Goal: Task Accomplishment & Management: Use online tool/utility

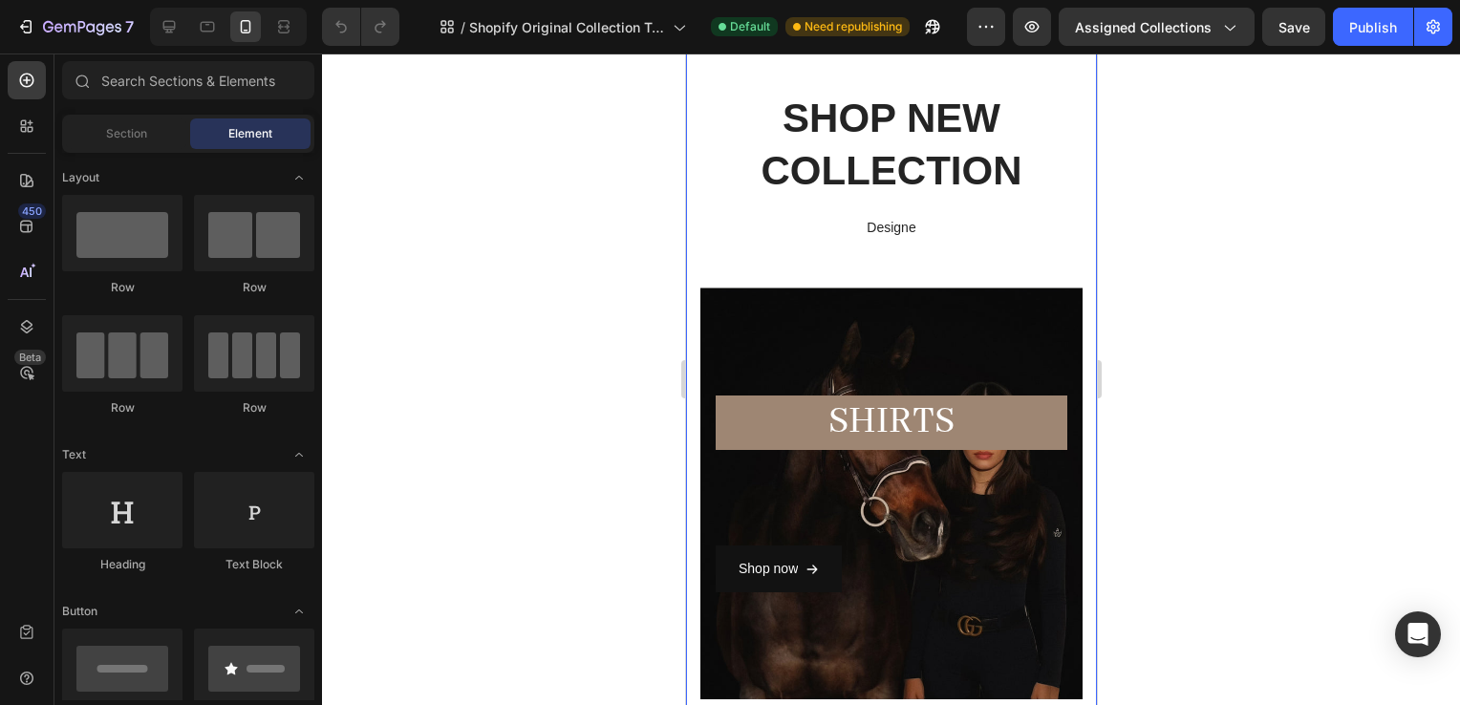
scroll to position [164, 0]
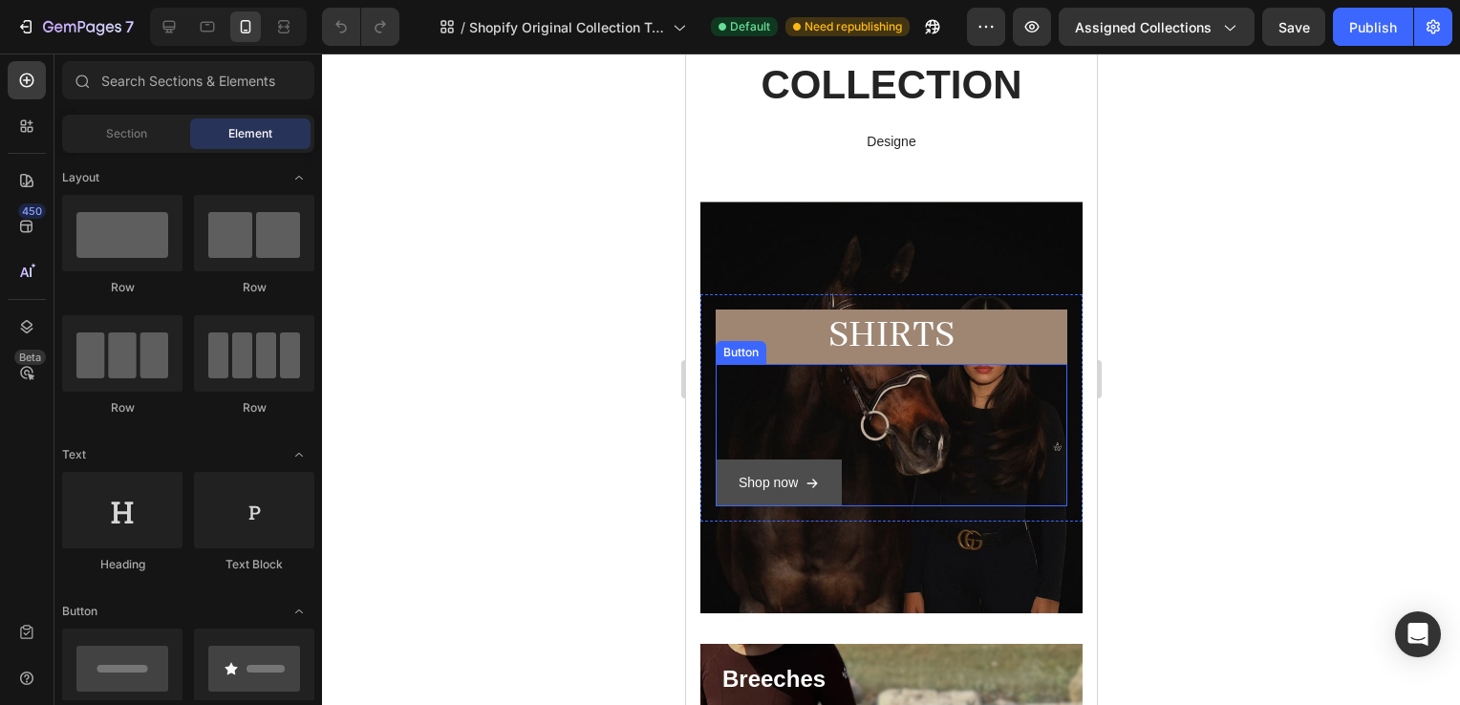
click at [777, 502] on button "Shop now" at bounding box center [778, 483] width 126 height 47
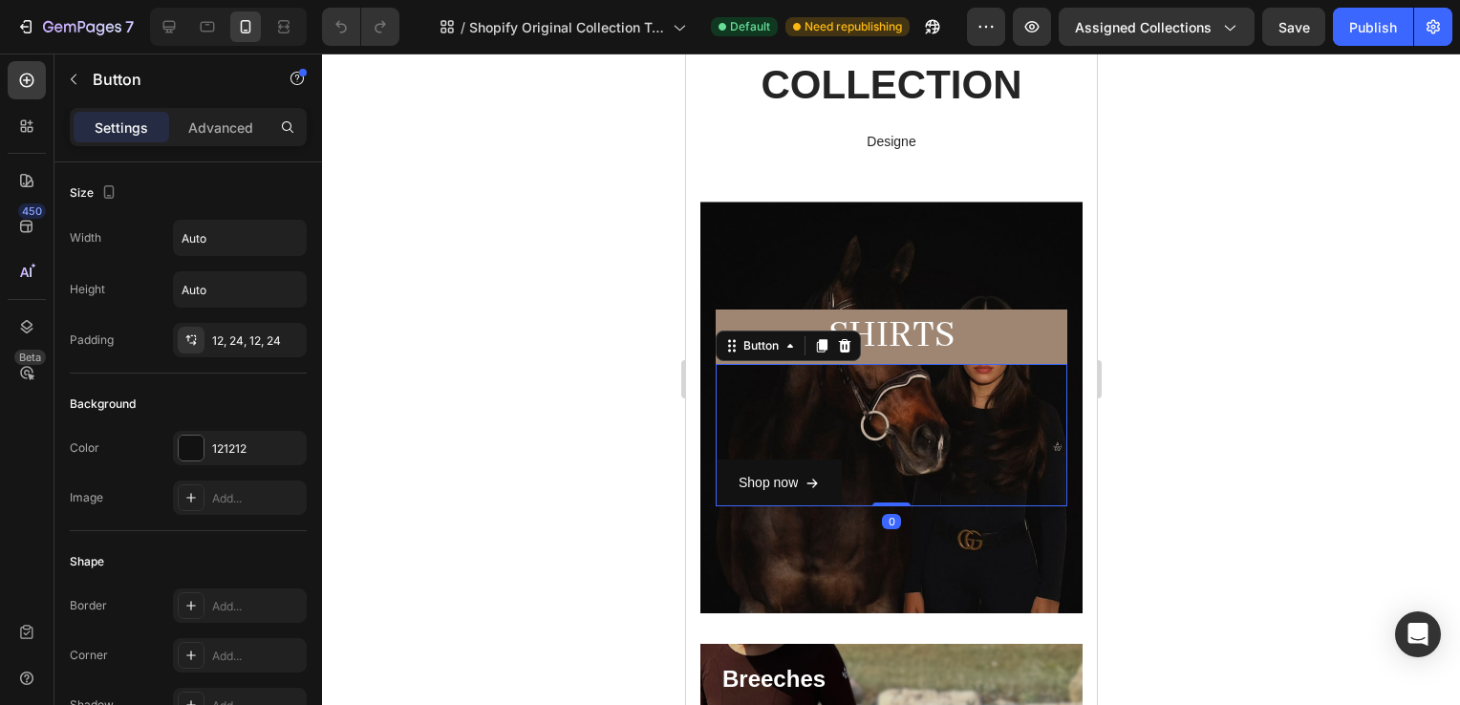
click at [1203, 481] on div at bounding box center [891, 380] width 1138 height 652
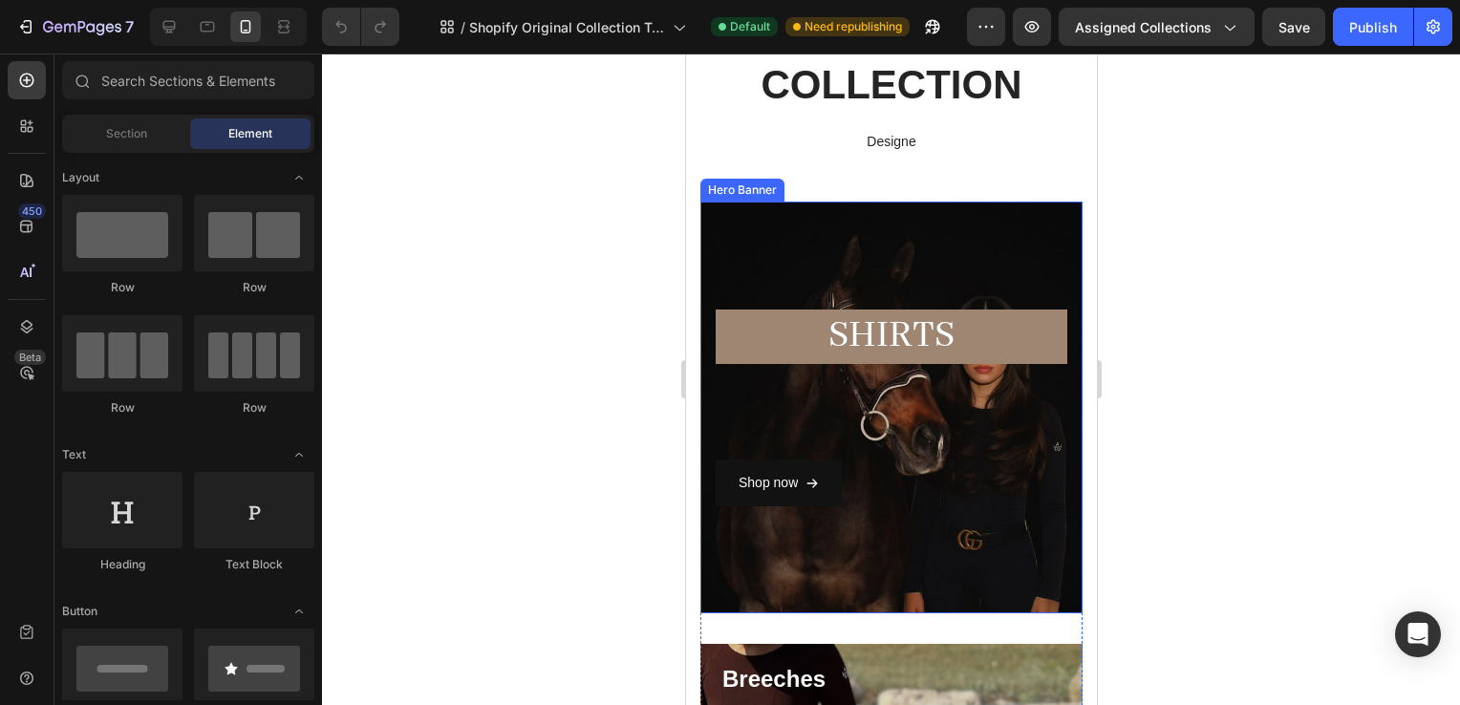
scroll to position [577, 0]
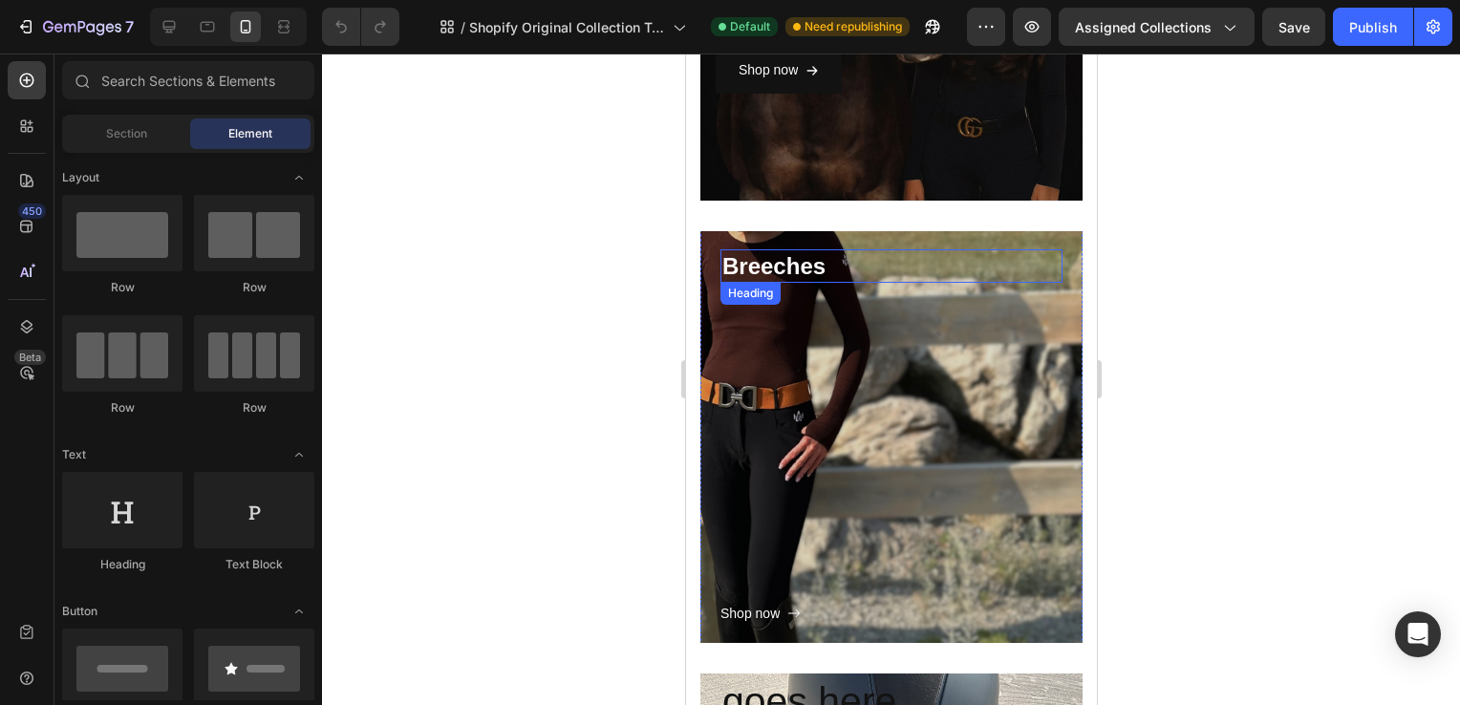
click at [823, 270] on h3 "Breeches" at bounding box center [891, 265] width 342 height 33
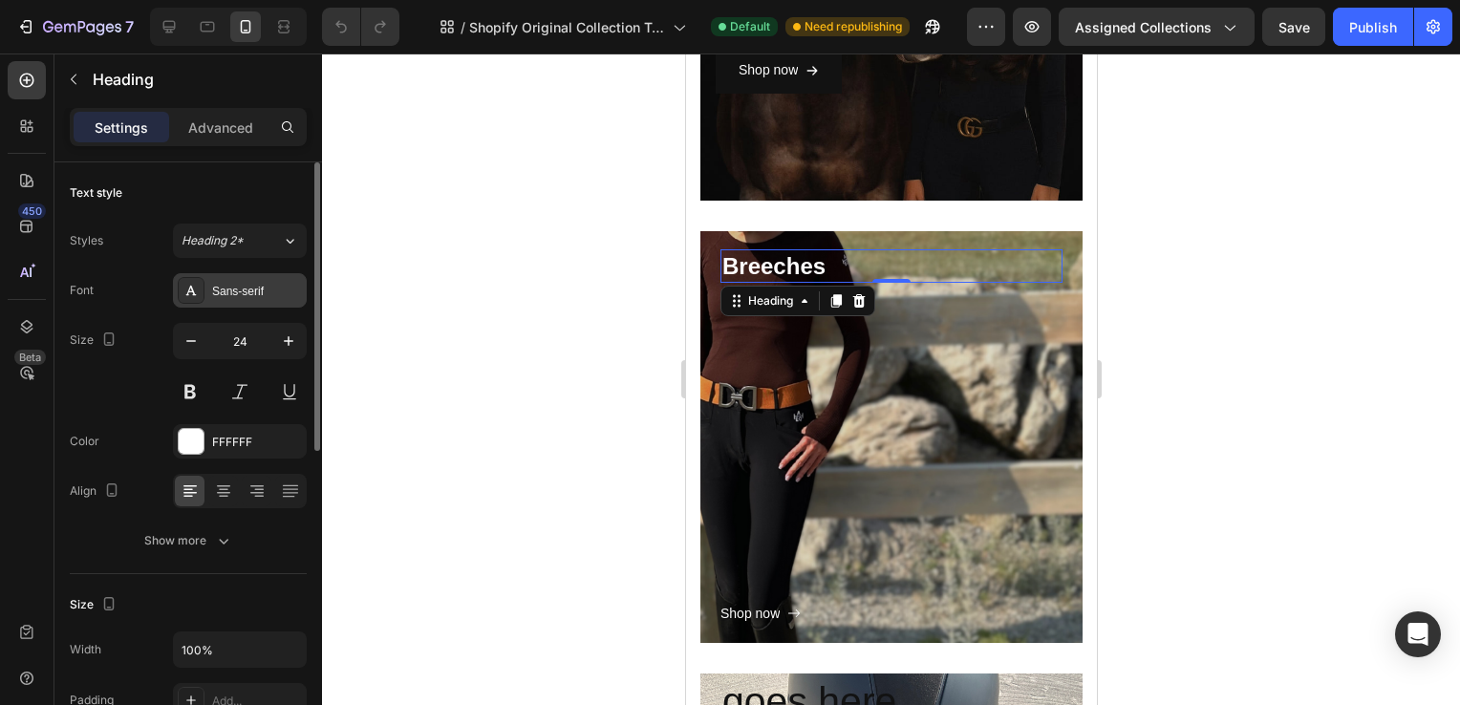
click at [246, 287] on div "Sans-serif" at bounding box center [257, 291] width 90 height 17
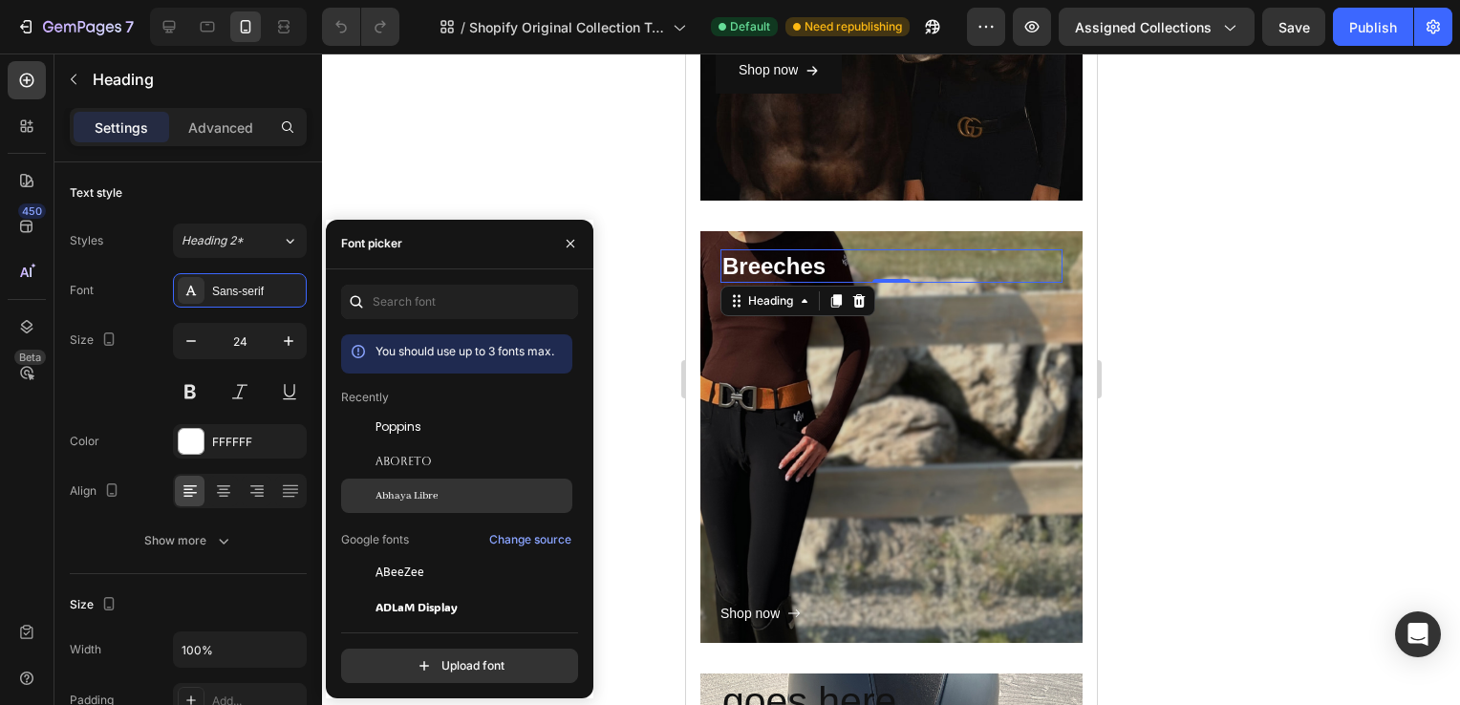
click at [433, 489] on span "Abhaya Libre" at bounding box center [407, 495] width 62 height 17
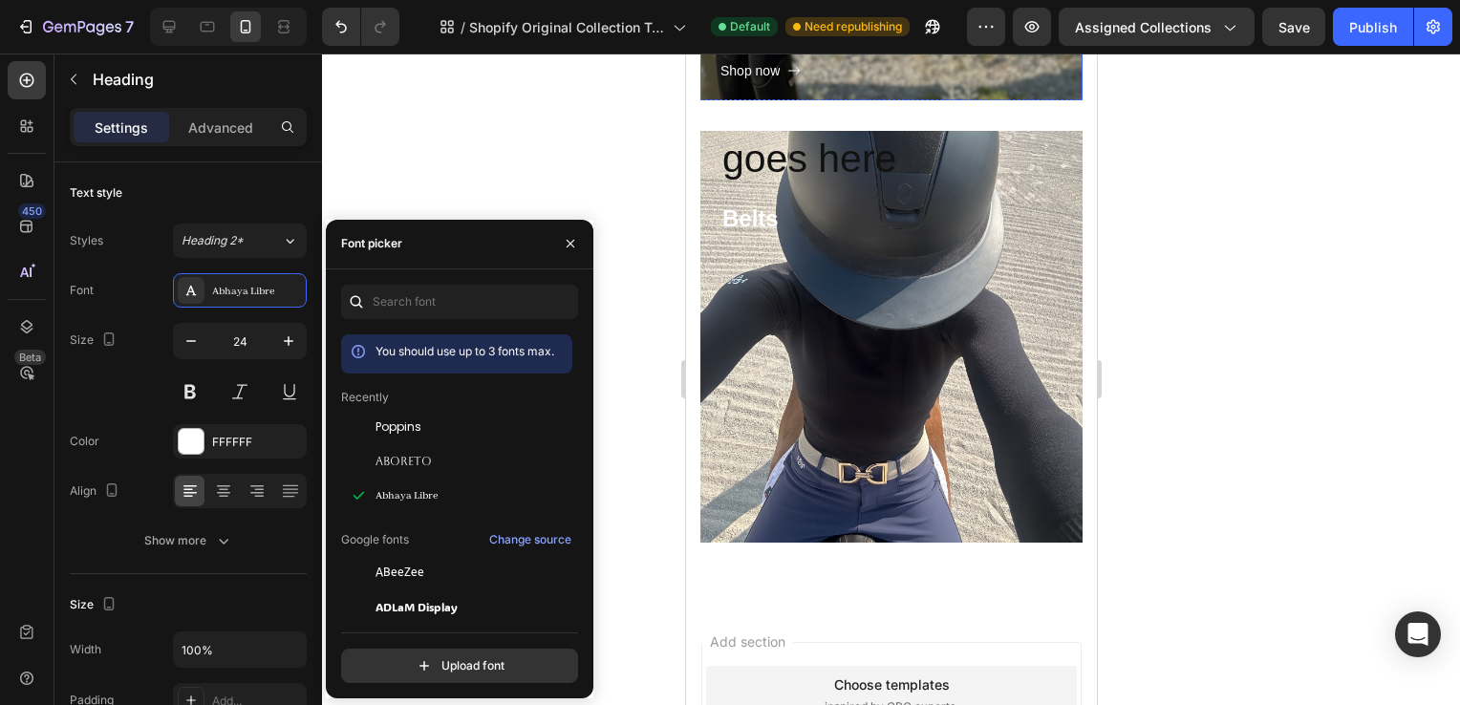
scroll to position [1120, 0]
click at [811, 173] on h2 "Your heading text goes here" at bounding box center [891, 133] width 342 height 106
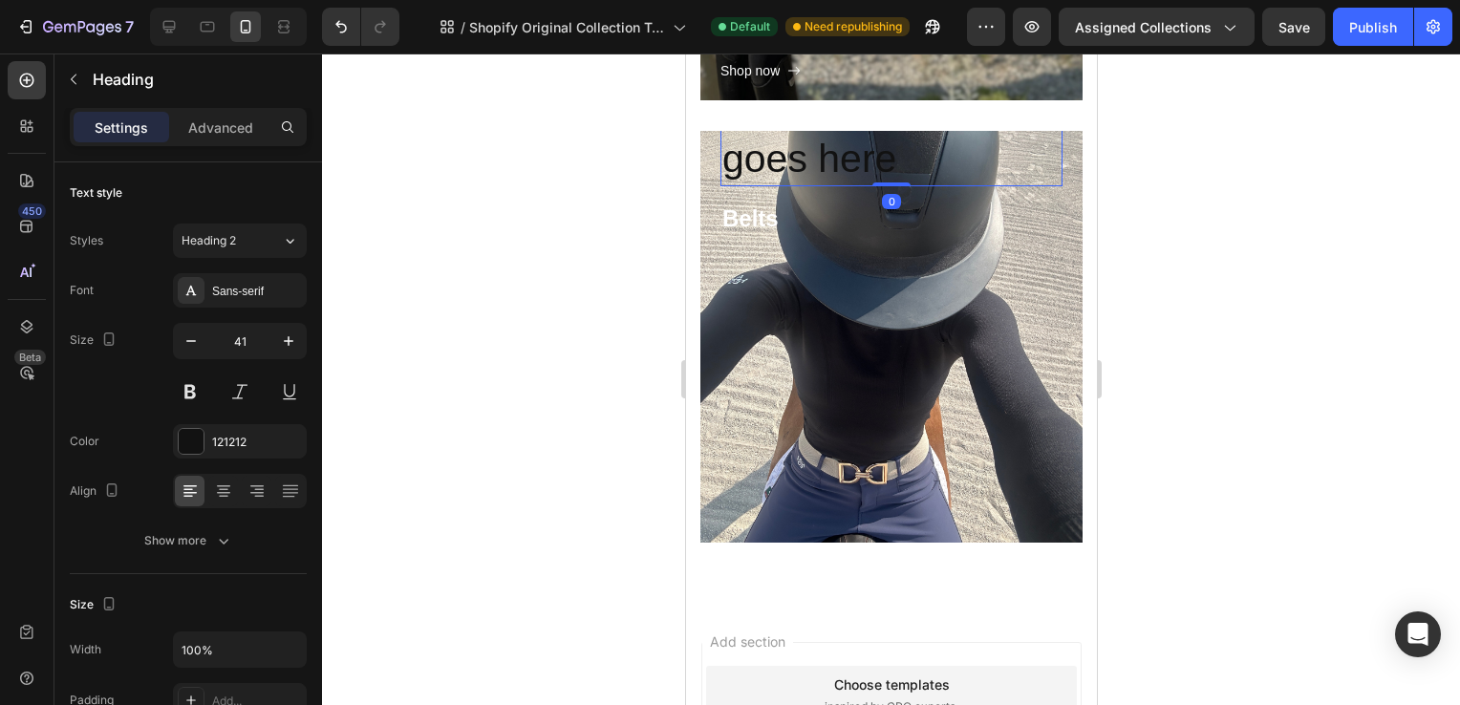
click at [785, 157] on h2 "Your heading text goes here" at bounding box center [891, 133] width 342 height 106
click at [785, 157] on p "Your heading text goes here" at bounding box center [891, 133] width 338 height 102
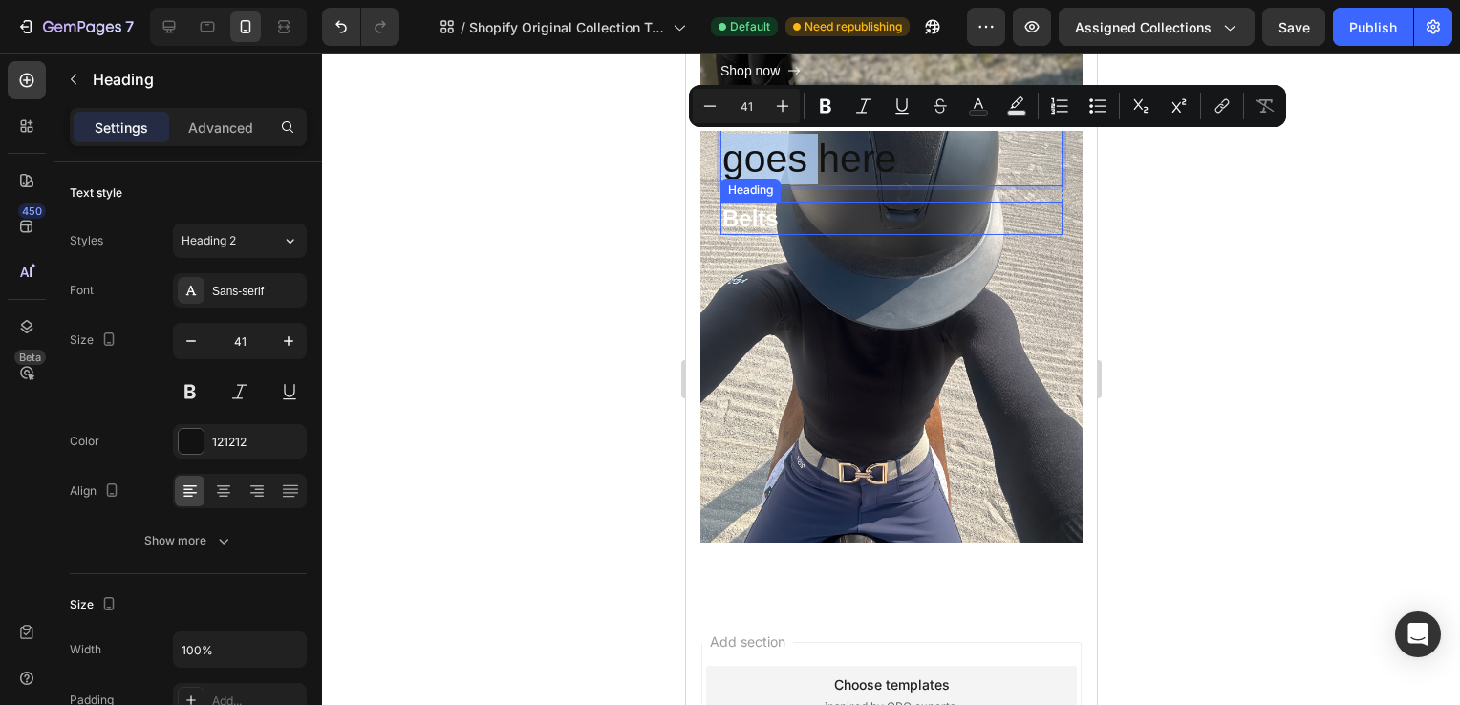
click at [979, 269] on div "Shop now Button" at bounding box center [891, 421] width 342 height 343
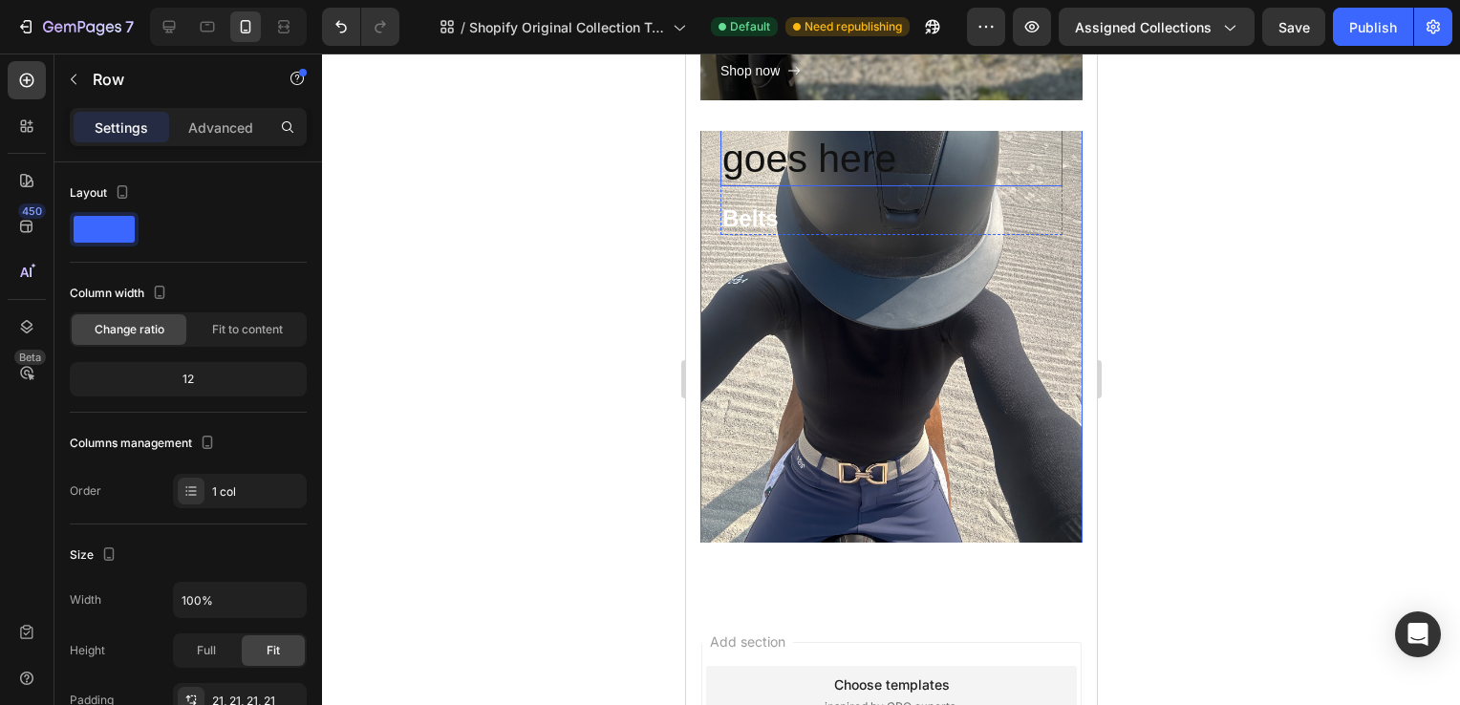
click at [944, 174] on p "Your heading text goes here" at bounding box center [891, 133] width 338 height 102
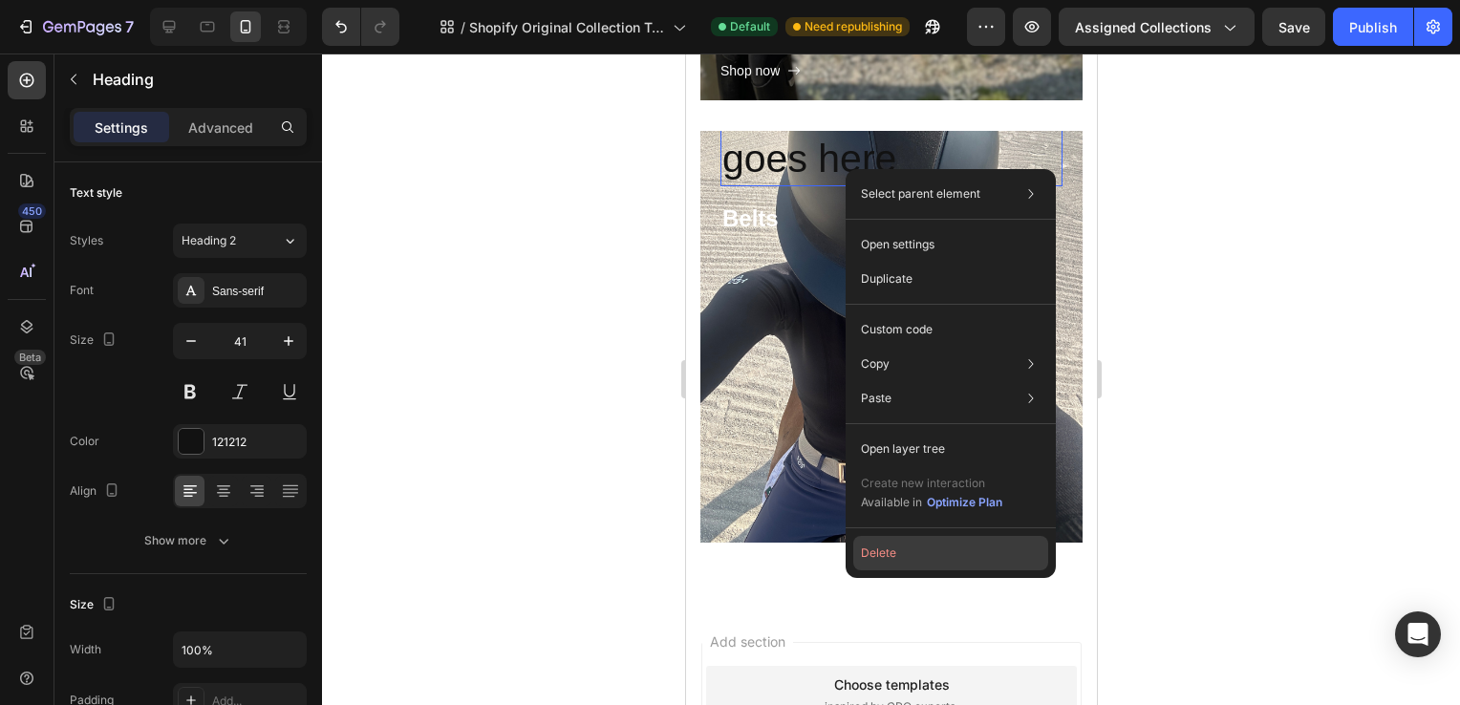
click at [878, 550] on button "Delete" at bounding box center [950, 553] width 195 height 34
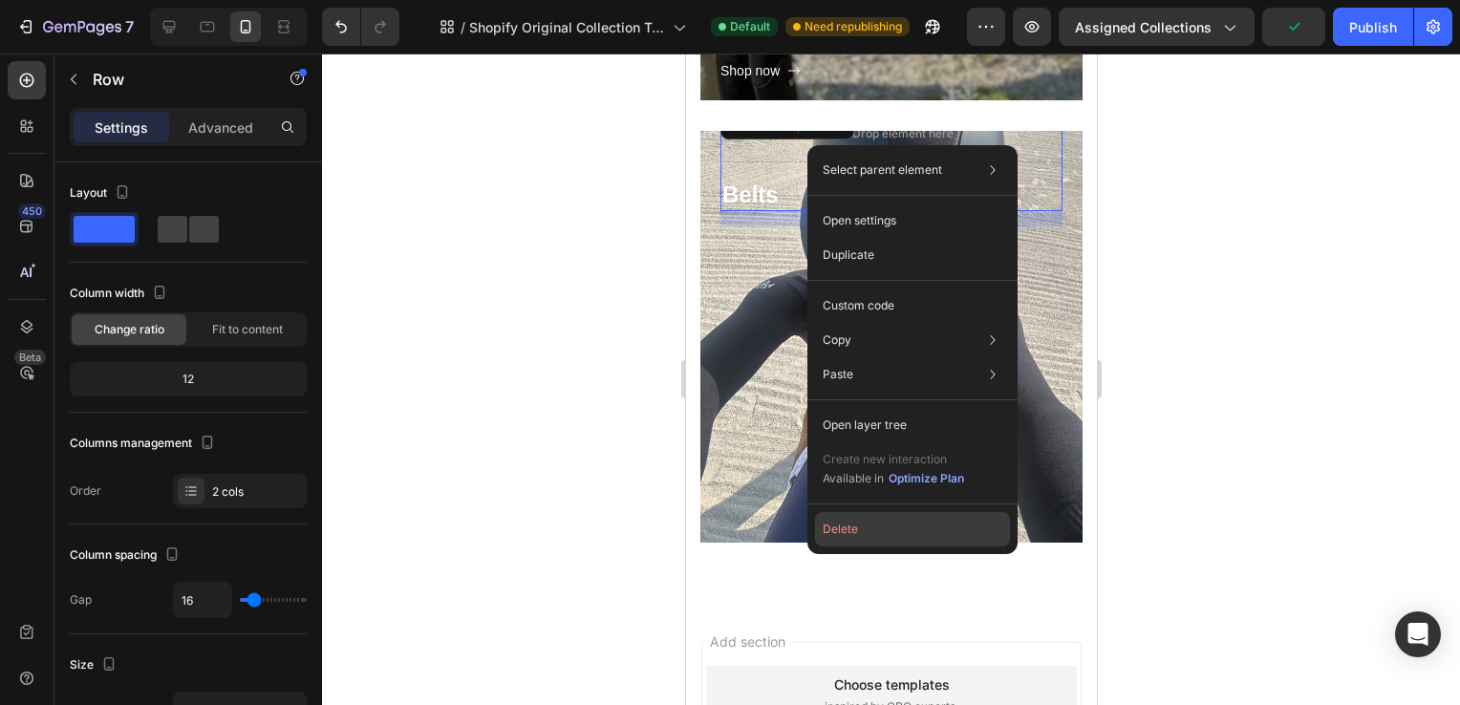
click at [846, 528] on button "Delete" at bounding box center [912, 529] width 195 height 34
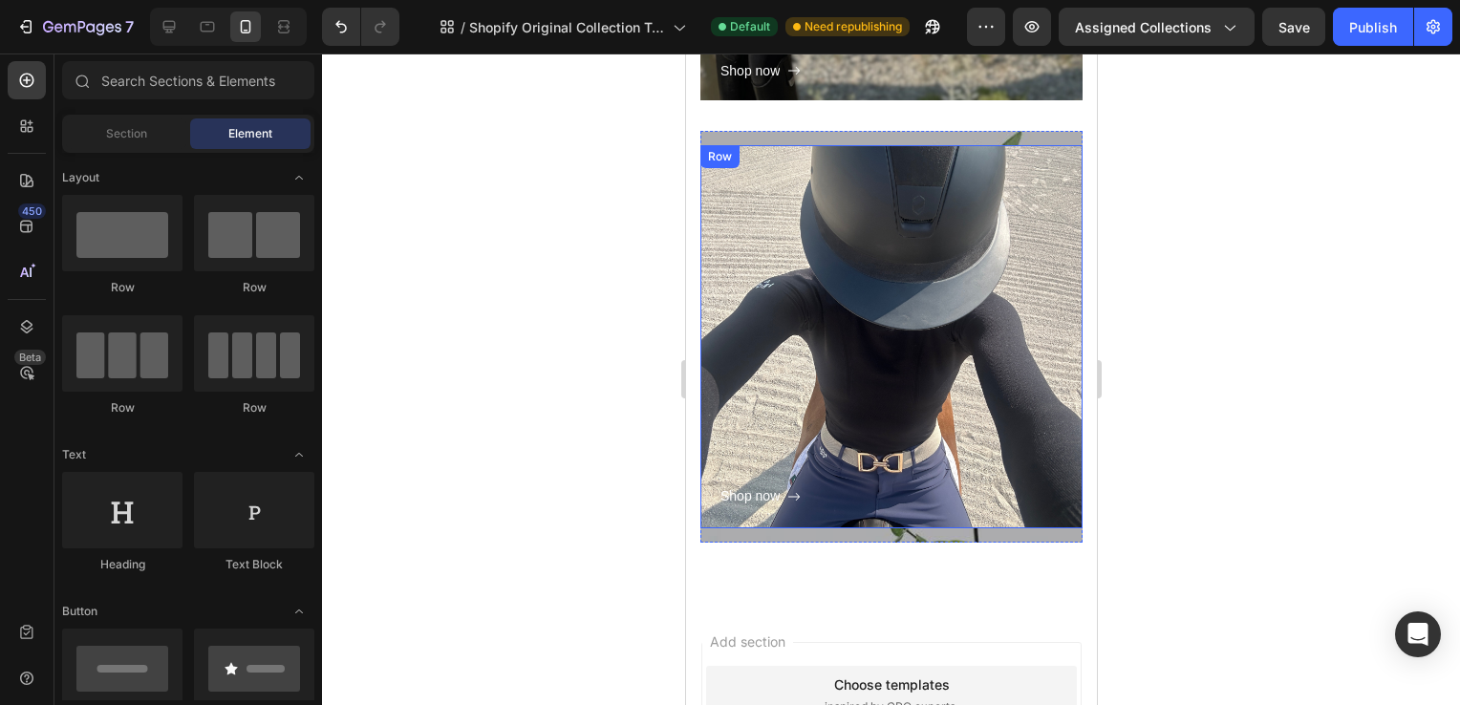
scroll to position [1053, 0]
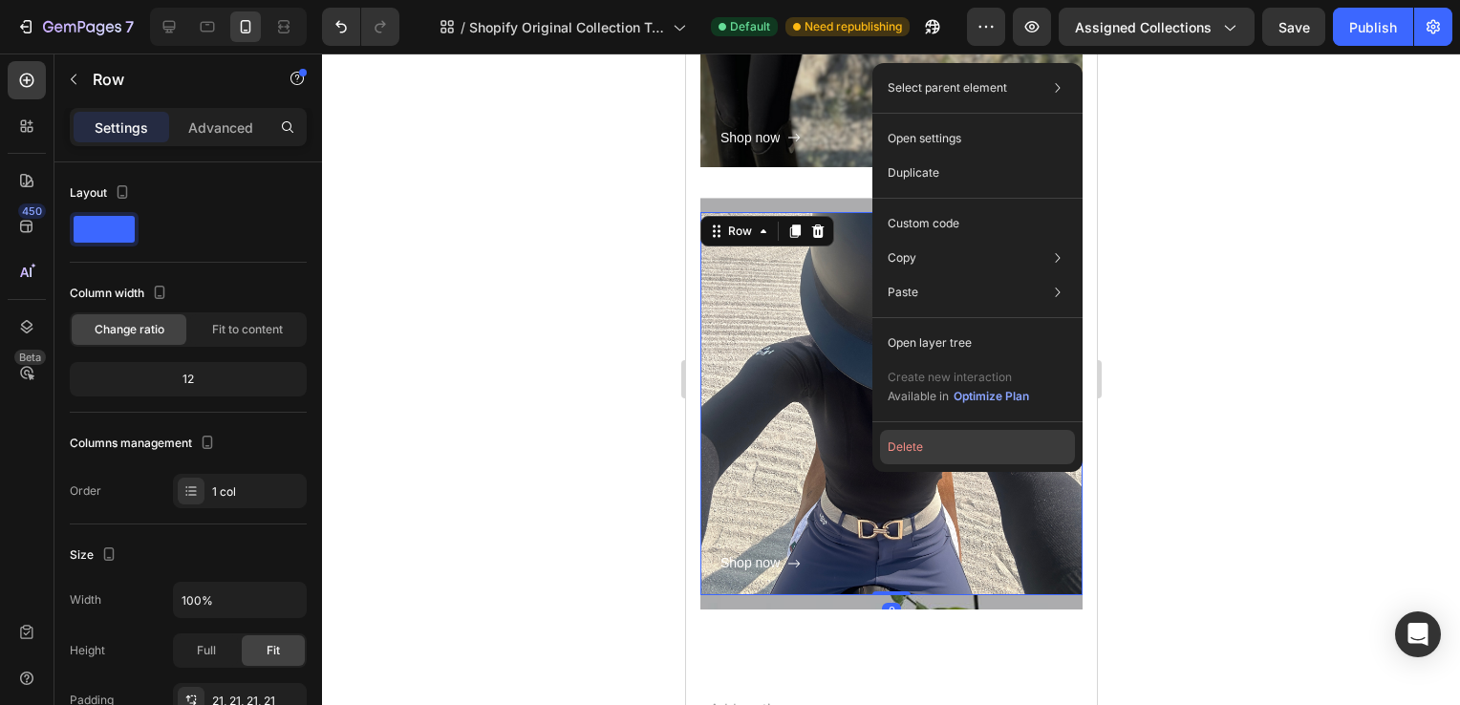
click at [956, 439] on button "Delete" at bounding box center [977, 447] width 195 height 34
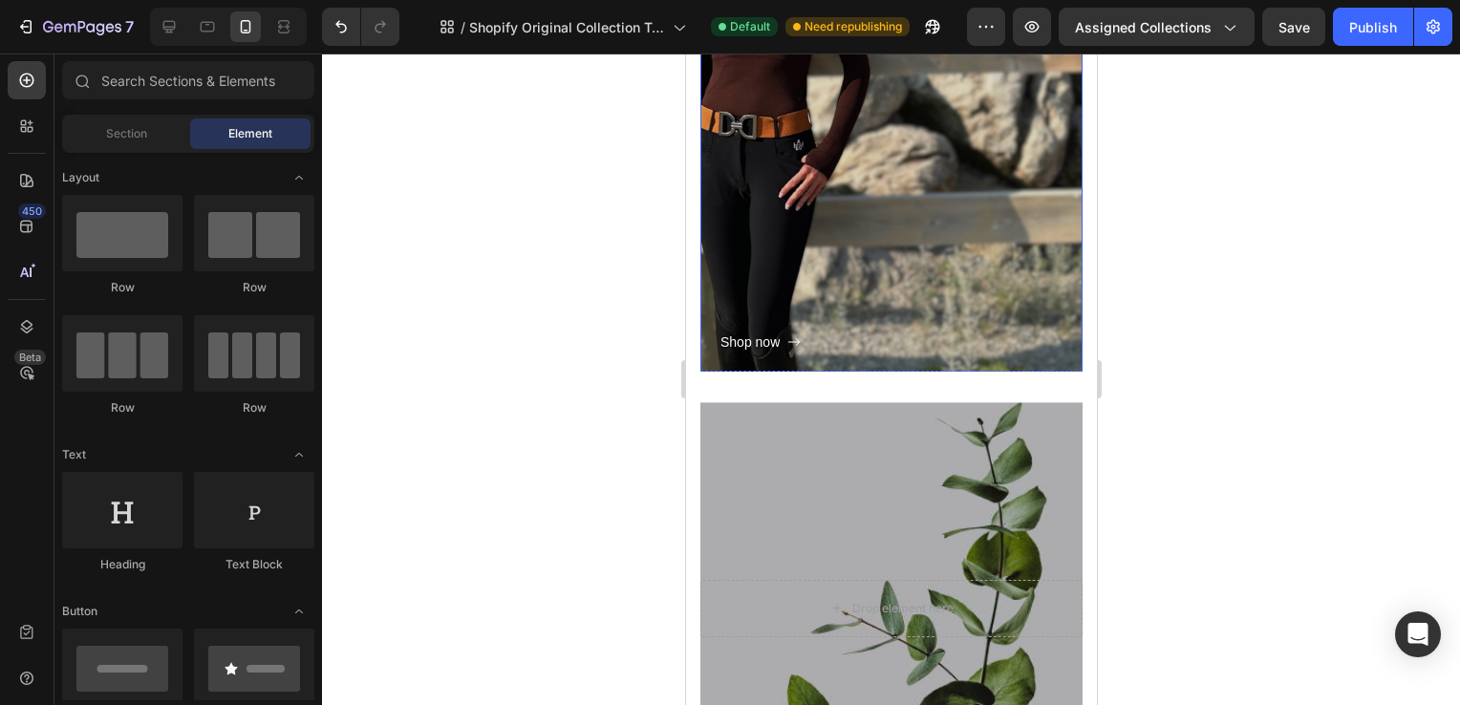
scroll to position [856, 0]
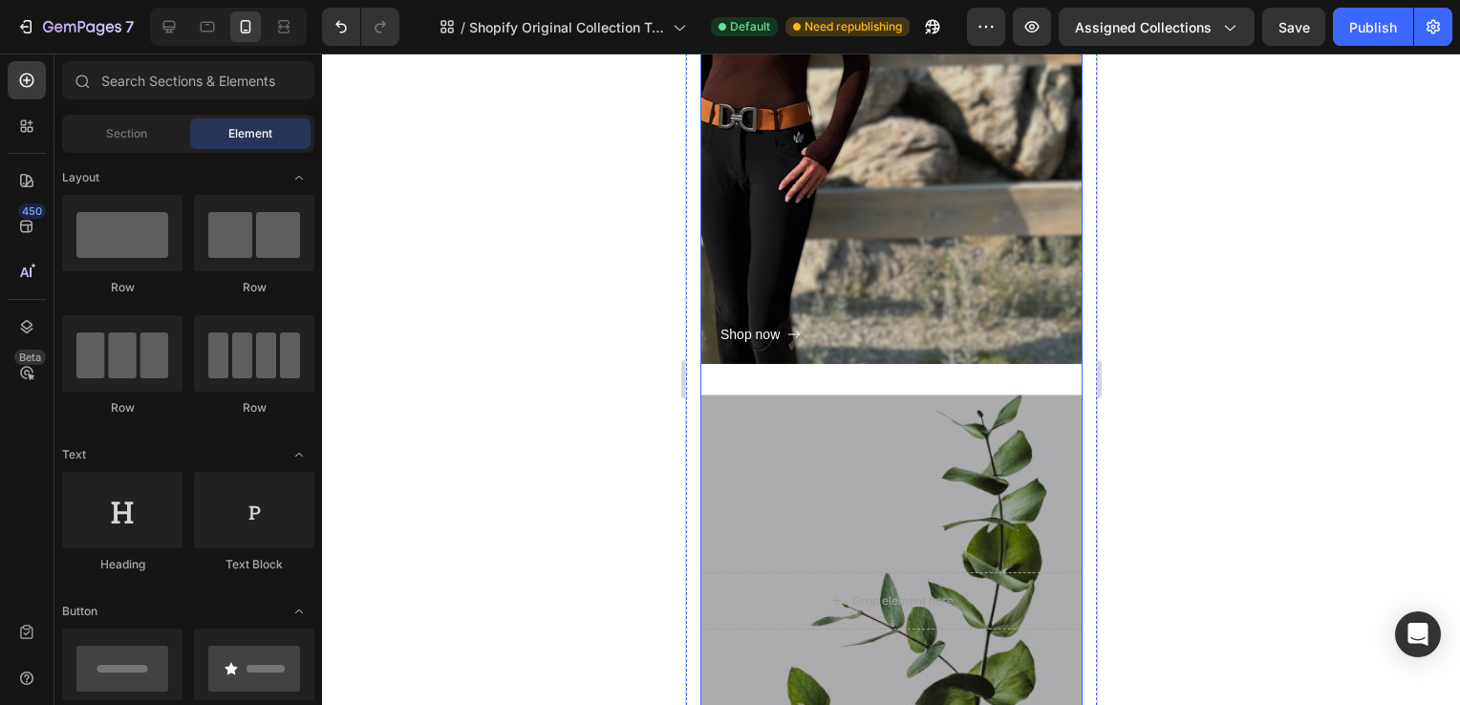
click at [849, 419] on div "Overlay" at bounding box center [891, 601] width 382 height 412
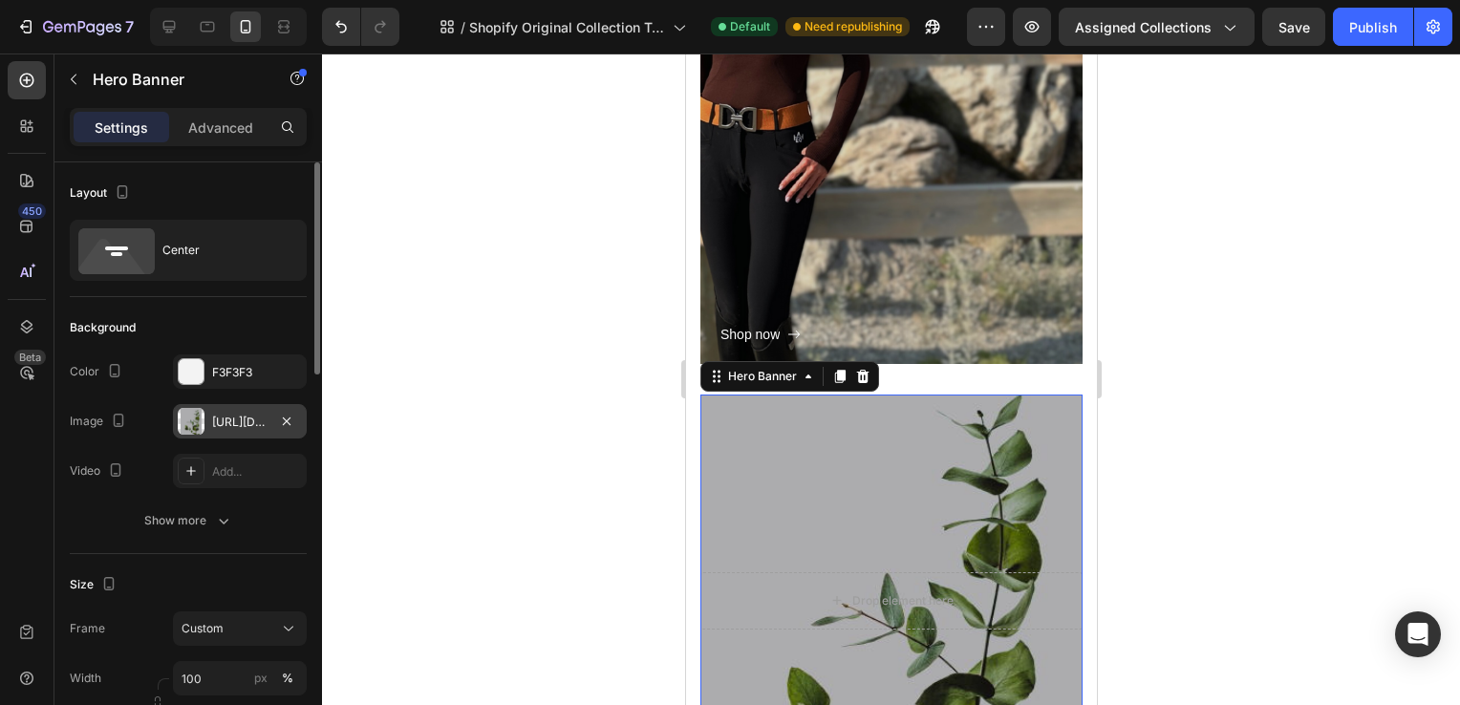
click at [210, 419] on div "https://ucarecdn.com/afd5d787-f206-4ad4-b71c-20264f4b9cb2/-/format/auto/" at bounding box center [240, 421] width 134 height 34
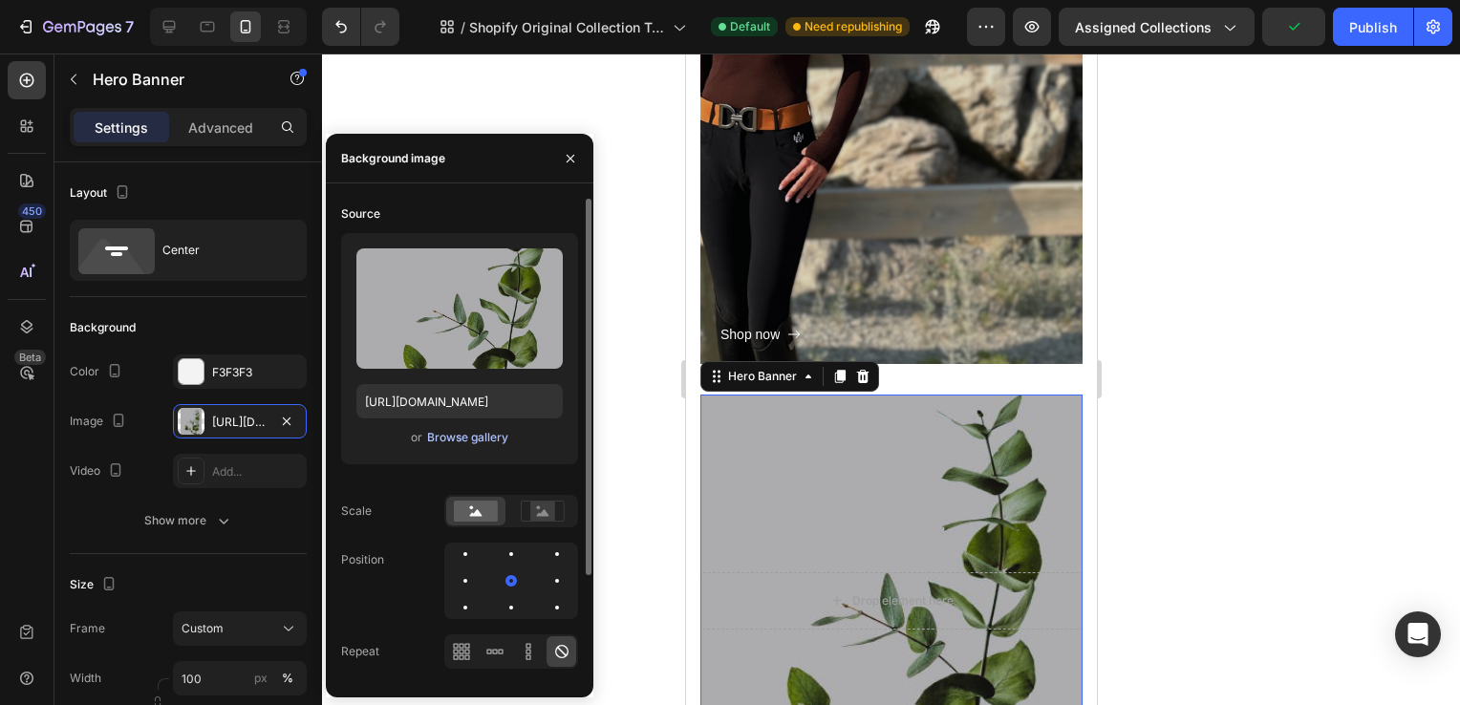
click at [457, 437] on div "Browse gallery" at bounding box center [467, 437] width 81 height 17
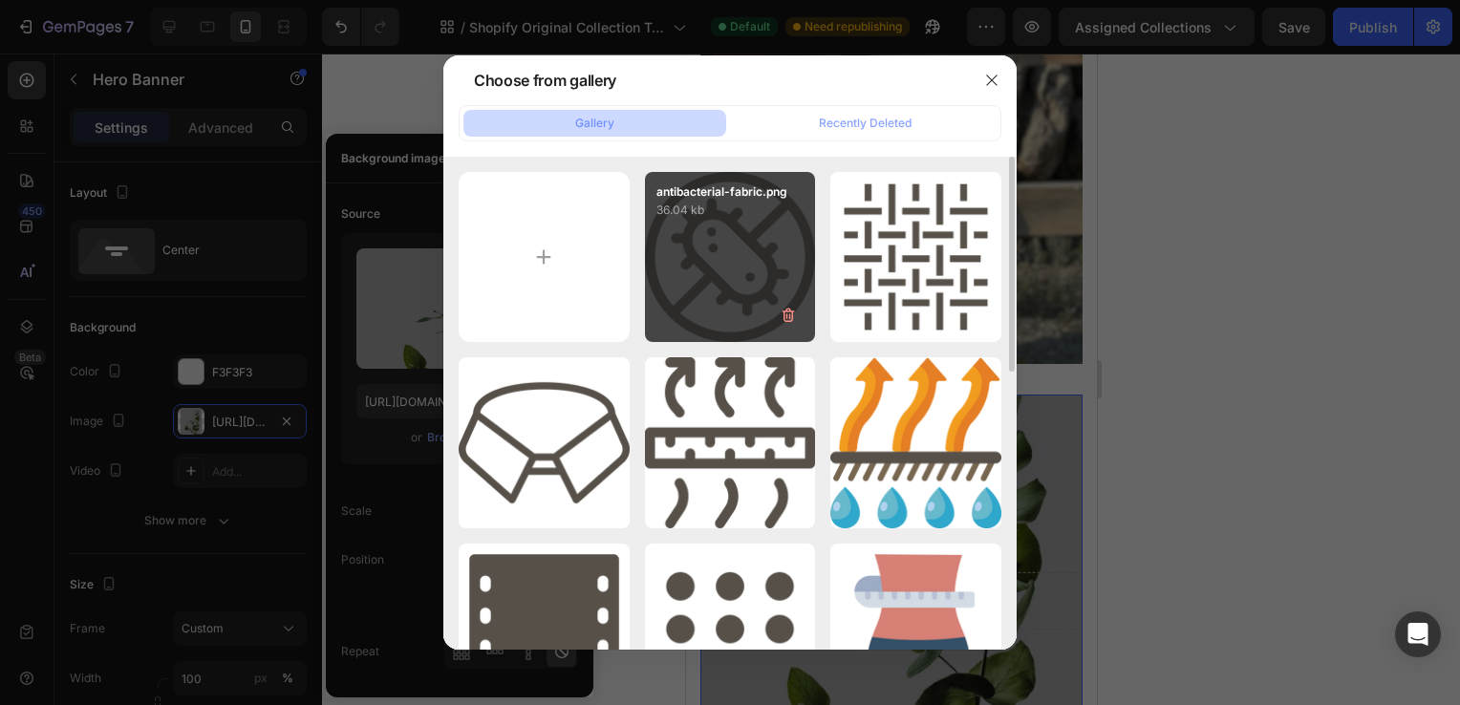
drag, startPoint x: 543, startPoint y: 259, endPoint x: 738, endPoint y: 289, distance: 197.2
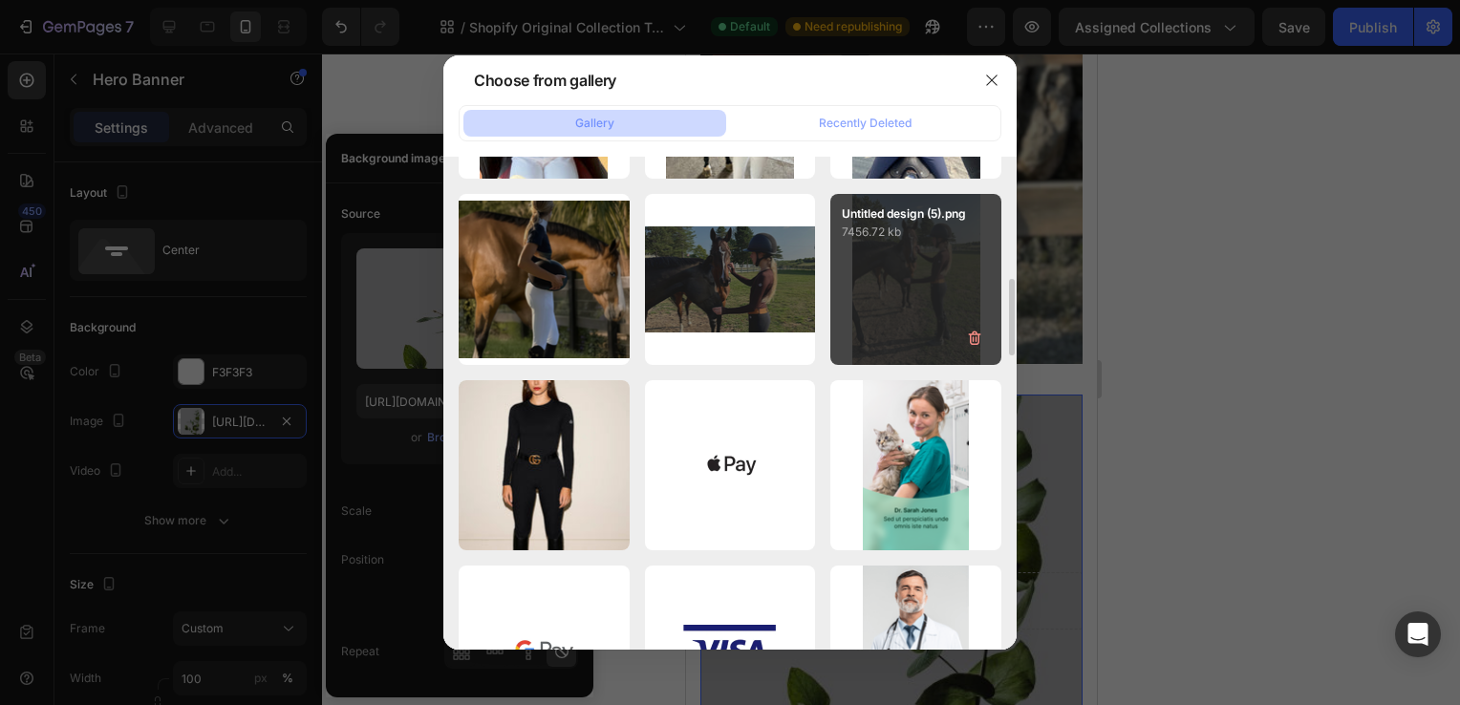
scroll to position [1857, 0]
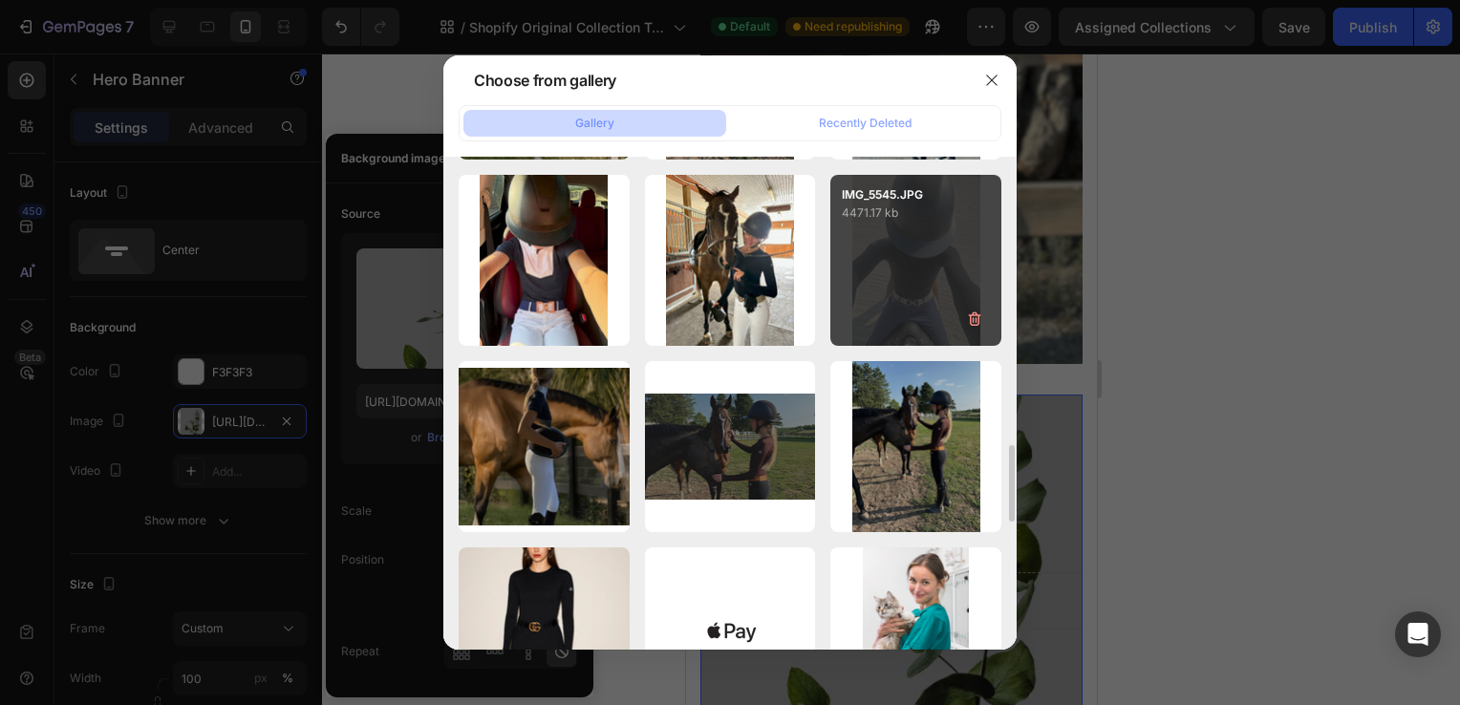
click at [934, 259] on div "IMG_5545.JPG 4471.17 kb" at bounding box center [915, 260] width 171 height 171
type input "https://cdn.shopify.com/s/files/1/0662/7678/6374/files/gempages_573403482258736…"
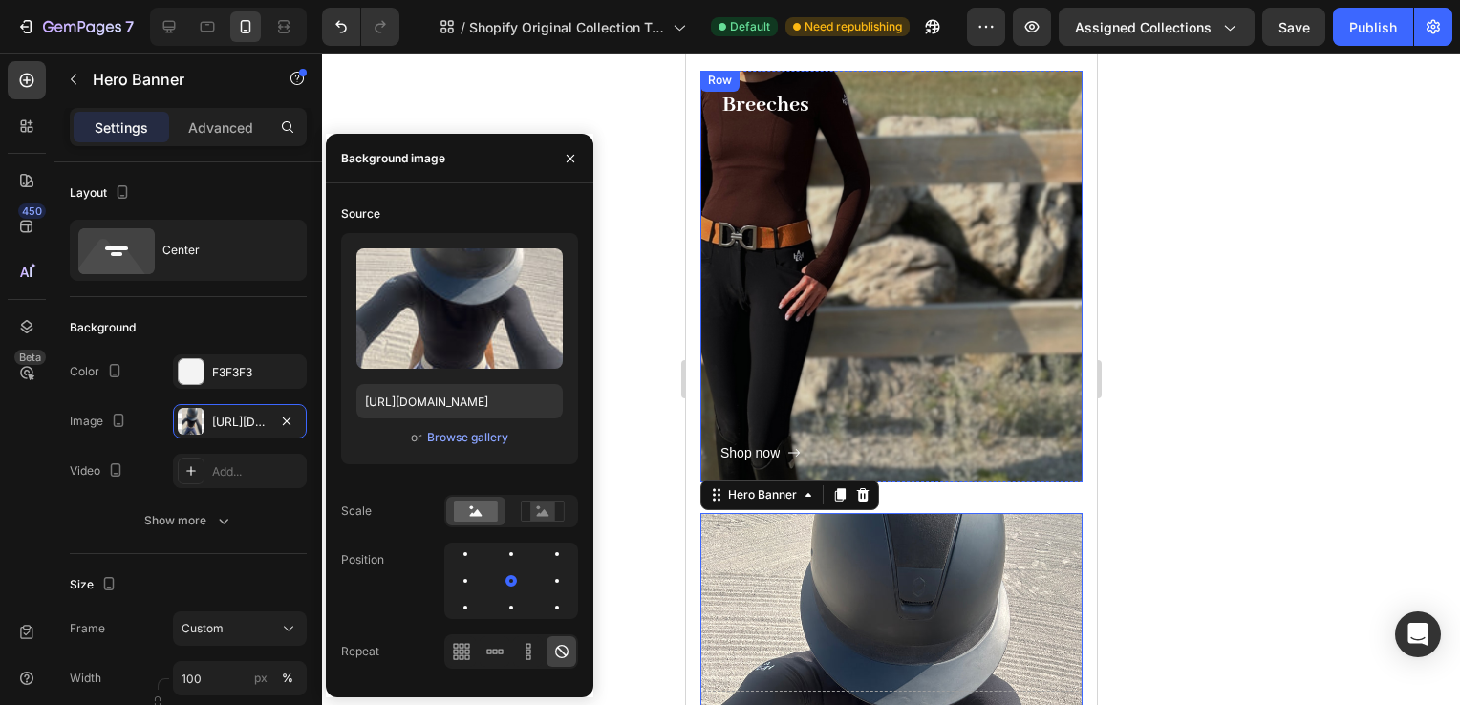
scroll to position [740, 0]
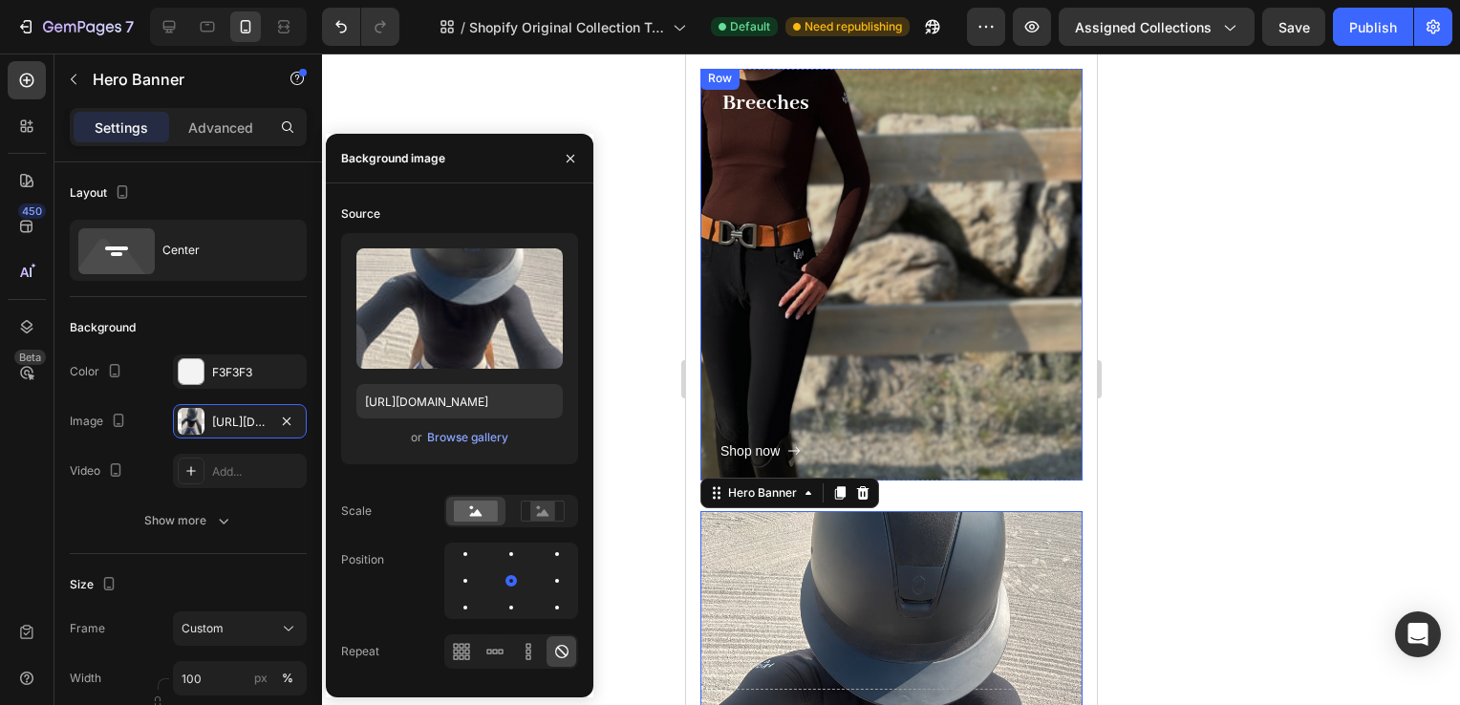
click at [815, 252] on div "Shop now Button" at bounding box center [891, 291] width 342 height 343
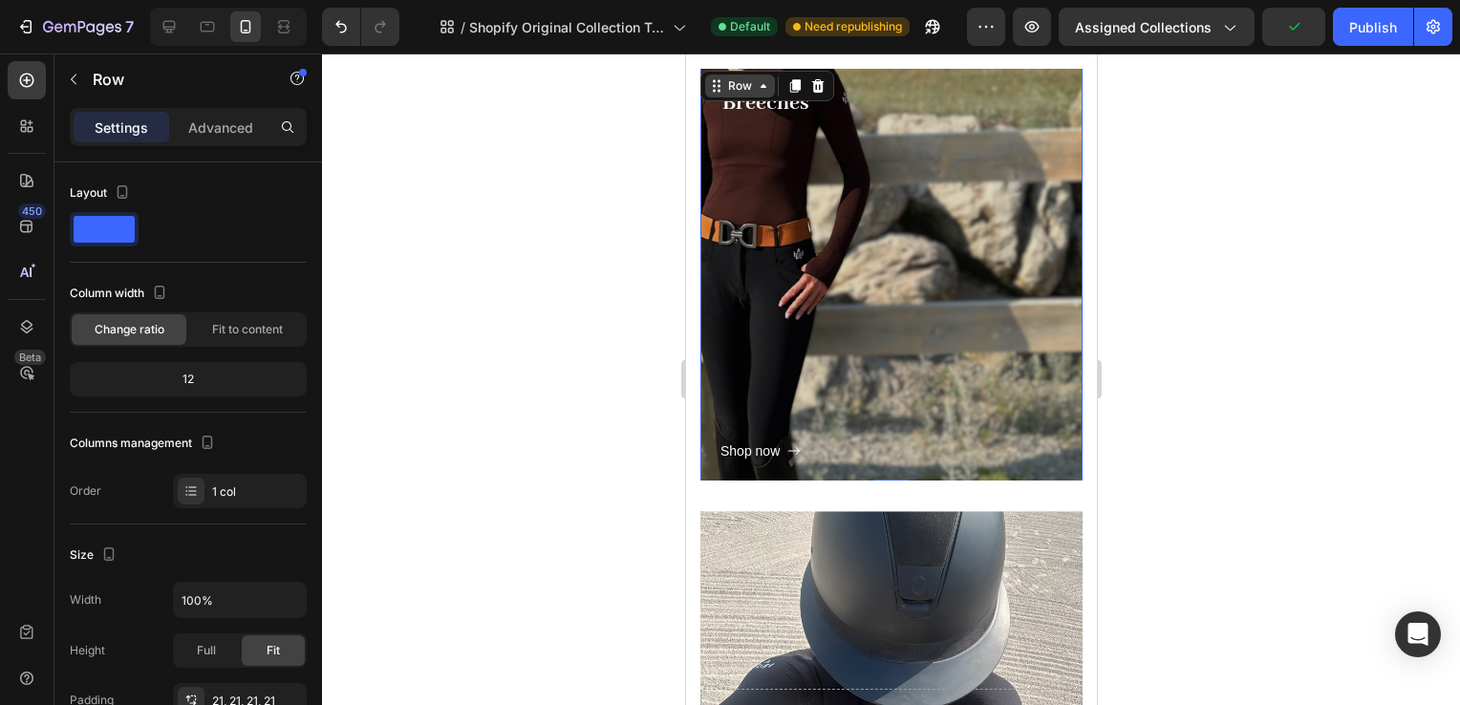
click at [738, 84] on div "Row" at bounding box center [739, 85] width 32 height 17
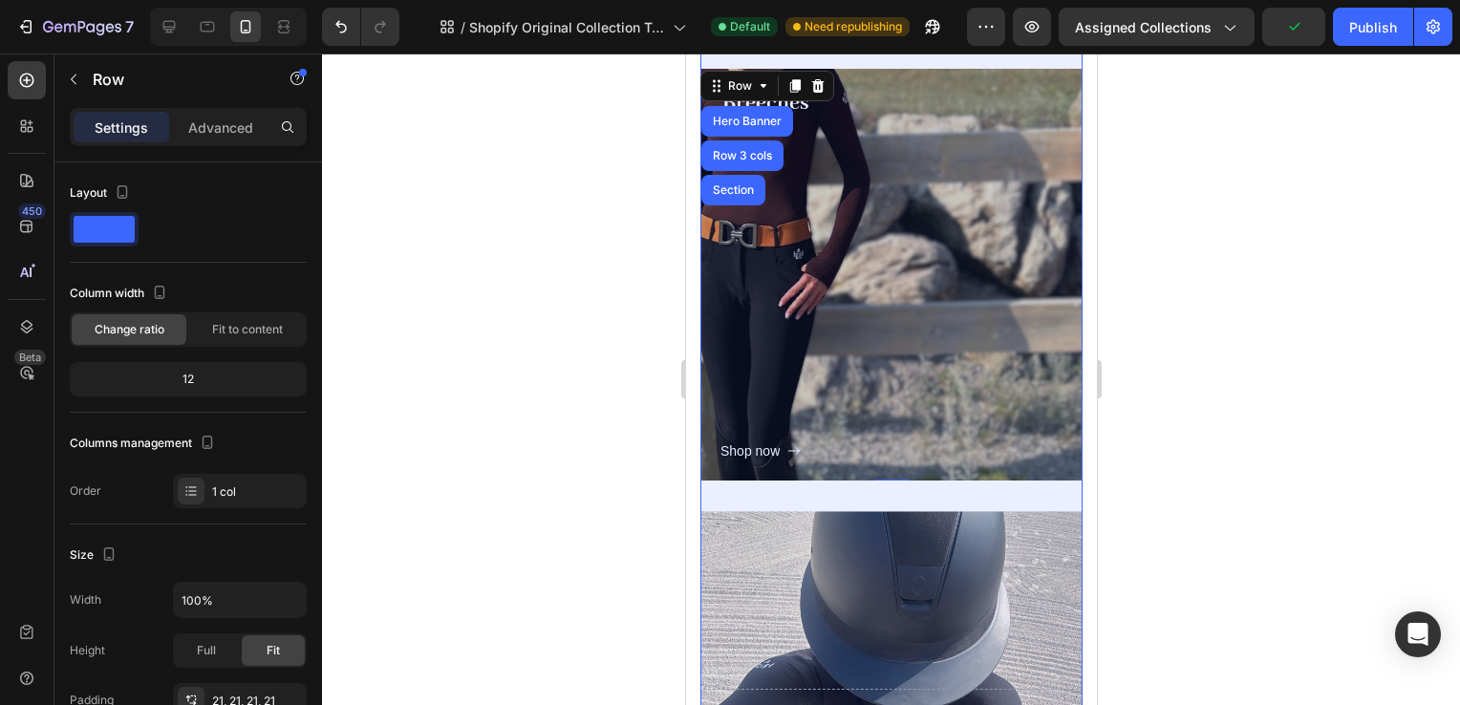
click at [844, 196] on div "Shop now Button" at bounding box center [891, 291] width 342 height 343
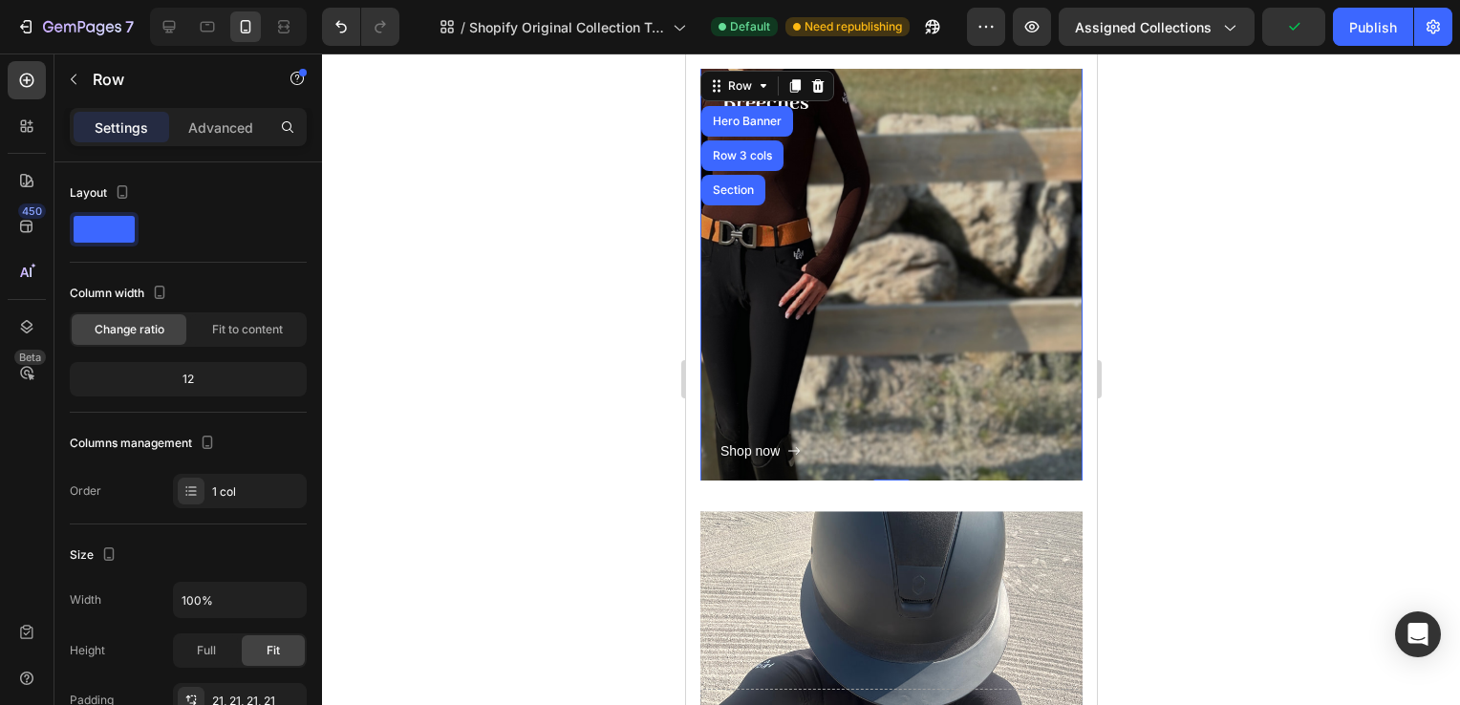
click at [788, 248] on div "Shop now Button" at bounding box center [891, 291] width 342 height 343
click at [1071, 174] on div "SHOP NEW COLLECTION Heading Designe Text block Row SHiRTS Heading Shop now Butt…" at bounding box center [890, 168] width 411 height 1631
click at [935, 277] on div "Shop now Button" at bounding box center [891, 291] width 342 height 343
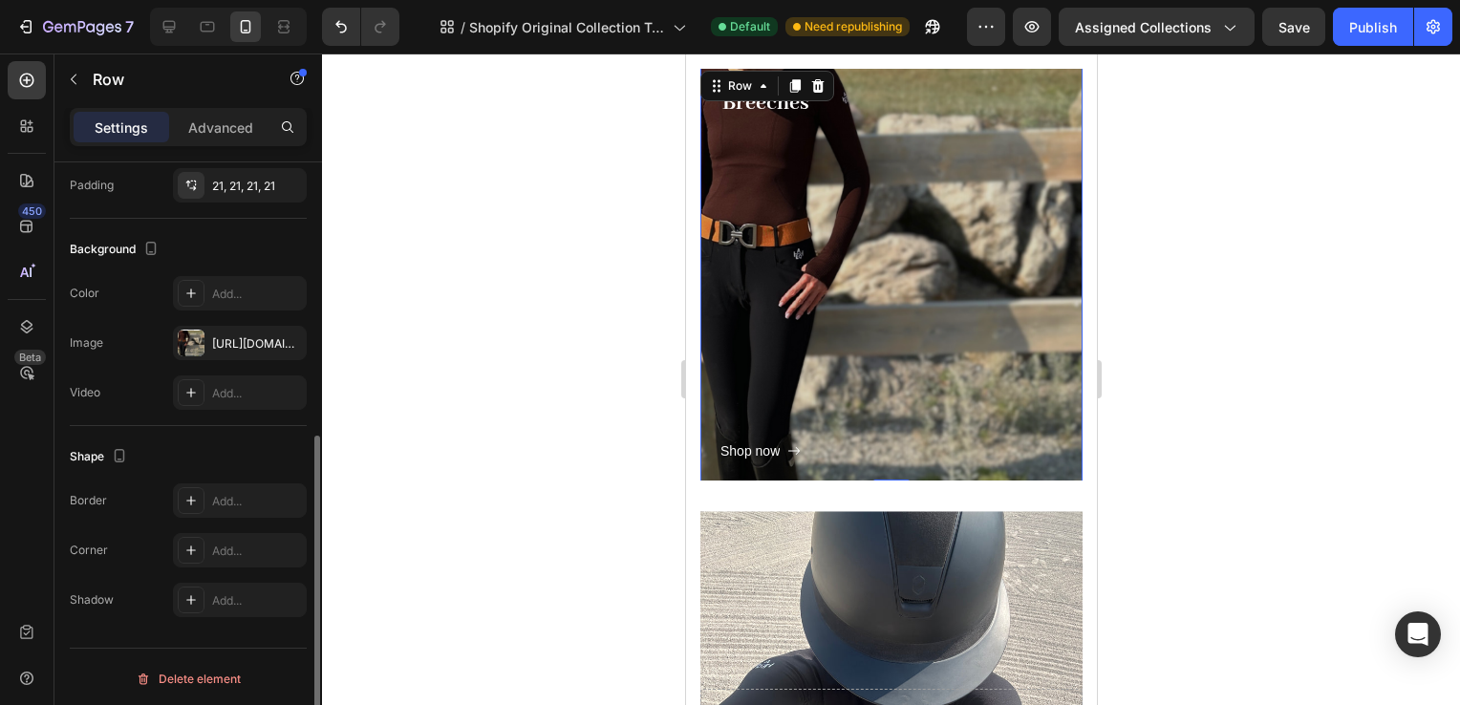
scroll to position [516, 0]
click at [214, 343] on div "https://cdn.shopify.com/s/files/1/0662/7678/6374/files/gempages_573403482258736…" at bounding box center [239, 342] width 55 height 17
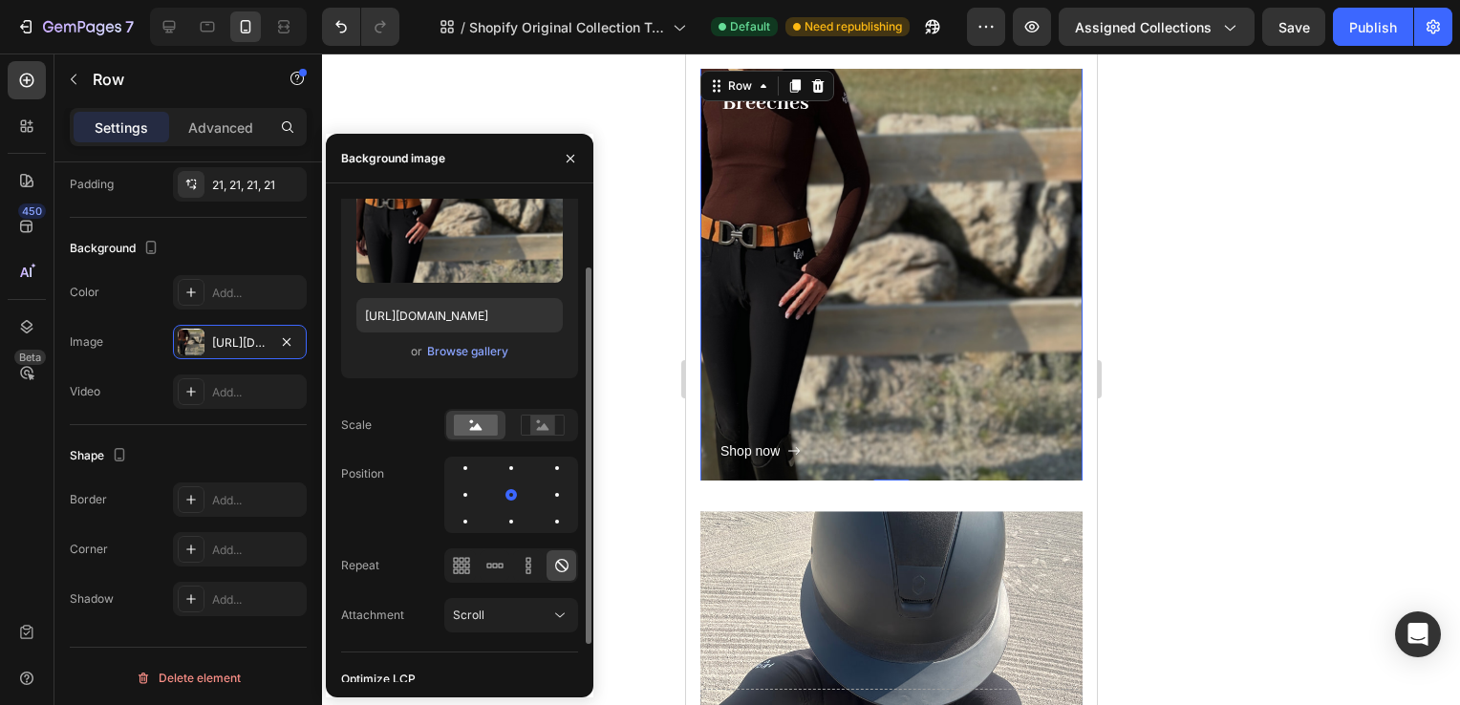
scroll to position [88, 0]
click at [456, 346] on div "Browse gallery" at bounding box center [467, 349] width 81 height 17
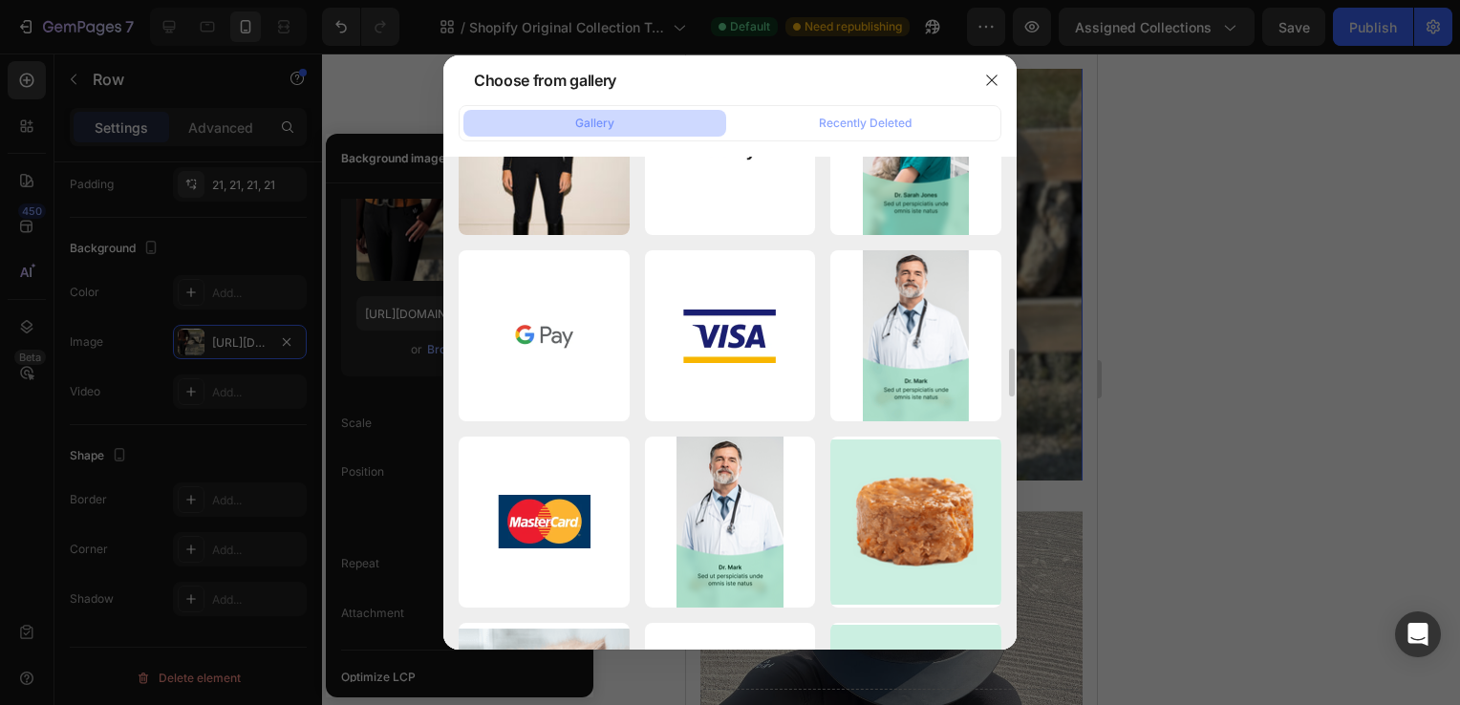
scroll to position [1881, 0]
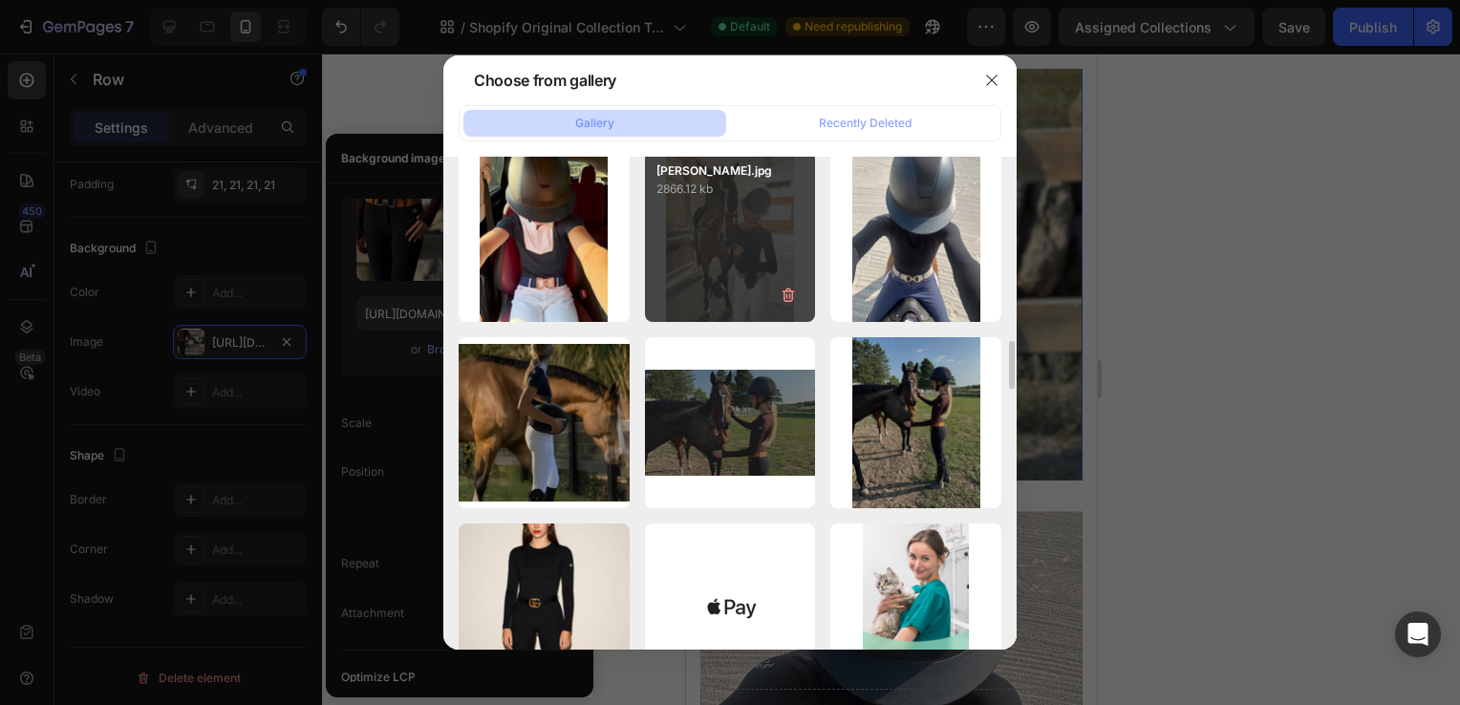
click at [740, 259] on div "jenna.jpg 2866.12 kb" at bounding box center [730, 236] width 171 height 171
type input "https://cdn.shopify.com/s/files/1/0662/7678/6374/files/gempages_573403482258736…"
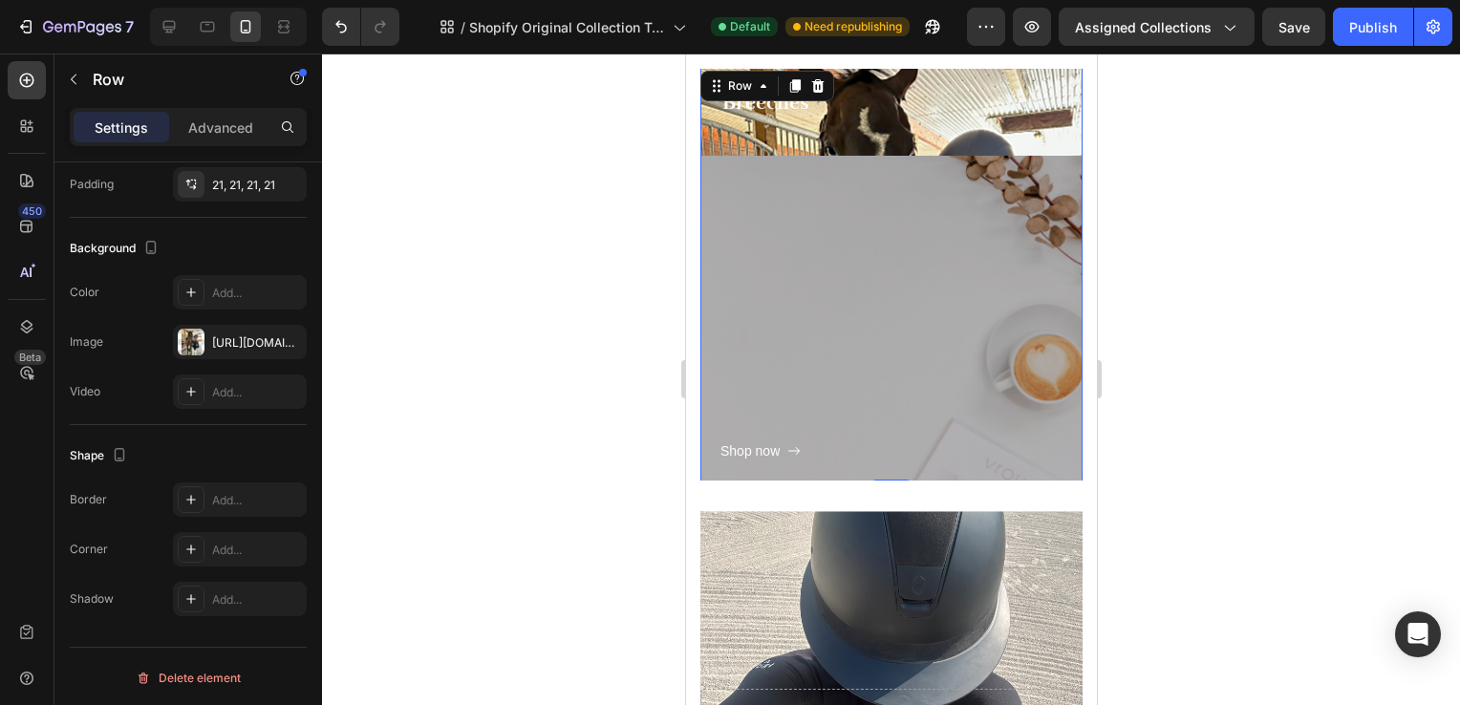
click at [1177, 395] on div at bounding box center [891, 380] width 1138 height 652
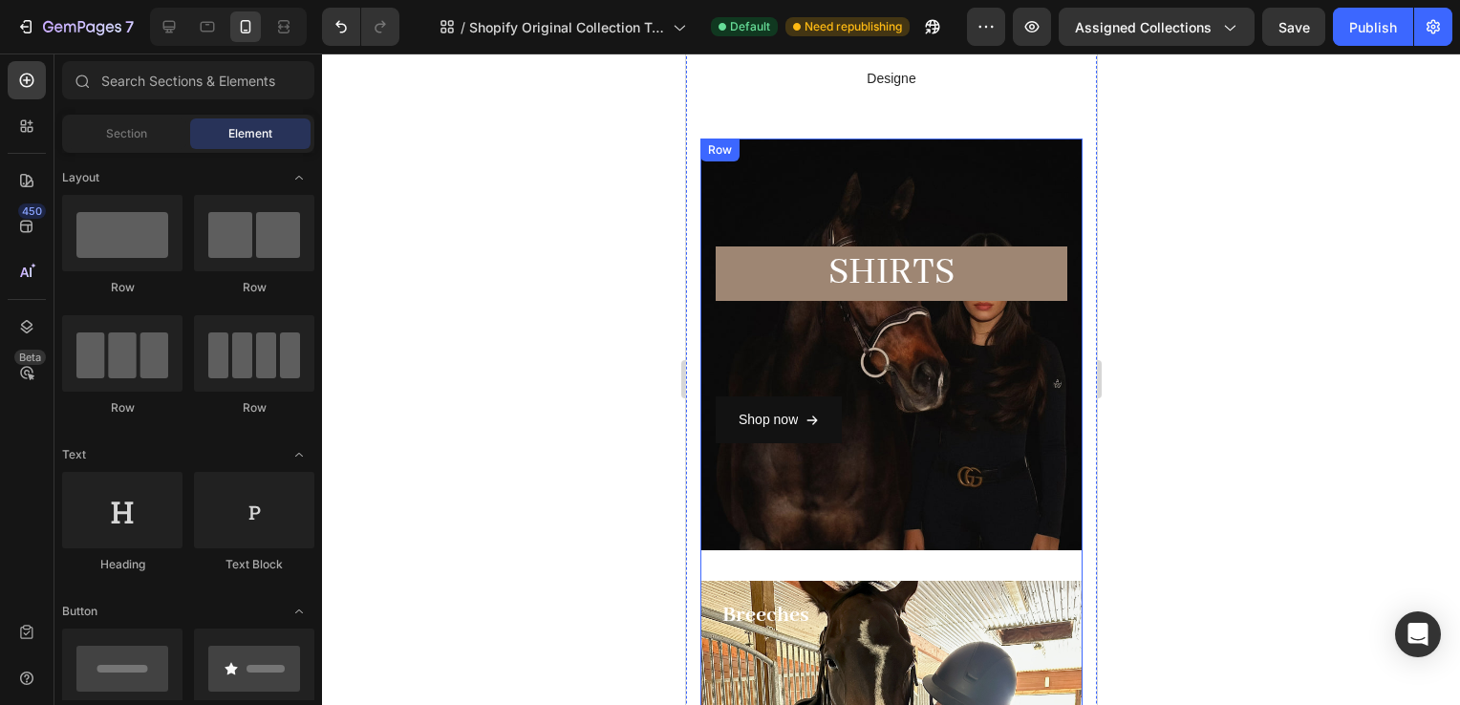
scroll to position [226, 0]
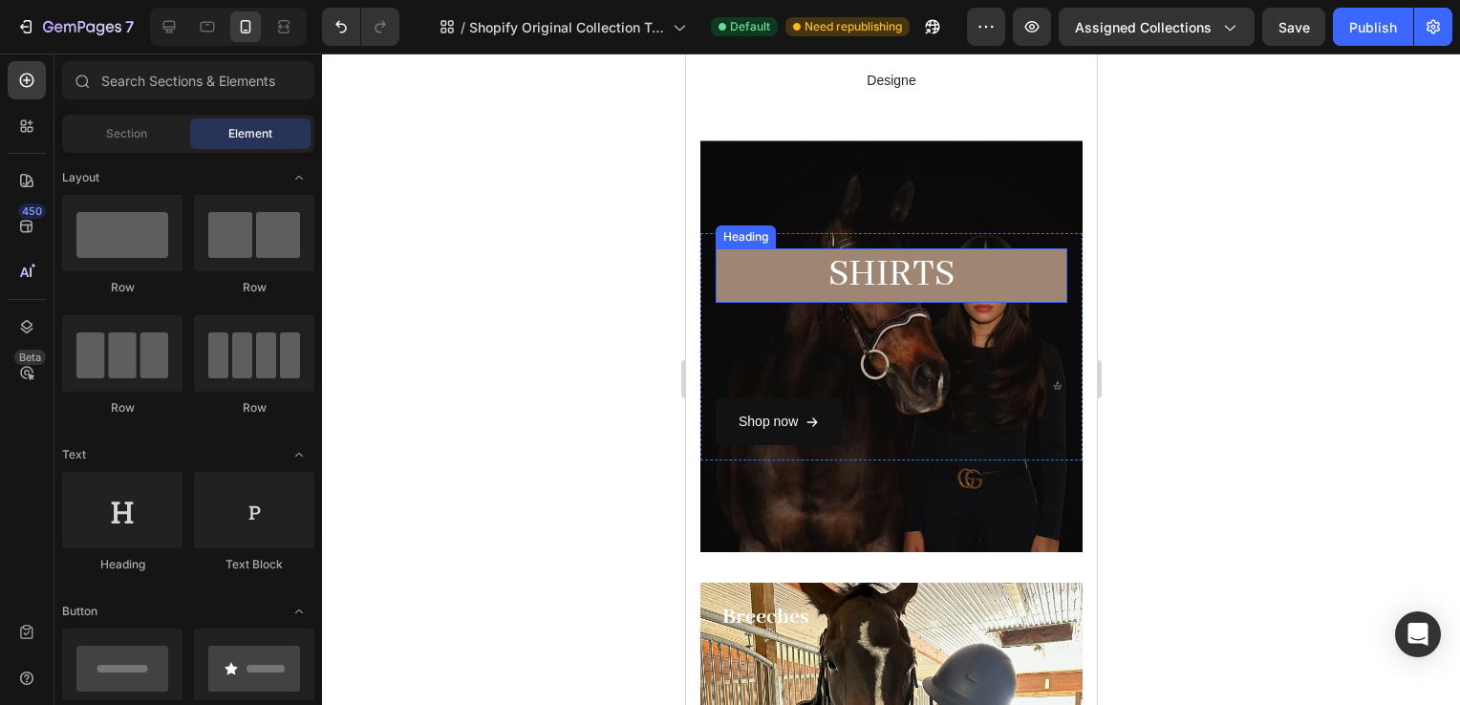
click at [869, 266] on h2 "SHiRTS" at bounding box center [891, 275] width 352 height 54
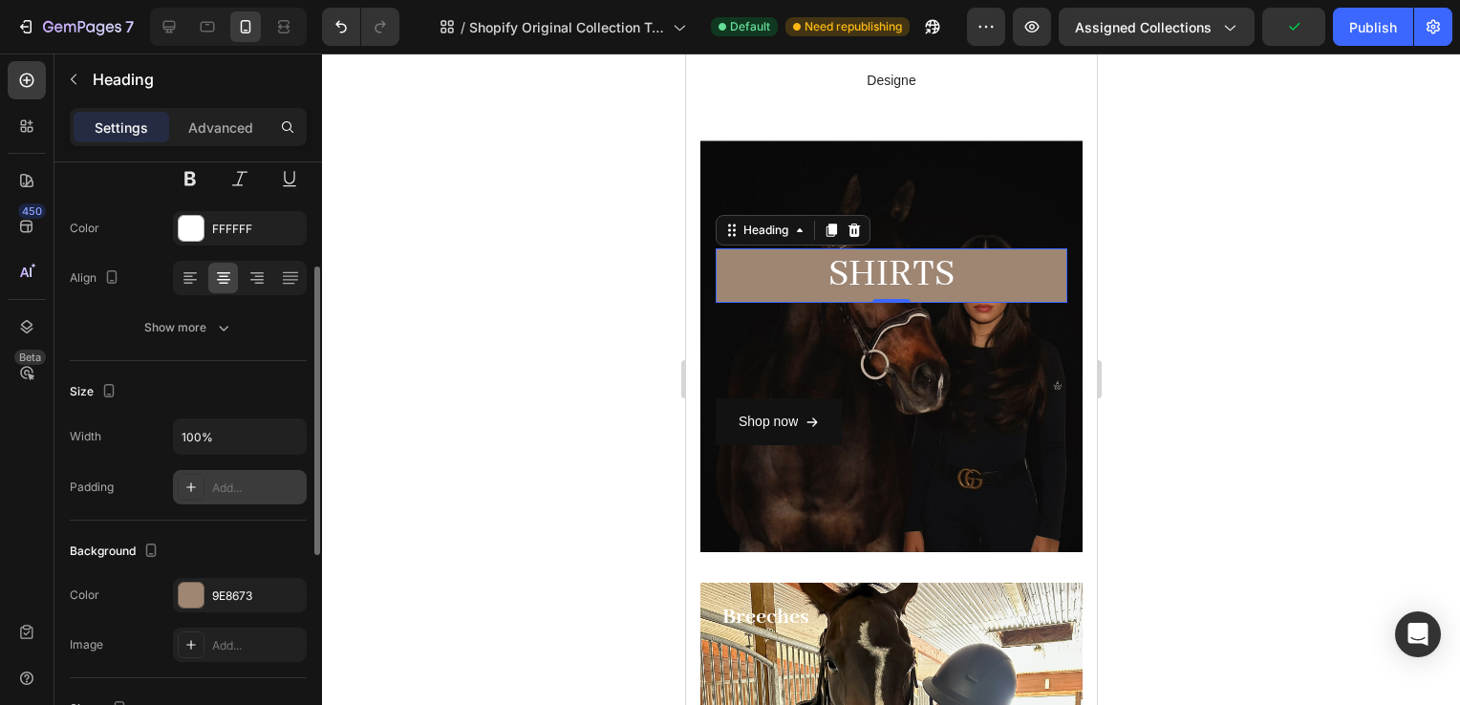
scroll to position [214, 0]
click at [214, 594] on div "9E8673" at bounding box center [239, 595] width 55 height 17
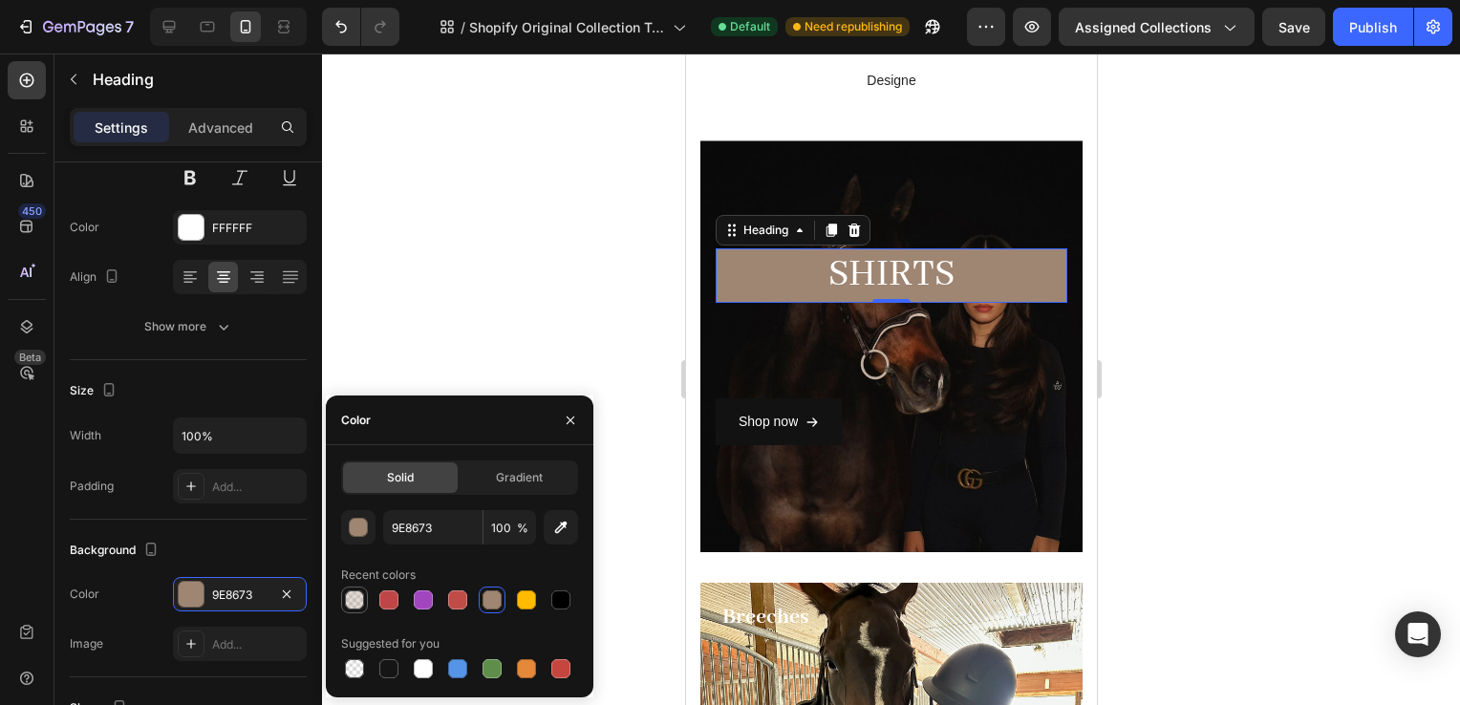
click at [346, 601] on div at bounding box center [354, 600] width 19 height 19
type input "30"
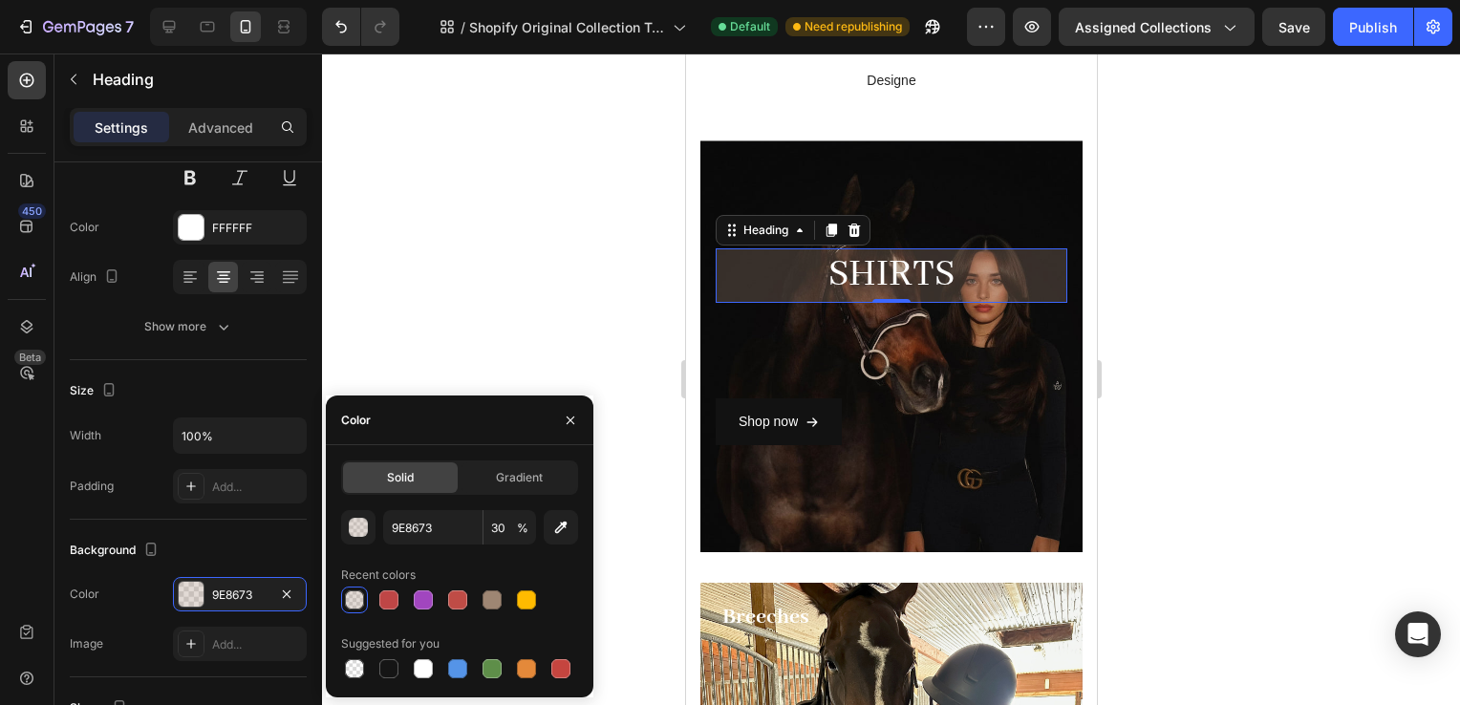
click at [1152, 428] on div at bounding box center [891, 380] width 1138 height 652
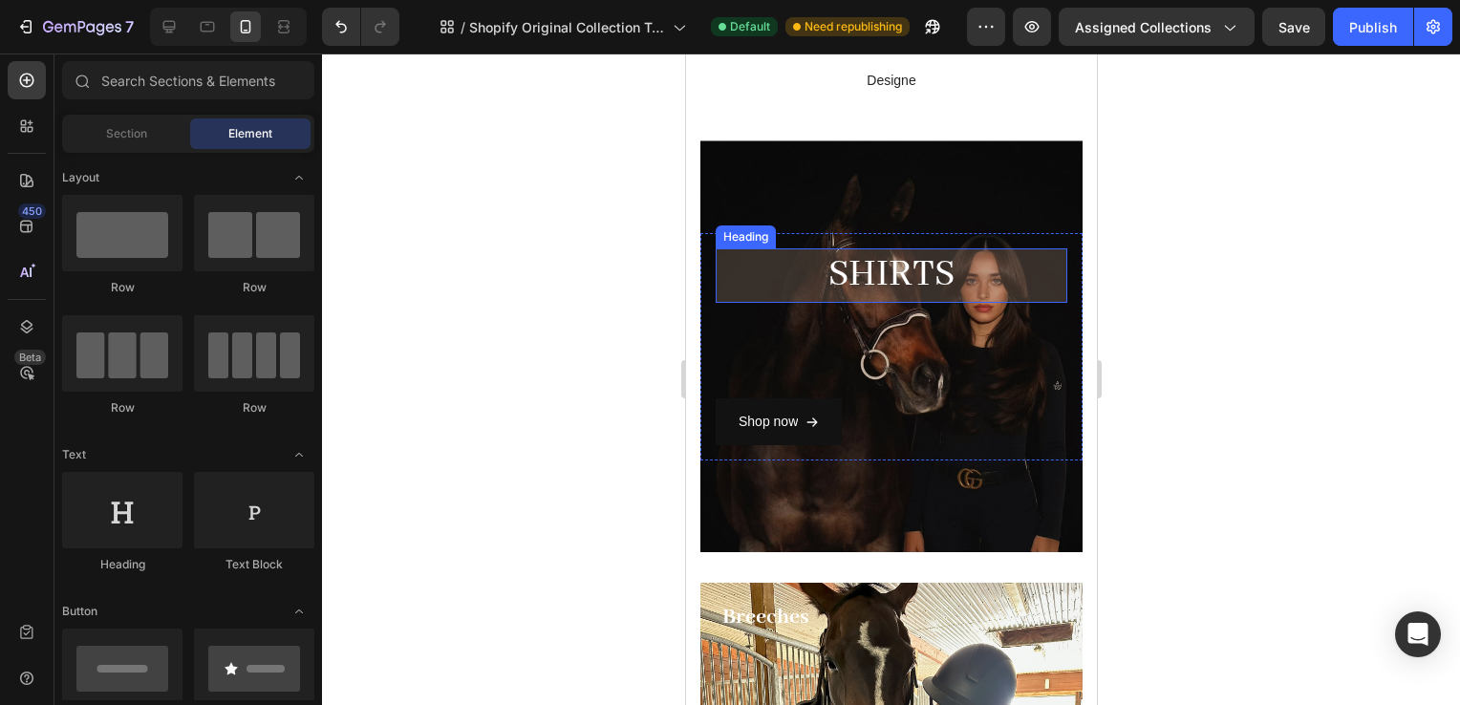
click at [942, 265] on h2 "SHiRTS" at bounding box center [891, 275] width 352 height 54
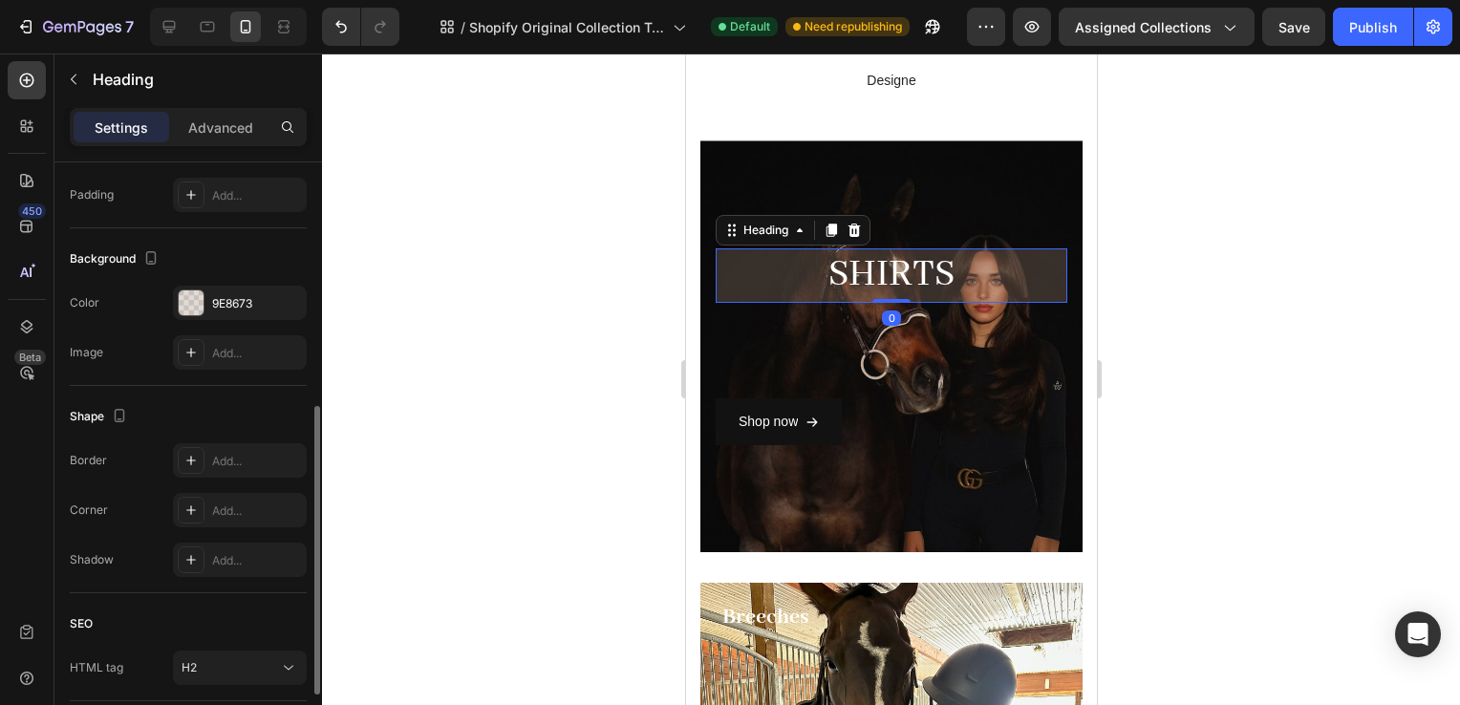
scroll to position [640, 0]
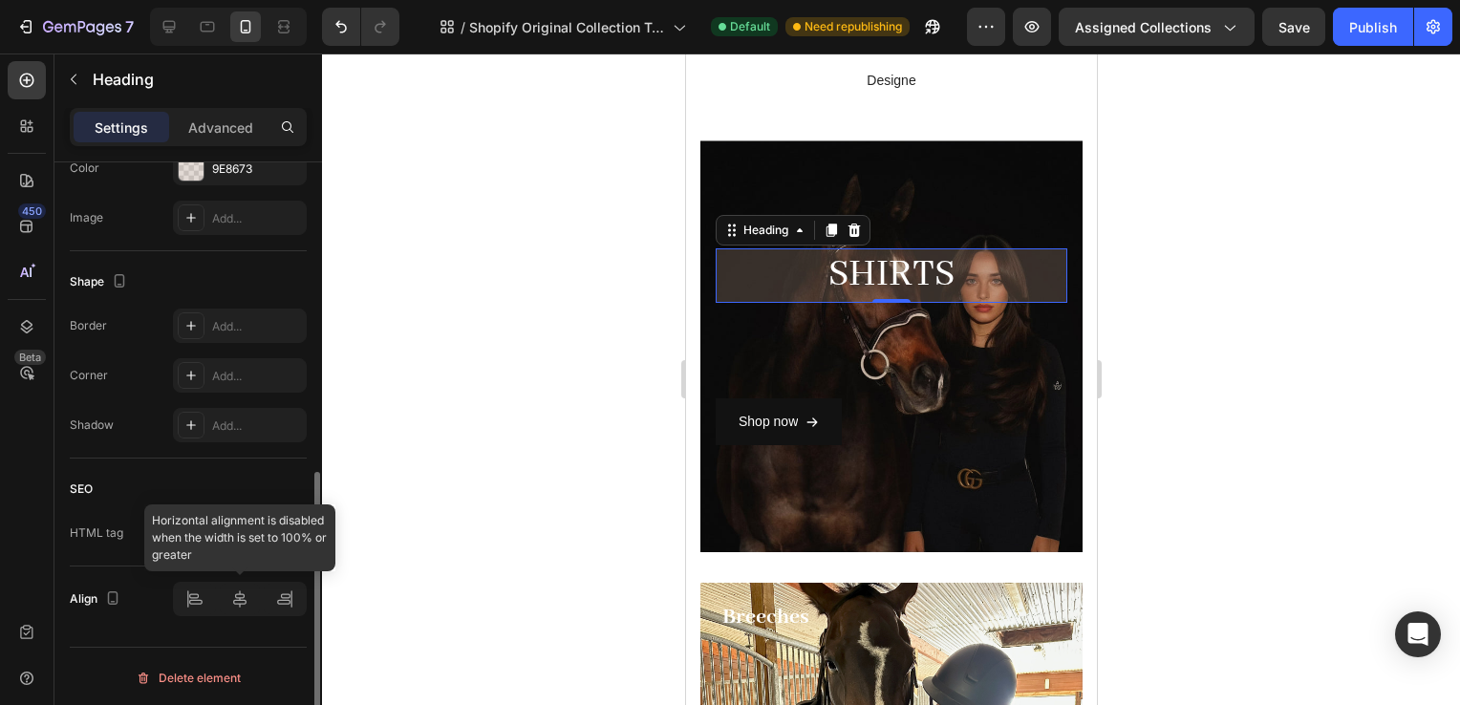
click at [238, 585] on div at bounding box center [240, 599] width 134 height 34
click at [947, 369] on div "Shop now Button" at bounding box center [891, 374] width 352 height 142
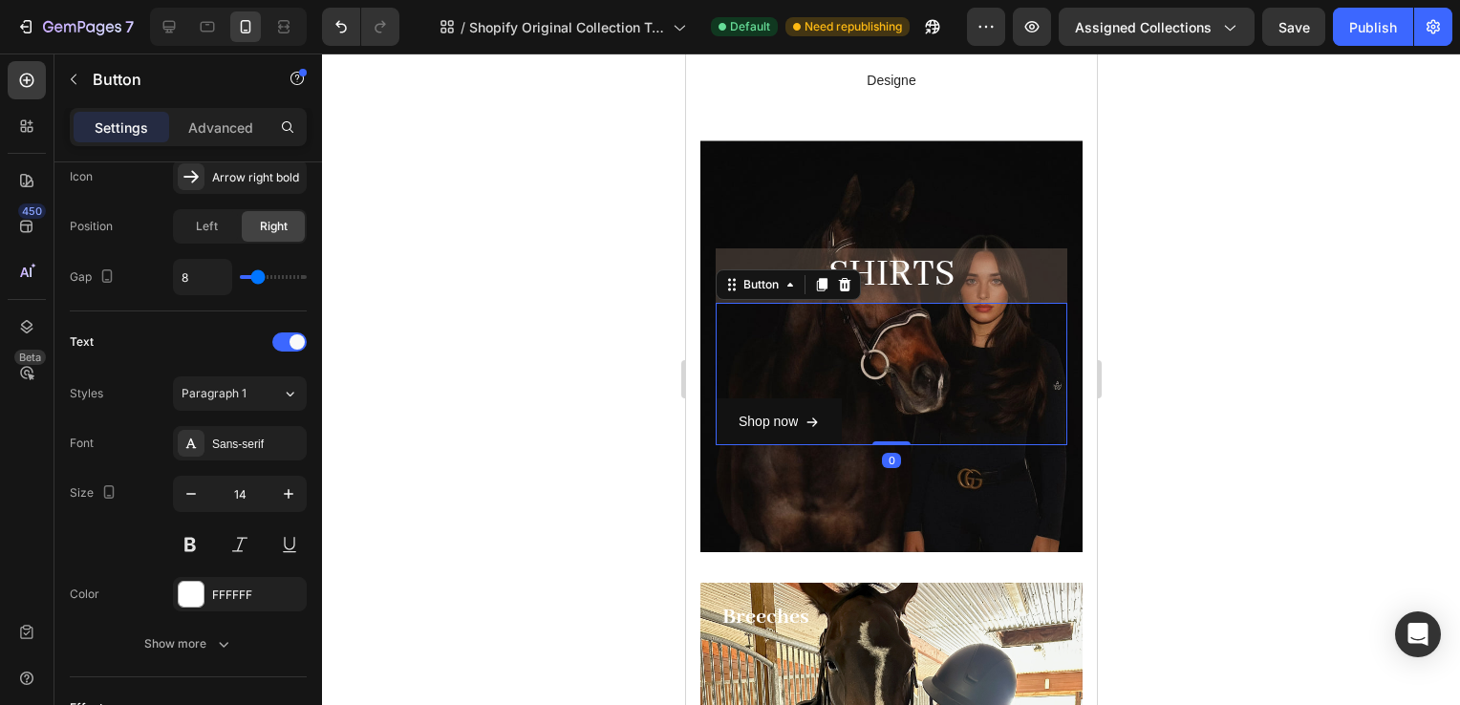
scroll to position [0, 0]
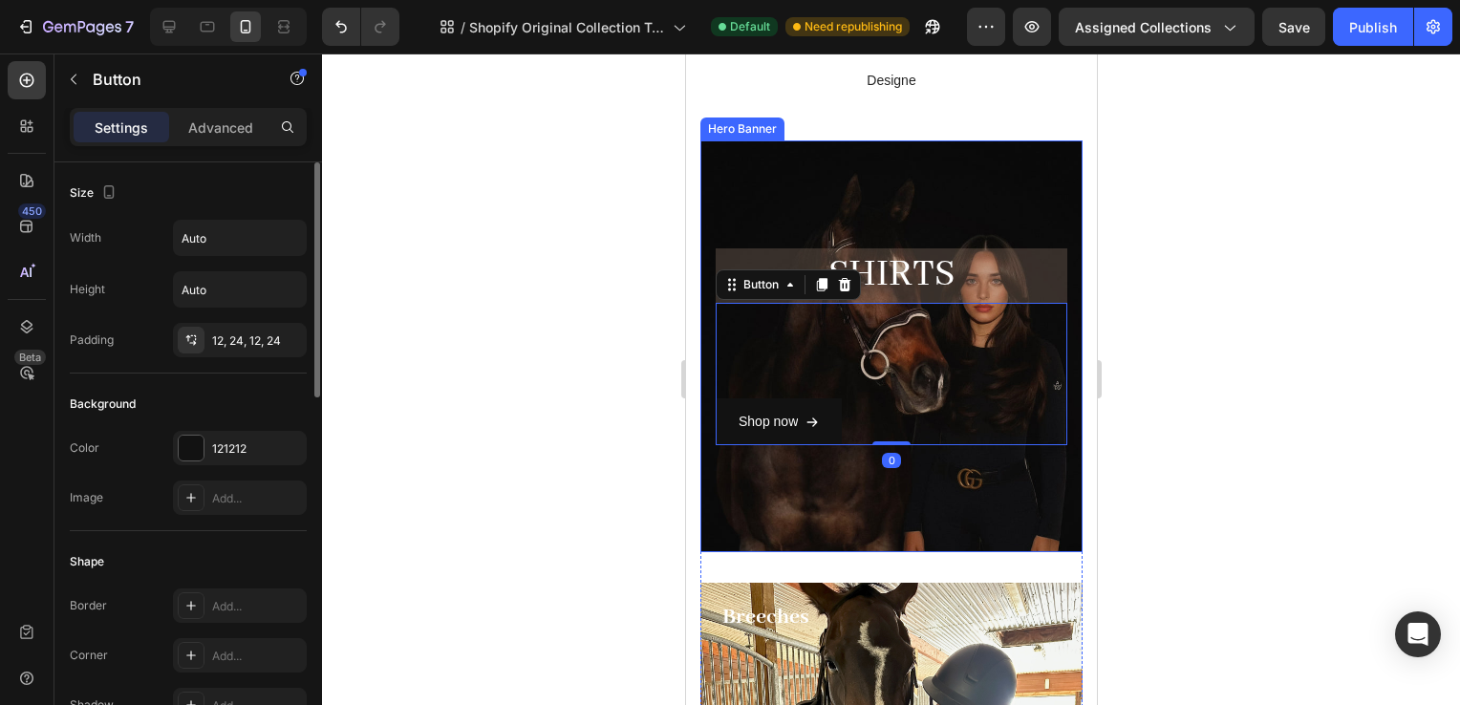
click at [773, 221] on div "Overlay" at bounding box center [891, 346] width 382 height 412
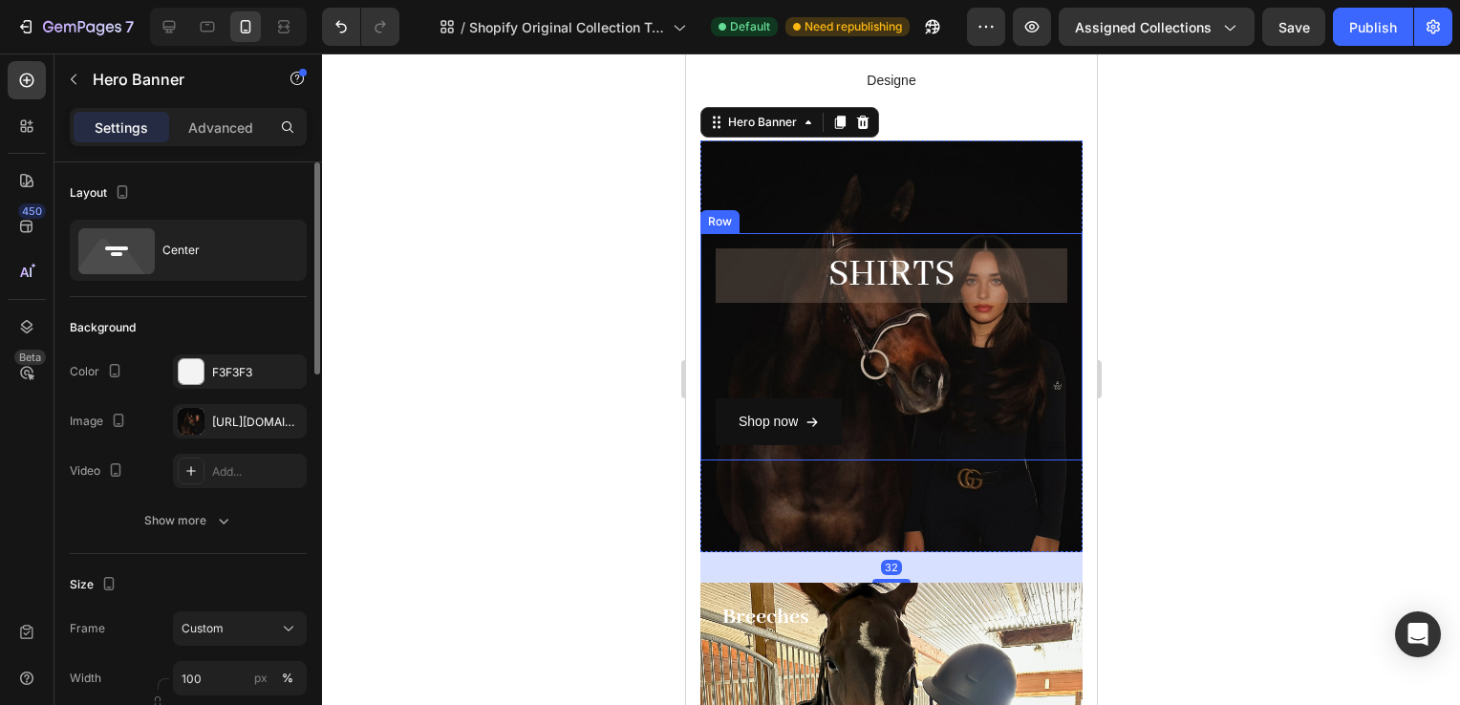
click at [777, 260] on h2 "SHiRTS" at bounding box center [891, 275] width 352 height 54
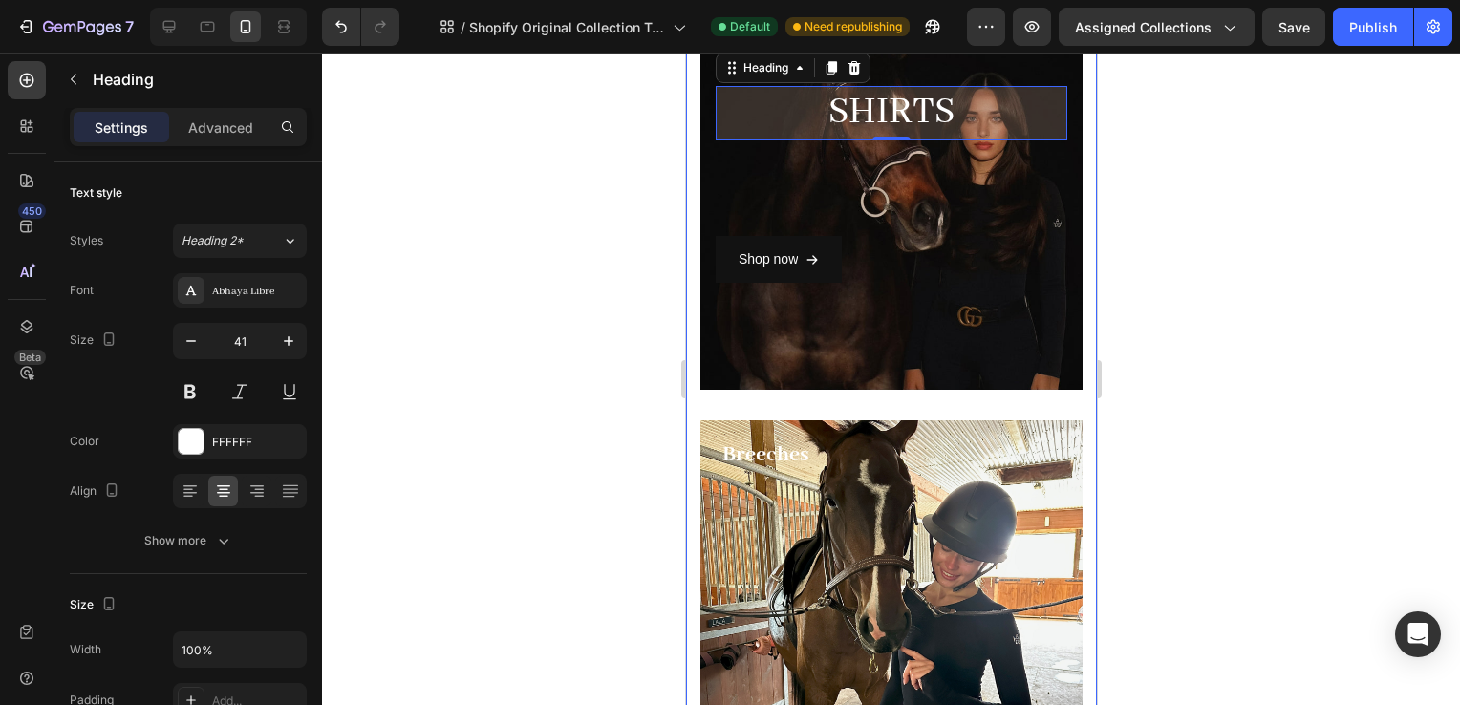
scroll to position [404, 0]
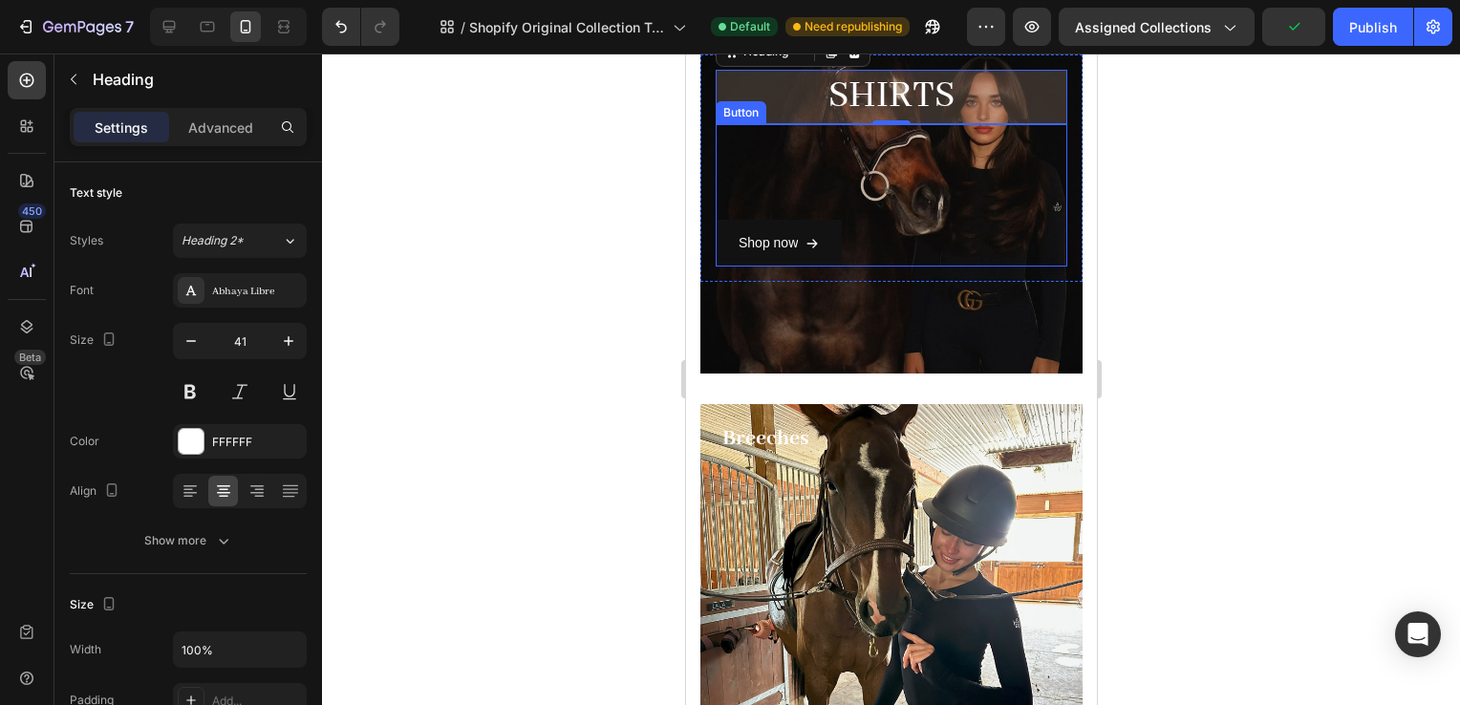
click at [795, 213] on div "Shop now Button" at bounding box center [891, 195] width 352 height 142
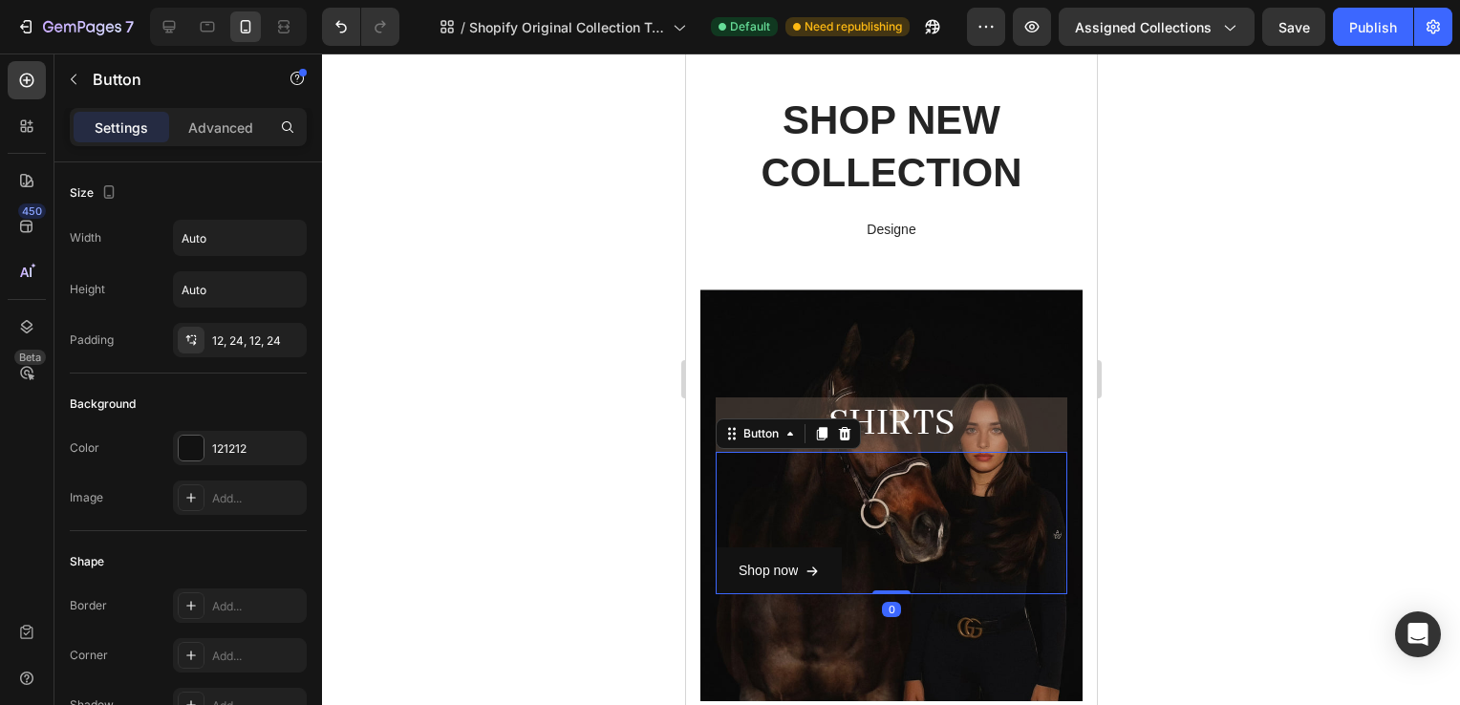
click at [1203, 269] on div at bounding box center [891, 380] width 1138 height 652
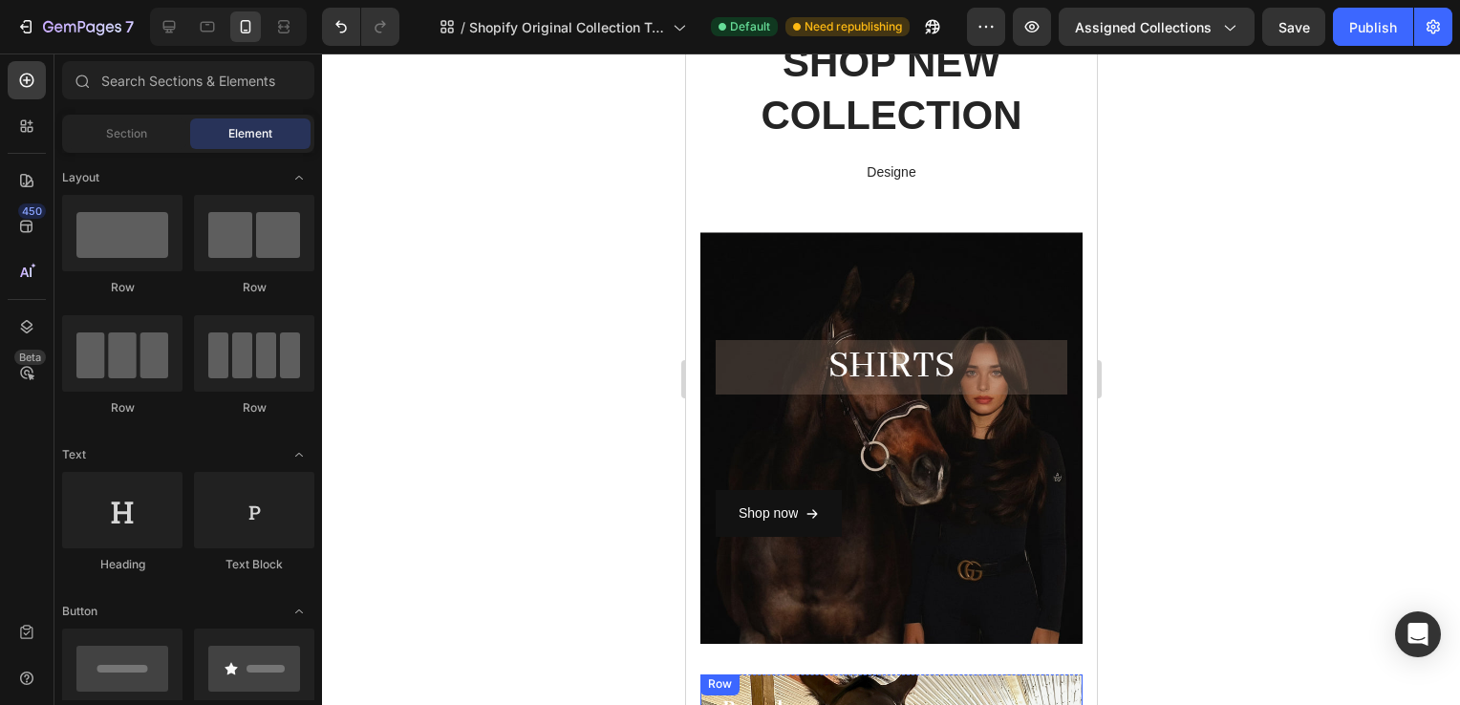
scroll to position [133, 0]
drag, startPoint x: 1227, startPoint y: 472, endPoint x: 1121, endPoint y: 480, distance: 106.4
click at [1121, 480] on div at bounding box center [891, 380] width 1138 height 652
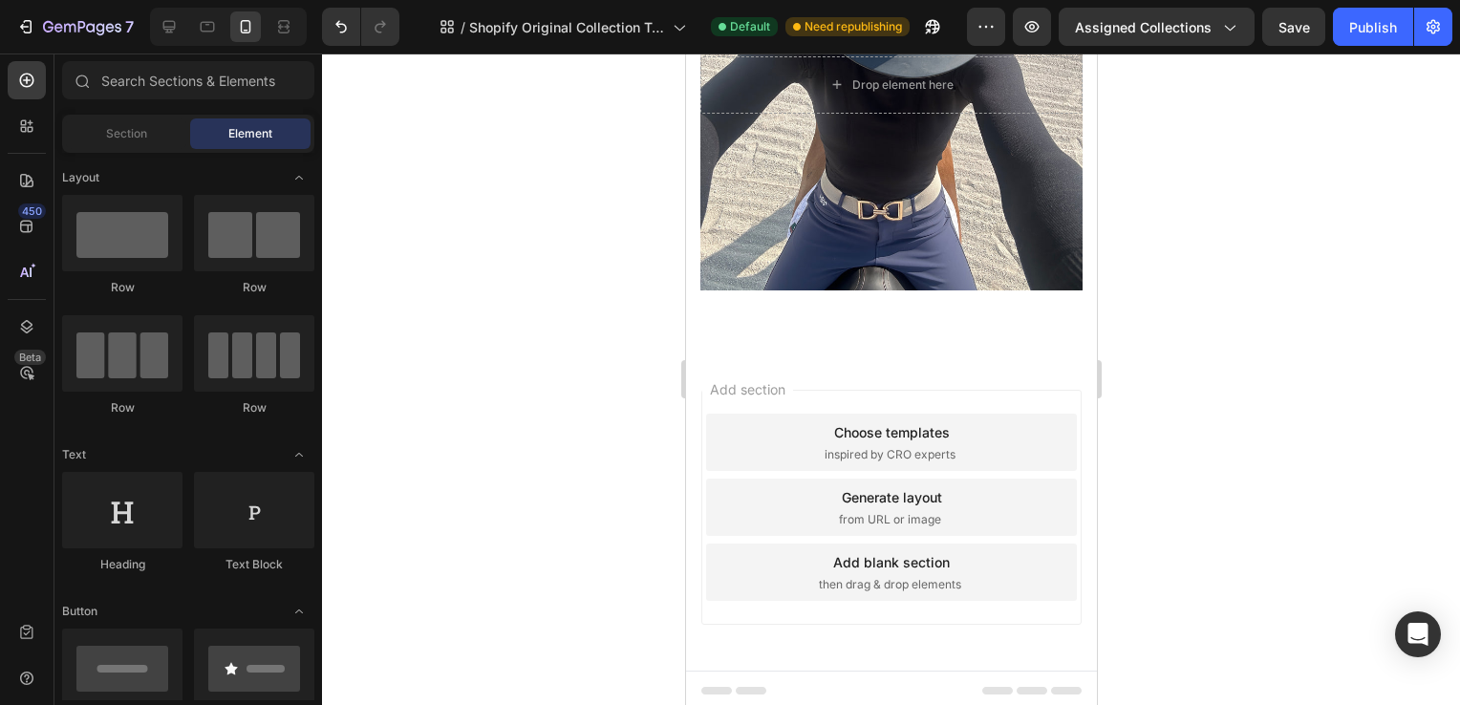
scroll to position [1376, 0]
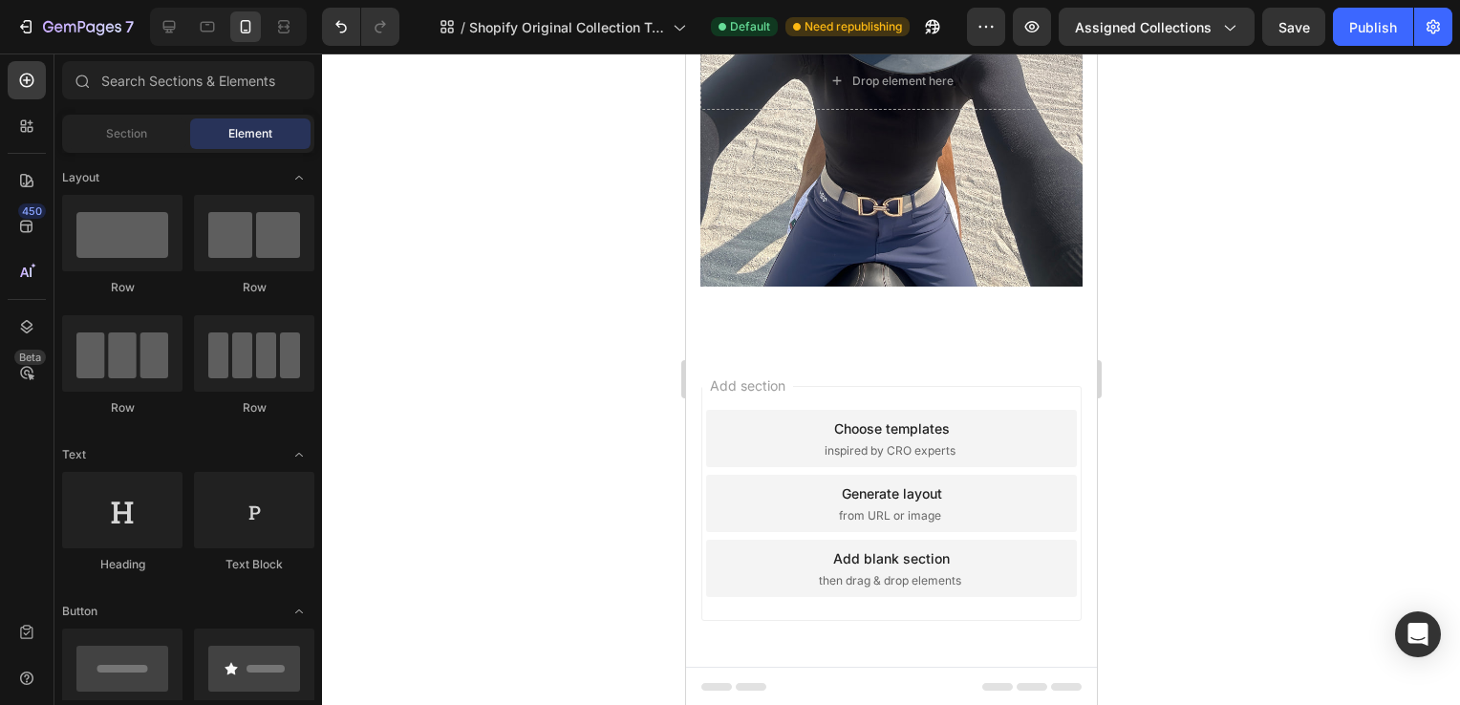
click at [890, 422] on div "Choose templates" at bounding box center [891, 429] width 116 height 20
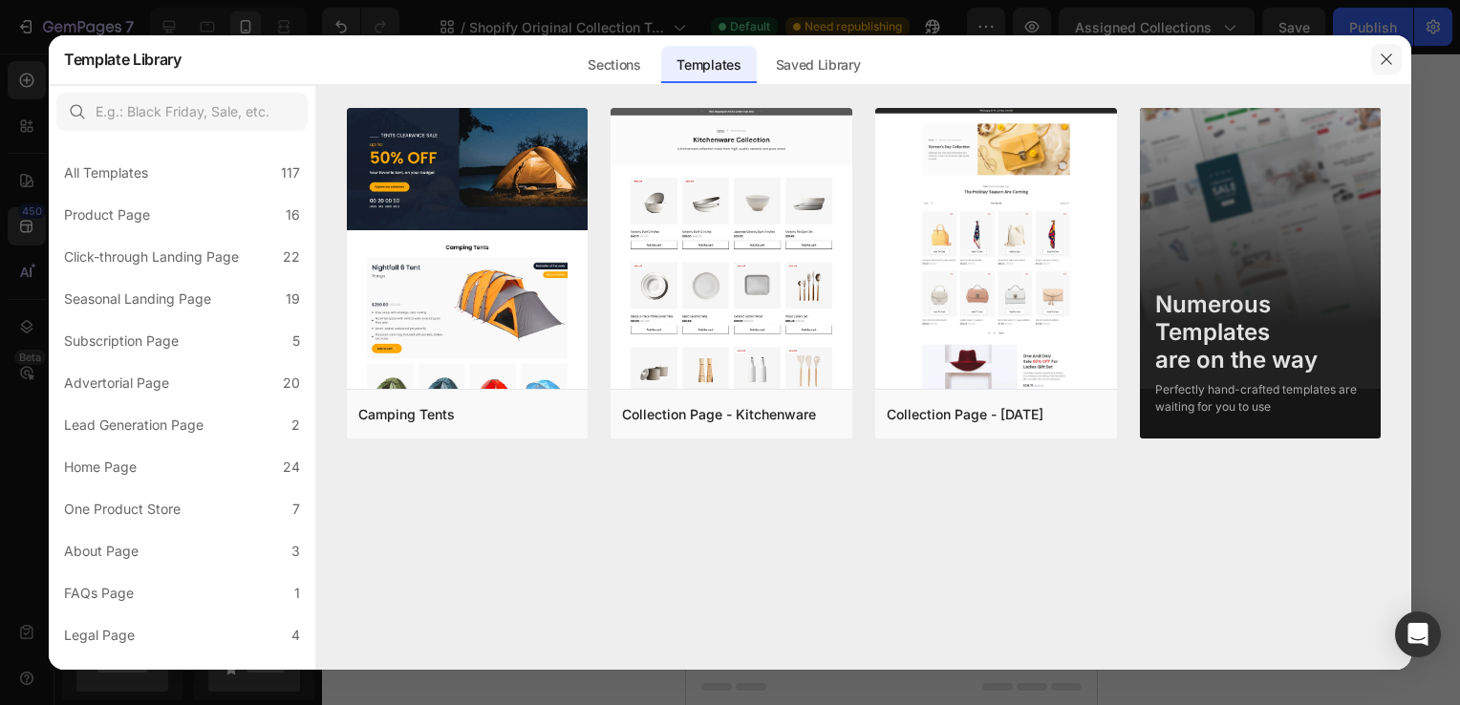
click at [1391, 65] on icon "button" at bounding box center [1386, 59] width 15 height 15
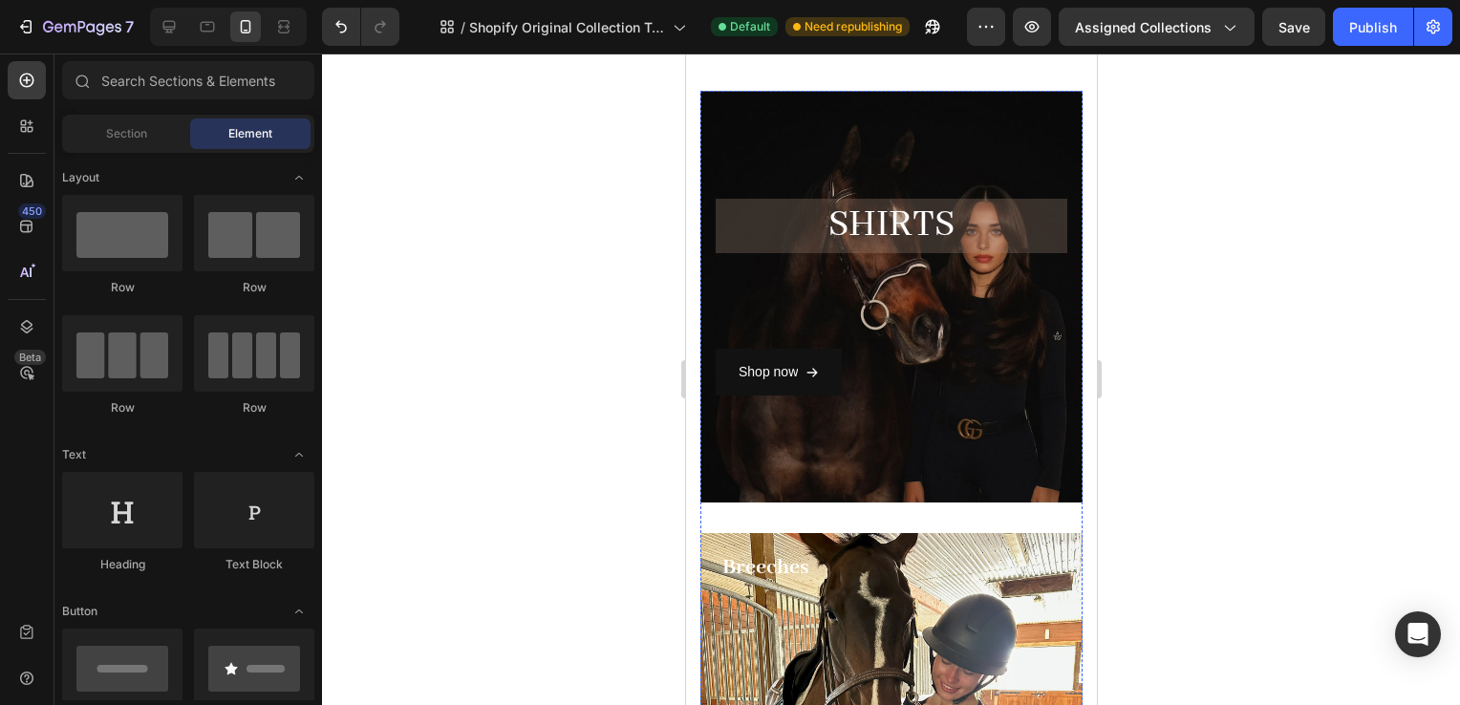
scroll to position [0, 0]
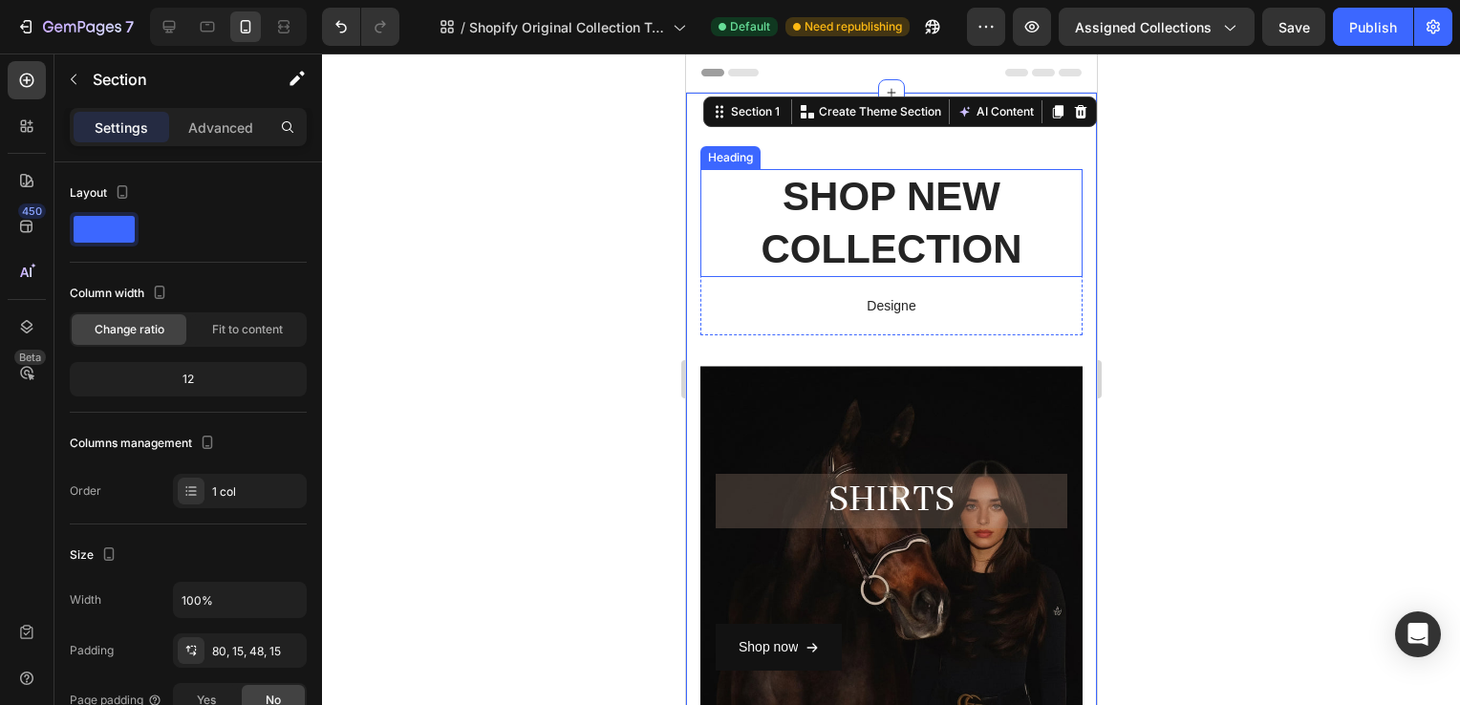
click at [922, 184] on h2 "SHOP NEW COLLECTION" at bounding box center [891, 223] width 382 height 108
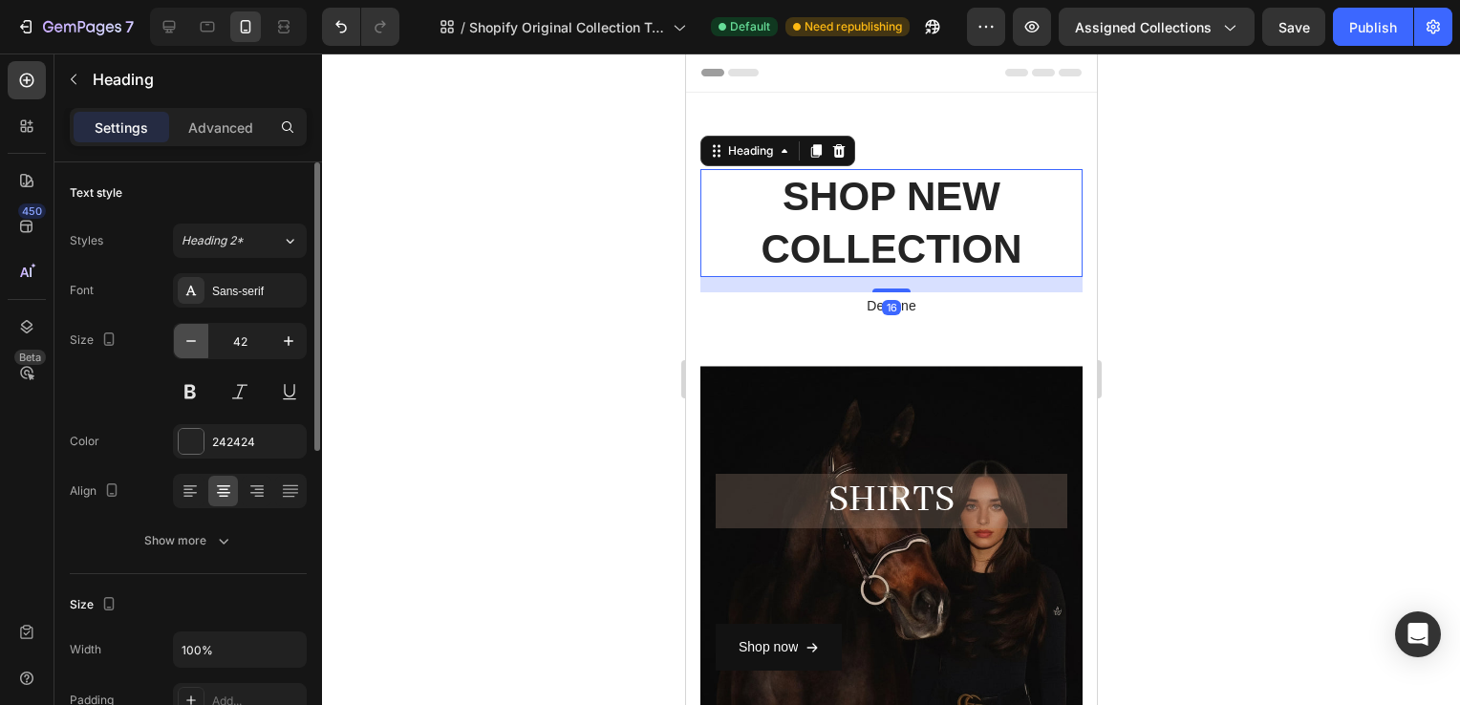
click at [196, 347] on icon "button" at bounding box center [191, 341] width 19 height 19
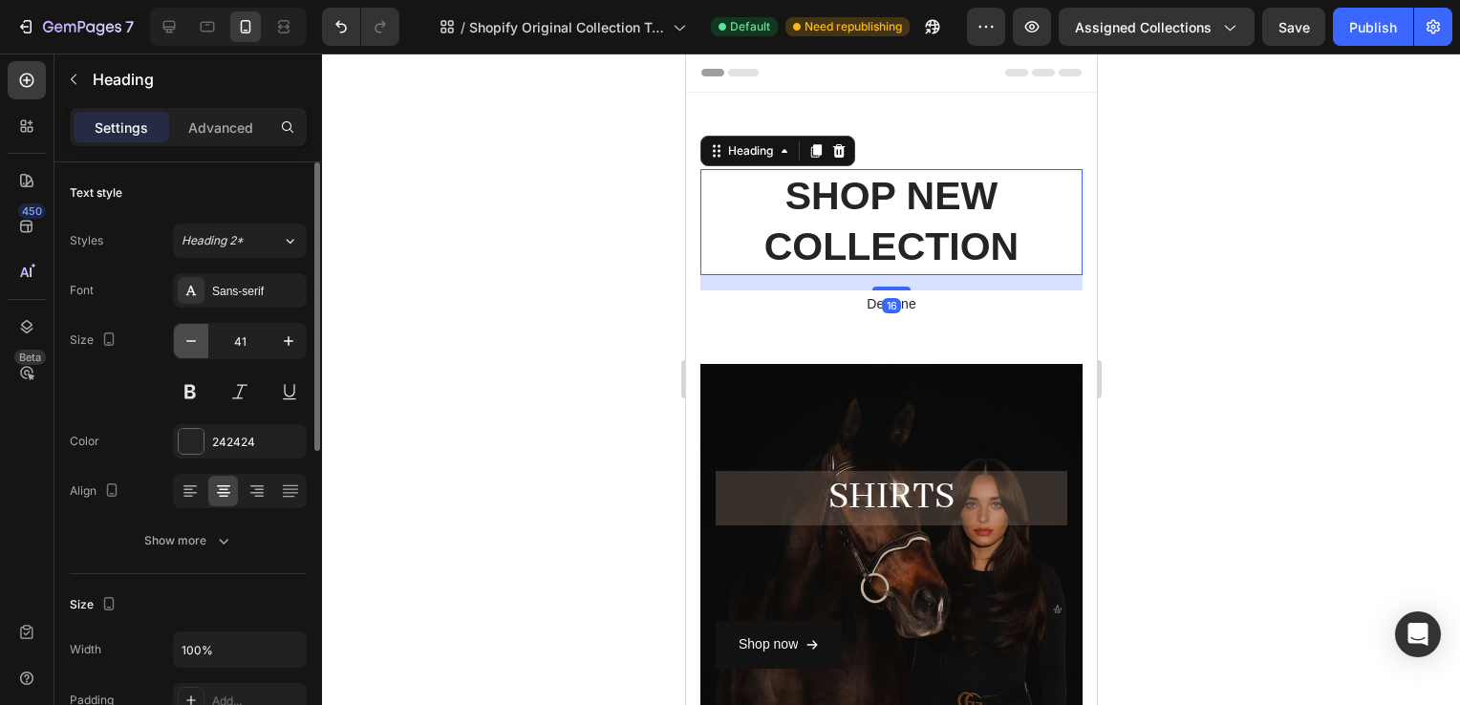
click at [196, 347] on icon "button" at bounding box center [191, 341] width 19 height 19
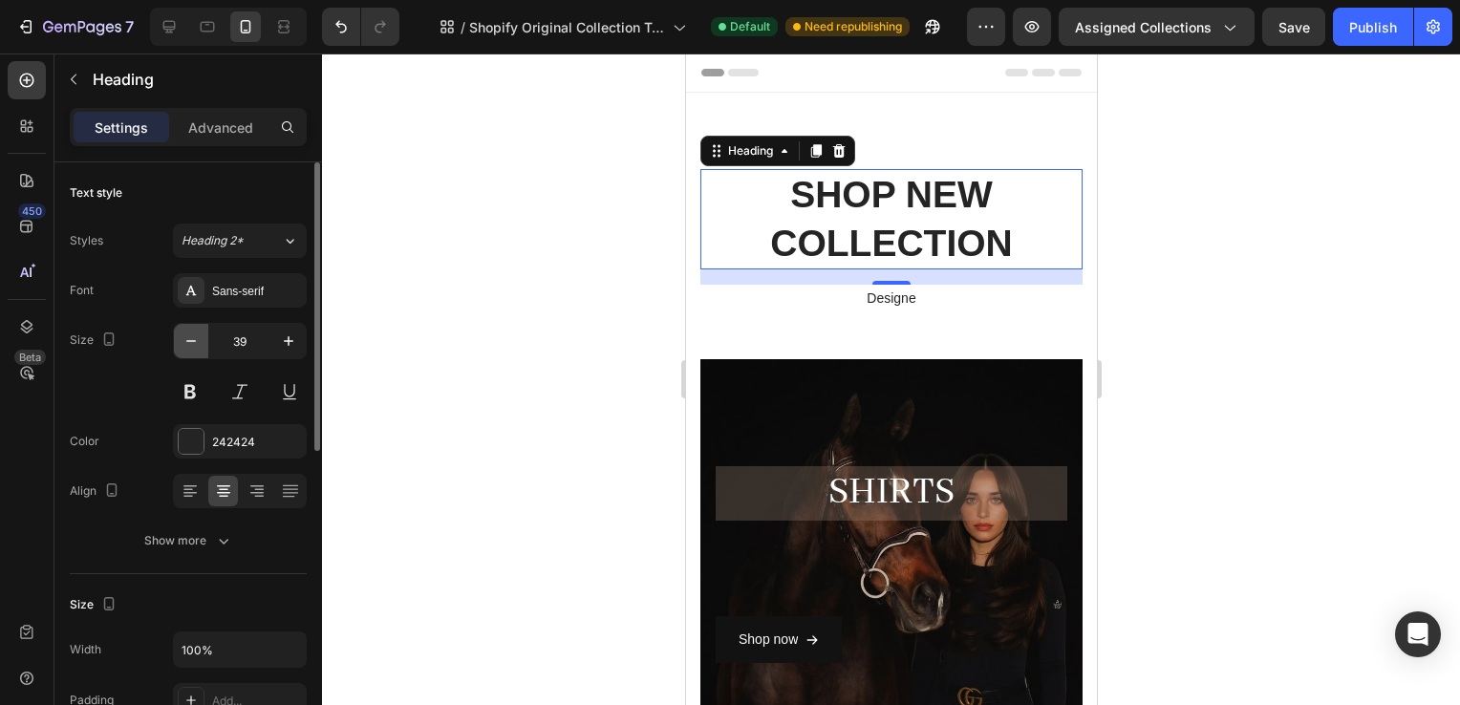
click at [196, 347] on icon "button" at bounding box center [191, 341] width 19 height 19
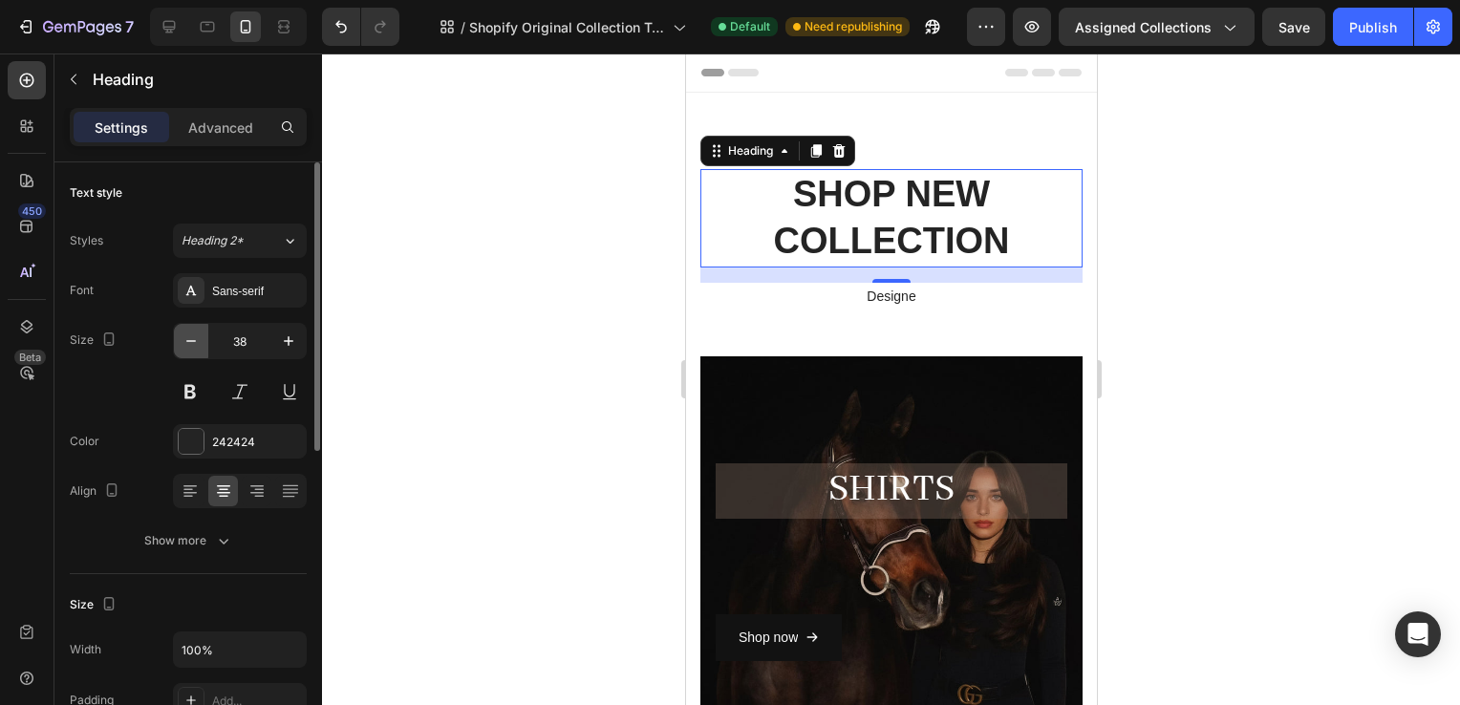
click at [196, 347] on icon "button" at bounding box center [191, 341] width 19 height 19
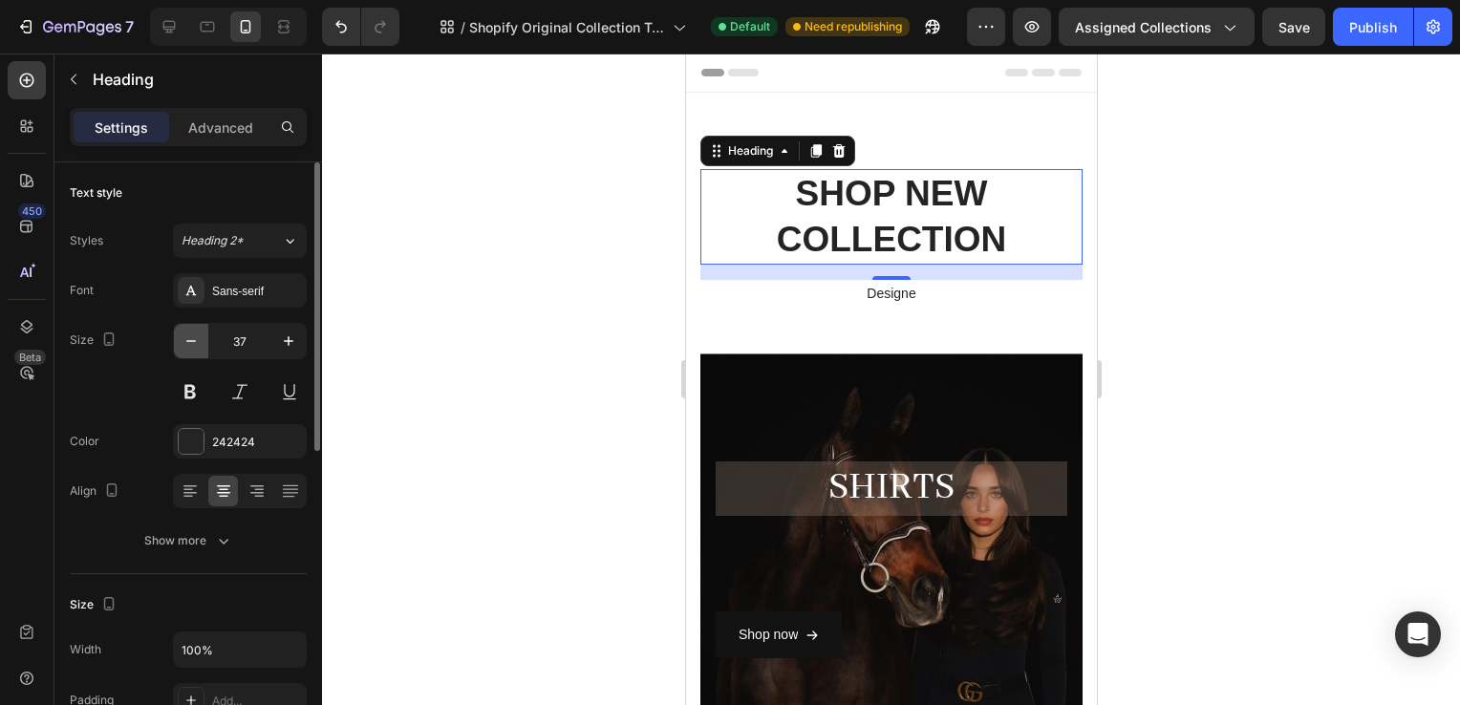
click at [196, 347] on icon "button" at bounding box center [191, 341] width 19 height 19
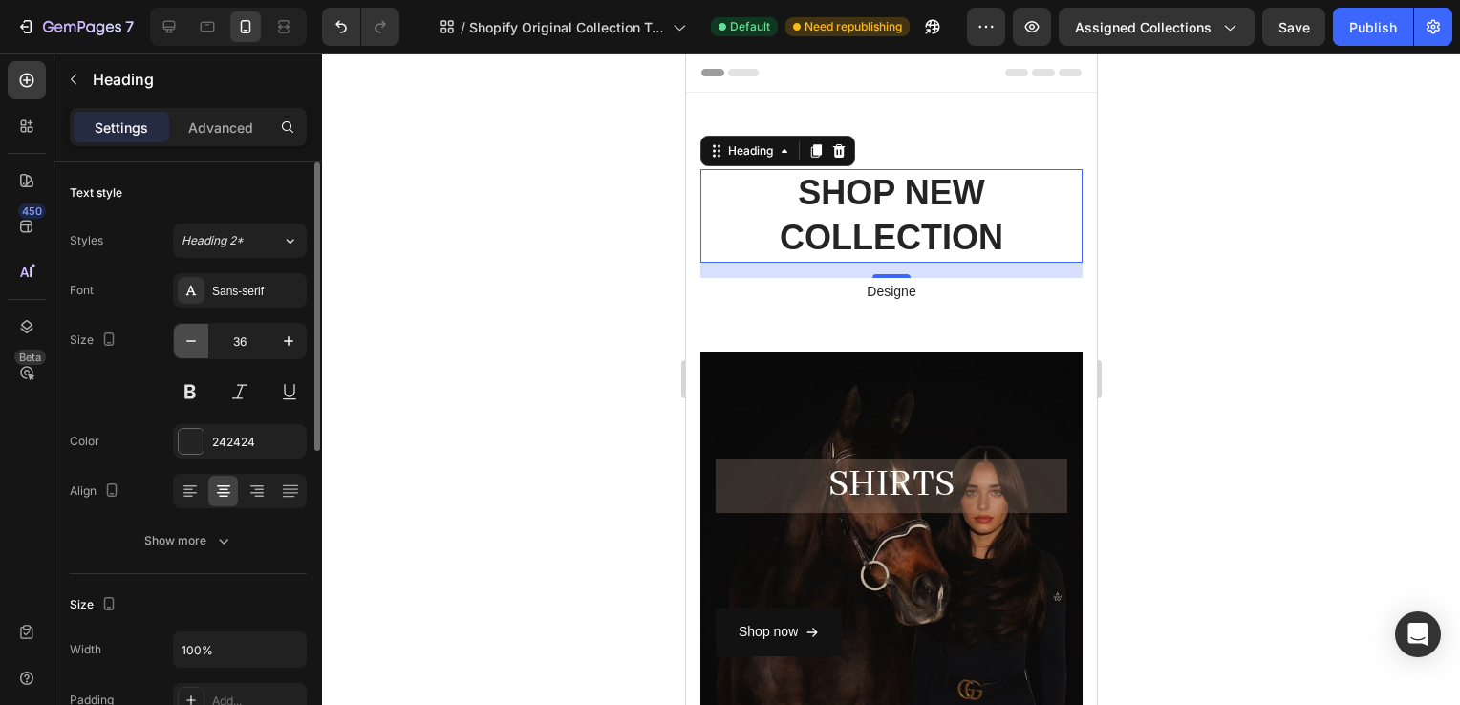
click at [196, 347] on icon "button" at bounding box center [191, 341] width 19 height 19
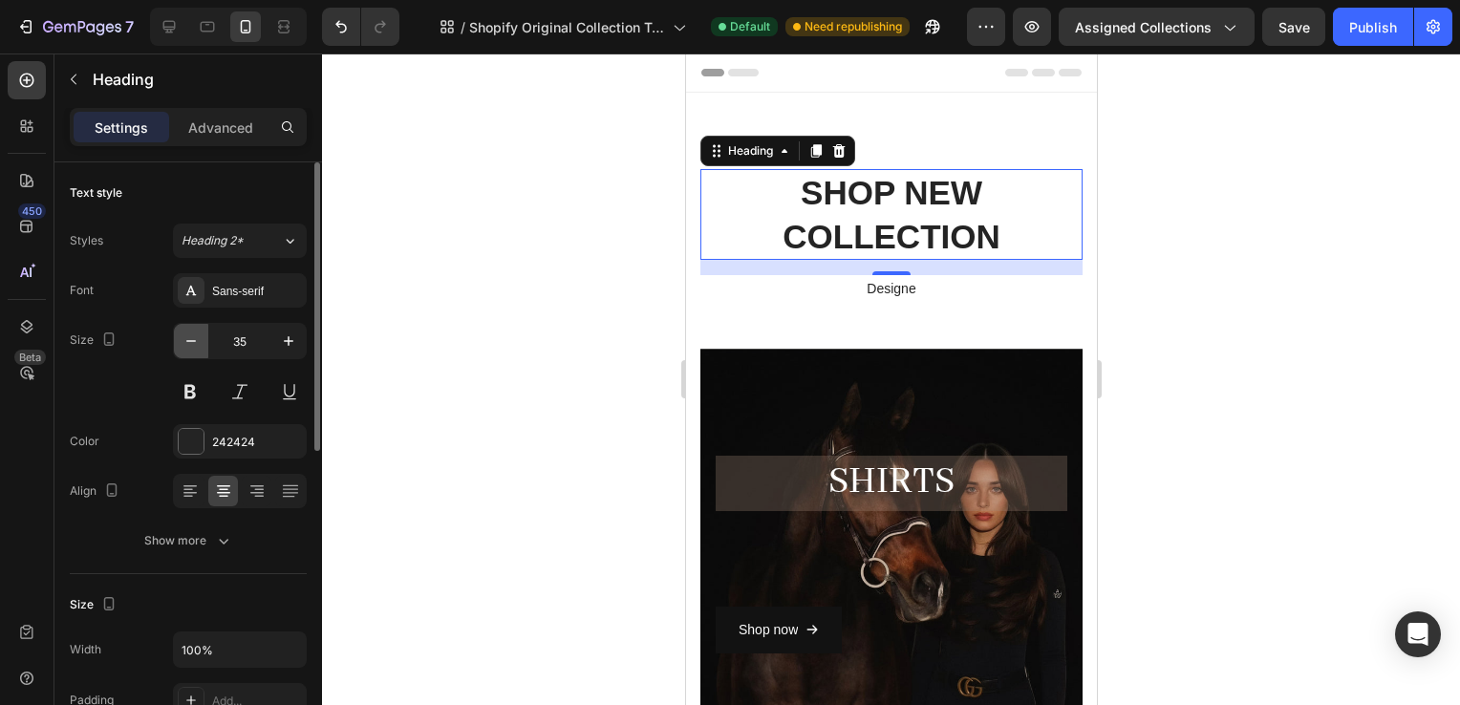
click at [196, 347] on icon "button" at bounding box center [191, 341] width 19 height 19
type input "33"
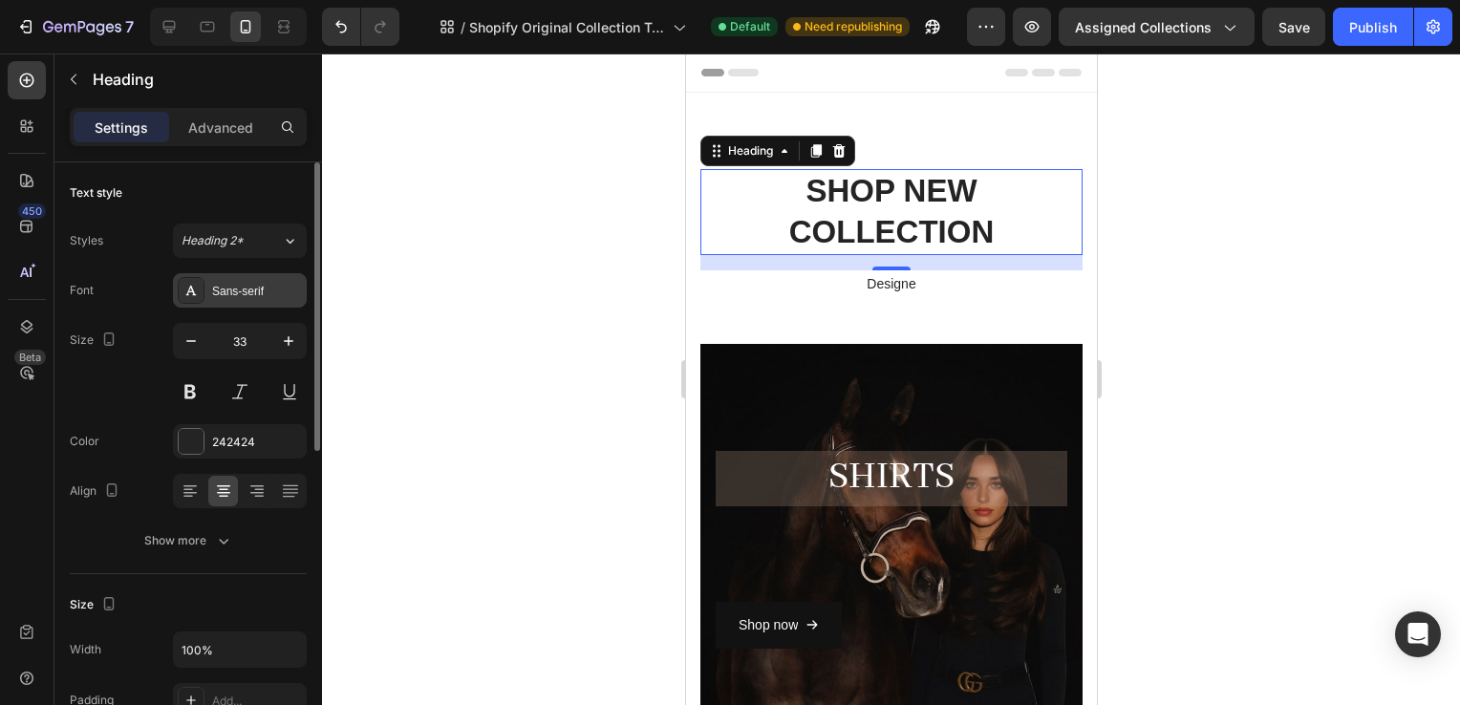
click at [223, 285] on div "Sans-serif" at bounding box center [257, 291] width 90 height 17
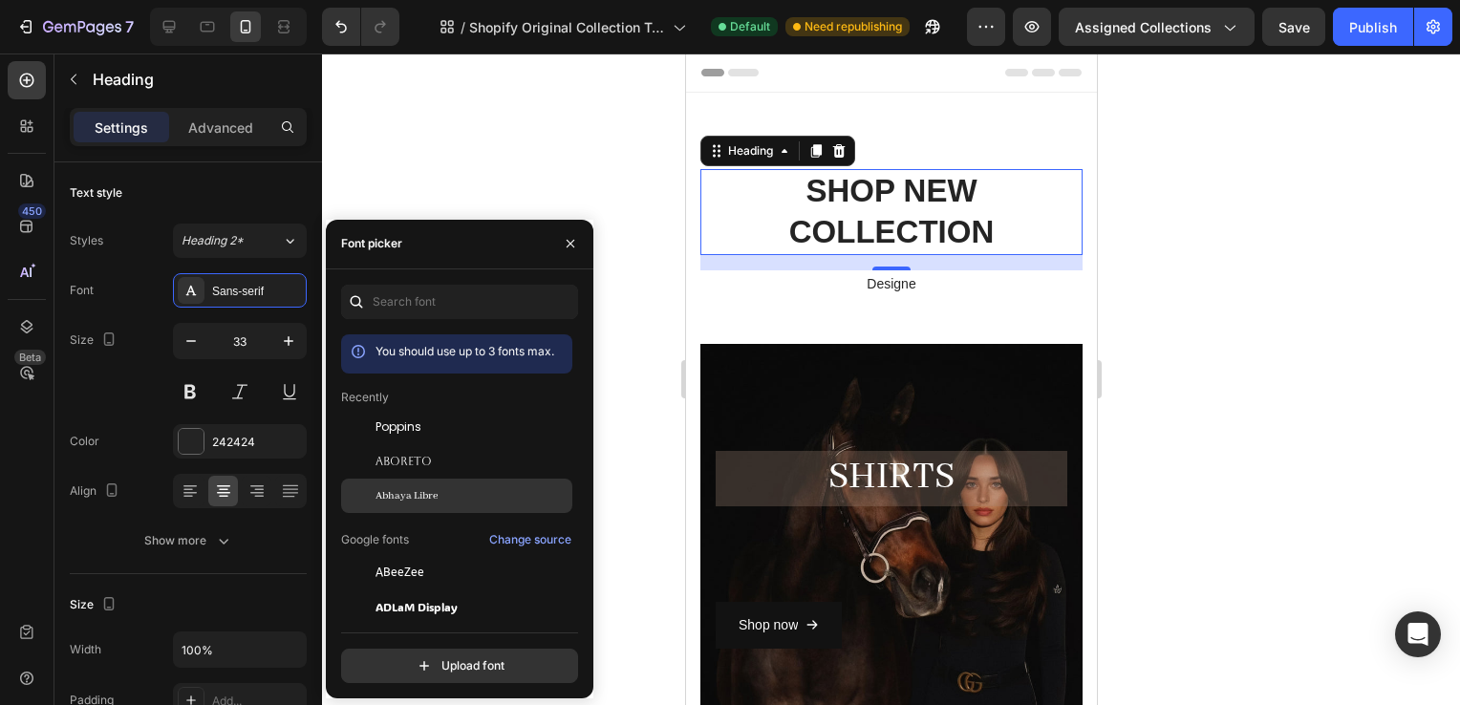
click at [440, 494] on div "Abhaya Libre" at bounding box center [472, 495] width 193 height 17
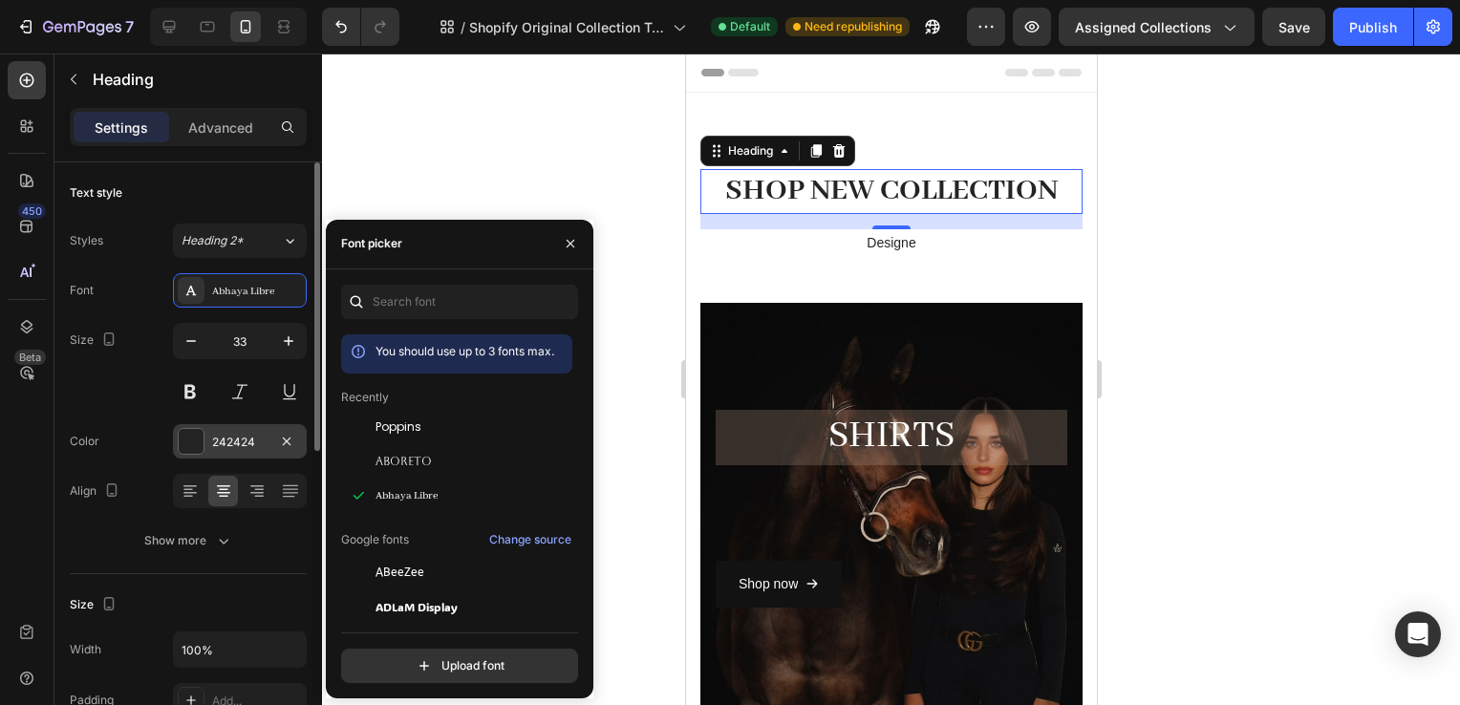
click at [223, 431] on div "242424" at bounding box center [240, 441] width 134 height 34
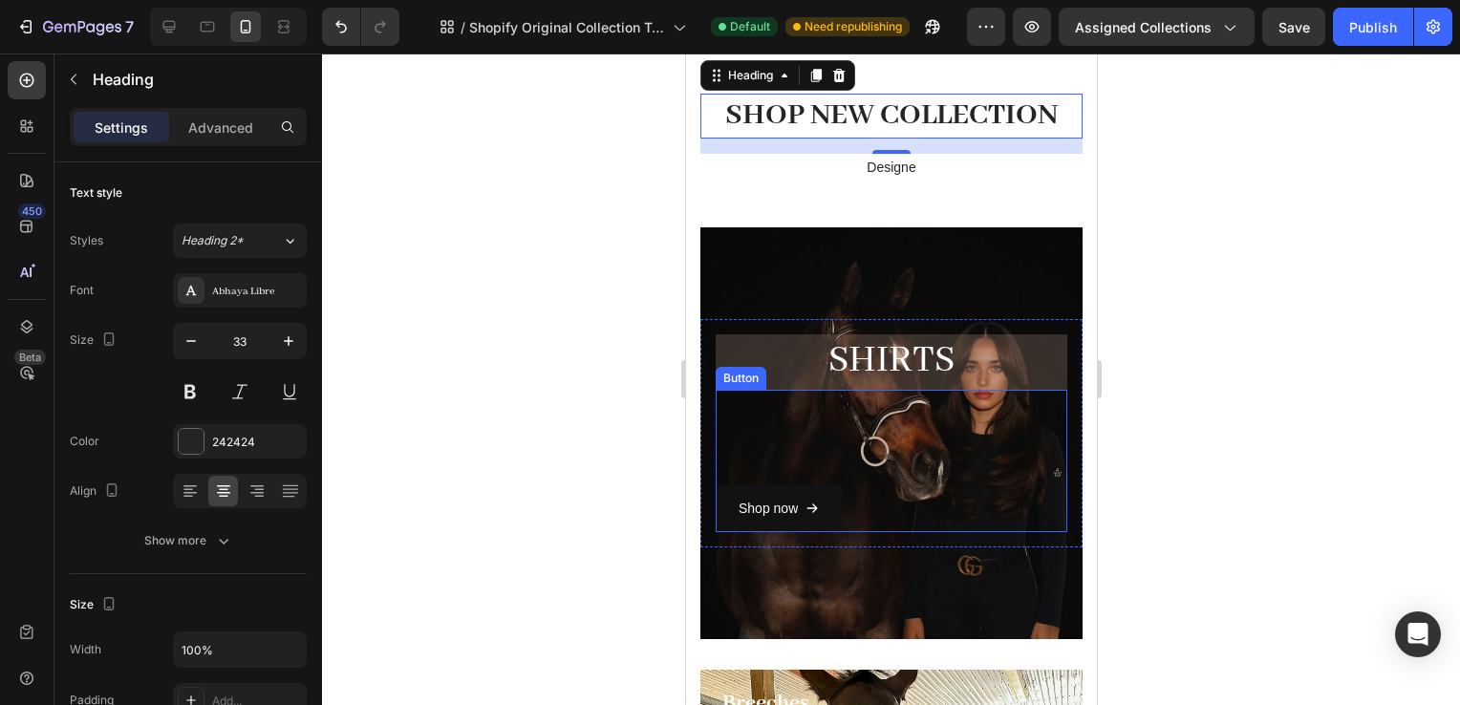
scroll to position [195, 0]
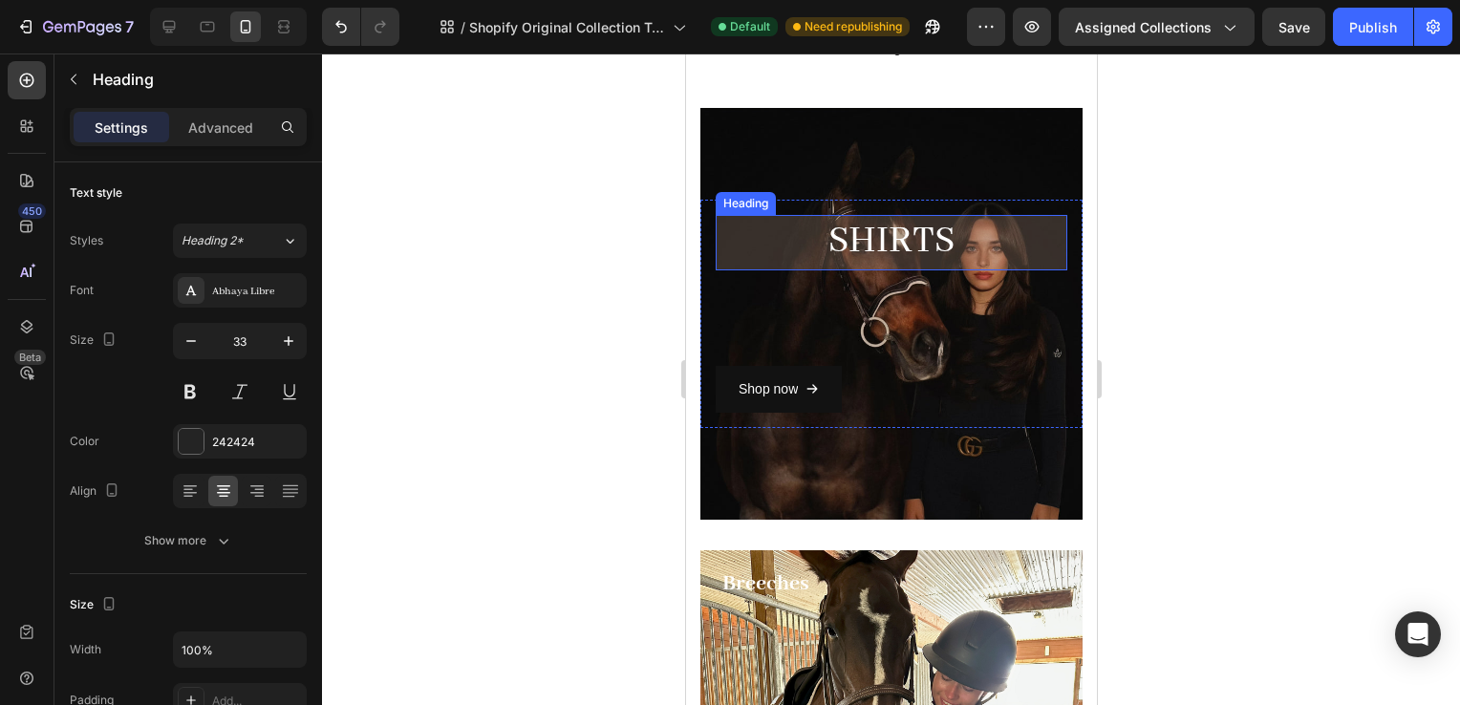
click at [792, 245] on h2 "SHiRTS" at bounding box center [891, 242] width 352 height 54
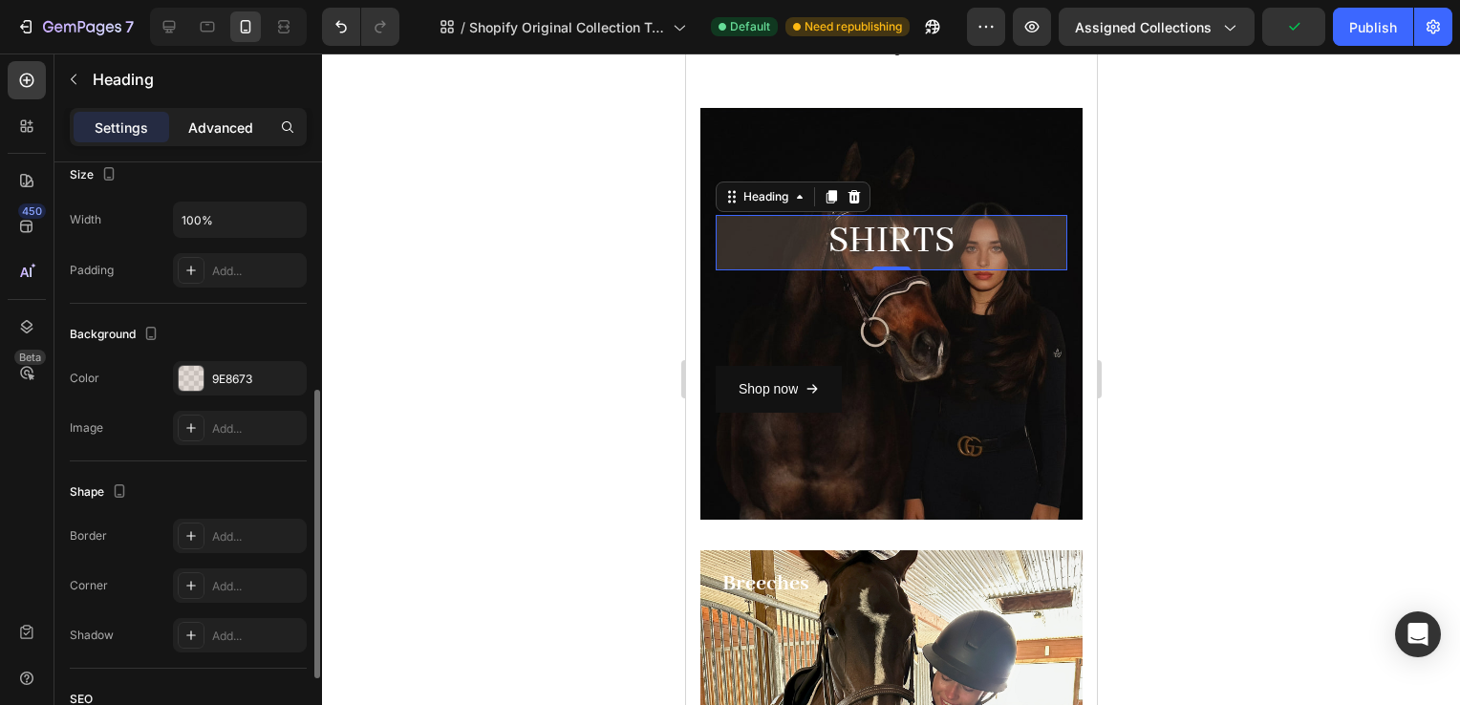
scroll to position [443, 0]
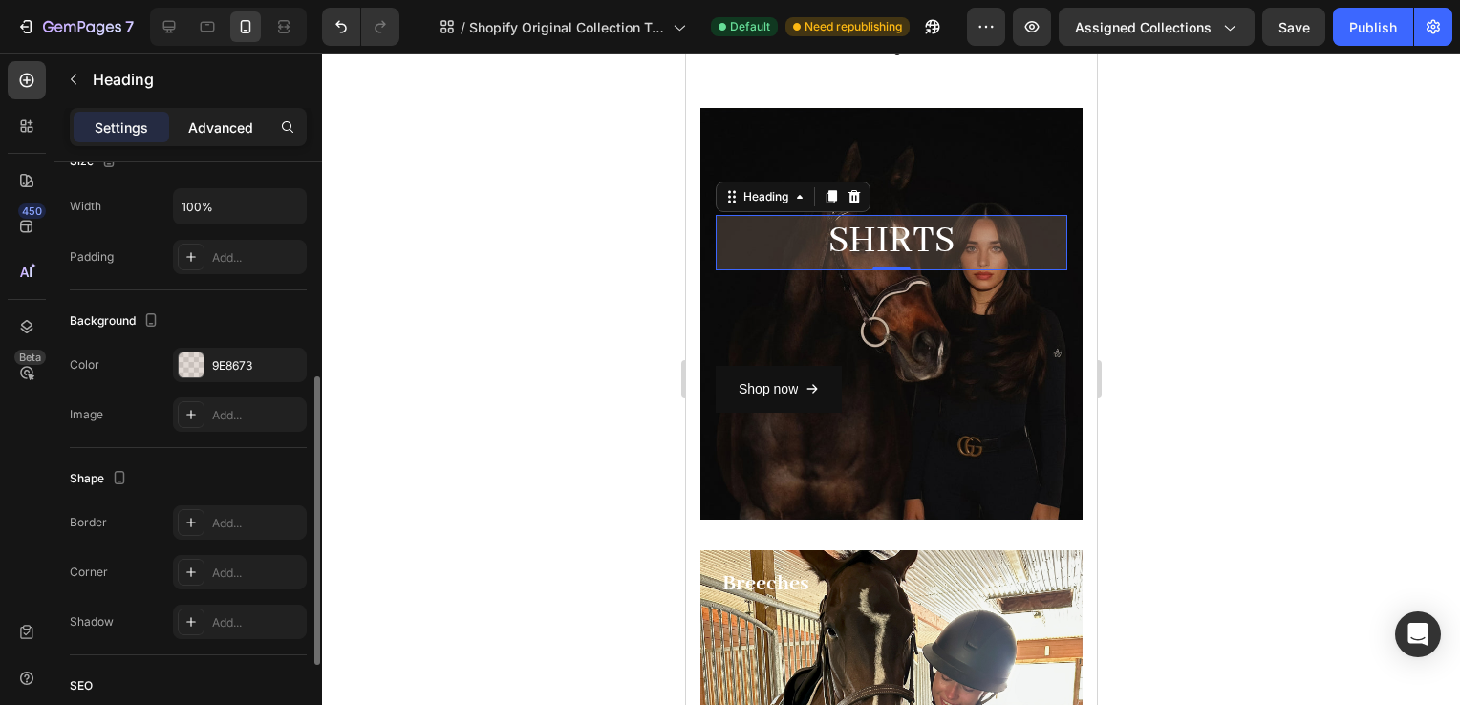
click at [229, 121] on p "Advanced" at bounding box center [220, 128] width 65 height 20
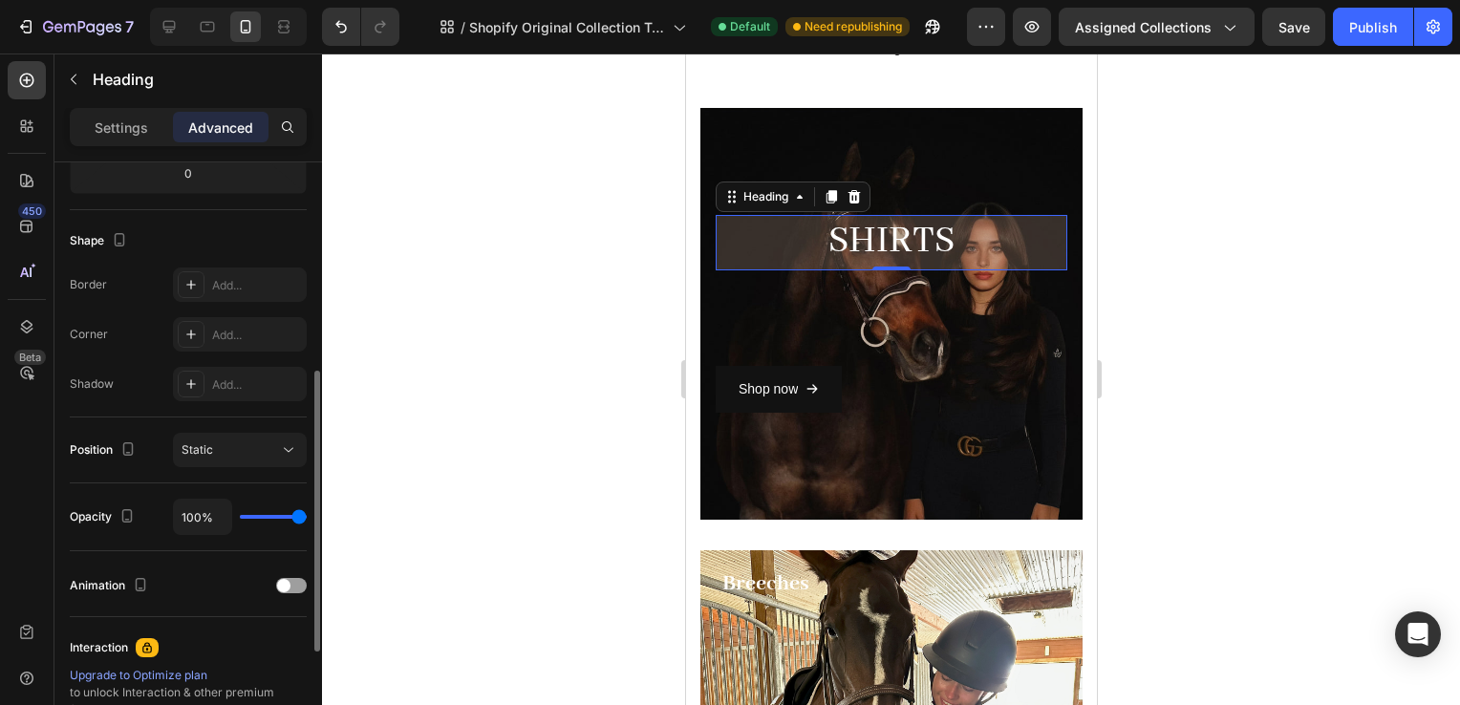
scroll to position [0, 0]
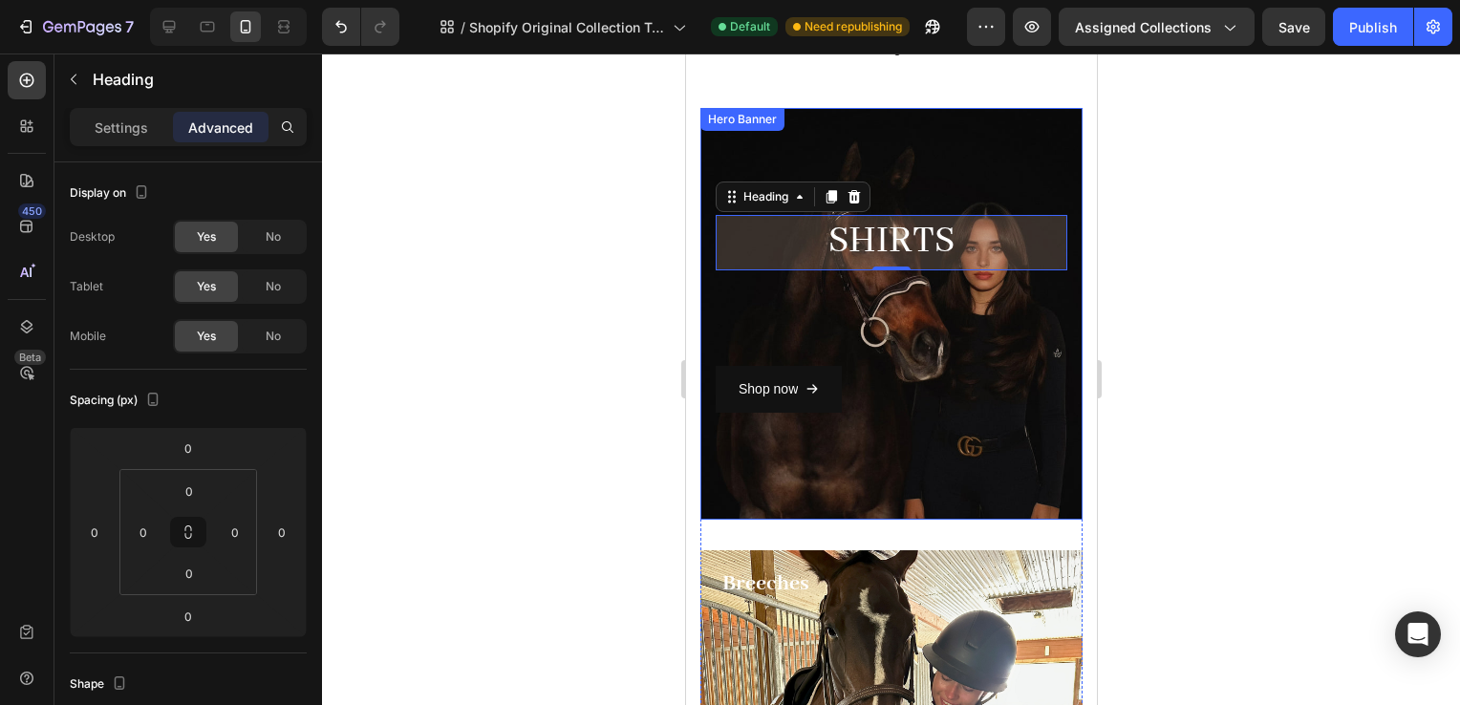
click at [863, 143] on div "Overlay" at bounding box center [891, 314] width 382 height 412
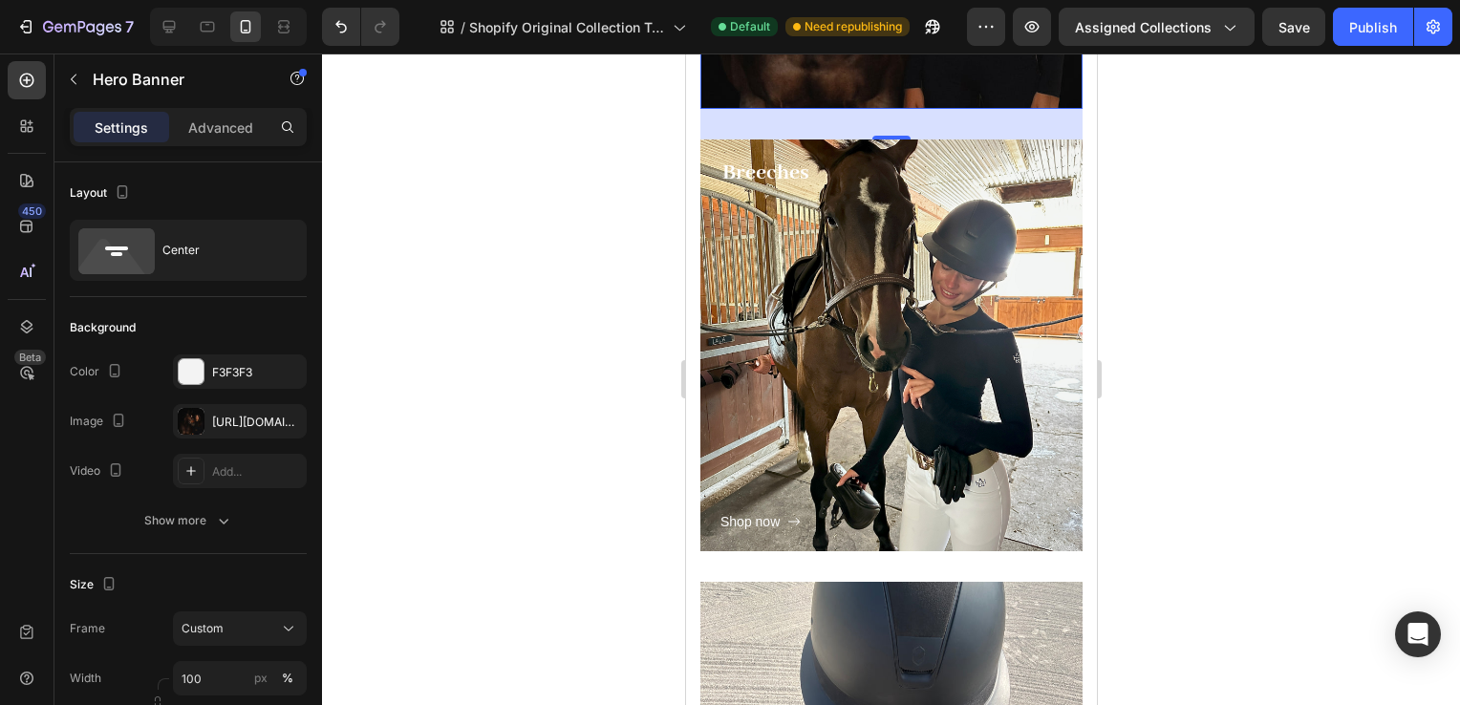
scroll to position [614, 0]
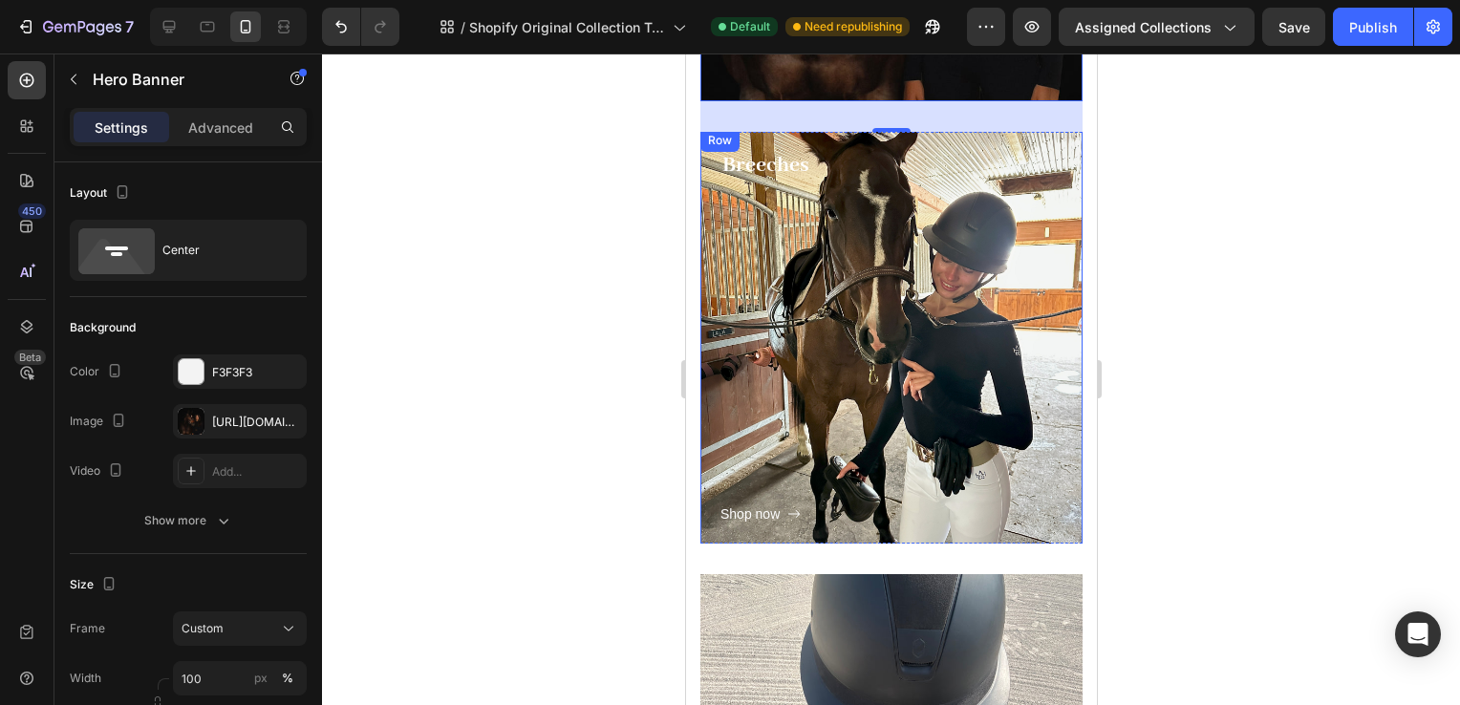
click at [960, 338] on div "Shop now Button" at bounding box center [891, 354] width 342 height 343
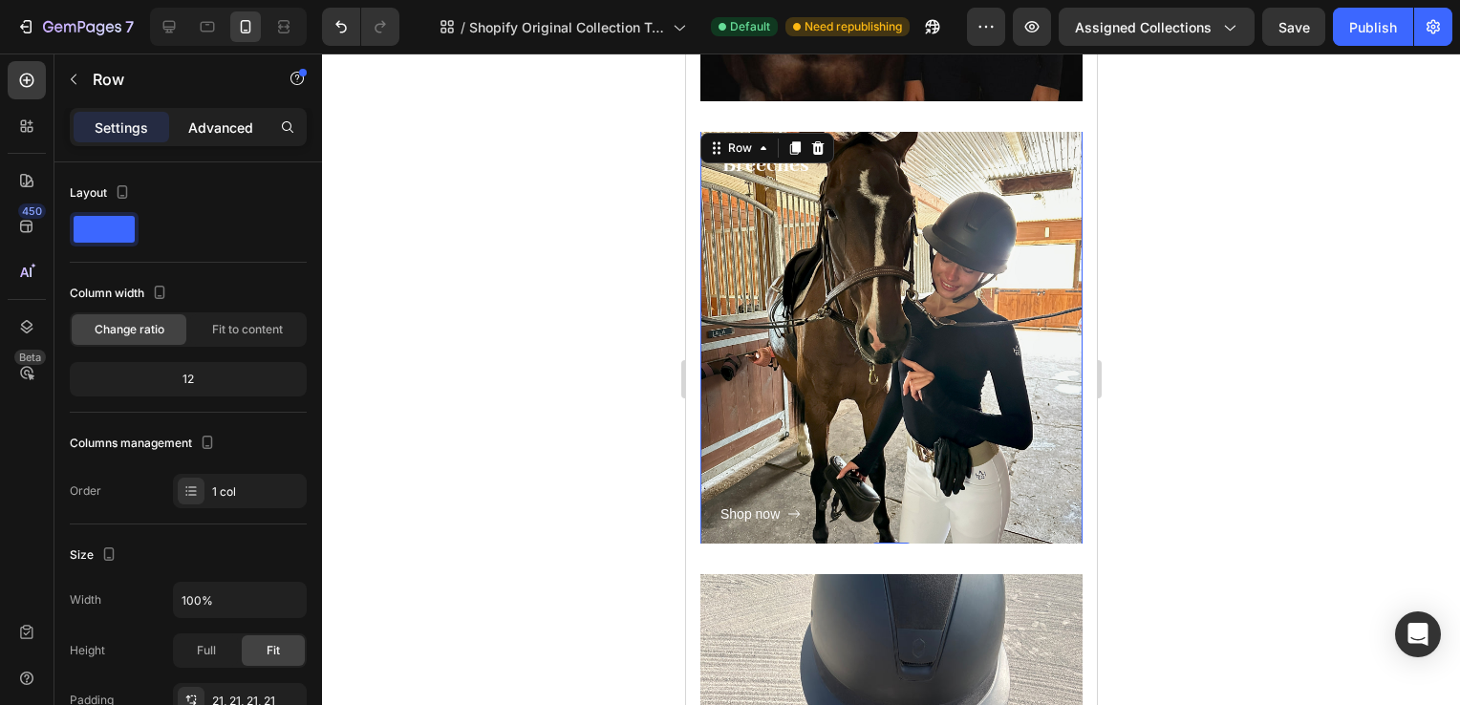
click at [209, 127] on p "Advanced" at bounding box center [220, 128] width 65 height 20
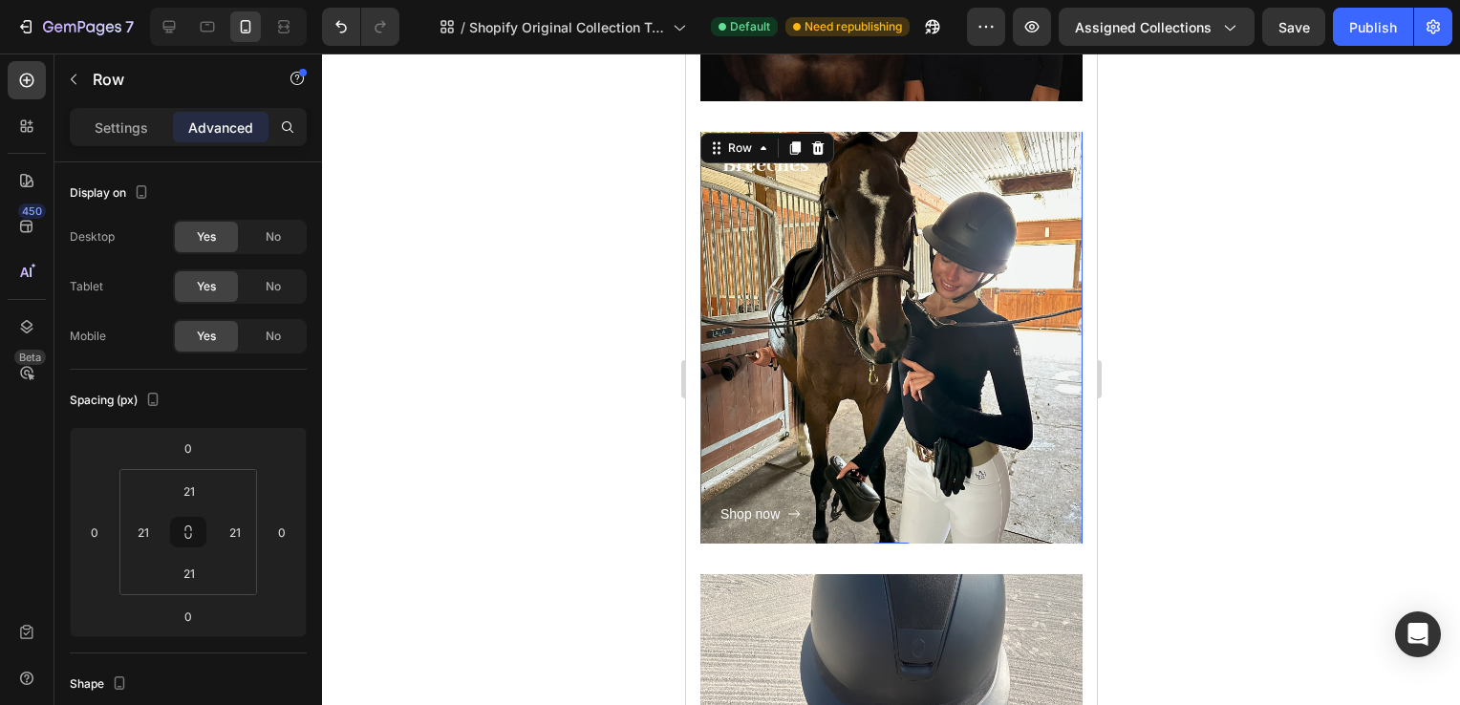
click at [876, 375] on div "Shop now Button" at bounding box center [891, 354] width 342 height 343
click at [122, 133] on p "Settings" at bounding box center [122, 128] width 54 height 20
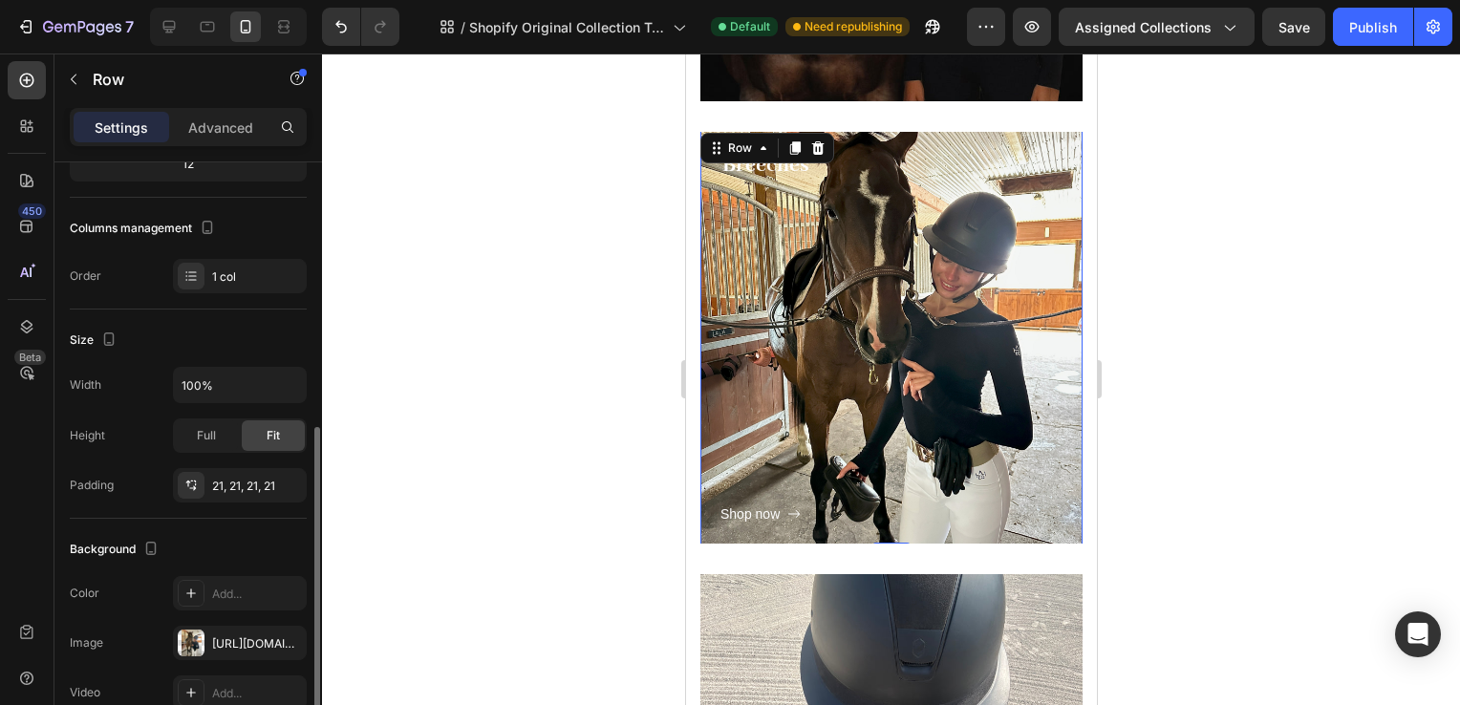
scroll to position [345, 0]
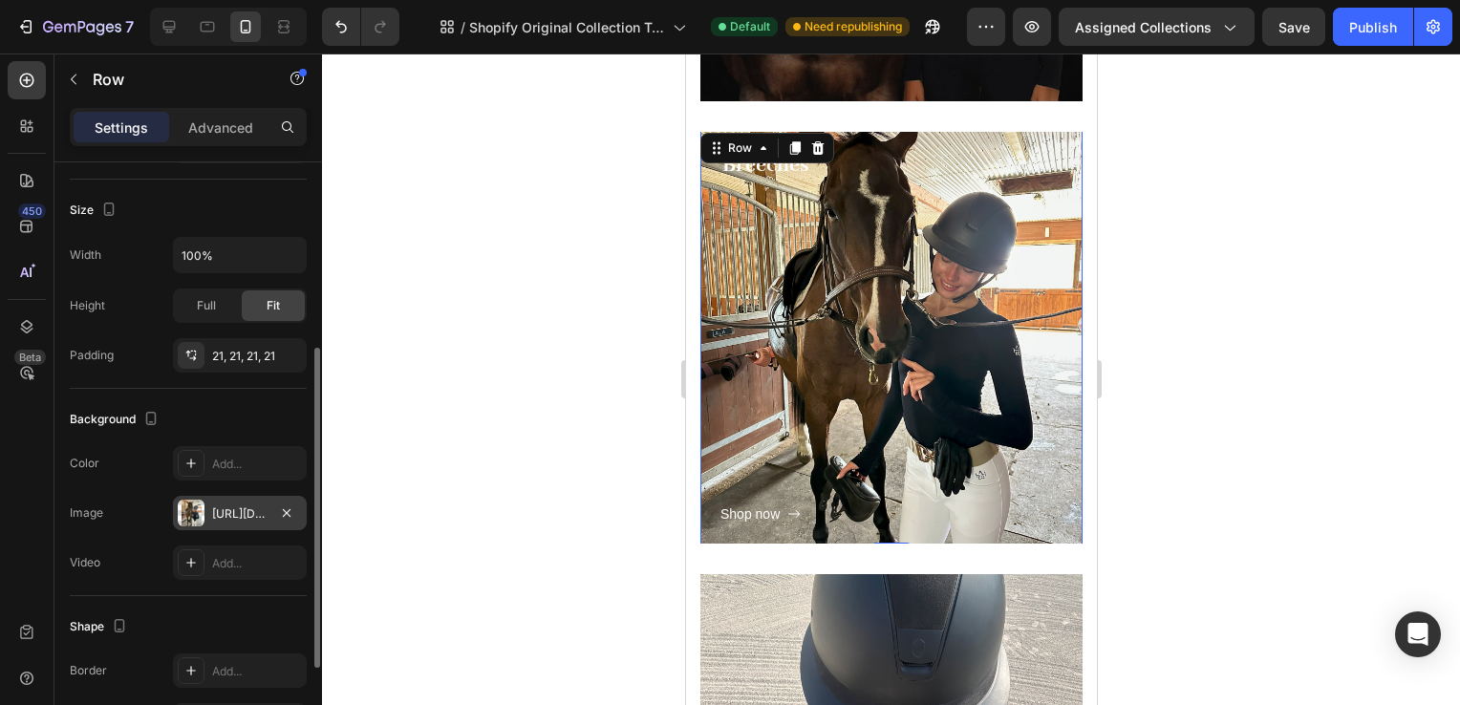
click at [229, 513] on div "https://cdn.shopify.com/s/files/1/0662/7678/6374/files/gempages_573403482258736…" at bounding box center [239, 514] width 55 height 17
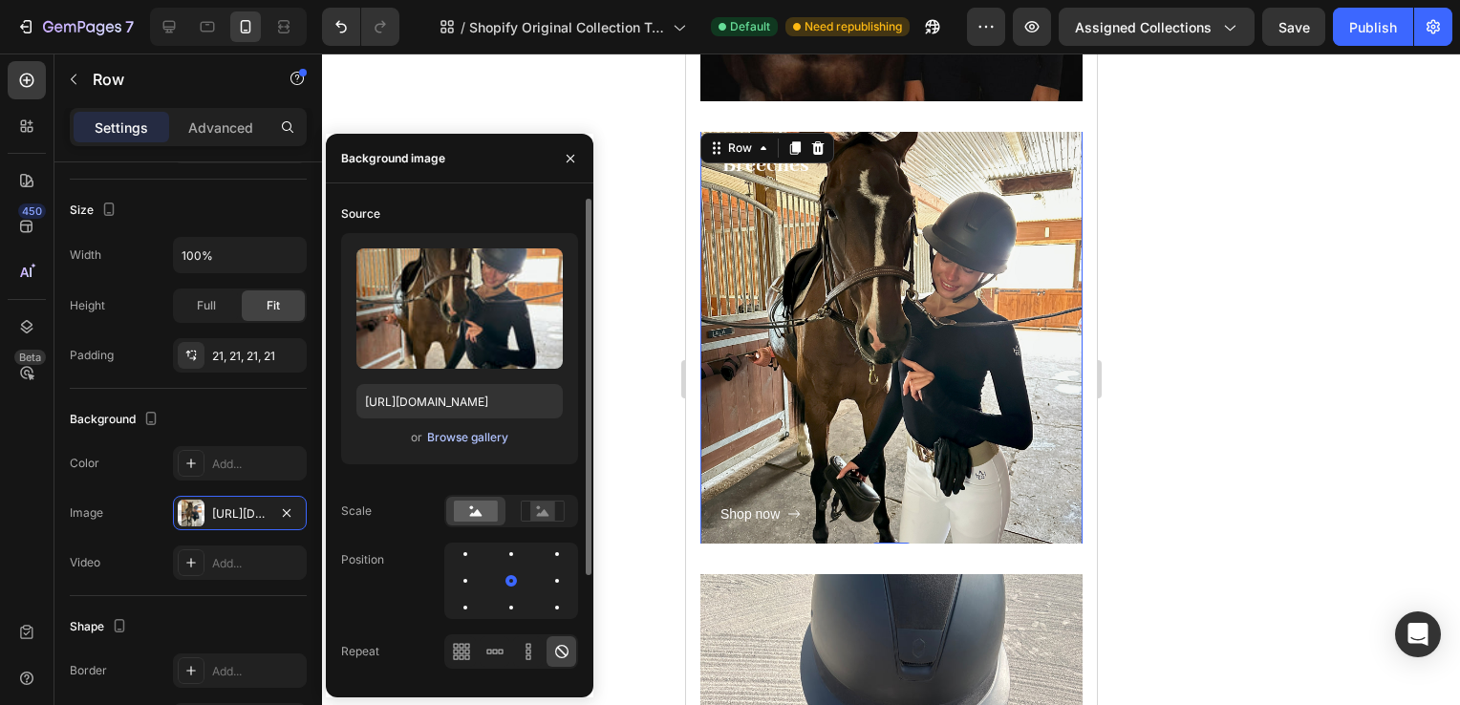
click at [475, 438] on div "Browse gallery" at bounding box center [467, 437] width 81 height 17
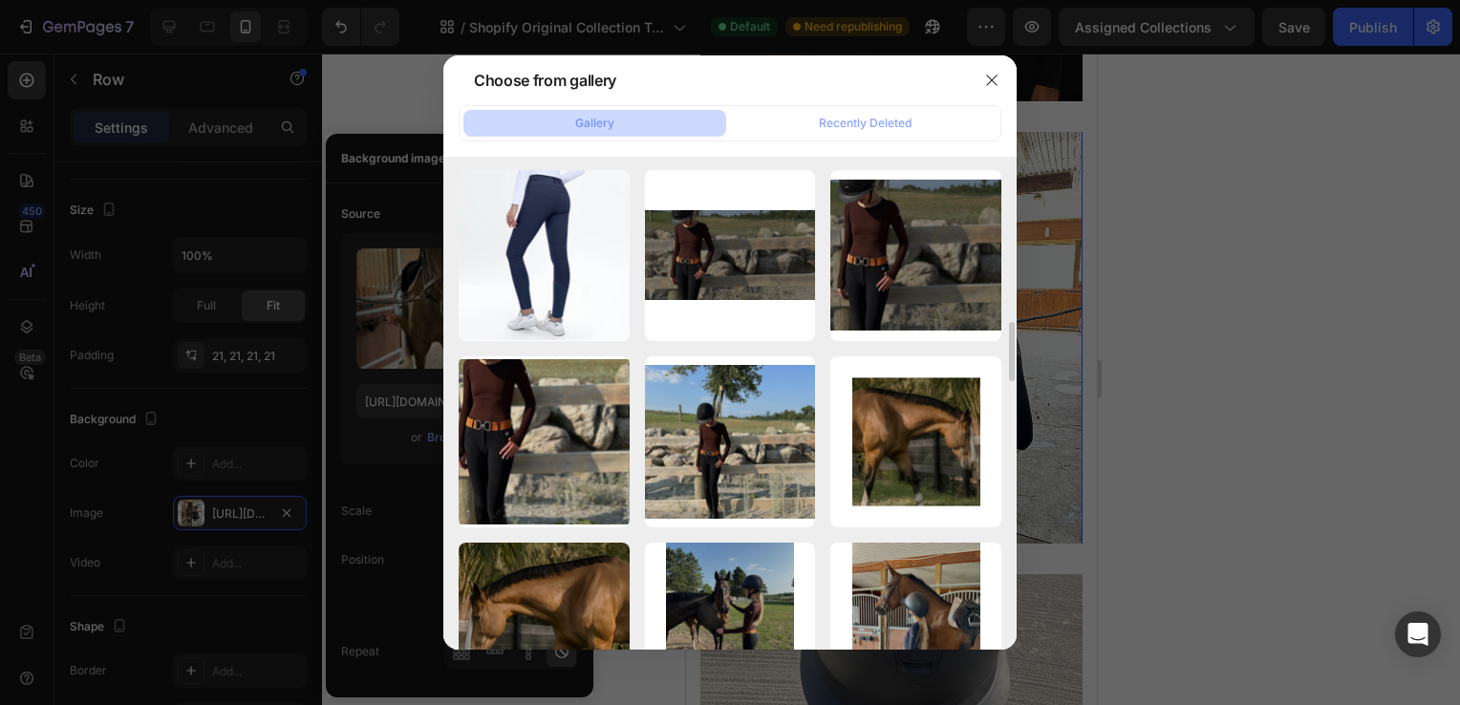
scroll to position [1319, 0]
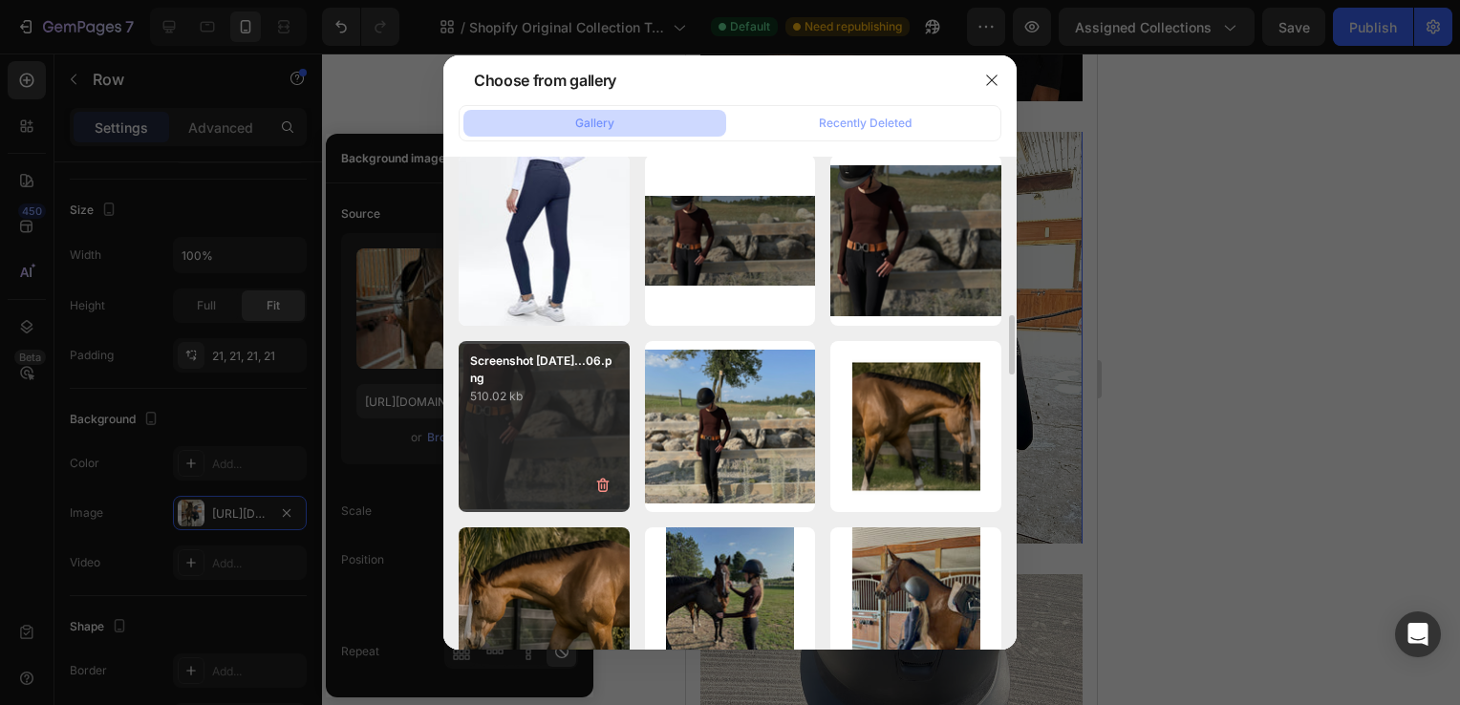
click at [535, 411] on div "Screenshot 2025-08-11...06.png 510.02 kb" at bounding box center [544, 426] width 171 height 171
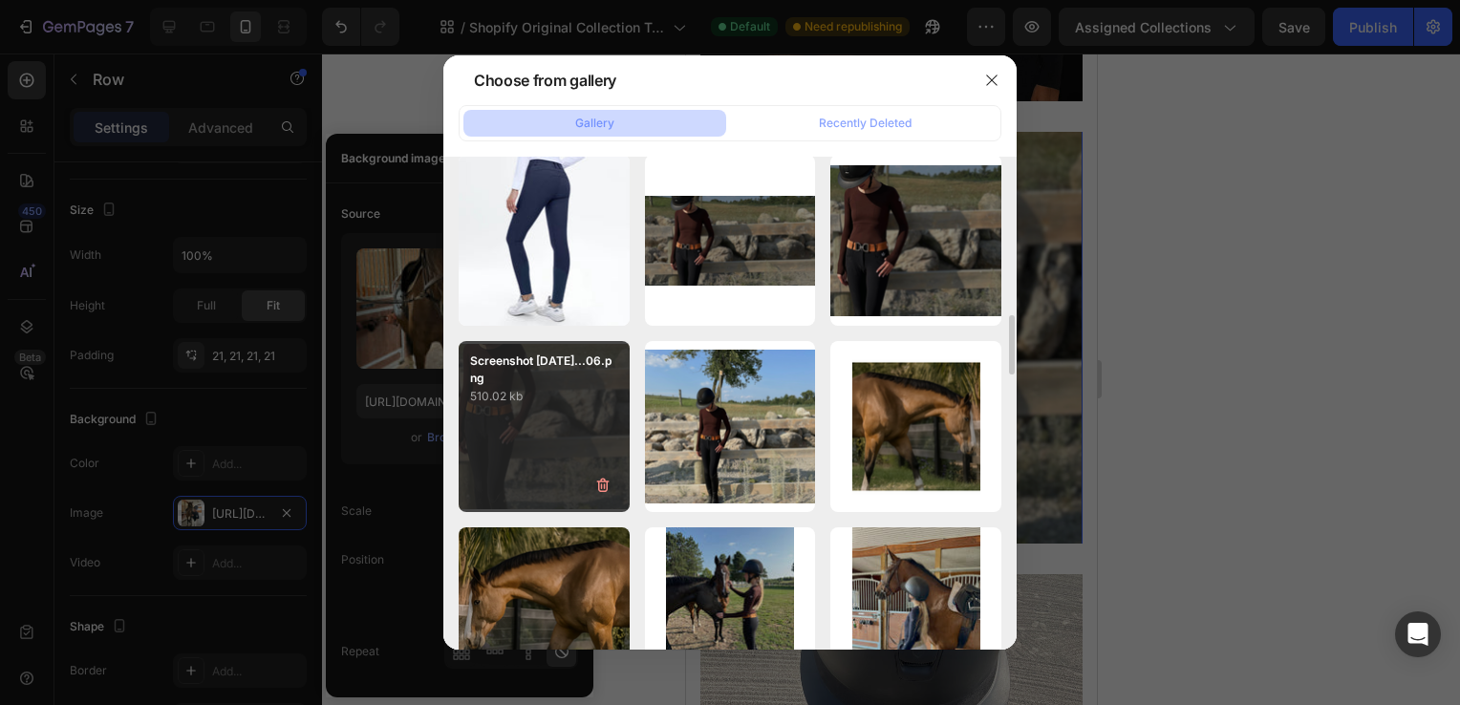
type input "https://cdn.shopify.com/s/files/1/0662/7678/6374/files/gempages_573403482258736…"
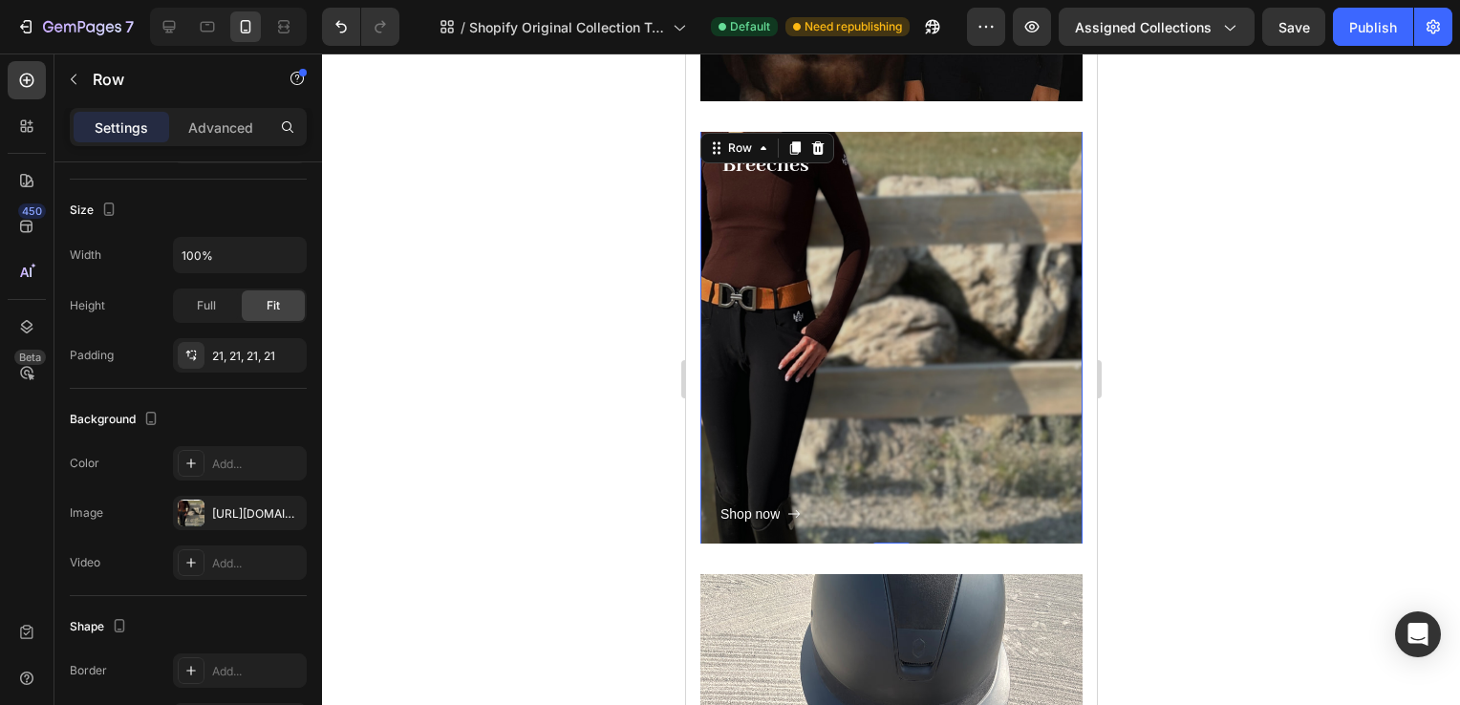
click at [1225, 379] on div at bounding box center [891, 380] width 1138 height 652
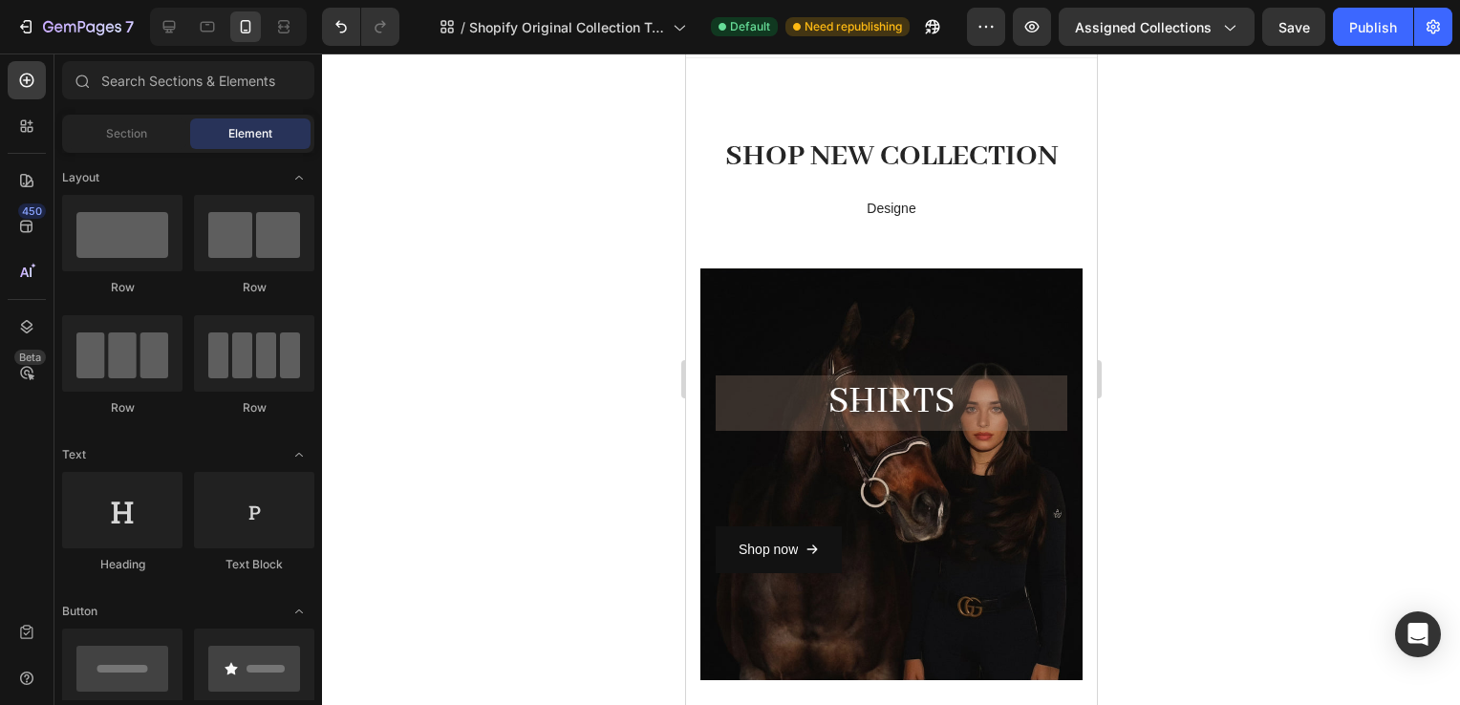
scroll to position [19, 0]
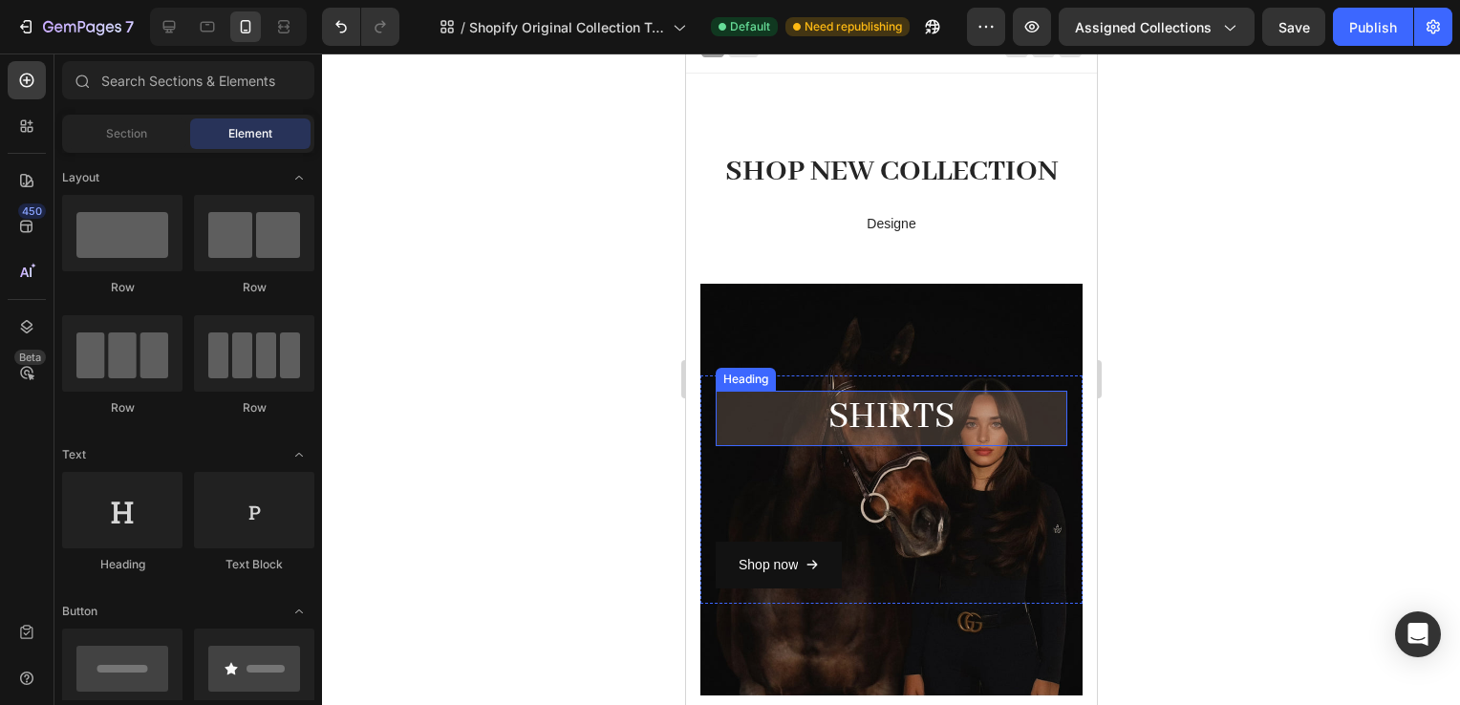
click at [787, 417] on h2 "SHiRTS" at bounding box center [891, 418] width 352 height 54
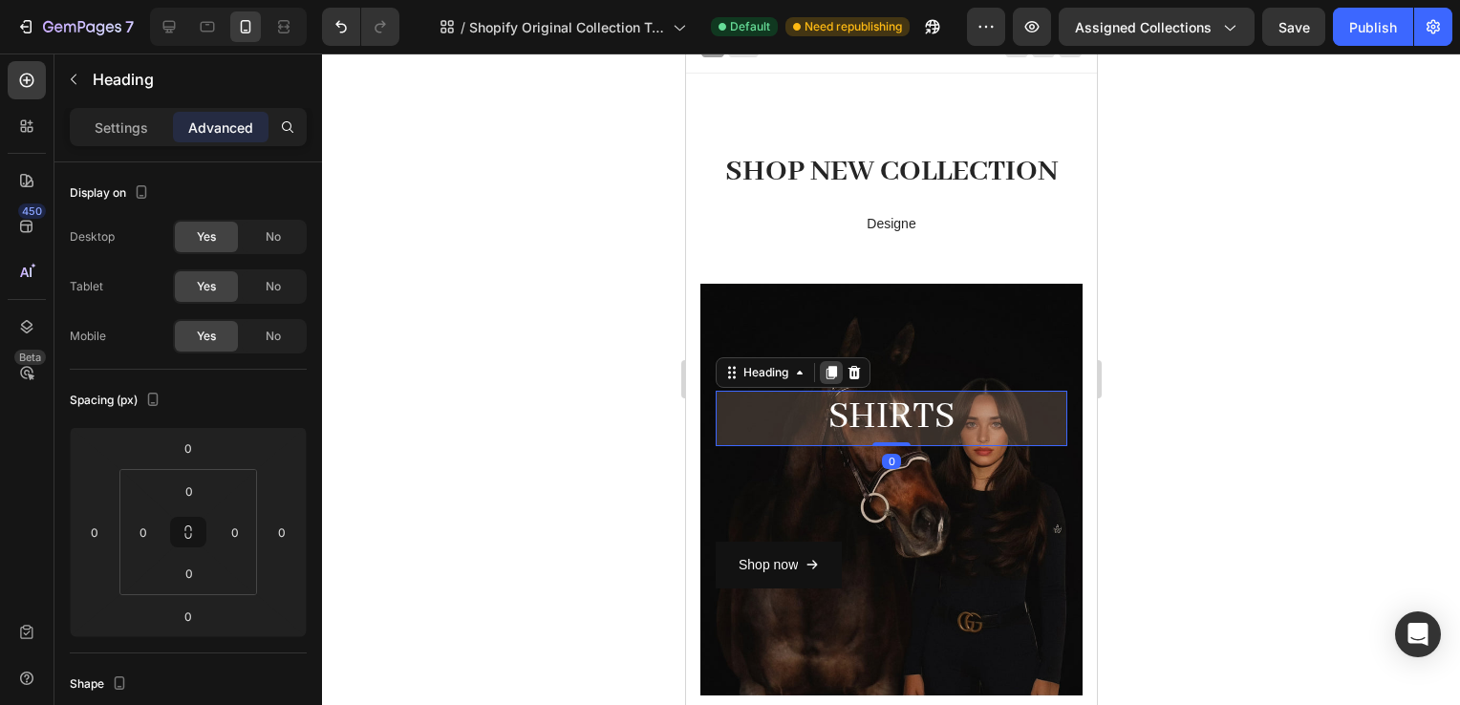
click at [835, 373] on icon at bounding box center [831, 373] width 11 height 13
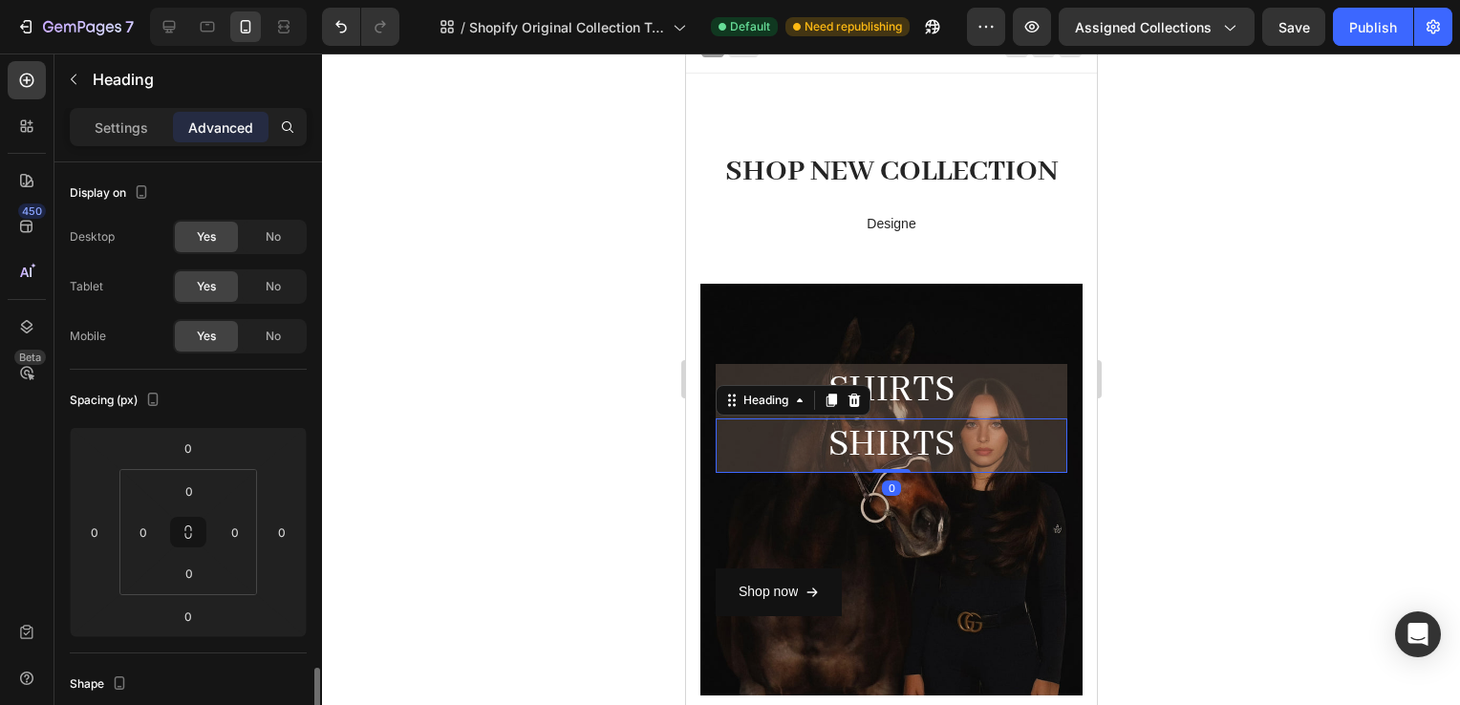
scroll to position [344, 0]
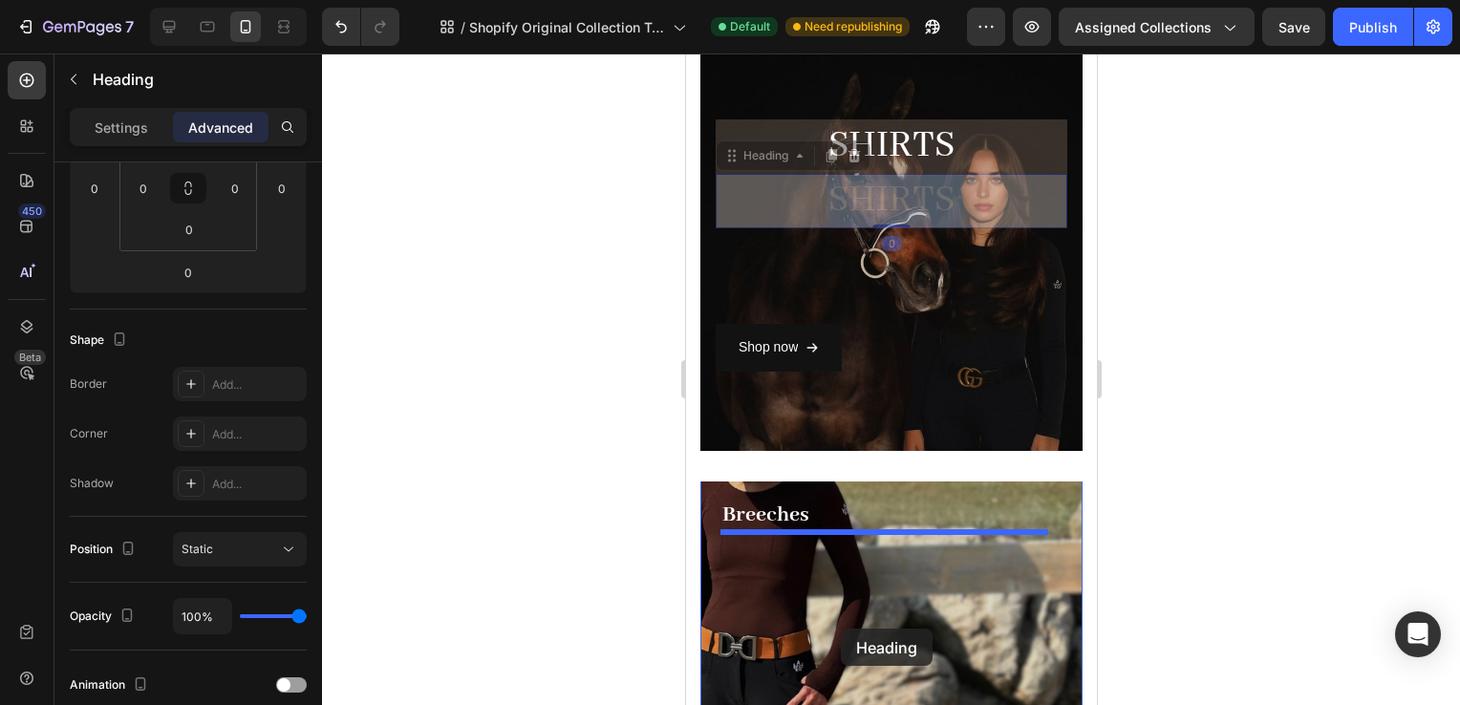
drag, startPoint x: 860, startPoint y: 202, endPoint x: 840, endPoint y: 645, distance: 443.9
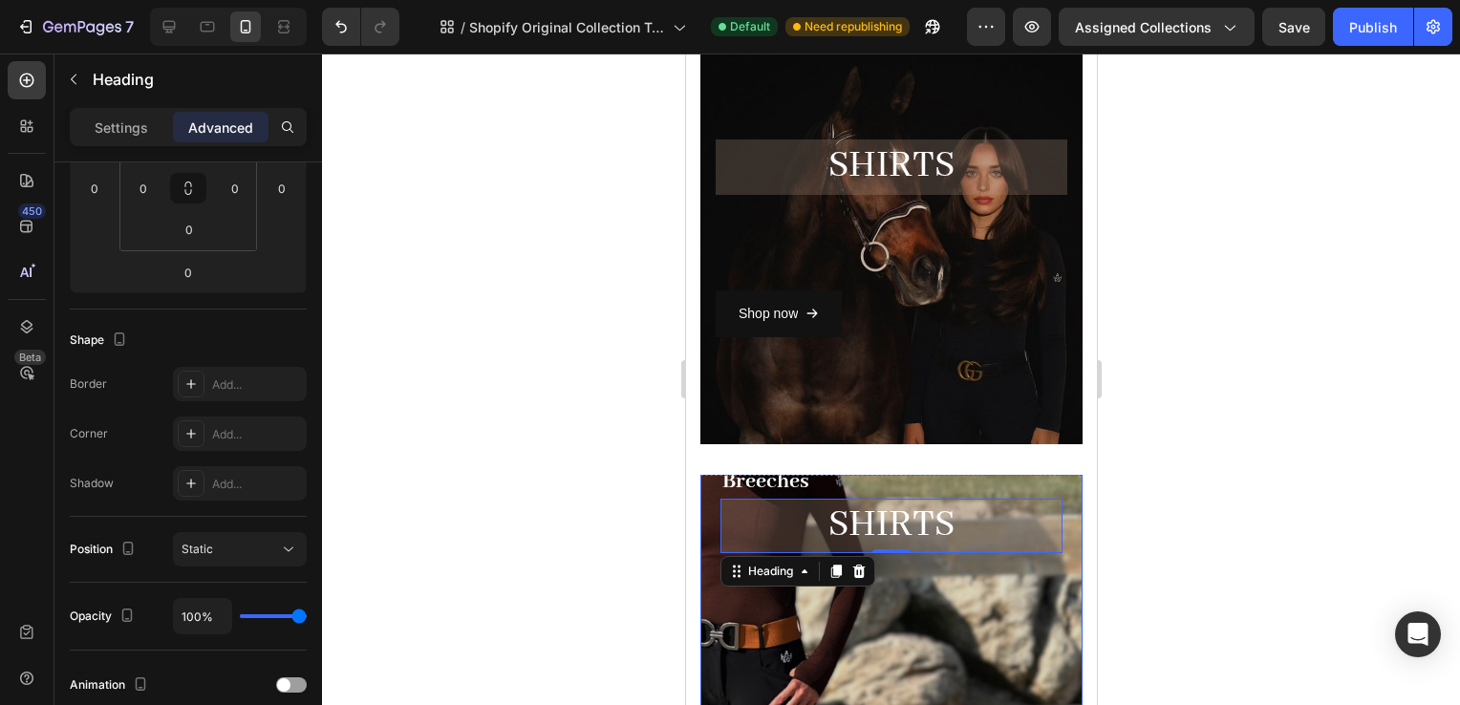
scroll to position [321, 0]
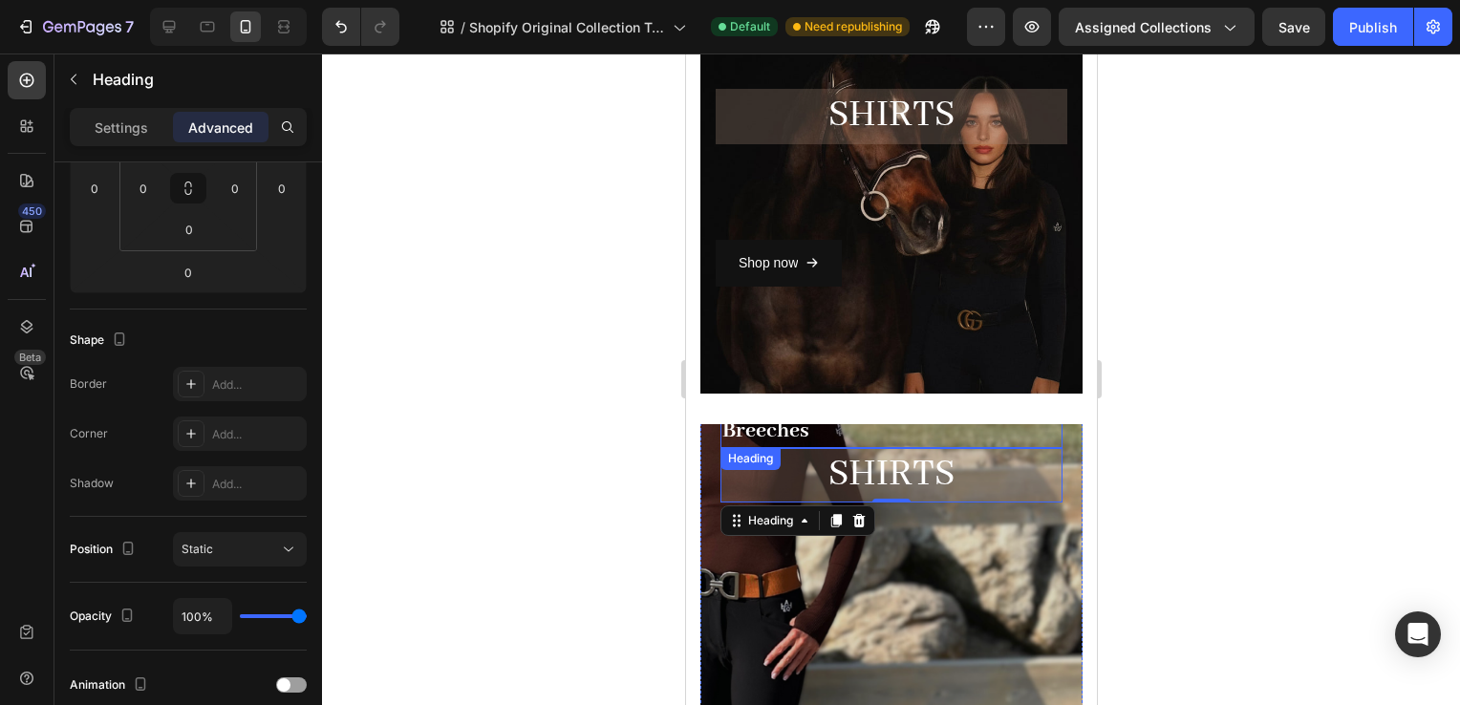
click at [795, 436] on h3 "Breeches" at bounding box center [891, 431] width 342 height 33
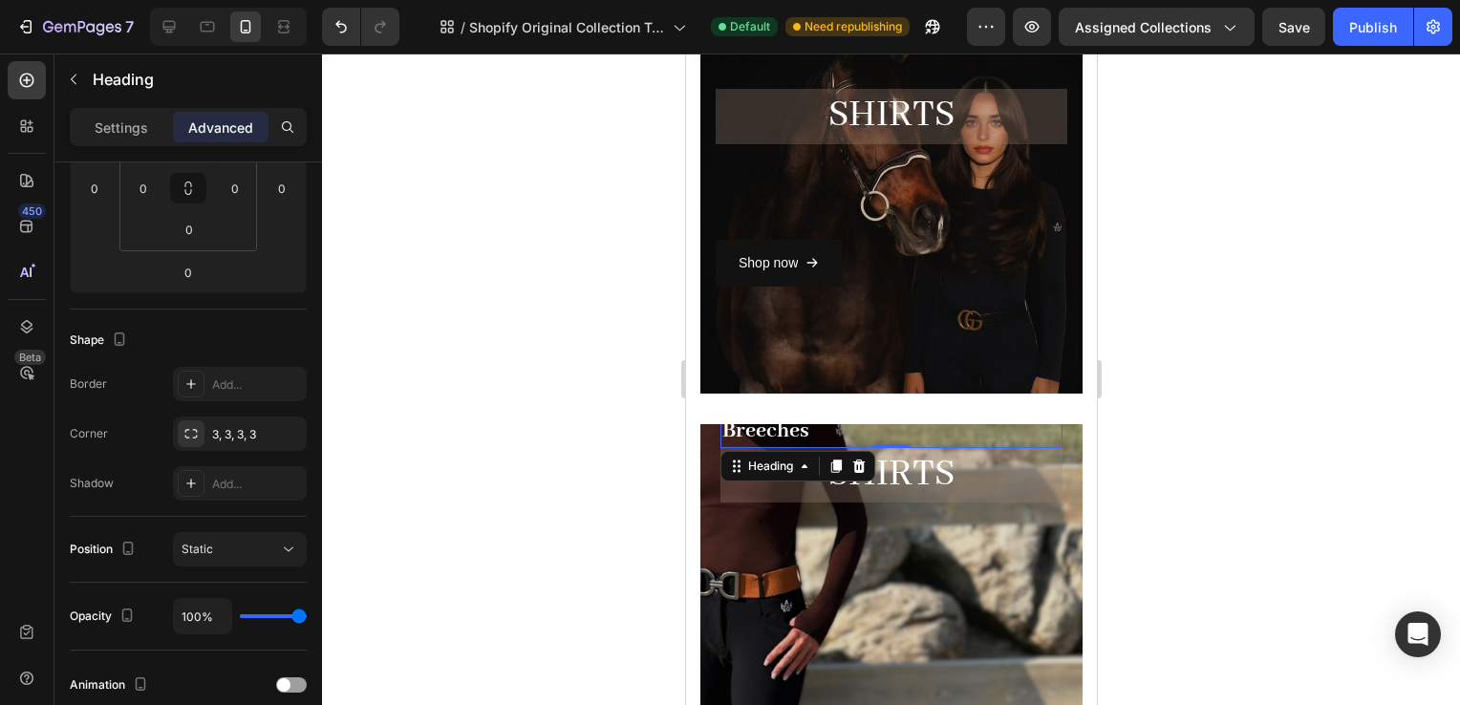
scroll to position [344, 0]
click at [860, 468] on icon at bounding box center [858, 466] width 15 height 15
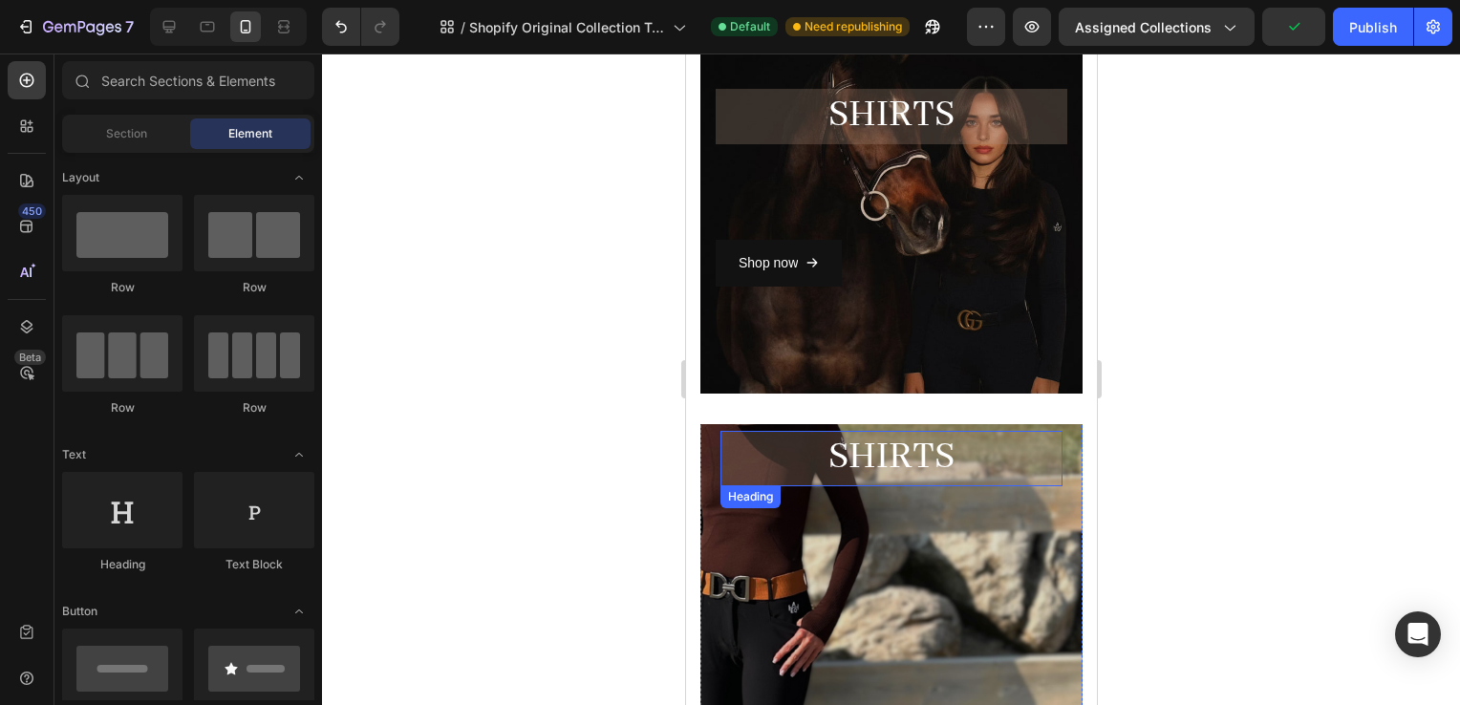
click at [877, 464] on h2 "SHiRTS" at bounding box center [891, 458] width 342 height 54
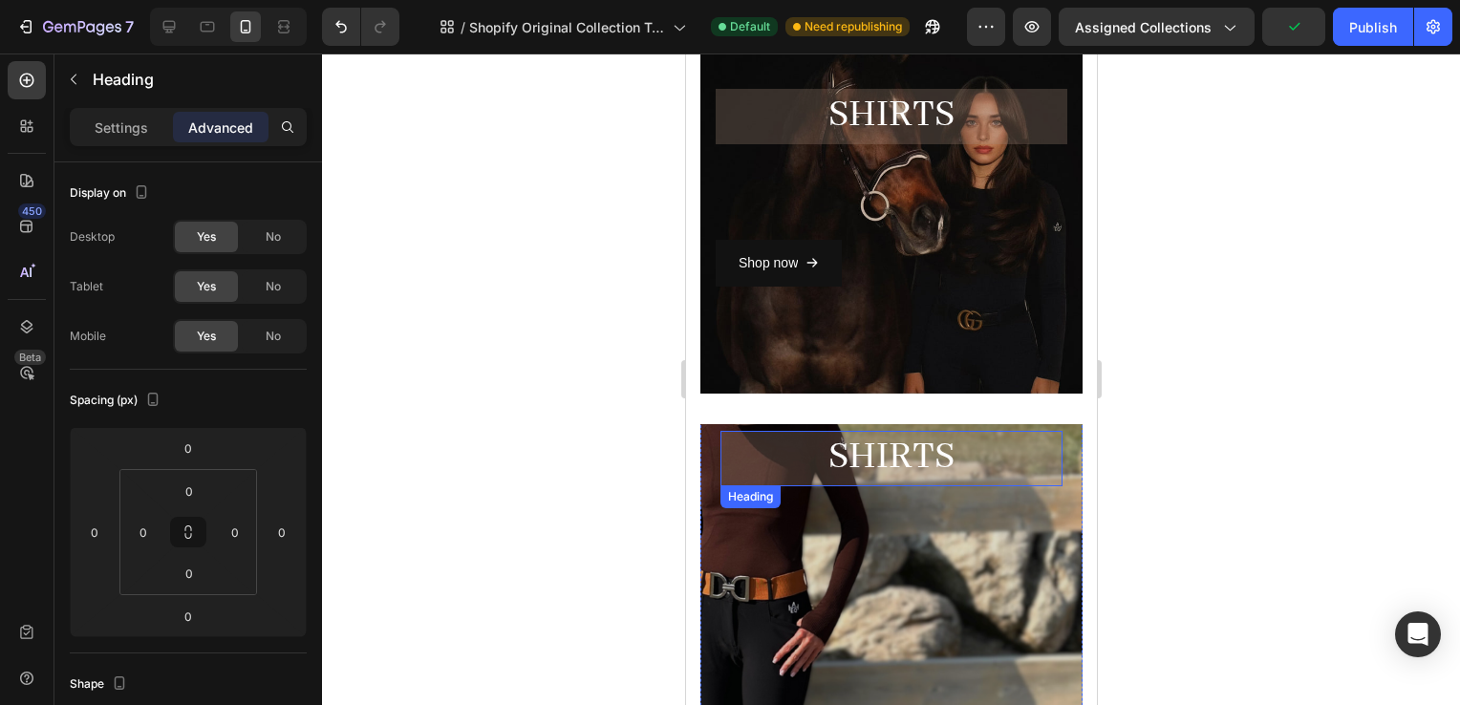
click at [877, 464] on h2 "SHiRTS" at bounding box center [891, 458] width 342 height 54
click at [877, 464] on p "SHiRTS" at bounding box center [891, 458] width 338 height 51
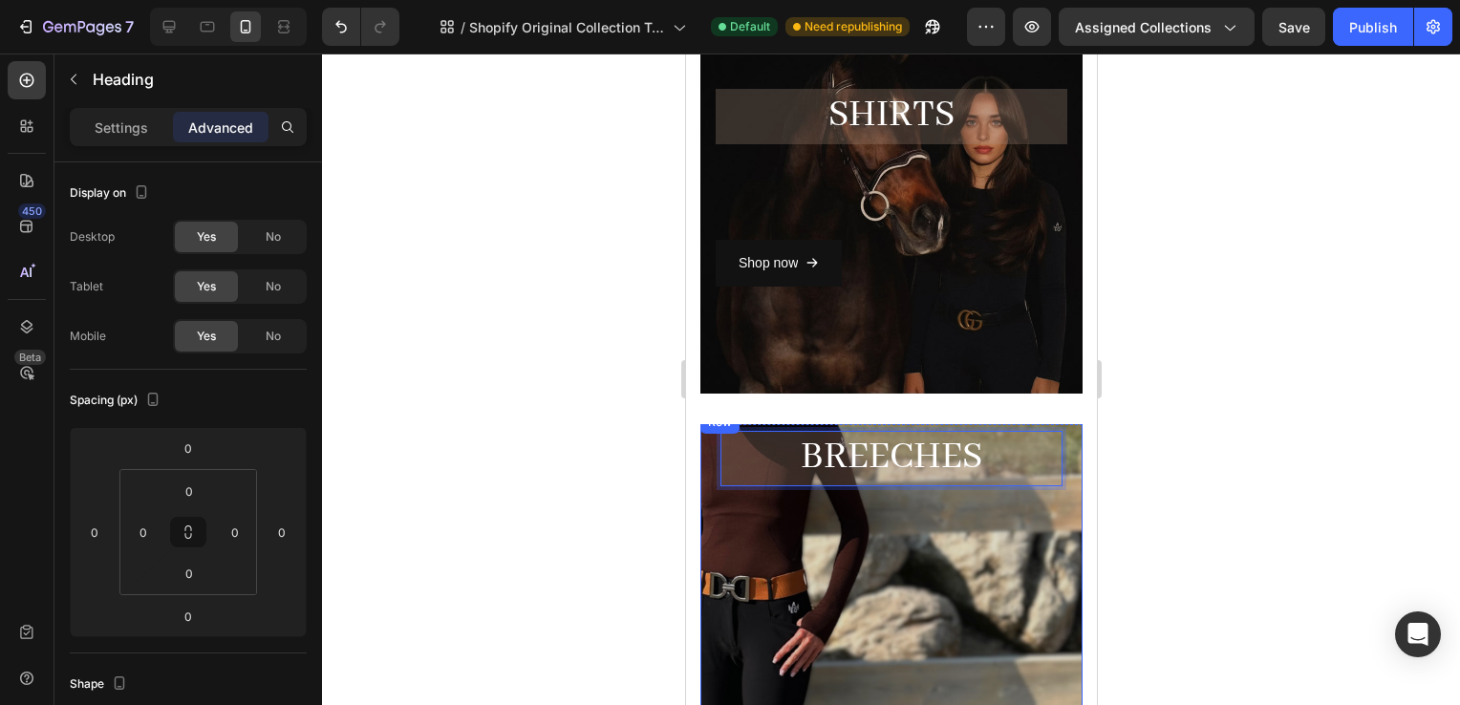
click at [999, 411] on div "SHiRTS Heading Shop now Button Row Hero Banner" at bounding box center [891, 203] width 382 height 442
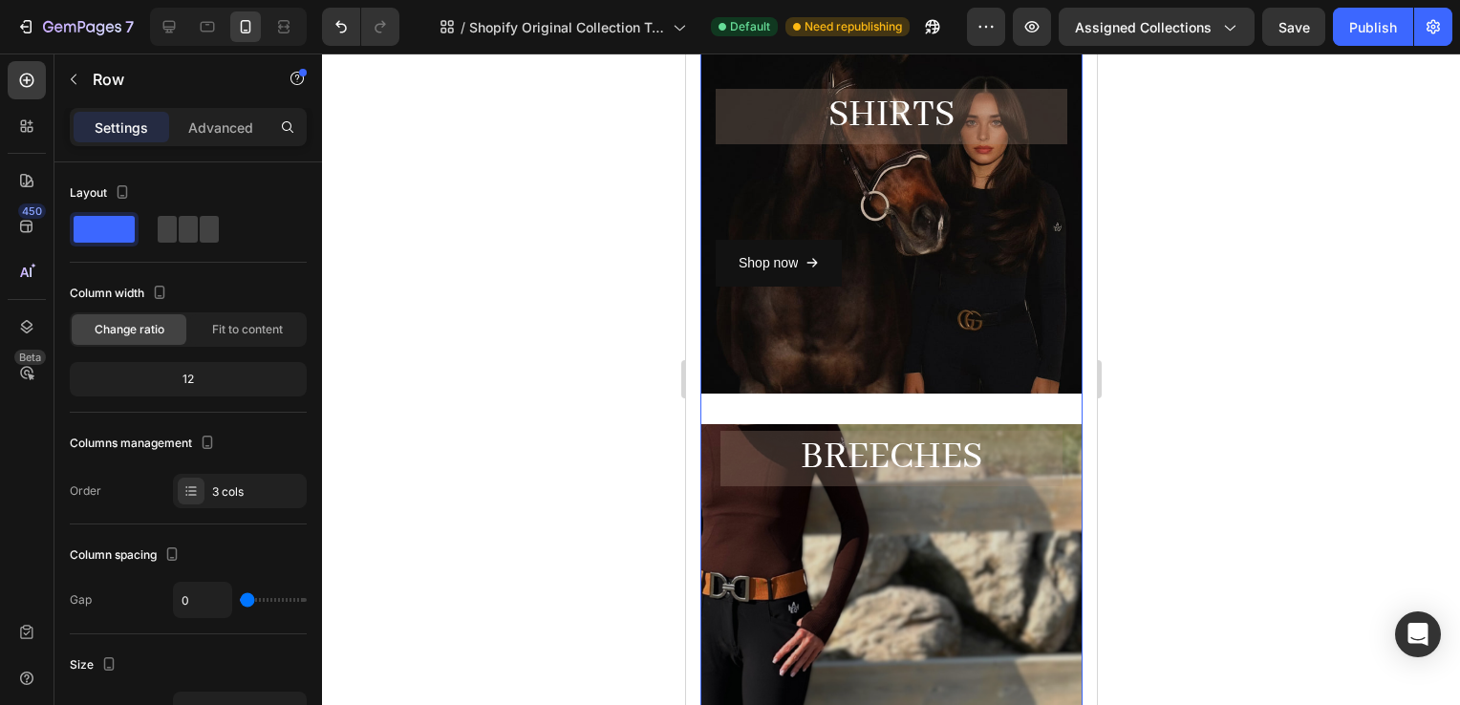
click at [1079, 415] on div "SHOP NEW COLLECTION Heading Designe Text block Row SHiRTS Heading Shop now Butt…" at bounding box center [890, 556] width 411 height 1568
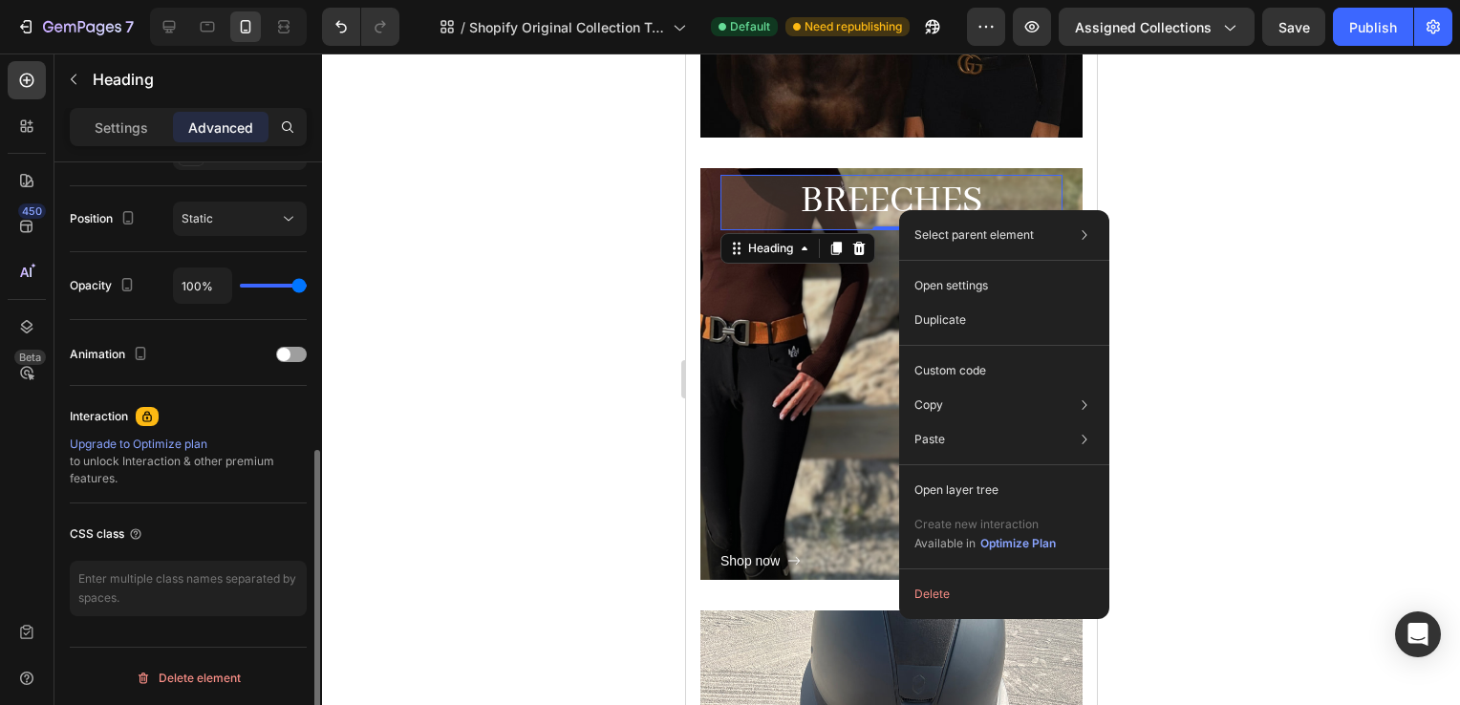
scroll to position [516, 0]
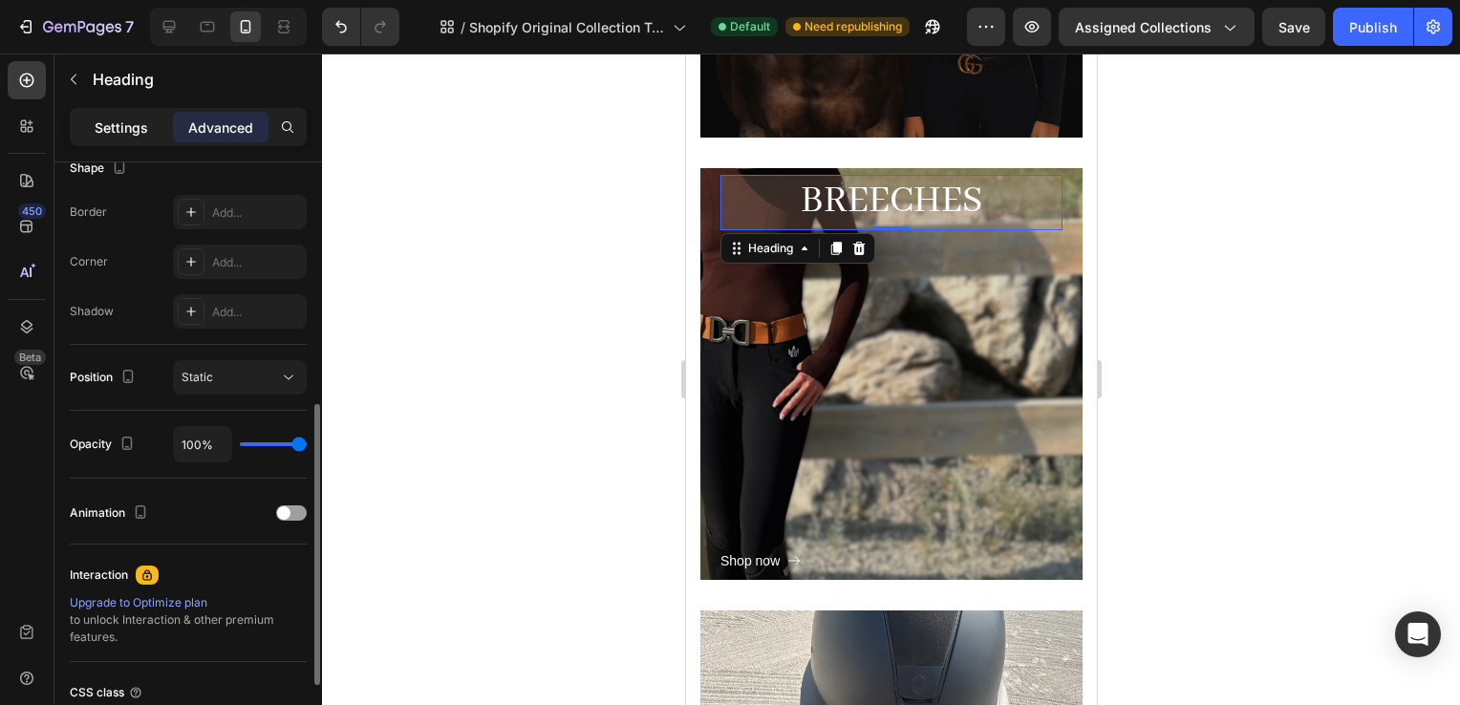
click at [119, 130] on p "Settings" at bounding box center [122, 128] width 54 height 20
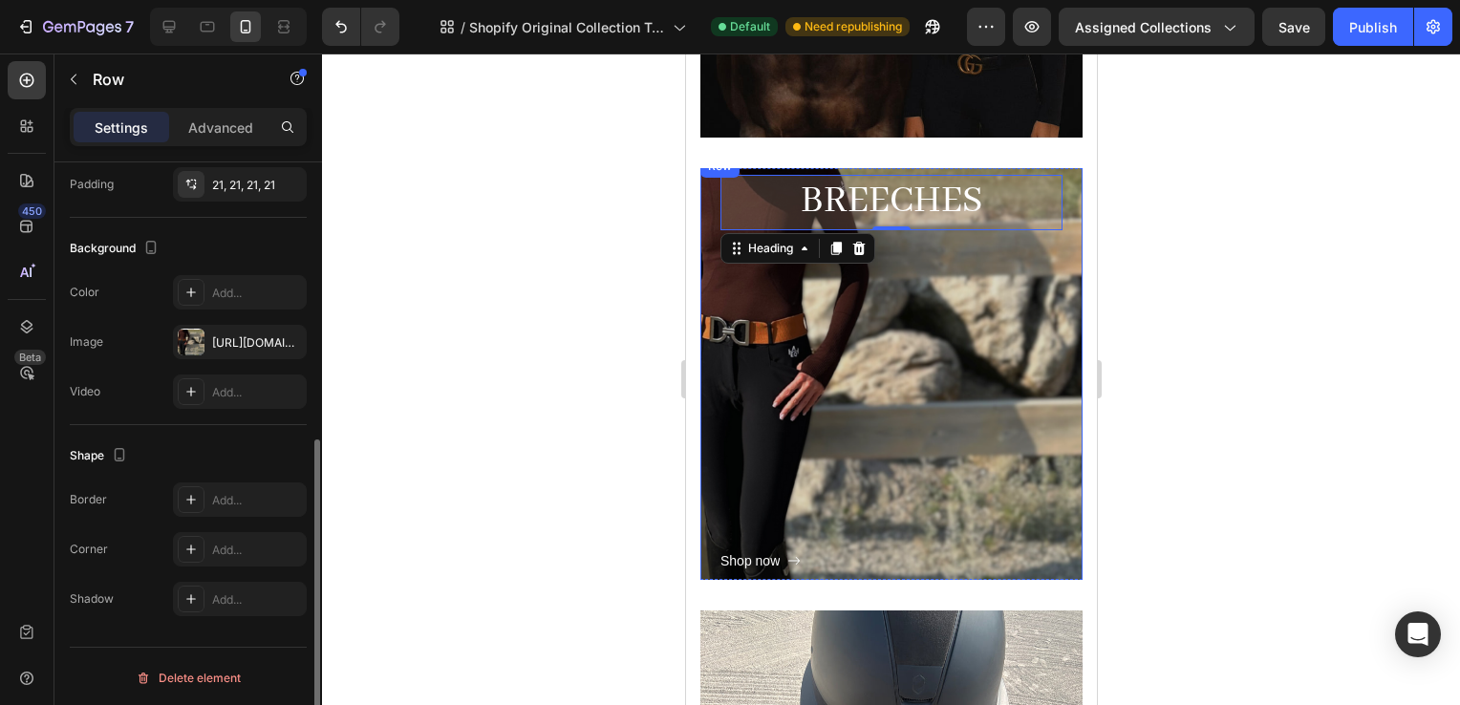
click at [856, 424] on div "Shop now Button" at bounding box center [891, 401] width 342 height 343
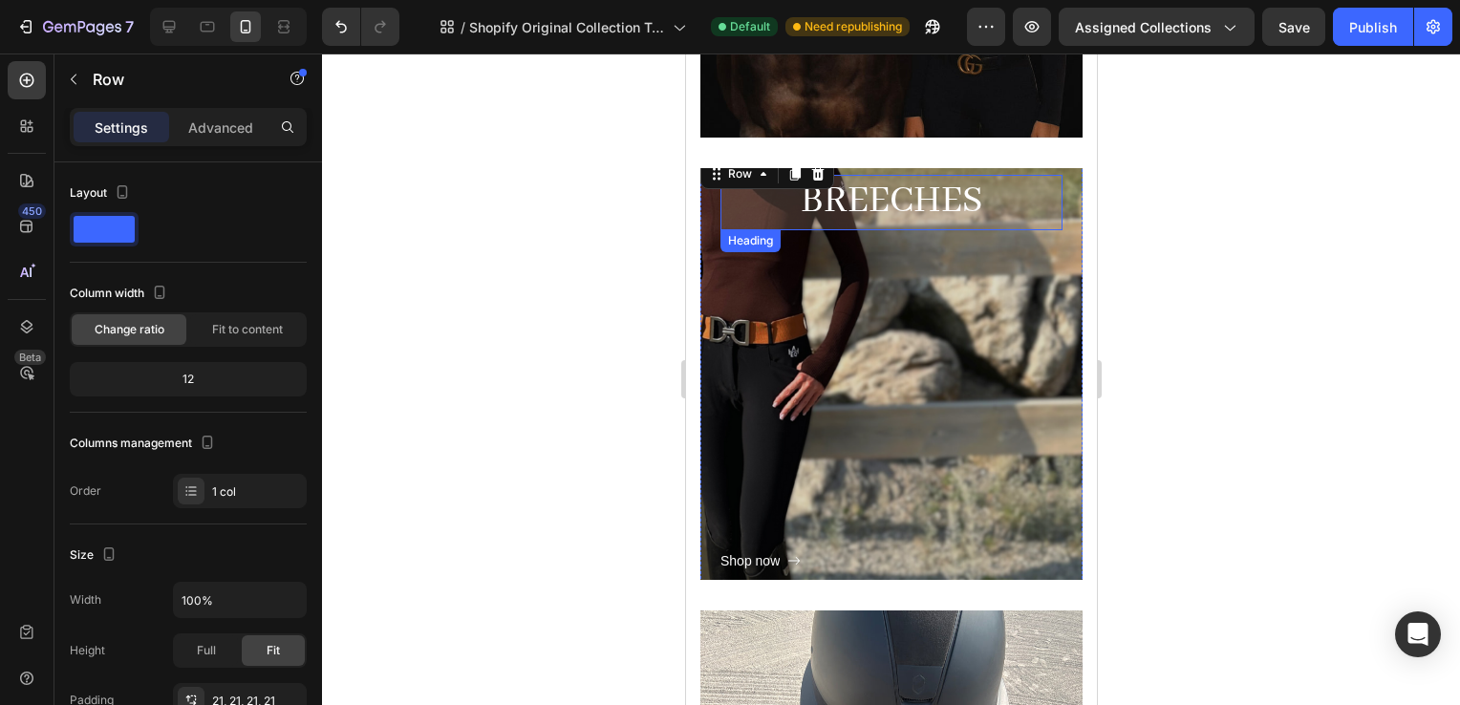
click at [758, 202] on p "Breeches" at bounding box center [891, 202] width 338 height 51
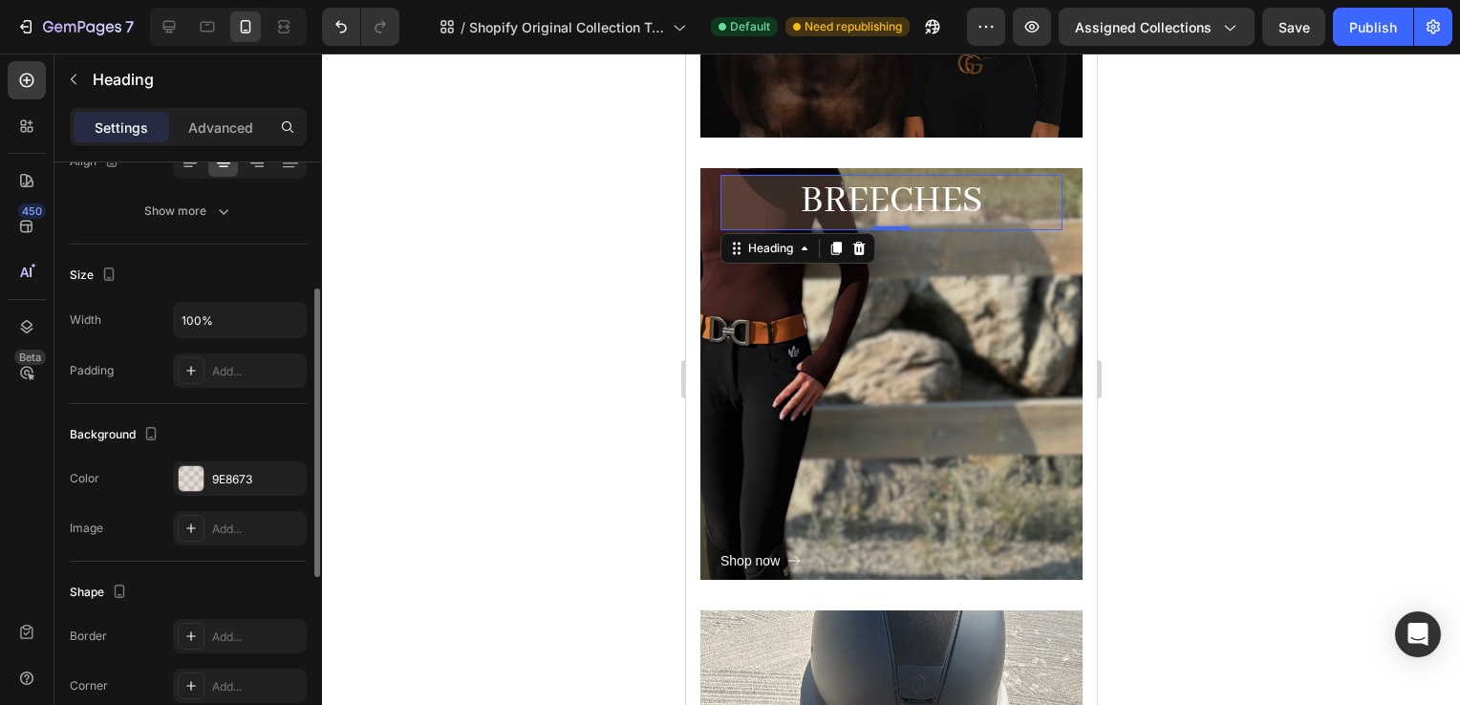
scroll to position [308, 0]
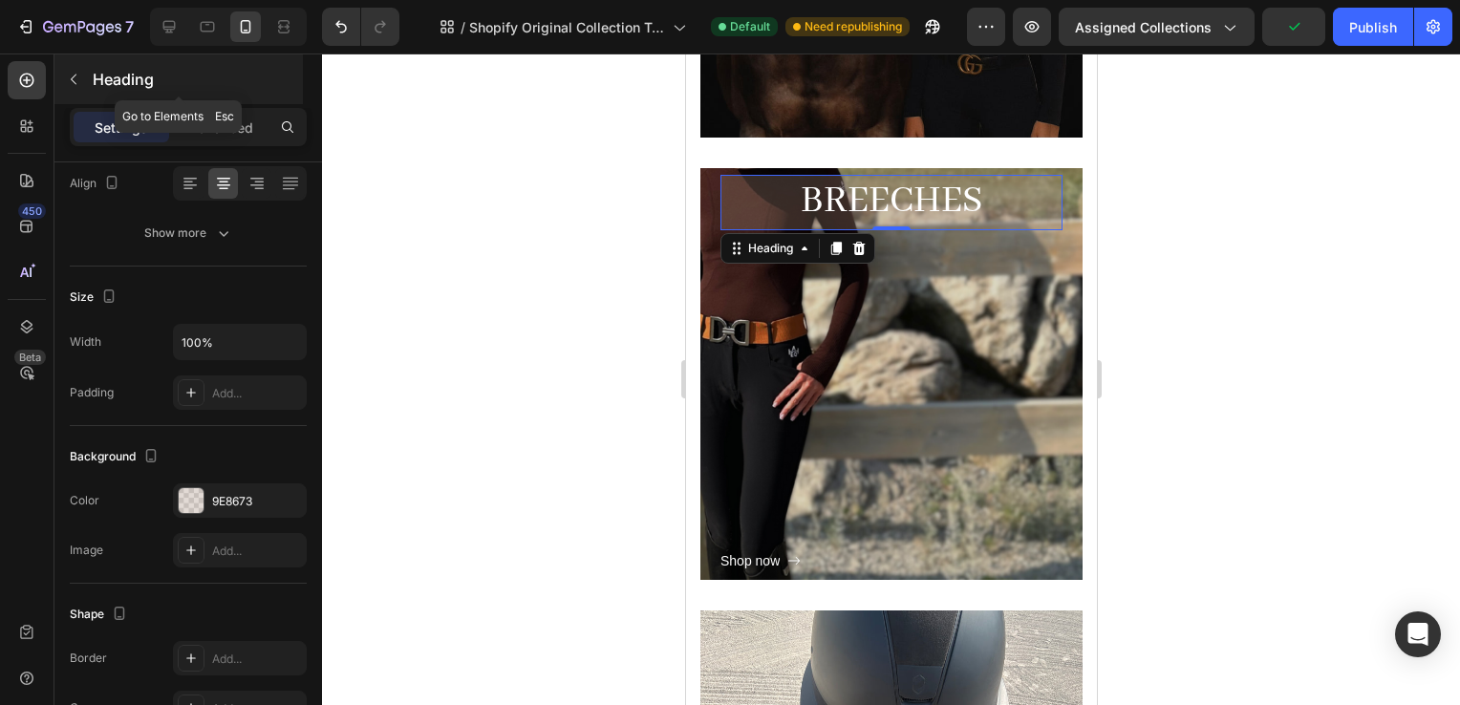
click at [68, 81] on icon "button" at bounding box center [73, 79] width 15 height 15
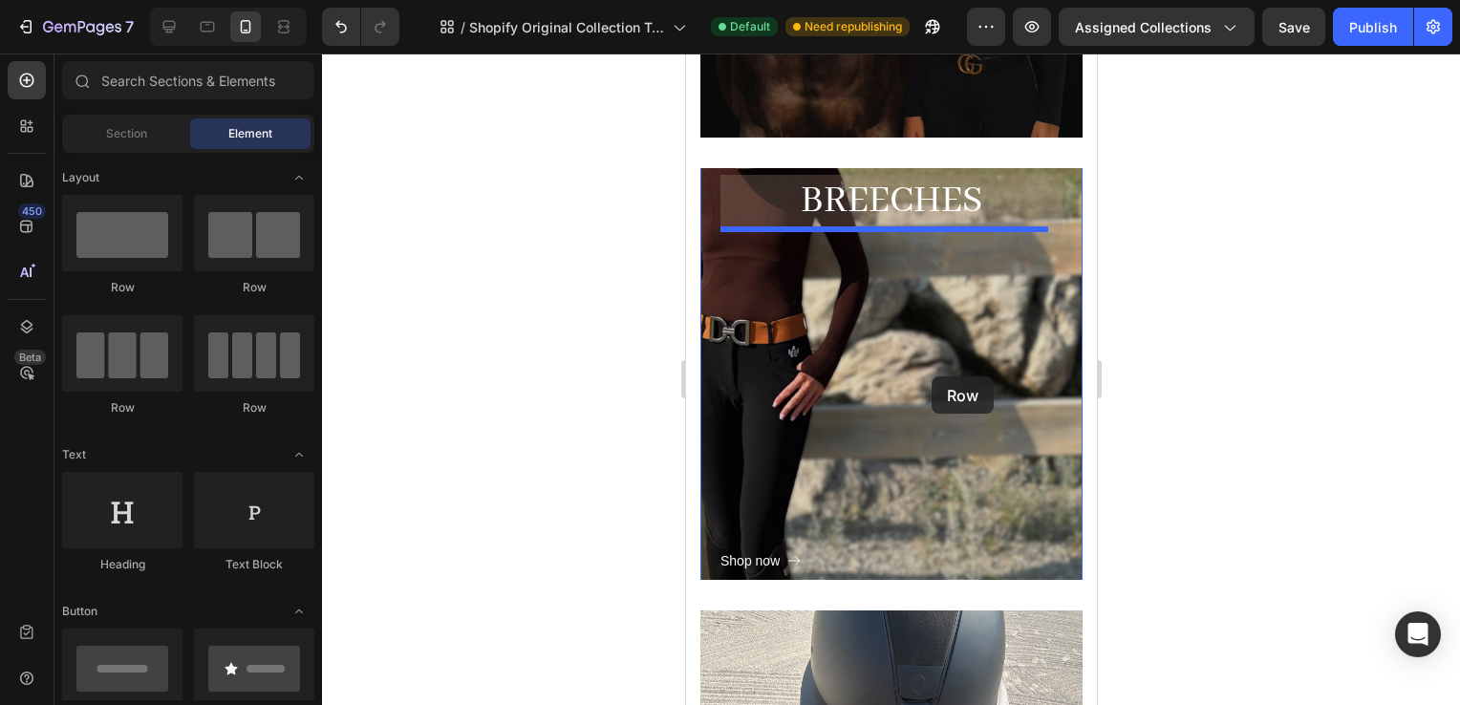
drag, startPoint x: 826, startPoint y: 296, endPoint x: 929, endPoint y: 380, distance: 133.1
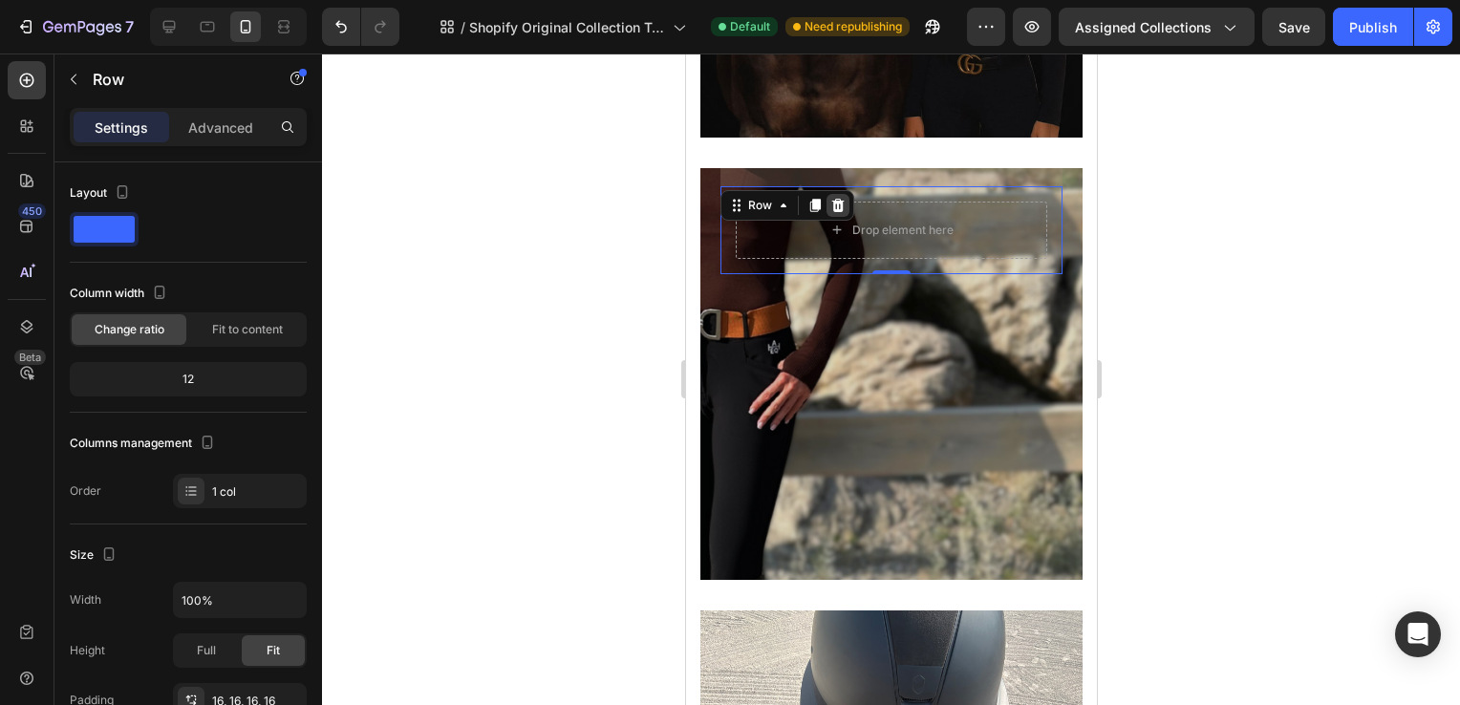
click at [843, 206] on icon at bounding box center [837, 205] width 15 height 15
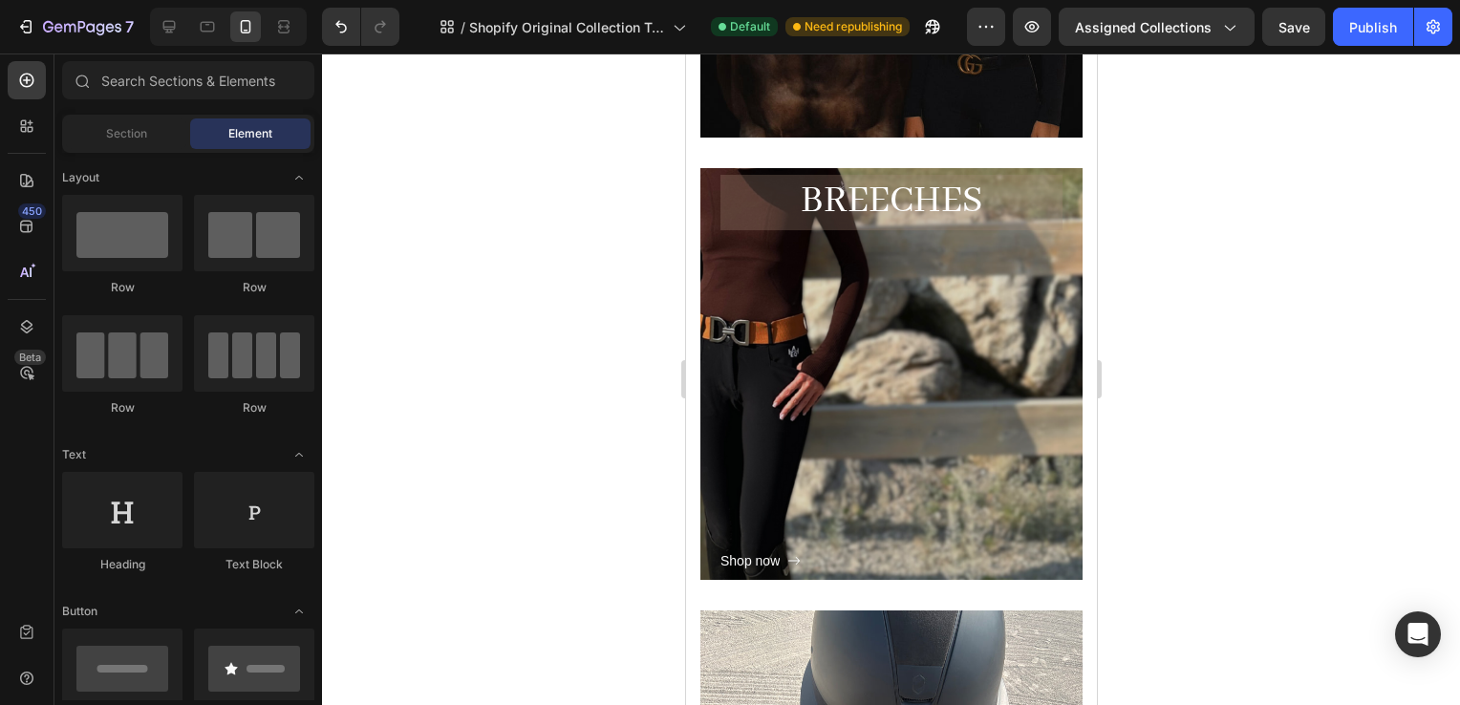
click at [829, 201] on p "Breeches" at bounding box center [891, 202] width 338 height 51
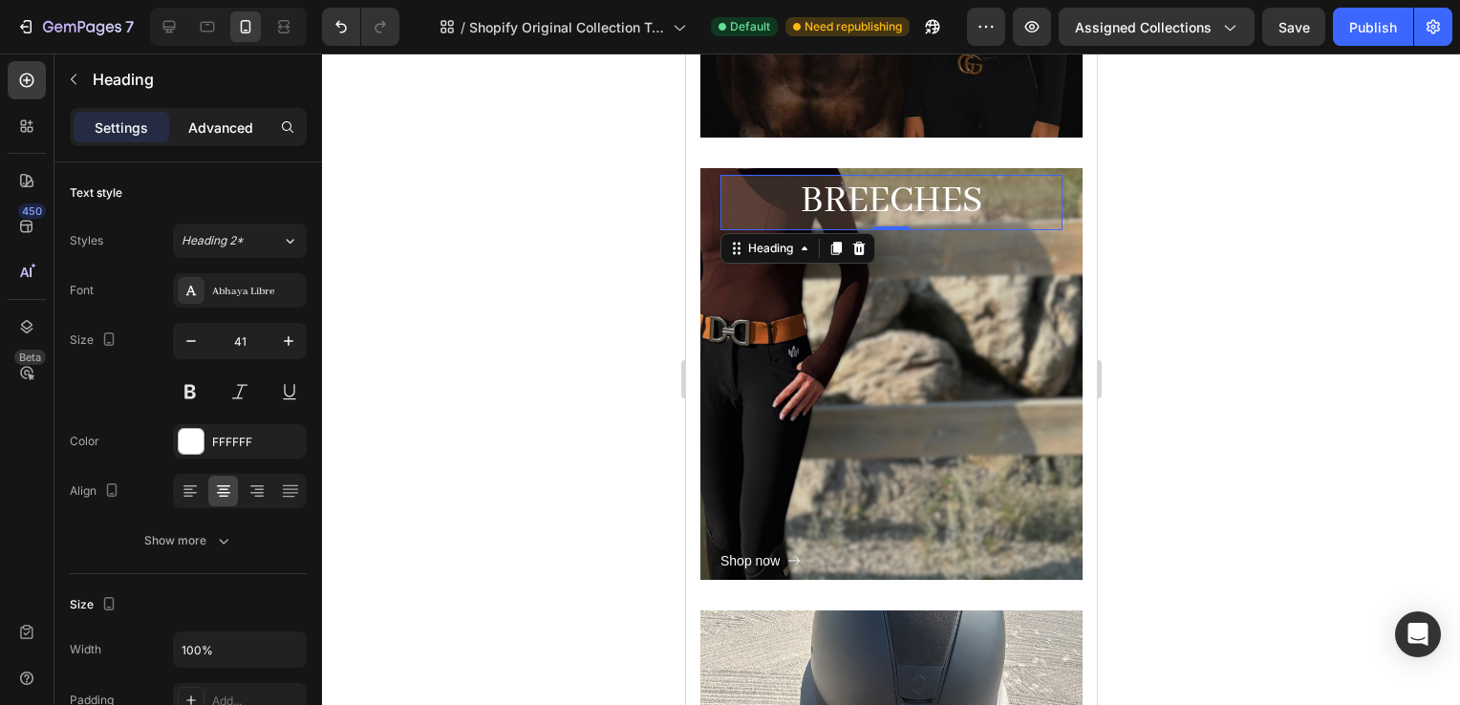
click at [196, 140] on div "Advanced" at bounding box center [221, 127] width 96 height 31
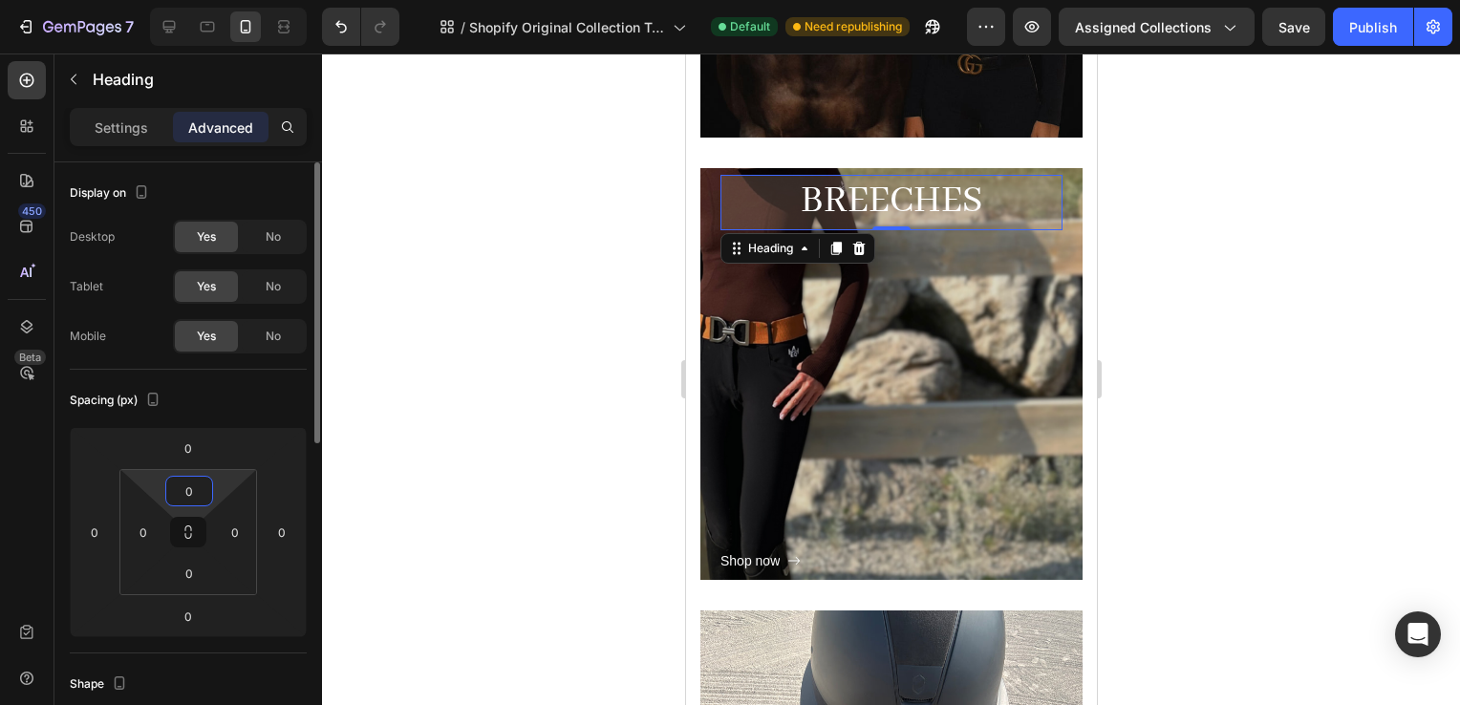
click at [190, 487] on input "0" at bounding box center [189, 491] width 38 height 29
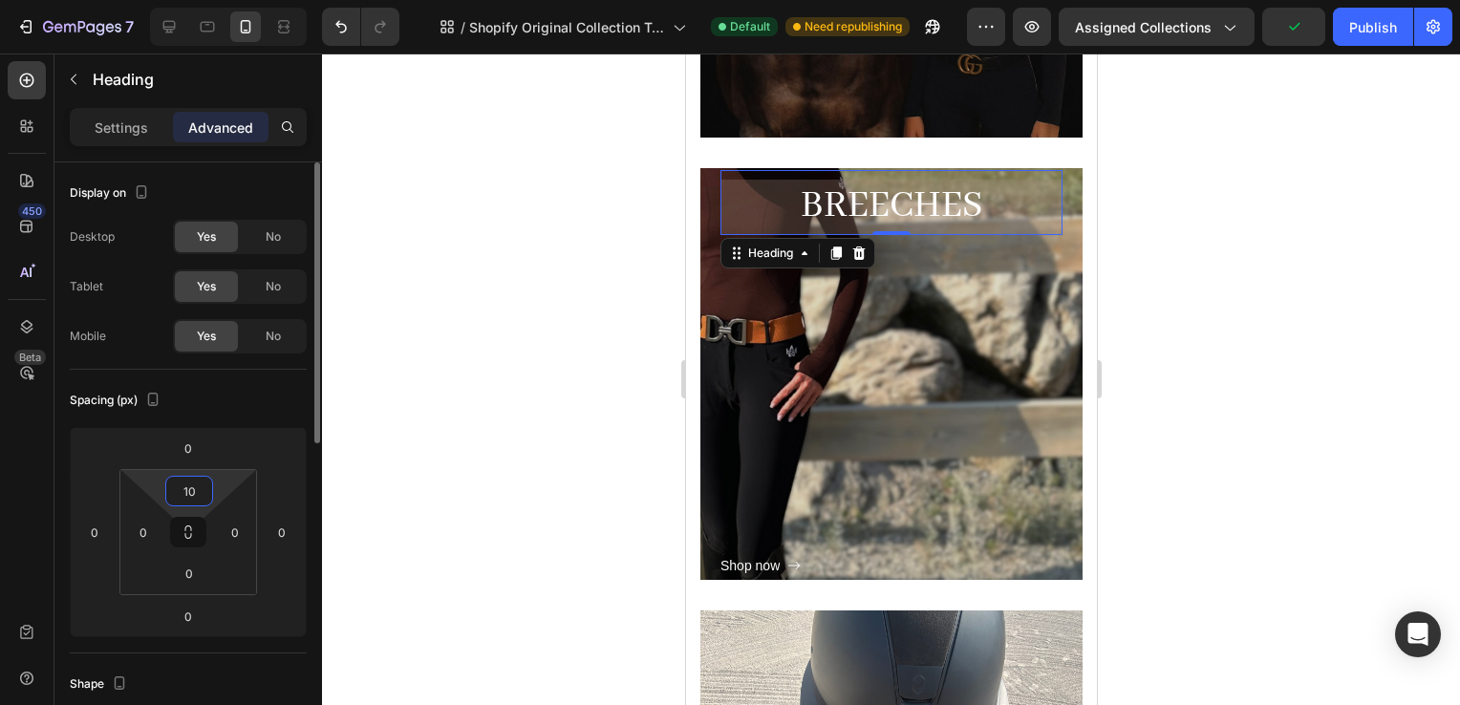
type input "1"
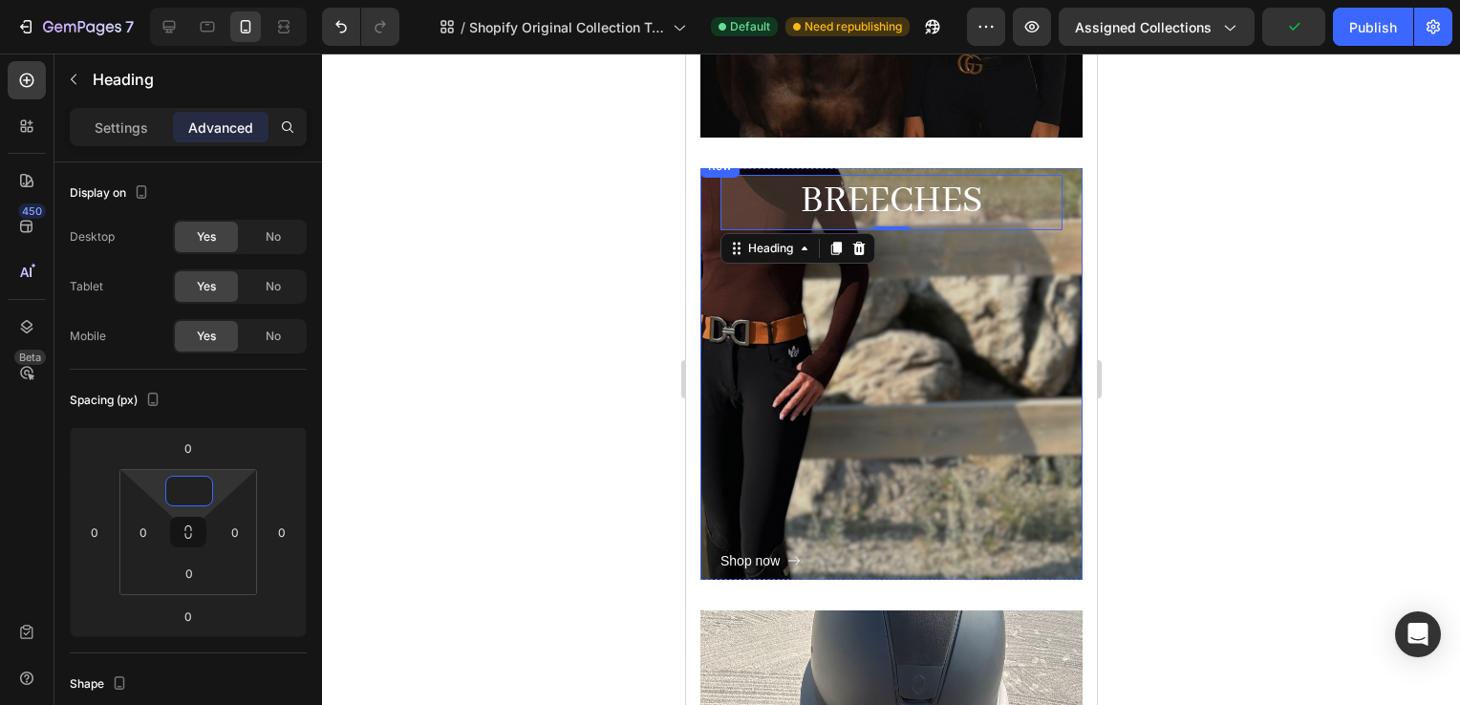
click at [1054, 377] on div "Breeches Heading 0 Shop now Button Row" at bounding box center [891, 374] width 382 height 439
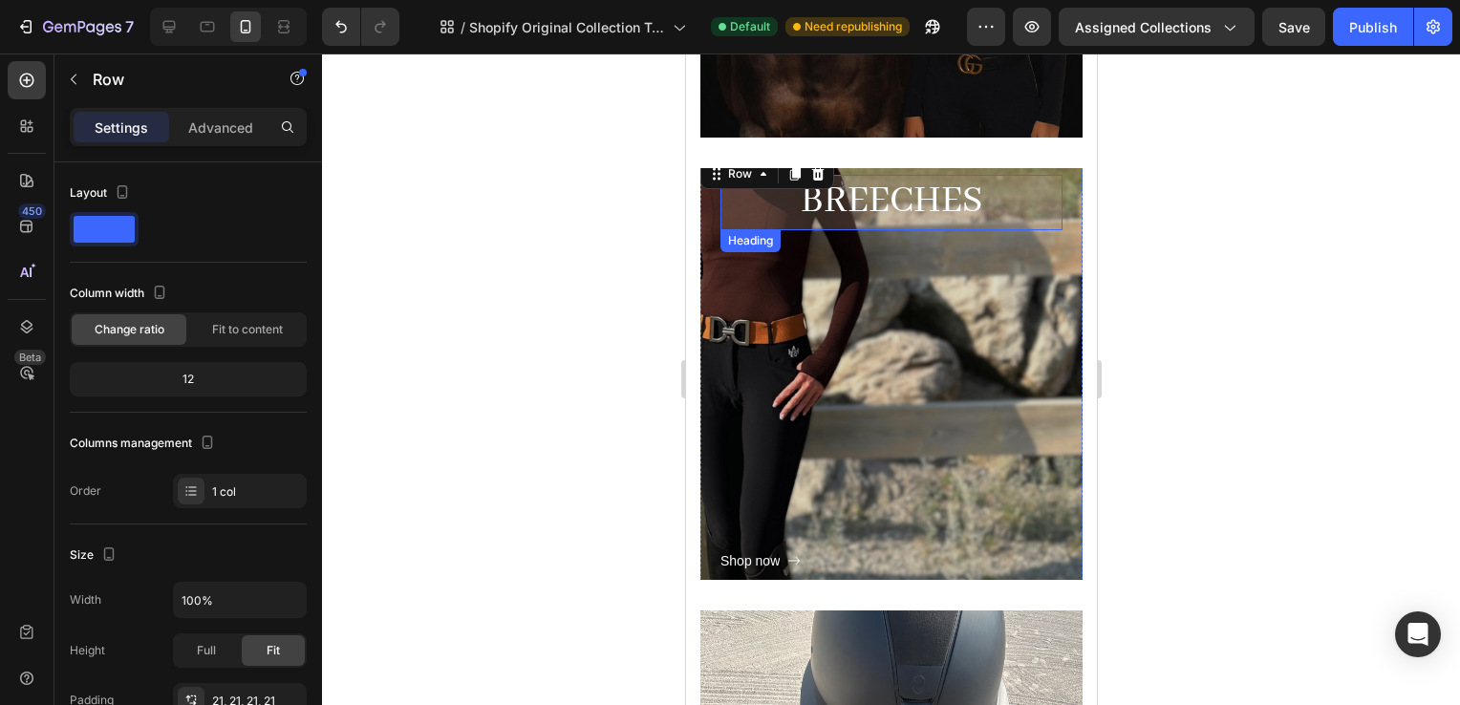
click at [885, 193] on p "Breeches" at bounding box center [891, 202] width 338 height 51
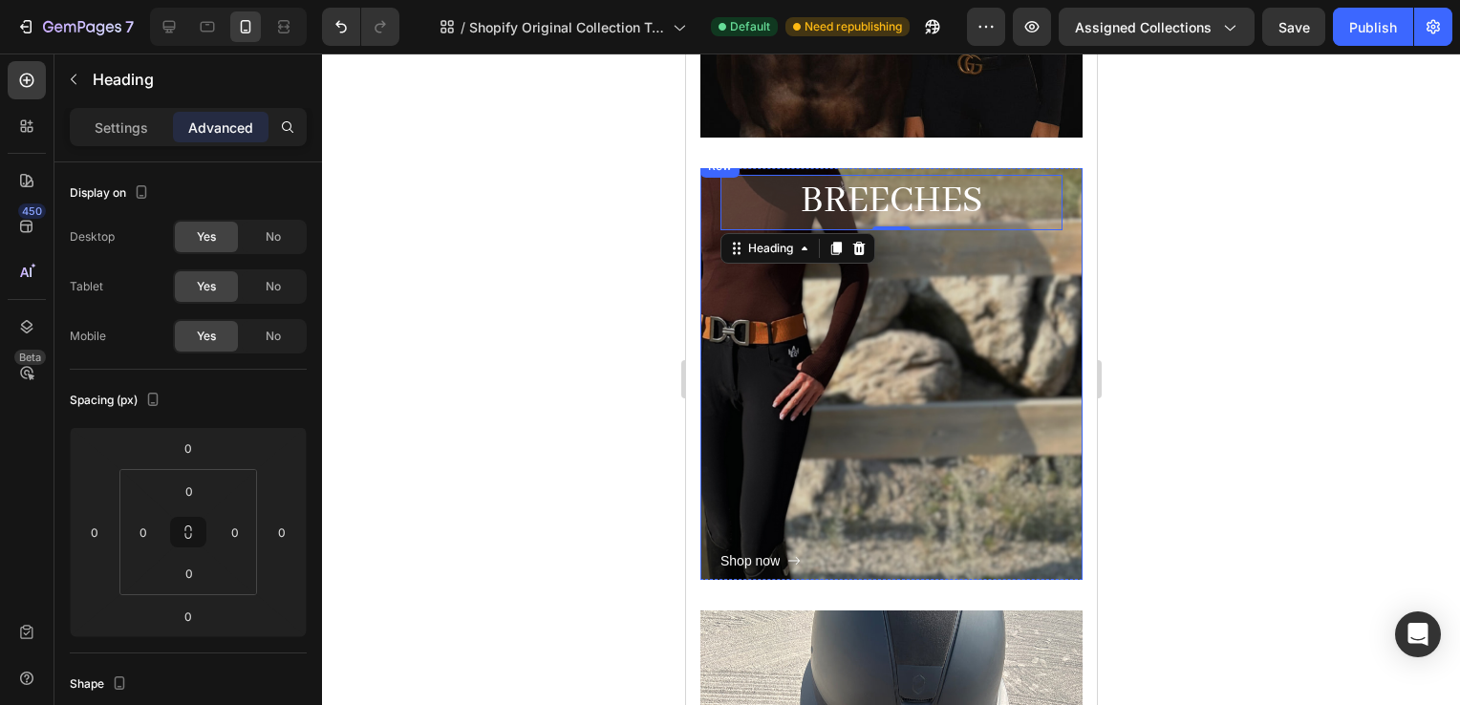
scroll to position [0, 0]
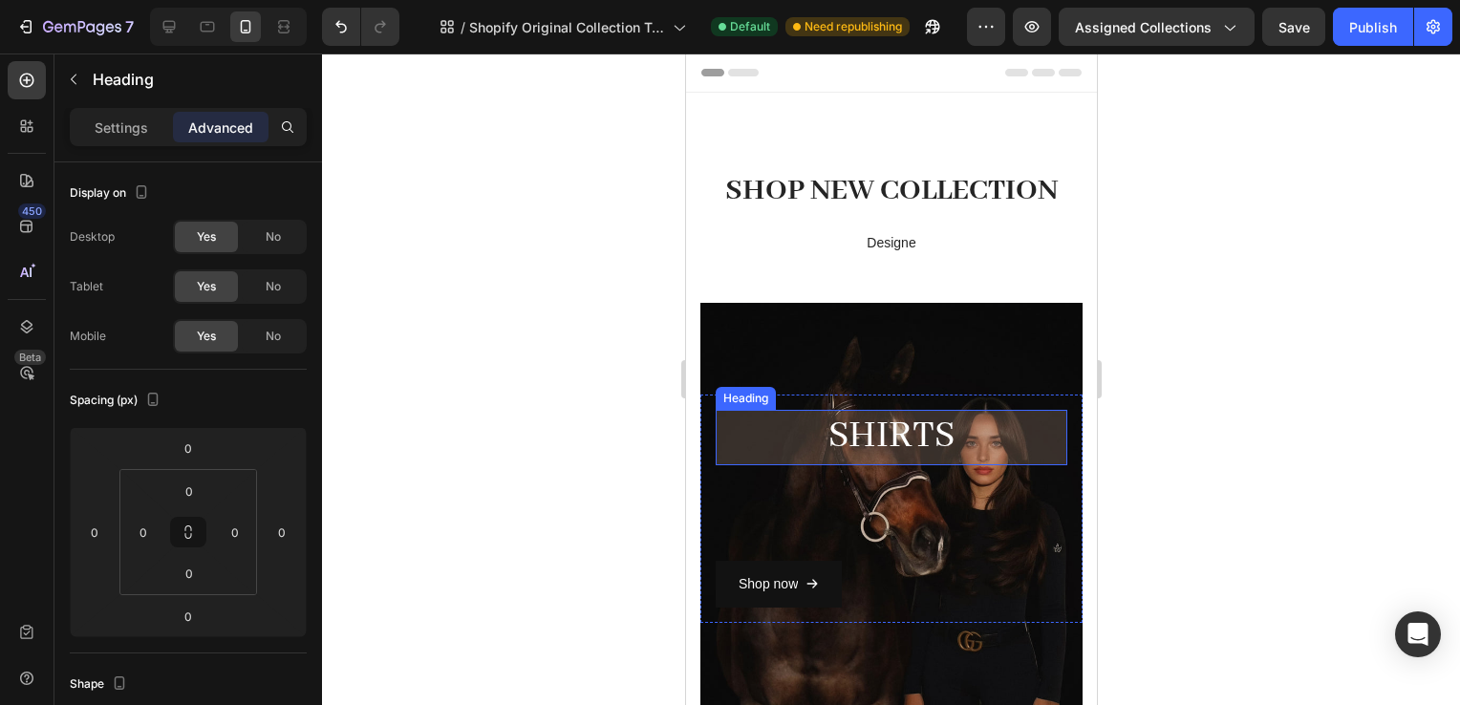
click at [883, 357] on div "Overlay" at bounding box center [891, 509] width 382 height 412
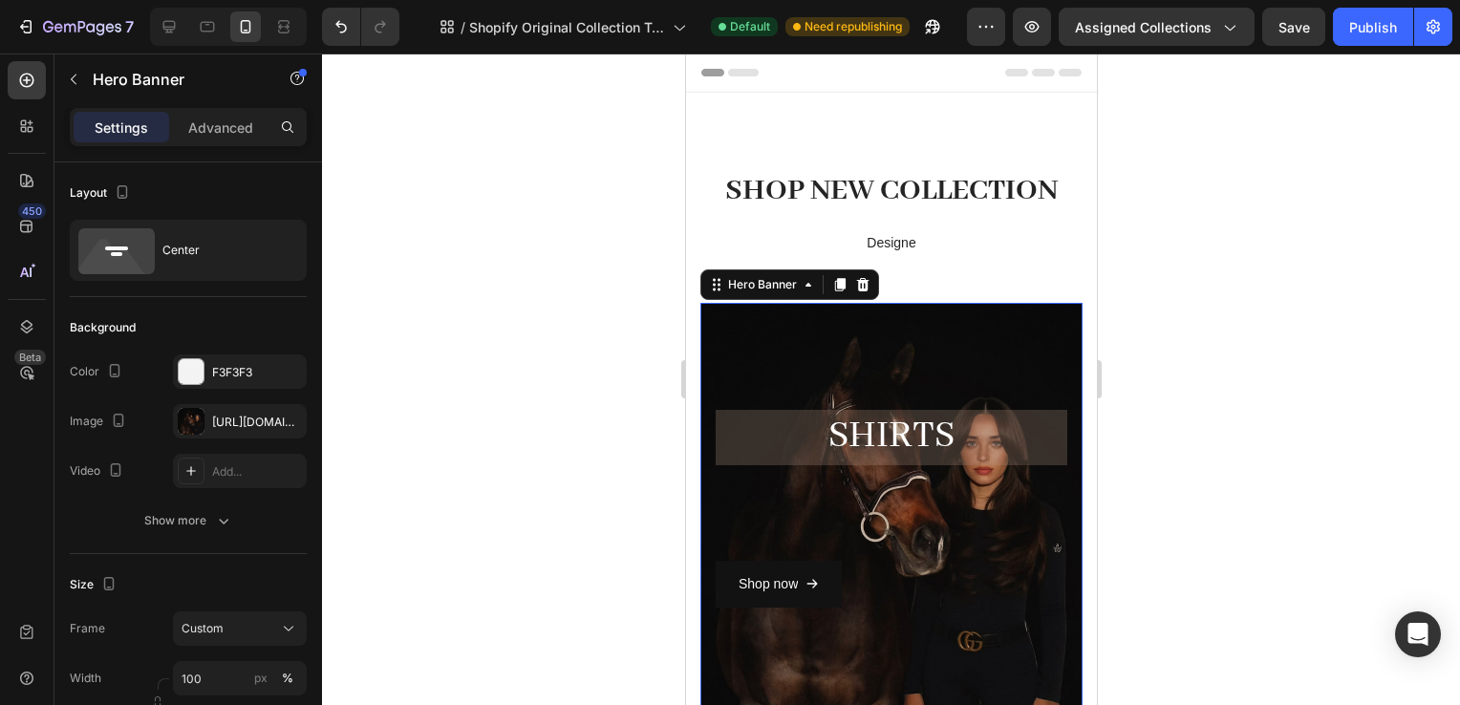
click at [1231, 291] on div at bounding box center [891, 380] width 1138 height 652
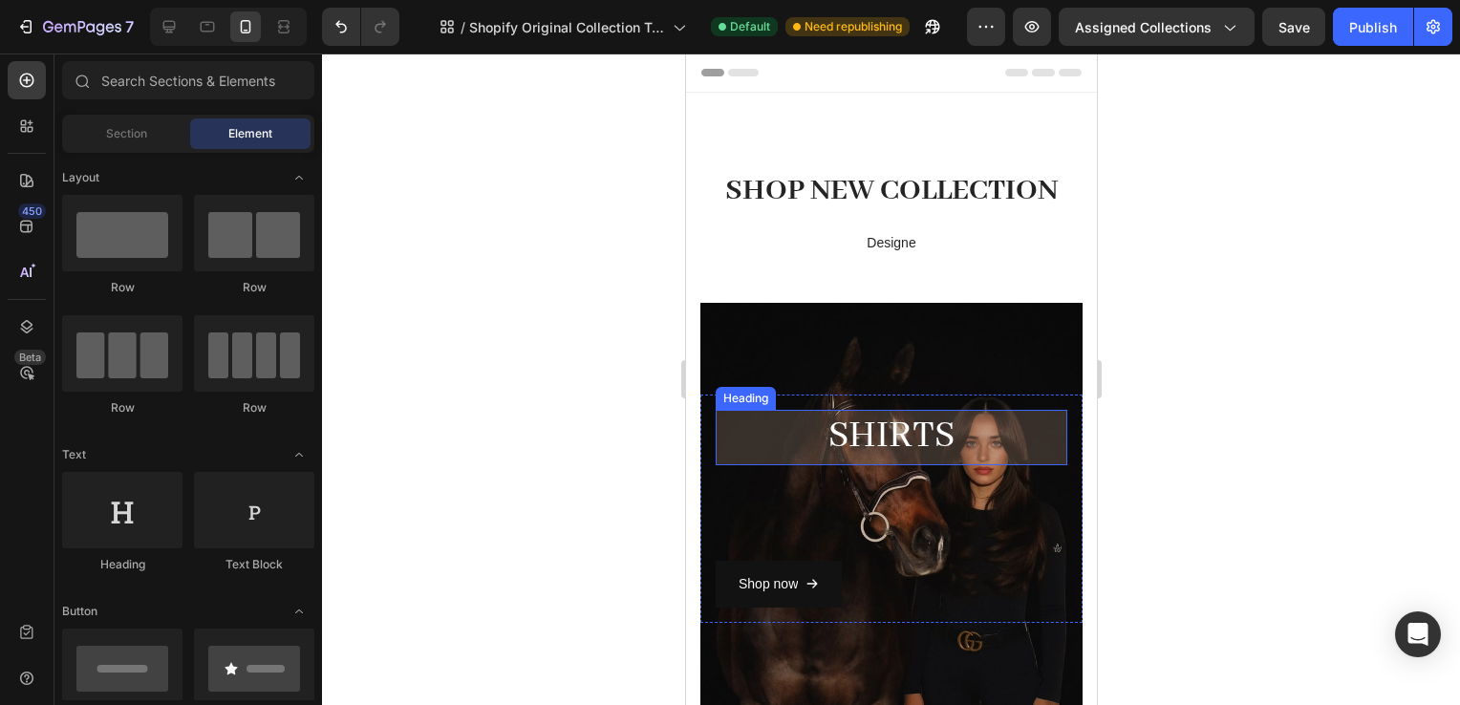
click at [781, 470] on div "Shop now Button" at bounding box center [891, 536] width 352 height 142
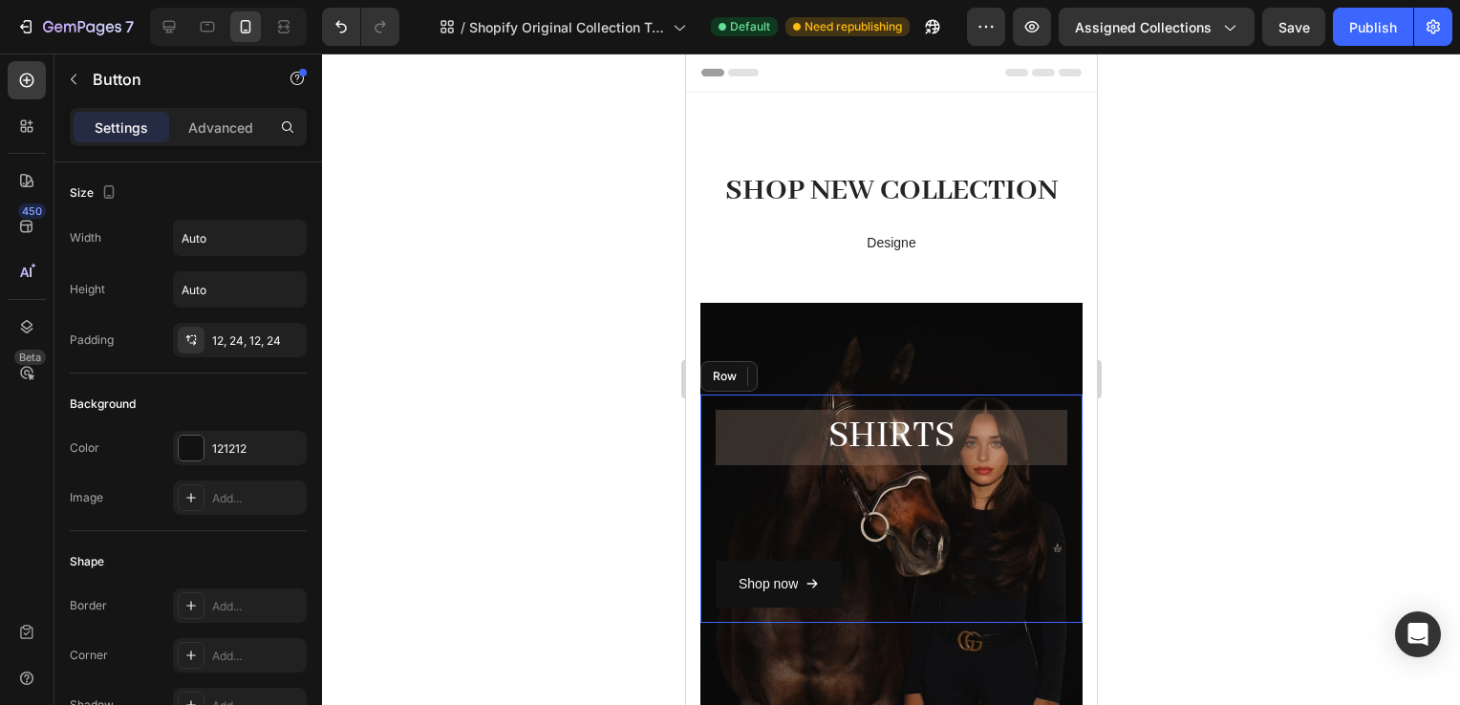
click at [873, 404] on div "SHiRTS Heading Shop now Button 0 Row" at bounding box center [891, 509] width 382 height 228
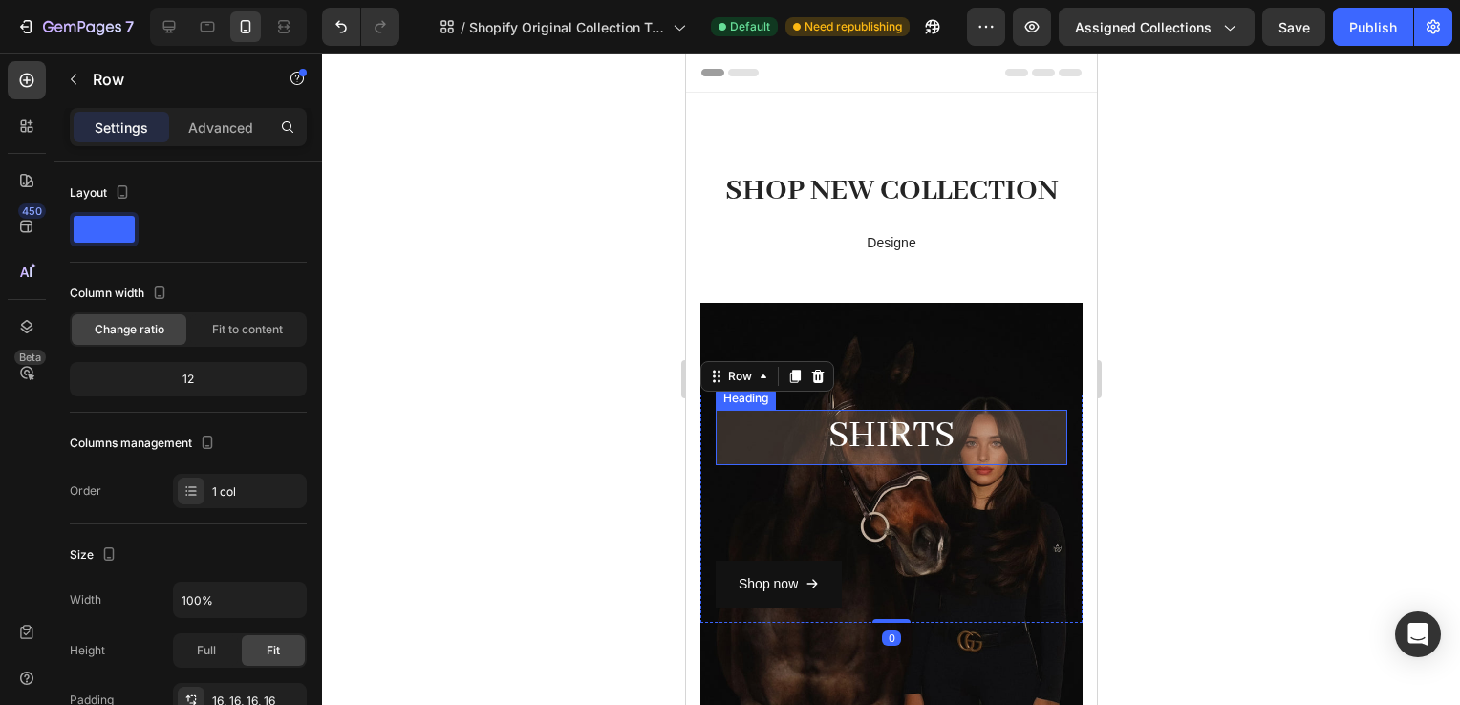
click at [852, 413] on h2 "SHiRTS" at bounding box center [891, 437] width 352 height 54
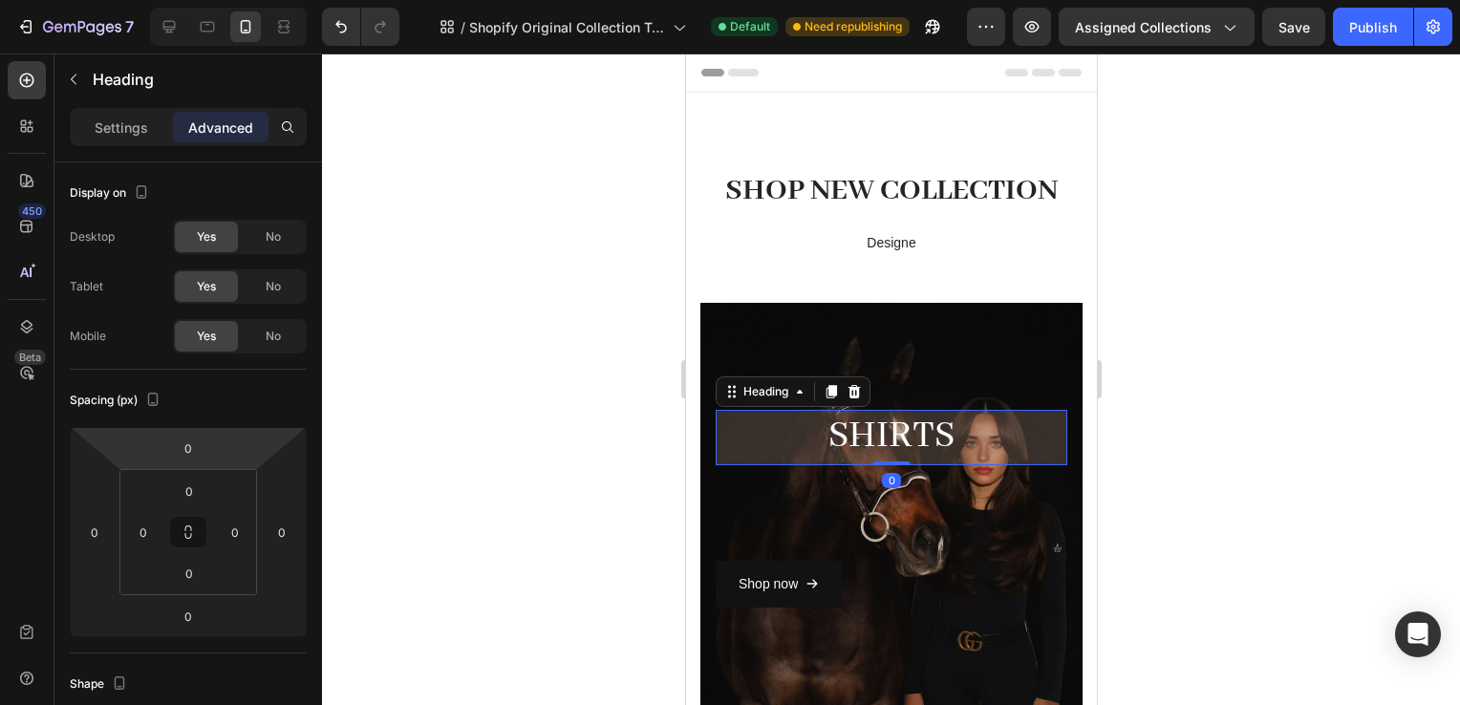
click at [964, 577] on div "Shop now Button" at bounding box center [891, 536] width 352 height 142
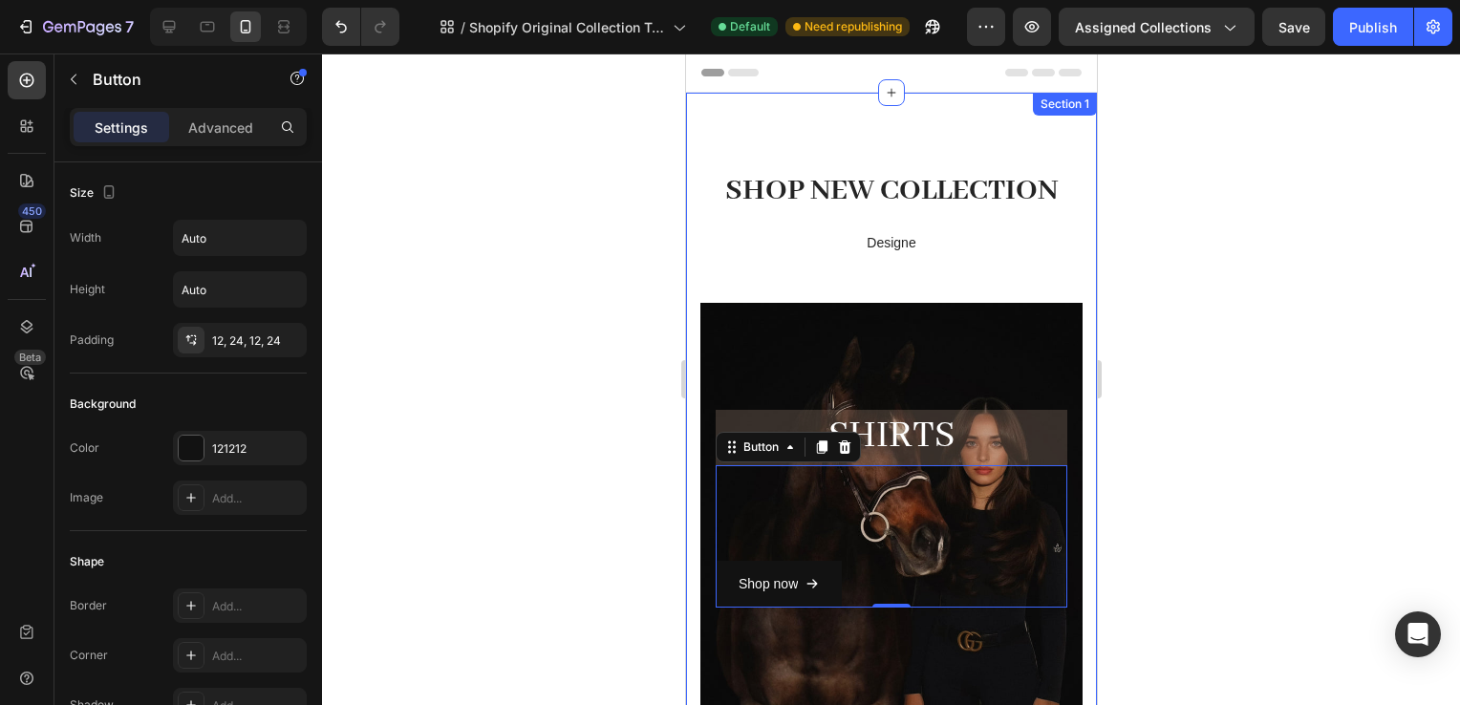
scroll to position [290, 0]
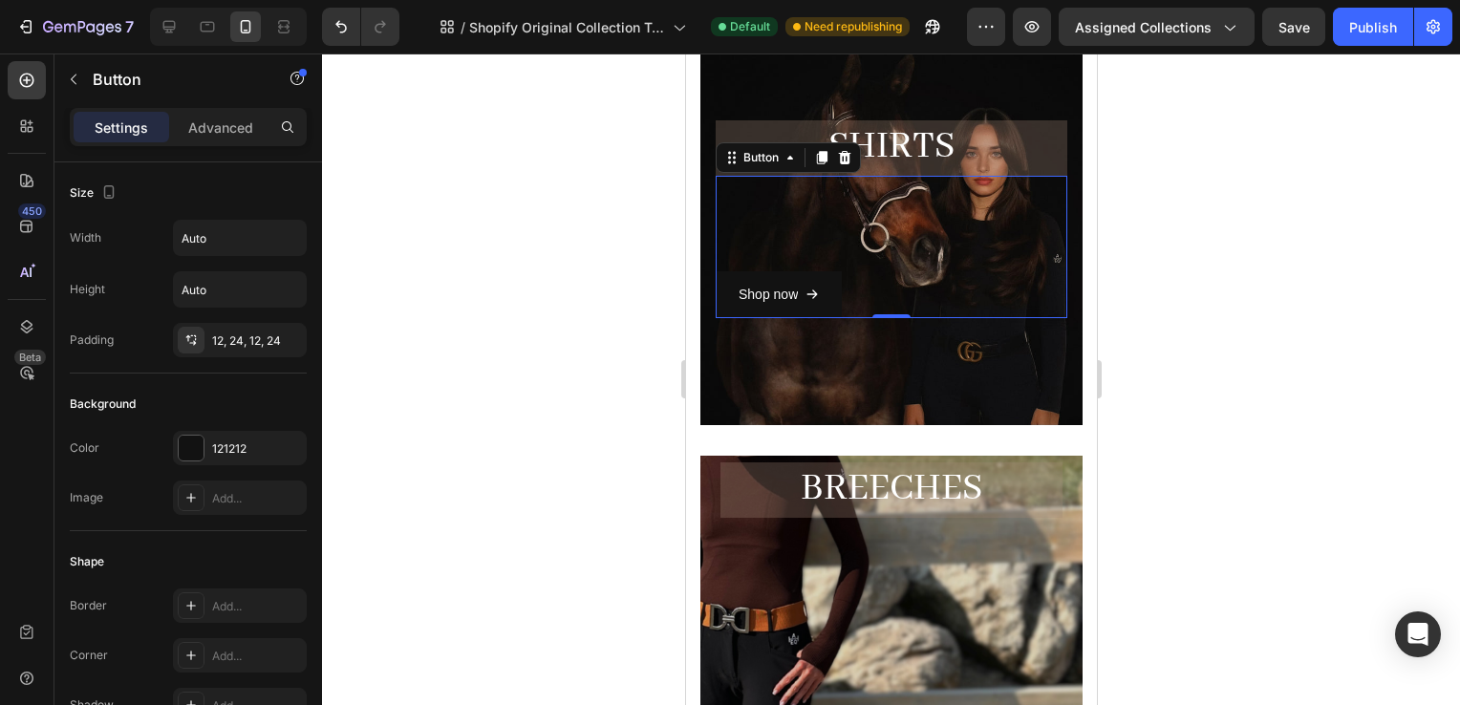
click at [1235, 309] on div at bounding box center [891, 380] width 1138 height 652
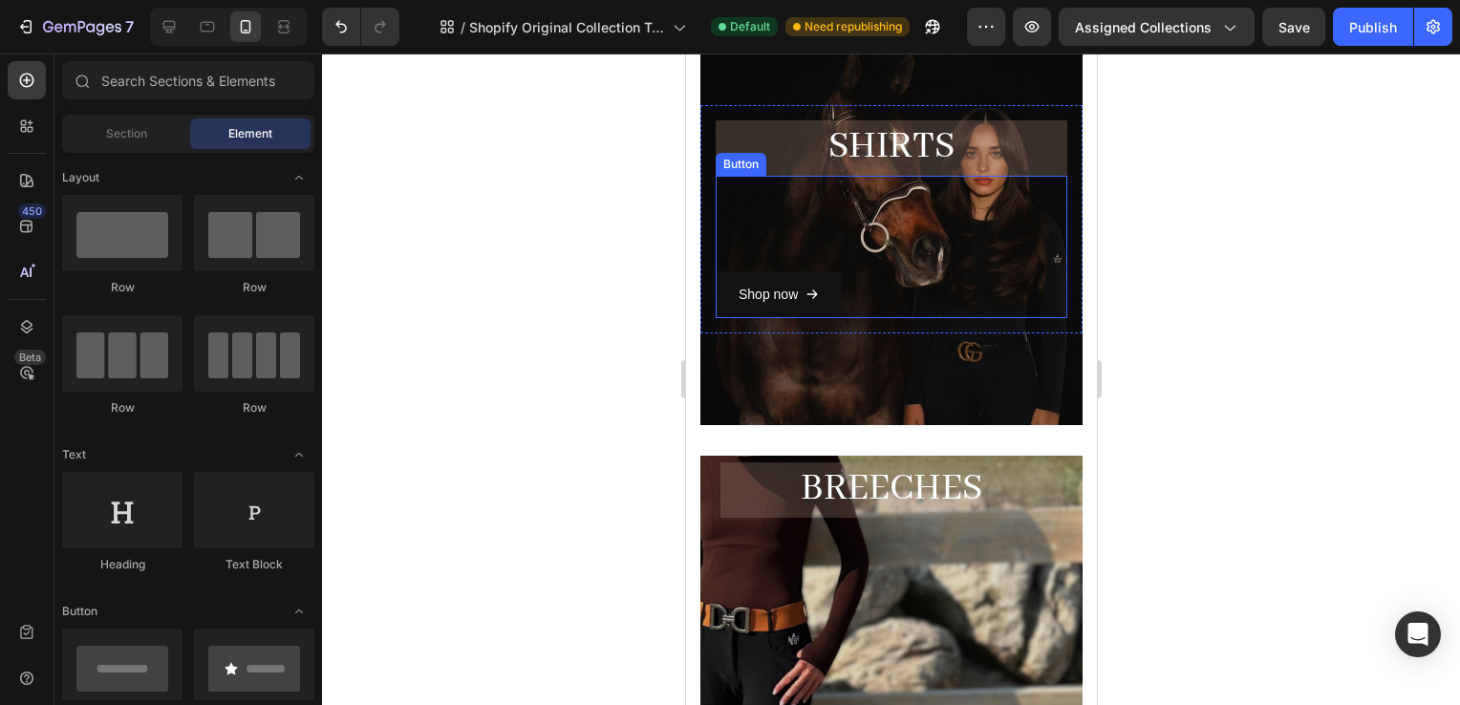
click at [797, 226] on div "Shop now Button" at bounding box center [891, 247] width 352 height 142
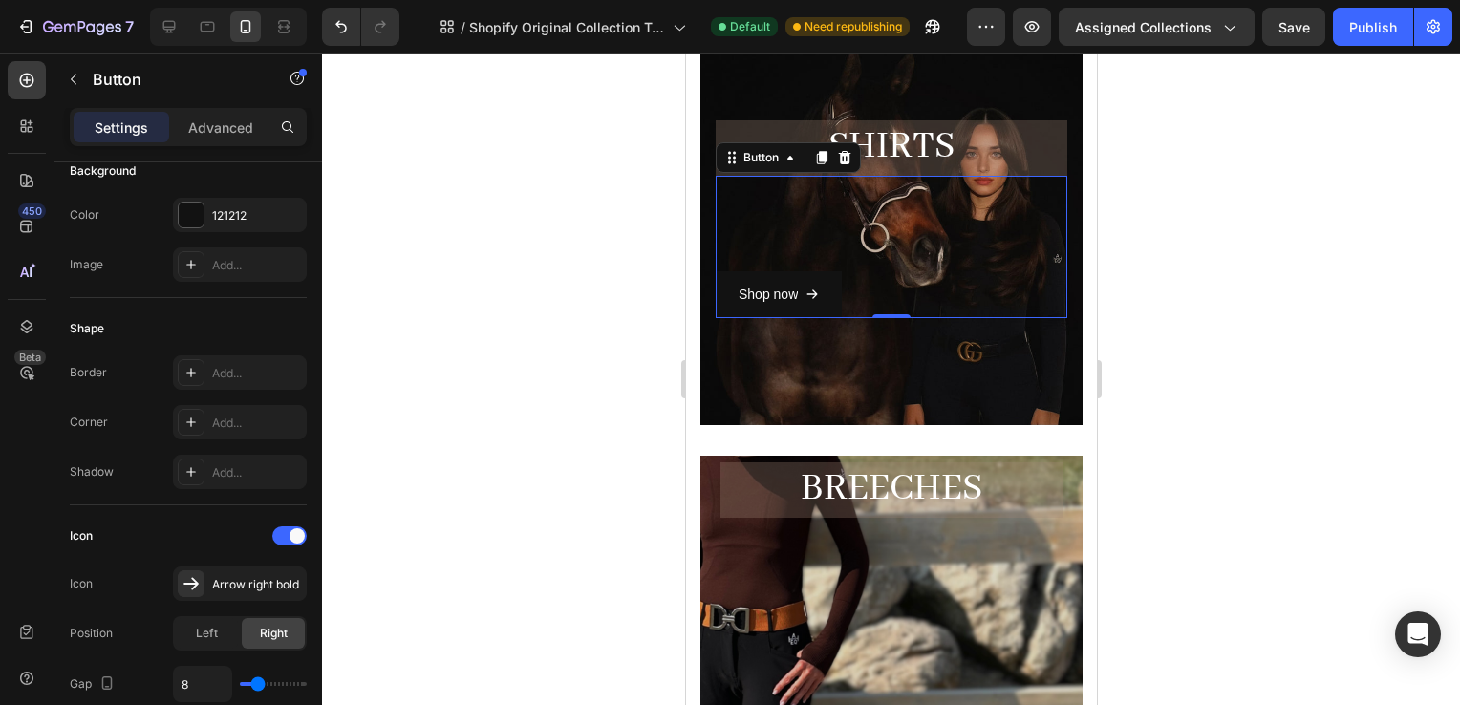
scroll to position [0, 0]
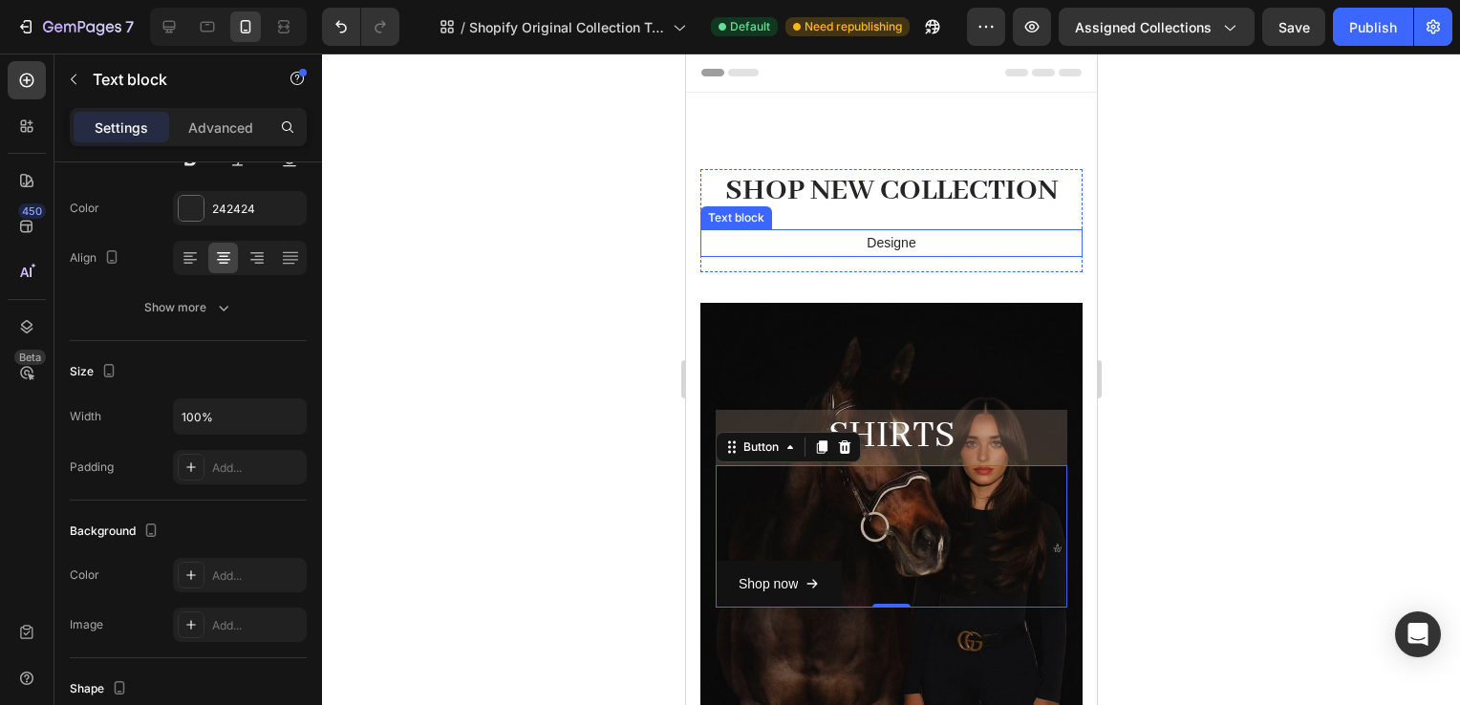
click at [900, 244] on p "Designe" at bounding box center [890, 243] width 378 height 24
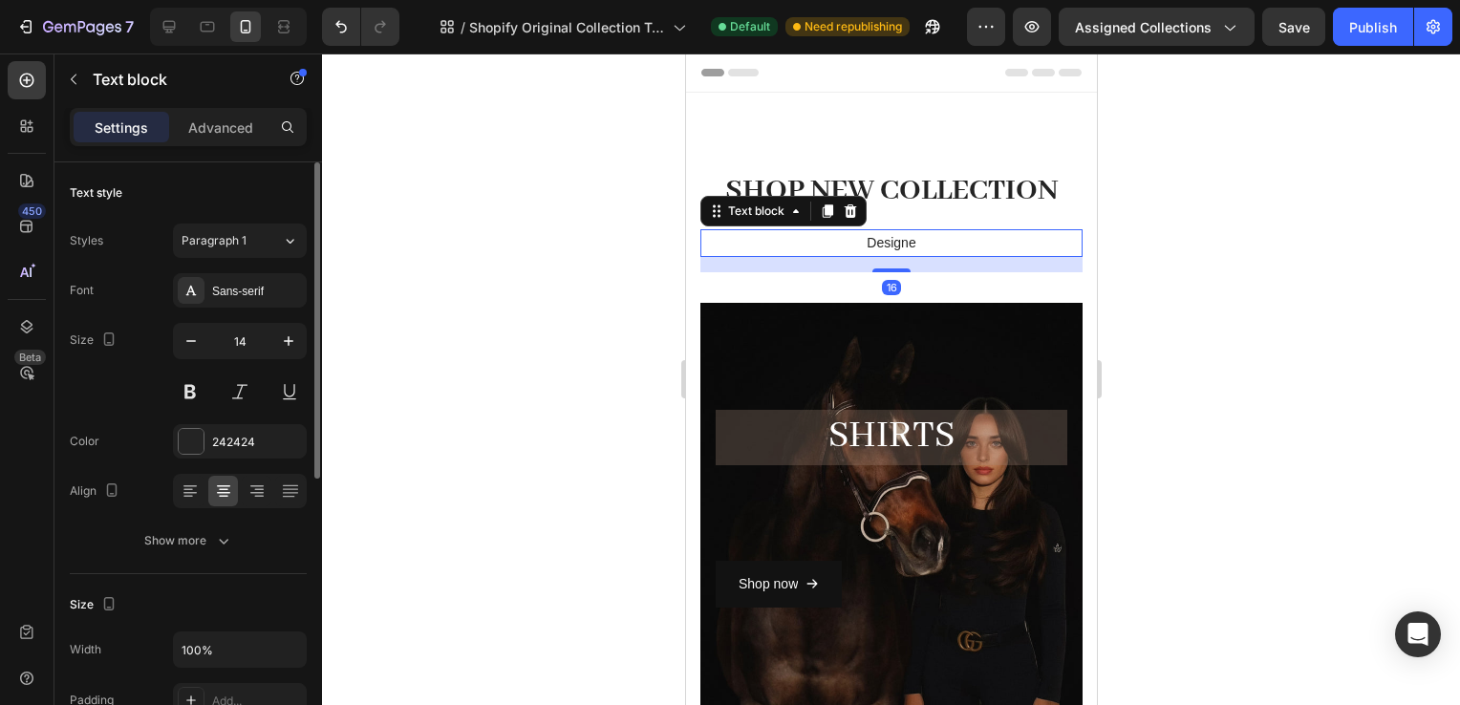
click at [914, 247] on p "Designe" at bounding box center [890, 243] width 378 height 24
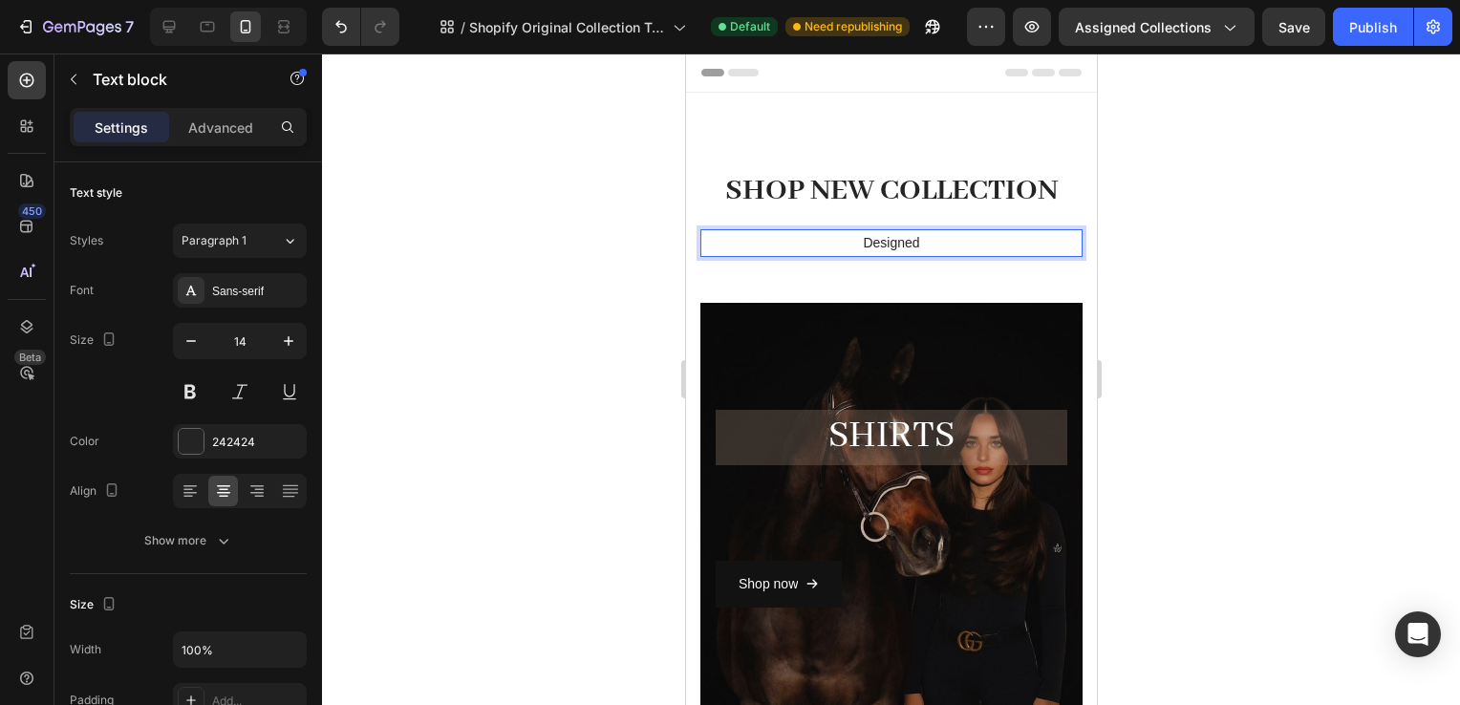
click at [1232, 373] on div at bounding box center [891, 380] width 1138 height 652
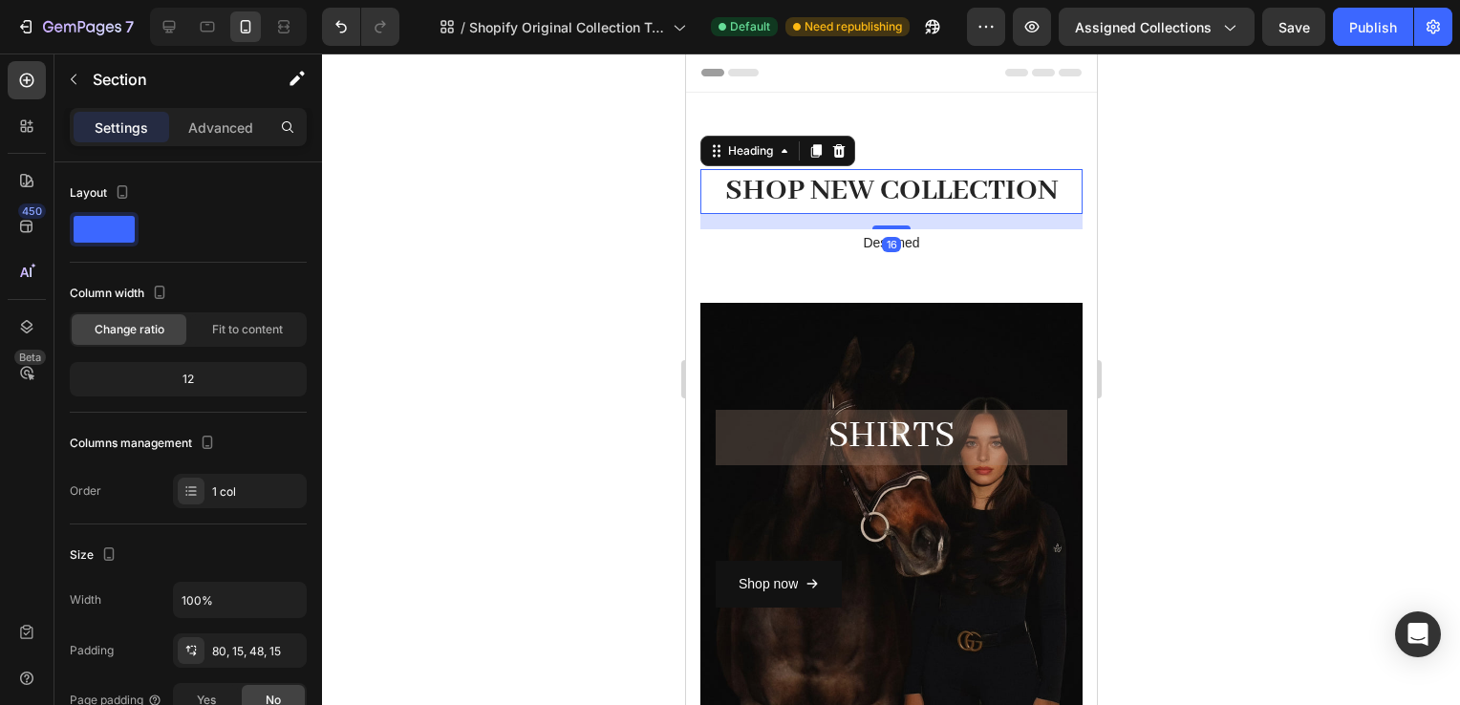
click at [797, 170] on h2 "SHOP NEW COLLECTION" at bounding box center [891, 191] width 382 height 45
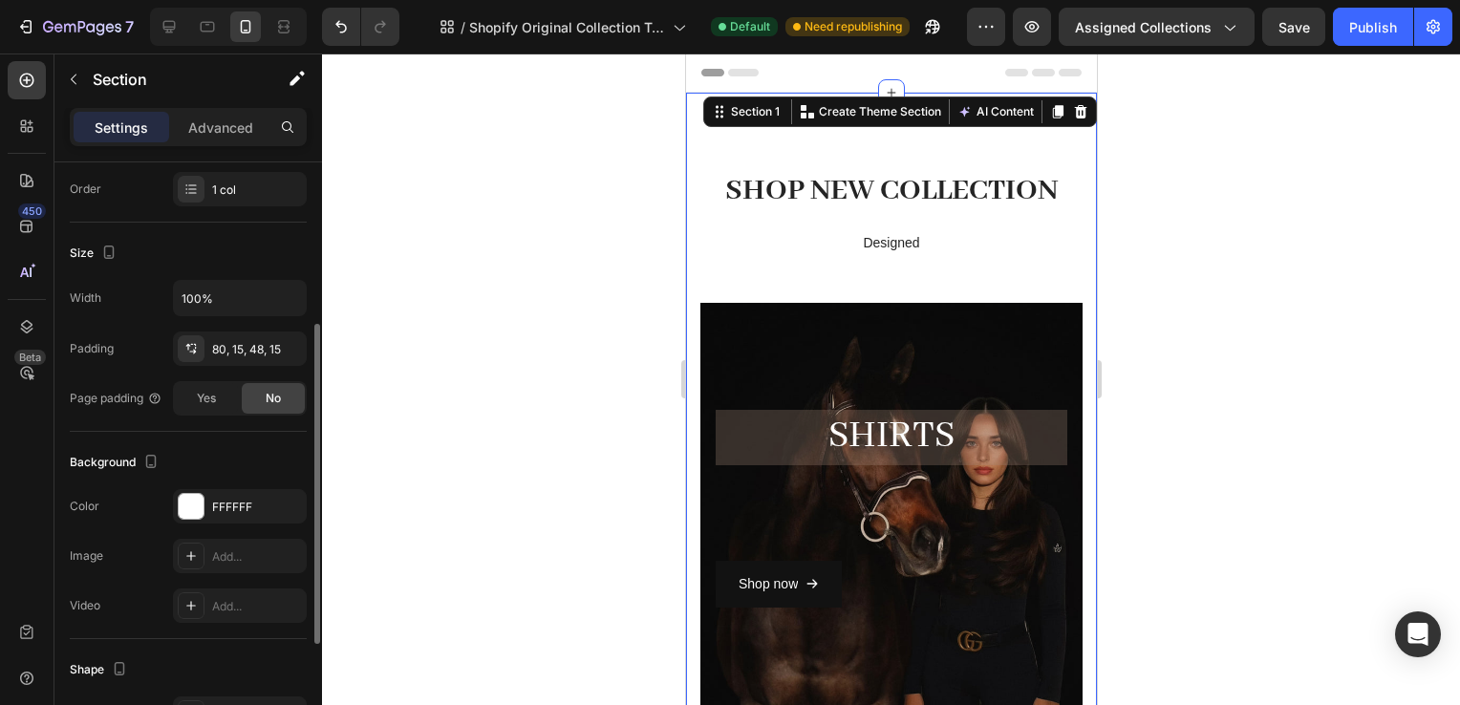
scroll to position [303, 0]
click at [208, 512] on div "FFFFFF" at bounding box center [240, 505] width 134 height 34
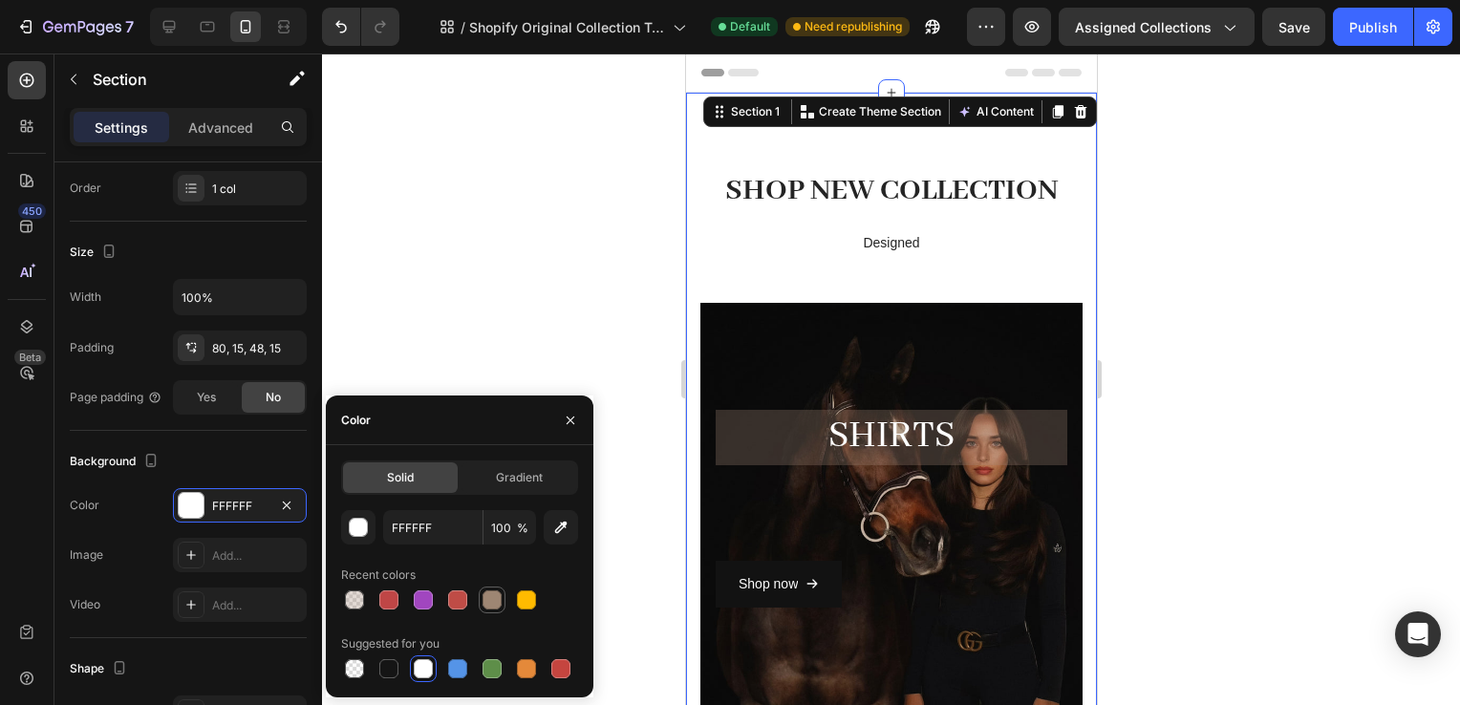
click at [484, 591] on div at bounding box center [492, 600] width 23 height 23
type input "9E8673"
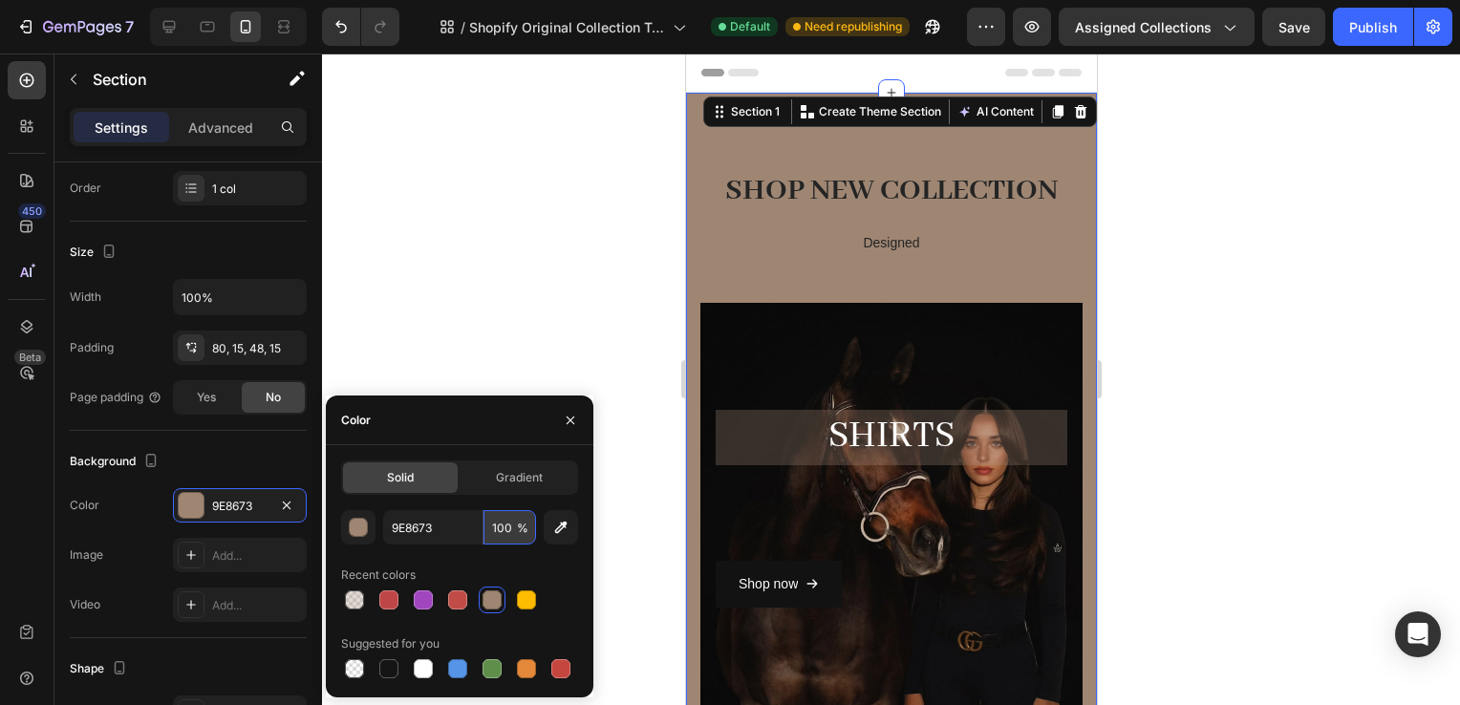
click at [504, 519] on input "100" at bounding box center [510, 527] width 53 height 34
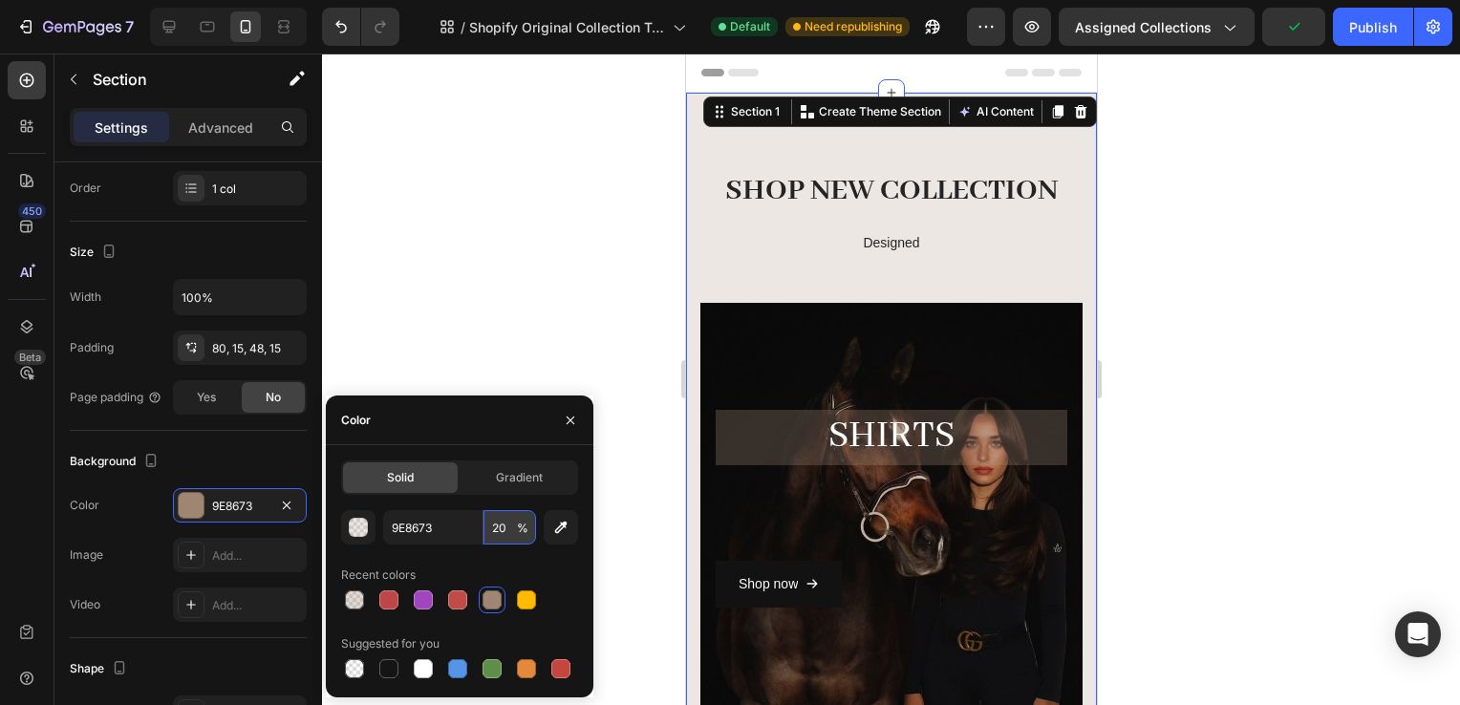
type input "2"
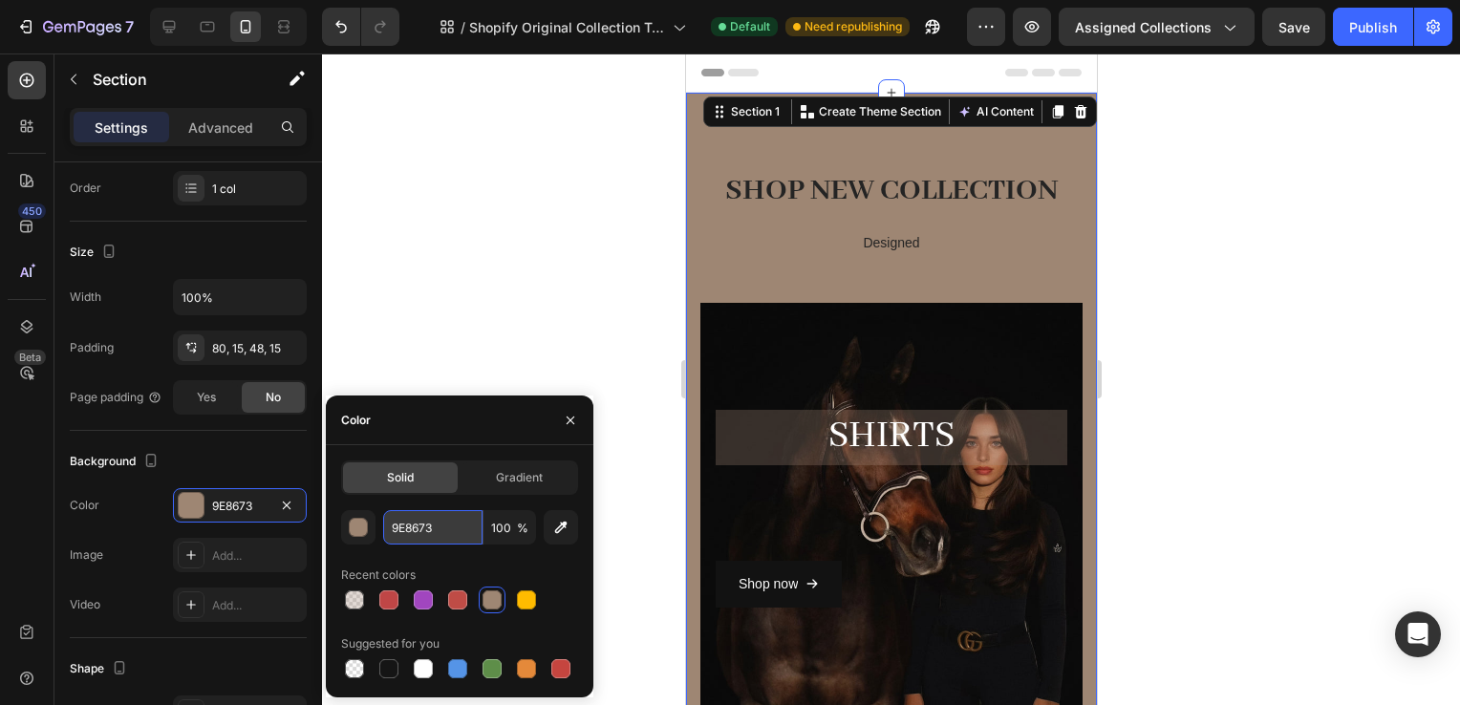
click at [432, 531] on input "9E8673" at bounding box center [432, 527] width 99 height 34
click at [521, 528] on span "%" at bounding box center [522, 528] width 11 height 17
click at [502, 528] on input "100" at bounding box center [510, 527] width 53 height 34
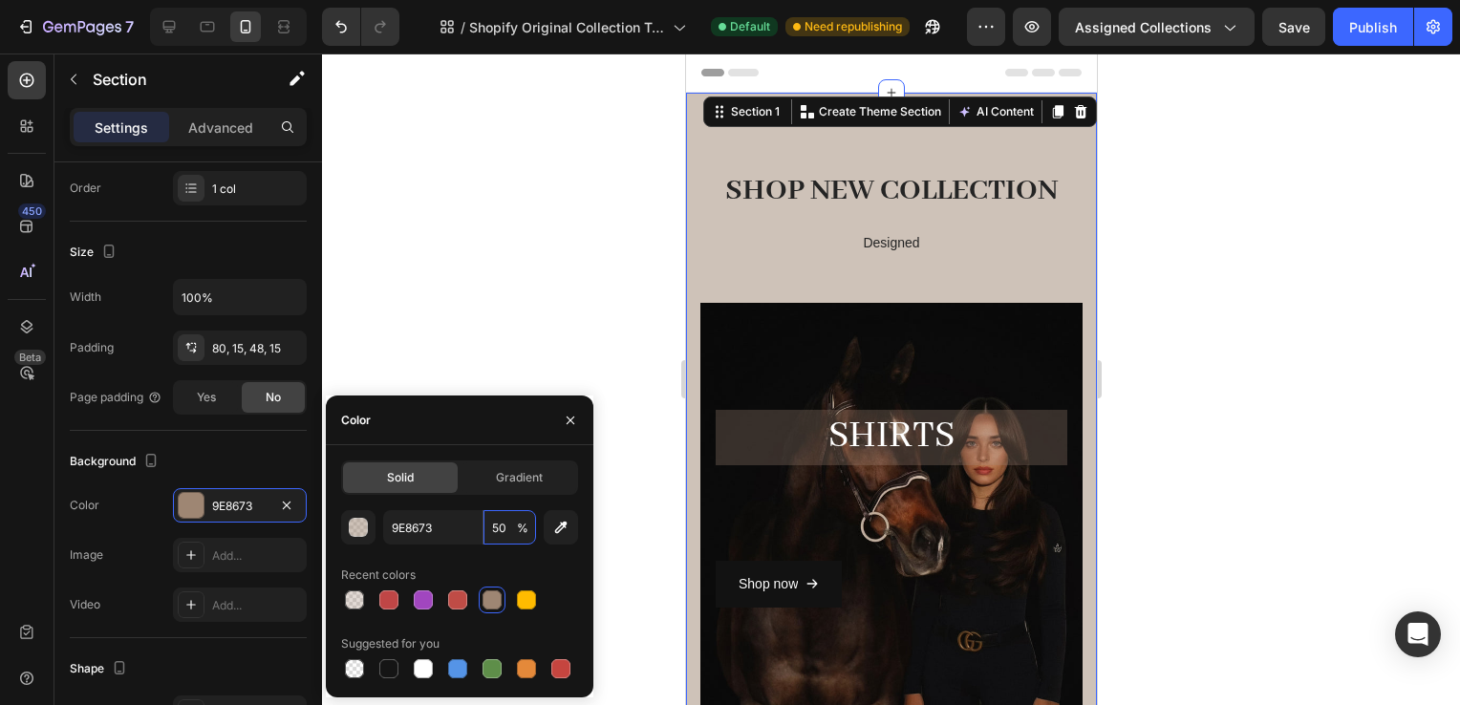
type input "5"
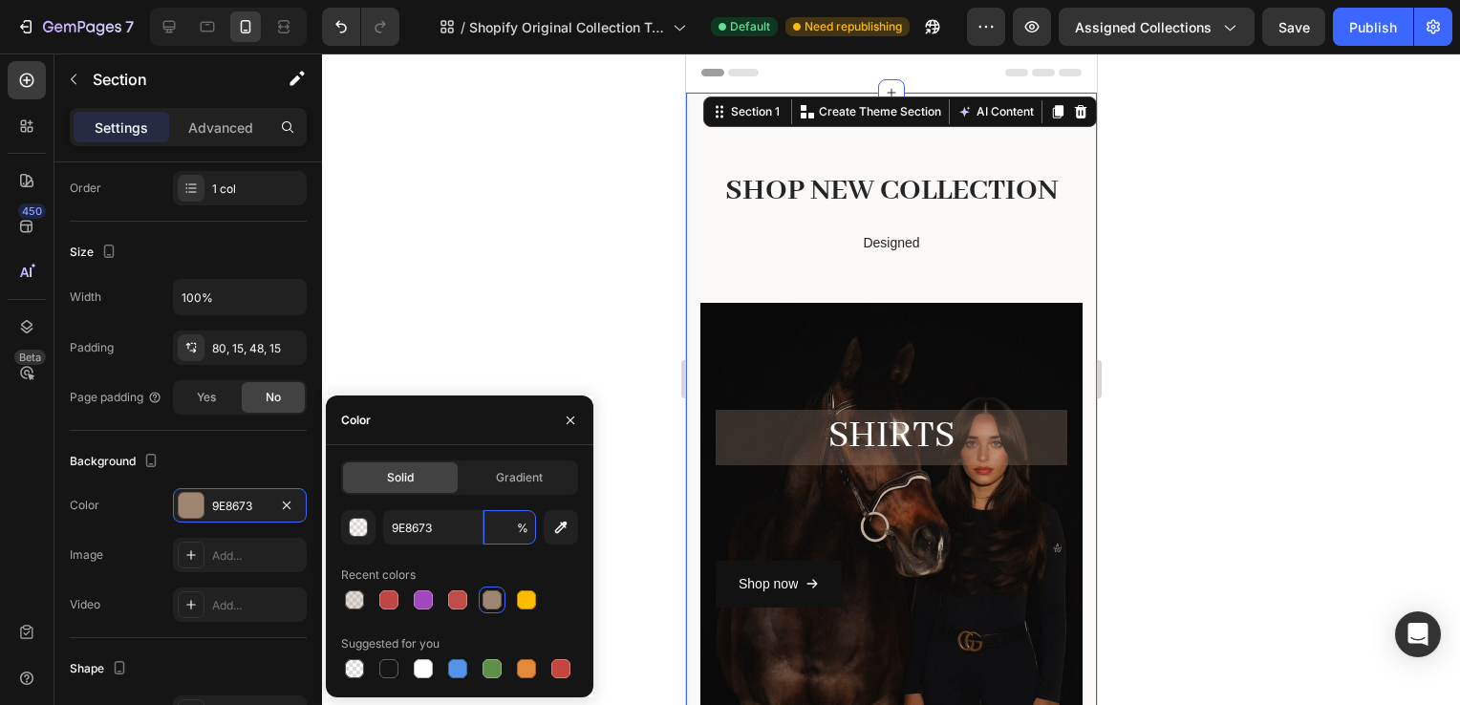
type input "2"
type input "100"
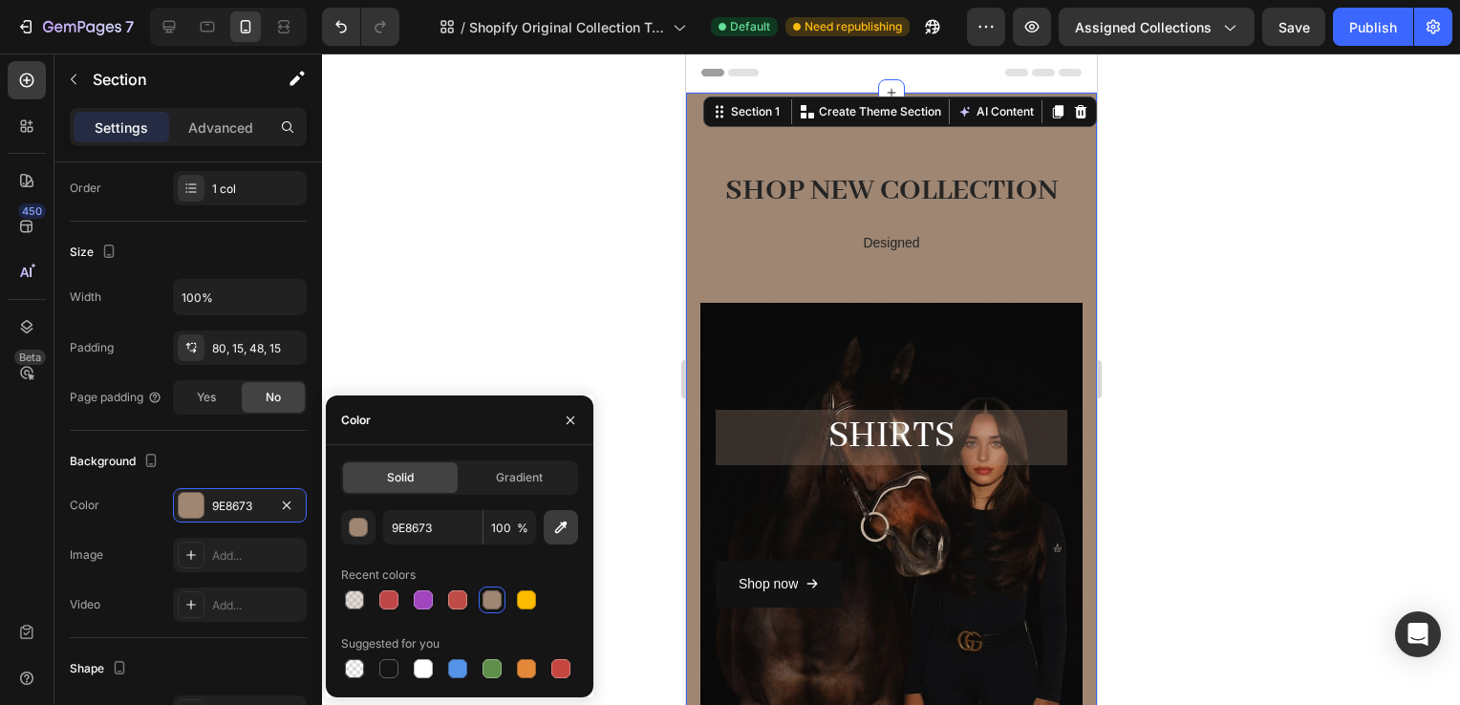
click at [559, 528] on icon "button" at bounding box center [560, 527] width 19 height 19
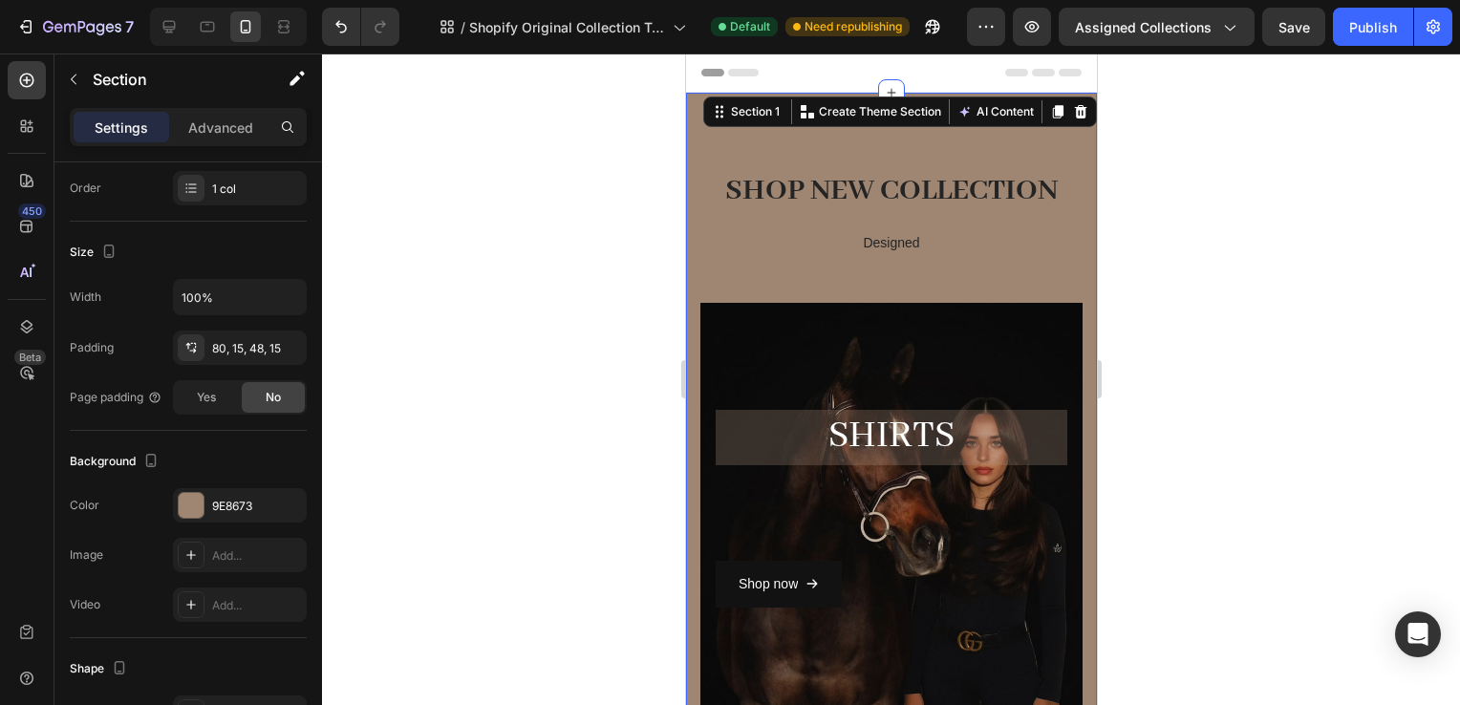
click at [1254, 308] on div at bounding box center [891, 380] width 1138 height 652
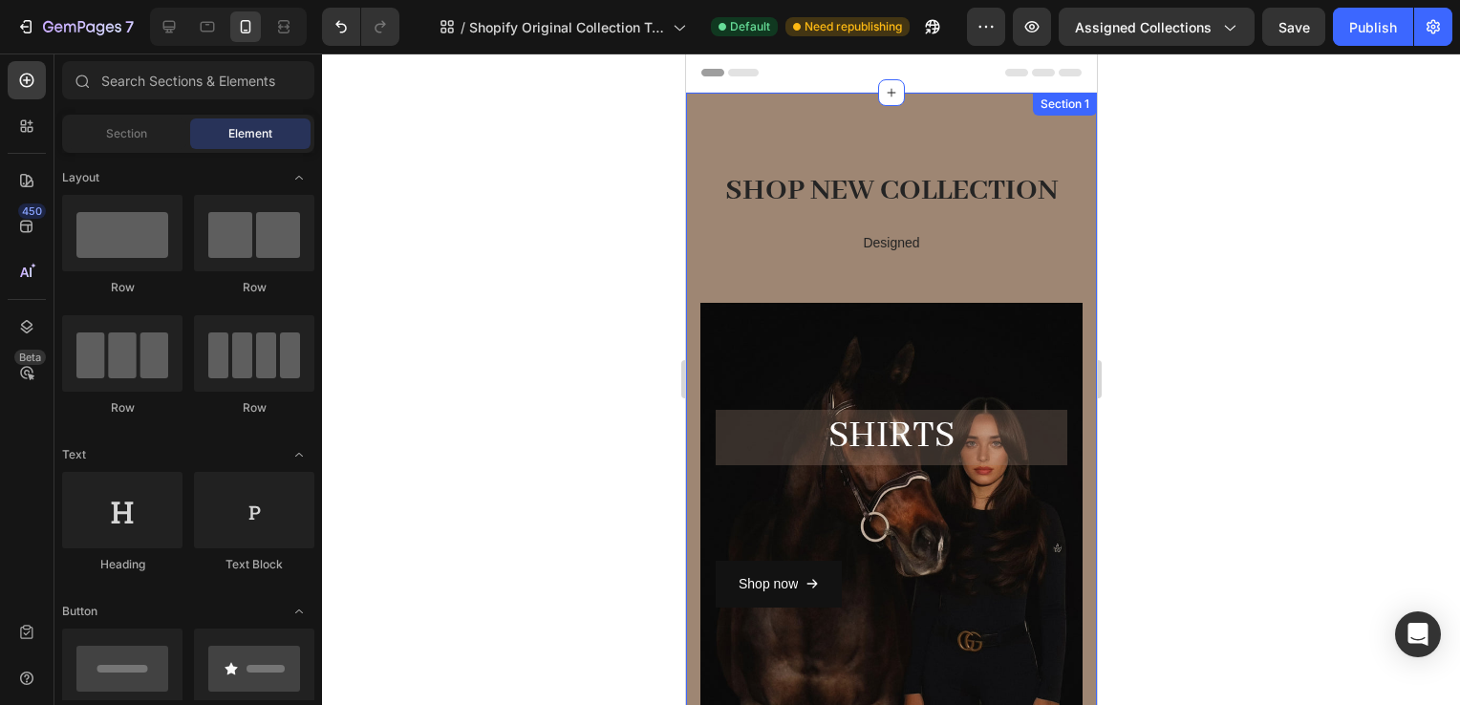
click at [920, 205] on h2 "SHOP NEW COLLECTION" at bounding box center [891, 191] width 382 height 45
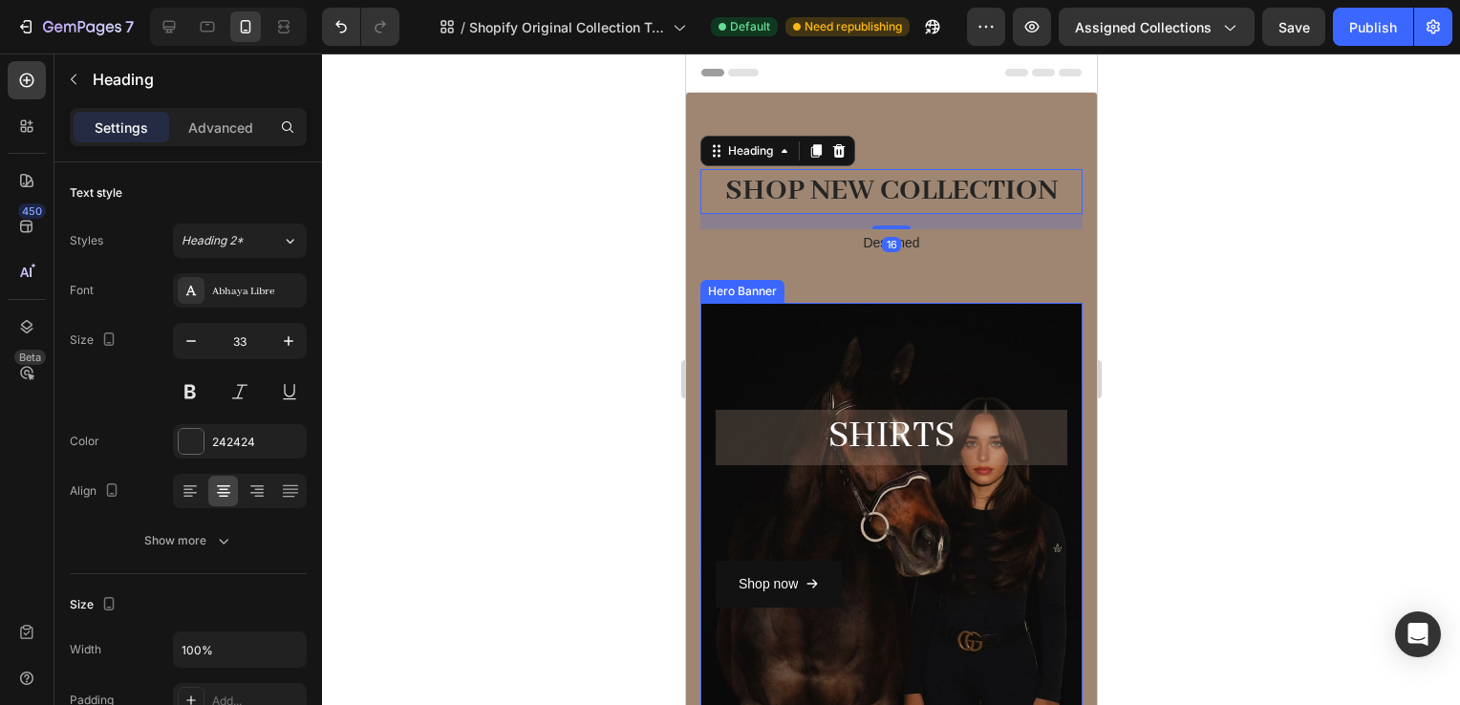
click at [1112, 384] on div at bounding box center [891, 380] width 1138 height 652
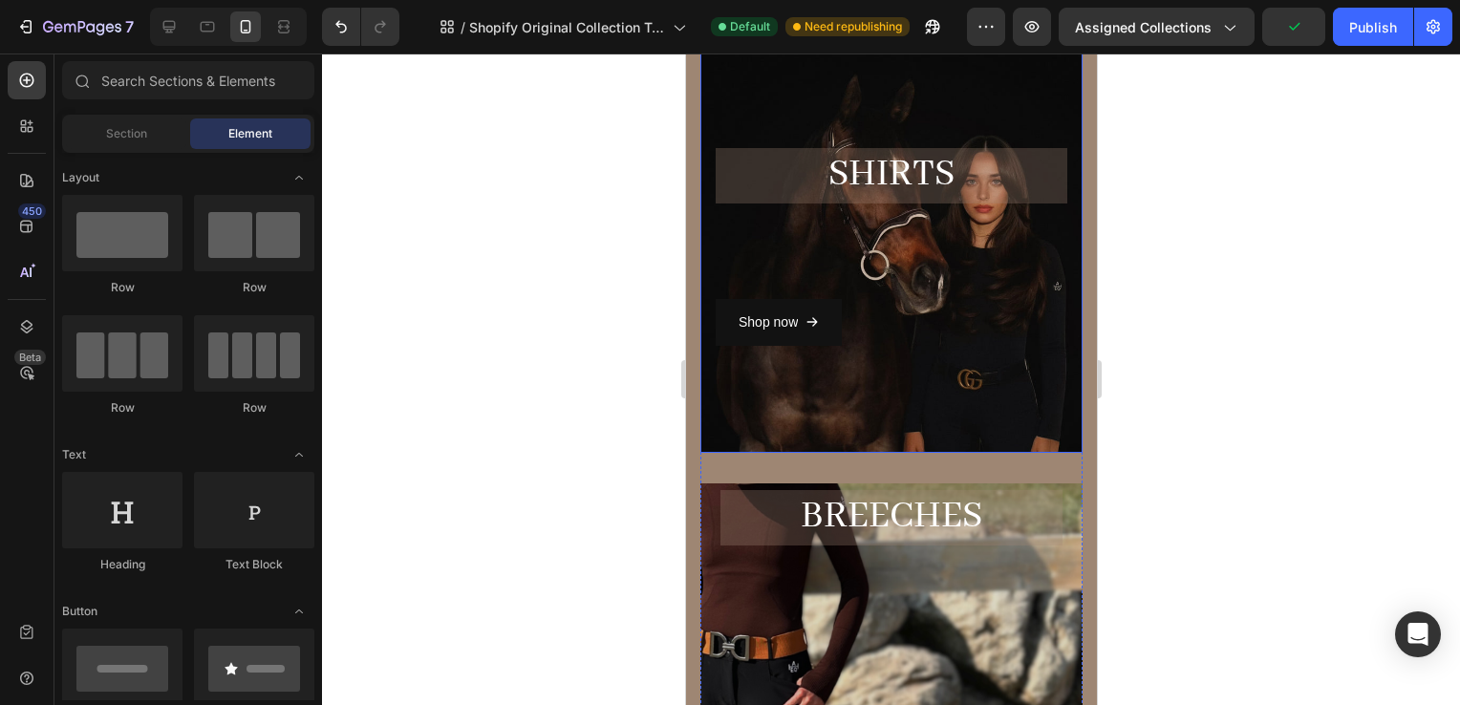
scroll to position [264, 0]
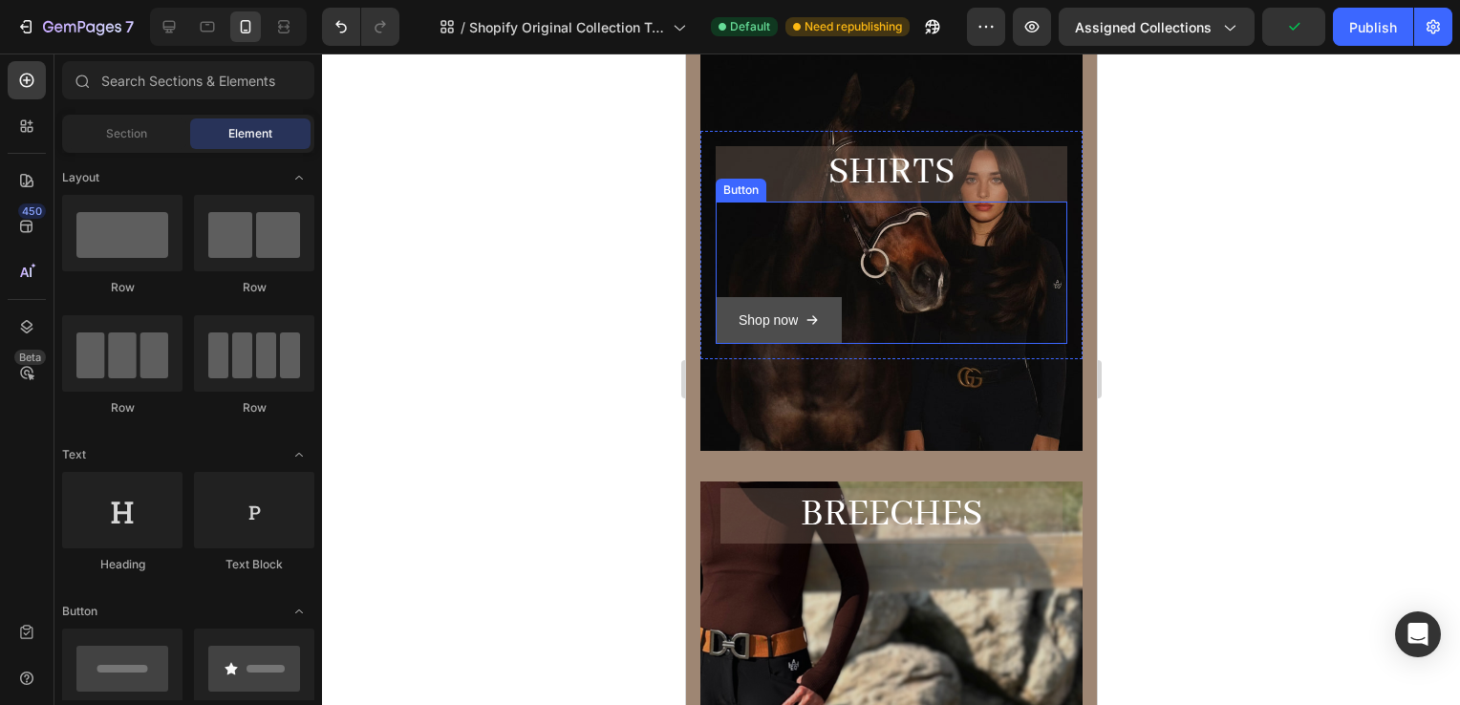
click at [816, 335] on button "Shop now" at bounding box center [778, 320] width 126 height 47
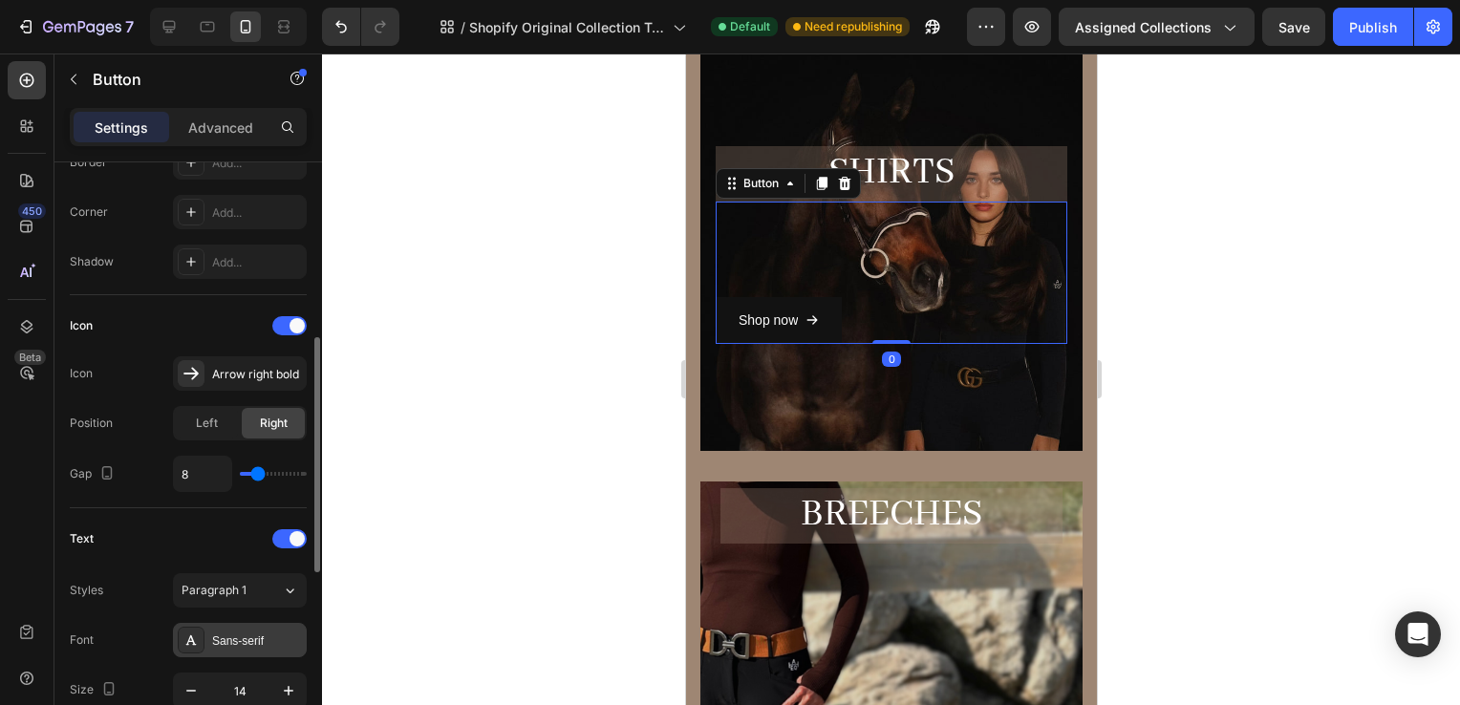
scroll to position [920, 0]
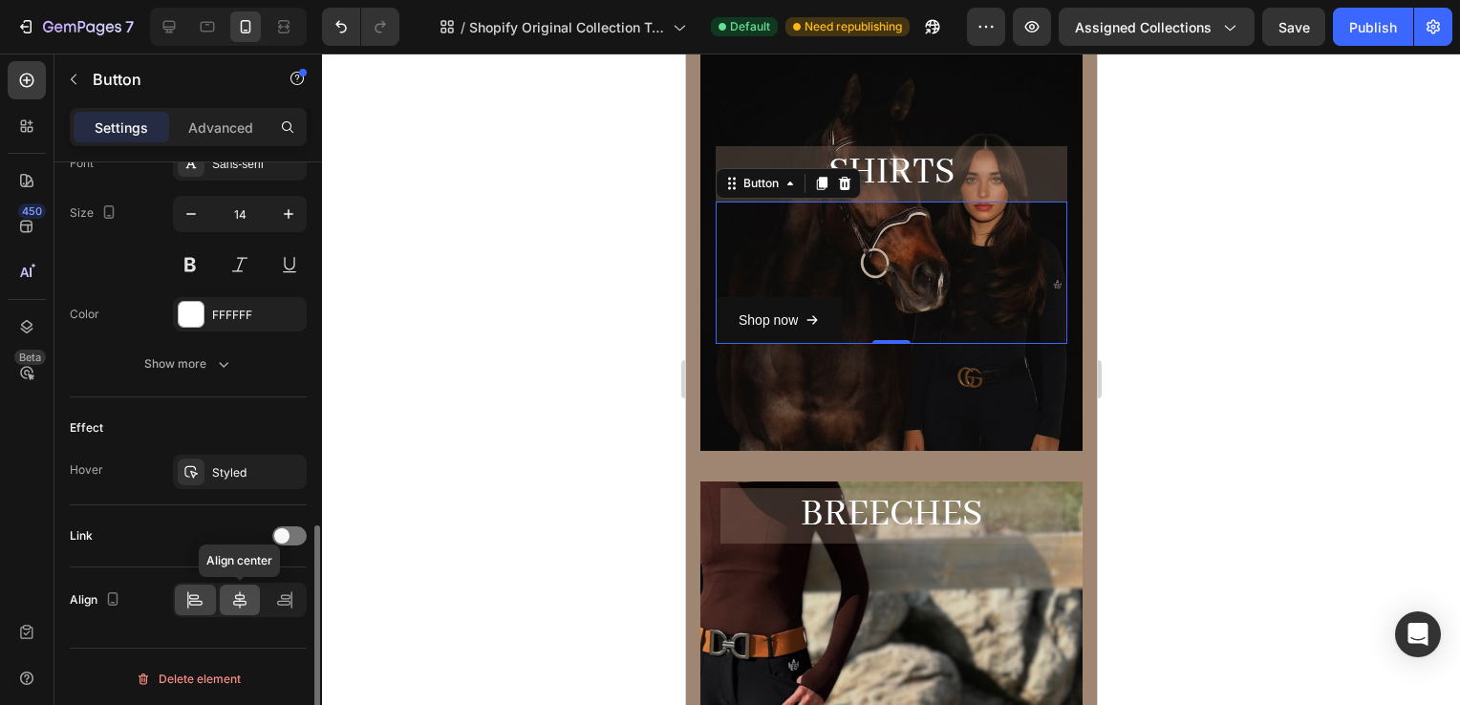
click at [241, 593] on icon at bounding box center [239, 600] width 19 height 19
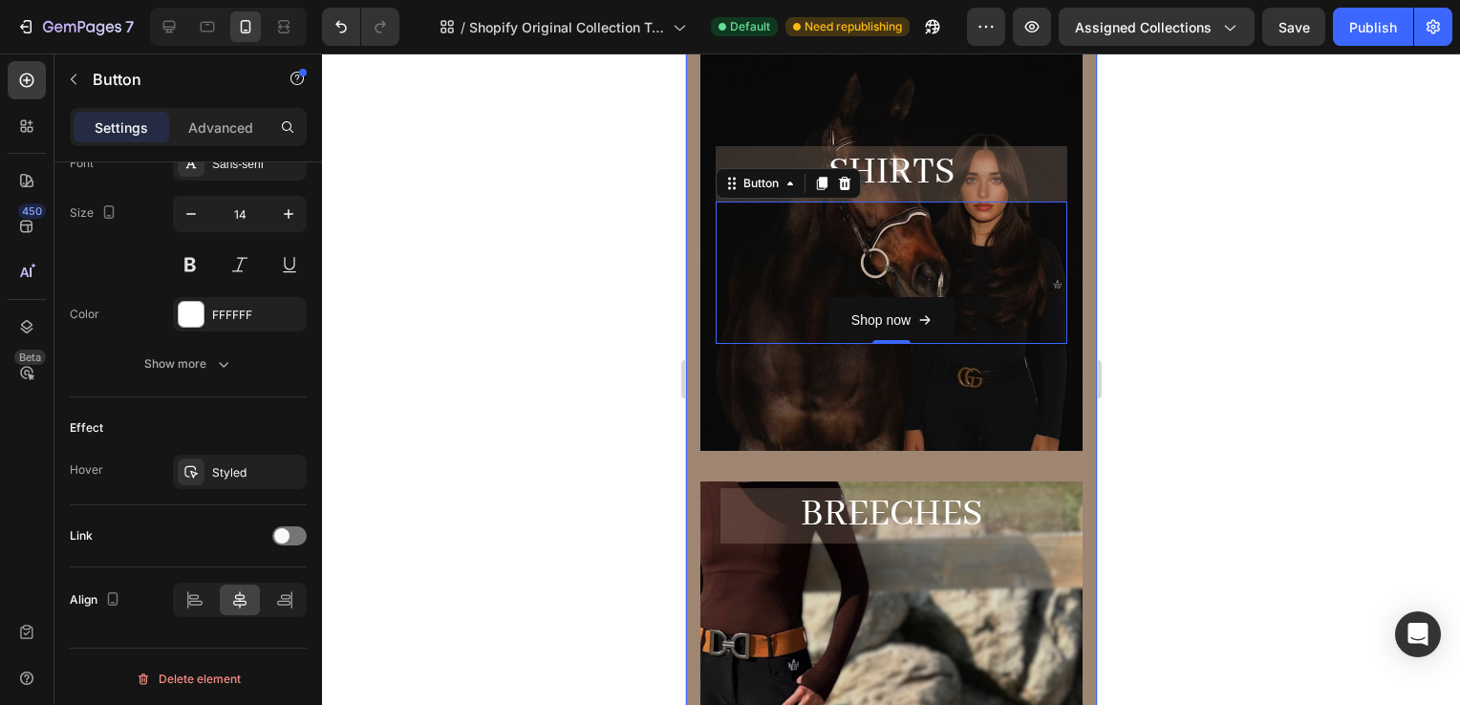
click at [1049, 397] on div "Overlay" at bounding box center [891, 245] width 382 height 412
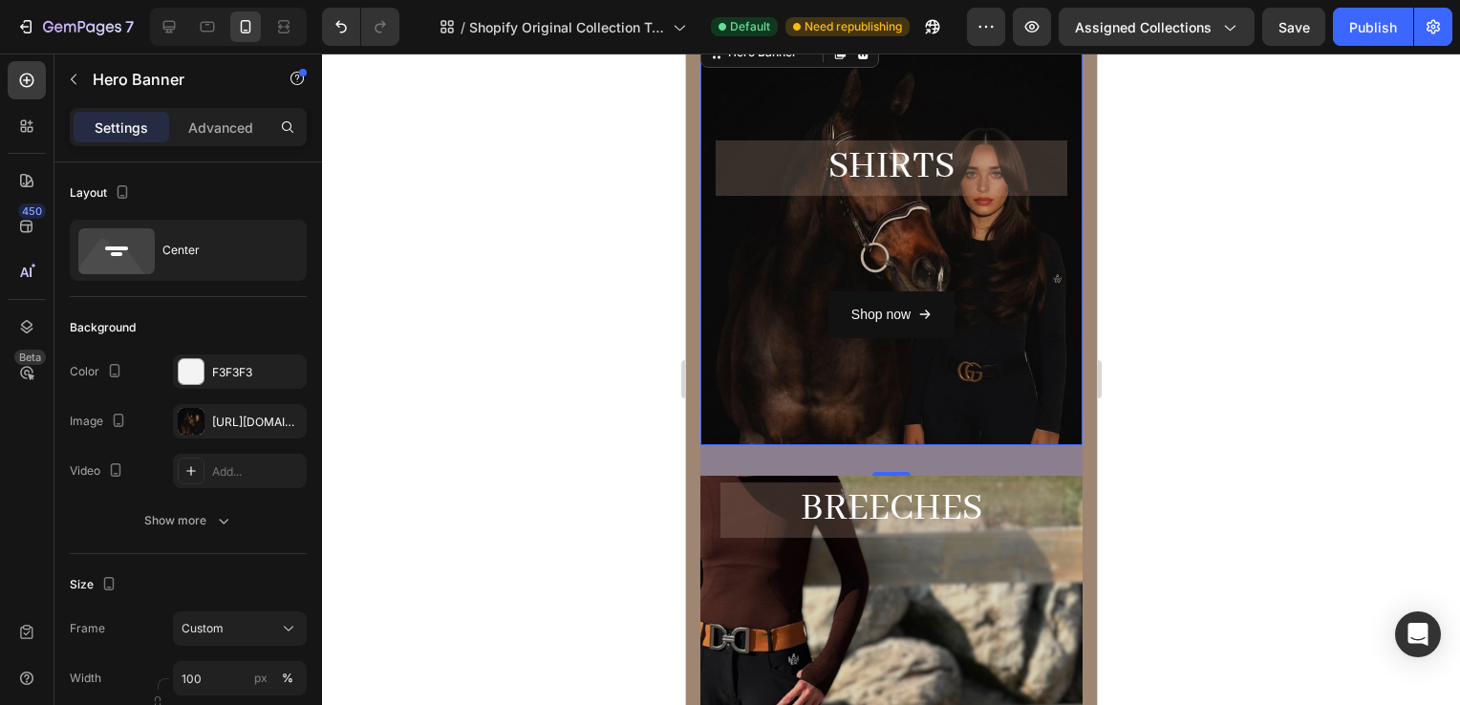
scroll to position [270, 0]
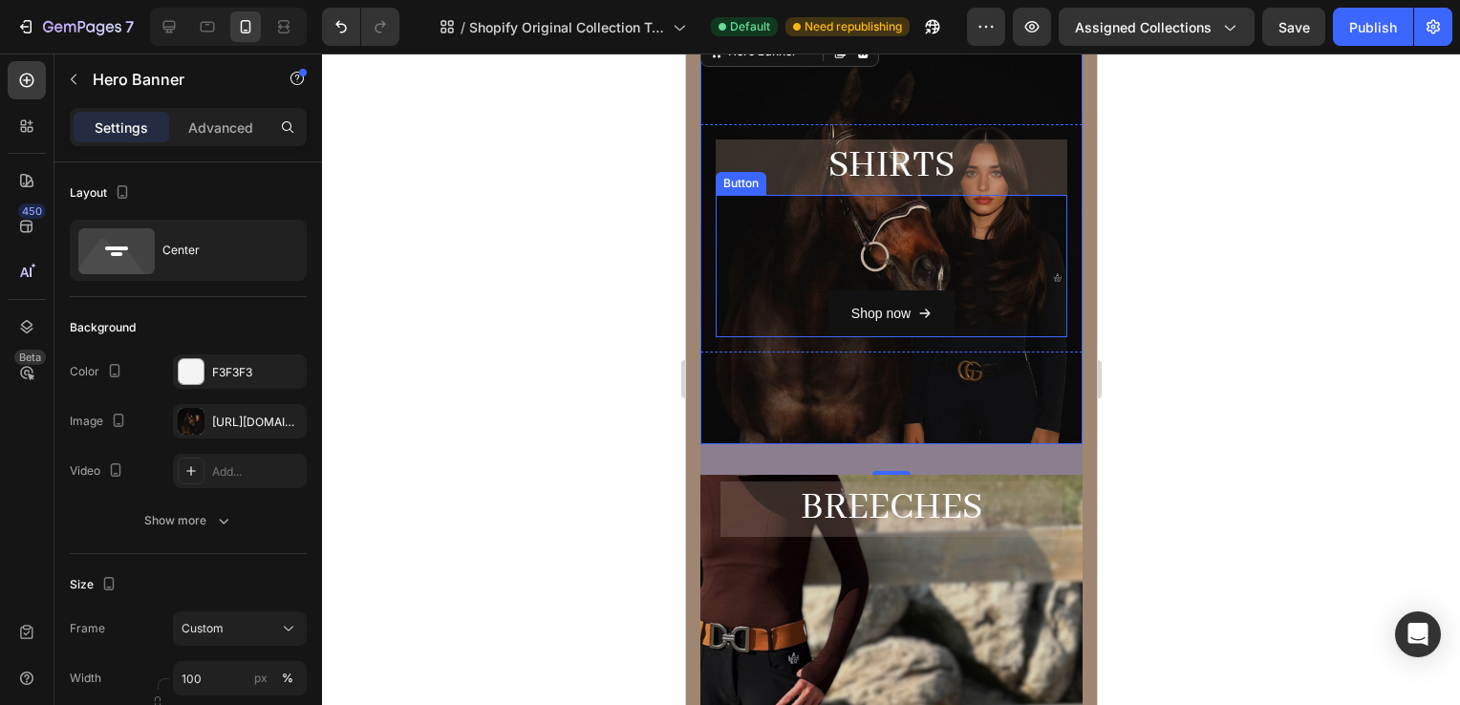
click at [844, 231] on div "Shop now Button" at bounding box center [891, 266] width 352 height 142
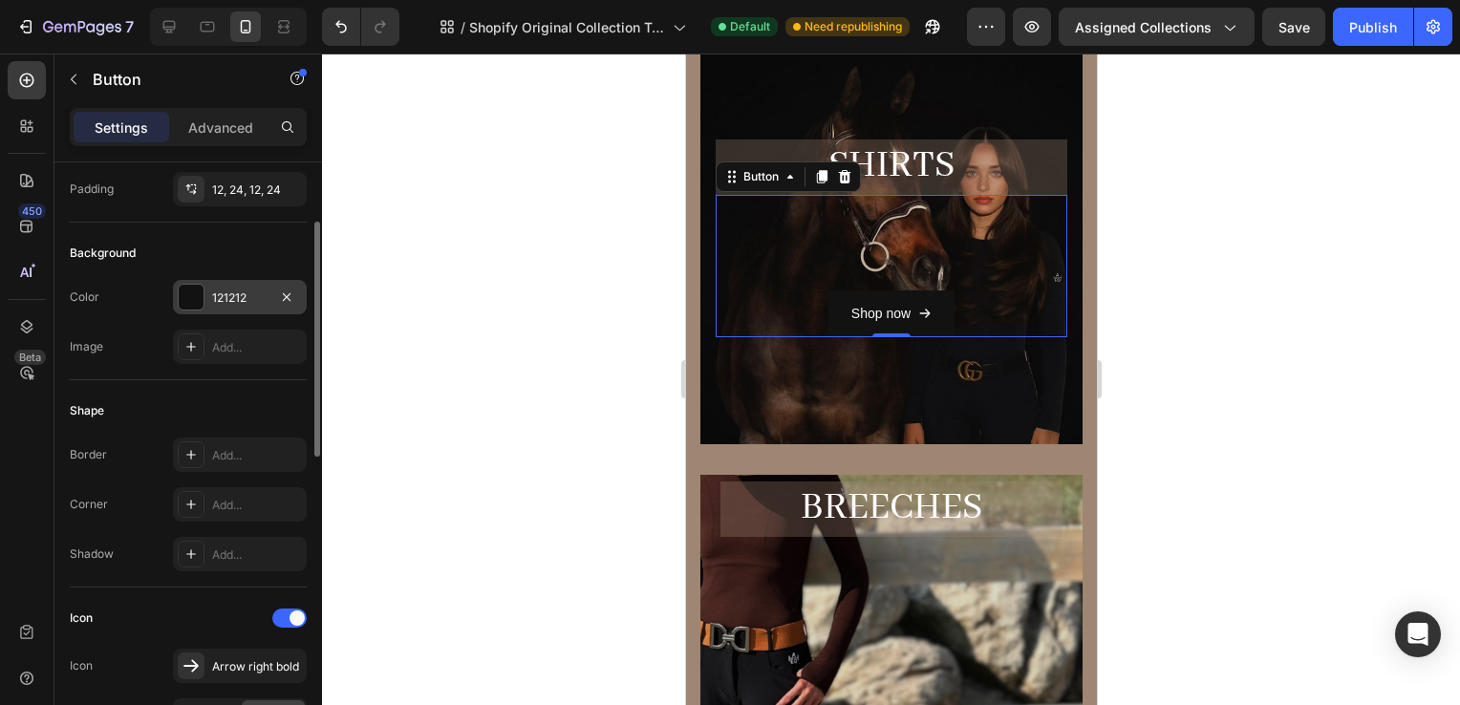
scroll to position [0, 0]
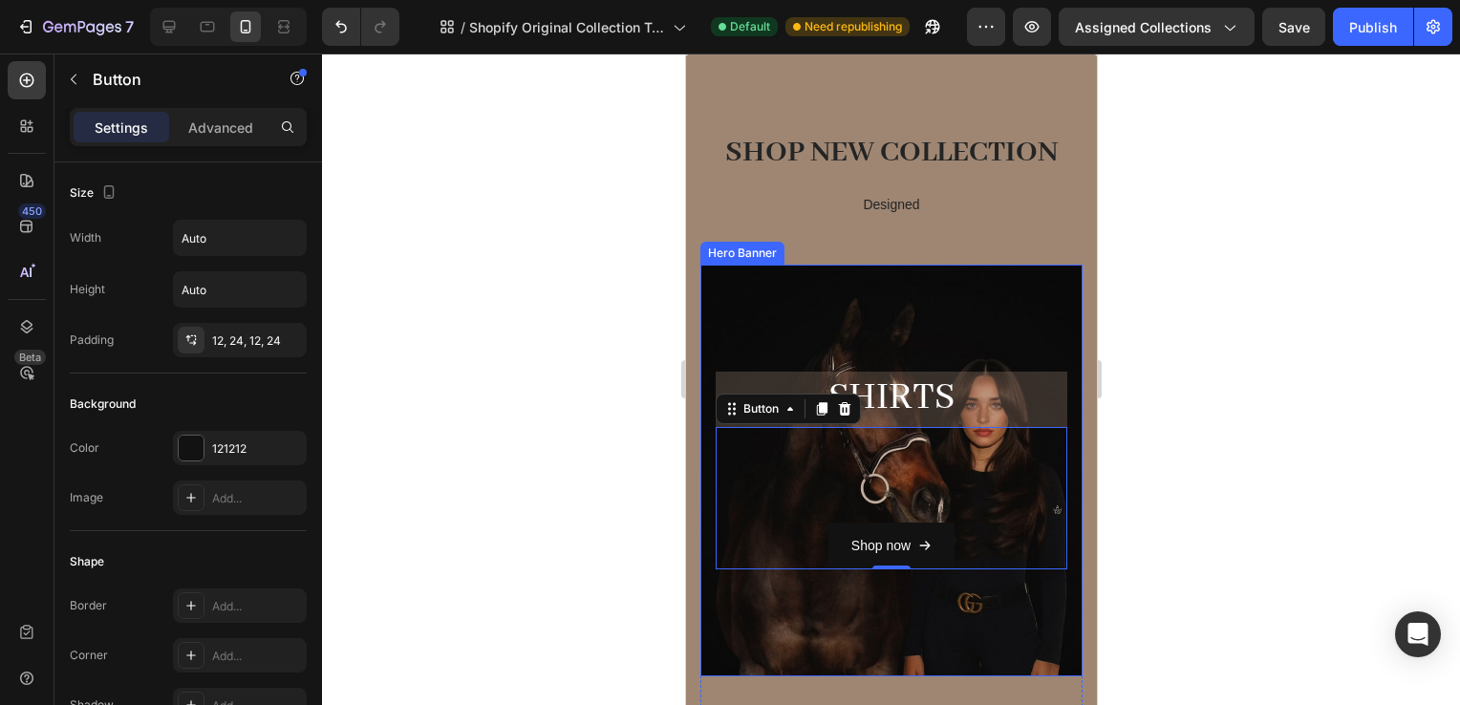
click at [941, 340] on div "Overlay" at bounding box center [891, 471] width 382 height 412
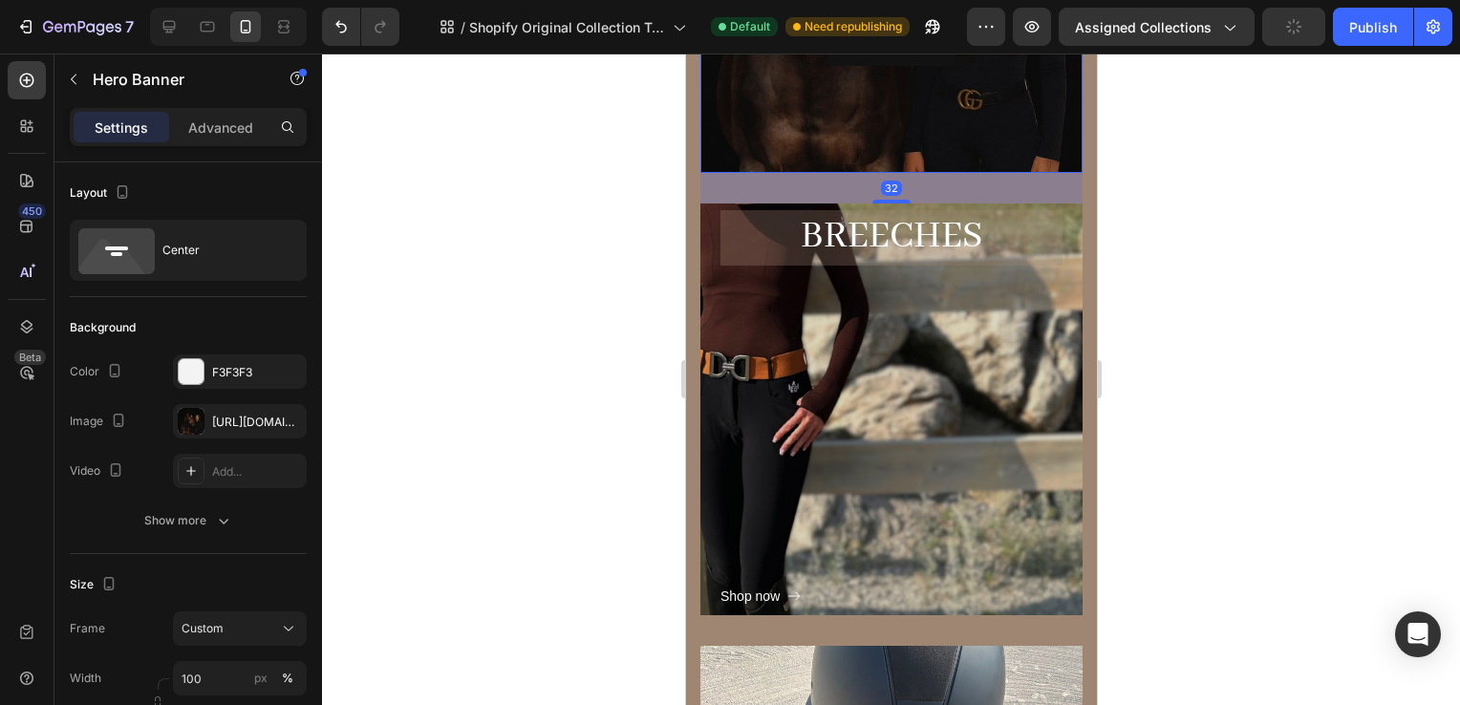
scroll to position [580, 0]
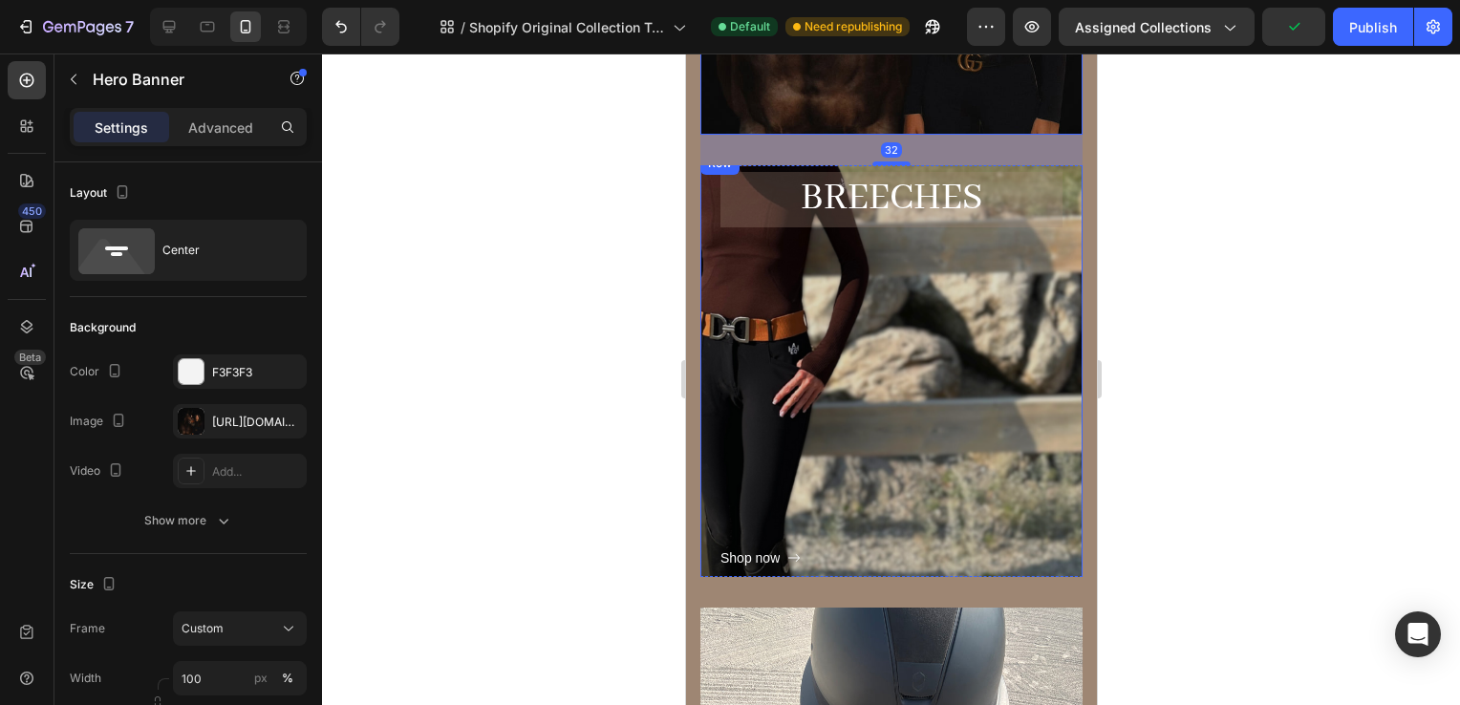
click at [976, 370] on div "Shop now Button" at bounding box center [891, 398] width 342 height 343
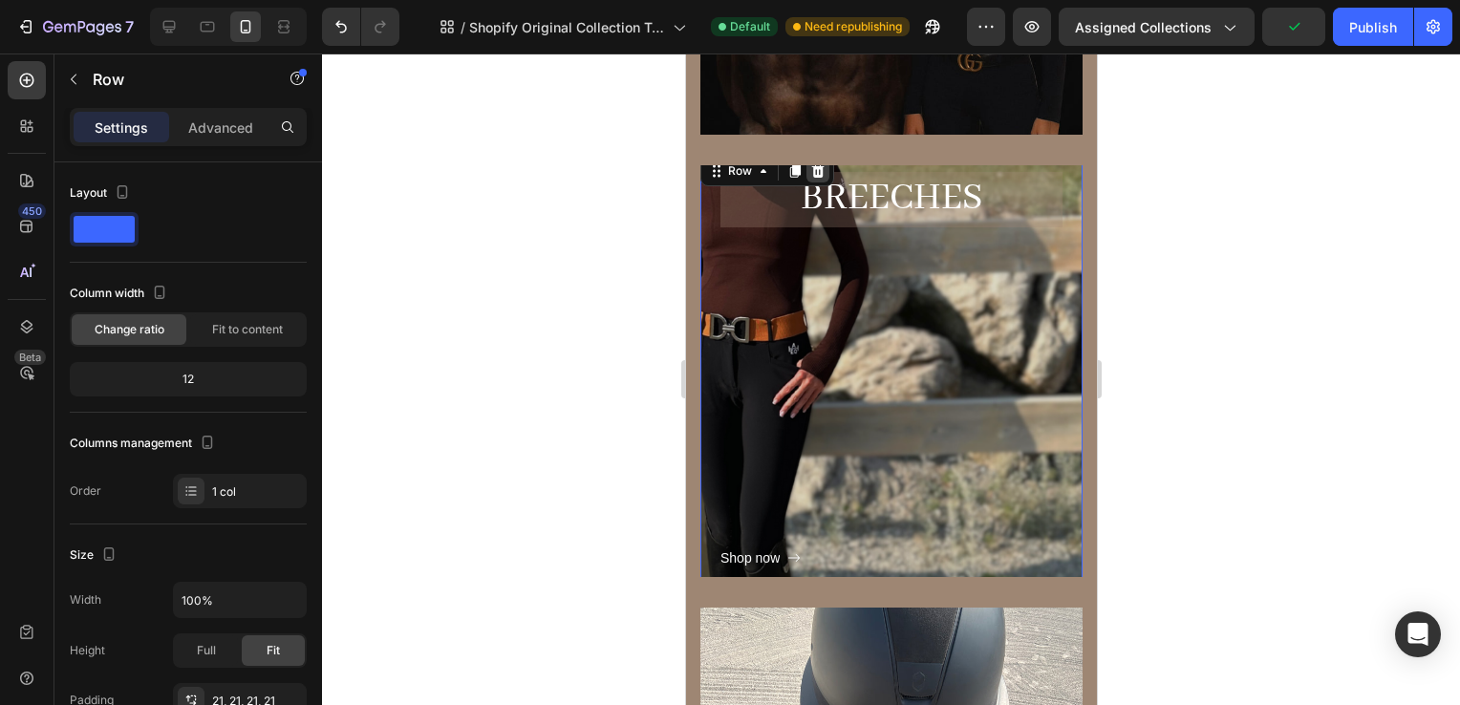
click at [815, 172] on icon at bounding box center [817, 170] width 12 height 13
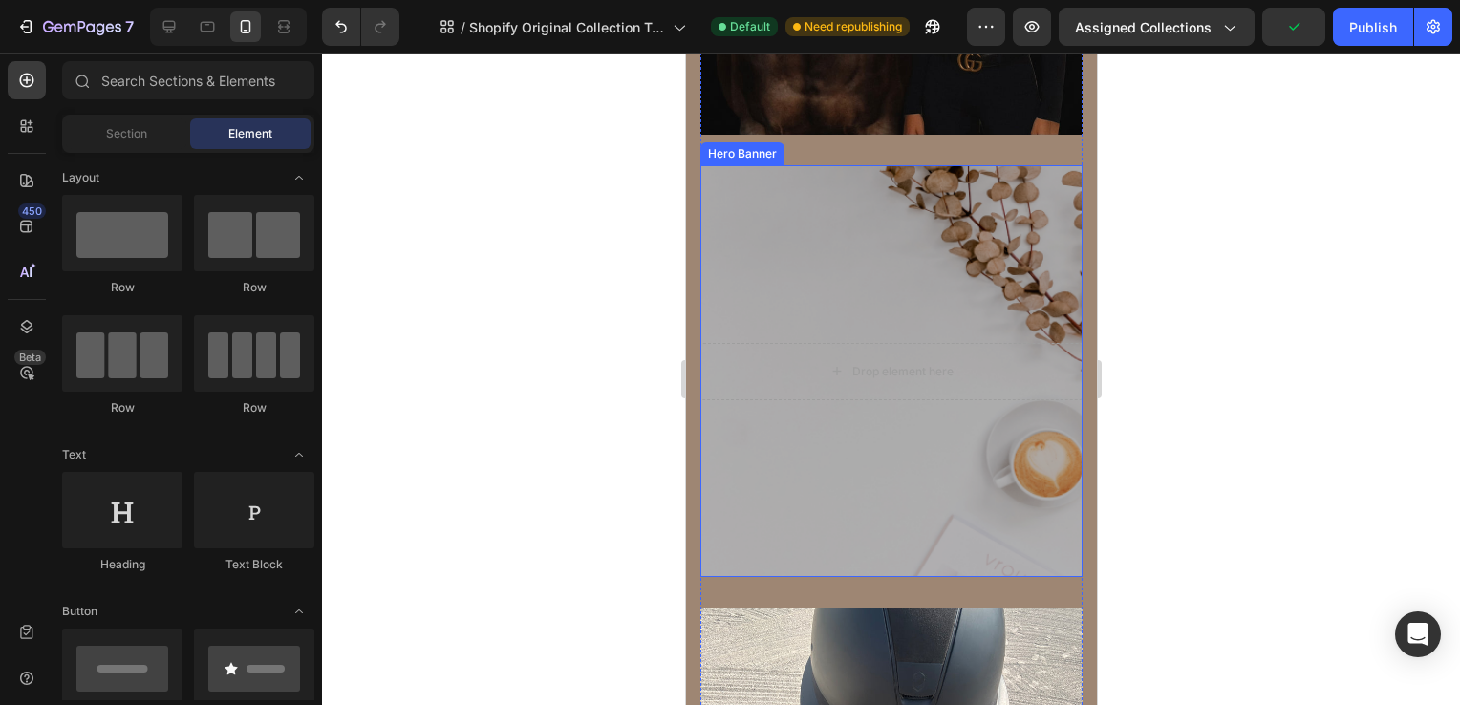
click at [824, 184] on div "Overlay" at bounding box center [891, 371] width 382 height 412
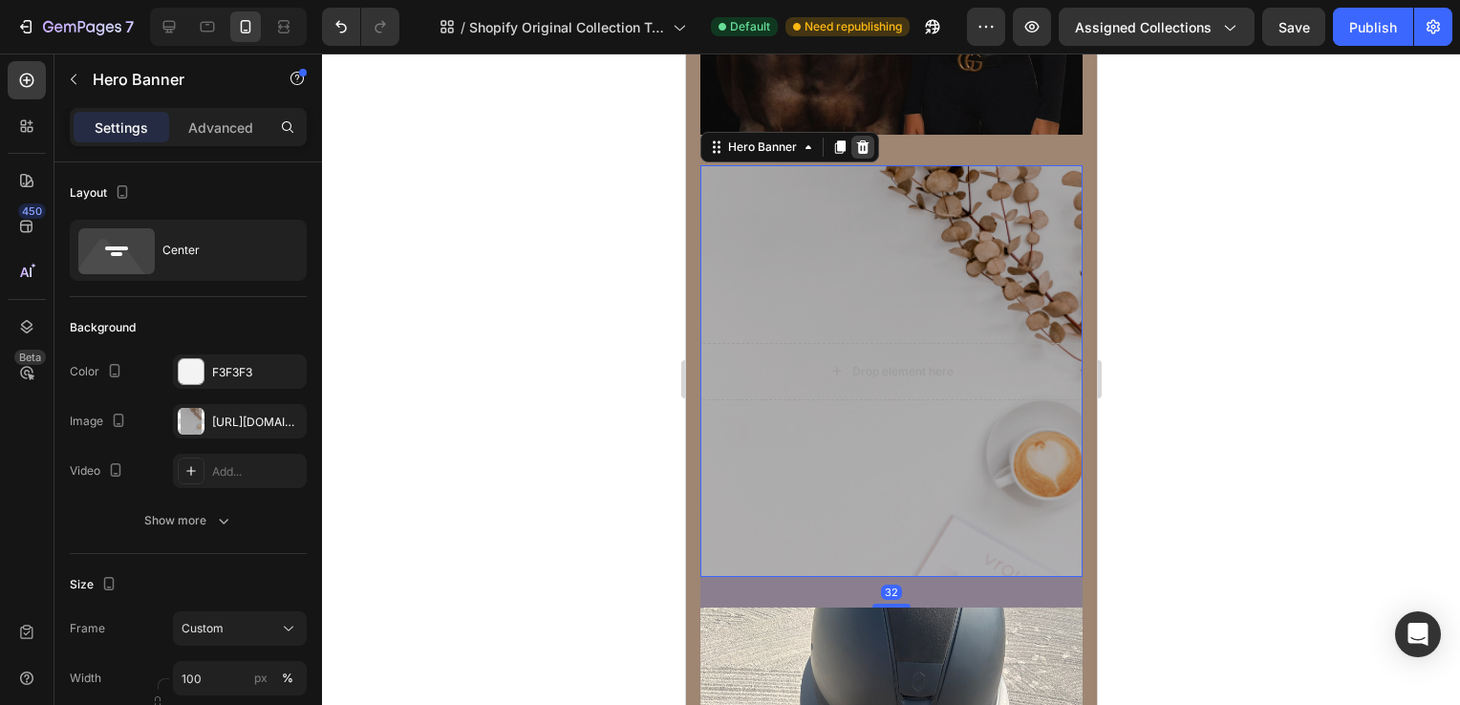
click at [866, 151] on icon at bounding box center [861, 147] width 15 height 15
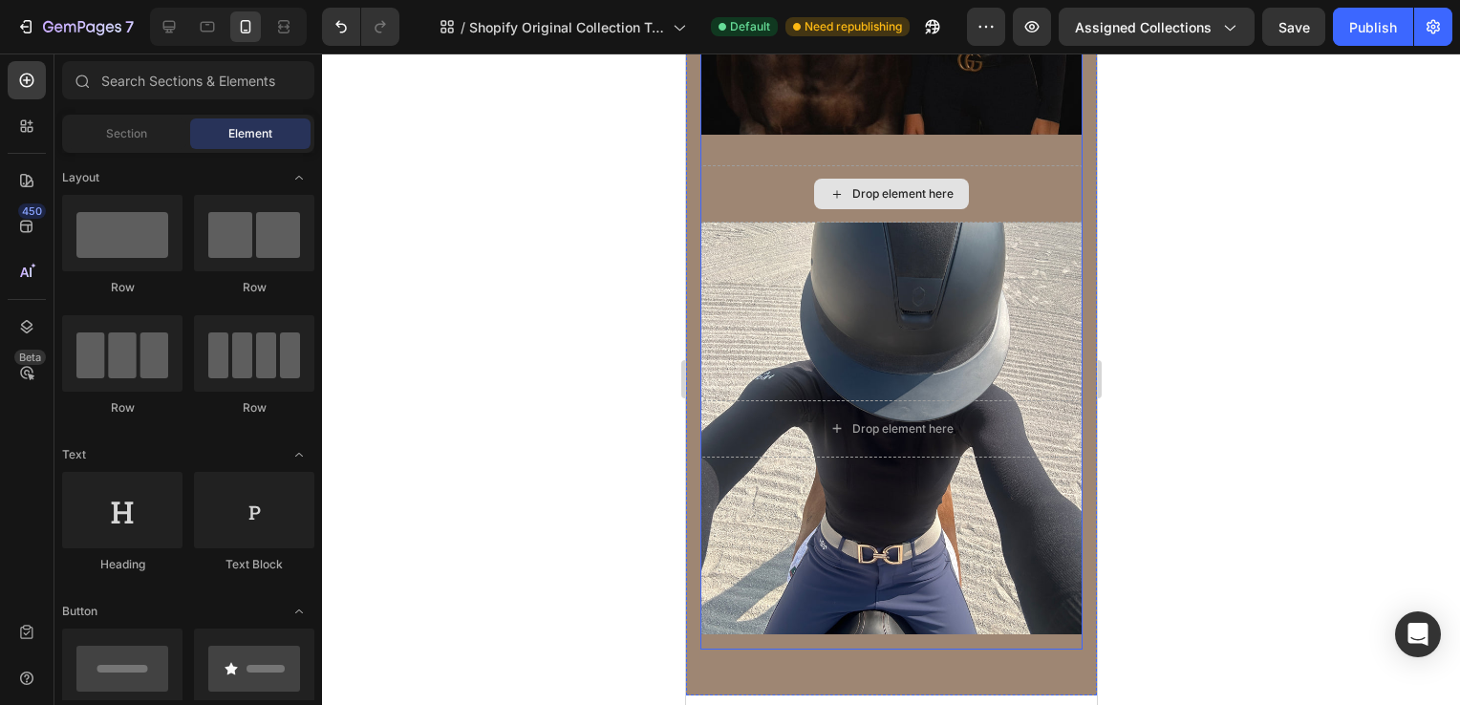
click at [741, 193] on div "Drop element here" at bounding box center [891, 193] width 382 height 57
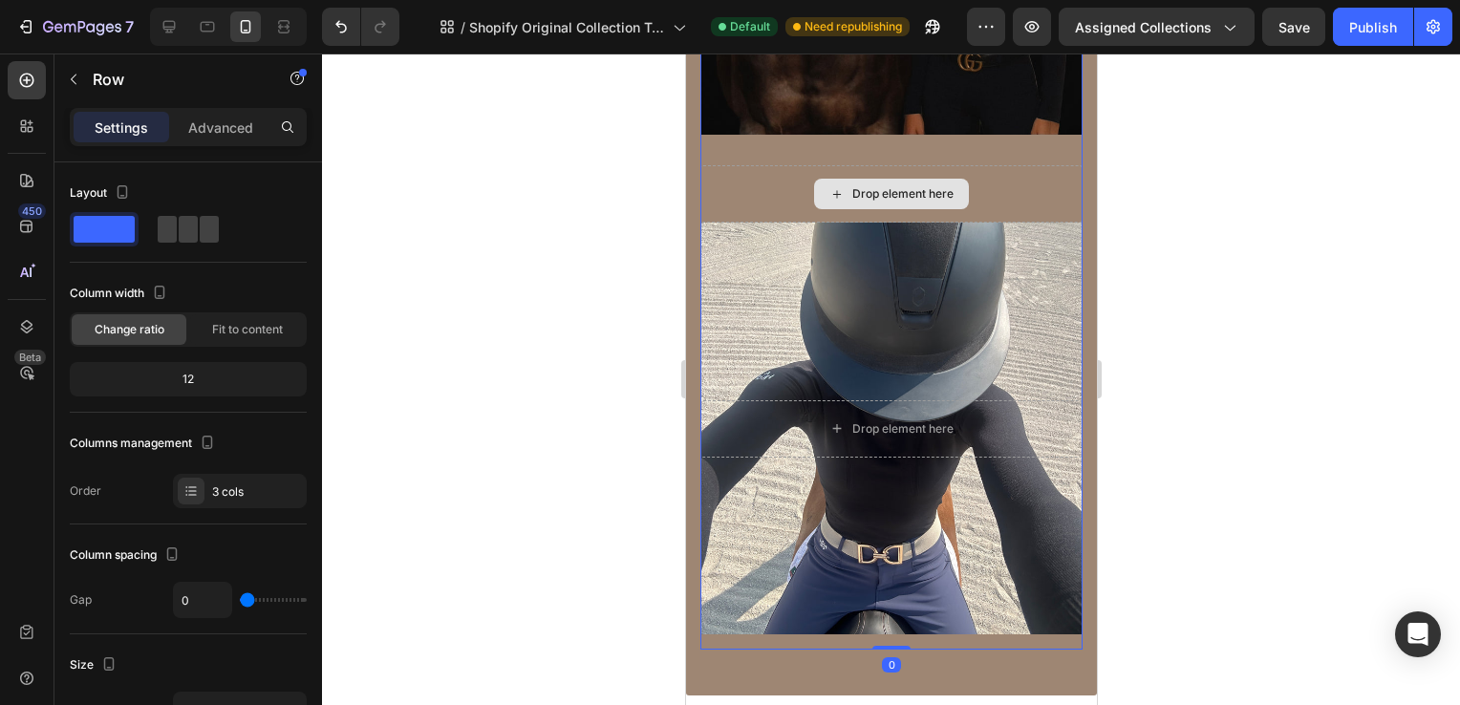
click at [1041, 177] on div "Drop element here" at bounding box center [891, 193] width 382 height 57
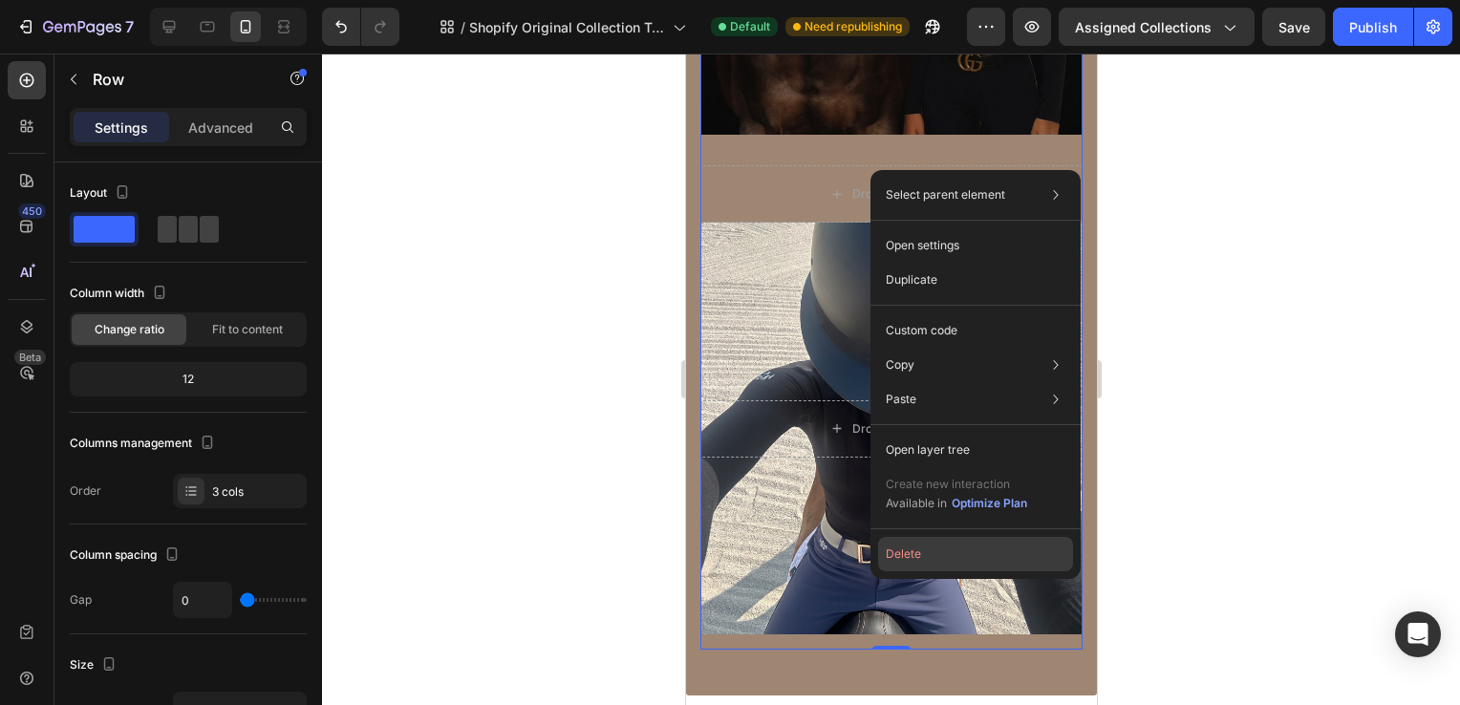
click at [892, 547] on button "Delete" at bounding box center [975, 554] width 195 height 34
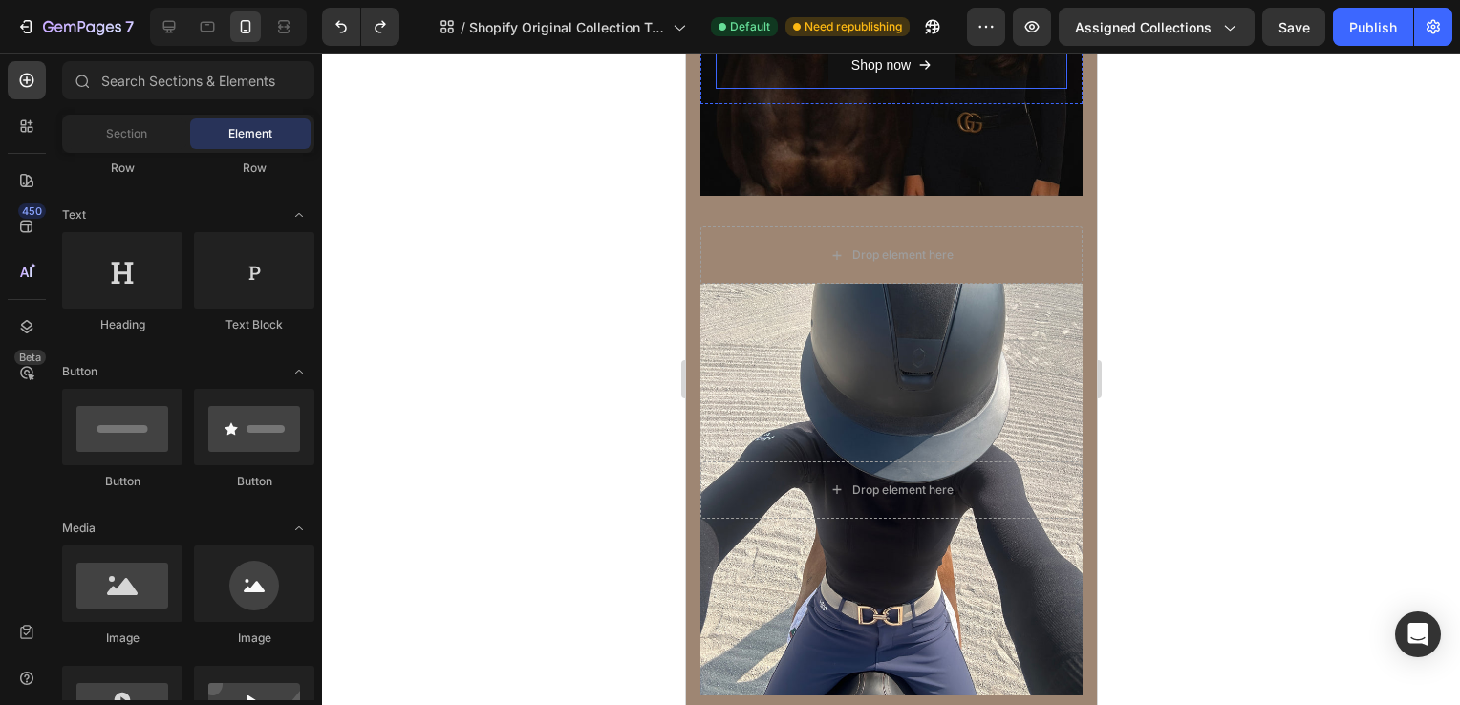
scroll to position [523, 0]
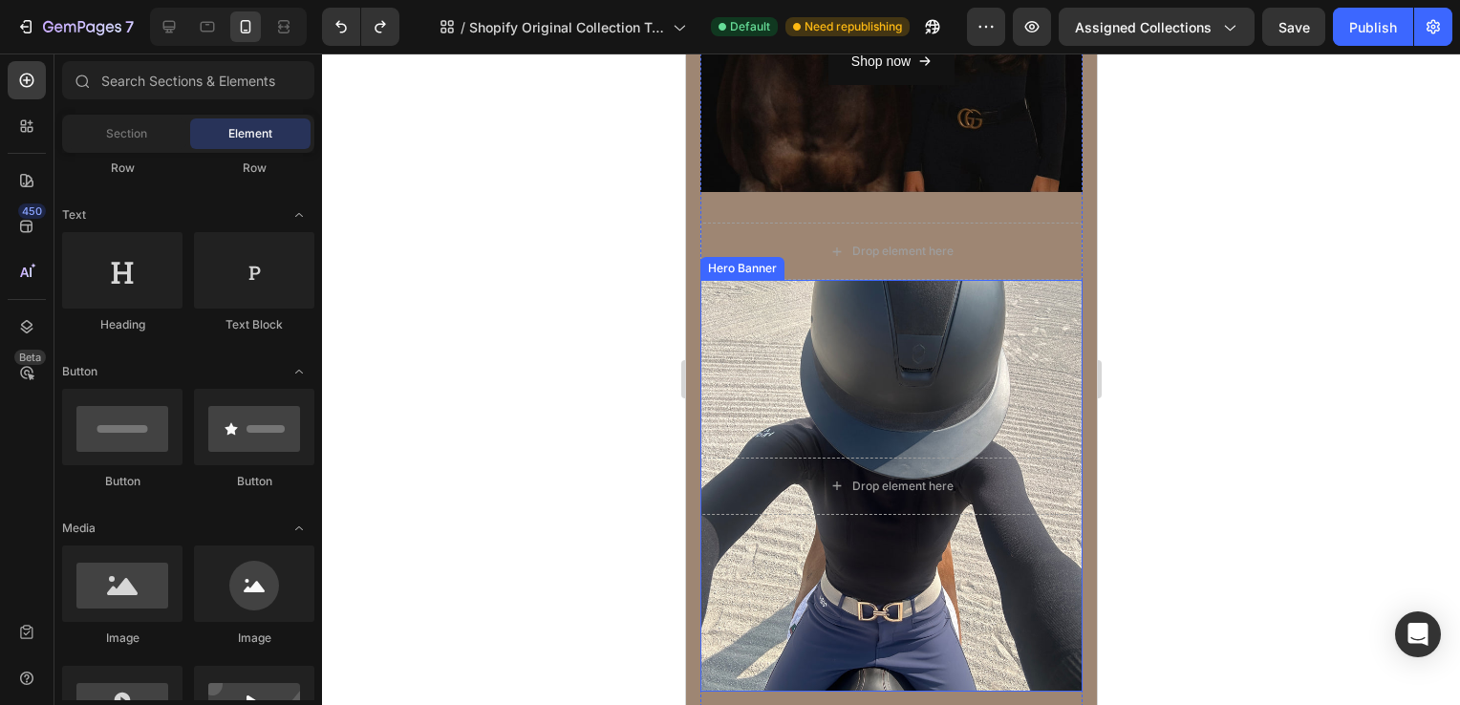
click at [884, 360] on div "Overlay" at bounding box center [891, 486] width 382 height 412
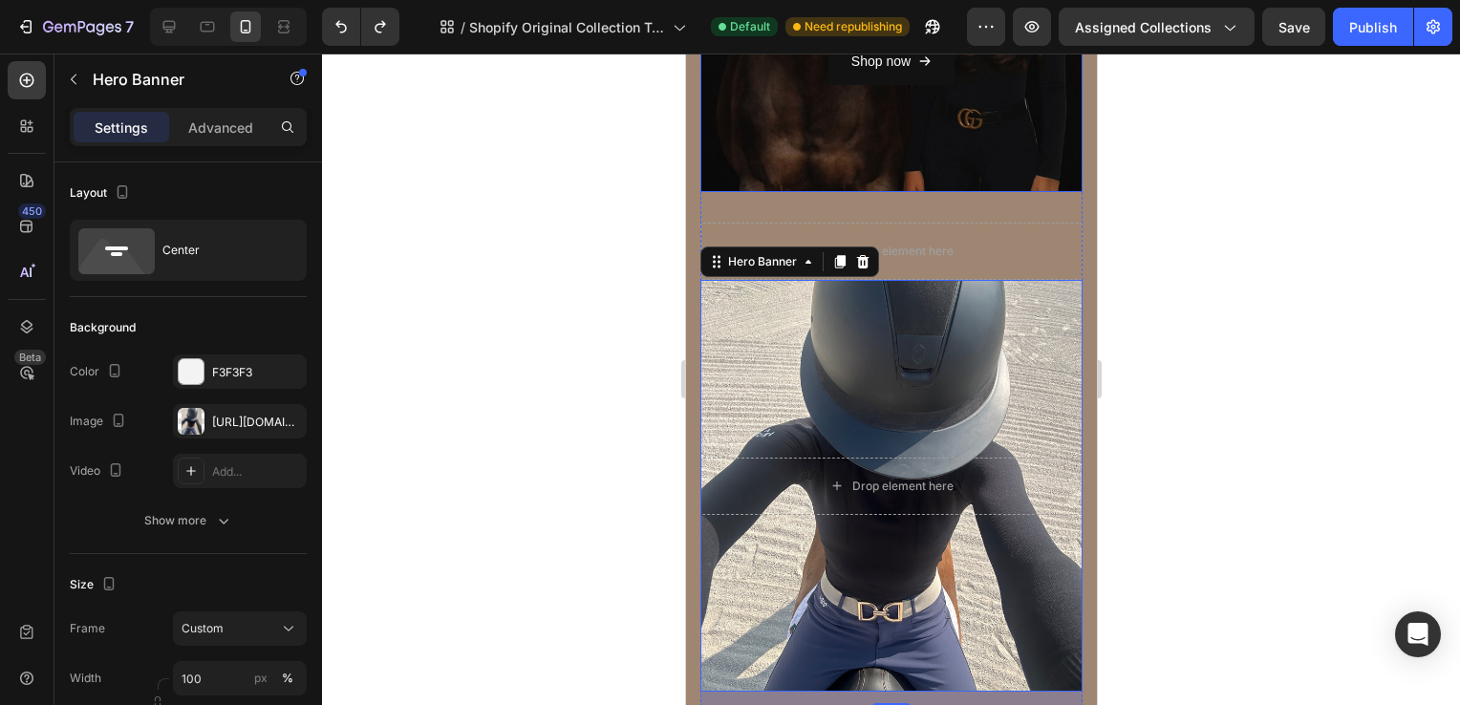
click at [896, 206] on div "SHiRTS Heading Shop now Button Row Hero Banner" at bounding box center [891, 1] width 382 height 442
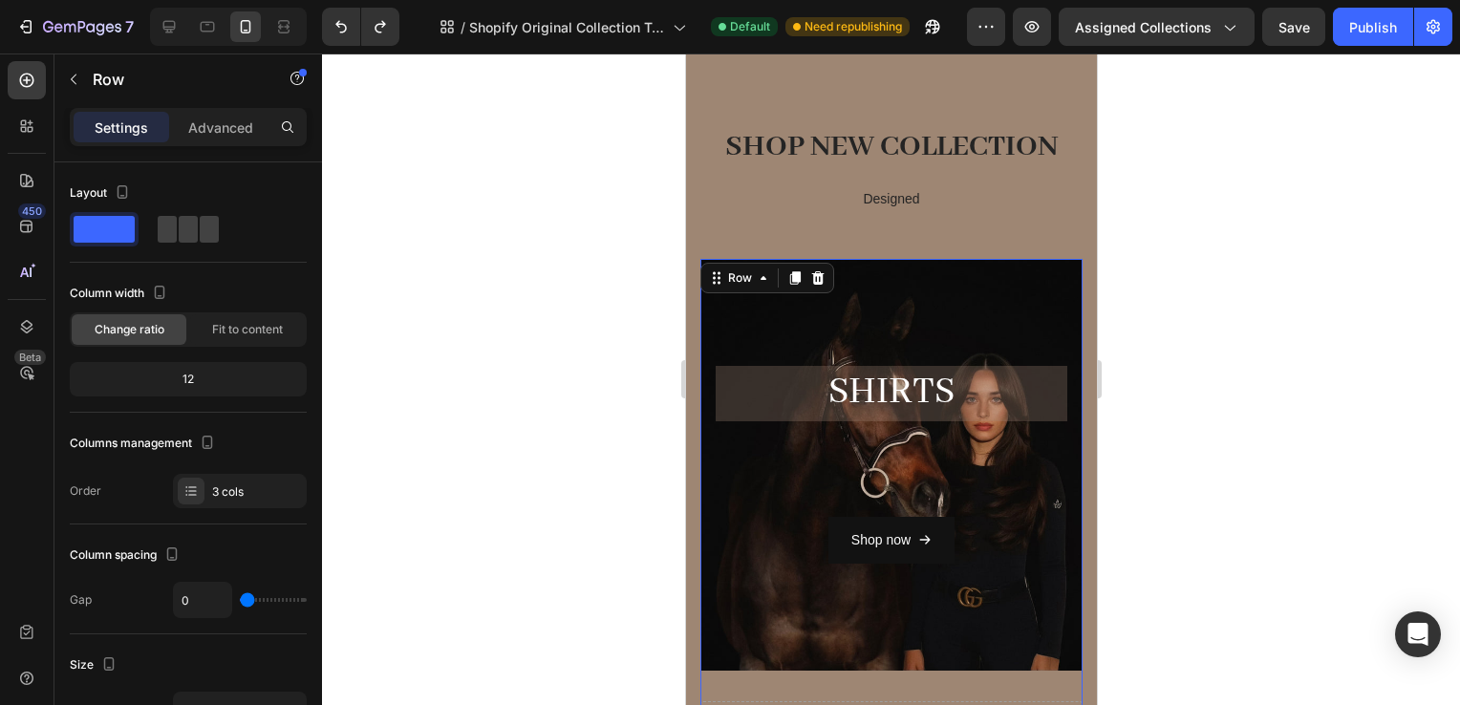
scroll to position [38, 0]
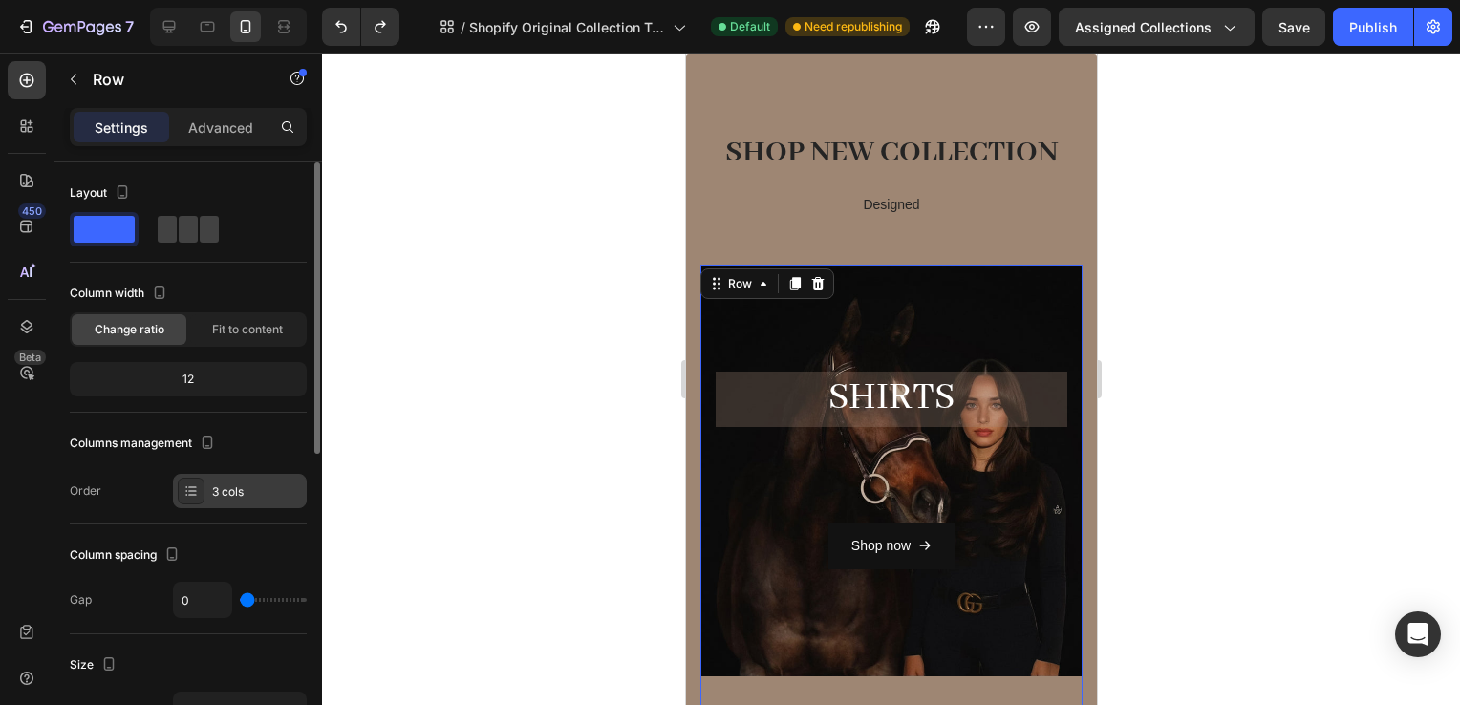
click at [213, 490] on div "3 cols" at bounding box center [257, 492] width 90 height 17
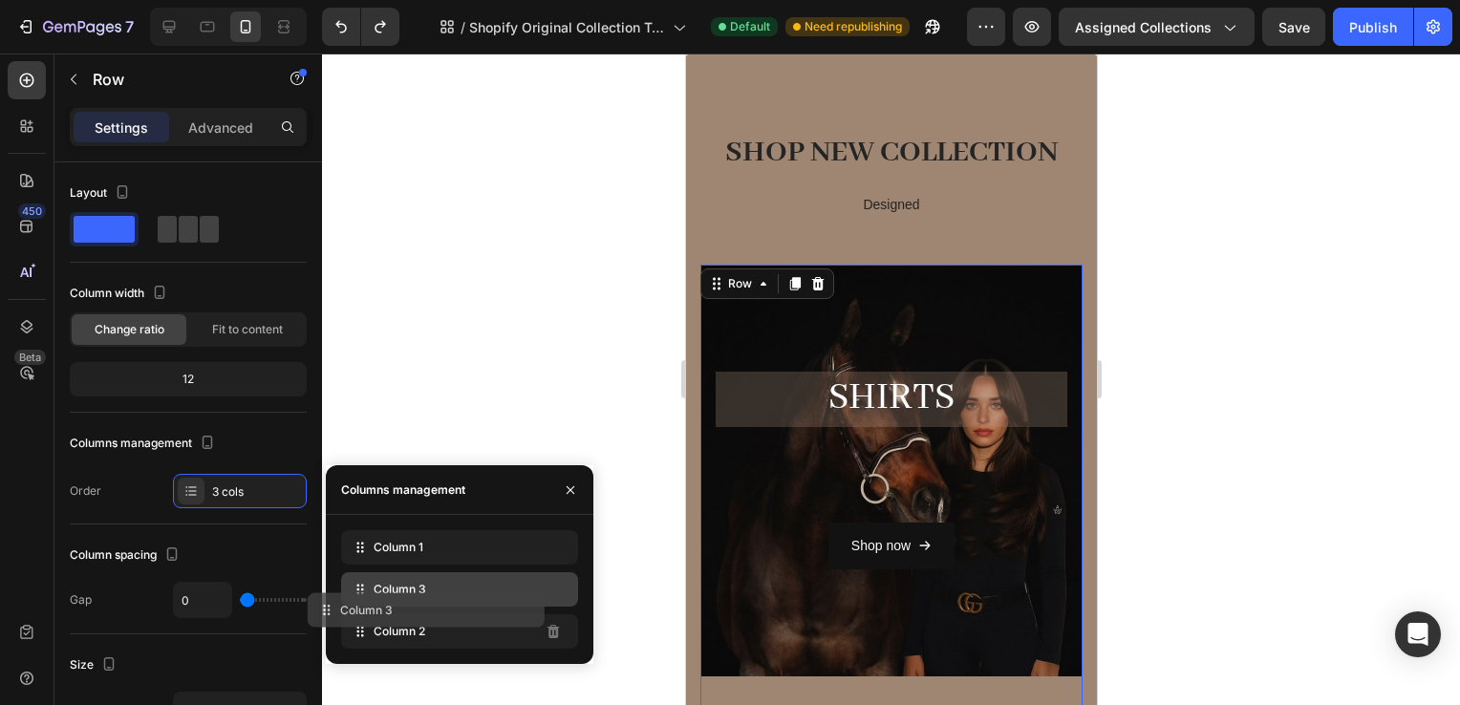
click at [528, 619] on div "Column 1 Column 3 Column 2" at bounding box center [459, 589] width 237 height 119
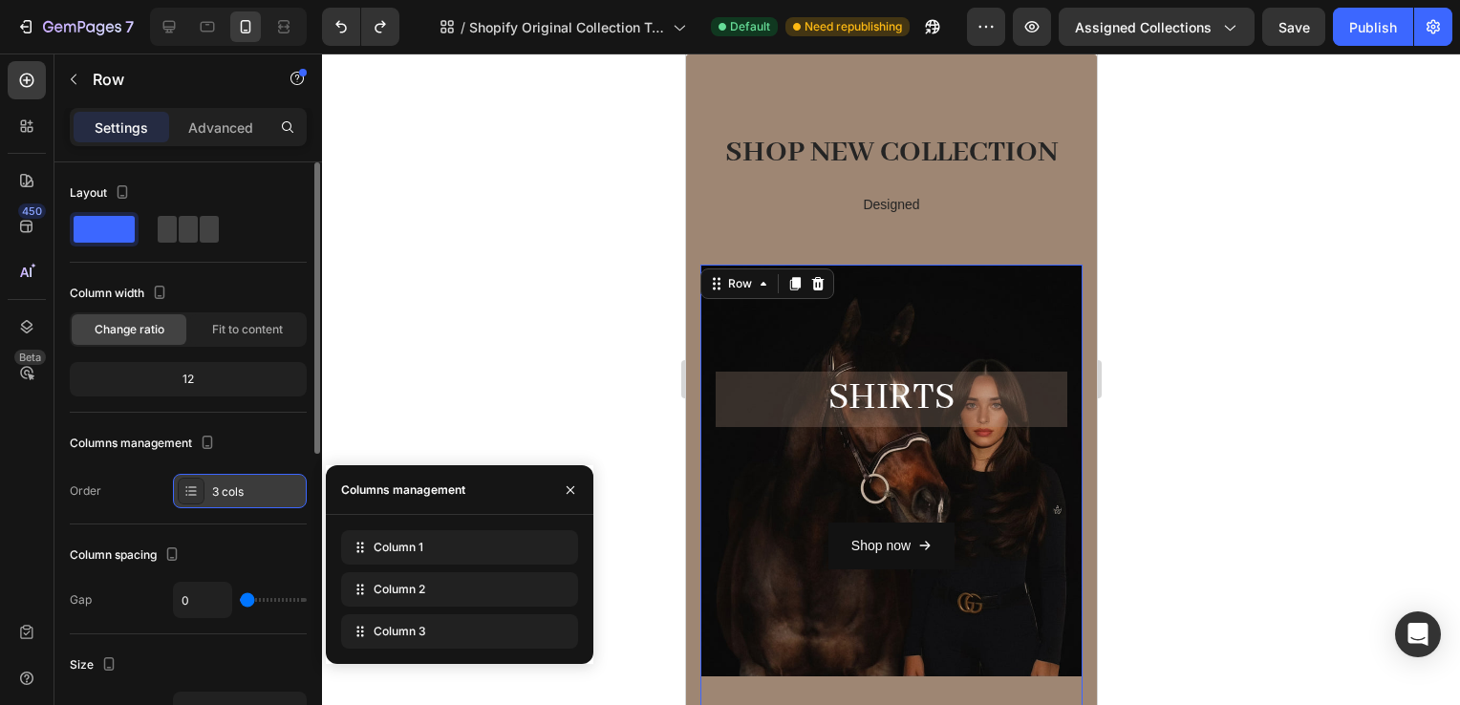
click at [247, 501] on div "3 cols" at bounding box center [240, 491] width 134 height 34
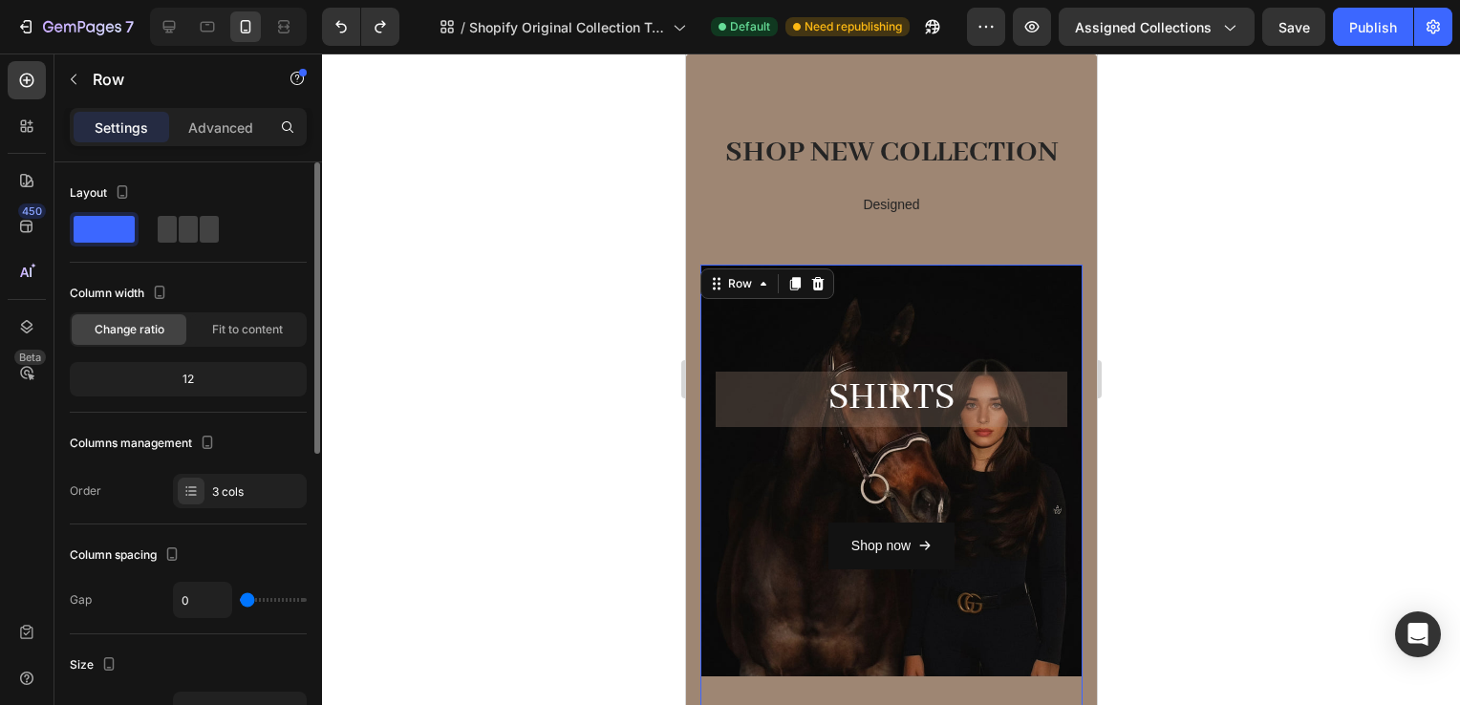
click at [224, 455] on div "Columns management" at bounding box center [188, 443] width 237 height 31
click at [259, 503] on div "3 cols" at bounding box center [240, 491] width 134 height 34
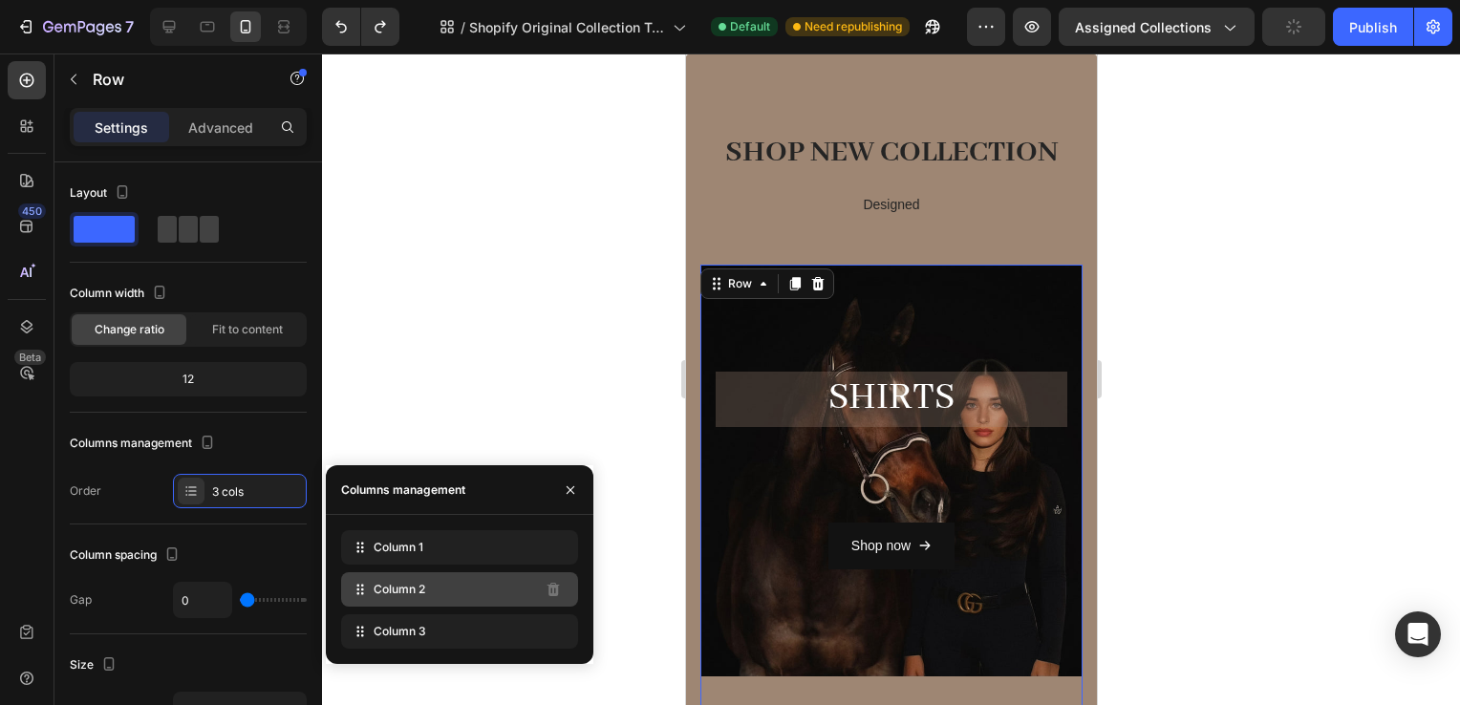
click at [490, 600] on div "Column 2" at bounding box center [459, 589] width 237 height 34
click at [363, 589] on icon at bounding box center [360, 589] width 19 height 19
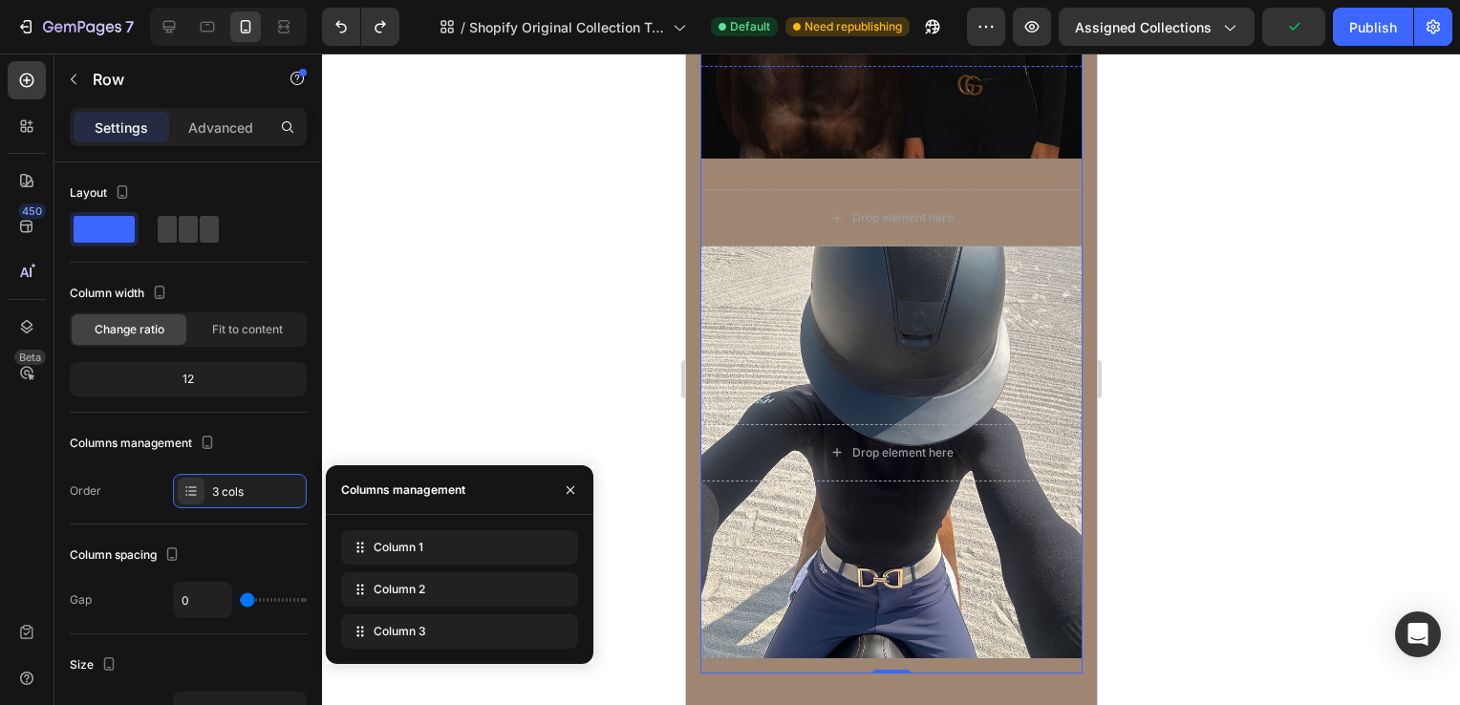
scroll to position [566, 0]
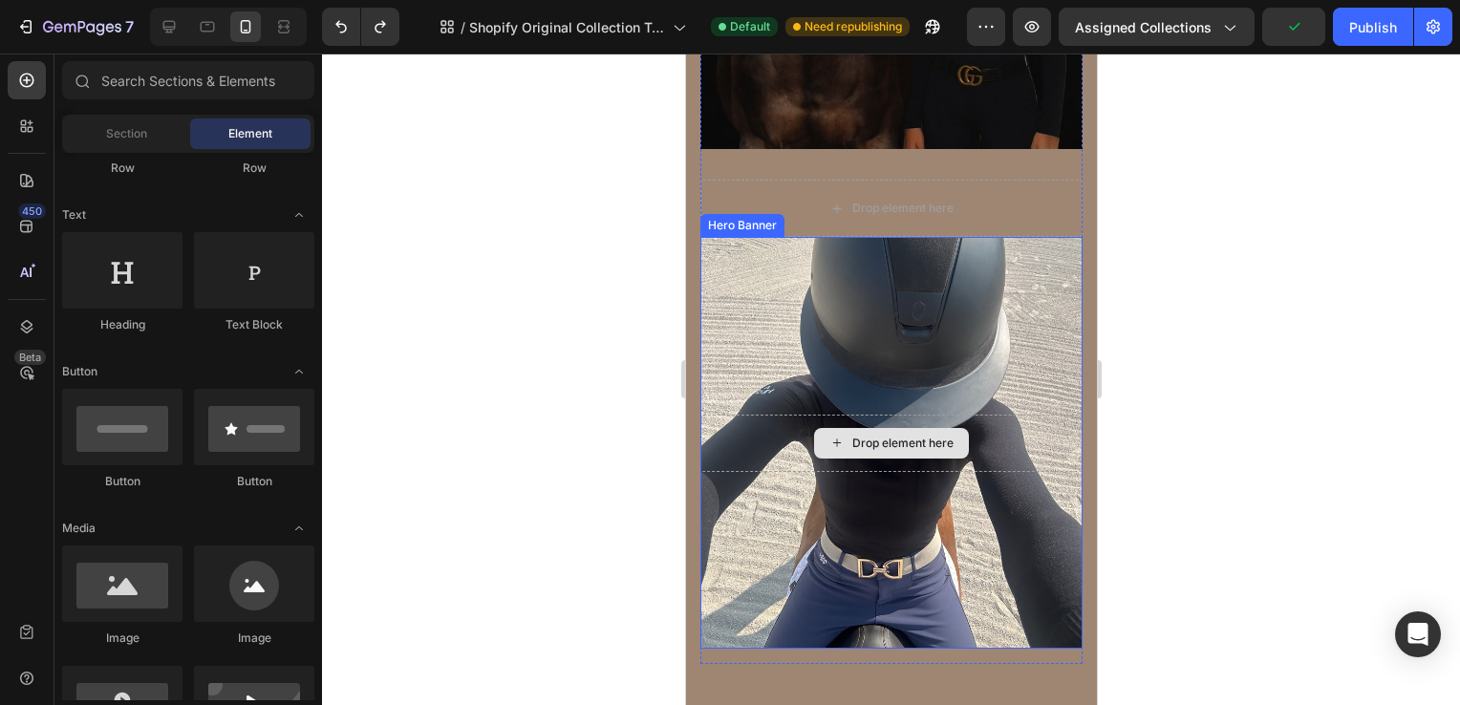
click at [876, 438] on div "Drop element here" at bounding box center [902, 443] width 101 height 15
click at [834, 316] on div "Overlay" at bounding box center [891, 443] width 382 height 412
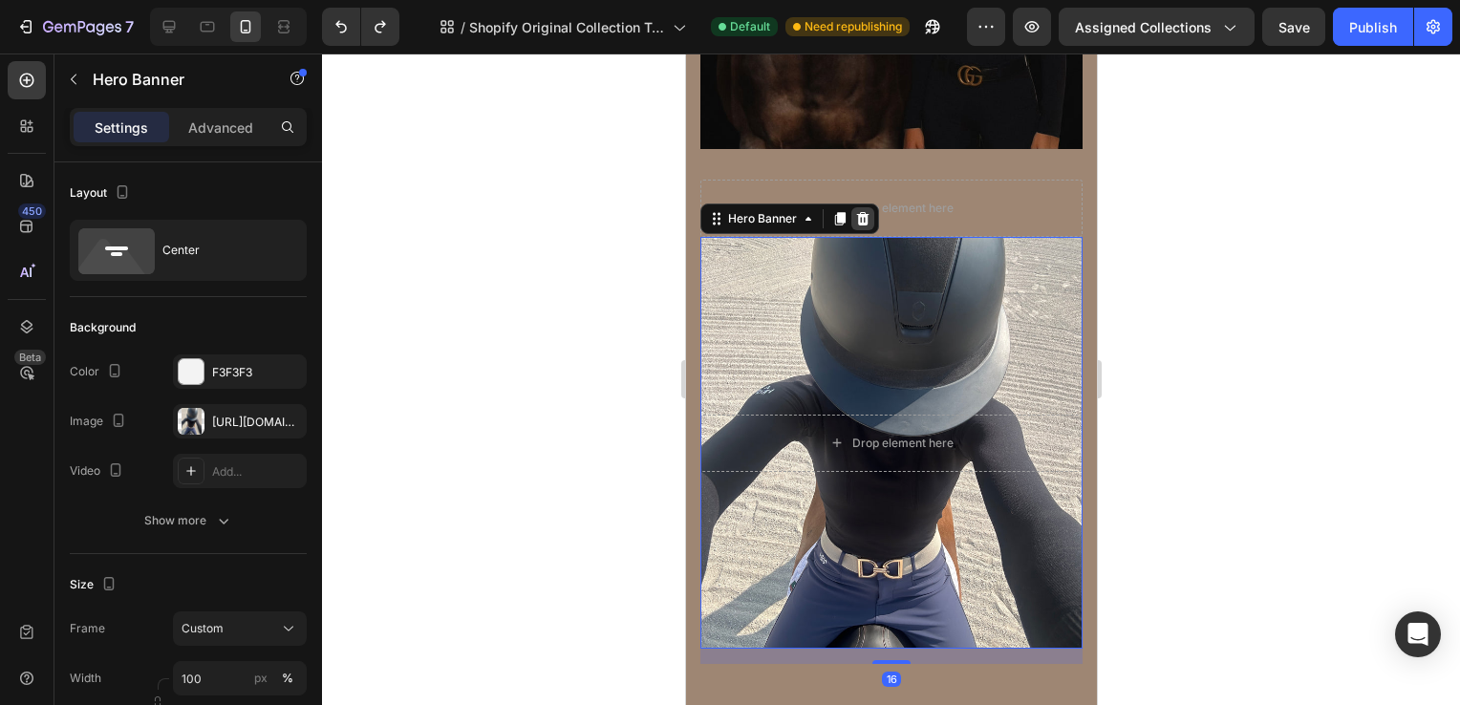
click at [861, 213] on icon at bounding box center [862, 218] width 12 height 13
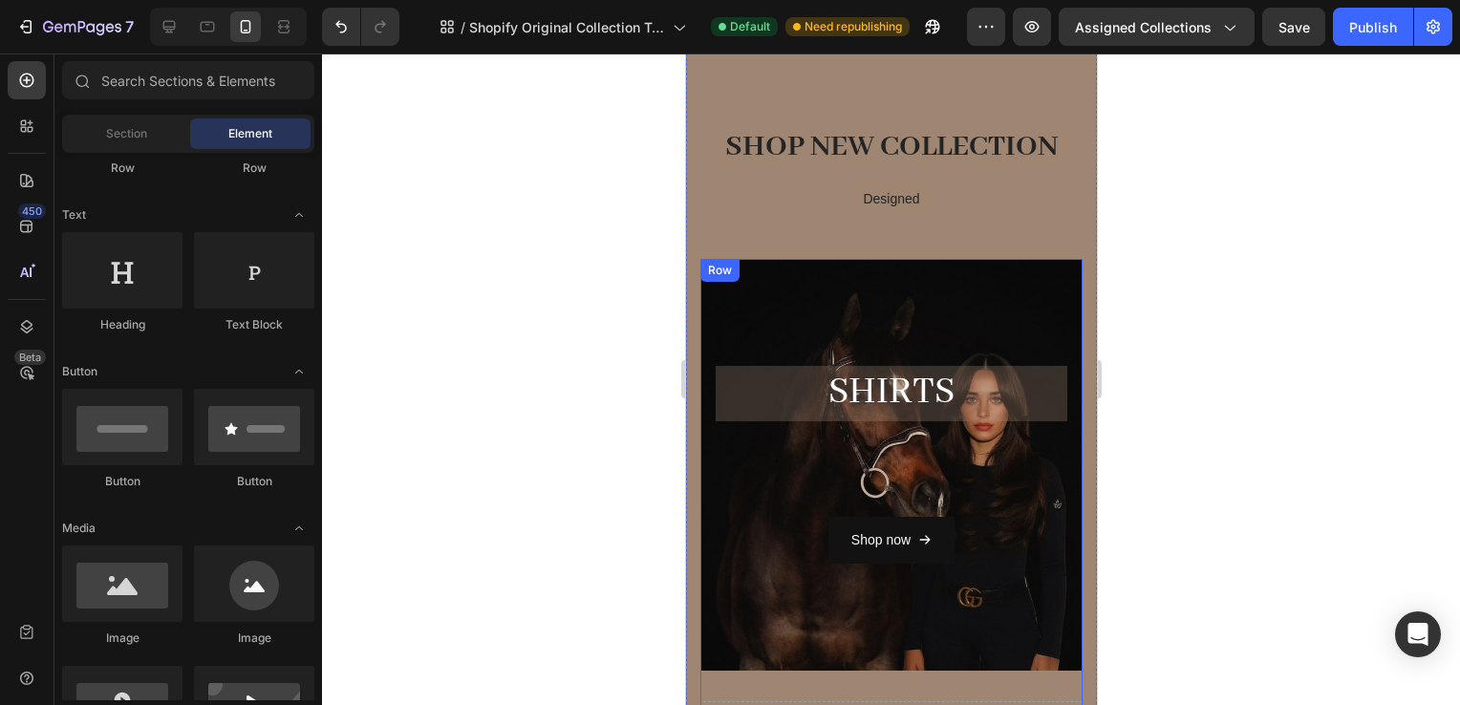
scroll to position [396, 0]
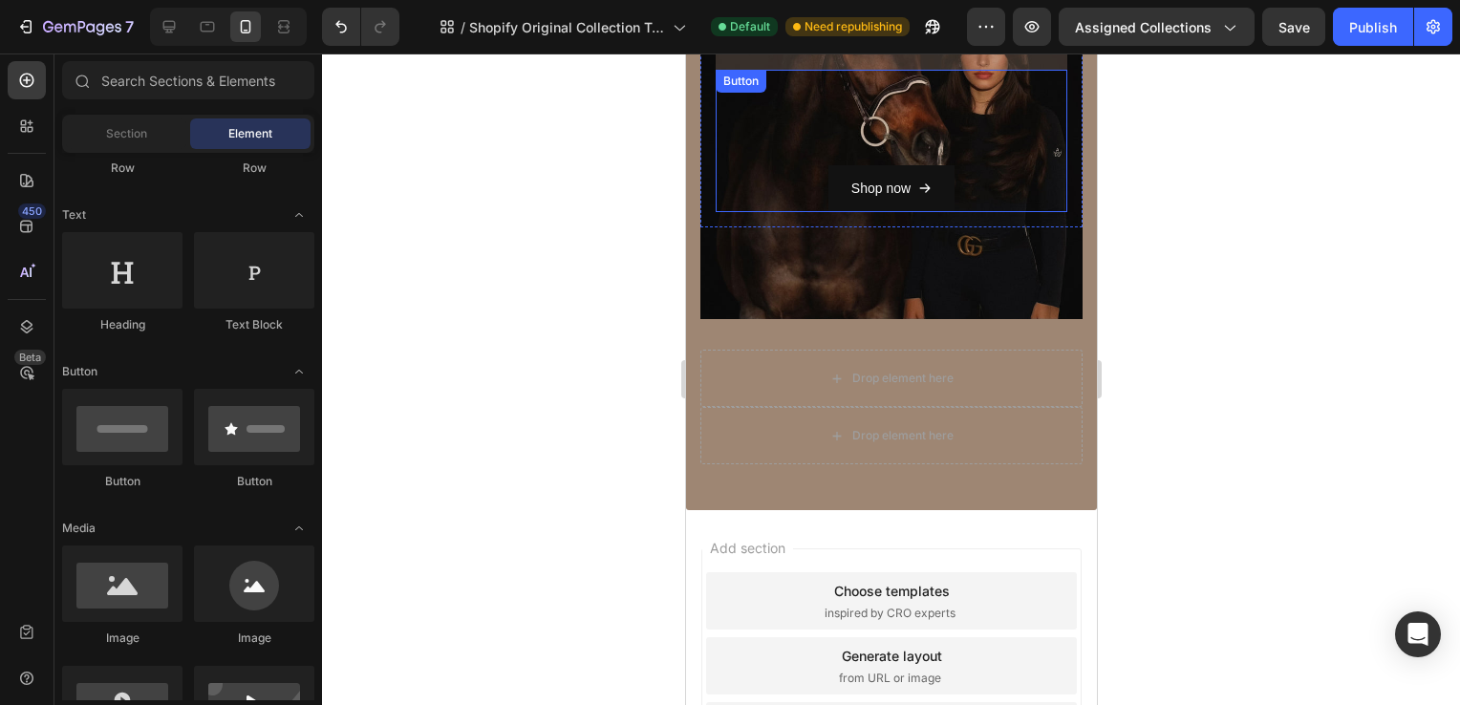
click at [784, 201] on div "Shop now Button" at bounding box center [891, 141] width 352 height 142
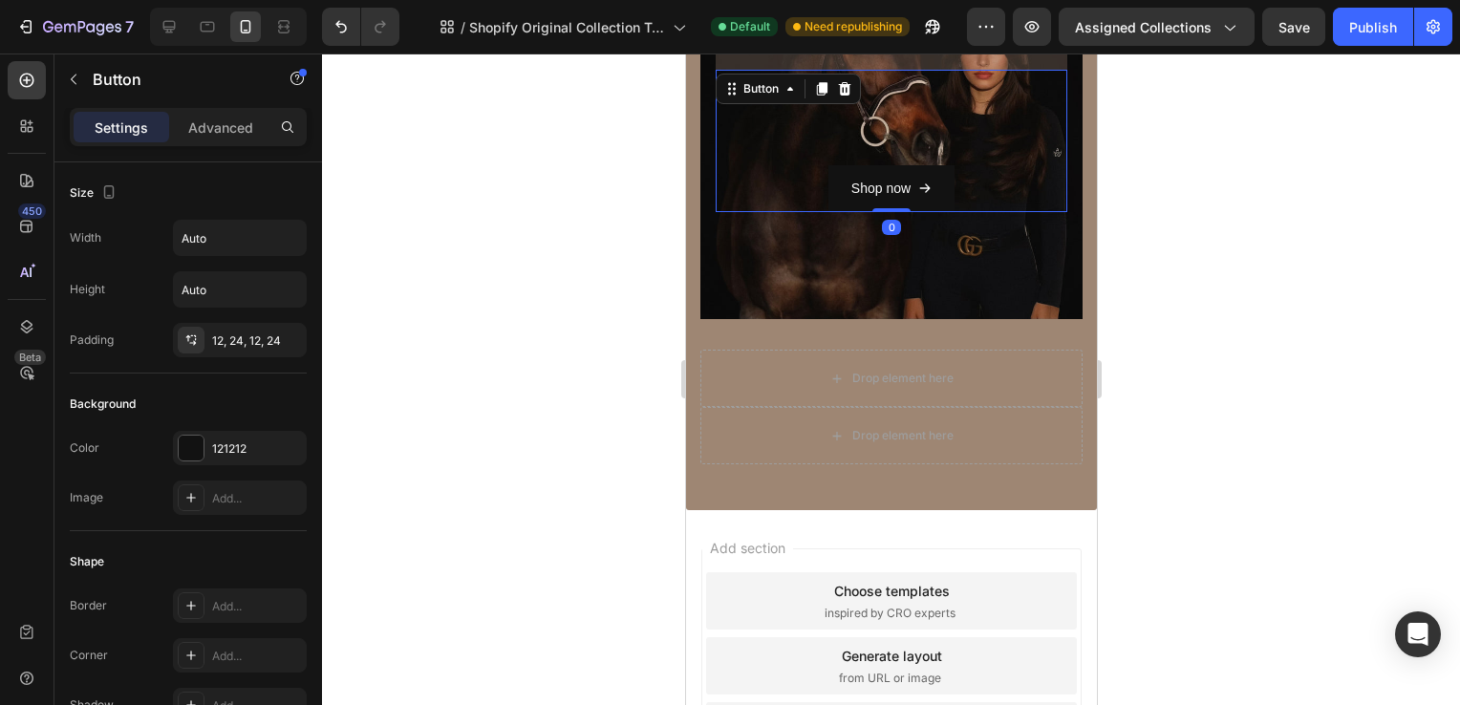
click at [801, 255] on div "Overlay" at bounding box center [891, 113] width 382 height 412
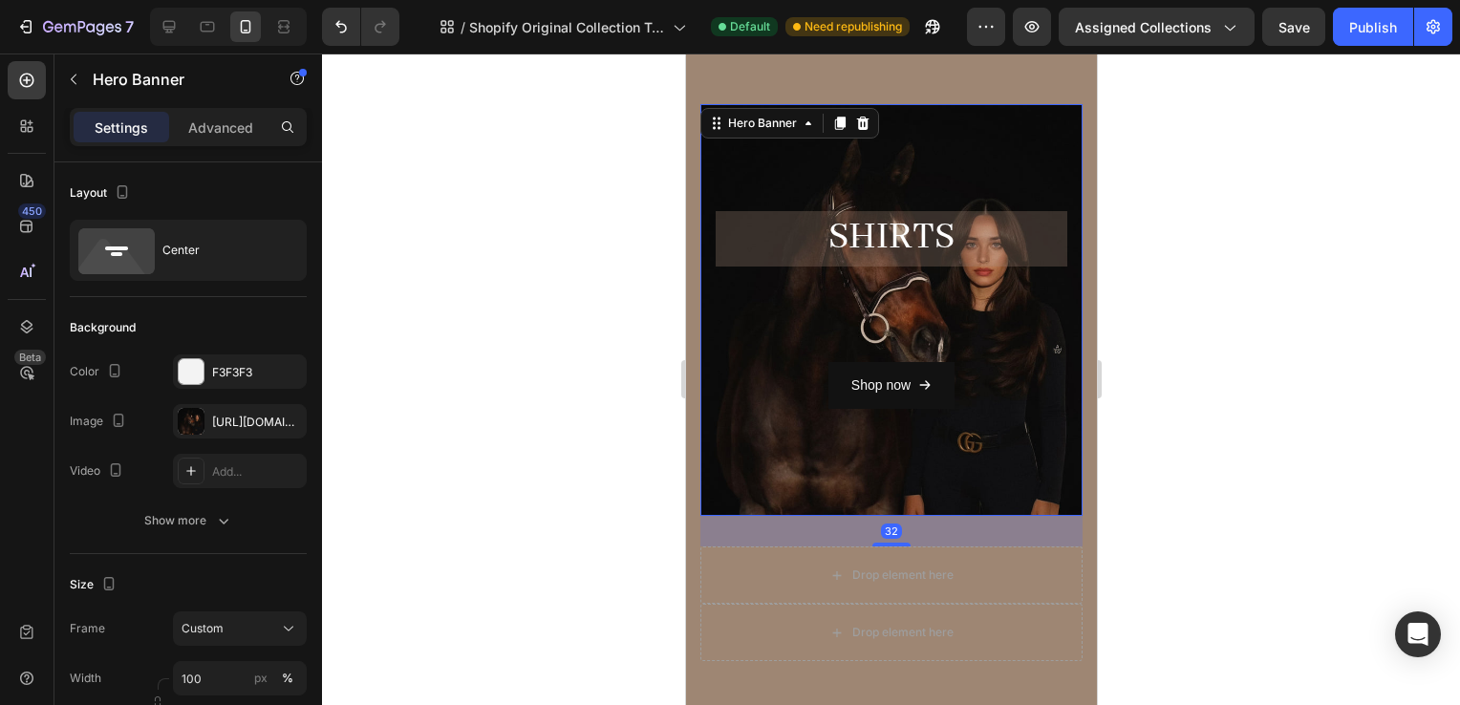
scroll to position [190, 0]
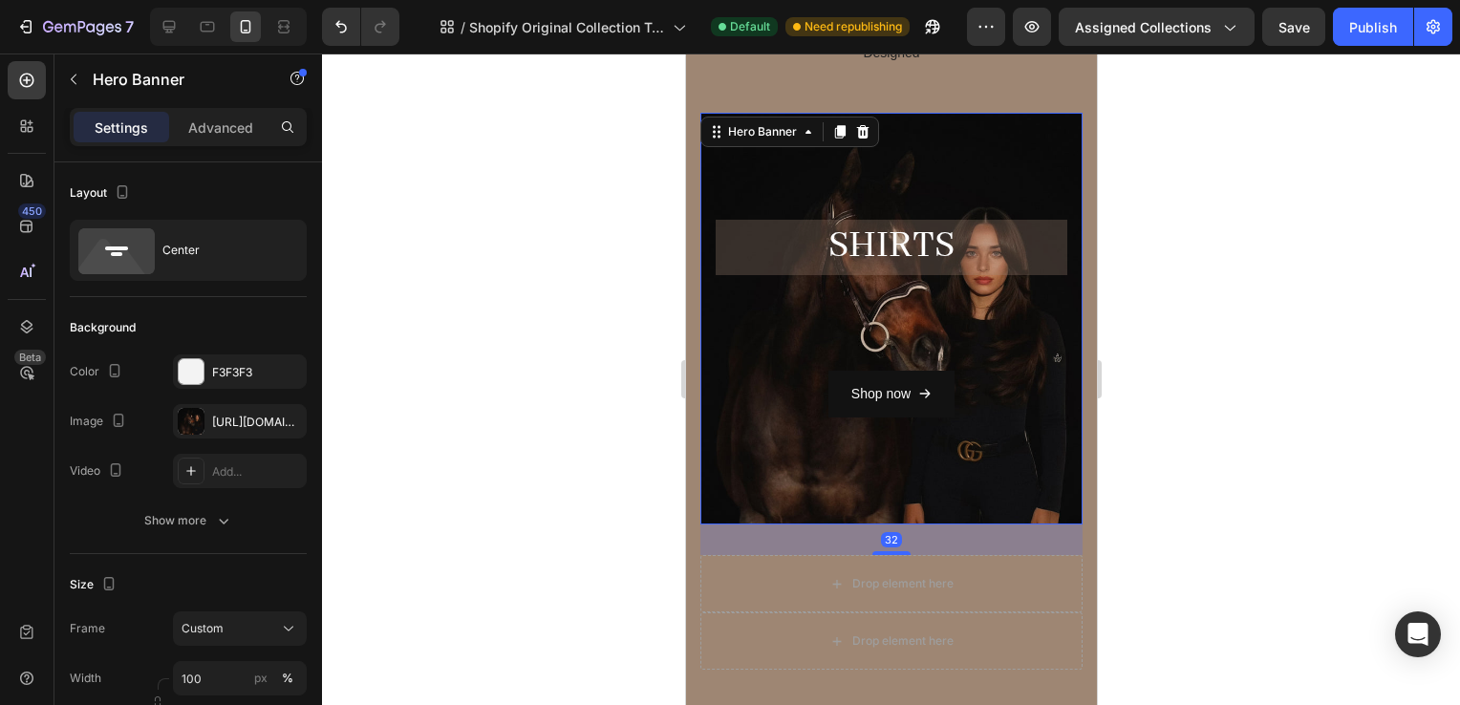
click at [1008, 129] on div "Overlay" at bounding box center [891, 319] width 382 height 412
click at [82, 89] on button "button" at bounding box center [73, 79] width 31 height 31
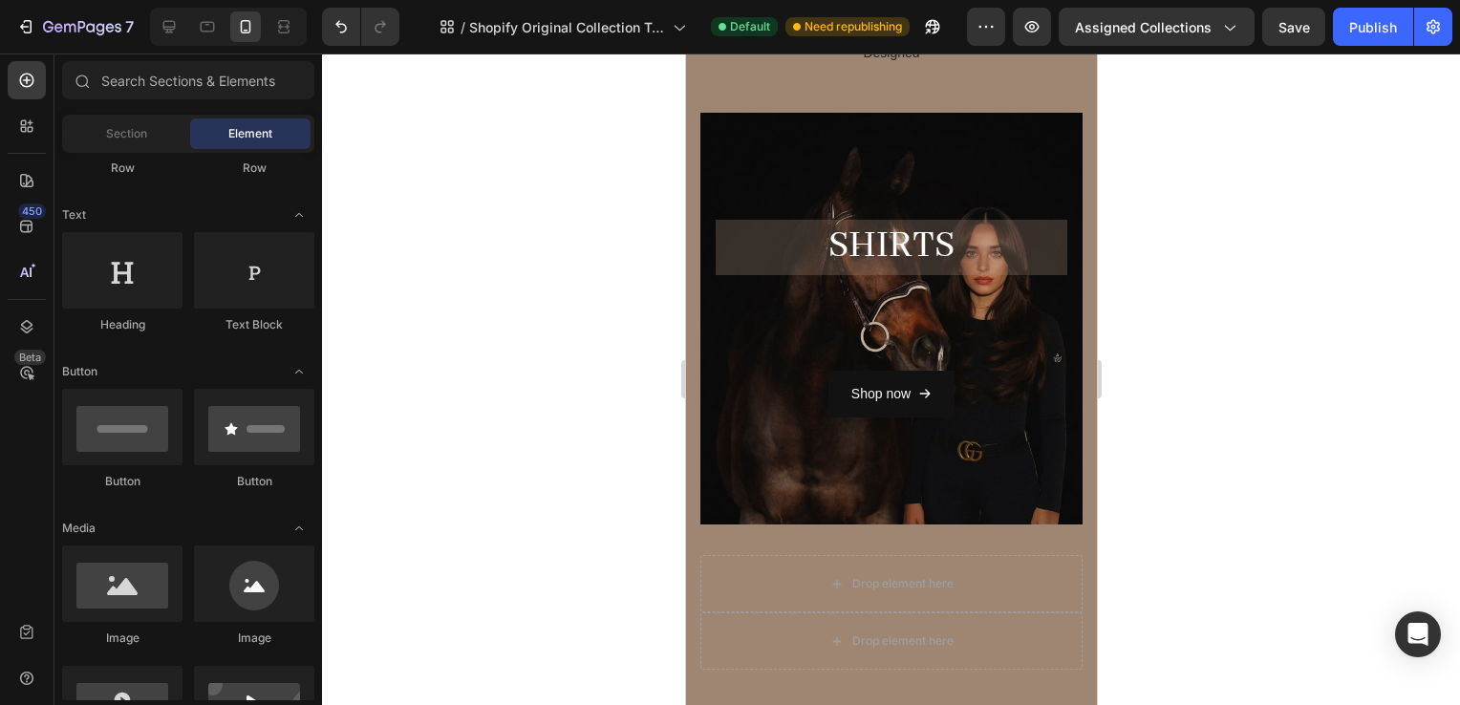
click at [740, 354] on div "Shop now Button" at bounding box center [891, 346] width 352 height 142
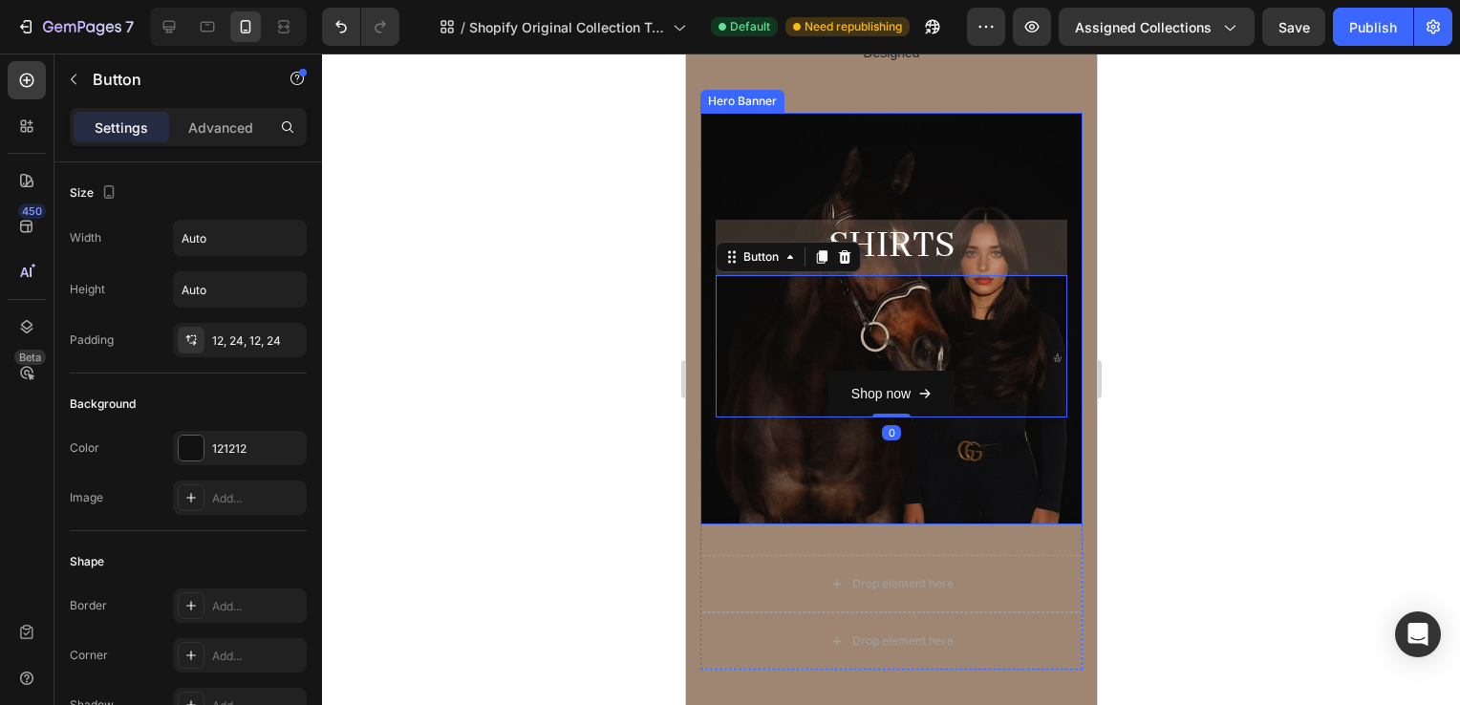
click at [744, 495] on div "Overlay" at bounding box center [891, 319] width 382 height 412
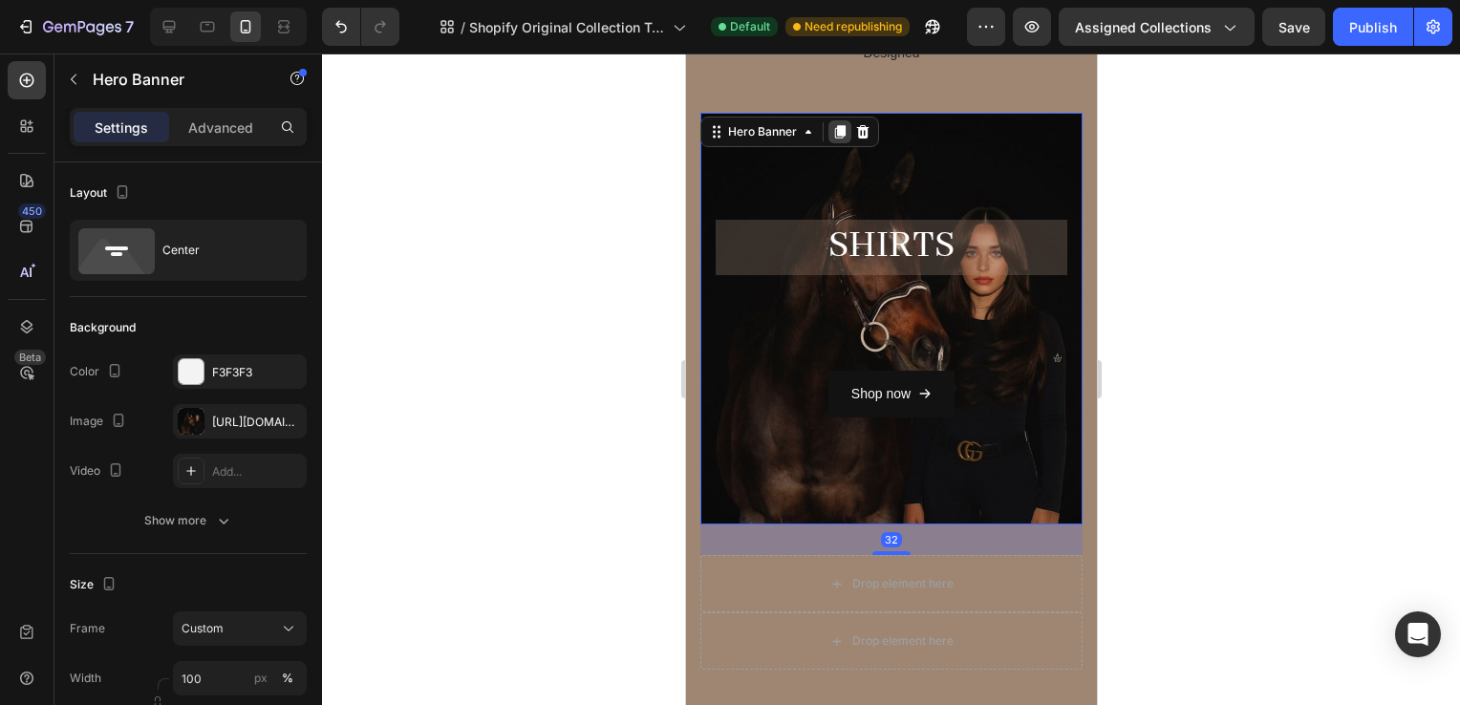
click at [831, 138] on icon at bounding box center [838, 131] width 15 height 15
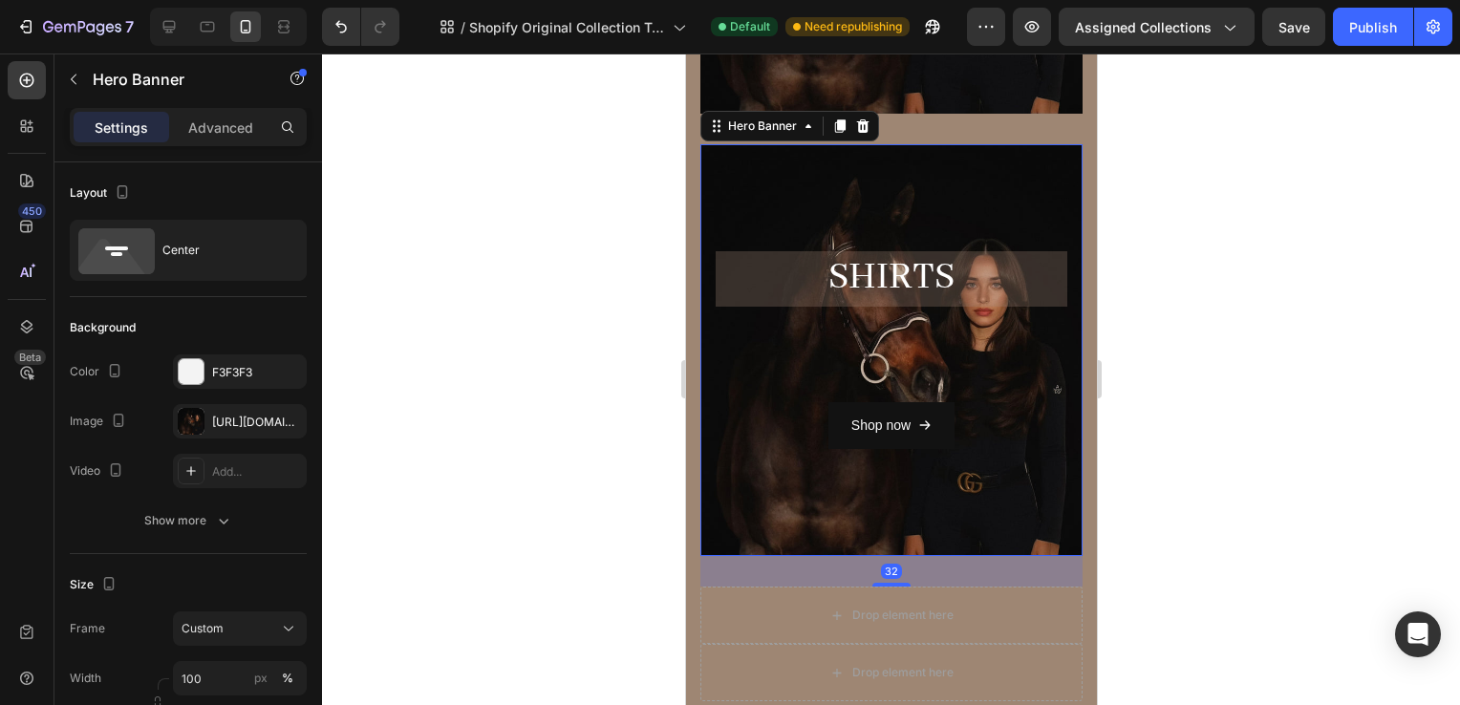
scroll to position [624, 0]
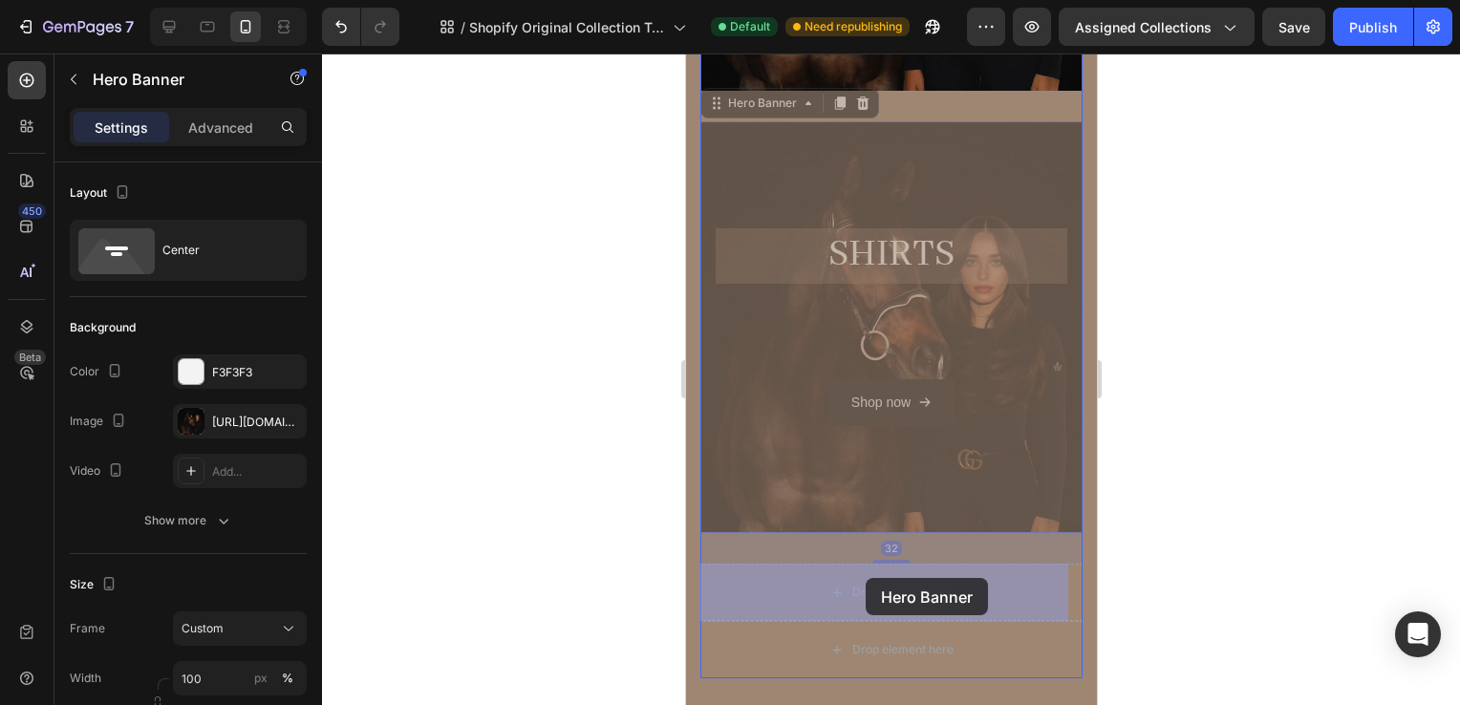
drag, startPoint x: 878, startPoint y: 154, endPoint x: 865, endPoint y: 582, distance: 428.4
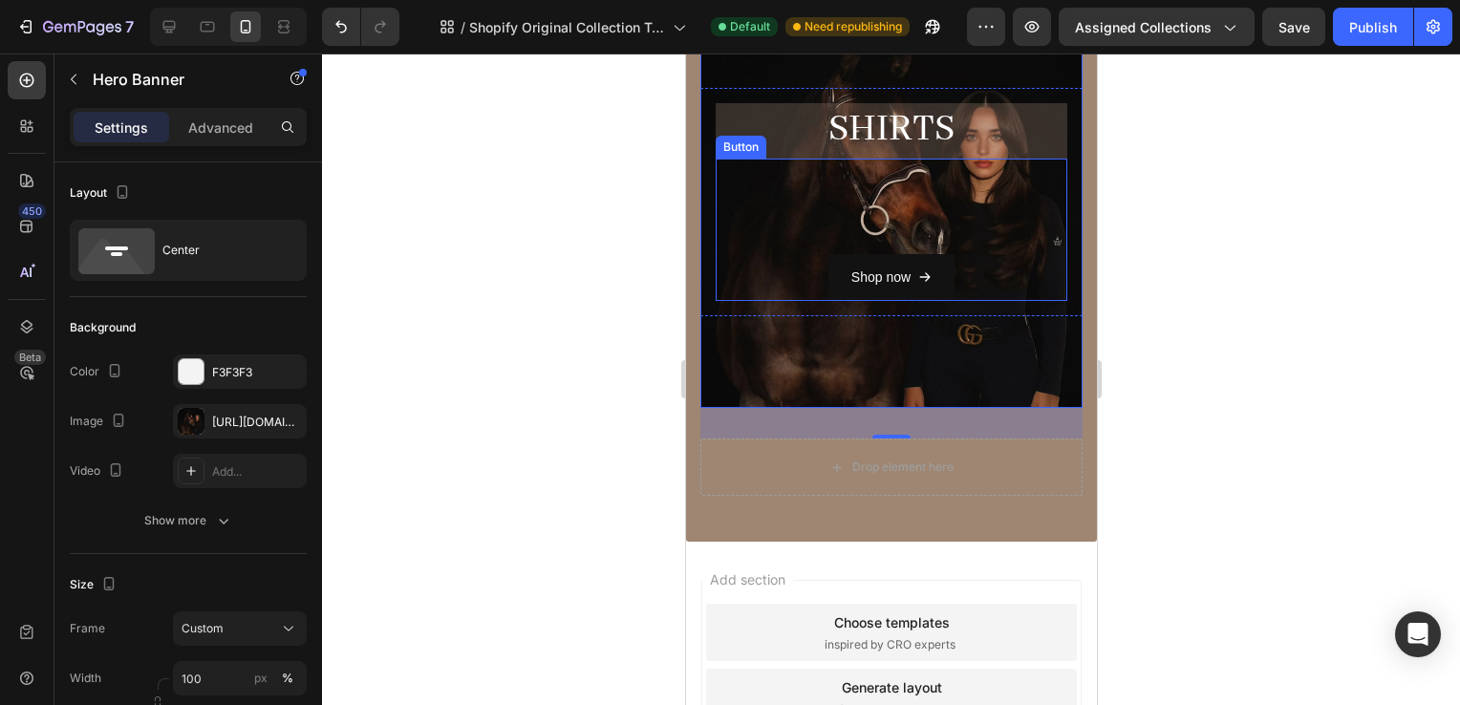
scroll to position [752, 0]
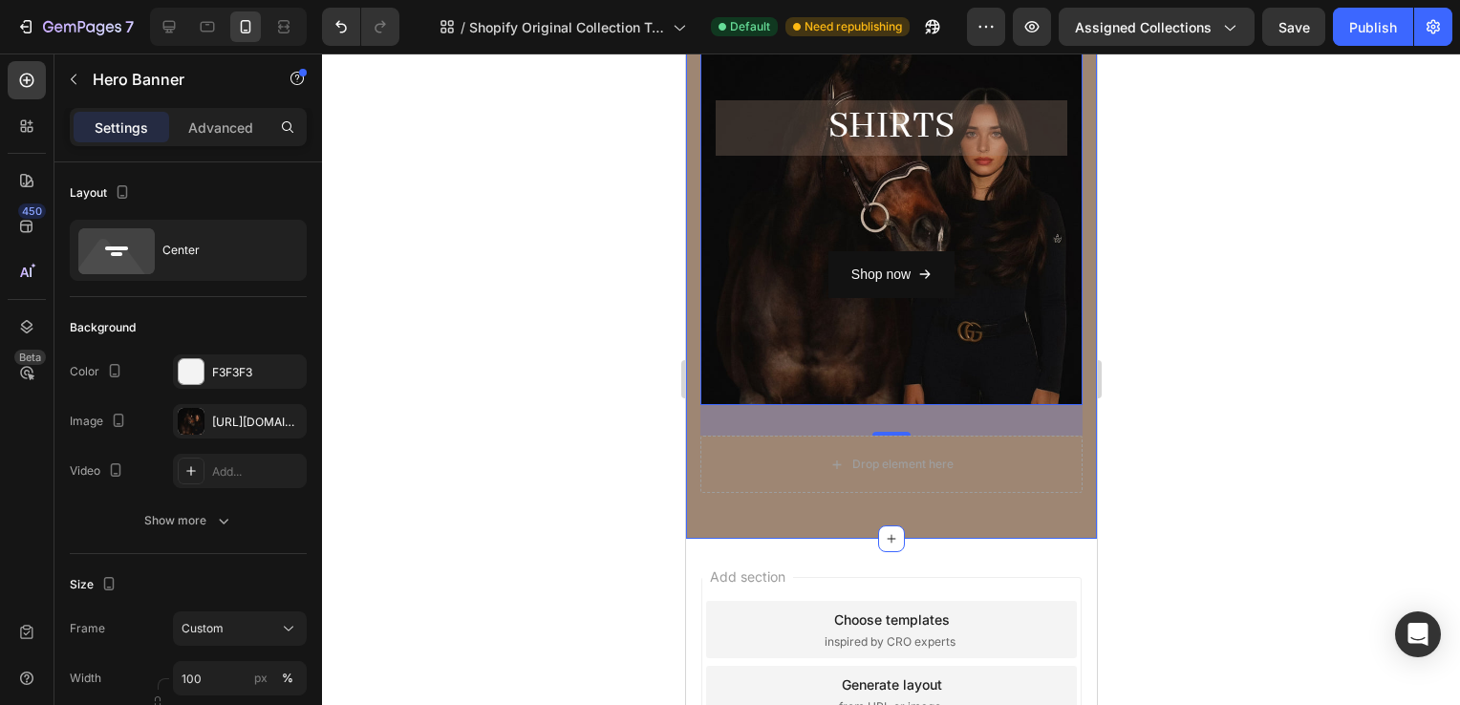
click at [1257, 240] on div at bounding box center [891, 380] width 1138 height 652
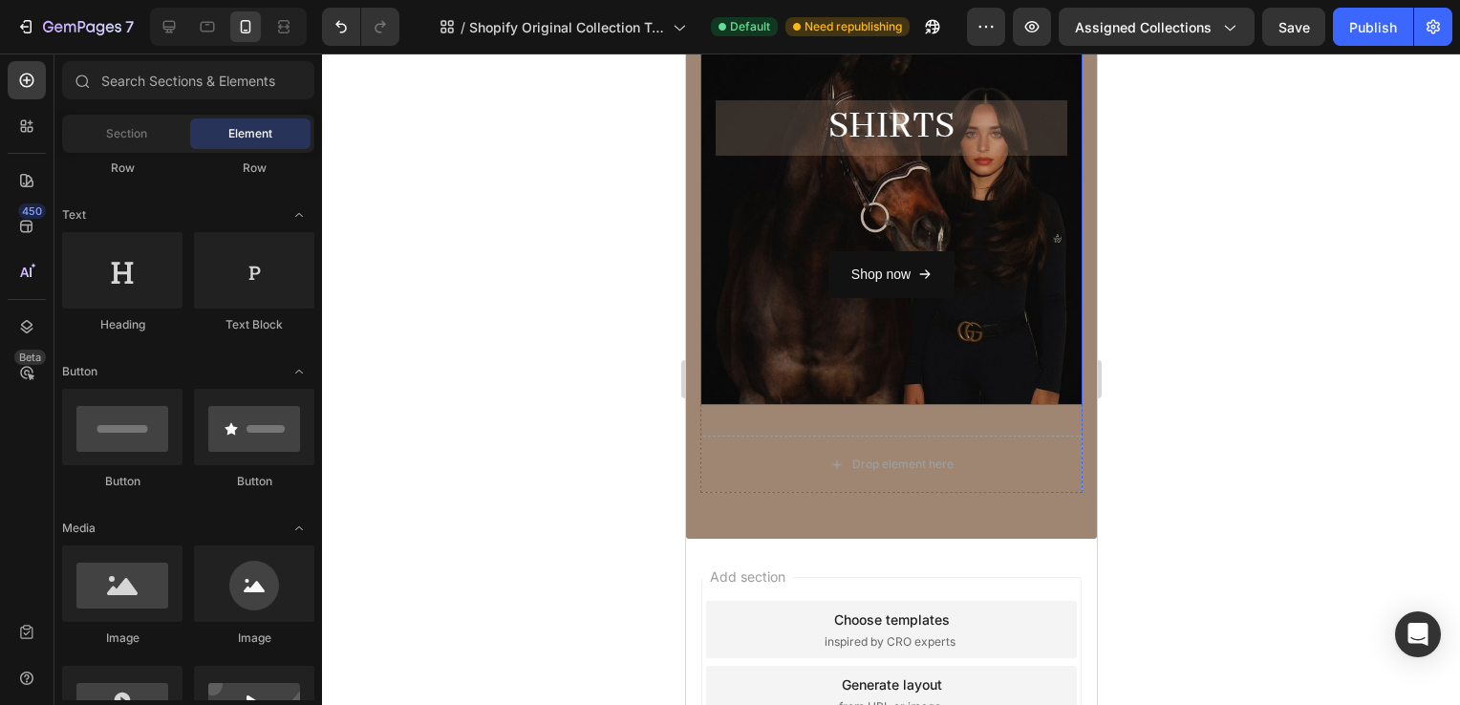
click at [729, 347] on div "Overlay" at bounding box center [891, 199] width 382 height 412
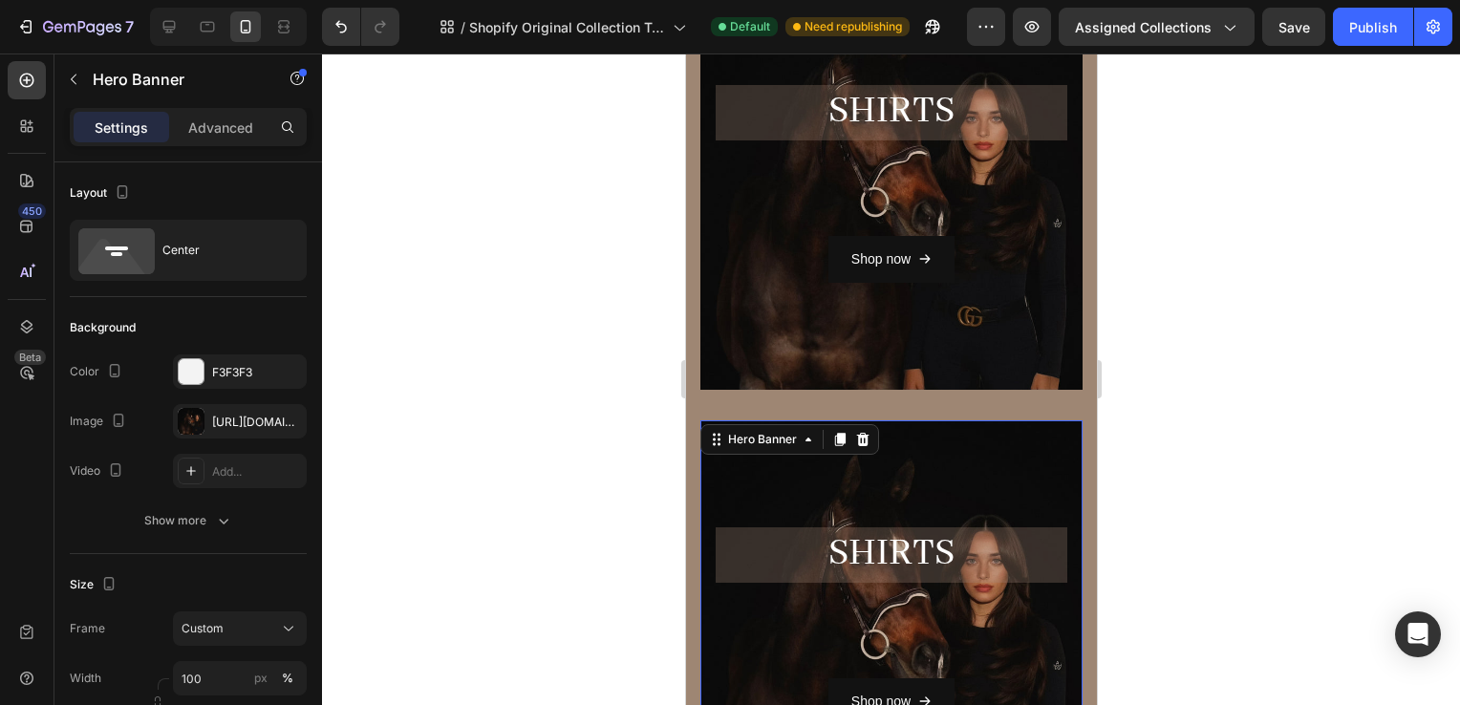
scroll to position [327, 0]
click at [832, 434] on icon at bounding box center [838, 437] width 15 height 15
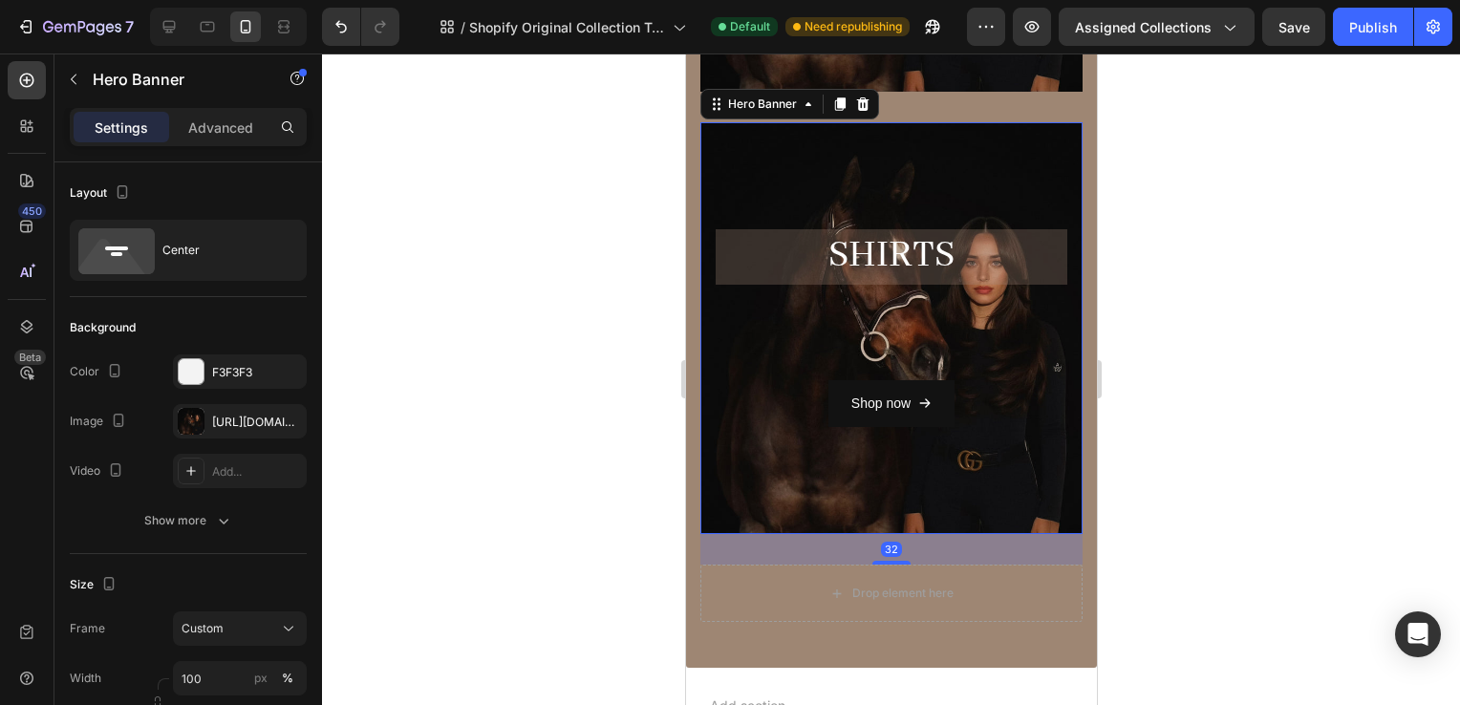
scroll to position [1067, 0]
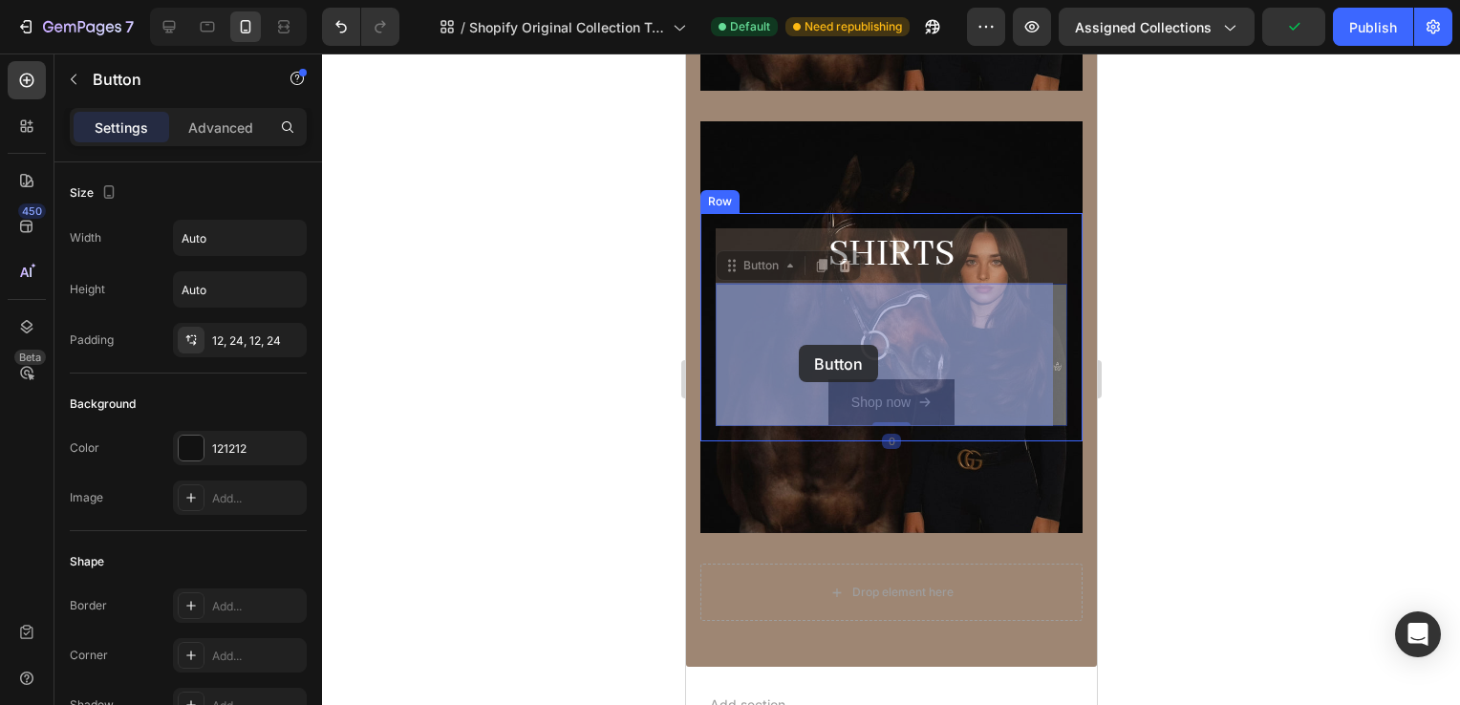
drag, startPoint x: 772, startPoint y: 326, endPoint x: 798, endPoint y: 344, distance: 31.6
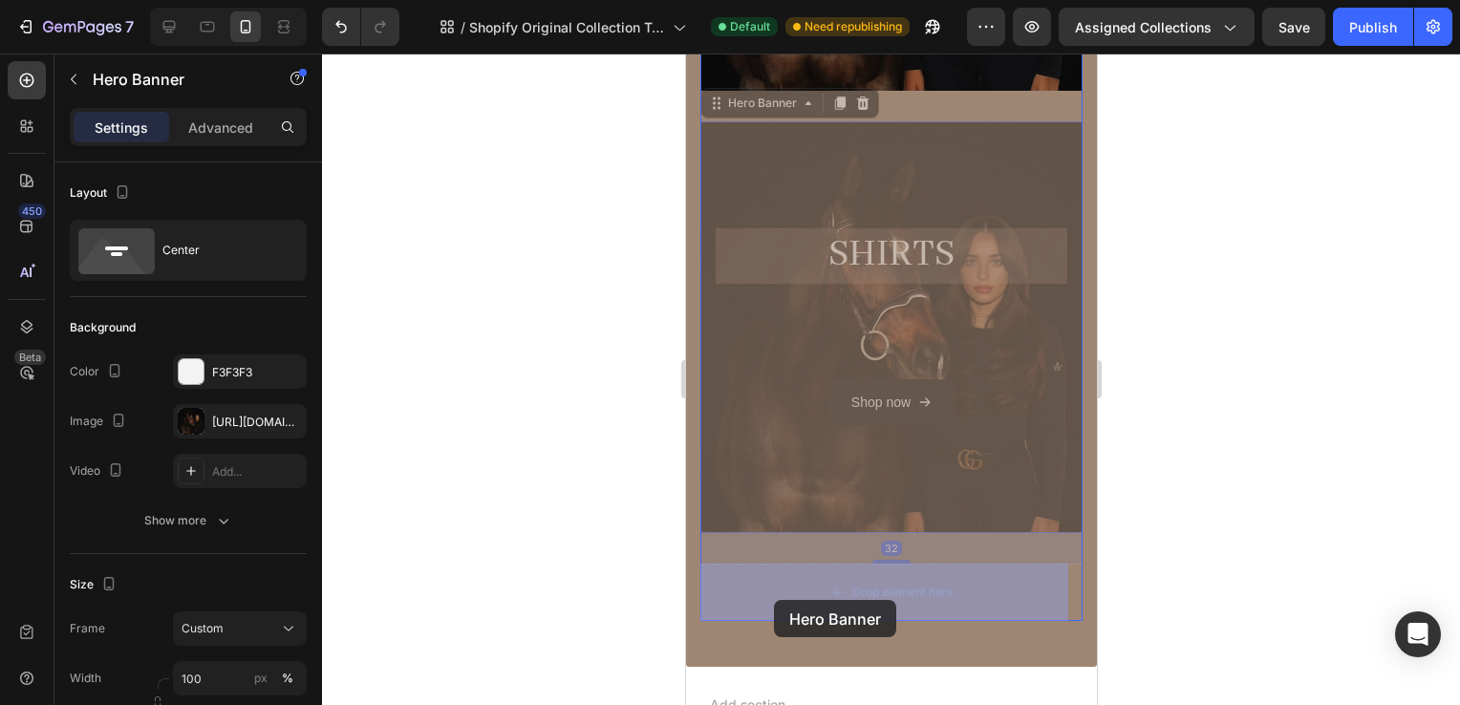
drag, startPoint x: 779, startPoint y: 138, endPoint x: 772, endPoint y: 599, distance: 461.6
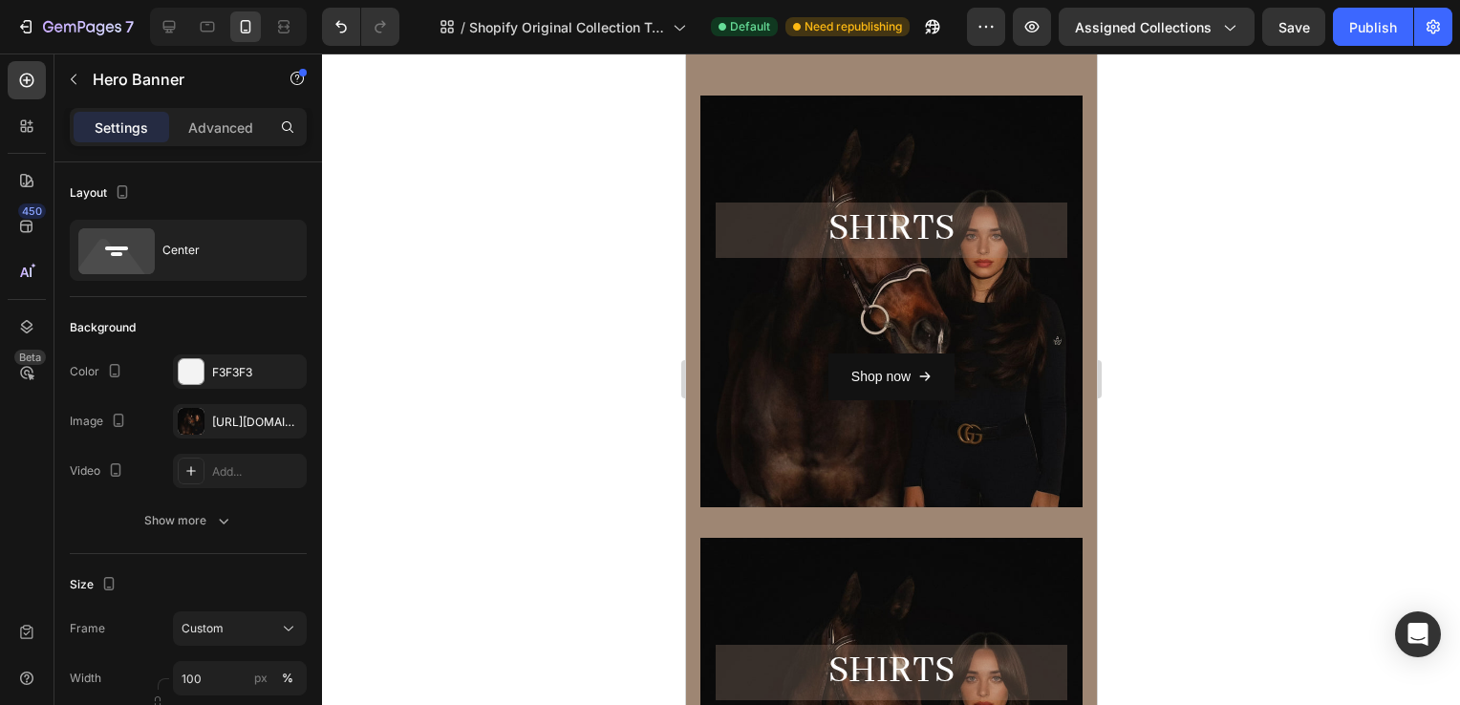
scroll to position [0, 0]
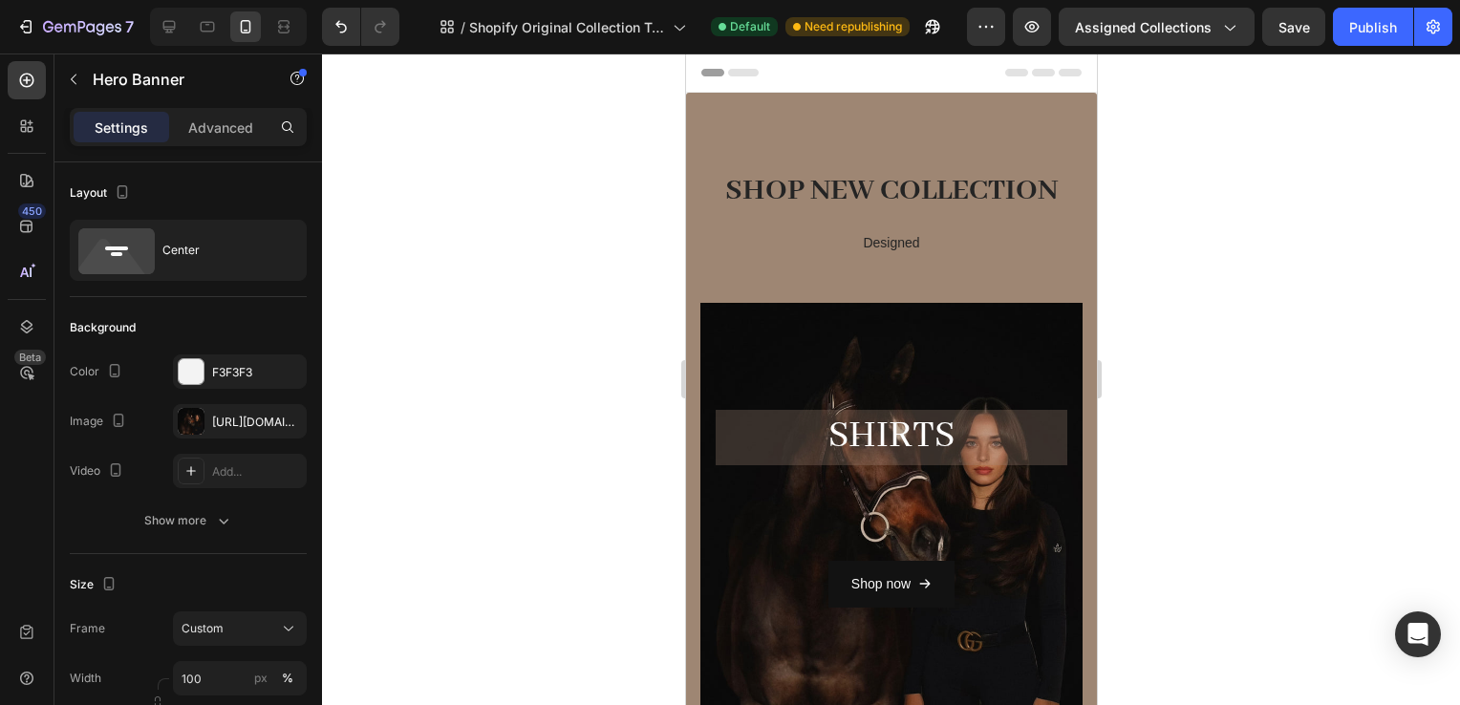
click at [1186, 344] on div at bounding box center [891, 380] width 1138 height 652
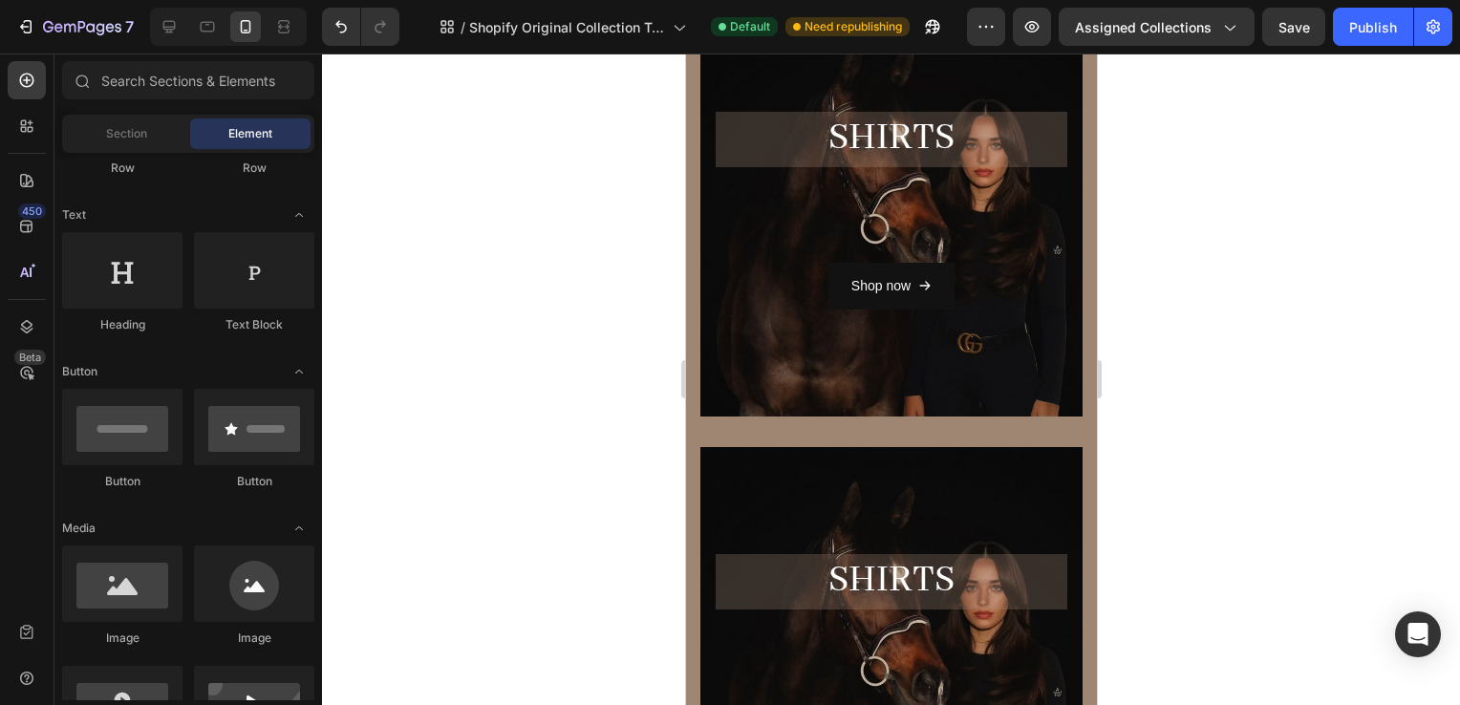
click at [1211, 464] on div at bounding box center [891, 380] width 1138 height 652
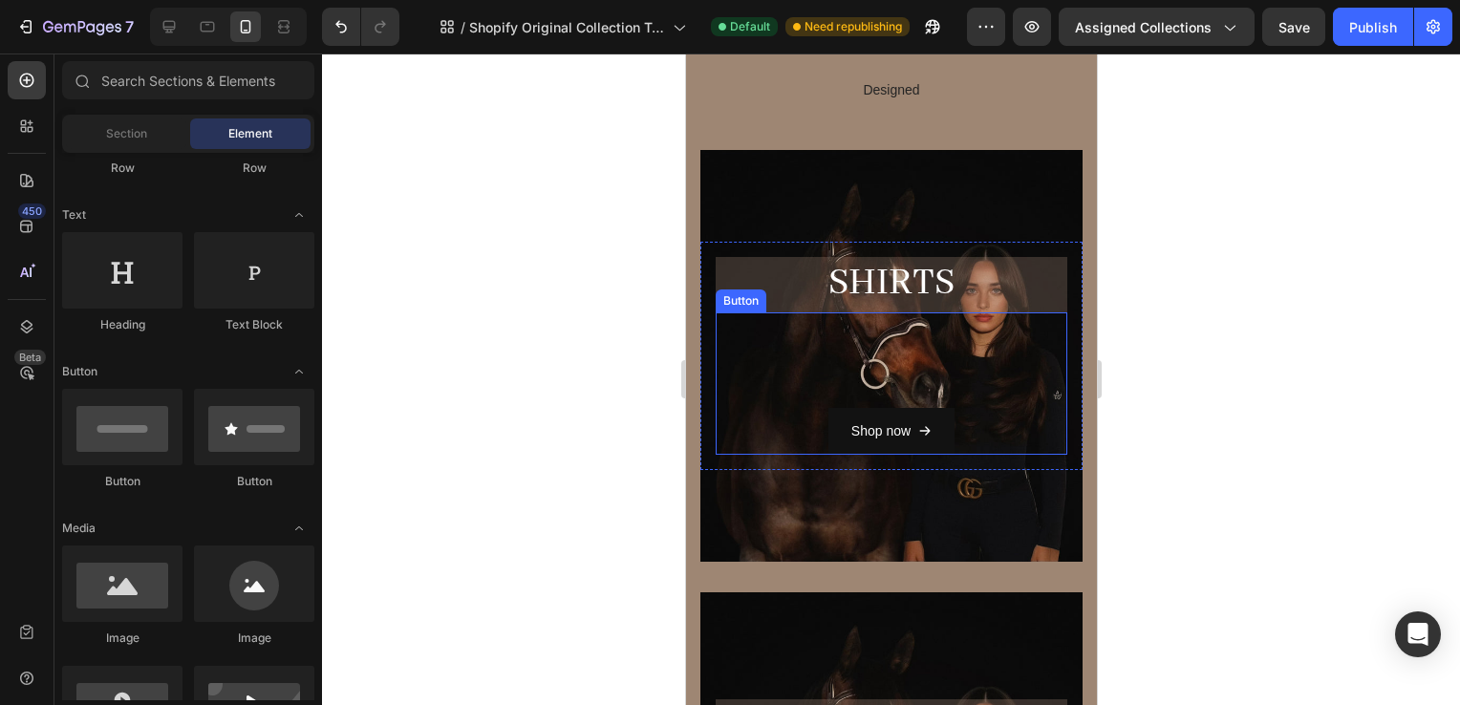
scroll to position [152, 0]
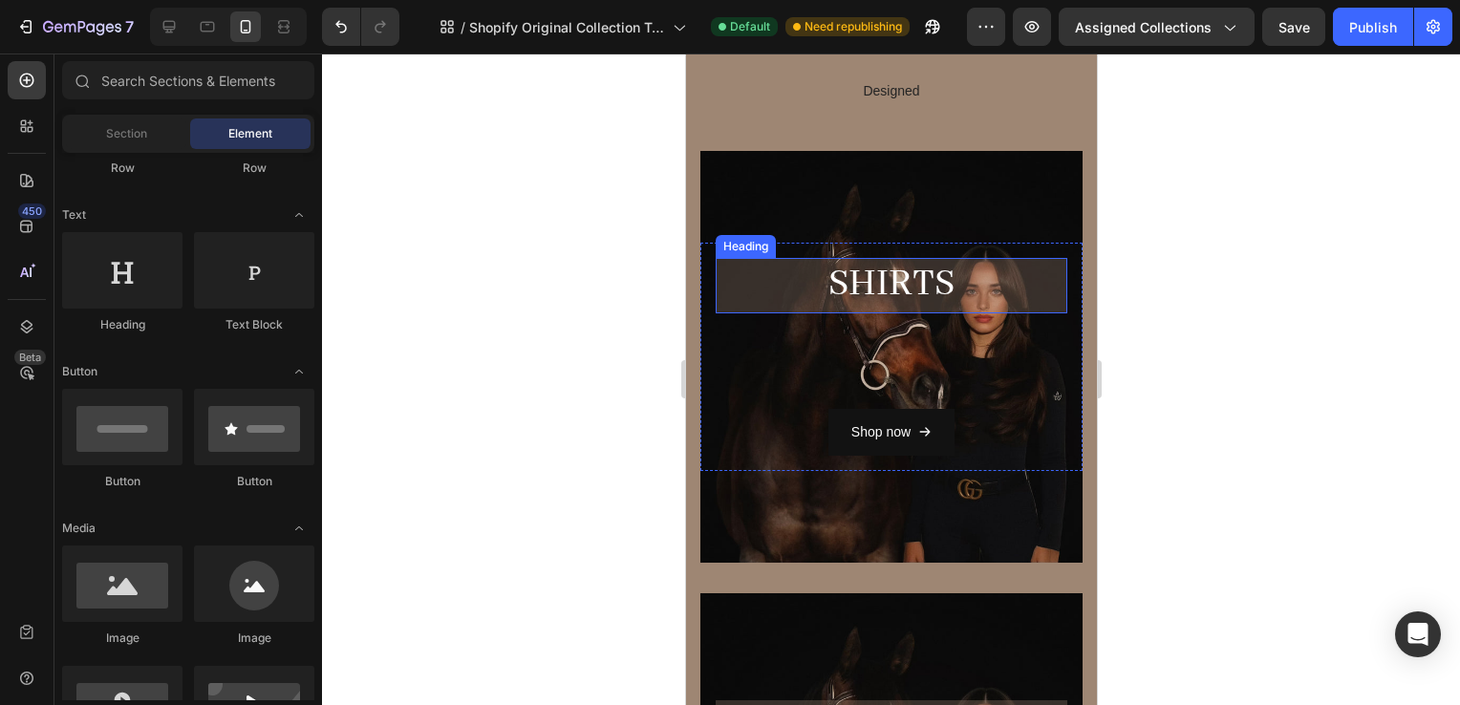
click at [949, 270] on h2 "SHiRTS" at bounding box center [891, 285] width 352 height 54
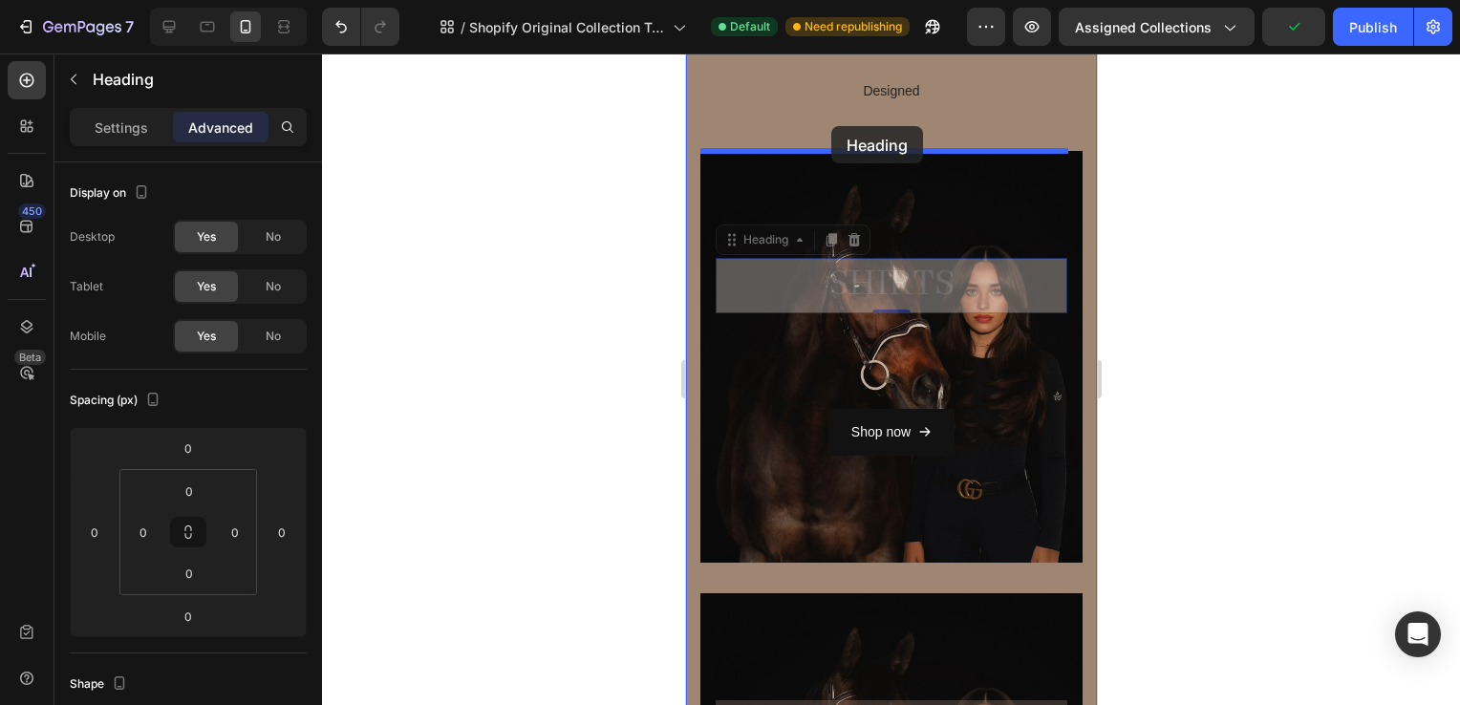
drag, startPoint x: 801, startPoint y: 229, endPoint x: 837, endPoint y: 136, distance: 100.5
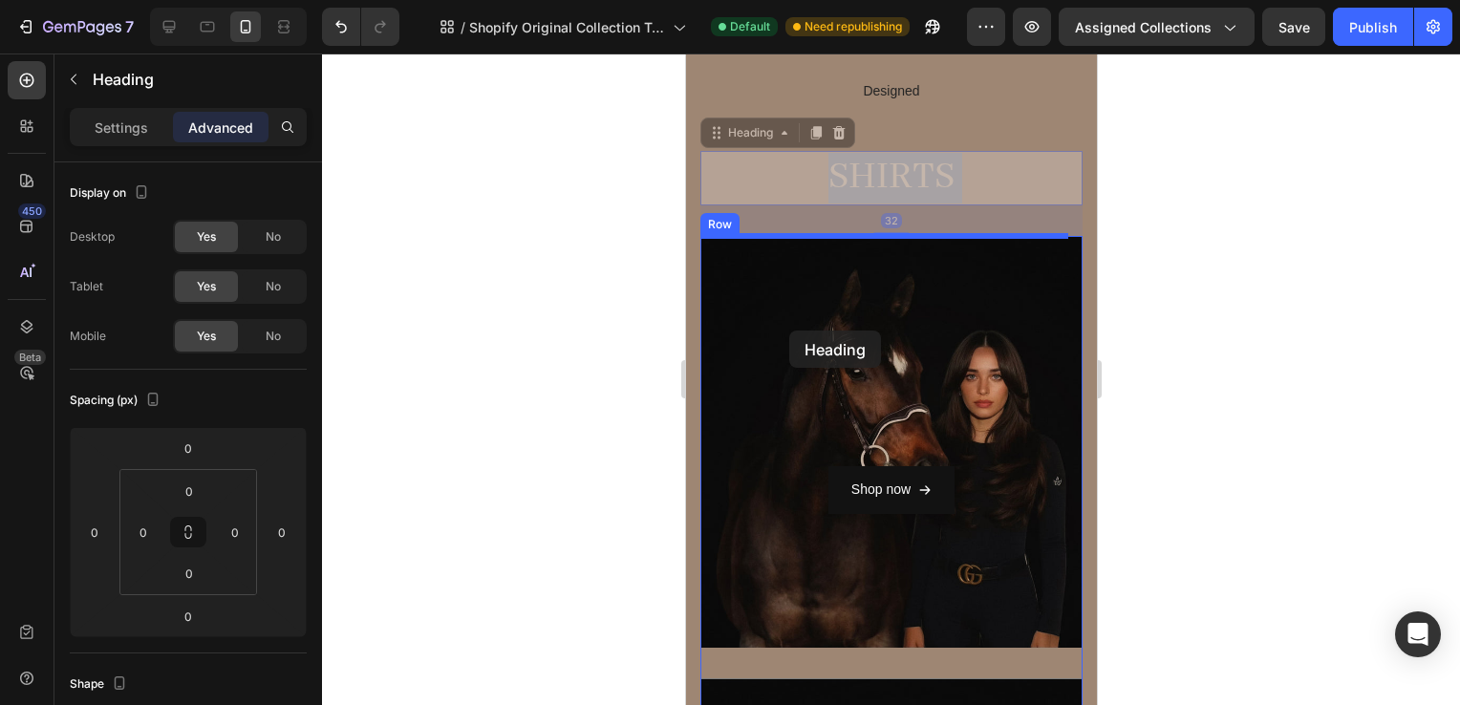
drag, startPoint x: 800, startPoint y: 181, endPoint x: 788, endPoint y: 331, distance: 150.5
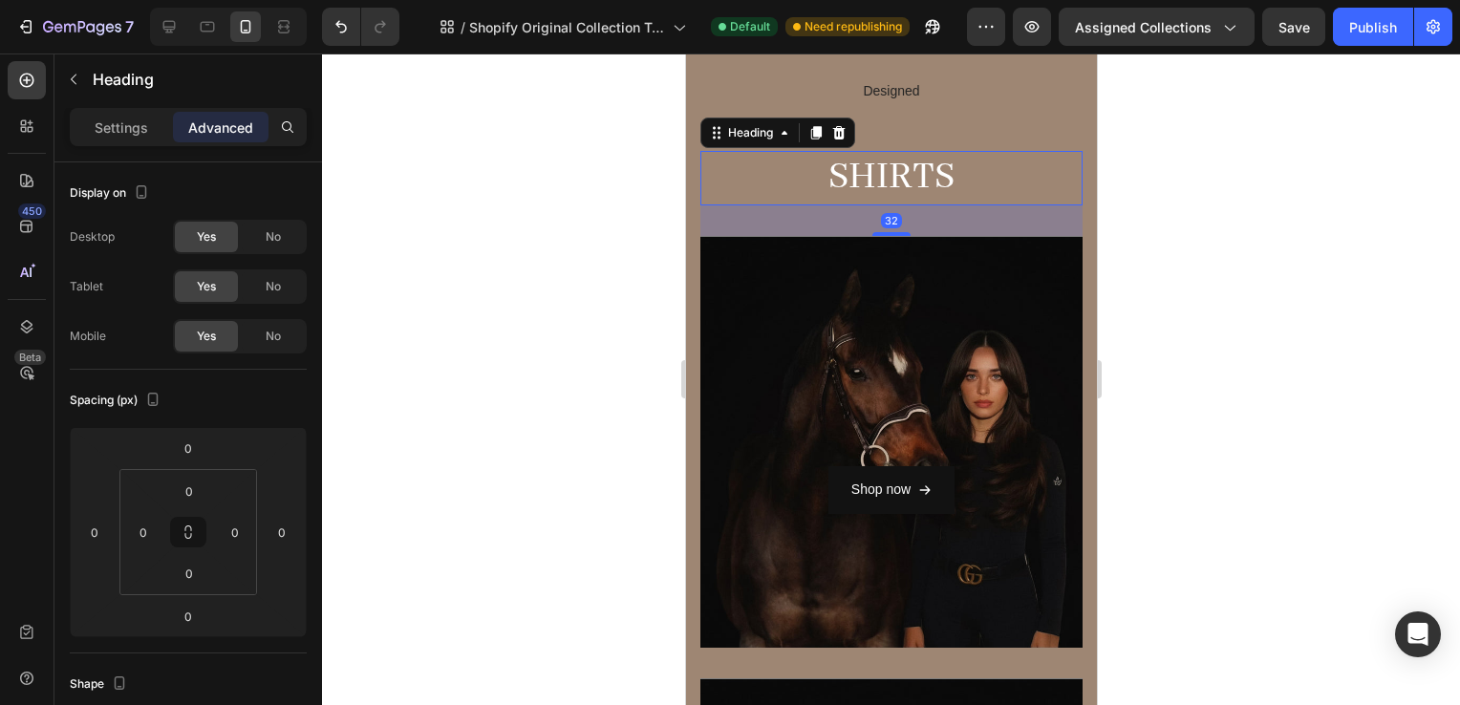
click at [1183, 214] on div at bounding box center [891, 380] width 1138 height 652
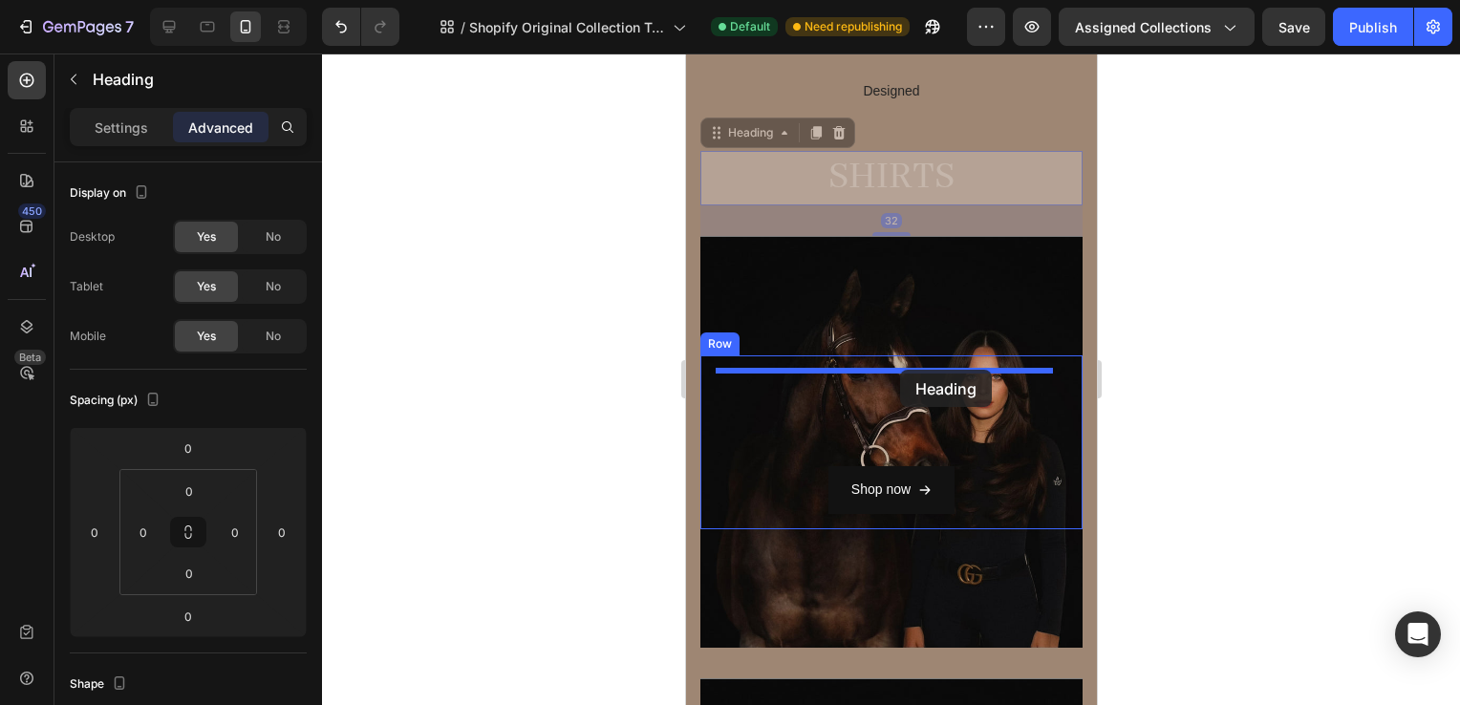
drag, startPoint x: 948, startPoint y: 174, endPoint x: 896, endPoint y: 369, distance: 201.7
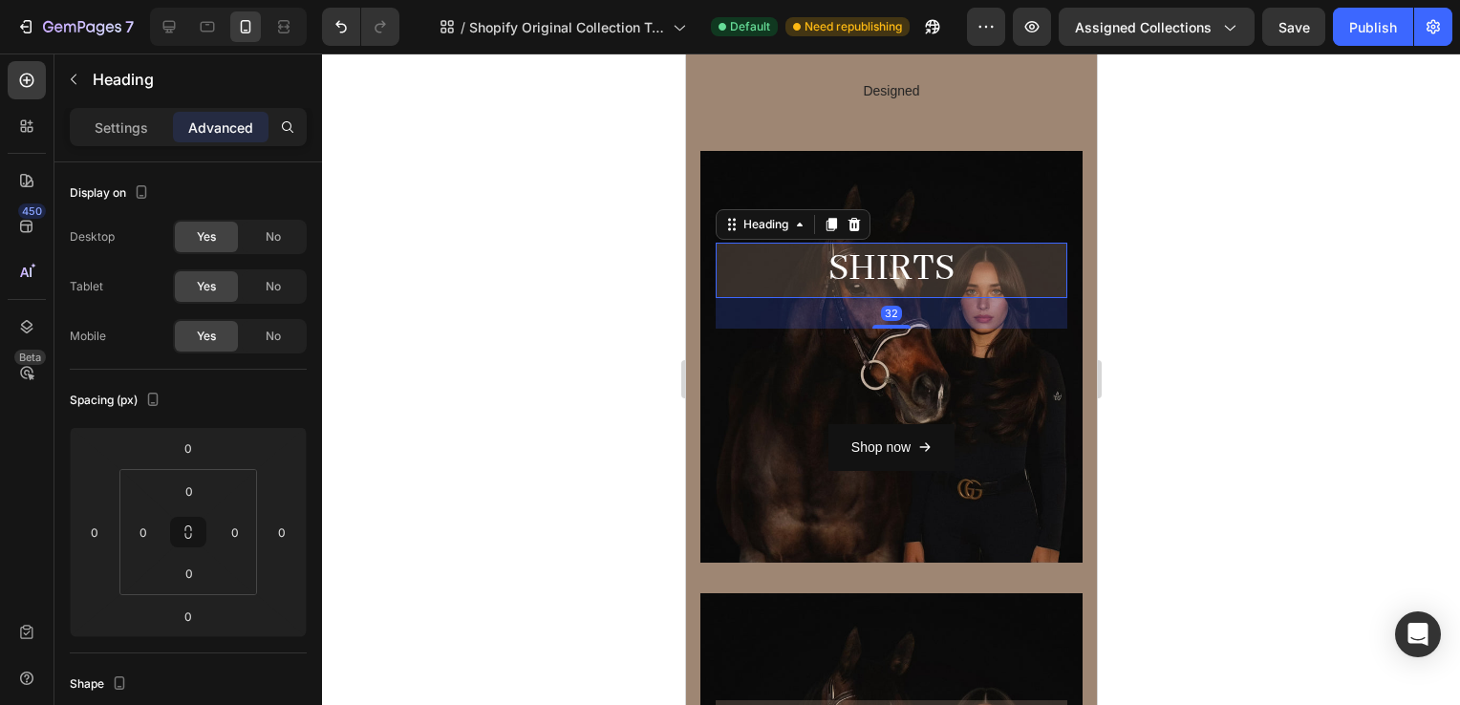
click at [1270, 336] on div at bounding box center [891, 380] width 1138 height 652
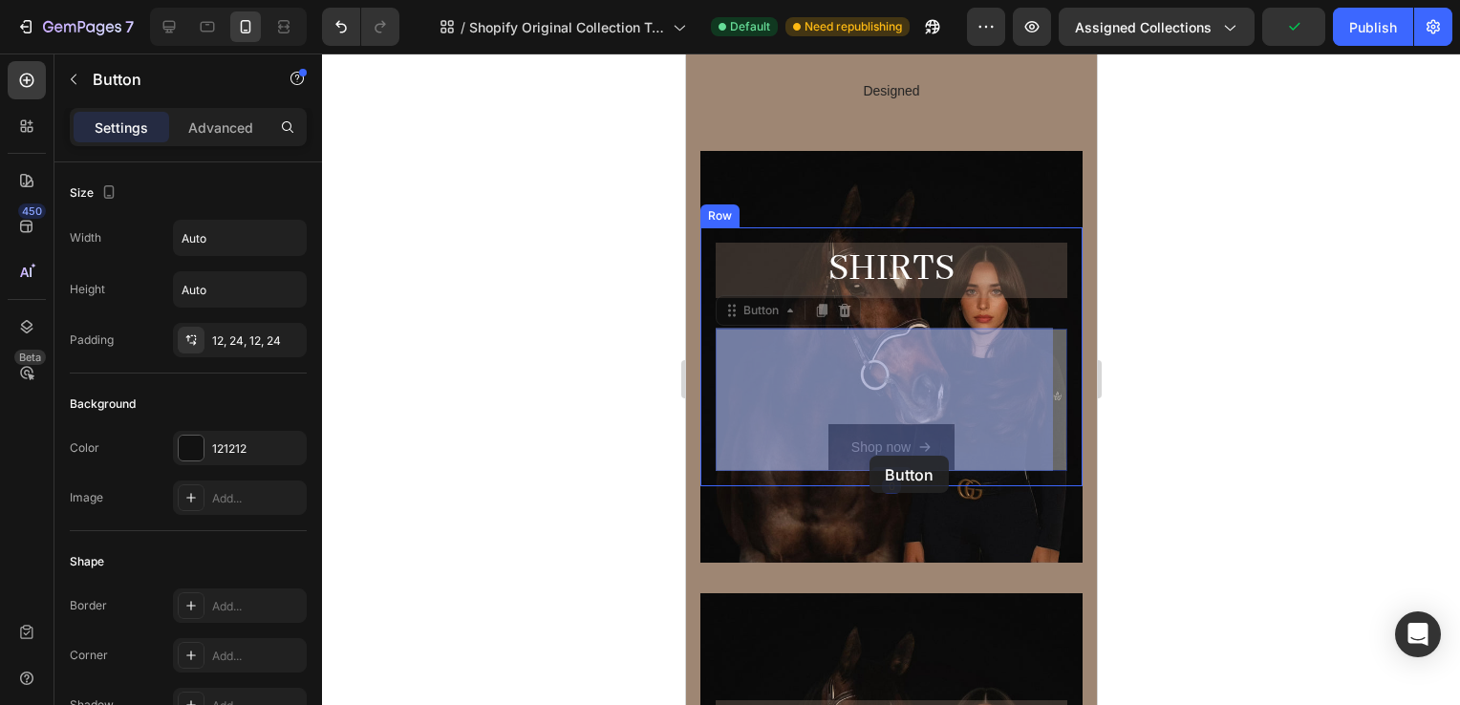
drag, startPoint x: 858, startPoint y: 447, endPoint x: 865, endPoint y: 455, distance: 10.2
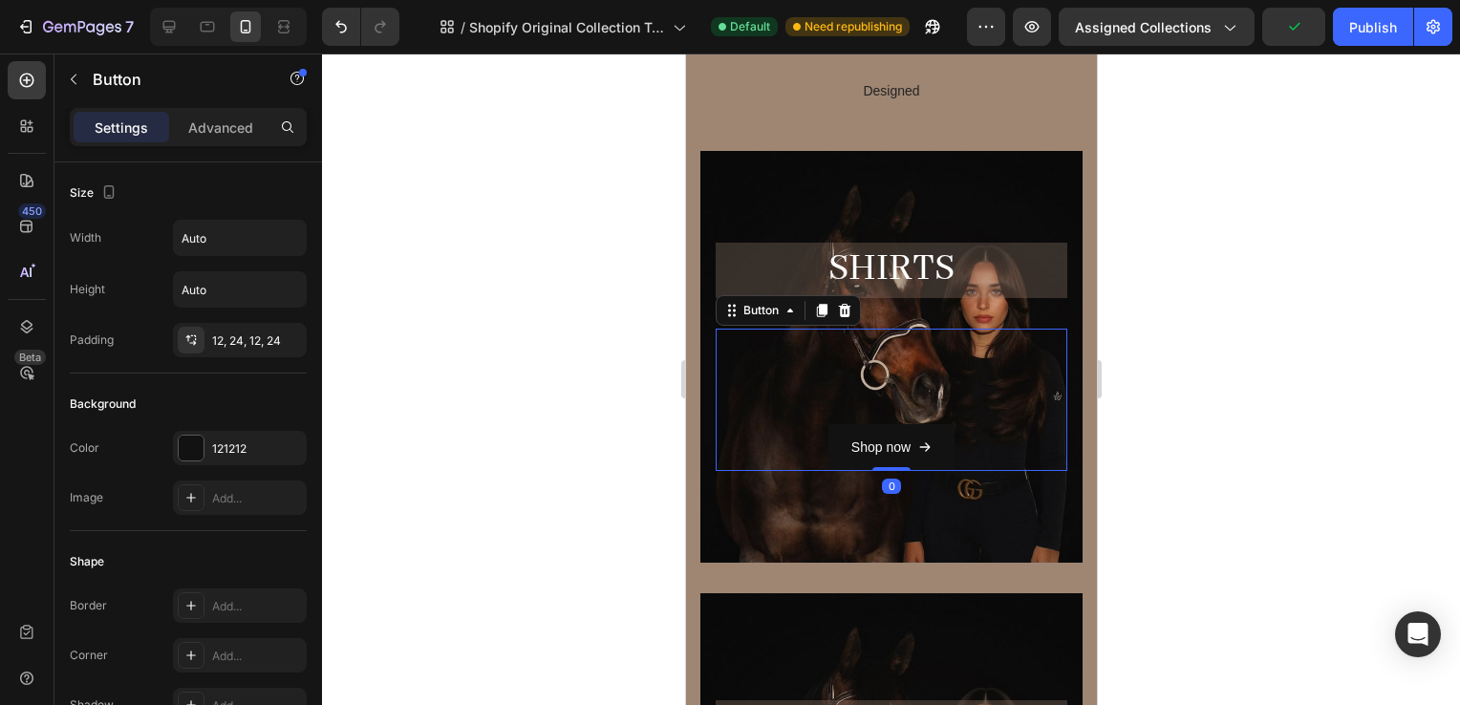
click at [1391, 399] on div at bounding box center [891, 380] width 1138 height 652
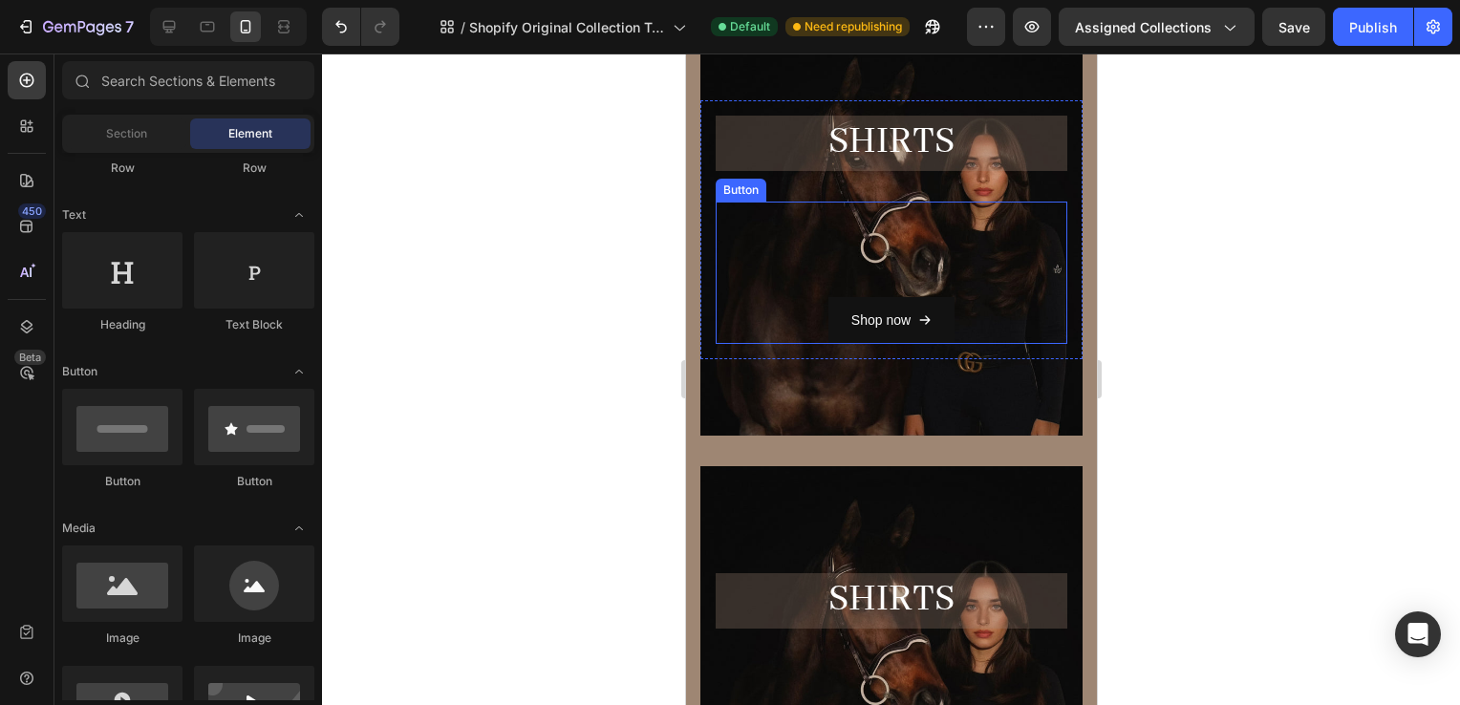
scroll to position [281, 0]
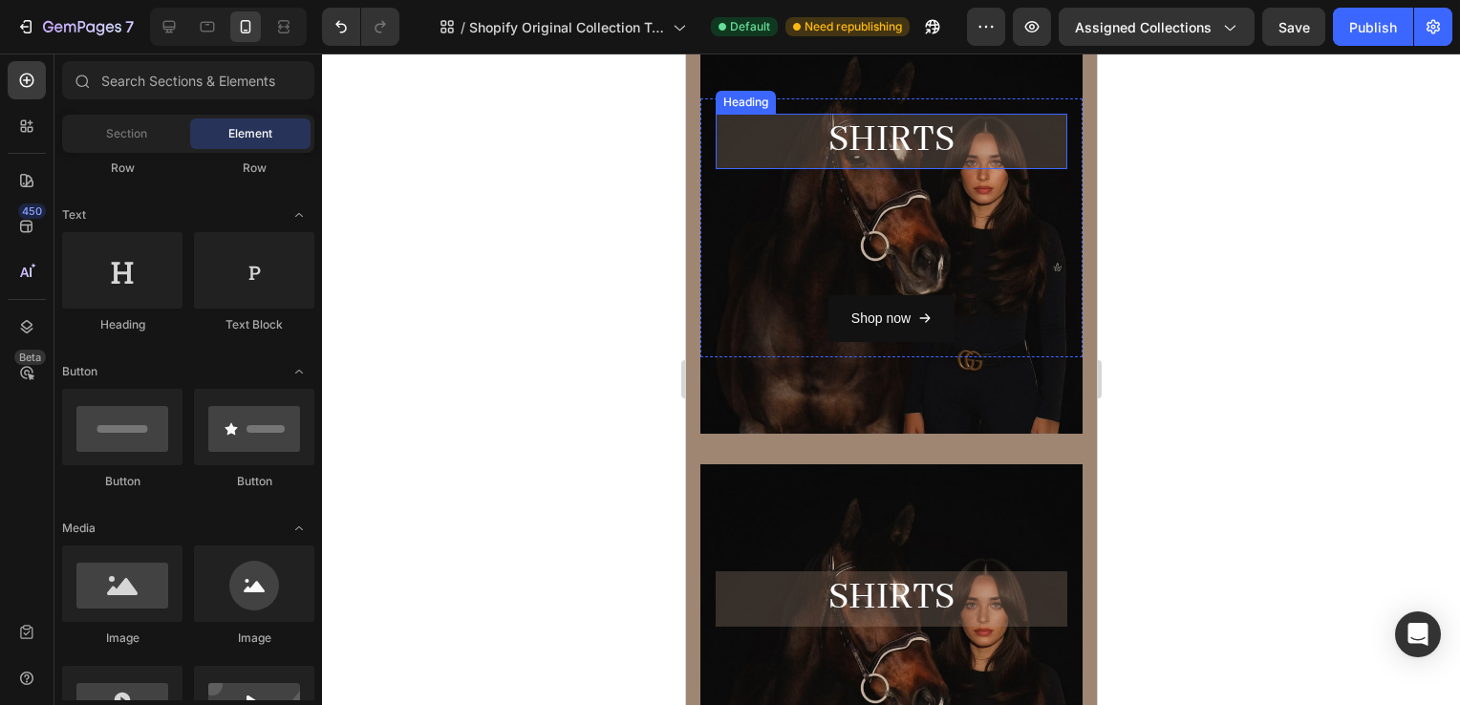
click at [938, 141] on h2 "SHiRTS" at bounding box center [891, 141] width 352 height 54
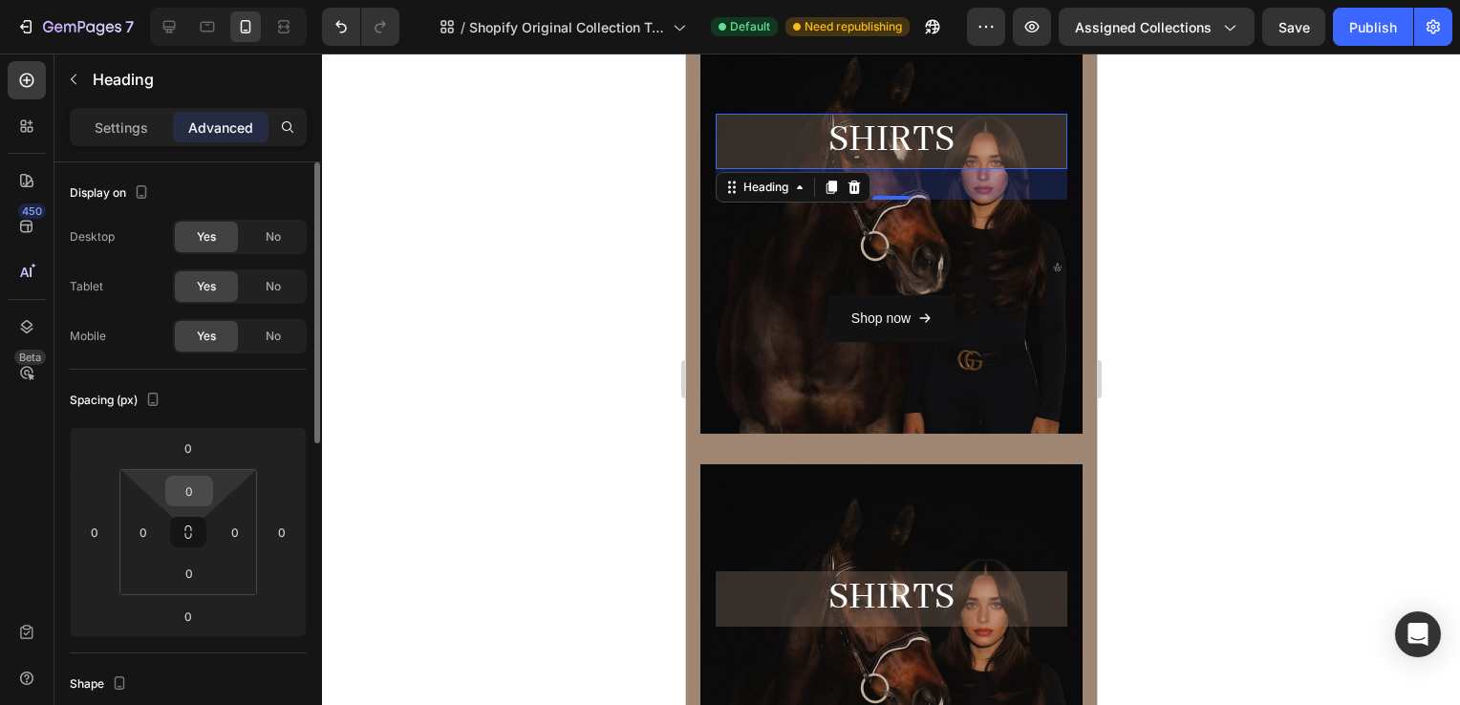
click at [194, 480] on input "0" at bounding box center [189, 491] width 38 height 29
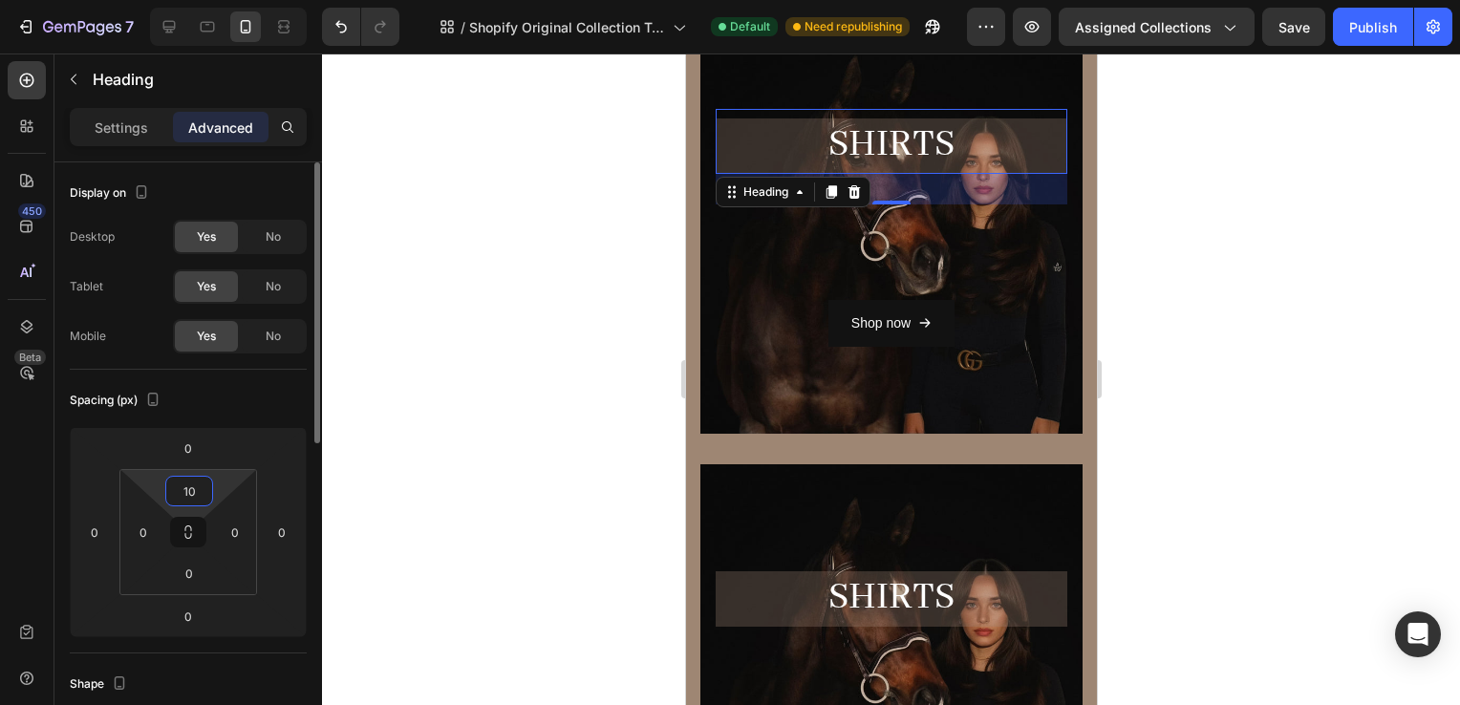
type input "100"
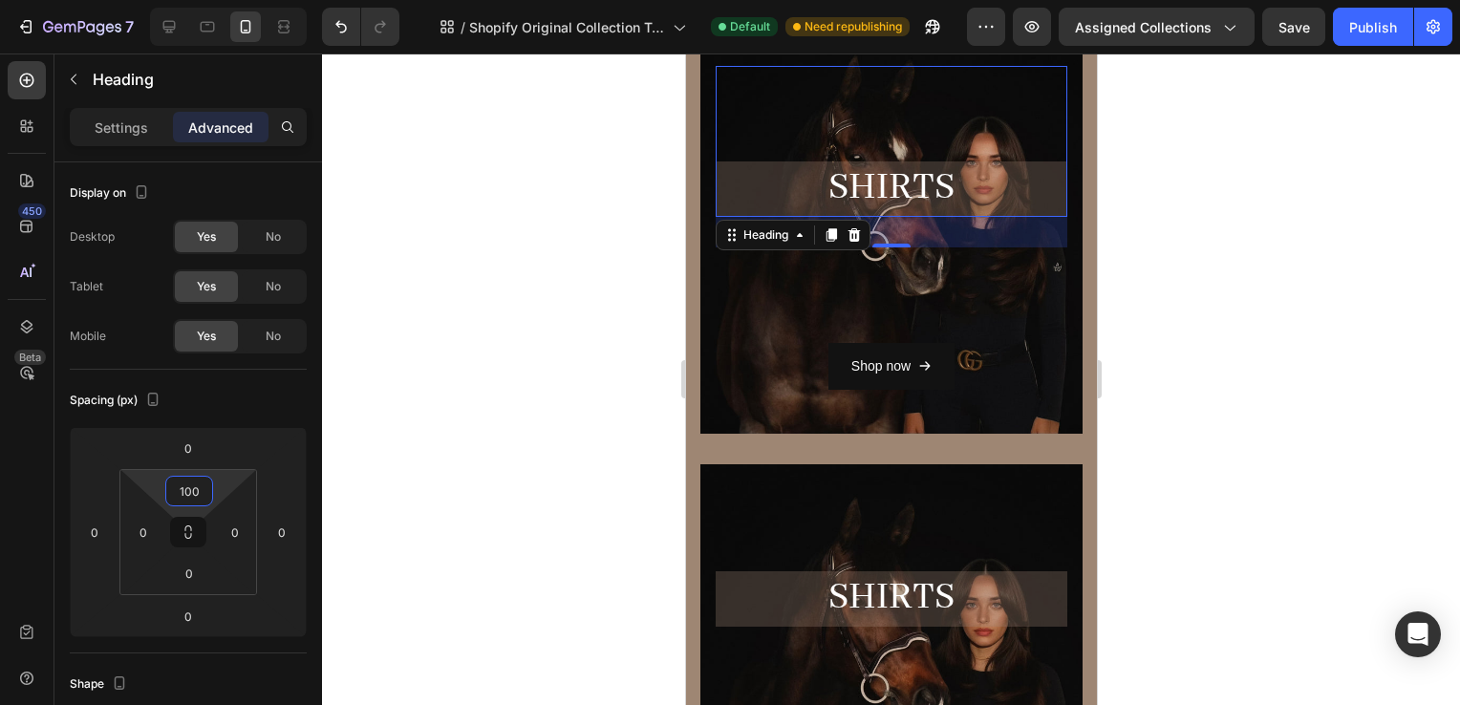
click at [1311, 341] on div at bounding box center [891, 380] width 1138 height 652
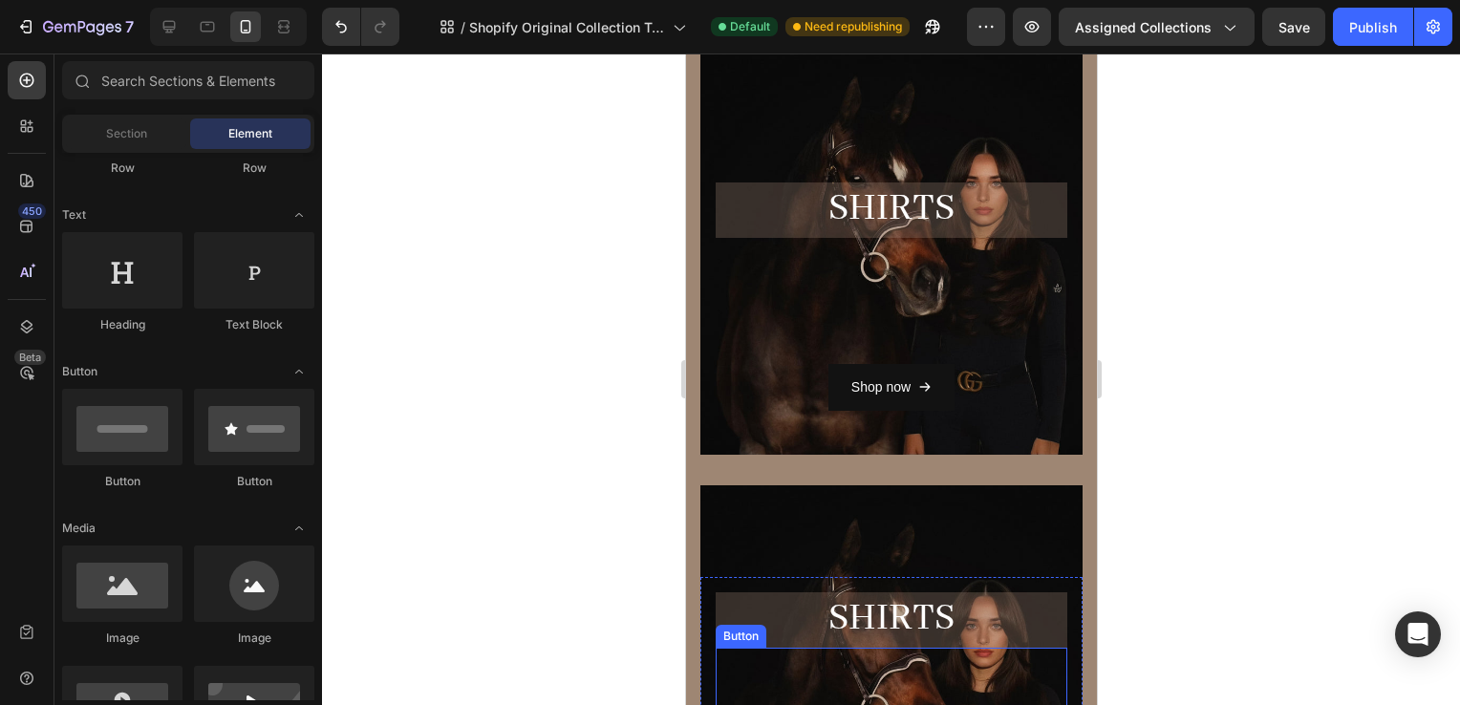
scroll to position [262, 0]
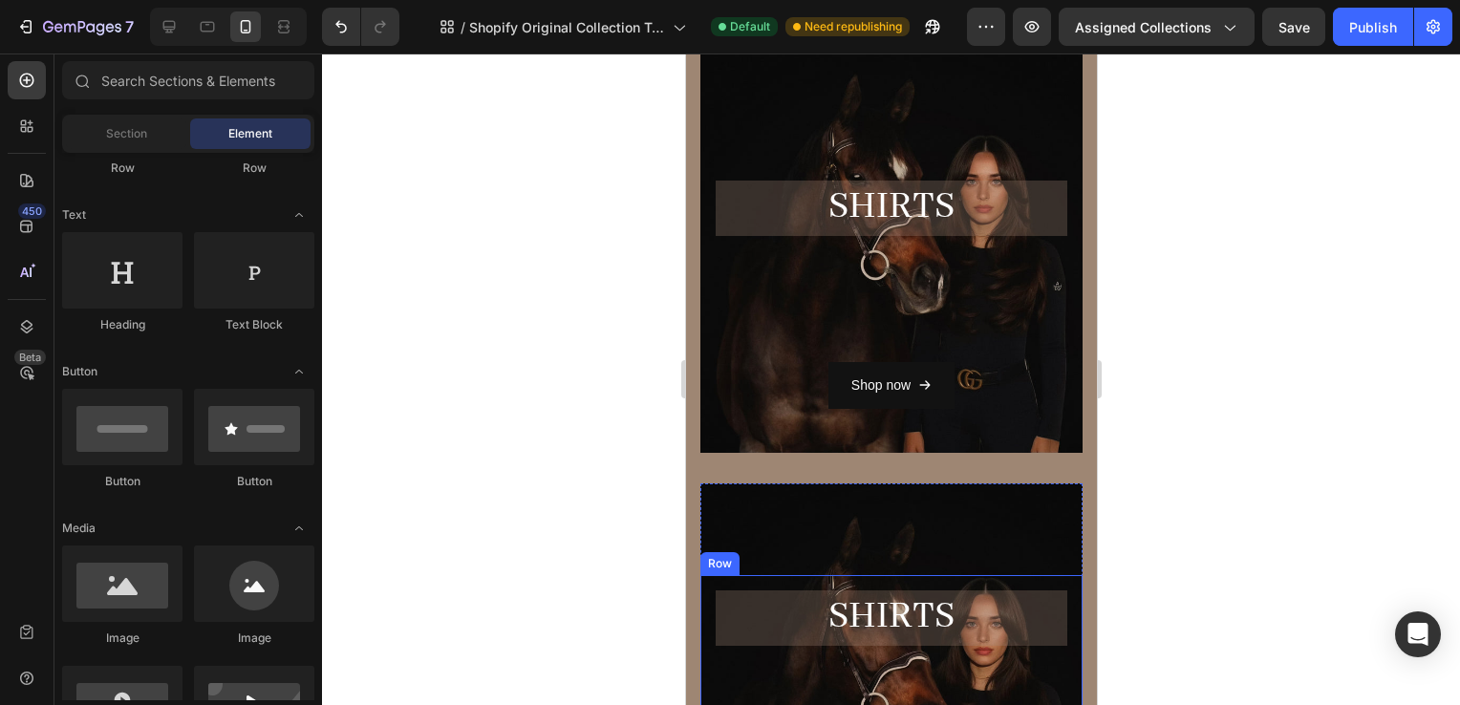
click at [907, 587] on div "SHiRTS Heading Shop now Button Row" at bounding box center [891, 689] width 382 height 228
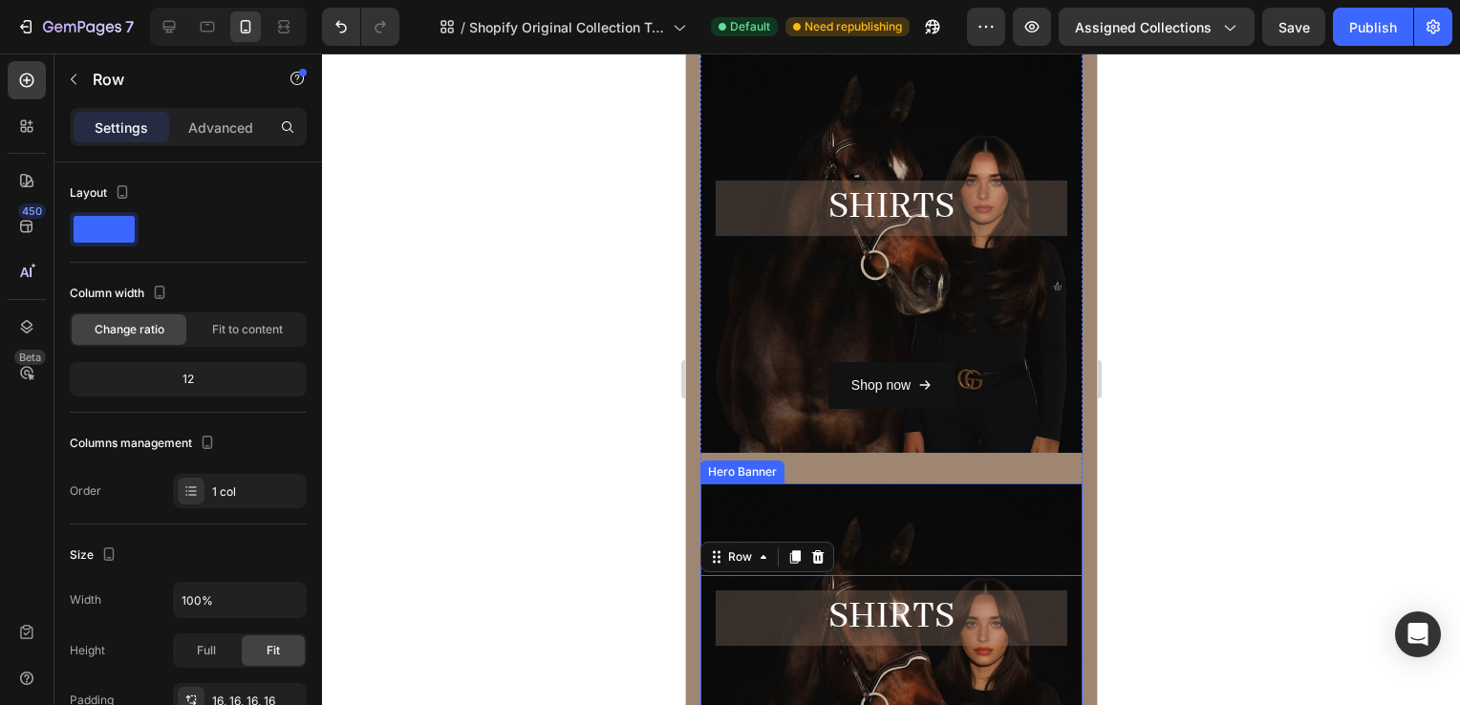
click at [897, 529] on div "Overlay" at bounding box center [891, 690] width 382 height 412
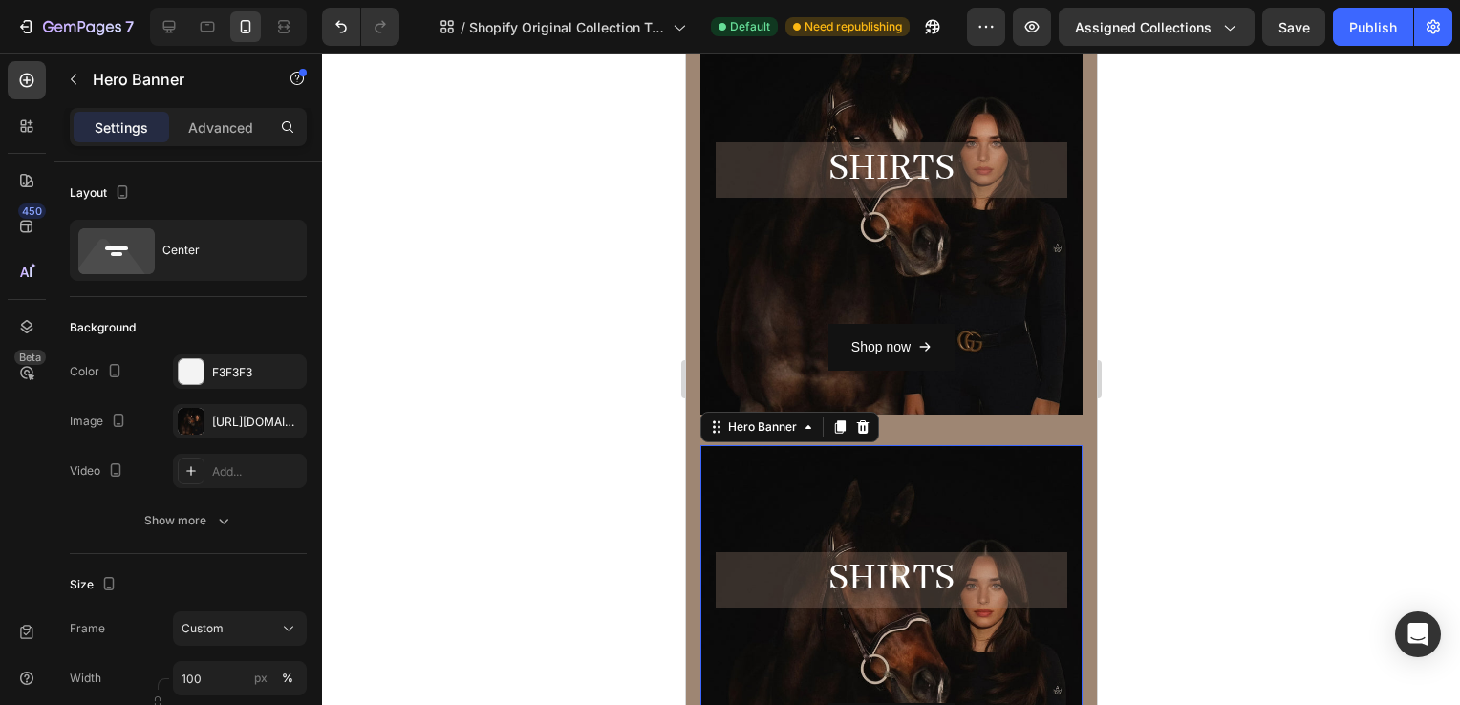
scroll to position [459, 0]
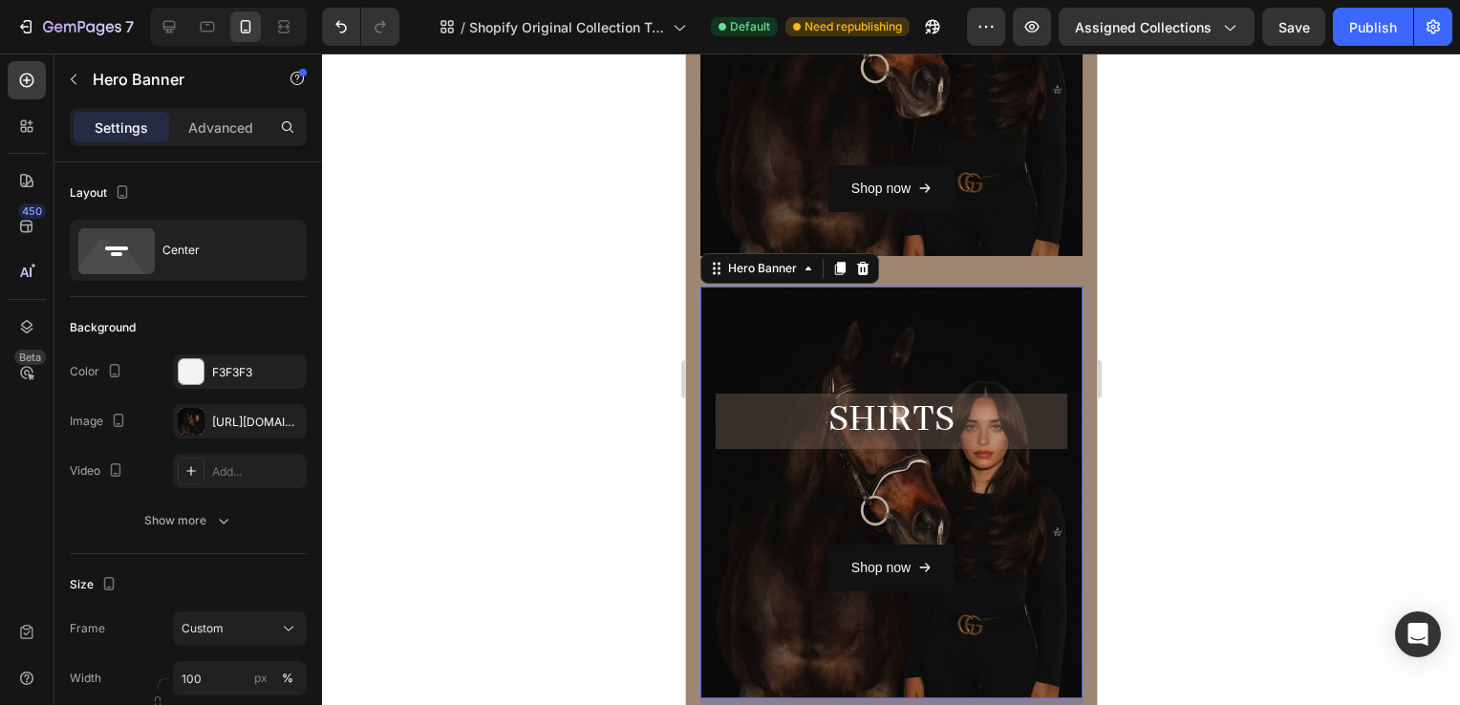
click at [927, 331] on div "Overlay" at bounding box center [891, 493] width 382 height 412
click at [229, 424] on div "https://cdn.shopify.com/s/files/1/0662/7678/6374/files/gempages_573403482258736…" at bounding box center [239, 422] width 55 height 17
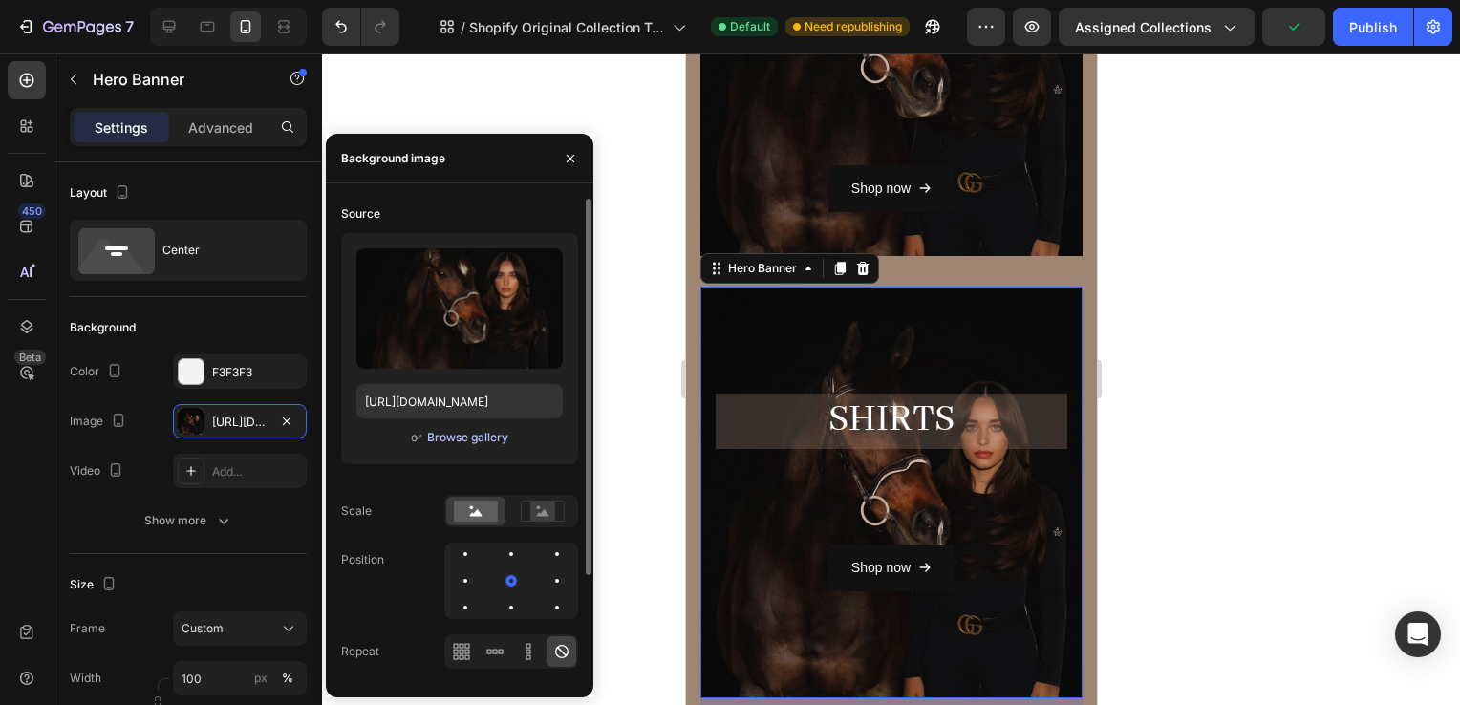
click at [490, 433] on div "Browse gallery" at bounding box center [467, 437] width 81 height 17
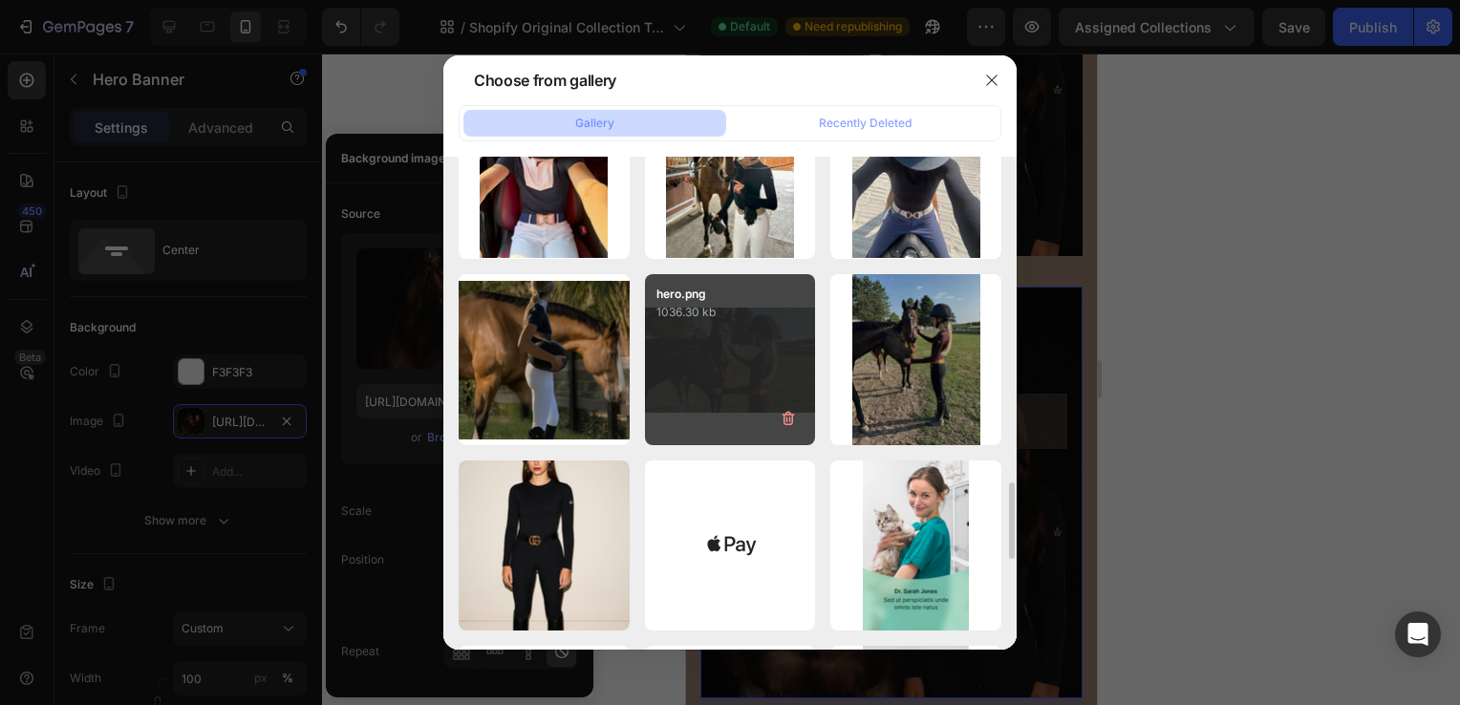
scroll to position [1965, 0]
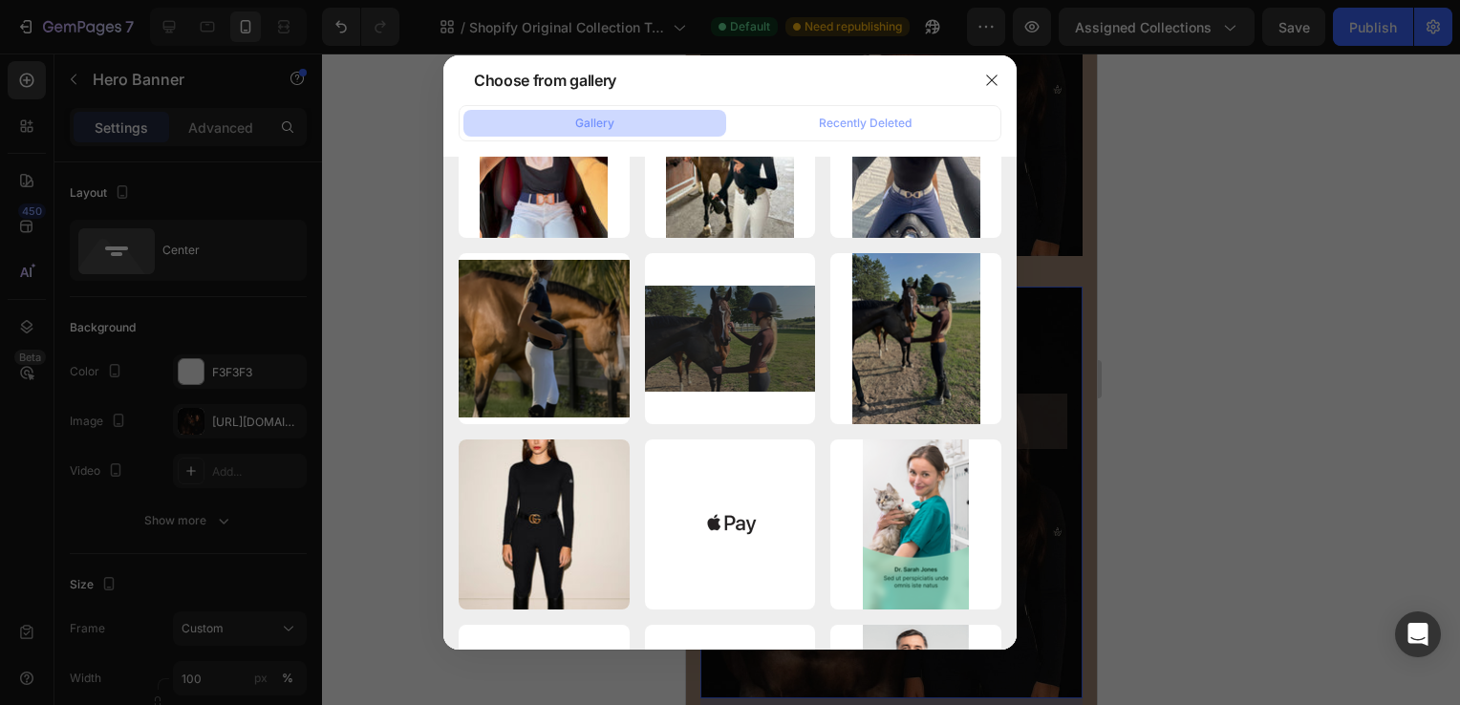
click at [1112, 426] on div at bounding box center [730, 352] width 1460 height 705
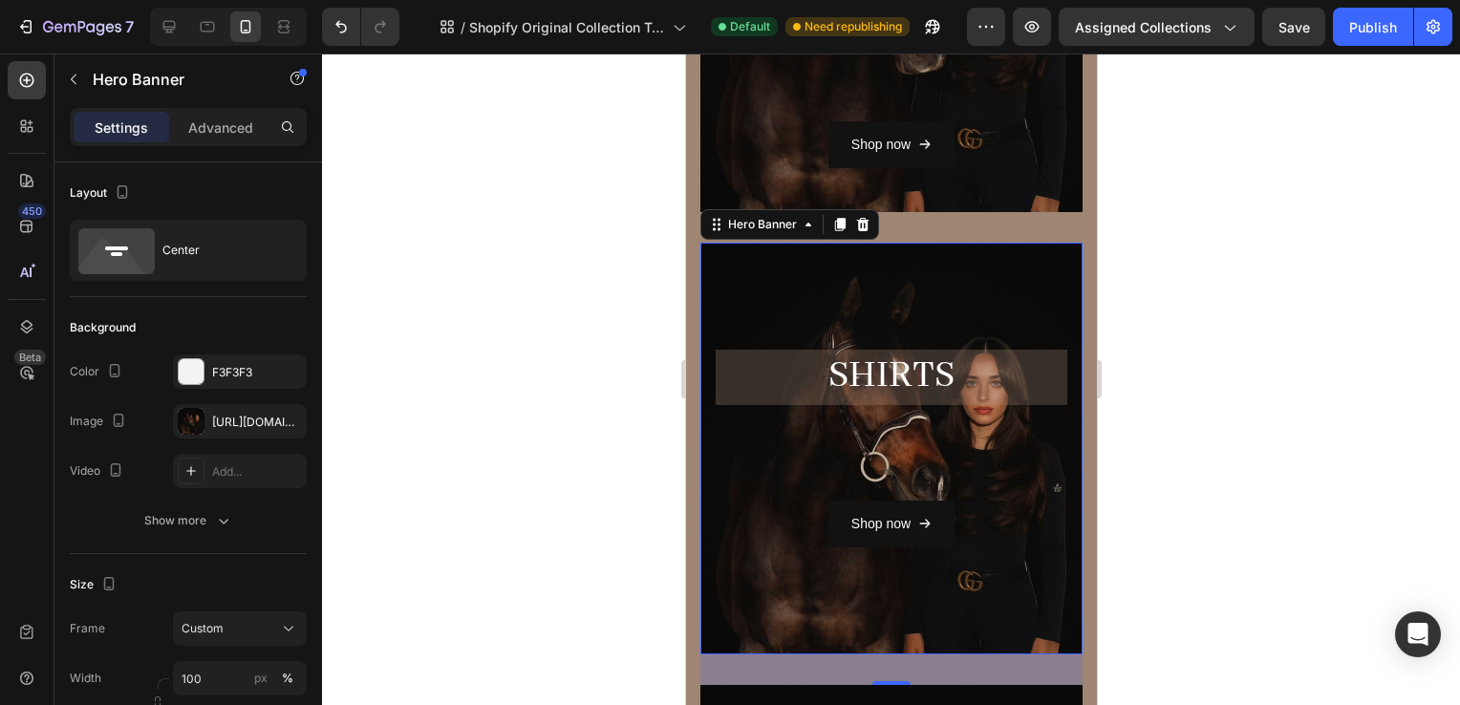
scroll to position [583, 0]
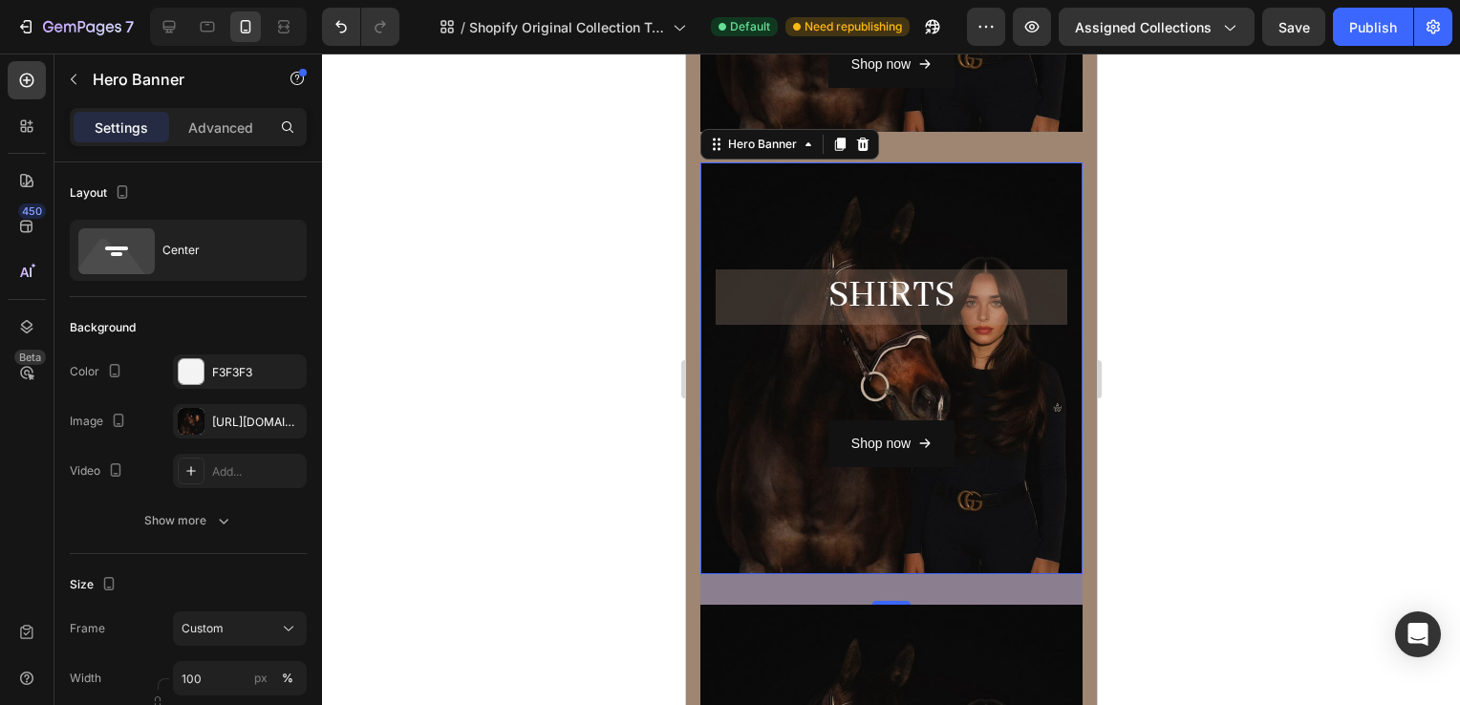
click at [766, 222] on div "Overlay" at bounding box center [891, 368] width 382 height 412
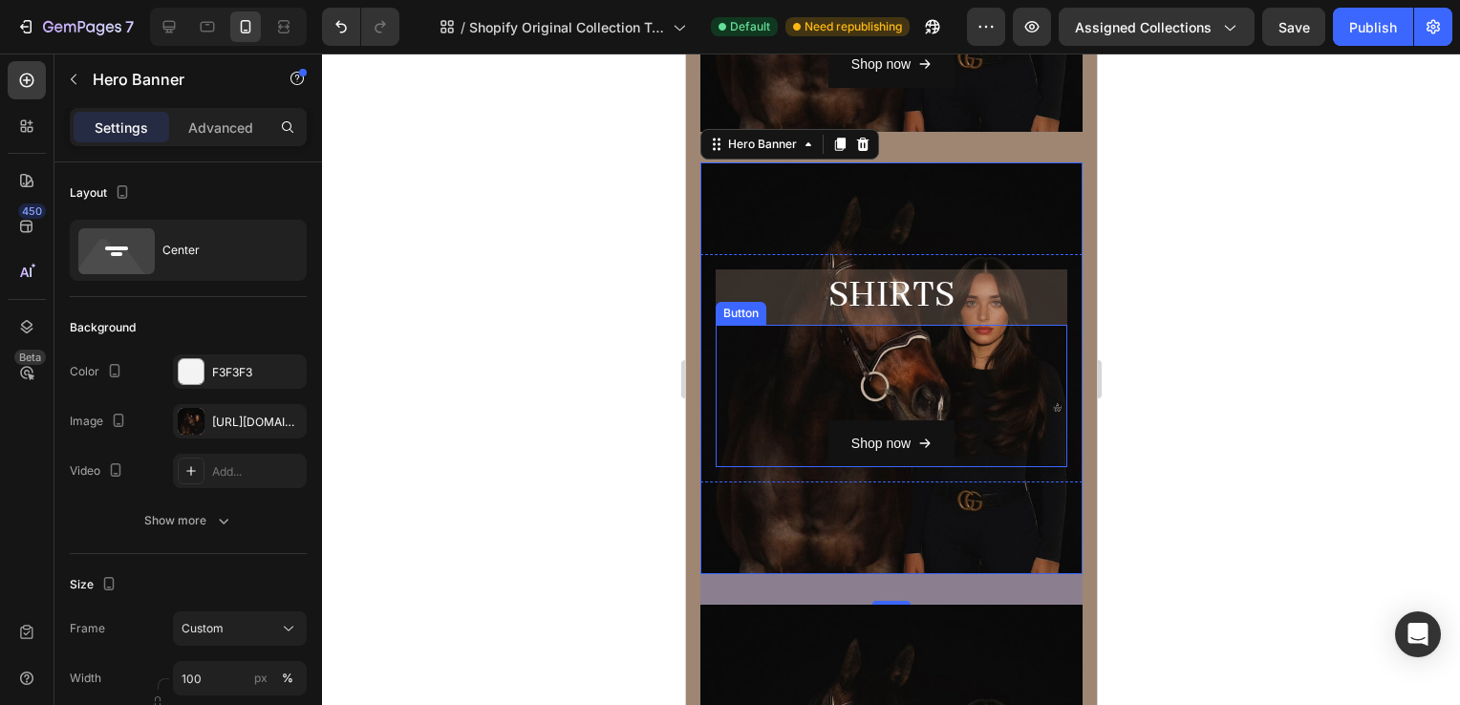
click at [777, 449] on div "Shop now Button" at bounding box center [891, 396] width 352 height 142
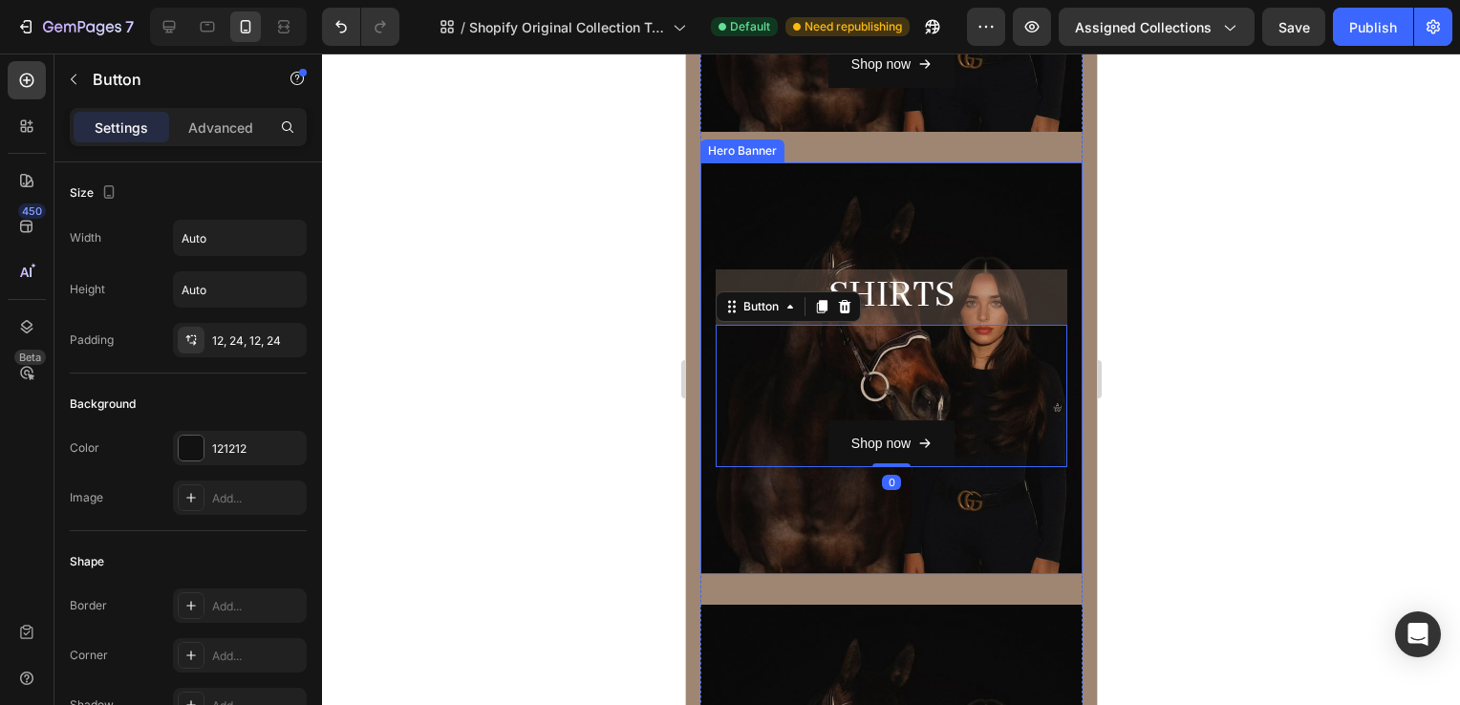
click at [764, 512] on div "Overlay" at bounding box center [891, 368] width 382 height 412
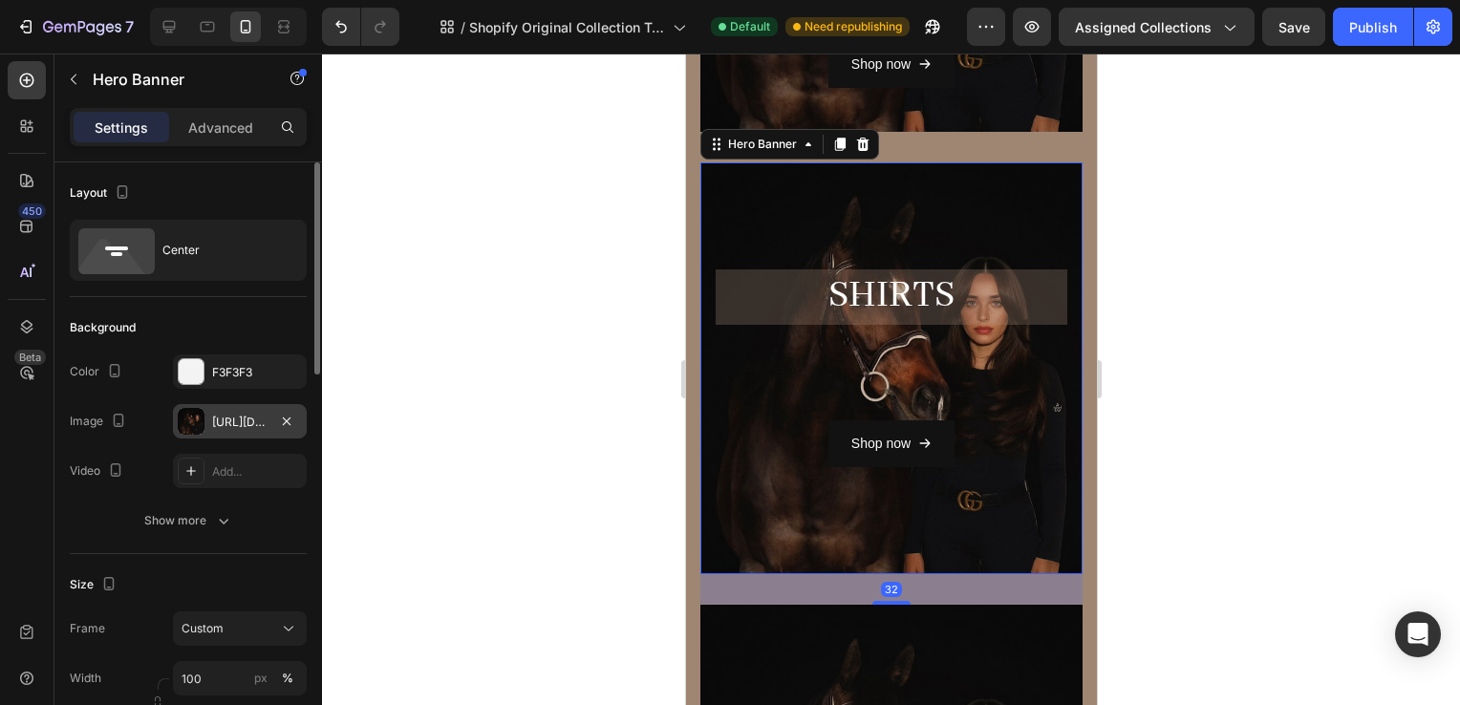
click at [215, 422] on div "https://cdn.shopify.com/s/files/1/0662/7678/6374/files/gempages_573403482258736…" at bounding box center [239, 422] width 55 height 17
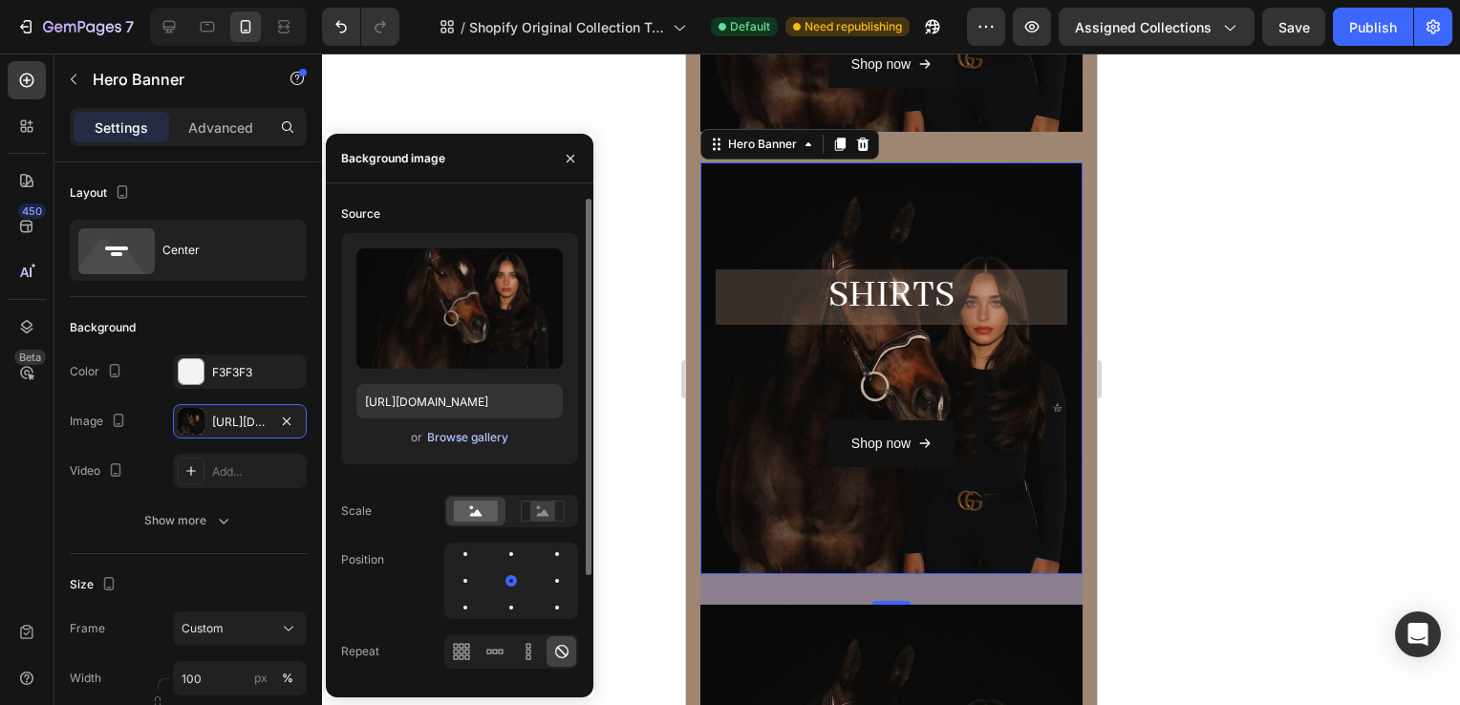
click at [455, 433] on div "Browse gallery" at bounding box center [467, 437] width 81 height 17
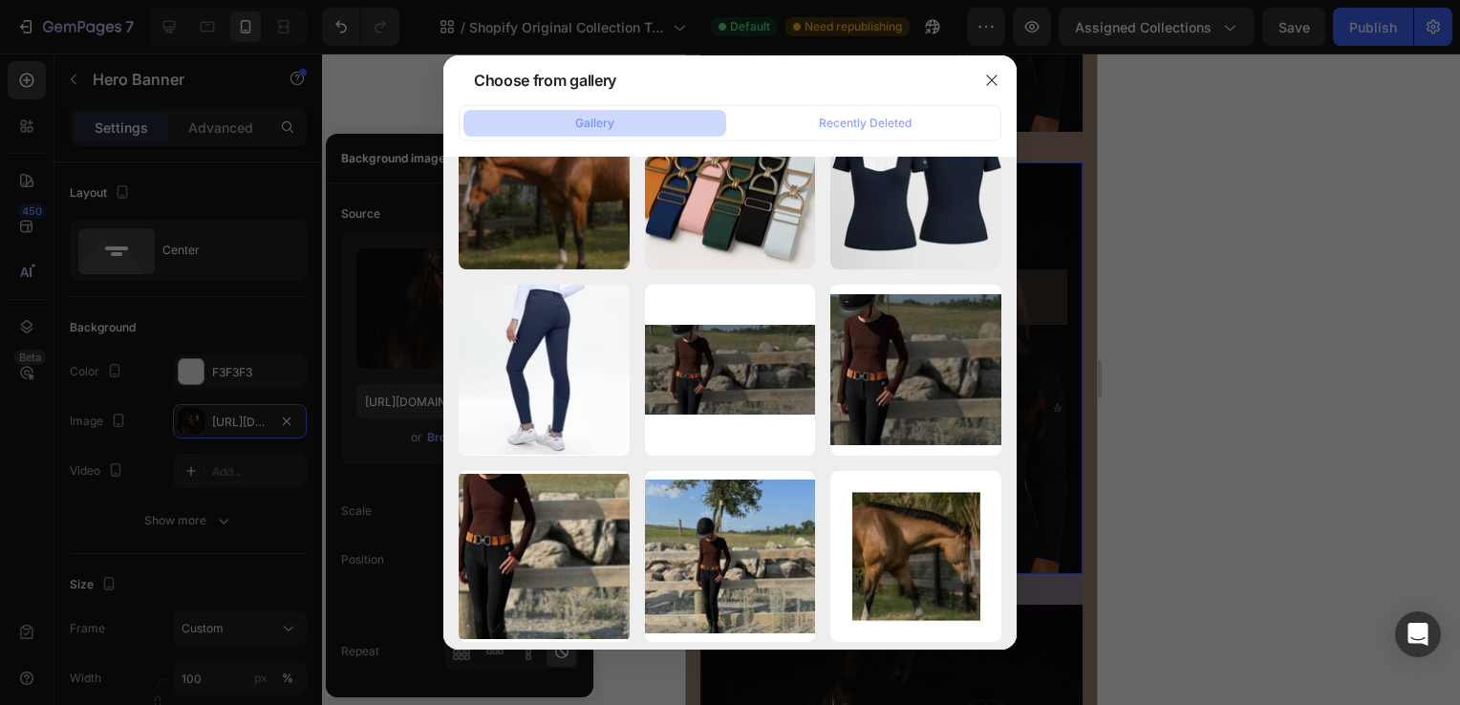
scroll to position [1801, 0]
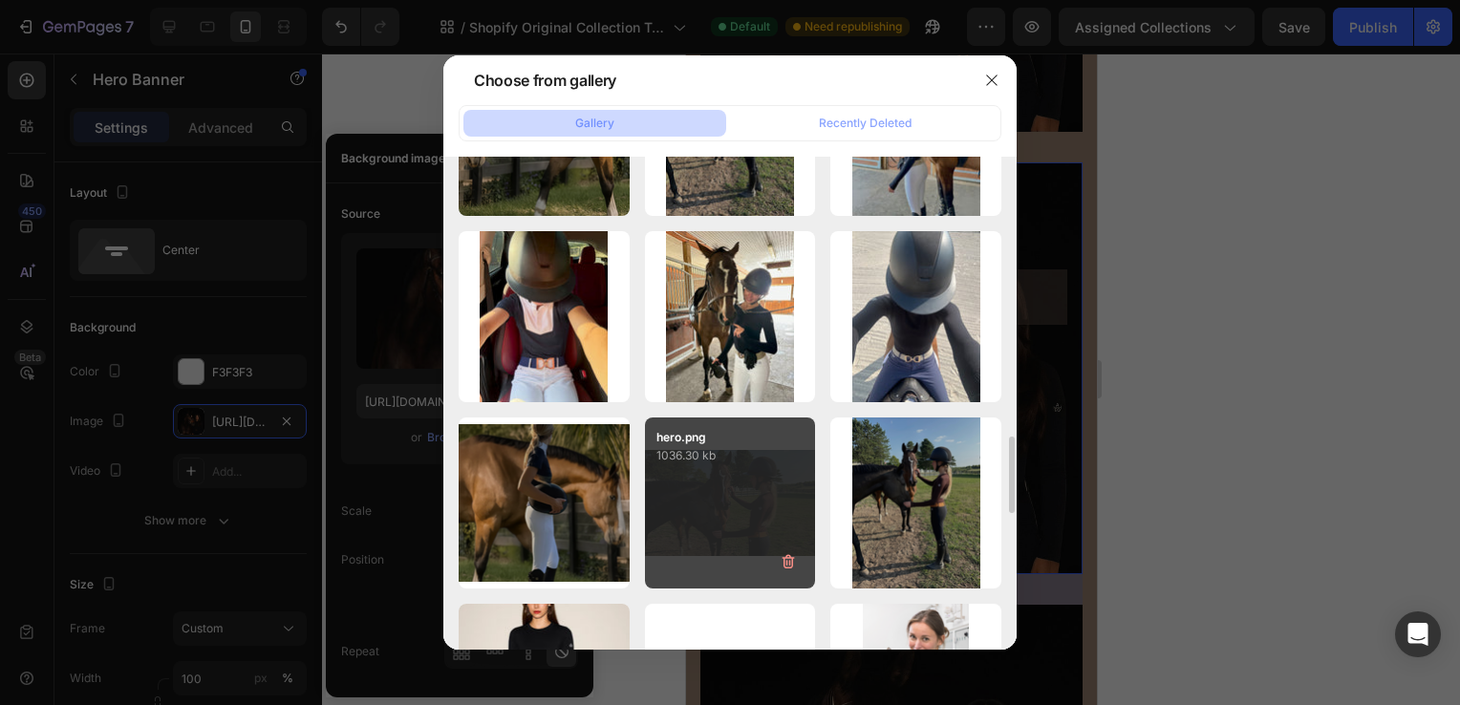
click at [749, 523] on div "hero.png 1036.30 kb" at bounding box center [730, 503] width 171 height 171
type input "https://cdn.shopify.com/s/files/1/0662/7678/6374/files/gempages_573403482258736…"
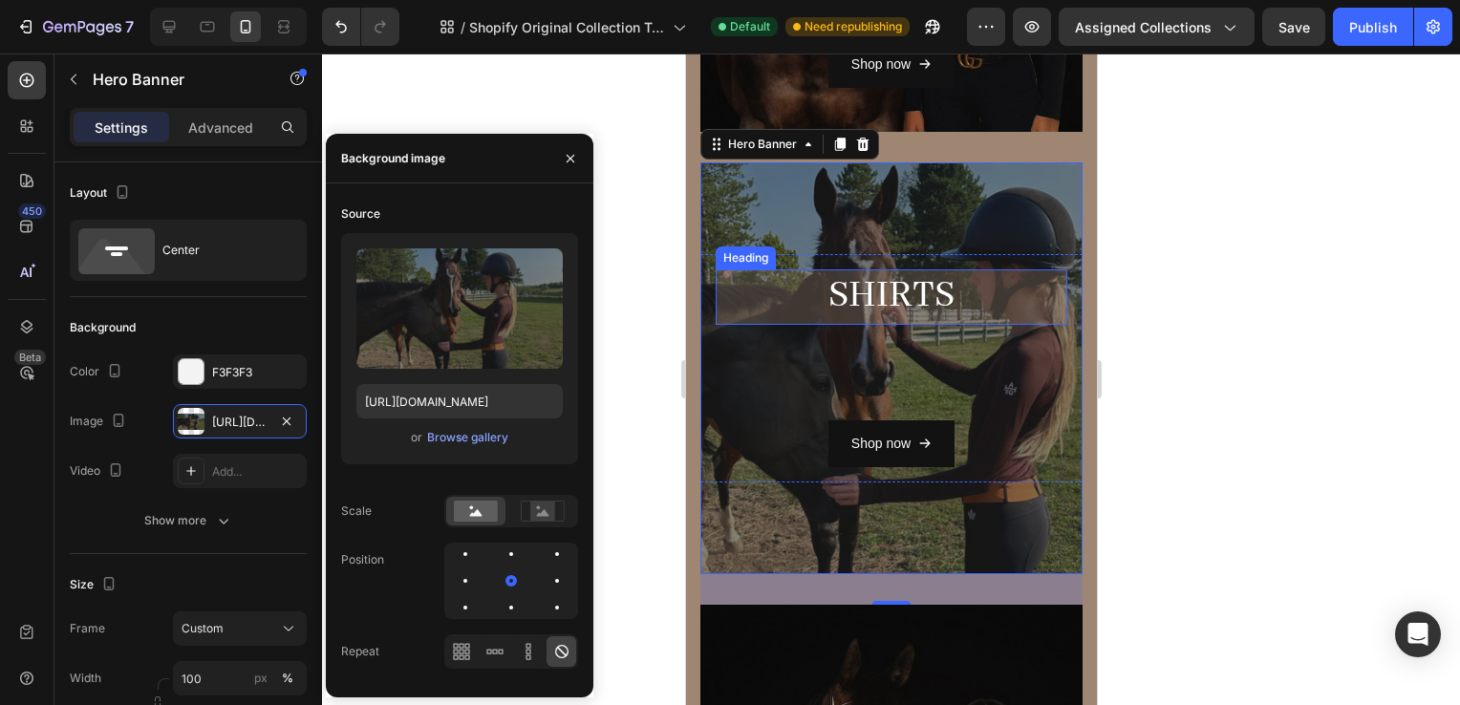
click at [925, 310] on h2 "SHiRTS" at bounding box center [891, 297] width 352 height 54
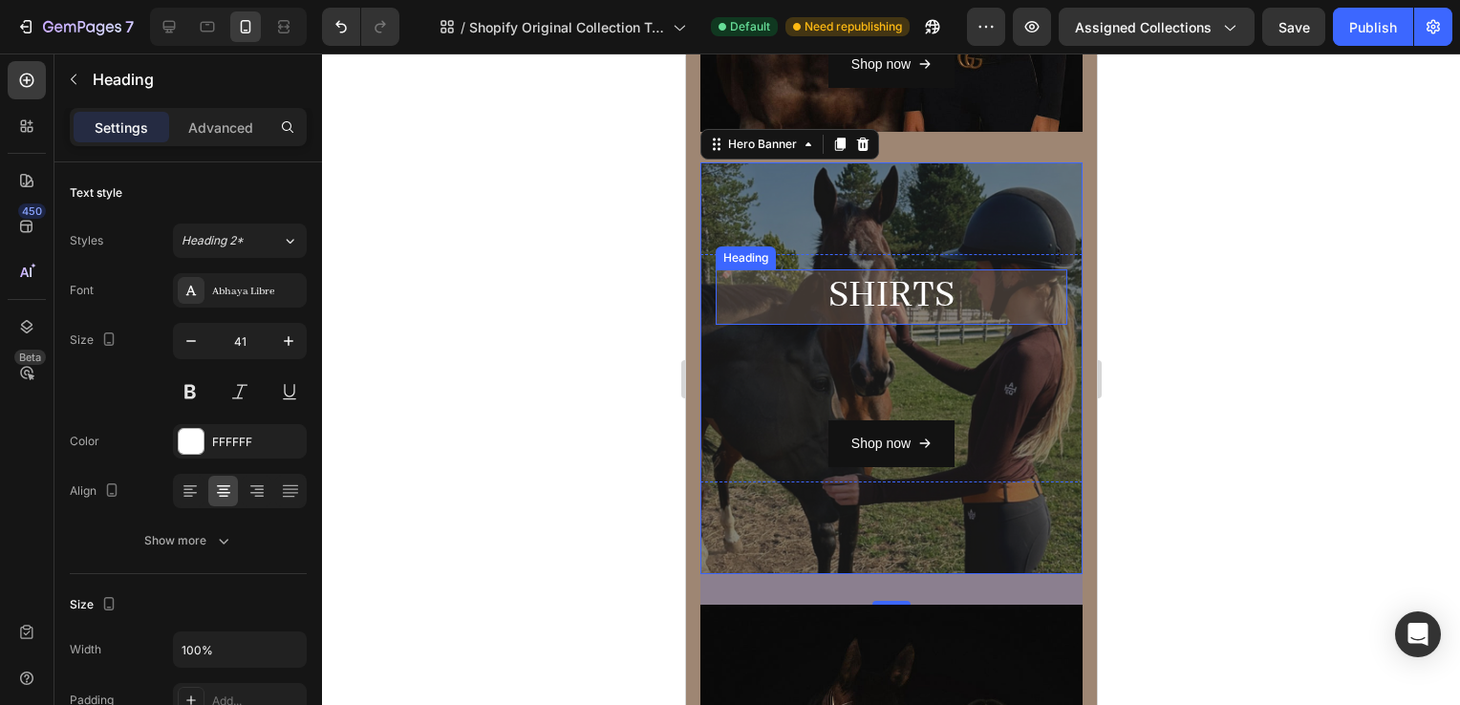
click at [925, 310] on h2 "SHiRTS" at bounding box center [891, 297] width 352 height 54
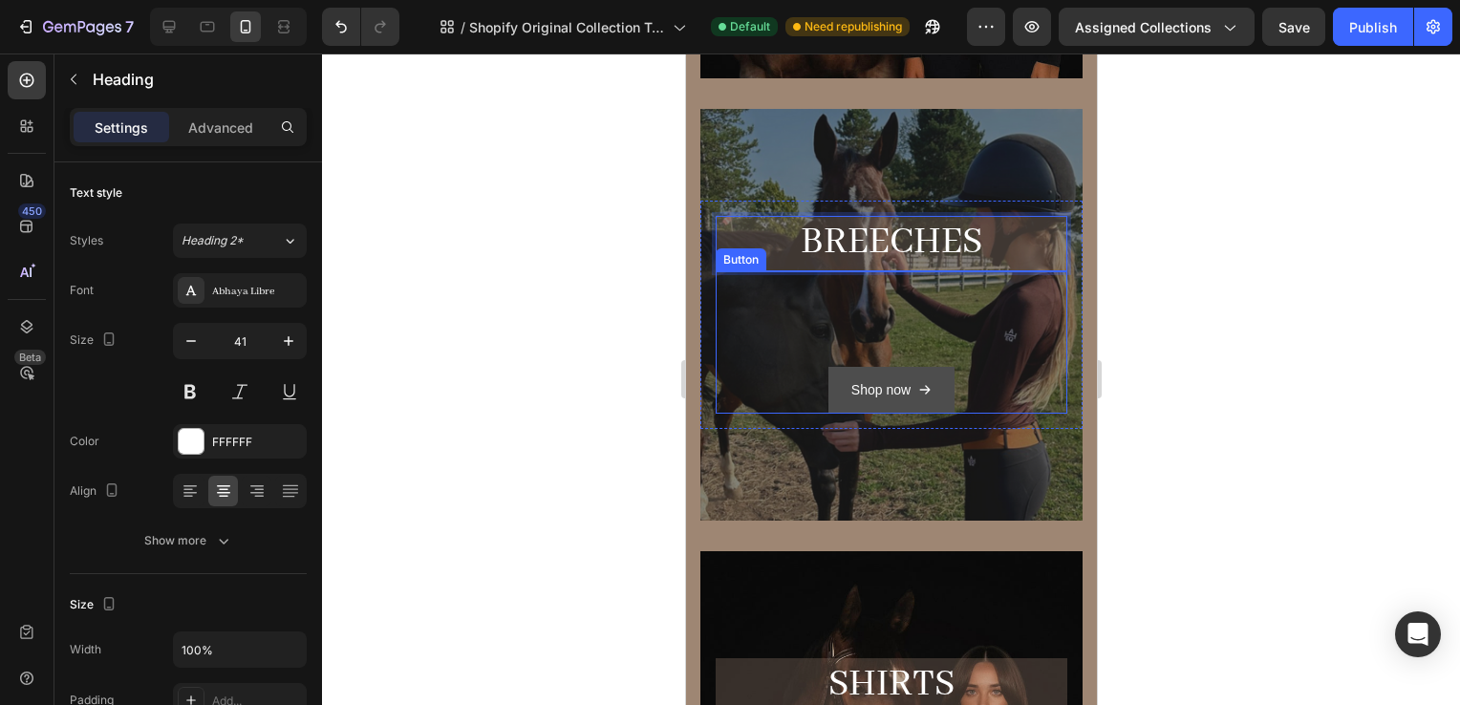
scroll to position [641, 0]
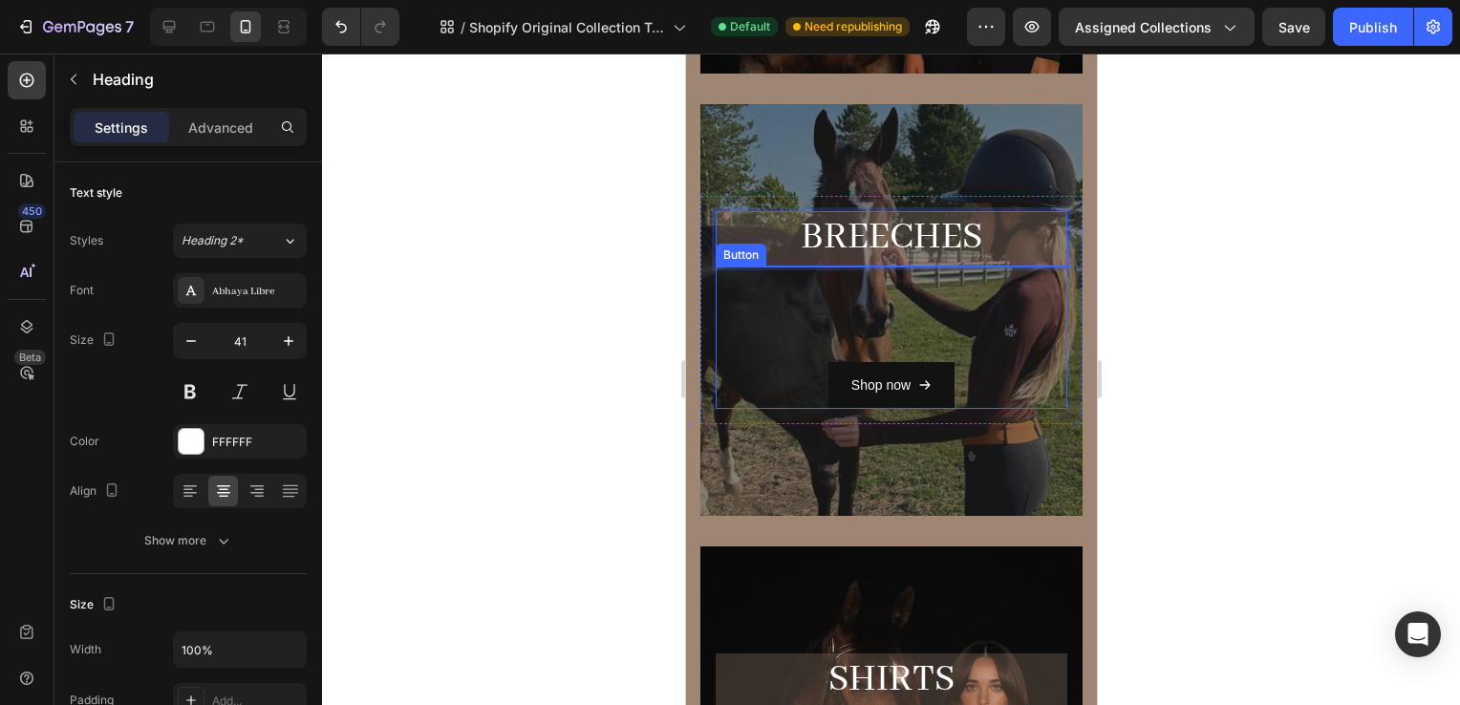
click at [1245, 423] on div at bounding box center [891, 380] width 1138 height 652
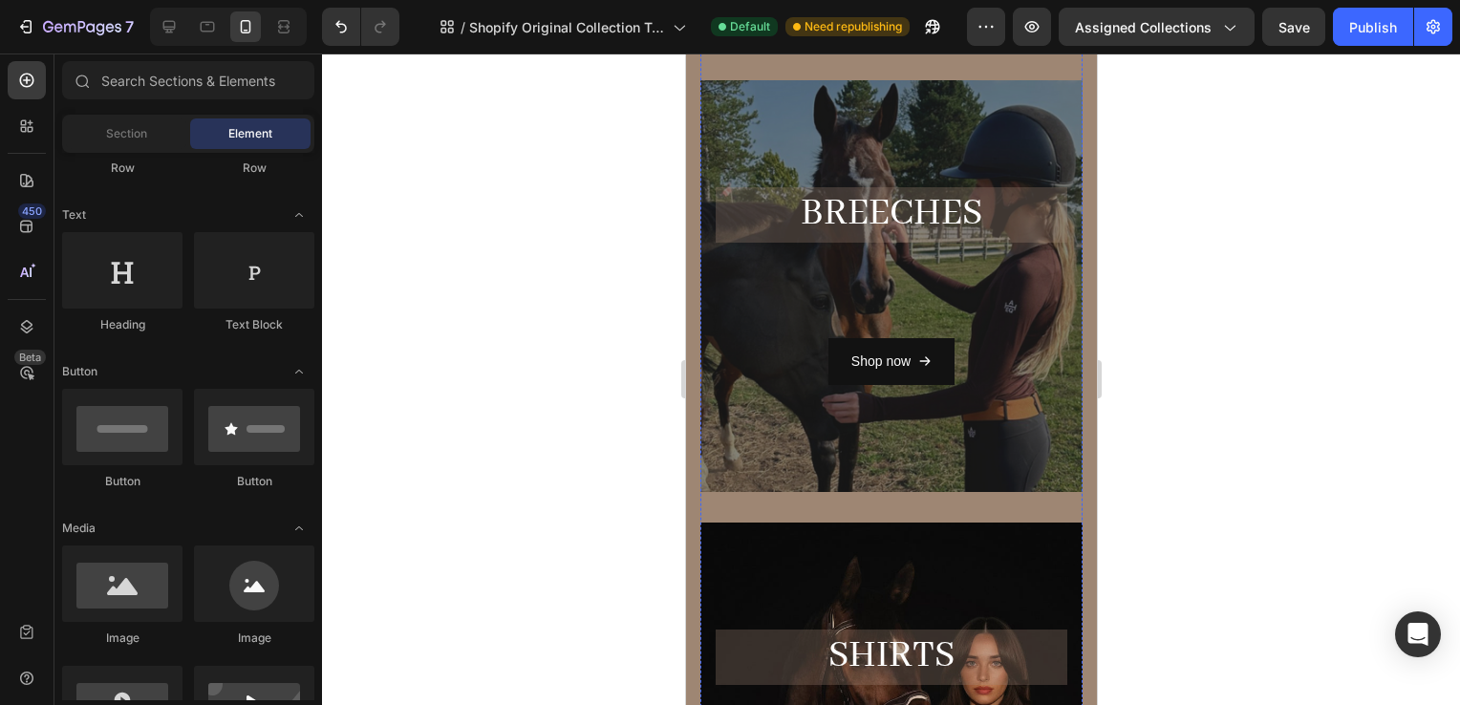
scroll to position [917, 0]
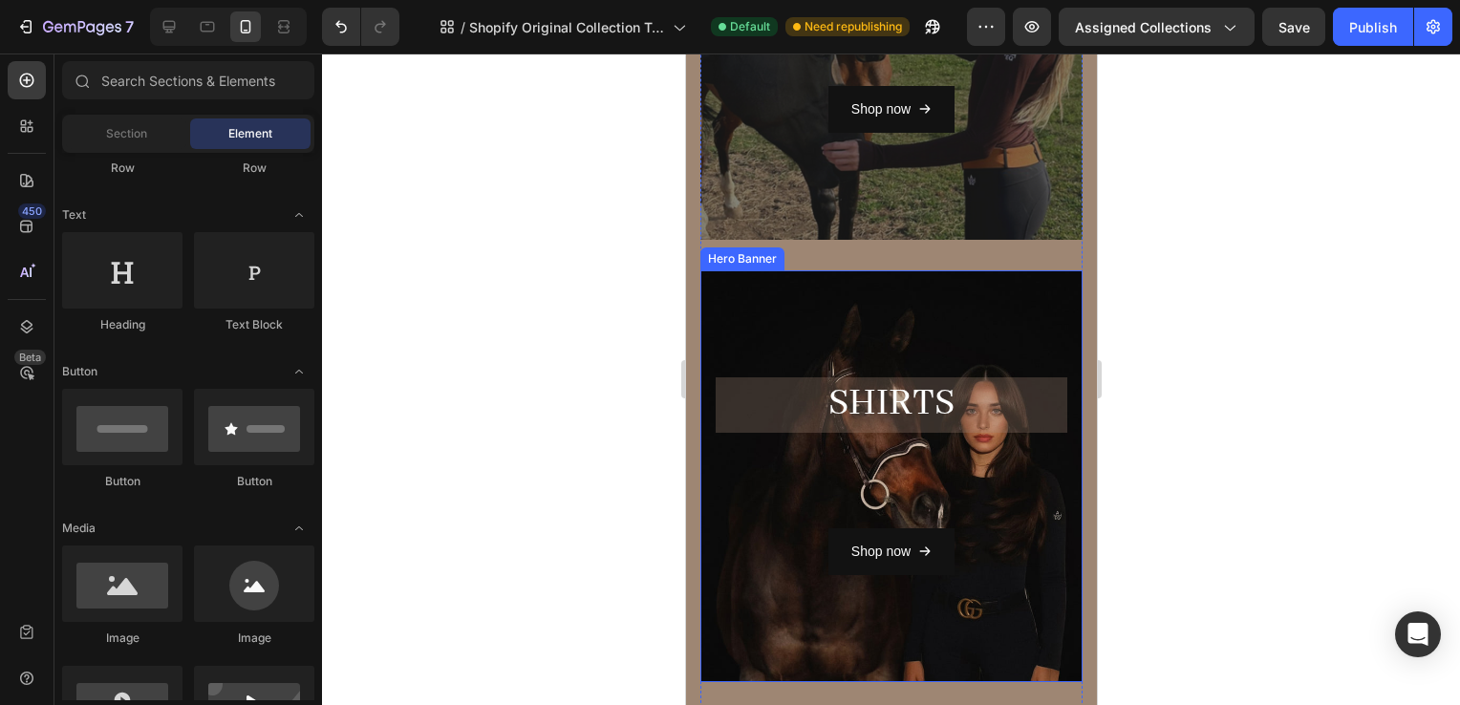
click at [889, 330] on div "Overlay" at bounding box center [891, 476] width 382 height 412
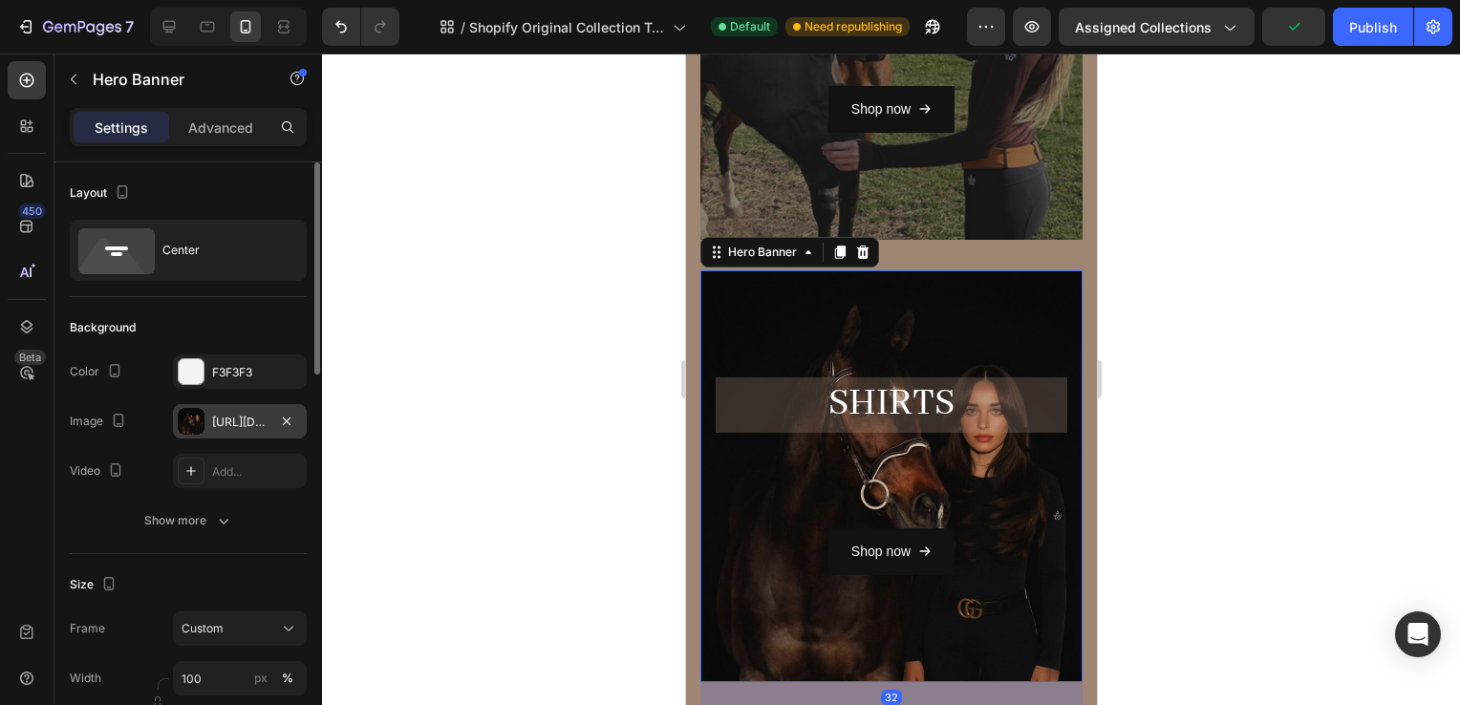
click at [229, 415] on div "https://cdn.shopify.com/s/files/1/0662/7678/6374/files/gempages_573403482258736…" at bounding box center [239, 422] width 55 height 17
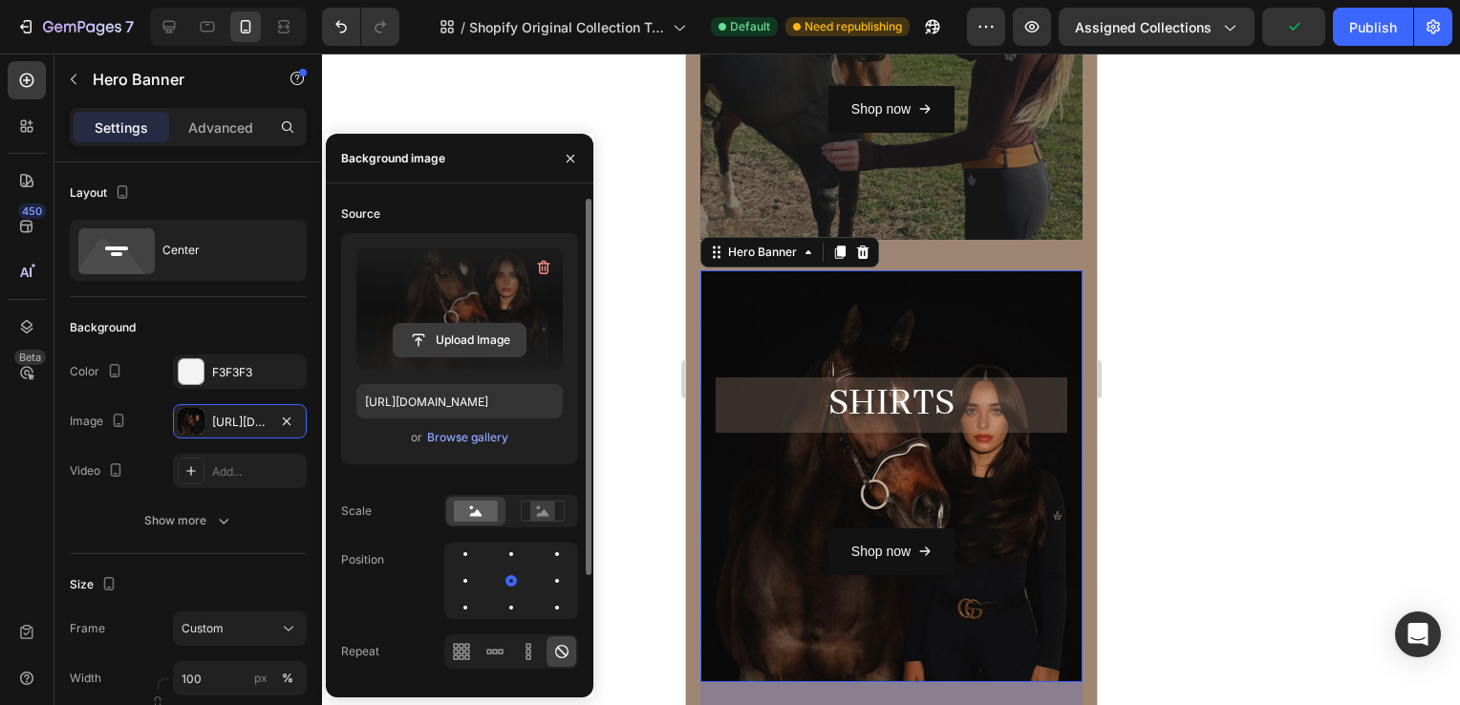
click at [476, 334] on input "file" at bounding box center [460, 340] width 132 height 32
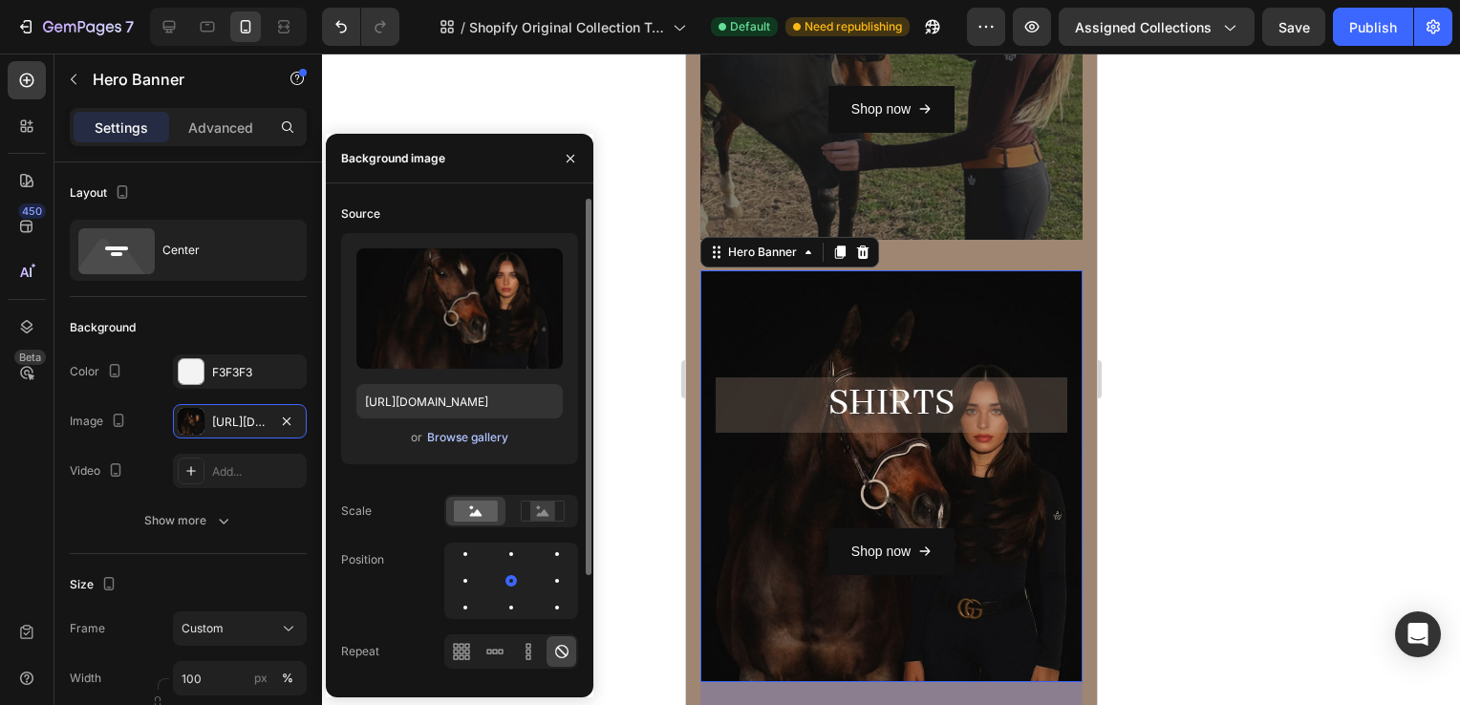
click at [441, 436] on div "Browse gallery" at bounding box center [467, 437] width 81 height 17
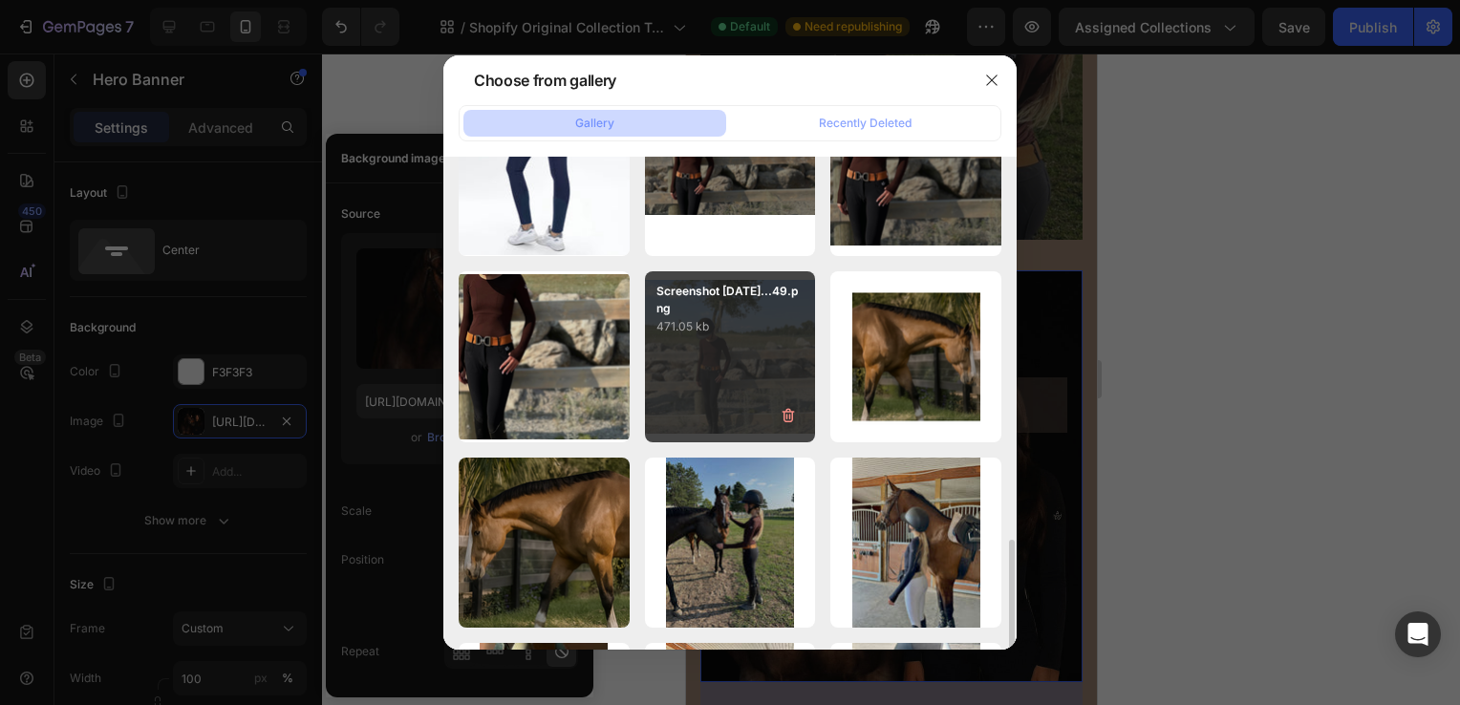
scroll to position [1709, 0]
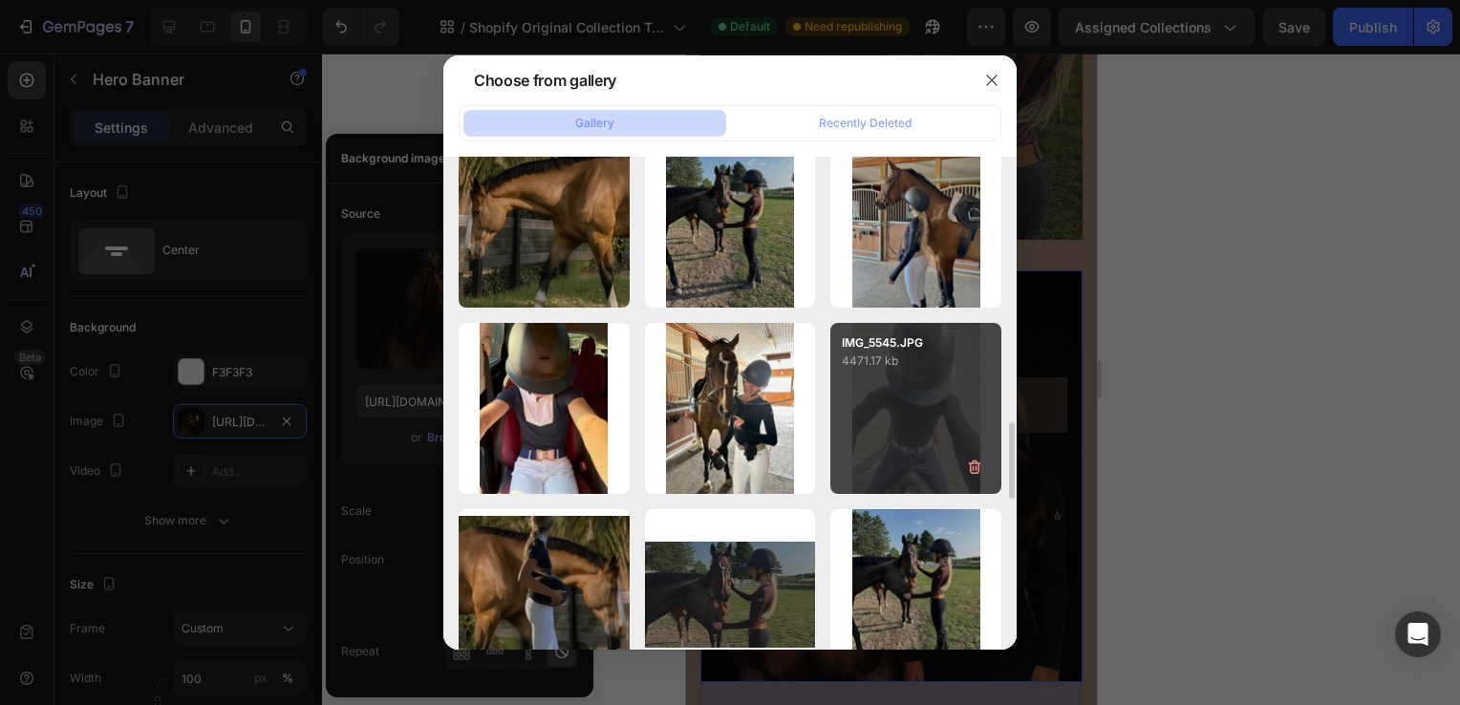
click at [891, 420] on div "IMG_5545.JPG 4471.17 kb" at bounding box center [915, 408] width 171 height 171
type input "https://cdn.shopify.com/s/files/1/0662/7678/6374/files/gempages_573403482258736…"
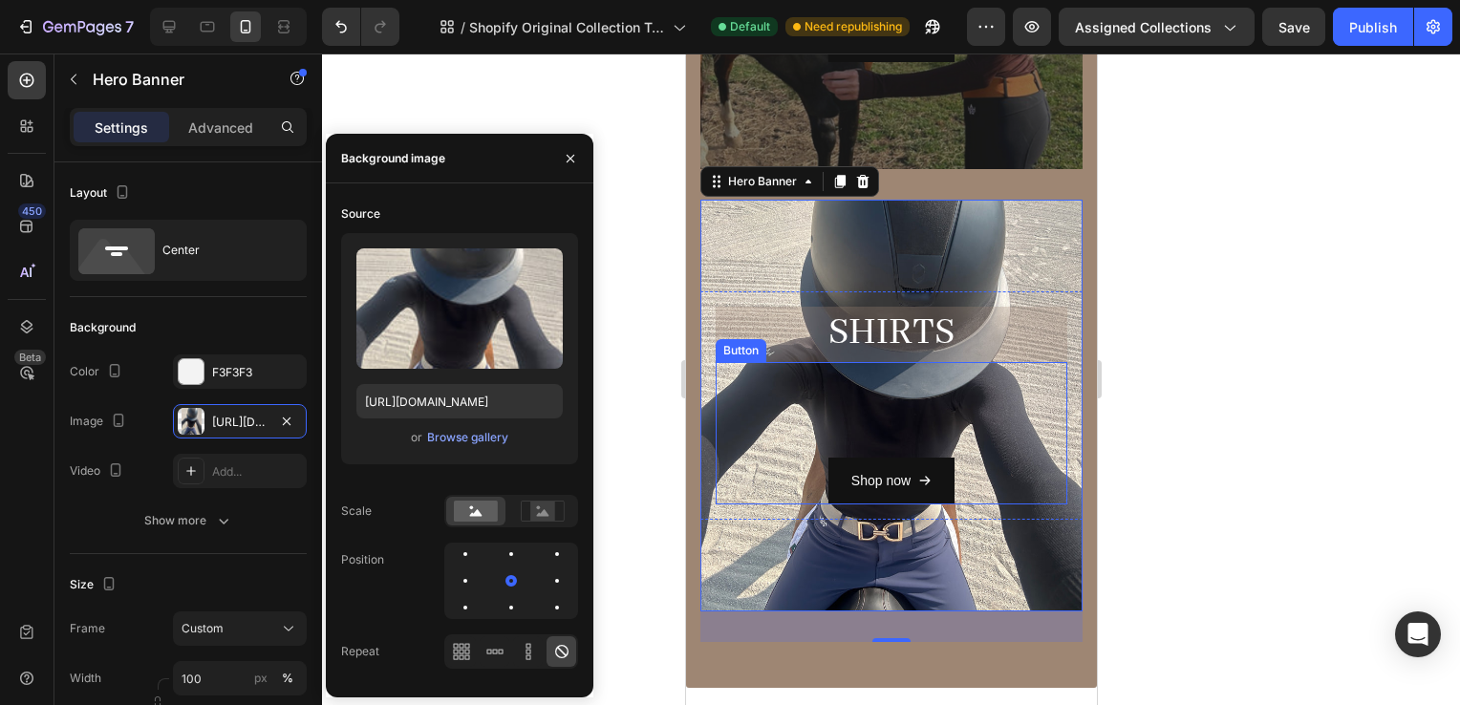
scroll to position [990, 0]
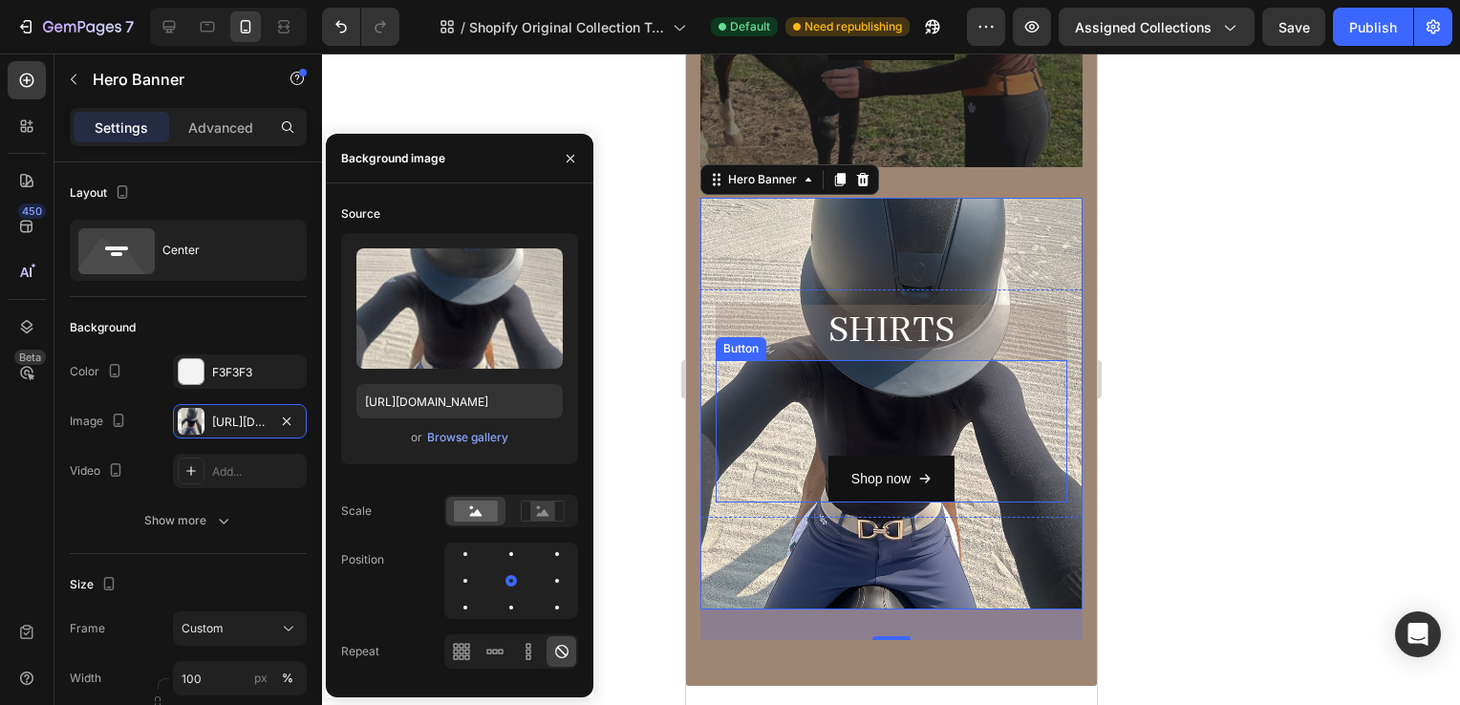
click at [899, 335] on h2 "SHiRTS" at bounding box center [891, 332] width 352 height 54
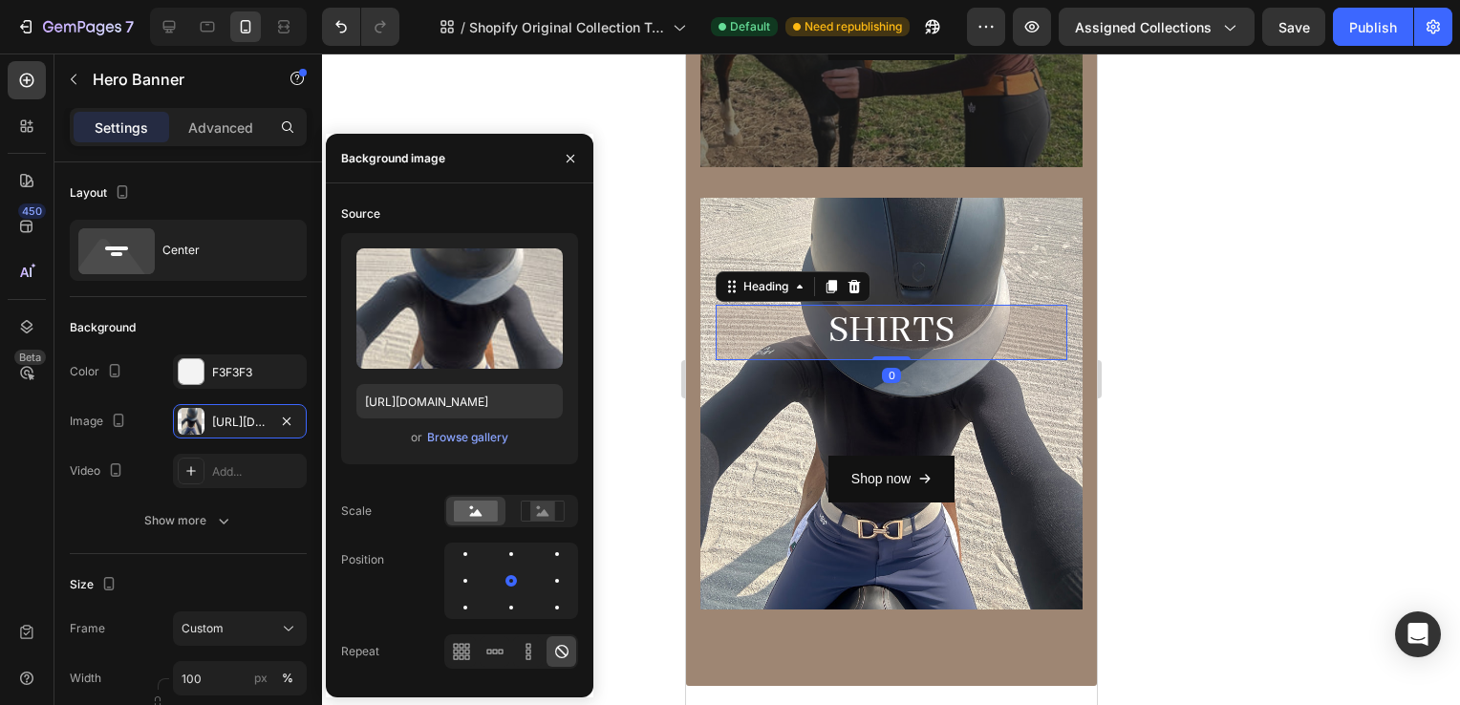
click at [899, 335] on h2 "SHiRTS" at bounding box center [891, 332] width 352 height 54
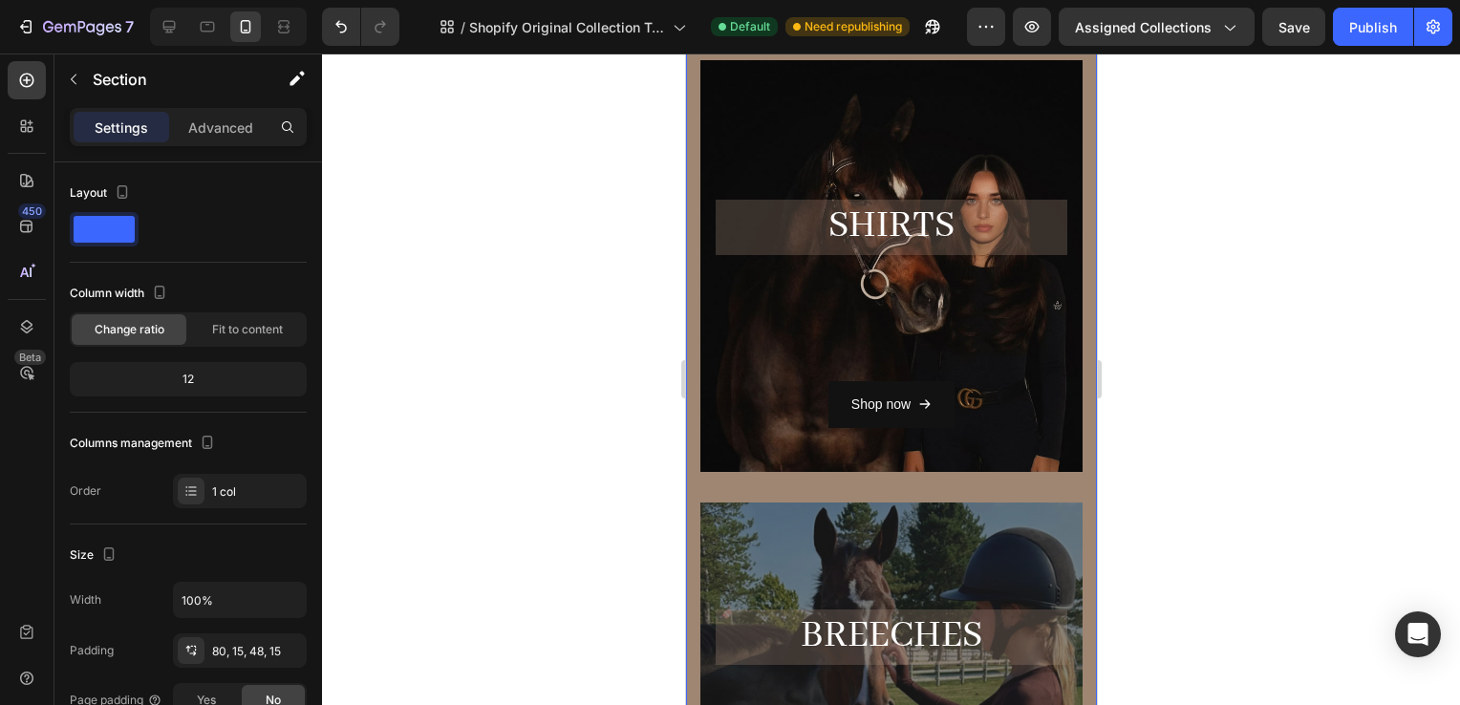
scroll to position [143, 0]
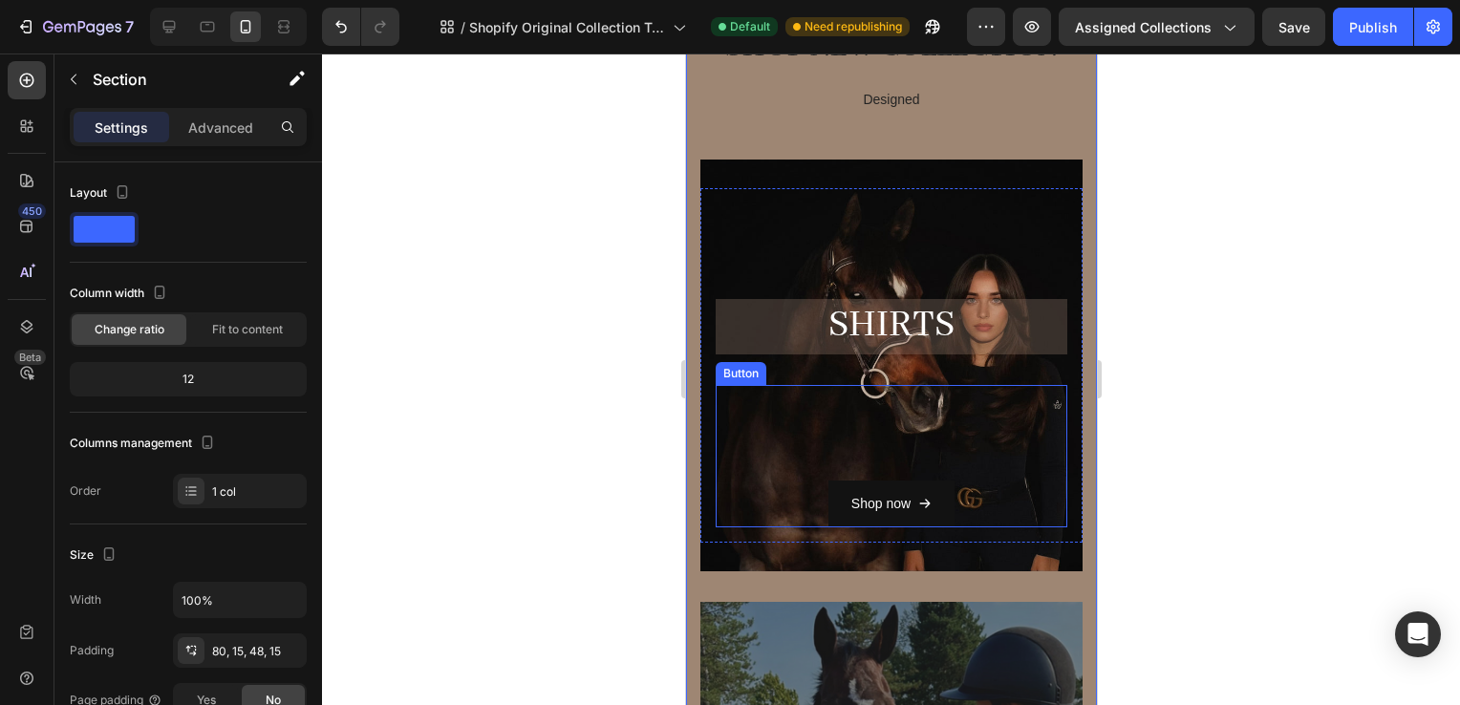
click at [834, 443] on div "Shop now Button" at bounding box center [891, 456] width 352 height 142
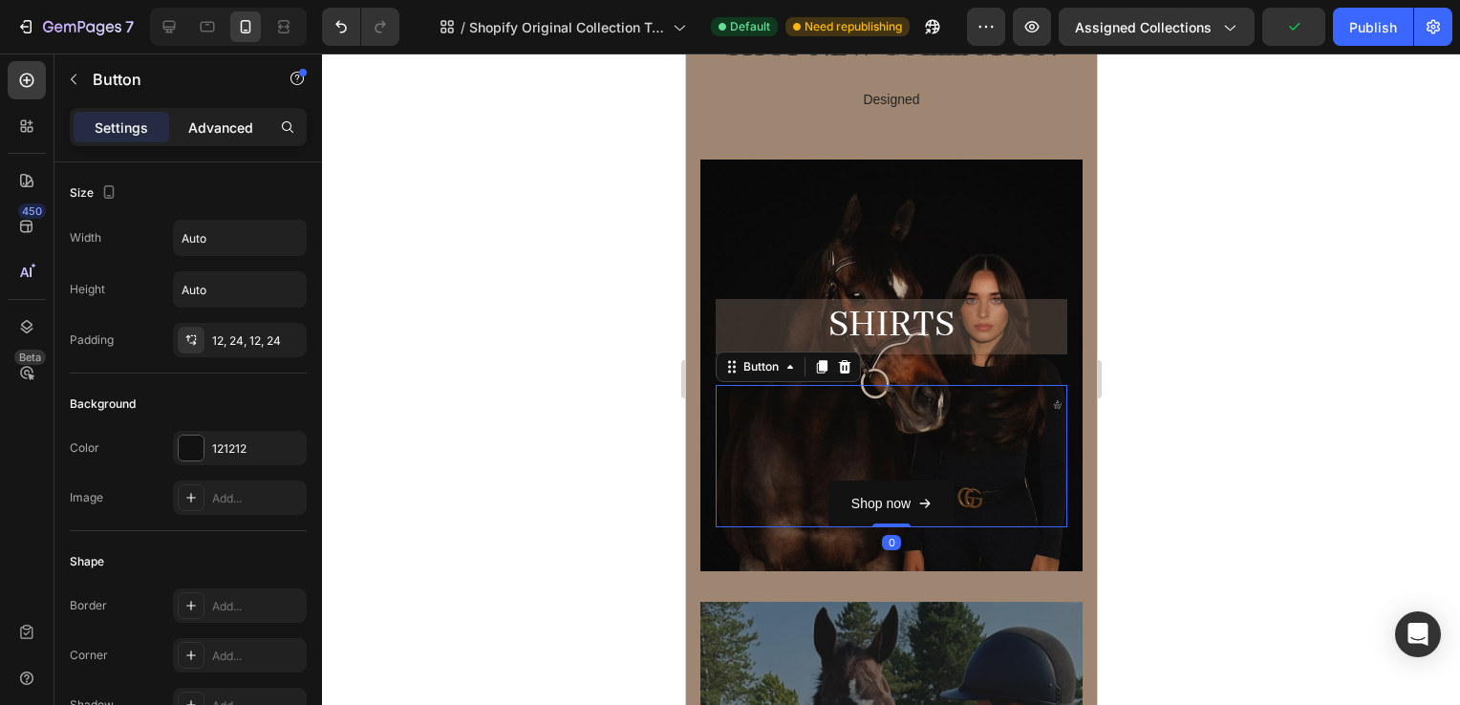
click at [223, 127] on p "Advanced" at bounding box center [220, 128] width 65 height 20
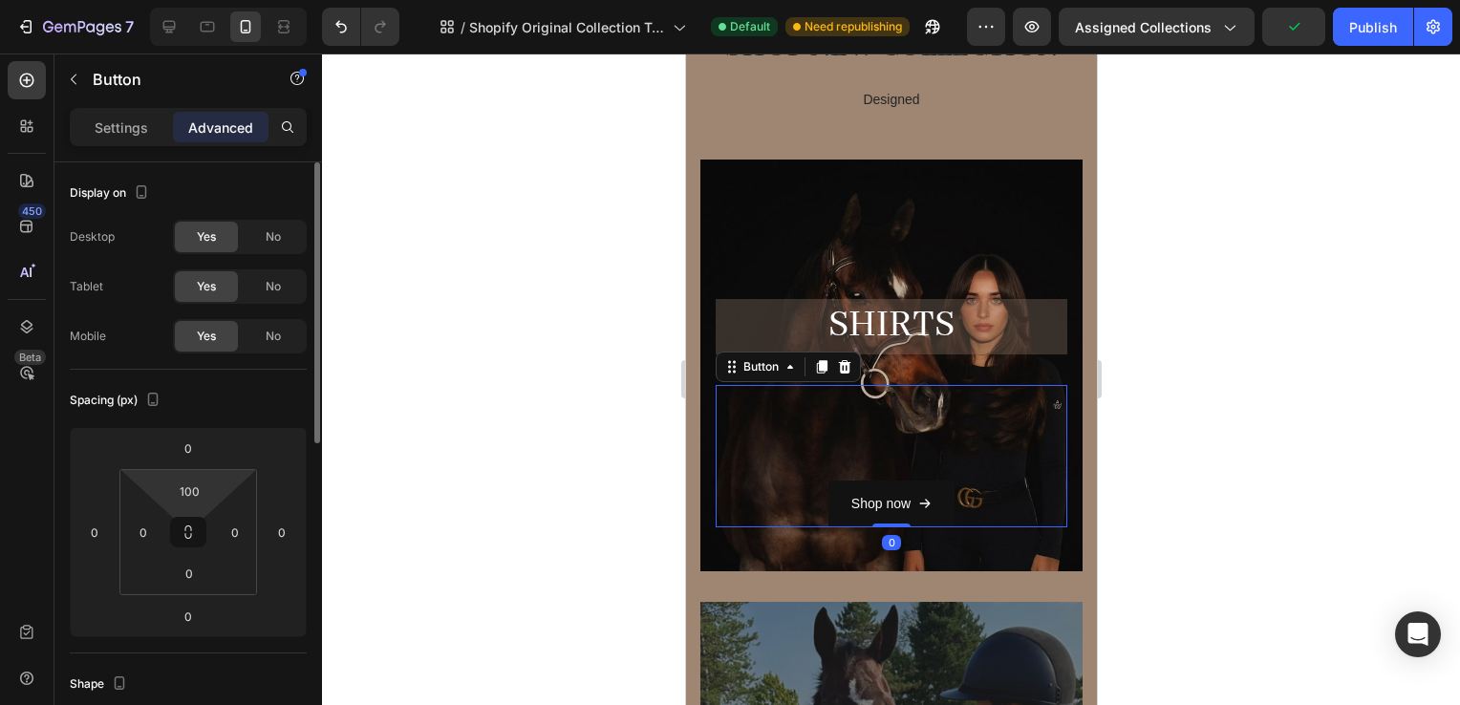
click at [195, 0] on html "7 / Shopify Original Collection Template Default Need republishing Preview Assi…" at bounding box center [730, 0] width 1460 height 0
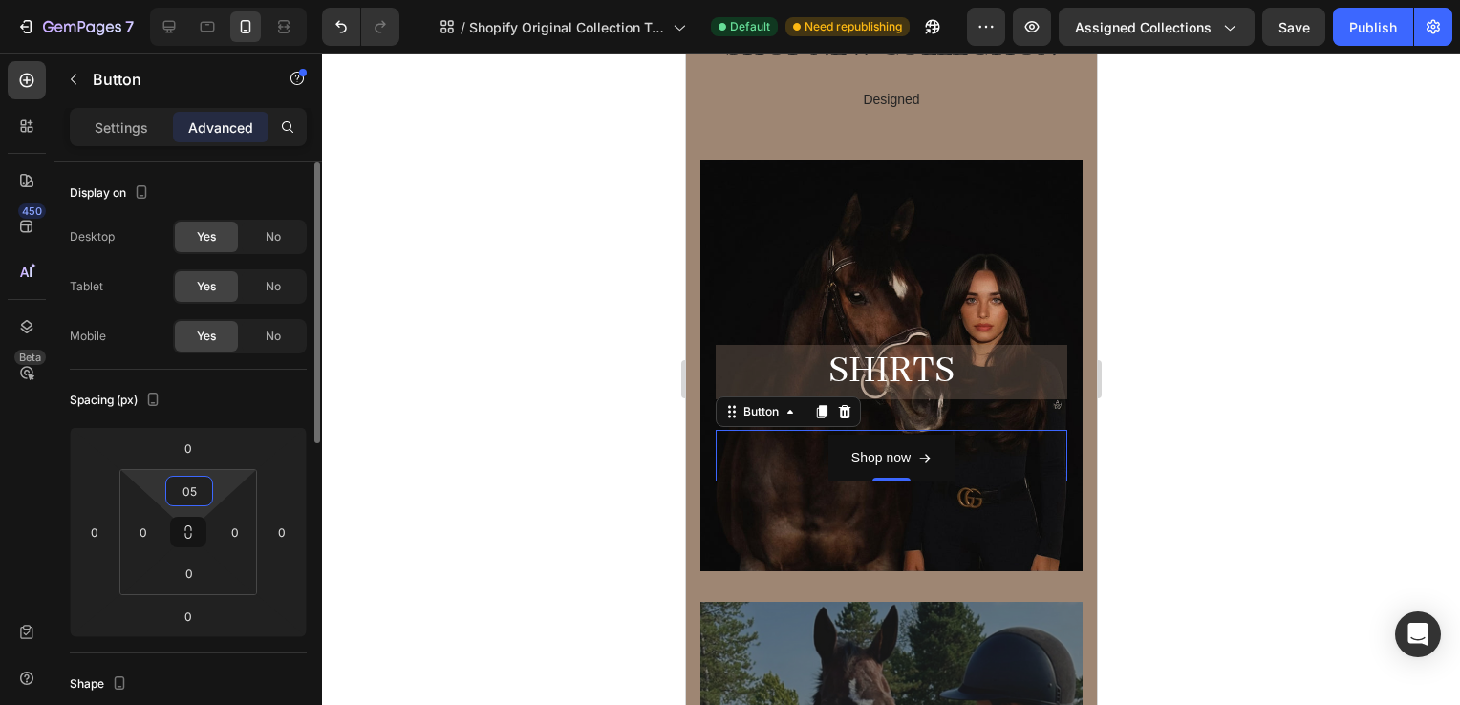
type input "050"
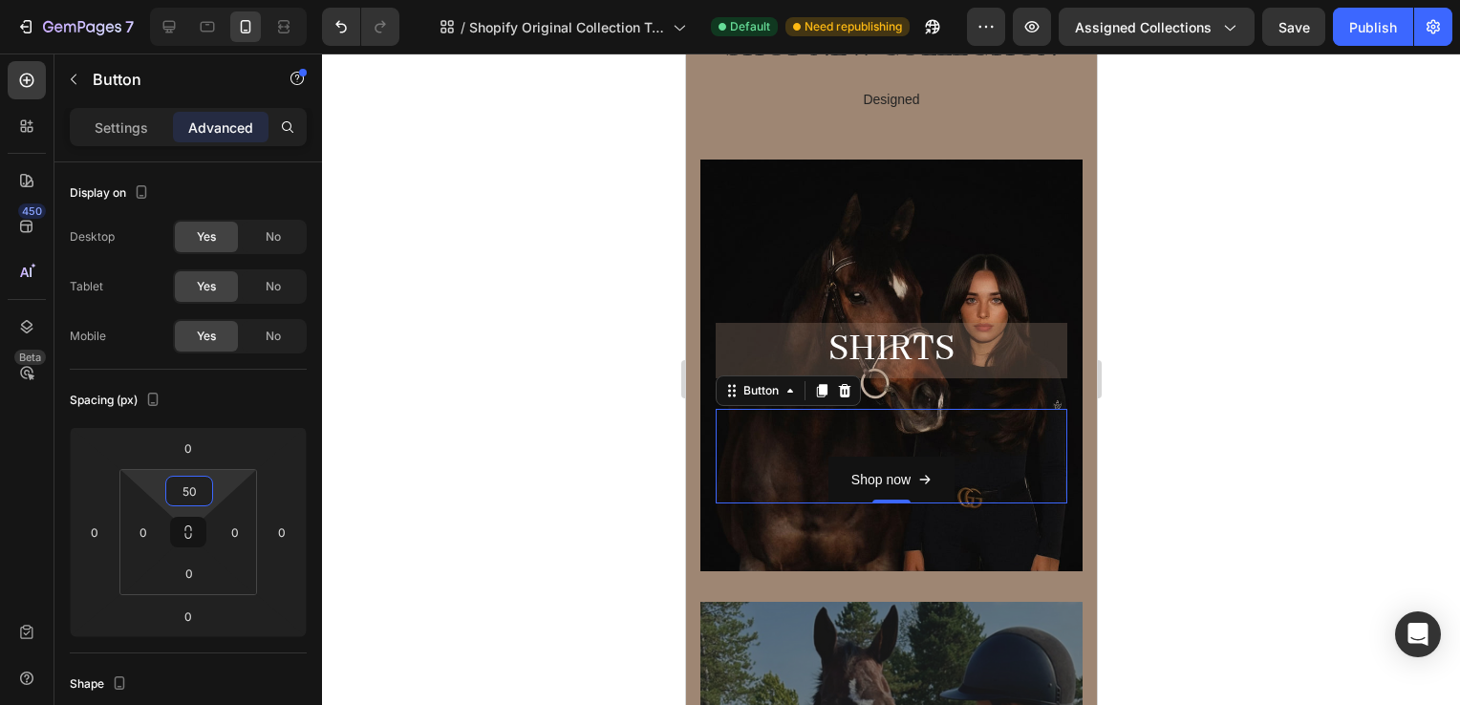
click at [1143, 312] on div at bounding box center [891, 380] width 1138 height 652
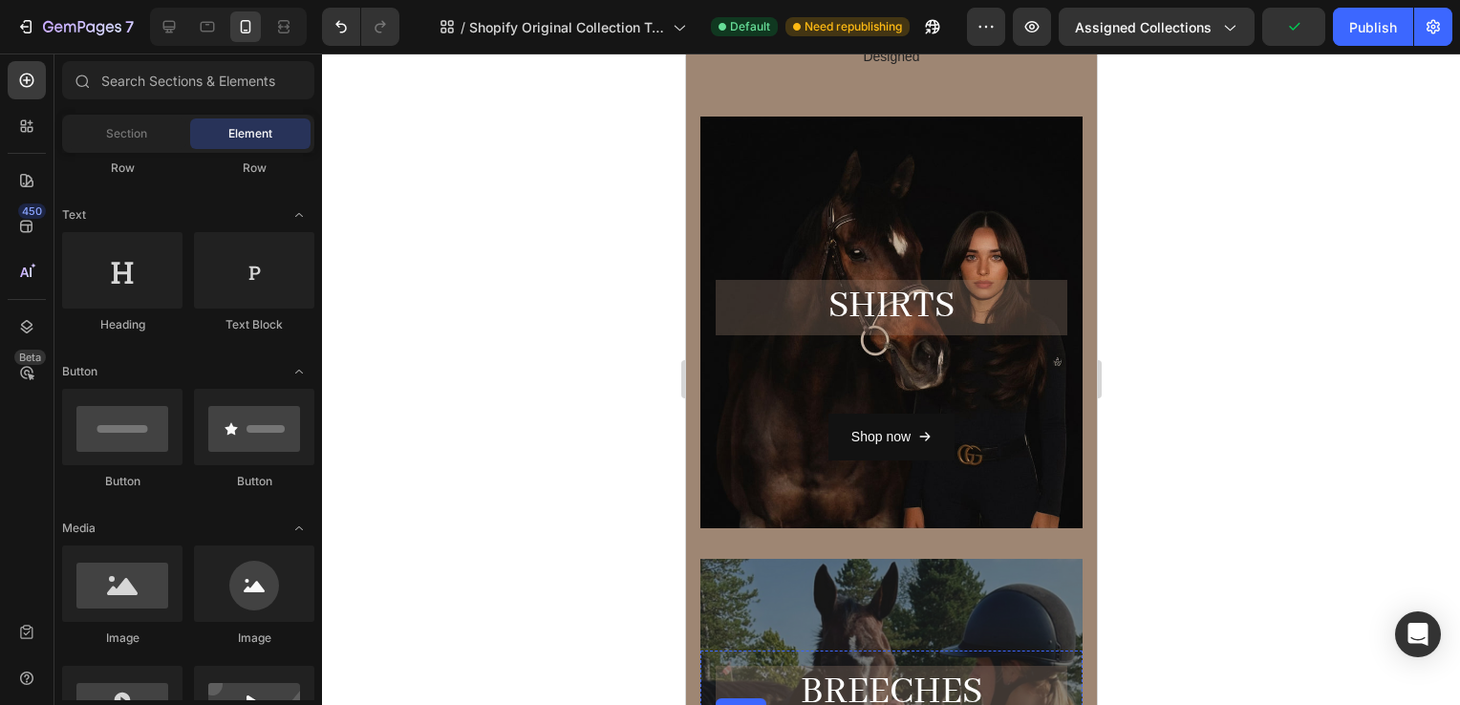
scroll to position [183, 0]
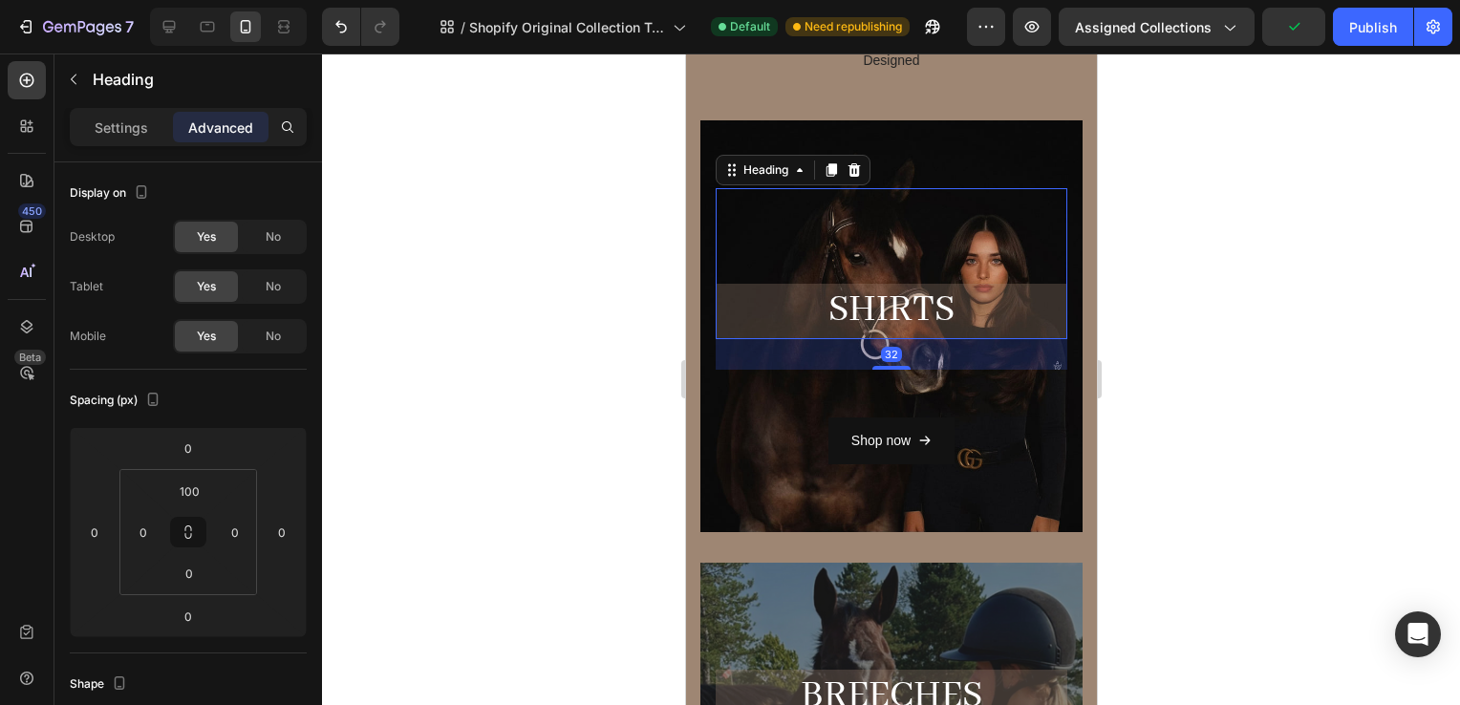
click at [901, 282] on div "SHiRTS Heading 32" at bounding box center [891, 263] width 352 height 150
click at [185, 484] on input "100" at bounding box center [189, 491] width 38 height 29
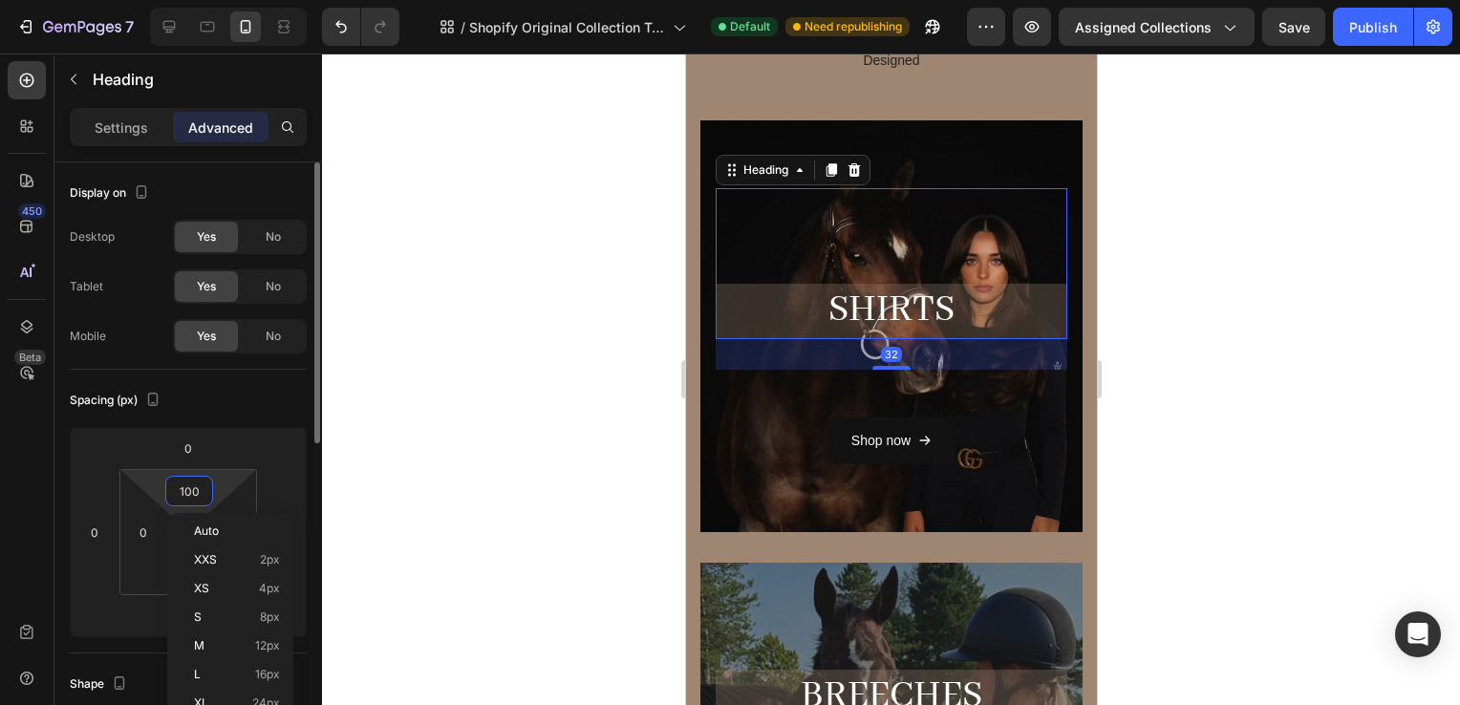
type input "0"
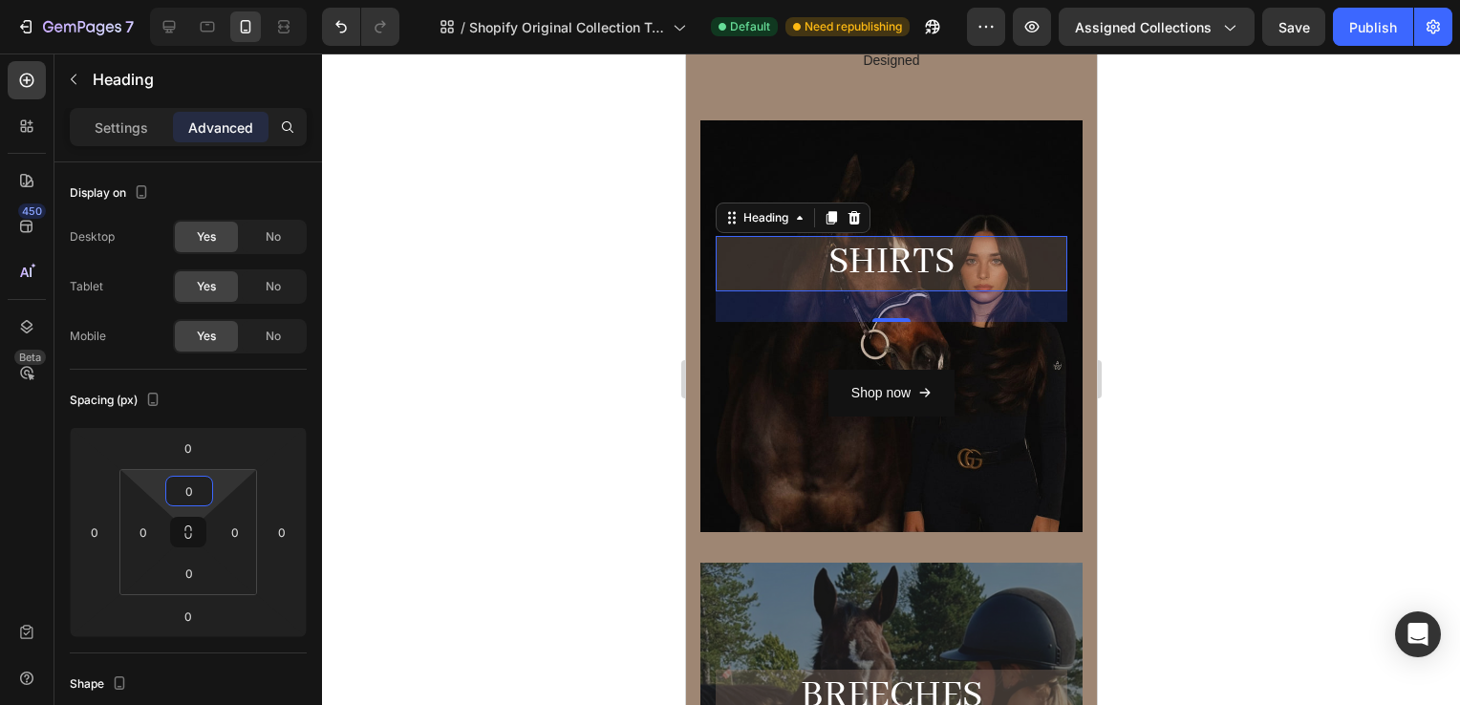
click at [1344, 328] on div at bounding box center [891, 380] width 1138 height 652
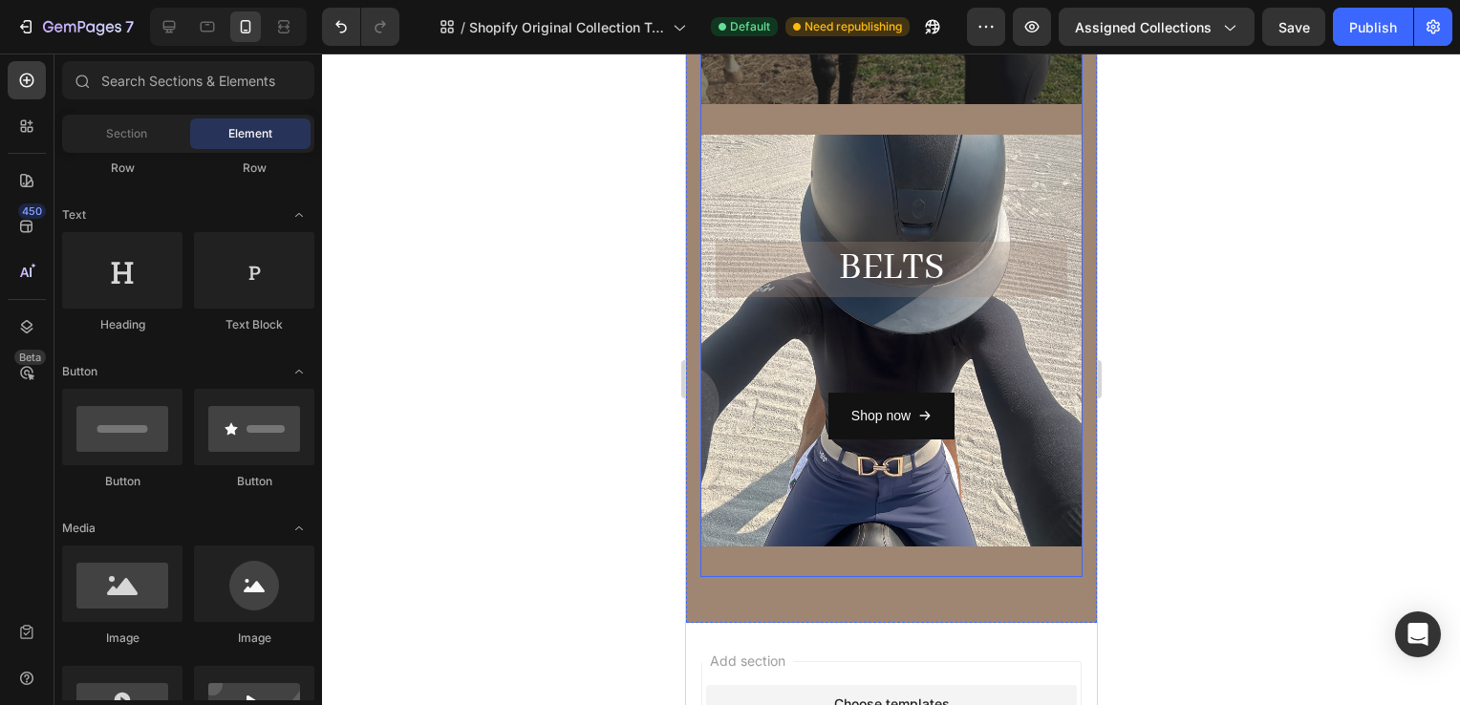
scroll to position [1051, 0]
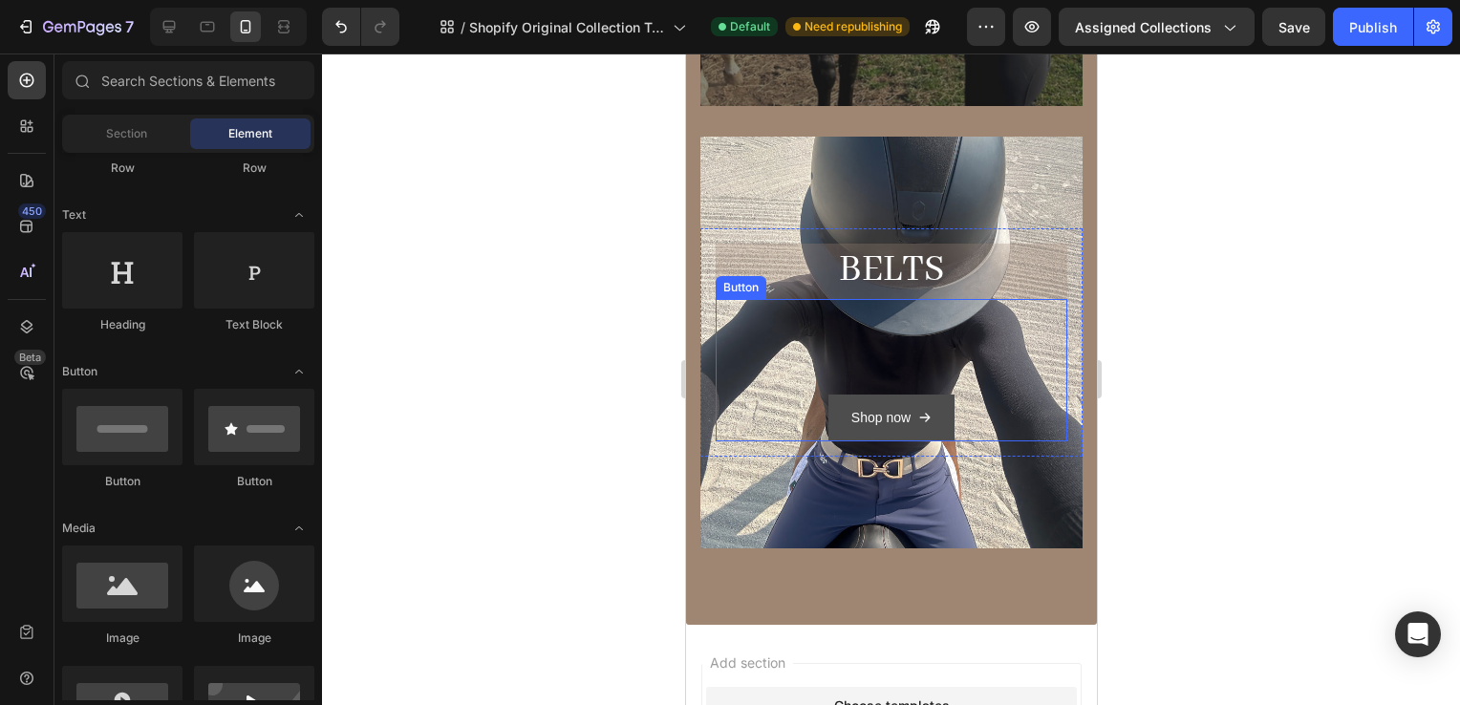
click at [905, 434] on button "Shop now" at bounding box center [891, 418] width 126 height 47
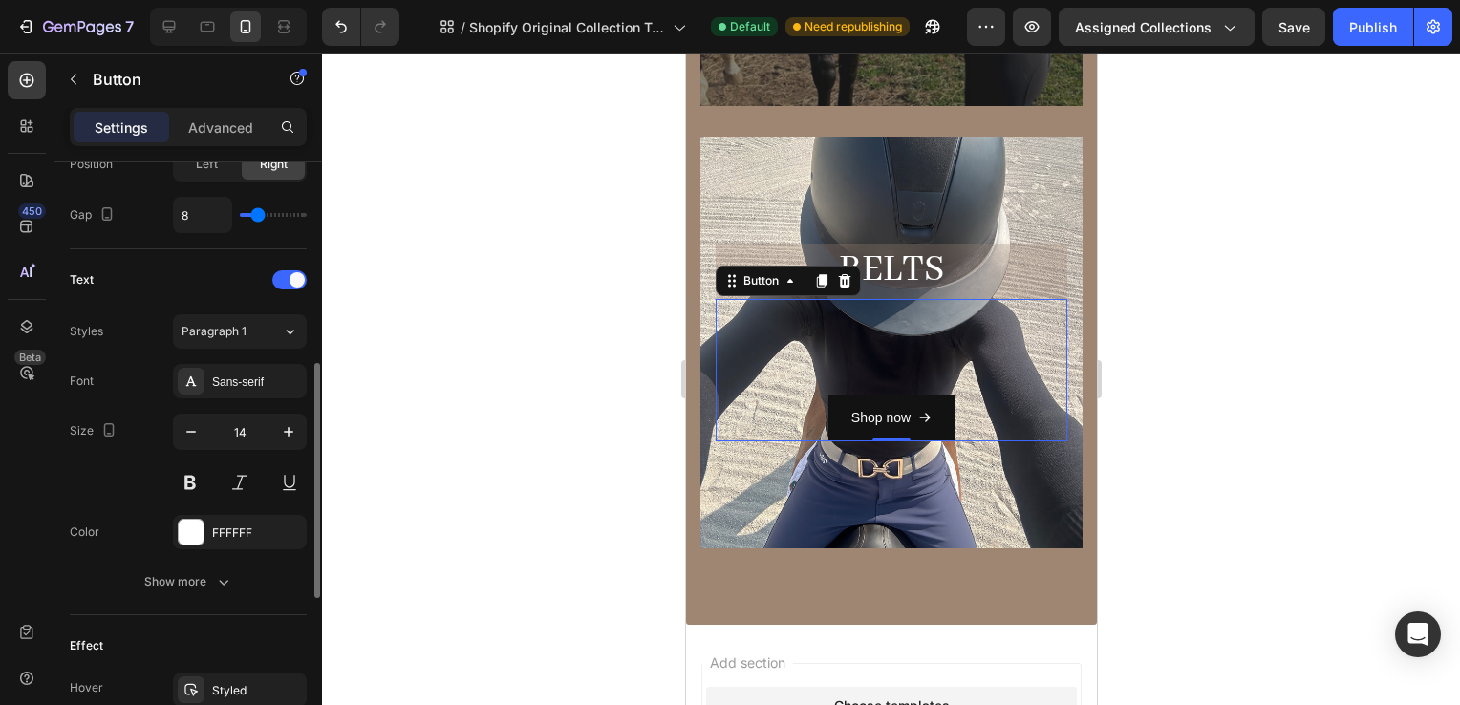
scroll to position [730, 0]
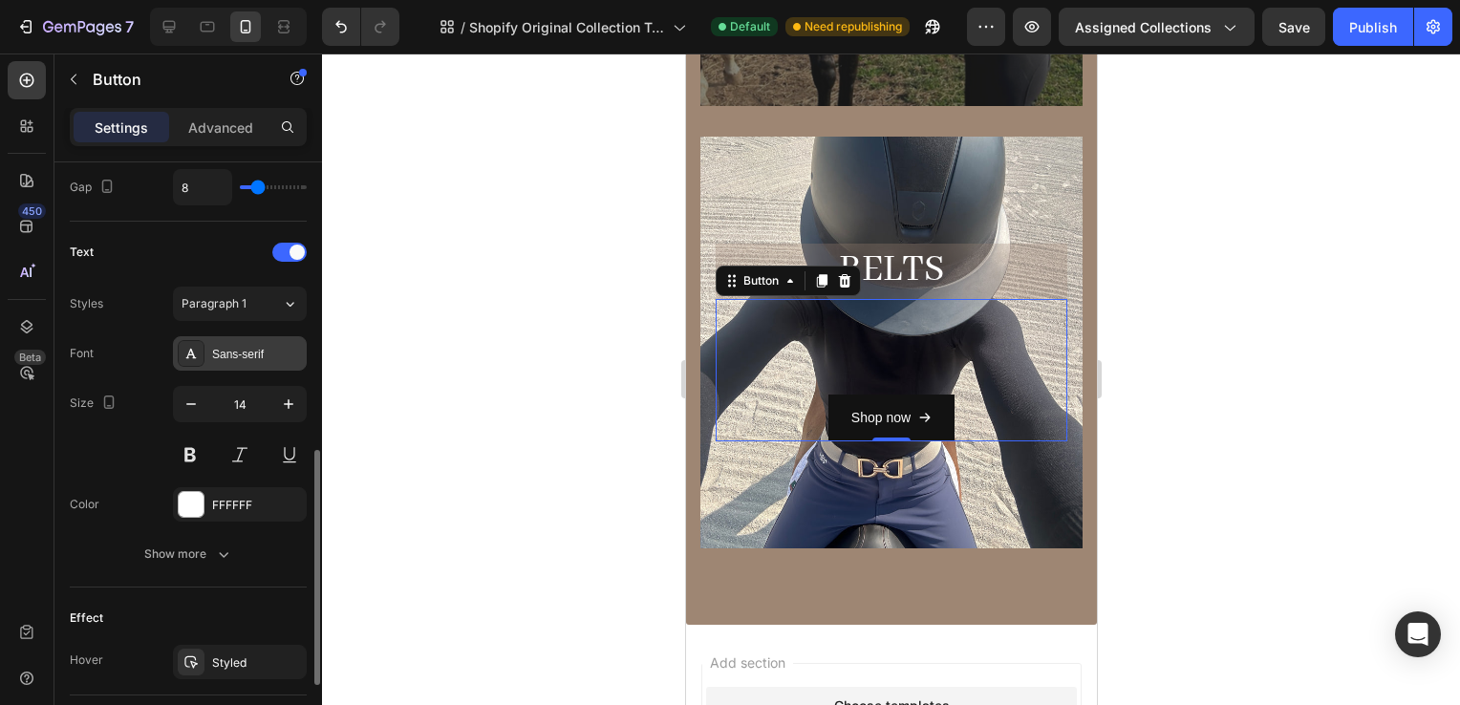
click at [237, 349] on div "Sans-serif" at bounding box center [257, 354] width 90 height 17
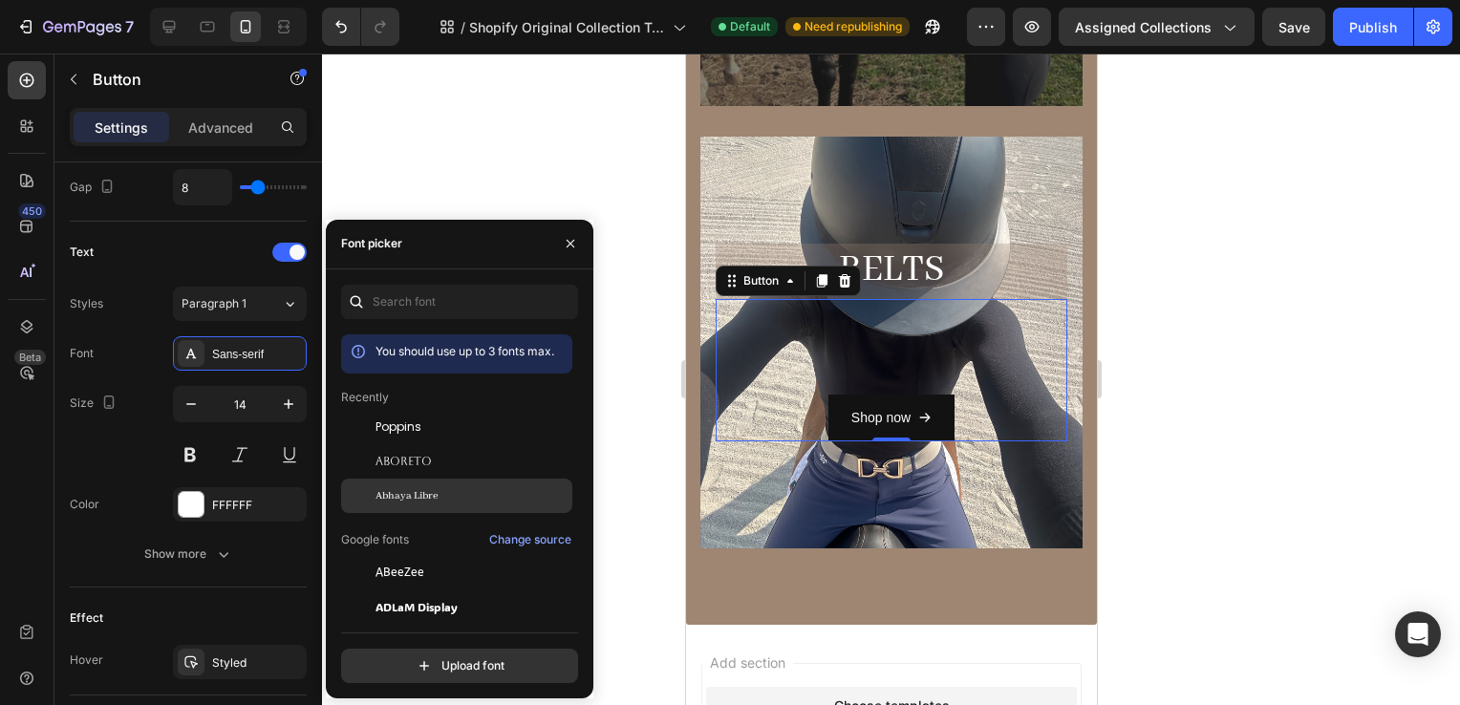
click at [426, 499] on span "Abhaya Libre" at bounding box center [407, 495] width 62 height 17
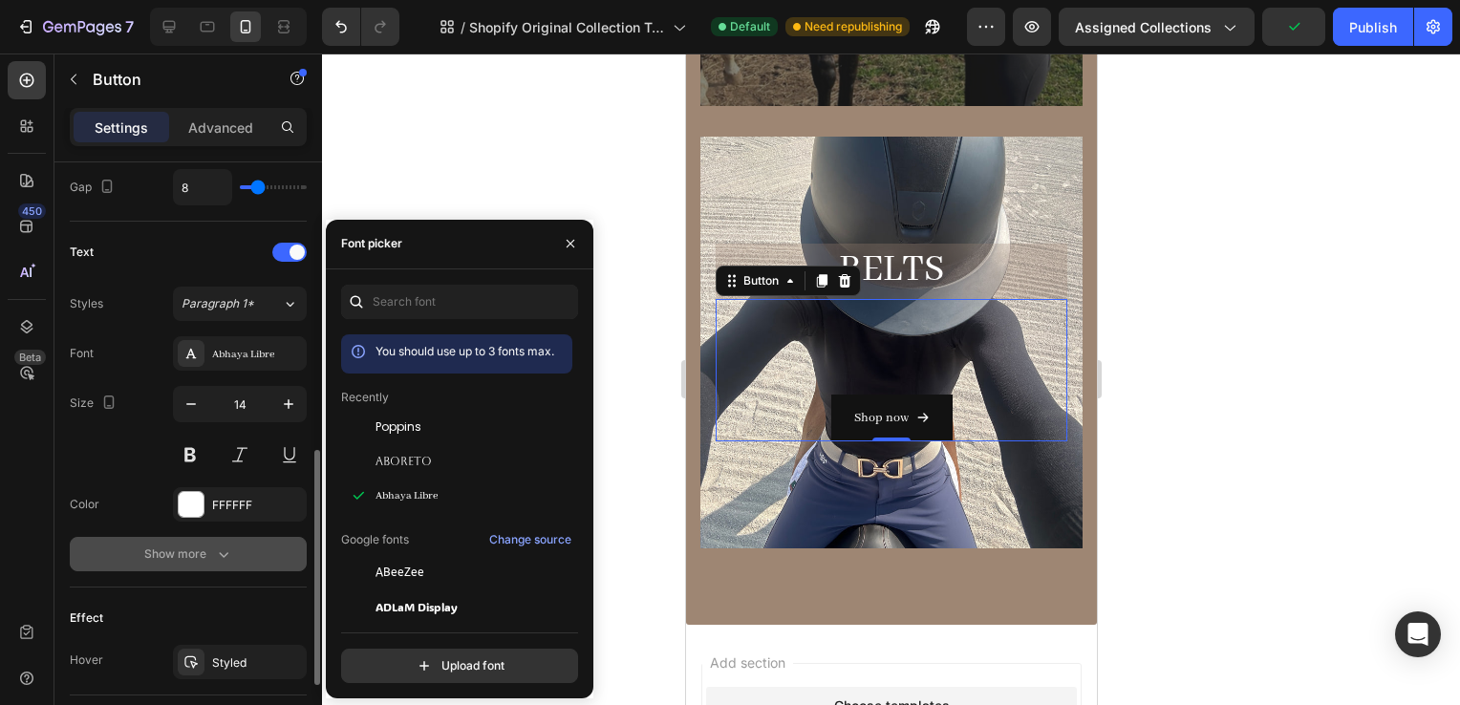
click at [204, 561] on button "Show more" at bounding box center [188, 554] width 237 height 34
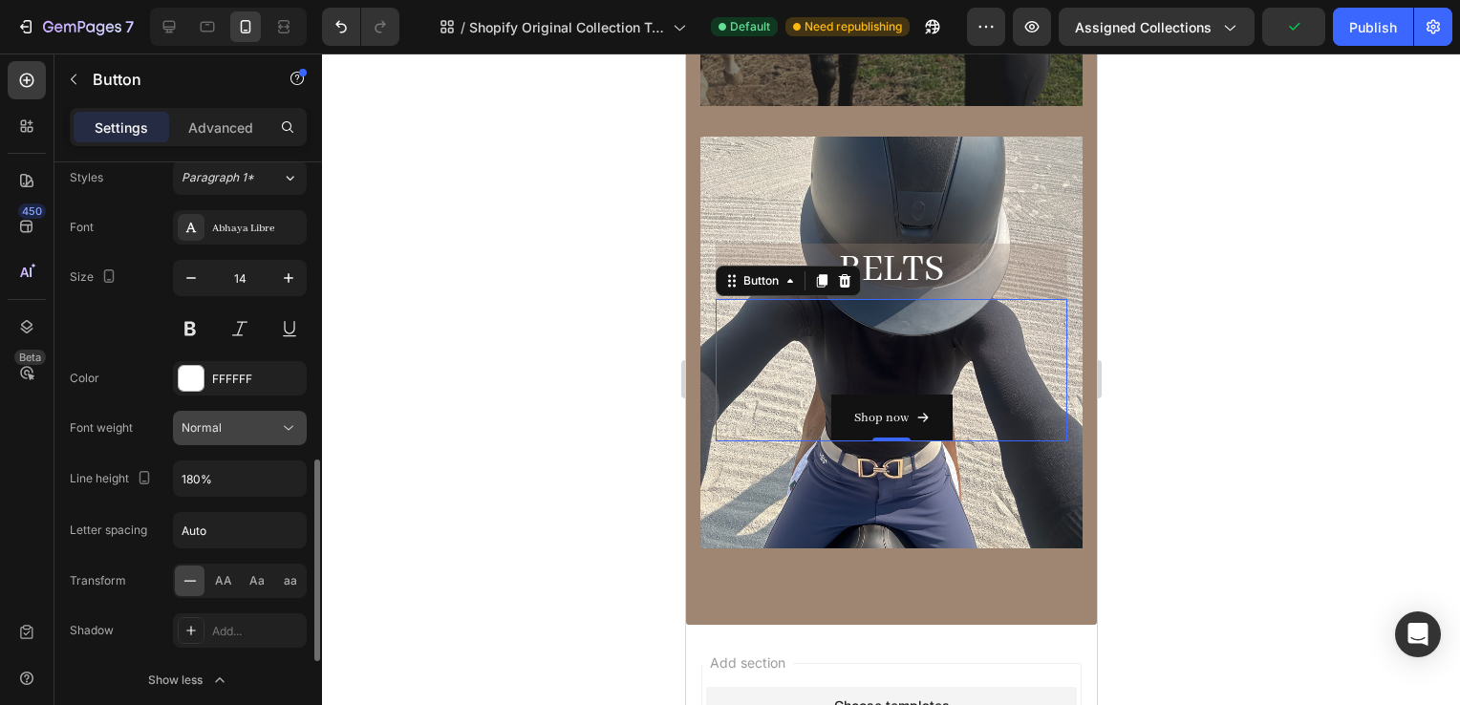
scroll to position [873, 0]
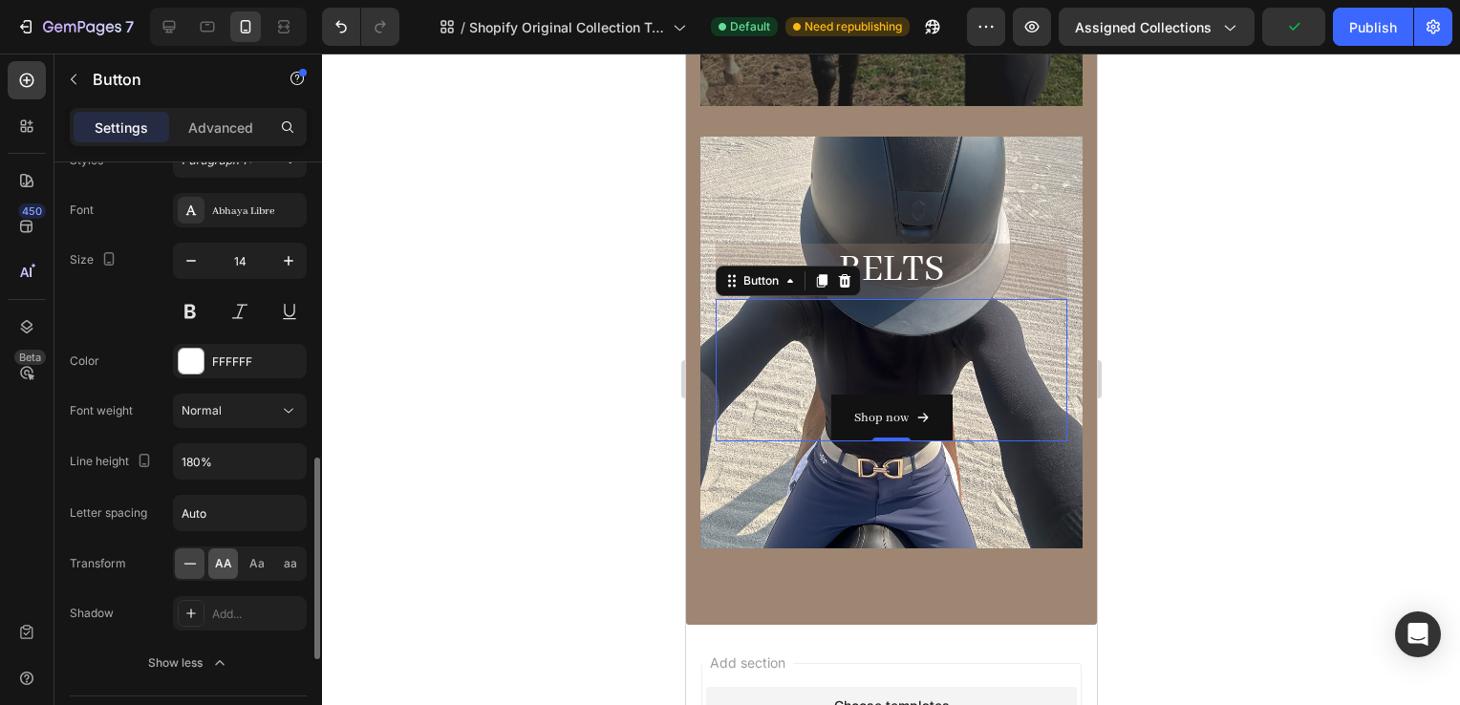
click at [222, 549] on div "AA" at bounding box center [223, 564] width 30 height 31
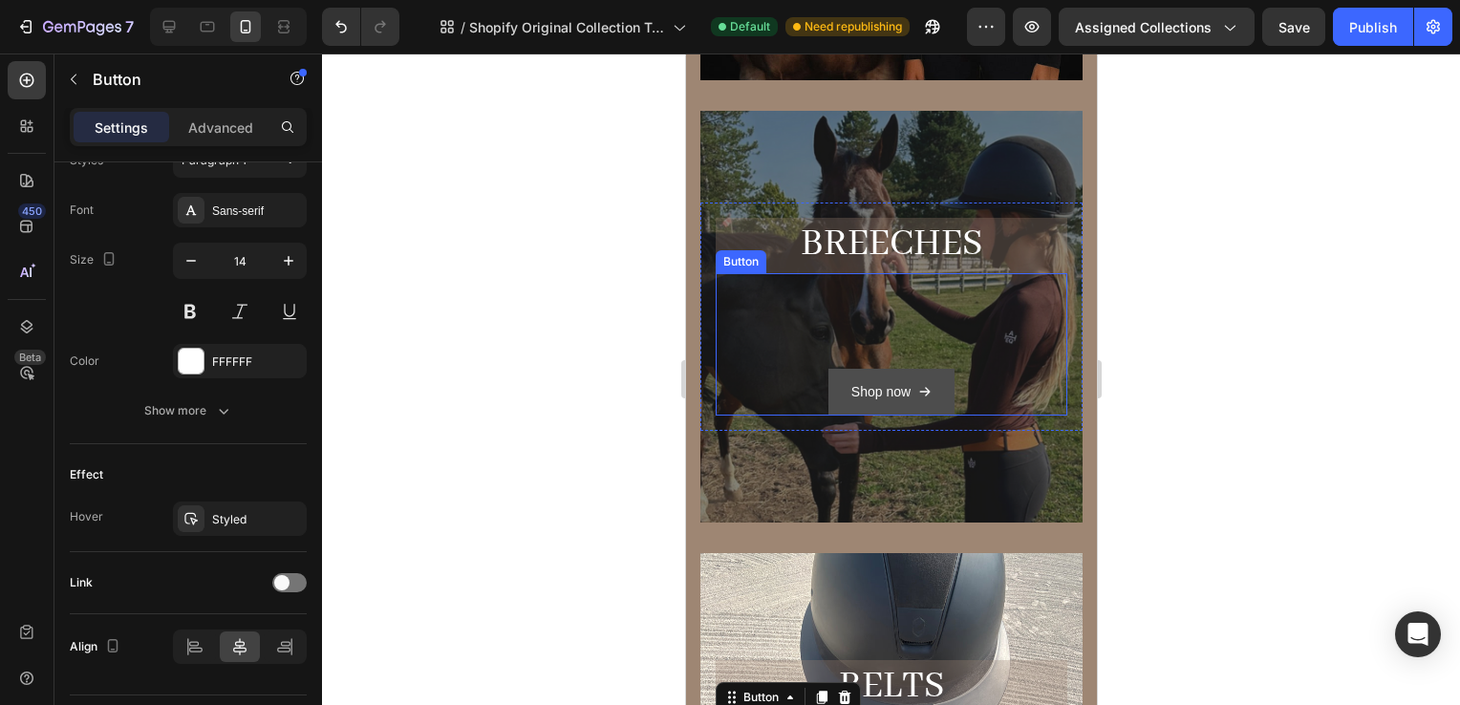
click at [854, 406] on button "Shop now" at bounding box center [891, 392] width 126 height 47
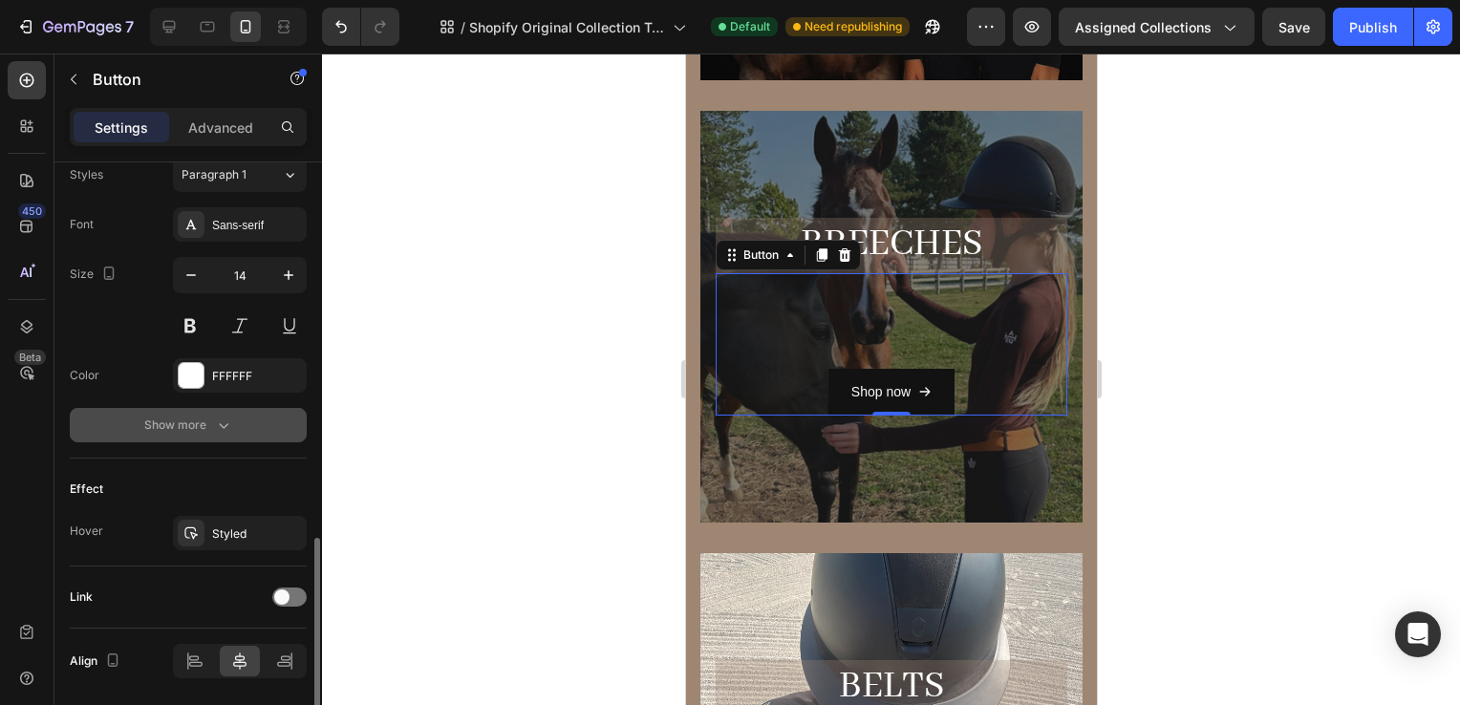
scroll to position [859, 0]
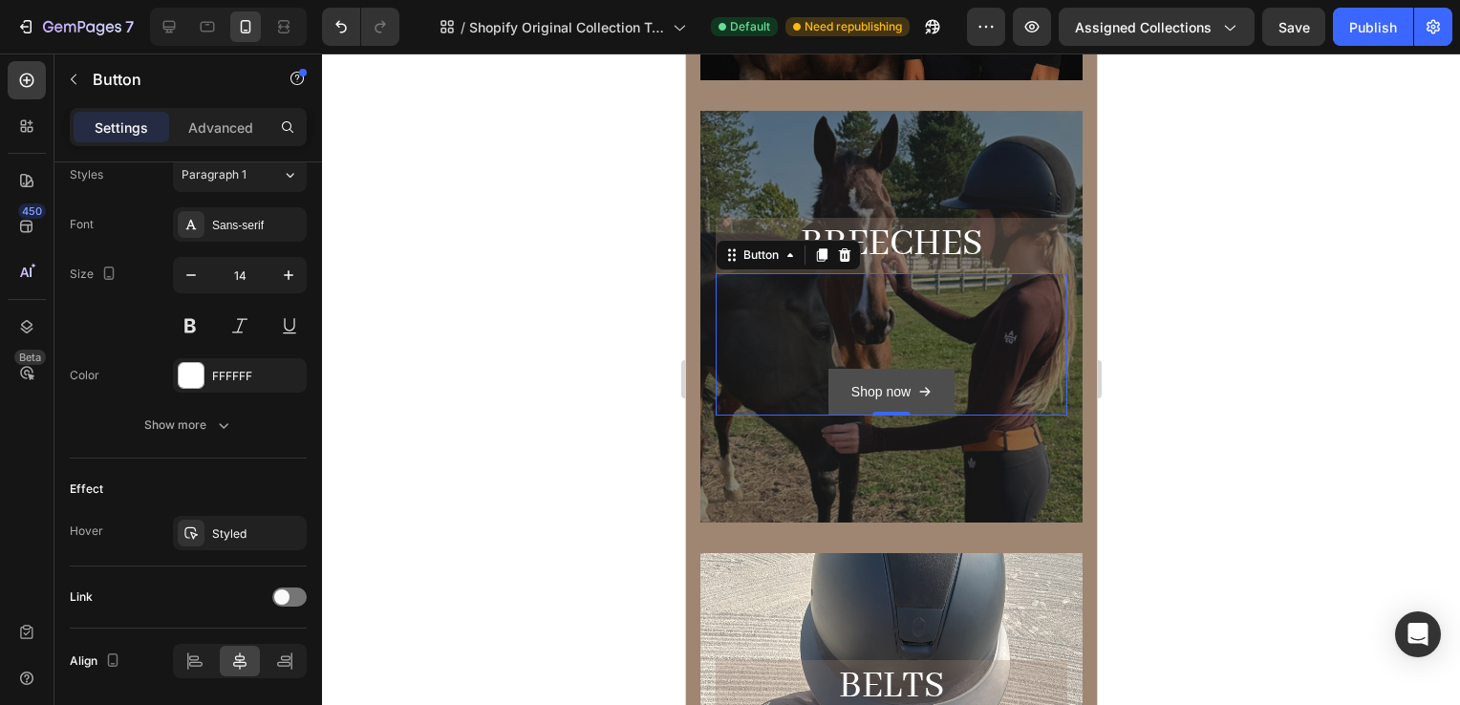
click at [828, 381] on button "Shop now" at bounding box center [891, 392] width 126 height 47
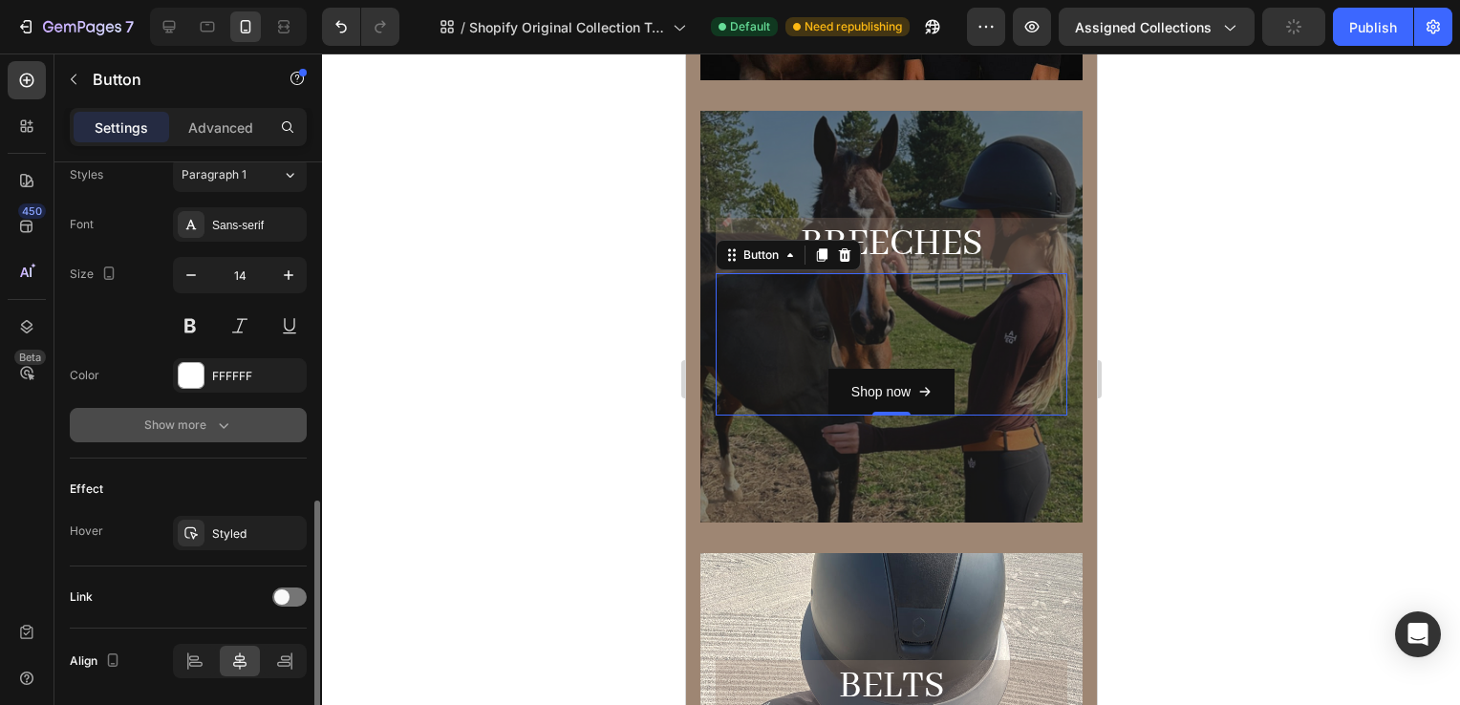
click at [187, 424] on div "Show more" at bounding box center [188, 425] width 89 height 19
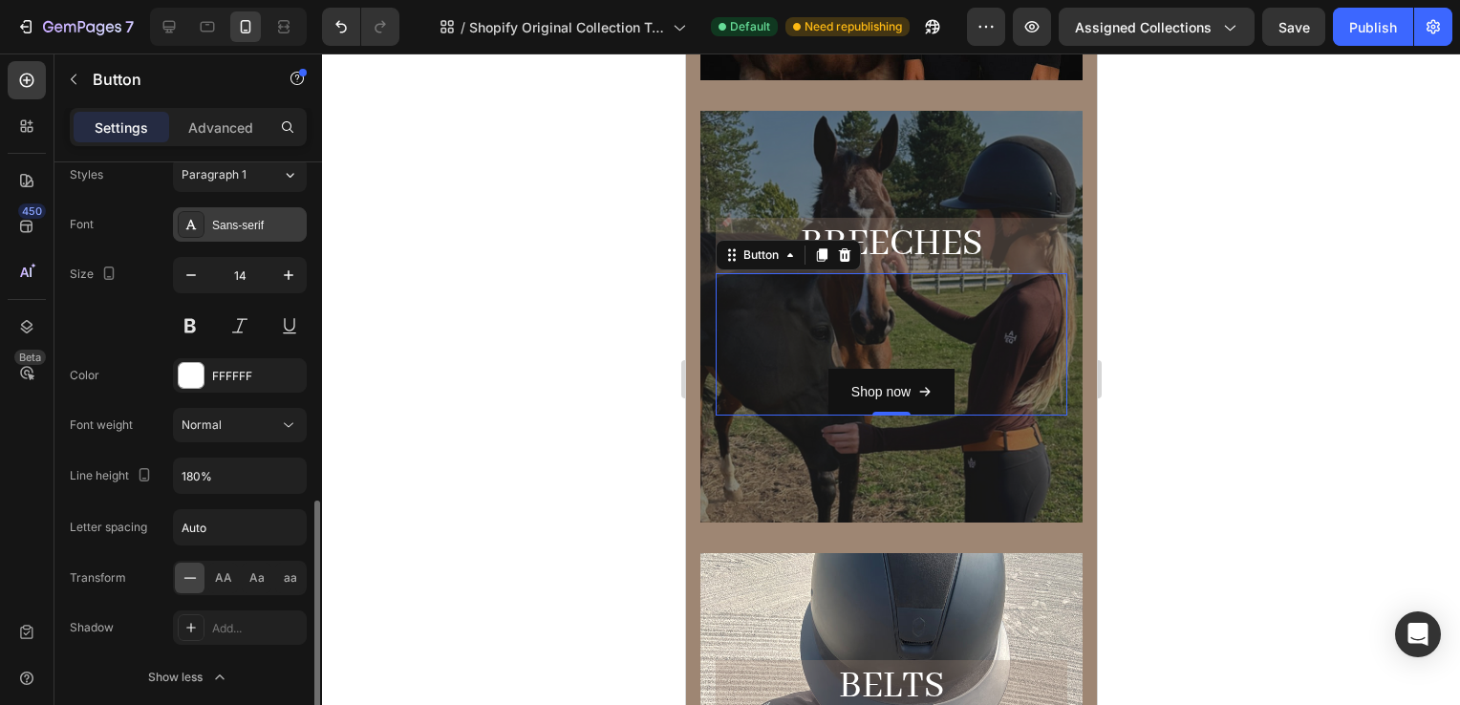
click at [230, 222] on div "Sans-serif" at bounding box center [257, 225] width 90 height 17
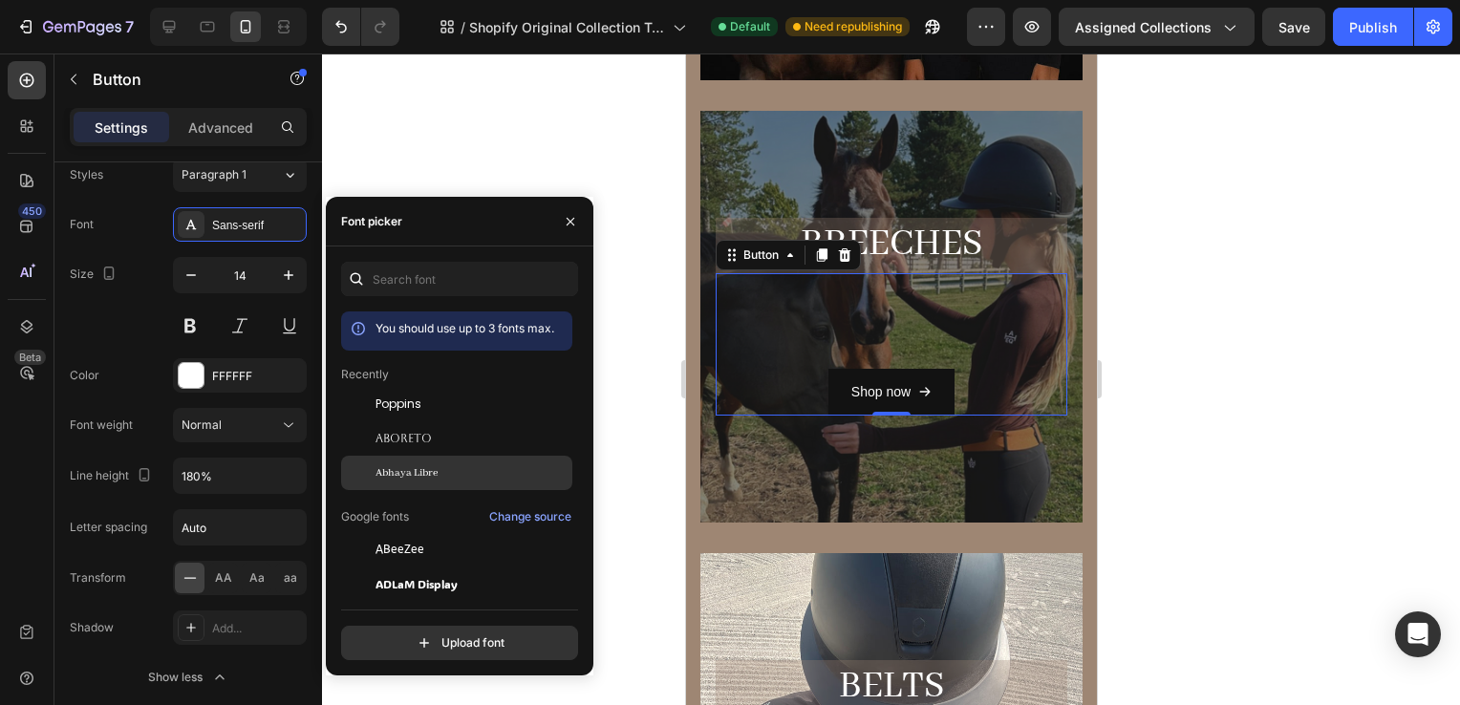
click at [421, 472] on span "Abhaya Libre" at bounding box center [407, 472] width 62 height 17
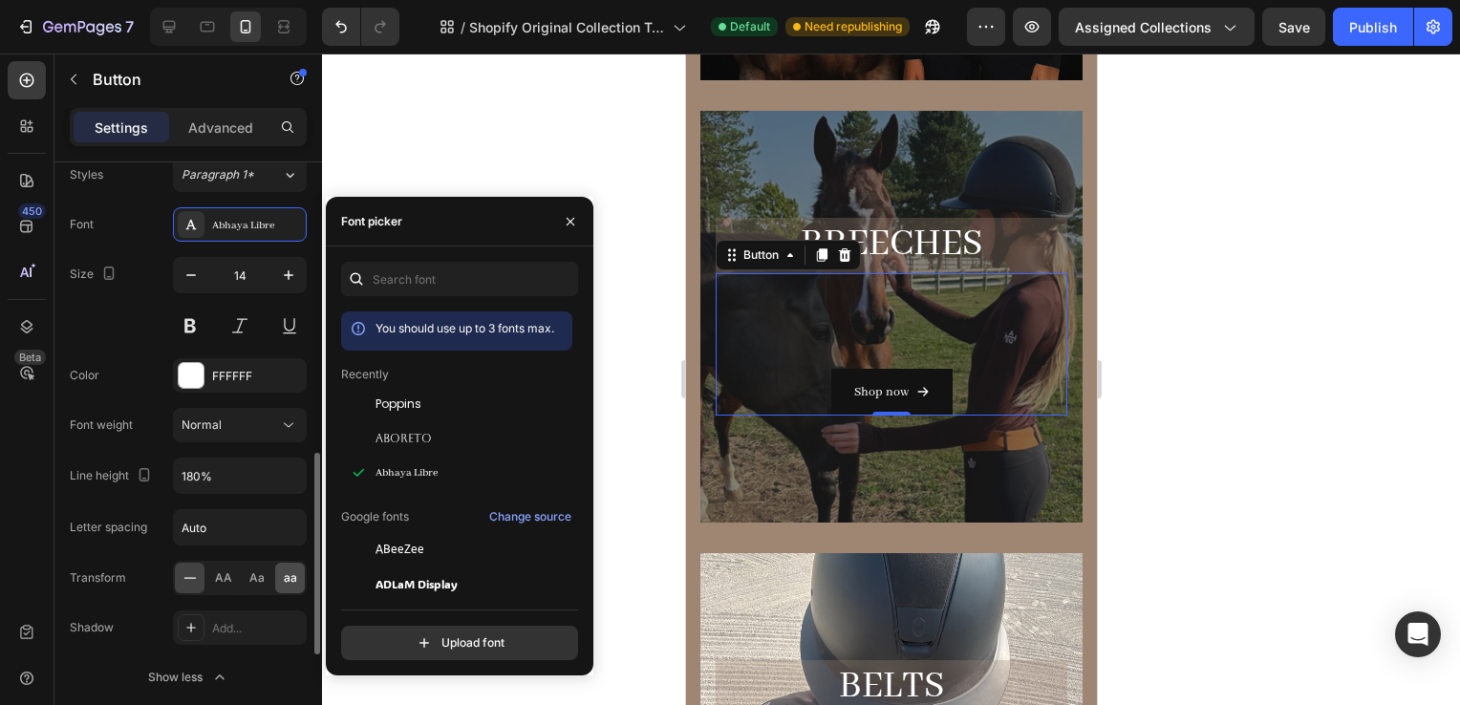
click at [279, 571] on div "aa" at bounding box center [290, 578] width 30 height 31
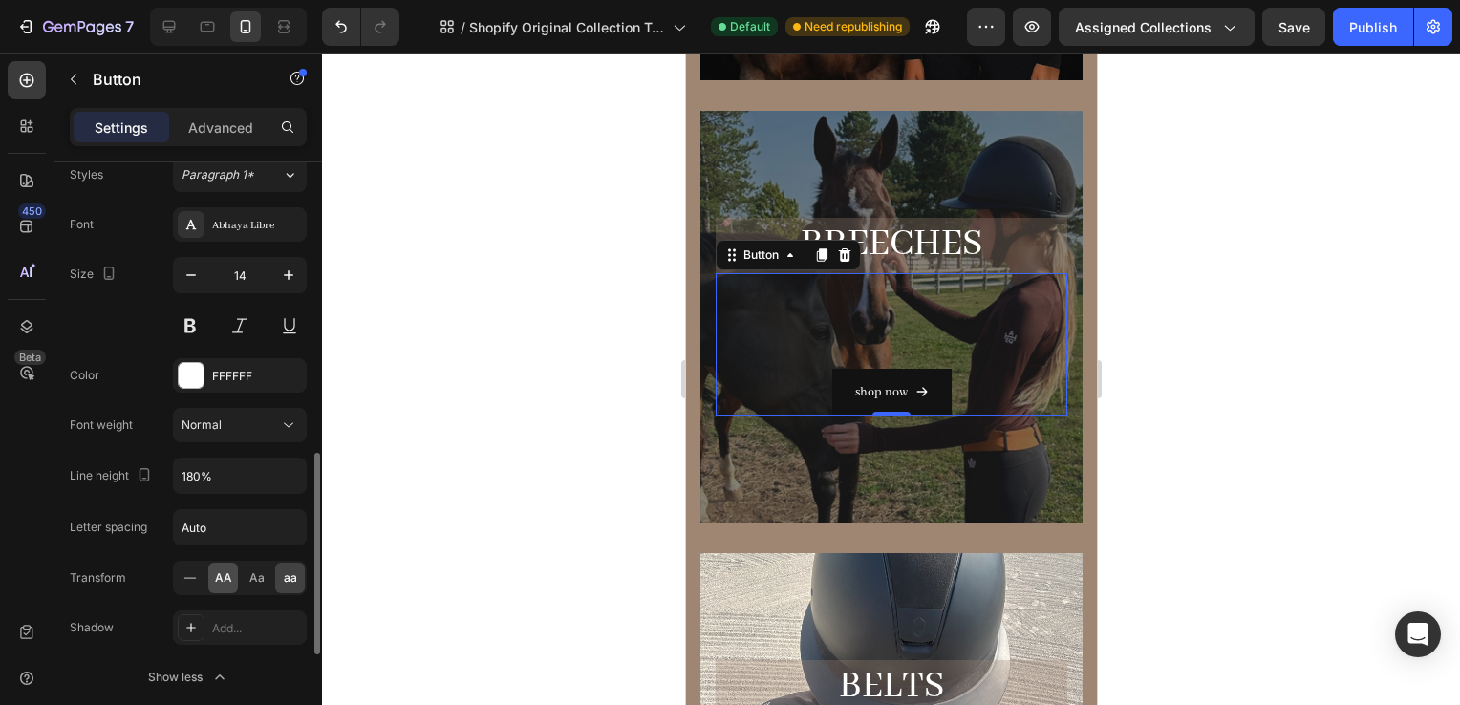
click at [223, 575] on span "AA" at bounding box center [223, 578] width 17 height 17
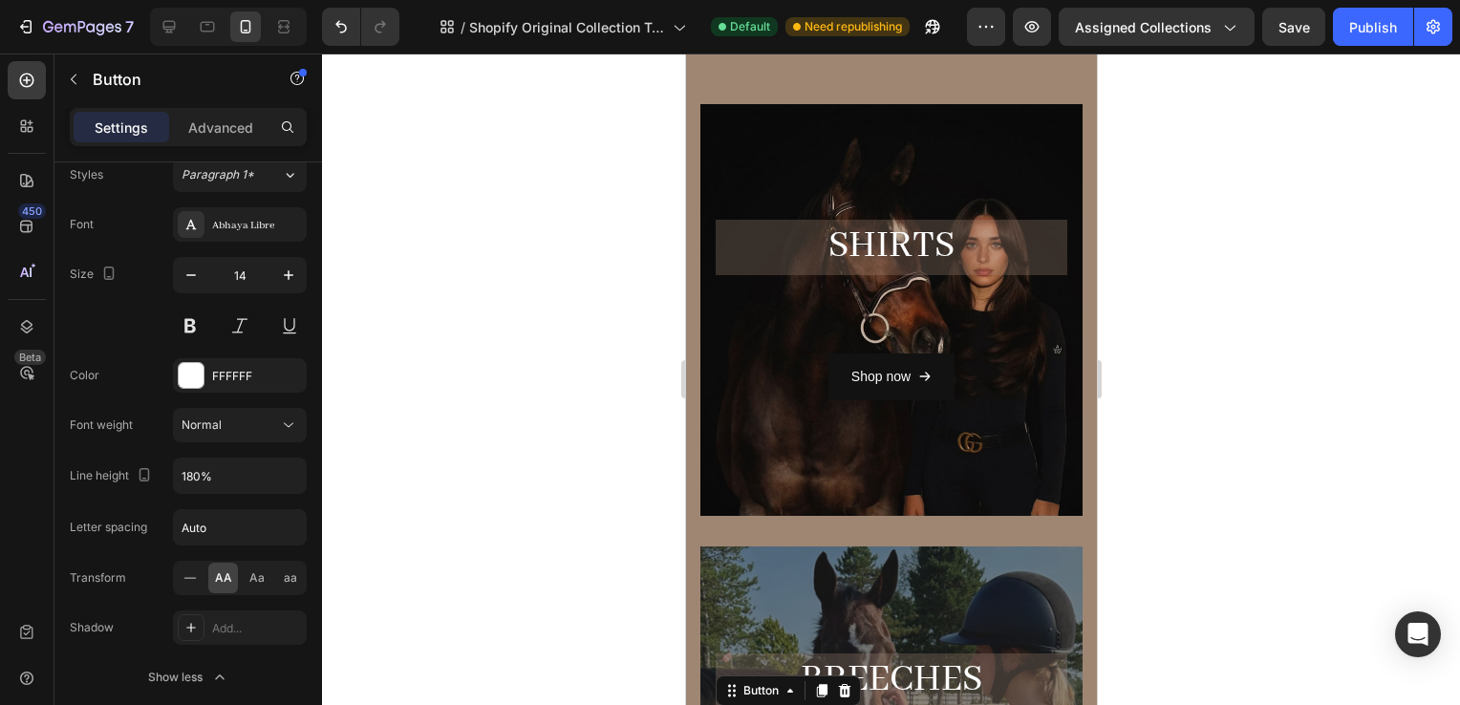
scroll to position [168, 0]
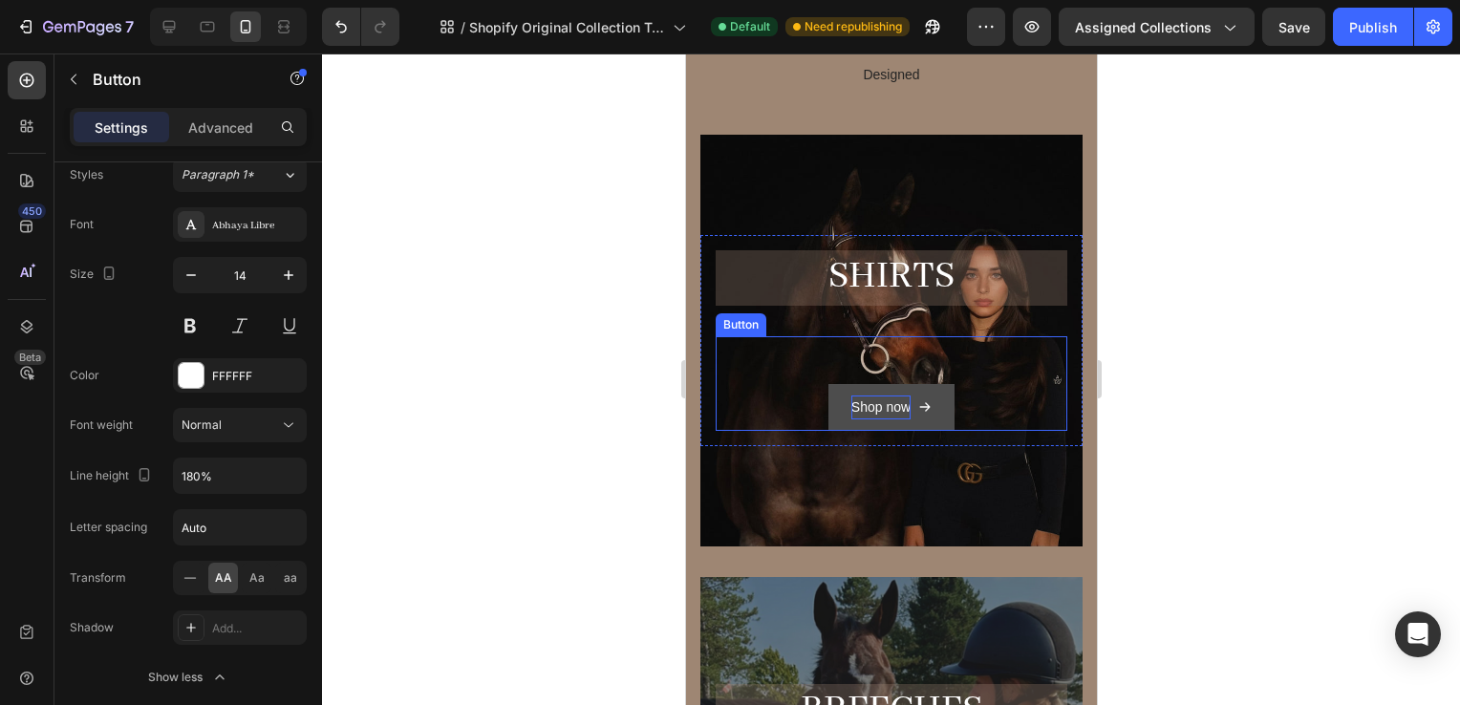
click at [851, 418] on p "Shop now" at bounding box center [880, 408] width 59 height 24
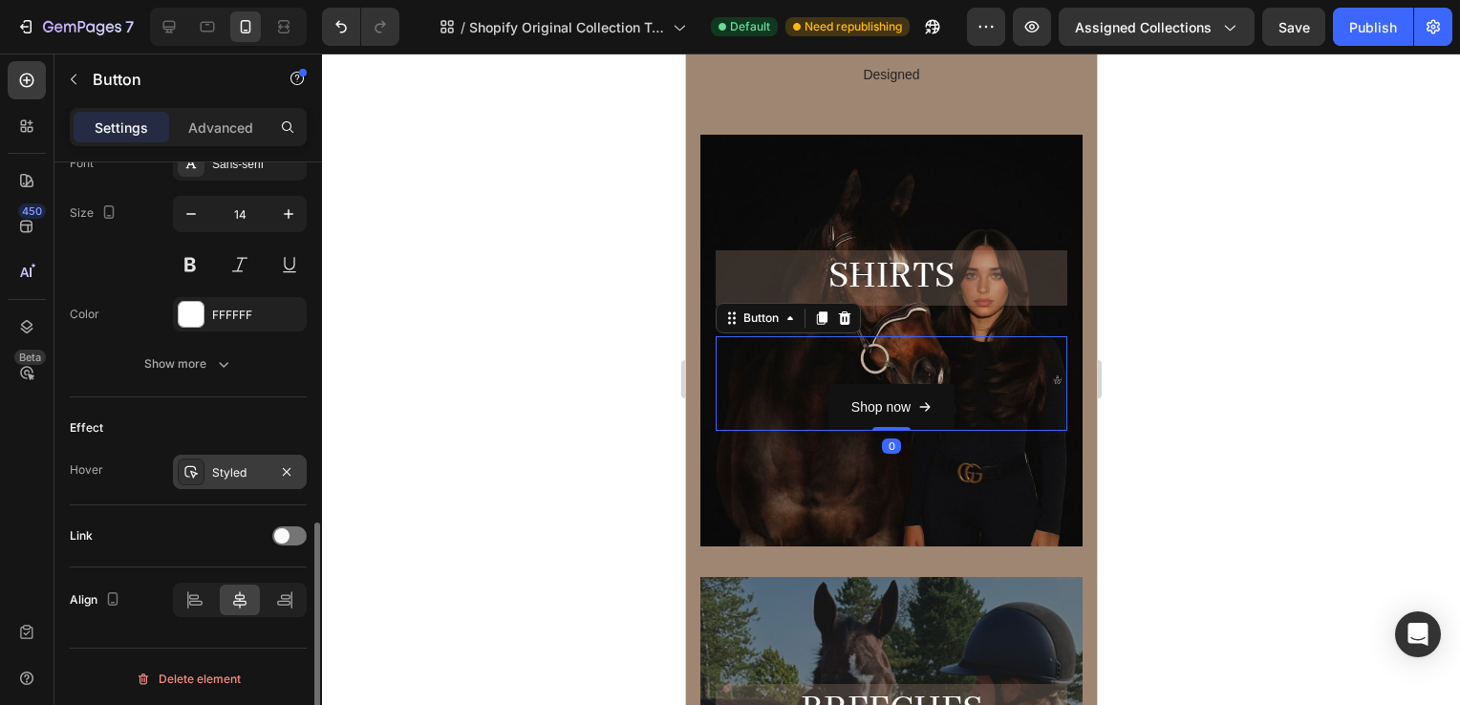
scroll to position [917, 0]
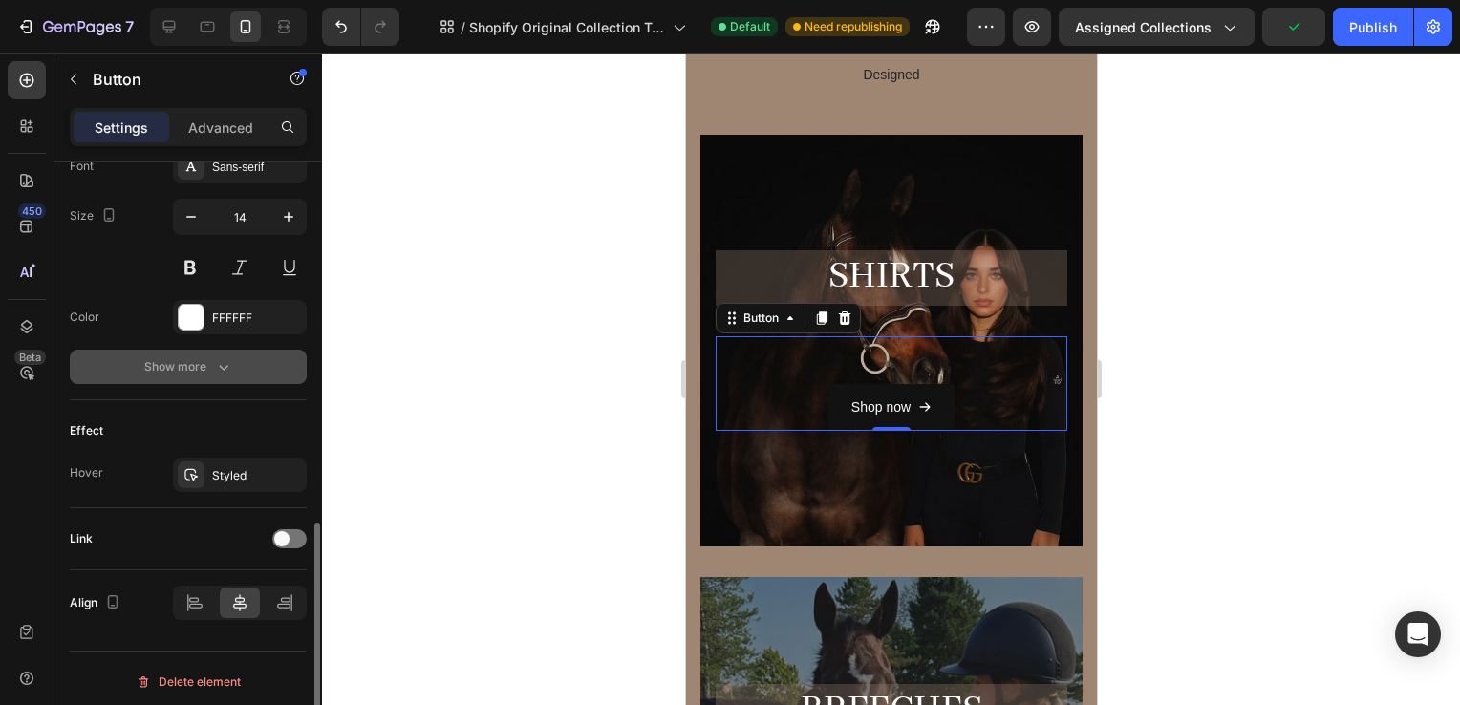
click at [237, 357] on button "Show more" at bounding box center [188, 367] width 237 height 34
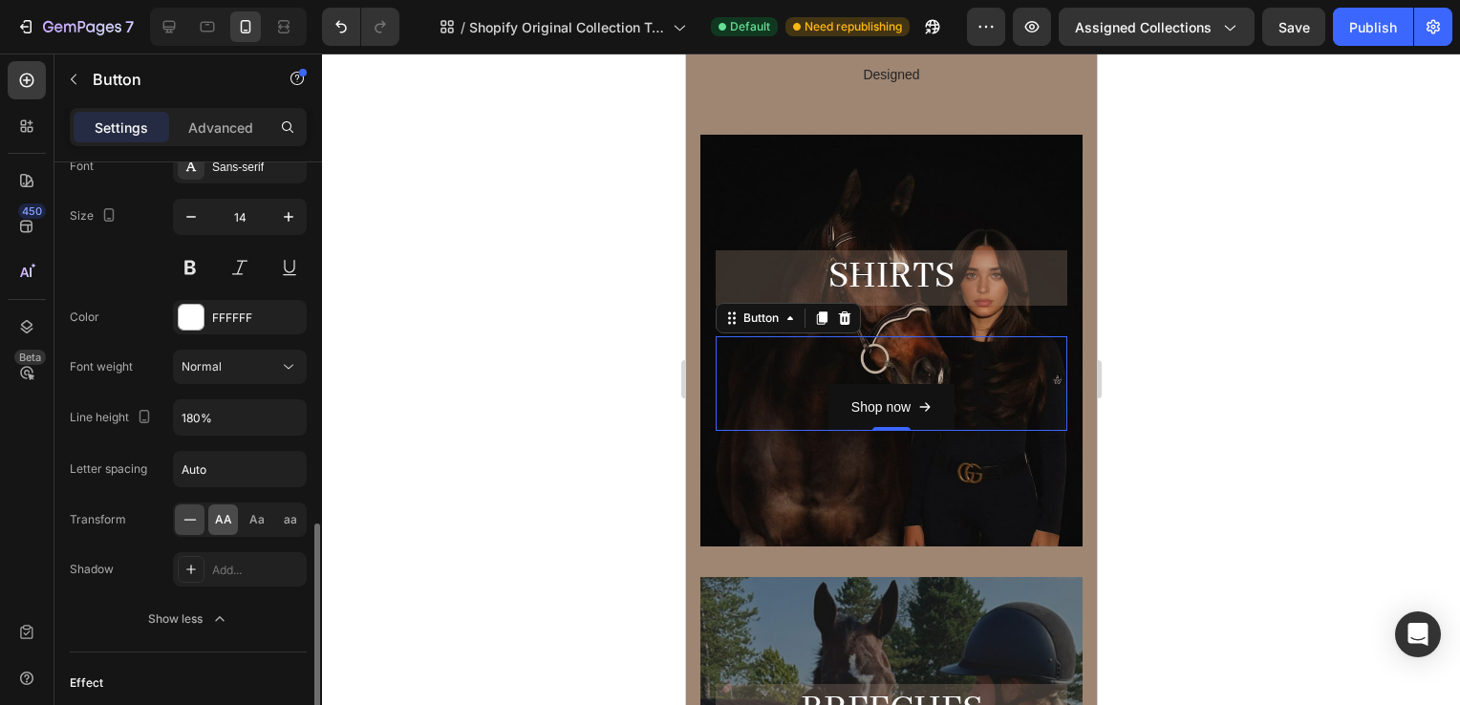
click at [221, 523] on span "AA" at bounding box center [223, 519] width 17 height 17
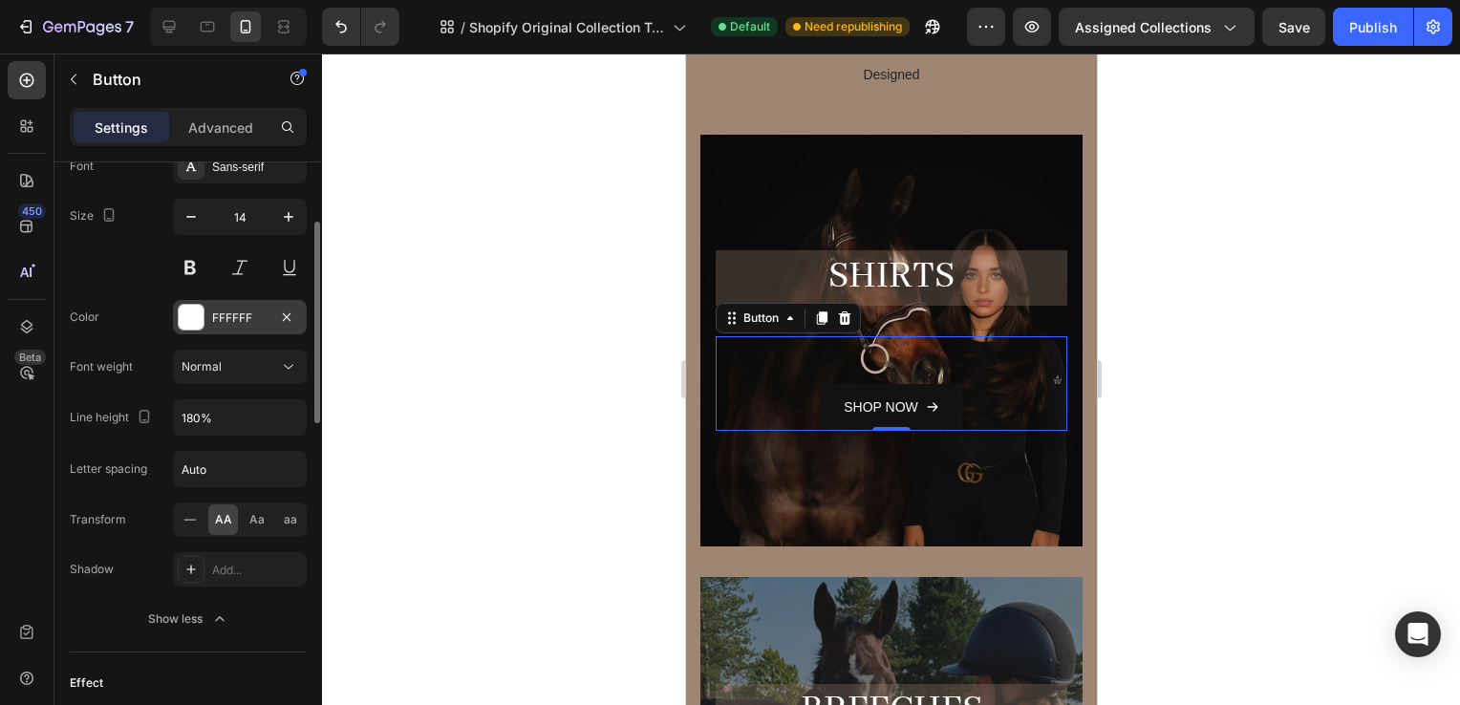
scroll to position [721, 0]
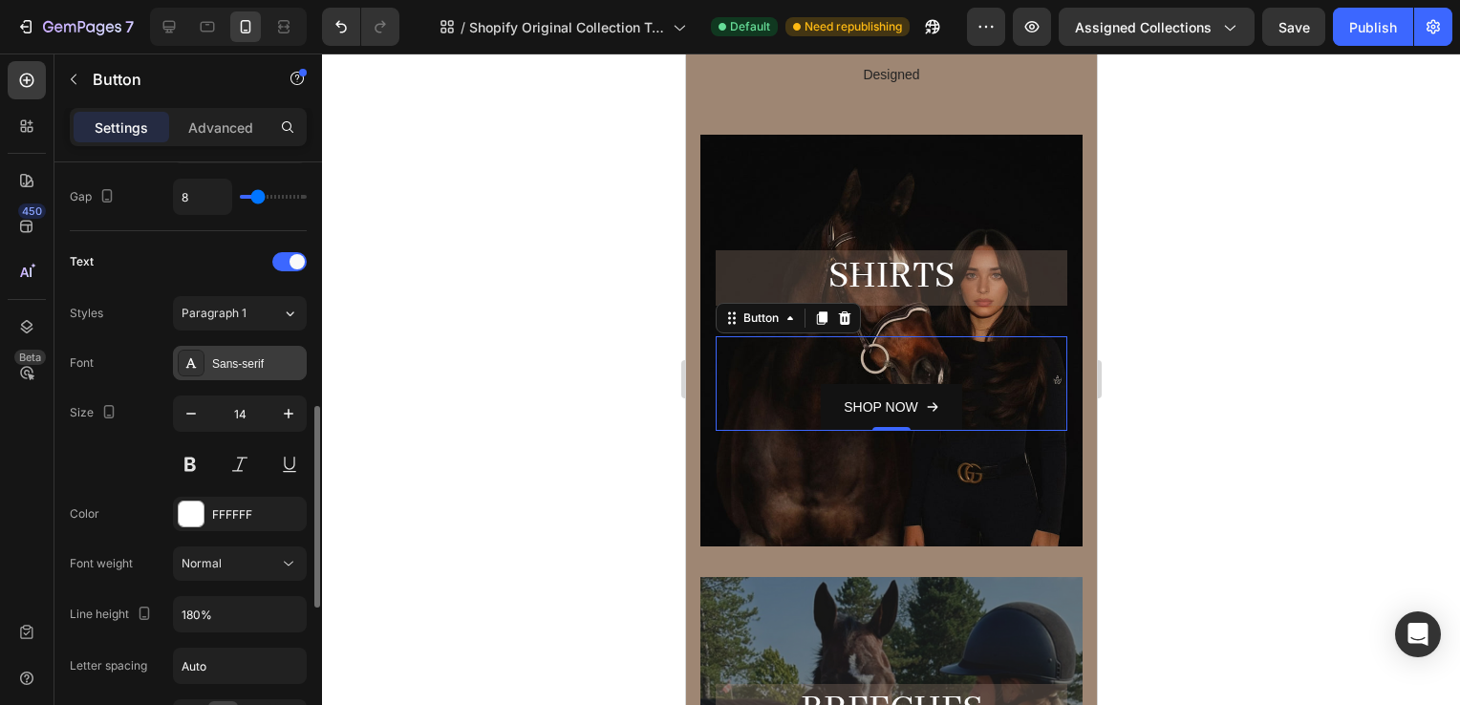
click at [242, 351] on div "Sans-serif" at bounding box center [240, 363] width 134 height 34
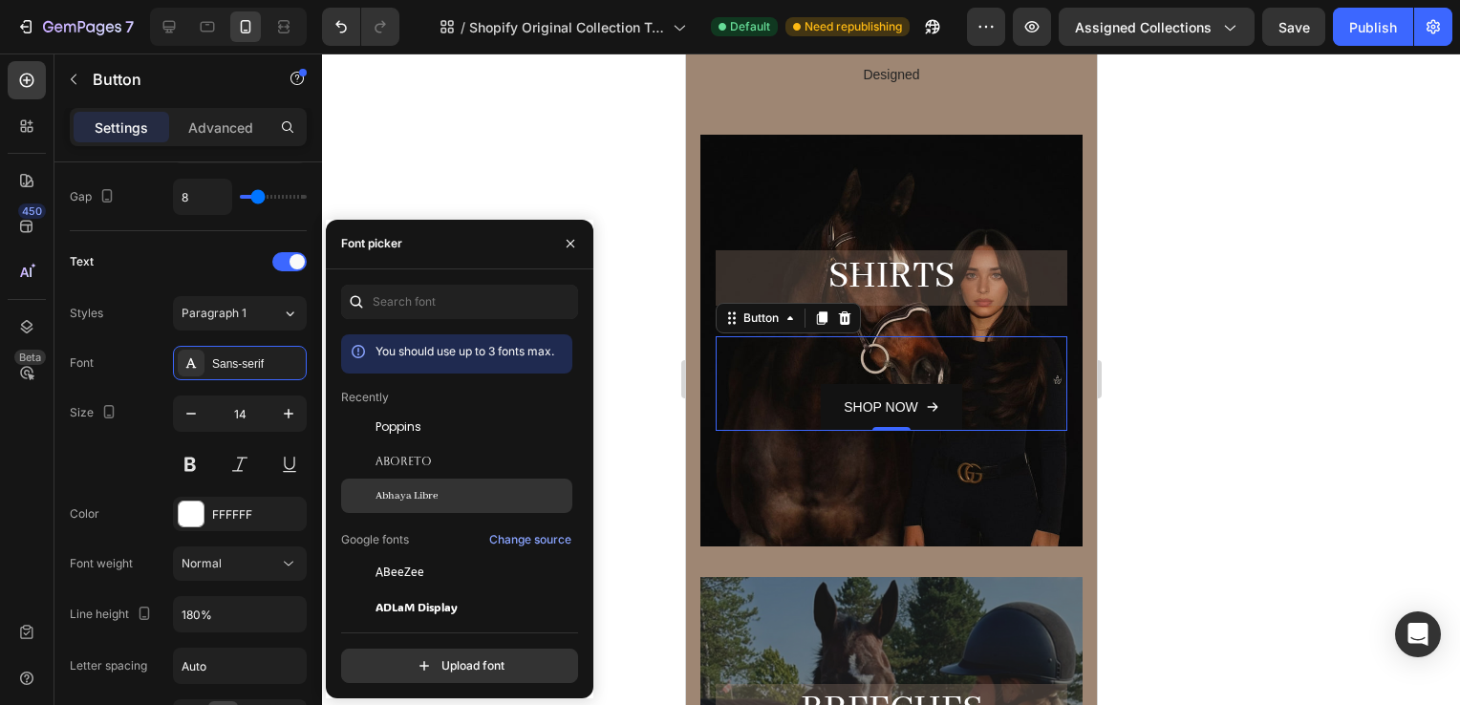
click at [427, 487] on span "Abhaya Libre" at bounding box center [407, 495] width 62 height 17
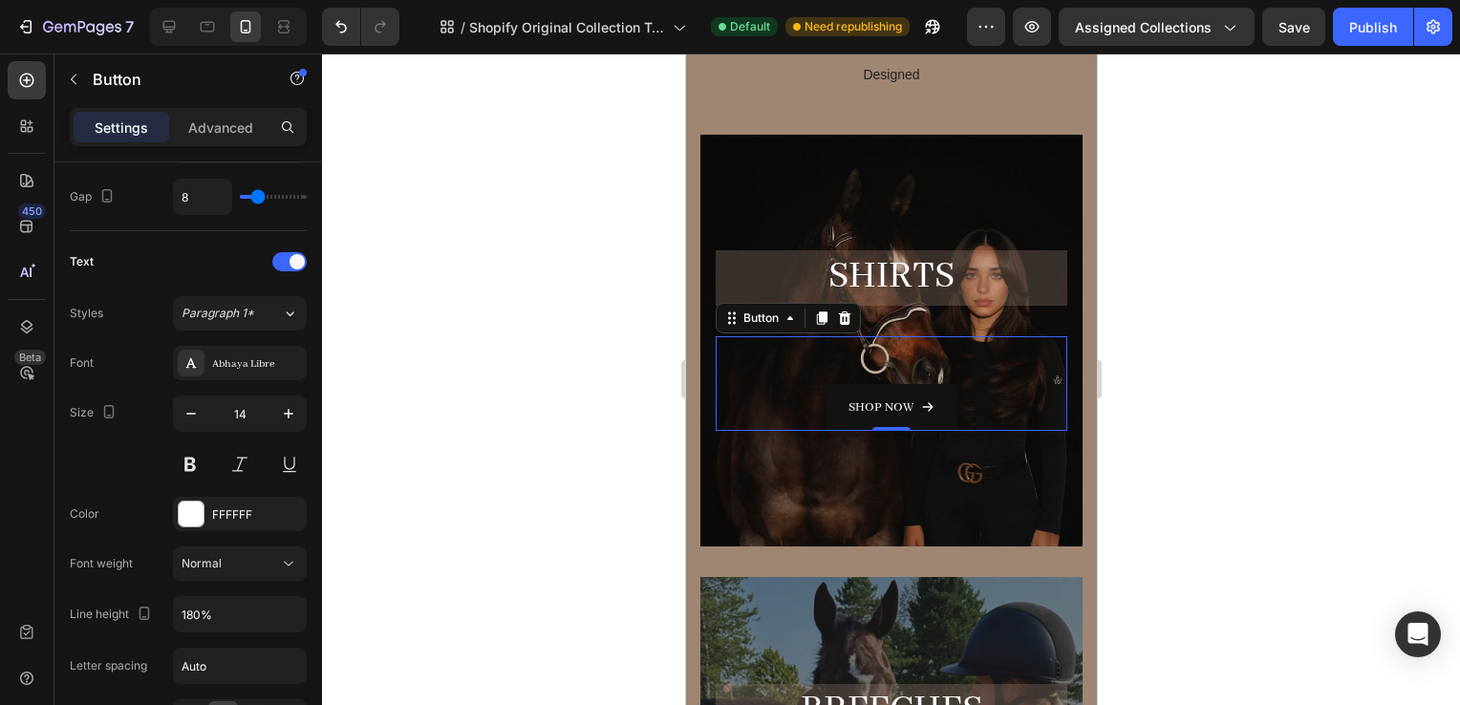
click at [1319, 419] on div at bounding box center [891, 380] width 1138 height 652
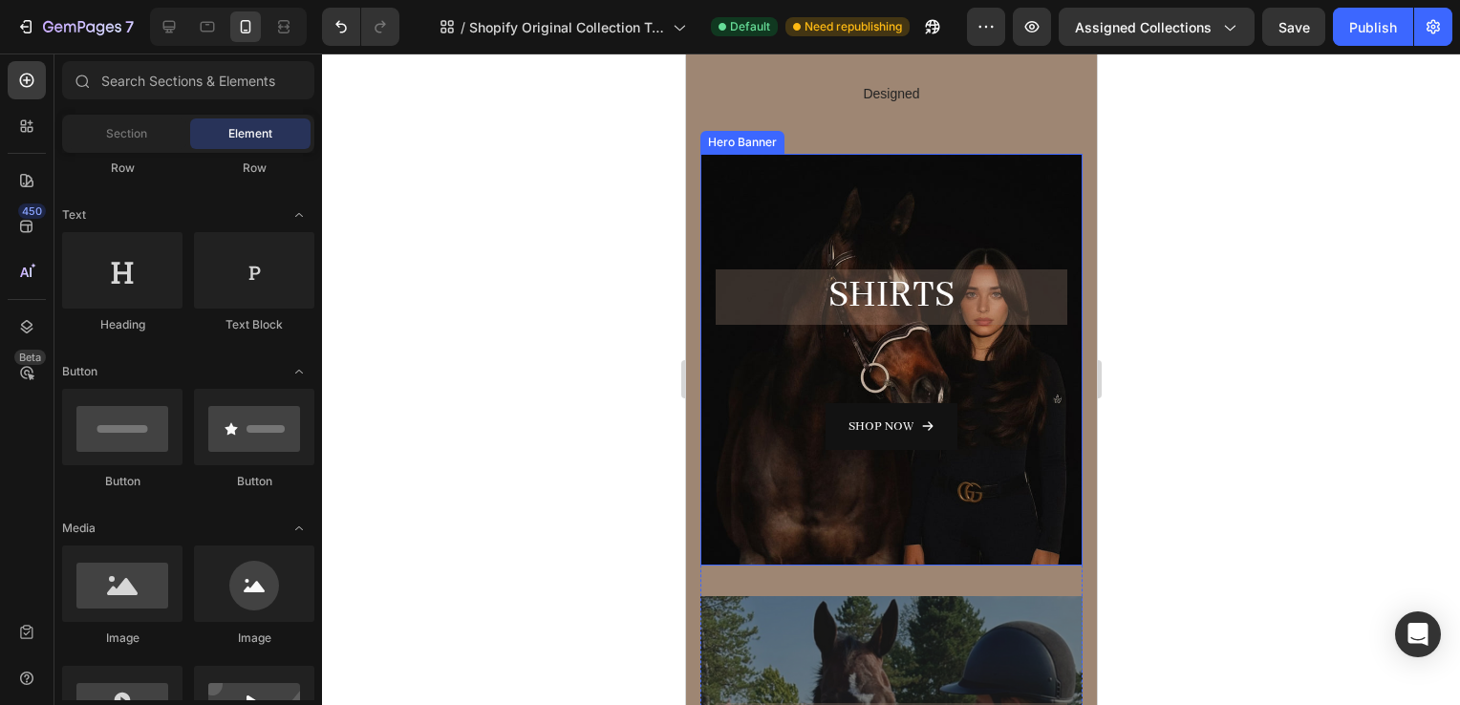
scroll to position [0, 0]
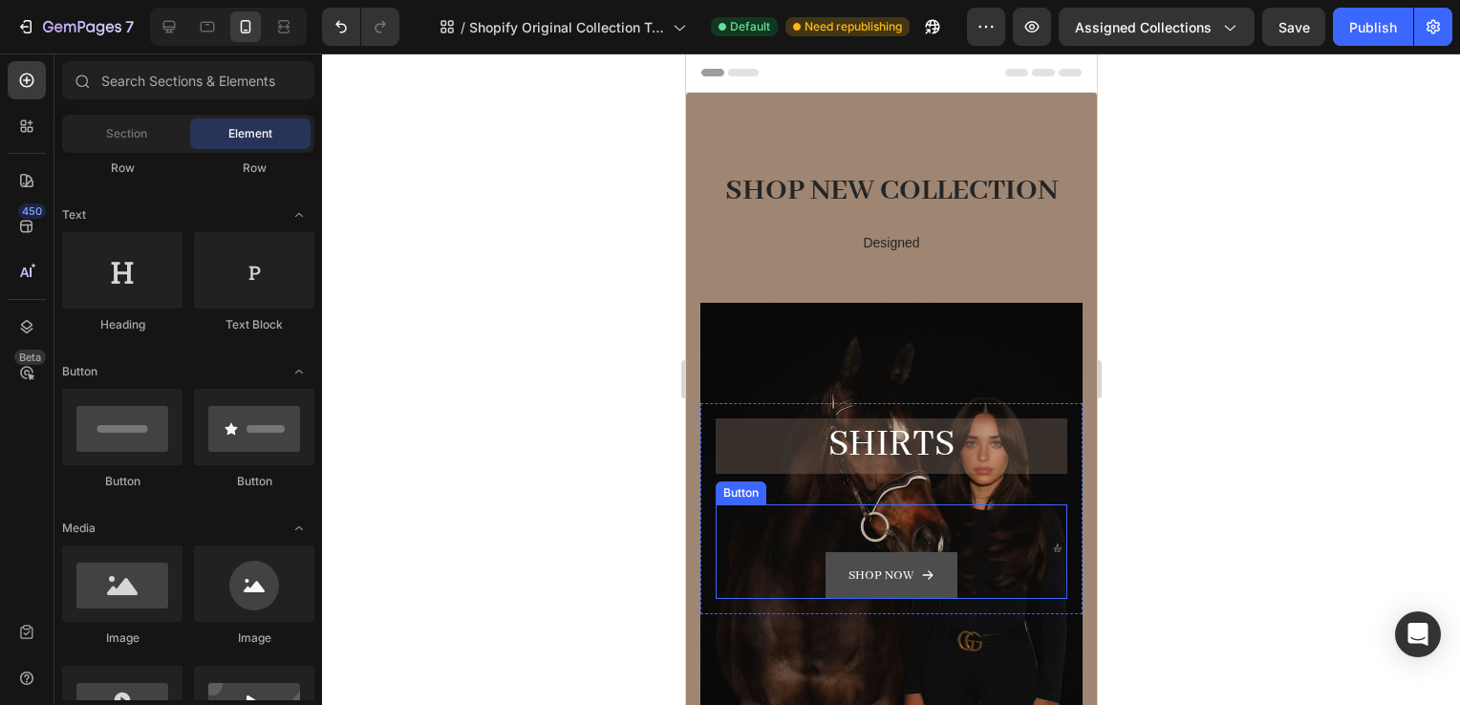
click at [912, 558] on button "Shop now" at bounding box center [891, 575] width 132 height 47
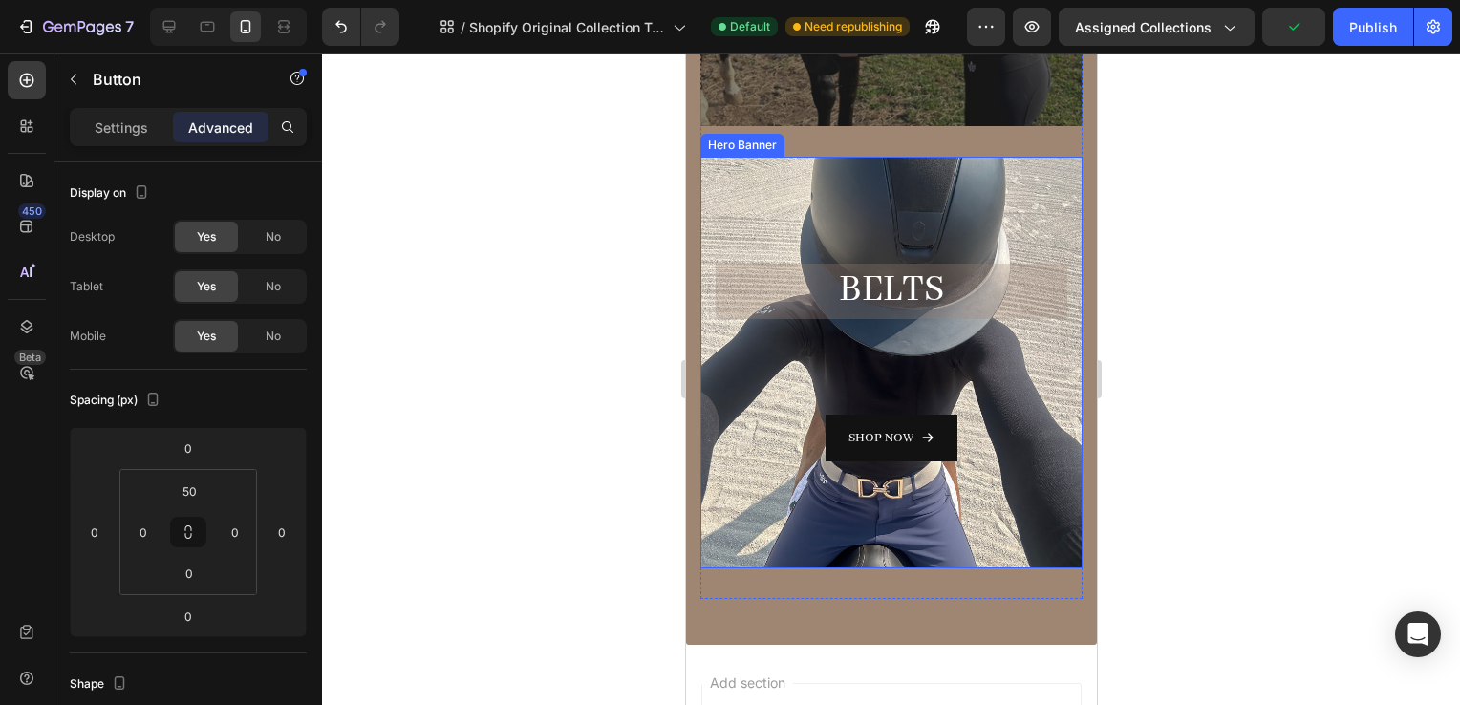
scroll to position [1032, 0]
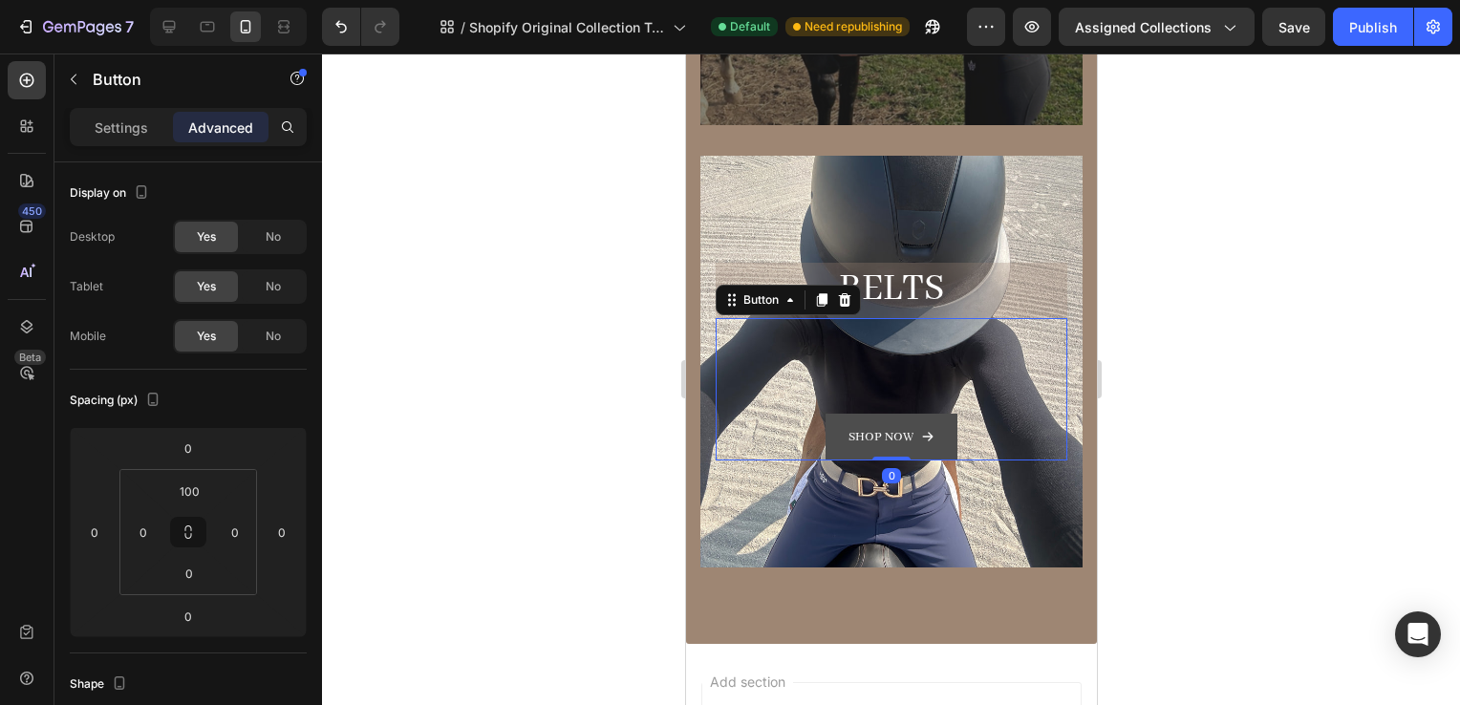
drag, startPoint x: 927, startPoint y: 421, endPoint x: 1962, endPoint y: 607, distance: 1051.6
click at [927, 421] on button "Shop now" at bounding box center [891, 437] width 132 height 47
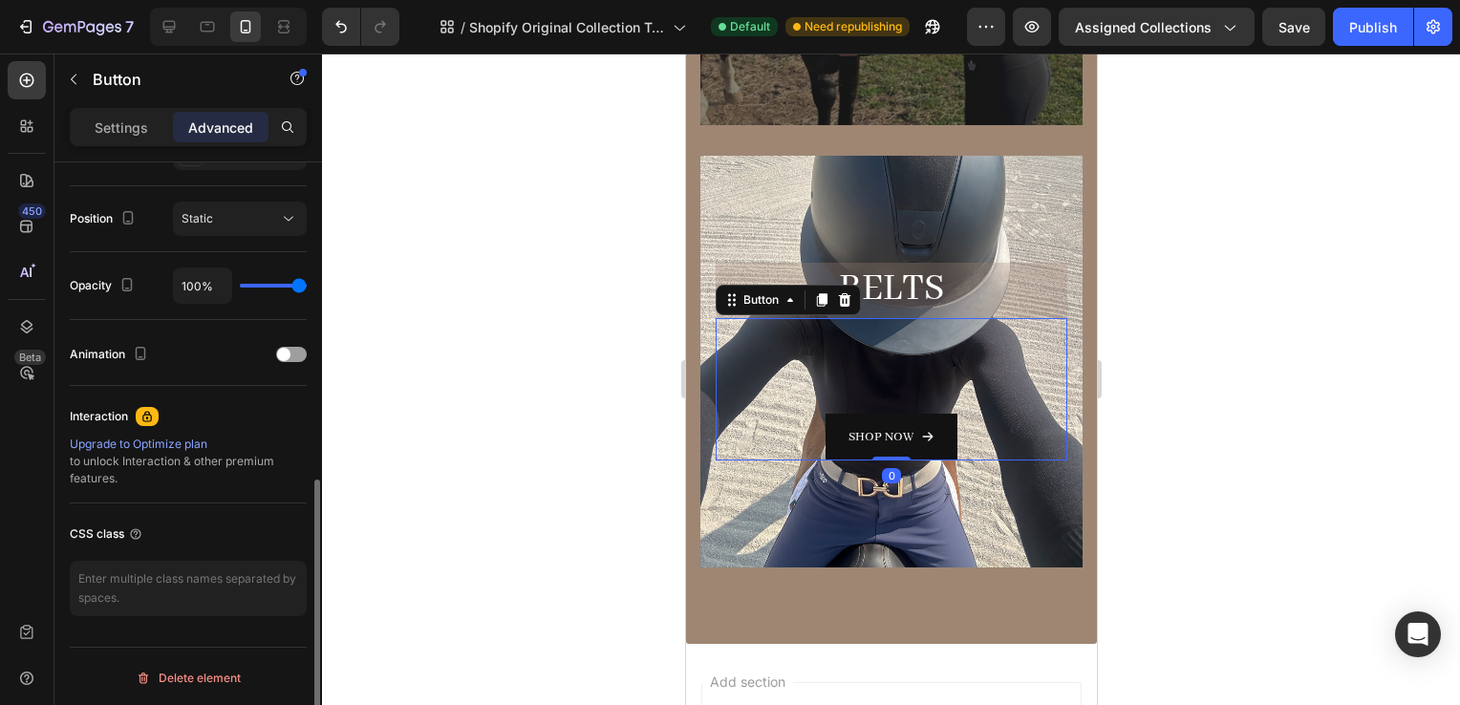
click at [1279, 555] on div at bounding box center [891, 380] width 1138 height 652
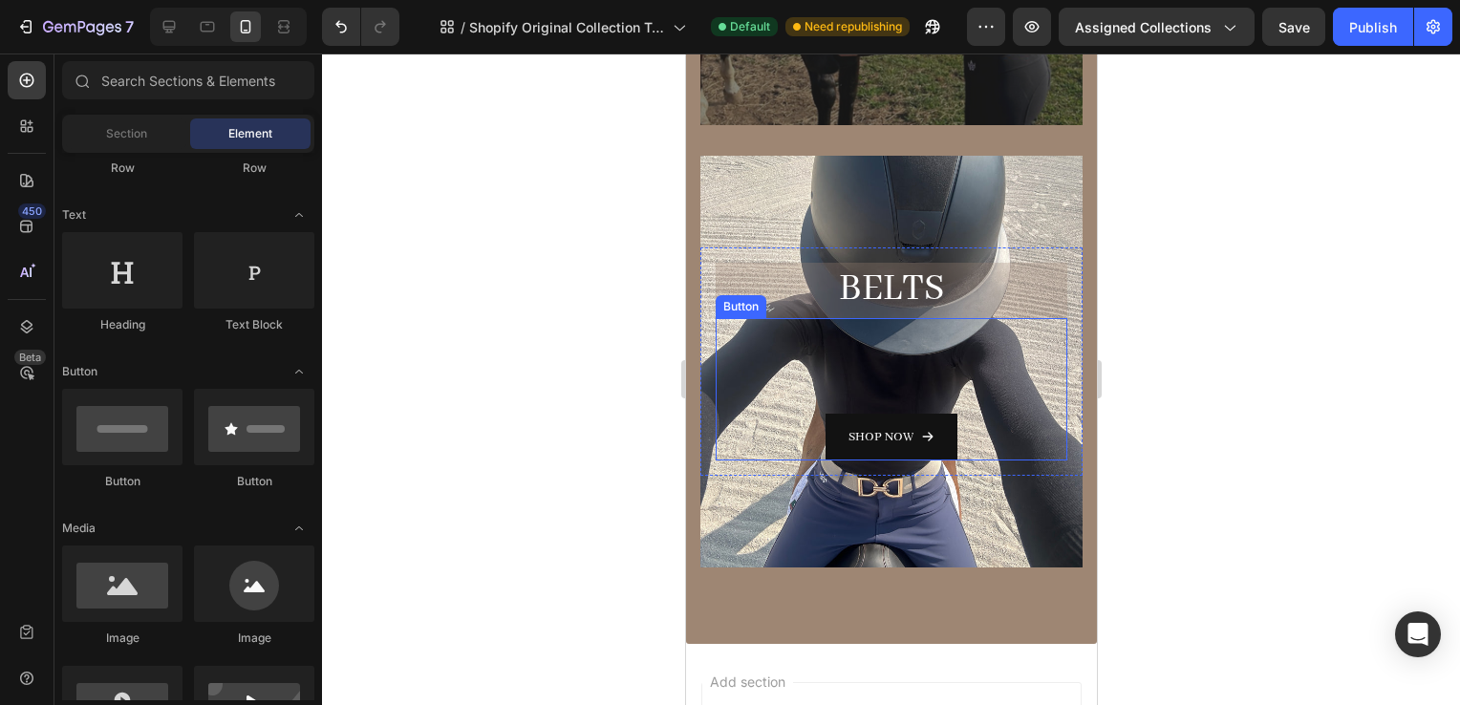
click at [1023, 300] on p "BELTS" at bounding box center [891, 290] width 348 height 51
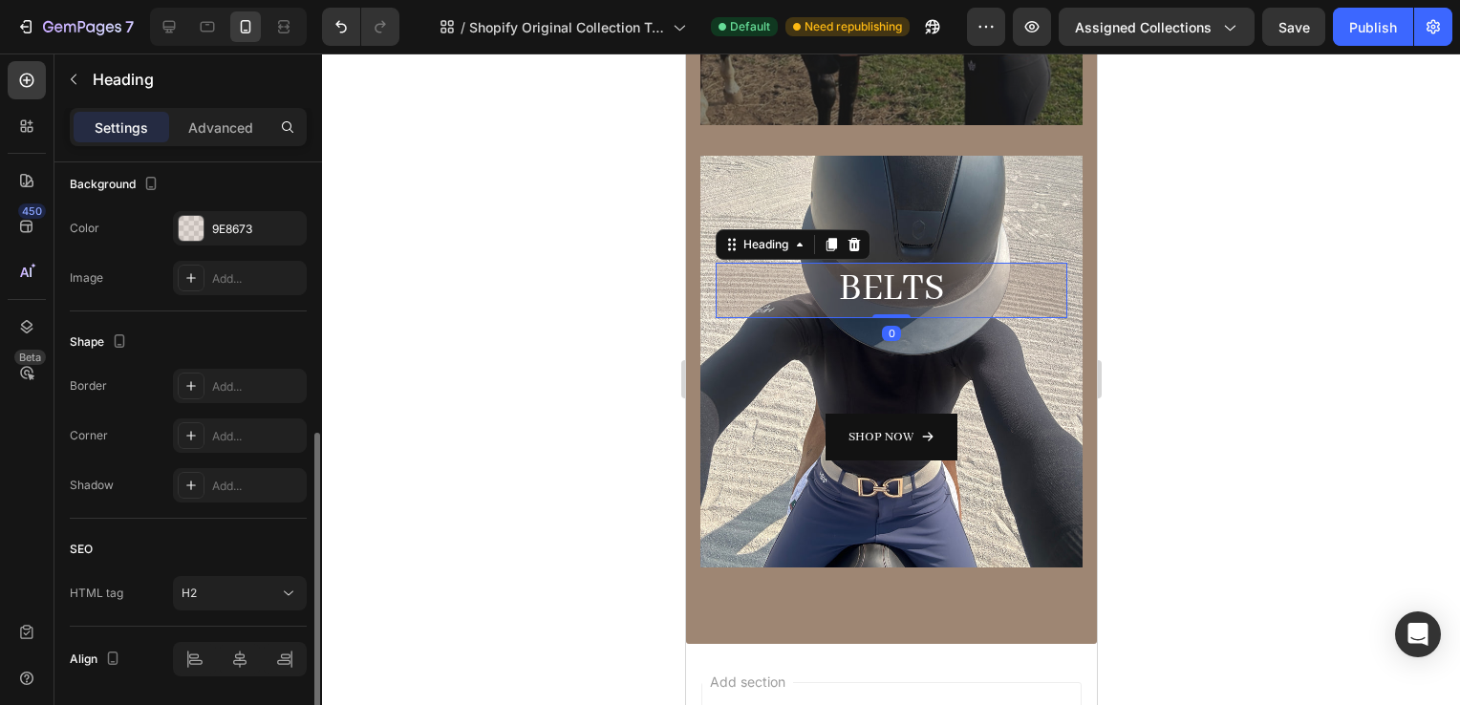
scroll to position [585, 0]
click at [237, 216] on div "9E8673" at bounding box center [239, 224] width 55 height 17
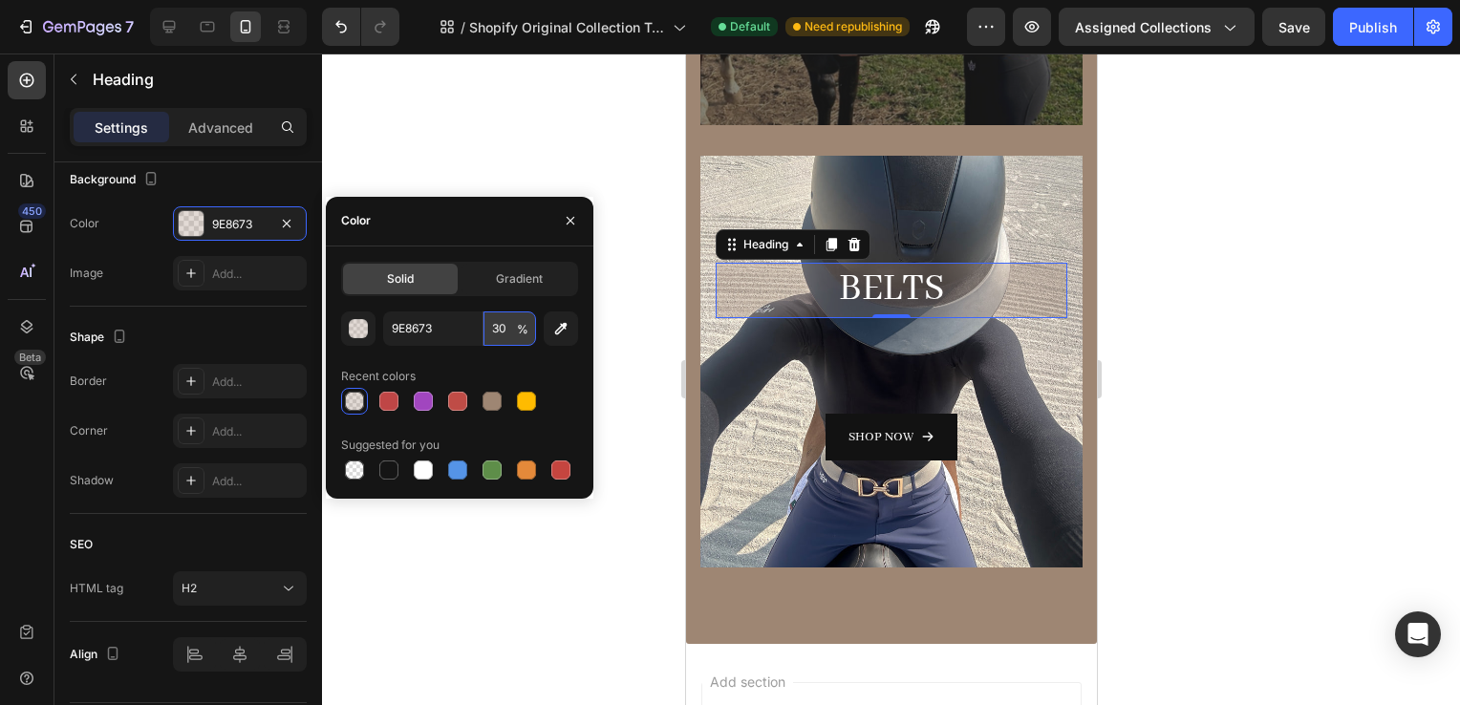
click at [502, 331] on input "30" at bounding box center [510, 329] width 53 height 34
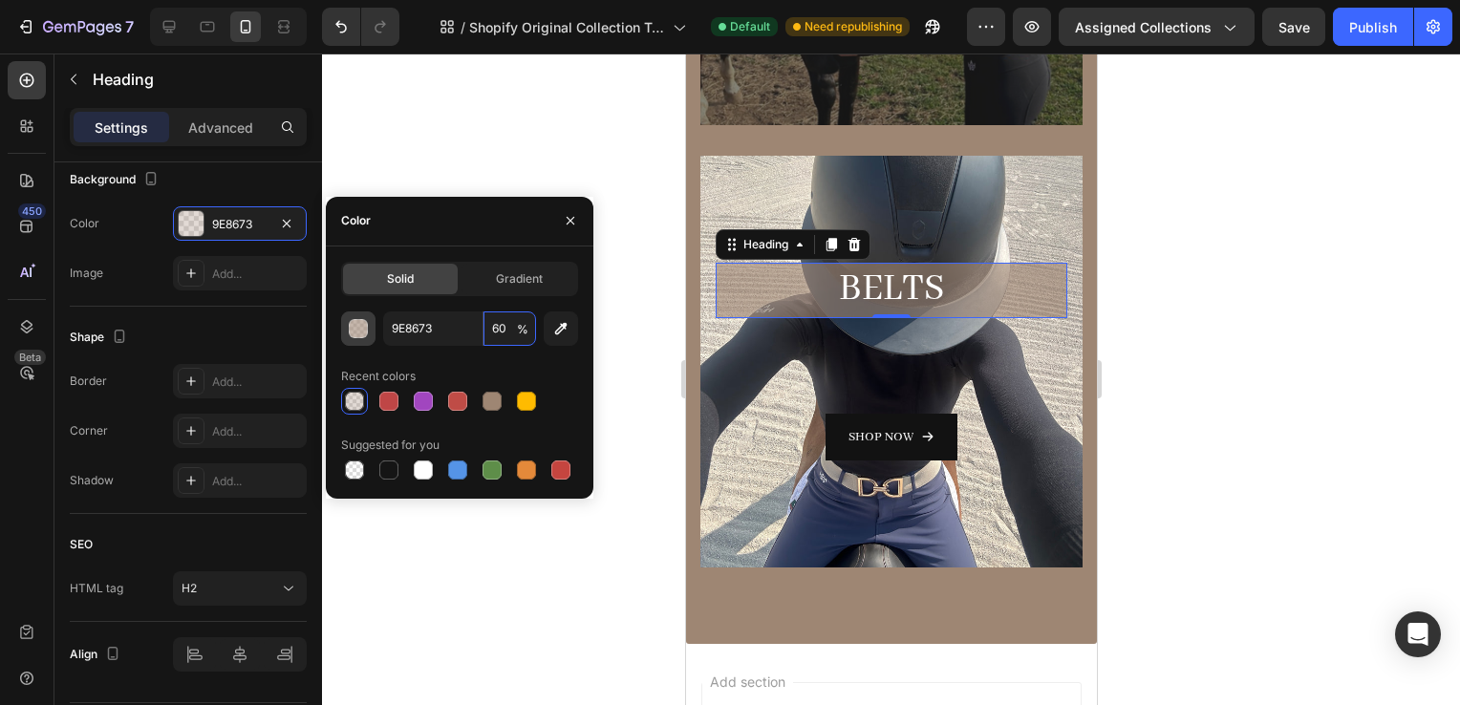
type input "60"
click at [359, 333] on div "button" at bounding box center [359, 329] width 19 height 19
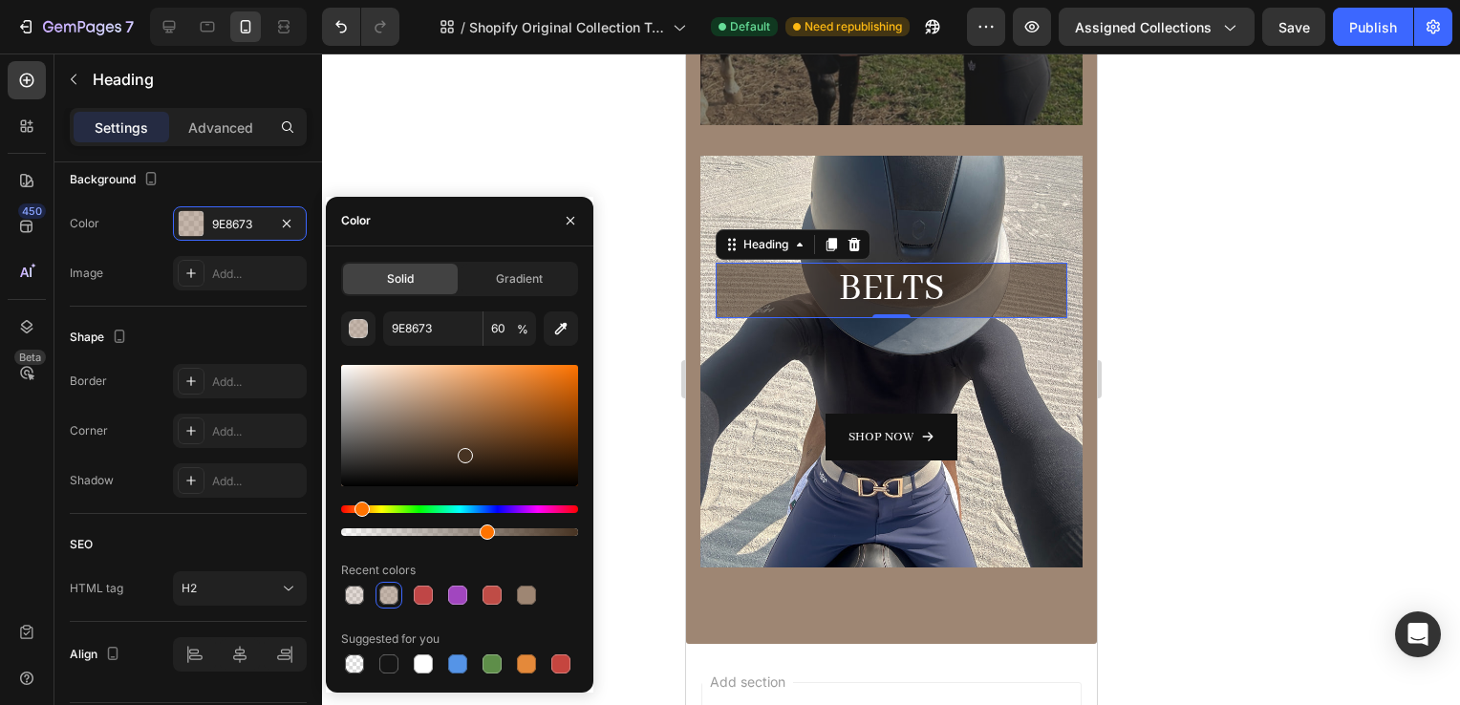
drag, startPoint x: 406, startPoint y: 413, endPoint x: 463, endPoint y: 451, distance: 68.1
click at [463, 451] on div at bounding box center [465, 455] width 15 height 15
type input "473322"
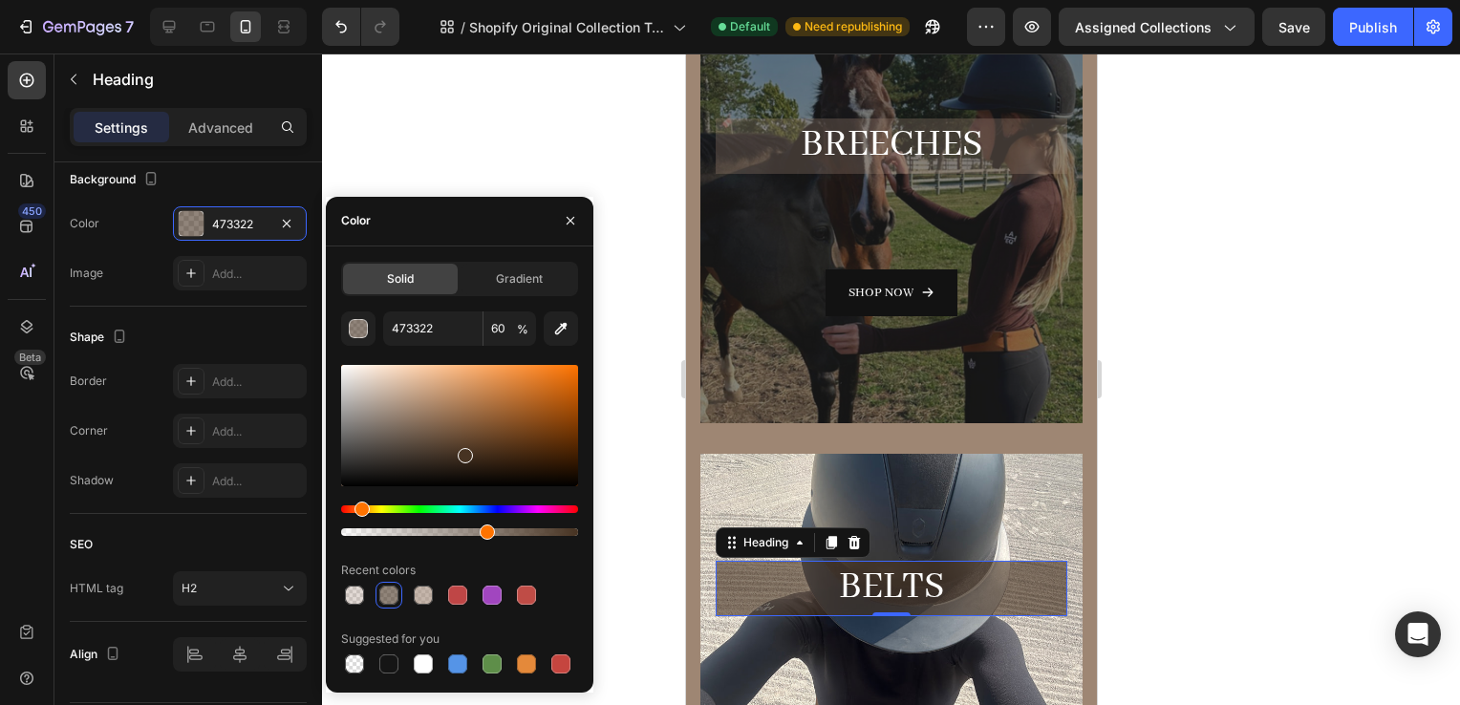
scroll to position [668, 0]
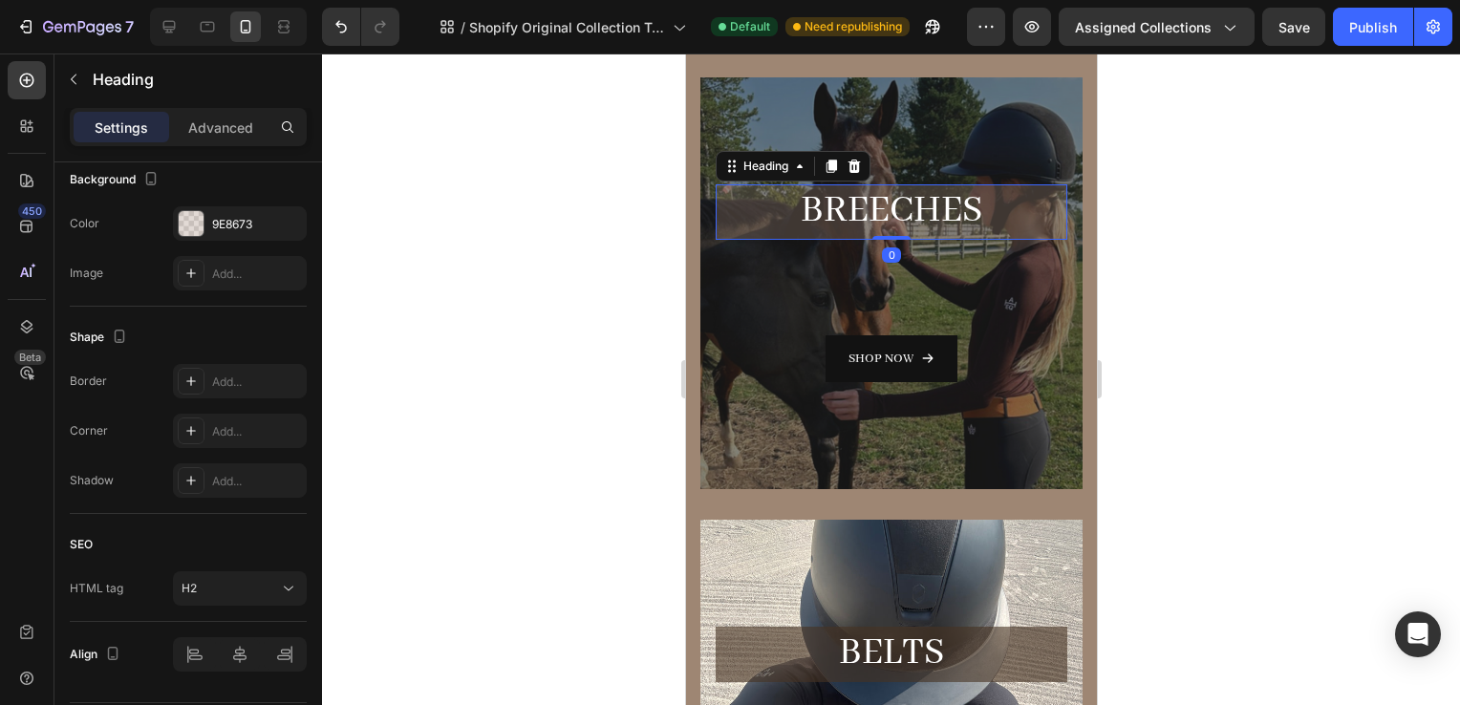
click at [763, 236] on p "Breeches" at bounding box center [891, 211] width 348 height 51
click at [228, 235] on div "9E8673" at bounding box center [240, 223] width 134 height 34
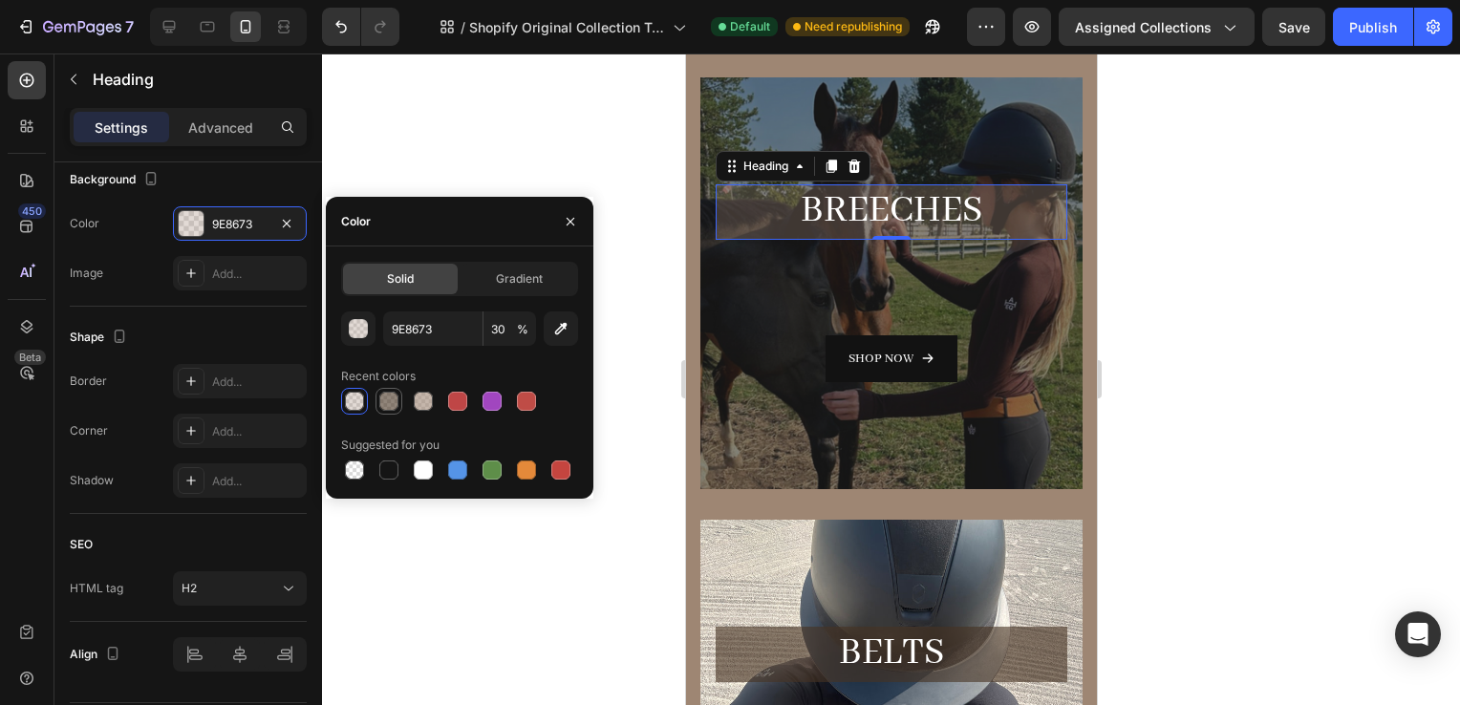
click at [383, 397] on div at bounding box center [388, 401] width 19 height 19
type input "473322"
type input "60"
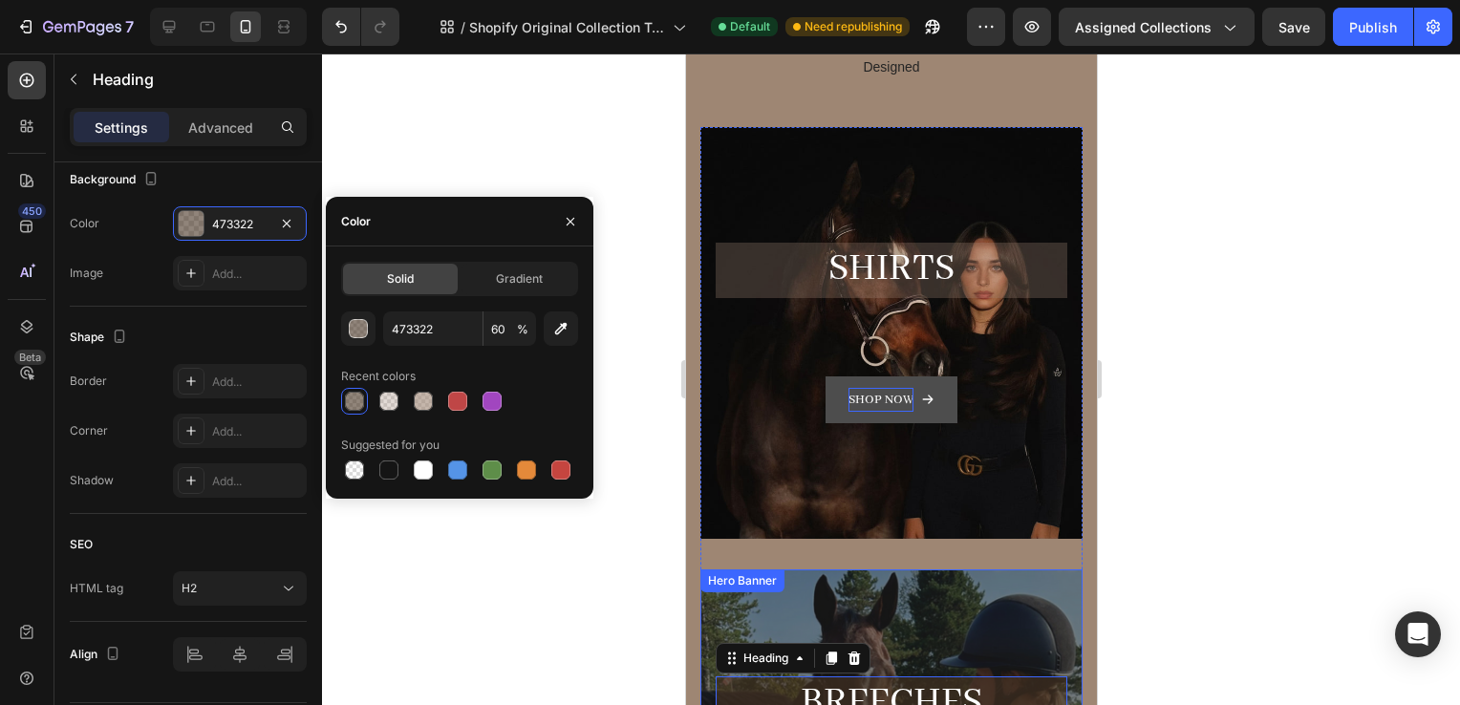
scroll to position [172, 0]
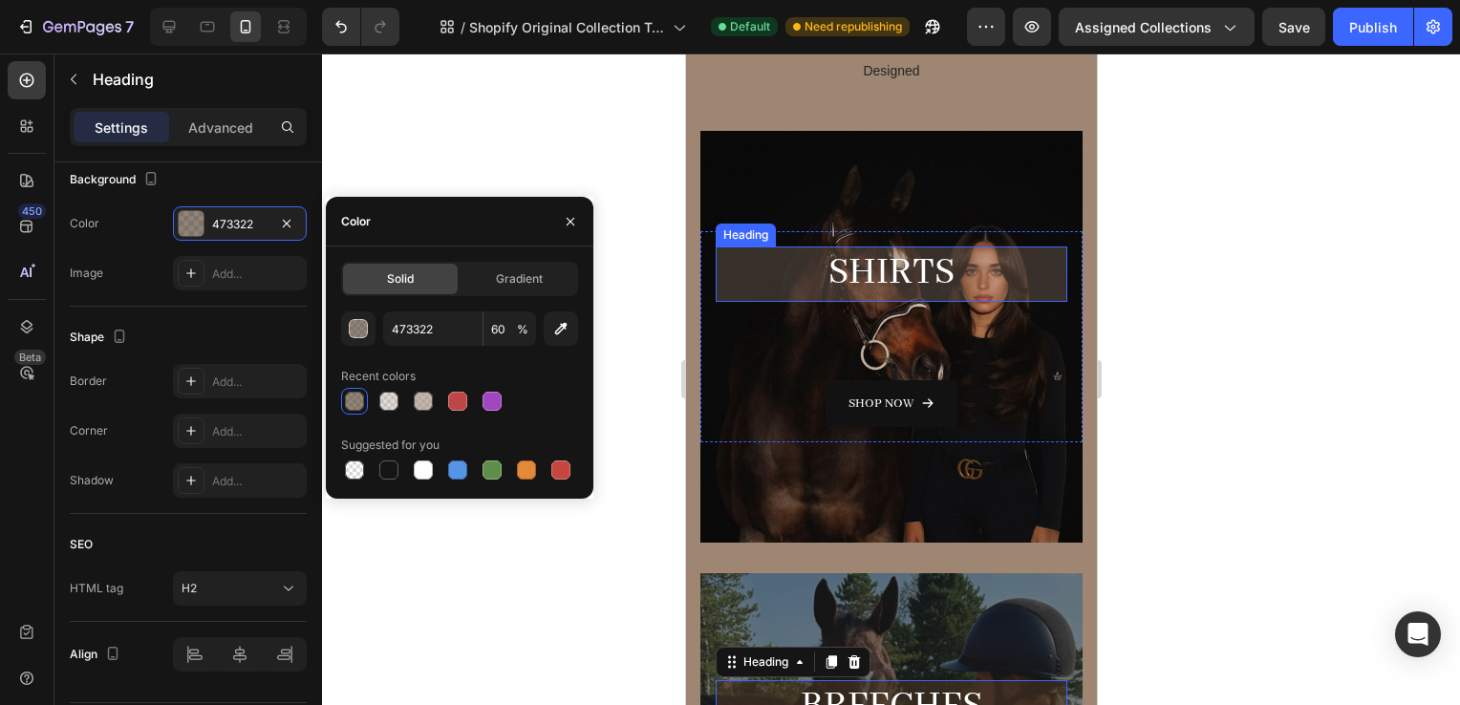
click at [823, 273] on h2 "SHiRTS" at bounding box center [891, 274] width 352 height 54
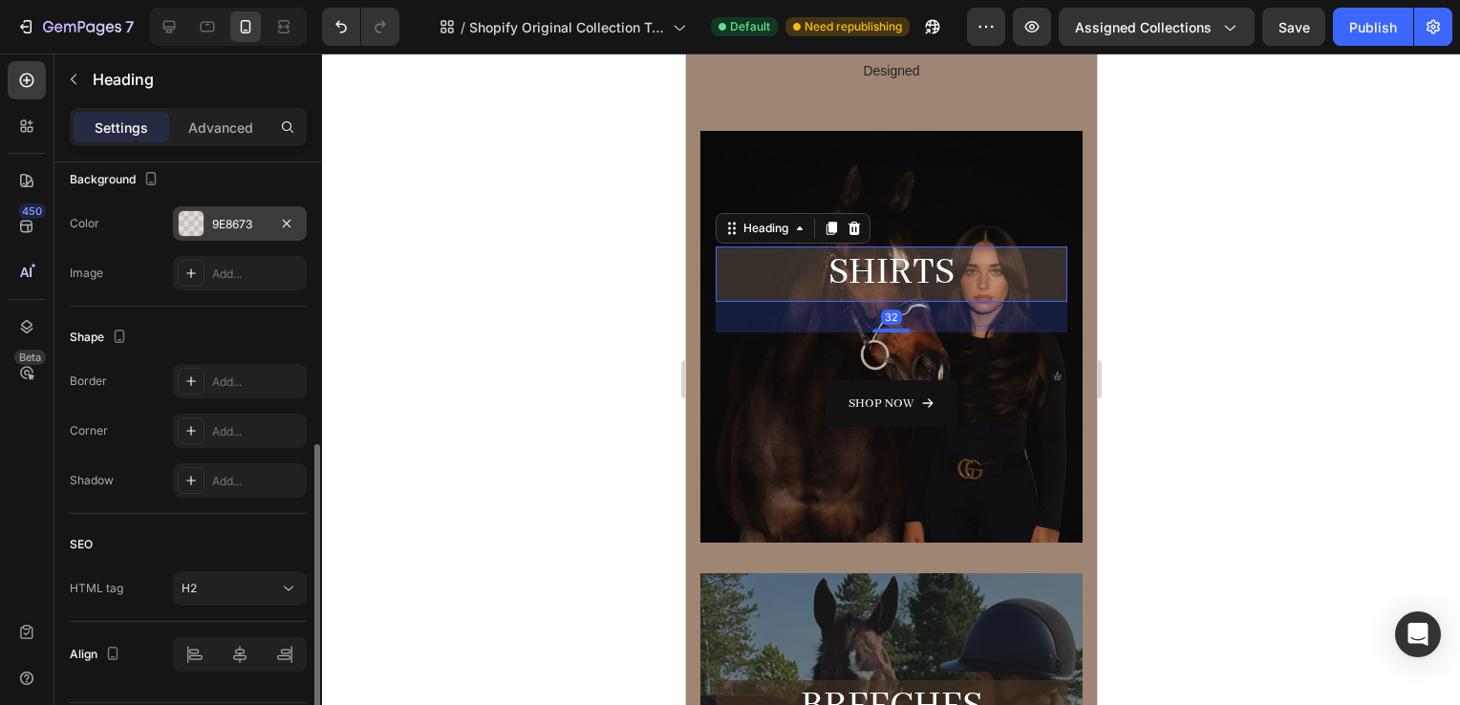
click at [234, 235] on div "9E8673" at bounding box center [240, 223] width 134 height 34
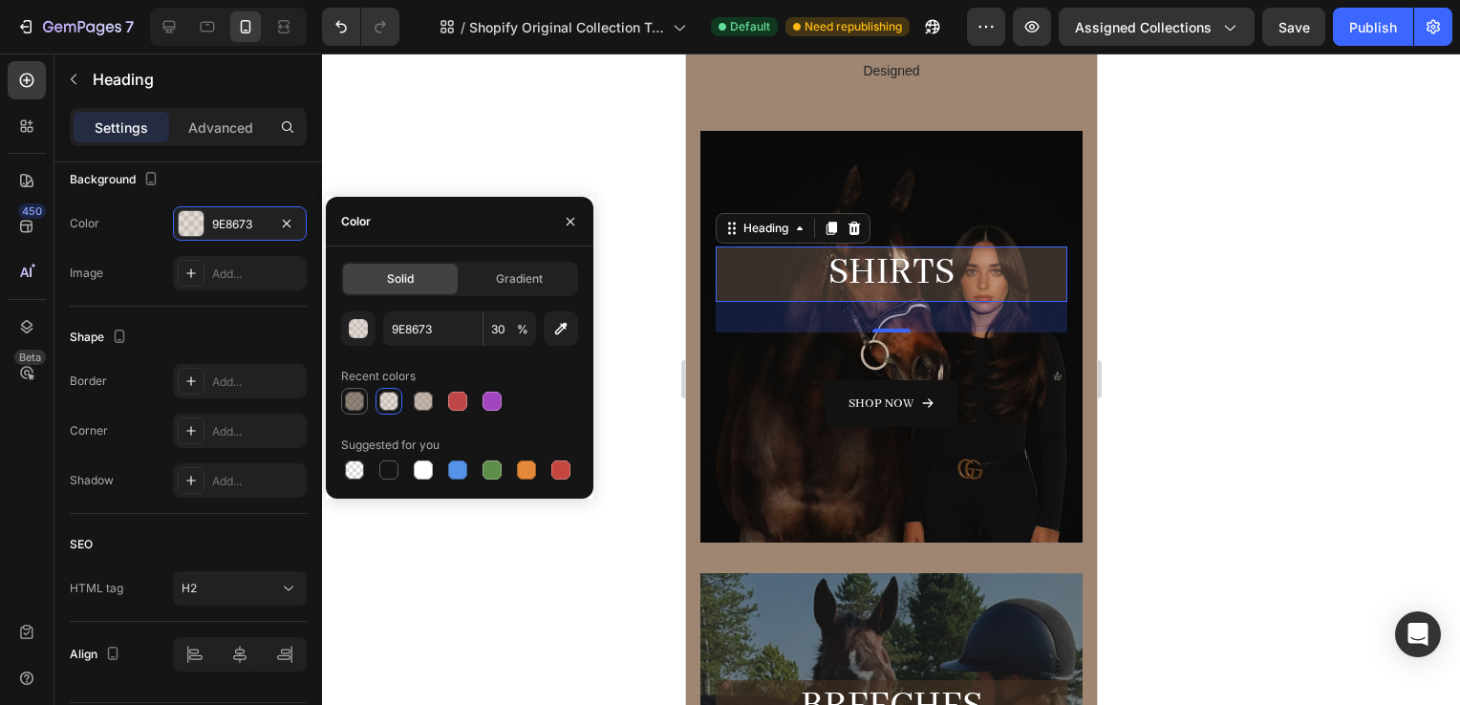
click at [352, 396] on div at bounding box center [354, 401] width 19 height 19
type input "473322"
type input "60"
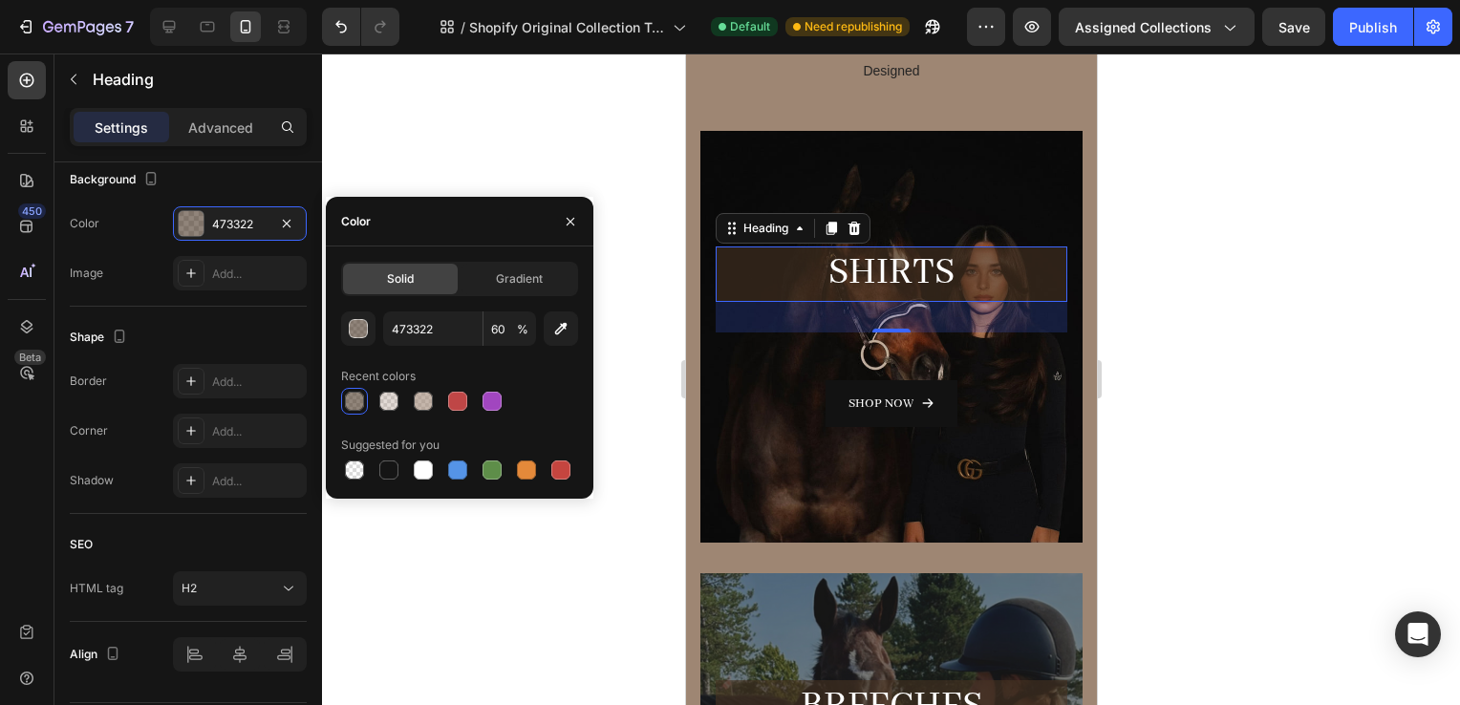
click at [1169, 281] on div at bounding box center [891, 380] width 1138 height 652
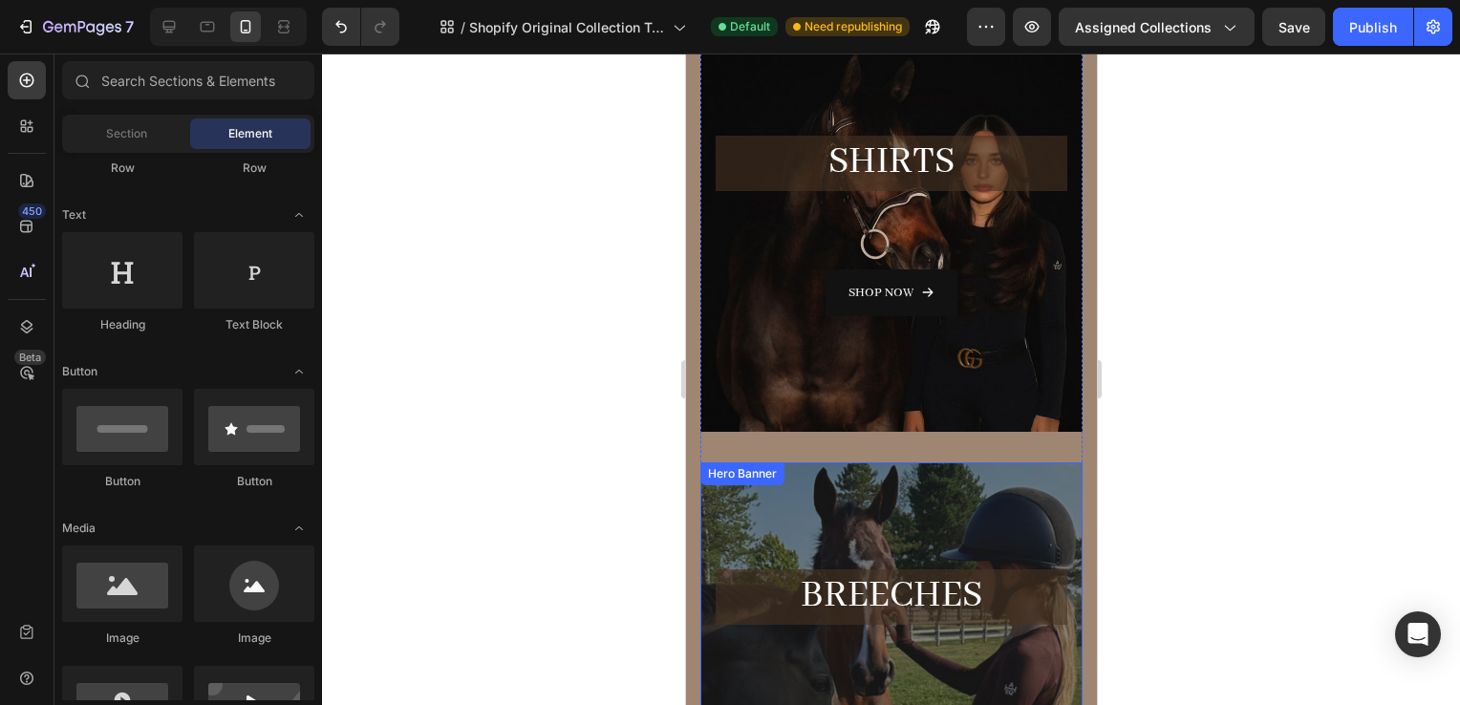
scroll to position [281, 0]
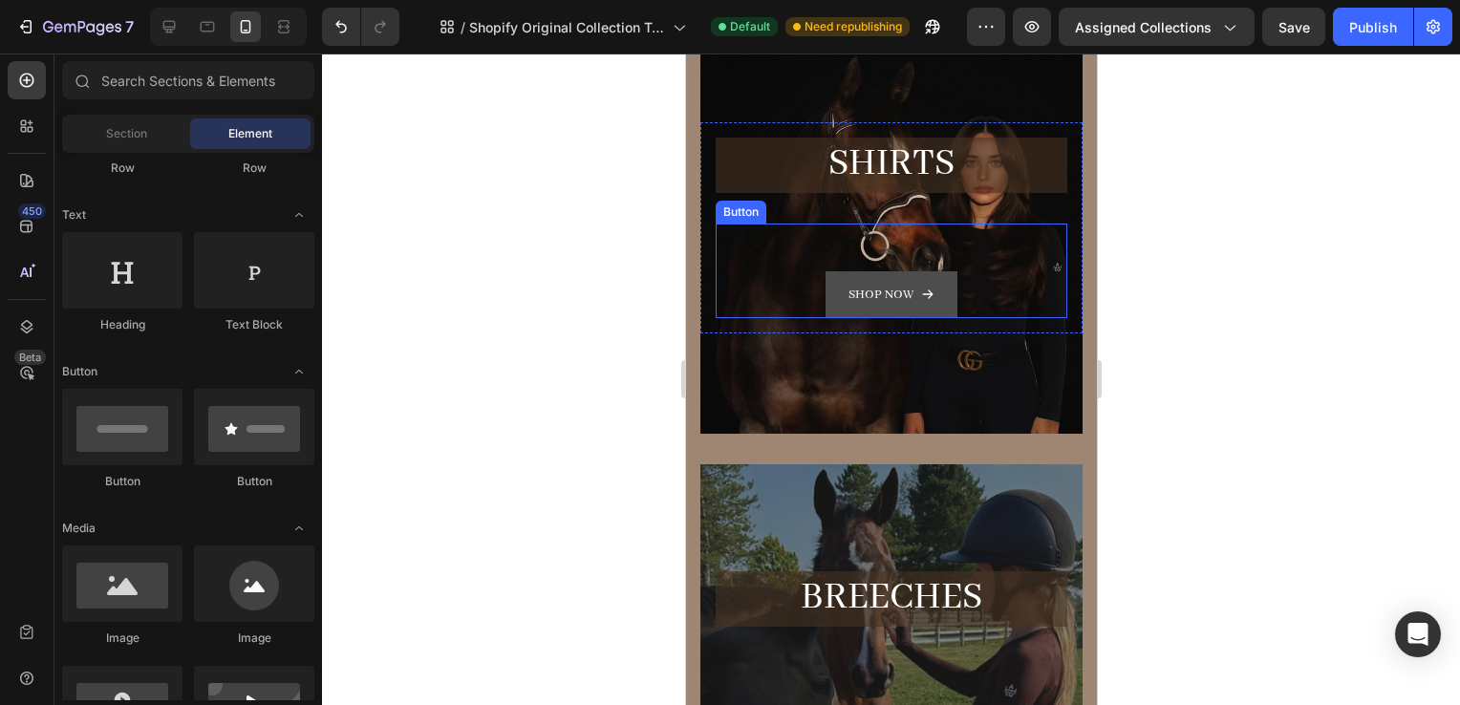
click at [895, 308] on button "Shop now" at bounding box center [891, 294] width 132 height 47
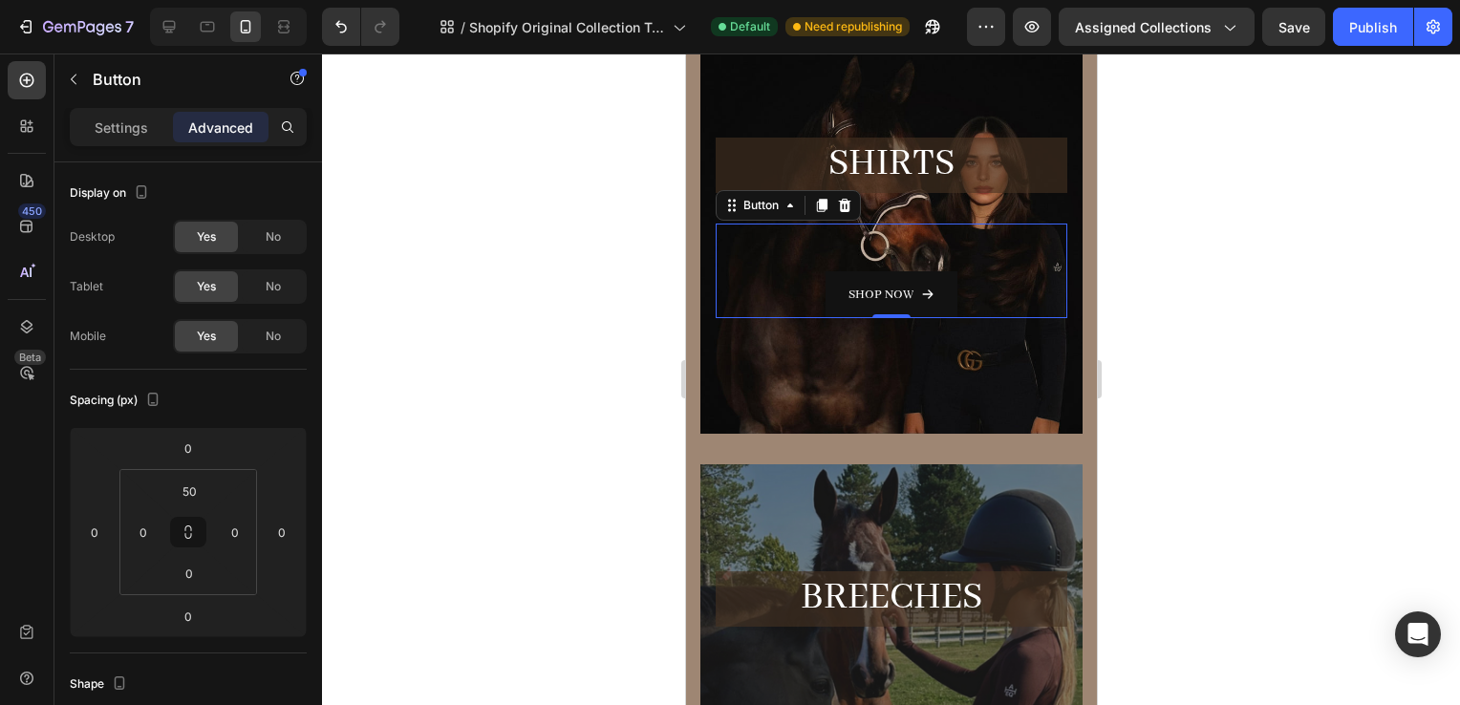
scroll to position [675, 0]
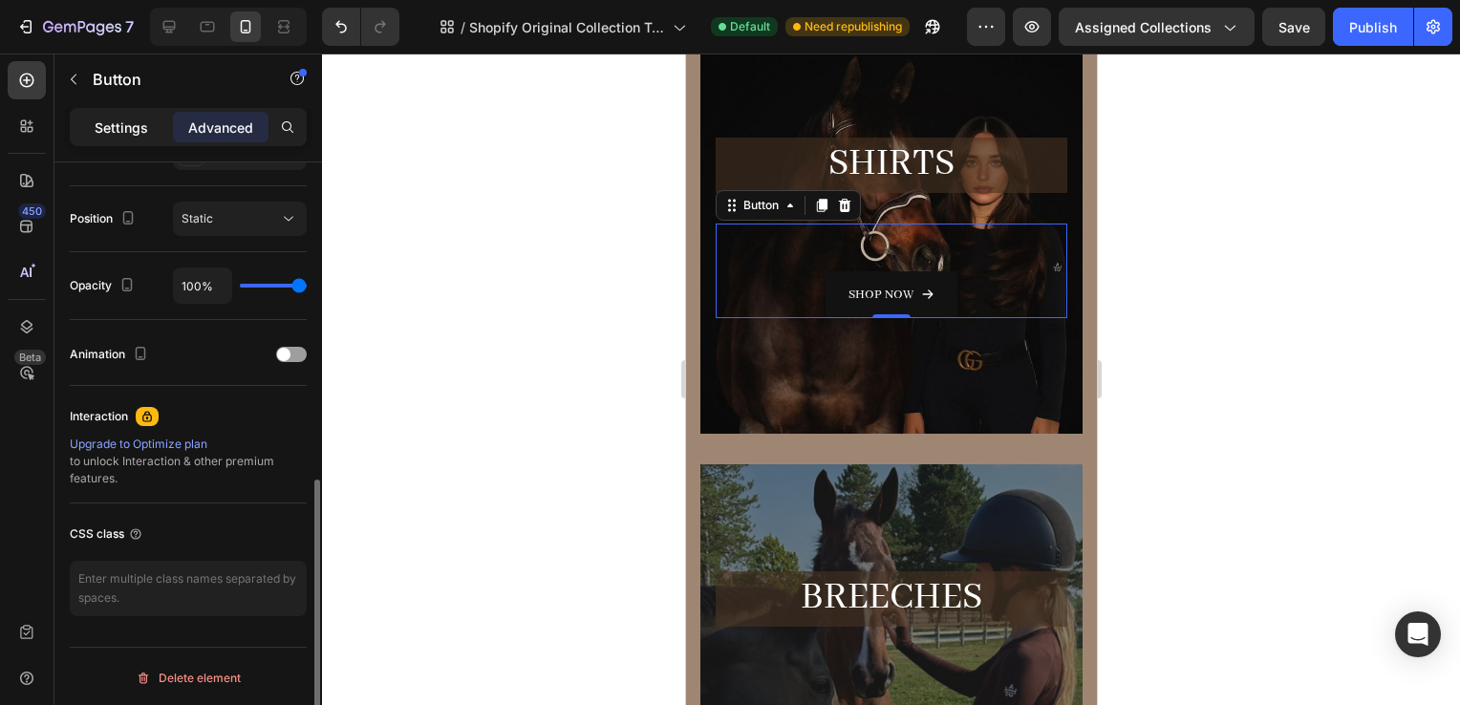
click at [119, 140] on div "Settings" at bounding box center [122, 127] width 96 height 31
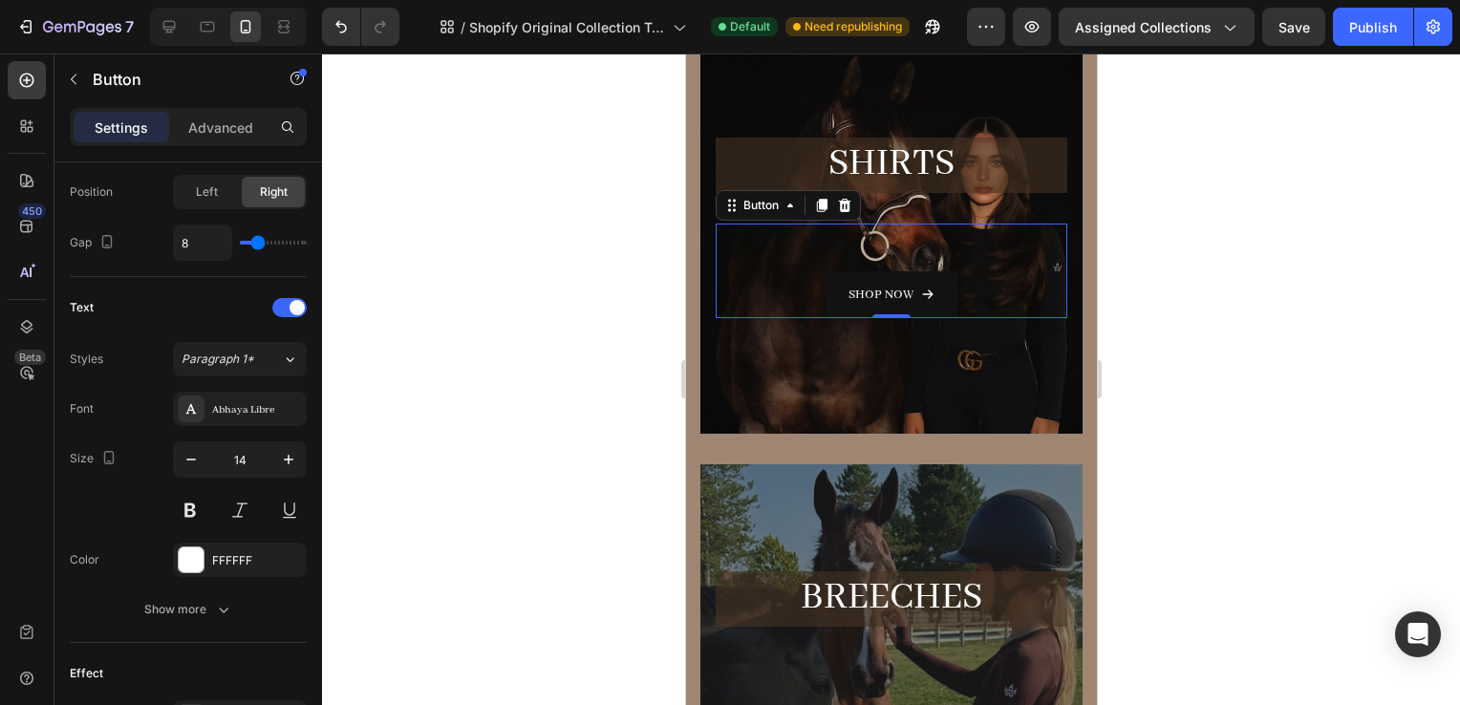
click at [117, 131] on p "Settings" at bounding box center [122, 128] width 54 height 20
click at [207, 570] on div "FFFFFF" at bounding box center [240, 560] width 134 height 34
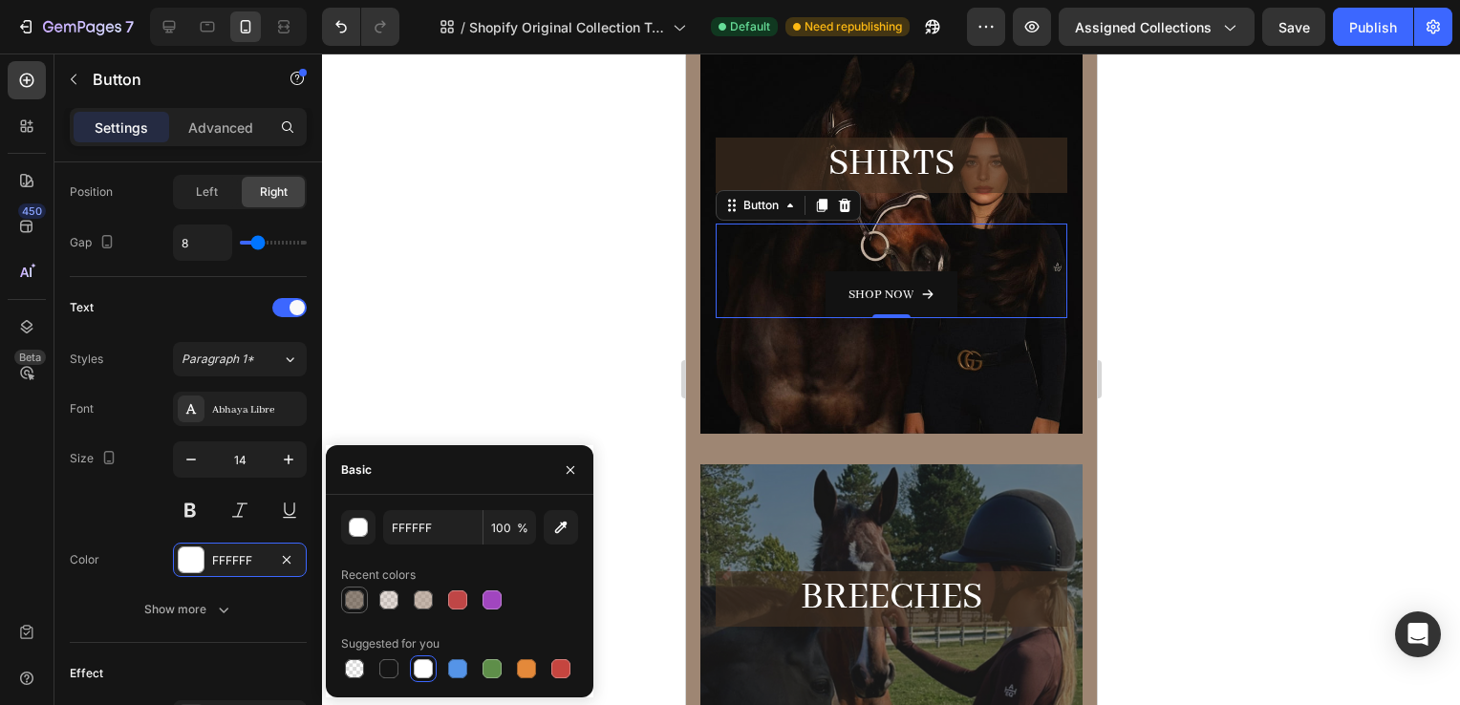
click at [348, 601] on div at bounding box center [354, 600] width 19 height 19
type input "473322"
type input "60"
click at [377, 593] on div at bounding box center [388, 600] width 23 height 23
type input "9E8673"
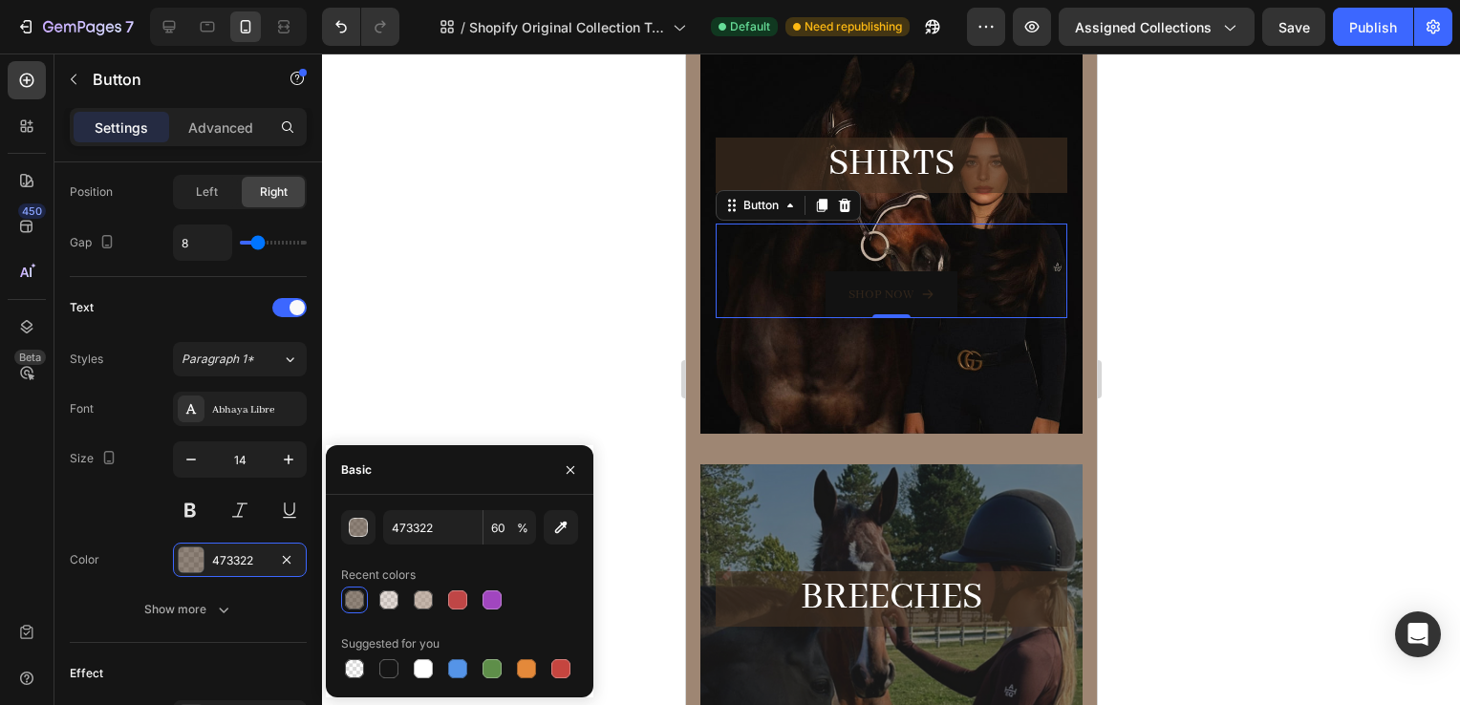
type input "30"
click at [410, 667] on div at bounding box center [423, 669] width 27 height 27
type input "FFFFFF"
type input "100"
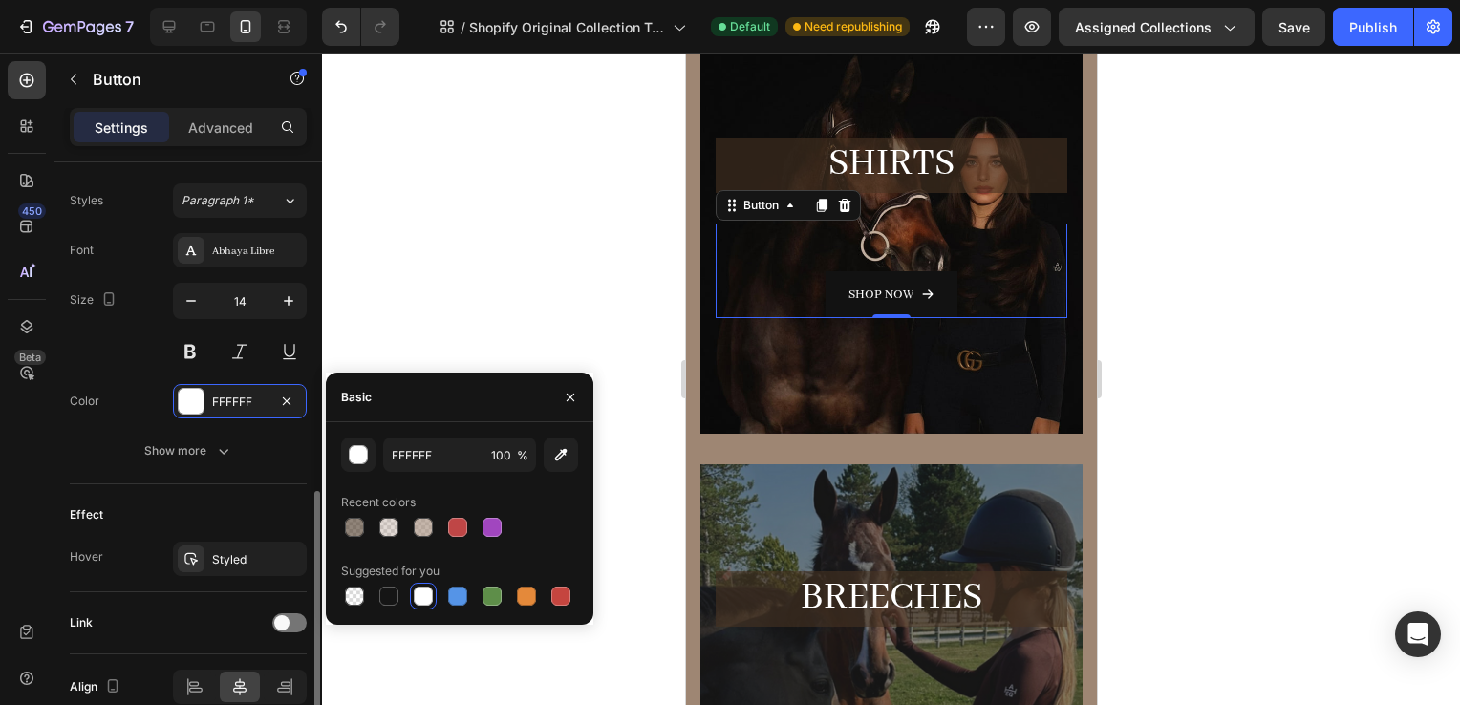
scroll to position [920, 0]
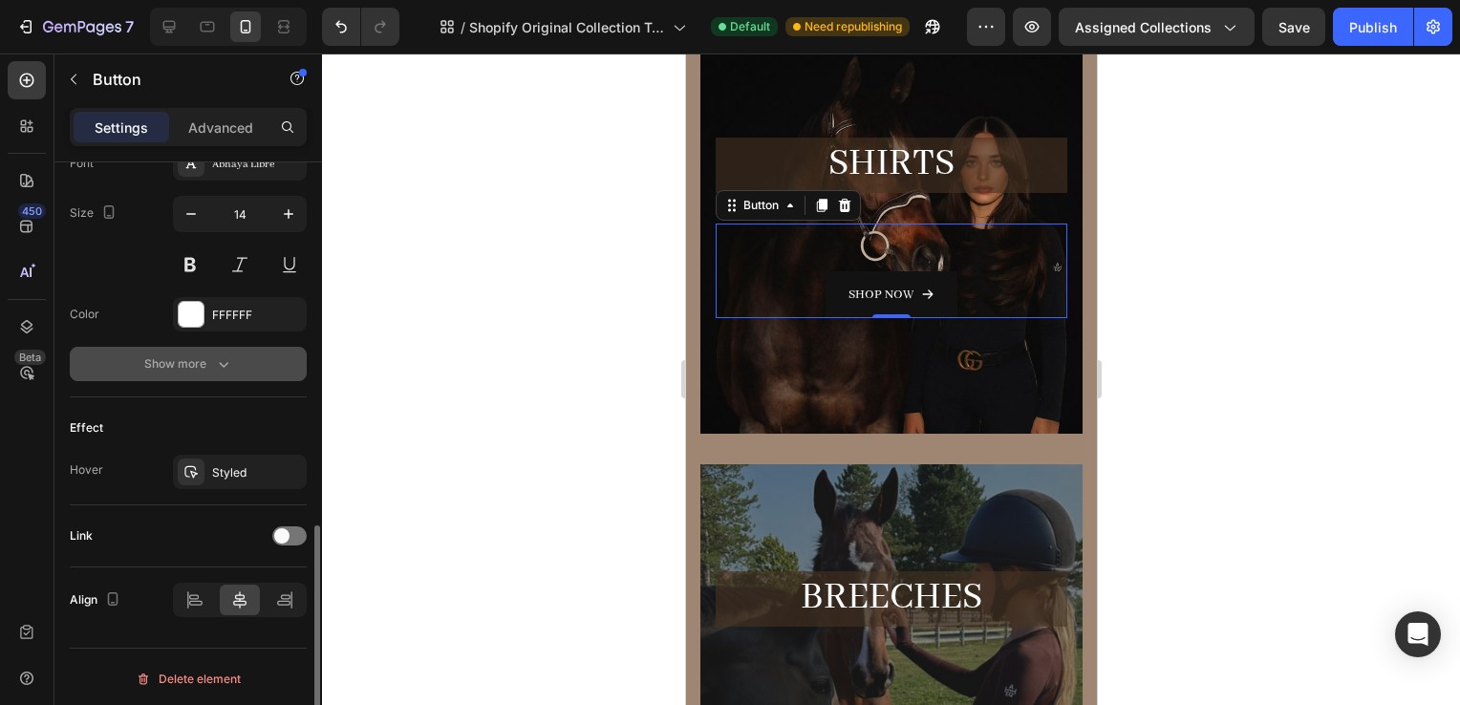
click at [188, 355] on div "Show more" at bounding box center [188, 364] width 89 height 19
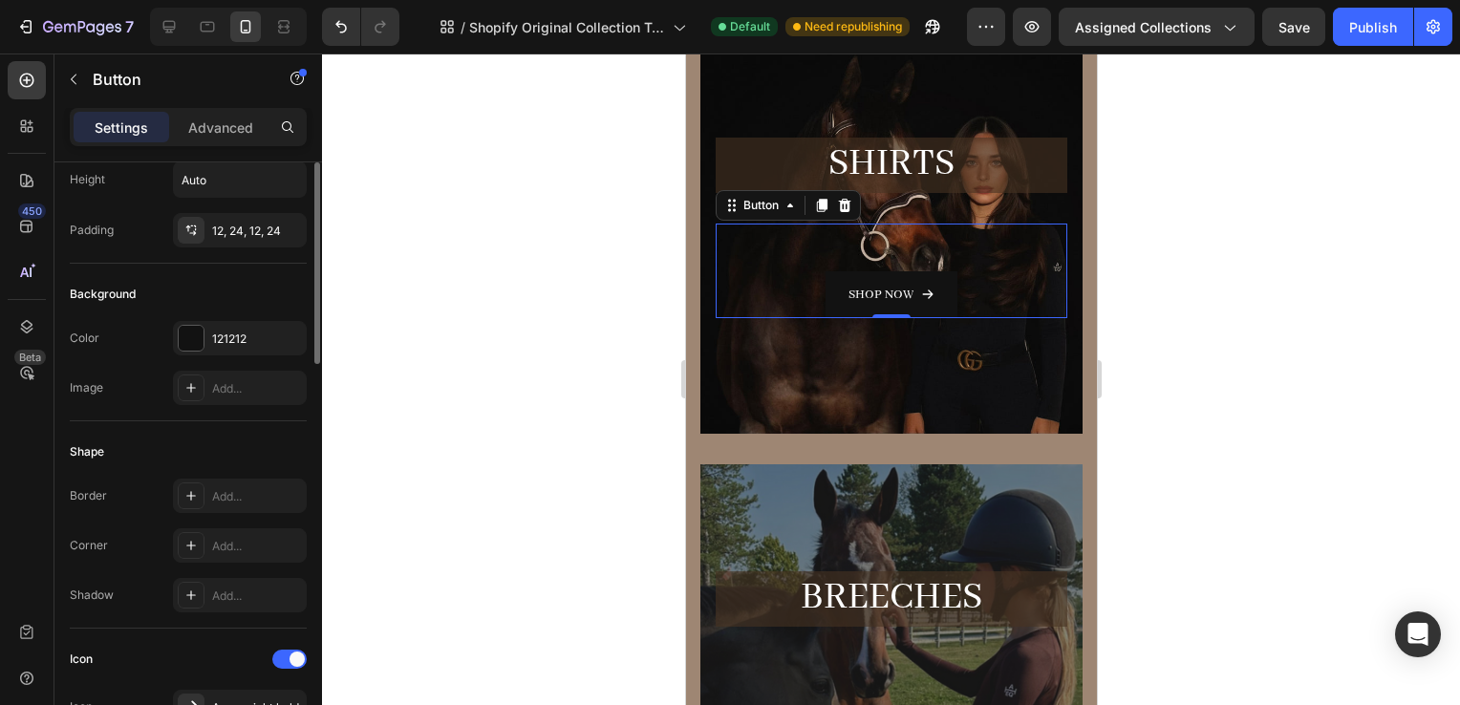
scroll to position [63, 0]
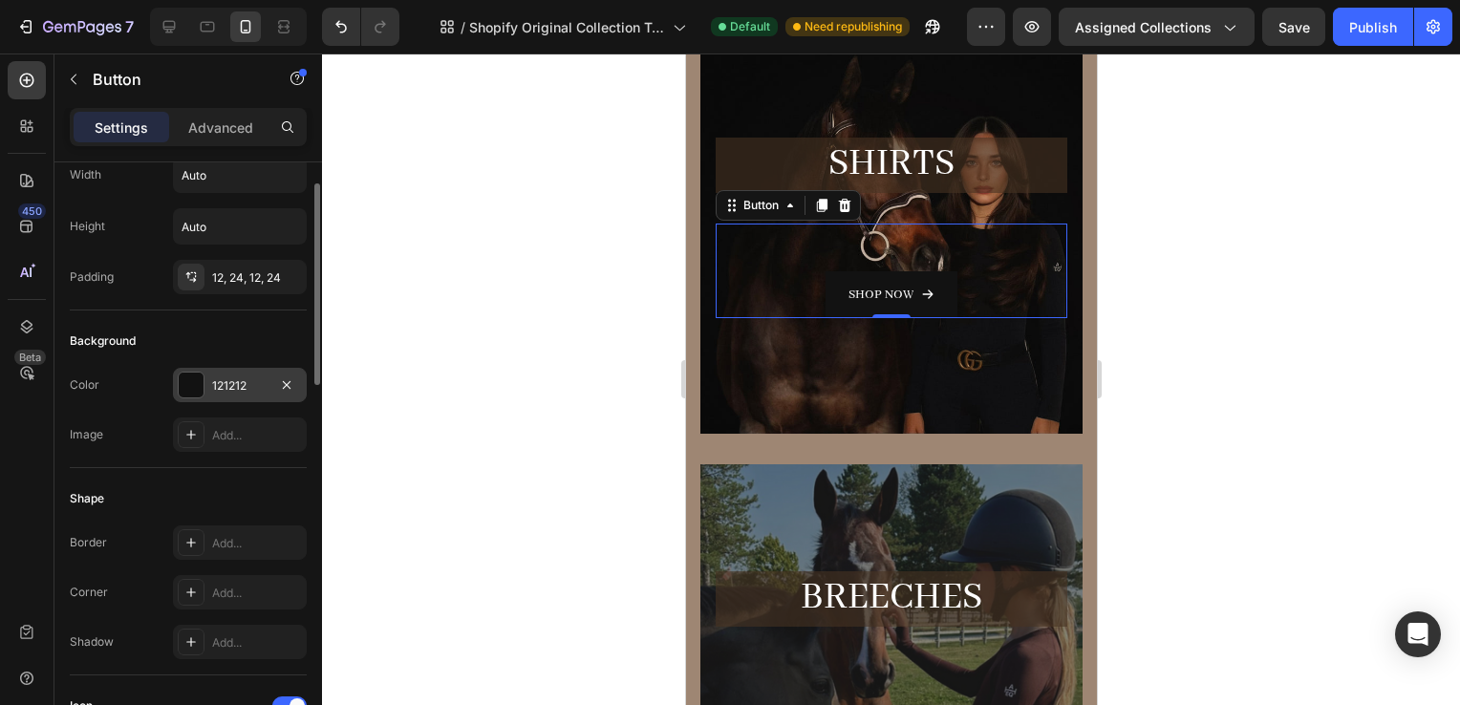
click at [243, 374] on div "121212" at bounding box center [240, 385] width 134 height 34
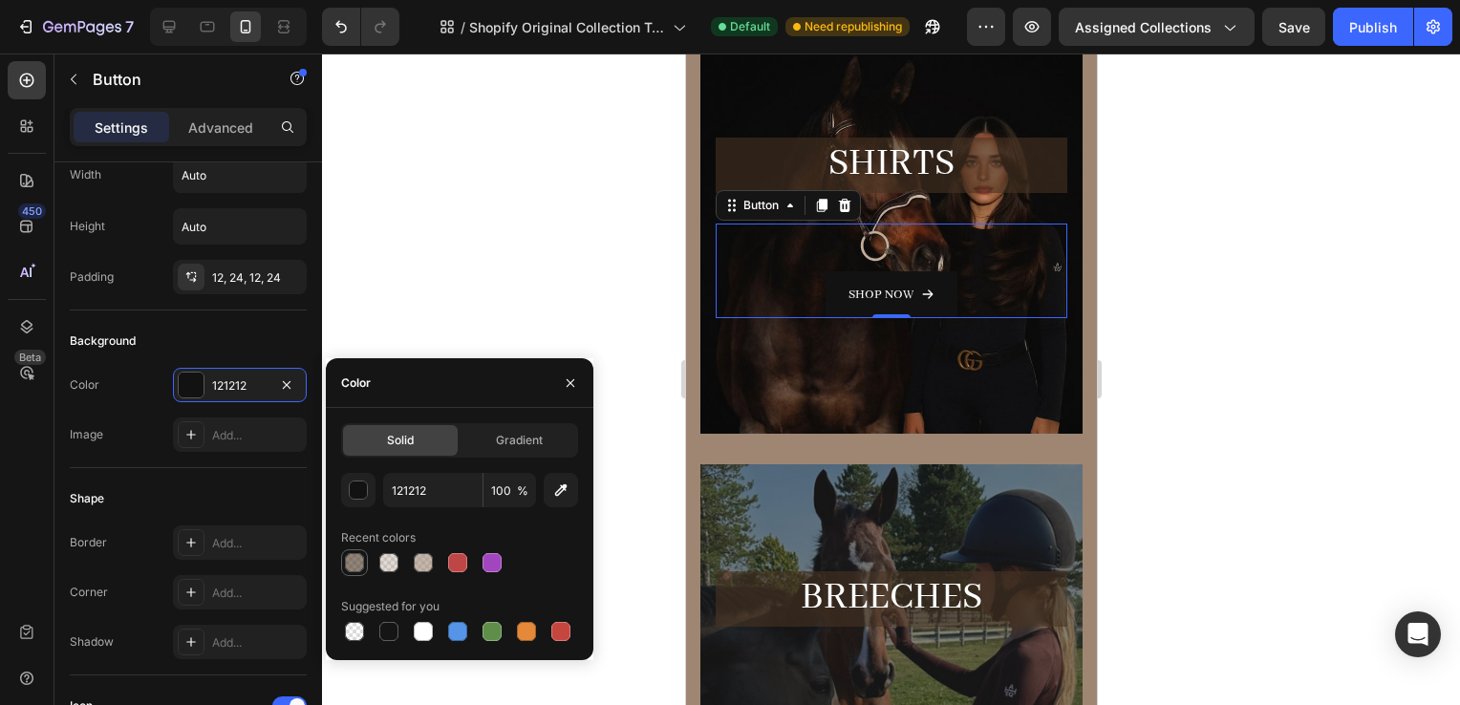
click at [350, 562] on div at bounding box center [354, 562] width 19 height 19
type input "473322"
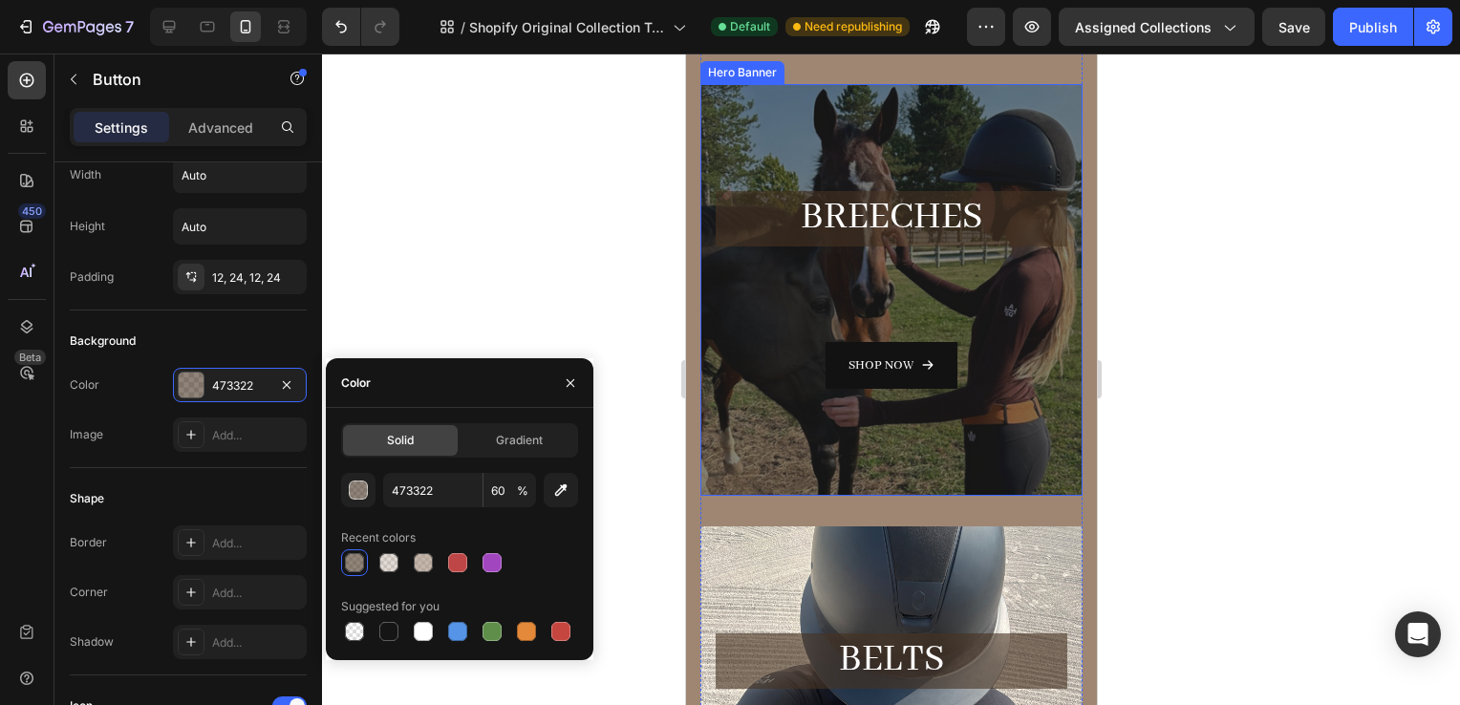
scroll to position [660, 0]
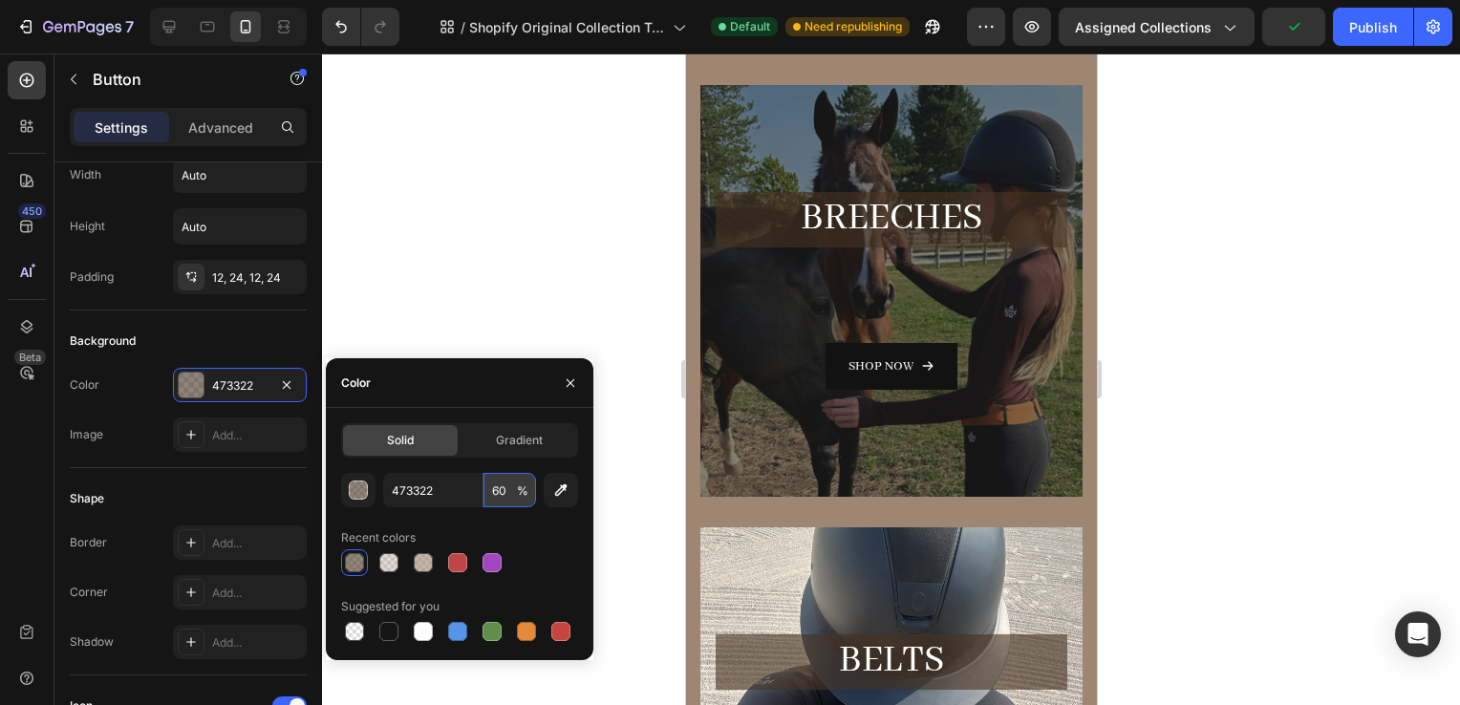
click at [508, 498] on input "60" at bounding box center [510, 490] width 53 height 34
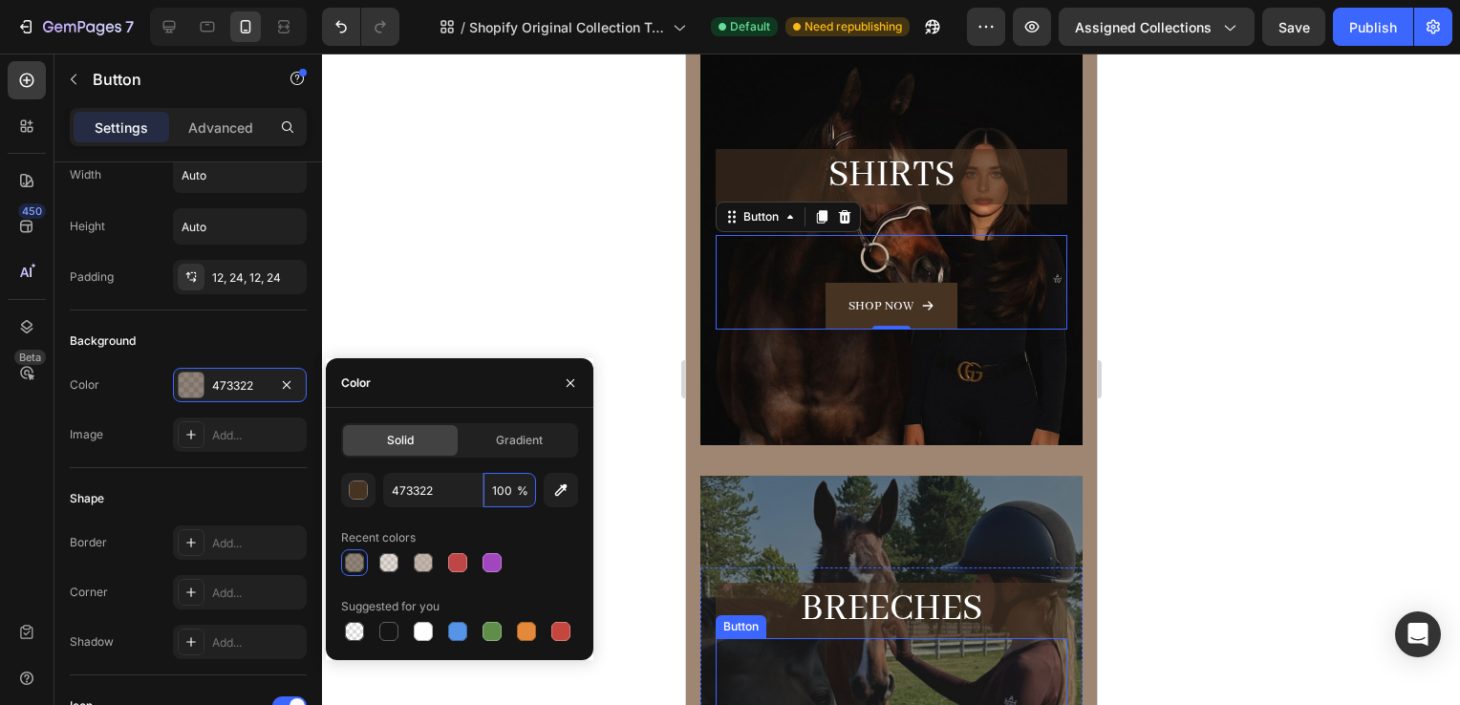
scroll to position [226, 0]
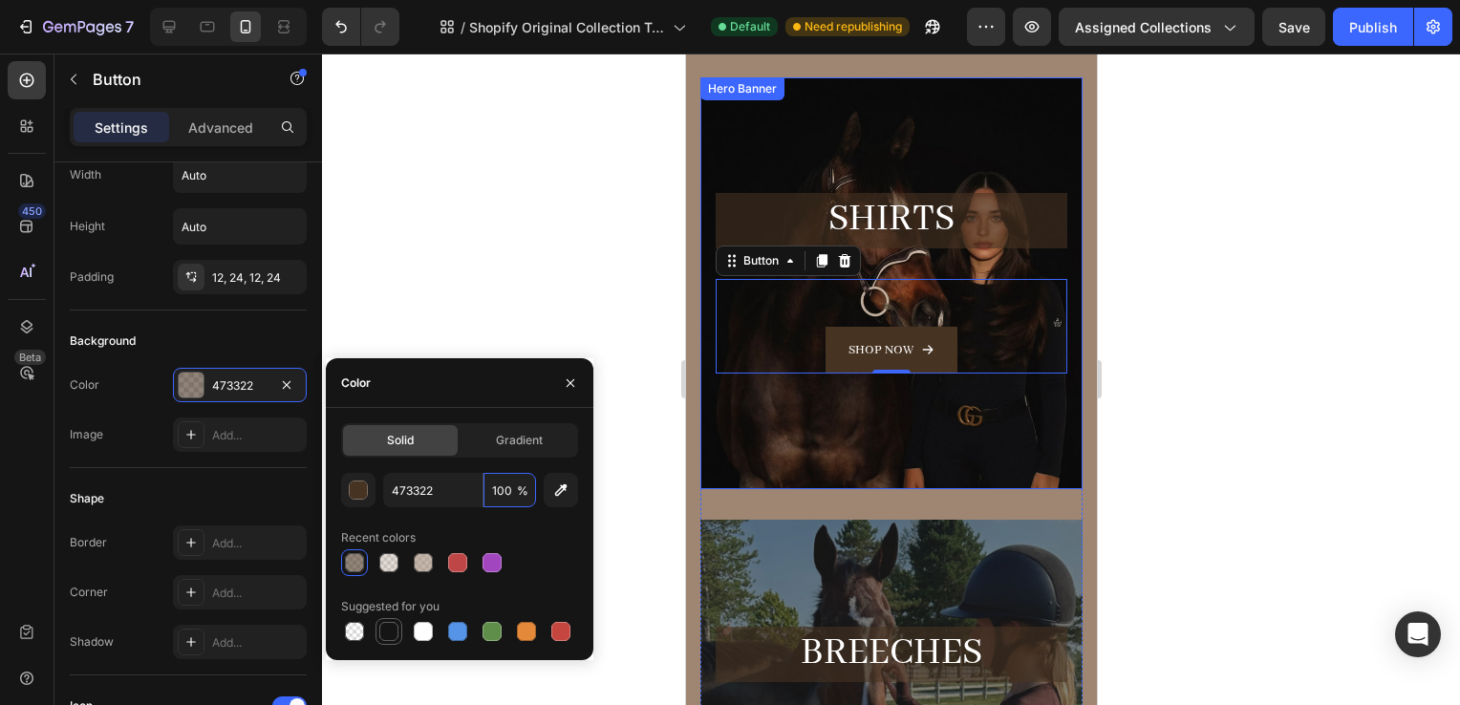
type input "100"
click at [382, 639] on div at bounding box center [388, 631] width 19 height 19
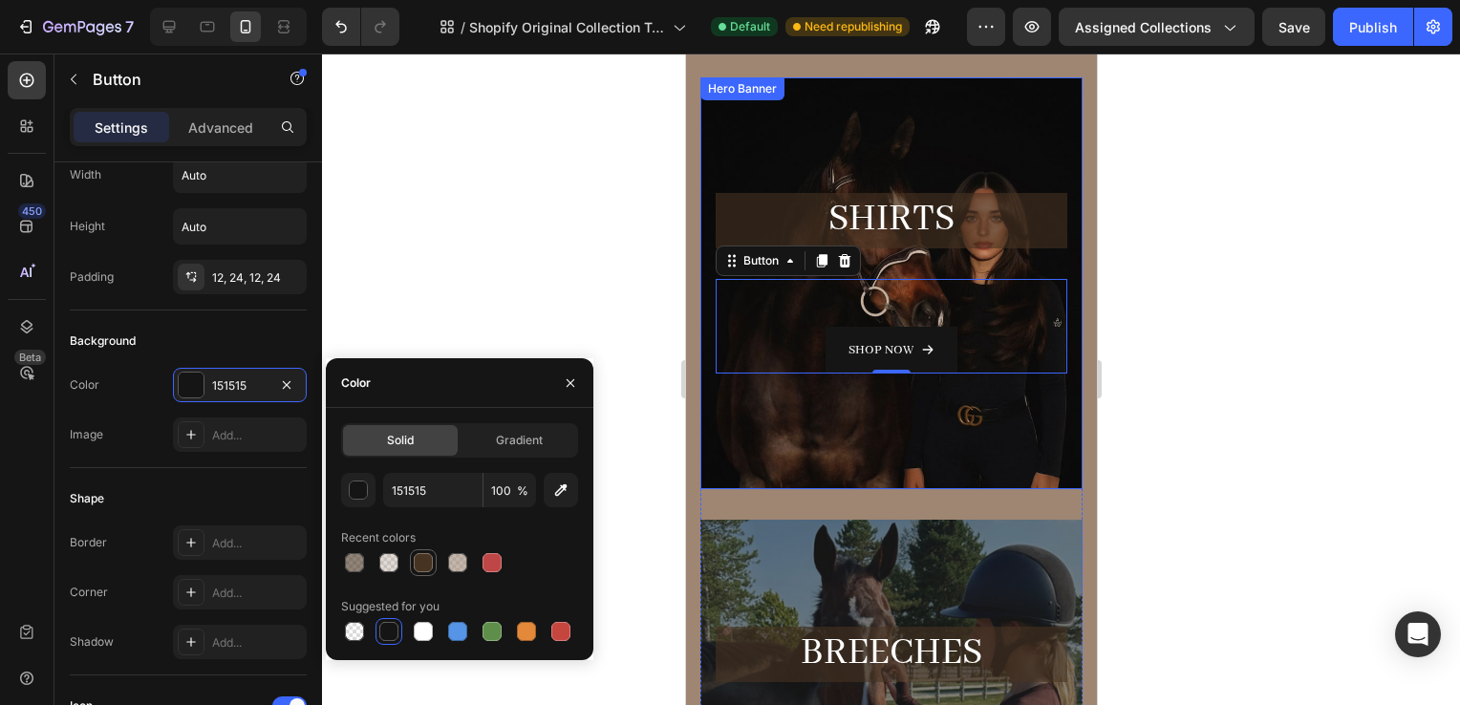
click at [425, 560] on div at bounding box center [423, 562] width 19 height 19
type input "473322"
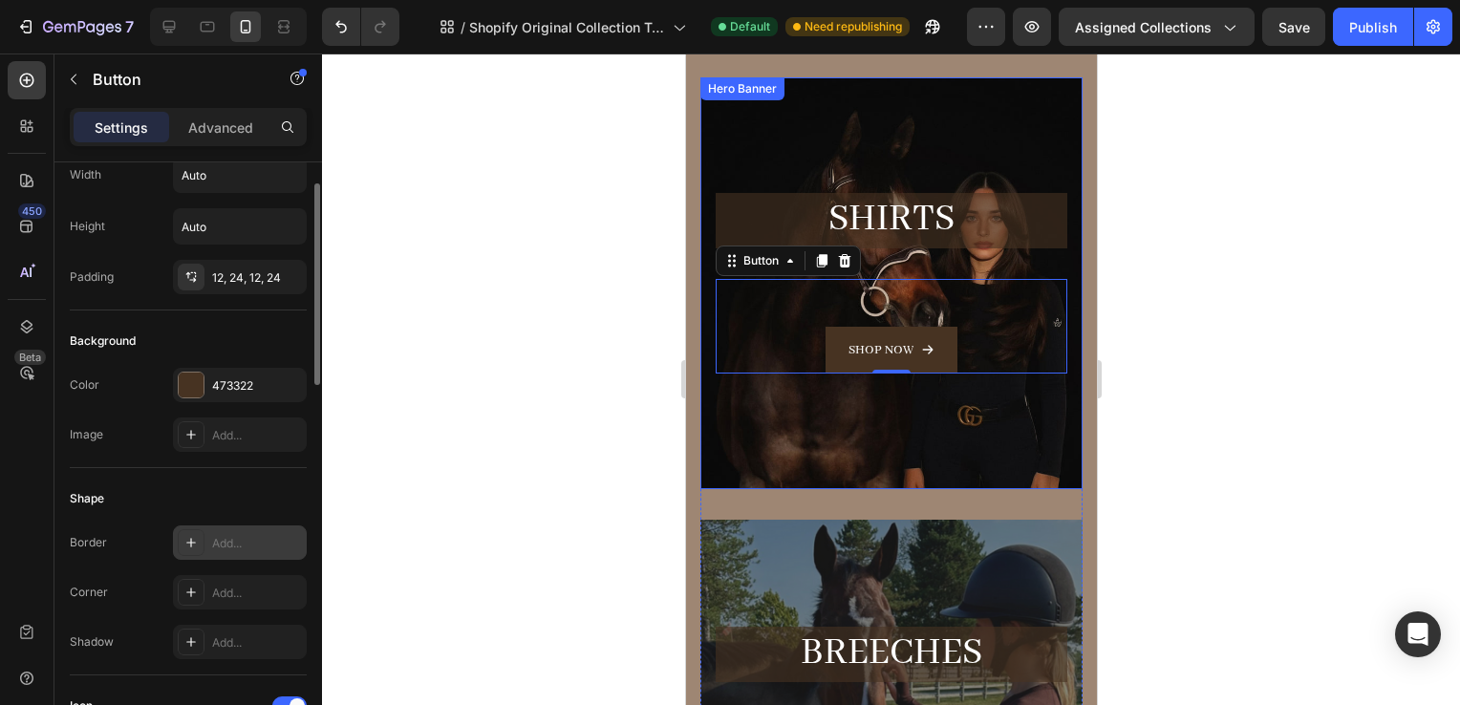
click at [231, 536] on div "Add..." at bounding box center [257, 543] width 90 height 17
click at [203, 590] on div at bounding box center [191, 592] width 27 height 27
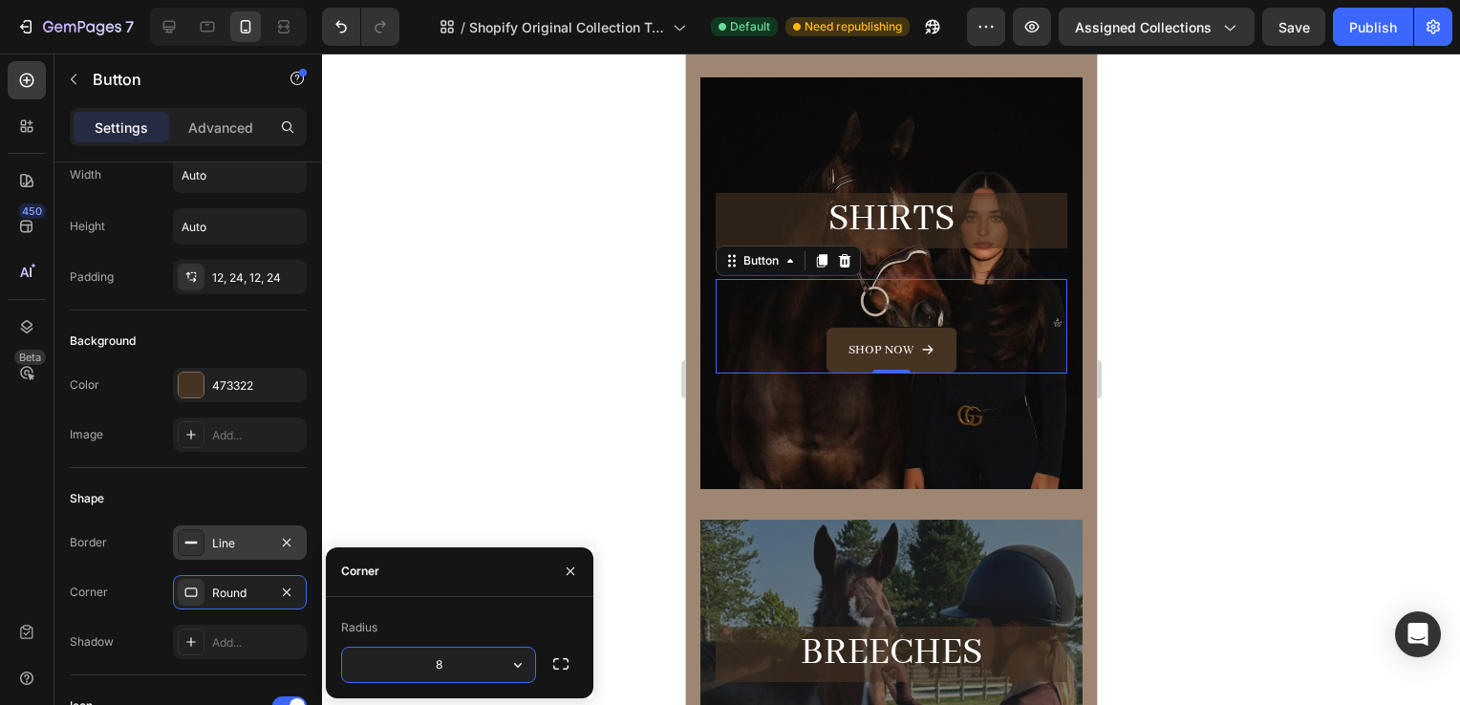
click at [1119, 449] on div at bounding box center [891, 380] width 1138 height 652
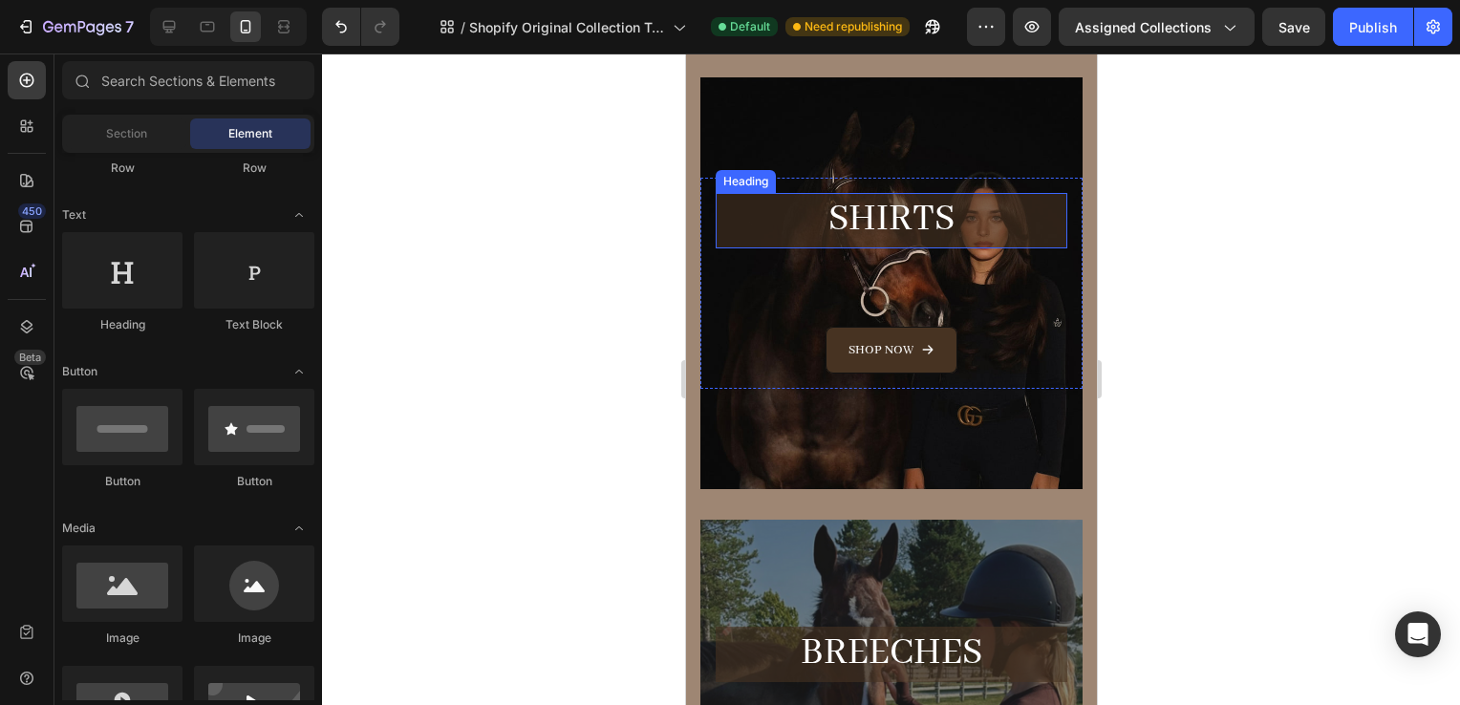
click at [1033, 236] on h2 "SHiRTS" at bounding box center [891, 220] width 352 height 54
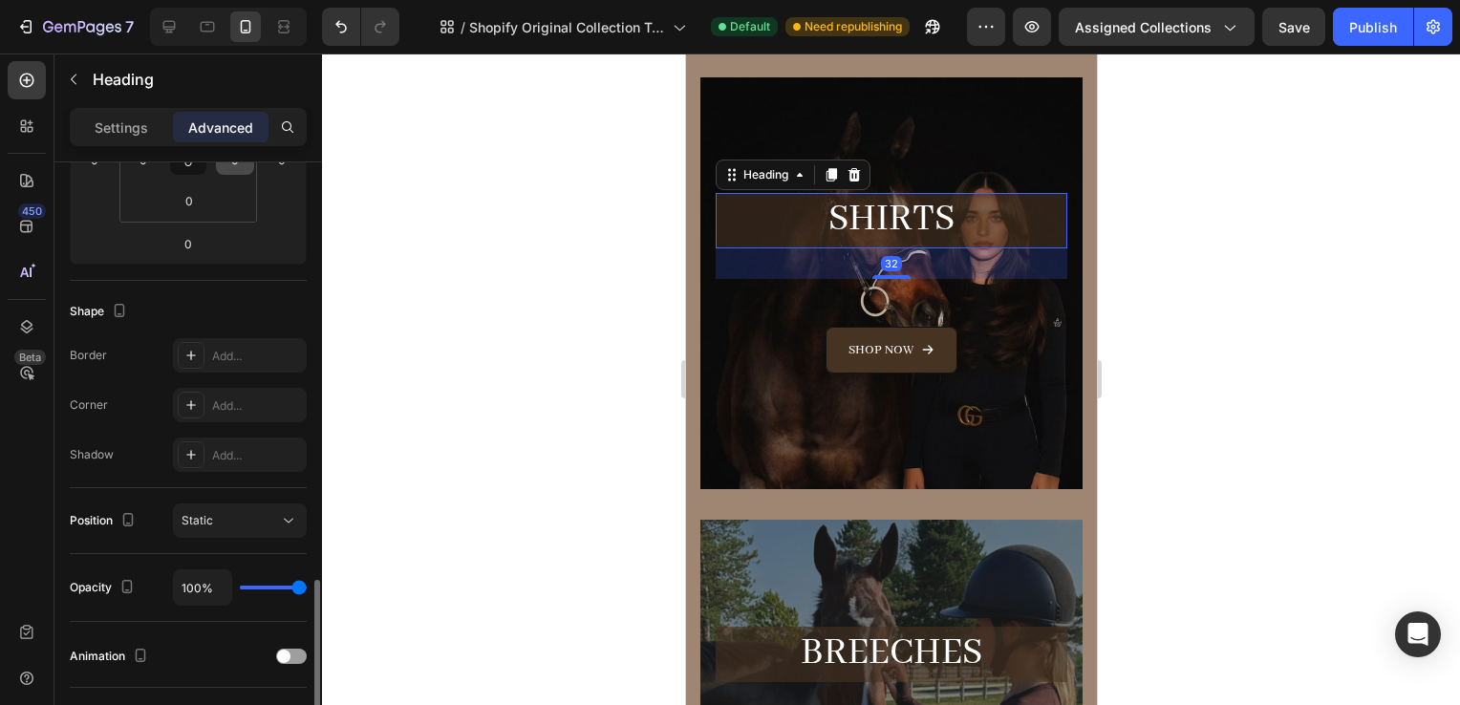
scroll to position [675, 0]
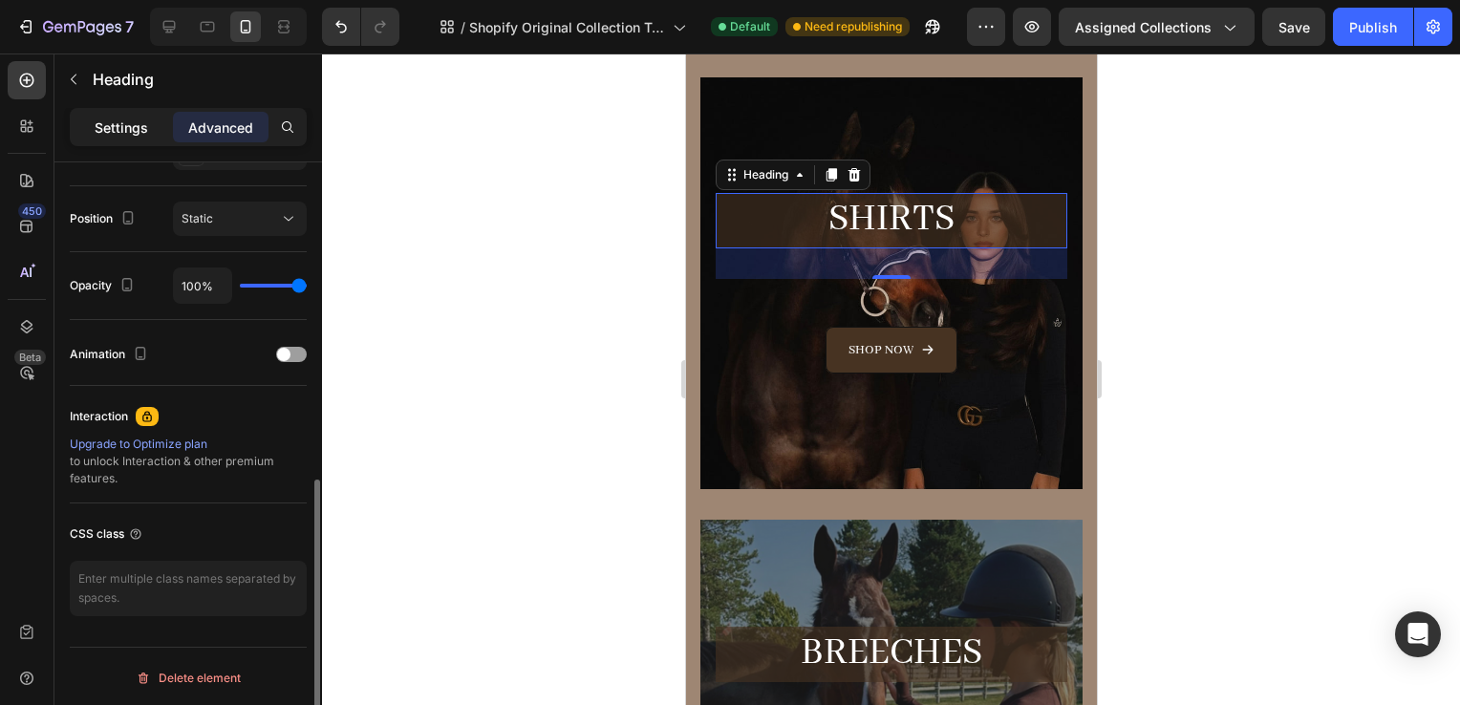
click at [113, 124] on p "Settings" at bounding box center [122, 128] width 54 height 20
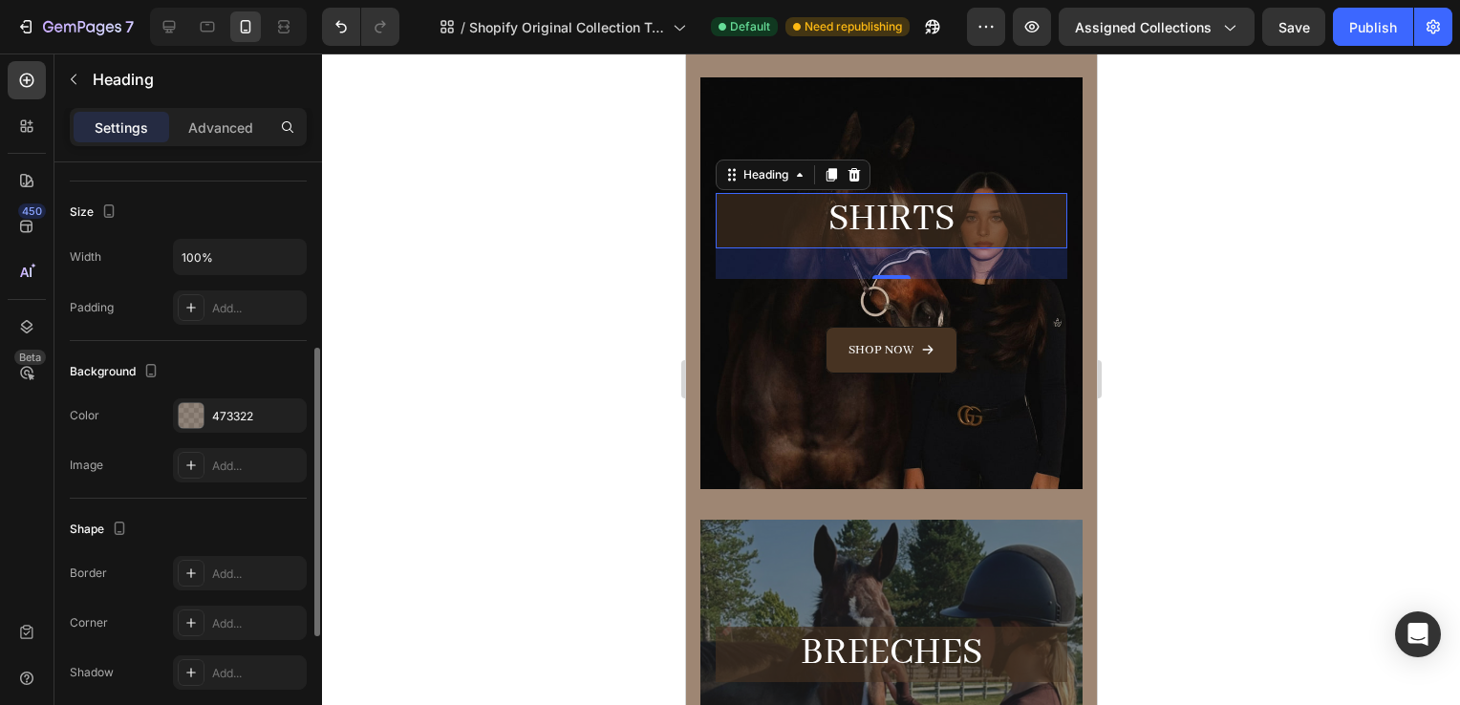
scroll to position [390, 0]
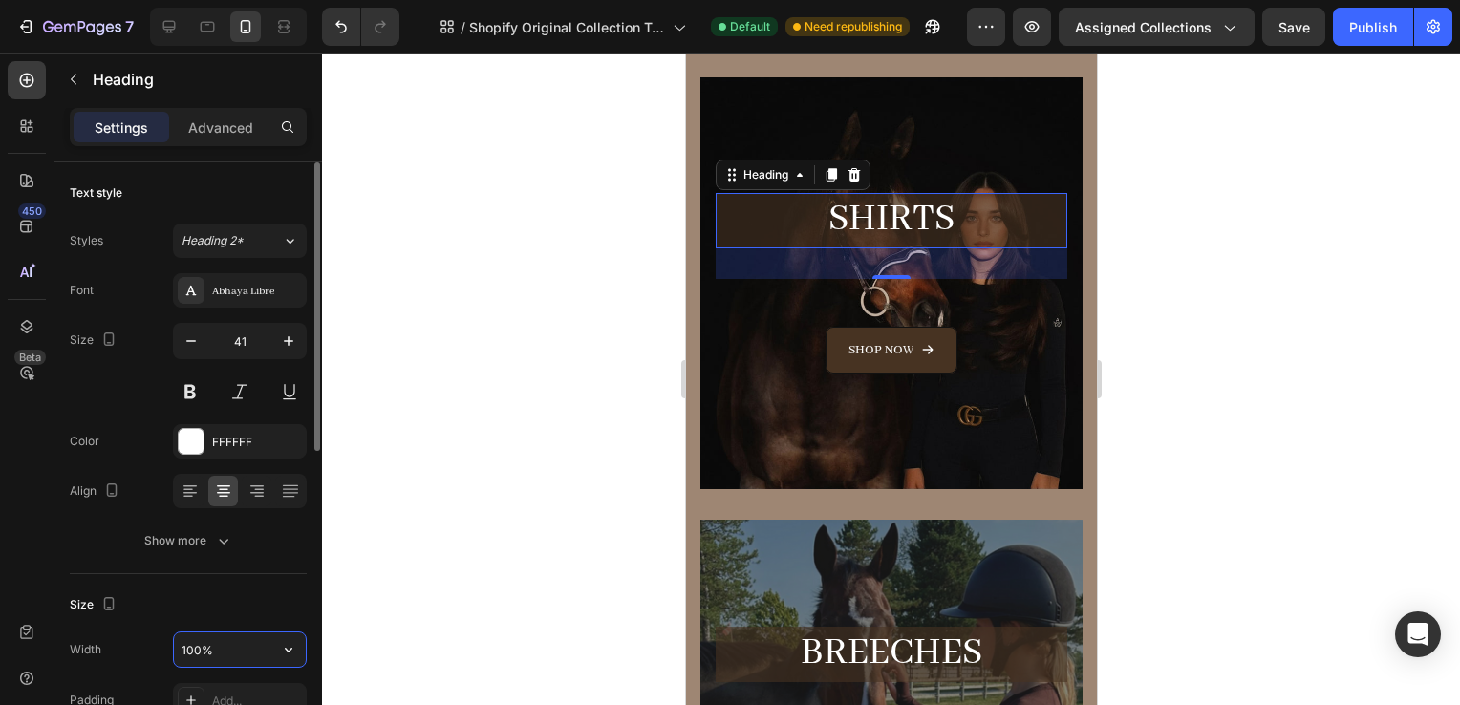
click at [217, 643] on input "100%" at bounding box center [240, 650] width 132 height 34
click at [304, 656] on button "button" at bounding box center [288, 650] width 34 height 34
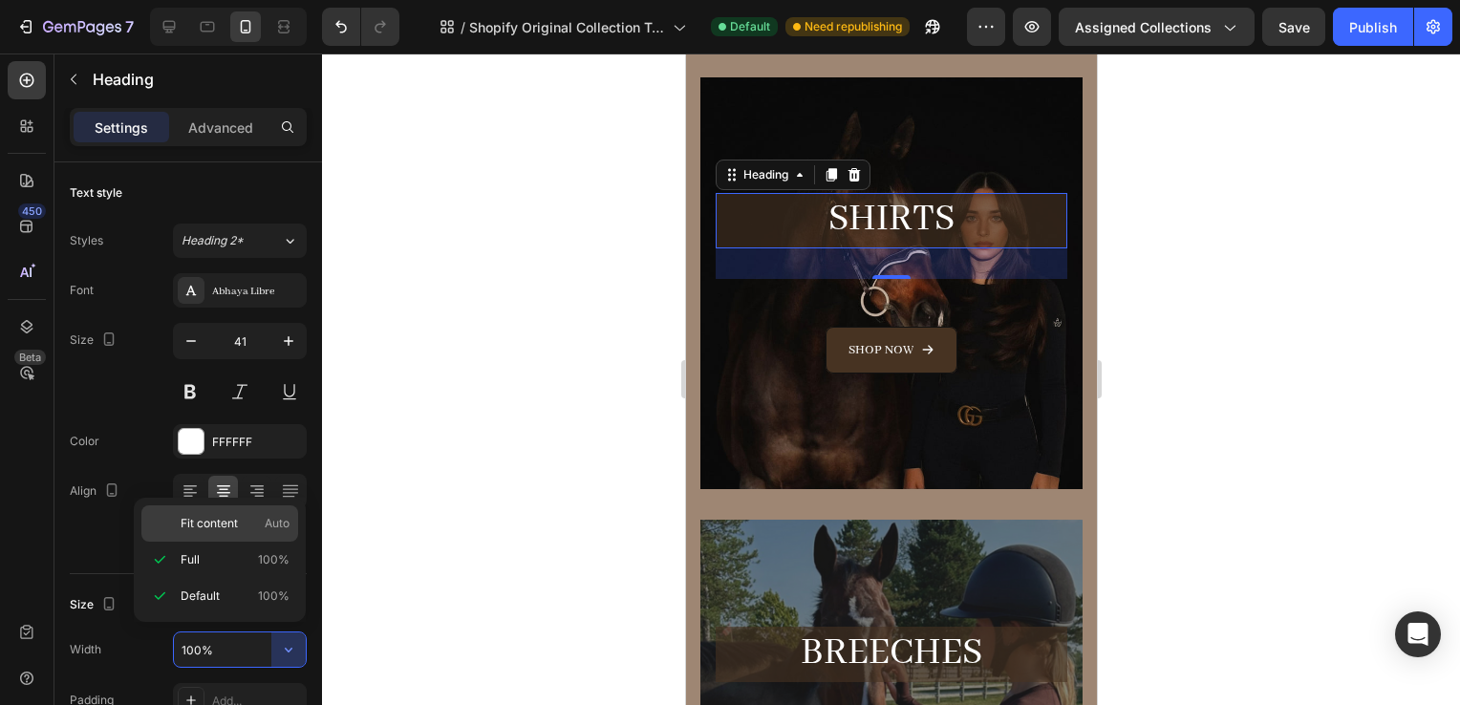
click at [240, 522] on p "Fit content Auto" at bounding box center [235, 523] width 109 height 17
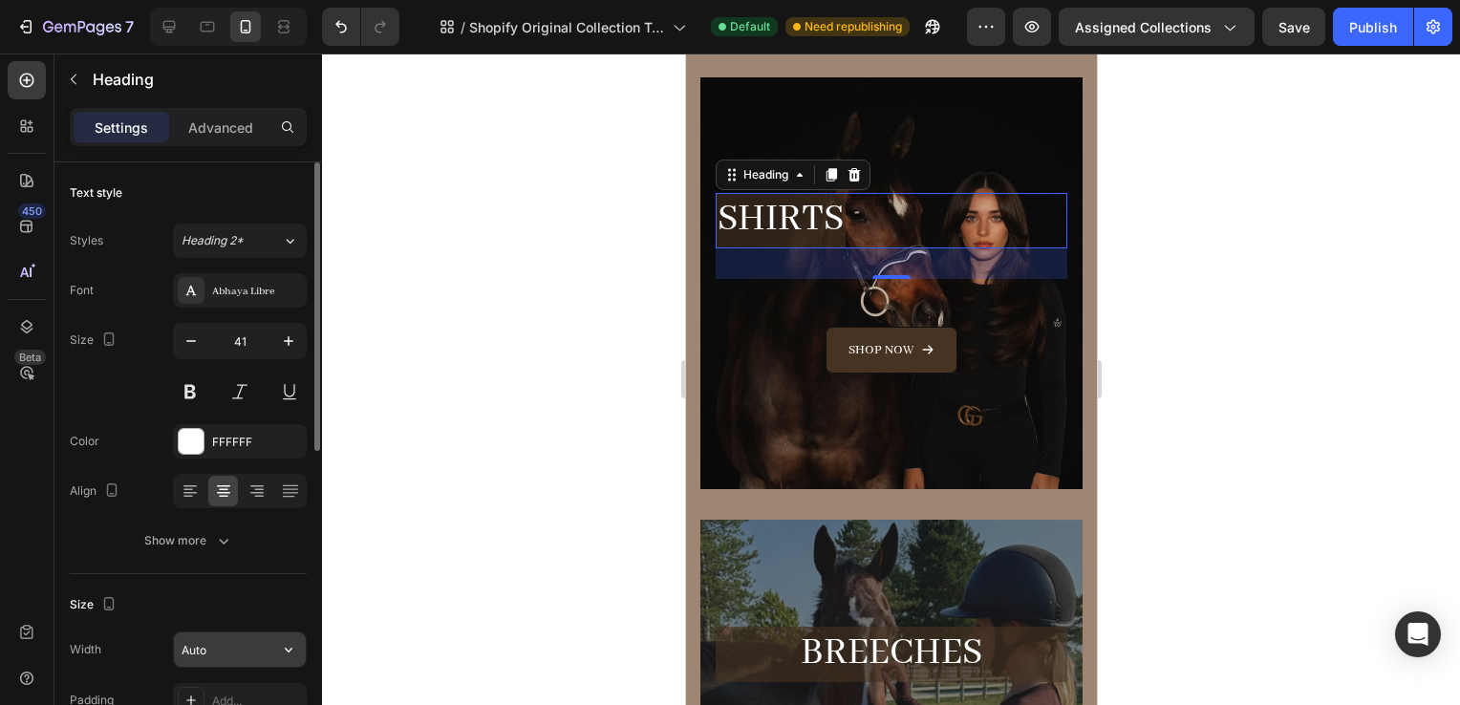
click at [270, 644] on input "Auto" at bounding box center [240, 650] width 132 height 34
click at [291, 648] on icon "button" at bounding box center [289, 650] width 8 height 5
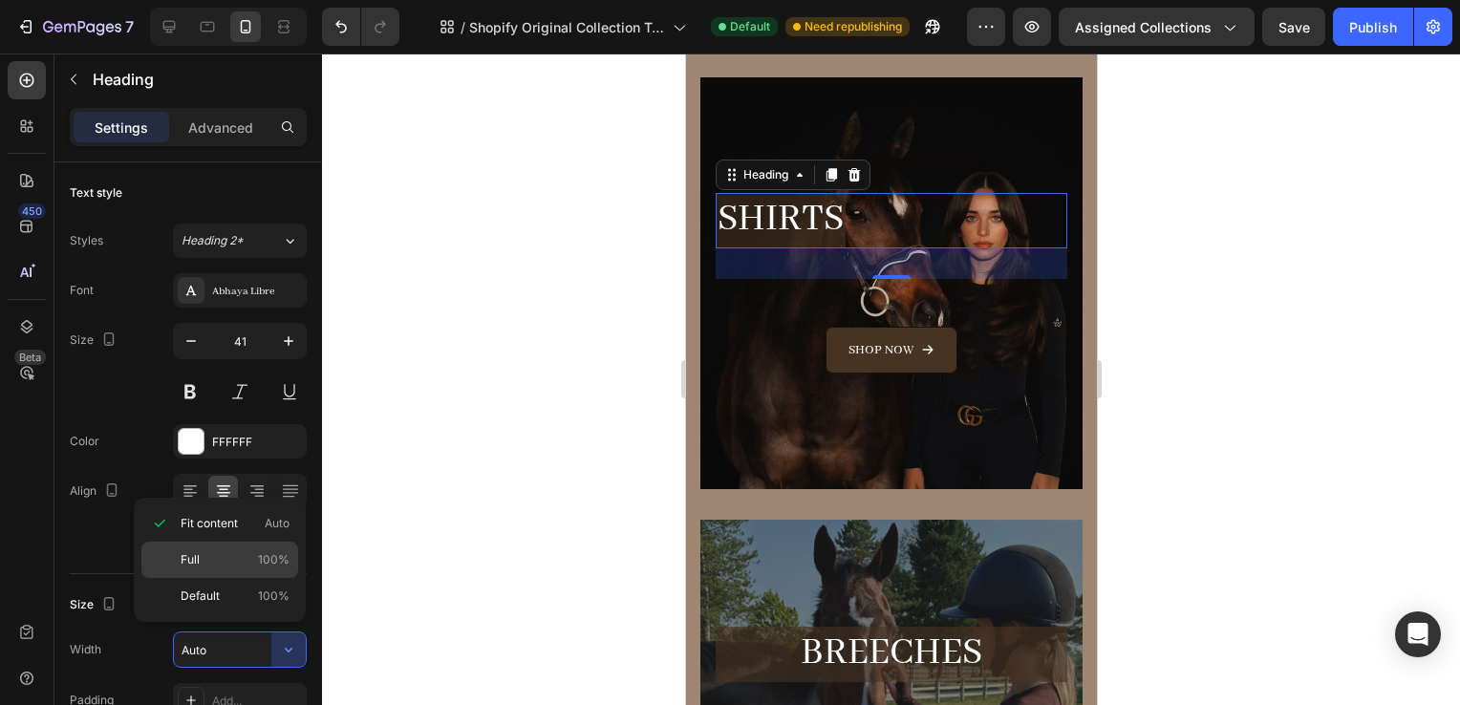
click at [245, 561] on p "Full 100%" at bounding box center [235, 559] width 109 height 17
type input "100%"
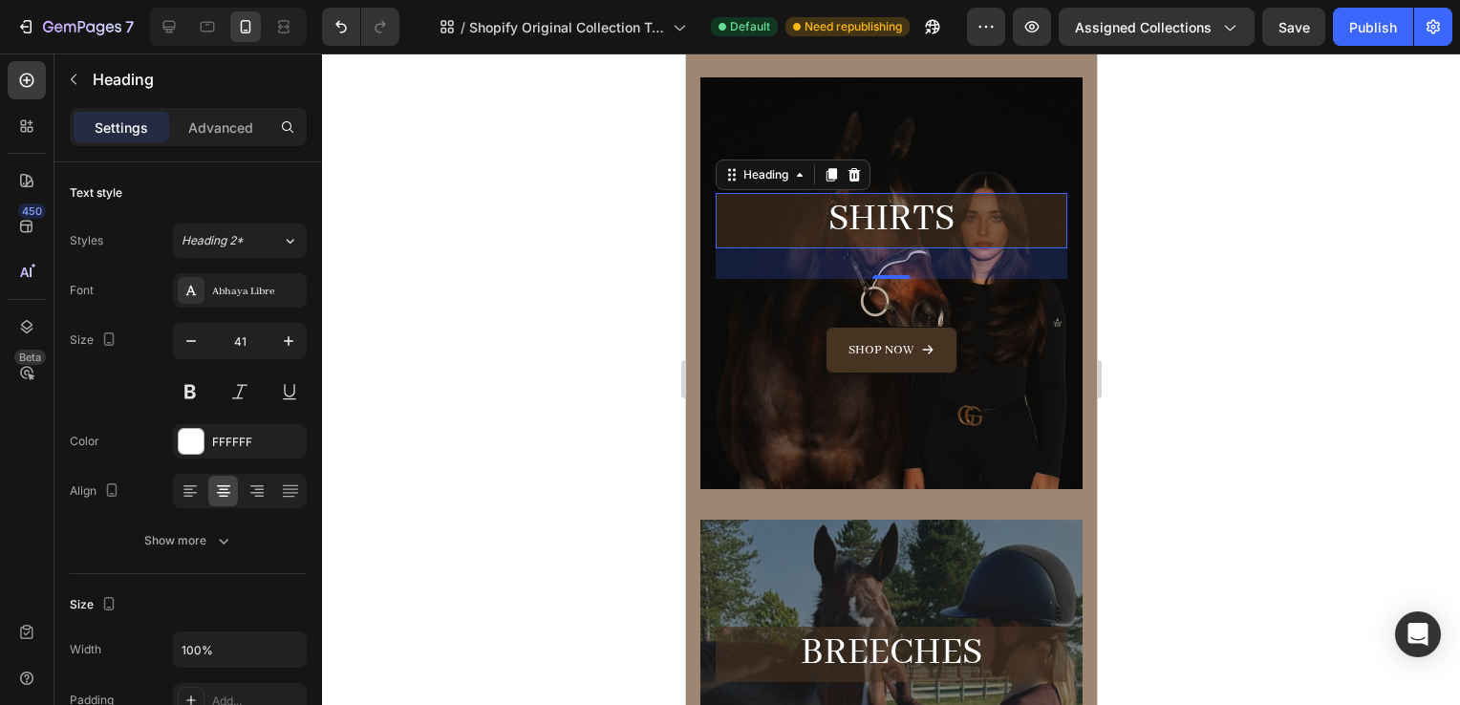
click at [1300, 296] on div at bounding box center [891, 380] width 1138 height 652
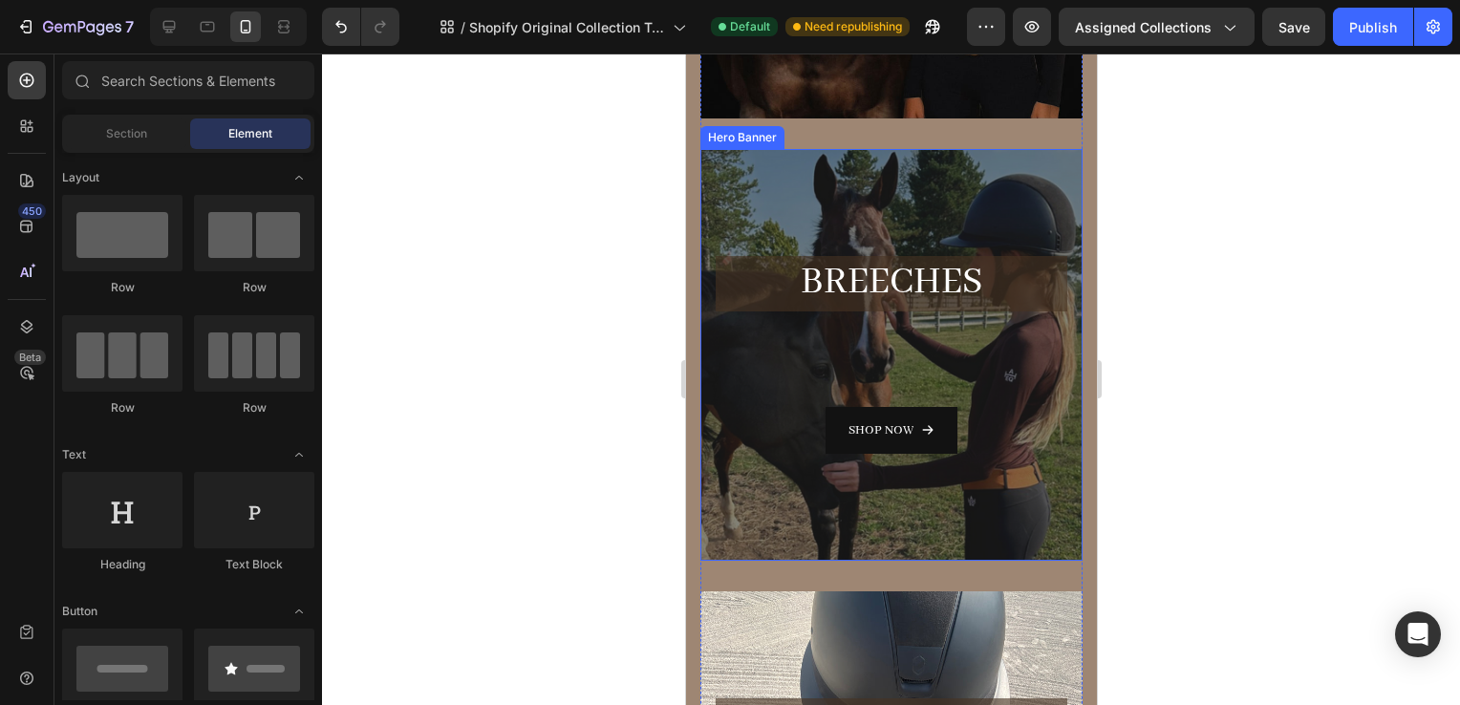
scroll to position [598, 0]
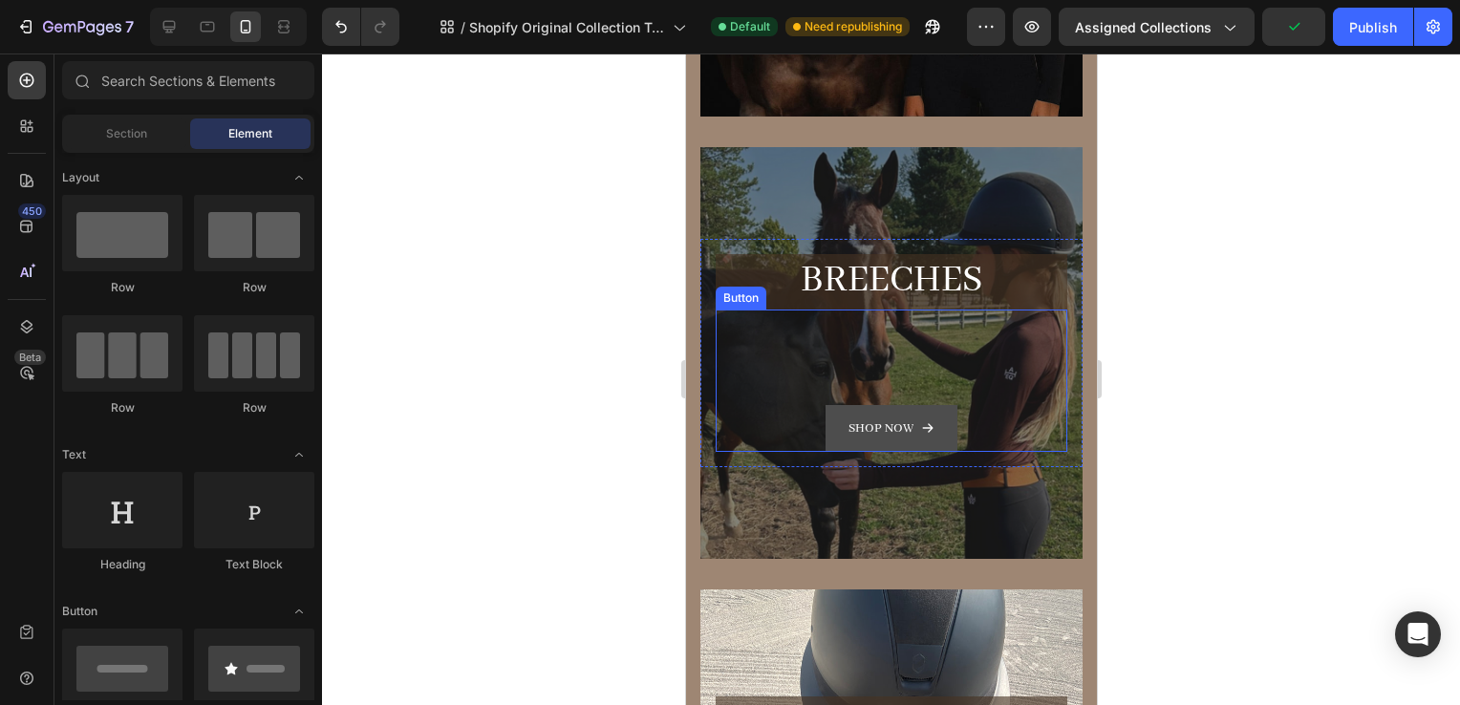
click at [825, 443] on button "Shop now" at bounding box center [891, 428] width 132 height 47
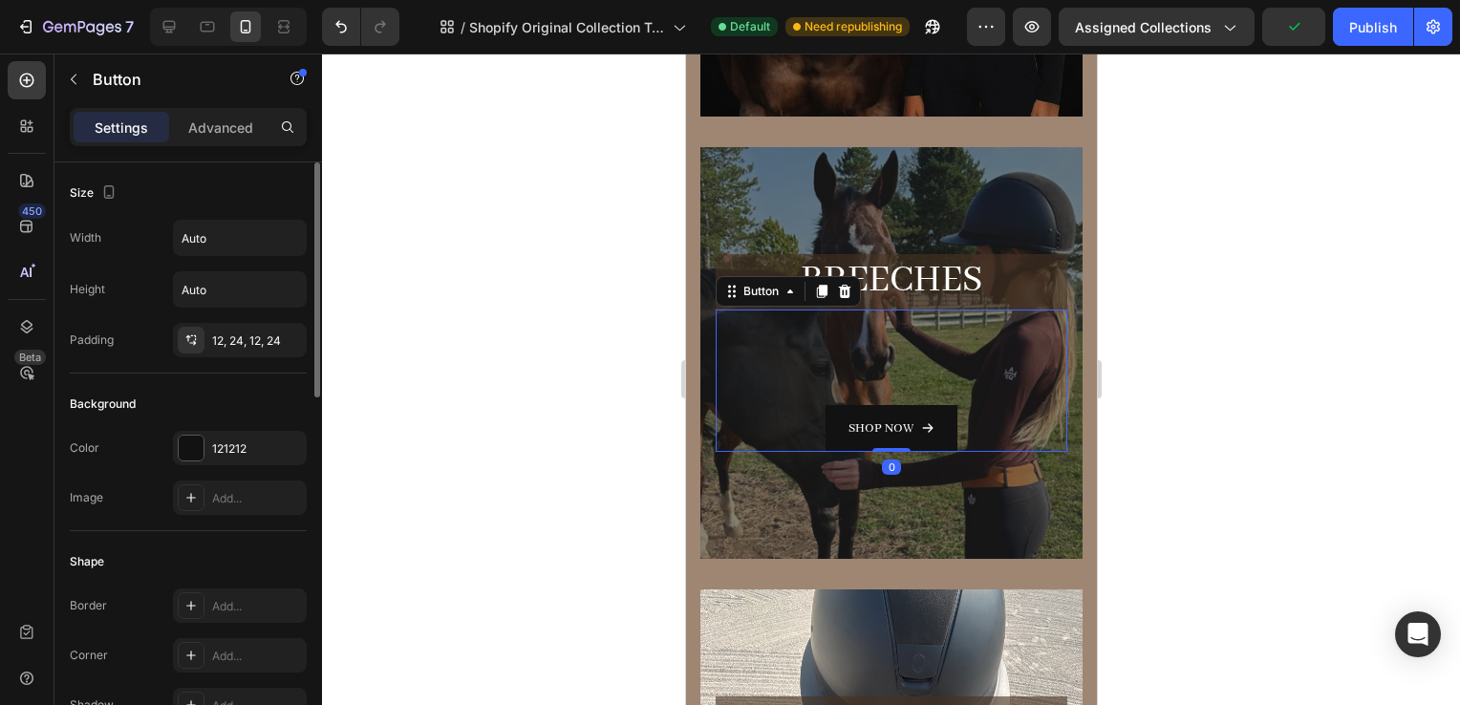
click at [245, 462] on div "121212" at bounding box center [240, 448] width 134 height 34
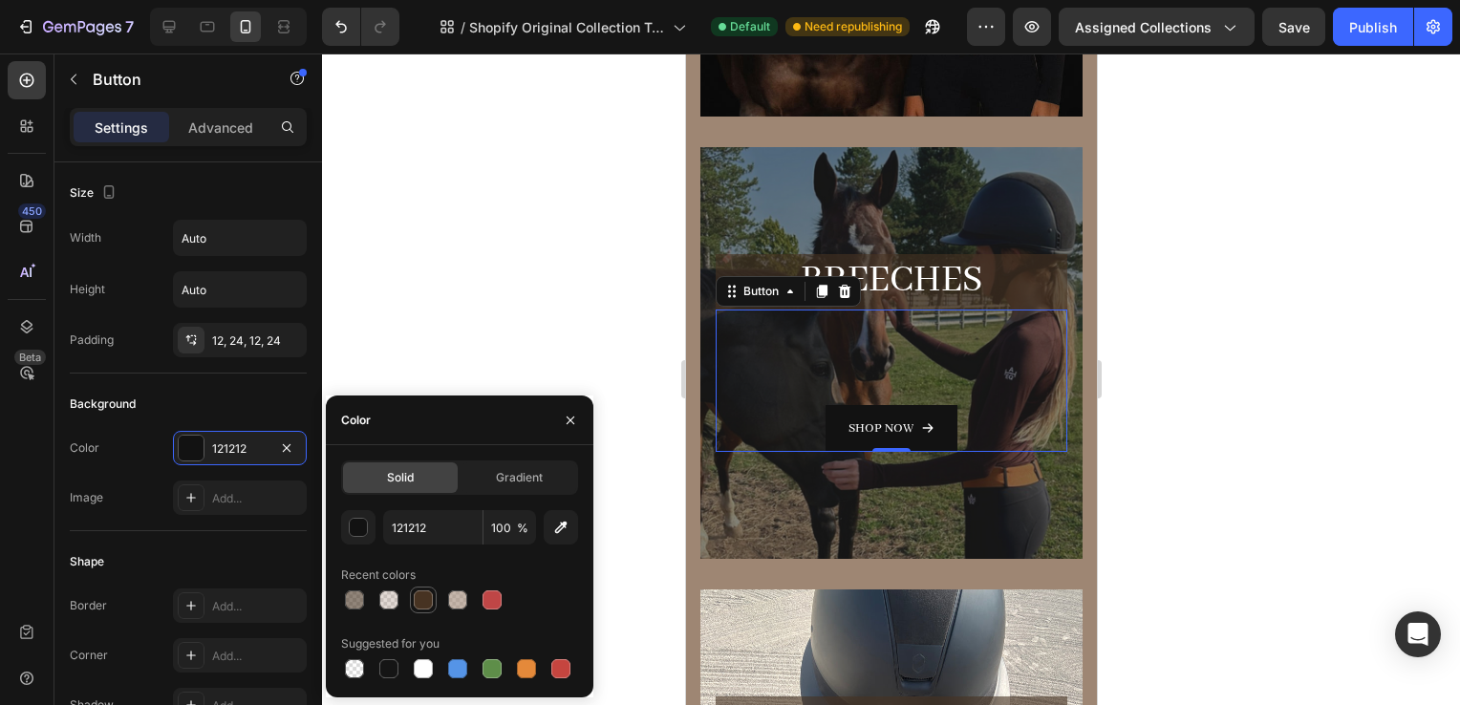
click at [413, 588] on div at bounding box center [423, 600] width 27 height 27
type input "473322"
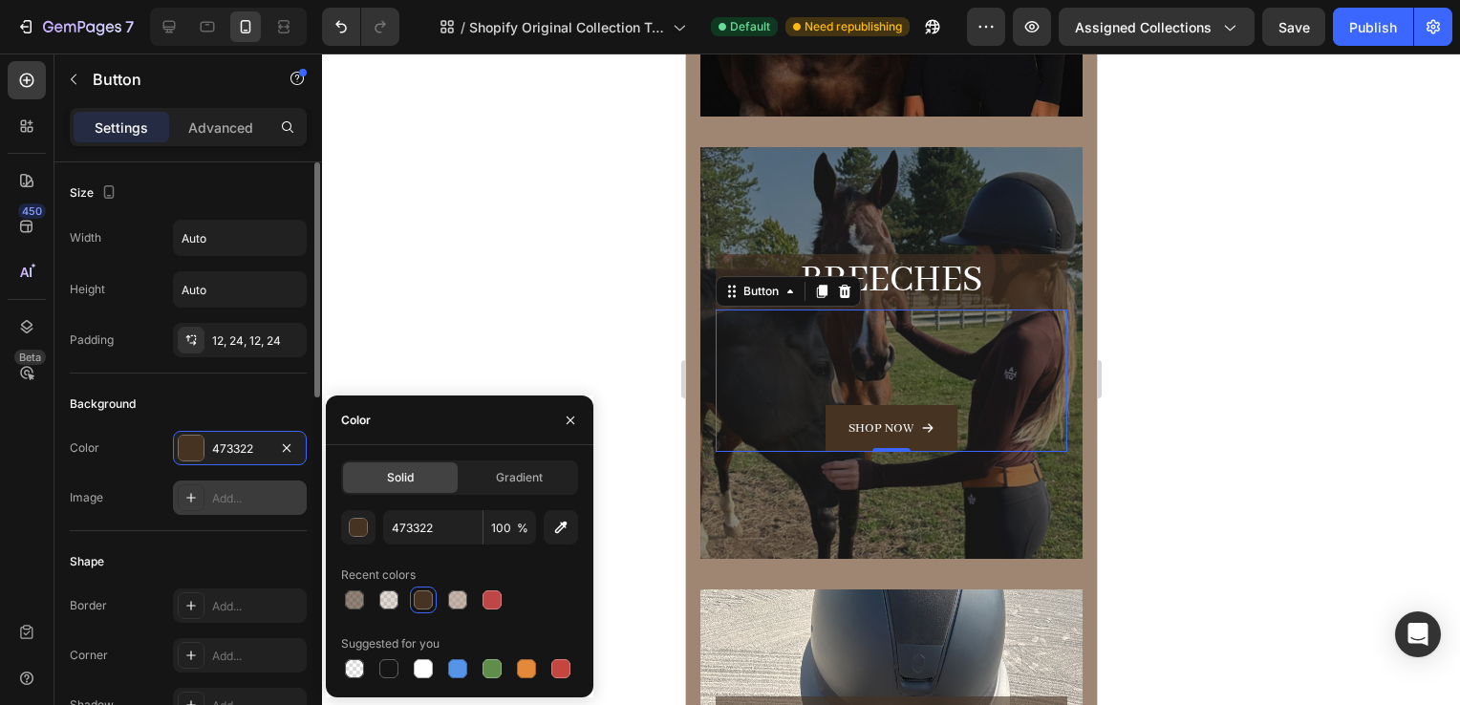
scroll to position [54, 0]
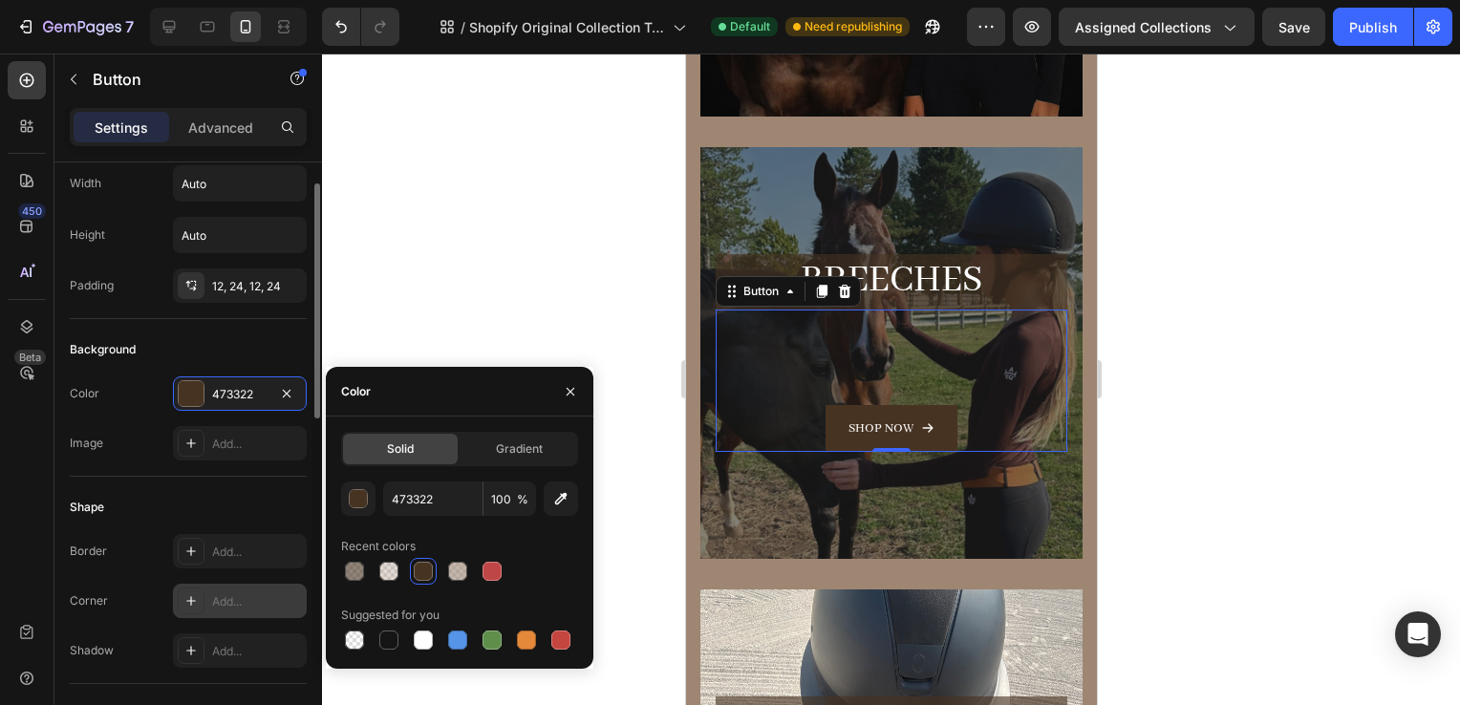
click at [228, 593] on div "Add..." at bounding box center [257, 601] width 90 height 17
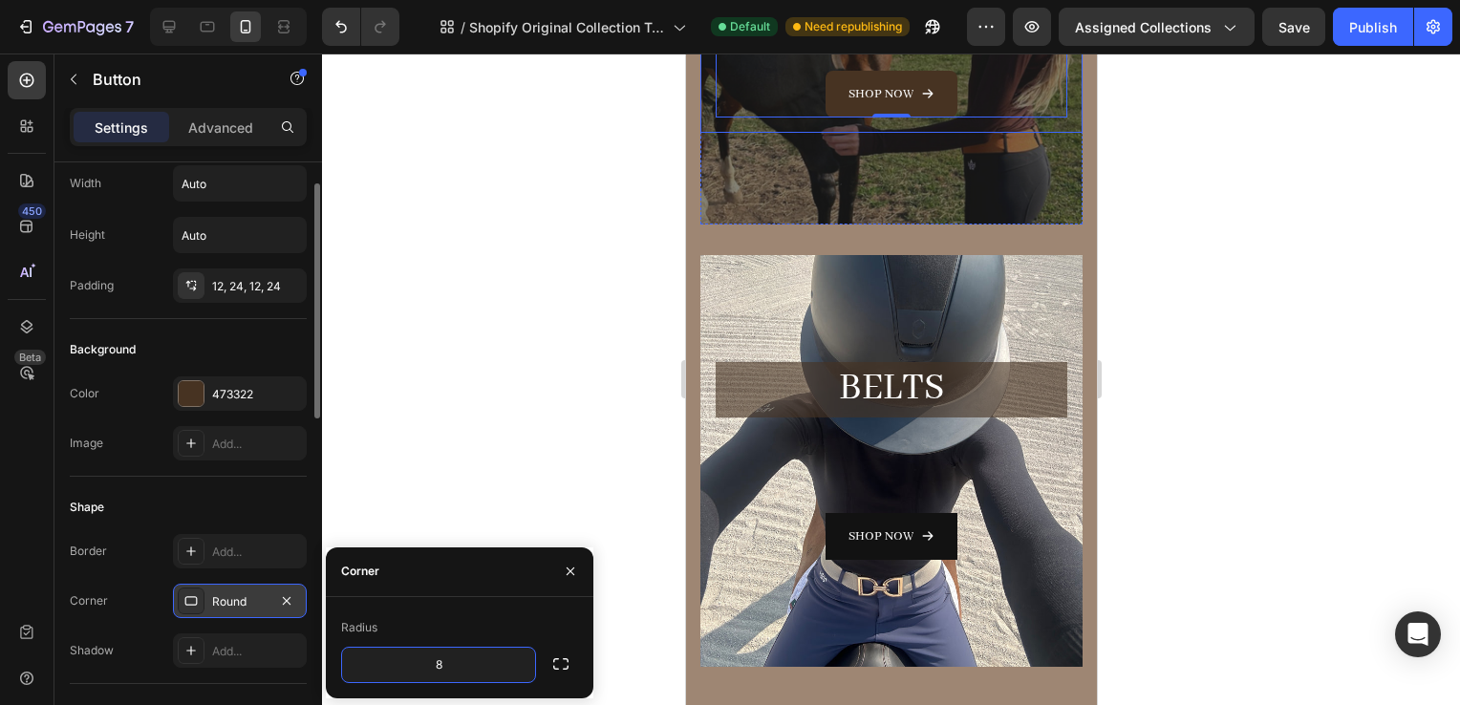
scroll to position [940, 0]
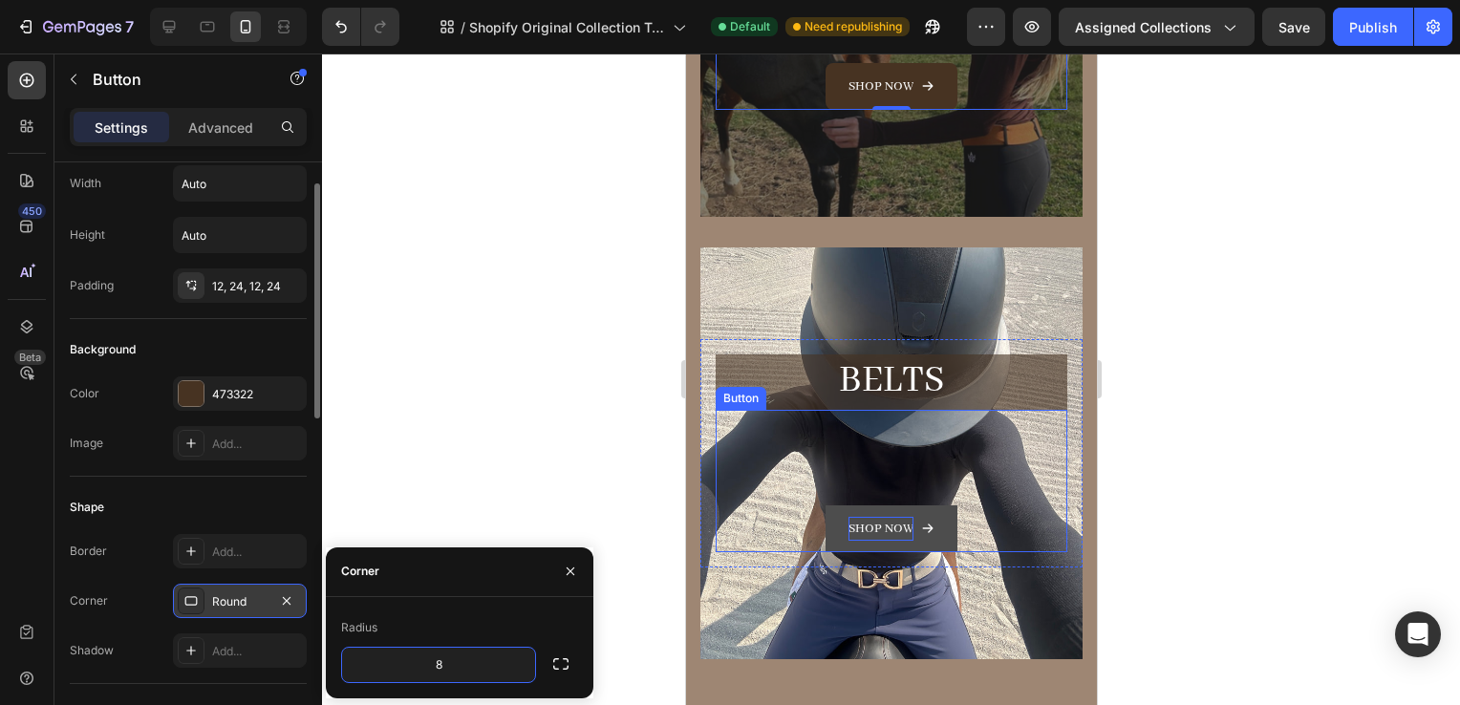
click at [848, 517] on p "Shop now" at bounding box center [880, 529] width 65 height 24
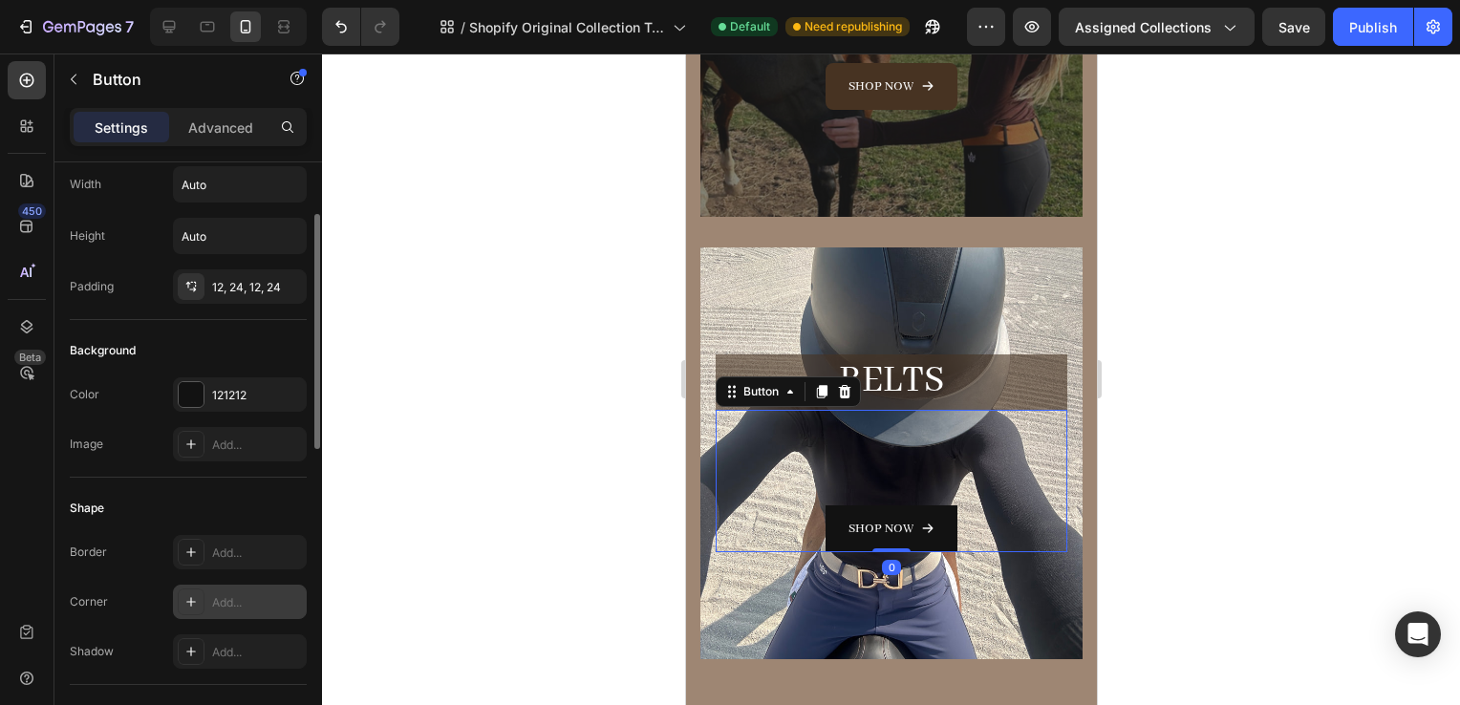
scroll to position [76, 0]
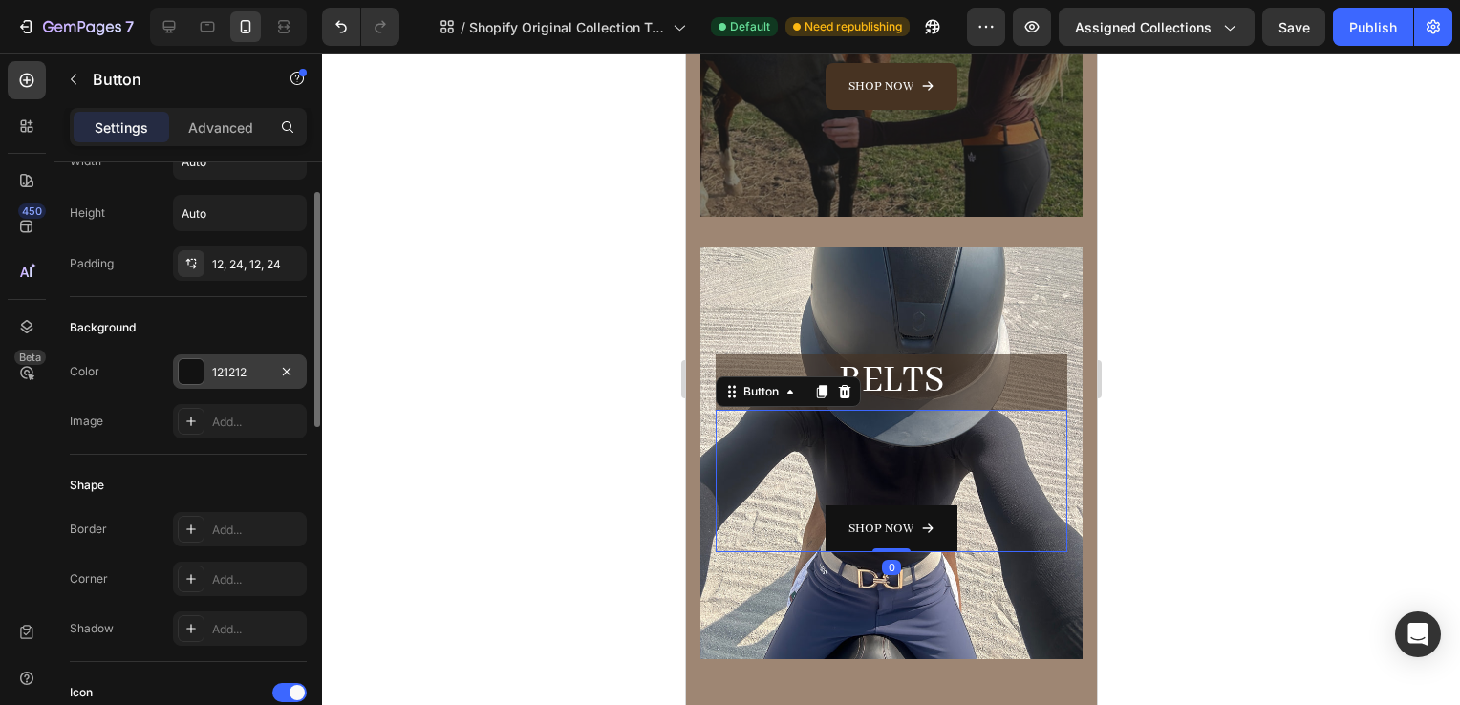
click at [208, 355] on div "121212" at bounding box center [240, 372] width 134 height 34
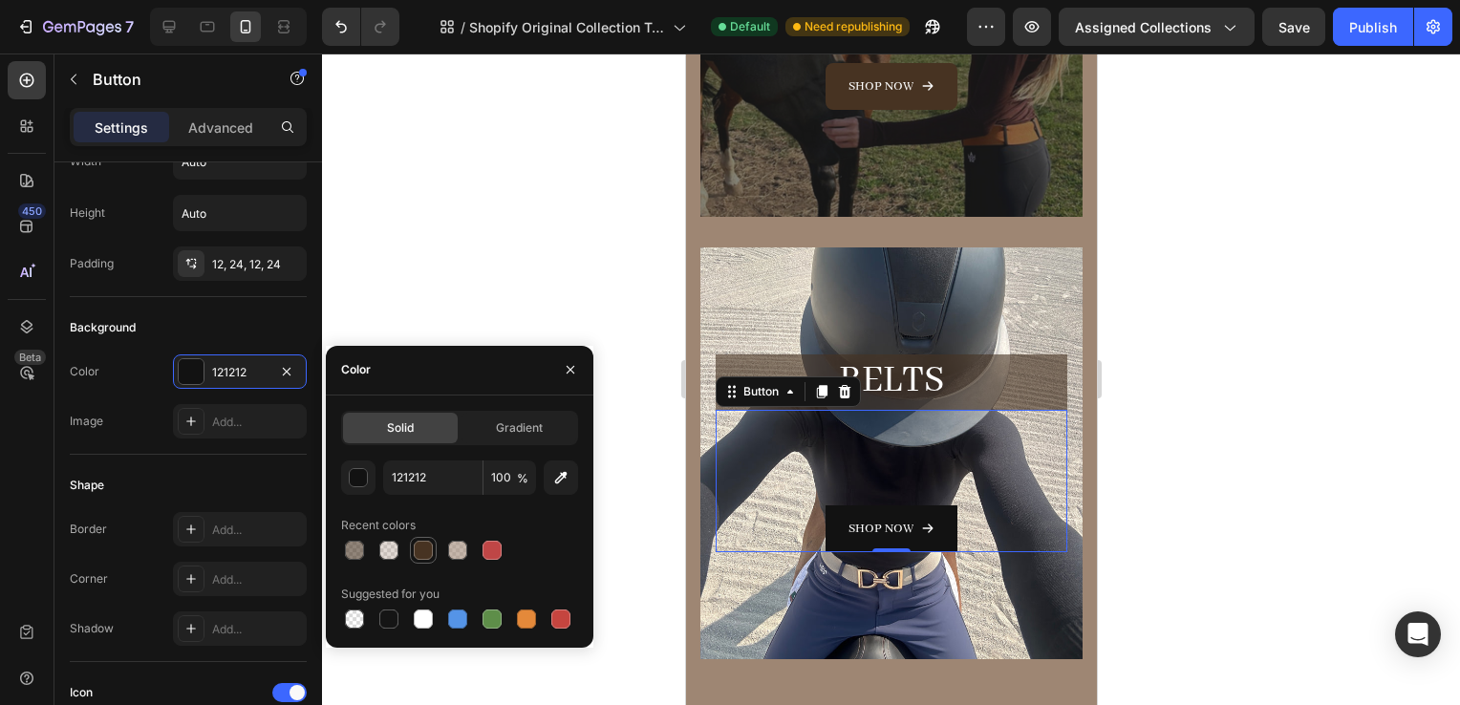
click at [424, 547] on div at bounding box center [423, 550] width 19 height 19
type input "473322"
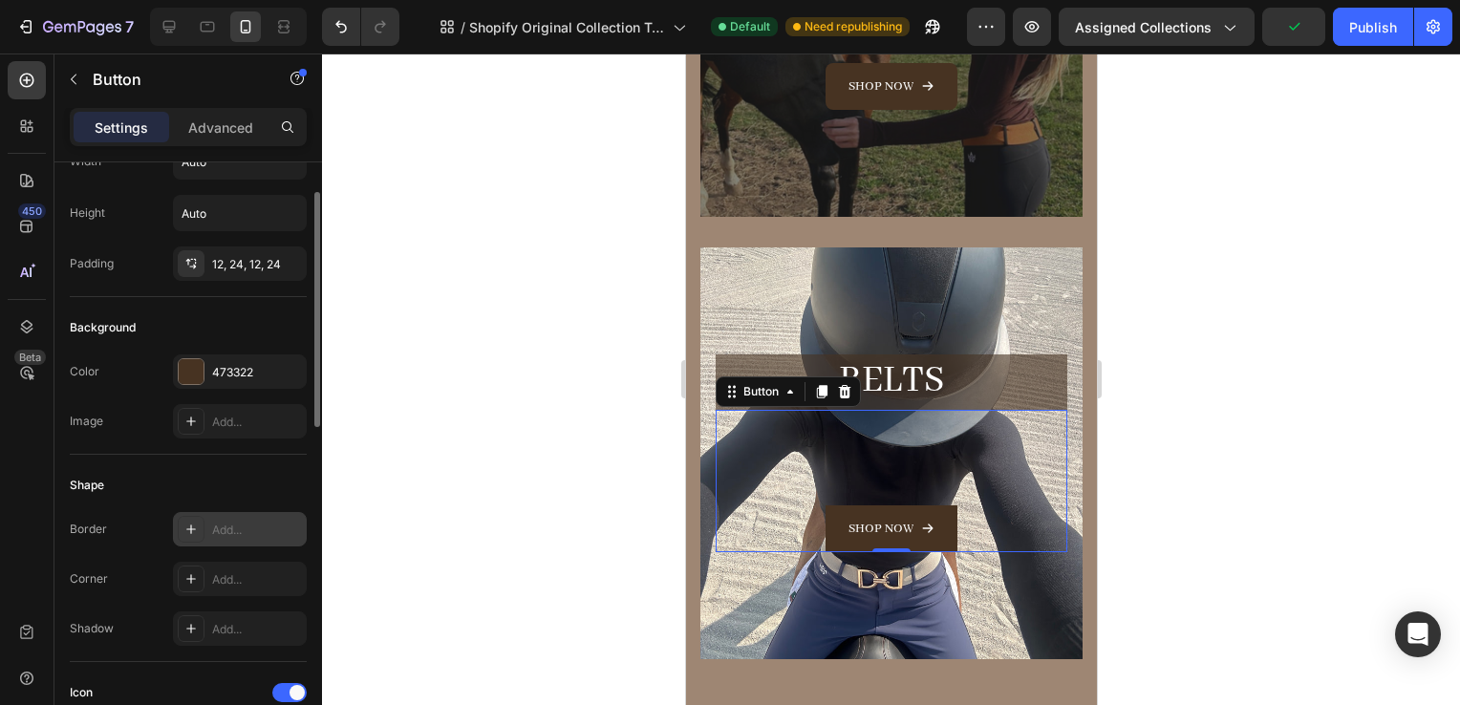
click at [215, 529] on div "Add..." at bounding box center [257, 530] width 90 height 17
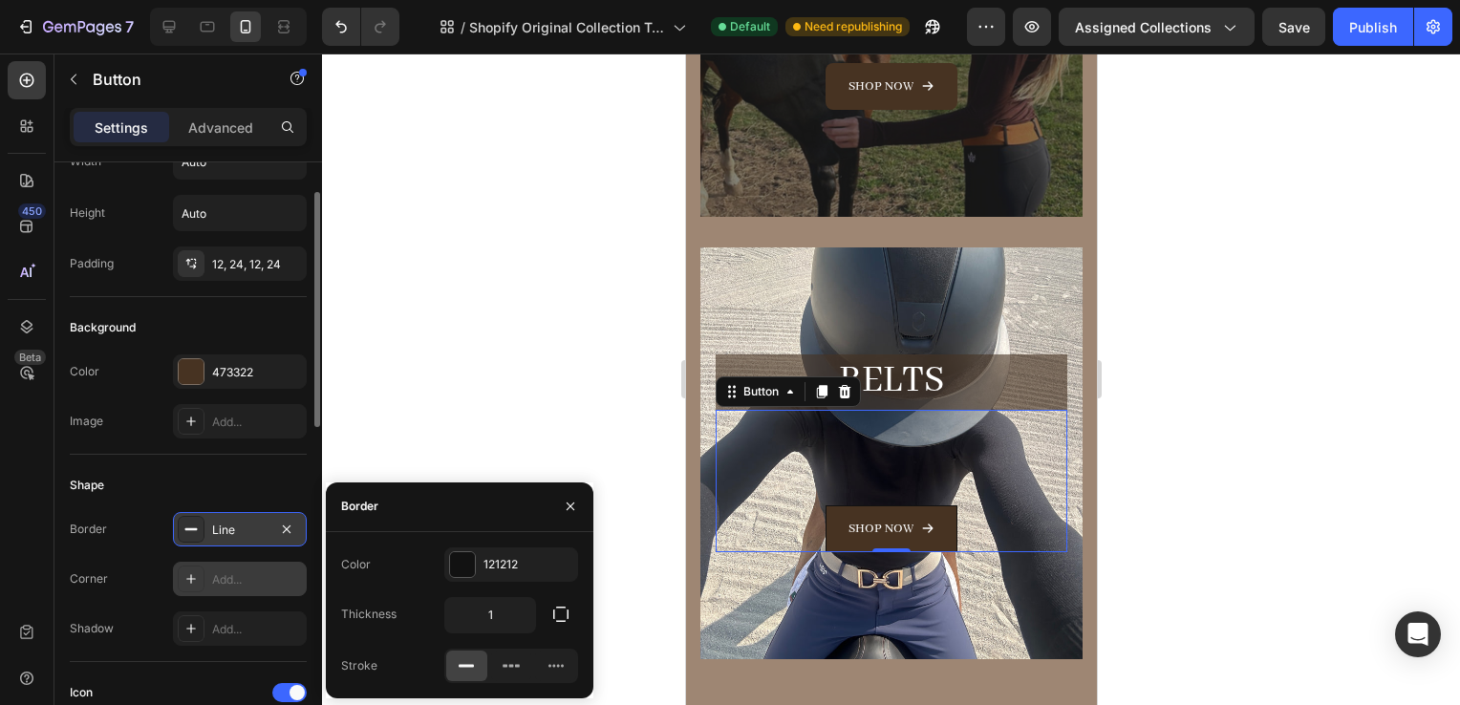
click at [220, 590] on div "Add..." at bounding box center [240, 579] width 134 height 34
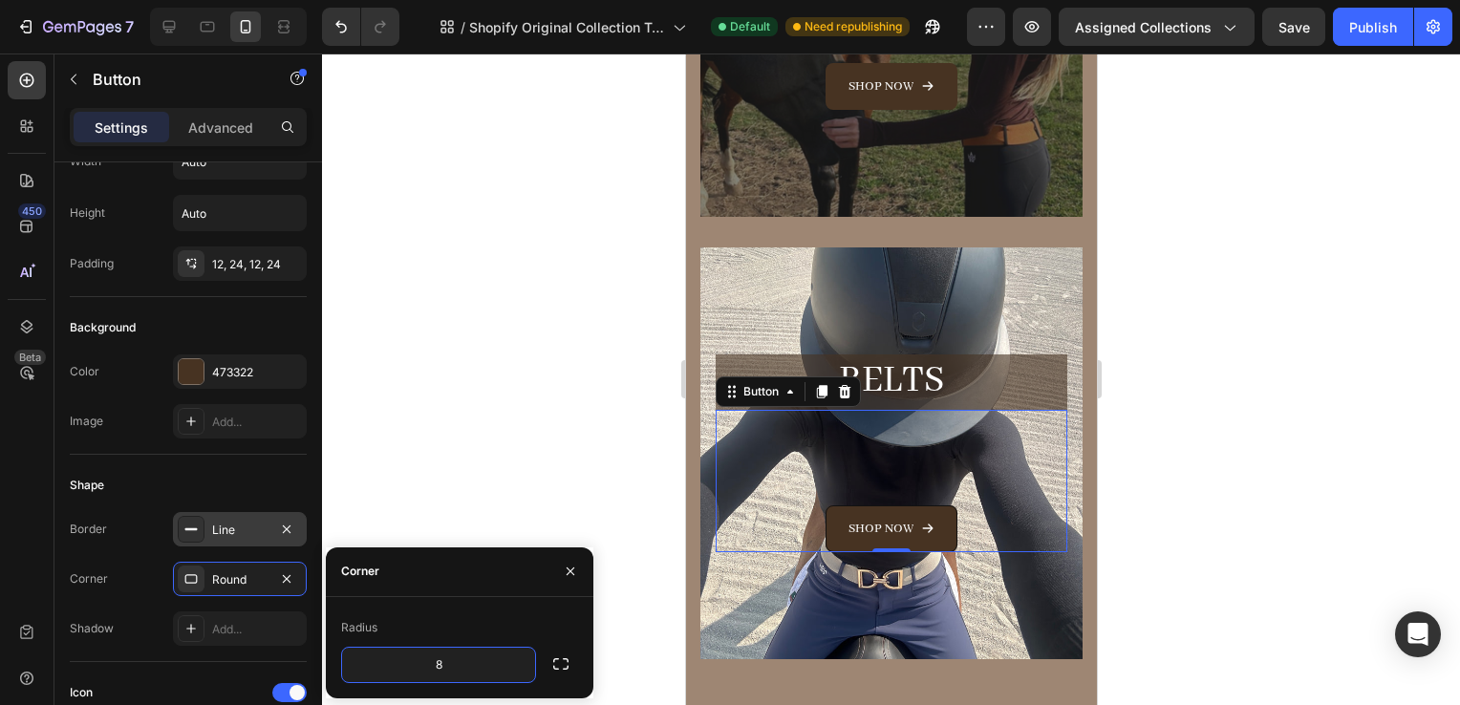
click at [570, 501] on div at bounding box center [891, 380] width 1138 height 652
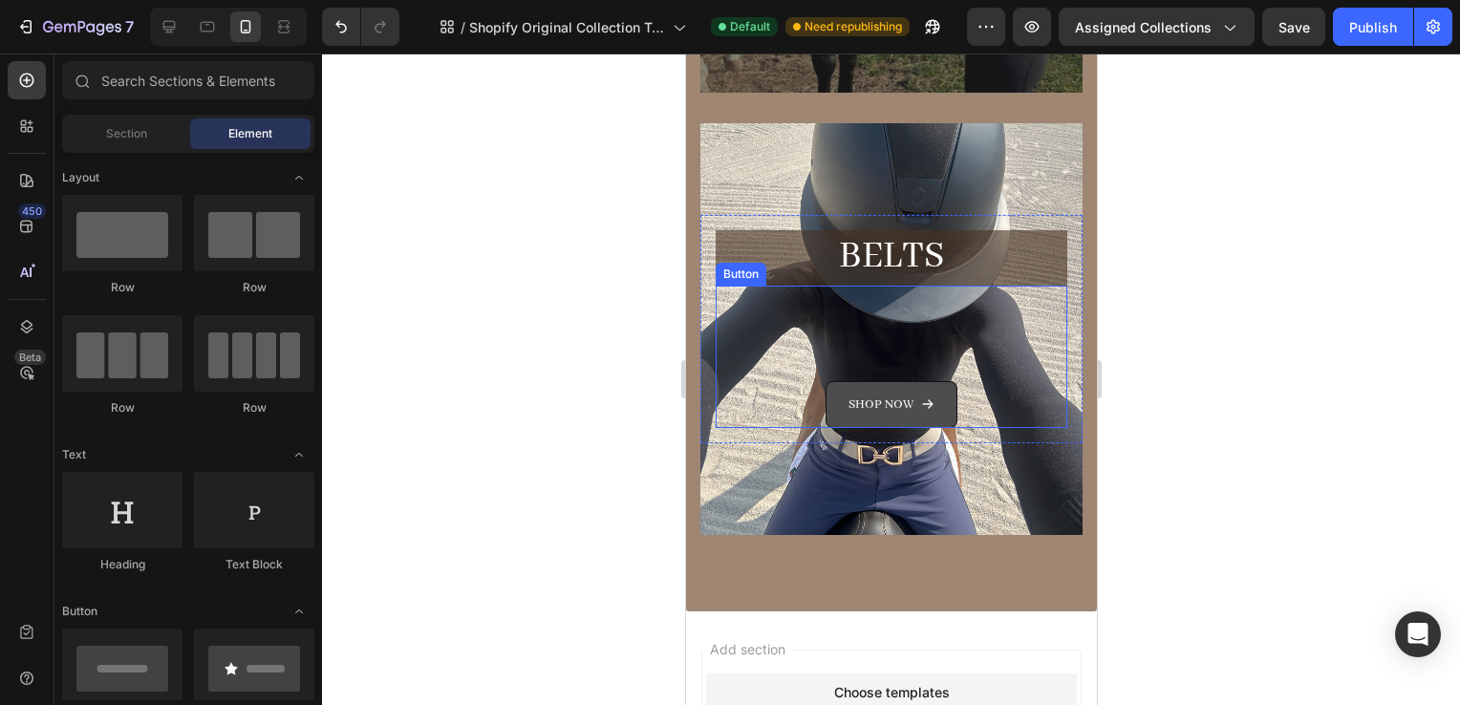
scroll to position [1067, 0]
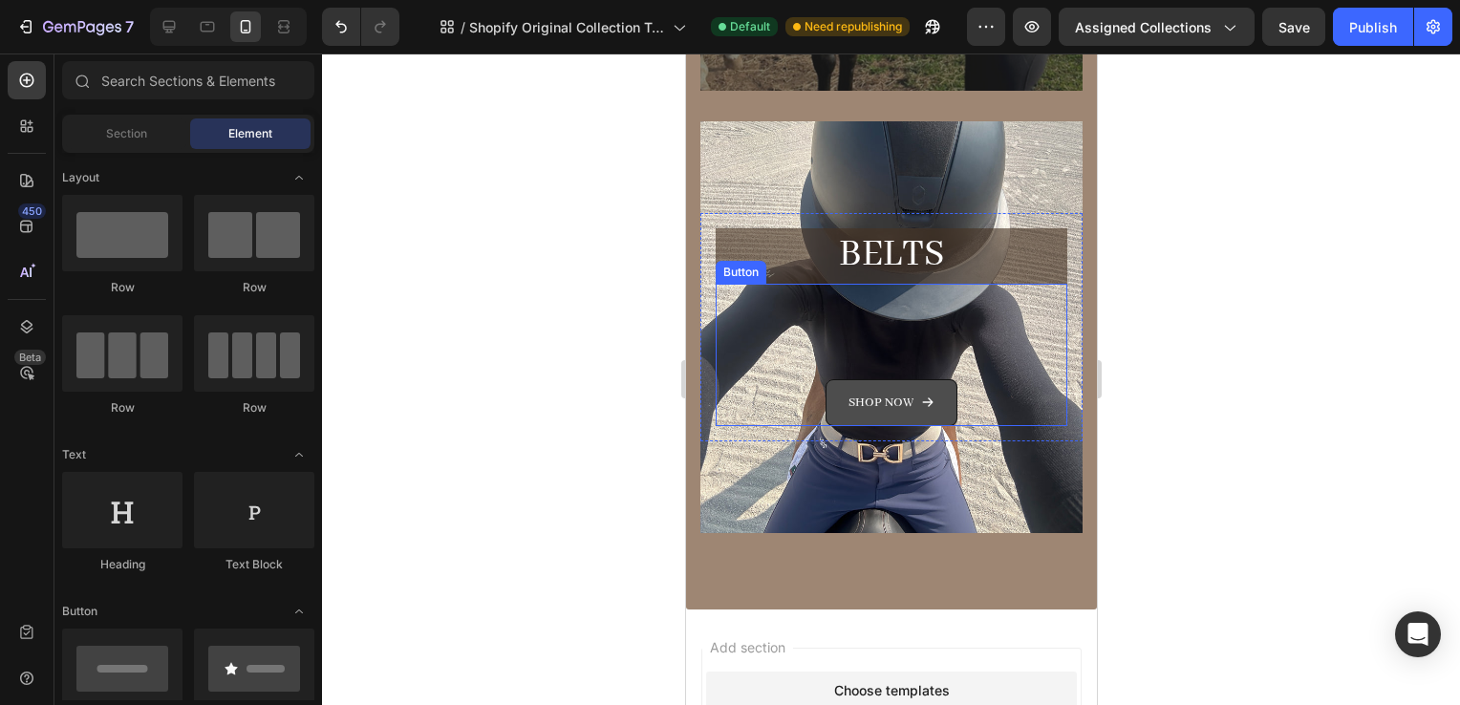
click at [918, 385] on button "Shop now" at bounding box center [891, 402] width 132 height 47
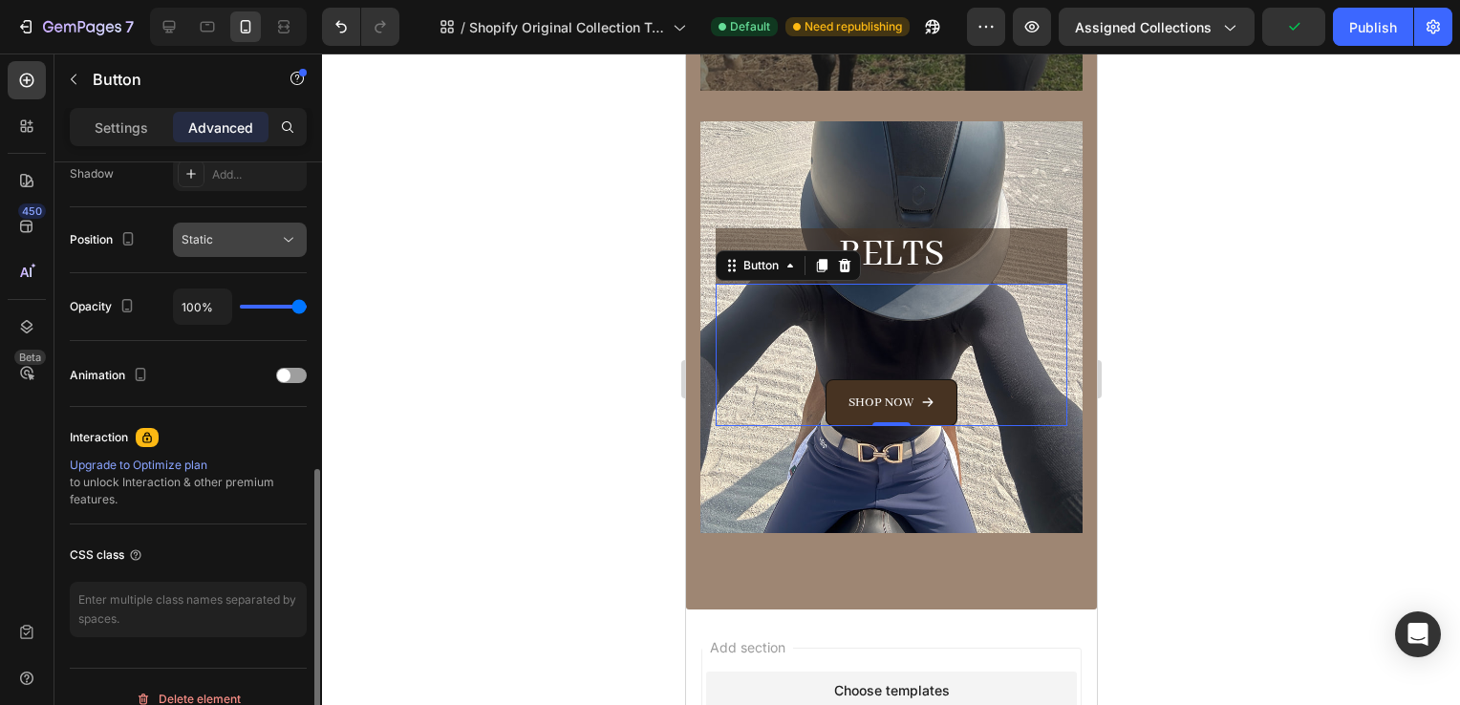
scroll to position [675, 0]
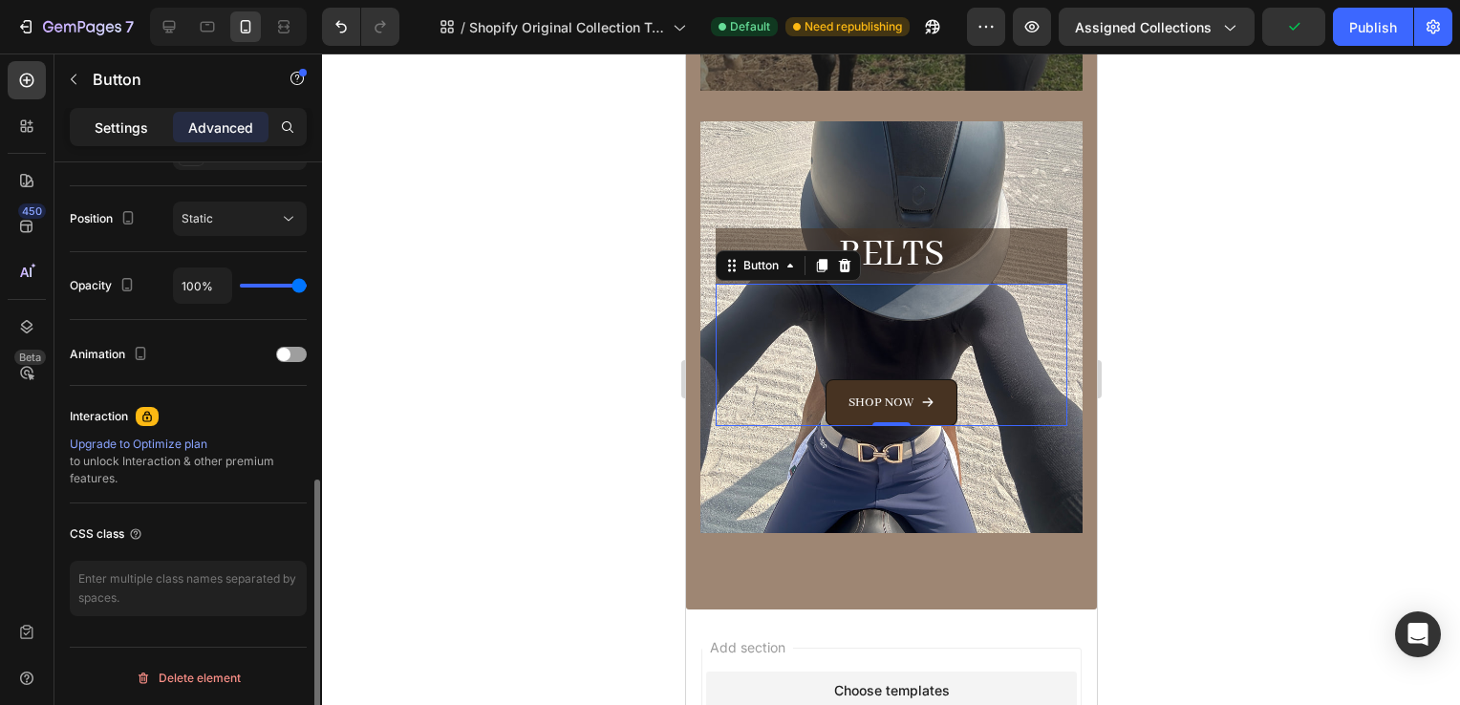
click at [115, 134] on p "Settings" at bounding box center [122, 128] width 54 height 20
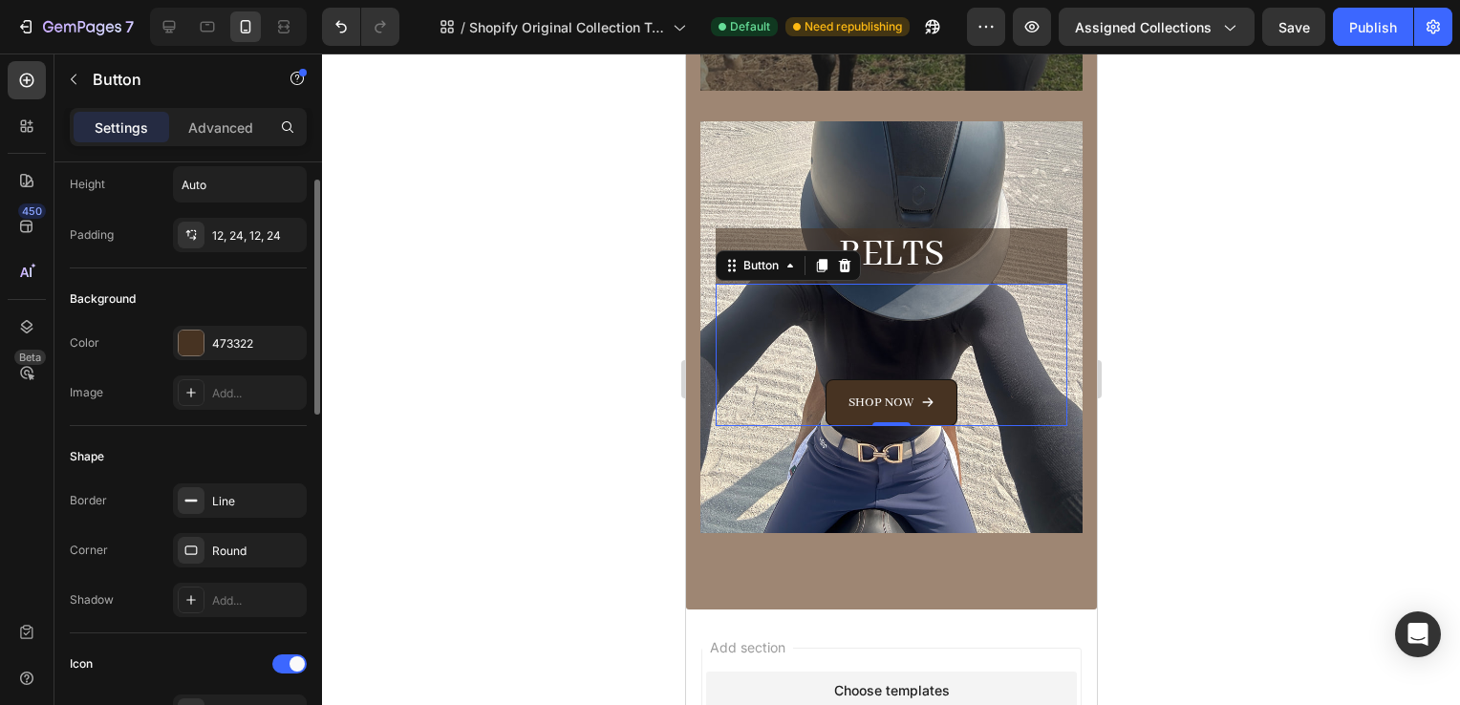
scroll to position [88, 0]
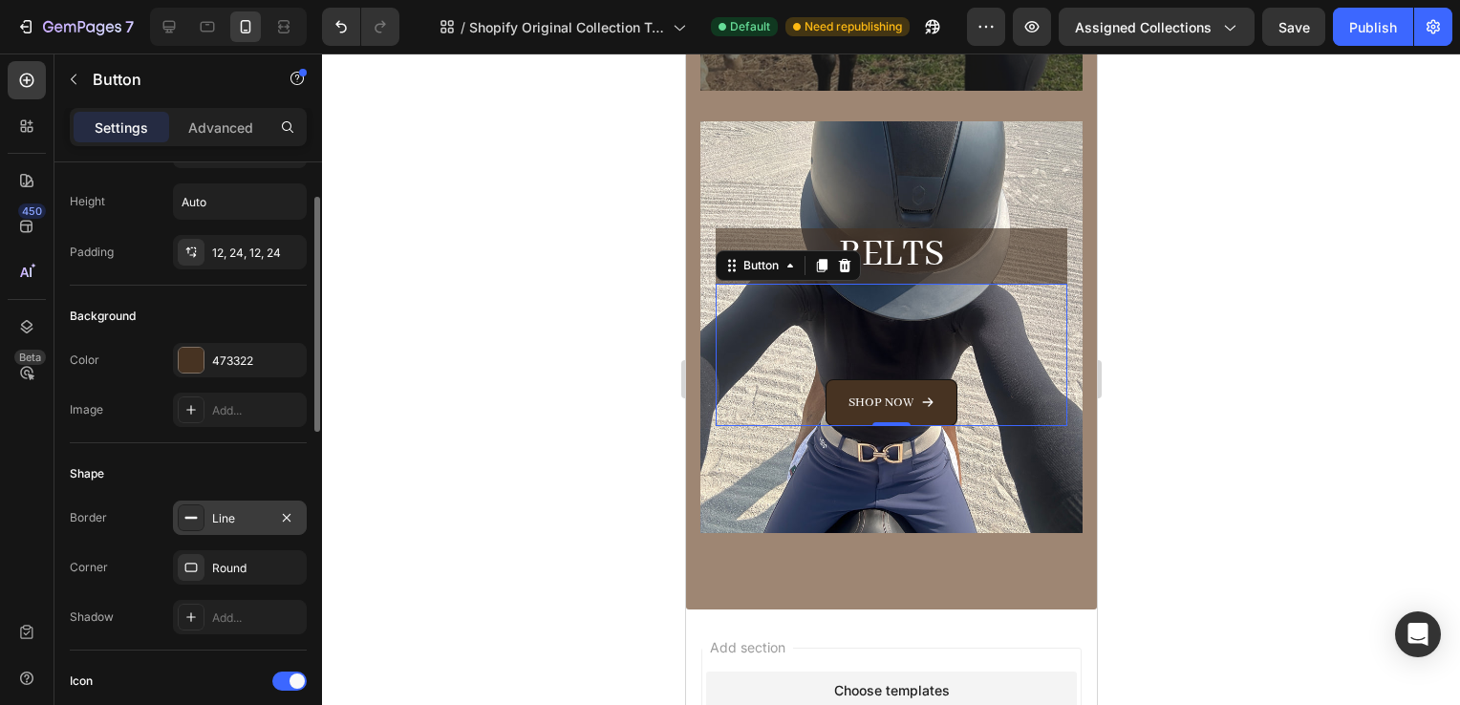
click at [228, 528] on div "Line" at bounding box center [240, 518] width 134 height 34
click at [285, 520] on icon "button" at bounding box center [286, 517] width 15 height 15
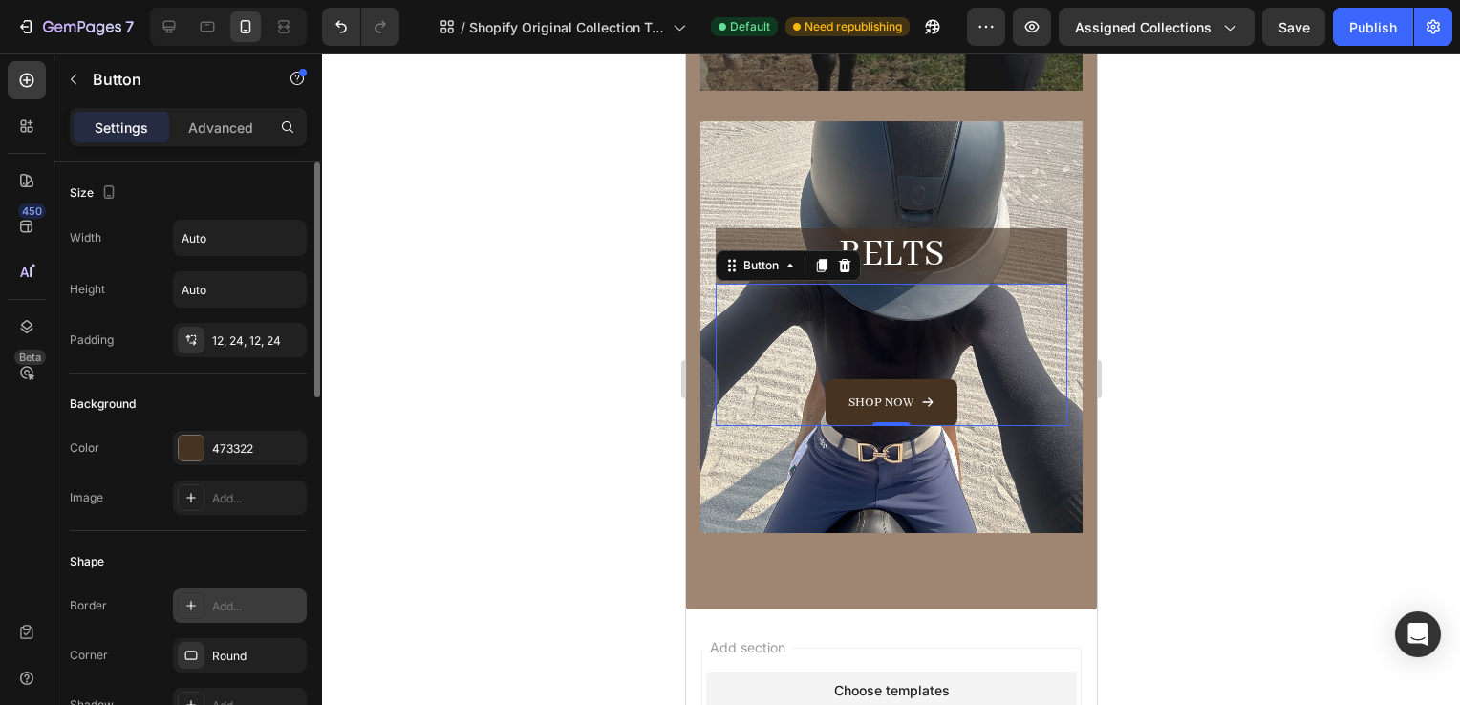
scroll to position [0, 0]
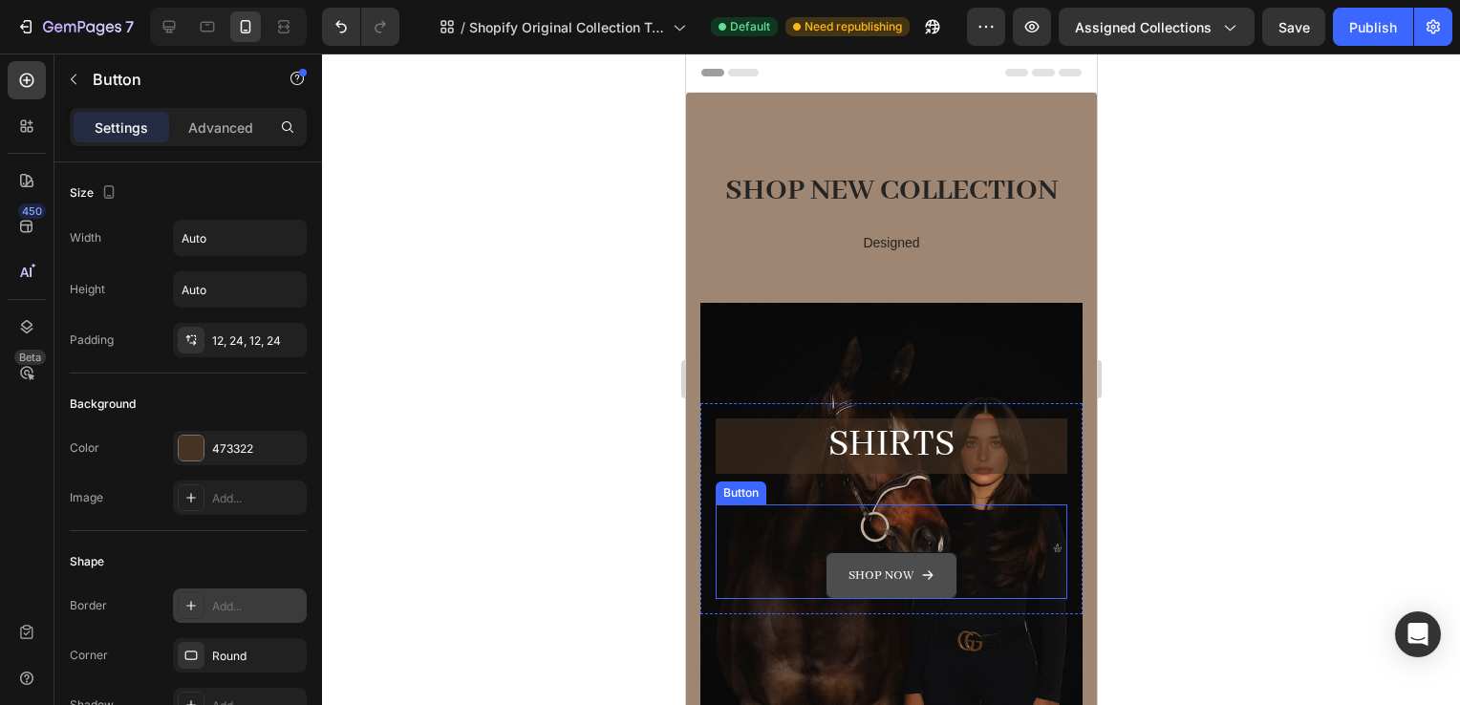
click at [839, 564] on button "Shop now" at bounding box center [891, 575] width 132 height 47
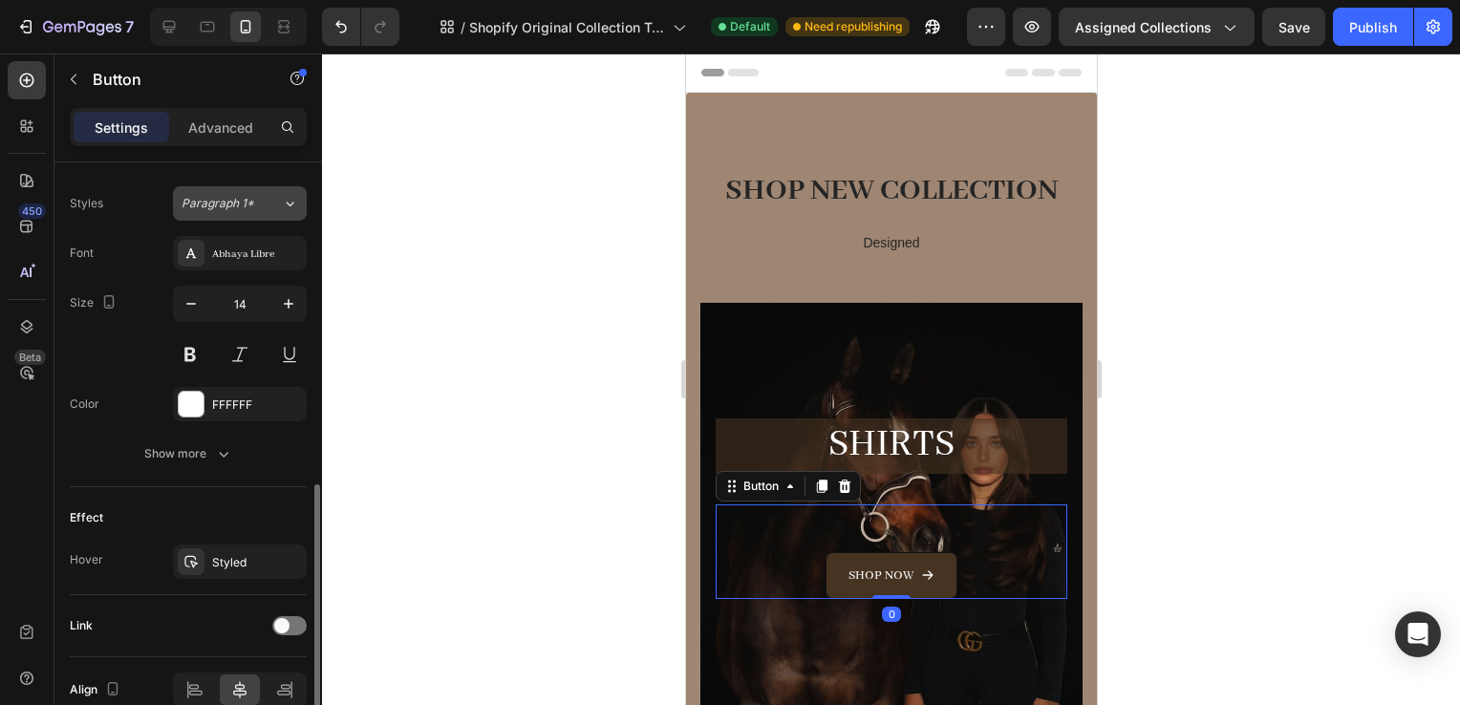
scroll to position [837, 0]
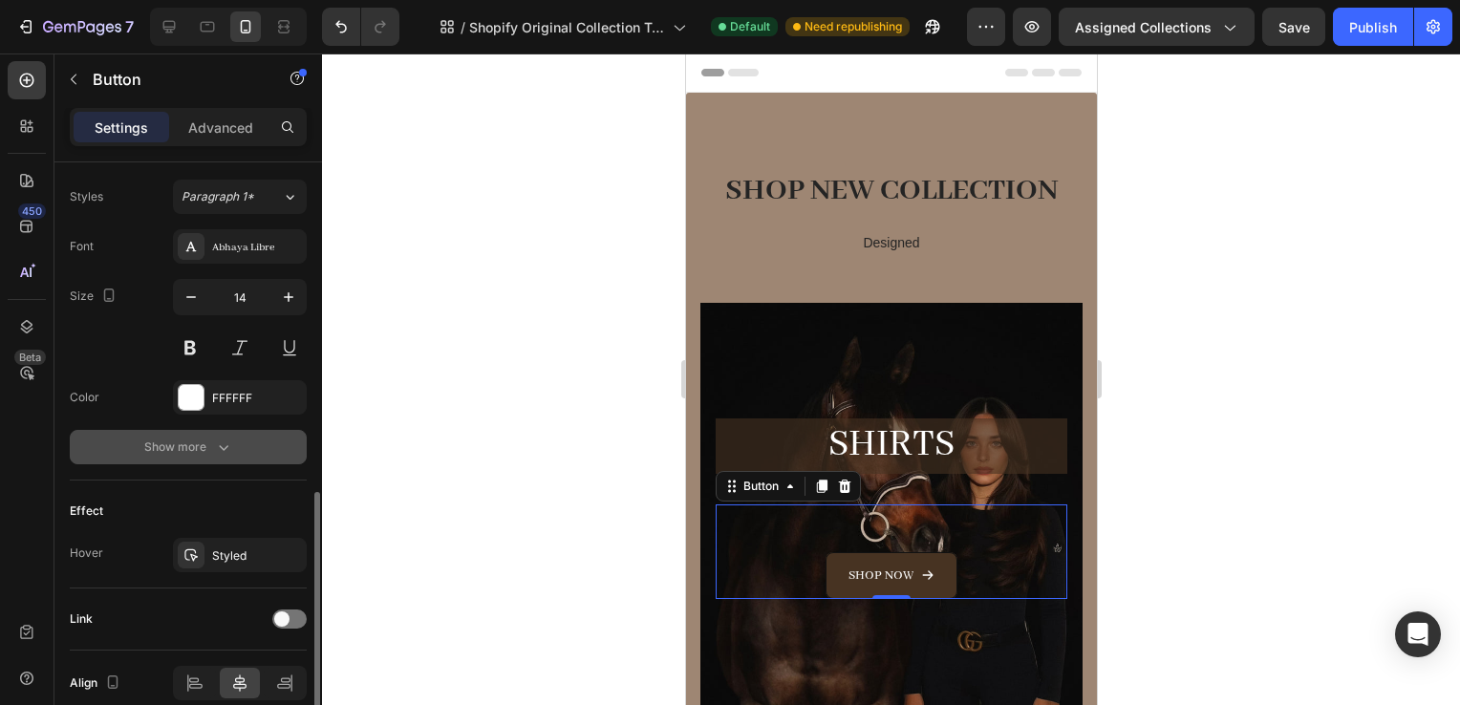
click at [219, 442] on icon "button" at bounding box center [223, 447] width 19 height 19
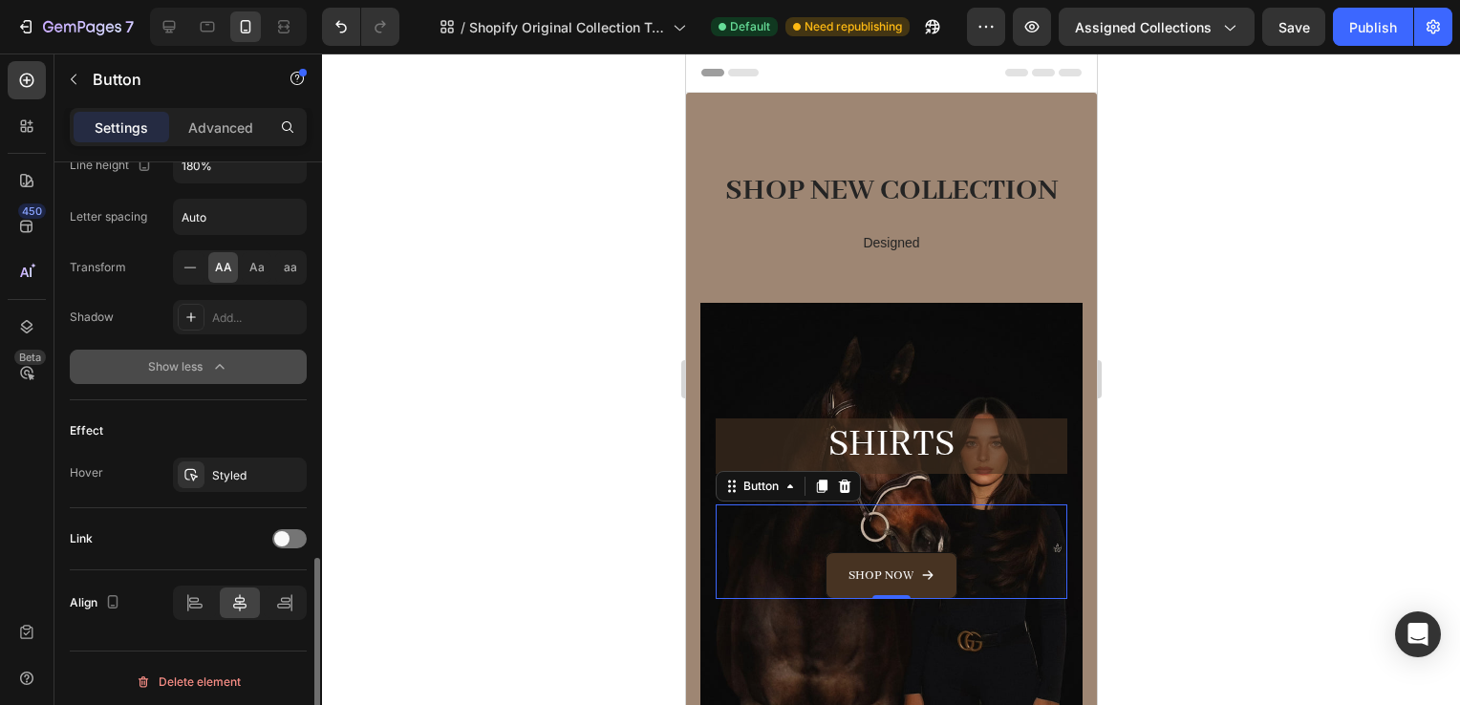
scroll to position [1171, 0]
click at [214, 476] on div "Styled" at bounding box center [239, 474] width 55 height 17
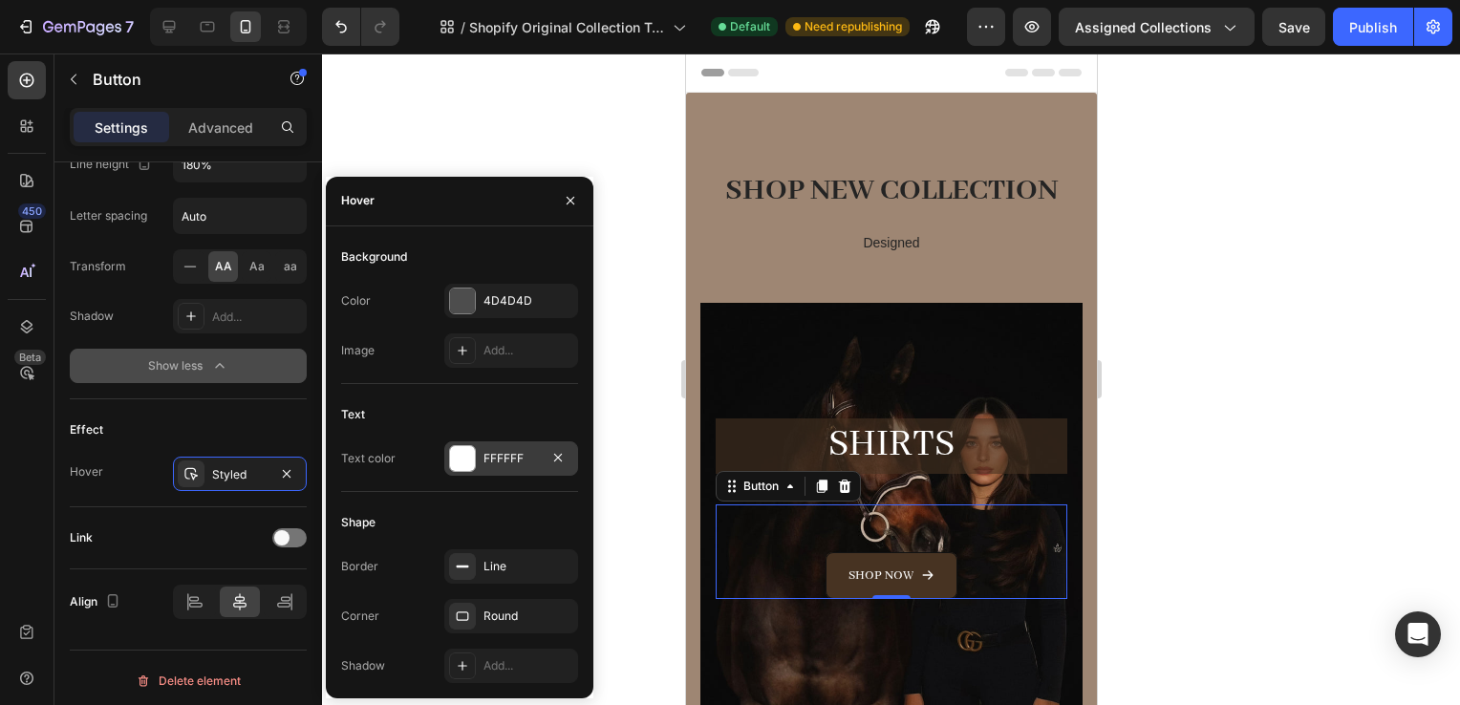
click at [497, 454] on div "FFFFFF" at bounding box center [511, 458] width 55 height 17
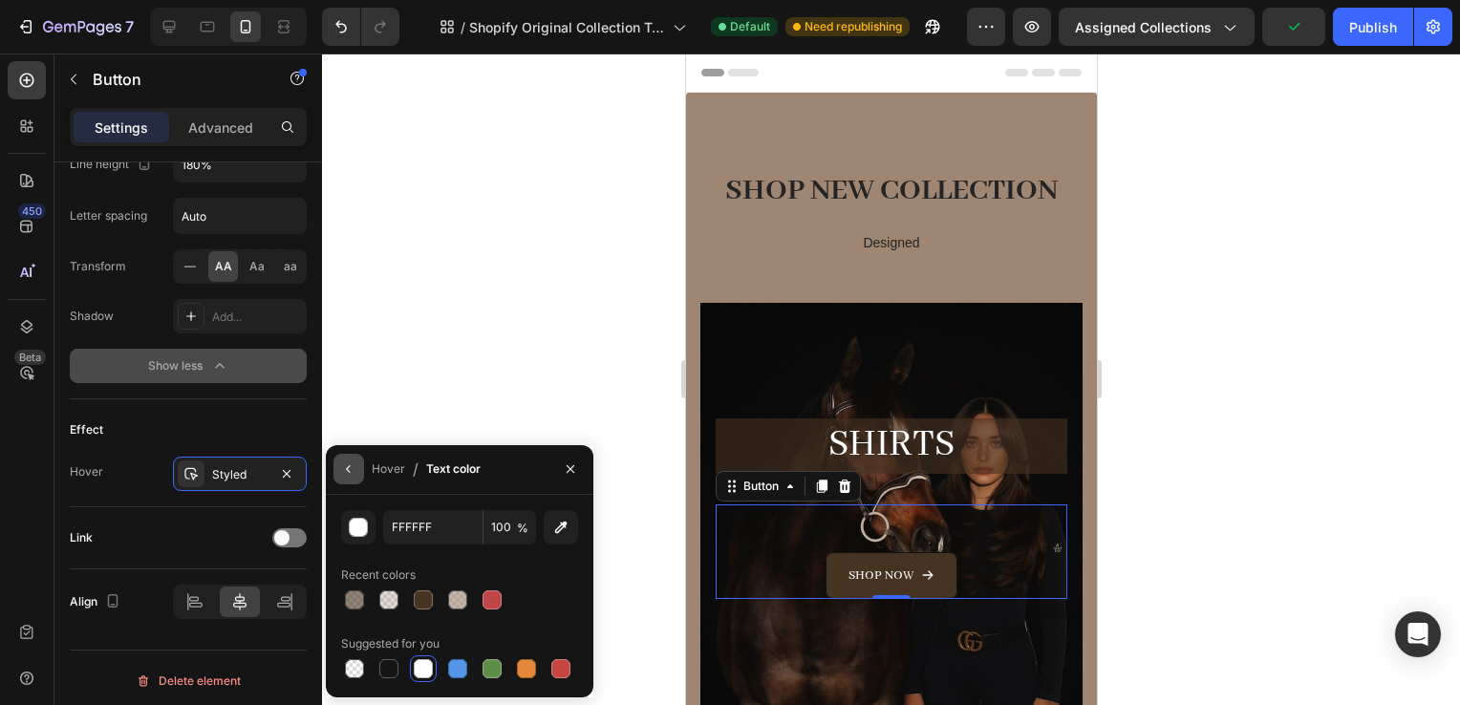
click at [348, 473] on icon "button" at bounding box center [348, 469] width 15 height 15
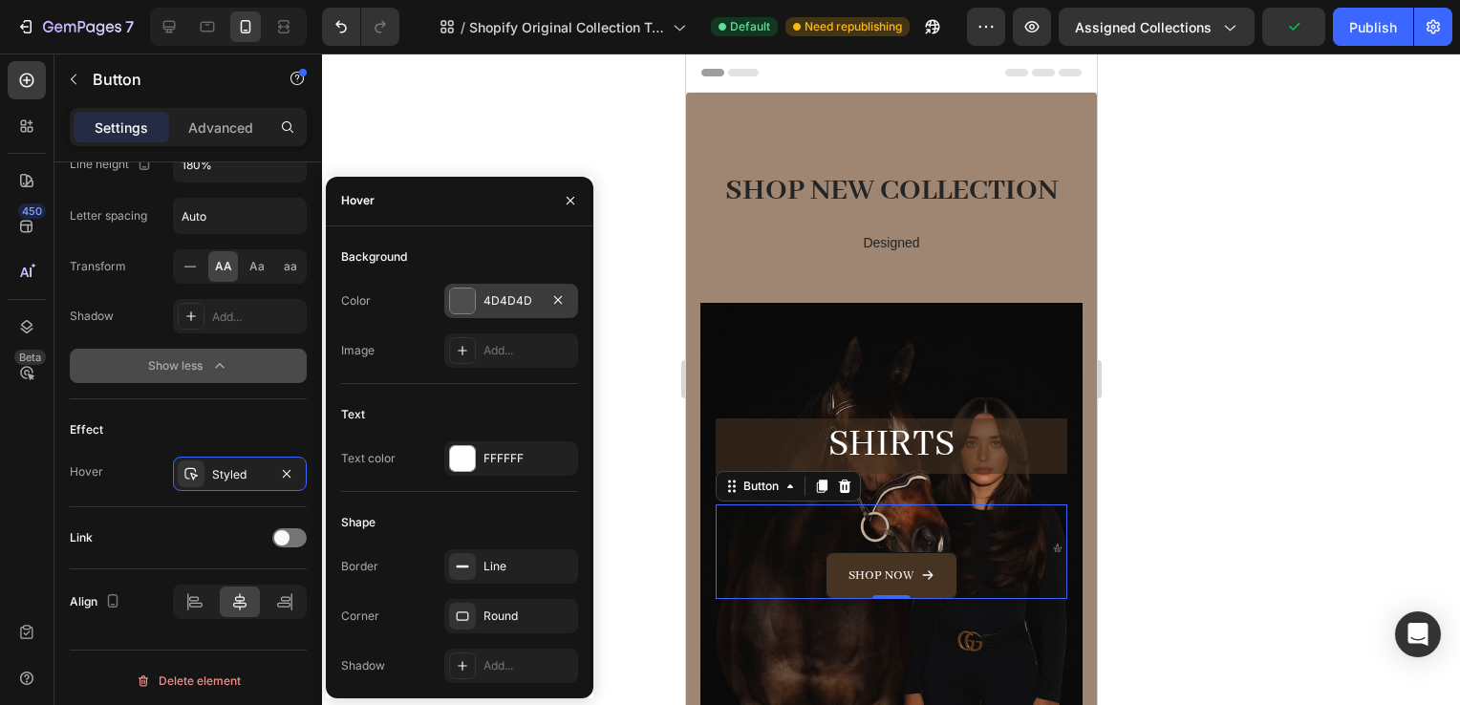
click at [516, 305] on div "4D4D4D" at bounding box center [511, 300] width 55 height 17
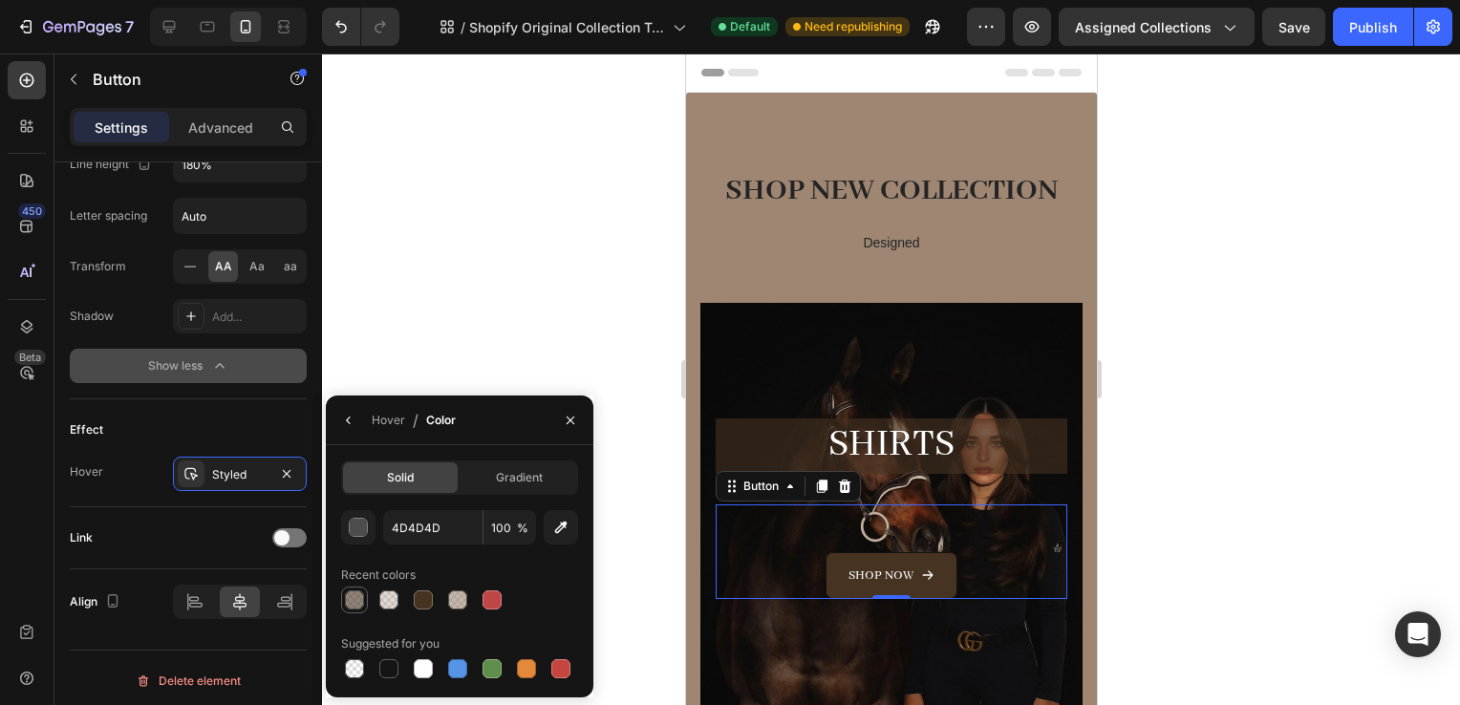
click at [353, 597] on div at bounding box center [354, 600] width 19 height 19
type input "473322"
type input "60"
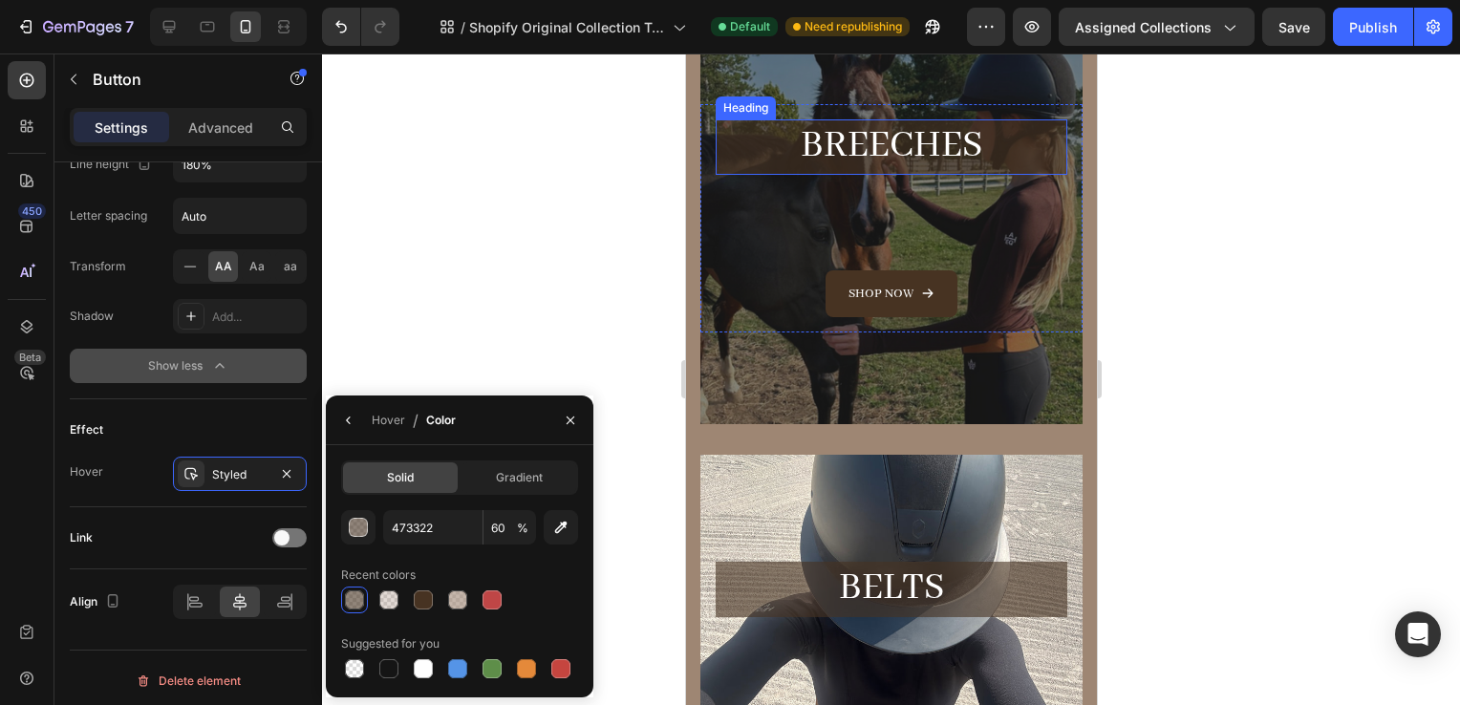
scroll to position [734, 0]
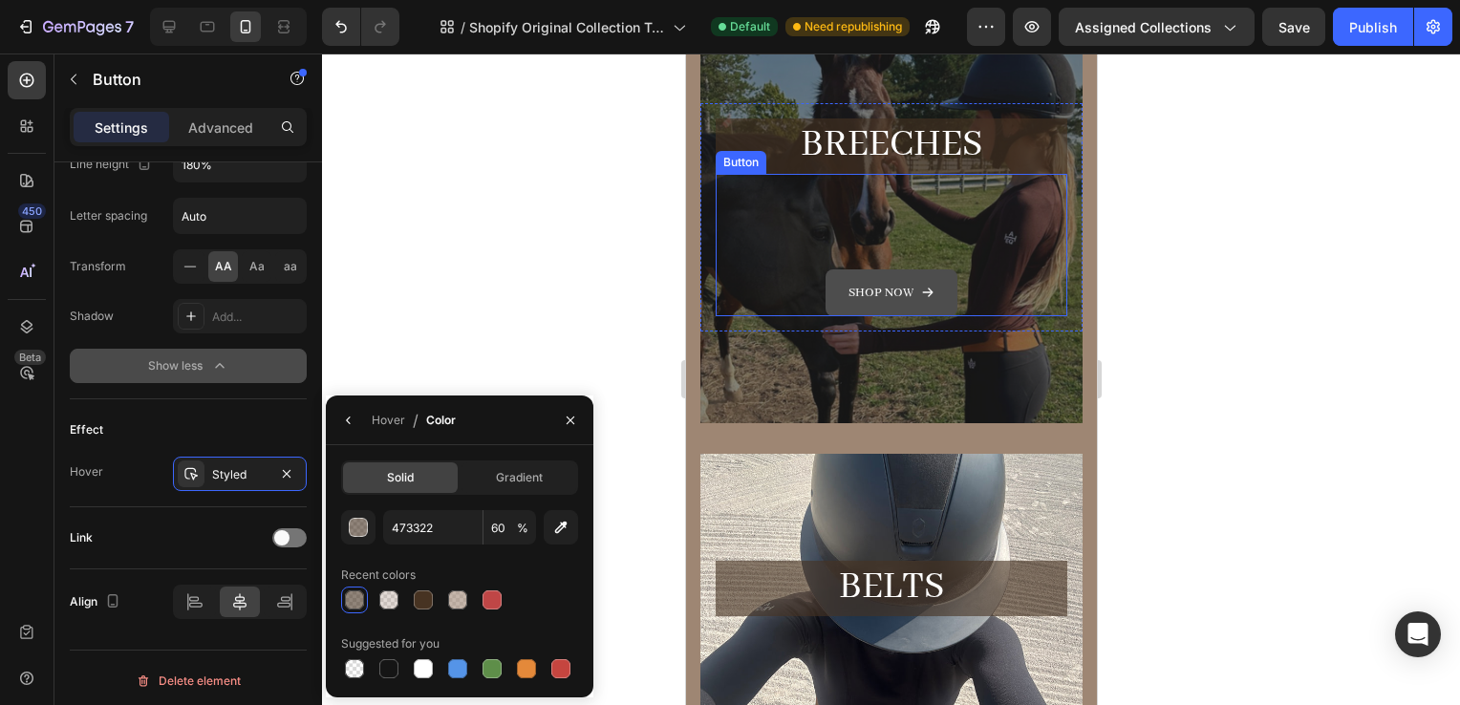
click at [827, 295] on button "Shop now" at bounding box center [891, 293] width 132 height 47
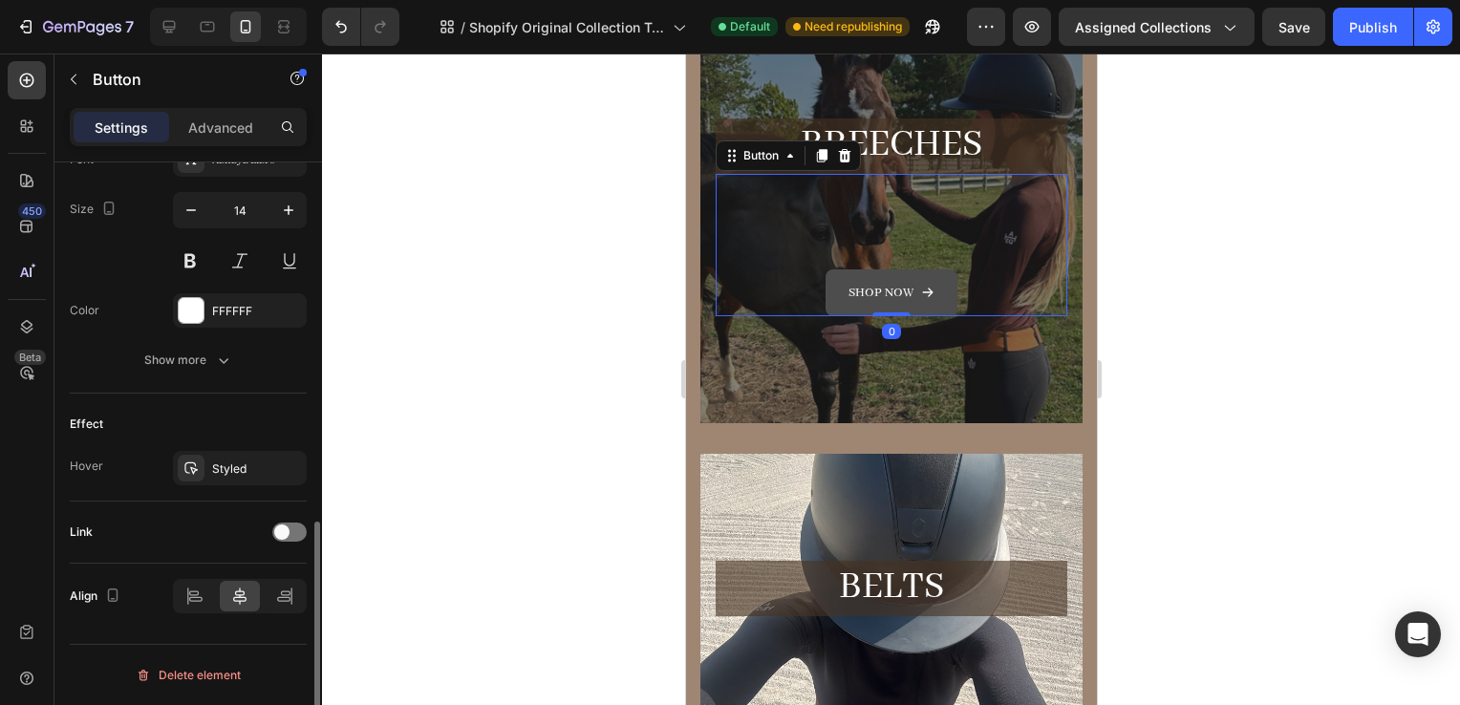
scroll to position [920, 0]
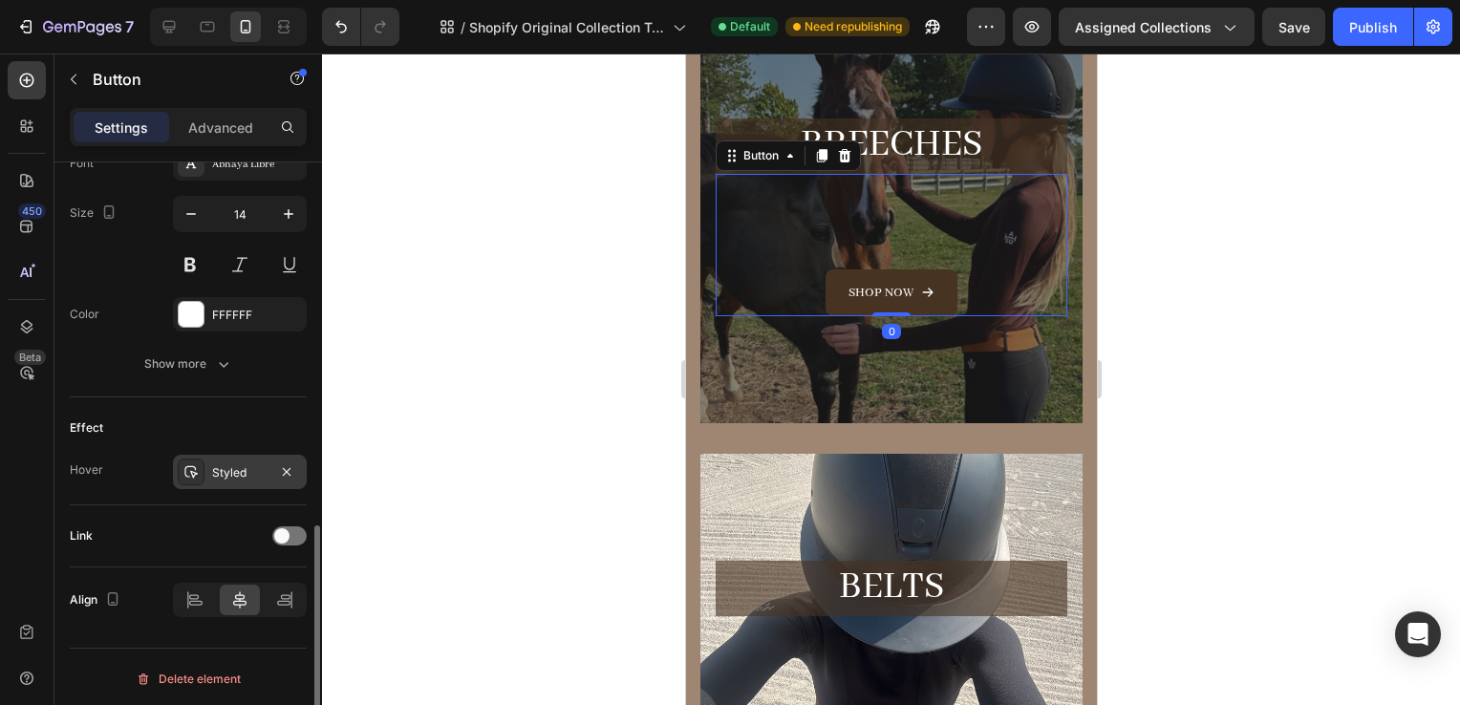
click at [232, 460] on div "Styled" at bounding box center [240, 472] width 134 height 34
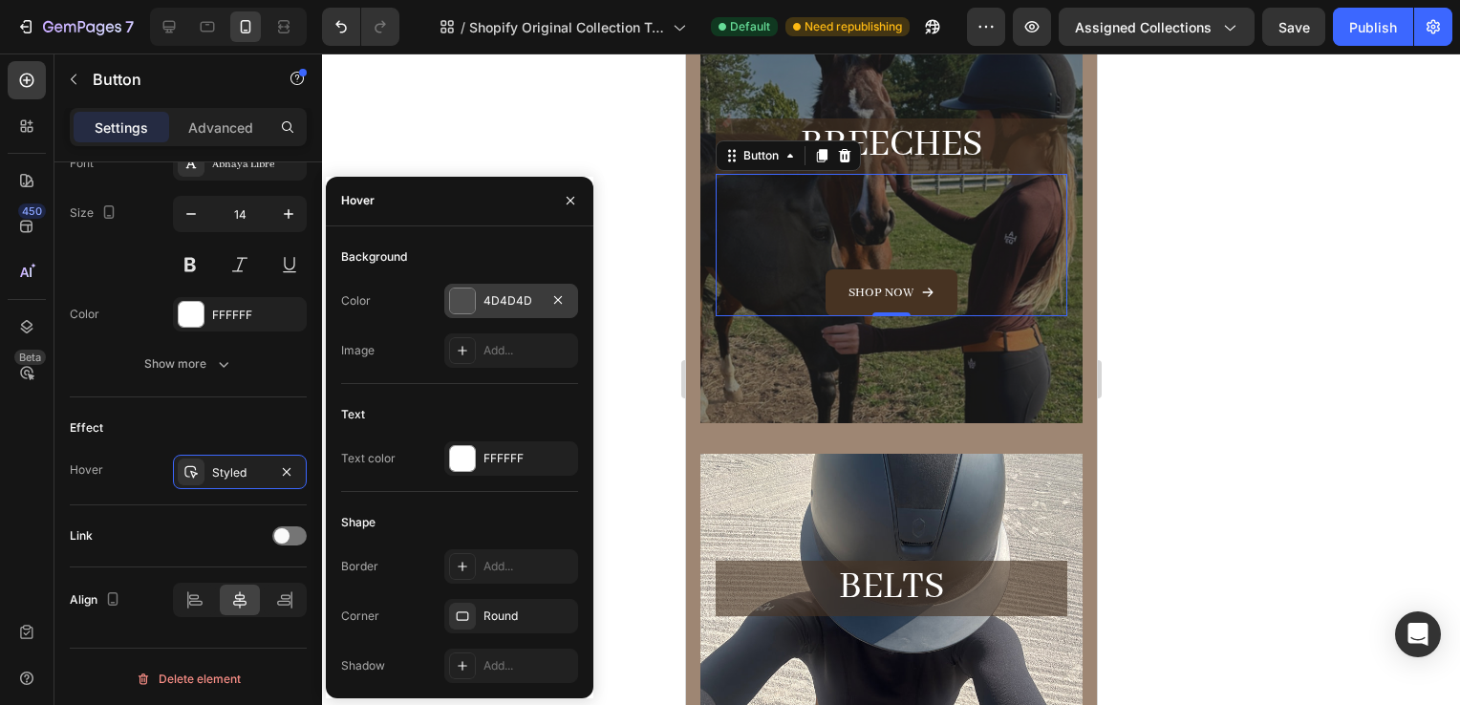
click at [485, 306] on div "4D4D4D" at bounding box center [511, 300] width 55 height 17
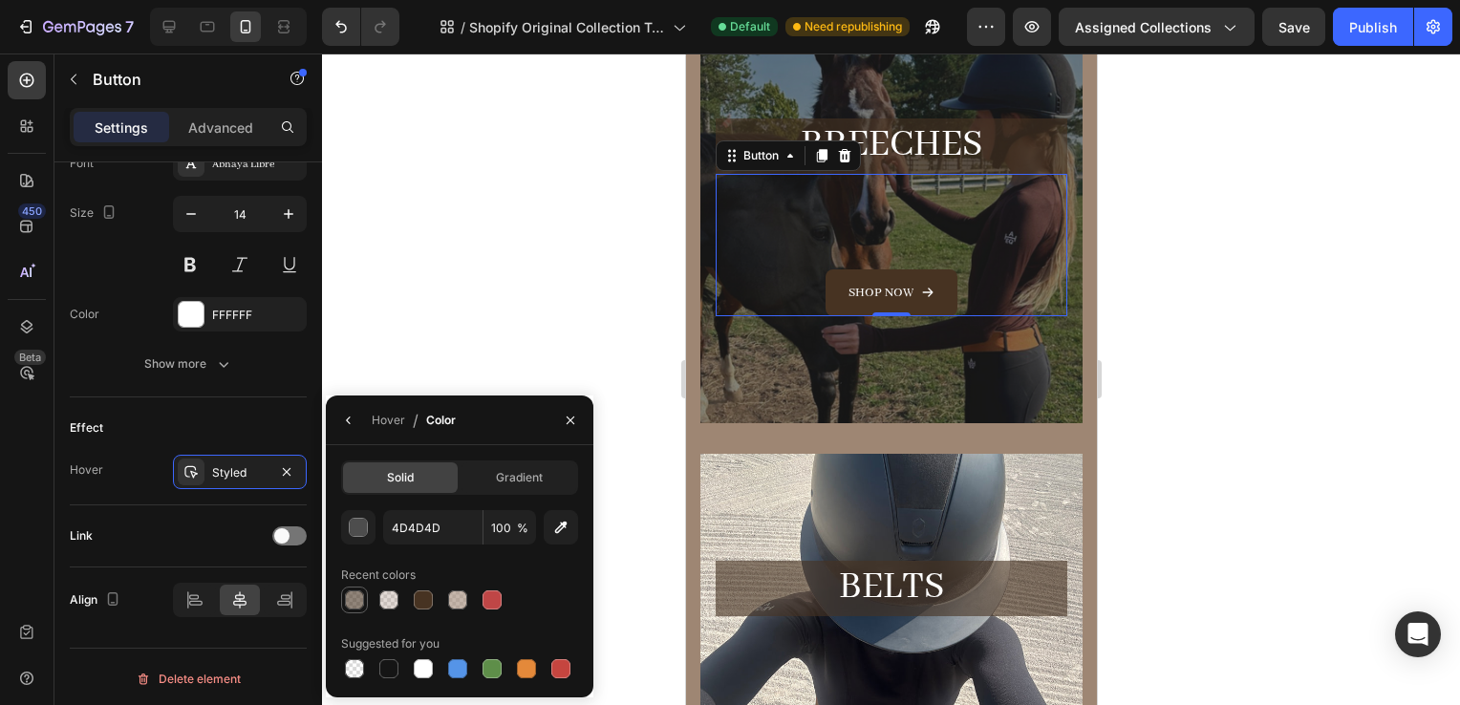
click at [356, 606] on div at bounding box center [354, 600] width 19 height 19
type input "473322"
type input "60"
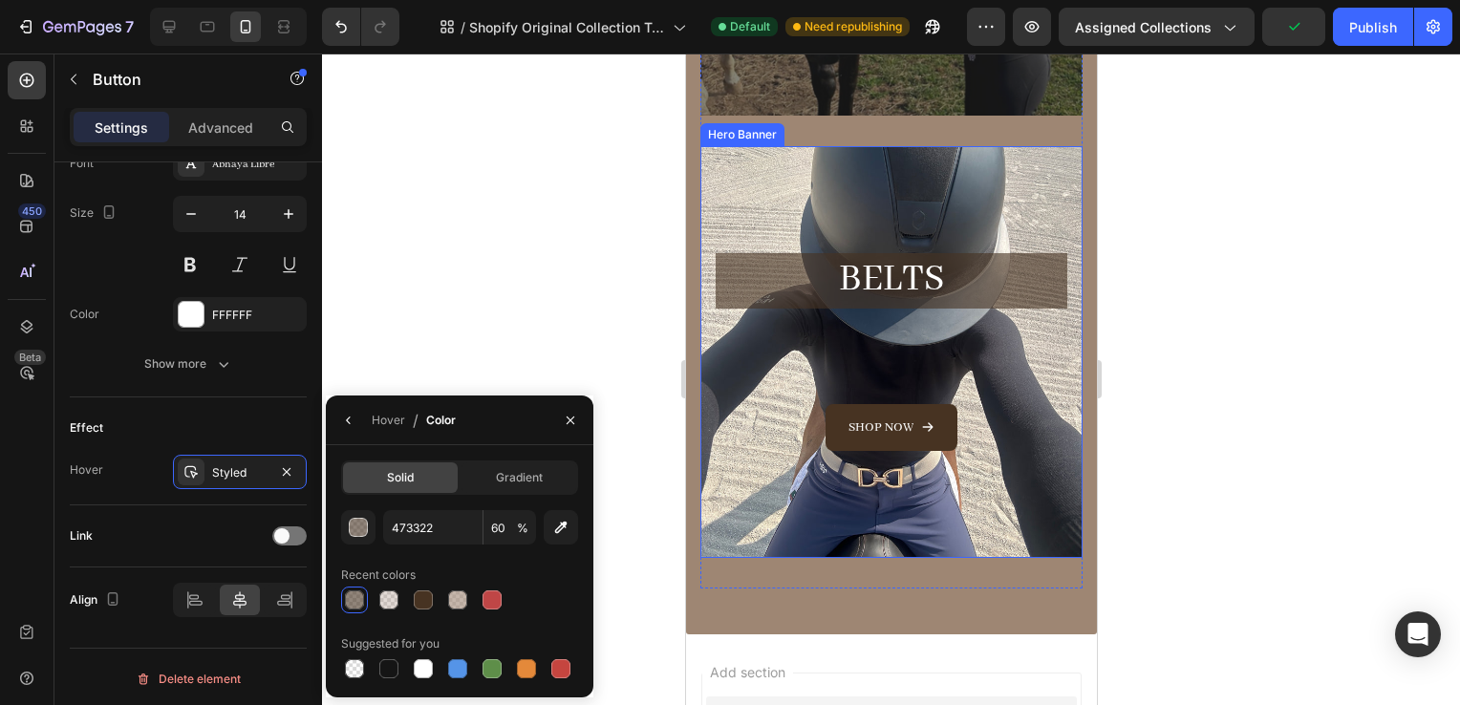
scroll to position [1043, 0]
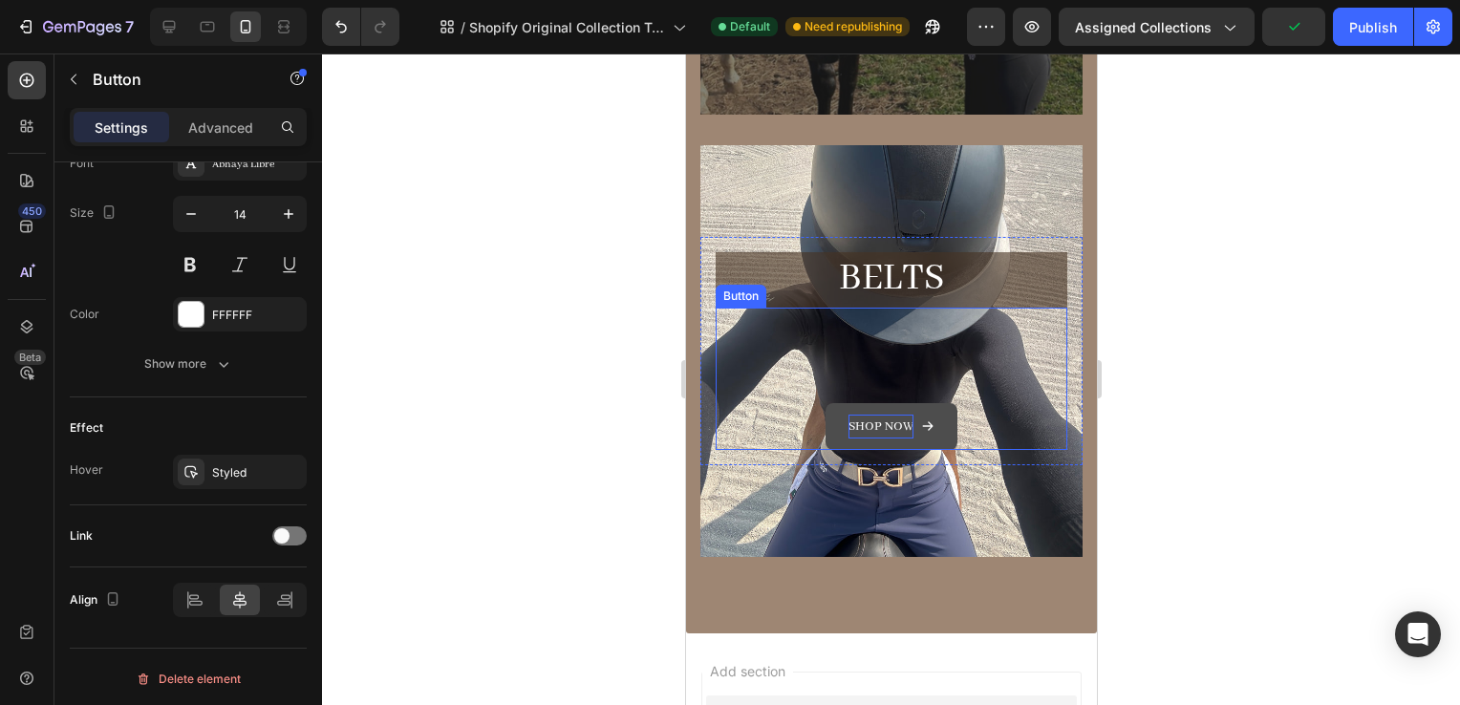
click at [849, 431] on p "Shop now" at bounding box center [880, 427] width 65 height 24
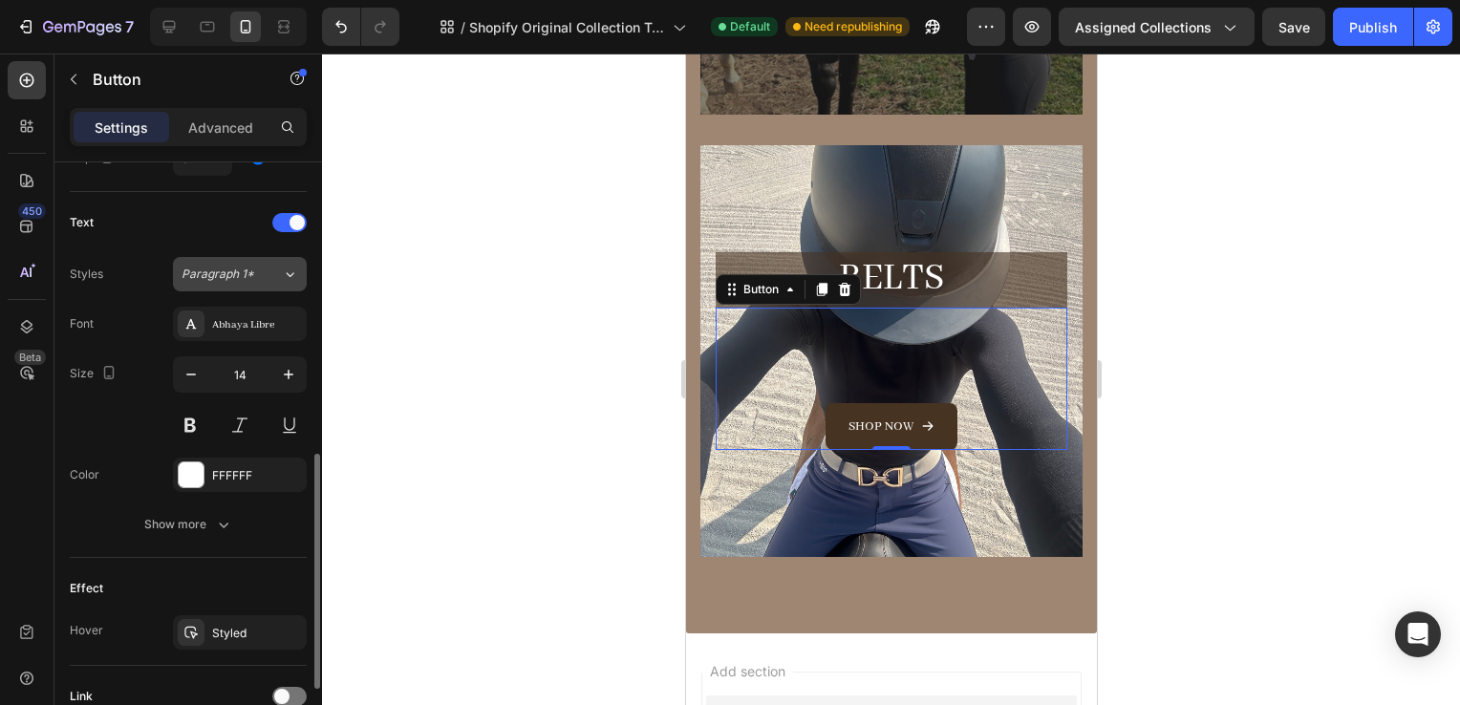
scroll to position [761, 0]
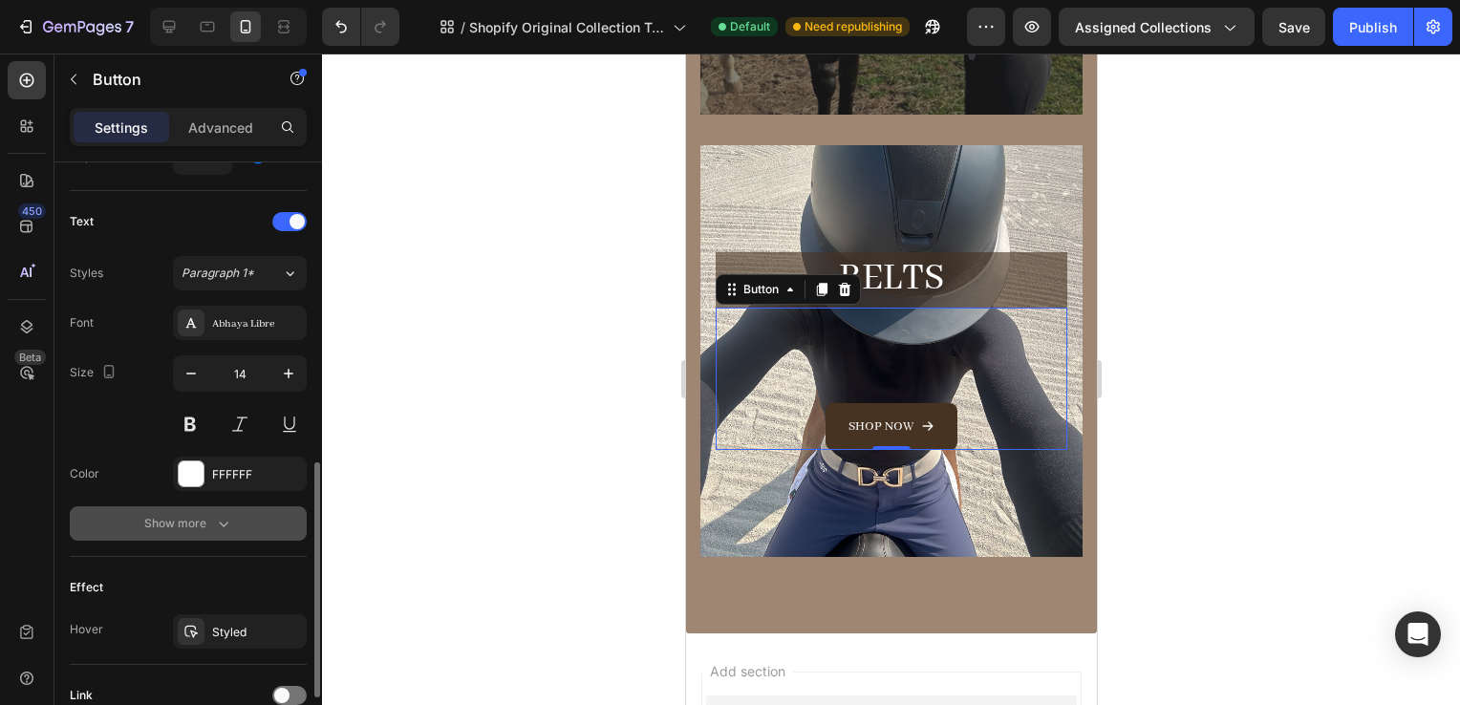
click at [206, 529] on div "Show more" at bounding box center [188, 523] width 89 height 19
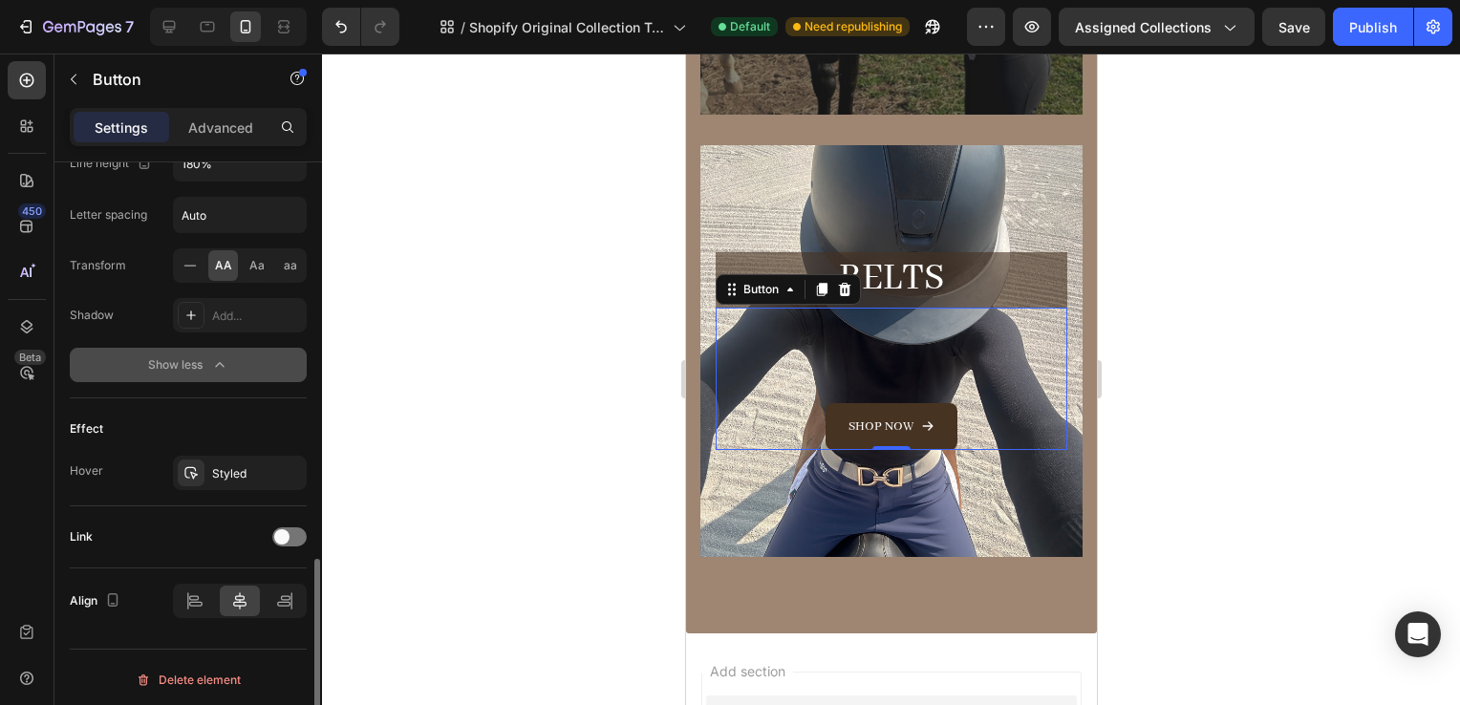
scroll to position [1171, 0]
click at [218, 466] on div "Styled" at bounding box center [239, 474] width 55 height 17
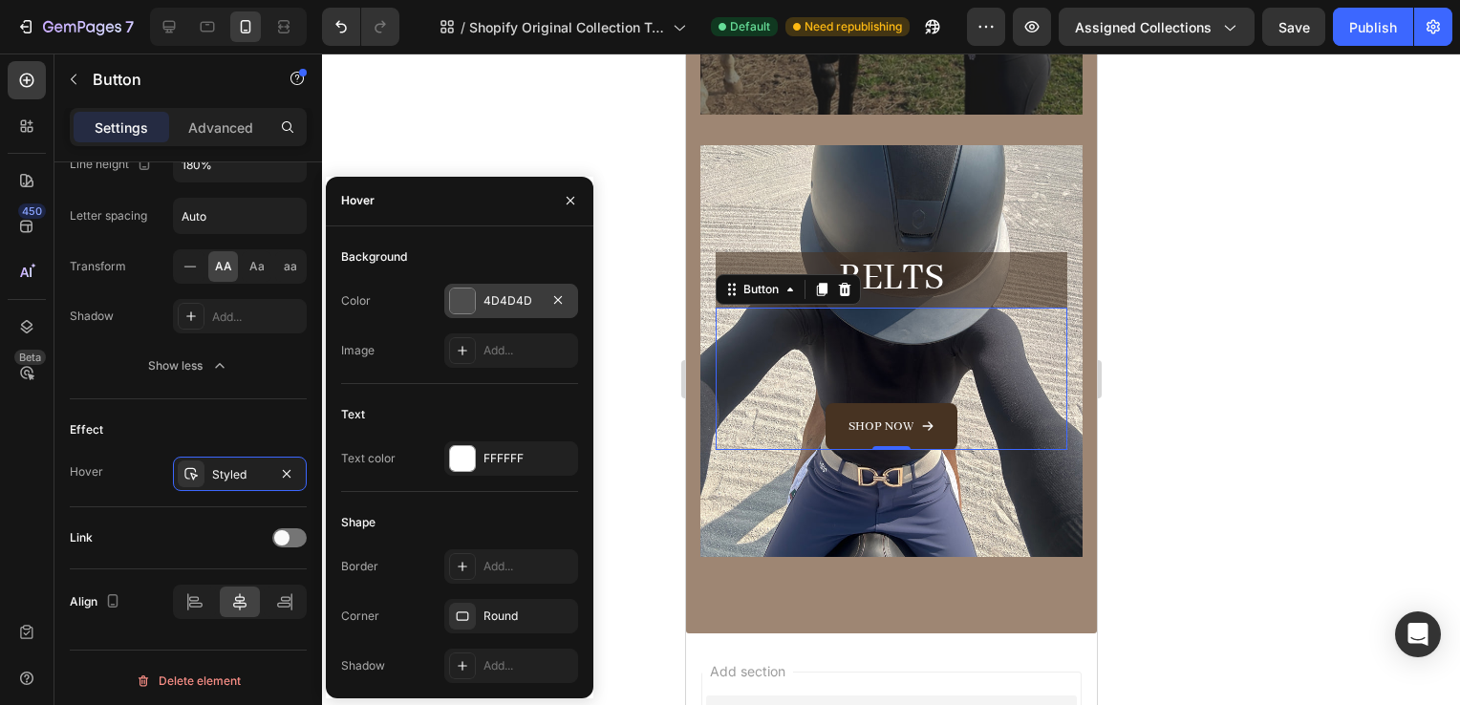
click at [485, 308] on div "4D4D4D" at bounding box center [511, 300] width 55 height 17
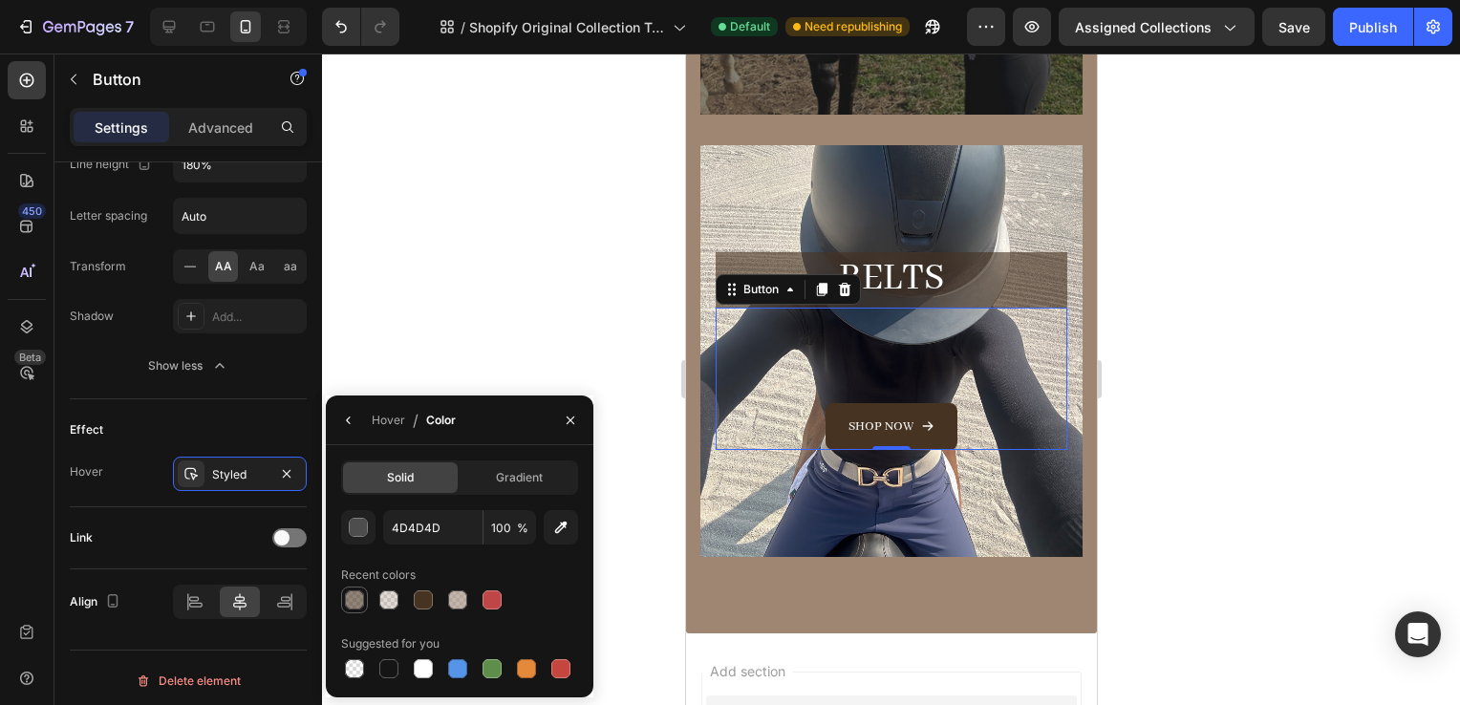
click at [356, 600] on div at bounding box center [354, 600] width 19 height 19
type input "473322"
type input "60"
click at [1149, 403] on div at bounding box center [891, 380] width 1138 height 652
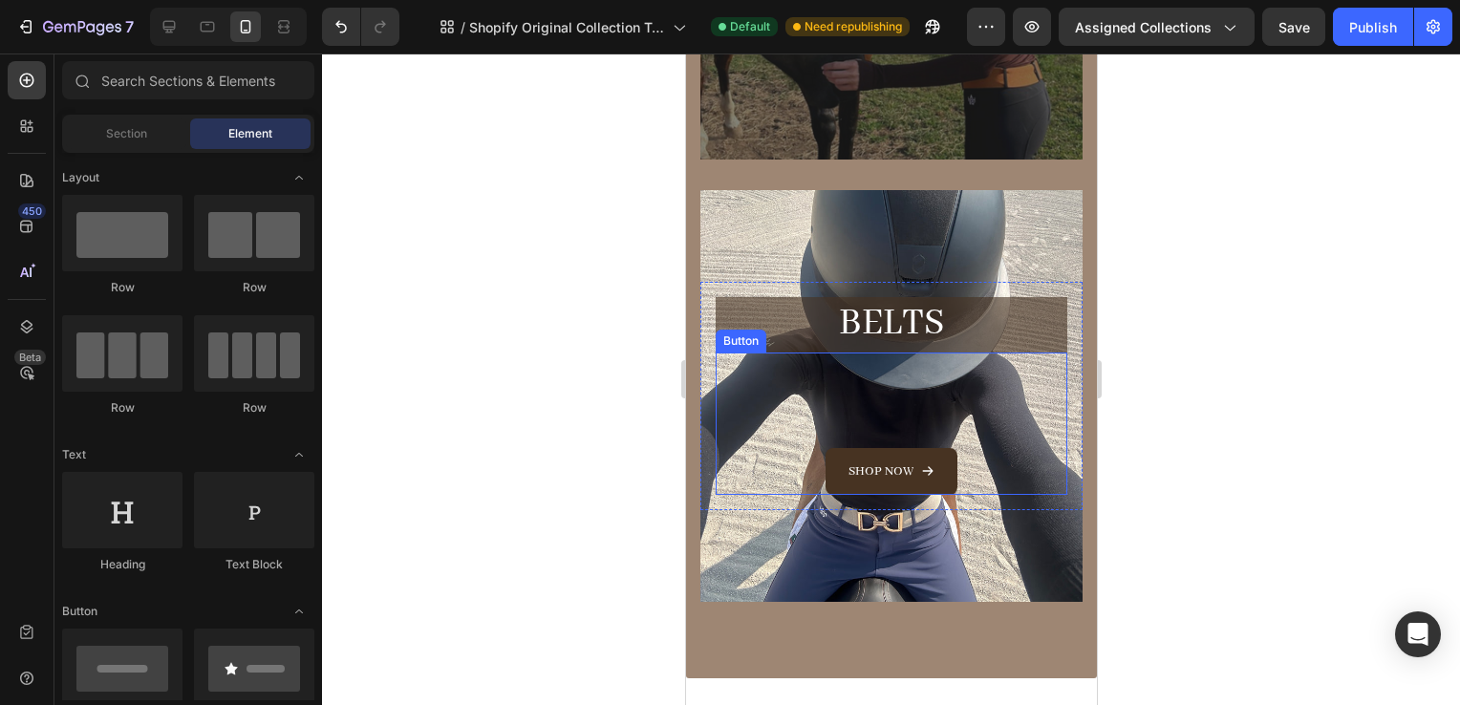
scroll to position [1154, 0]
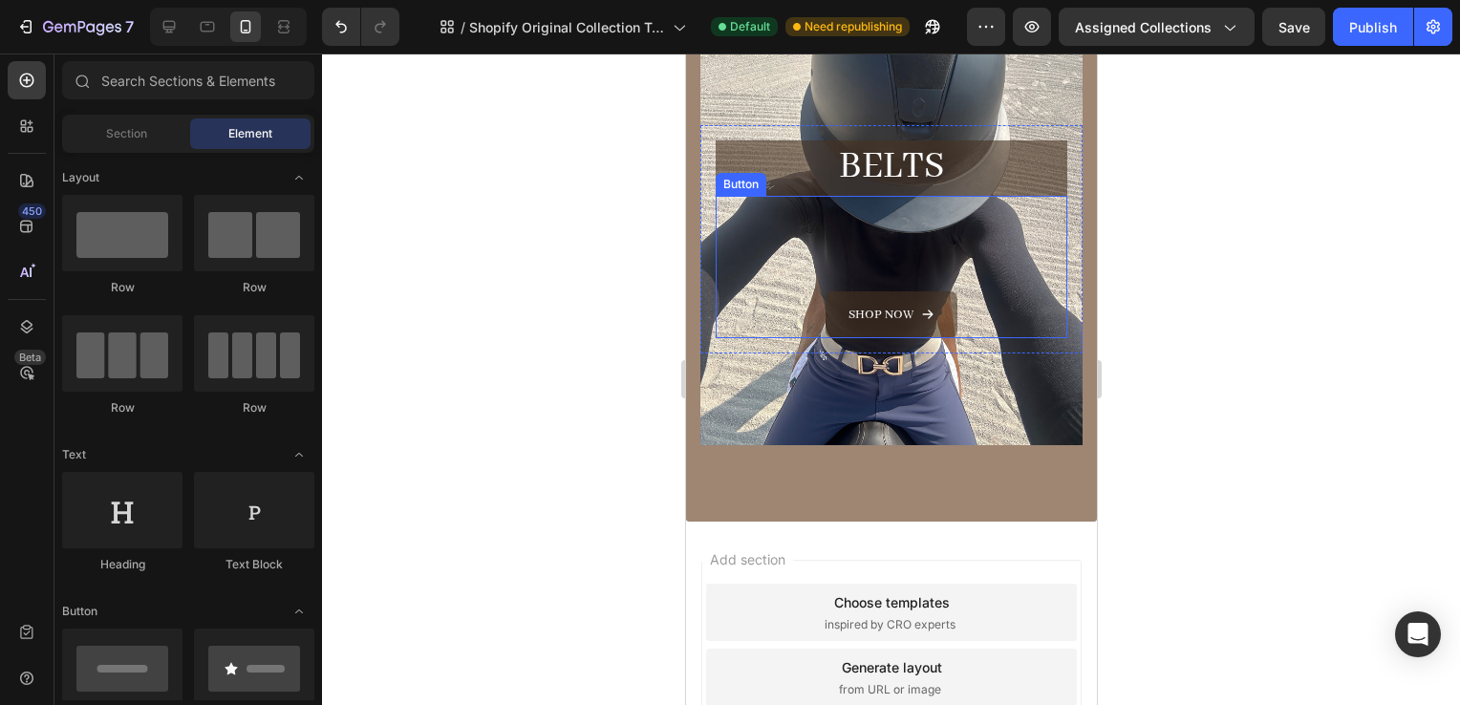
click at [910, 329] on button "Shop now" at bounding box center [891, 314] width 132 height 47
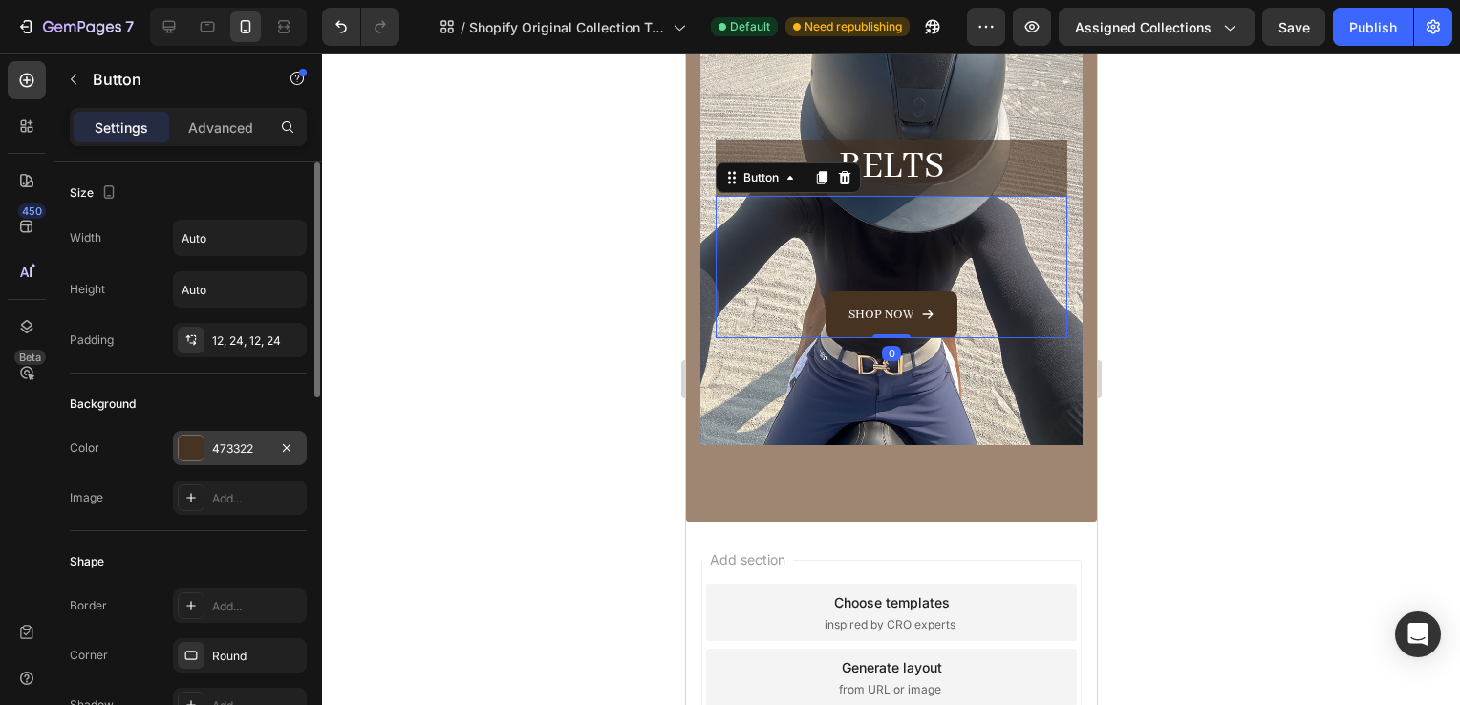
click at [210, 449] on div "473322" at bounding box center [240, 448] width 134 height 34
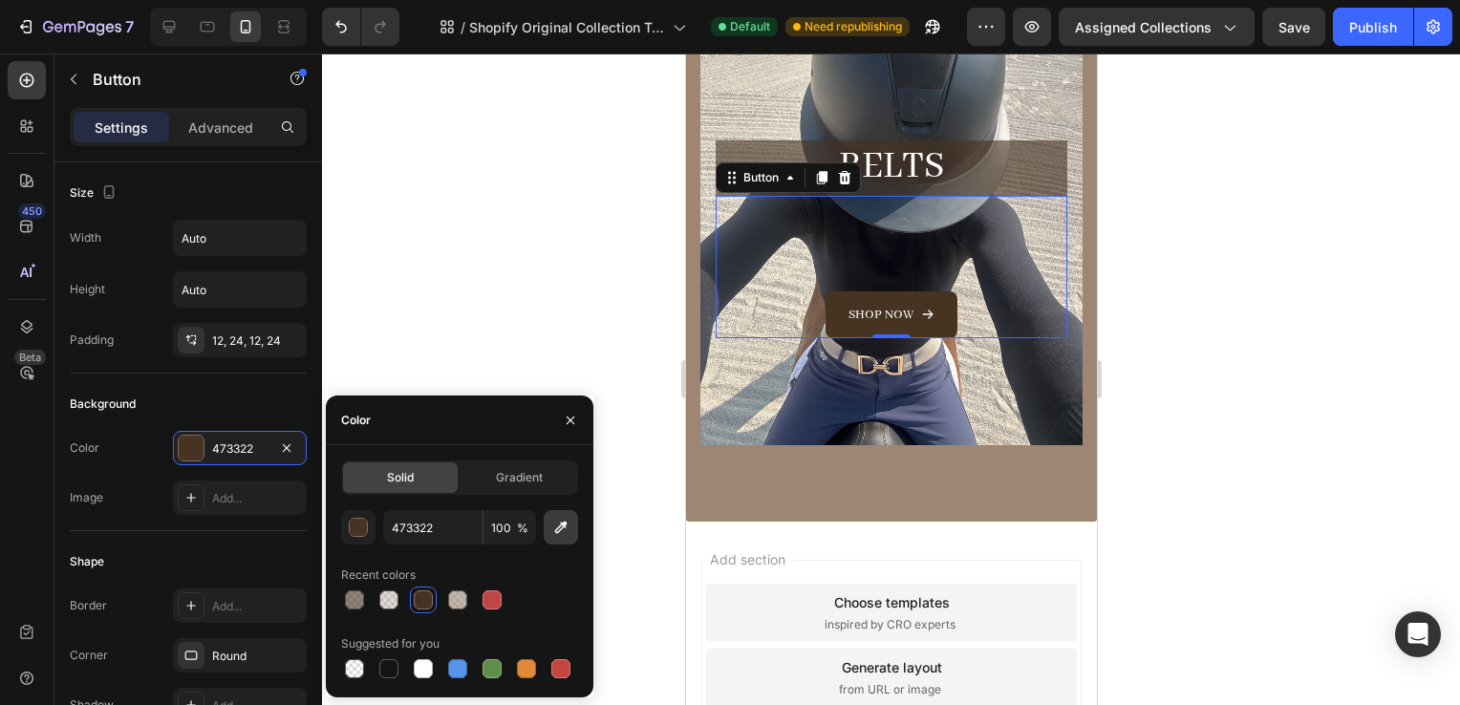
click at [571, 516] on button "button" at bounding box center [561, 527] width 34 height 34
type input "9E8673"
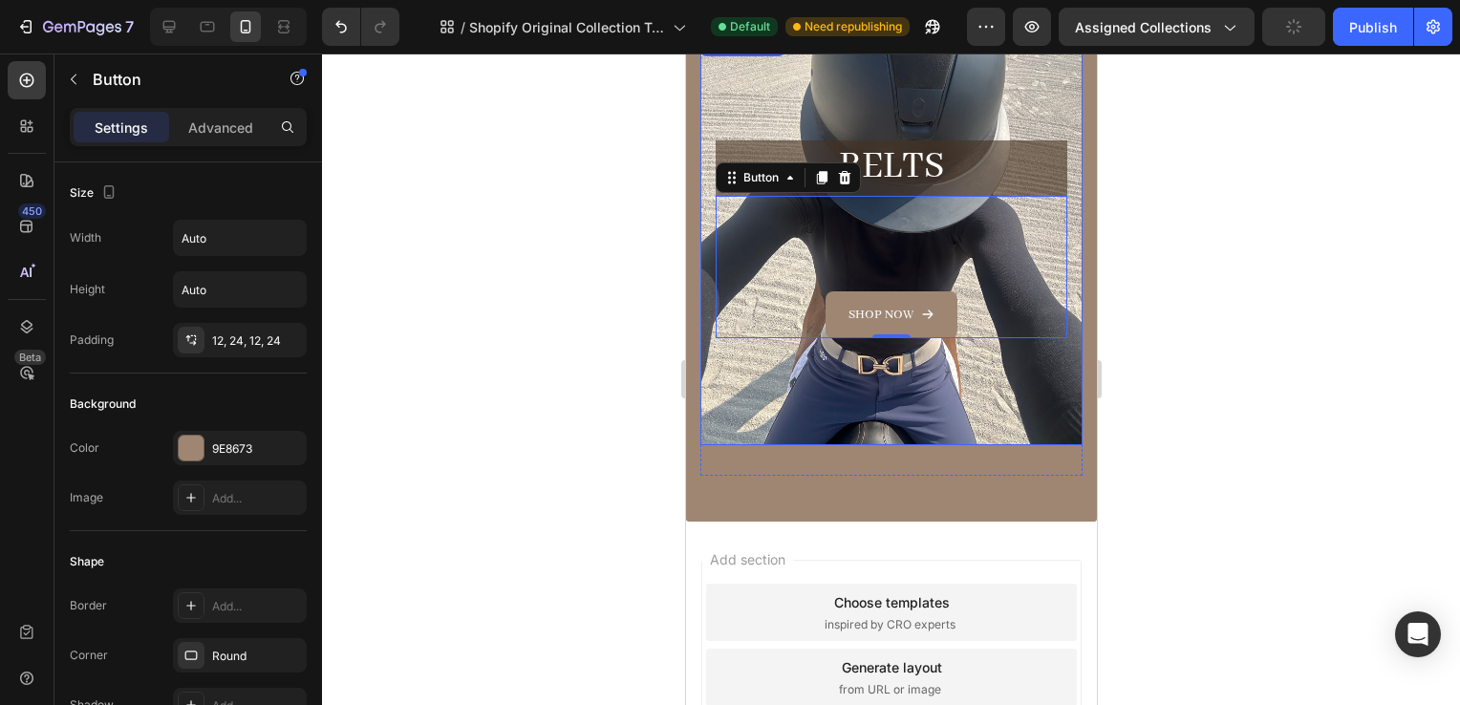
click at [1181, 426] on div at bounding box center [891, 380] width 1138 height 652
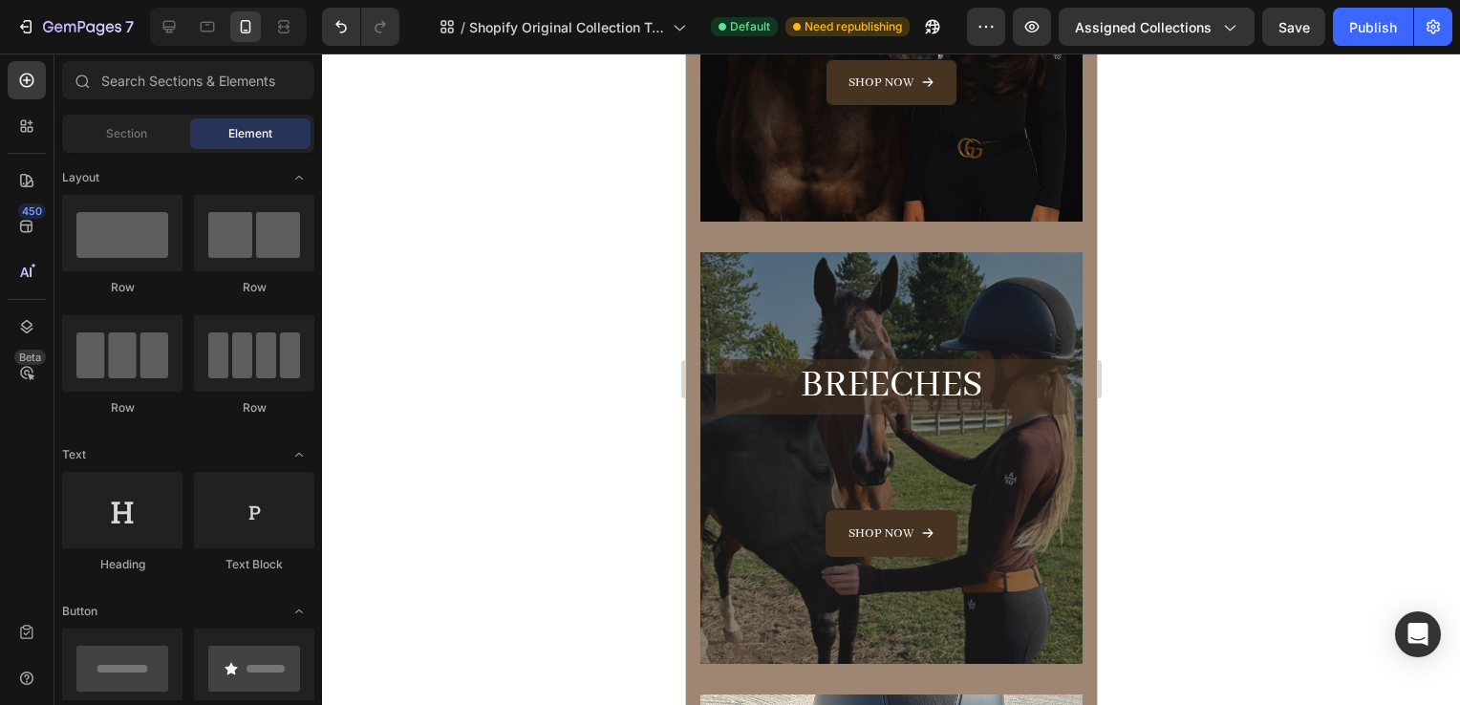
scroll to position [0, 0]
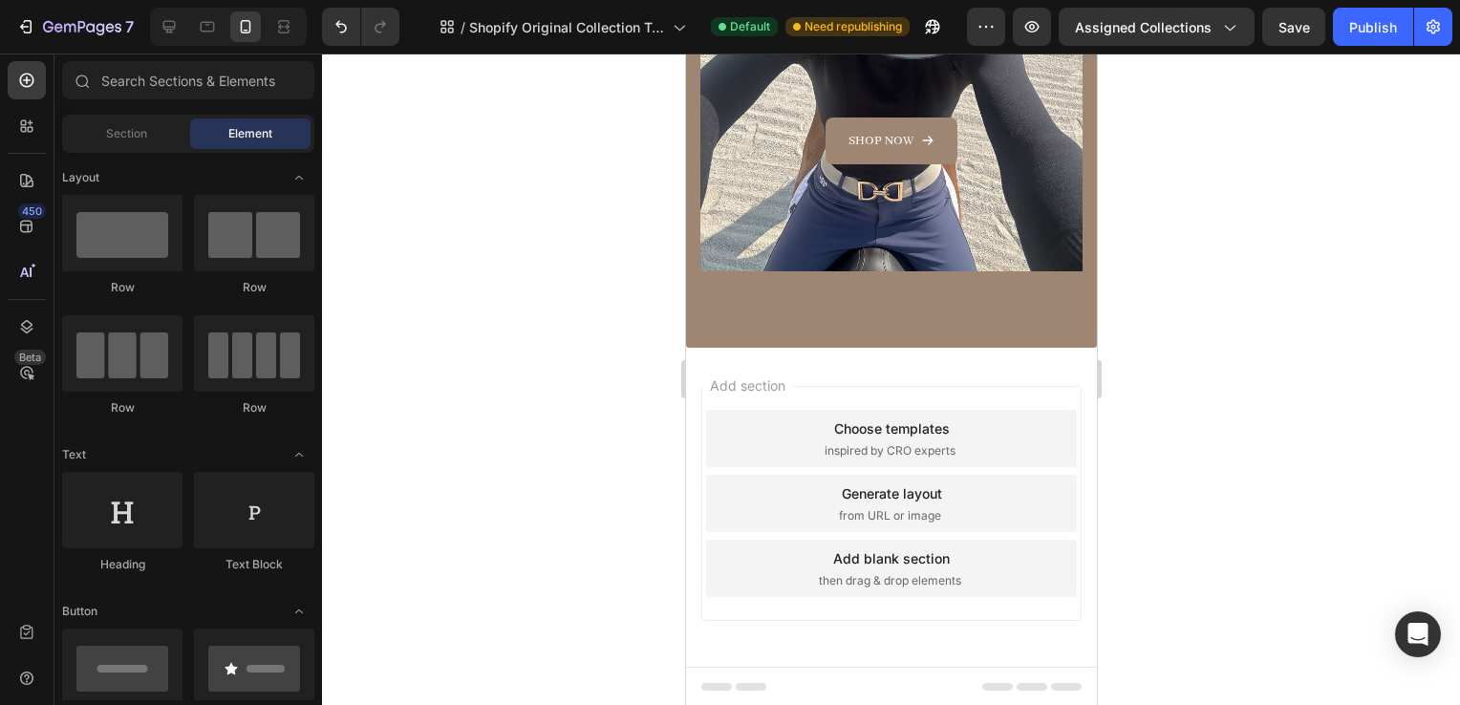
click at [1214, 548] on div at bounding box center [891, 380] width 1138 height 652
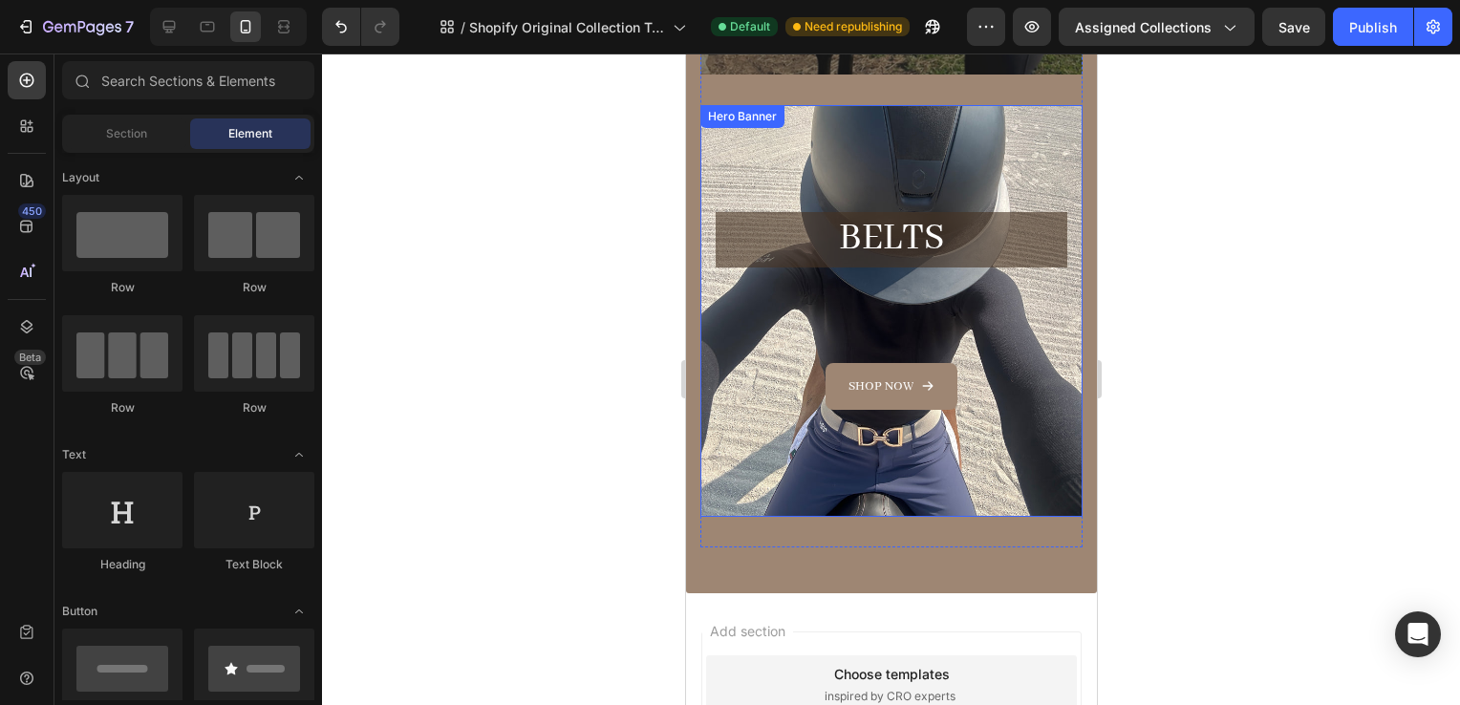
scroll to position [1070, 0]
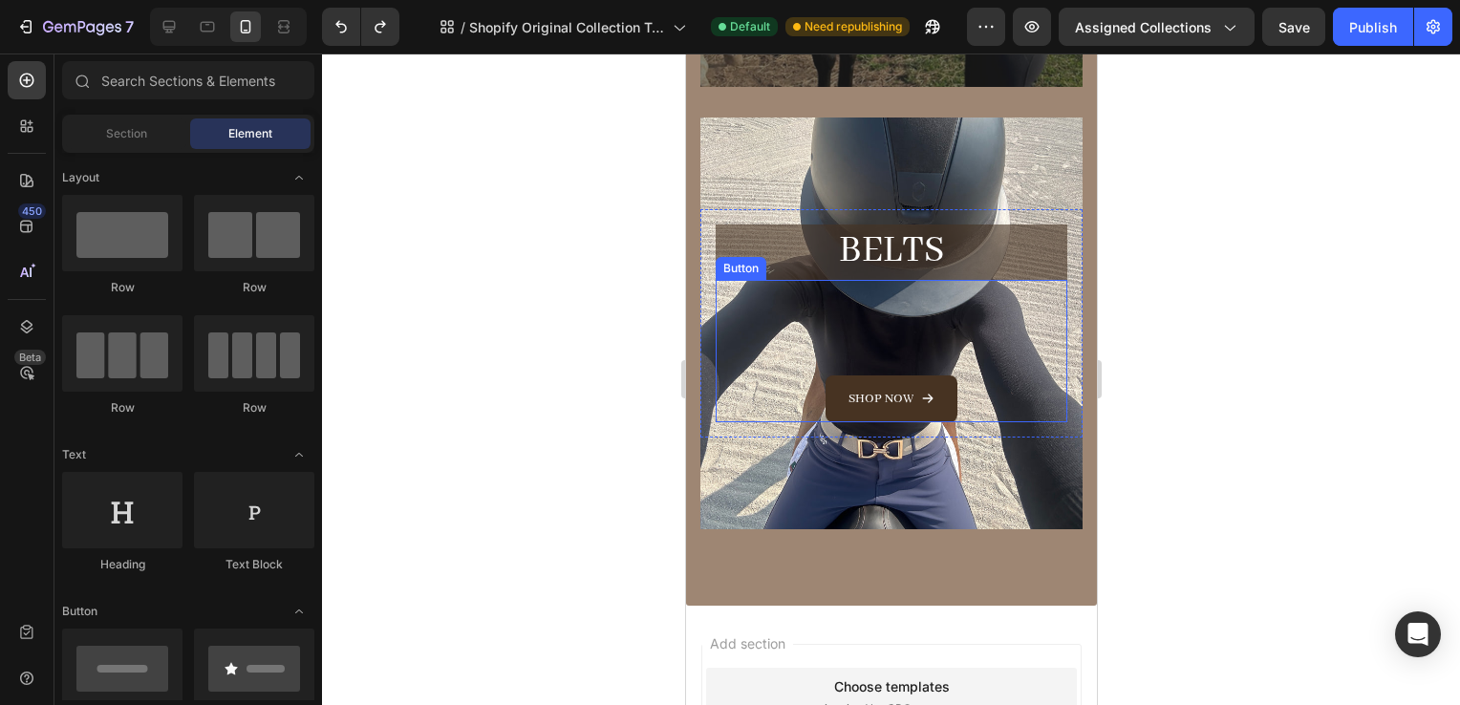
click at [1182, 289] on div at bounding box center [891, 380] width 1138 height 652
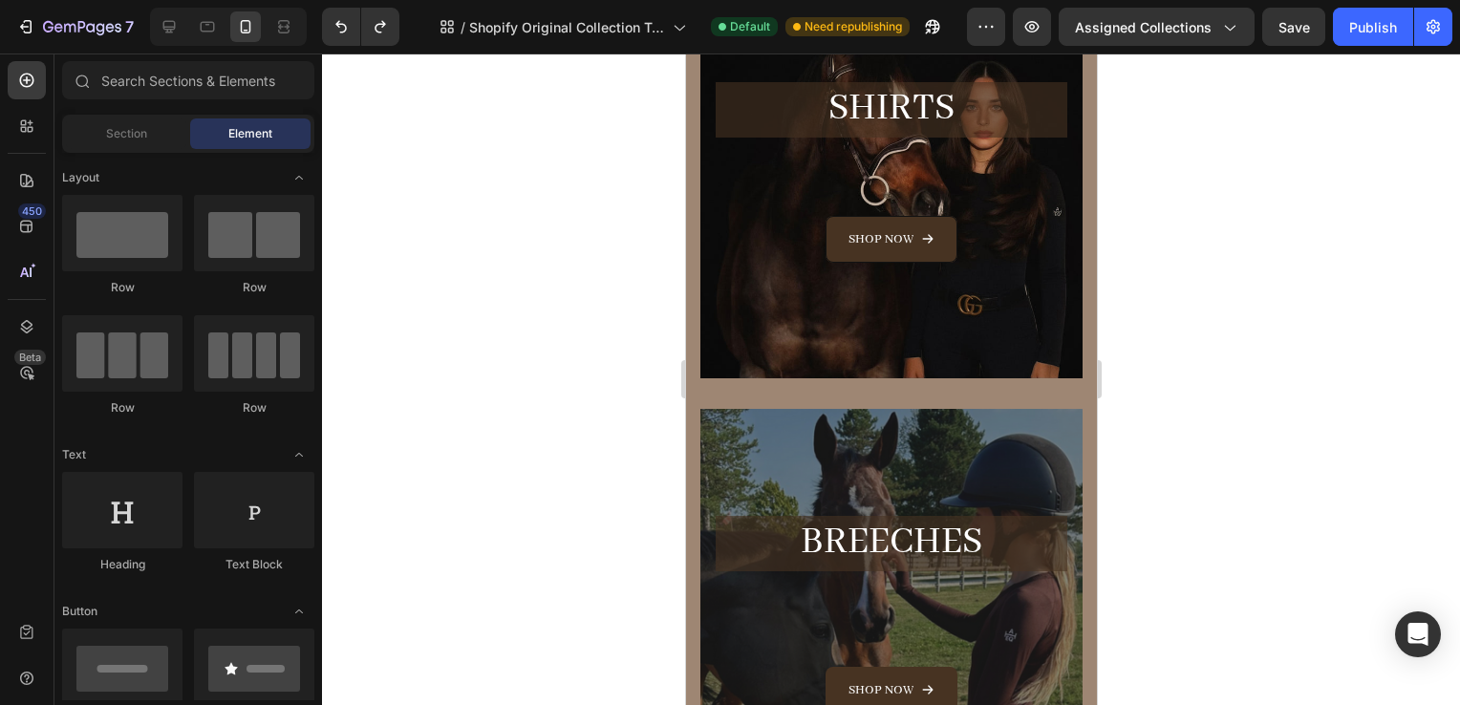
scroll to position [233, 0]
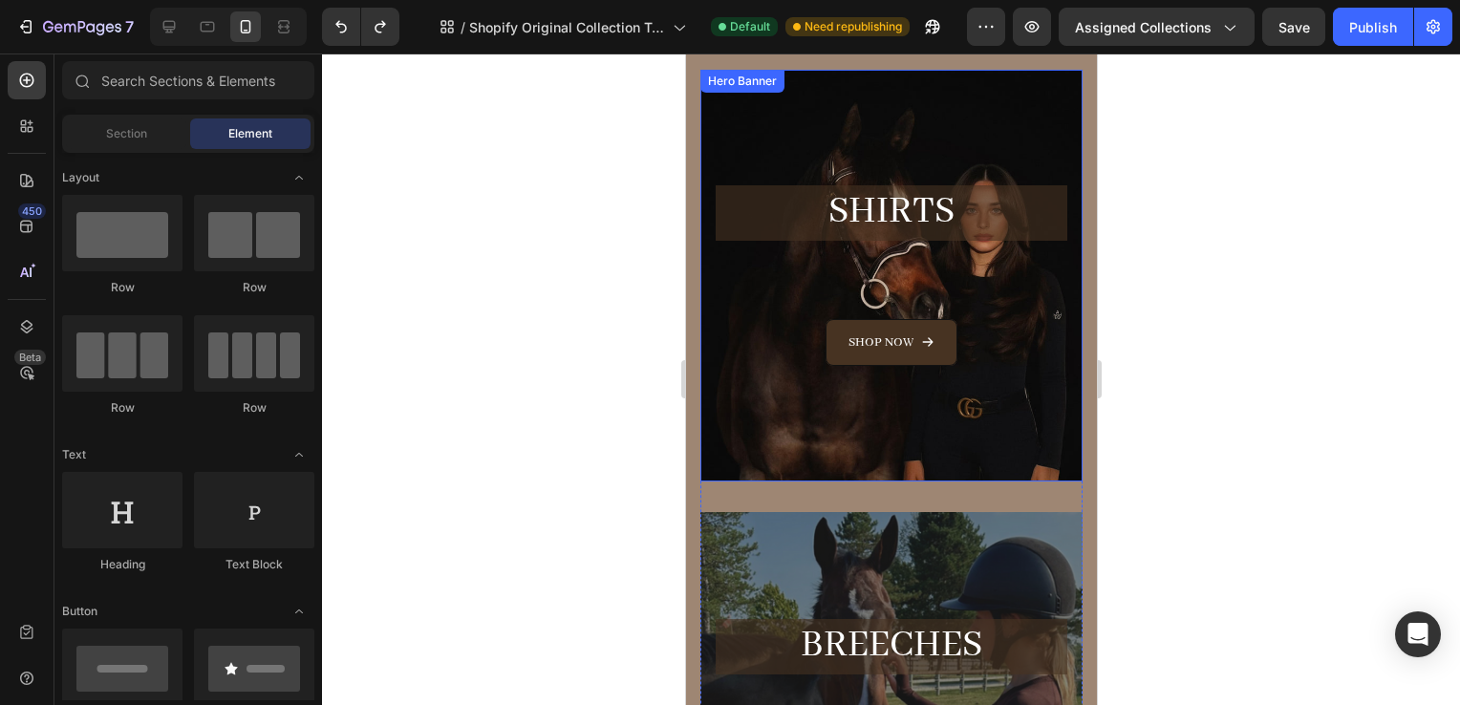
click at [974, 137] on div "Overlay" at bounding box center [891, 276] width 382 height 412
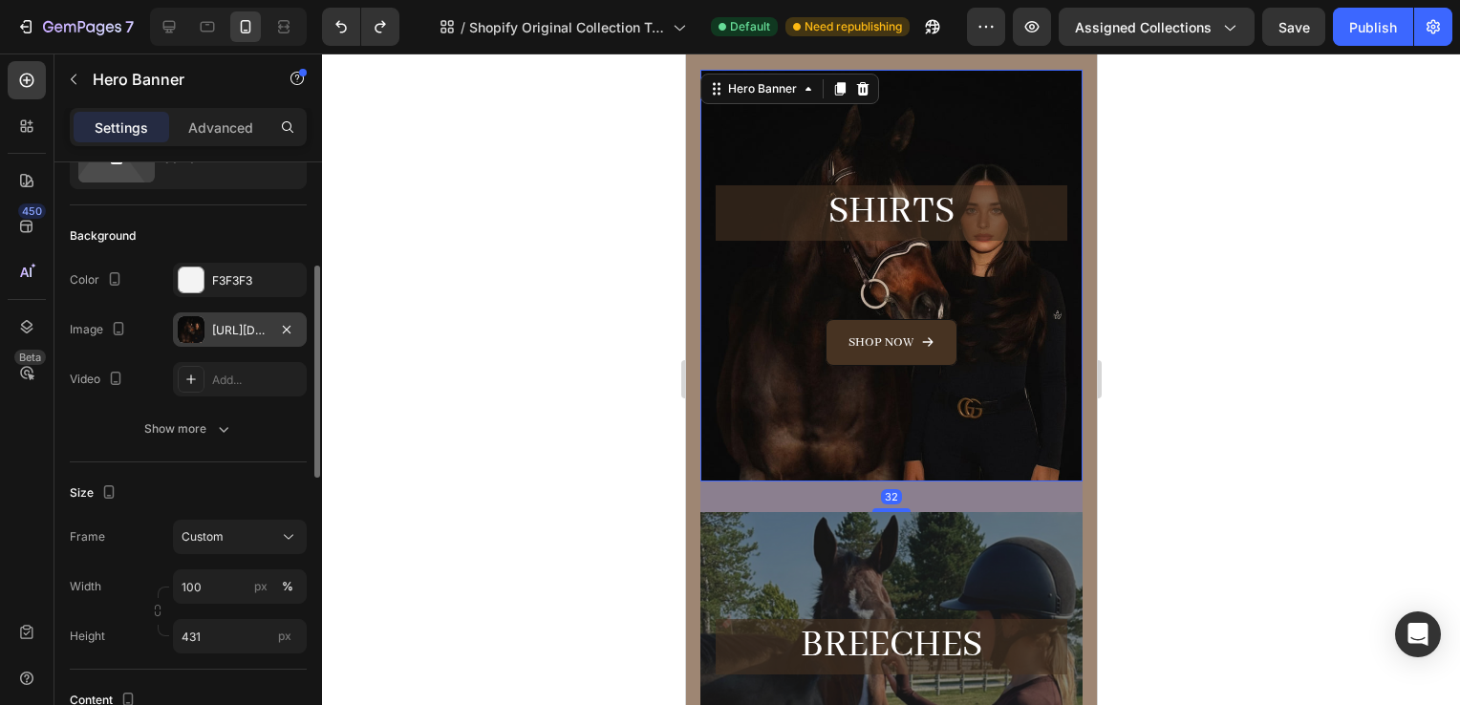
scroll to position [246, 0]
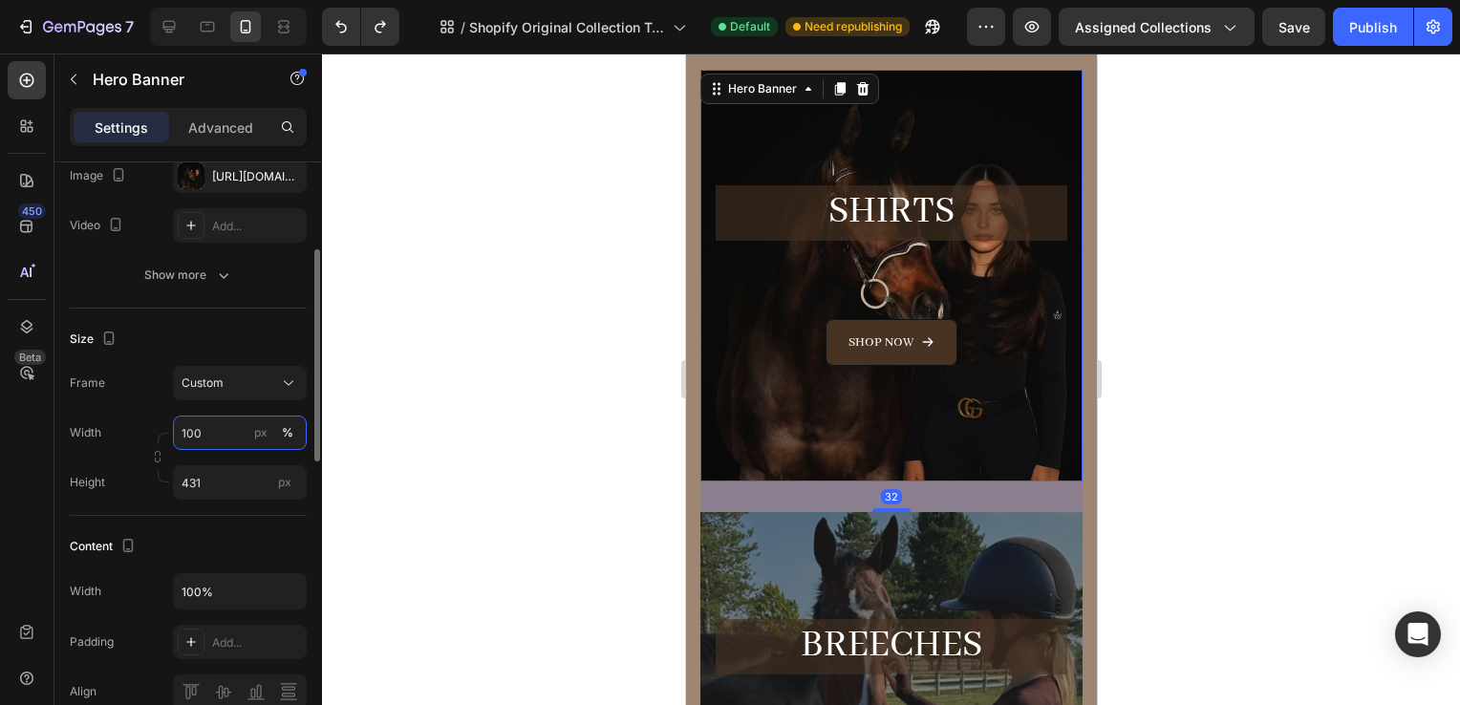
click at [213, 431] on input "100" at bounding box center [240, 433] width 134 height 34
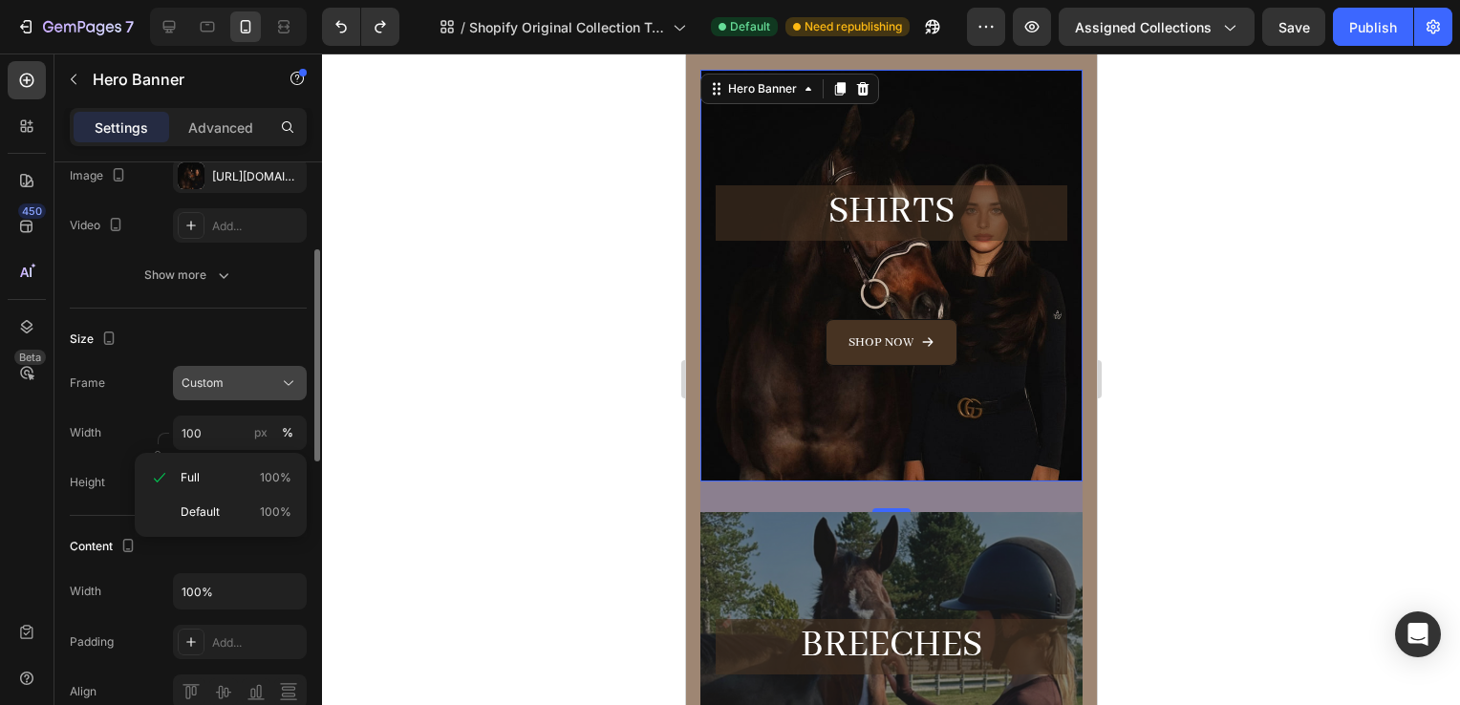
click at [246, 384] on div "Custom" at bounding box center [229, 383] width 94 height 17
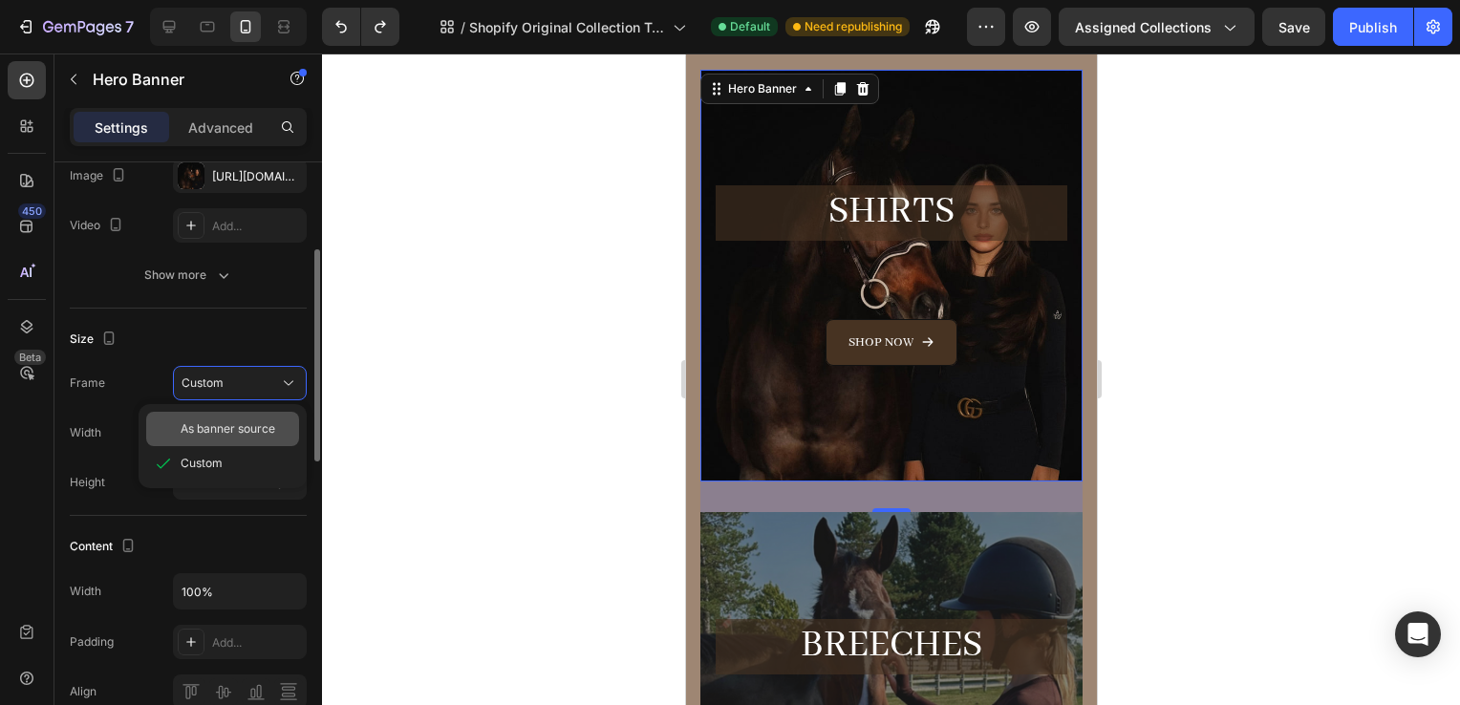
click at [224, 422] on span "As banner source" at bounding box center [228, 429] width 95 height 17
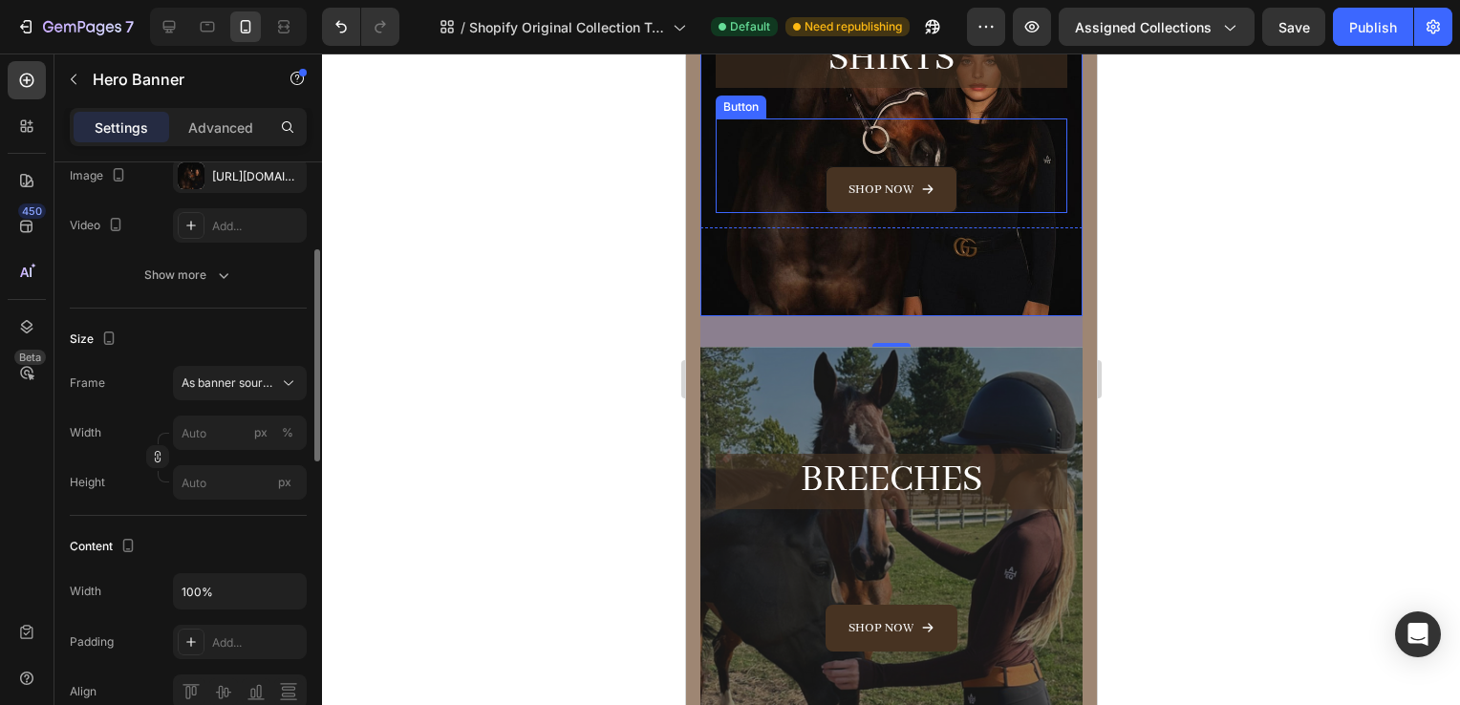
scroll to position [375, 0]
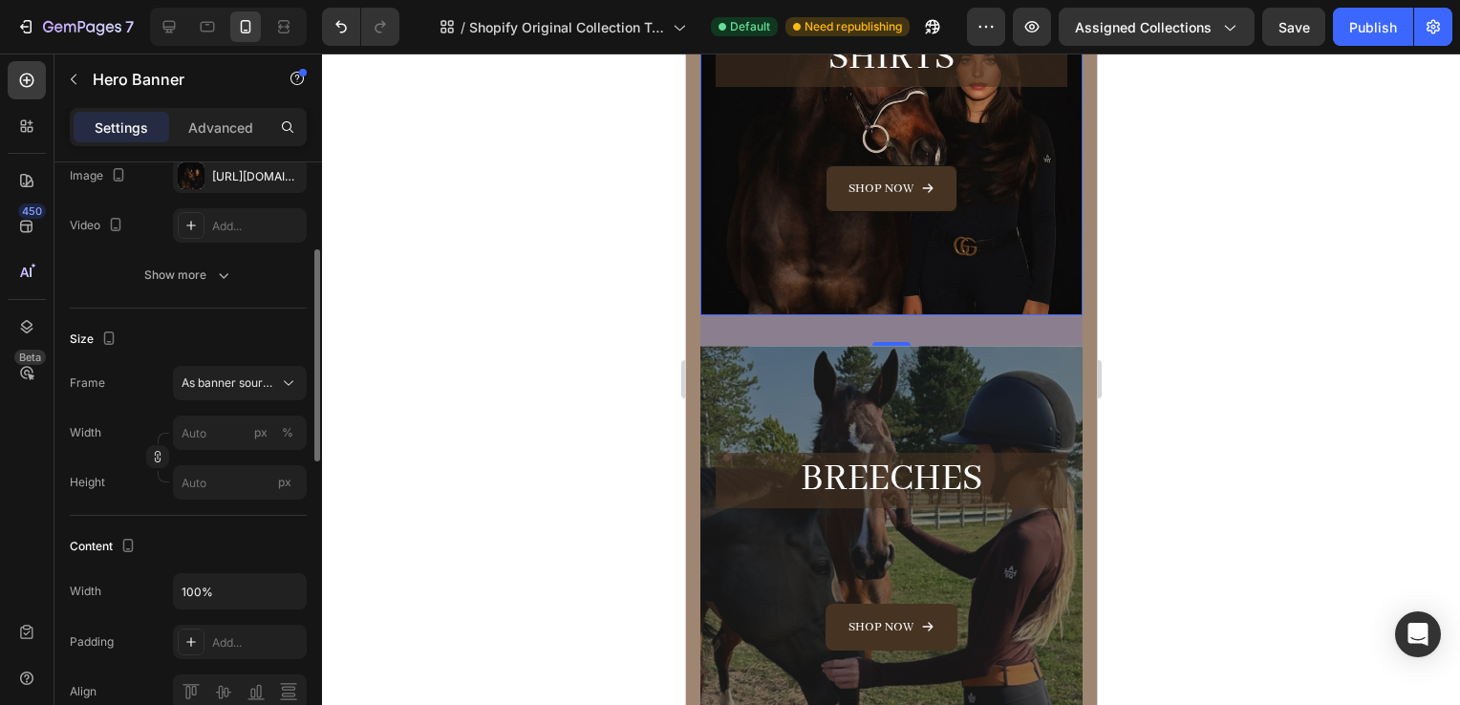
click at [766, 322] on div "32" at bounding box center [891, 330] width 382 height 31
click at [750, 352] on div "Overlay" at bounding box center [891, 552] width 382 height 412
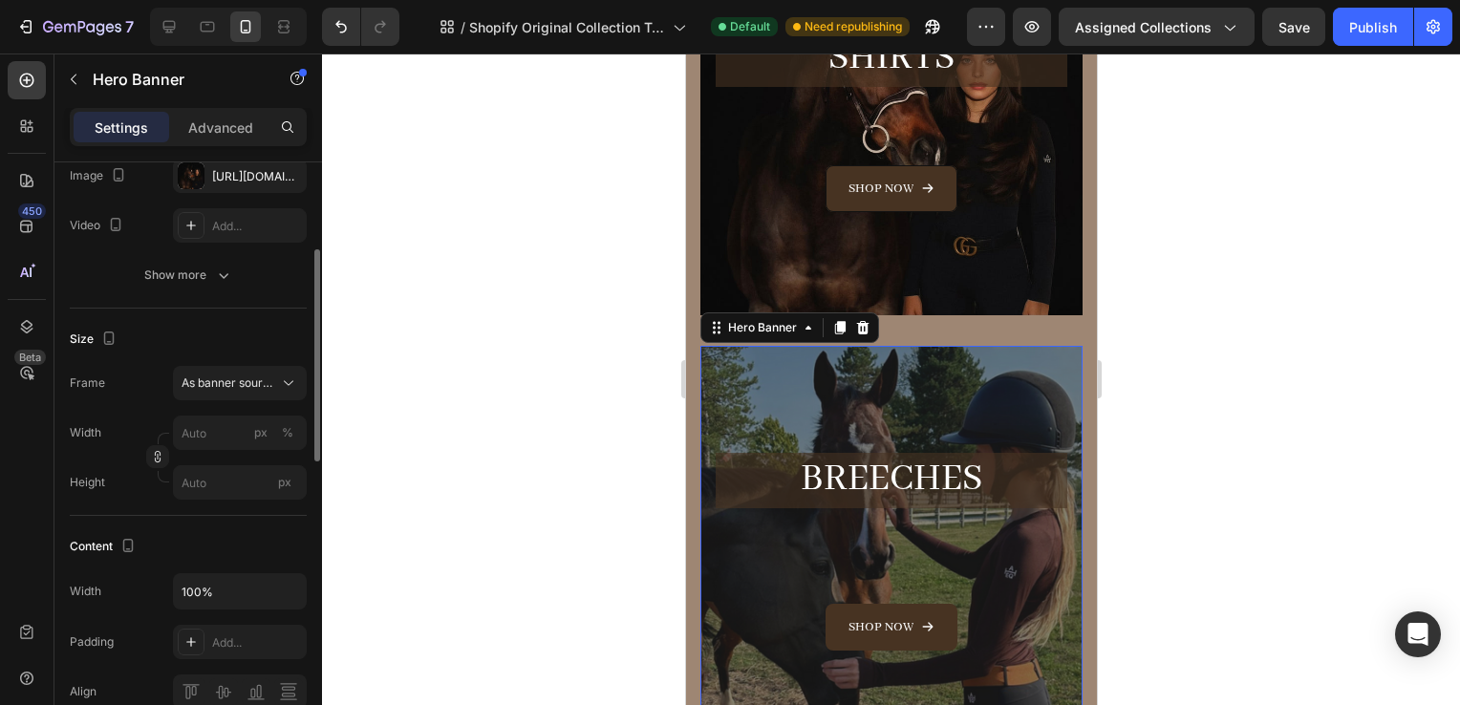
scroll to position [245, 0]
click at [233, 383] on div "Custom" at bounding box center [229, 384] width 94 height 17
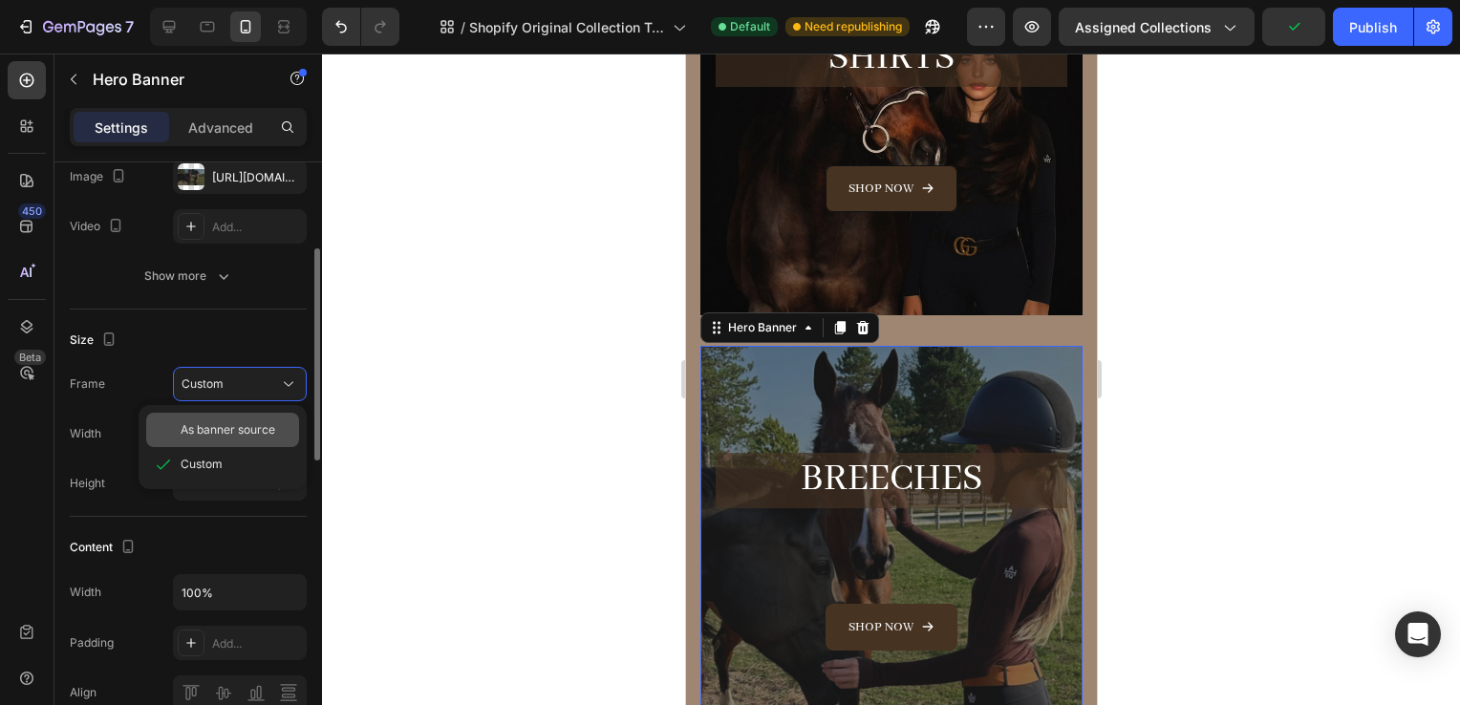
click at [263, 434] on span "As banner source" at bounding box center [228, 429] width 95 height 17
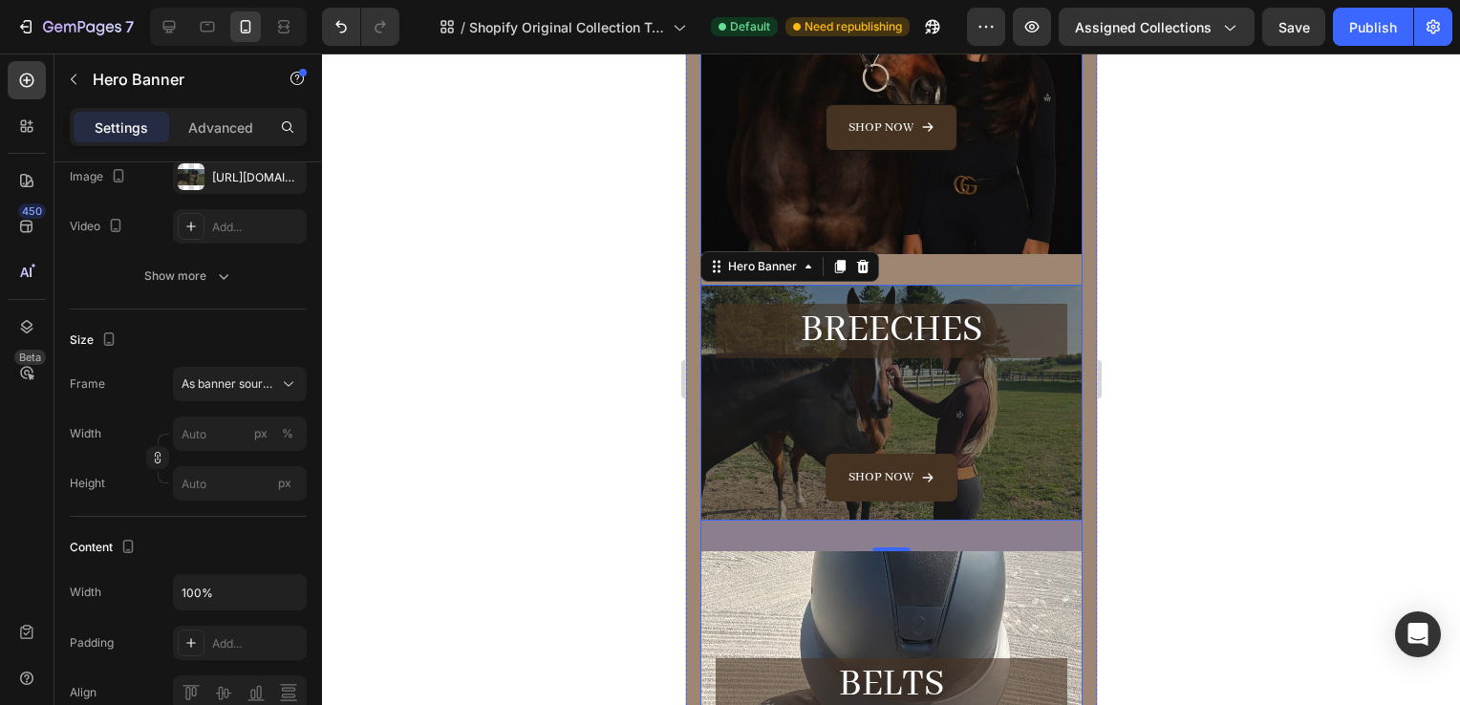
scroll to position [260, 0]
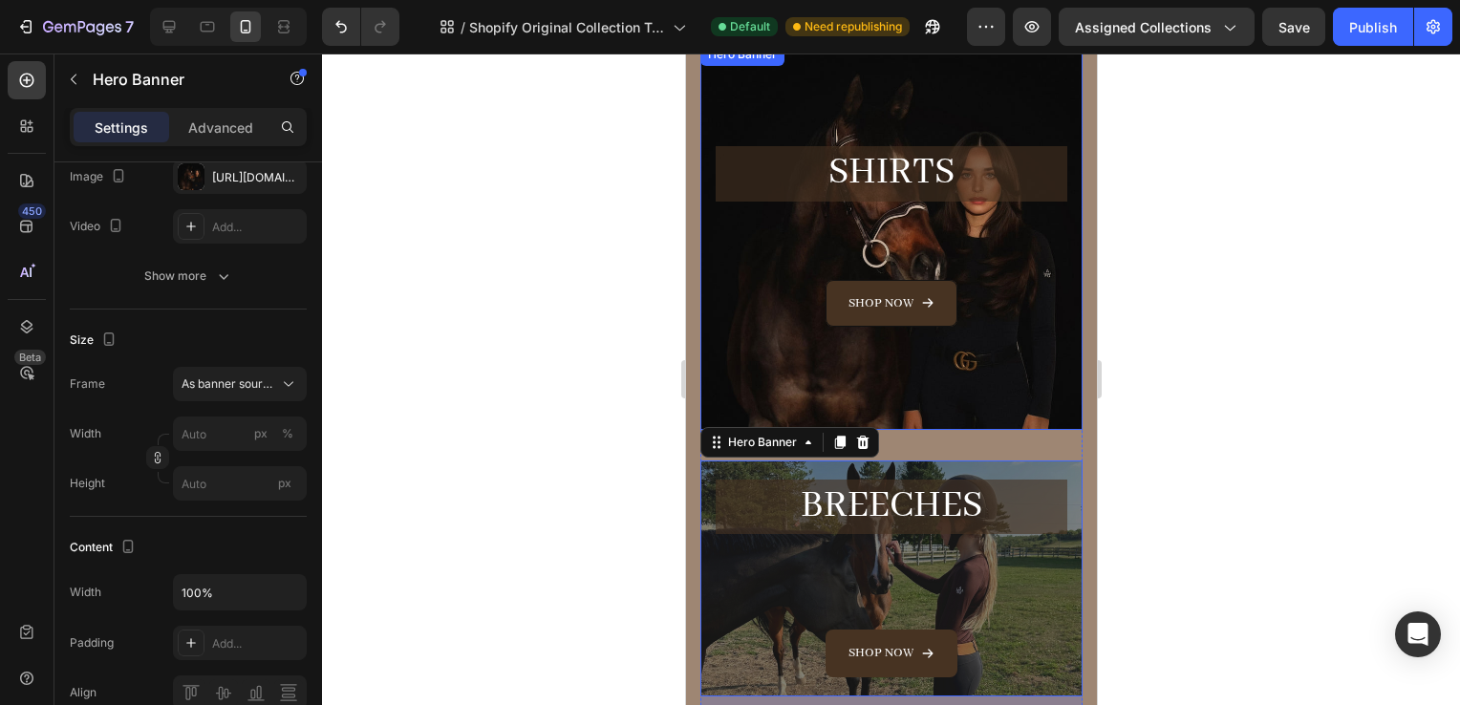
click at [1024, 96] on div "Overlay" at bounding box center [891, 236] width 382 height 387
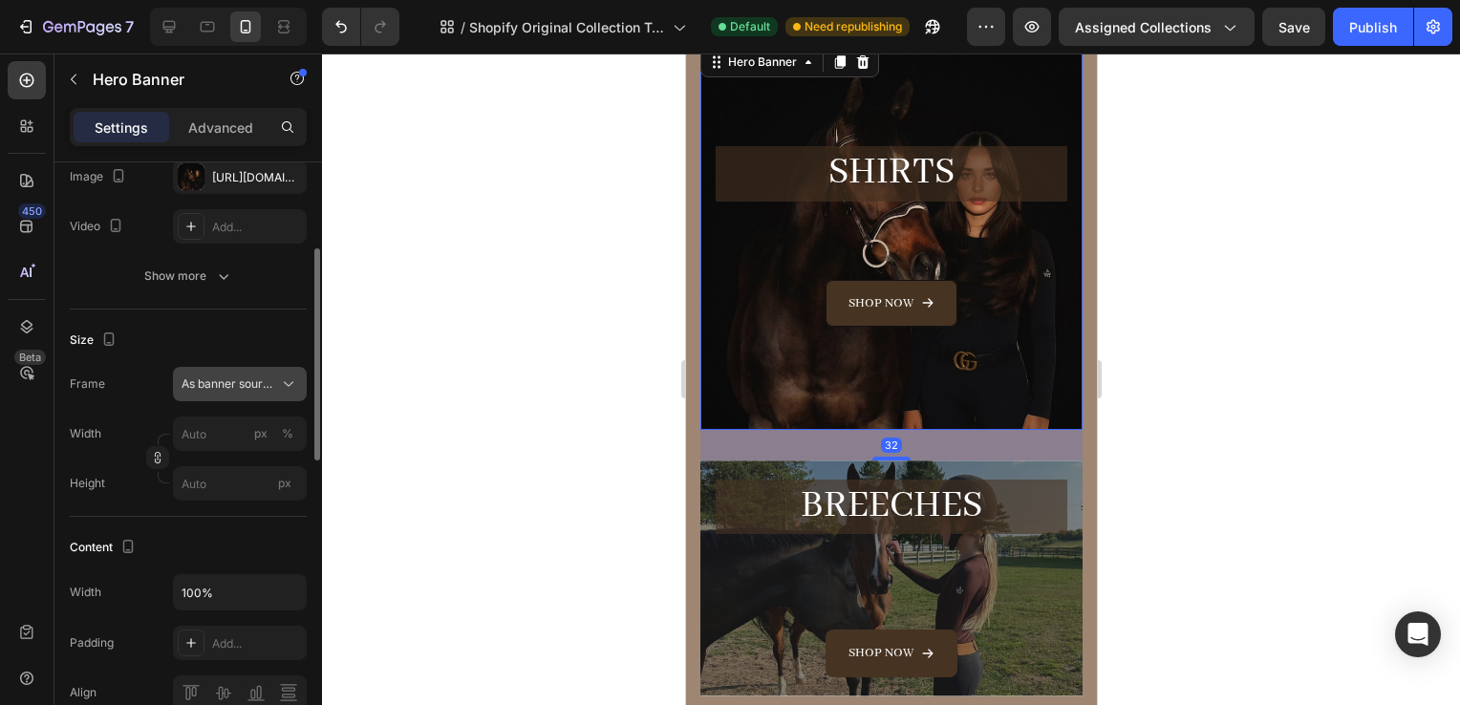
click at [220, 387] on span "As banner source" at bounding box center [229, 384] width 94 height 17
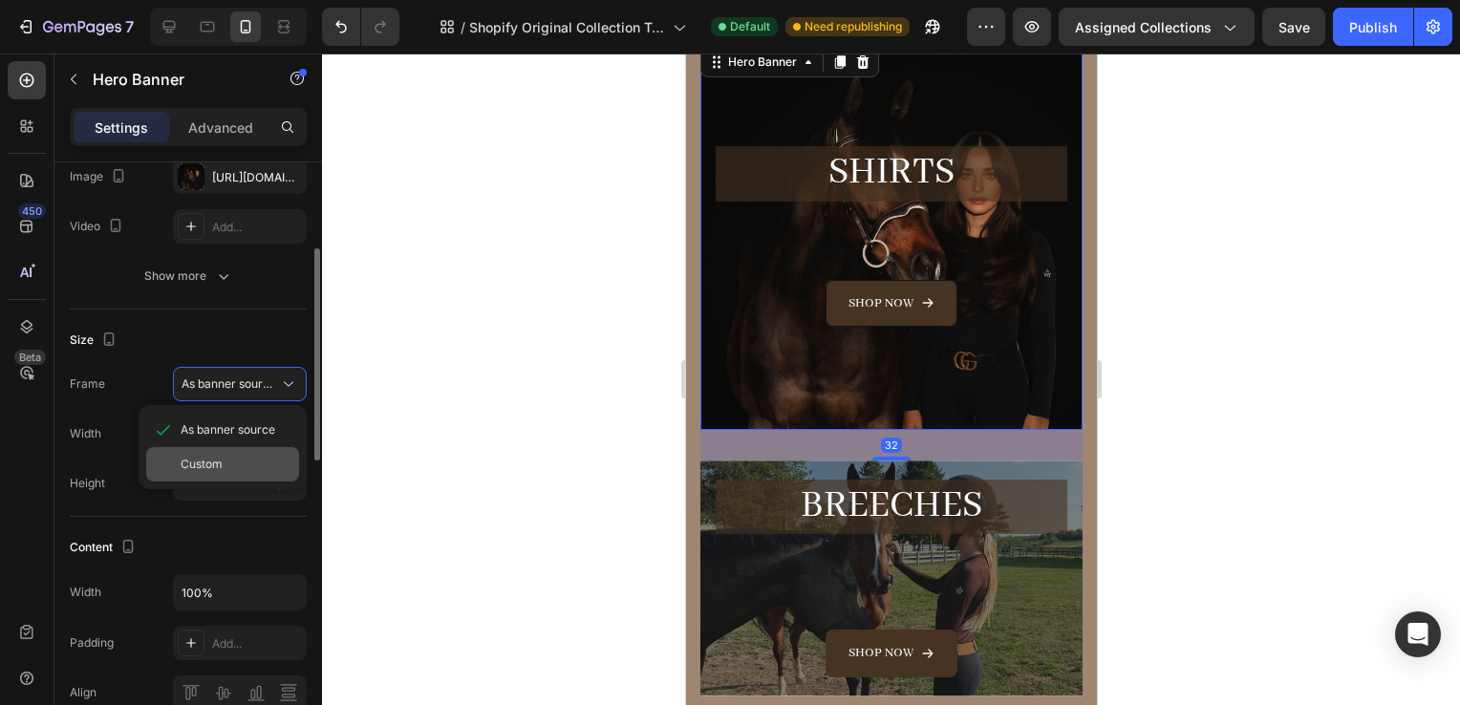
click at [222, 464] on span "Custom" at bounding box center [202, 464] width 42 height 17
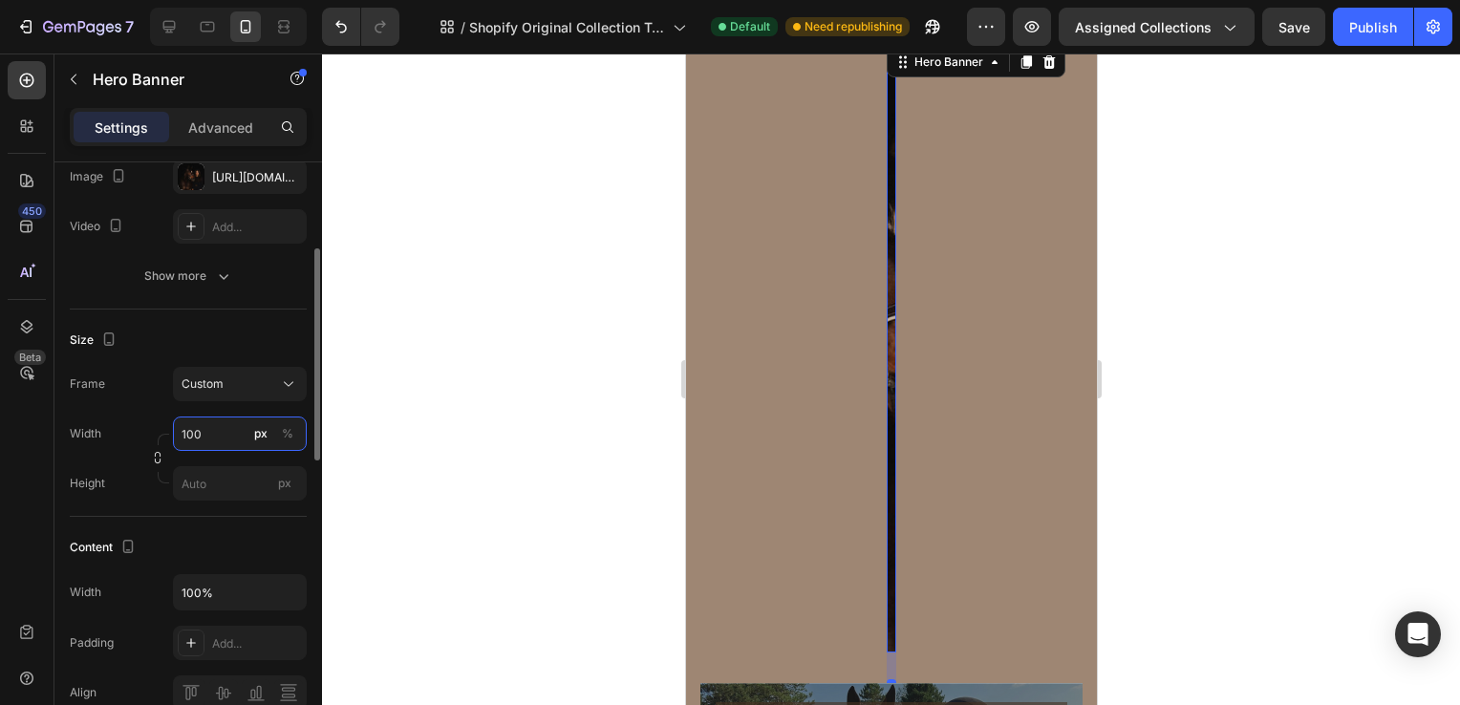
type input "1000"
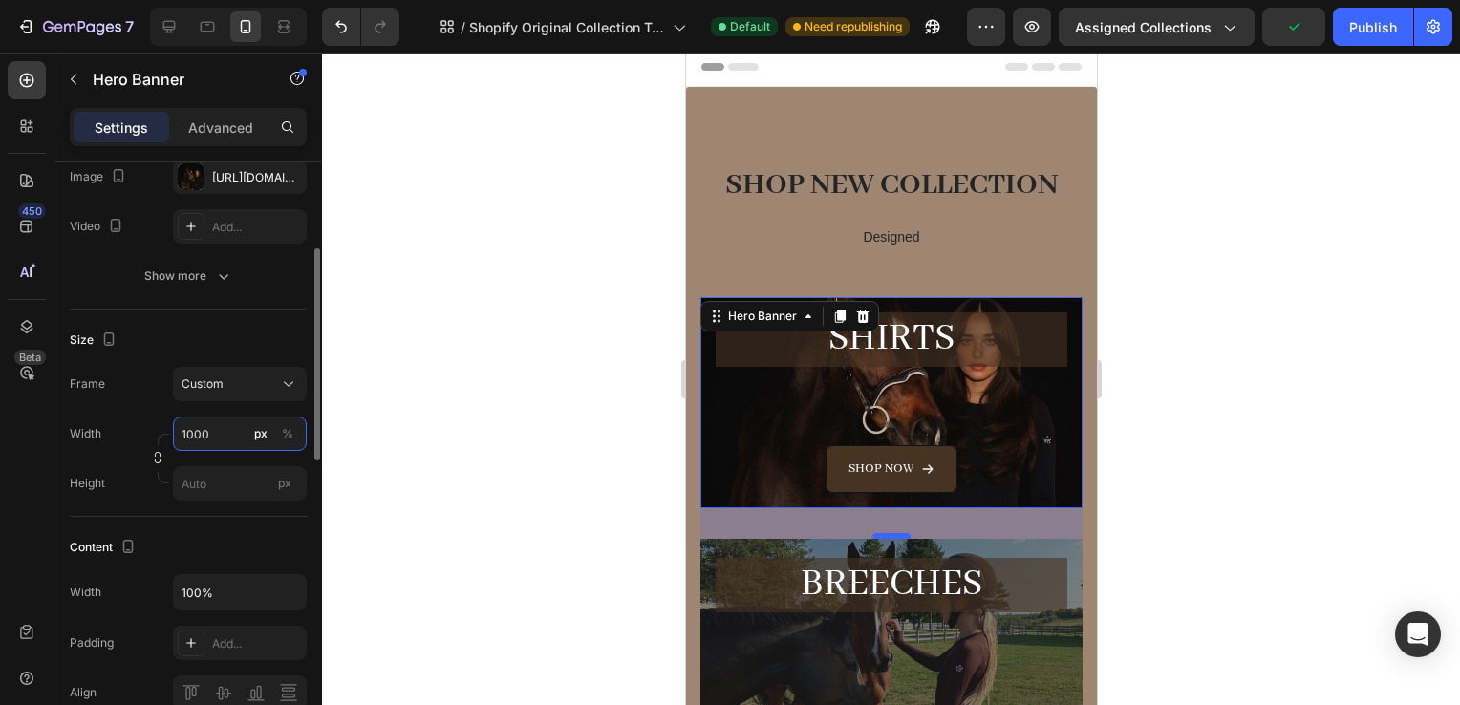
scroll to position [7, 0]
click at [1265, 355] on div at bounding box center [891, 380] width 1138 height 652
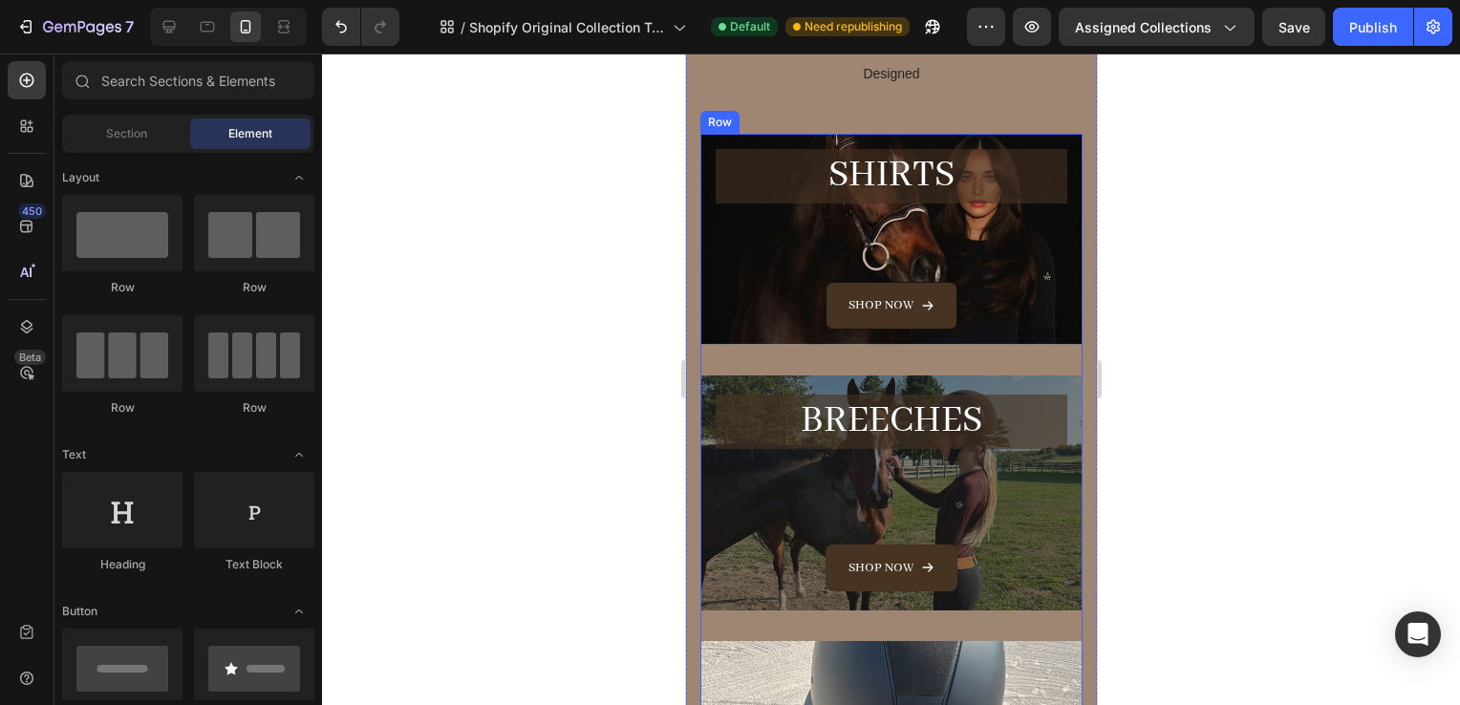
scroll to position [399, 0]
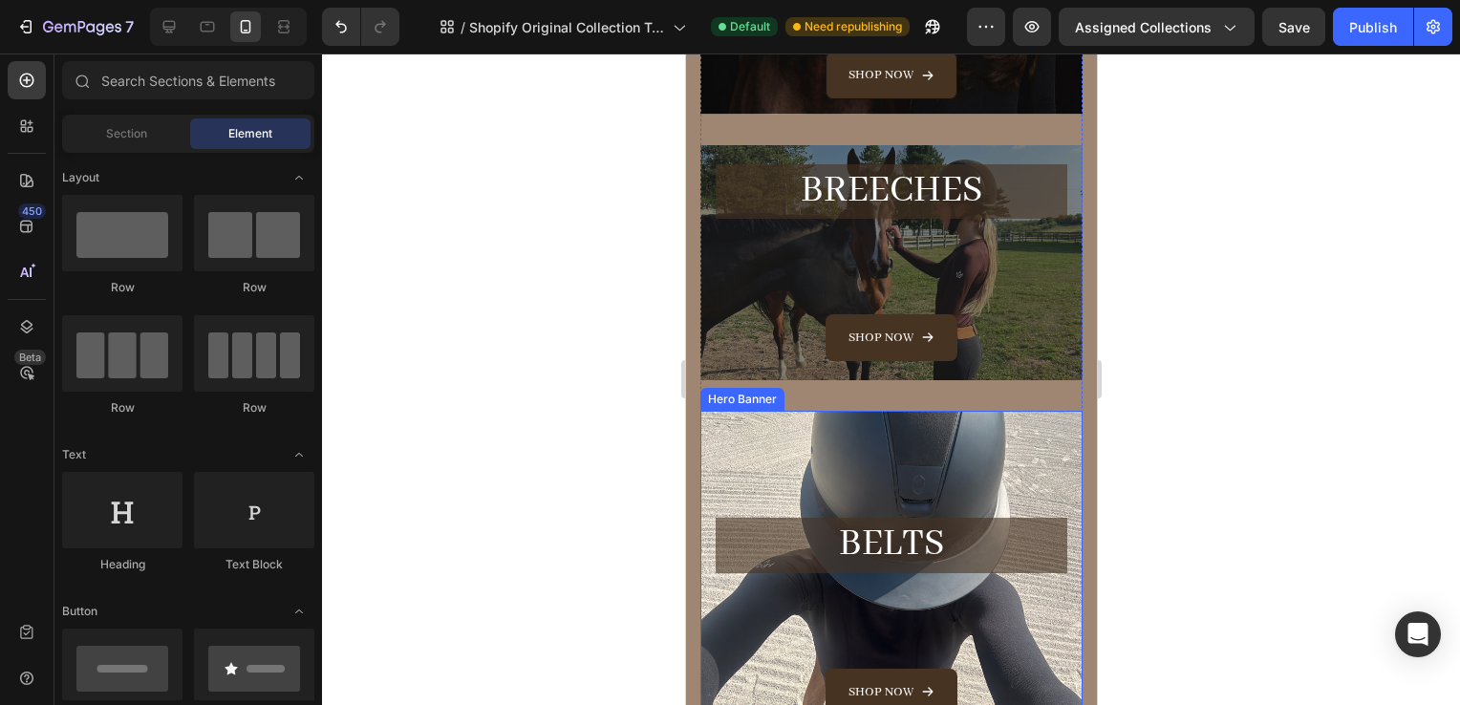
click at [1034, 464] on div "Overlay" at bounding box center [891, 617] width 382 height 412
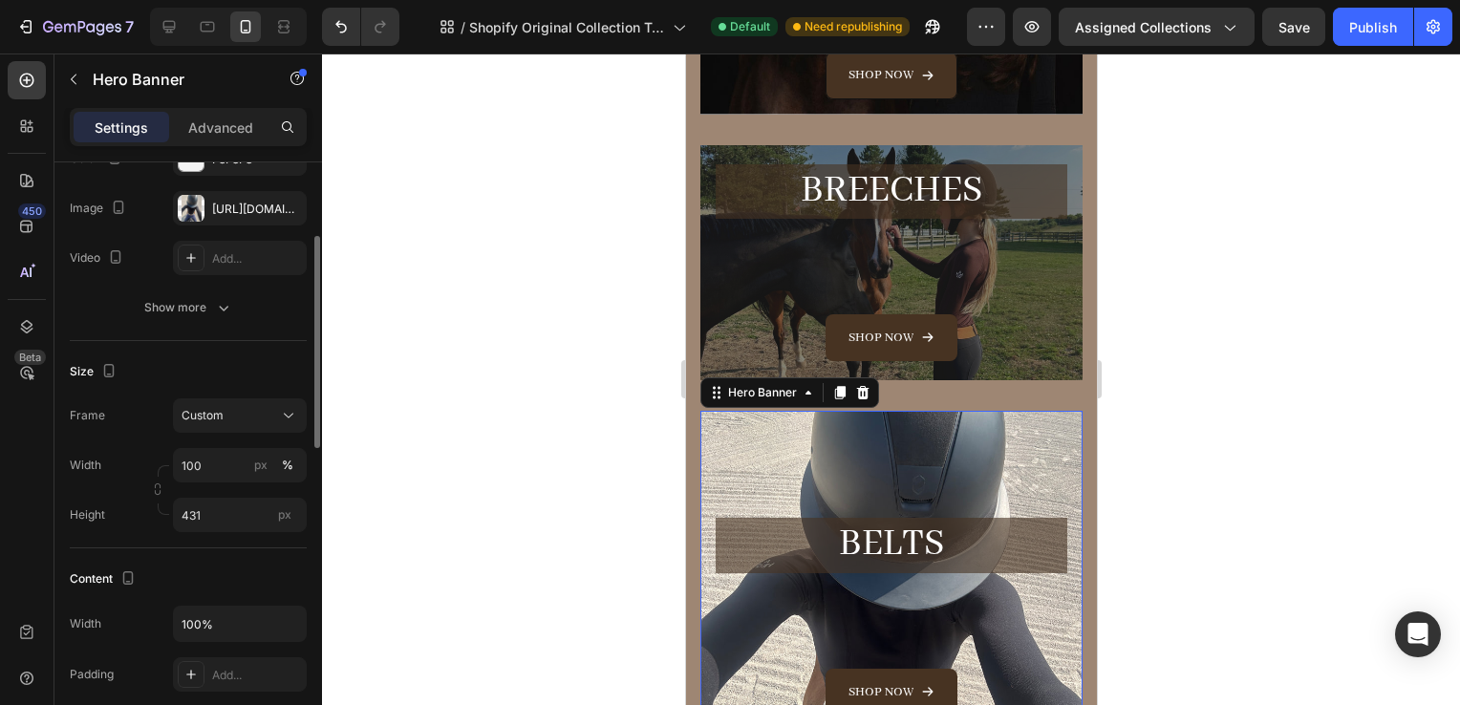
scroll to position [212, 0]
click at [211, 428] on button "Custom" at bounding box center [240, 416] width 134 height 34
click at [241, 464] on span "As banner source" at bounding box center [228, 462] width 95 height 17
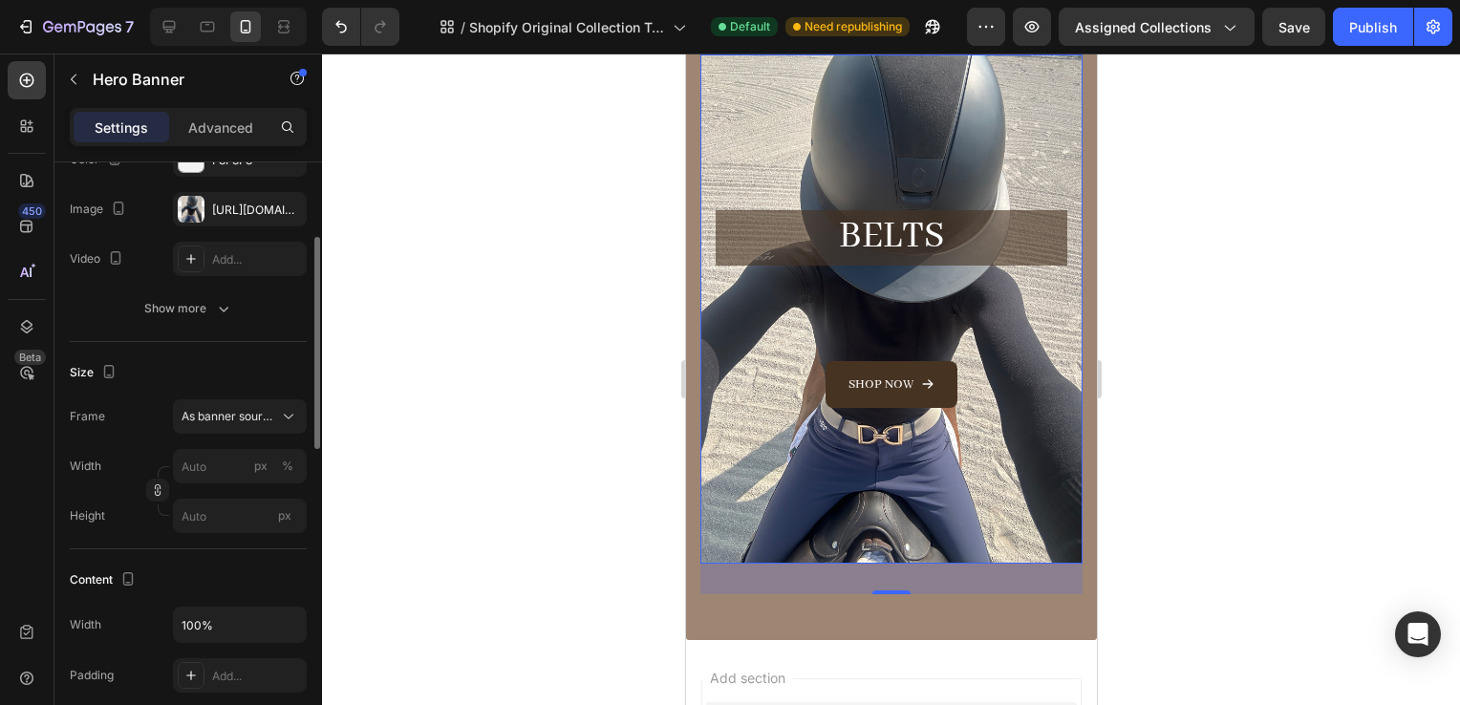
scroll to position [755, 0]
click at [219, 471] on input "px %" at bounding box center [240, 466] width 134 height 34
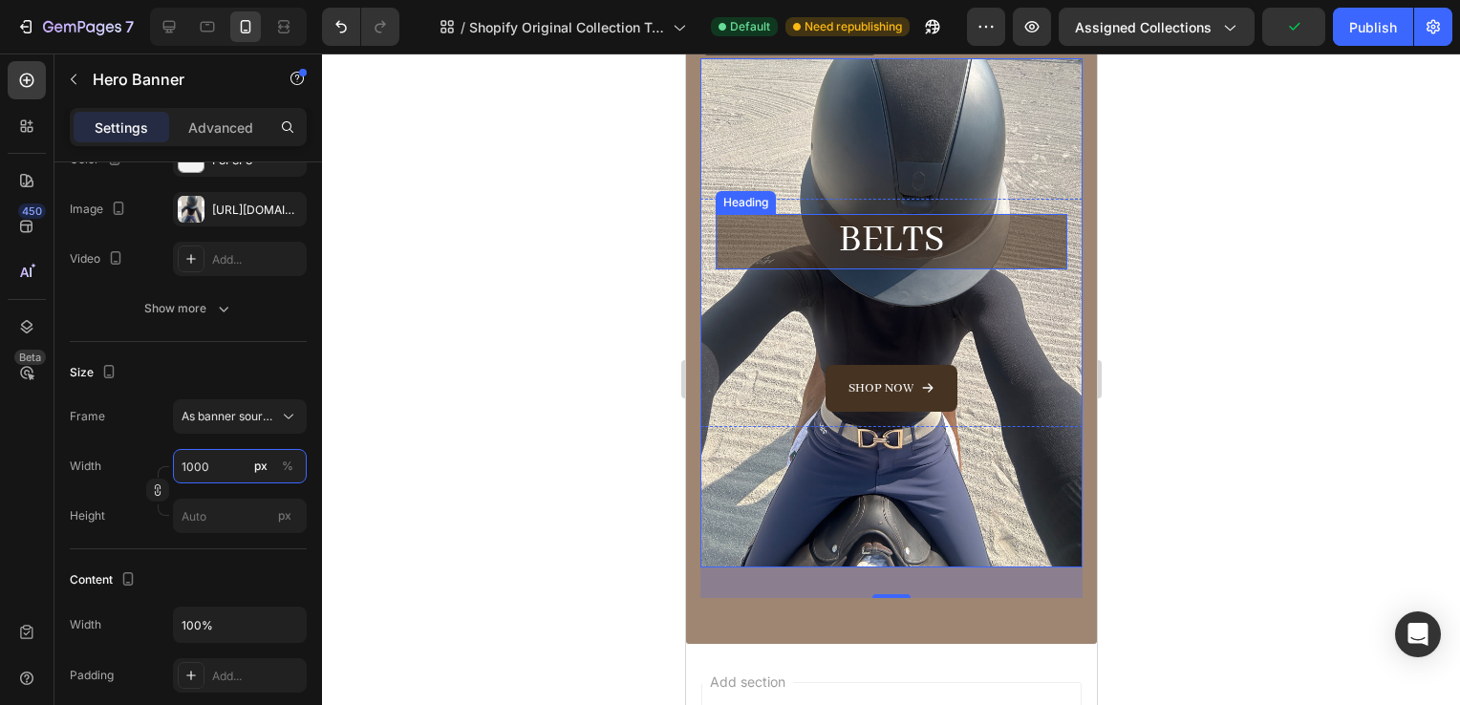
scroll to position [767, 0]
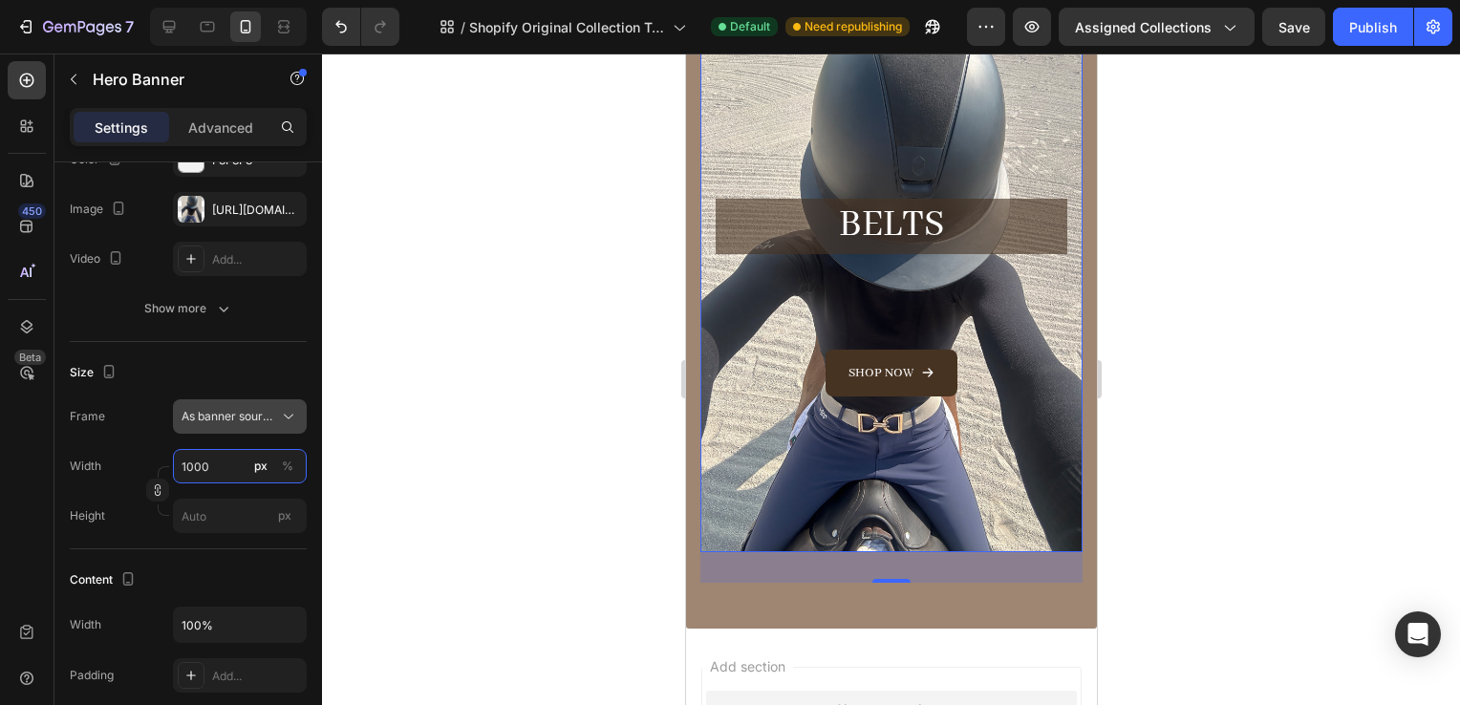
type input "1000"
click at [250, 401] on button "As banner source" at bounding box center [240, 416] width 134 height 34
click at [232, 488] on div "Custom" at bounding box center [236, 496] width 111 height 17
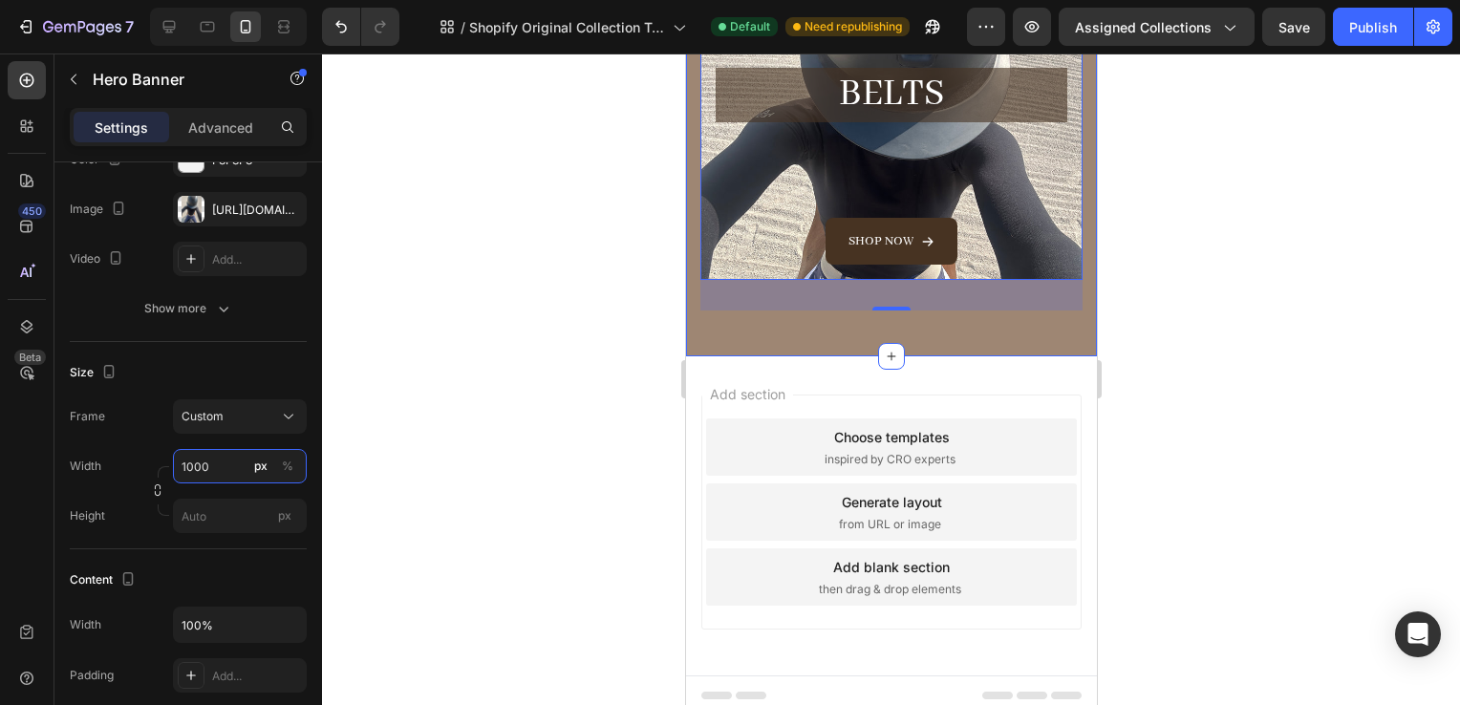
scroll to position [539, 0]
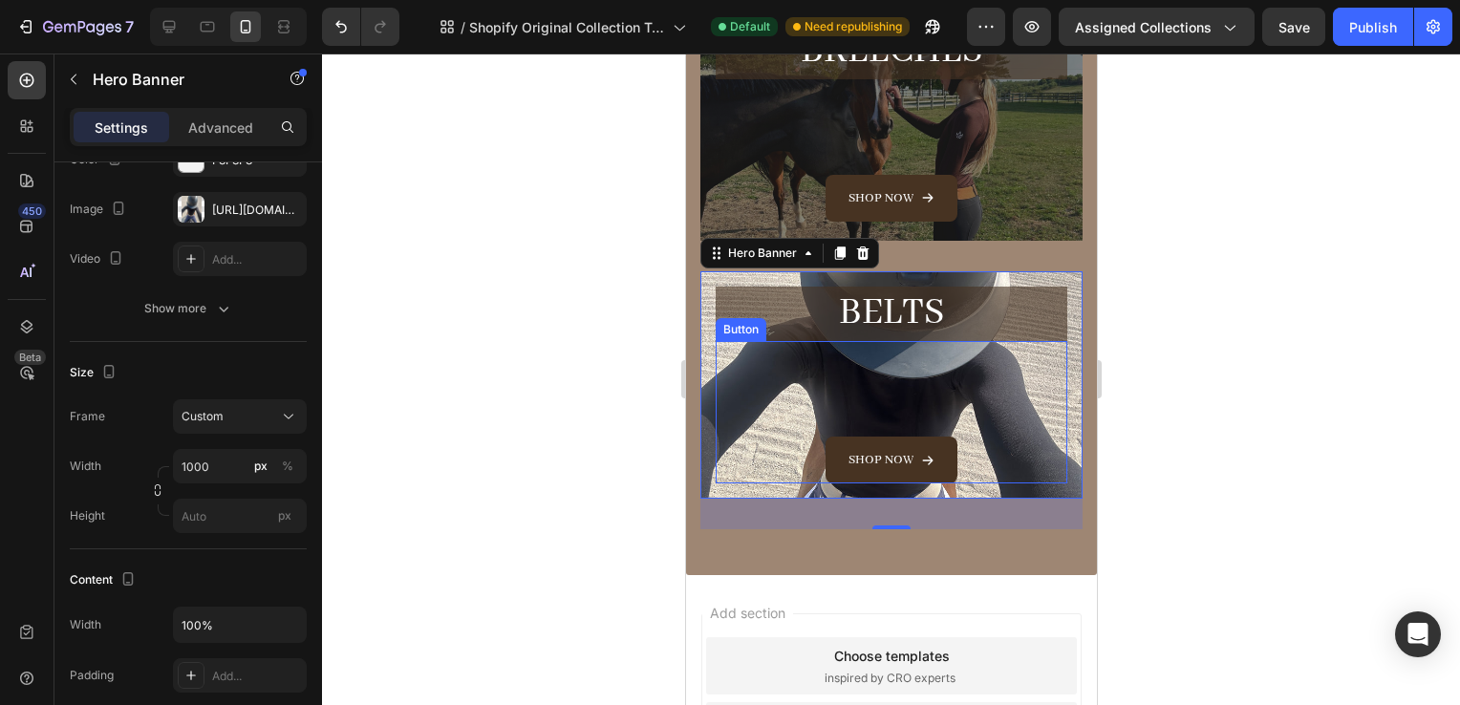
click at [972, 374] on div "Shop now Button" at bounding box center [891, 412] width 352 height 142
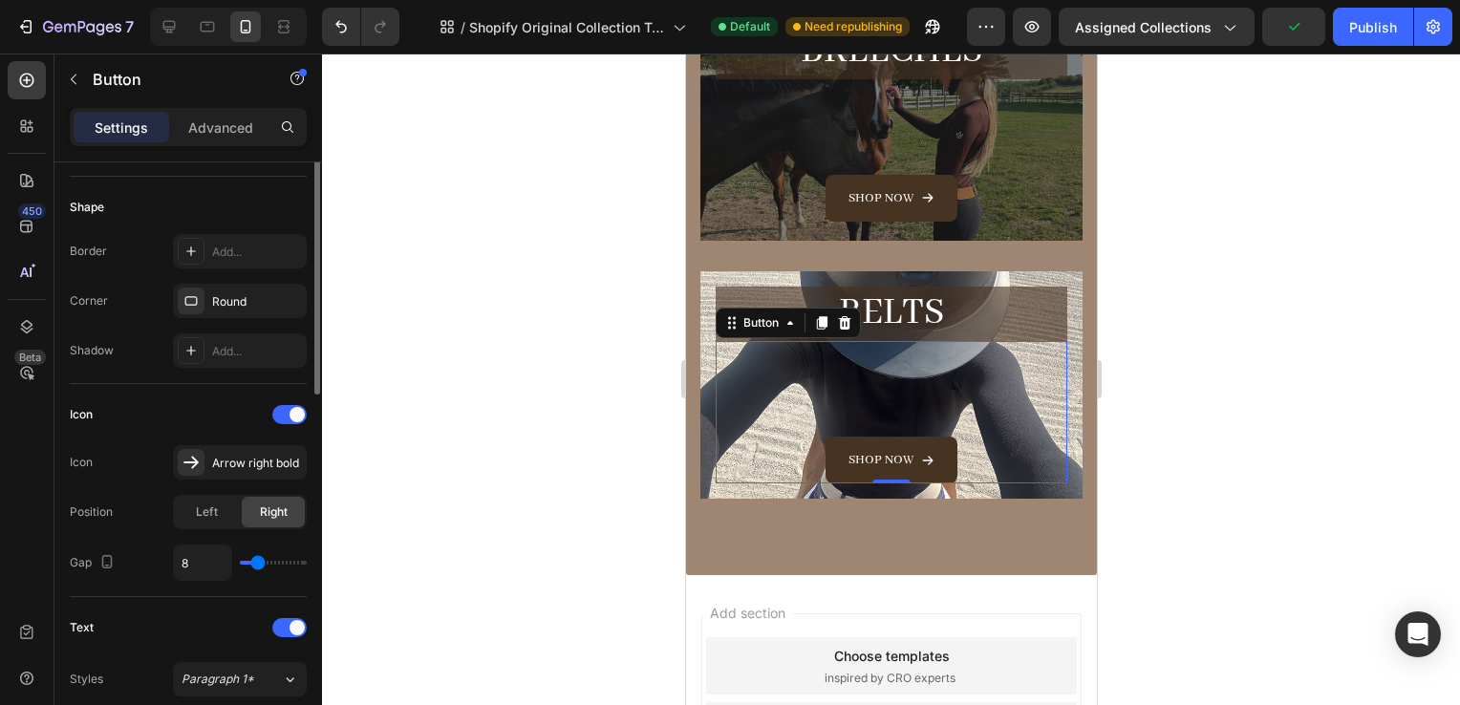
scroll to position [377, 0]
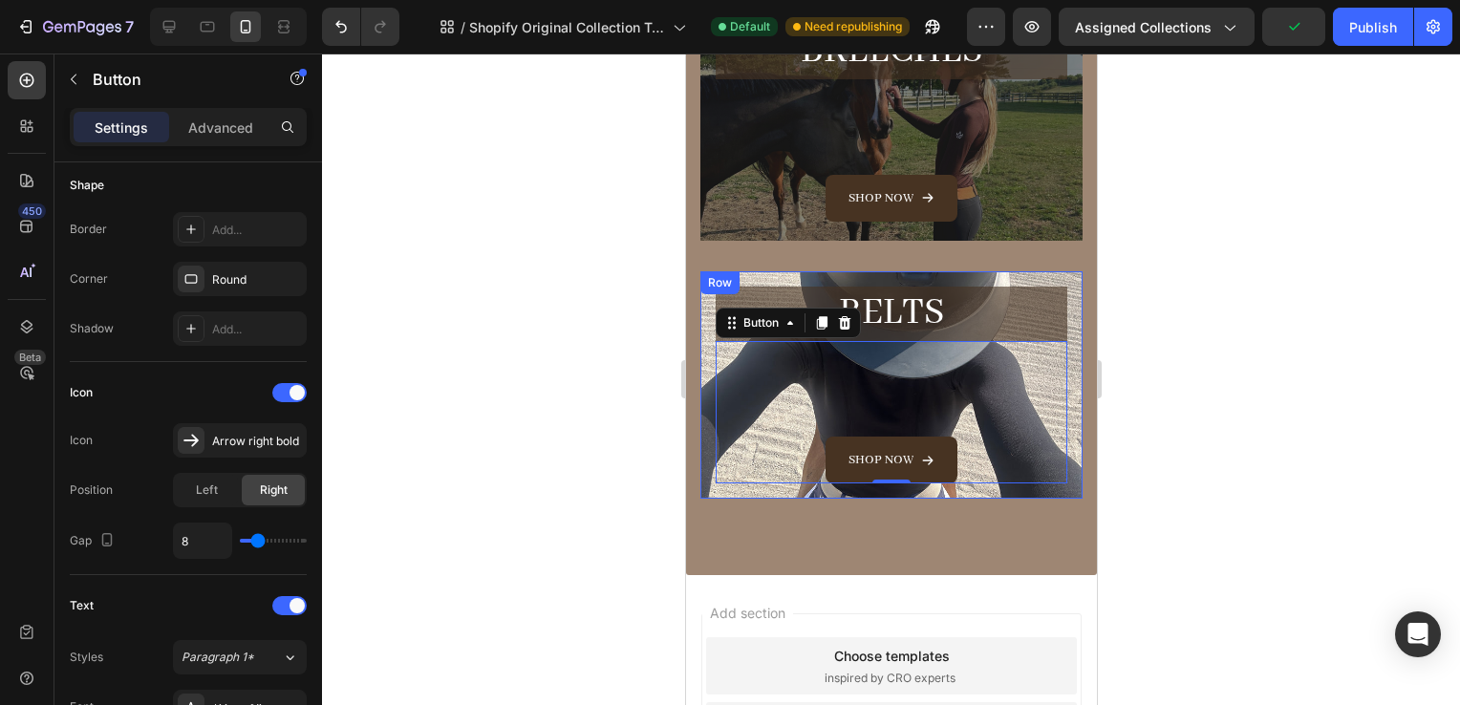
click at [709, 323] on div "BELTS Heading Shop now Button 0 Row" at bounding box center [891, 385] width 382 height 228
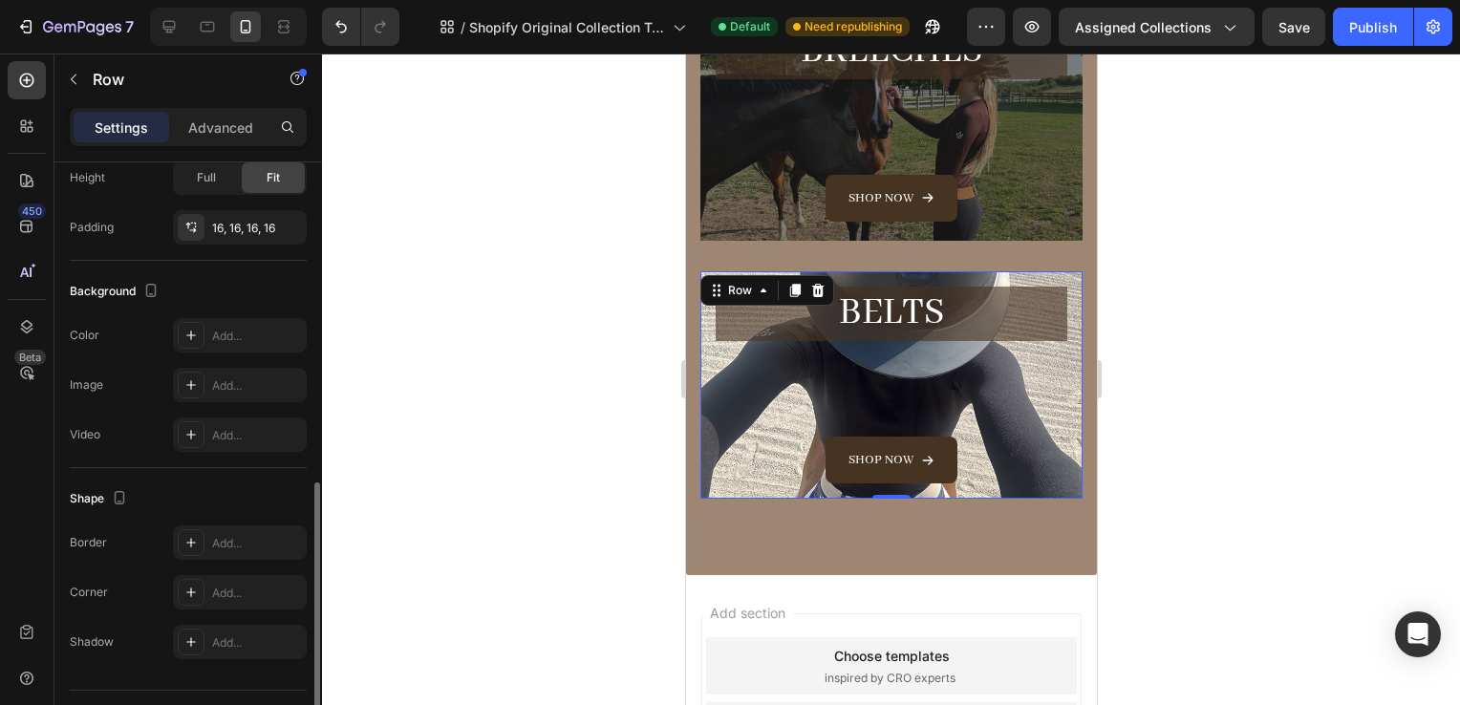
scroll to position [516, 0]
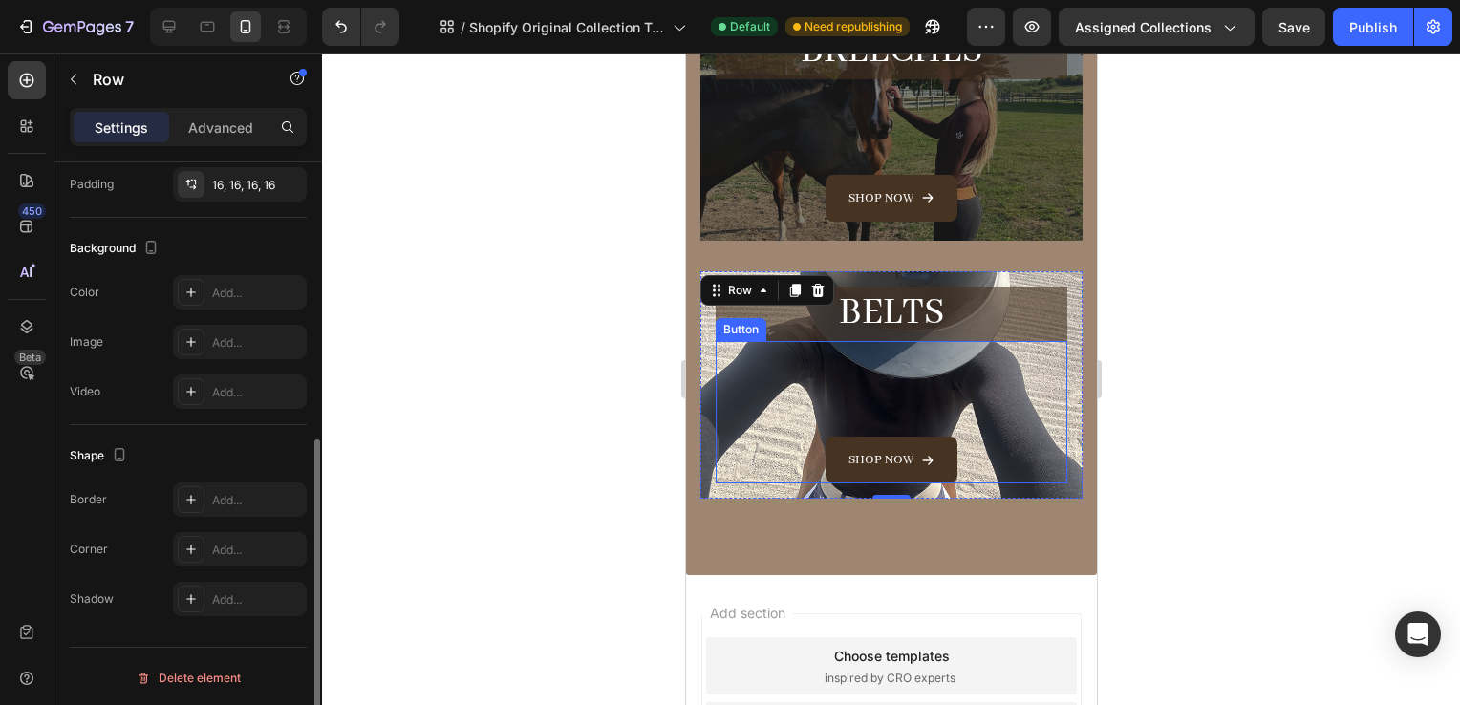
click at [744, 399] on div "Shop now Button" at bounding box center [891, 412] width 352 height 142
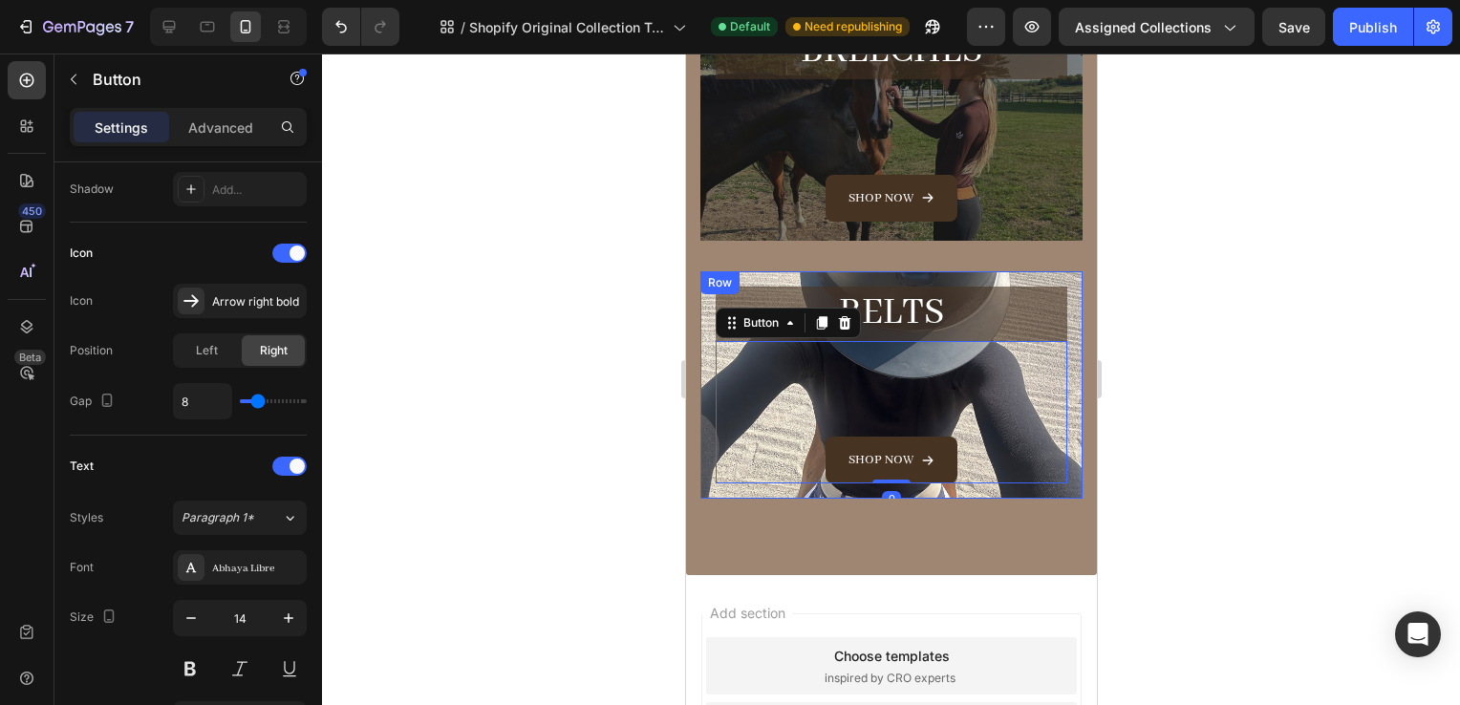
scroll to position [0, 0]
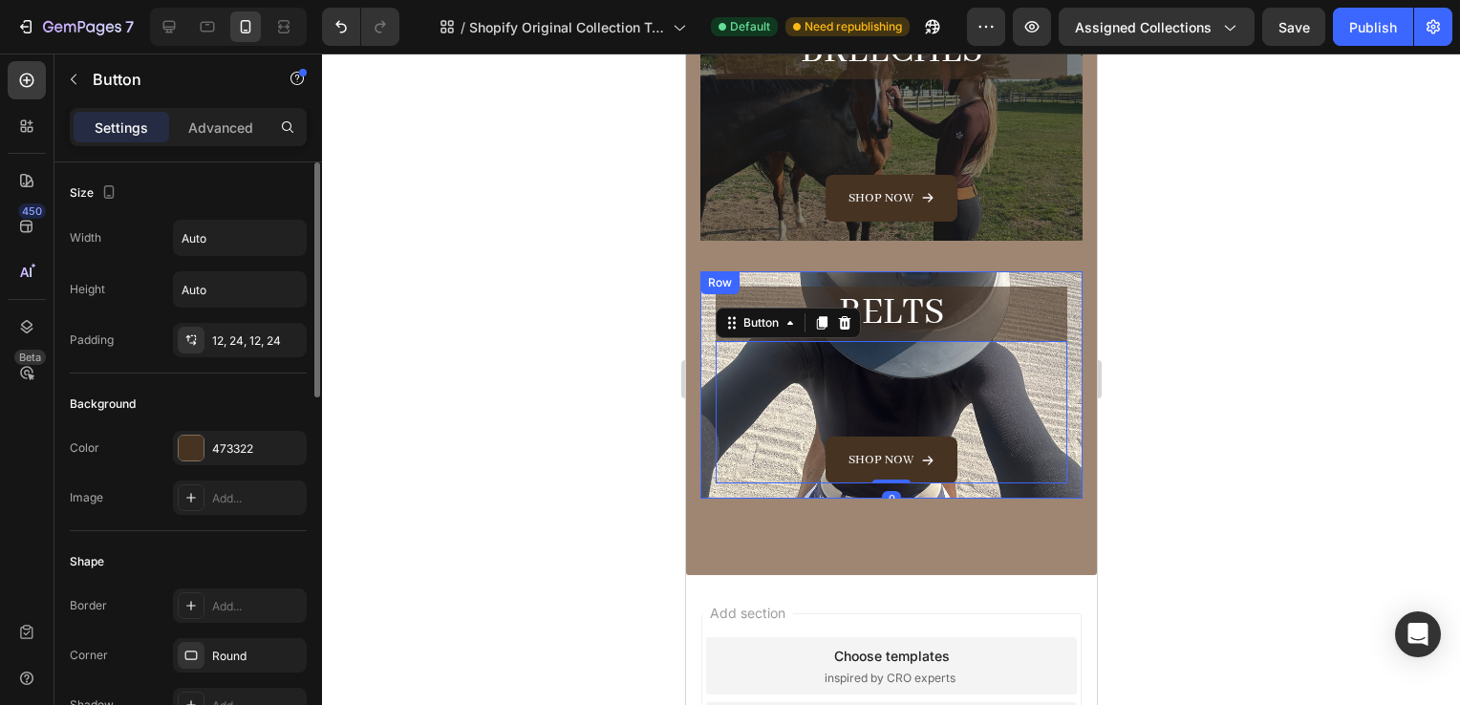
click at [708, 397] on div "BELTS Heading Shop now Button 0 Row" at bounding box center [891, 385] width 382 height 228
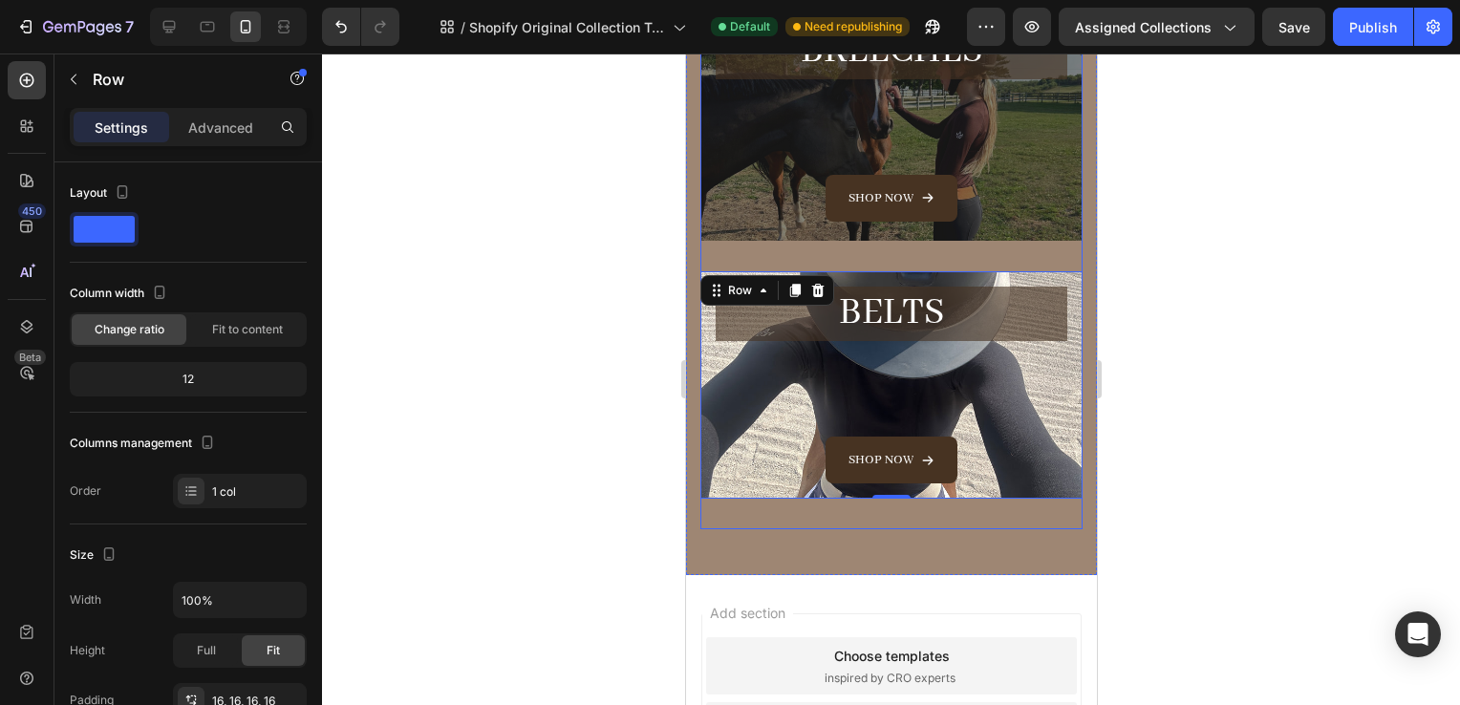
click at [920, 231] on div "Breeches Heading Shop now Button Row Hero Banner" at bounding box center [891, 139] width 382 height 266
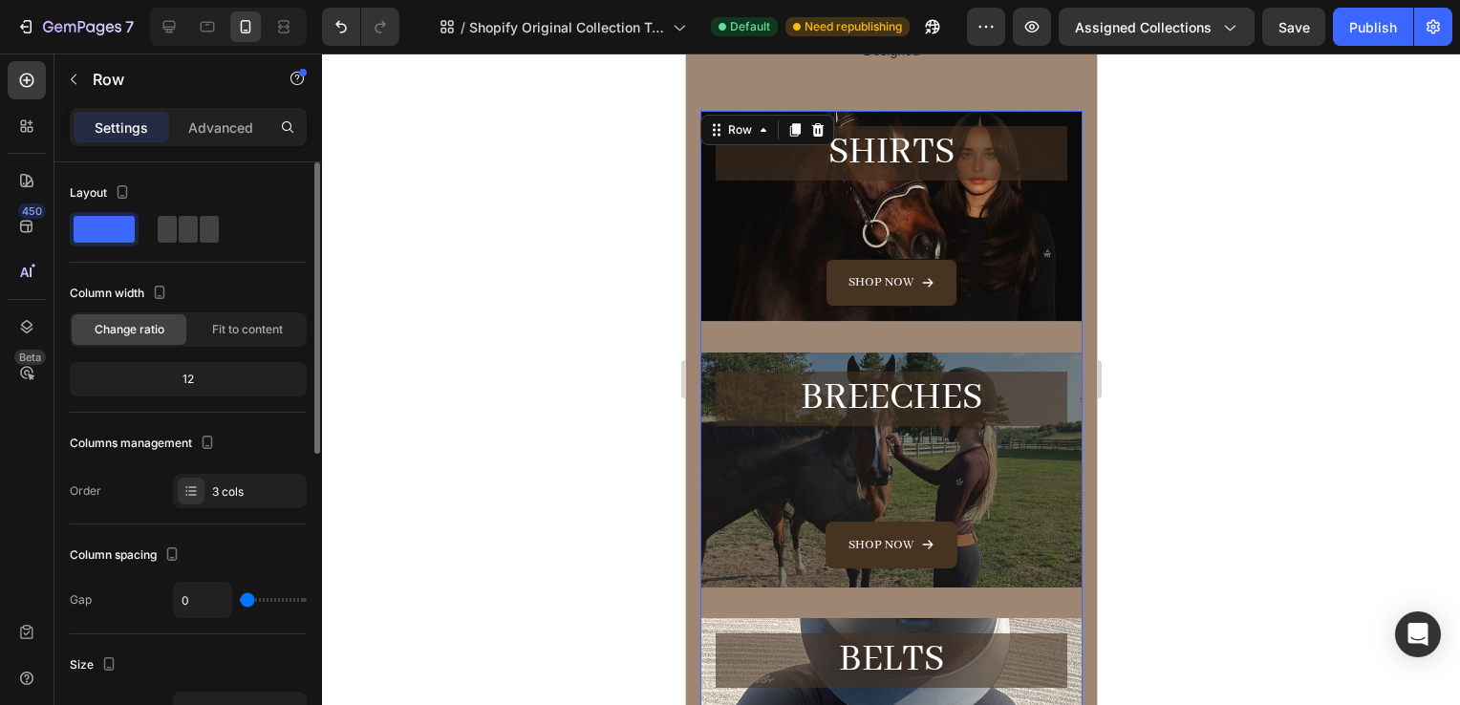
click at [1239, 283] on div at bounding box center [891, 380] width 1138 height 652
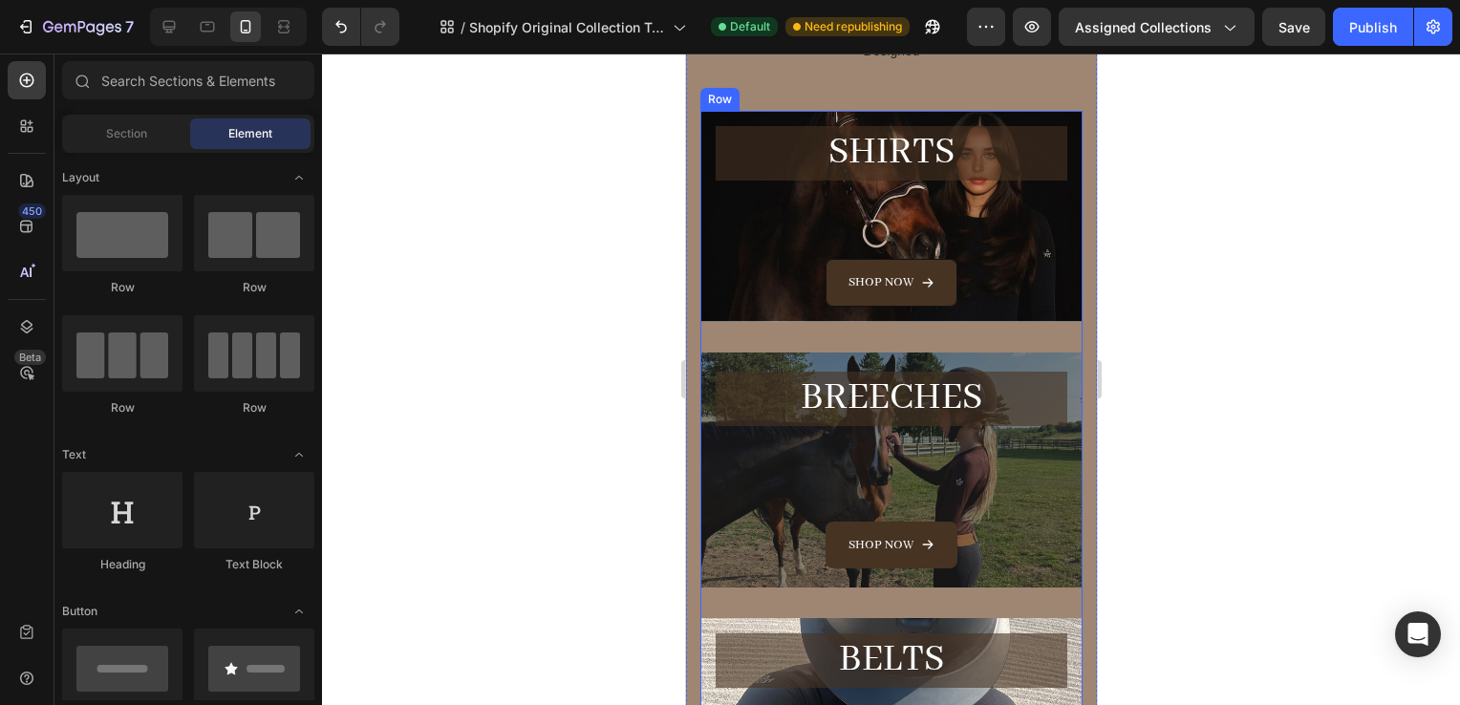
scroll to position [410, 0]
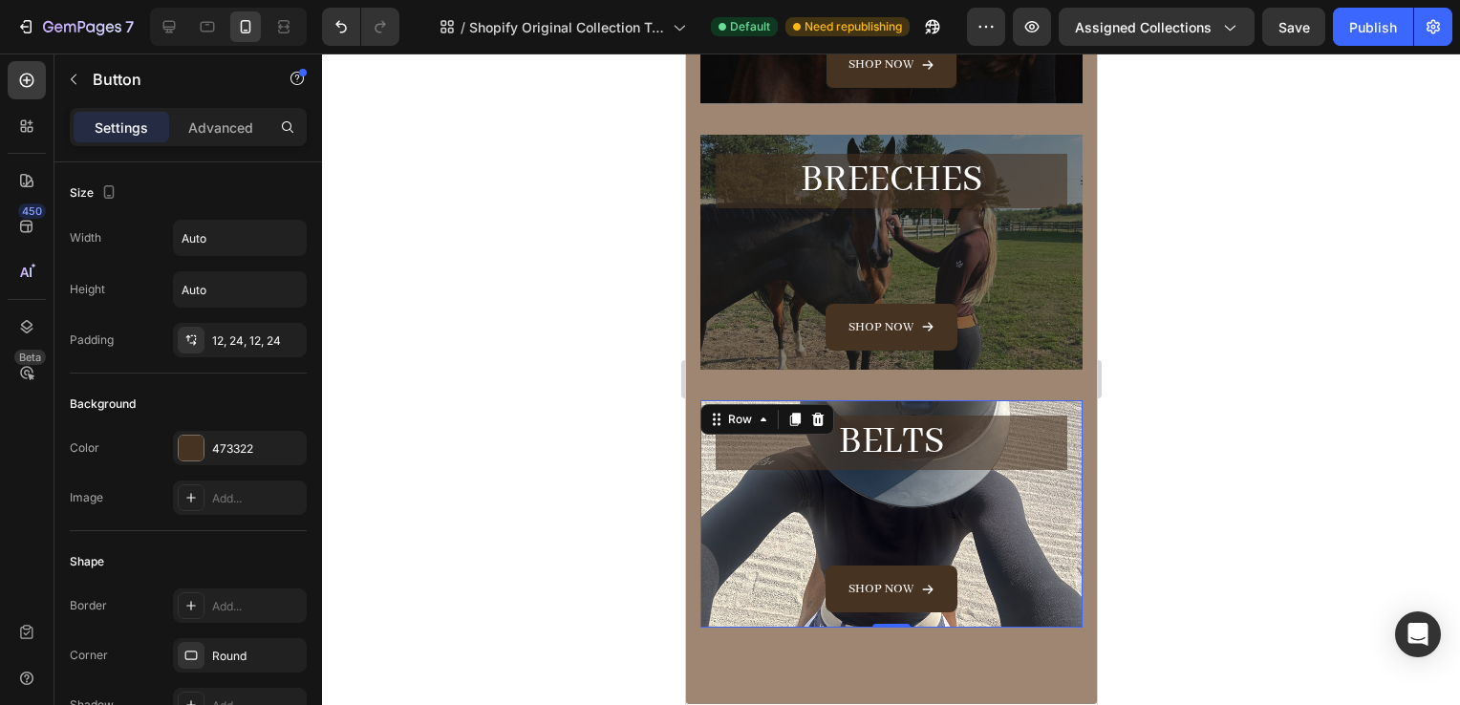
click at [1056, 596] on div "BELTS Heading Shop now Button Row 0" at bounding box center [891, 514] width 382 height 228
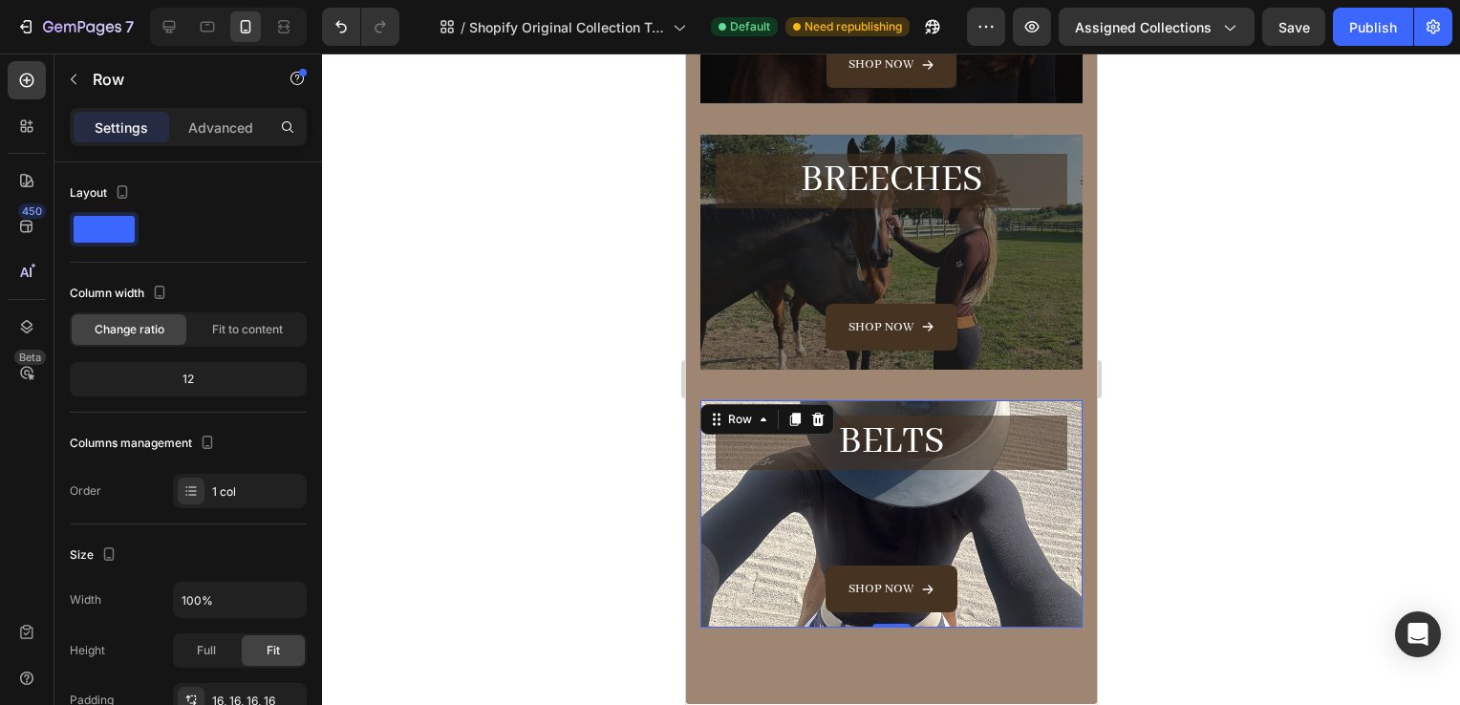
click at [1056, 596] on div "BELTS Heading Shop now Button Row 0" at bounding box center [891, 514] width 382 height 228
click at [777, 478] on div "Shop now Button" at bounding box center [891, 541] width 352 height 142
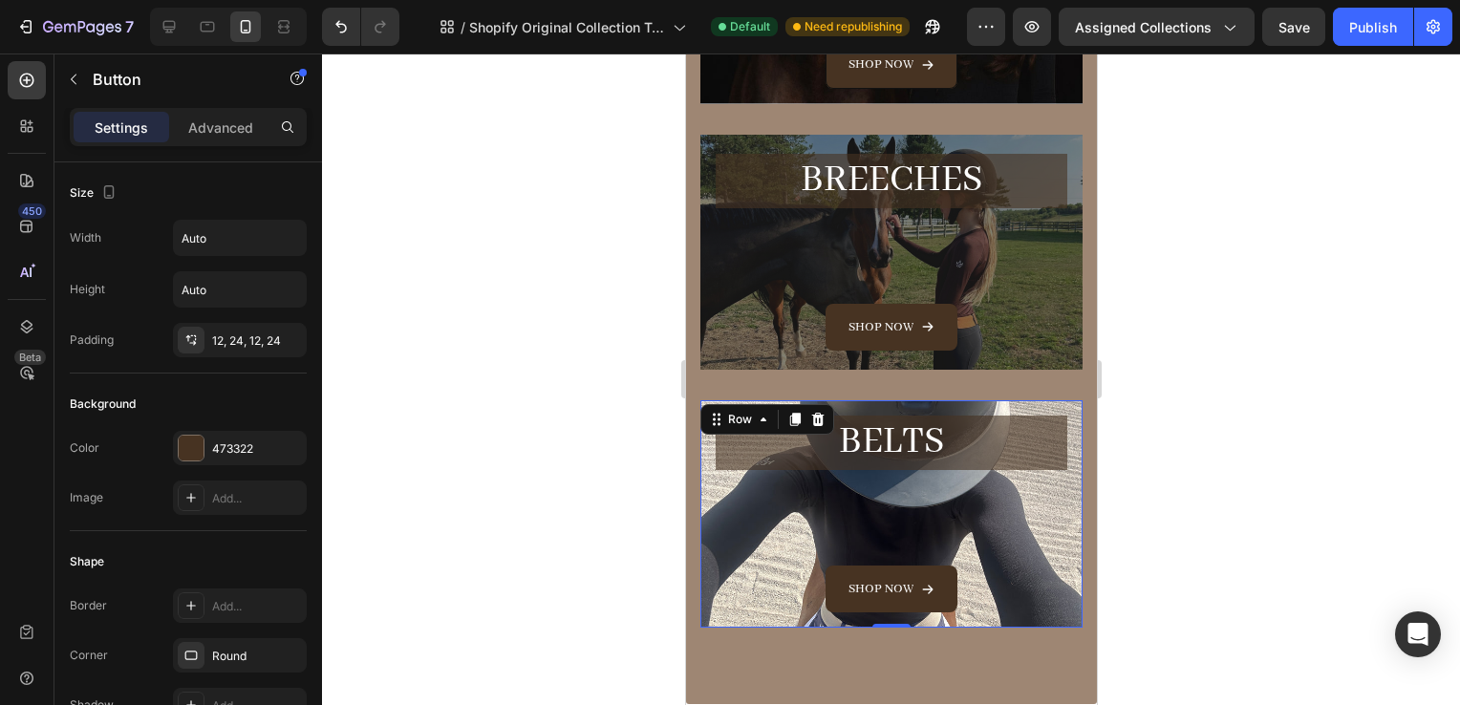
click at [709, 453] on div "BELTS Heading Shop now Button Row 0" at bounding box center [891, 514] width 382 height 228
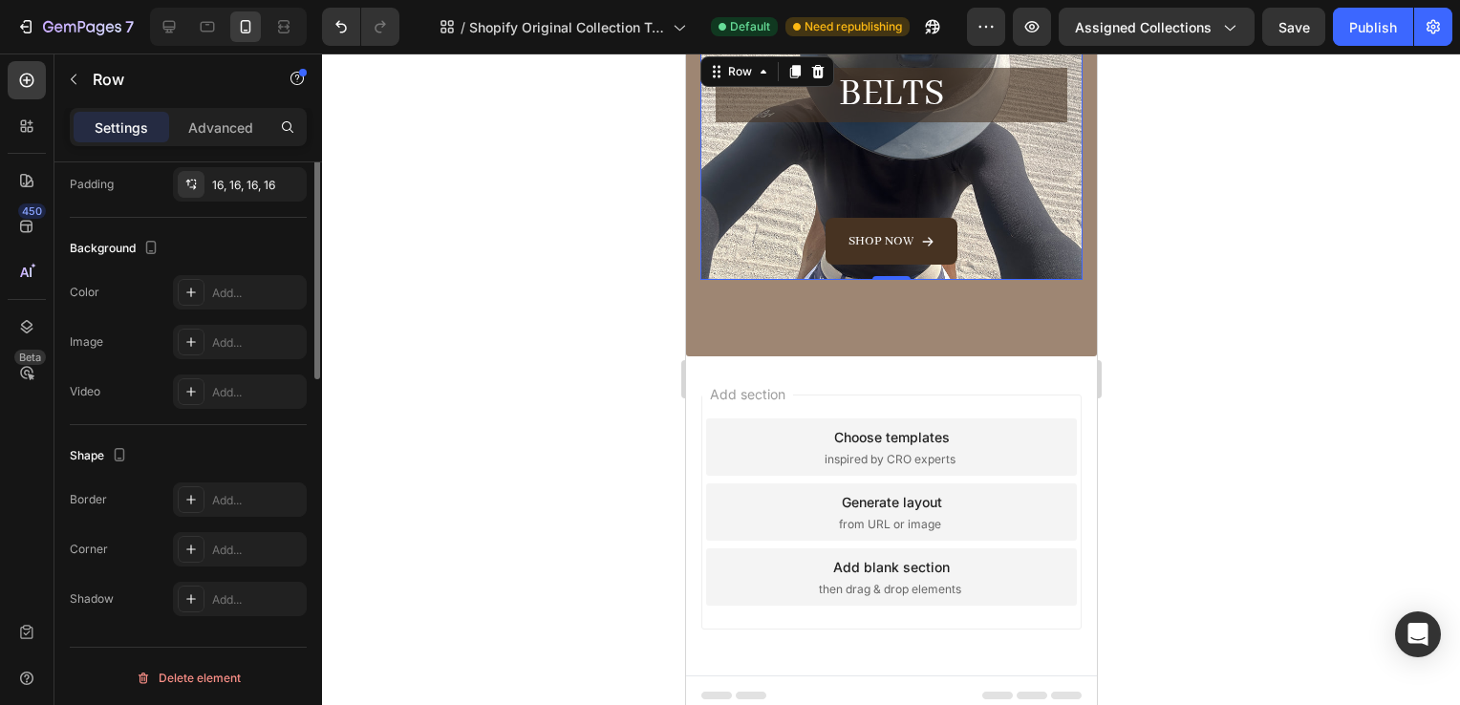
scroll to position [0, 0]
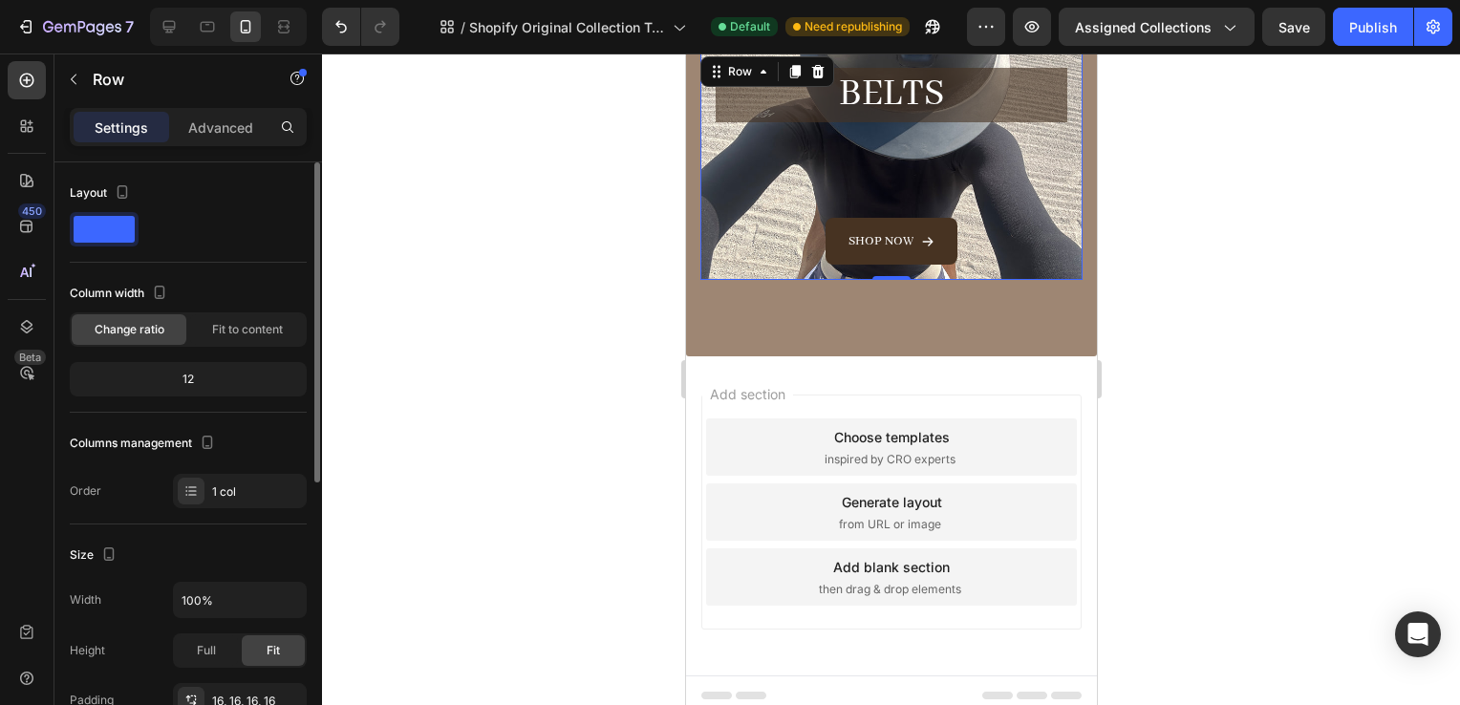
click at [800, 357] on div "Add section Choose templates inspired by CRO experts Generate layout from URL o…" at bounding box center [890, 515] width 411 height 319
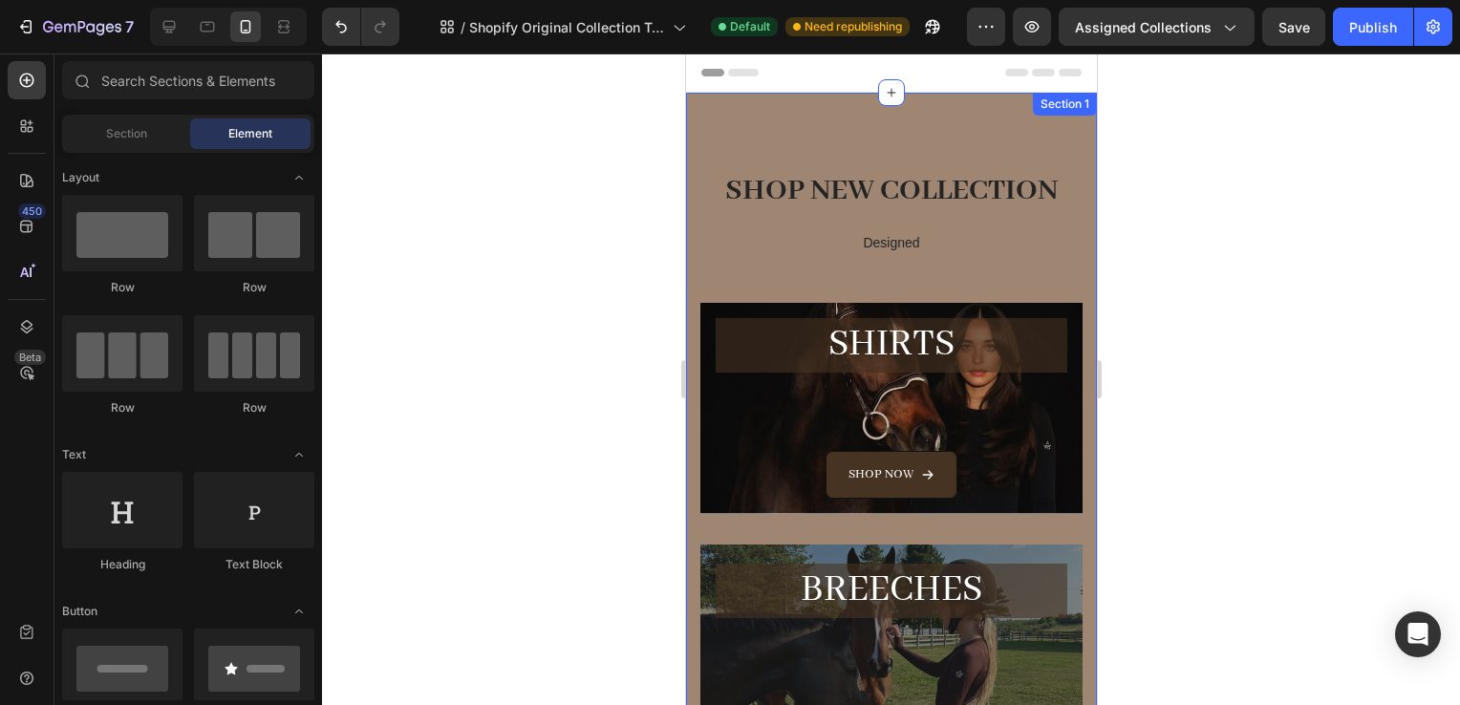
click at [772, 296] on div "SHOP NEW COLLECTION Heading Designed Text block Row SHiRTS Heading Shop now But…" at bounding box center [891, 618] width 382 height 899
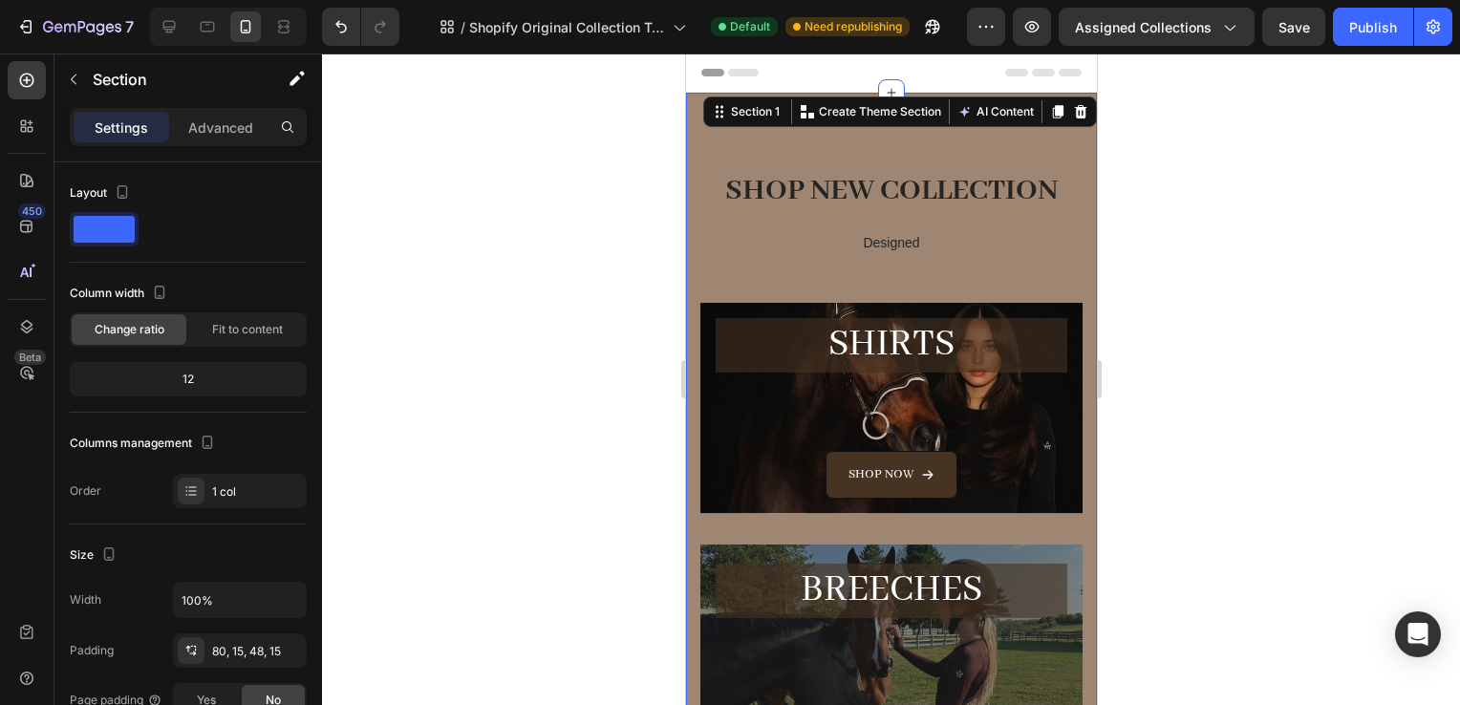
click at [970, 279] on div "SHOP NEW COLLECTION Heading Designed Text block Row SHiRTS Heading Shop now But…" at bounding box center [891, 618] width 382 height 899
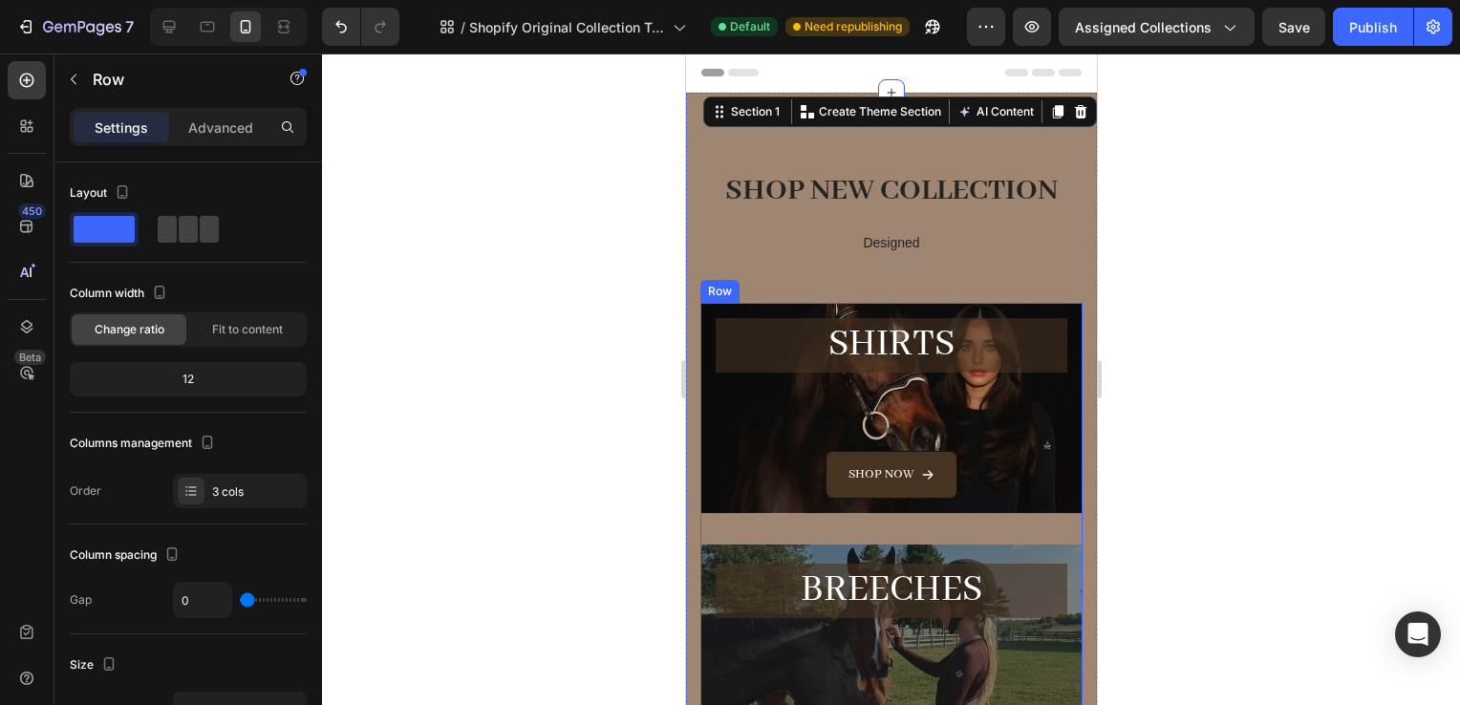
click at [1025, 534] on div "SHiRTS Heading Shop now Button Row Hero Banner" at bounding box center [891, 424] width 382 height 242
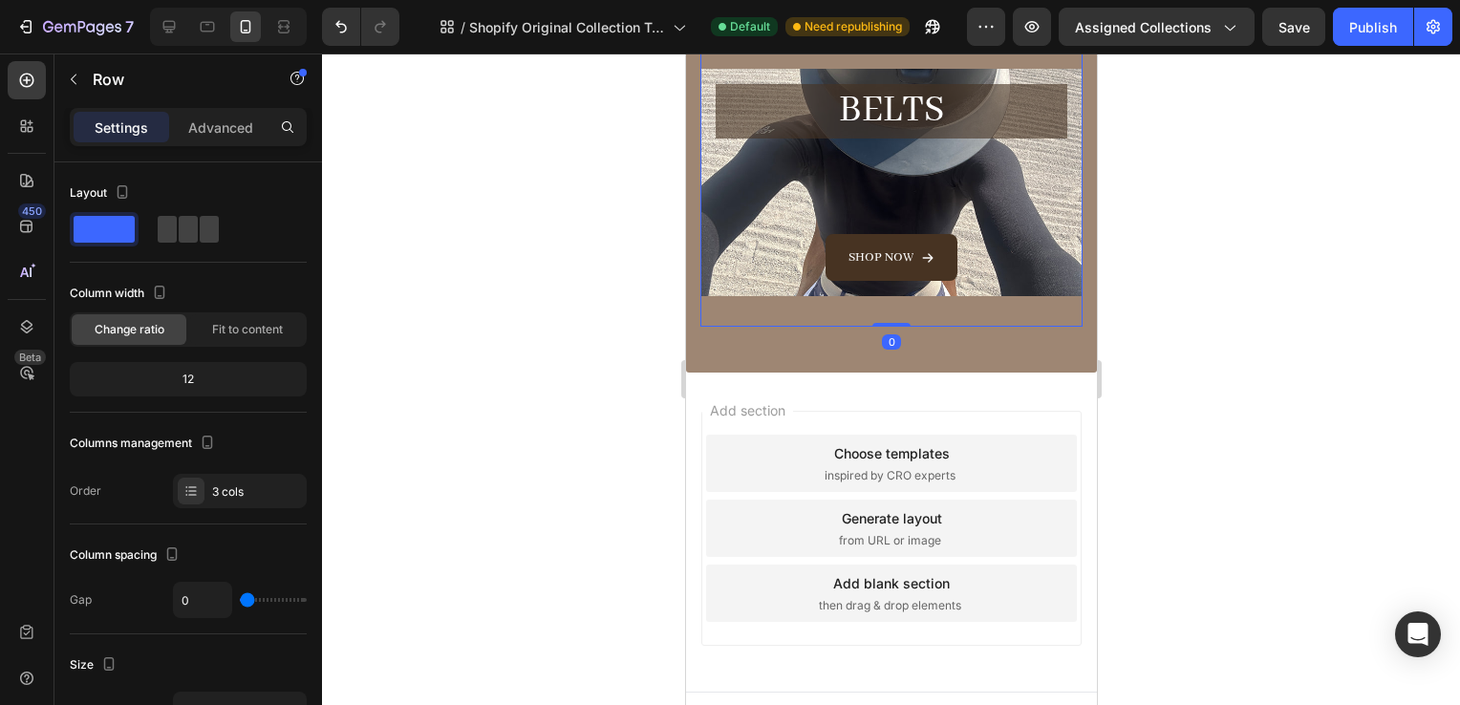
scroll to position [758, 0]
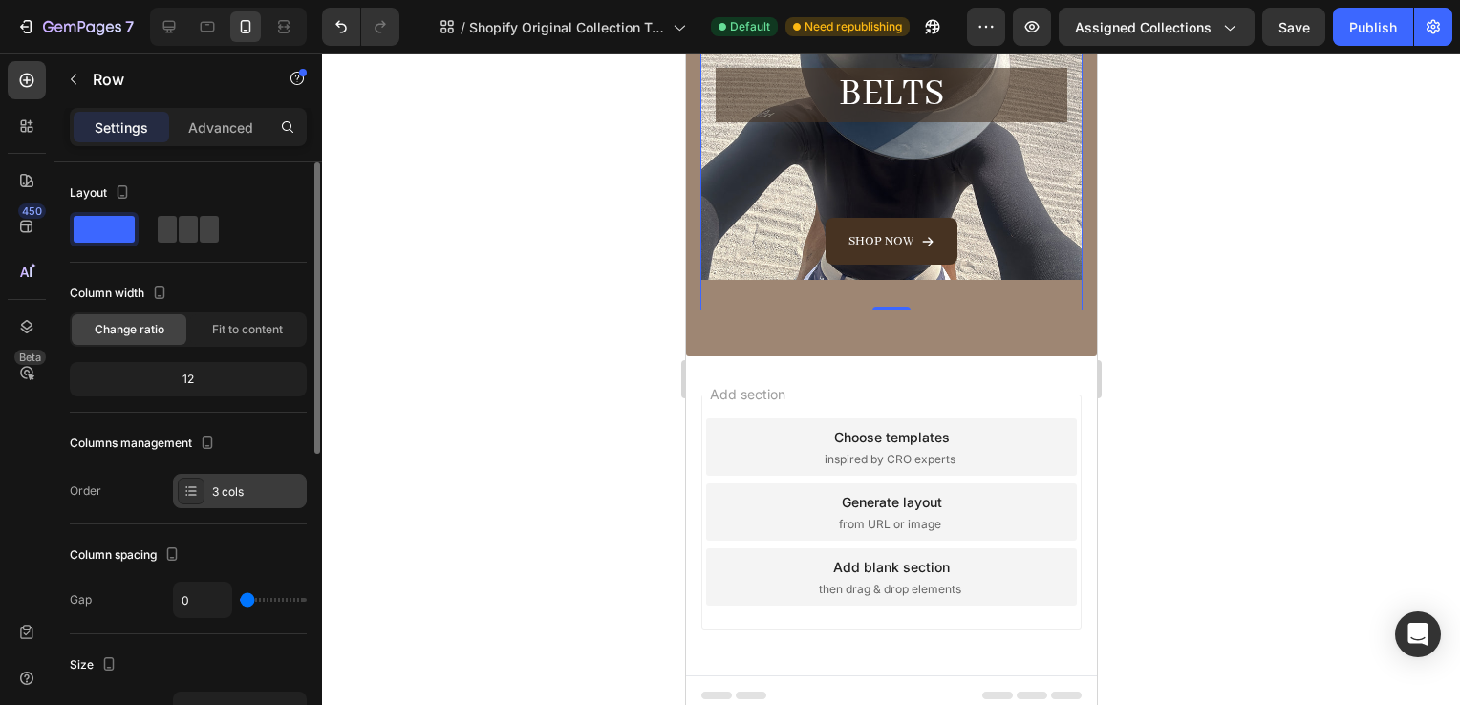
click at [222, 477] on div "3 cols" at bounding box center [240, 491] width 134 height 34
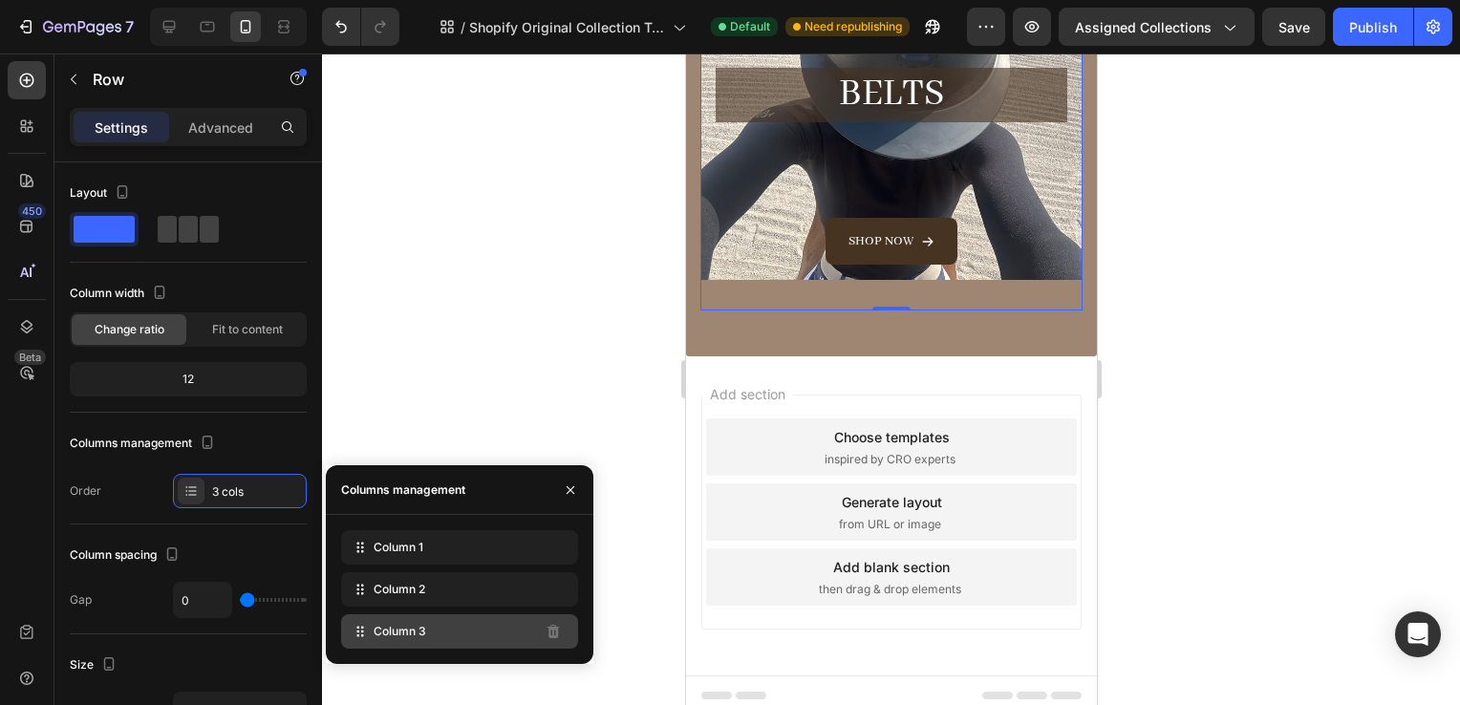
click at [432, 634] on div "Column 3" at bounding box center [459, 632] width 237 height 34
click at [766, 273] on div "BELTS Heading Shop now Button Row Hero Banner" at bounding box center [891, 182] width 382 height 259
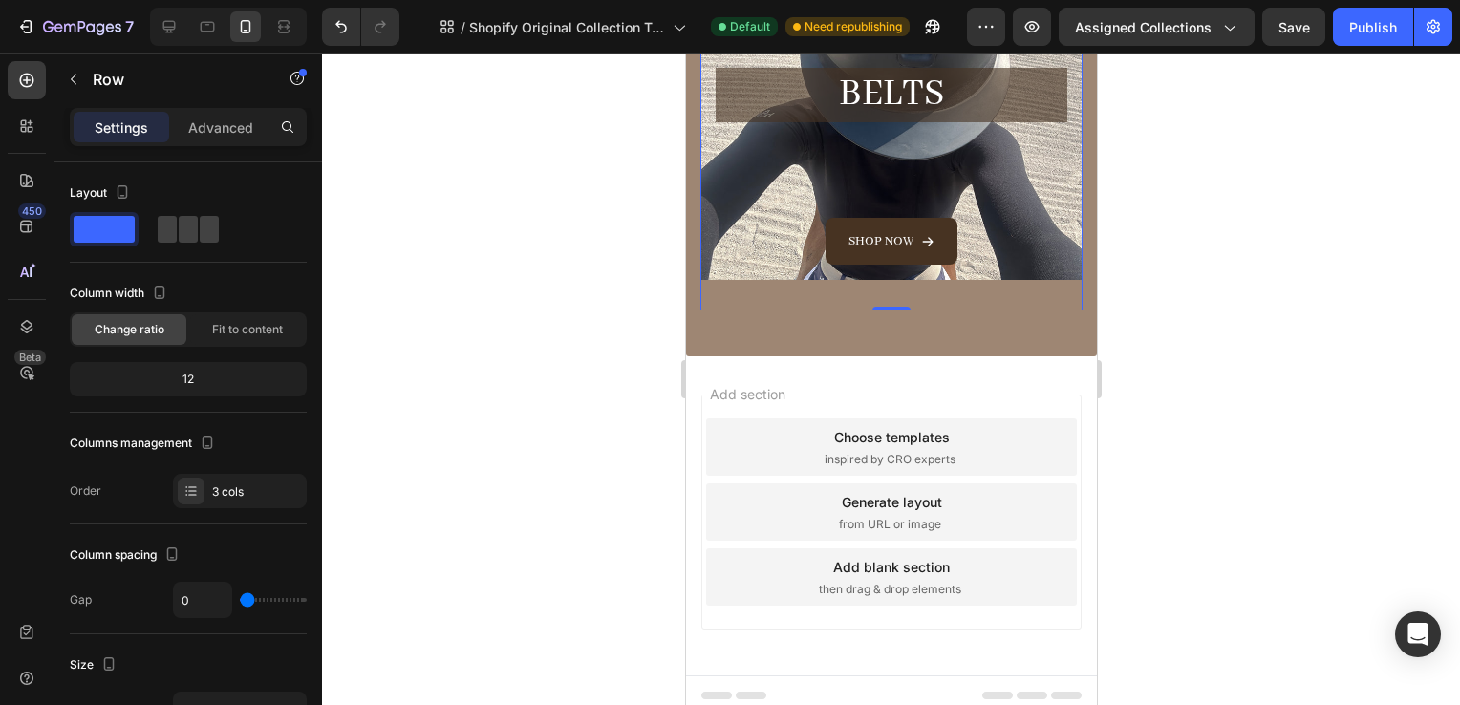
scroll to position [743, 0]
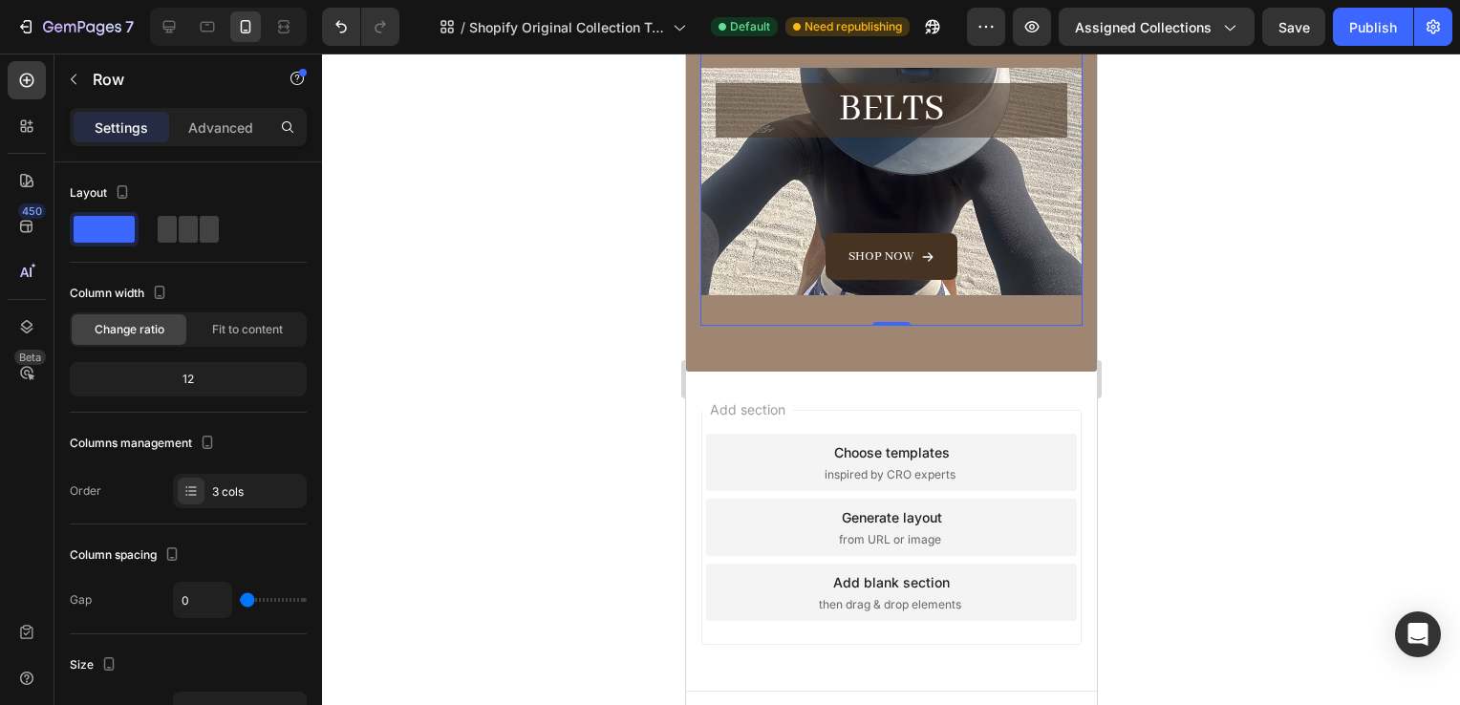
click at [759, 301] on div "BELTS Heading Shop now Button Row Hero Banner" at bounding box center [891, 197] width 382 height 259
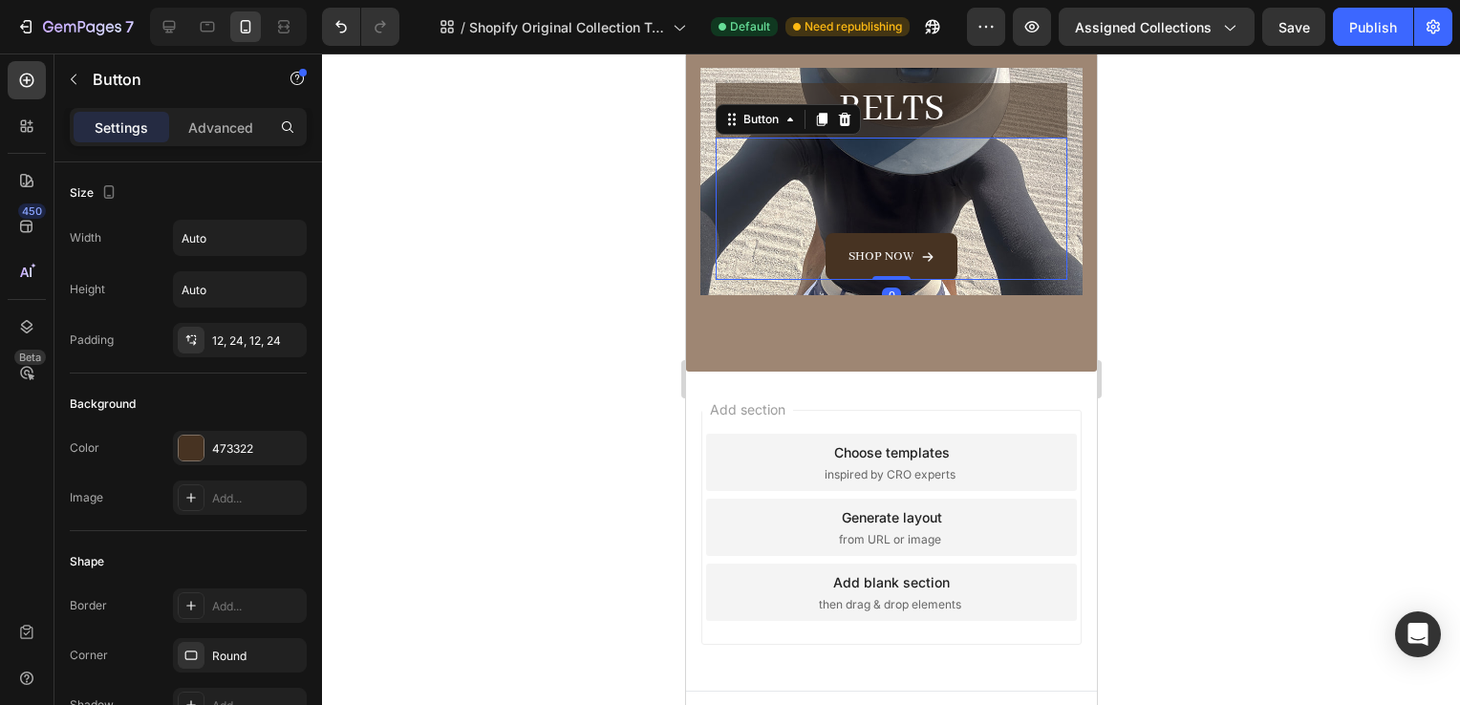
click at [739, 268] on div "Shop now Button 0" at bounding box center [891, 209] width 352 height 142
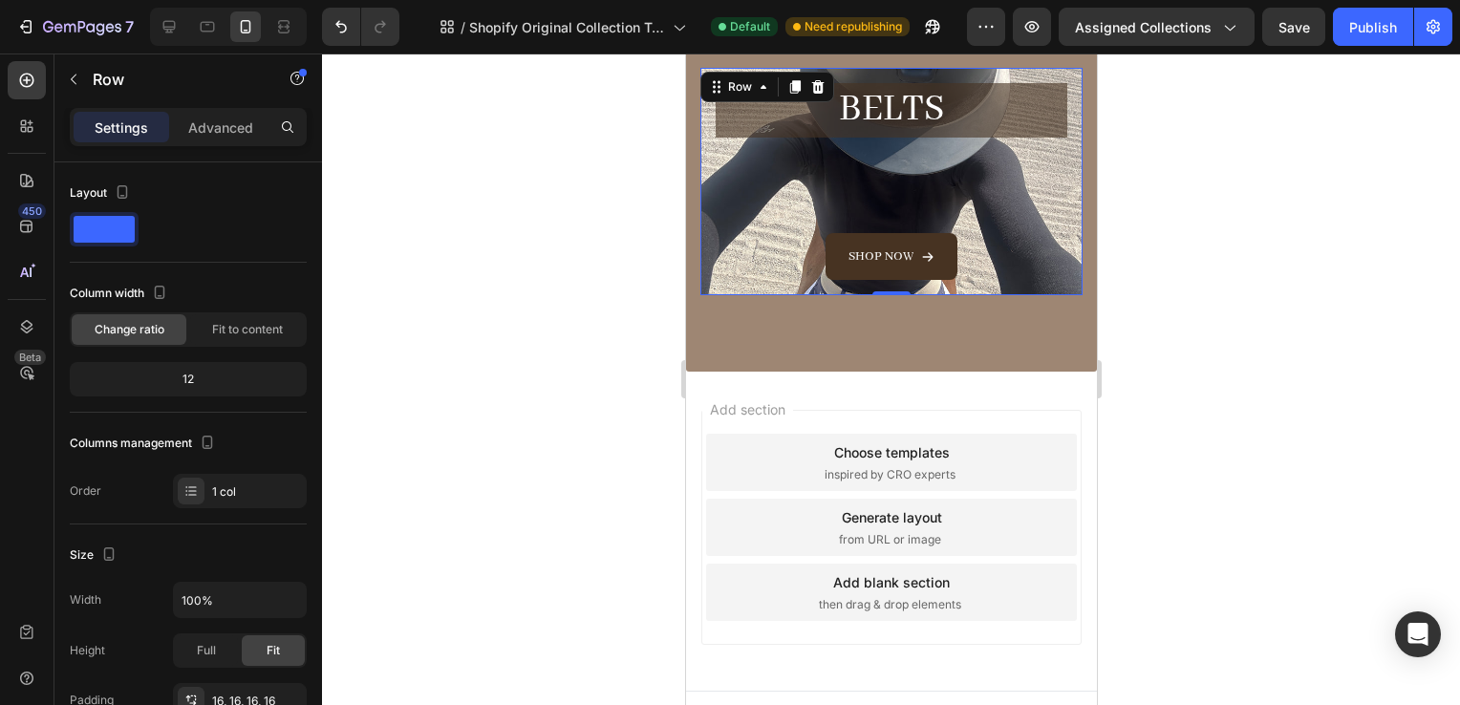
click at [730, 277] on div "BELTS Heading Shop now Button Row 0" at bounding box center [891, 182] width 382 height 228
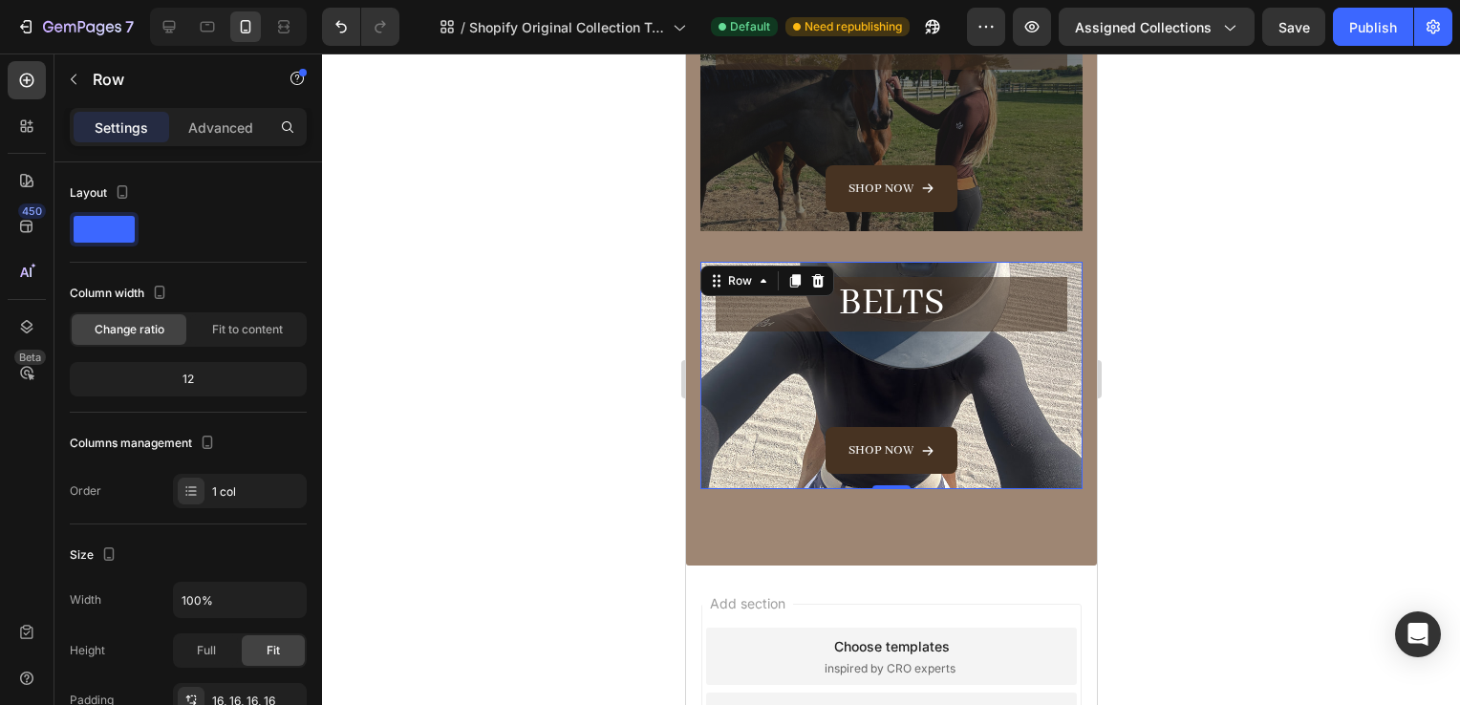
scroll to position [548, 0]
click at [802, 273] on div at bounding box center [794, 281] width 23 height 23
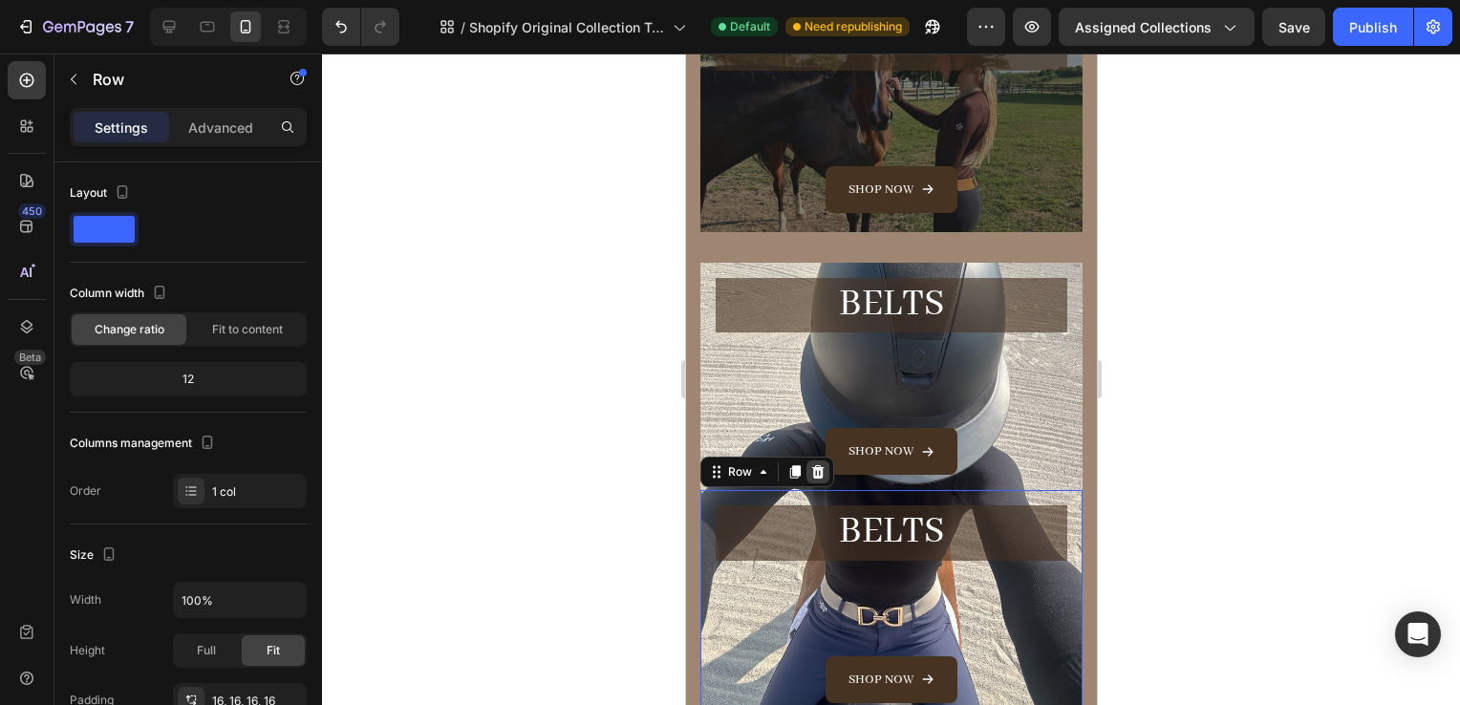
click at [823, 464] on icon at bounding box center [816, 471] width 15 height 15
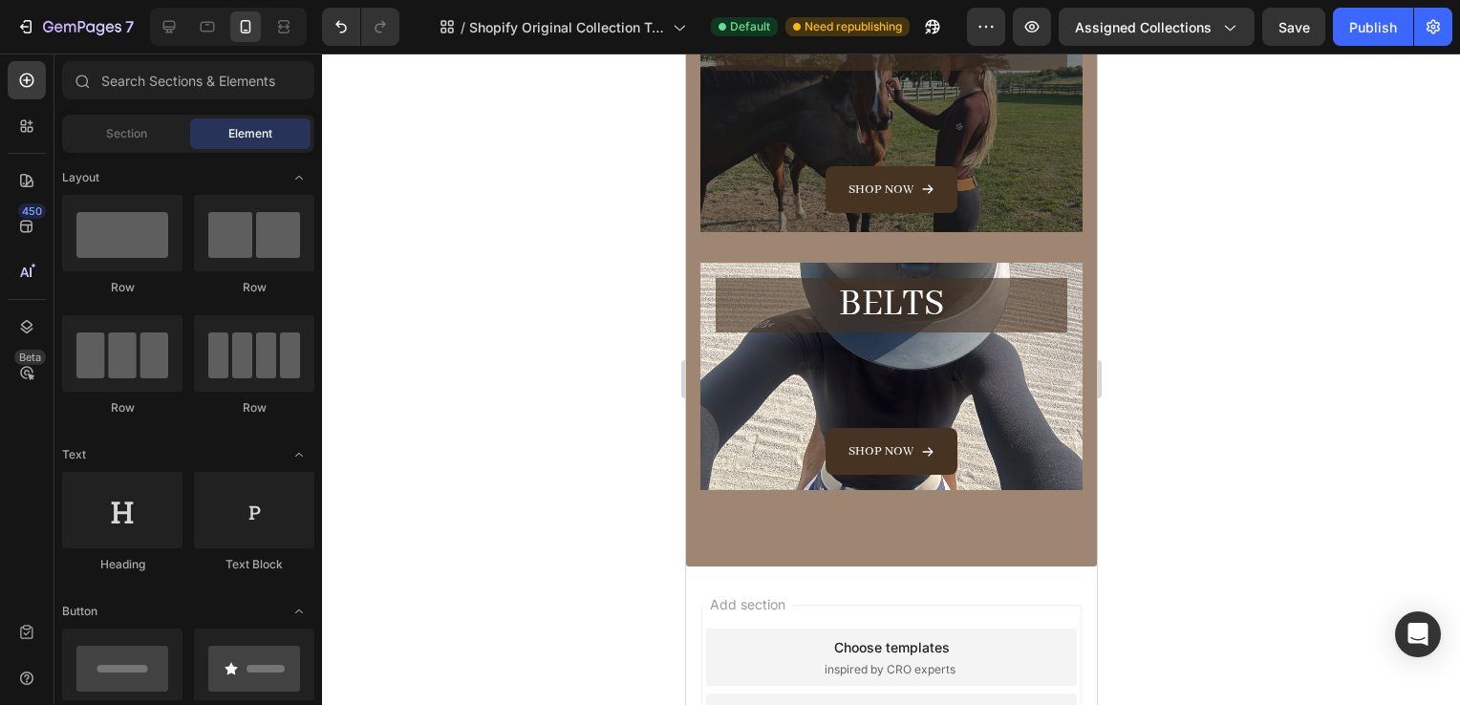
click at [1273, 469] on div at bounding box center [891, 380] width 1138 height 652
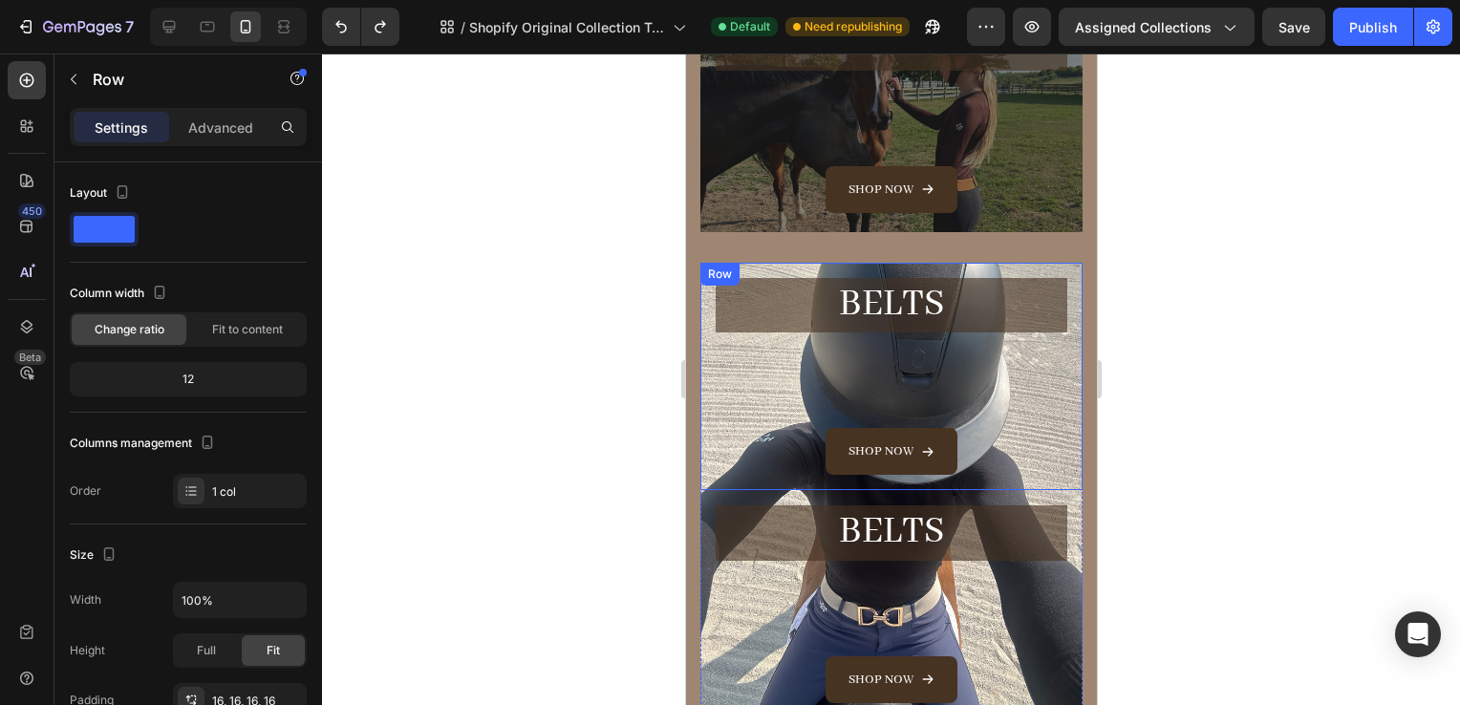
click at [708, 343] on div "BELTS Heading Shop now Button Row" at bounding box center [891, 377] width 382 height 228
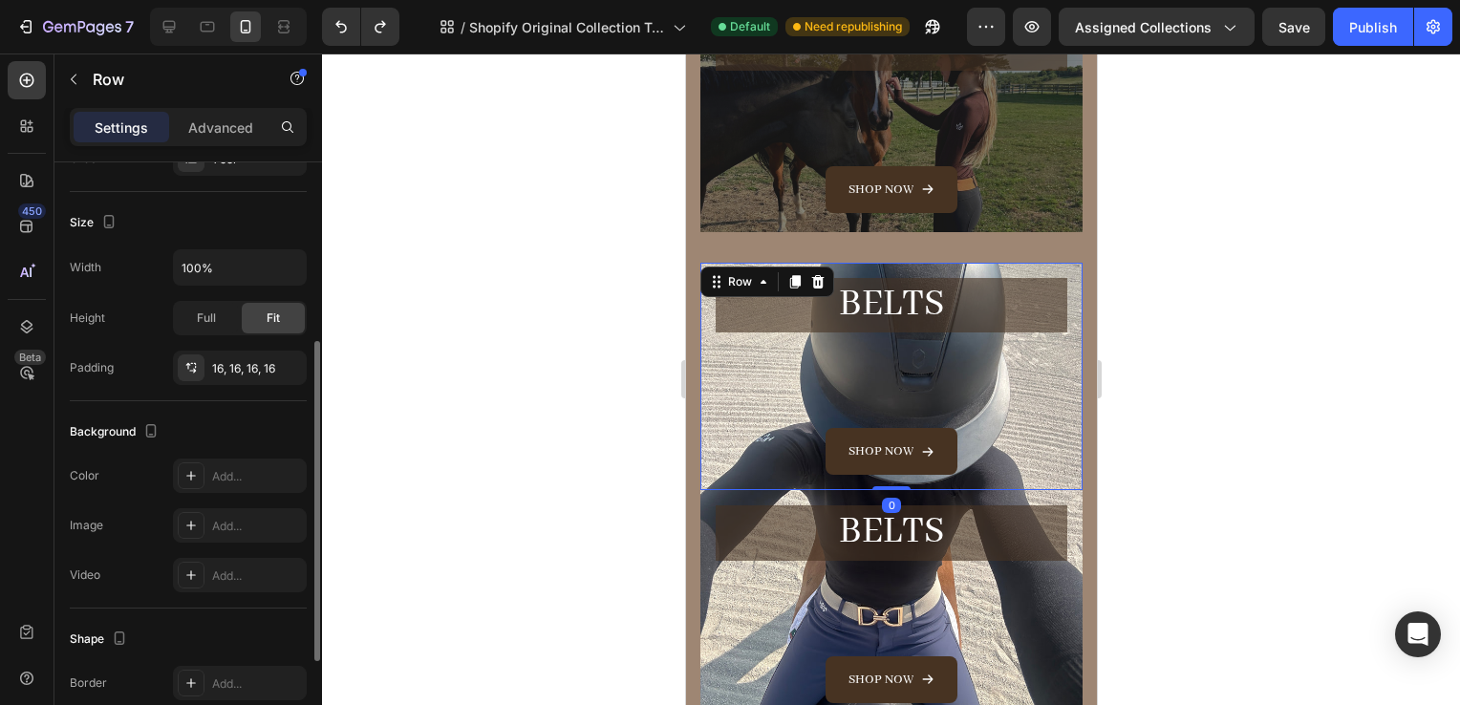
scroll to position [333, 0]
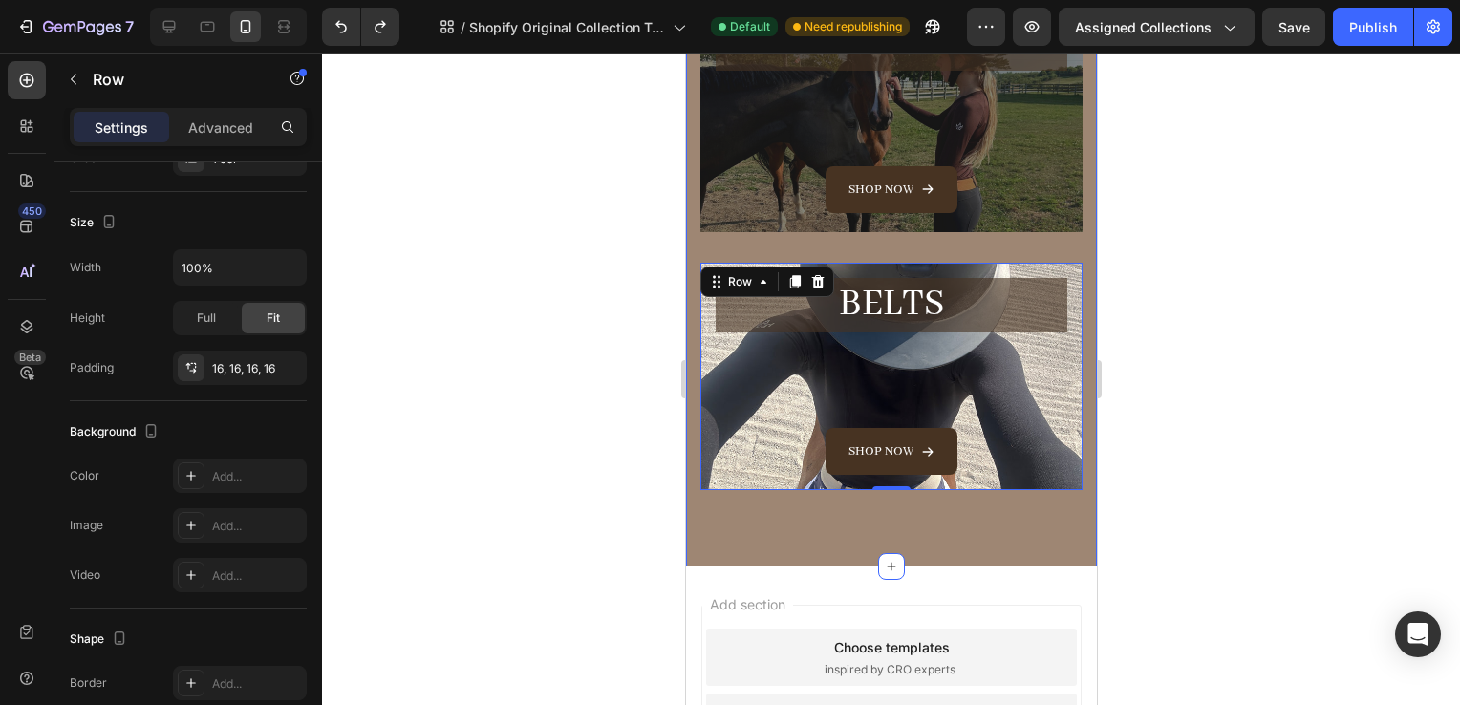
click at [1251, 531] on div at bounding box center [891, 380] width 1138 height 652
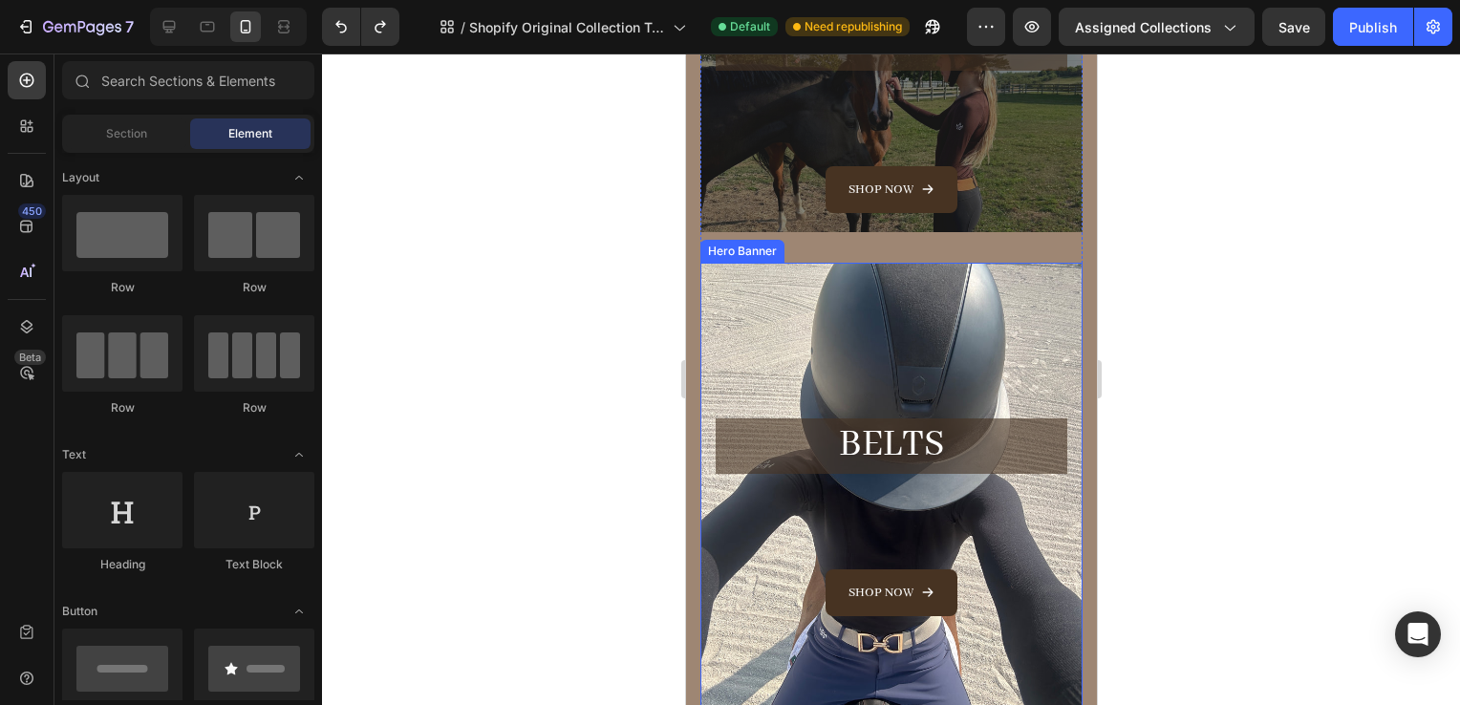
click at [737, 284] on div "Overlay" at bounding box center [891, 517] width 382 height 509
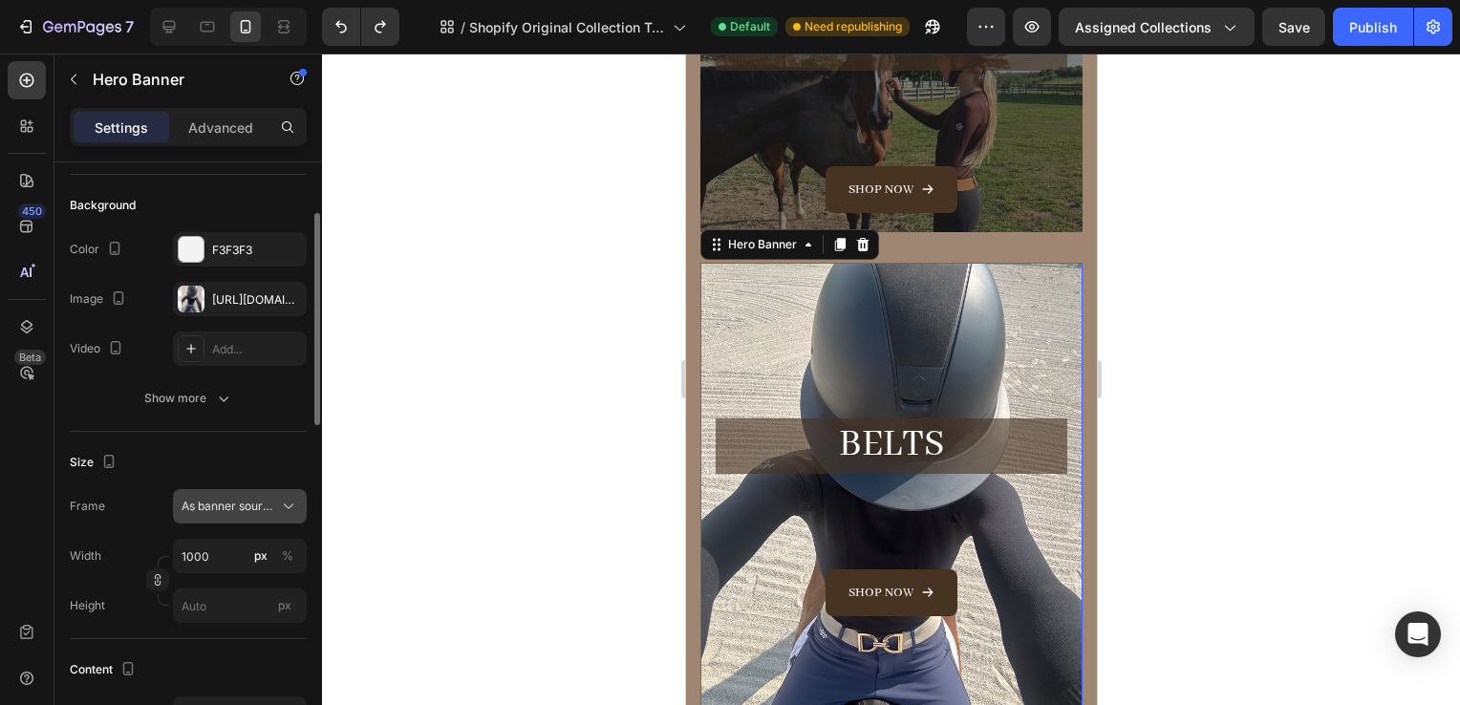
scroll to position [128, 0]
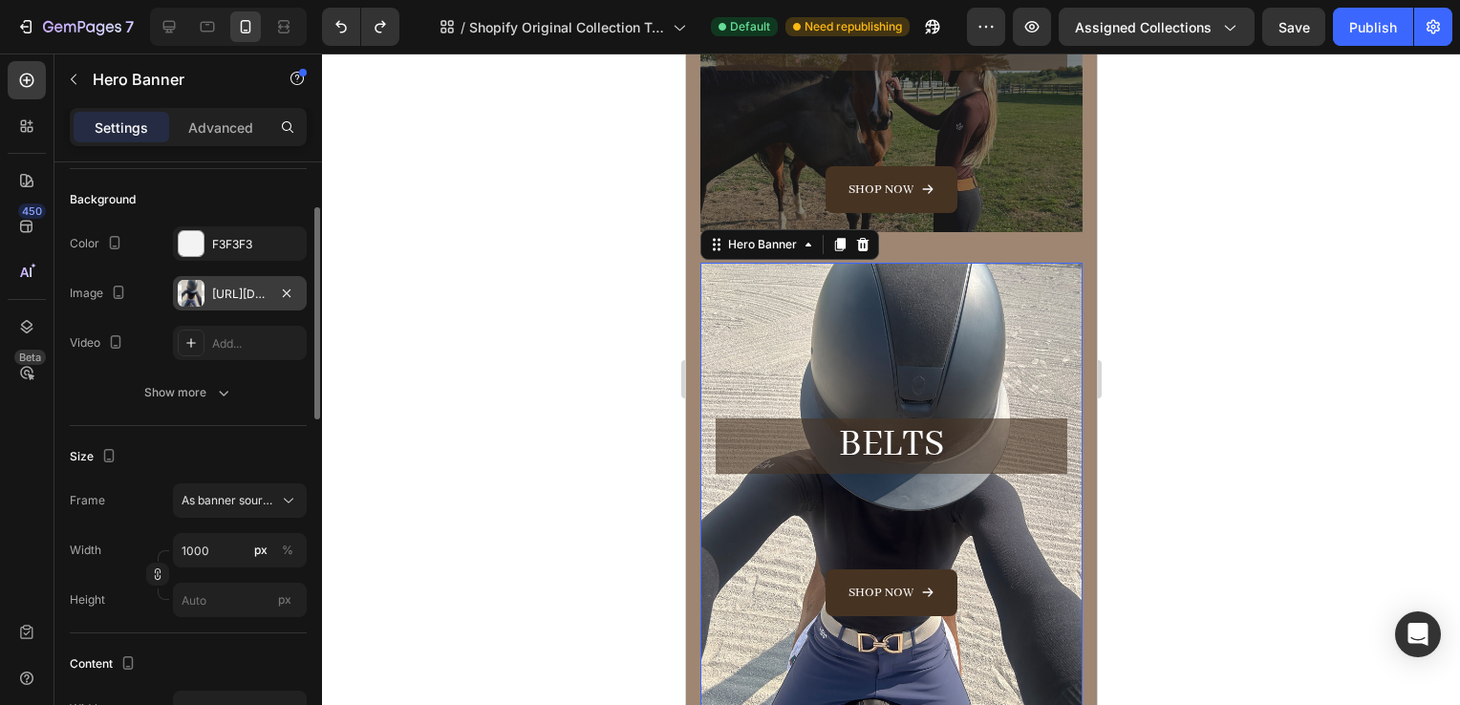
click at [218, 305] on div "https://cdn.shopify.com/s/files/1/0662/7678/6374/files/gempages_573403482258736…" at bounding box center [240, 293] width 134 height 34
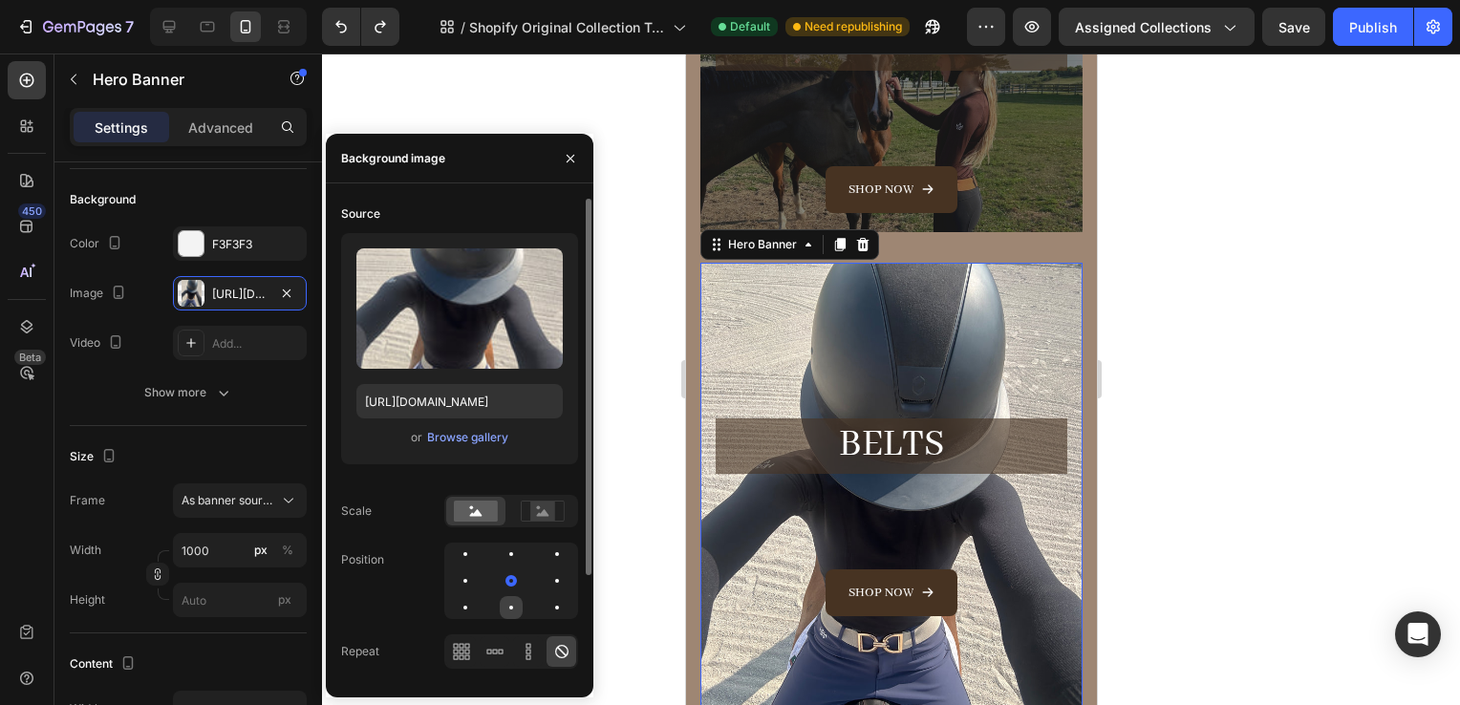
click at [546, 614] on div at bounding box center [557, 607] width 23 height 23
drag, startPoint x: 468, startPoint y: 314, endPoint x: 517, endPoint y: 422, distance: 118.5
click at [517, 422] on div "Upload Image https://cdn.shopify.com/s/files/1/0662/7678/6374/files/gempages_57…" at bounding box center [459, 348] width 237 height 231
click at [529, 505] on icon at bounding box center [543, 511] width 44 height 21
click at [489, 510] on rect at bounding box center [476, 511] width 44 height 21
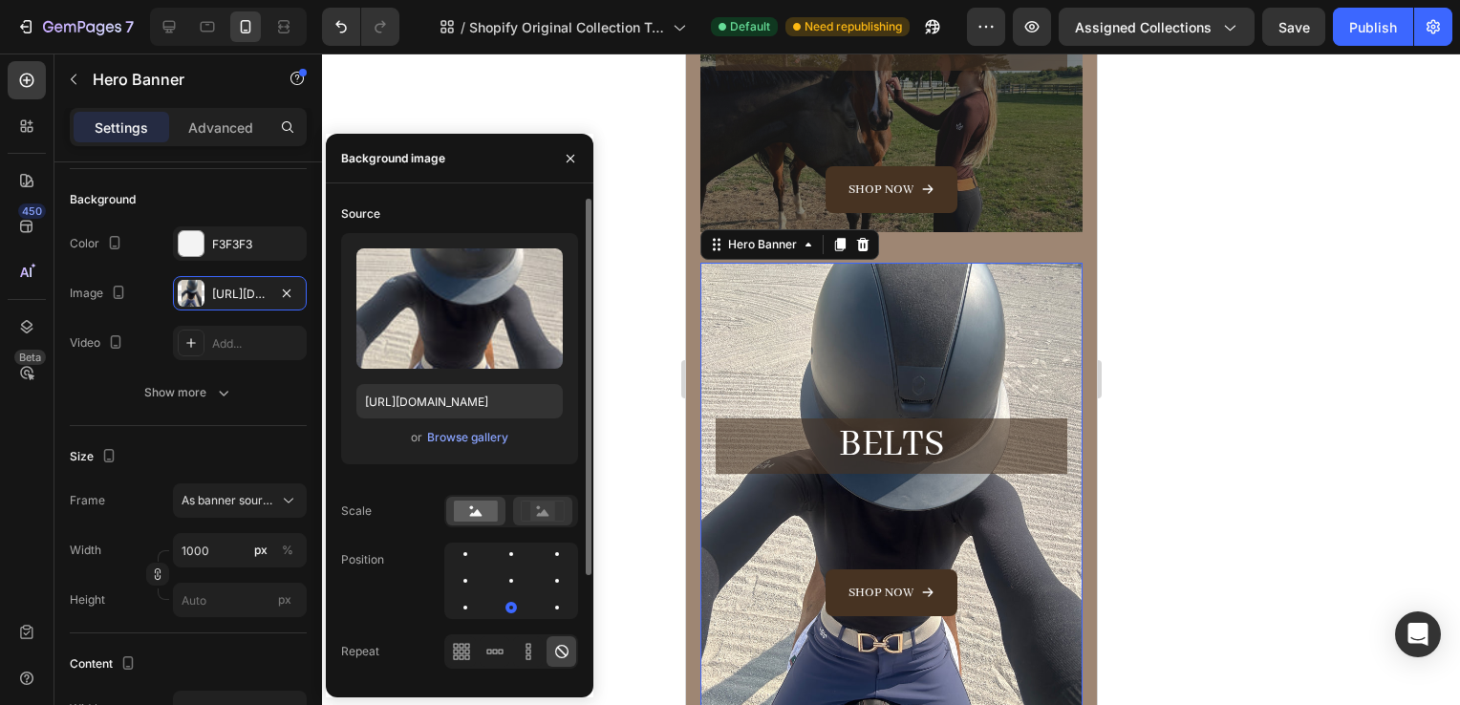
click at [558, 507] on icon at bounding box center [543, 511] width 44 height 21
click at [401, 529] on div "Source Upload Image https://cdn.shopify.com/s/files/1/0662/7678/6374/files/gemp…" at bounding box center [459, 469] width 237 height 540
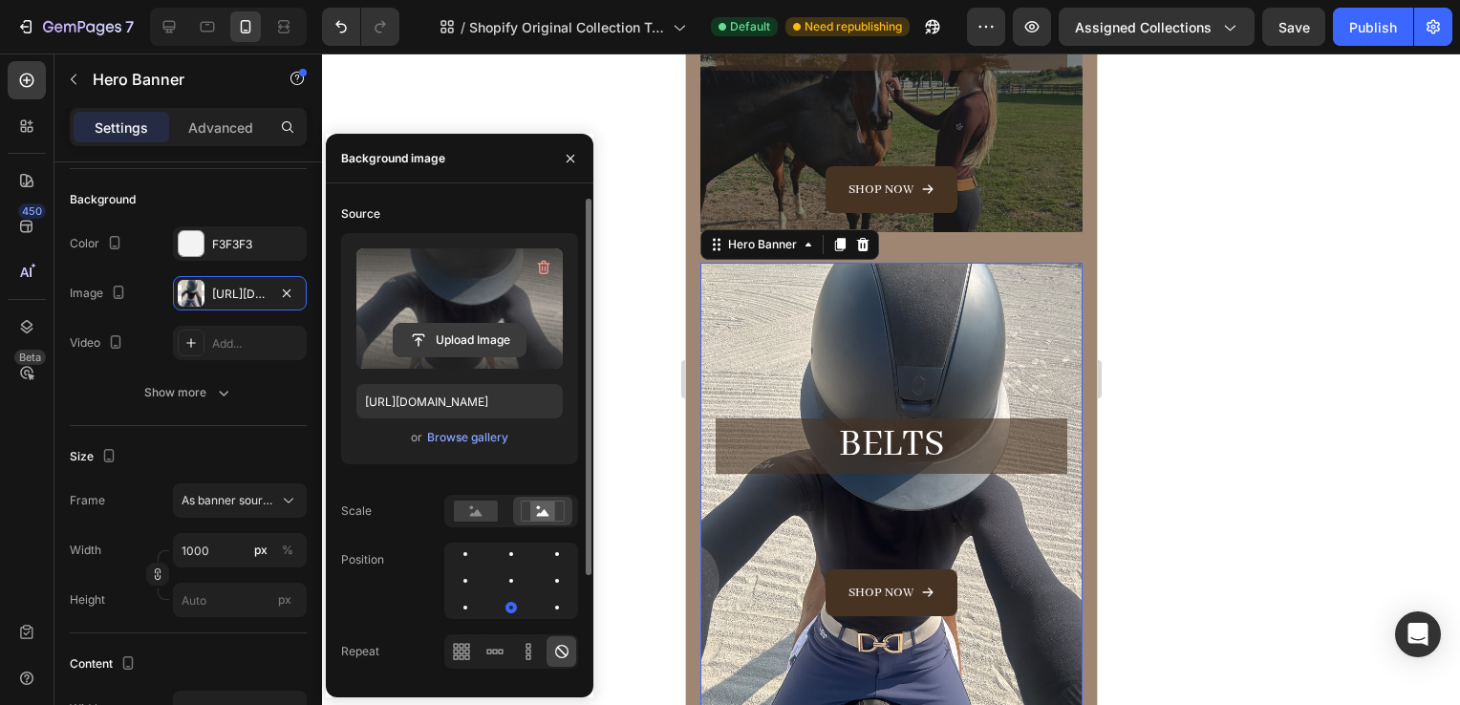
click at [470, 340] on input "file" at bounding box center [460, 340] width 132 height 32
click at [454, 346] on input "file" at bounding box center [460, 340] width 132 height 32
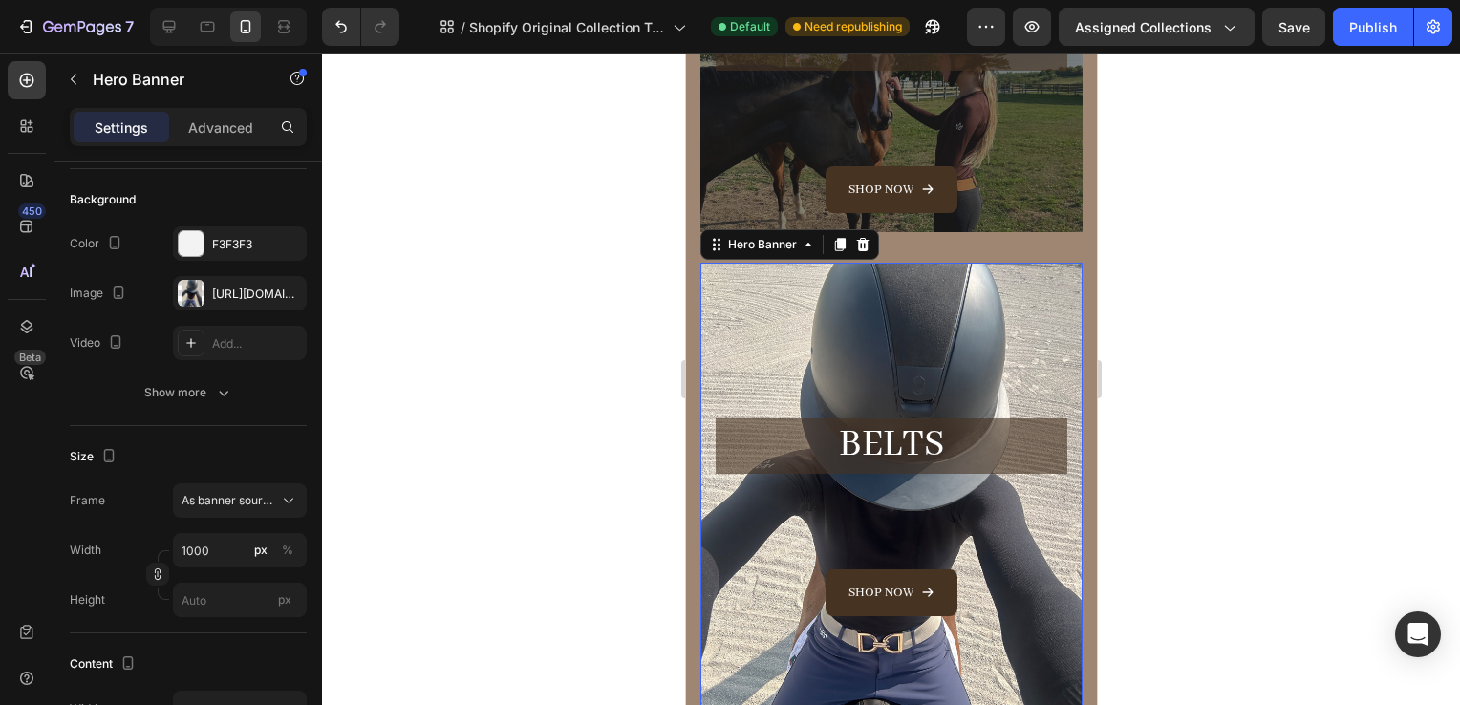
click at [198, 128] on p "Advanced" at bounding box center [220, 128] width 65 height 20
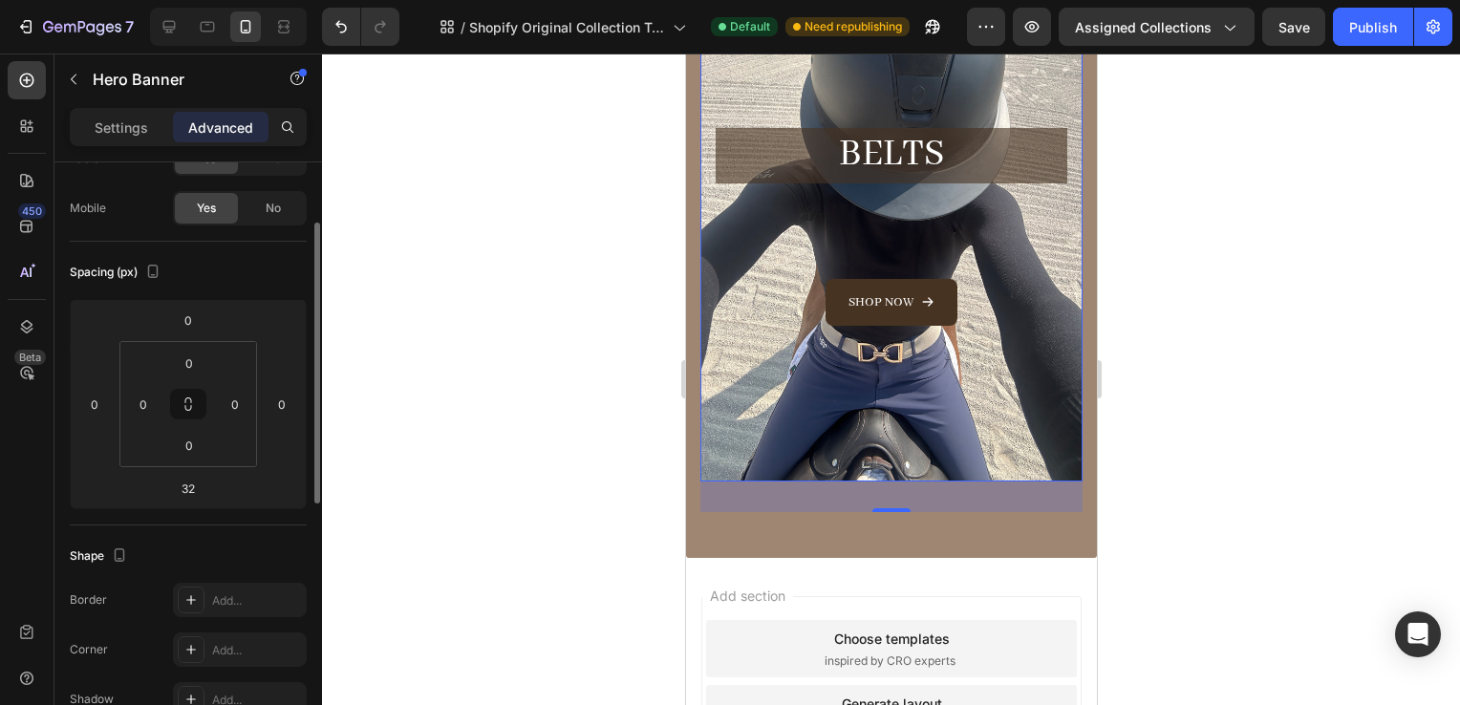
scroll to position [0, 0]
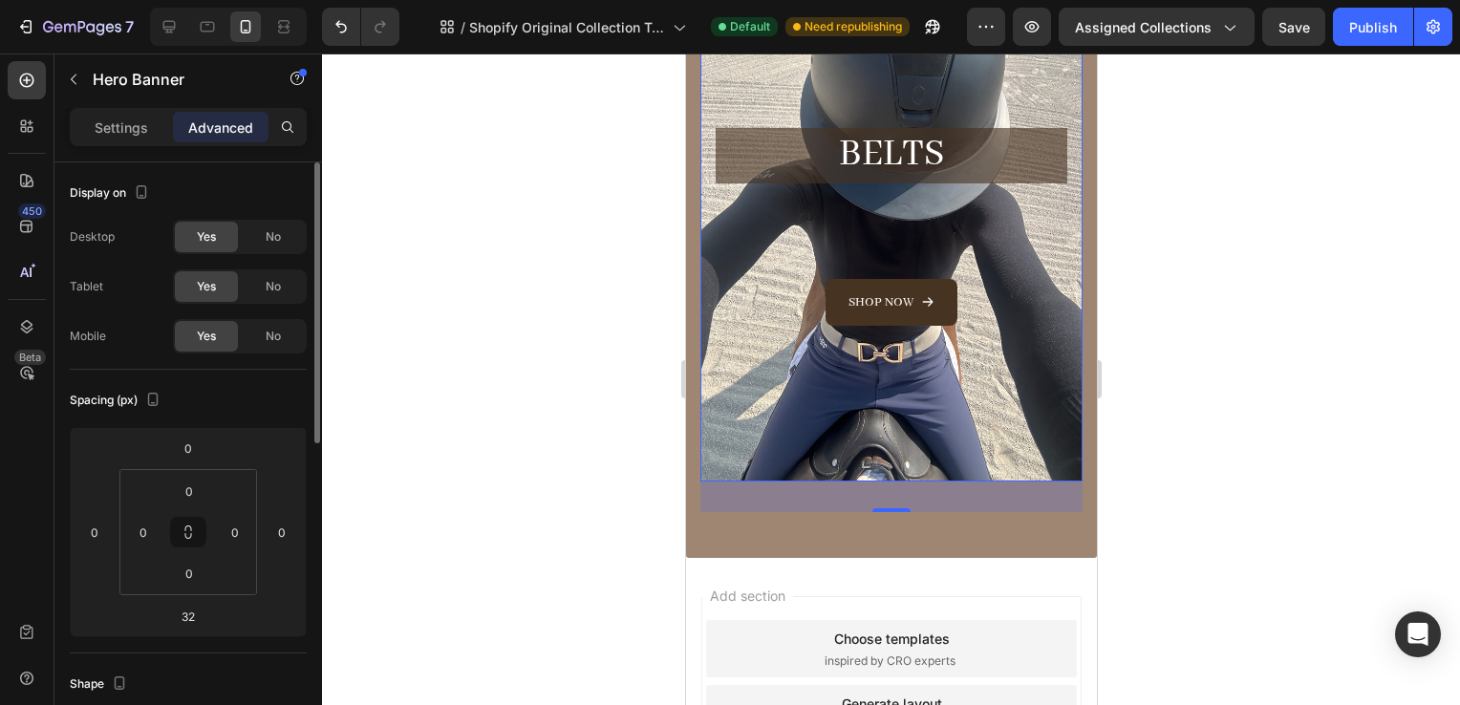
click at [111, 130] on p "Settings" at bounding box center [122, 128] width 54 height 20
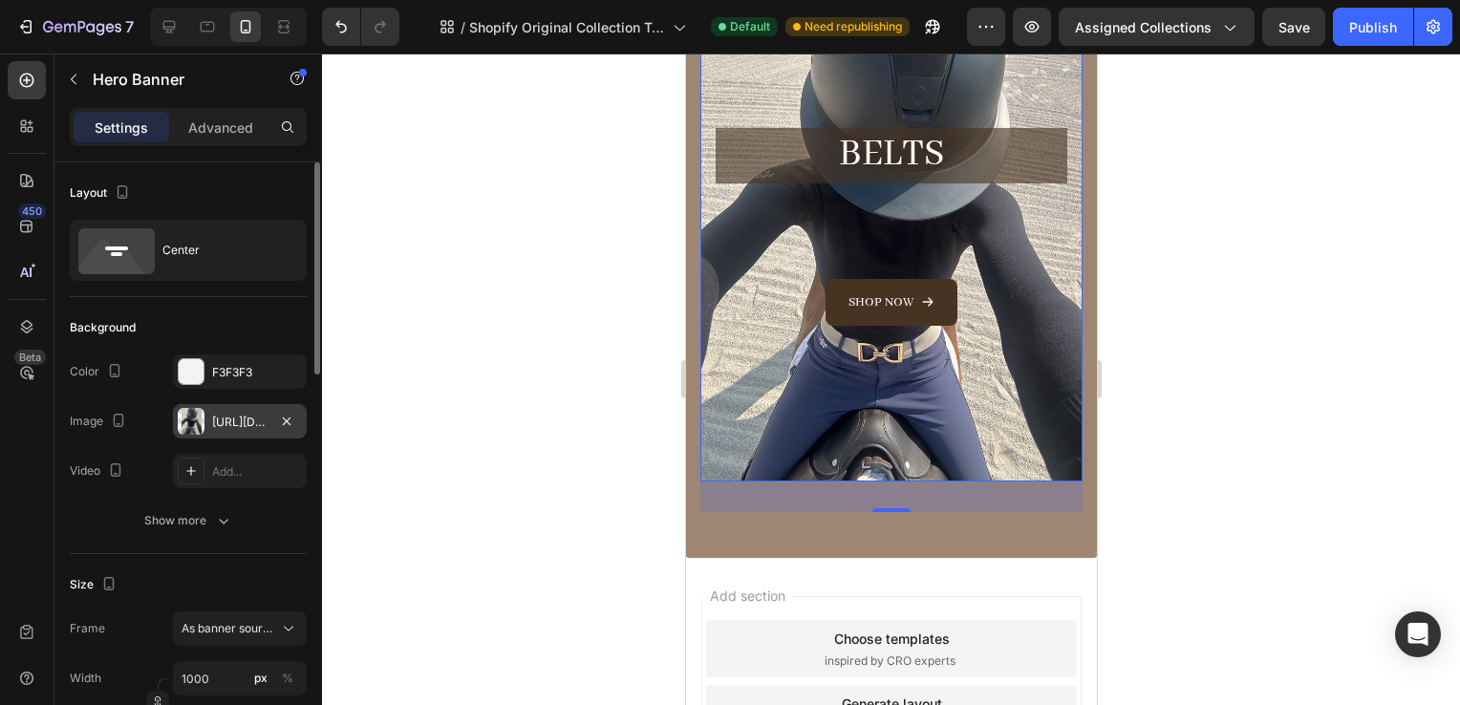
click at [223, 426] on div "https://cdn.shopify.com/s/files/1/0662/7678/6374/files/gempages_573403482258736…" at bounding box center [239, 422] width 55 height 17
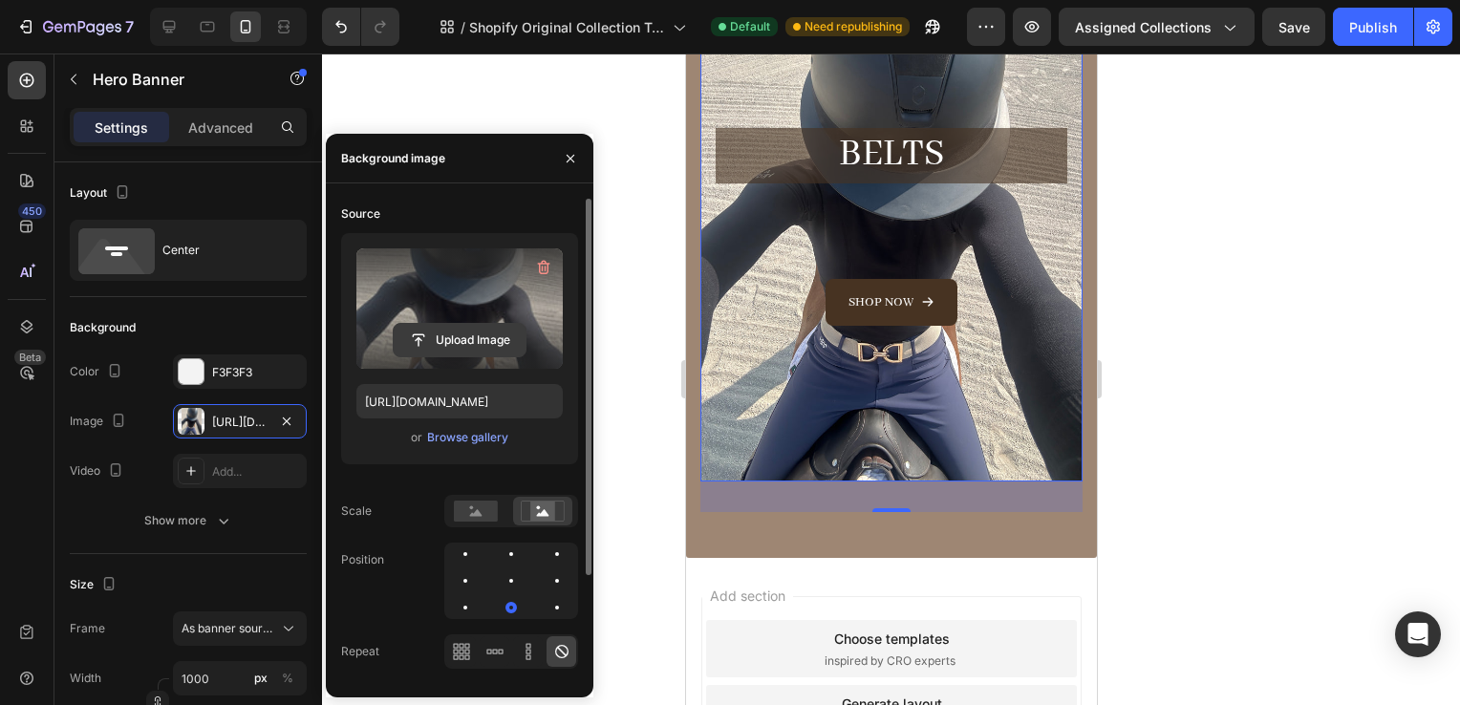
click at [443, 334] on input "file" at bounding box center [460, 340] width 132 height 32
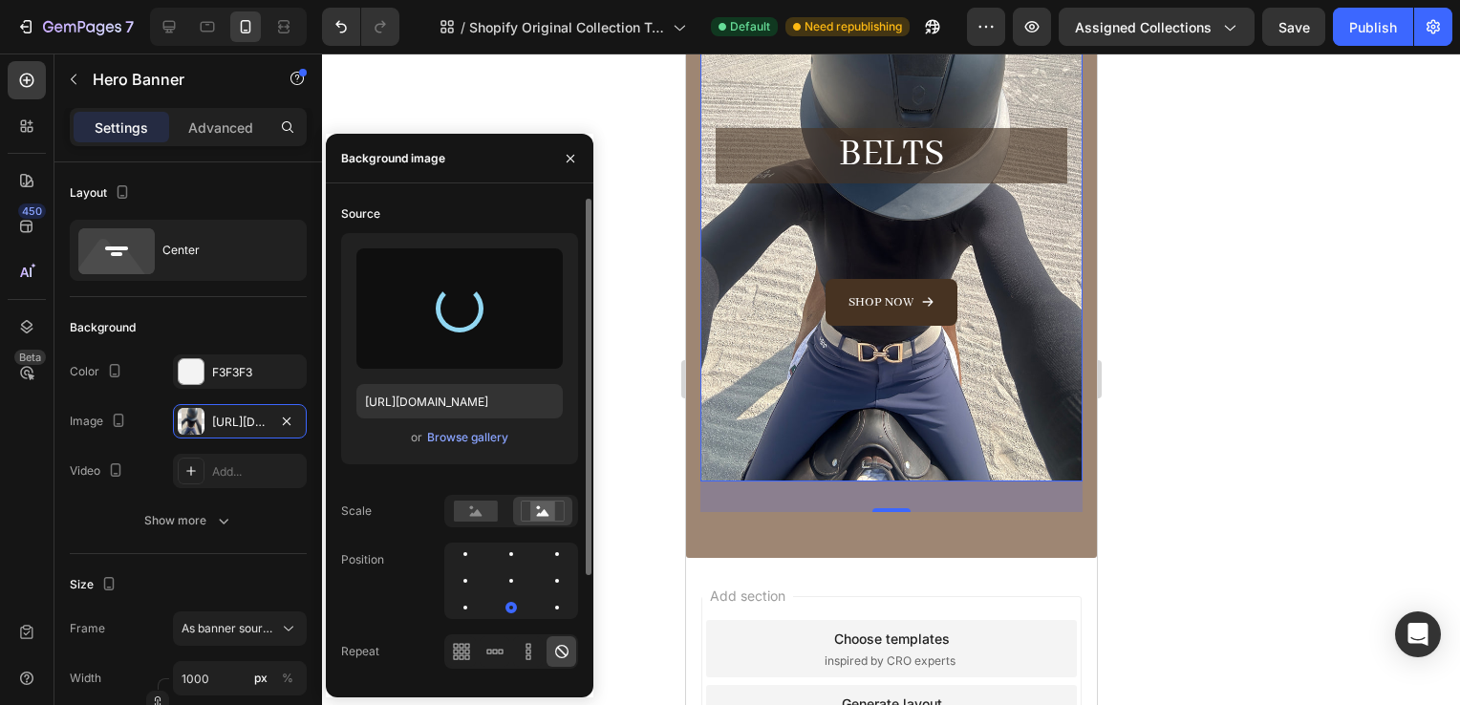
type input "https://cdn.shopify.com/s/files/1/0662/7678/6374/files/gempages_573403482258736…"
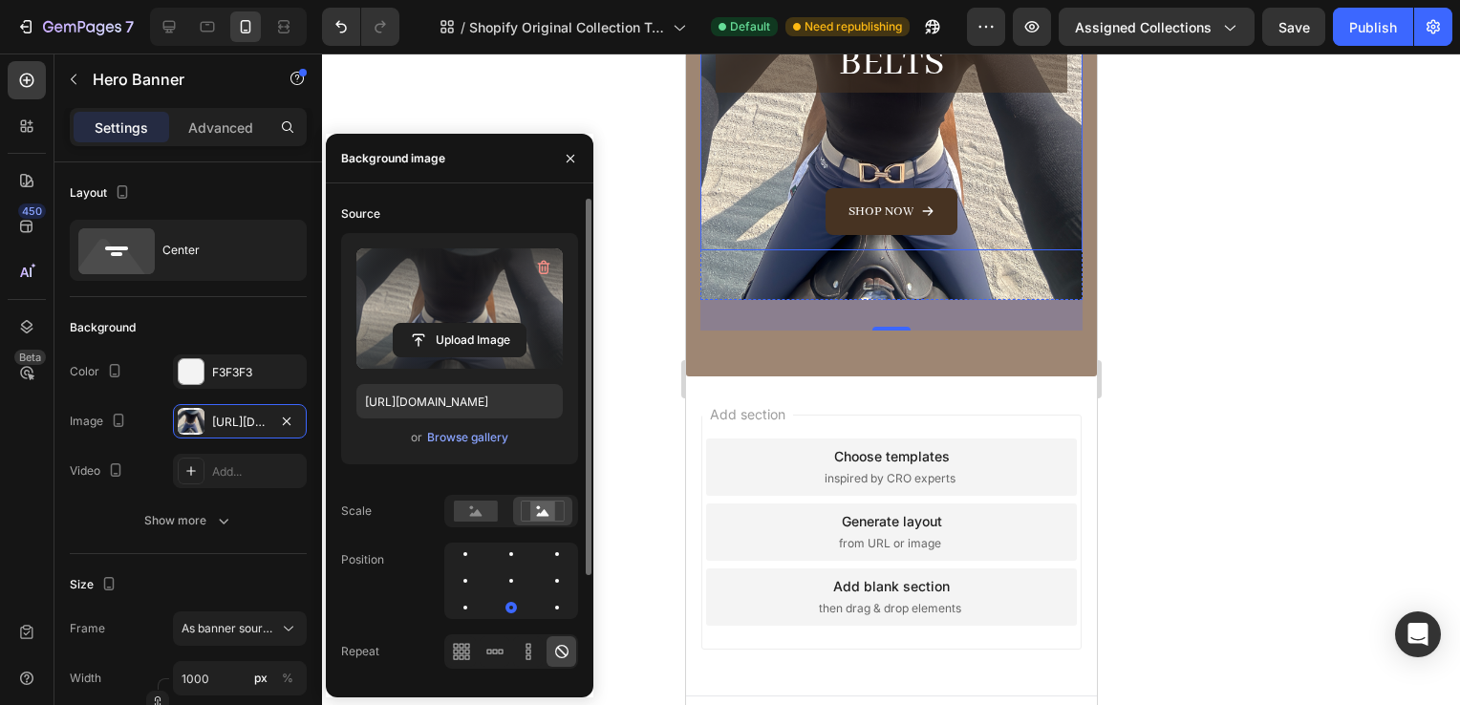
scroll to position [589, 0]
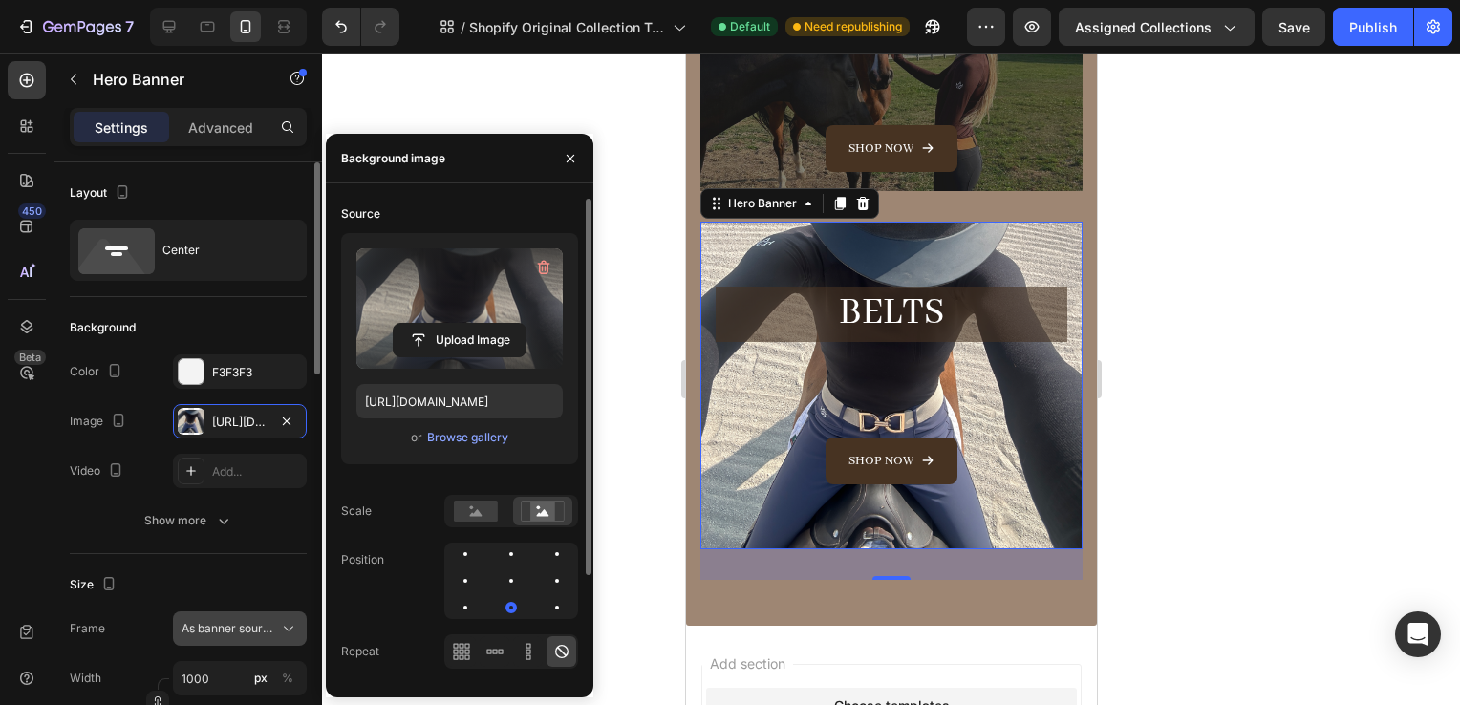
click at [244, 636] on span "As banner source" at bounding box center [229, 628] width 94 height 17
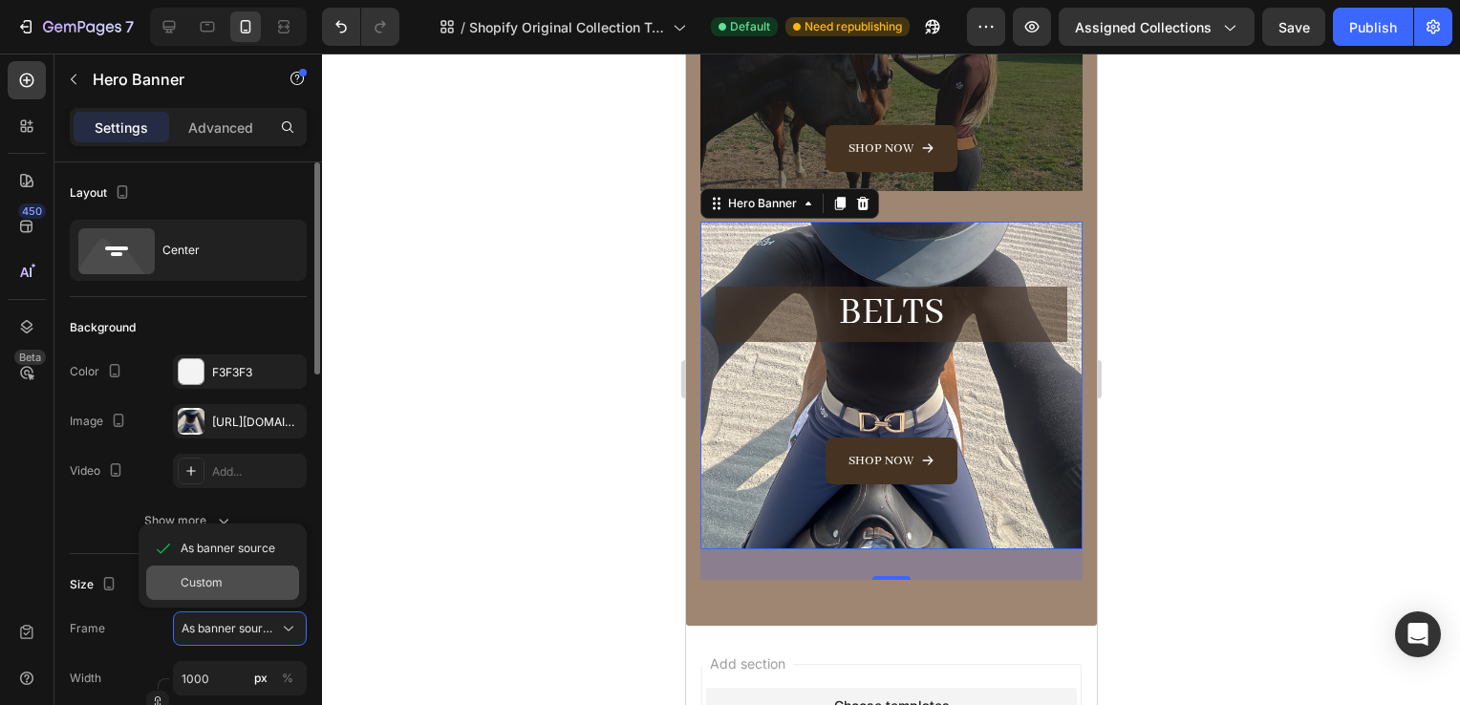
click at [256, 588] on div "Custom" at bounding box center [236, 582] width 111 height 17
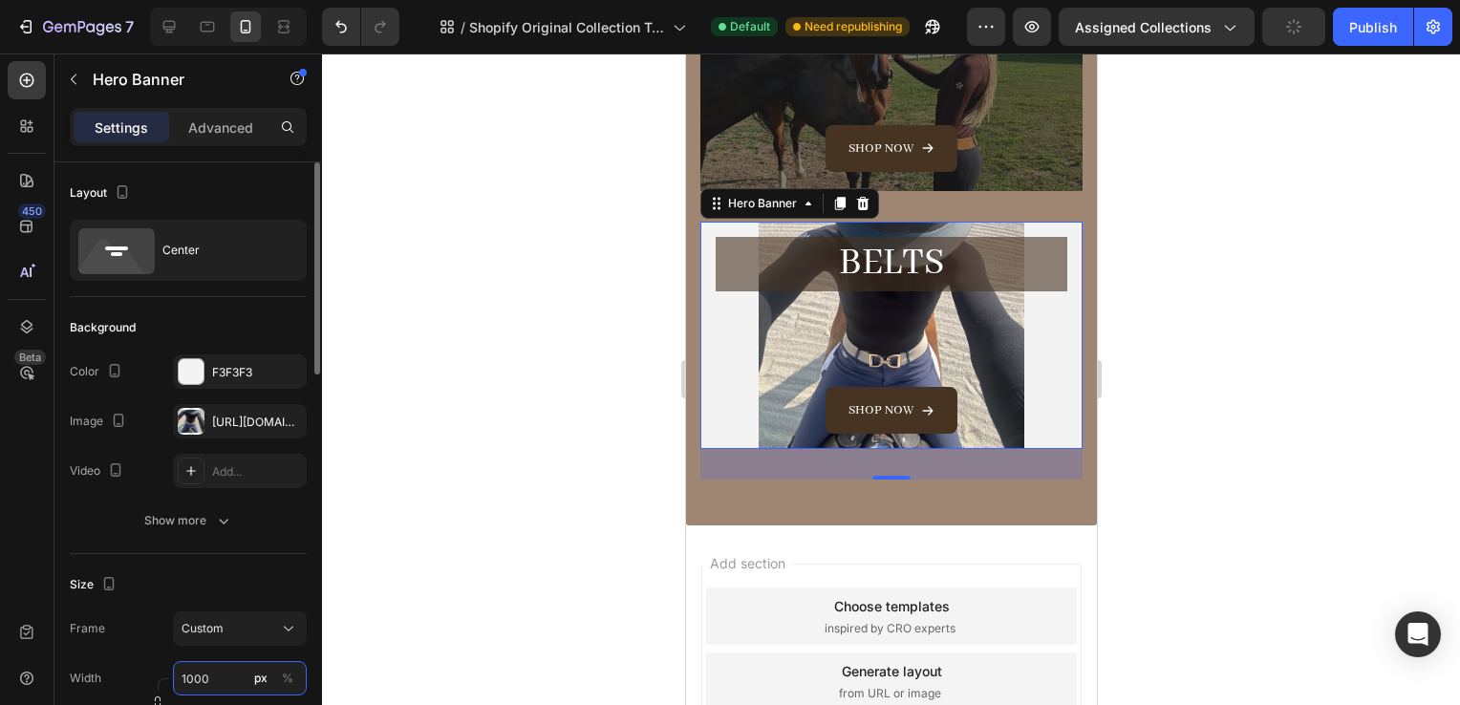
scroll to position [45, 0]
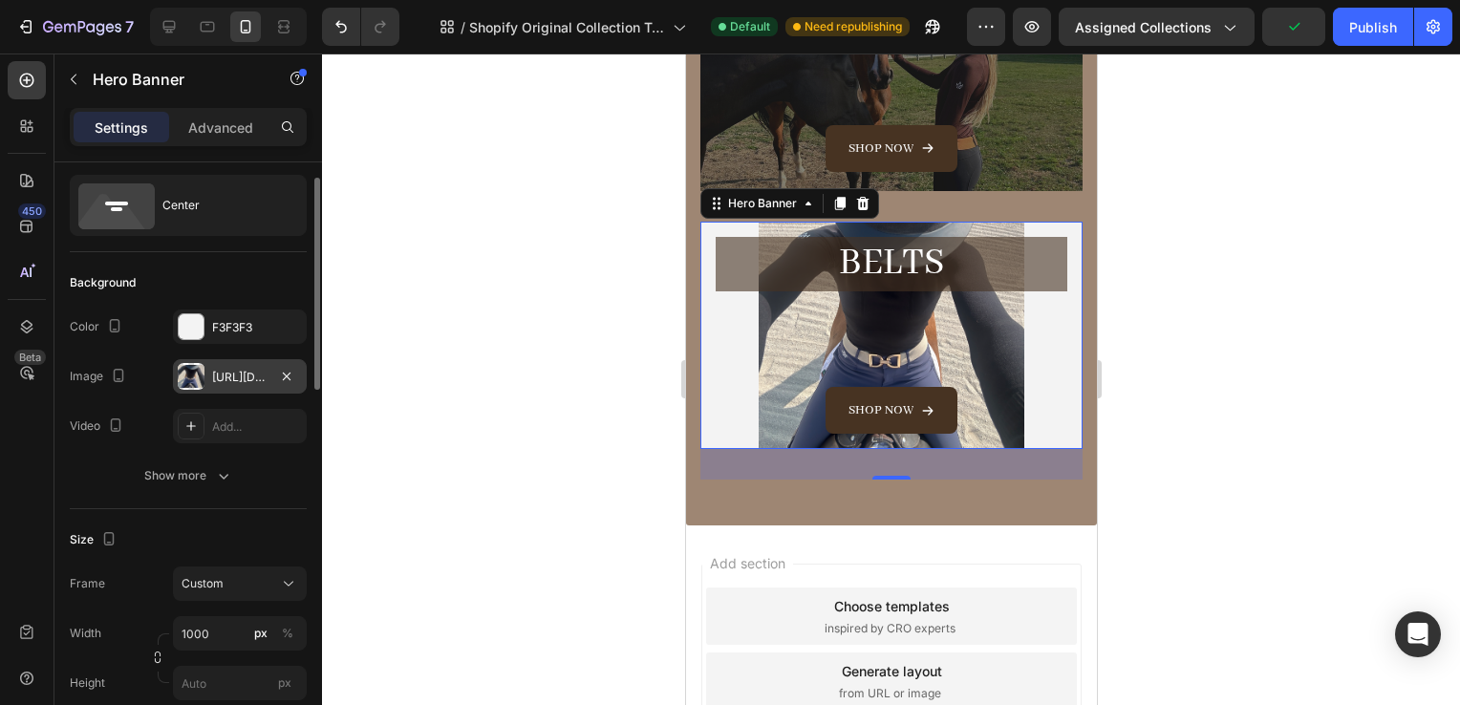
click at [227, 377] on div "https://cdn.shopify.com/s/files/1/0662/7678/6374/files/gempages_573403482258736…" at bounding box center [239, 377] width 55 height 17
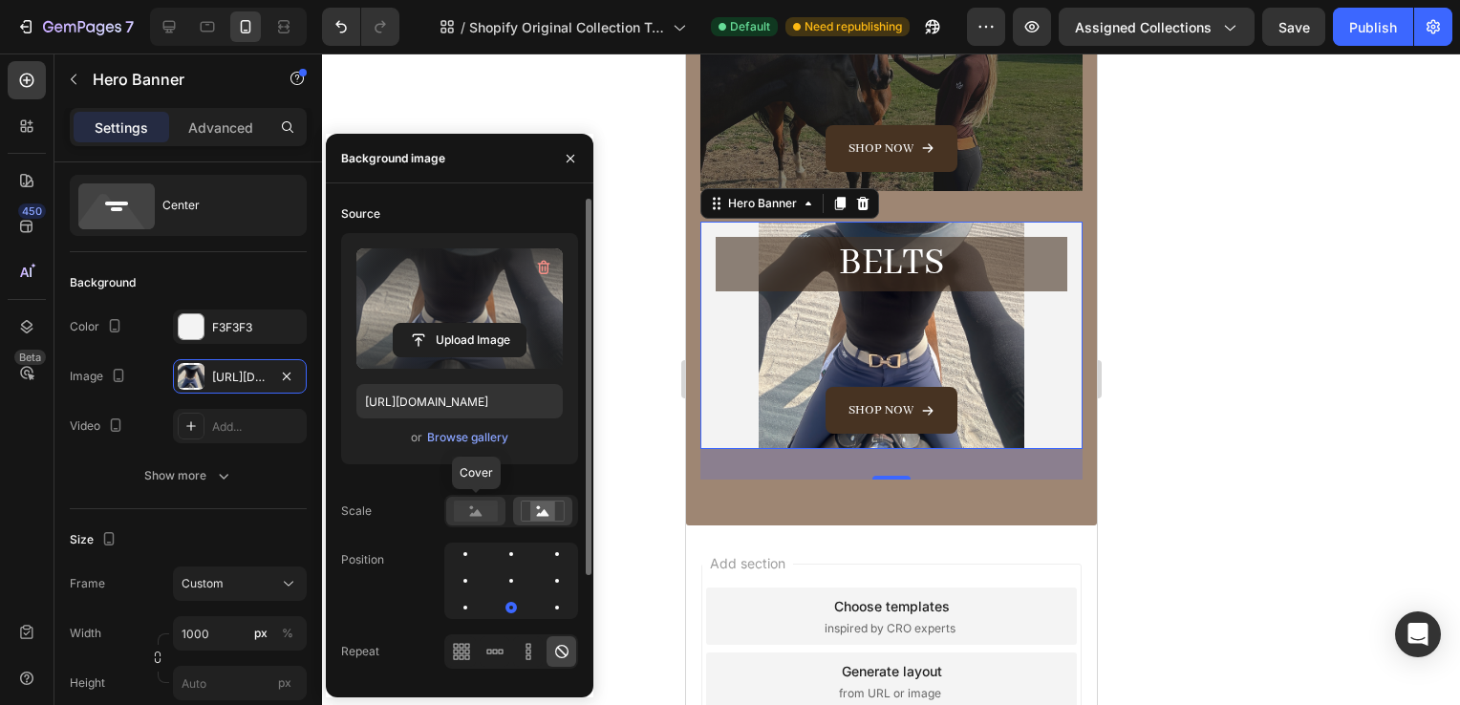
click at [454, 510] on rect at bounding box center [476, 511] width 44 height 21
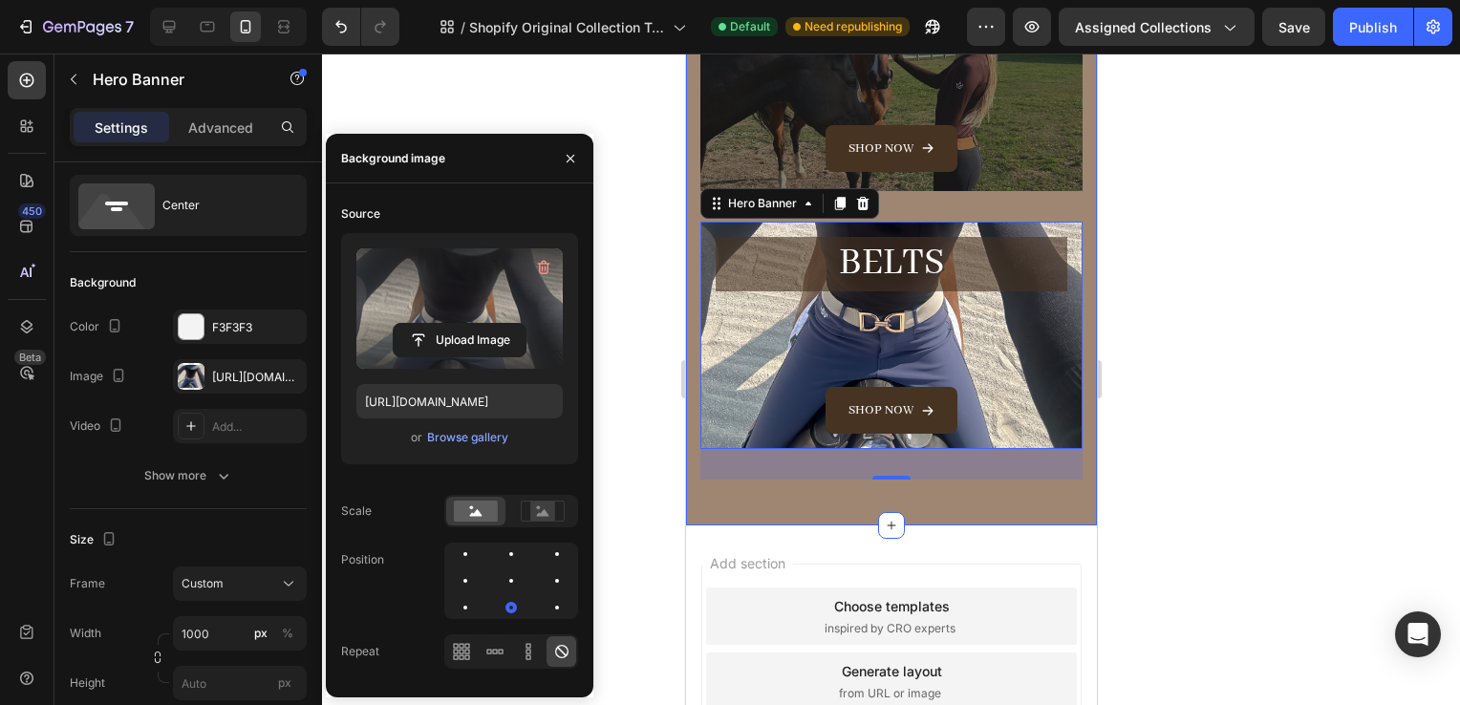
click at [1154, 437] on div at bounding box center [891, 380] width 1138 height 652
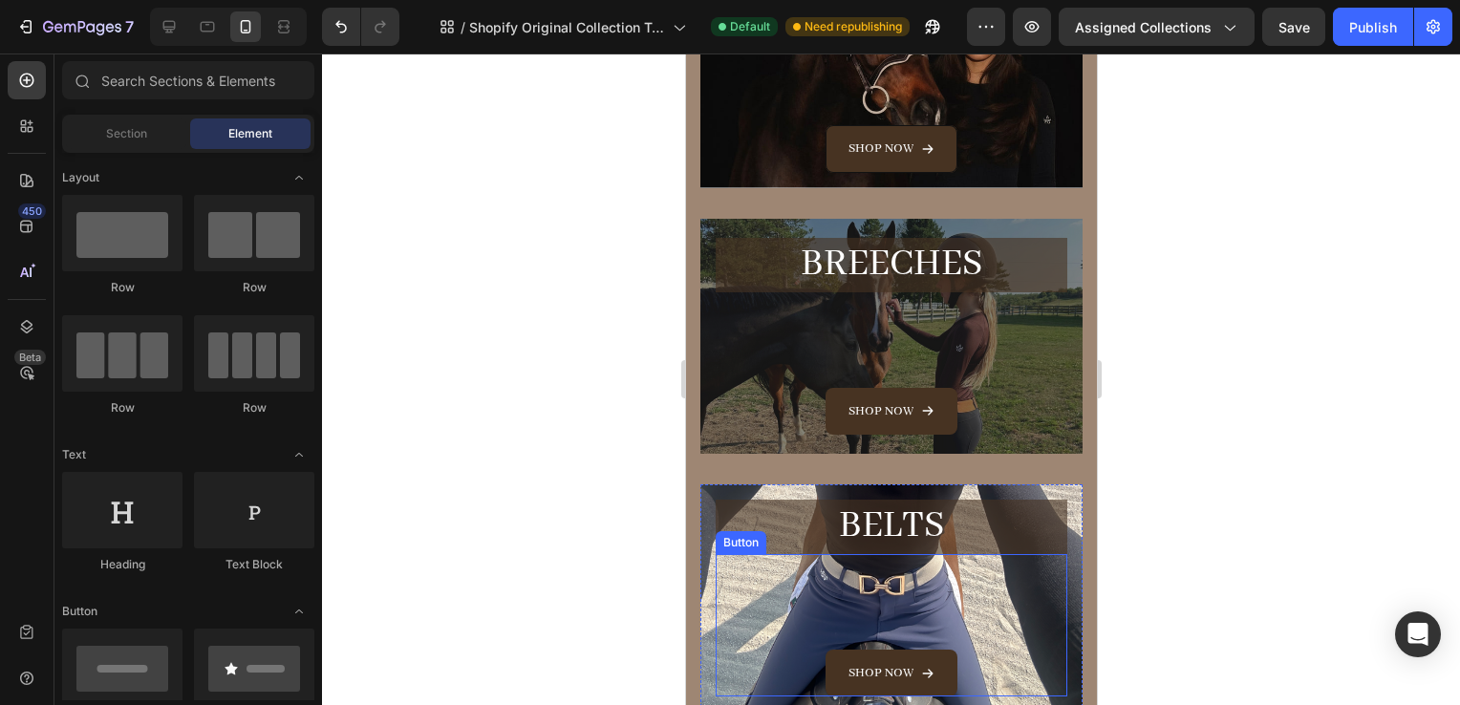
scroll to position [146, 0]
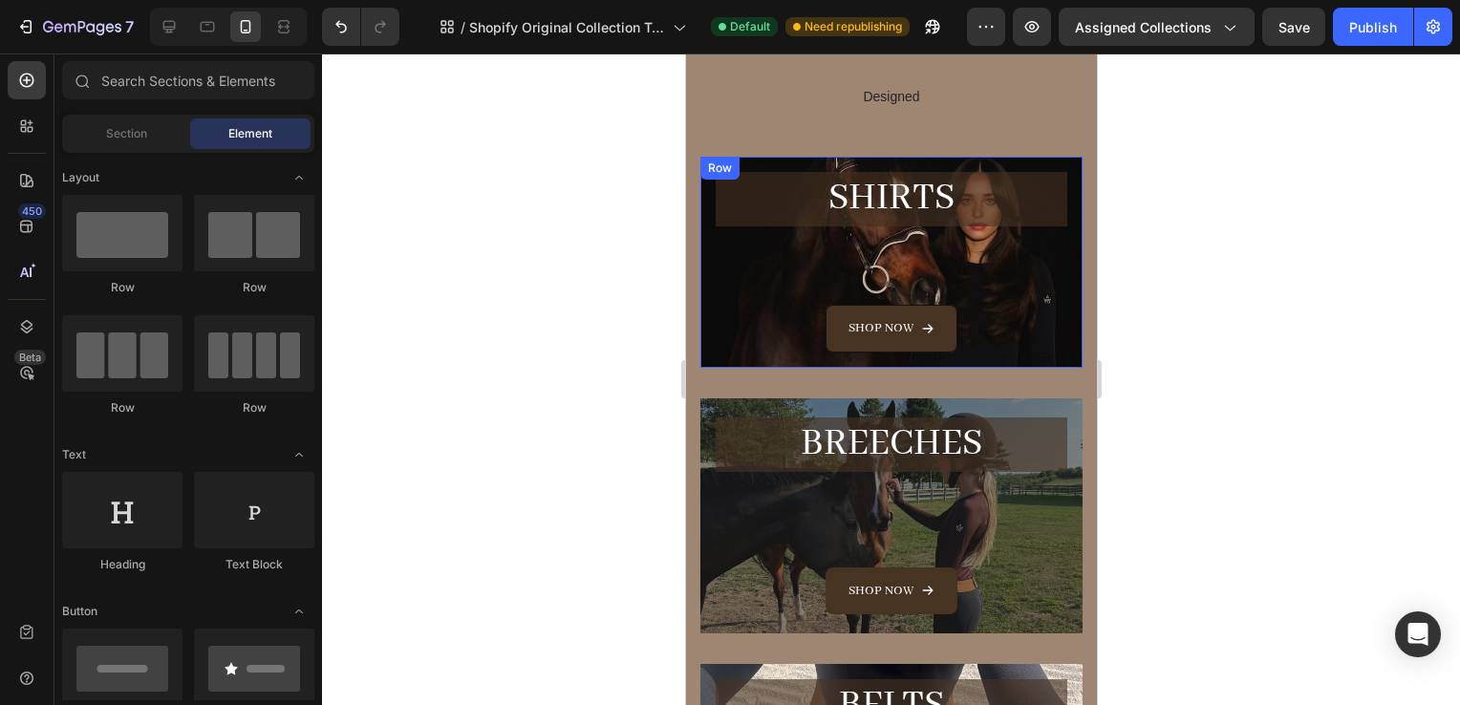
click at [1151, 278] on div at bounding box center [891, 380] width 1138 height 652
click at [994, 179] on h2 "SHiRTS" at bounding box center [891, 199] width 352 height 54
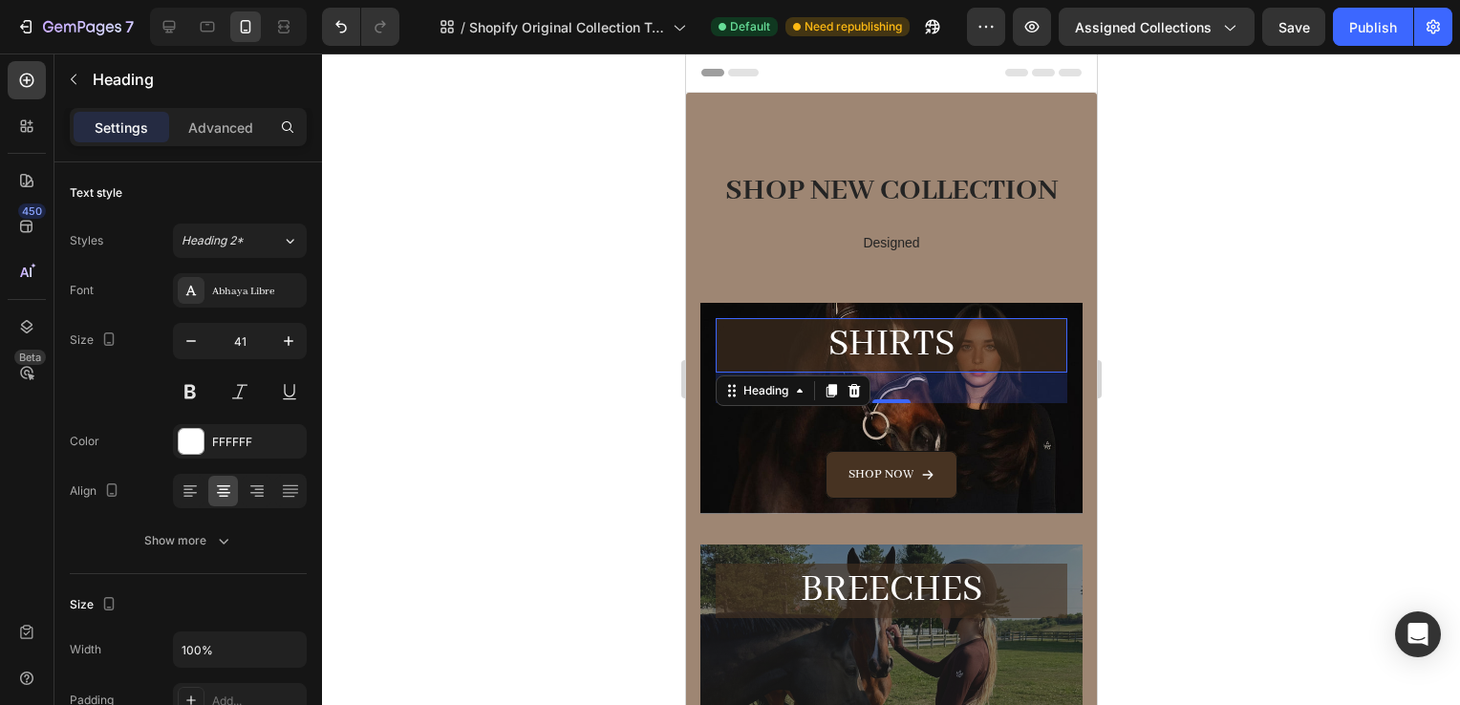
scroll to position [2, 0]
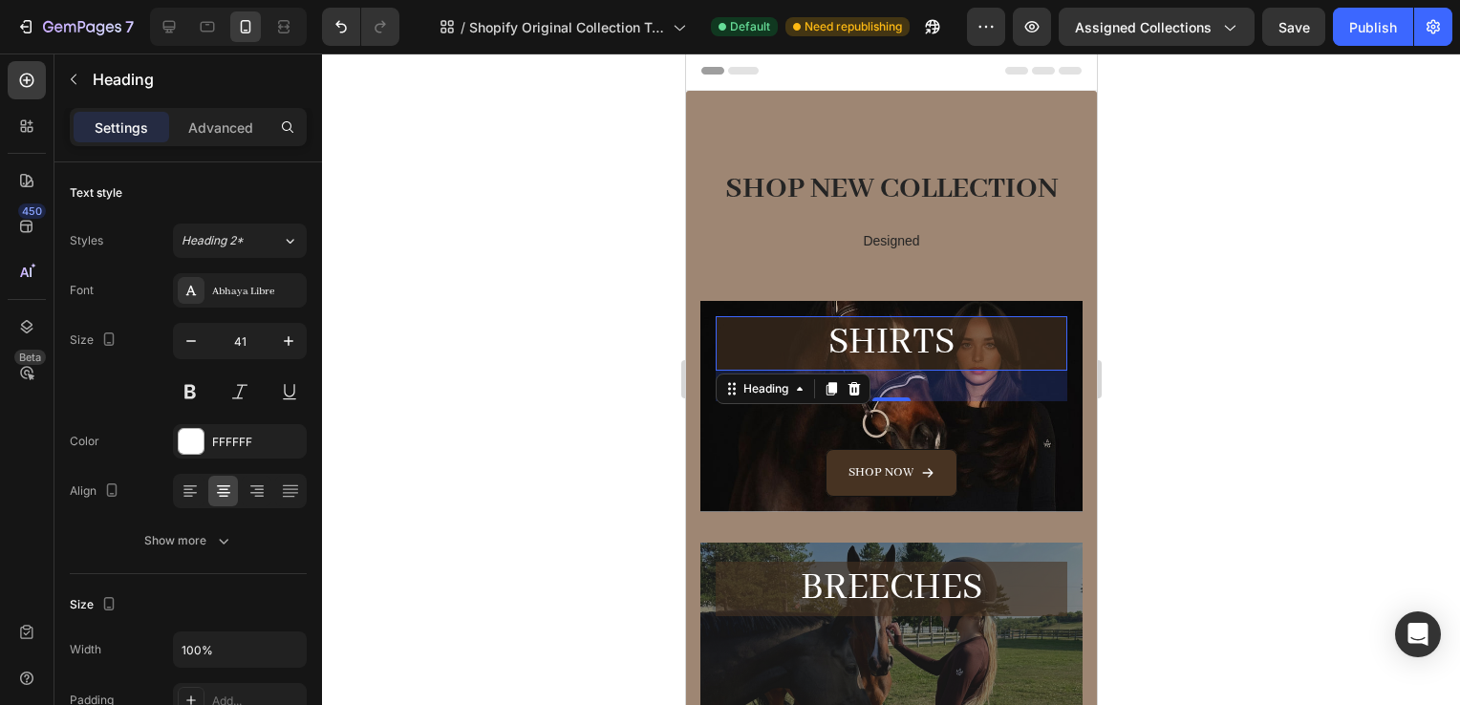
click at [786, 329] on h2 "SHiRTS" at bounding box center [891, 343] width 352 height 54
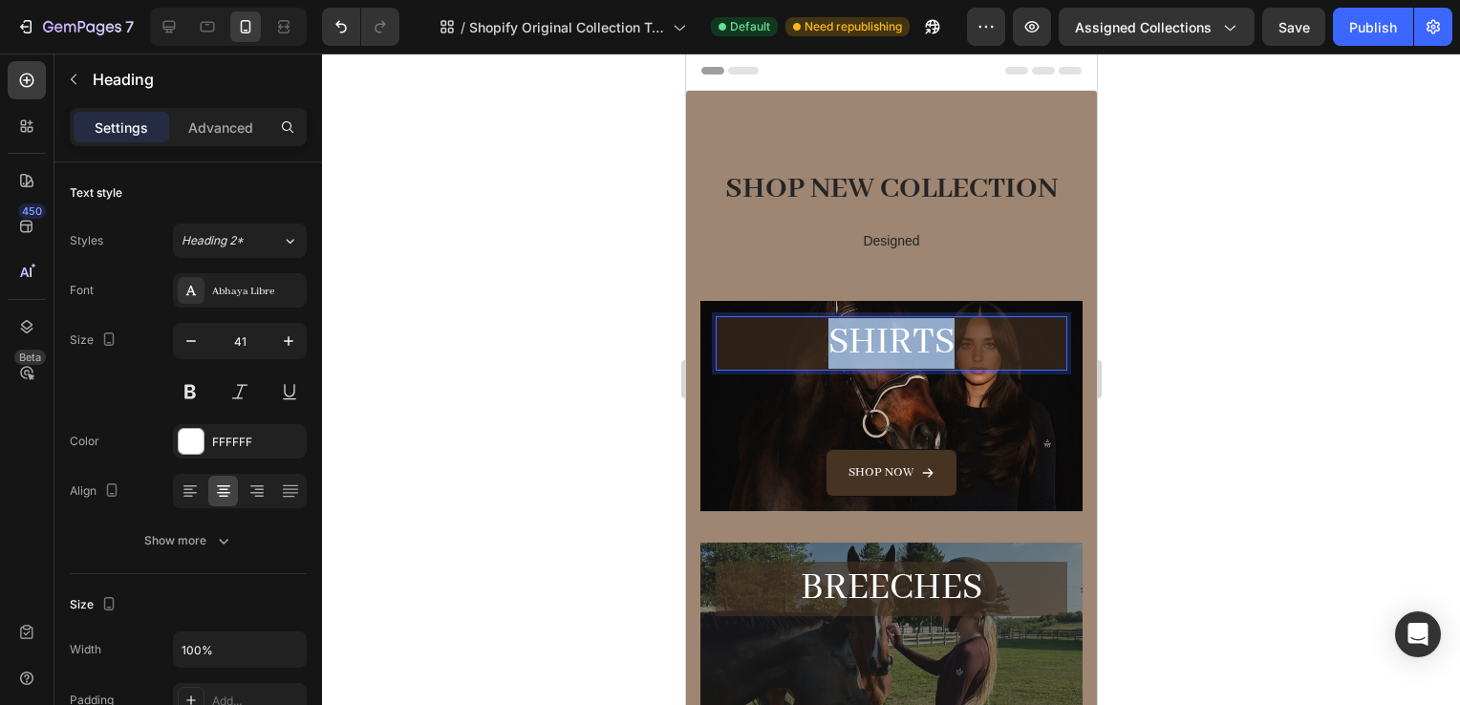
drag, startPoint x: 787, startPoint y: 351, endPoint x: 1087, endPoint y: 332, distance: 299.7
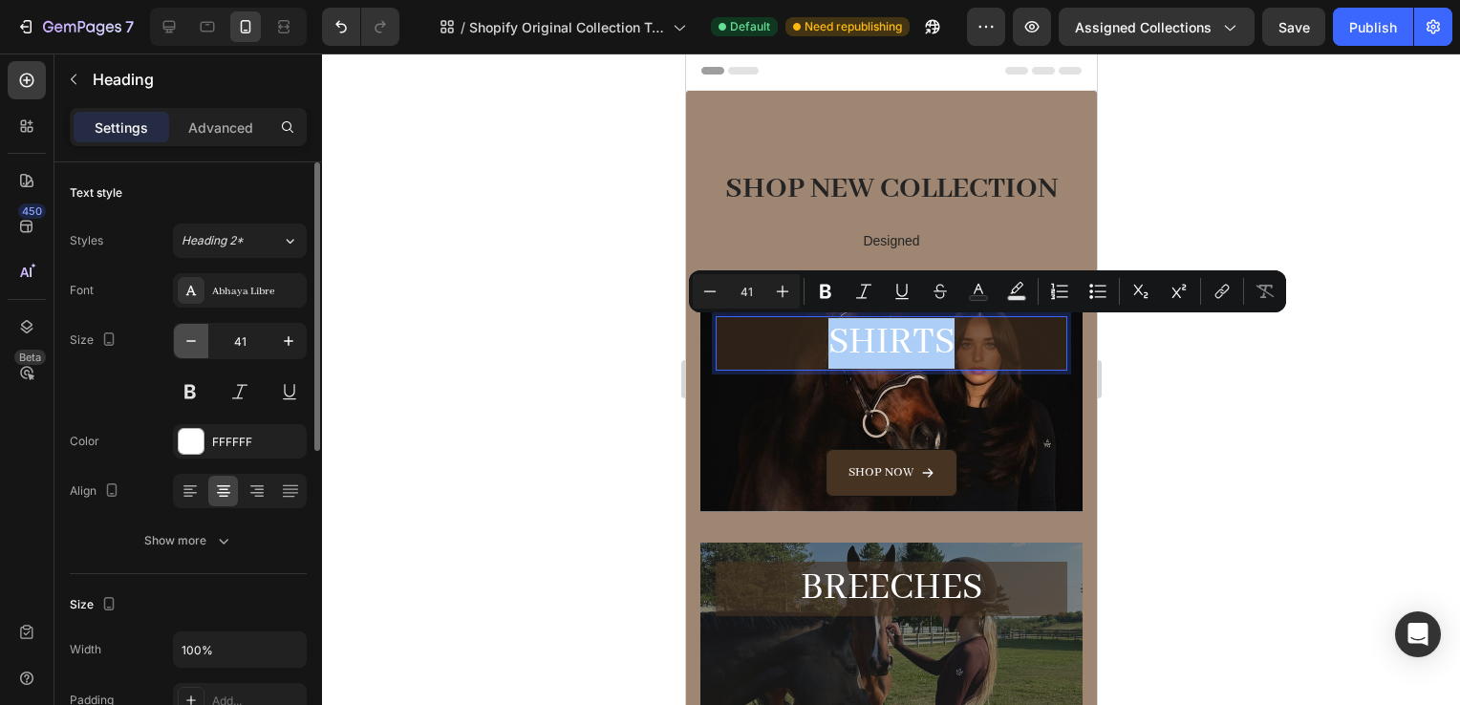
click at [199, 324] on button "button" at bounding box center [191, 341] width 34 height 34
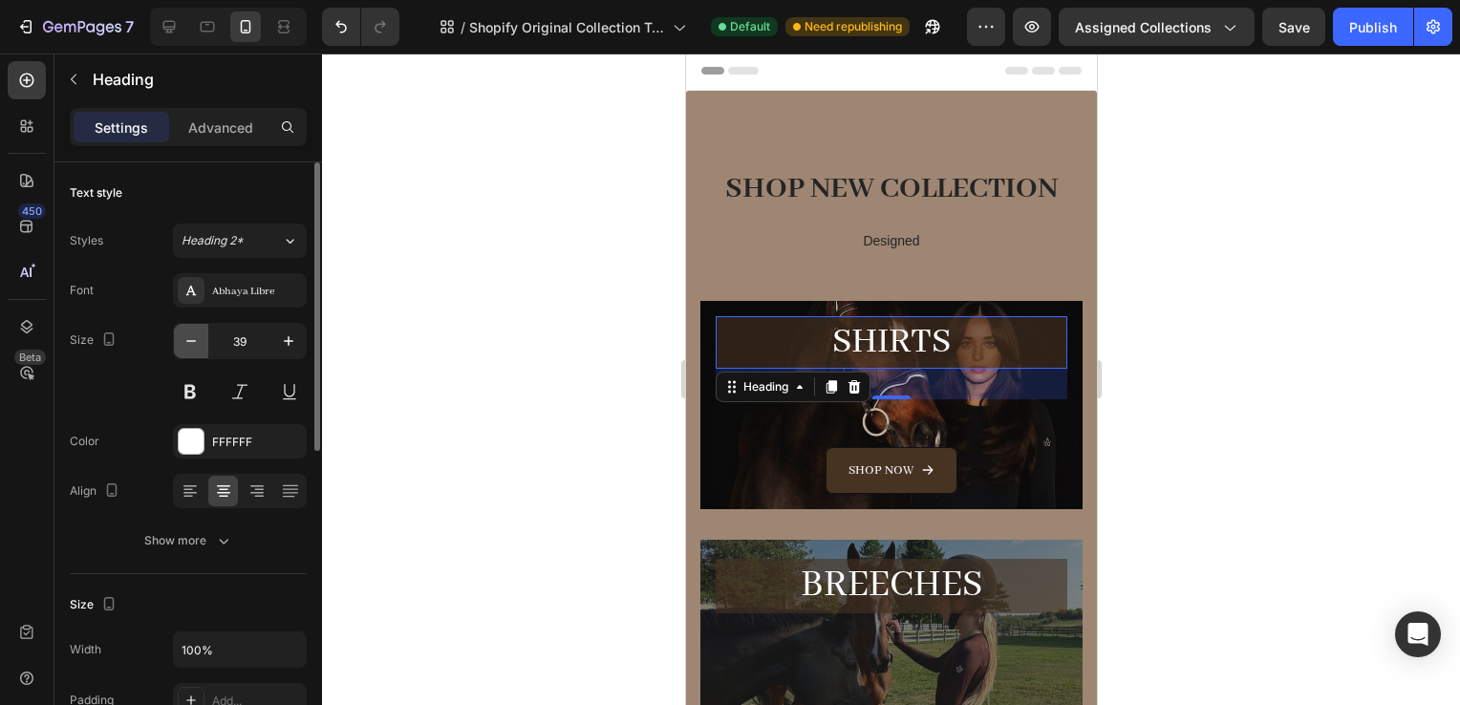
click at [198, 325] on button "button" at bounding box center [191, 341] width 34 height 34
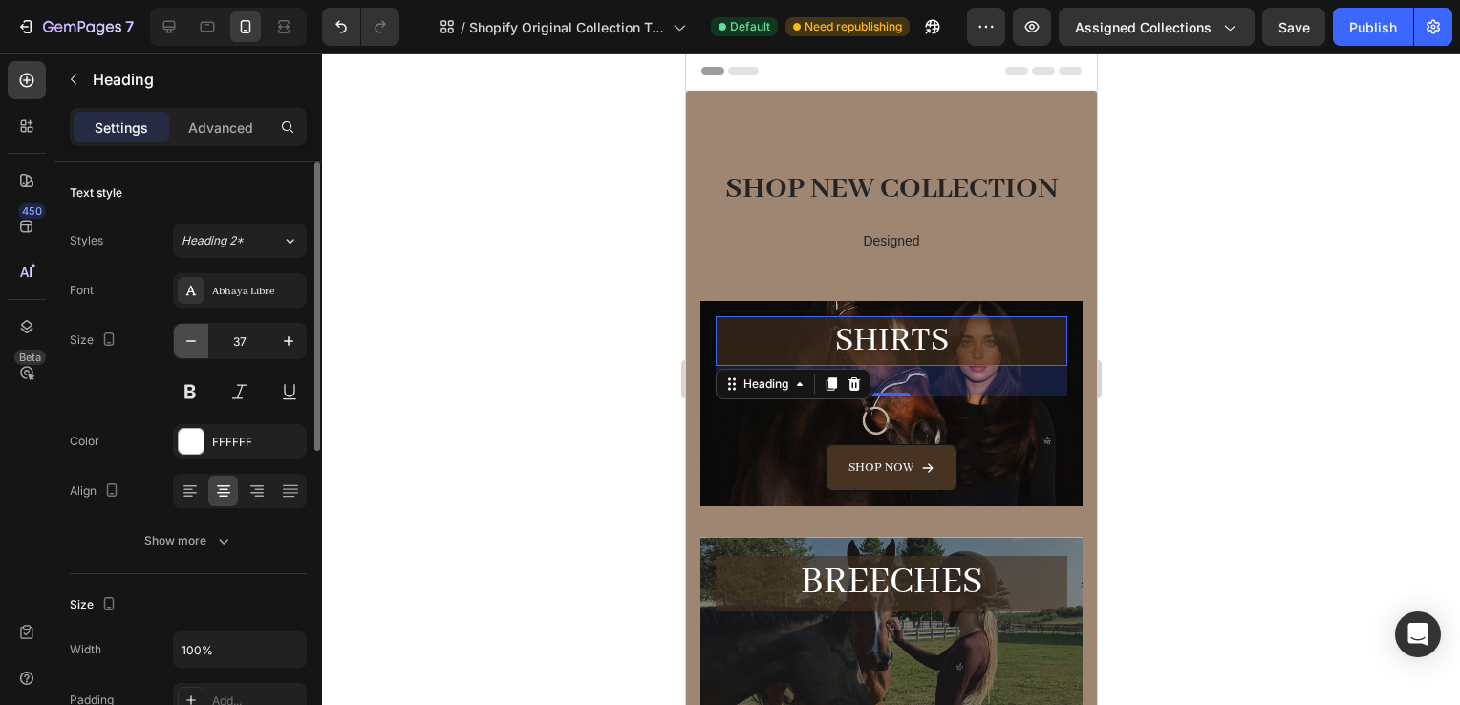
click at [198, 325] on button "button" at bounding box center [191, 341] width 34 height 34
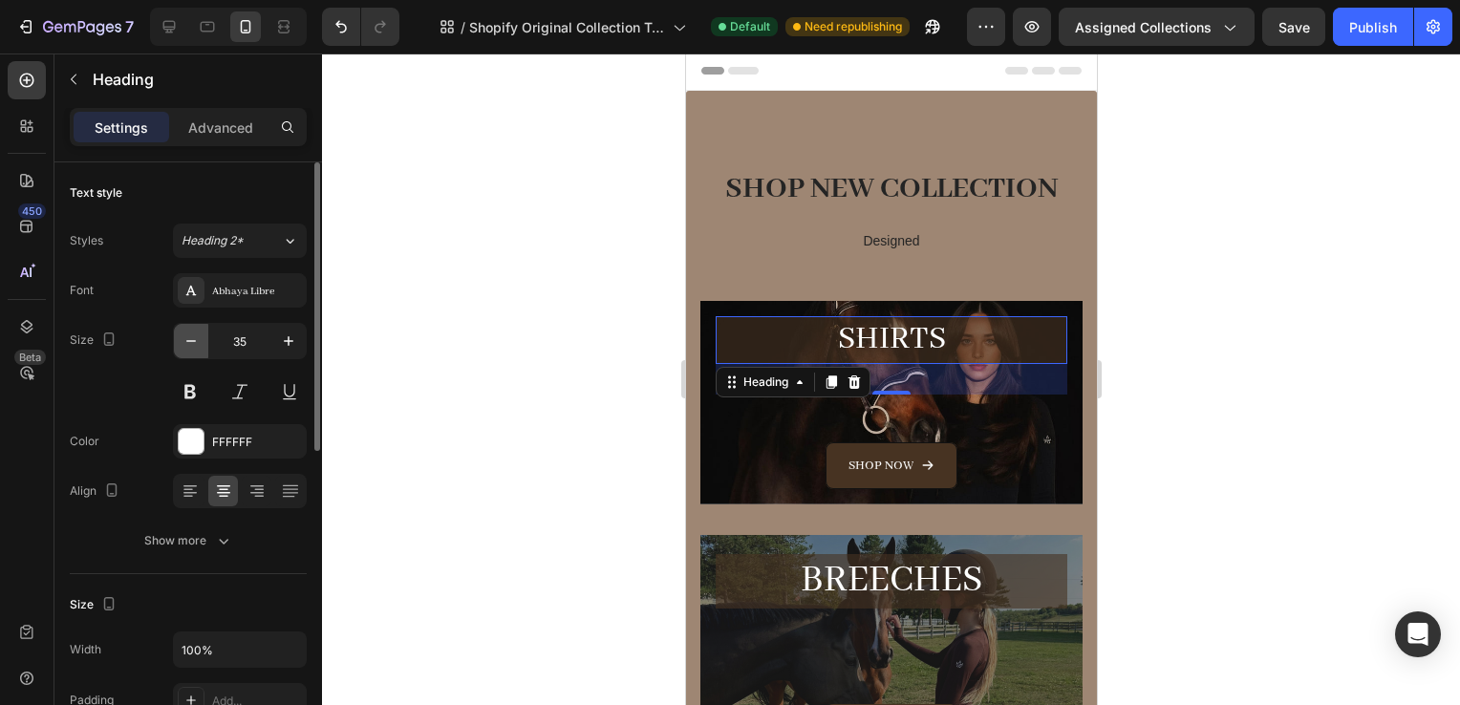
click at [198, 325] on button "button" at bounding box center [191, 341] width 34 height 34
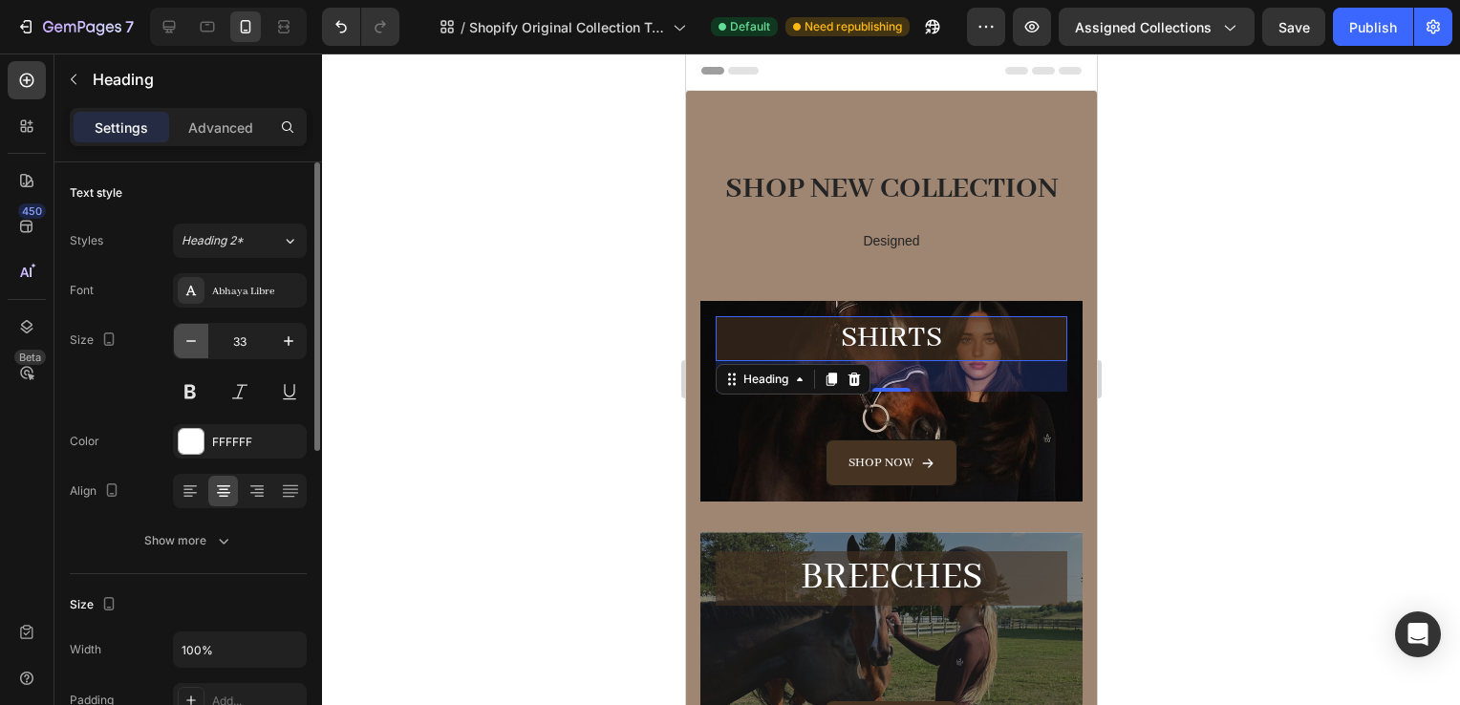
click at [198, 325] on button "button" at bounding box center [191, 341] width 34 height 34
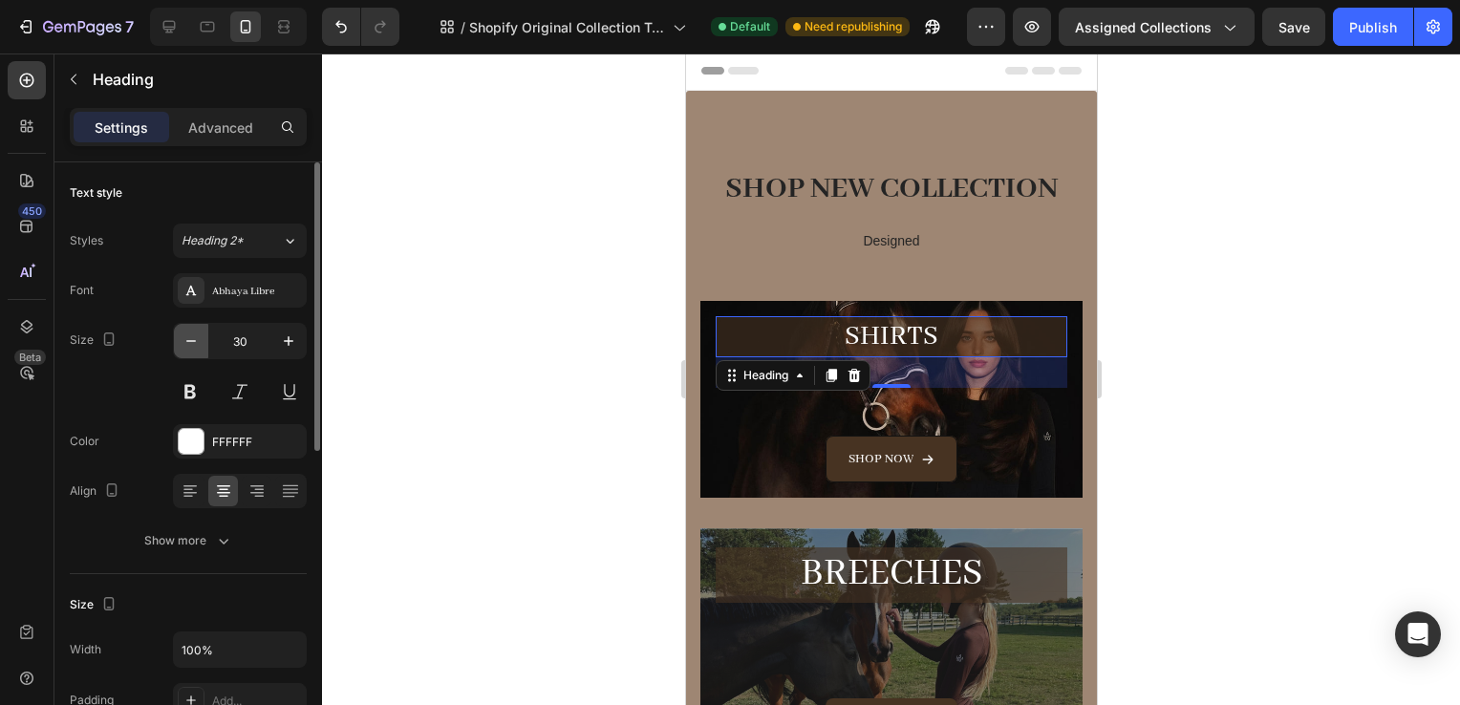
click at [198, 325] on button "button" at bounding box center [191, 341] width 34 height 34
type input "29"
click at [1235, 388] on div at bounding box center [891, 380] width 1138 height 652
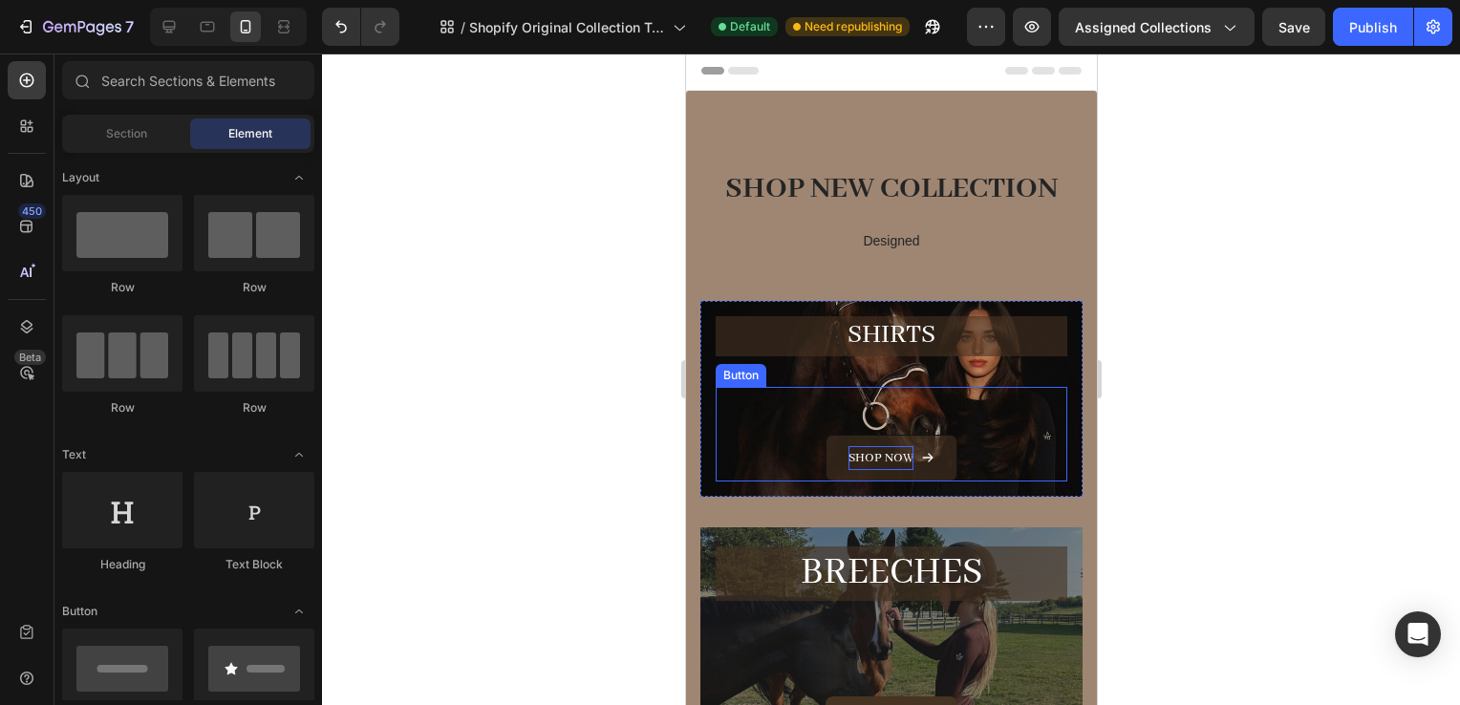
click at [885, 452] on p "Shop now" at bounding box center [880, 458] width 65 height 24
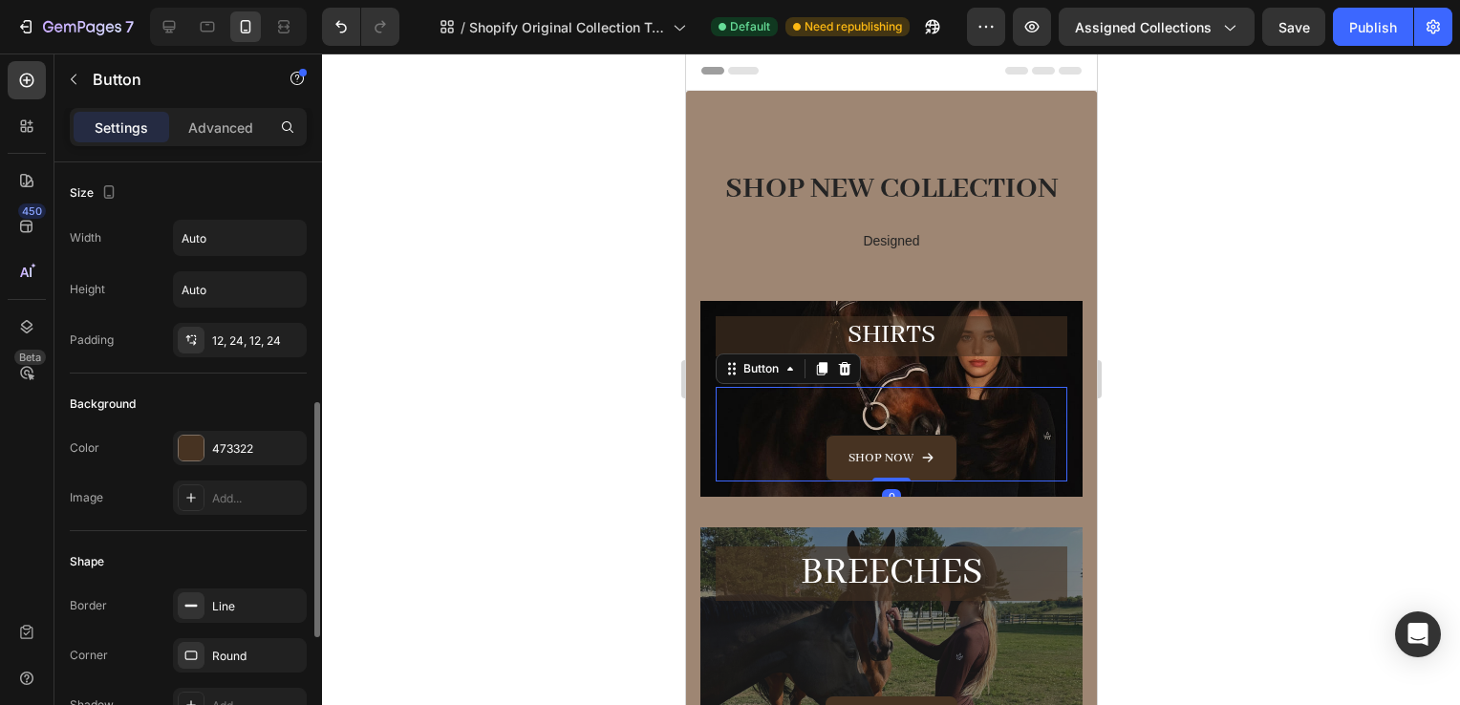
scroll to position [195, 0]
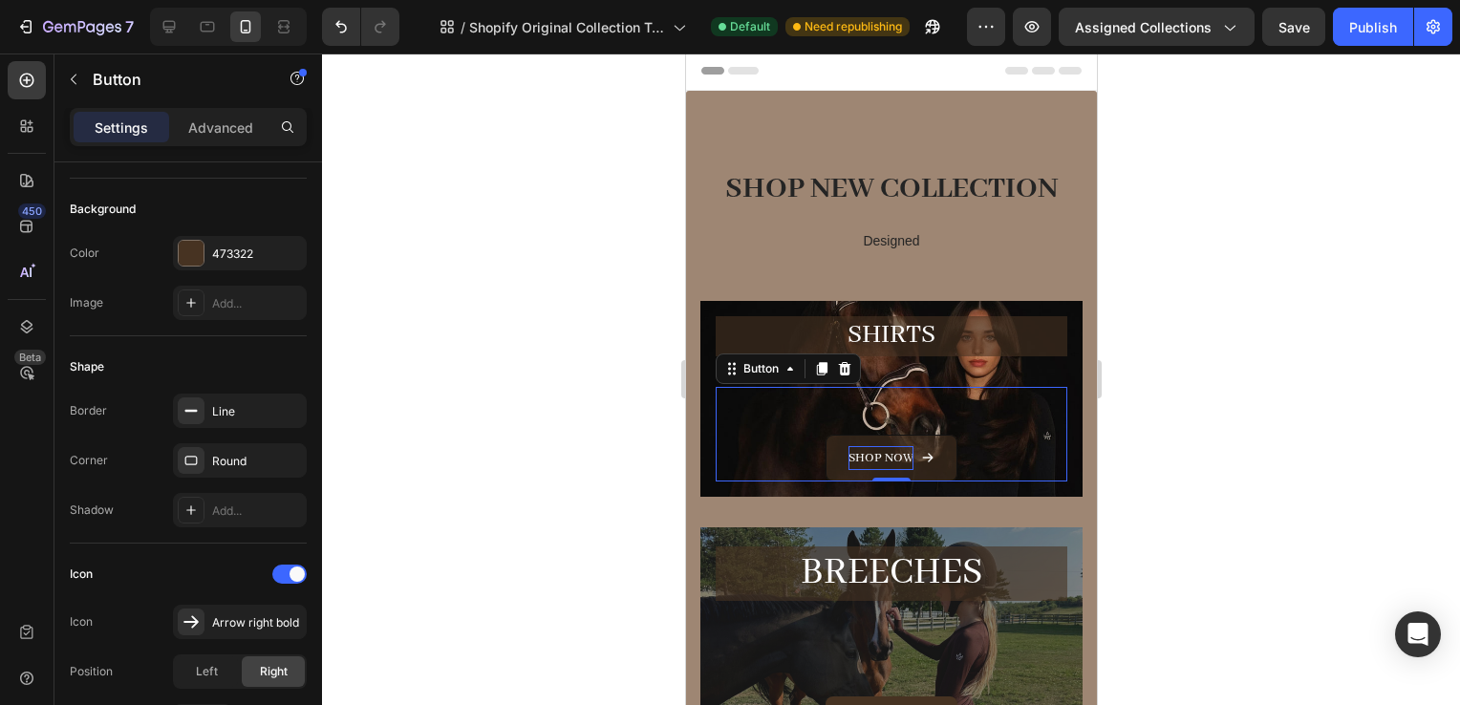
click at [867, 458] on p "Shop now" at bounding box center [880, 458] width 65 height 24
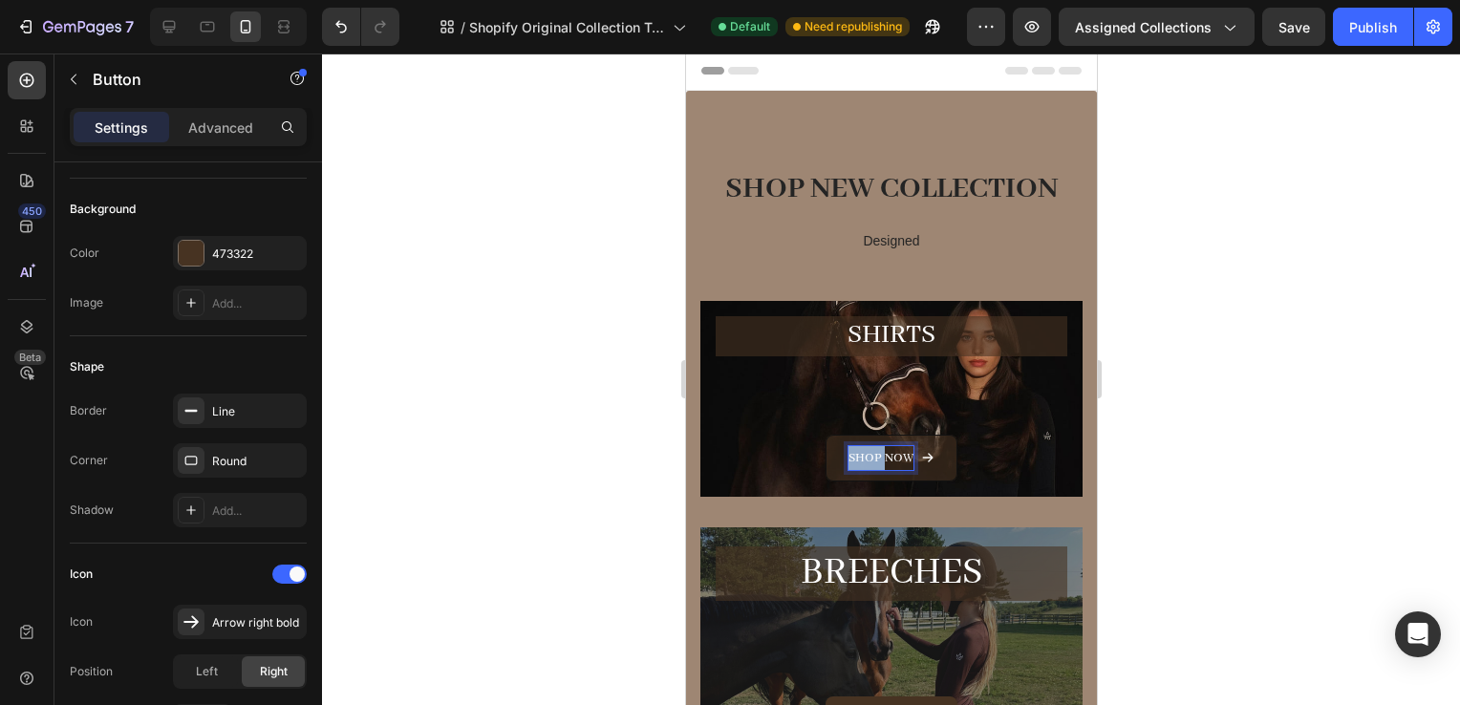
click at [867, 458] on p "Shop now" at bounding box center [880, 458] width 65 height 24
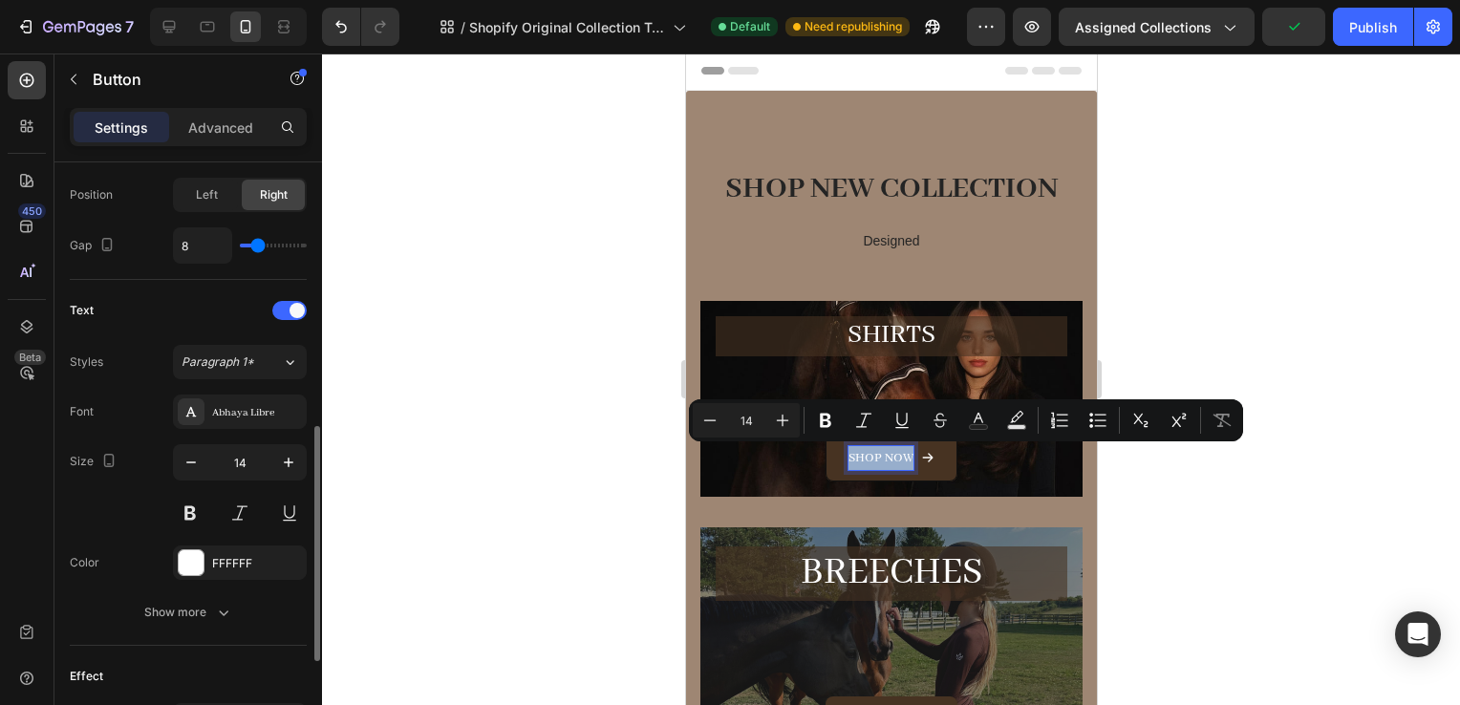
scroll to position [671, 0]
click at [187, 454] on icon "button" at bounding box center [191, 463] width 19 height 19
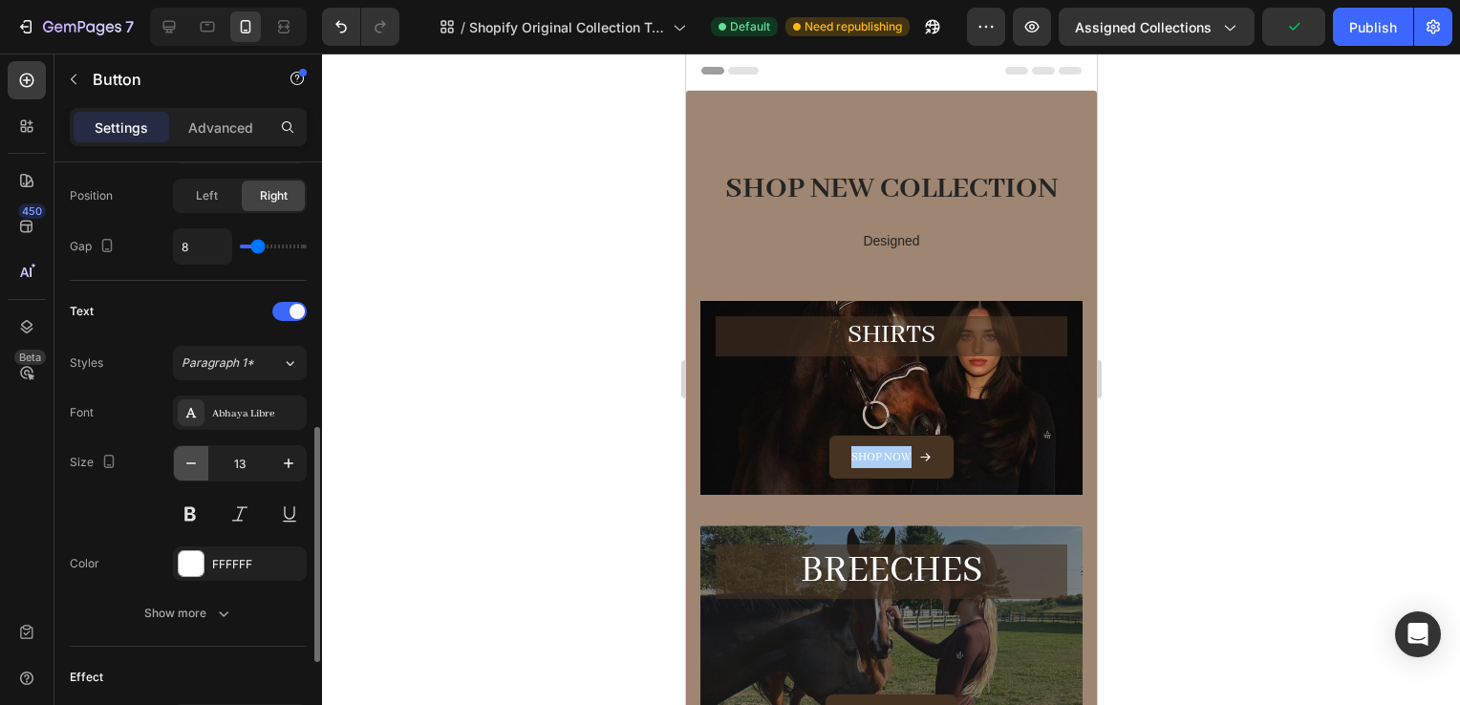
click at [187, 454] on icon "button" at bounding box center [191, 463] width 19 height 19
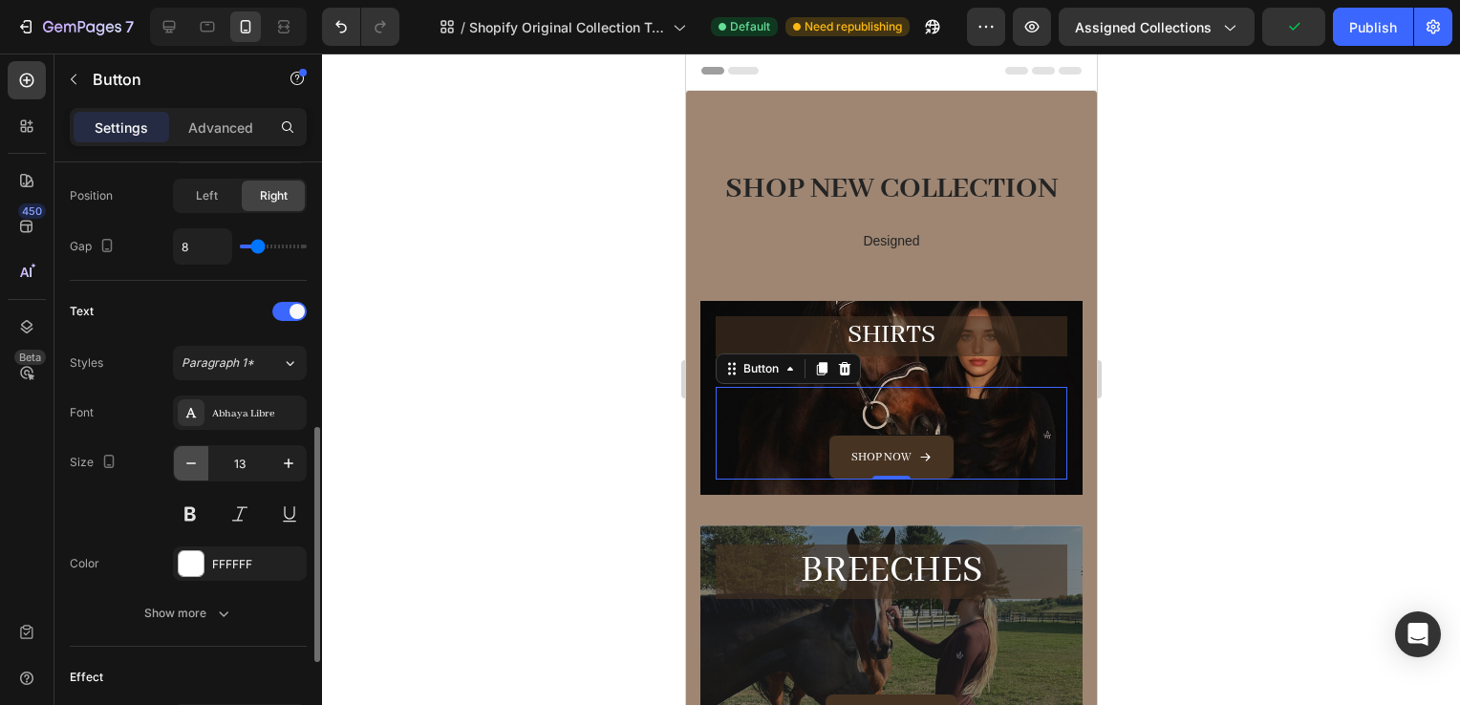
click at [187, 454] on icon "button" at bounding box center [191, 463] width 19 height 19
type input "11"
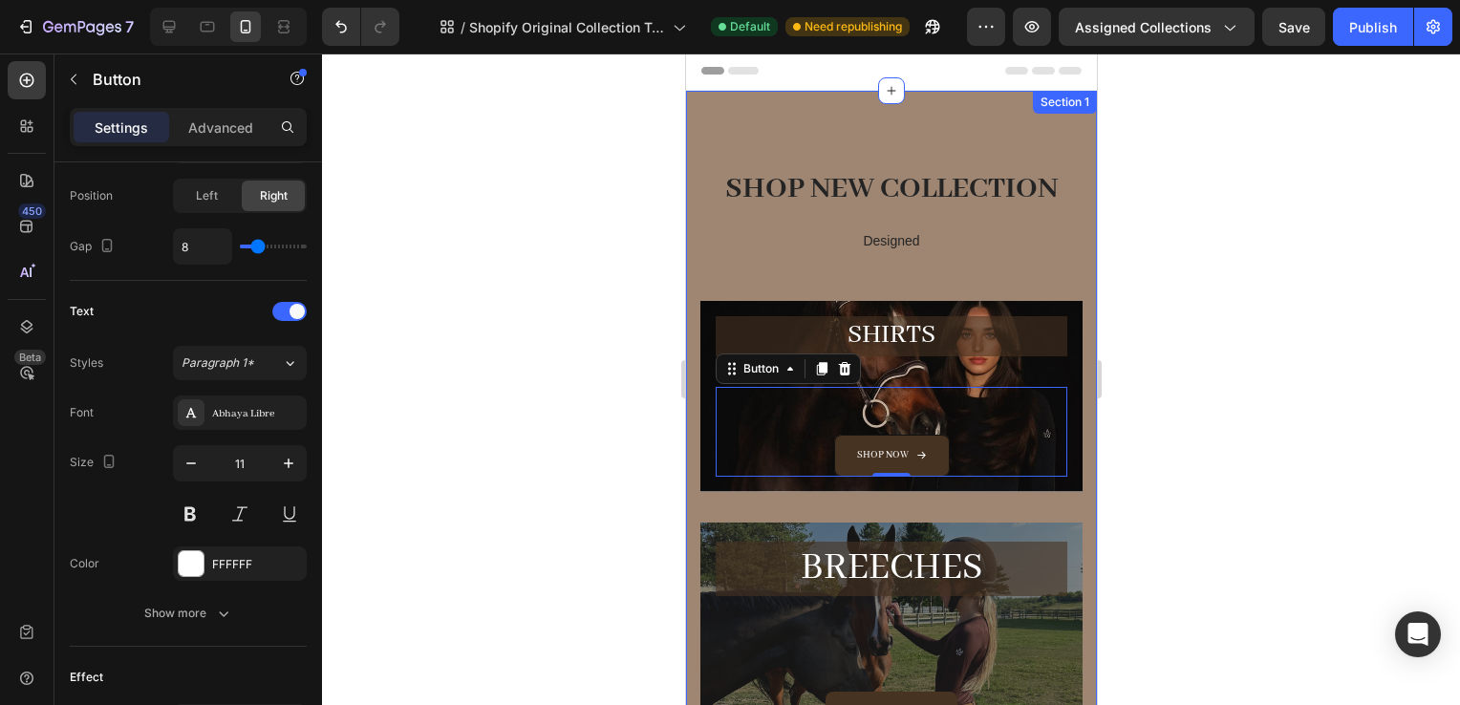
click at [1147, 472] on div at bounding box center [891, 380] width 1138 height 652
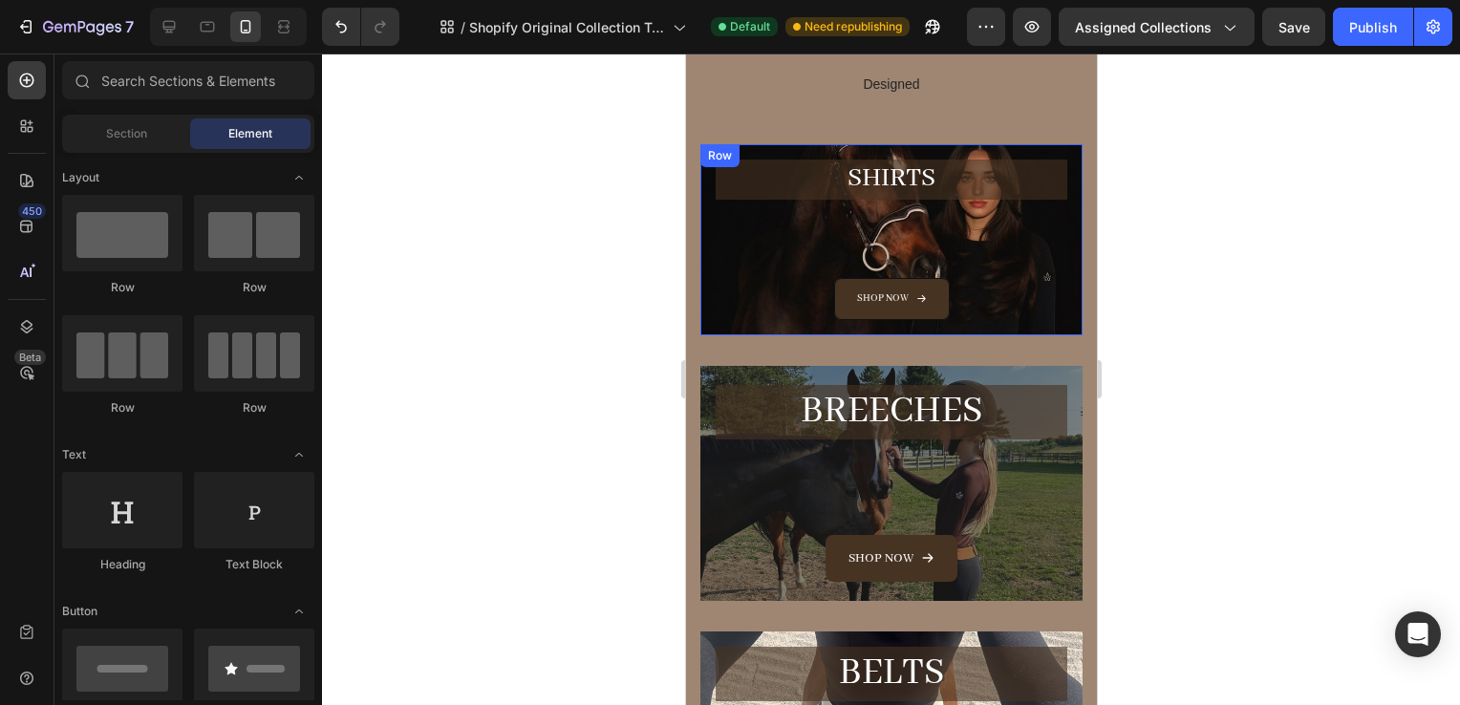
scroll to position [243, 0]
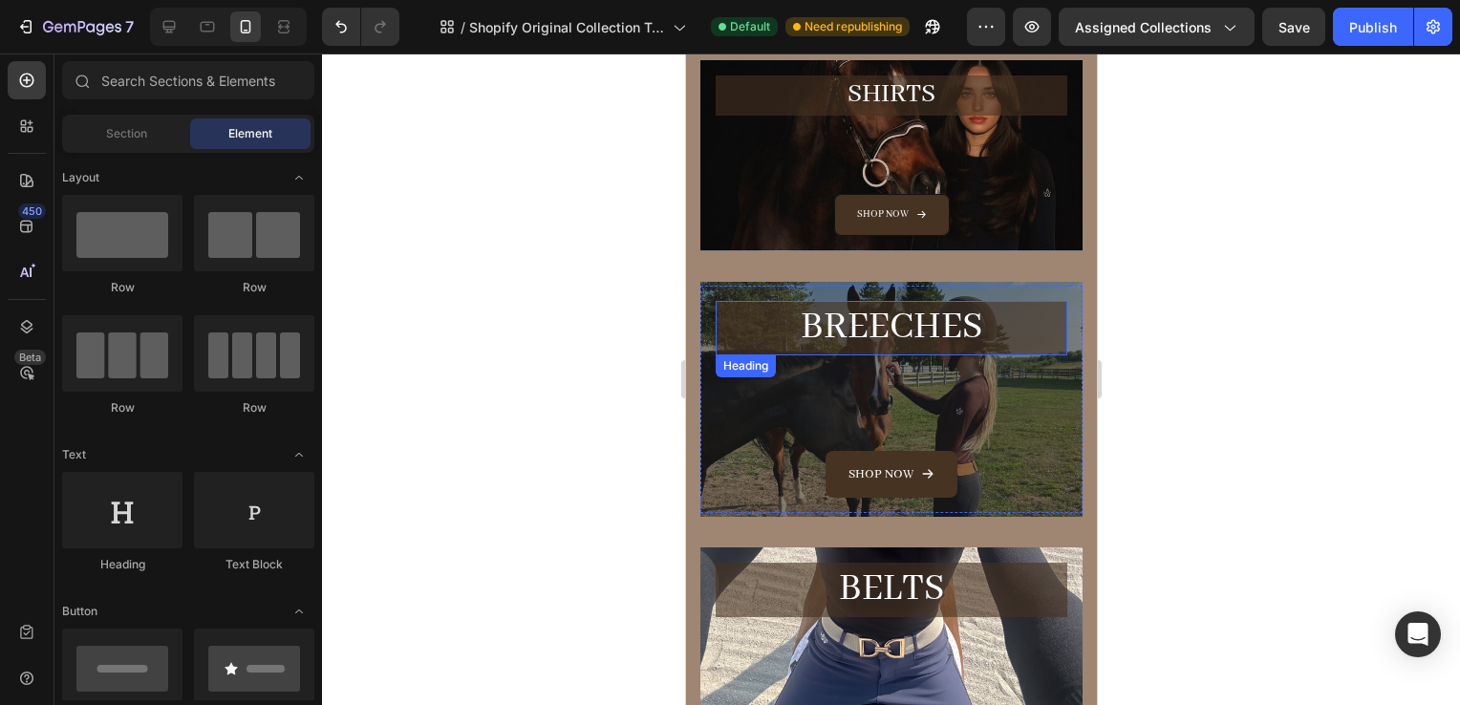
click at [907, 323] on p "Breeches" at bounding box center [891, 328] width 348 height 51
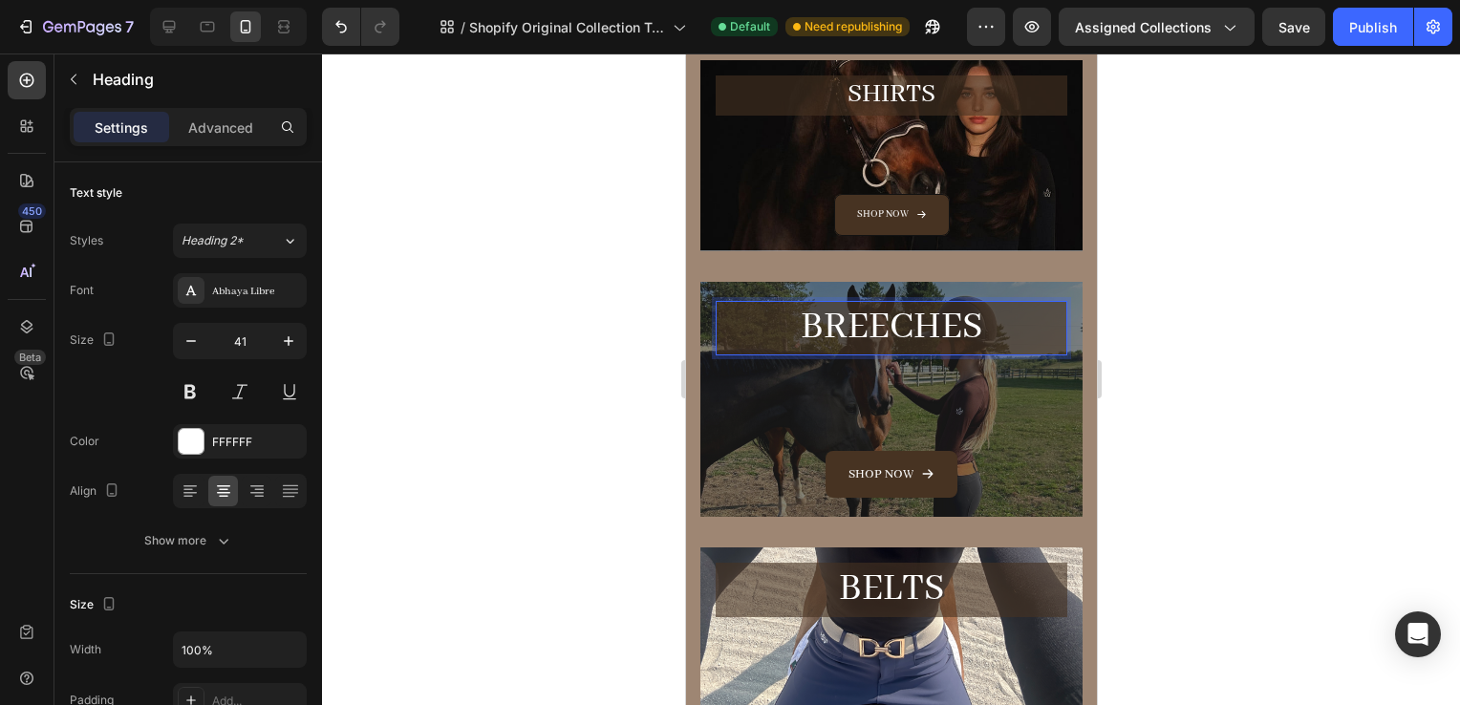
click at [907, 323] on p "Breeches" at bounding box center [891, 328] width 348 height 51
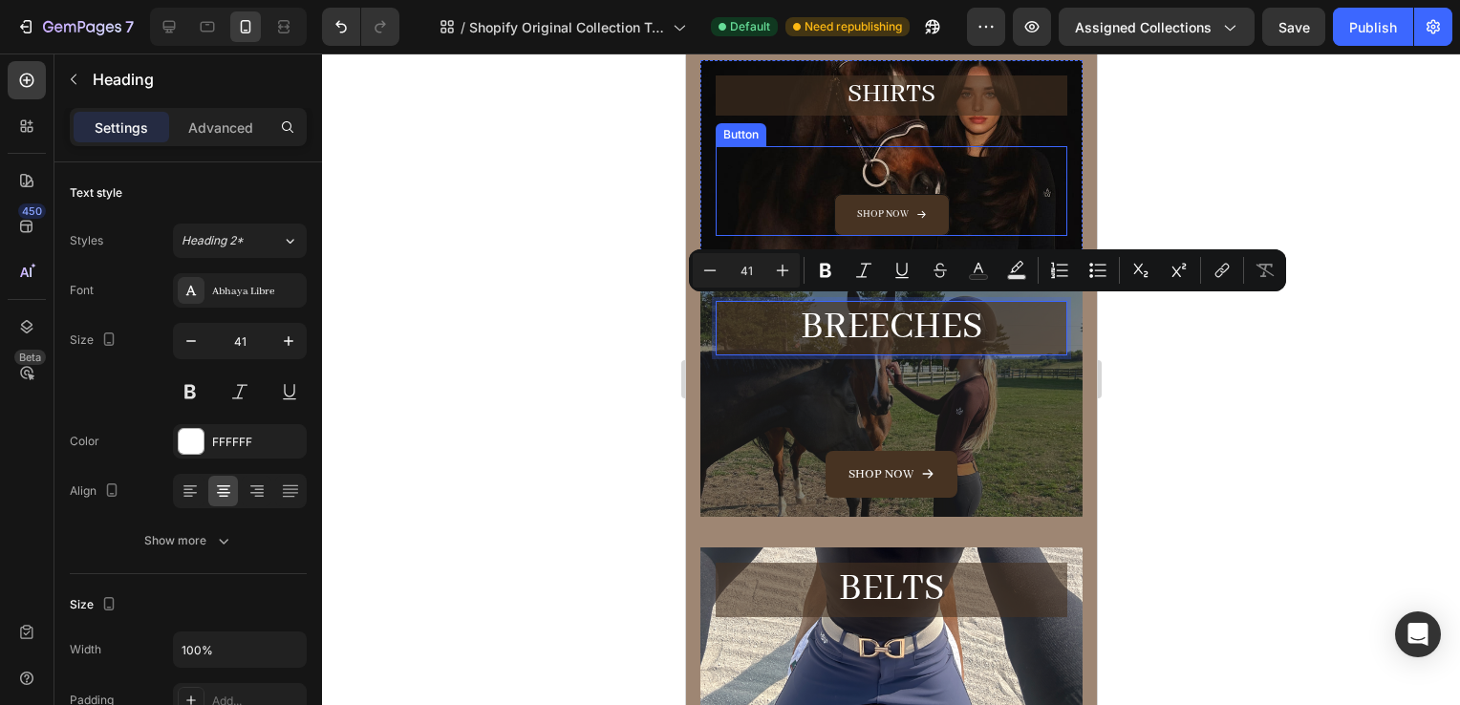
click at [889, 106] on p "SHiRTS" at bounding box center [891, 95] width 348 height 36
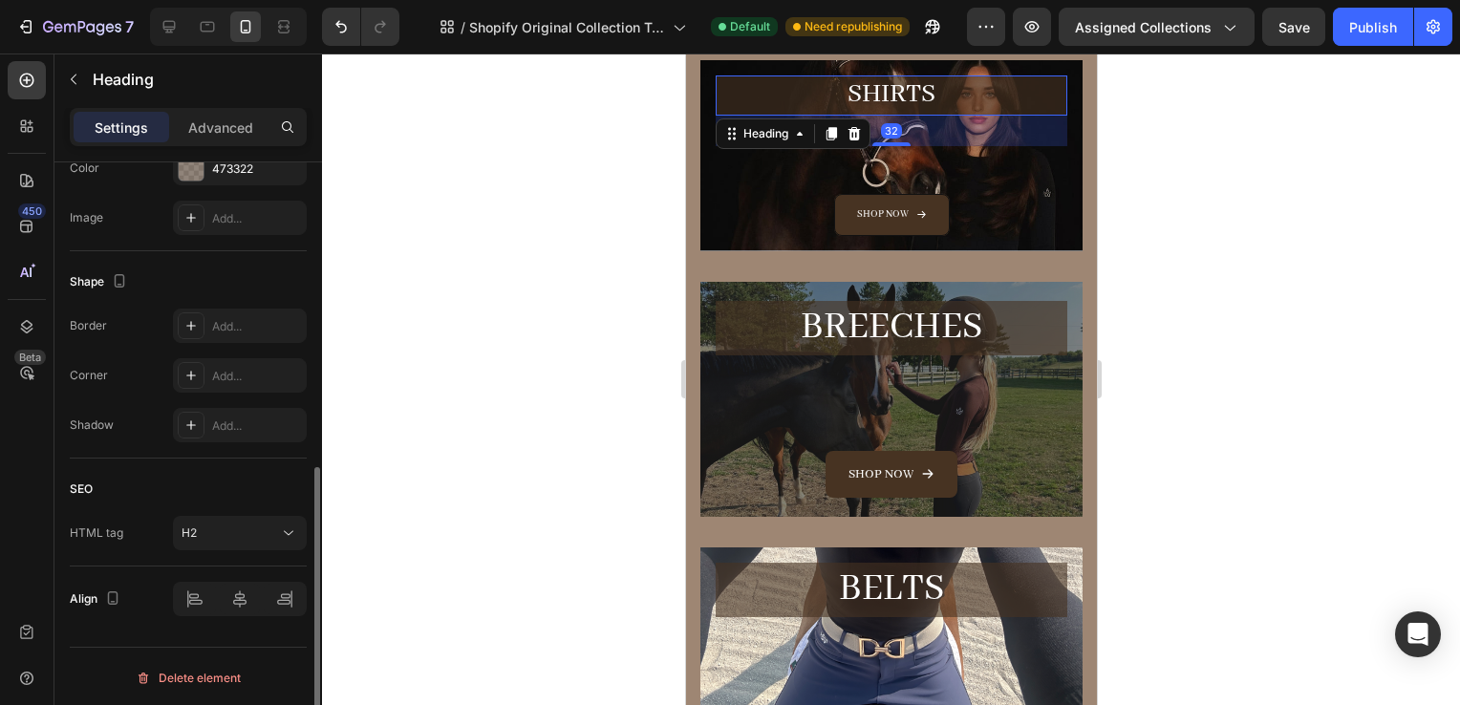
scroll to position [0, 0]
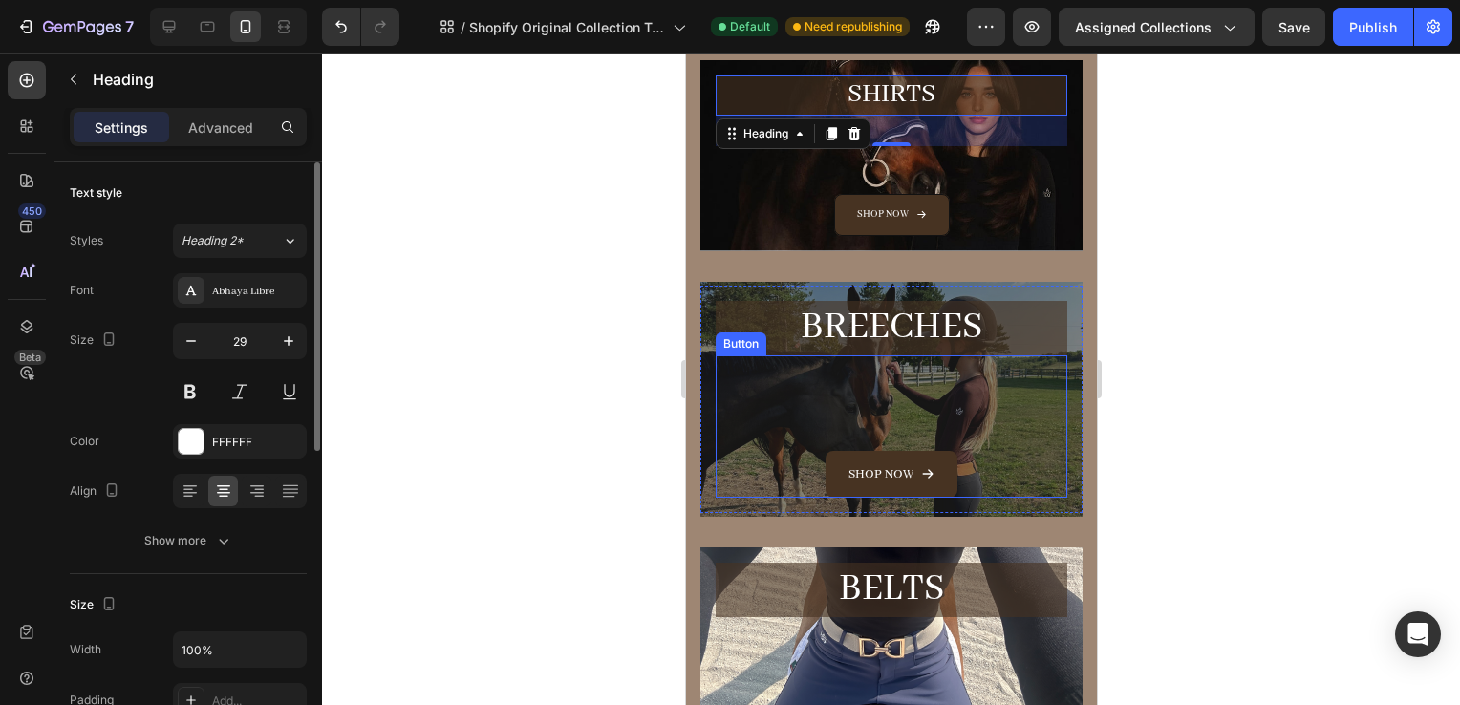
click at [856, 325] on p "Breeches" at bounding box center [891, 328] width 348 height 51
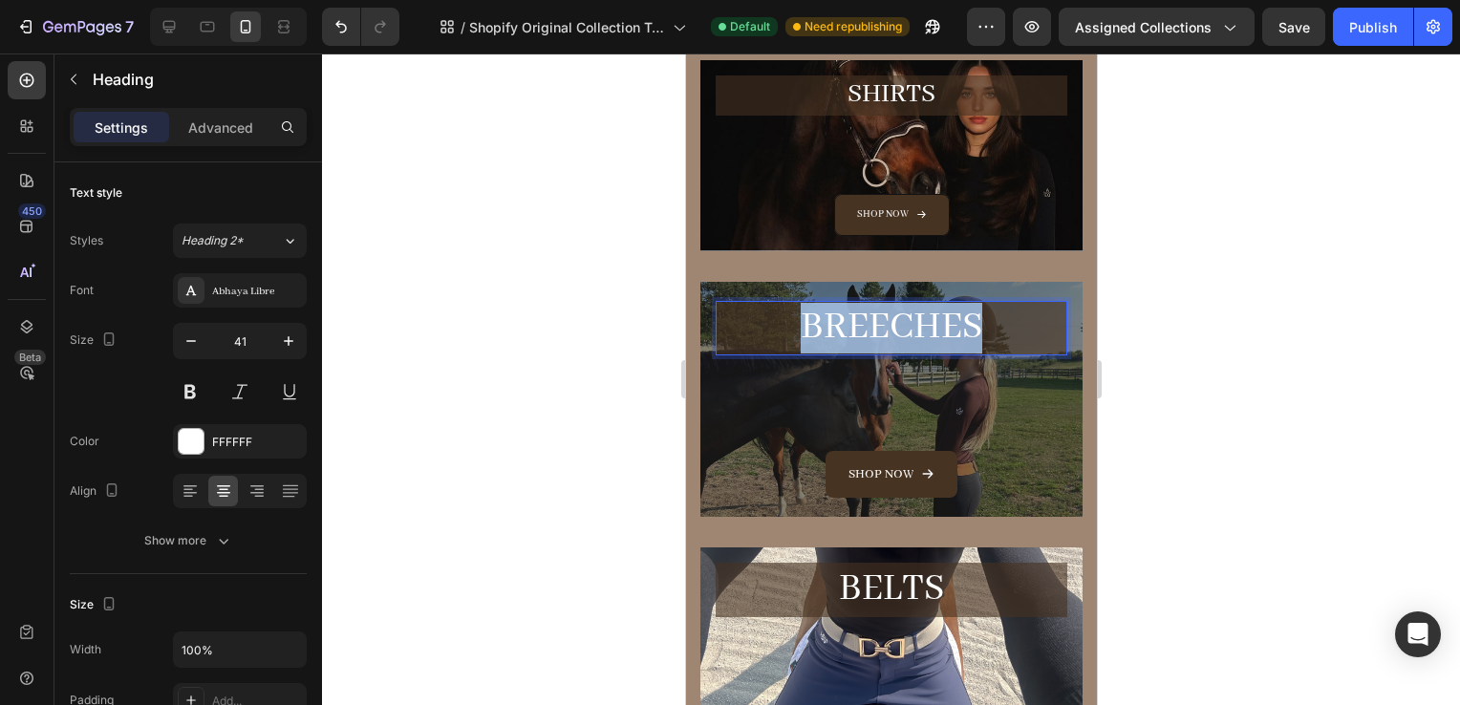
click at [856, 325] on p "Breeches" at bounding box center [891, 328] width 348 height 51
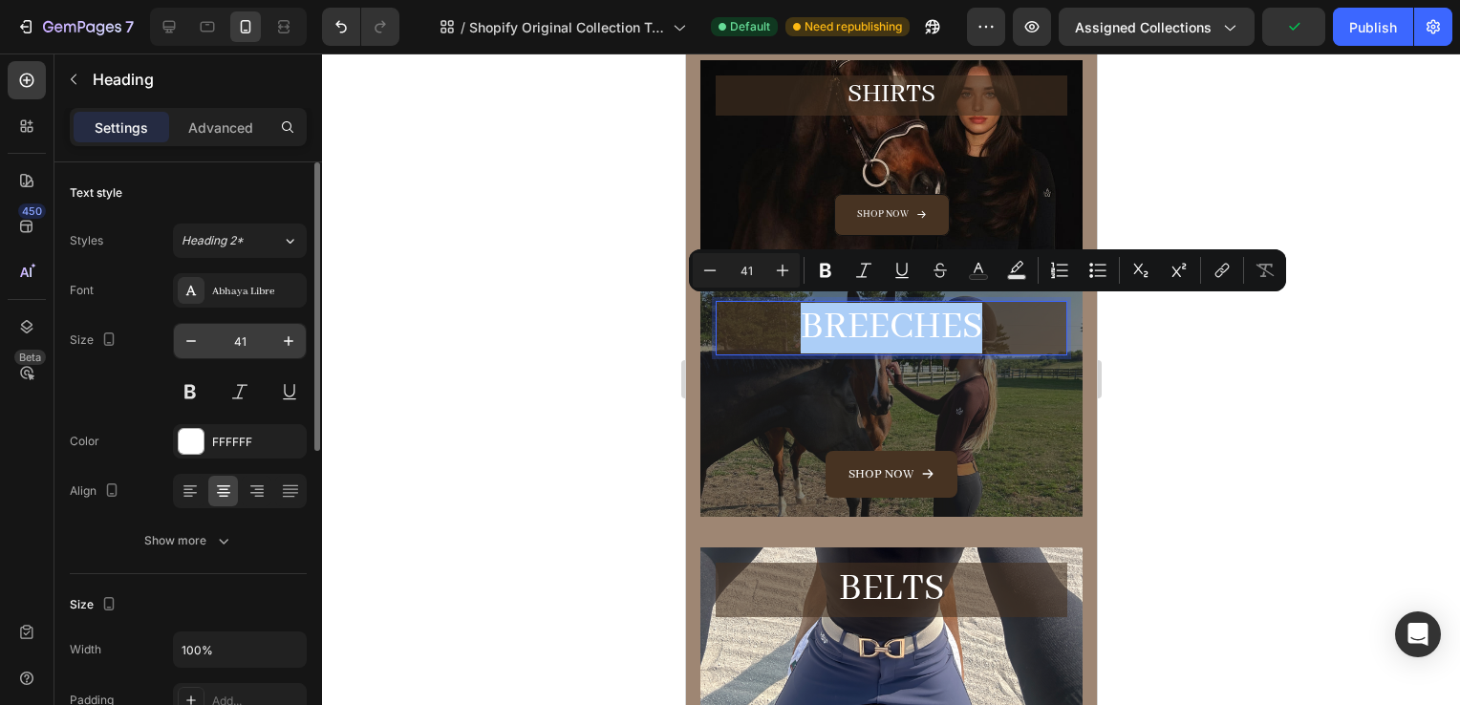
click at [244, 337] on input "41" at bounding box center [239, 341] width 63 height 34
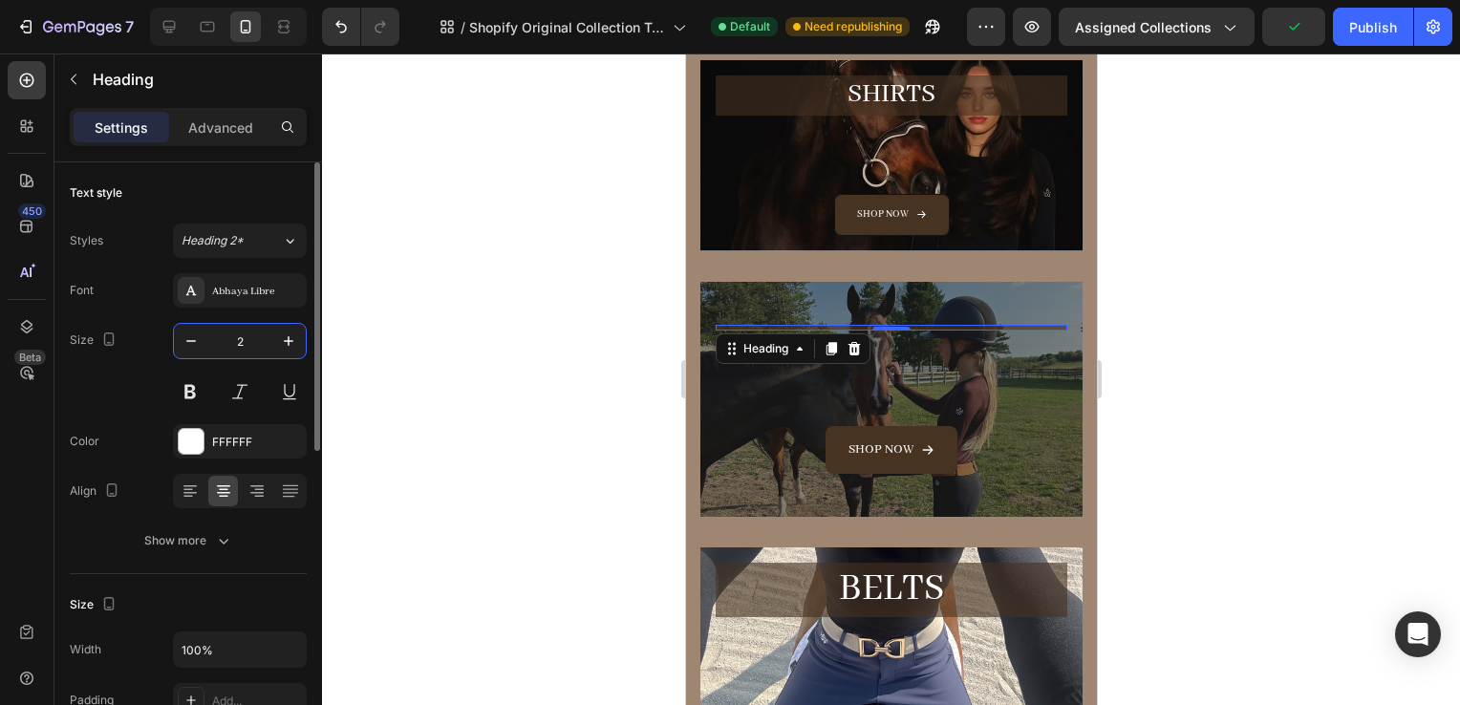
type input "29"
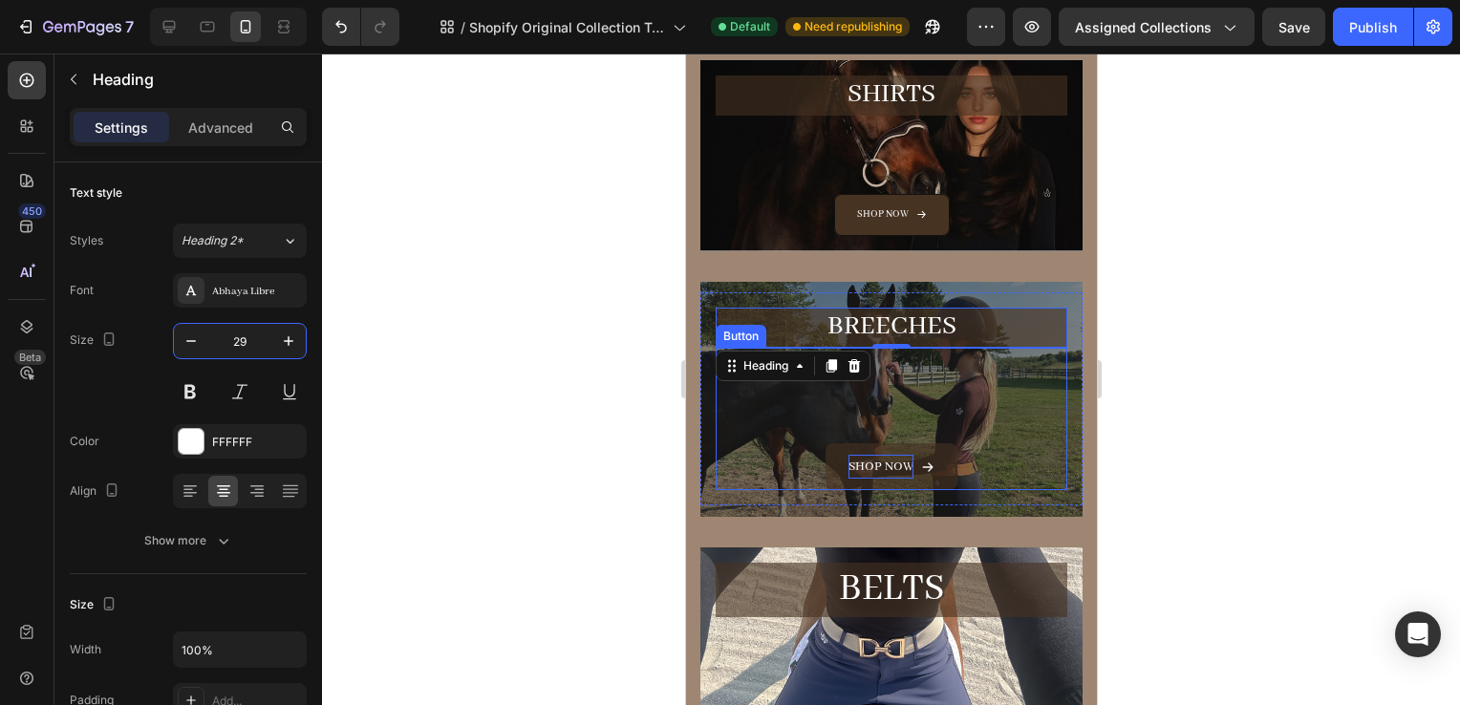
click at [859, 467] on p "Shop now" at bounding box center [880, 467] width 65 height 24
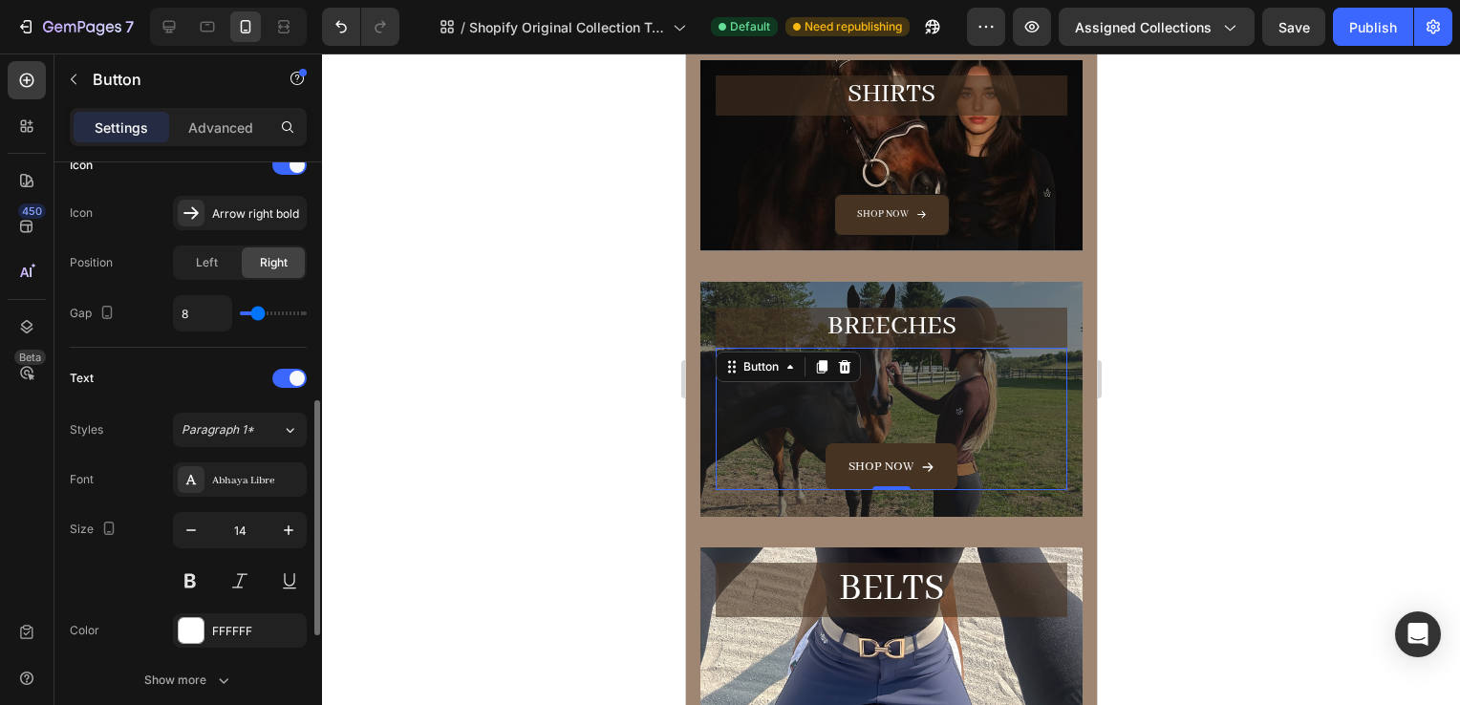
scroll to position [620, 0]
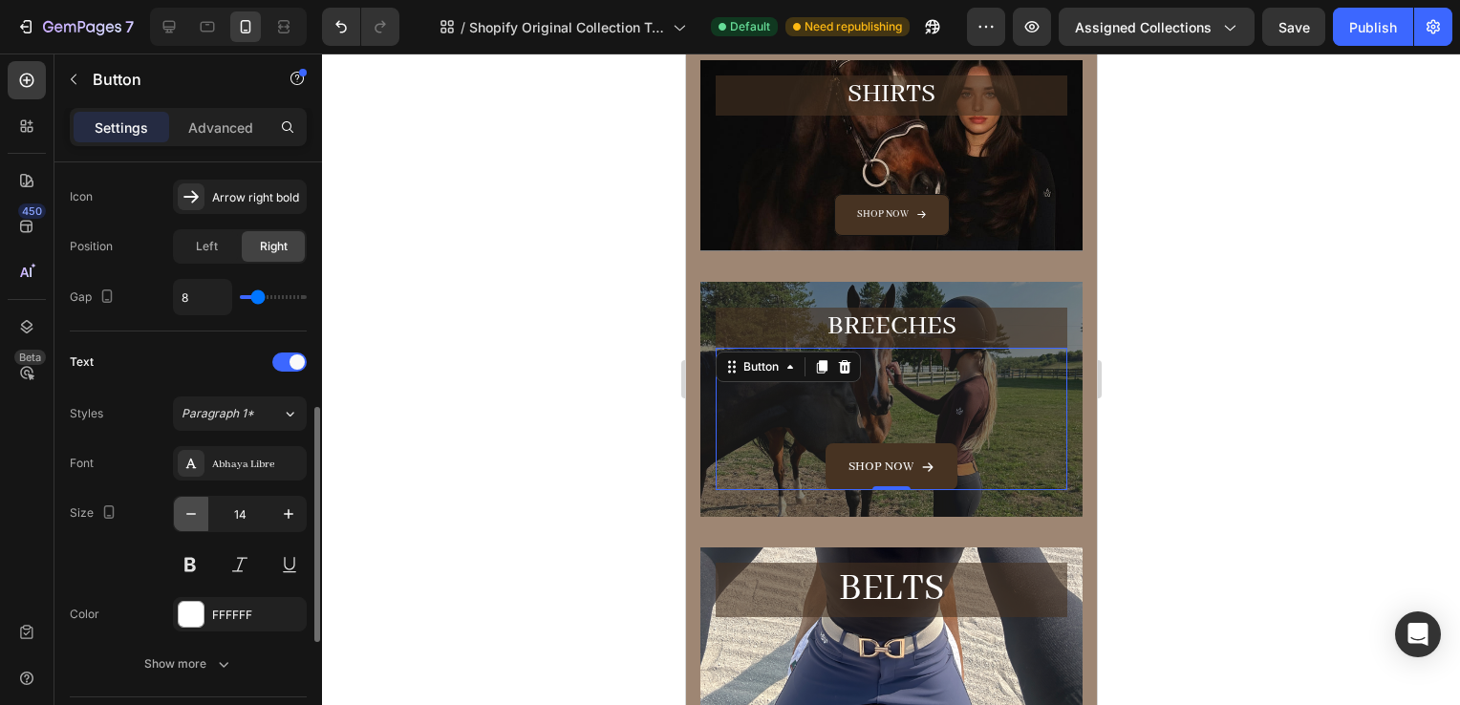
click at [188, 505] on icon "button" at bounding box center [191, 514] width 19 height 19
click at [280, 507] on icon "button" at bounding box center [288, 514] width 19 height 19
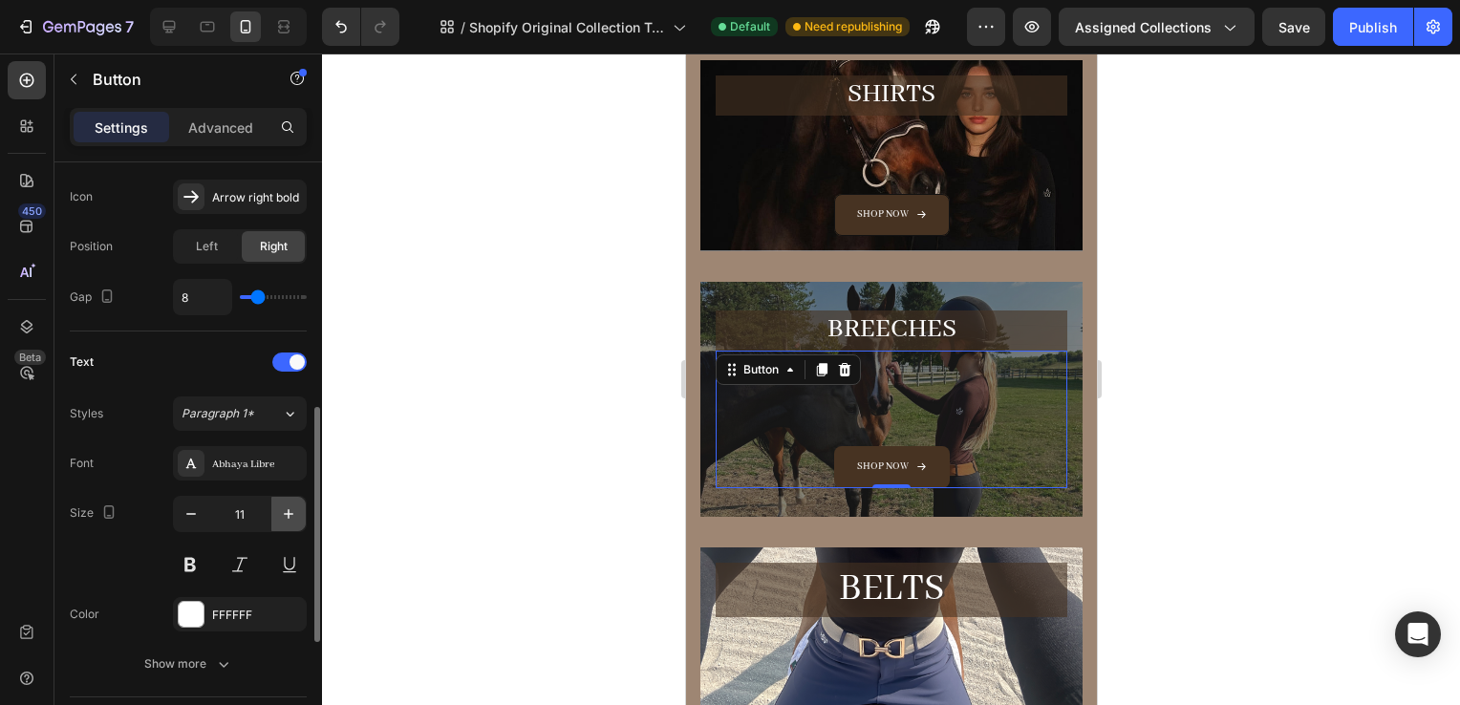
type input "12"
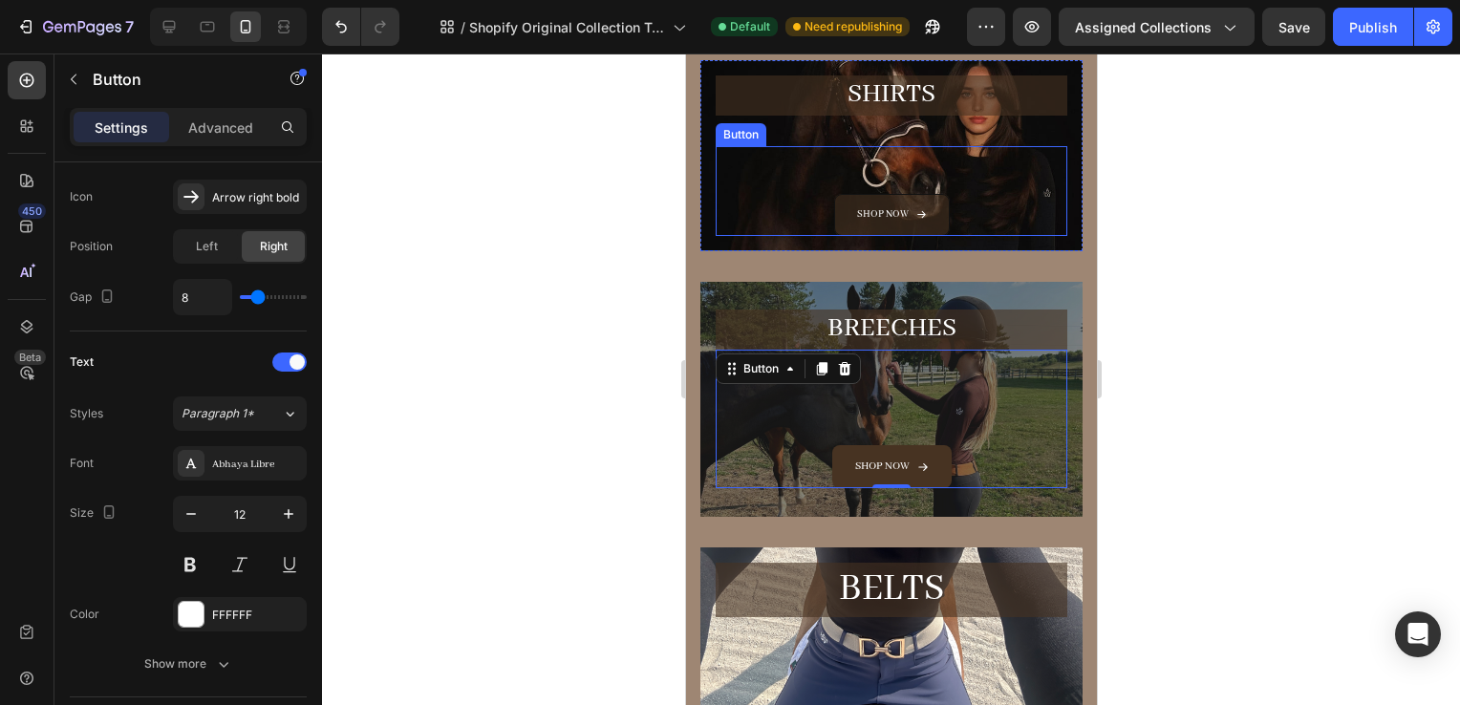
click at [916, 205] on span "<p>Shop now</p>" at bounding box center [921, 214] width 11 height 19
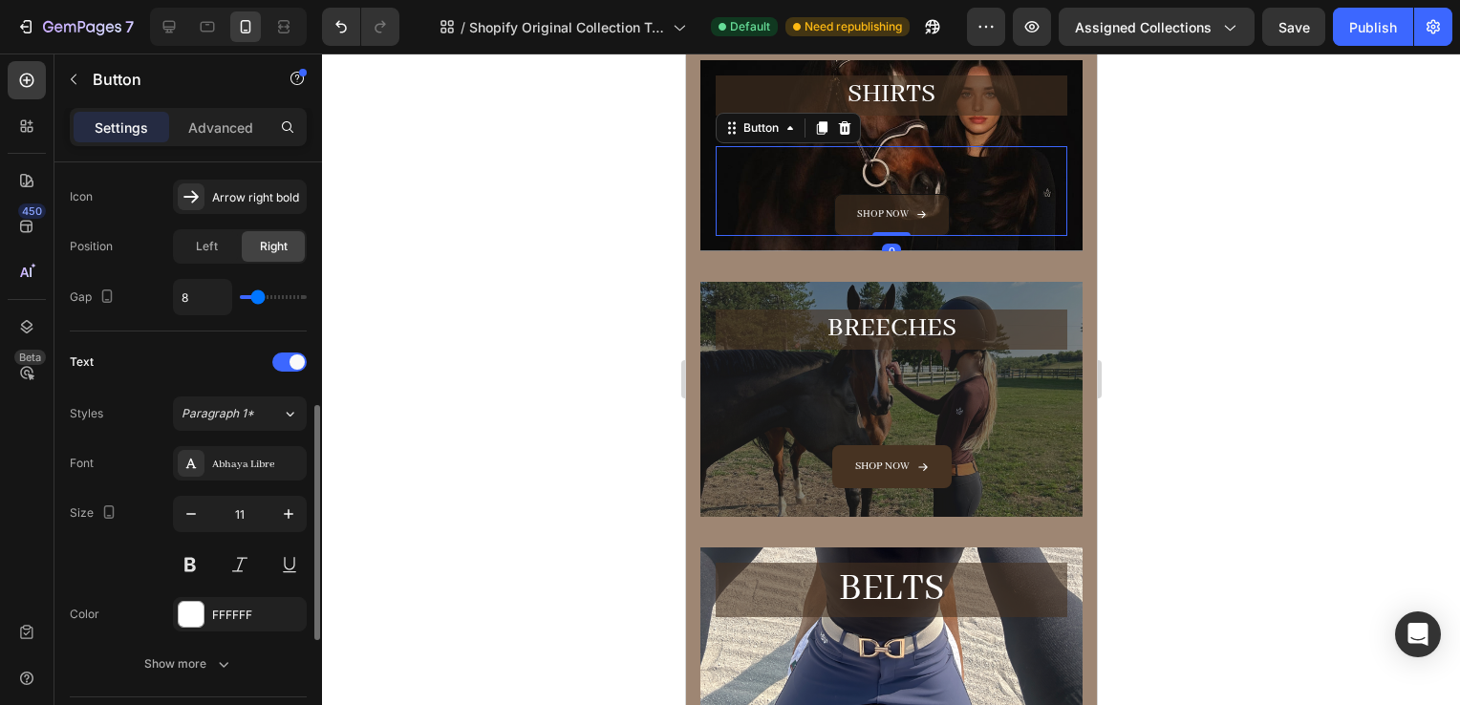
scroll to position [619, 0]
click at [283, 515] on icon "button" at bounding box center [288, 515] width 19 height 19
type input "12"
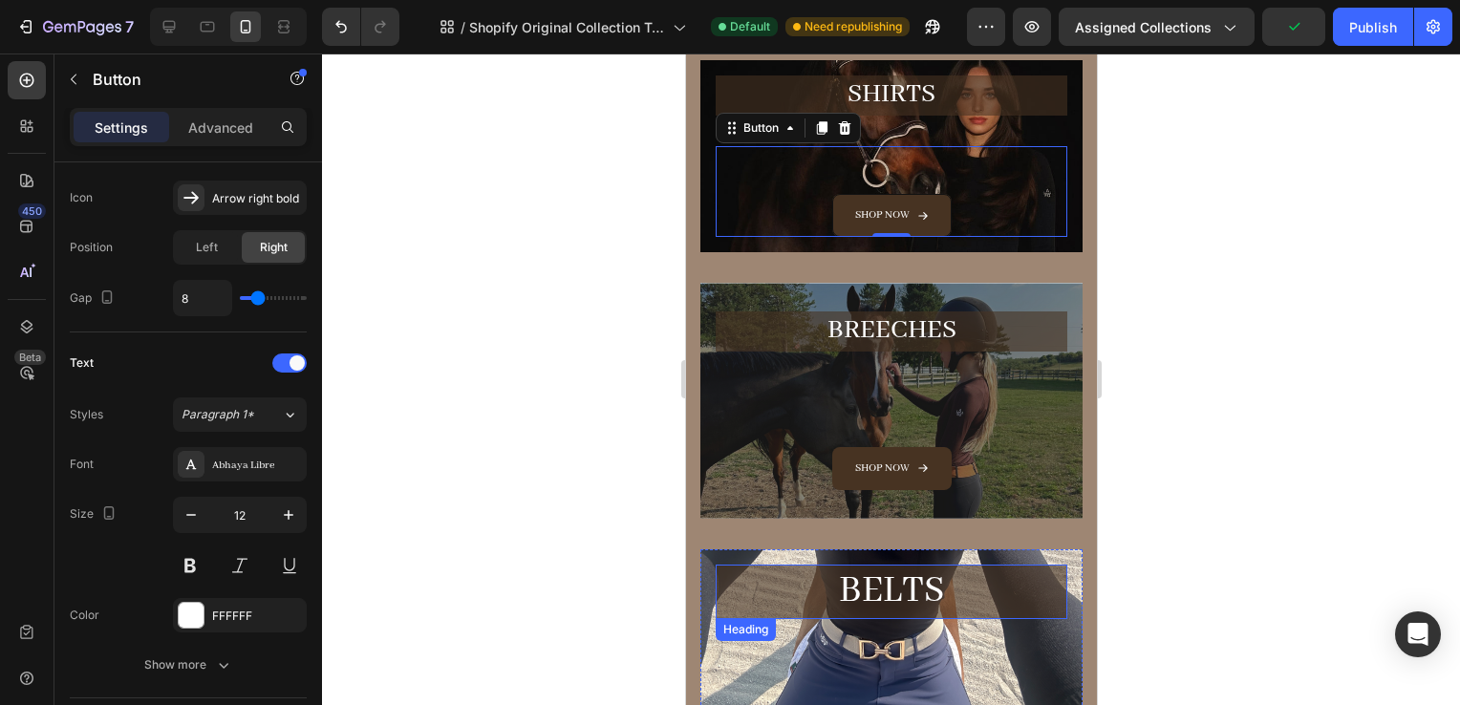
click at [930, 587] on p "BELTS" at bounding box center [891, 592] width 348 height 51
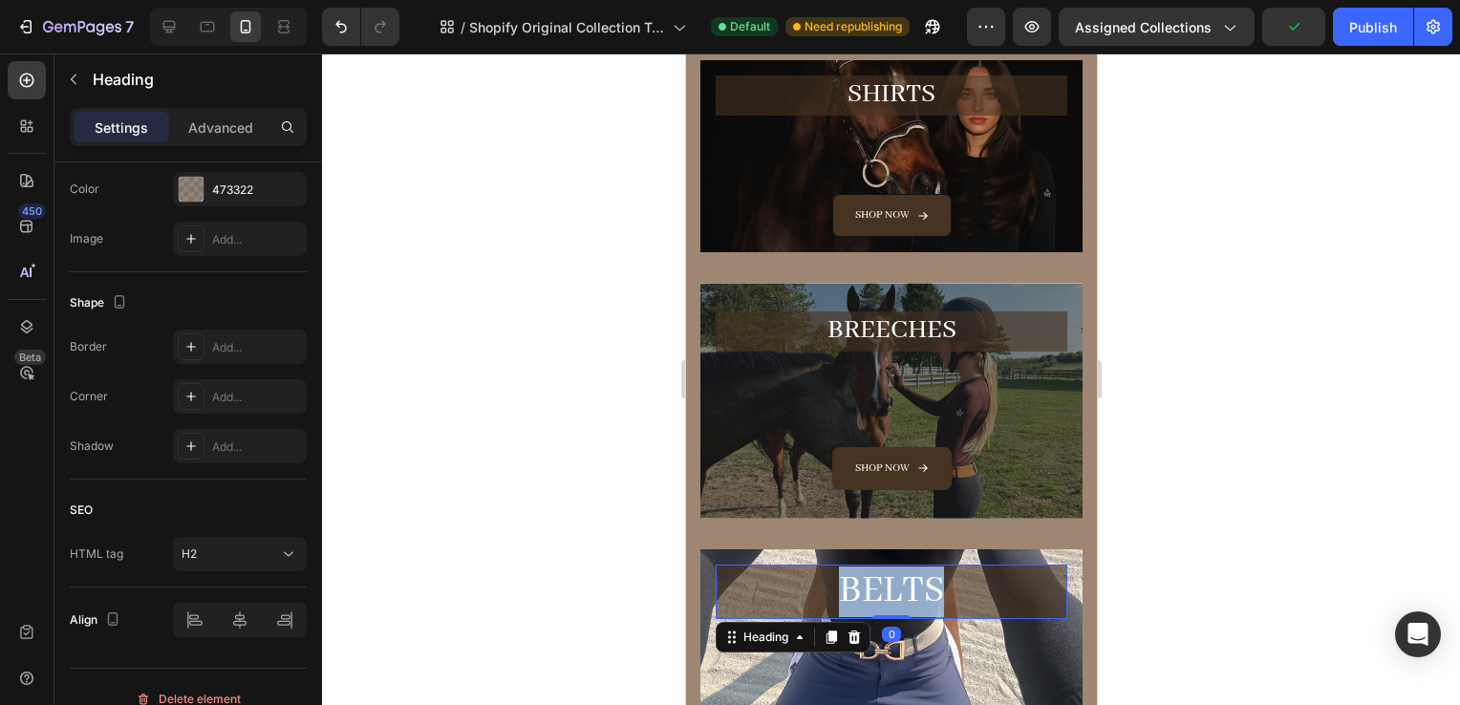
click at [930, 587] on p "BELTS" at bounding box center [891, 592] width 348 height 51
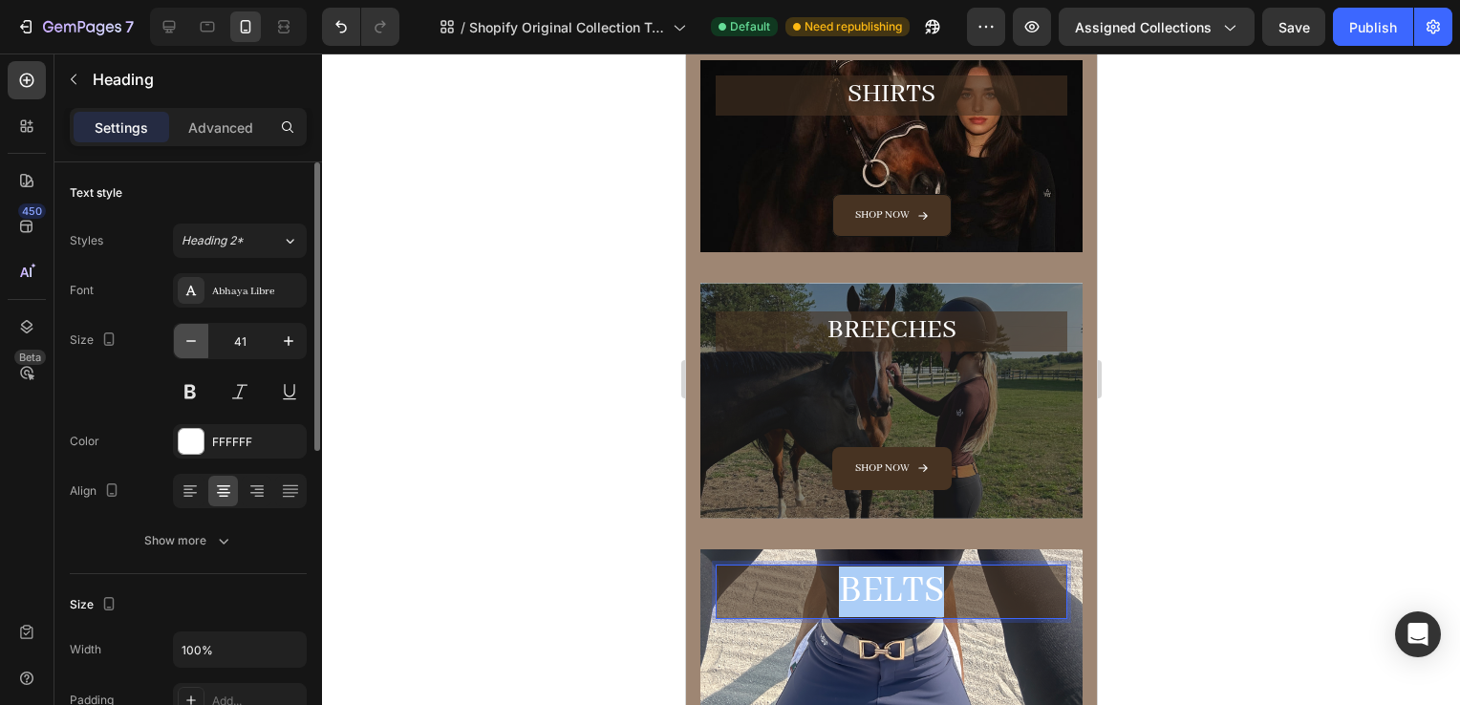
click at [195, 338] on icon "button" at bounding box center [191, 341] width 19 height 19
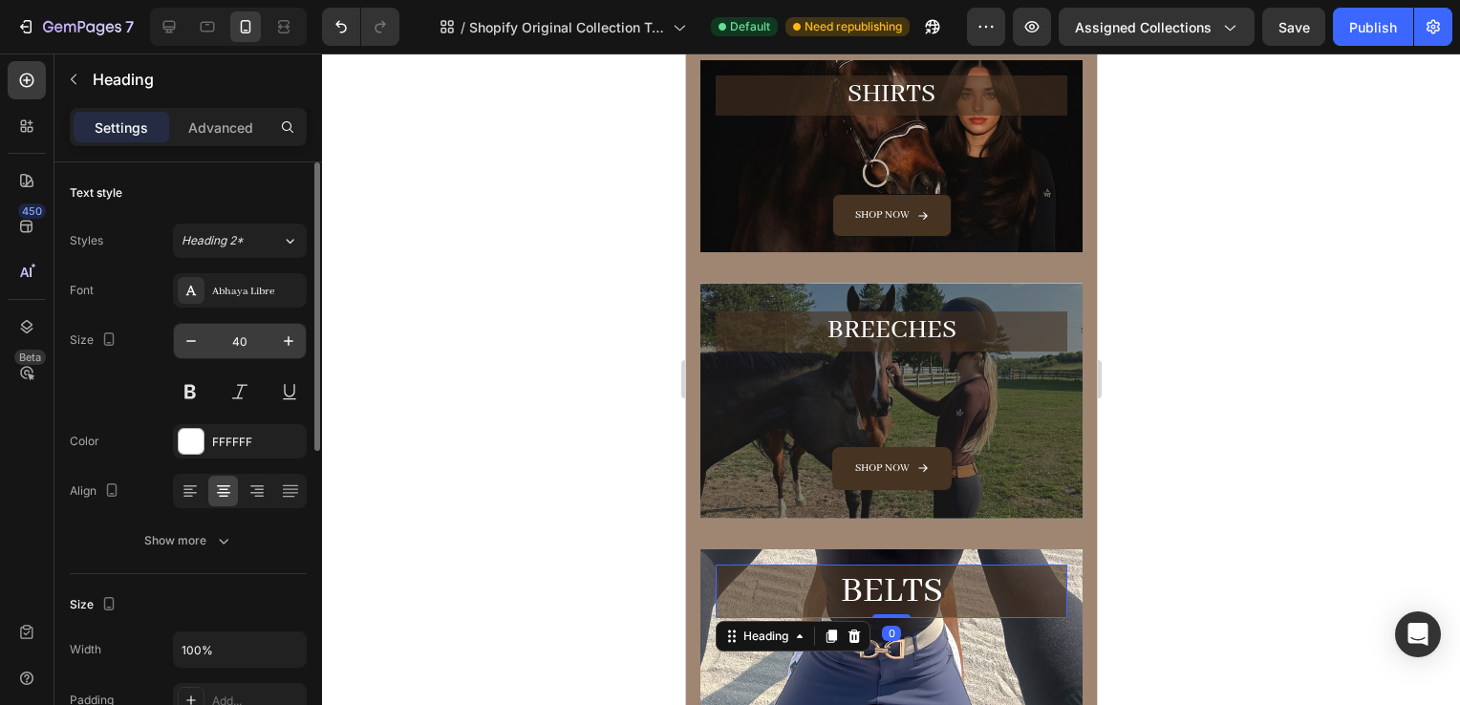
click at [234, 342] on input "40" at bounding box center [239, 341] width 63 height 34
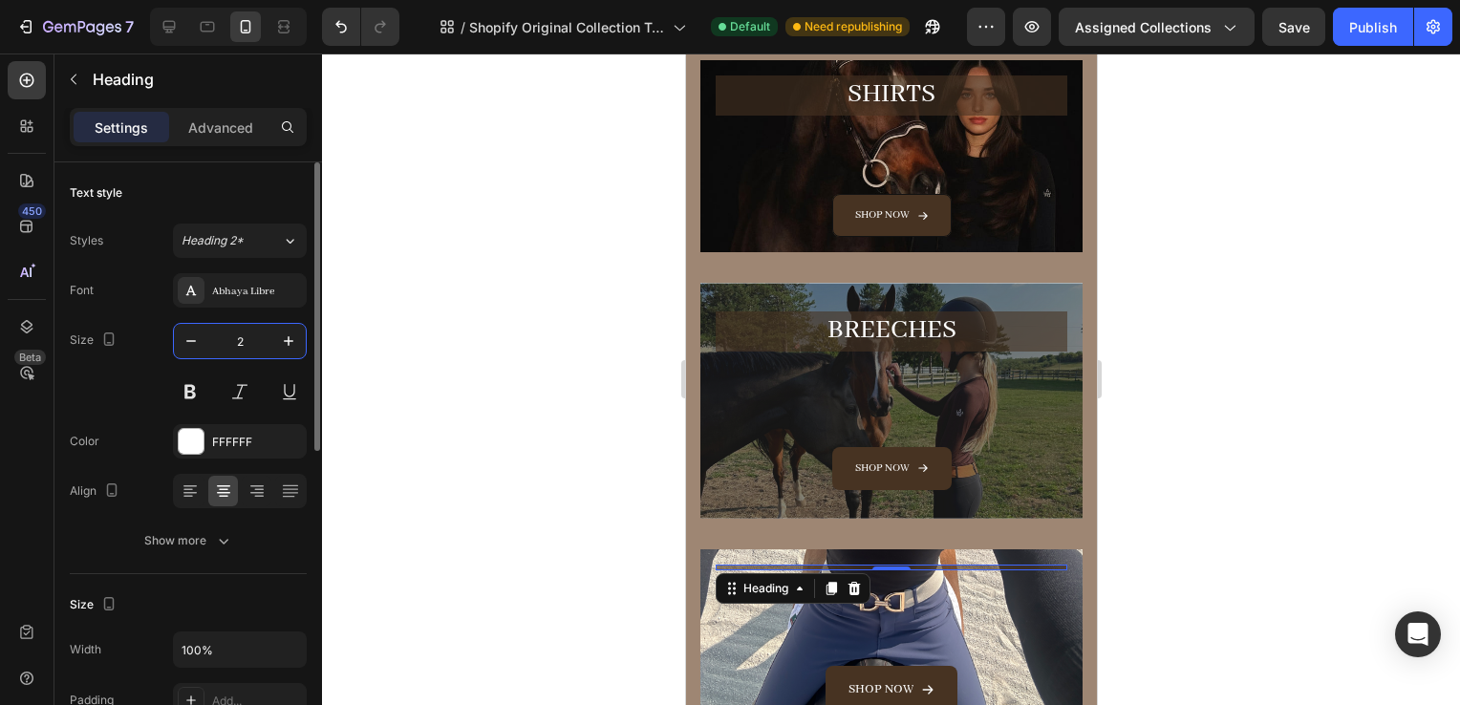
type input "29"
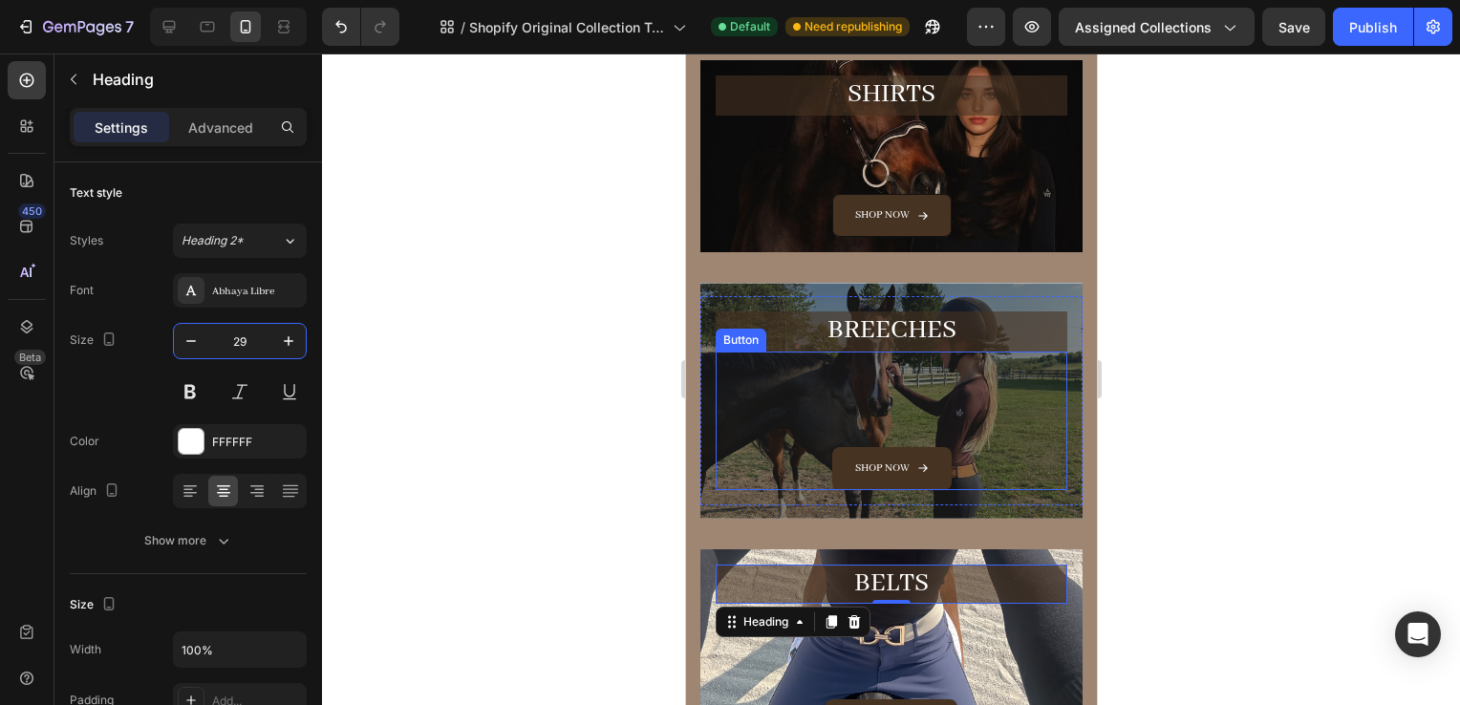
scroll to position [487, 0]
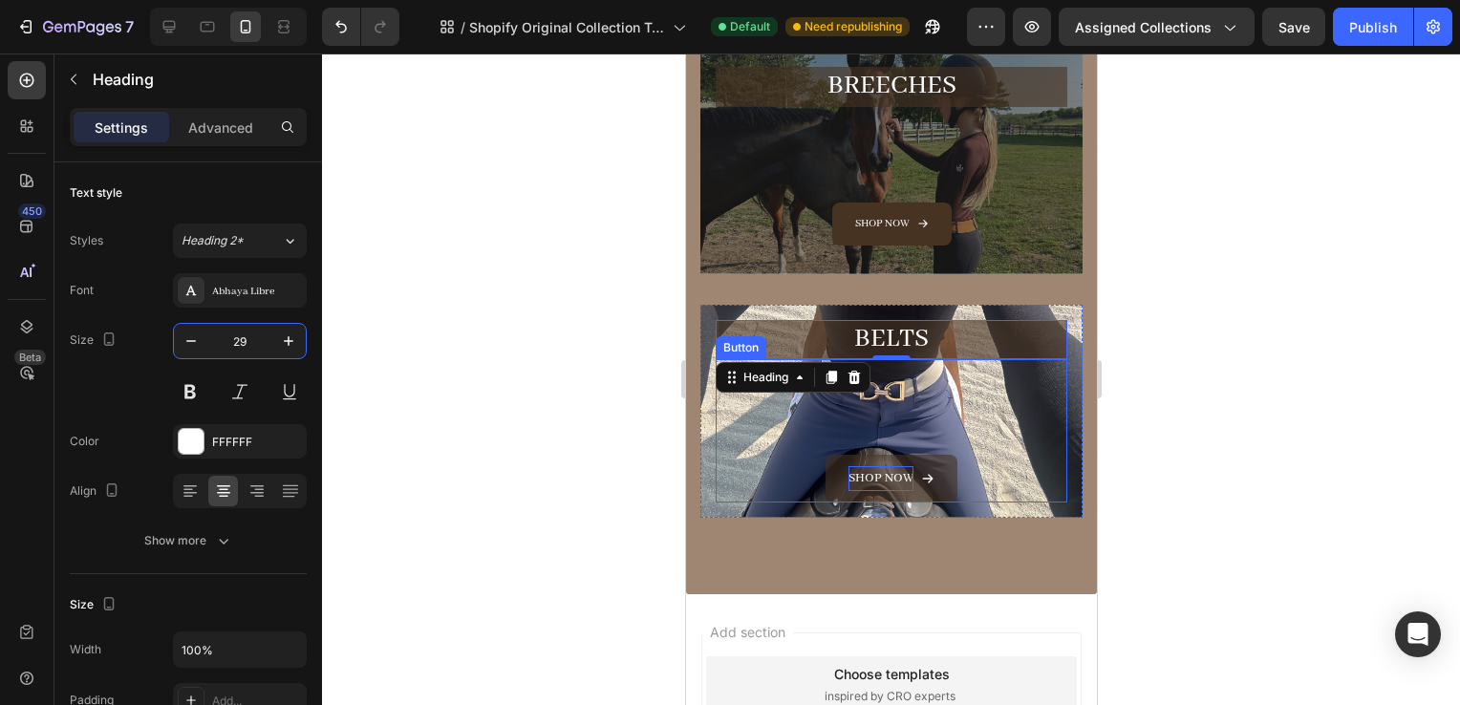
click at [889, 468] on p "Shop now" at bounding box center [880, 478] width 65 height 24
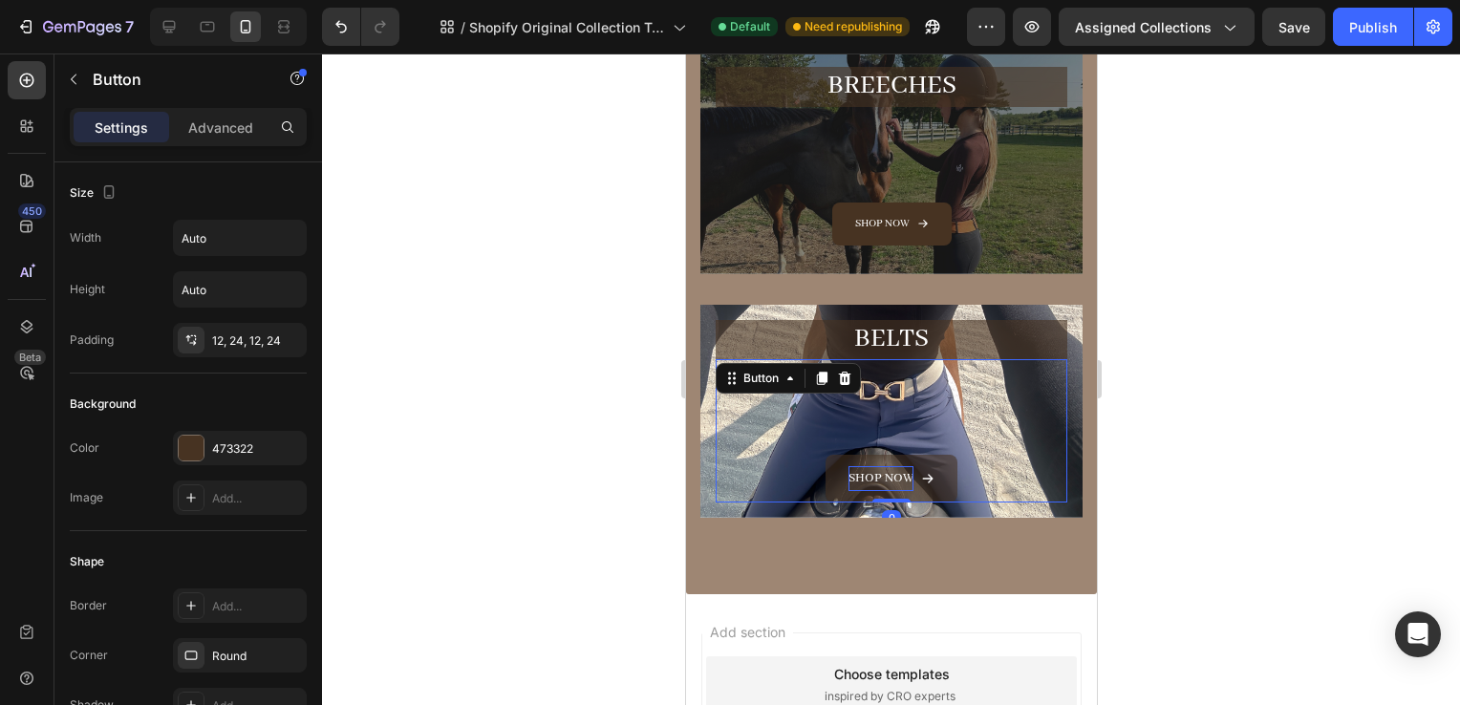
click at [889, 468] on p "Shop now" at bounding box center [880, 478] width 65 height 24
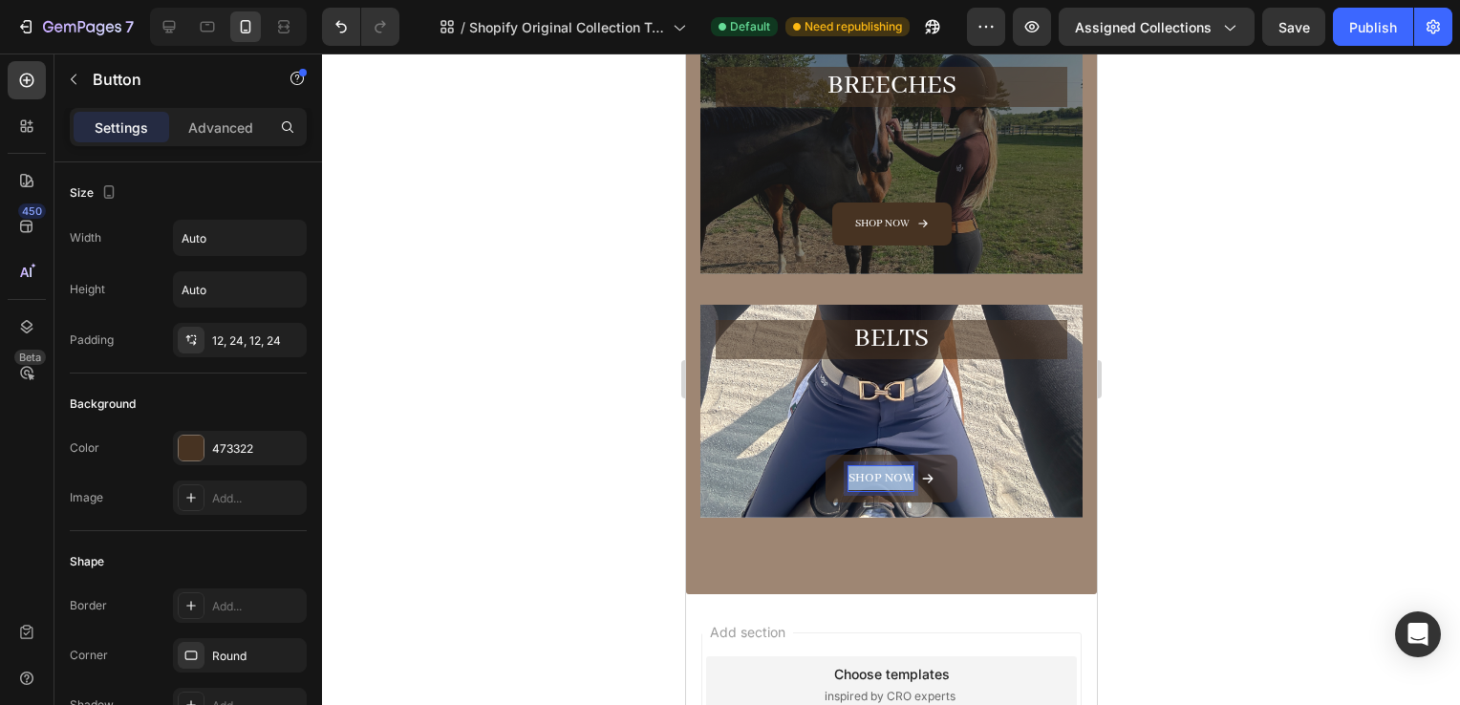
click at [889, 468] on p "Shop now" at bounding box center [880, 478] width 65 height 24
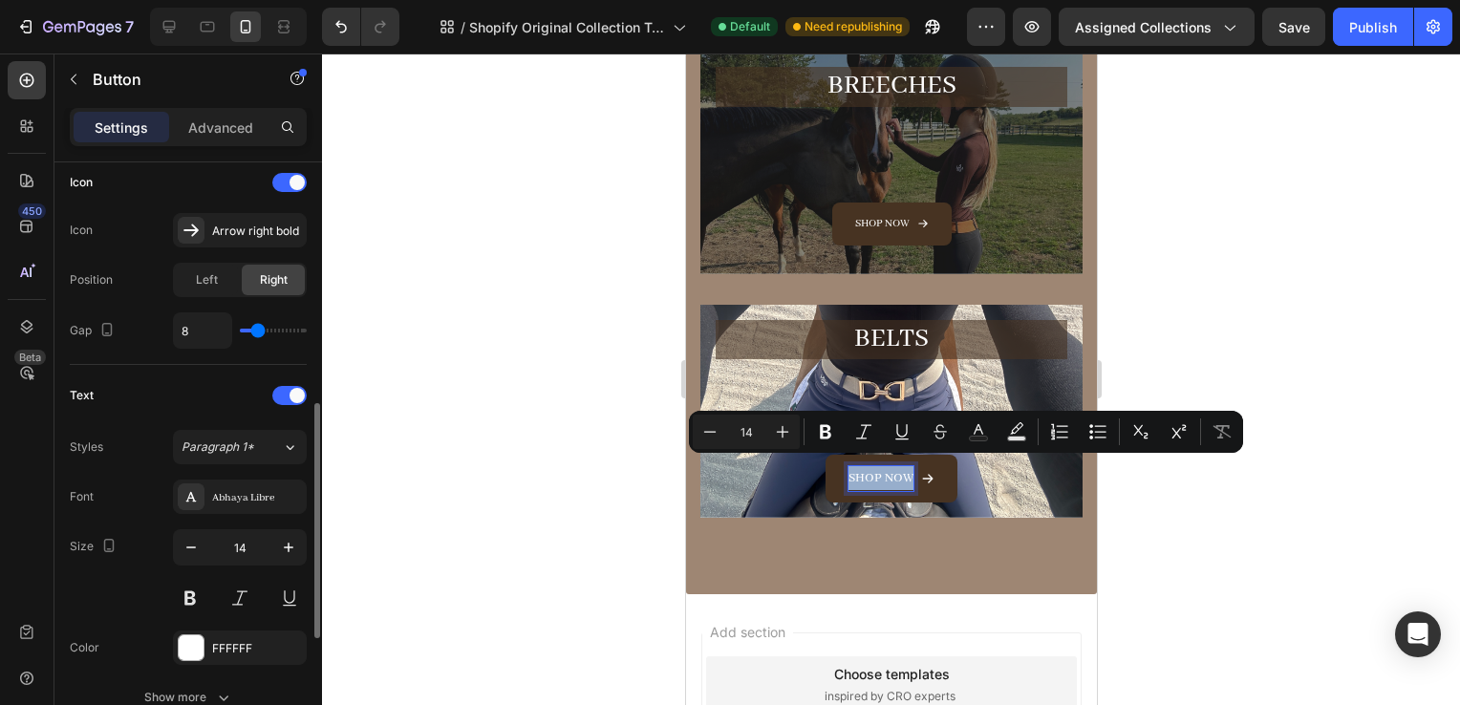
scroll to position [593, 0]
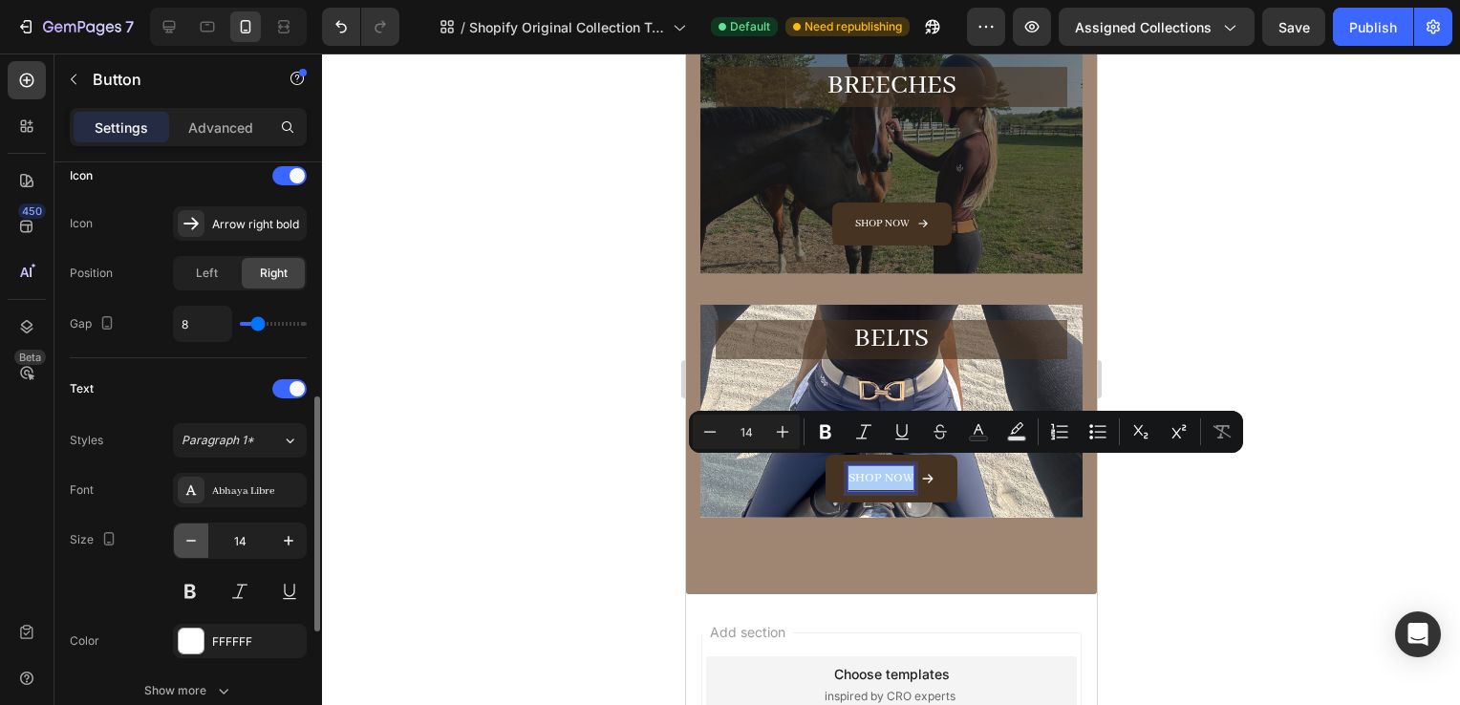
click at [185, 533] on icon "button" at bounding box center [191, 540] width 19 height 19
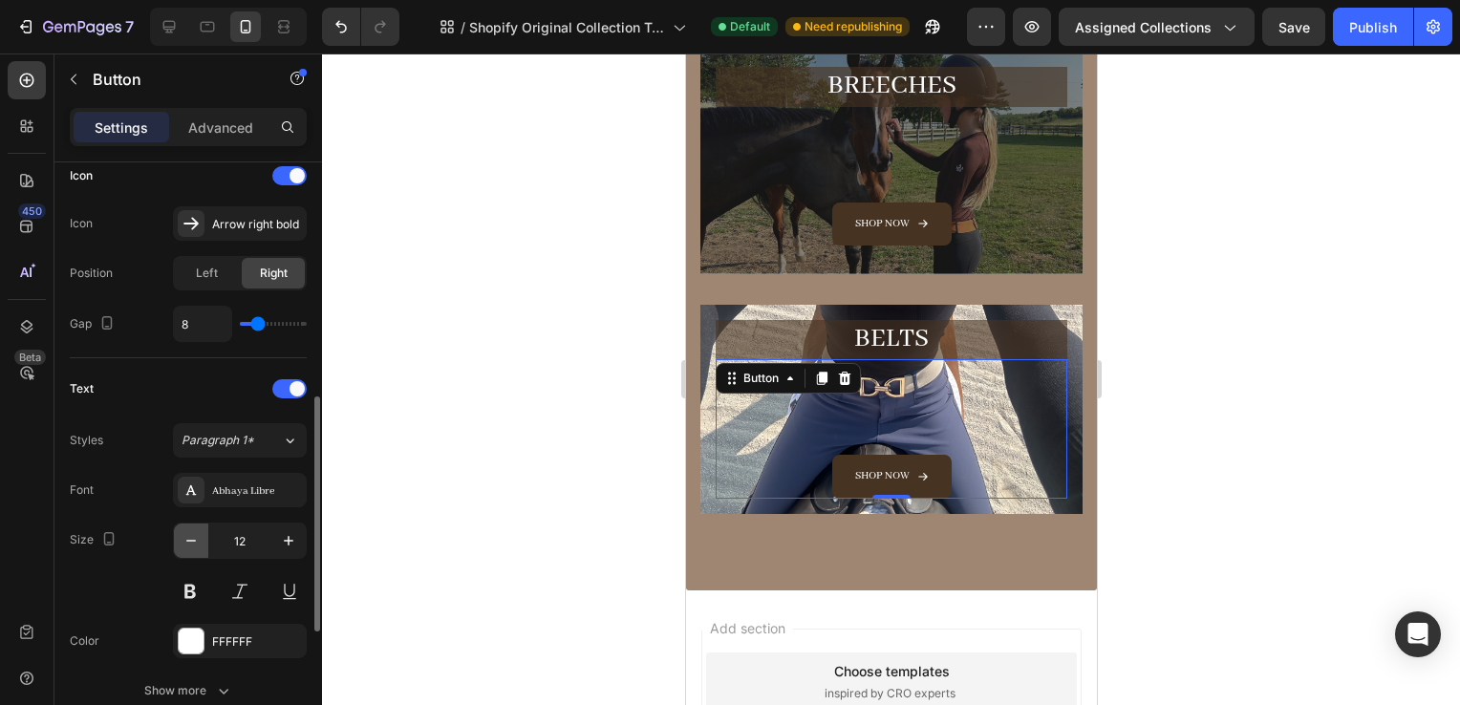
click at [185, 533] on icon "button" at bounding box center [191, 540] width 19 height 19
type input "11"
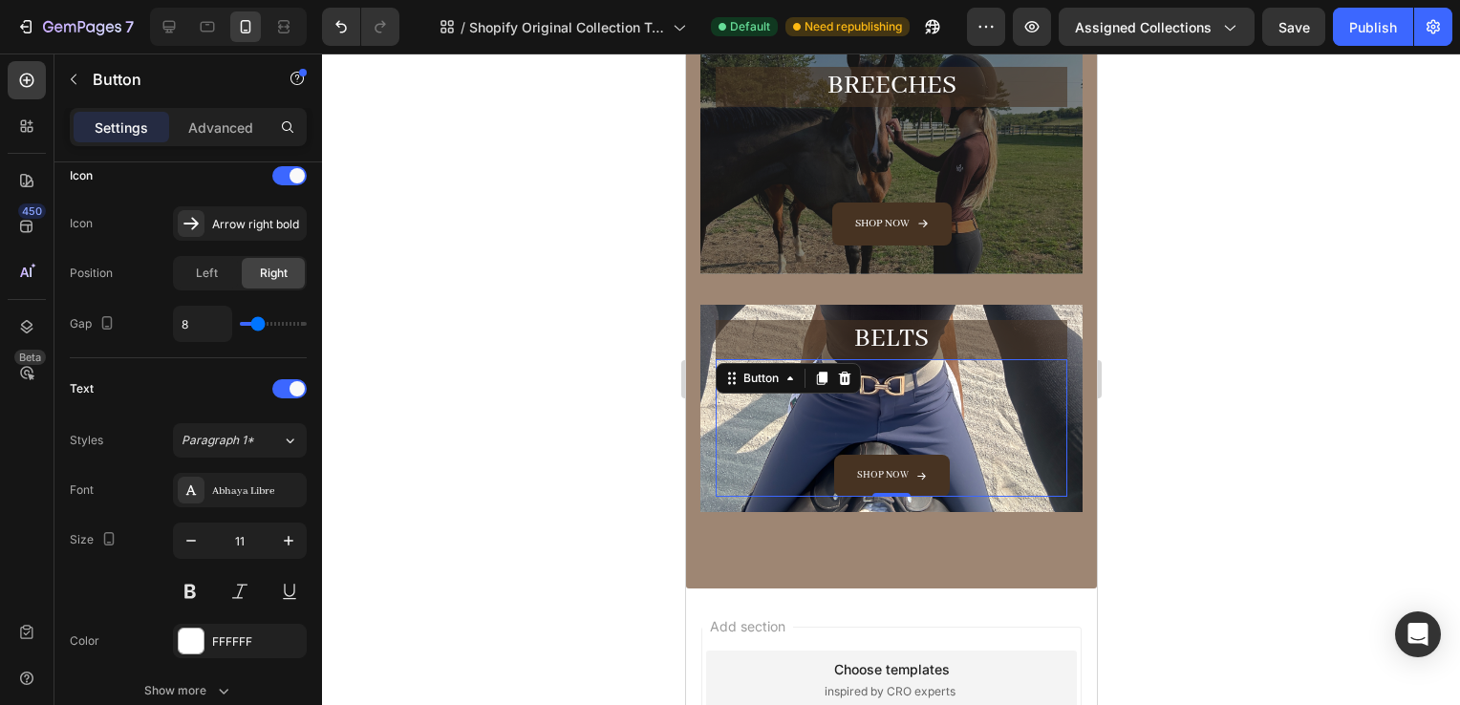
click at [1283, 326] on div at bounding box center [891, 380] width 1138 height 652
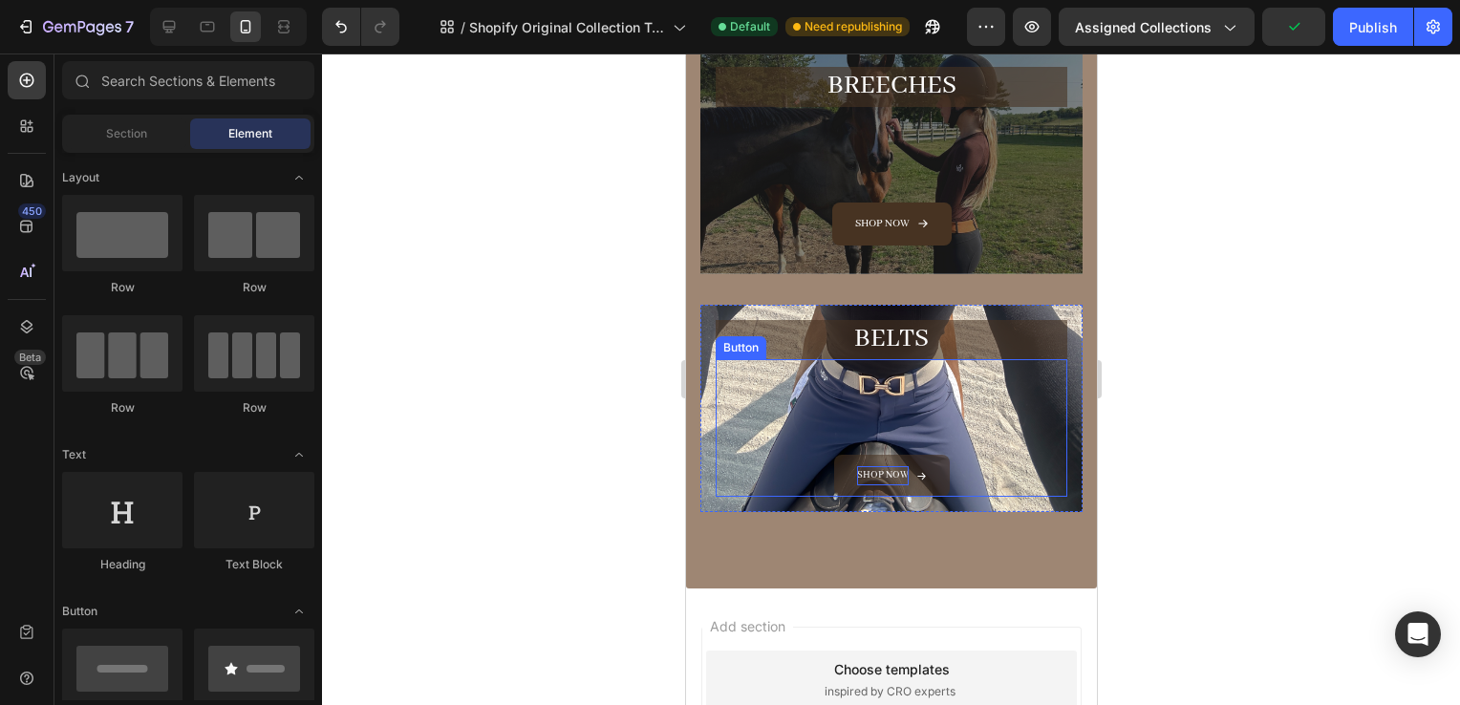
click at [865, 471] on p "Shop now" at bounding box center [882, 475] width 52 height 19
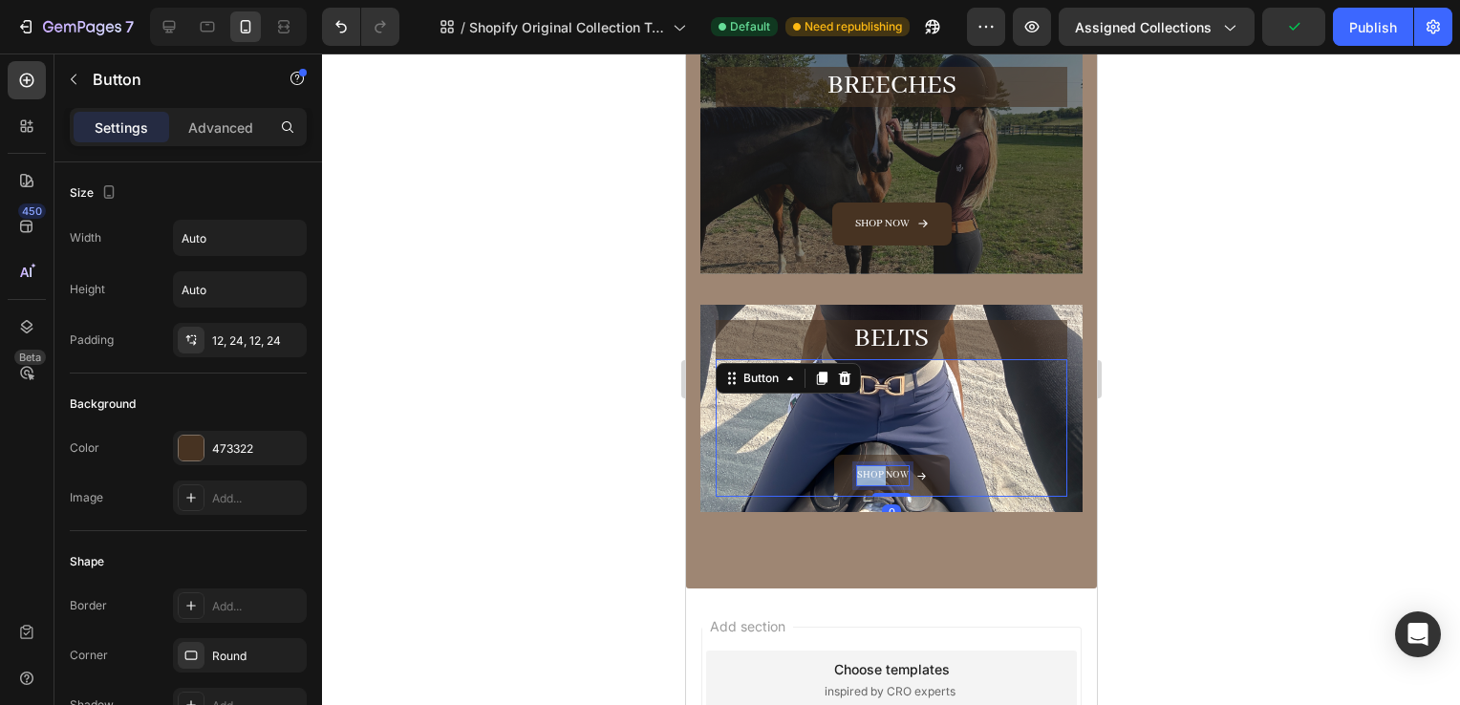
click at [865, 471] on p "Shop now" at bounding box center [882, 475] width 52 height 19
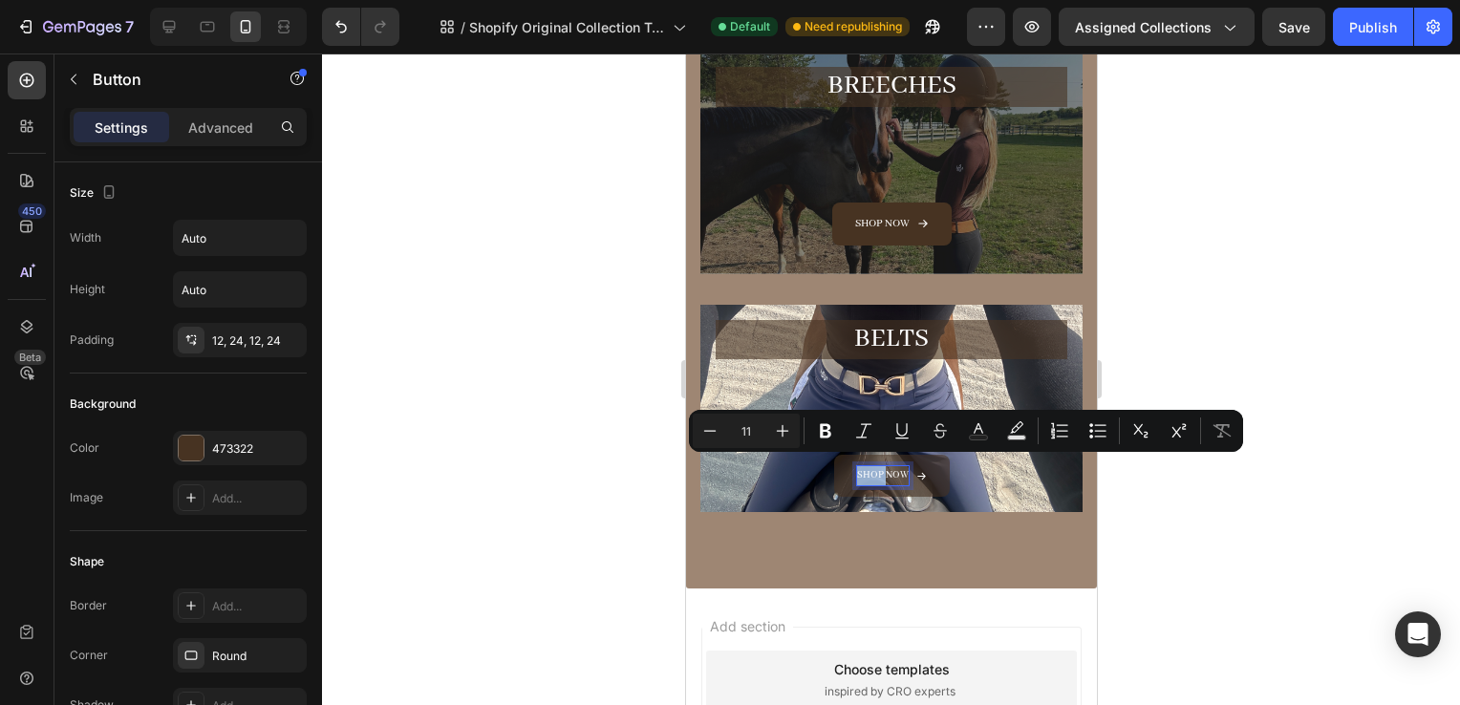
click at [814, 516] on div "BELTS Heading Shop now Button 0 Row Hero Banner" at bounding box center [891, 424] width 382 height 239
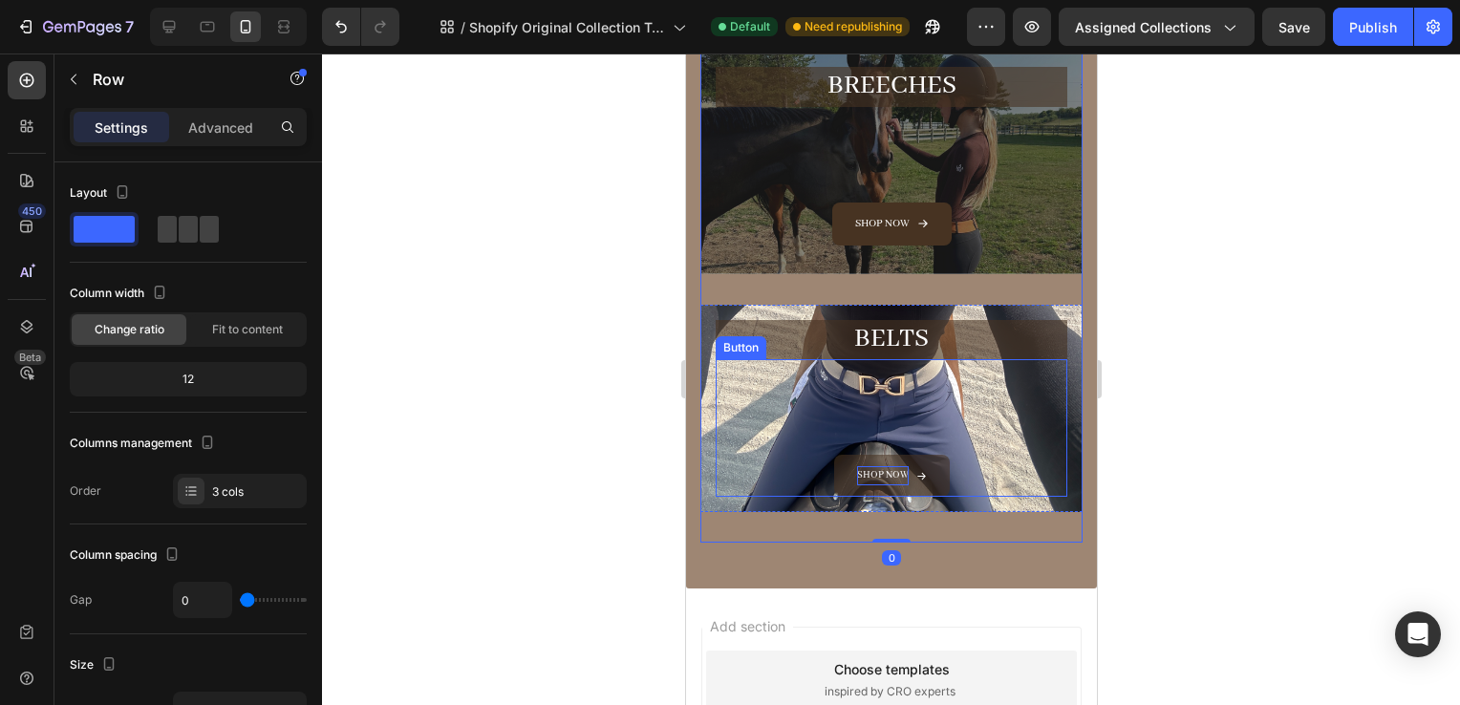
click at [887, 455] on button "Shop now" at bounding box center [891, 476] width 116 height 42
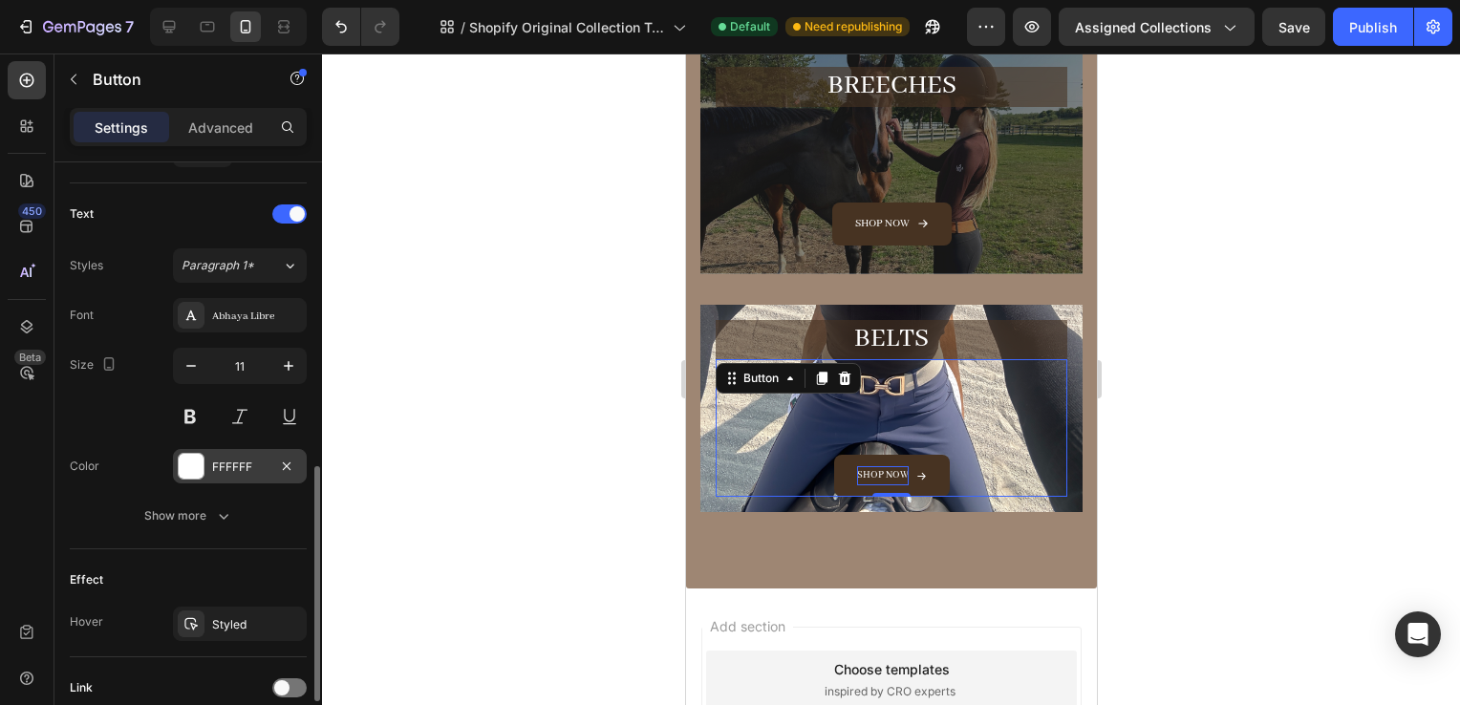
scroll to position [769, 0]
click at [284, 368] on icon "button" at bounding box center [288, 365] width 19 height 19
type input "12"
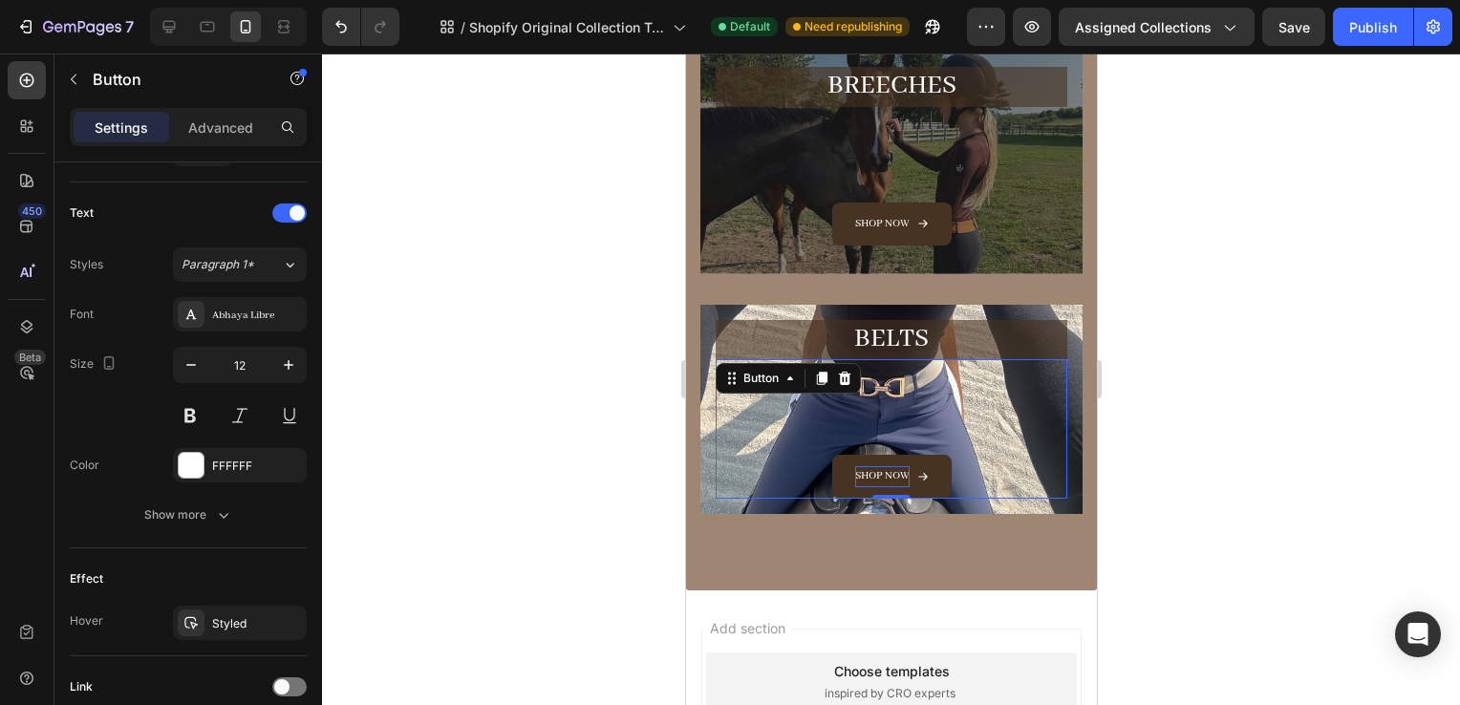
click at [1331, 345] on div at bounding box center [891, 380] width 1138 height 652
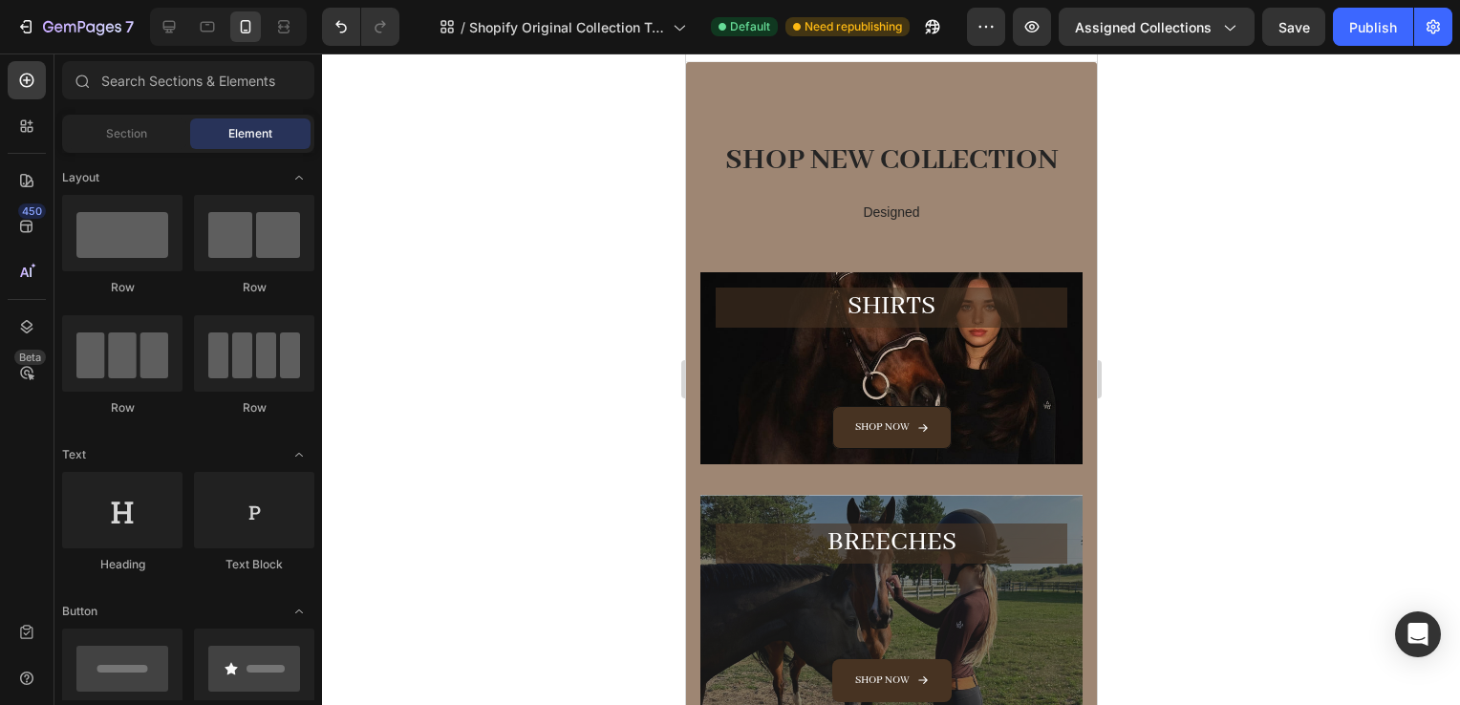
scroll to position [29, 0]
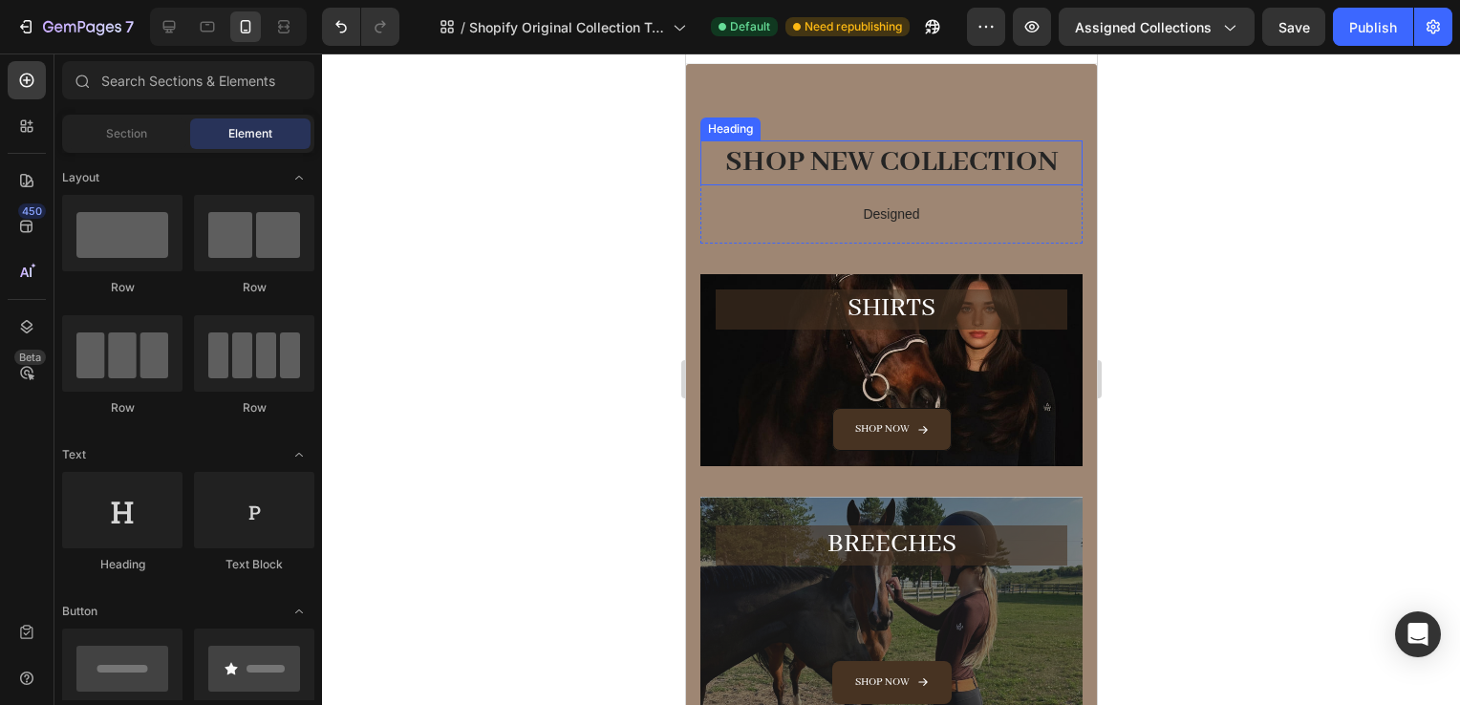
click at [972, 164] on h2 "SHOP NEW COLLECTION" at bounding box center [891, 162] width 382 height 45
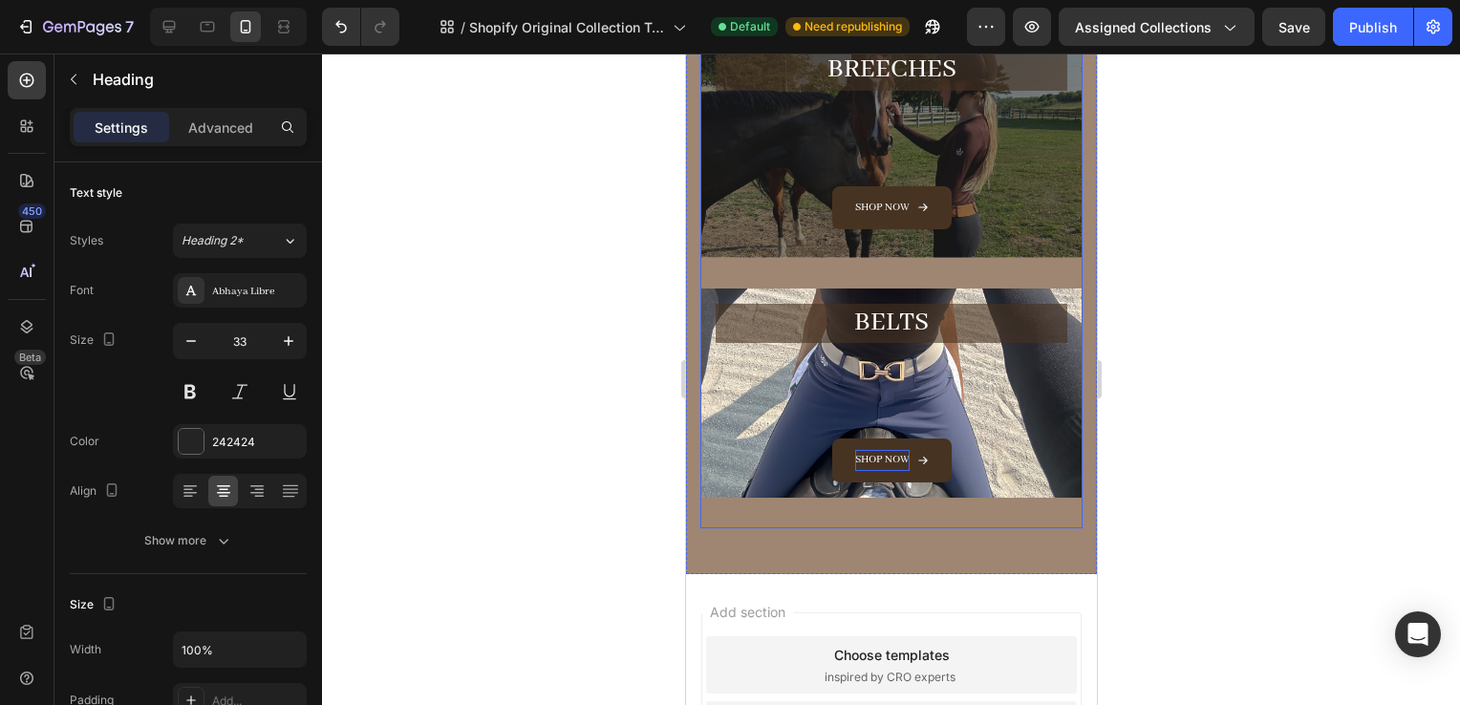
scroll to position [206, 0]
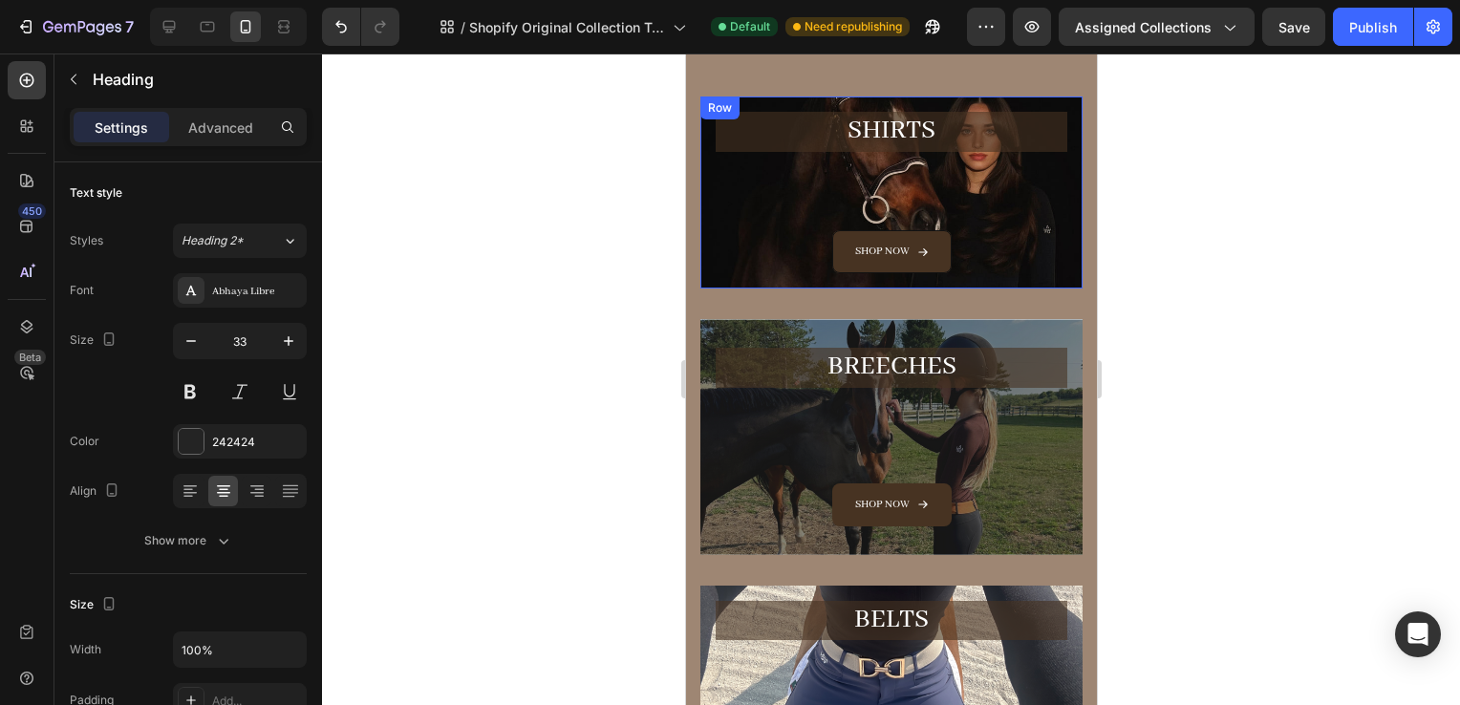
click at [710, 175] on div "SHiRTS Heading Shop now Button Row" at bounding box center [891, 193] width 382 height 192
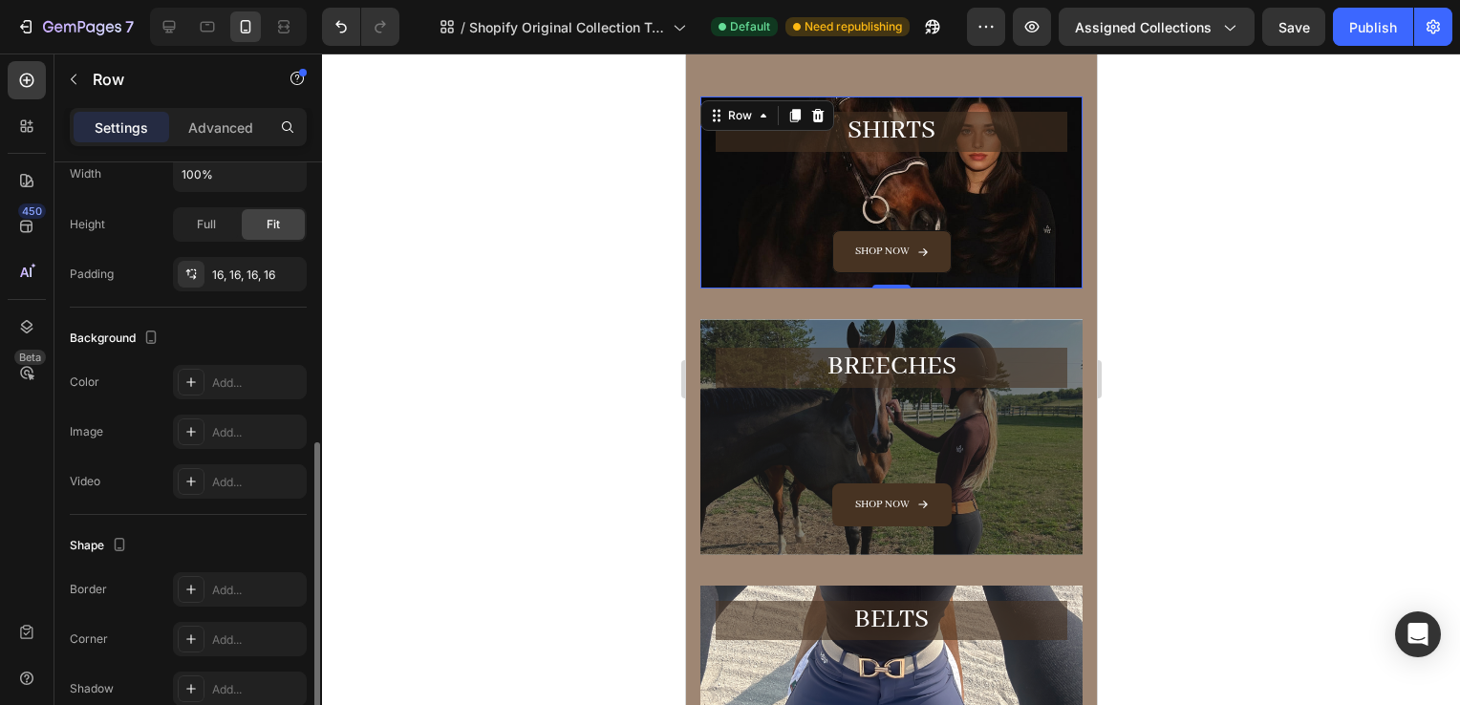
scroll to position [460, 0]
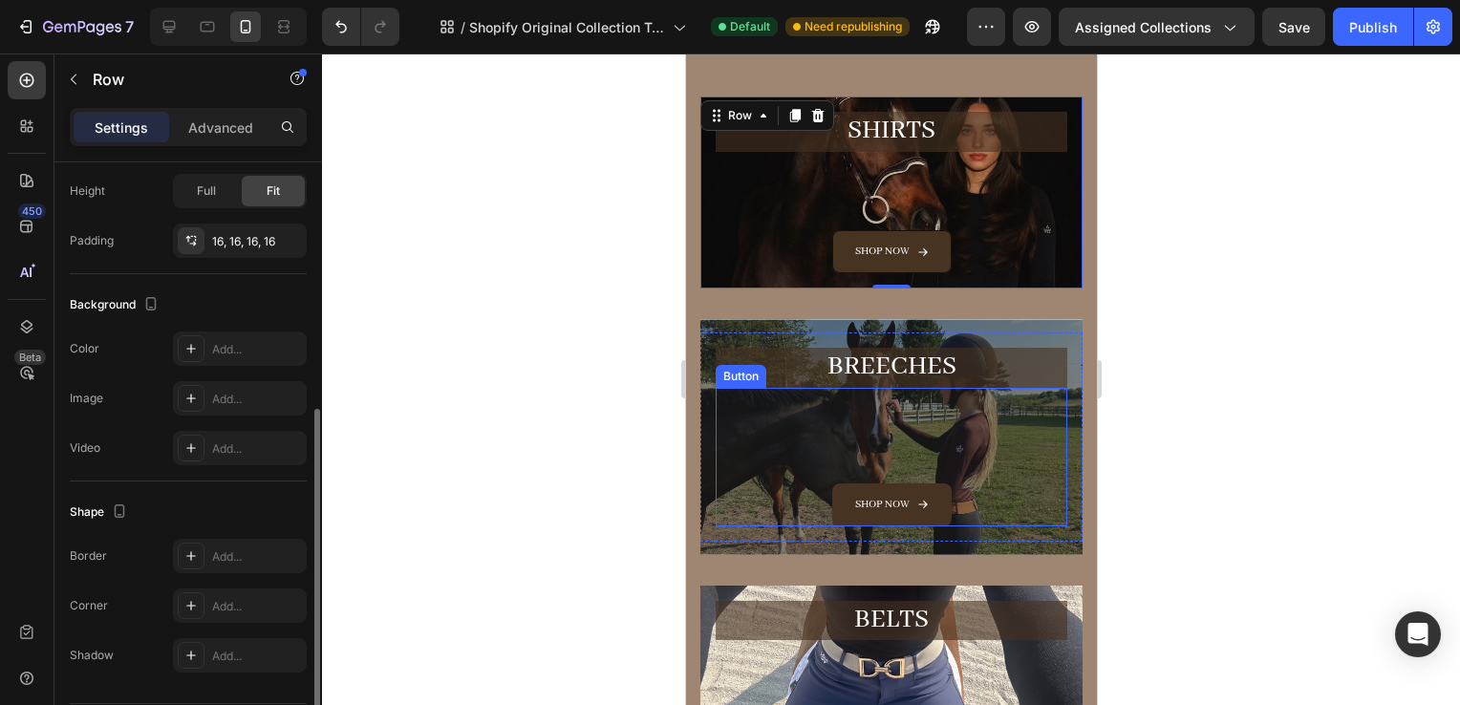
click at [754, 445] on div "Shop now Button" at bounding box center [891, 458] width 352 height 140
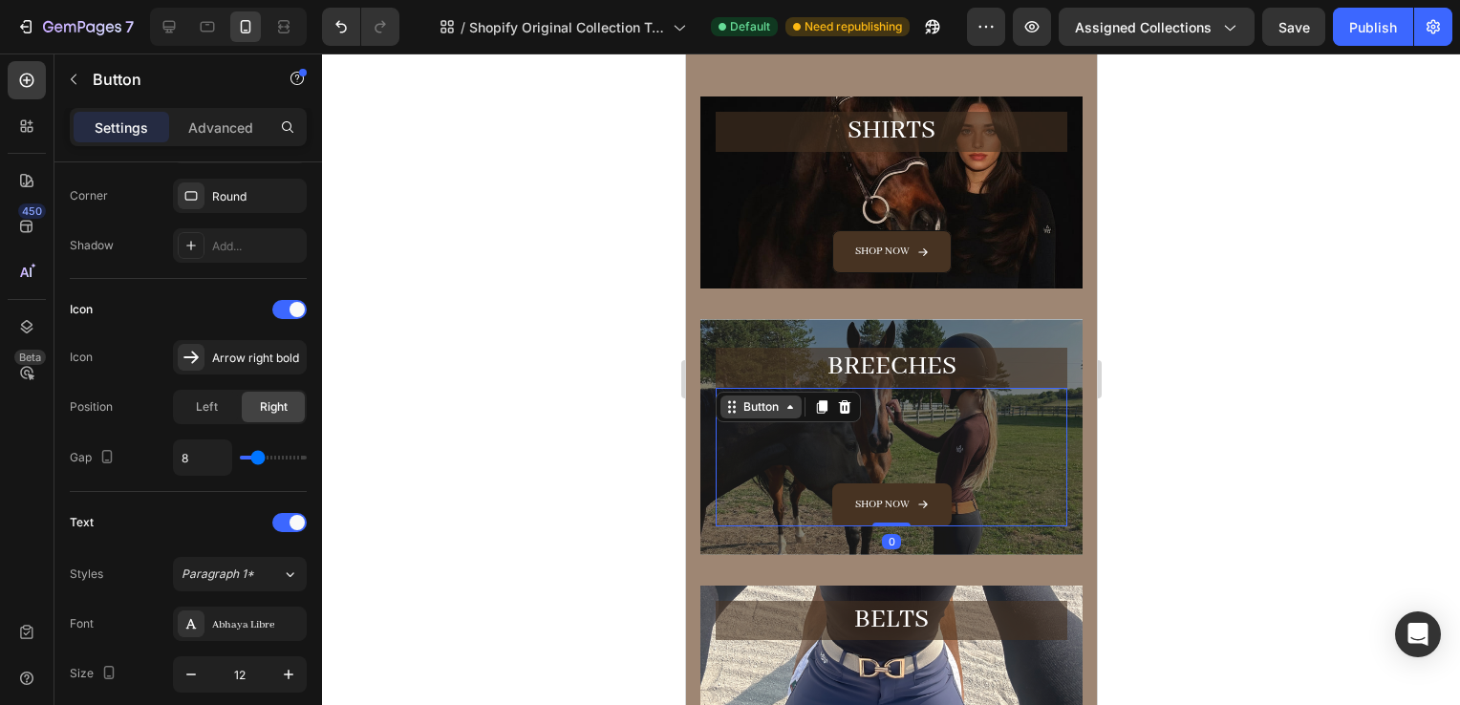
scroll to position [0, 0]
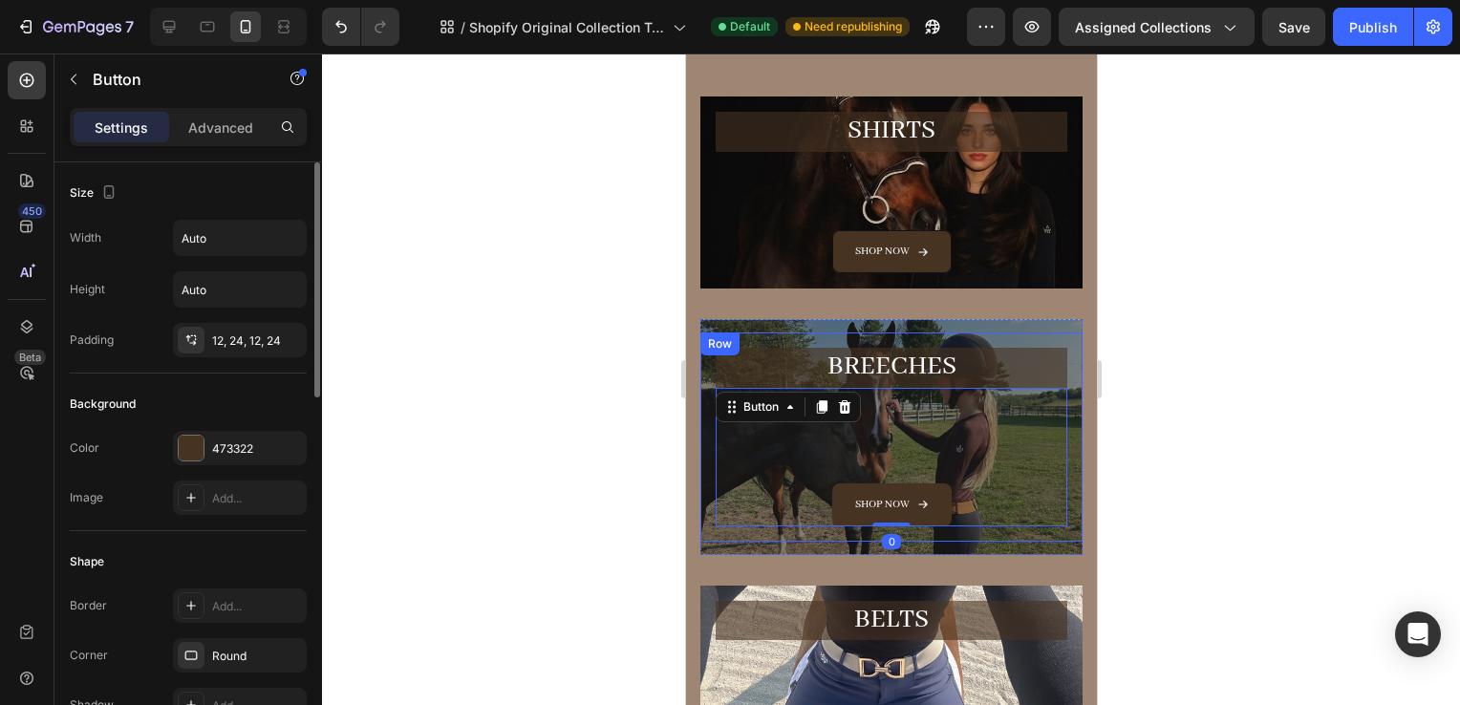
click at [708, 315] on div "Hero Banner" at bounding box center [743, 307] width 86 height 23
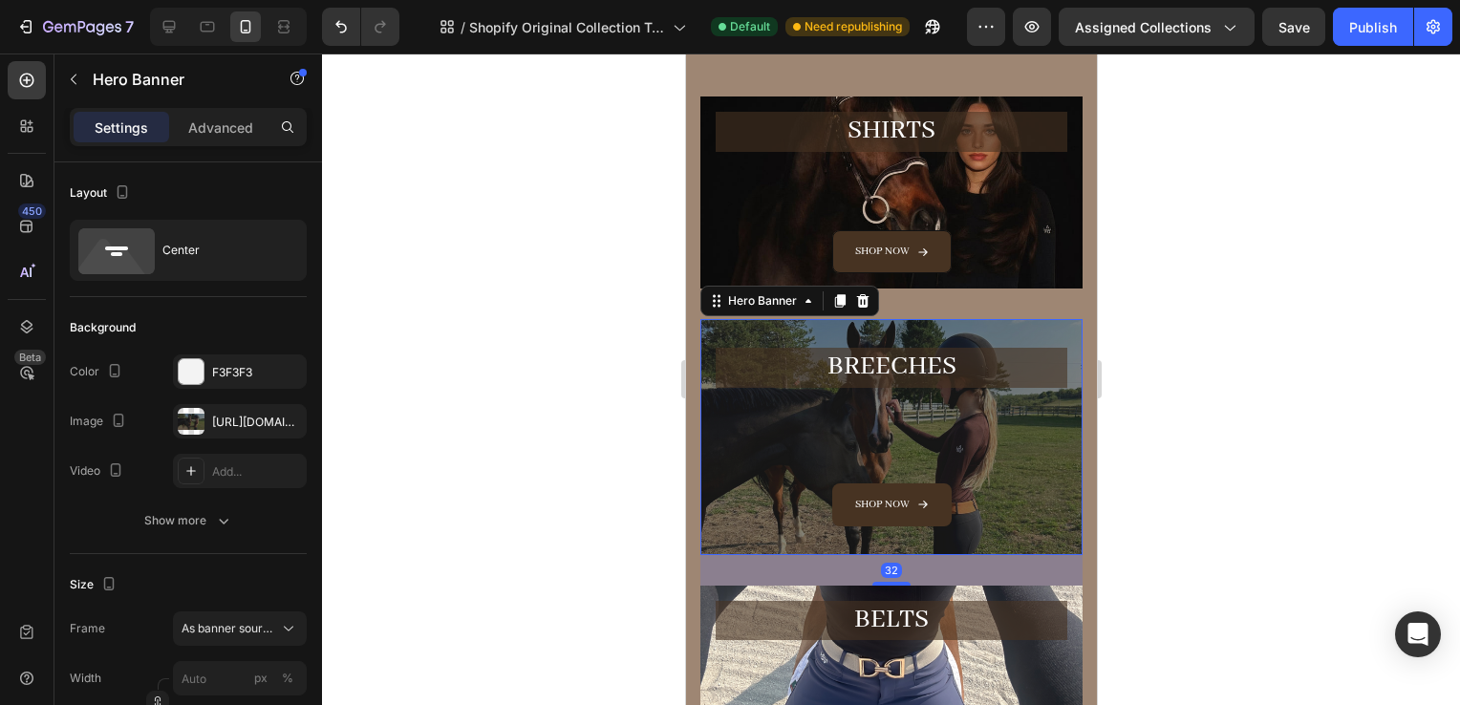
click at [708, 323] on div "Overlay" at bounding box center [891, 436] width 382 height 235
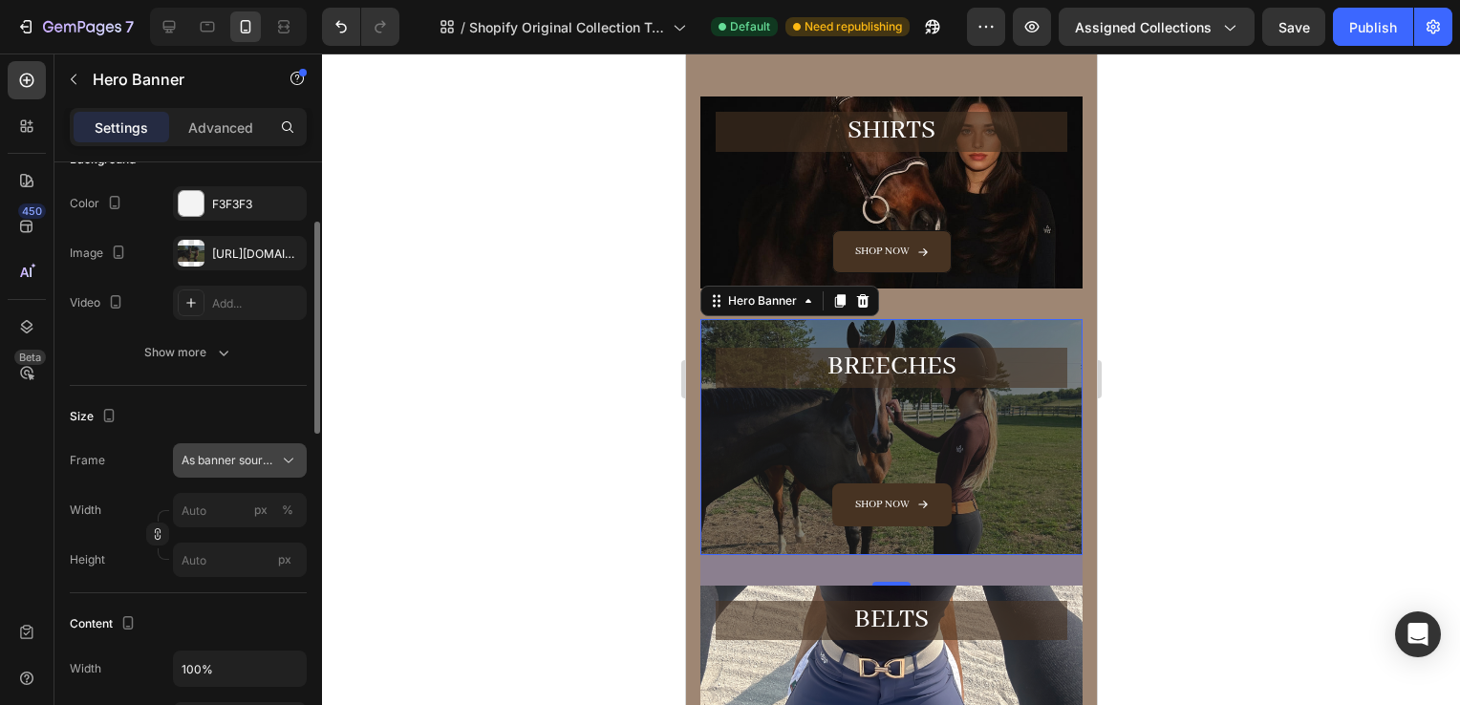
click at [229, 457] on span "As banner source" at bounding box center [229, 460] width 94 height 17
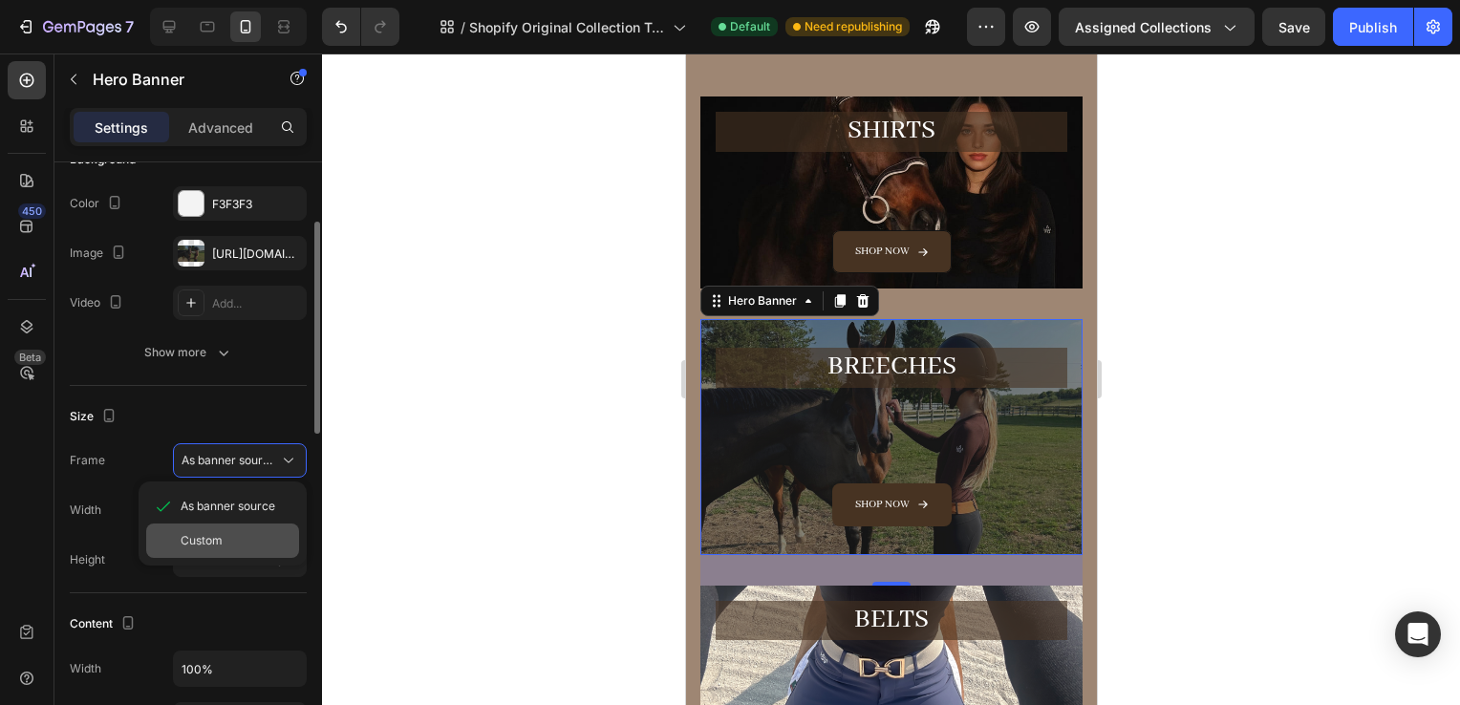
click at [239, 542] on div "Custom" at bounding box center [236, 540] width 111 height 17
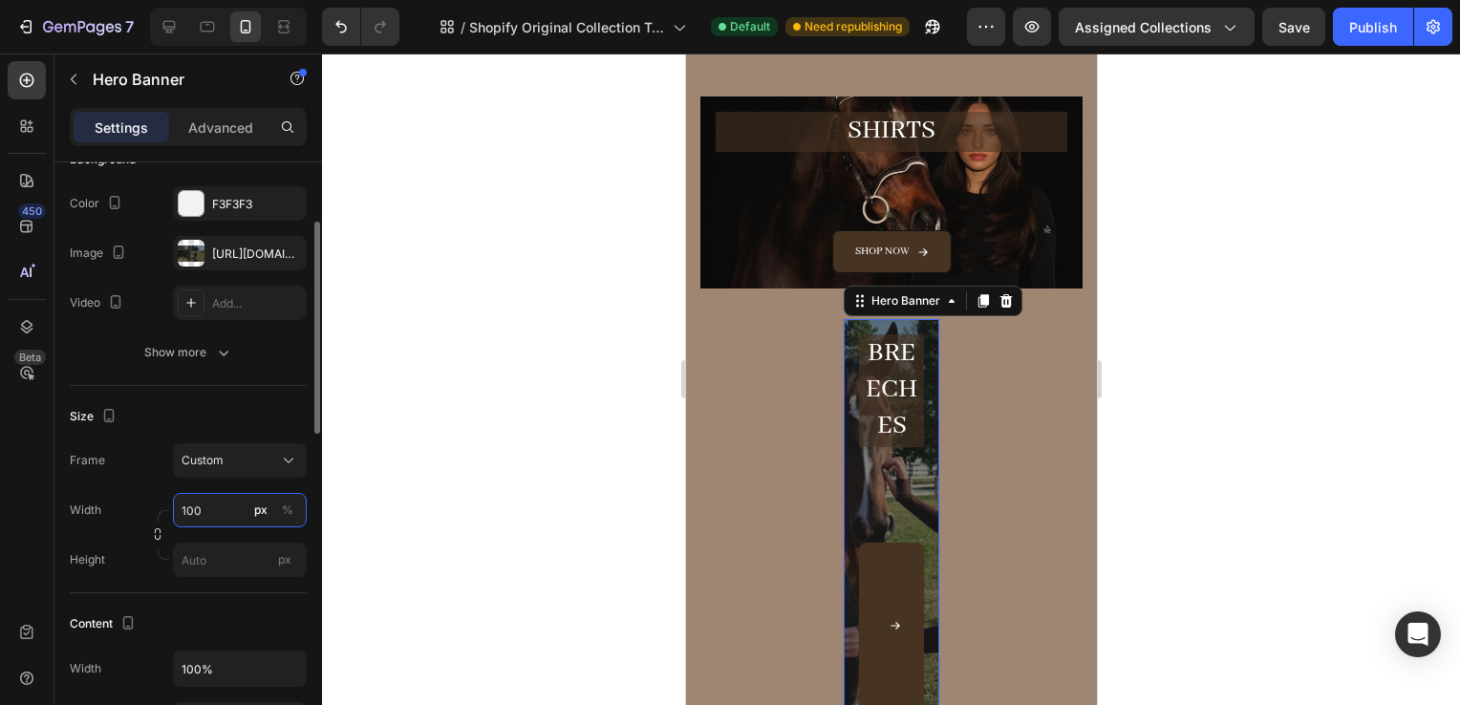
type input "1000"
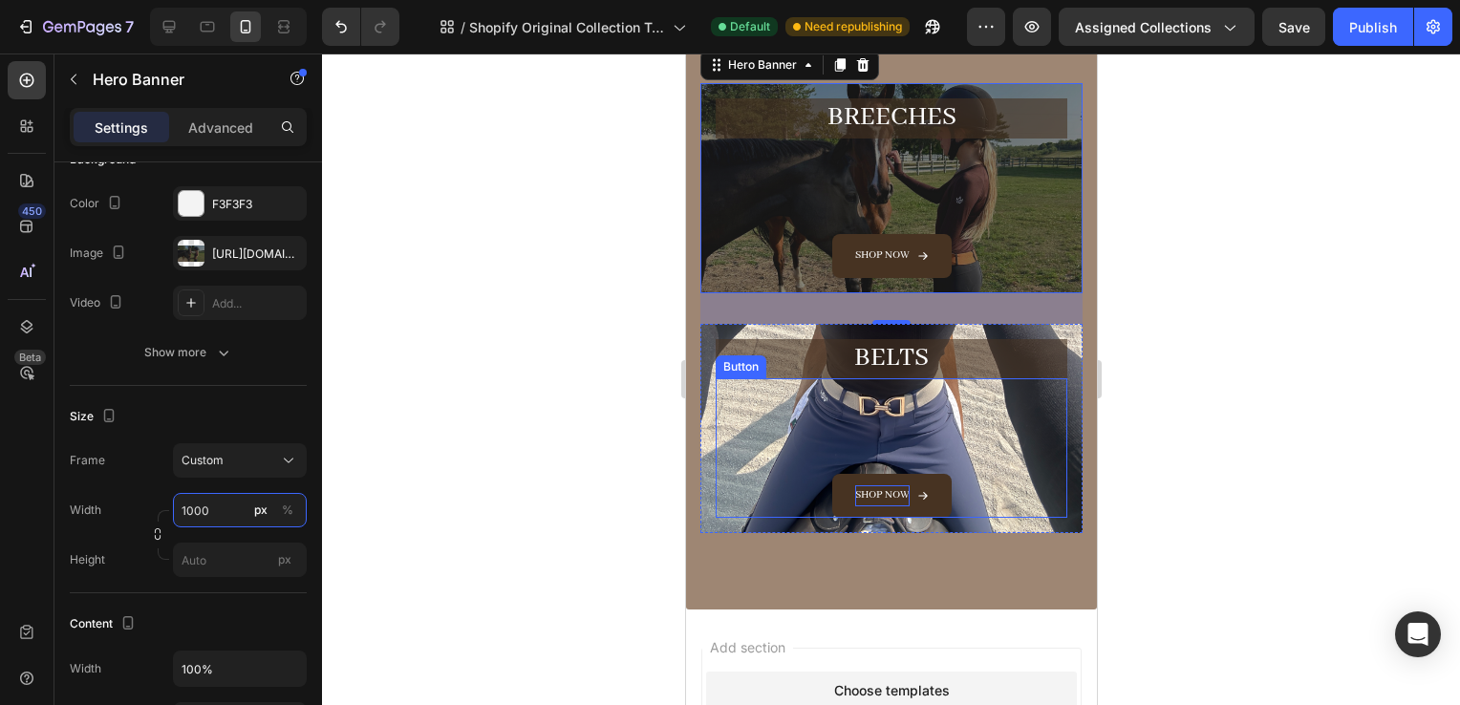
scroll to position [443, 0]
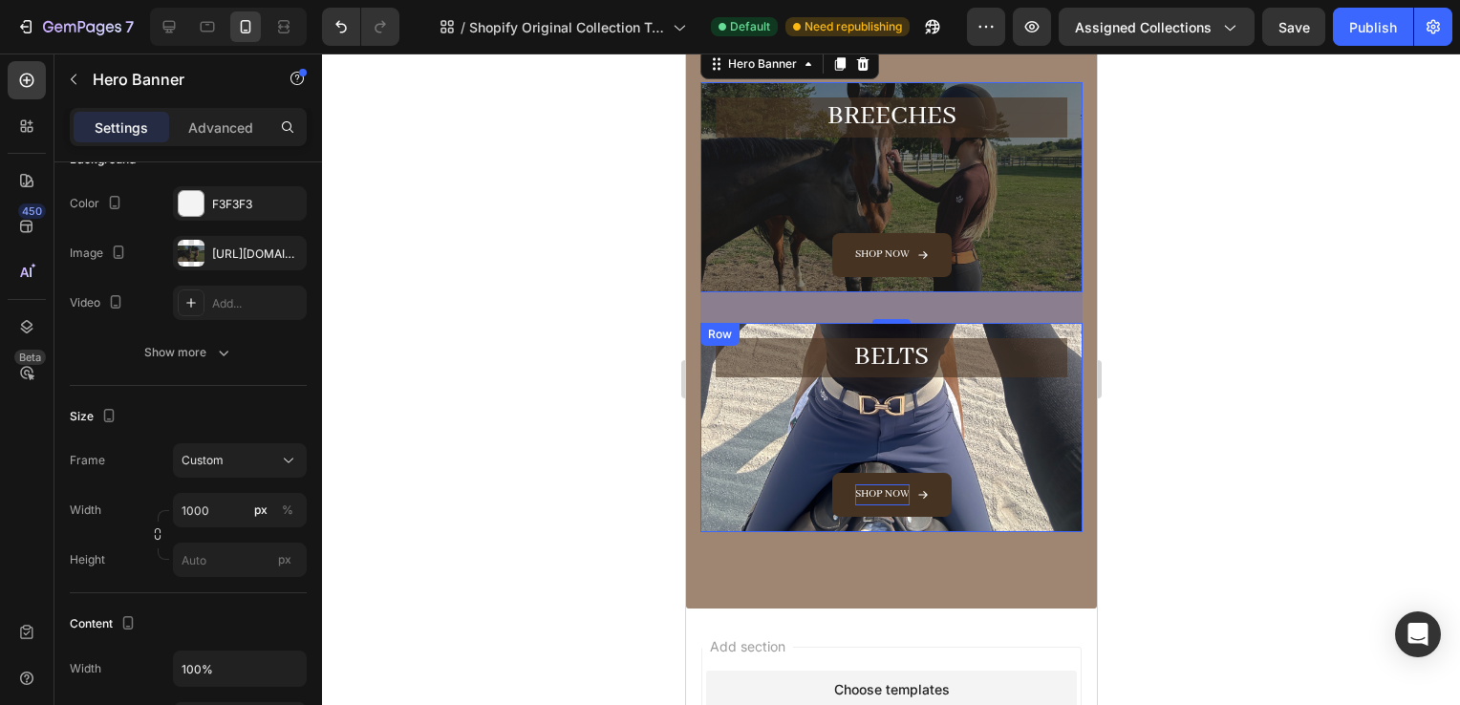
click at [704, 331] on div "Row" at bounding box center [719, 334] width 39 height 23
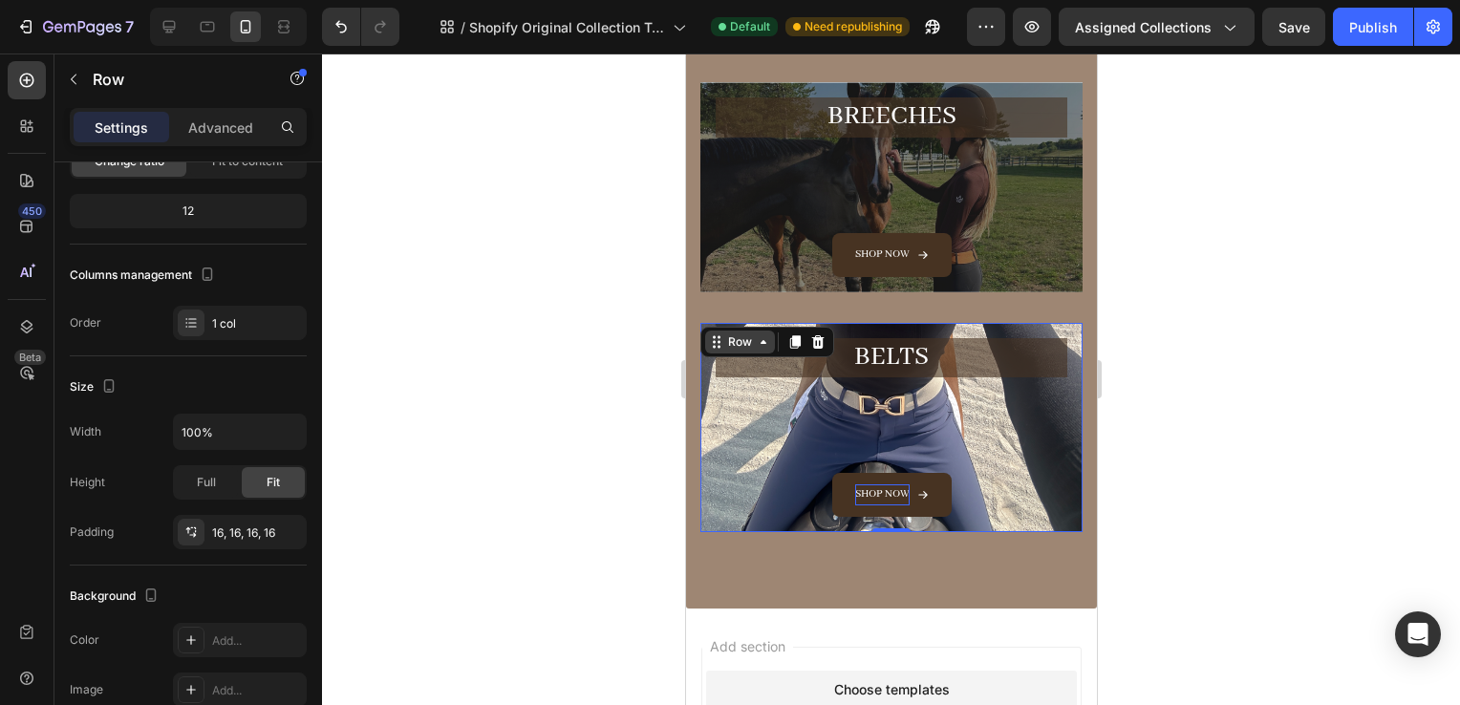
scroll to position [0, 0]
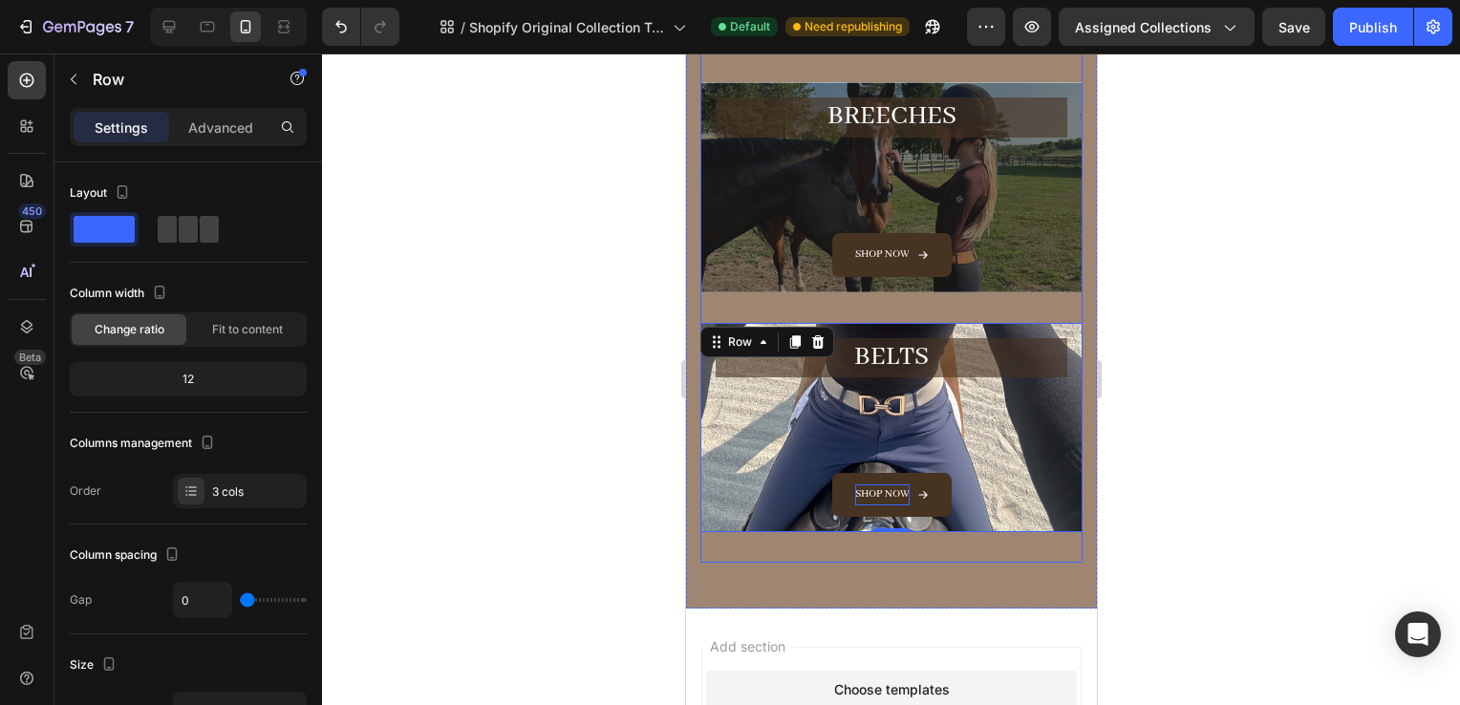
click at [904, 312] on div "Breeches Heading Shop now Button Row Hero Banner" at bounding box center [891, 202] width 382 height 240
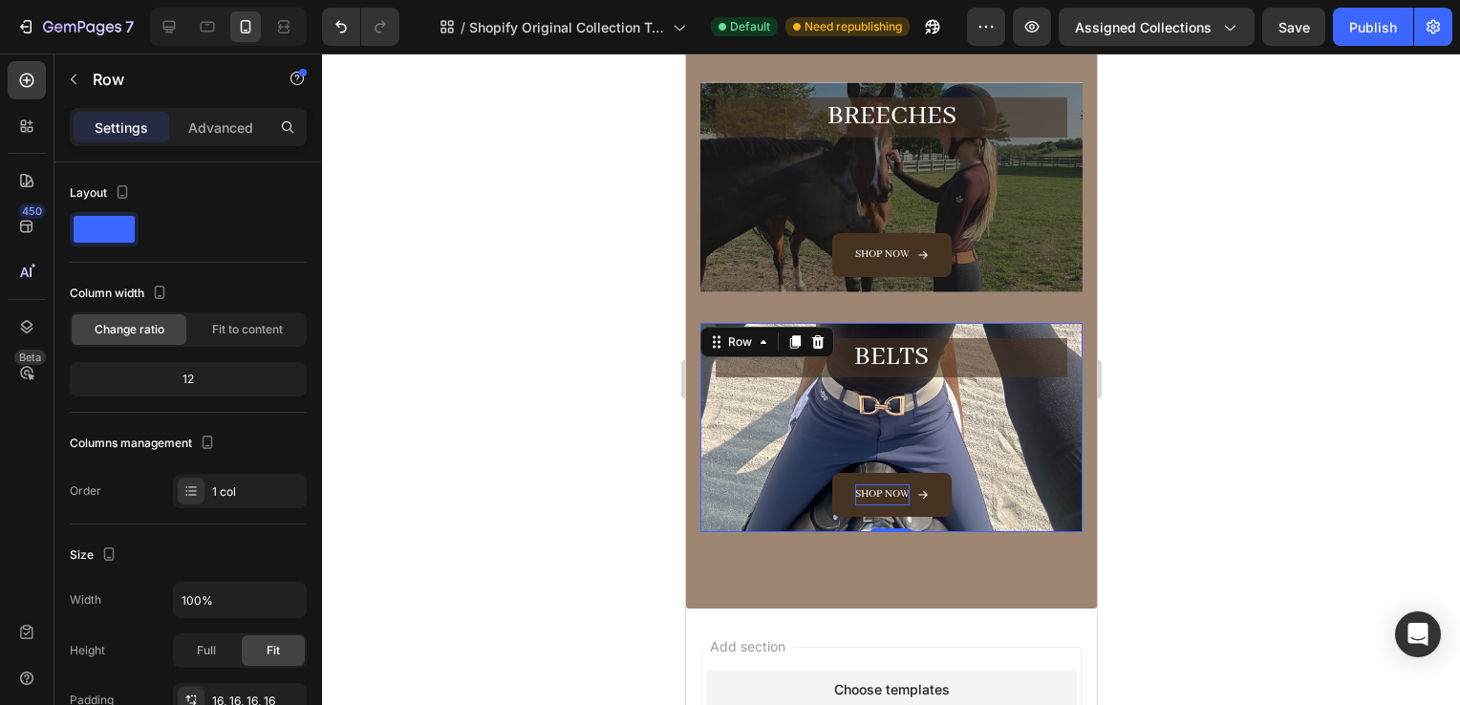
click at [904, 323] on div "BELTS Heading Shop now Button Row 0" at bounding box center [891, 427] width 382 height 209
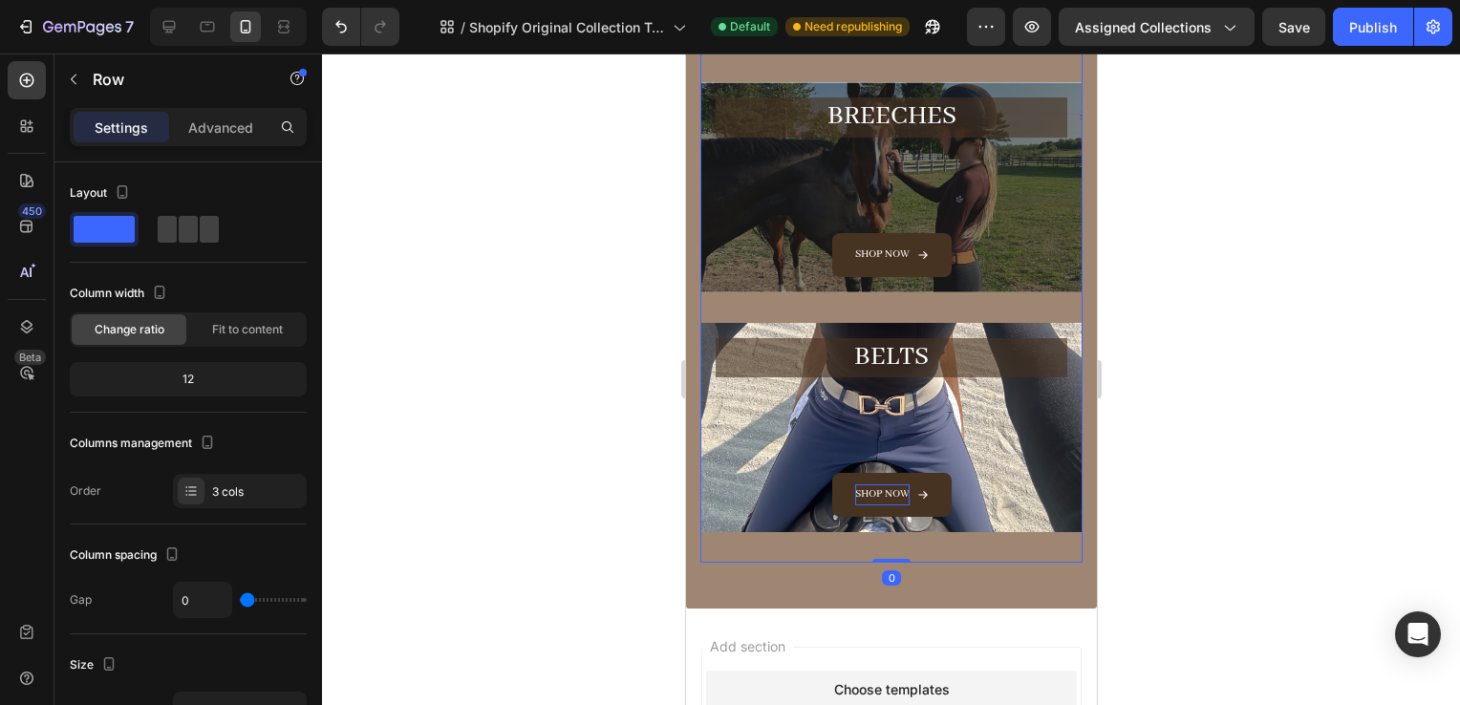
click at [999, 550] on div "BELTS Heading Shop now Button Row Hero Banner" at bounding box center [891, 443] width 382 height 240
click at [1270, 503] on div at bounding box center [891, 380] width 1138 height 652
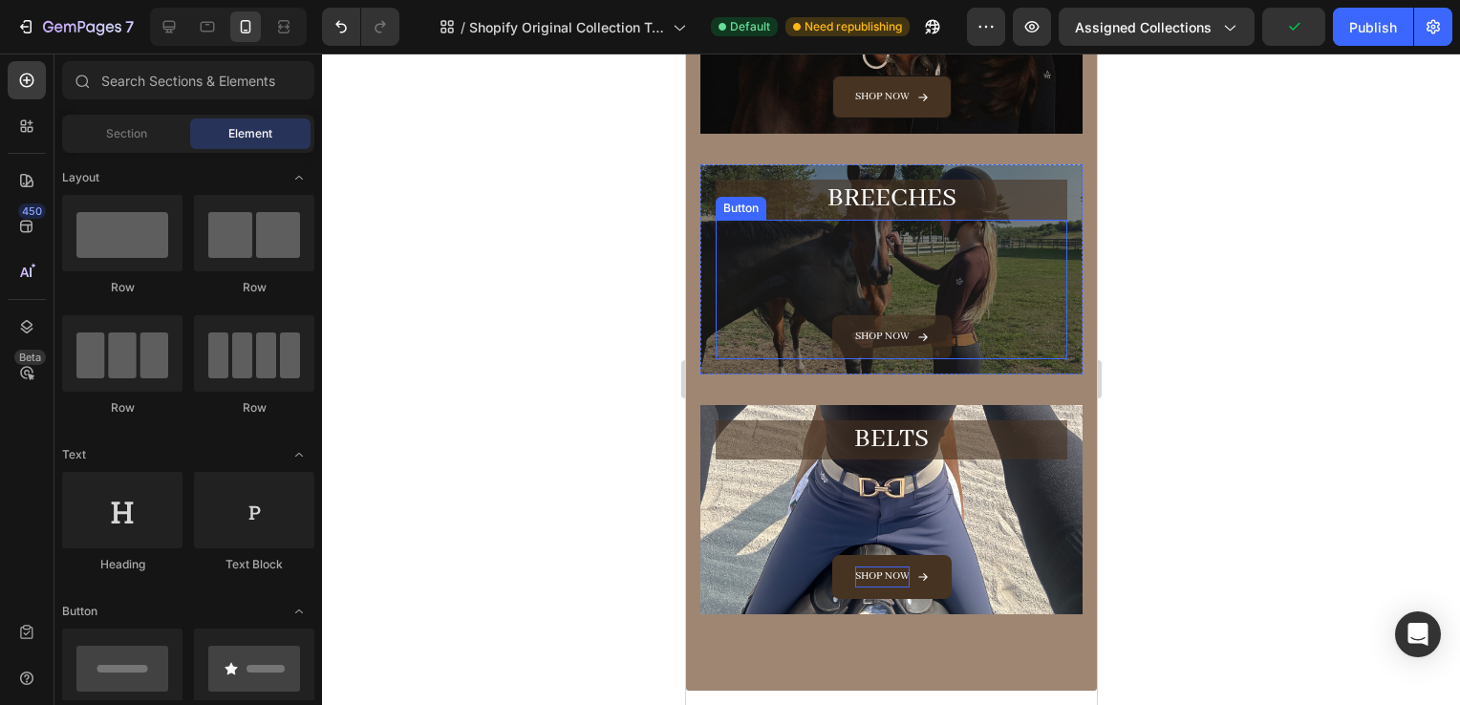
scroll to position [362, 0]
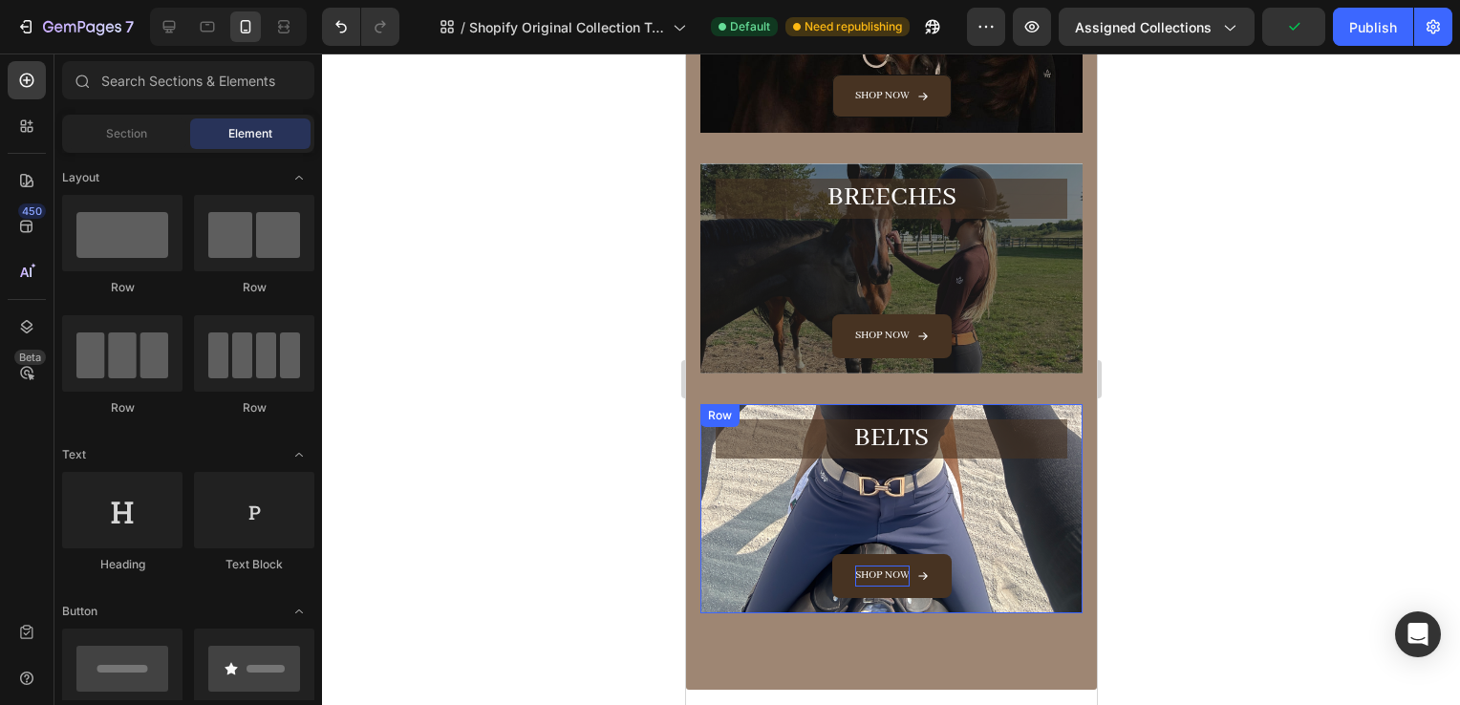
click at [712, 458] on div "BELTS Heading Shop now Button Row" at bounding box center [891, 508] width 382 height 209
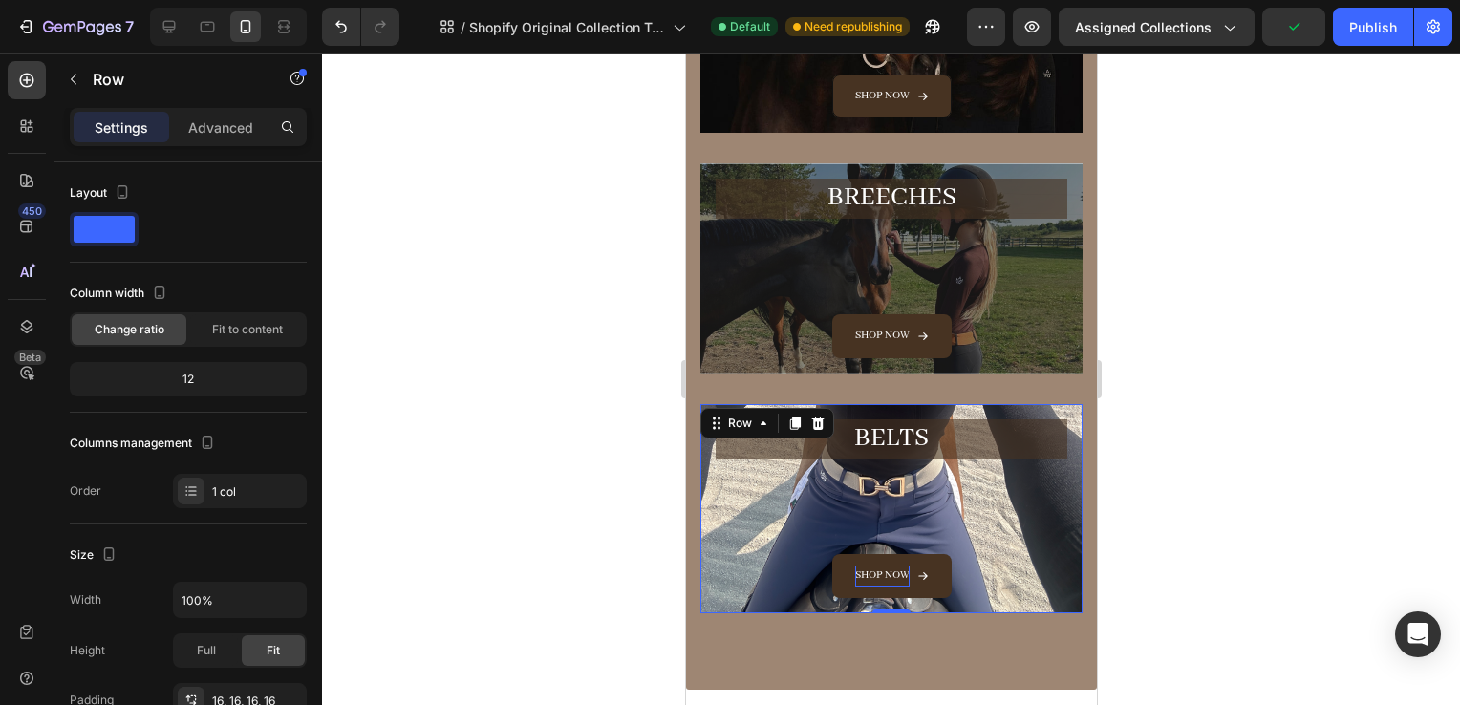
click at [712, 458] on div "BELTS Heading Shop now Button Row 0" at bounding box center [891, 508] width 382 height 209
click at [718, 464] on div "Shop now Button" at bounding box center [891, 529] width 352 height 140
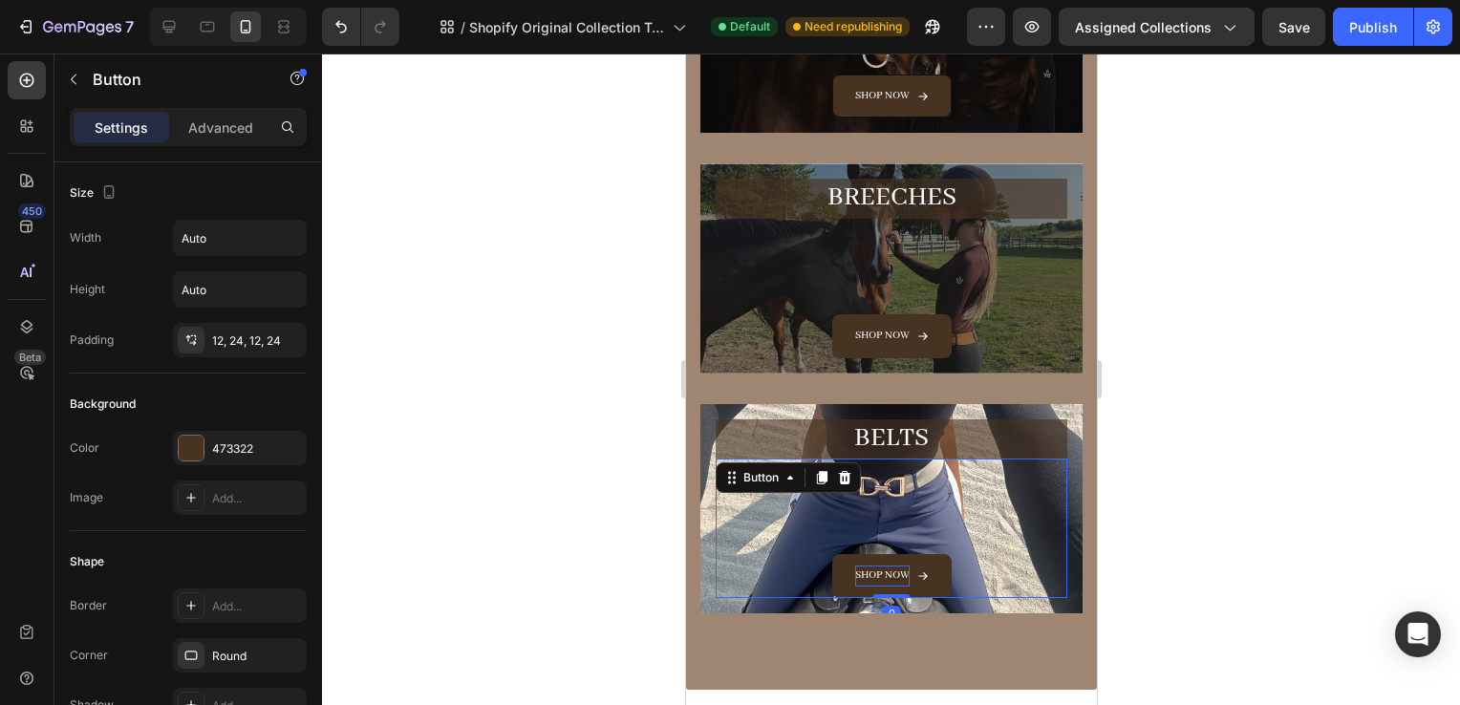
click at [718, 464] on div "Button" at bounding box center [787, 478] width 145 height 31
click at [706, 437] on div "BELTS Heading Shop now Button 0 Row" at bounding box center [891, 508] width 382 height 209
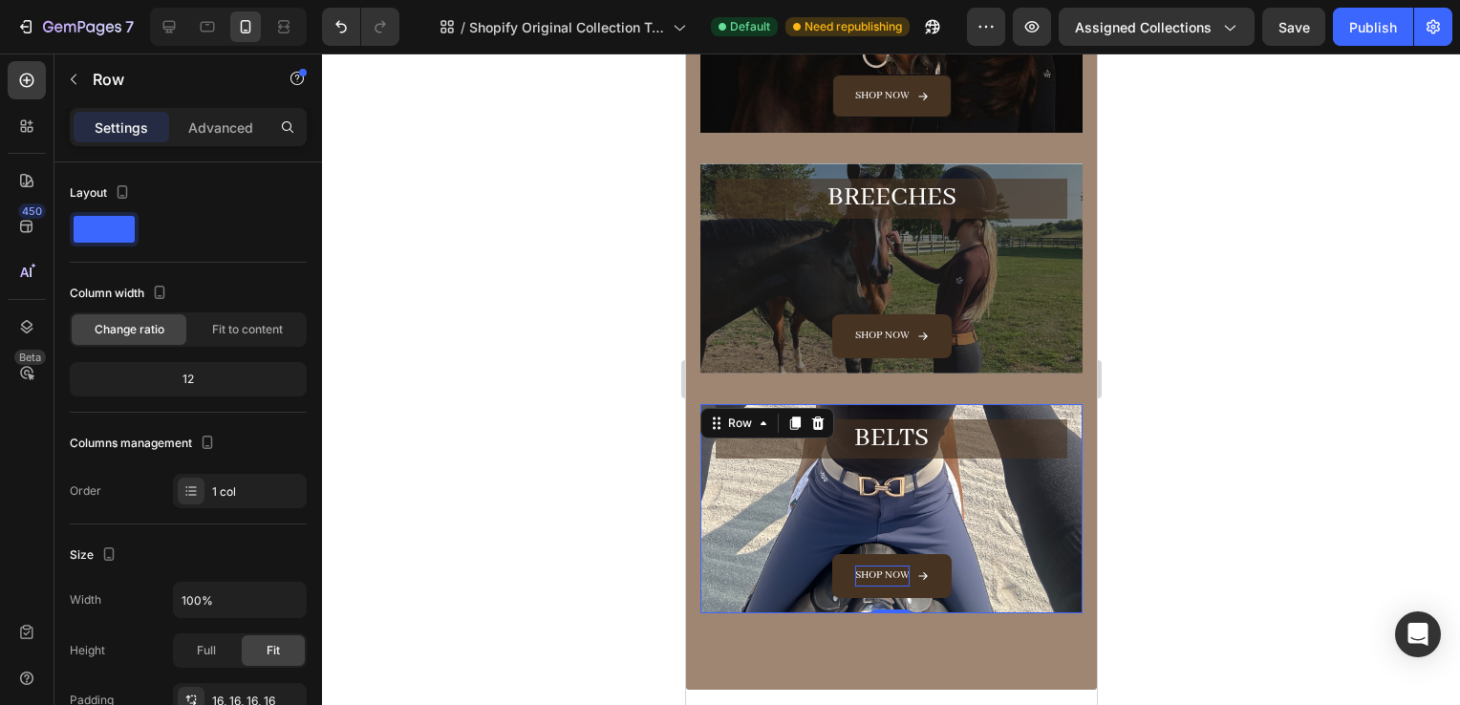
click at [706, 437] on div "Row" at bounding box center [767, 423] width 134 height 31
click at [876, 417] on div "BELTS Heading Shop now Button Row 0" at bounding box center [891, 508] width 382 height 209
click at [886, 399] on div "Breeches Heading Shop now Button Row Hero Banner" at bounding box center [891, 283] width 382 height 240
click at [758, 369] on div "Breeches Heading Shop now Button Row" at bounding box center [891, 267] width 382 height 209
click at [752, 142] on div "SHiRTS Heading Shop now Button Row Hero Banner" at bounding box center [891, 52] width 382 height 223
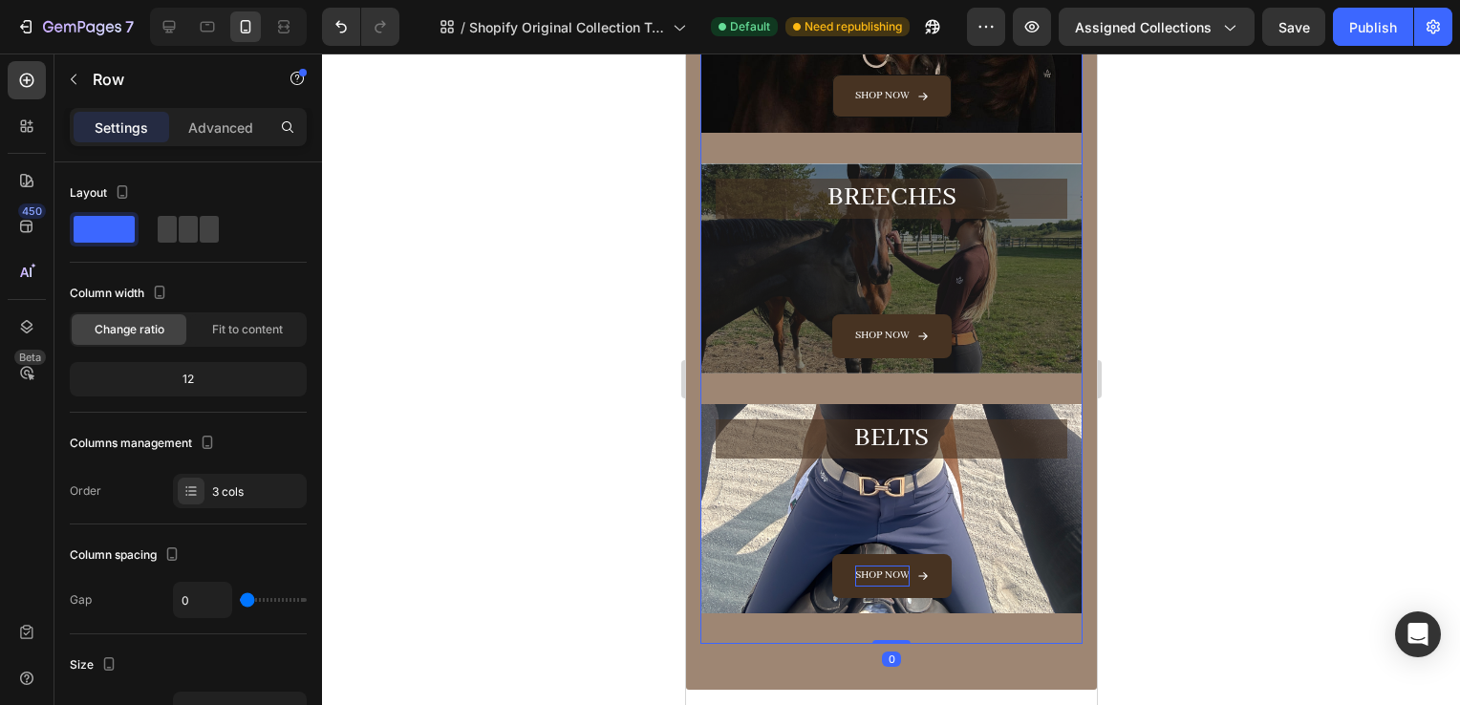
click at [752, 156] on div "SHiRTS Heading Shop now Button Row Hero Banner" at bounding box center [891, 52] width 382 height 223
click at [731, 162] on div "SHiRTS Heading Shop now Button Row Hero Banner" at bounding box center [891, 52] width 382 height 223
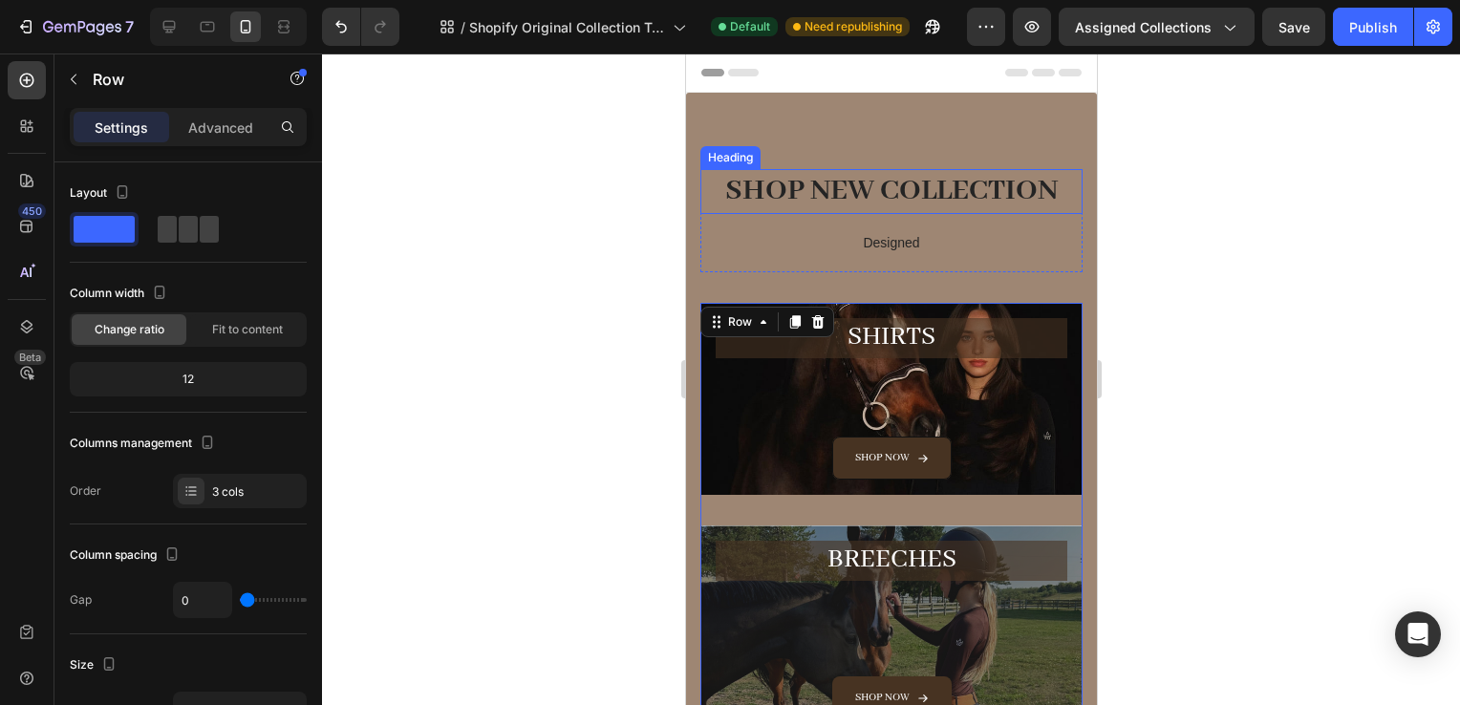
click at [865, 178] on h2 "SHOP NEW COLLECTION" at bounding box center [891, 191] width 382 height 45
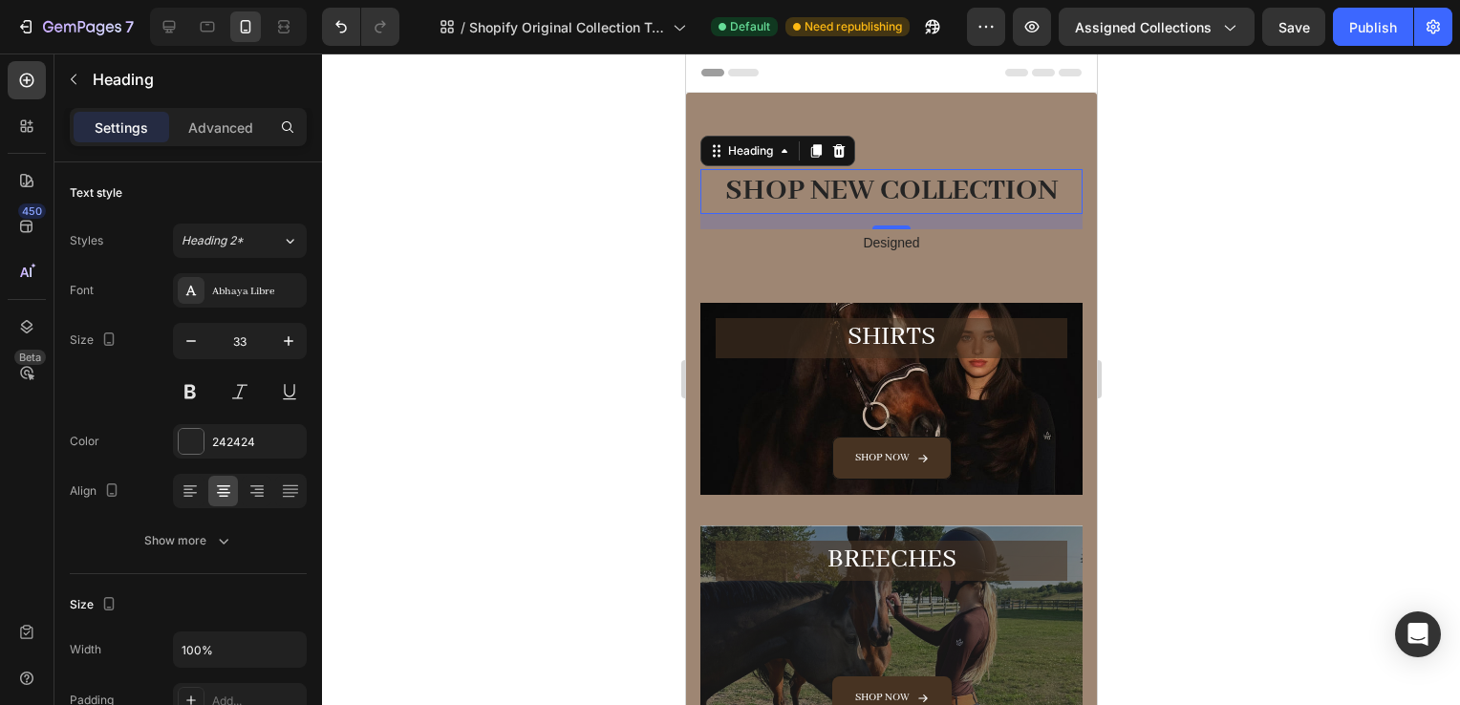
click at [883, 252] on p "Designed" at bounding box center [890, 243] width 378 height 24
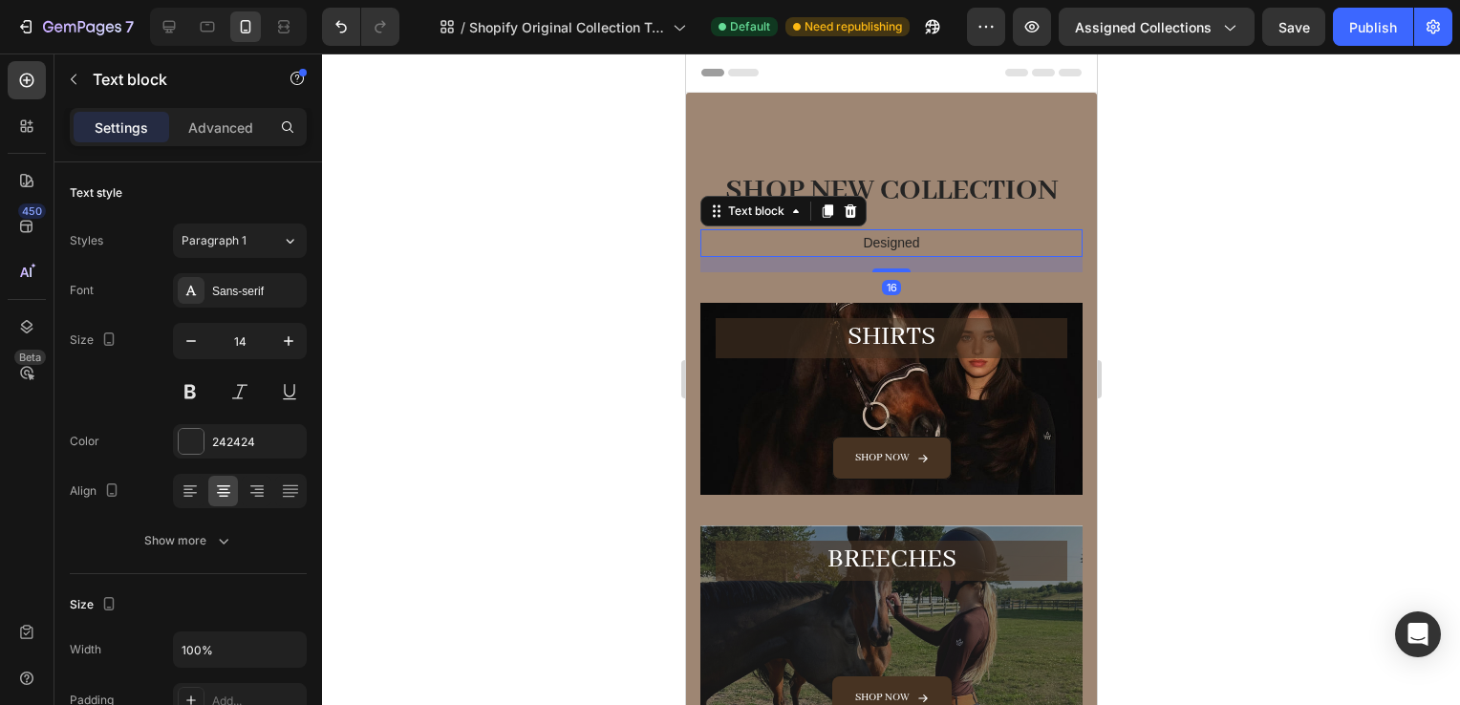
click at [883, 252] on p "Designed" at bounding box center [890, 243] width 378 height 24
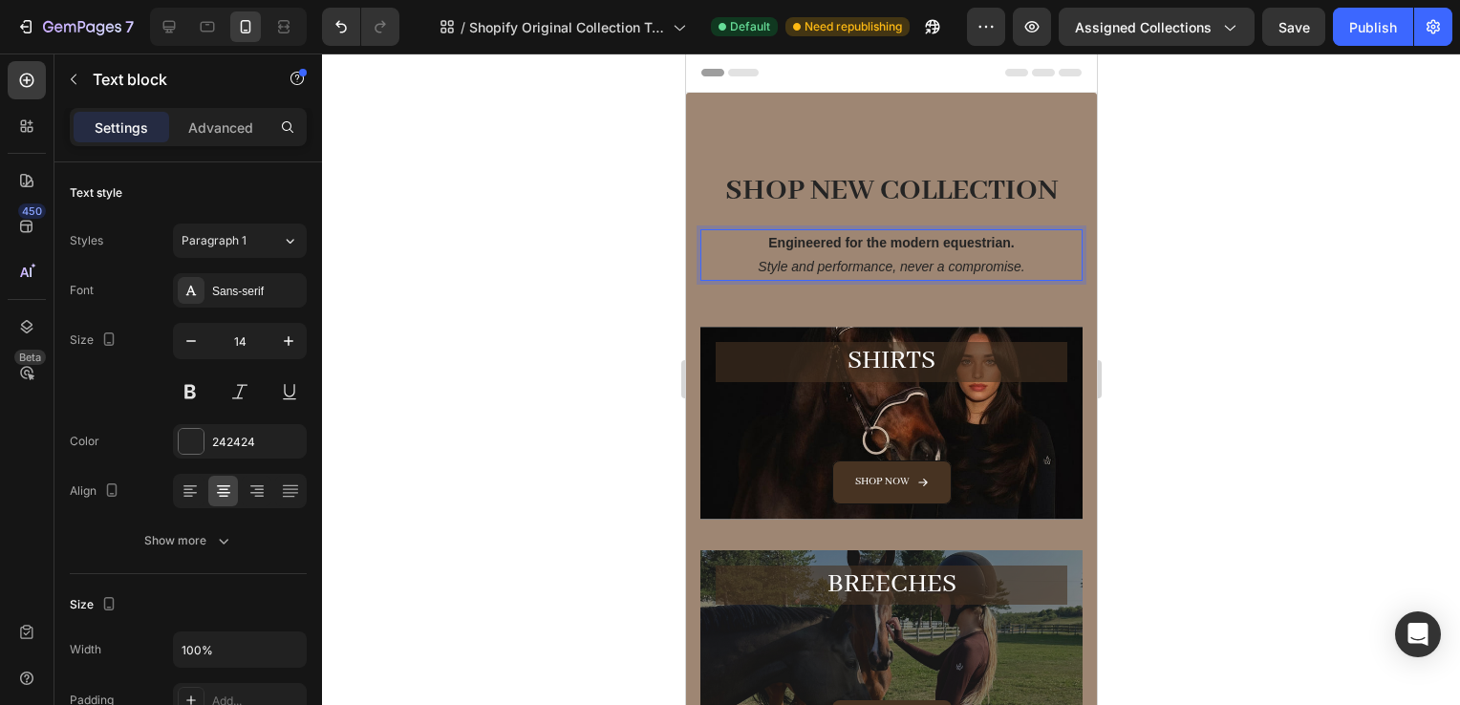
click at [1219, 277] on div at bounding box center [891, 380] width 1138 height 652
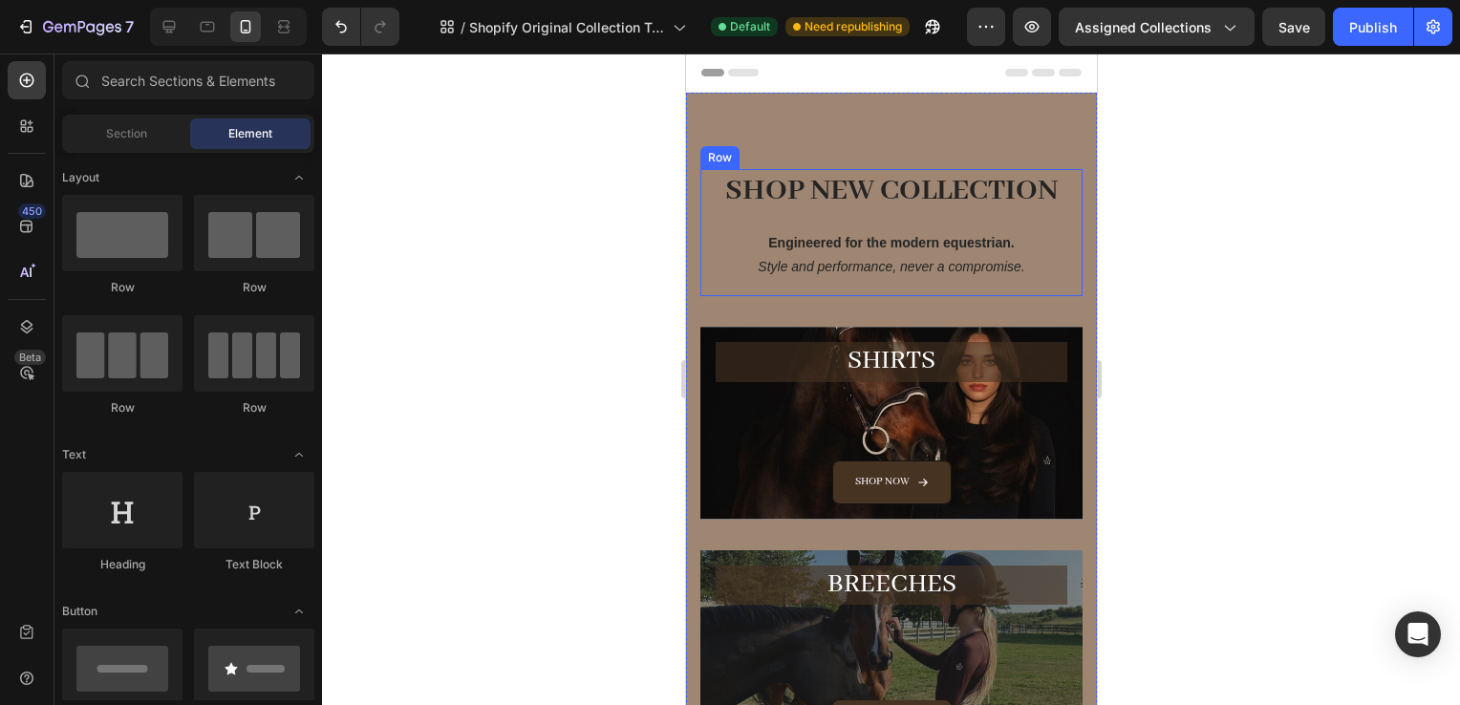
click at [1000, 231] on p "Engineered for the modern equestrian. Style and performance, never a compromise." at bounding box center [890, 255] width 378 height 48
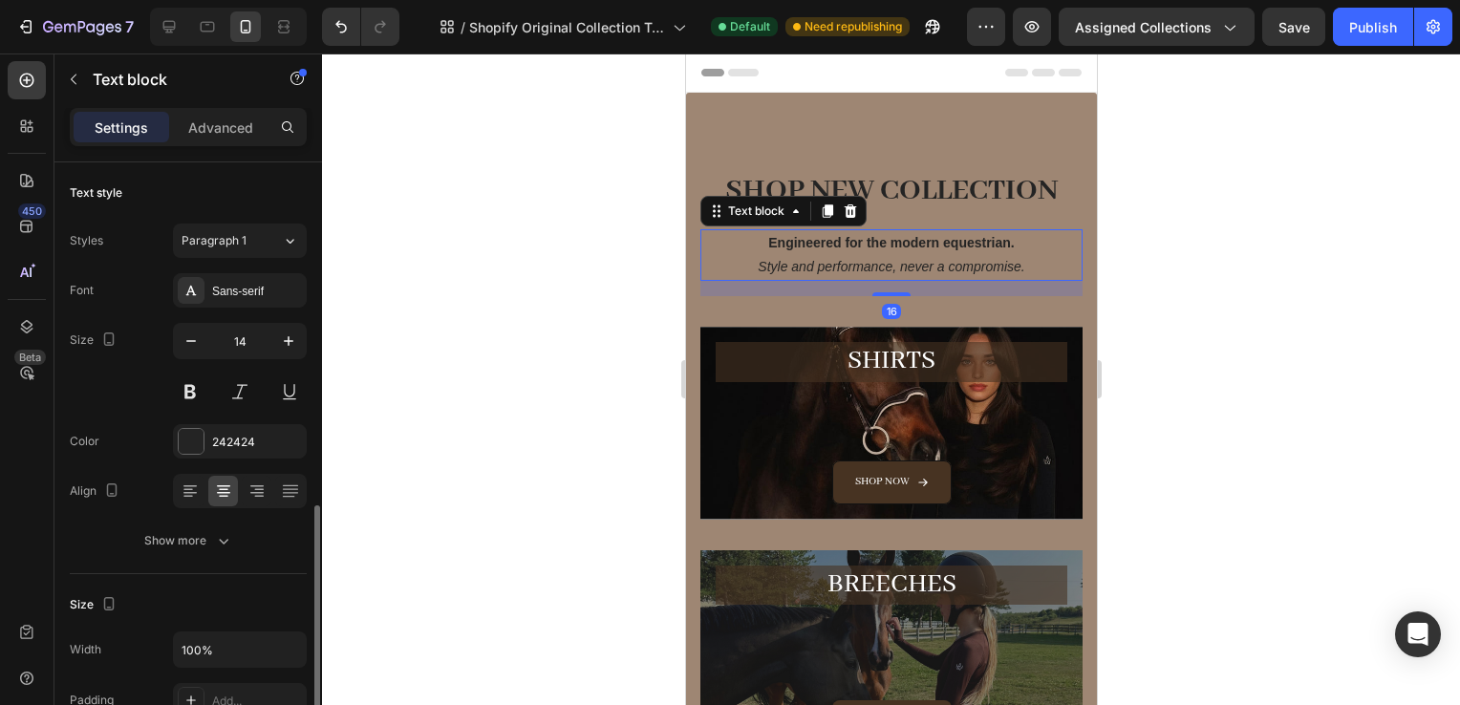
scroll to position [291, 0]
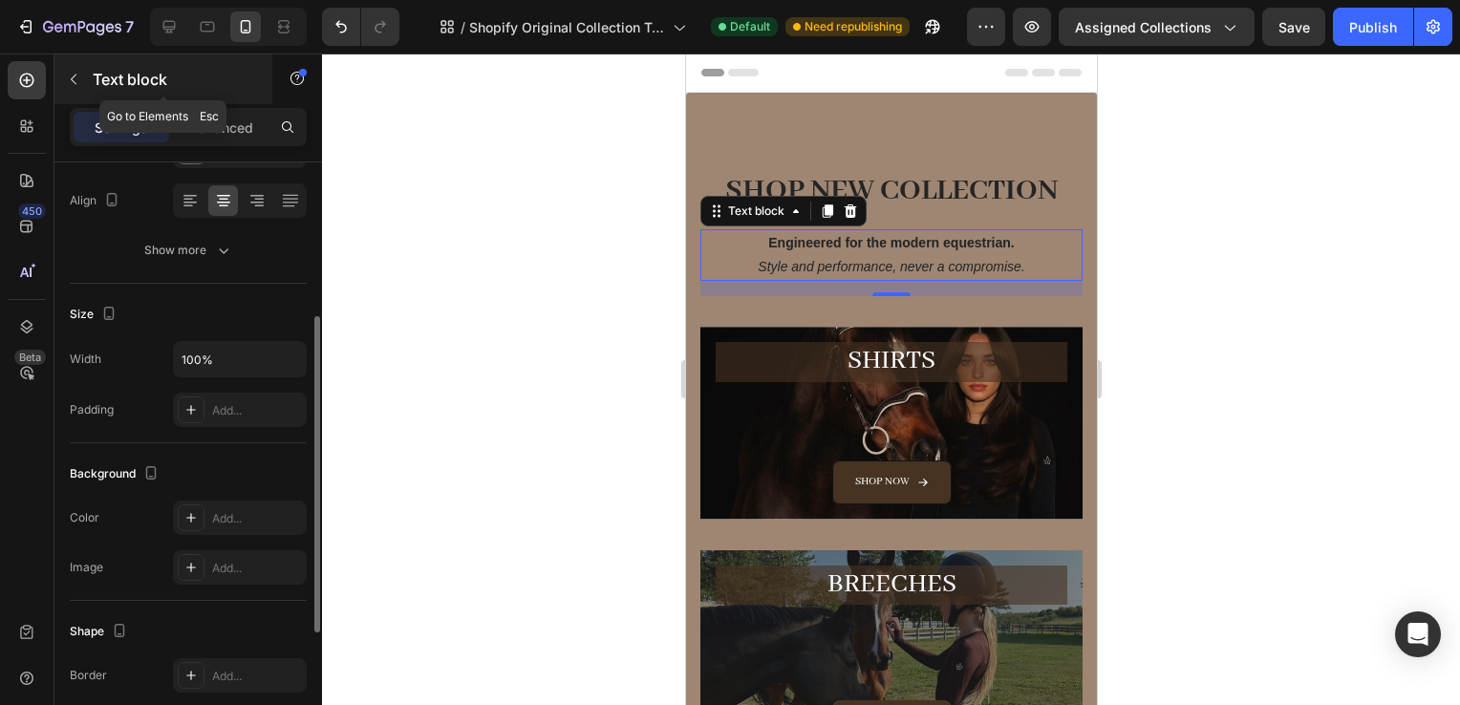
click at [80, 89] on button "button" at bounding box center [73, 79] width 31 height 31
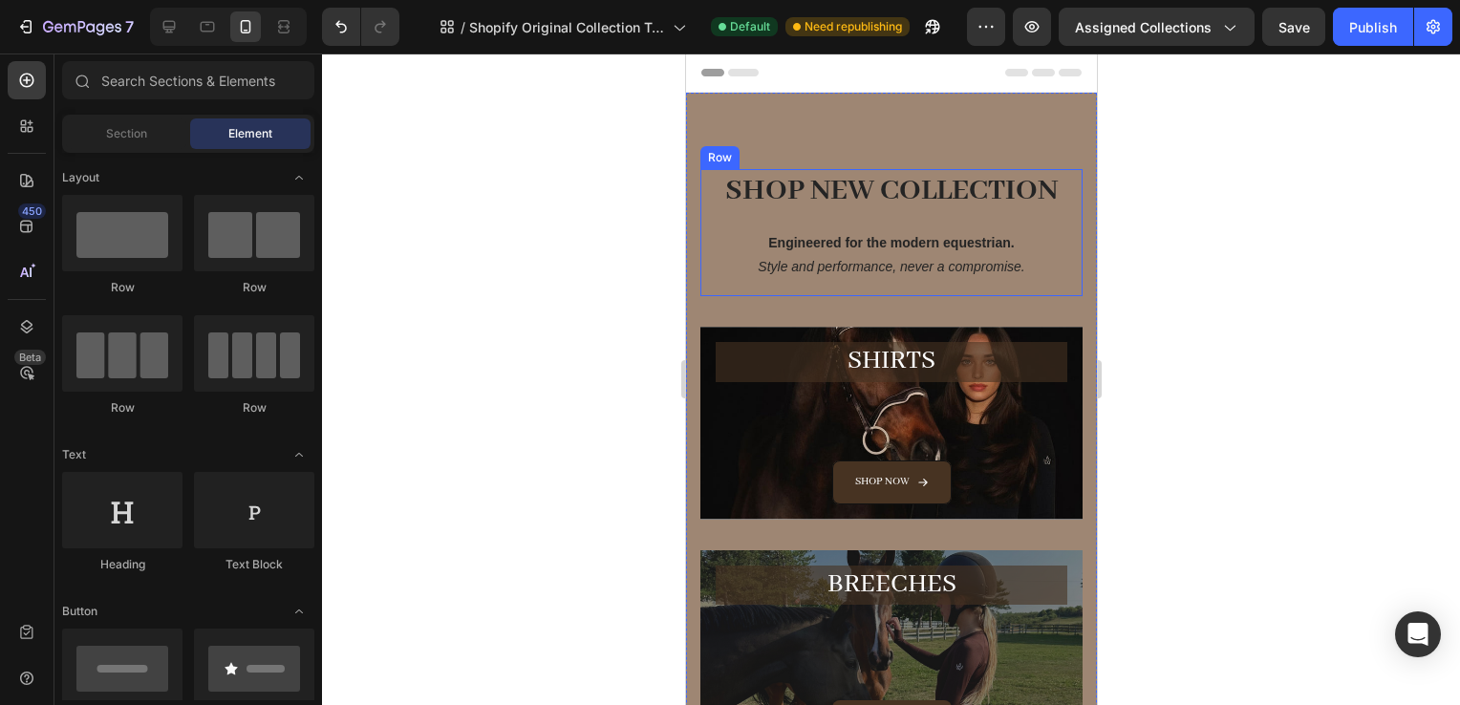
click at [867, 193] on h2 "SHOP NEW COLLECTION" at bounding box center [891, 191] width 382 height 45
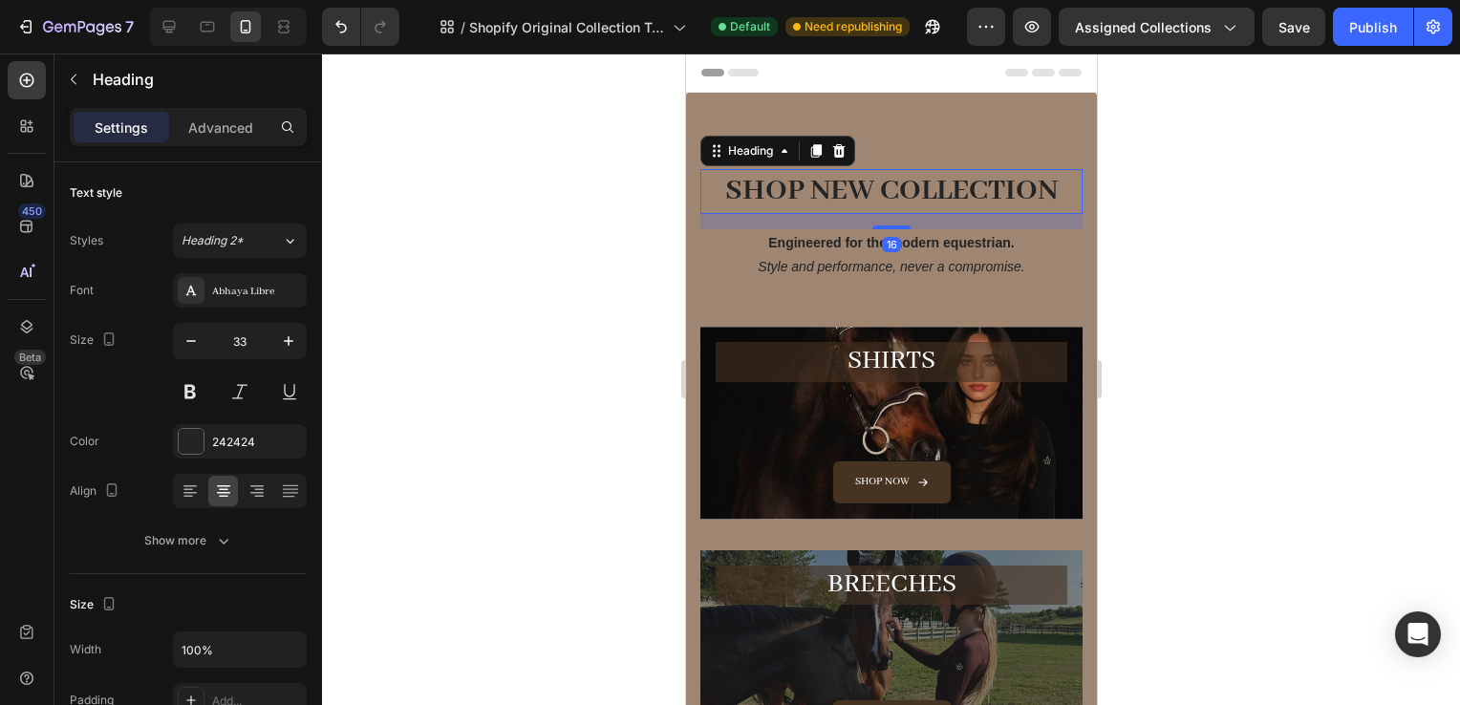
click at [870, 194] on h2 "SHOP NEW COLLECTION" at bounding box center [891, 191] width 382 height 45
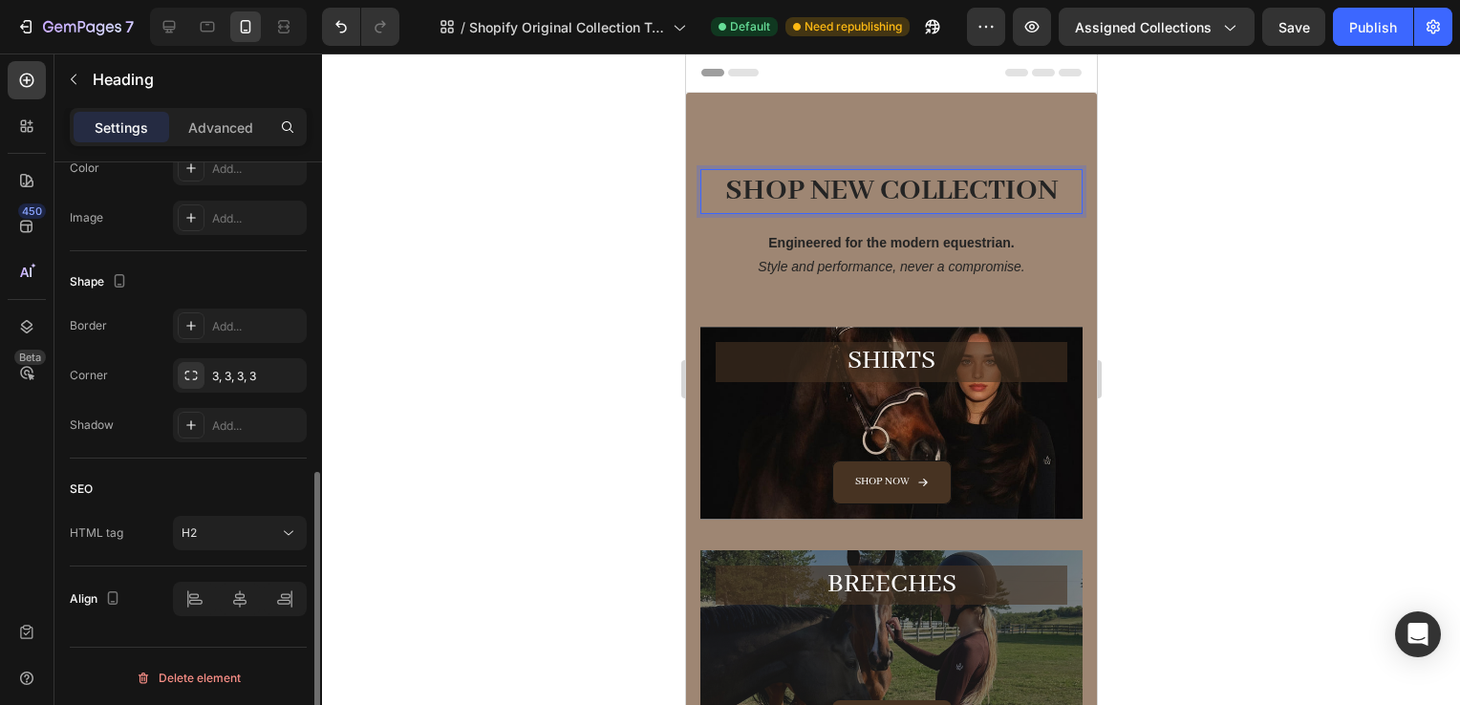
scroll to position [638, 0]
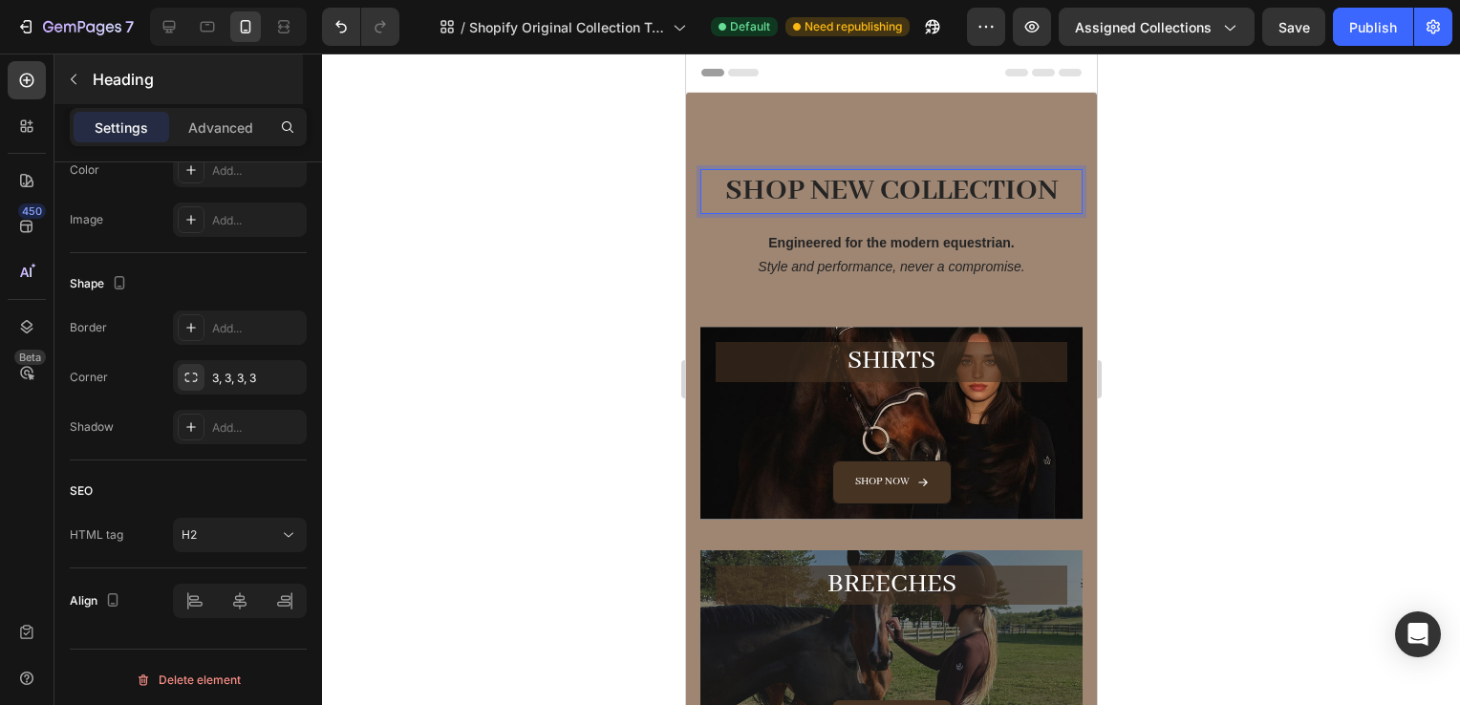
click at [80, 92] on button "button" at bounding box center [73, 79] width 31 height 31
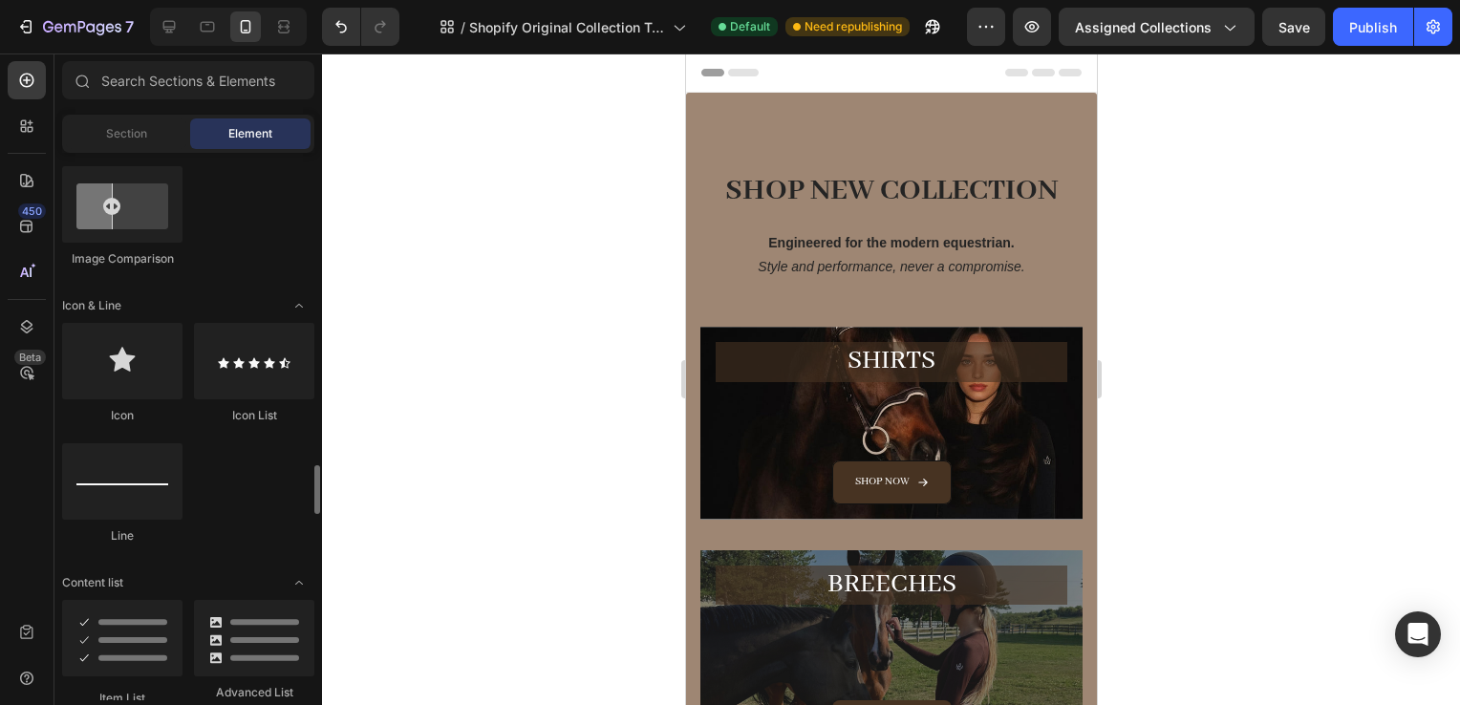
scroll to position [1296, 0]
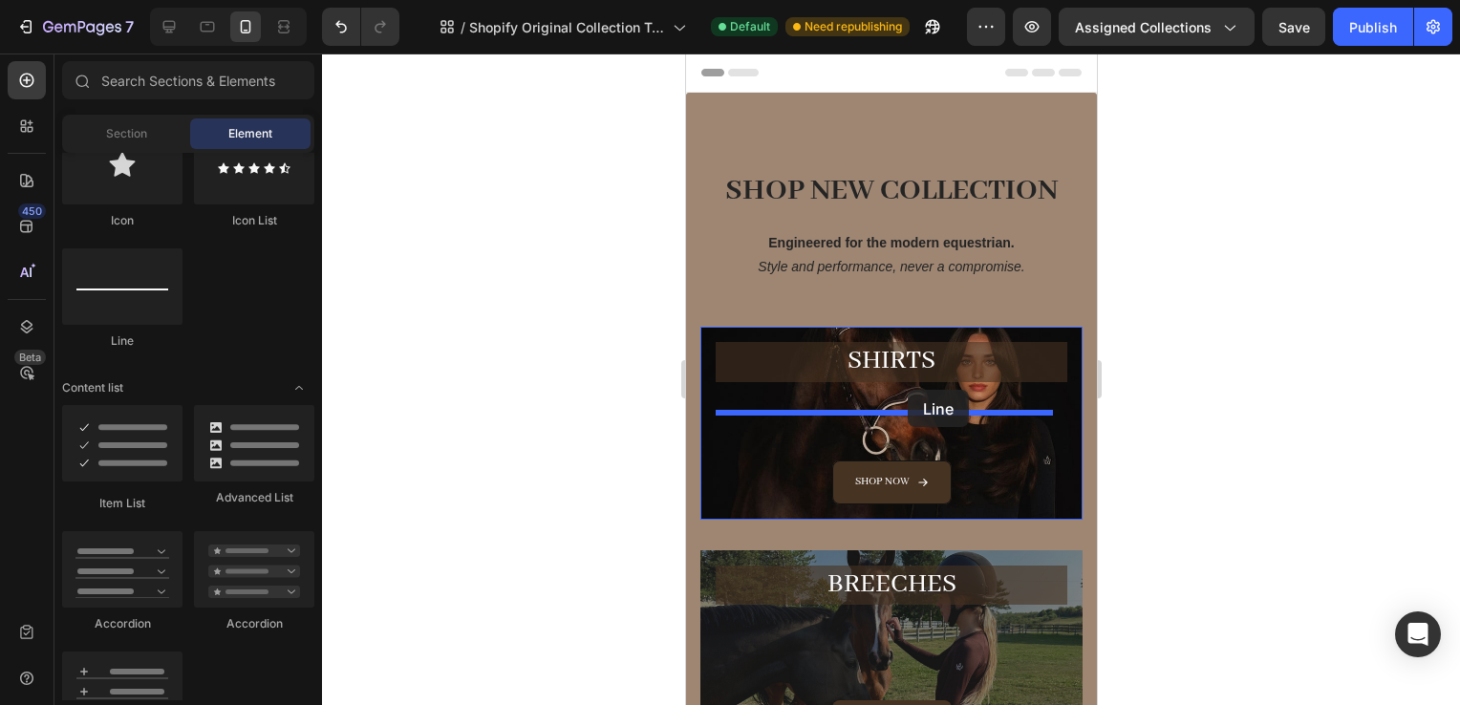
drag, startPoint x: 830, startPoint y: 371, endPoint x: 914, endPoint y: 301, distance: 108.5
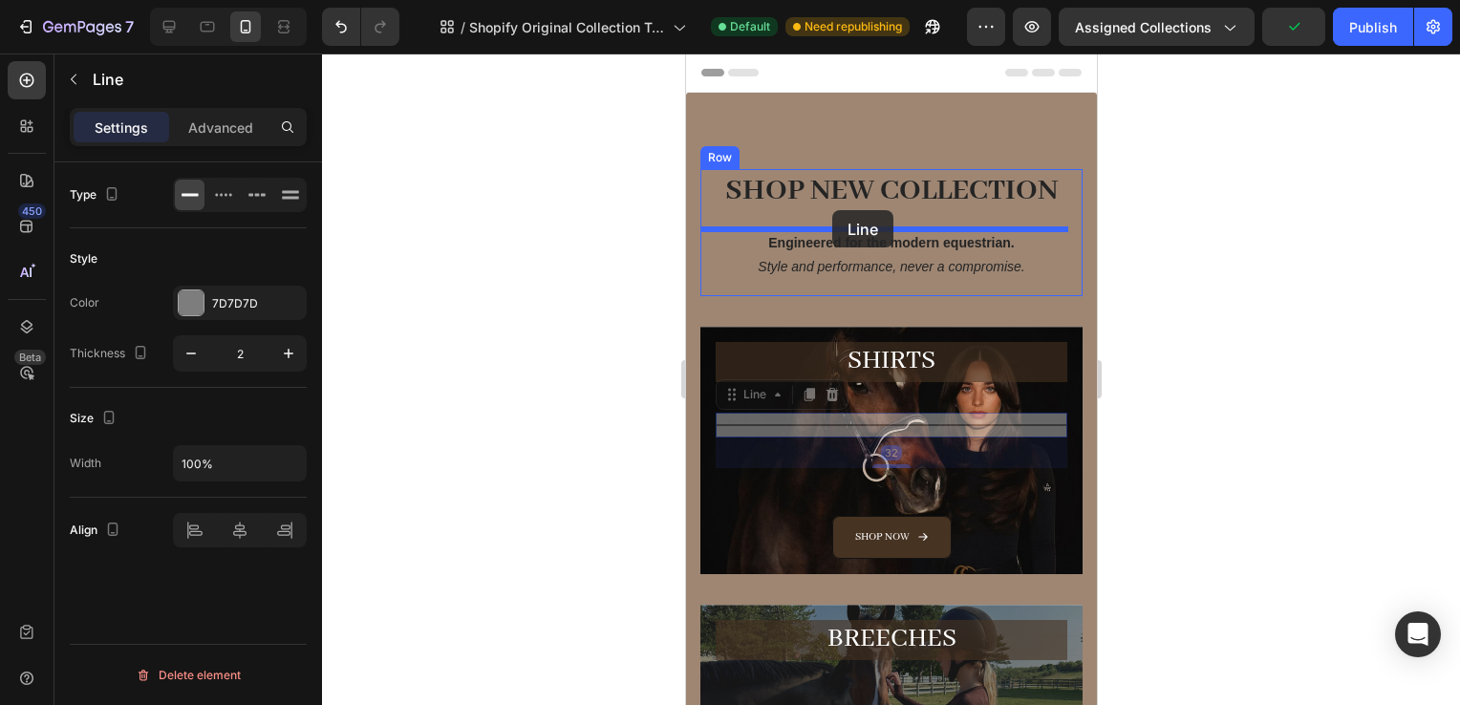
drag, startPoint x: 821, startPoint y: 423, endPoint x: 832, endPoint y: 215, distance: 208.7
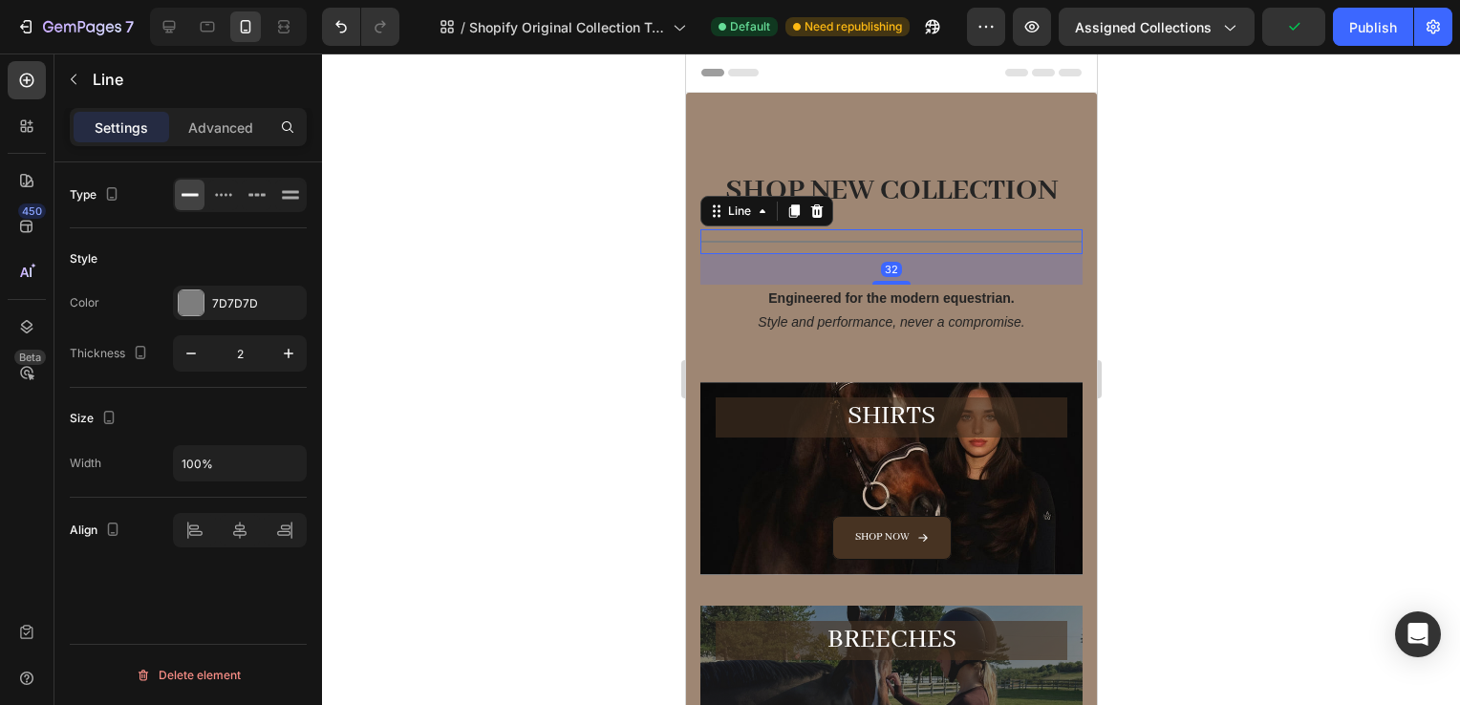
click at [1251, 286] on div at bounding box center [891, 380] width 1138 height 652
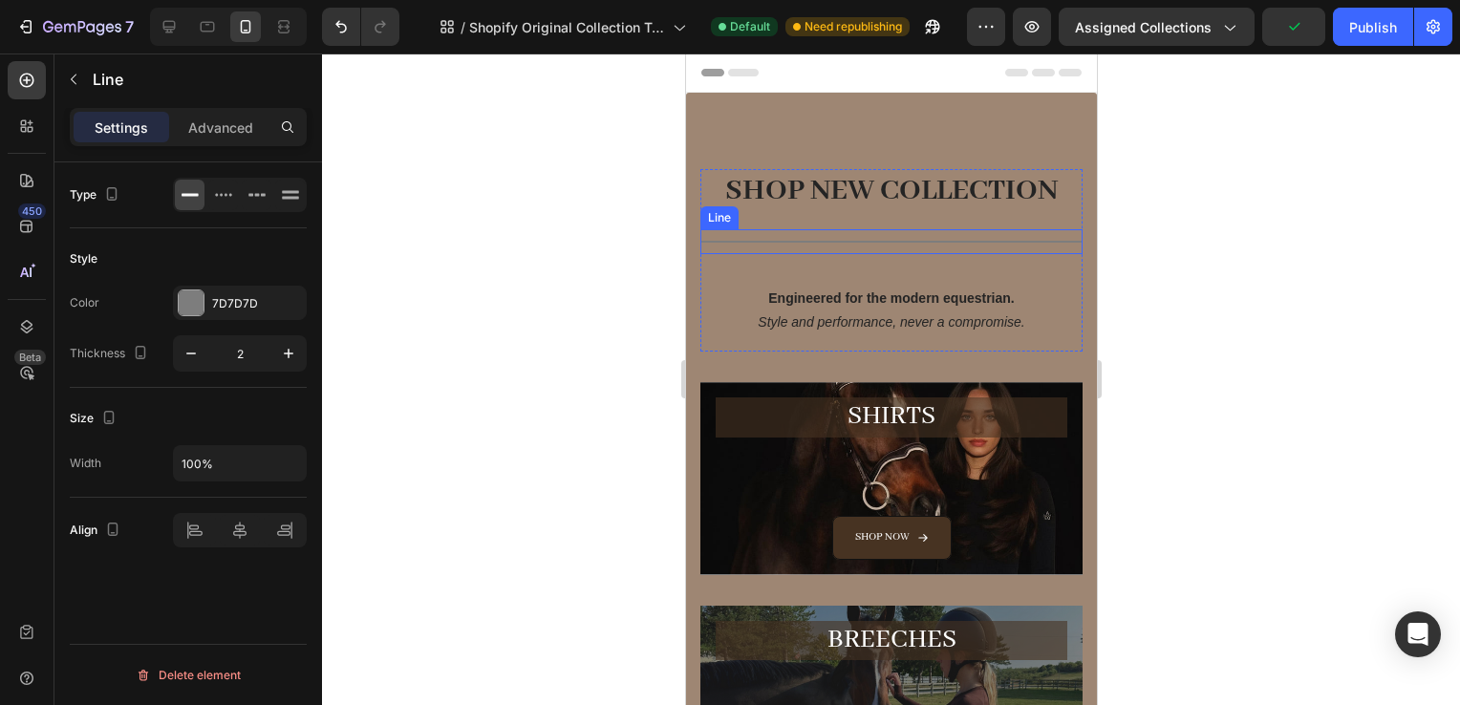
click at [960, 234] on div "Title Line" at bounding box center [891, 241] width 382 height 25
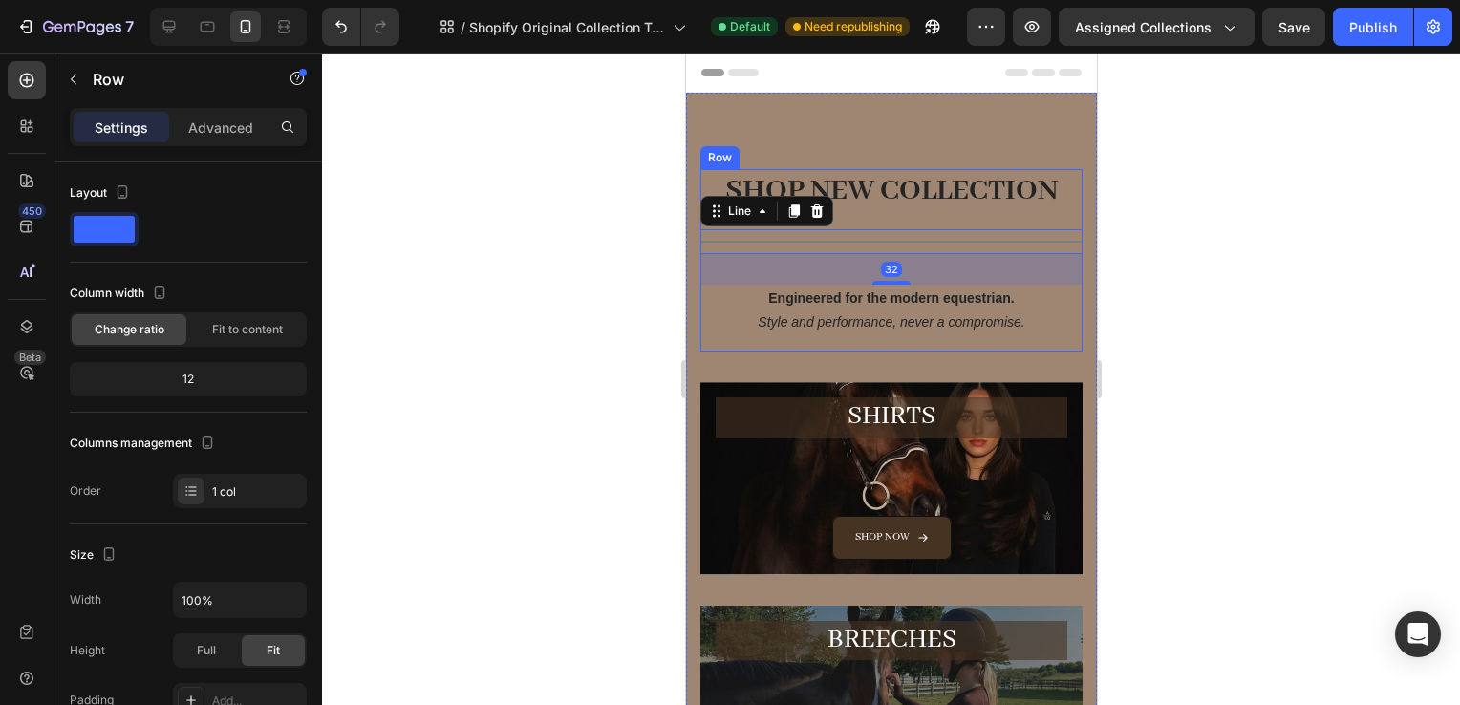
click at [932, 223] on div "SHOP NEW COLLECTION Heading Title Line 32 Engineered for the modern equestrian.…" at bounding box center [891, 260] width 382 height 183
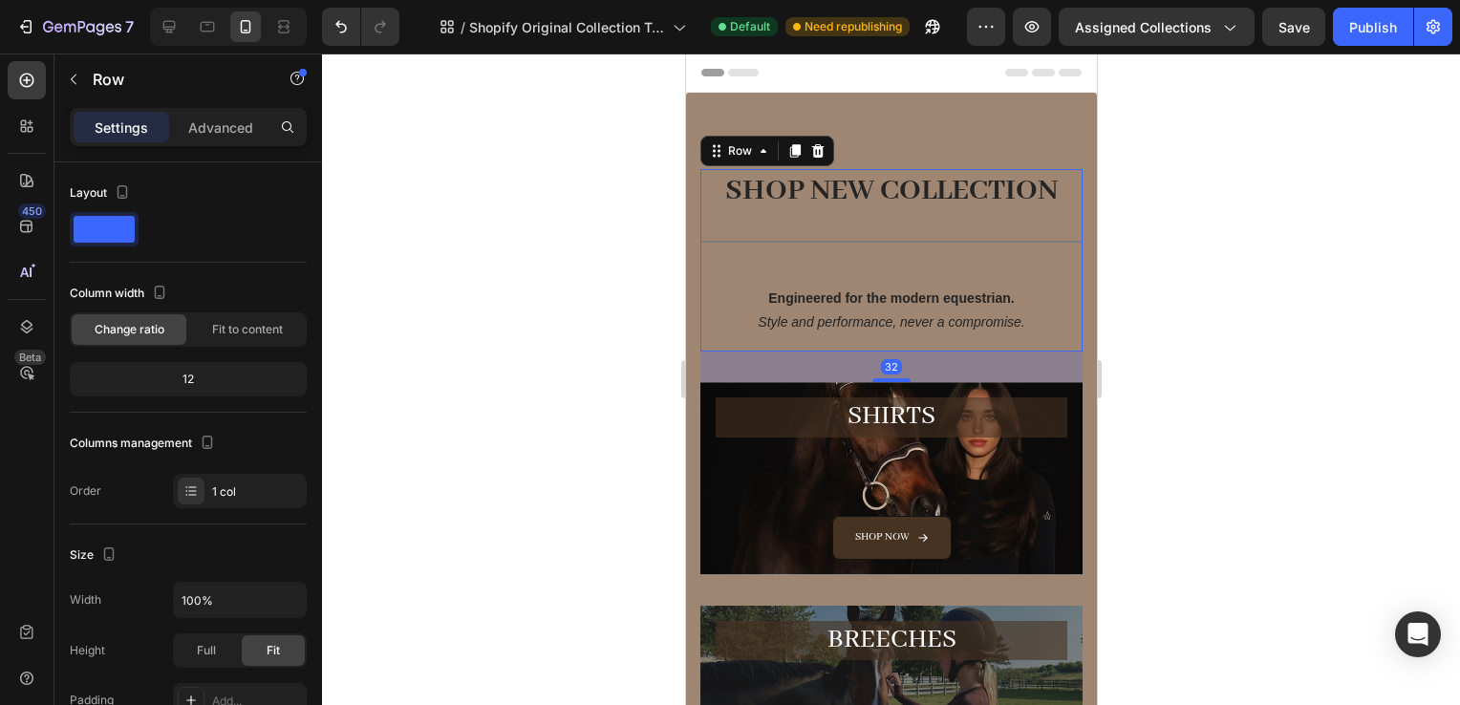
click at [926, 220] on div "SHOP NEW COLLECTION Heading Title Line Engineered for the modern equestrian. St…" at bounding box center [891, 260] width 382 height 183
click at [786, 291] on strong "Engineered for the modern equestrian." at bounding box center [890, 298] width 247 height 15
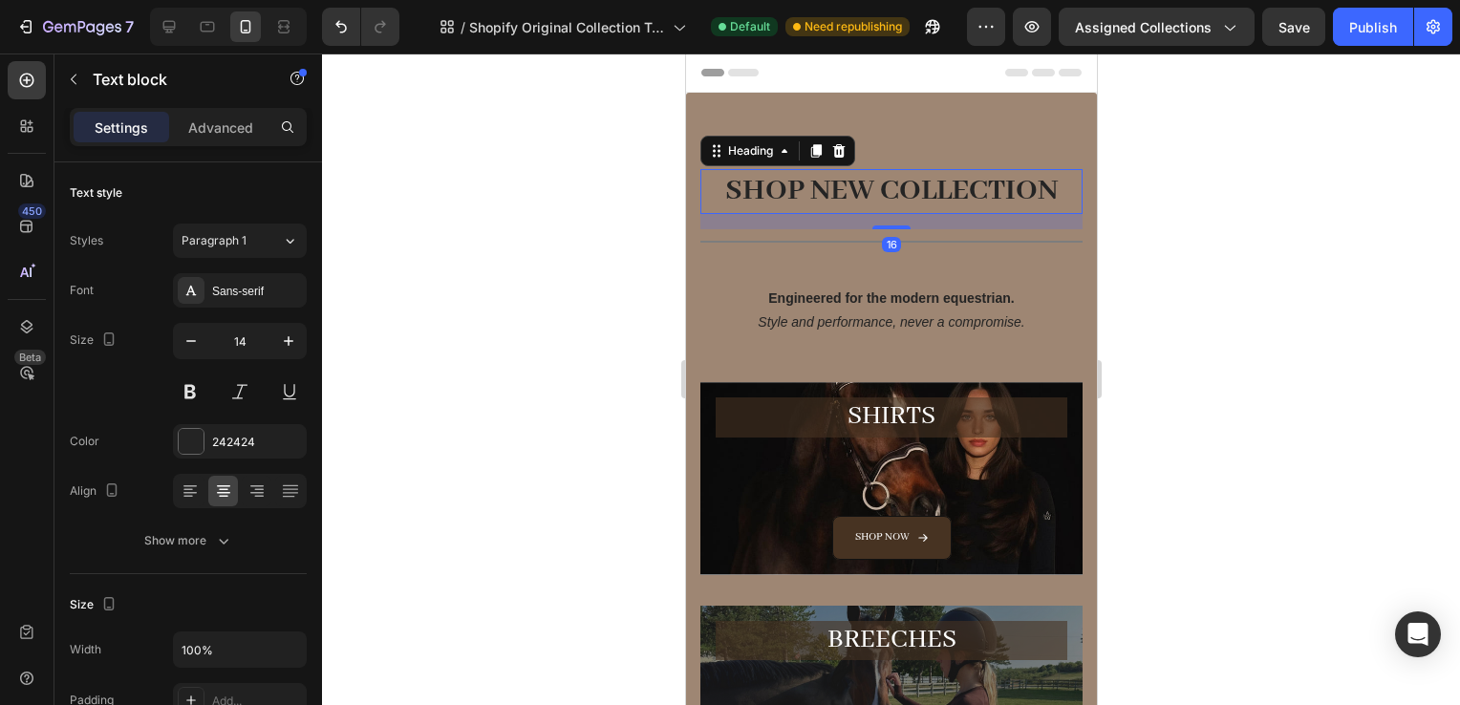
click at [890, 213] on div "SHOP NEW COLLECTION Heading 16" at bounding box center [891, 191] width 382 height 45
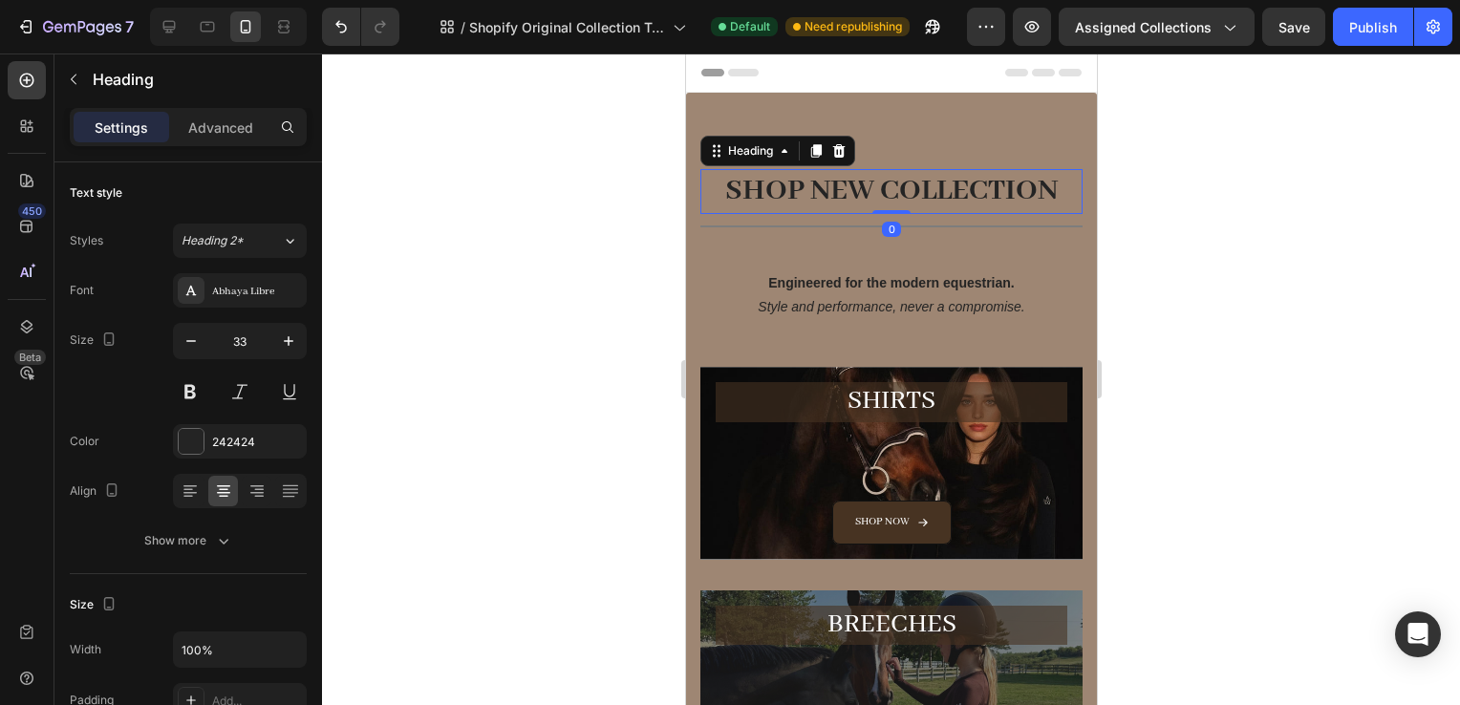
drag, startPoint x: 873, startPoint y: 224, endPoint x: 873, endPoint y: 203, distance: 21.0
click at [873, 203] on div "SHOP NEW COLLECTION Heading 0" at bounding box center [891, 191] width 382 height 45
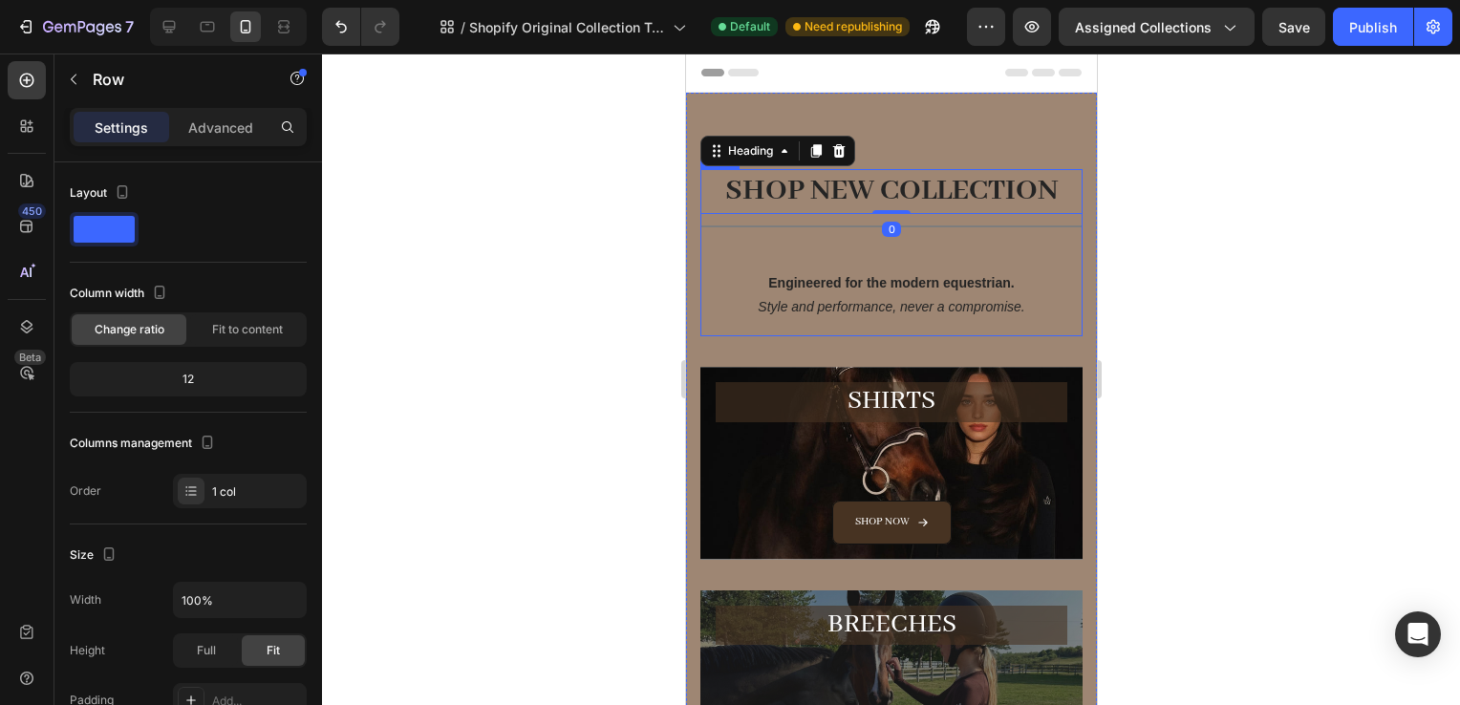
click at [852, 264] on div "SHOP NEW COLLECTION Heading 0 Title Line Engineered for the modern equestrian. …" at bounding box center [891, 252] width 382 height 167
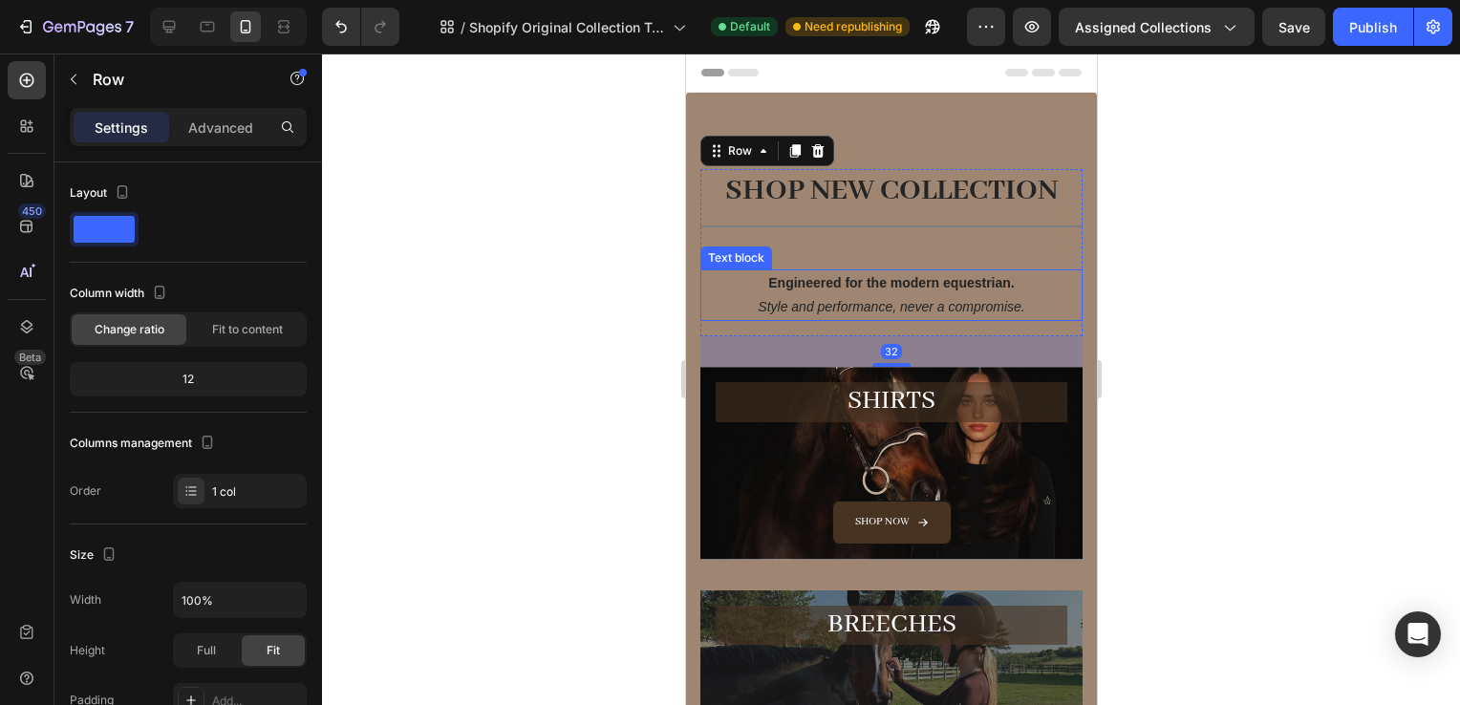
click at [857, 279] on strong "Engineered for the modern equestrian." at bounding box center [890, 282] width 247 height 15
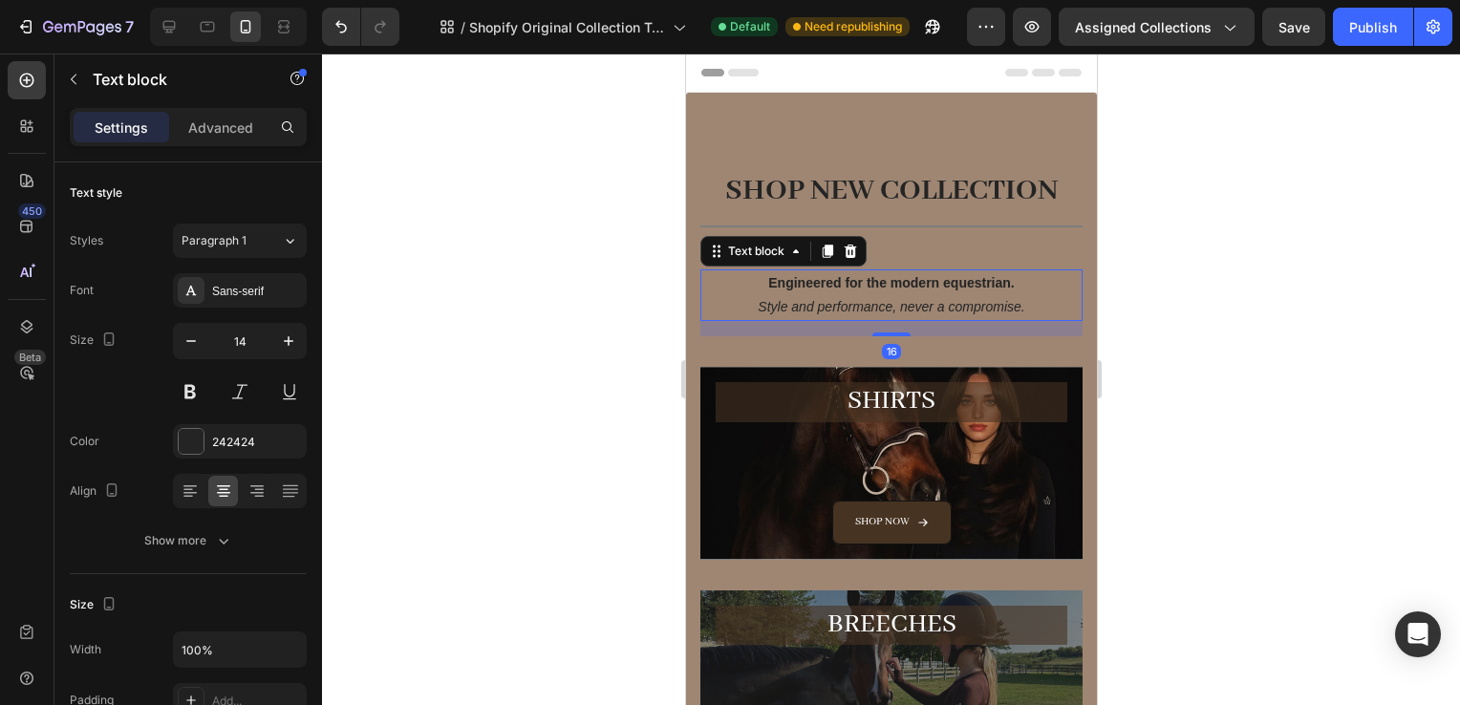
click at [877, 243] on div "SHOP NEW COLLECTION Heading Title Line Engineered for the modern equestrian. St…" at bounding box center [891, 252] width 382 height 167
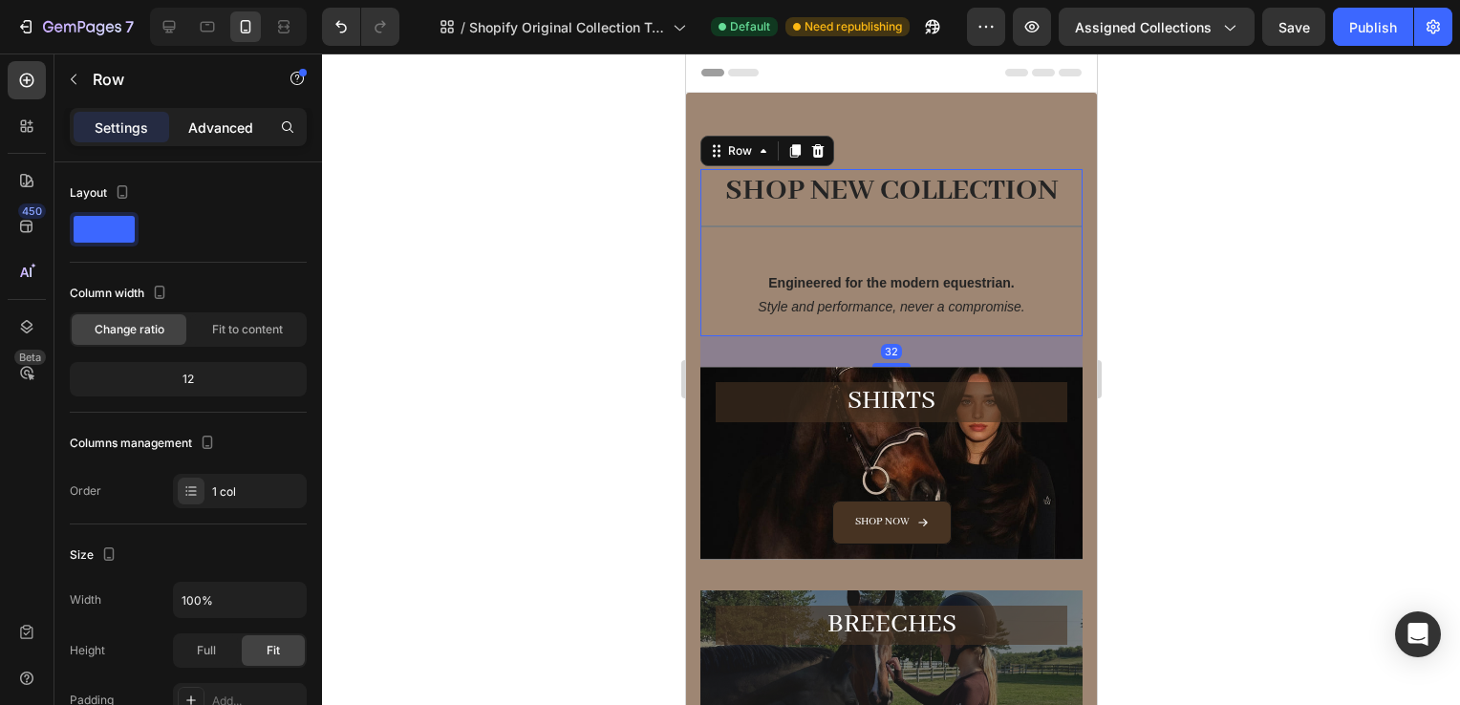
click at [192, 126] on p "Advanced" at bounding box center [220, 128] width 65 height 20
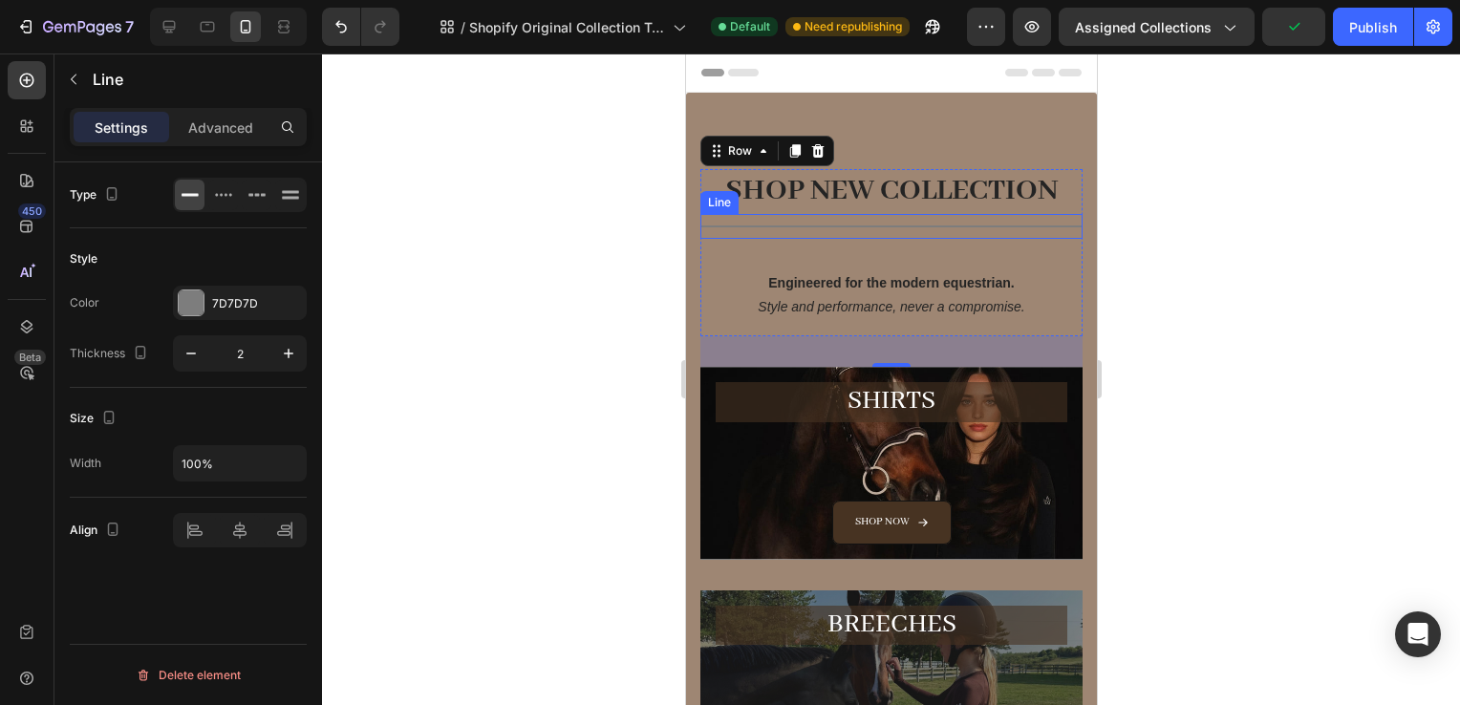
click at [852, 230] on div "Title Line" at bounding box center [891, 226] width 382 height 25
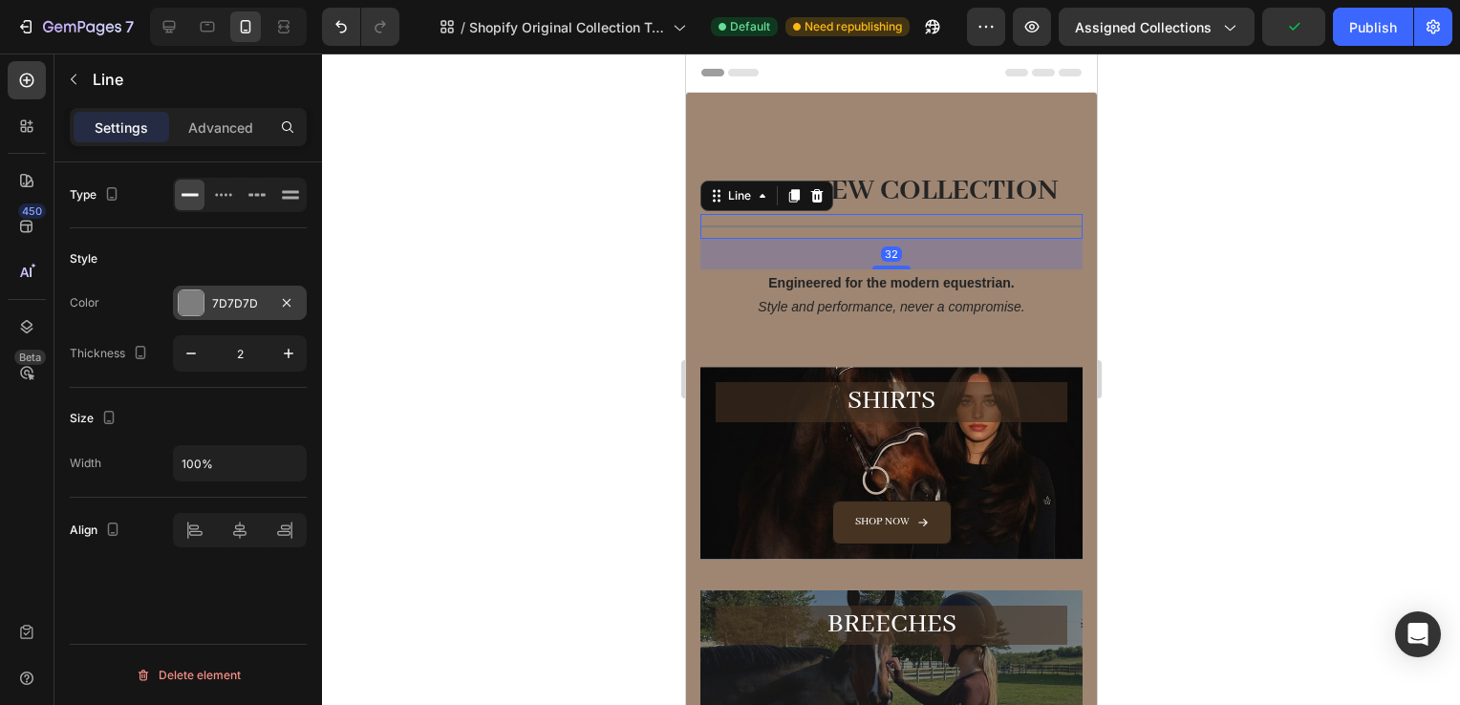
click at [226, 309] on div "7D7D7D" at bounding box center [239, 303] width 55 height 17
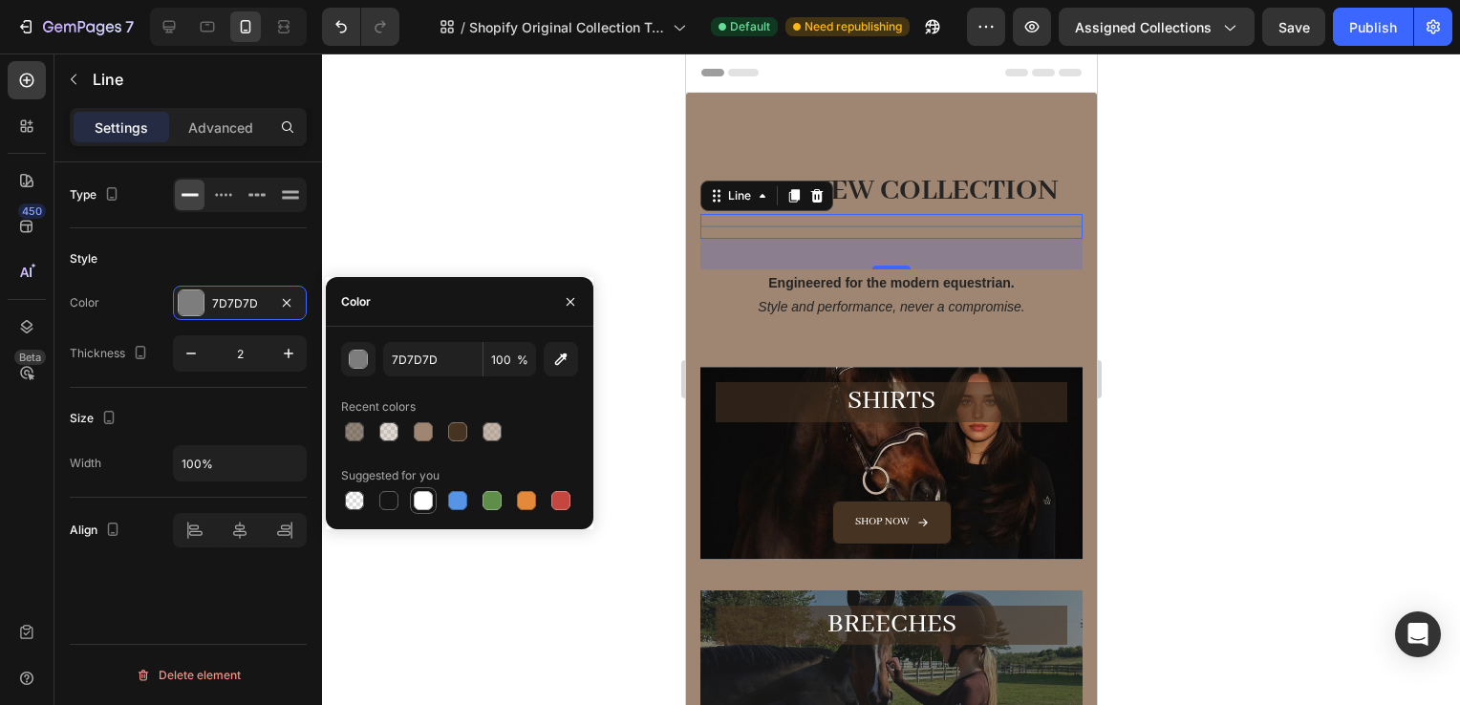
click at [422, 509] on div at bounding box center [423, 500] width 19 height 19
click at [460, 426] on div at bounding box center [457, 431] width 19 height 19
type input "473322"
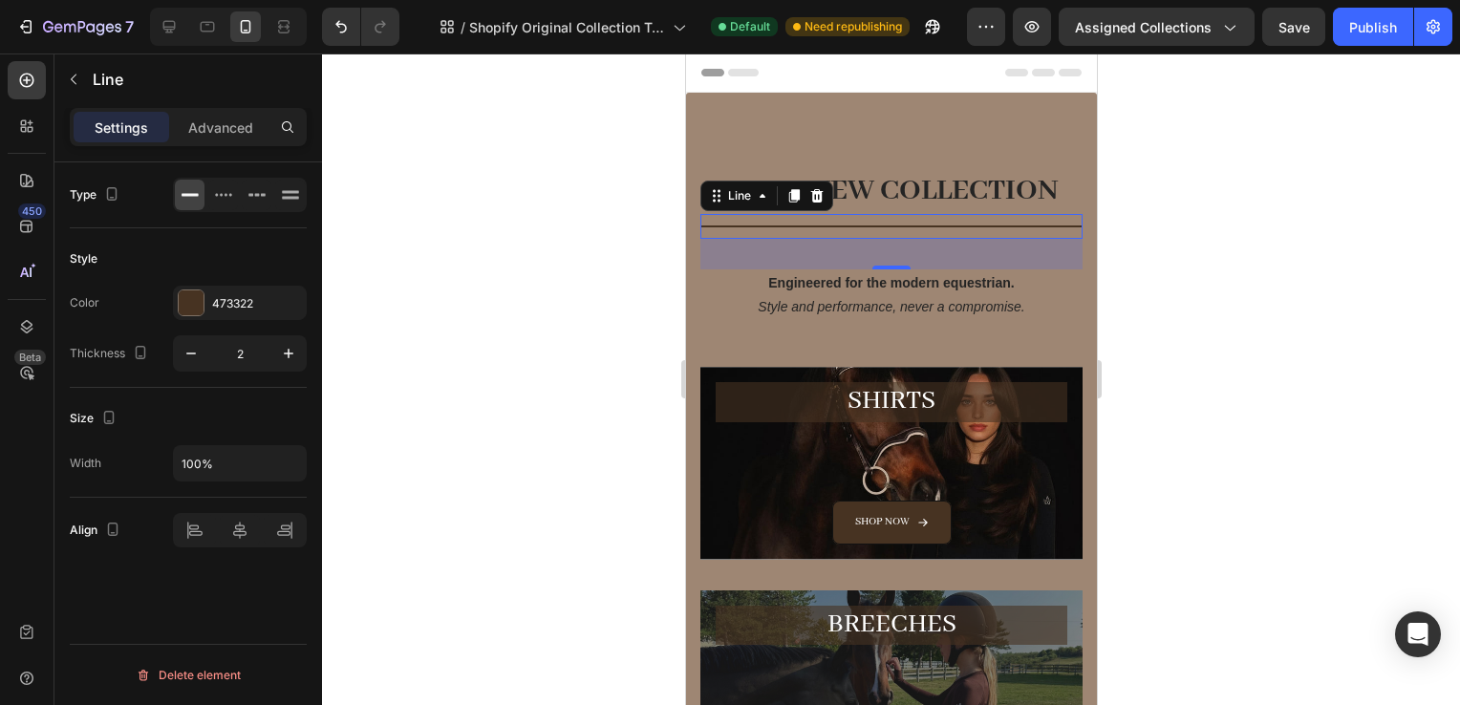
click at [1181, 199] on div at bounding box center [891, 380] width 1138 height 652
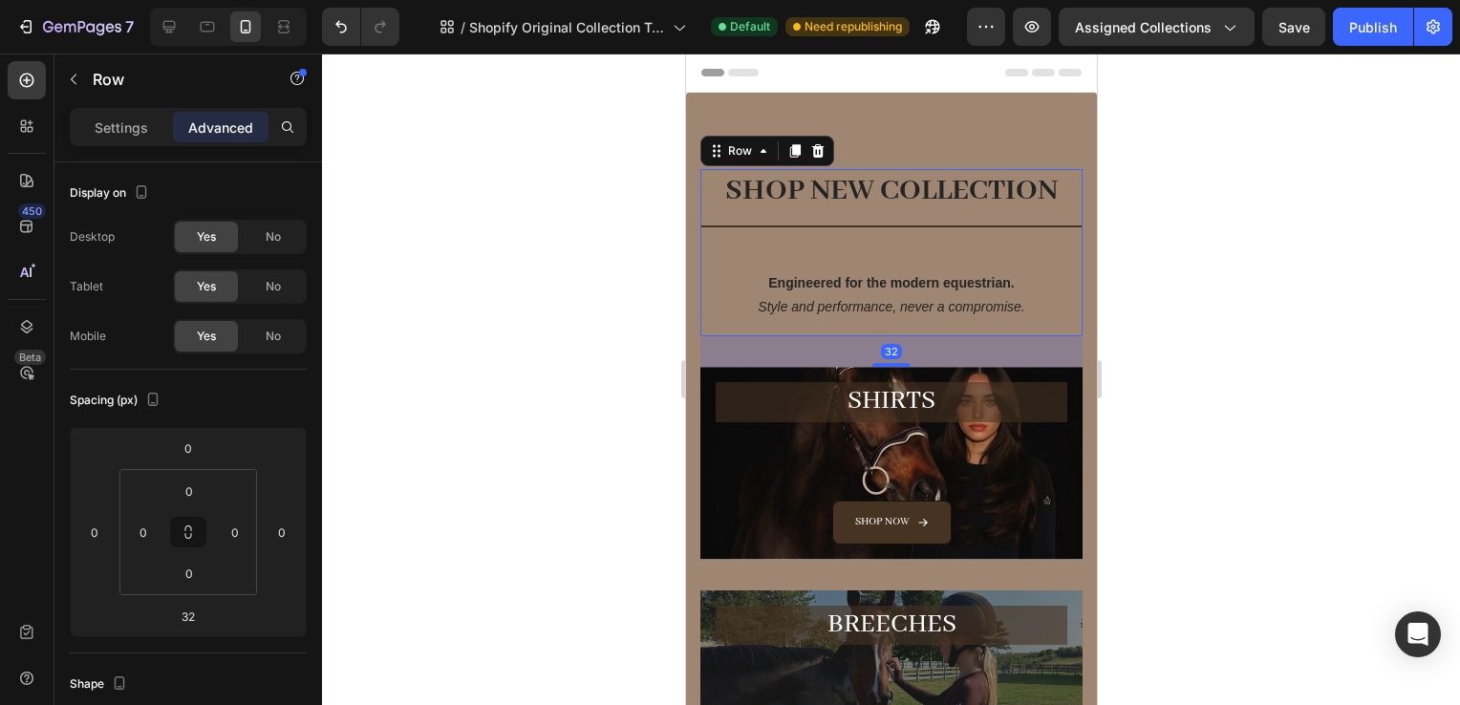
click at [938, 254] on div "SHOP NEW COLLECTION Heading Title Line Engineered for the modern equestrian. St…" at bounding box center [891, 252] width 382 height 167
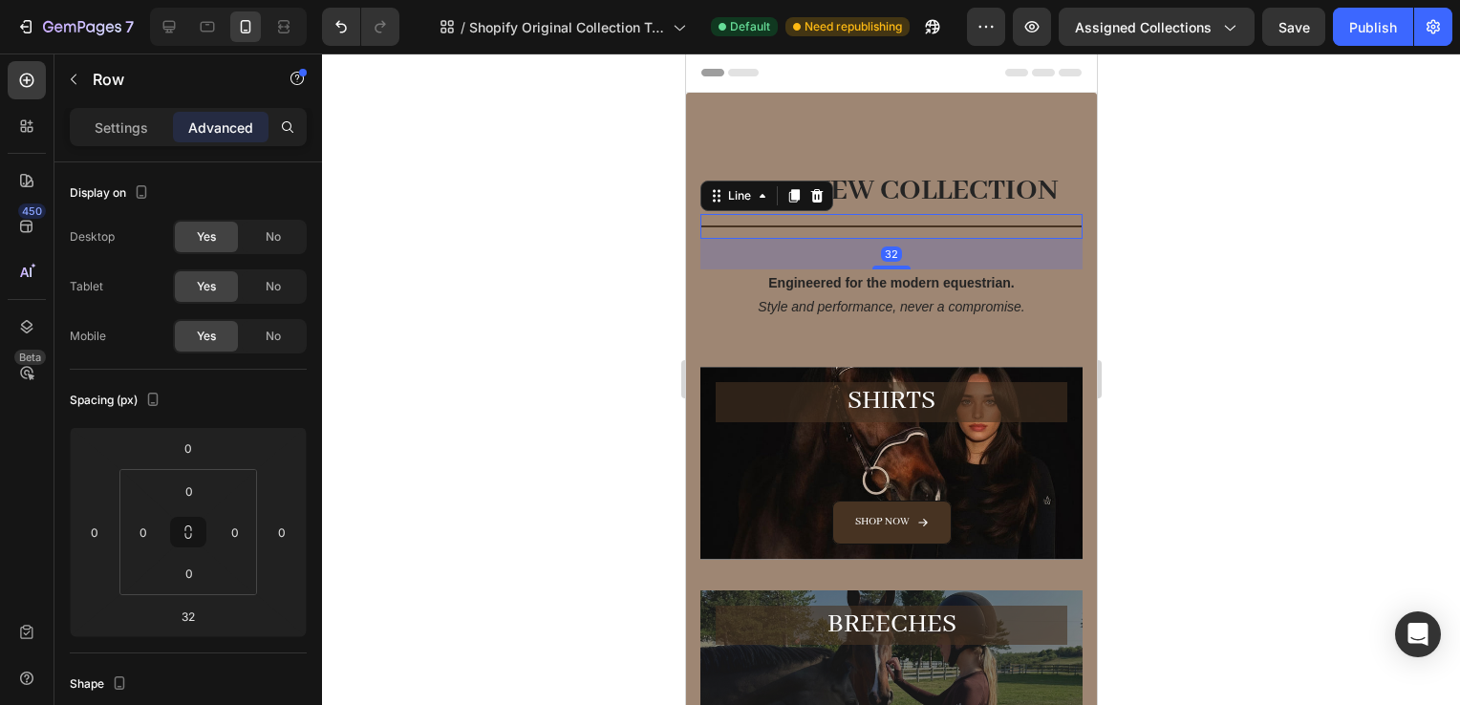
click at [804, 224] on div "Title Line 32" at bounding box center [891, 226] width 382 height 25
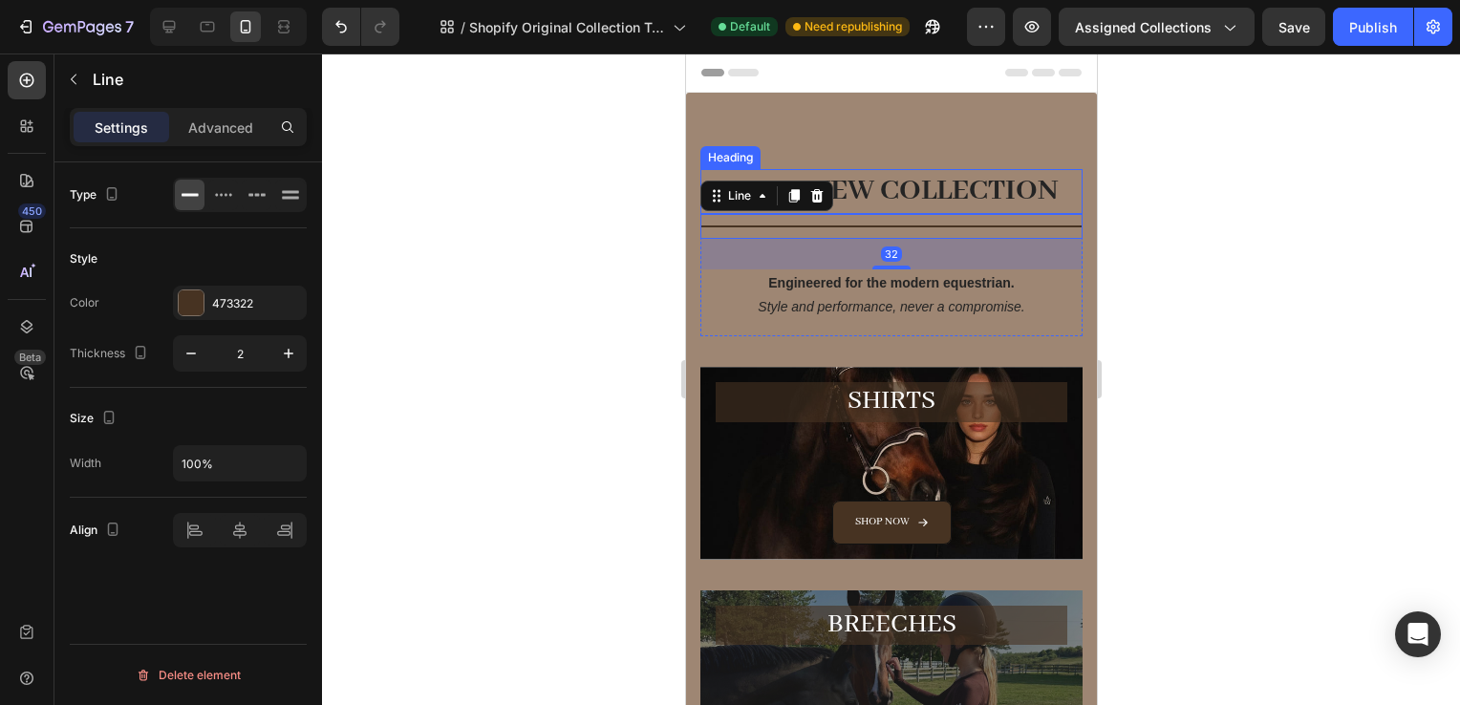
click at [884, 185] on h2 "SHOP NEW COLLECTION" at bounding box center [891, 191] width 382 height 45
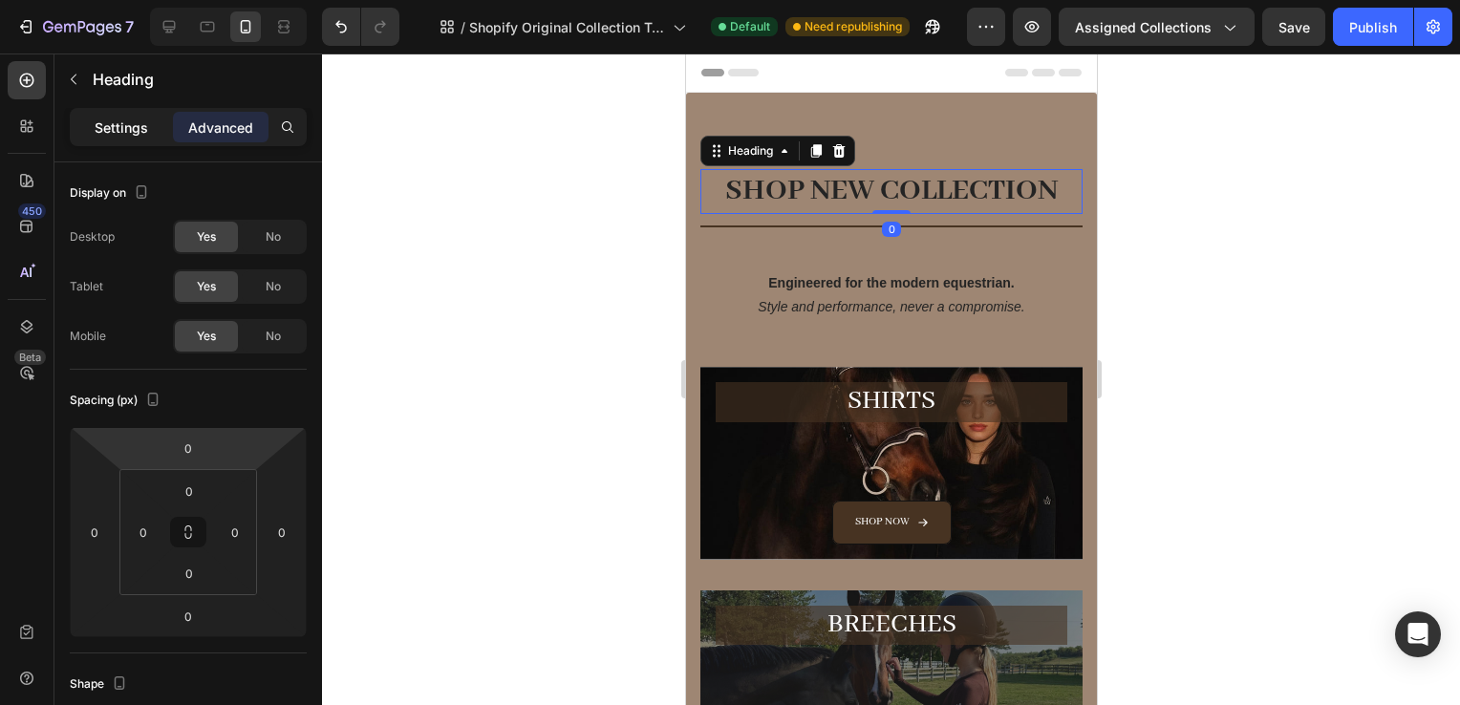
click at [102, 131] on p "Settings" at bounding box center [122, 128] width 54 height 20
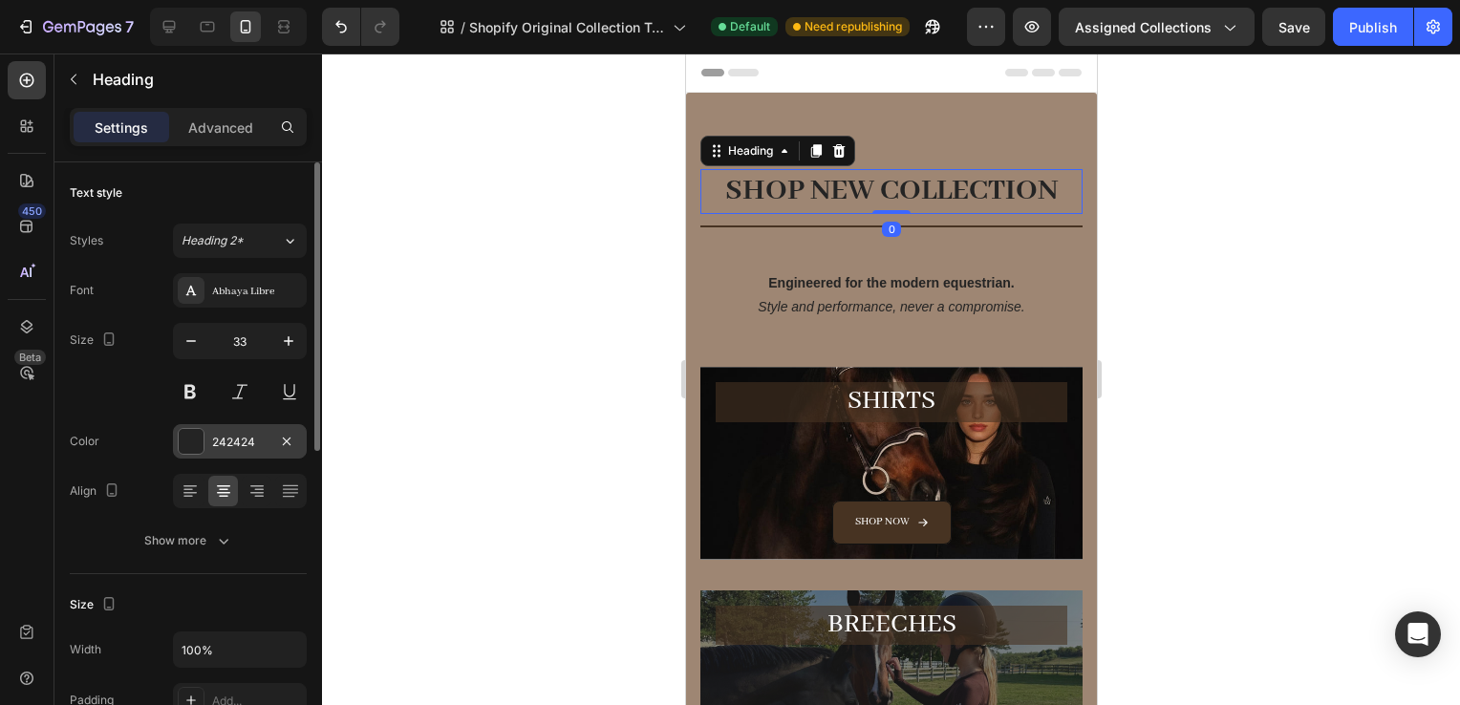
click at [222, 429] on div "242424" at bounding box center [240, 441] width 134 height 34
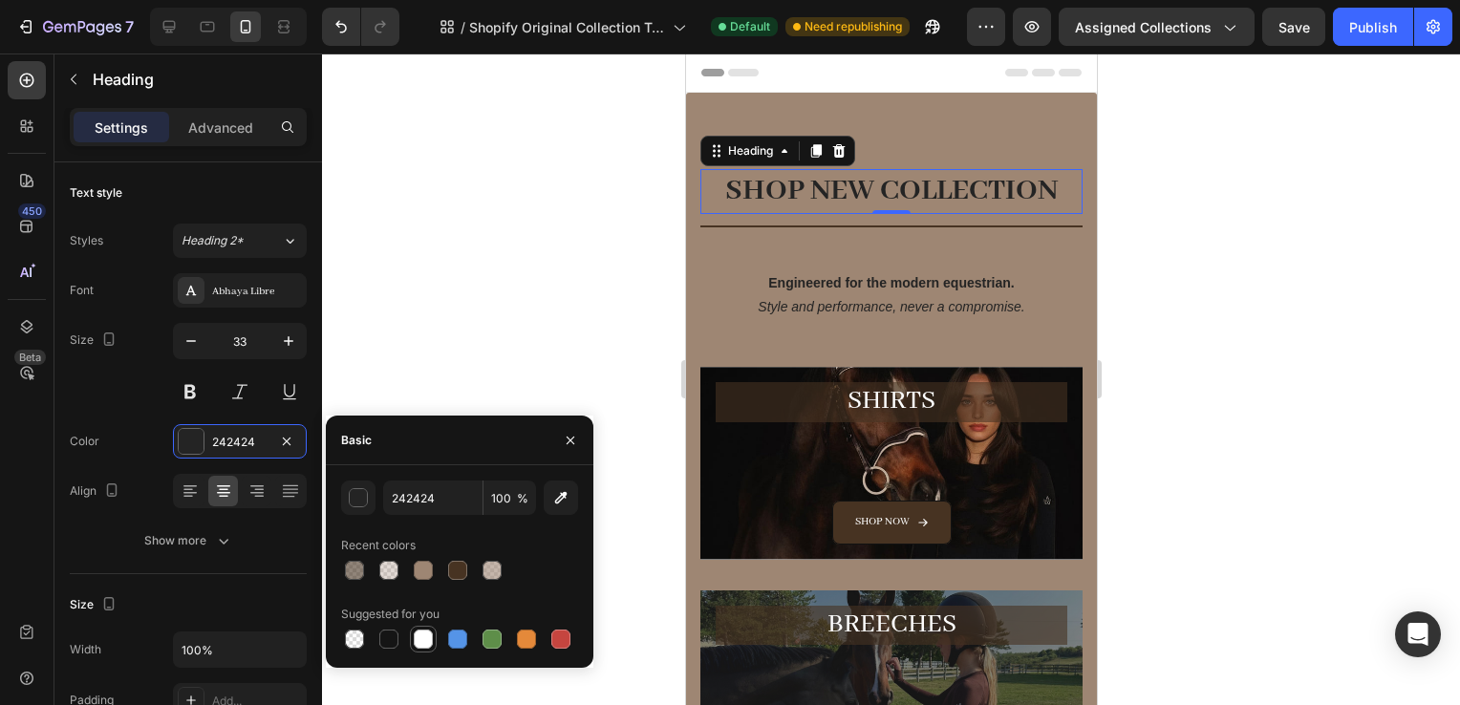
click at [422, 645] on div at bounding box center [423, 639] width 19 height 19
type input "FFFFFF"
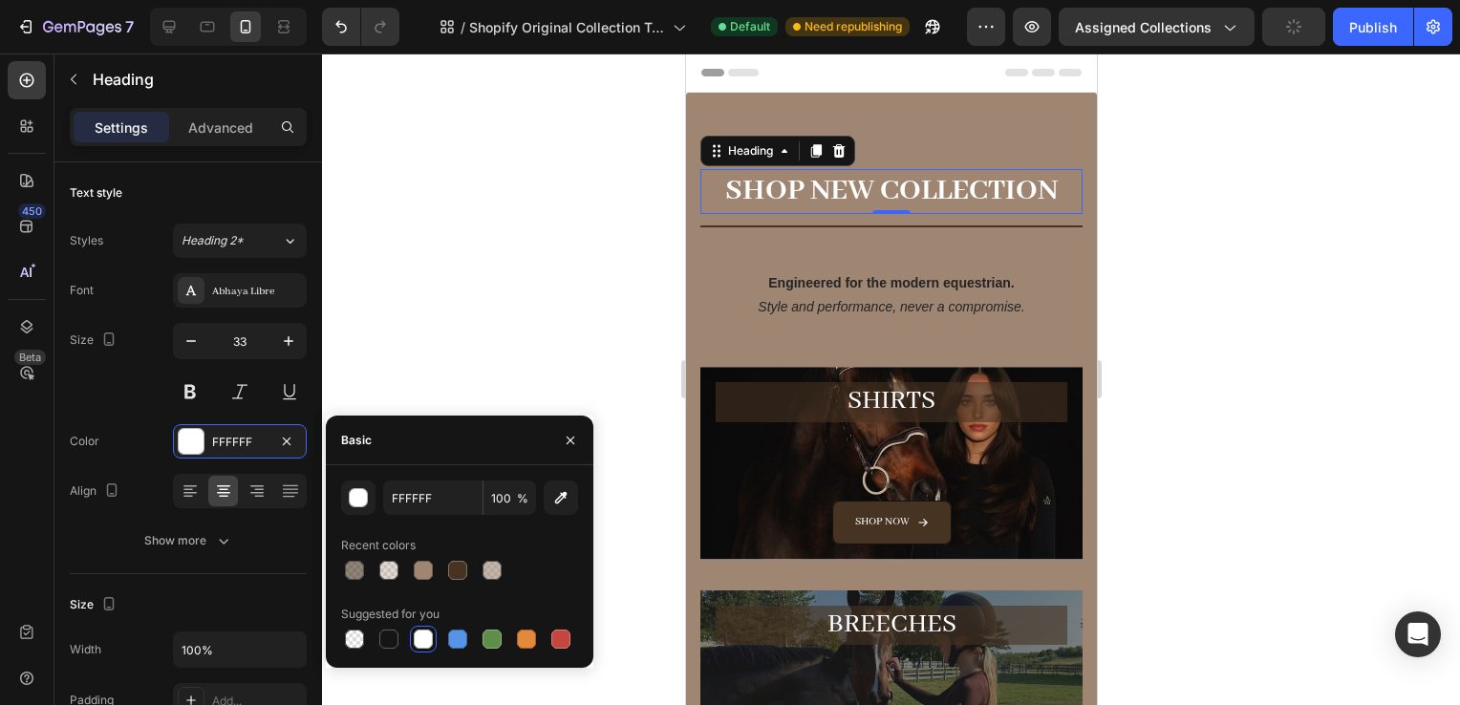
click at [1195, 198] on div at bounding box center [891, 380] width 1138 height 652
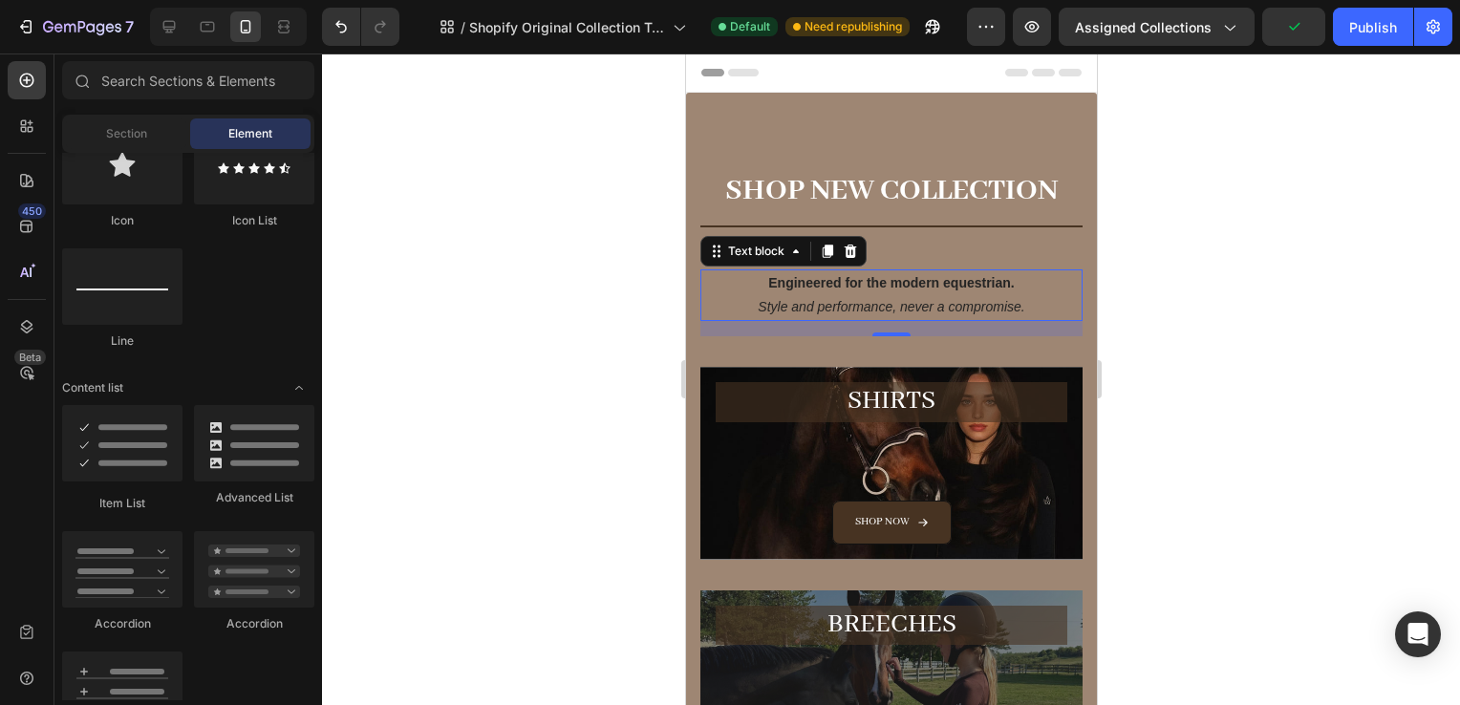
click at [943, 300] on icon "Style and performance, never a compromise." at bounding box center [890, 306] width 267 height 15
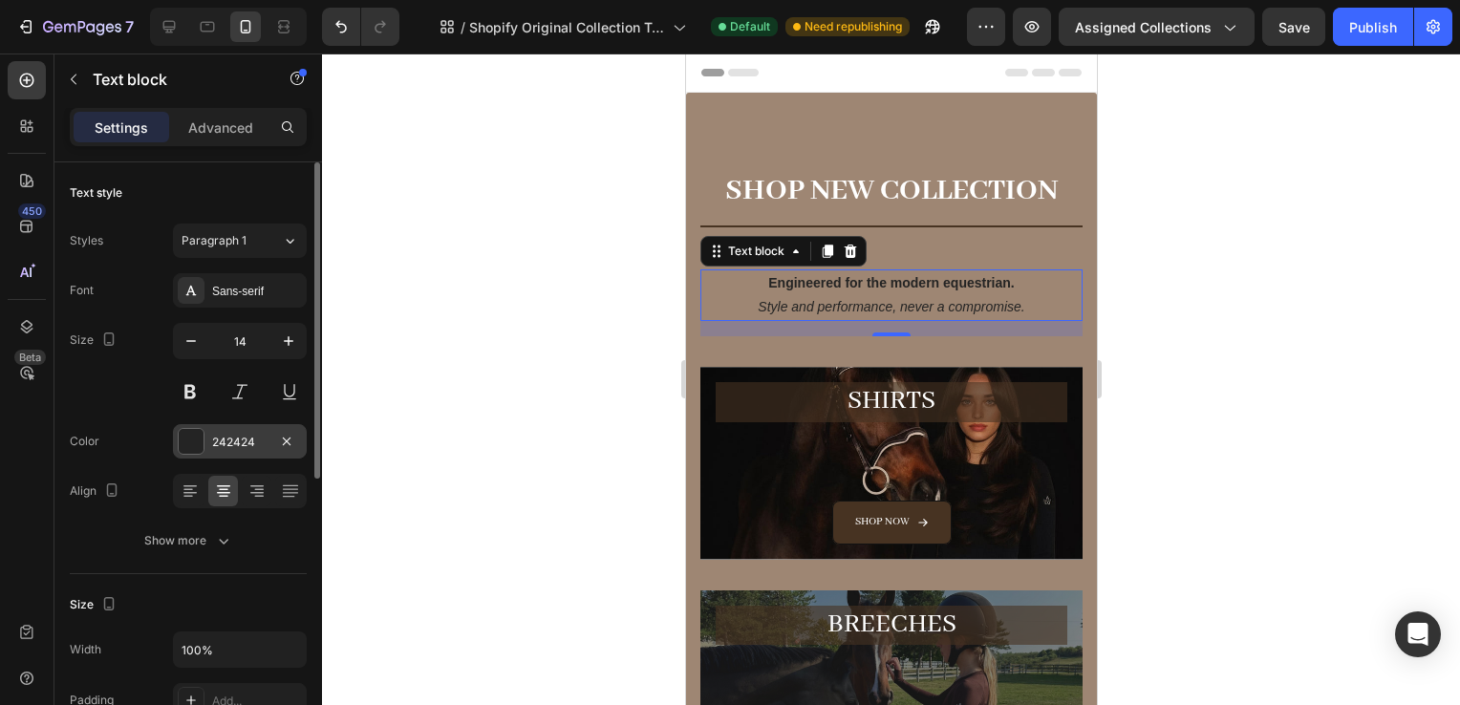
click at [229, 430] on div "242424" at bounding box center [240, 441] width 134 height 34
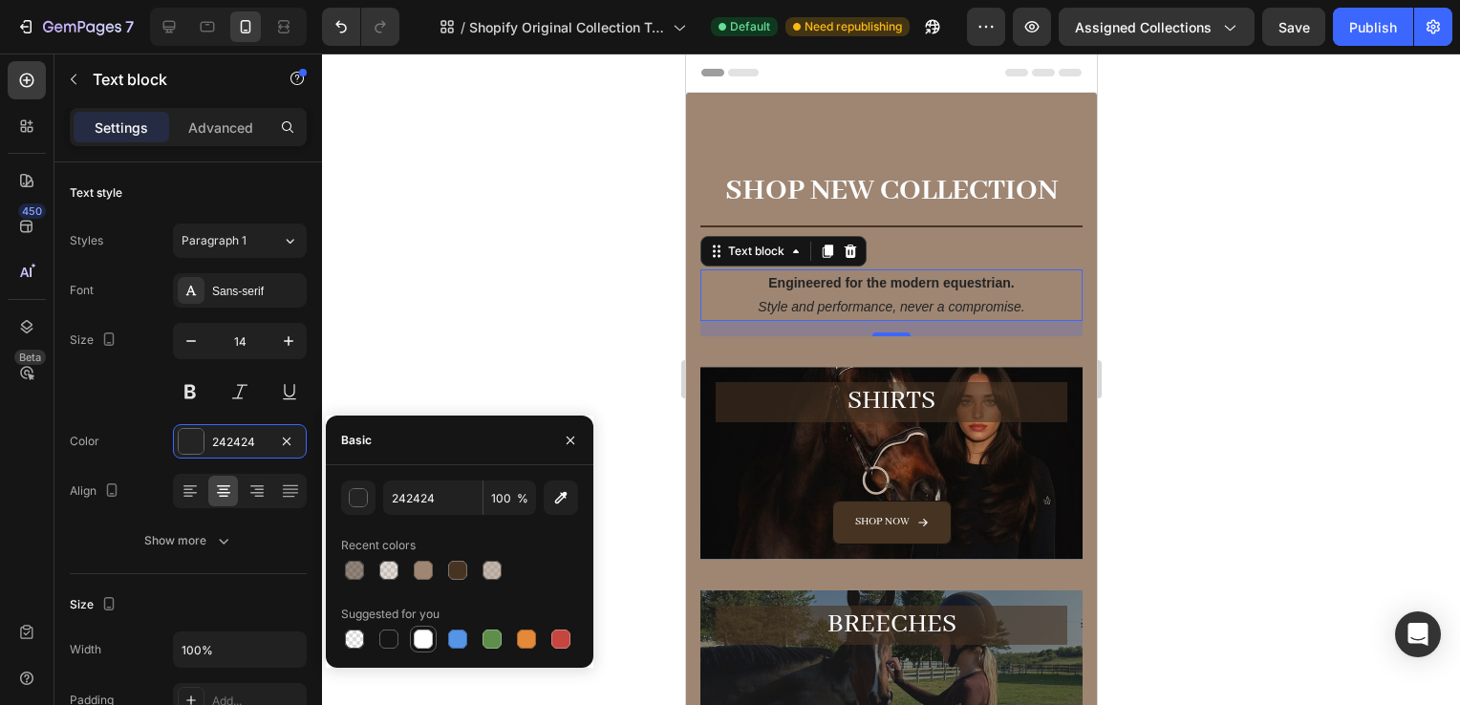
click at [428, 644] on div at bounding box center [423, 639] width 19 height 19
type input "FFFFFF"
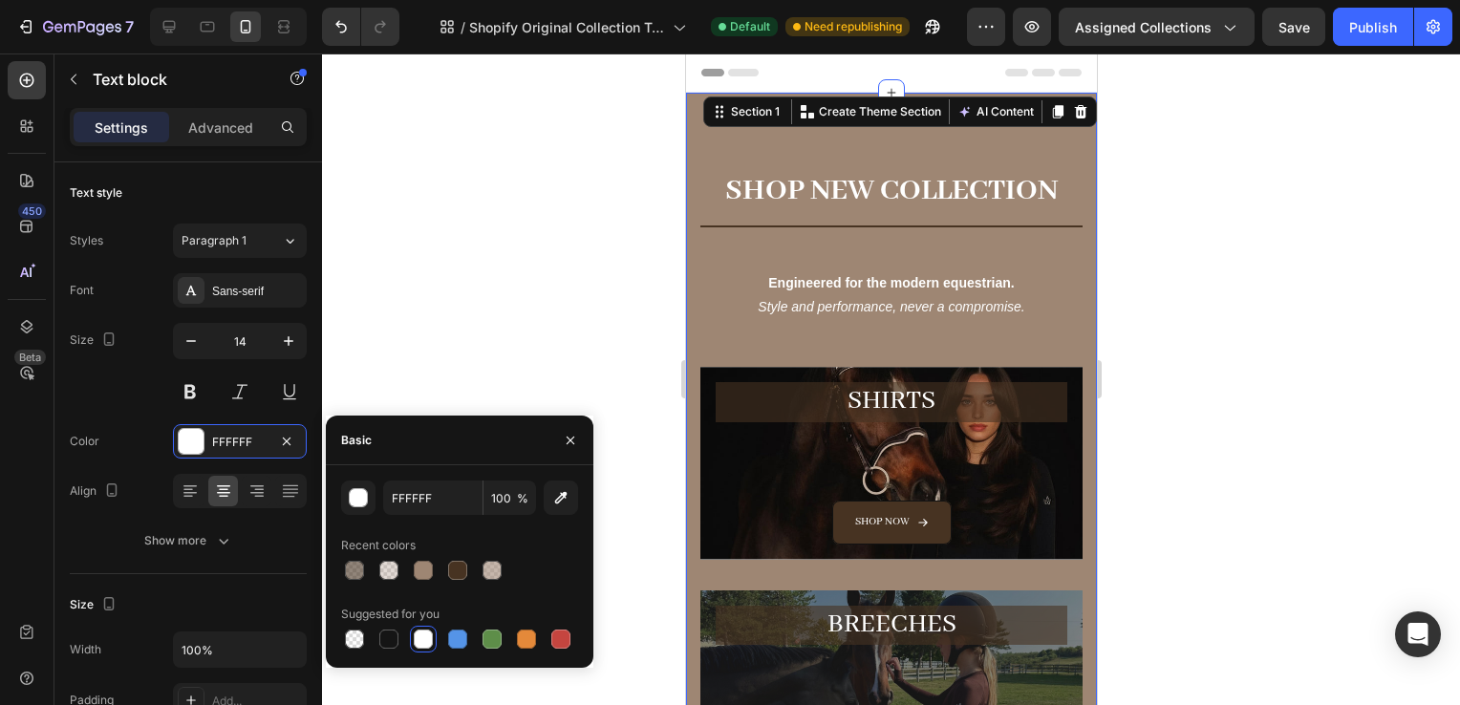
click at [845, 162] on div "SHOP NEW COLLECTION Heading Title Line Engineered for the modern equestrian. St…" at bounding box center [890, 605] width 411 height 1024
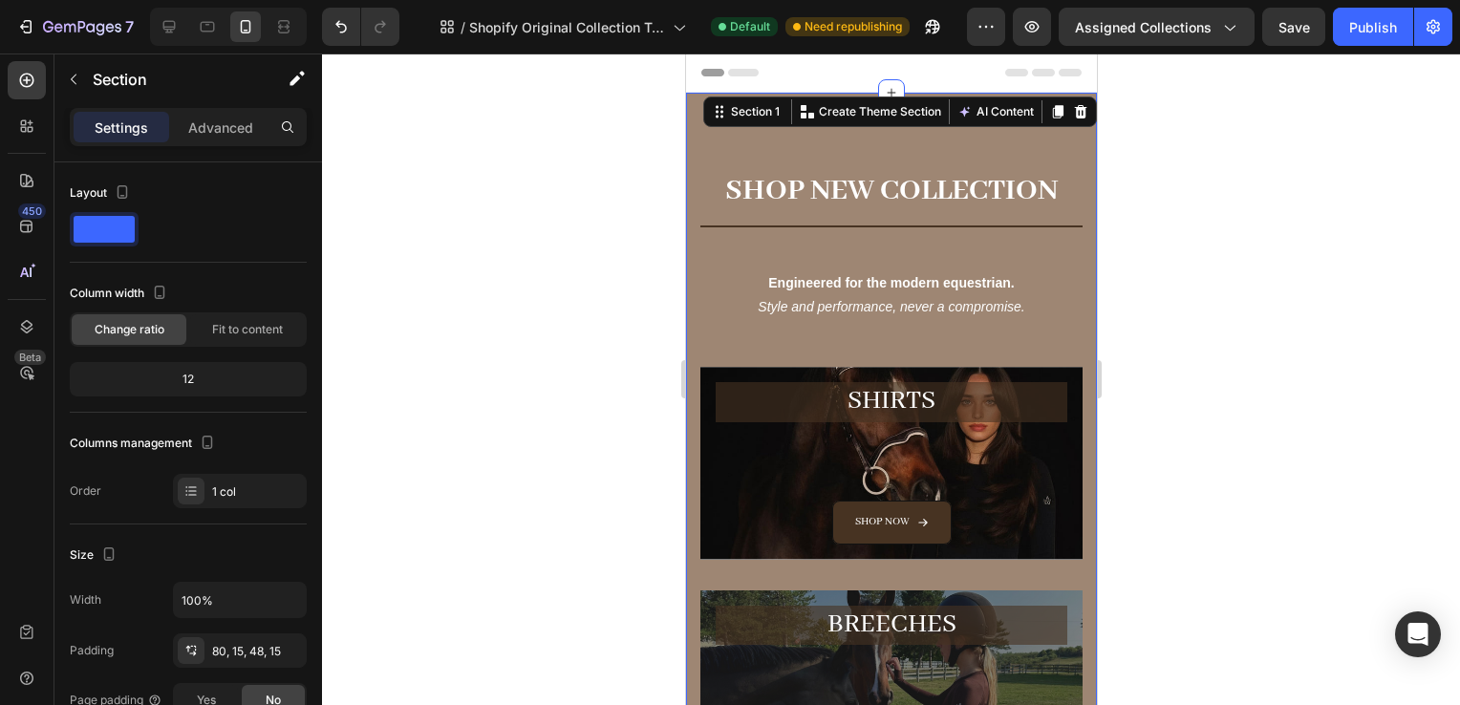
click at [820, 183] on h2 "SHOP NEW COLLECTION" at bounding box center [891, 191] width 382 height 45
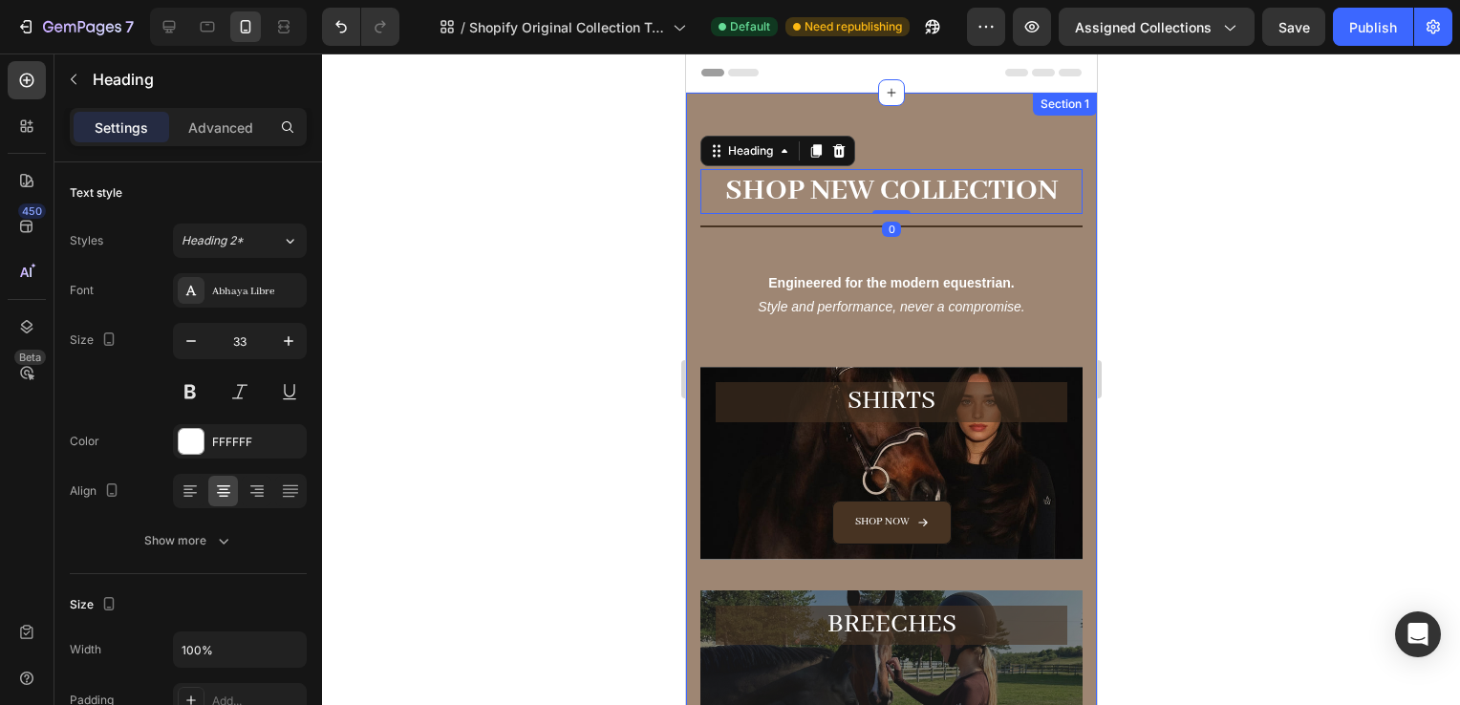
click at [987, 311] on icon "Style and performance, never a compromise." at bounding box center [890, 306] width 267 height 15
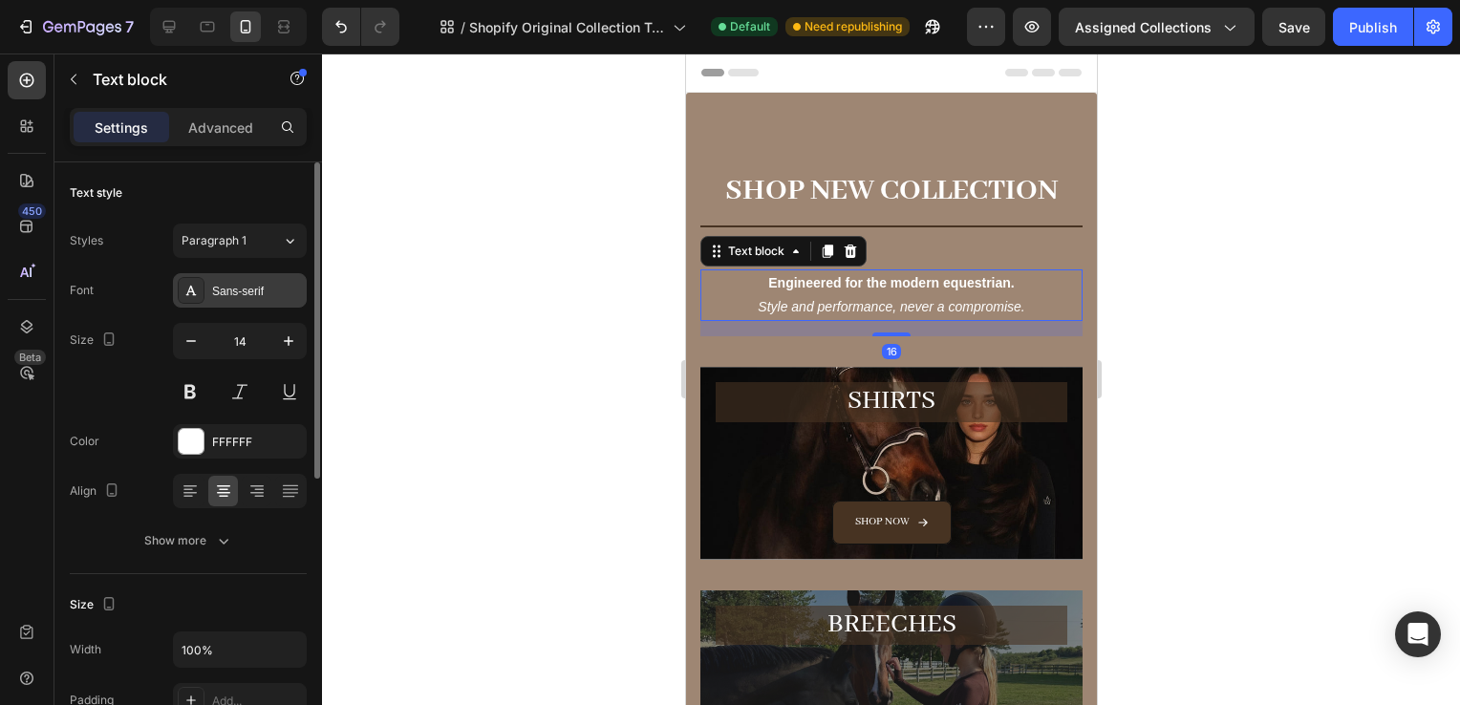
click at [239, 292] on div "Sans-serif" at bounding box center [257, 291] width 90 height 17
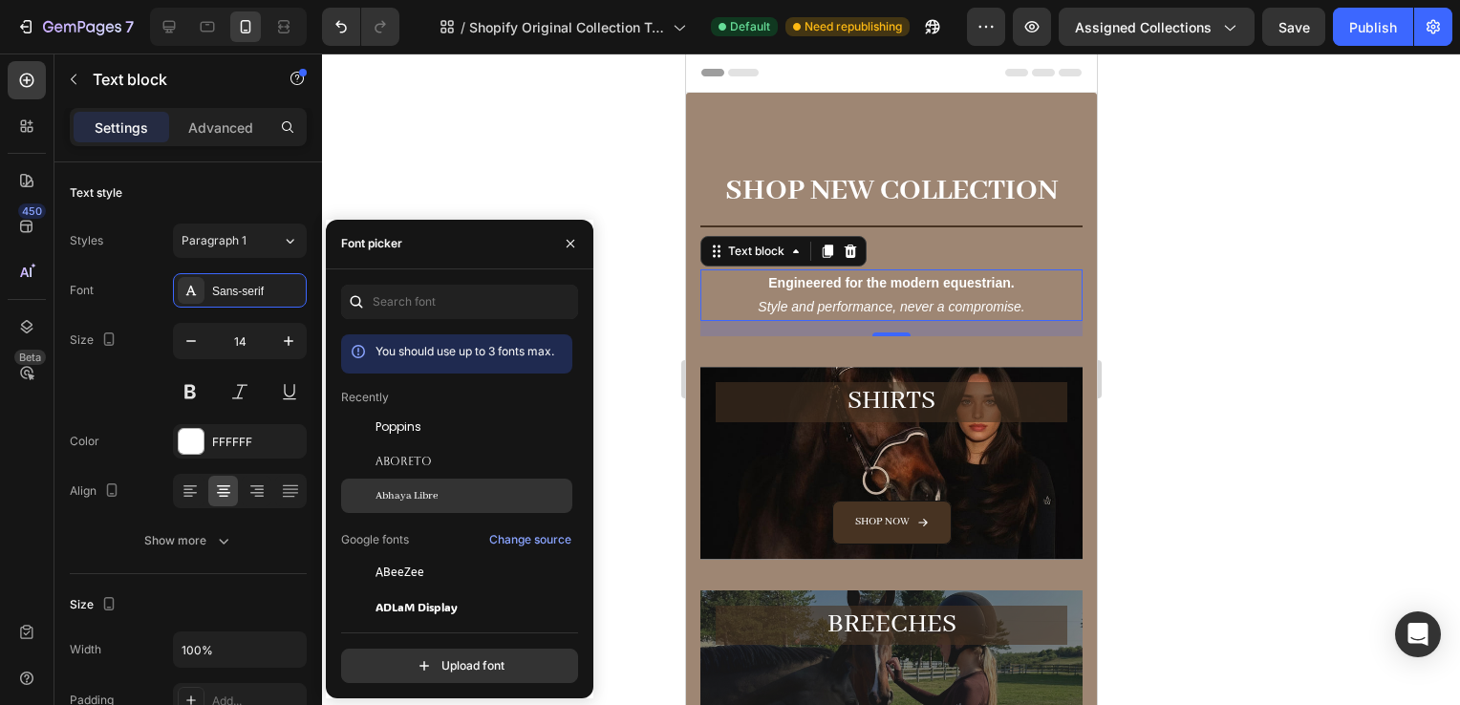
click at [421, 501] on span "Abhaya Libre" at bounding box center [407, 495] width 62 height 17
click at [1212, 253] on div at bounding box center [891, 380] width 1138 height 652
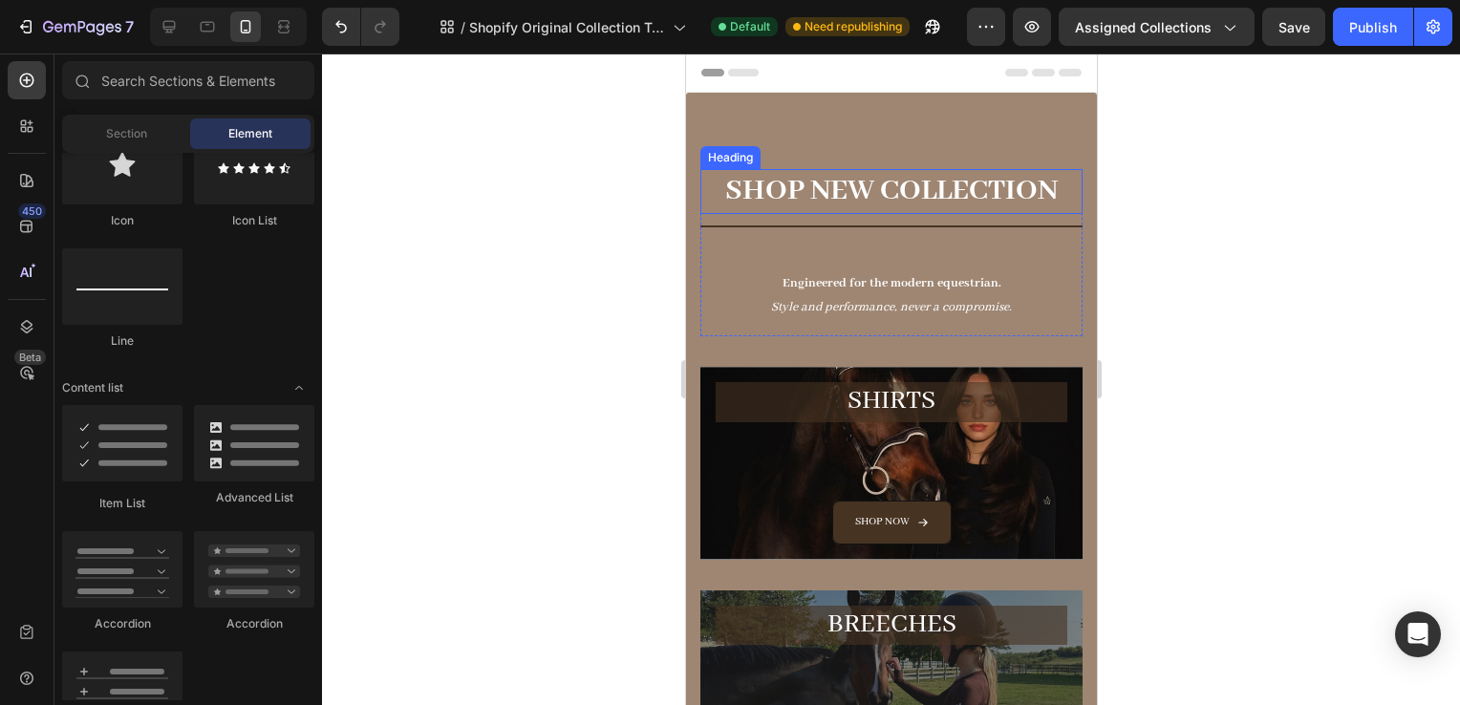
click at [858, 178] on h2 "SHOP NEW COLLECTION" at bounding box center [891, 191] width 382 height 45
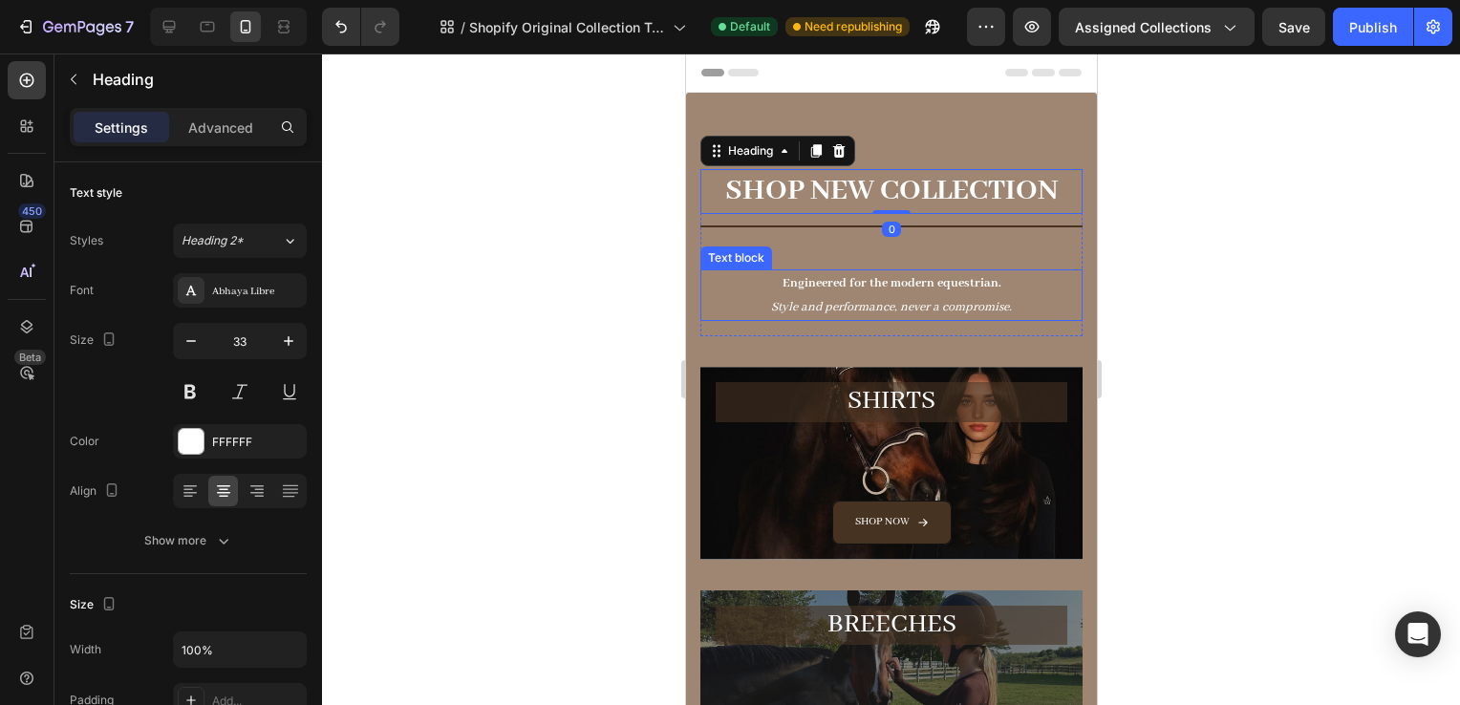
click at [951, 266] on div "SHOP NEW COLLECTION Heading 0 Title Line Engineered for the modern equestrian. …" at bounding box center [891, 252] width 382 height 167
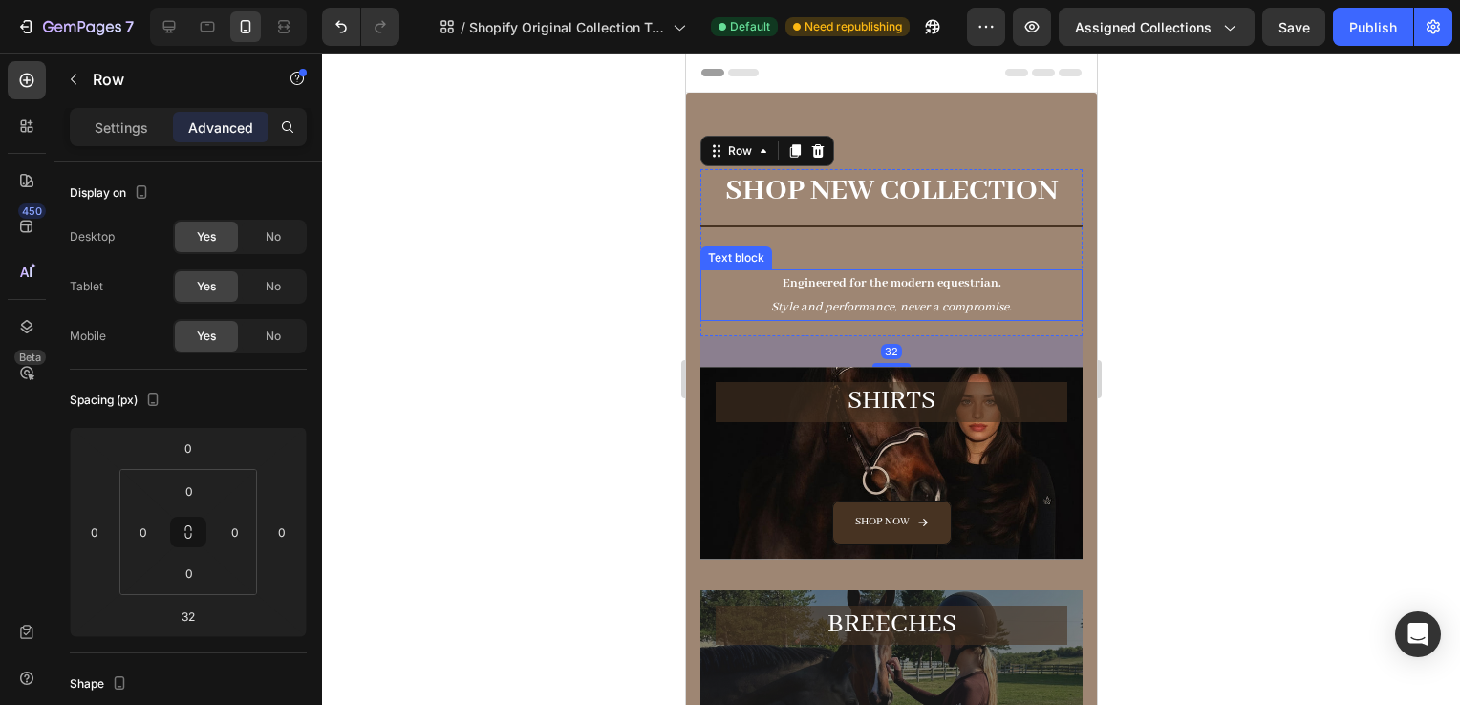
click at [857, 270] on div "Engineered for the modern equestrian. Style and performance, never a compromise." at bounding box center [891, 296] width 382 height 52
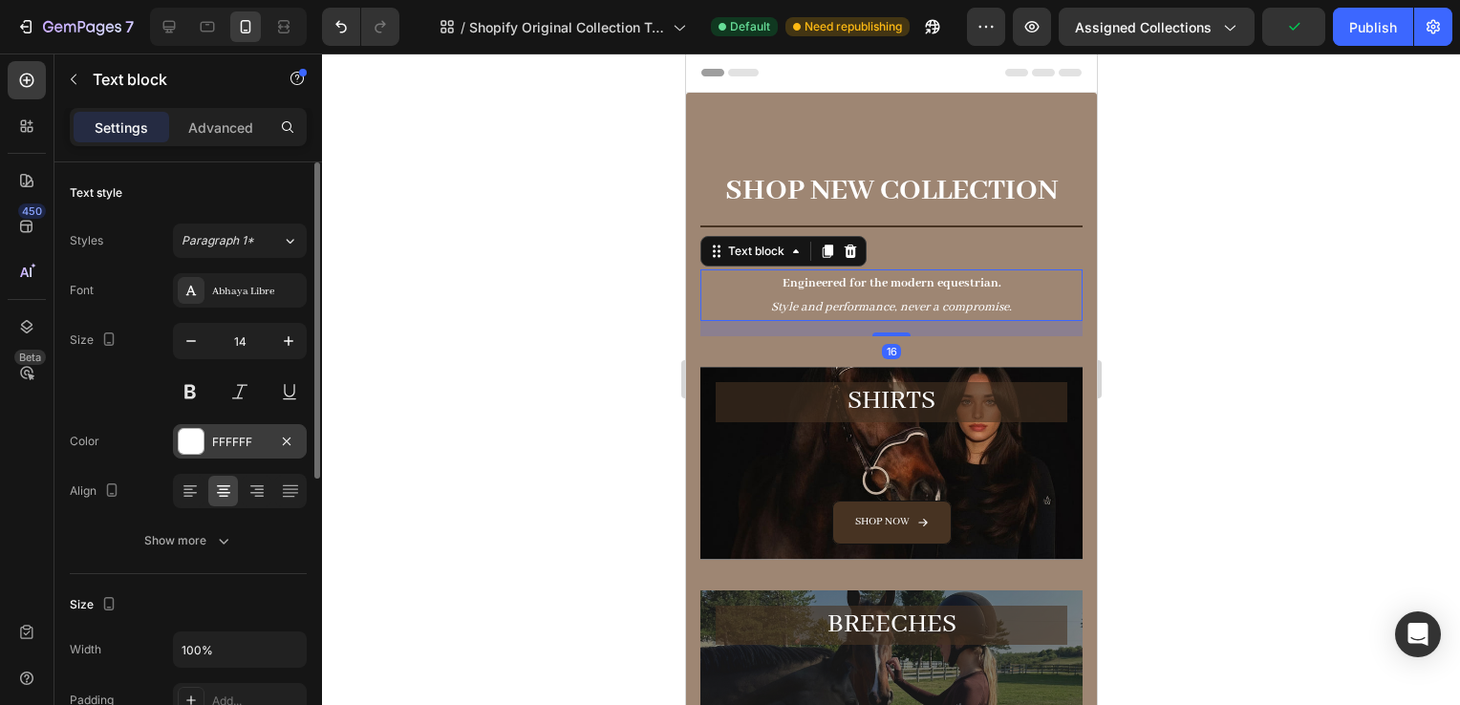
click at [241, 450] on div "FFFFFF" at bounding box center [240, 441] width 134 height 34
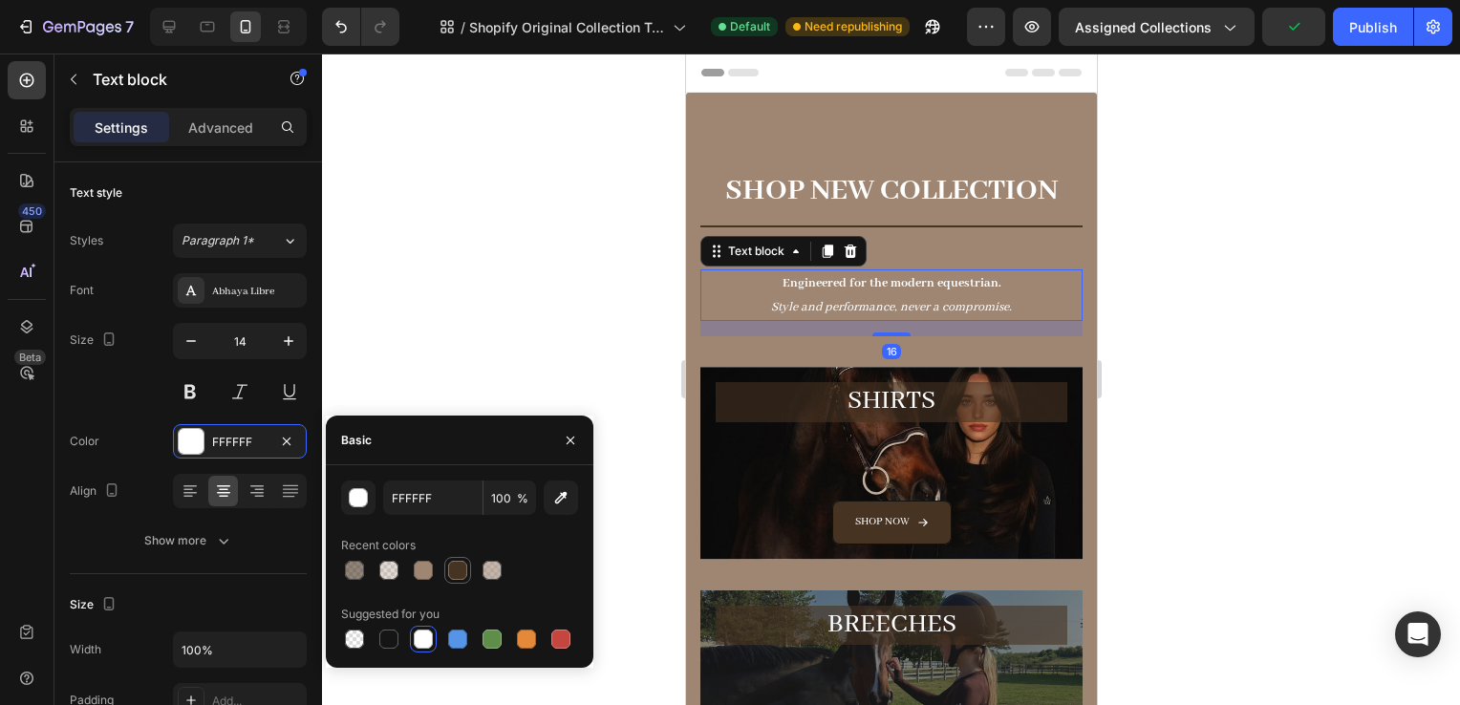
click at [448, 564] on div at bounding box center [457, 570] width 19 height 19
type input "473322"
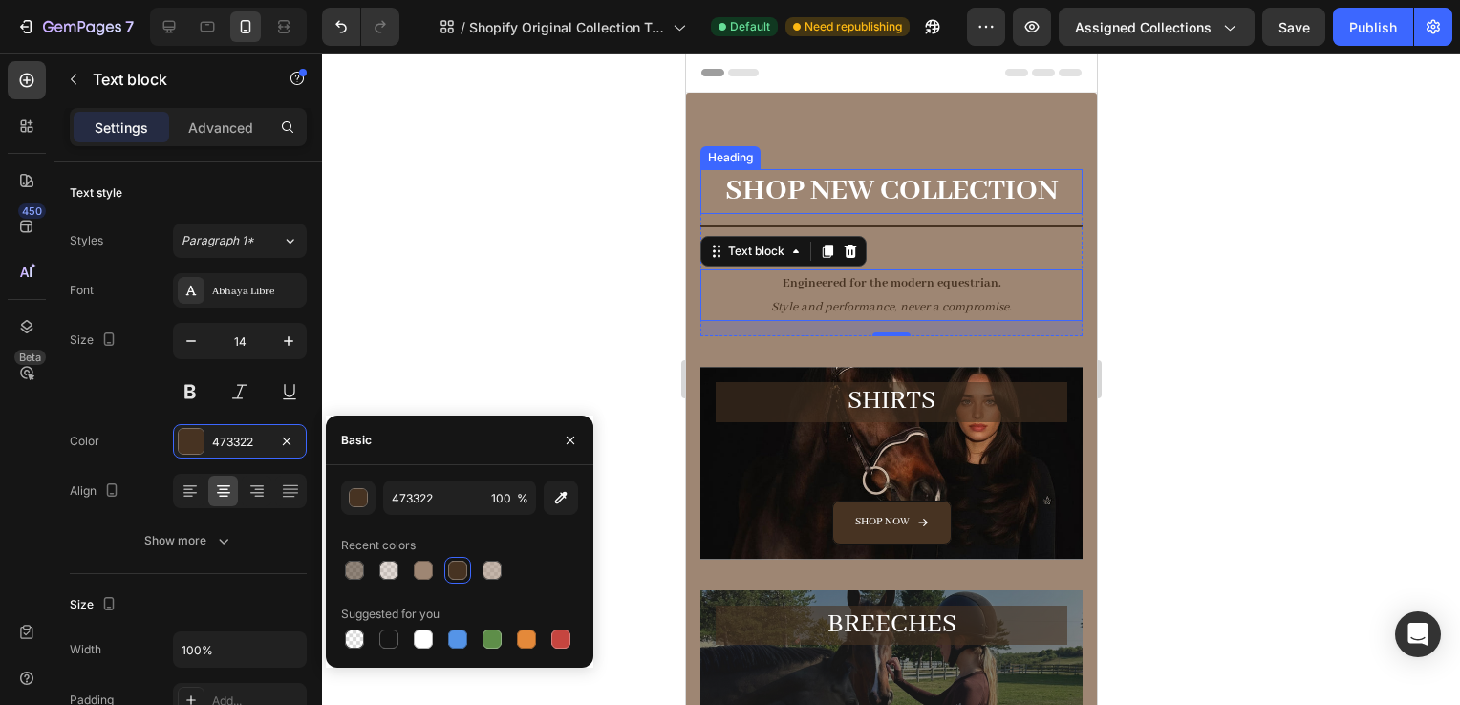
click at [868, 193] on h2 "SHOP NEW COLLECTION" at bounding box center [891, 191] width 382 height 45
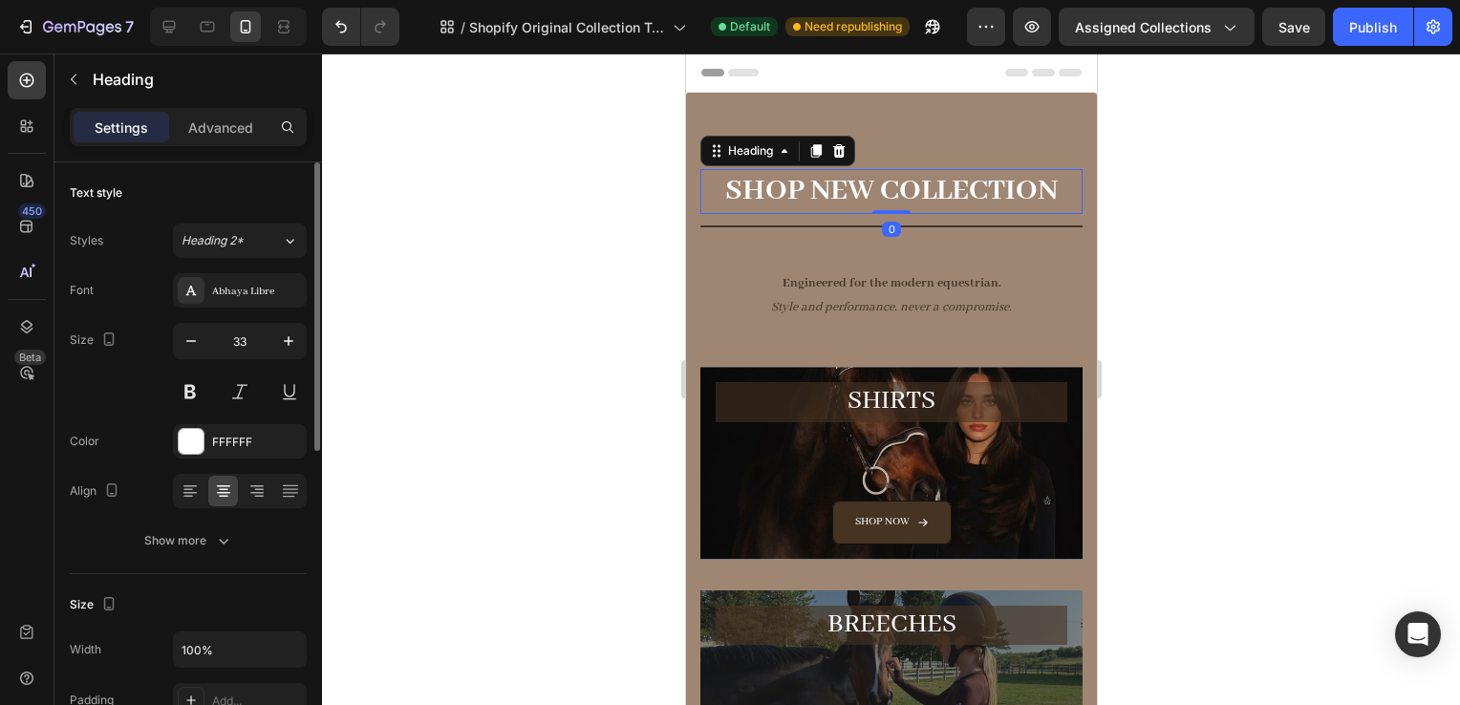
click at [226, 461] on div "Font Abhaya Libre Size 33 Color FFFFFF Align Show more" at bounding box center [188, 415] width 237 height 285
click at [222, 451] on div "FFFFFF" at bounding box center [240, 441] width 134 height 34
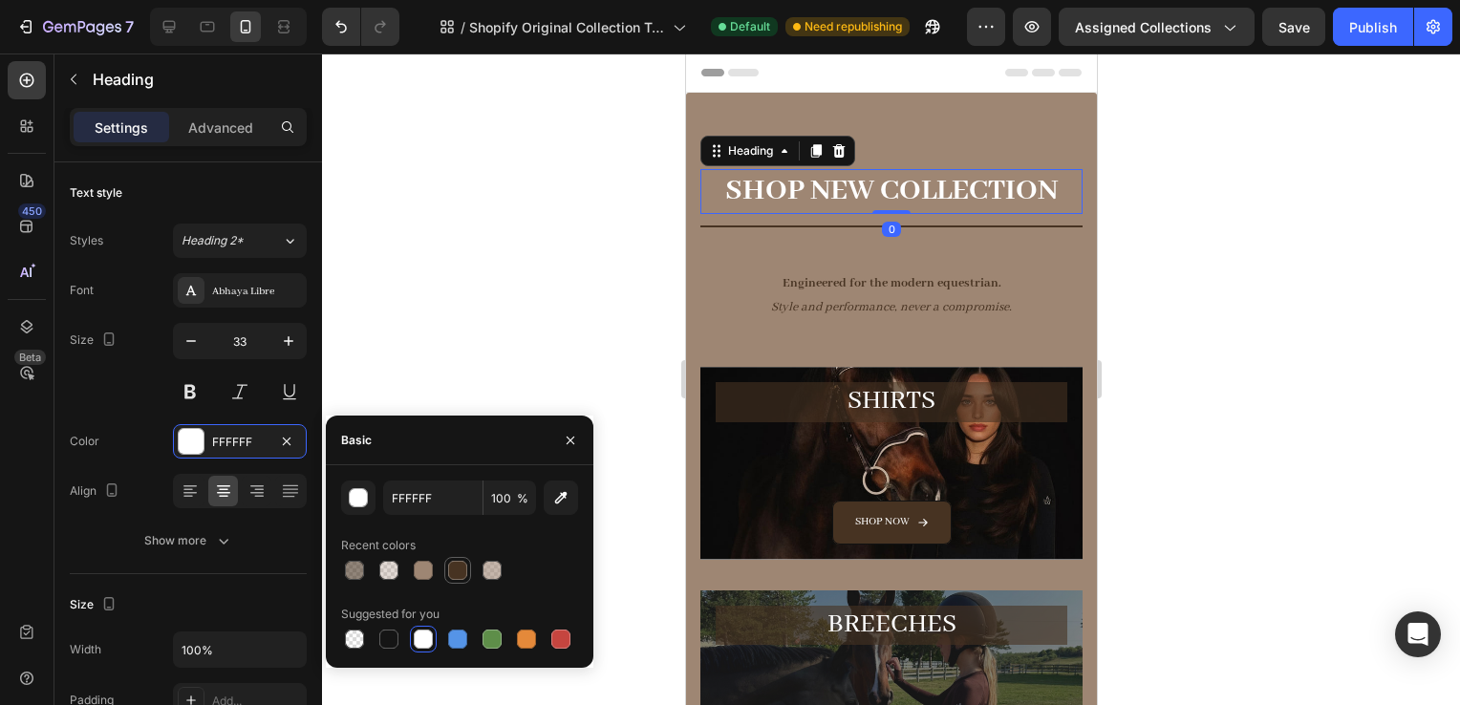
click at [458, 563] on div at bounding box center [457, 570] width 19 height 19
type input "473322"
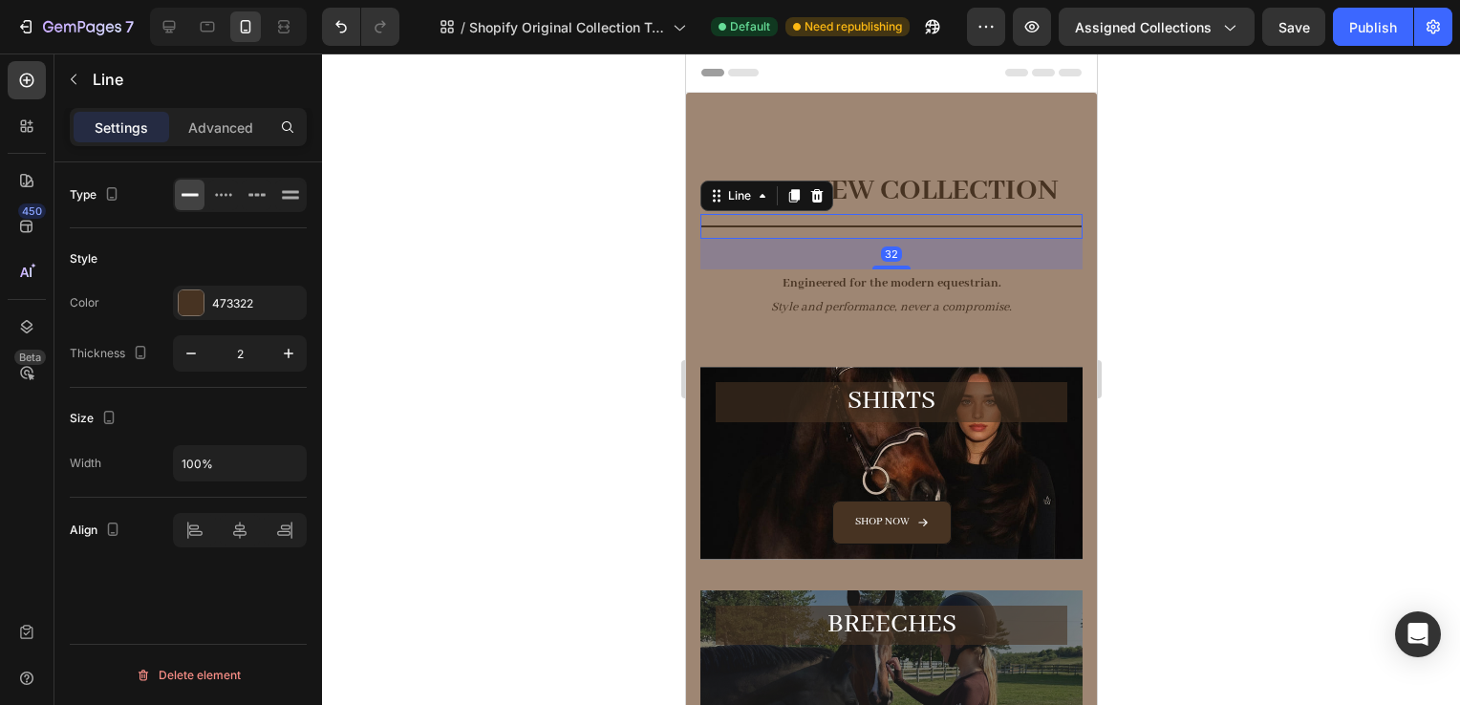
click at [878, 215] on div "Title Line 32" at bounding box center [891, 226] width 382 height 25
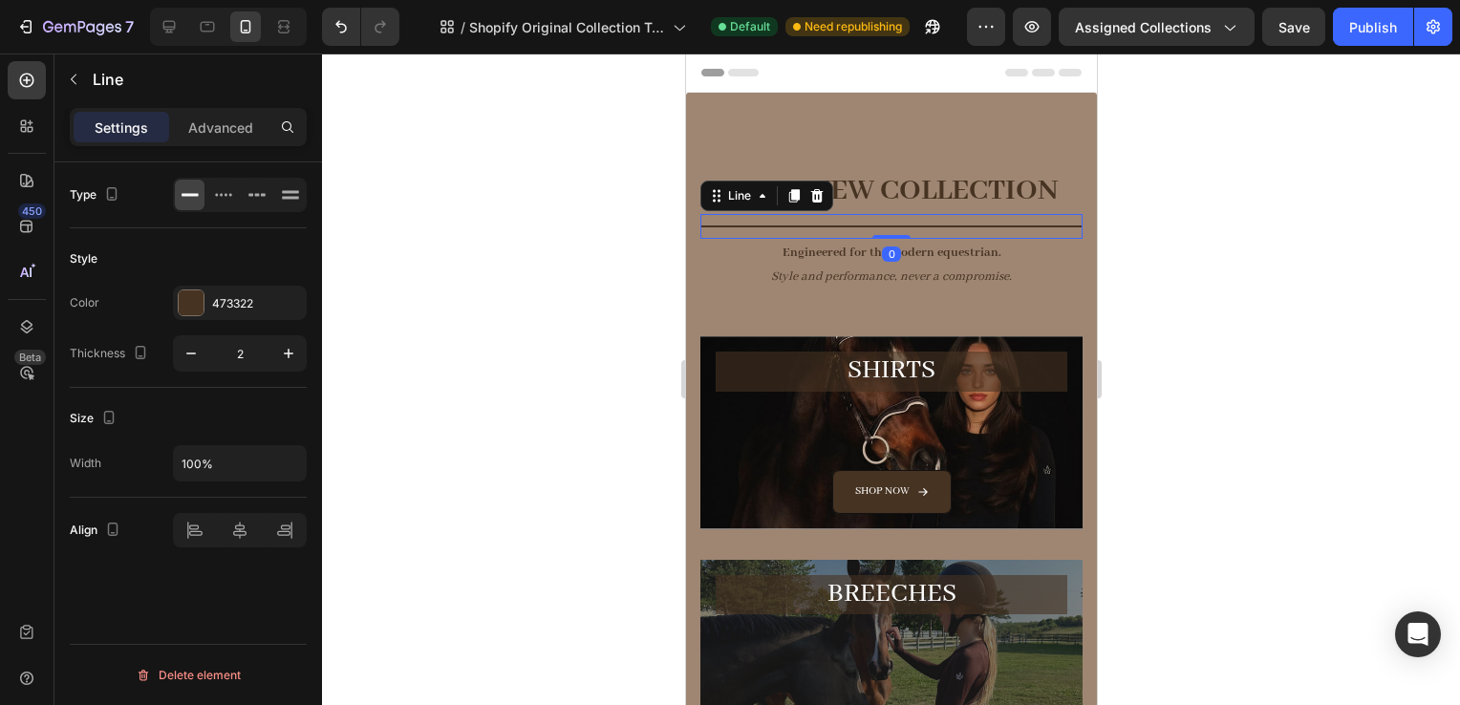
drag, startPoint x: 883, startPoint y: 268, endPoint x: 892, endPoint y: 200, distance: 68.4
click at [892, 200] on div "SHOP NEW COLLECTION Heading Title Line 0 Engineered for the modern equestrian. …" at bounding box center [891, 237] width 382 height 137
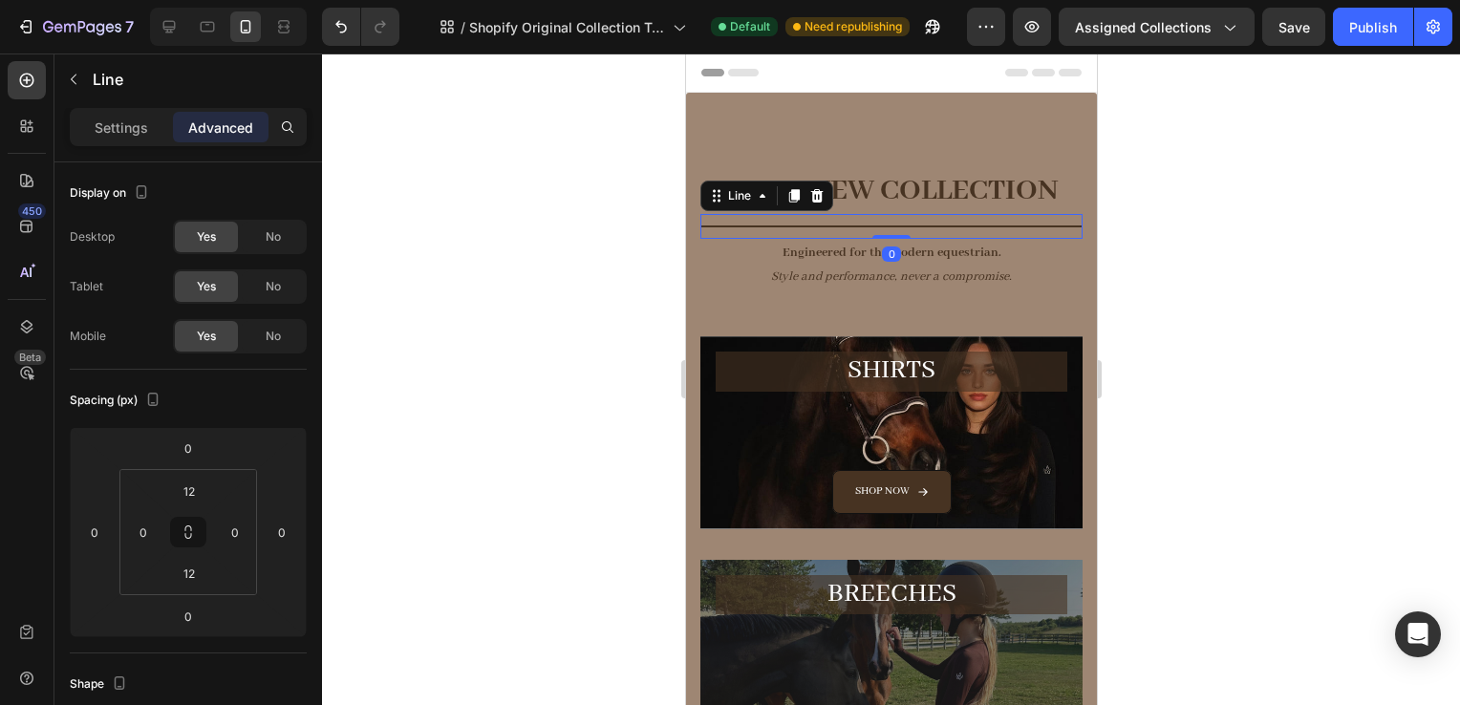
click at [1281, 290] on div at bounding box center [891, 380] width 1138 height 652
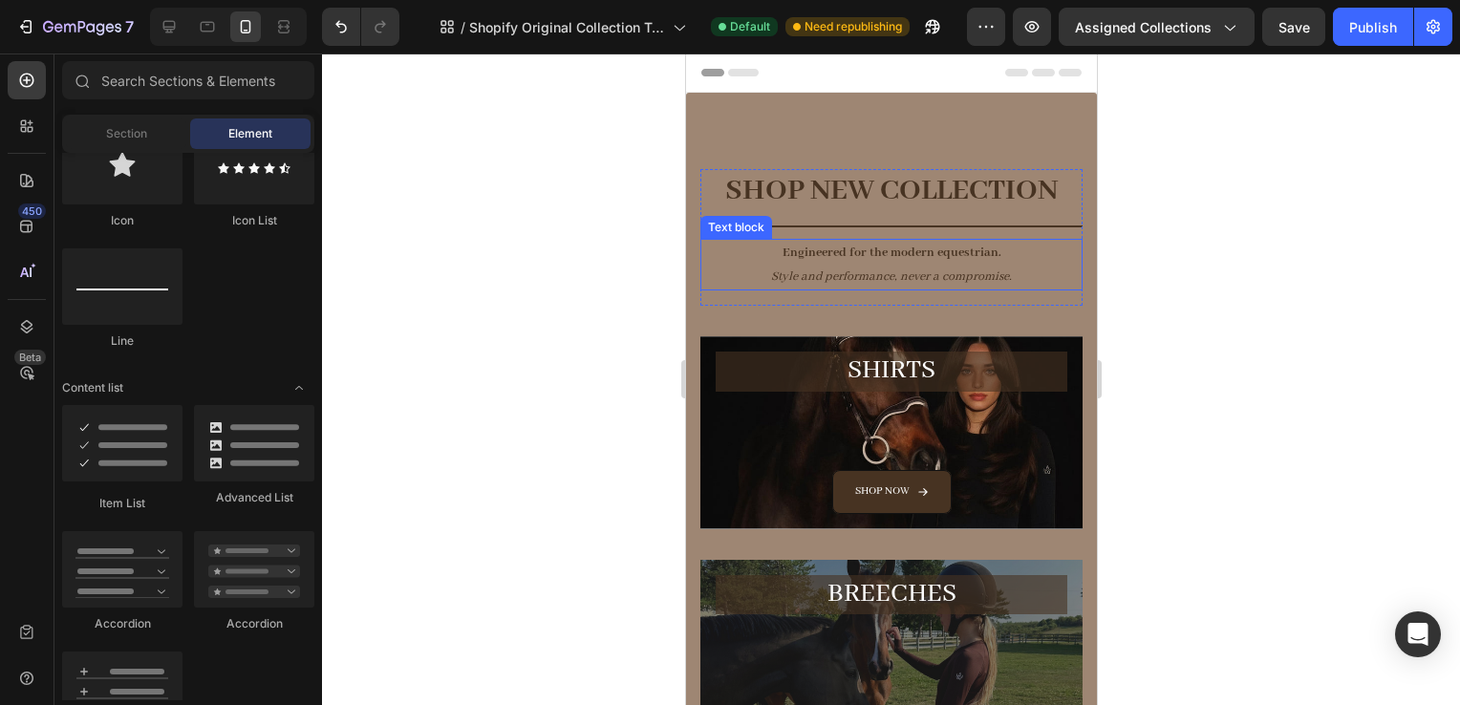
click at [1039, 272] on p "Engineered for the modern equestrian. Style and performance, never a compromise." at bounding box center [890, 265] width 378 height 48
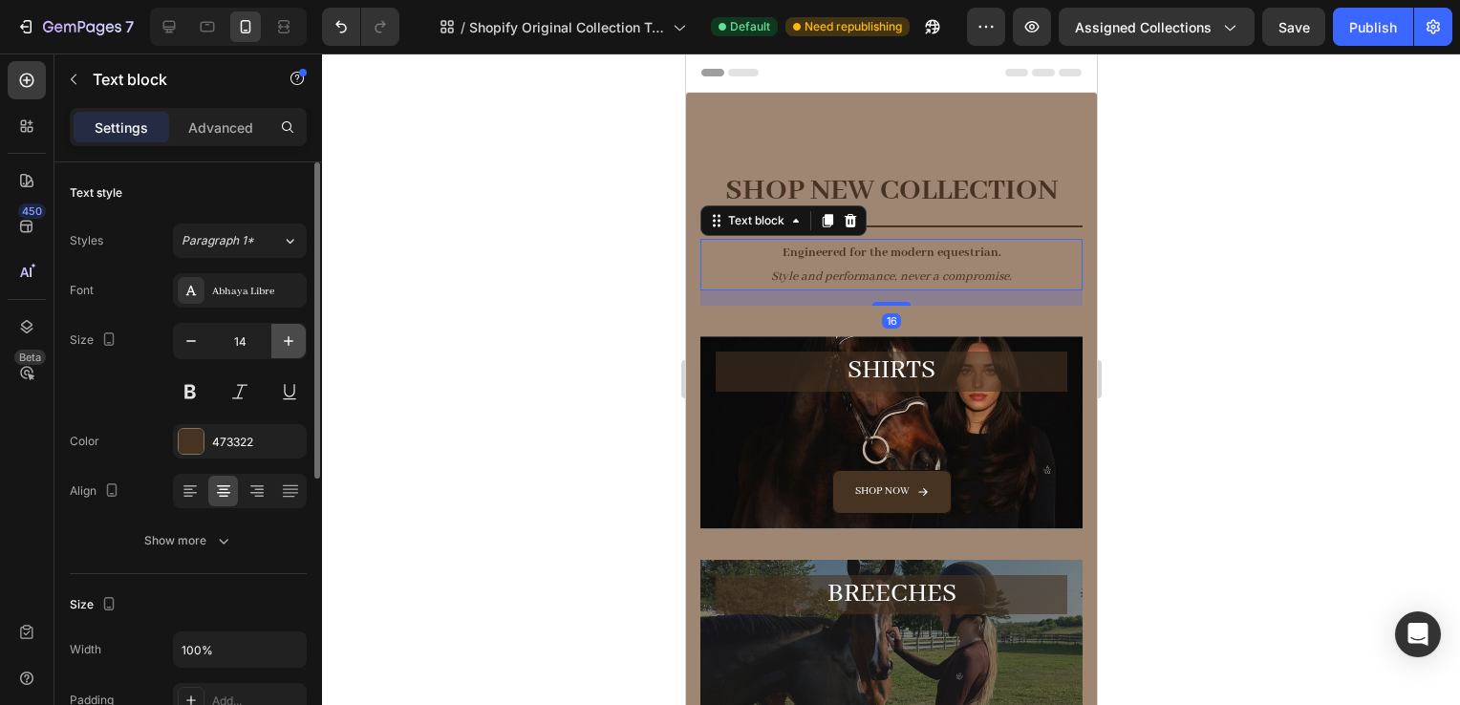
click at [273, 343] on button "button" at bounding box center [288, 341] width 34 height 34
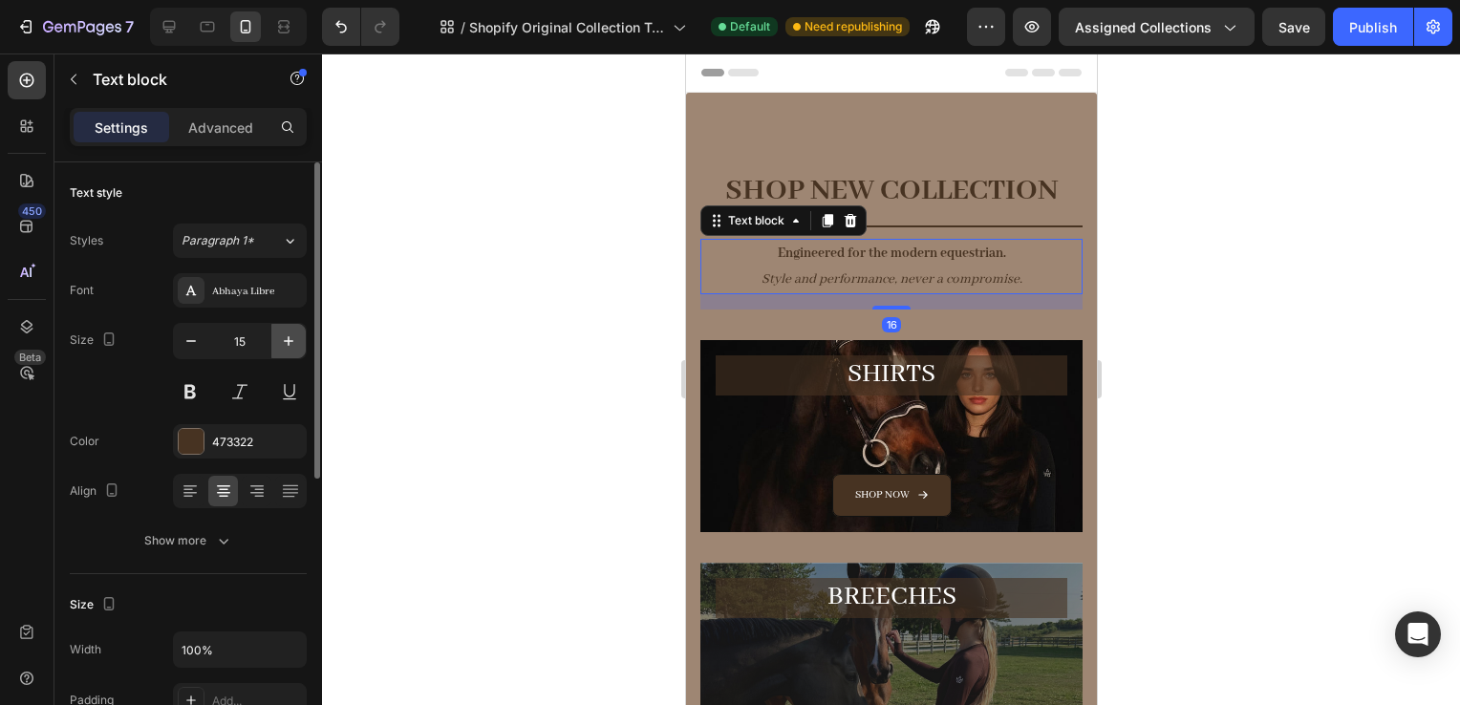
click at [273, 343] on button "button" at bounding box center [288, 341] width 34 height 34
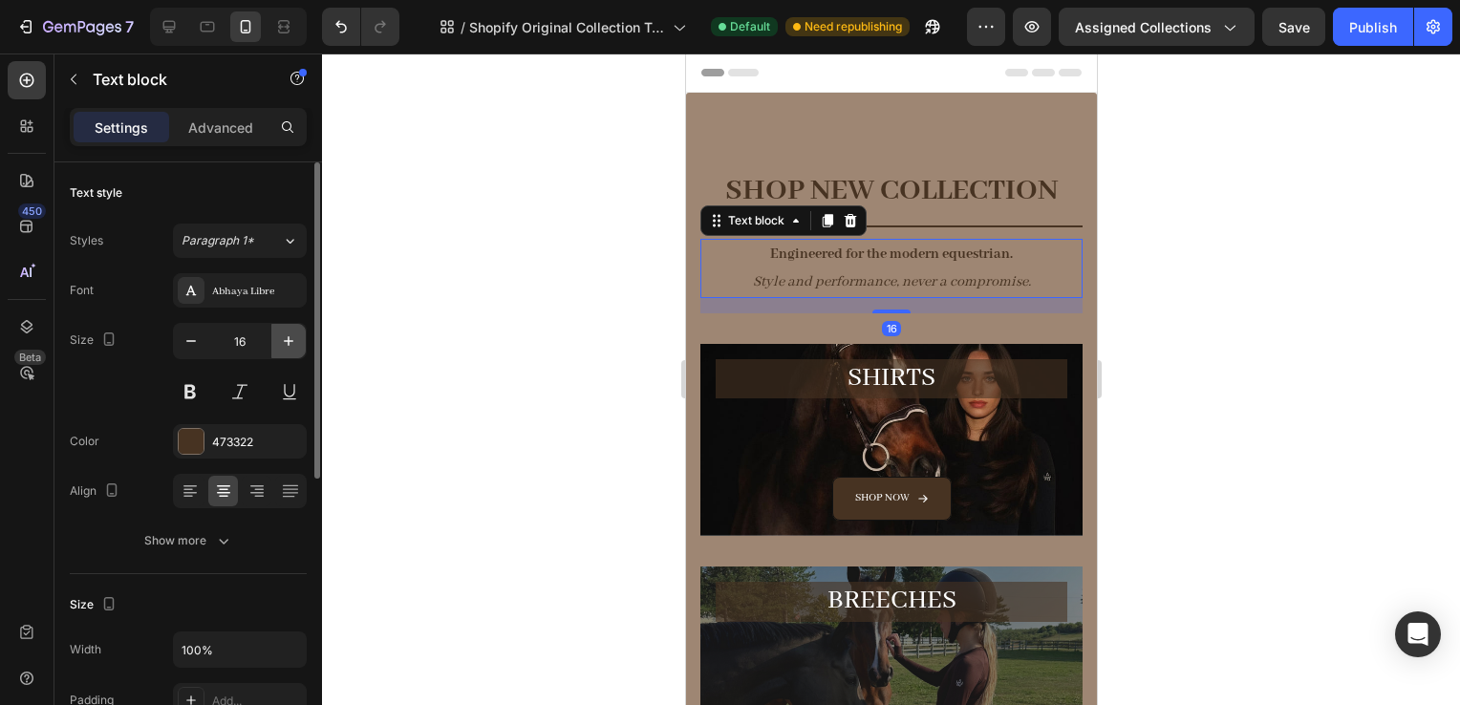
click at [273, 343] on button "button" at bounding box center [288, 341] width 34 height 34
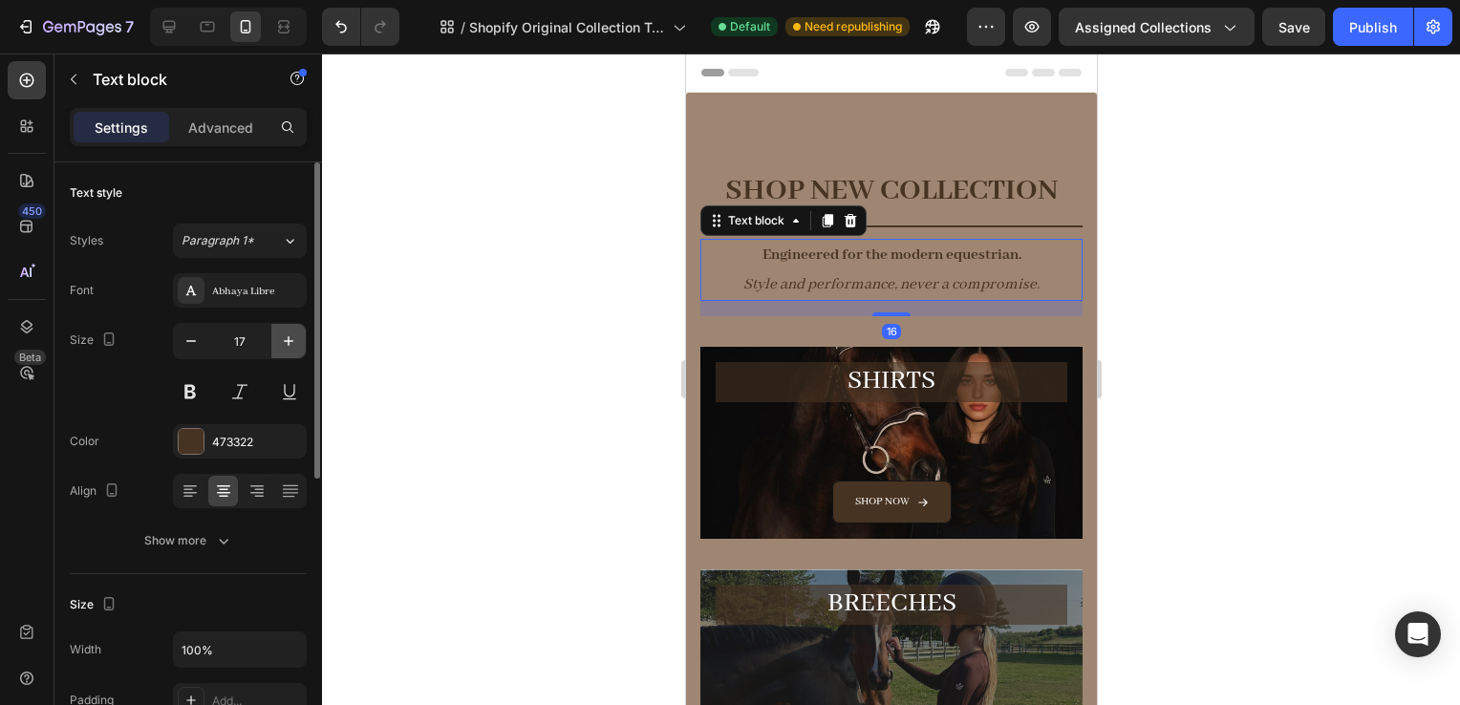
type input "18"
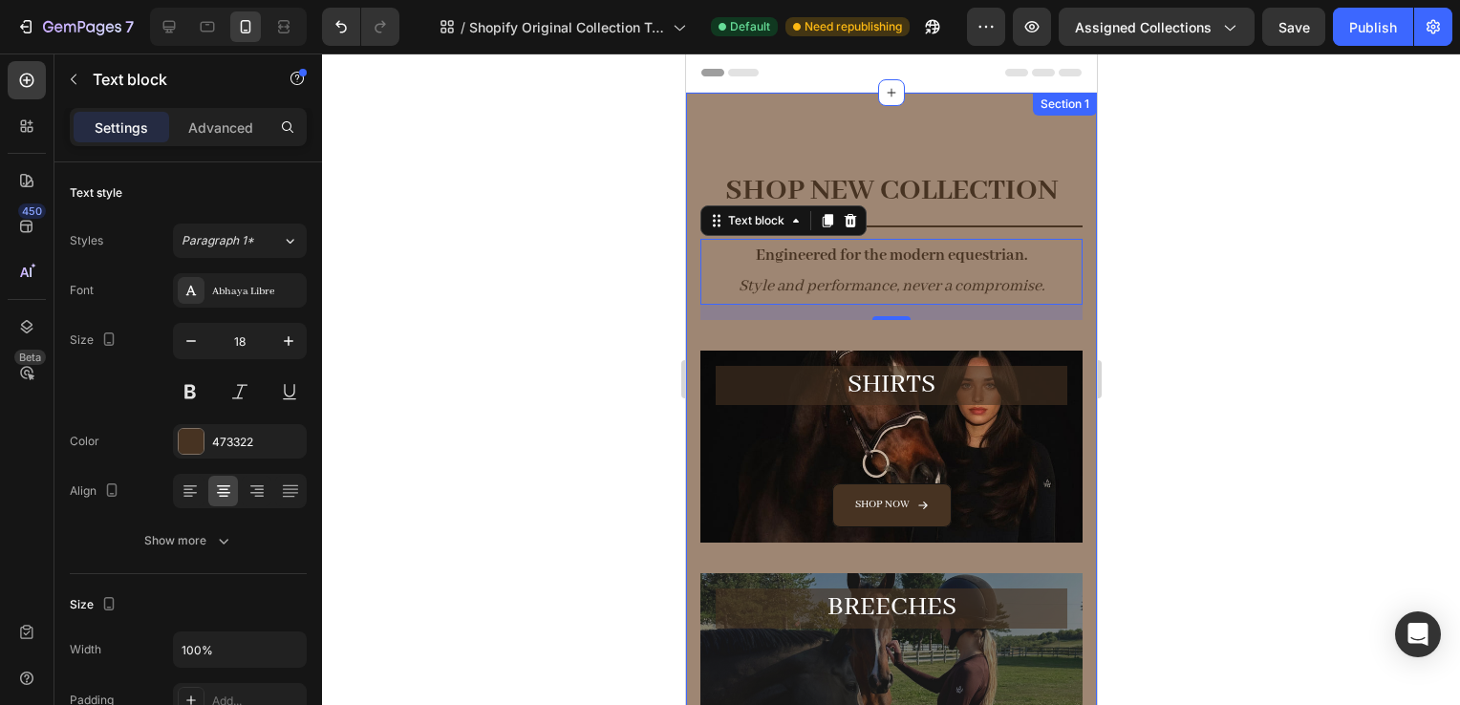
click at [1277, 308] on div at bounding box center [891, 380] width 1138 height 652
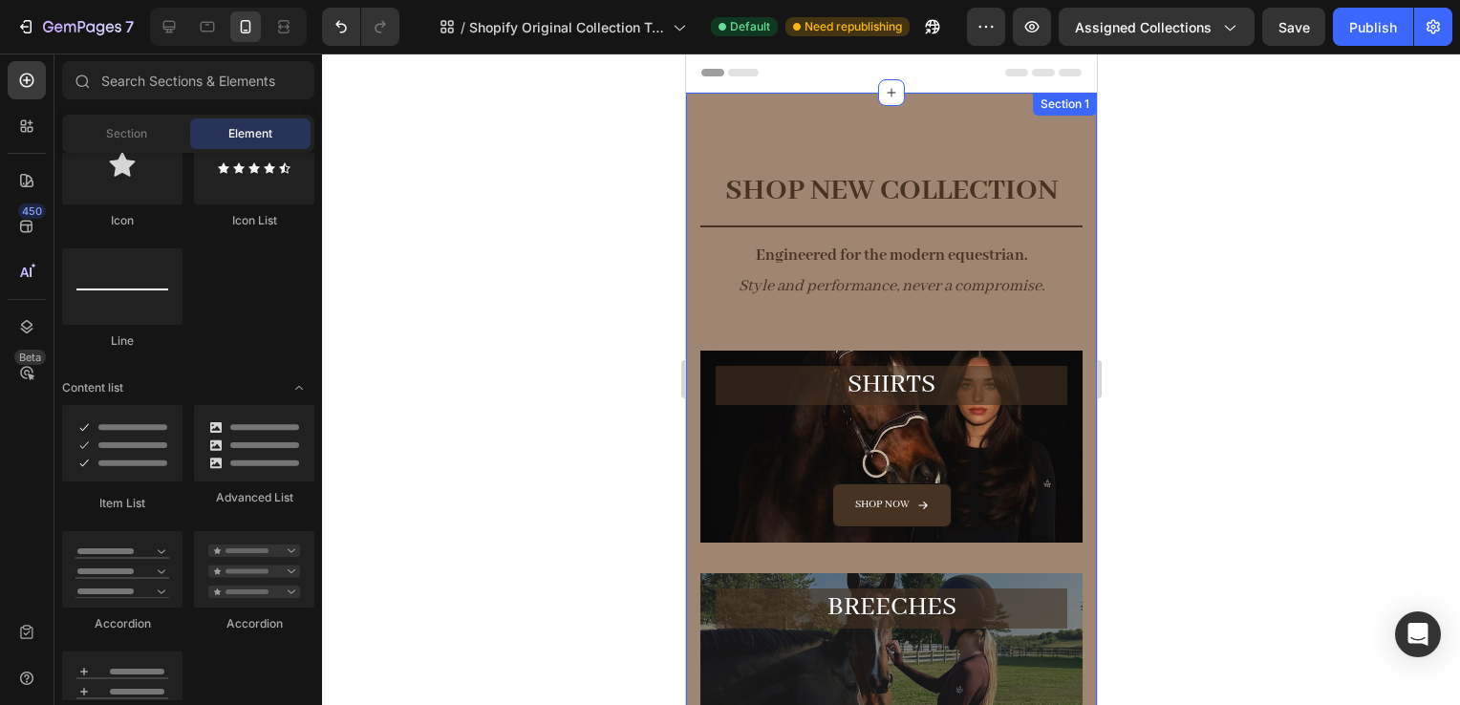
click at [903, 327] on div "SHOP NEW COLLECTION Heading Title Line Engineered for the modern equestrian. St…" at bounding box center [891, 611] width 382 height 885
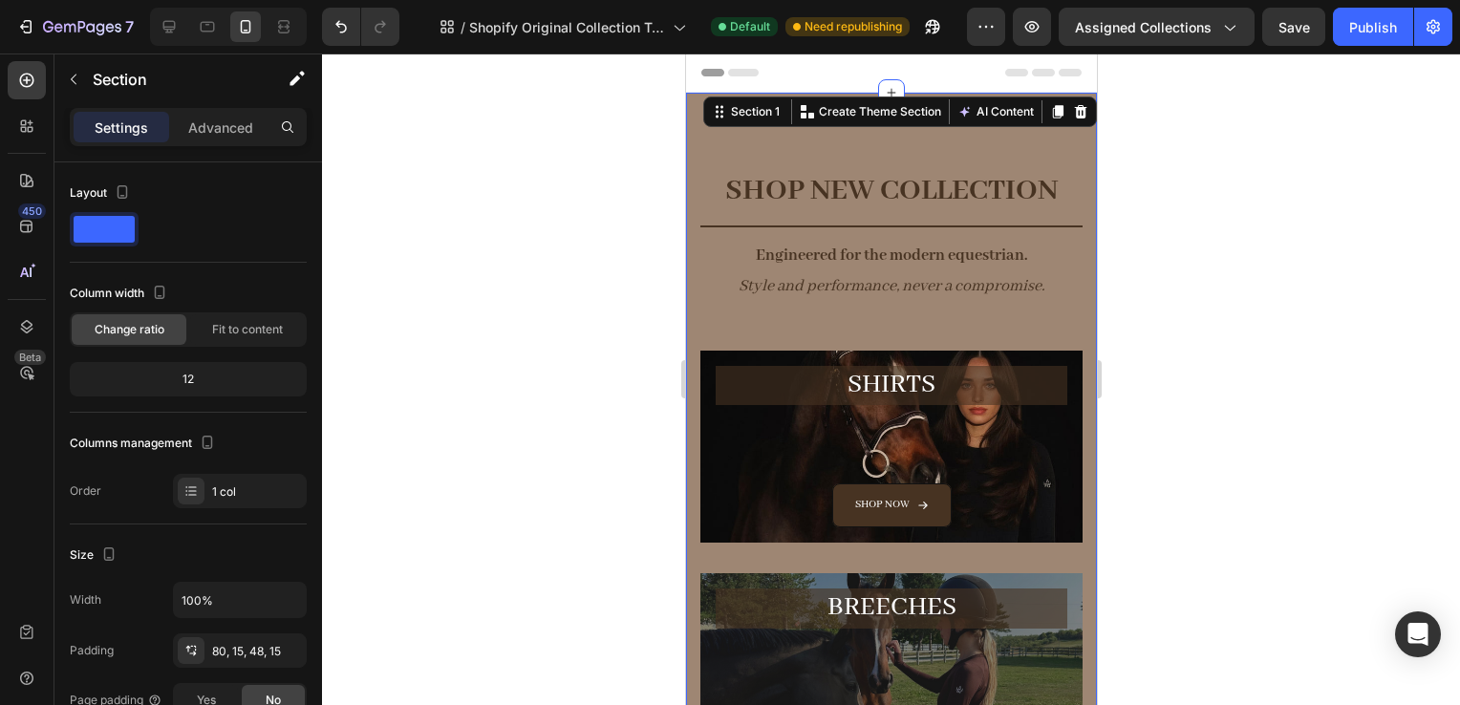
click at [1235, 361] on div at bounding box center [891, 380] width 1138 height 652
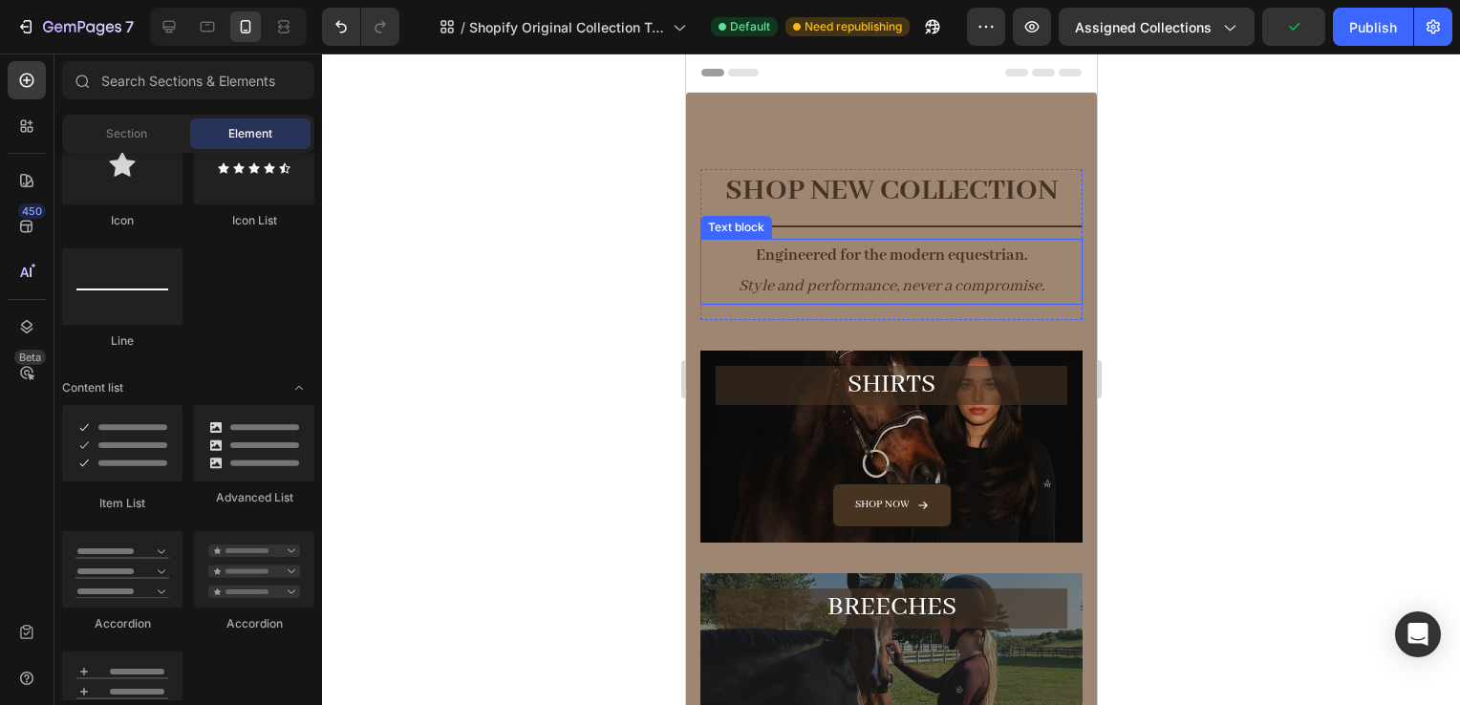
click at [895, 296] on p "Engineered for the modern equestrian. Style and performance, never a compromise." at bounding box center [890, 272] width 378 height 62
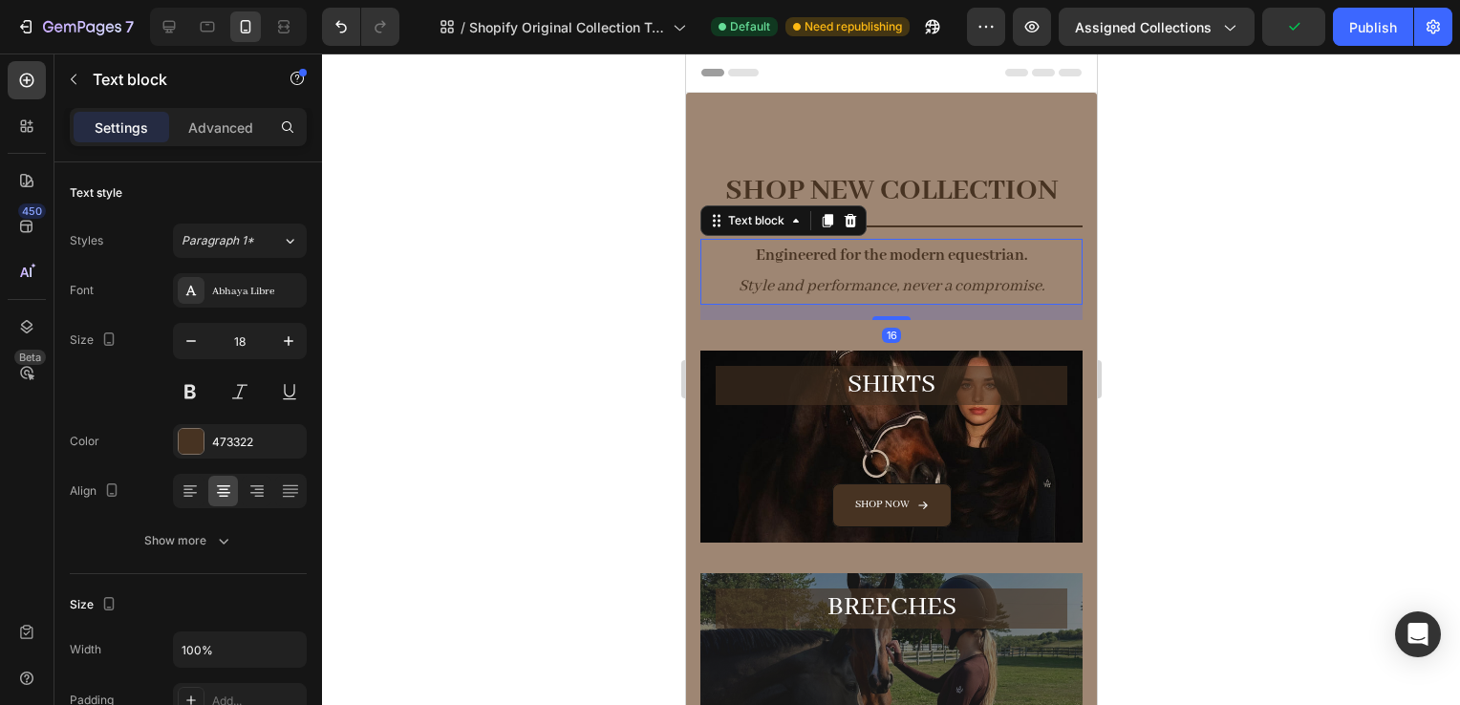
click at [880, 313] on div "16" at bounding box center [891, 312] width 382 height 15
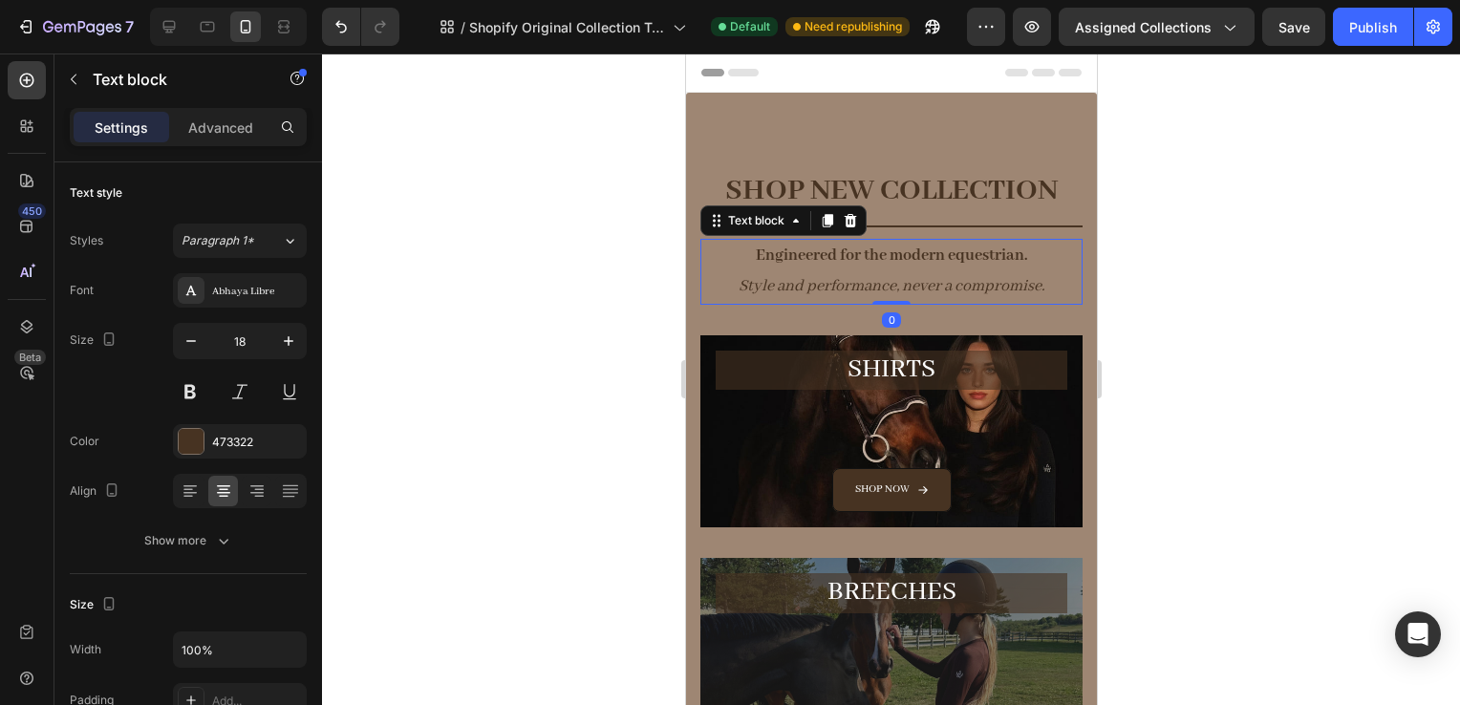
drag, startPoint x: 880, startPoint y: 318, endPoint x: 1048, endPoint y: 296, distance: 169.6
click at [878, 286] on div "Engineered for the modern equestrian. Style and performance, never a compromise…" at bounding box center [891, 272] width 382 height 66
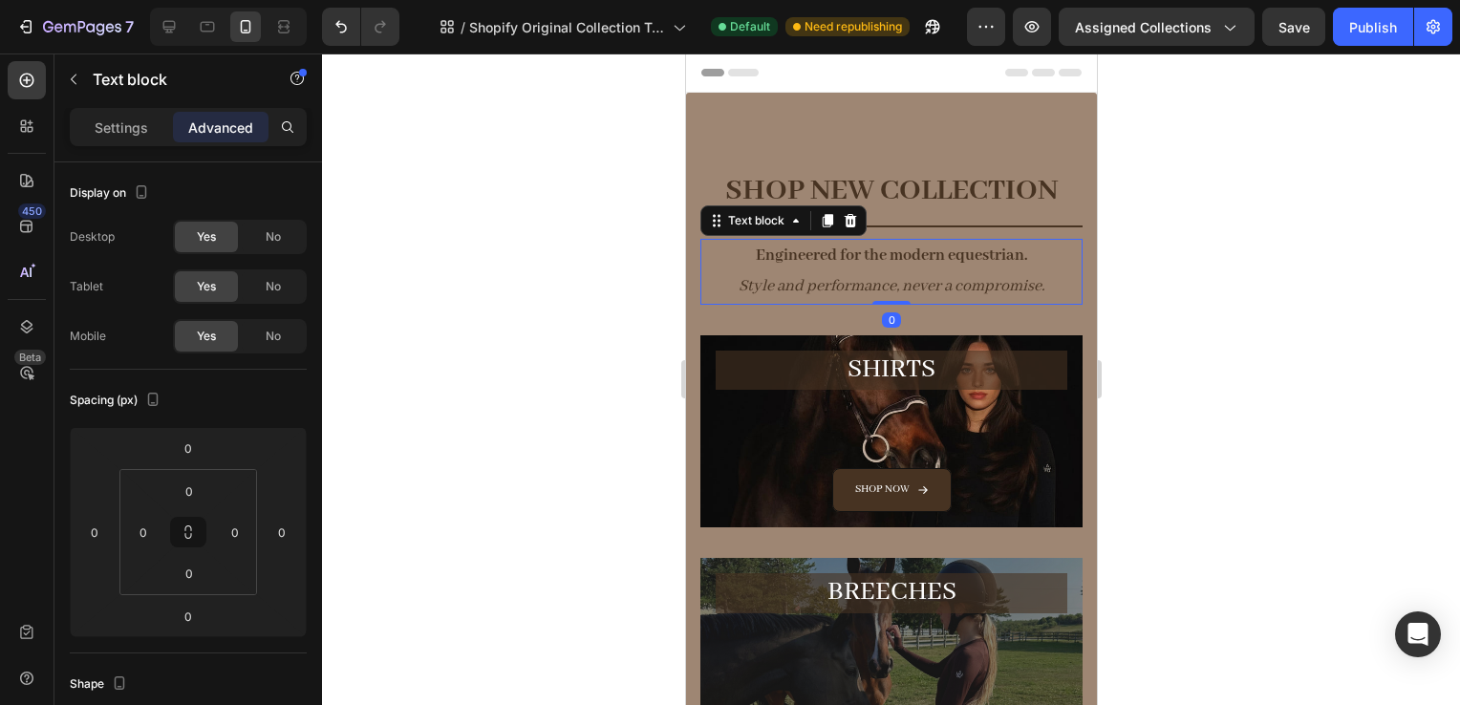
click at [1315, 375] on div at bounding box center [891, 380] width 1138 height 652
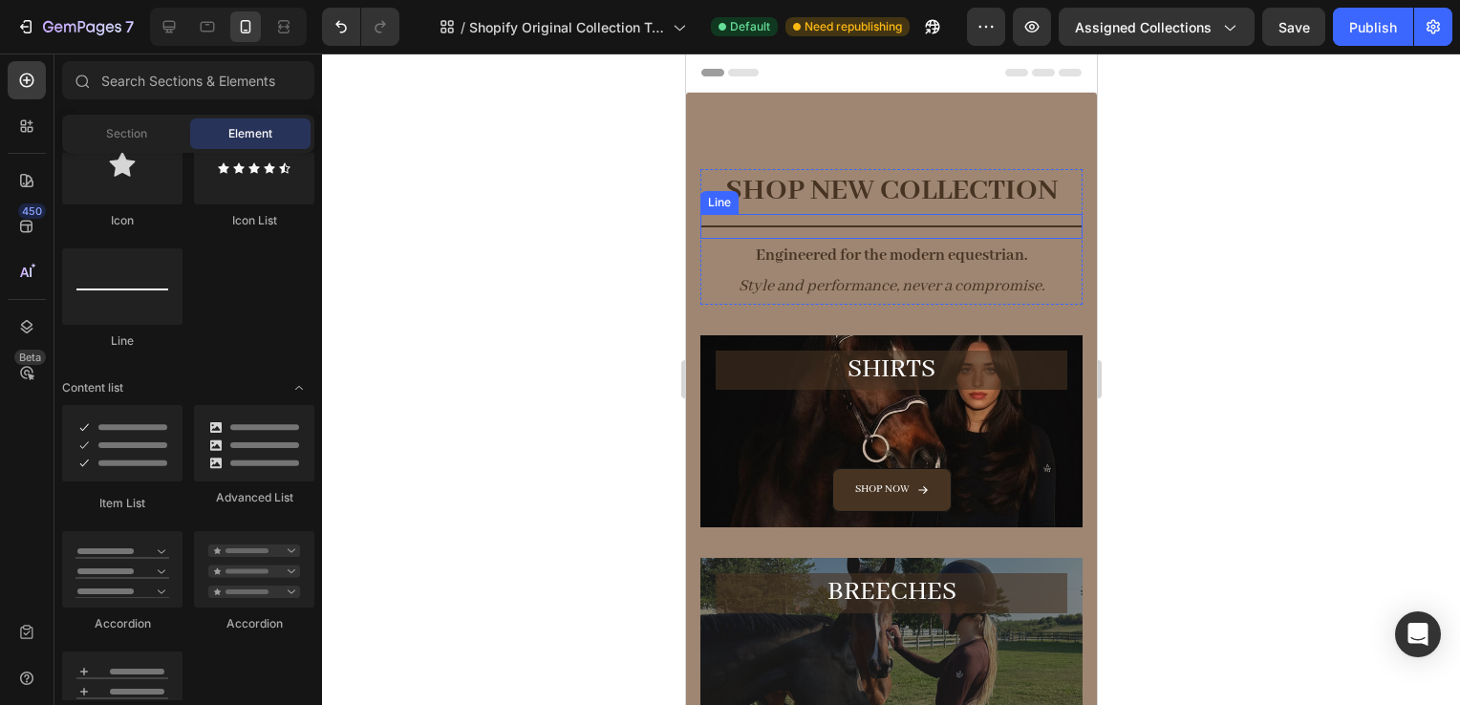
click at [950, 209] on h2 "SHOP NEW COLLECTION" at bounding box center [891, 191] width 382 height 45
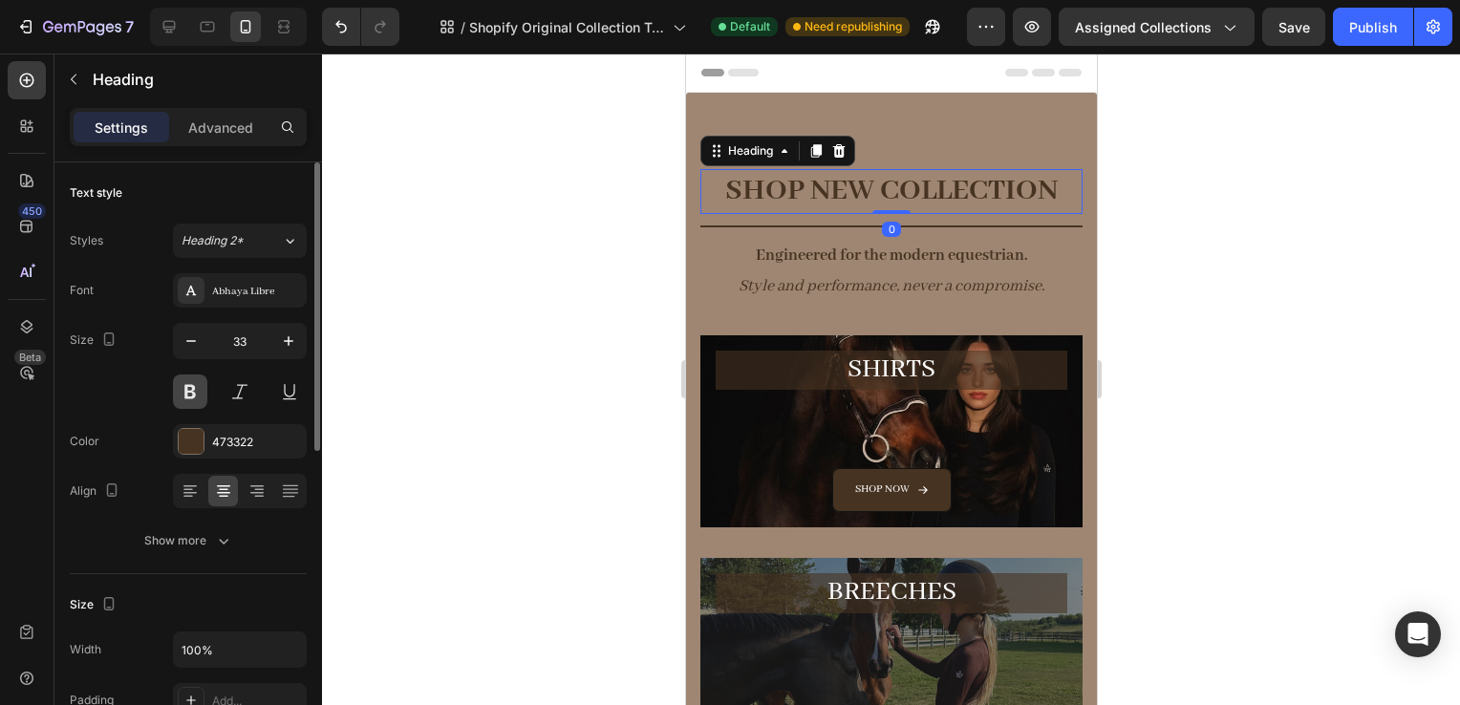
click at [179, 384] on button at bounding box center [190, 392] width 34 height 34
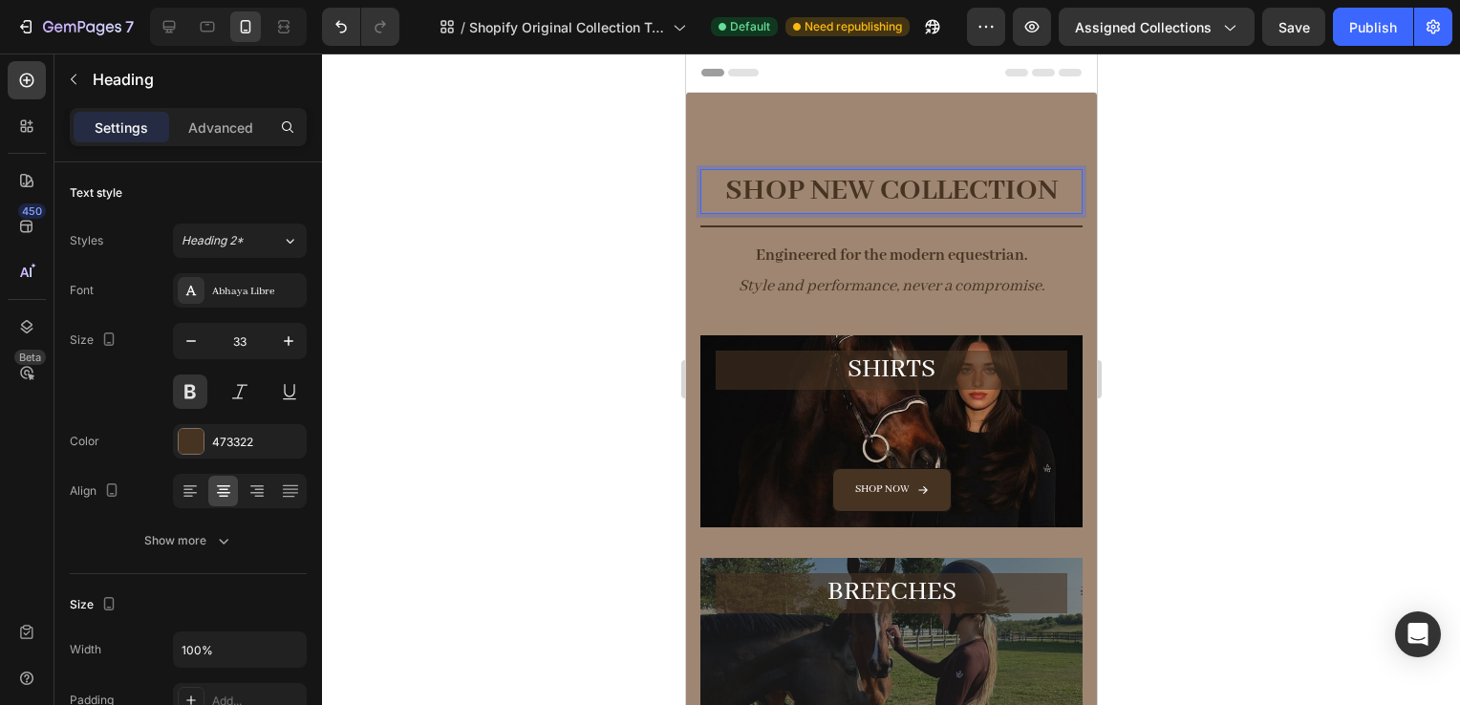
click at [815, 174] on h2 "SHOP NEW COLLECTION" at bounding box center [891, 191] width 382 height 45
click at [815, 174] on p "SHOP NEW COLLECTION" at bounding box center [890, 191] width 378 height 41
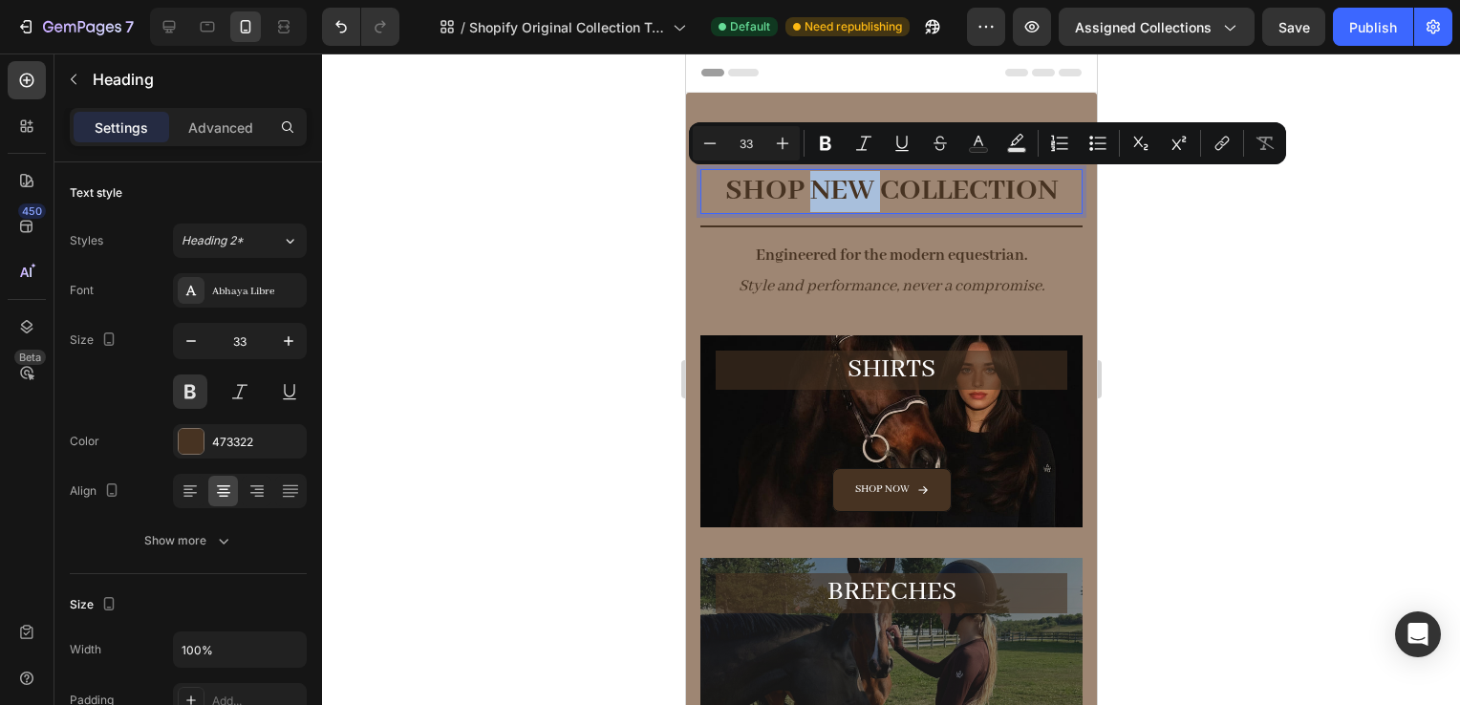
click at [838, 169] on h2 "SHOP NEW COLLECTION" at bounding box center [891, 191] width 382 height 45
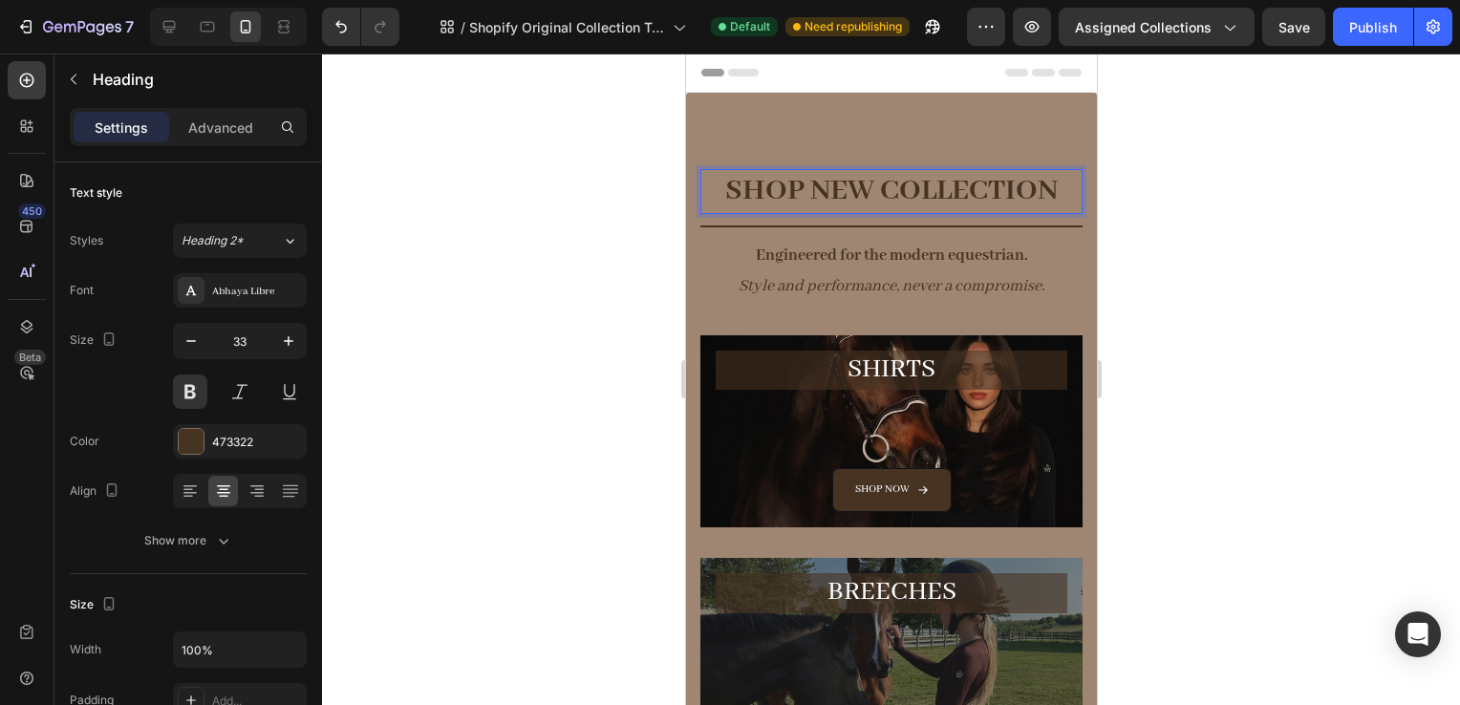
click at [834, 183] on p "SHOP NEW COLLECTION" at bounding box center [890, 191] width 378 height 41
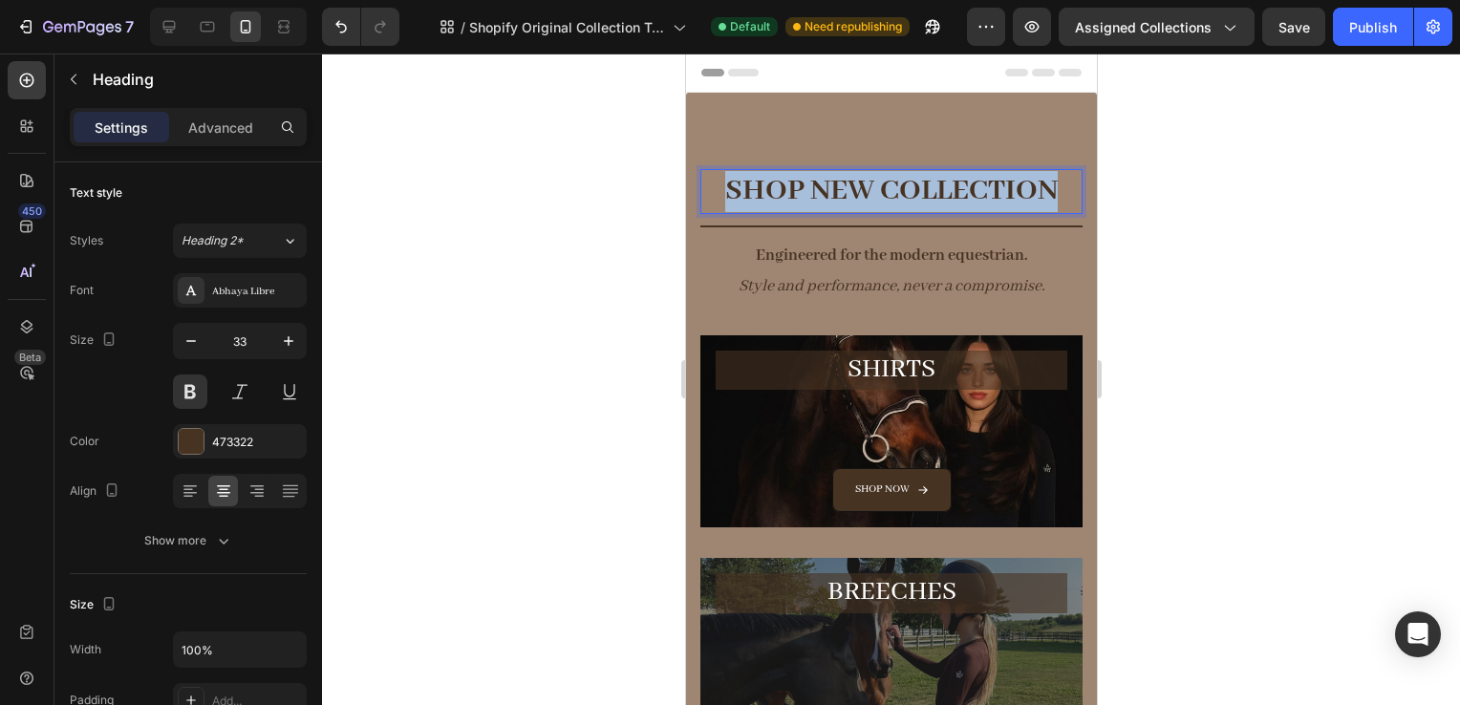
click at [834, 183] on p "SHOP NEW COLLECTION" at bounding box center [890, 191] width 378 height 41
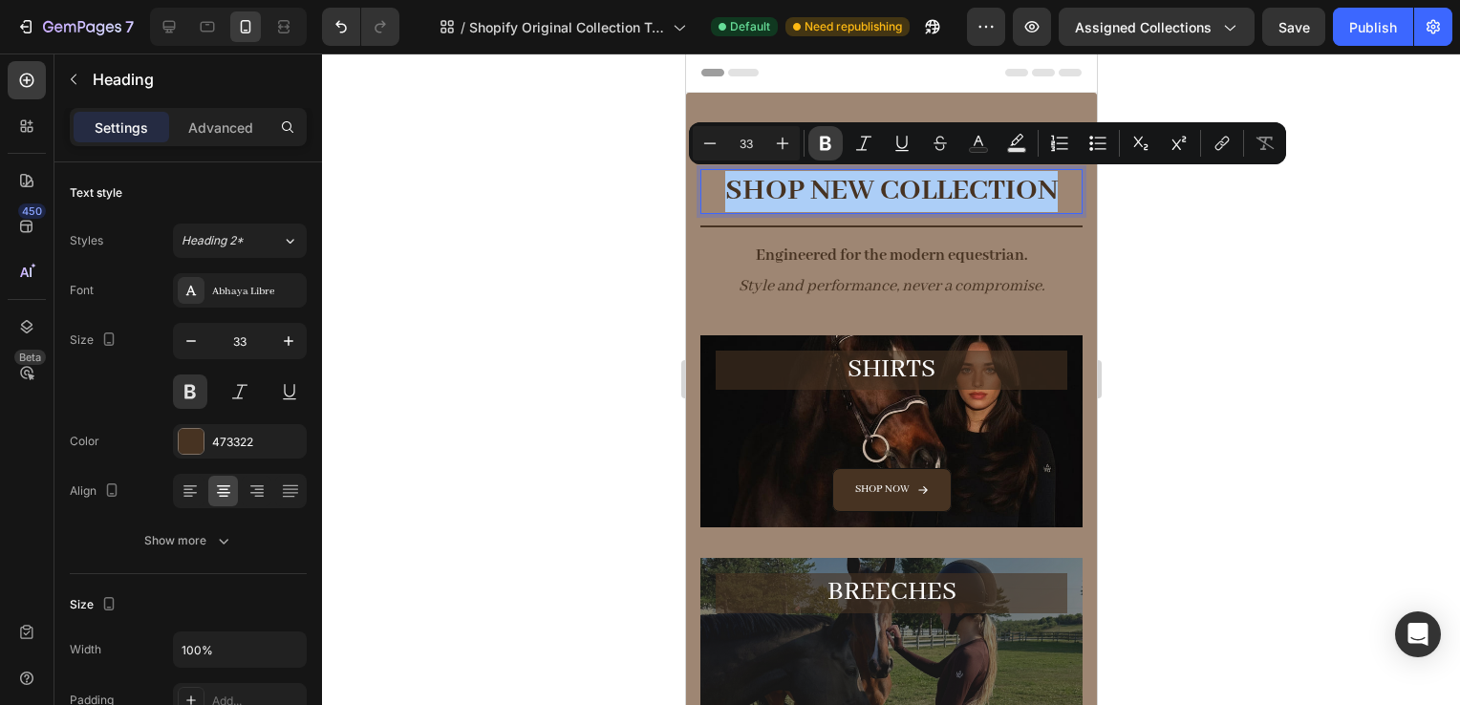
click at [816, 148] on icon "Editor contextual toolbar" at bounding box center [825, 143] width 19 height 19
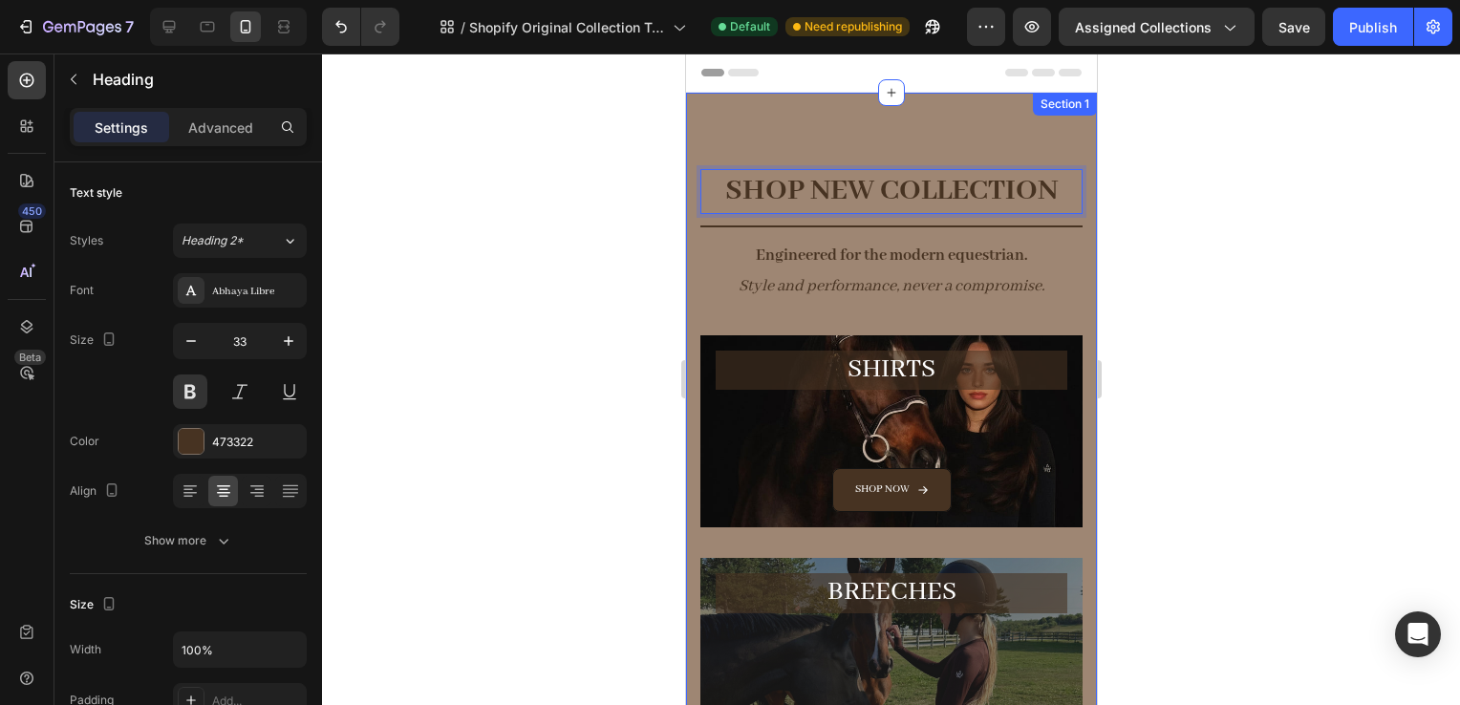
drag, startPoint x: 1175, startPoint y: 209, endPoint x: 365, endPoint y: 113, distance: 816.1
click at [1175, 209] on div at bounding box center [891, 380] width 1138 height 652
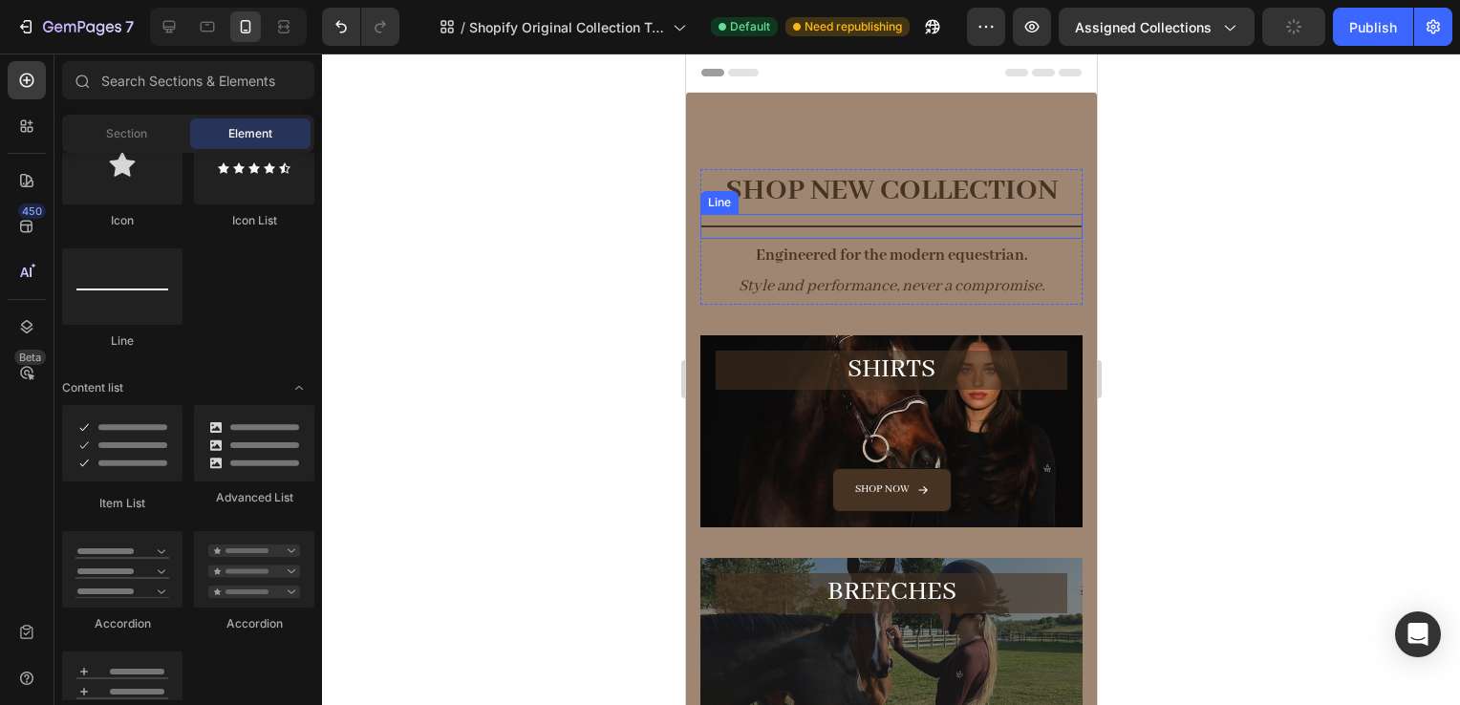
click at [960, 221] on div "Title Line" at bounding box center [891, 226] width 382 height 25
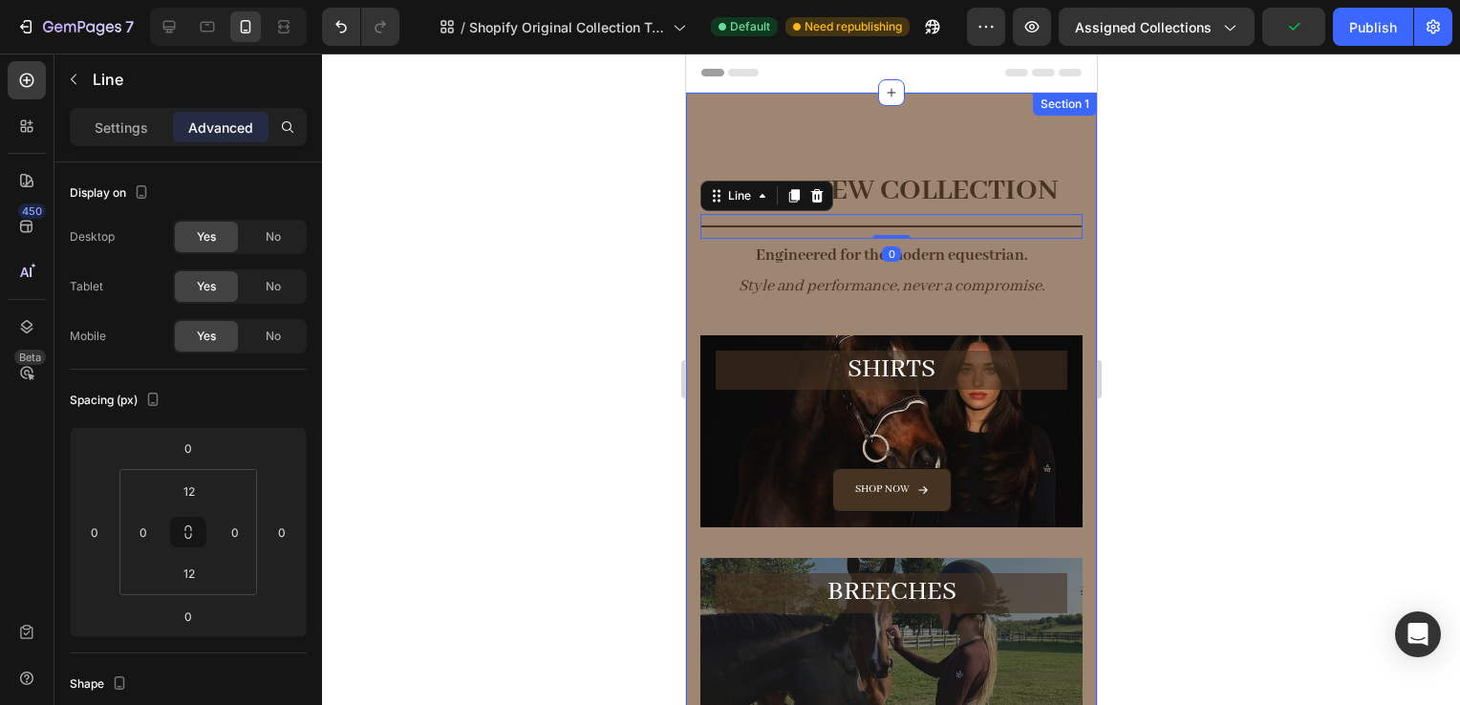
click at [1179, 300] on div at bounding box center [891, 380] width 1138 height 652
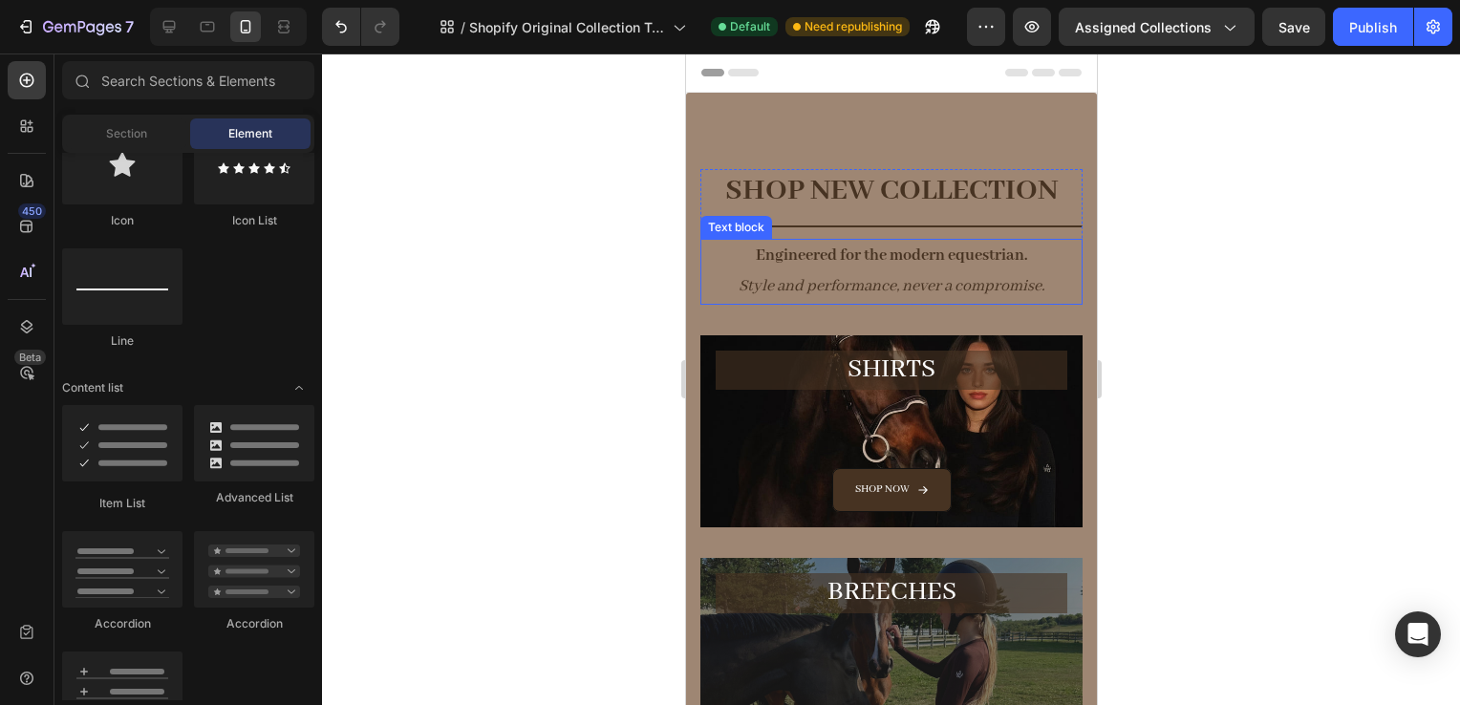
click at [946, 277] on icon "Style and performance, never a compromise." at bounding box center [891, 286] width 307 height 20
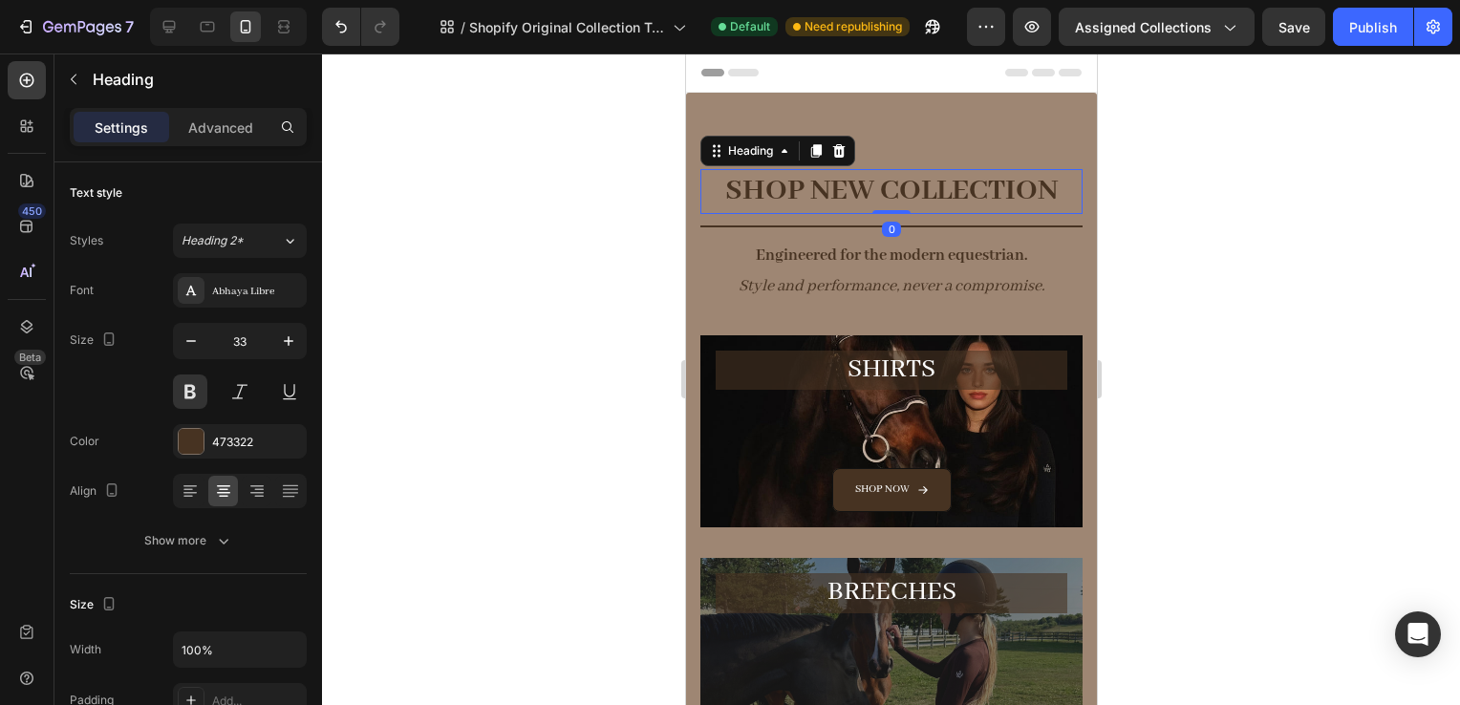
click at [1018, 197] on strong "SHOP NEW COLLECTION" at bounding box center [890, 190] width 333 height 37
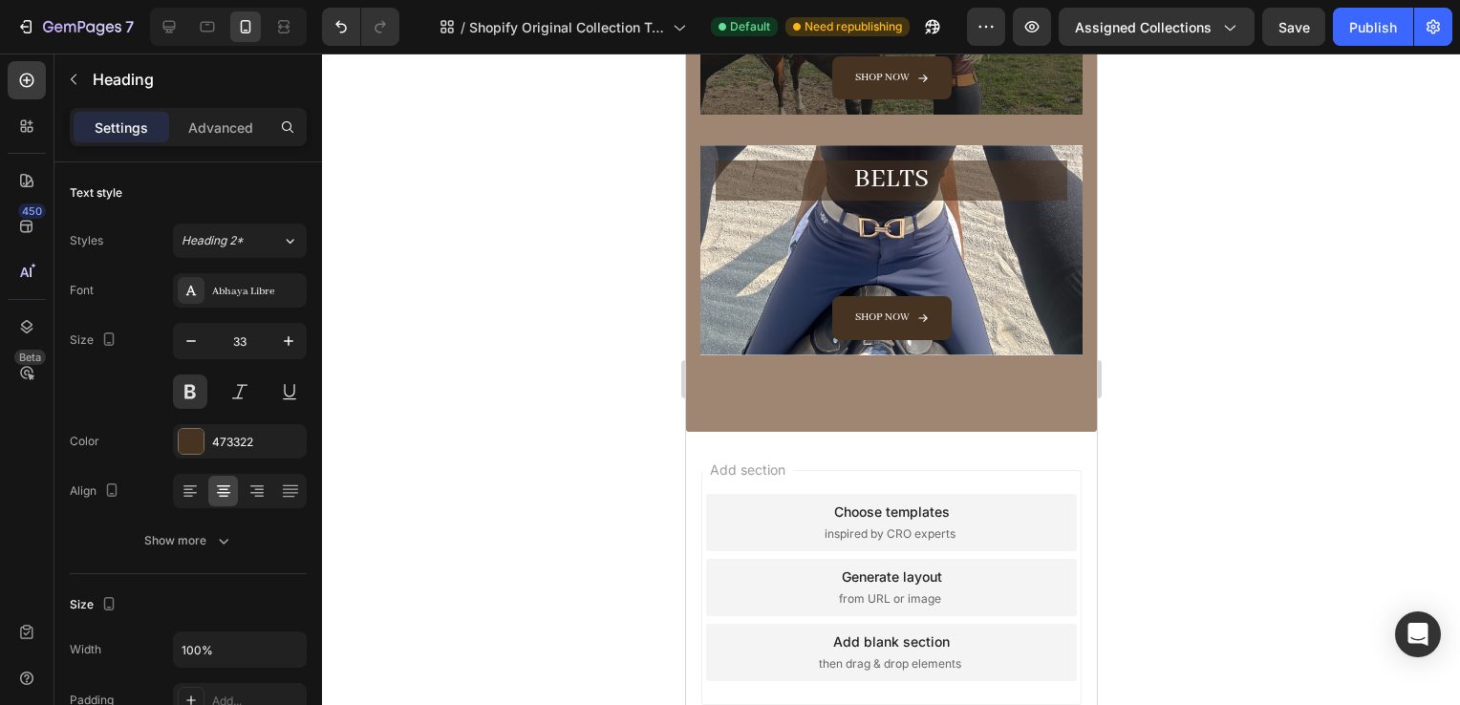
scroll to position [0, 0]
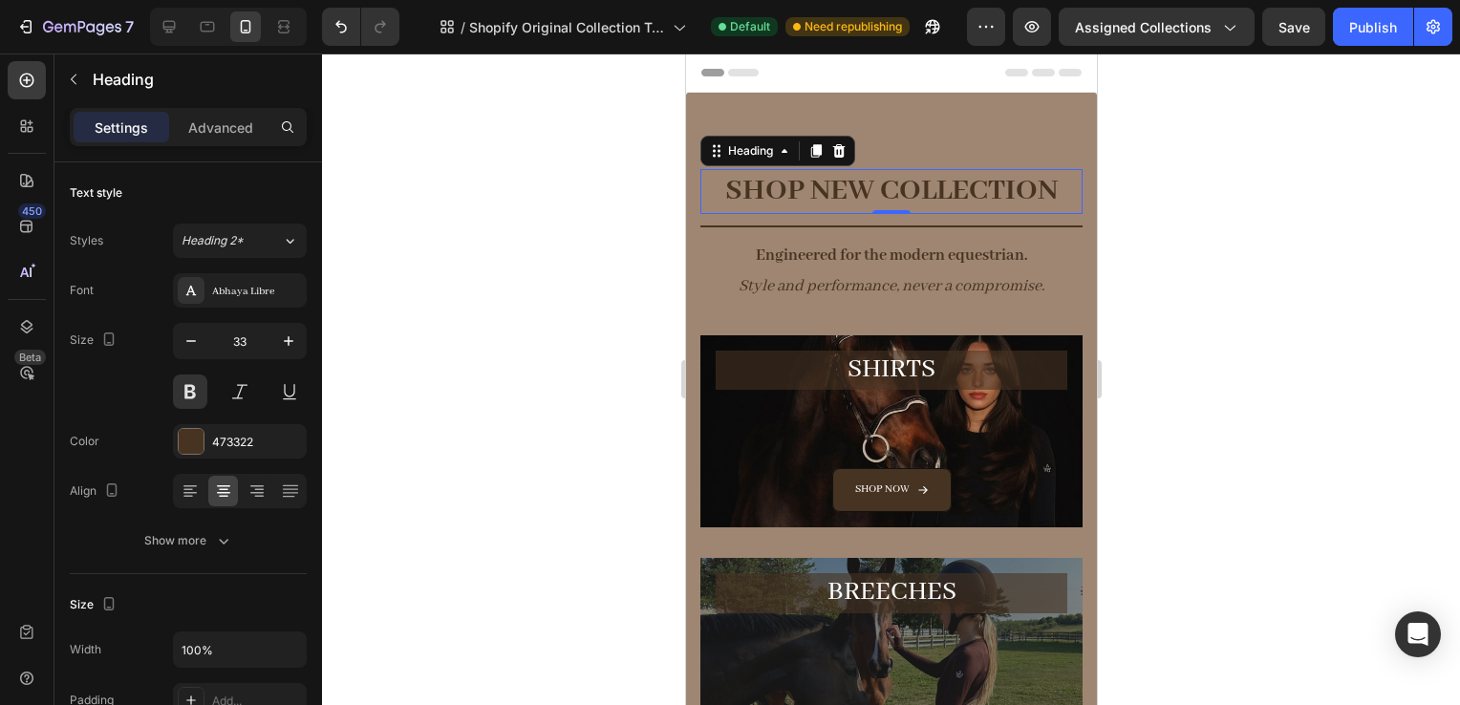
click at [1383, 27] on div "7 / Shopify Original Collection Template Default Need republishing Preview Assi…" at bounding box center [730, 27] width 1460 height 54
click at [1296, 137] on div at bounding box center [891, 380] width 1138 height 652
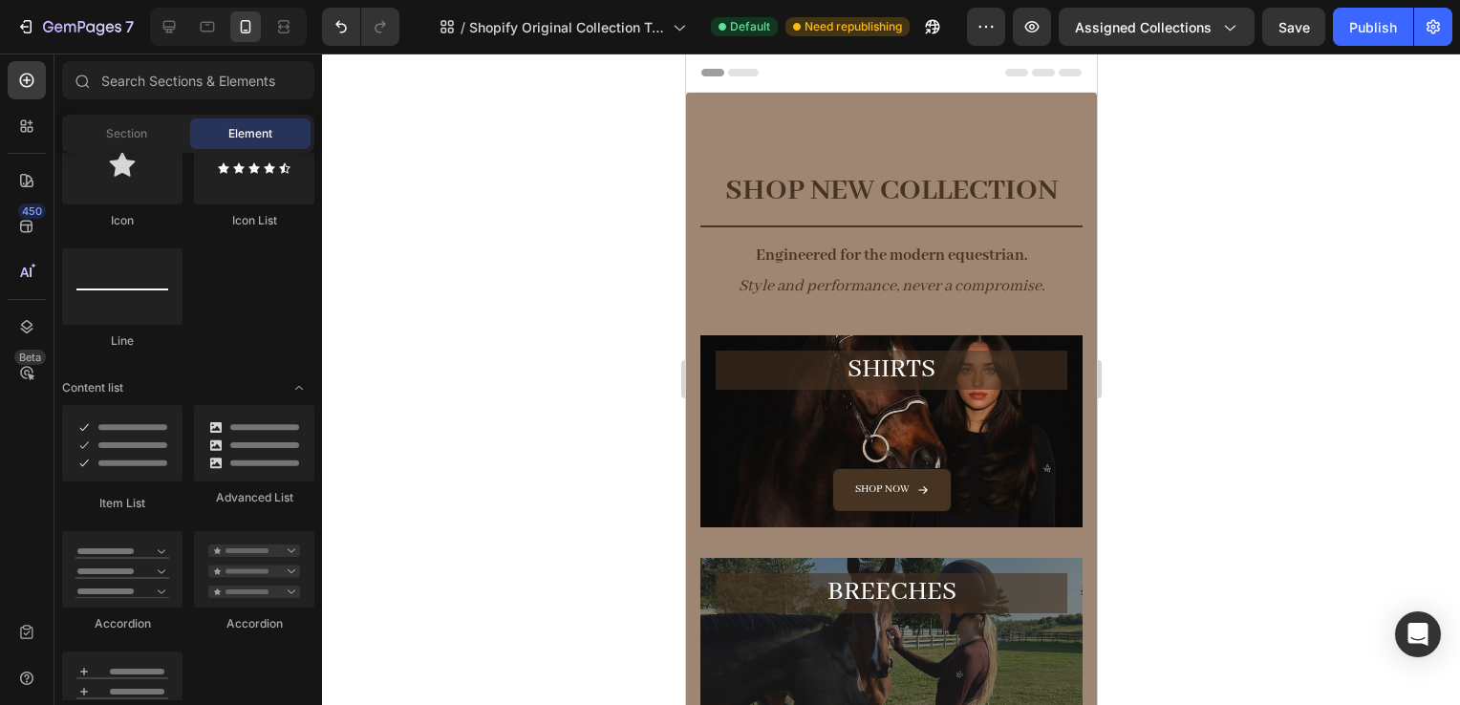
click at [1362, 32] on div "7 / Shopify Original Collection Template Default Need republishing Preview Assi…" at bounding box center [730, 27] width 1460 height 54
click at [1158, 32] on div "7 / Shopify Original Collection Template Default Need republishing Preview Assi…" at bounding box center [730, 27] width 1460 height 54
click at [1252, 29] on div "7 / Shopify Original Collection Template Default Need republishing Preview Assi…" at bounding box center [730, 27] width 1460 height 54
click at [1300, 35] on div "7 / Shopify Original Collection Template Default Need republishing Preview Assi…" at bounding box center [730, 27] width 1460 height 54
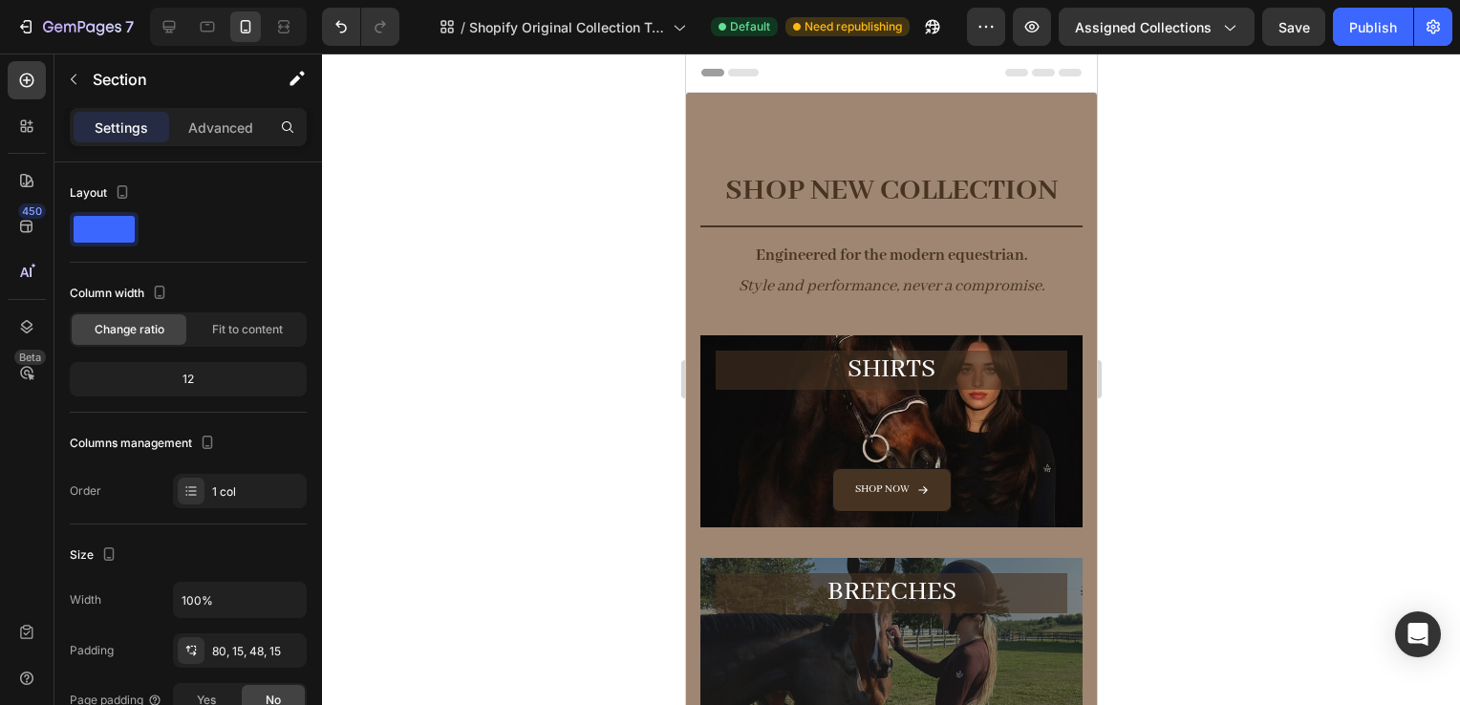
click at [1071, 536] on div "⁠⁠⁠⁠⁠⁠⁠ SHOP NEW COLLECTION Heading Title Line Engineered for the modern equest…" at bounding box center [890, 589] width 411 height 992
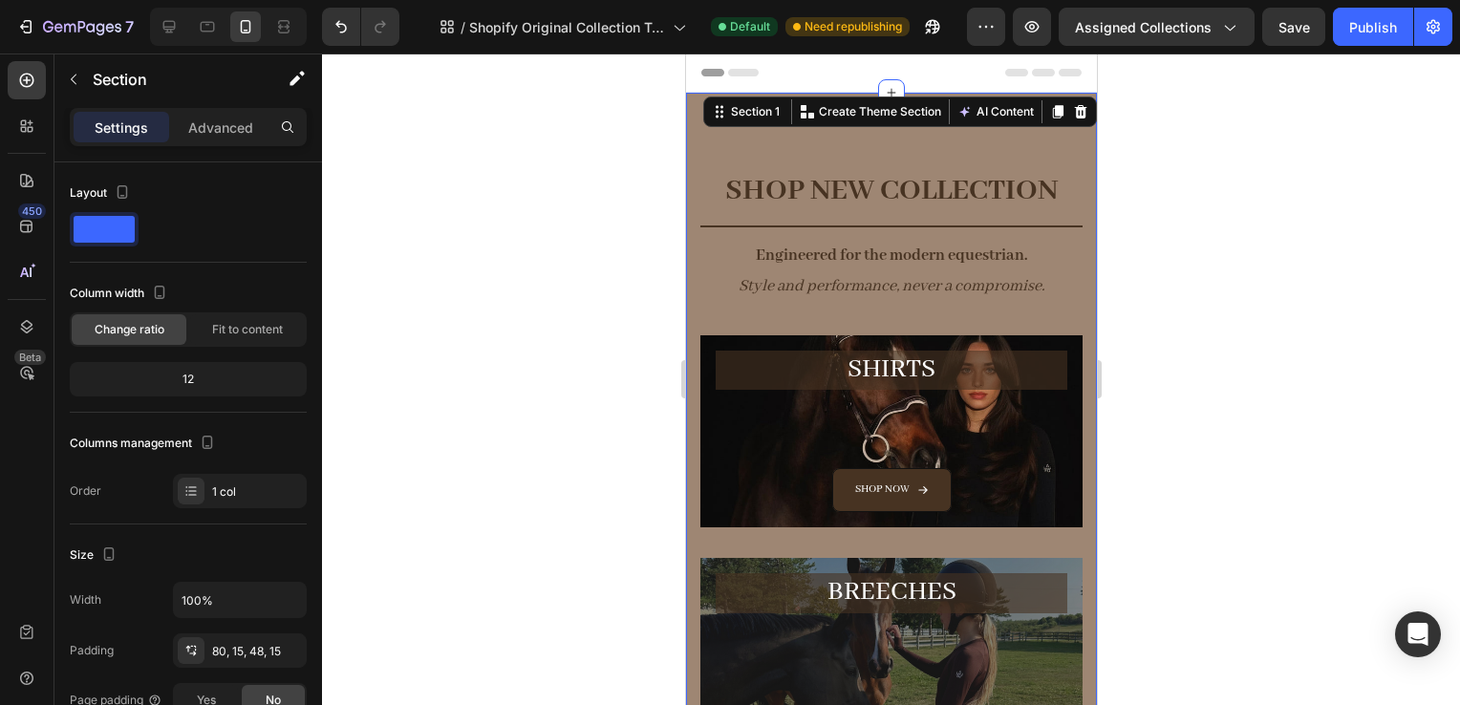
click at [1349, 367] on div at bounding box center [891, 380] width 1138 height 652
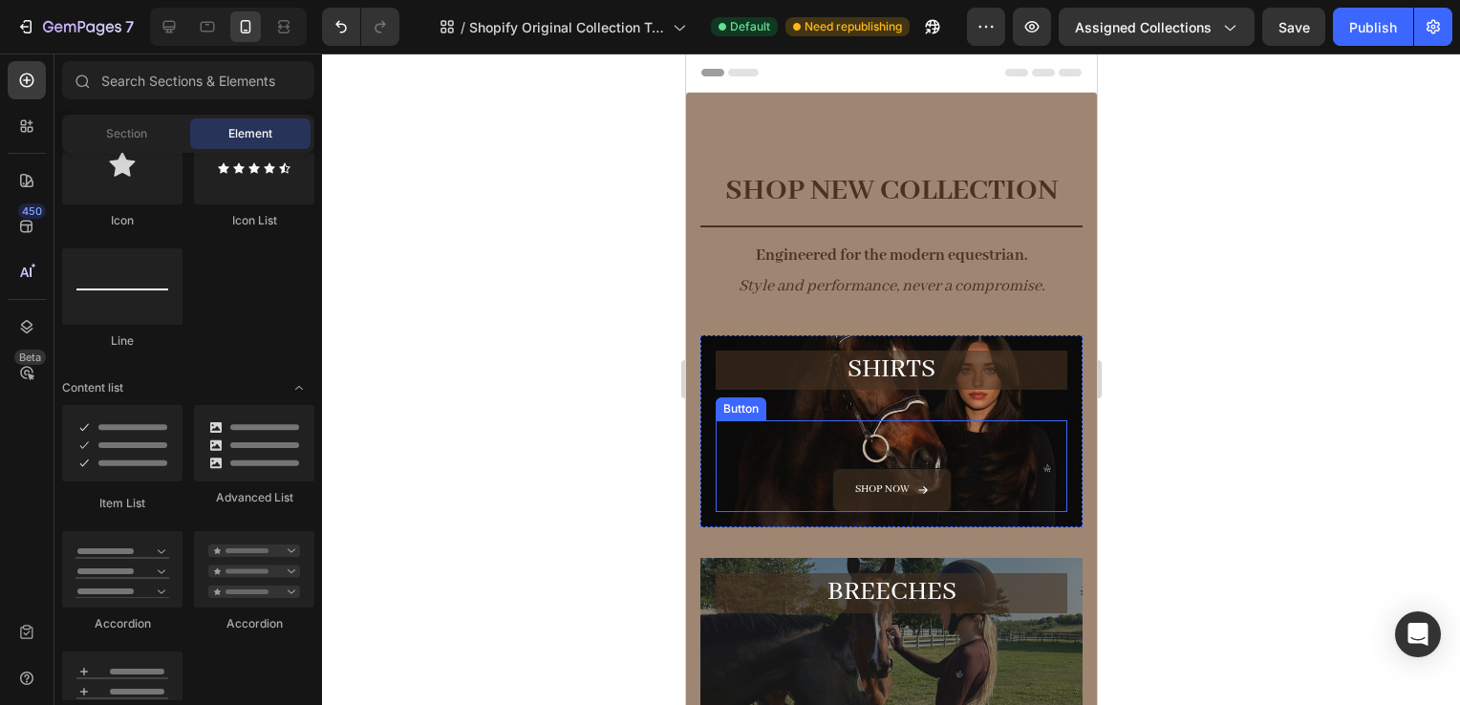
click at [916, 499] on span "<p>Shop now</p>" at bounding box center [921, 490] width 11 height 21
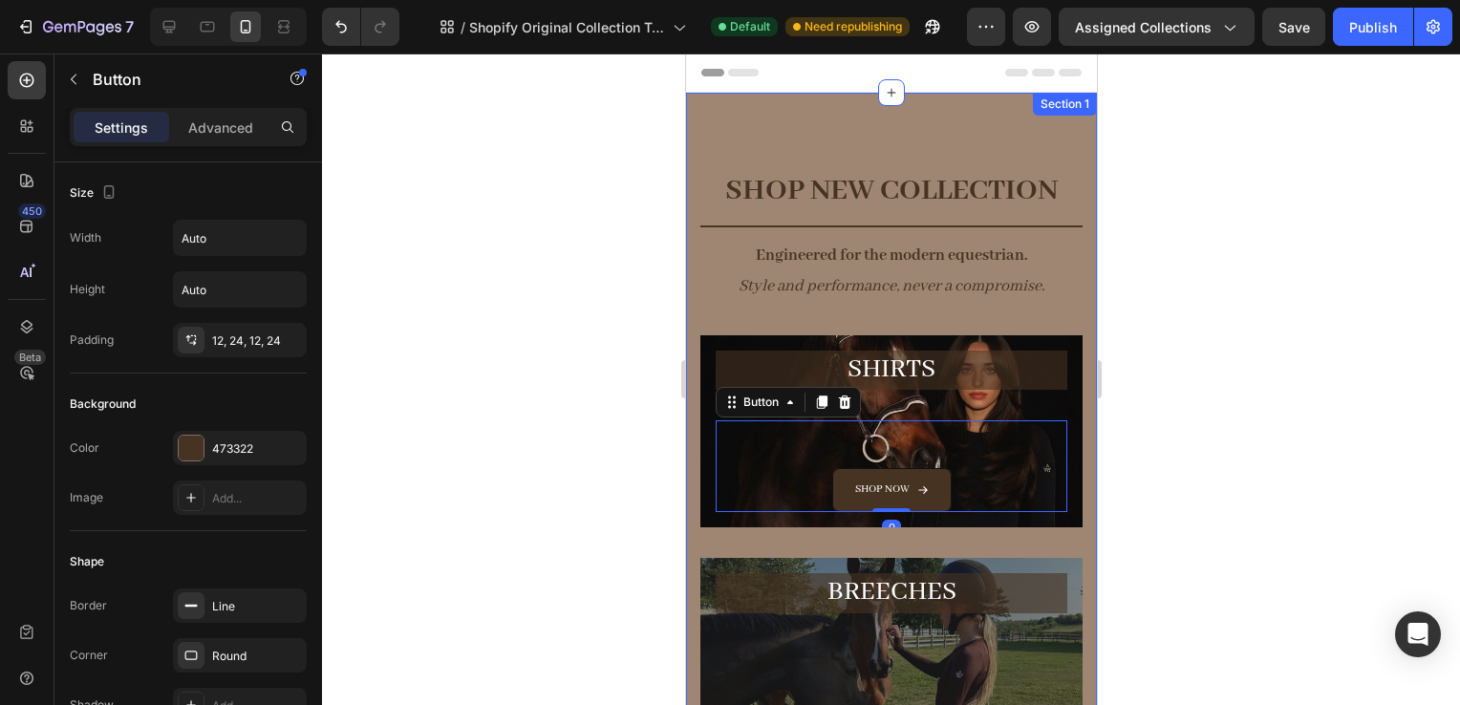
click at [1199, 403] on div at bounding box center [891, 380] width 1138 height 652
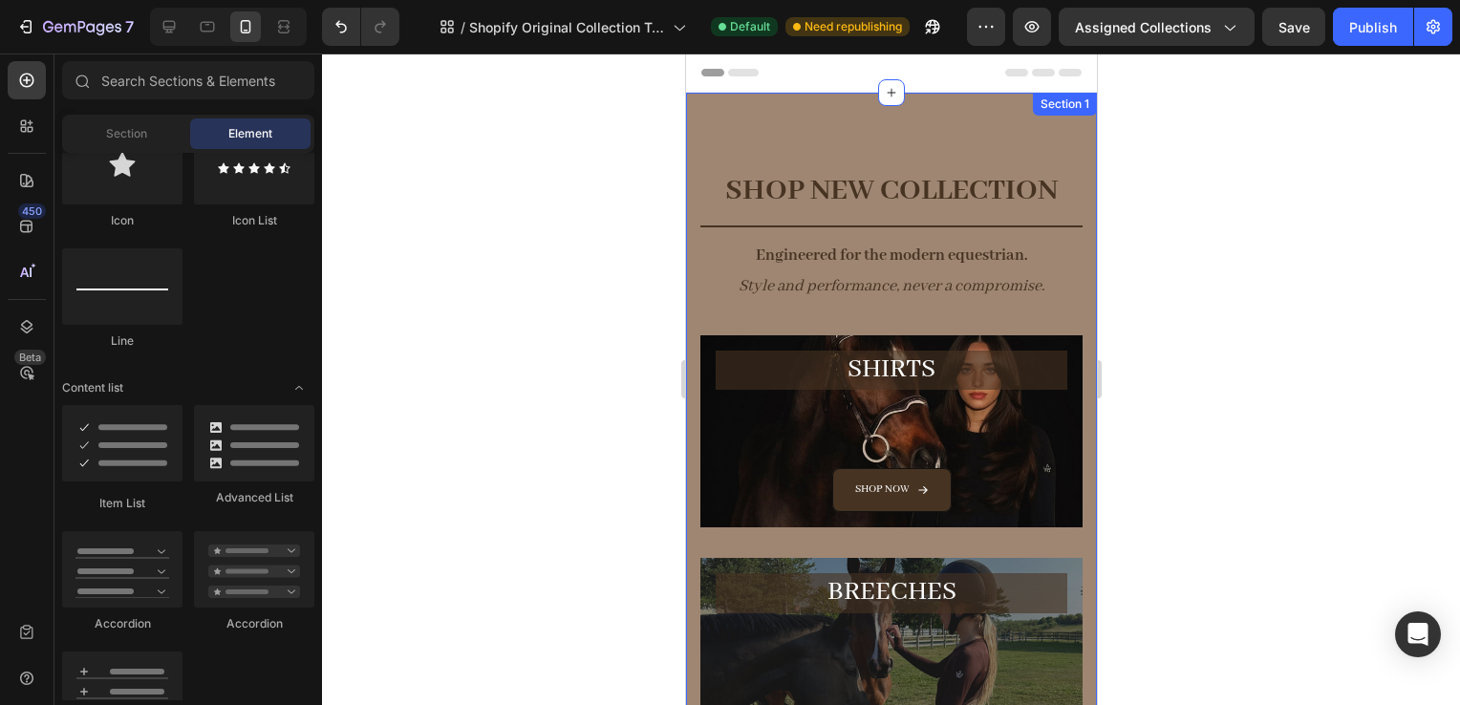
click at [1411, 33] on div "7 / Shopify Original Collection Template Default Need republishing Preview Assi…" at bounding box center [730, 27] width 1460 height 54
click at [1388, 26] on div "7 / Shopify Original Collection Template Default Need republishing Preview Assi…" at bounding box center [730, 27] width 1460 height 54
click at [1361, 15] on div "7 / Shopify Original Collection Template Default Need republishing Preview Assi…" at bounding box center [730, 27] width 1460 height 54
click at [1431, 21] on div "7 / Shopify Original Collection Template Default Need republishing Preview Assi…" at bounding box center [730, 27] width 1460 height 54
click at [994, 26] on div "7 / Shopify Original Collection Template Default Need republishing Preview Assi…" at bounding box center [730, 27] width 1460 height 54
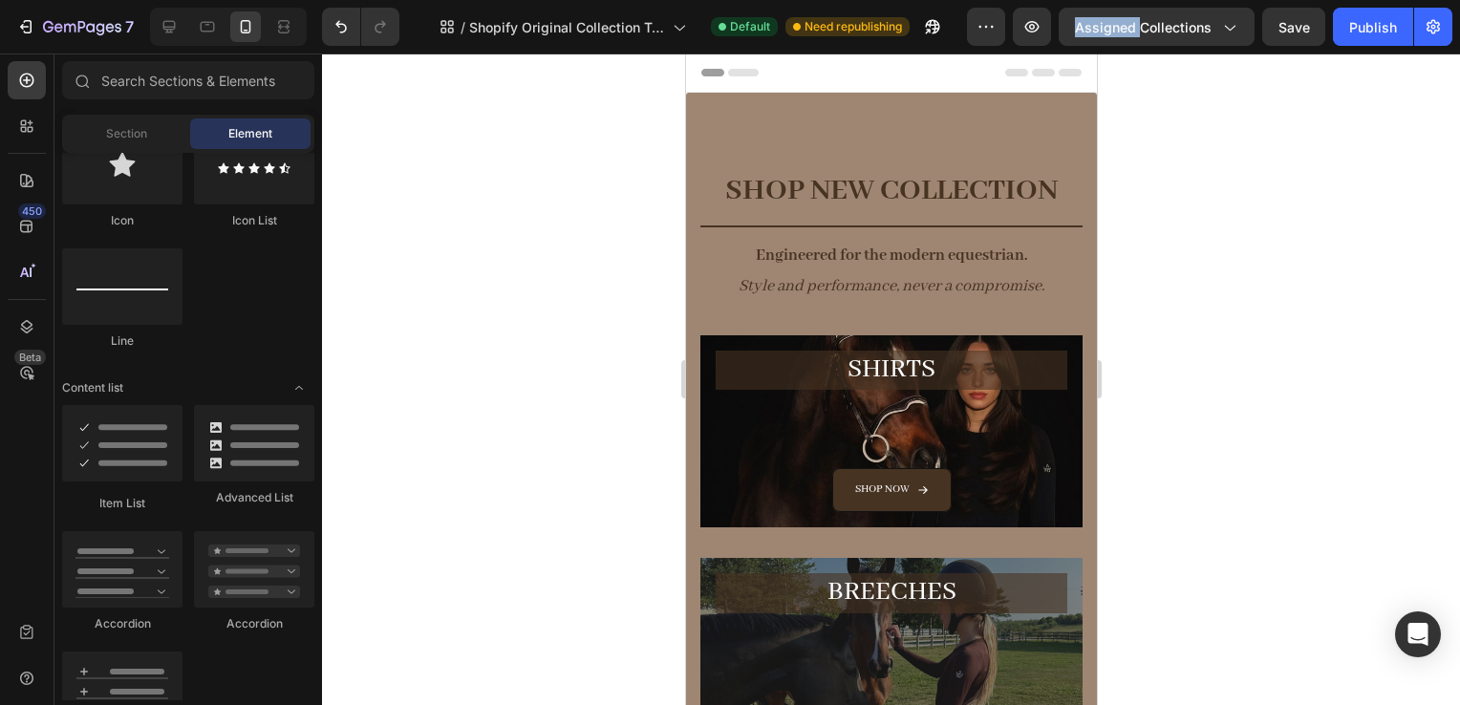
click at [994, 26] on div "7 / Shopify Original Collection Template Default Need republishing Preview Assi…" at bounding box center [730, 27] width 1460 height 54
click at [1232, 32] on div "7 / Shopify Original Collection Template Default Need republishing Preview Assi…" at bounding box center [730, 27] width 1460 height 54
click at [1356, 40] on div "7 / Shopify Original Collection Template Default Need republishing Preview Assi…" at bounding box center [730, 27] width 1460 height 54
click at [1195, 13] on div "7 / Shopify Original Collection Template Default Need republishing Preview Assi…" at bounding box center [730, 27] width 1460 height 54
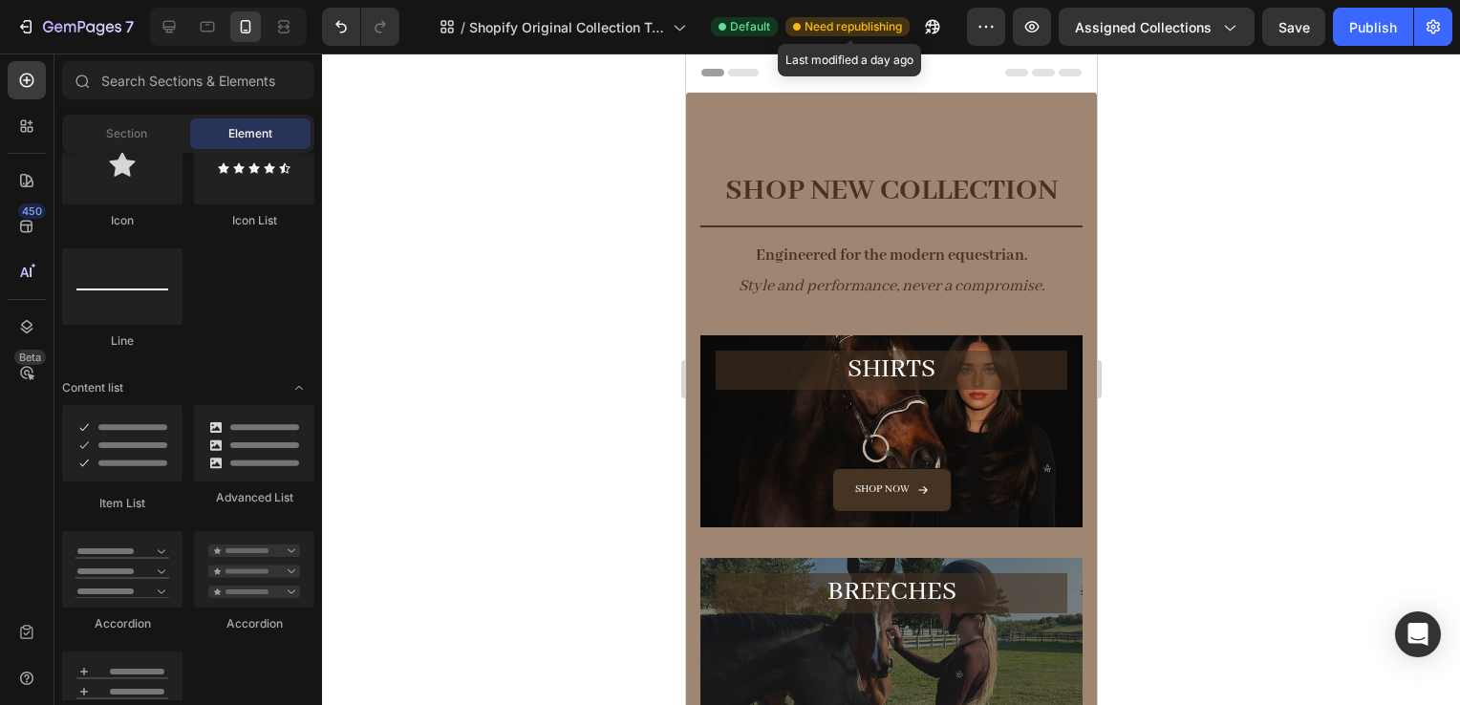
click at [815, 28] on span "Need republishing" at bounding box center [853, 26] width 97 height 17
click at [931, 25] on icon "button" at bounding box center [932, 26] width 19 height 19
click at [1385, 25] on div "7 / Shopify Original Collection Template Default Need republishing Preview Assi…" at bounding box center [730, 27] width 1460 height 54
drag, startPoint x: 1385, startPoint y: 25, endPoint x: 1240, endPoint y: 22, distance: 144.3
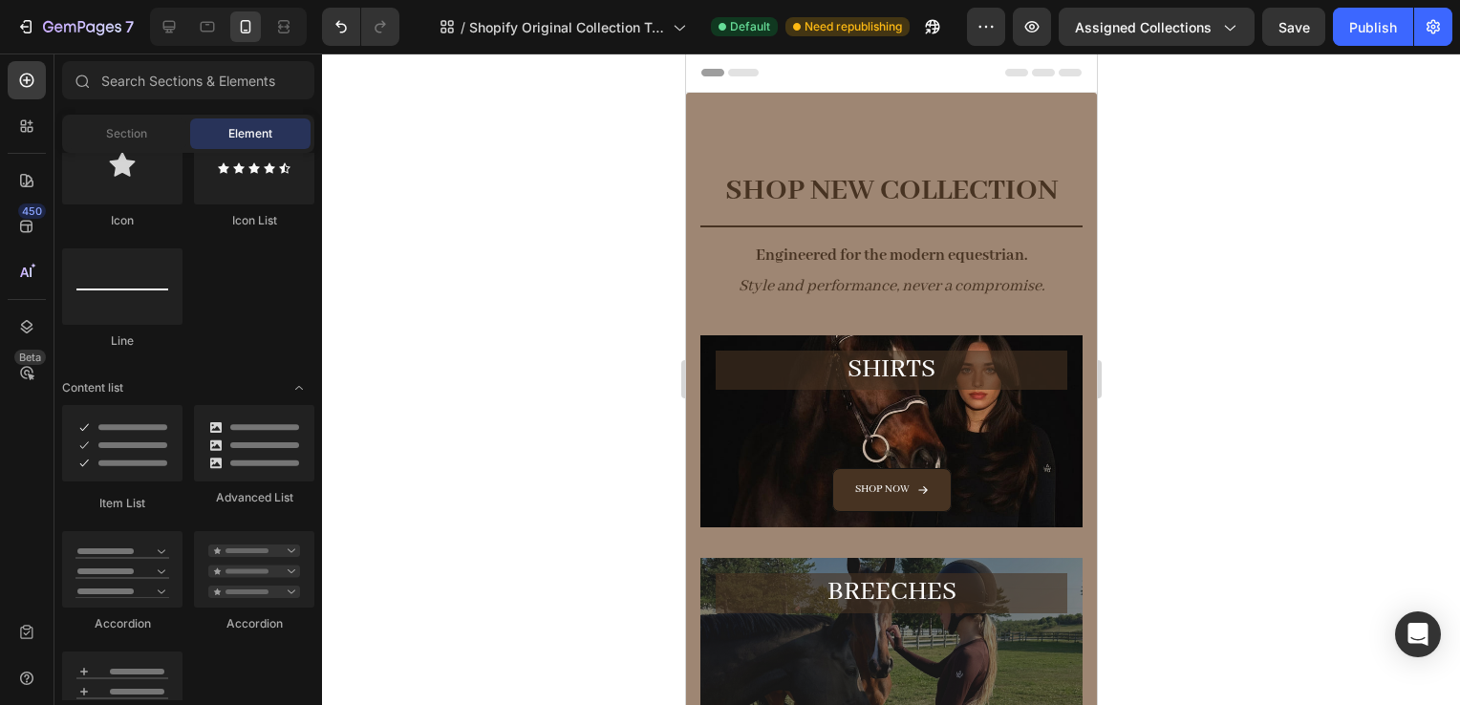
click at [1240, 22] on div "7 / Shopify Original Collection Template Default Need republishing Preview Assi…" at bounding box center [730, 27] width 1460 height 54
click at [1240, 32] on div "7 / Shopify Original Collection Template Default Need republishing Preview Assi…" at bounding box center [730, 27] width 1460 height 54
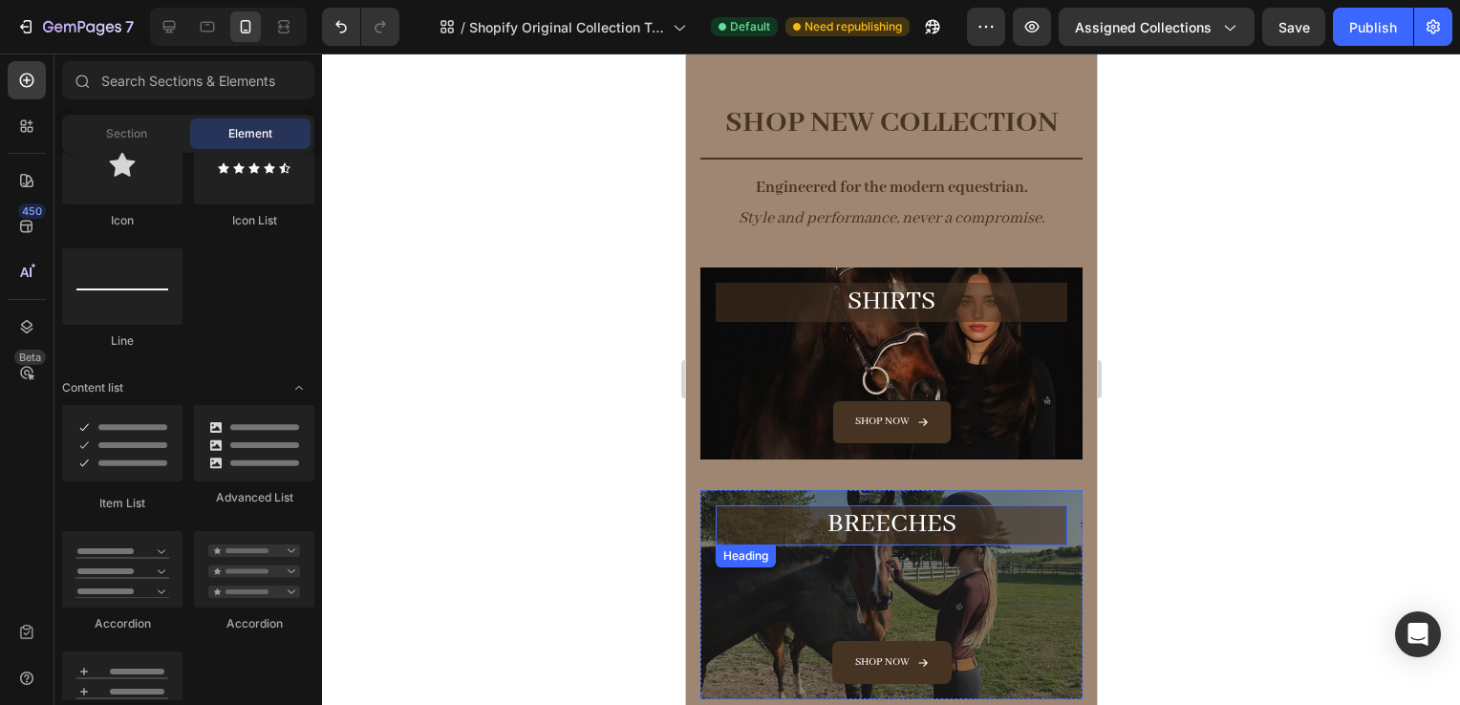
scroll to position [64, 0]
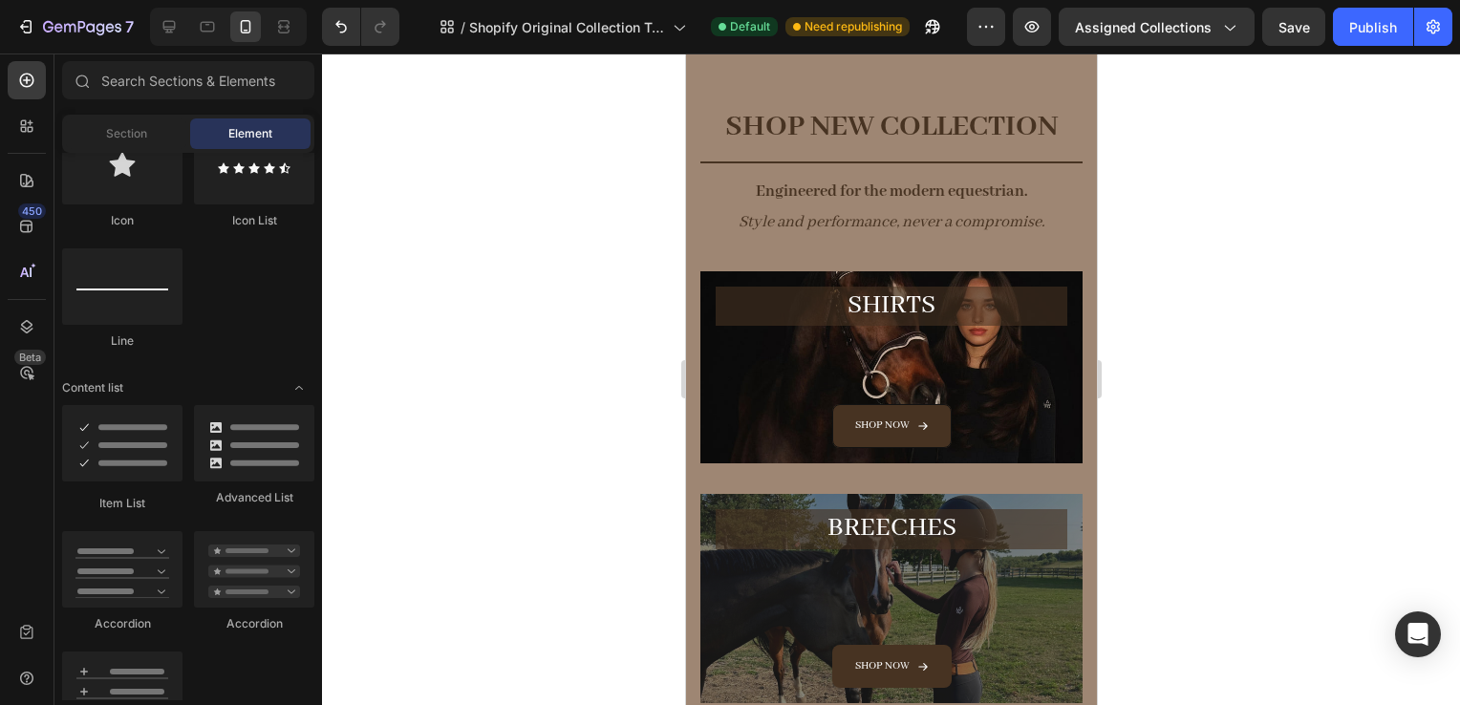
click at [1382, 44] on div "7 / Shopify Original Collection Template Default Need republishing Preview Assi…" at bounding box center [730, 27] width 1460 height 54
click at [1364, 25] on div "7 / Shopify Original Collection Template Default Need republishing Preview Assi…" at bounding box center [730, 27] width 1460 height 54
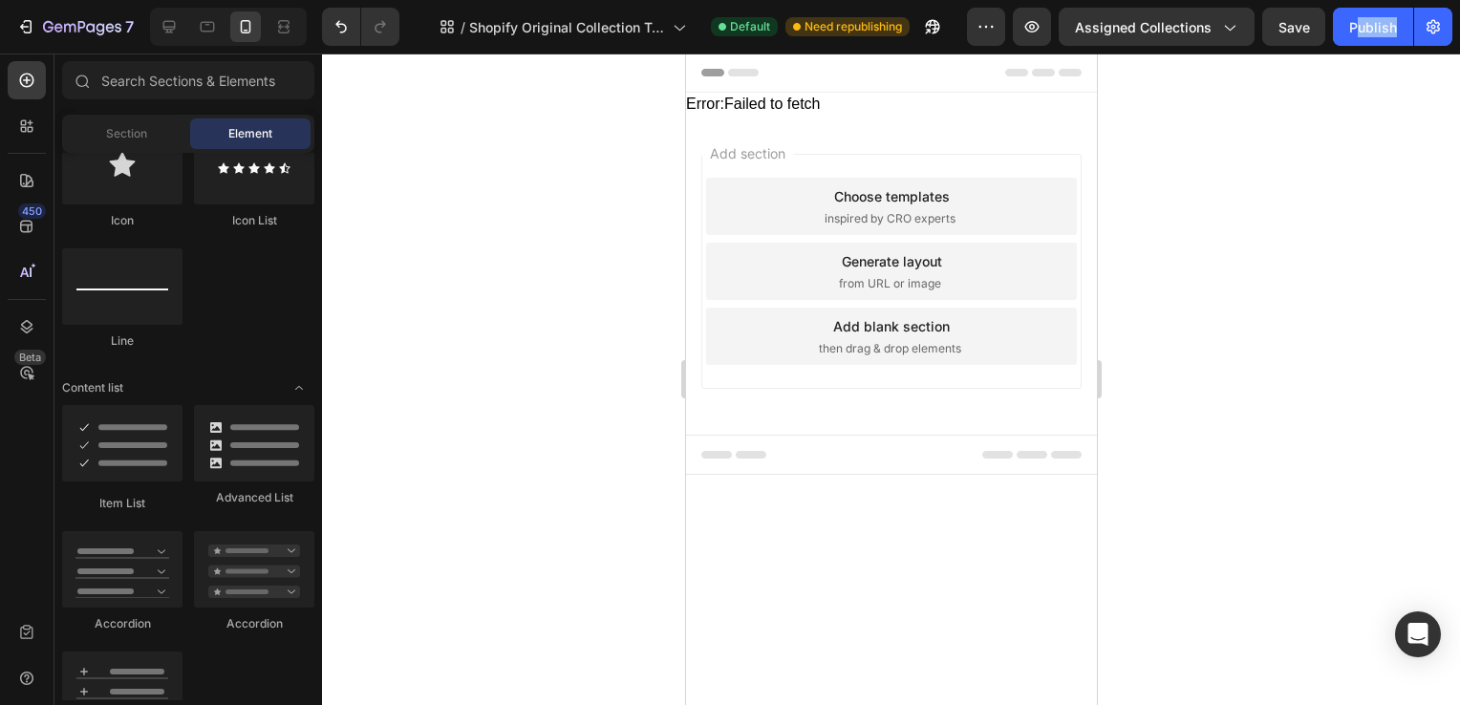
scroll to position [0, 0]
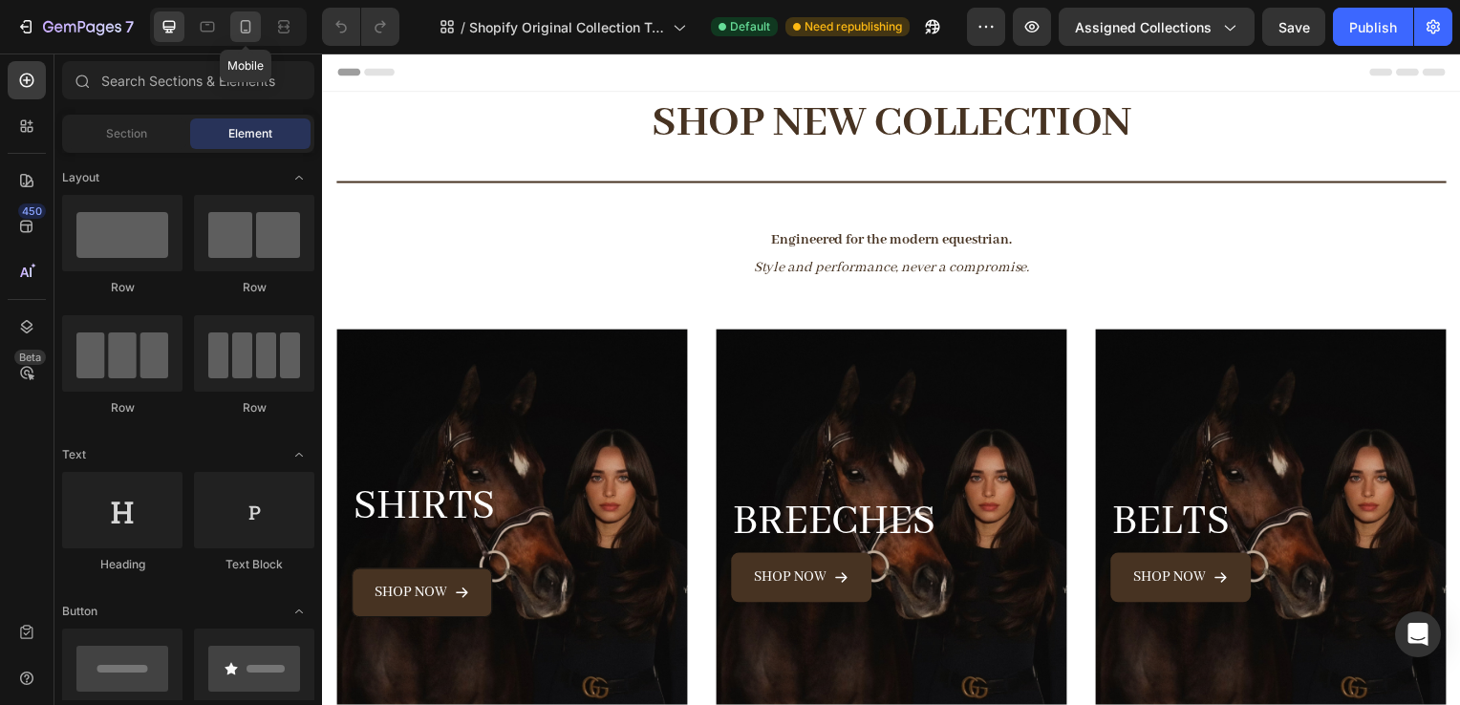
click at [236, 27] on icon at bounding box center [245, 26] width 19 height 19
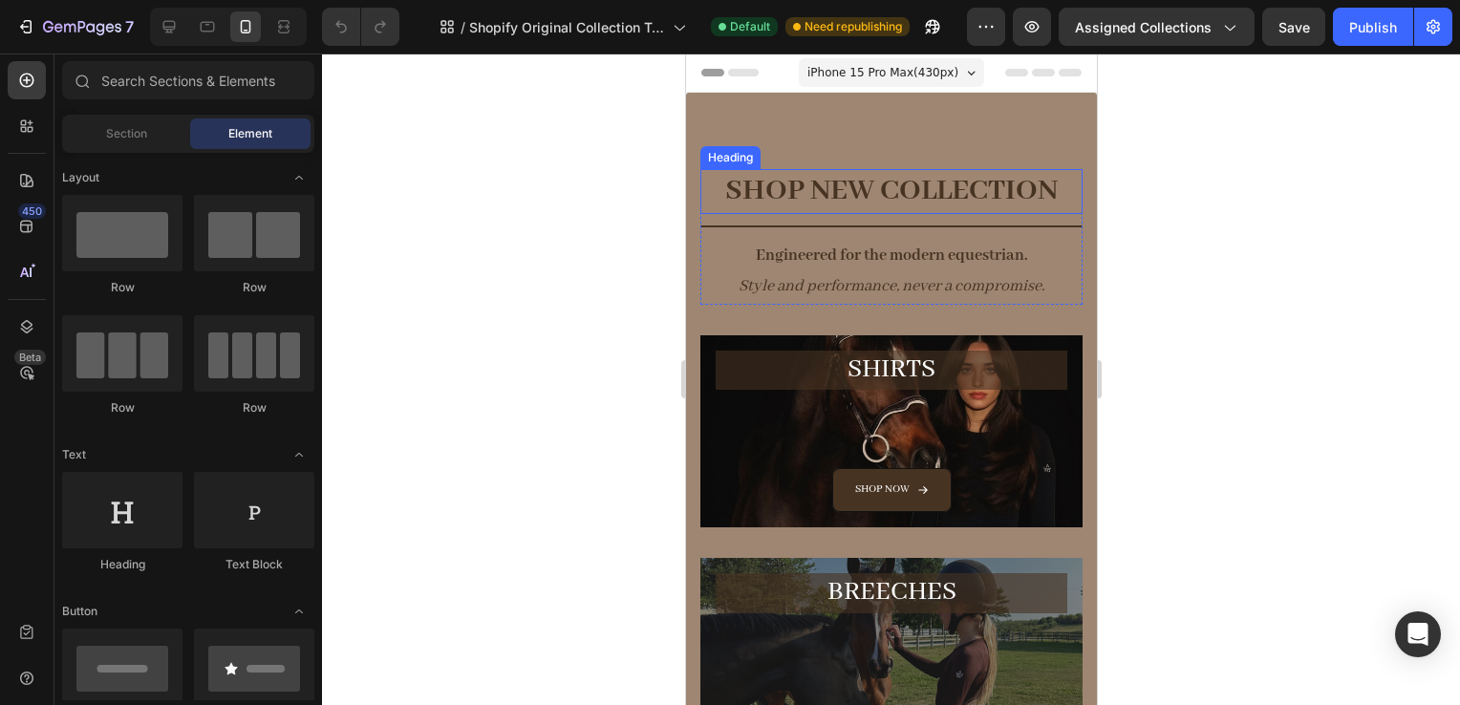
click at [986, 194] on strong "SHOP NEW COLLECTION" at bounding box center [890, 190] width 333 height 37
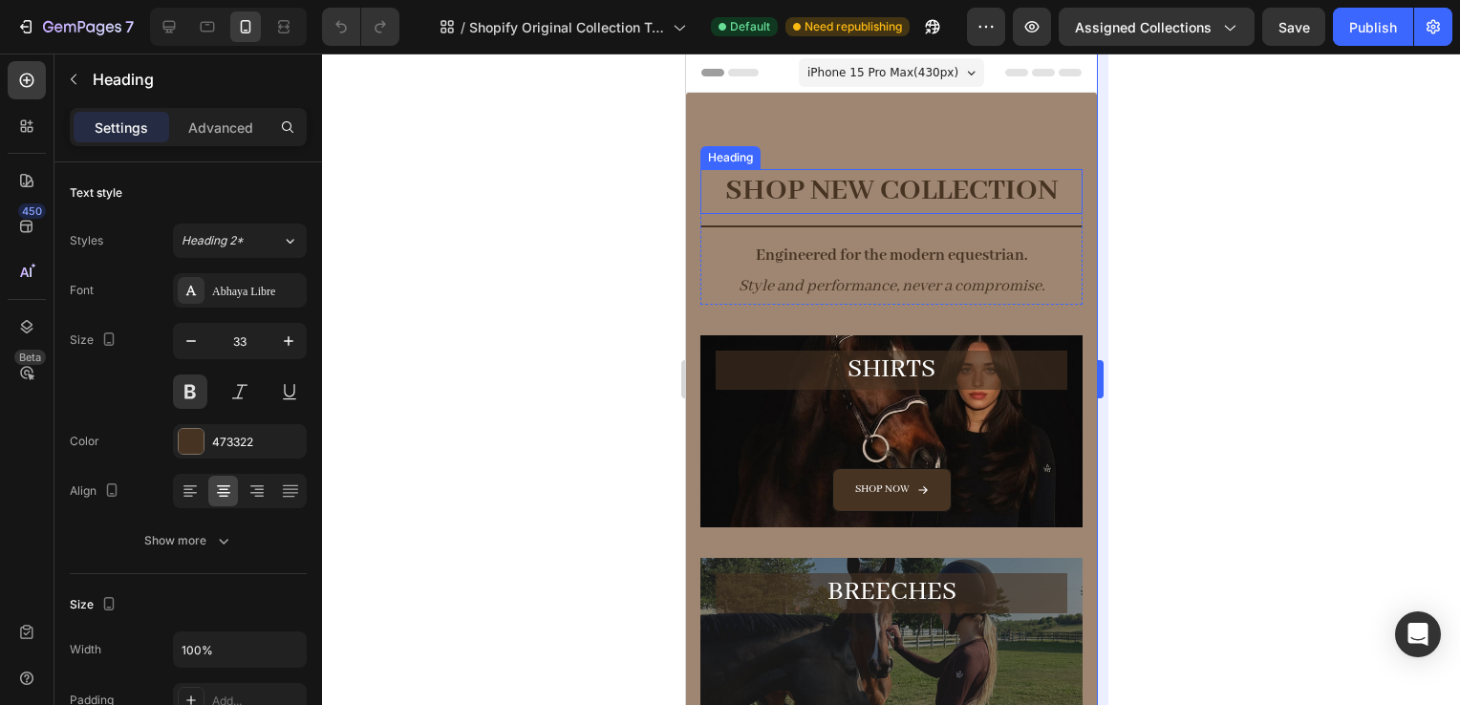
click at [1176, 237] on div at bounding box center [891, 380] width 1138 height 652
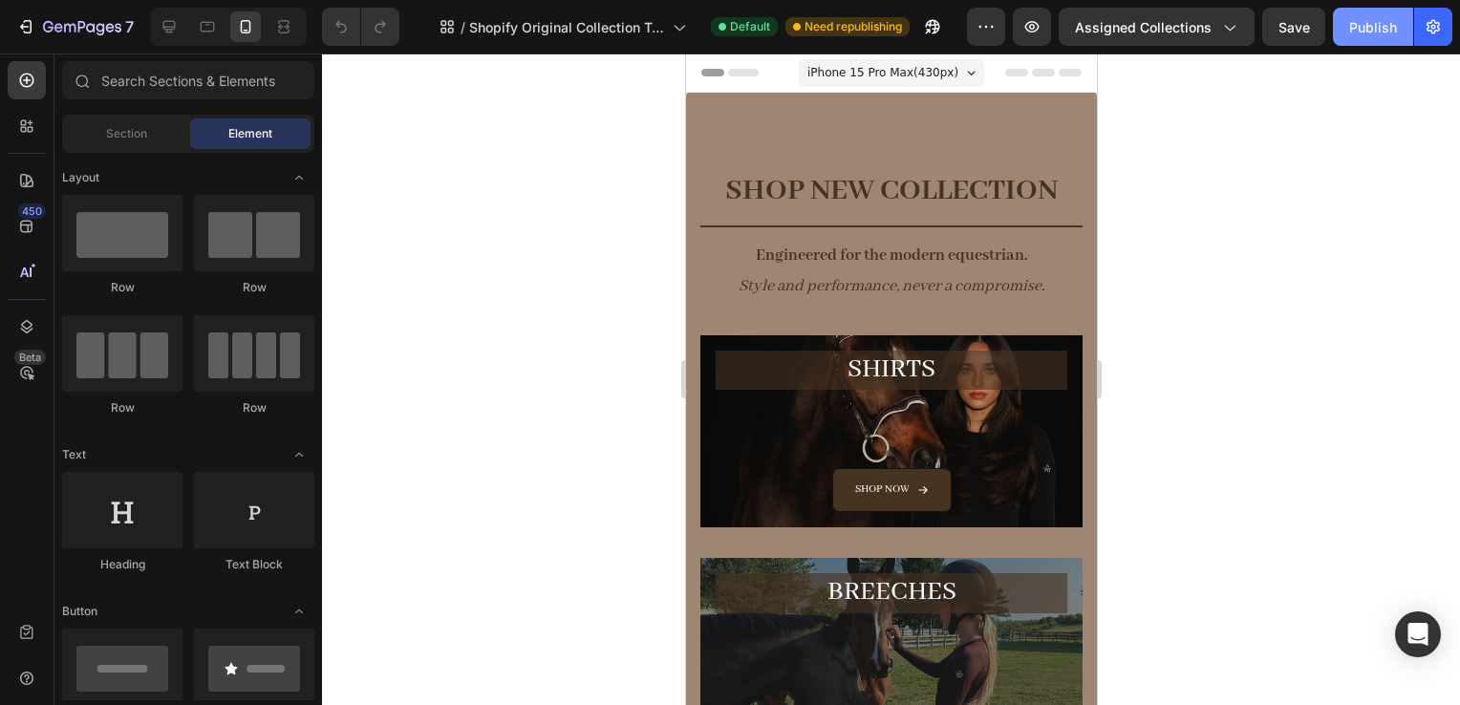
click at [1389, 18] on div "Publish" at bounding box center [1373, 27] width 48 height 20
click at [840, 206] on strong "SHOP NEW COLLECTION" at bounding box center [890, 190] width 333 height 37
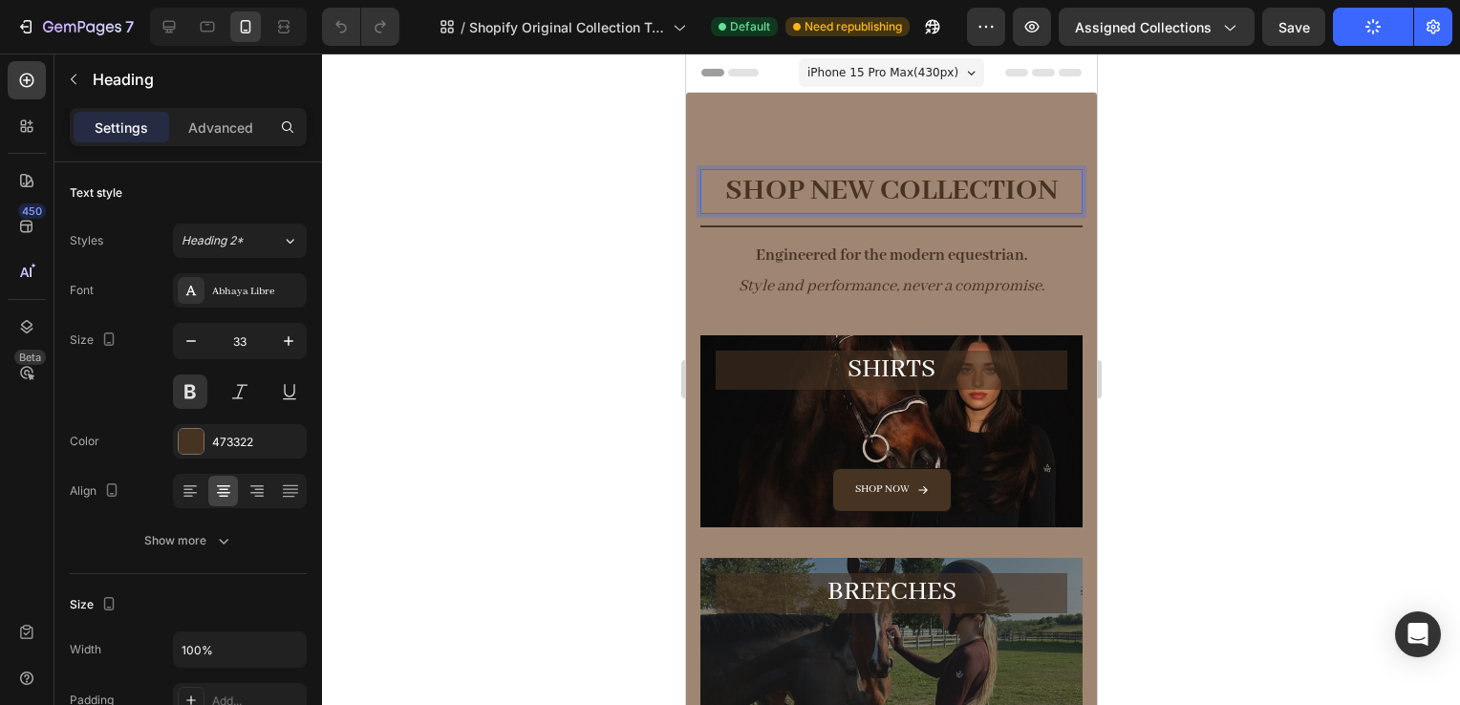
click at [845, 211] on p "SHOP NEW COLLECTION" at bounding box center [890, 191] width 378 height 41
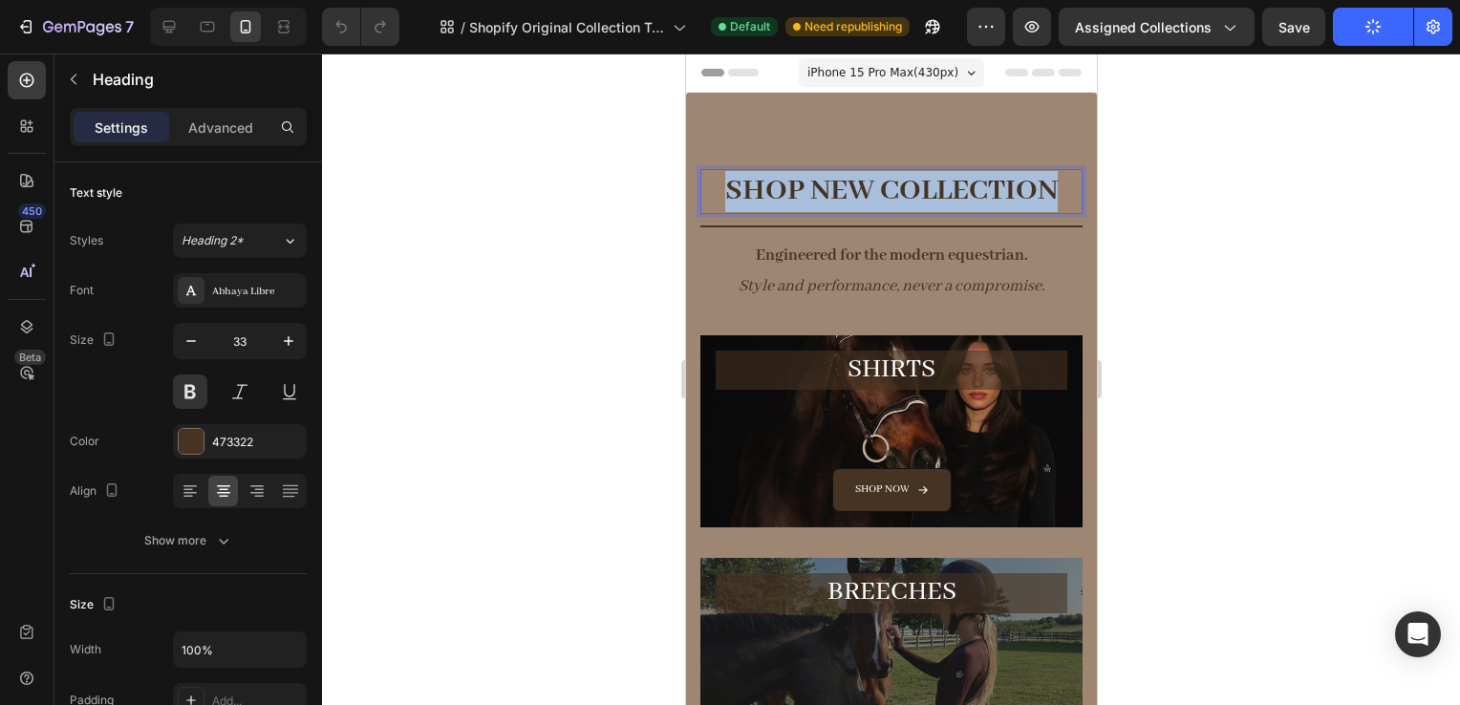
click at [845, 211] on p "SHOP NEW COLLECTION" at bounding box center [890, 191] width 378 height 41
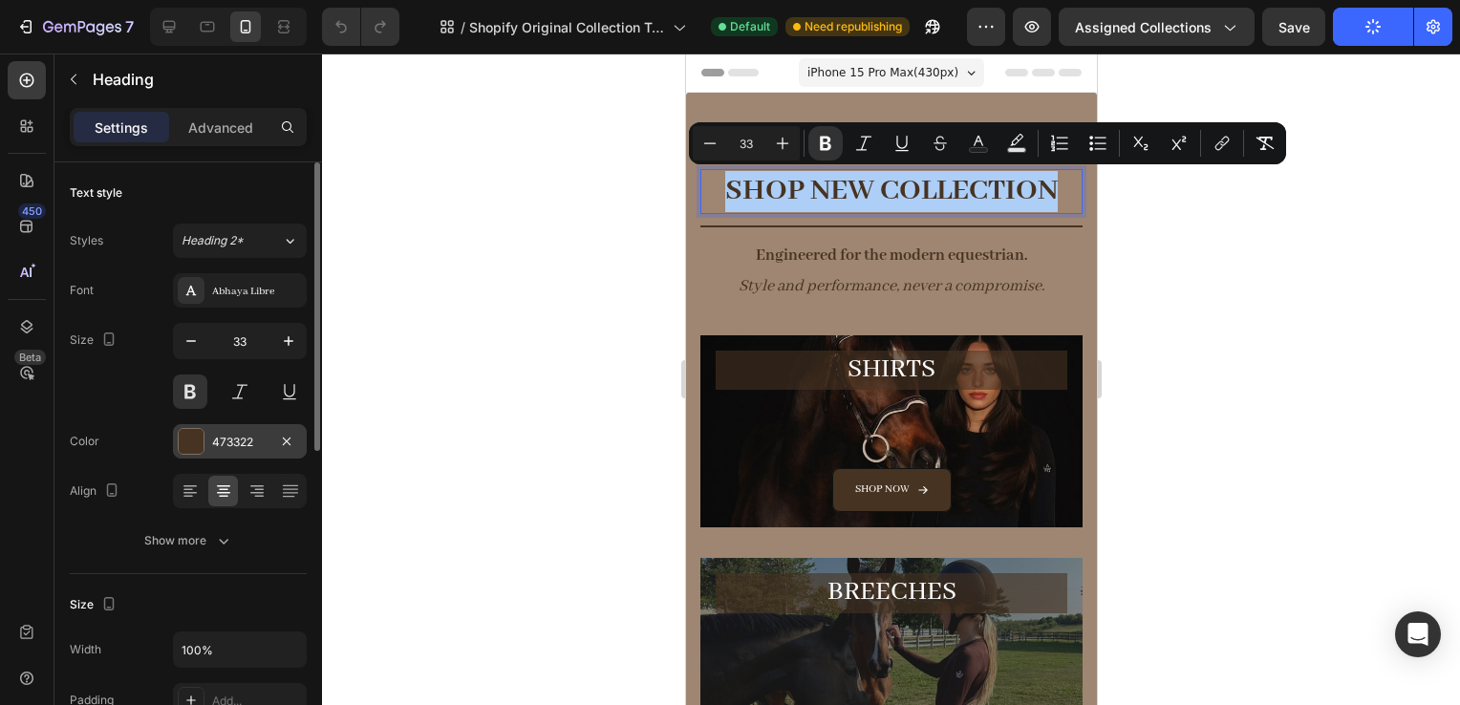
click at [224, 446] on div "473322" at bounding box center [239, 442] width 55 height 17
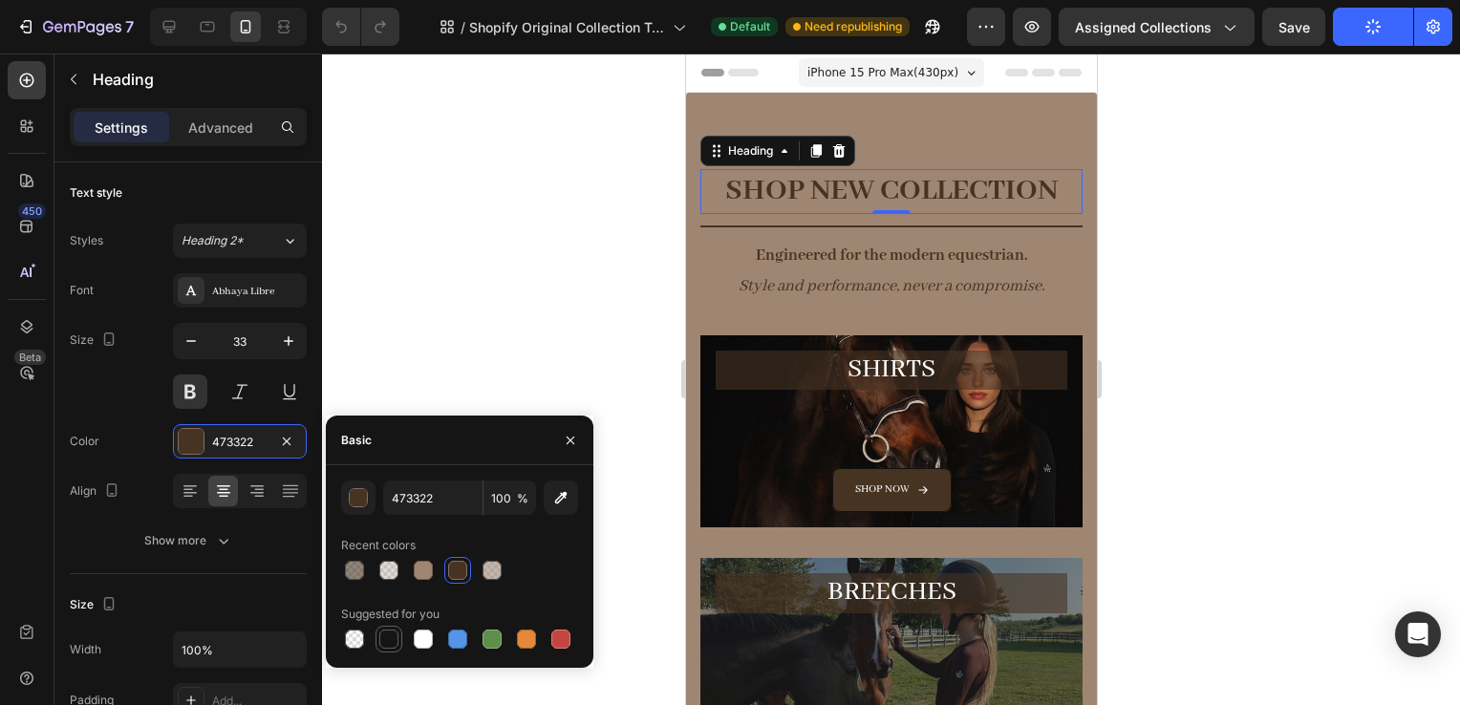
click at [382, 638] on div at bounding box center [388, 639] width 19 height 19
type input "151515"
click at [1268, 171] on div at bounding box center [891, 380] width 1138 height 652
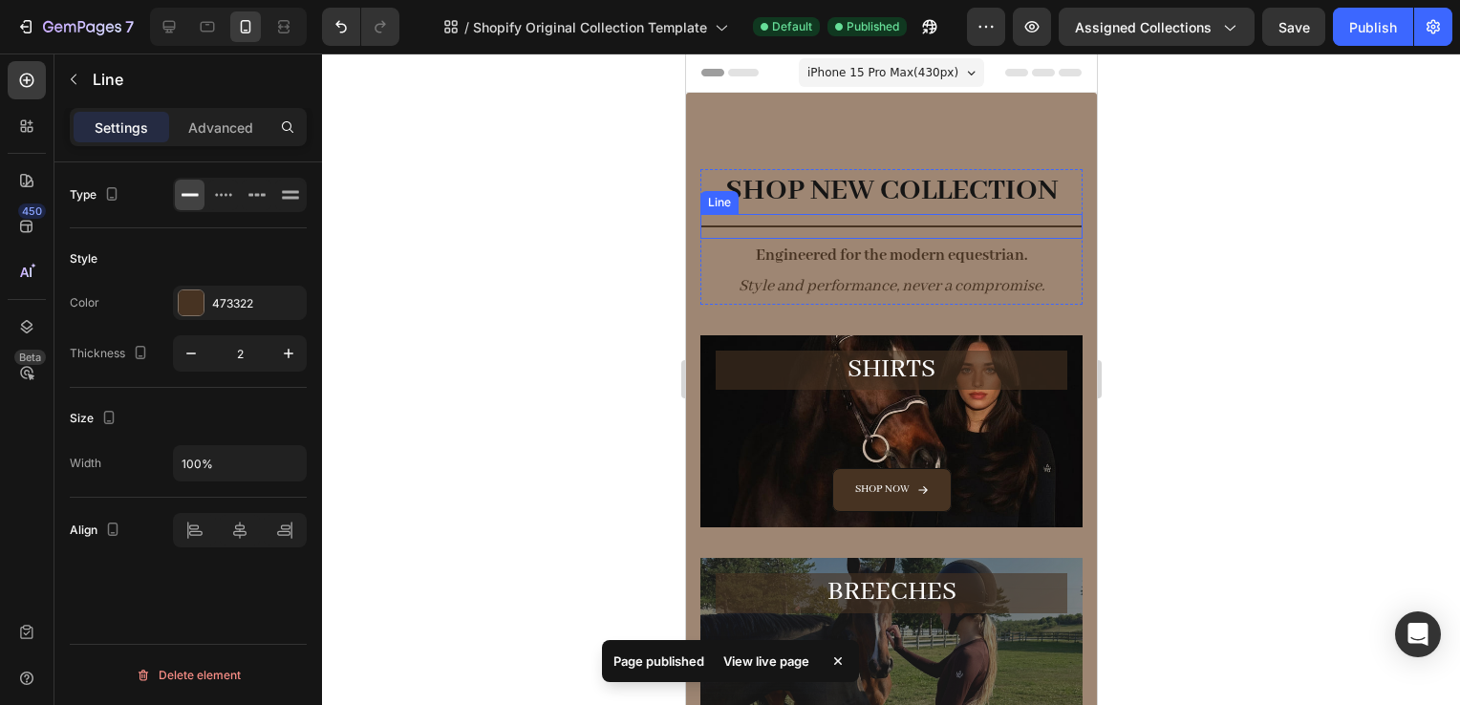
click at [945, 227] on div "Title Line" at bounding box center [891, 226] width 382 height 25
click at [1242, 316] on div at bounding box center [891, 380] width 1138 height 652
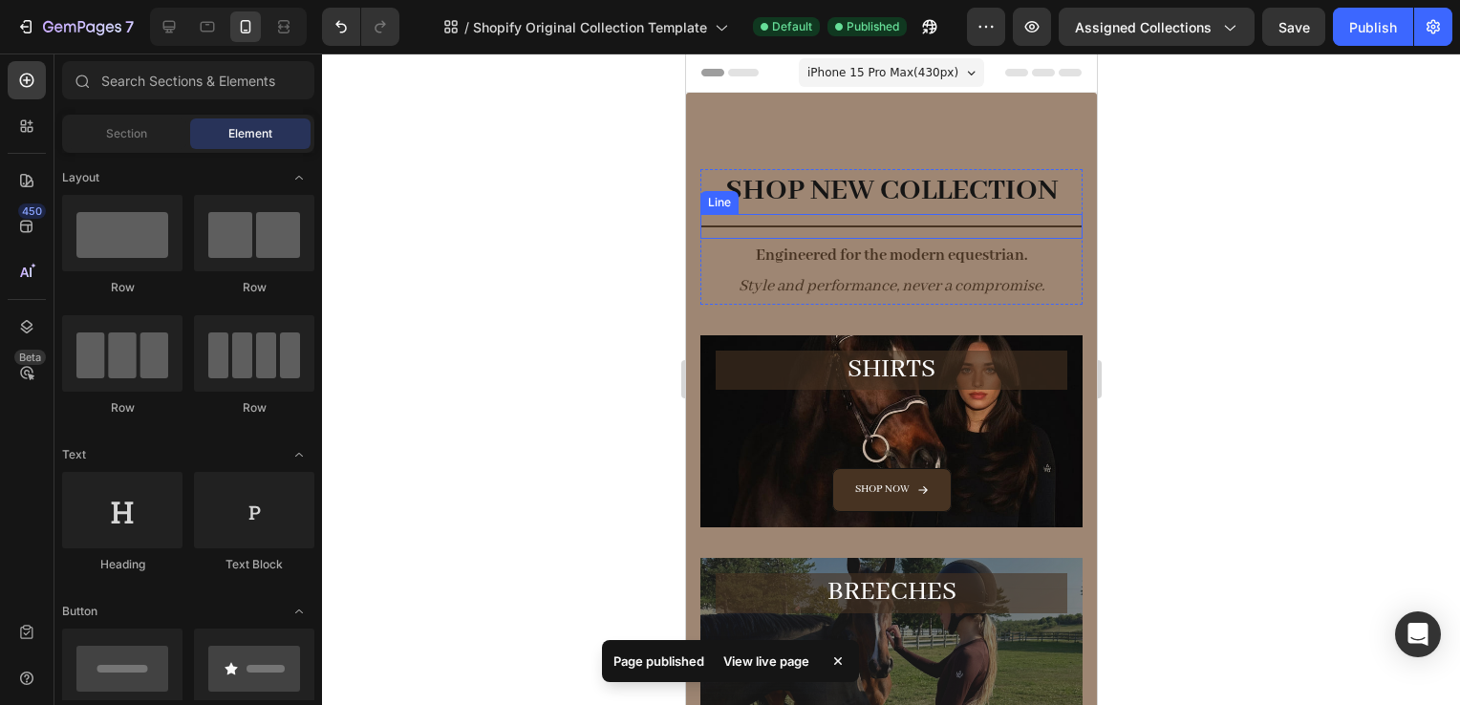
click at [907, 224] on div "Title Line" at bounding box center [891, 226] width 382 height 25
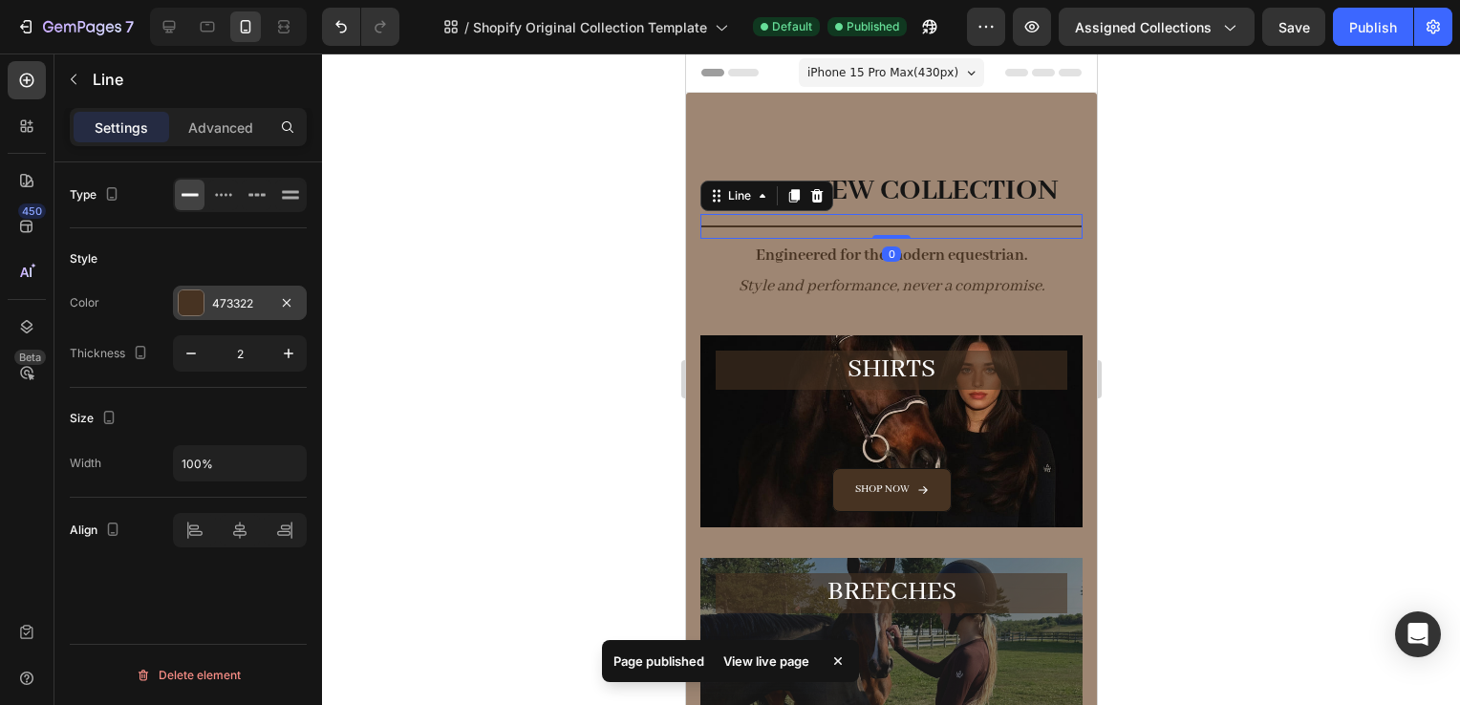
click at [244, 314] on div "473322" at bounding box center [240, 303] width 134 height 34
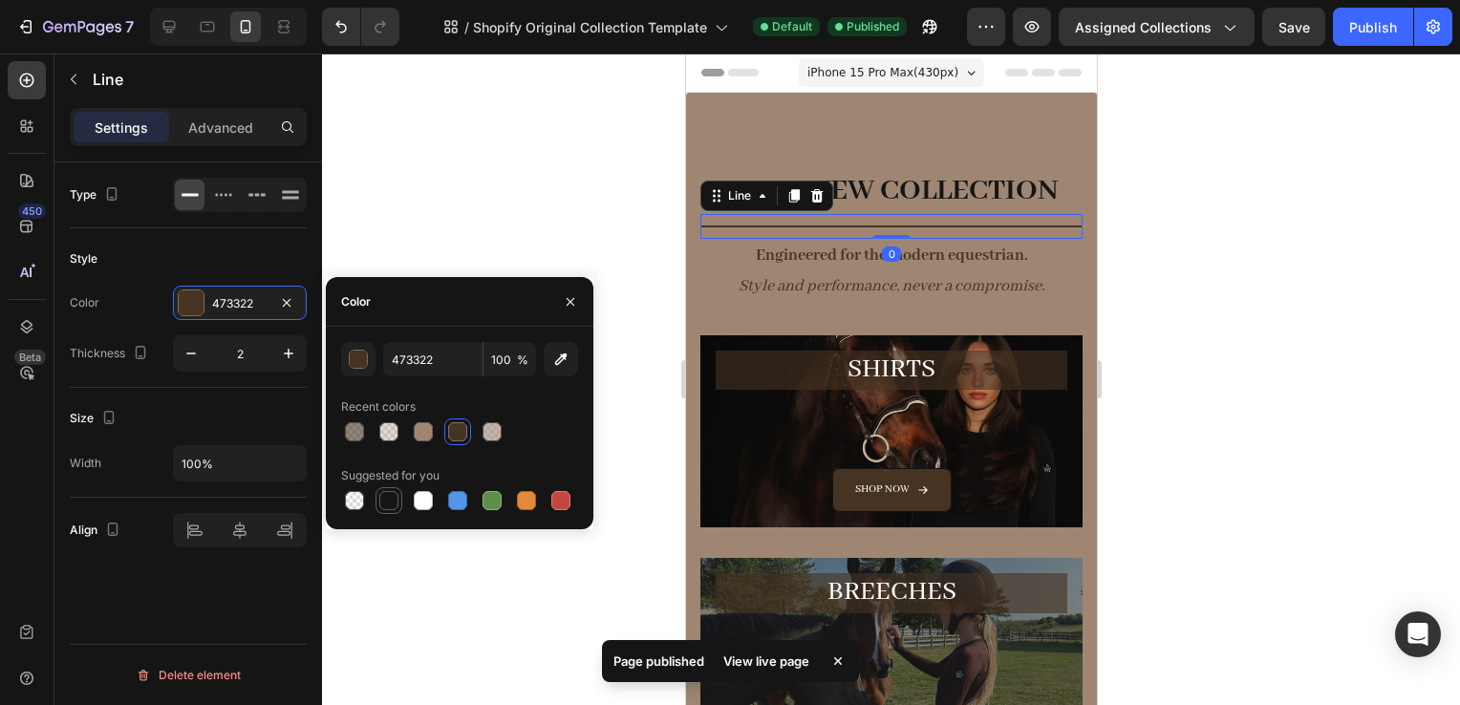
click at [382, 507] on div at bounding box center [388, 500] width 19 height 19
type input "151515"
click at [835, 281] on icon "Style and performance, never a compromise." at bounding box center [891, 286] width 307 height 20
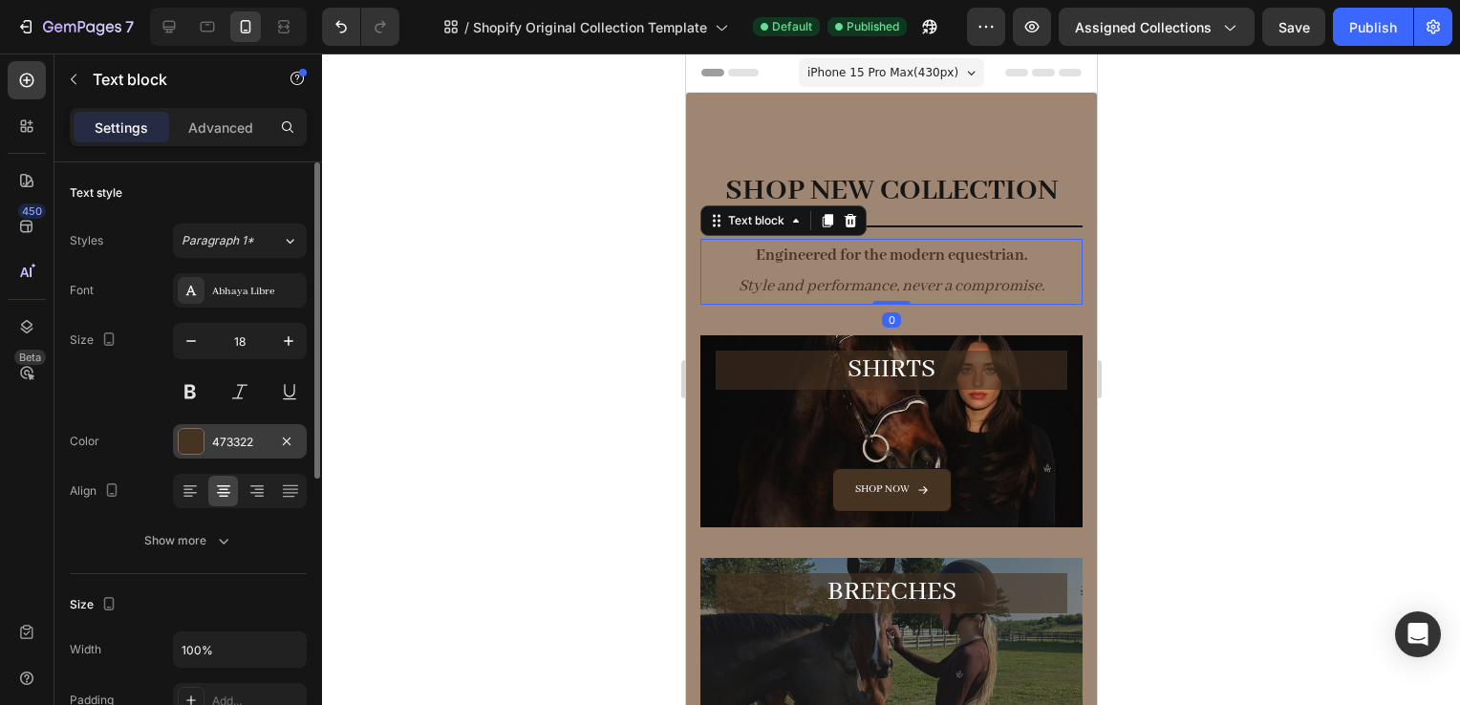
click at [245, 447] on div "473322" at bounding box center [239, 442] width 55 height 17
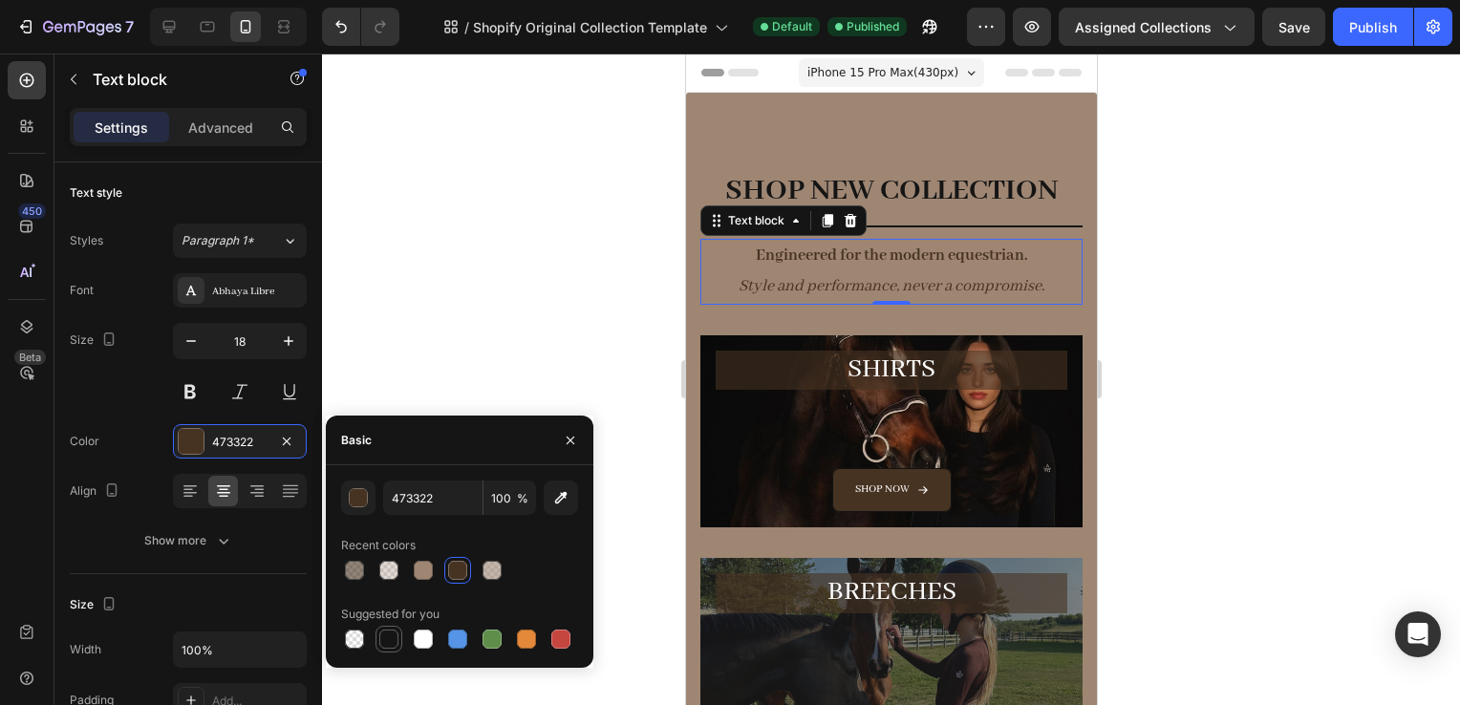
click at [395, 645] on div at bounding box center [388, 639] width 19 height 19
type input "151515"
click at [1177, 401] on div at bounding box center [891, 380] width 1138 height 652
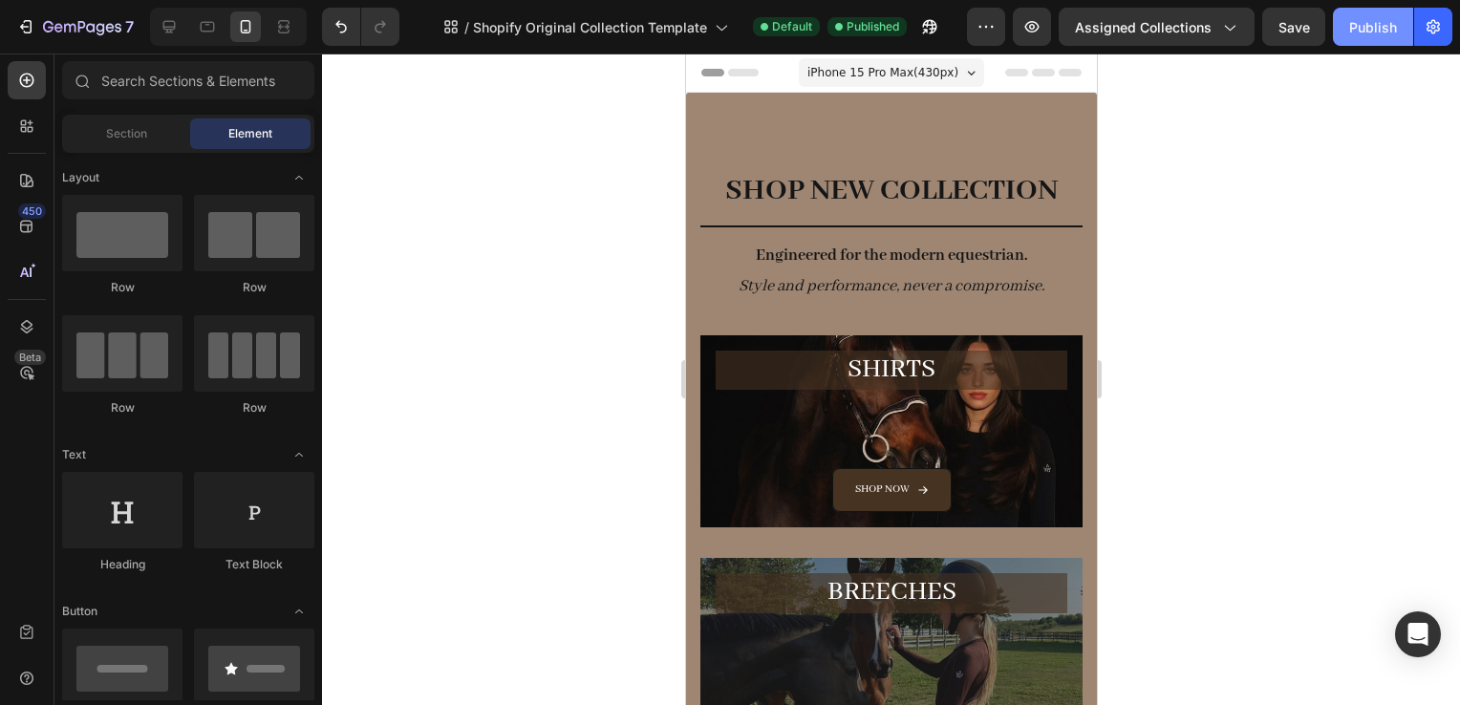
click at [1371, 40] on button "Publish" at bounding box center [1373, 27] width 80 height 38
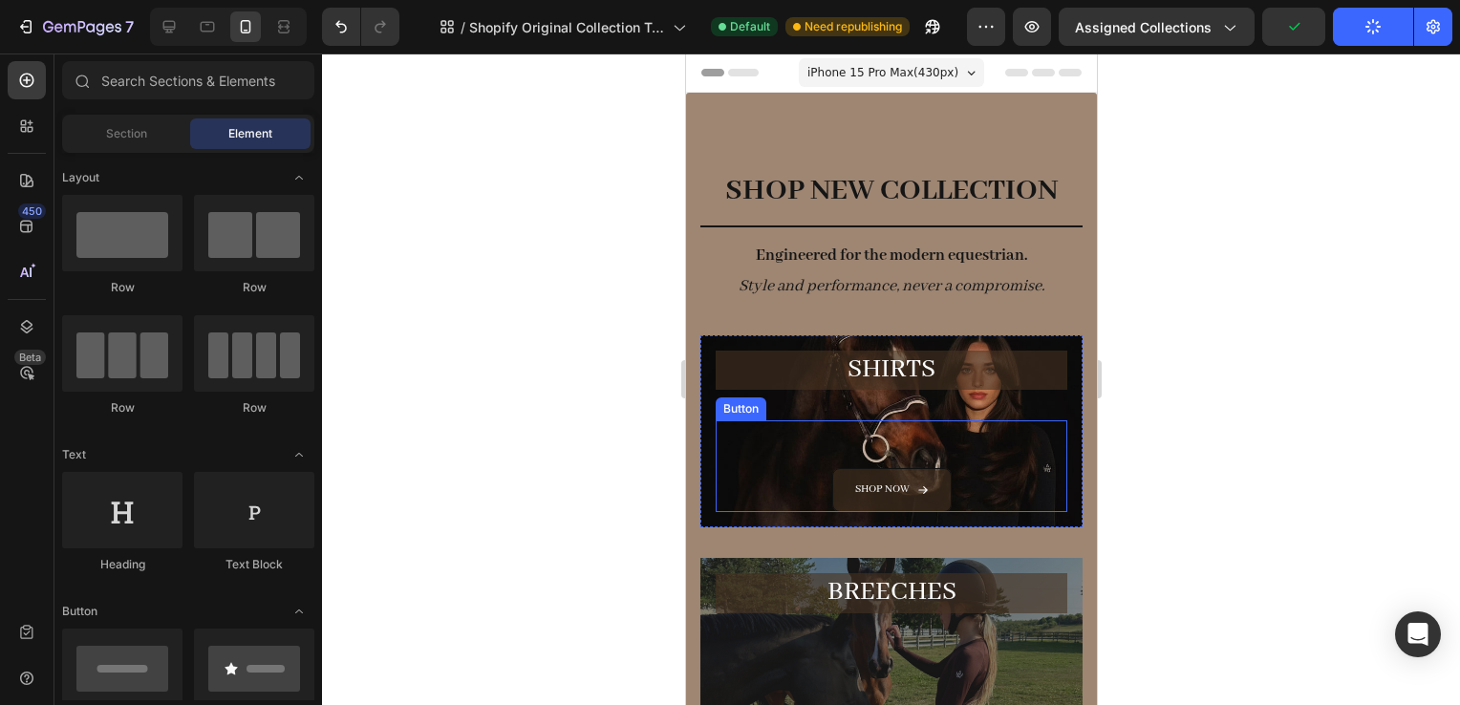
click at [916, 485] on icon "<p>Shop now</p>" at bounding box center [921, 490] width 11 height 11
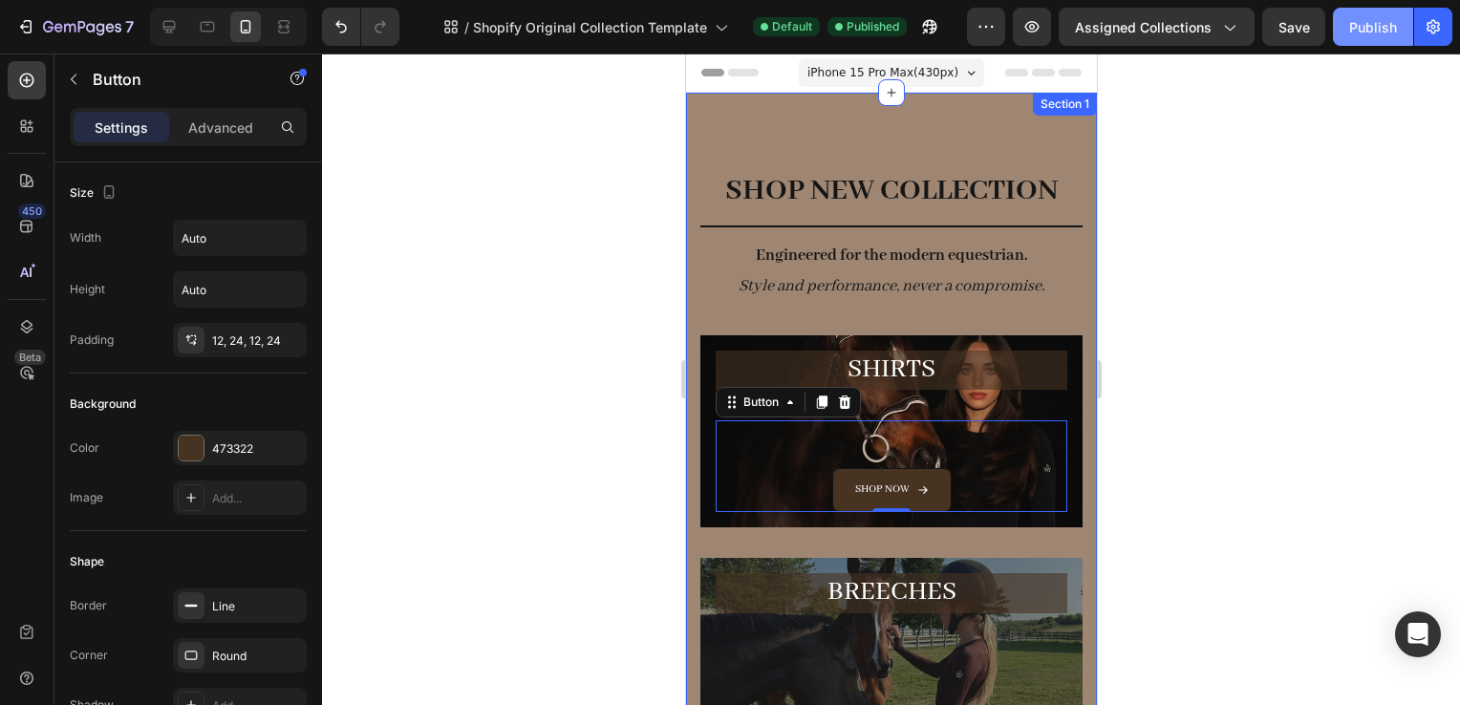
click at [1395, 34] on div "Publish" at bounding box center [1373, 27] width 48 height 20
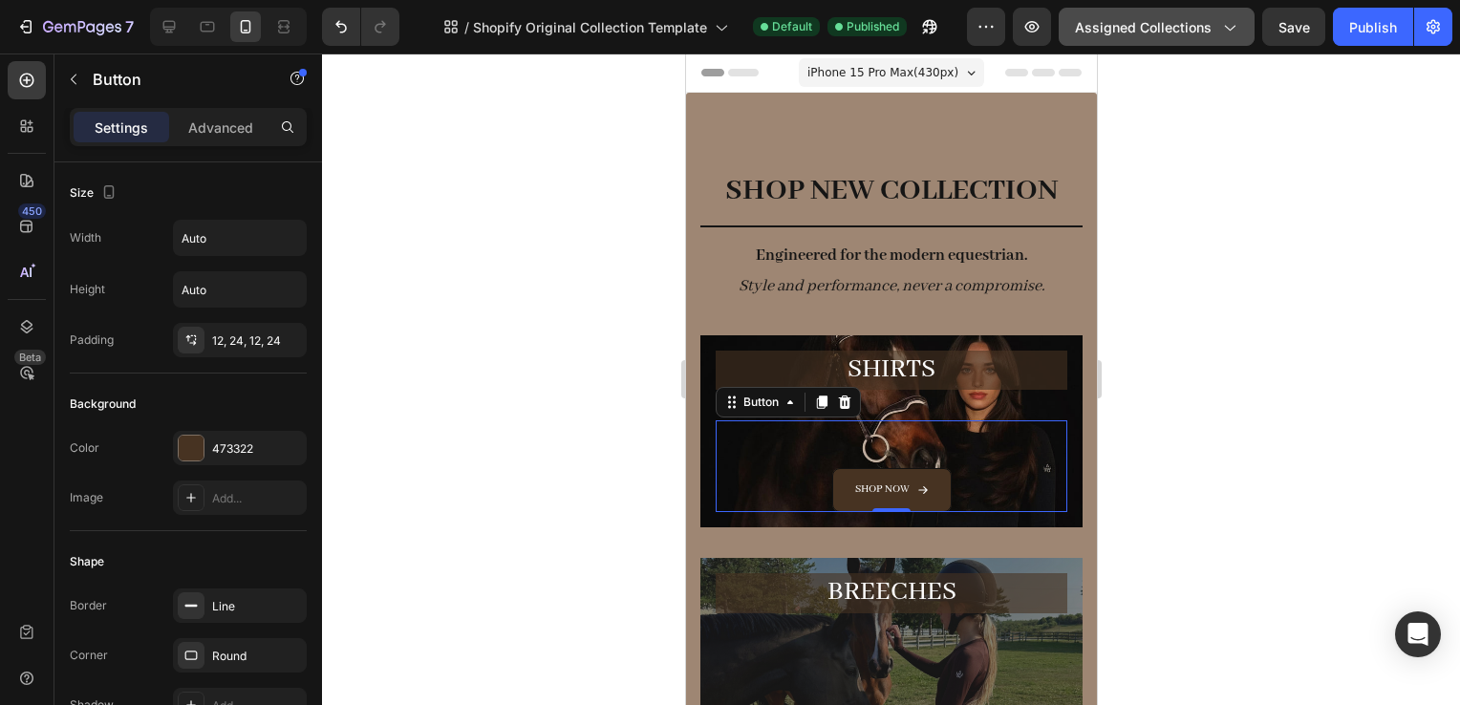
click at [1193, 27] on span "Assigned Collections" at bounding box center [1143, 27] width 137 height 20
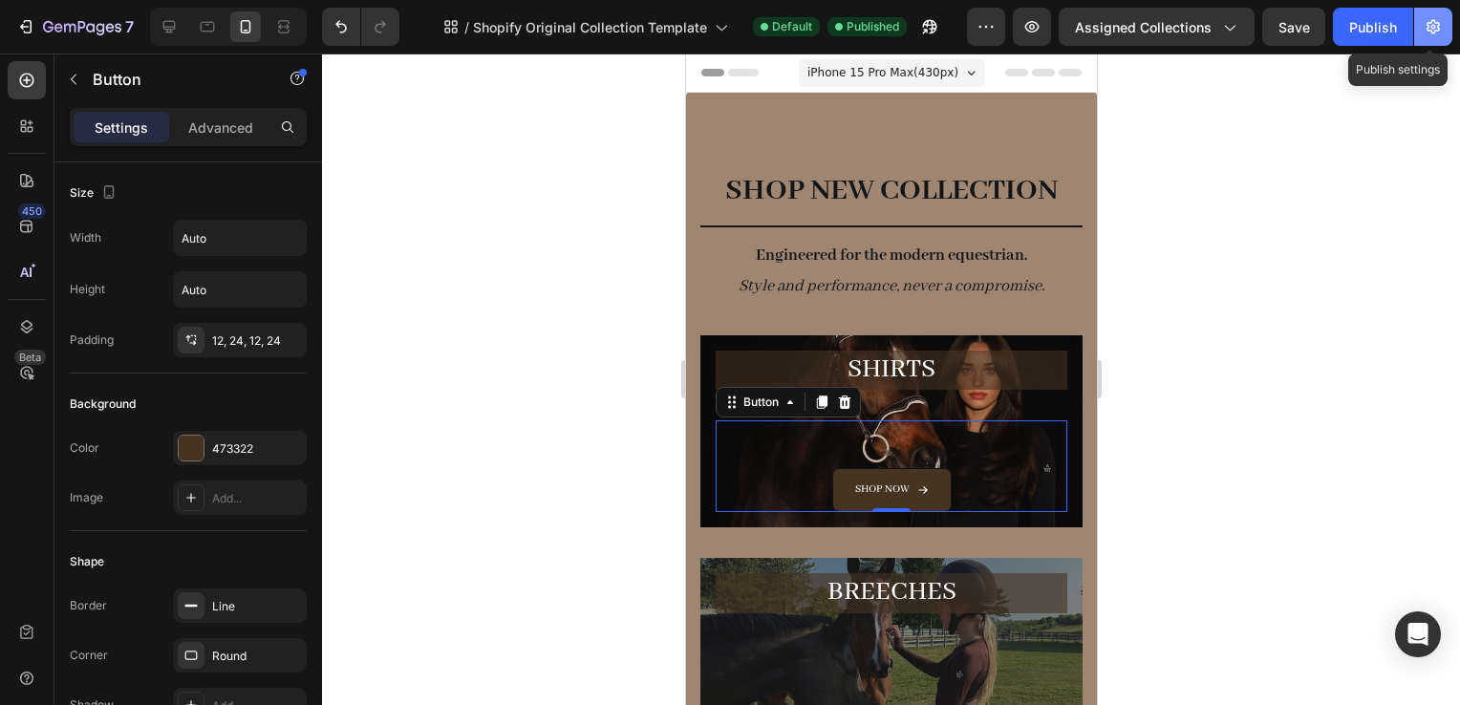
click at [1451, 35] on button "button" at bounding box center [1433, 27] width 38 height 38
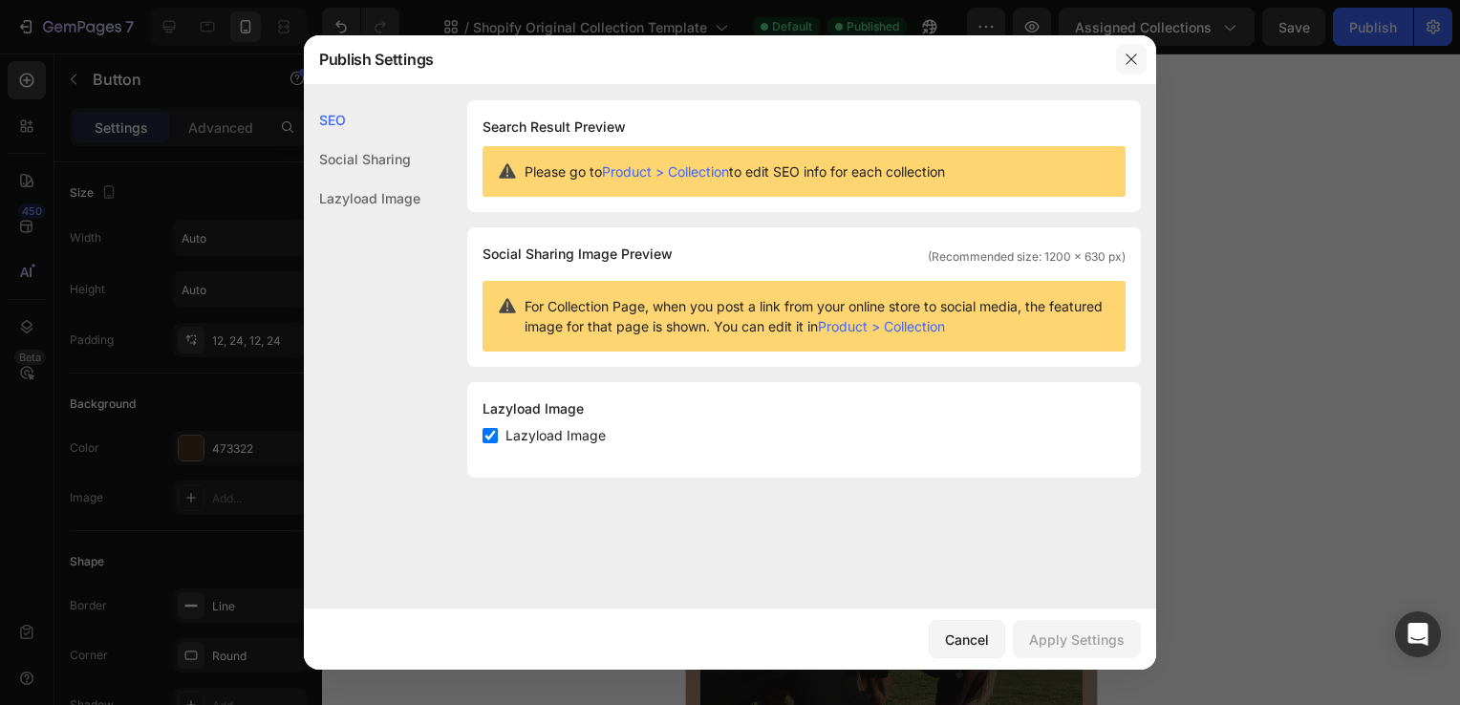
click at [1128, 55] on icon "button" at bounding box center [1131, 59] width 11 height 11
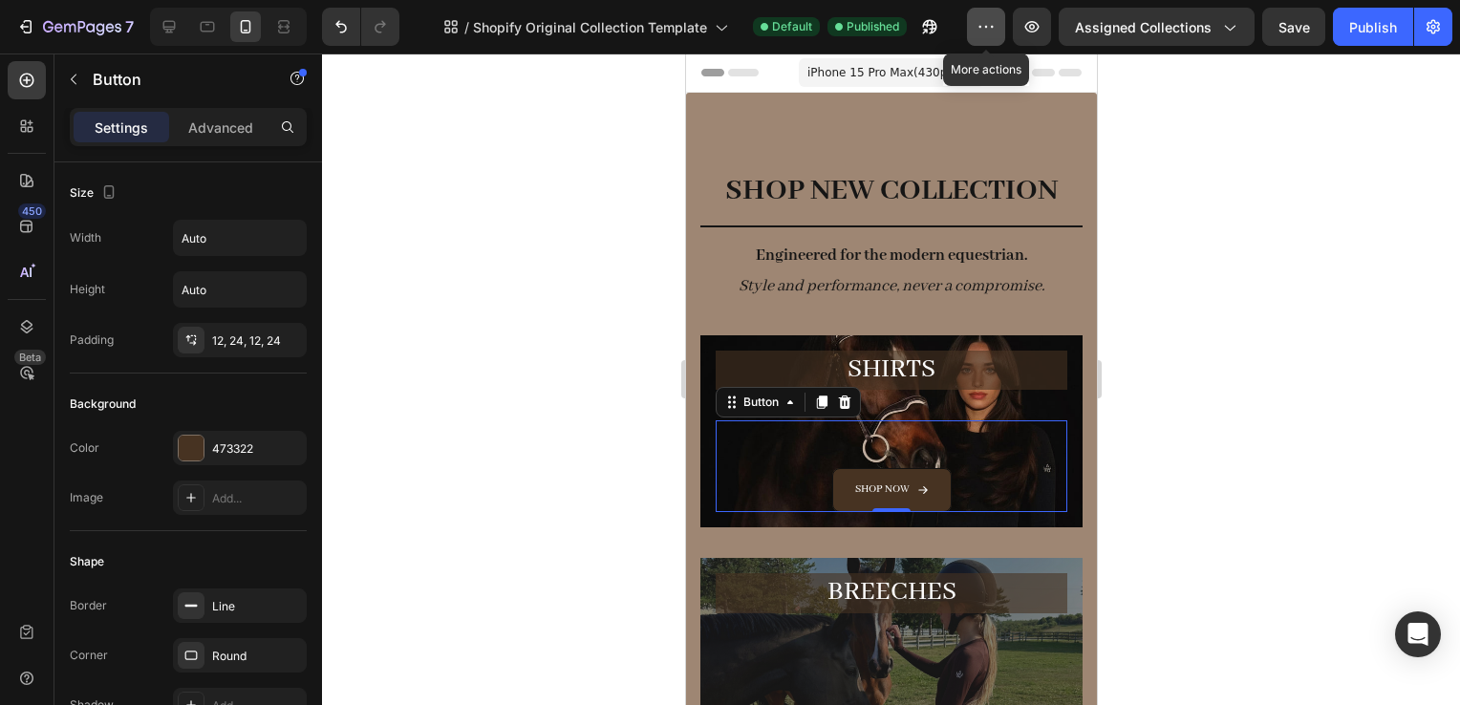
click at [990, 19] on icon "button" at bounding box center [986, 26] width 19 height 19
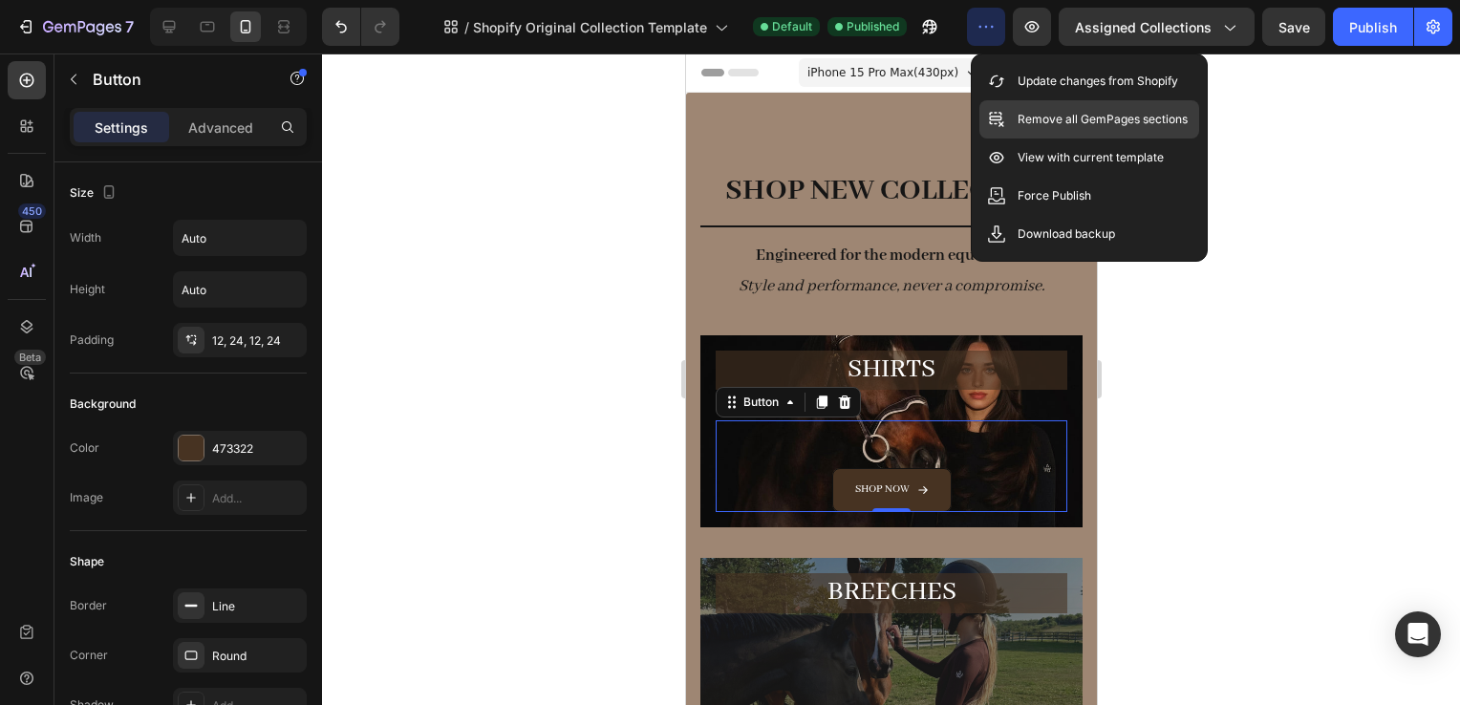
click at [1064, 124] on p "Remove all GemPages sections" at bounding box center [1103, 119] width 170 height 19
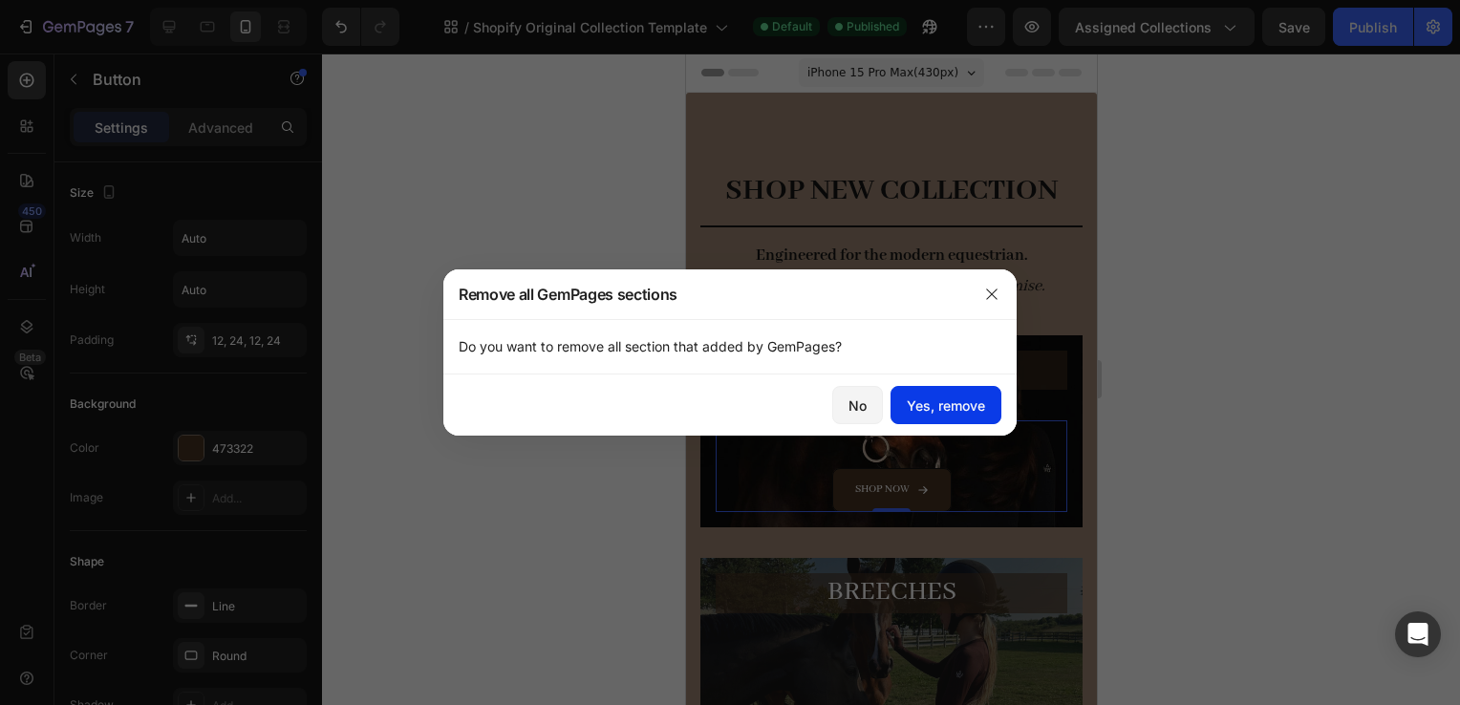
drag, startPoint x: 956, startPoint y: 403, endPoint x: 263, endPoint y: 369, distance: 693.7
click at [956, 403] on div "Yes, remove" at bounding box center [946, 406] width 78 height 20
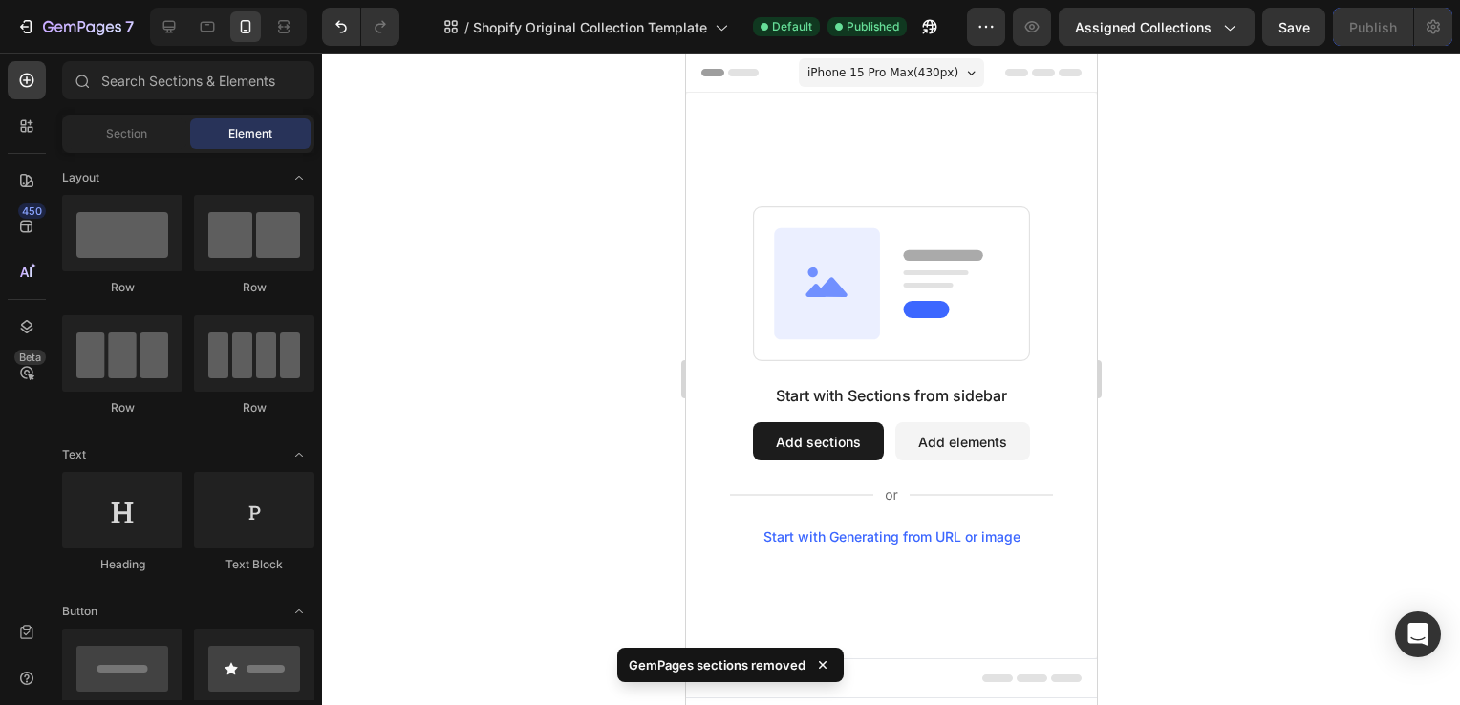
click at [807, 91] on div "iPhone 15 Pro Max ( 430 px) iPhone 13 Mini iPhone 13 Pro iPhone 11 Pro Max iPho…" at bounding box center [890, 74] width 185 height 38
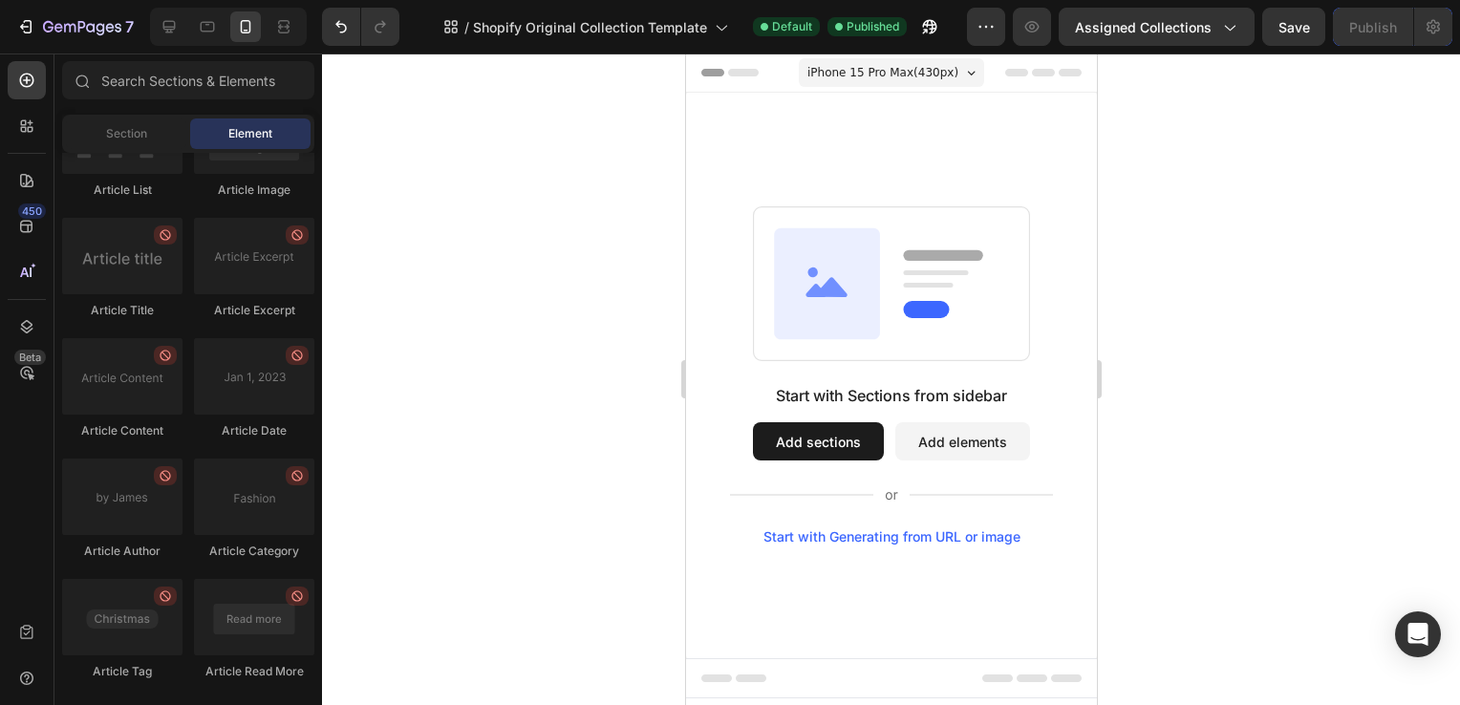
scroll to position [5531, 0]
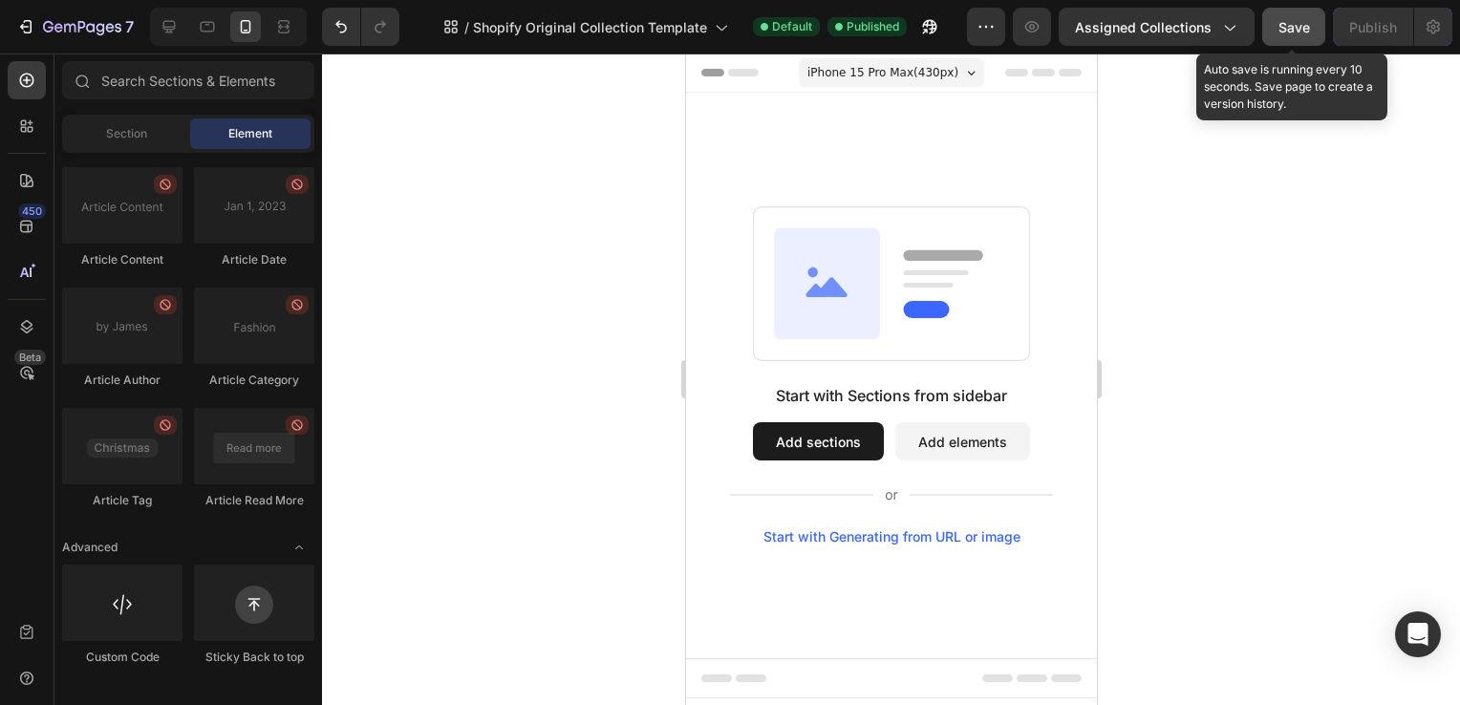
click at [1284, 25] on span "Save" at bounding box center [1295, 27] width 32 height 16
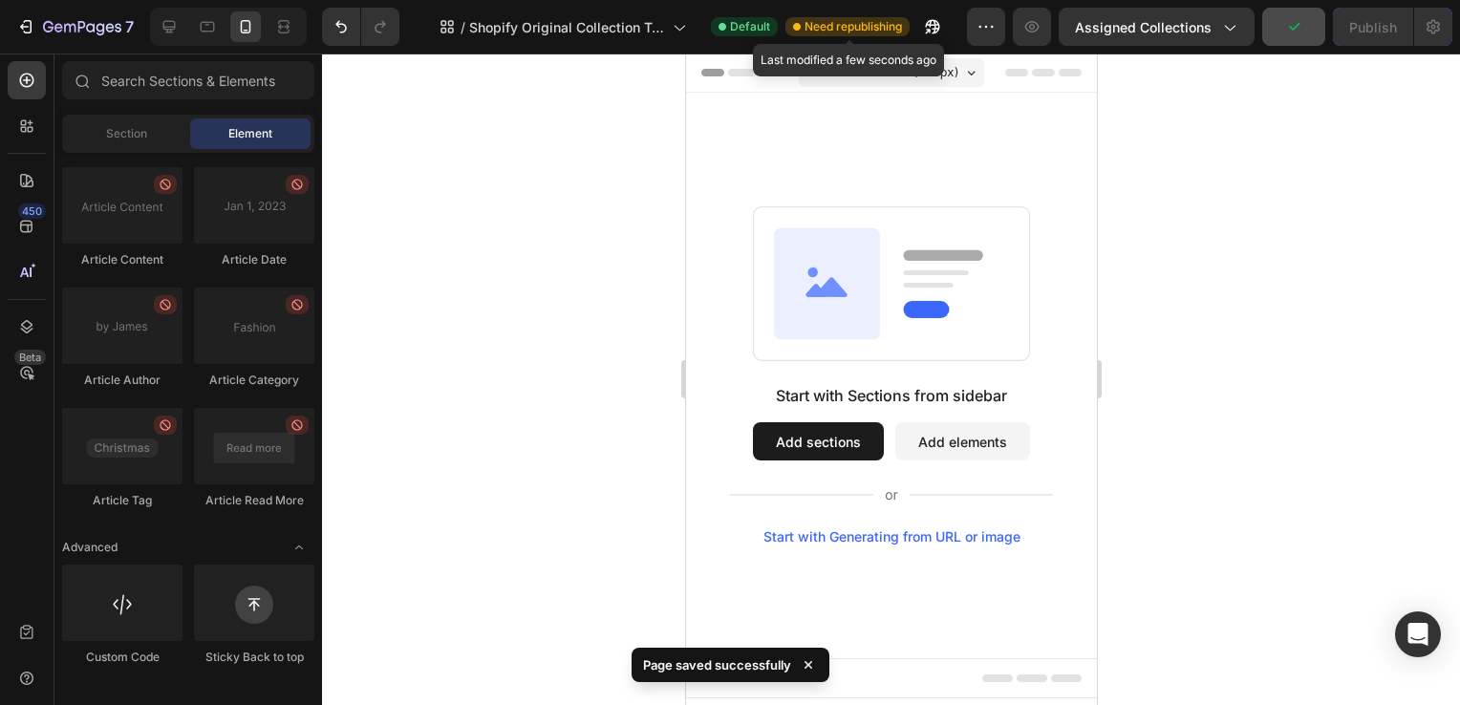
click at [873, 21] on span "Need republishing" at bounding box center [853, 26] width 97 height 17
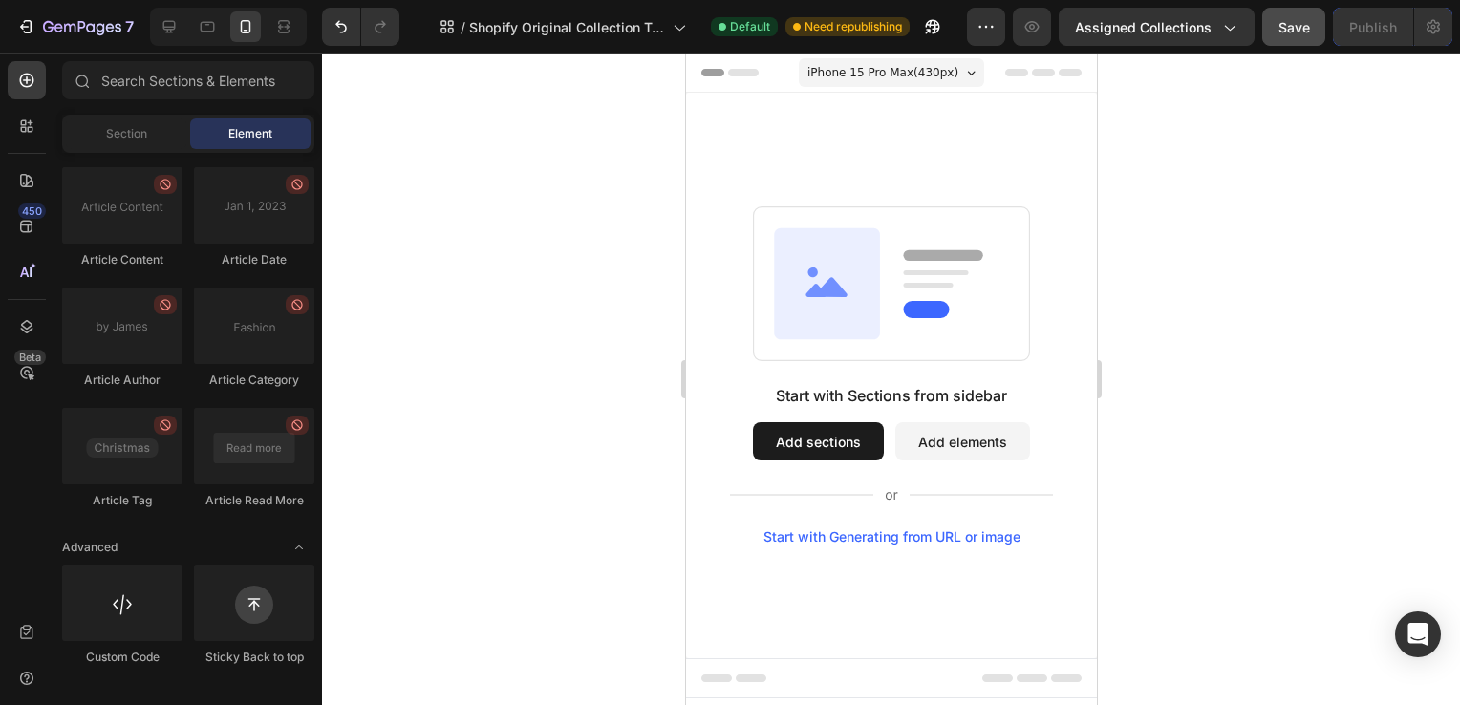
click at [846, 306] on icon at bounding box center [826, 283] width 106 height 111
click at [996, 421] on div "Start with Sections from sidebar Add sections Add elements Start with Generatin…" at bounding box center [890, 464] width 323 height 161
click at [973, 434] on button "Add elements" at bounding box center [962, 441] width 135 height 38
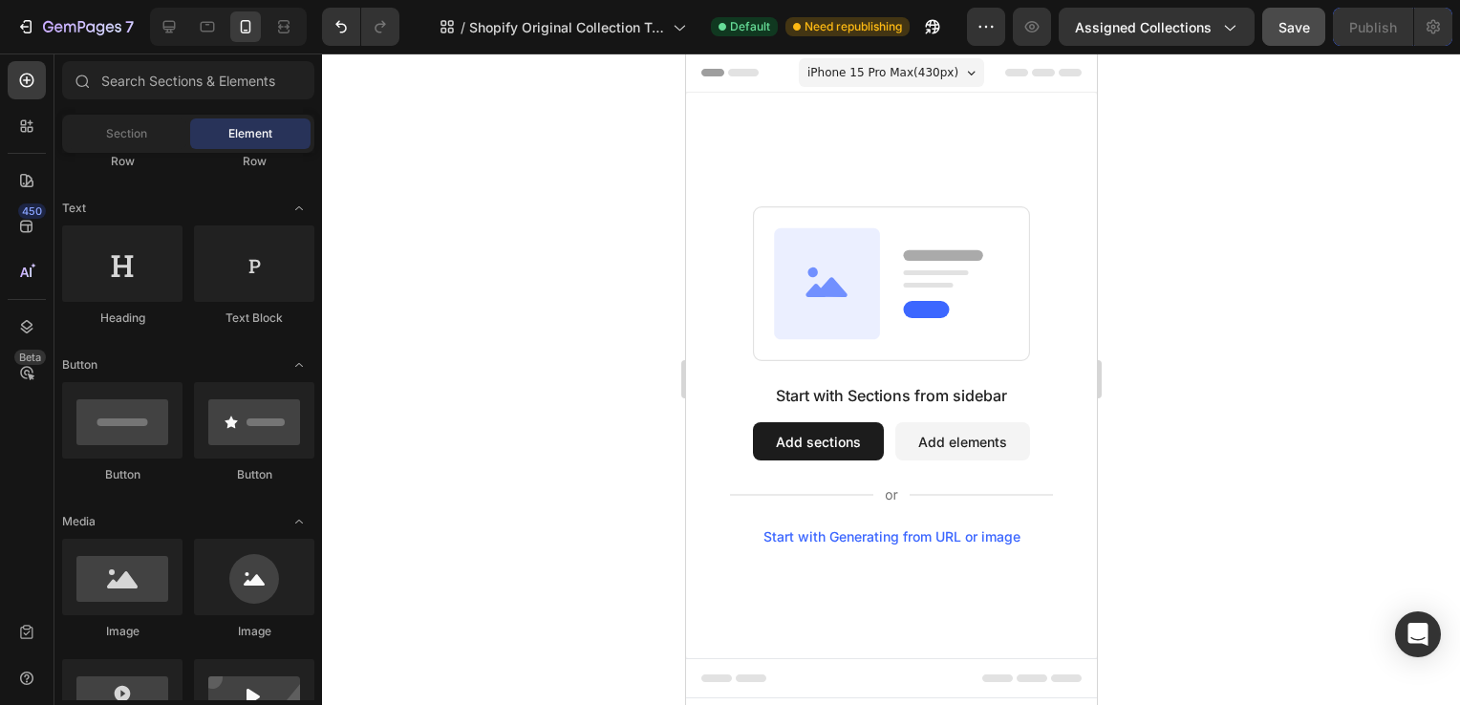
scroll to position [0, 0]
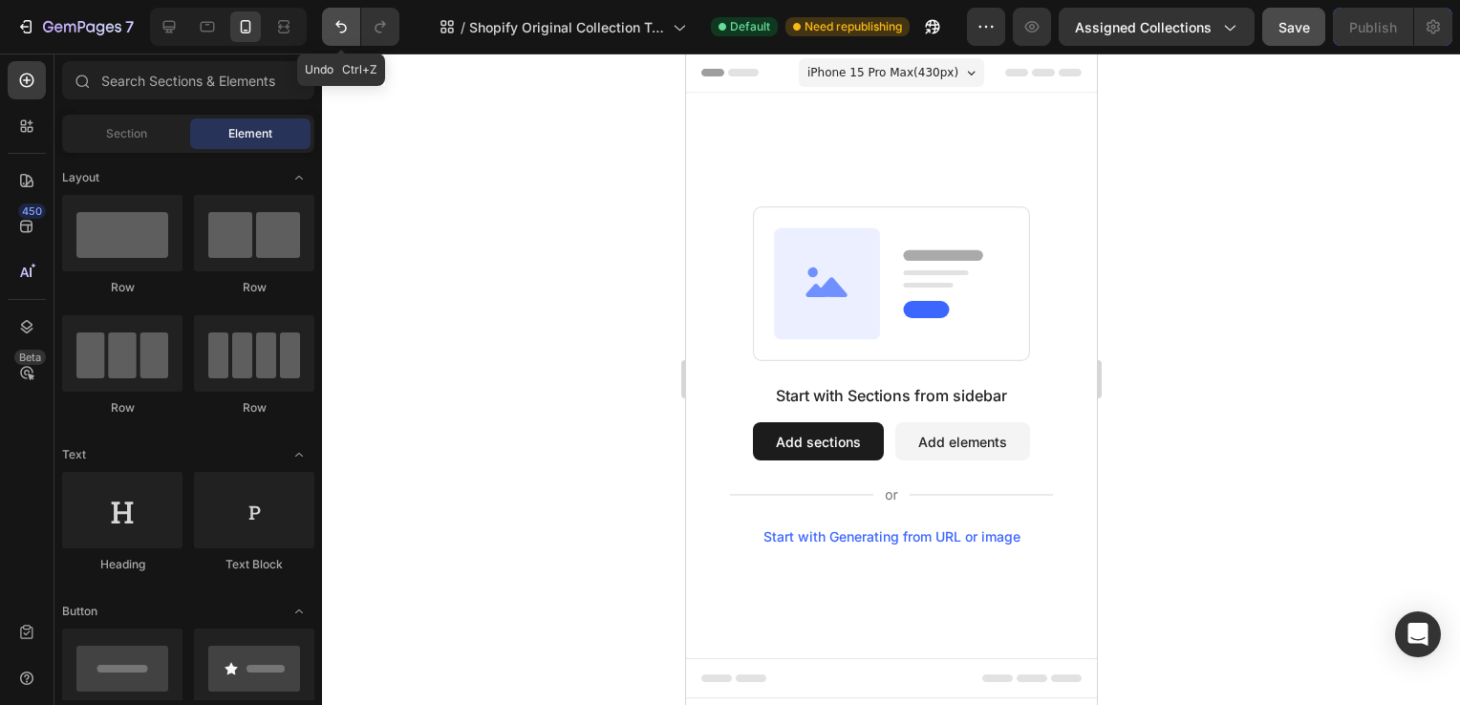
click at [346, 36] on button "Undo/Redo" at bounding box center [341, 27] width 38 height 38
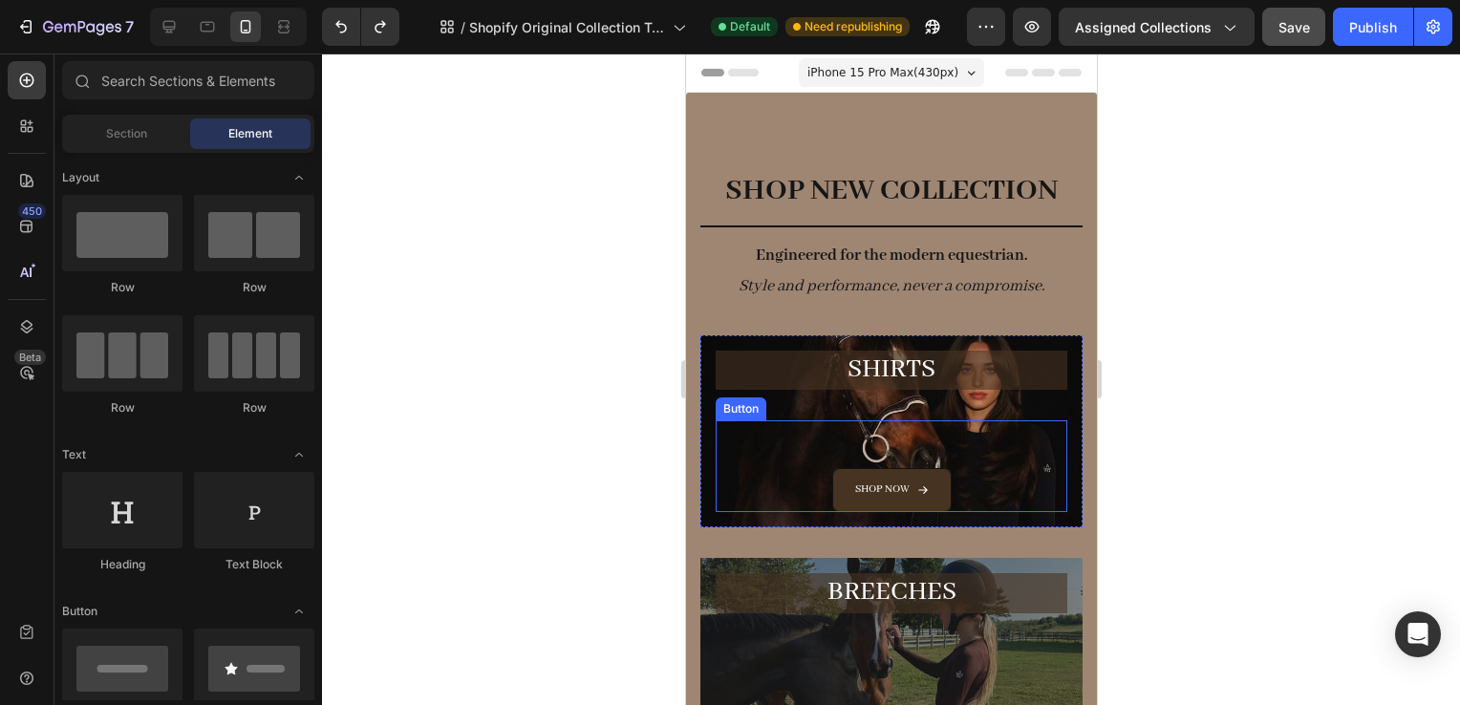
click at [1004, 469] on div "Shop now Button" at bounding box center [891, 467] width 352 height 92
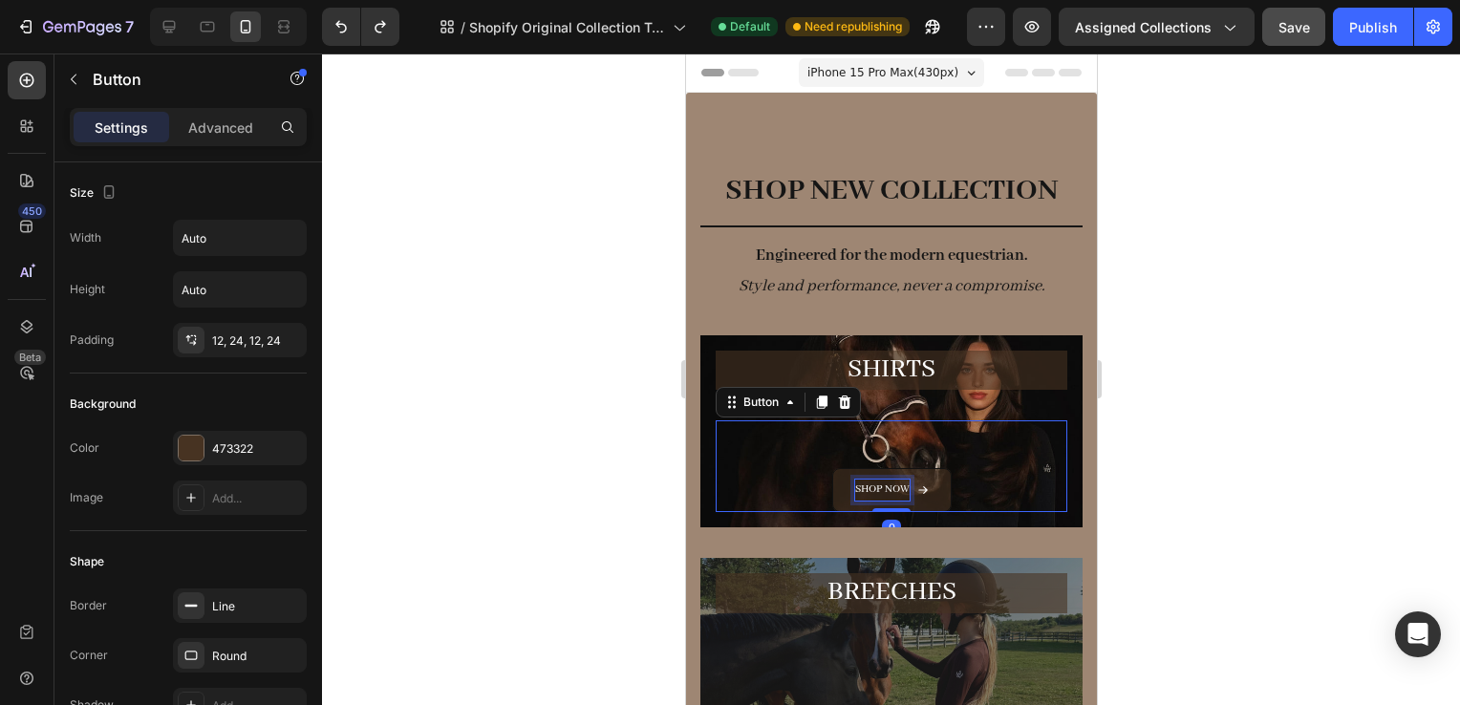
click at [889, 487] on p "Shop now" at bounding box center [881, 490] width 54 height 21
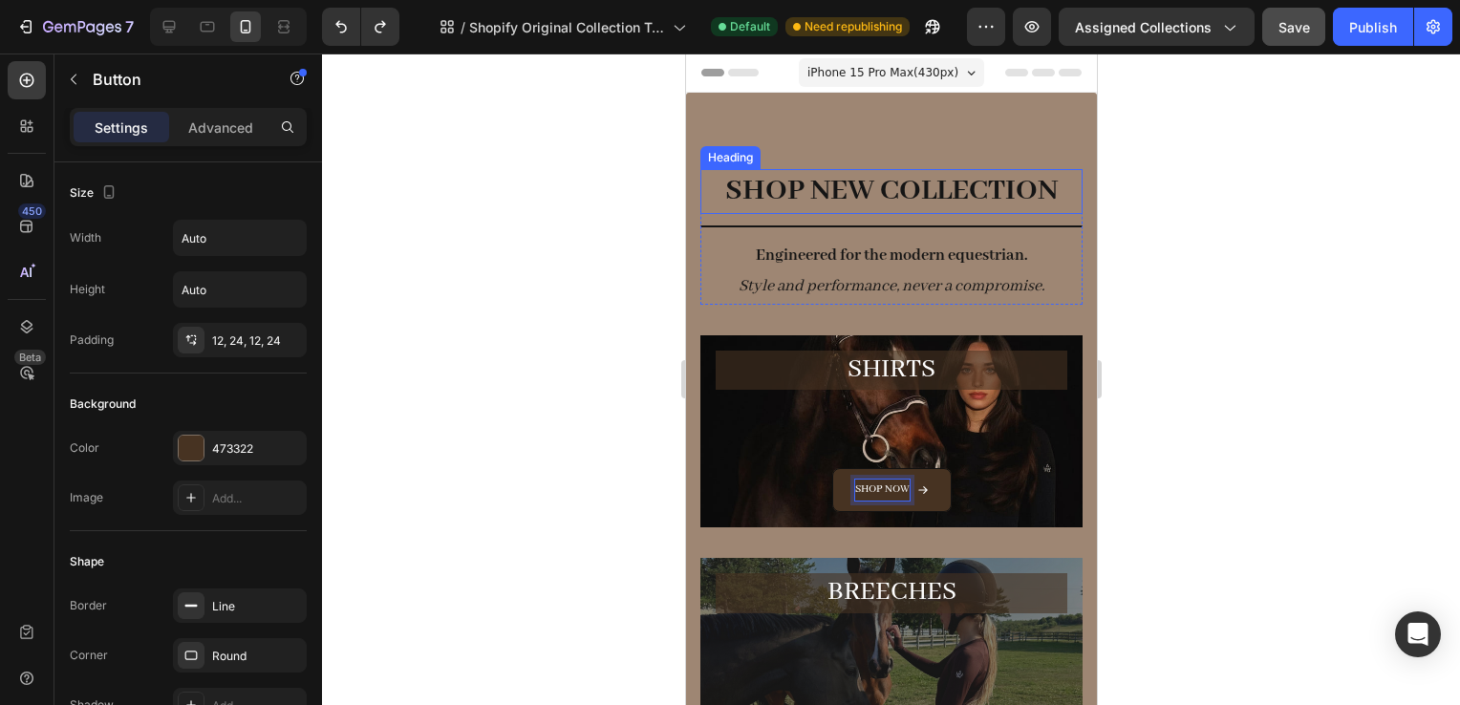
click at [936, 182] on strong "SHOP NEW COLLECTION" at bounding box center [890, 190] width 333 height 37
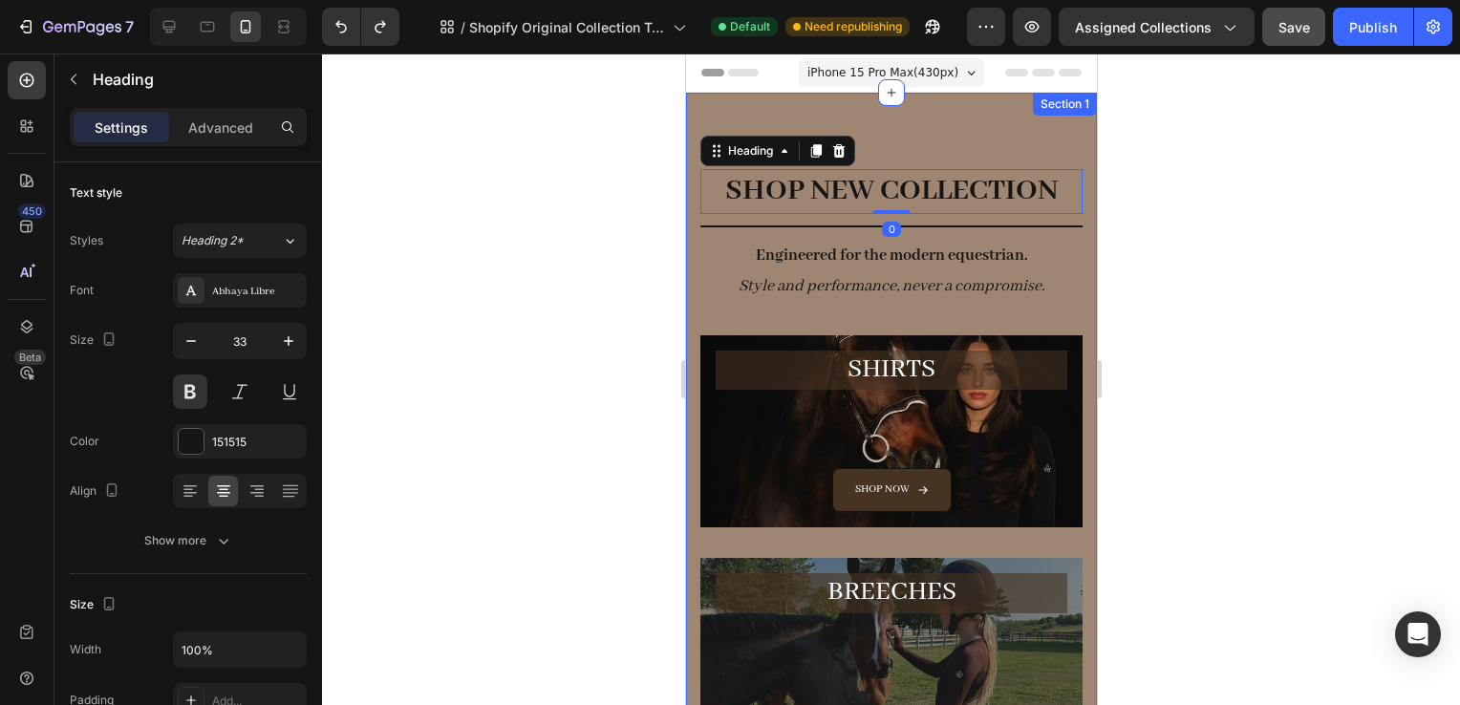
click at [869, 321] on div "SHOP NEW COLLECTION Heading 0 Title Line Engineered for the modern equestrian. …" at bounding box center [891, 604] width 382 height 870
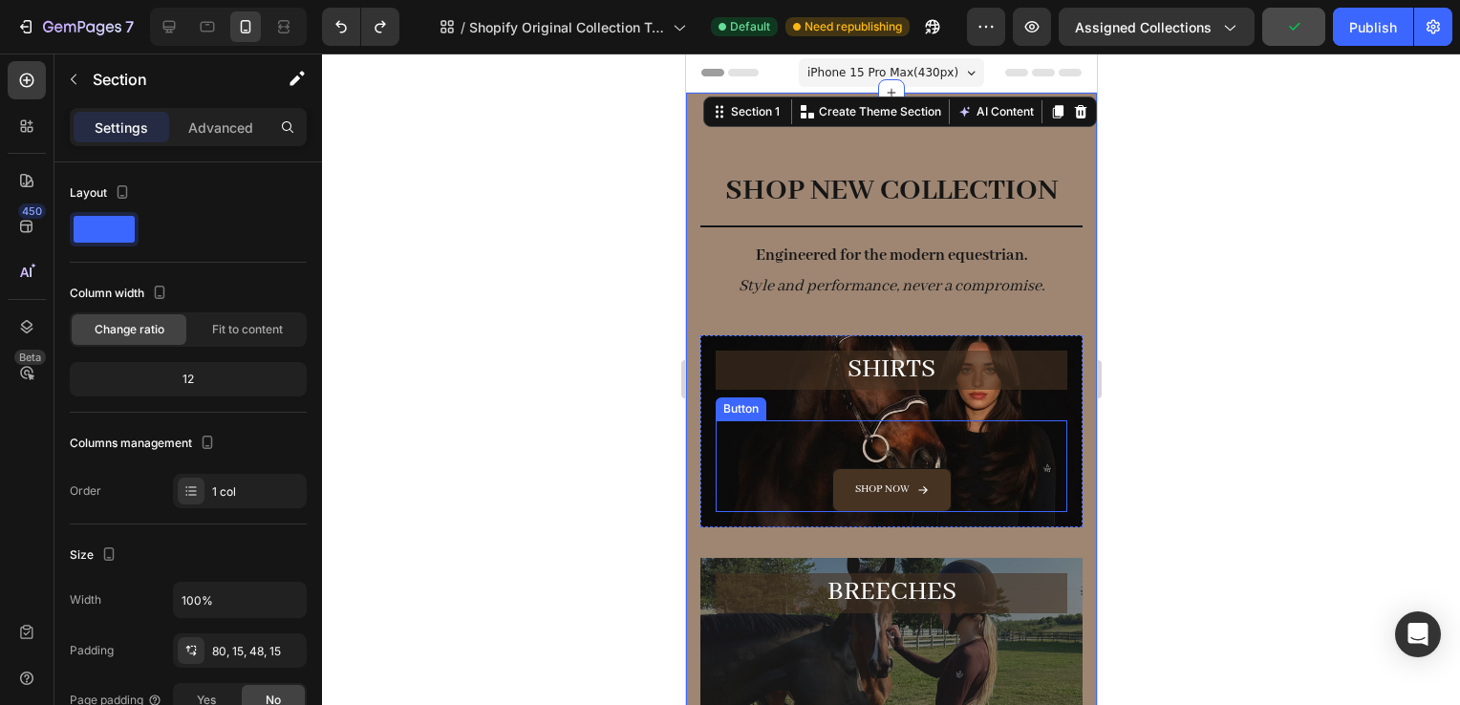
click at [1014, 461] on div "Shop now Button" at bounding box center [891, 467] width 352 height 92
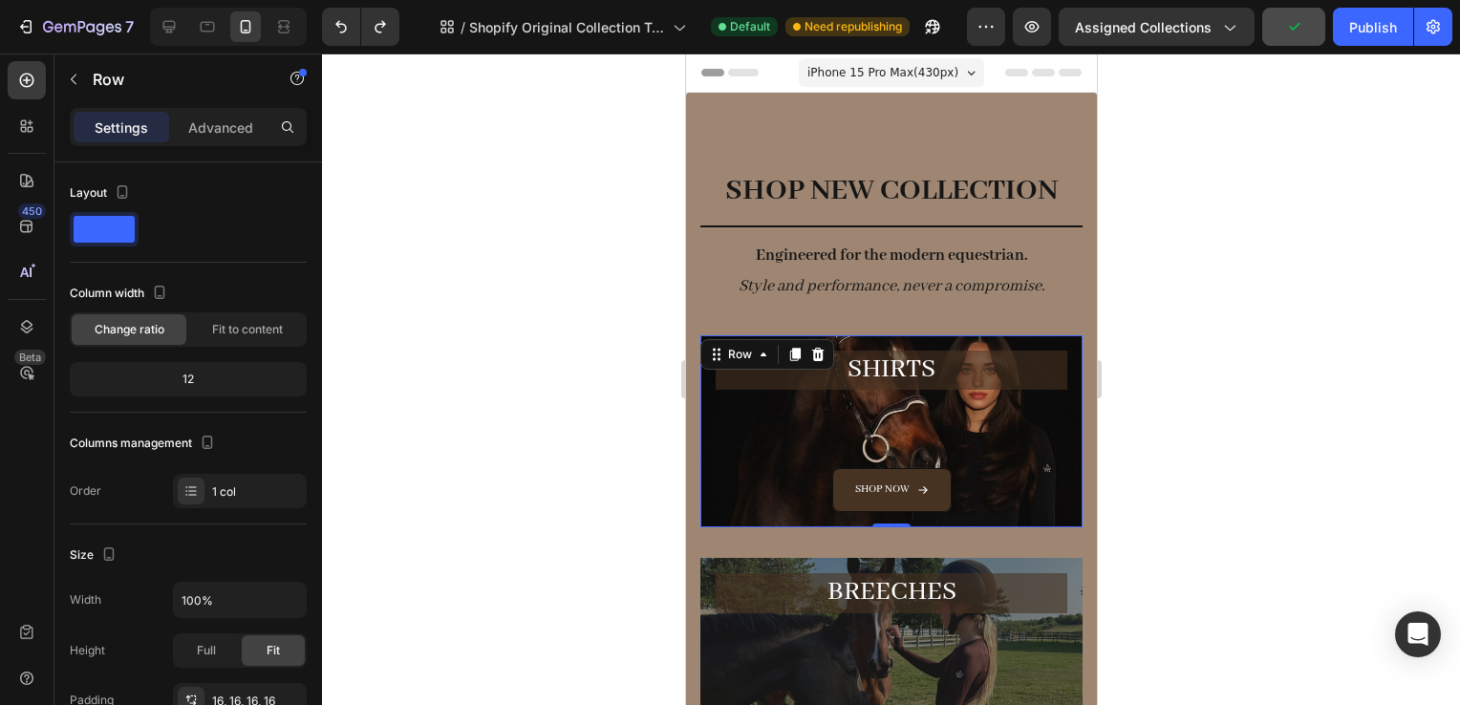
click at [1048, 410] on div "SHiRTS Heading Shop now Button" at bounding box center [891, 432] width 352 height 162
click at [812, 355] on icon at bounding box center [817, 354] width 12 height 13
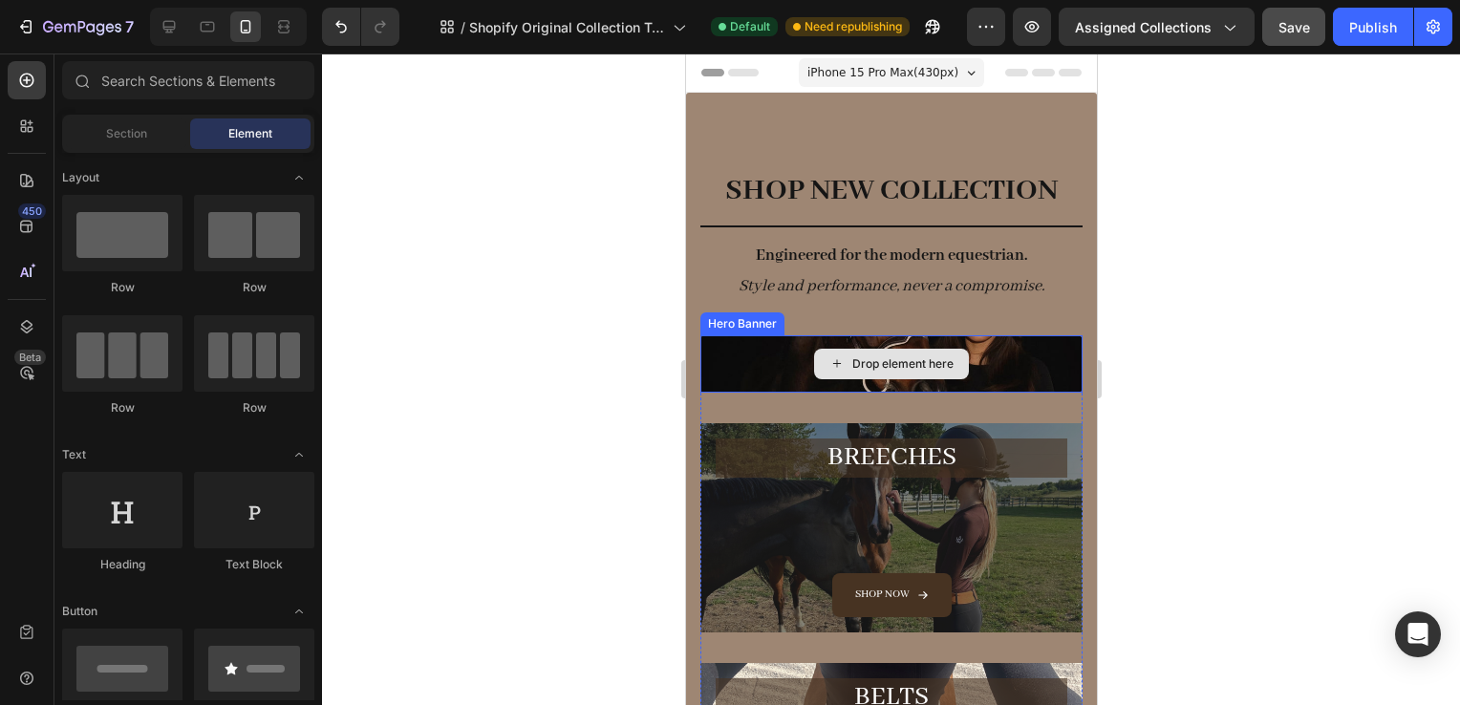
click at [772, 347] on div "Drop element here" at bounding box center [891, 363] width 382 height 57
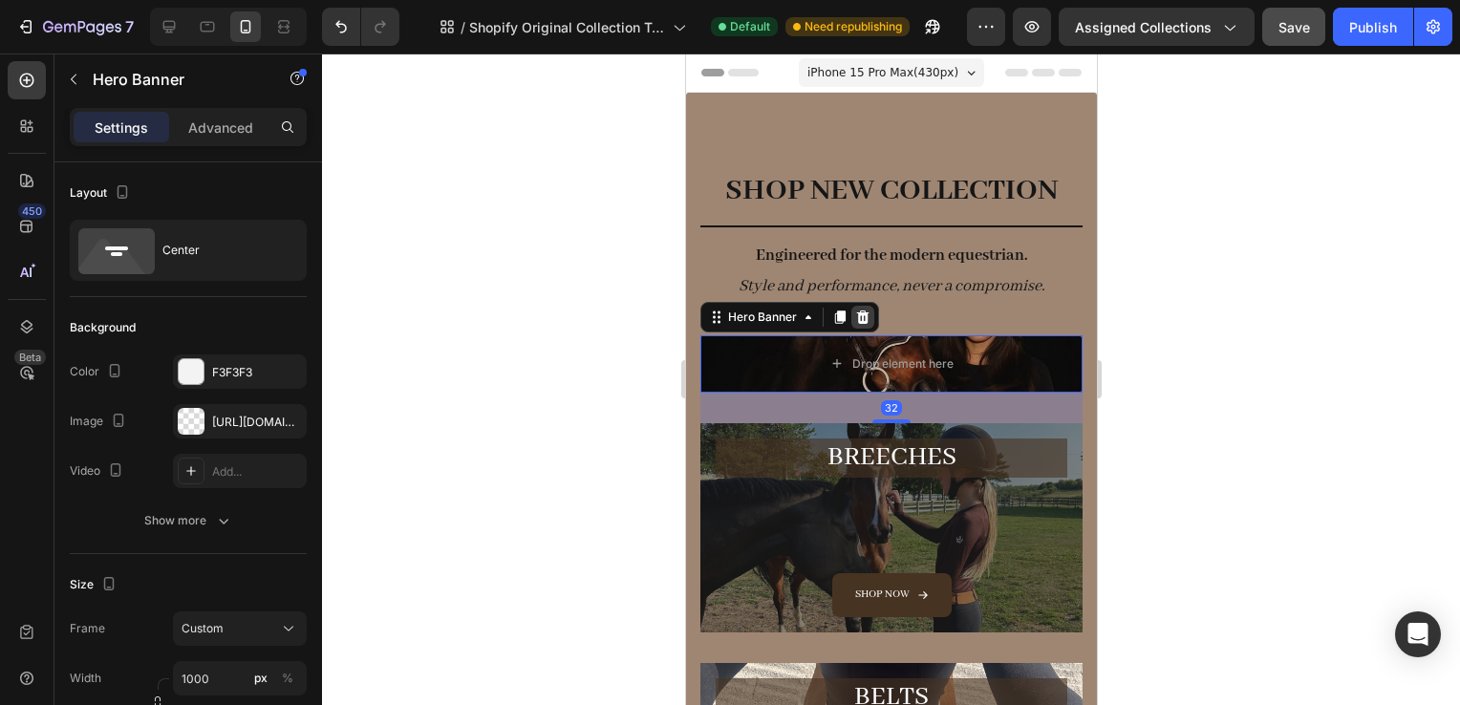
click at [866, 319] on icon at bounding box center [861, 317] width 15 height 15
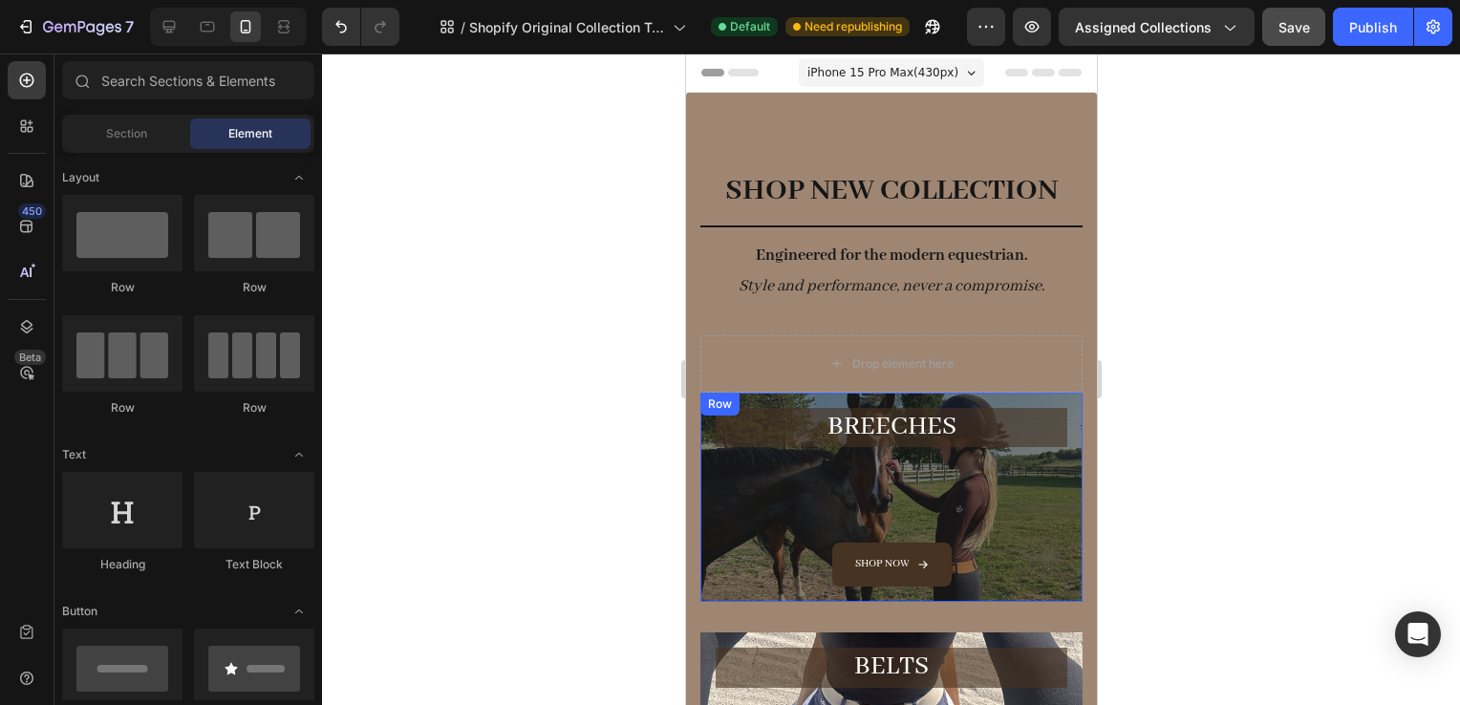
click at [1057, 459] on div "Breeches Heading Shop now Button Row" at bounding box center [891, 497] width 382 height 209
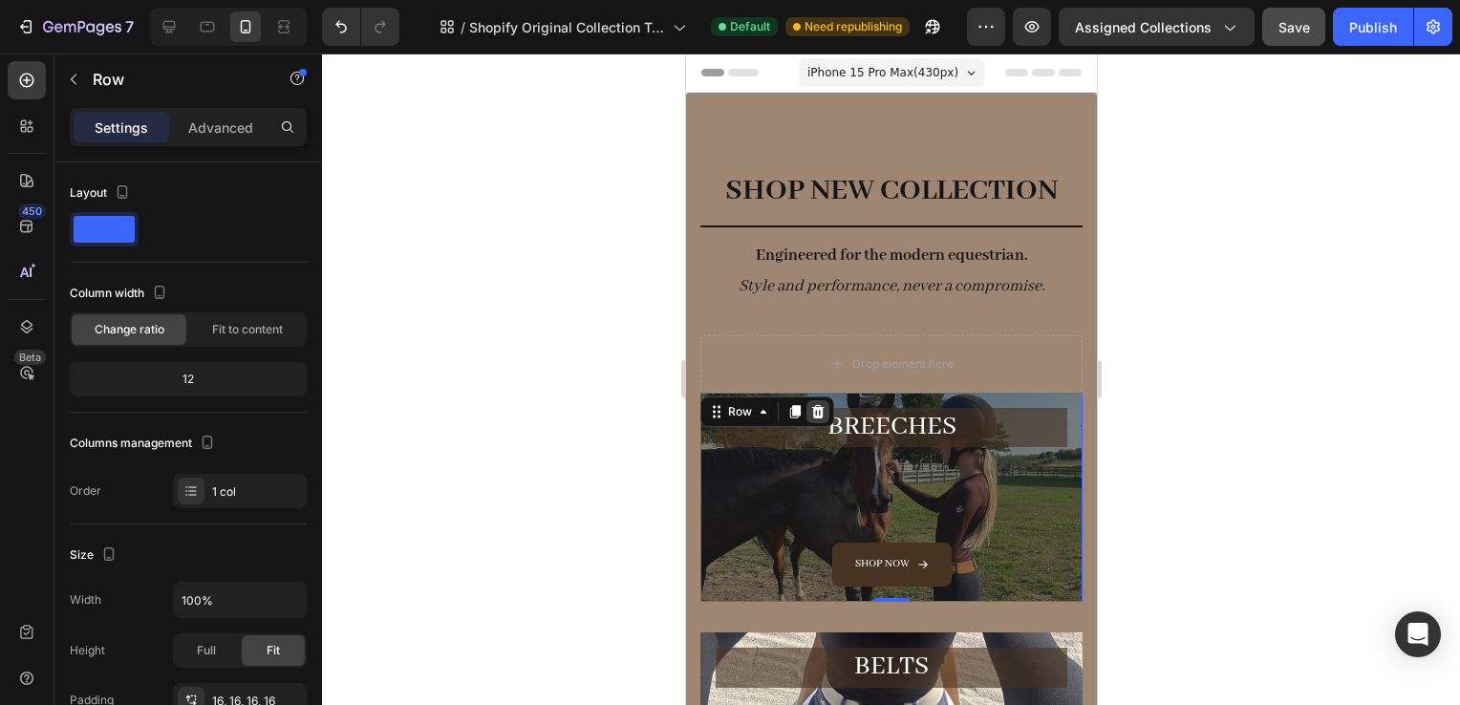
click at [811, 400] on div at bounding box center [817, 411] width 23 height 23
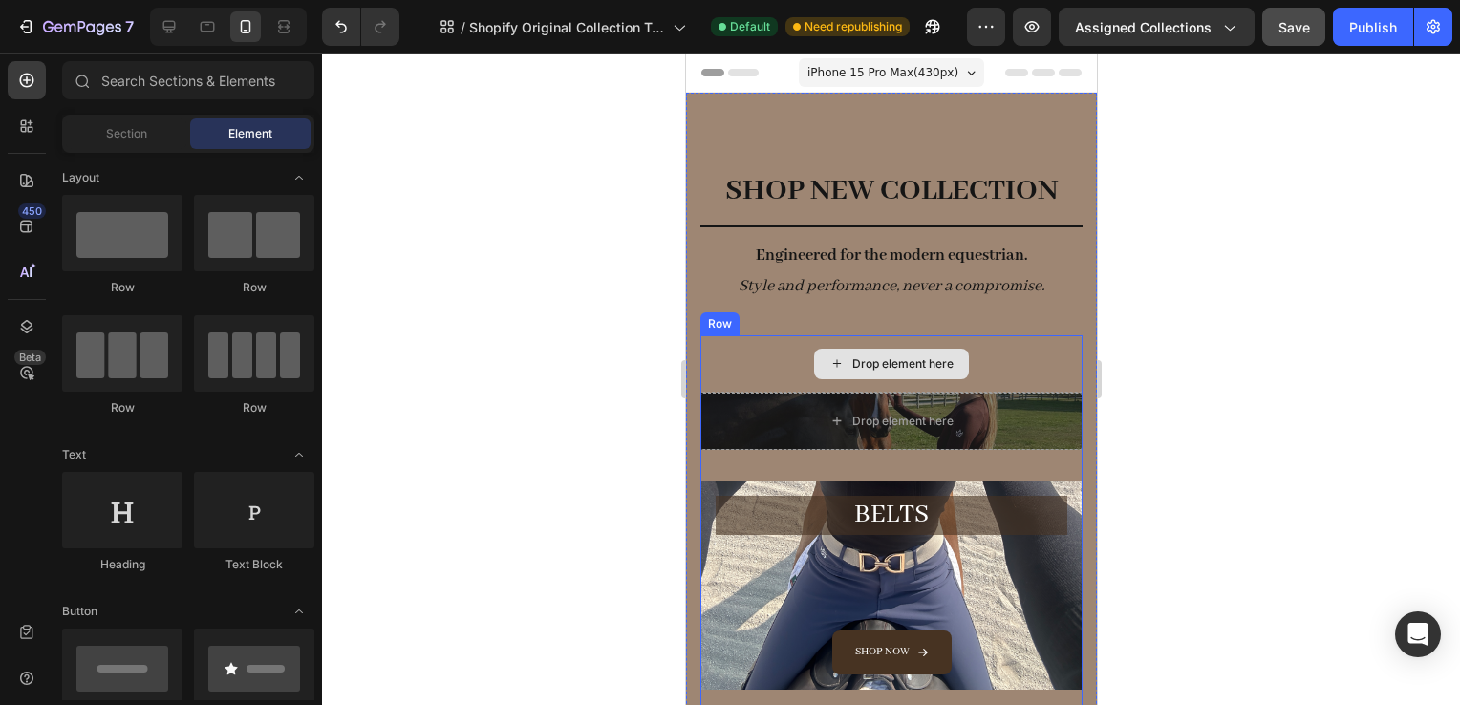
click at [764, 353] on div "Drop element here" at bounding box center [891, 363] width 382 height 57
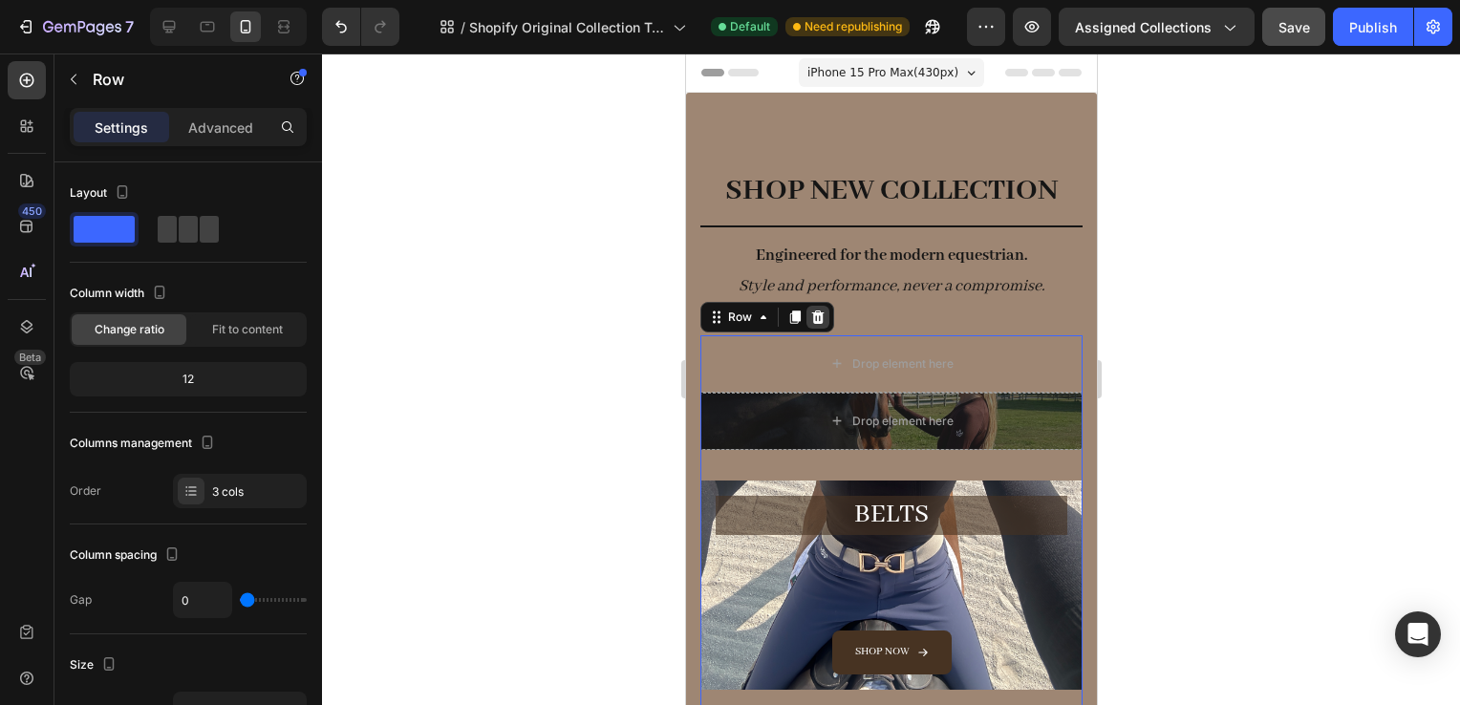
click at [815, 325] on div at bounding box center [817, 317] width 23 height 23
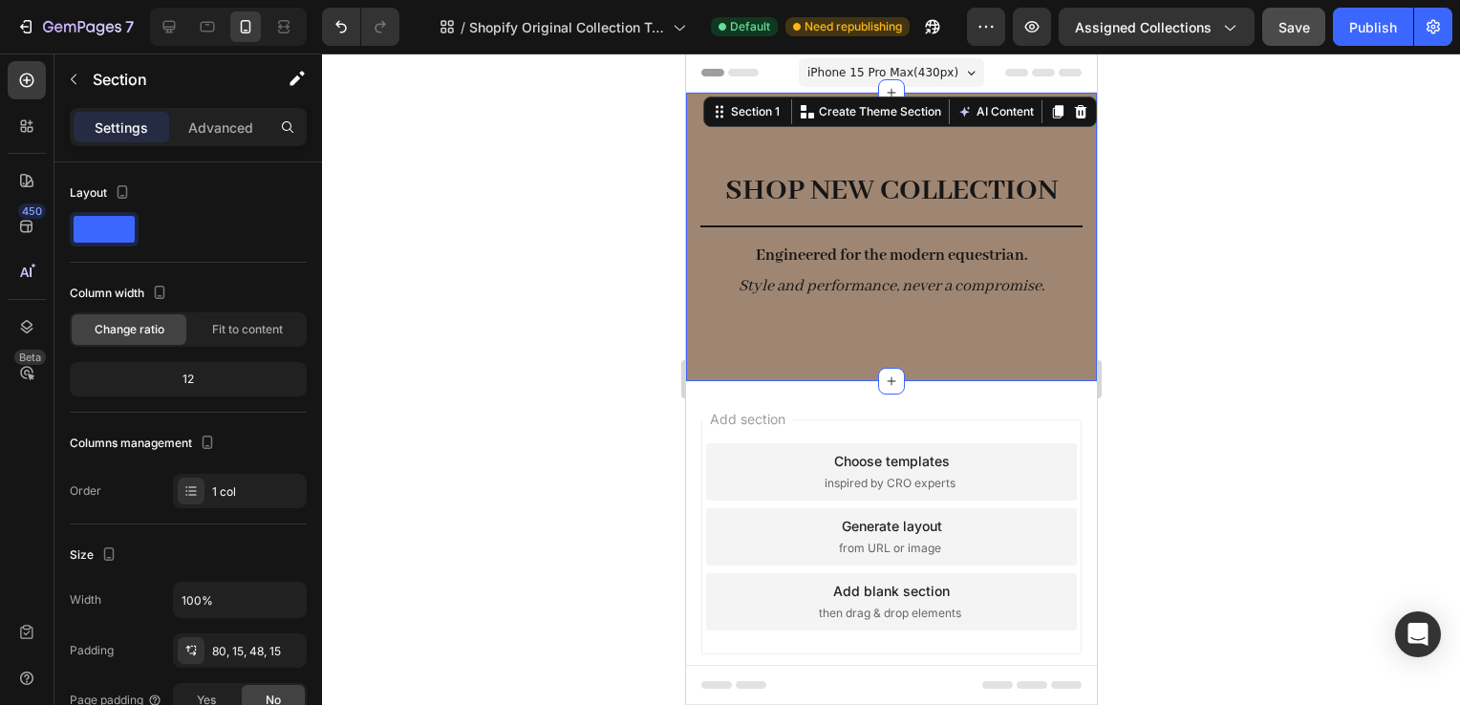
click at [752, 119] on div "SHOP NEW COLLECTION Heading Title Line Engineered for the modern equestrian. St…" at bounding box center [890, 237] width 411 height 289
click at [788, 164] on div "SHOP NEW COLLECTION Heading Title Line Engineered for the modern equestrian. St…" at bounding box center [890, 237] width 411 height 289
click at [736, 201] on strong "SHOP NEW COLLECTION" at bounding box center [890, 190] width 333 height 37
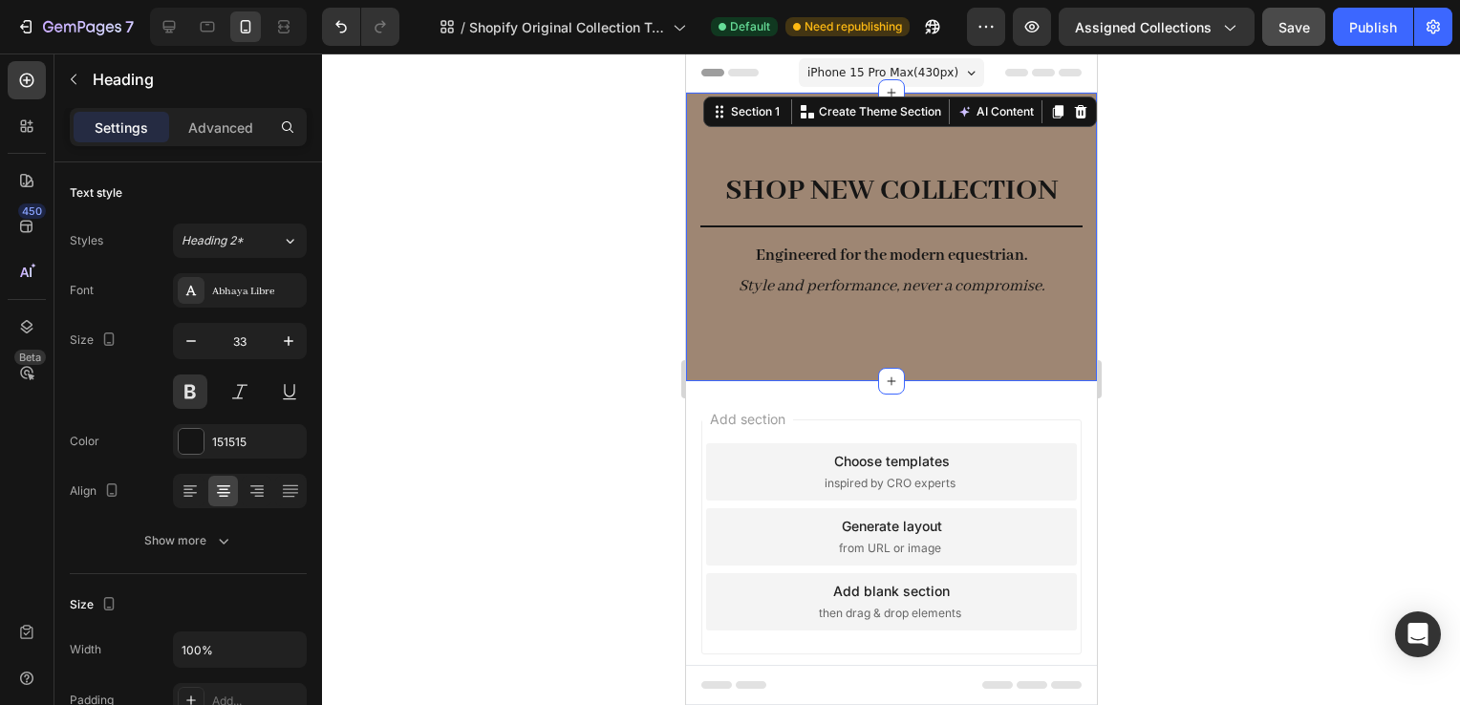
click at [861, 143] on div "SHOP NEW COLLECTION Heading Title Line Engineered for the modern equestrian. St…" at bounding box center [890, 237] width 411 height 289
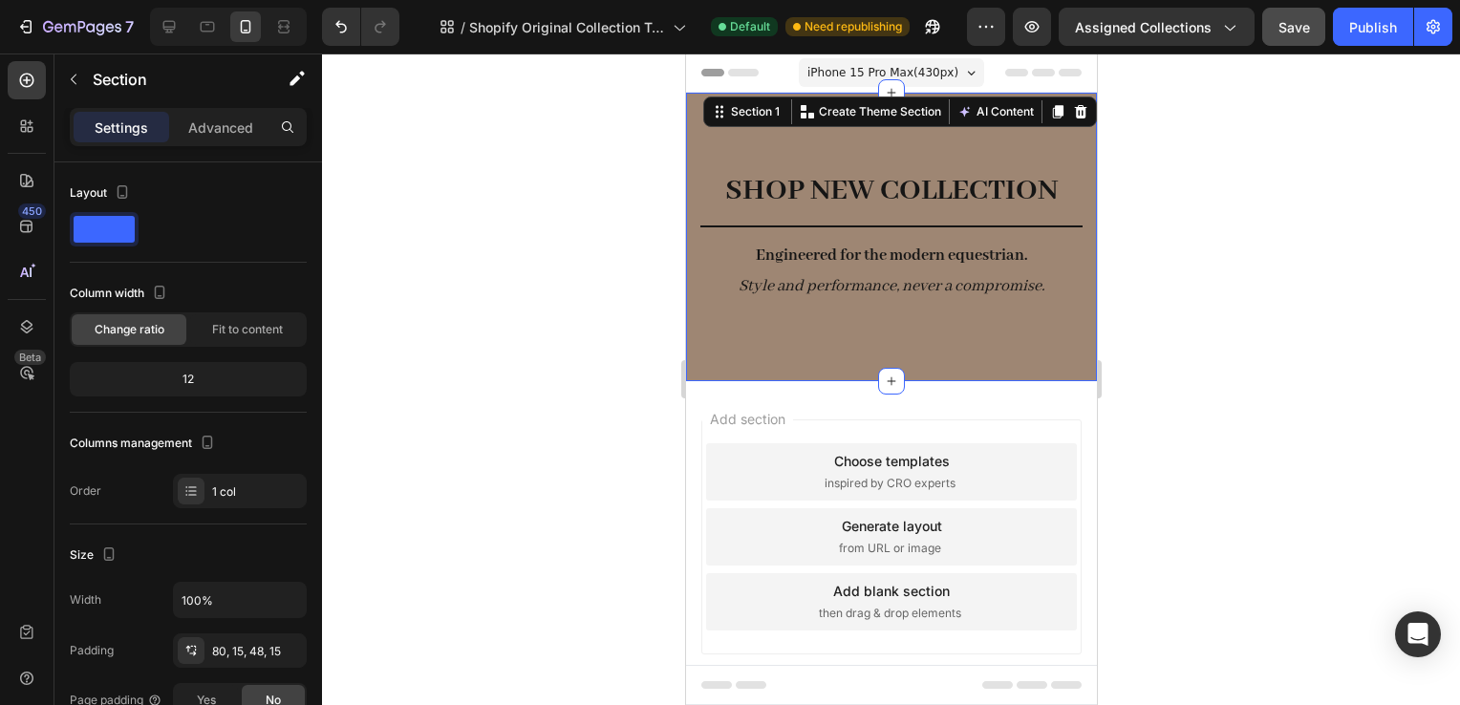
drag, startPoint x: 818, startPoint y: 165, endPoint x: 1175, endPoint y: 300, distance: 381.1
click at [818, 165] on div "SHOP NEW COLLECTION Heading Title Line Engineered for the modern equestrian. St…" at bounding box center [890, 237] width 411 height 289
click at [218, 109] on div "Settings Advanced" at bounding box center [188, 127] width 237 height 38
click at [238, 140] on div "Advanced" at bounding box center [221, 127] width 96 height 31
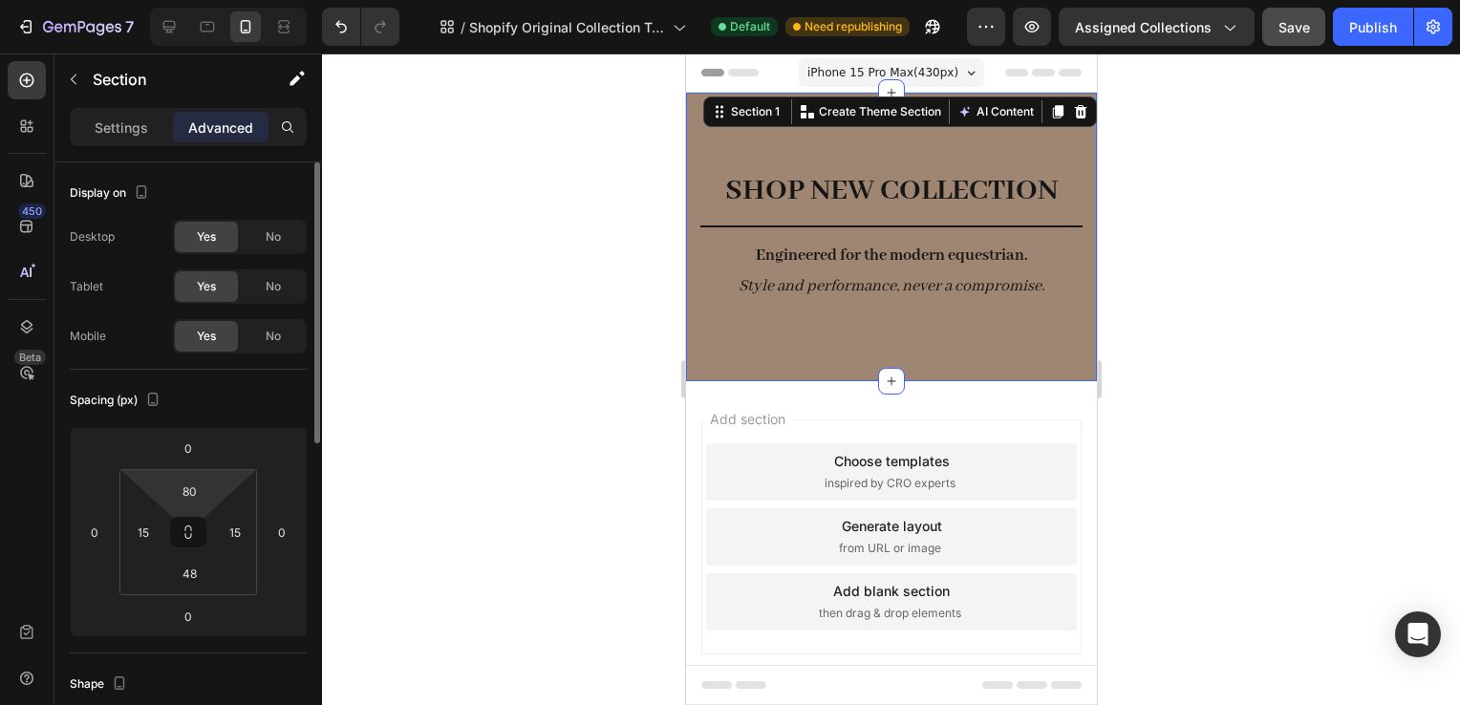
type input "4"
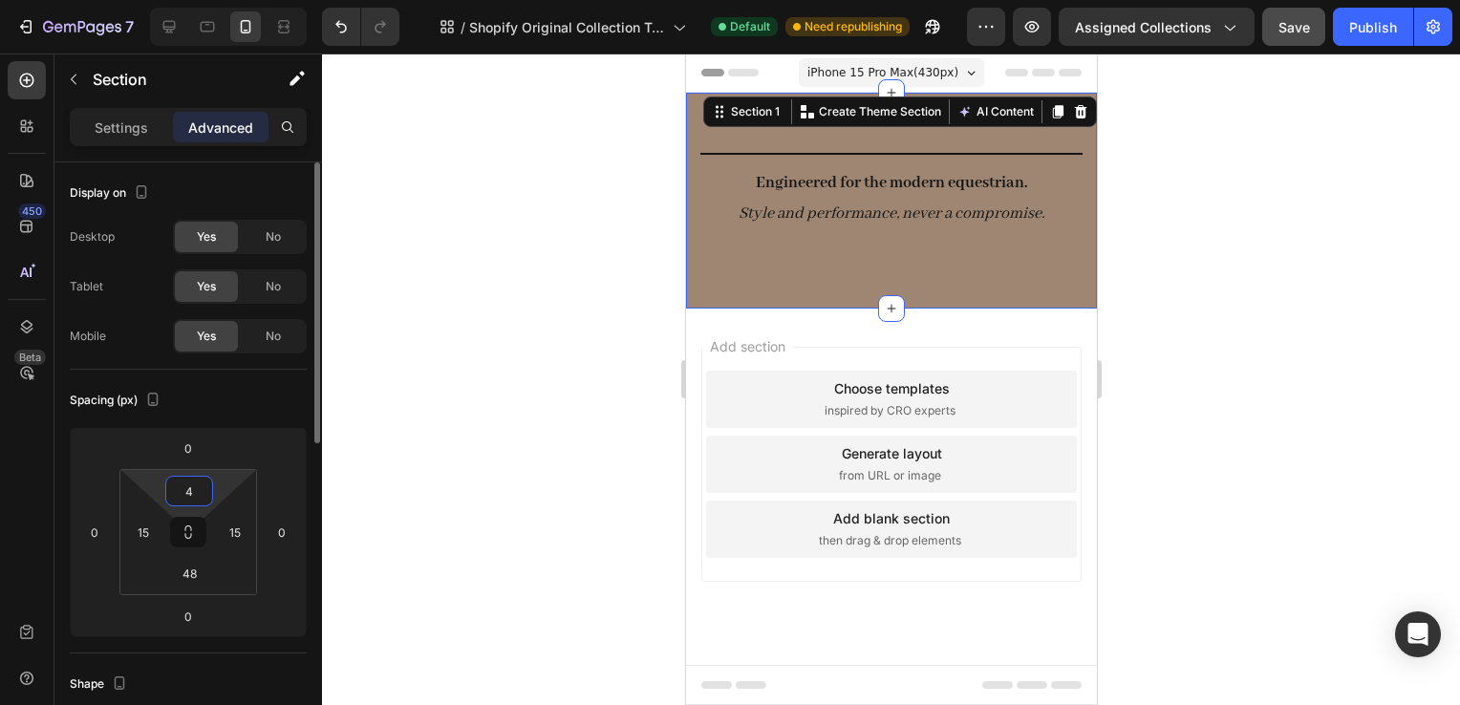
click at [193, 0] on html "7 / Shopify Original Collection Template Default Need republishing Preview Assi…" at bounding box center [730, 0] width 1460 height 0
click at [182, 574] on input "48" at bounding box center [189, 573] width 38 height 29
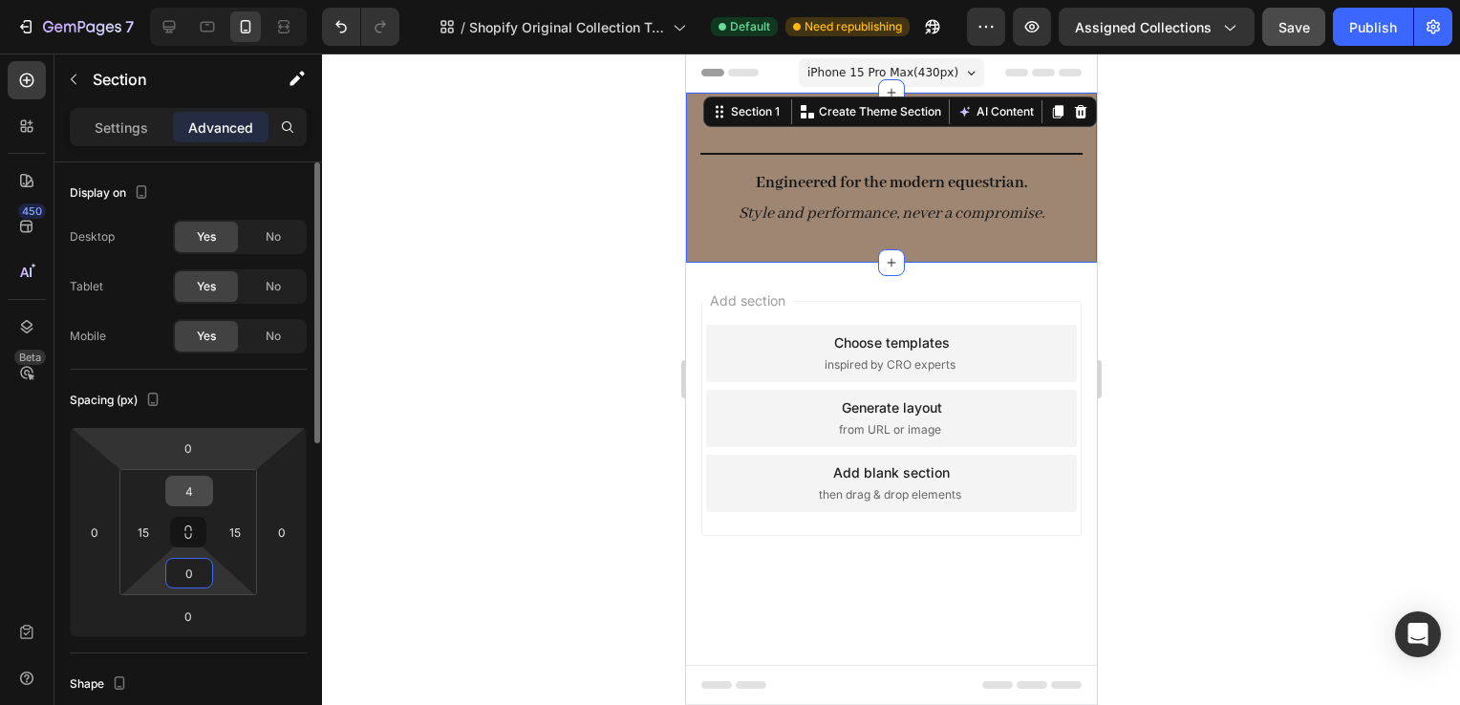
type input "0"
click at [191, 495] on input "4" at bounding box center [189, 491] width 38 height 29
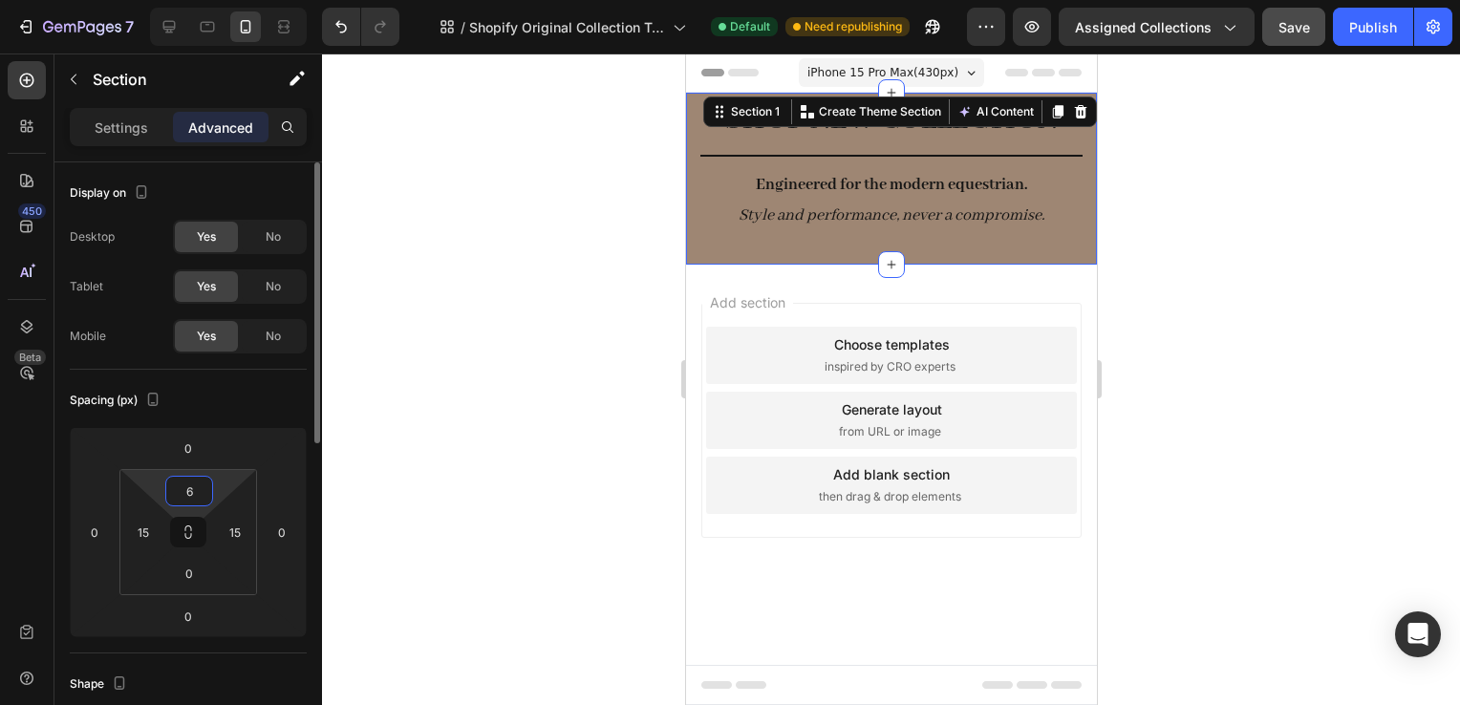
type input "60"
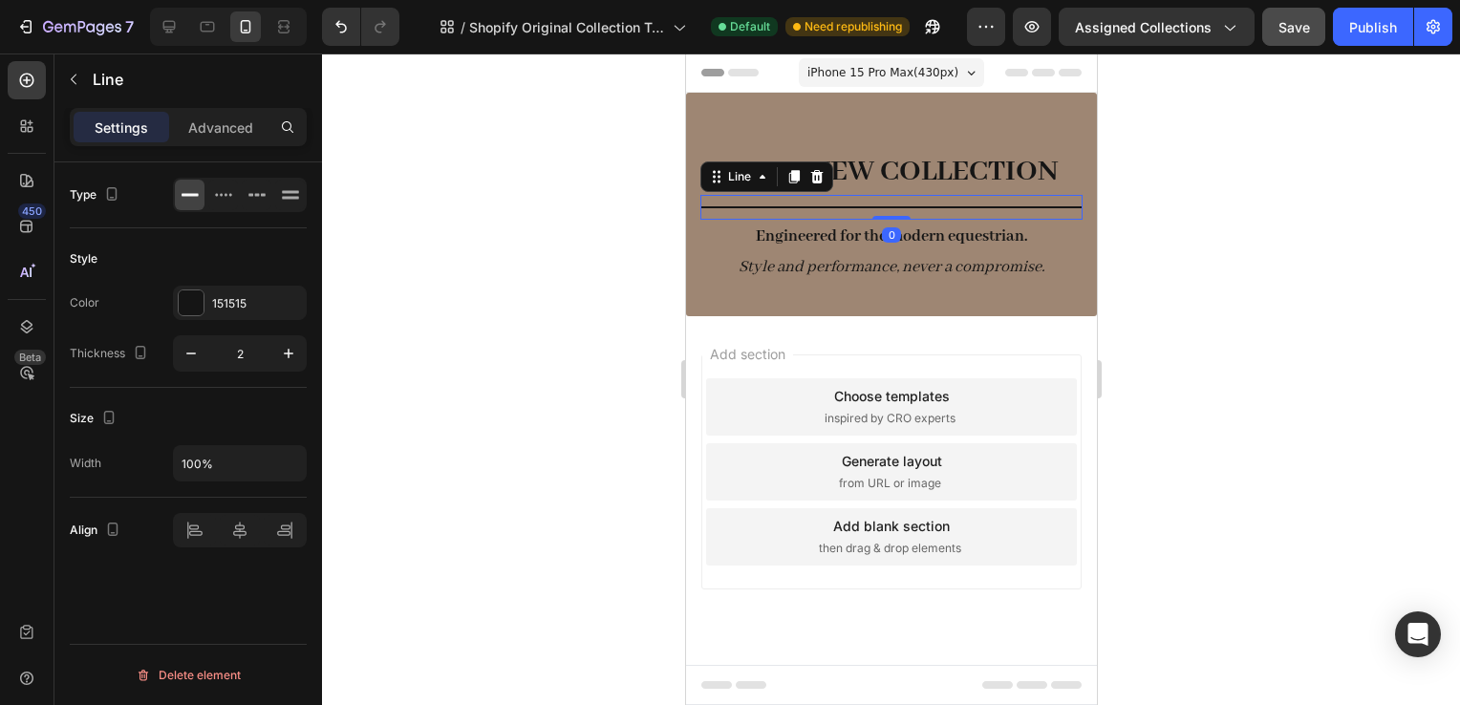
click at [821, 196] on div "Title Line 0" at bounding box center [891, 207] width 382 height 25
drag, startPoint x: 73, startPoint y: 28, endPoint x: 373, endPoint y: 80, distance: 304.7
click at [373, 0] on div "7 / Shopify Original Collection Template Default Need republishing Preview Assi…" at bounding box center [730, 0] width 1460 height 0
click at [118, 64] on div "Line" at bounding box center [178, 79] width 248 height 50
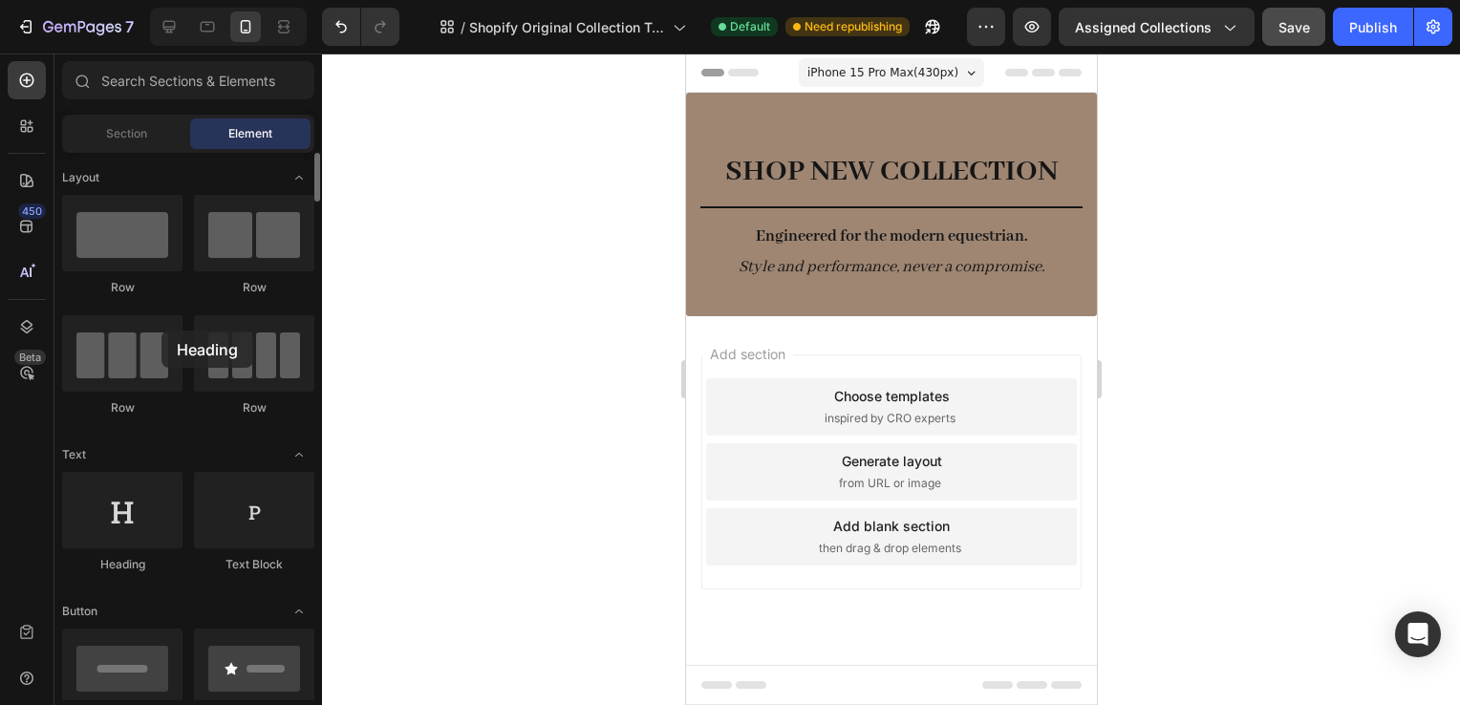
drag, startPoint x: 102, startPoint y: 532, endPoint x: 172, endPoint y: 314, distance: 228.8
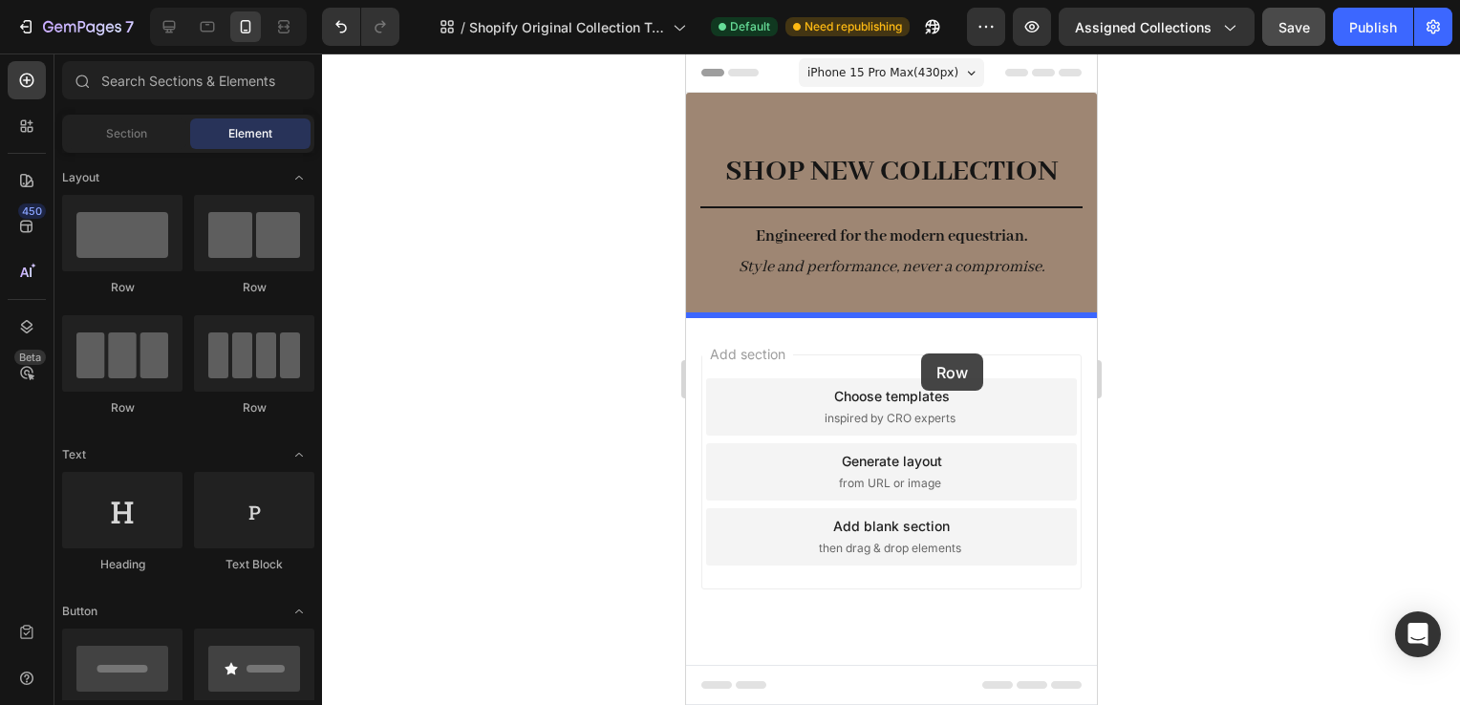
drag, startPoint x: 811, startPoint y: 308, endPoint x: 920, endPoint y: 350, distance: 116.8
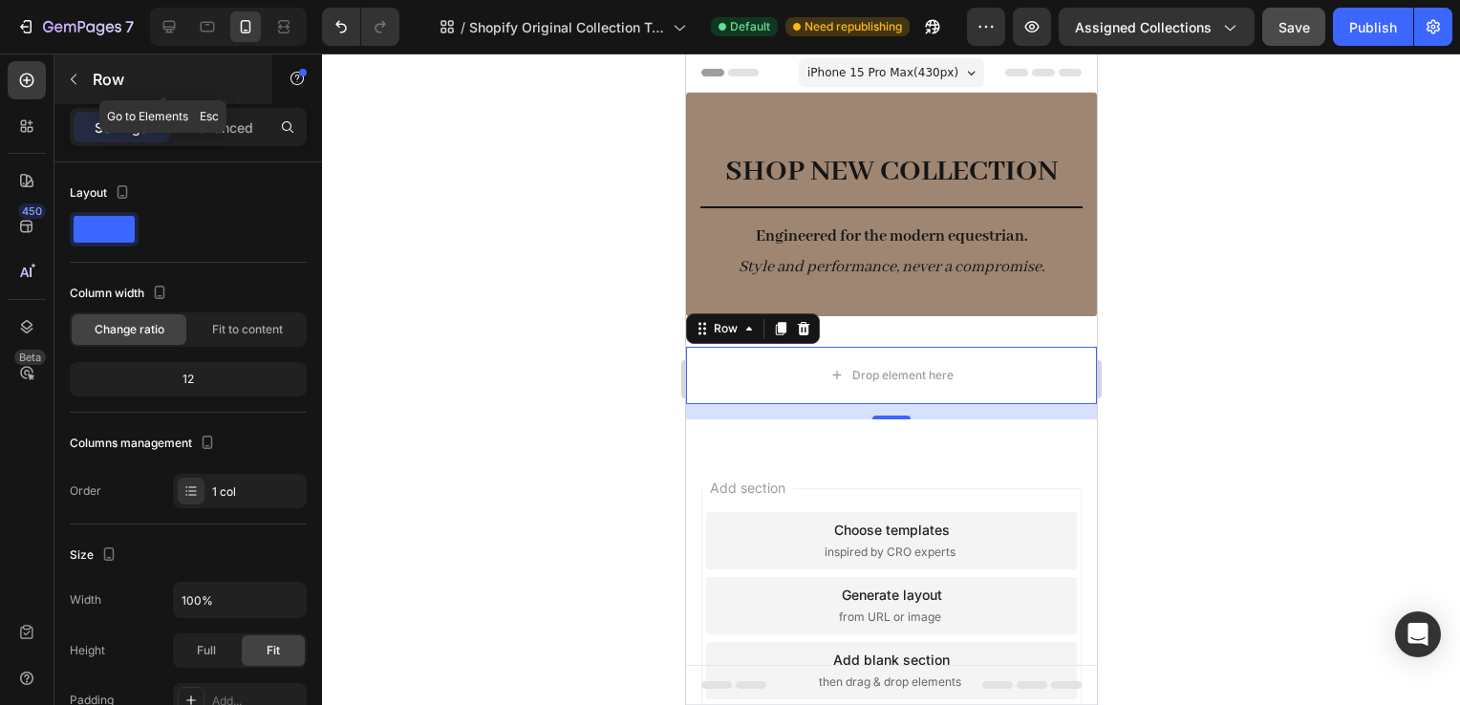
click at [85, 82] on button "button" at bounding box center [73, 79] width 31 height 31
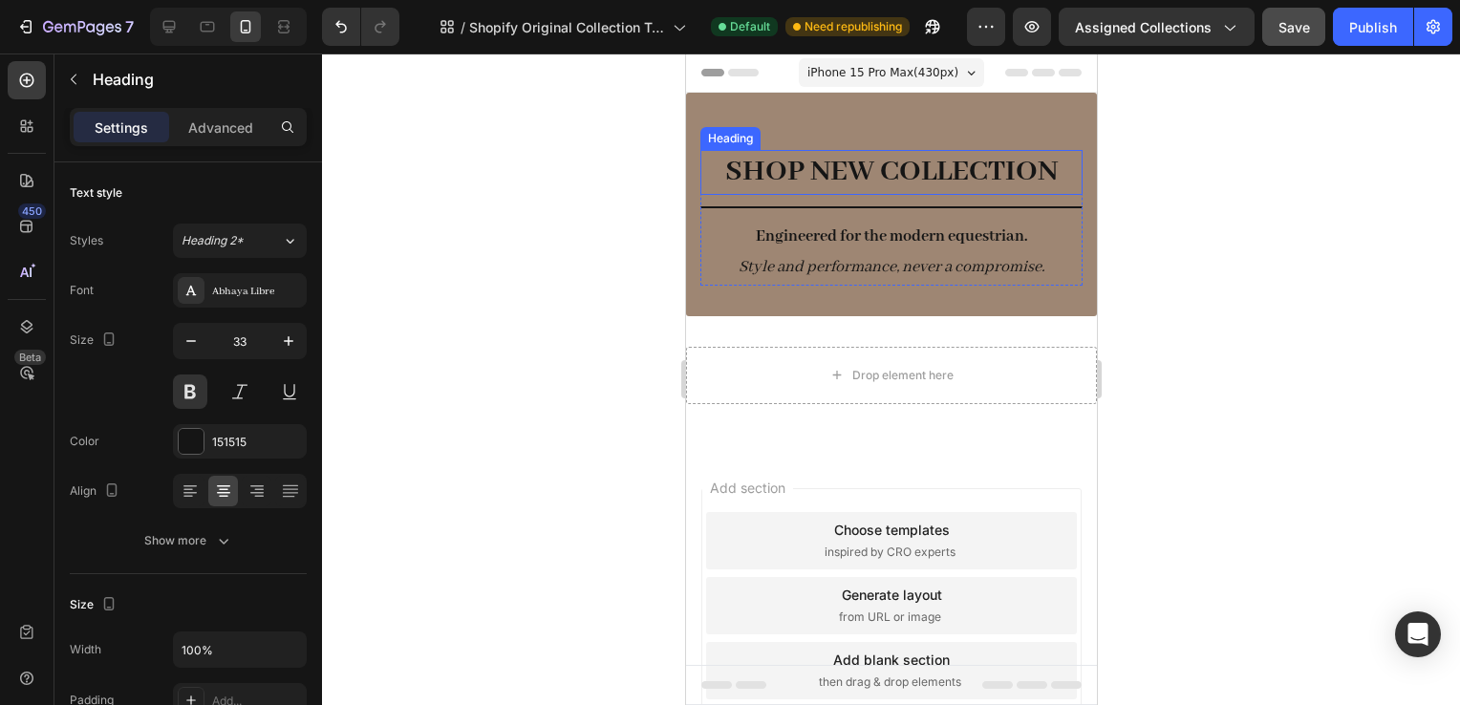
click at [722, 148] on div "SHOP NEW COLLECTION Heading Title Line Engineered for the modern equestrian. St…" at bounding box center [890, 205] width 411 height 224
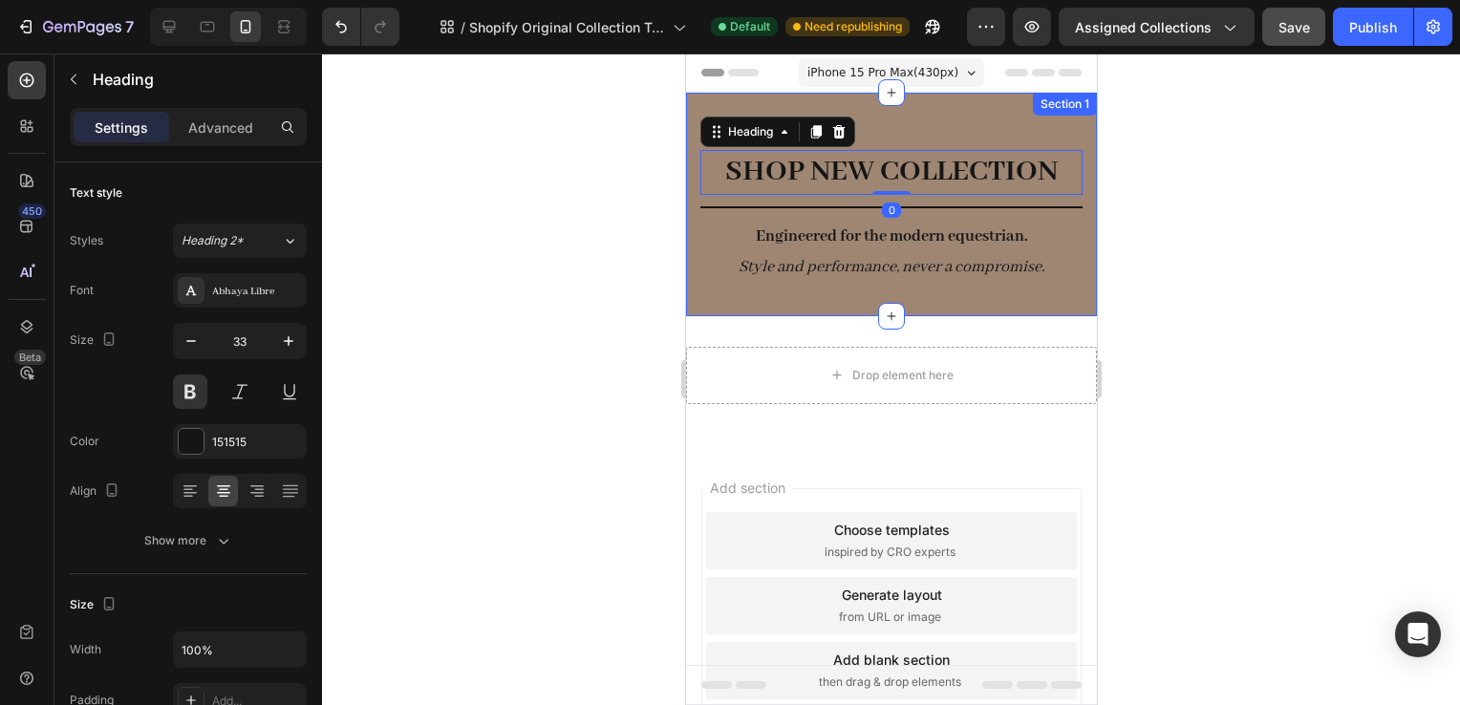
click at [727, 115] on div "SHOP NEW COLLECTION Heading 0 Title Line Engineered for the modern equestrian. …" at bounding box center [890, 205] width 411 height 224
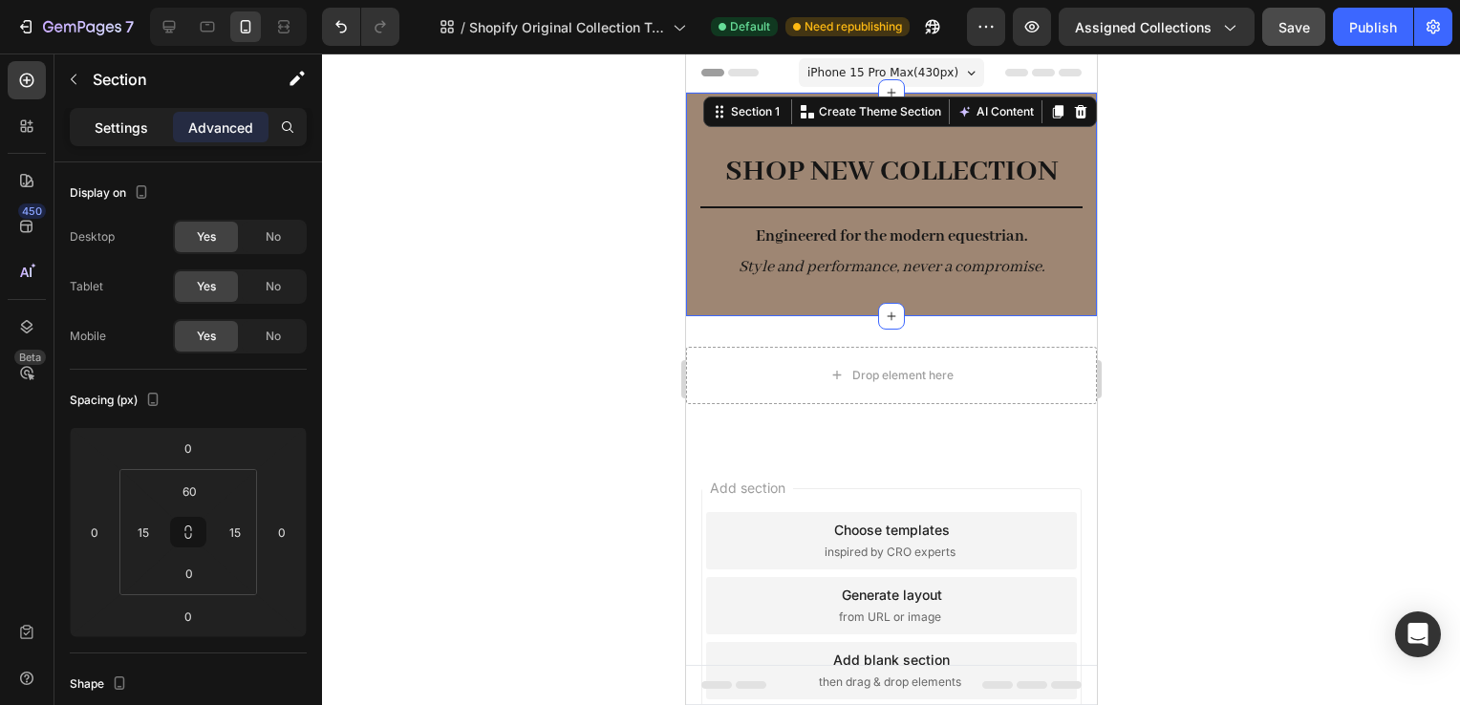
click at [99, 125] on p "Settings" at bounding box center [122, 128] width 54 height 20
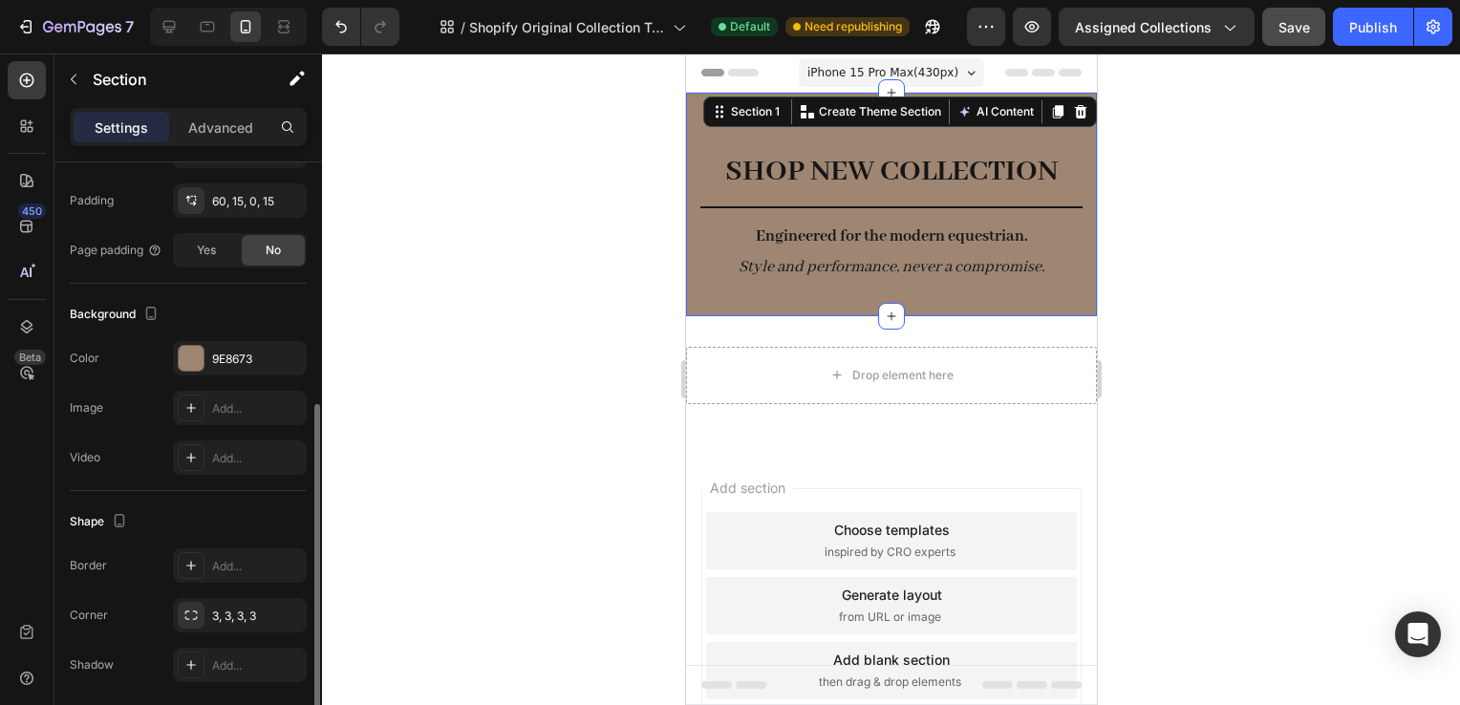
scroll to position [516, 0]
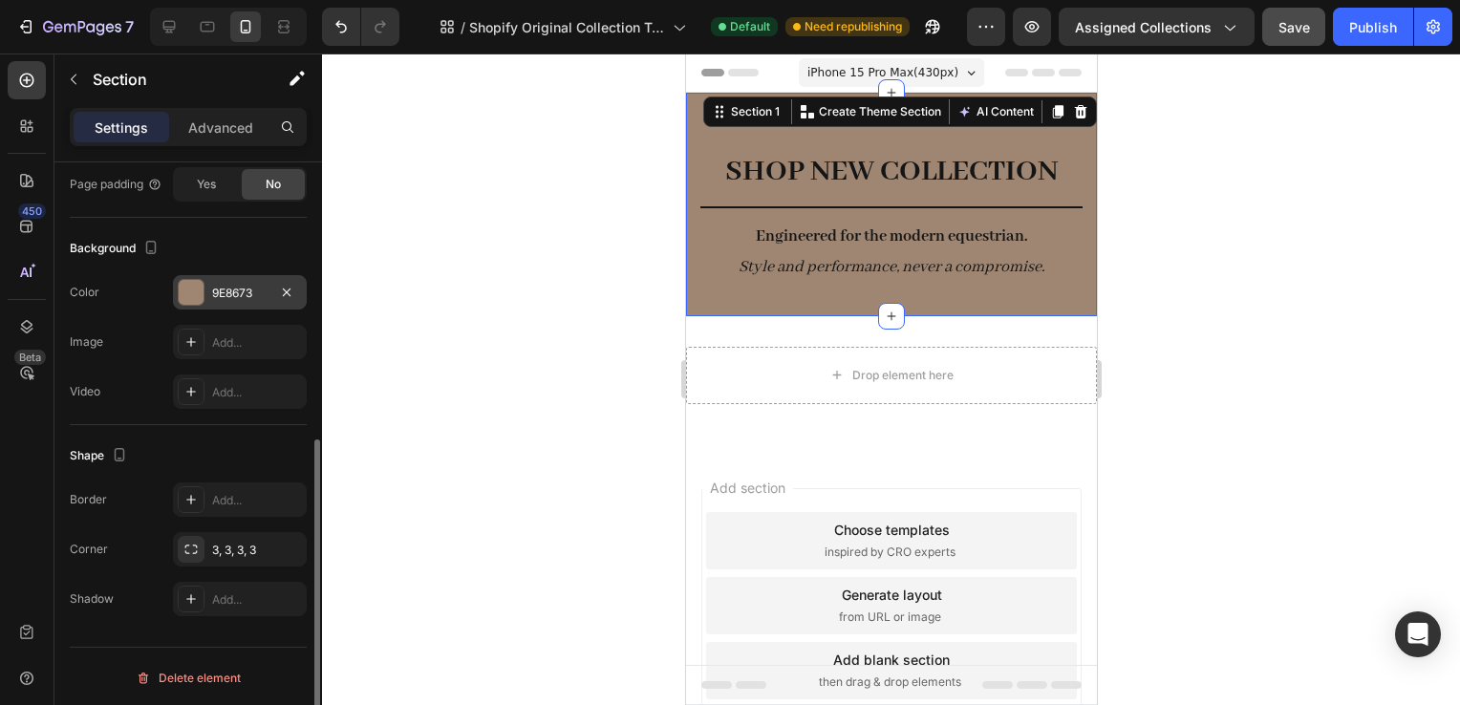
click at [252, 292] on div "9E8673" at bounding box center [239, 293] width 55 height 17
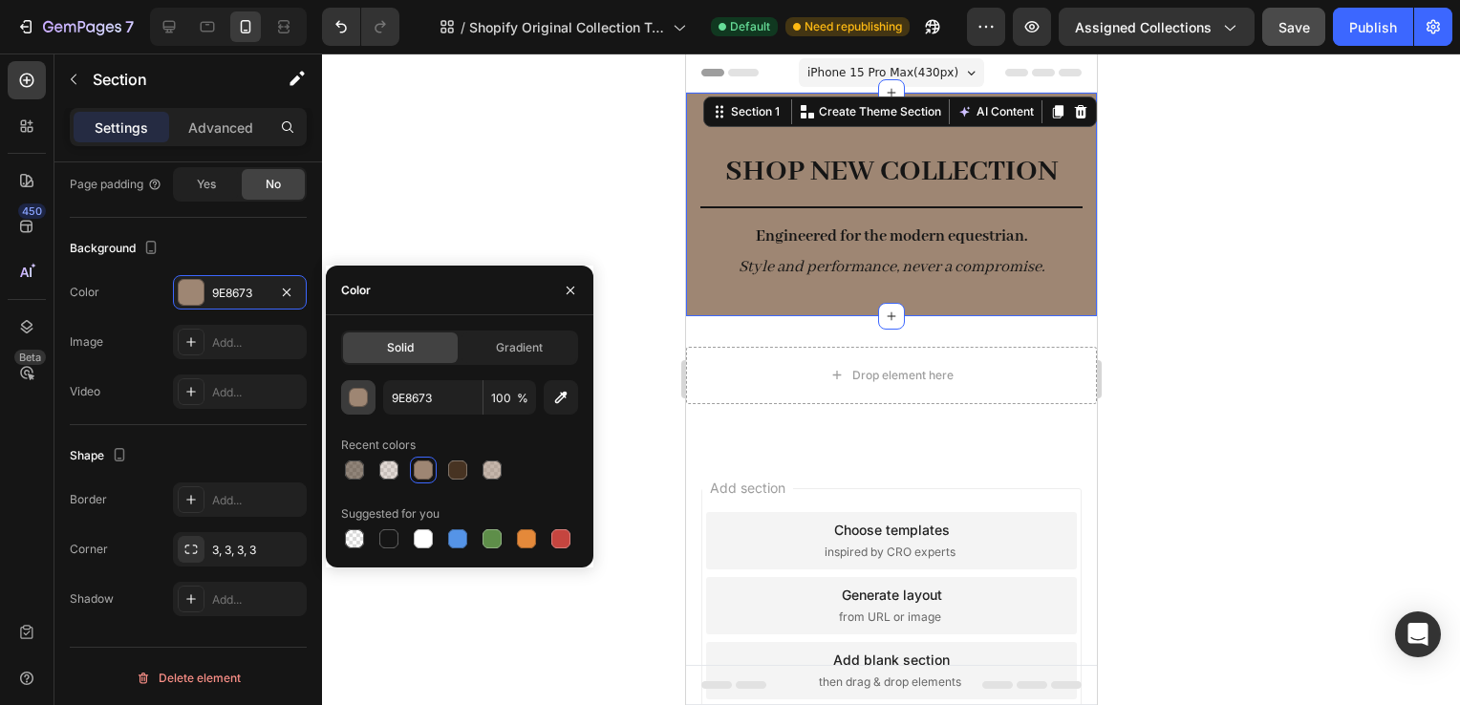
click at [357, 395] on div "button" at bounding box center [359, 398] width 19 height 19
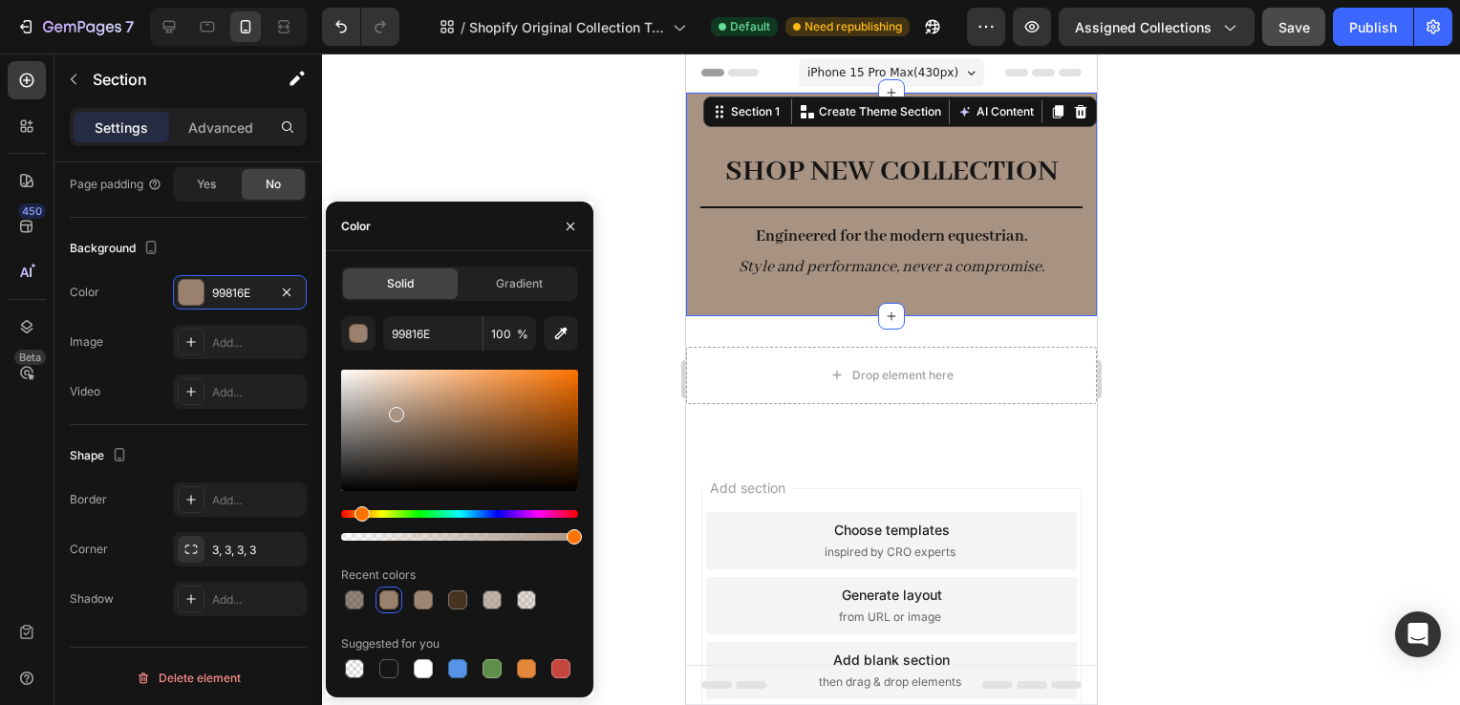
drag, startPoint x: 408, startPoint y: 418, endPoint x: 394, endPoint y: 411, distance: 15.8
click at [394, 411] on div at bounding box center [396, 414] width 15 height 15
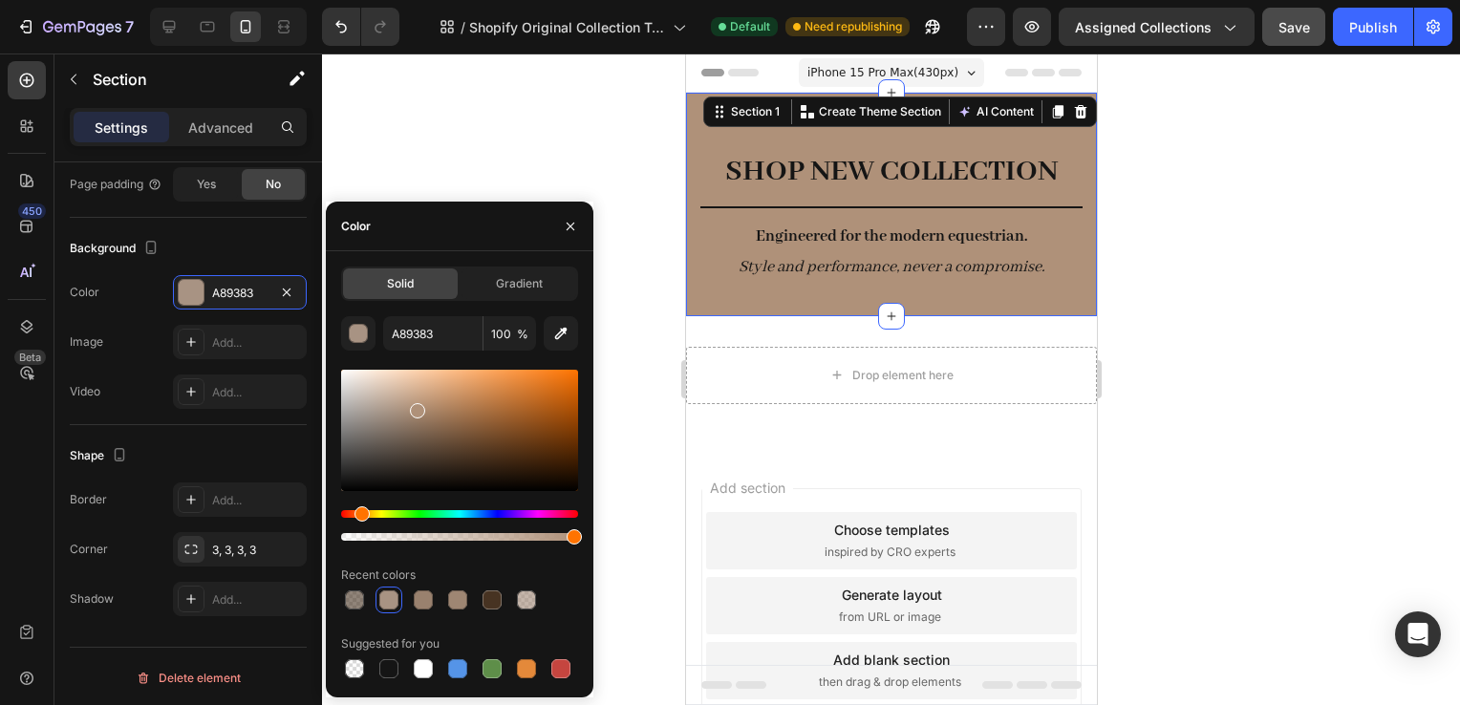
drag, startPoint x: 394, startPoint y: 411, endPoint x: 414, endPoint y: 408, distance: 20.3
click at [414, 408] on div at bounding box center [417, 410] width 15 height 15
type input "AD9079"
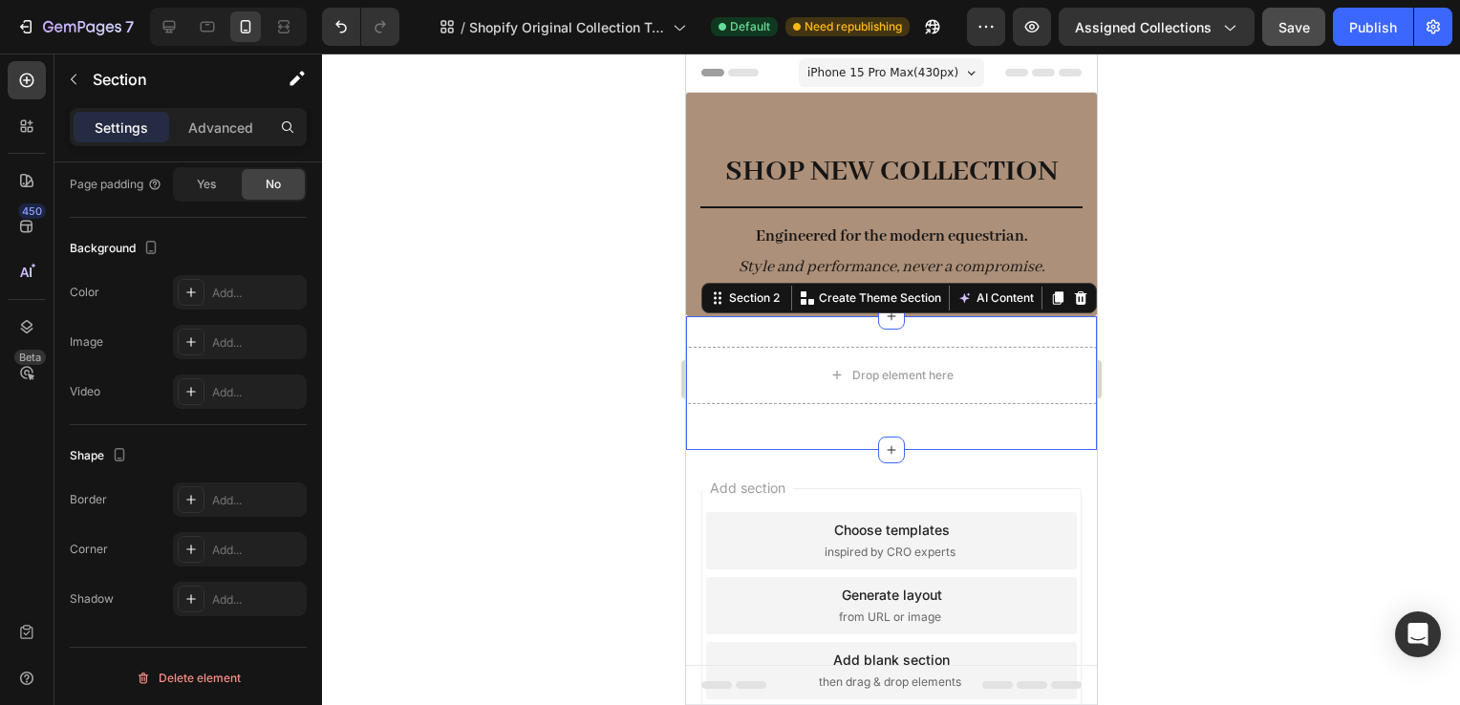
click at [775, 329] on div "Drop element here Row Section 2 You can create reusable sections Create Theme S…" at bounding box center [890, 383] width 411 height 134
click at [765, 363] on div "Drop element here" at bounding box center [890, 375] width 411 height 57
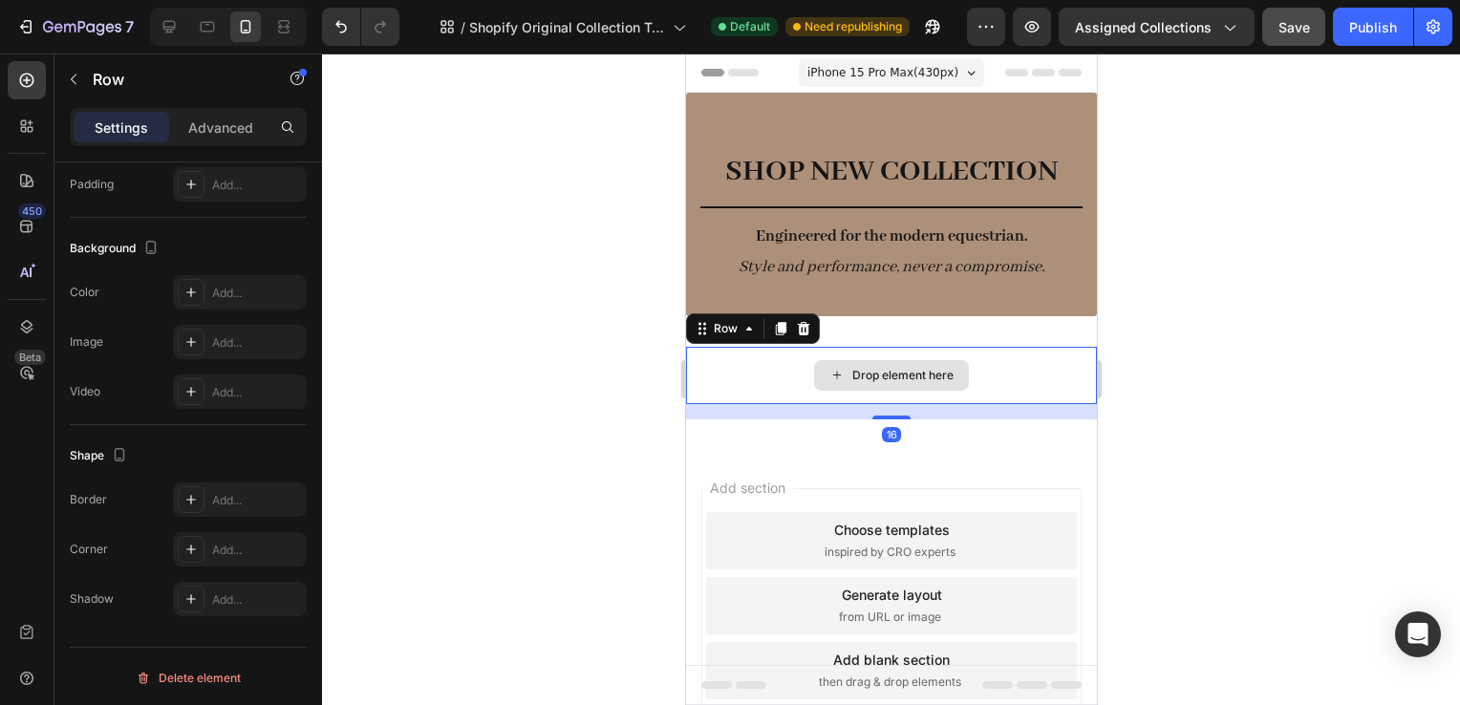
scroll to position [0, 0]
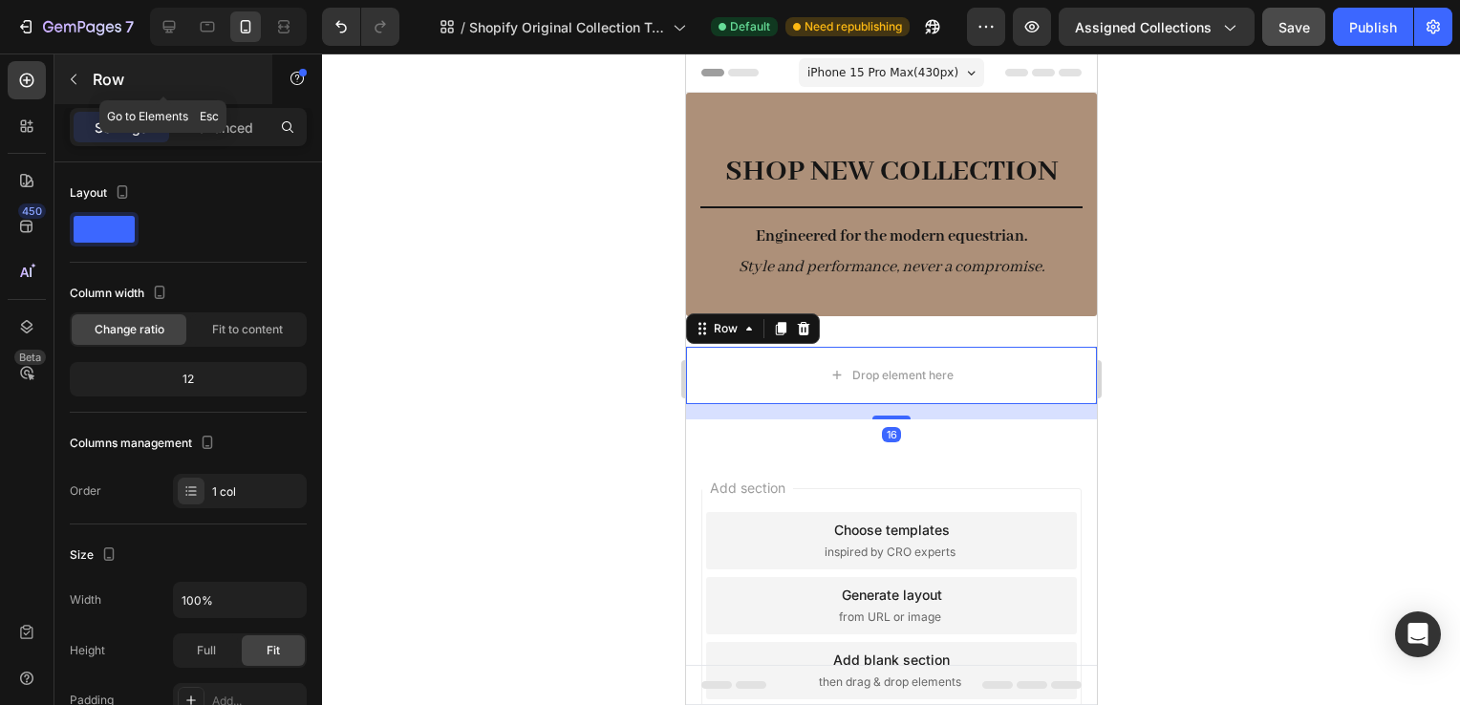
click at [88, 74] on button "button" at bounding box center [73, 79] width 31 height 31
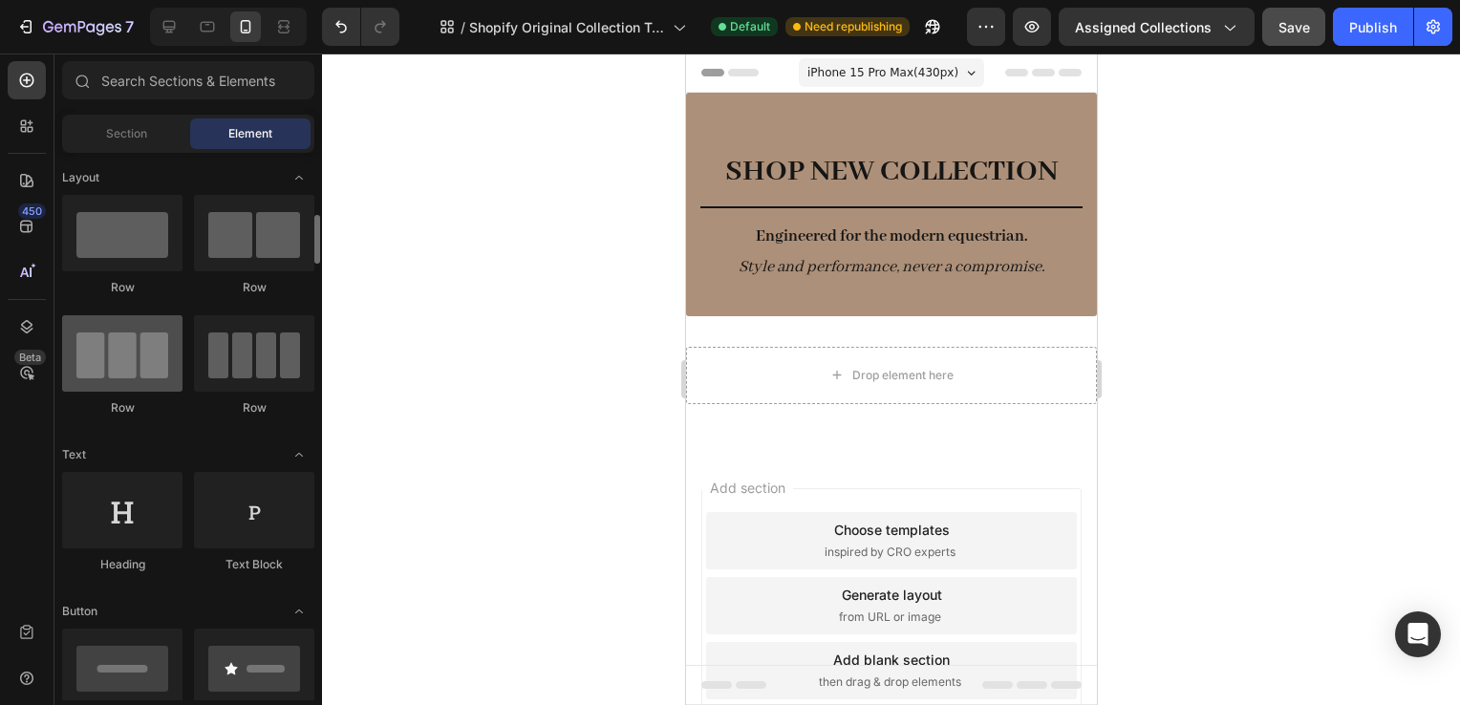
scroll to position [83, 0]
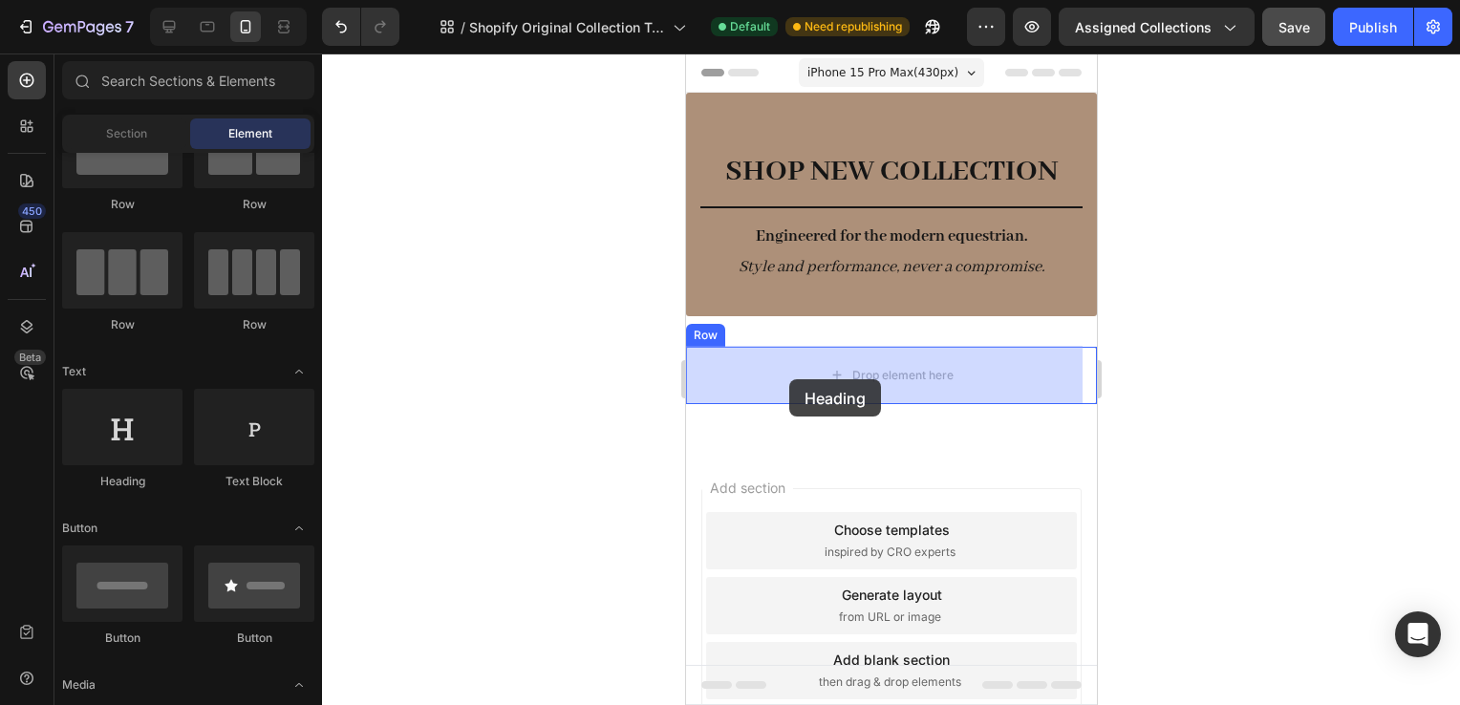
drag, startPoint x: 824, startPoint y: 487, endPoint x: 827, endPoint y: 376, distance: 111.9
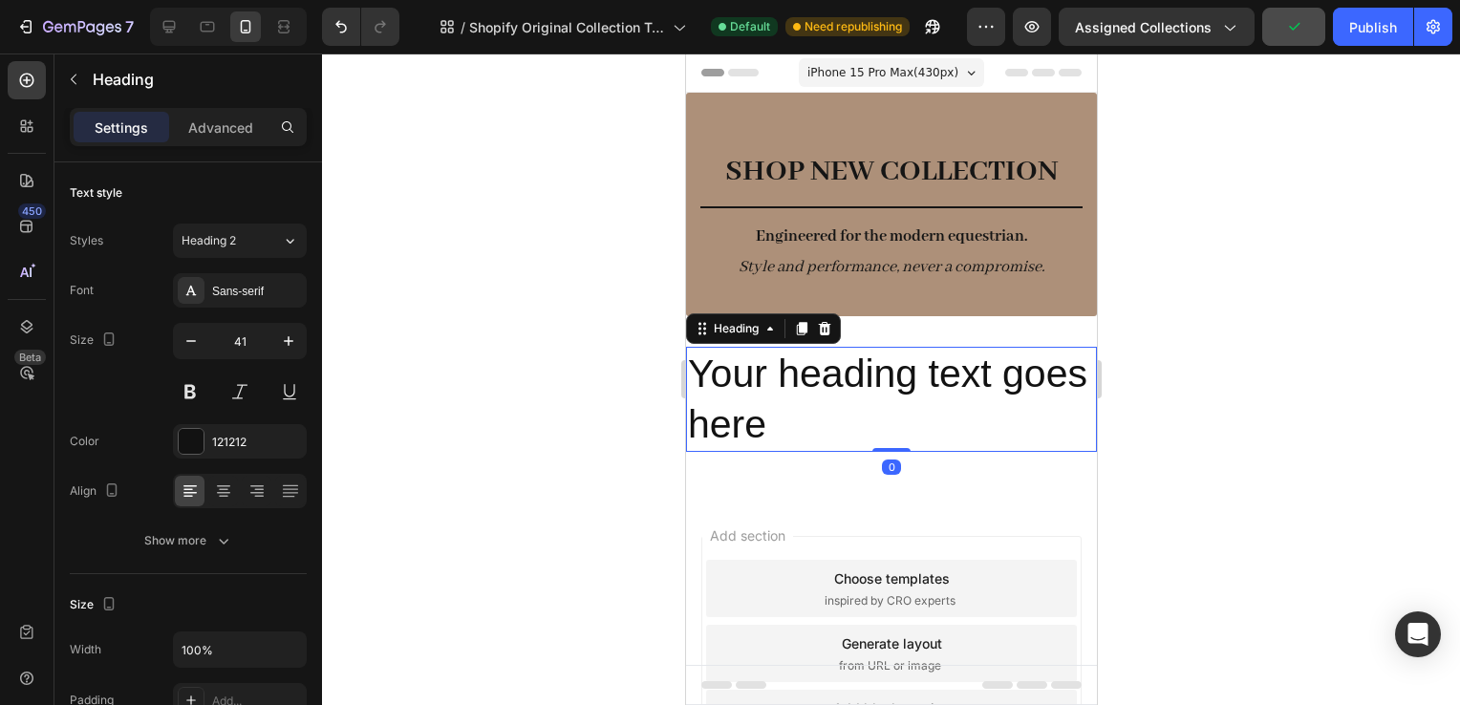
click at [852, 381] on h2 "Your heading text goes here" at bounding box center [890, 400] width 411 height 106
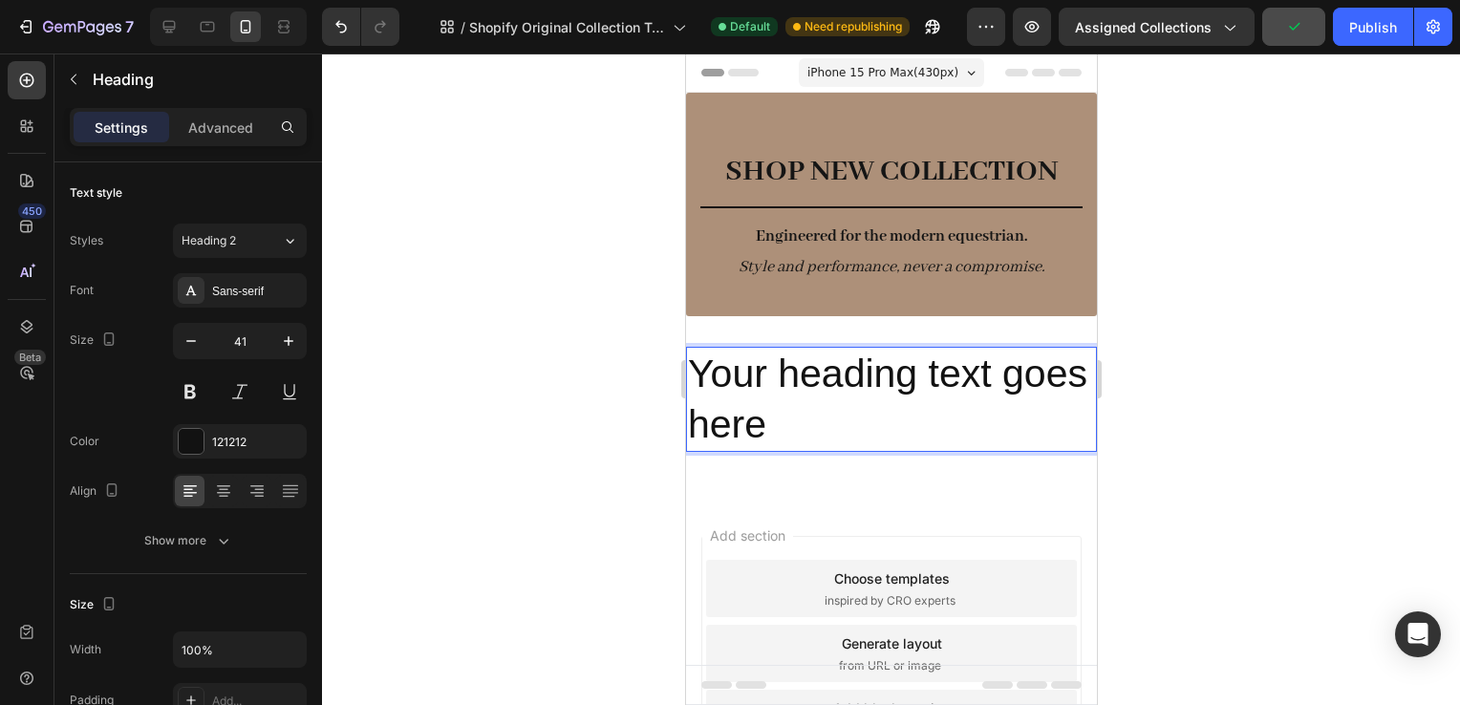
click at [852, 381] on p "Your heading text goes here" at bounding box center [890, 400] width 407 height 102
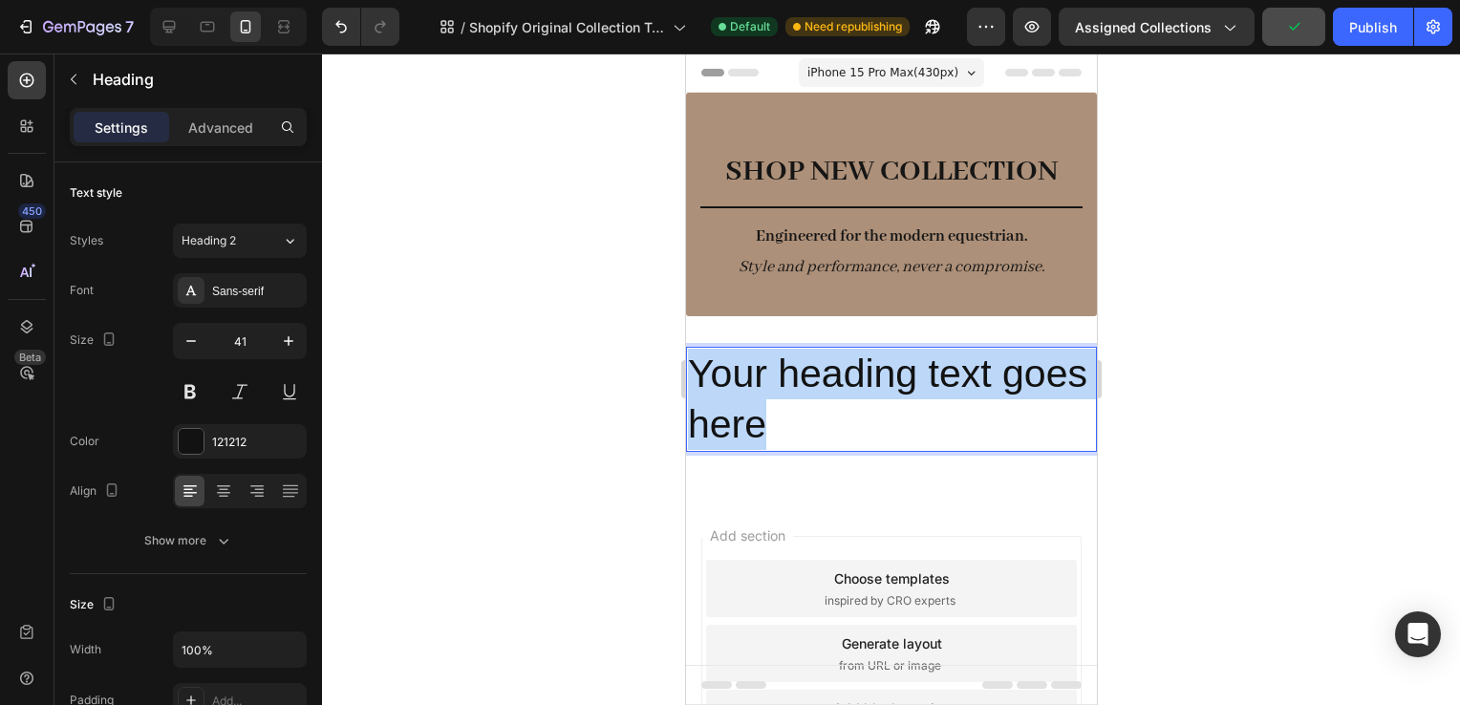
click at [852, 381] on p "Your heading text goes here" at bounding box center [890, 400] width 407 height 102
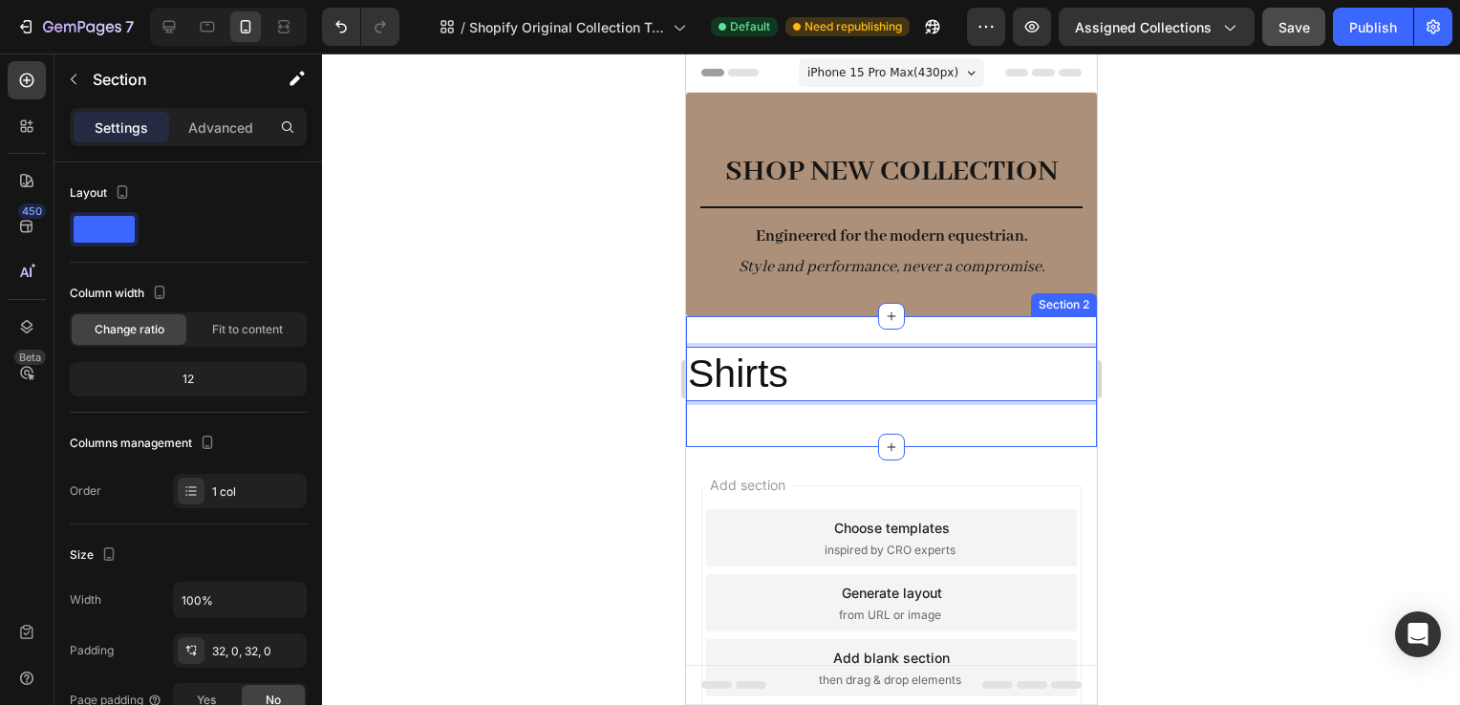
click at [1017, 428] on div "Shirts Heading 0 Row Section 2" at bounding box center [890, 381] width 411 height 131
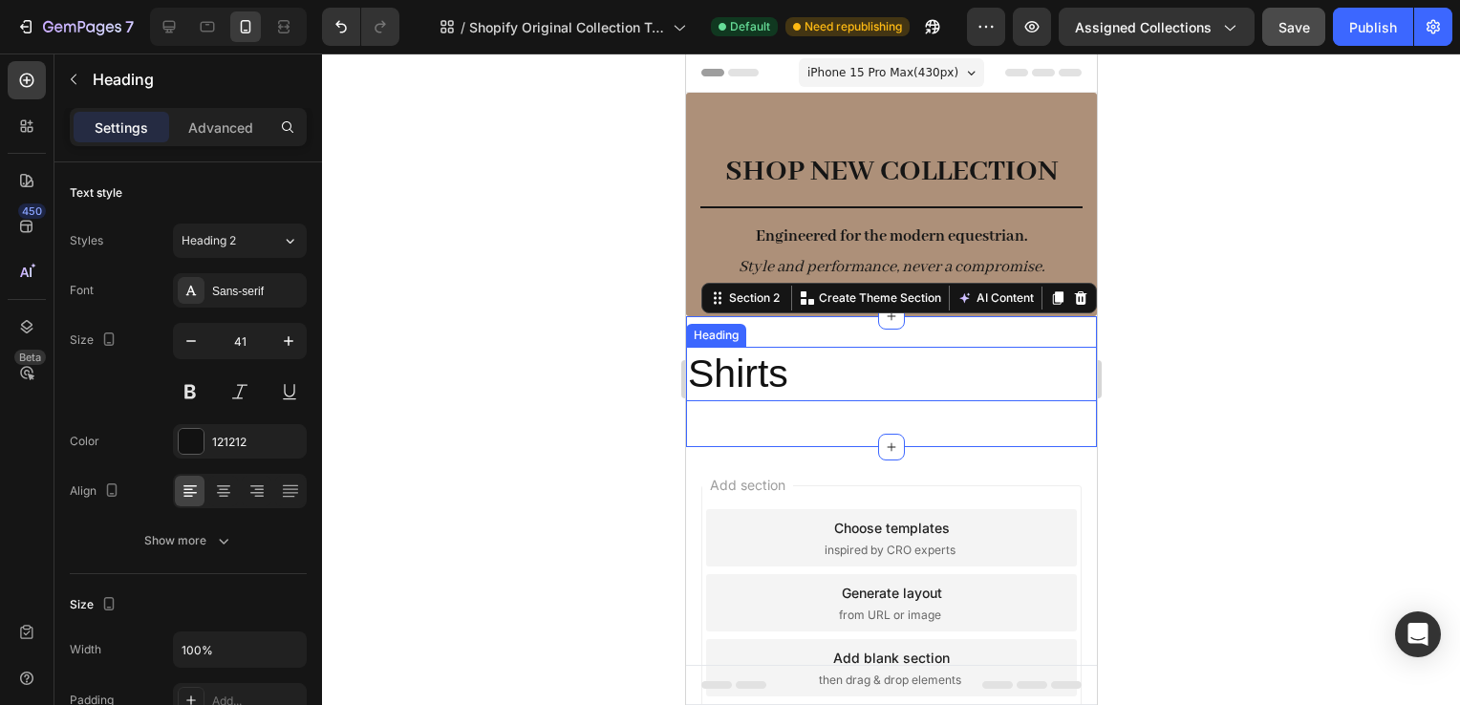
click at [962, 369] on p "Shirts" at bounding box center [890, 374] width 407 height 51
click at [773, 401] on div "Shirts Heading Row" at bounding box center [890, 382] width 411 height 70
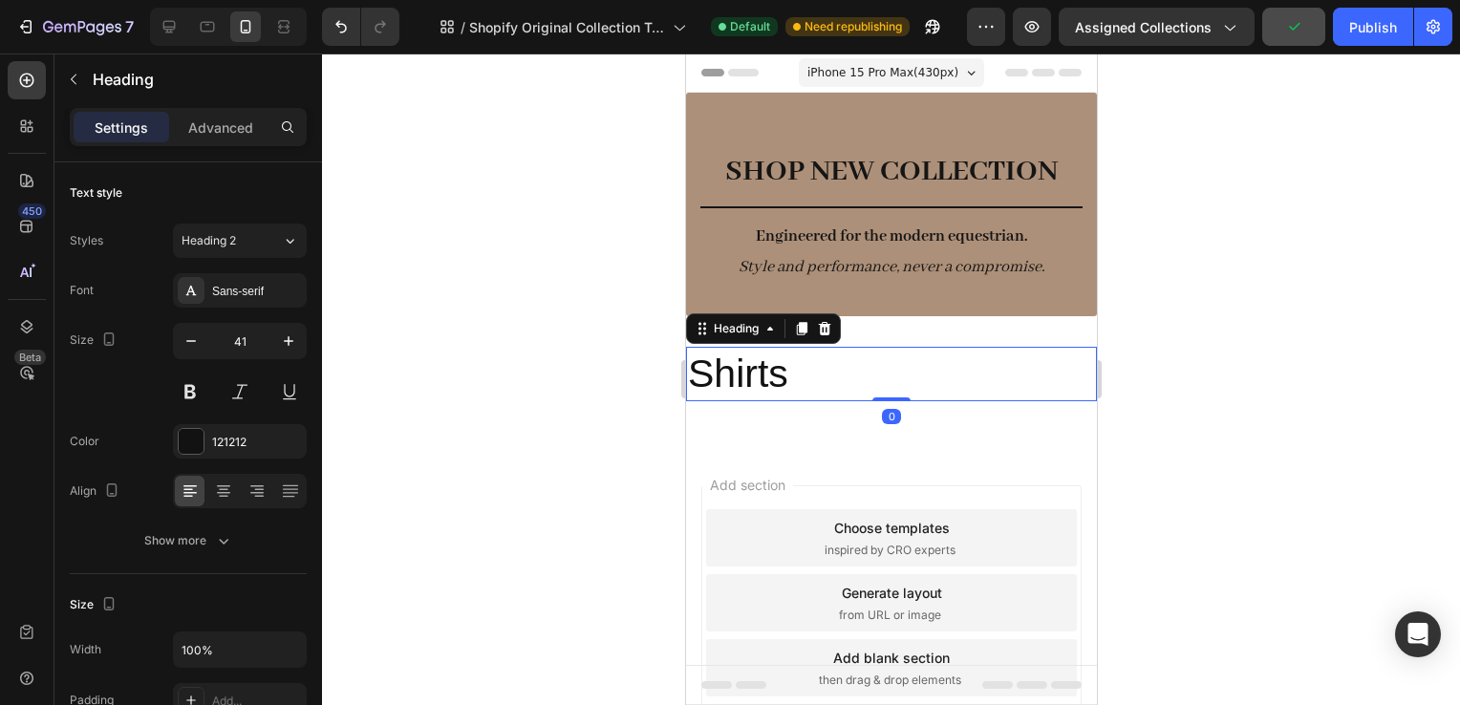
click at [821, 373] on p "Shirts" at bounding box center [890, 374] width 407 height 51
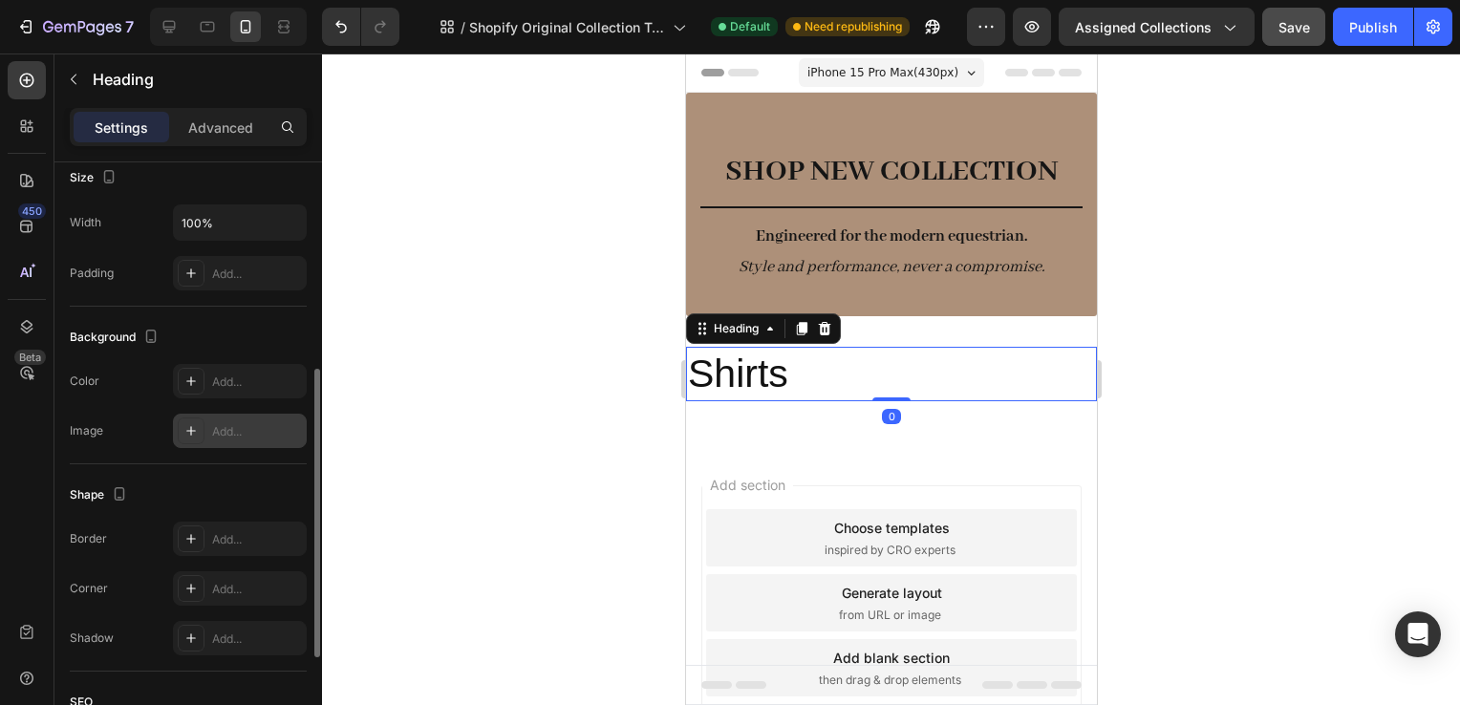
click at [240, 439] on div "Add..." at bounding box center [240, 431] width 134 height 34
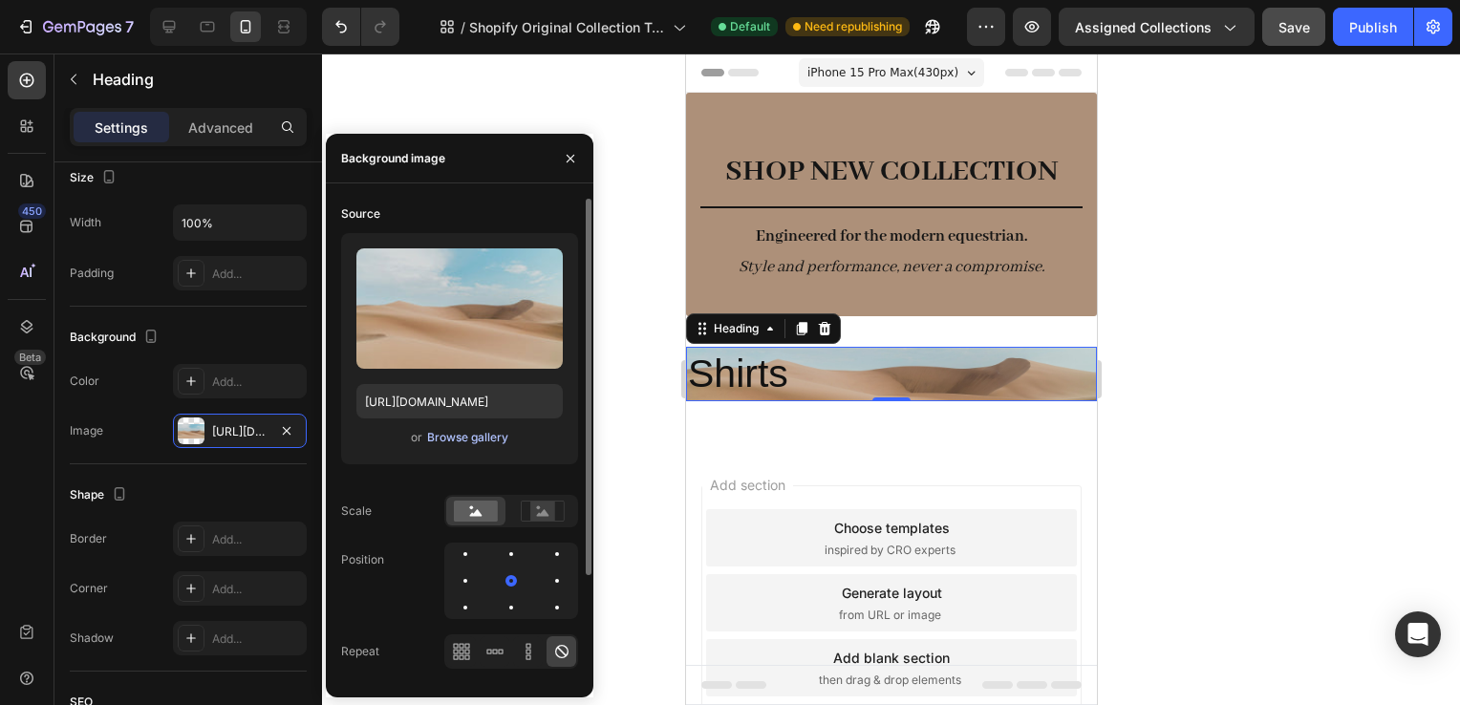
click at [479, 445] on div "Browse gallery" at bounding box center [467, 437] width 81 height 17
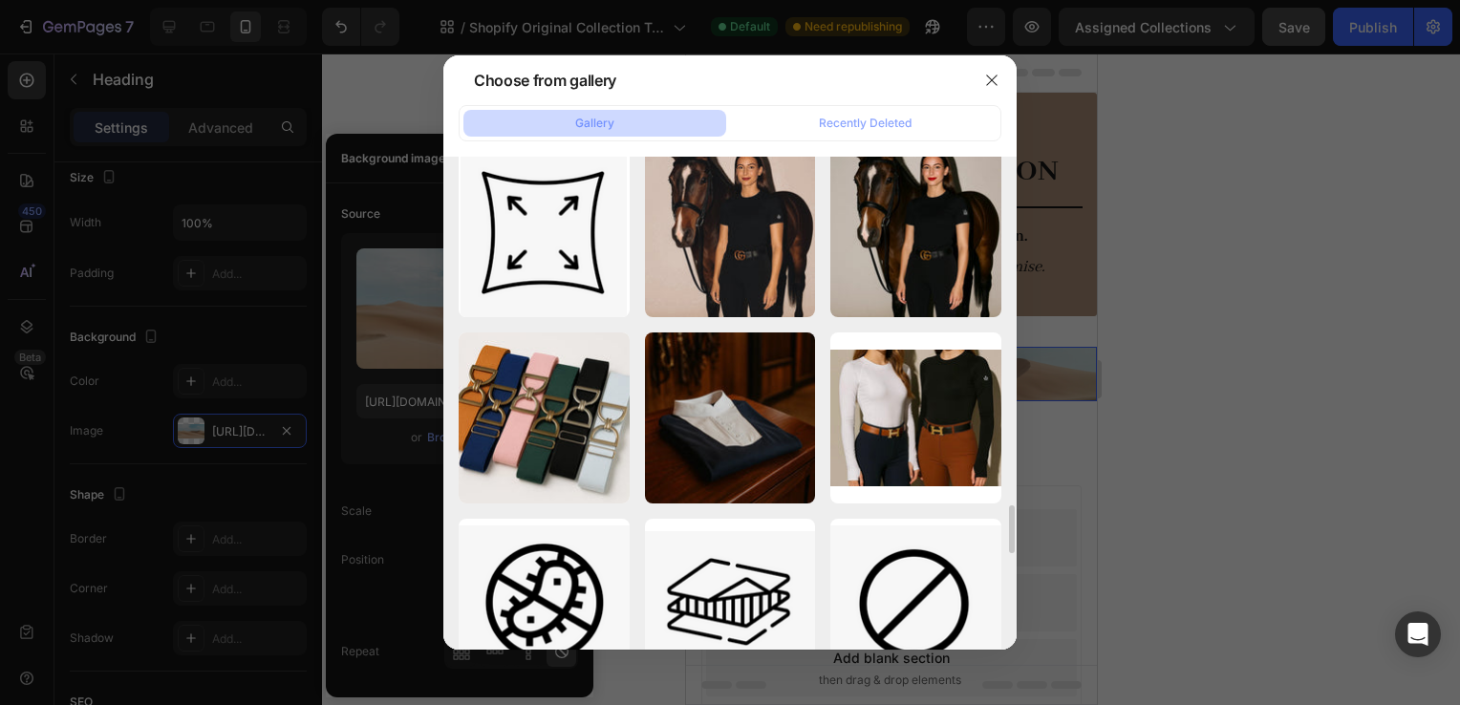
scroll to position [3560, 0]
click at [426, 428] on button "Browse gallery" at bounding box center [467, 437] width 83 height 19
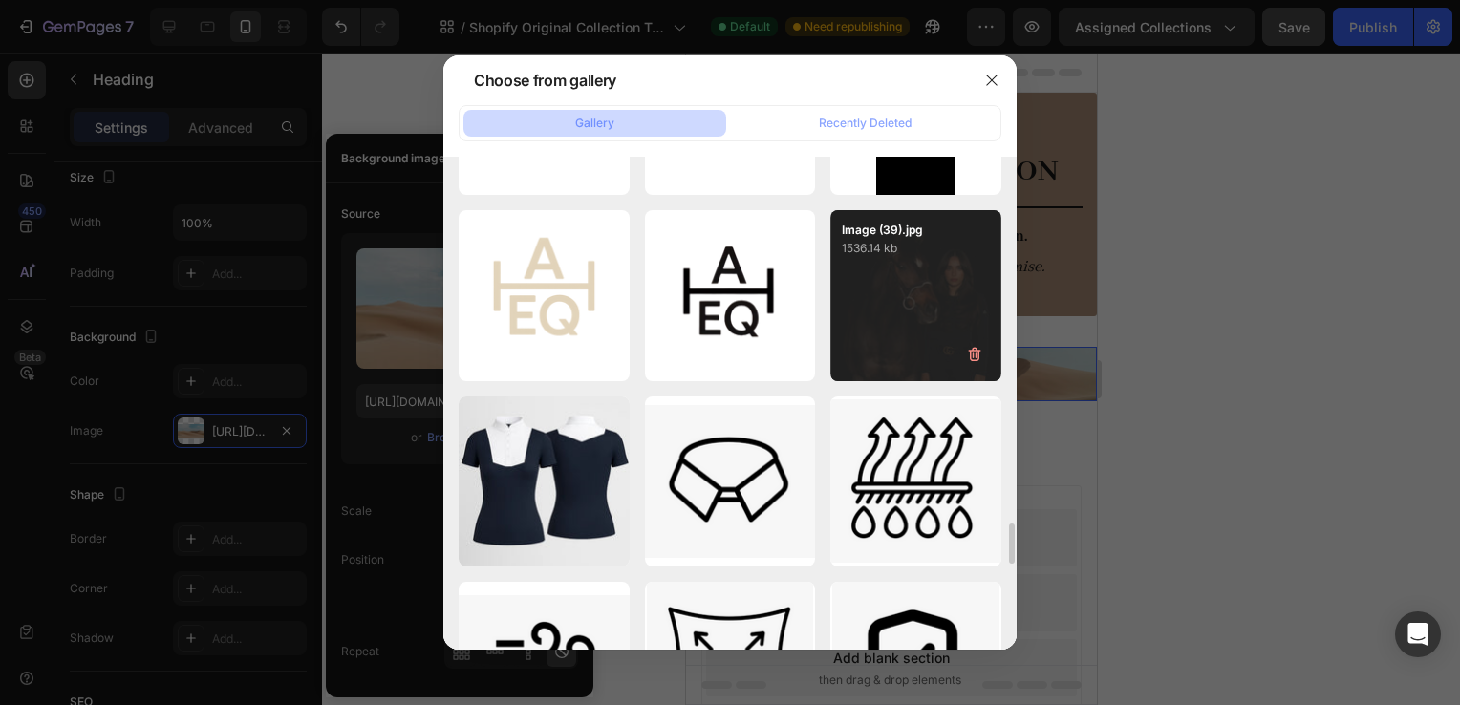
scroll to position [4427, 0]
click at [883, 289] on div "Image (39).jpg 1536.14 kb" at bounding box center [915, 295] width 171 height 171
type input "[URL][DOMAIN_NAME]"
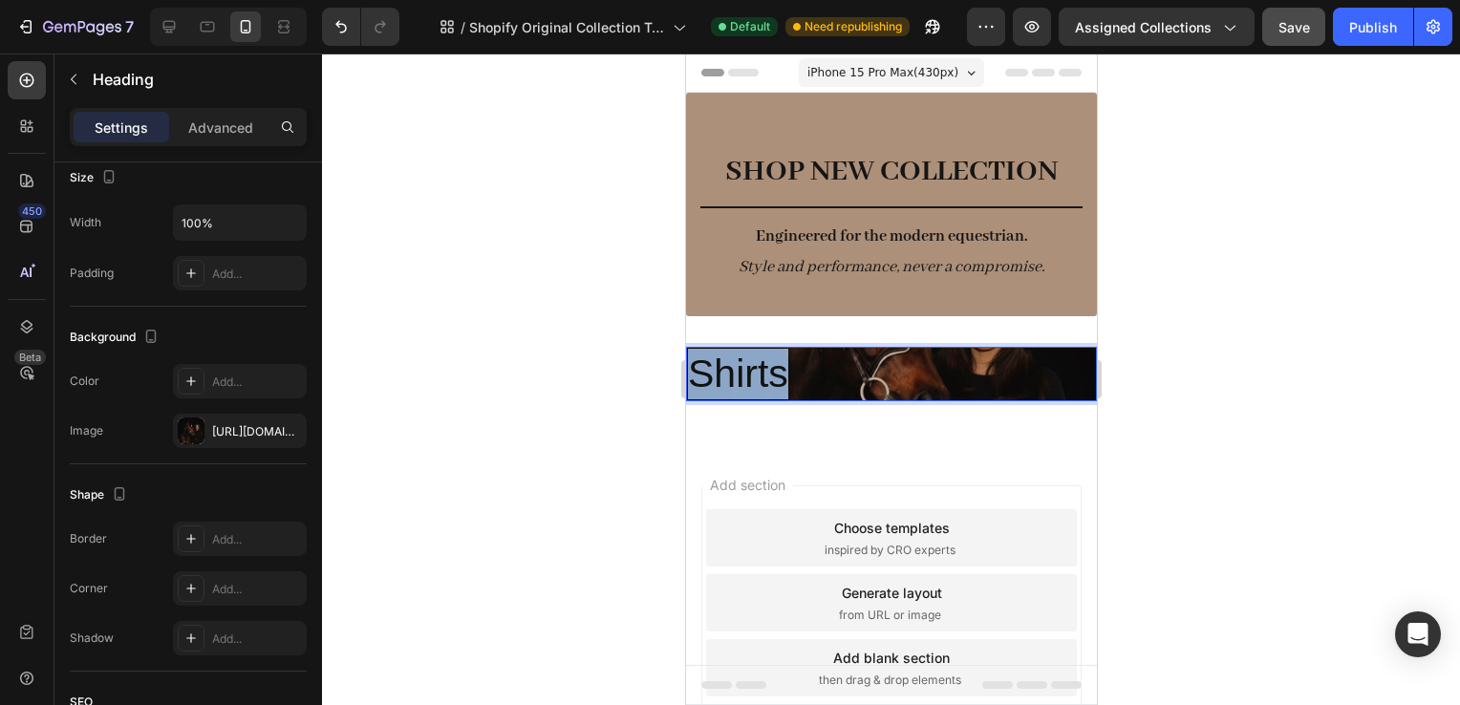
click at [764, 380] on p "Shirts" at bounding box center [890, 374] width 407 height 51
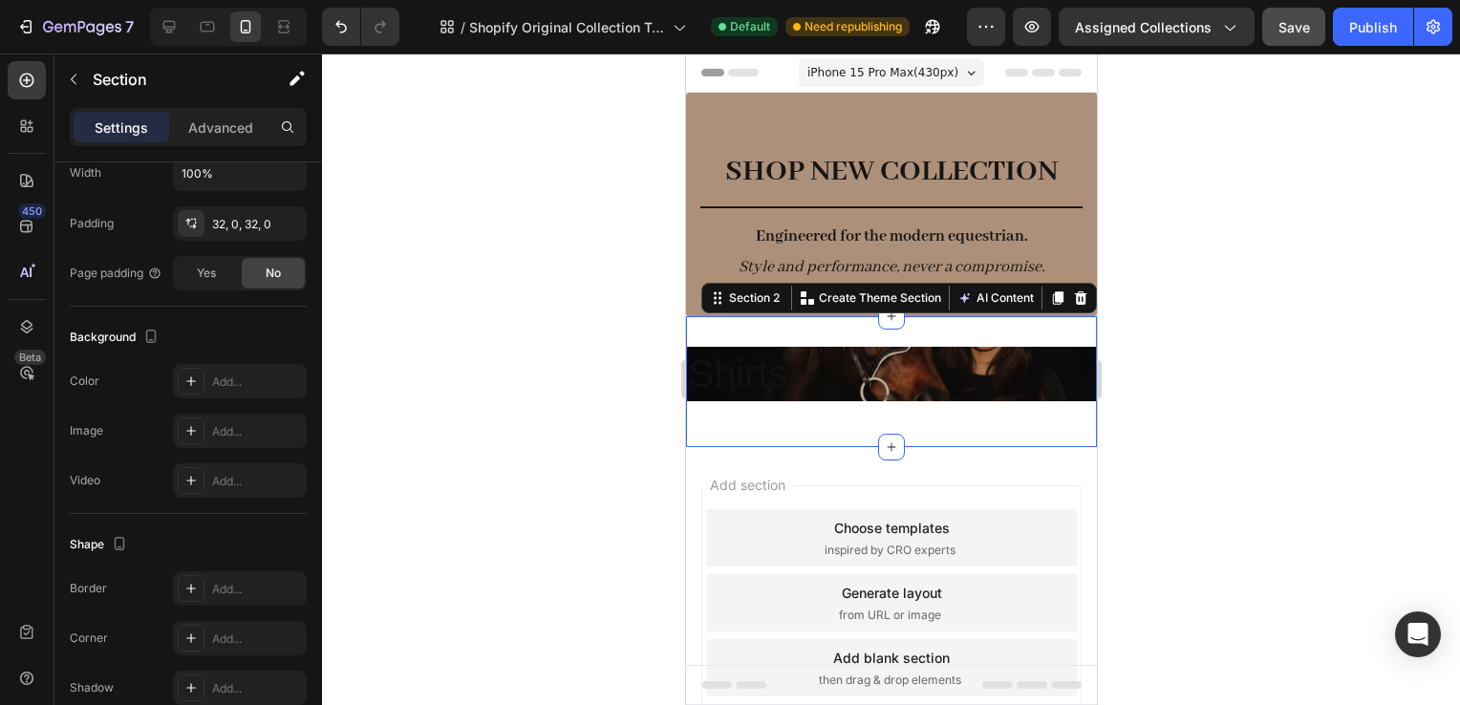
click at [899, 409] on div "Shirts Heading Row" at bounding box center [890, 382] width 411 height 70
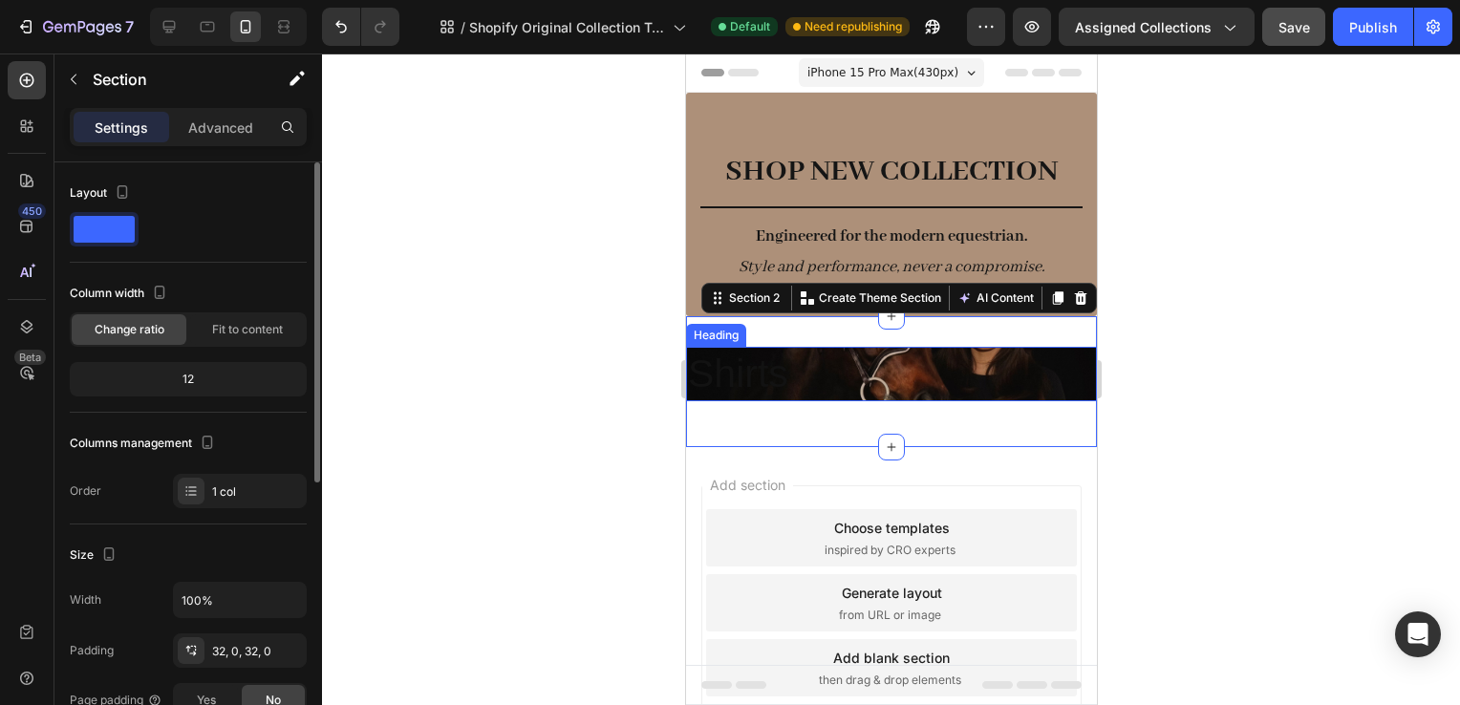
click at [880, 396] on p "Shirts" at bounding box center [890, 374] width 407 height 51
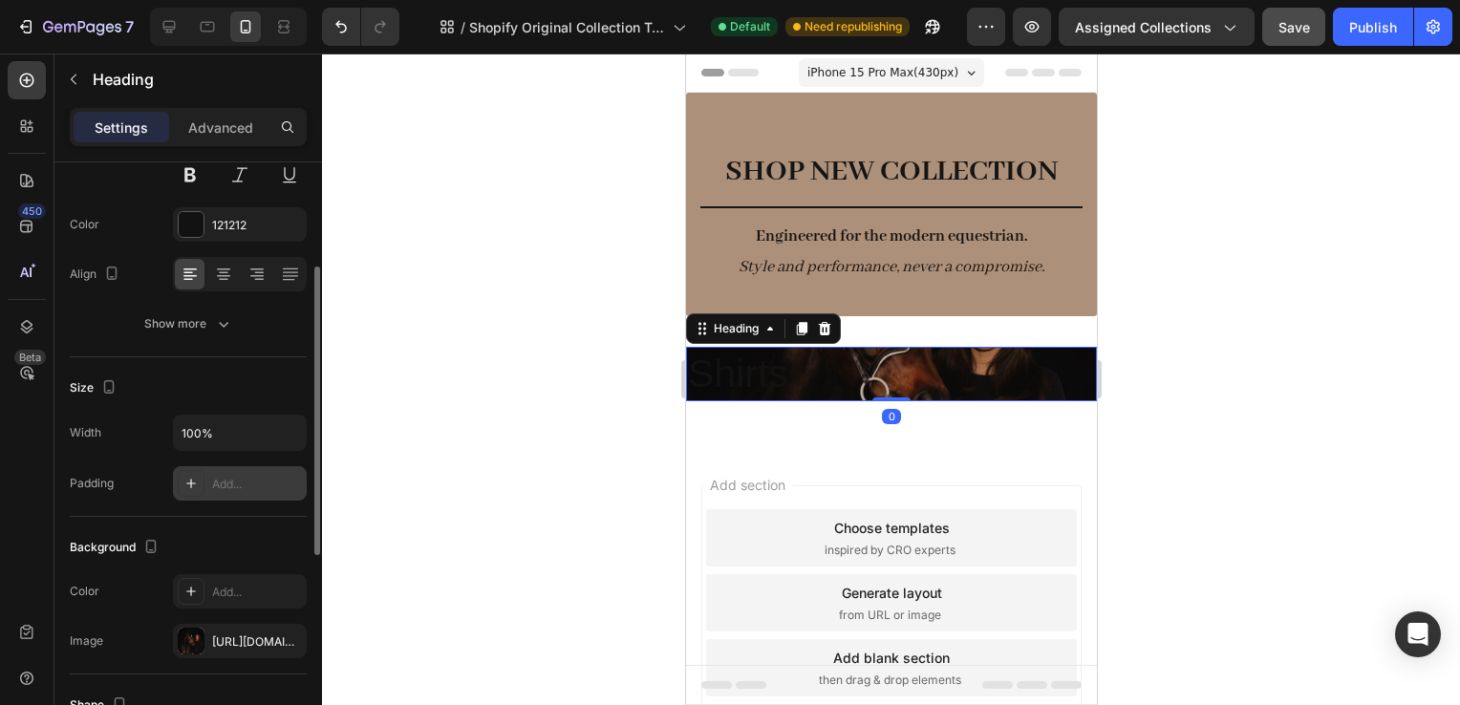
scroll to position [218, 0]
click at [236, 425] on input "100%" at bounding box center [240, 432] width 132 height 34
click at [302, 430] on button "button" at bounding box center [288, 432] width 34 height 34
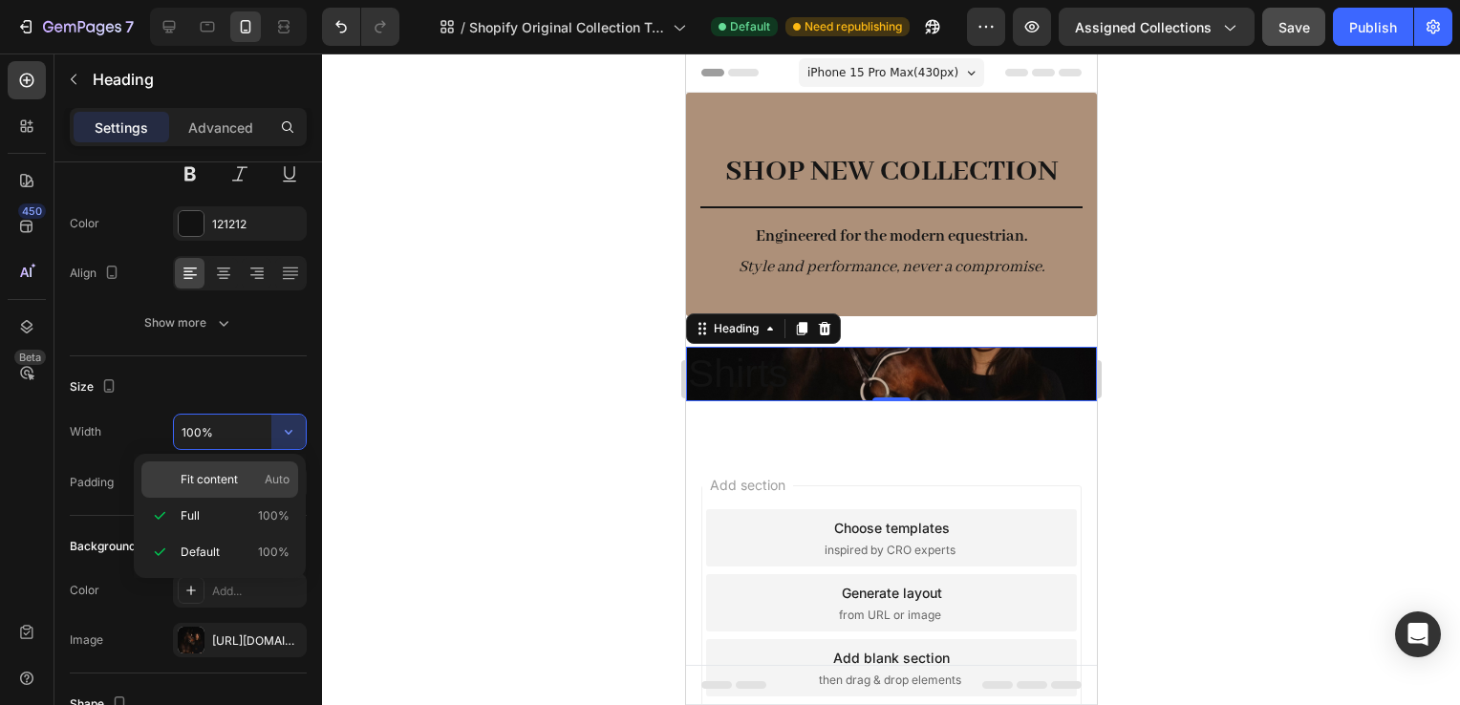
click at [244, 479] on p "Fit content Auto" at bounding box center [235, 479] width 109 height 17
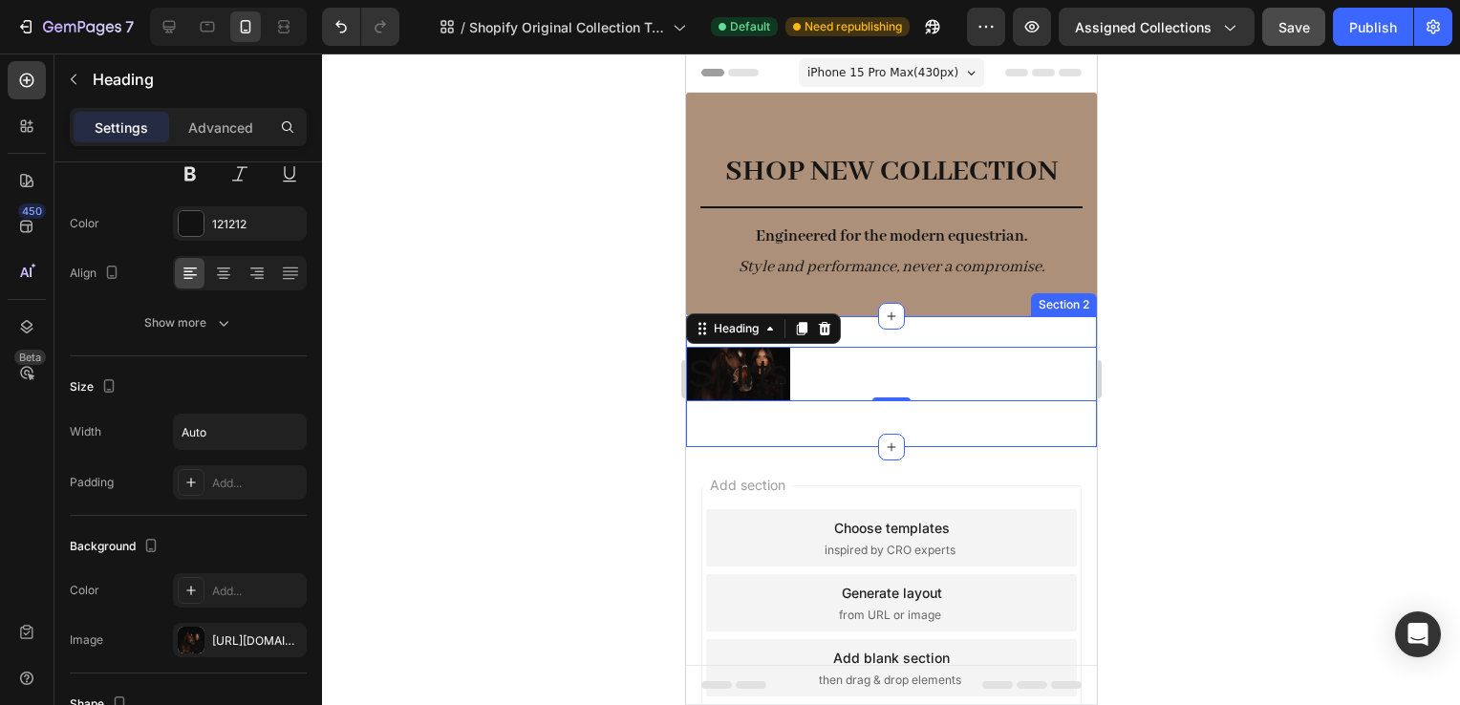
type input "100%"
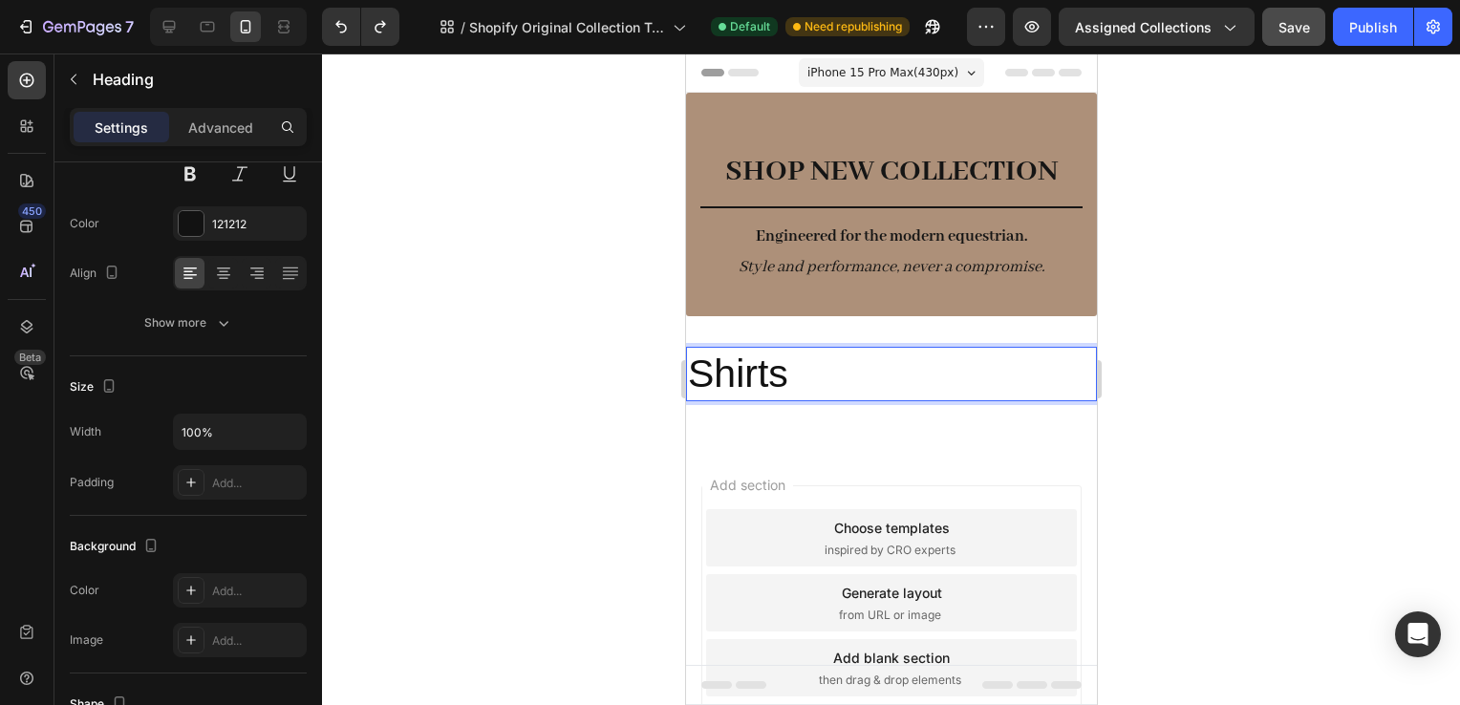
click at [808, 366] on p "Shirts" at bounding box center [890, 374] width 407 height 51
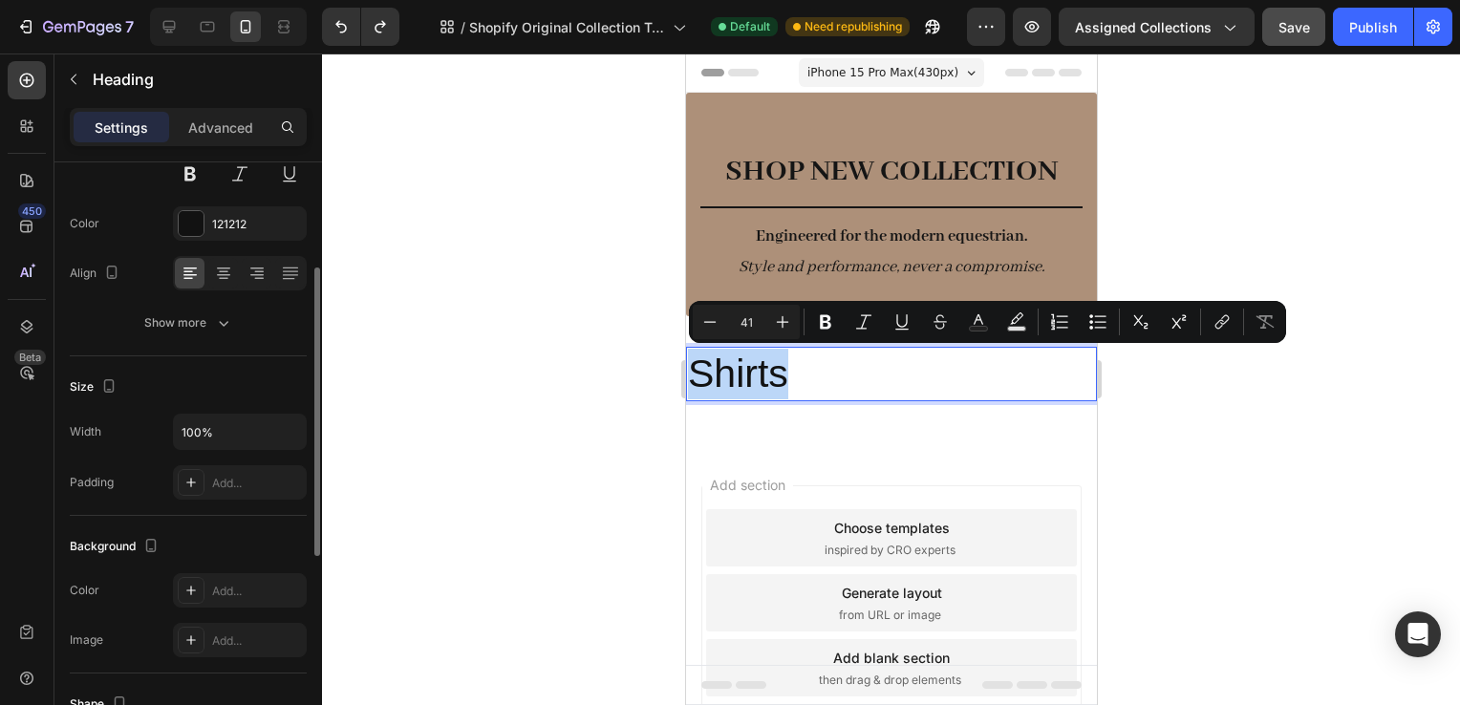
scroll to position [0, 0]
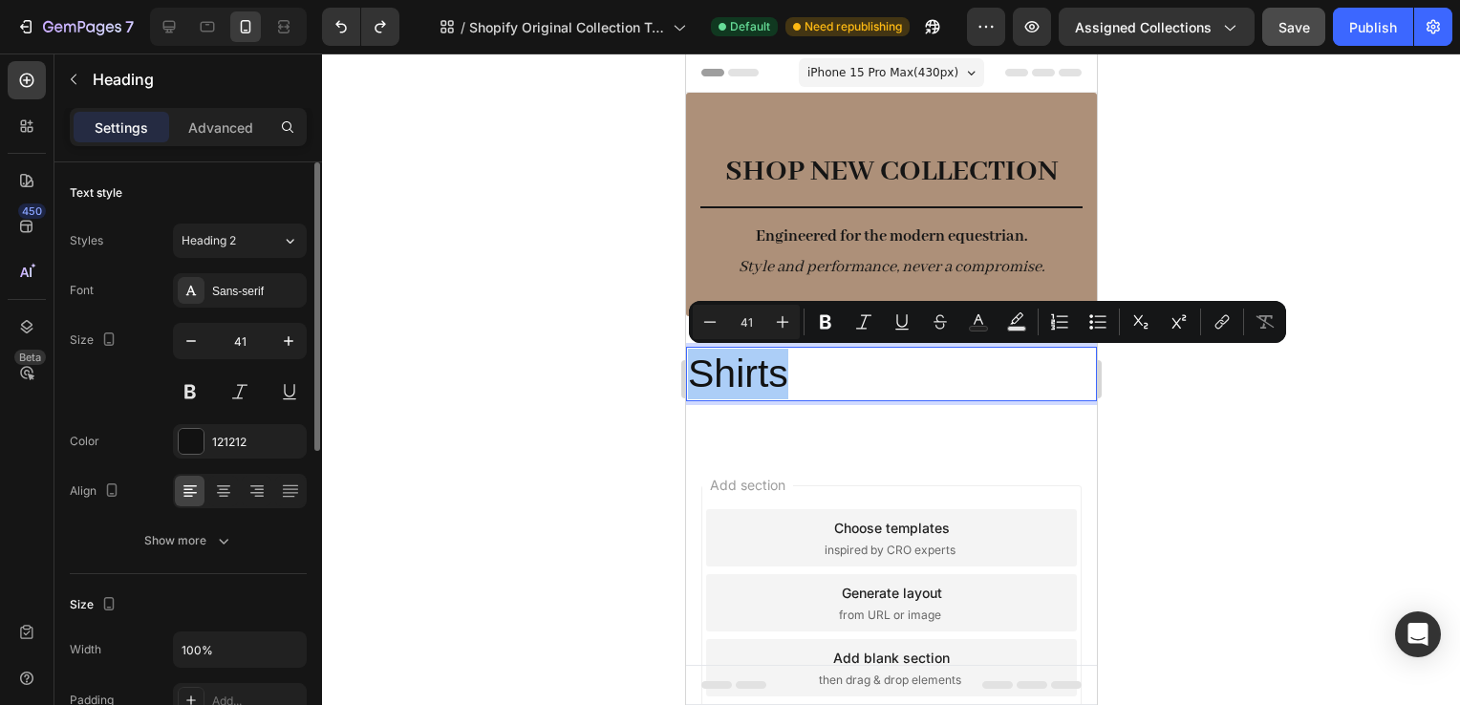
click at [250, 271] on div "Styles Heading 2 Font Sans-serif Size 41 Color 121212 Align Show more" at bounding box center [188, 391] width 237 height 334
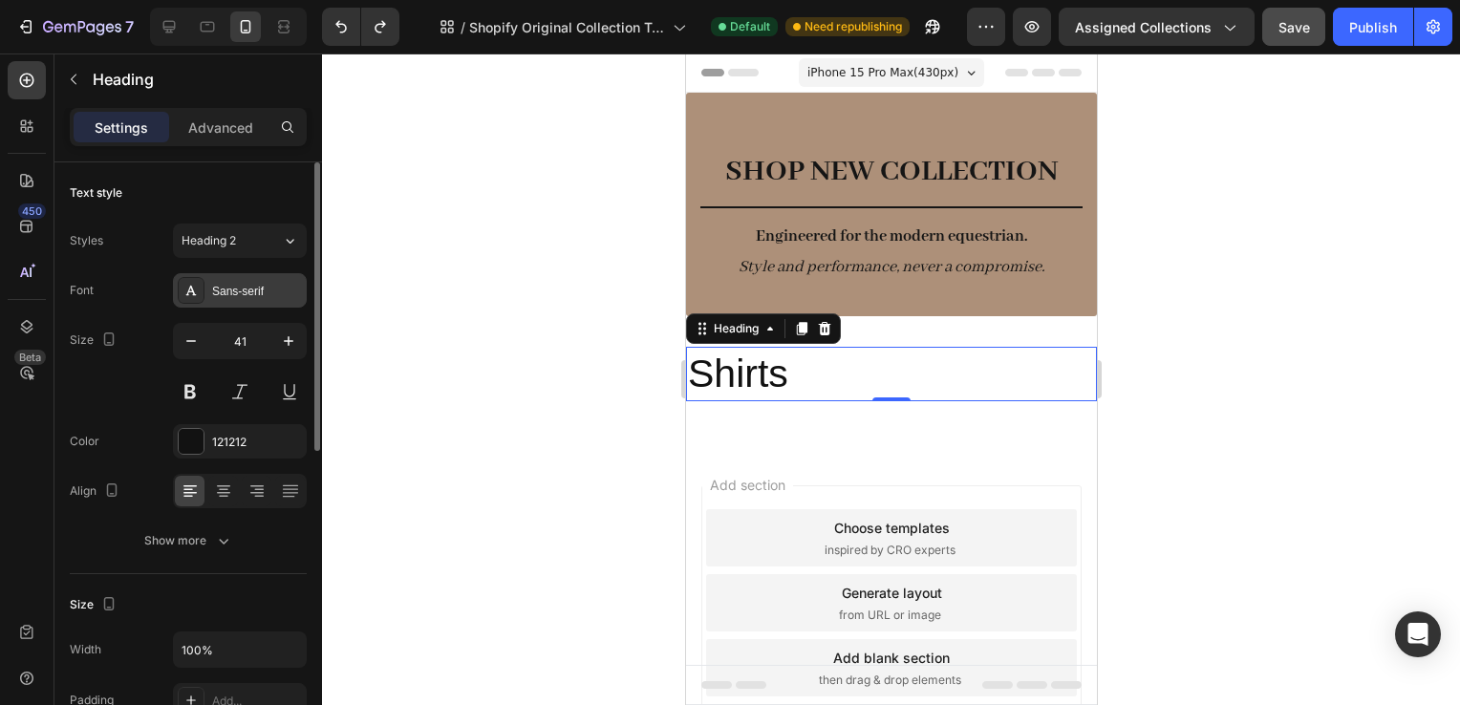
click at [230, 296] on div "Sans-serif" at bounding box center [257, 291] width 90 height 17
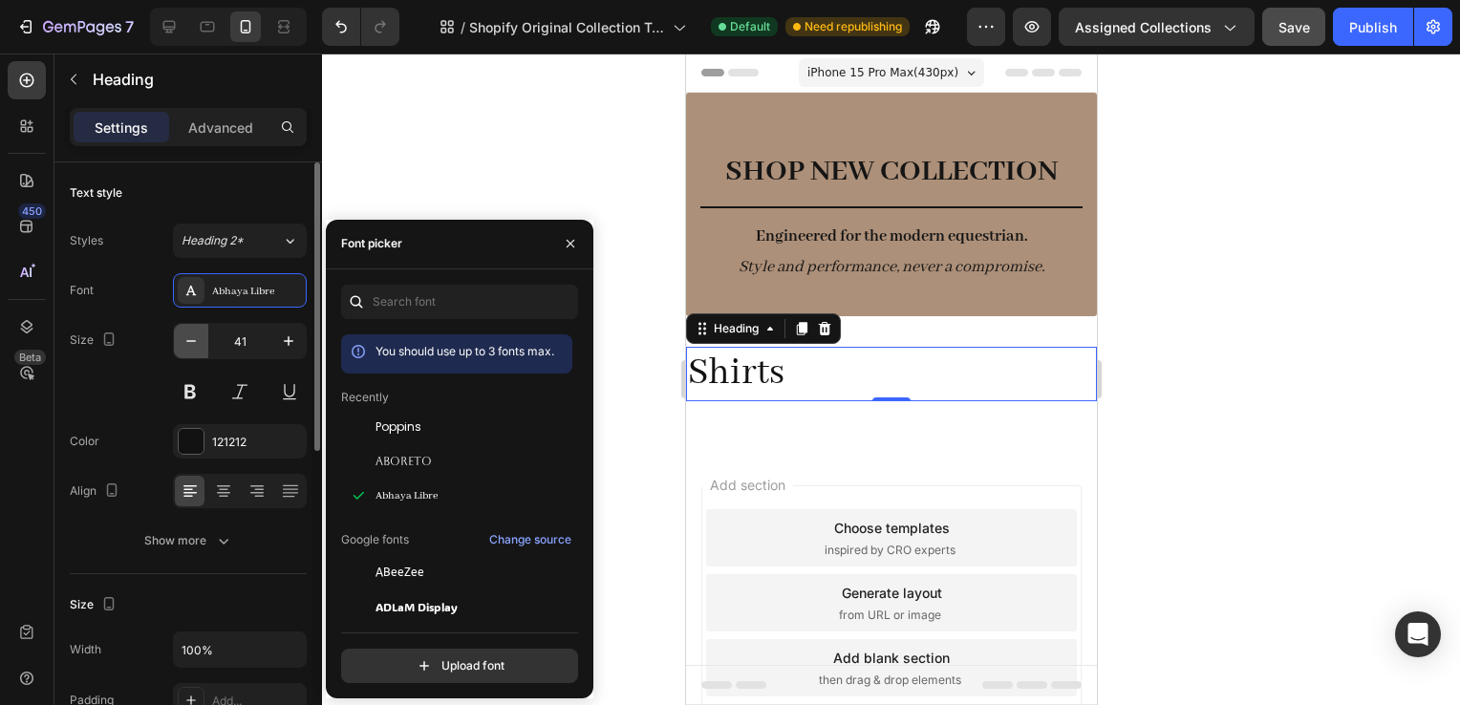
click at [177, 333] on button "button" at bounding box center [191, 341] width 34 height 34
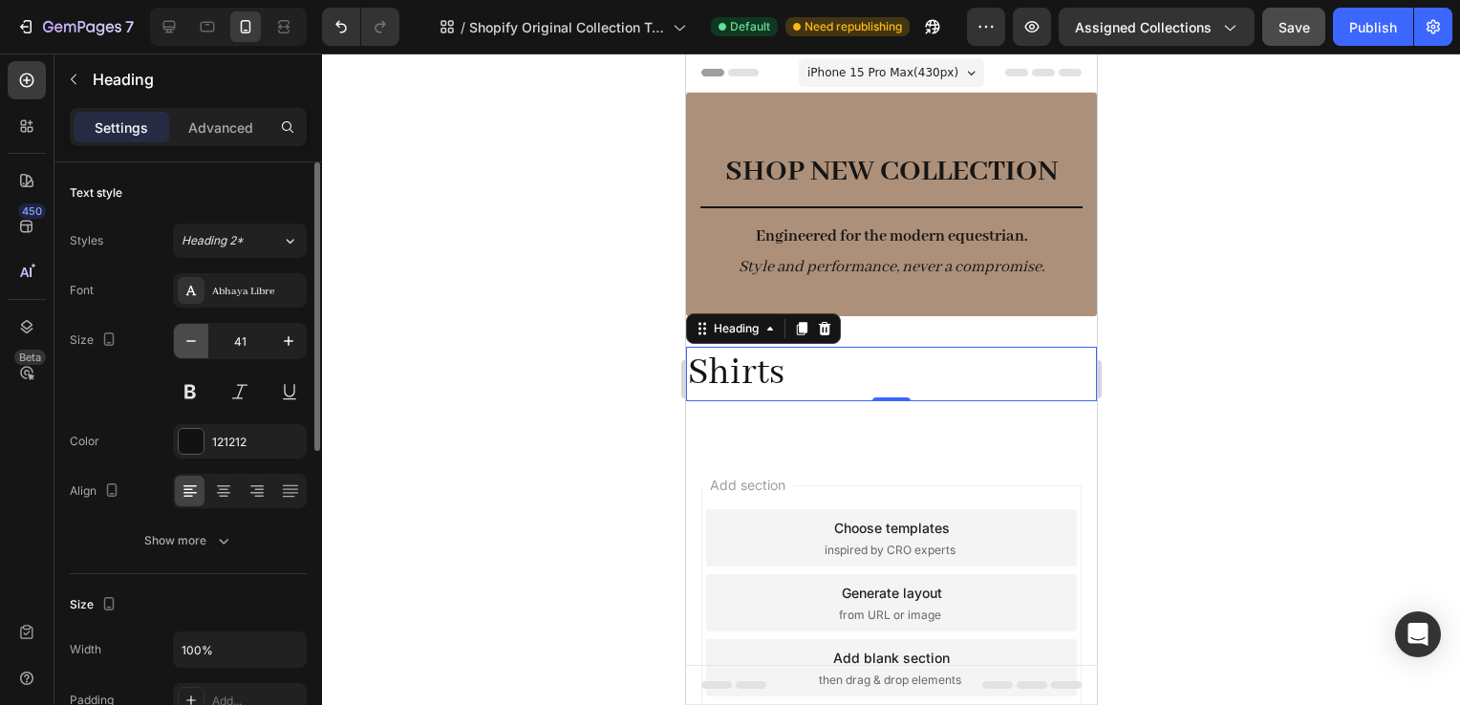
click at [177, 333] on button "button" at bounding box center [191, 341] width 34 height 34
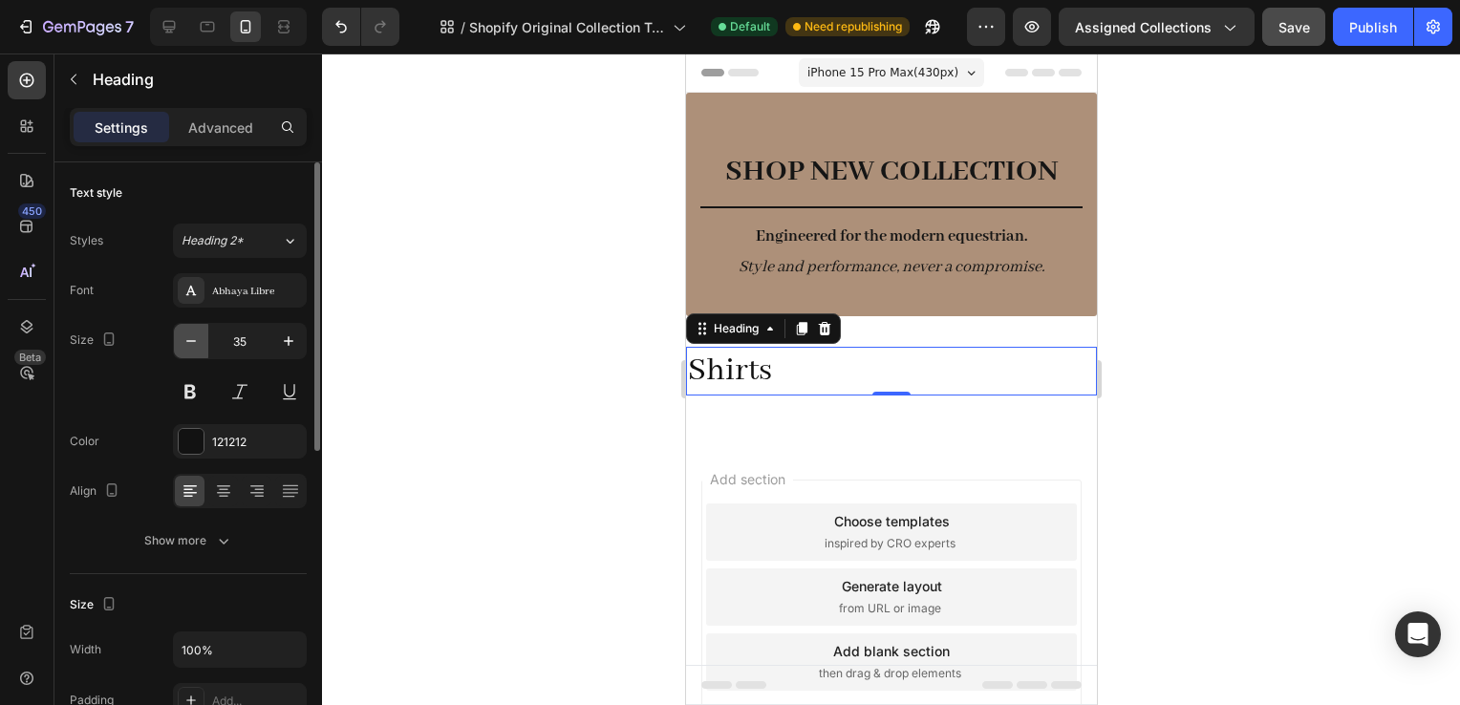
click at [177, 332] on button "button" at bounding box center [191, 341] width 34 height 34
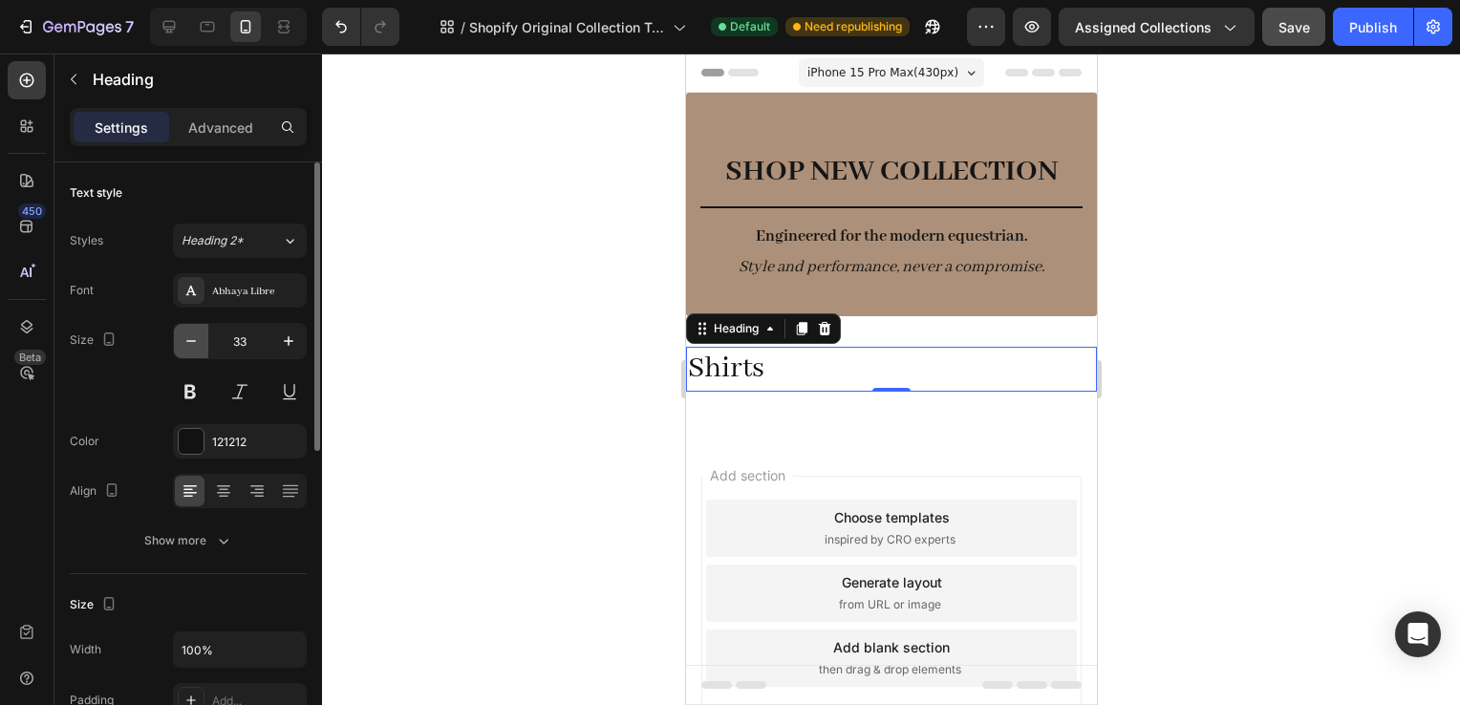
click at [177, 332] on button "button" at bounding box center [191, 341] width 34 height 34
type input "31"
click at [785, 388] on h2 "Shirts" at bounding box center [890, 368] width 411 height 42
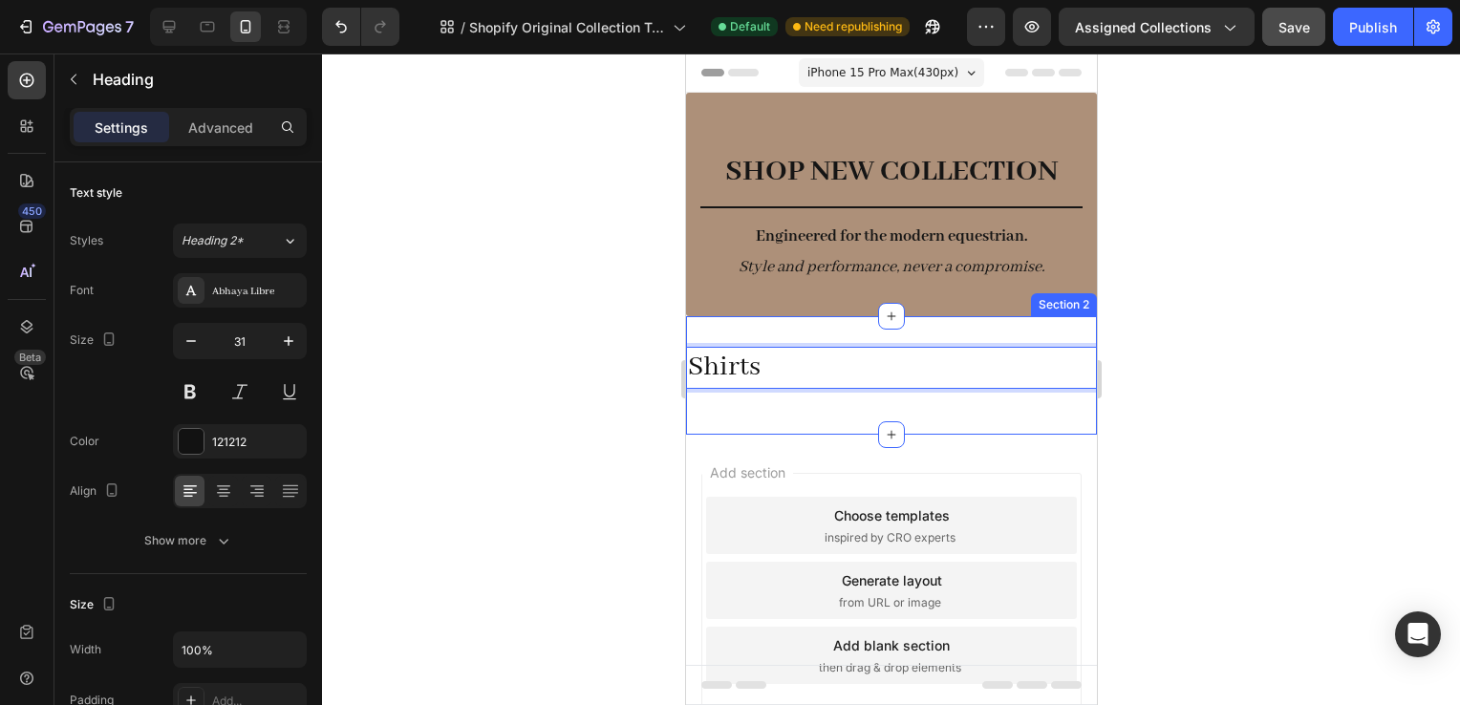
click at [767, 411] on div "Shirts Heading 0 Row Section 2" at bounding box center [890, 375] width 411 height 119
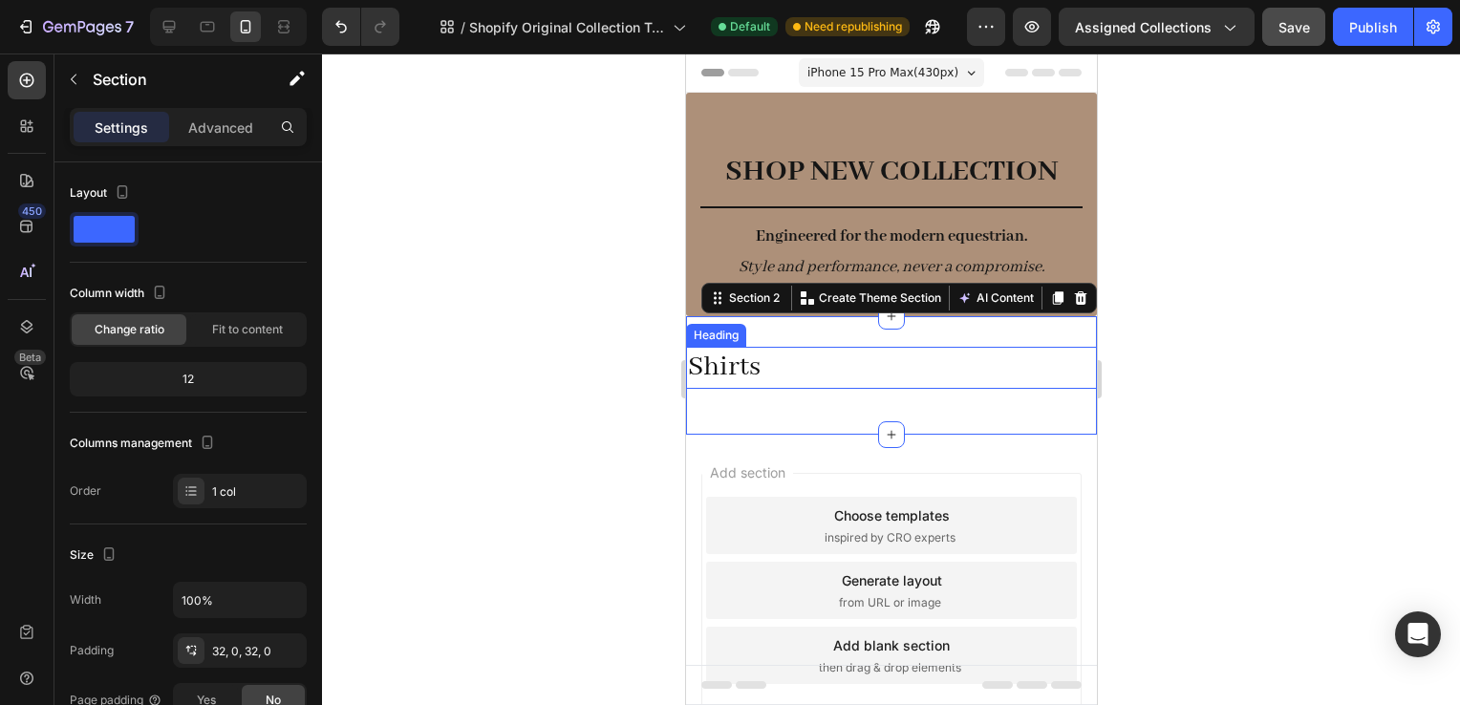
click at [923, 369] on p "Shirts" at bounding box center [890, 368] width 407 height 38
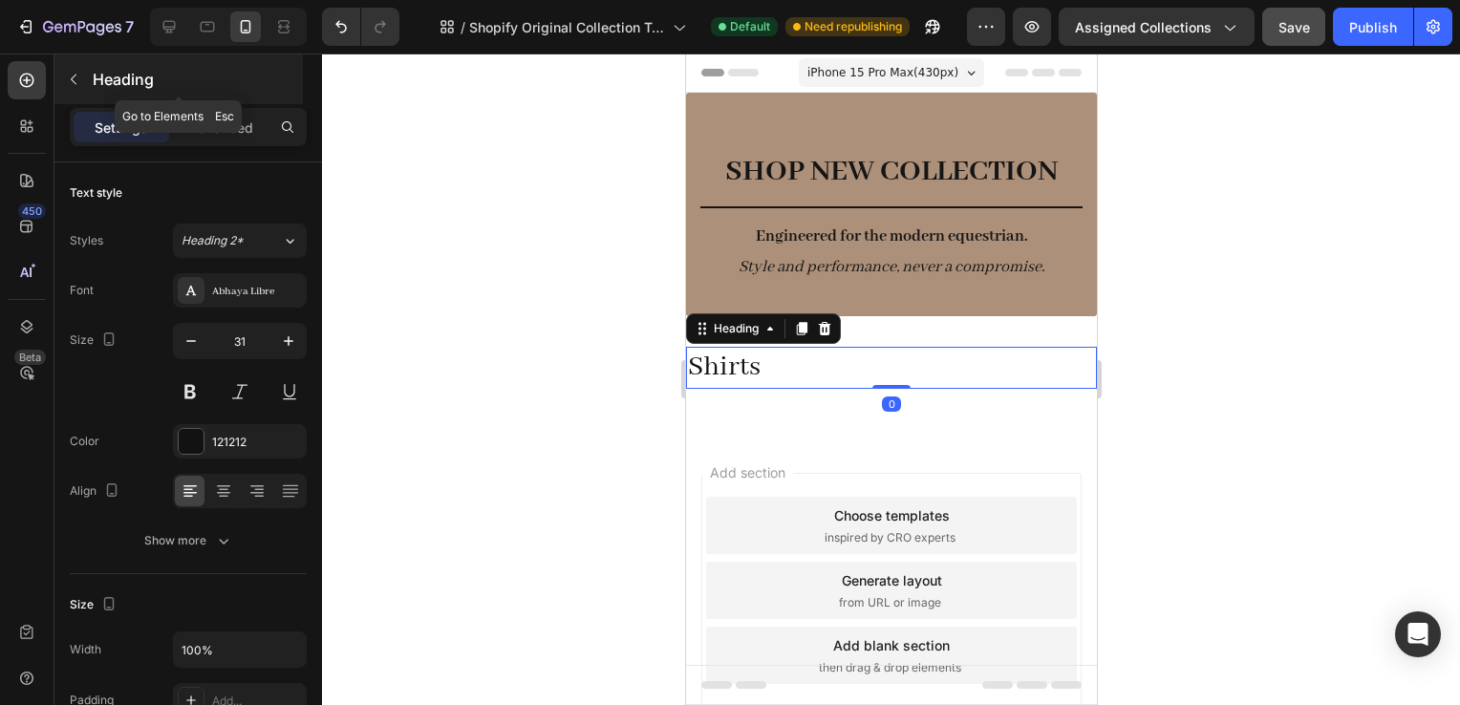
click at [112, 82] on p "Heading" at bounding box center [196, 79] width 206 height 23
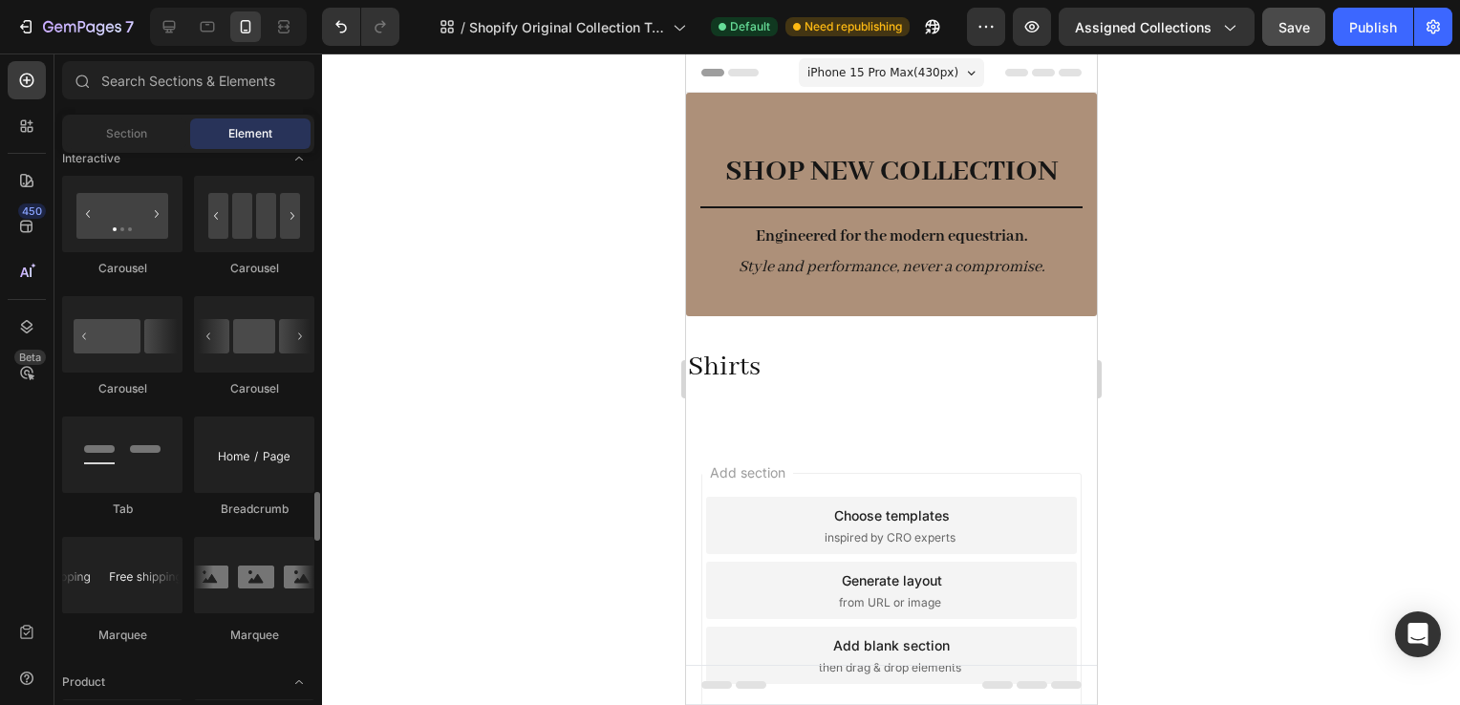
scroll to position [2420, 0]
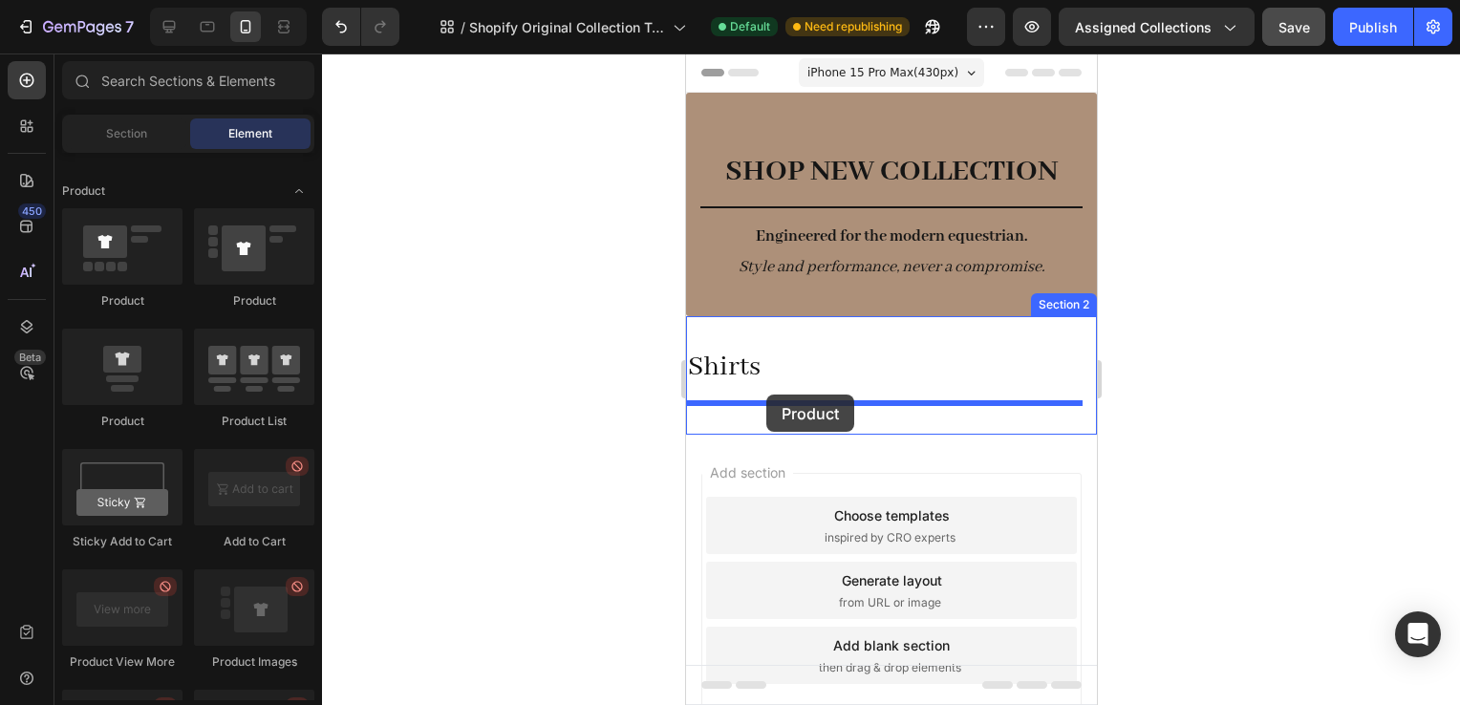
drag, startPoint x: 836, startPoint y: 407, endPoint x: 766, endPoint y: 395, distance: 71.8
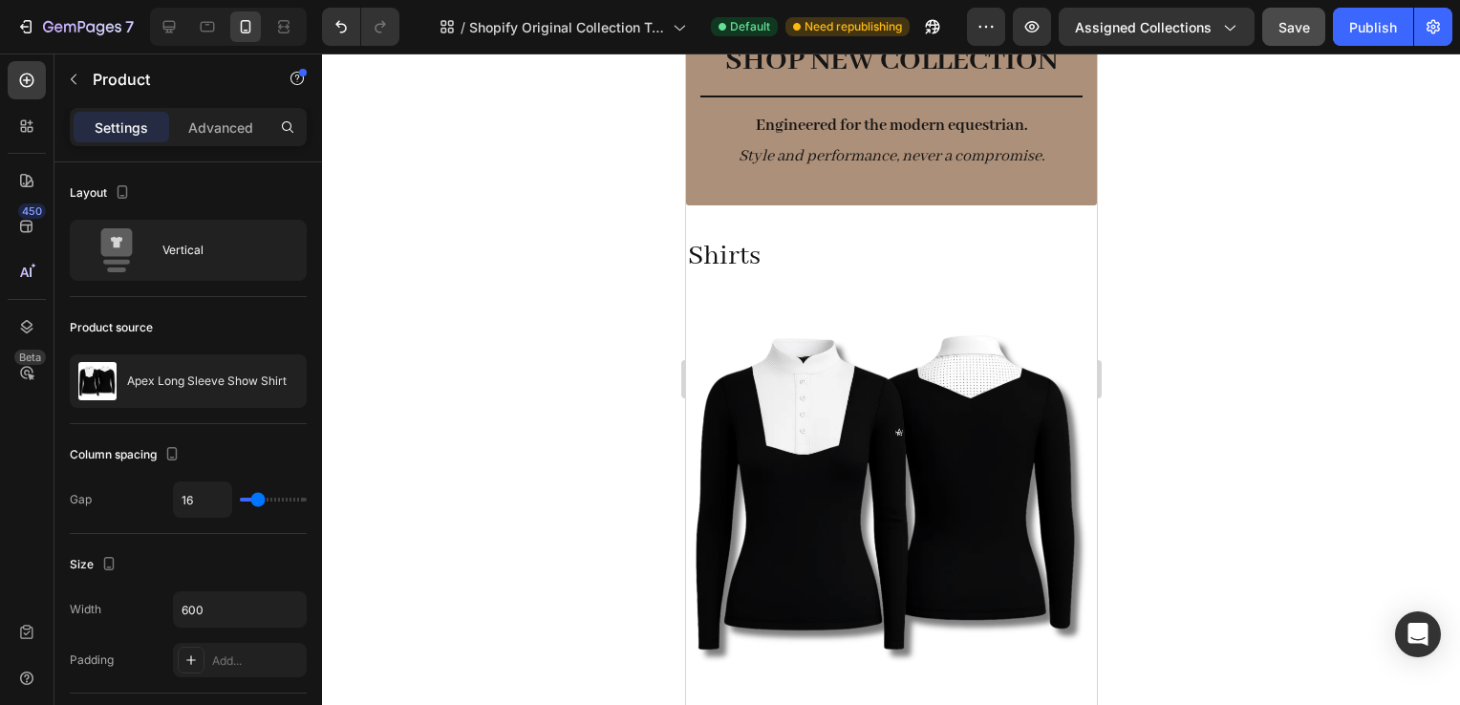
scroll to position [183, 0]
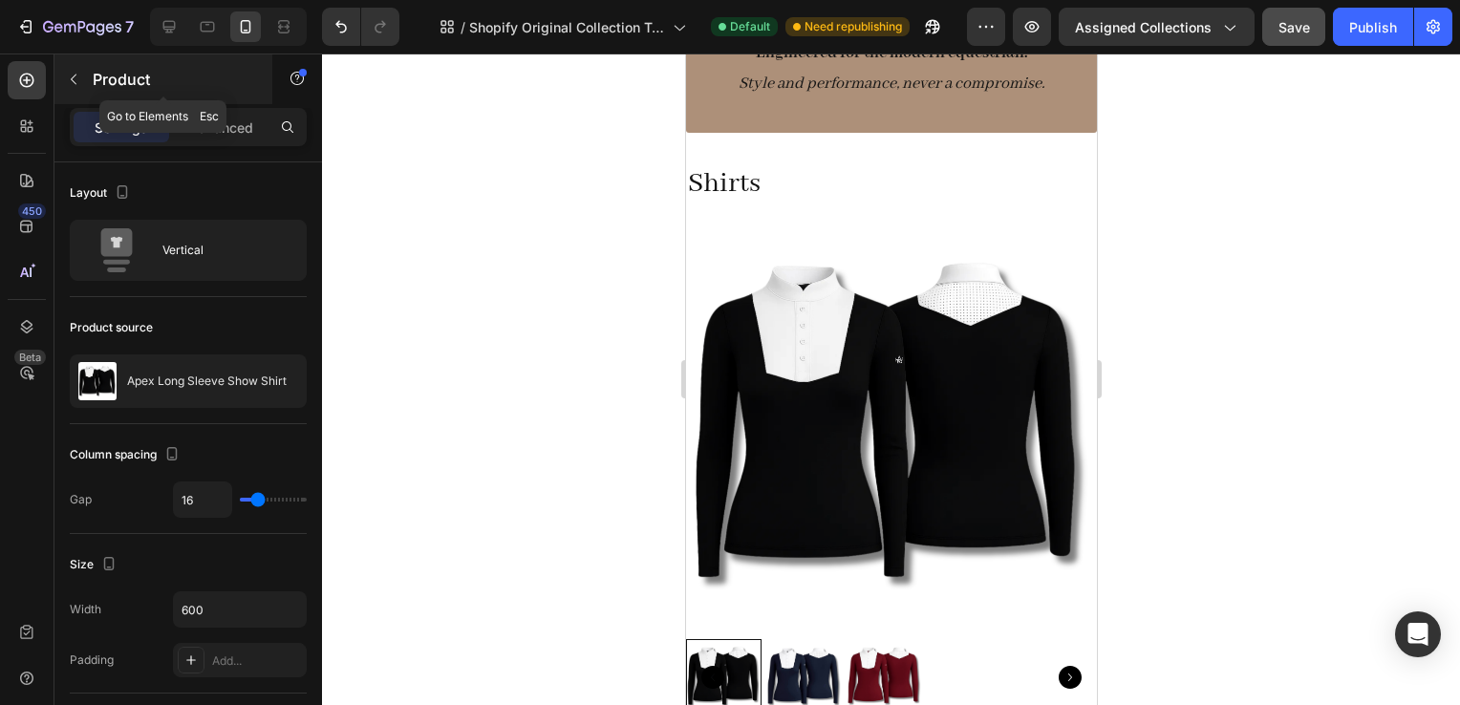
click at [80, 72] on icon "button" at bounding box center [73, 79] width 15 height 15
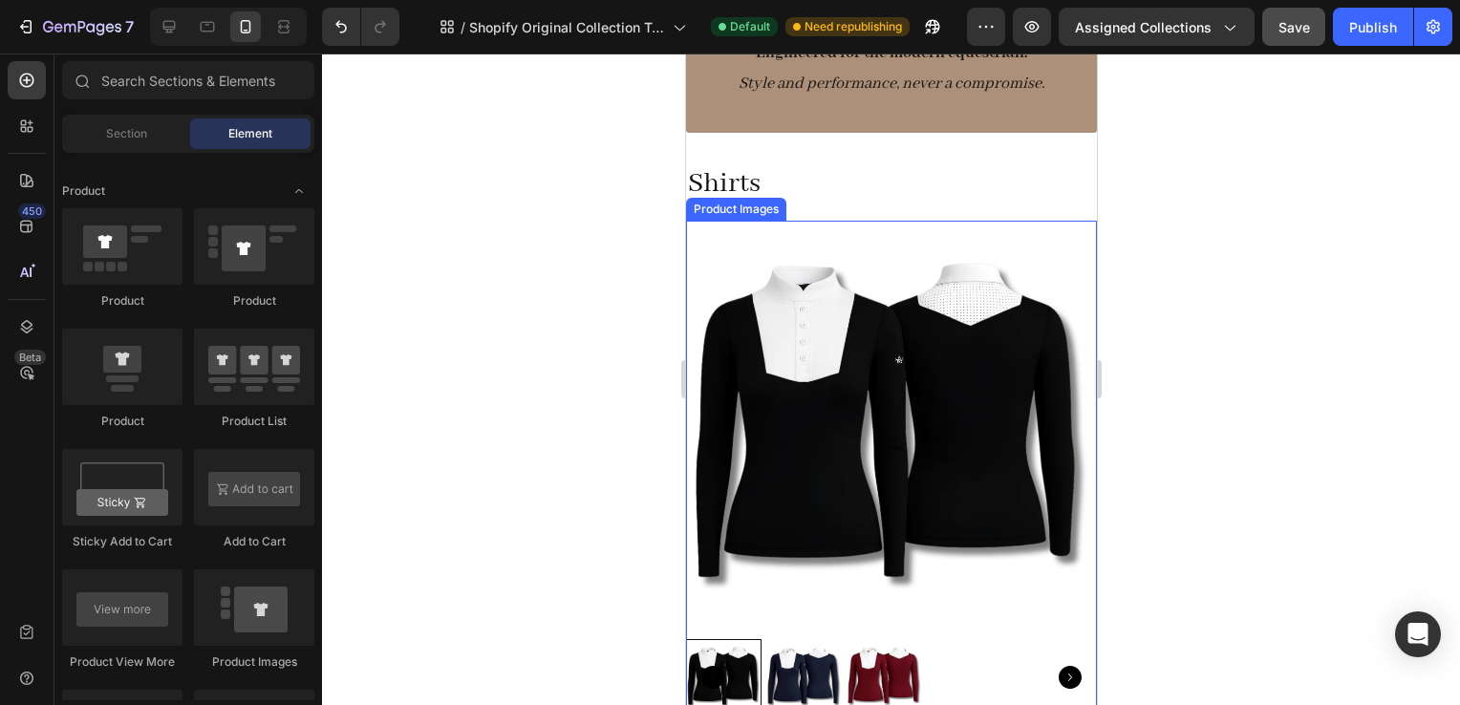
click at [874, 319] on img at bounding box center [890, 426] width 411 height 411
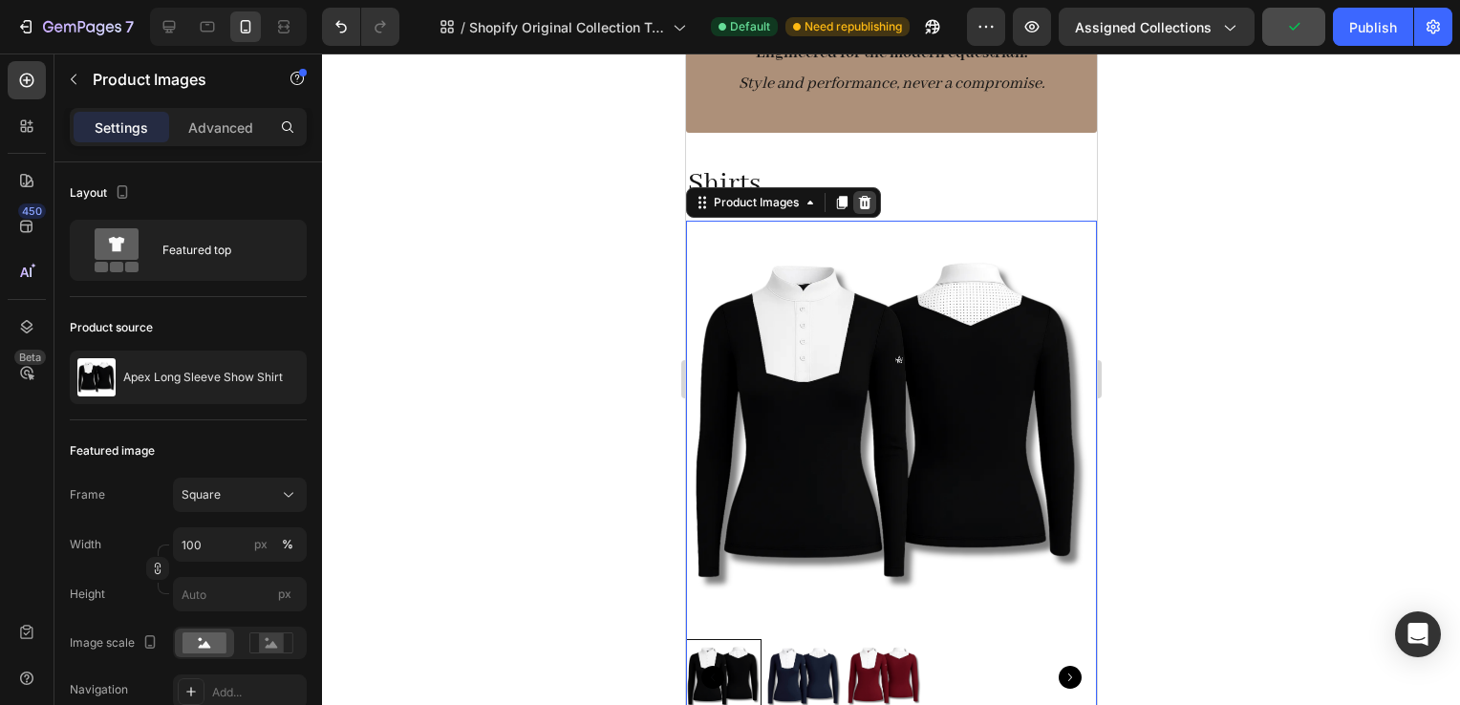
click at [868, 195] on icon at bounding box center [863, 202] width 15 height 15
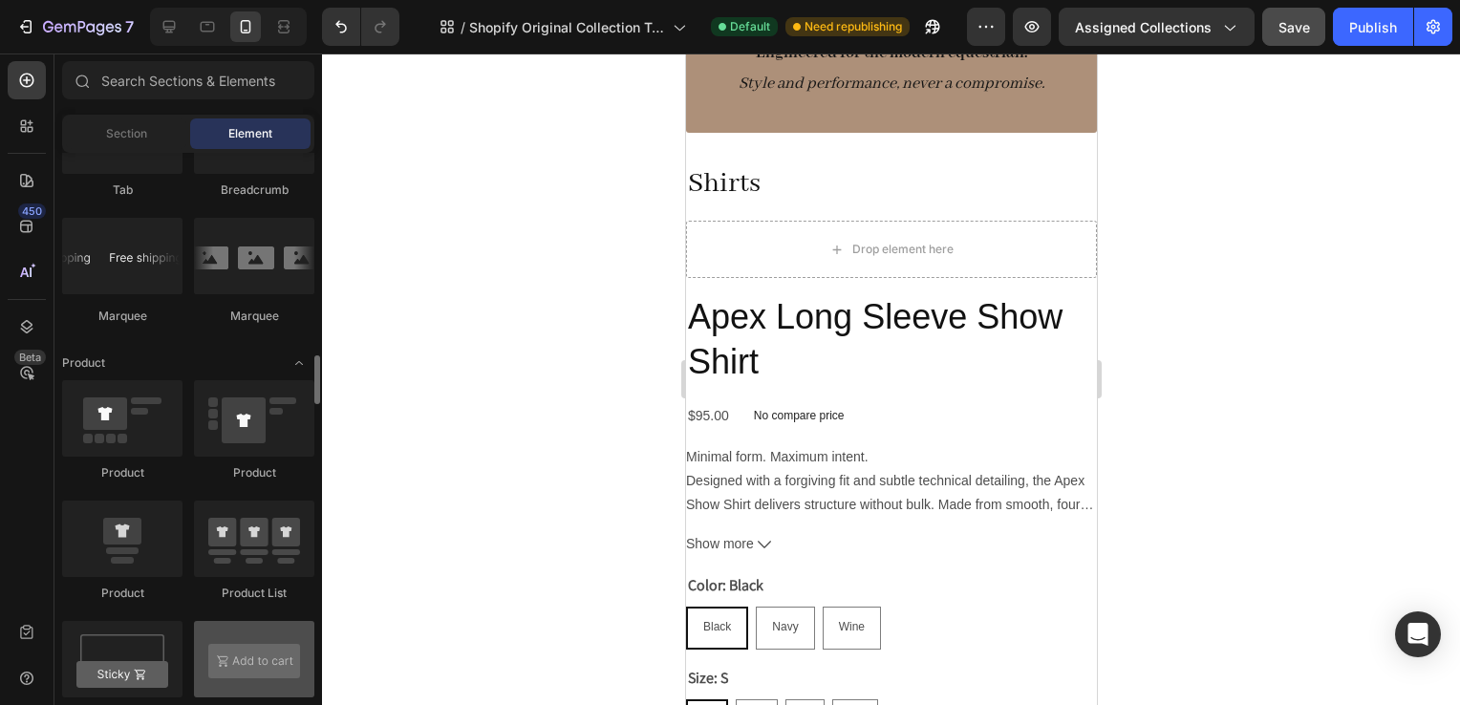
scroll to position [2248, 0]
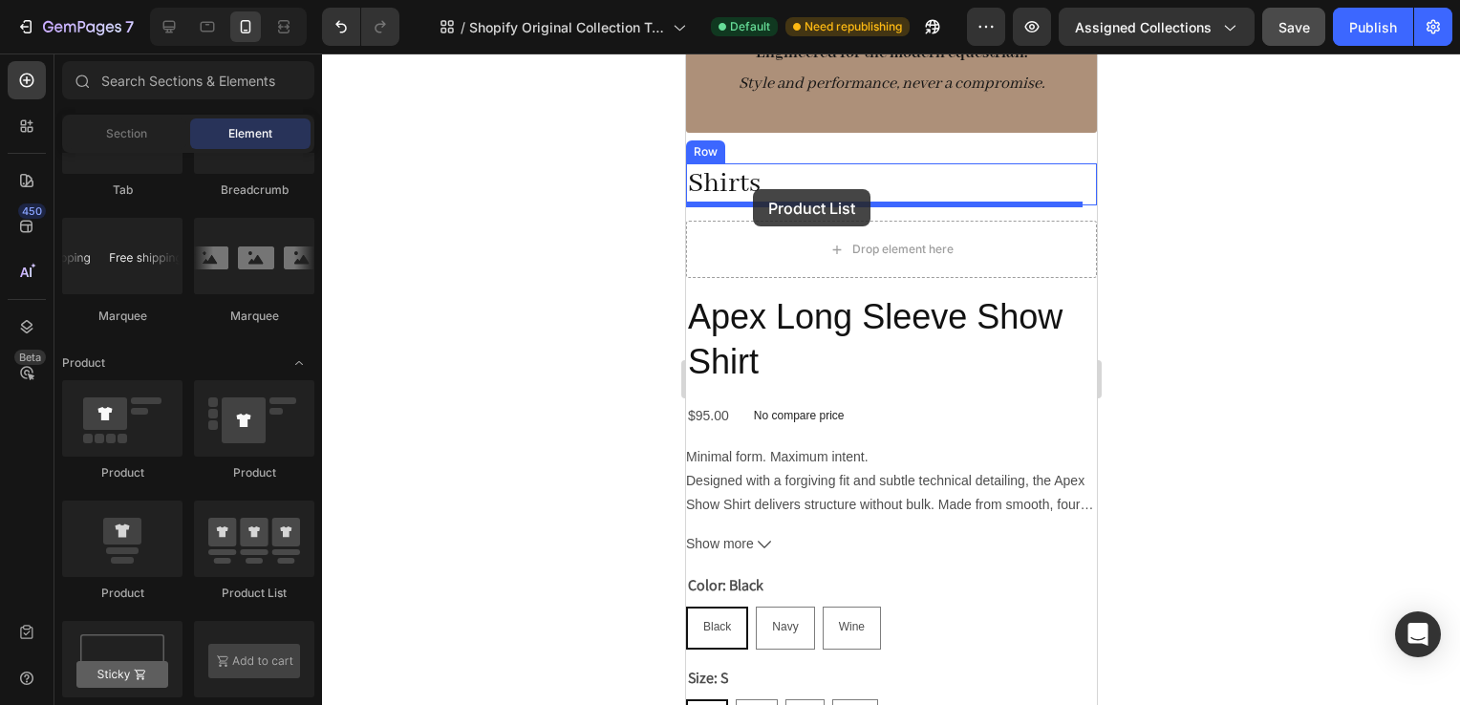
drag, startPoint x: 926, startPoint y: 595, endPoint x: 752, endPoint y: 189, distance: 441.8
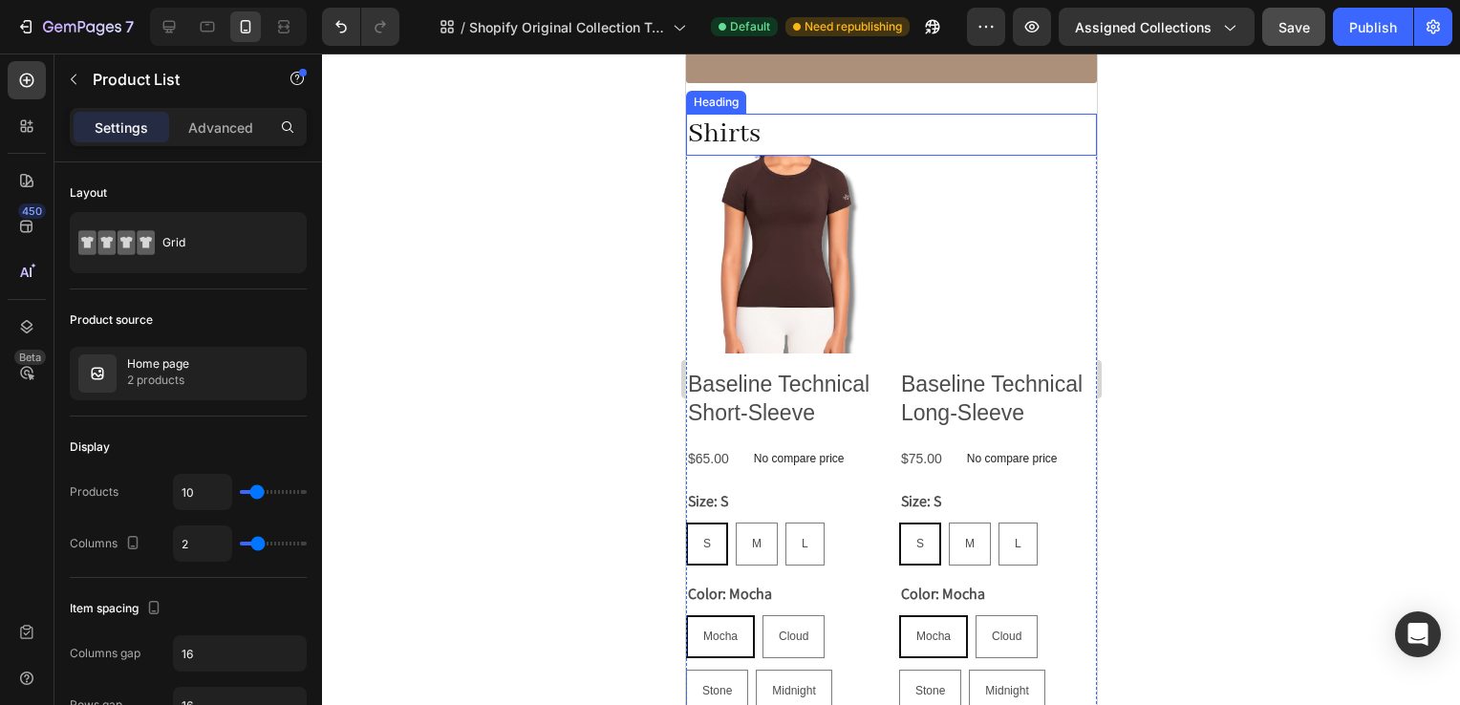
scroll to position [229, 0]
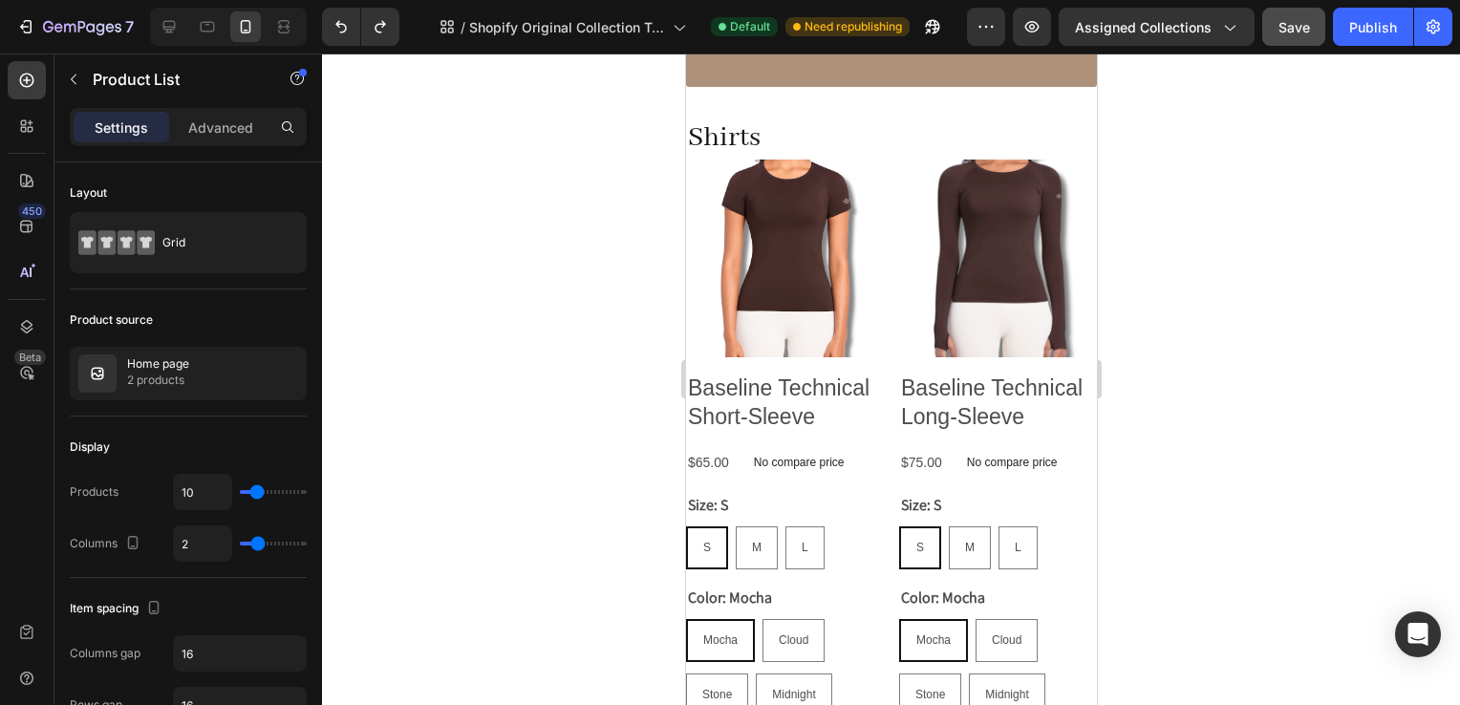
click at [1210, 254] on div at bounding box center [891, 380] width 1138 height 652
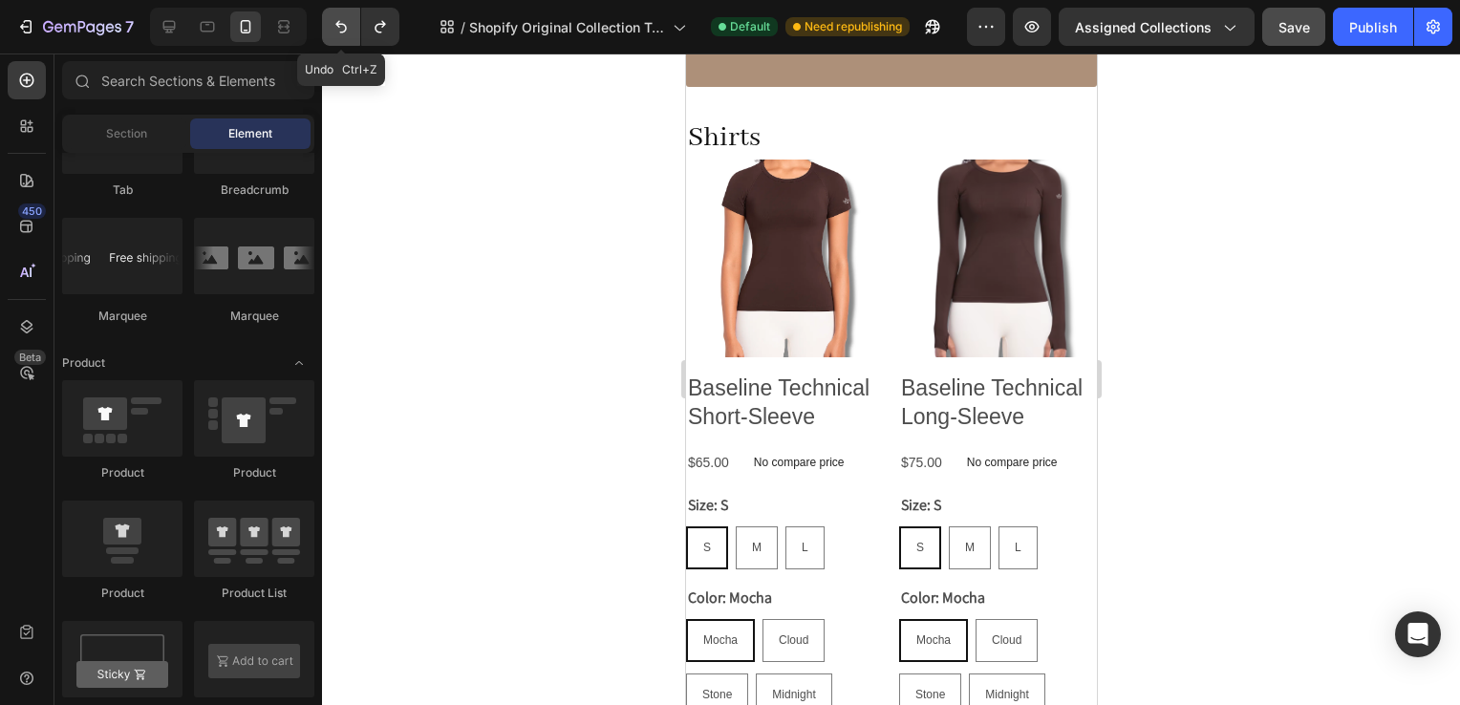
click at [350, 29] on icon "Undo/Redo" at bounding box center [341, 26] width 19 height 19
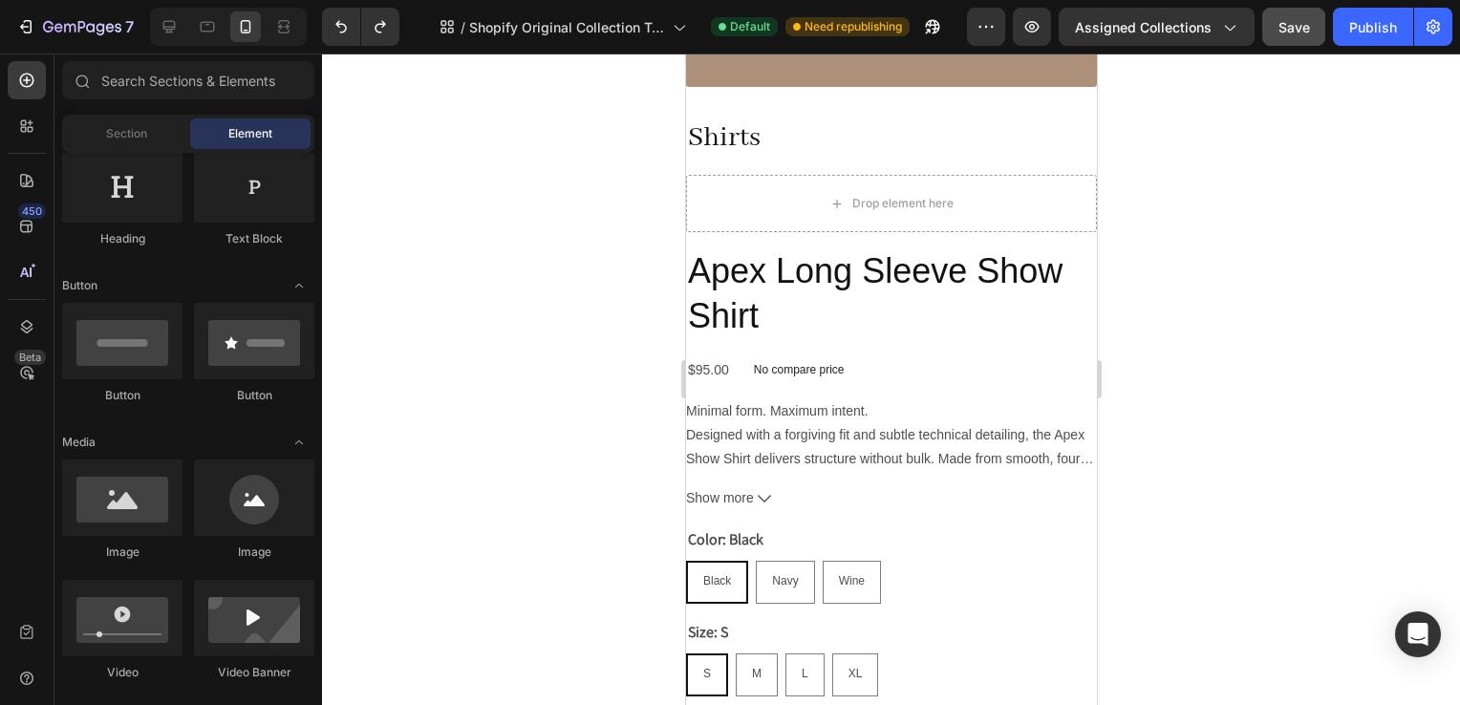
scroll to position [0, 0]
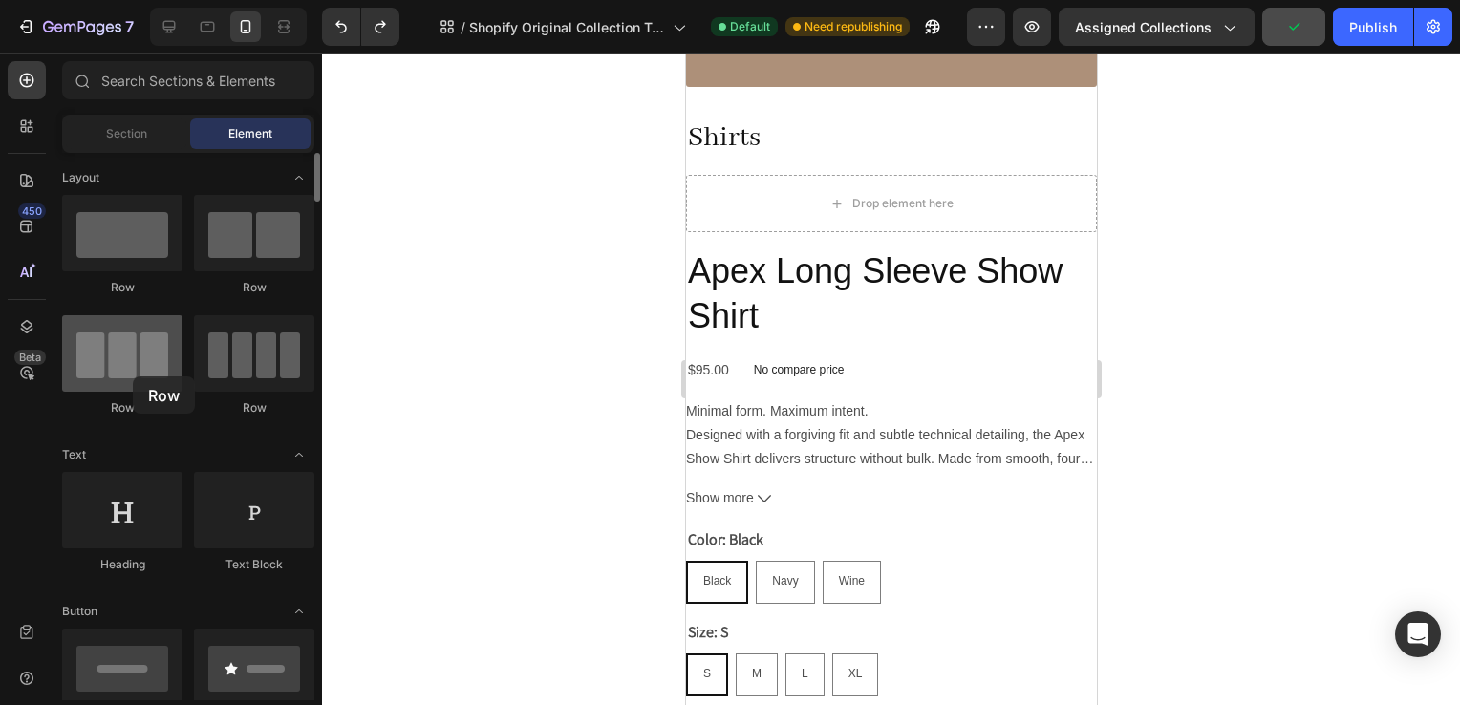
click at [132, 373] on div at bounding box center [122, 353] width 120 height 76
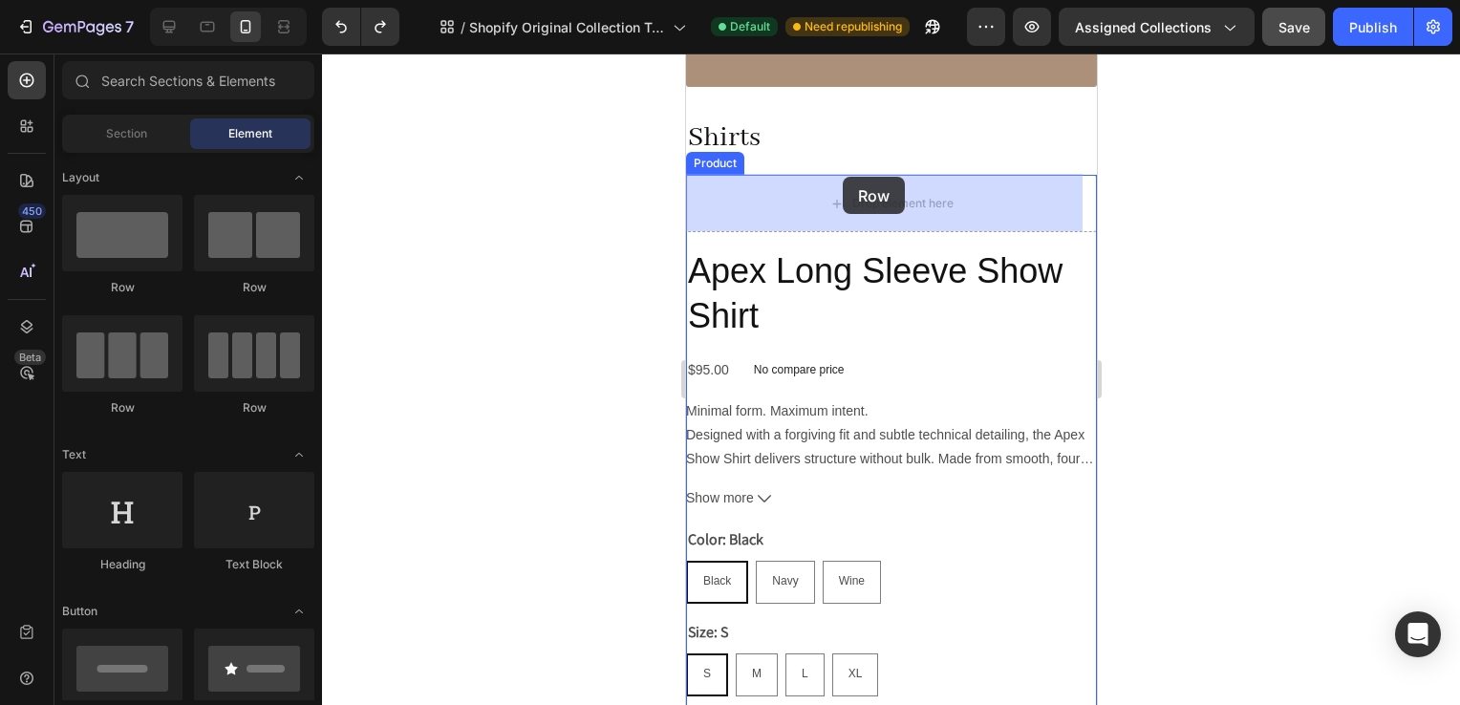
drag, startPoint x: 919, startPoint y: 289, endPoint x: 842, endPoint y: 177, distance: 136.0
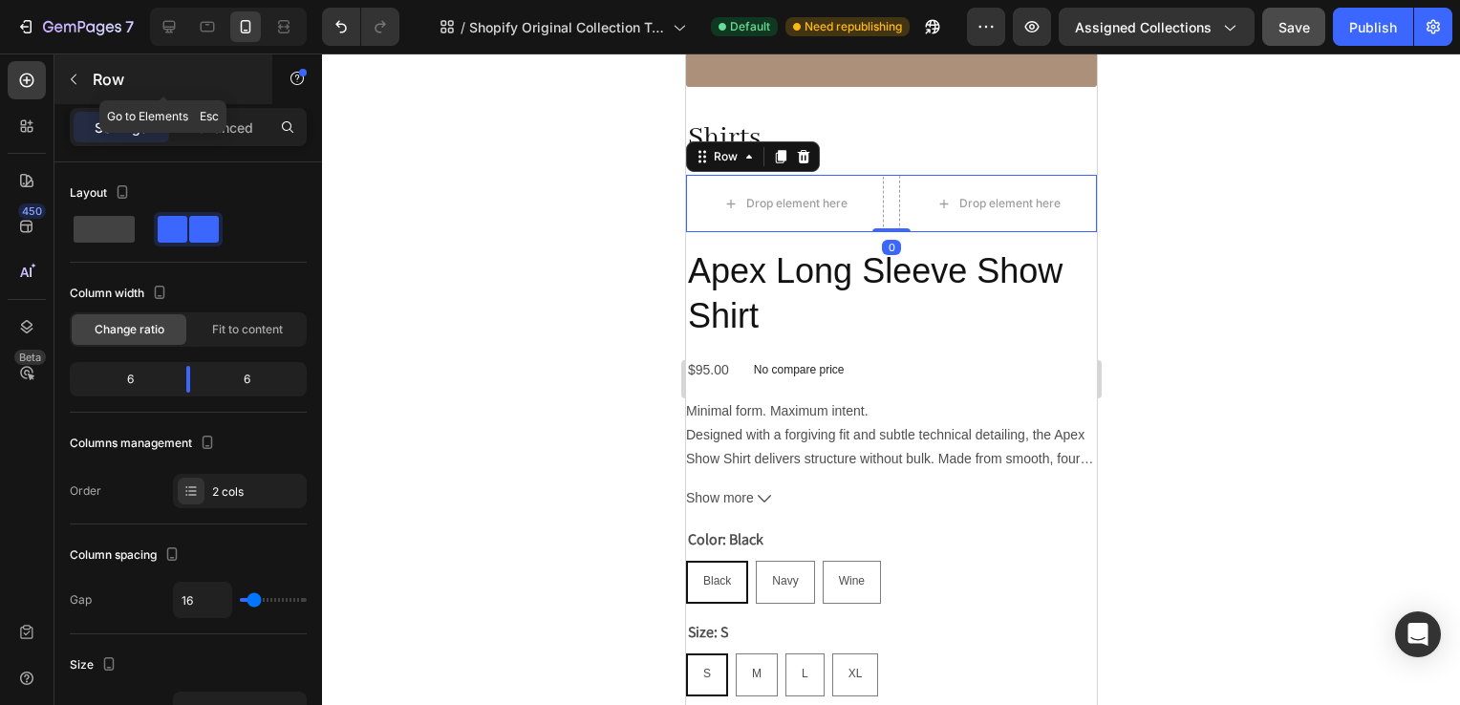
click at [110, 90] on p "Row" at bounding box center [174, 79] width 162 height 23
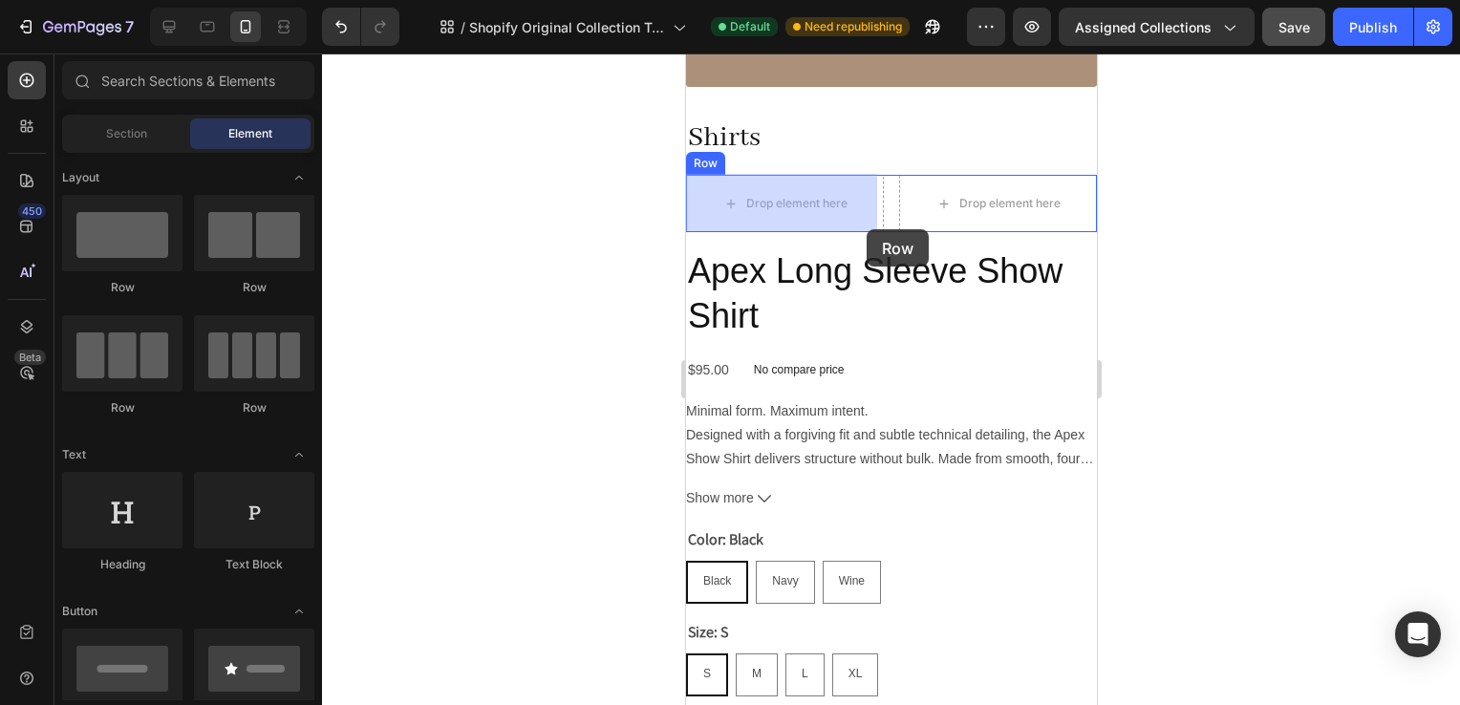
drag, startPoint x: 900, startPoint y: 289, endPoint x: 866, endPoint y: 224, distance: 73.5
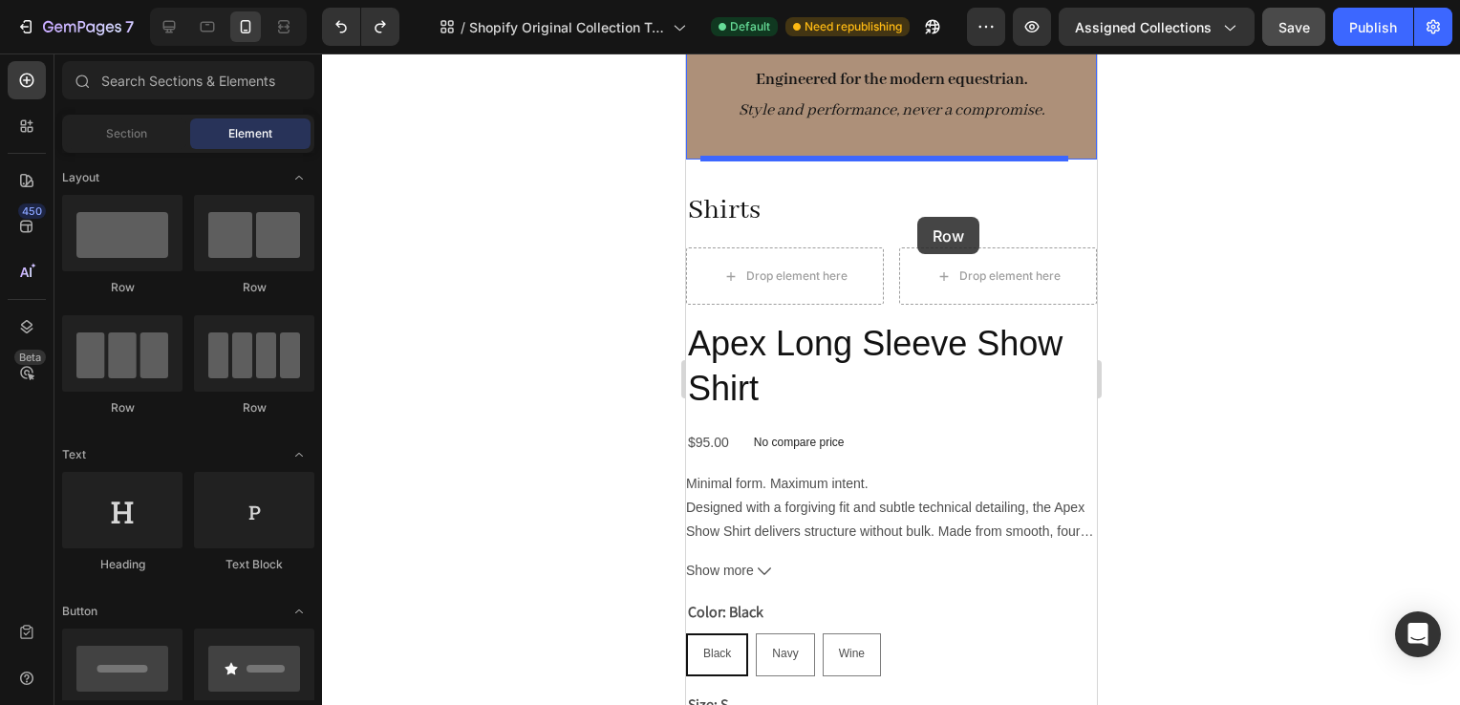
scroll to position [147, 0]
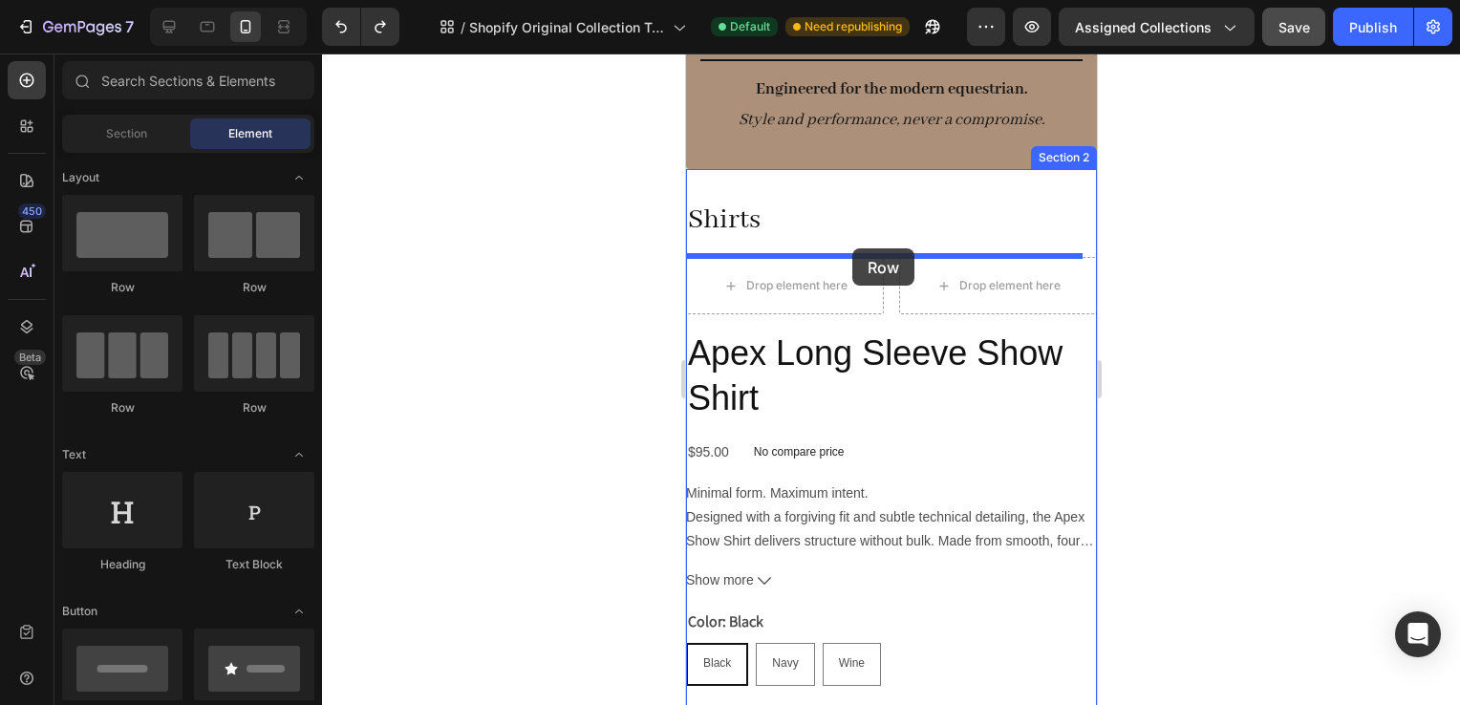
drag, startPoint x: 985, startPoint y: 297, endPoint x: 852, endPoint y: 248, distance: 142.4
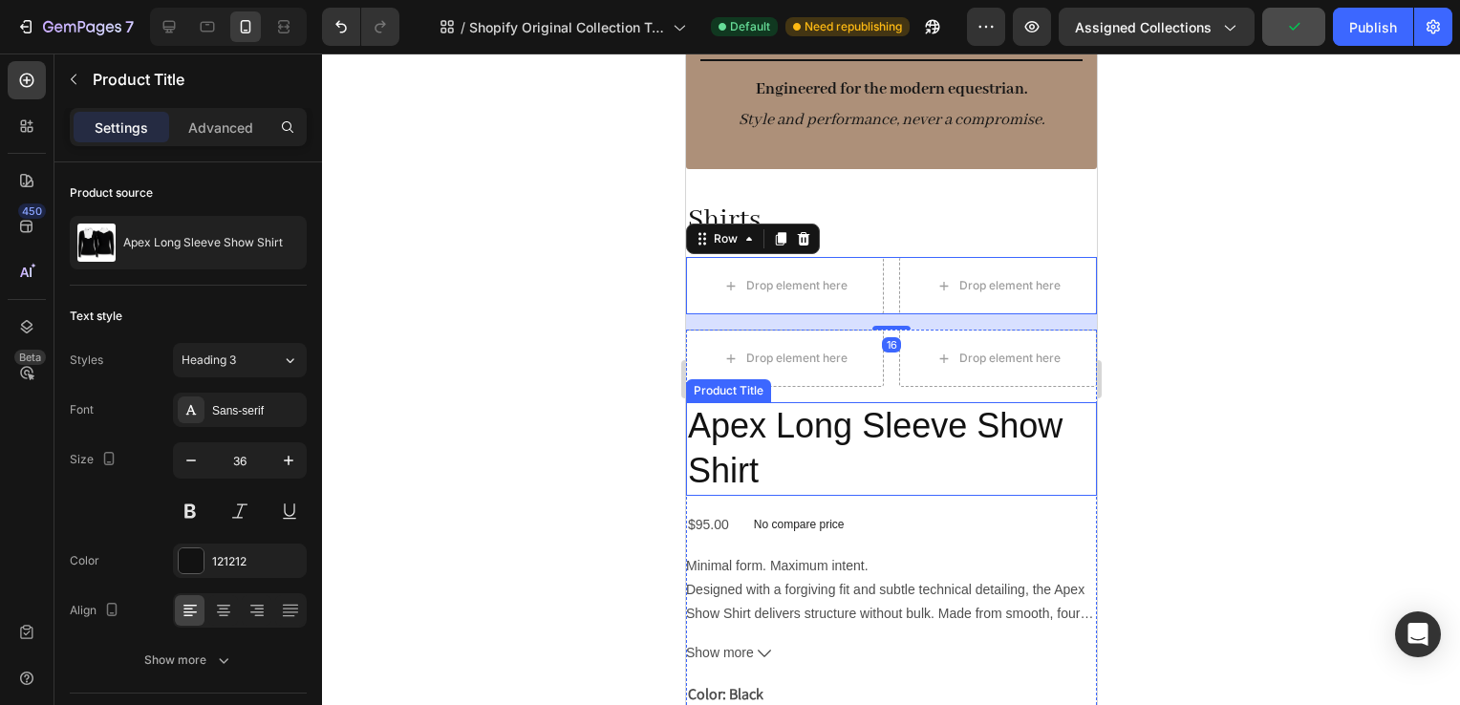
click at [835, 478] on h2 "Apex Long Sleeve Show Shirt" at bounding box center [890, 449] width 411 height 94
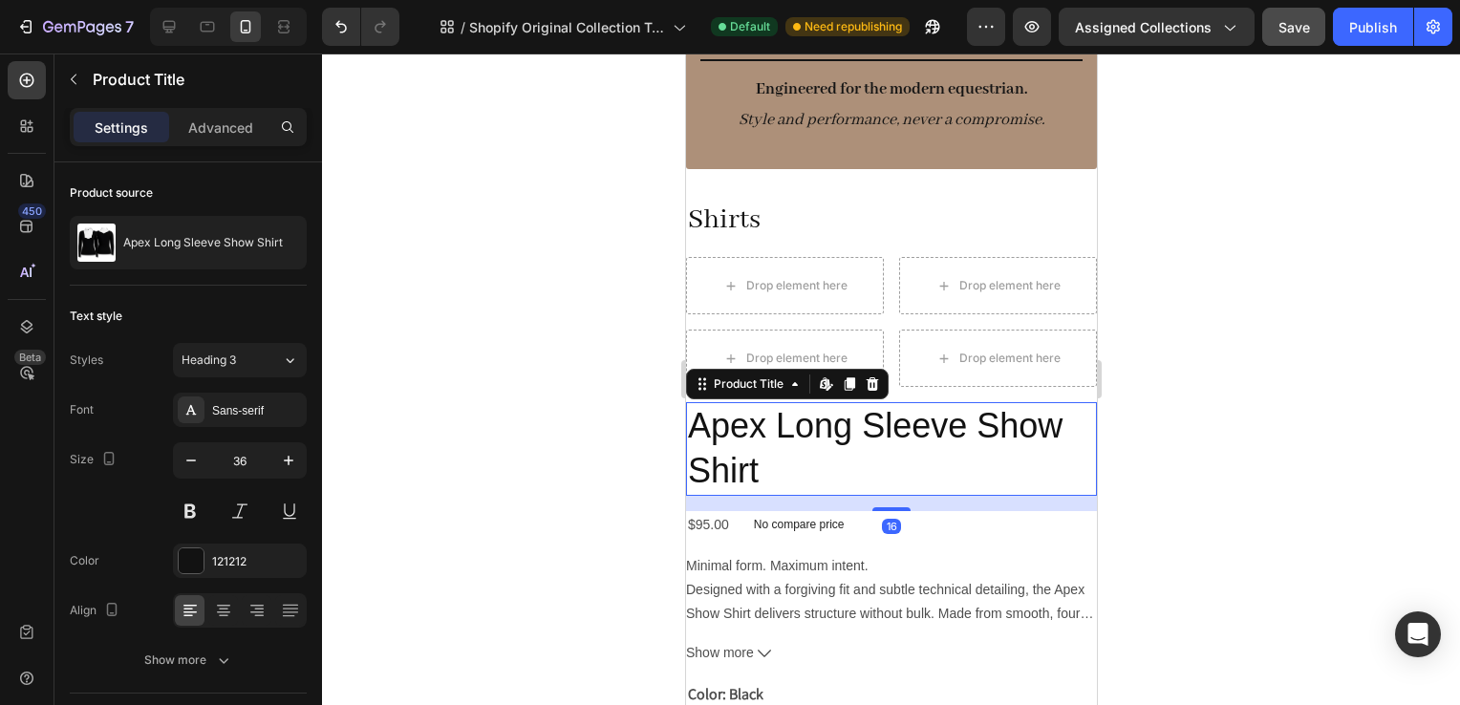
click at [1023, 500] on div "16" at bounding box center [890, 503] width 411 height 15
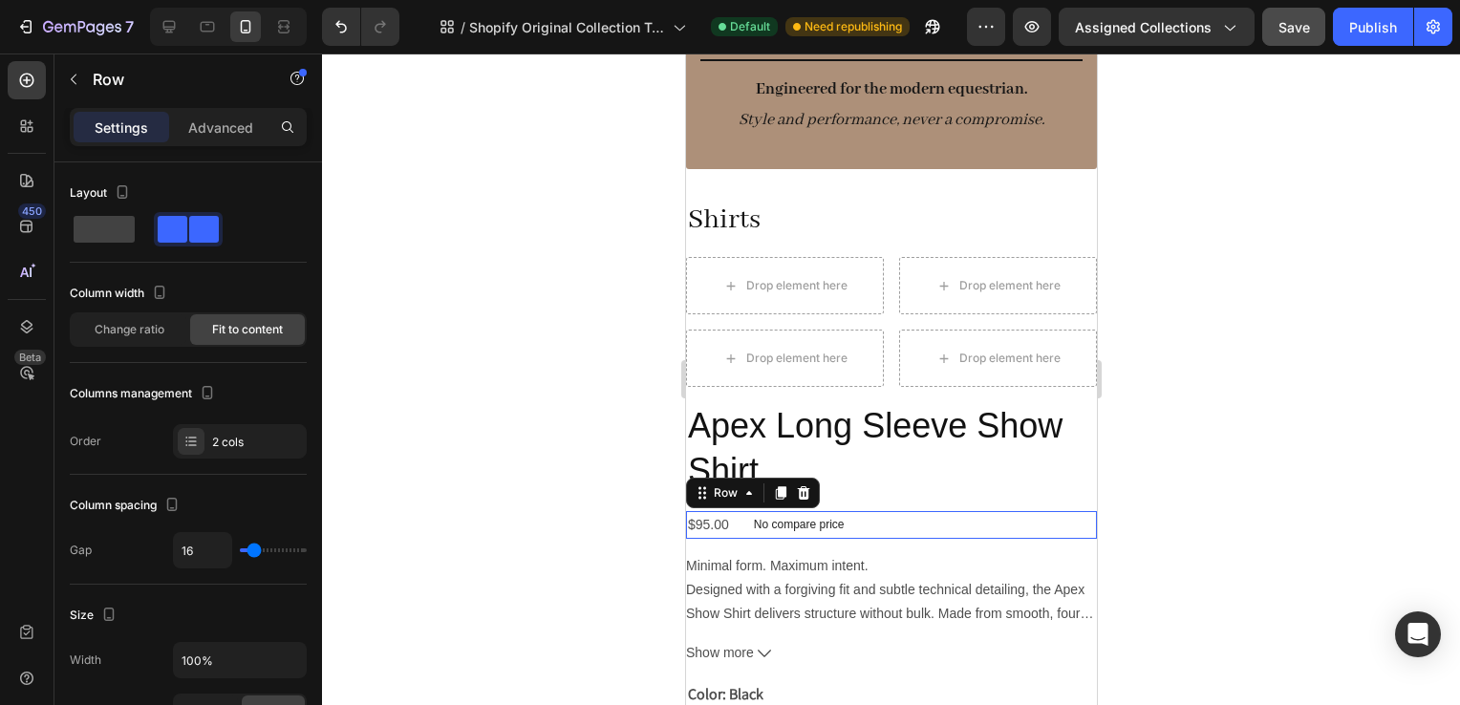
click at [1024, 530] on div "$95.00 Product Price Product Price No compare price Product Price Row 0" at bounding box center [890, 525] width 411 height 28
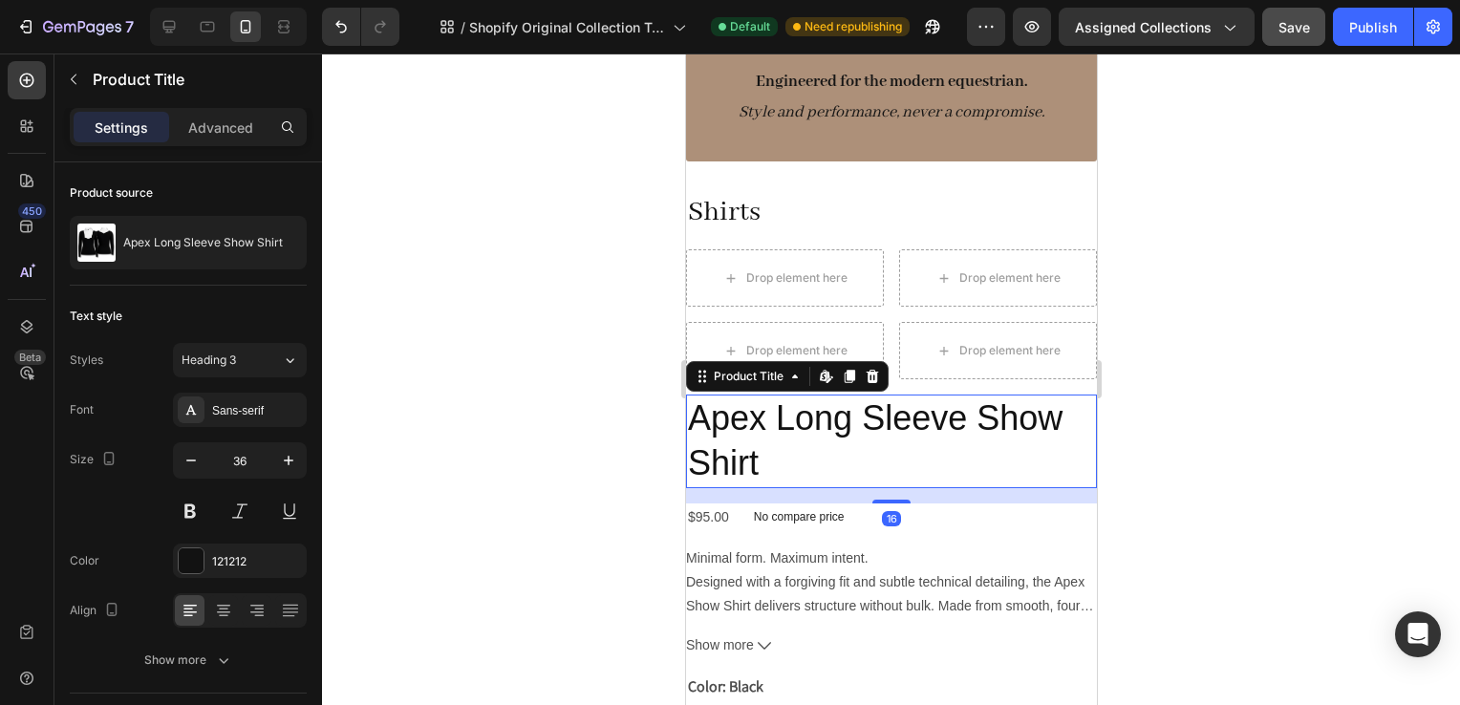
click at [819, 395] on h2 "Apex Long Sleeve Show Shirt" at bounding box center [890, 442] width 411 height 94
click at [931, 385] on div "Drop element here Drop element here Row Apex Long Sleeve Show Shirt Product Tit…" at bounding box center [890, 703] width 411 height 763
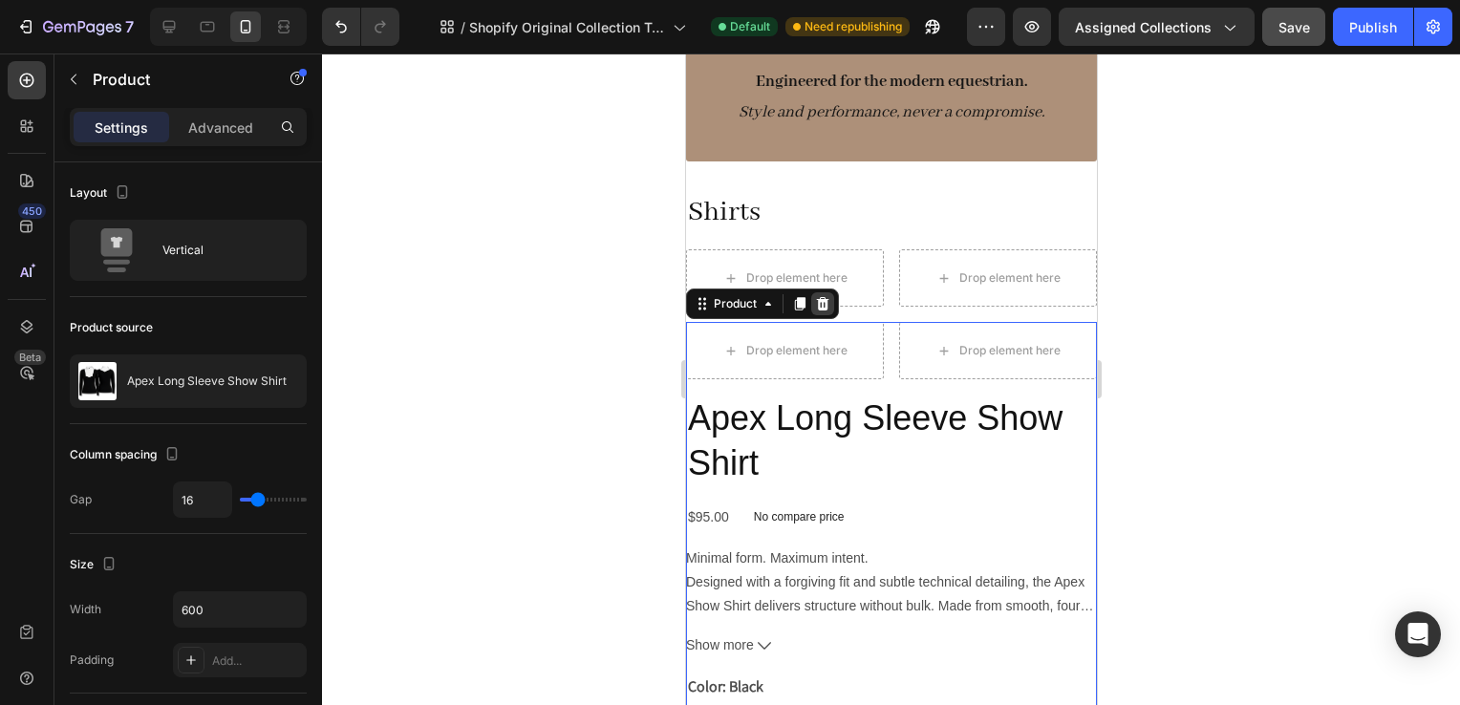
click at [827, 302] on icon at bounding box center [821, 303] width 15 height 15
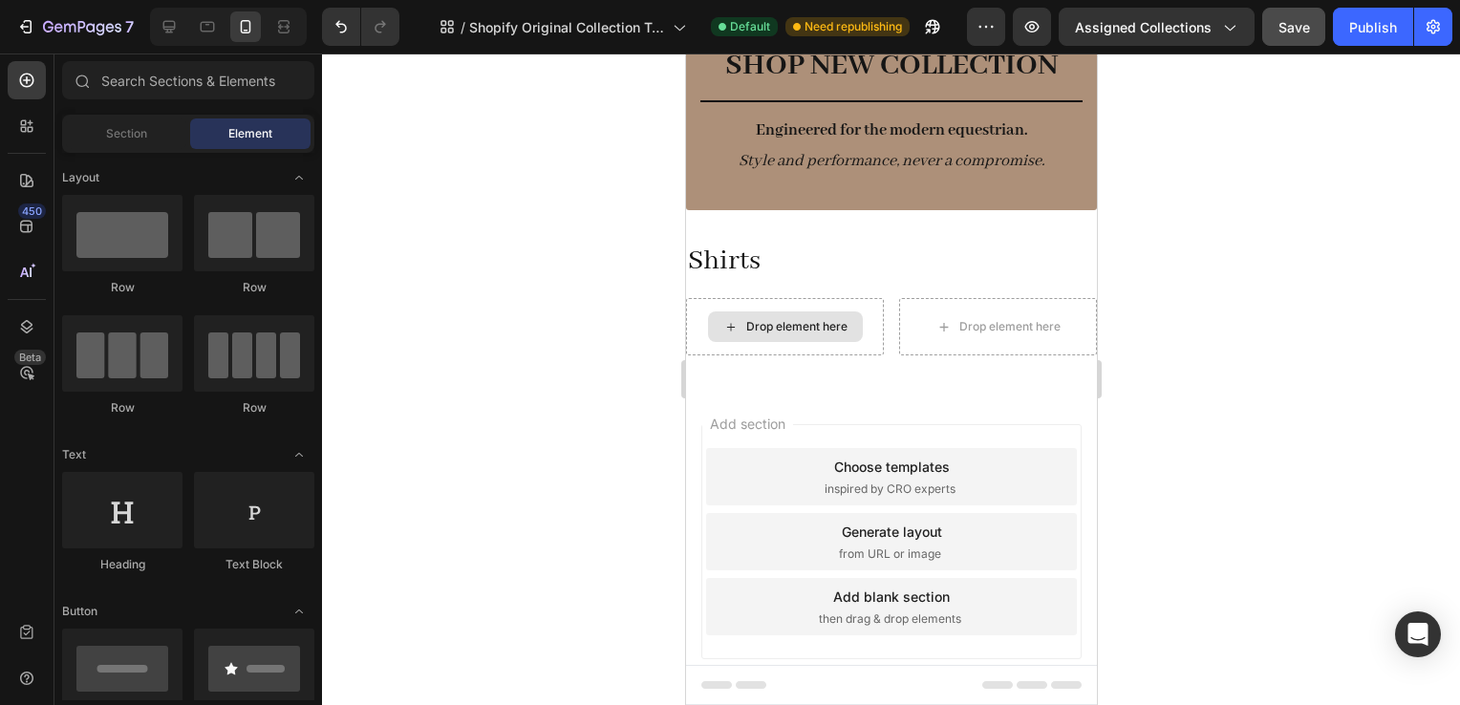
scroll to position [104, 0]
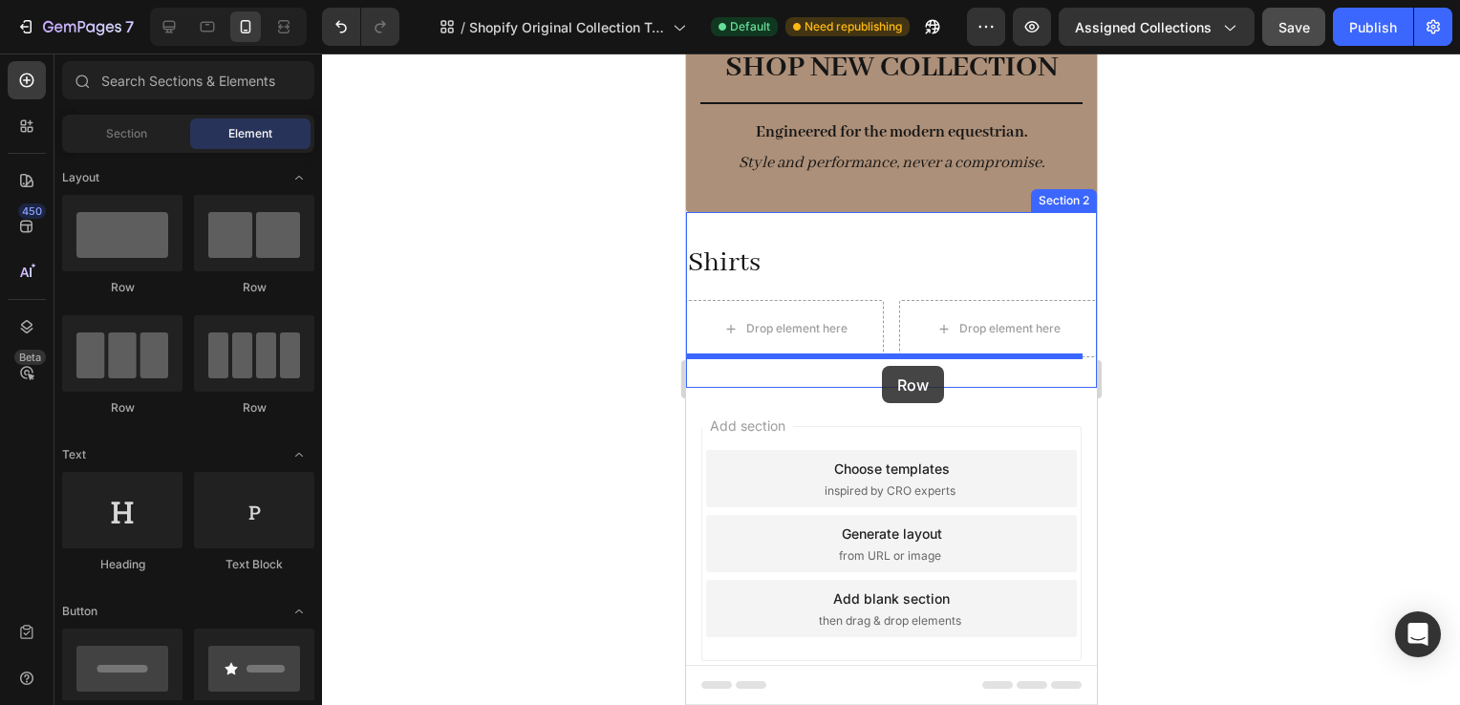
drag, startPoint x: 926, startPoint y: 299, endPoint x: 881, endPoint y: 366, distance: 80.6
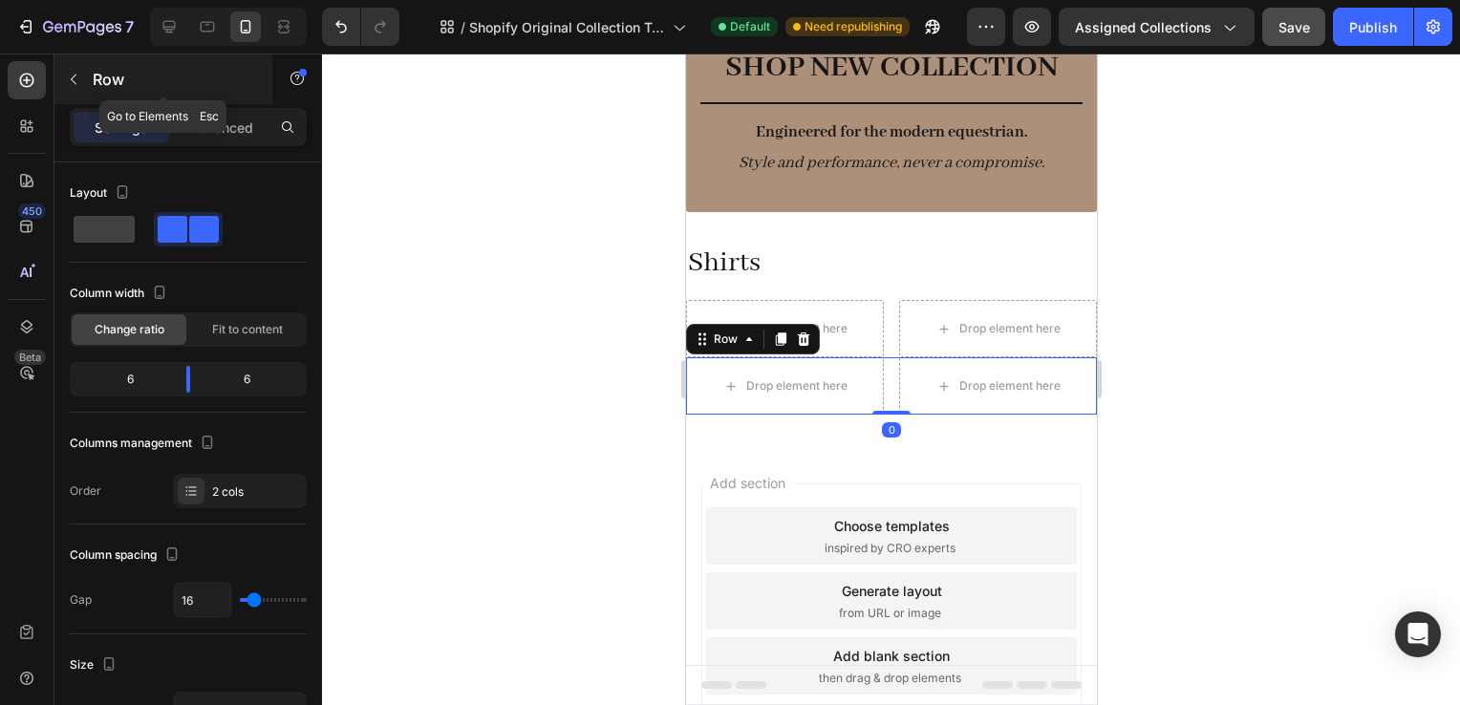
click at [127, 78] on p "Row" at bounding box center [174, 79] width 162 height 23
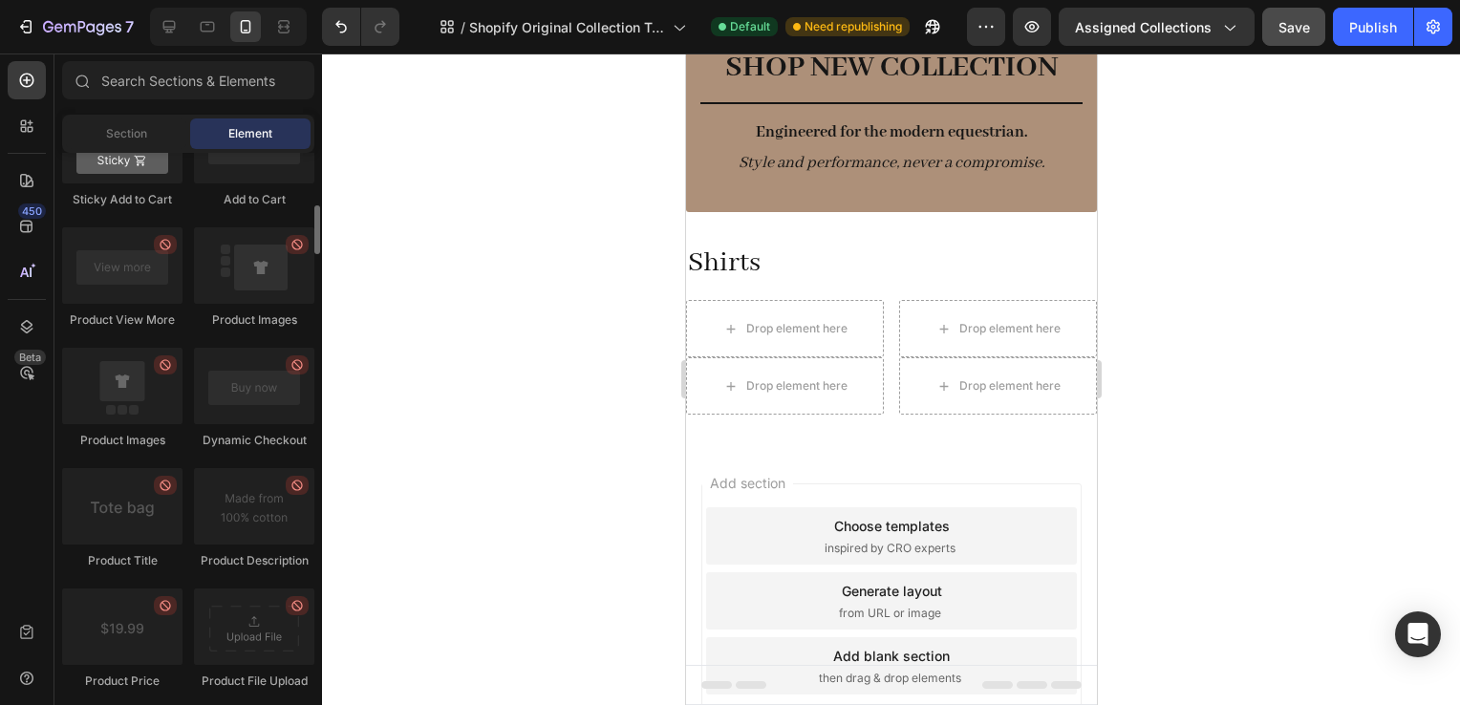
scroll to position [2401, 0]
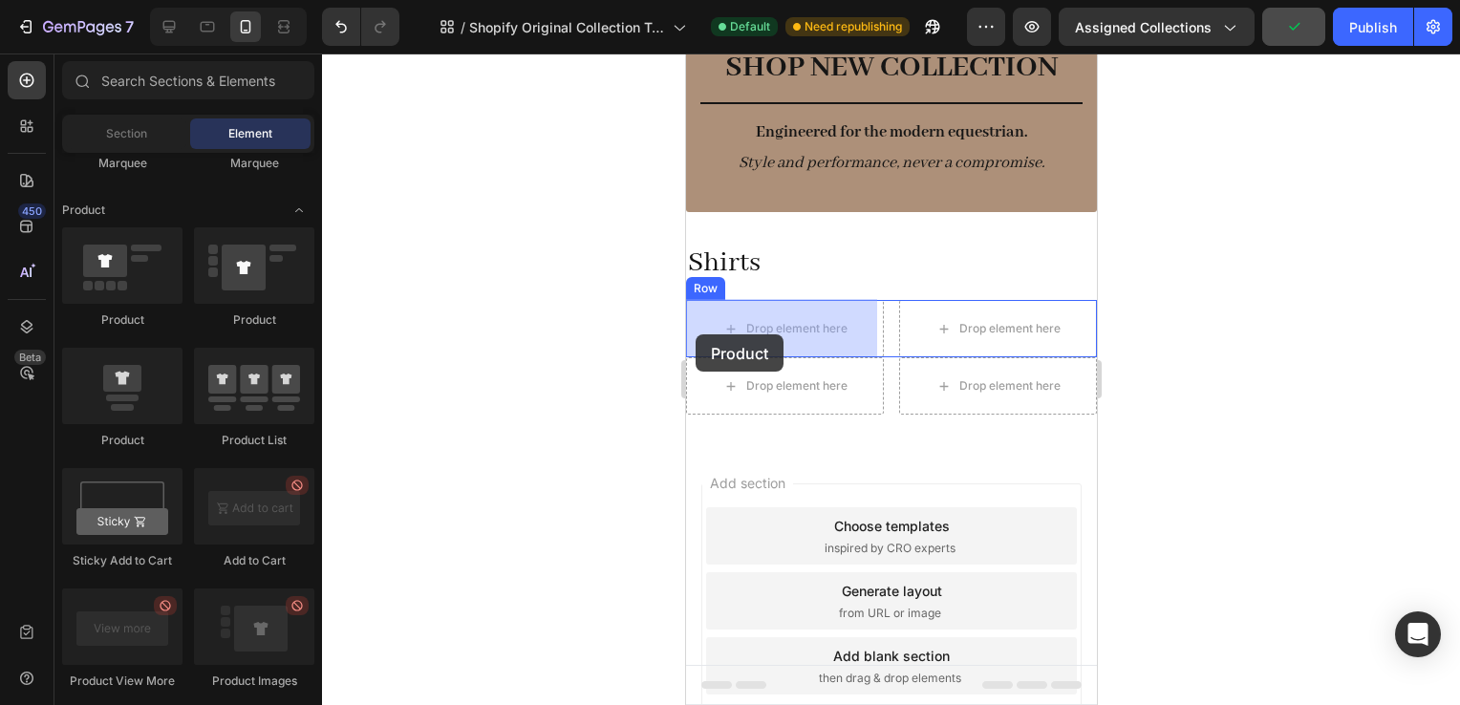
drag, startPoint x: 811, startPoint y: 445, endPoint x: 696, endPoint y: 334, distance: 160.2
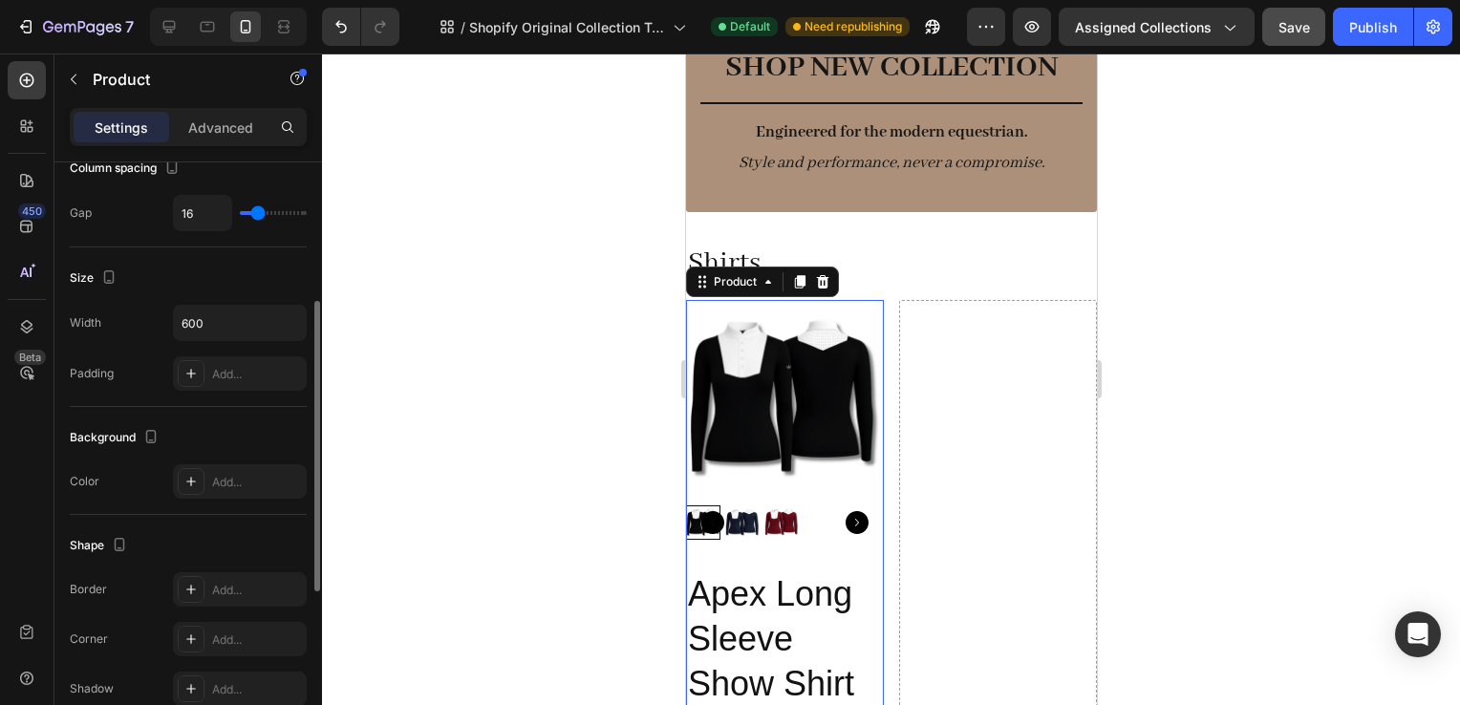
scroll to position [287, 0]
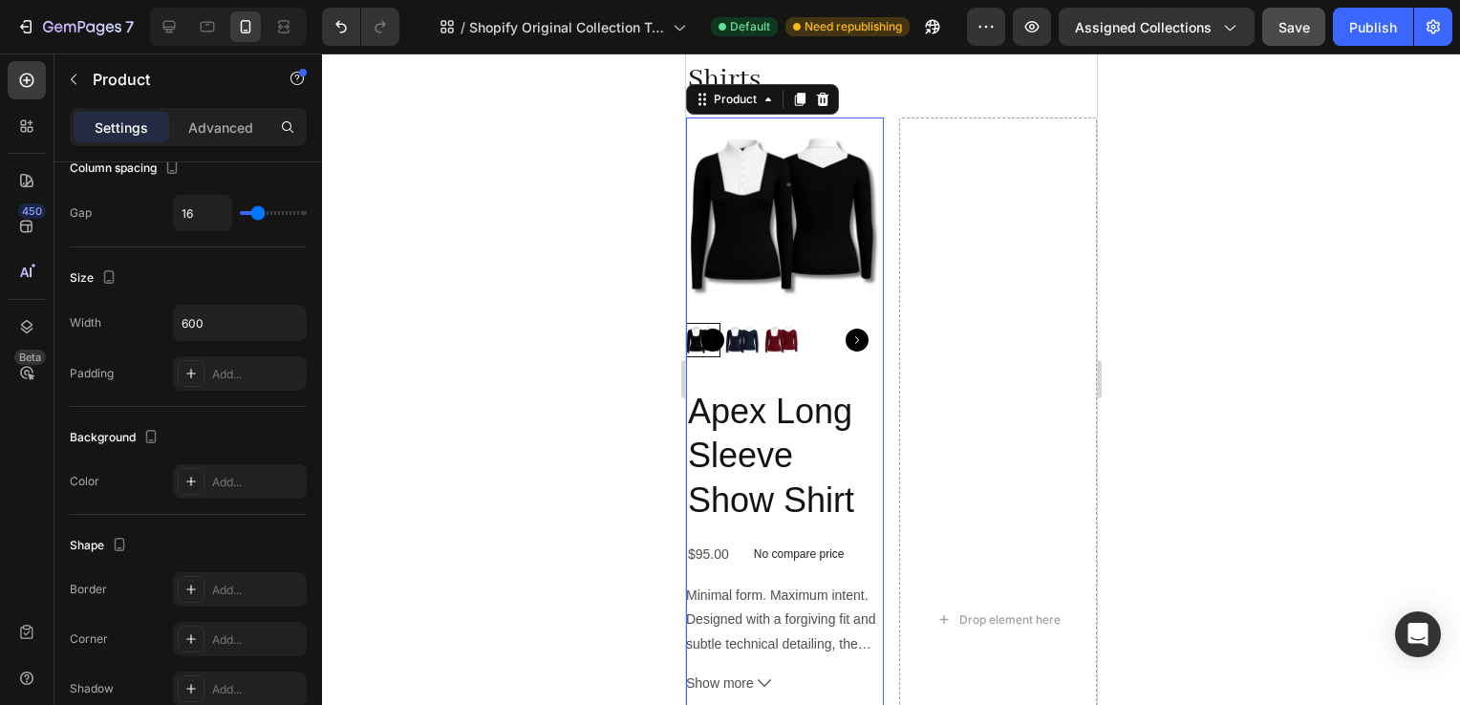
click at [777, 521] on div "Product Price" at bounding box center [791, 529] width 82 height 17
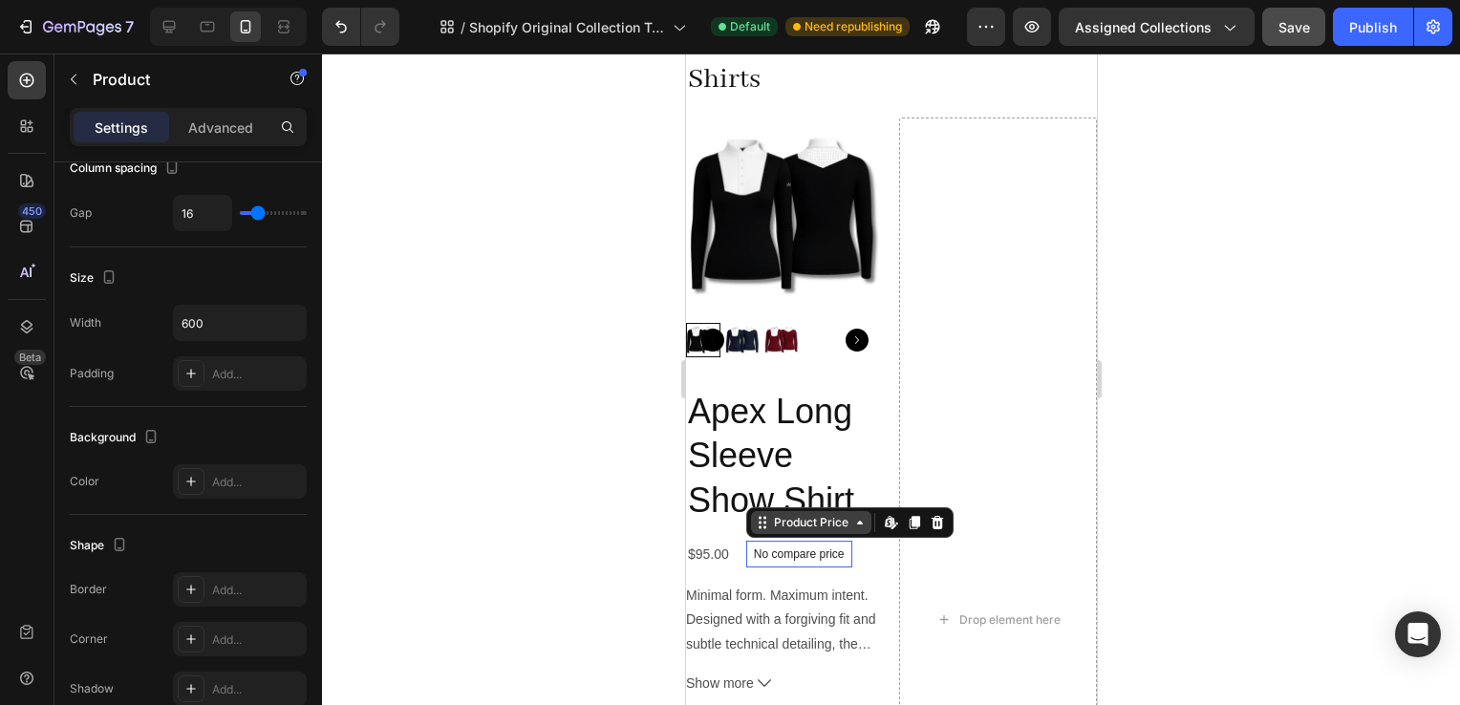
scroll to position [0, 0]
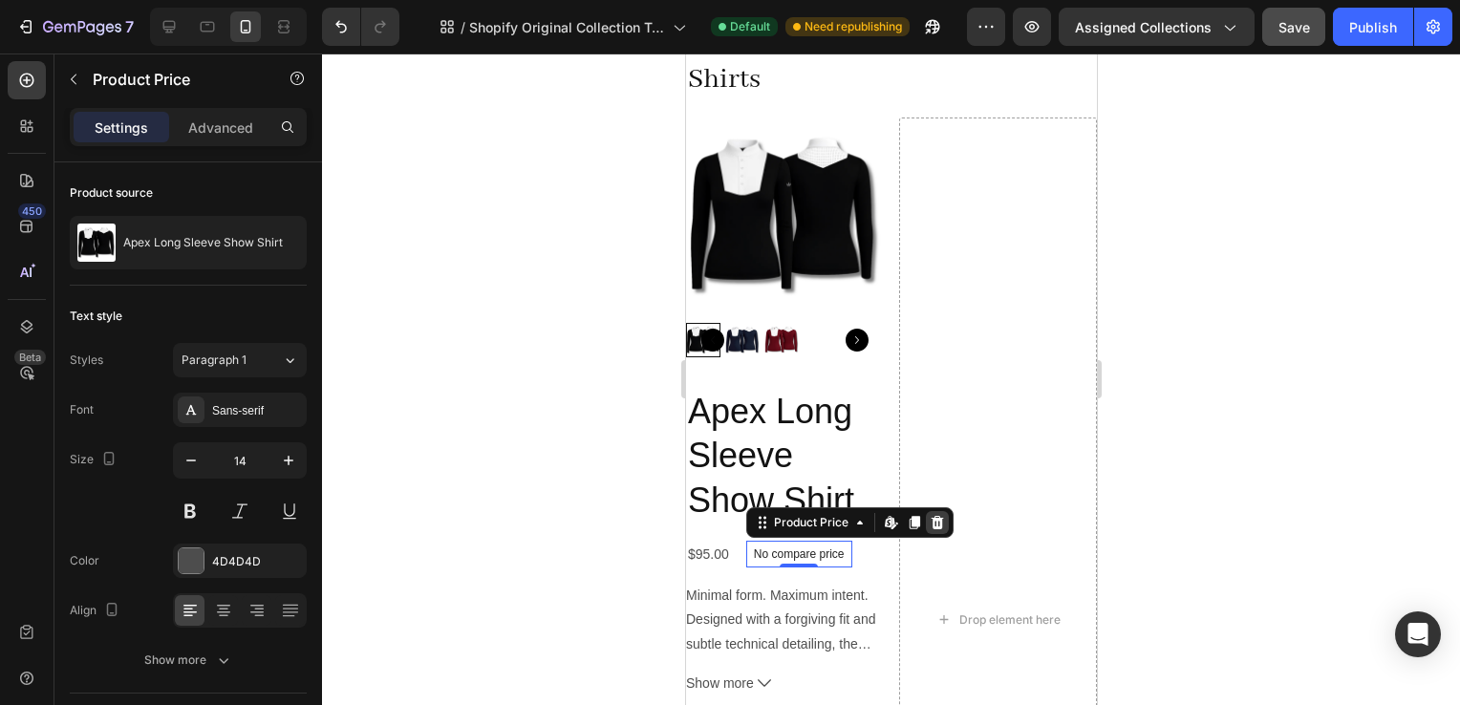
click at [934, 516] on icon at bounding box center [936, 522] width 15 height 15
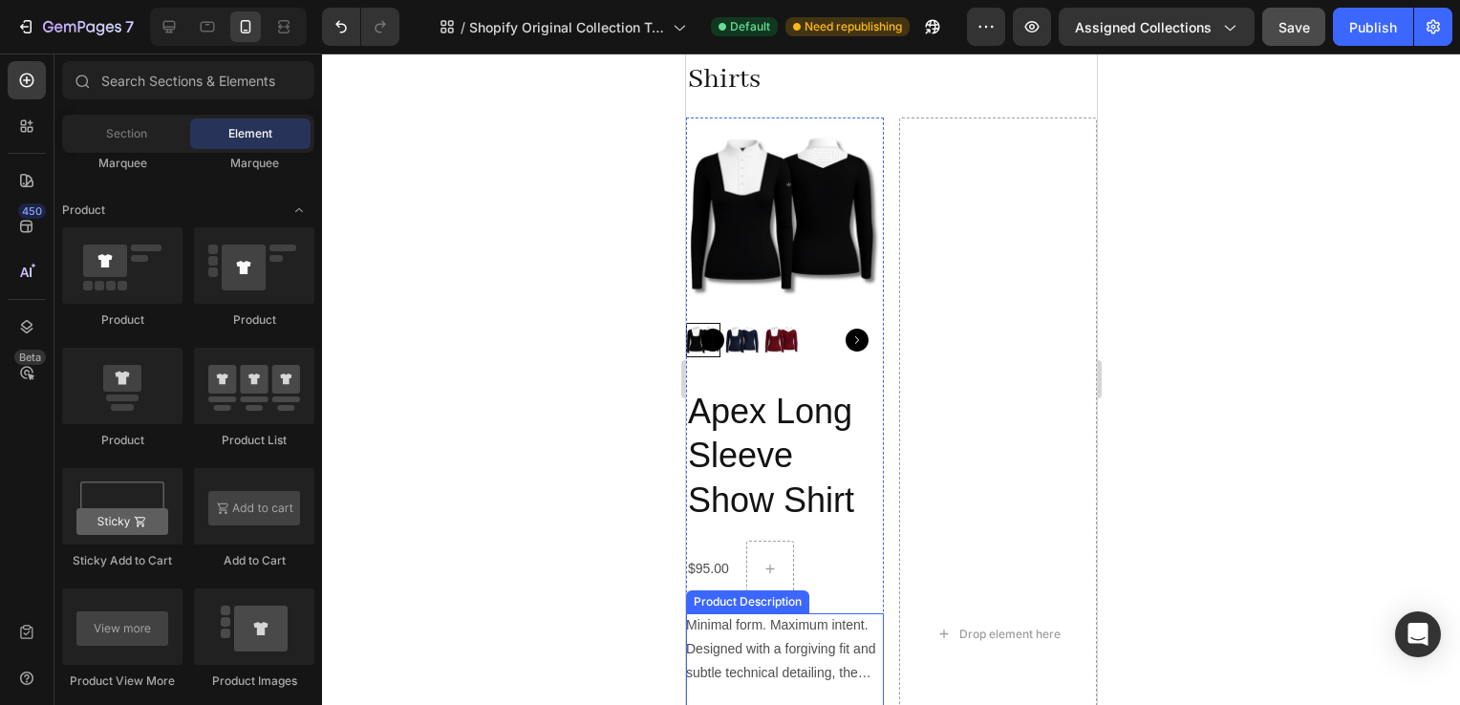
click at [785, 654] on div "Minimal form. Maximum intent. Designed with a forgiving fit and subtle technica…" at bounding box center [784, 650] width 198 height 73
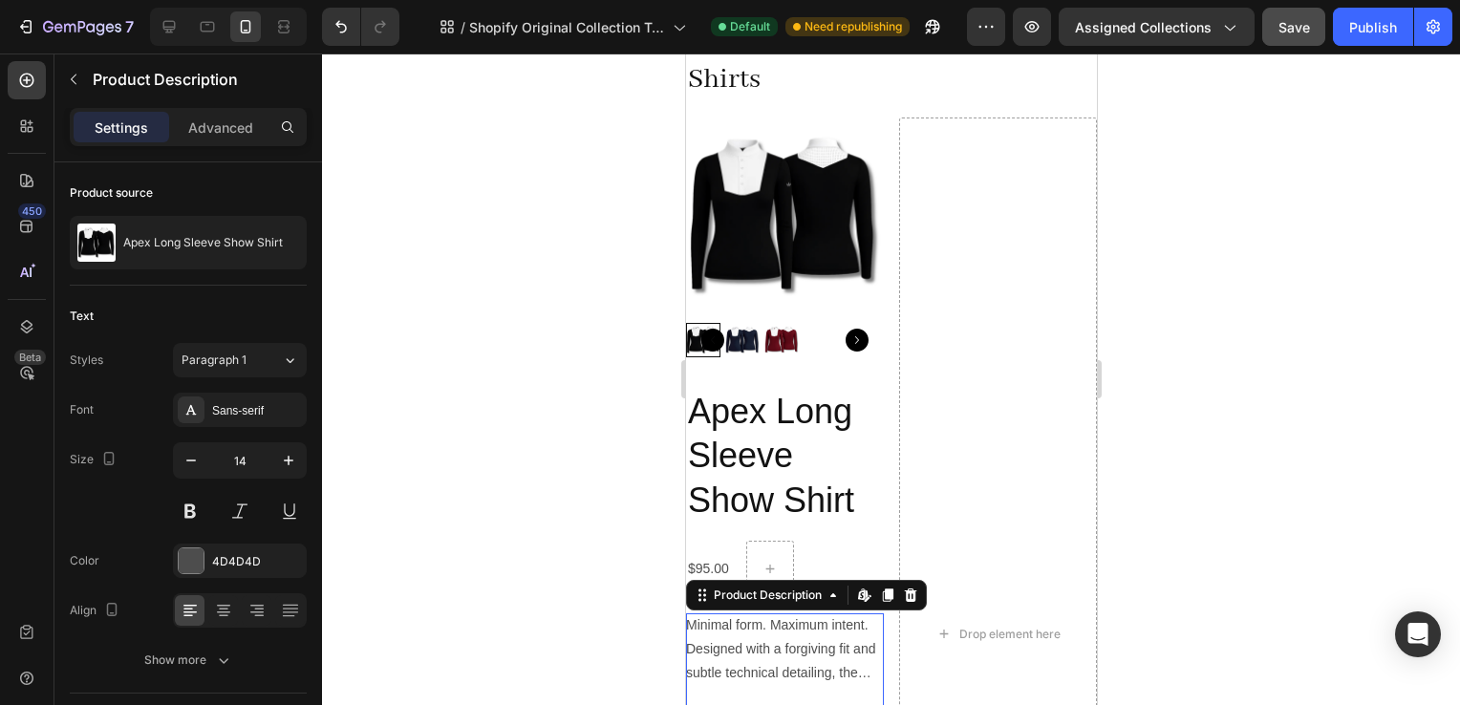
click at [922, 580] on div "Product Description Edit content in Shopify" at bounding box center [805, 595] width 241 height 31
click at [912, 589] on icon at bounding box center [910, 595] width 12 height 13
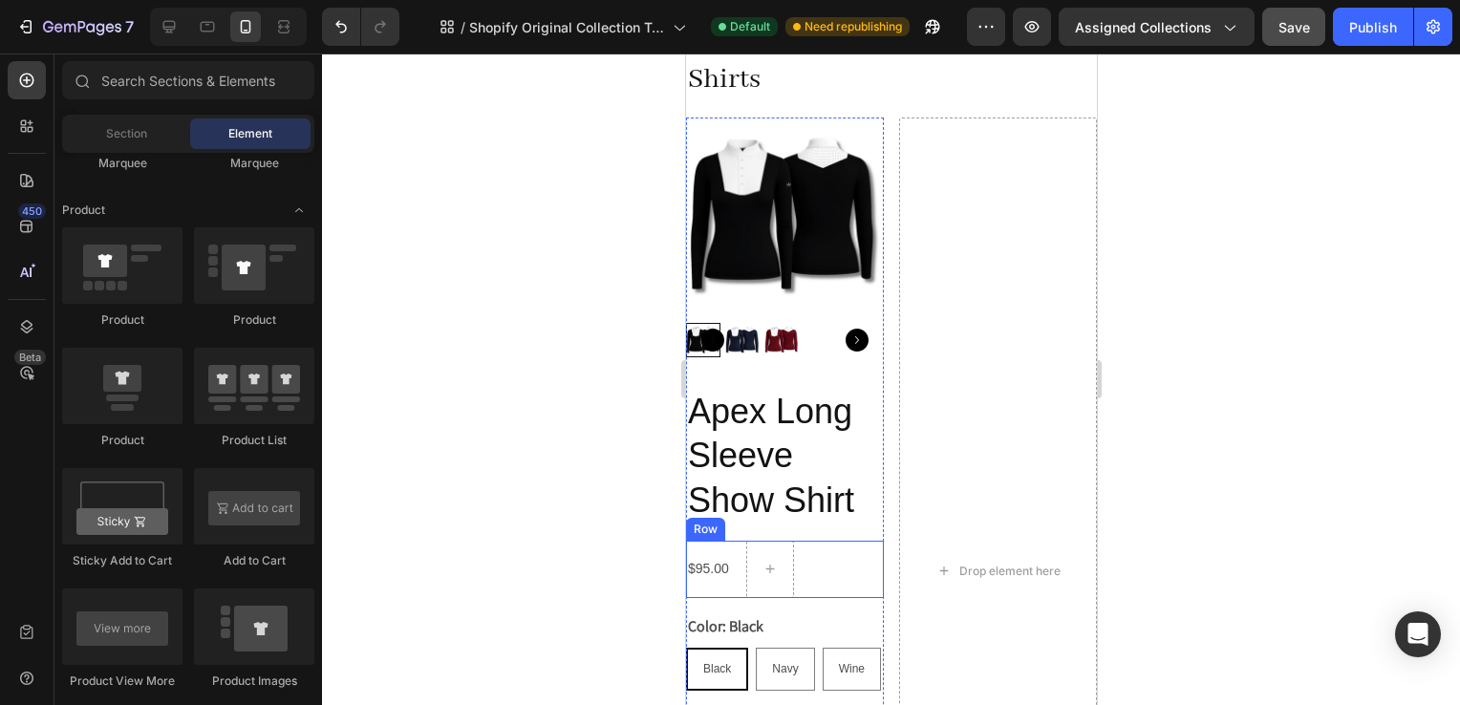
click at [834, 567] on div "$95.00 Product Price Product Price Row" at bounding box center [784, 569] width 198 height 57
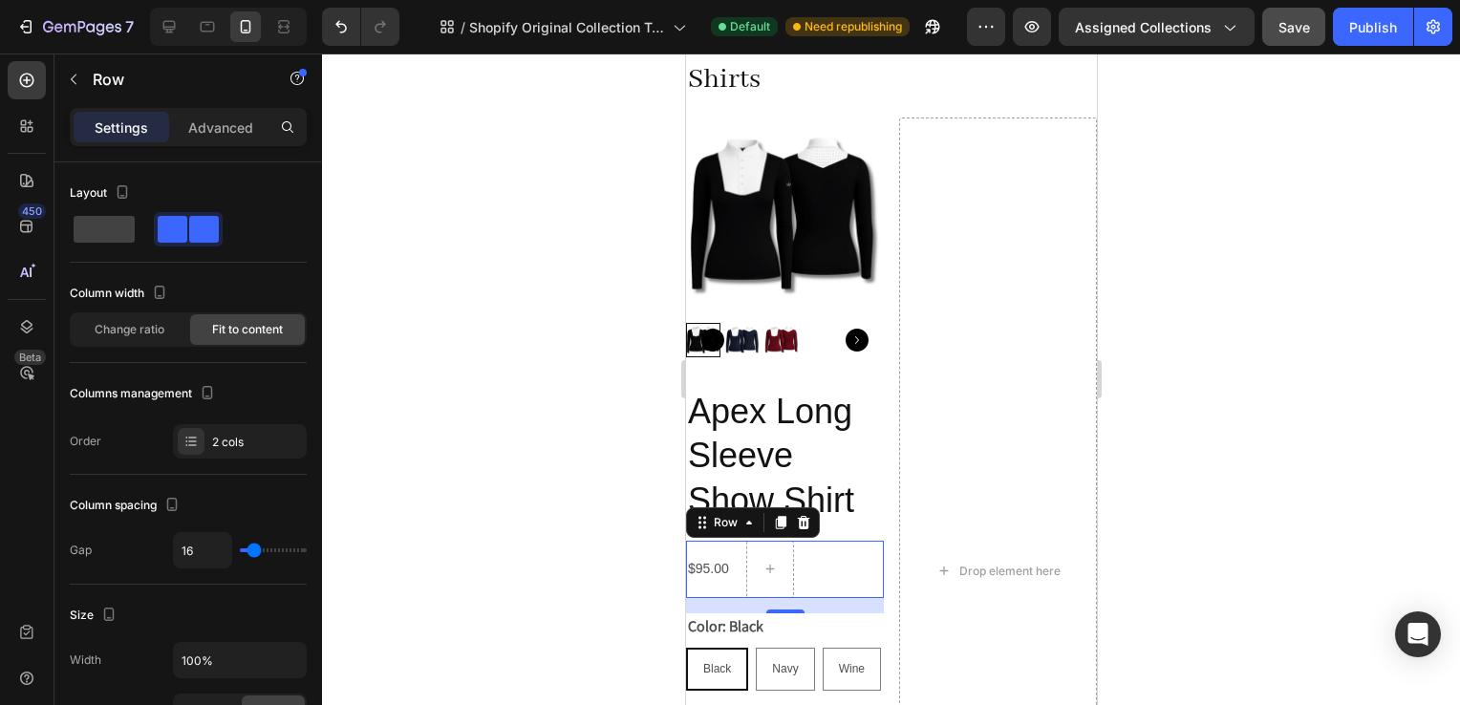
click at [814, 557] on div "$95.00 Product Price Product Price Row 16" at bounding box center [784, 569] width 198 height 57
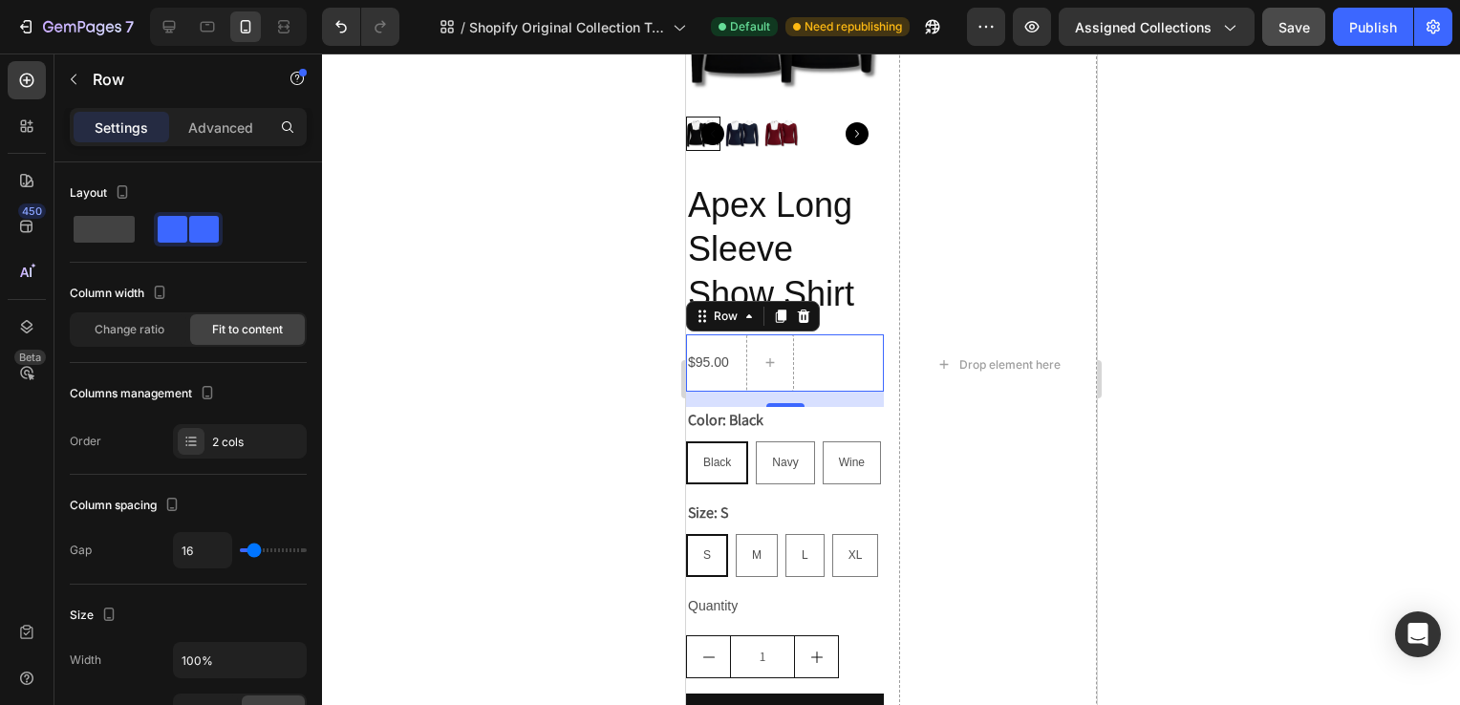
scroll to position [494, 0]
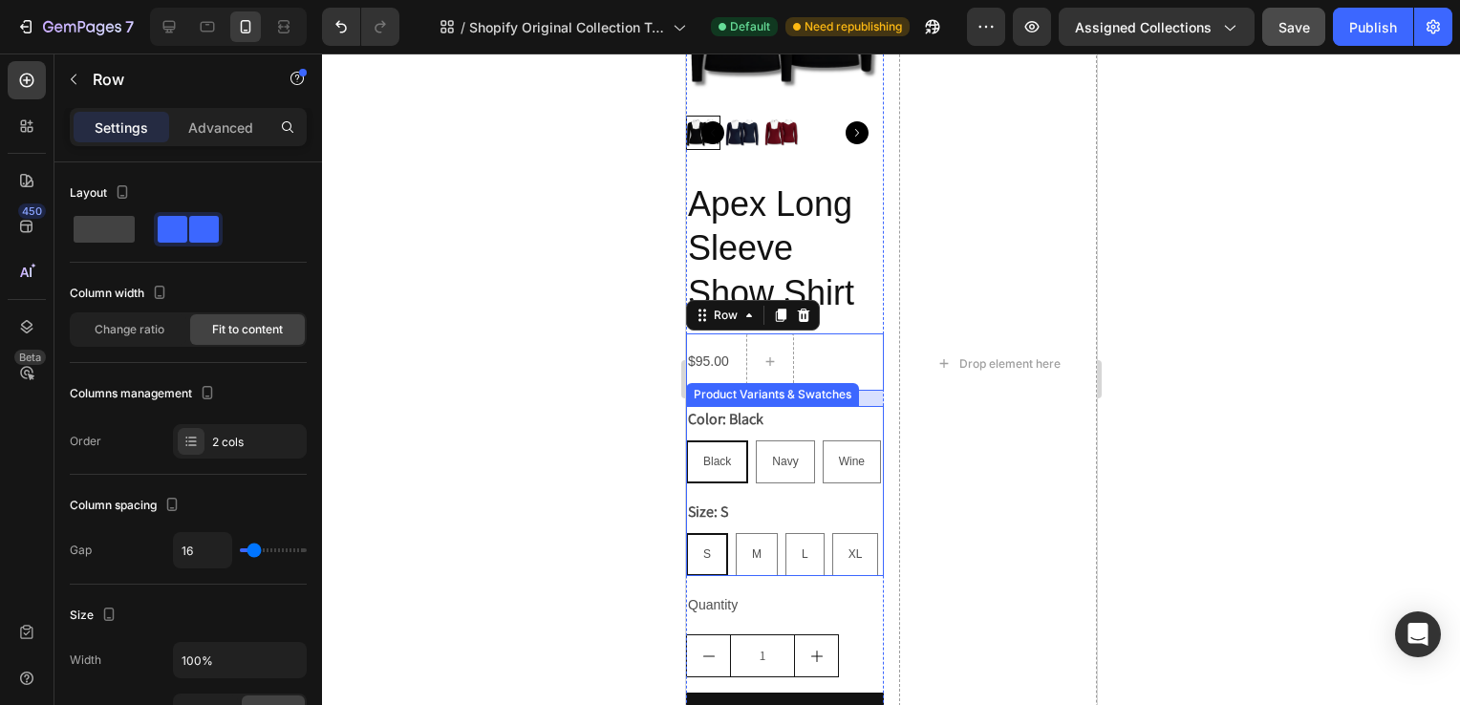
click at [770, 484] on div "Black Black Black Navy Navy Navy Wine Wine Wine" at bounding box center [784, 462] width 198 height 43
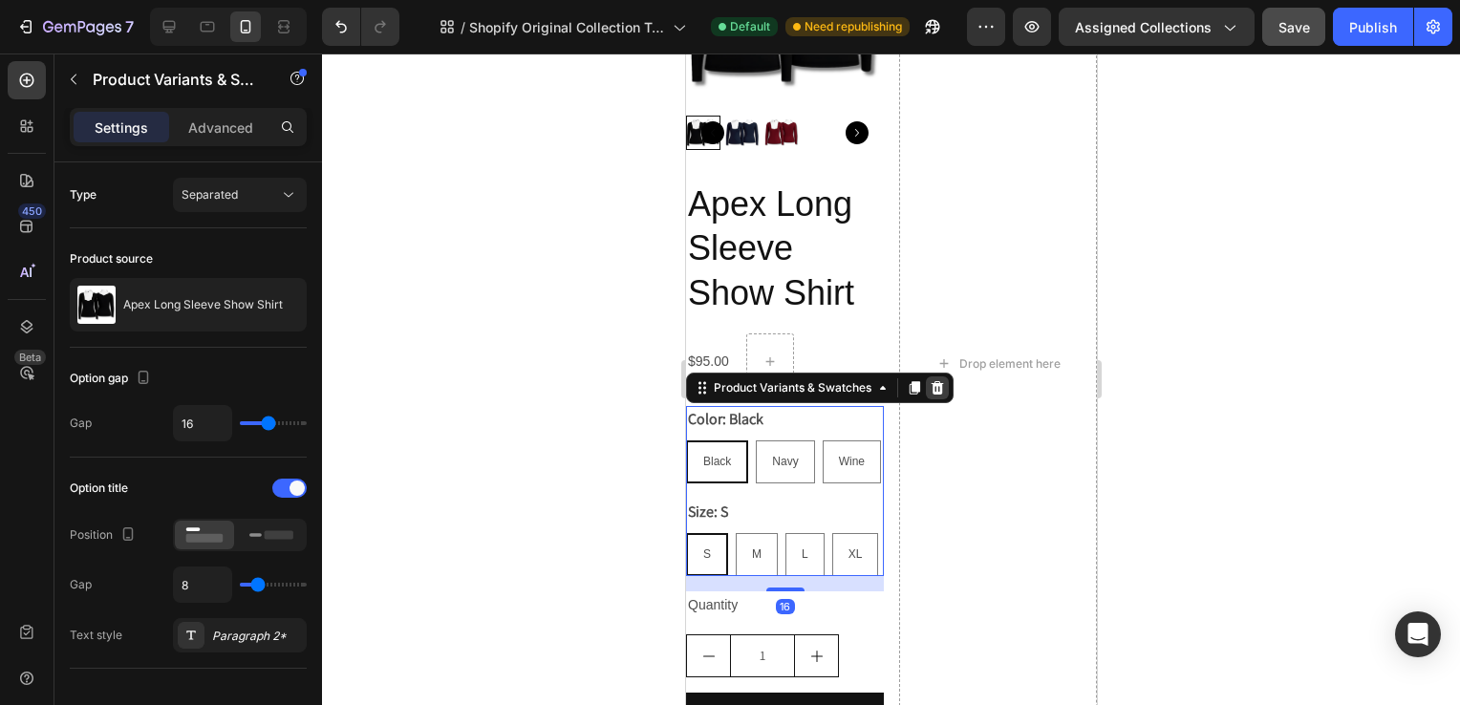
click at [941, 381] on icon at bounding box center [937, 387] width 12 height 13
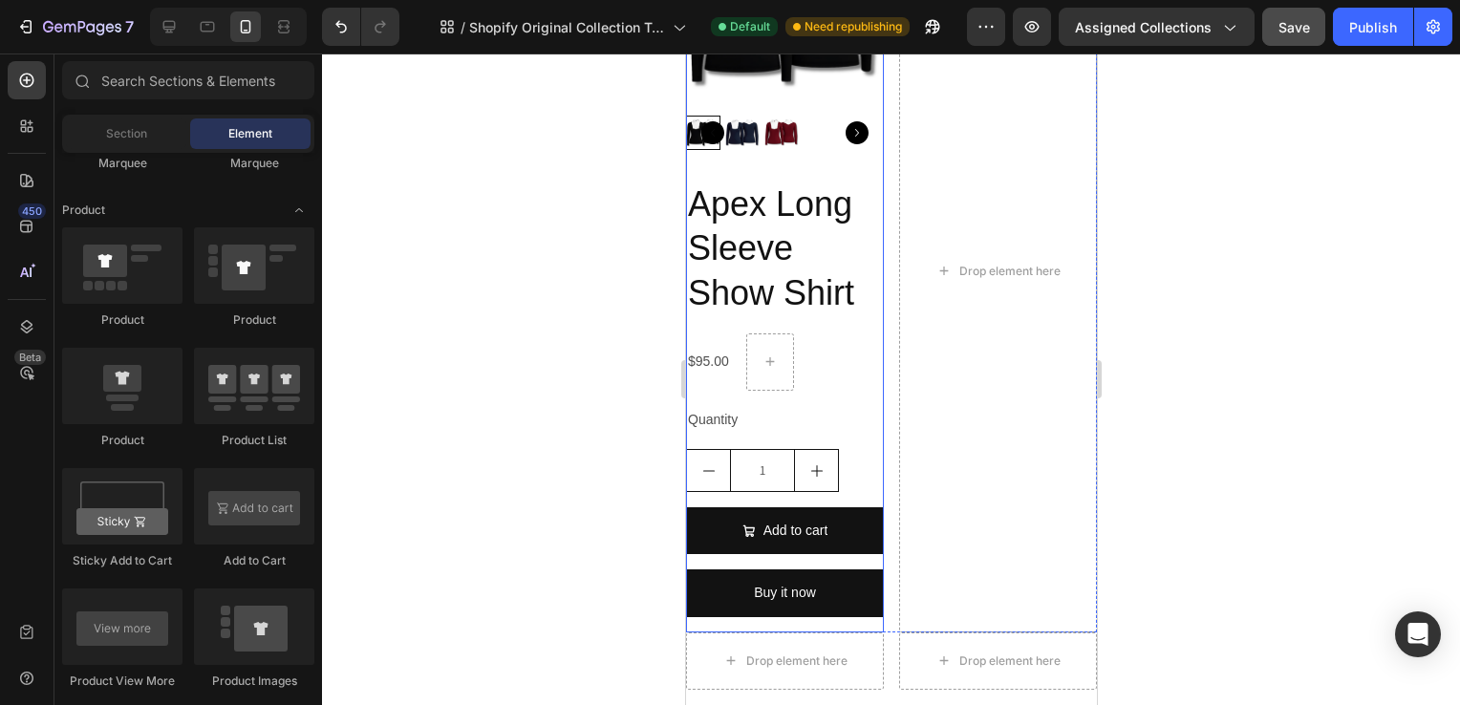
click at [850, 426] on div "Apex Long Sleeve Show Shirt Product Title $95.00 Product Price Product Price Ro…" at bounding box center [784, 407] width 198 height 452
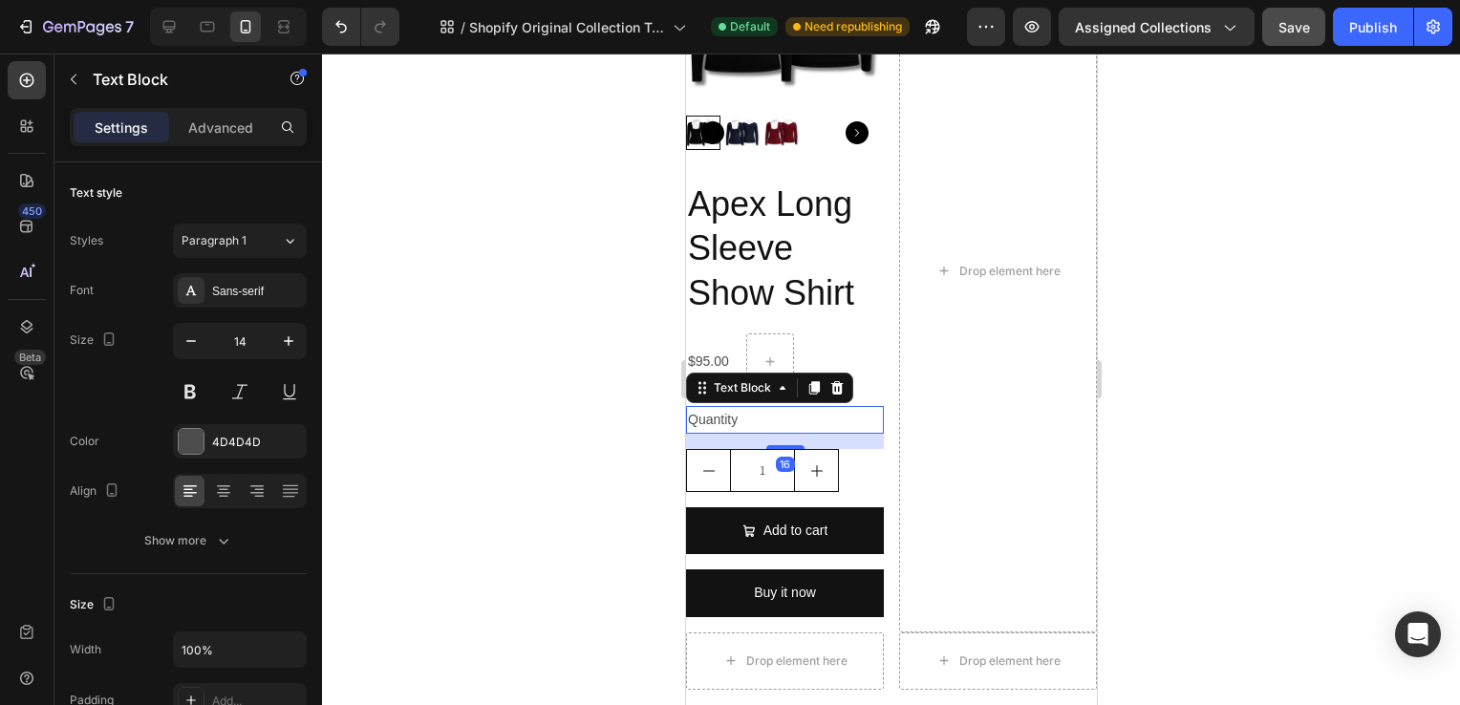
click at [744, 406] on div "Quantity" at bounding box center [784, 420] width 198 height 28
click at [830, 380] on icon at bounding box center [836, 387] width 15 height 15
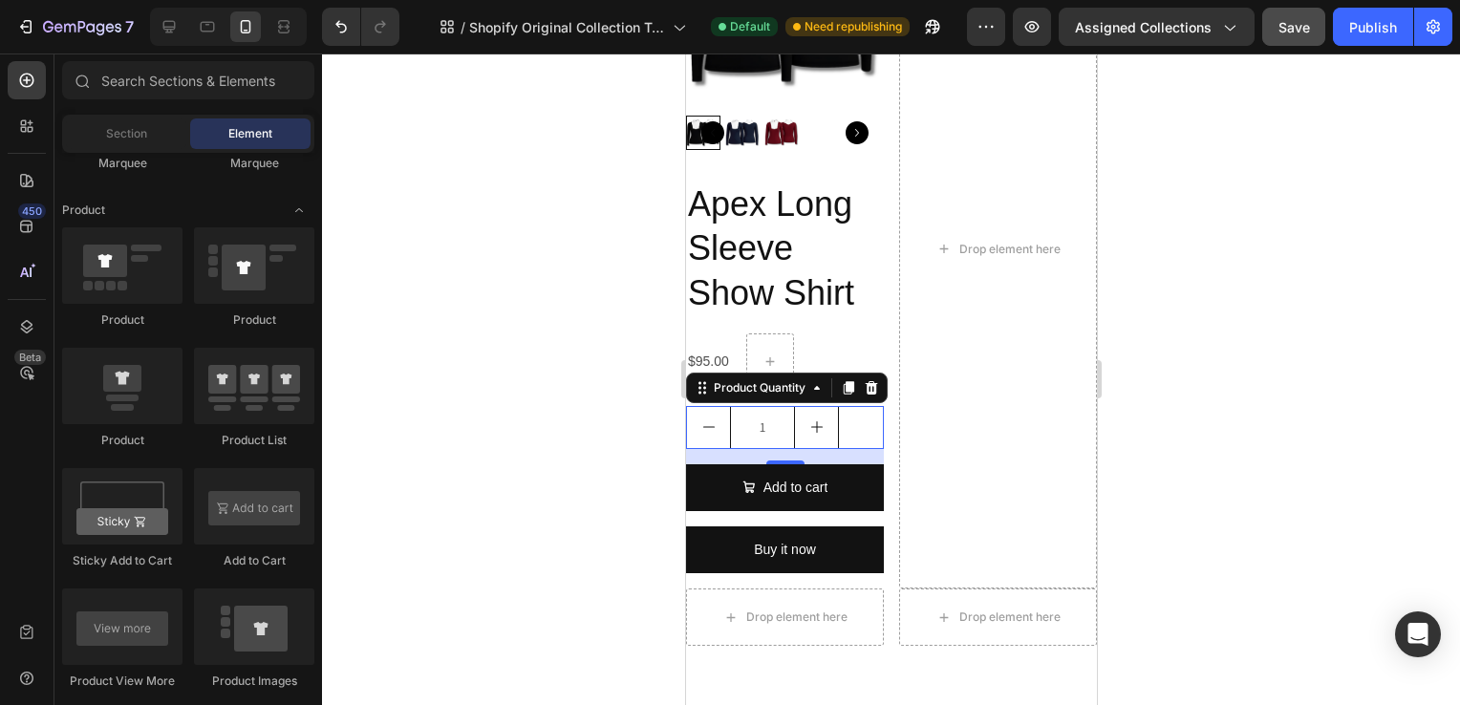
click at [846, 411] on div "1" at bounding box center [784, 427] width 198 height 43
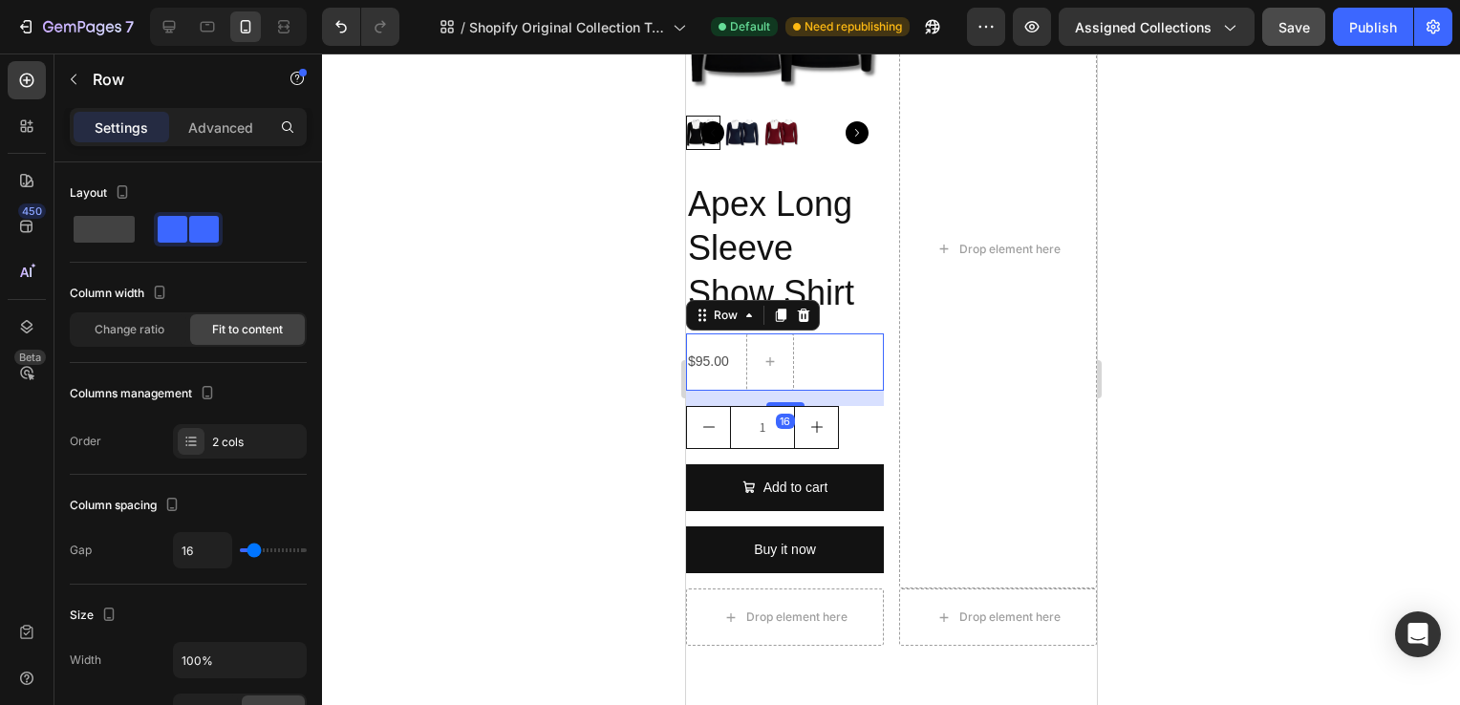
click at [852, 355] on div "$95.00 Product Price Product Price Row 16" at bounding box center [784, 362] width 198 height 57
click at [840, 381] on div "$95.00 Product Price Product Price Row 16" at bounding box center [784, 362] width 198 height 57
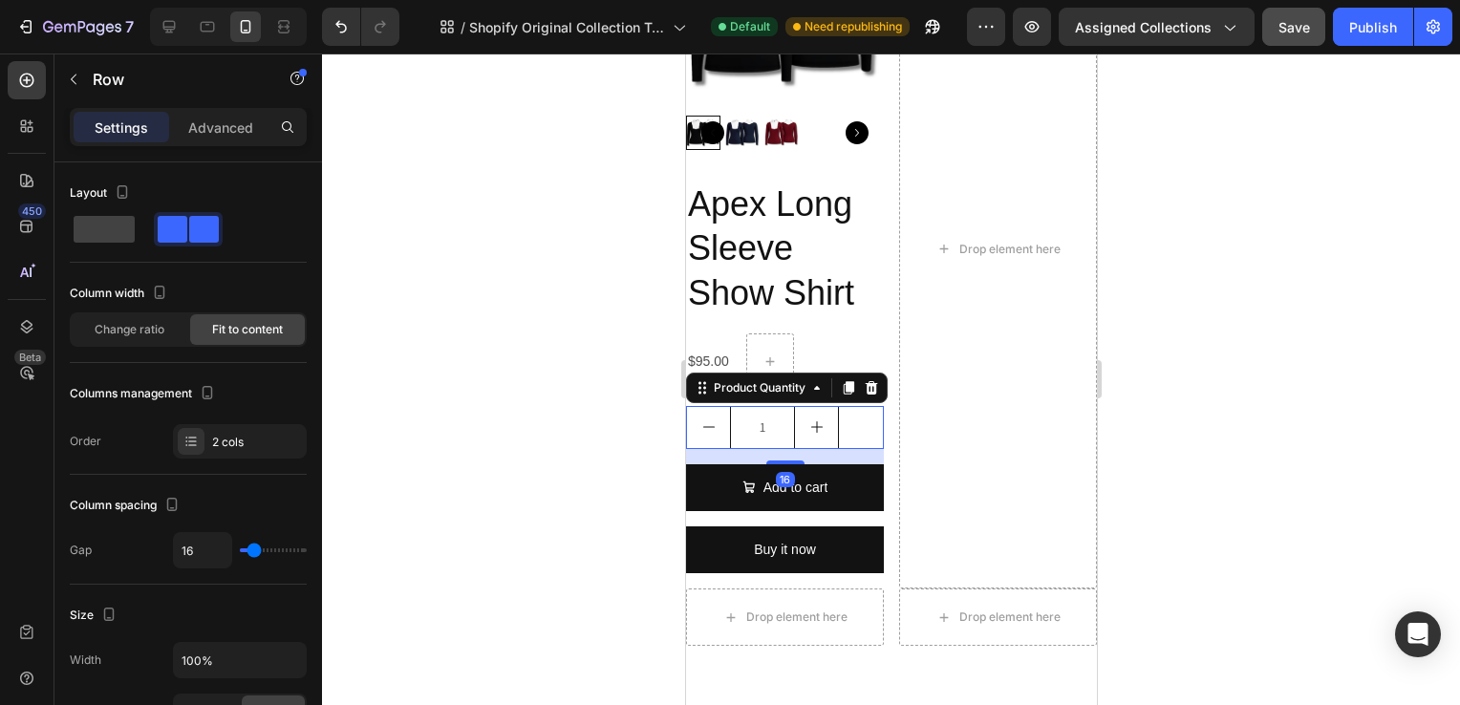
click at [860, 411] on div "1" at bounding box center [784, 427] width 198 height 43
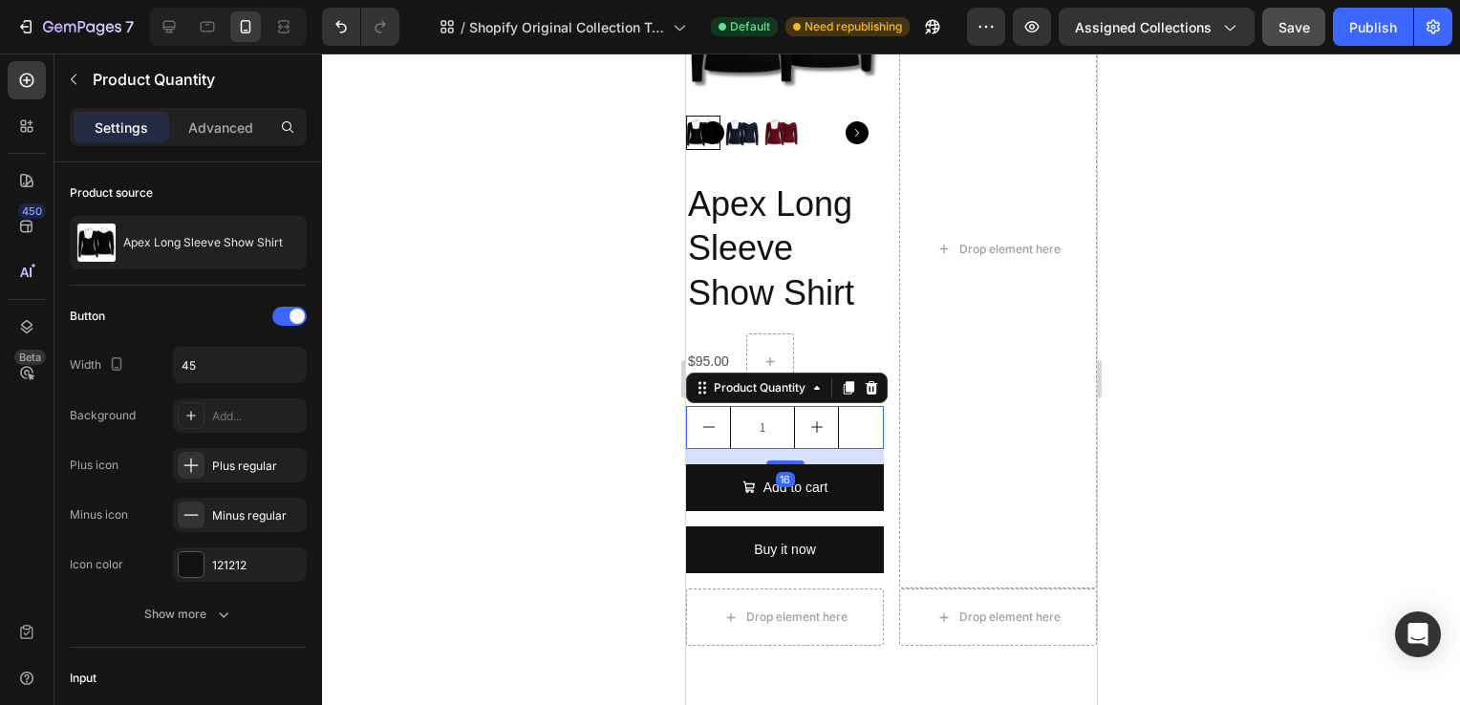
click at [881, 389] on div "Product Quantity" at bounding box center [786, 388] width 202 height 31
click at [876, 380] on icon at bounding box center [870, 387] width 15 height 15
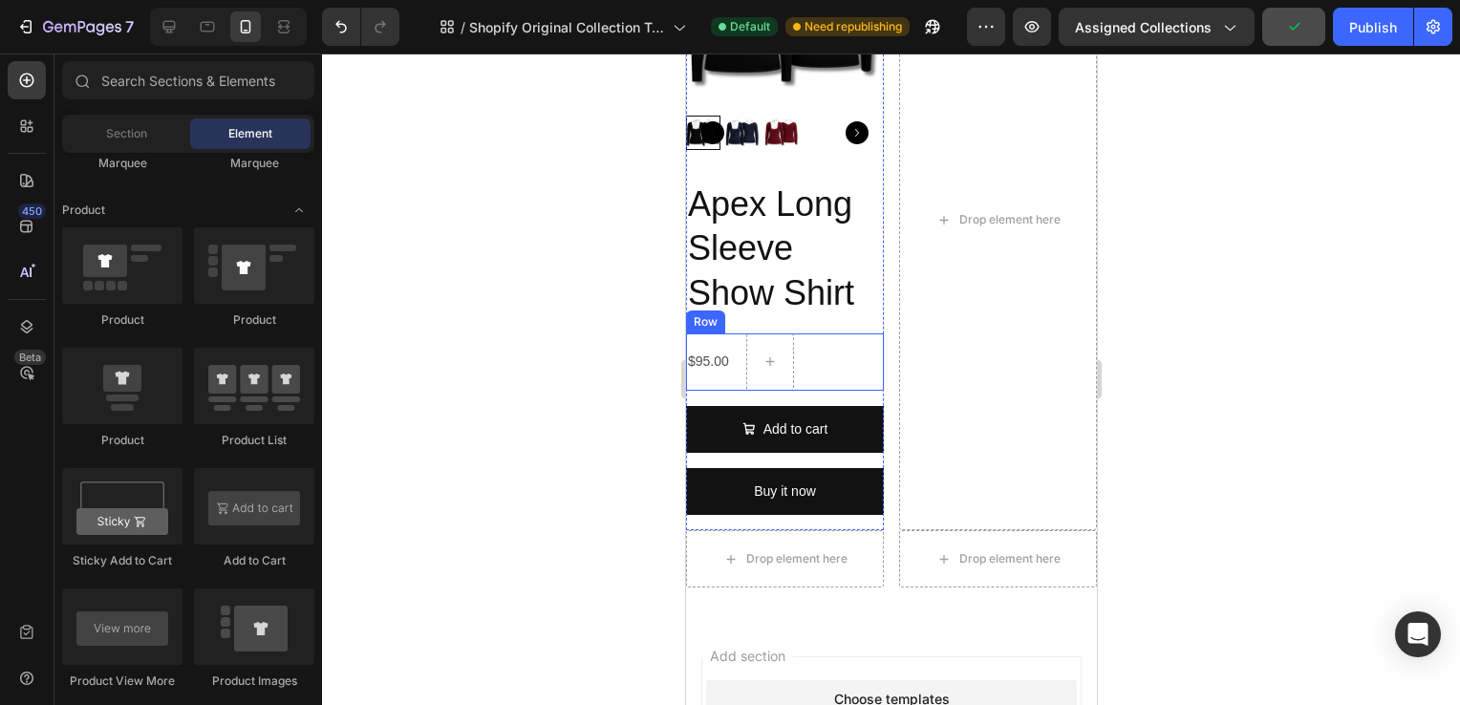
click at [793, 353] on div "$95.00 Product Price Product Price Row" at bounding box center [784, 362] width 198 height 57
click at [746, 347] on div at bounding box center [769, 362] width 46 height 31
click at [840, 376] on div "$95.00 Product Price Product Price Row" at bounding box center [784, 362] width 198 height 57
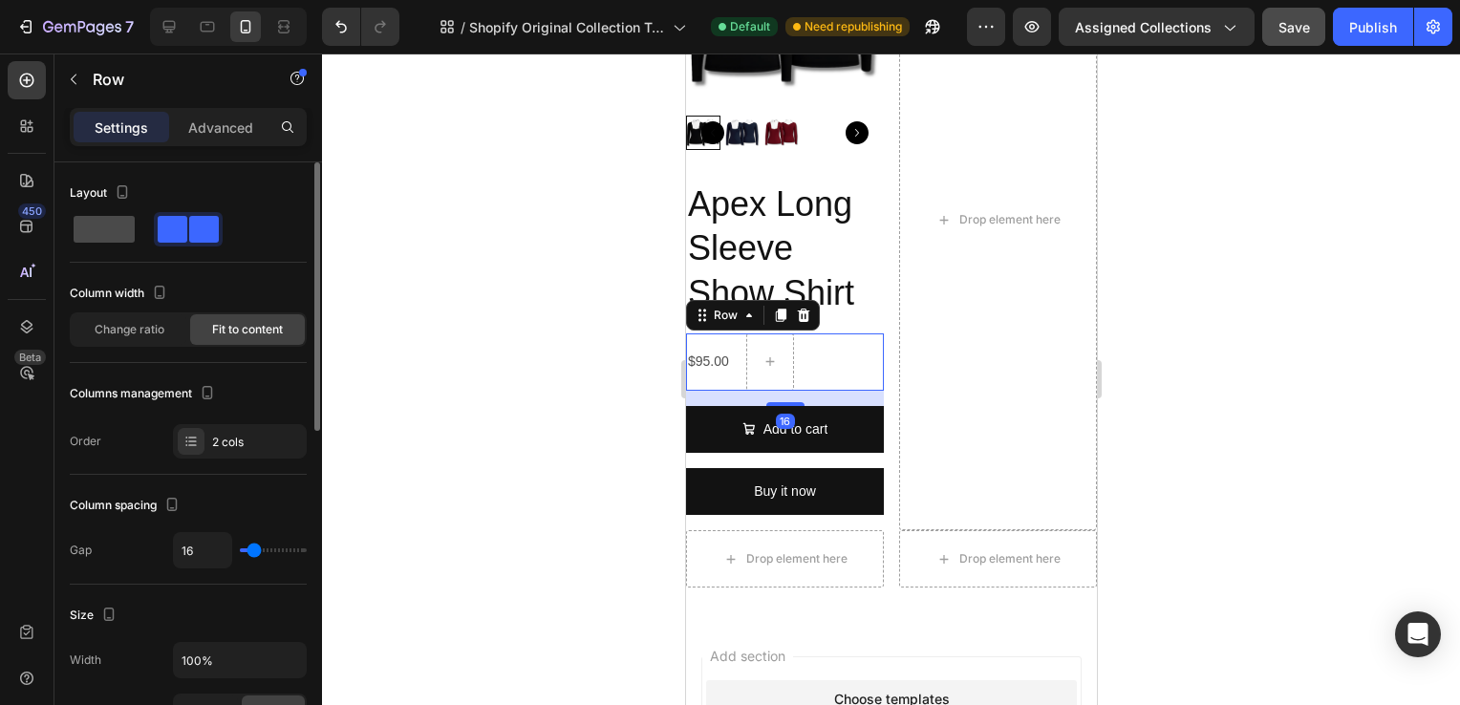
click at [114, 232] on span at bounding box center [104, 229] width 61 height 27
type input "0"
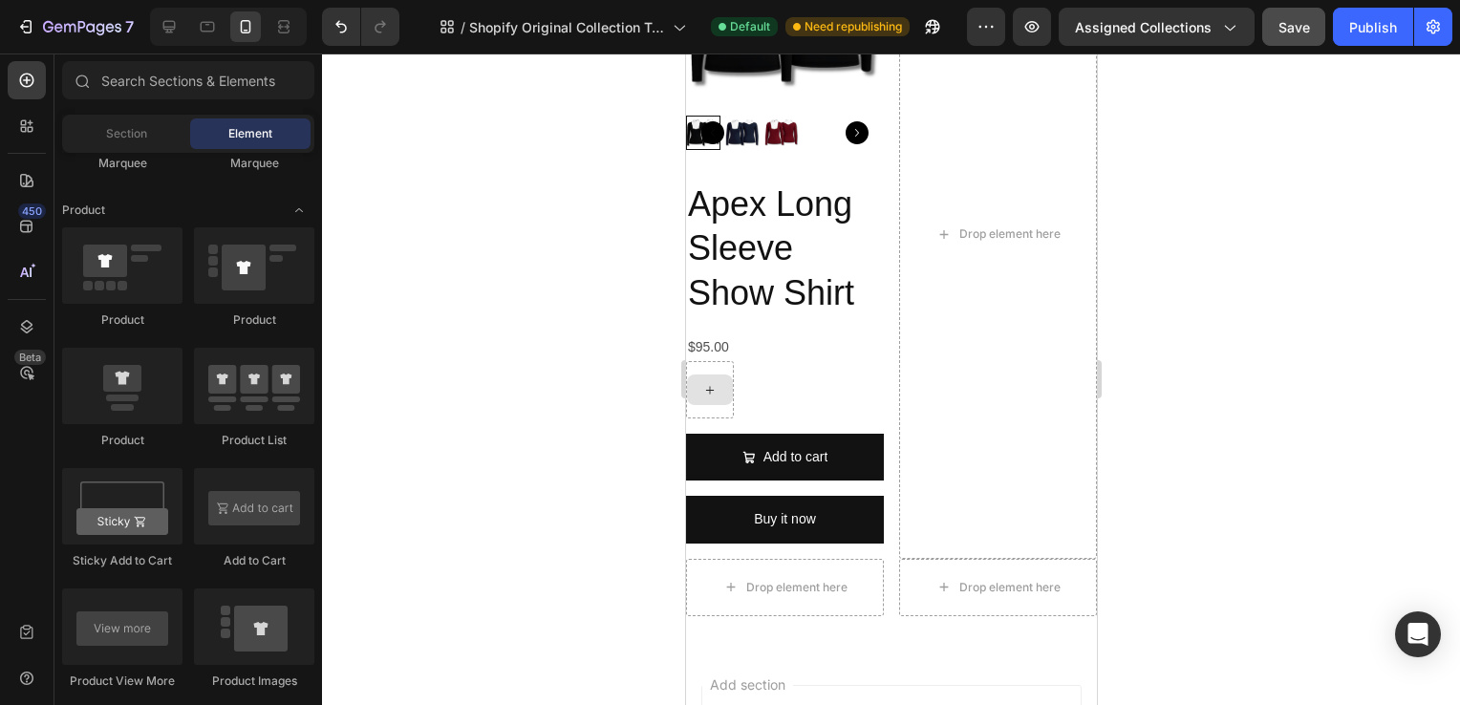
click at [727, 380] on div at bounding box center [709, 390] width 46 height 31
click at [741, 380] on div "$95.00 Product Price Product Price Row" at bounding box center [784, 376] width 198 height 85
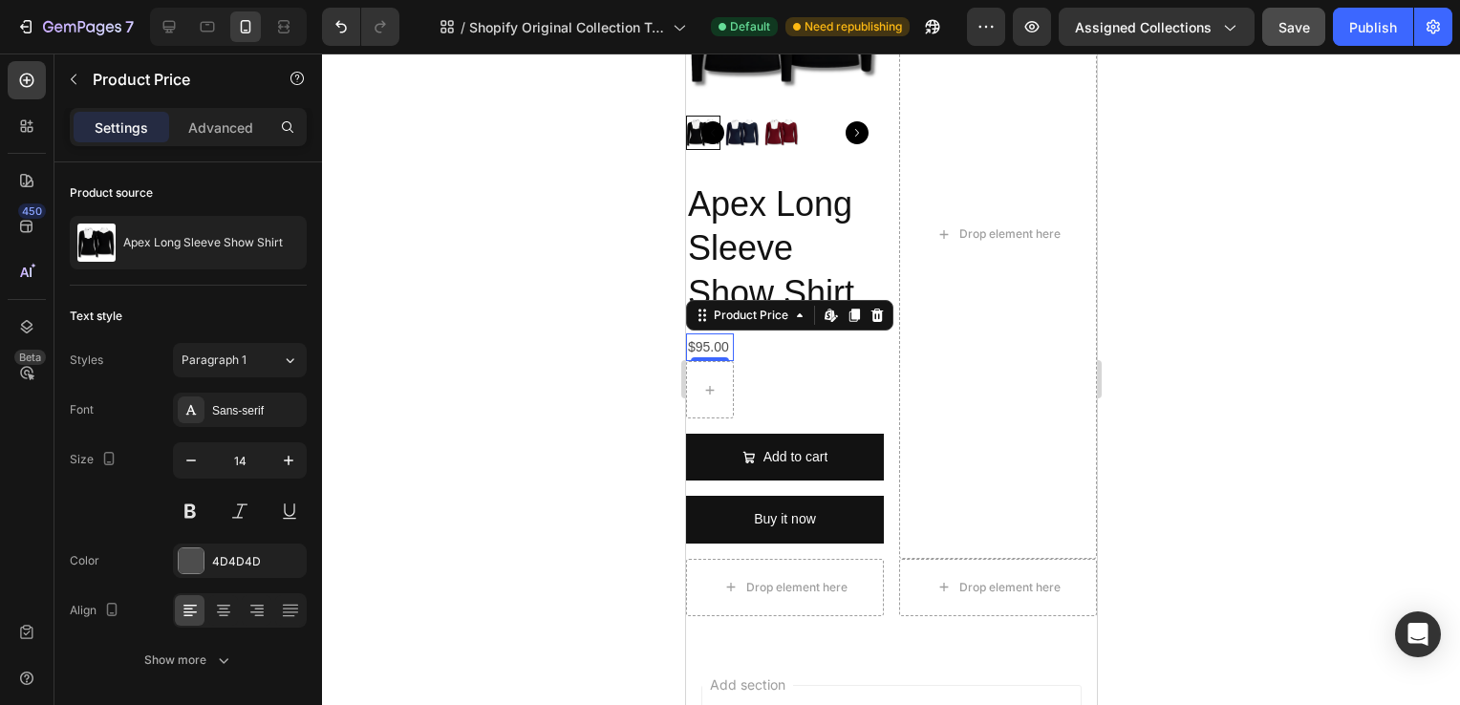
click at [723, 352] on div "$95.00 Product Price Edit content in Shopify 0 Product Price Edit content in Sh…" at bounding box center [709, 348] width 48 height 28
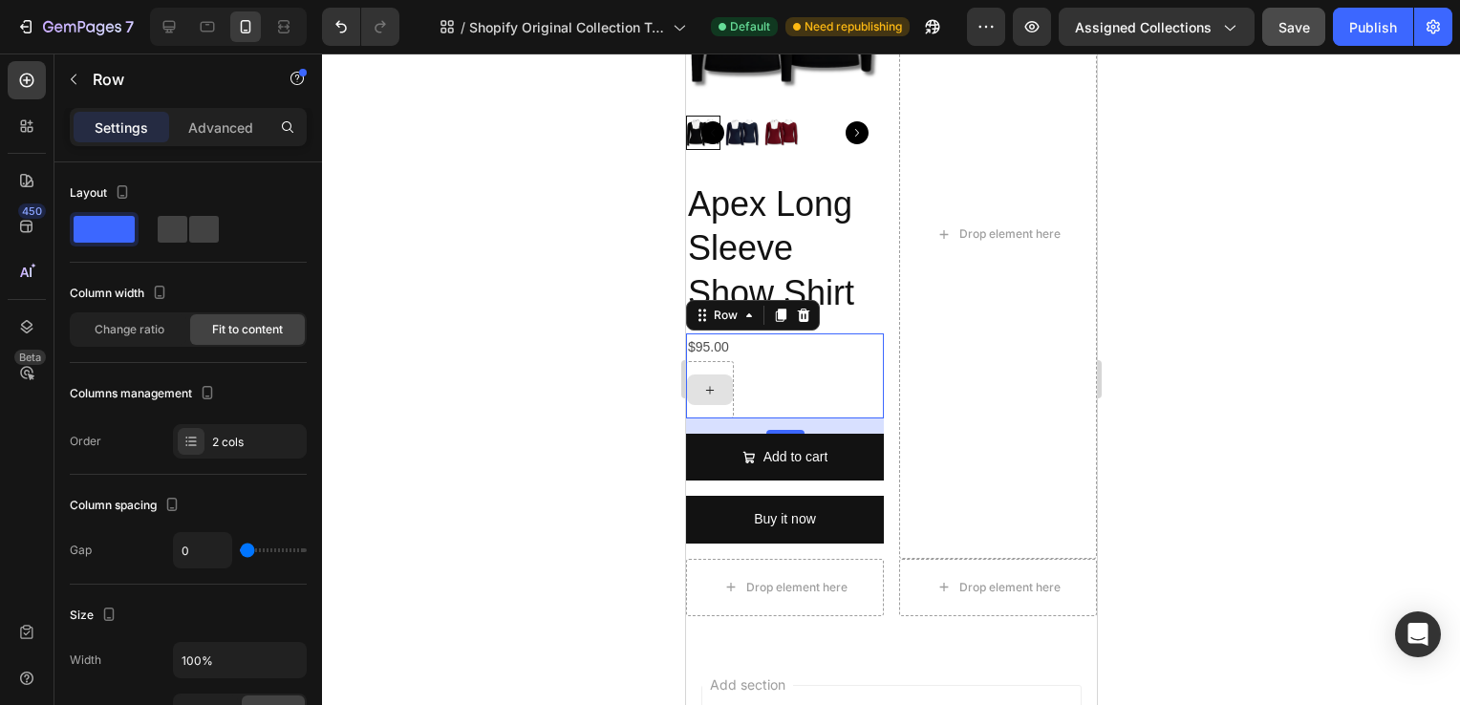
click at [728, 364] on div at bounding box center [709, 389] width 48 height 57
click at [800, 309] on icon at bounding box center [803, 315] width 12 height 13
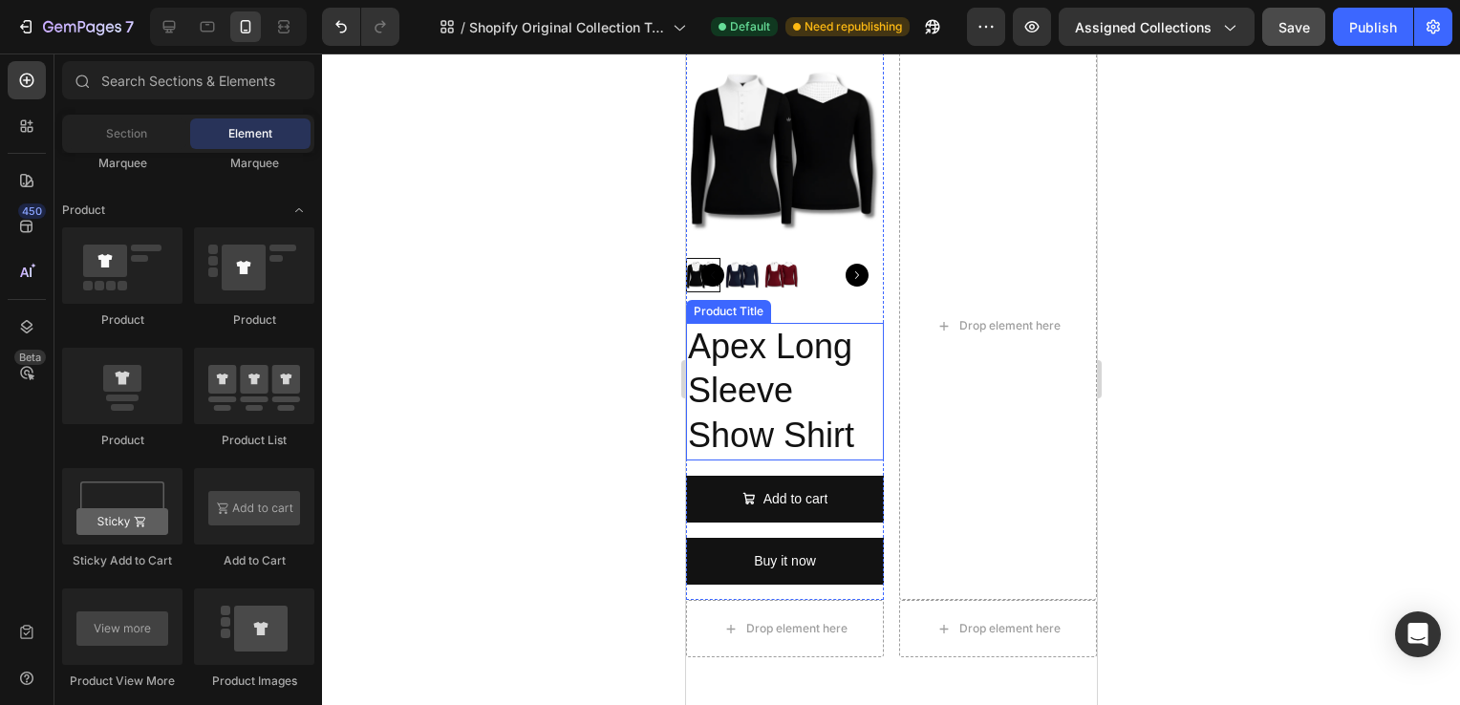
scroll to position [451, 0]
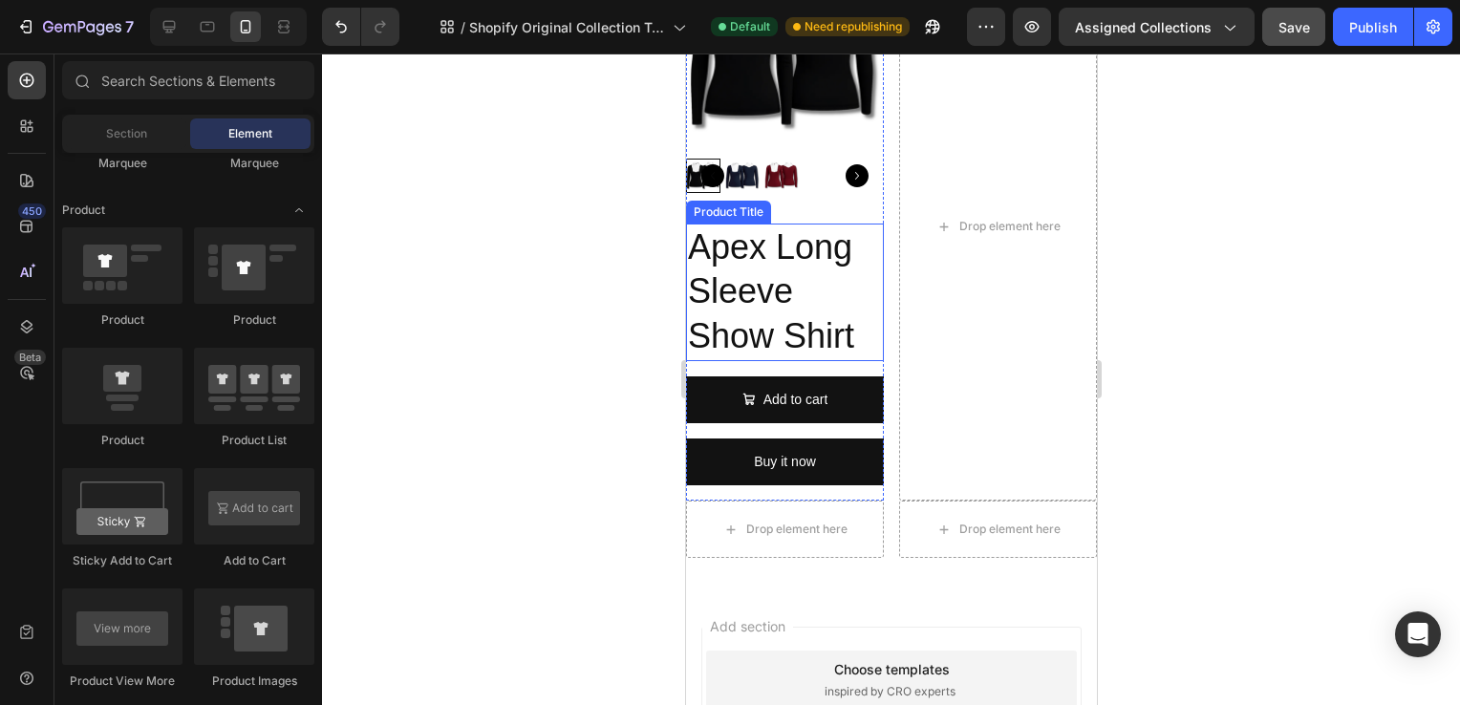
click at [788, 281] on h2 "Apex Long Sleeve Show Shirt" at bounding box center [784, 293] width 198 height 138
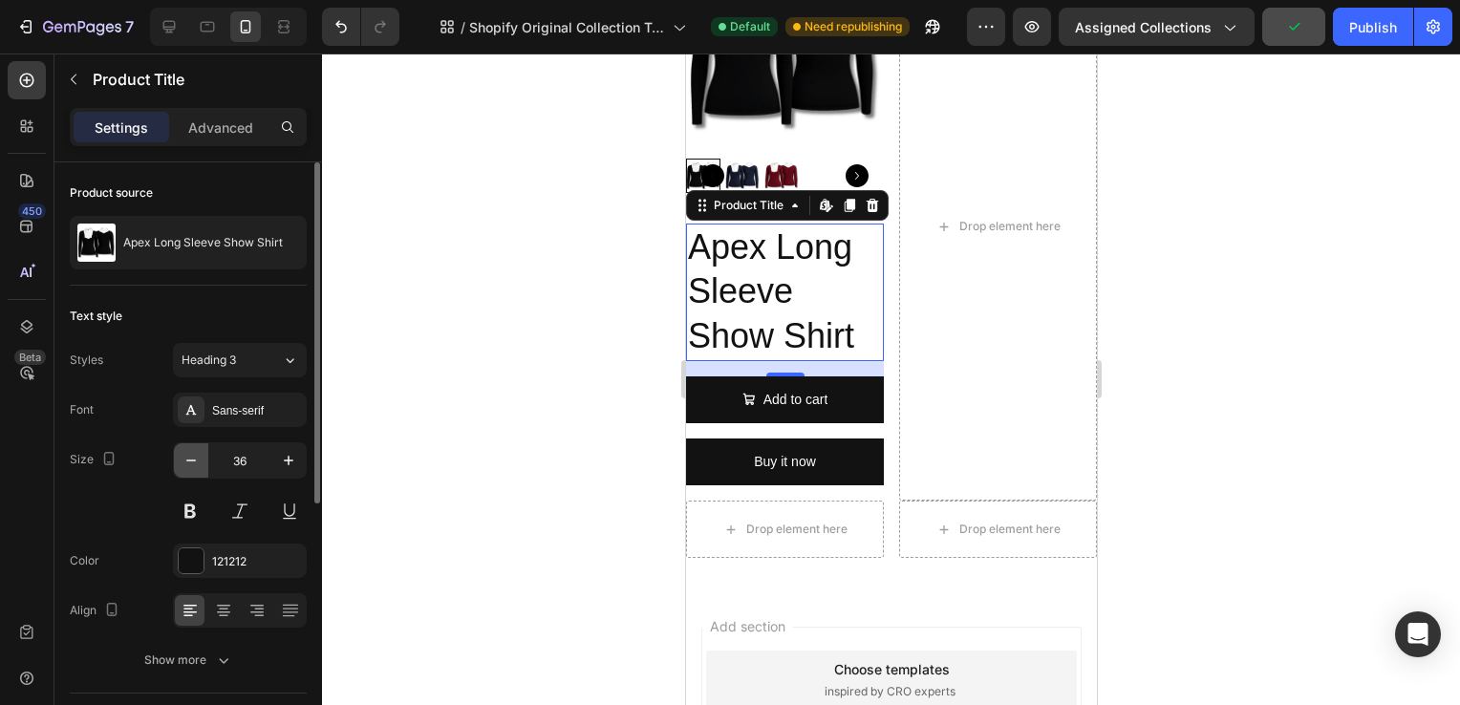
click at [195, 457] on icon "button" at bounding box center [191, 460] width 19 height 19
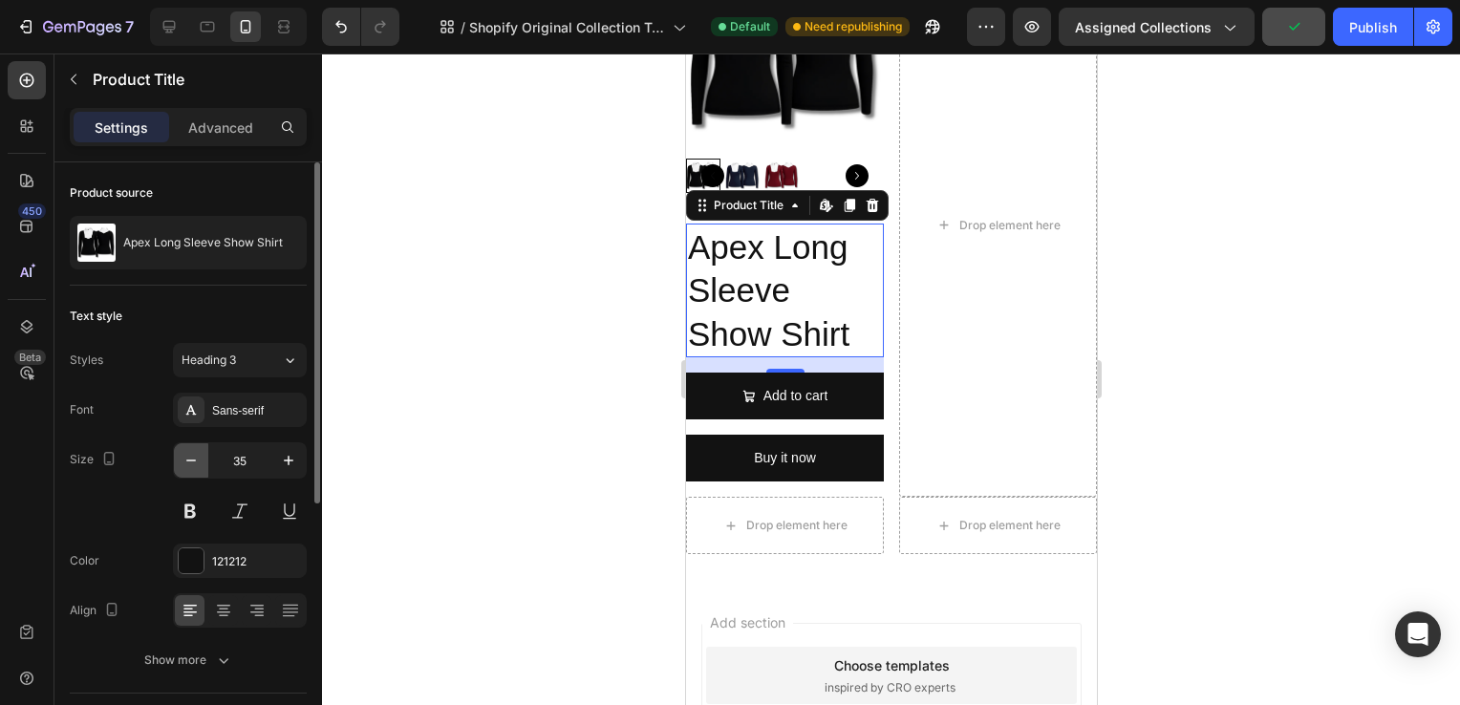
click at [195, 457] on icon "button" at bounding box center [191, 460] width 19 height 19
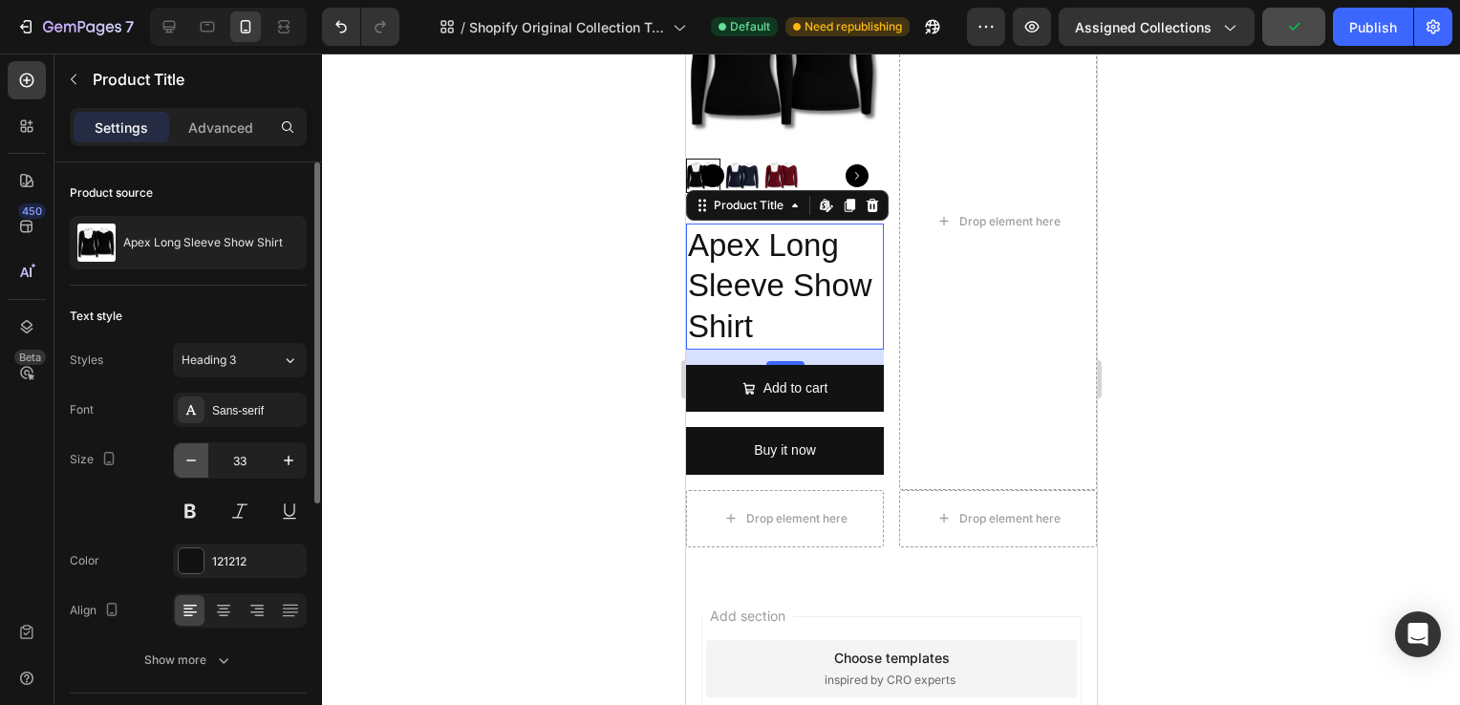
click at [195, 457] on icon "button" at bounding box center [191, 460] width 19 height 19
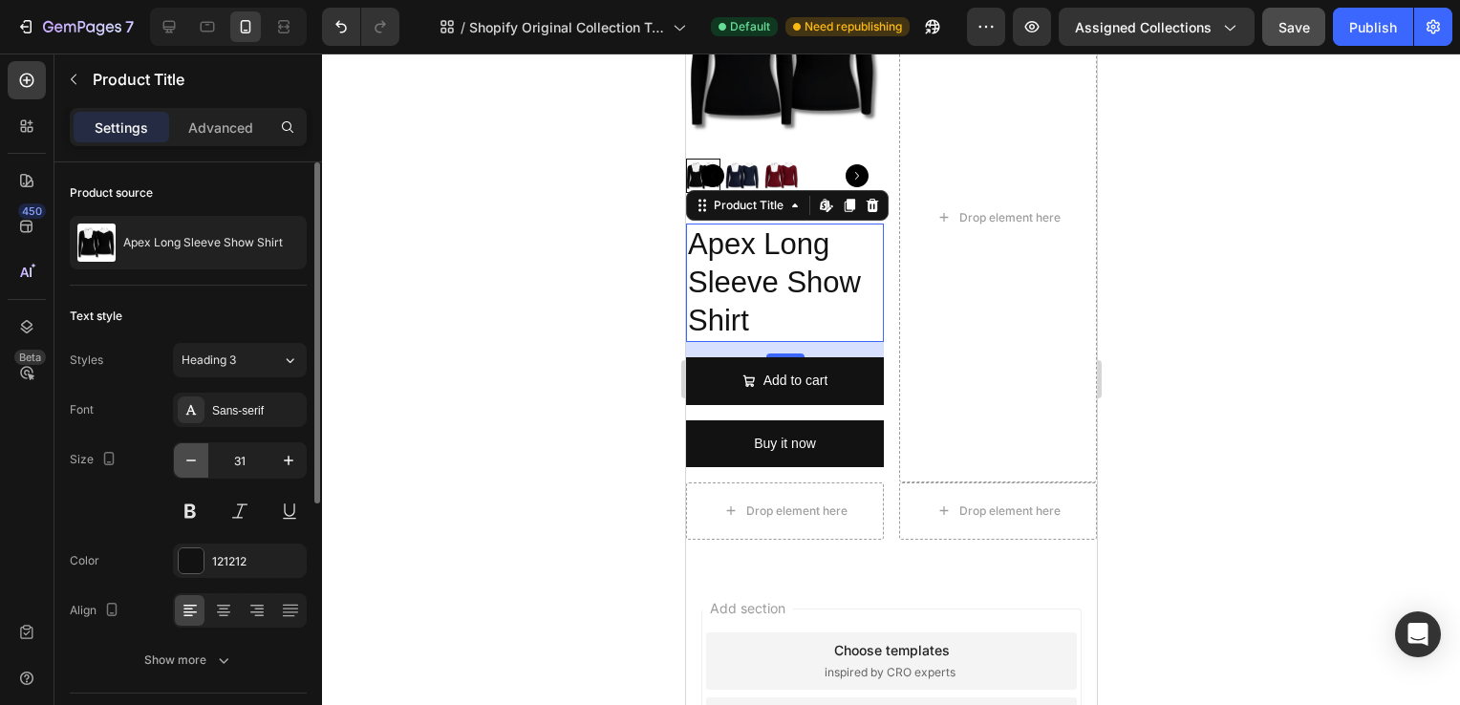
click at [195, 457] on icon "button" at bounding box center [191, 460] width 19 height 19
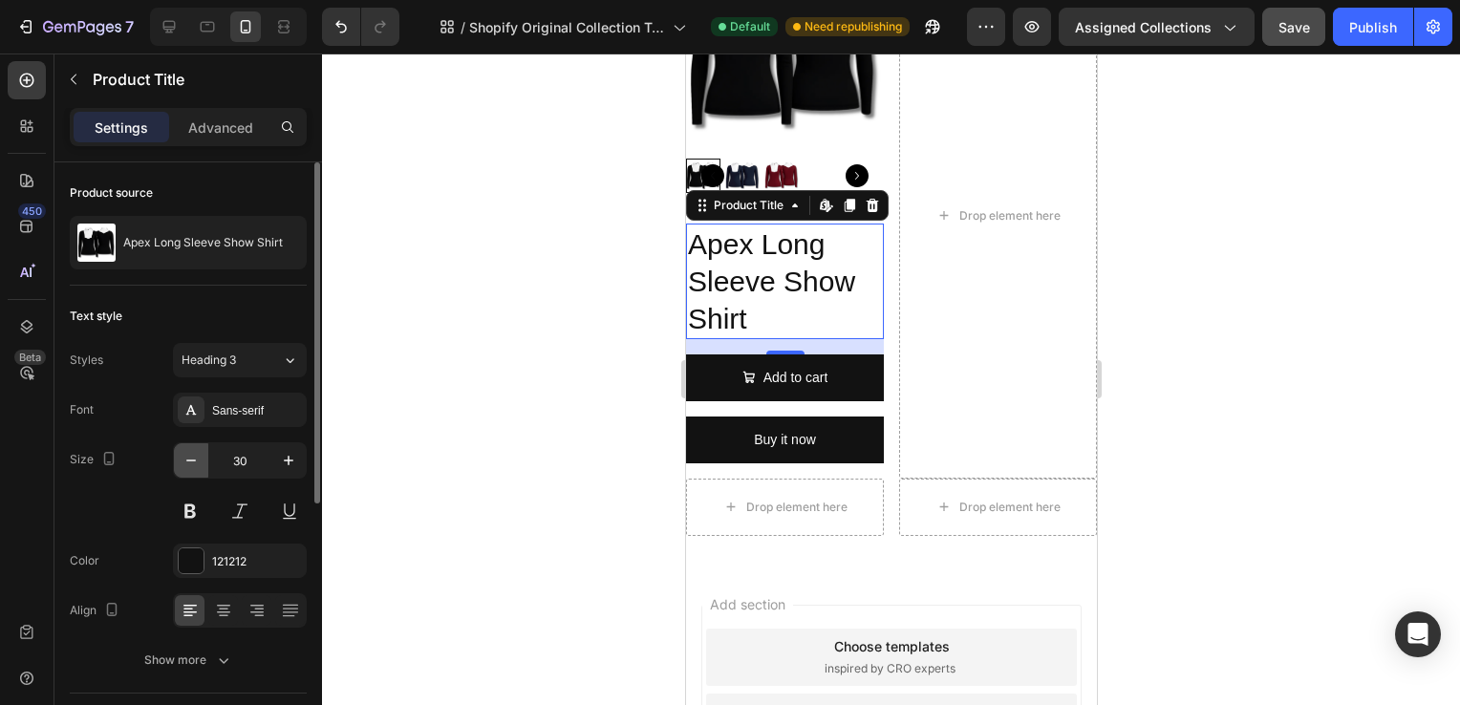
click at [195, 457] on icon "button" at bounding box center [191, 460] width 19 height 19
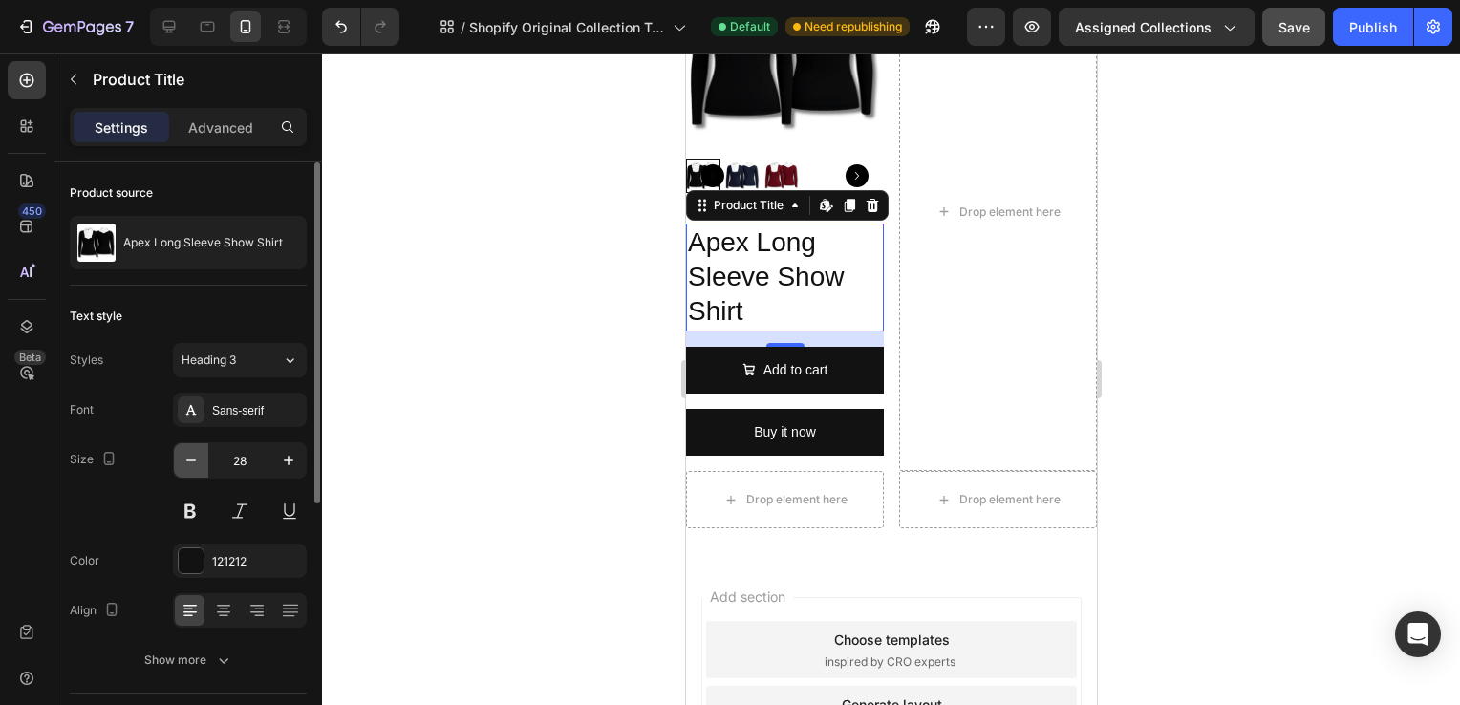
click at [195, 457] on icon "button" at bounding box center [191, 460] width 19 height 19
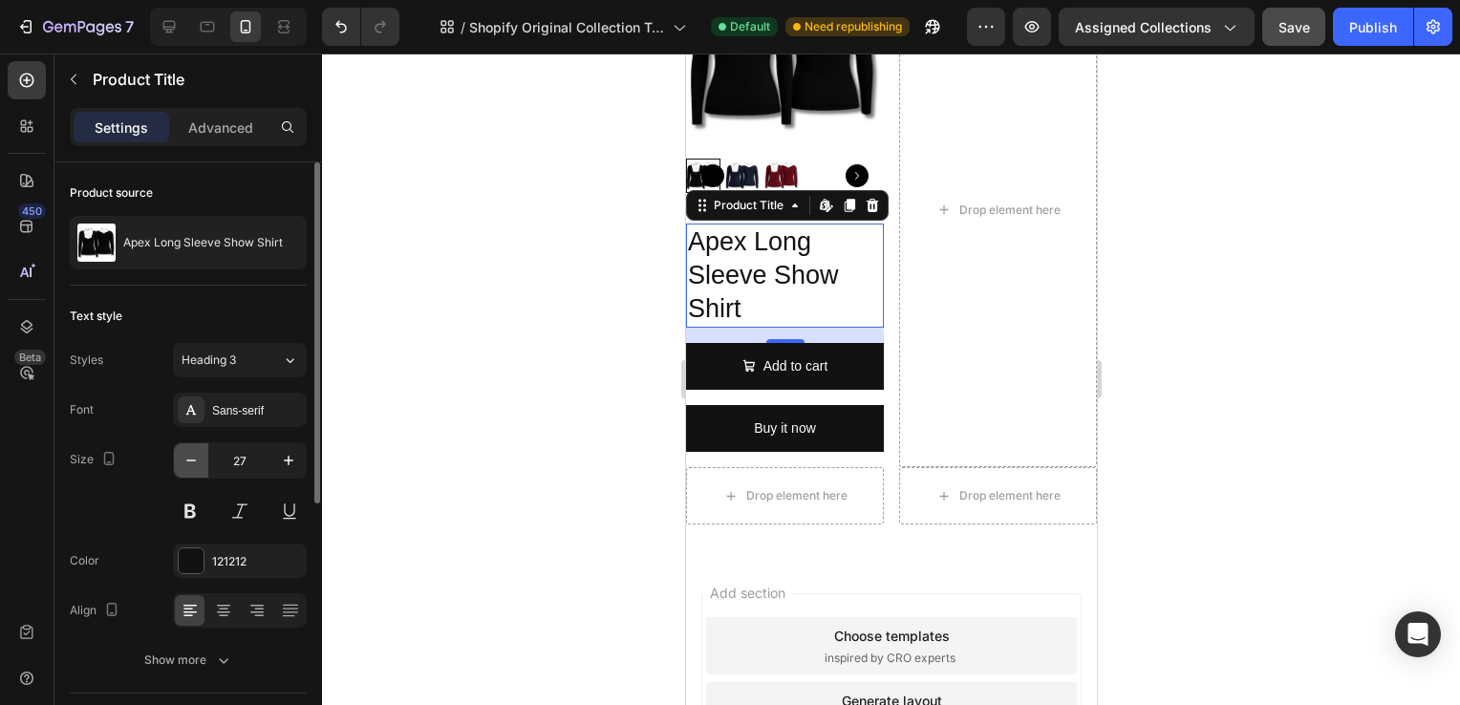
click at [195, 457] on icon "button" at bounding box center [191, 460] width 19 height 19
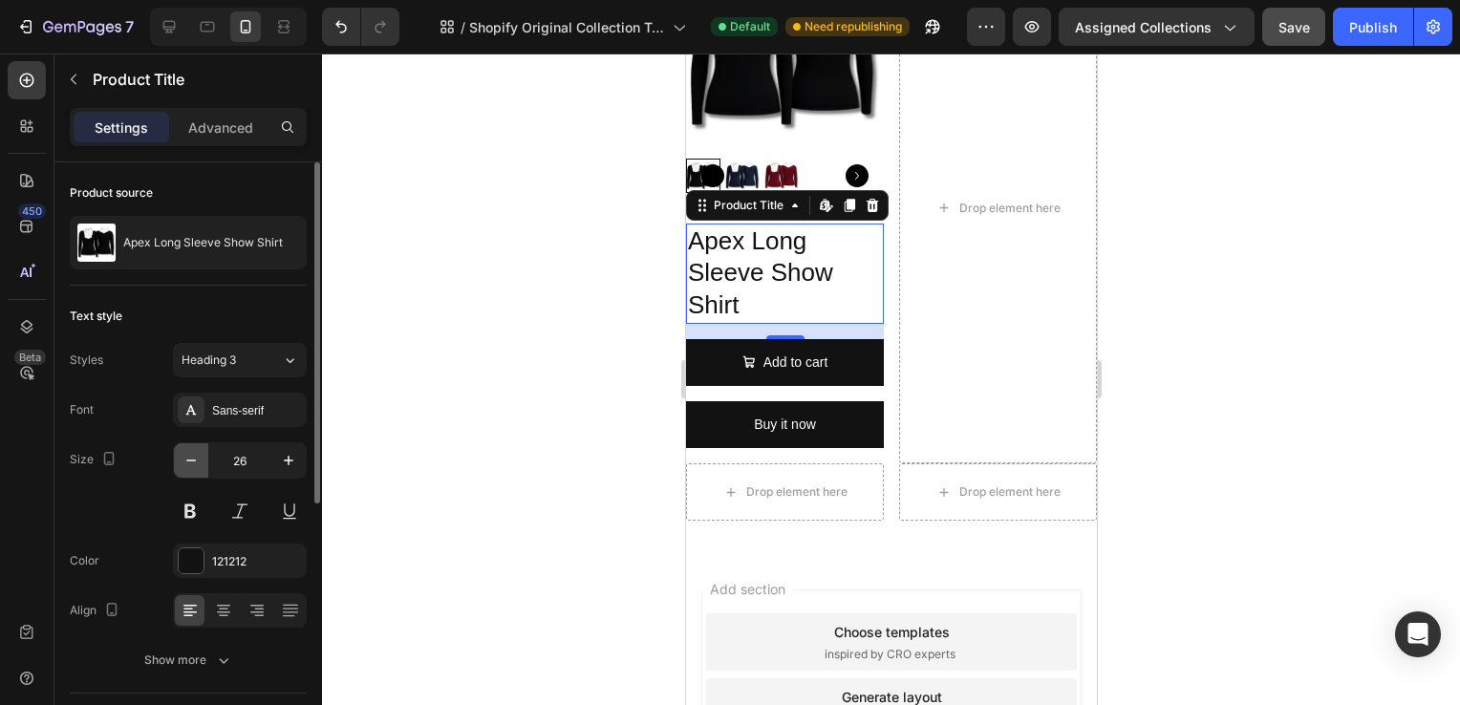
click at [195, 457] on icon "button" at bounding box center [191, 460] width 19 height 19
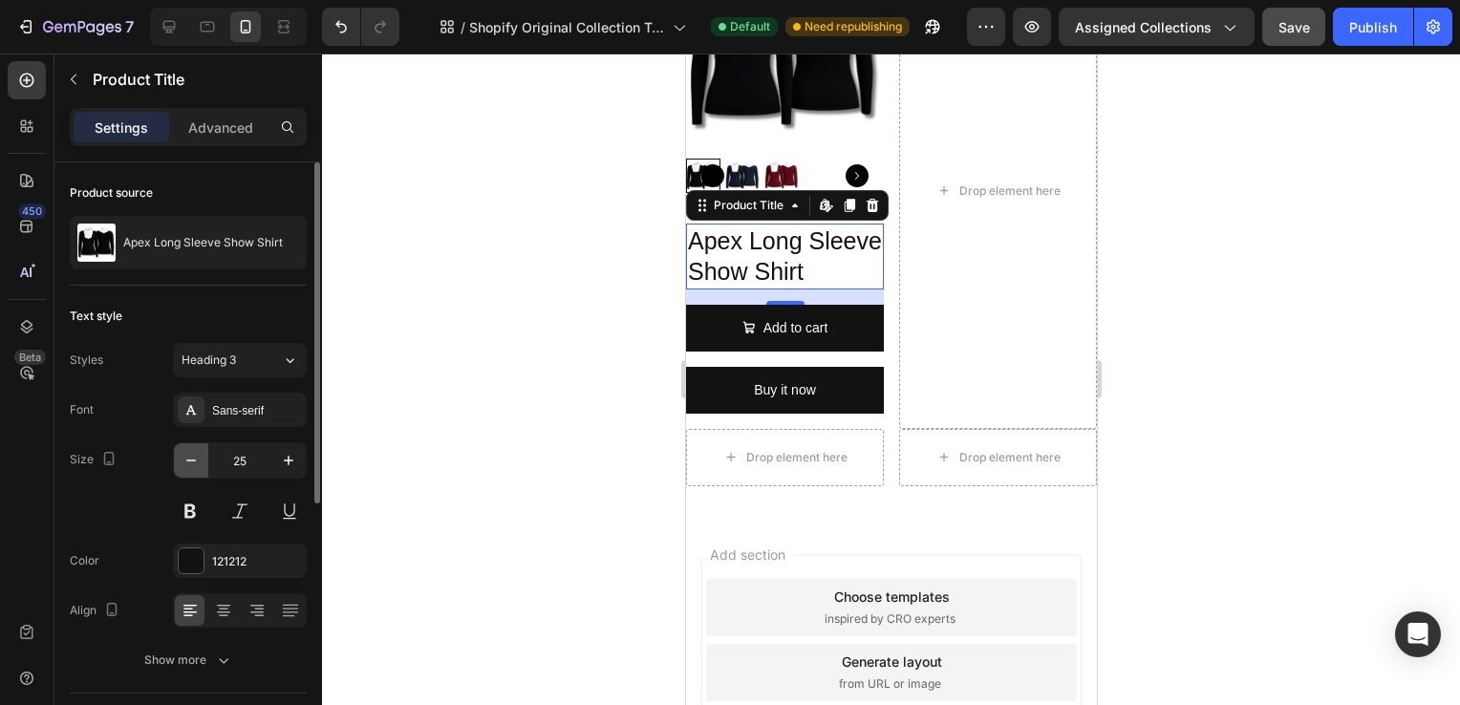
click at [195, 457] on icon "button" at bounding box center [191, 460] width 19 height 19
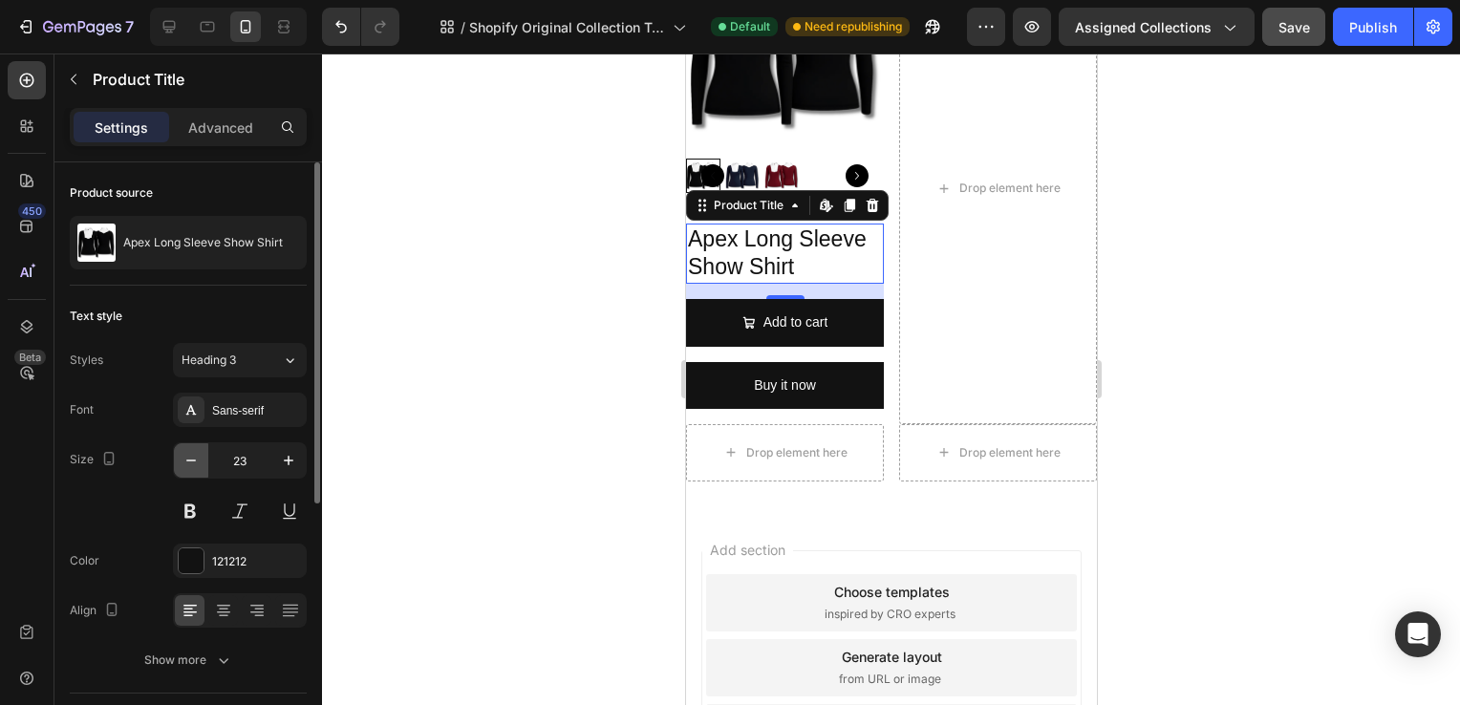
click at [195, 457] on icon "button" at bounding box center [191, 460] width 19 height 19
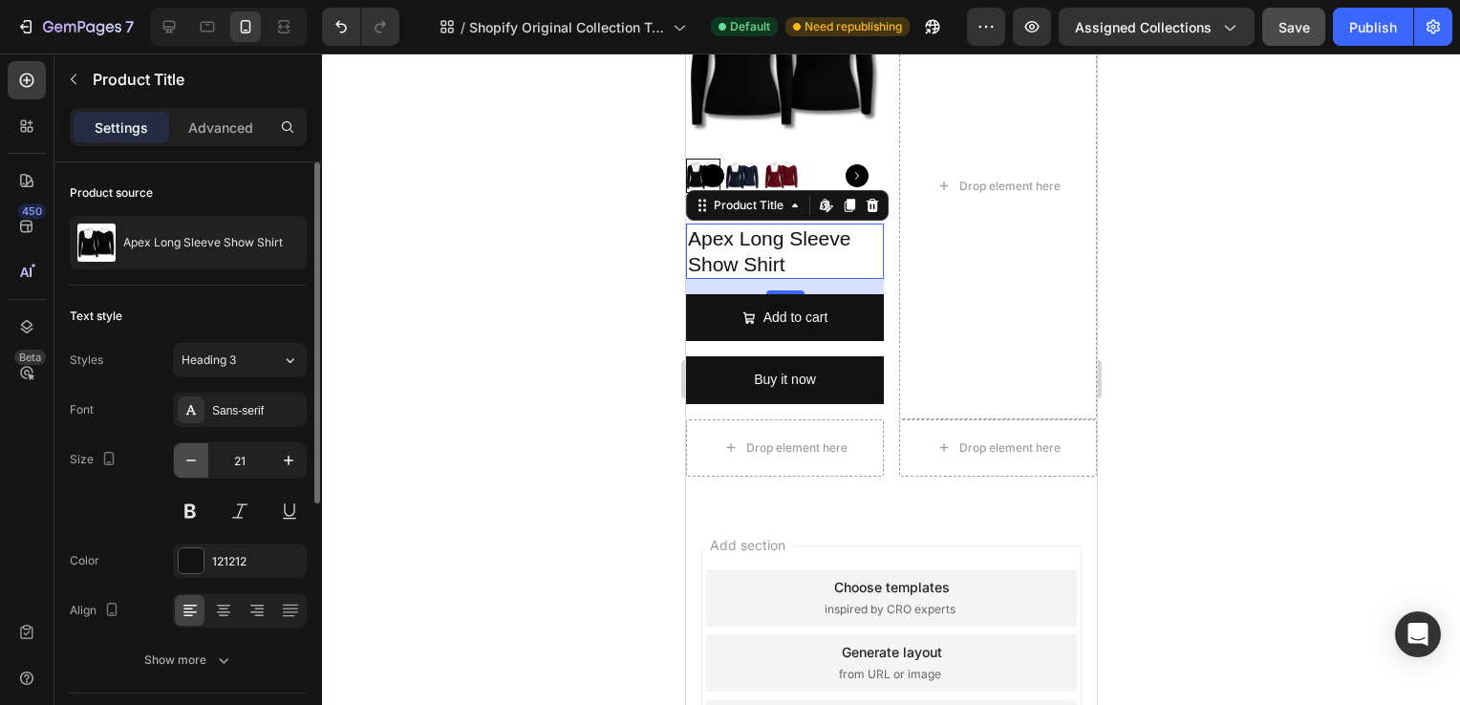
click at [195, 457] on icon "button" at bounding box center [191, 460] width 19 height 19
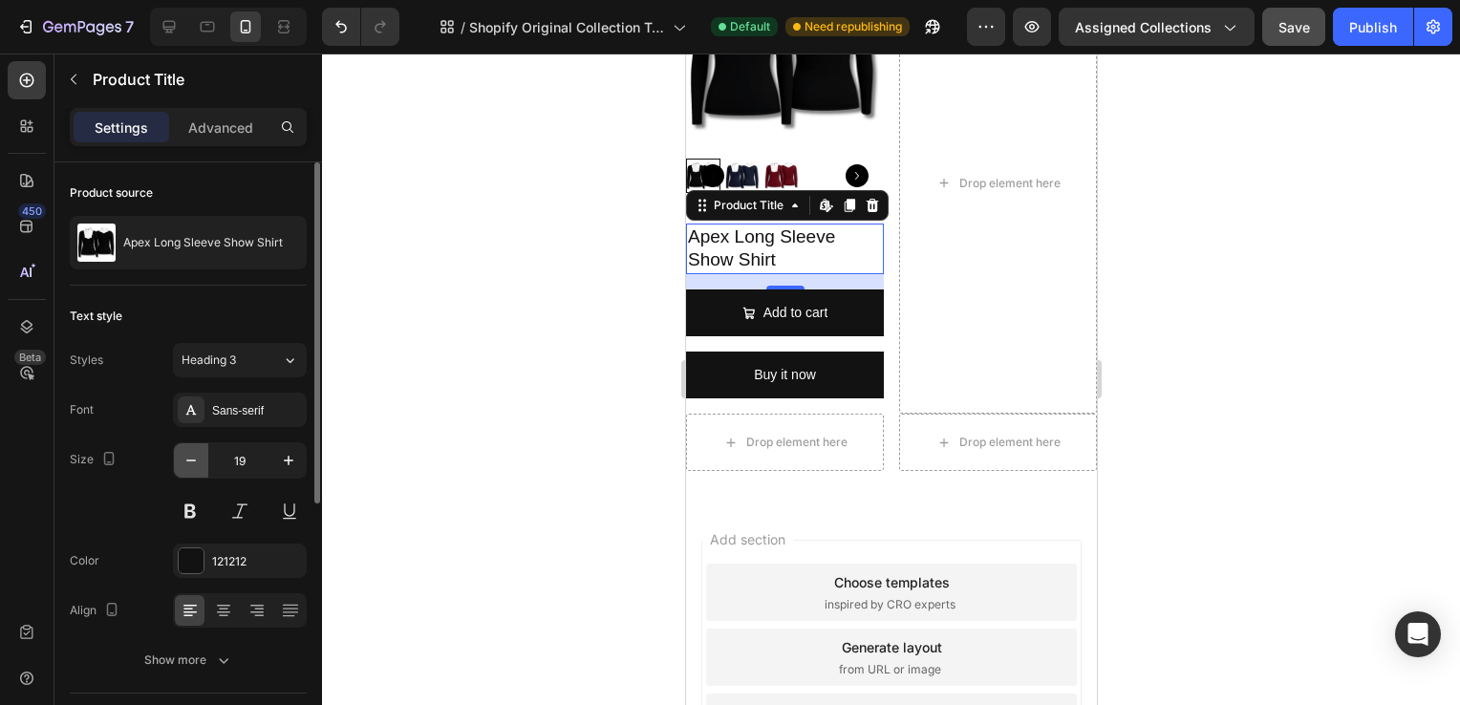
click at [195, 457] on icon "button" at bounding box center [191, 460] width 19 height 19
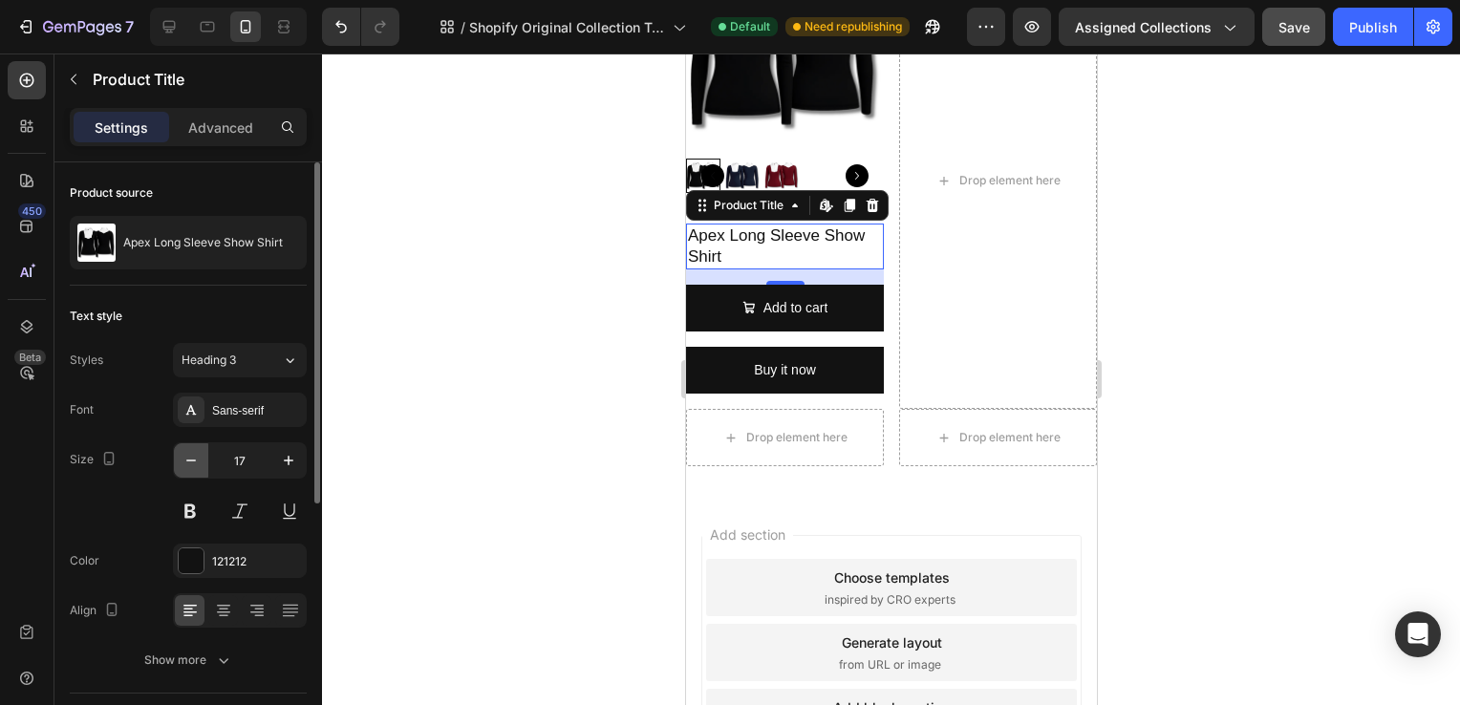
click at [195, 457] on icon "button" at bounding box center [191, 460] width 19 height 19
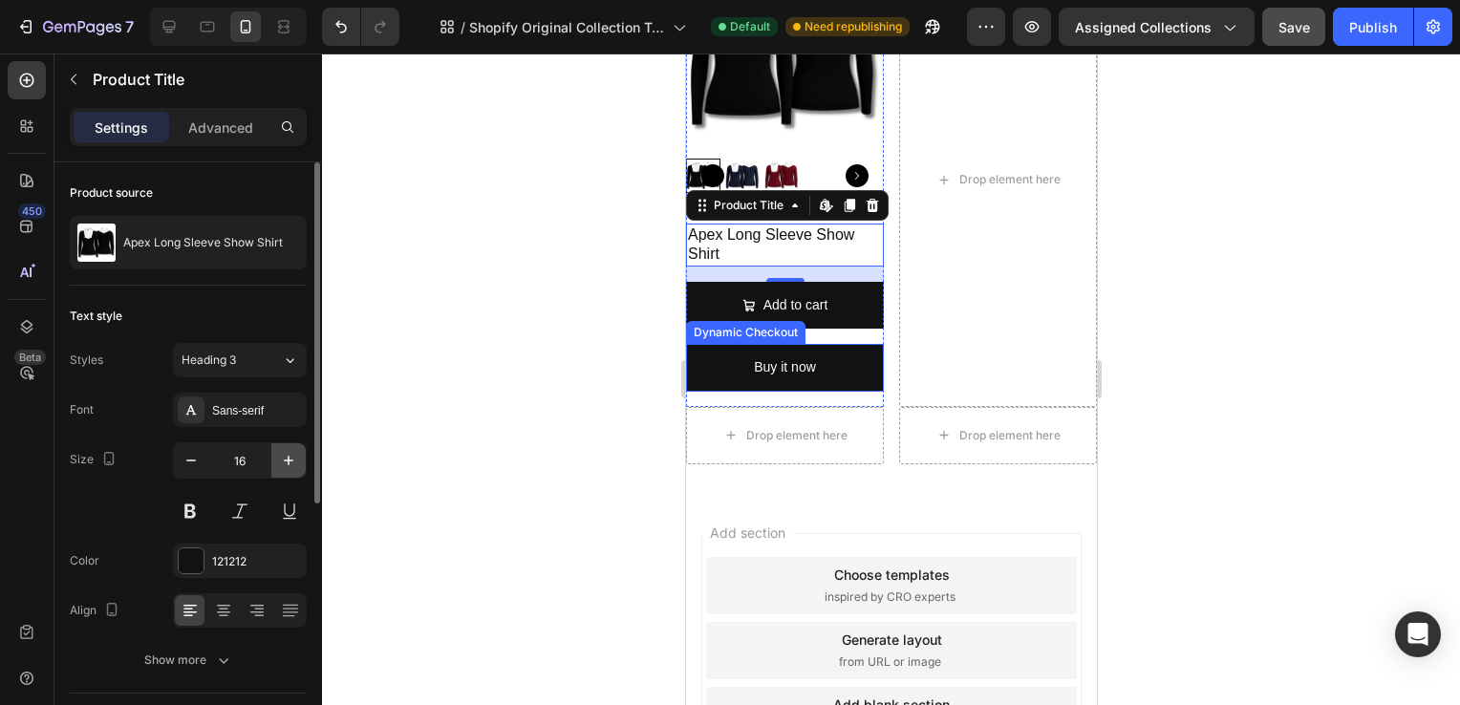
click at [283, 472] on button "button" at bounding box center [288, 460] width 34 height 34
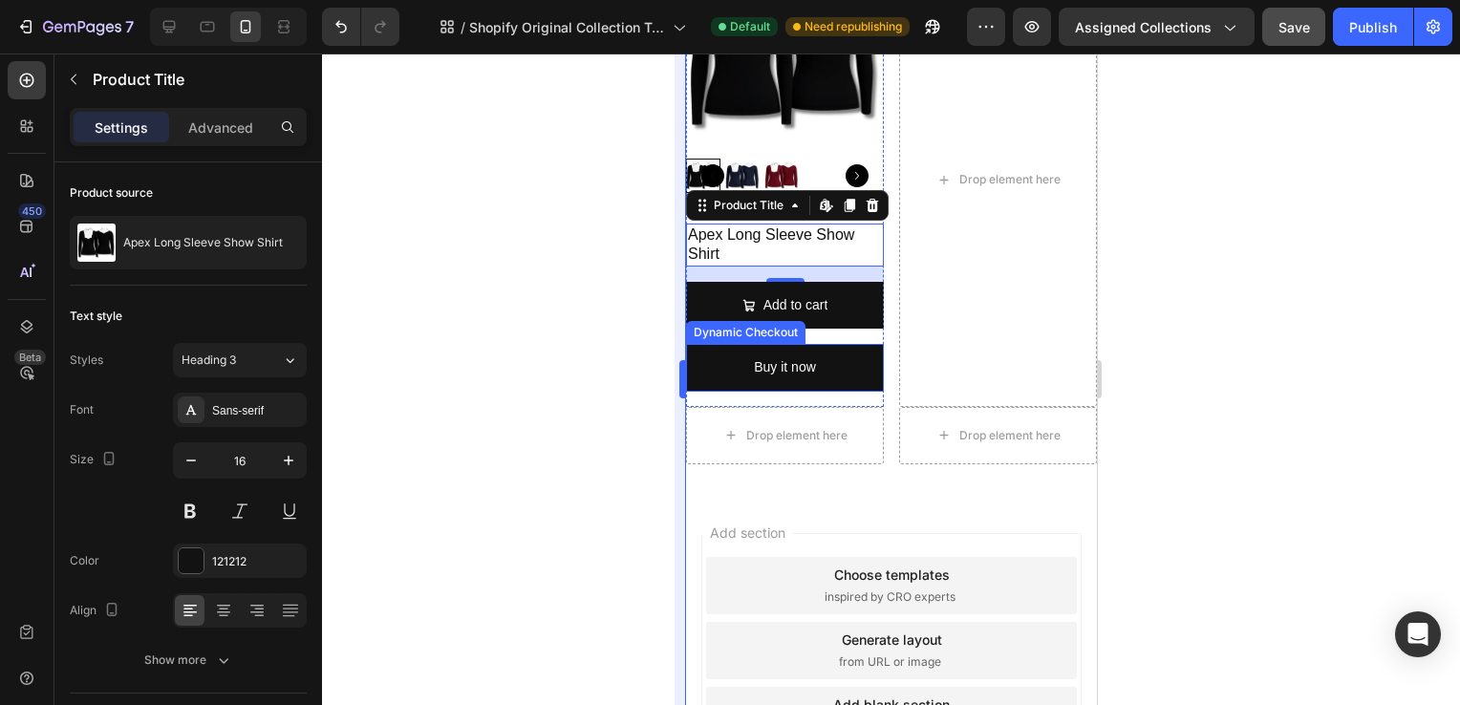
type input "17"
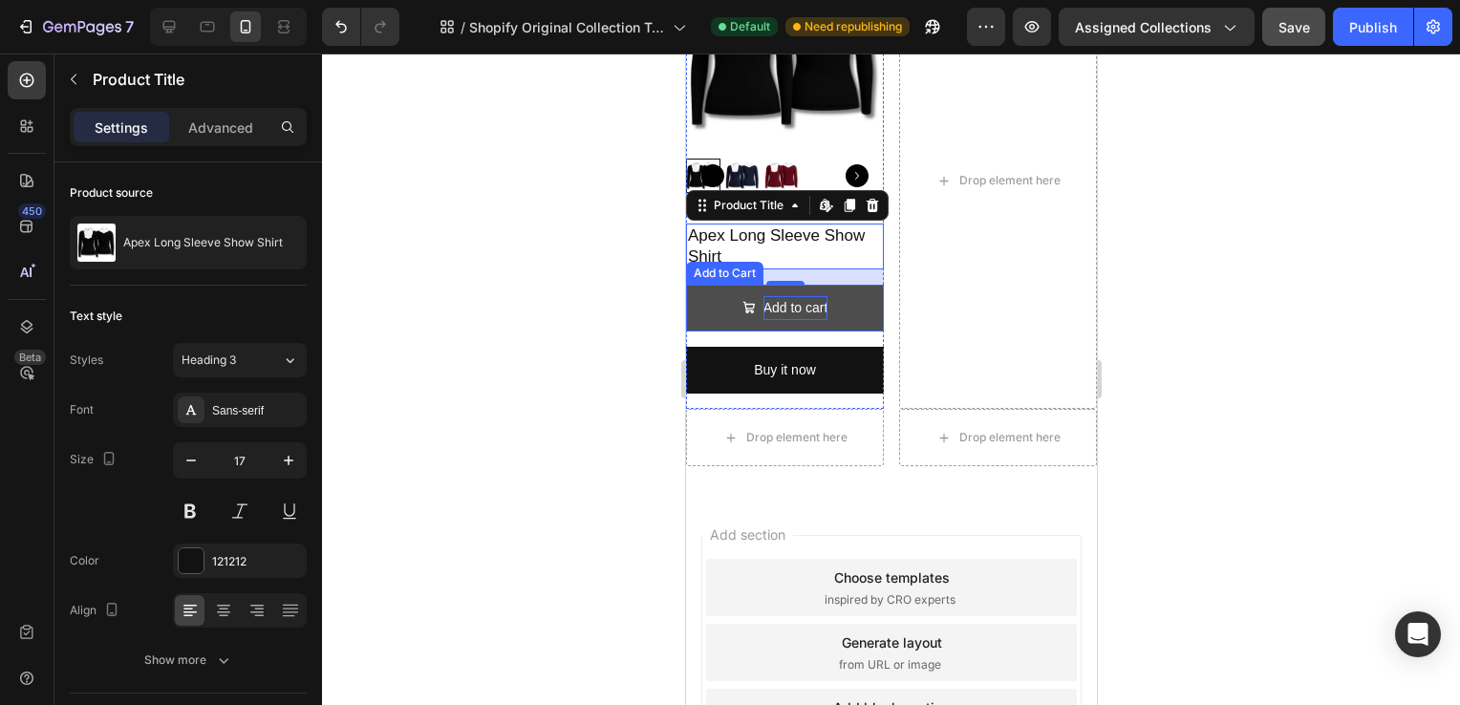
click at [786, 308] on div "Add to cart" at bounding box center [795, 308] width 65 height 24
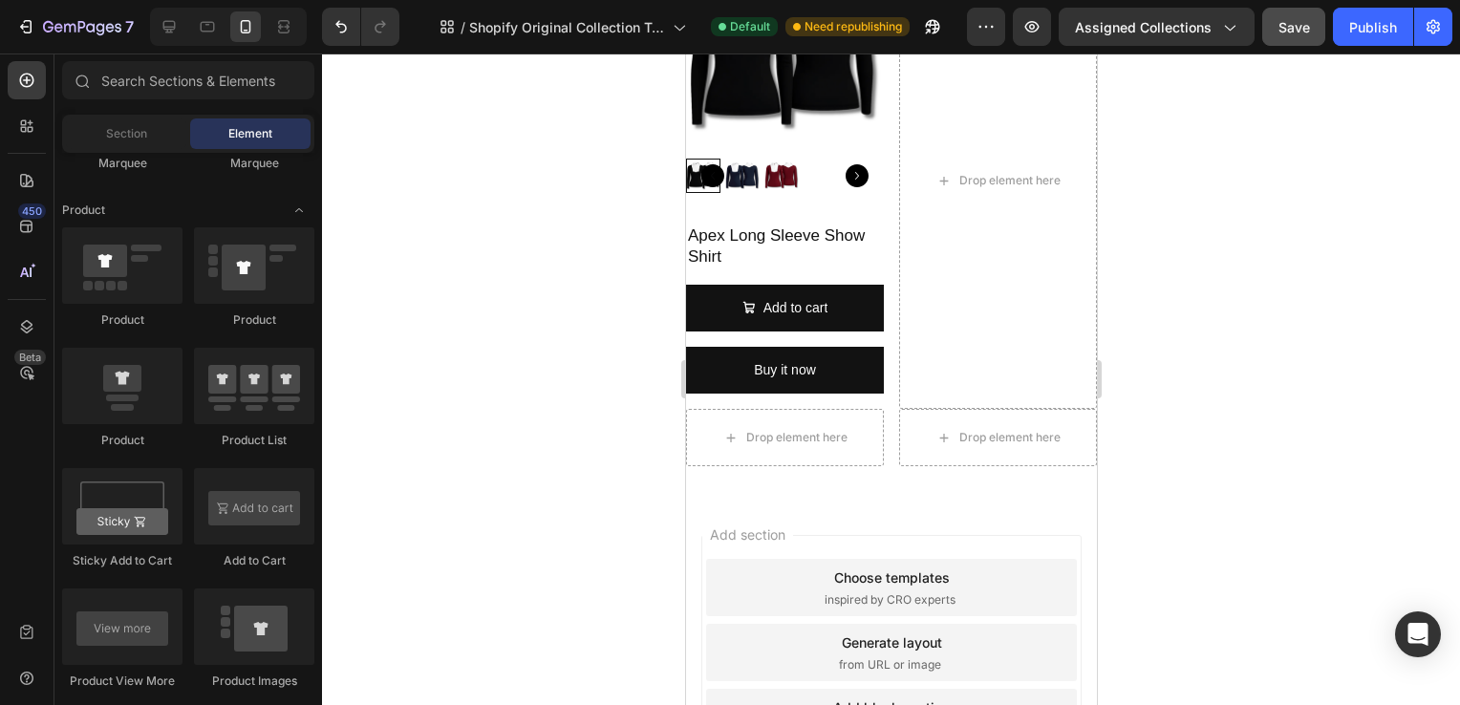
click at [748, 510] on div "Add section Choose templates inspired by CRO experts Generate layout from URL o…" at bounding box center [890, 656] width 411 height 319
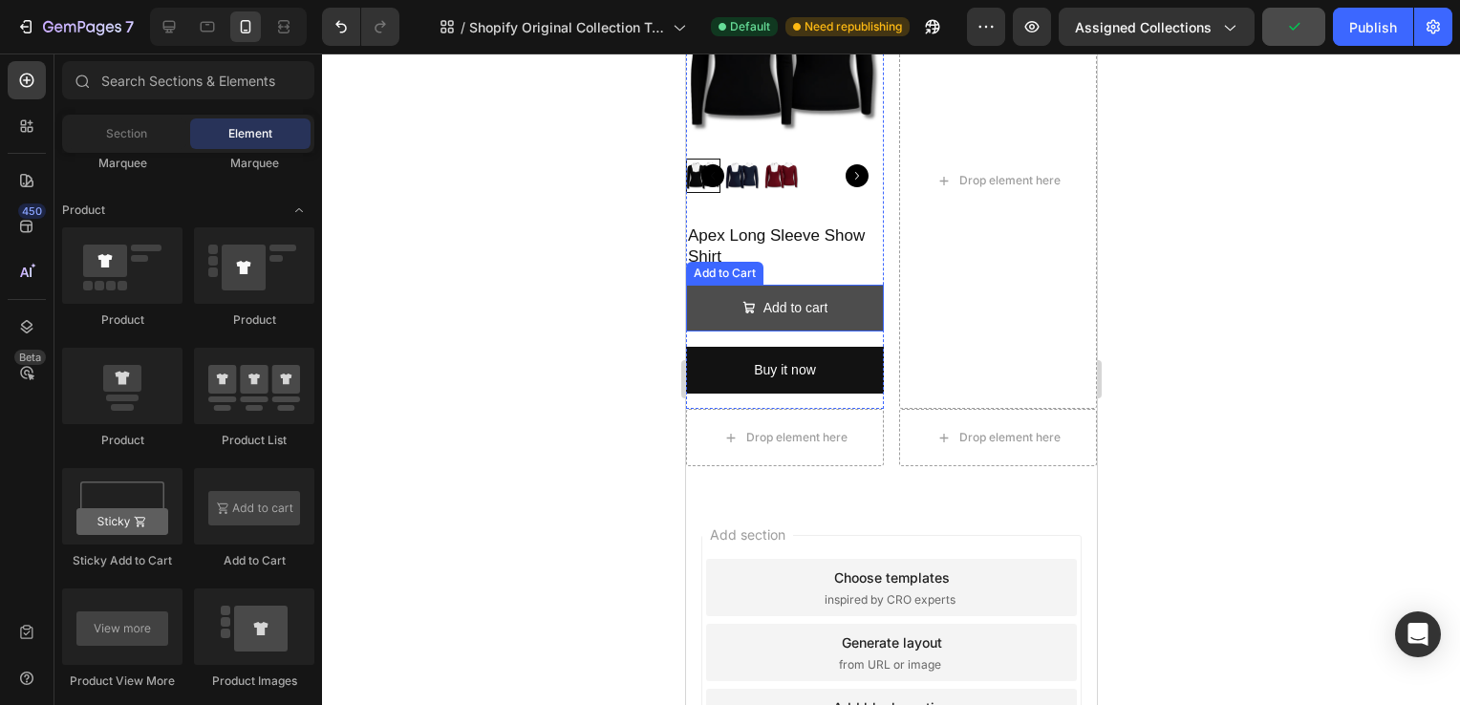
click at [723, 295] on button "Add to cart" at bounding box center [784, 308] width 198 height 47
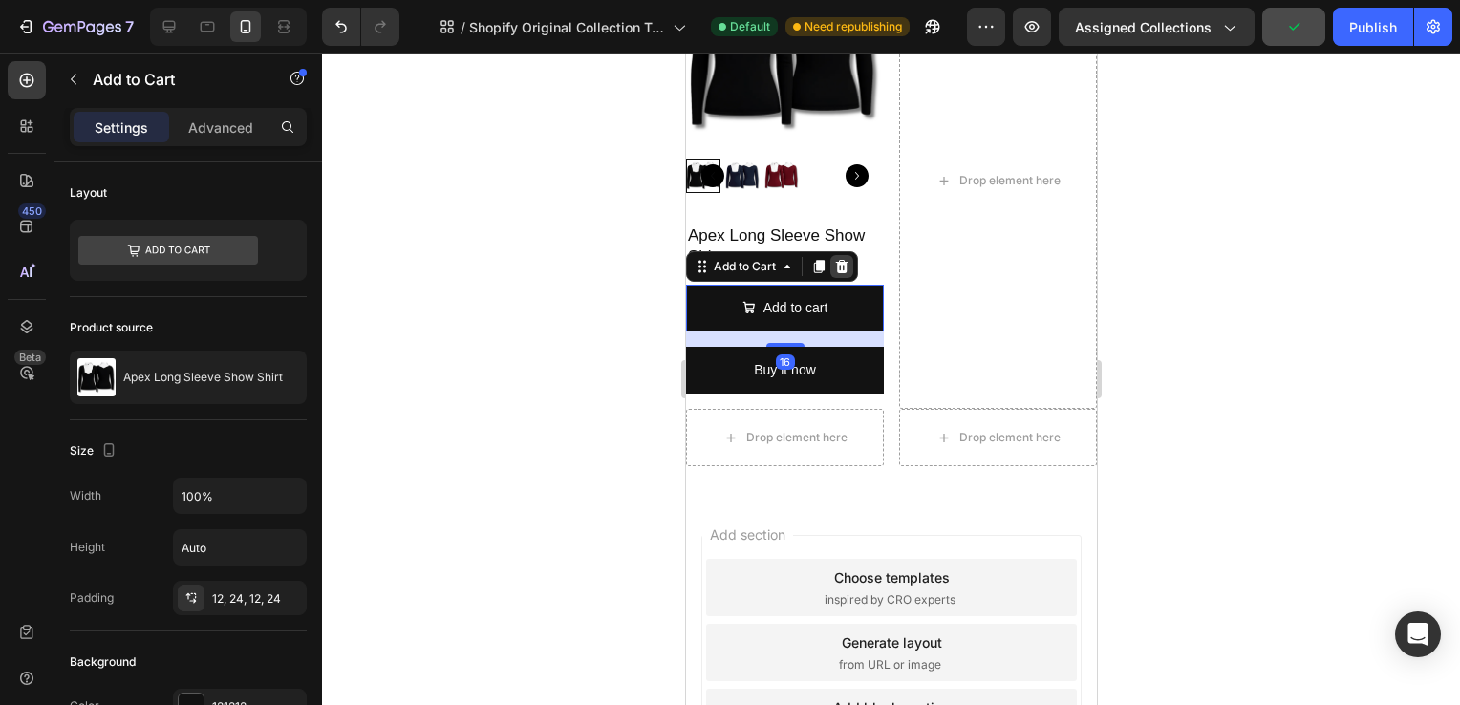
click at [843, 259] on icon at bounding box center [840, 266] width 15 height 15
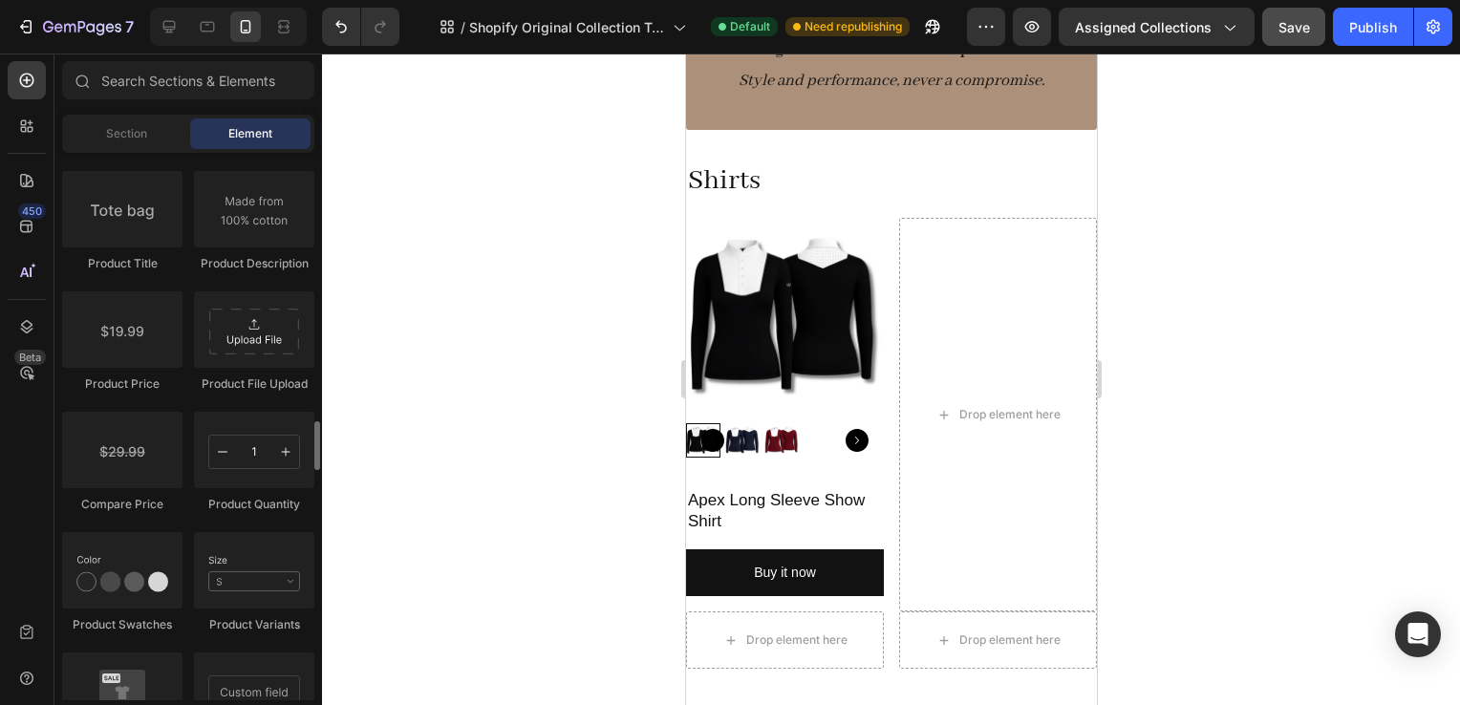
scroll to position [3060, 0]
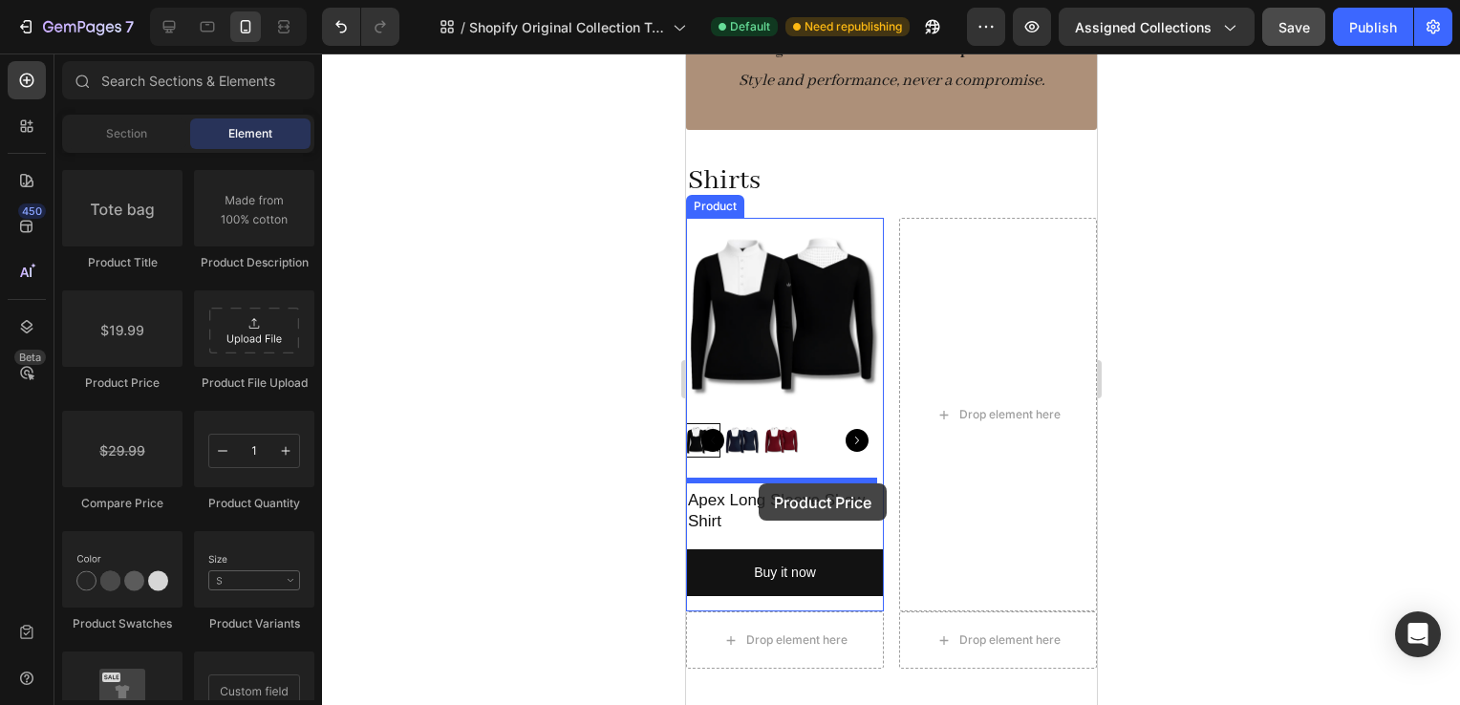
drag, startPoint x: 805, startPoint y: 410, endPoint x: 758, endPoint y: 484, distance: 87.2
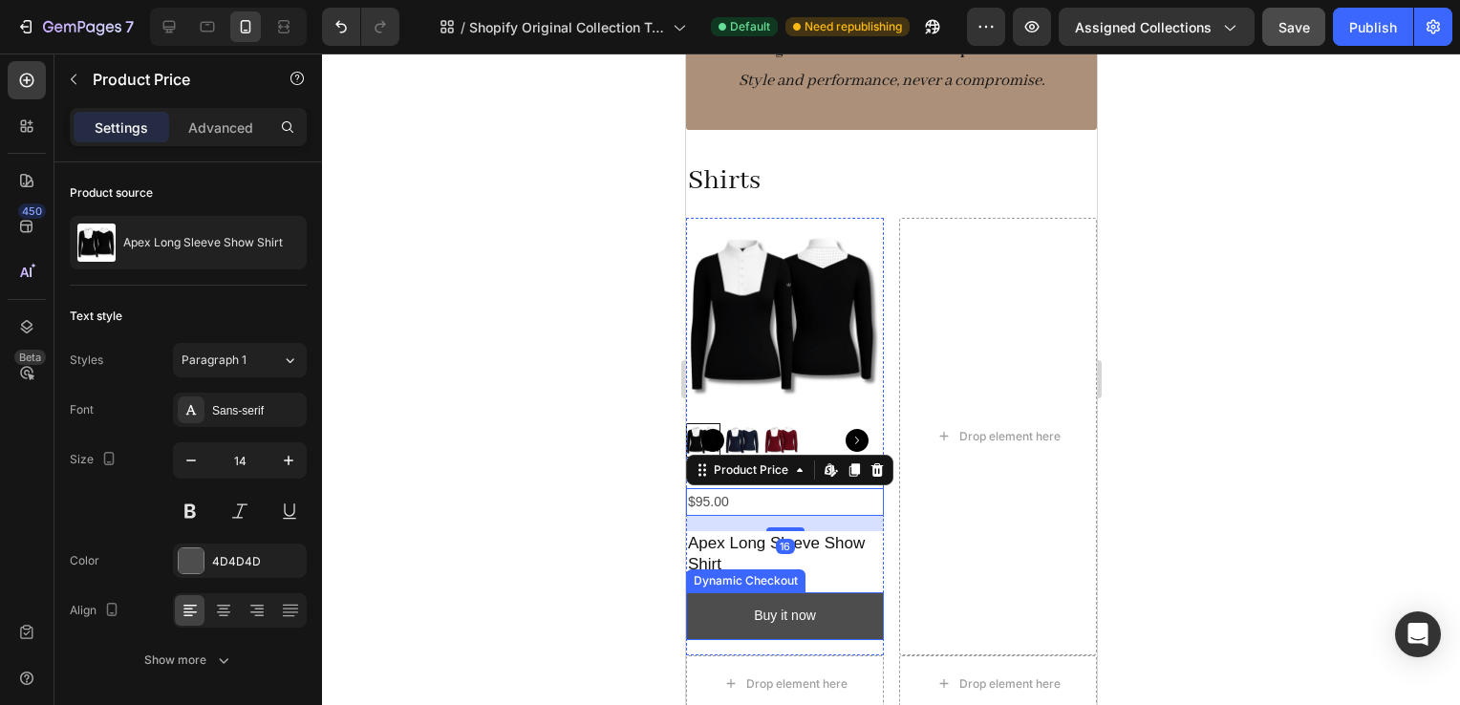
click at [840, 615] on button "Buy it now" at bounding box center [784, 616] width 198 height 47
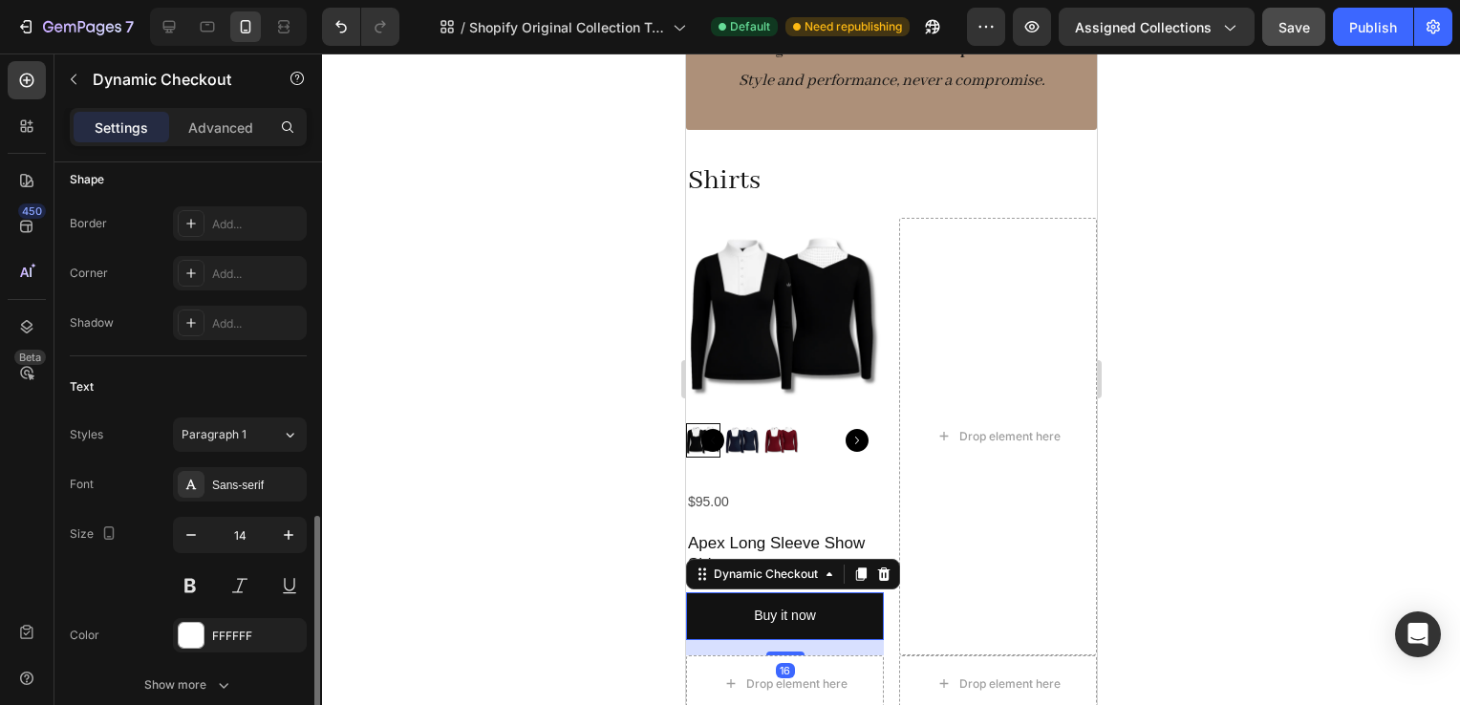
scroll to position [738, 0]
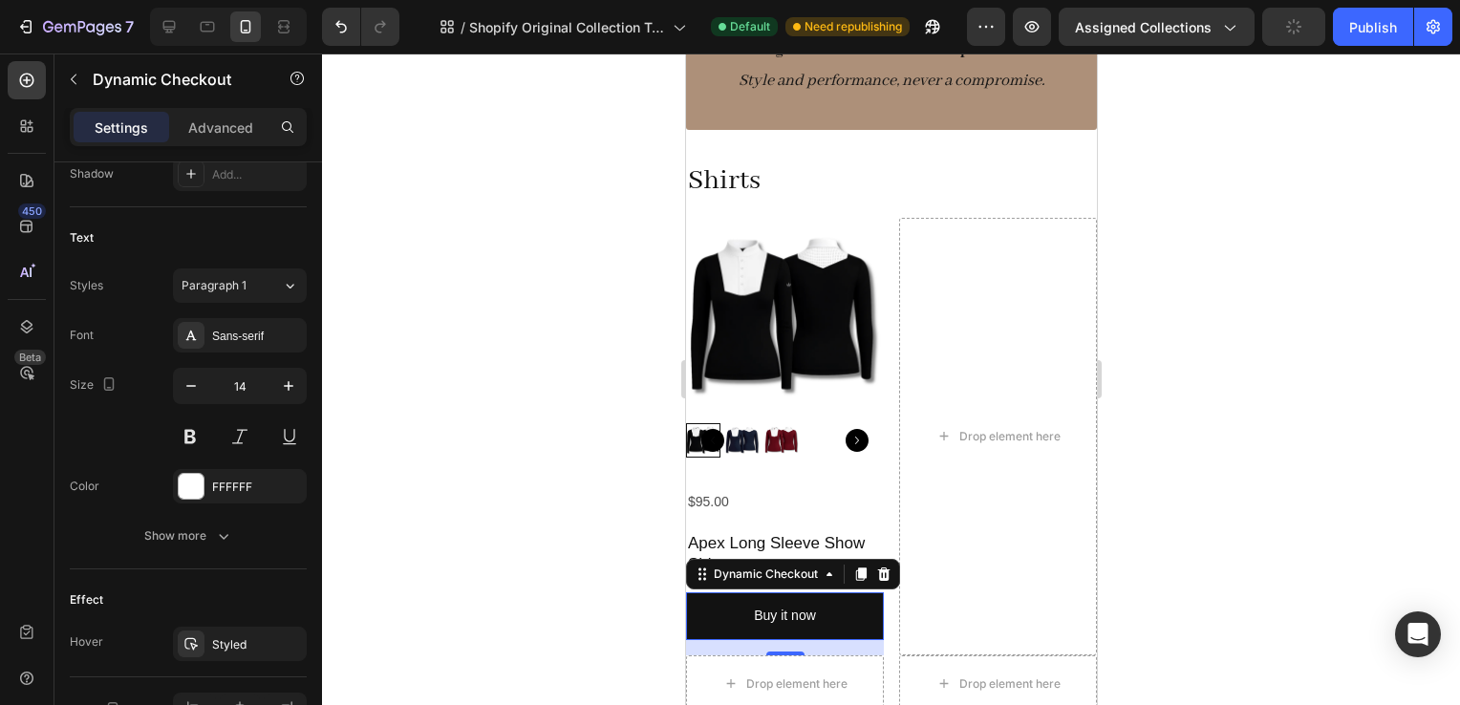
click at [890, 578] on div "Dynamic Checkout" at bounding box center [792, 574] width 214 height 31
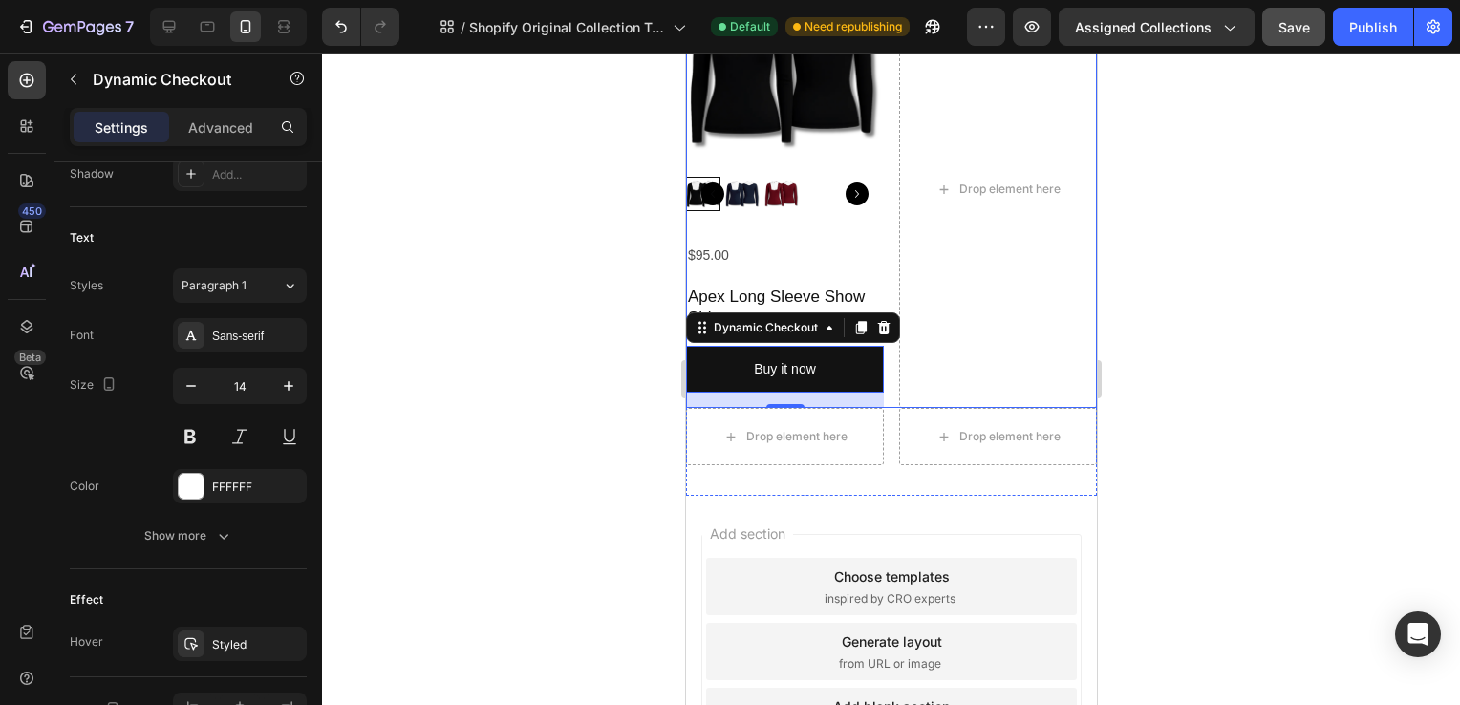
scroll to position [435, 0]
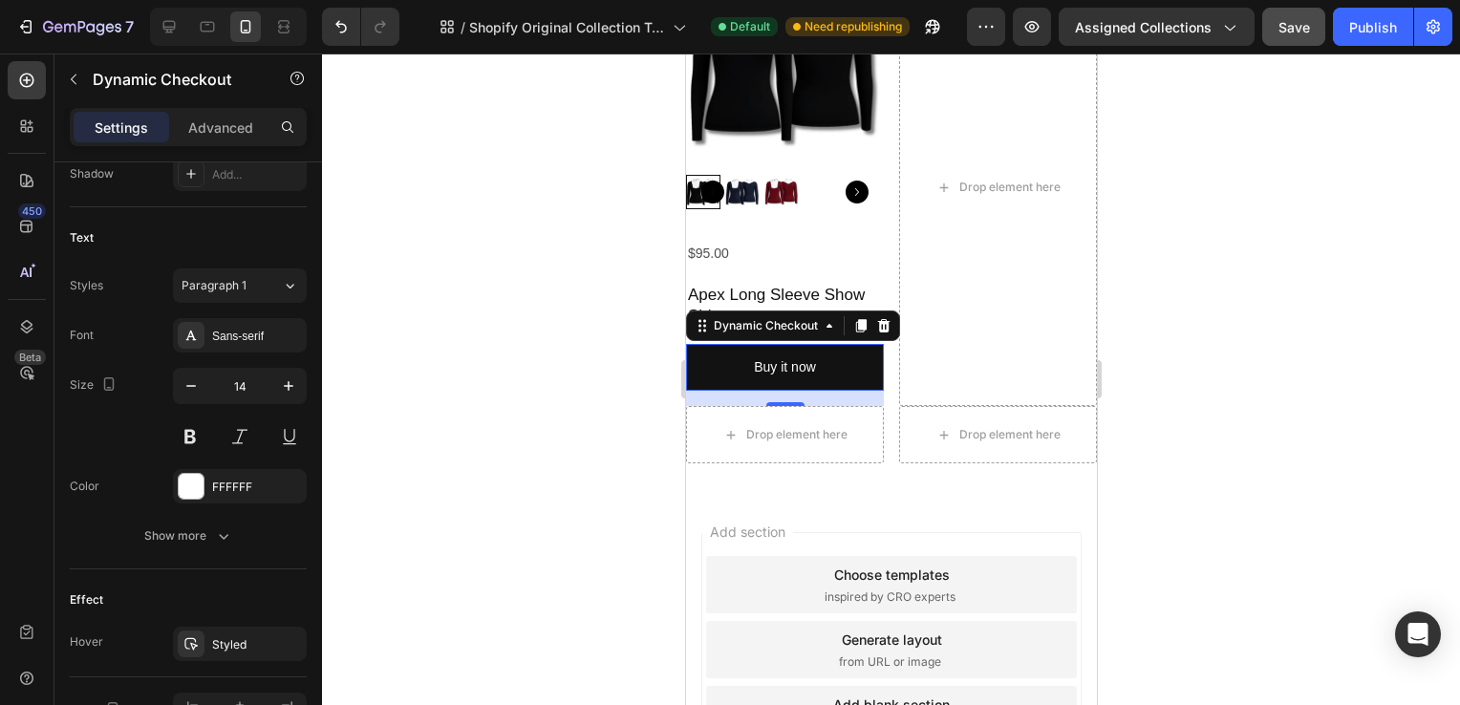
click at [1262, 412] on div at bounding box center [891, 380] width 1138 height 652
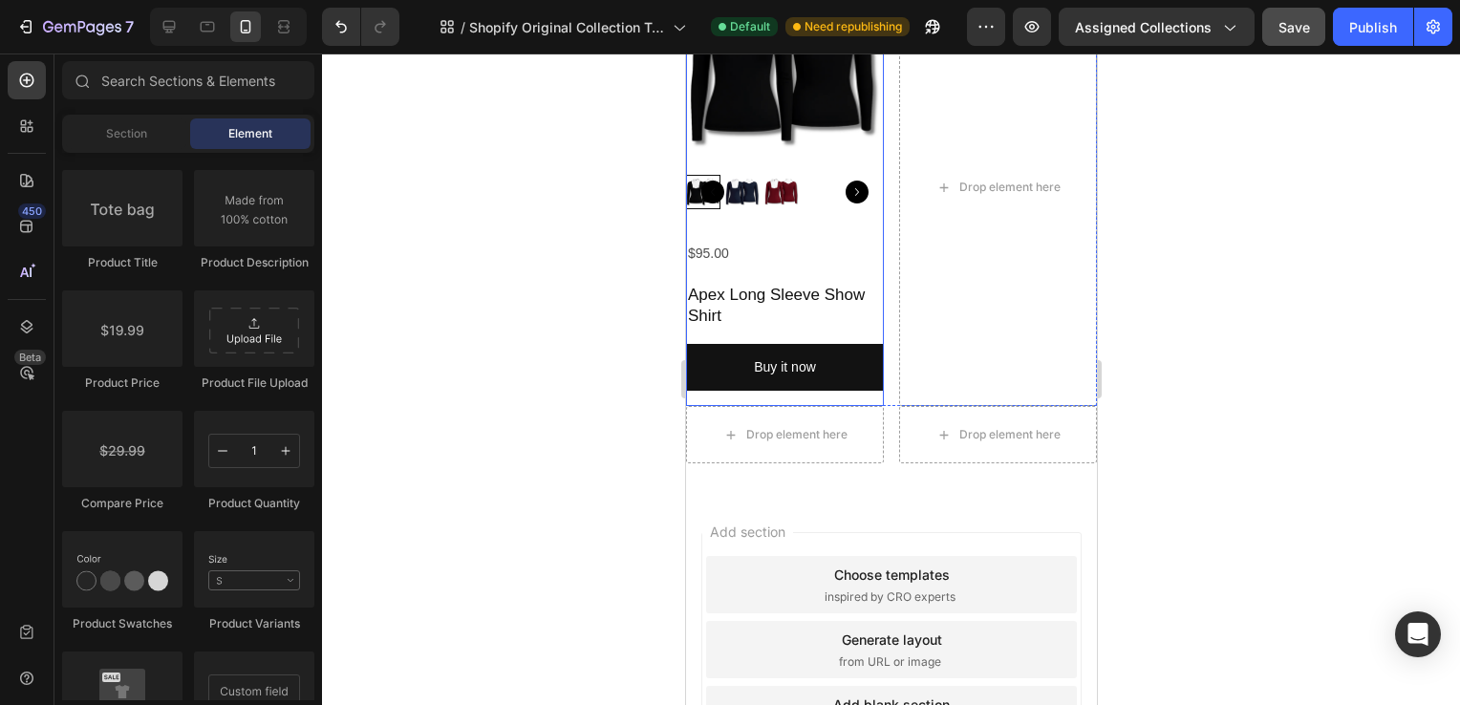
scroll to position [408, 0]
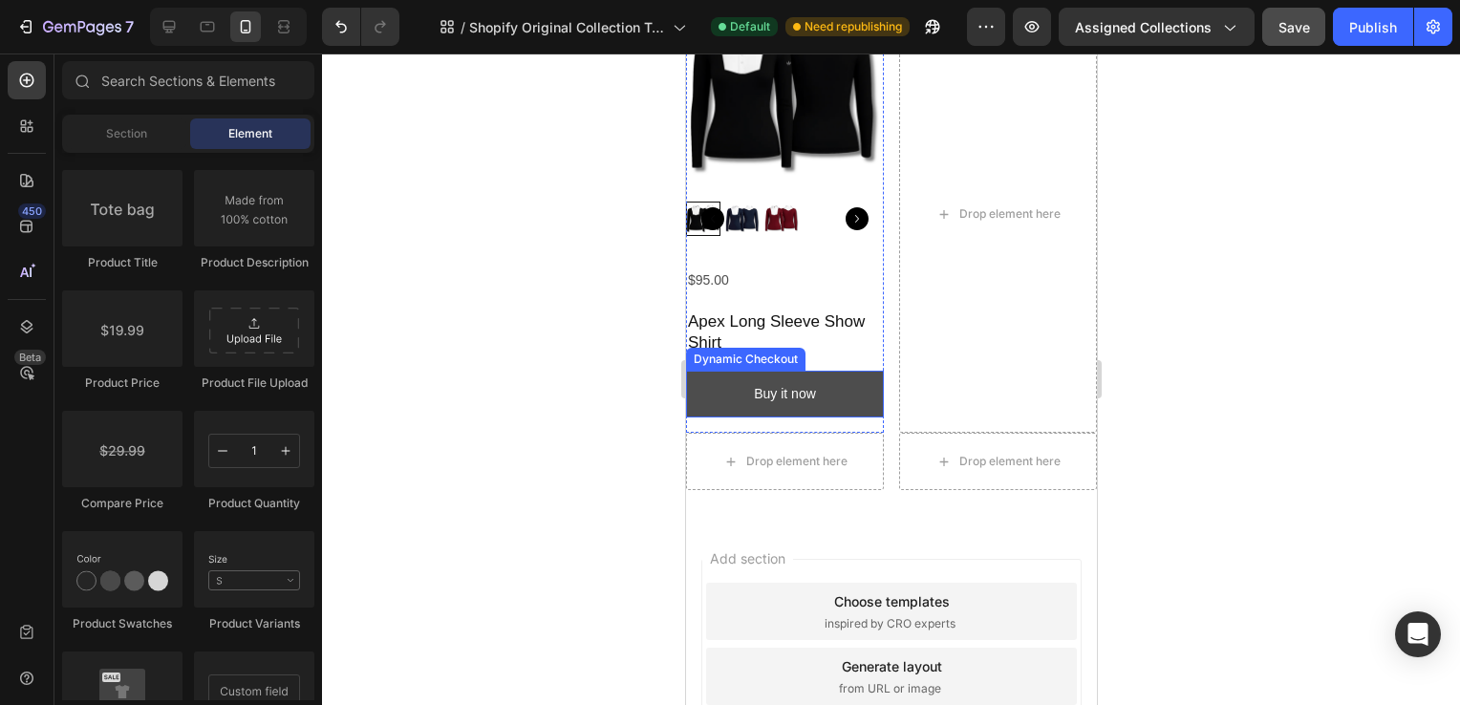
click at [852, 374] on button "Buy it now" at bounding box center [784, 394] width 198 height 47
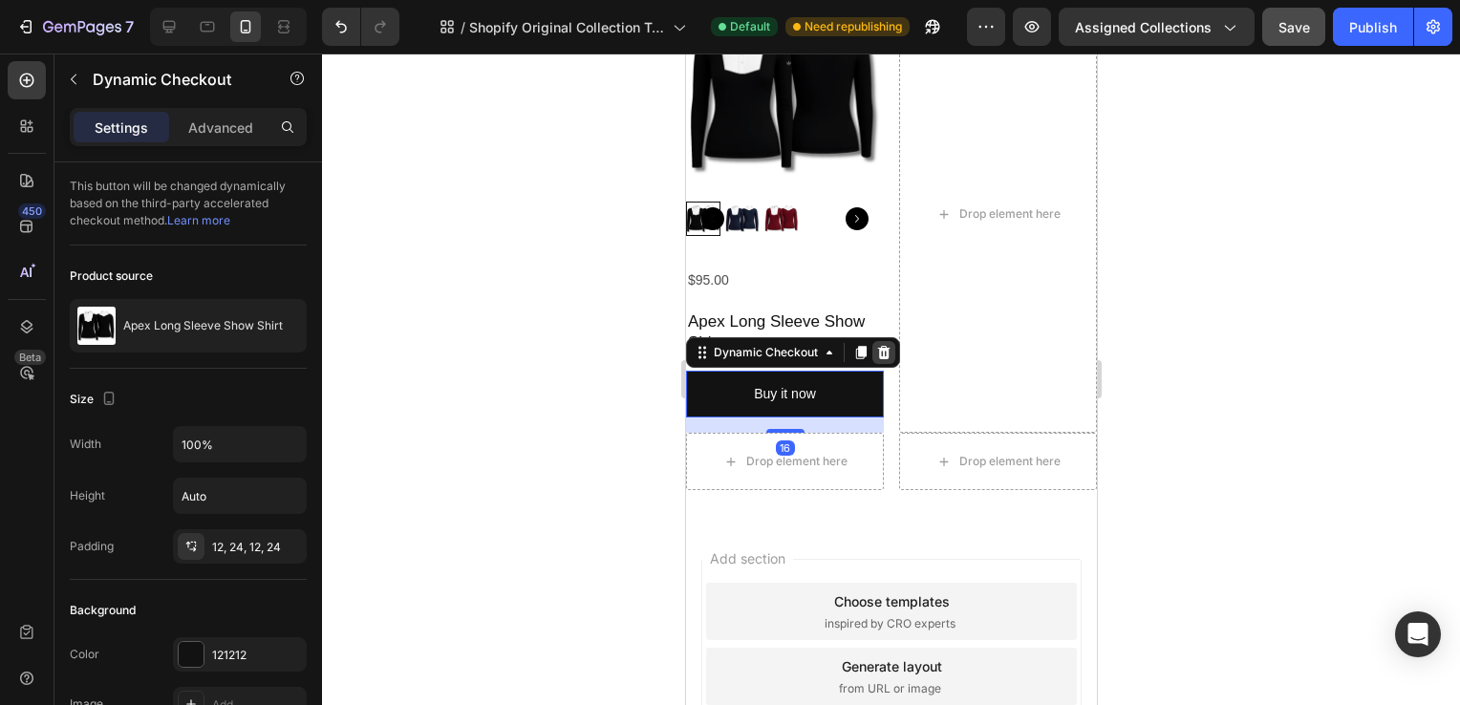
click at [883, 347] on icon at bounding box center [882, 352] width 15 height 15
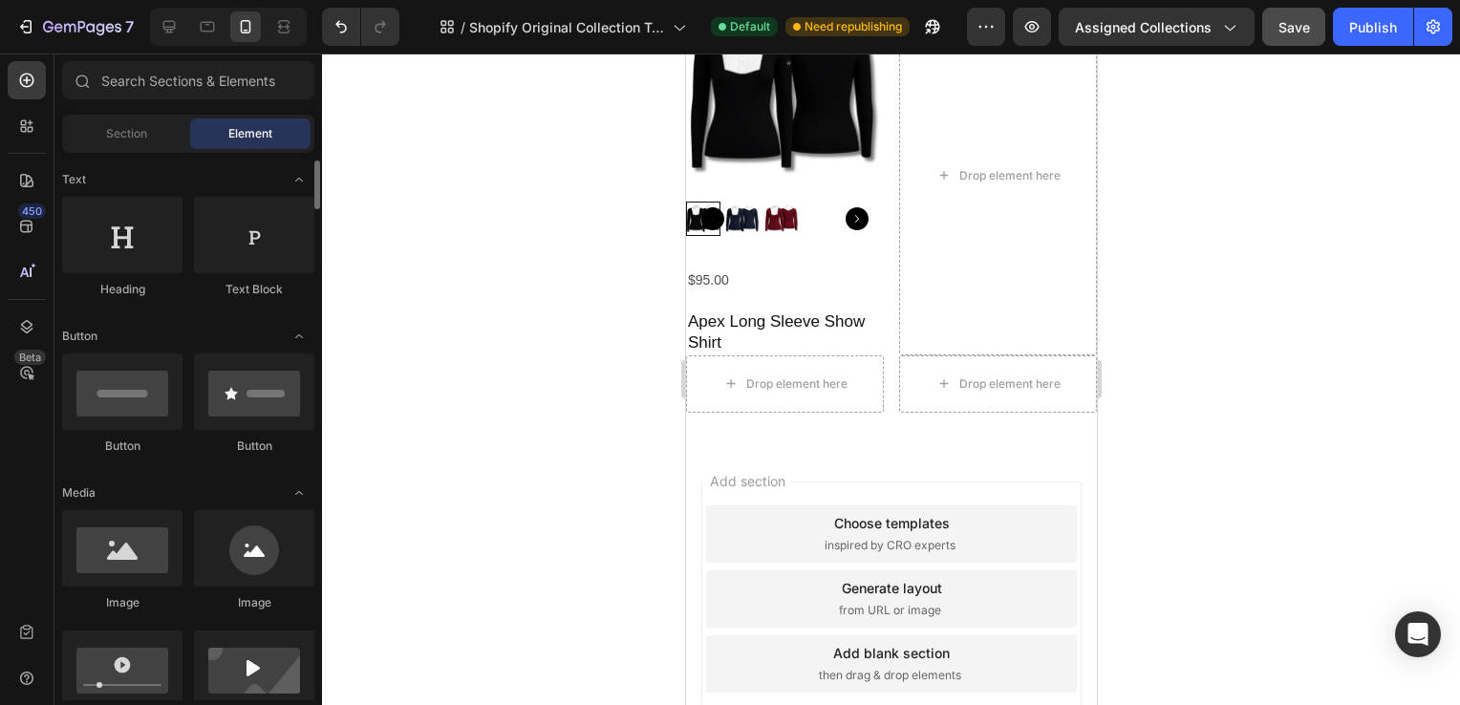
scroll to position [260, 0]
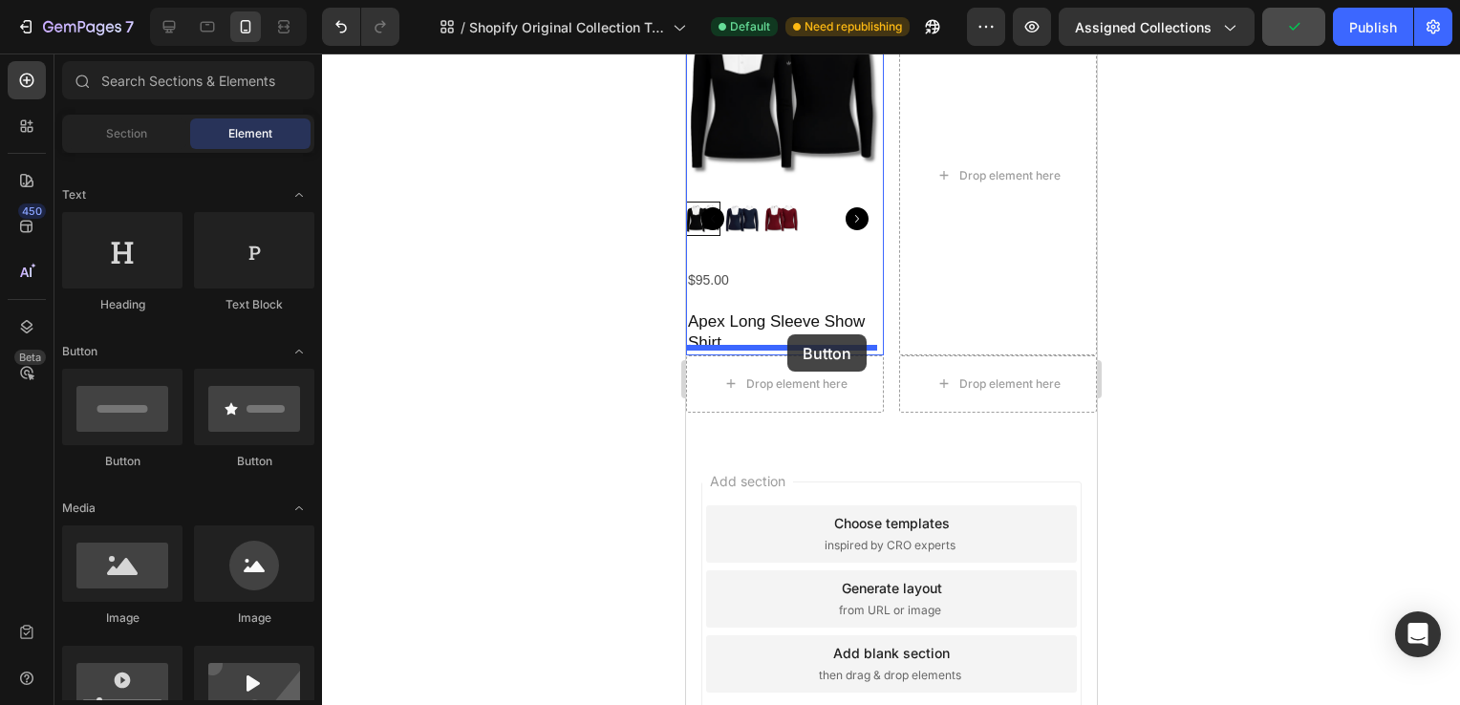
drag, startPoint x: 897, startPoint y: 478, endPoint x: 786, endPoint y: 334, distance: 181.8
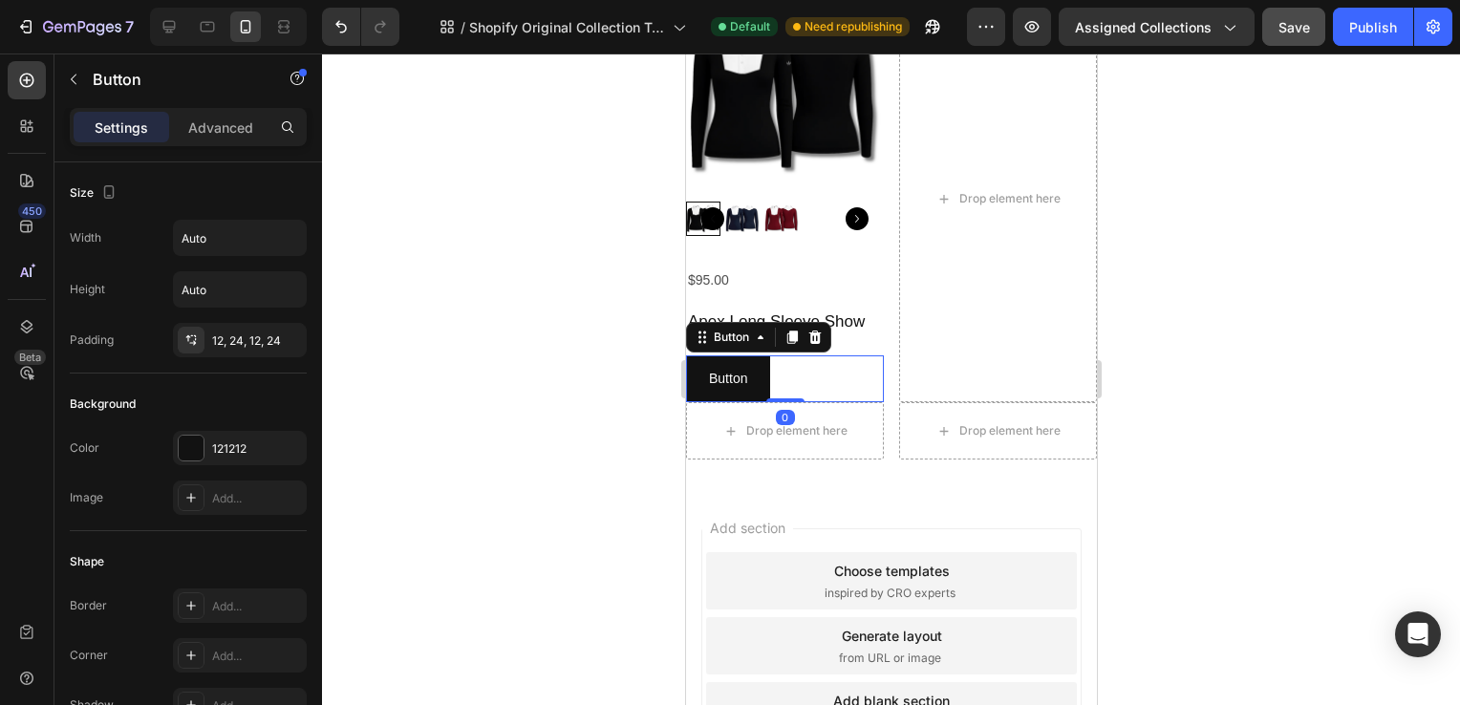
click at [1180, 415] on div at bounding box center [891, 380] width 1138 height 652
click at [741, 375] on p "Button" at bounding box center [727, 379] width 38 height 24
click at [1295, 515] on div at bounding box center [891, 380] width 1138 height 652
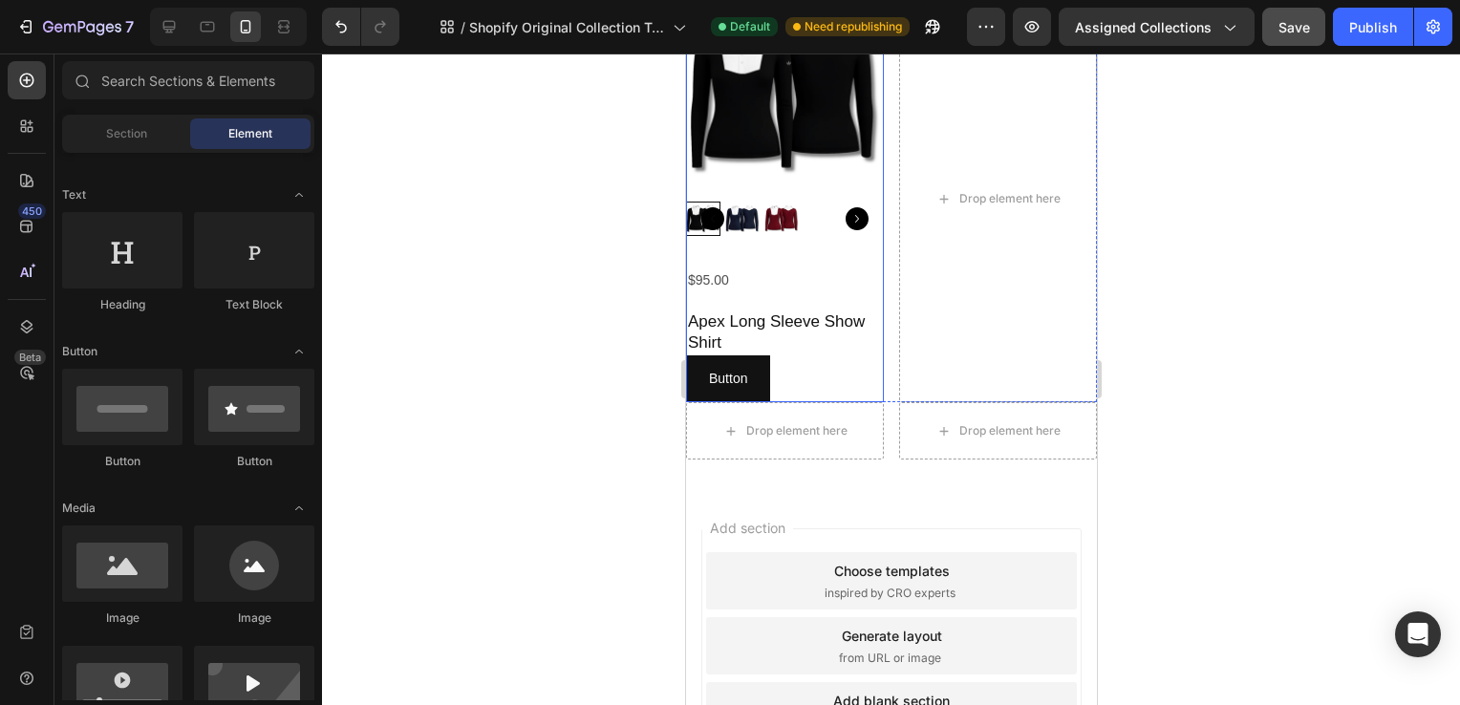
click at [853, 299] on div "$95.00 Product Price Product Price Apex Long Sleeve Show Shirt Product Title Bu…" at bounding box center [784, 335] width 198 height 137
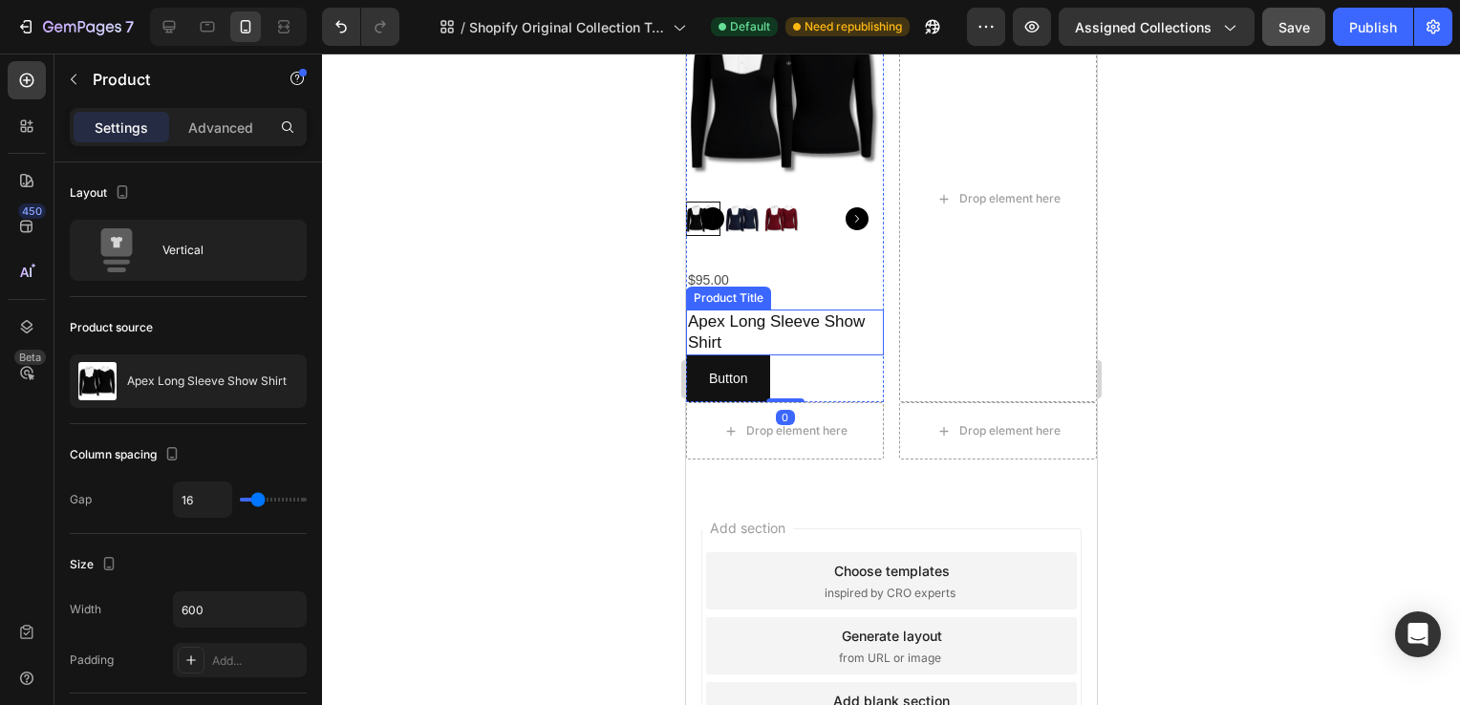
click at [710, 340] on h2 "Apex Long Sleeve Show Shirt" at bounding box center [784, 333] width 198 height 46
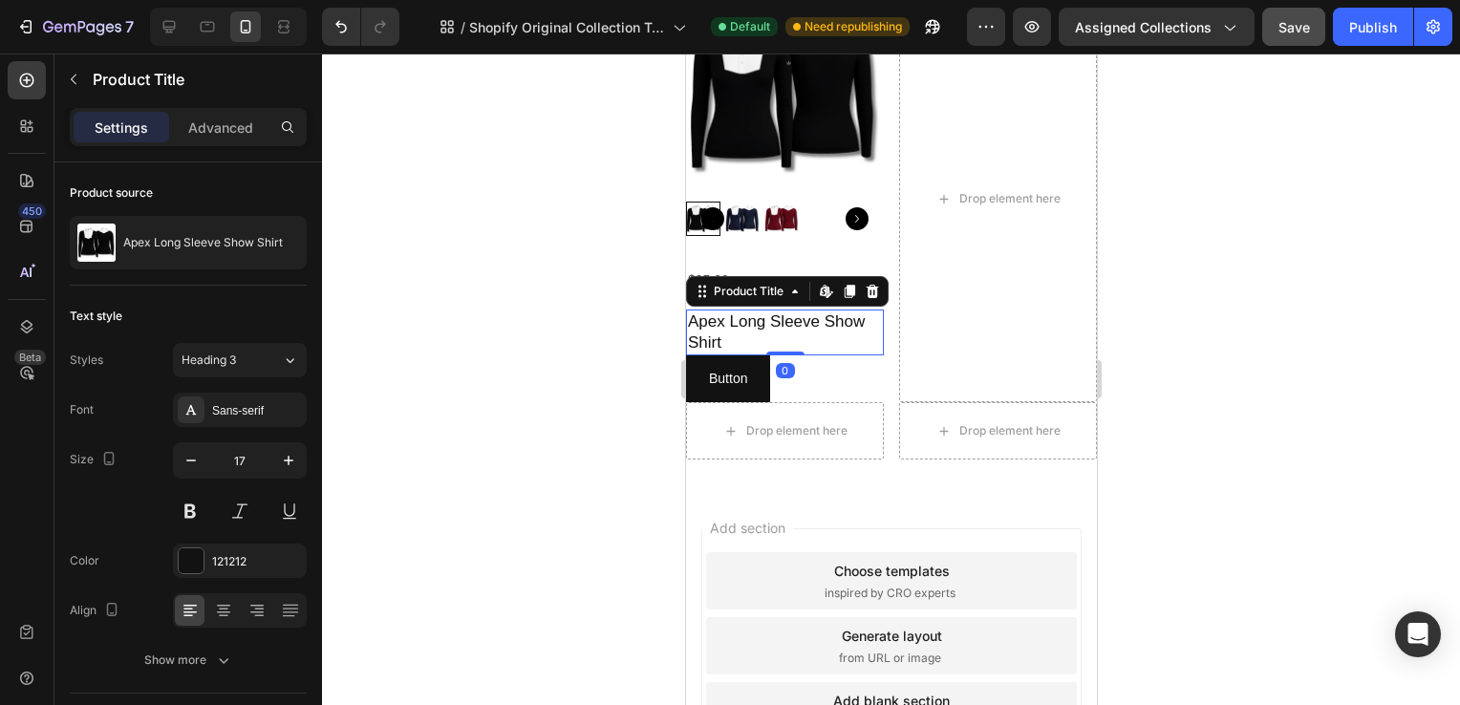
click at [787, 331] on h2 "Apex Long Sleeve Show Shirt" at bounding box center [784, 333] width 198 height 46
click at [785, 325] on h2 "Apex Long Sleeve Show Shirt" at bounding box center [784, 333] width 198 height 46
click at [743, 373] on p "Button" at bounding box center [727, 379] width 38 height 24
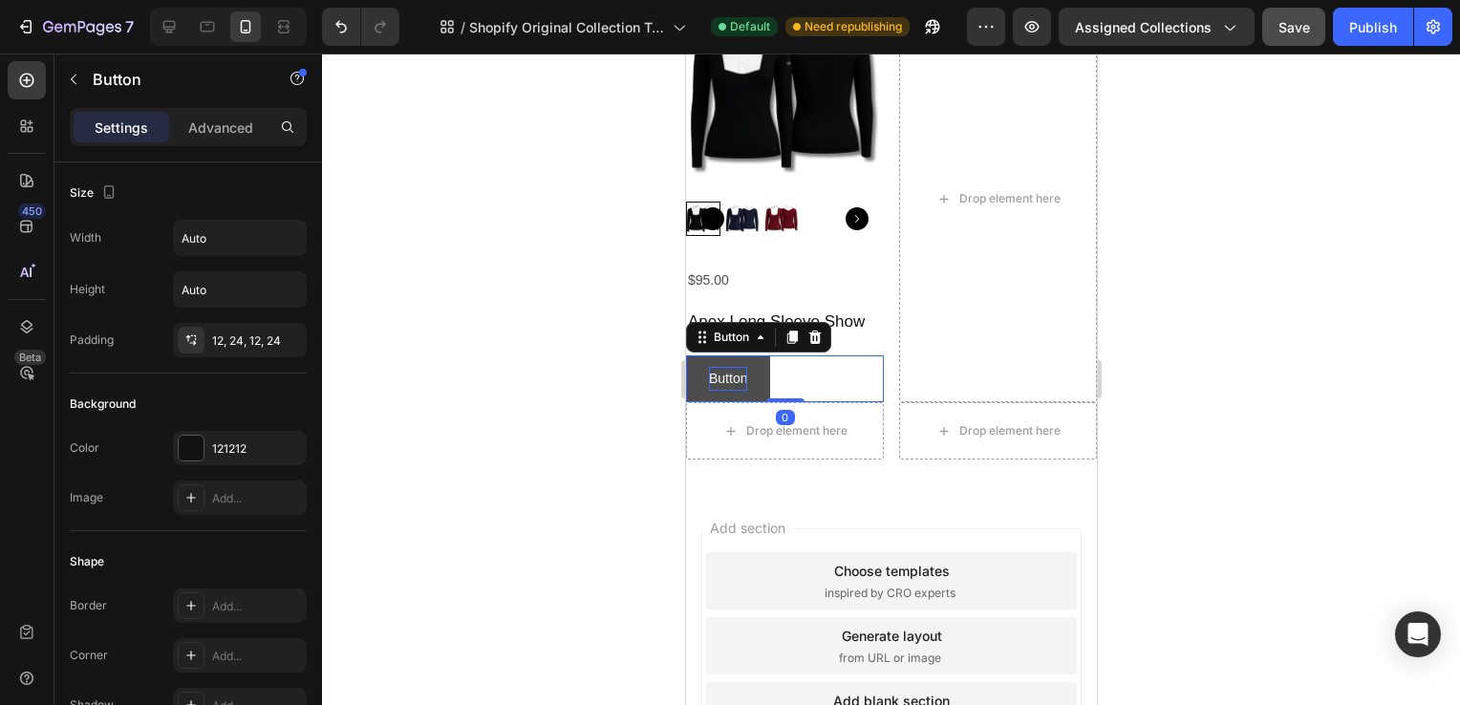
click at [743, 373] on p "Button" at bounding box center [727, 379] width 38 height 24
click at [737, 373] on p "Button" at bounding box center [727, 379] width 38 height 24
click at [685, 356] on button "View" at bounding box center [722, 379] width 75 height 47
click at [685, 356] on button "Vie" at bounding box center [717, 379] width 65 height 47
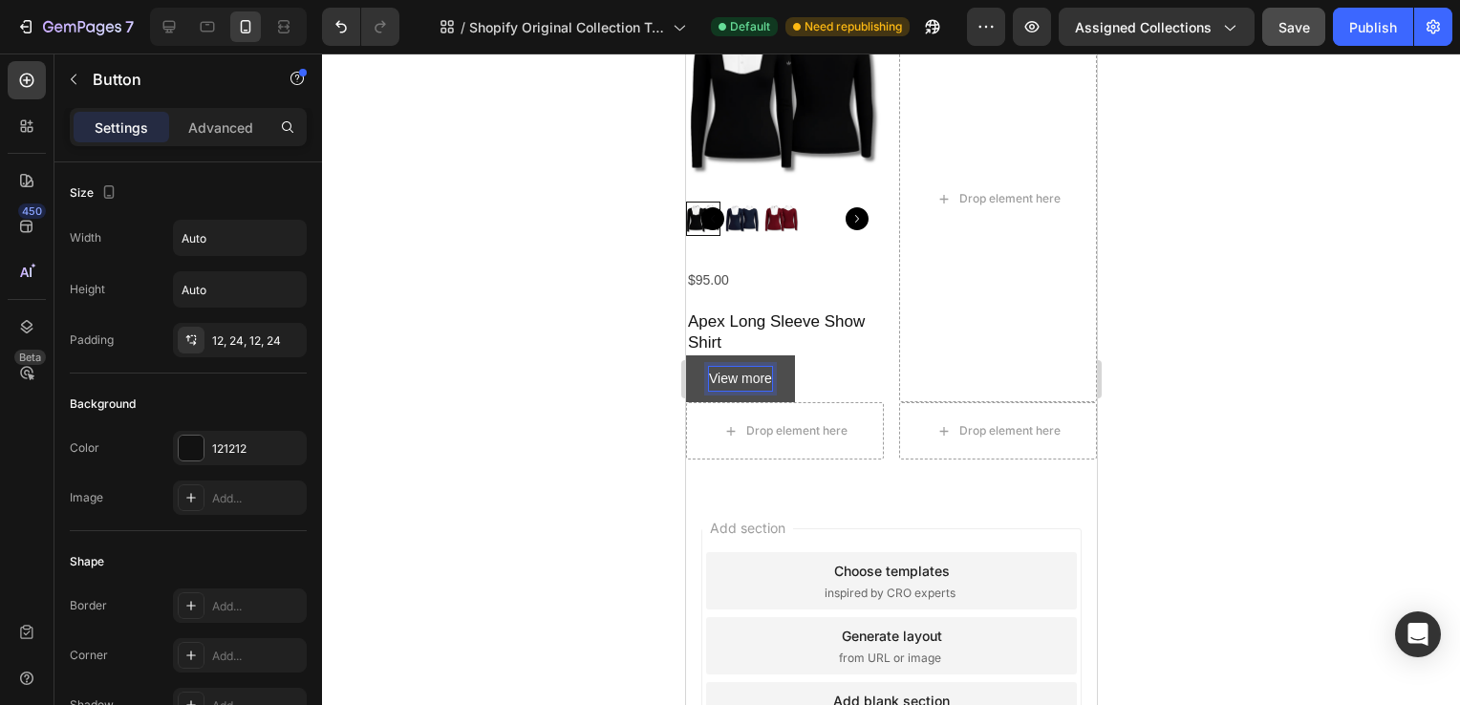
click at [1363, 453] on div at bounding box center [891, 380] width 1138 height 652
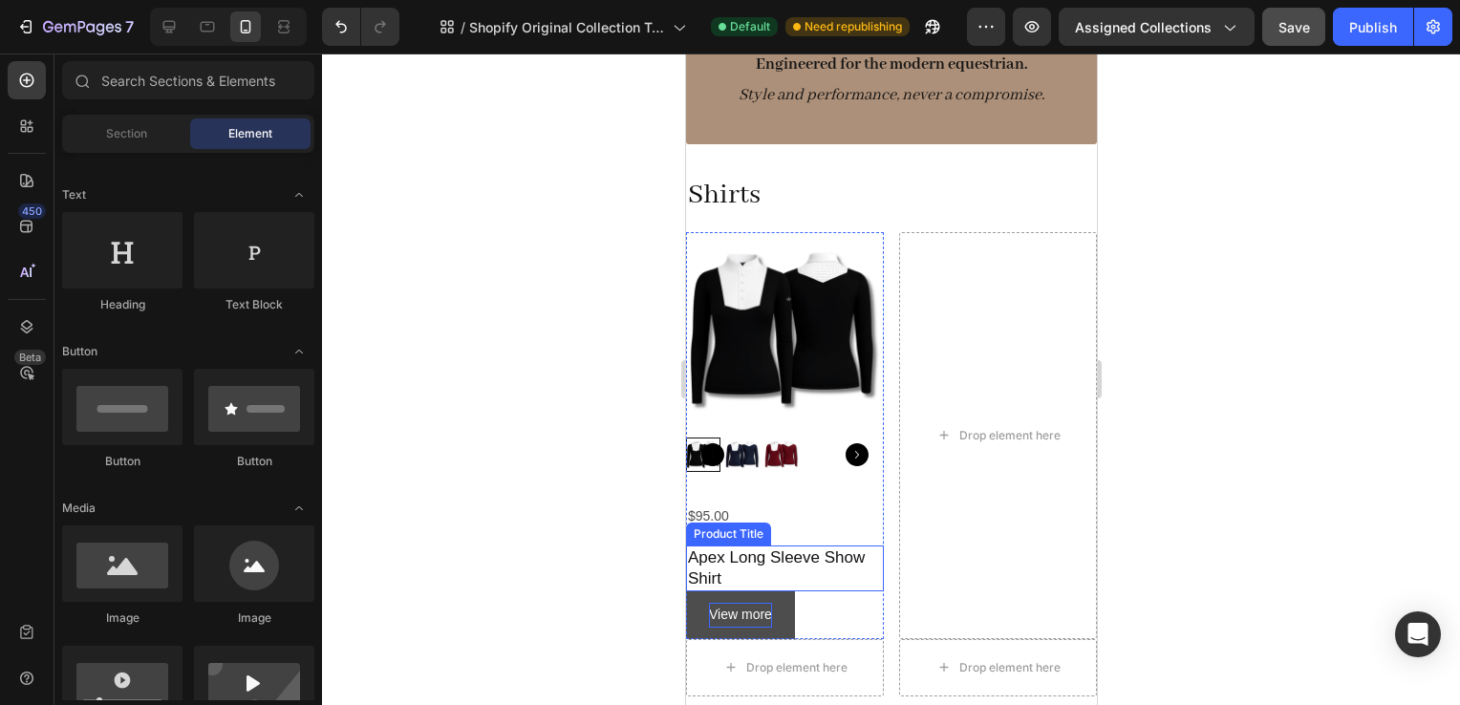
scroll to position [171, 0]
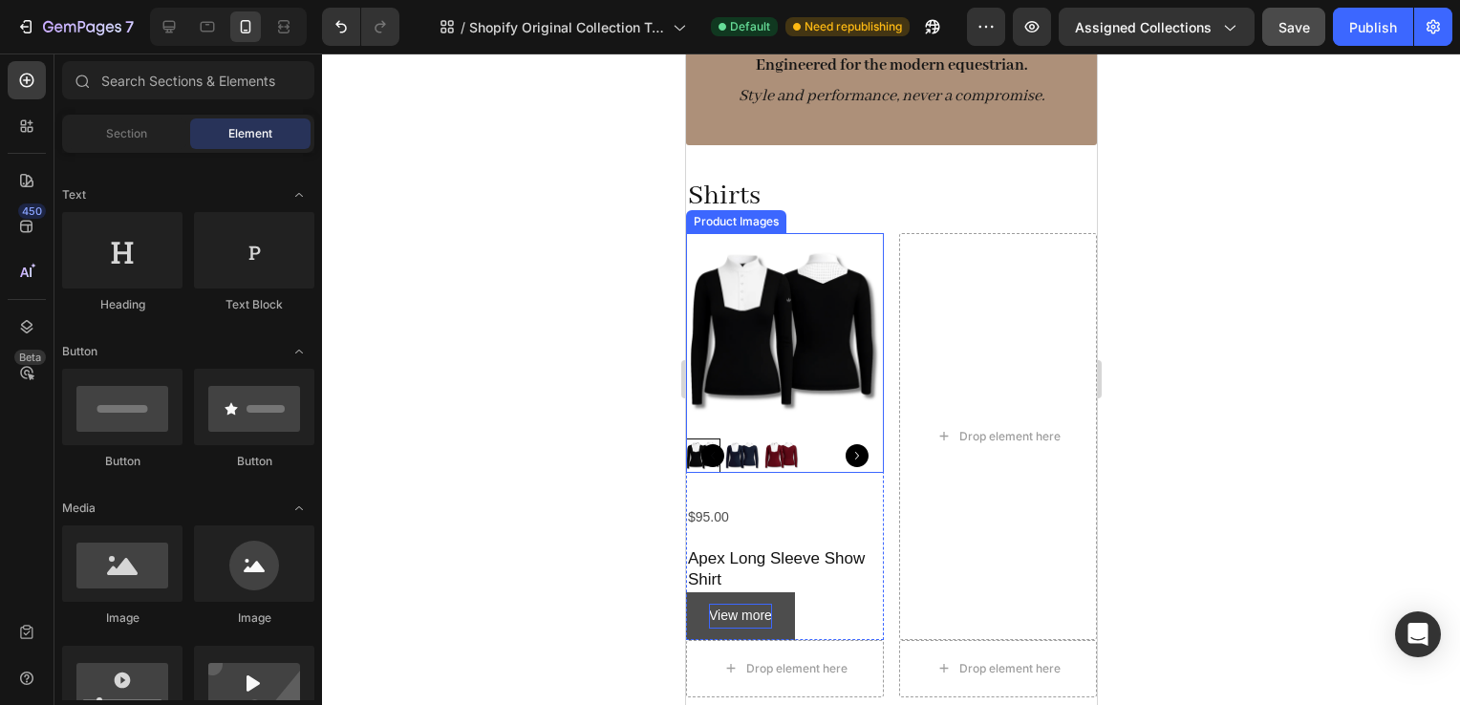
click at [855, 240] on img at bounding box center [784, 332] width 198 height 198
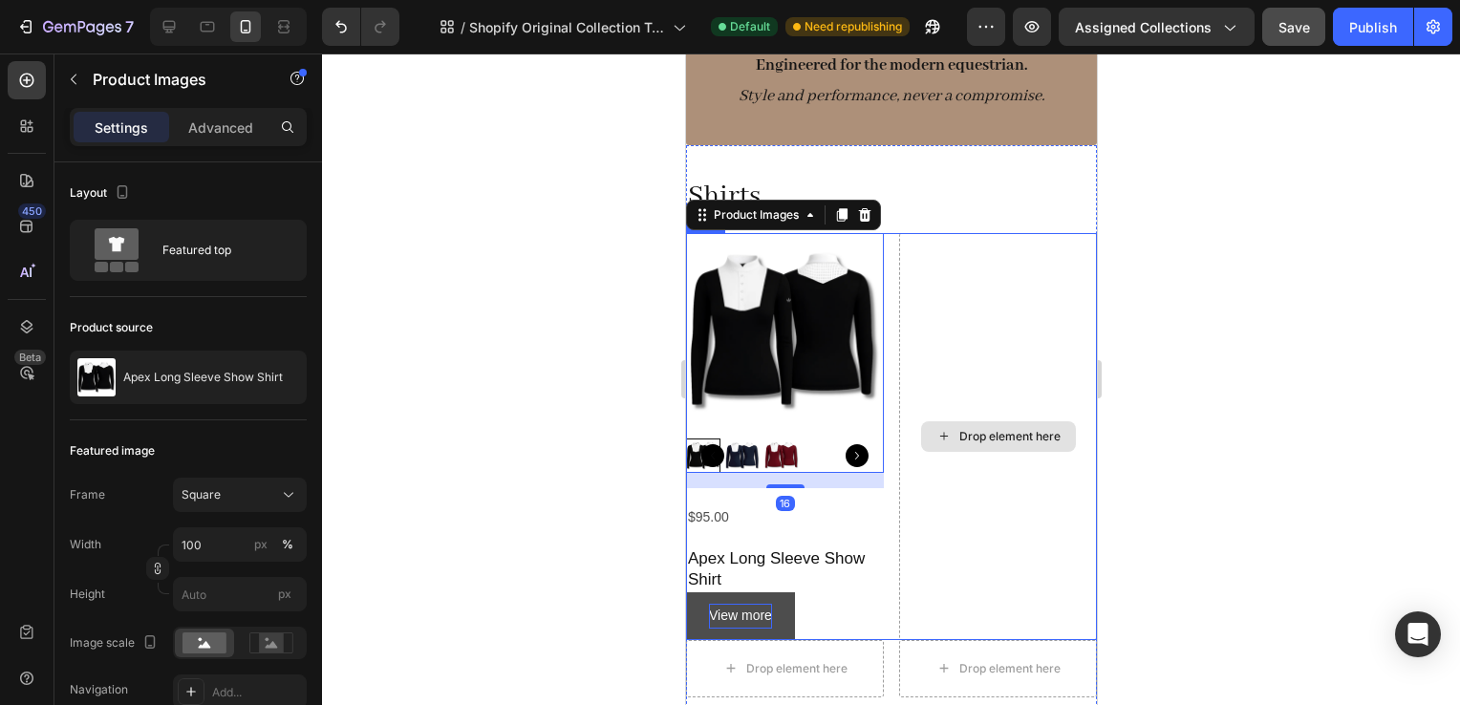
click at [898, 587] on div "Drop element here" at bounding box center [997, 436] width 198 height 407
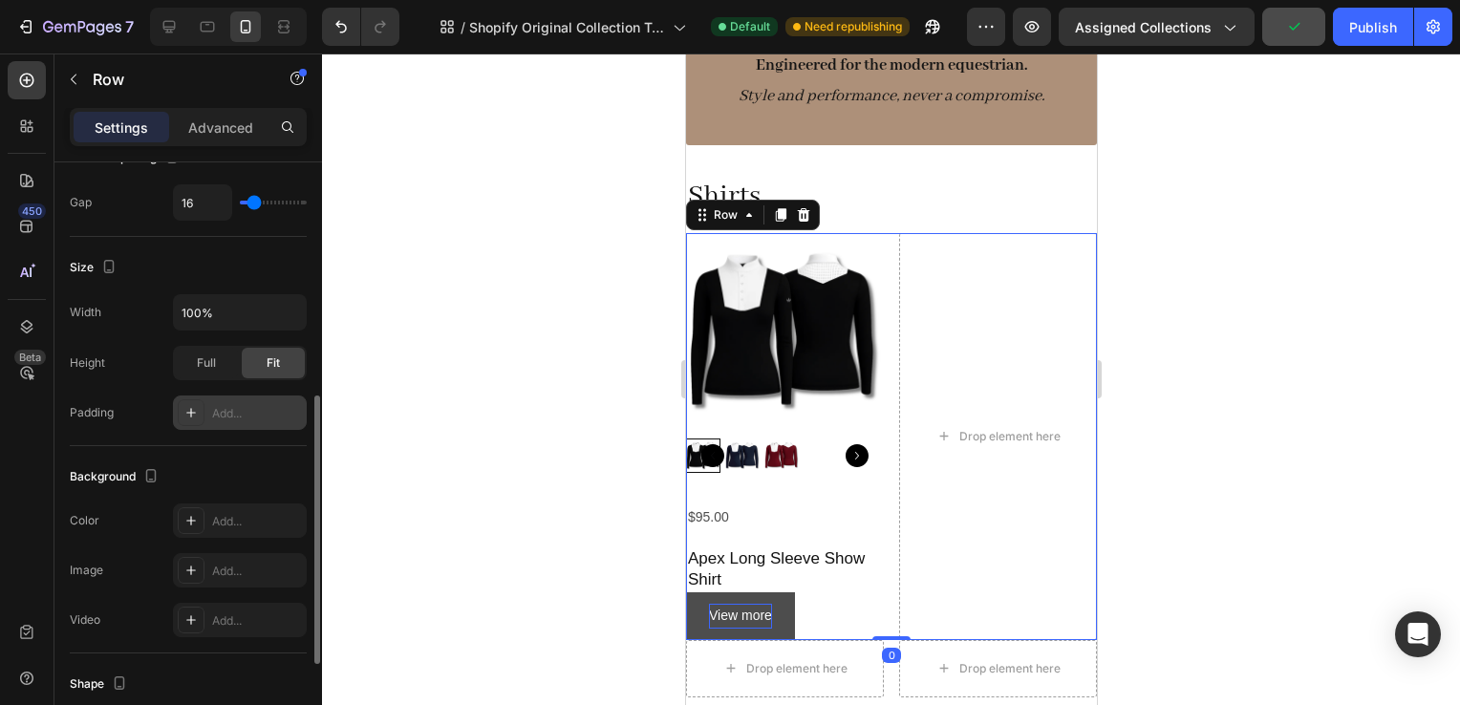
scroll to position [507, 0]
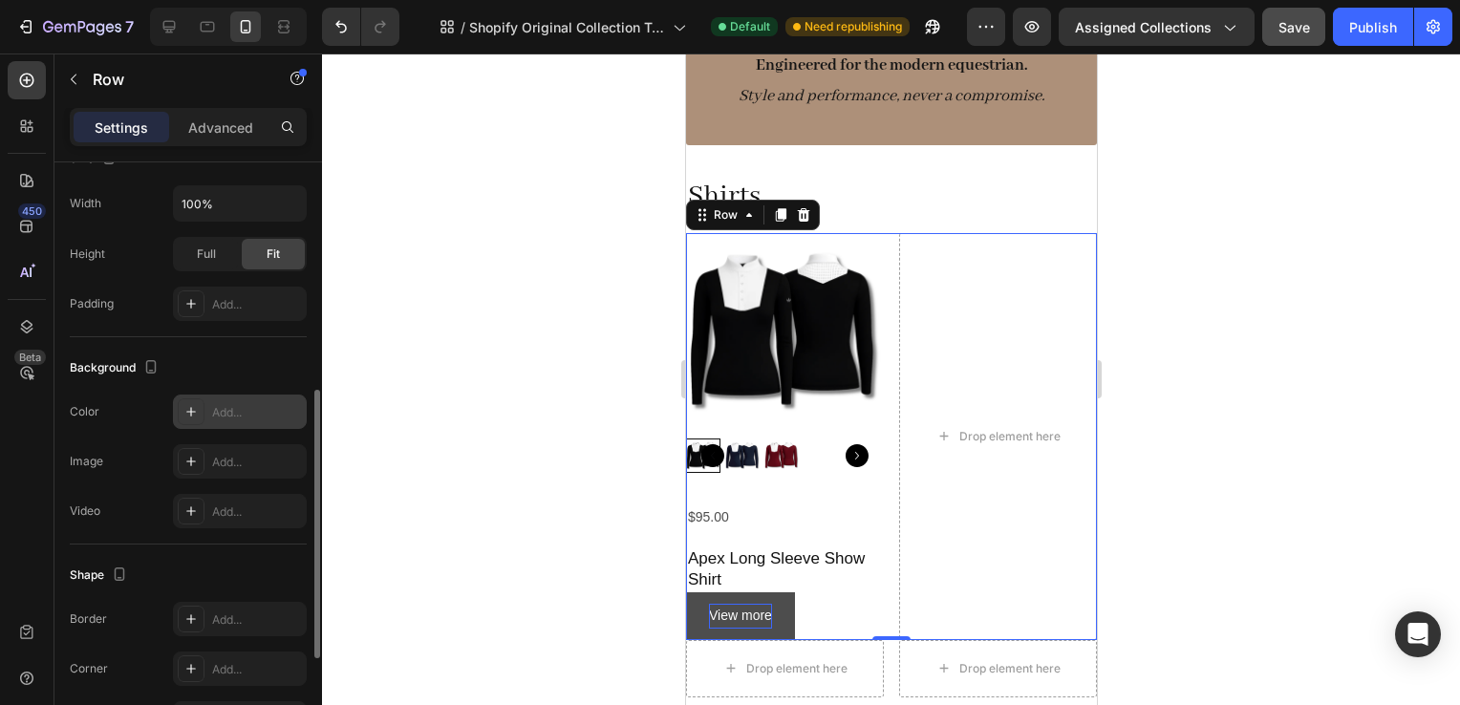
click at [235, 399] on div "Add..." at bounding box center [240, 412] width 134 height 34
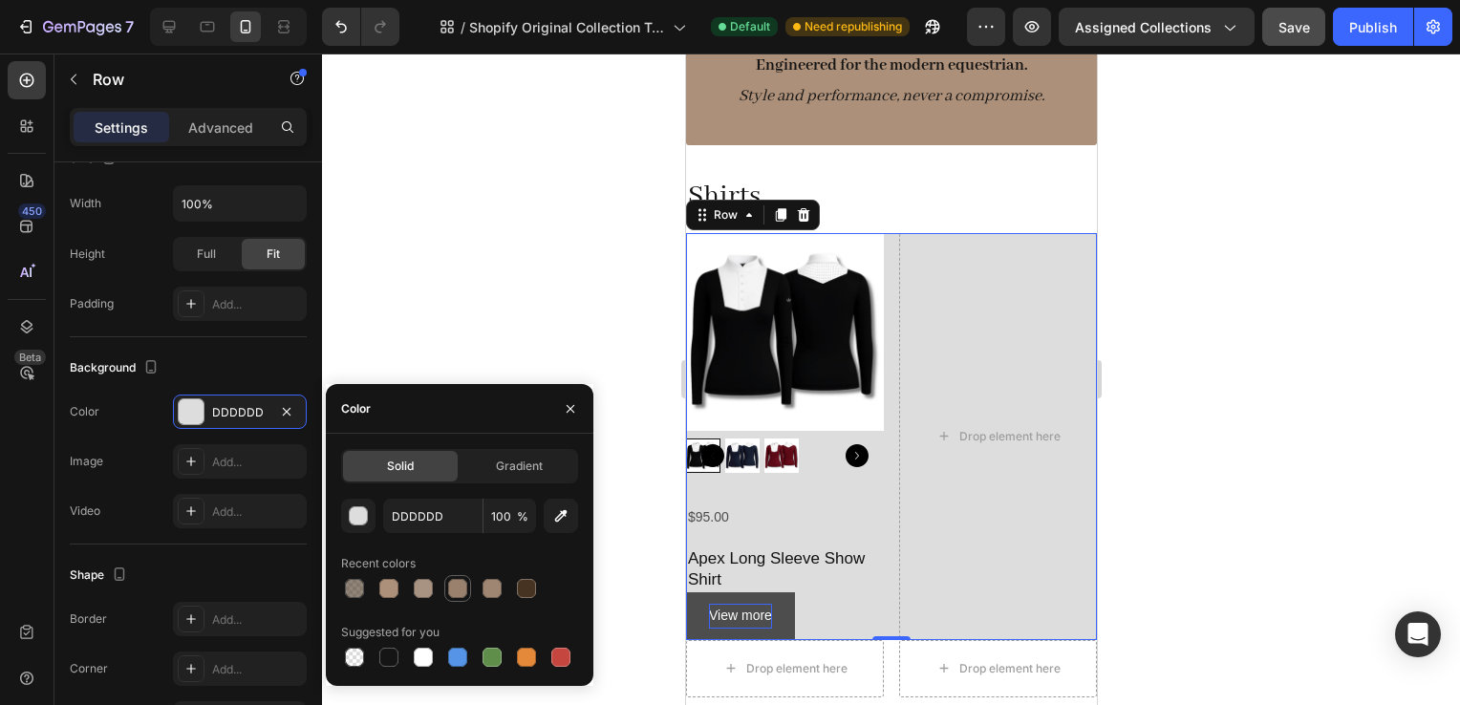
click at [451, 592] on div at bounding box center [457, 588] width 19 height 19
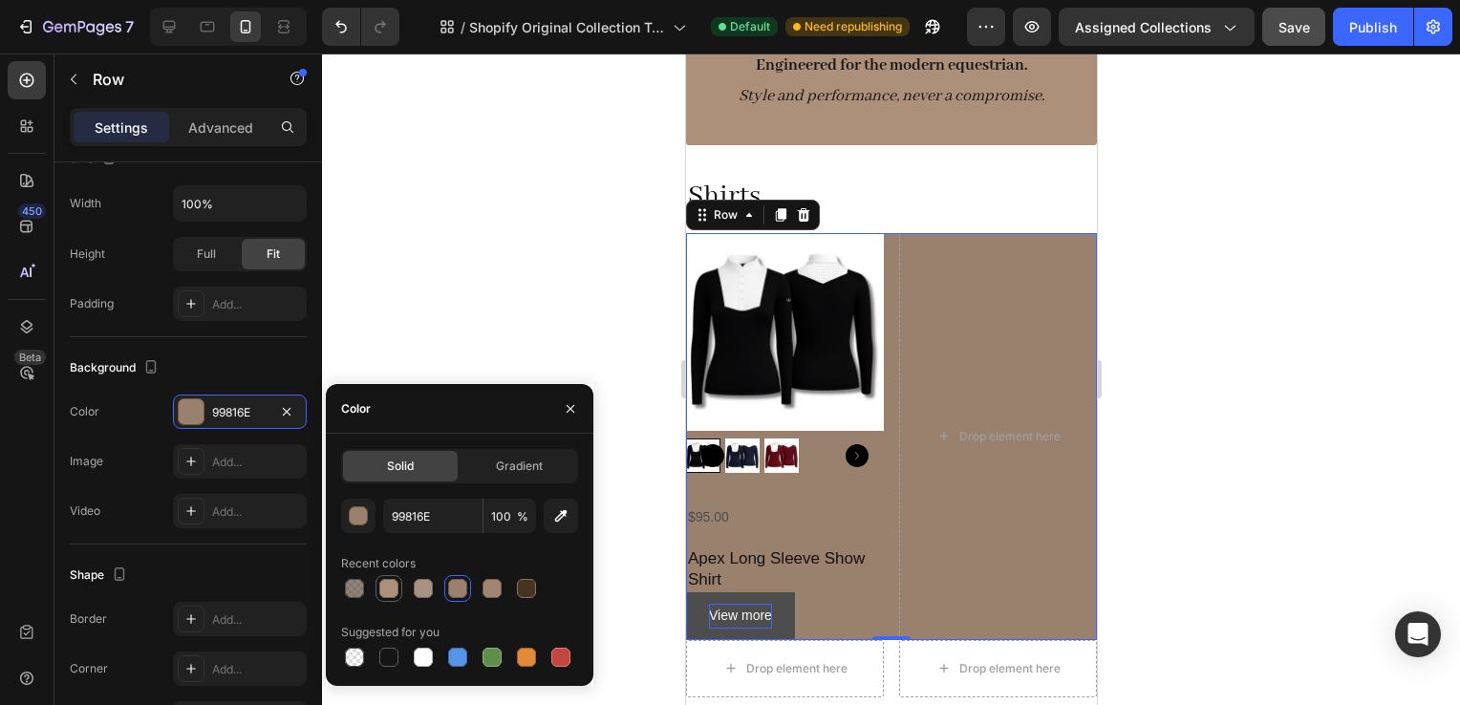
click at [382, 583] on div at bounding box center [388, 588] width 19 height 19
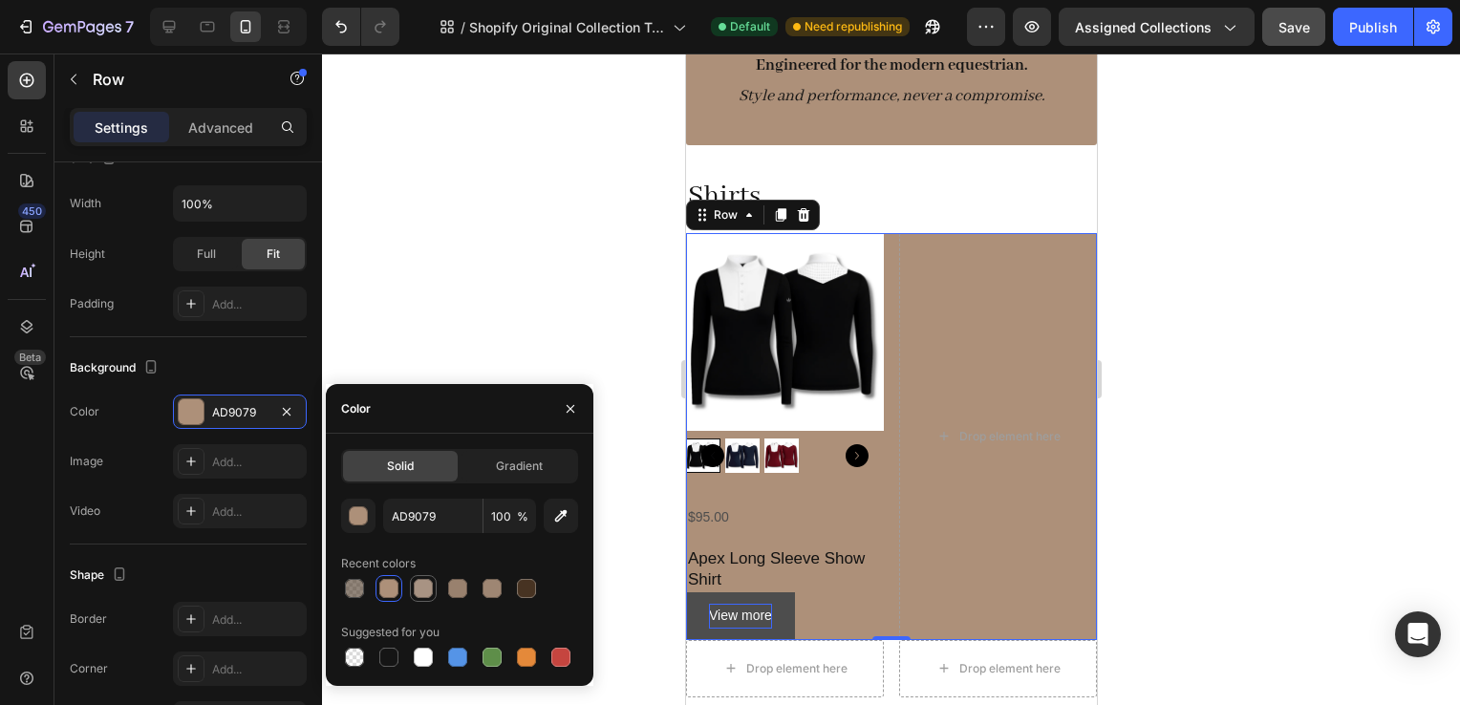
click at [416, 588] on div at bounding box center [423, 588] width 19 height 19
type input "A89383"
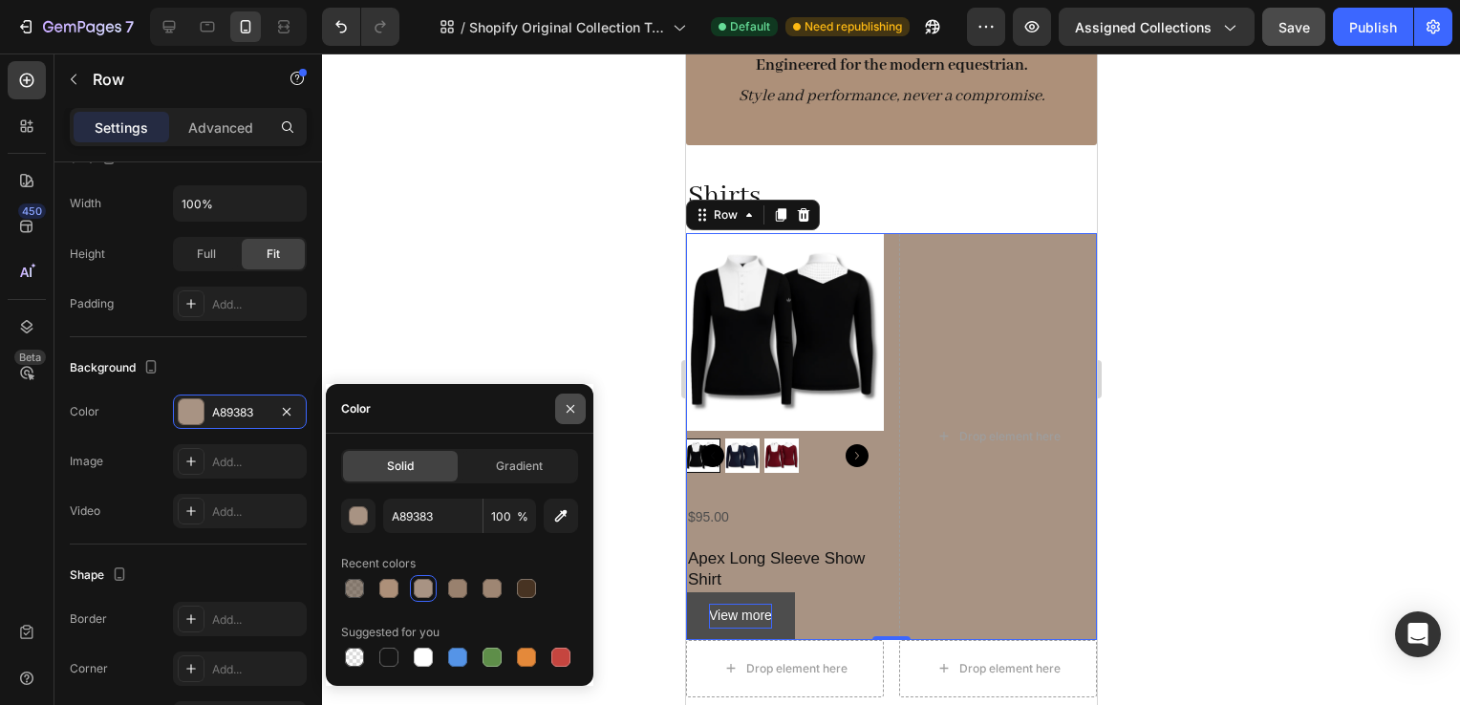
click at [571, 412] on icon "button" at bounding box center [570, 408] width 15 height 15
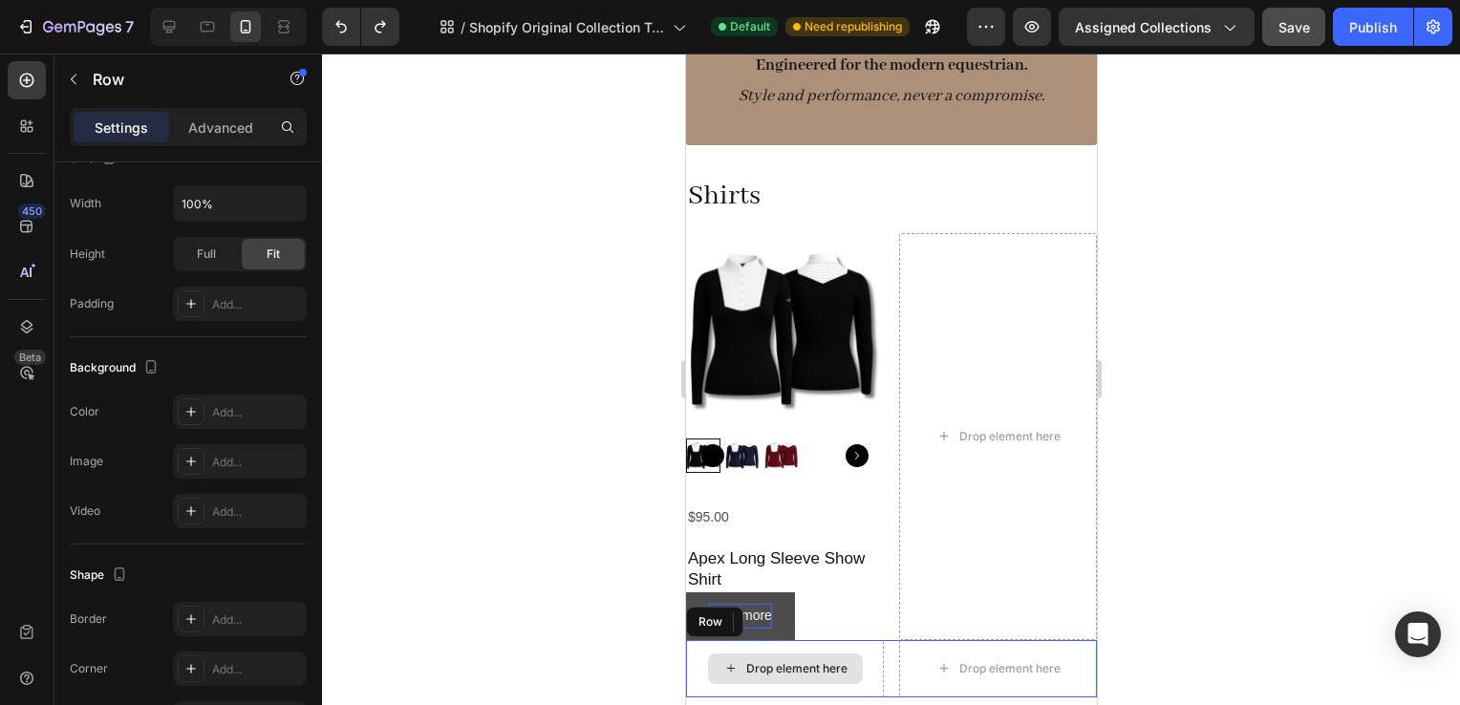
click at [860, 659] on div "Drop element here" at bounding box center [784, 668] width 198 height 57
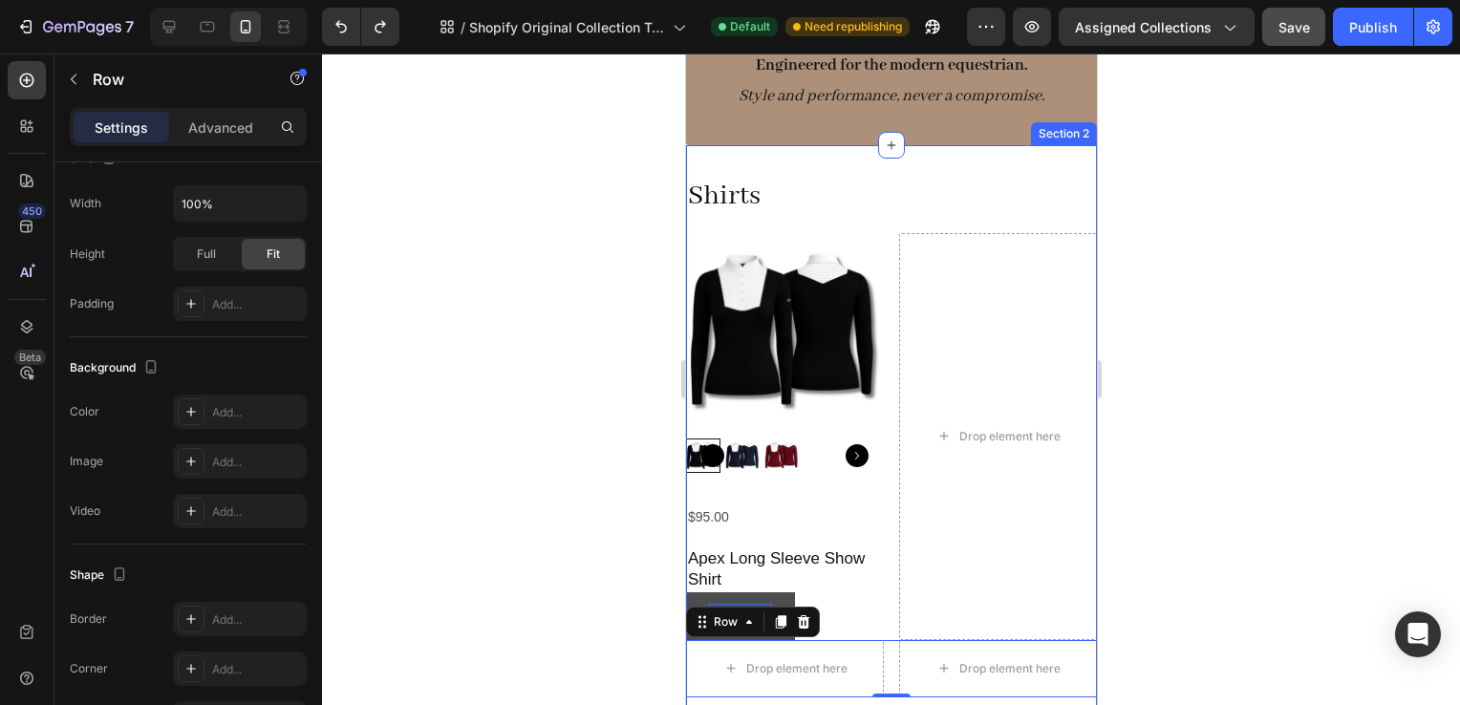
click at [838, 233] on img at bounding box center [784, 332] width 198 height 198
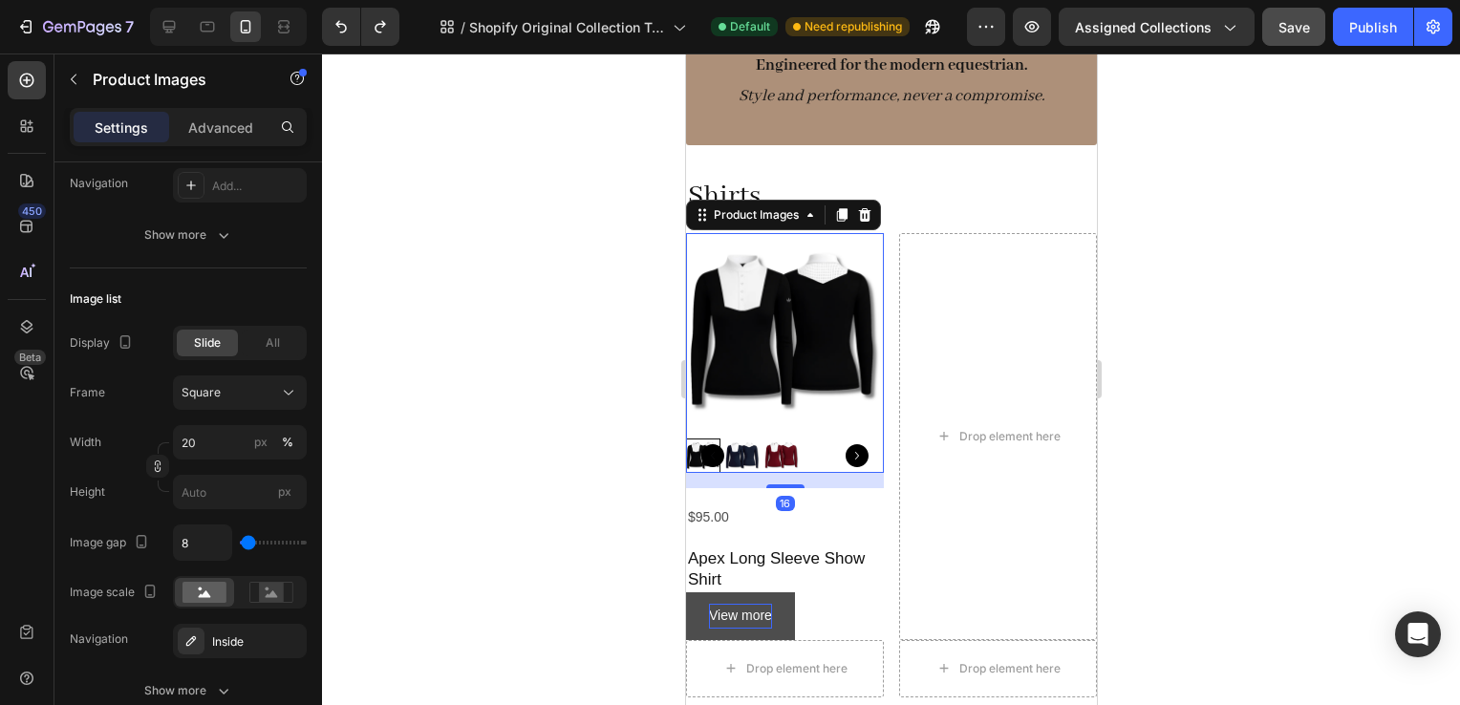
scroll to position [0, 0]
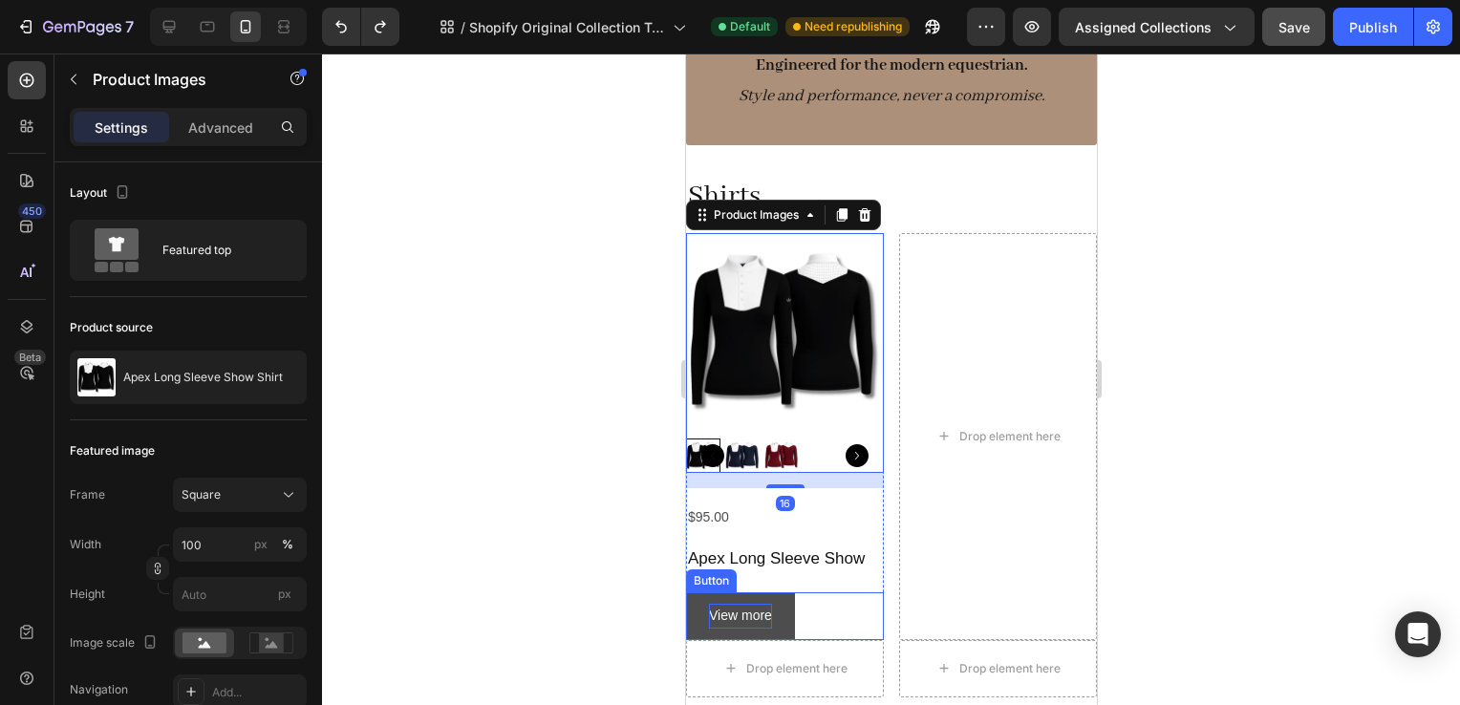
click at [845, 616] on div "View more Button" at bounding box center [784, 616] width 198 height 47
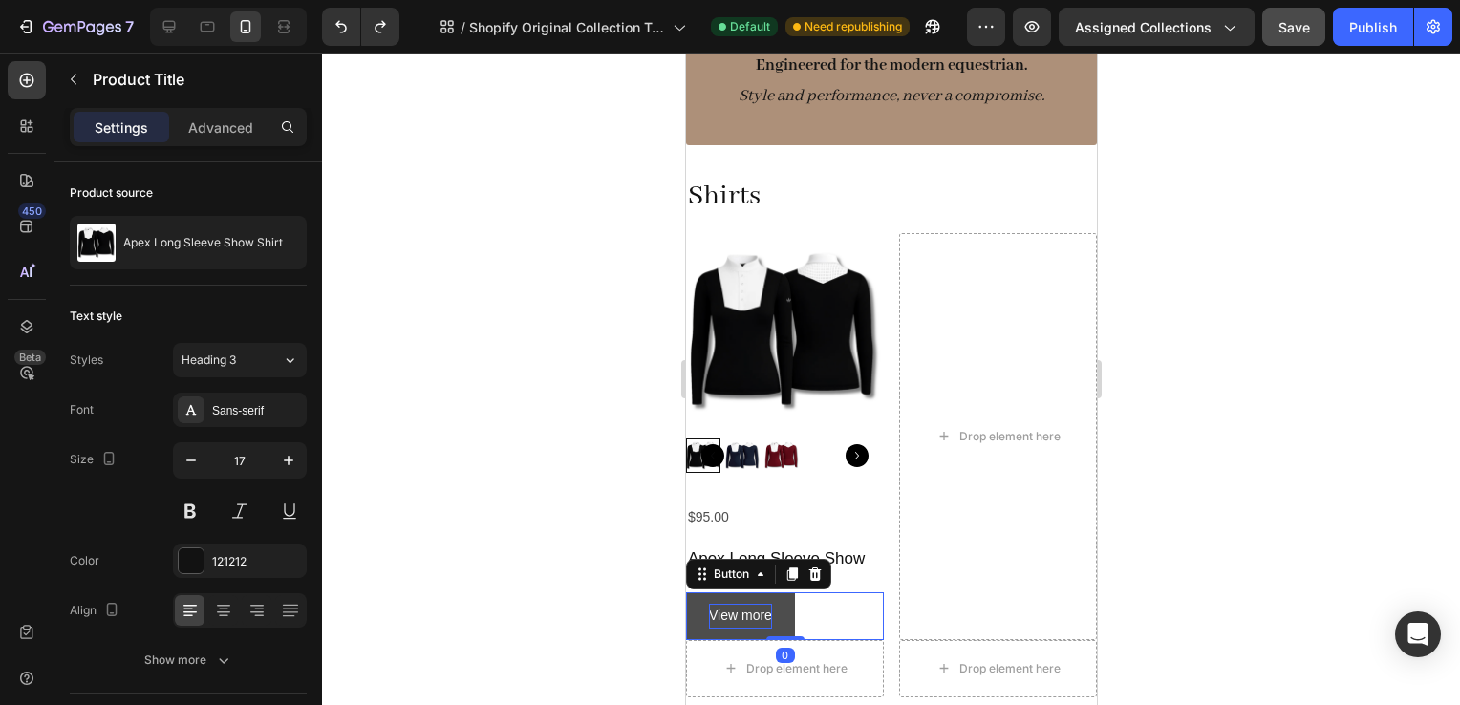
click at [848, 568] on h2 "Apex Long Sleeve Show Shirt" at bounding box center [784, 570] width 198 height 46
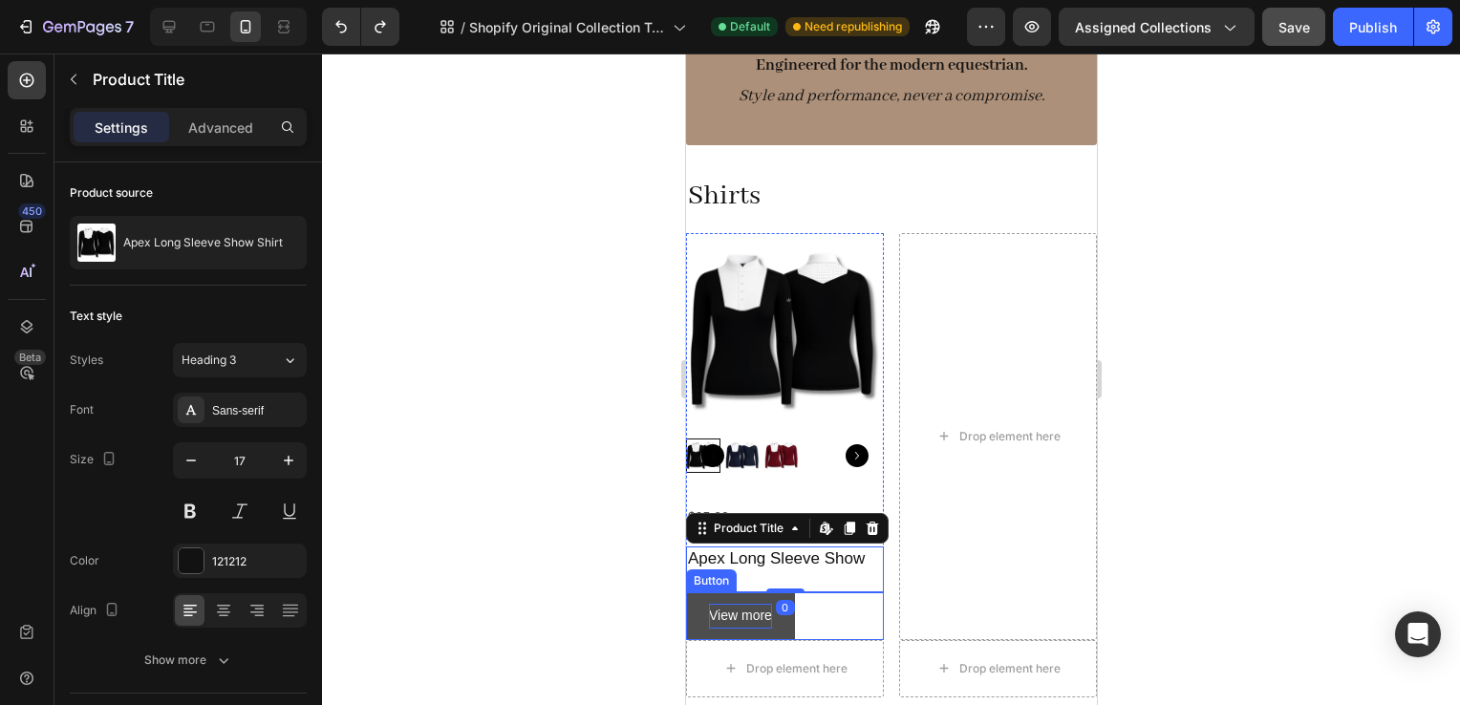
click at [981, 591] on div "Drop element here" at bounding box center [997, 436] width 198 height 407
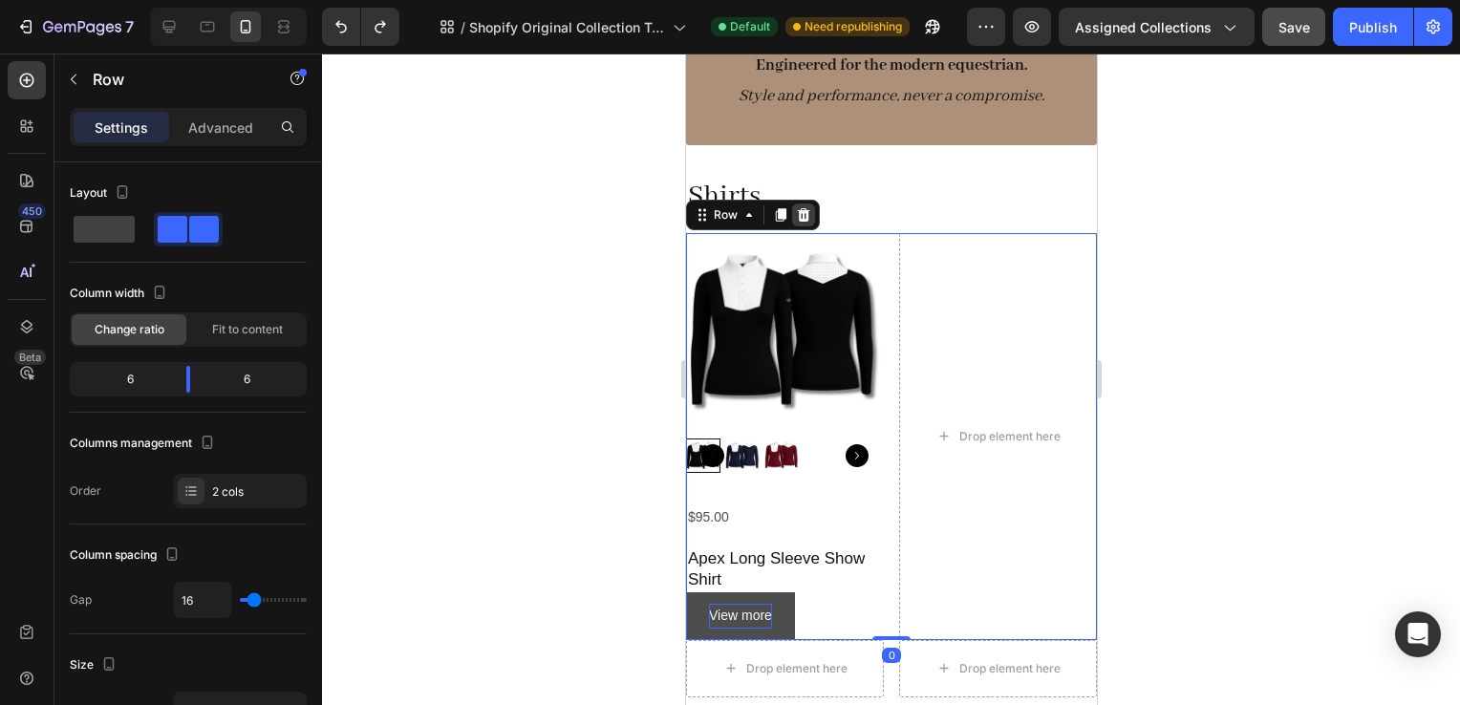
click at [795, 208] on icon at bounding box center [802, 214] width 15 height 15
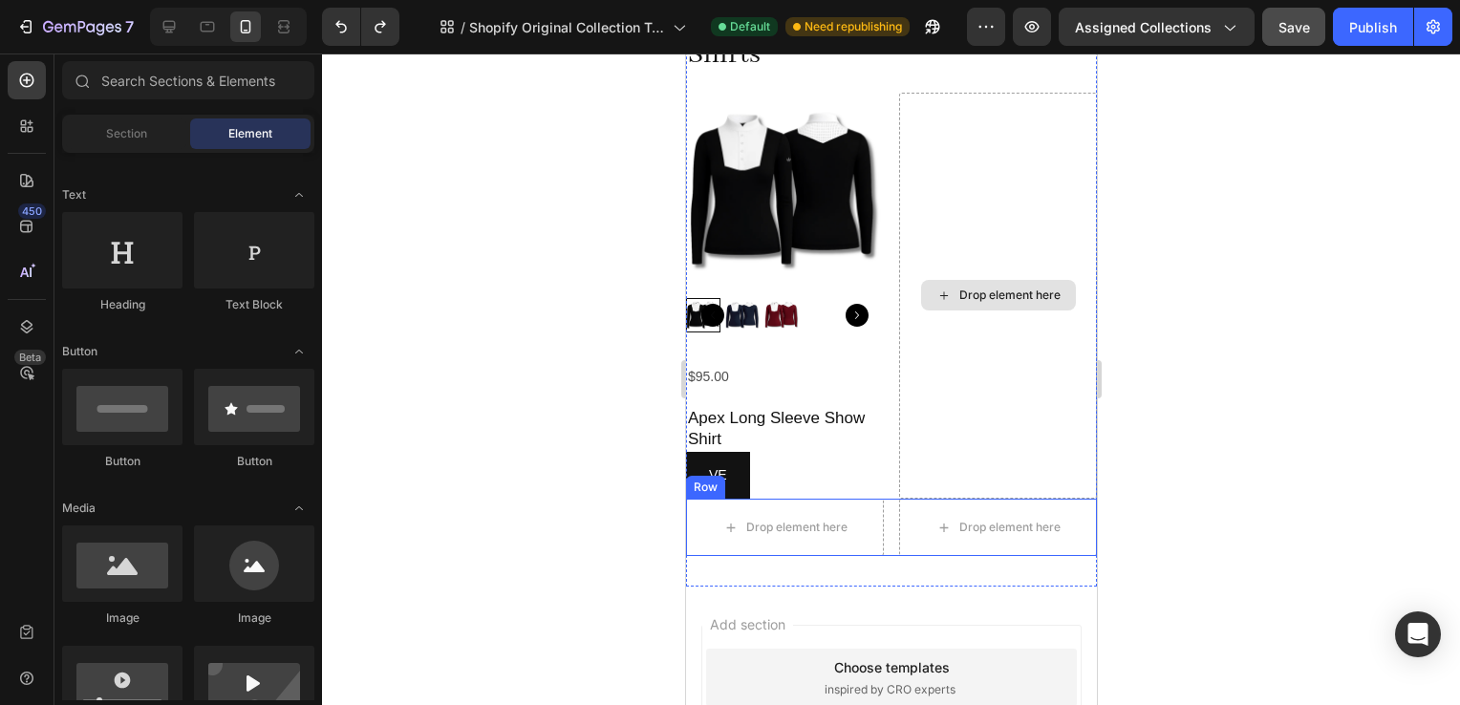
scroll to position [317, 0]
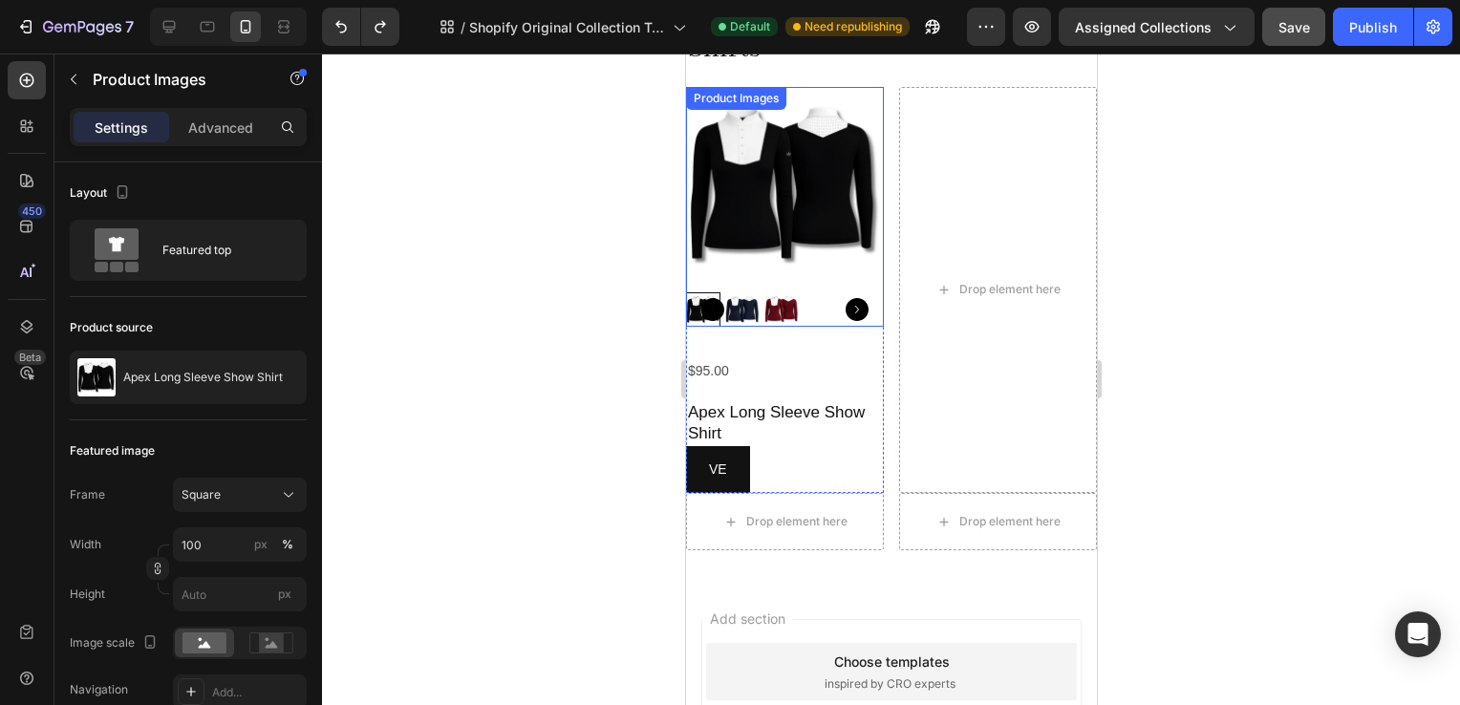
click at [861, 292] on div at bounding box center [784, 309] width 198 height 34
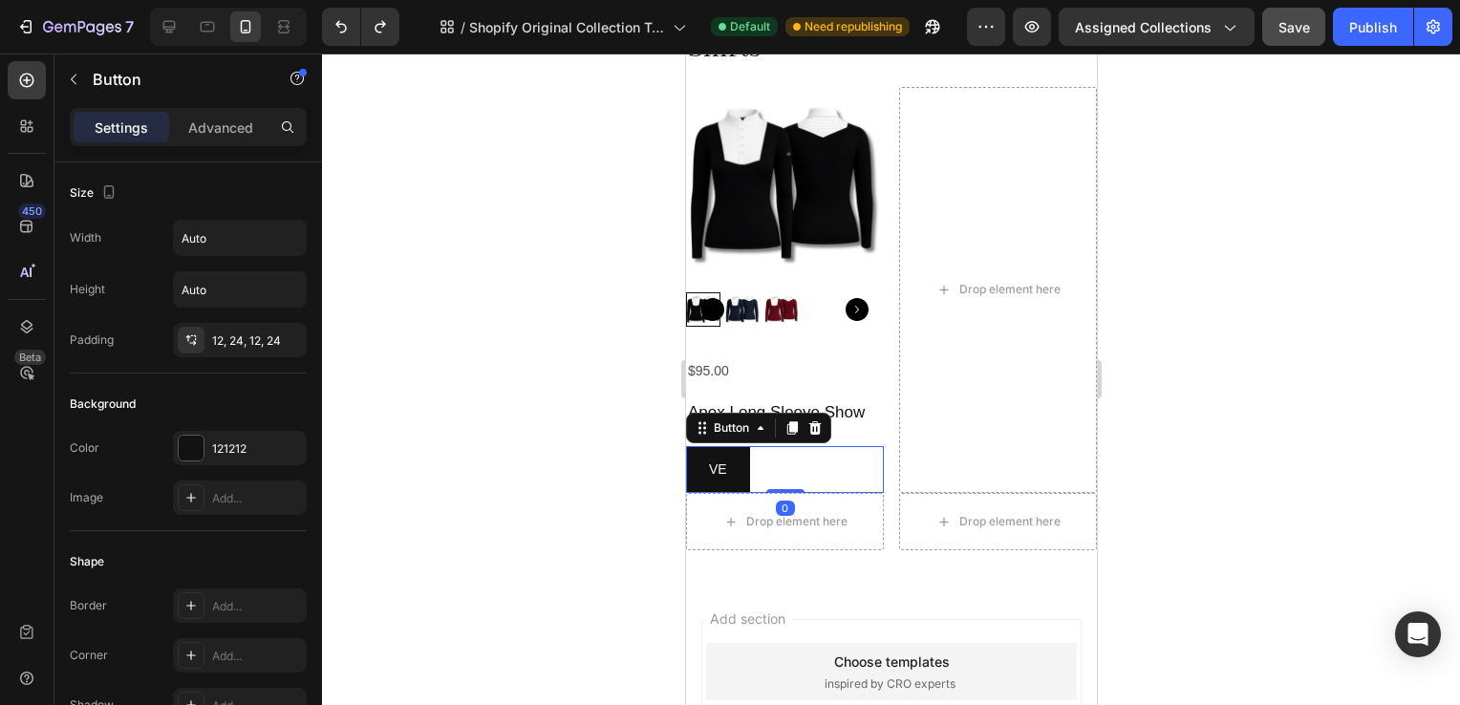
click at [851, 464] on div "VE Button 0" at bounding box center [784, 469] width 198 height 47
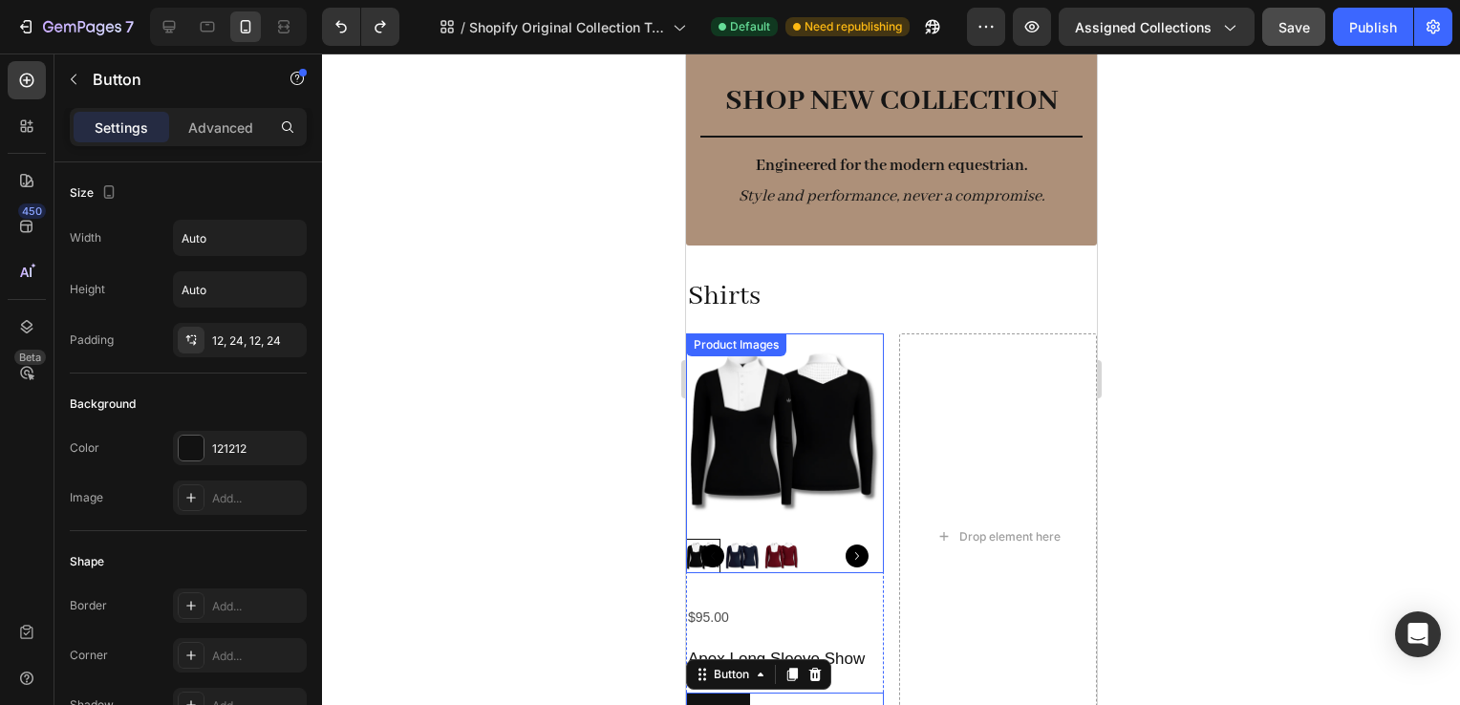
scroll to position [63, 0]
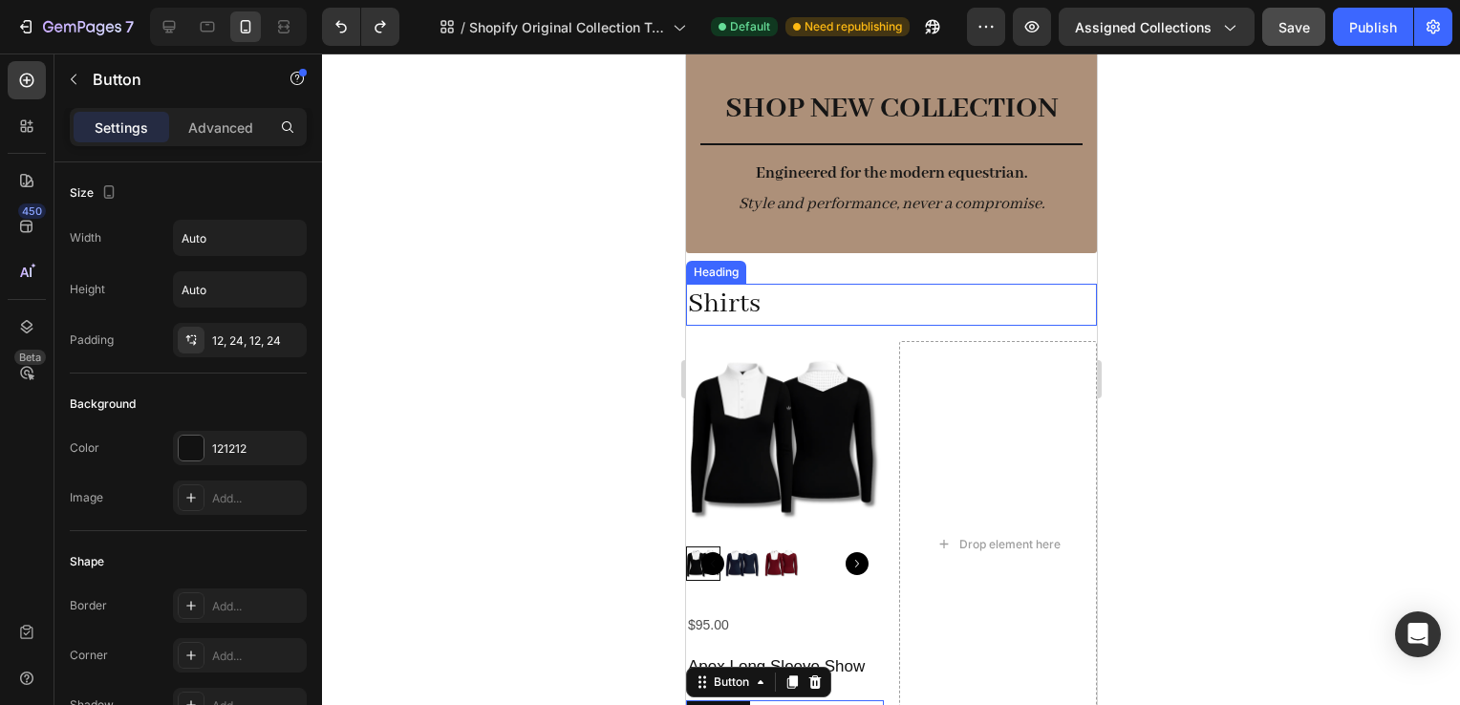
click at [950, 358] on div "Drop element here" at bounding box center [997, 544] width 198 height 407
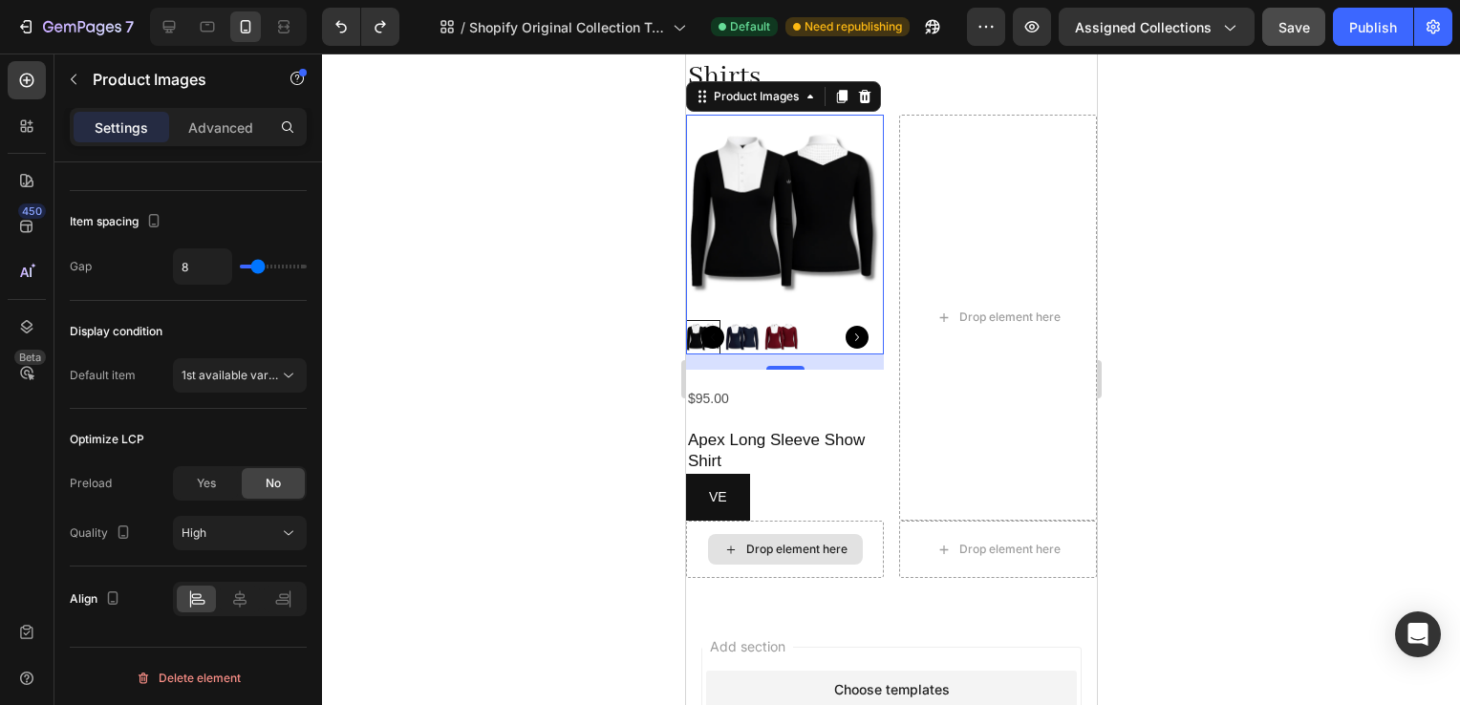
scroll to position [306, 0]
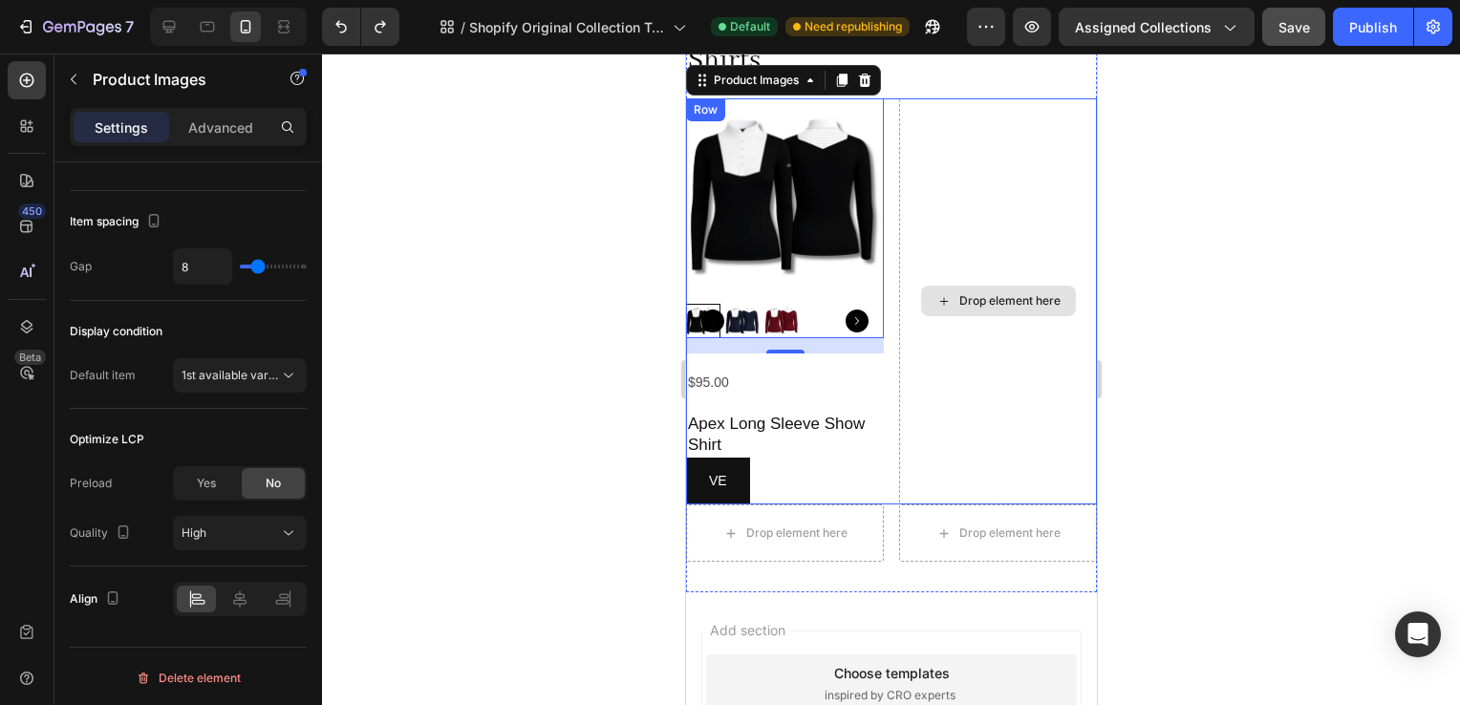
click at [978, 451] on div "Drop element here" at bounding box center [997, 301] width 198 height 407
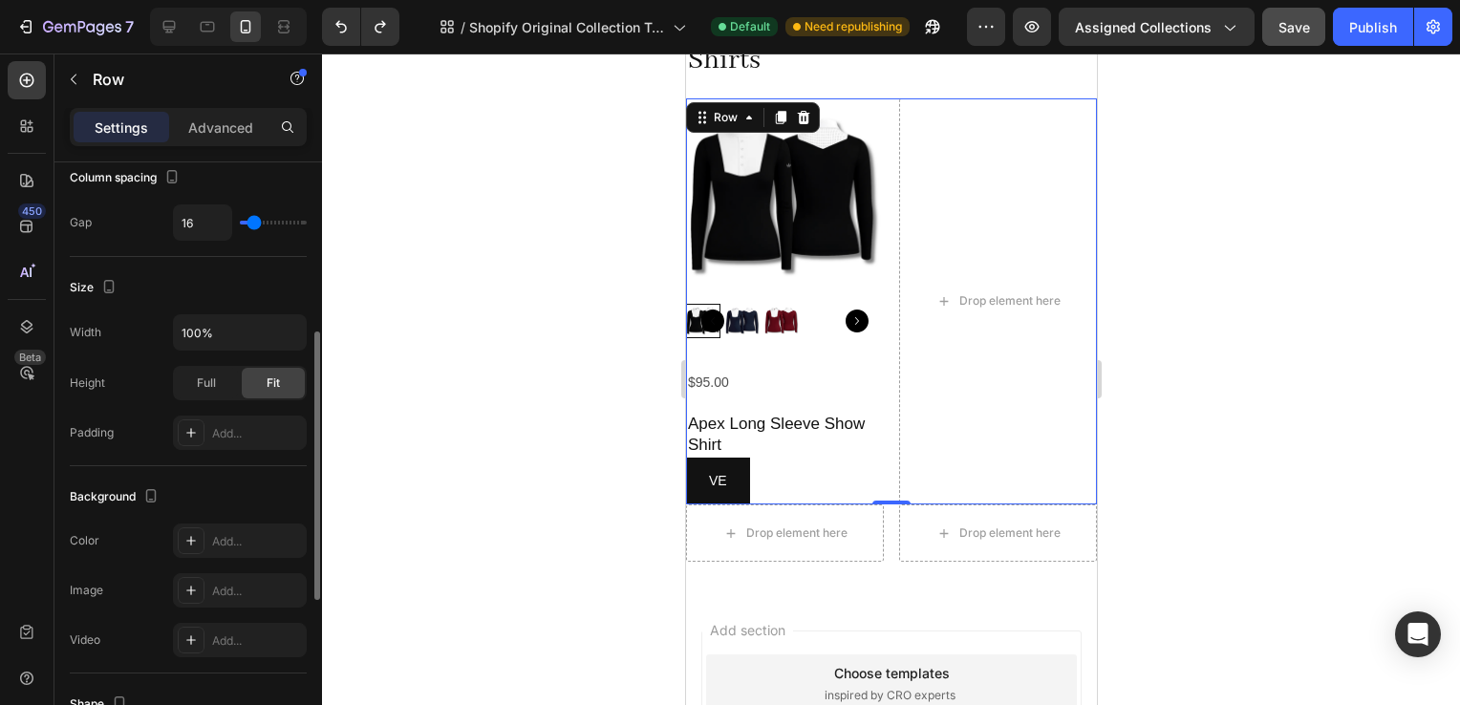
scroll to position [589, 0]
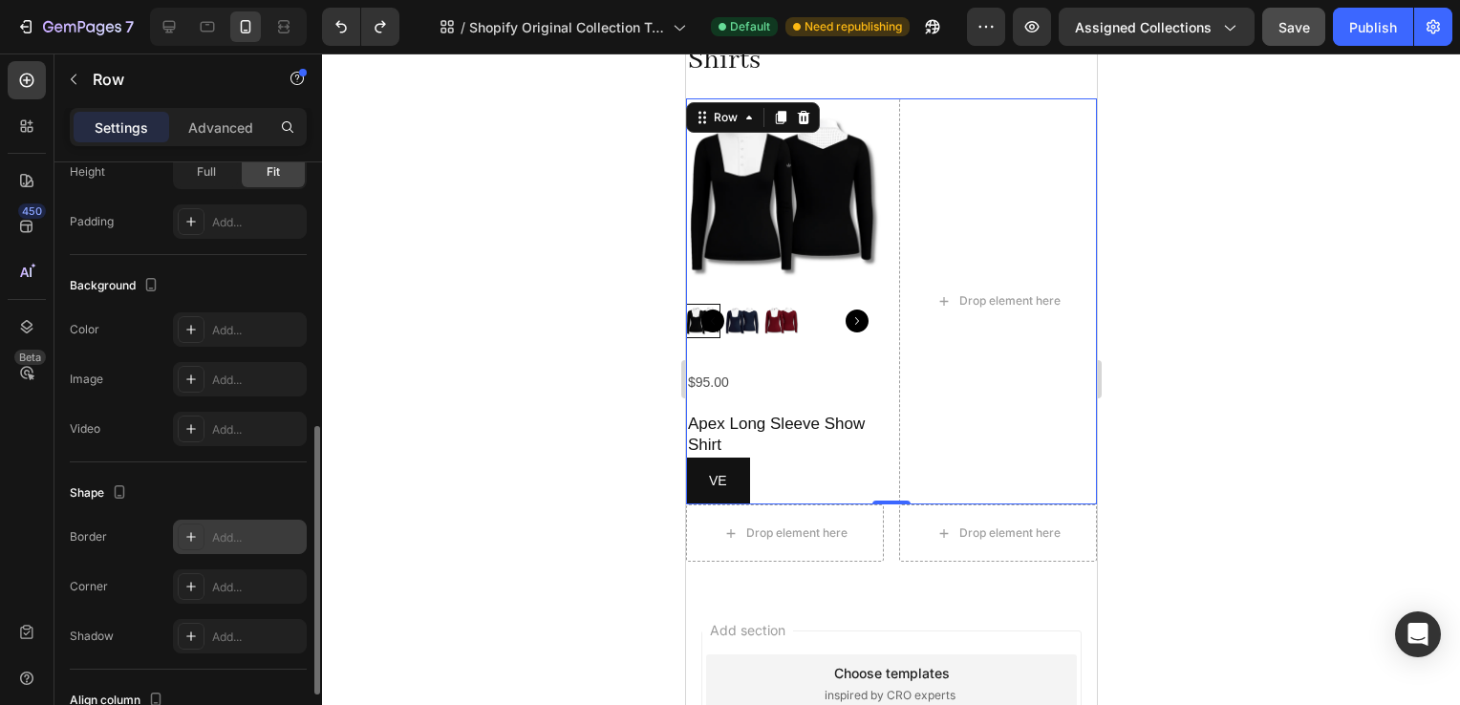
click at [209, 541] on div "Add..." at bounding box center [240, 537] width 134 height 34
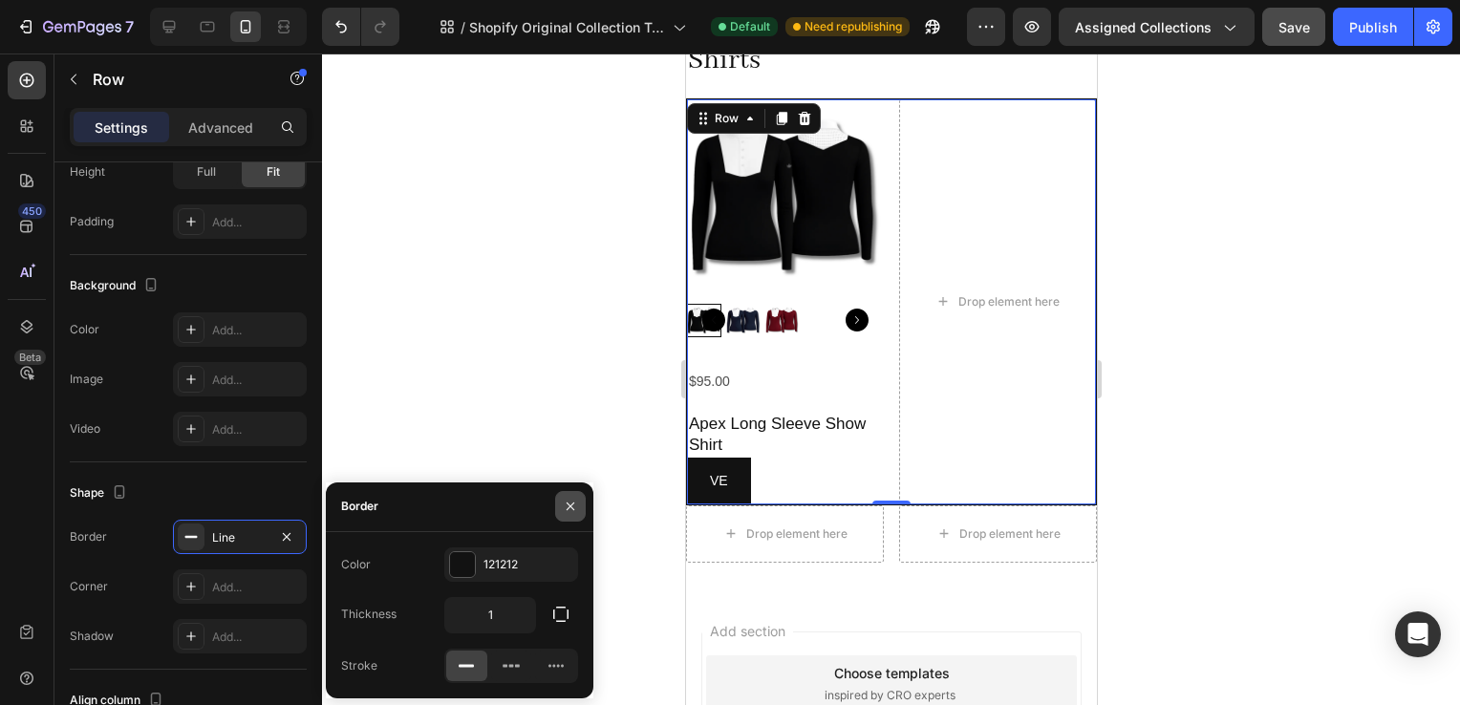
click at [575, 510] on icon "button" at bounding box center [570, 506] width 15 height 15
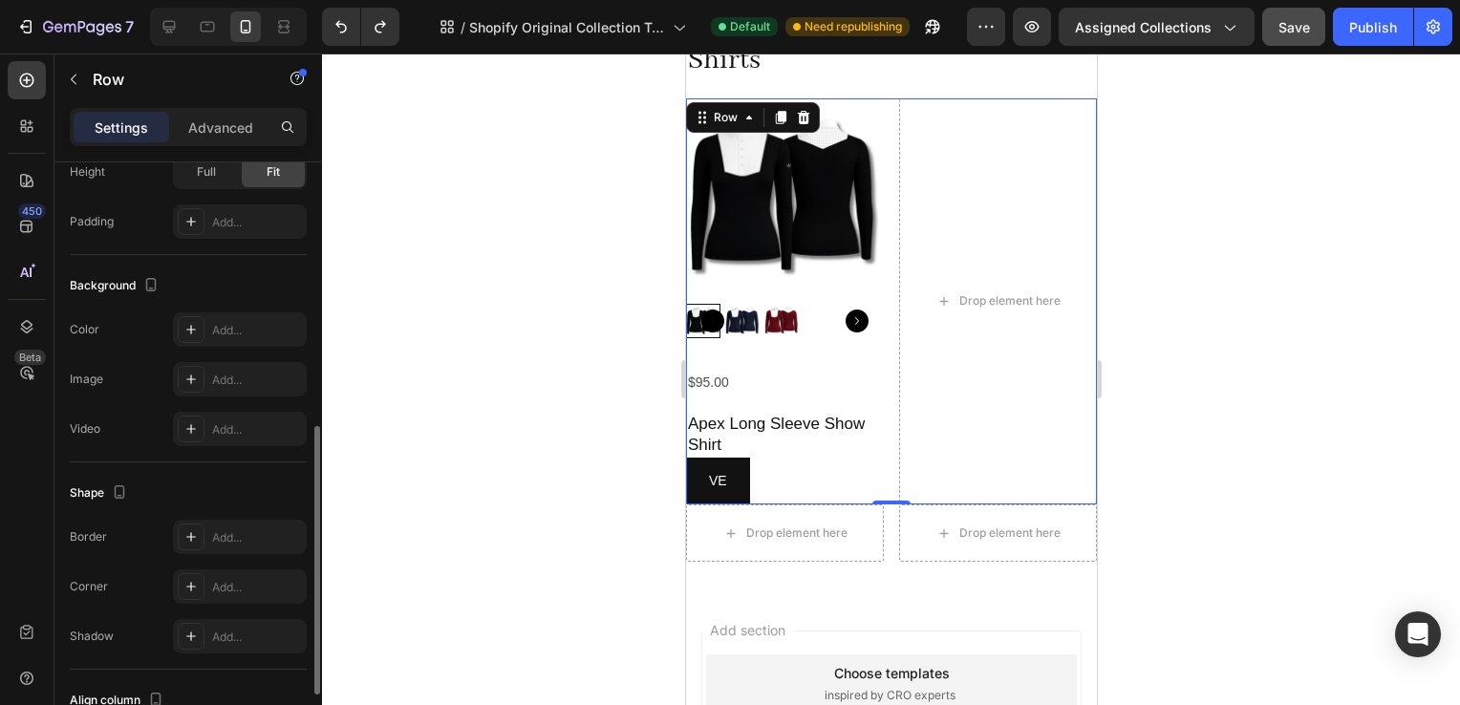
scroll to position [0, 0]
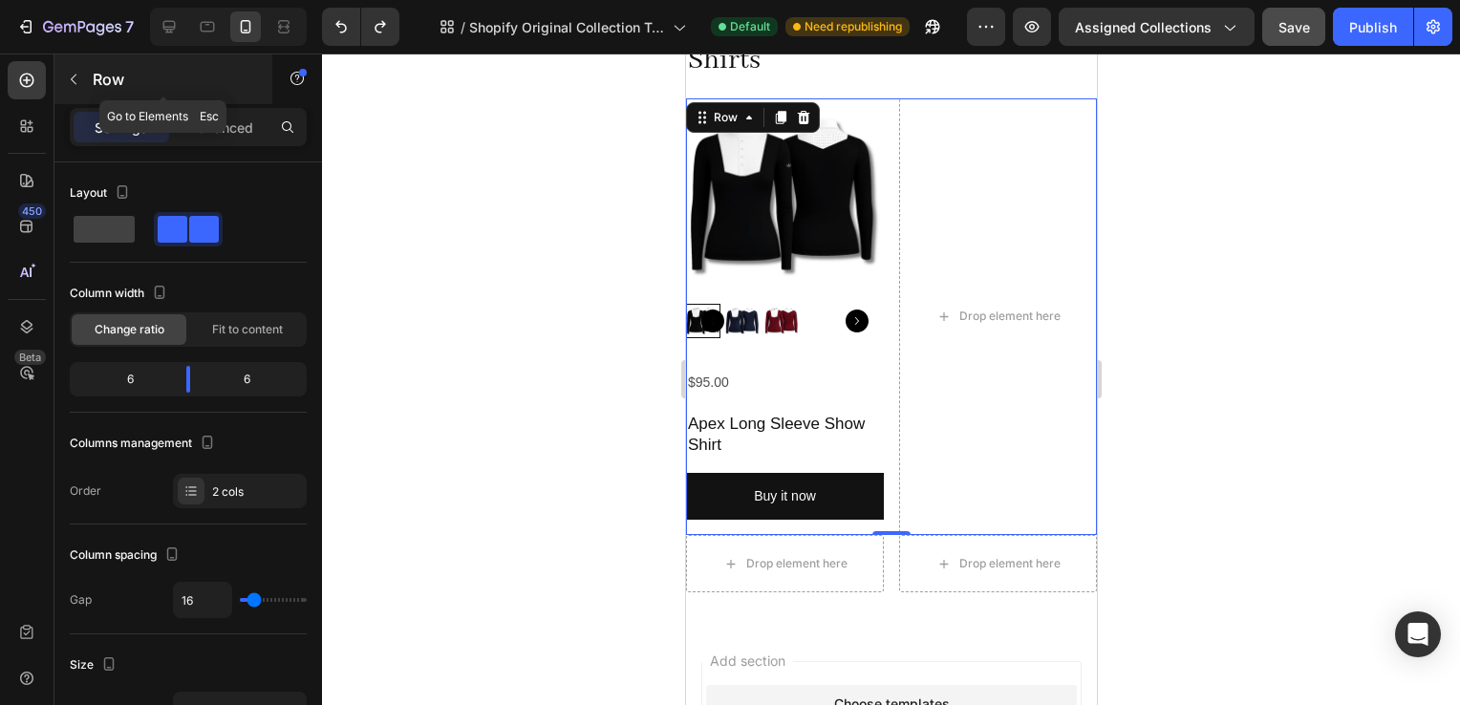
click at [75, 75] on icon "button" at bounding box center [73, 79] width 15 height 15
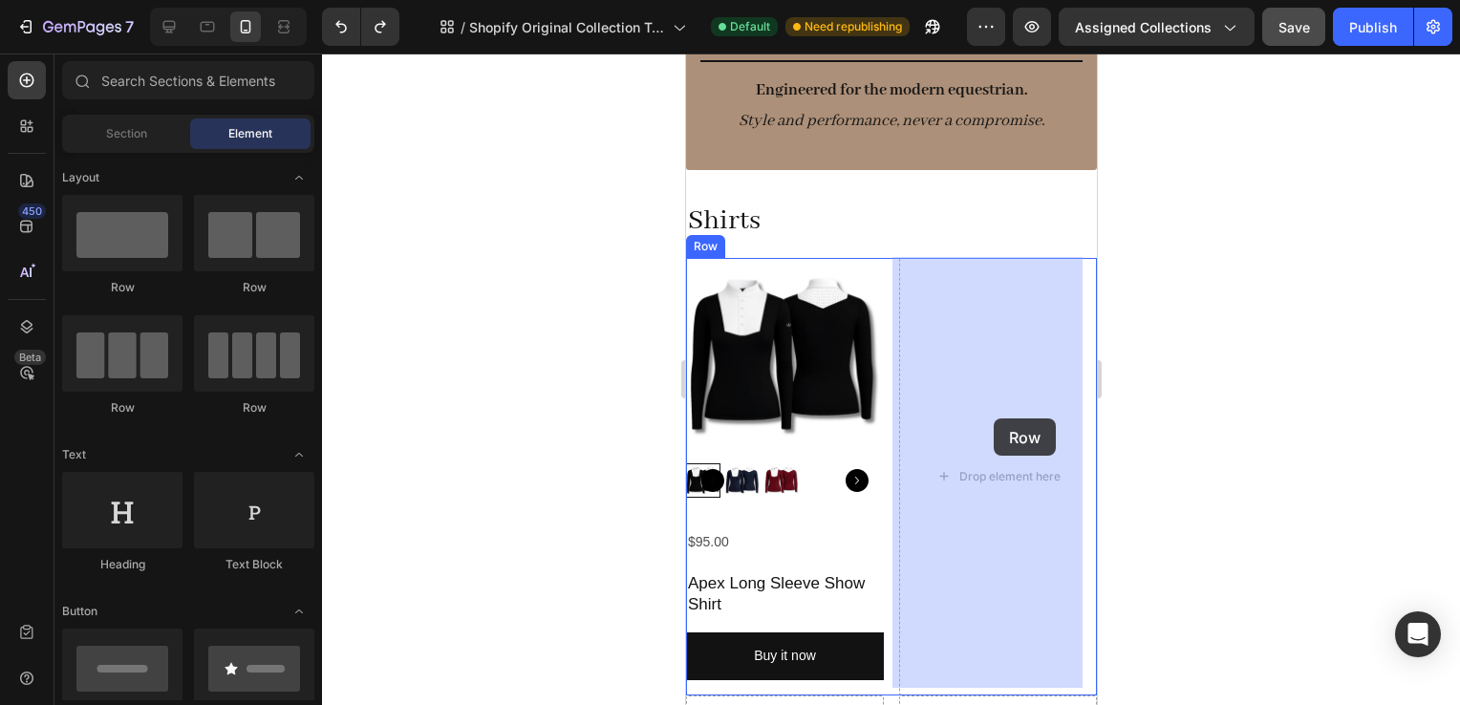
drag, startPoint x: 811, startPoint y: 312, endPoint x: 999, endPoint y: 419, distance: 215.7
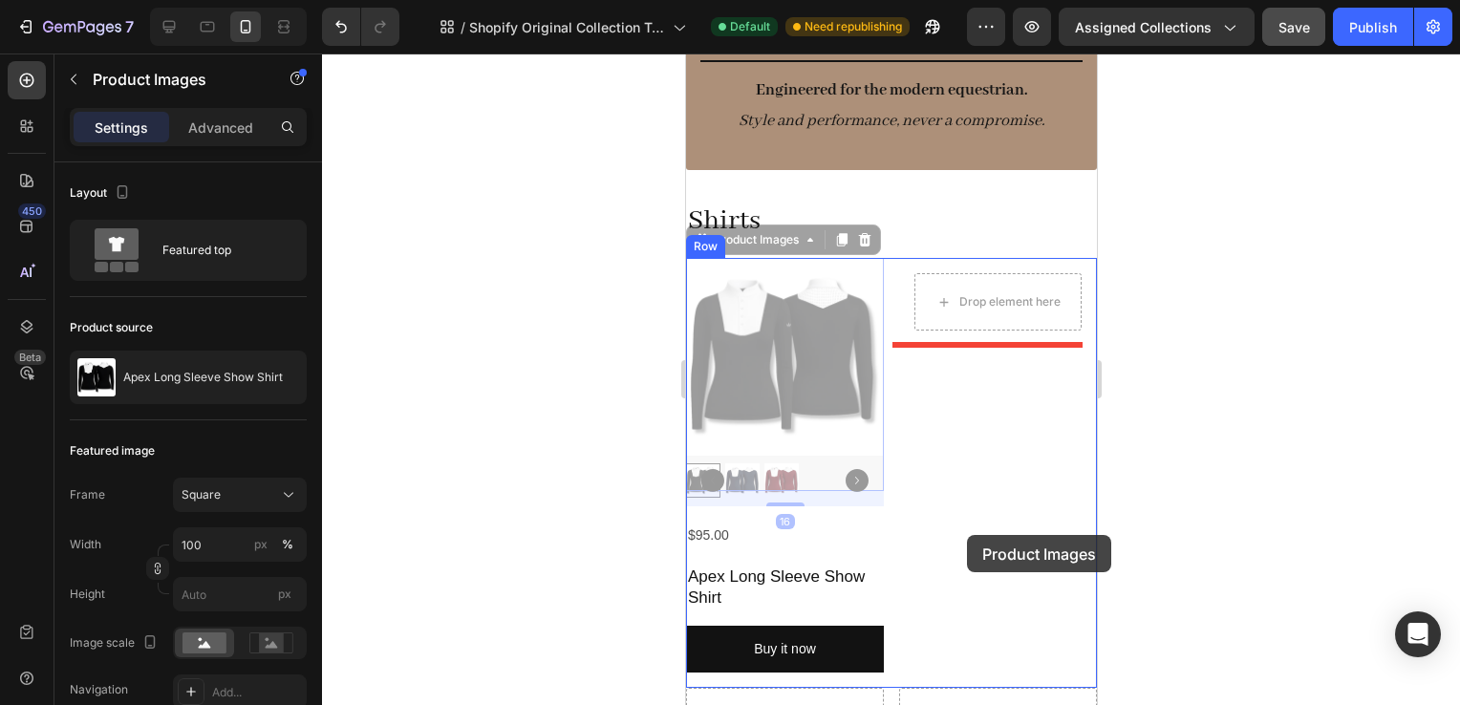
click at [966, 535] on div at bounding box center [890, 521] width 411 height 1228
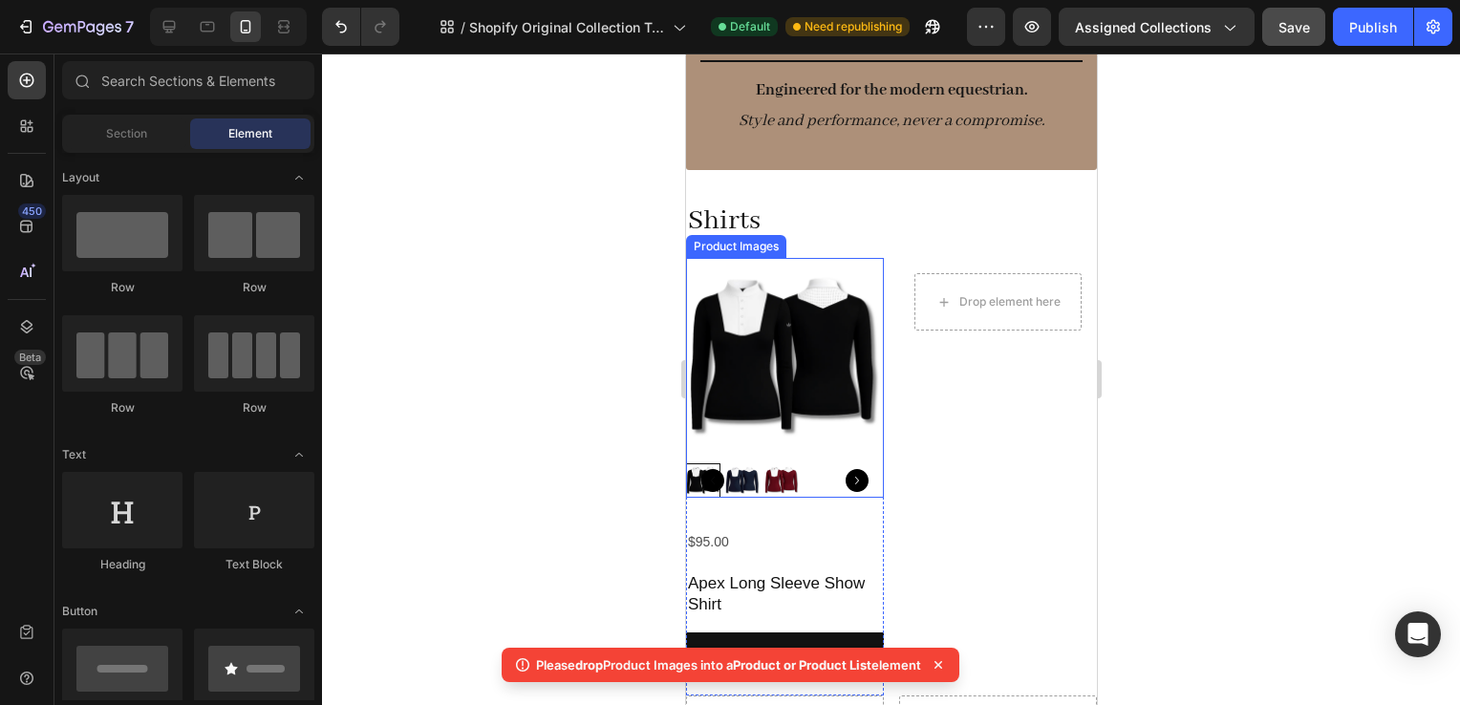
click at [812, 434] on img at bounding box center [784, 357] width 198 height 198
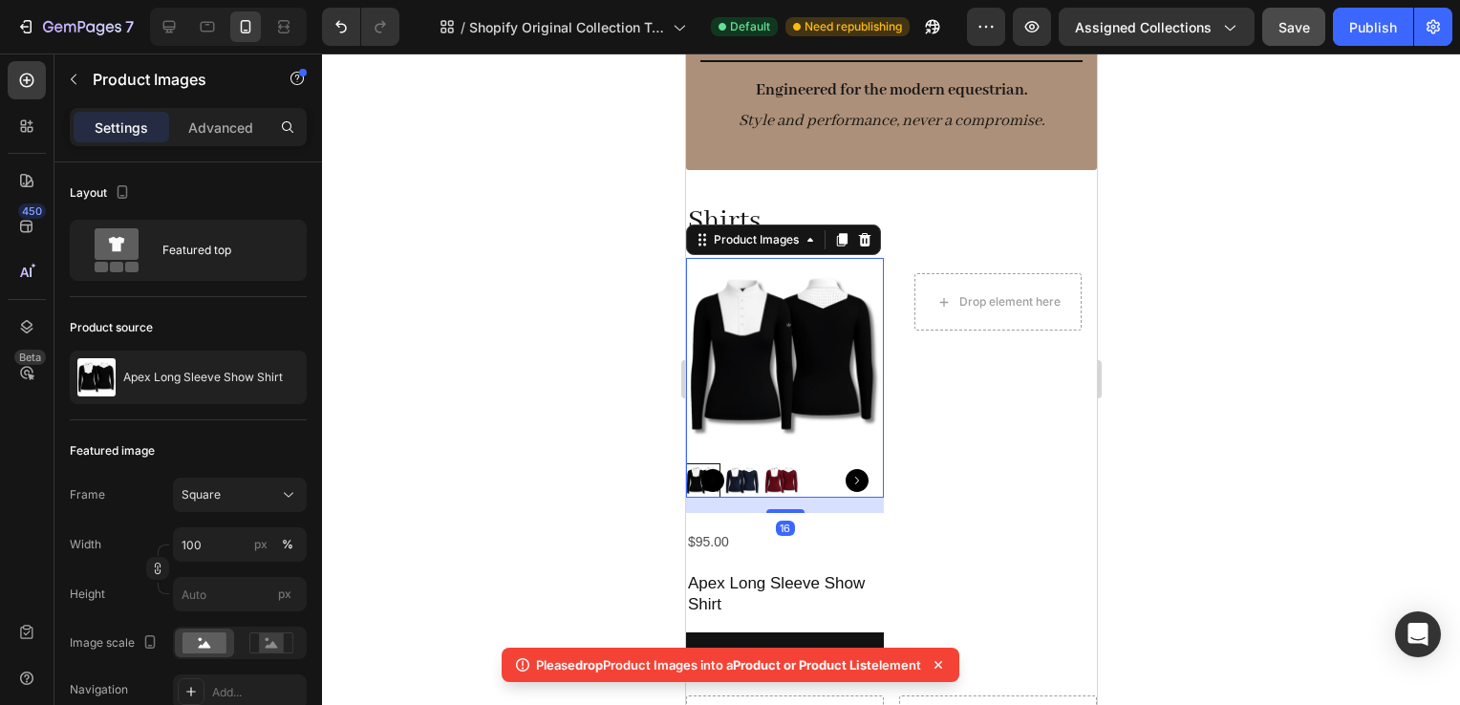
click at [865, 225] on div "Product Images" at bounding box center [782, 240] width 195 height 31
click at [823, 550] on div "$95.00 Product Price Product Price Apex Long Sleeve Show Shirt Product Title Bu…" at bounding box center [784, 611] width 198 height 167
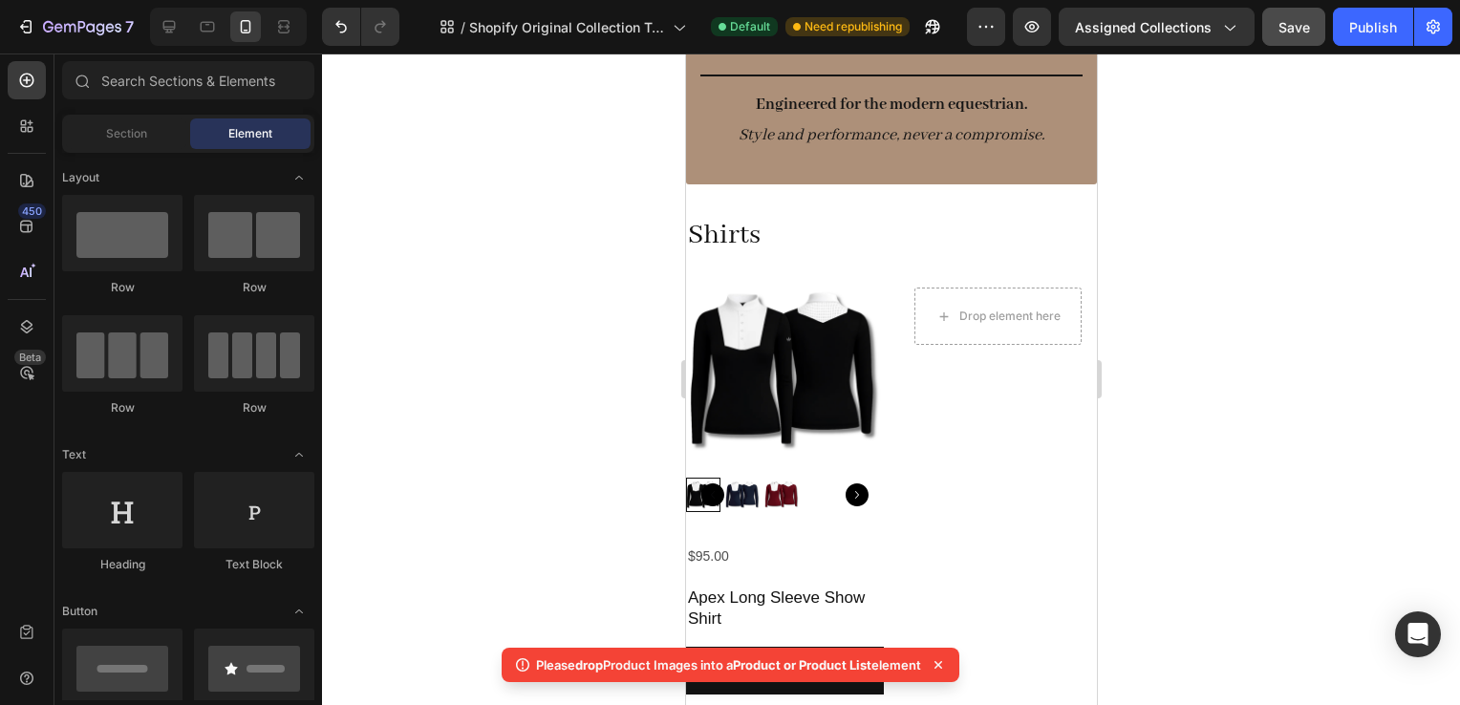
scroll to position [112, 0]
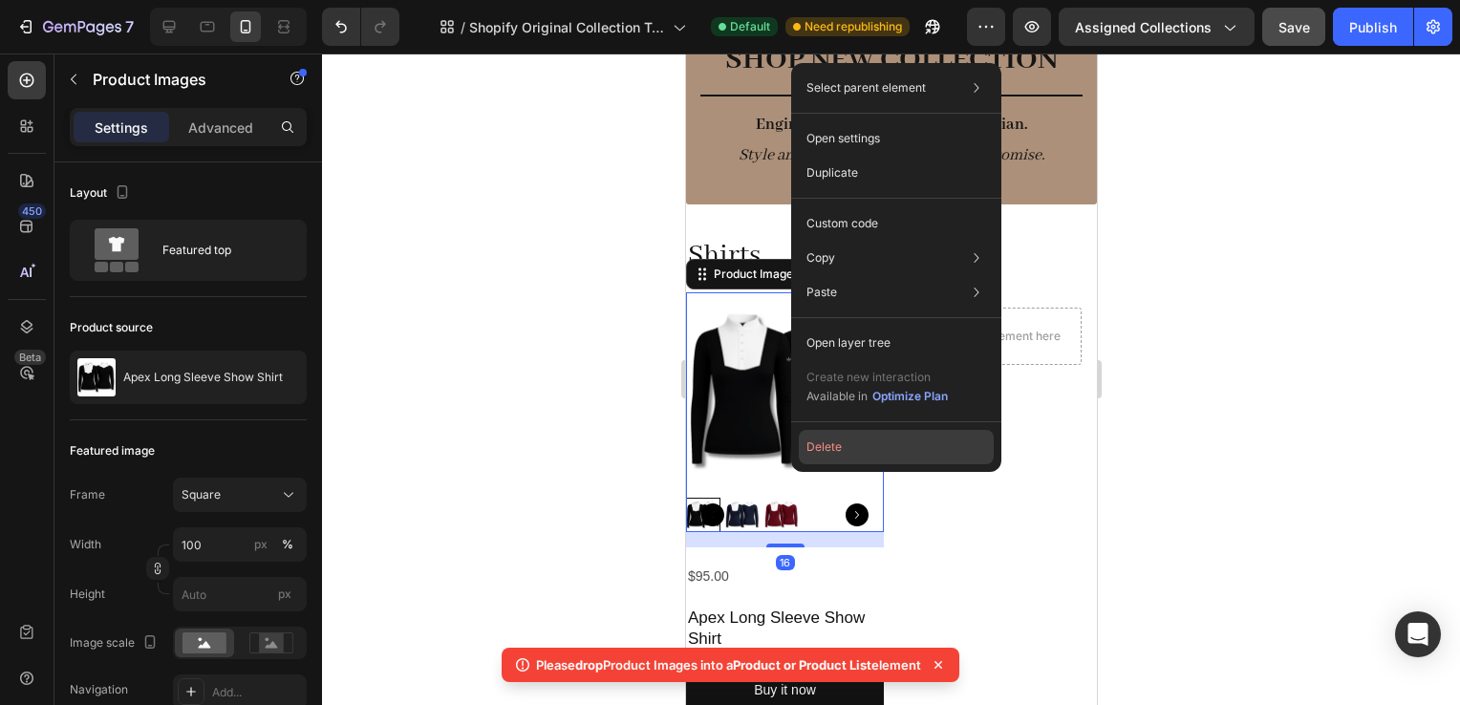
click at [820, 448] on button "Delete" at bounding box center [896, 447] width 195 height 34
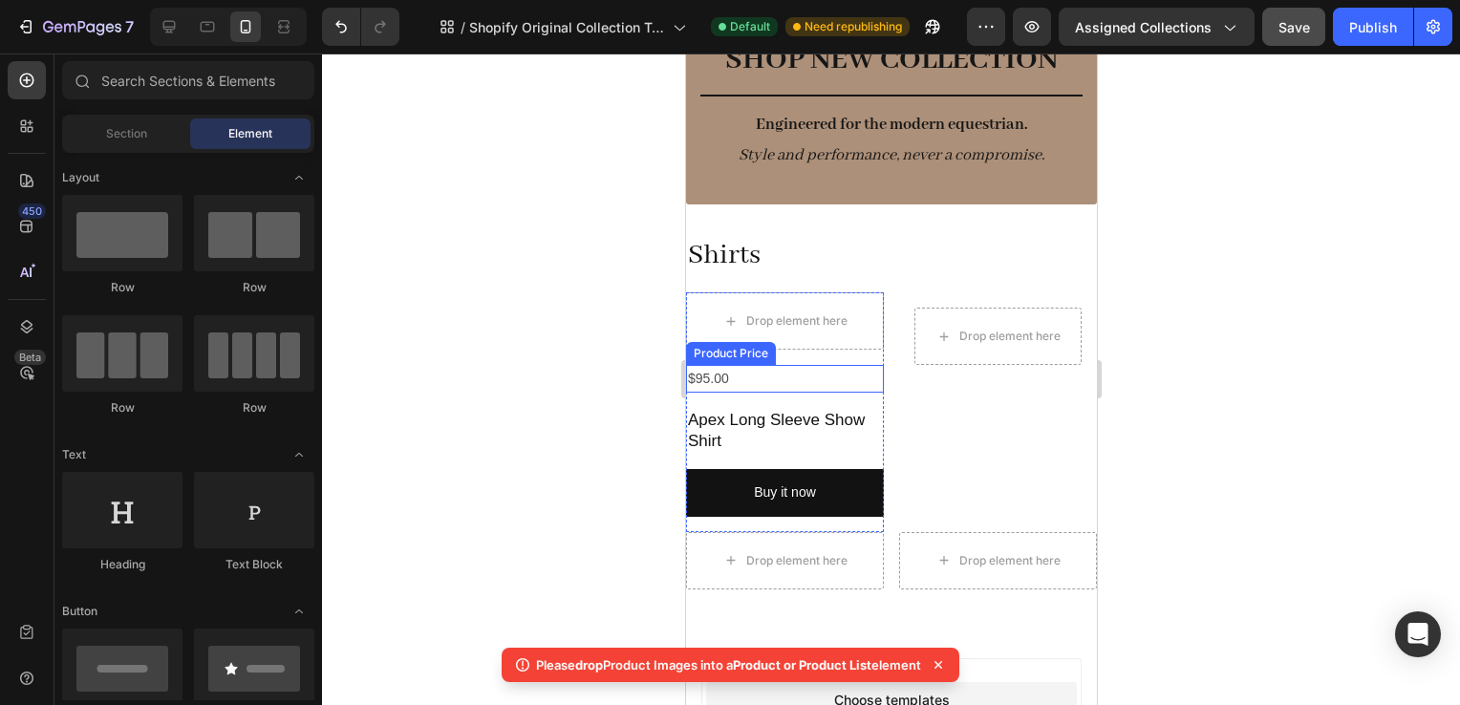
click at [807, 378] on div "$95.00" at bounding box center [784, 379] width 198 height 28
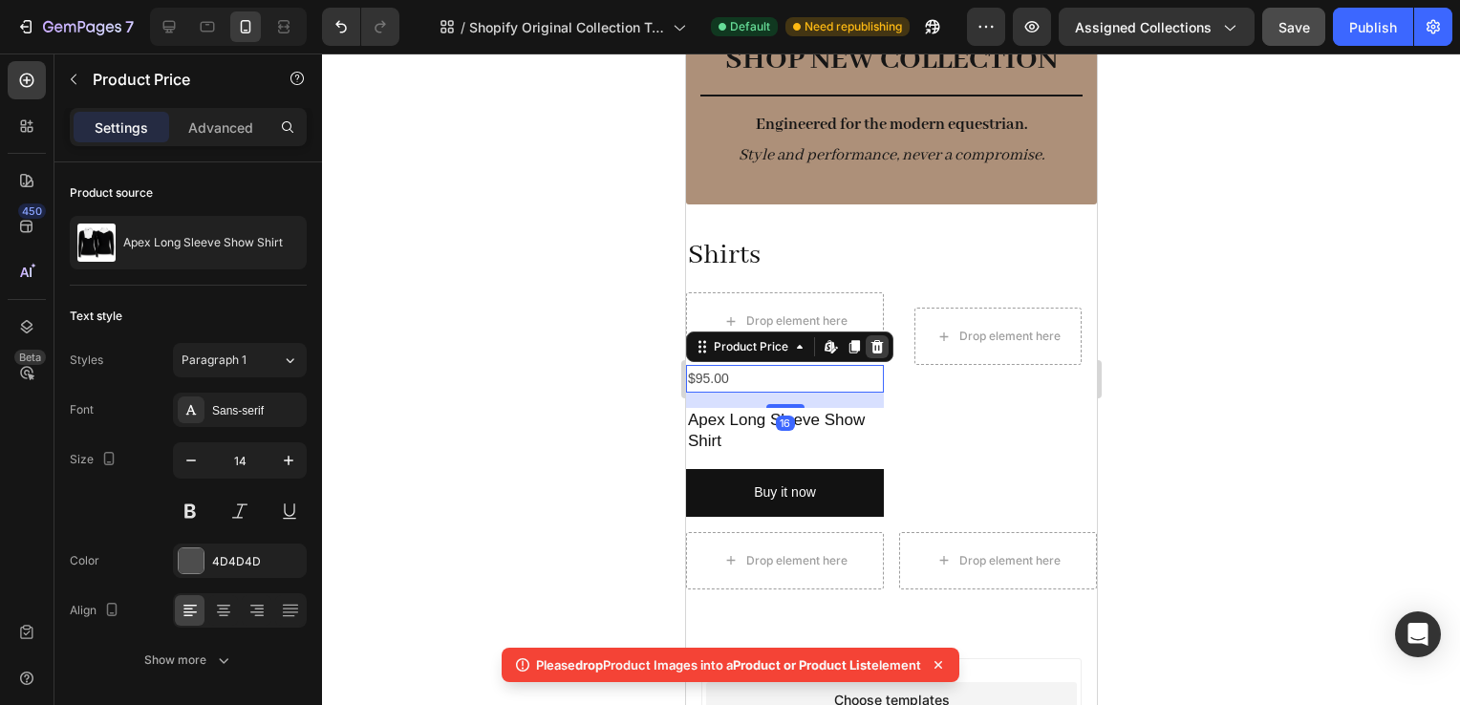
click at [870, 348] on icon at bounding box center [876, 346] width 15 height 15
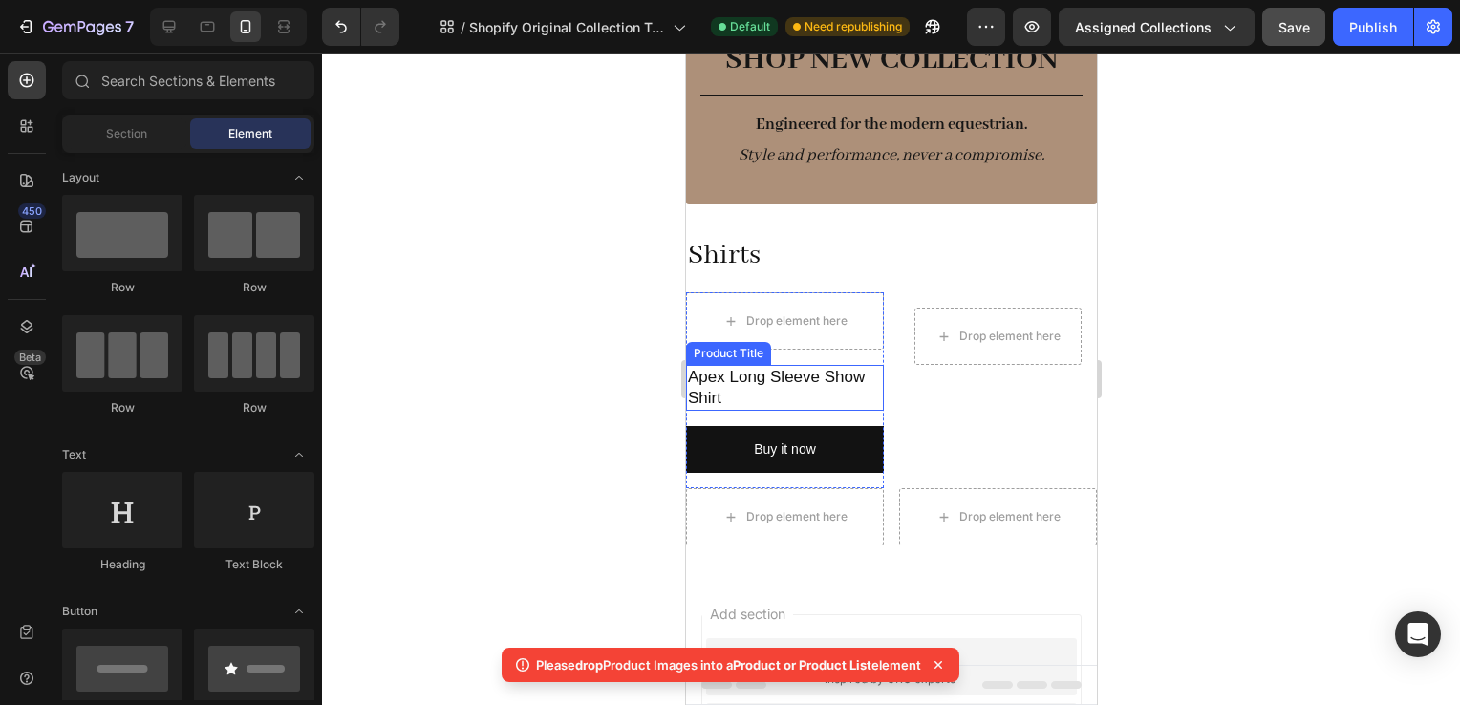
click at [823, 407] on h2 "Apex Long Sleeve Show Shirt" at bounding box center [784, 388] width 198 height 46
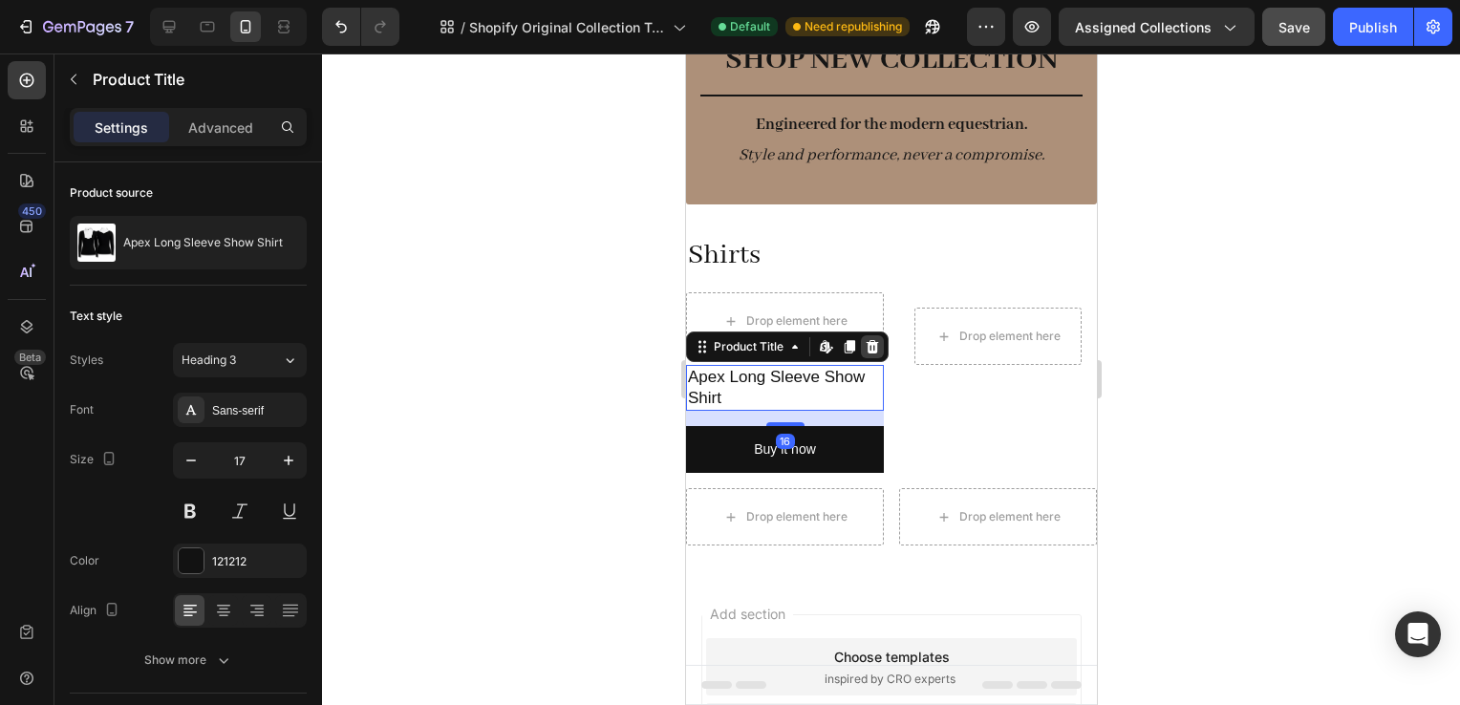
click at [867, 348] on icon at bounding box center [872, 346] width 12 height 13
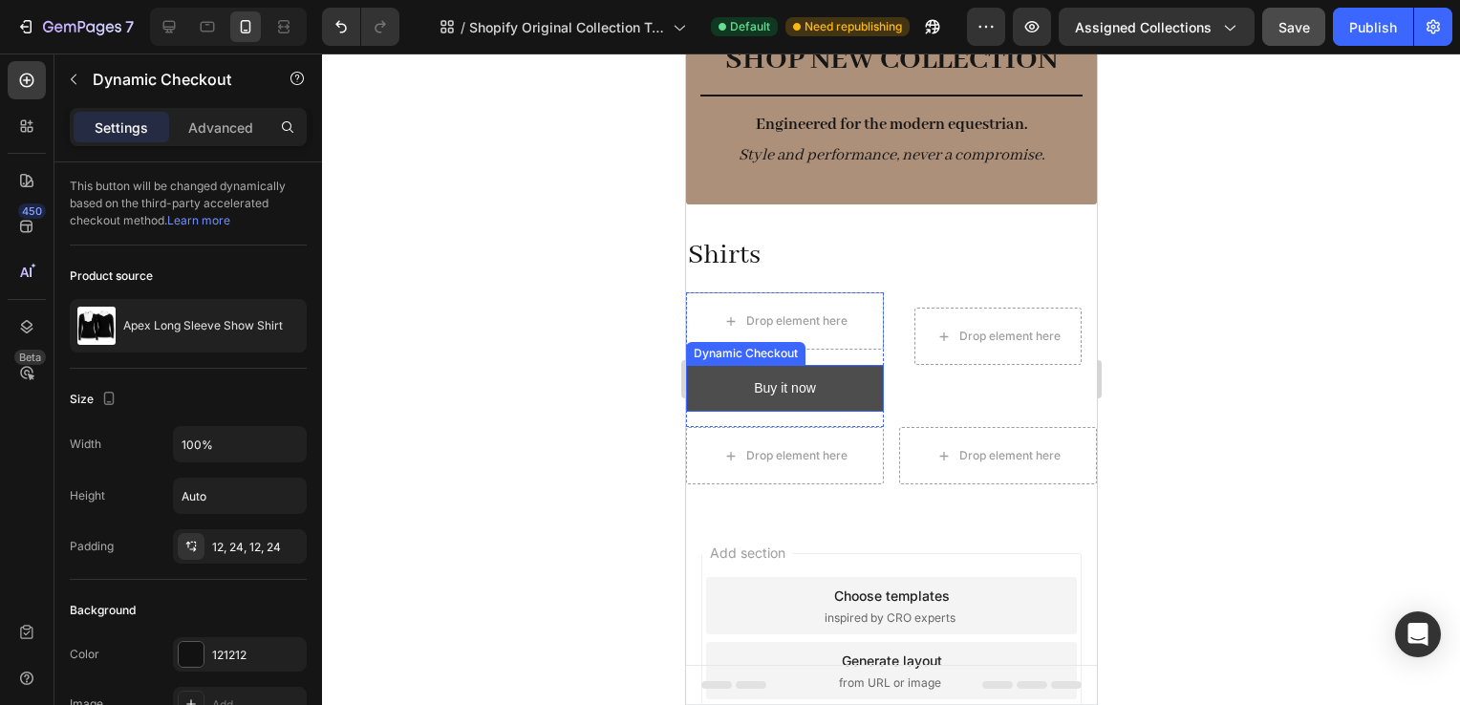
click at [842, 374] on button "Buy it now" at bounding box center [784, 388] width 198 height 47
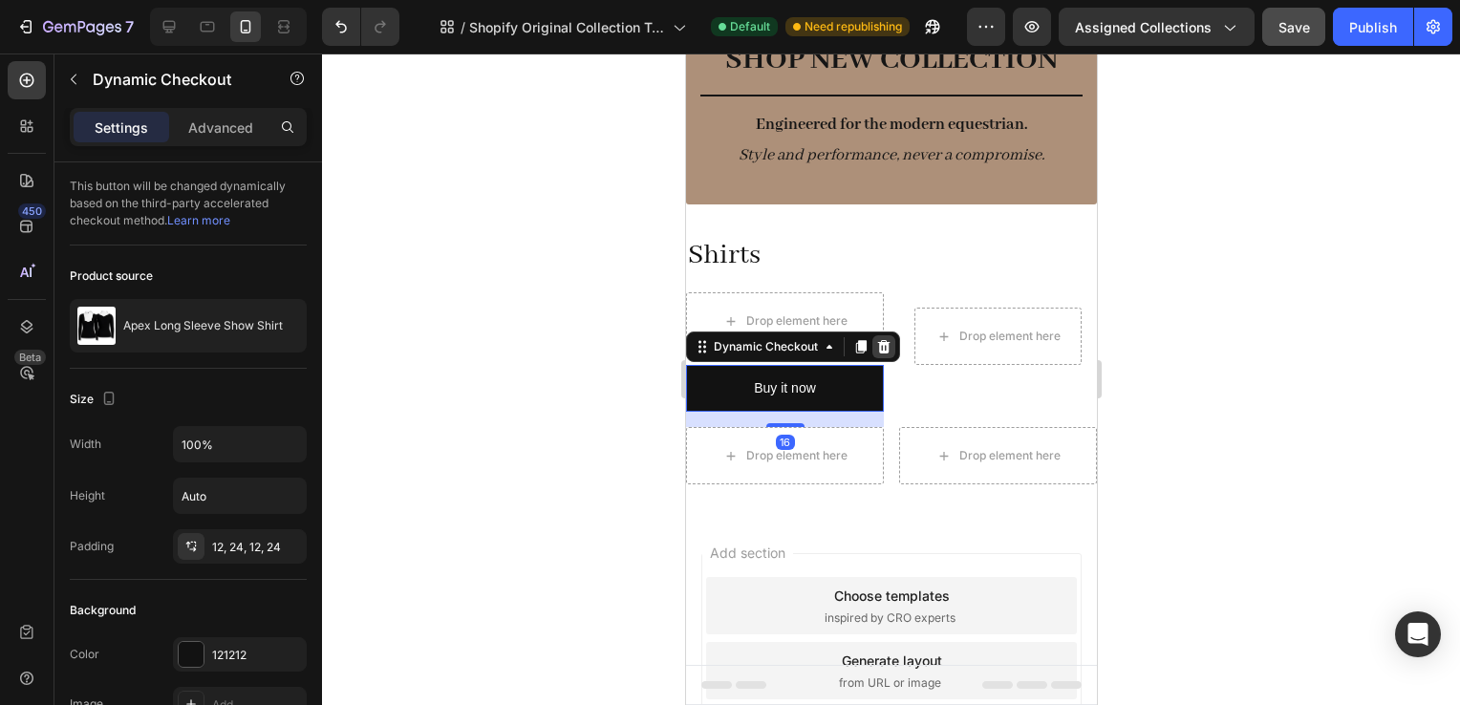
click at [888, 346] on icon at bounding box center [882, 346] width 15 height 15
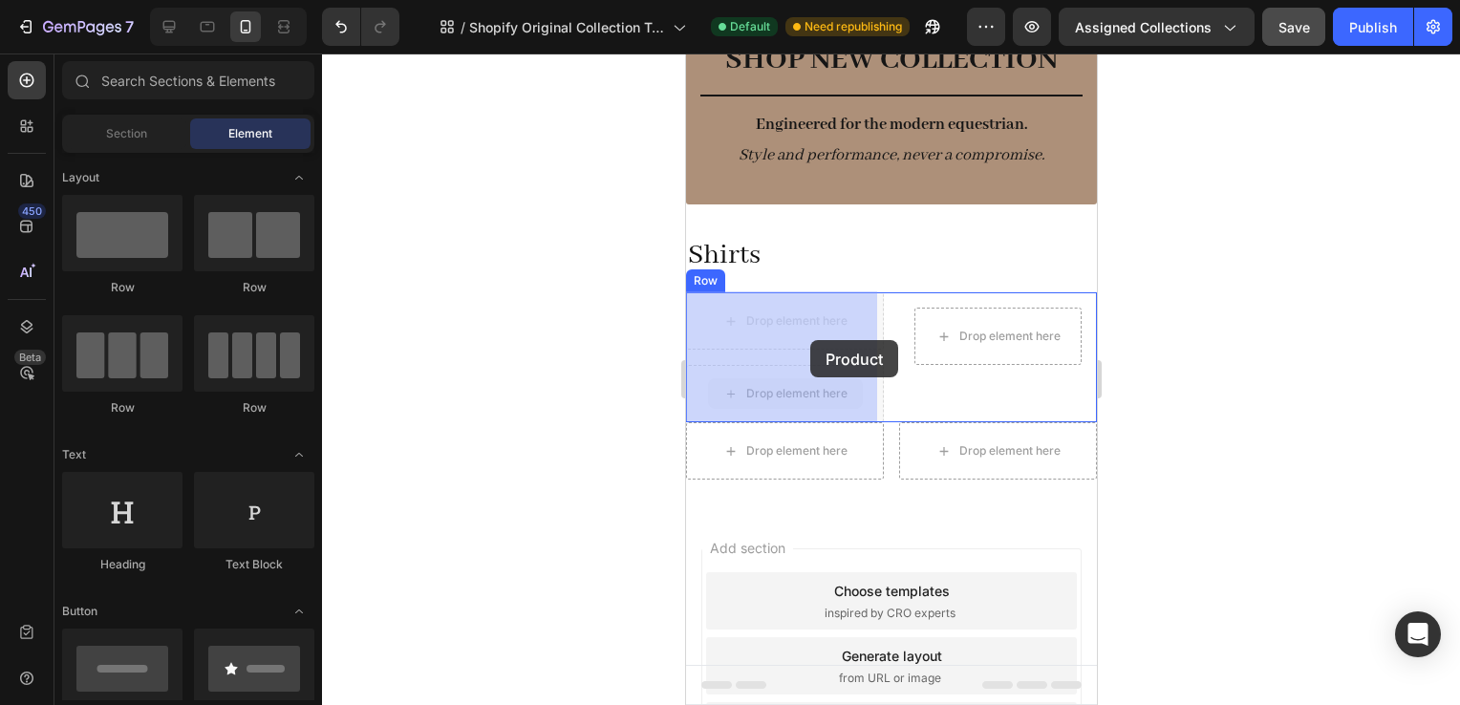
drag, startPoint x: 819, startPoint y: 388, endPoint x: 808, endPoint y: 337, distance: 51.9
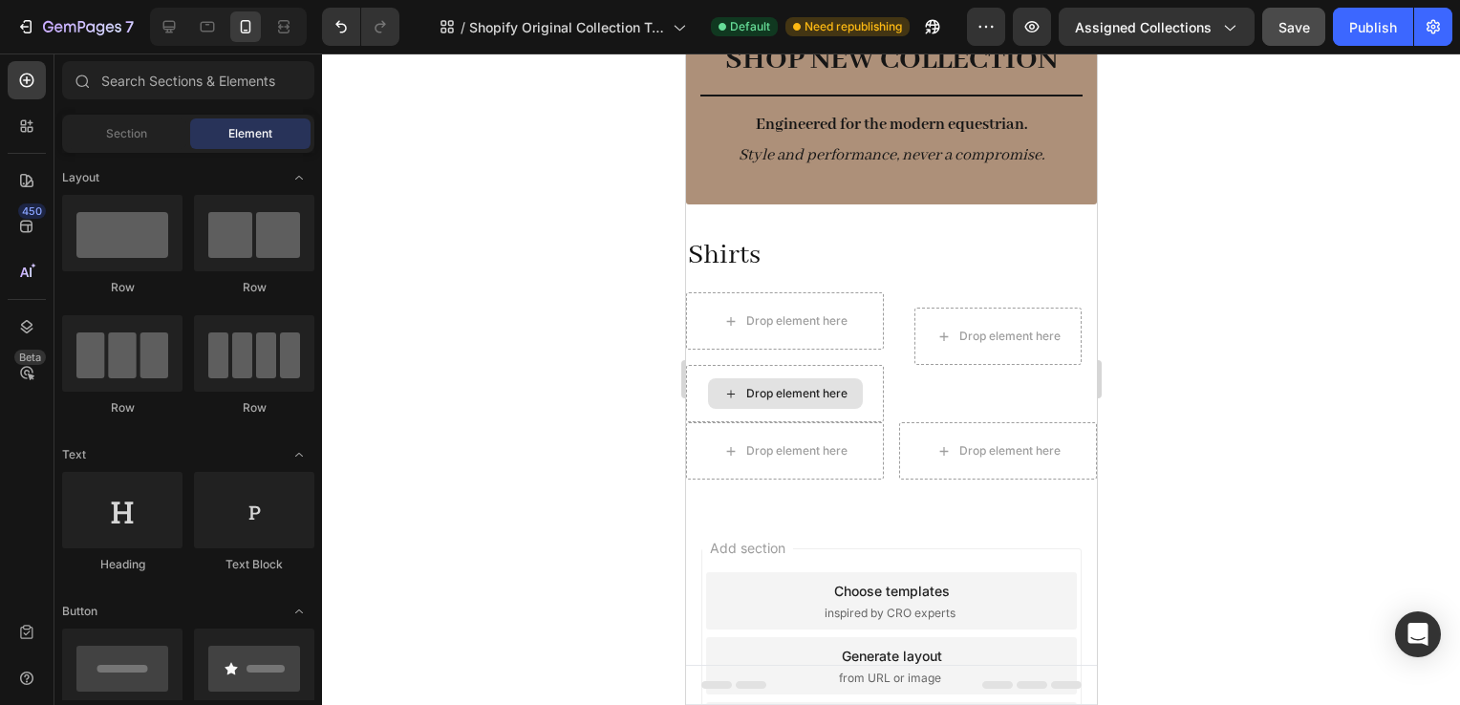
click at [832, 389] on div "Drop element here" at bounding box center [795, 393] width 101 height 15
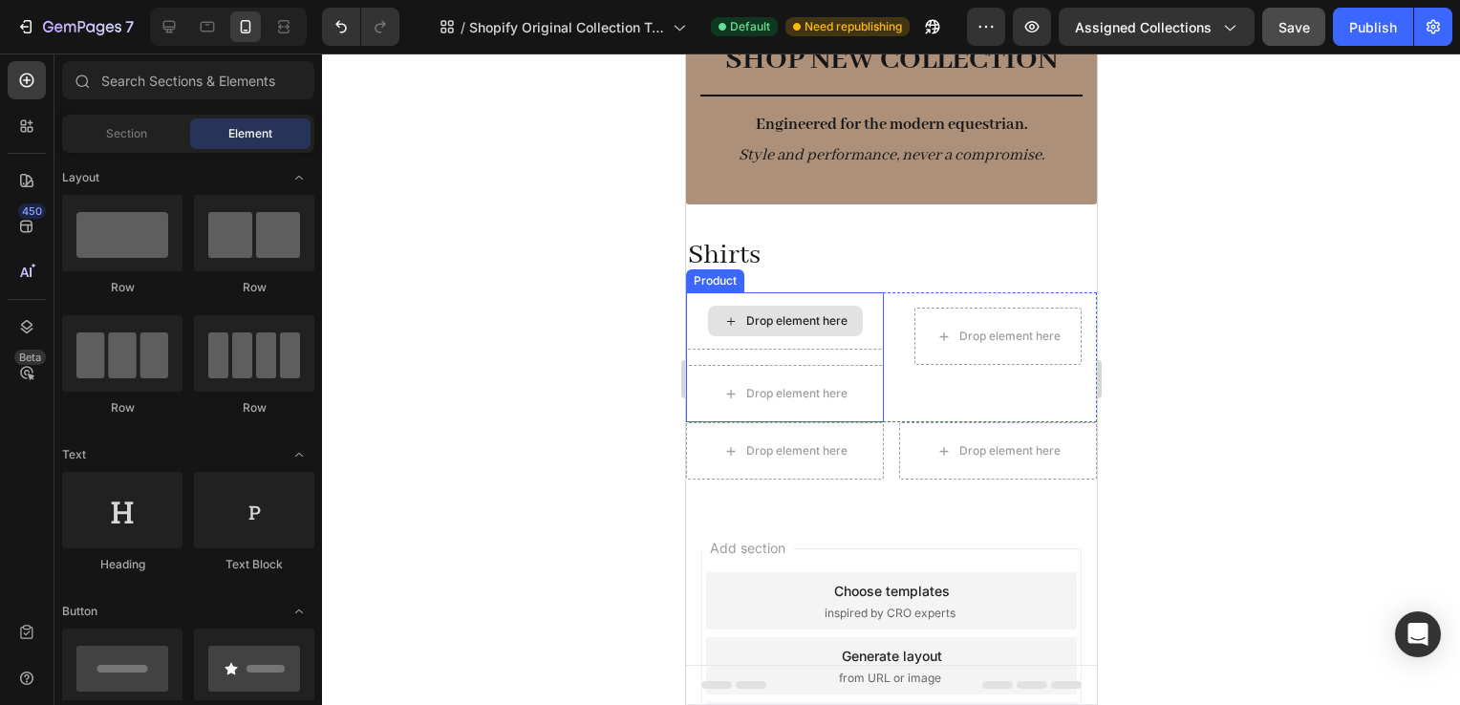
click at [815, 329] on div "Drop element here" at bounding box center [784, 321] width 155 height 31
click at [858, 360] on div "Drop element here Drop element here Product" at bounding box center [784, 357] width 198 height 130
click at [833, 313] on div "Drop element here" at bounding box center [795, 320] width 101 height 15
click at [830, 317] on div "Drop element here" at bounding box center [795, 320] width 101 height 15
click at [776, 298] on div "Drop element here" at bounding box center [784, 320] width 198 height 57
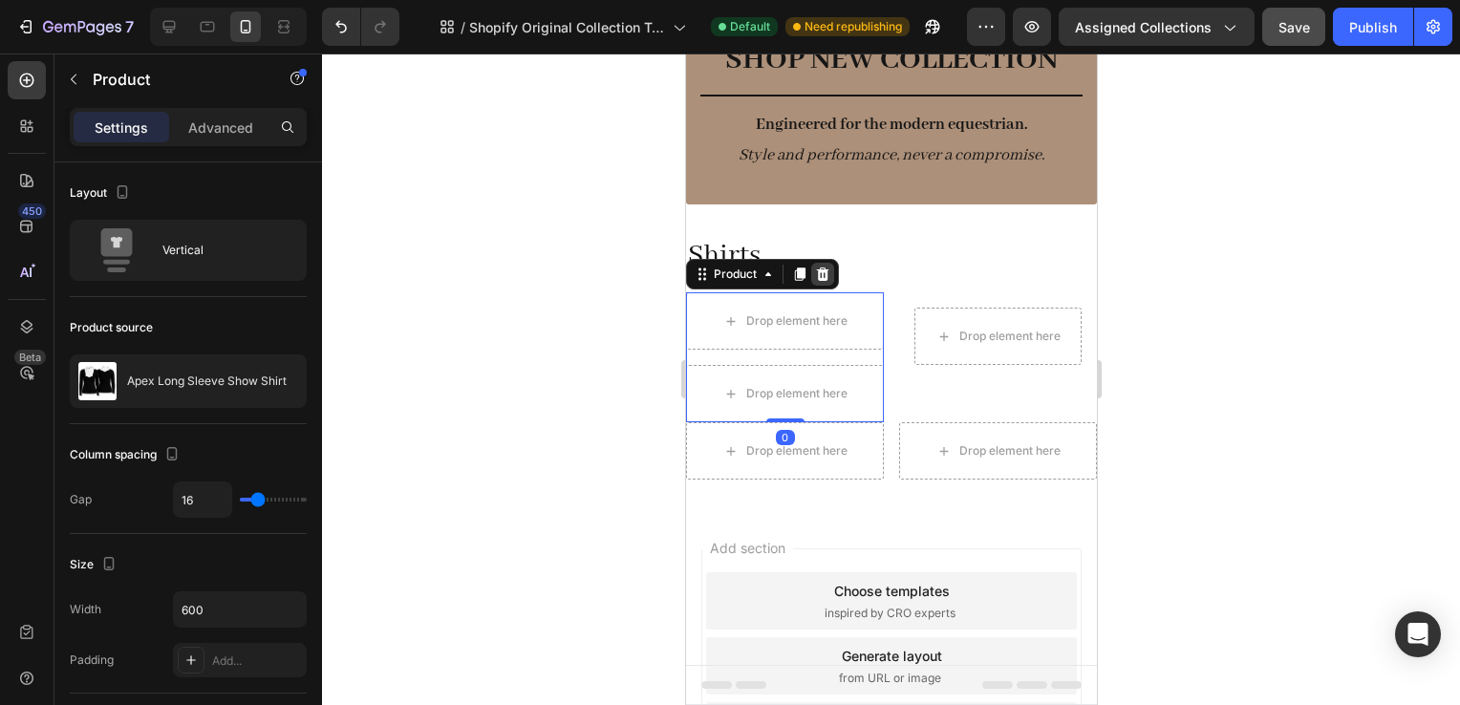
click at [819, 277] on icon at bounding box center [822, 274] width 12 height 13
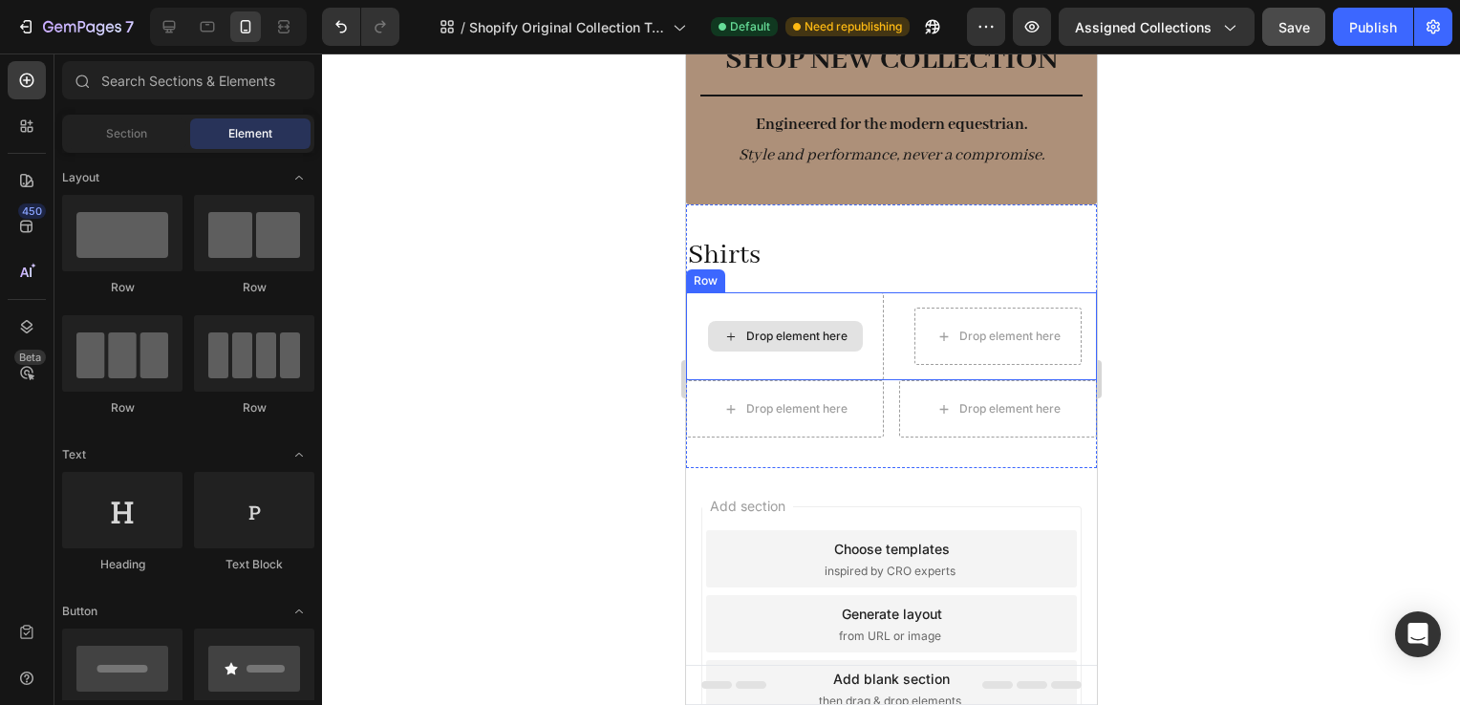
click at [815, 329] on div "Drop element here" at bounding box center [795, 336] width 101 height 15
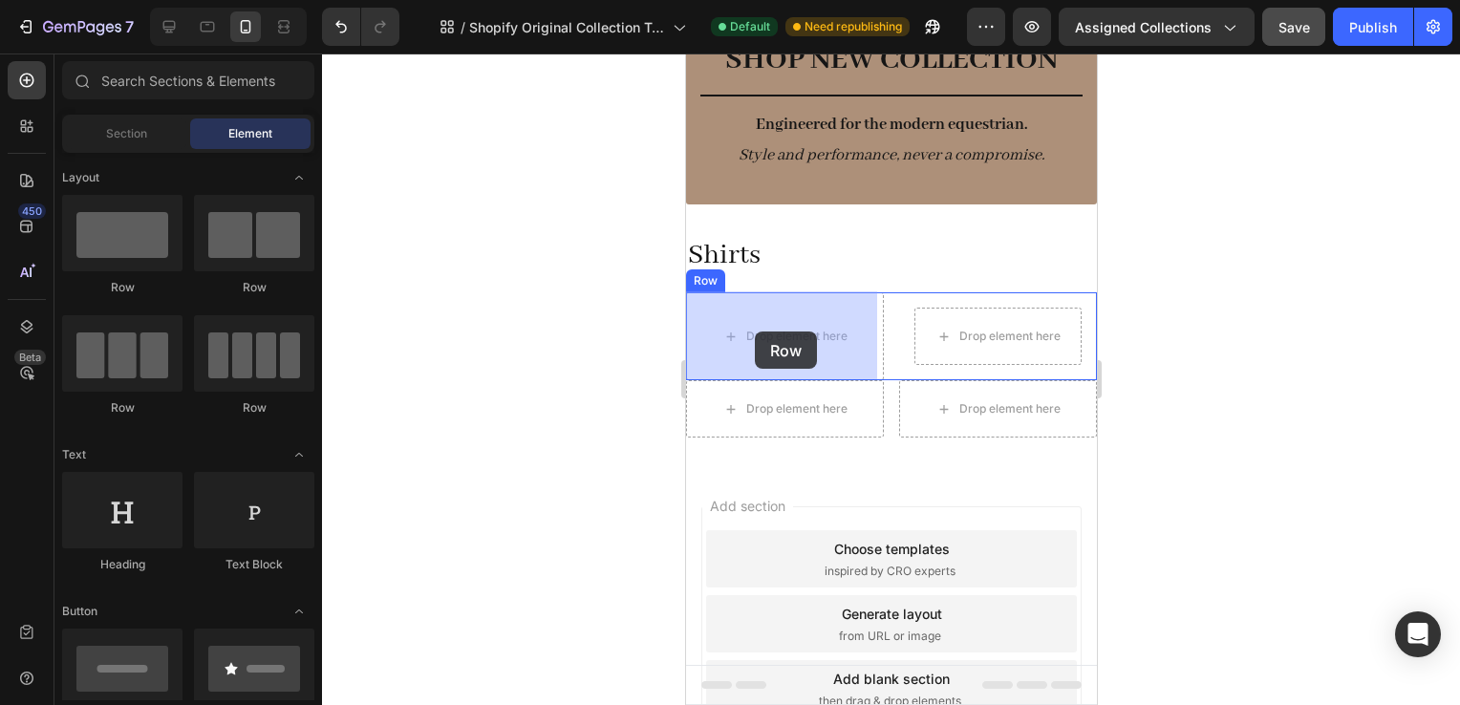
drag, startPoint x: 835, startPoint y: 308, endPoint x: 811, endPoint y: 332, distance: 33.8
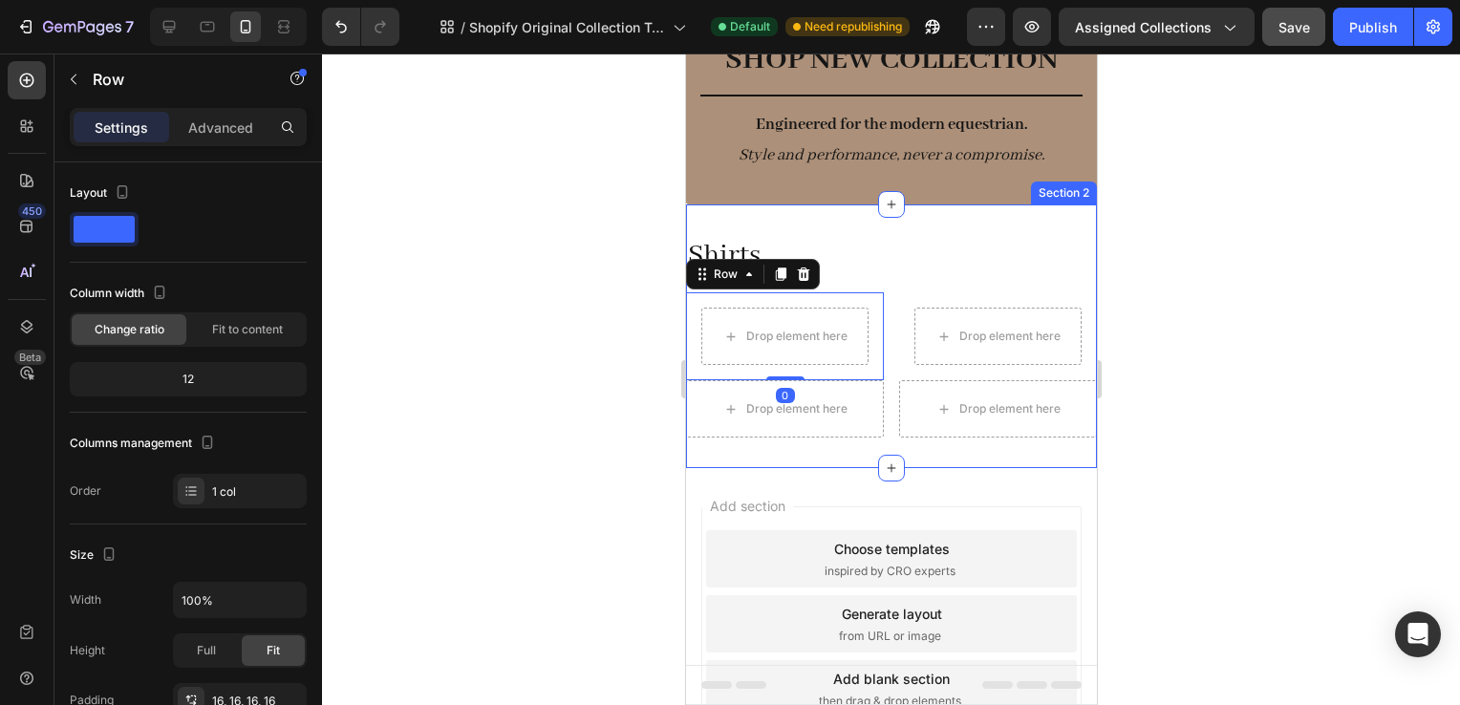
click at [954, 453] on div "Shirts Heading Row Drop element here Row 0 Drop element here Row Row Drop eleme…" at bounding box center [890, 337] width 411 height 264
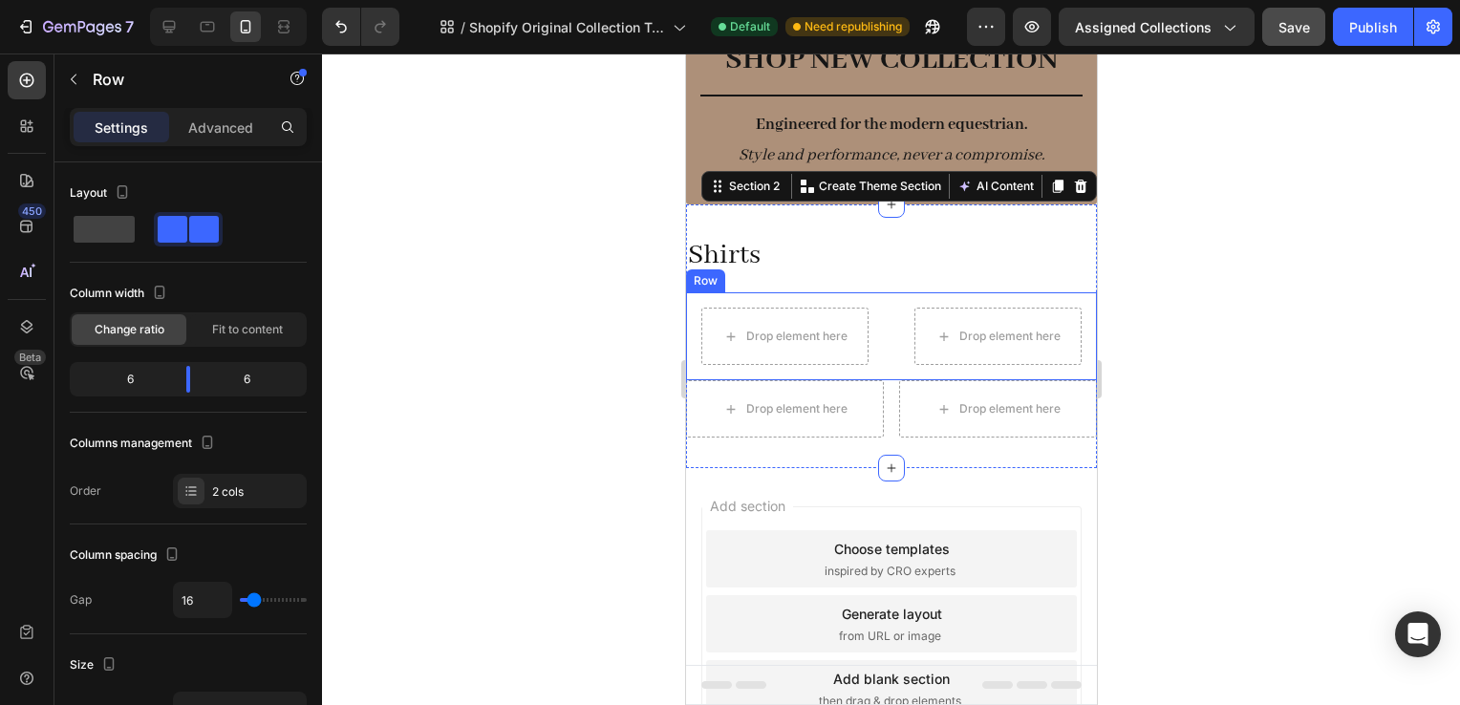
click at [876, 350] on div "Drop element here Row Drop element here Row Row" at bounding box center [890, 336] width 411 height 88
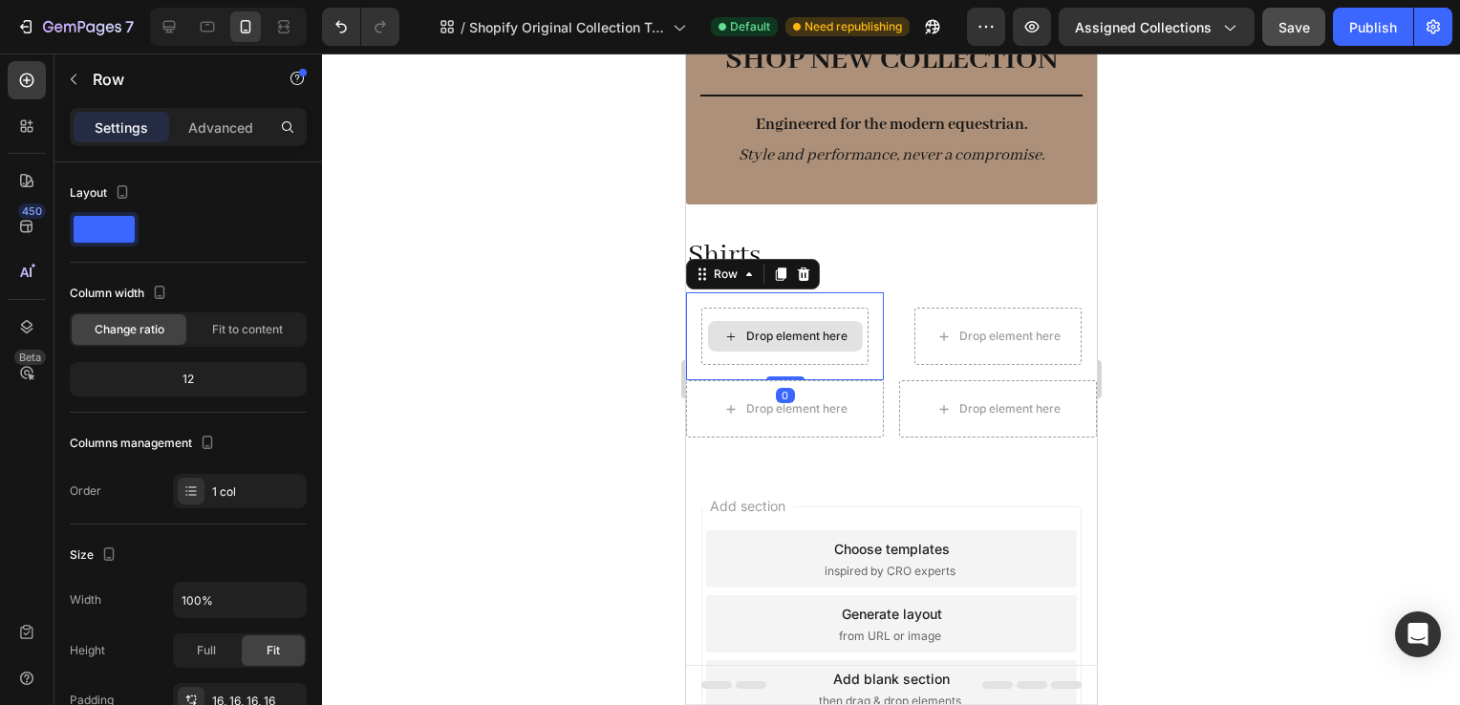
click at [857, 347] on div "Drop element here" at bounding box center [784, 336] width 167 height 57
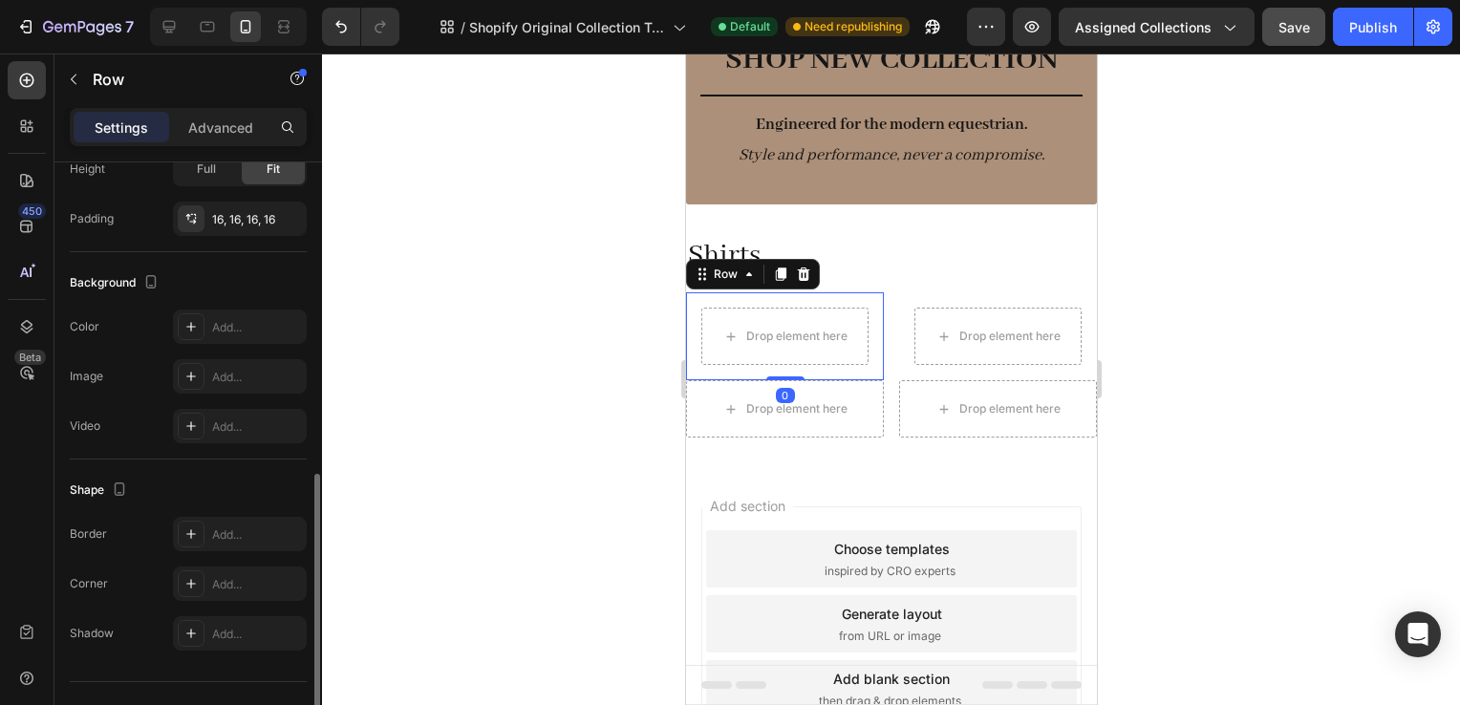
scroll to position [516, 0]
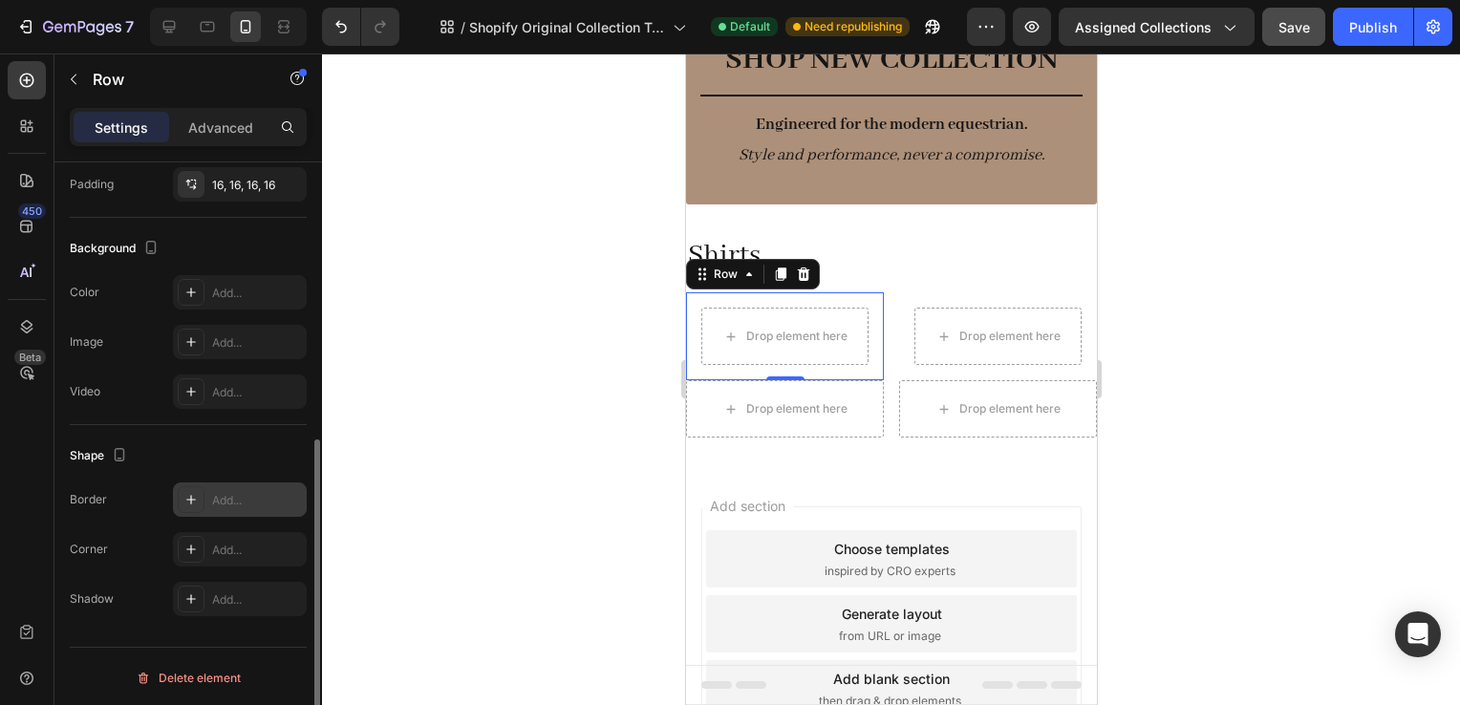
click at [217, 507] on div "Add..." at bounding box center [240, 500] width 134 height 34
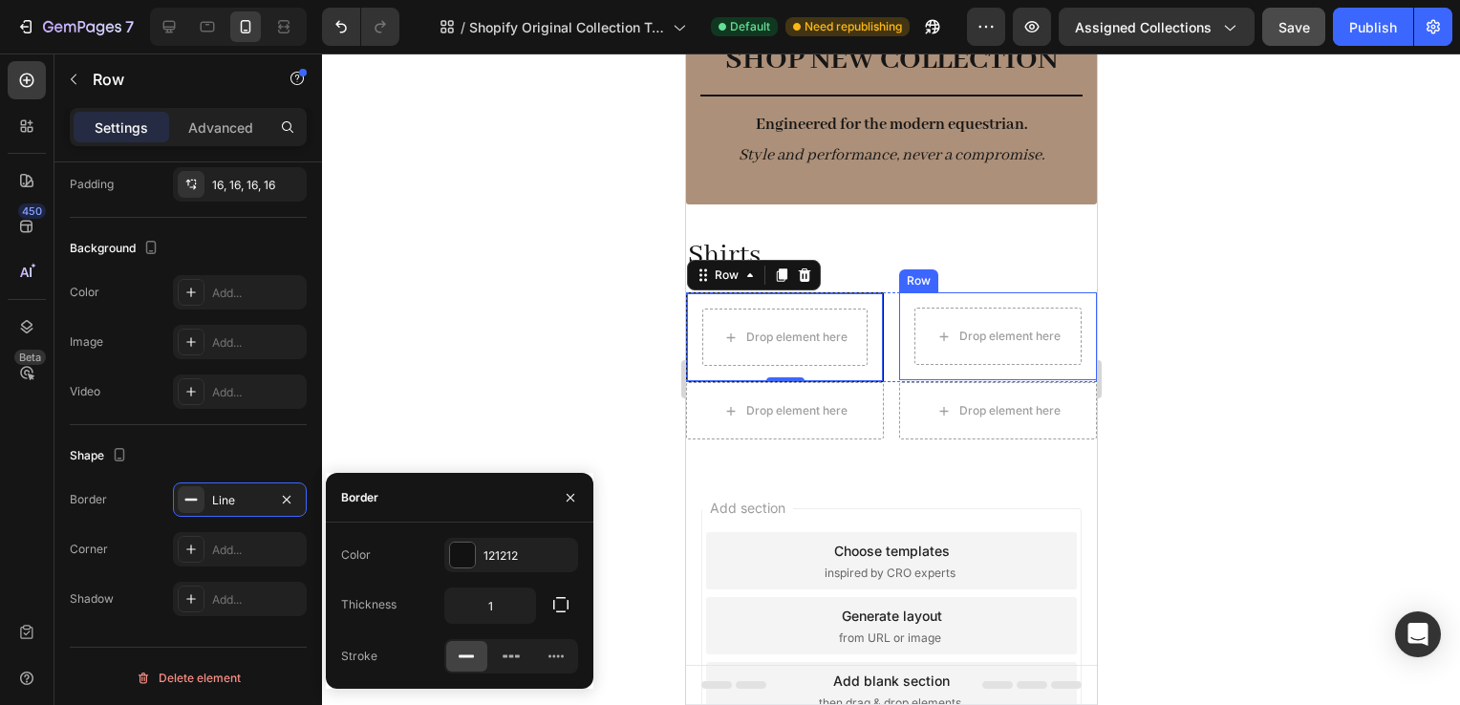
click at [901, 365] on div "Drop element here Row" at bounding box center [997, 336] width 198 height 88
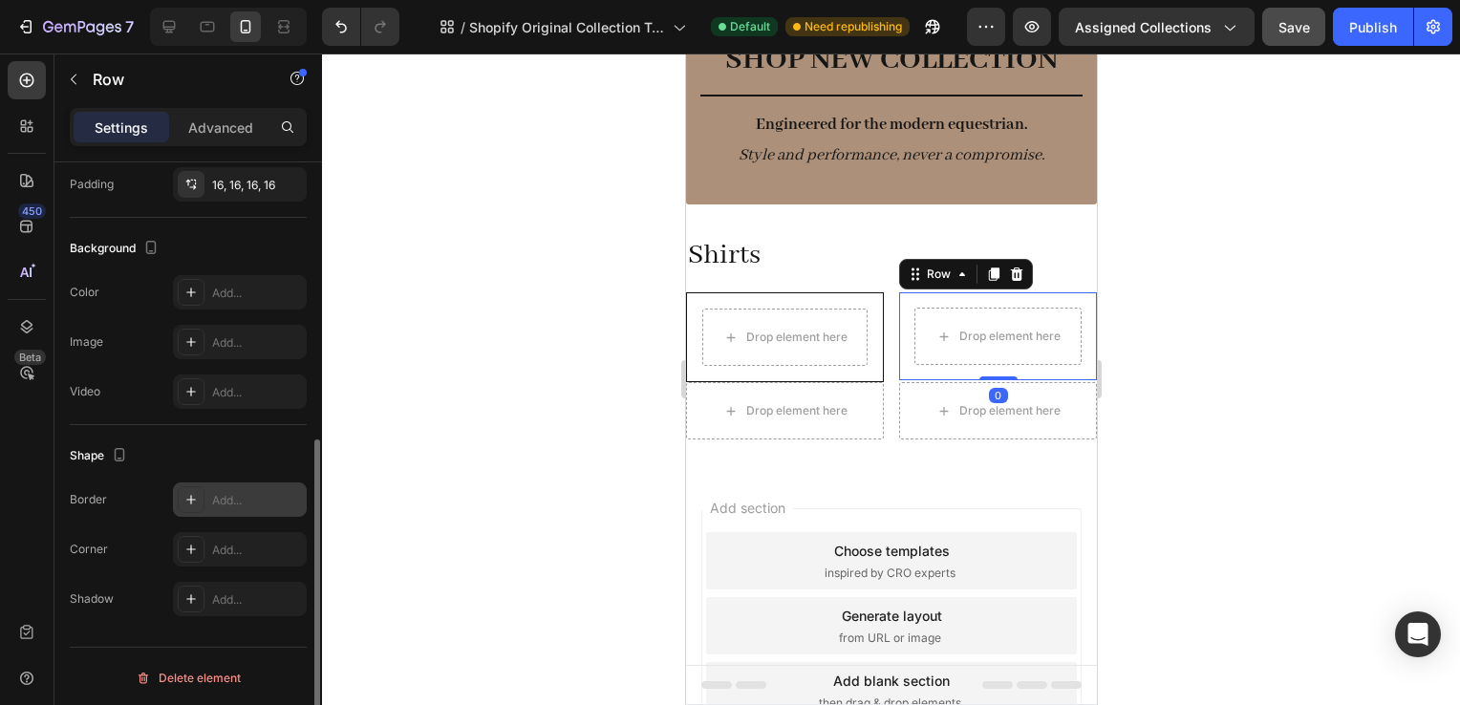
click at [226, 508] on div "Add..." at bounding box center [240, 500] width 134 height 34
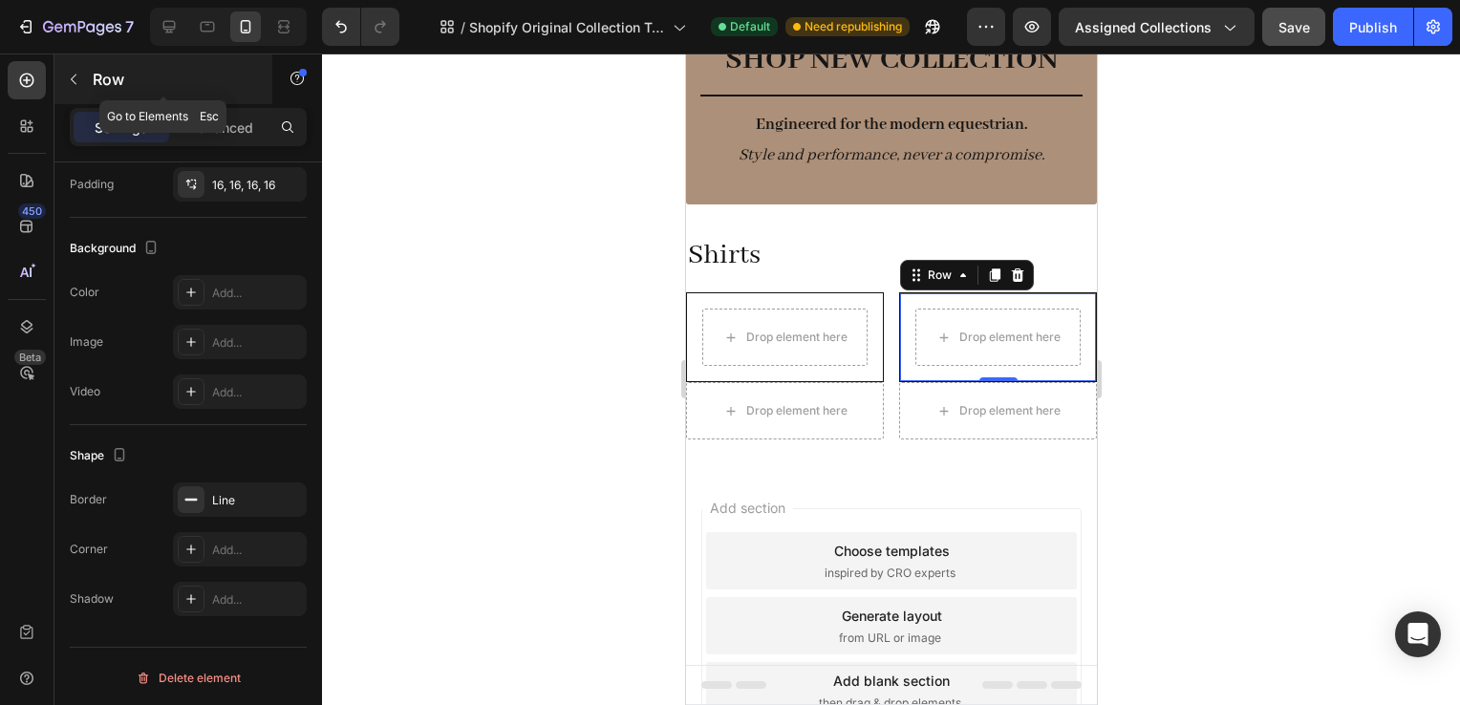
click at [97, 91] on div "Row" at bounding box center [163, 79] width 218 height 50
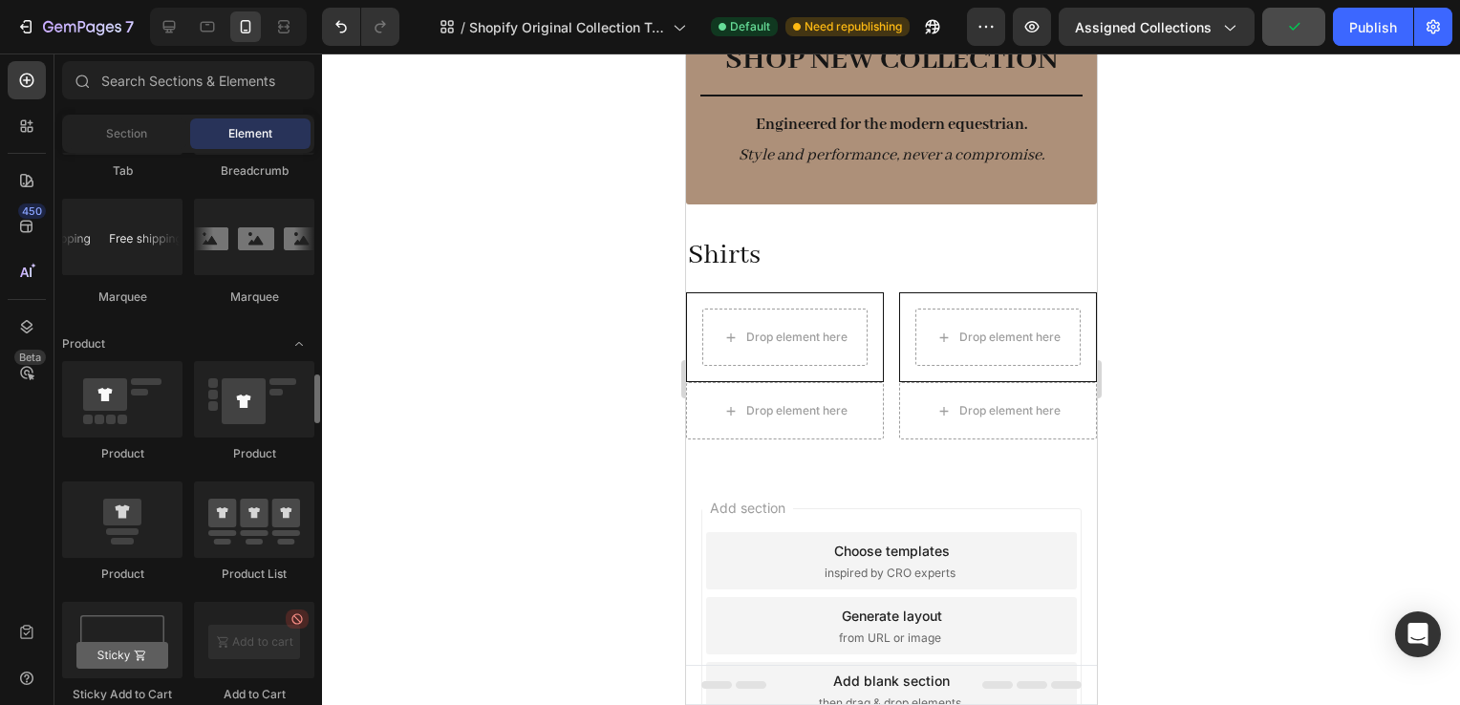
scroll to position [2267, 0]
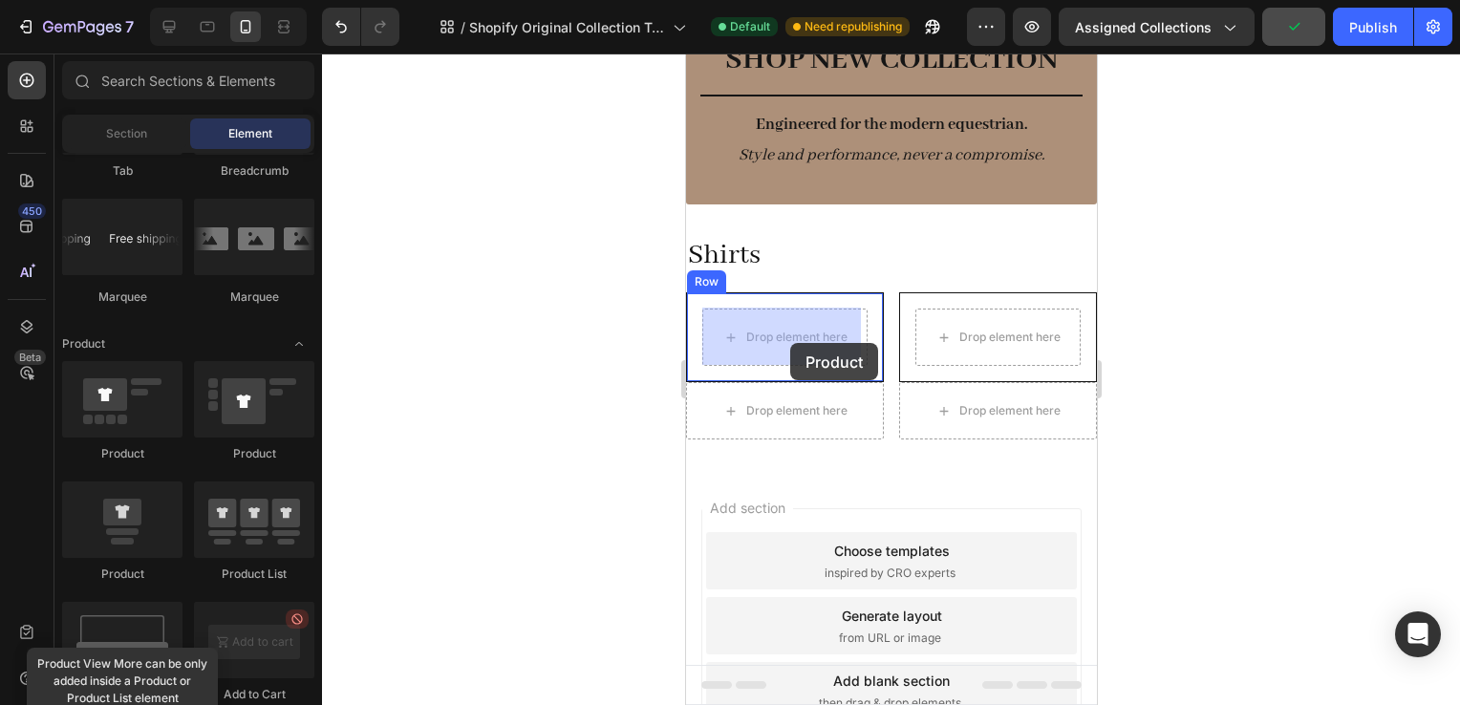
drag, startPoint x: 820, startPoint y: 585, endPoint x: 789, endPoint y: 343, distance: 243.7
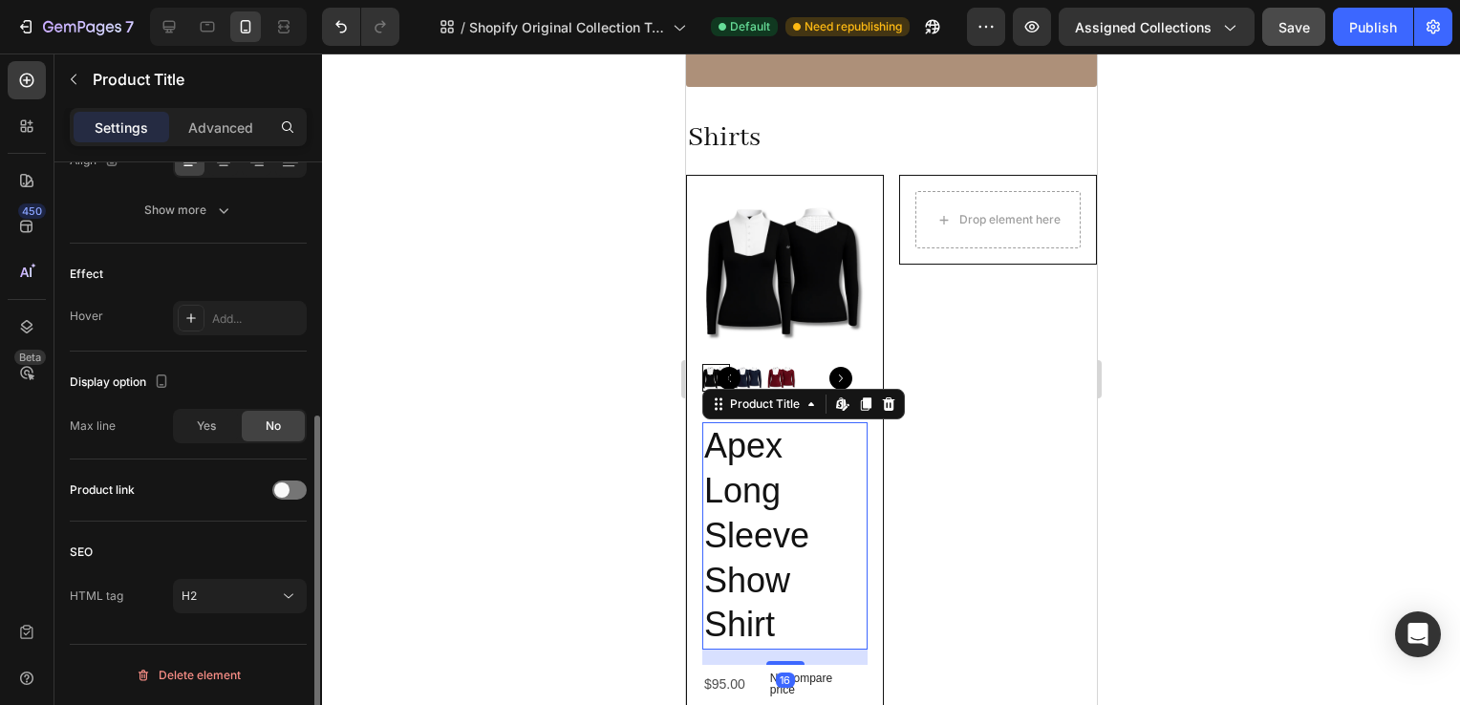
scroll to position [0, 0]
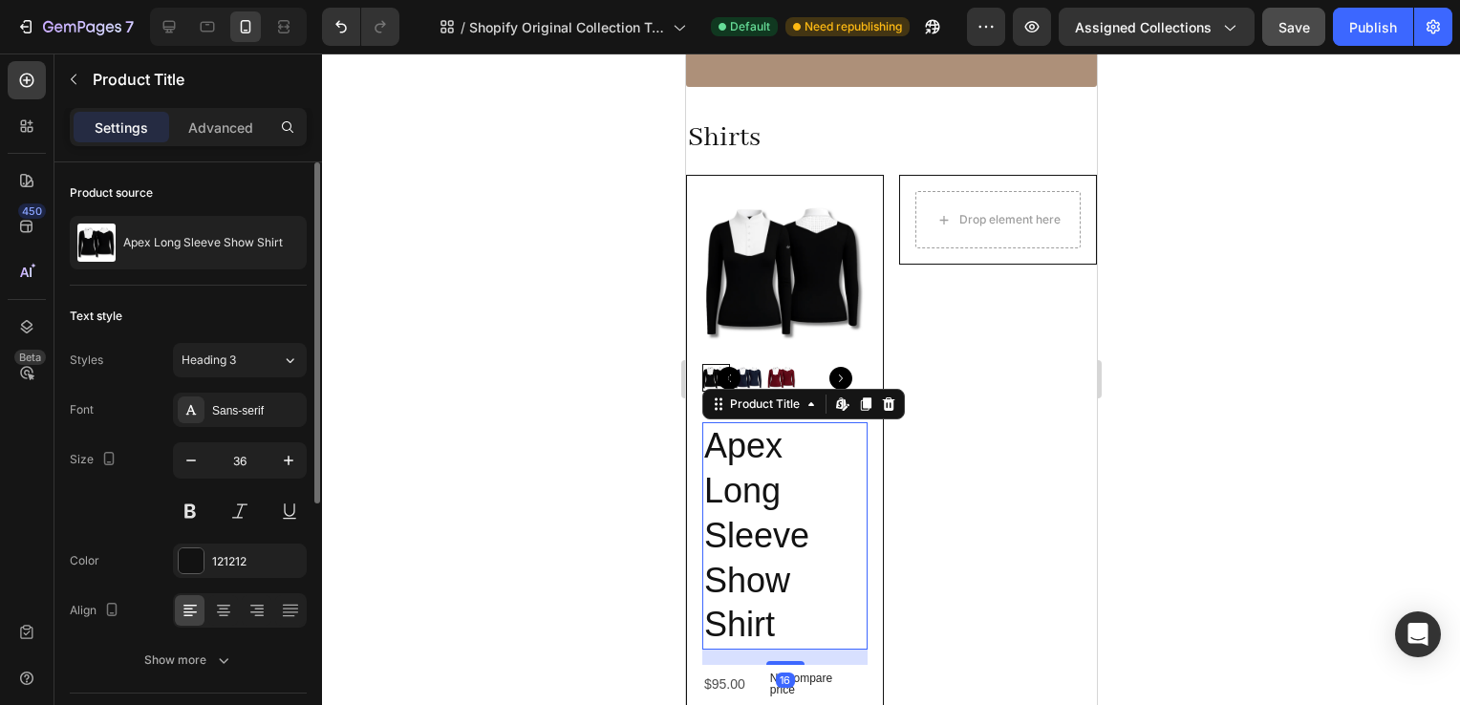
click at [776, 488] on h2 "Apex Long Sleeve Show Shirt" at bounding box center [783, 535] width 165 height 227
click at [776, 491] on h2 "Apex Long Sleeve Show Shirt" at bounding box center [783, 535] width 165 height 227
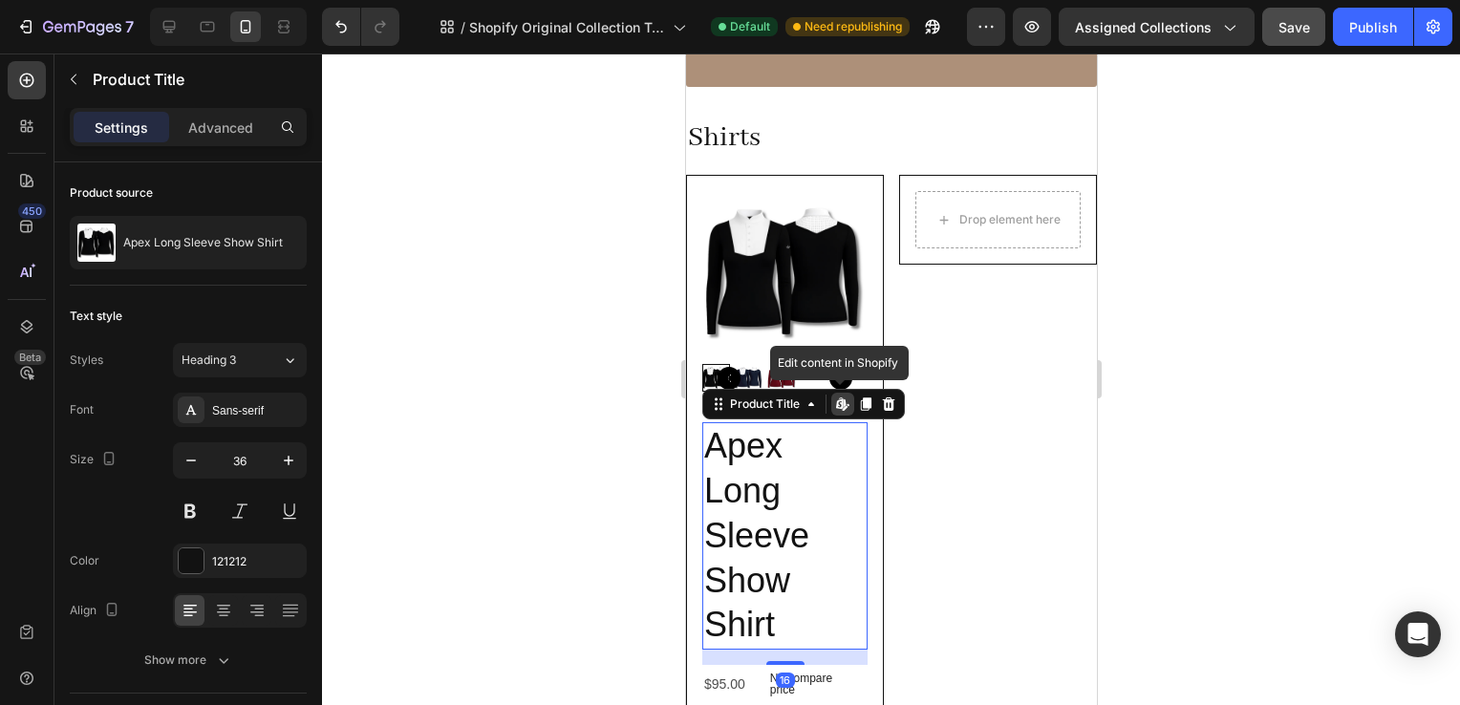
click at [776, 491] on h2 "Apex Long Sleeve Show Shirt" at bounding box center [783, 535] width 165 height 227
click at [744, 564] on h2 "Apex Long Sleeve Show Shirt" at bounding box center [783, 535] width 165 height 227
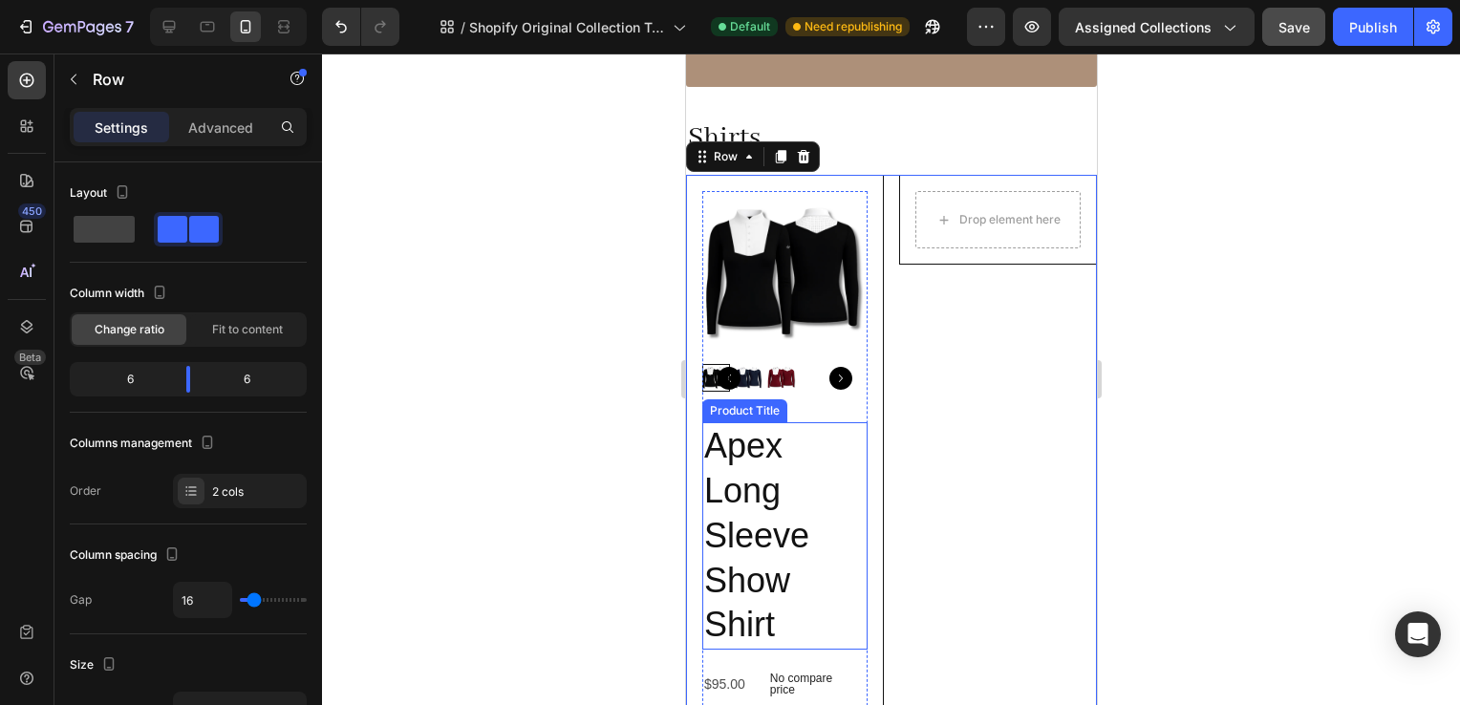
click at [808, 565] on h2 "Apex Long Sleeve Show Shirt" at bounding box center [783, 535] width 165 height 227
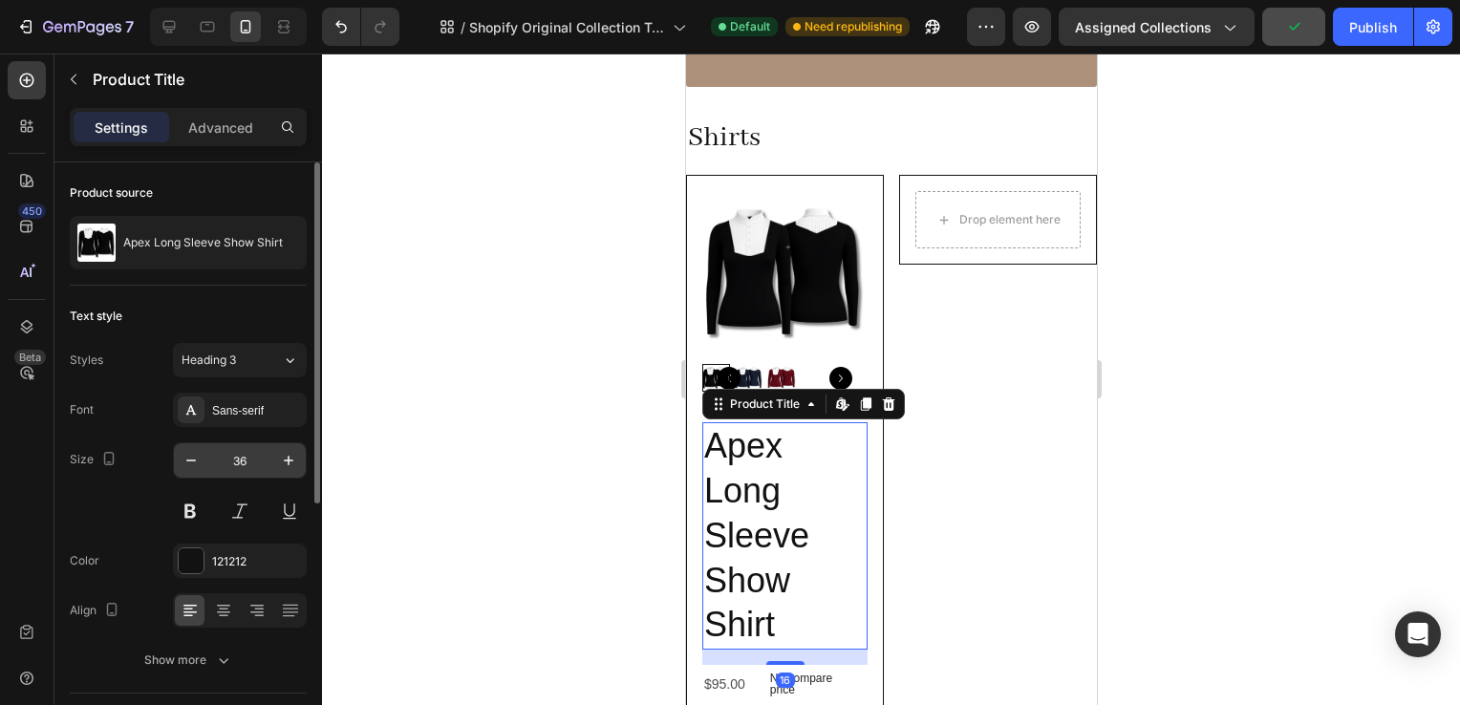
click at [238, 459] on input "36" at bounding box center [239, 460] width 63 height 34
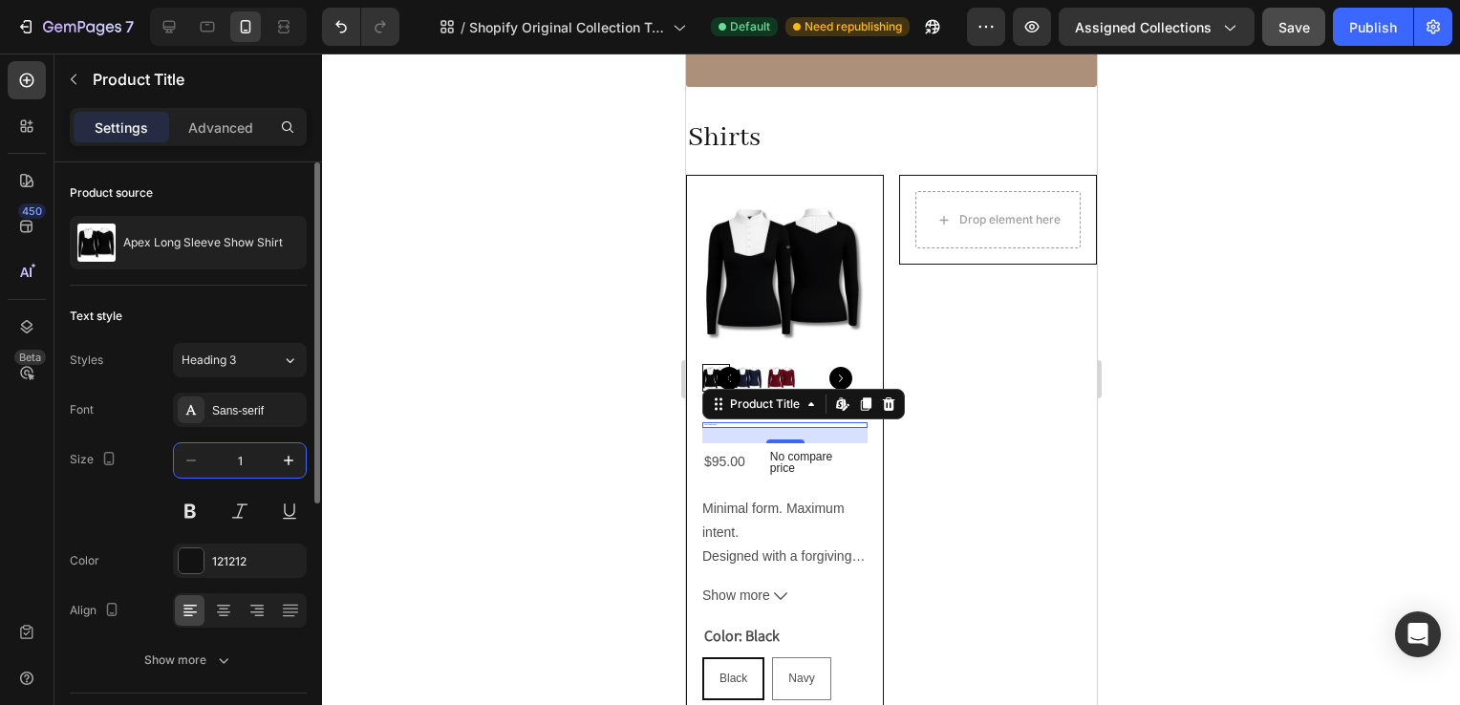
type input "15"
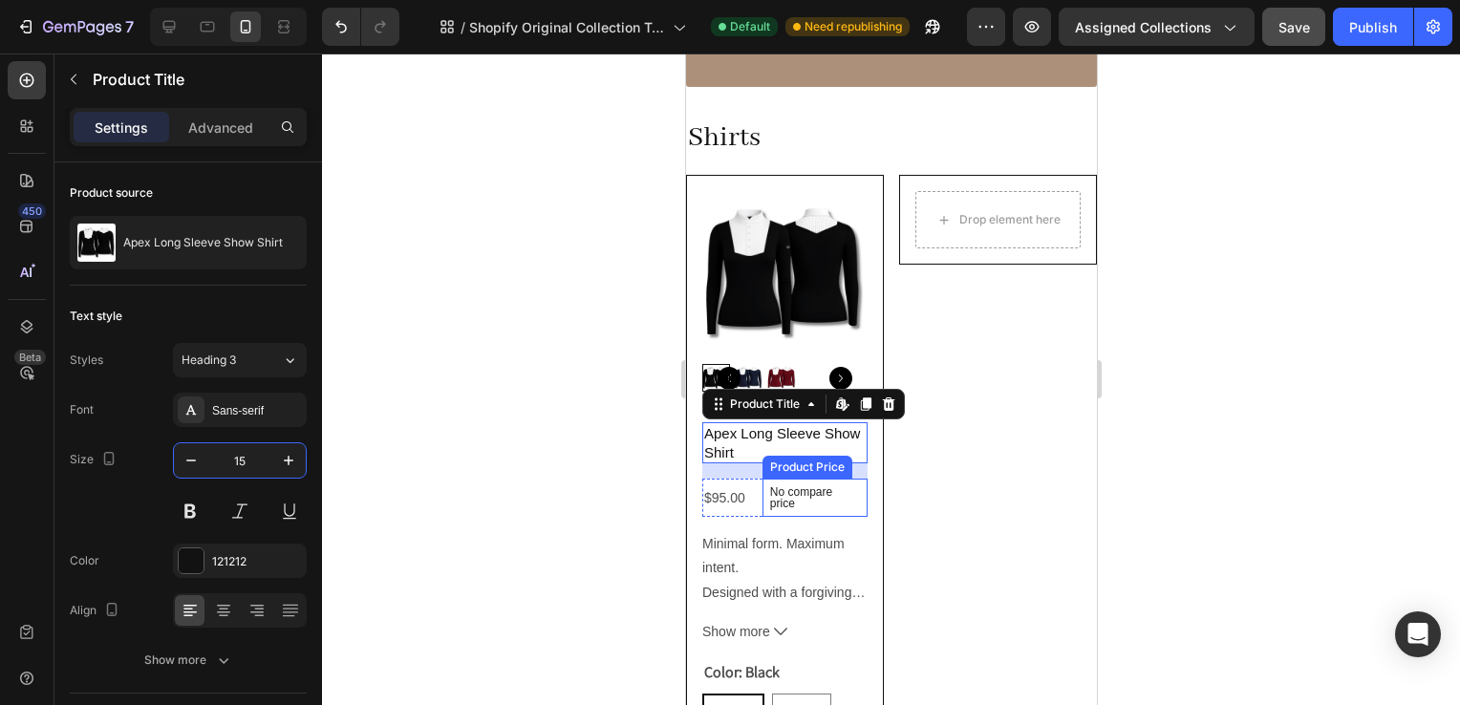
click at [812, 487] on p "No compare price" at bounding box center [814, 497] width 90 height 23
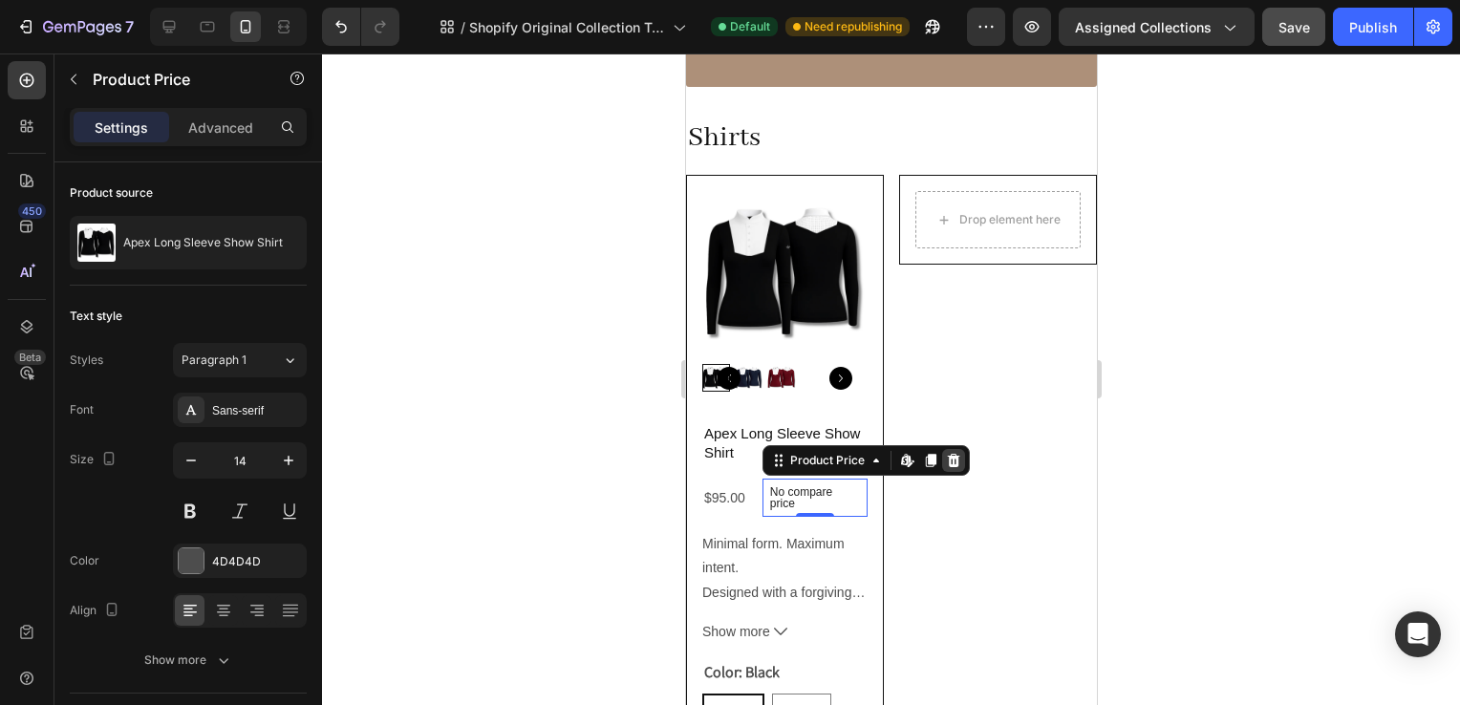
click at [945, 455] on icon at bounding box center [952, 460] width 15 height 15
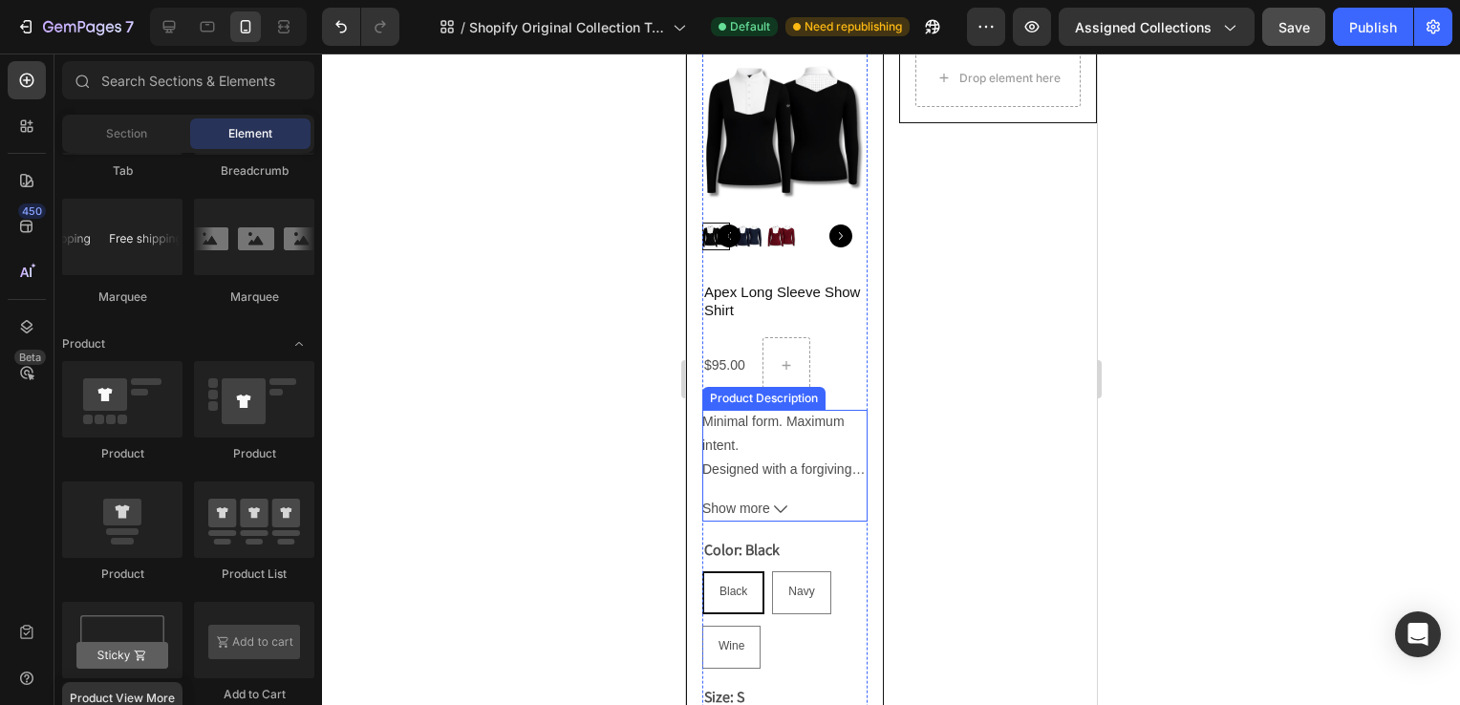
scroll to position [371, 0]
click at [775, 465] on p "Designed with a forgiving fit and subtle technical detailing, the Apex Show Shi…" at bounding box center [782, 590] width 163 height 256
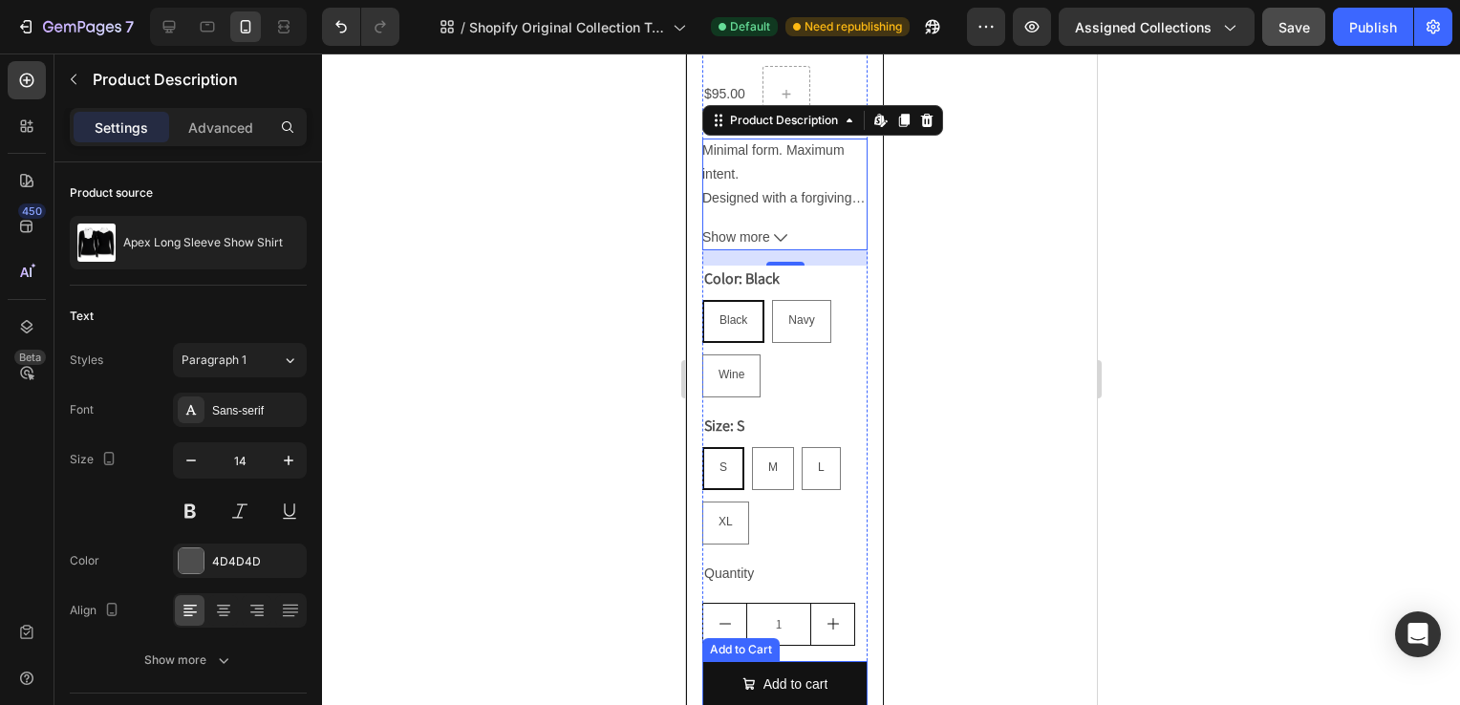
scroll to position [590, 0]
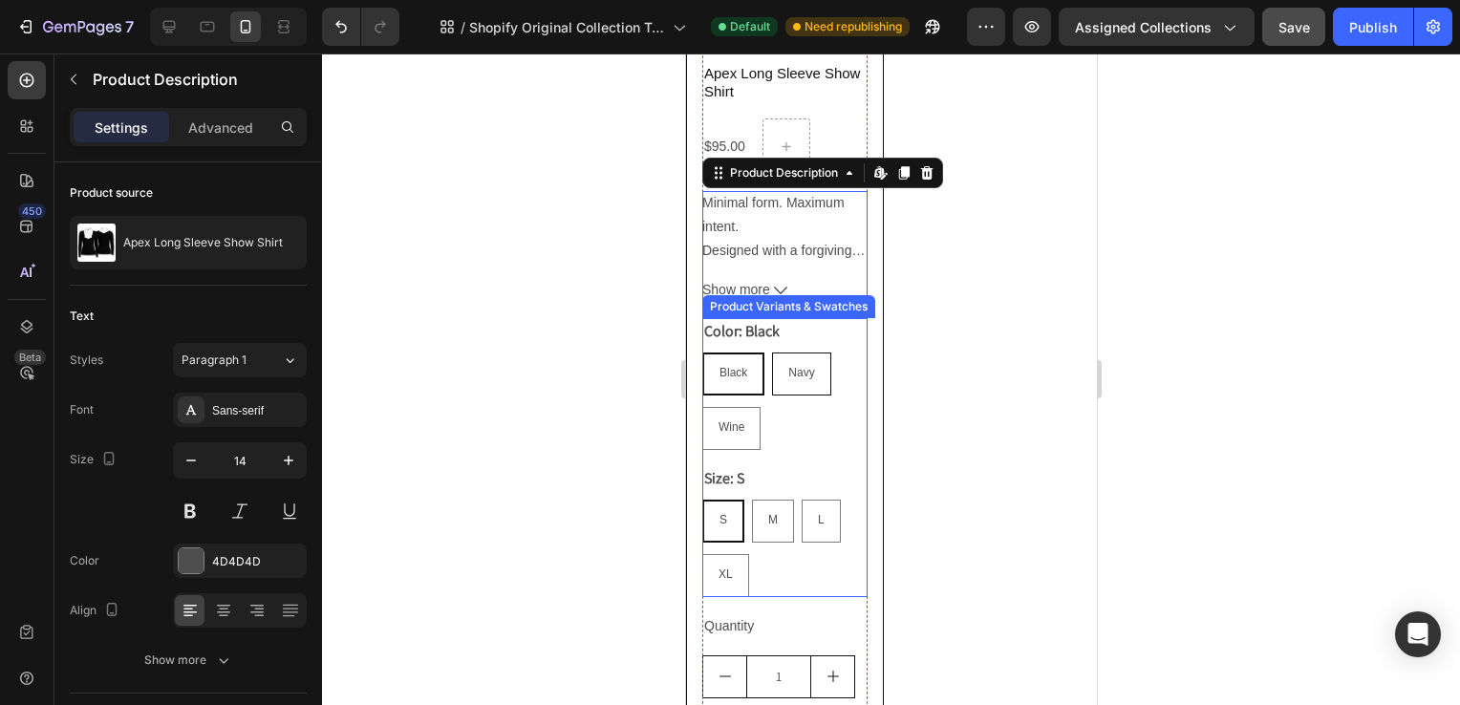
click at [824, 381] on div "Navy" at bounding box center [800, 374] width 56 height 36
click at [771, 353] on input "Navy Navy Navy" at bounding box center [770, 352] width 1 height 1
radio input "true"
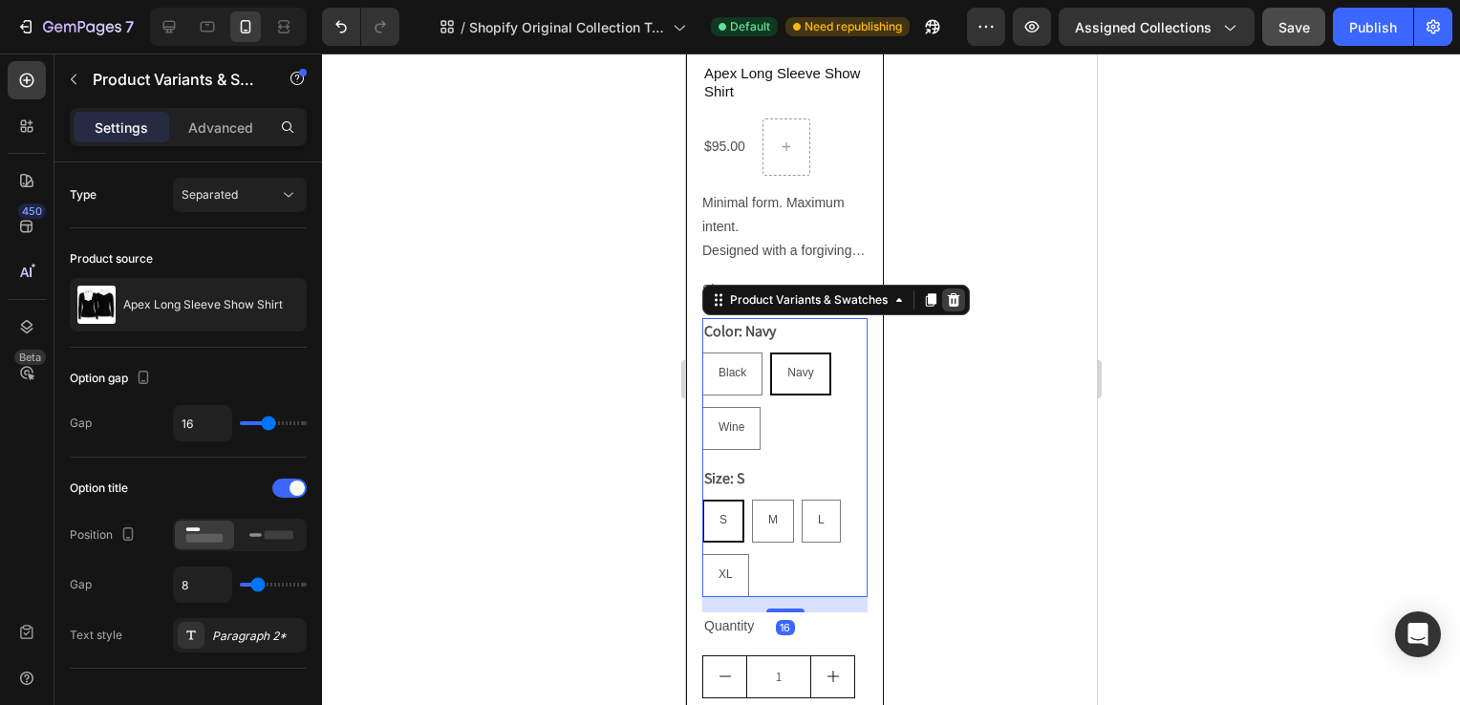
click at [956, 299] on icon at bounding box center [952, 299] width 15 height 15
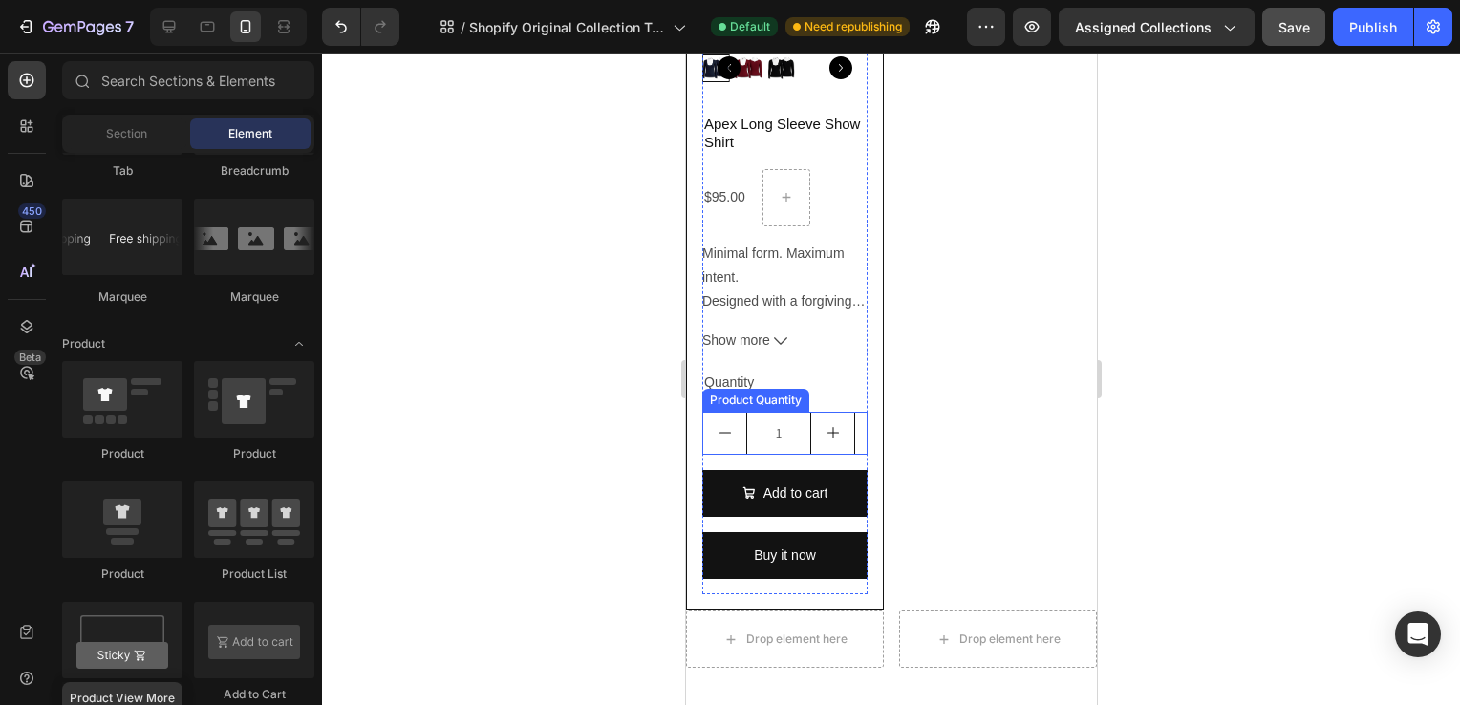
scroll to position [542, 0]
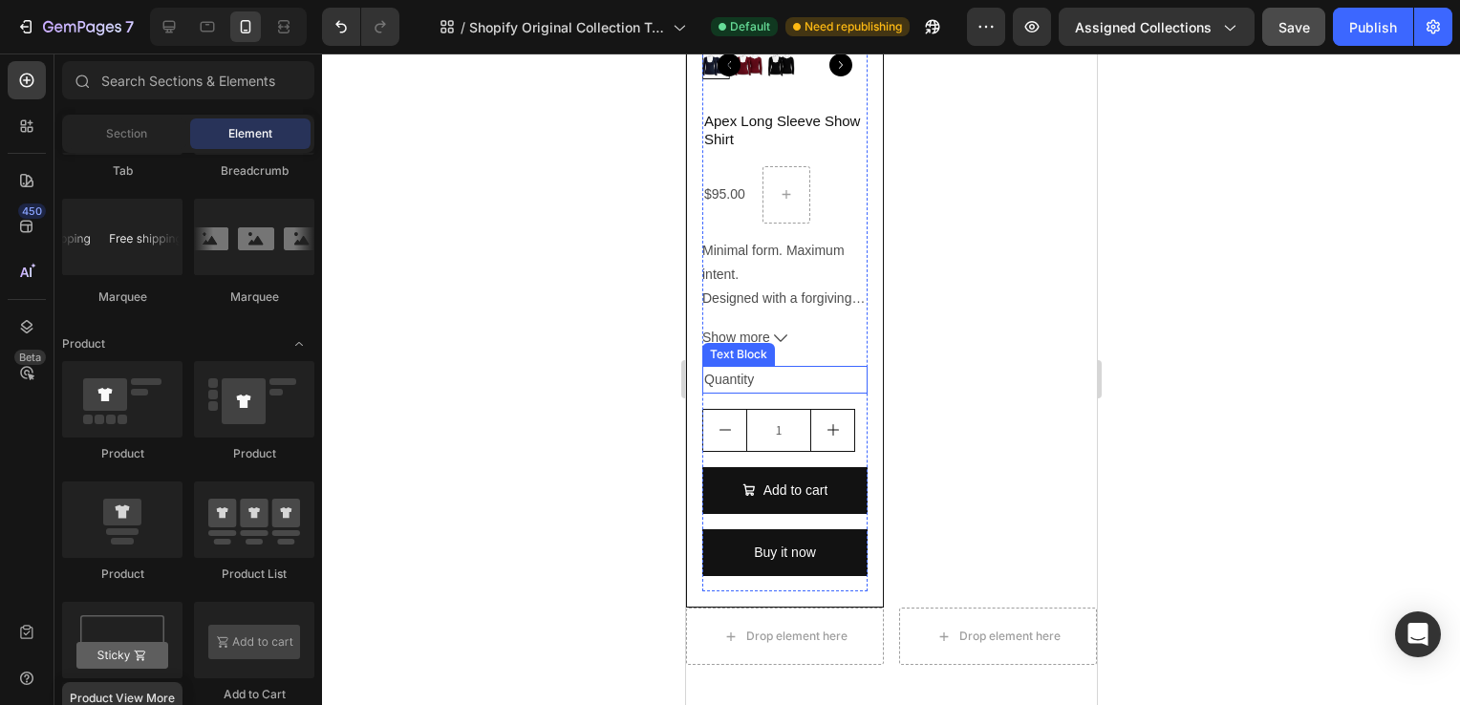
click at [834, 381] on div "Quantity" at bounding box center [783, 380] width 165 height 28
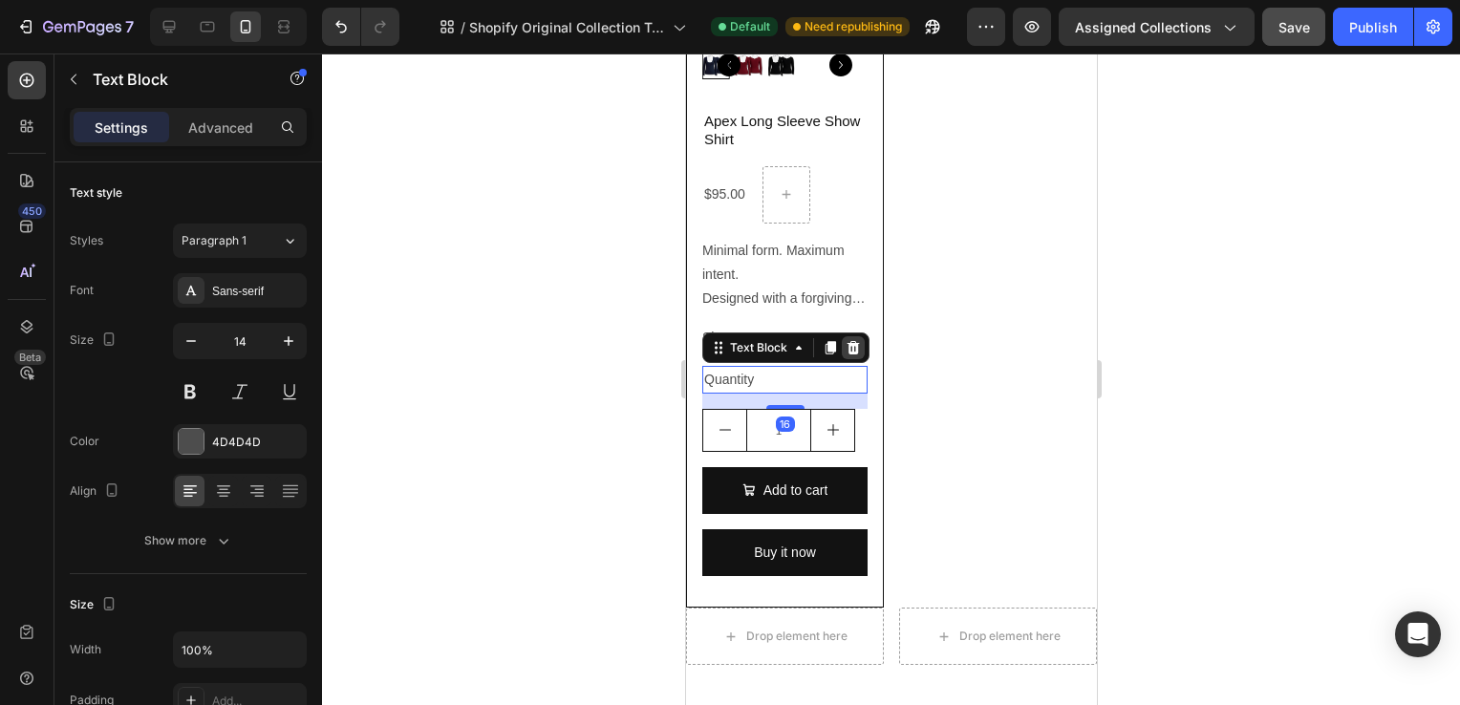
click at [853, 342] on icon at bounding box center [852, 347] width 15 height 15
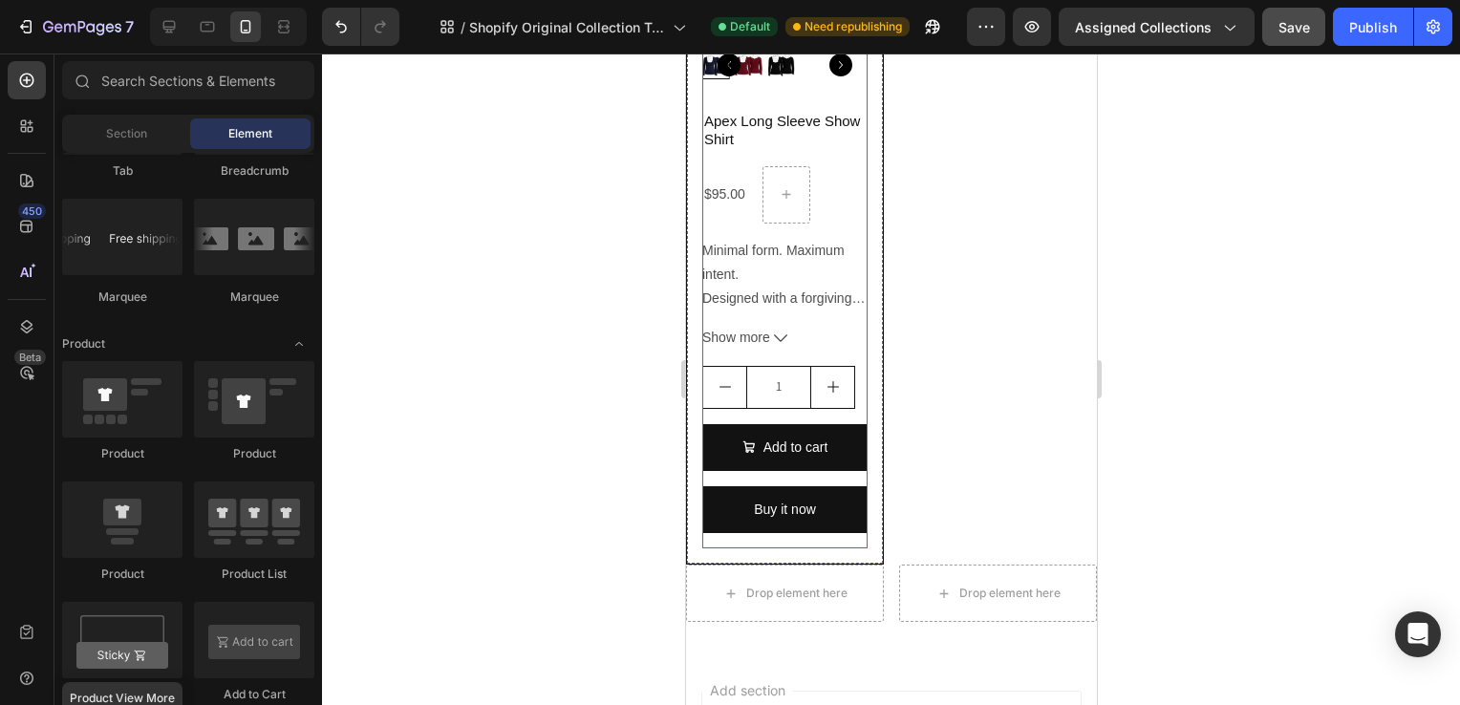
click at [831, 350] on div "Apex Long Sleeve Show Shirt Product Title $95.00 Product Price Product Price Ro…" at bounding box center [783, 329] width 165 height 439
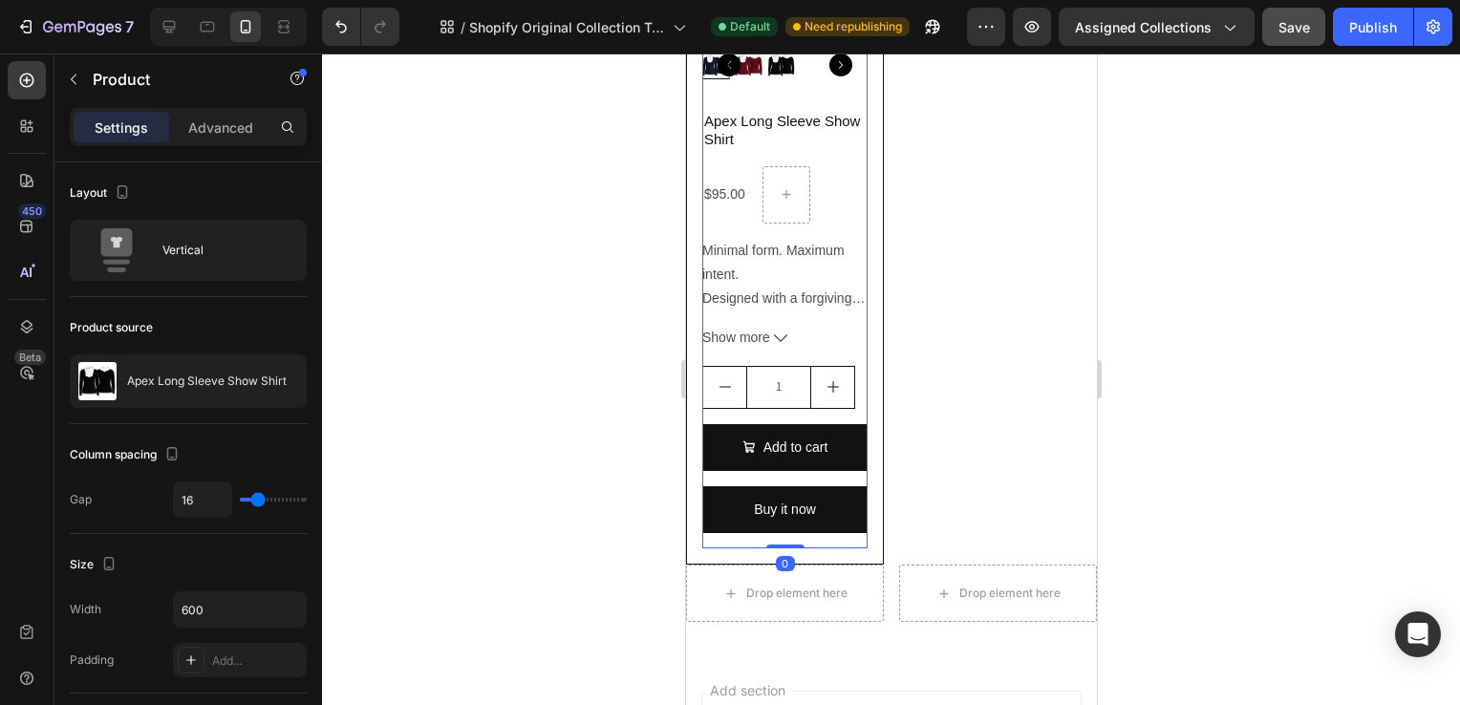
click at [816, 411] on div "Apex Long Sleeve Show Shirt Product Title $95.00 Product Price Product Price Ro…" at bounding box center [783, 329] width 165 height 439
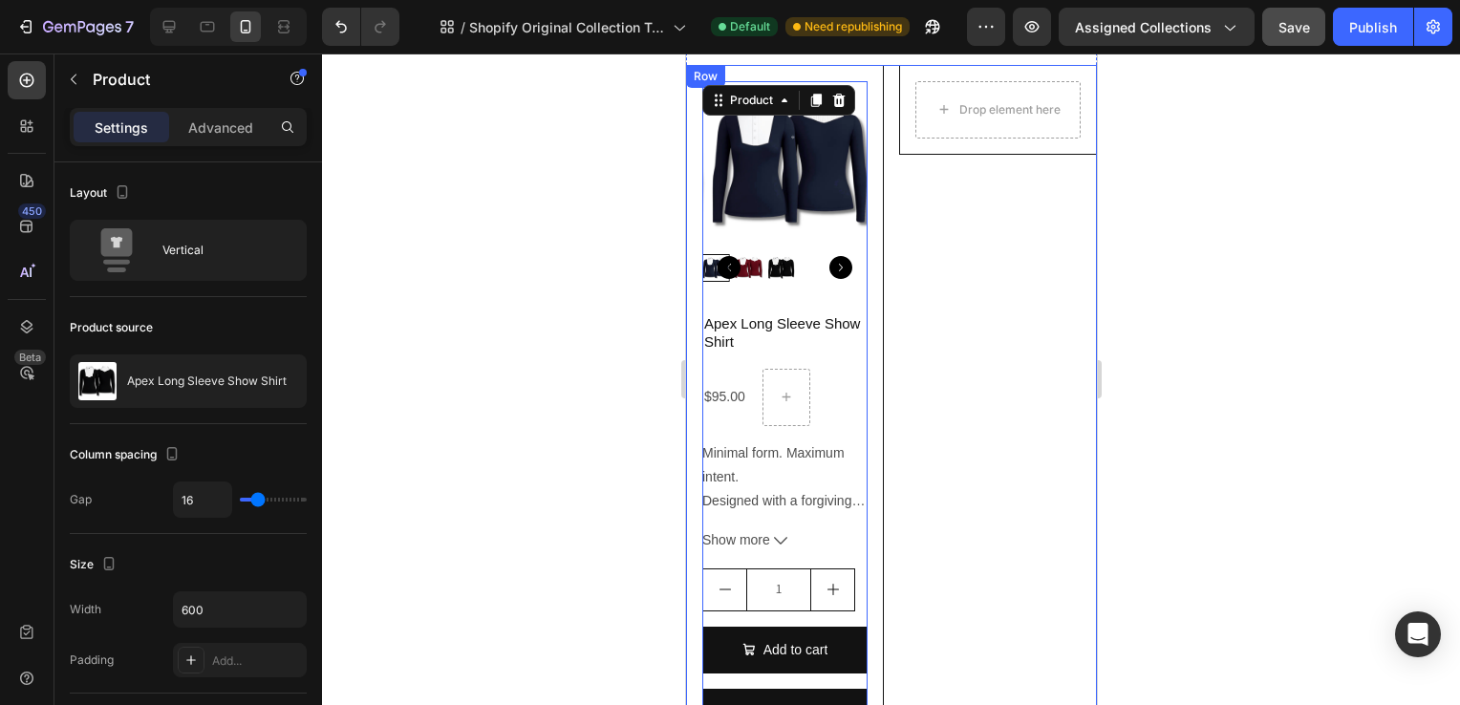
scroll to position [535, 0]
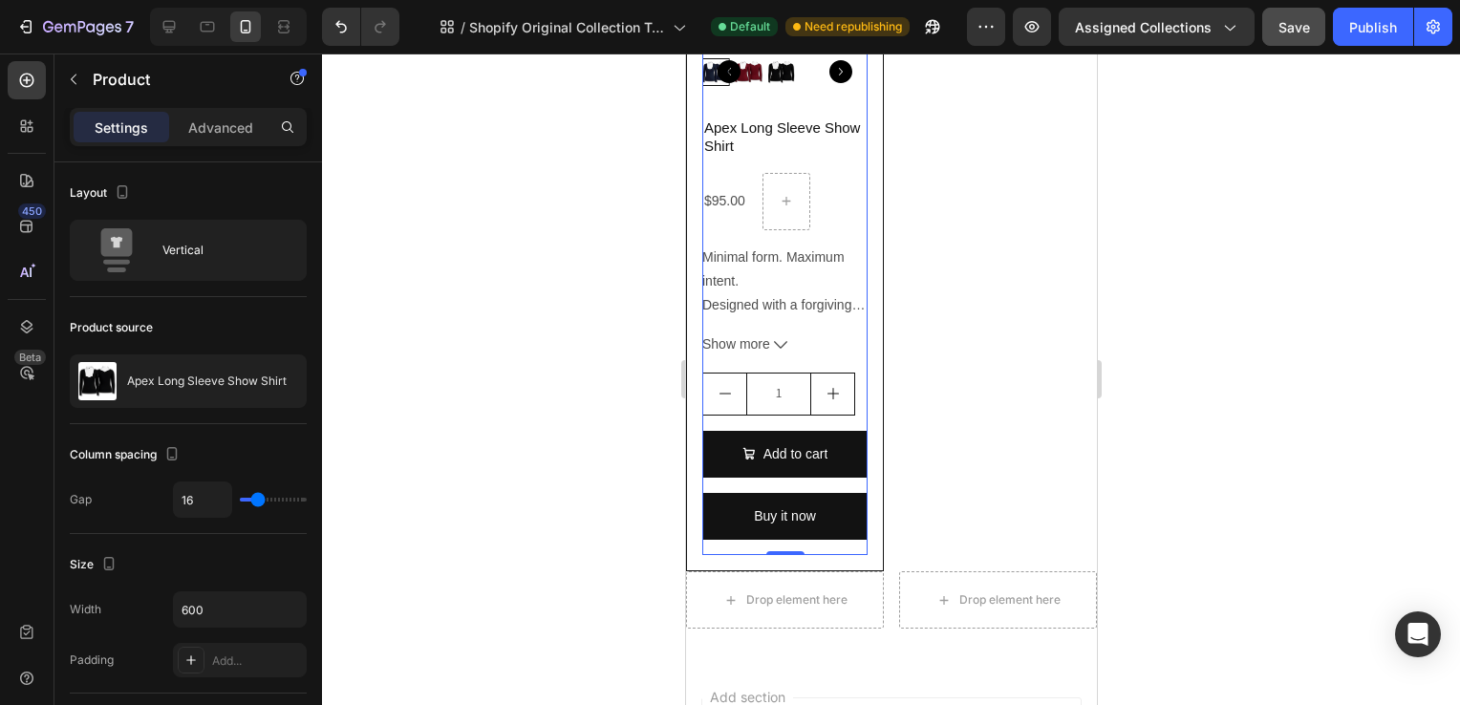
click at [830, 357] on div "Apex Long Sleeve Show Shirt Product Title $95.00 Product Price Product Price Ro…" at bounding box center [783, 336] width 165 height 439
click at [832, 412] on div "Apex Long Sleeve Show Shirt Product Title $95.00 Product Price Product Price Ro…" at bounding box center [783, 336] width 165 height 439
click at [831, 388] on icon "increment" at bounding box center [832, 393] width 11 height 11
type input "2"
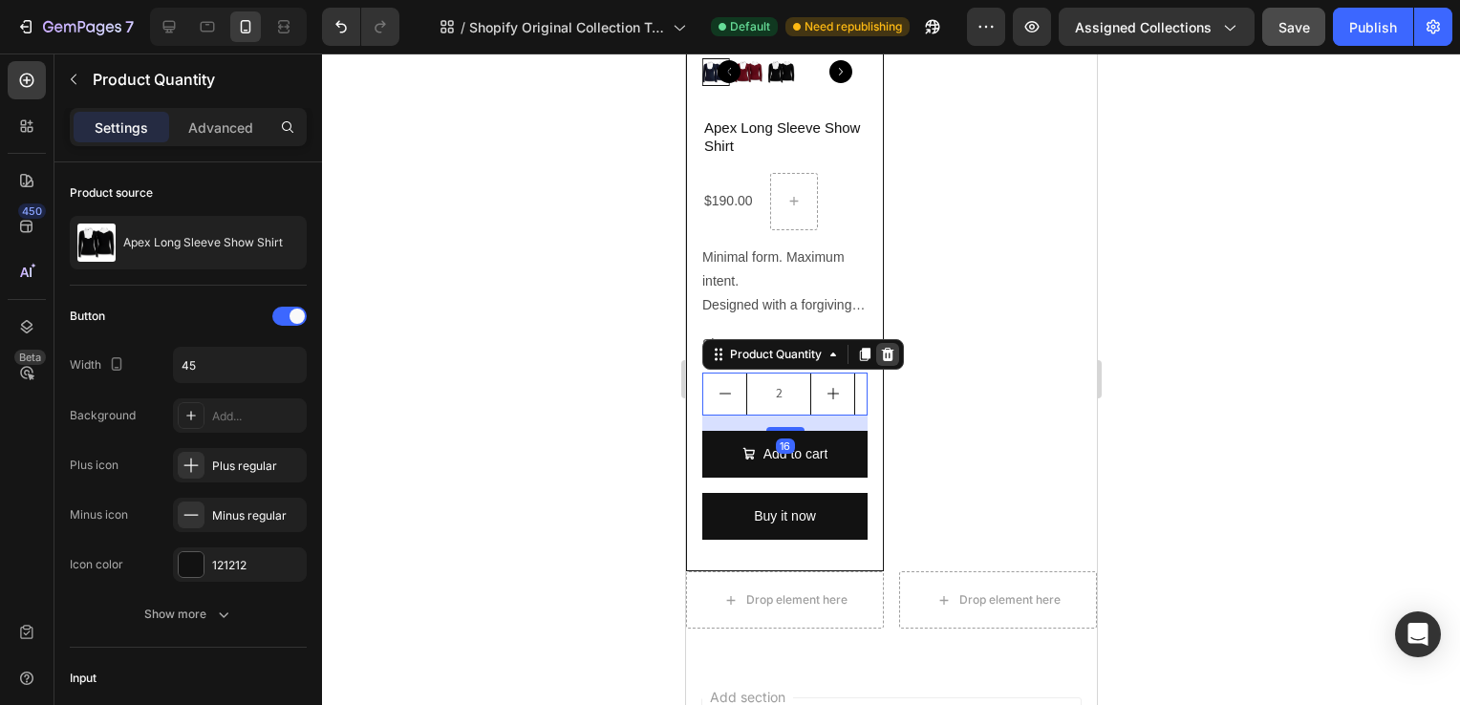
click at [891, 347] on icon at bounding box center [887, 353] width 12 height 13
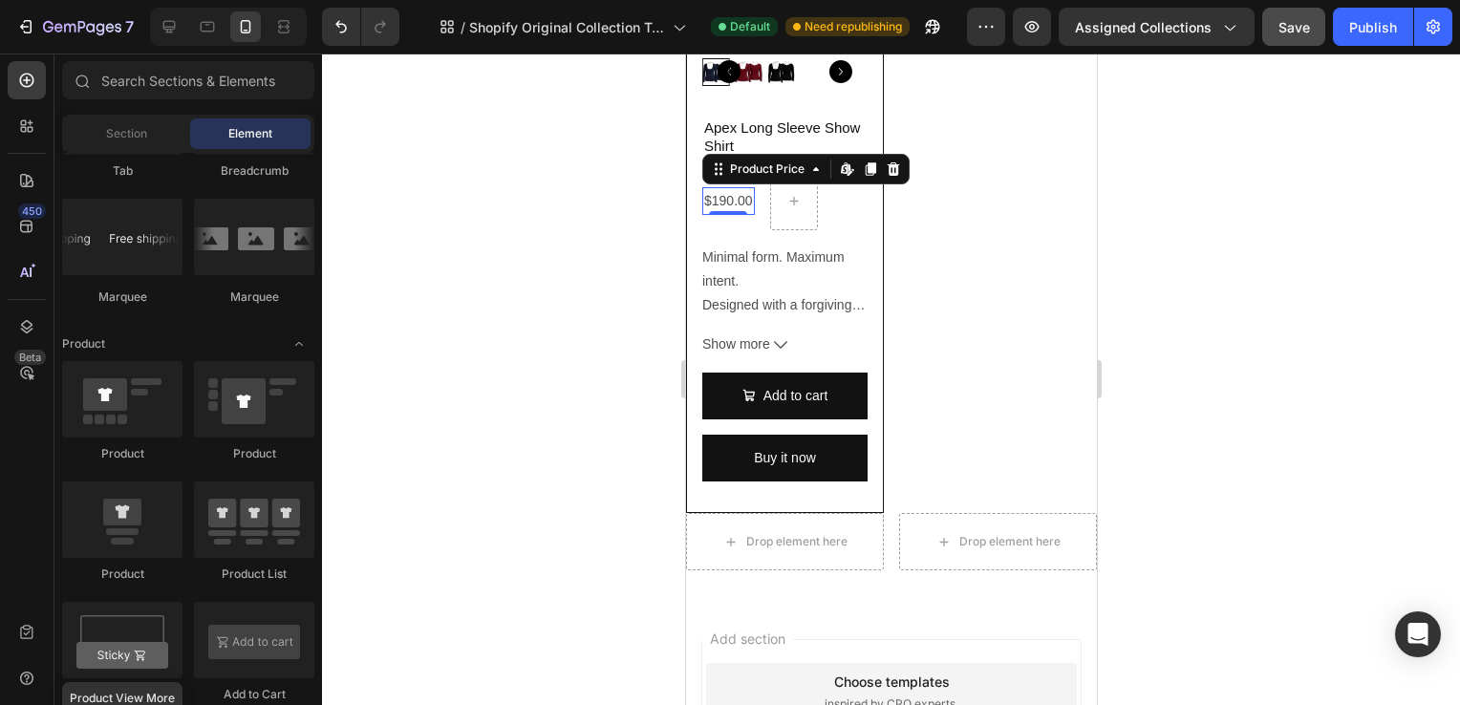
click at [735, 196] on div "$190.00" at bounding box center [727, 201] width 53 height 28
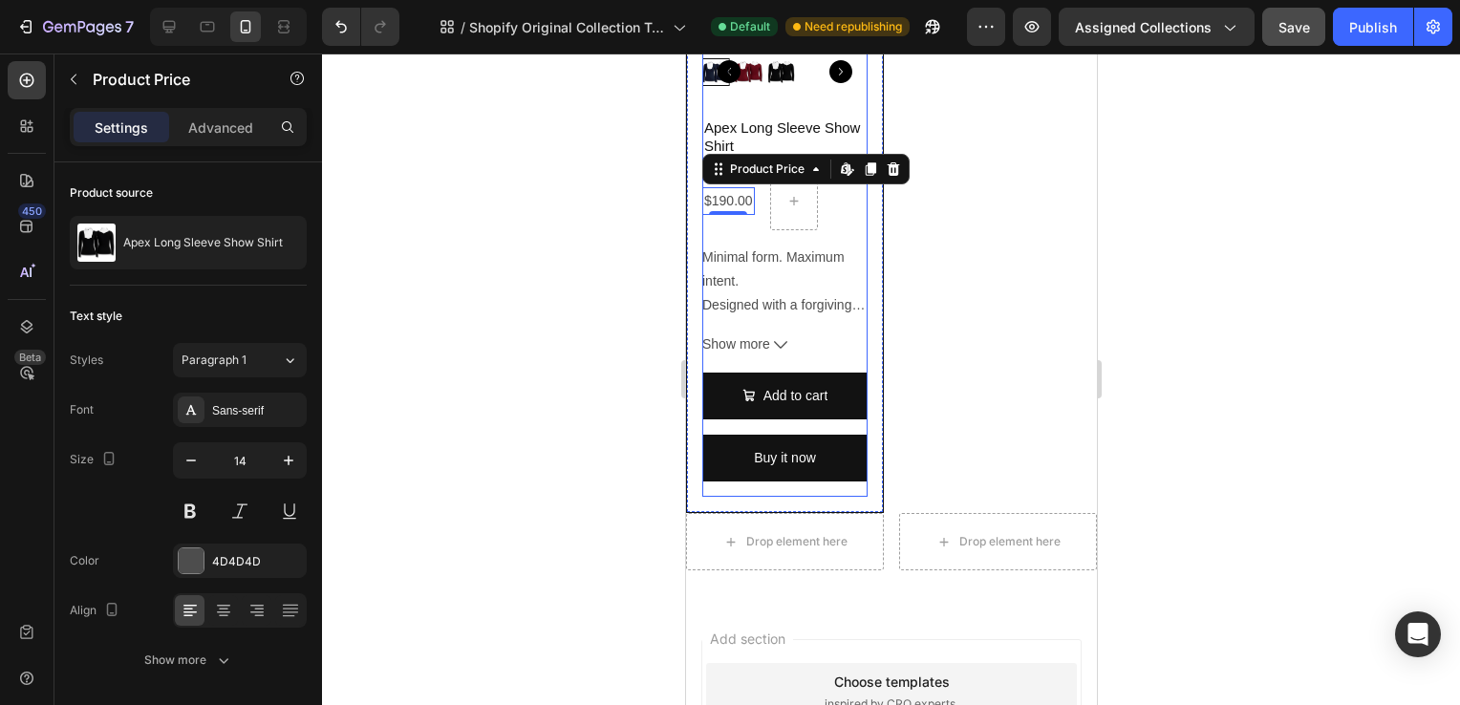
click at [769, 348] on button "Show more" at bounding box center [783, 345] width 165 height 24
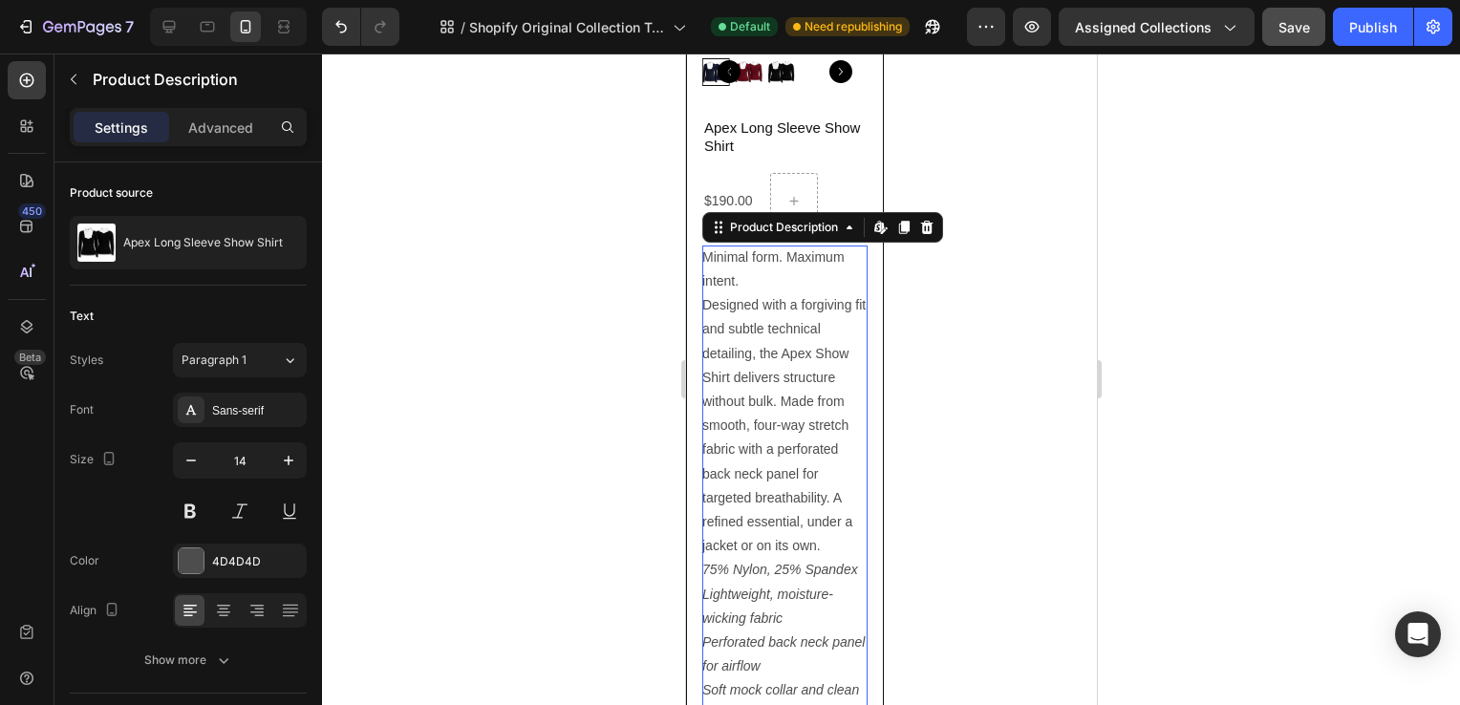
scroll to position [558, 0]
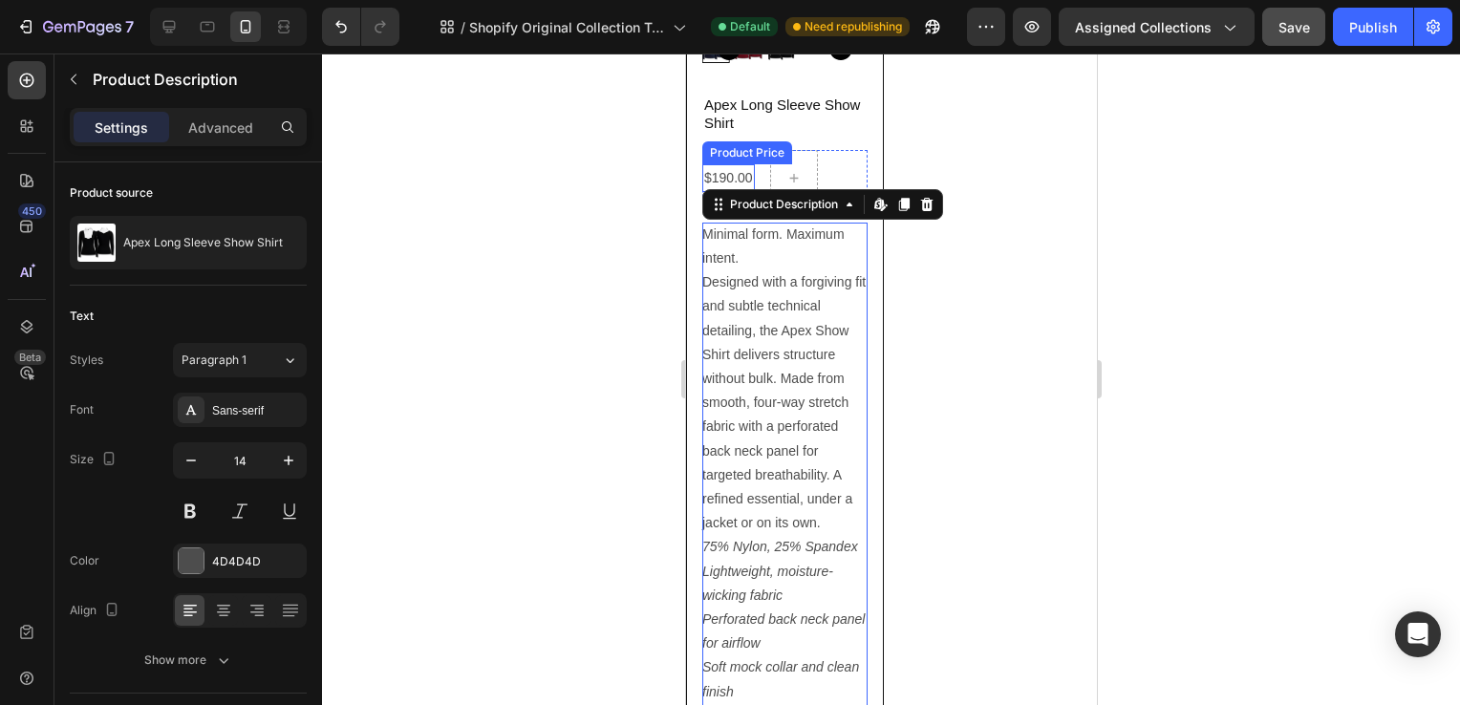
click at [731, 177] on div "$190.00" at bounding box center [727, 178] width 53 height 28
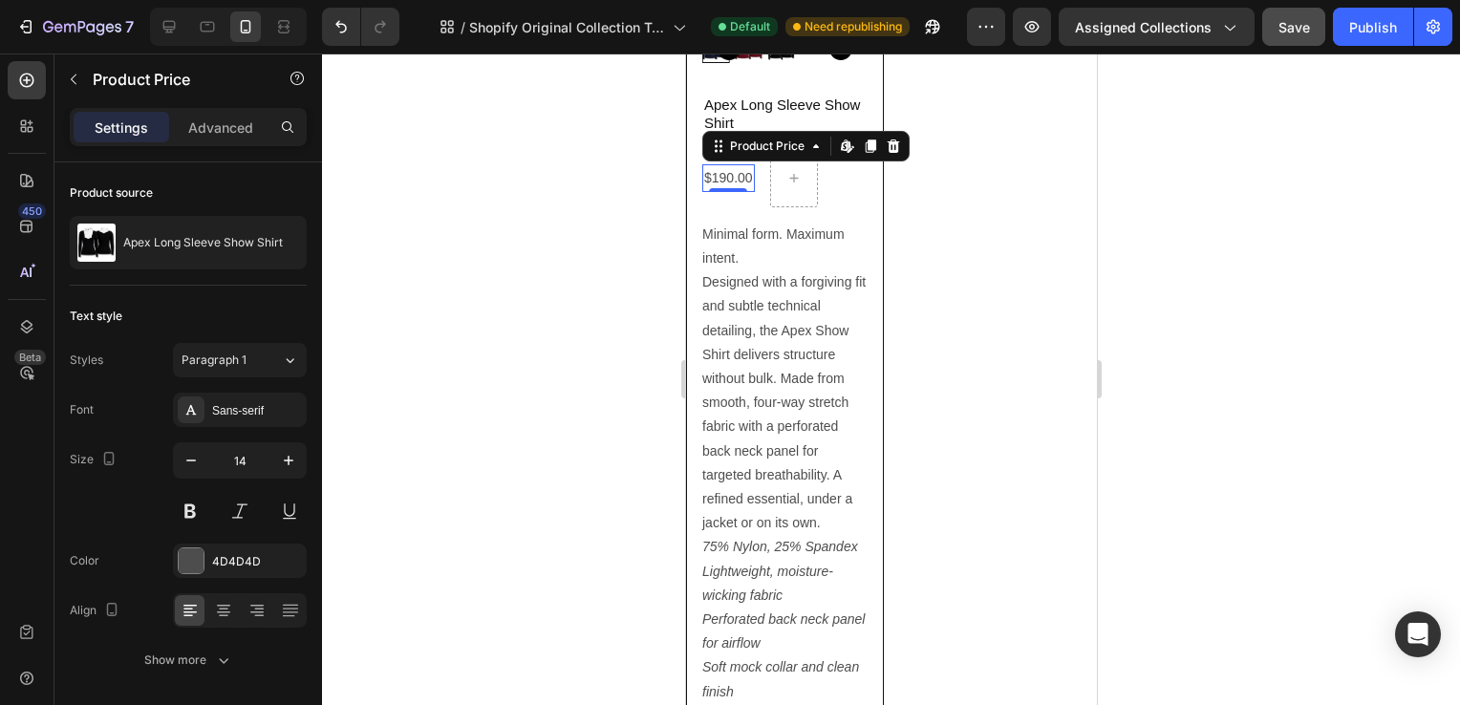
click at [735, 176] on div "$190.00" at bounding box center [727, 178] width 53 height 28
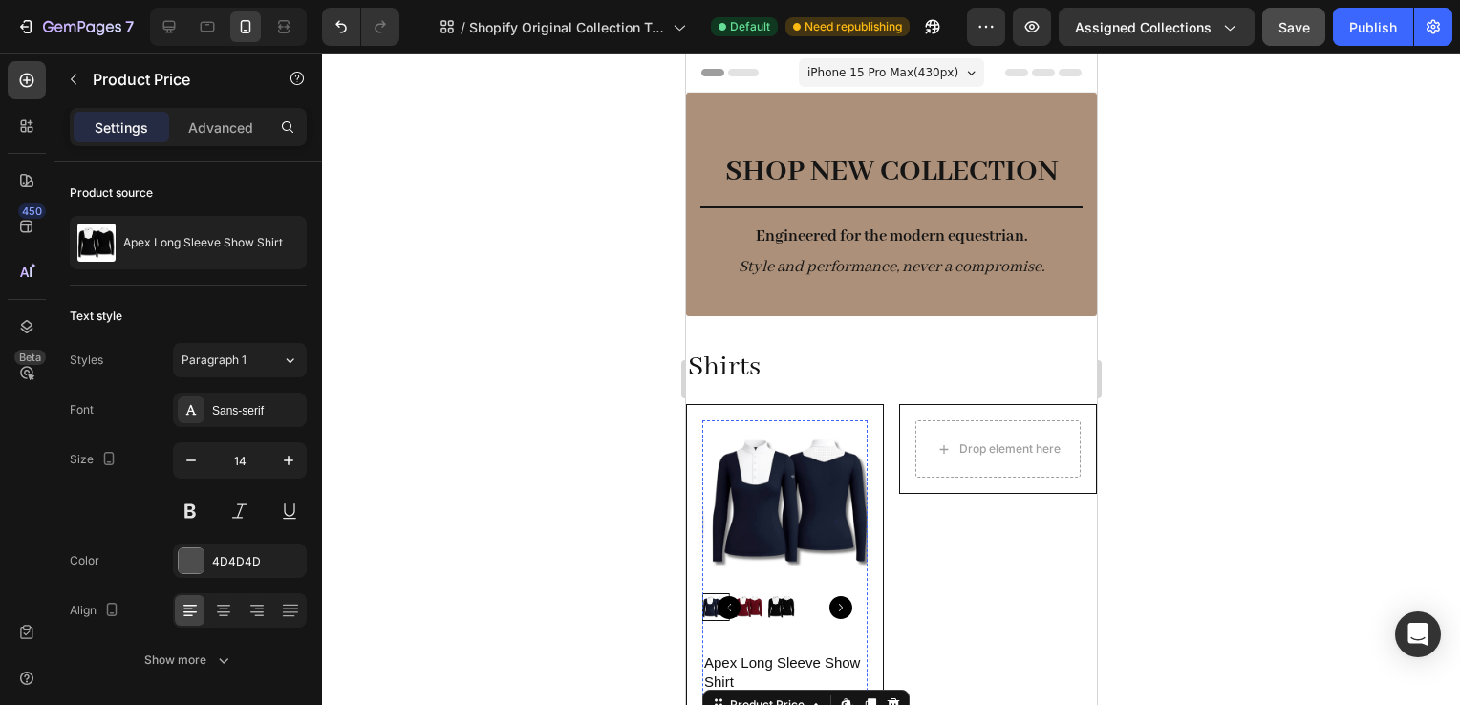
scroll to position [103, 0]
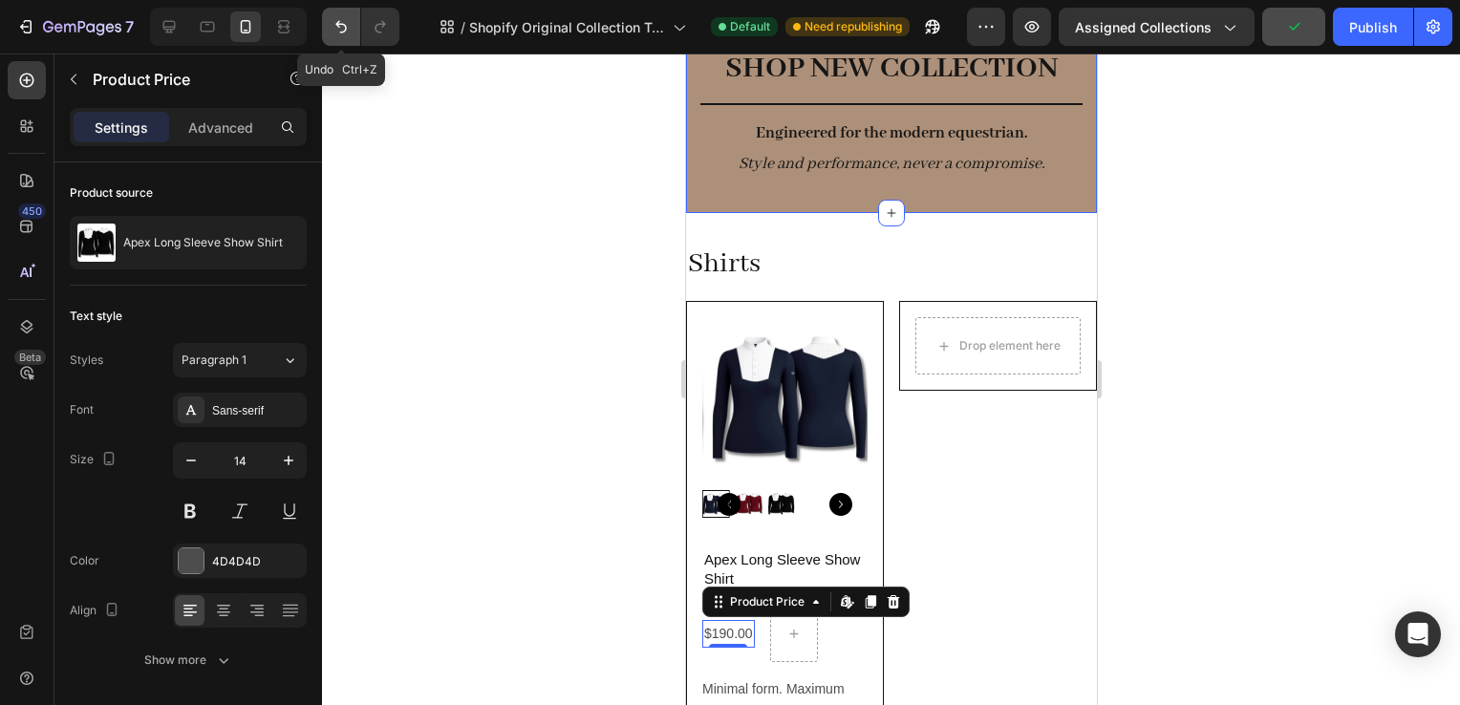
click at [334, 27] on icon "Undo/Redo" at bounding box center [341, 26] width 19 height 19
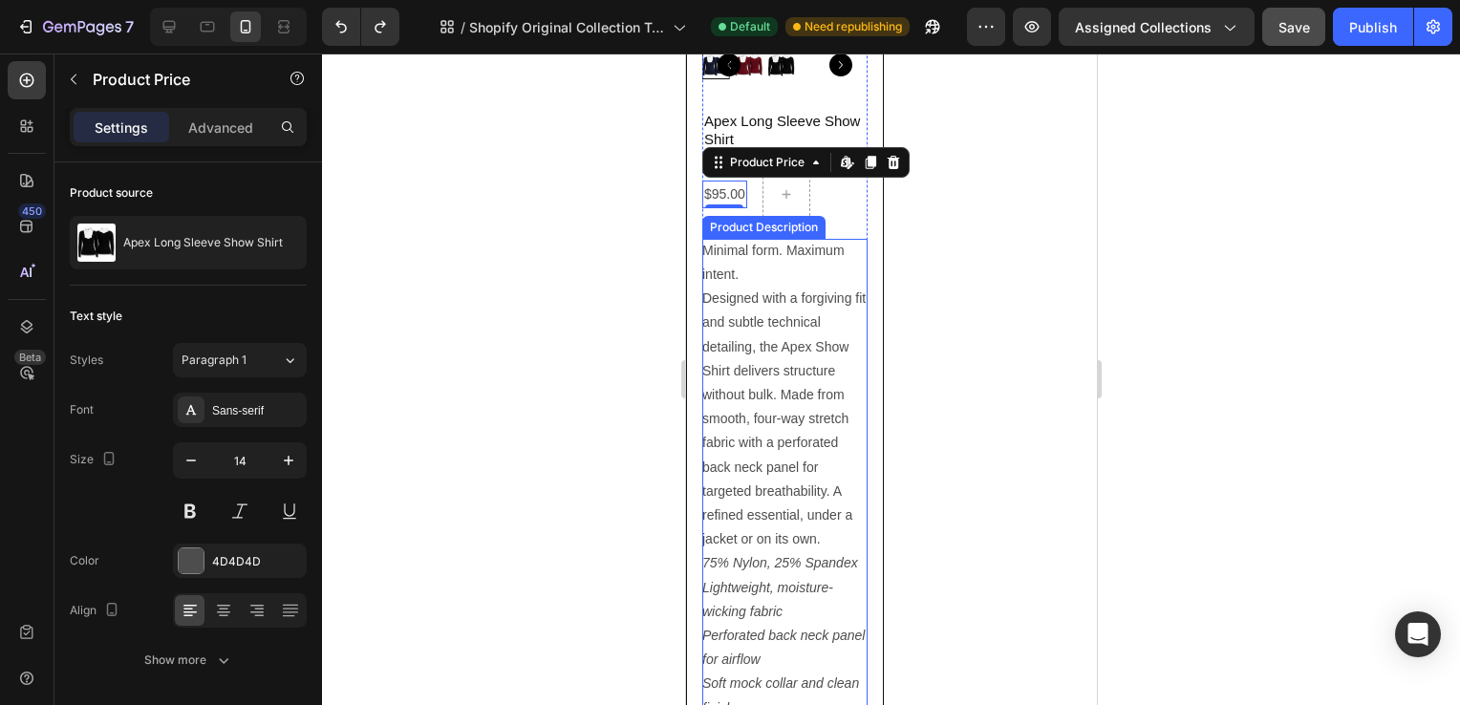
scroll to position [944, 0]
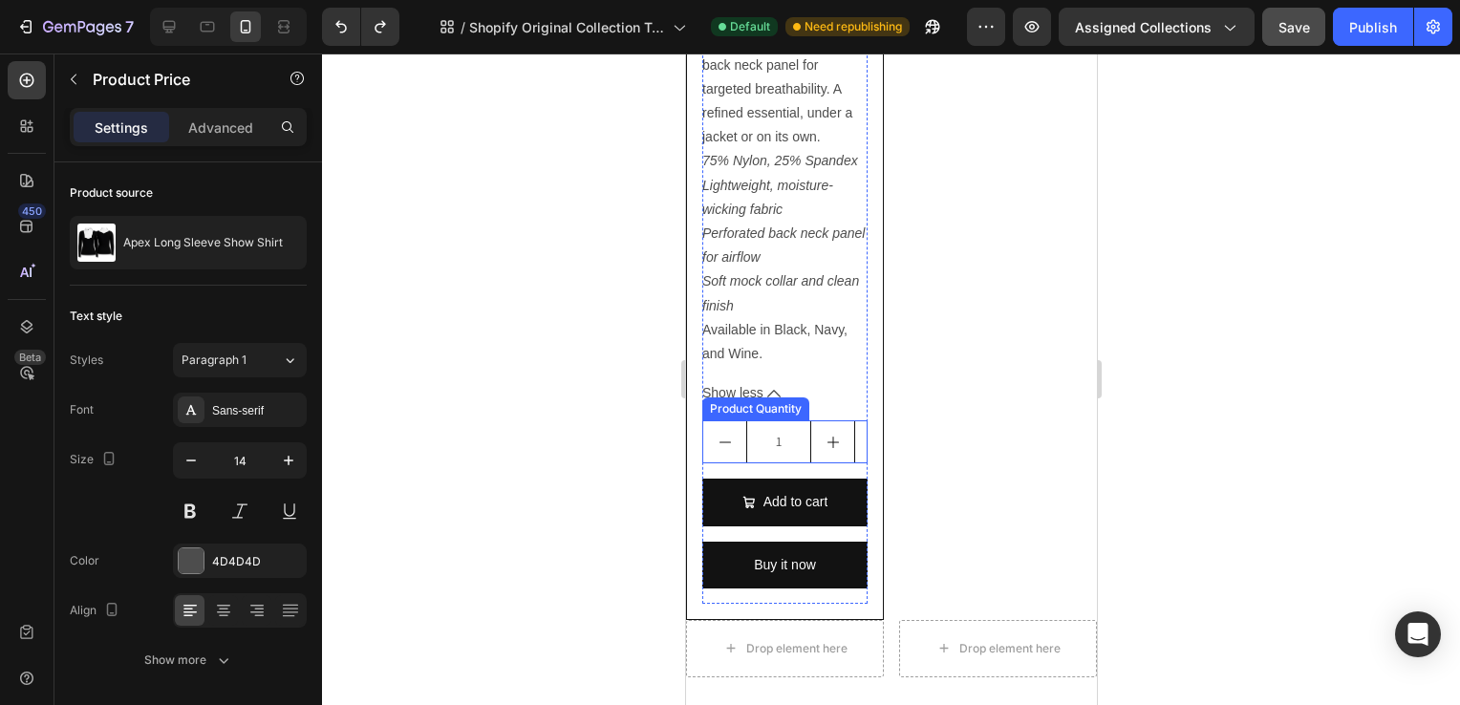
click at [717, 435] on icon "decrement" at bounding box center [724, 442] width 15 height 15
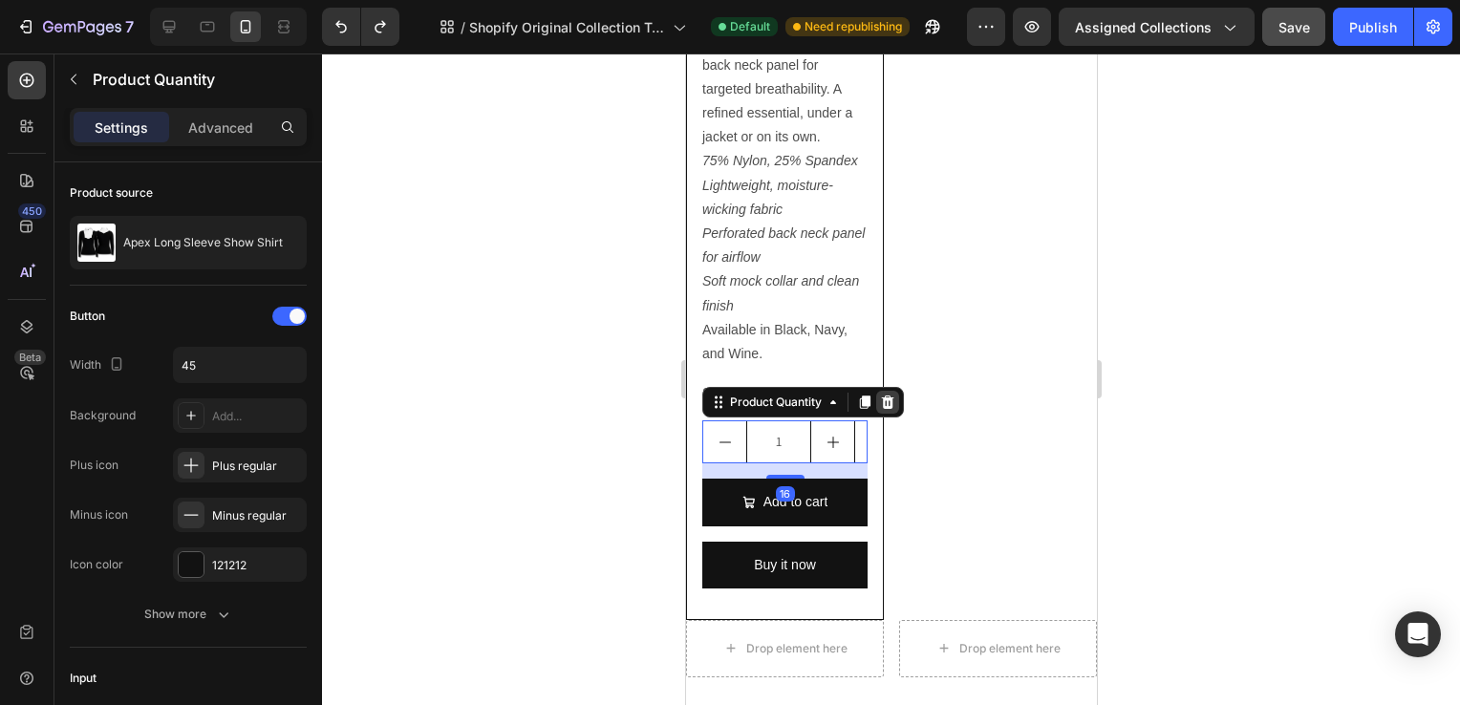
click at [887, 399] on icon at bounding box center [887, 402] width 12 height 13
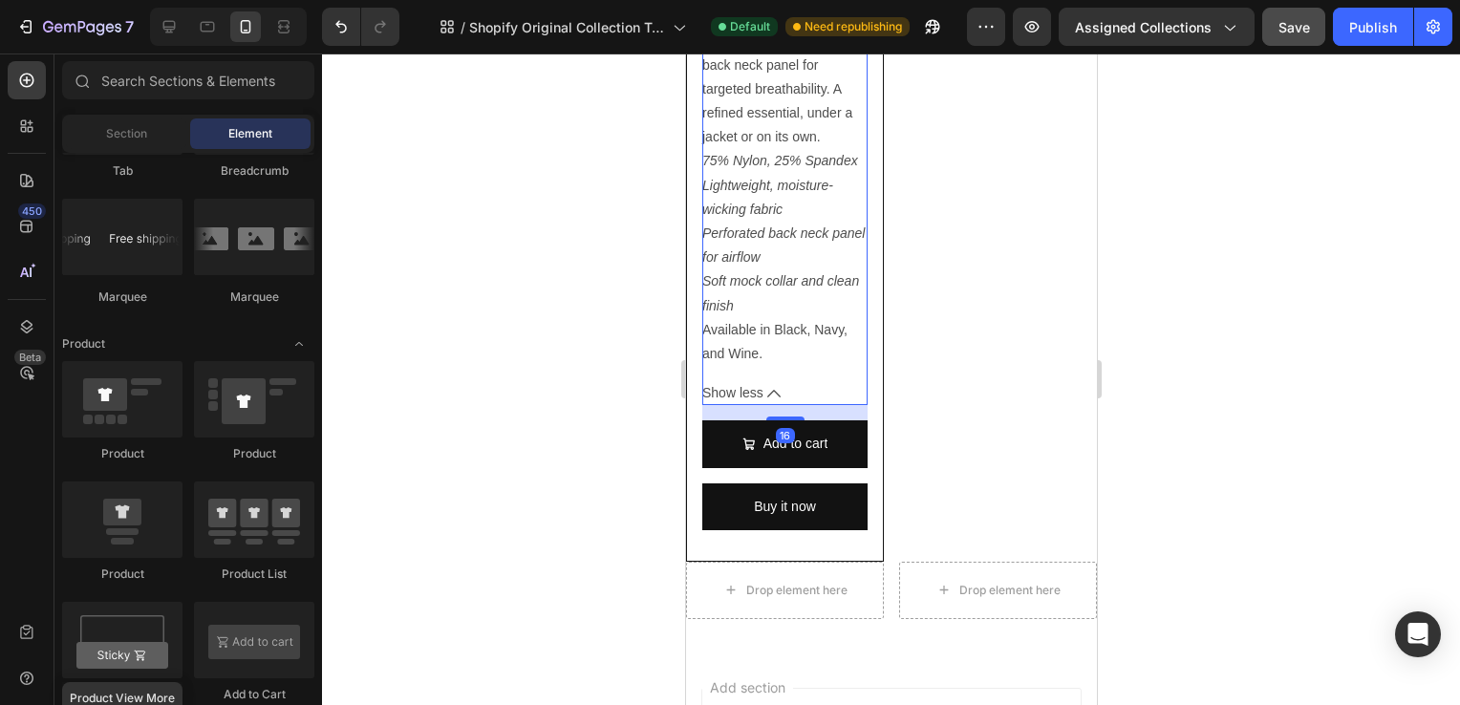
click at [758, 394] on span "Show less" at bounding box center [731, 393] width 61 height 24
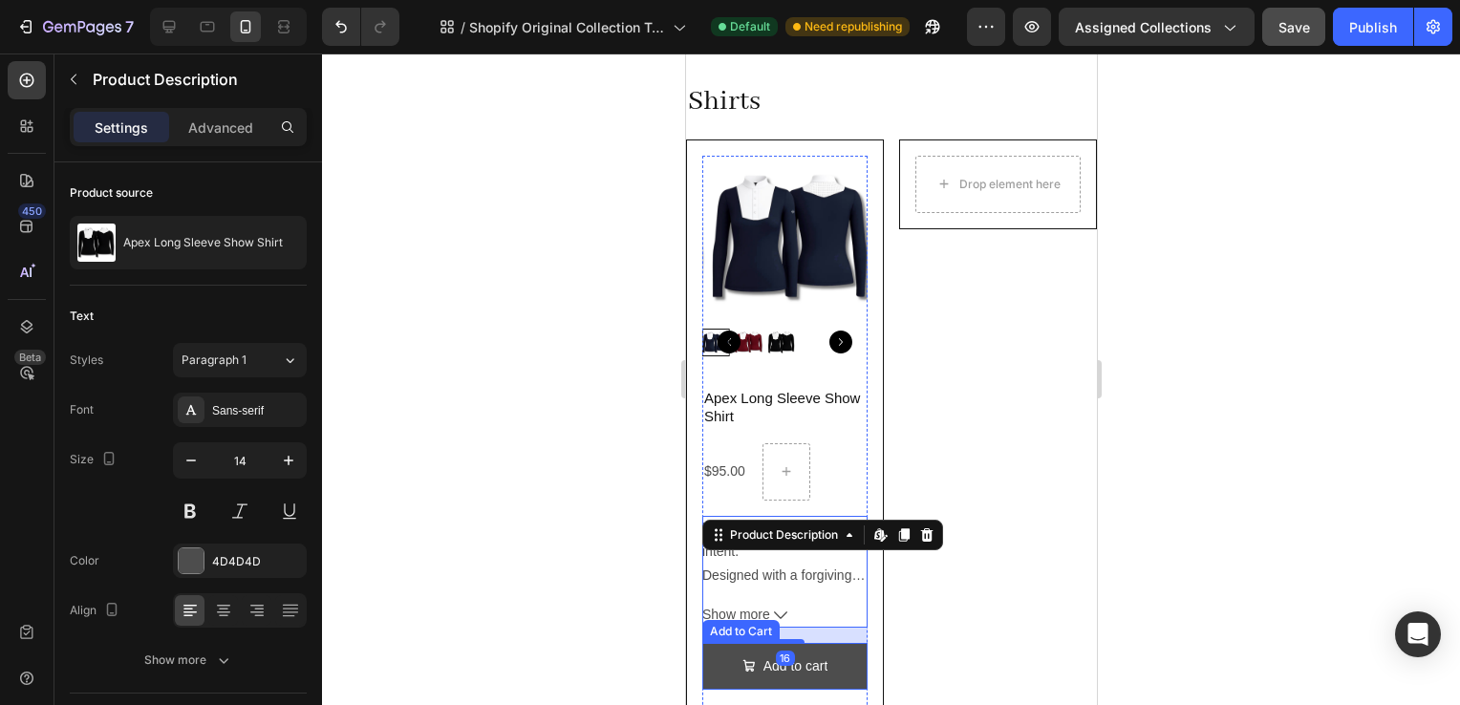
scroll to position [402, 0]
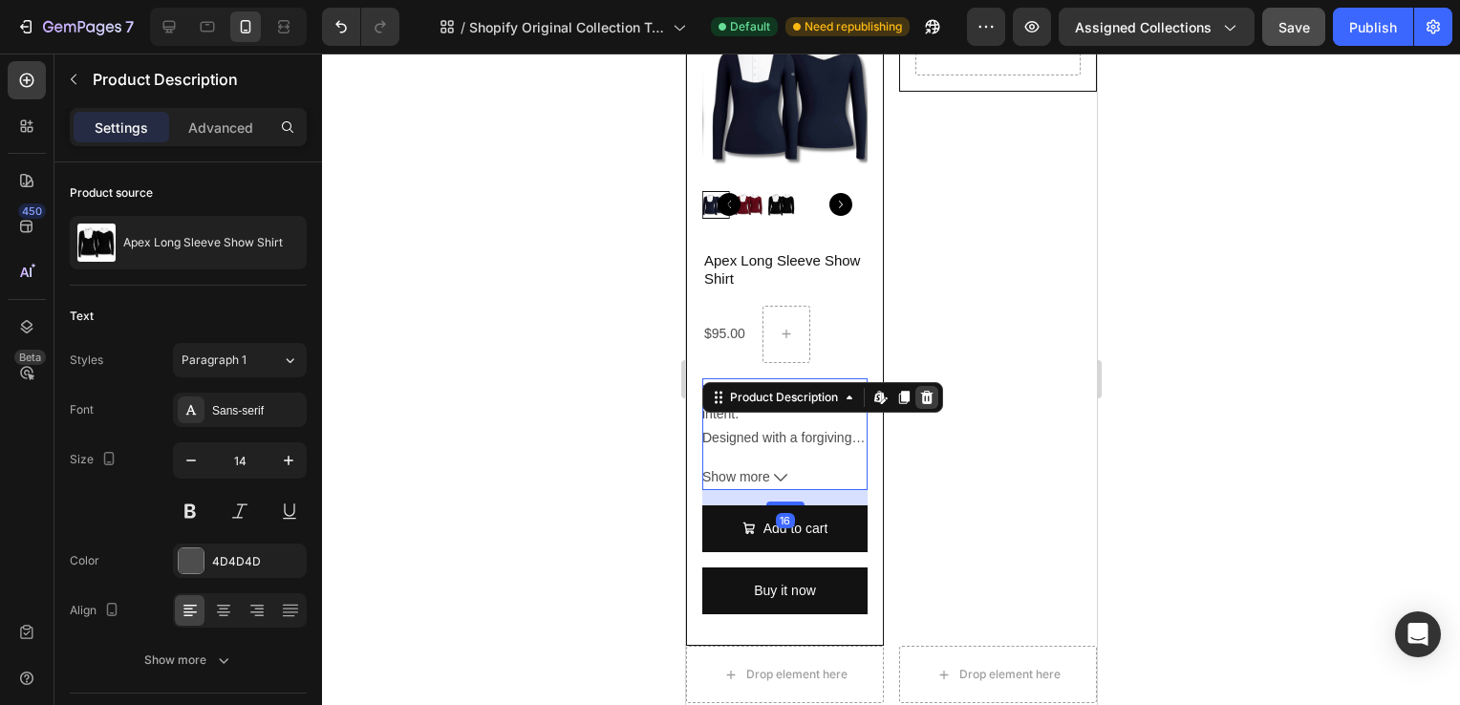
click at [922, 395] on icon at bounding box center [926, 397] width 12 height 13
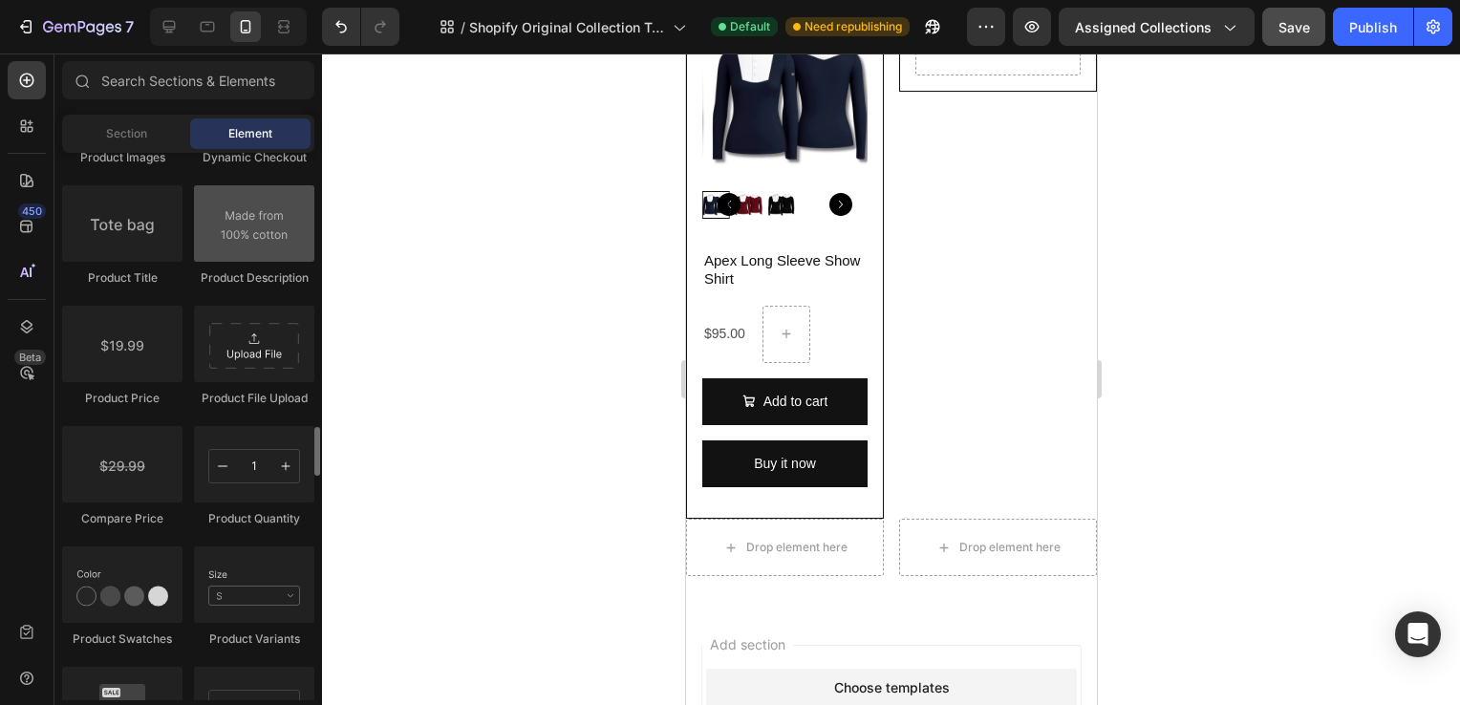
scroll to position [3045, 0]
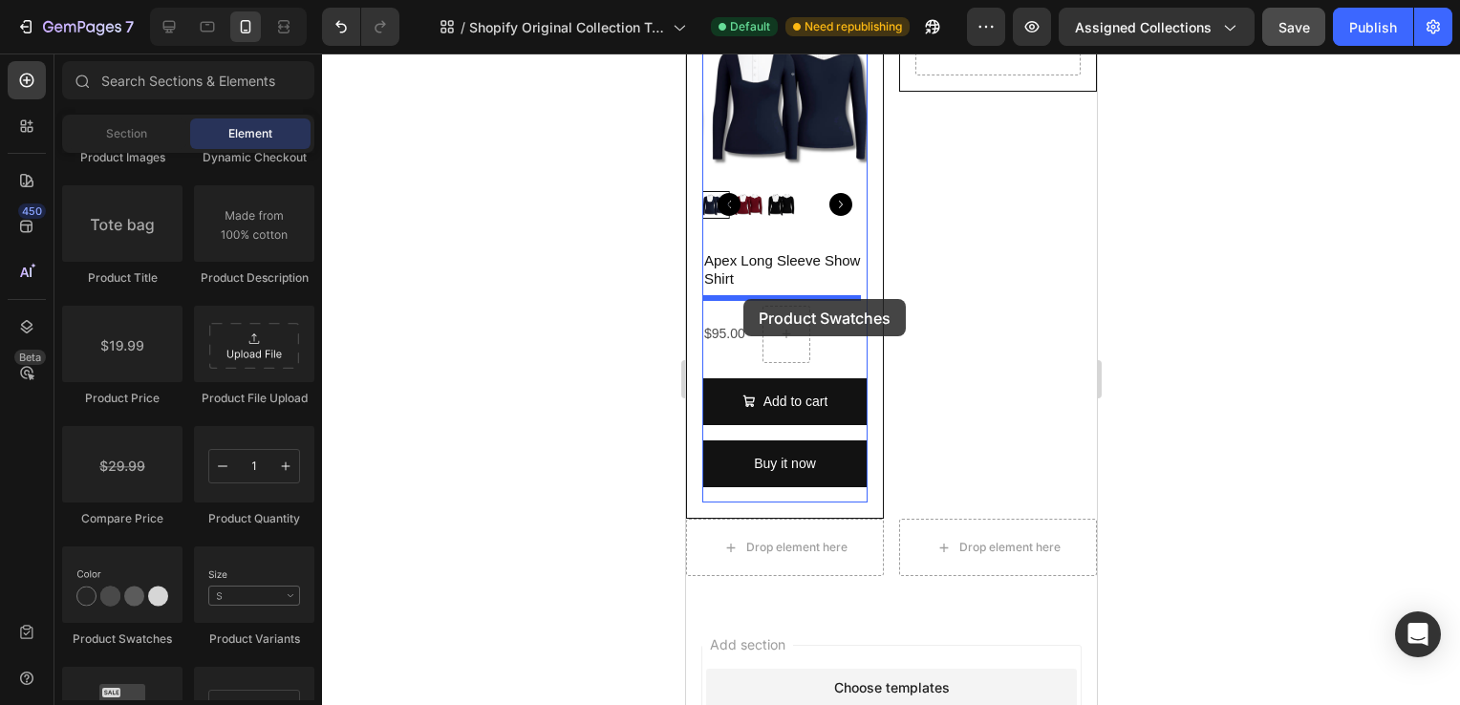
drag, startPoint x: 837, startPoint y: 671, endPoint x: 740, endPoint y: 294, distance: 389.0
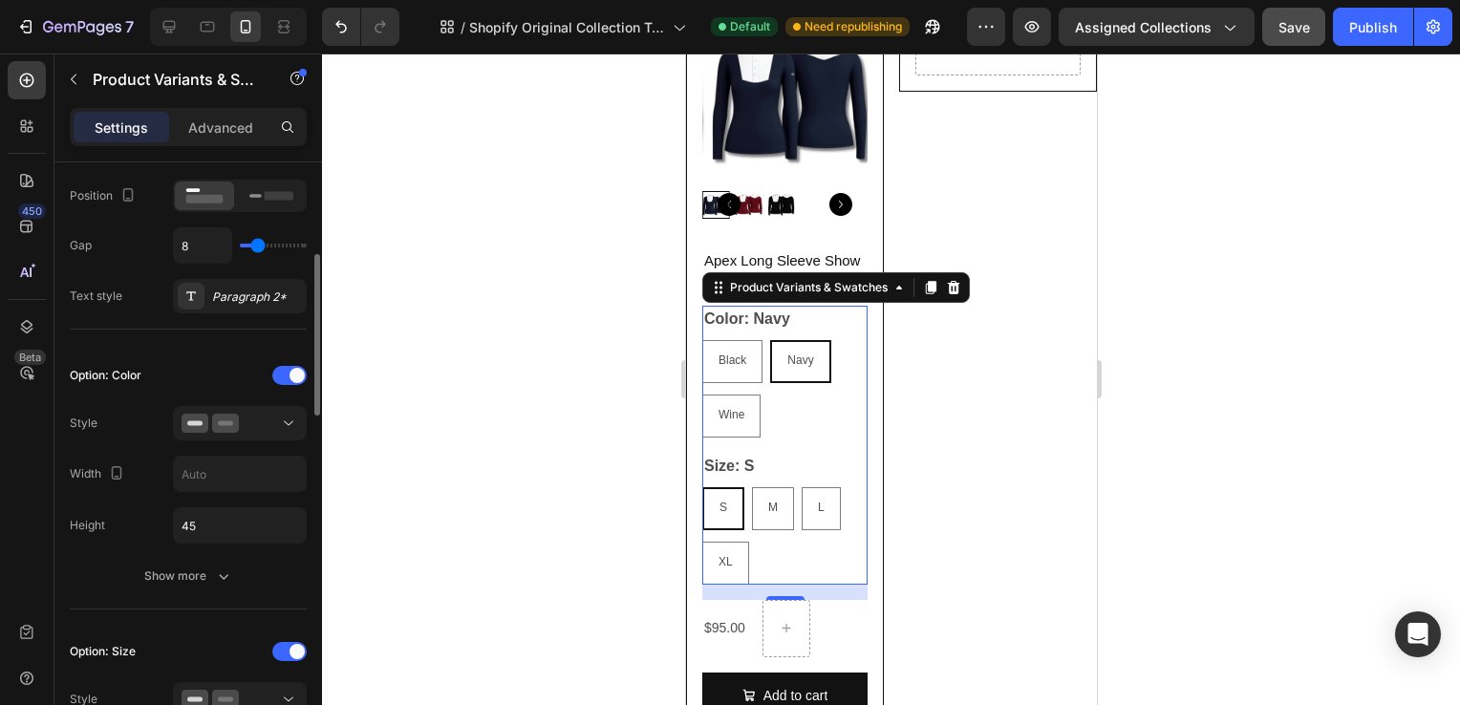
scroll to position [405, 0]
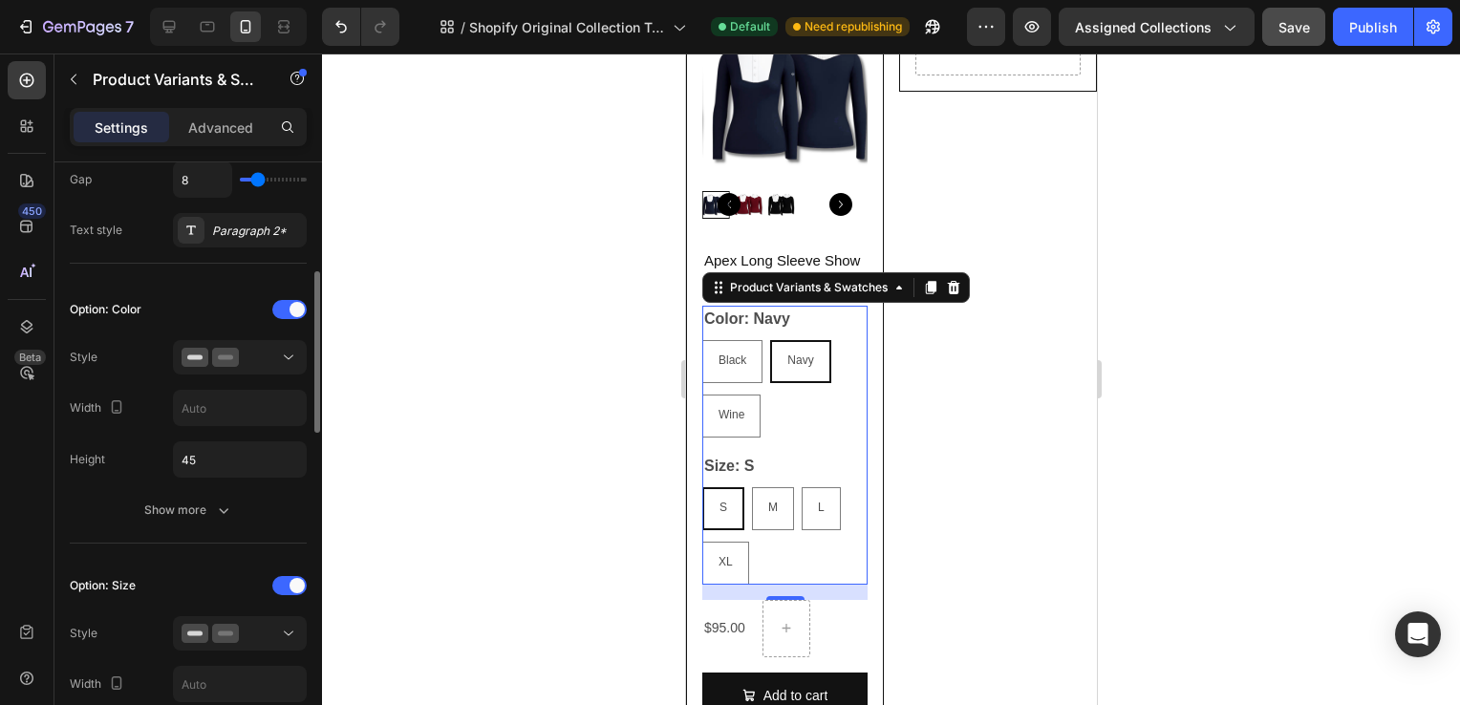
click at [239, 377] on div "Option: Color Style Width Height 45 Show more" at bounding box center [188, 410] width 237 height 233
click at [237, 369] on button at bounding box center [240, 357] width 134 height 34
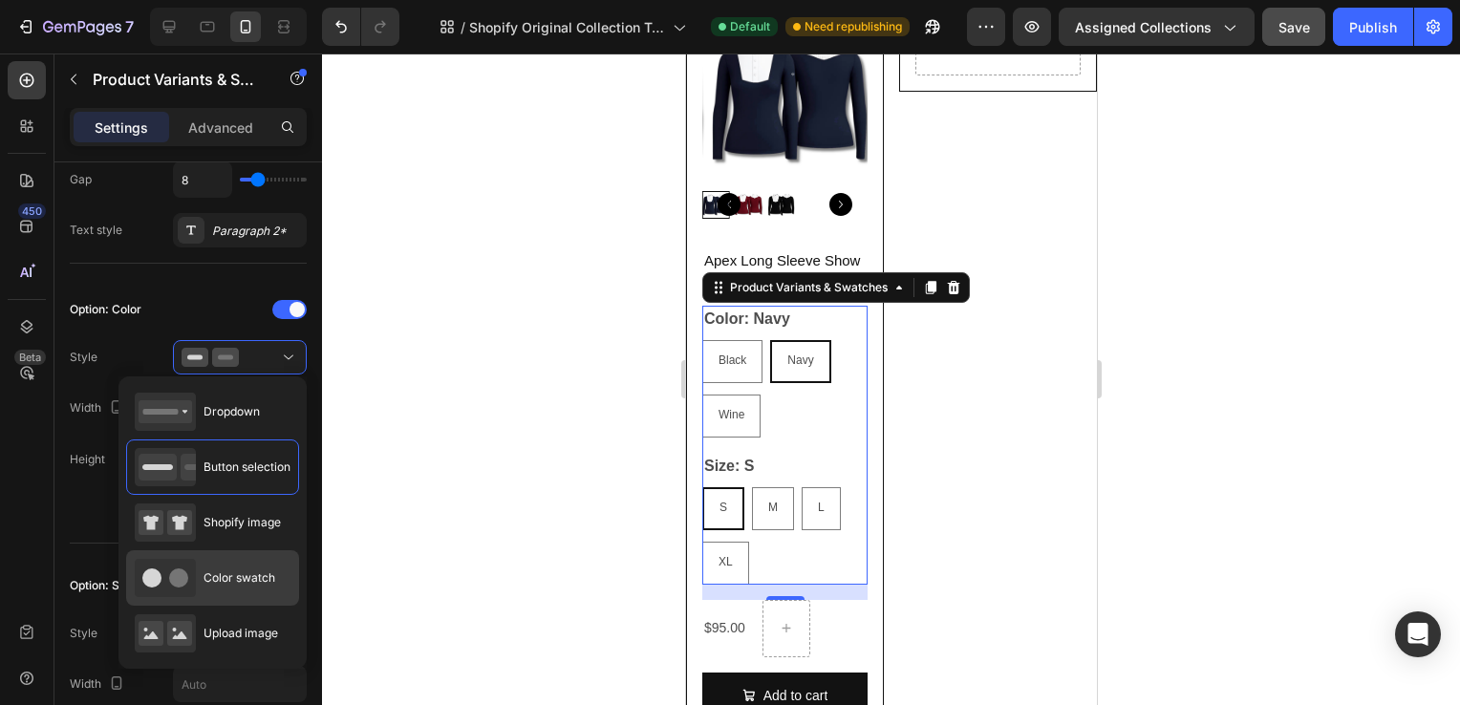
click at [224, 591] on div "Color swatch" at bounding box center [205, 578] width 140 height 38
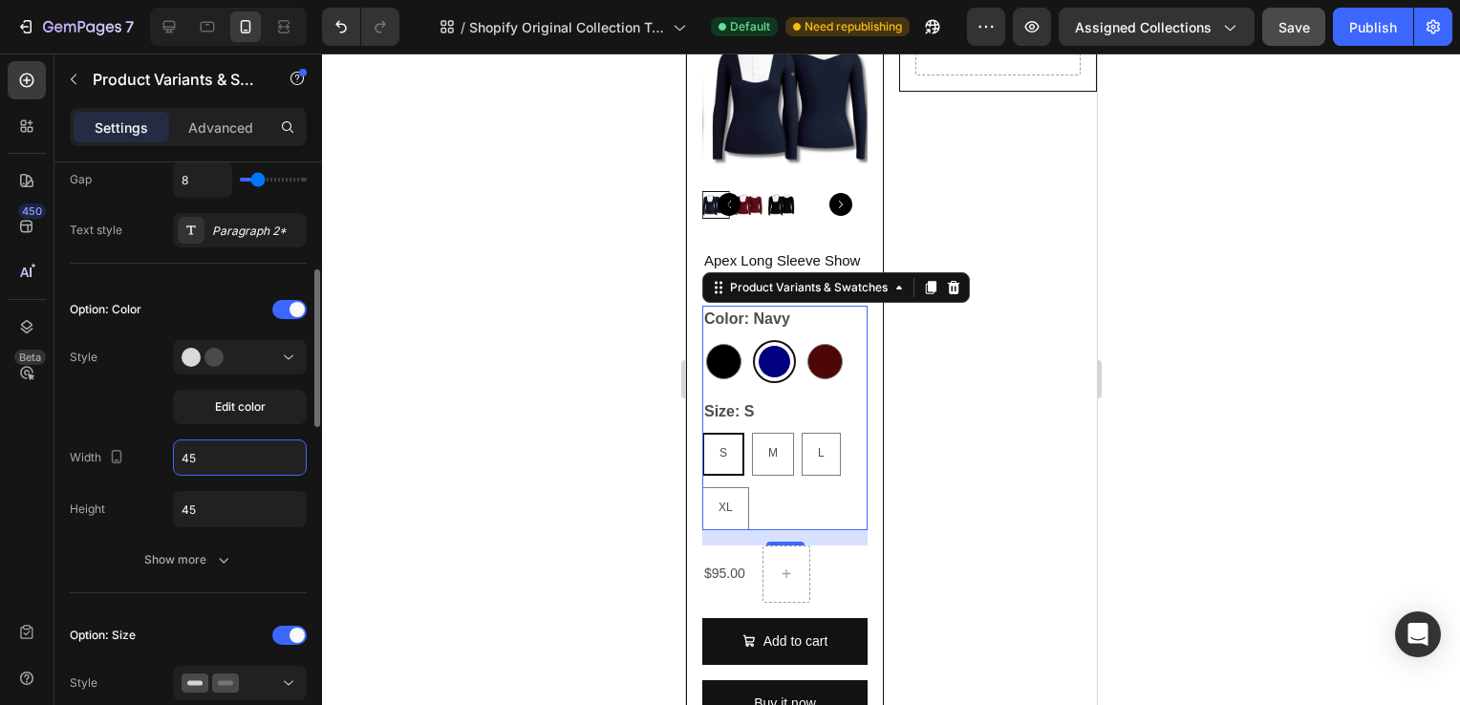
click at [245, 449] on input "45" at bounding box center [240, 458] width 132 height 34
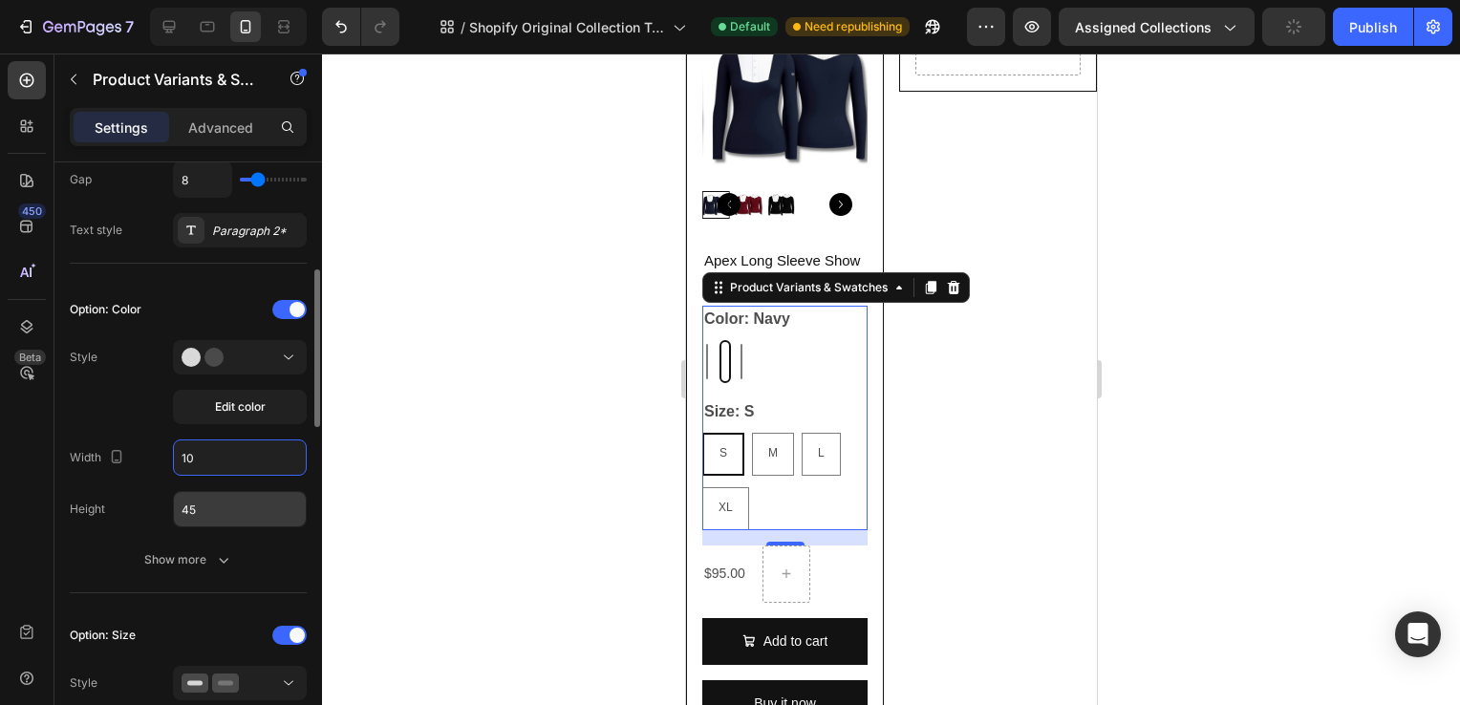
type input "10"
click at [263, 507] on input "45" at bounding box center [240, 509] width 132 height 34
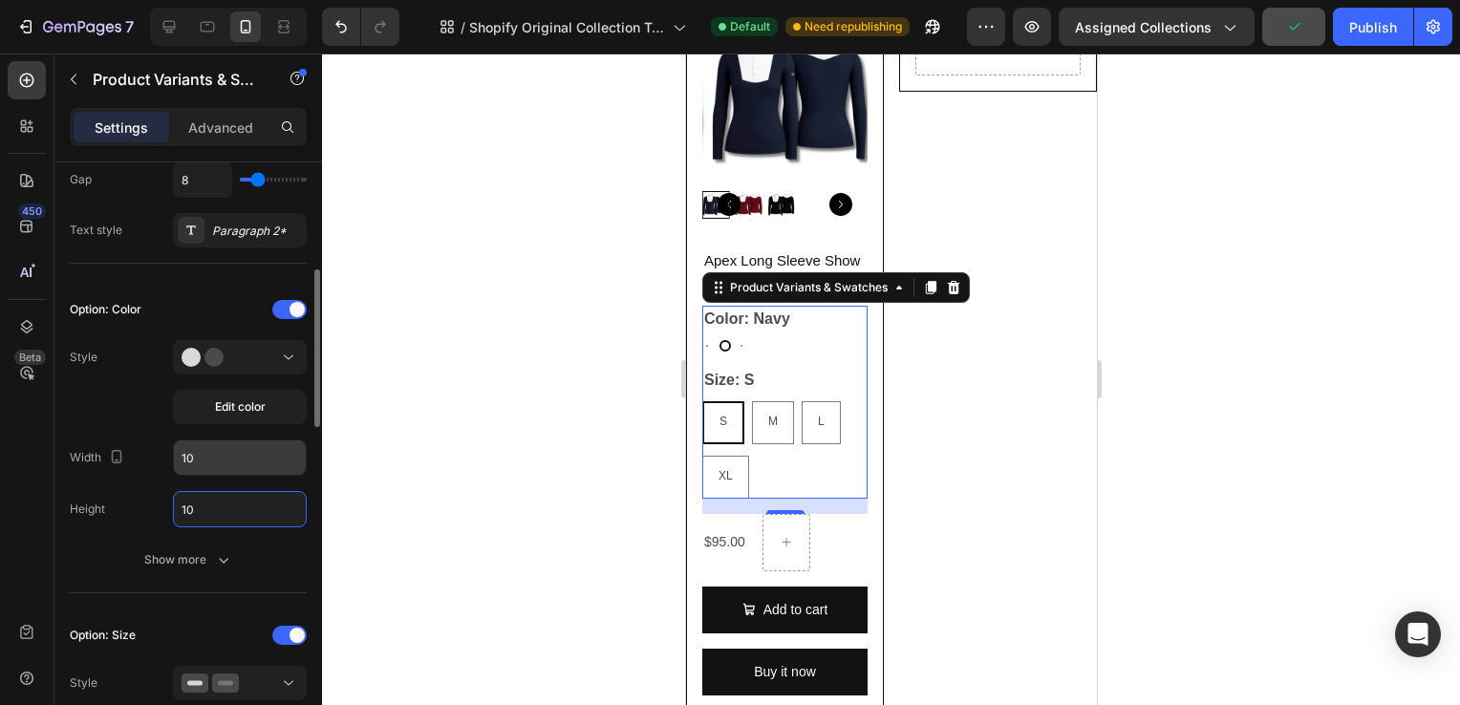
type input "10"
type input "40"
click at [232, 498] on input "10" at bounding box center [240, 509] width 132 height 34
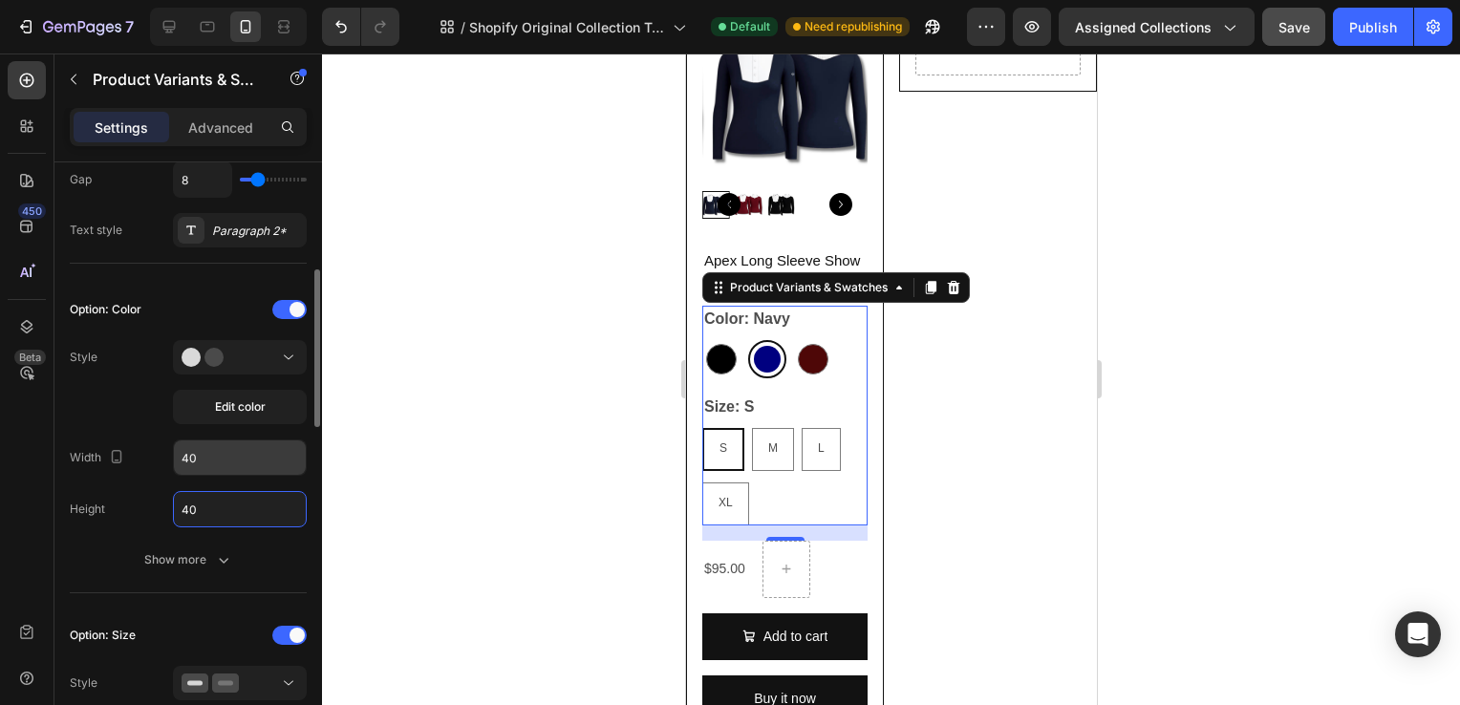
type input "40"
click at [220, 468] on input "40" at bounding box center [240, 458] width 132 height 34
type input "20"
click at [220, 495] on input "40" at bounding box center [240, 509] width 132 height 34
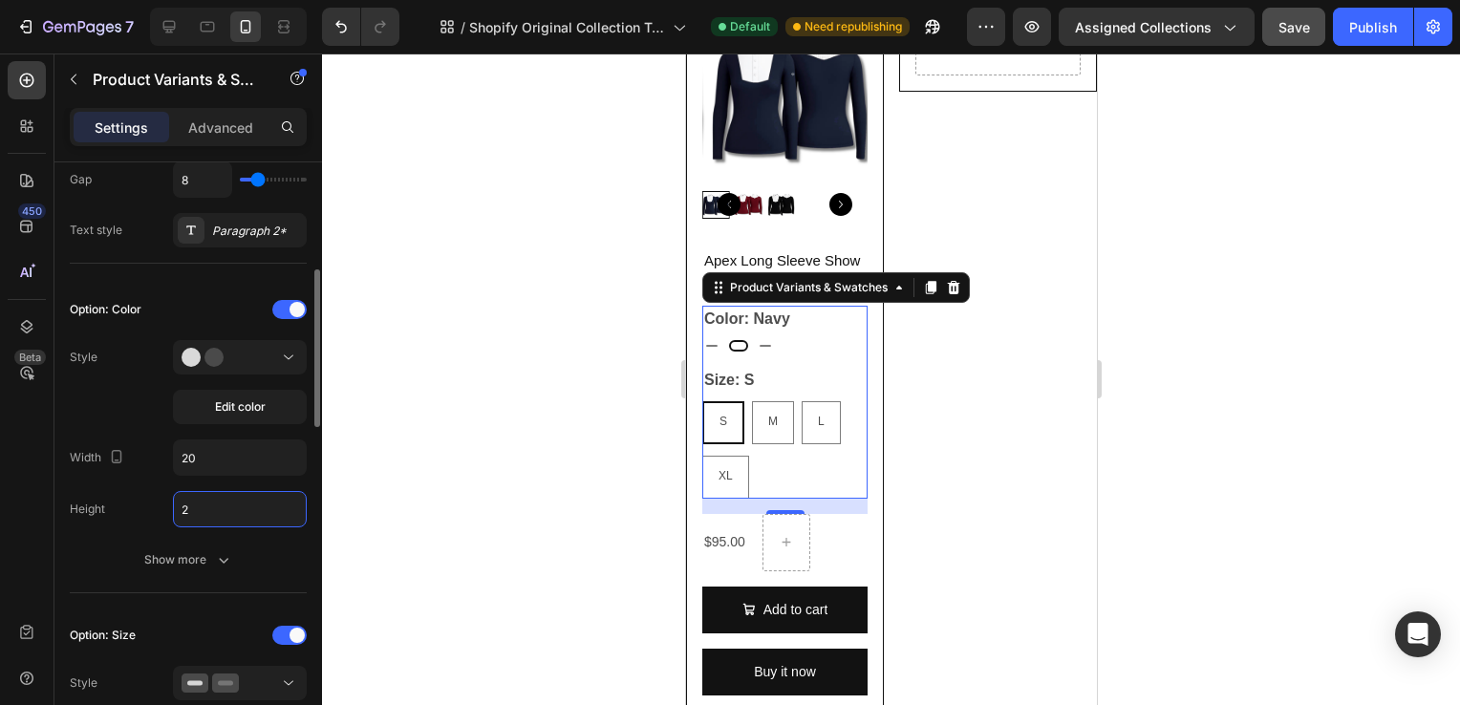
type input "20"
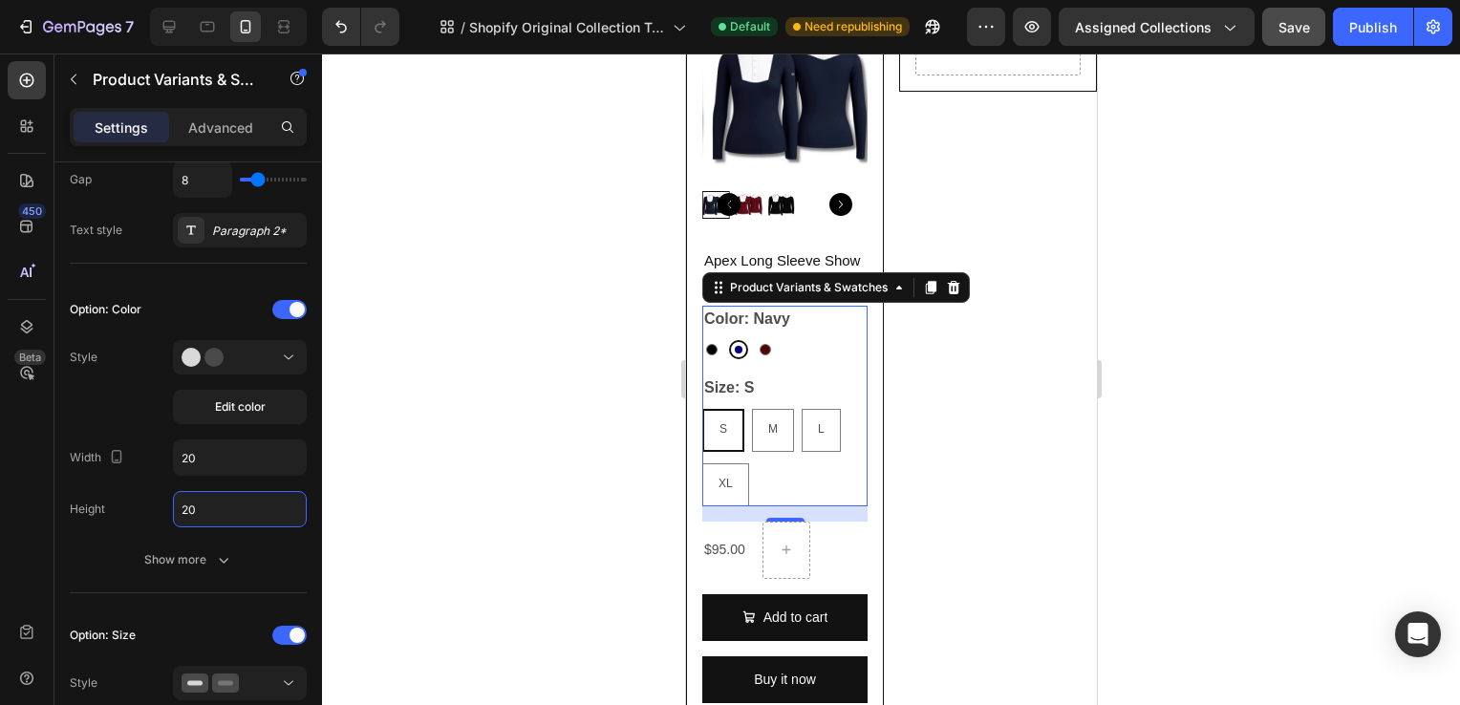
click at [1006, 399] on div "Drop element here Row" at bounding box center [997, 369] width 198 height 734
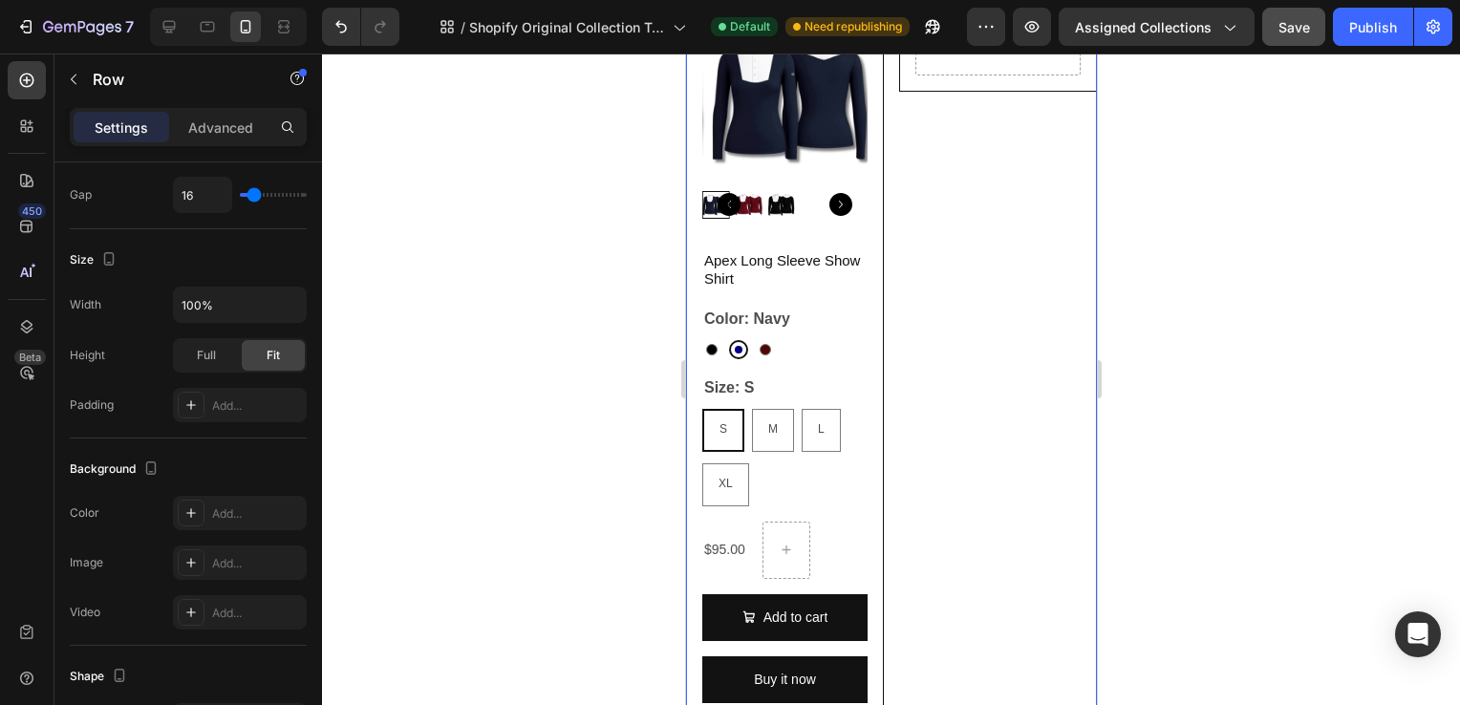
scroll to position [0, 0]
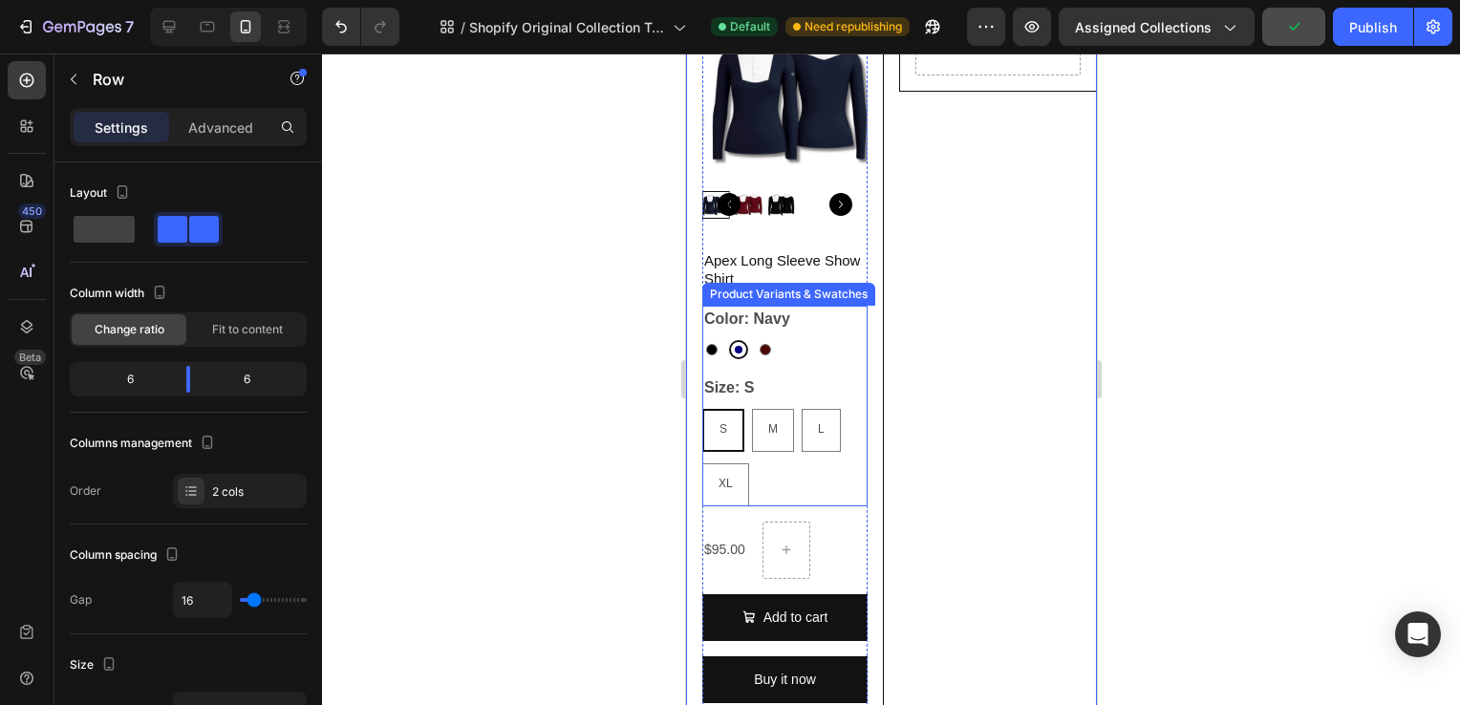
click at [774, 468] on div "S S S M M M L L L XL XL XL" at bounding box center [783, 457] width 165 height 97
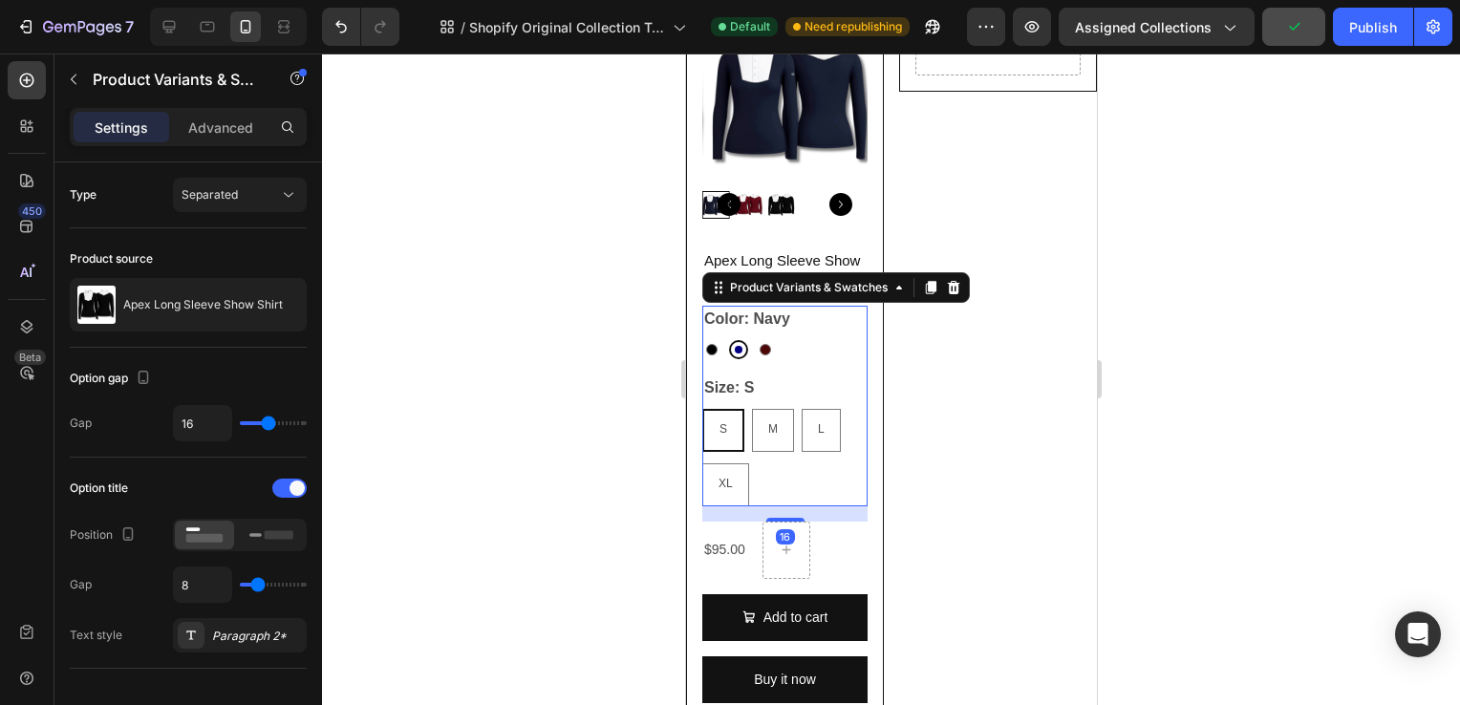
click at [837, 387] on div "Size: S S S S M M M L L L XL XL XL" at bounding box center [783, 441] width 165 height 132
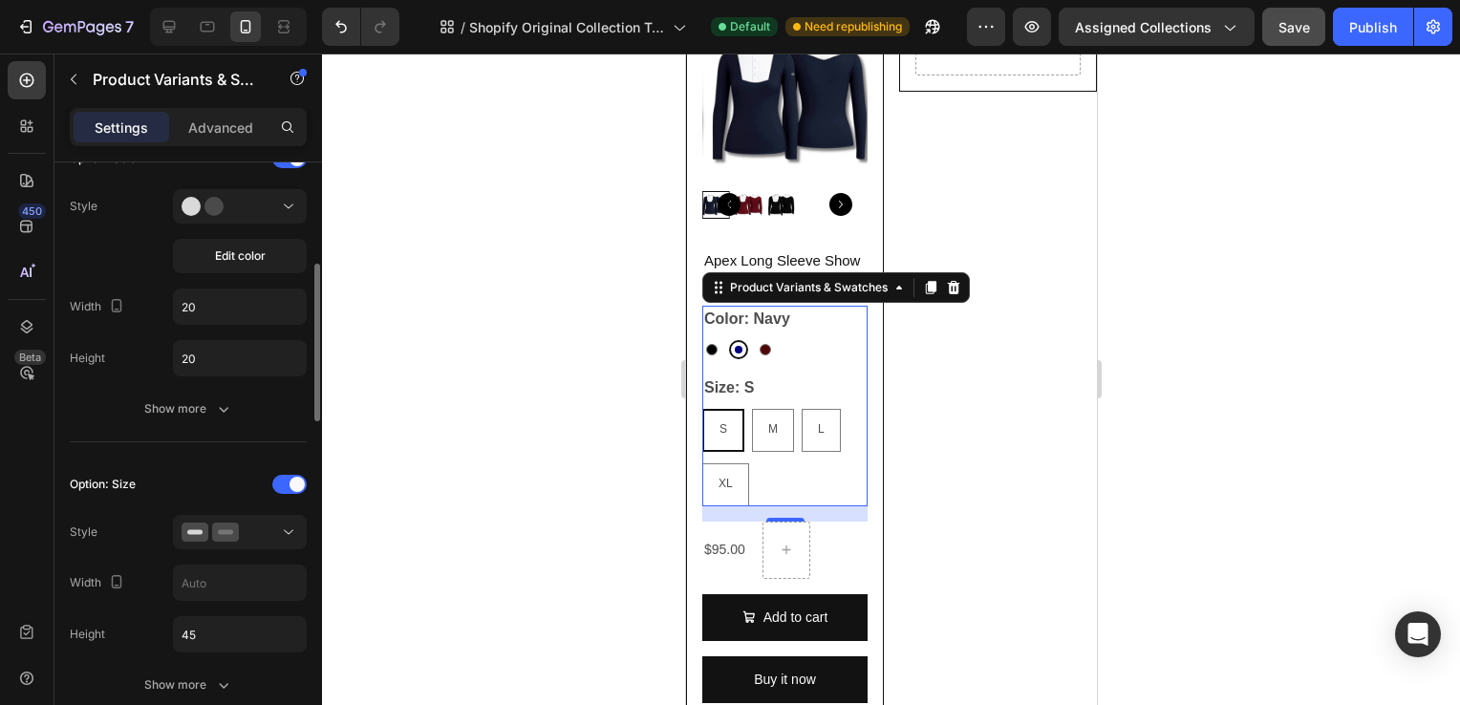
scroll to position [561, 0]
click at [292, 472] on span at bounding box center [297, 479] width 15 height 15
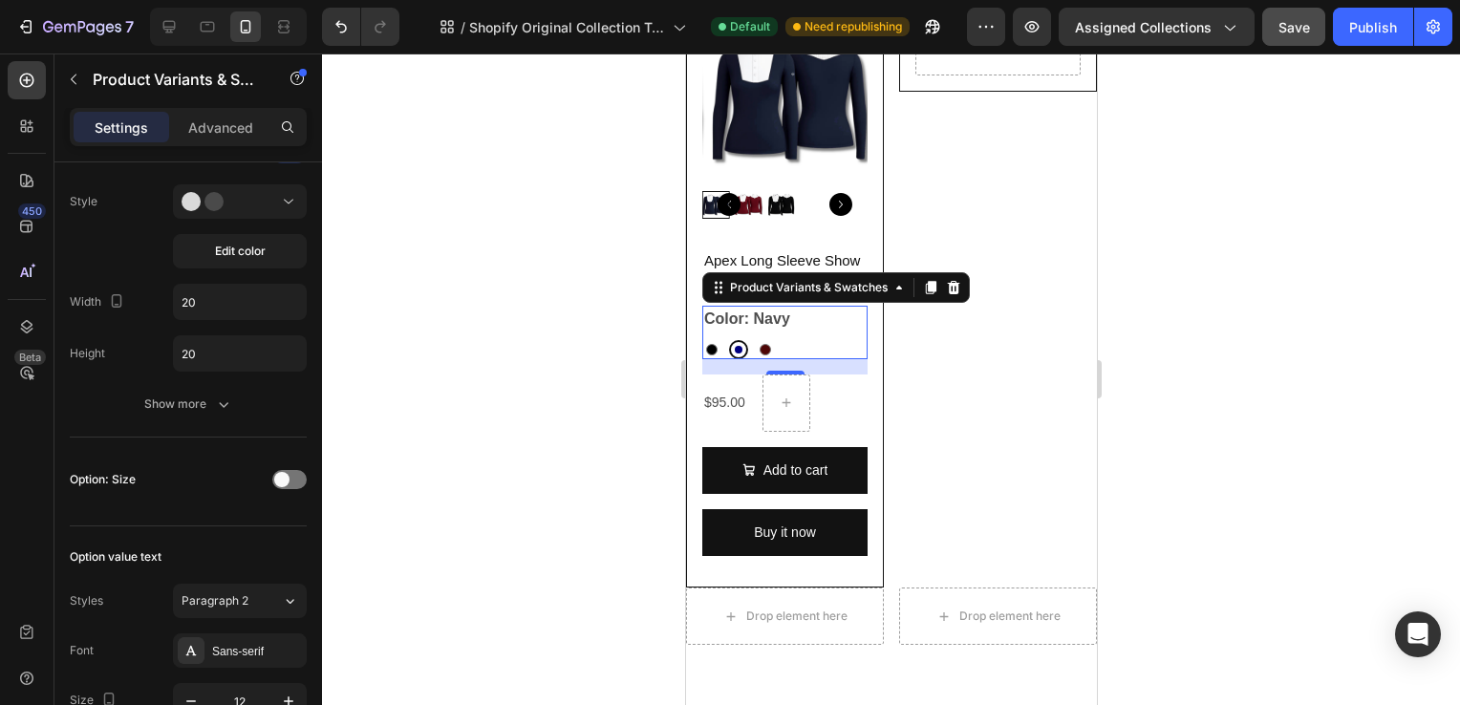
click at [822, 329] on div "Color: Navy Black Black Navy Navy Wine Wine" at bounding box center [783, 333] width 165 height 54
click at [232, 301] on input "20" at bounding box center [240, 302] width 132 height 34
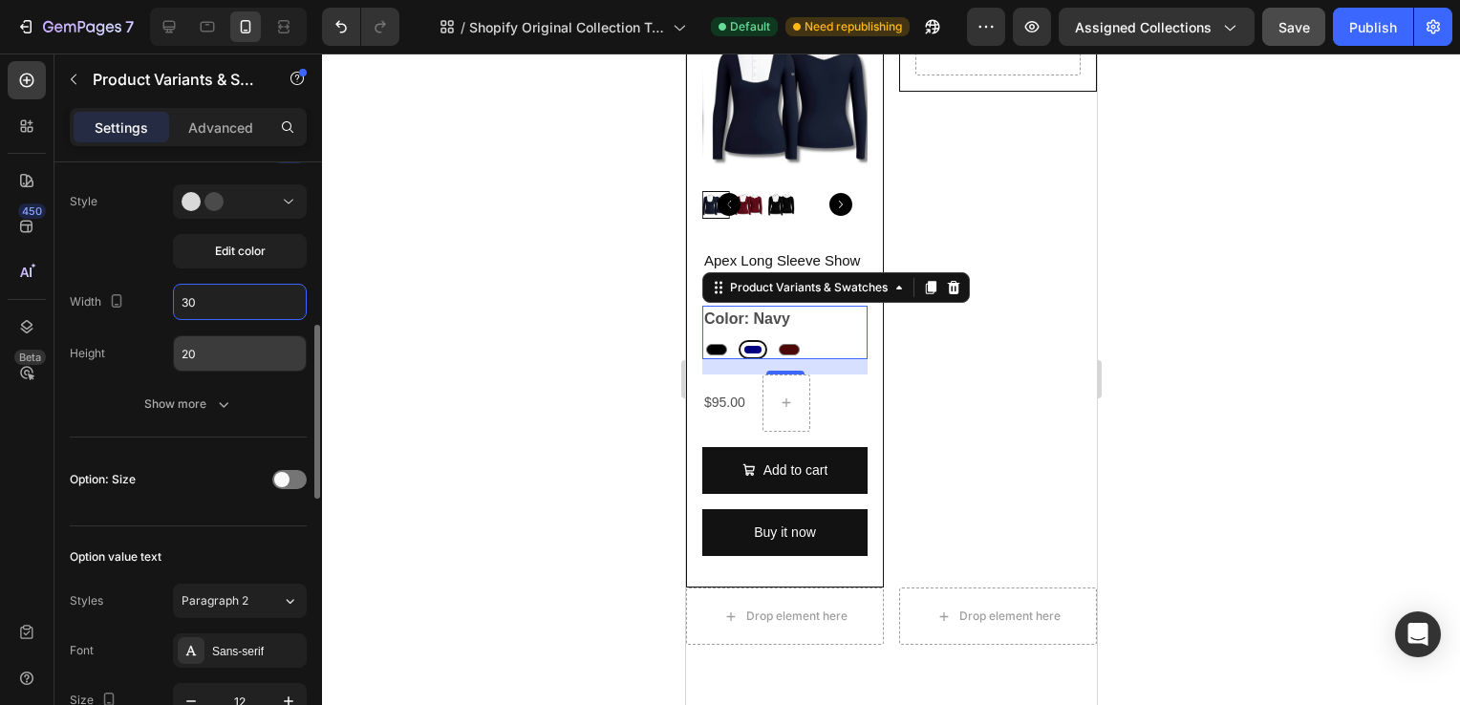
type input "30"
click at [241, 346] on input "20" at bounding box center [240, 353] width 132 height 34
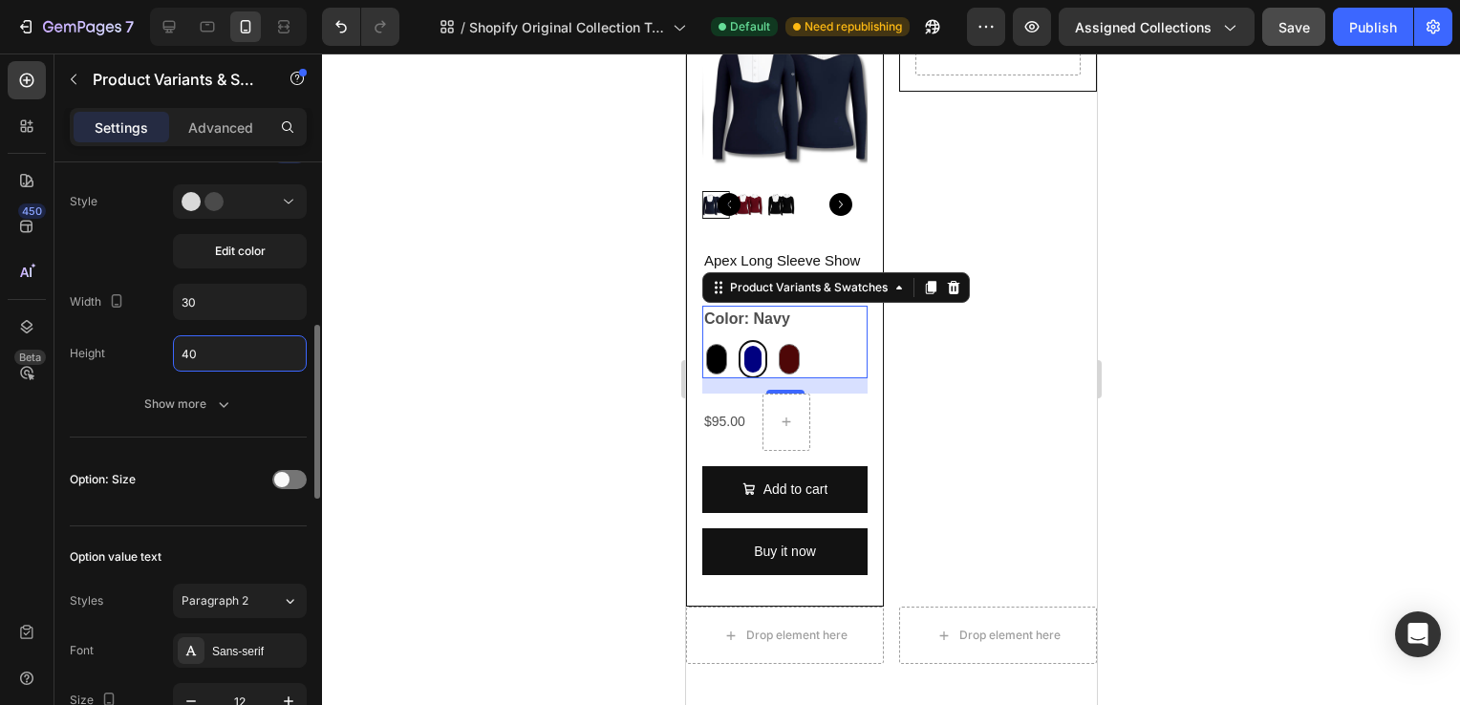
type input "4"
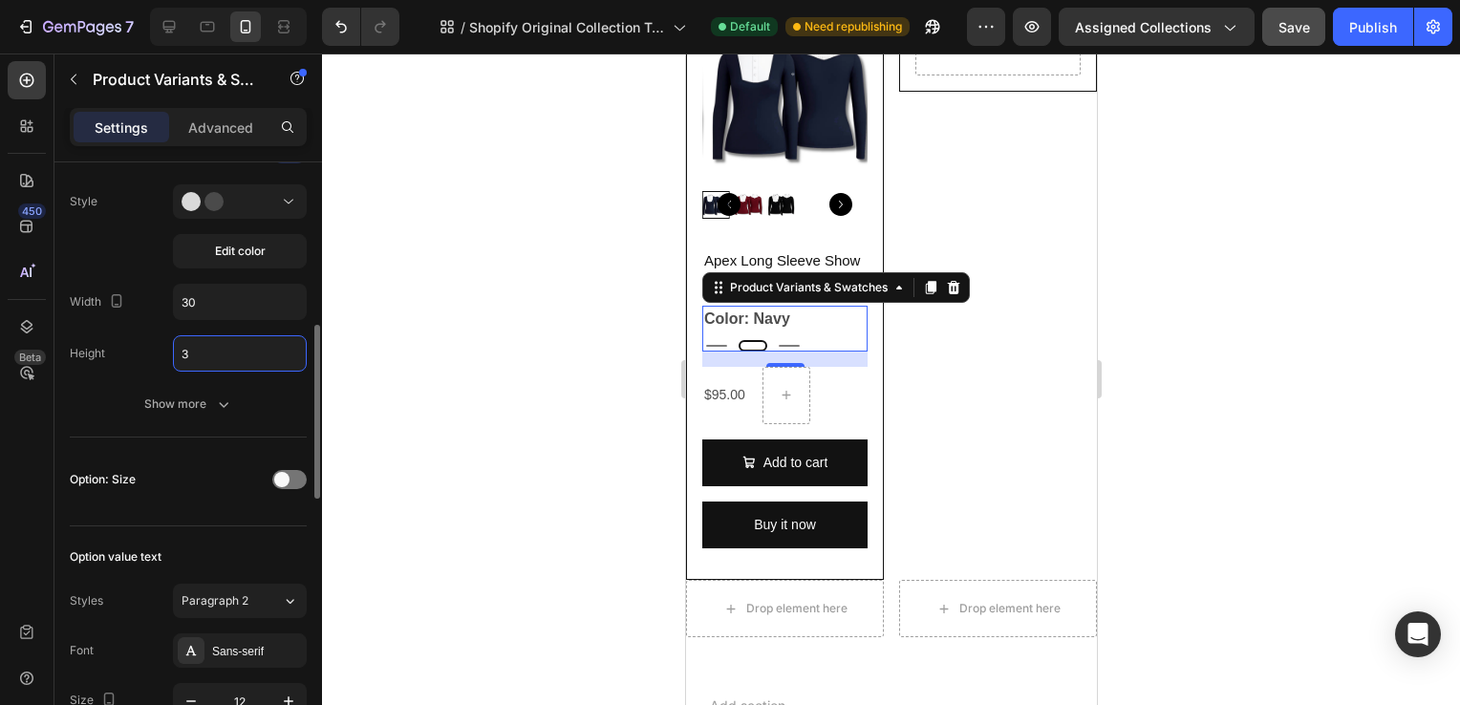
type input "30"
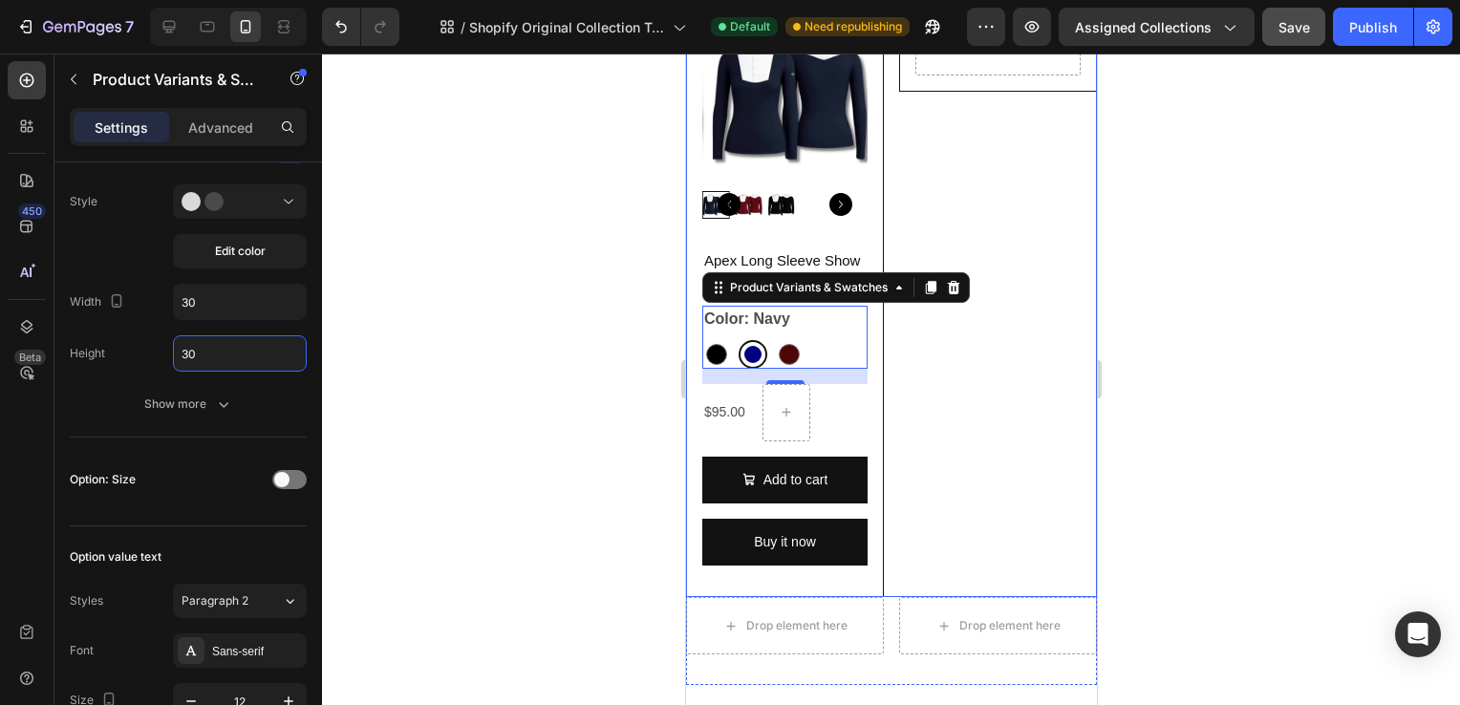
scroll to position [170, 0]
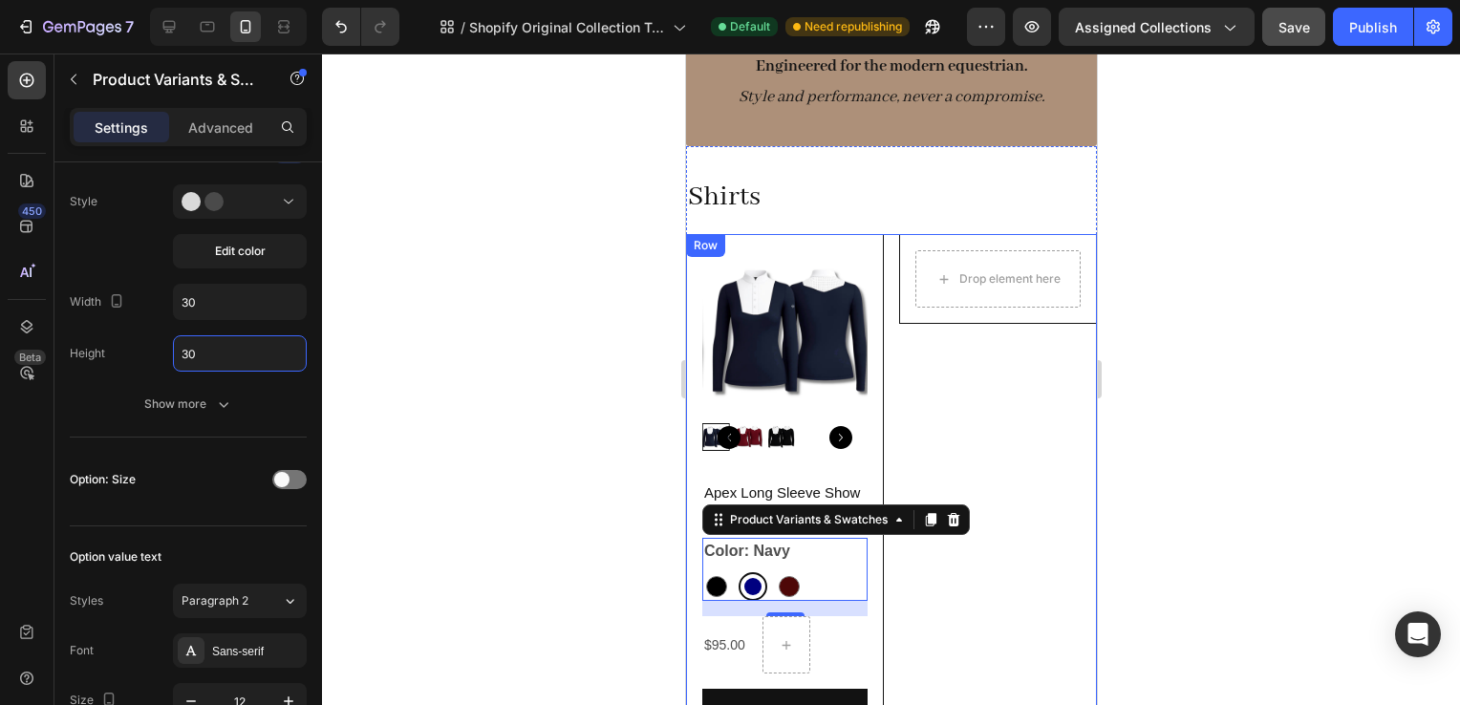
click at [1158, 370] on div at bounding box center [891, 380] width 1138 height 652
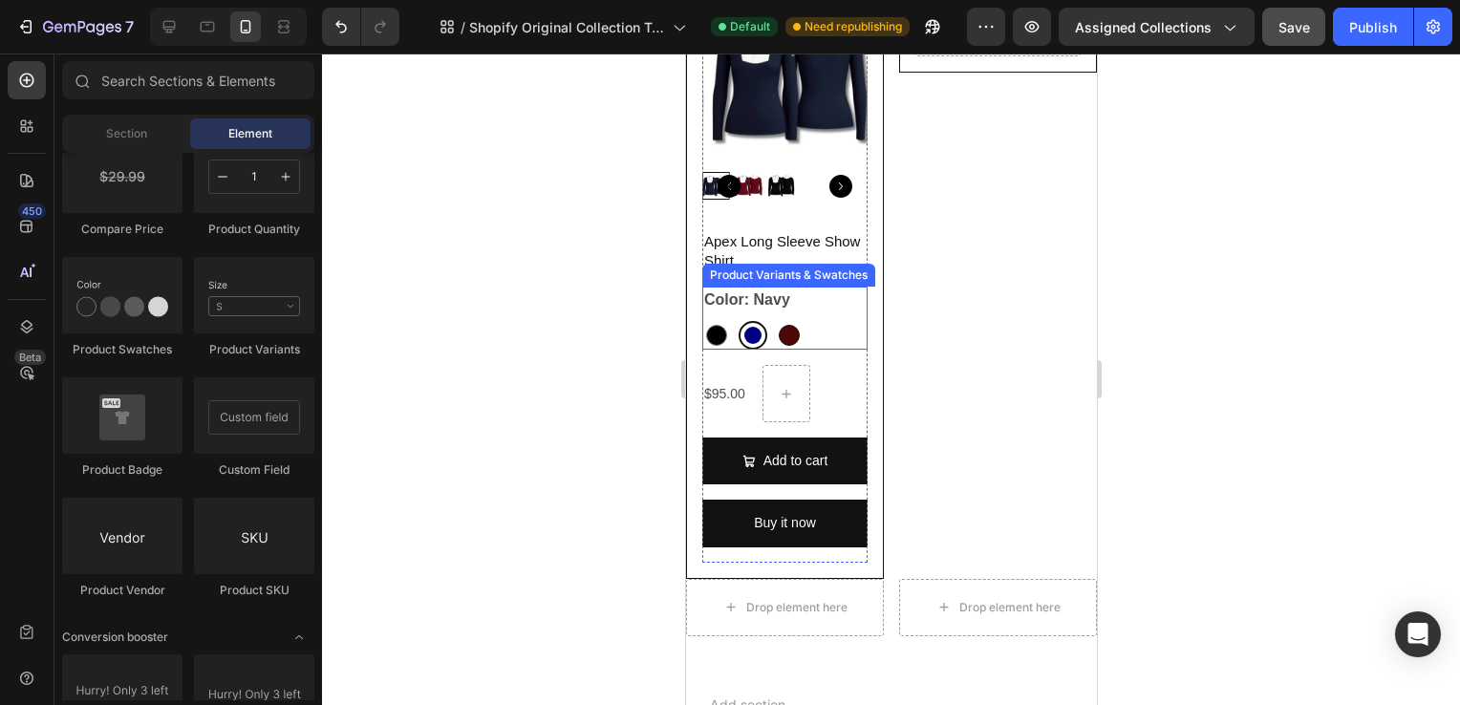
scroll to position [61, 0]
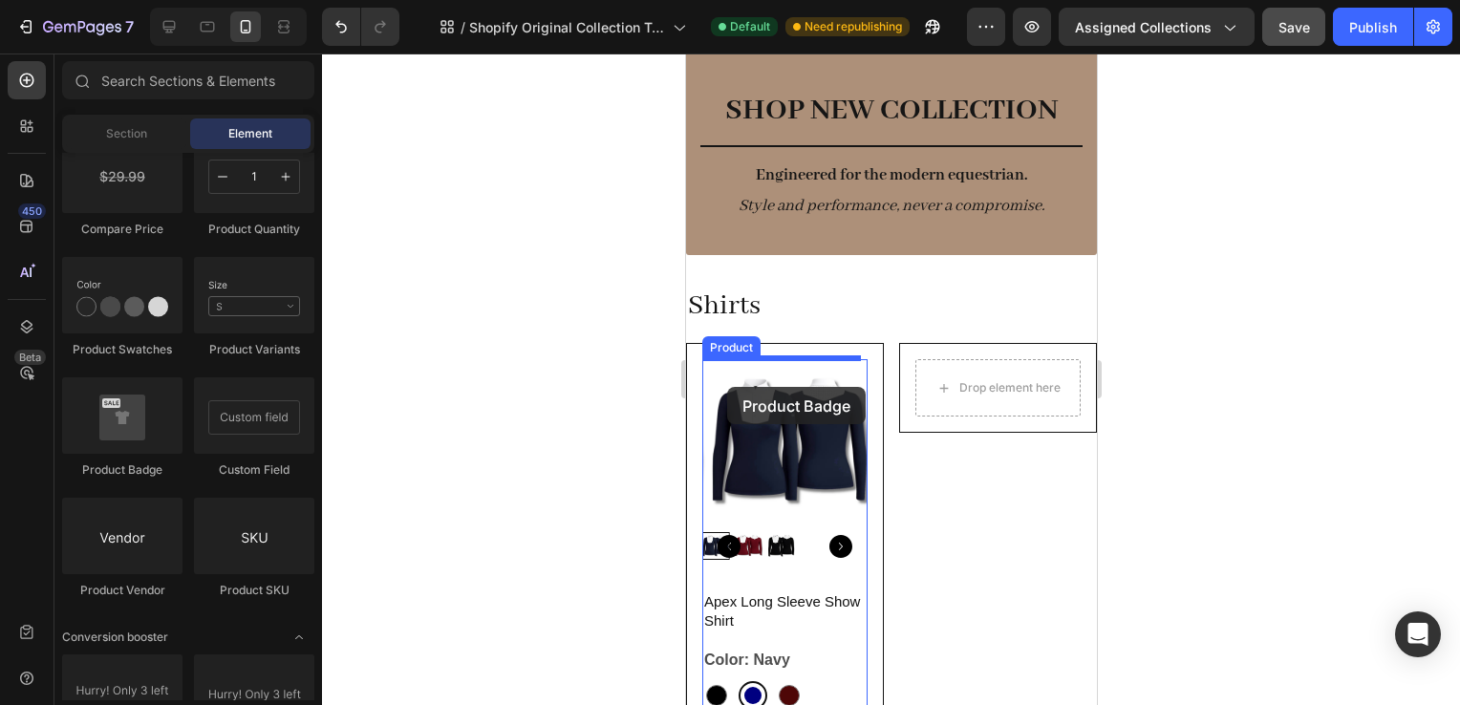
drag, startPoint x: 828, startPoint y: 494, endPoint x: 721, endPoint y: 384, distance: 153.4
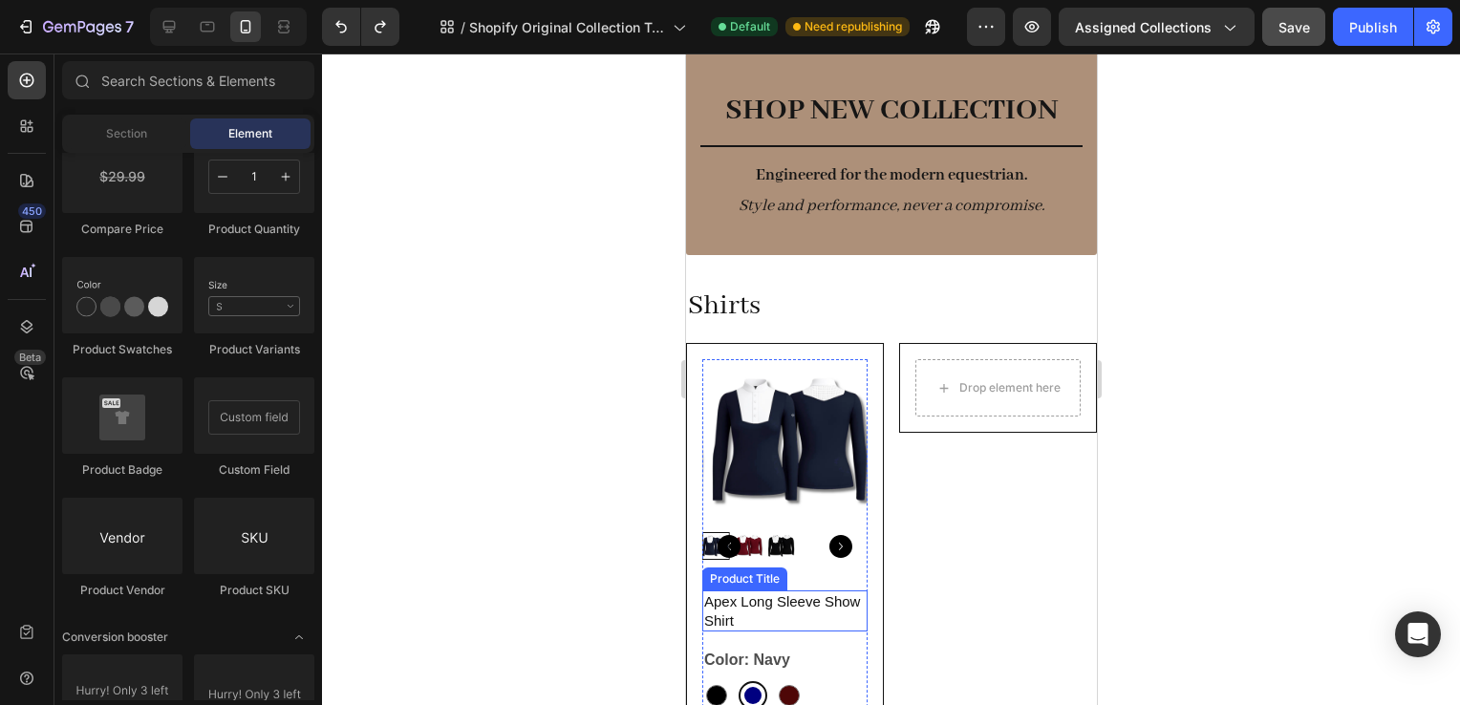
click at [795, 429] on img at bounding box center [790, 441] width 165 height 165
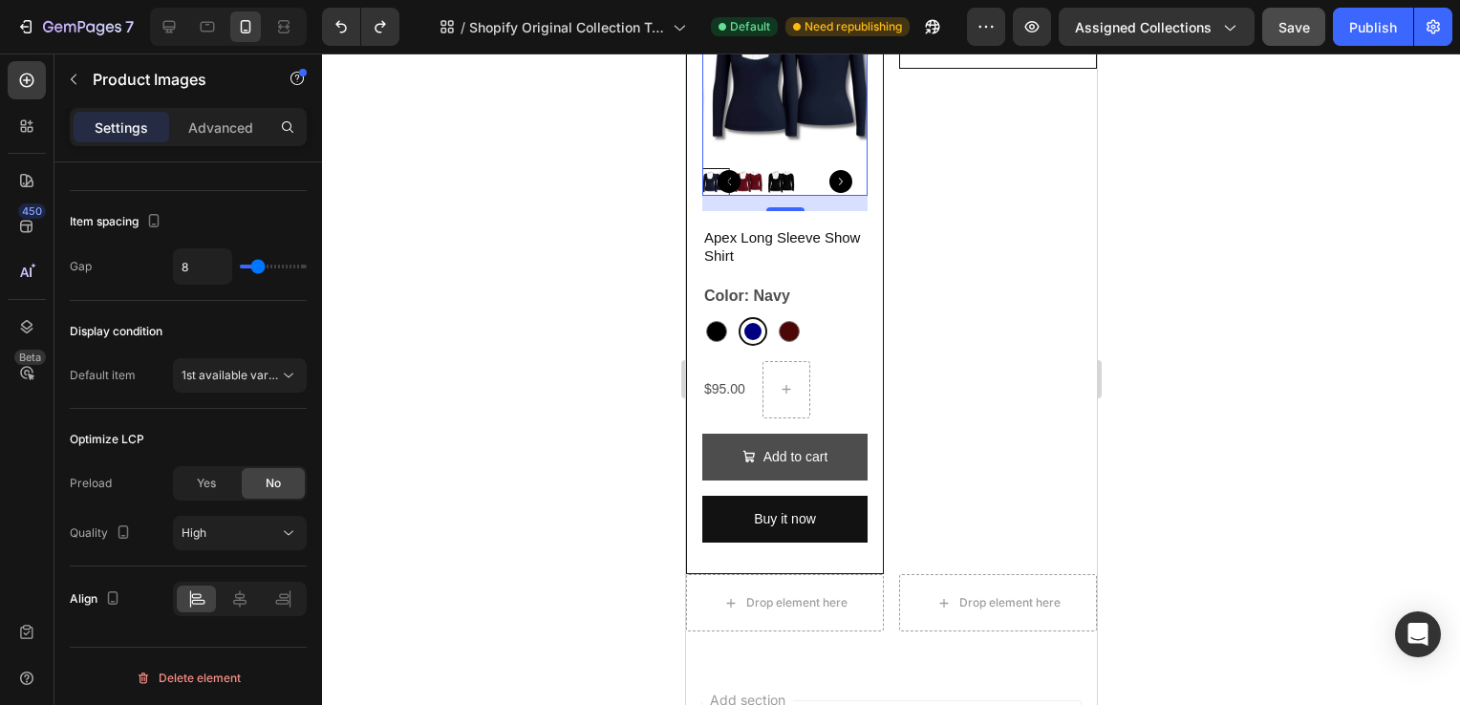
scroll to position [436, 0]
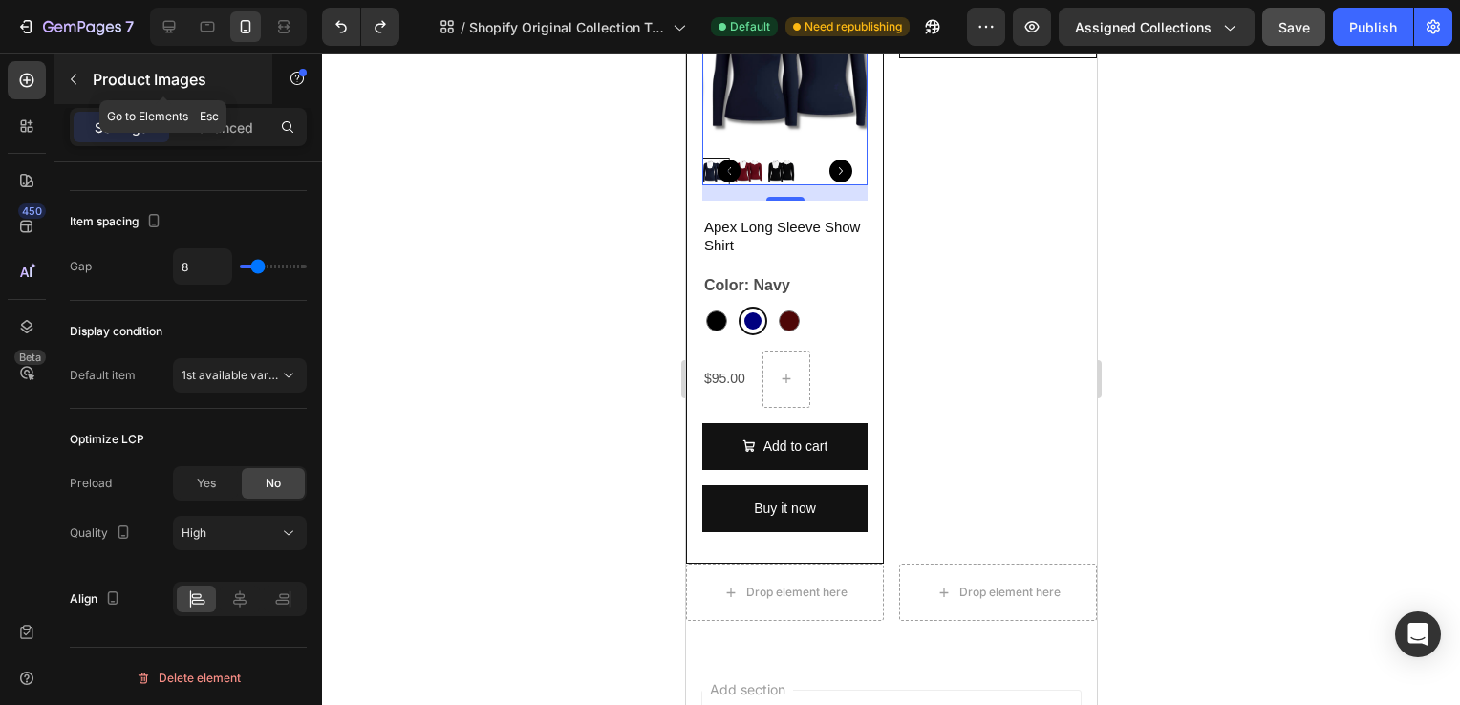
click at [92, 83] on div "Product Images" at bounding box center [163, 79] width 218 height 50
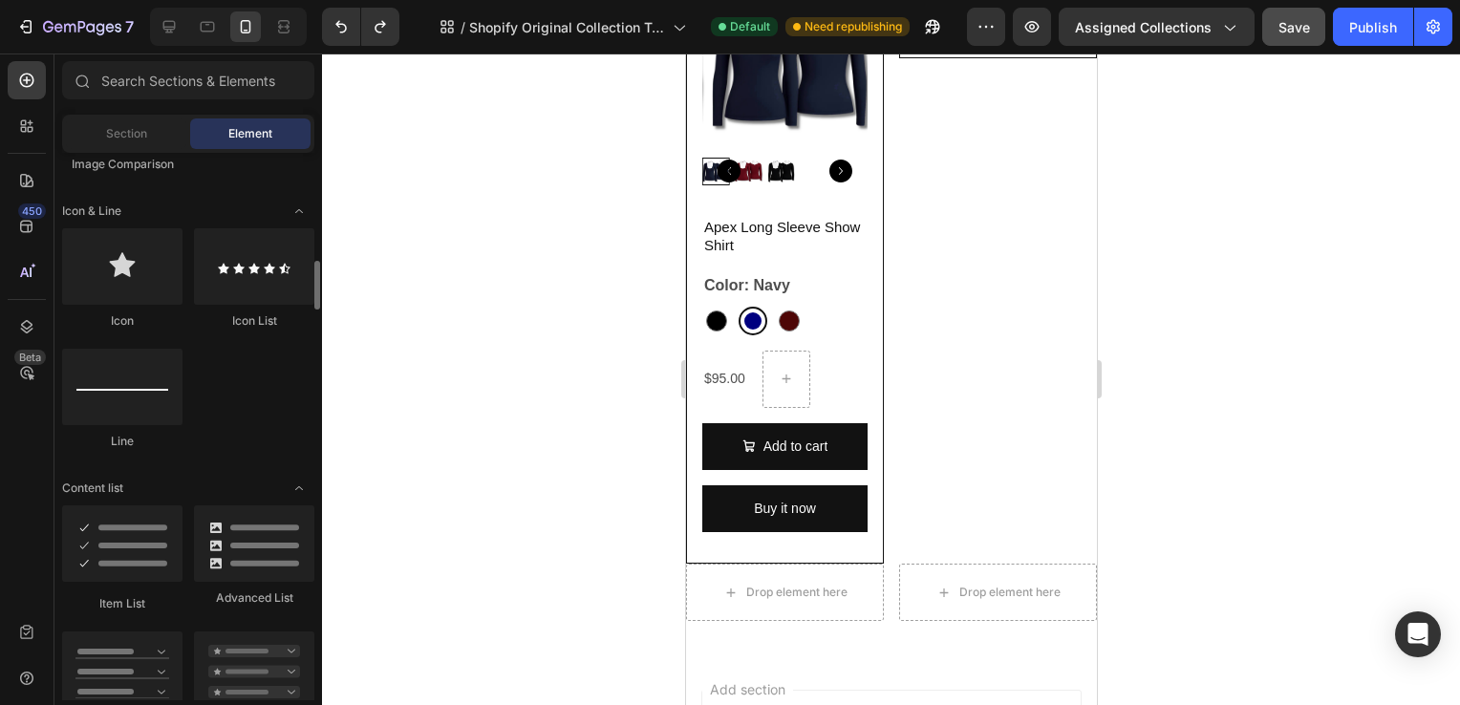
scroll to position [1197, 0]
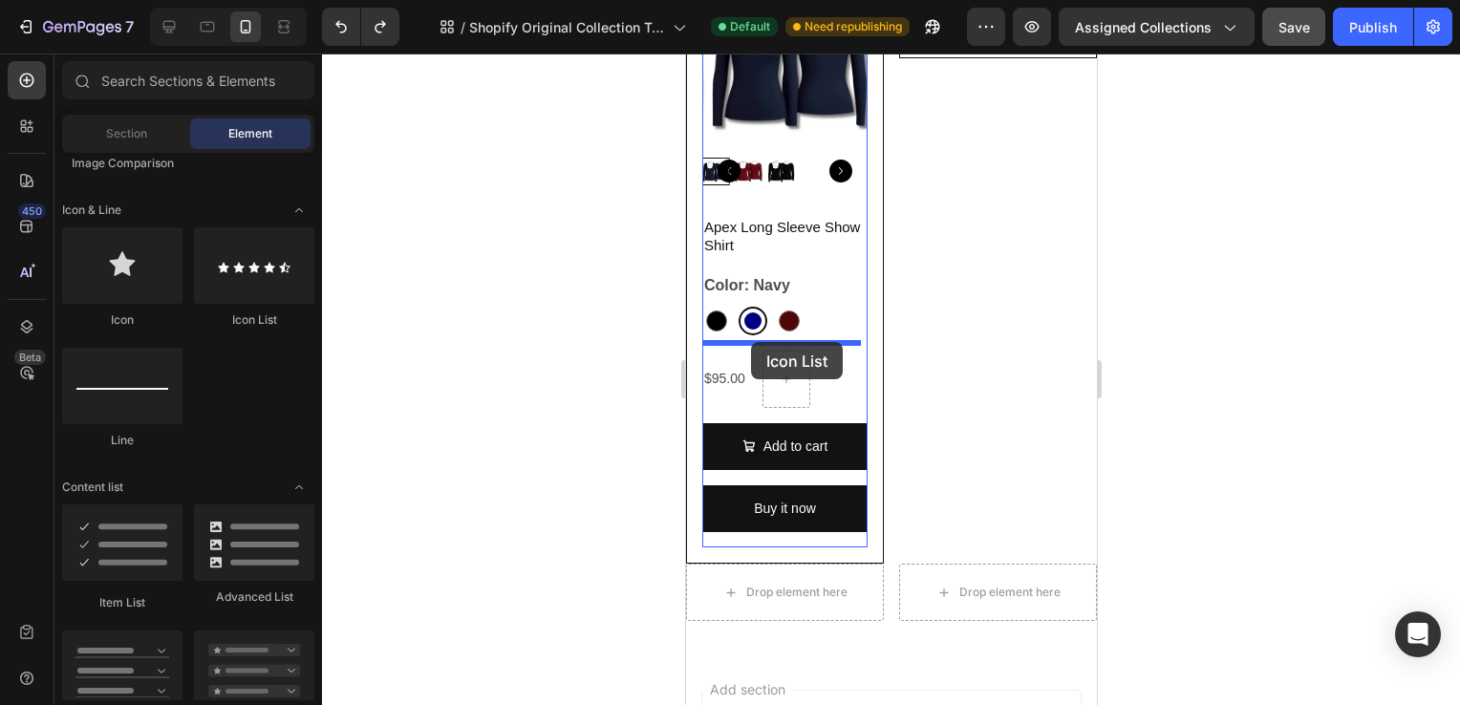
drag, startPoint x: 918, startPoint y: 344, endPoint x: 750, endPoint y: 342, distance: 168.2
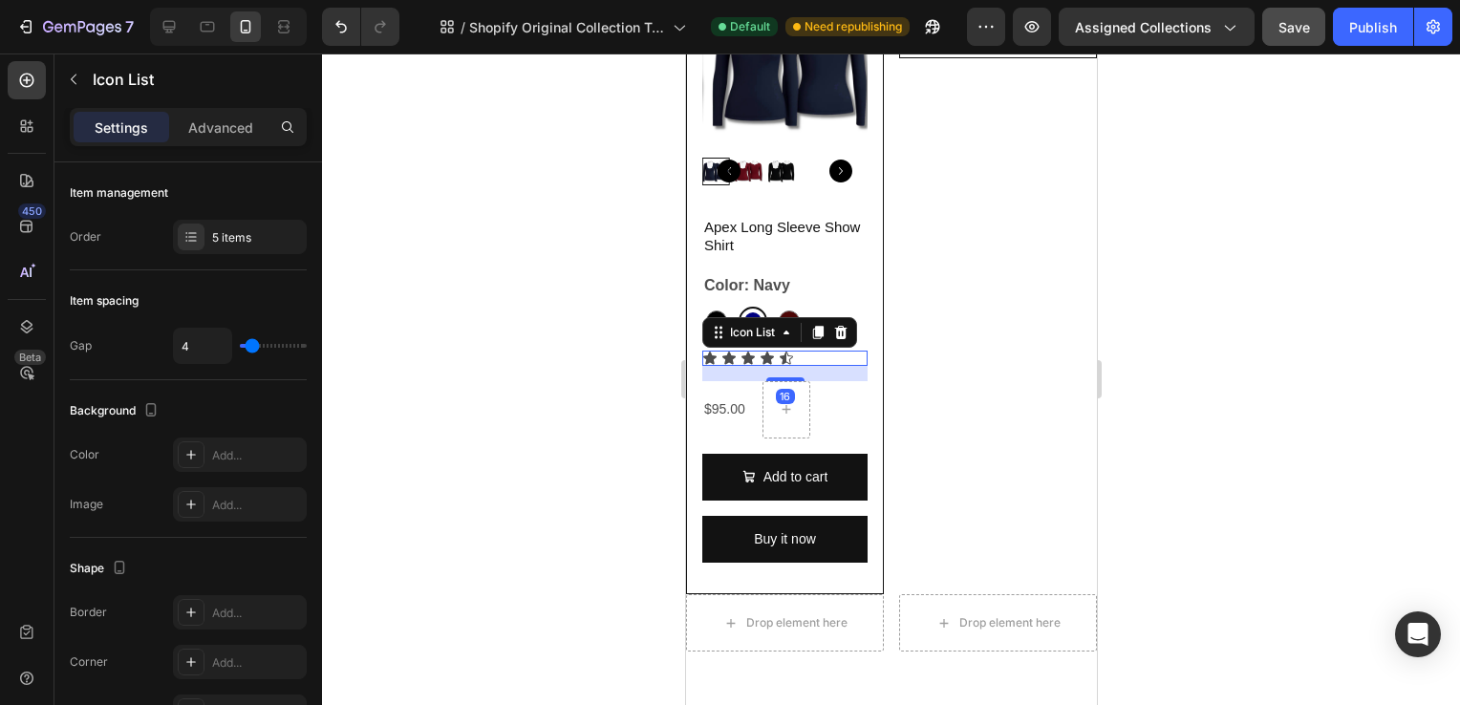
click at [816, 357] on div "Icon Icon Icon Icon Icon" at bounding box center [783, 358] width 165 height 15
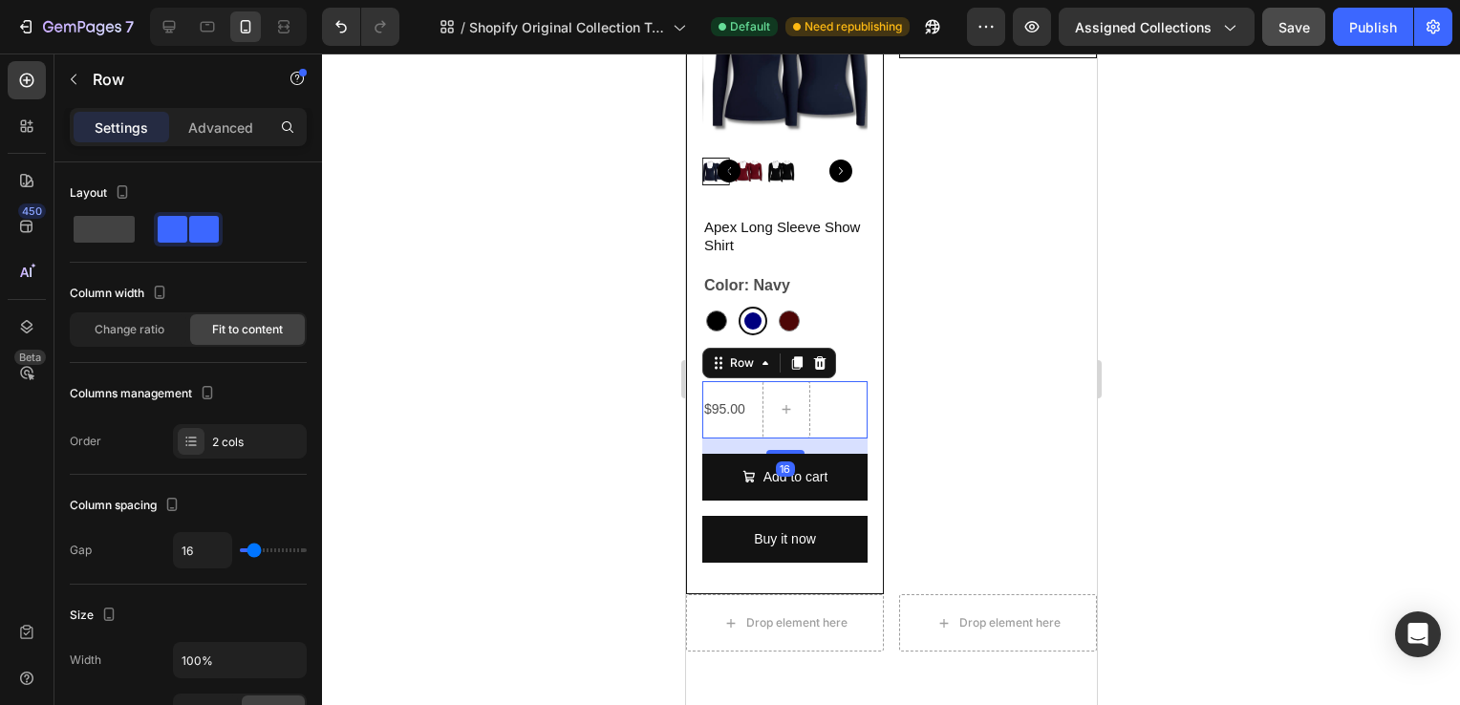
click at [837, 411] on div "$95.00 Product Price Product Price Row 16" at bounding box center [783, 409] width 165 height 57
click at [722, 418] on div "$95.00 Product Price Product Price" at bounding box center [723, 409] width 45 height 57
click at [779, 428] on div at bounding box center [786, 409] width 48 height 57
click at [123, 237] on span at bounding box center [104, 229] width 61 height 27
type input "0"
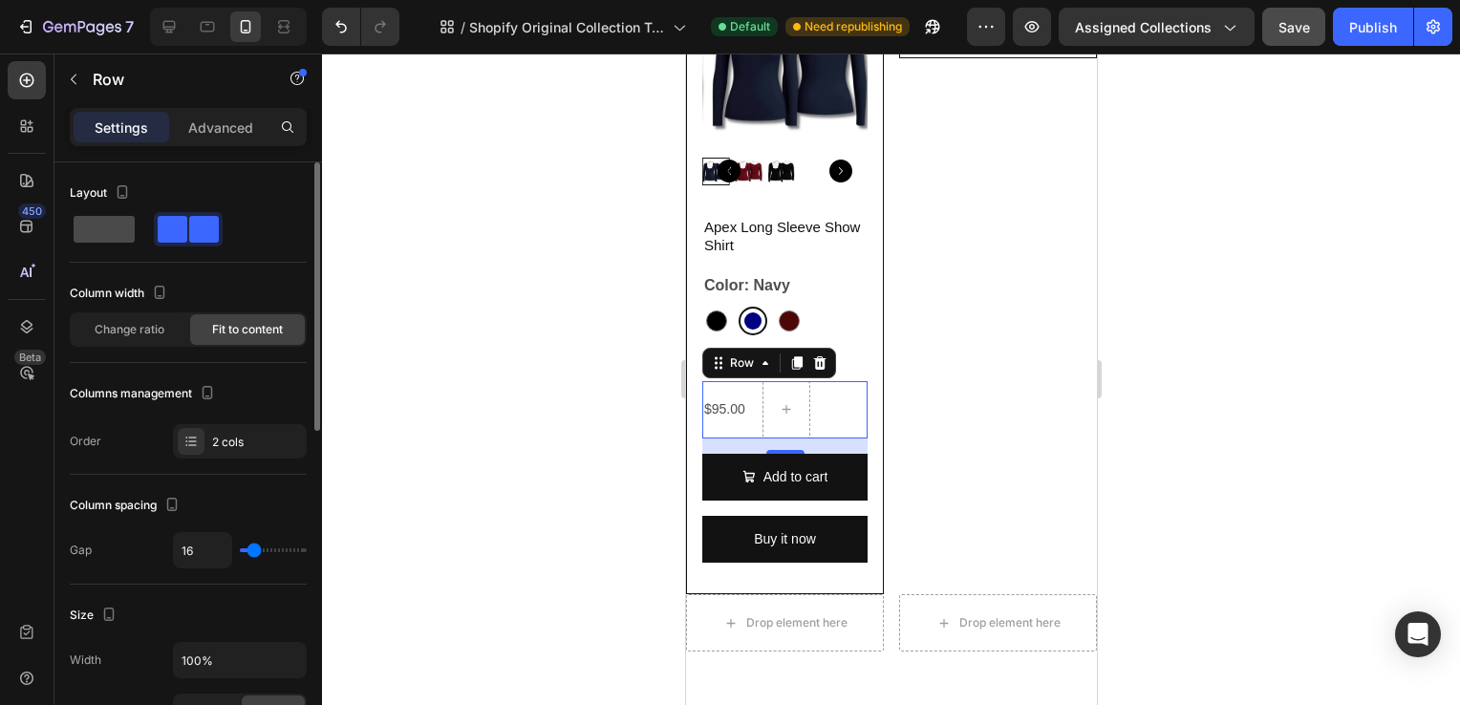
type input "0"
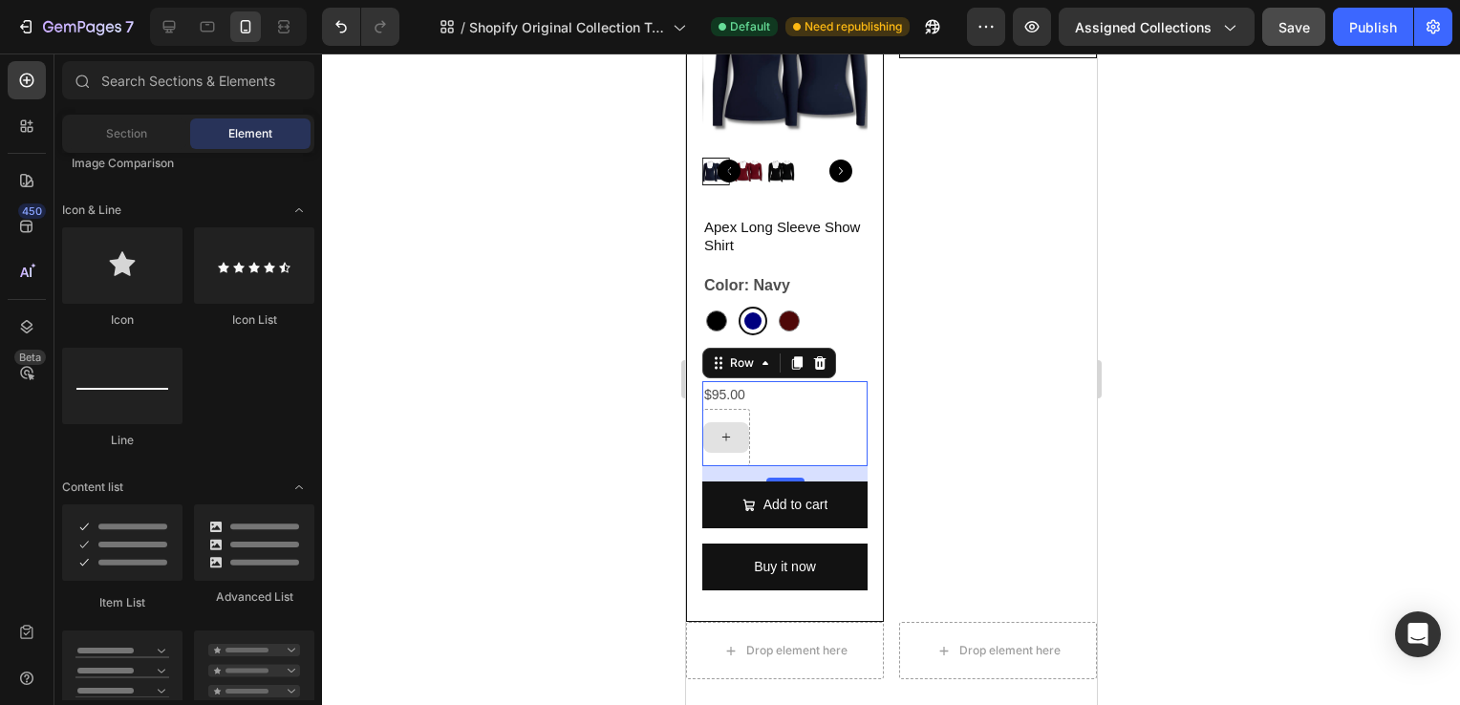
click at [724, 435] on icon at bounding box center [725, 437] width 15 height 16
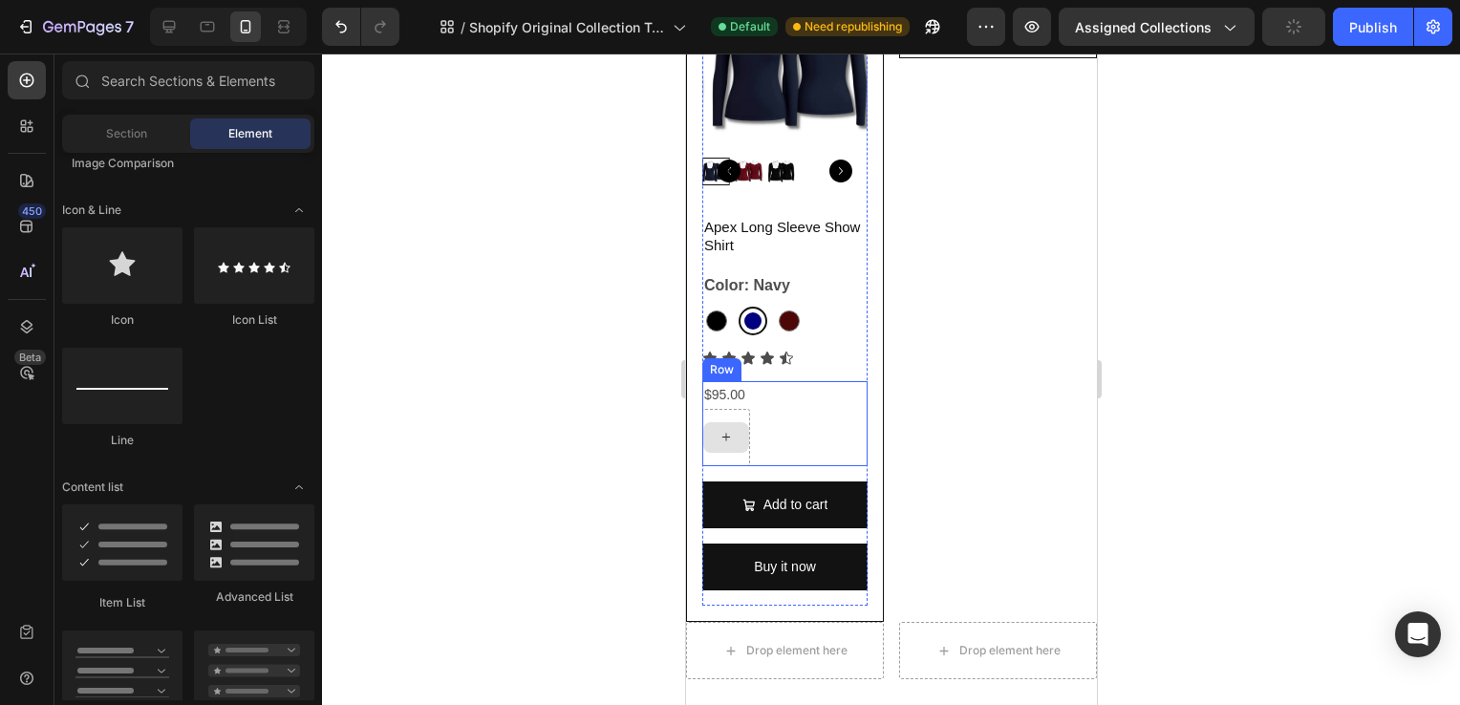
click at [733, 429] on div at bounding box center [725, 437] width 46 height 31
click at [754, 432] on div "$95.00 Product Price Product Price Row" at bounding box center [783, 423] width 165 height 85
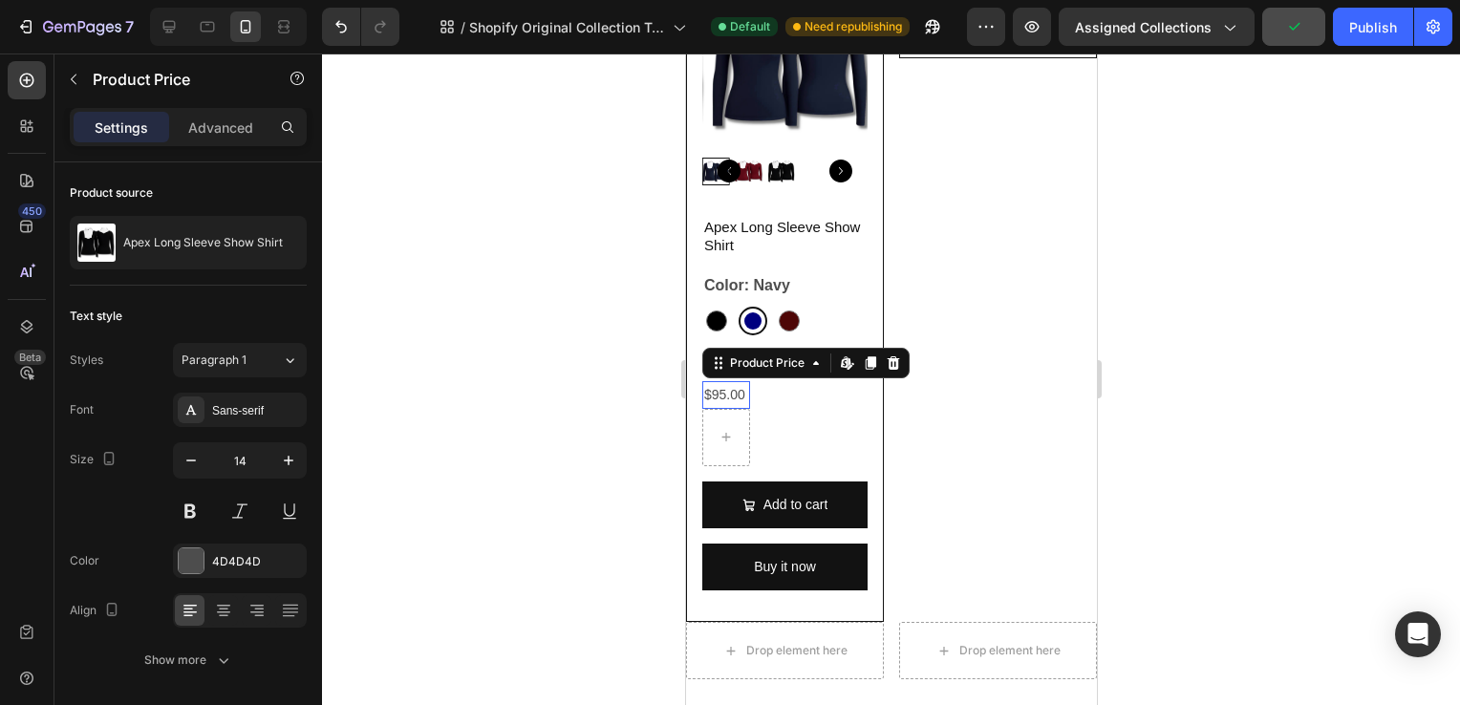
click at [738, 381] on div "$95.00" at bounding box center [725, 395] width 48 height 28
click at [746, 413] on div at bounding box center [725, 437] width 48 height 57
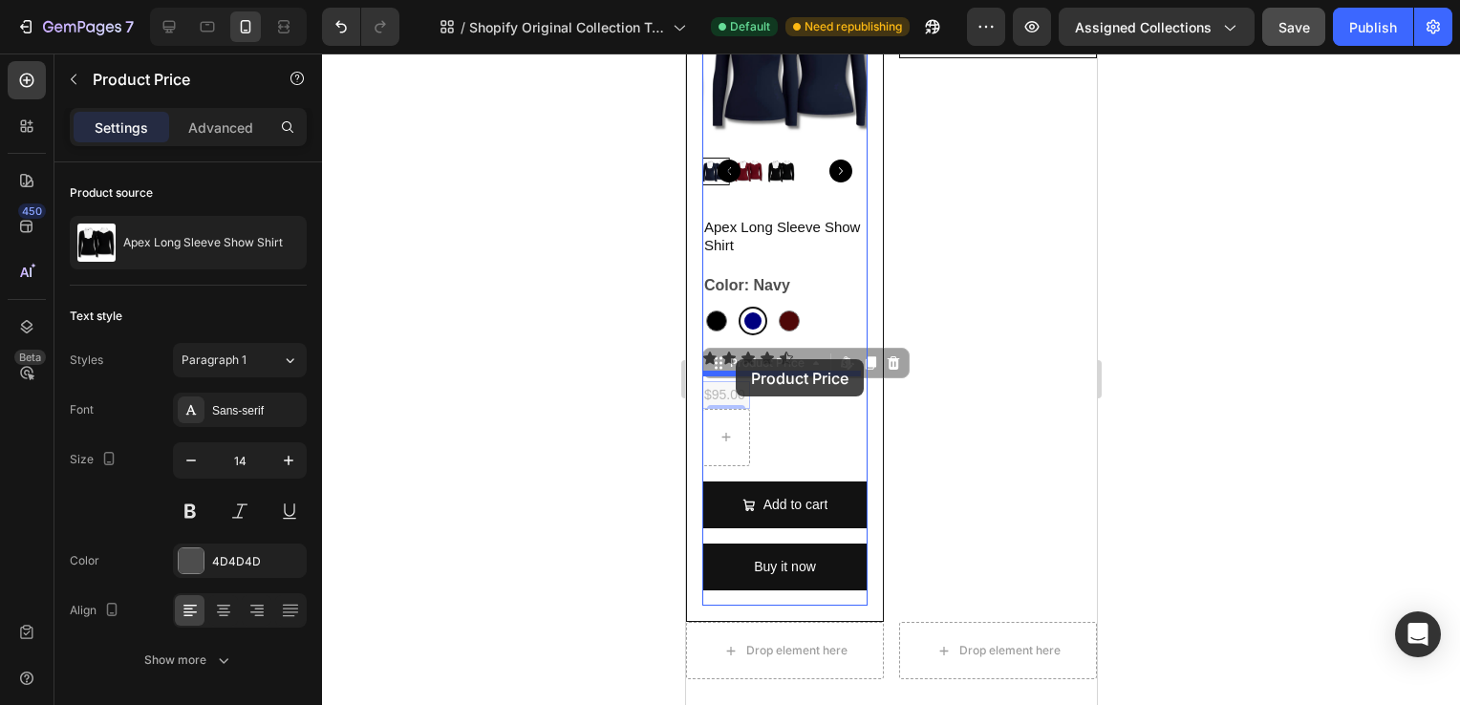
drag, startPoint x: 735, startPoint y: 390, endPoint x: 735, endPoint y: 359, distance: 30.6
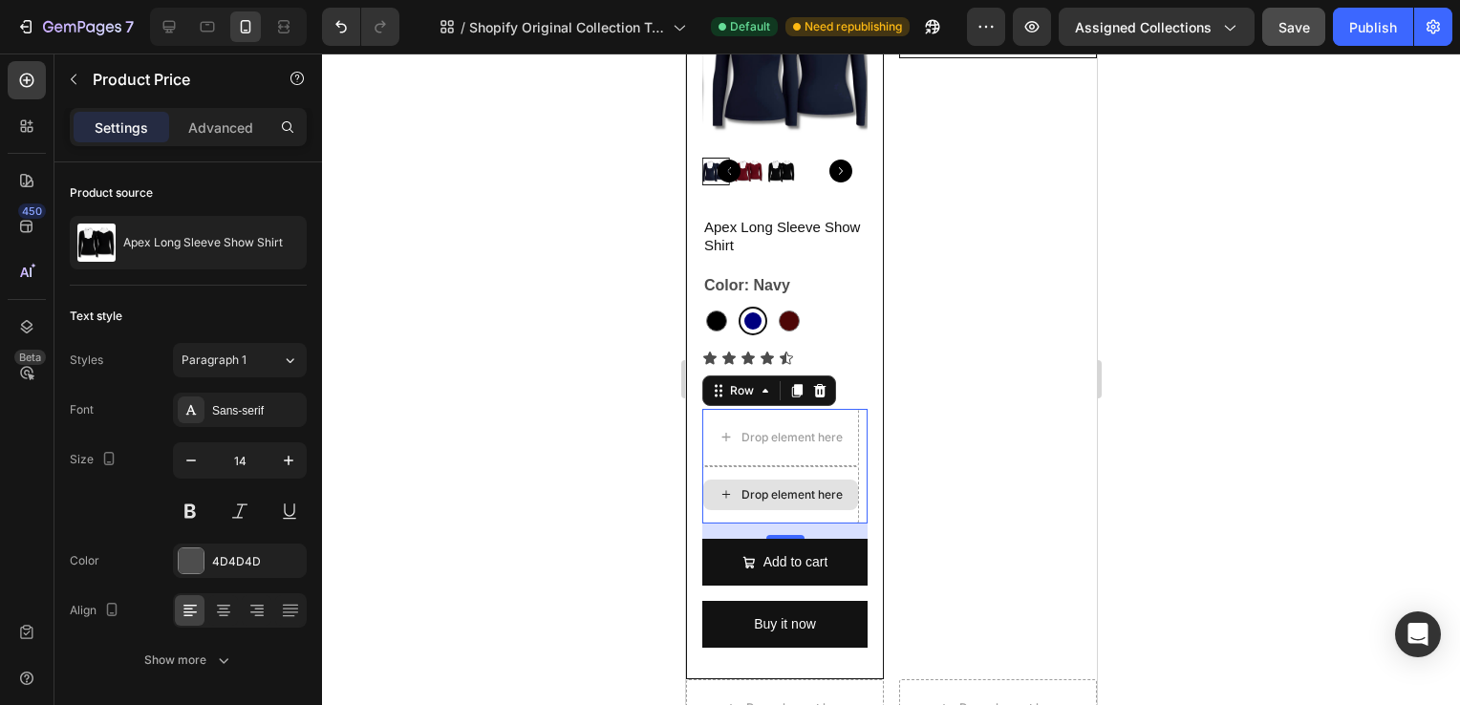
click at [716, 466] on div "Drop element here" at bounding box center [779, 494] width 157 height 57
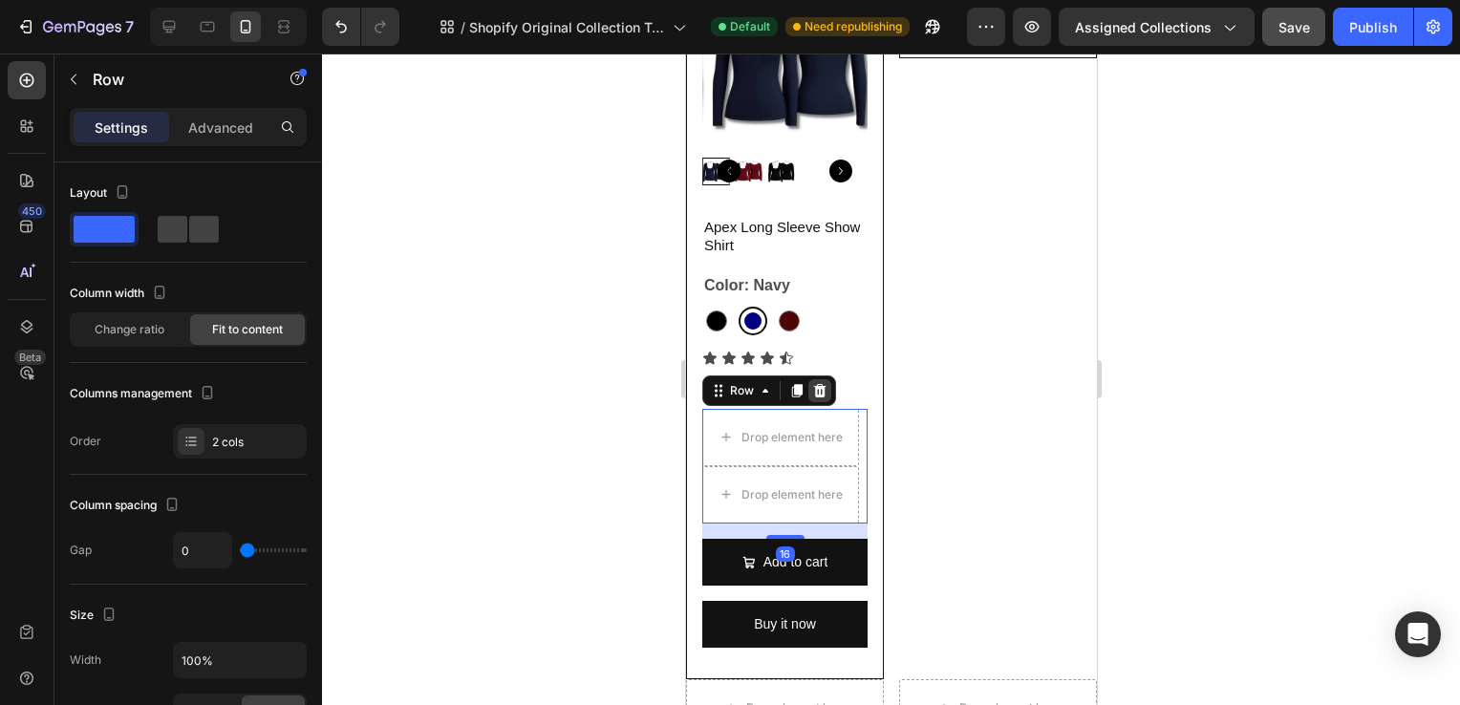
click at [826, 382] on div at bounding box center [819, 390] width 23 height 23
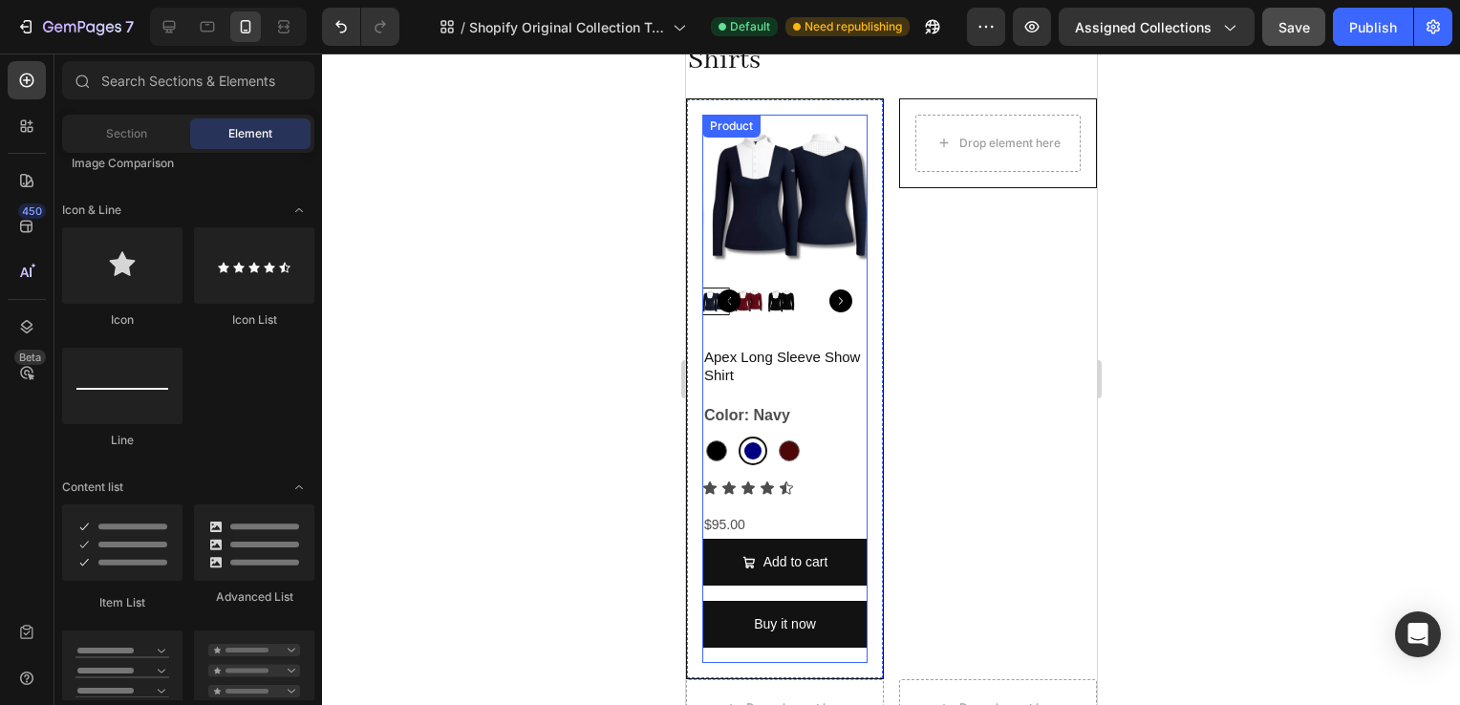
scroll to position [306, 0]
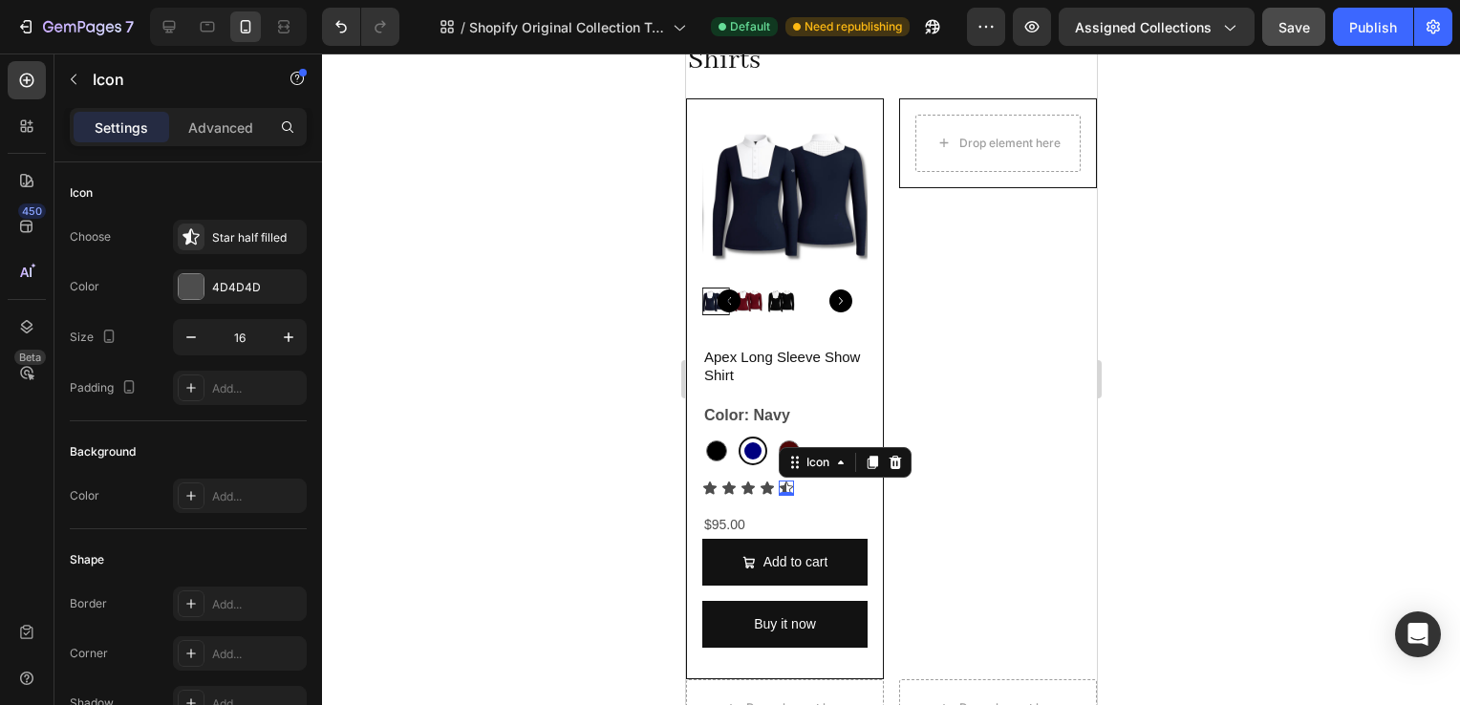
click at [785, 482] on div "Icon 0" at bounding box center [785, 488] width 15 height 15
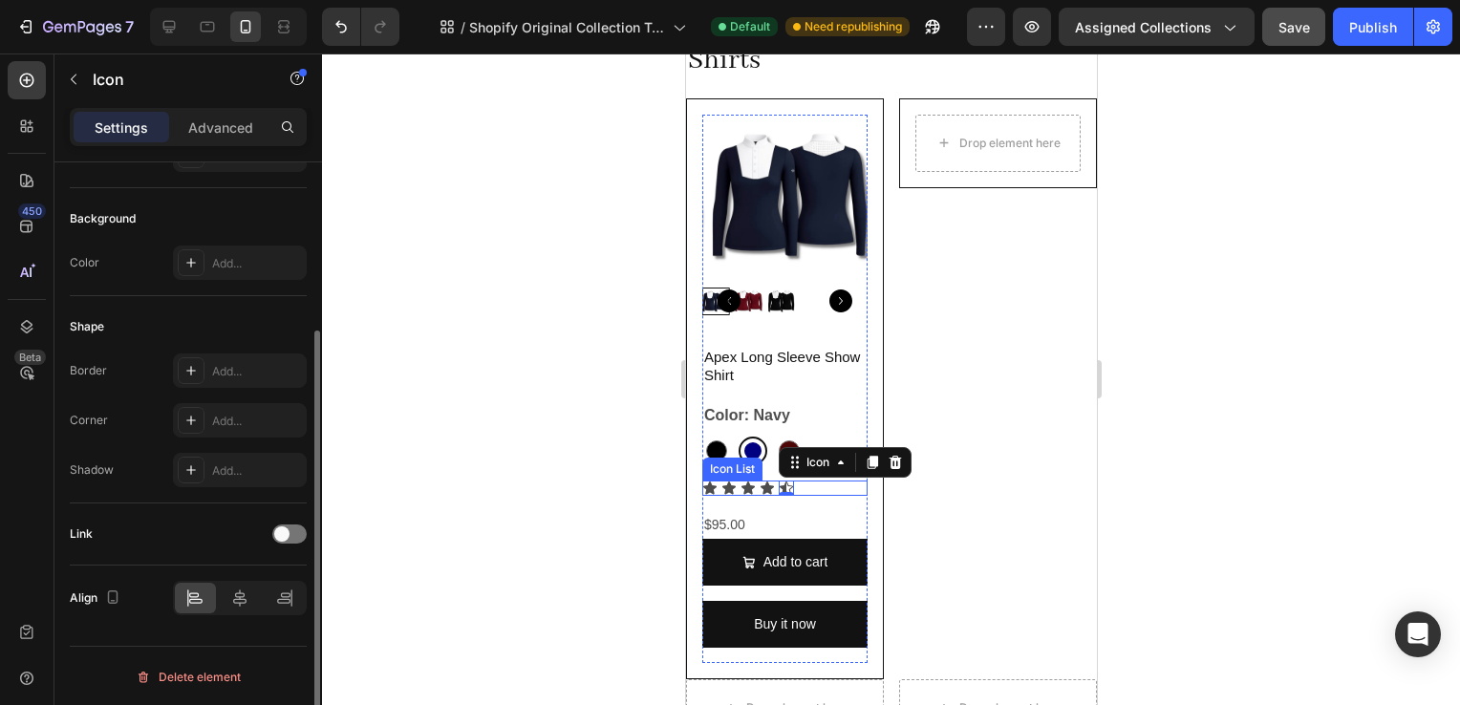
click at [710, 482] on icon at bounding box center [708, 488] width 13 height 12
click at [235, 132] on p "Advanced" at bounding box center [220, 128] width 65 height 20
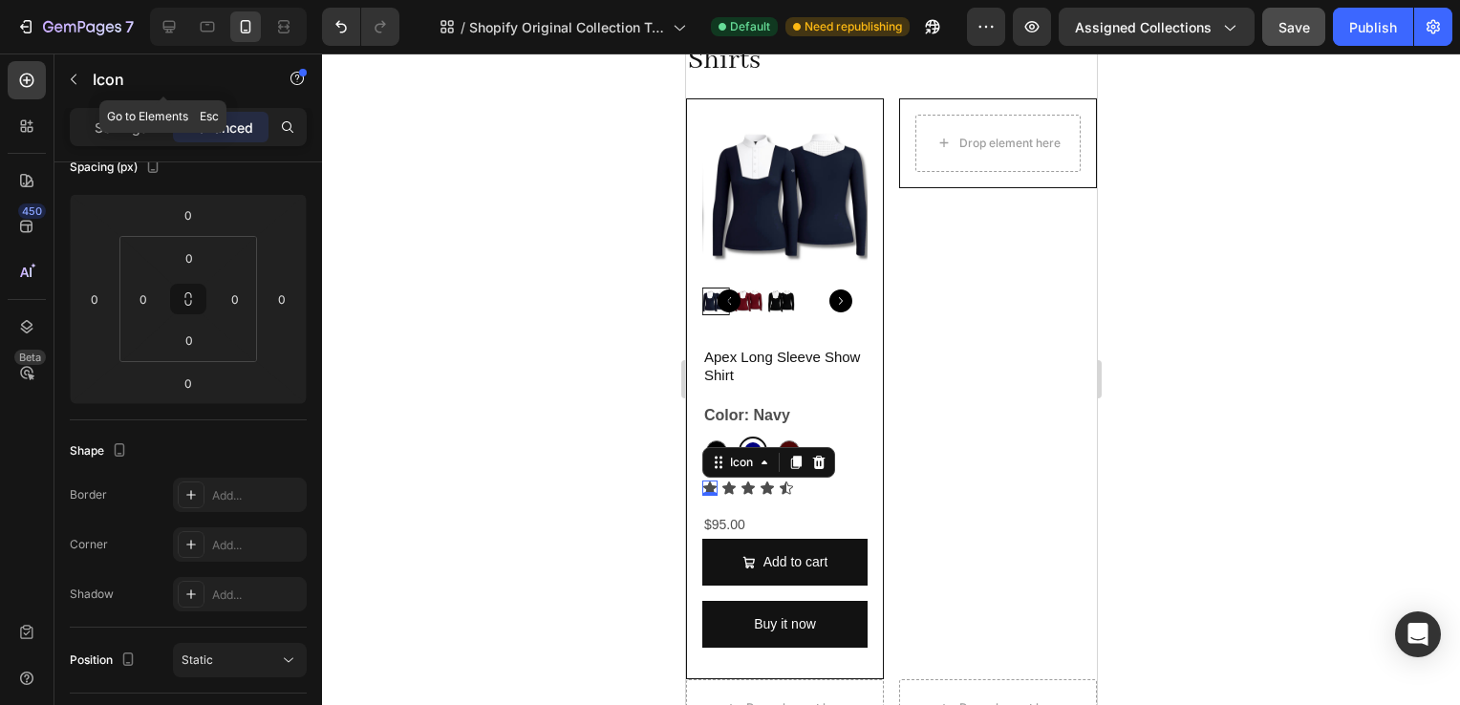
click at [130, 110] on div "Settings Advanced" at bounding box center [188, 127] width 237 height 38
click at [123, 124] on p "Settings" at bounding box center [122, 128] width 54 height 20
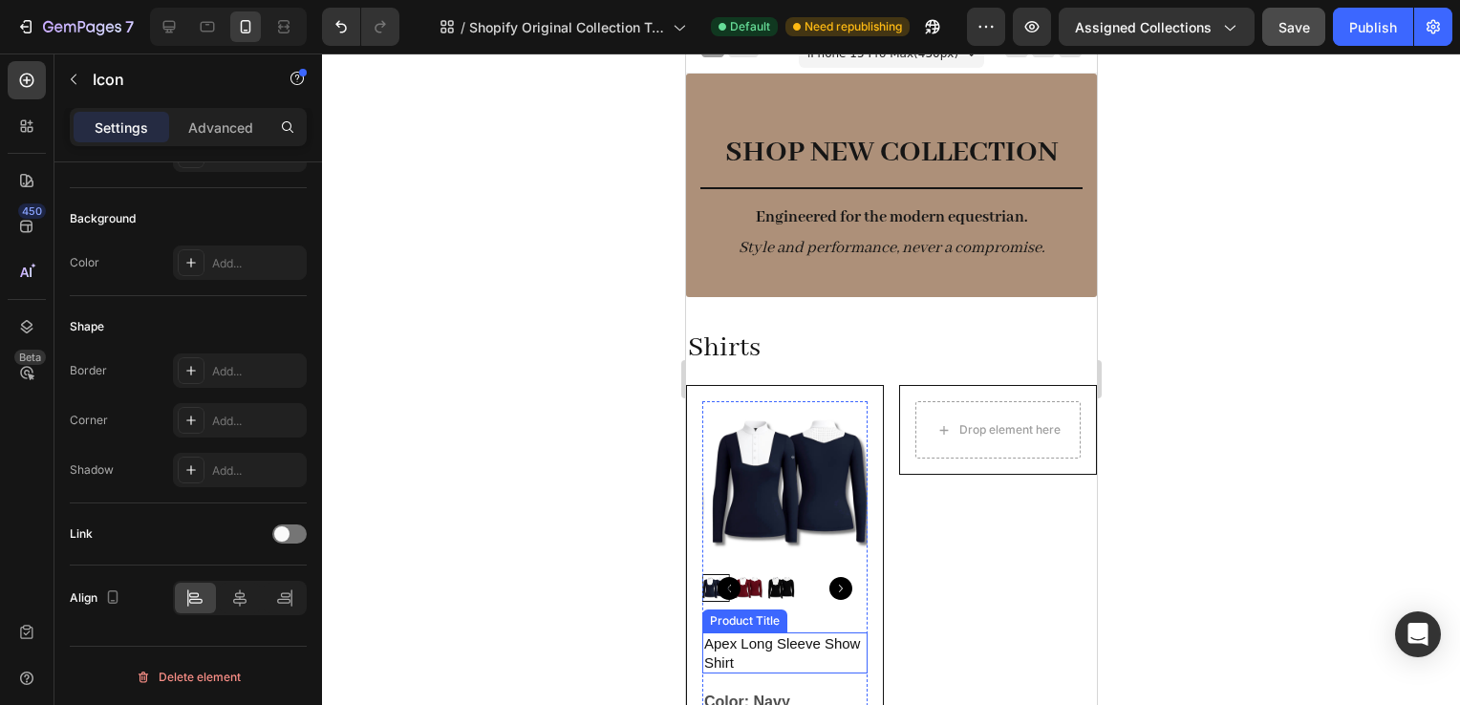
scroll to position [298, 0]
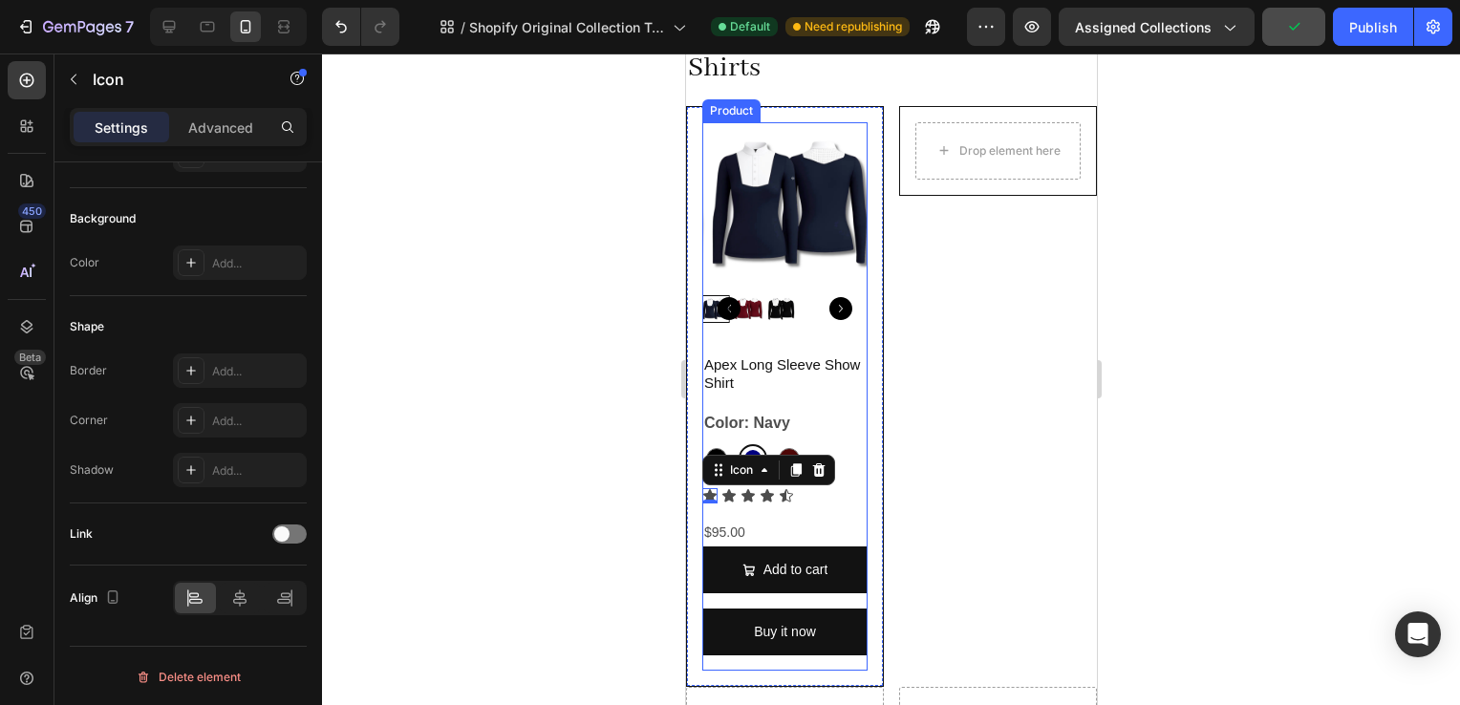
click at [772, 410] on legend "Color: Navy" at bounding box center [746, 423] width 90 height 27
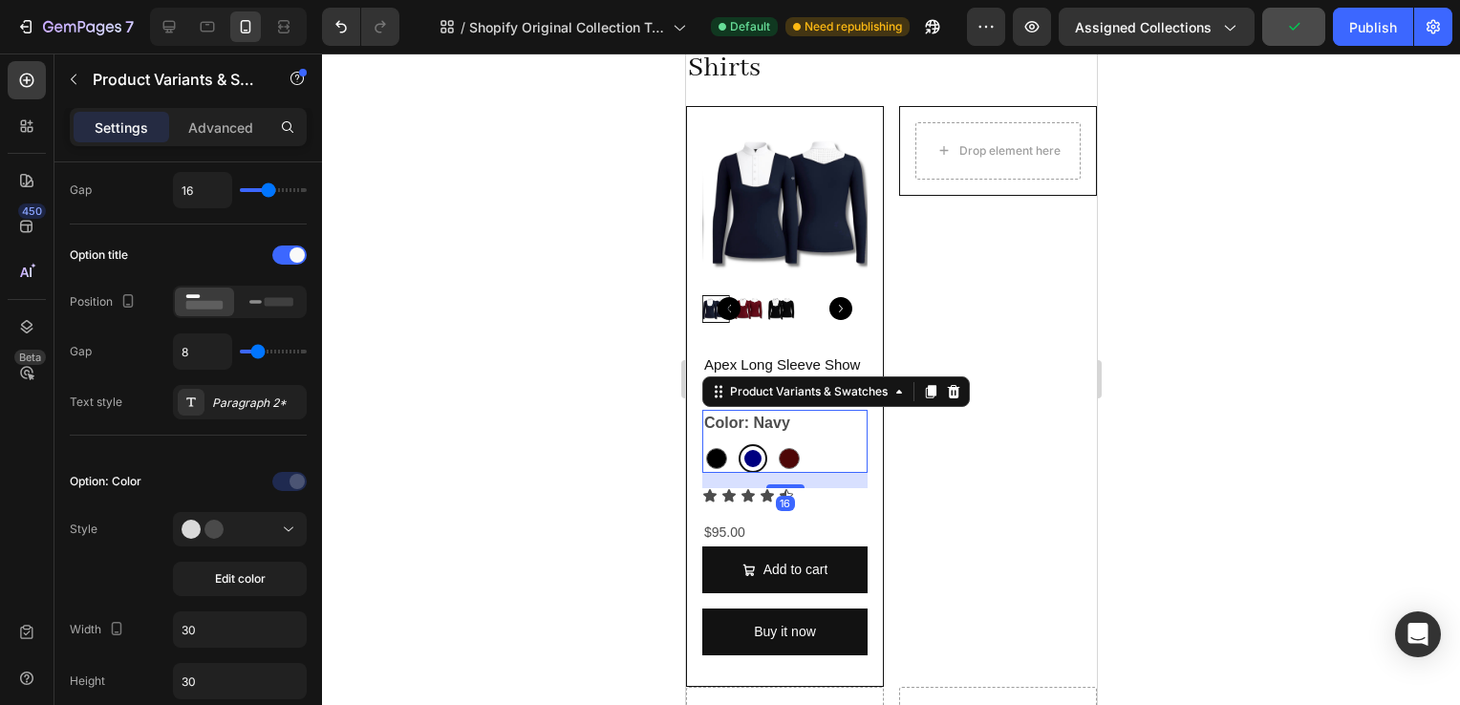
scroll to position [0, 0]
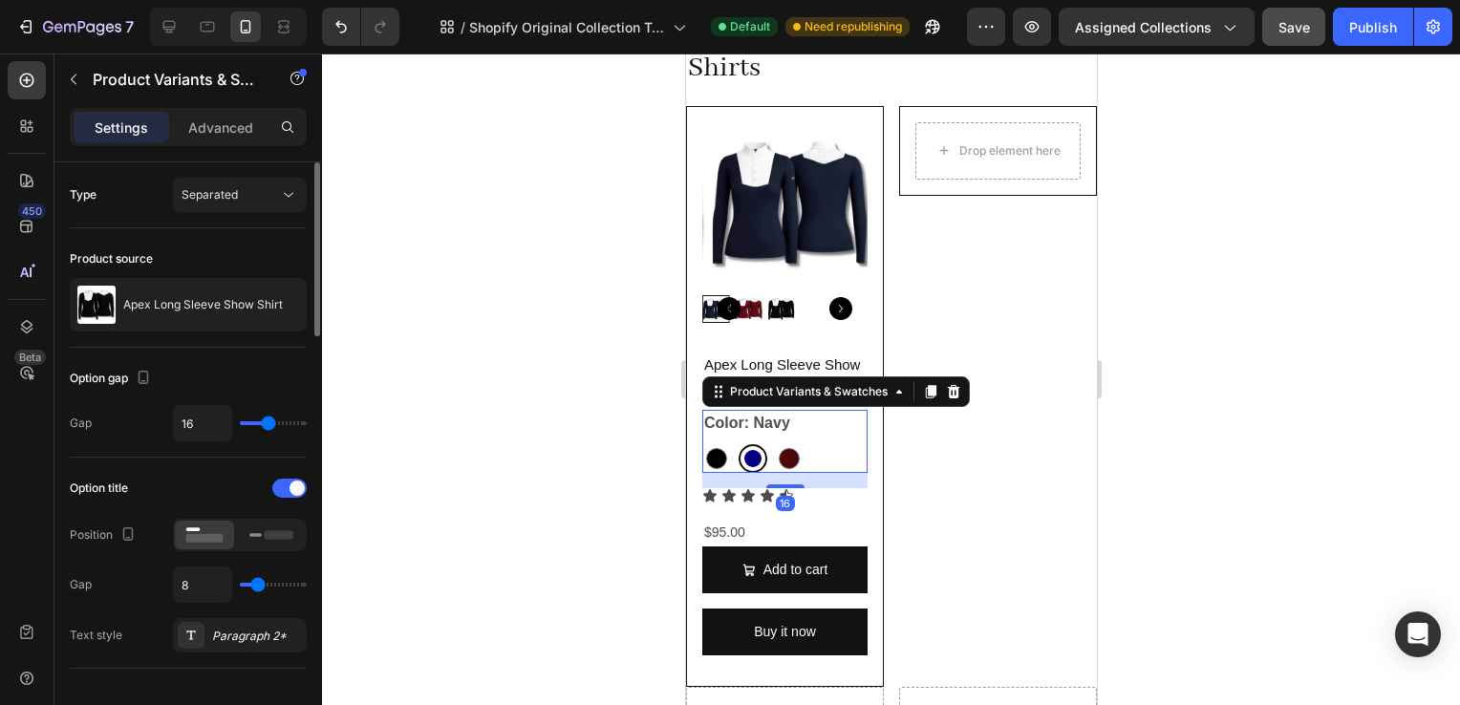
click at [751, 414] on legend "Color: Navy" at bounding box center [746, 423] width 90 height 27
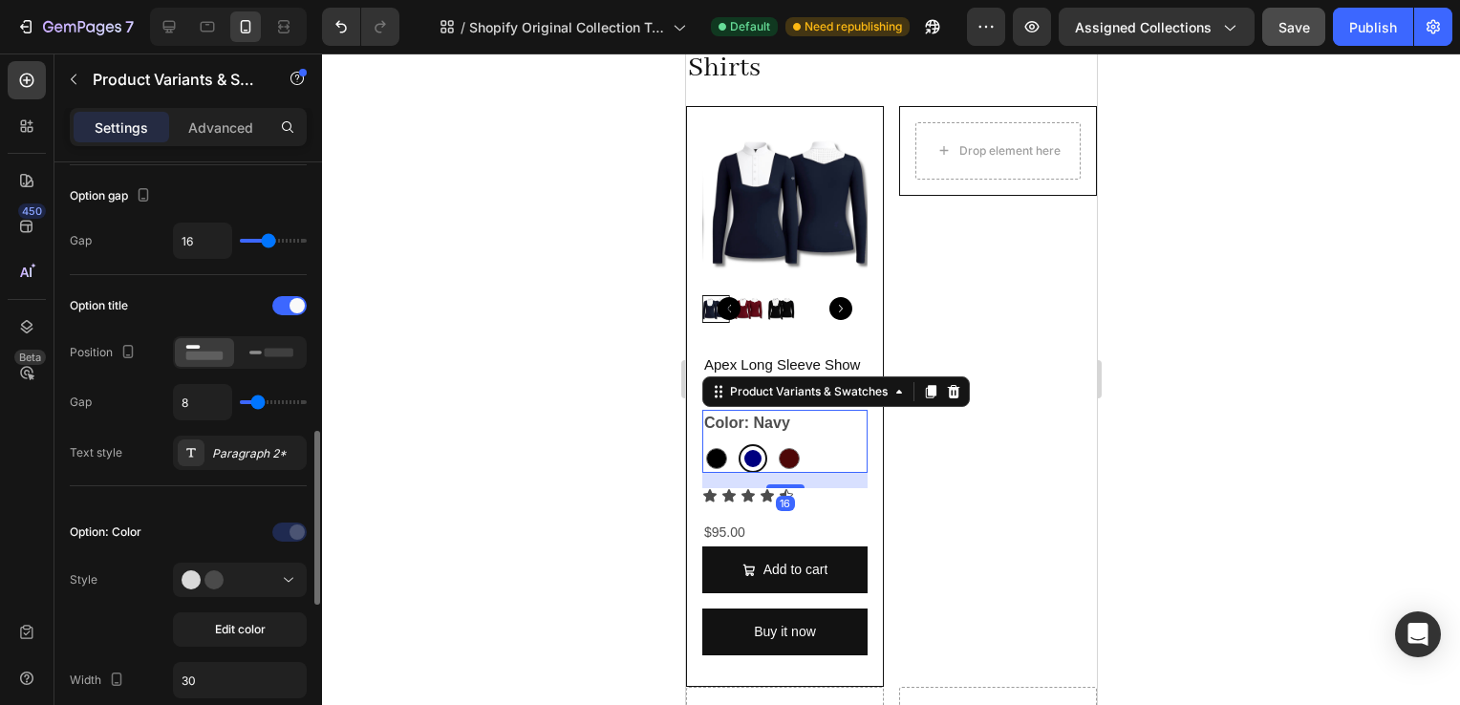
scroll to position [387, 0]
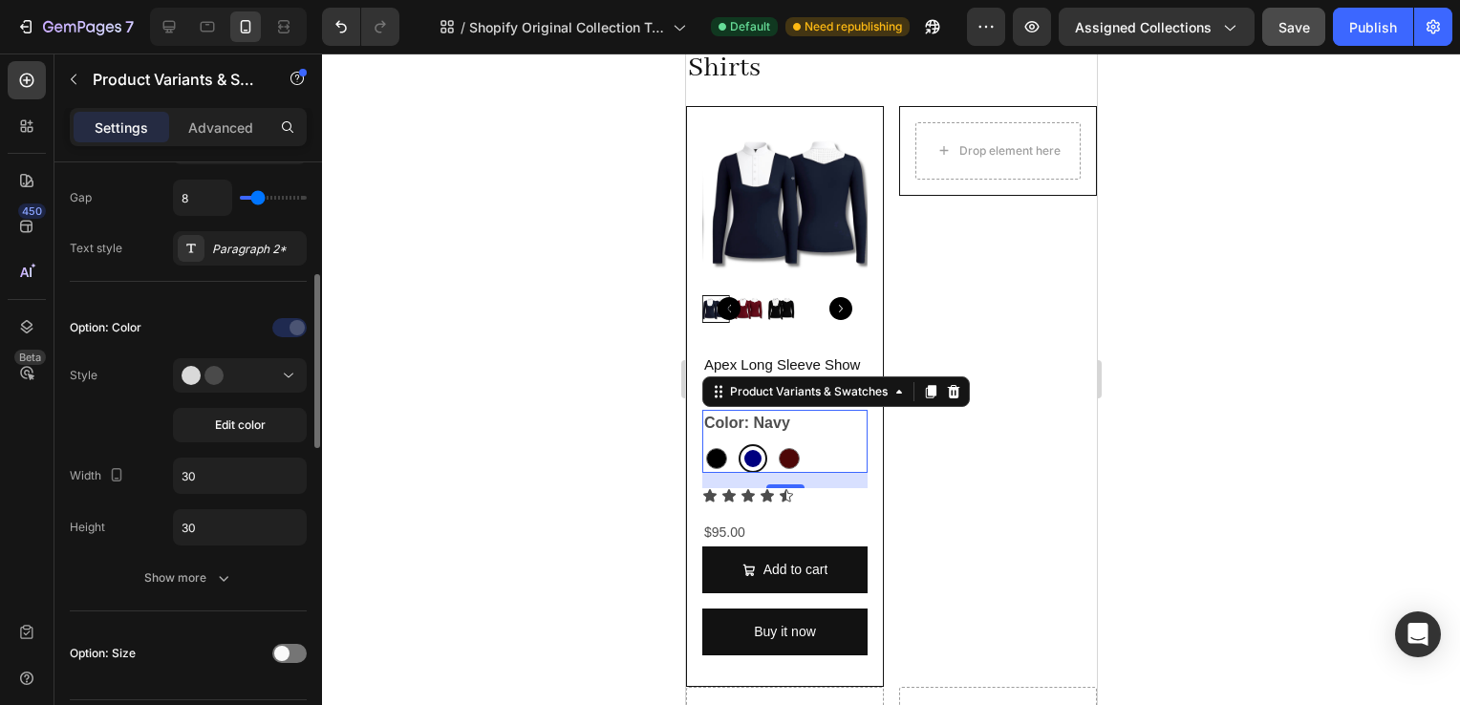
click at [193, 593] on div "Option: Color Style Edit color Width 30 Height 30 Show more" at bounding box center [188, 454] width 237 height 314
click at [183, 576] on div "Show more" at bounding box center [188, 578] width 89 height 19
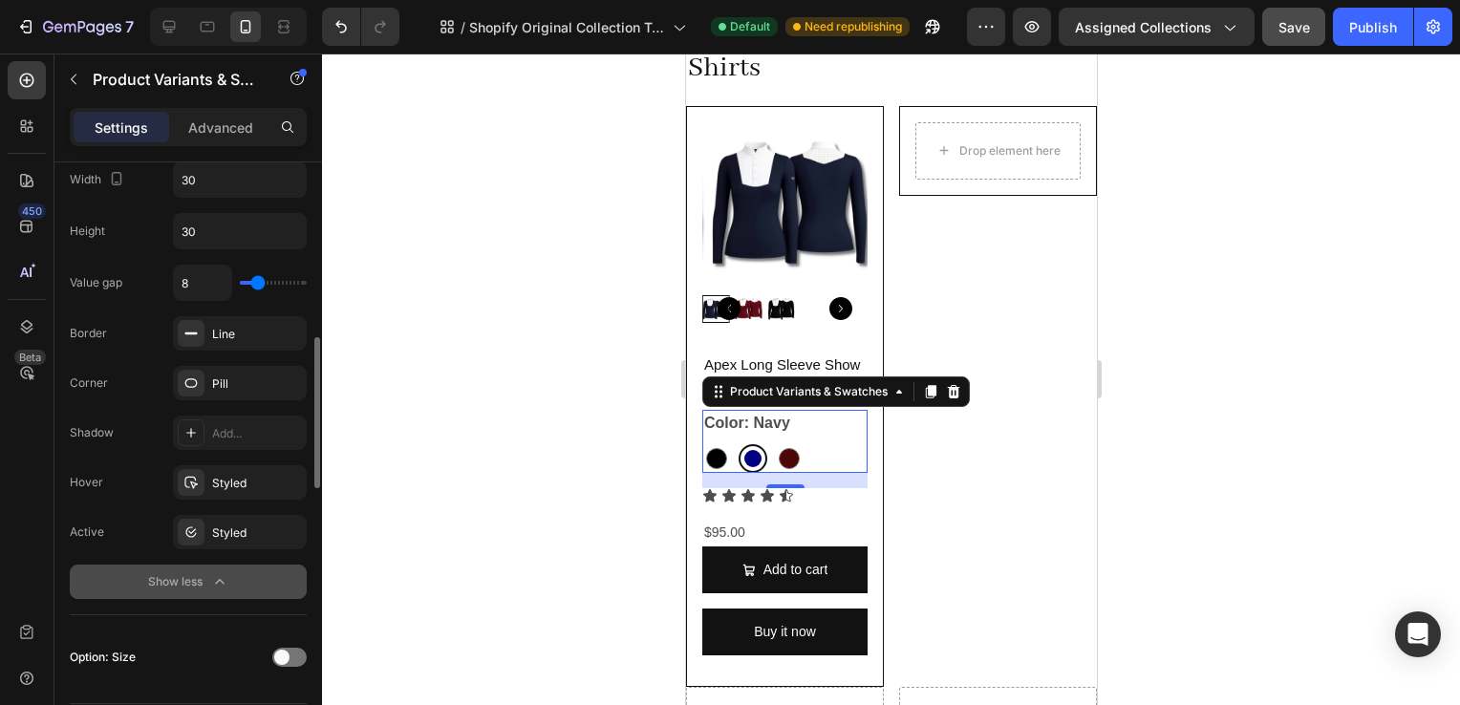
scroll to position [683, 0]
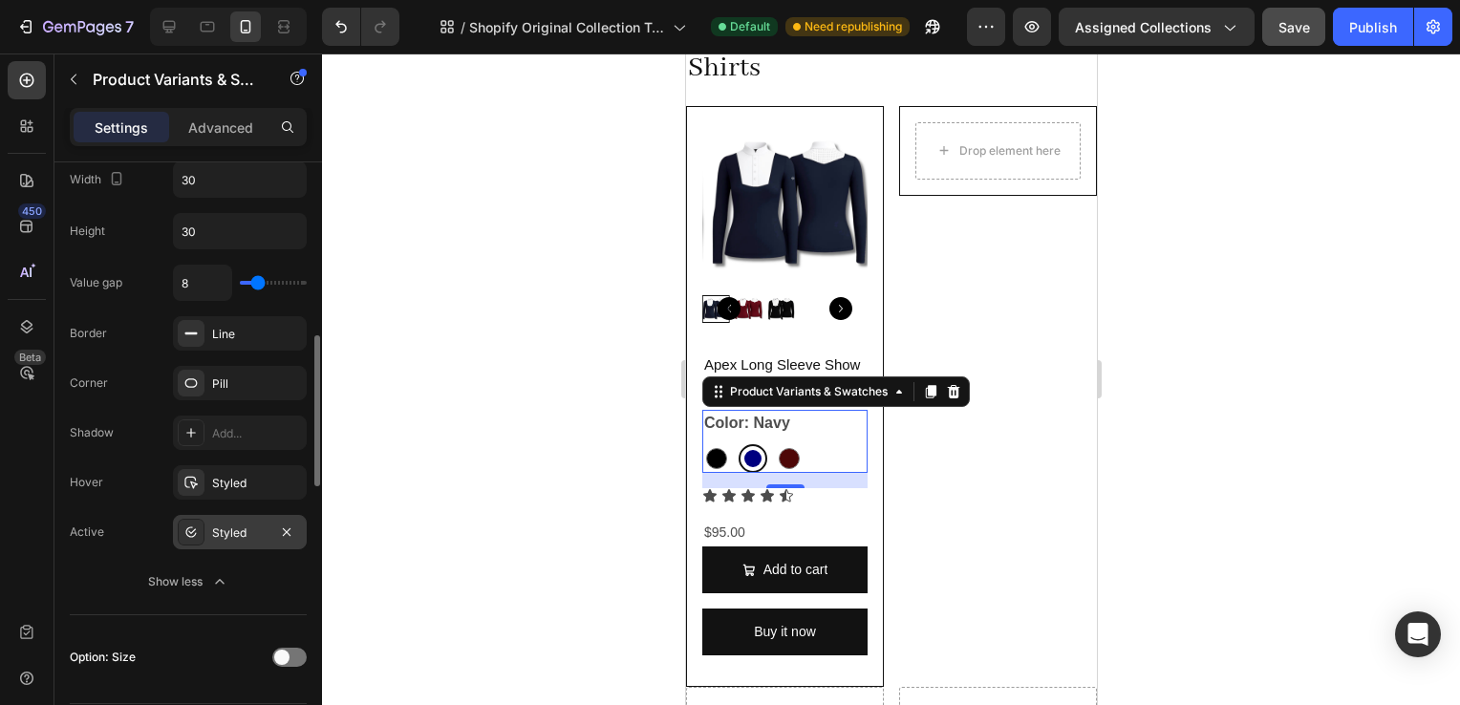
click at [234, 529] on div "Styled" at bounding box center [239, 533] width 55 height 17
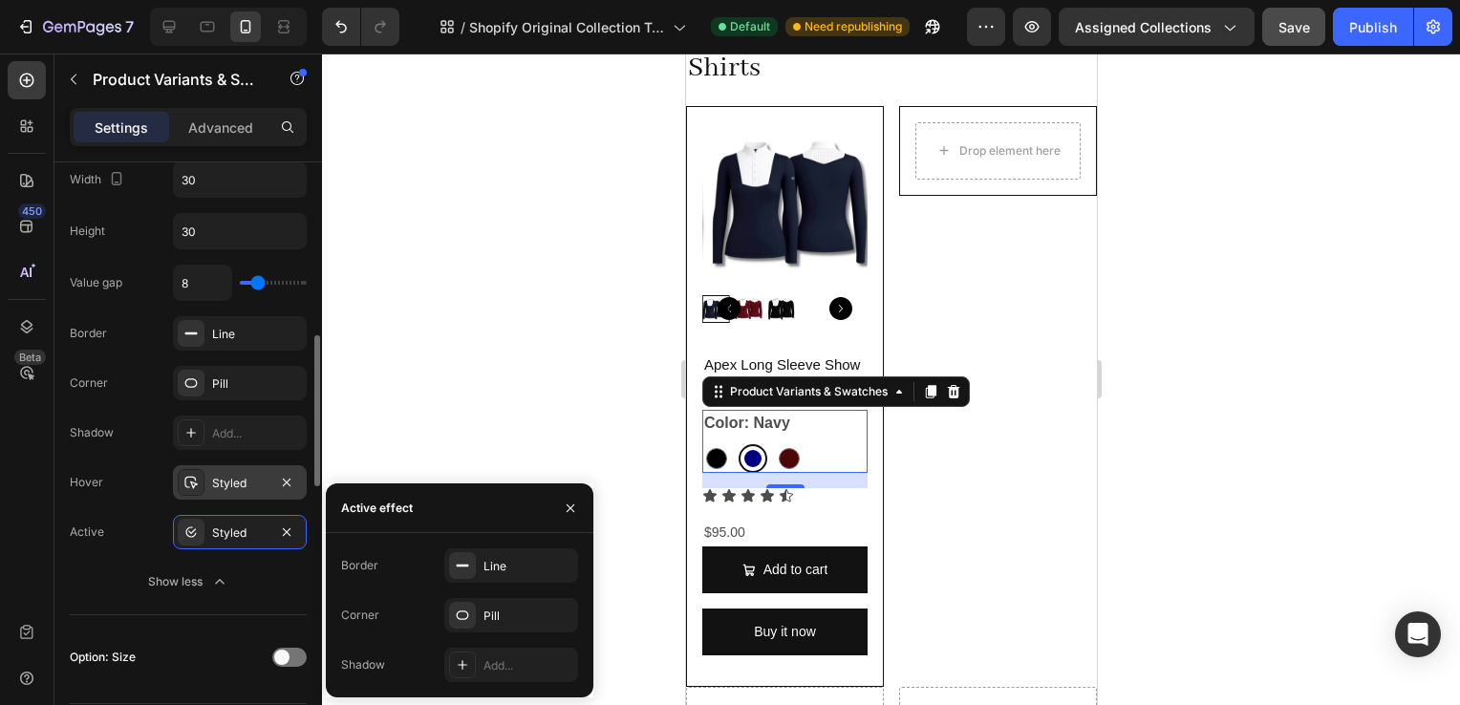
click at [226, 475] on div "Styled" at bounding box center [239, 483] width 55 height 17
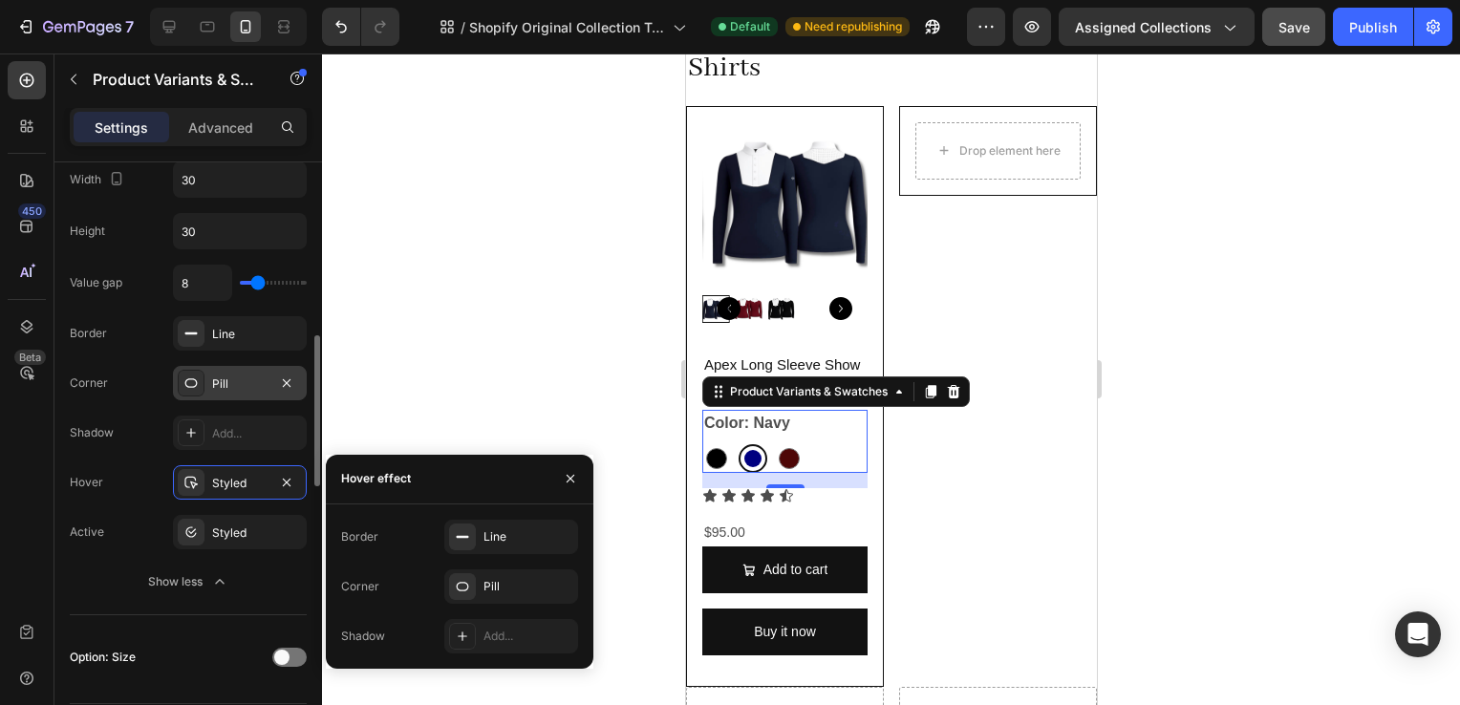
click at [236, 386] on div "Pill" at bounding box center [239, 384] width 55 height 17
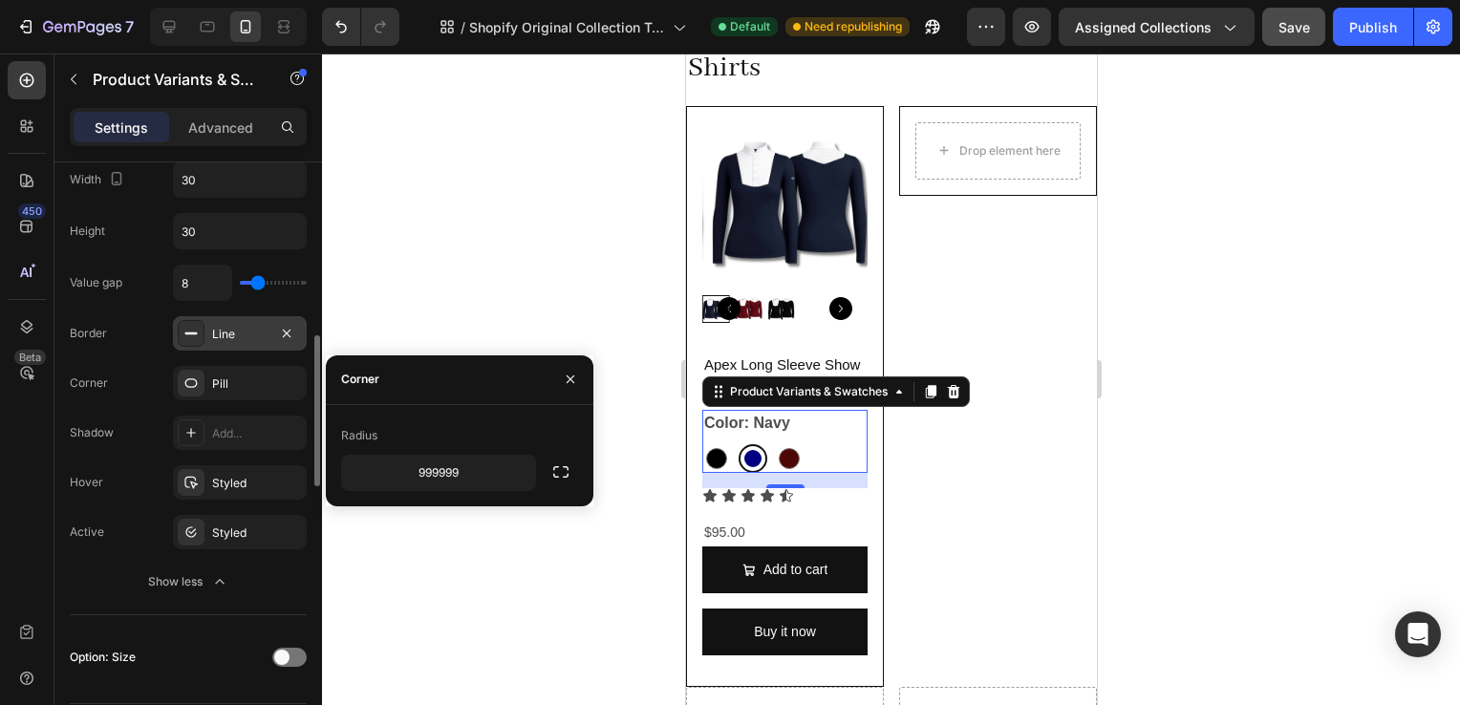
click at [244, 334] on div "Line" at bounding box center [239, 334] width 55 height 17
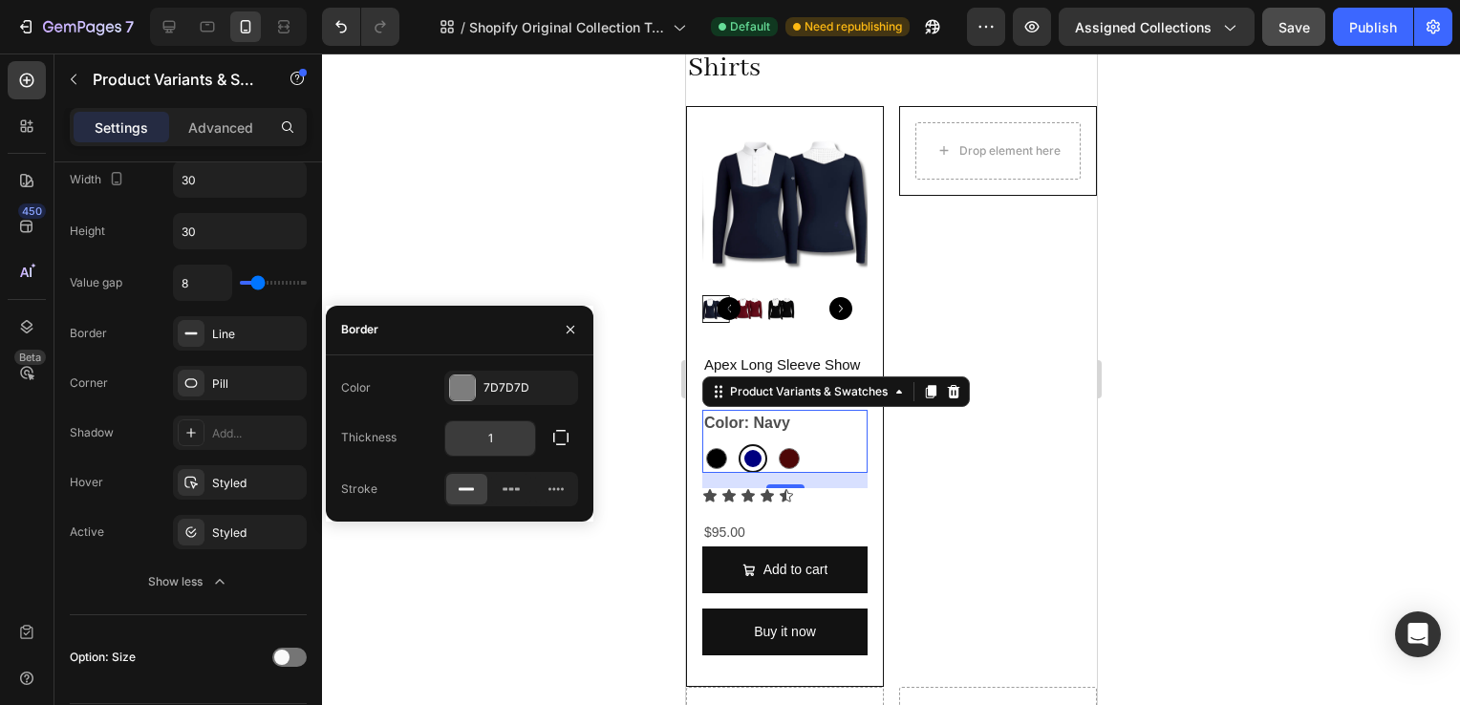
click at [505, 426] on input "1" at bounding box center [490, 438] width 90 height 34
type input "0"
click at [865, 511] on div "Product Images Apex Long Sleeve Show Shirt Product Title Color: Navy Black Blac…" at bounding box center [784, 397] width 198 height 582
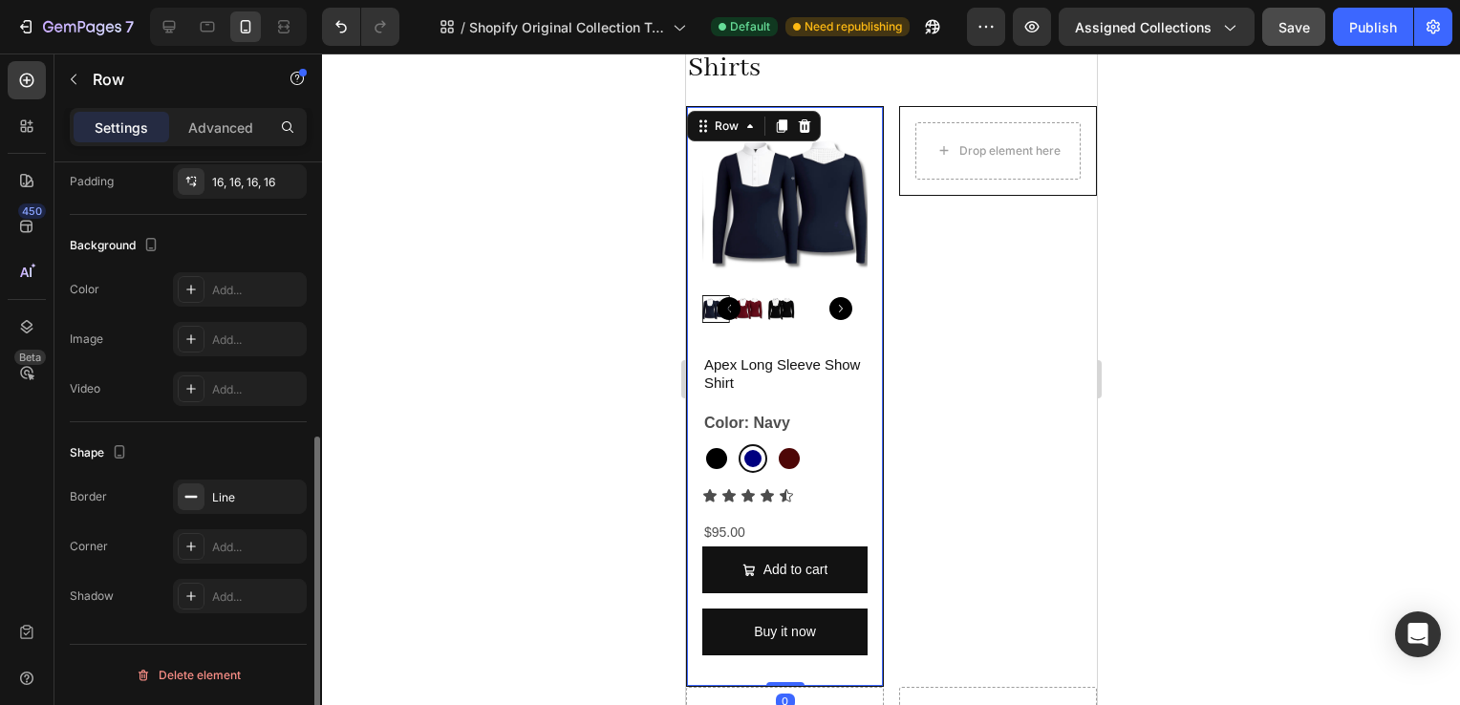
scroll to position [0, 0]
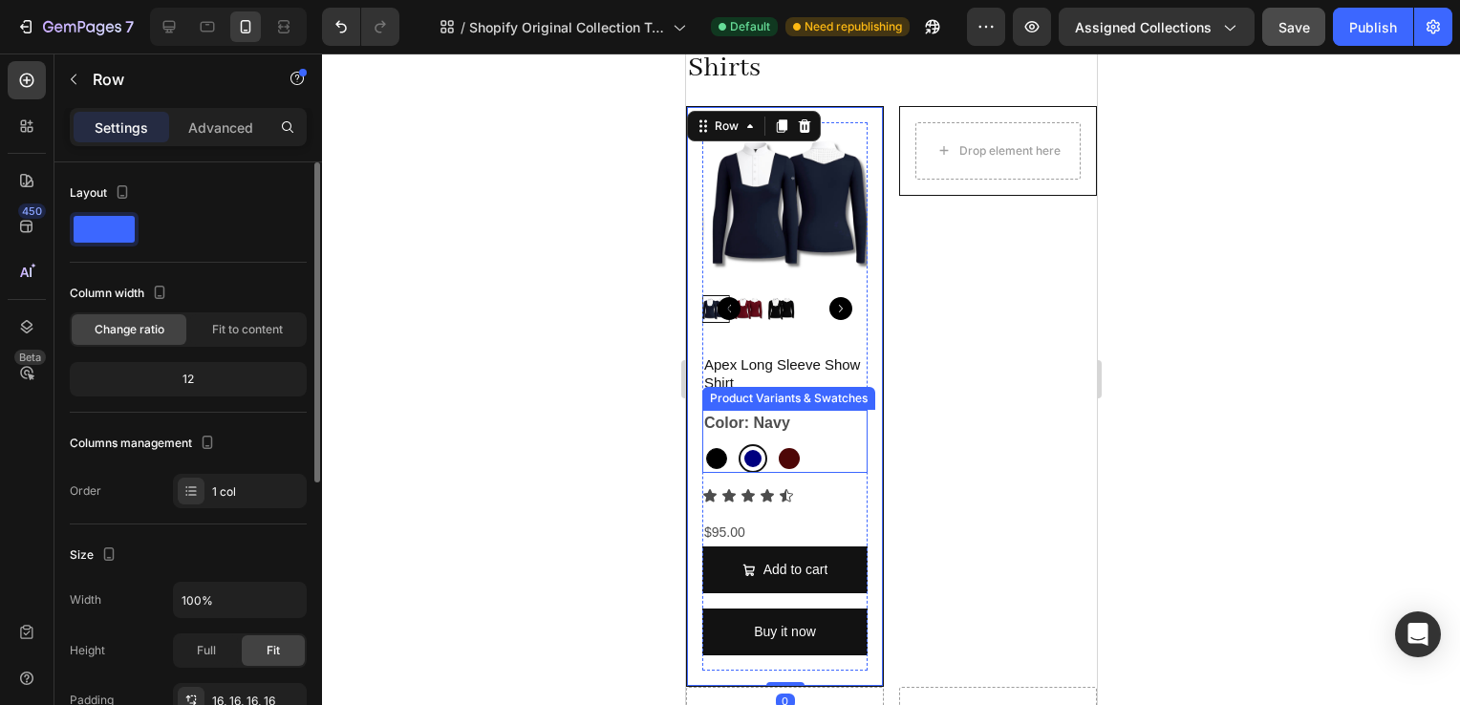
click at [721, 448] on div at bounding box center [715, 458] width 21 height 21
click at [701, 444] on input "Black Black" at bounding box center [701, 443] width 1 height 1
radio input "true"
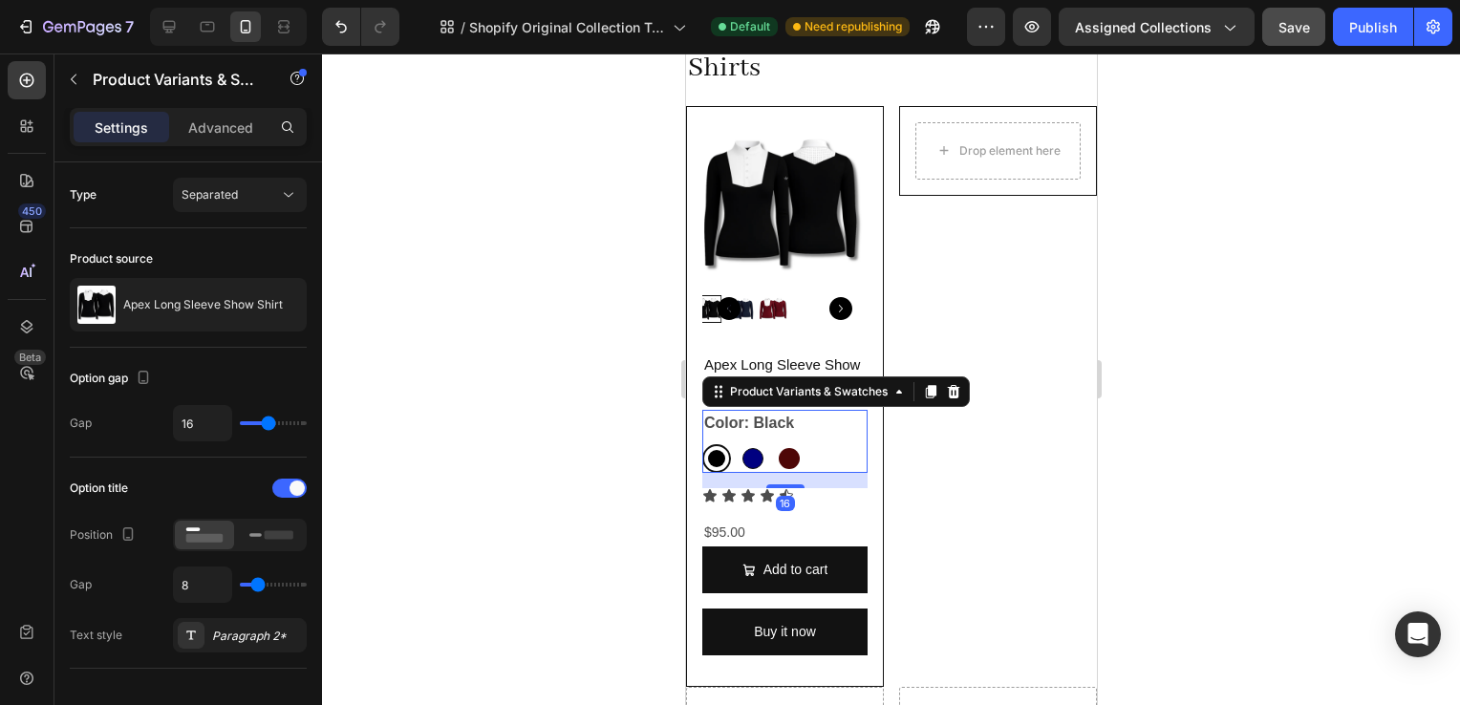
click at [747, 449] on div at bounding box center [752, 458] width 21 height 21
click at [738, 444] on input "Navy Navy" at bounding box center [737, 443] width 1 height 1
radio input "true"
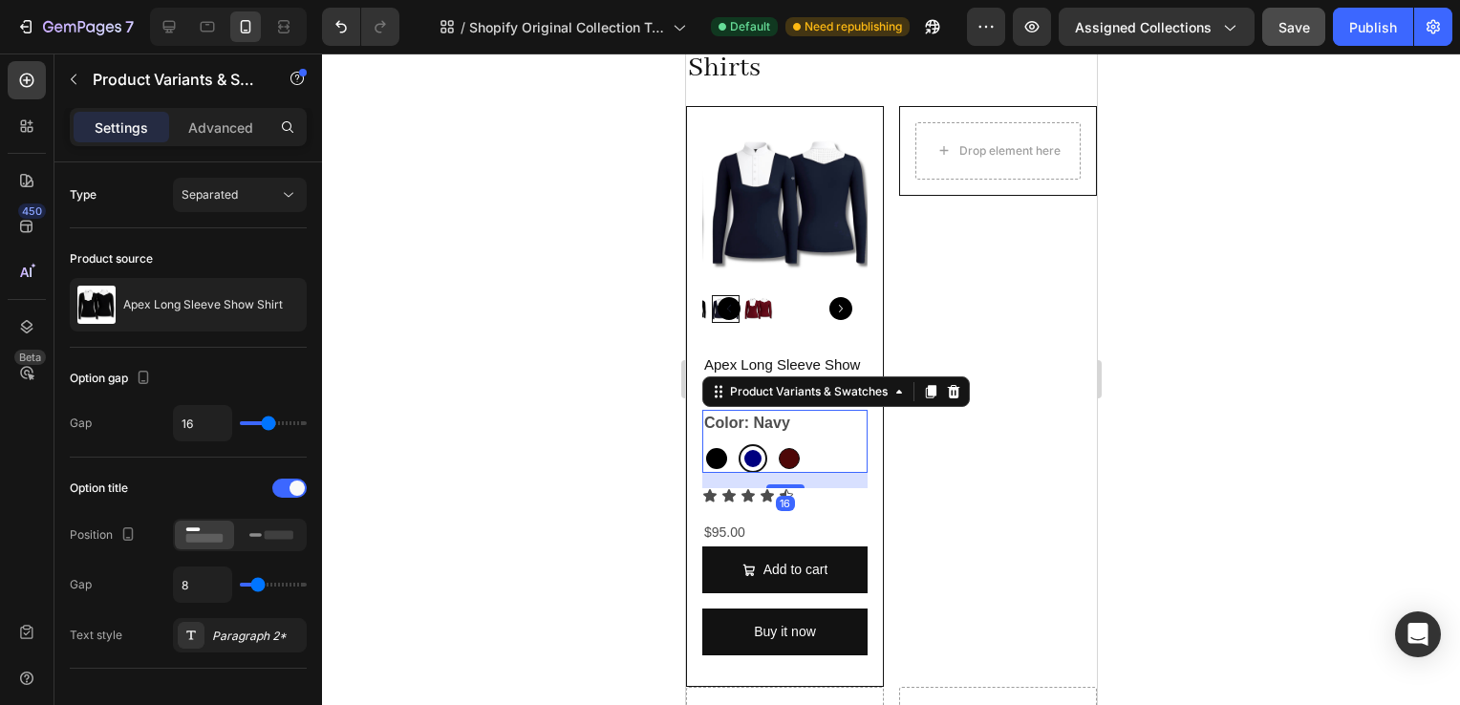
click at [781, 449] on div at bounding box center [788, 458] width 21 height 21
click at [774, 444] on input "Wine Wine" at bounding box center [773, 443] width 1 height 1
radio input "true"
click at [718, 448] on div at bounding box center [715, 458] width 21 height 21
click at [701, 443] on input "Black Black" at bounding box center [701, 443] width 1 height 1
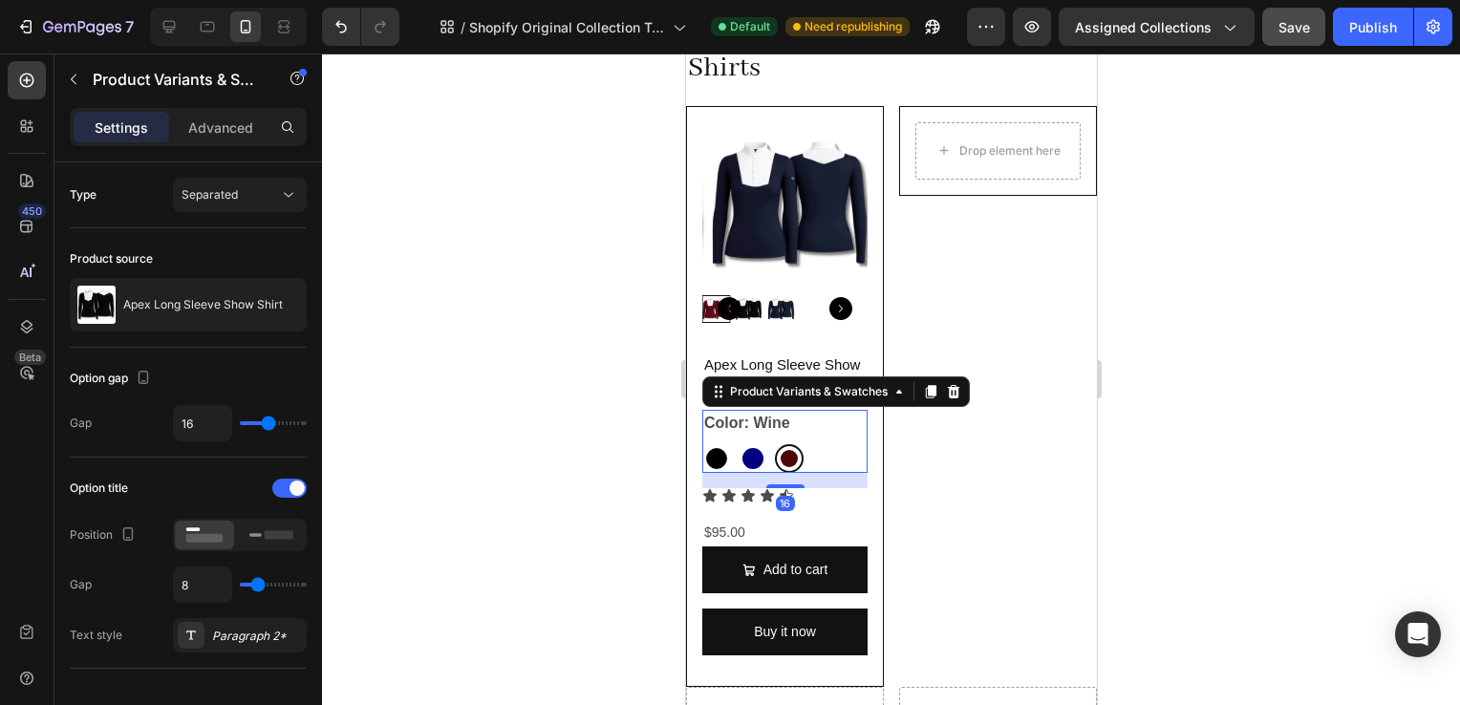
radio input "true"
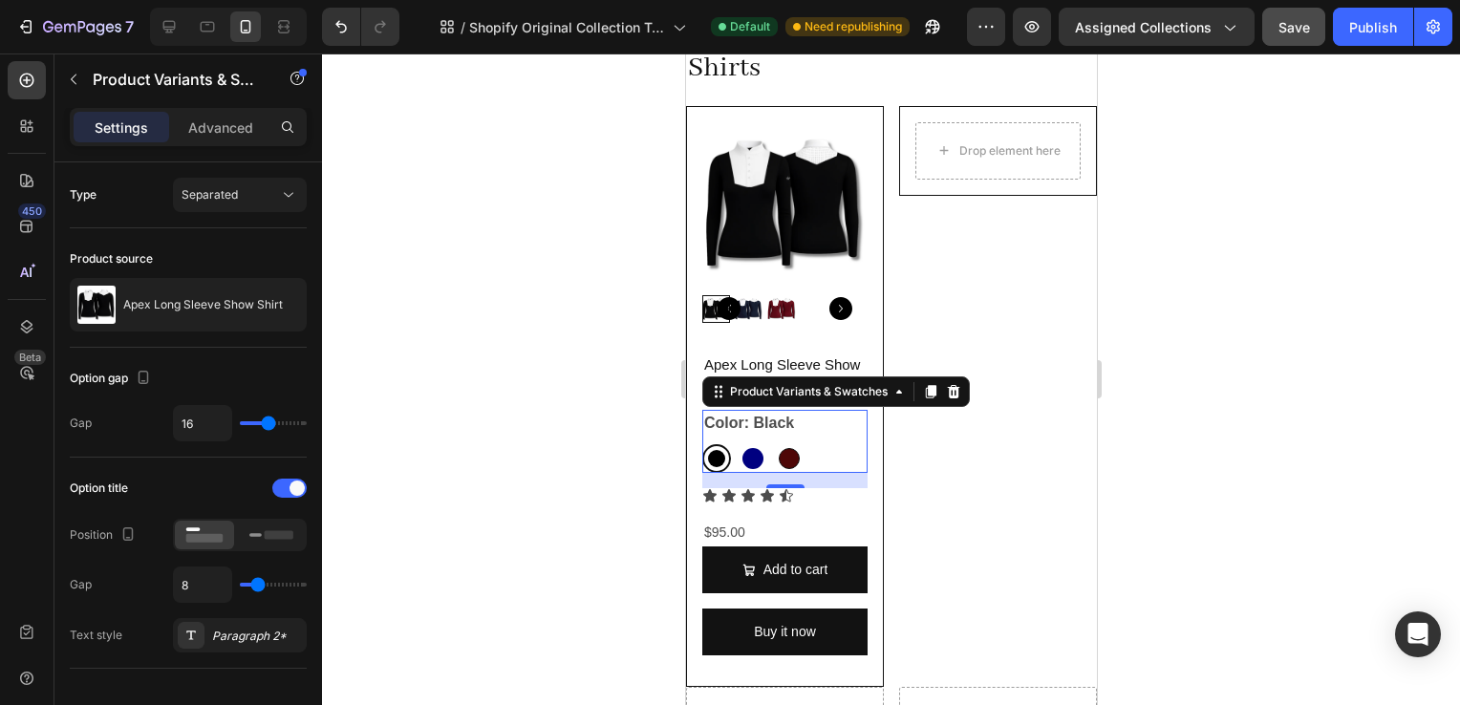
click at [788, 448] on div at bounding box center [788, 458] width 21 height 21
click at [774, 443] on input "Wine Wine" at bounding box center [773, 443] width 1 height 1
radio input "true"
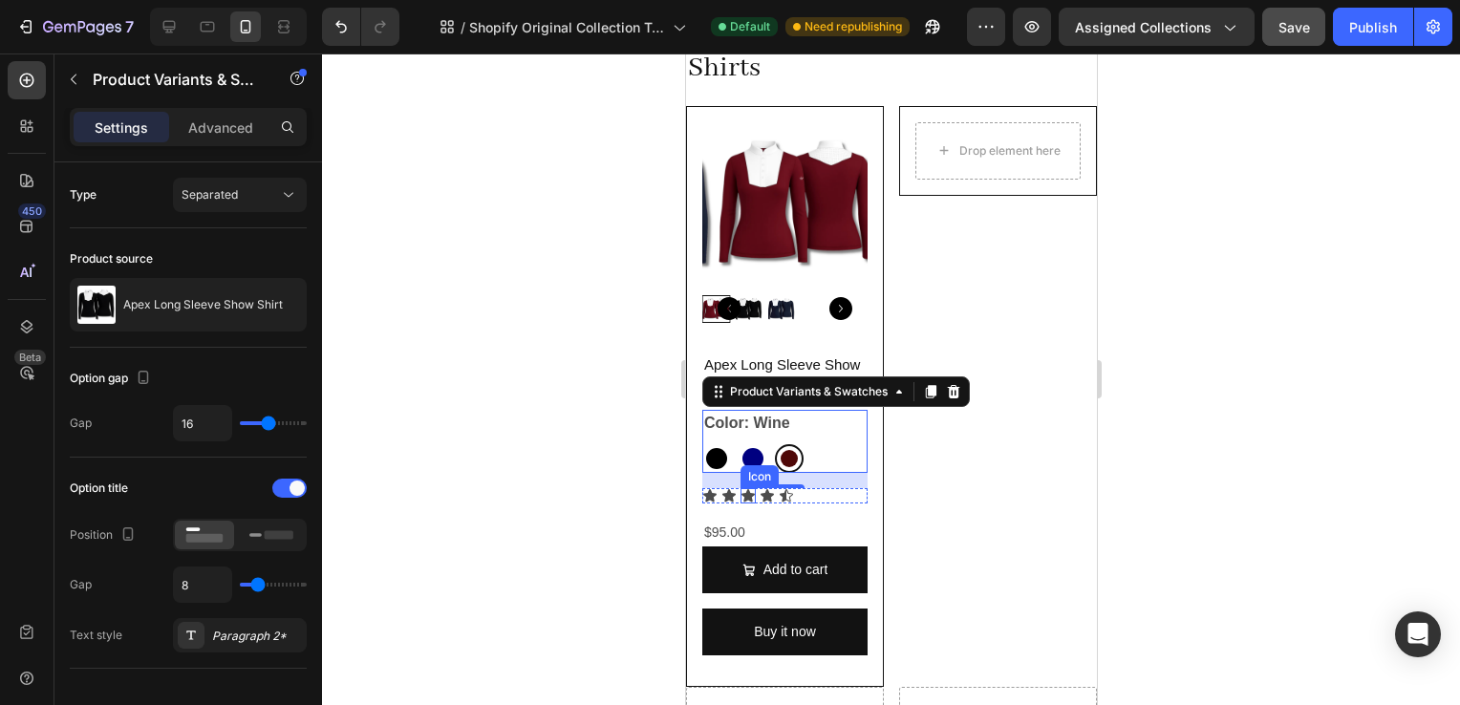
click at [751, 495] on div "Apex Long Sleeve Show Shirt Product Title Color: Wine Black Black Navy Navy Win…" at bounding box center [783, 513] width 165 height 318
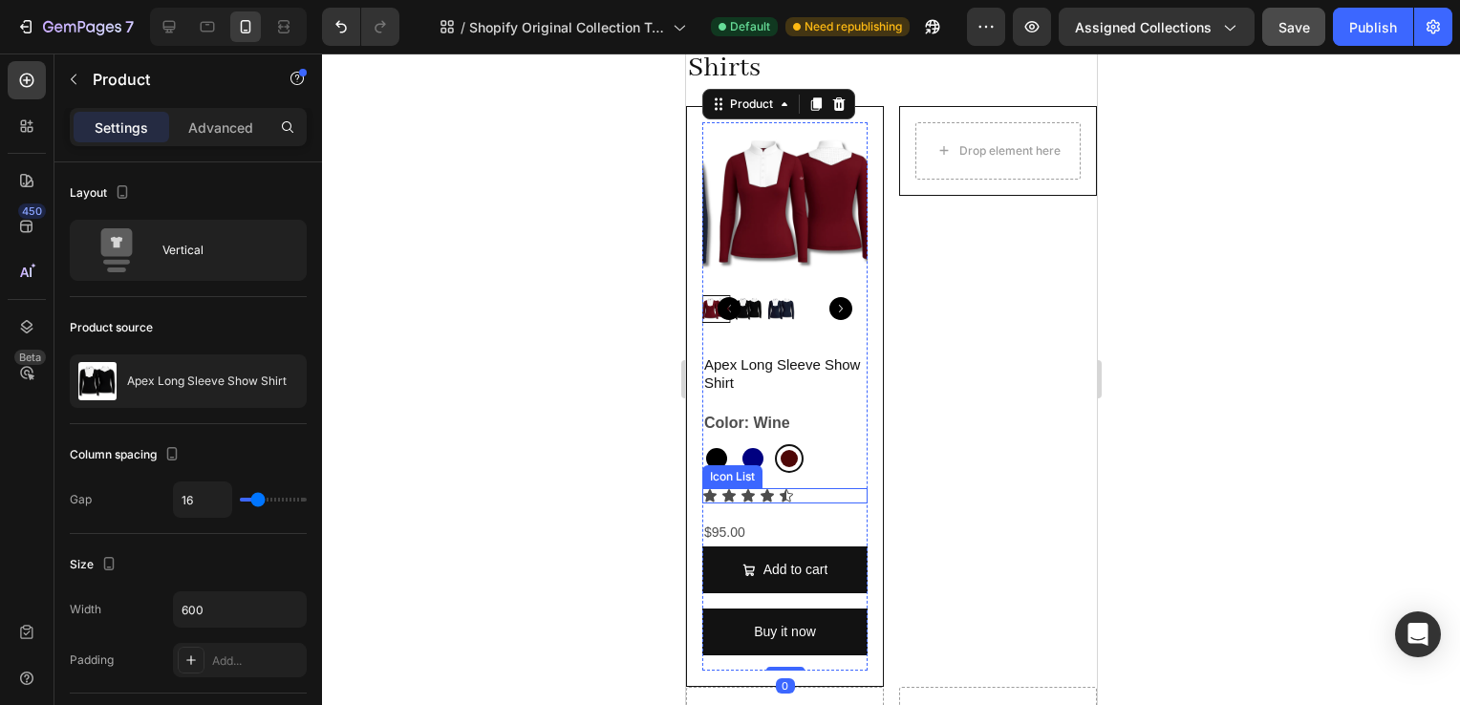
click at [752, 489] on div "Icon" at bounding box center [747, 495] width 15 height 15
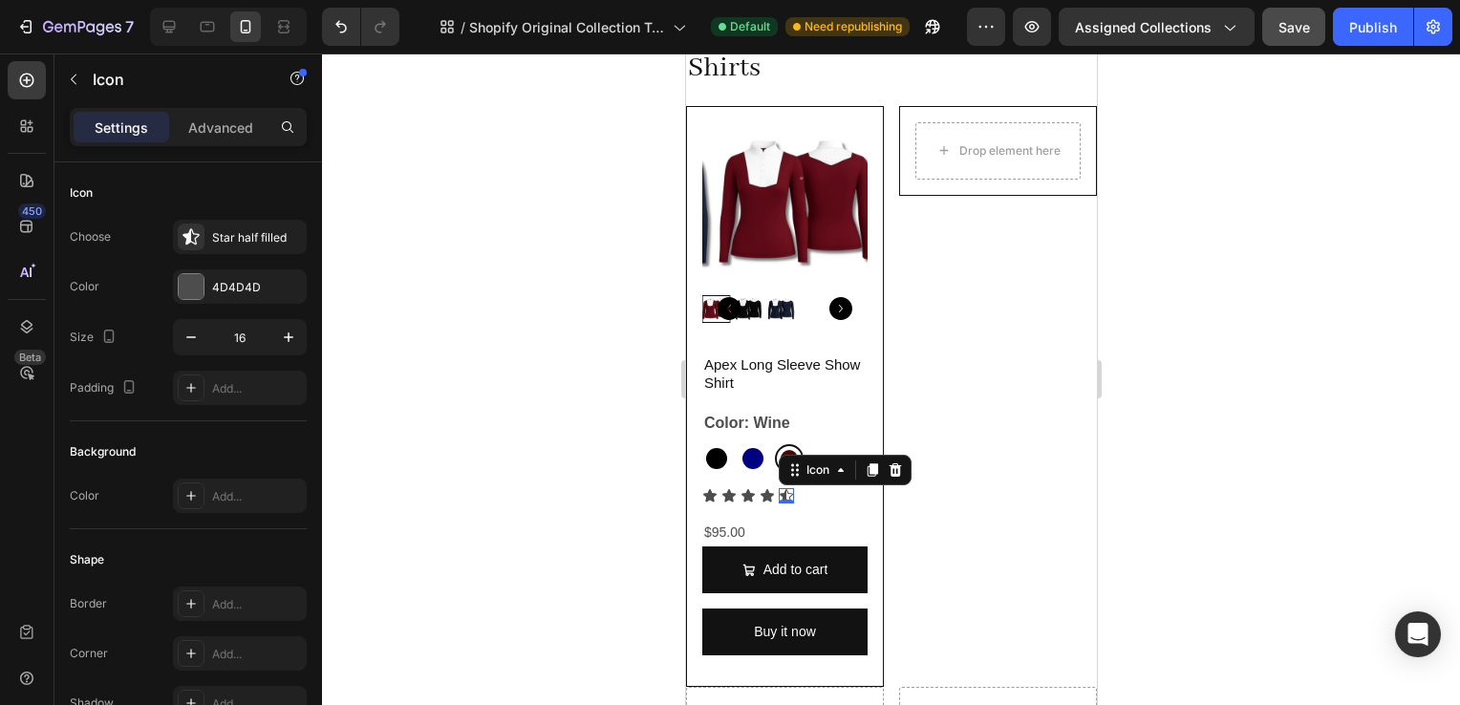
click at [788, 489] on div "Icon 0" at bounding box center [785, 495] width 15 height 15
click at [708, 488] on div "Icon" at bounding box center [708, 495] width 15 height 15
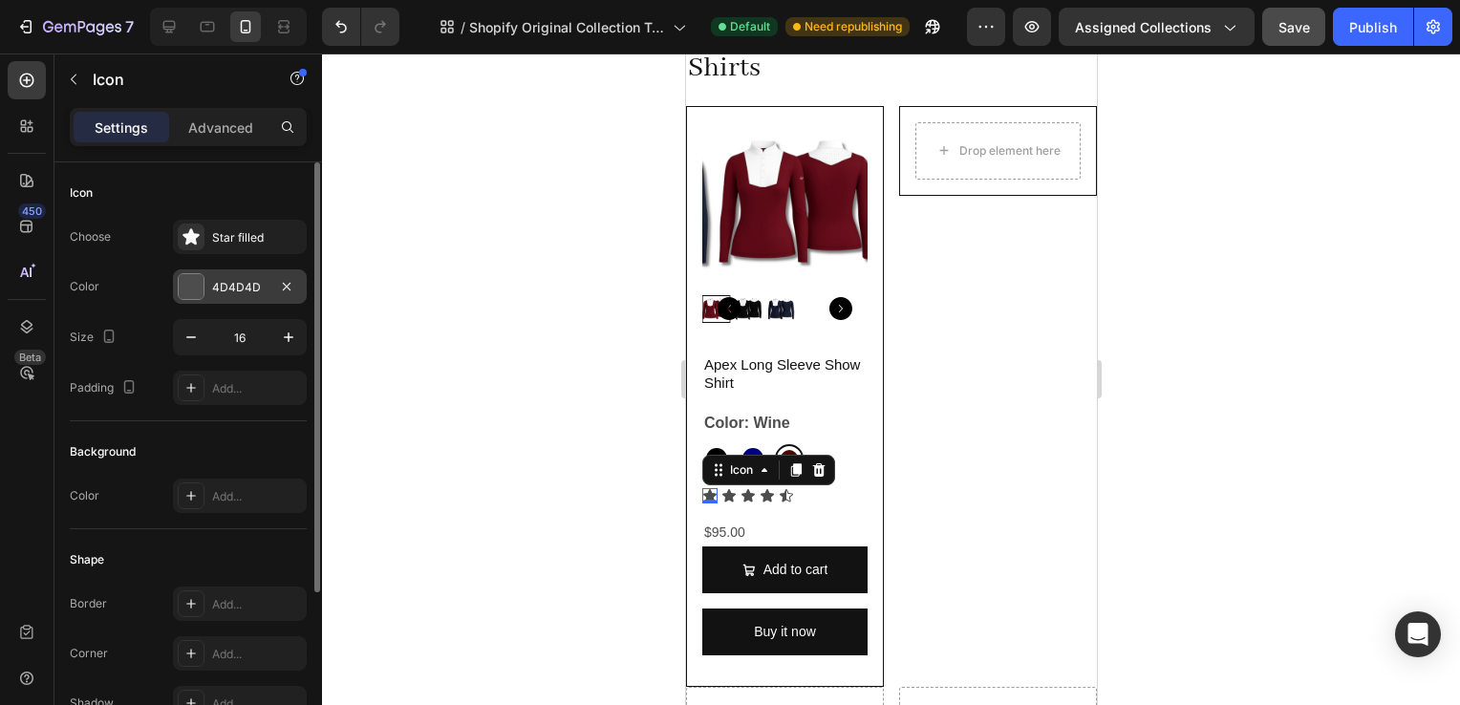
click at [230, 285] on div "4D4D4D" at bounding box center [239, 287] width 55 height 17
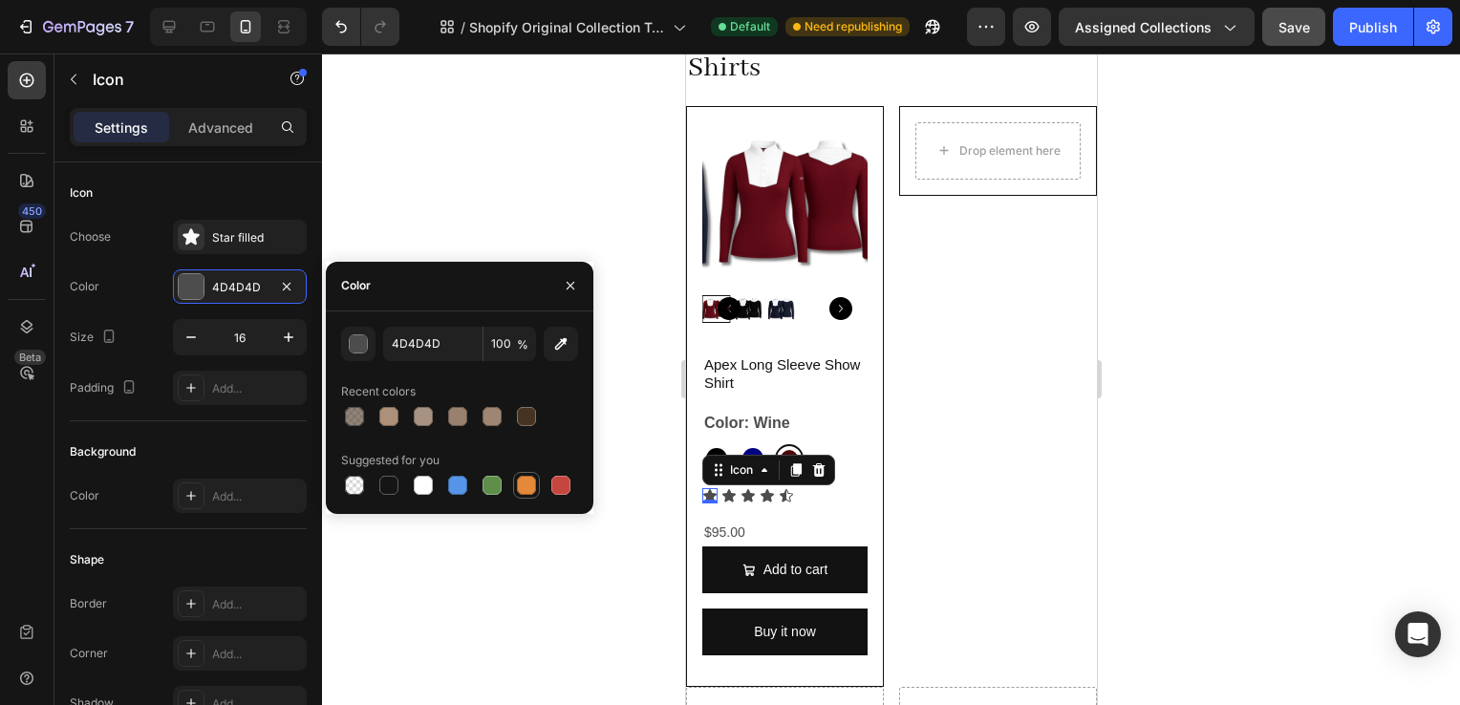
click at [527, 478] on div at bounding box center [526, 485] width 19 height 19
type input "E4893A"
click at [725, 489] on icon at bounding box center [728, 495] width 13 height 12
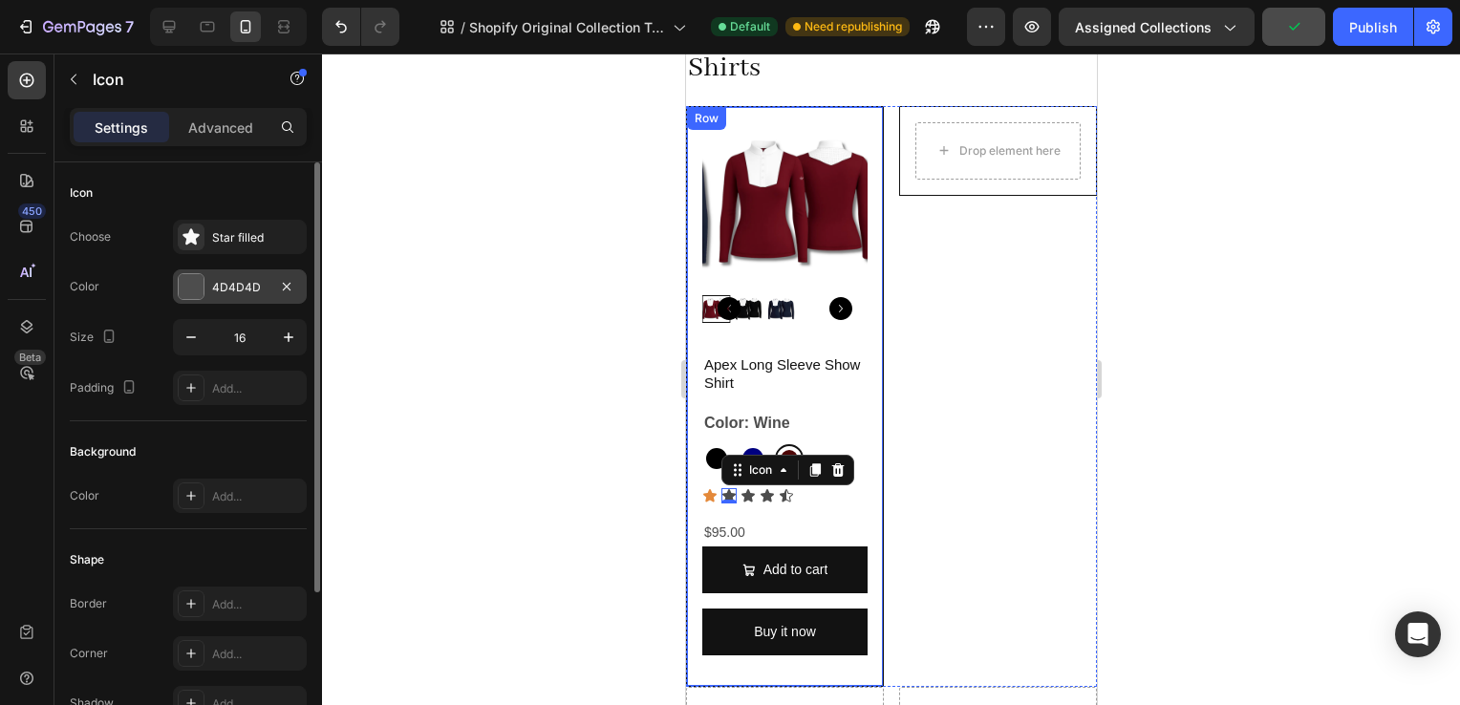
click at [233, 286] on div "4D4D4D" at bounding box center [239, 287] width 55 height 17
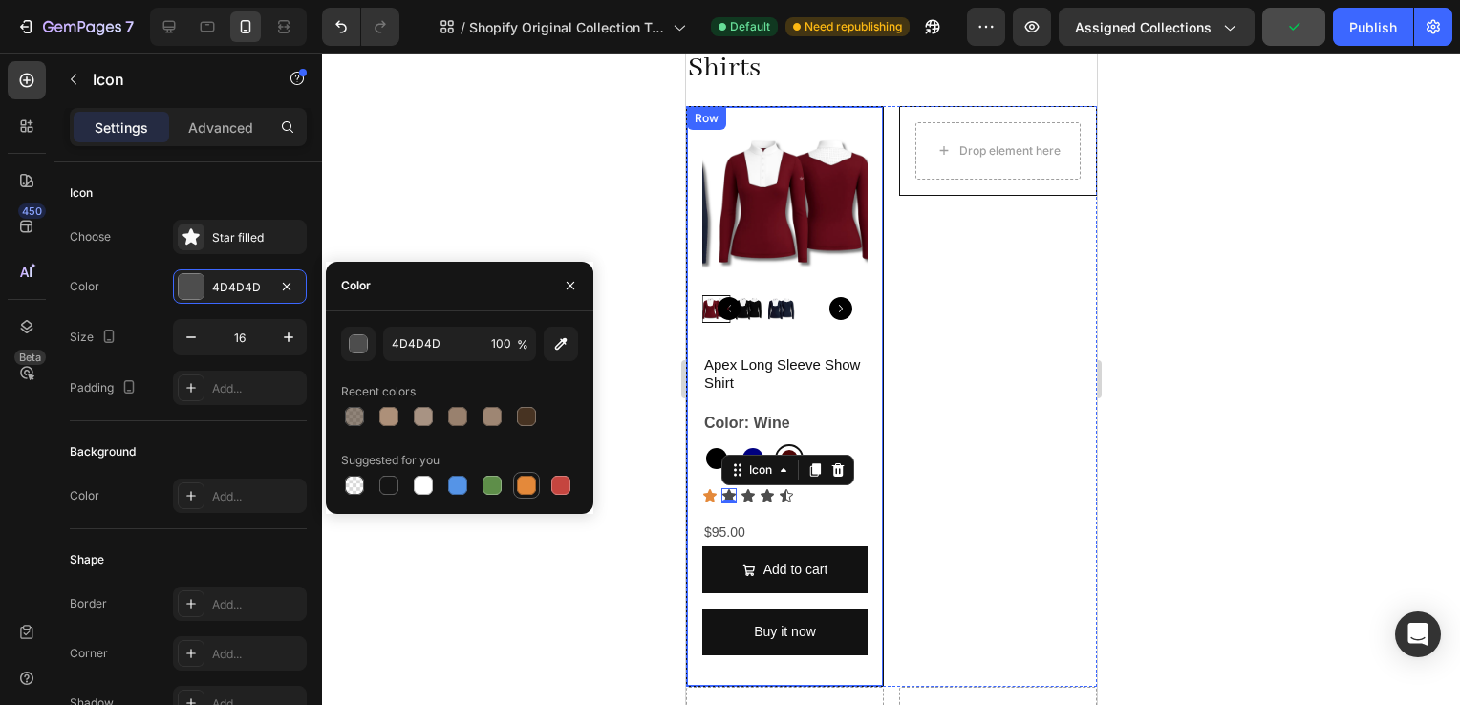
click at [529, 484] on div at bounding box center [526, 485] width 19 height 19
type input "E4893A"
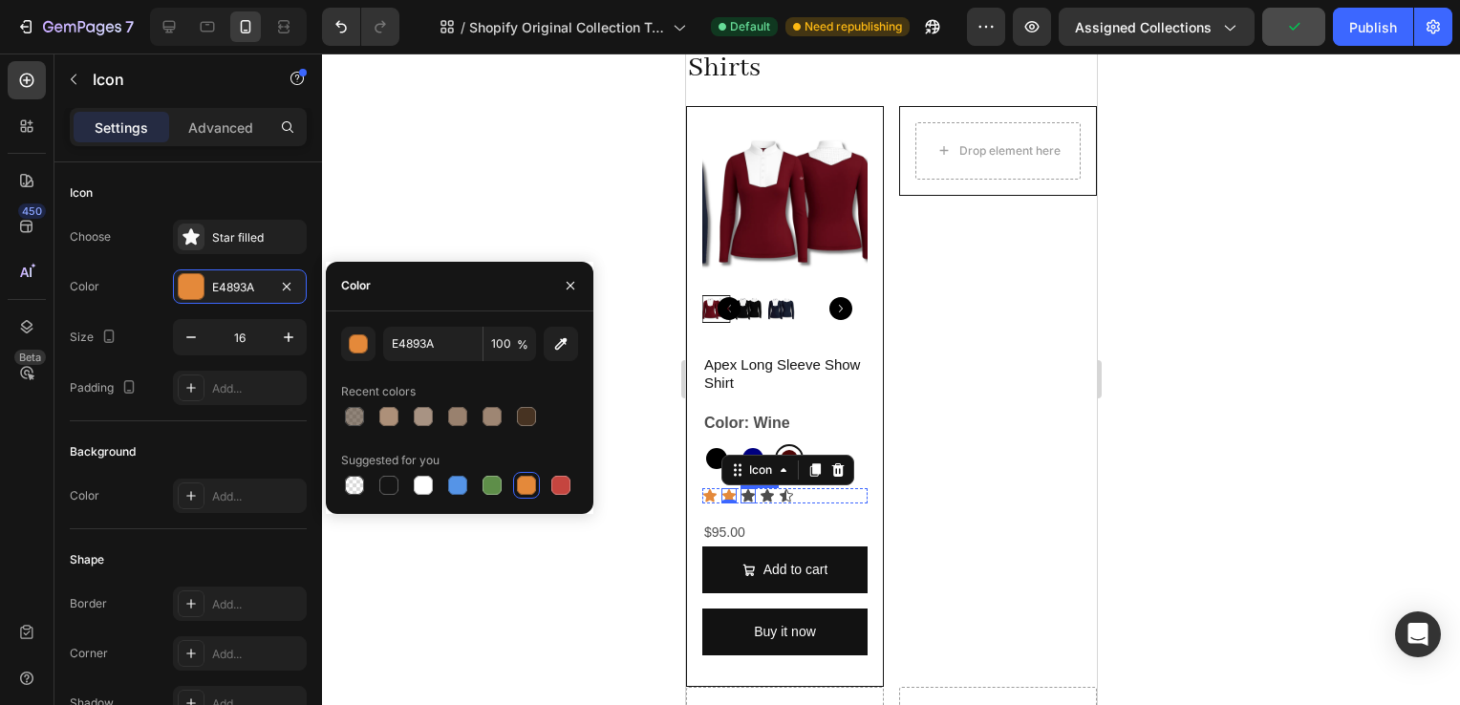
click at [751, 495] on div "Icon" at bounding box center [747, 495] width 15 height 15
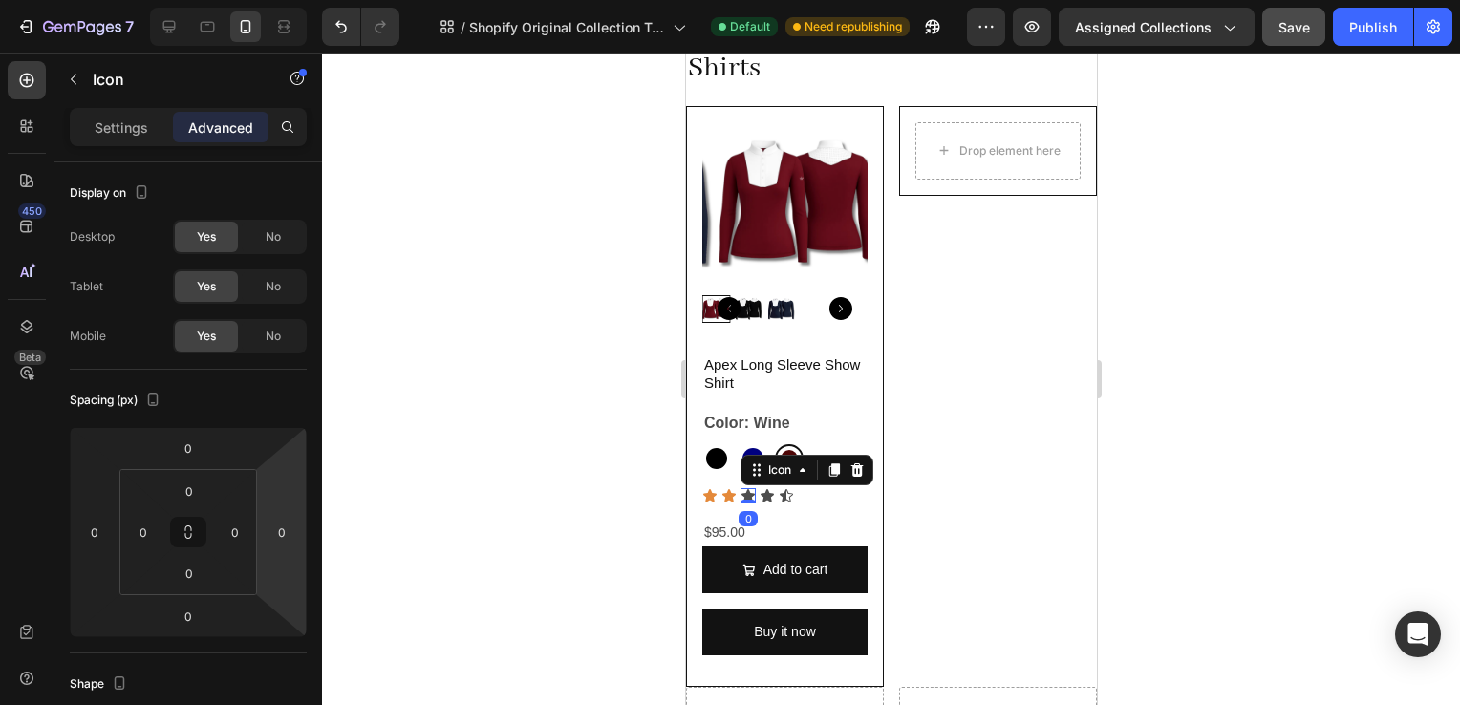
click at [745, 489] on icon at bounding box center [747, 495] width 13 height 12
click at [154, 123] on div "Settings" at bounding box center [122, 127] width 96 height 31
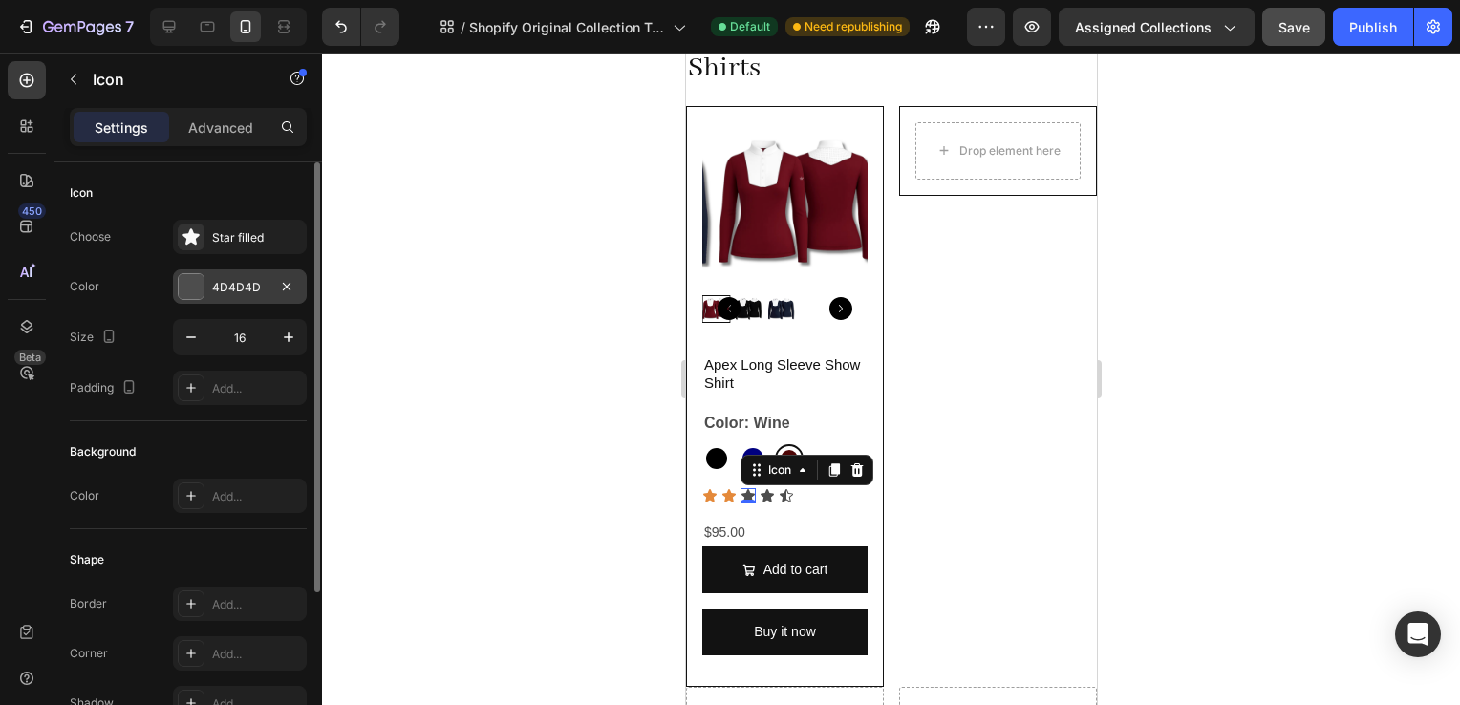
click at [231, 285] on div "4D4D4D" at bounding box center [239, 287] width 55 height 17
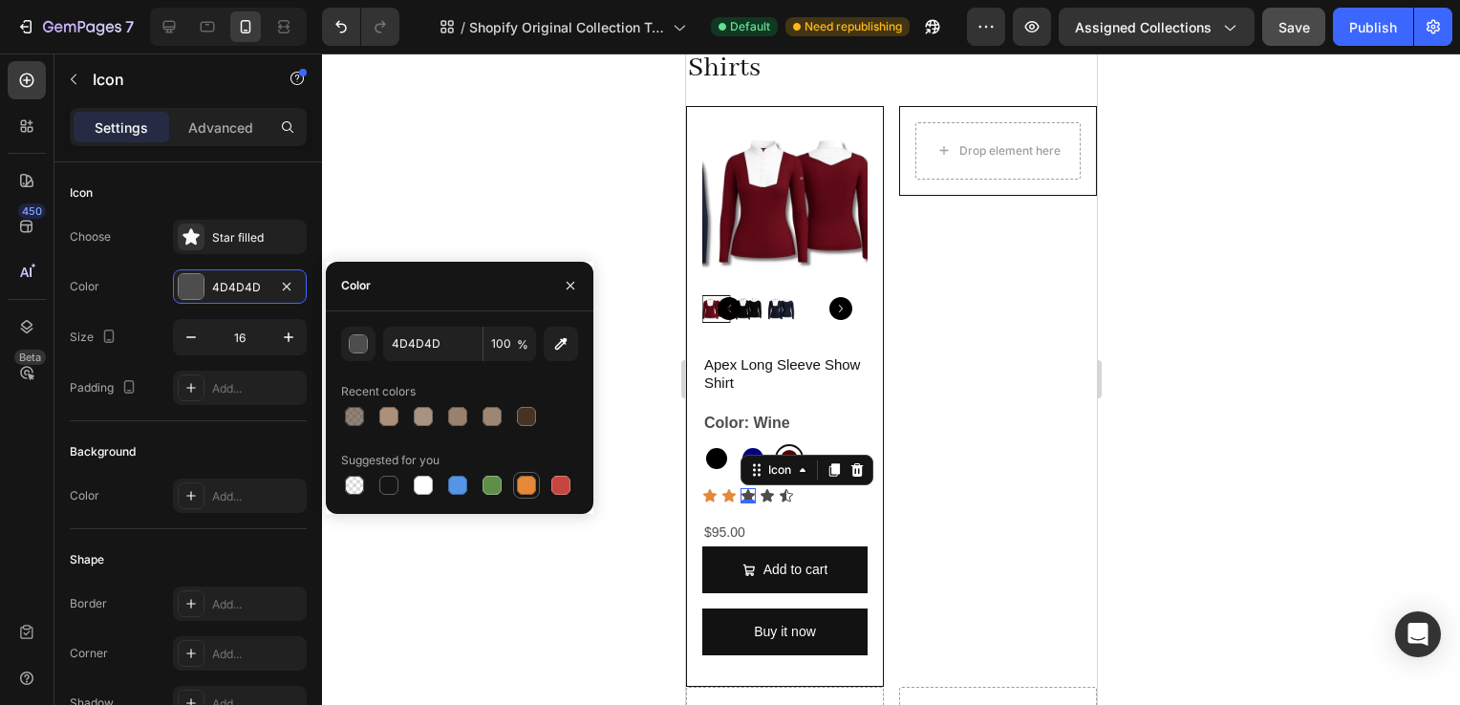
click at [528, 481] on div at bounding box center [526, 485] width 19 height 19
type input "E4893A"
click at [762, 488] on icon at bounding box center [766, 495] width 15 height 15
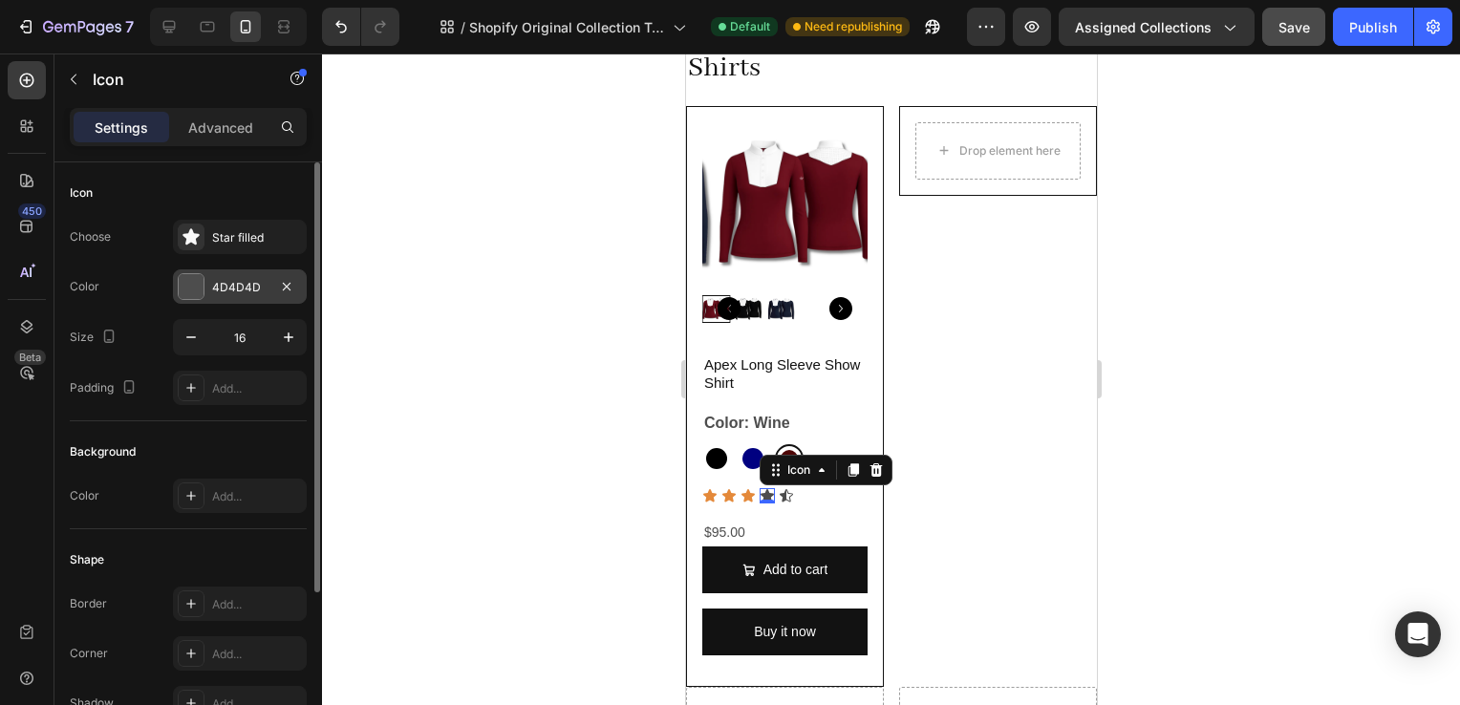
click at [248, 291] on div "4D4D4D" at bounding box center [239, 287] width 55 height 17
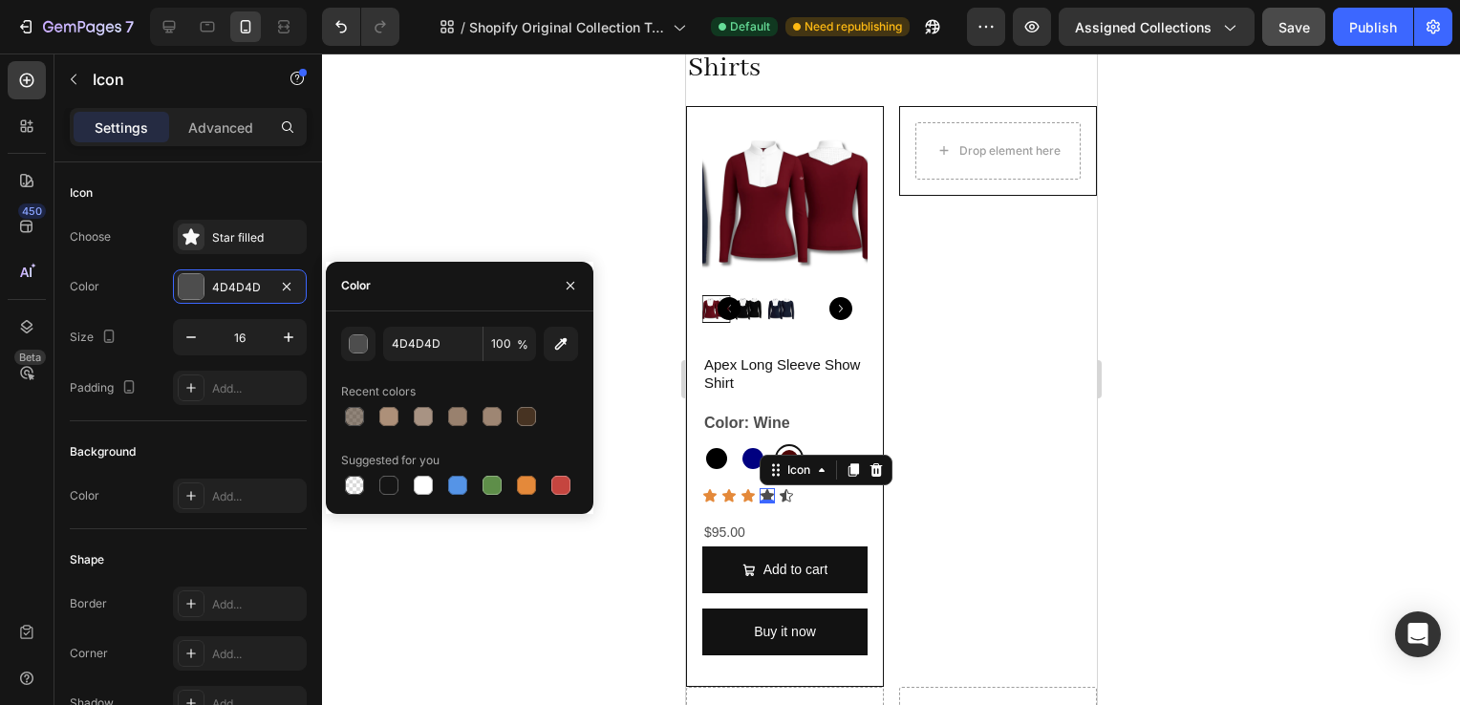
click at [540, 485] on div at bounding box center [459, 485] width 237 height 27
click at [531, 485] on div at bounding box center [526, 485] width 19 height 19
type input "E4893A"
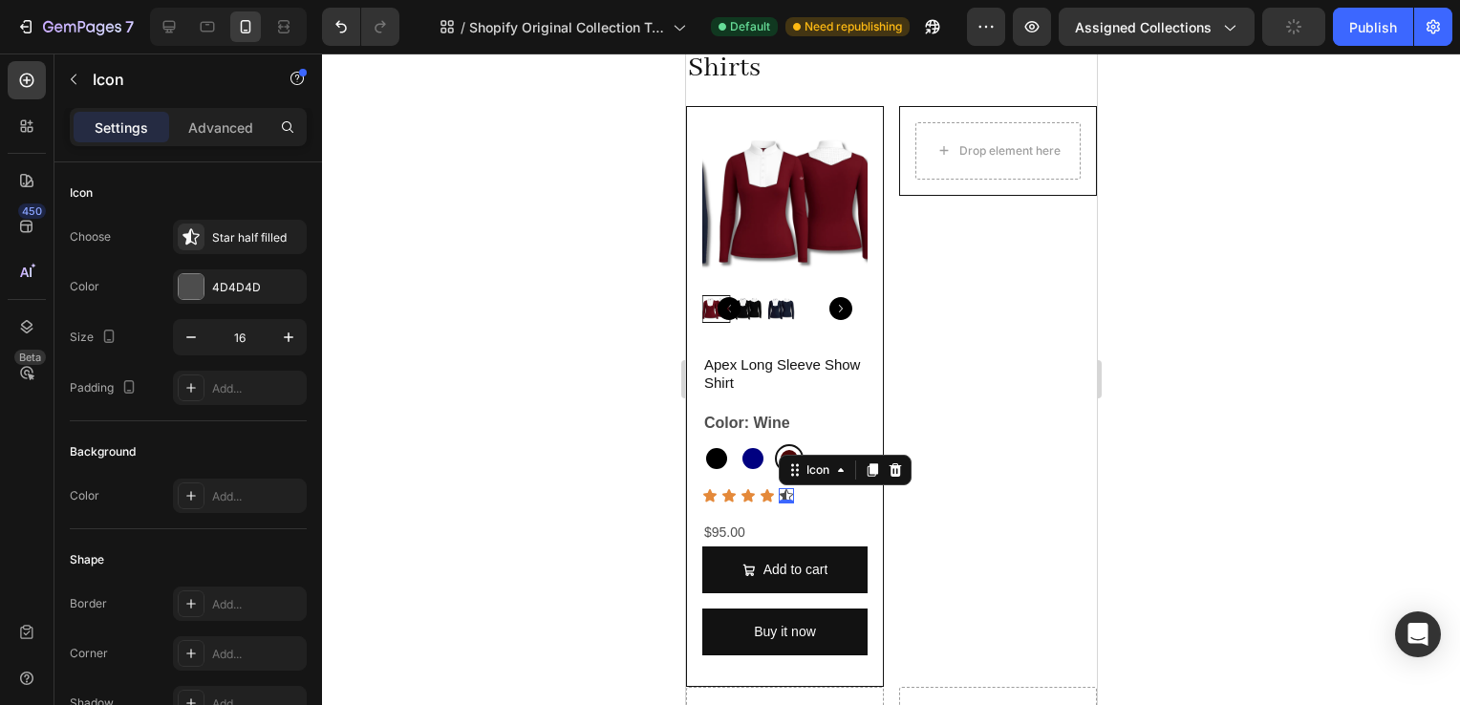
click at [787, 491] on div "Icon 0" at bounding box center [785, 495] width 15 height 15
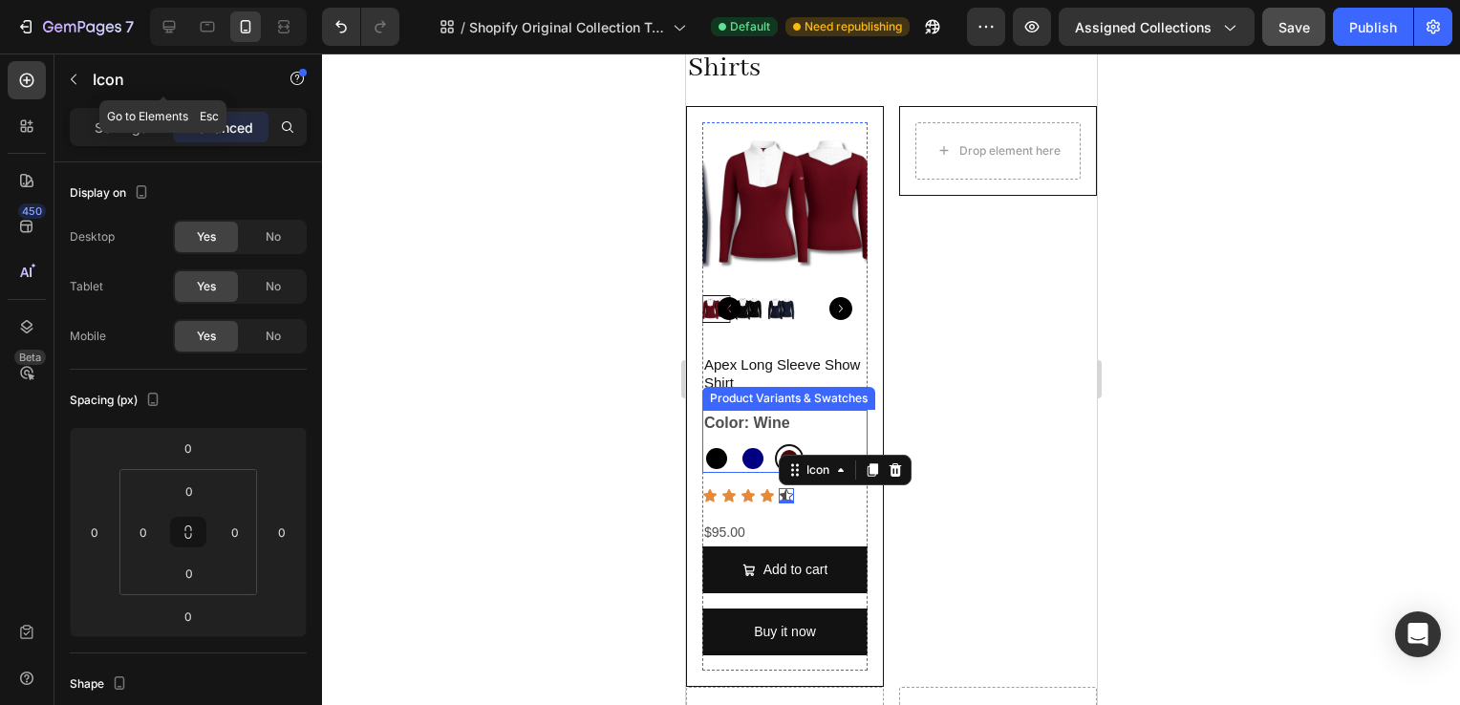
click at [100, 109] on div "Settings Advanced" at bounding box center [188, 127] width 237 height 38
click at [115, 126] on p "Settings" at bounding box center [122, 128] width 54 height 20
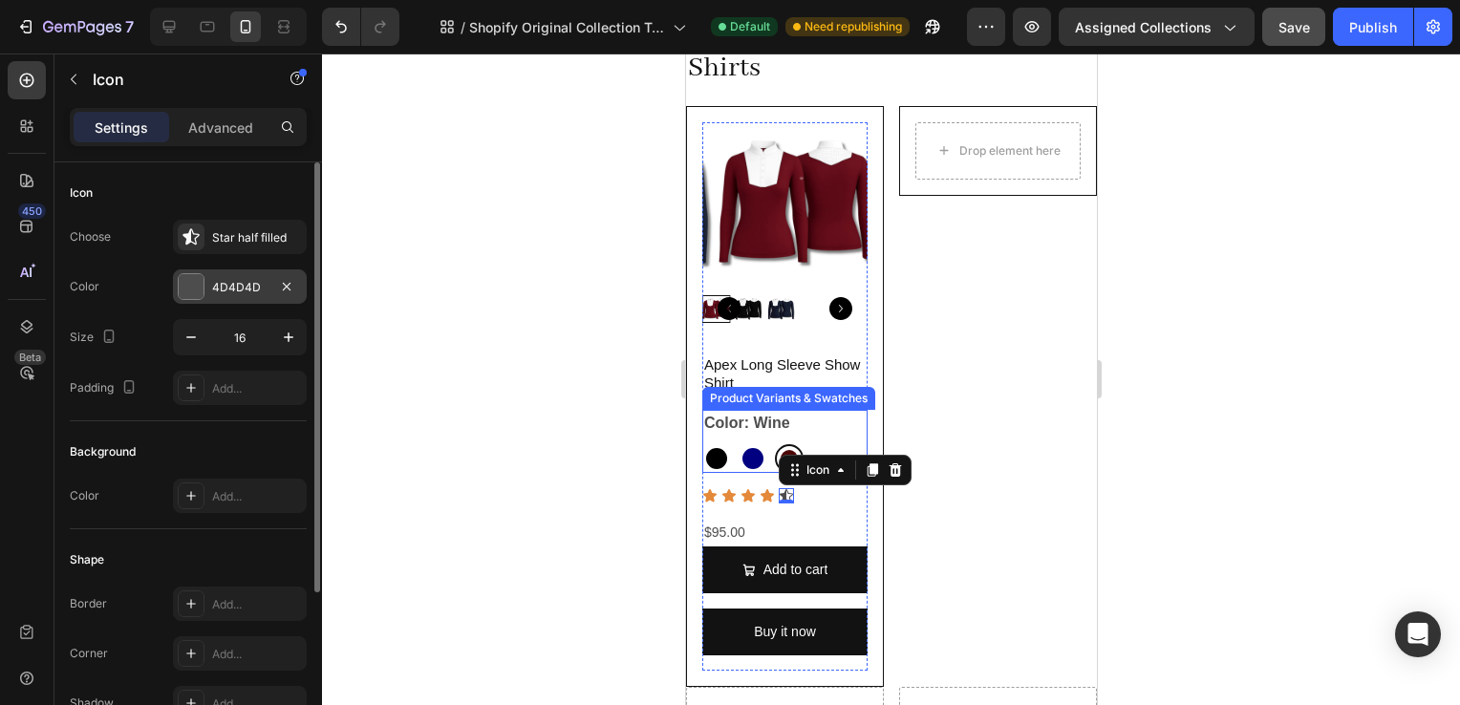
click at [214, 289] on div "4D4D4D" at bounding box center [239, 287] width 55 height 17
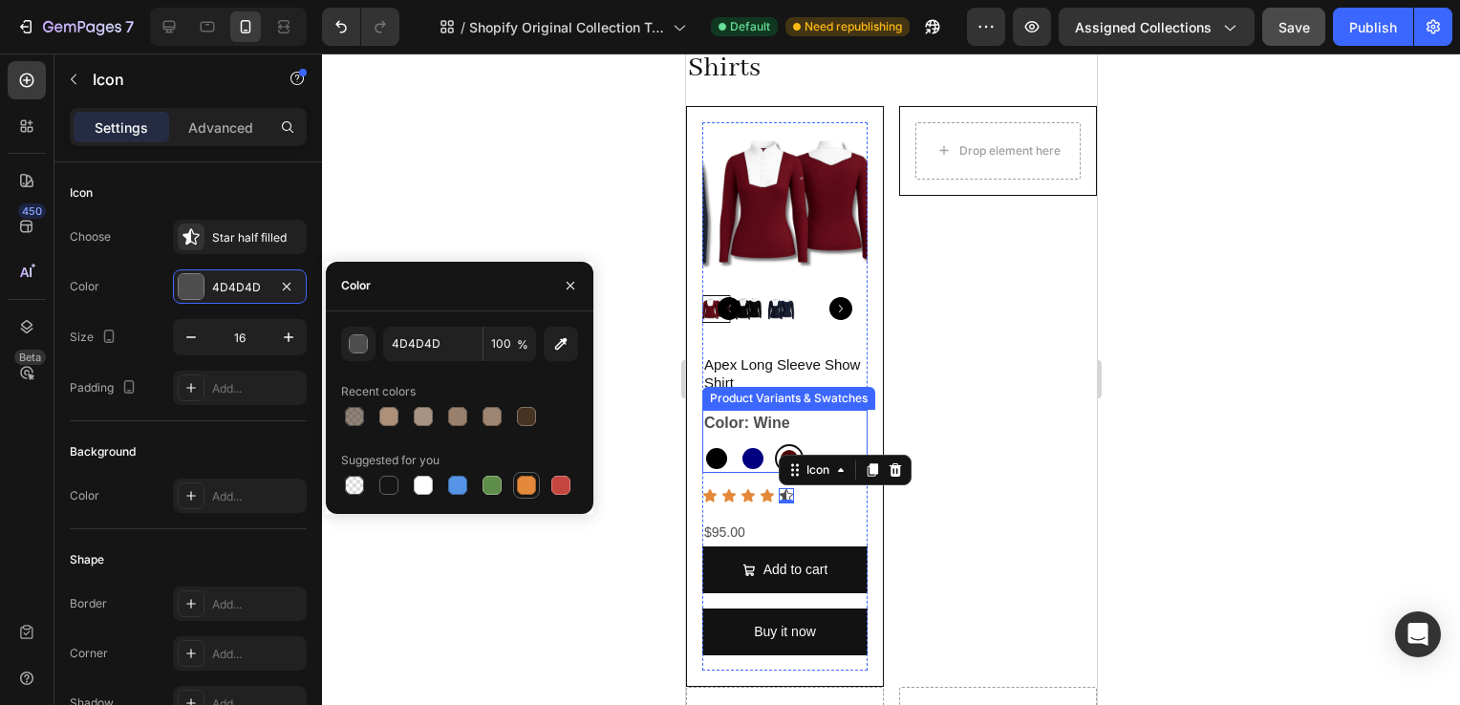
click at [521, 485] on div at bounding box center [526, 485] width 19 height 19
type input "E4893A"
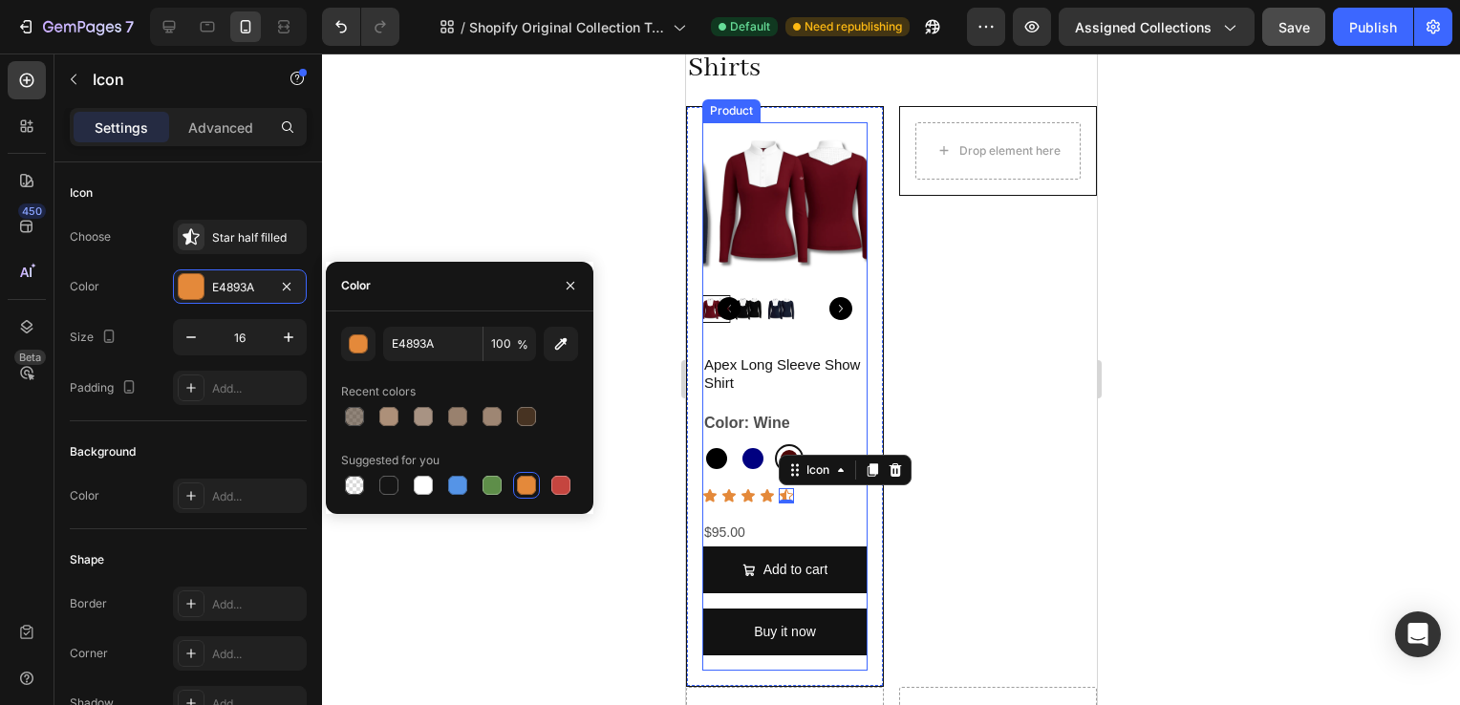
click at [850, 508] on div "Apex Long Sleeve Show Shirt Product Title Color: Wine Black Black Navy Navy Win…" at bounding box center [783, 513] width 165 height 318
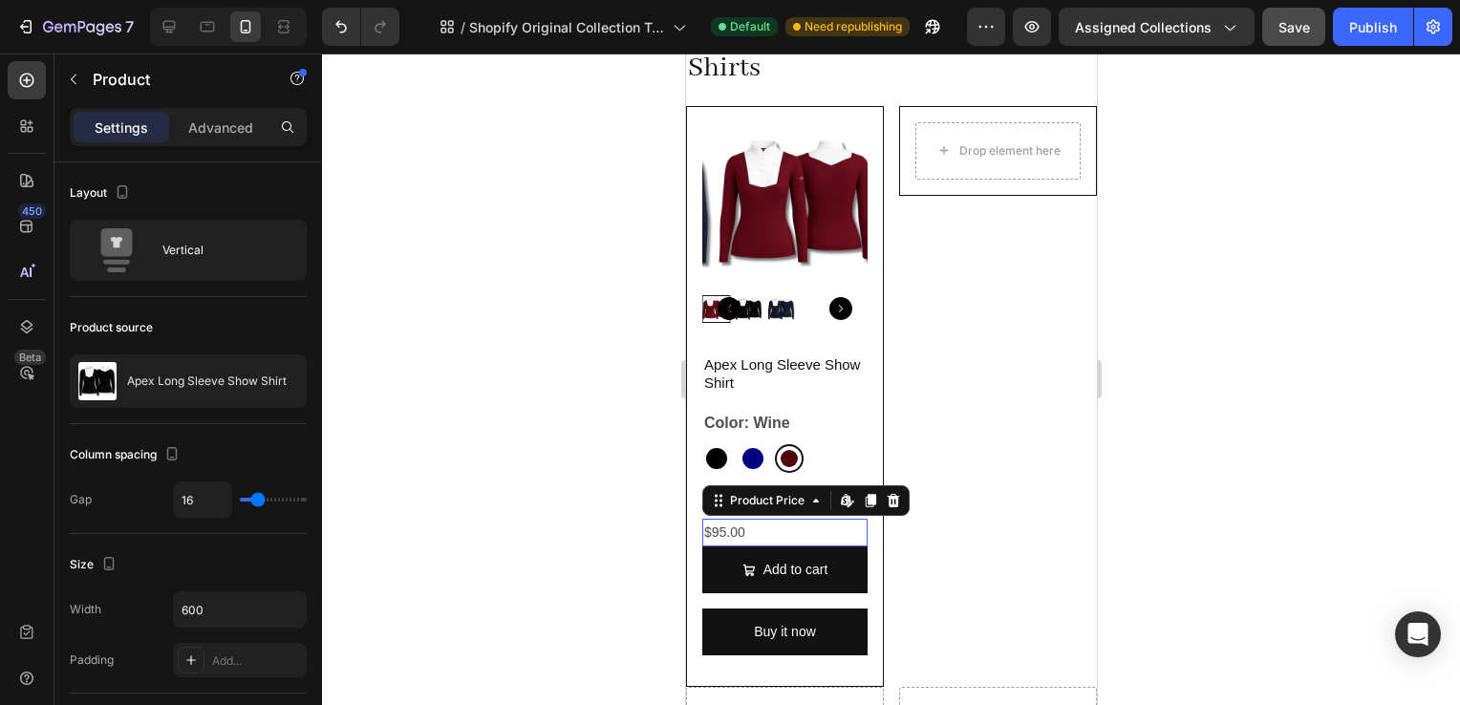
click at [739, 519] on div "$95.00" at bounding box center [783, 533] width 165 height 28
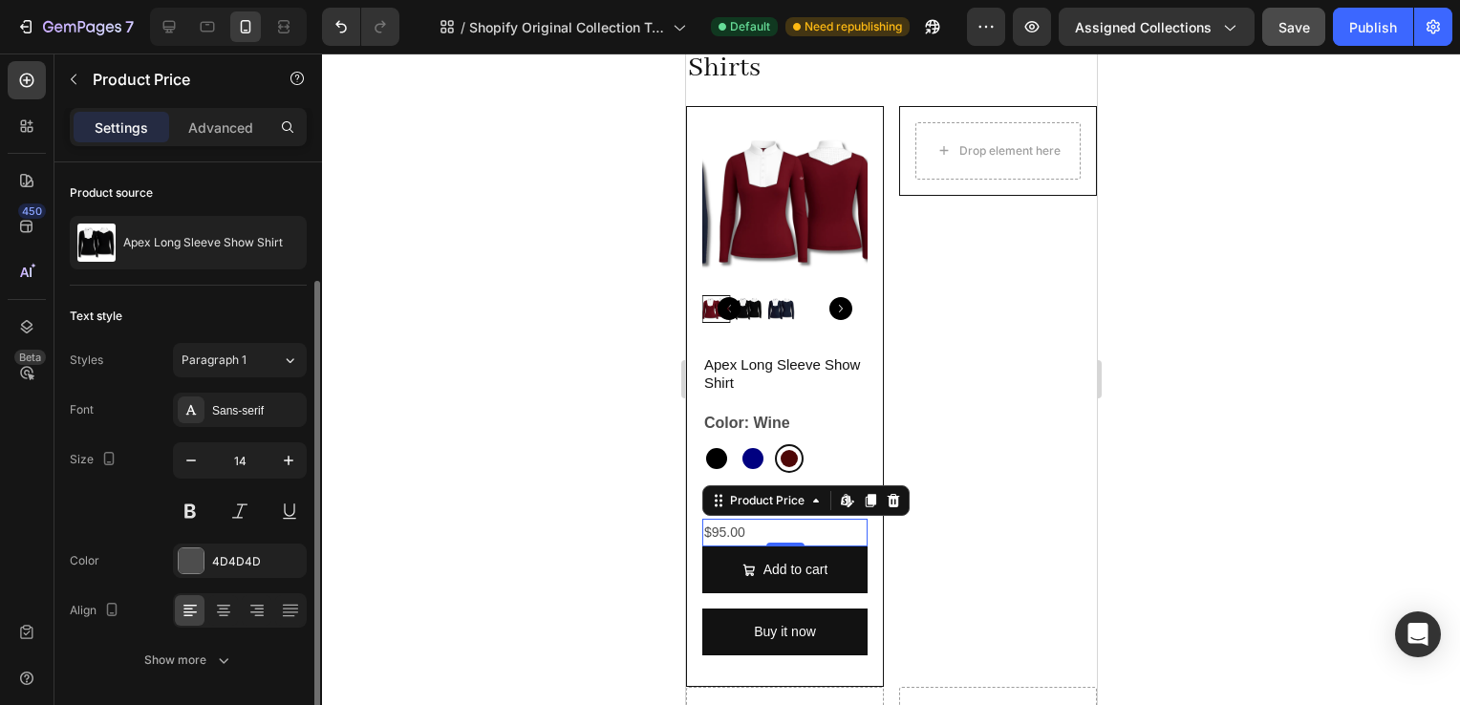
scroll to position [62, 0]
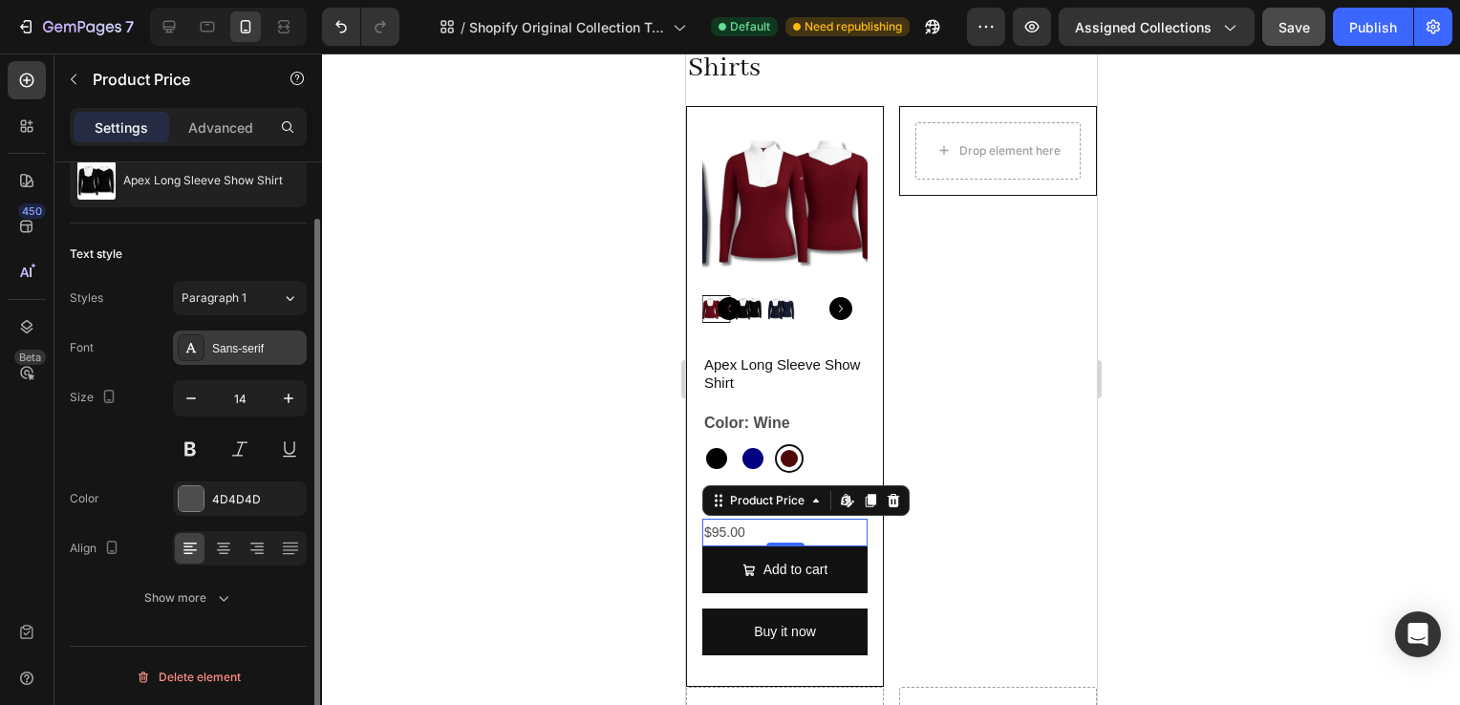
click at [229, 347] on div "Sans-serif" at bounding box center [257, 348] width 90 height 17
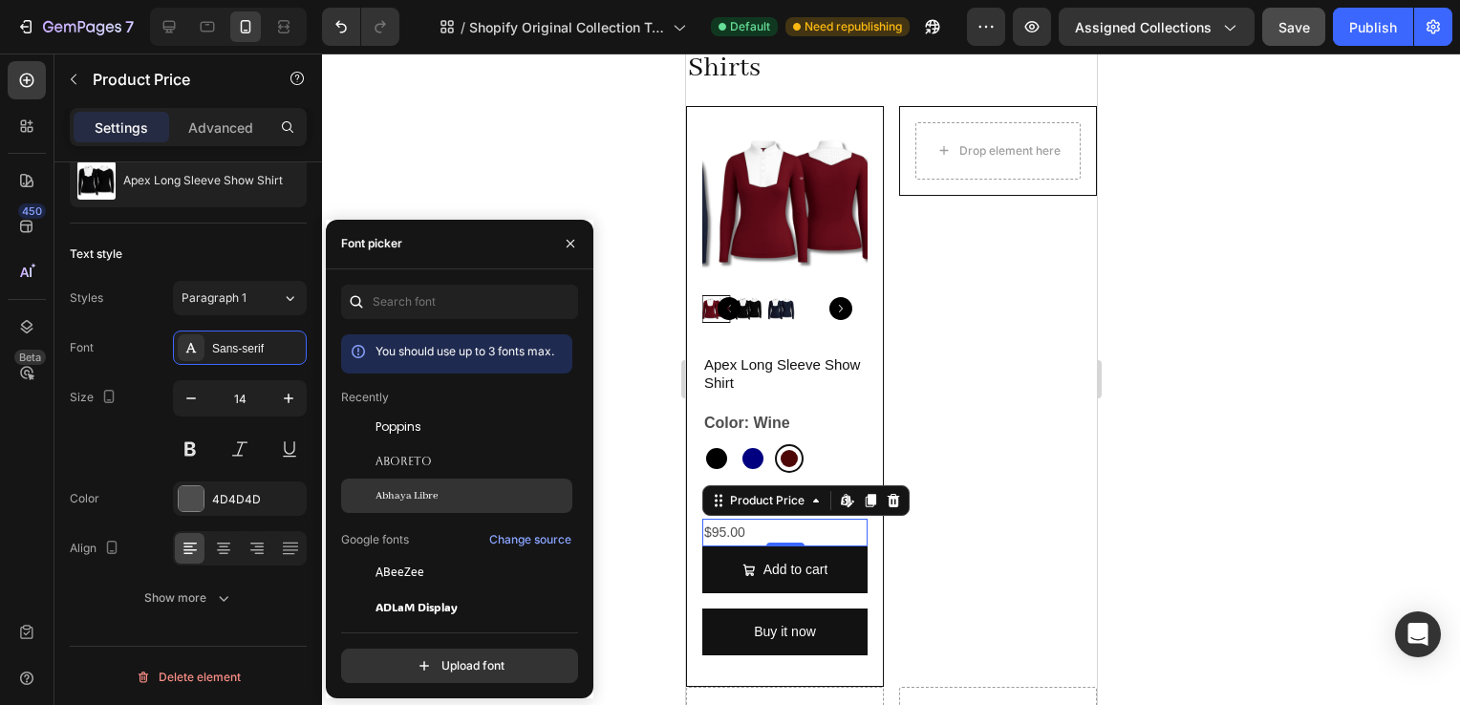
click at [434, 499] on span "Abhaya Libre" at bounding box center [407, 495] width 62 height 17
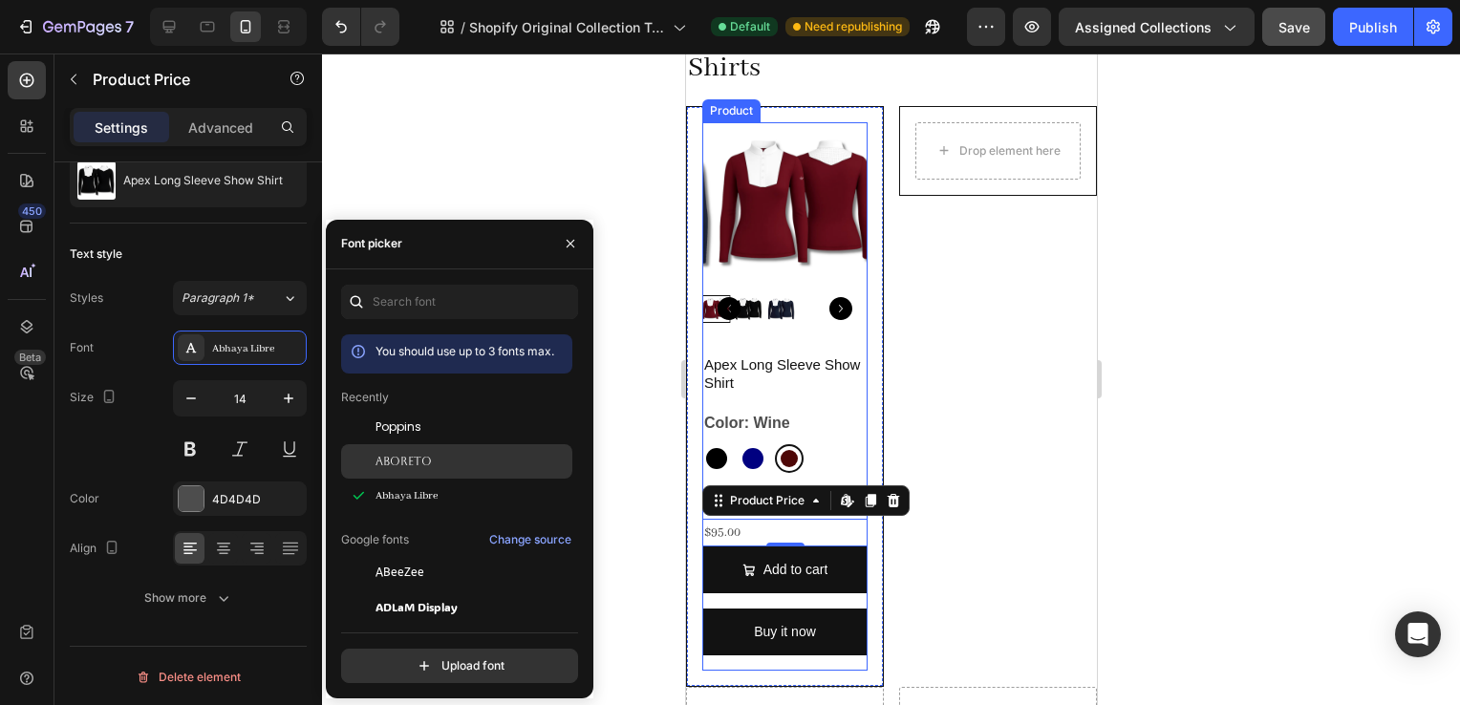
click at [485, 457] on div "Aboreto" at bounding box center [472, 461] width 193 height 17
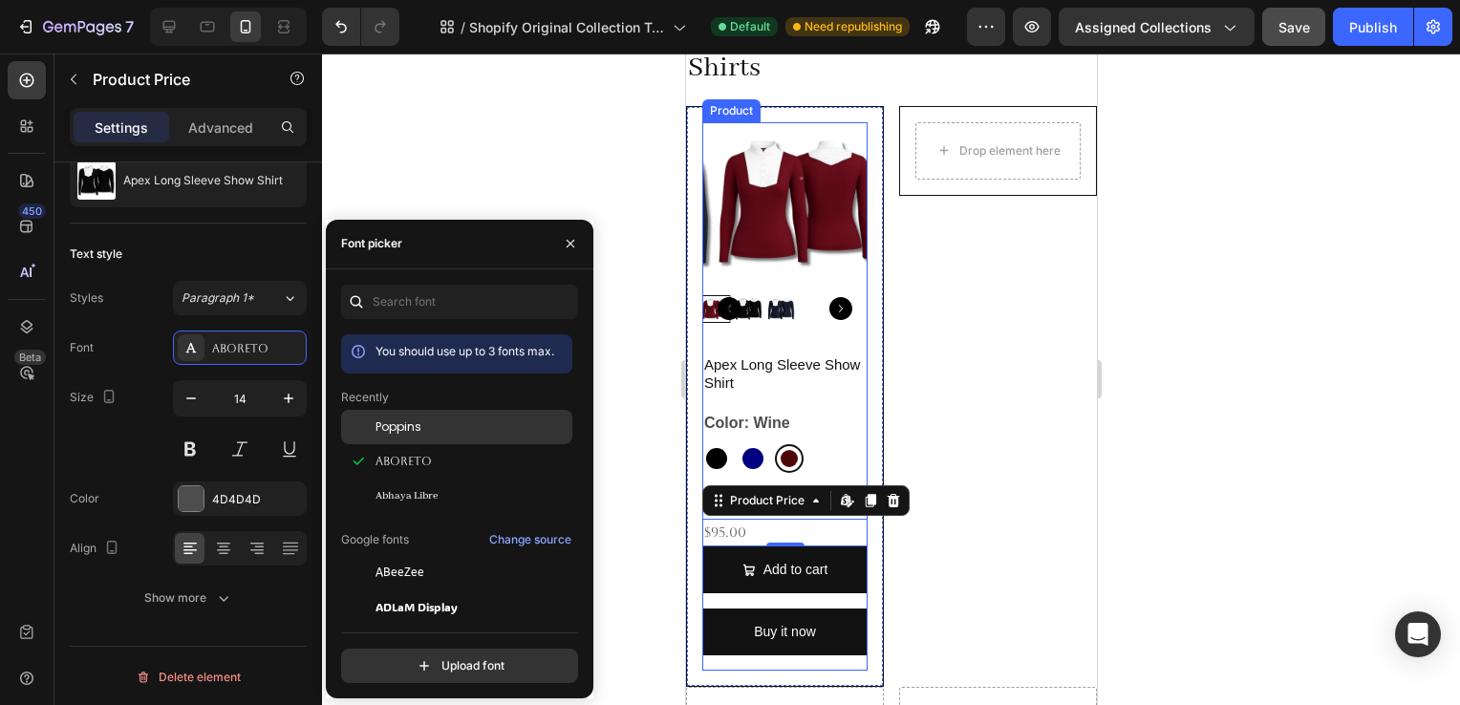
click at [467, 428] on div "Poppins" at bounding box center [472, 427] width 193 height 17
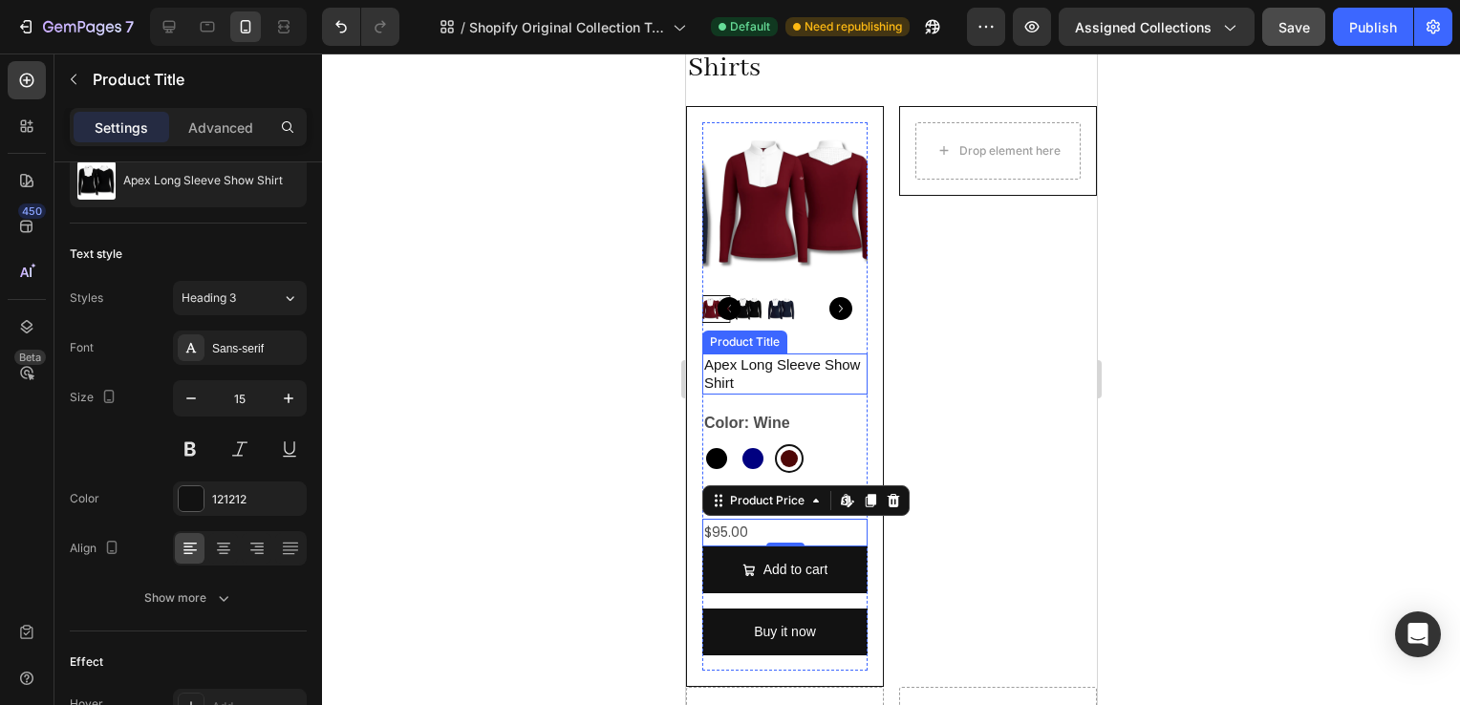
click at [800, 365] on h2 "Apex Long Sleeve Show Shirt" at bounding box center [783, 374] width 165 height 41
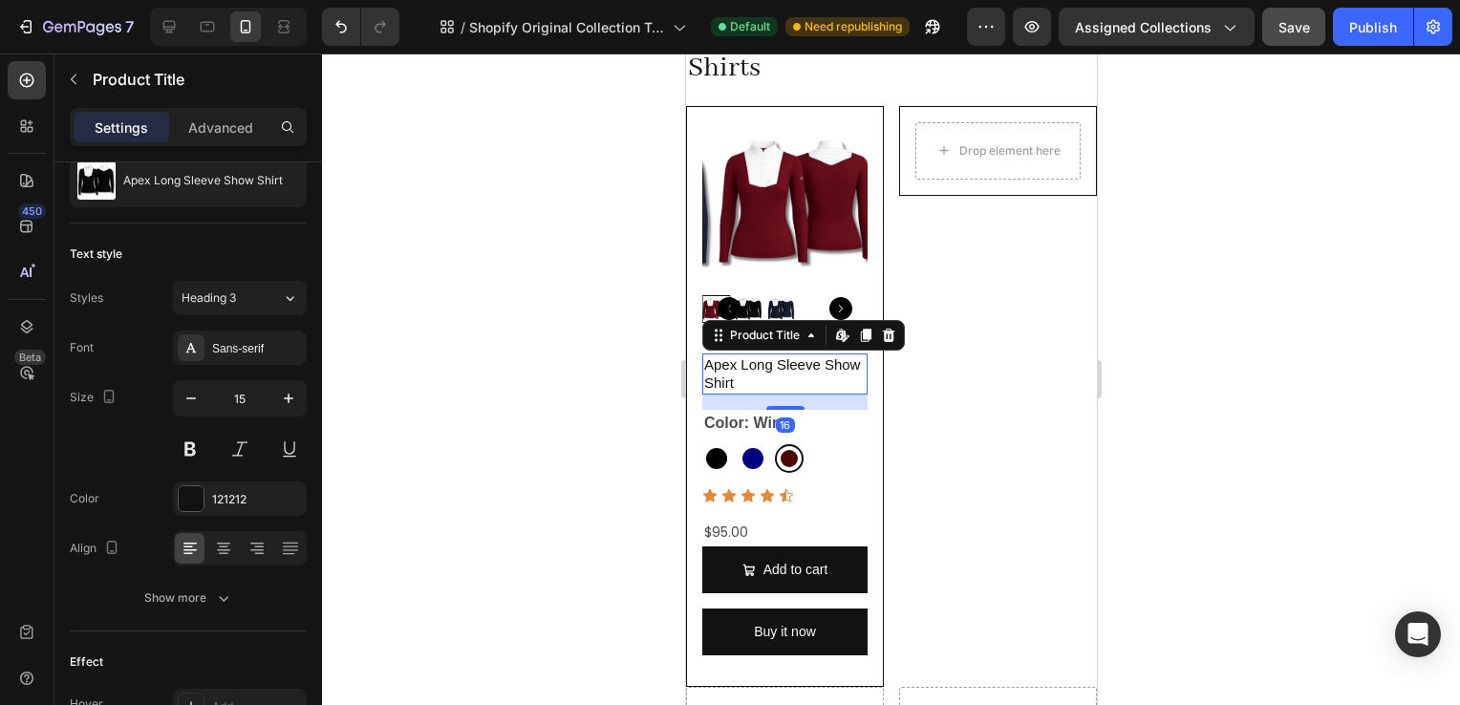
scroll to position [0, 0]
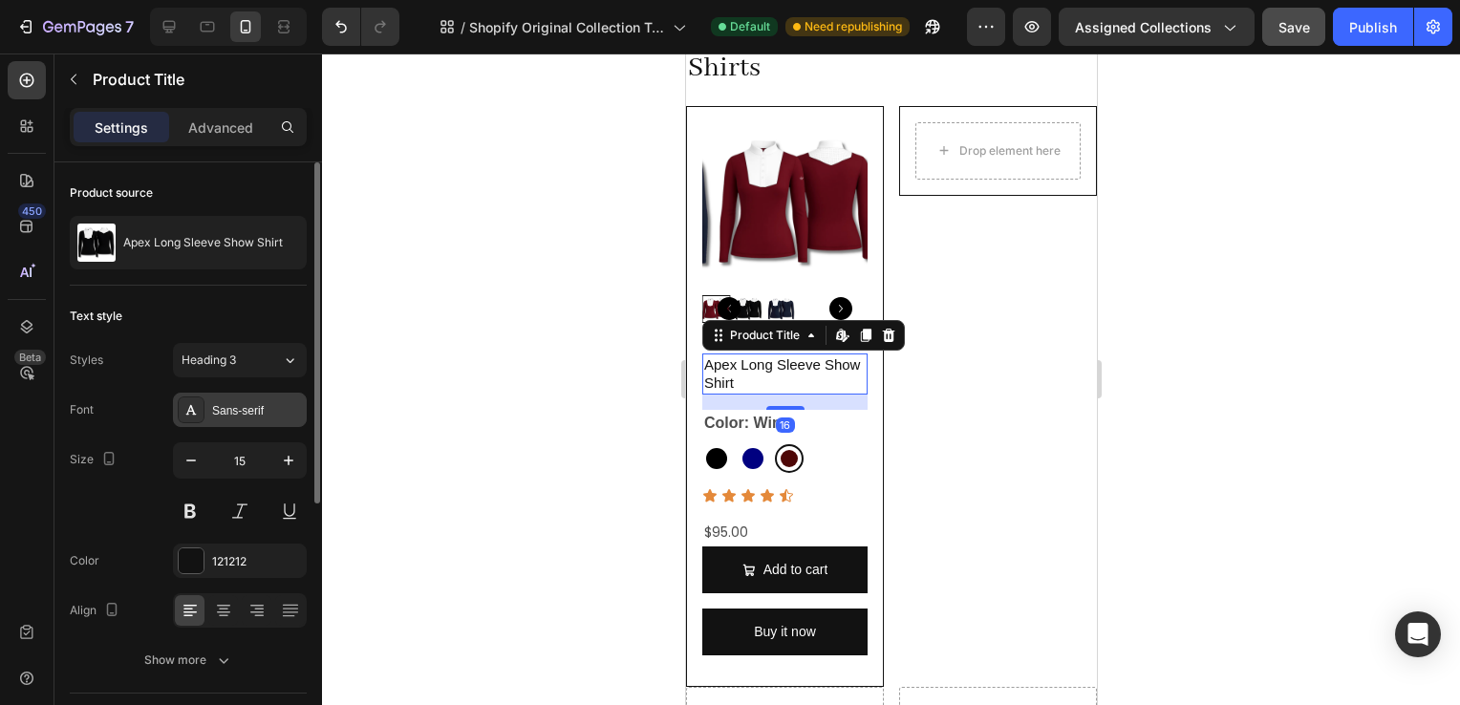
click at [229, 411] on div "Sans-serif" at bounding box center [257, 410] width 90 height 17
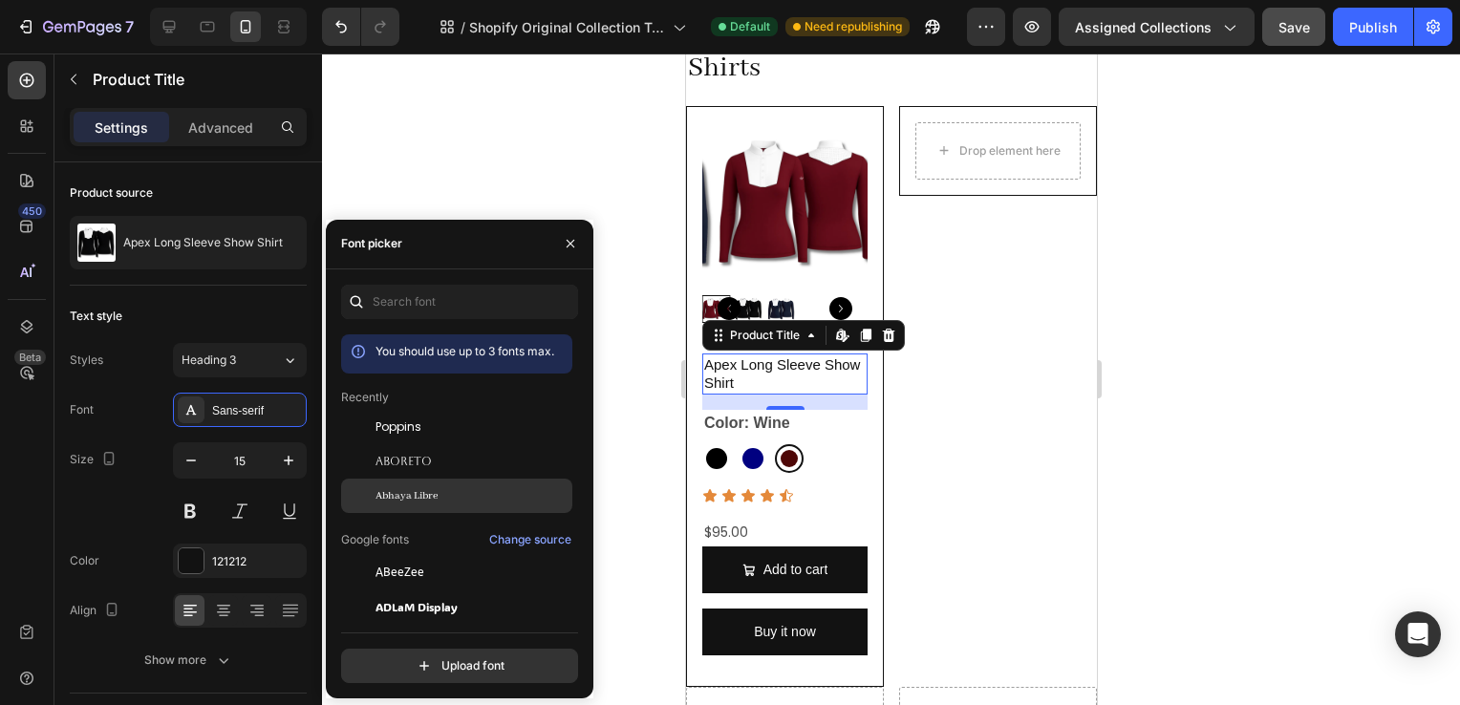
click at [425, 503] on span "Abhaya Libre" at bounding box center [407, 495] width 62 height 17
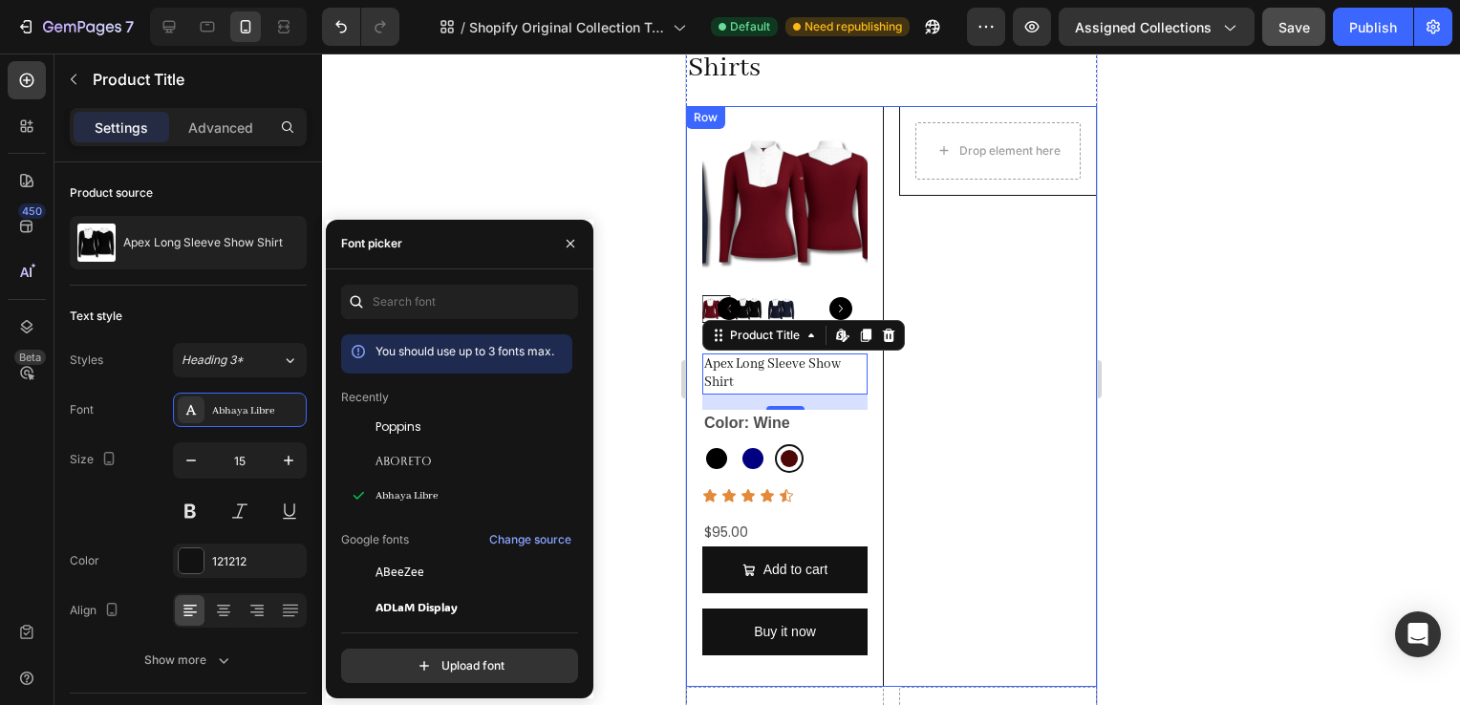
click at [977, 408] on div "Drop element here Row" at bounding box center [997, 397] width 198 height 582
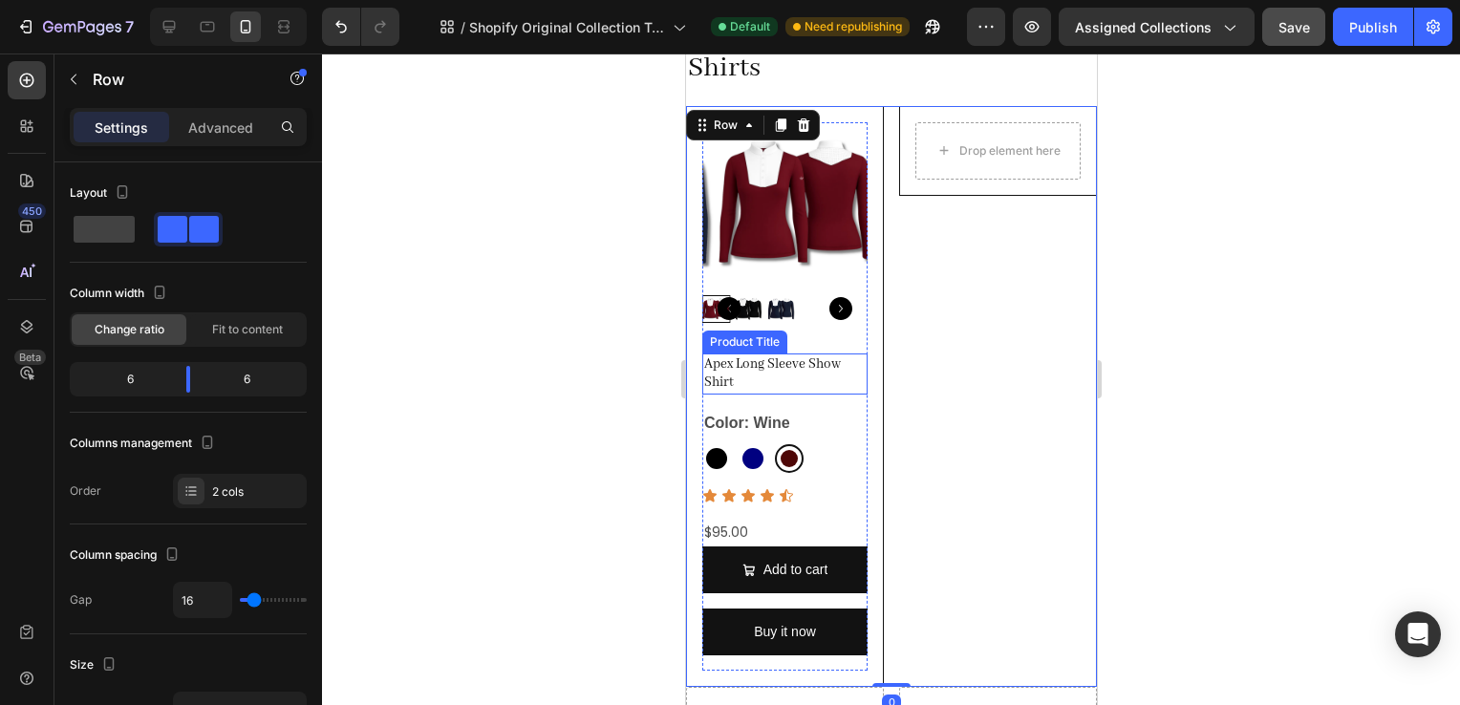
click at [833, 371] on h2 "Apex Long Sleeve Show Shirt" at bounding box center [783, 374] width 165 height 41
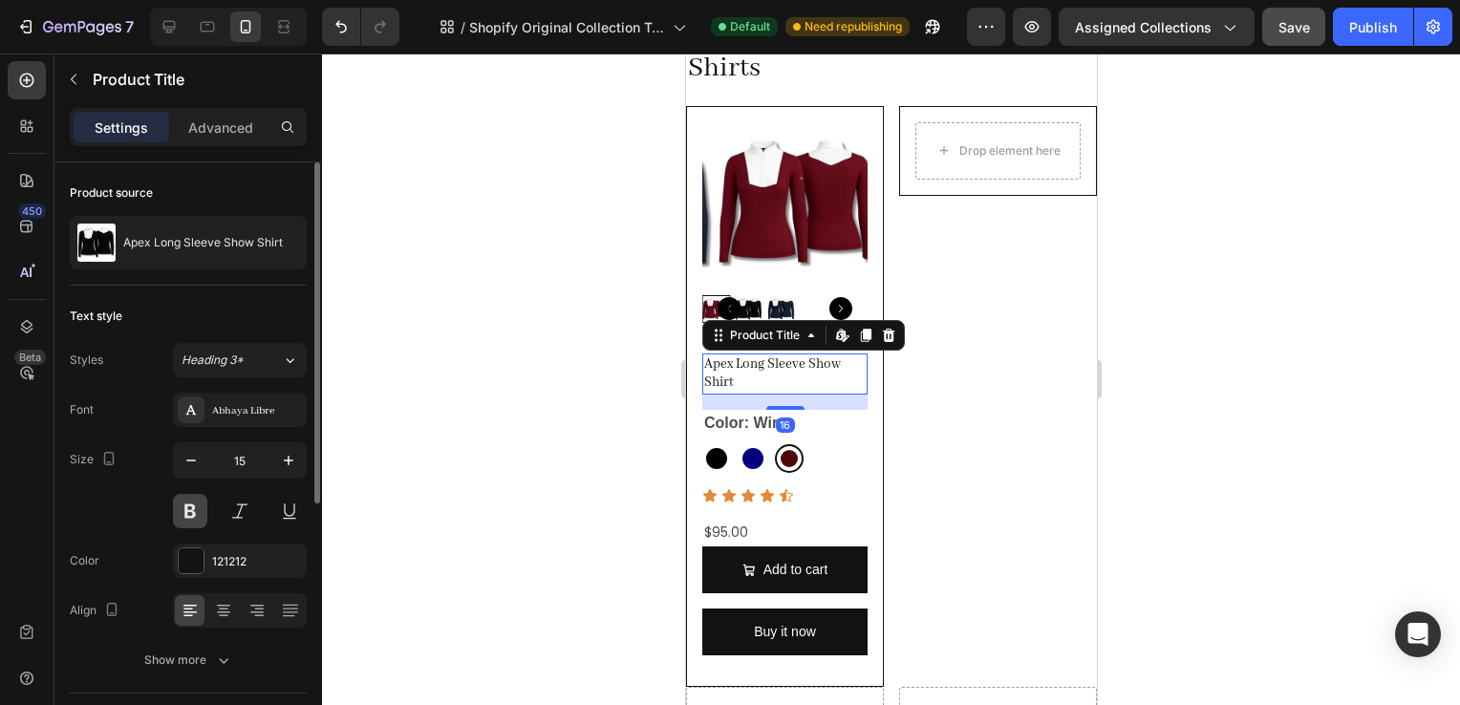
click at [183, 510] on button at bounding box center [190, 511] width 34 height 34
click at [192, 499] on button at bounding box center [190, 511] width 34 height 34
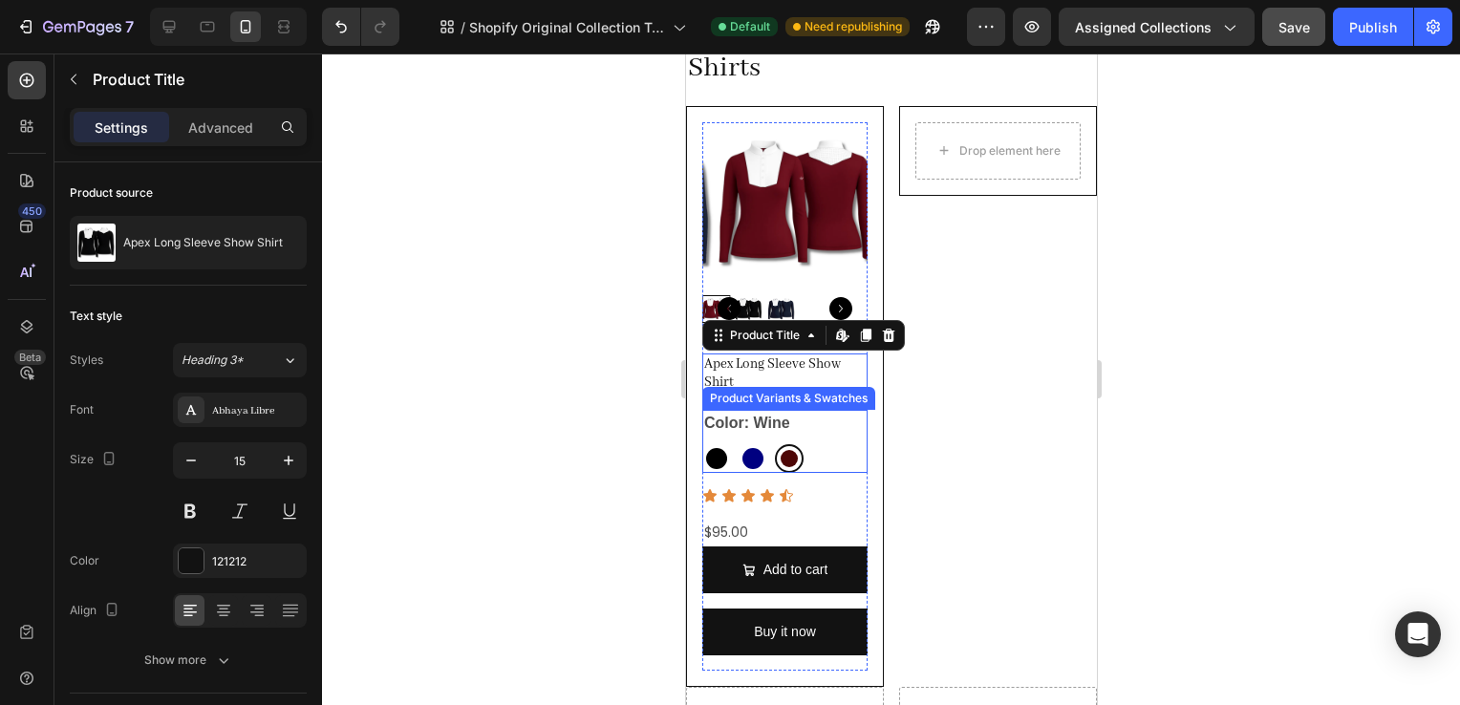
click at [749, 411] on legend "Color: Wine" at bounding box center [746, 423] width 90 height 27
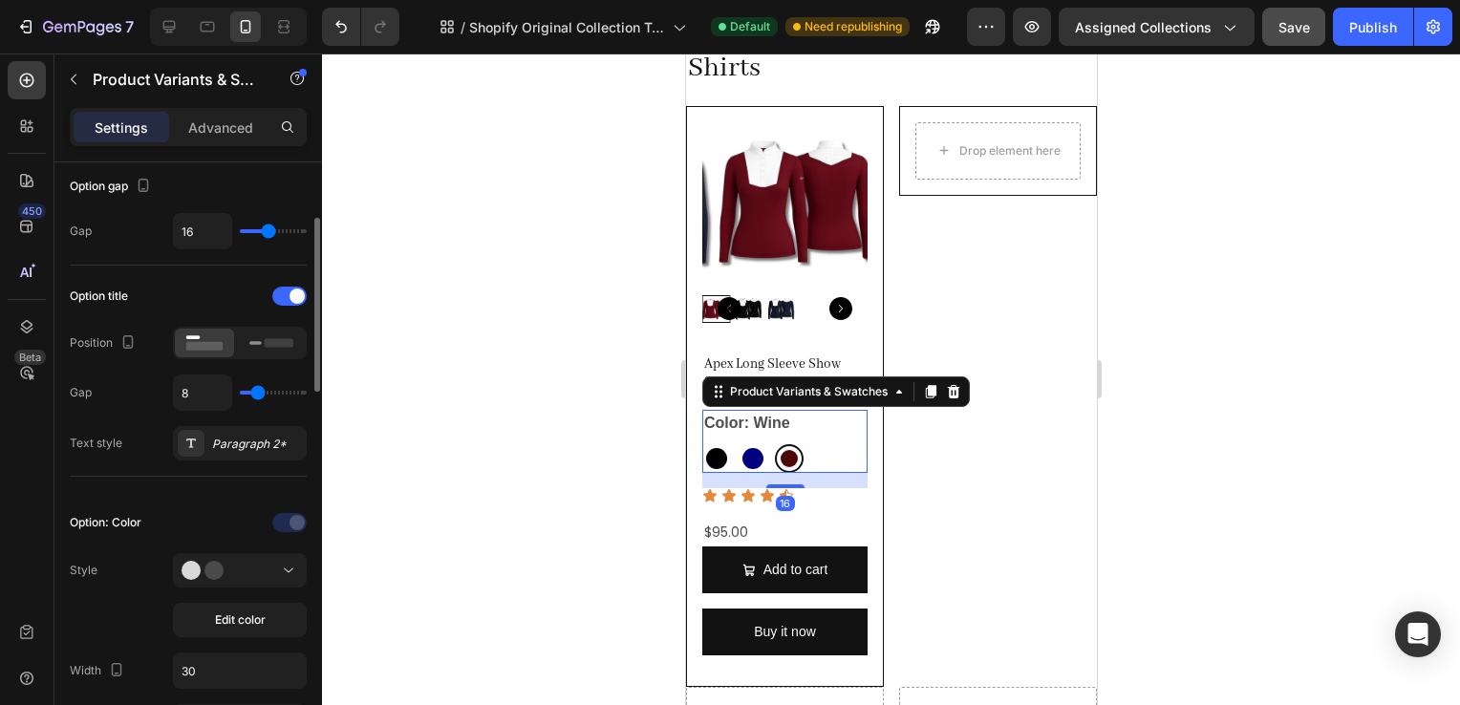
scroll to position [310, 0]
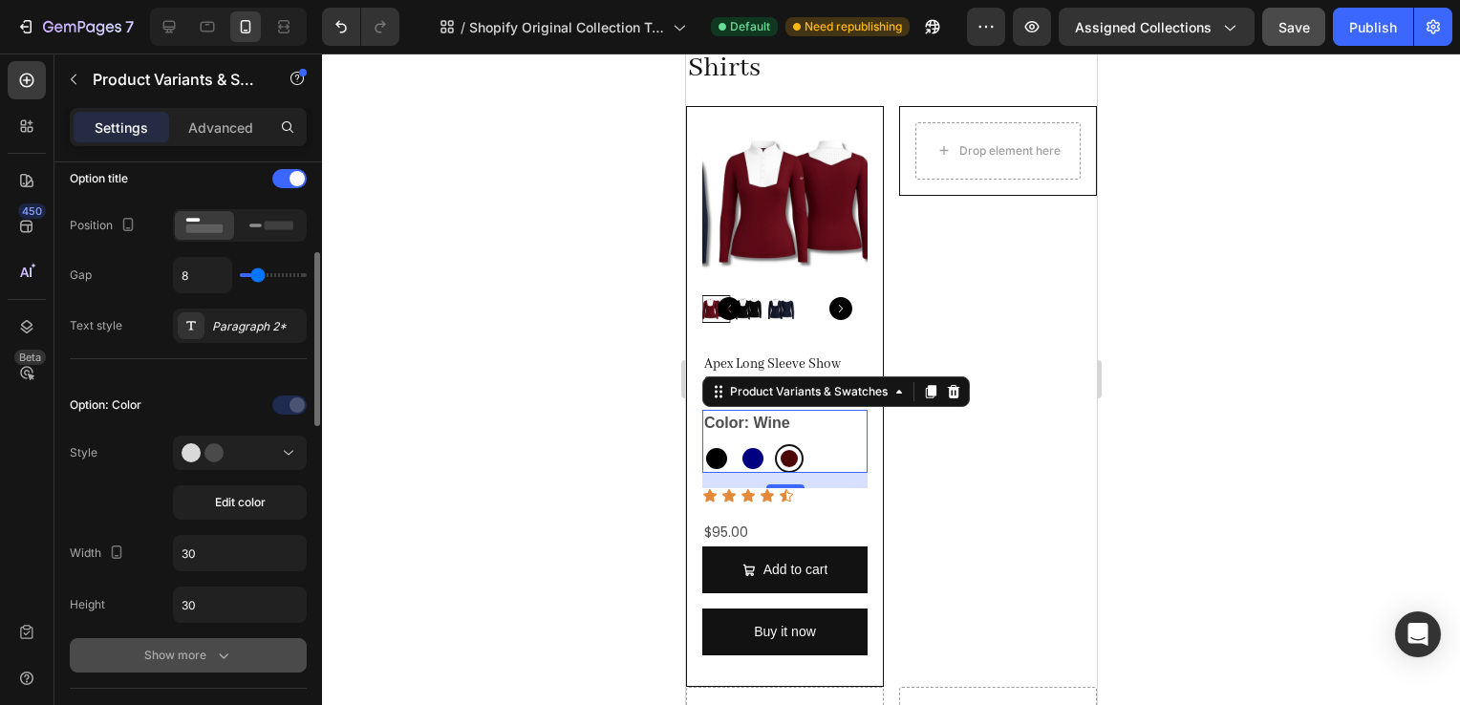
click at [187, 663] on button "Show more" at bounding box center [188, 655] width 237 height 34
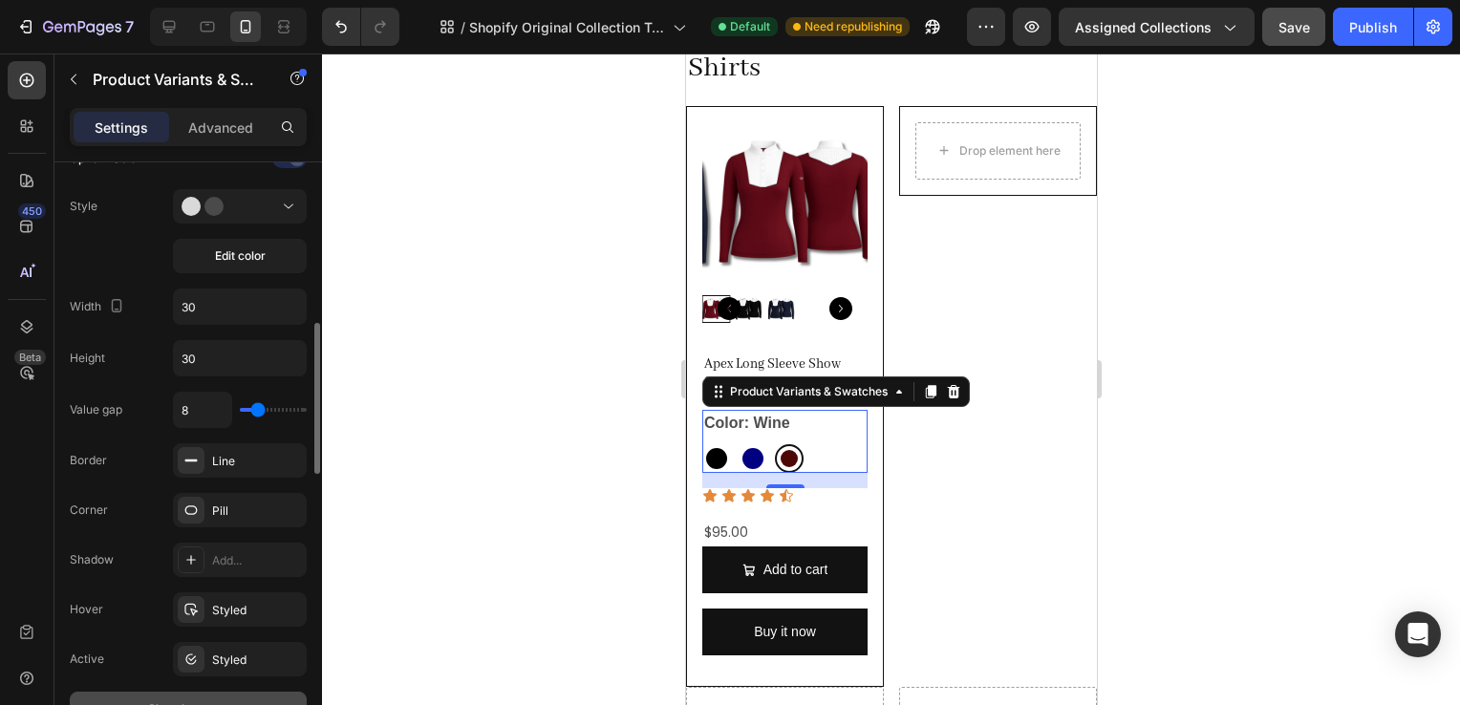
scroll to position [572, 0]
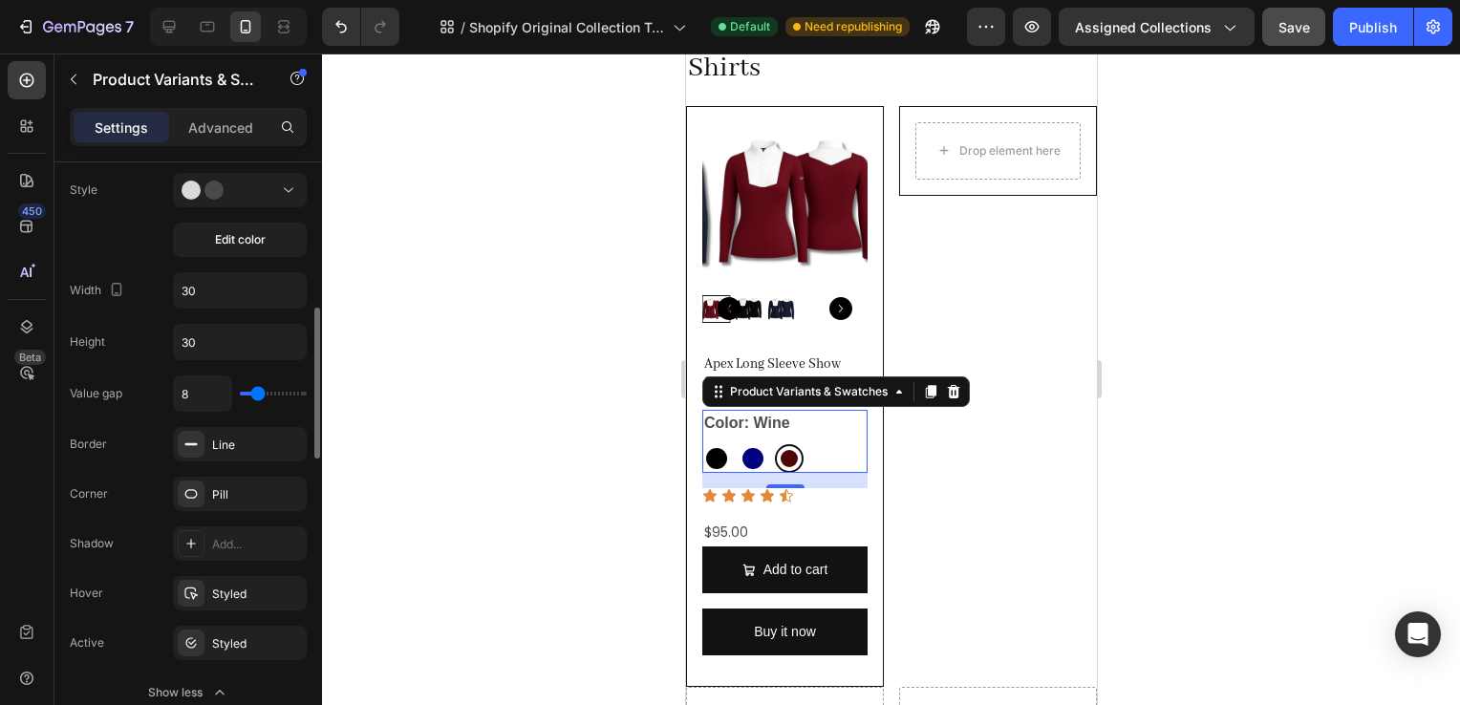
type input "3"
type input "2"
type input "1"
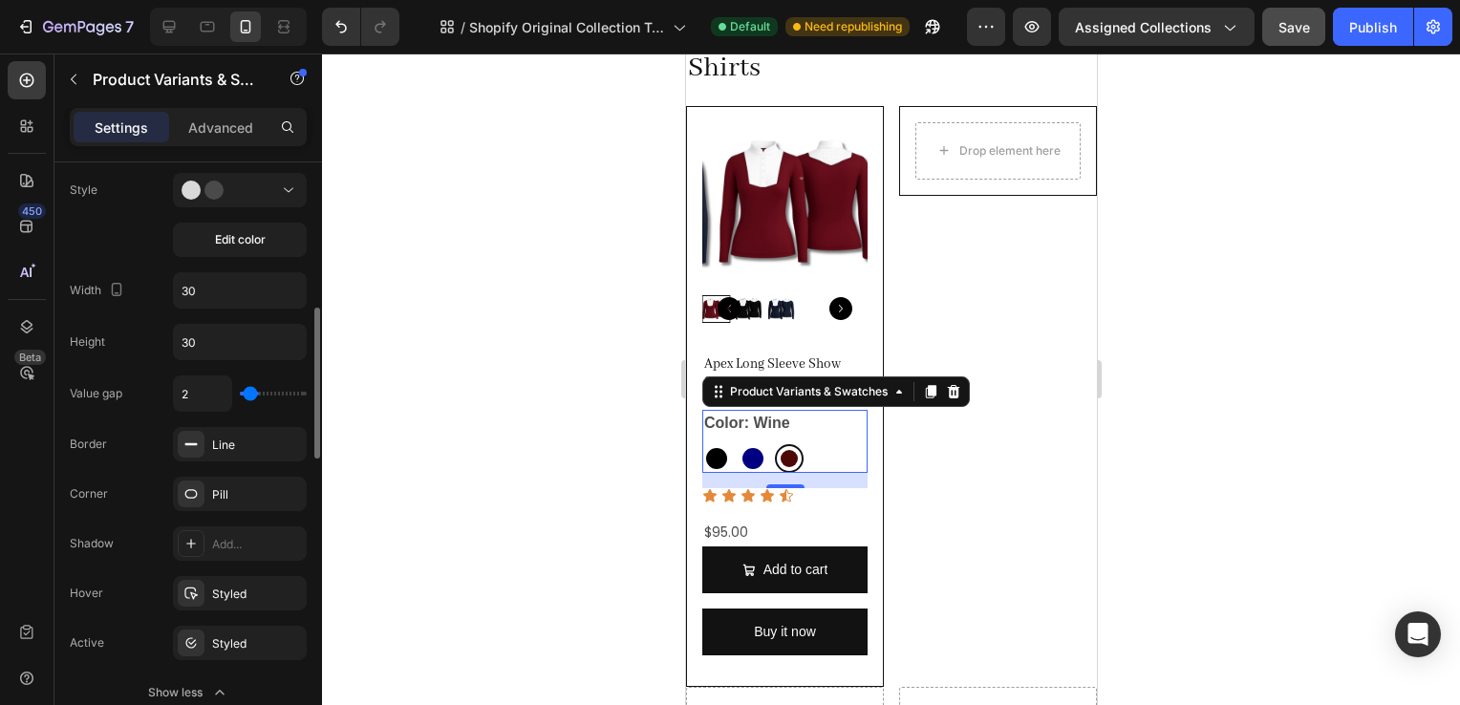
type input "1"
type input "0"
type input "1"
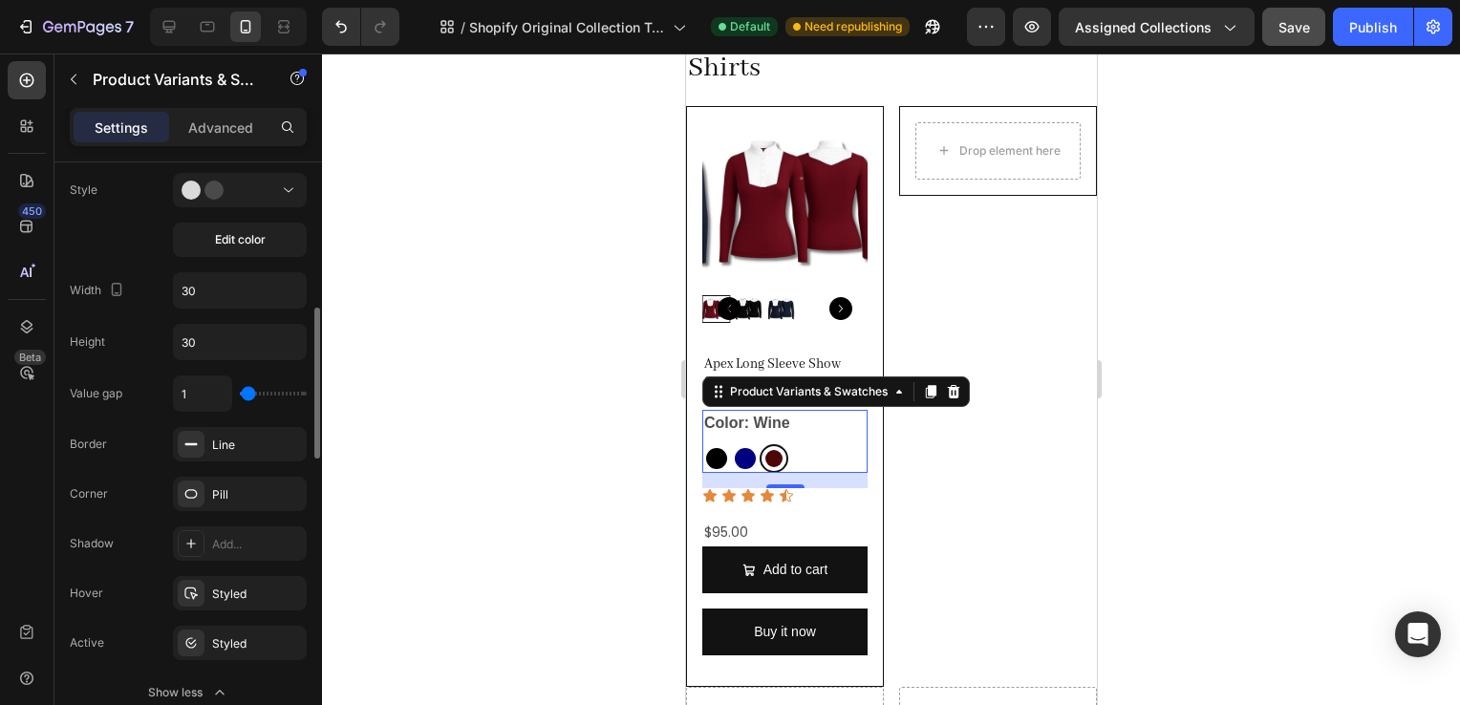
type input "3"
type input "4"
type input "5"
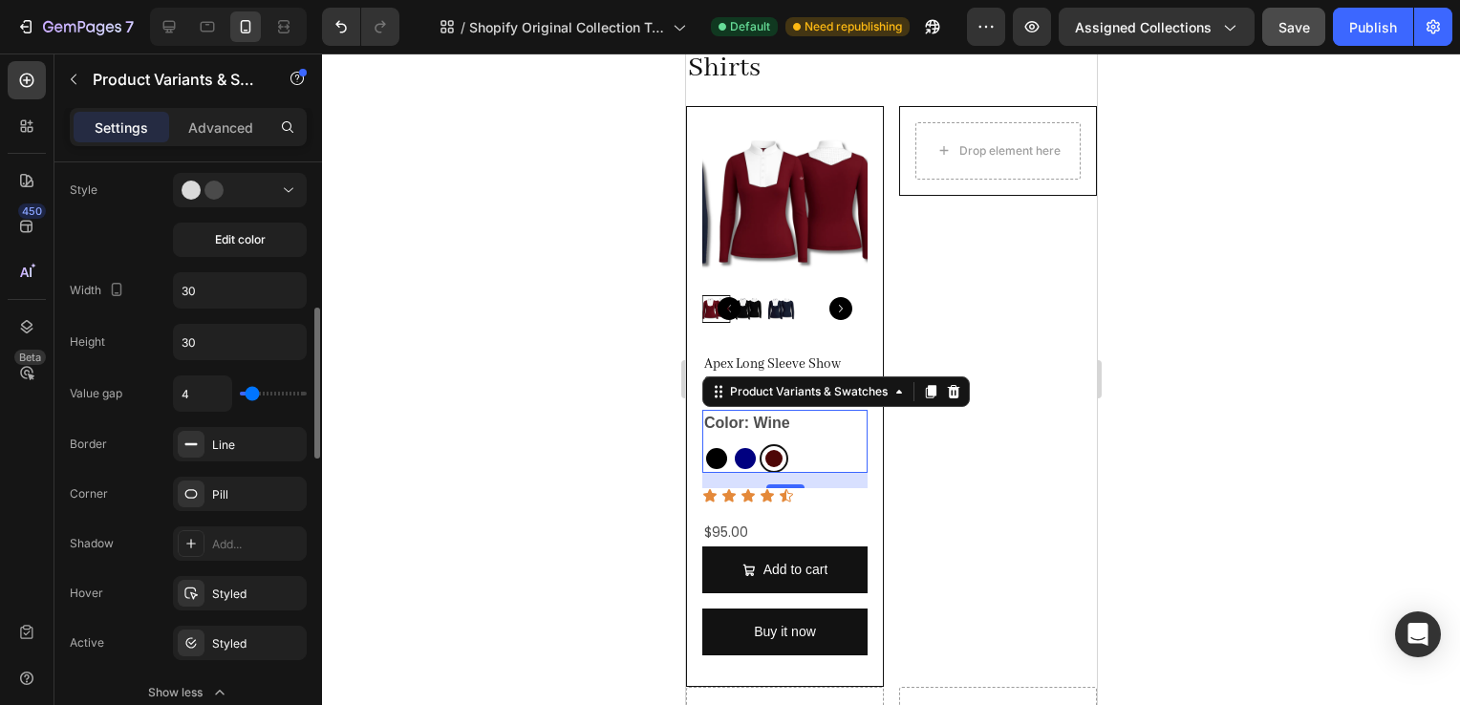
type input "5"
type input "6"
type input "9"
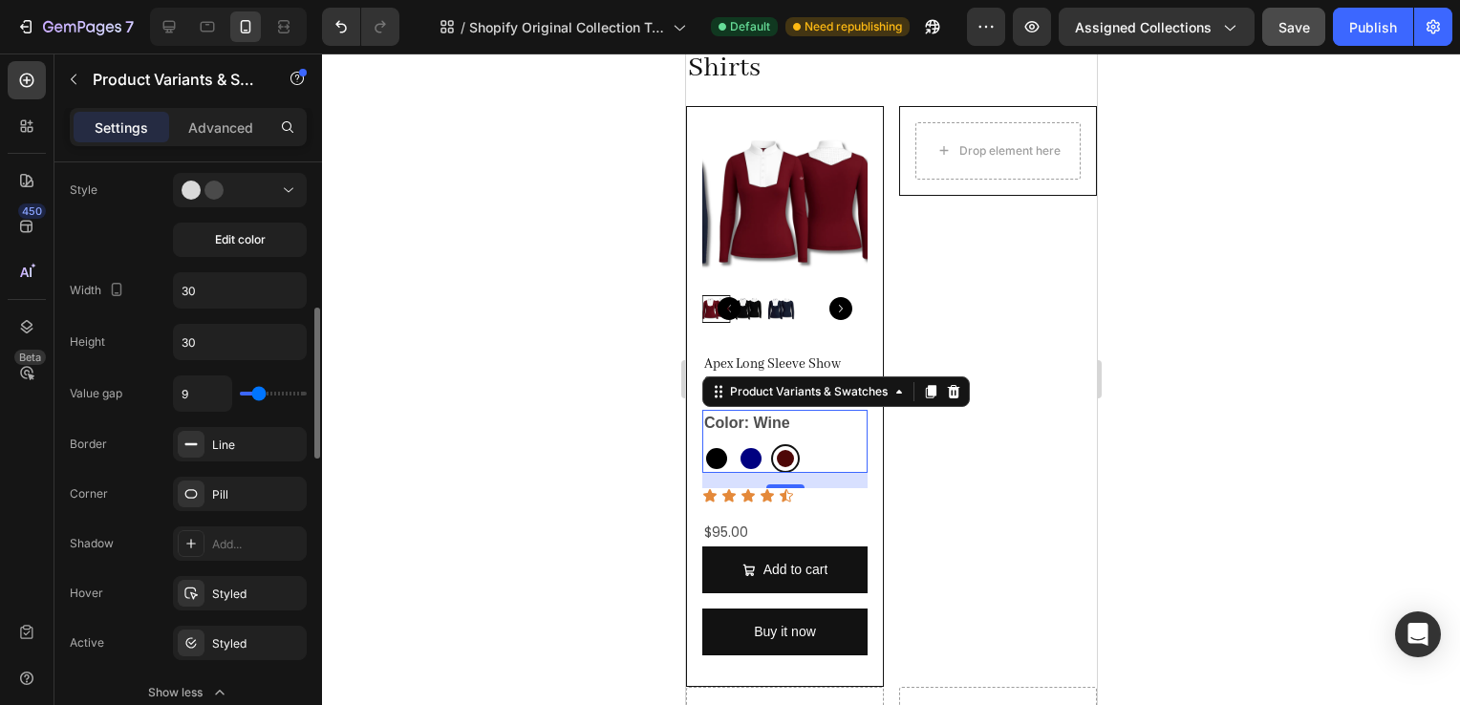
type input "20"
type input "21"
type input "23"
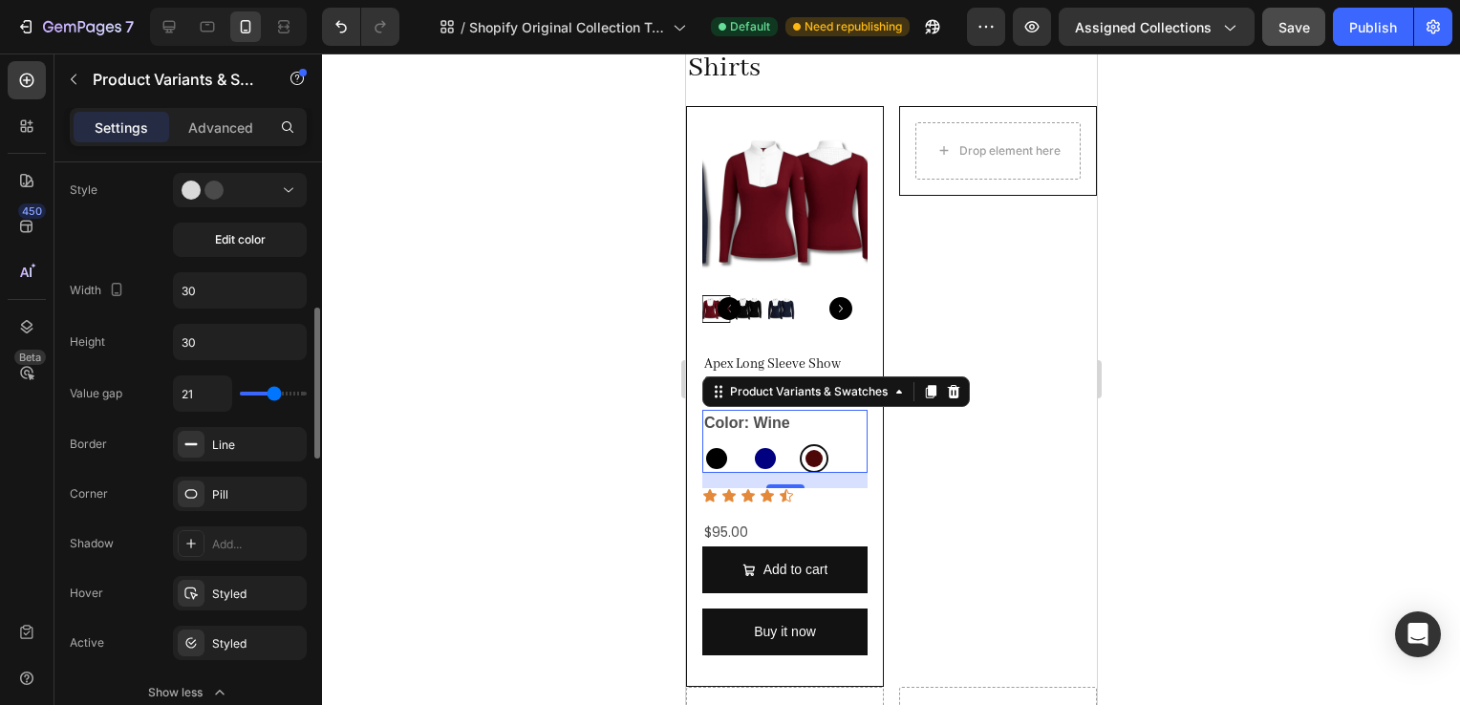
type input "23"
type input "25"
type input "28"
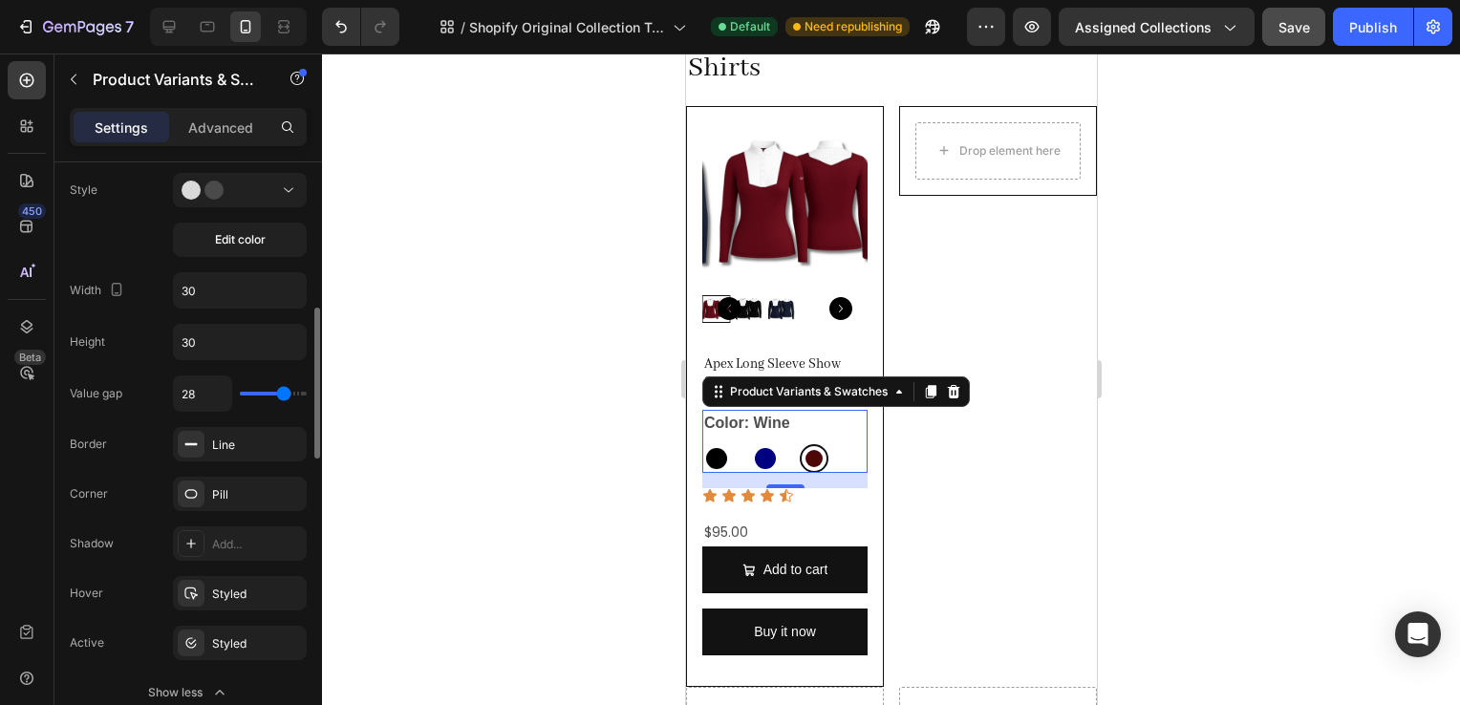
type input "30"
type input "32"
type input "33"
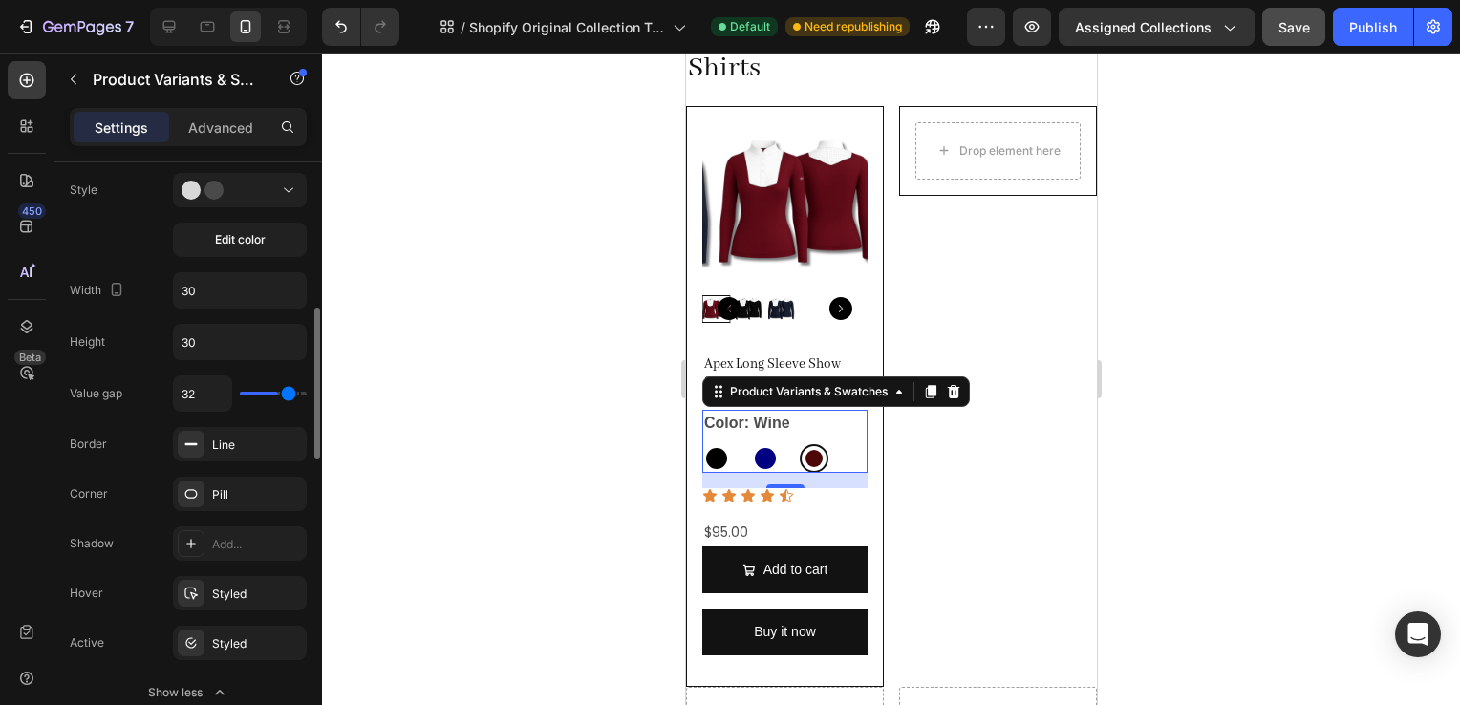
type input "33"
type input "35"
type input "36"
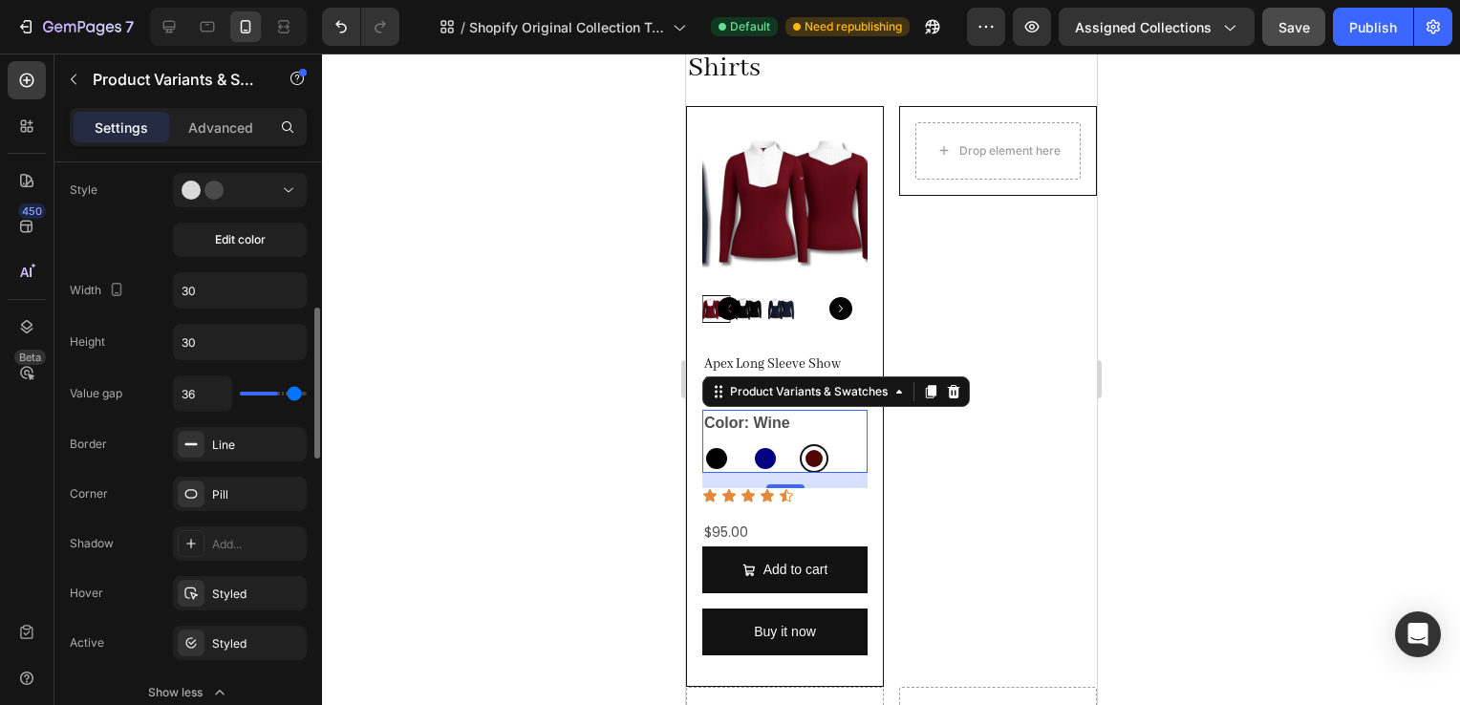
type input "37"
type input "39"
type input "40"
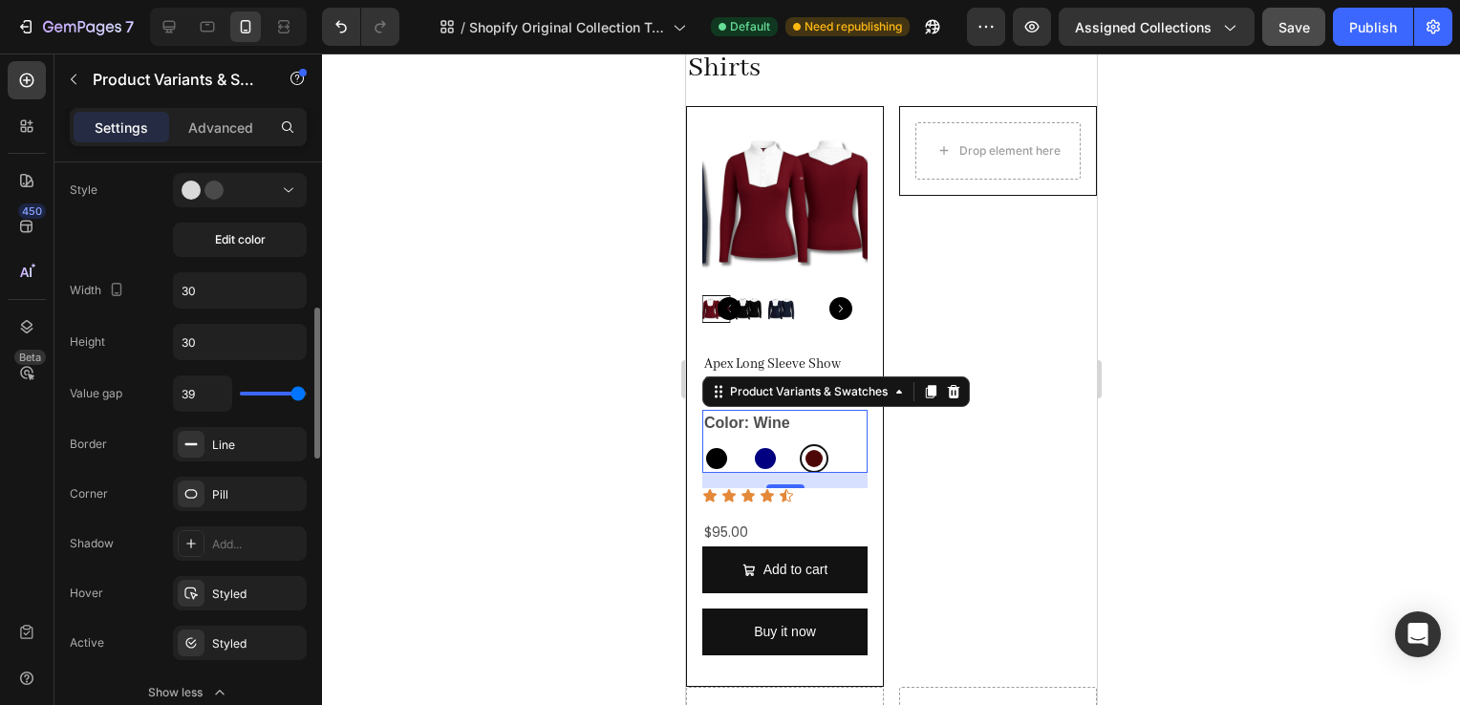
type input "40"
type input "38"
type input "34"
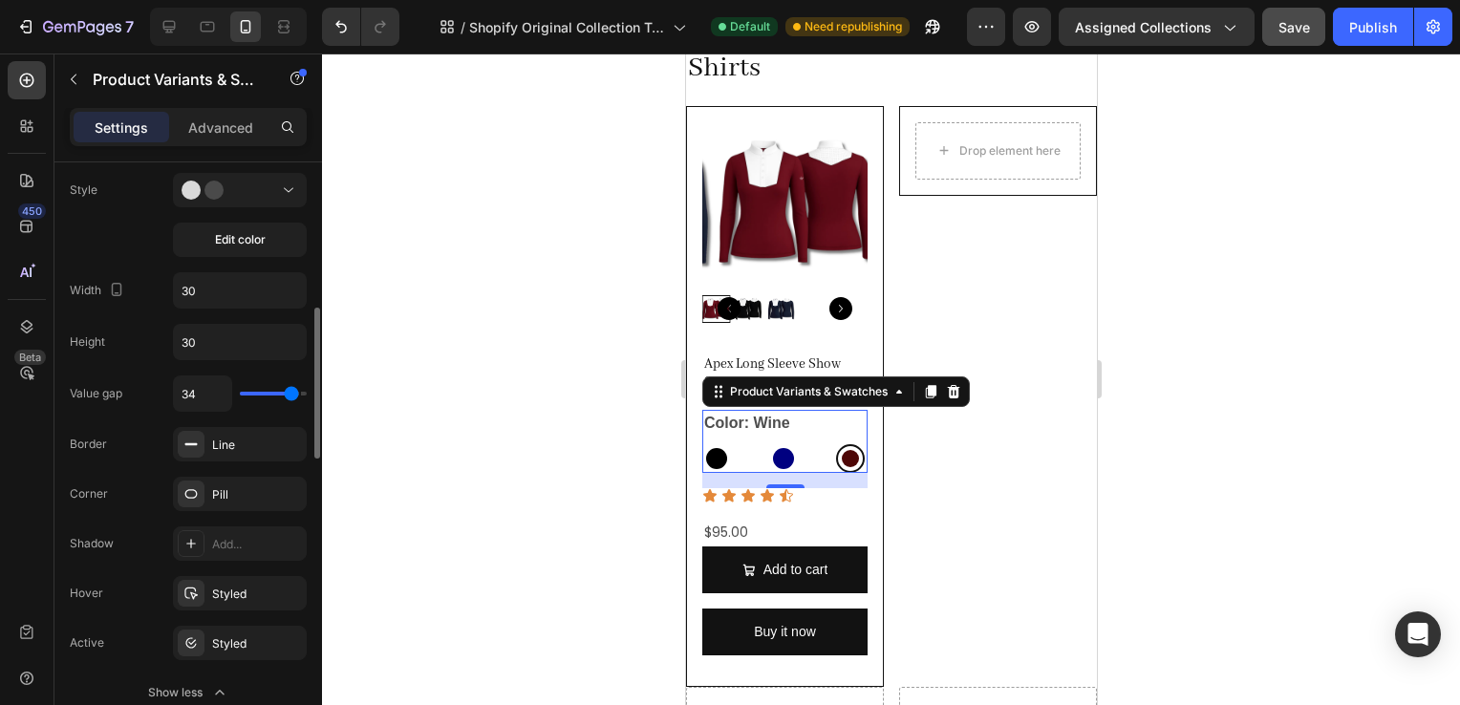
type input "33"
type input "29"
type input "25"
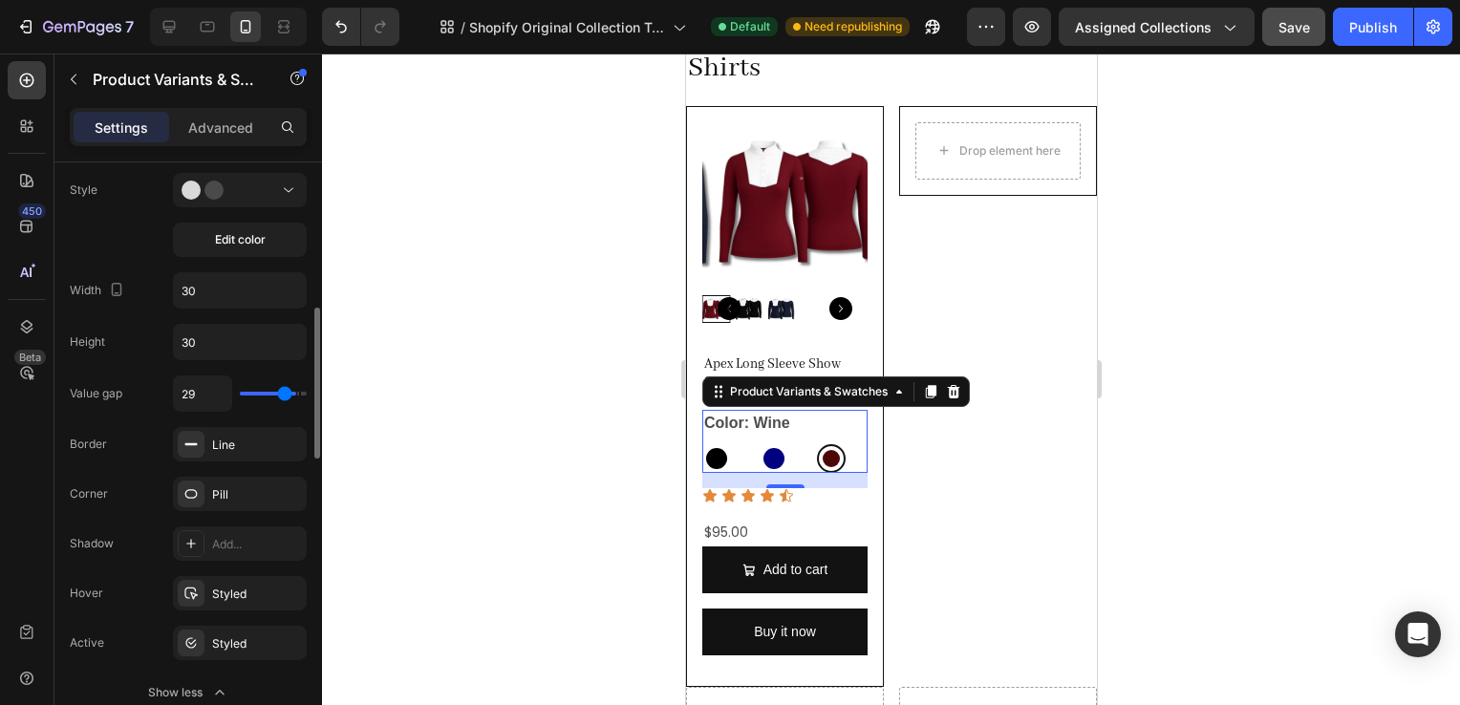
type input "25"
type input "22"
type input "20"
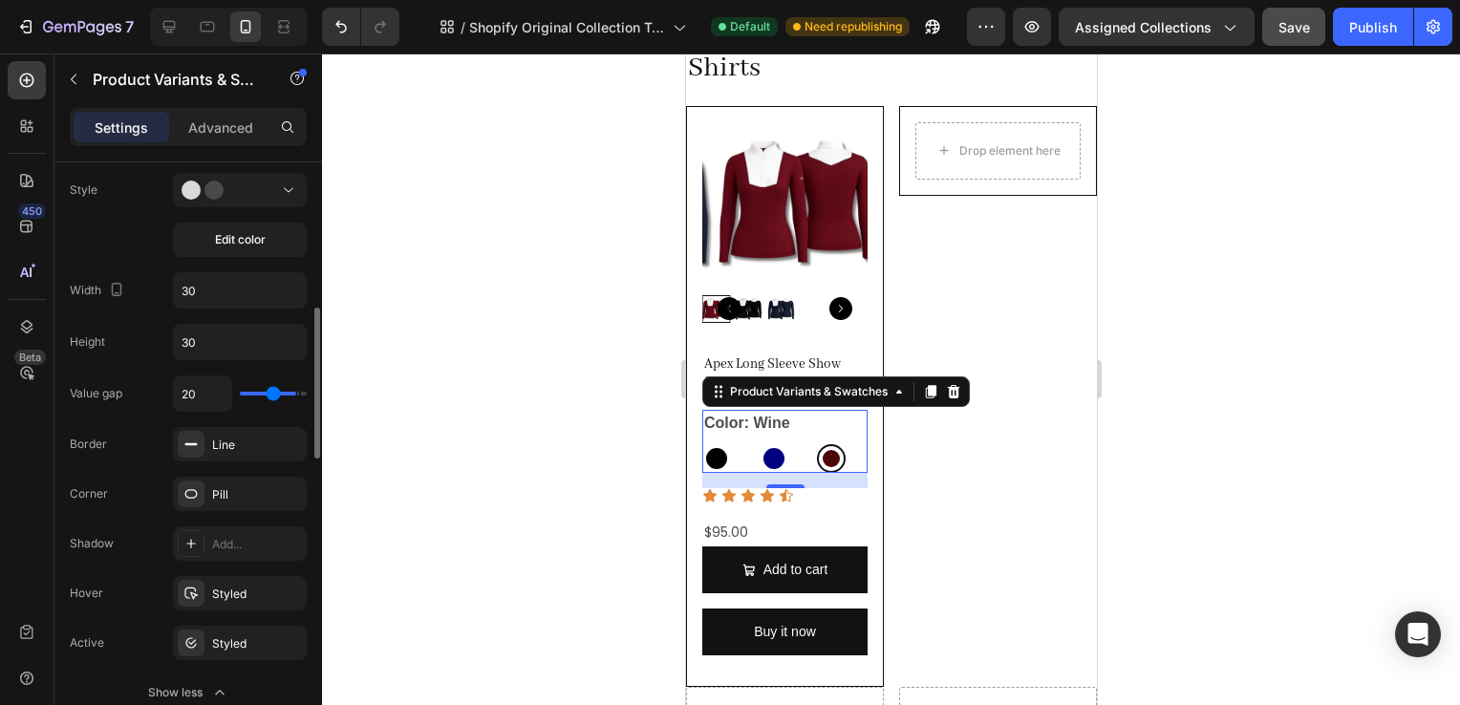
type input "17"
type input "16"
type input "15"
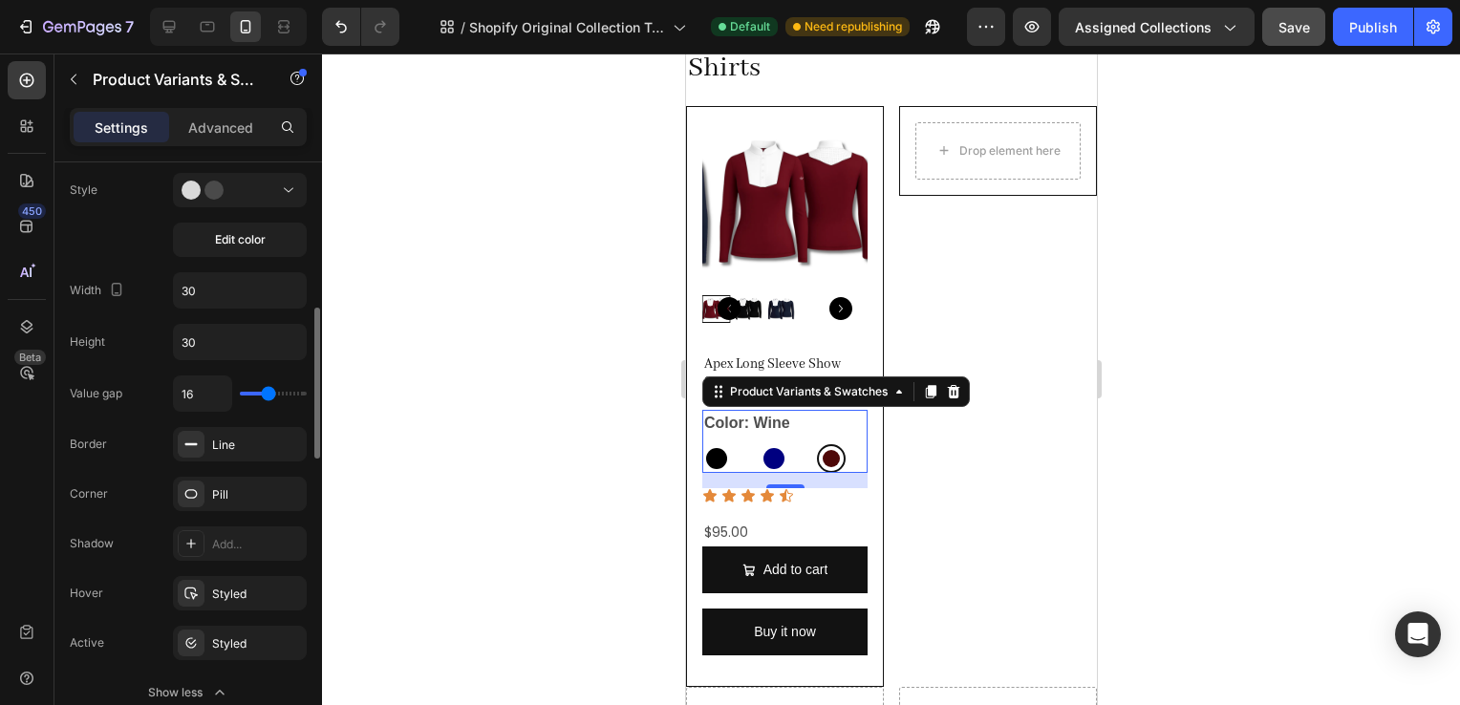
type input "15"
type input "14"
type input "13"
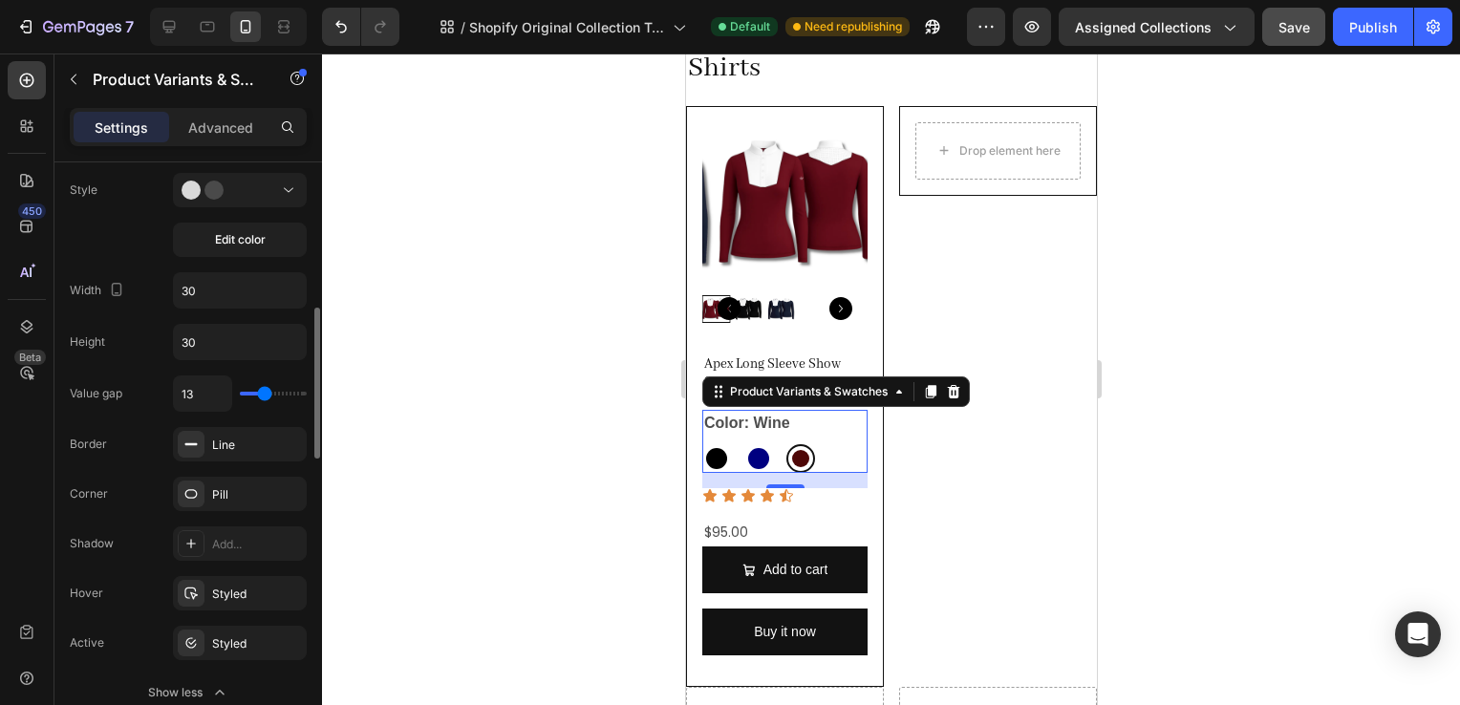
type input "12"
type input "11"
click at [261, 396] on input "range" at bounding box center [273, 394] width 67 height 4
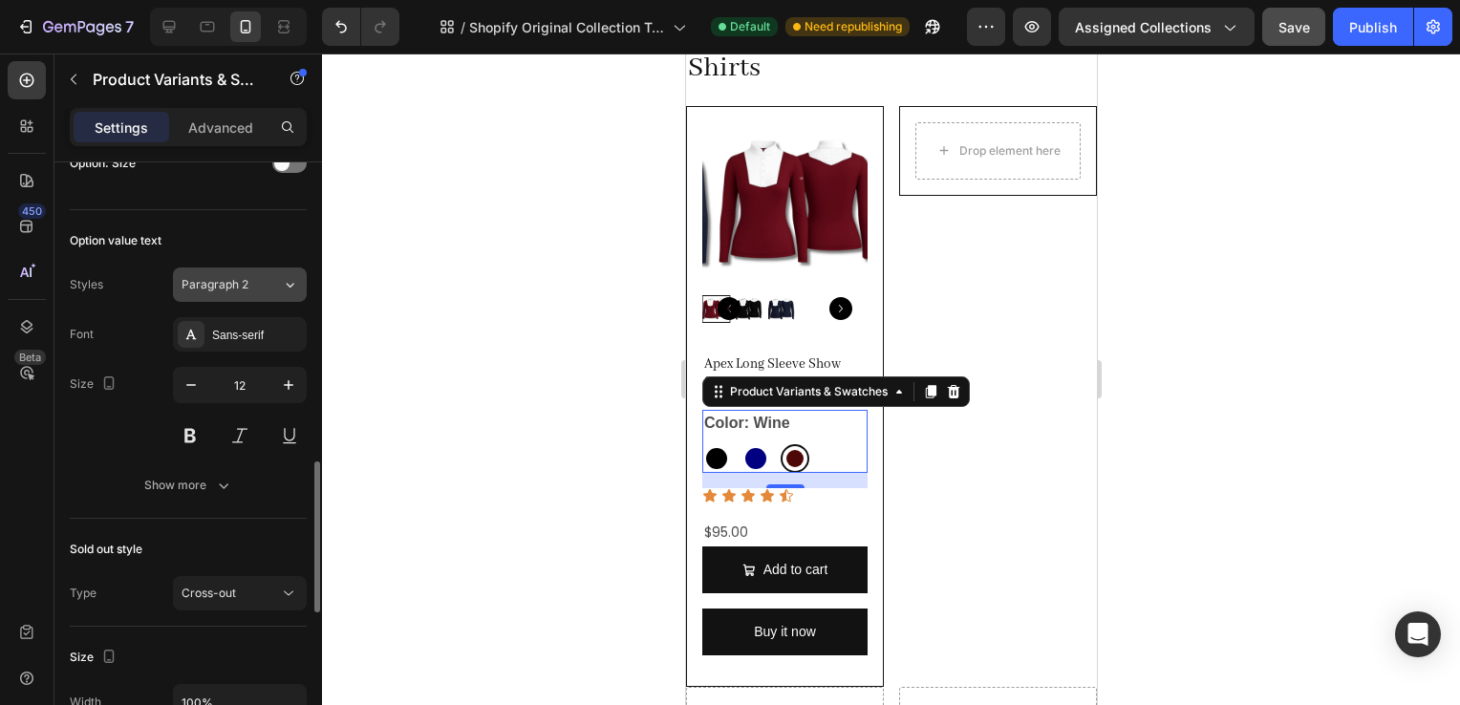
scroll to position [1177, 0]
click at [244, 327] on div "Sans-serif" at bounding box center [257, 335] width 90 height 17
click at [241, 377] on input "12" at bounding box center [239, 385] width 63 height 34
click at [202, 379] on button "button" at bounding box center [191, 385] width 34 height 34
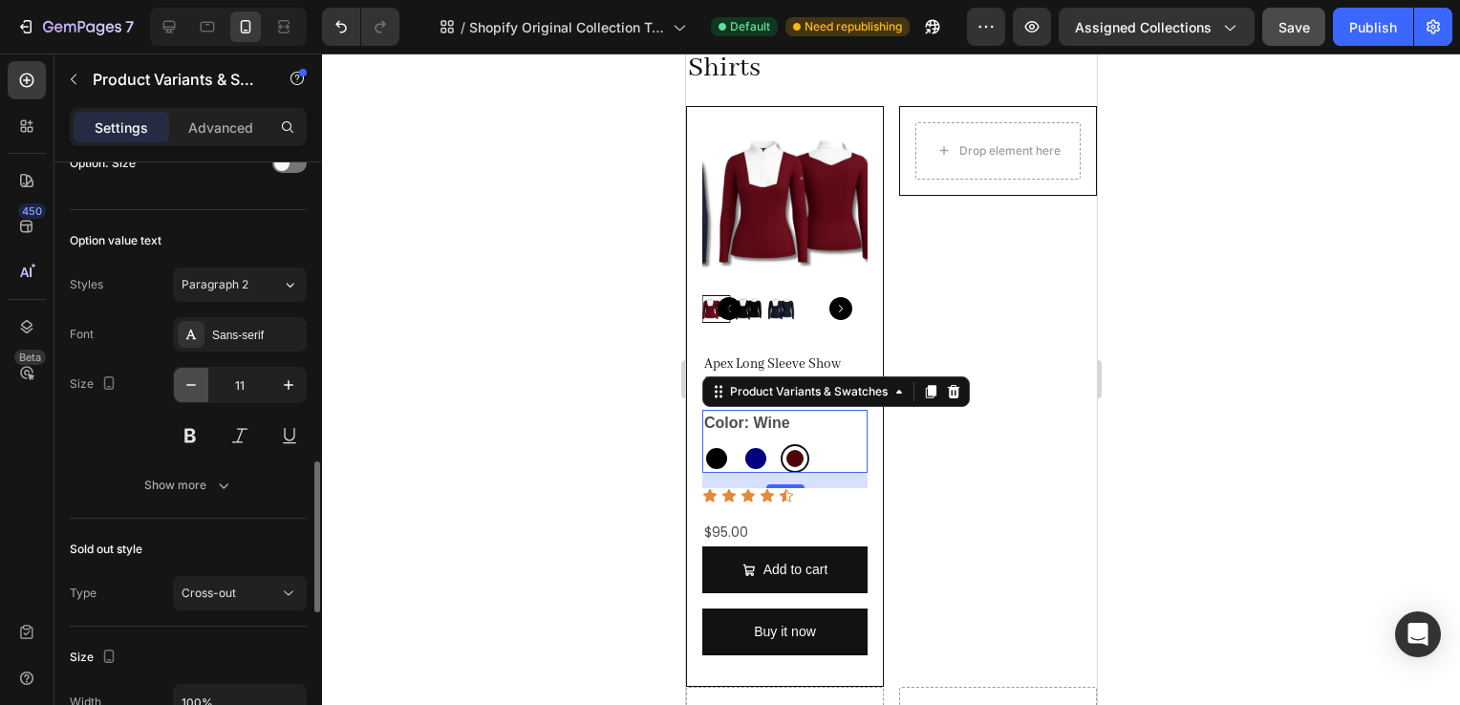
click at [202, 379] on button "button" at bounding box center [191, 385] width 34 height 34
click at [191, 379] on icon "button" at bounding box center [191, 385] width 19 height 19
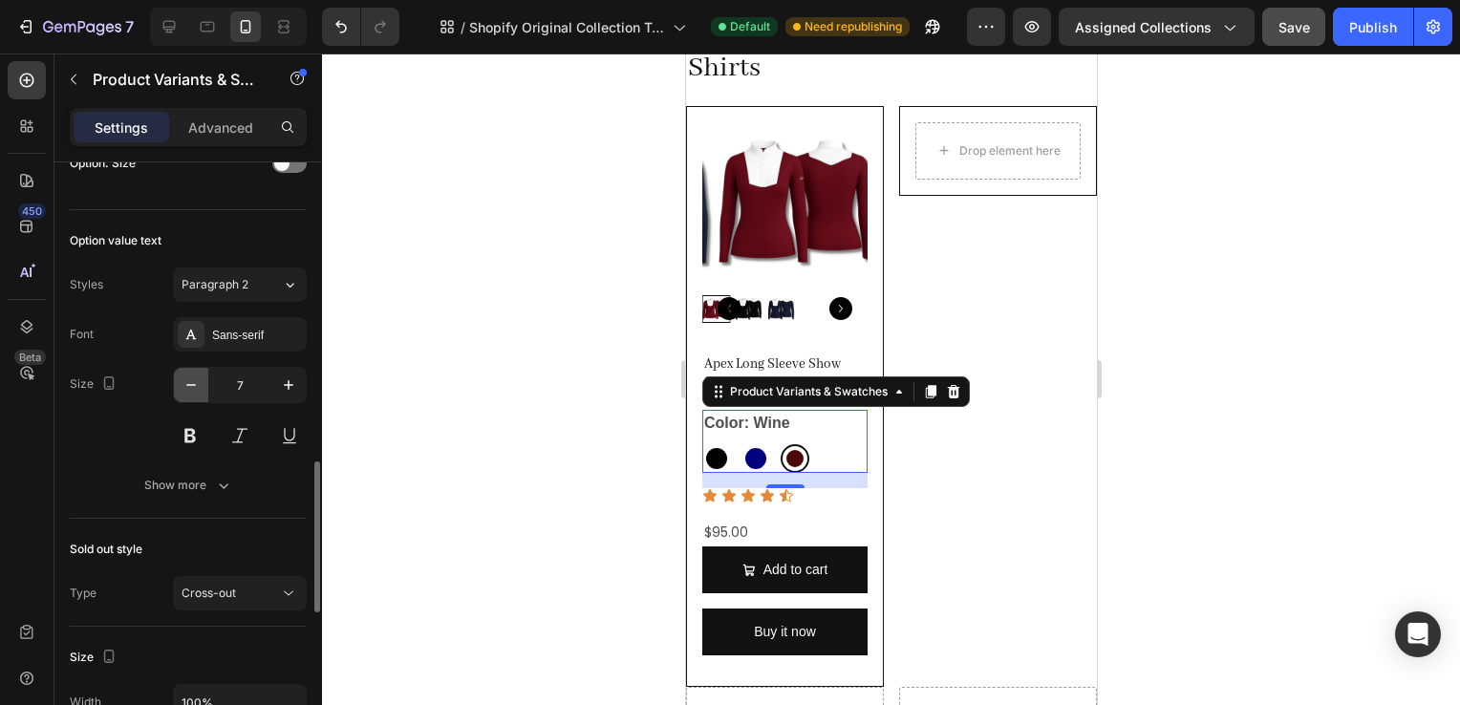
type input "6"
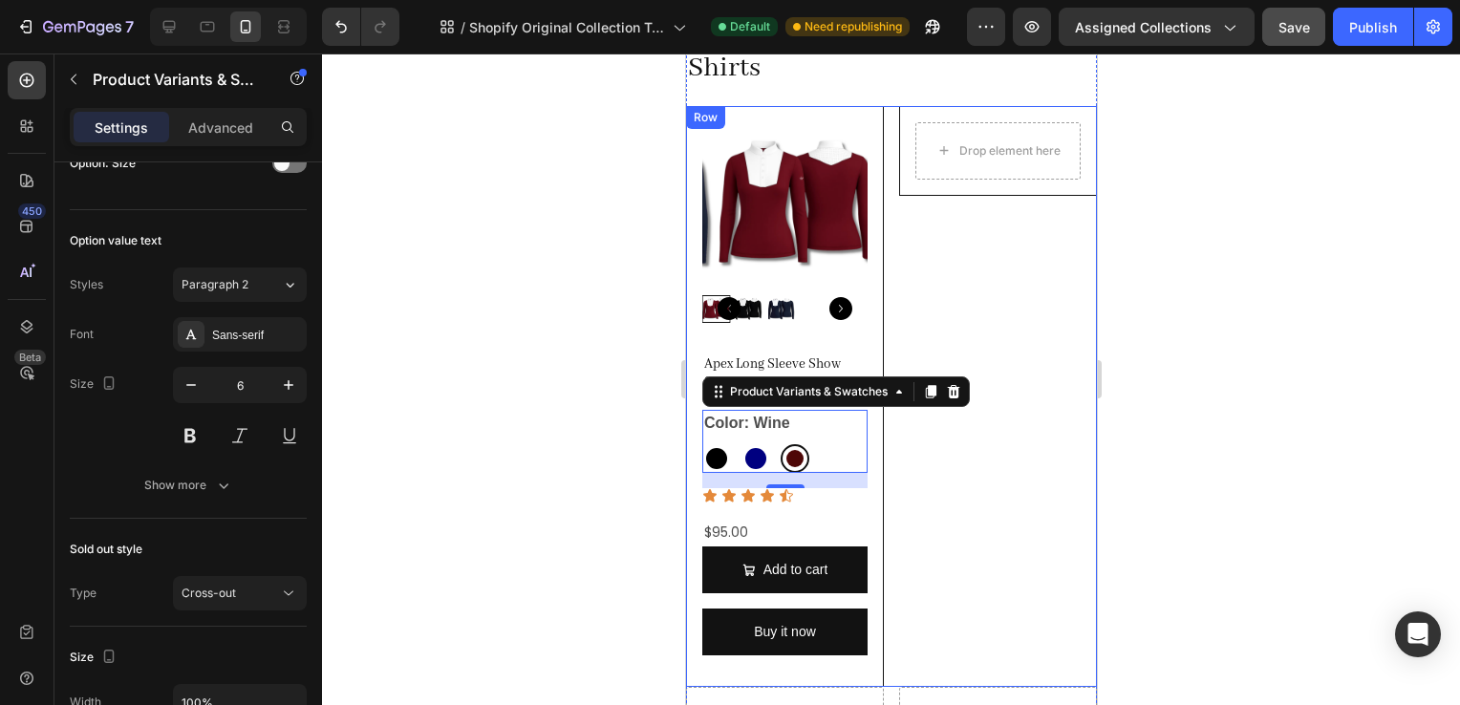
click at [908, 437] on div "Drop element here Row" at bounding box center [997, 397] width 198 height 582
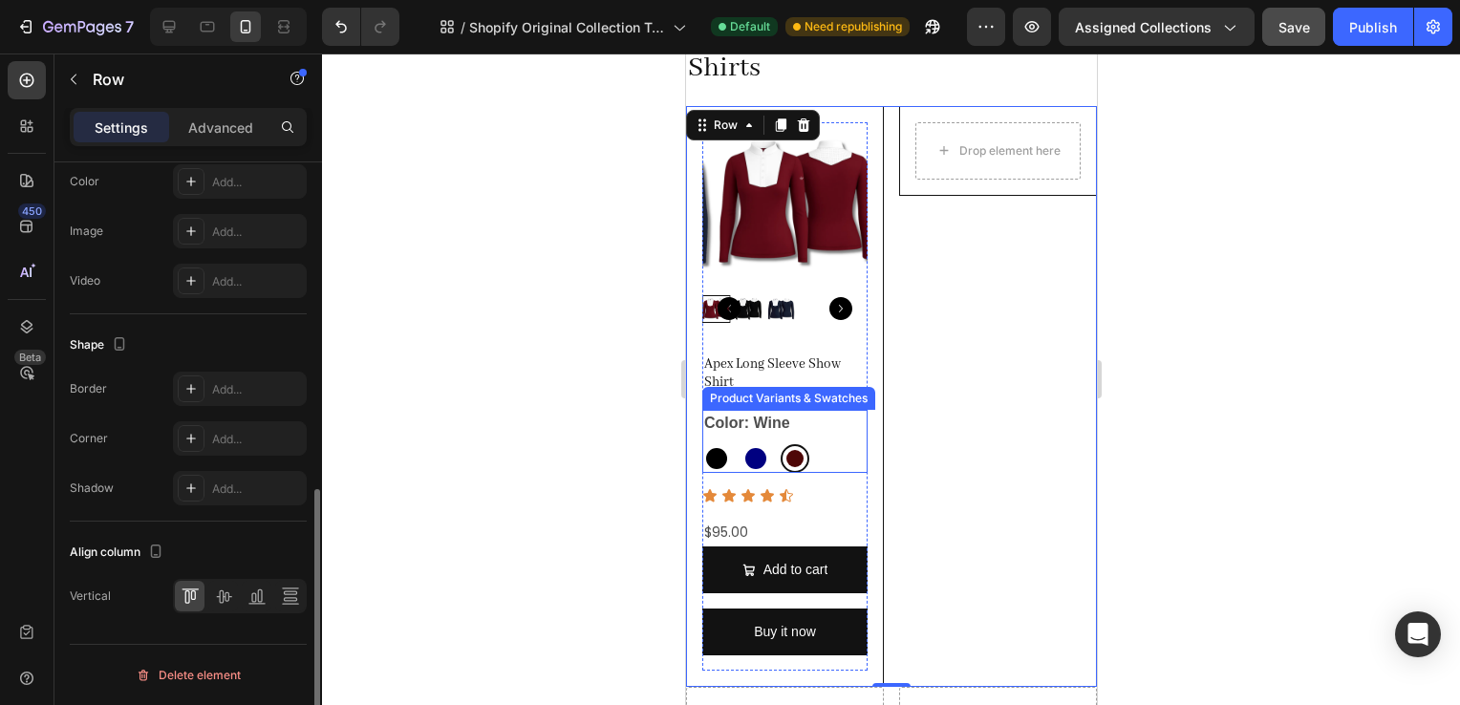
scroll to position [0, 0]
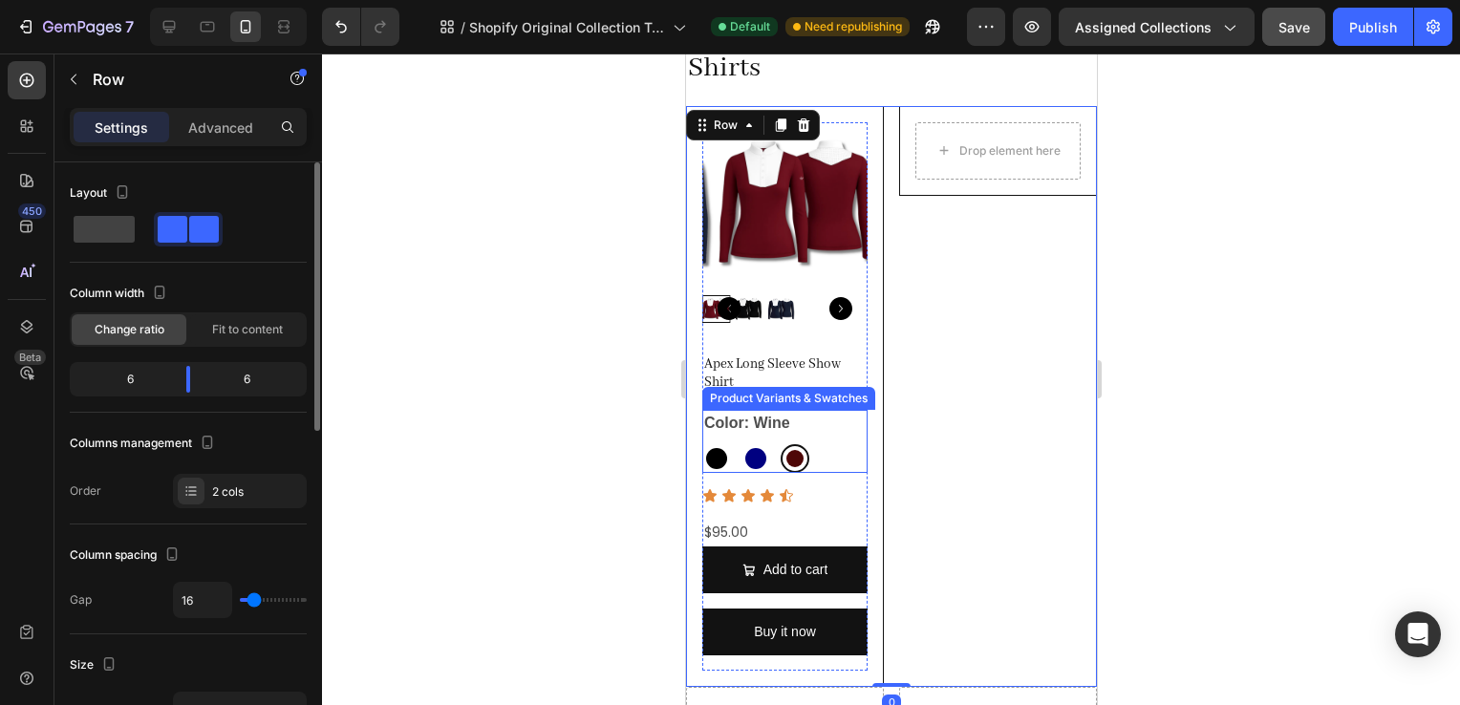
click at [786, 421] on legend "Color: Wine" at bounding box center [746, 423] width 90 height 27
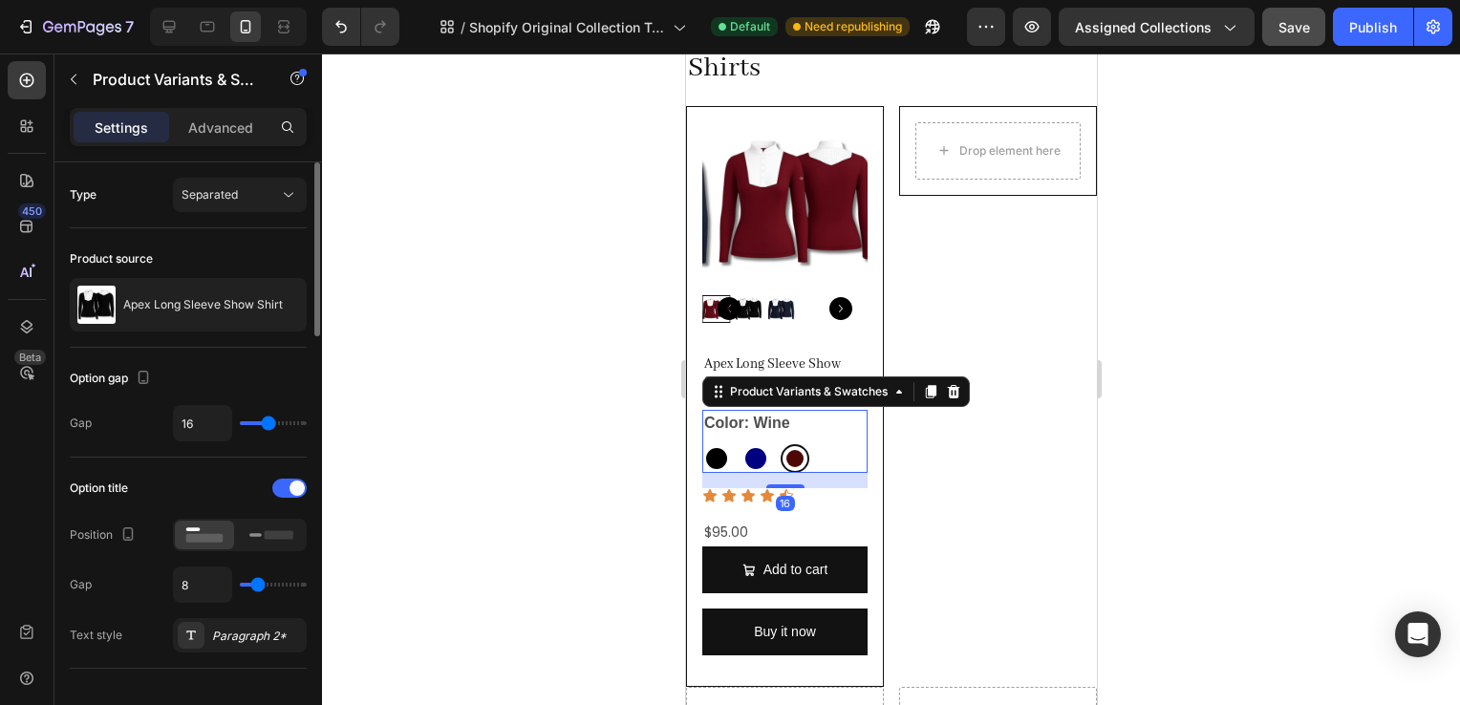
click at [745, 410] on legend "Color: Wine" at bounding box center [746, 423] width 90 height 27
click at [758, 415] on legend "Color: Wine" at bounding box center [746, 423] width 90 height 27
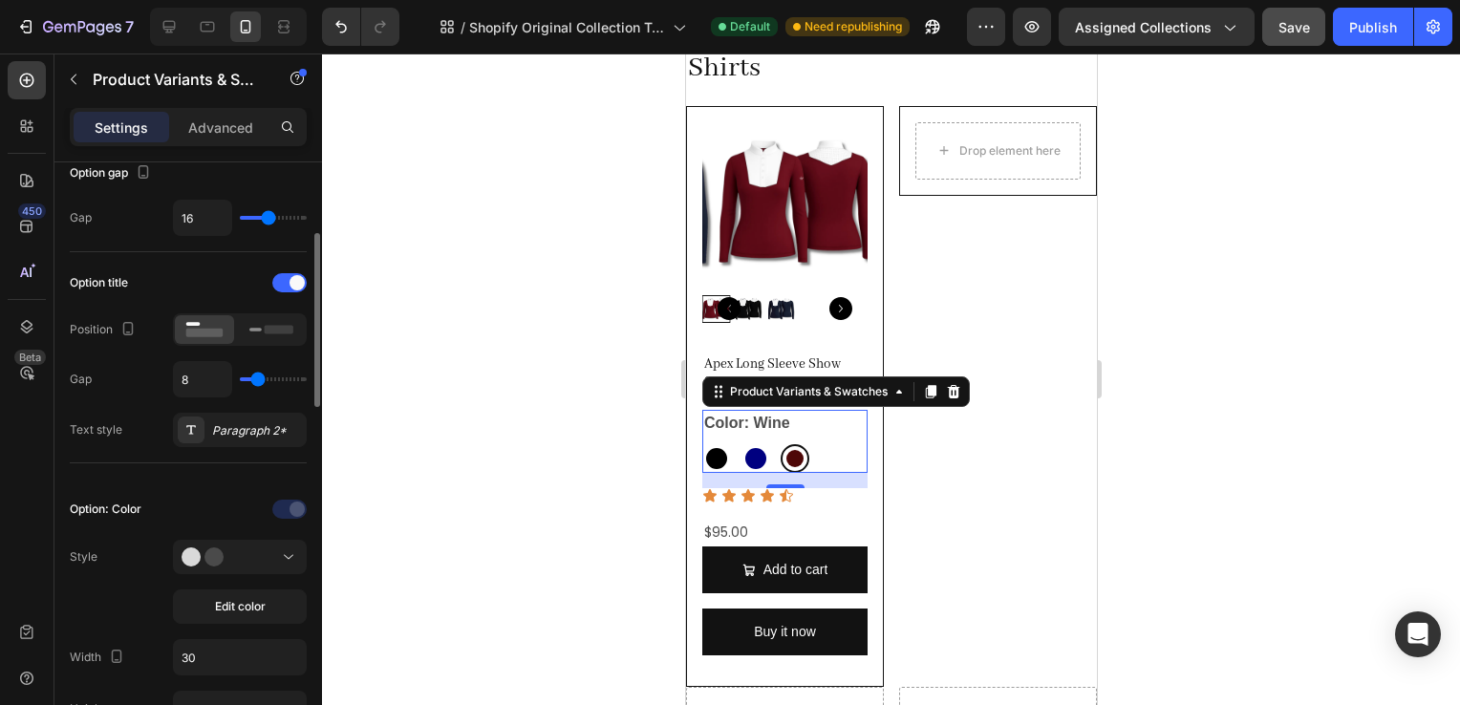
scroll to position [214, 0]
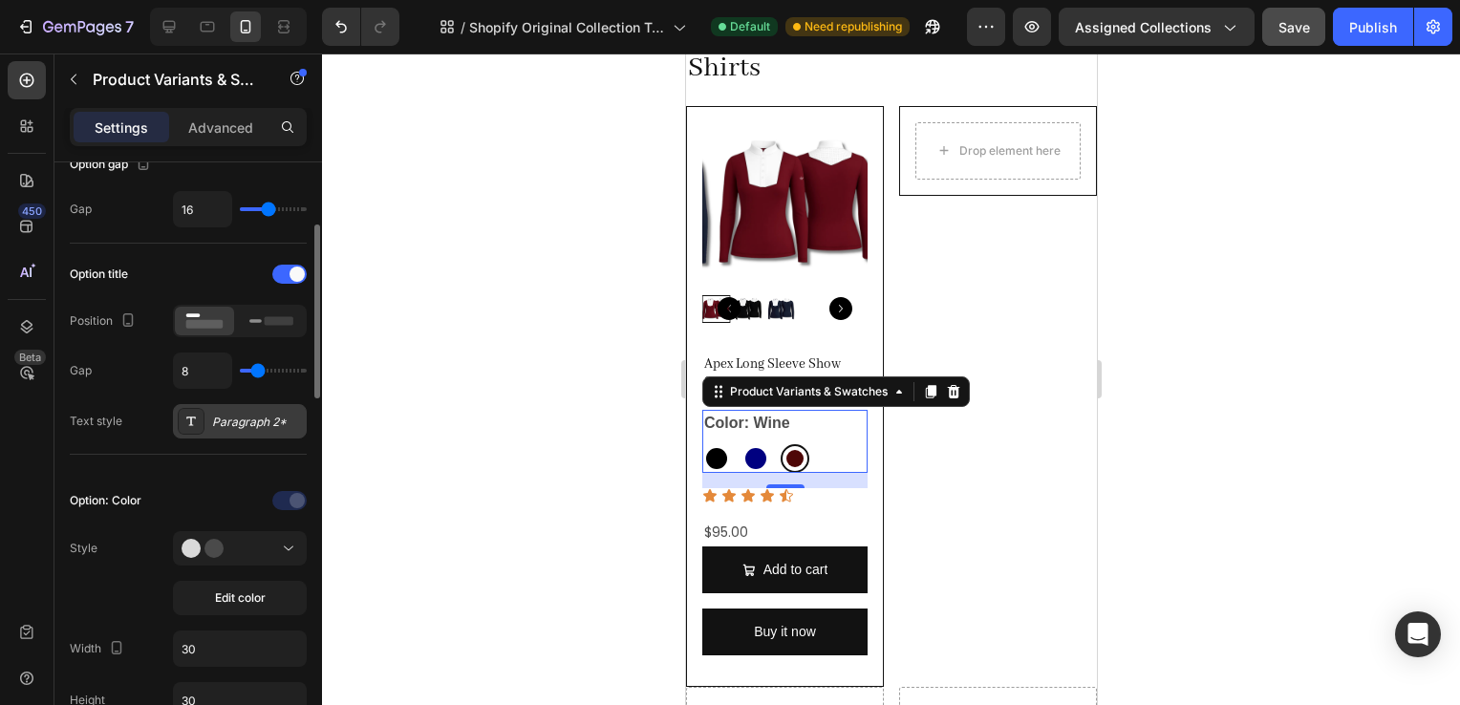
click at [240, 421] on div "Paragraph 2*" at bounding box center [257, 422] width 90 height 17
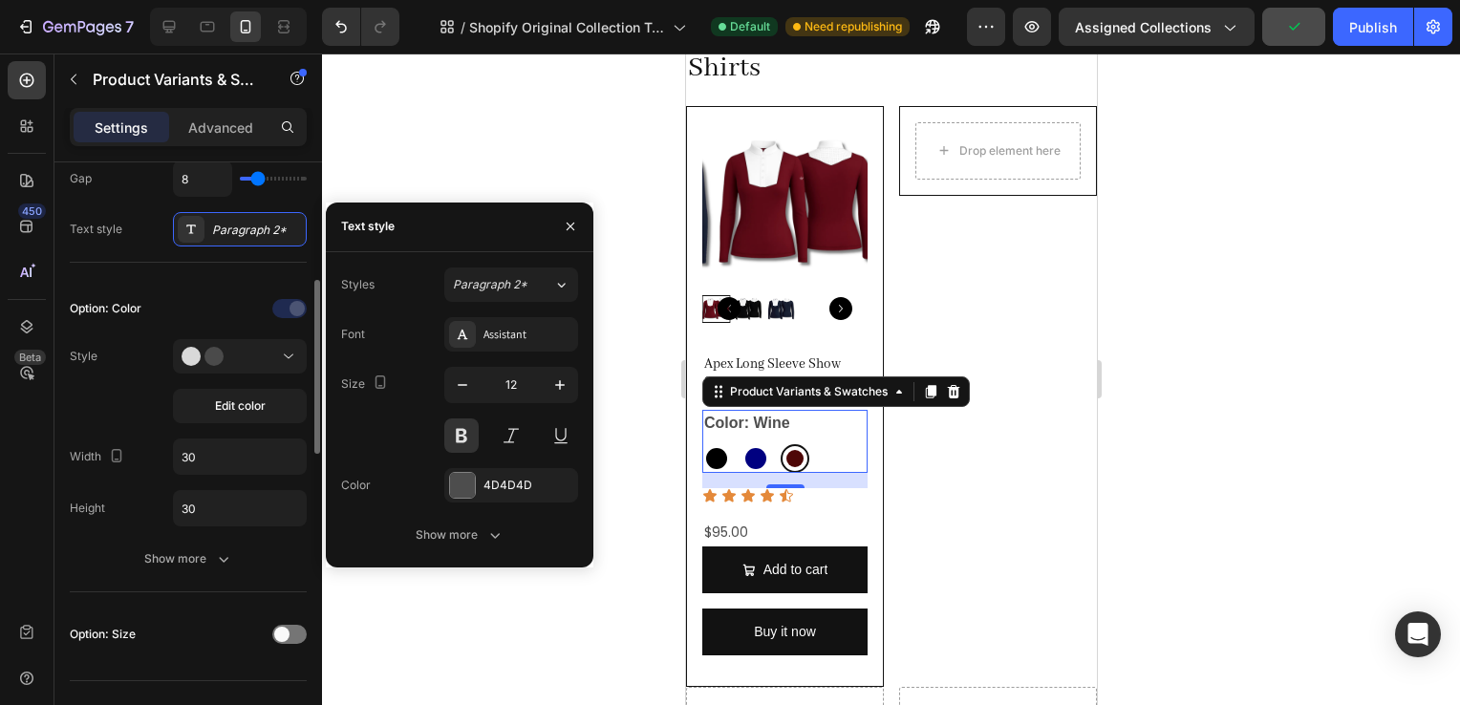
scroll to position [405, 0]
click at [206, 564] on div "Show more" at bounding box center [188, 559] width 89 height 19
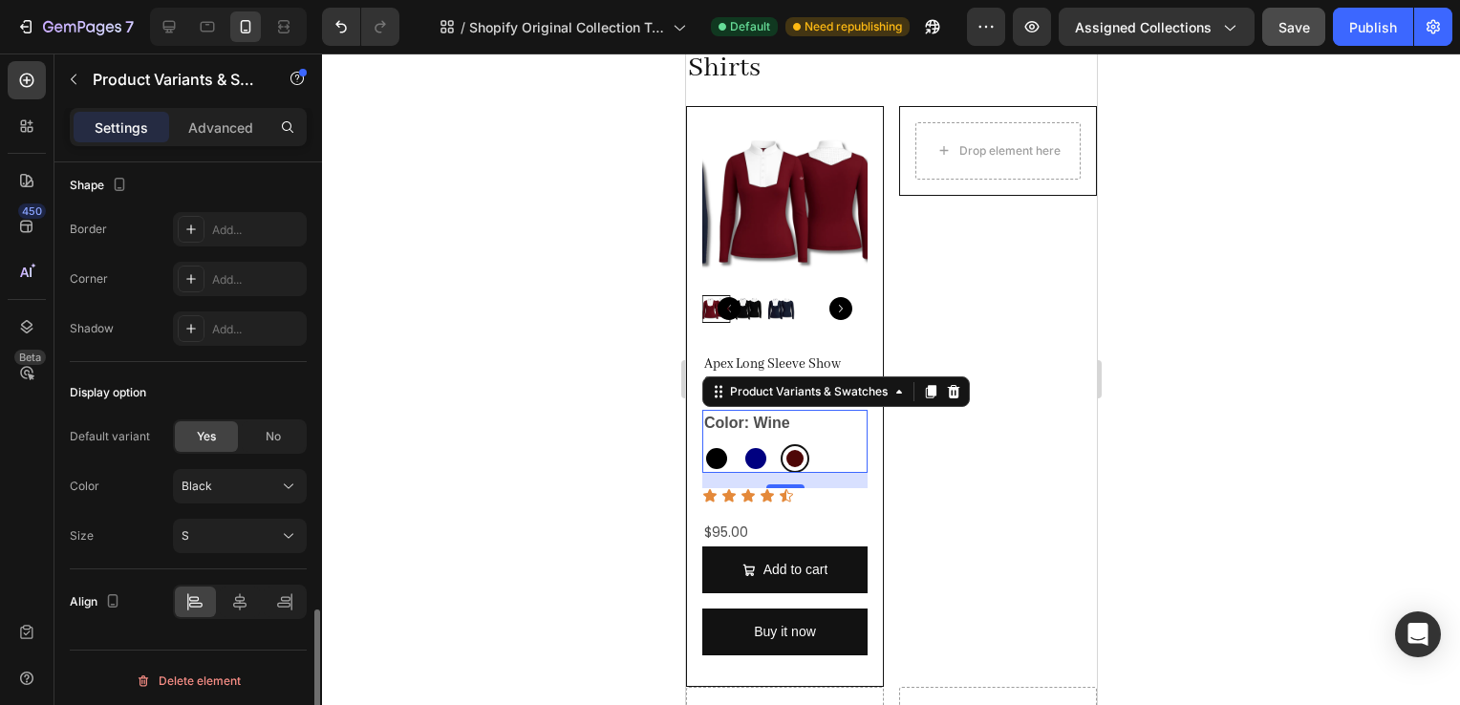
scroll to position [1758, 0]
click at [787, 421] on legend "Color: Wine" at bounding box center [746, 423] width 90 height 27
click at [765, 417] on legend "Color: Wine" at bounding box center [746, 423] width 90 height 27
click at [1003, 483] on div "Drop element here Row" at bounding box center [997, 397] width 198 height 582
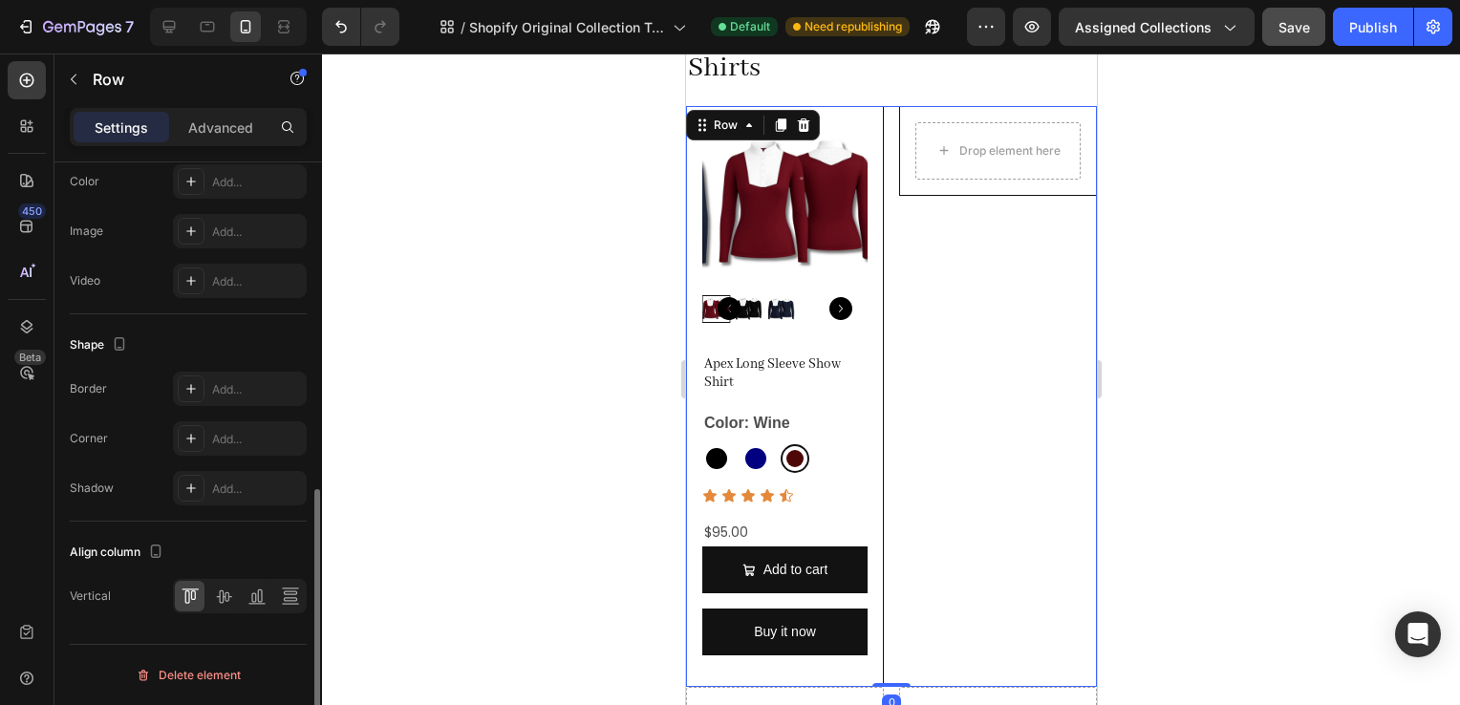
scroll to position [0, 0]
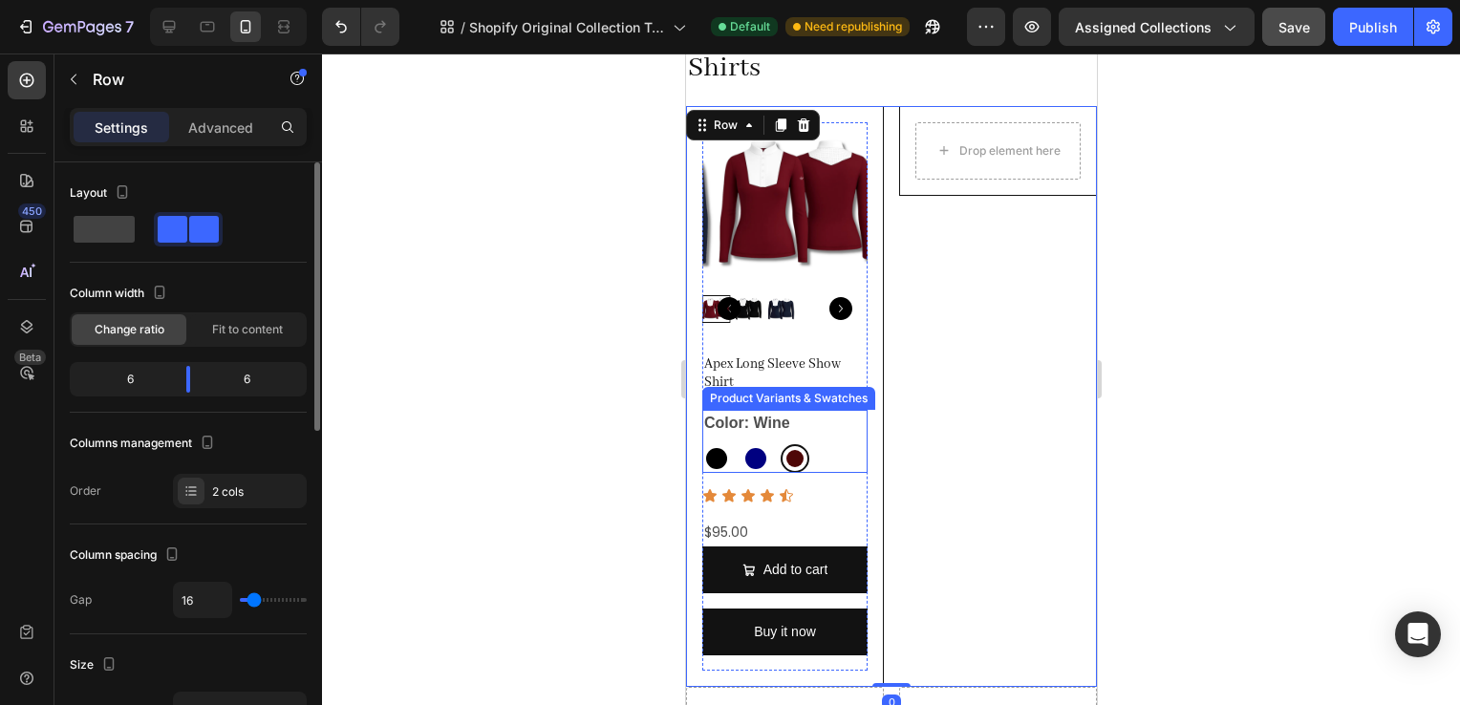
click at [731, 410] on legend "Color: Wine" at bounding box center [746, 423] width 90 height 27
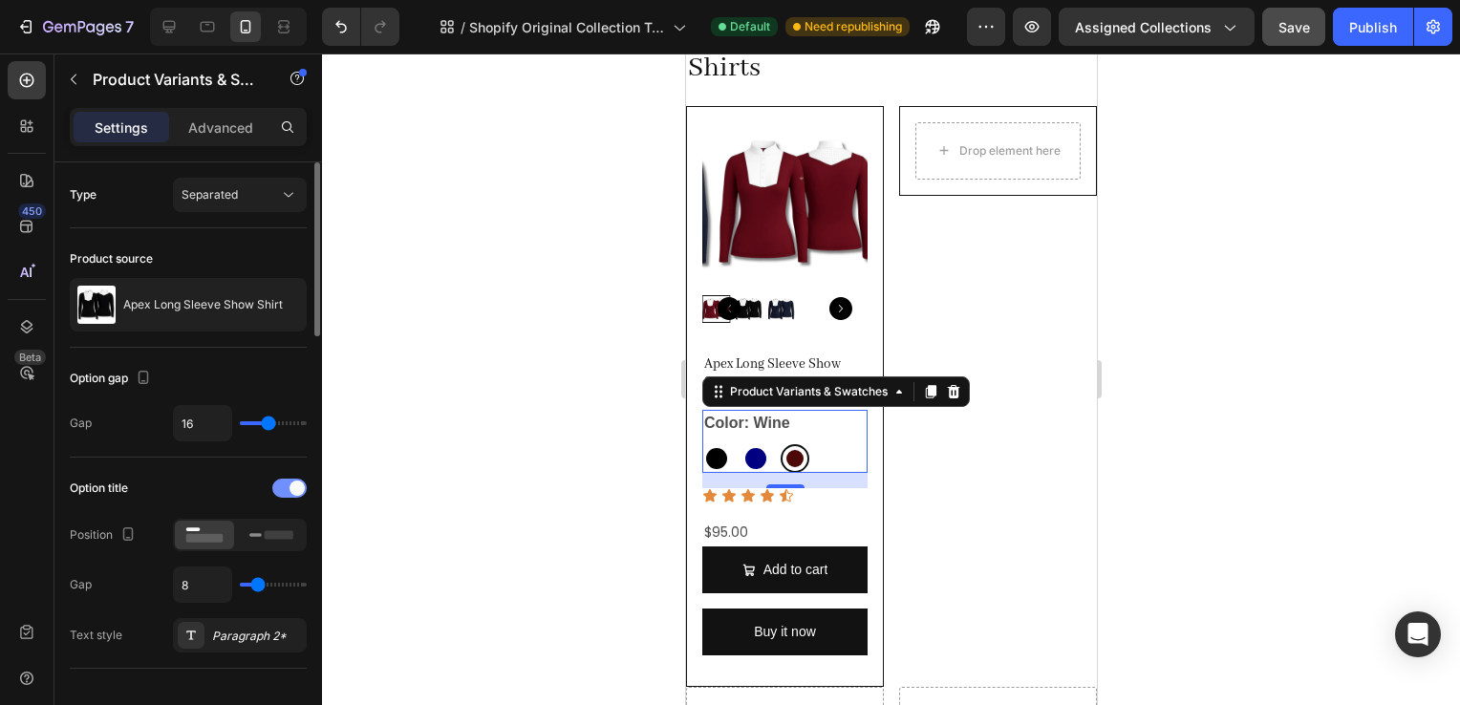
click at [291, 493] on div at bounding box center [289, 488] width 34 height 19
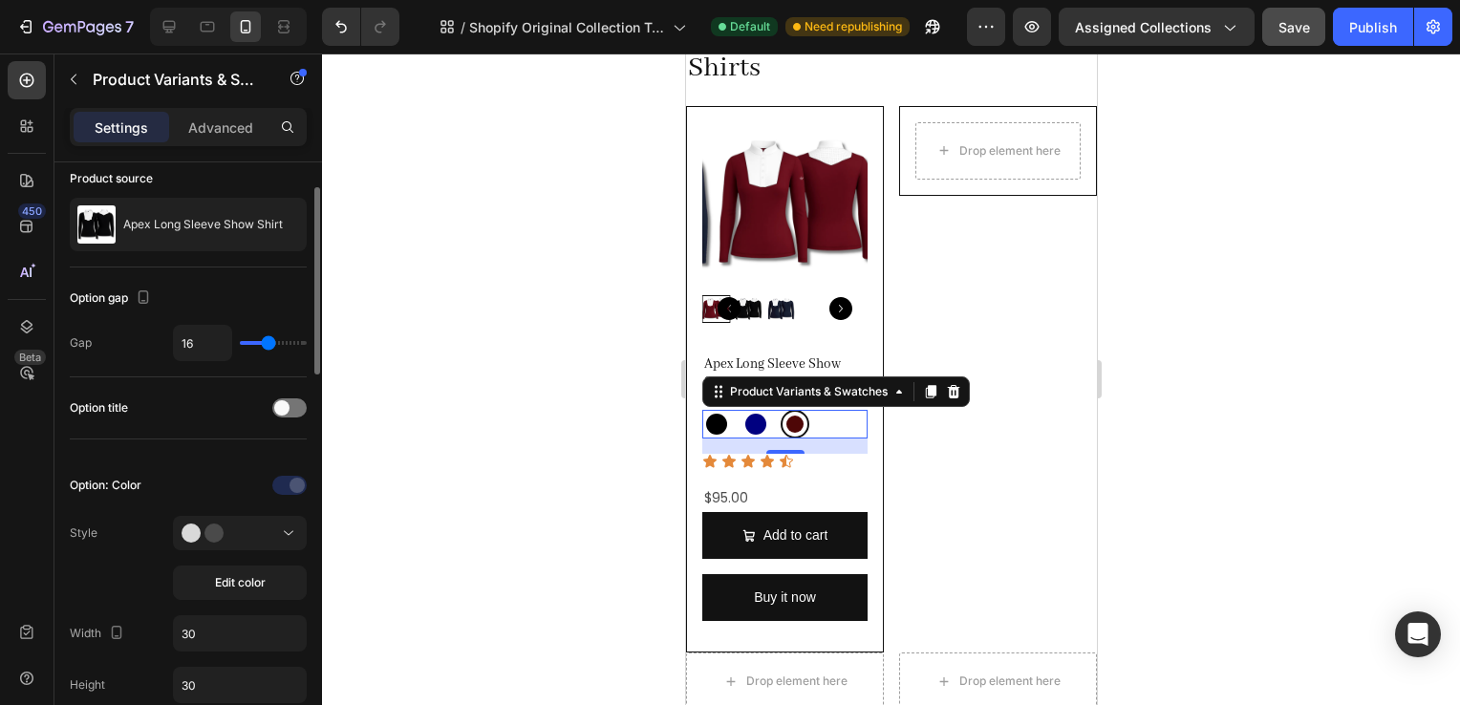
scroll to position [80, 0]
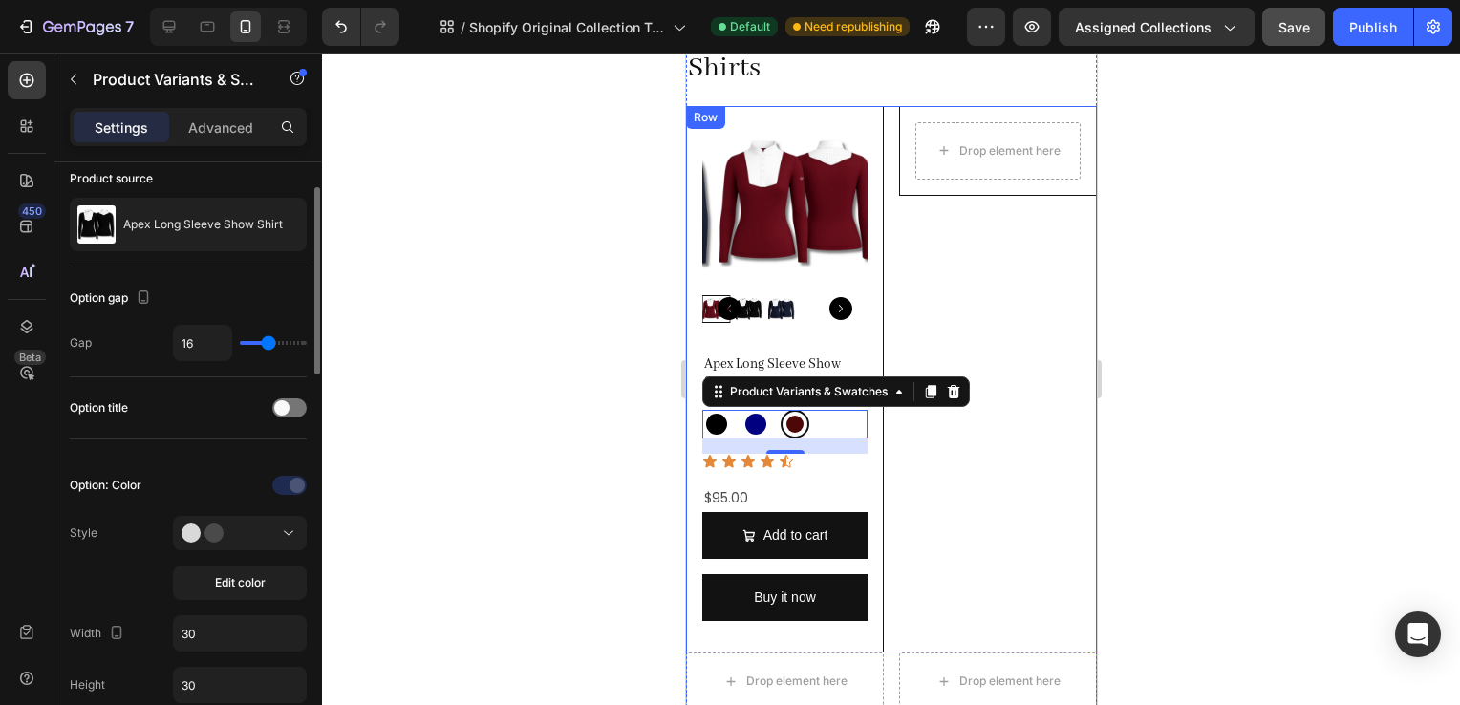
click at [951, 437] on div "Drop element here Row" at bounding box center [997, 380] width 198 height 548
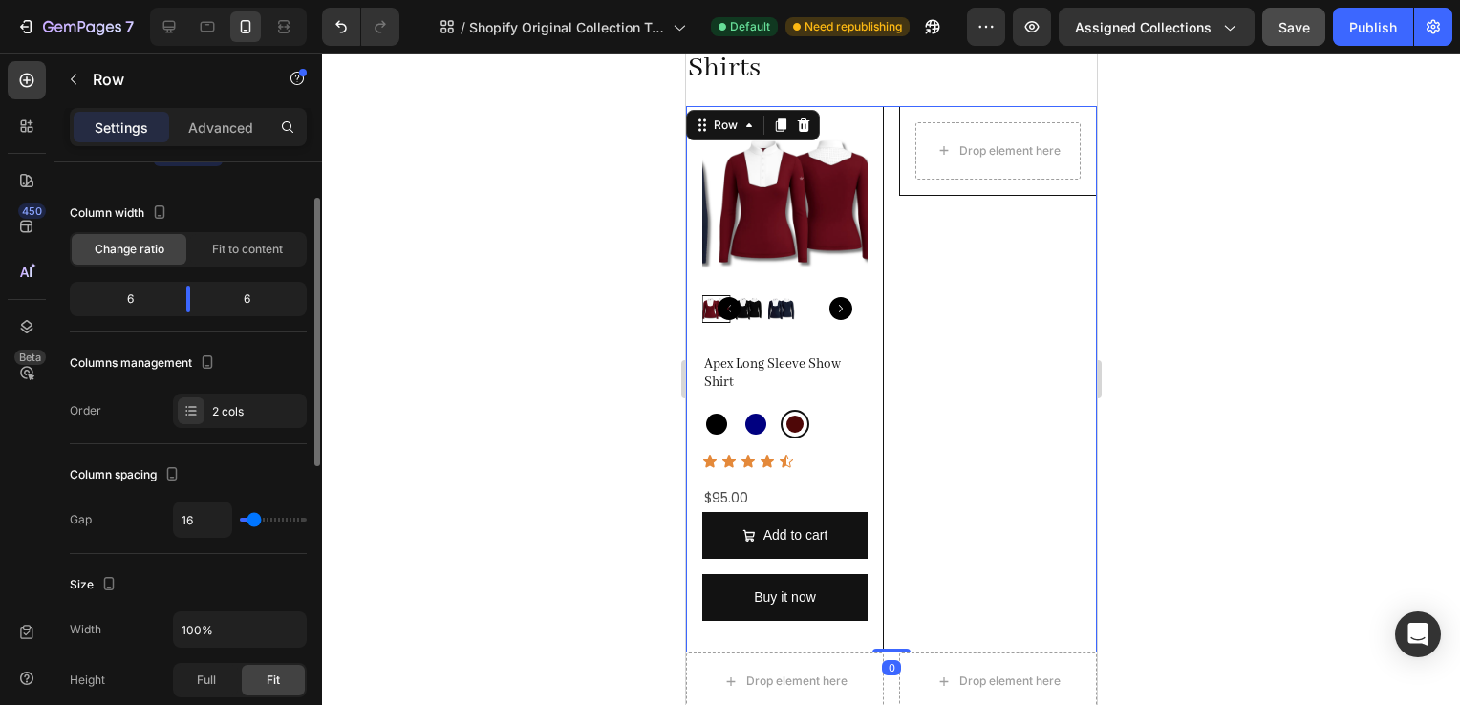
scroll to position [0, 0]
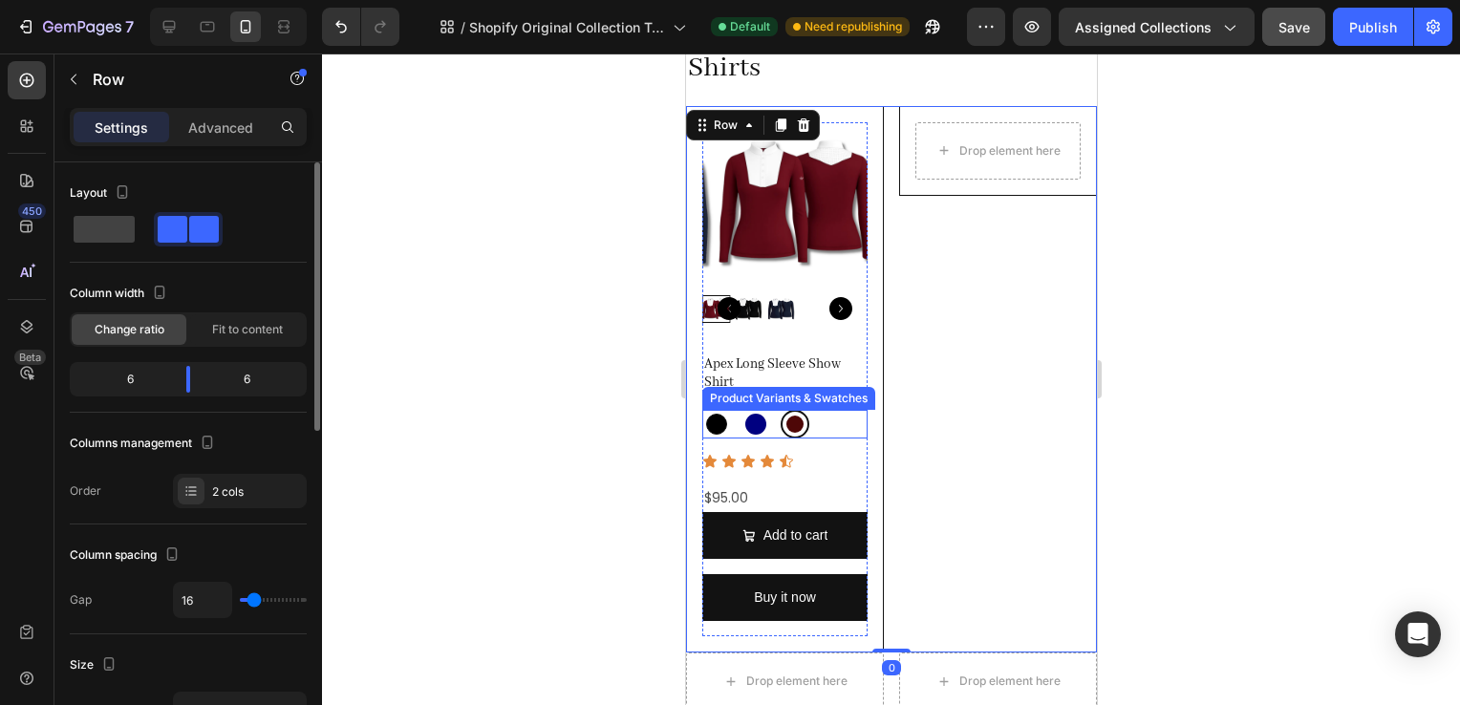
click at [723, 418] on div at bounding box center [715, 424] width 21 height 21
click at [701, 410] on input "Black Black" at bounding box center [701, 409] width 1 height 1
radio input "true"
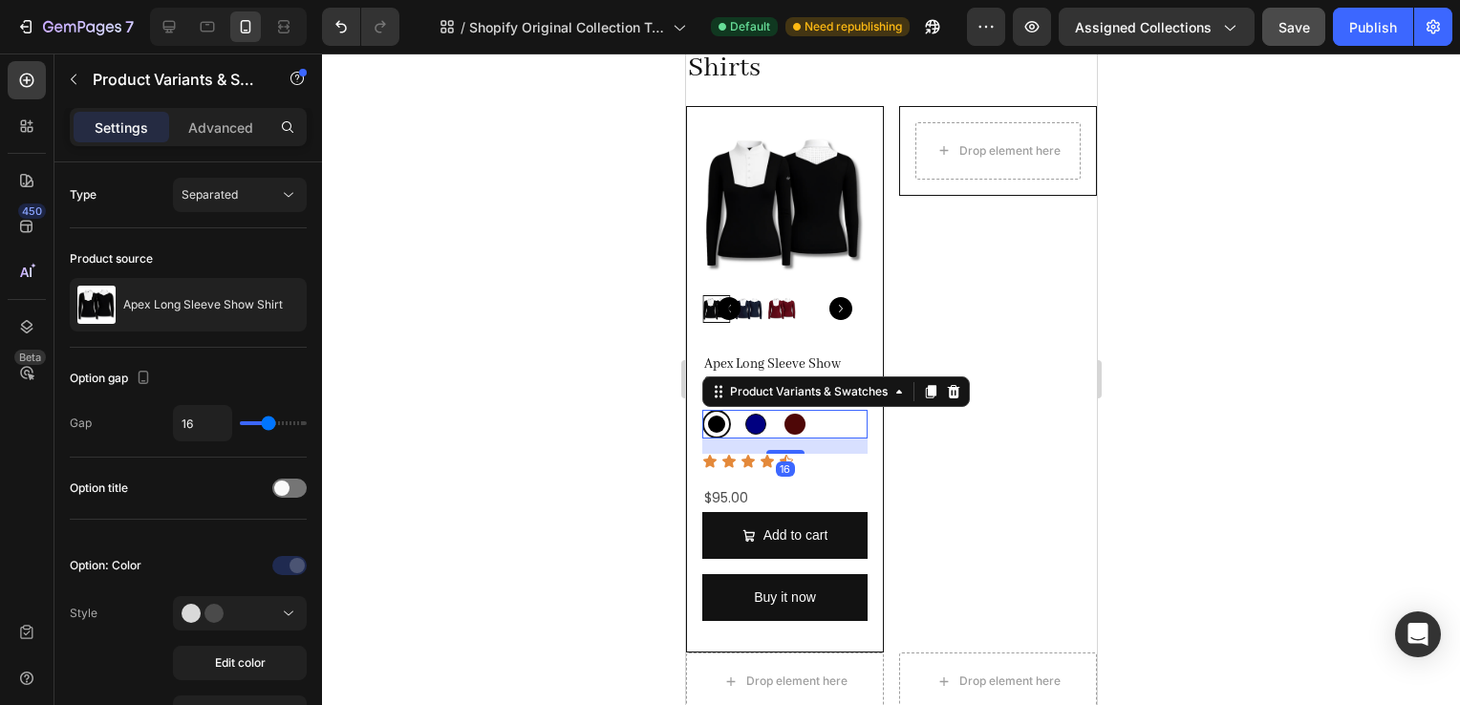
click at [756, 420] on div at bounding box center [754, 424] width 21 height 21
click at [741, 410] on input "Navy Navy" at bounding box center [740, 409] width 1 height 1
radio input "true"
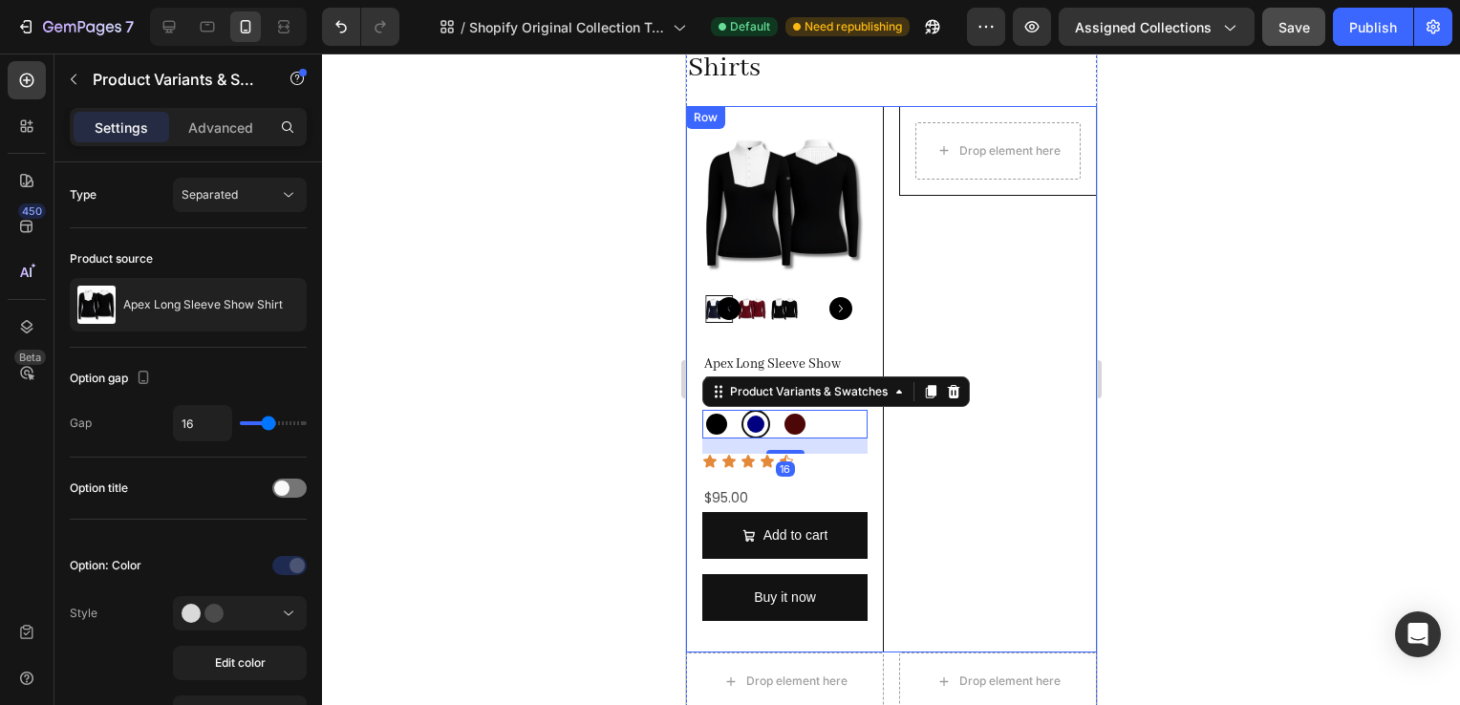
click at [899, 475] on div "Drop element here Row" at bounding box center [997, 380] width 198 height 548
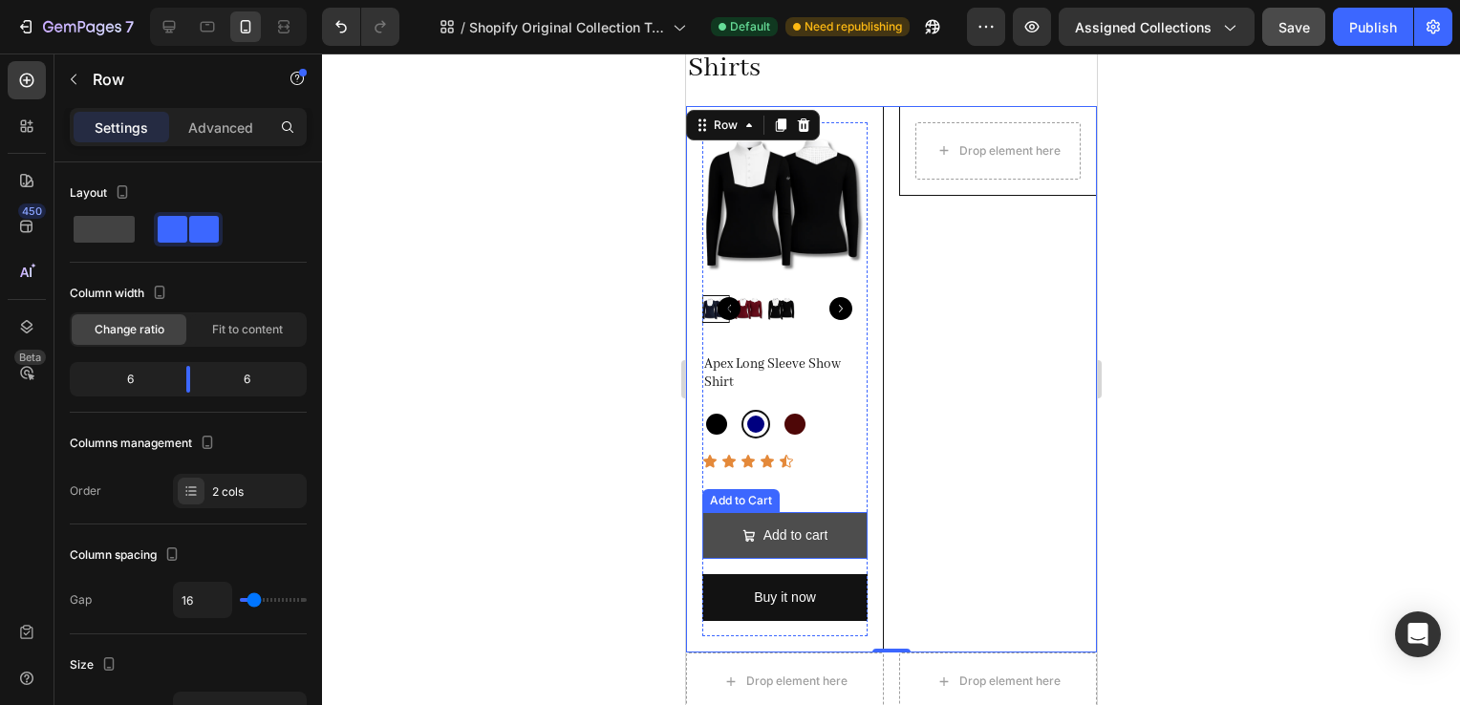
click at [841, 529] on button "Add to cart" at bounding box center [783, 535] width 165 height 47
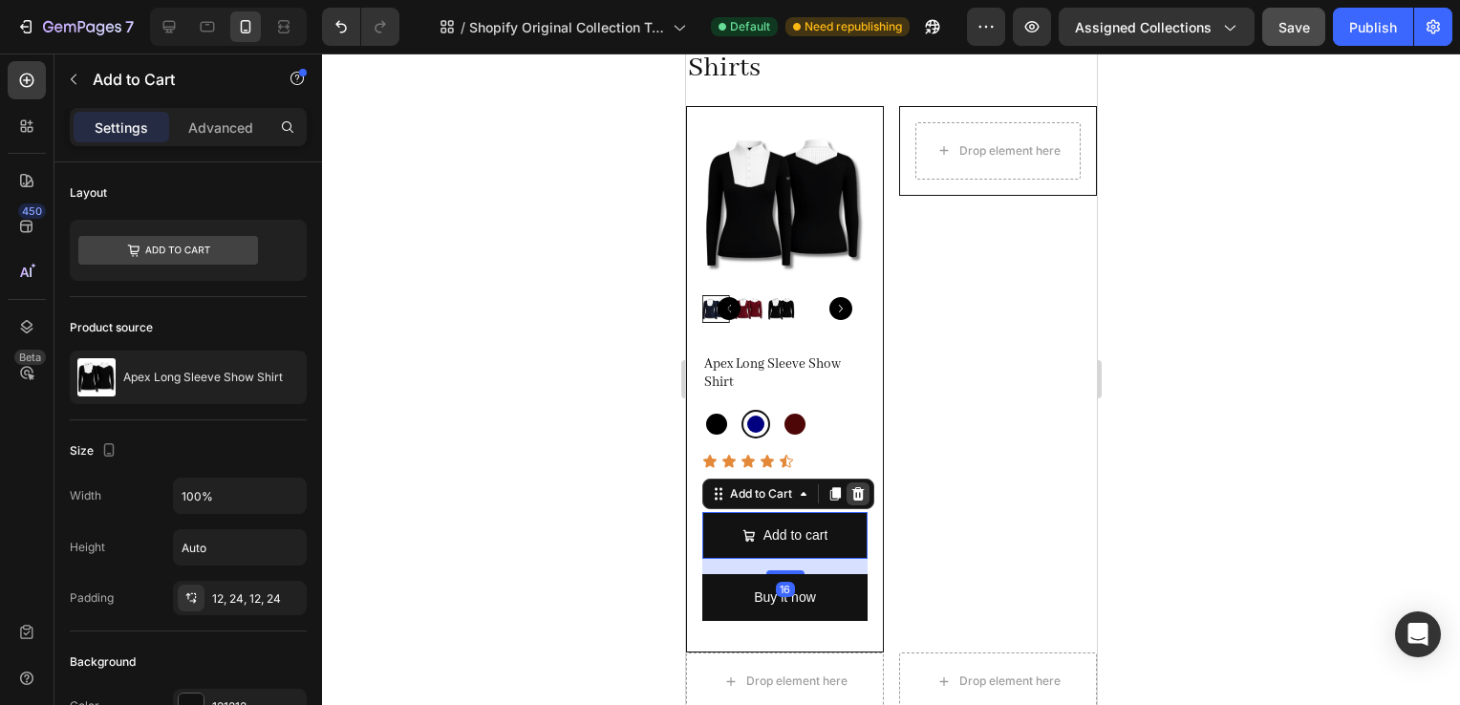
click at [867, 485] on div at bounding box center [857, 494] width 23 height 23
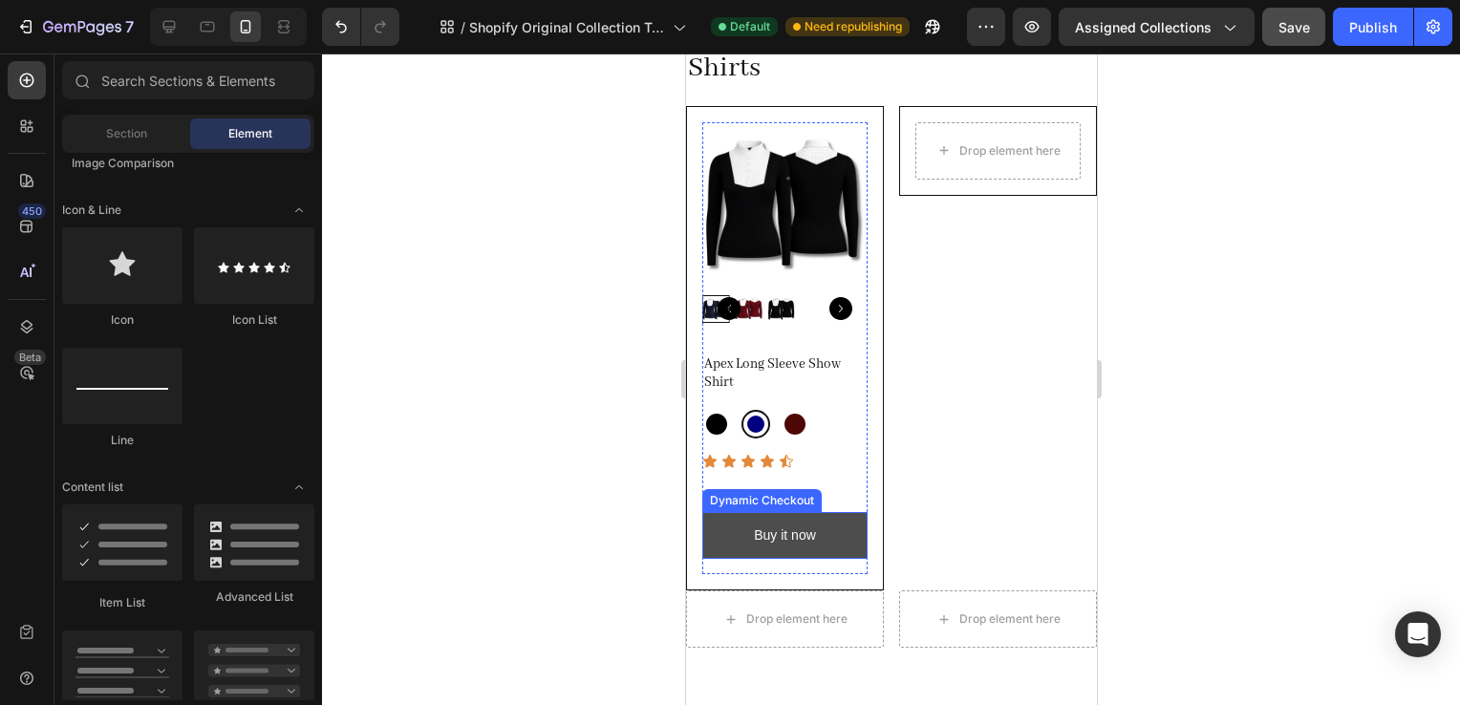
click at [842, 537] on button "Buy it now" at bounding box center [783, 535] width 165 height 47
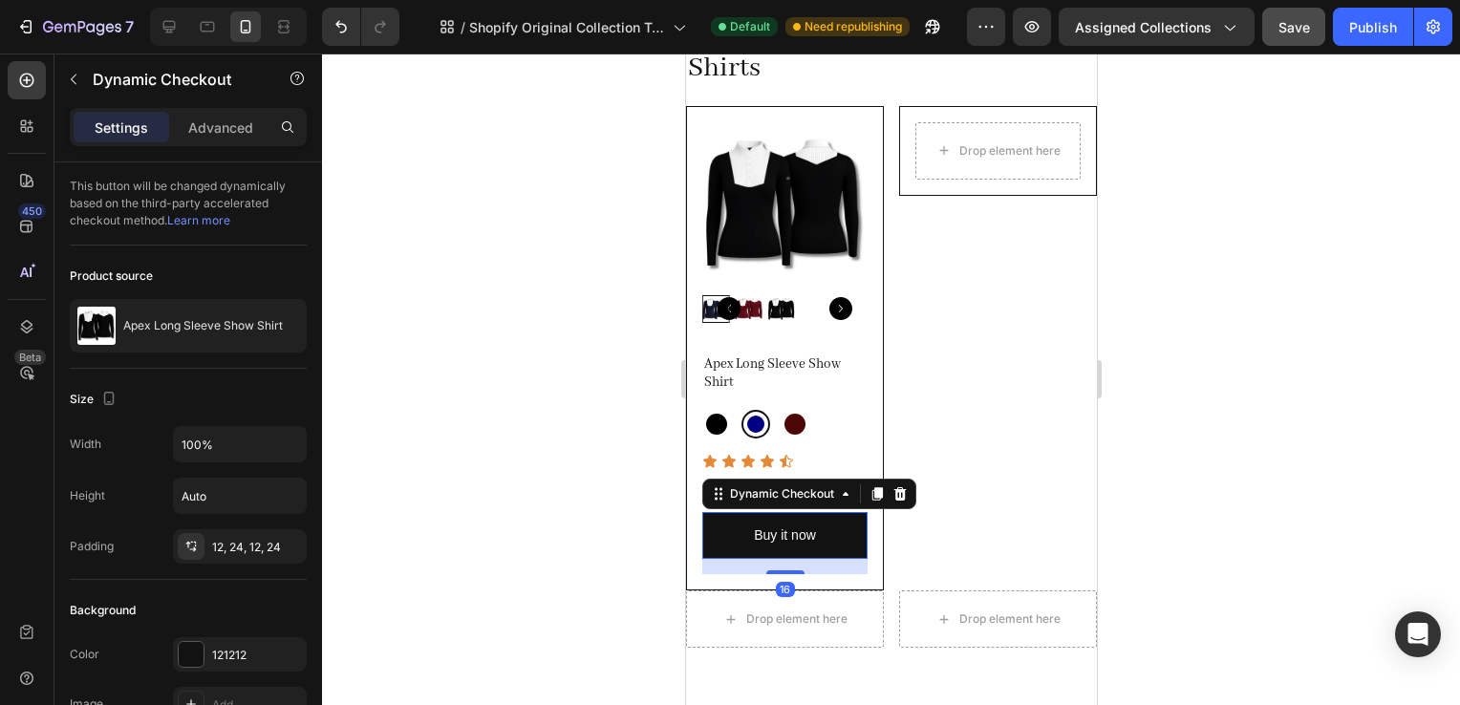
click at [914, 488] on div "Dynamic Checkout" at bounding box center [808, 494] width 214 height 31
click at [903, 487] on icon at bounding box center [900, 493] width 12 height 13
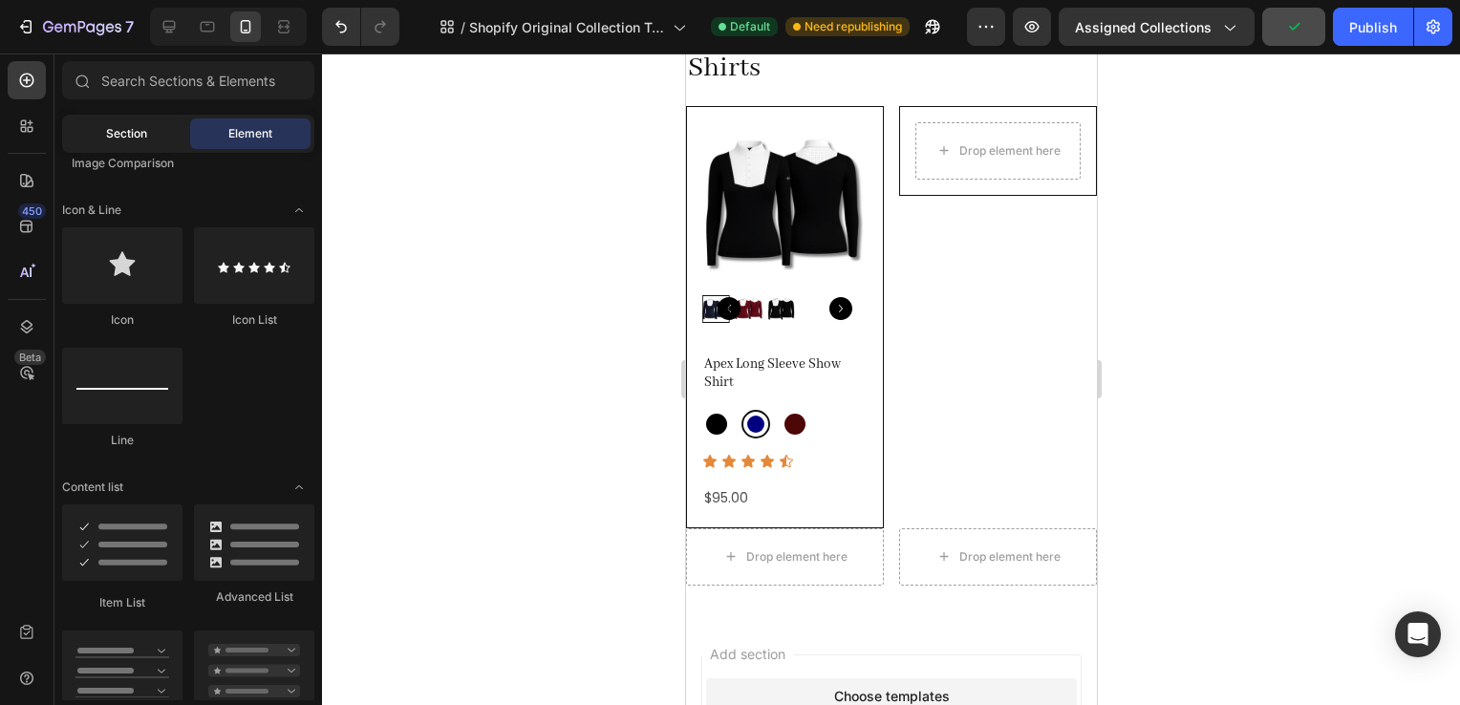
click at [134, 128] on span "Section" at bounding box center [126, 133] width 41 height 17
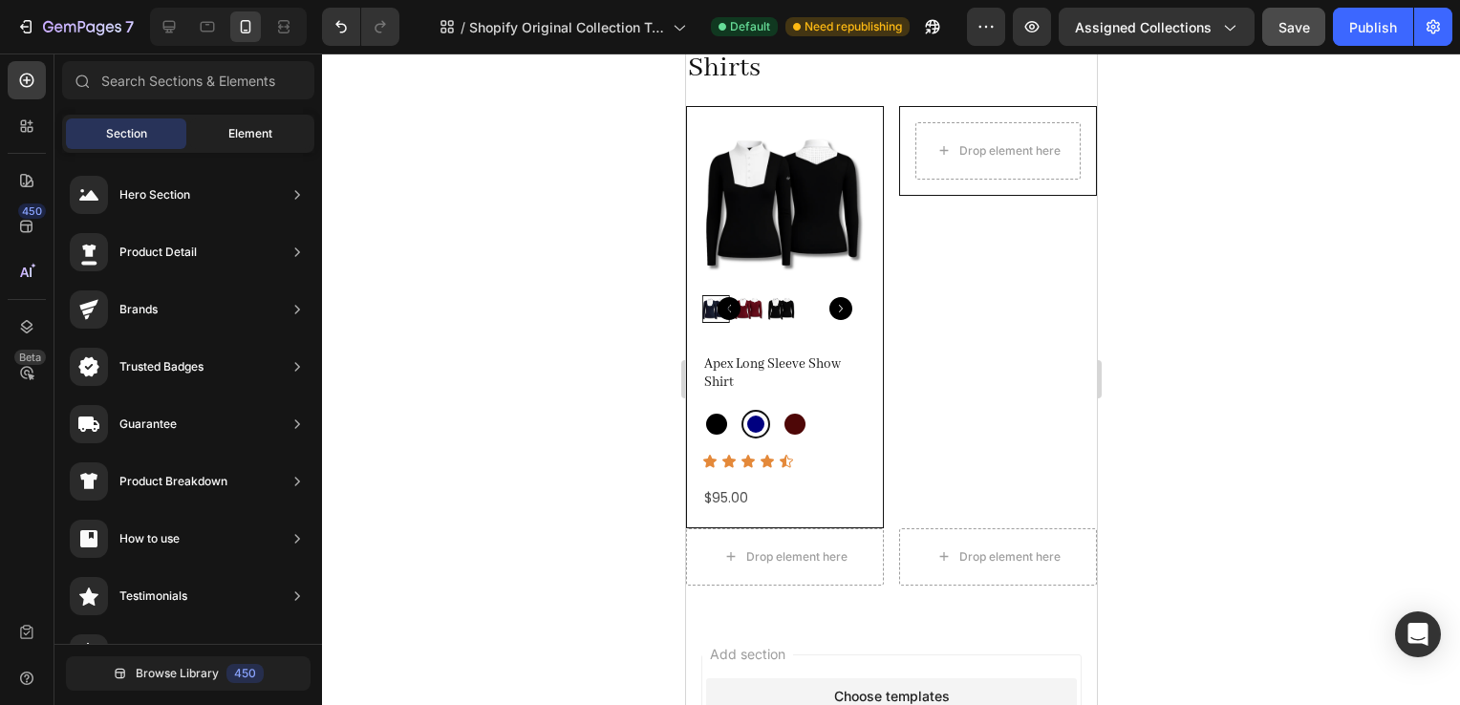
click at [245, 133] on span "Element" at bounding box center [250, 133] width 44 height 17
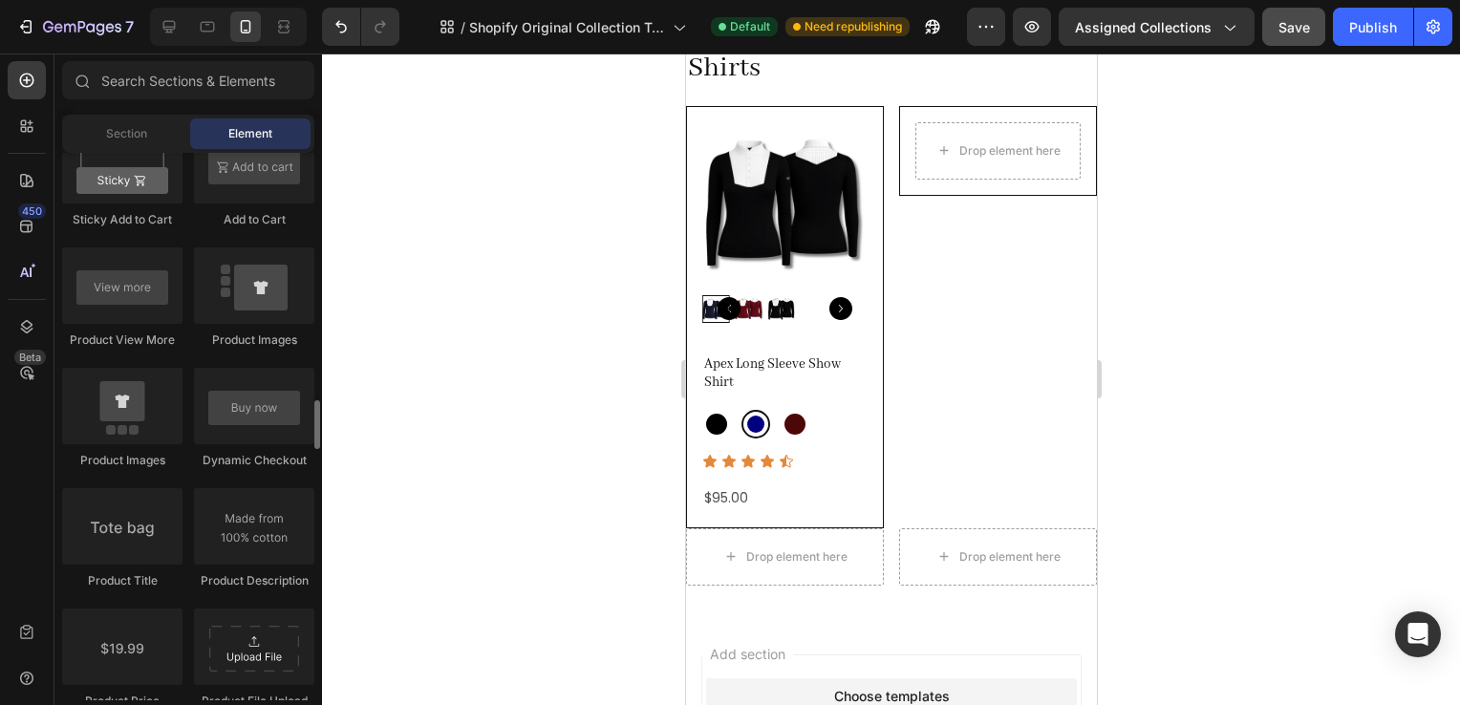
scroll to position [2743, 0]
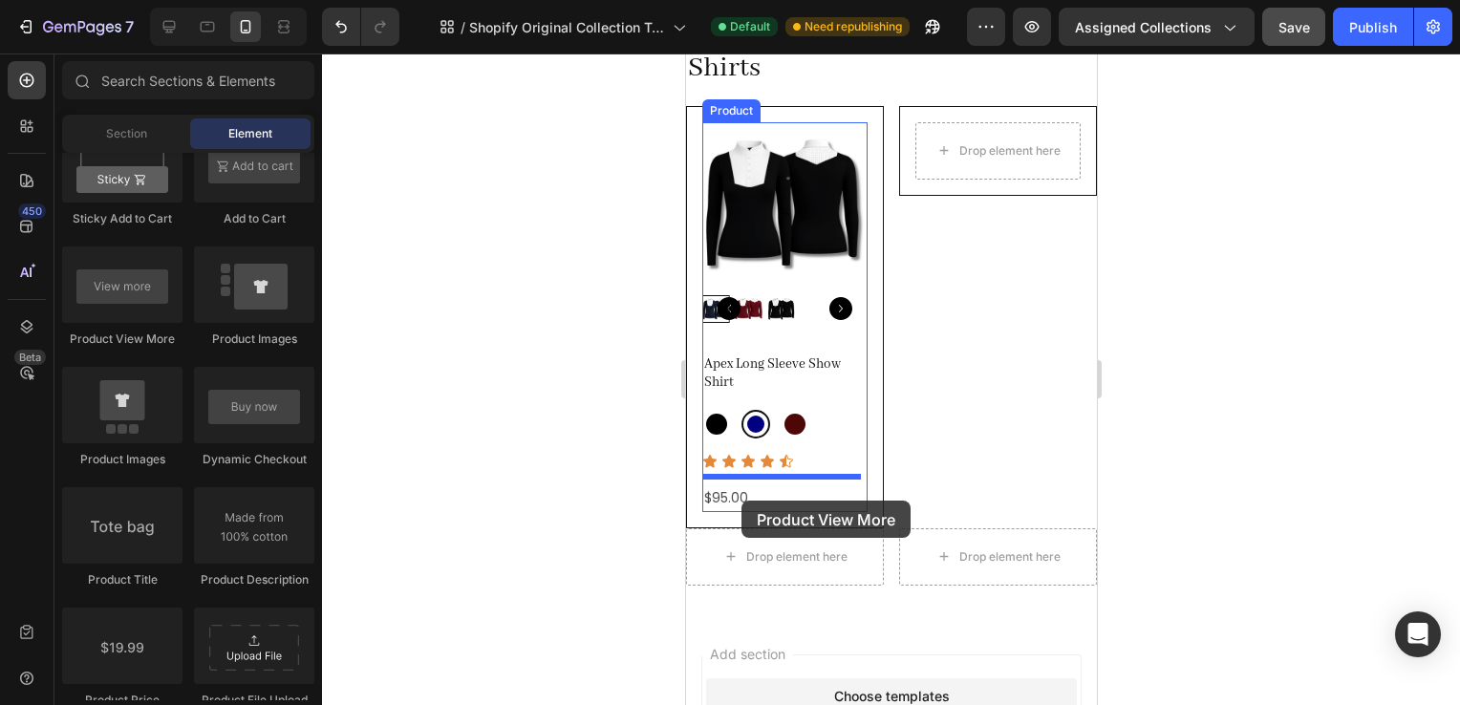
drag, startPoint x: 791, startPoint y: 342, endPoint x: 741, endPoint y: 501, distance: 166.5
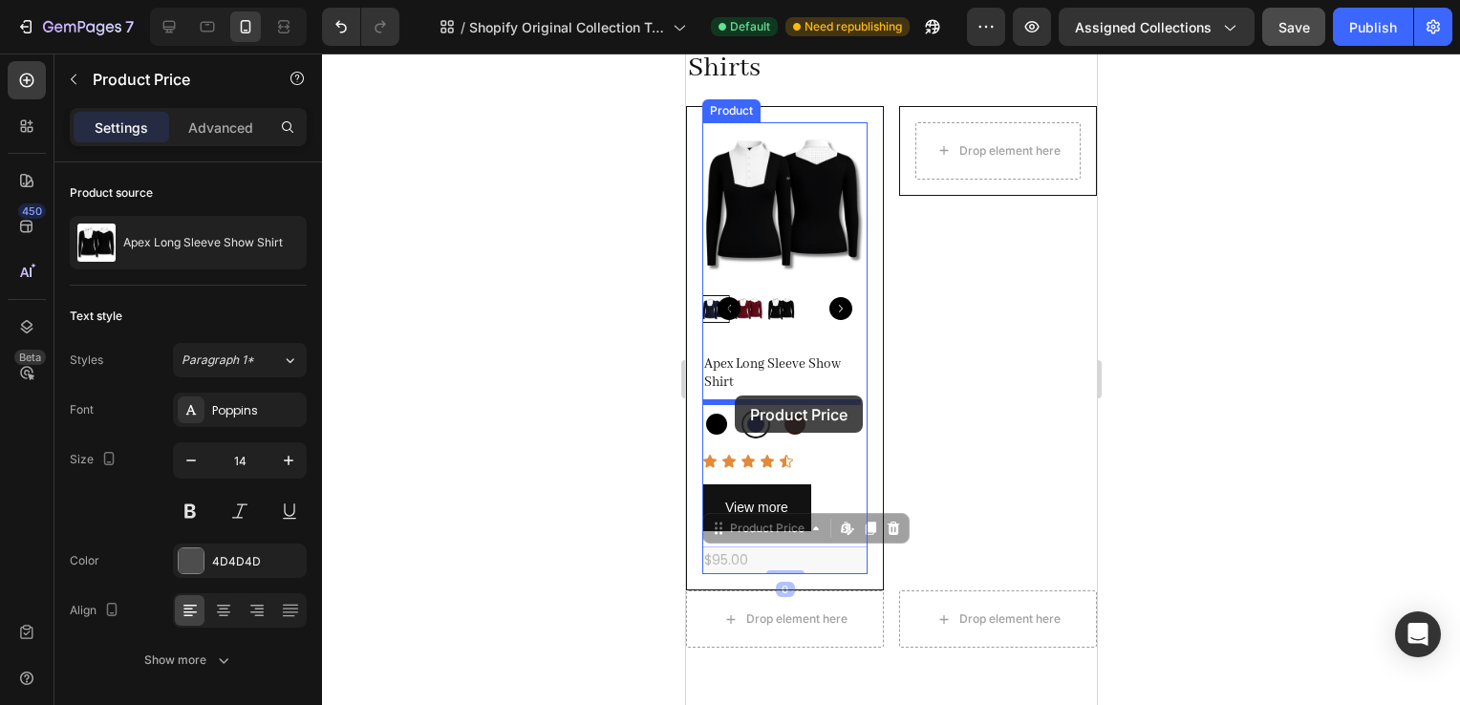
drag, startPoint x: 725, startPoint y: 550, endPoint x: 734, endPoint y: 396, distance: 155.1
click at [734, 396] on div "iPhone 15 Pro Max ( 430 px) iPhone 13 Mini iPhone 13 Pro iPhone 11 Pro Max iPho…" at bounding box center [890, 396] width 411 height 1283
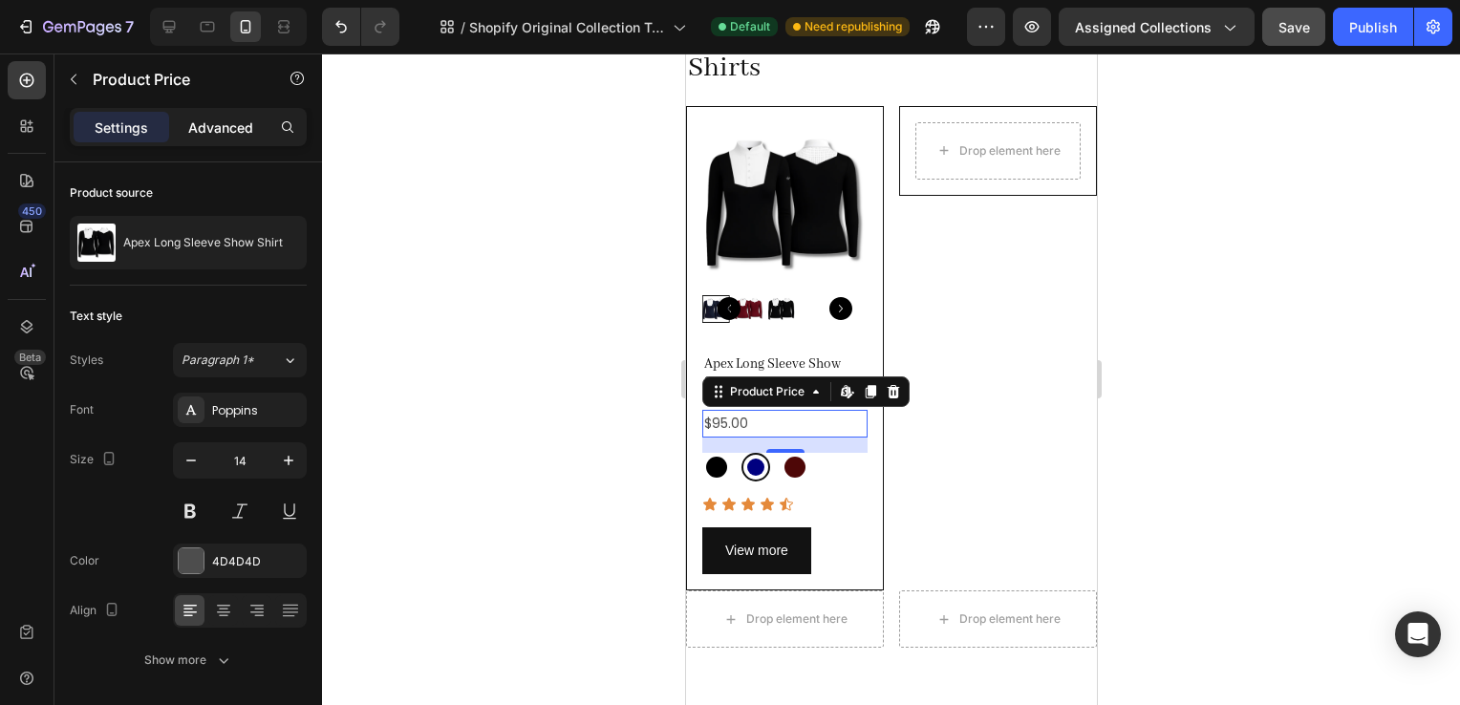
click at [221, 118] on p "Advanced" at bounding box center [220, 128] width 65 height 20
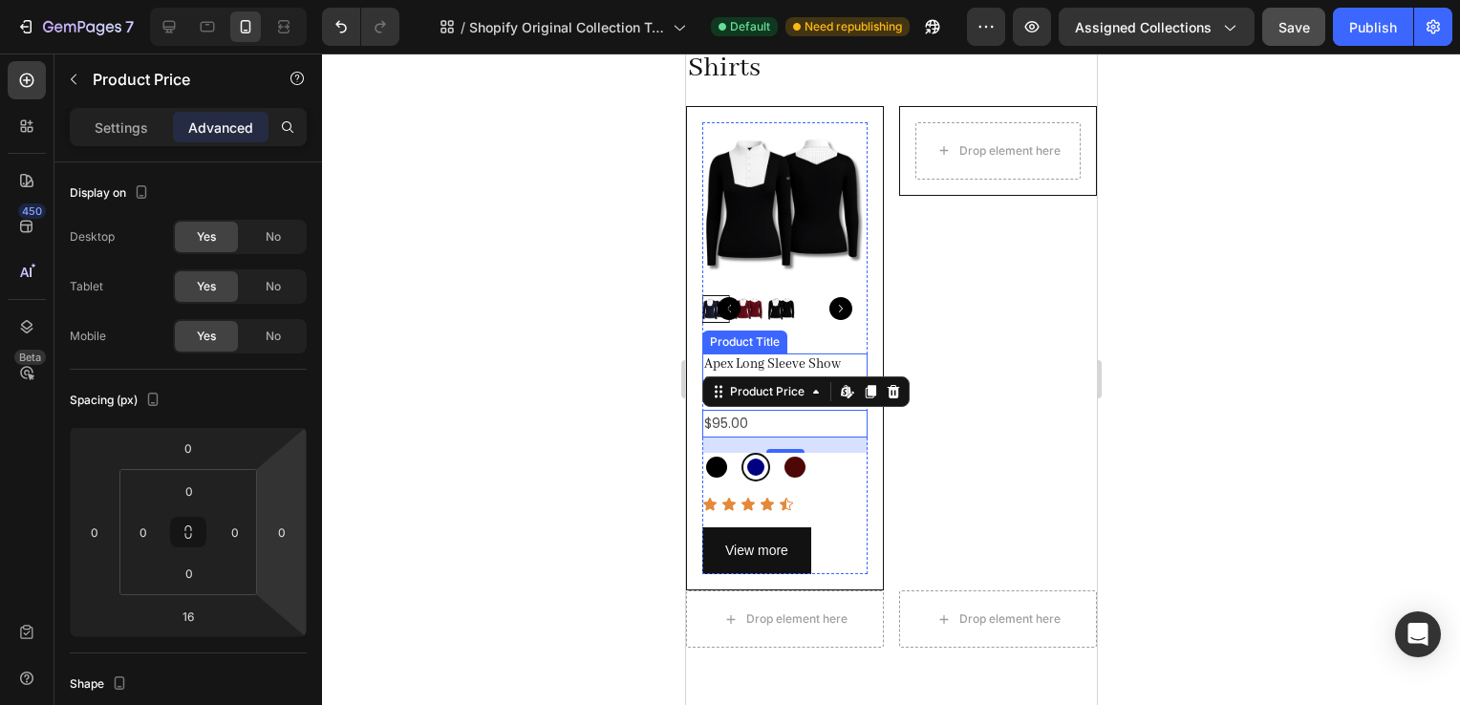
click at [776, 342] on div "Product Images Apex Long Sleeve Show Shirt Product Title $95.00 Product Price E…" at bounding box center [783, 348] width 165 height 453
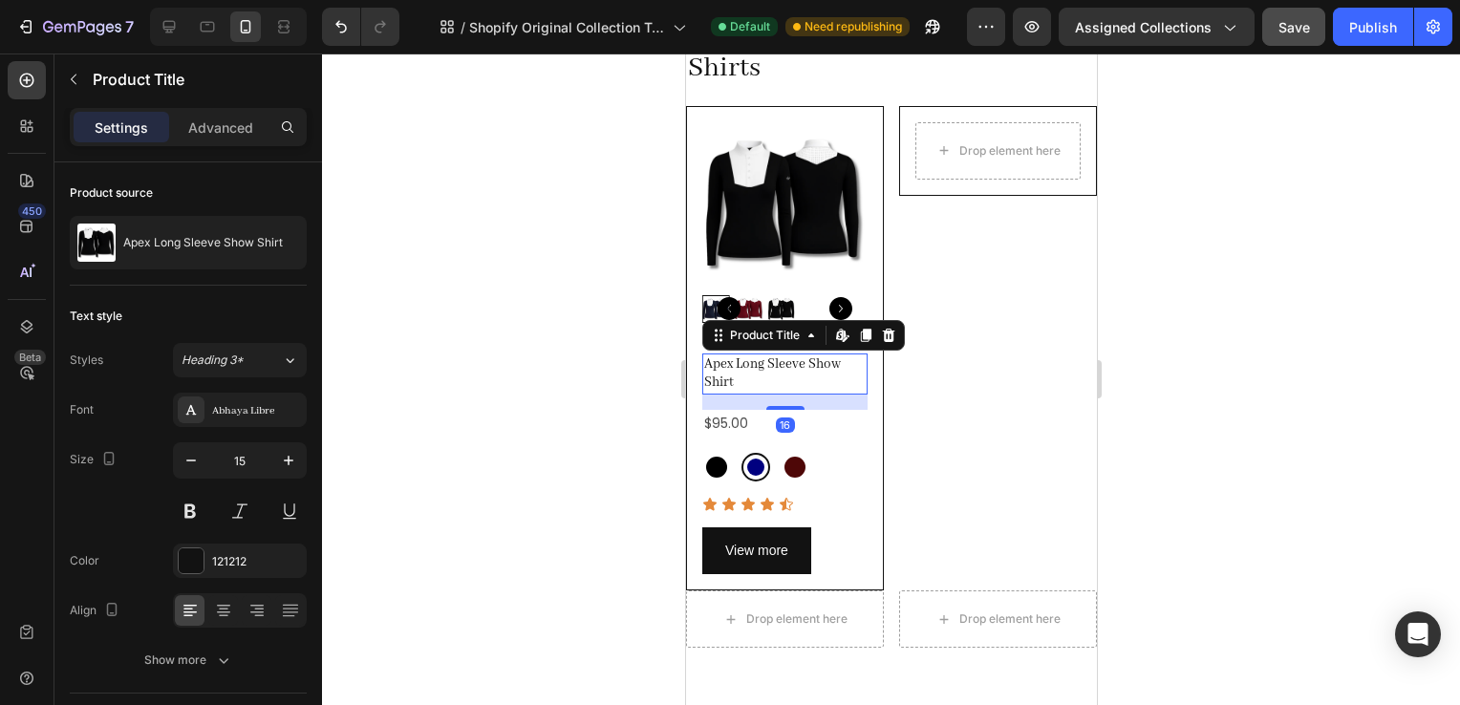
click at [758, 378] on h2 "Apex Long Sleeve Show Shirt" at bounding box center [783, 374] width 165 height 41
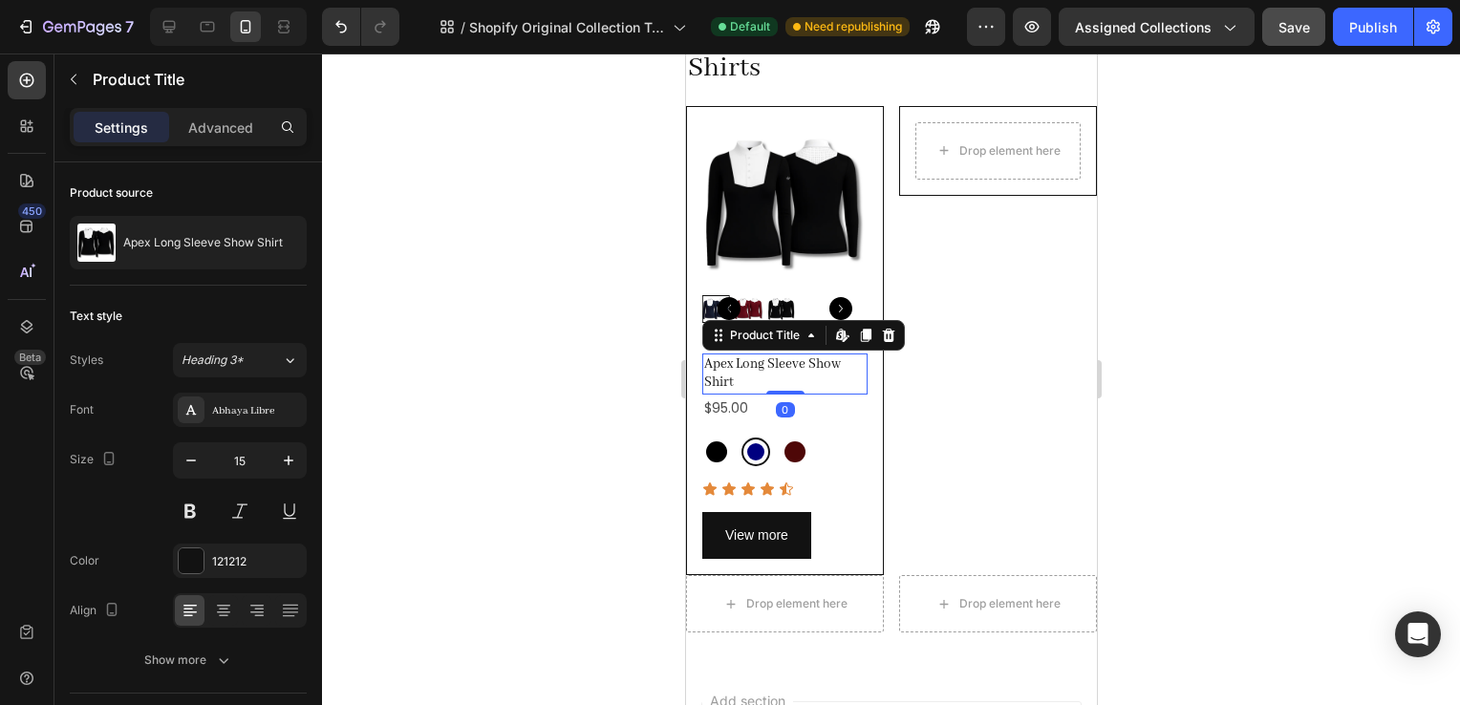
drag, startPoint x: 782, startPoint y: 400, endPoint x: 782, endPoint y: 372, distance: 28.7
click at [782, 372] on div "Apex Long Sleeve Show Shirt Product Title Edit content in Shopify 0" at bounding box center [783, 374] width 165 height 41
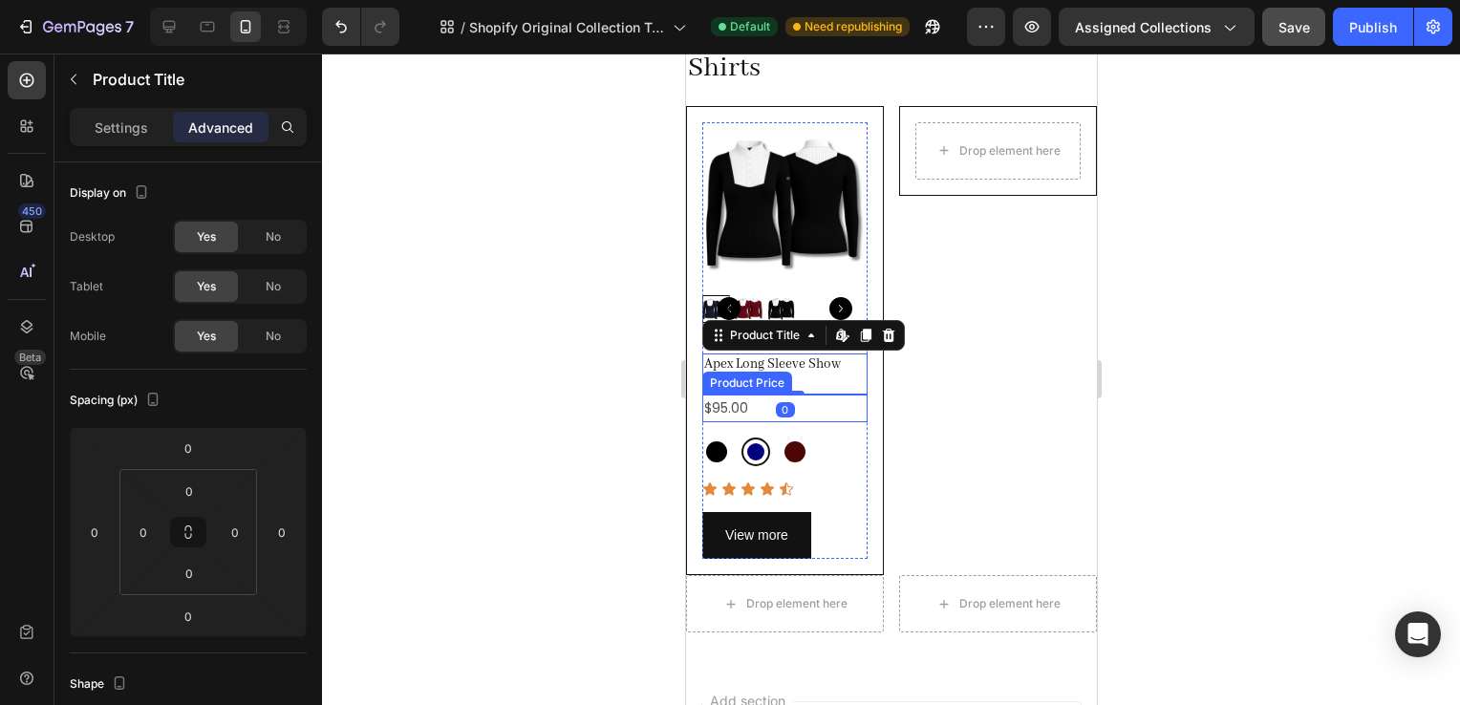
click at [747, 415] on div "Apex Long Sleeve Show Shirt Product Title Edit content in Shopify 0 $95.00 Prod…" at bounding box center [783, 456] width 165 height 205
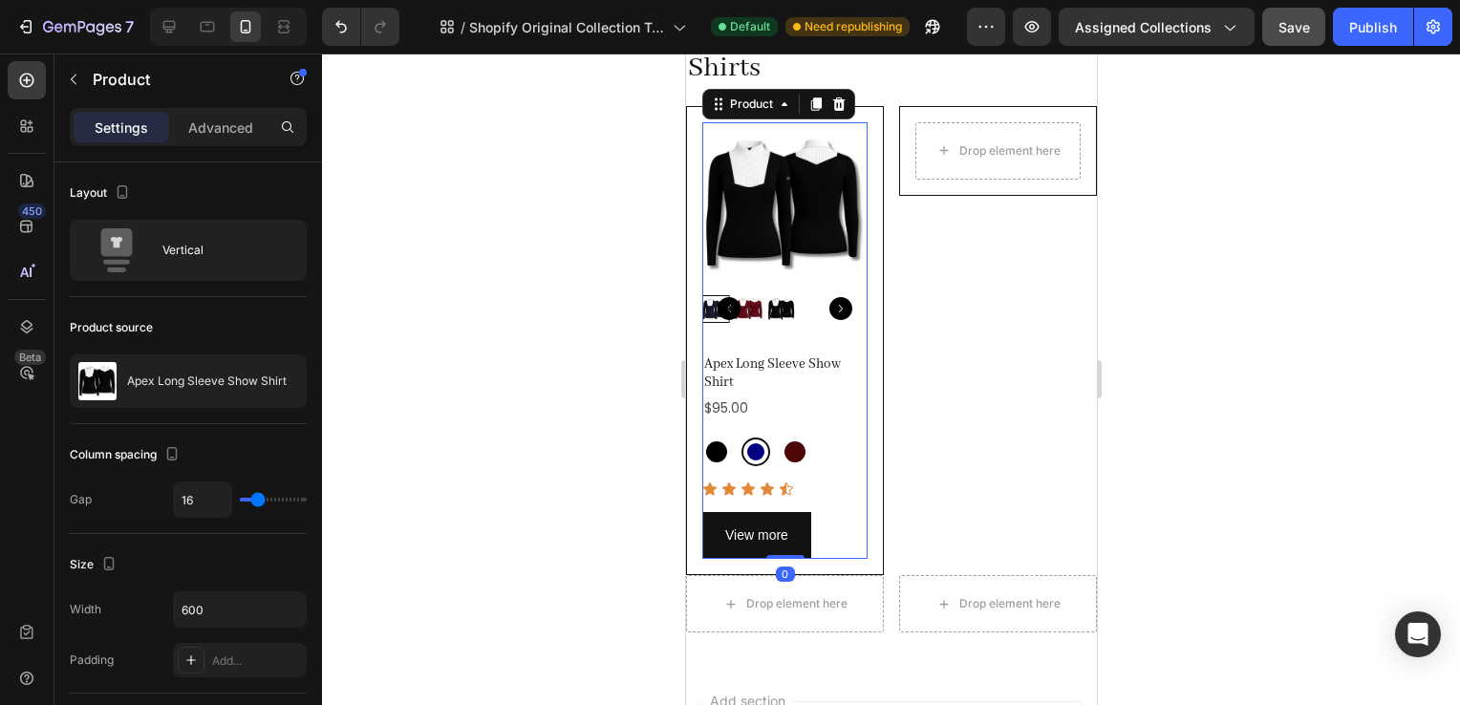
click at [766, 407] on div "$95.00" at bounding box center [783, 409] width 165 height 28
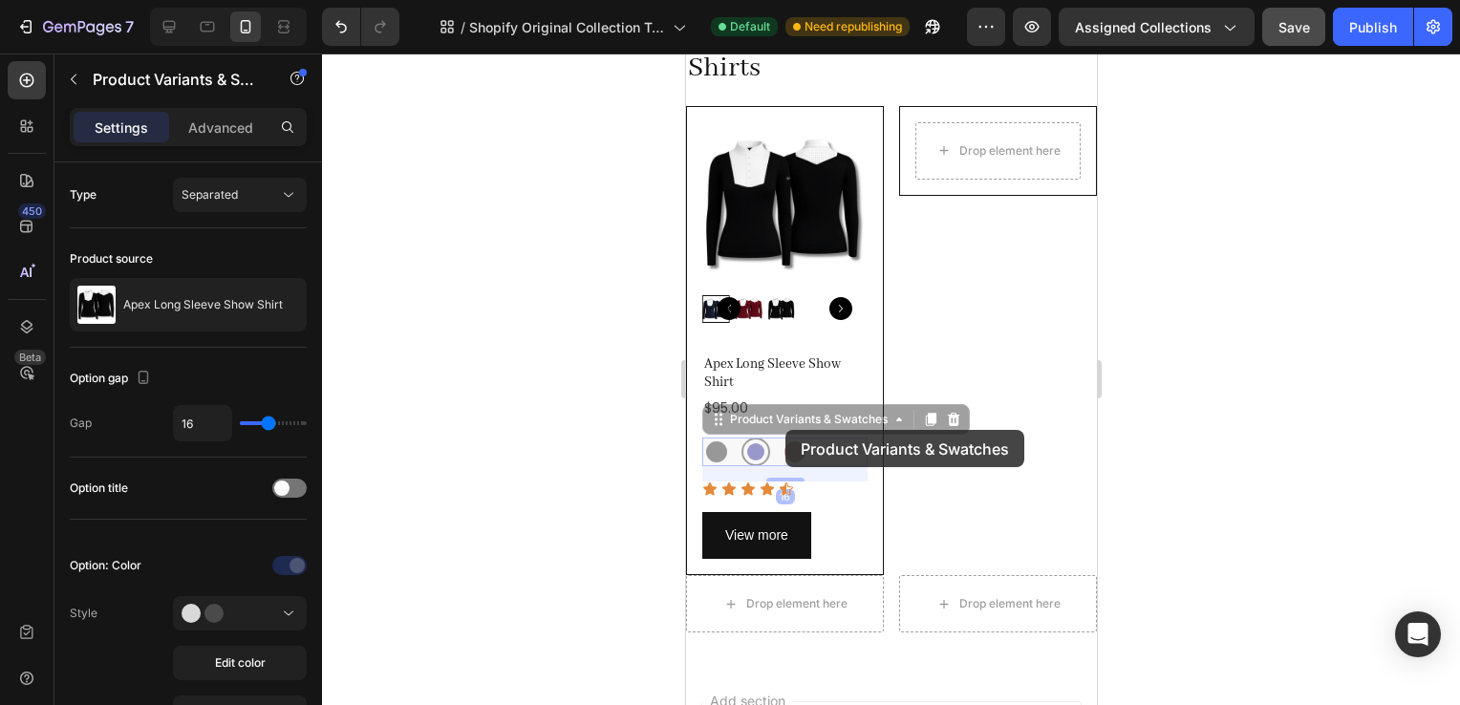
drag, startPoint x: 785, startPoint y: 430, endPoint x: 822, endPoint y: 453, distance: 43.8
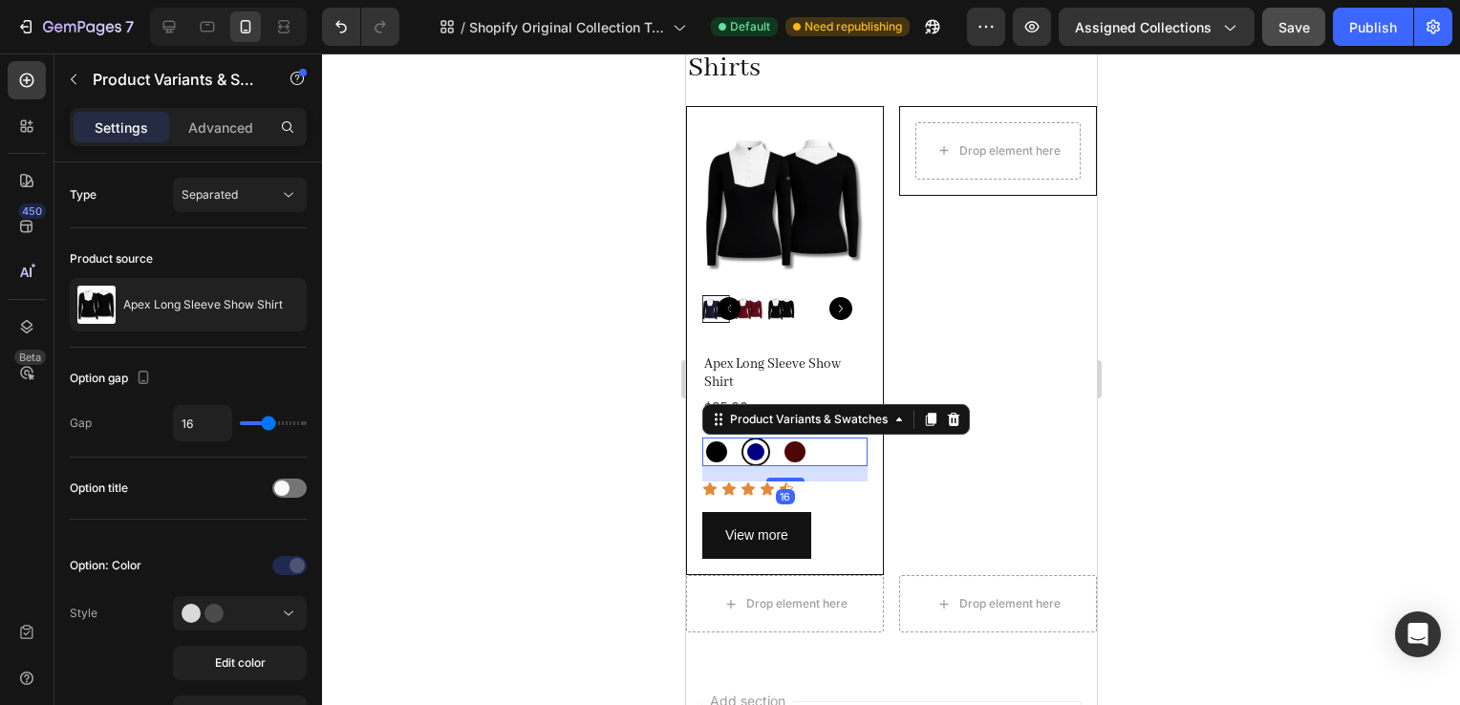
click at [849, 512] on div "View more" at bounding box center [783, 535] width 165 height 47
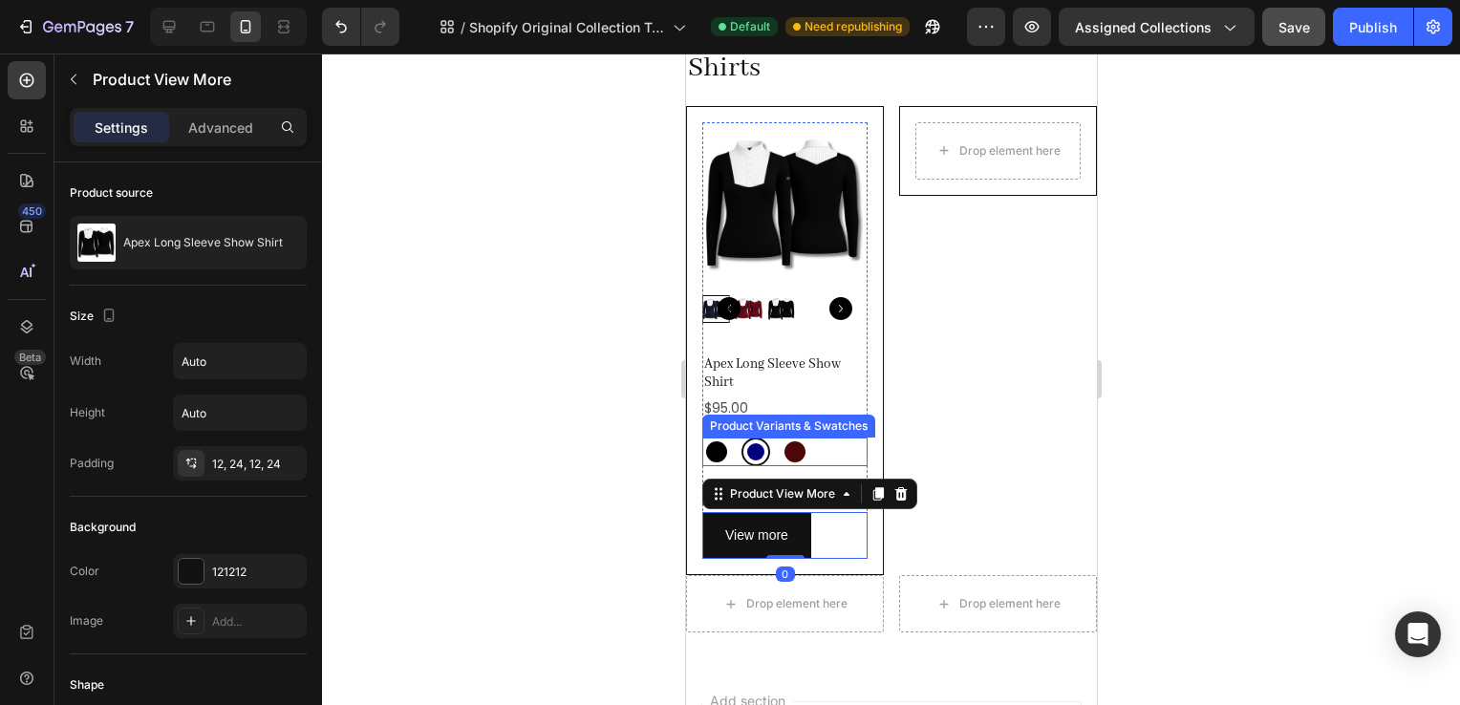
click at [739, 401] on div "$95.00" at bounding box center [783, 409] width 165 height 28
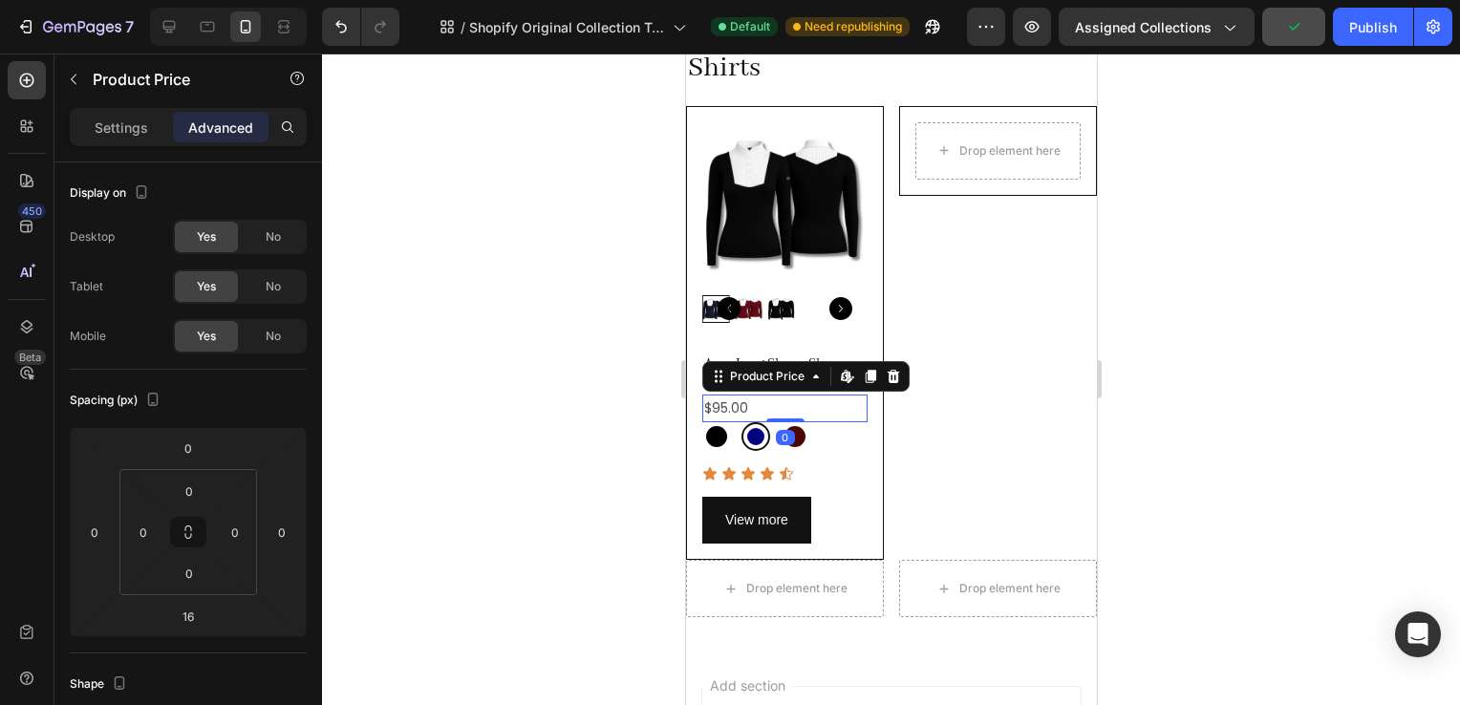
drag, startPoint x: 777, startPoint y: 426, endPoint x: 772, endPoint y: 399, distance: 27.2
click at [772, 399] on div "$95.00 Product Price Edit content in Shopify 0 Product Price Edit content in Sh…" at bounding box center [783, 409] width 165 height 28
type input "0"
click at [878, 482] on div "Product Images Apex Long Sleeve Show Shirt Product Title $95.00 Product Price E…" at bounding box center [890, 333] width 411 height 455
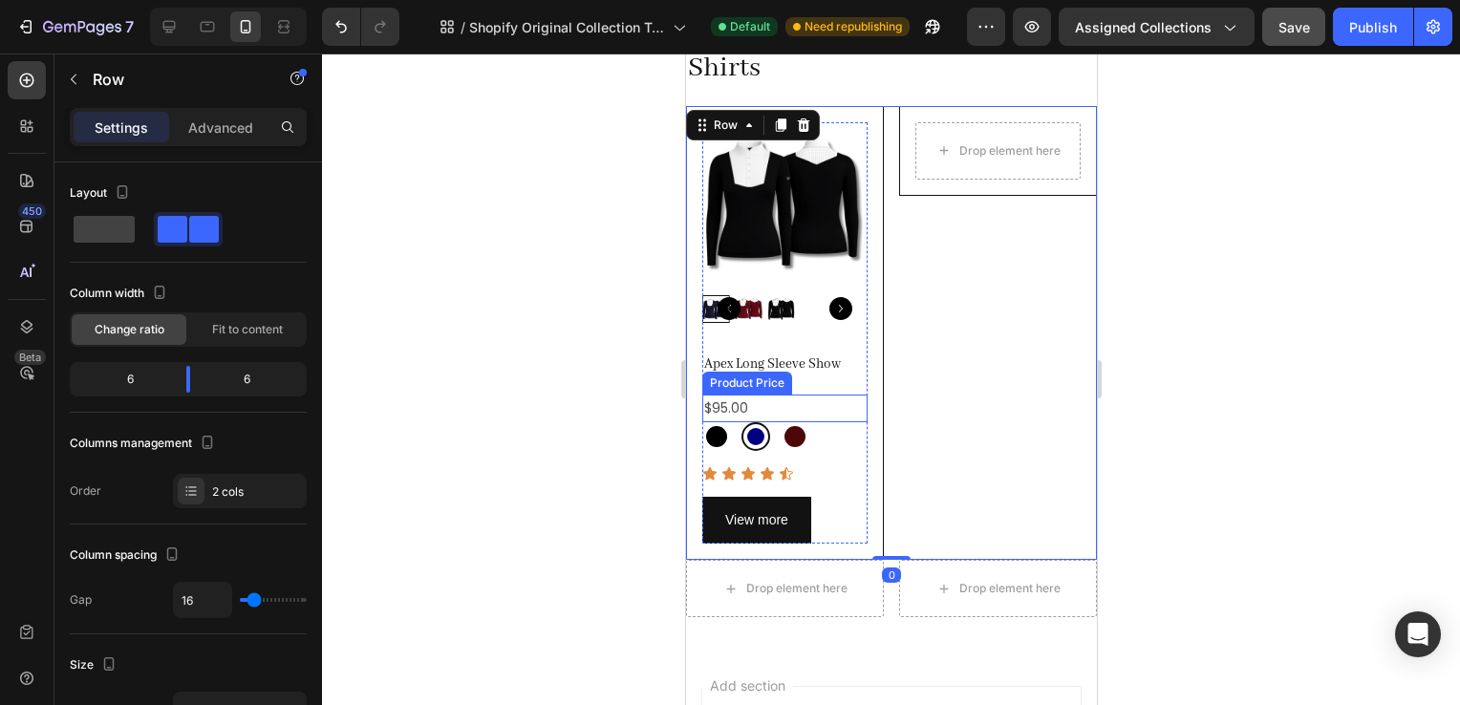
click at [814, 326] on div "Product Images" at bounding box center [783, 230] width 165 height 216
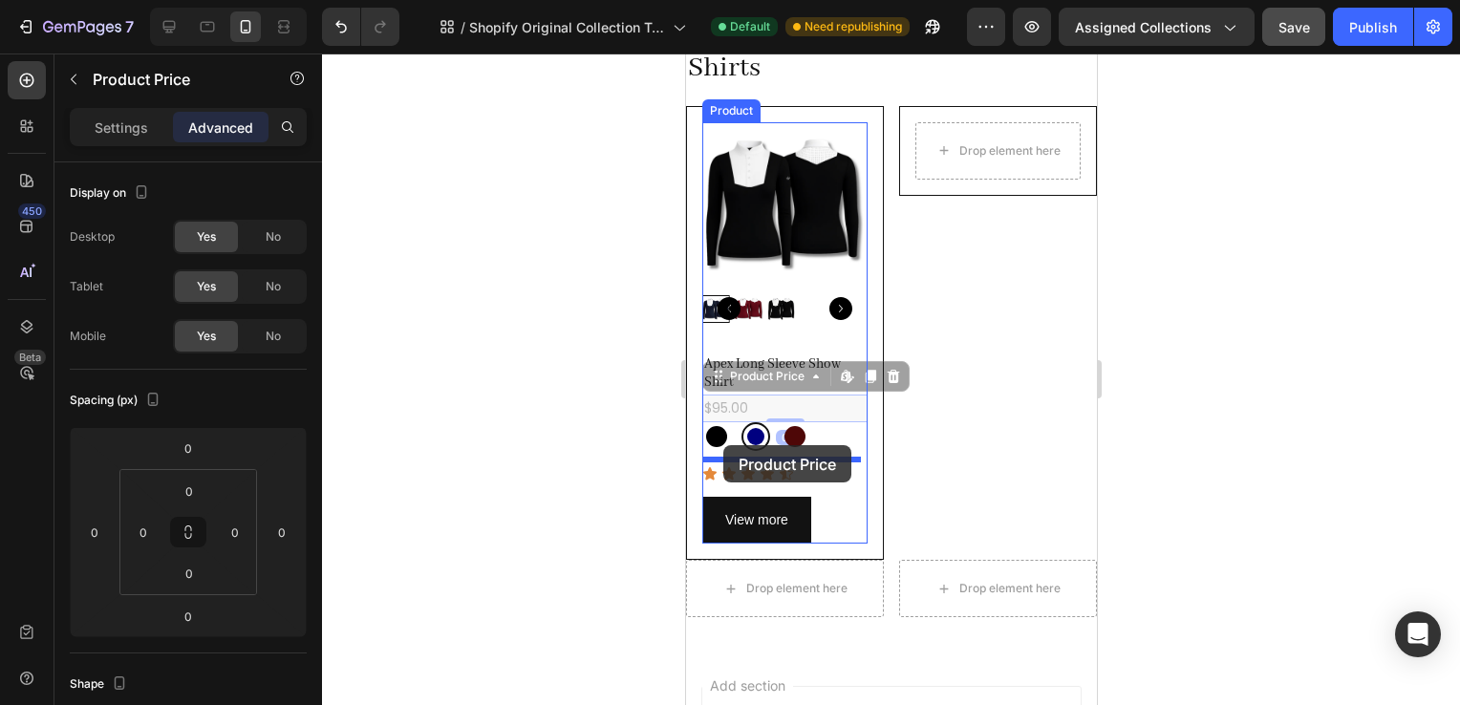
drag, startPoint x: 730, startPoint y: 390, endPoint x: 722, endPoint y: 445, distance: 56.0
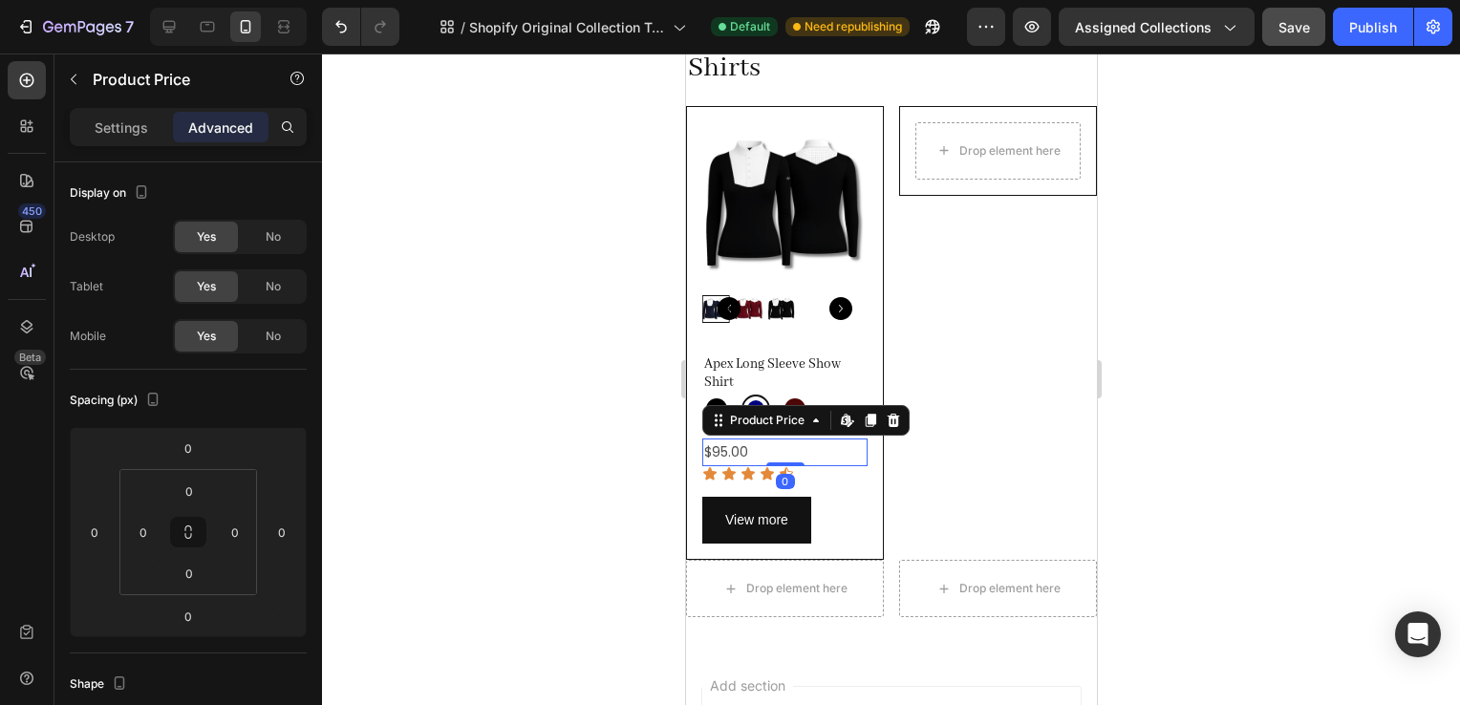
click at [809, 395] on div "Black Black Navy Navy Wine Wine" at bounding box center [783, 409] width 165 height 29
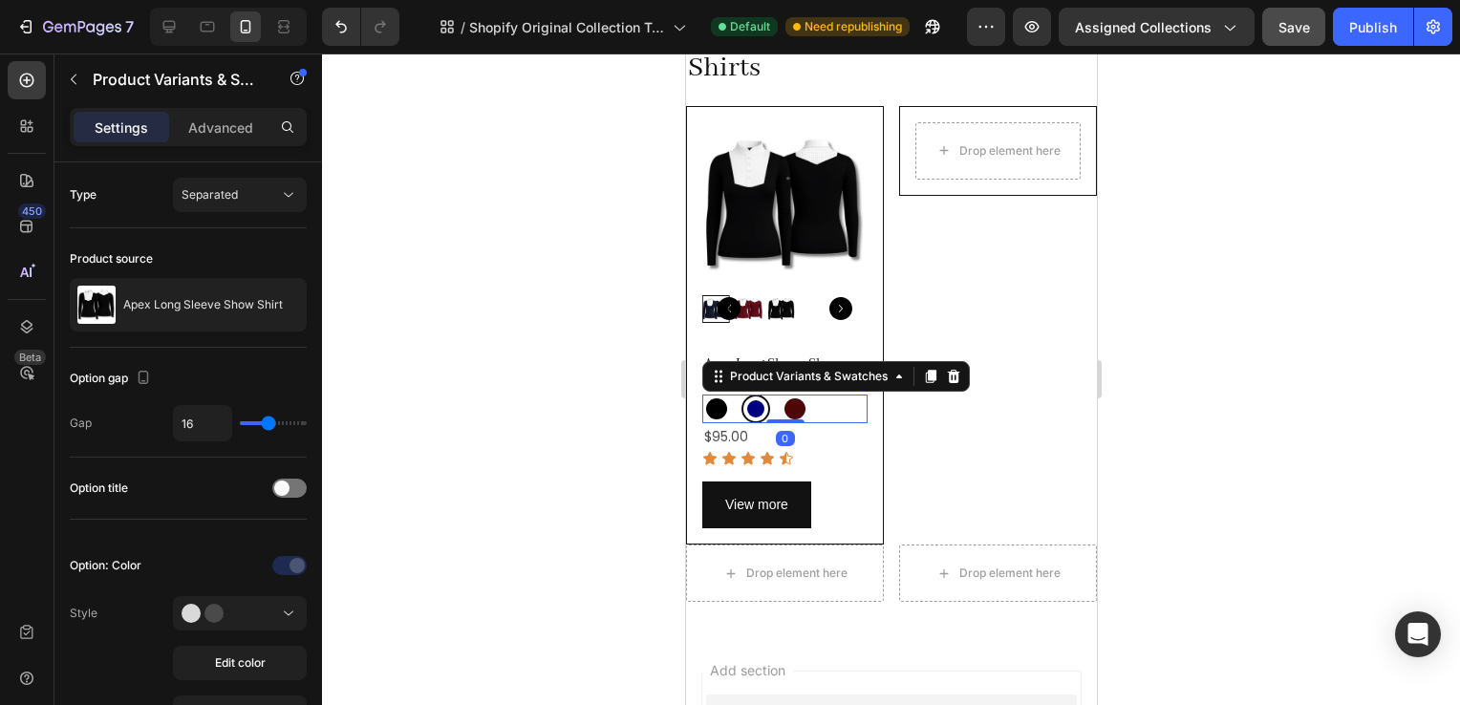
drag, startPoint x: 785, startPoint y: 428, endPoint x: 830, endPoint y: 449, distance: 50.5
click at [784, 420] on div at bounding box center [785, 422] width 38 height 4
radio input "true"
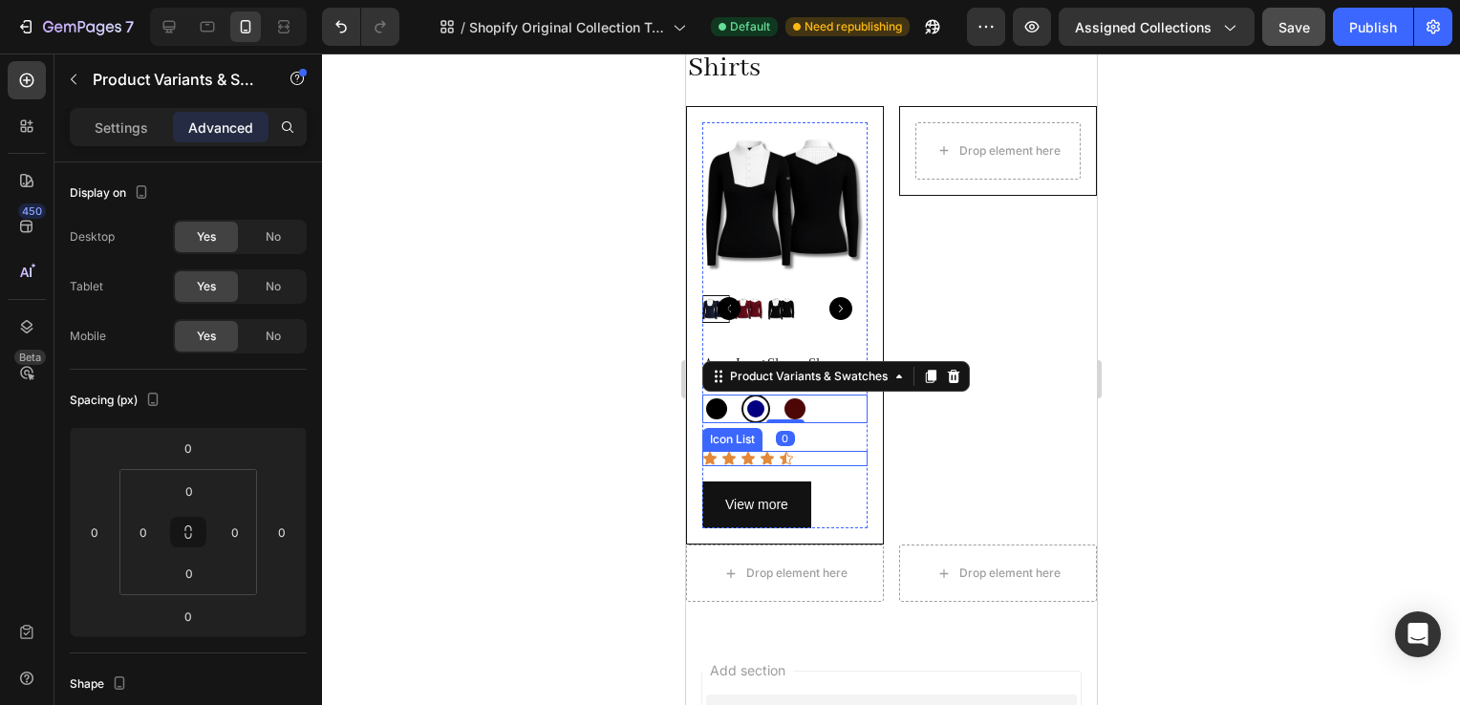
click at [842, 467] on div "Apex Long Sleeve Show Shirt Product Title Black Black Navy Navy Wine Wine Produ…" at bounding box center [783, 441] width 165 height 175
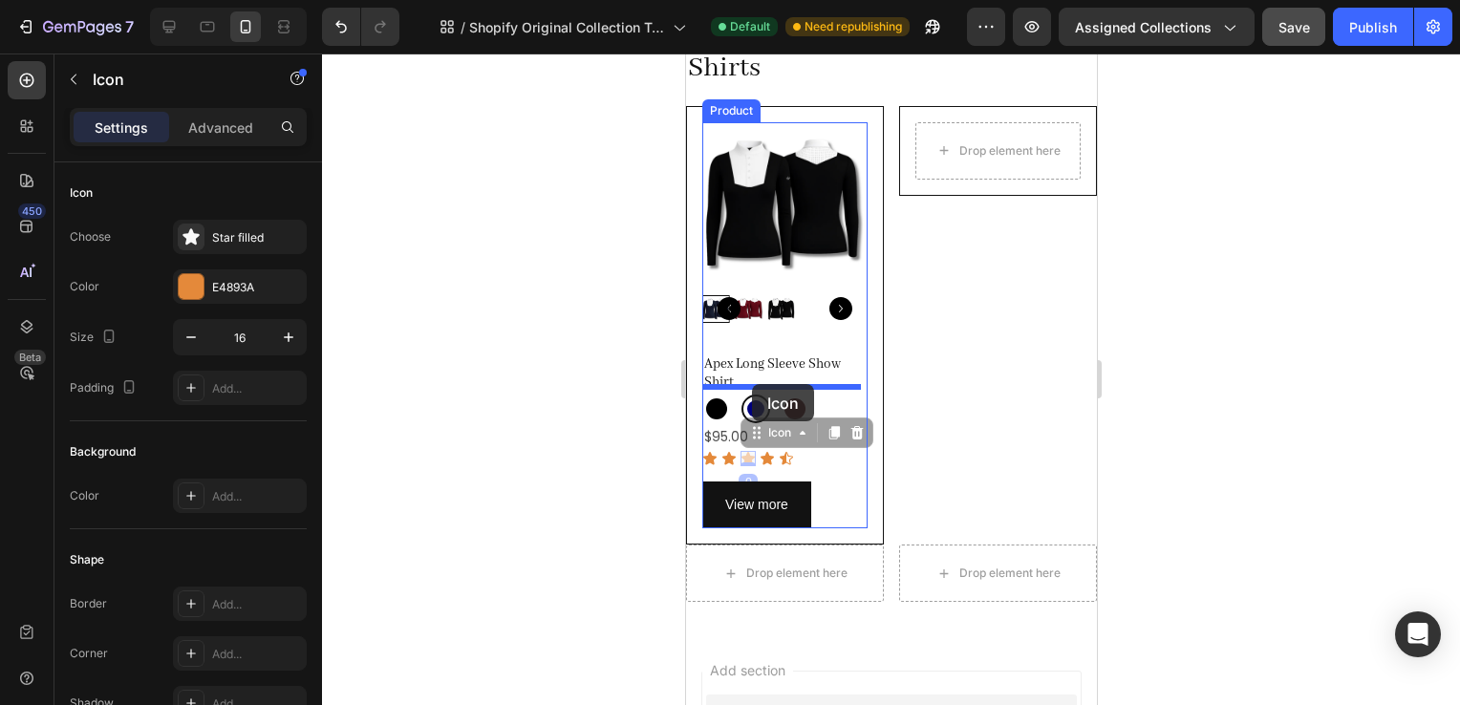
drag, startPoint x: 742, startPoint y: 453, endPoint x: 750, endPoint y: 384, distance: 69.3
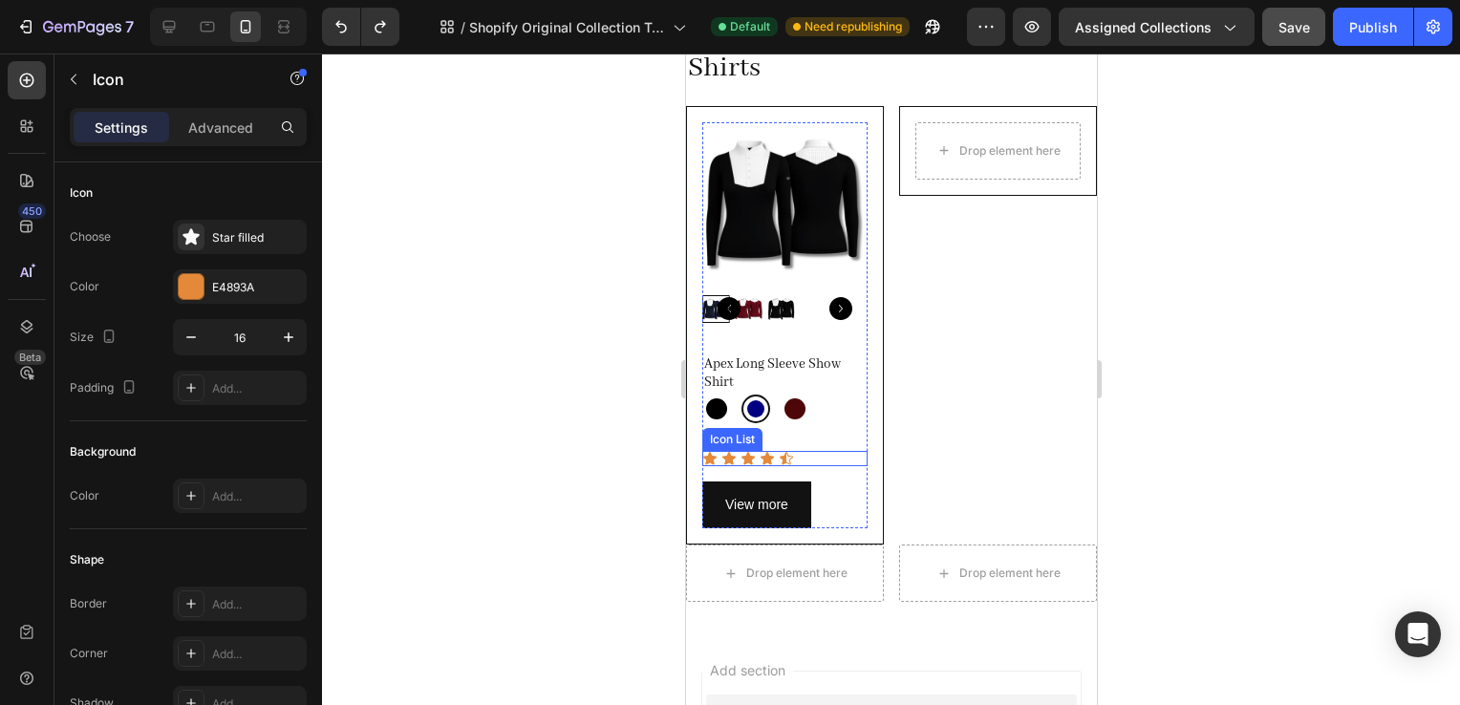
click at [796, 451] on div "Icon Icon Icon Icon Icon" at bounding box center [783, 458] width 165 height 15
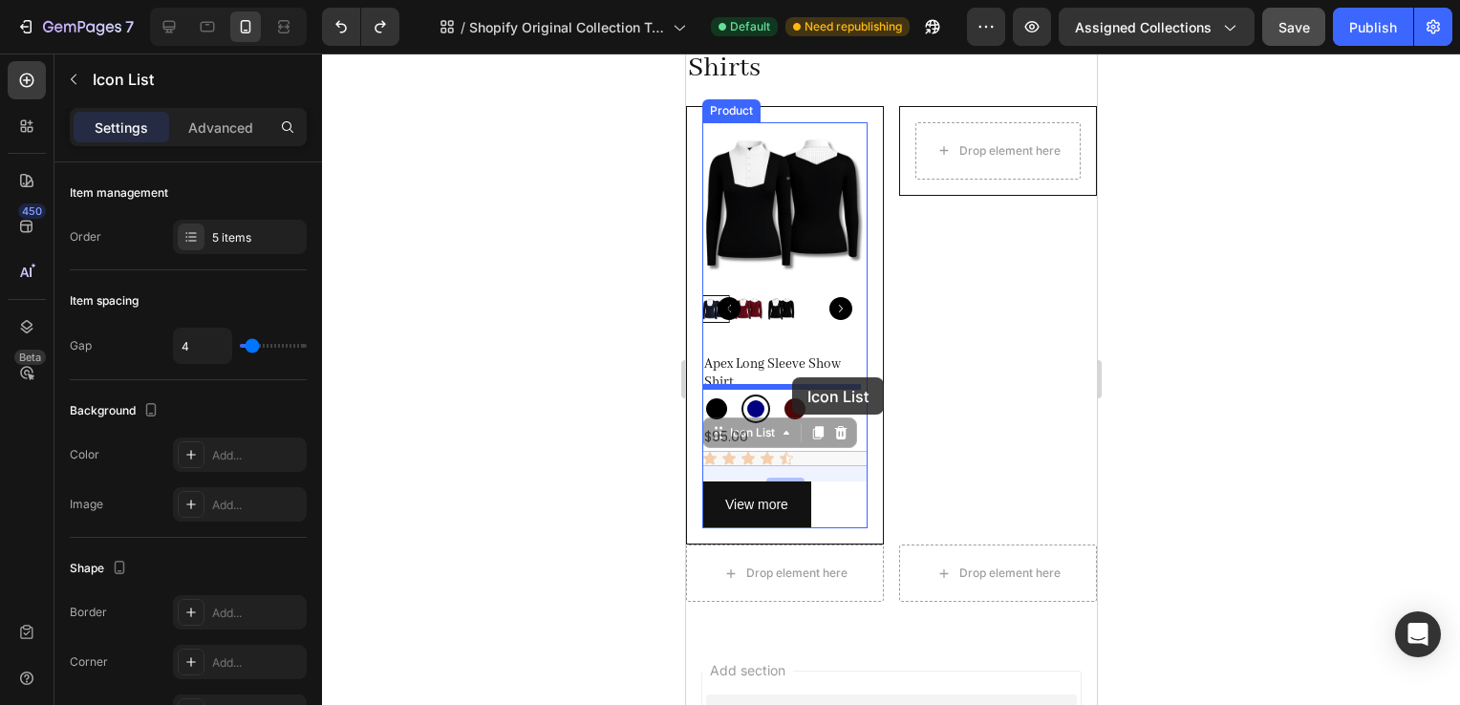
drag, startPoint x: 797, startPoint y: 447, endPoint x: 791, endPoint y: 377, distance: 70.0
click at [791, 377] on div "iPhone 15 Pro Max ( 430 px) iPhone 13 Mini iPhone 13 Pro iPhone 11 Pro Max iPho…" at bounding box center [890, 373] width 411 height 1237
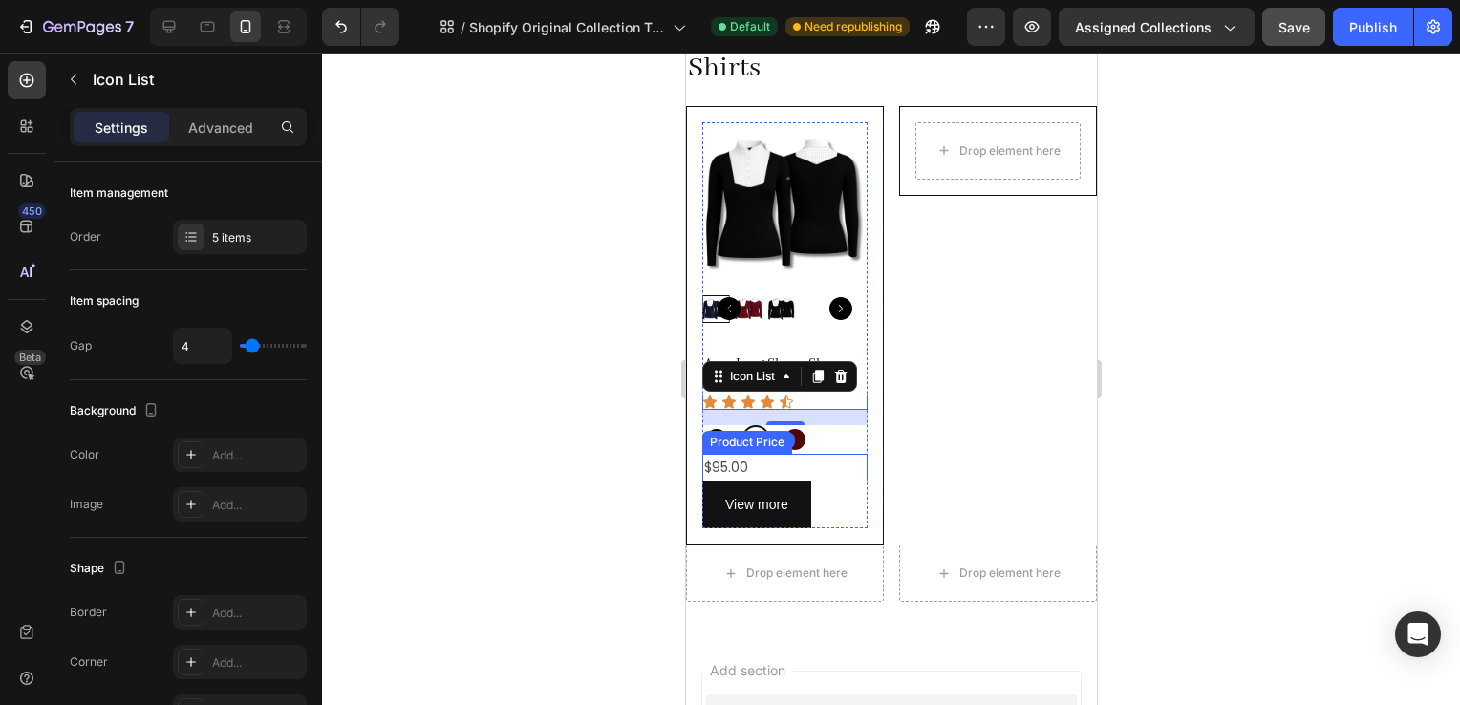
click at [850, 460] on div "$95.00" at bounding box center [783, 468] width 165 height 28
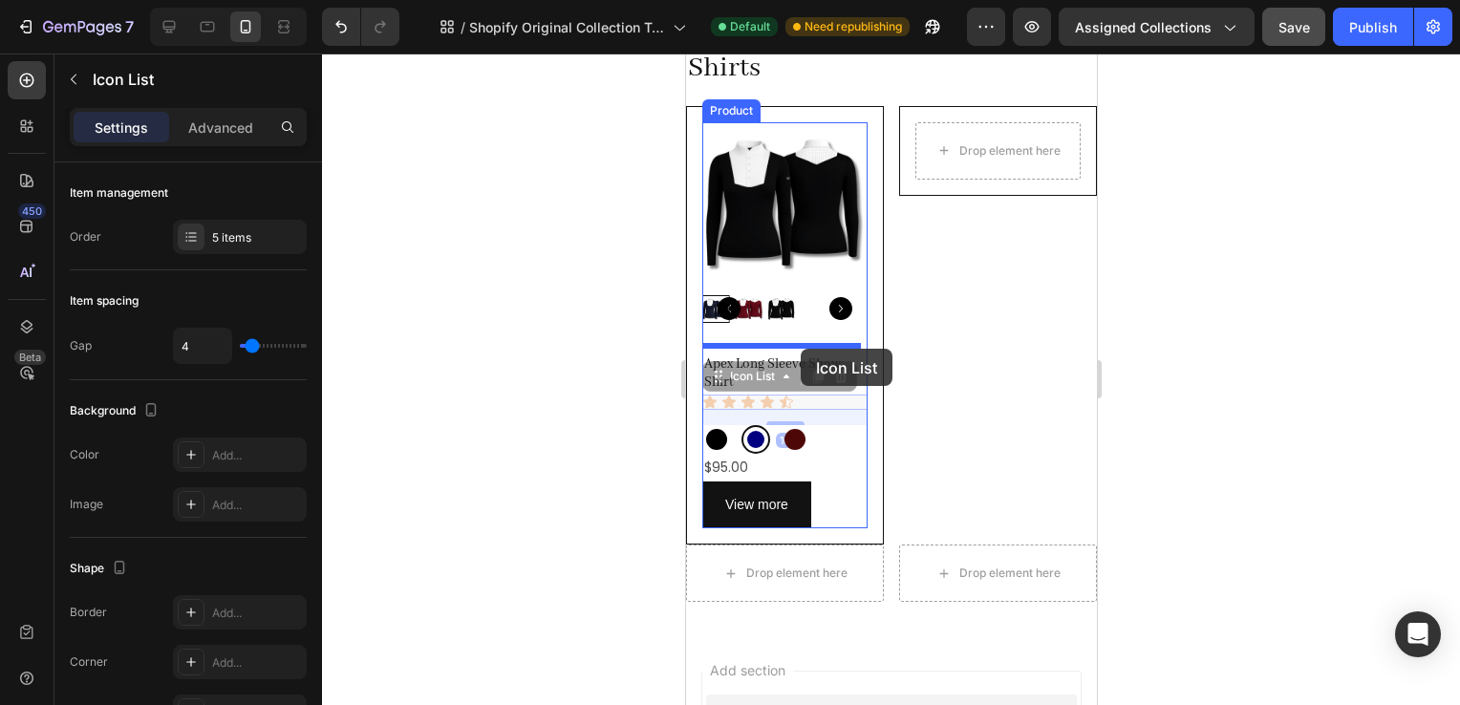
drag, startPoint x: 808, startPoint y: 392, endPoint x: 800, endPoint y: 349, distance: 43.7
click at [800, 349] on div "iPhone 15 Pro Max ( 430 px) iPhone 13 Mini iPhone 13 Pro iPhone 11 Pro Max iPho…" at bounding box center [890, 373] width 411 height 1237
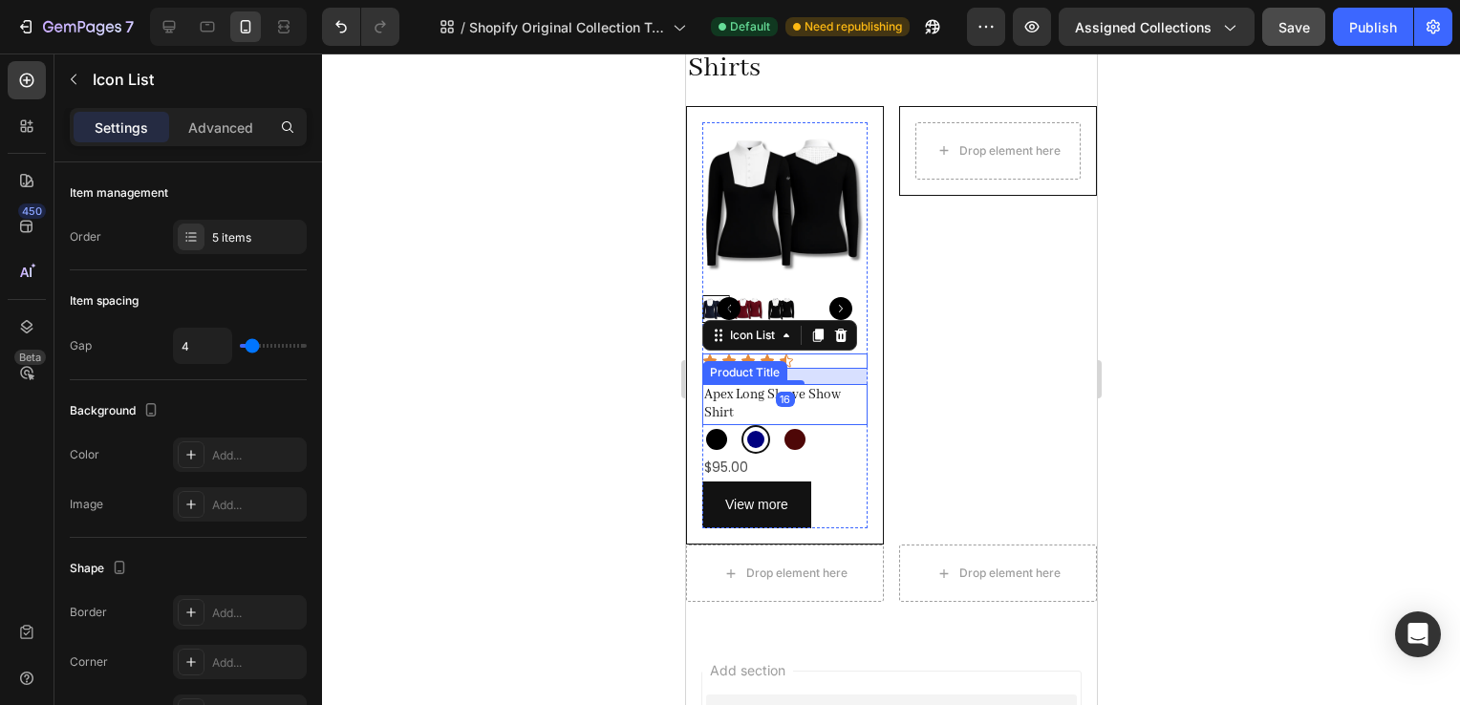
click at [898, 458] on div "Drop element here Row" at bounding box center [997, 326] width 198 height 440
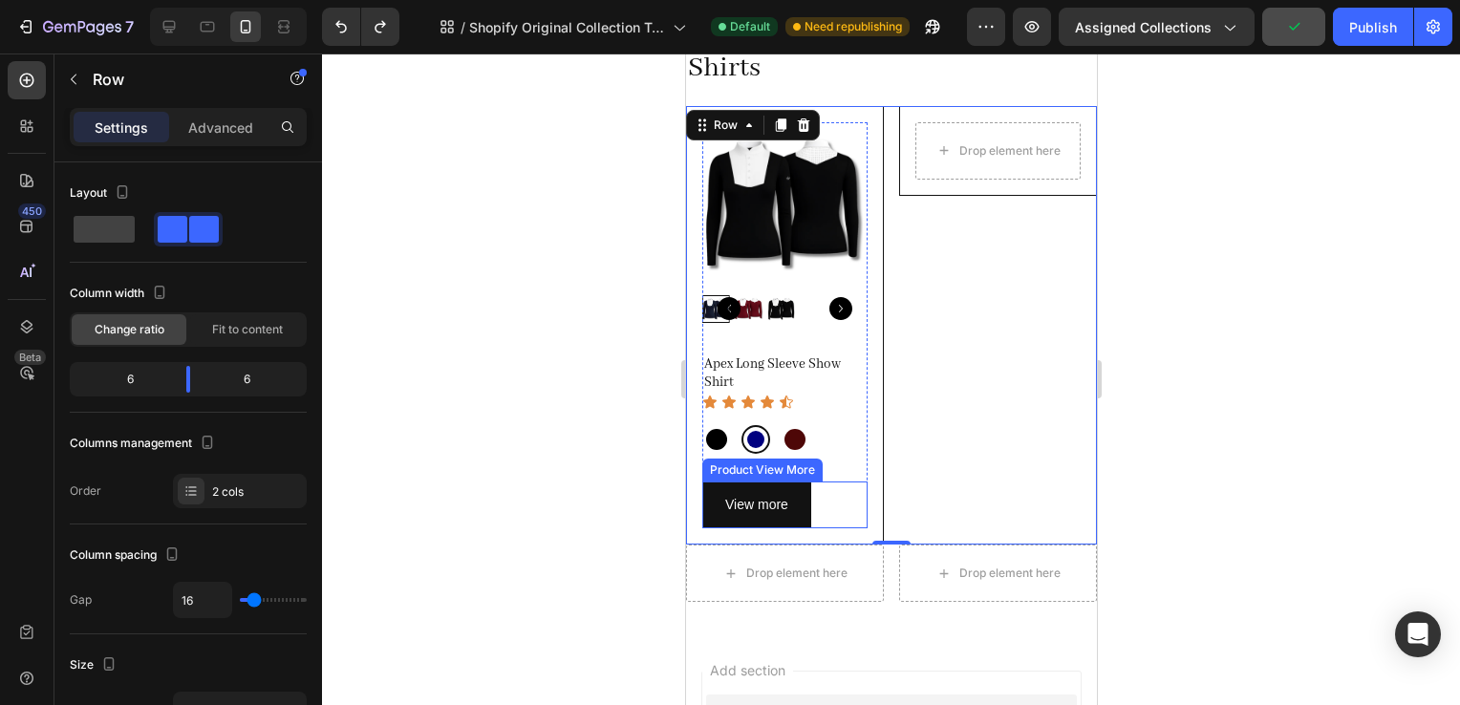
click at [812, 508] on div "View more" at bounding box center [783, 505] width 165 height 47
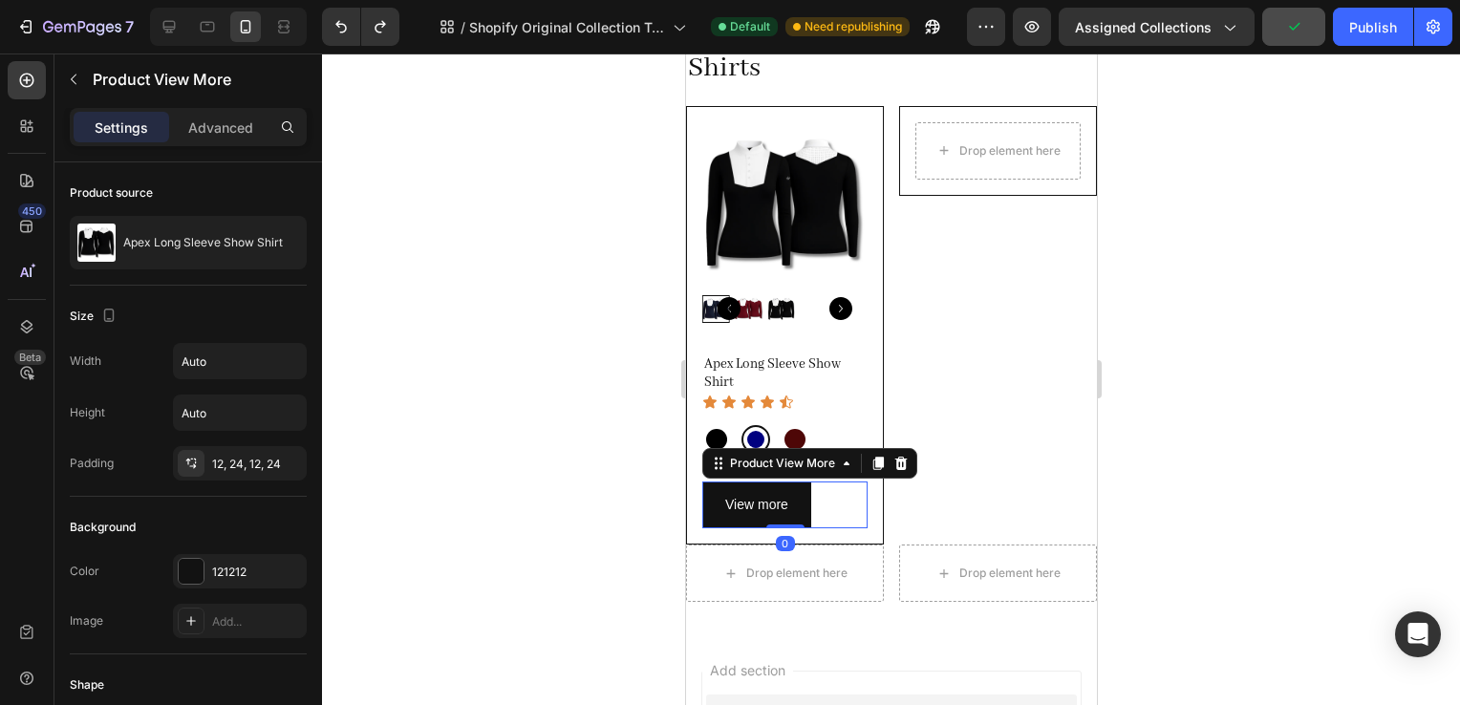
click at [837, 415] on div "Apex Long Sleeve Show Shirt Product Title Icon Icon Icon Icon Icon Icon List Bl…" at bounding box center [783, 441] width 165 height 175
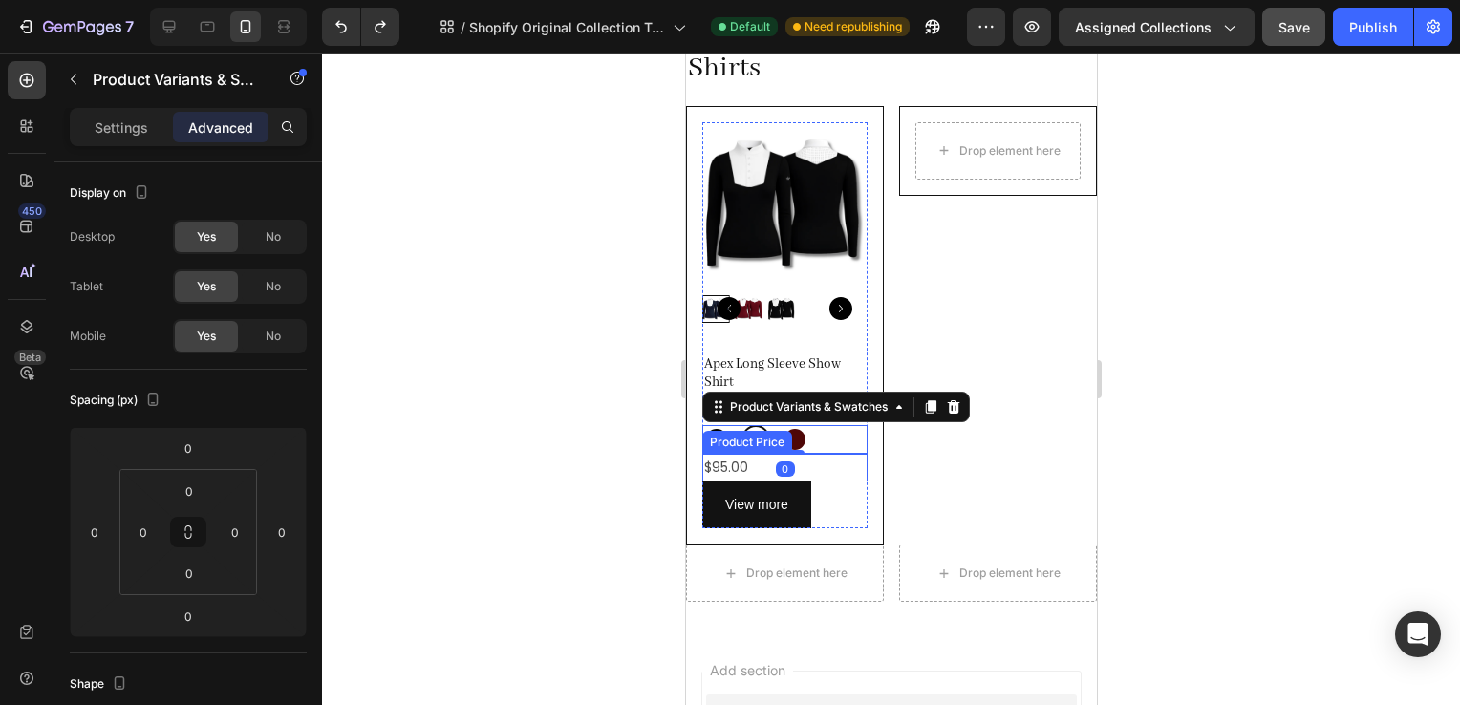
click at [830, 454] on div "$95.00" at bounding box center [783, 468] width 165 height 28
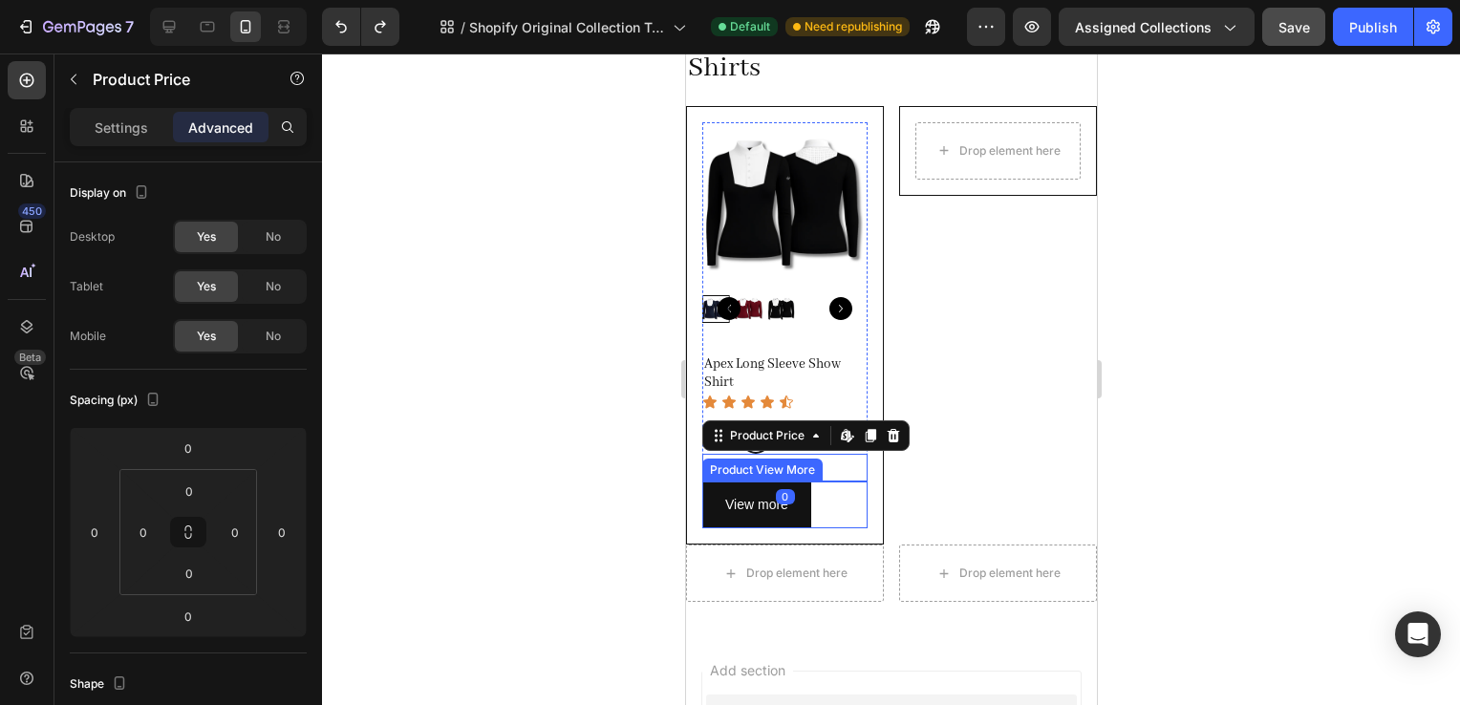
click at [847, 503] on div "View more" at bounding box center [783, 505] width 165 height 47
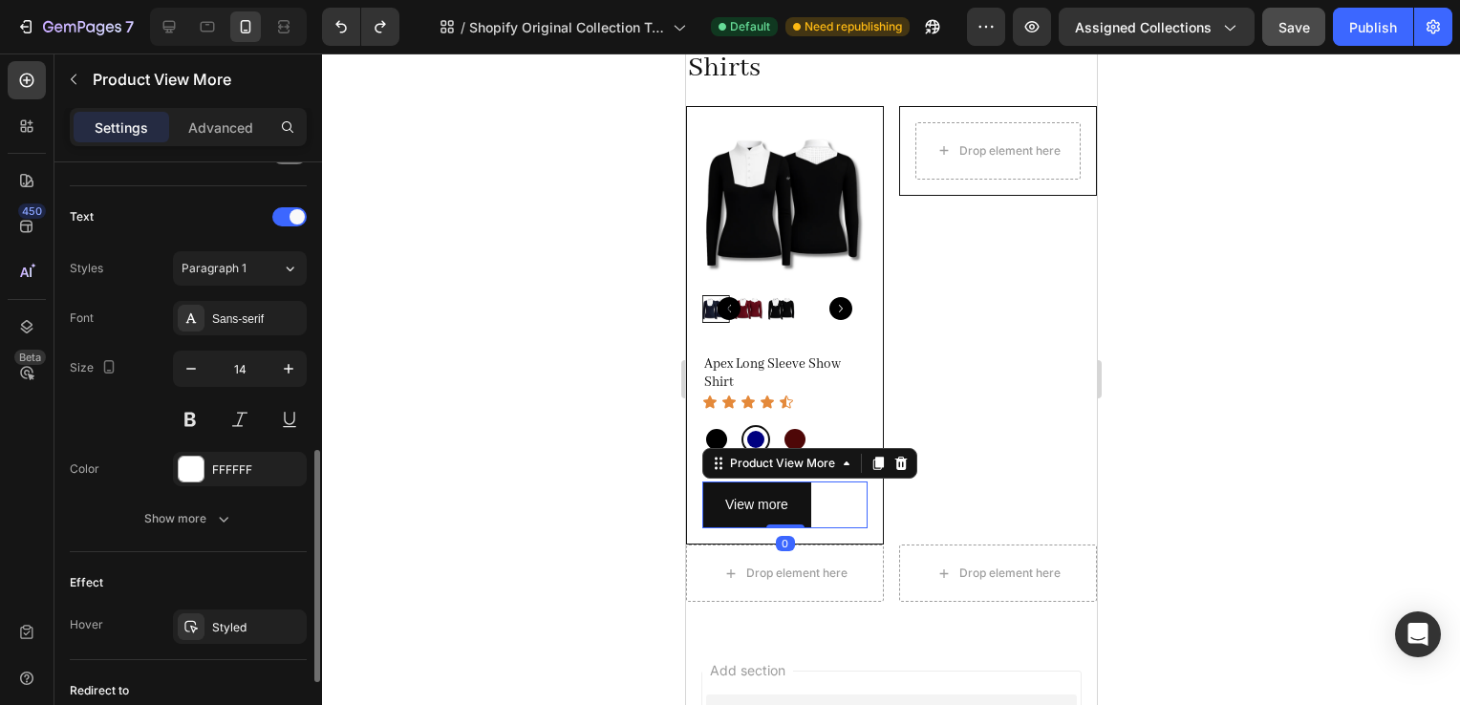
scroll to position [938, 0]
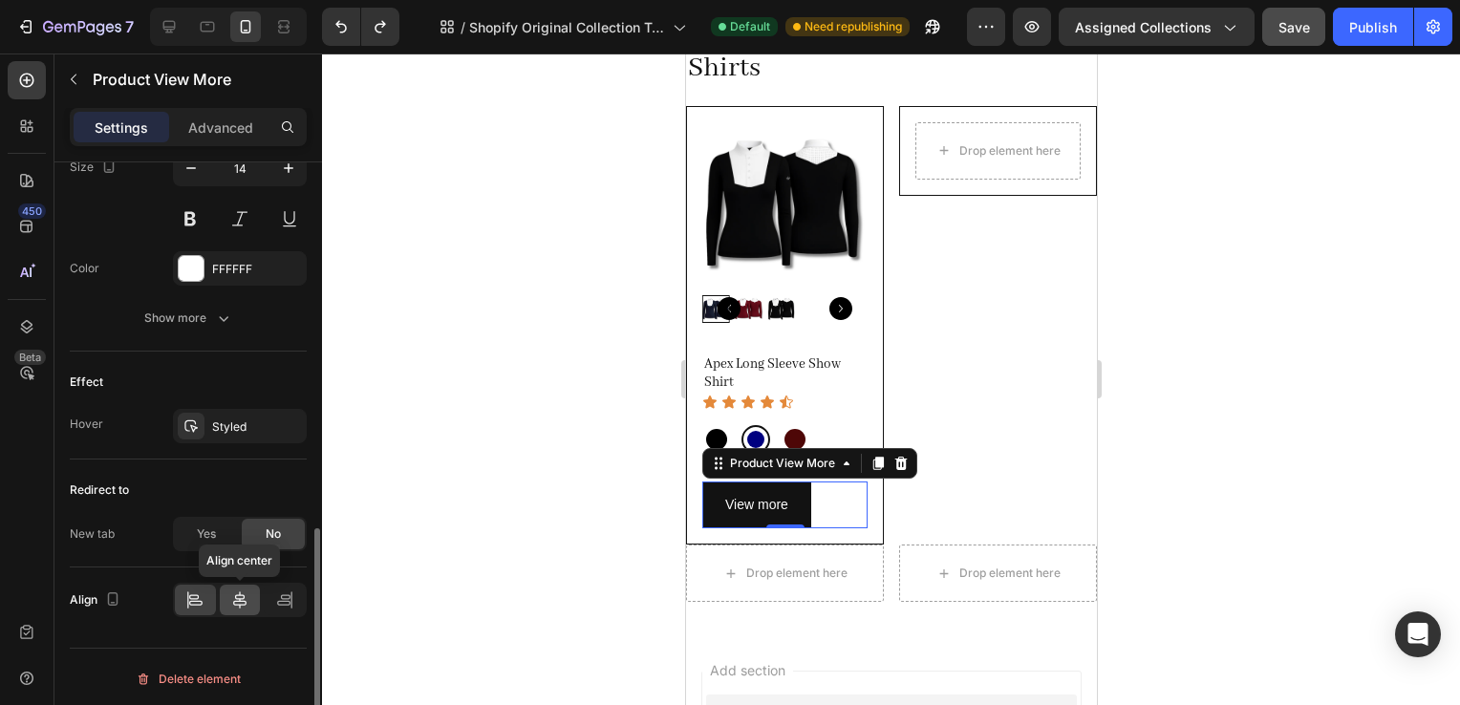
click at [247, 592] on icon at bounding box center [239, 600] width 19 height 19
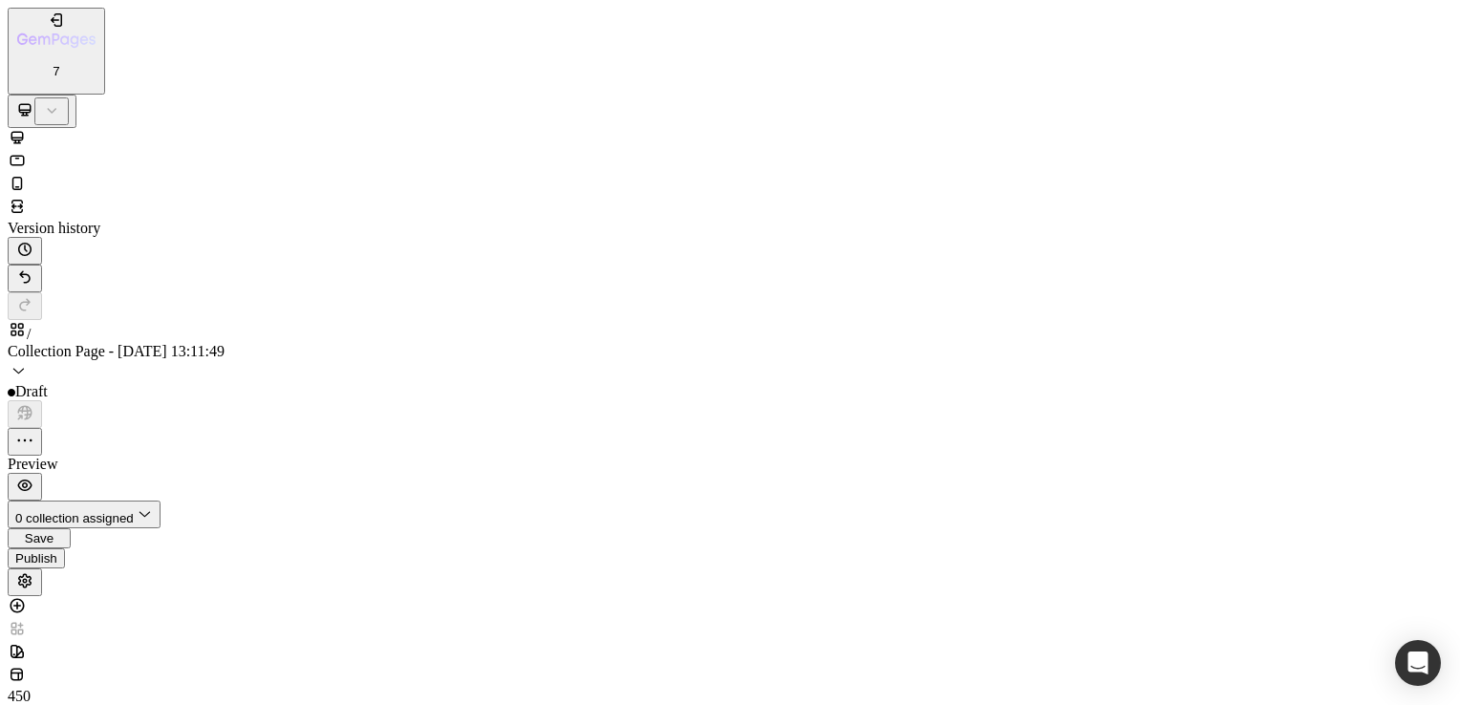
click at [241, 174] on div at bounding box center [730, 185] width 1445 height 23
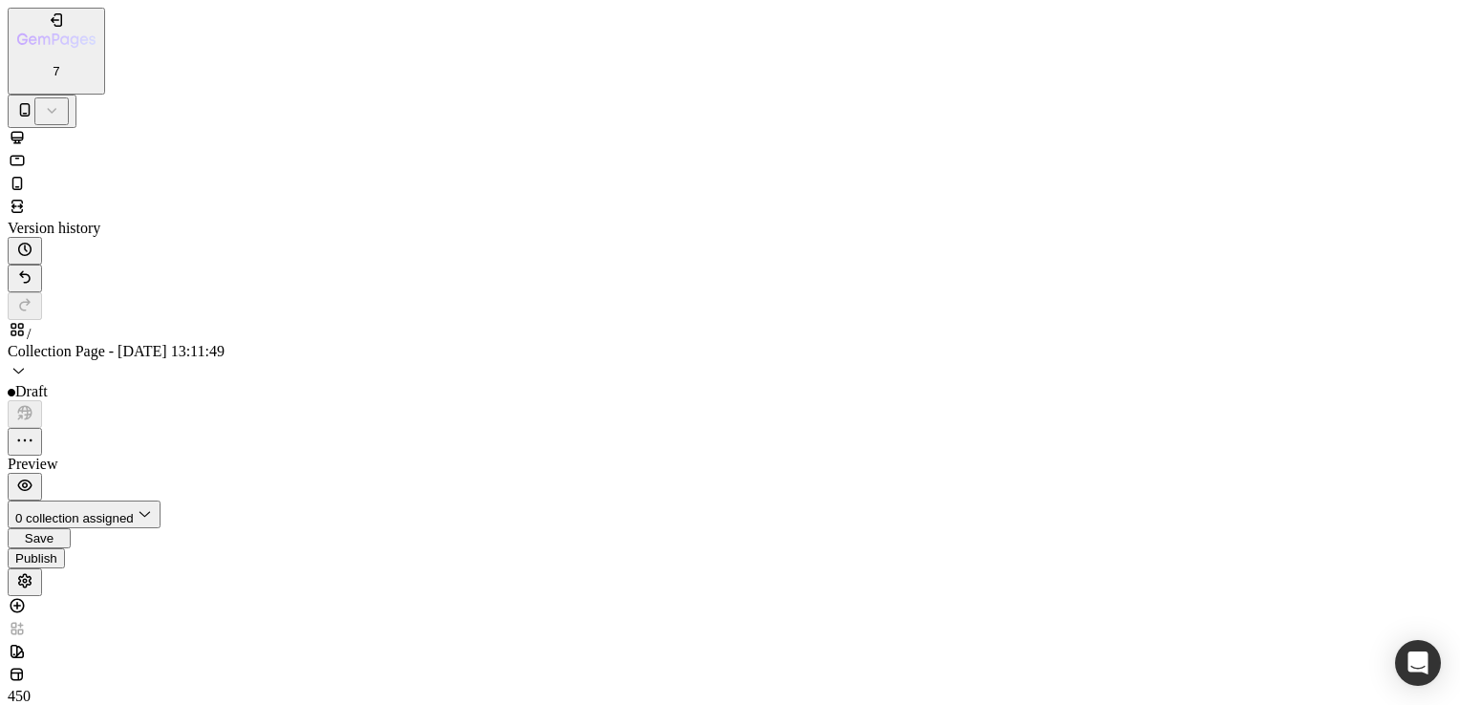
scroll to position [753, 0]
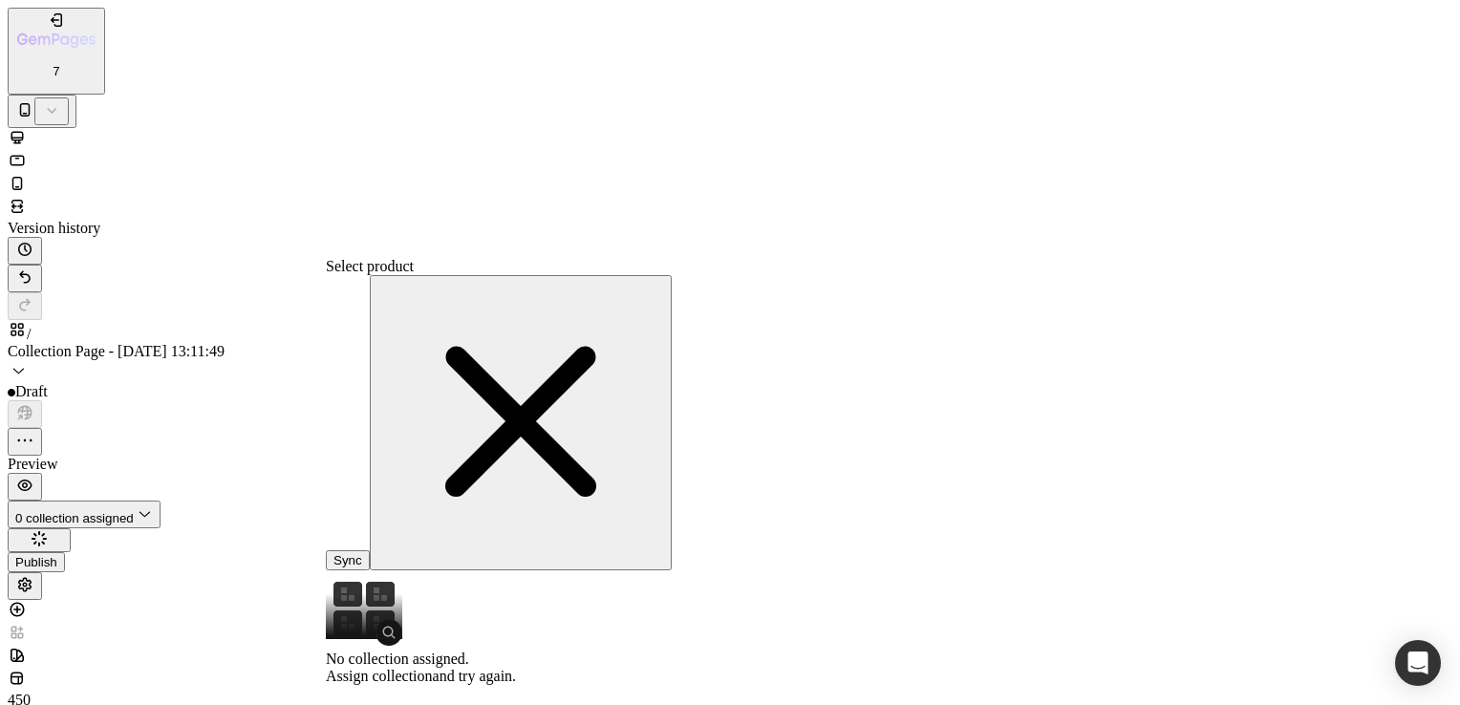
click at [433, 668] on link "Assign collection" at bounding box center [379, 676] width 107 height 16
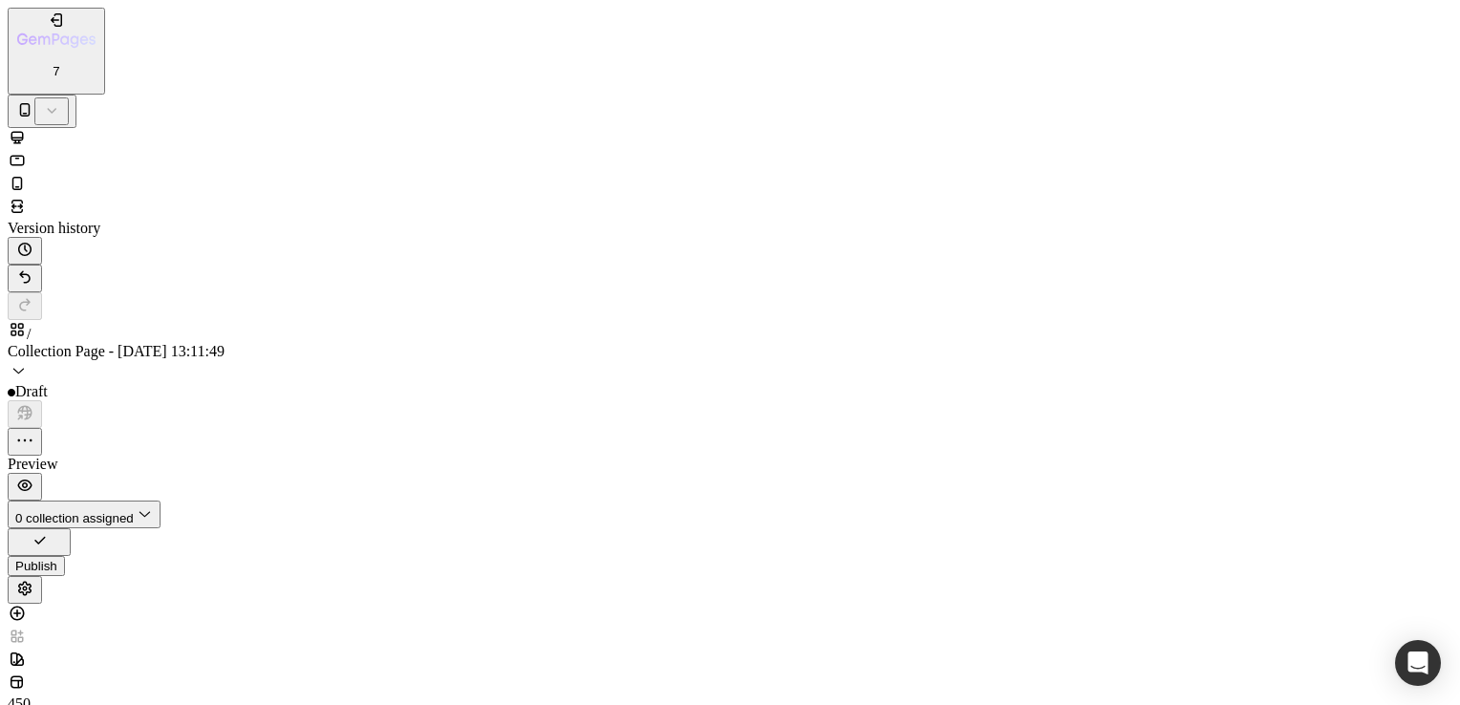
radio input "true"
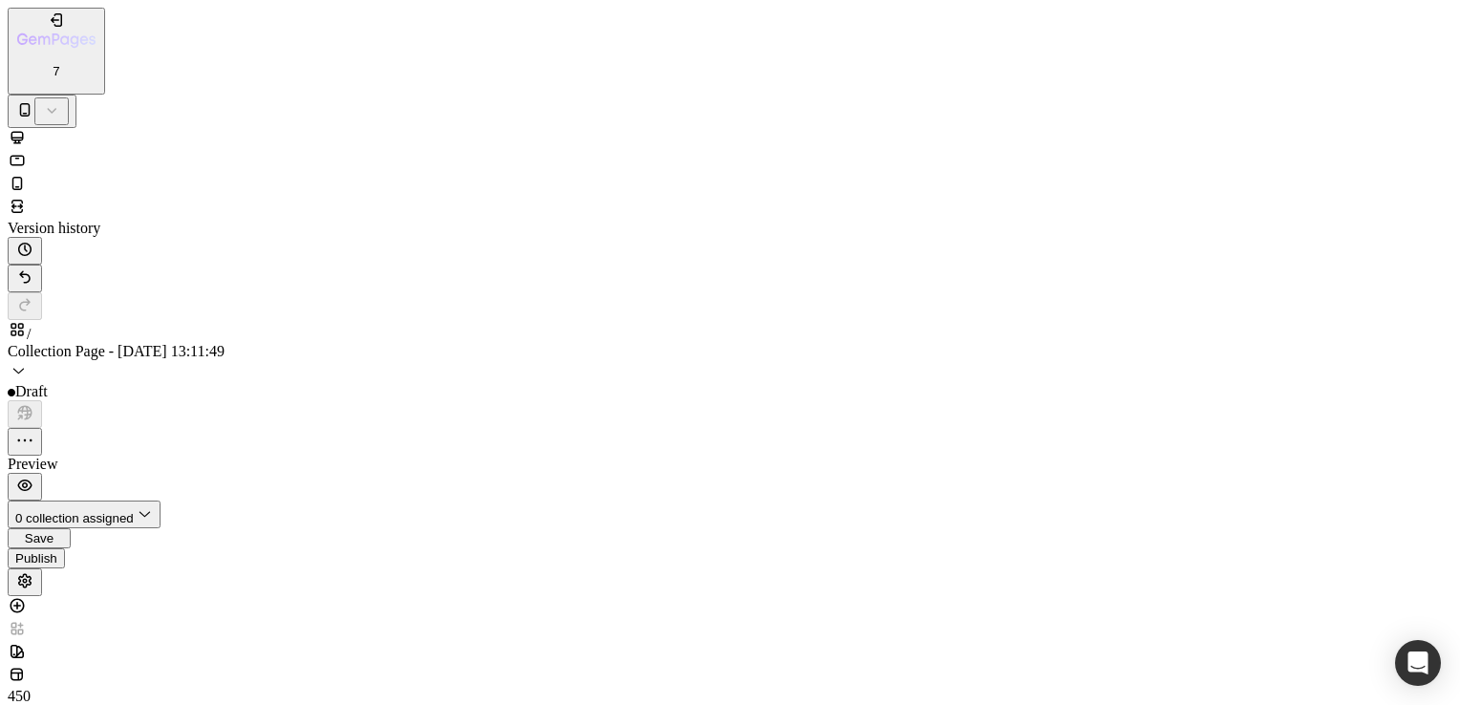
radio input "true"
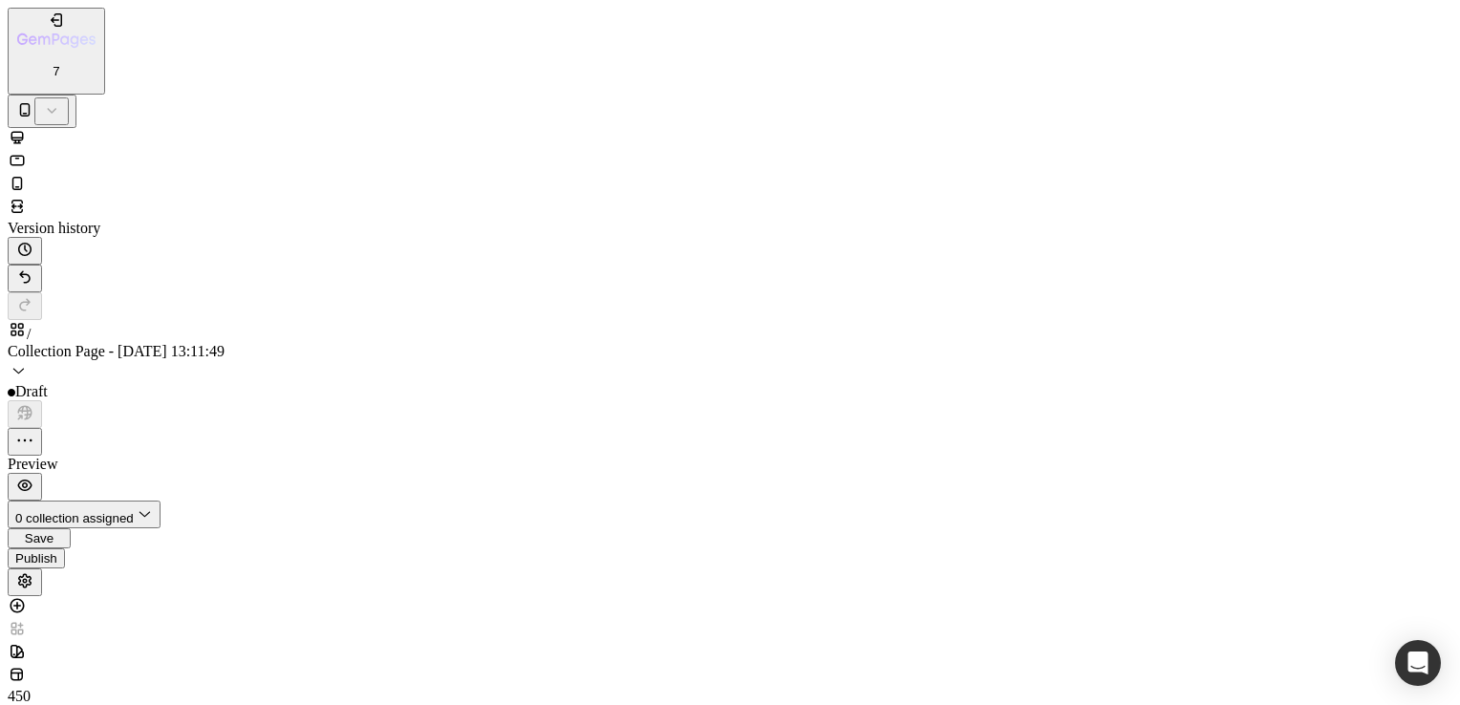
click at [161, 501] on button "0 collection assigned" at bounding box center [84, 515] width 153 height 28
radio input "true"
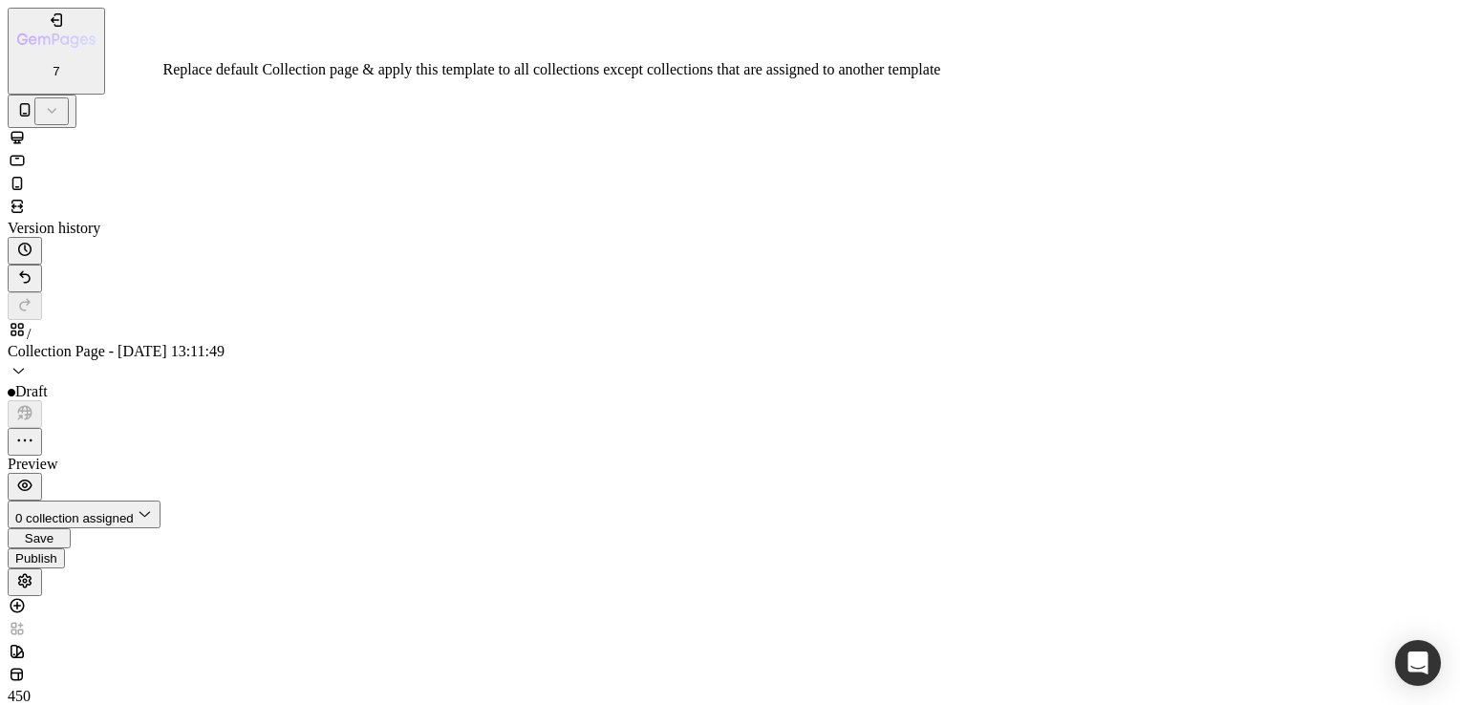
radio input "true"
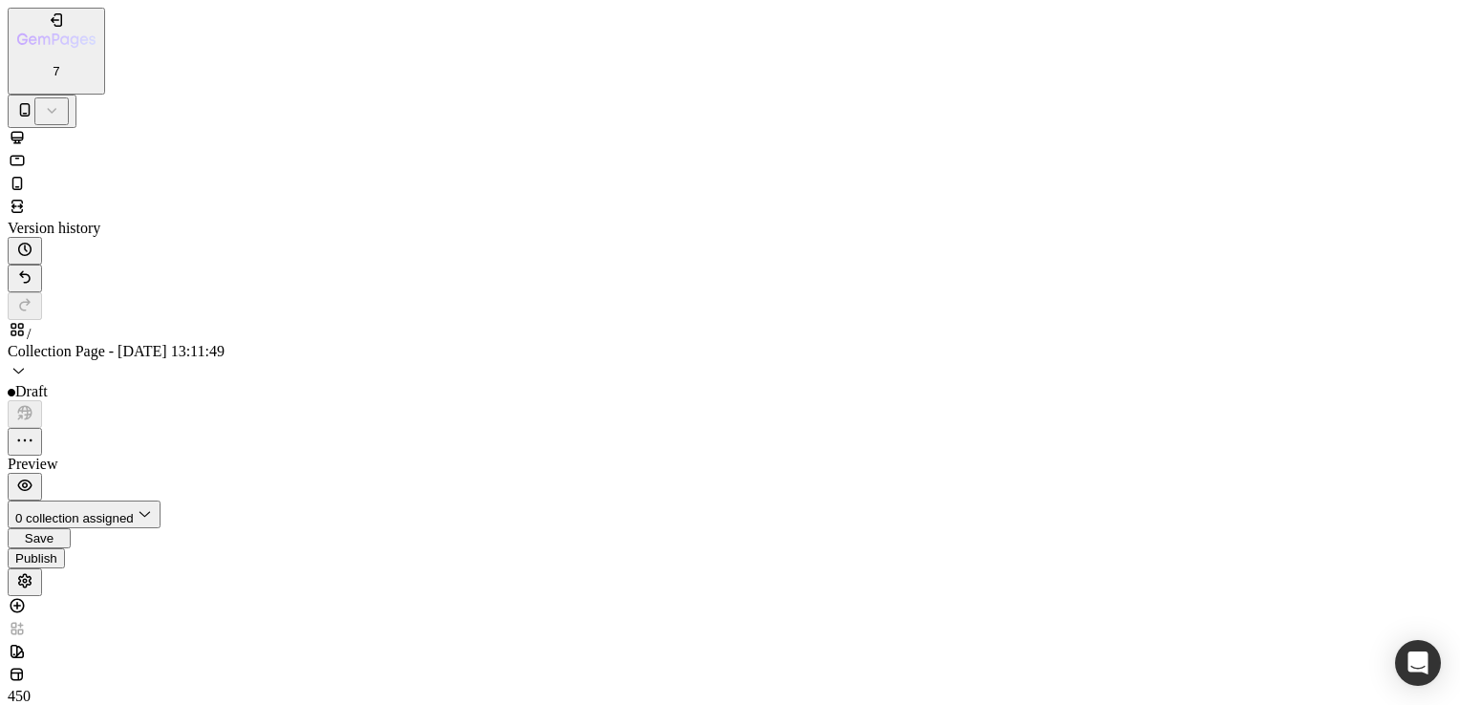
scroll to position [0, 0]
drag, startPoint x: 251, startPoint y: 213, endPoint x: 252, endPoint y: 197, distance: 16.3
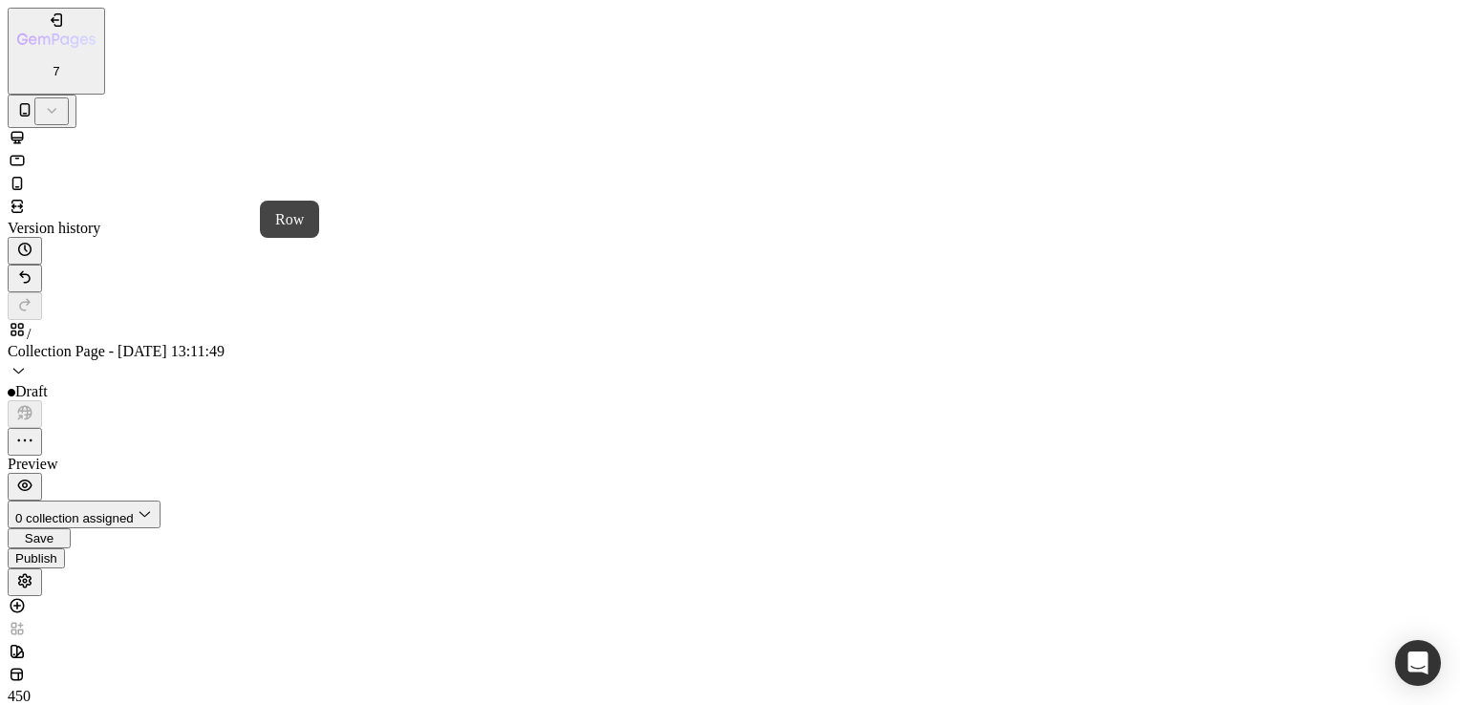
drag, startPoint x: 256, startPoint y: 2343, endPoint x: 144, endPoint y: 2493, distance: 187.1
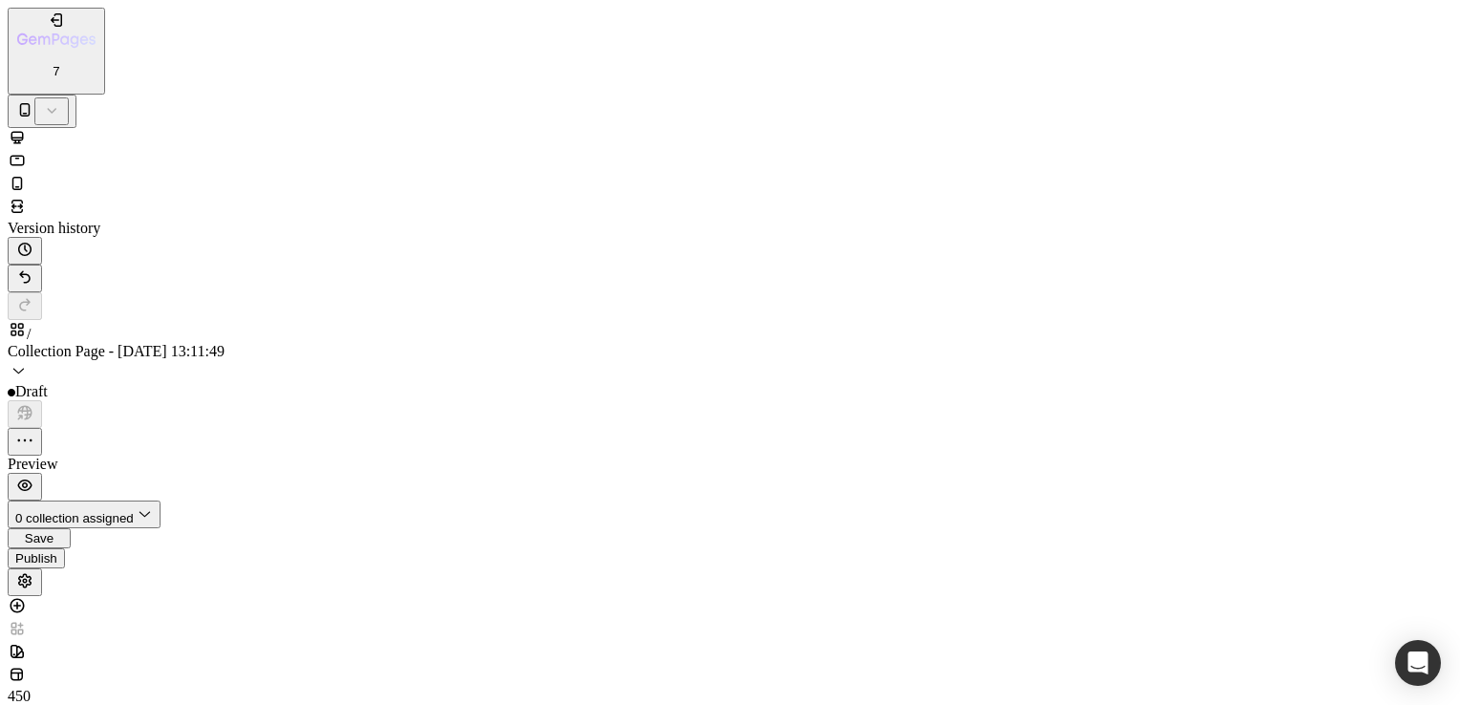
drag, startPoint x: 243, startPoint y: 2578, endPoint x: 152, endPoint y: 2528, distance: 104.0
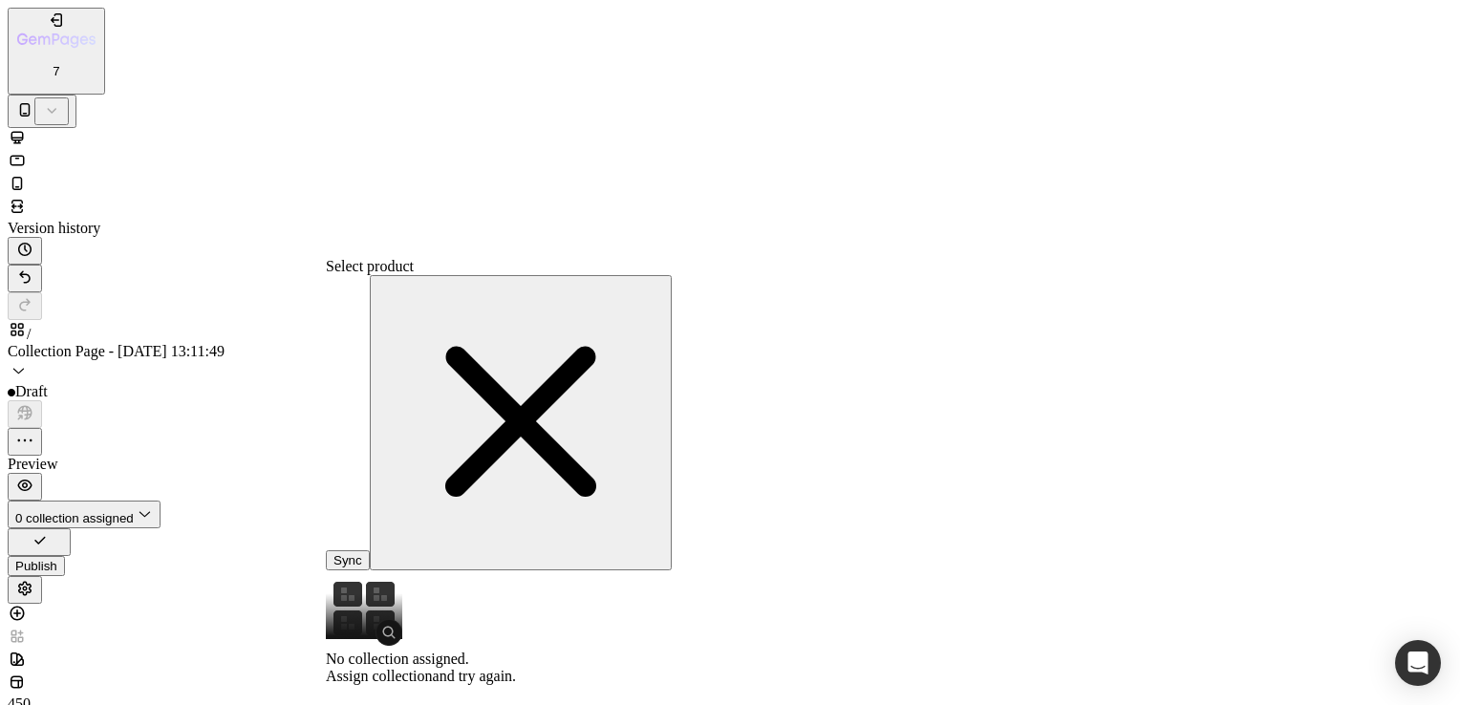
click at [559, 285] on button "button" at bounding box center [521, 422] width 302 height 295
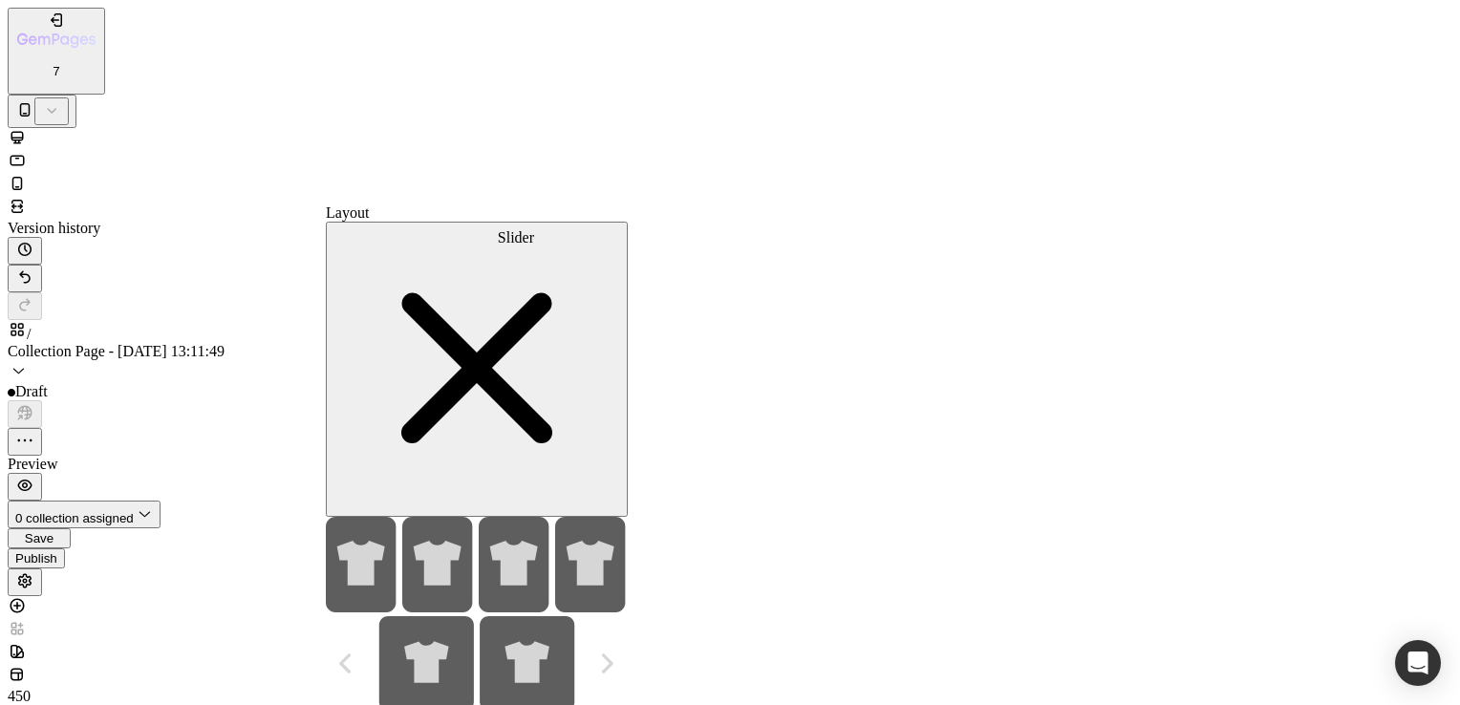
click at [554, 616] on icon at bounding box center [477, 663] width 302 height 95
click at [554, 517] on div at bounding box center [477, 616] width 302 height 199
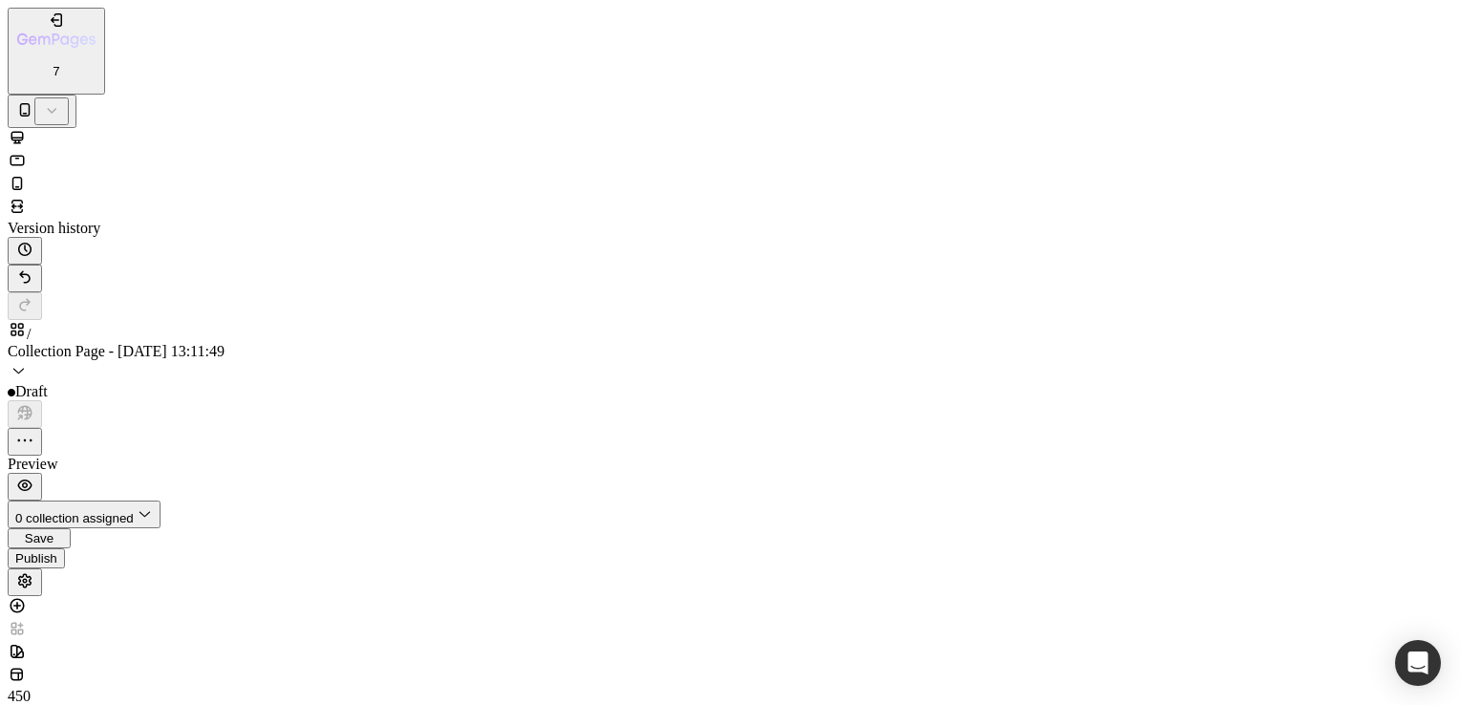
drag, startPoint x: 154, startPoint y: 2462, endPoint x: 61, endPoint y: 2399, distance: 112.1
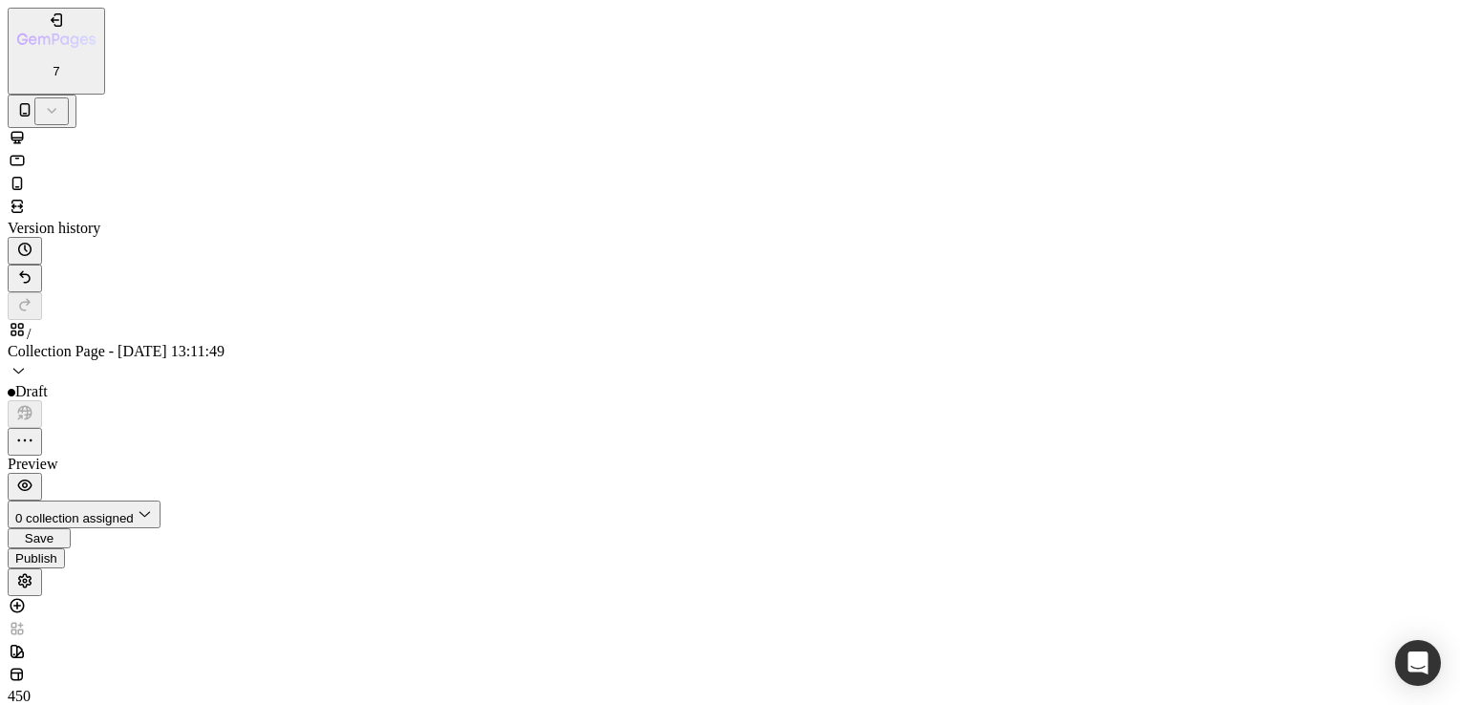
drag, startPoint x: 184, startPoint y: 2577, endPoint x: 61, endPoint y: 2552, distance: 125.8
drag, startPoint x: 470, startPoint y: 2580, endPoint x: 277, endPoint y: 2470, distance: 222.1
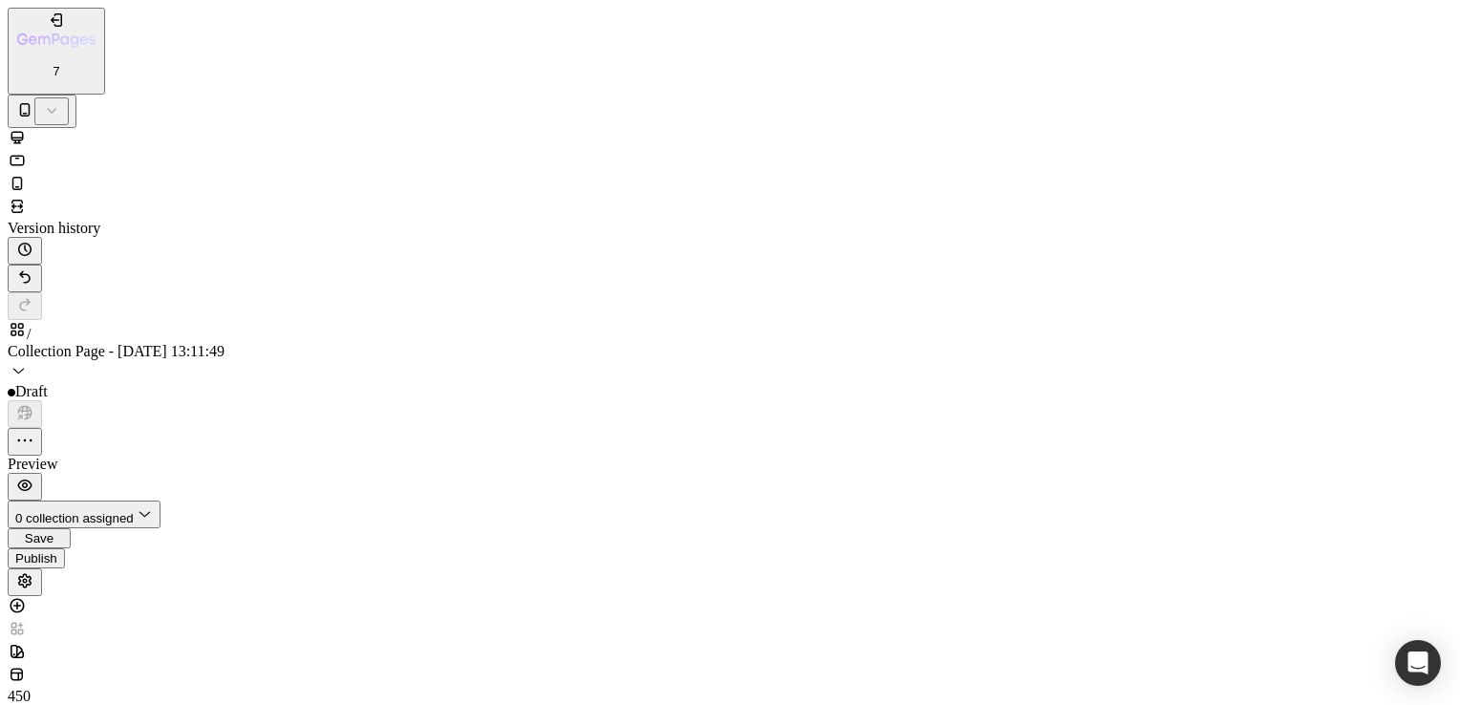
scroll to position [294, 0]
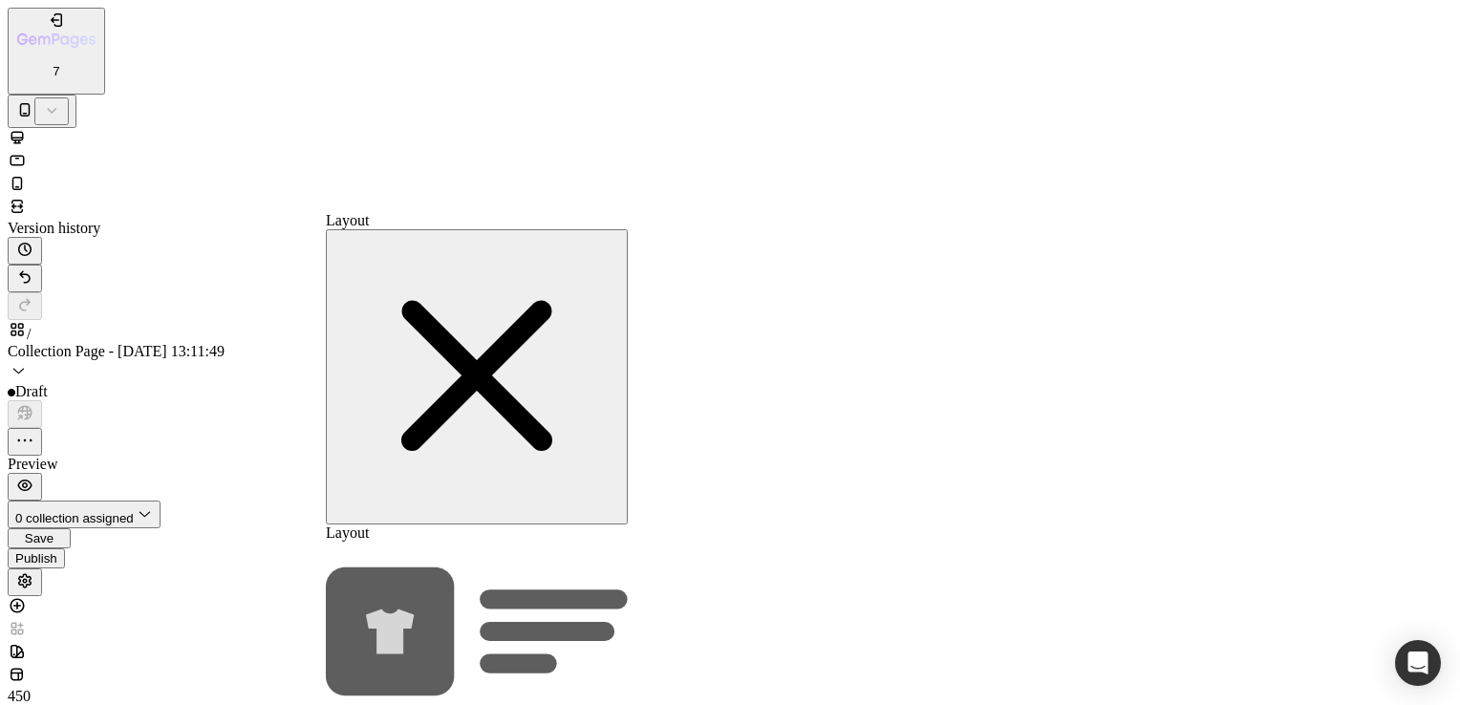
scroll to position [328, 0]
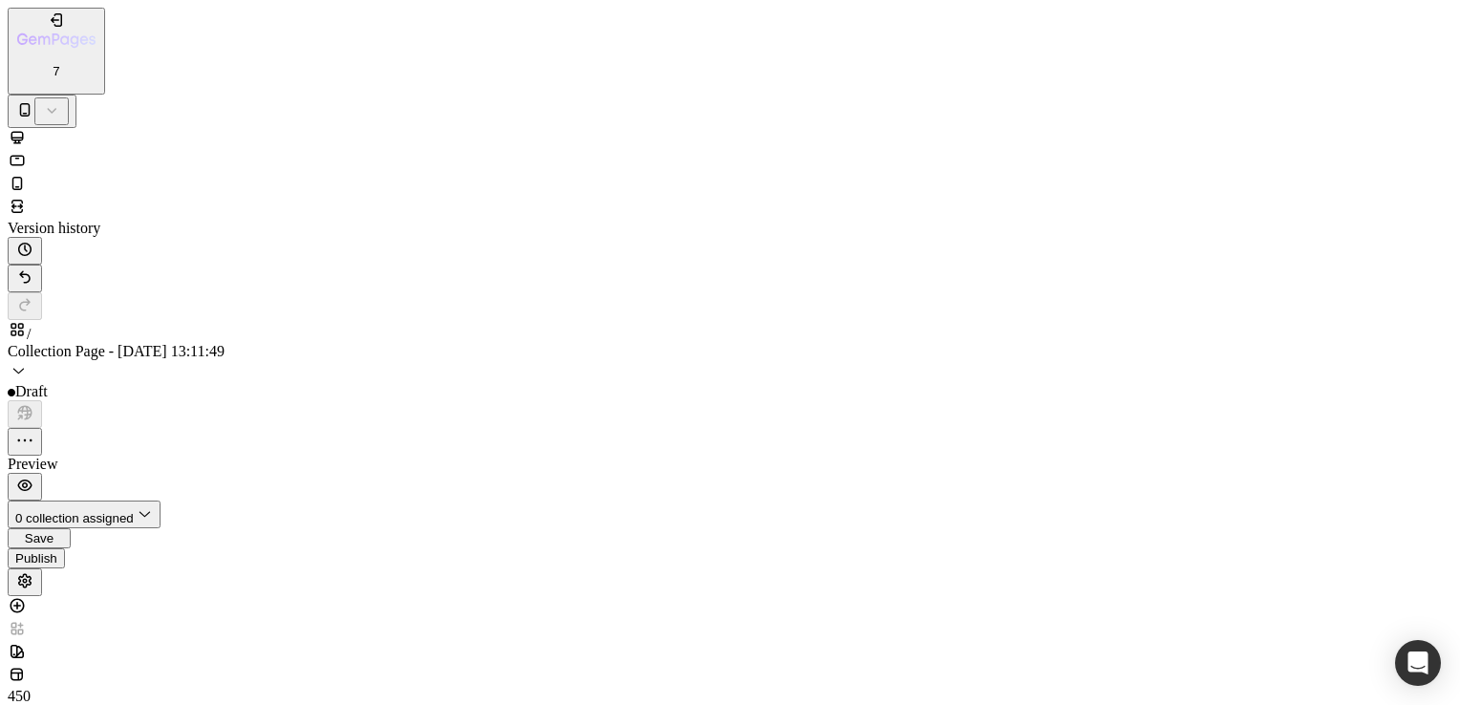
drag, startPoint x: 138, startPoint y: 2738, endPoint x: 74, endPoint y: 2455, distance: 290.0
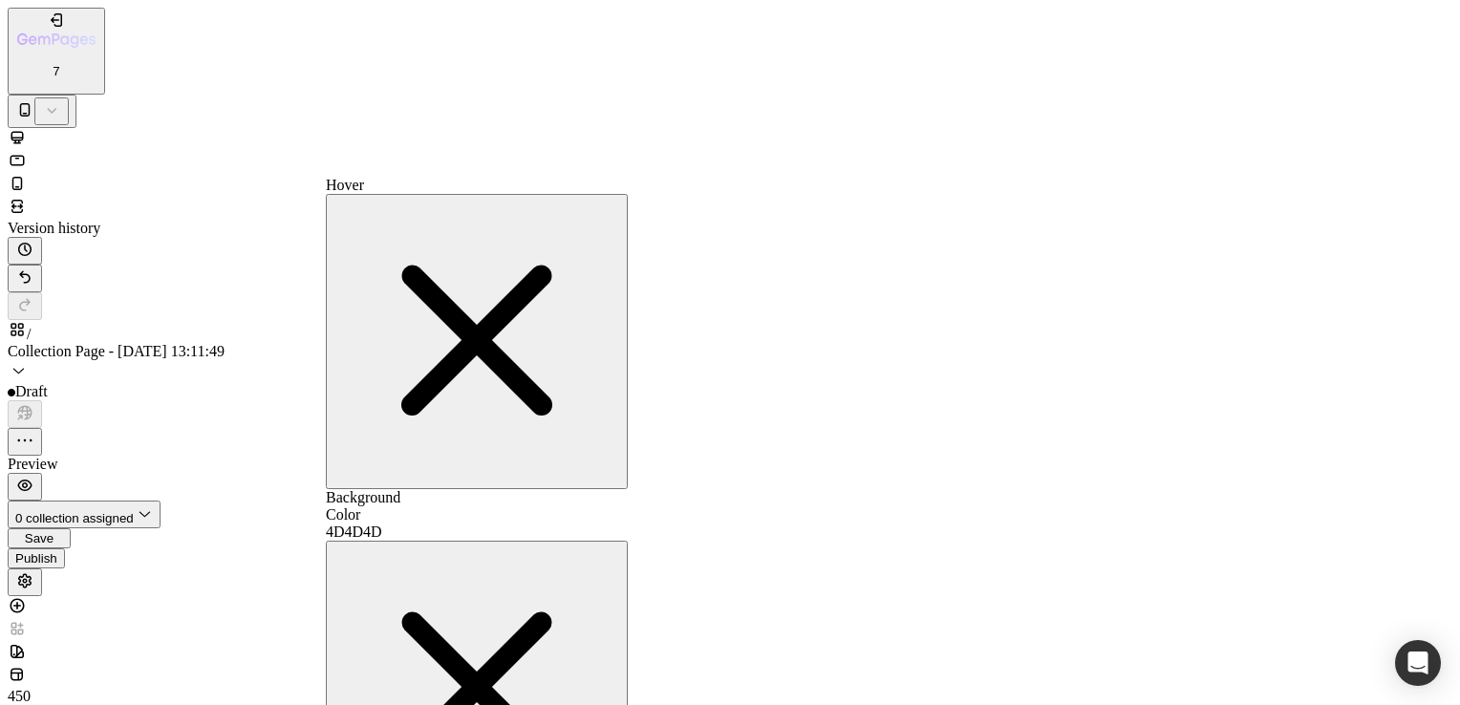
scroll to position [938, 0]
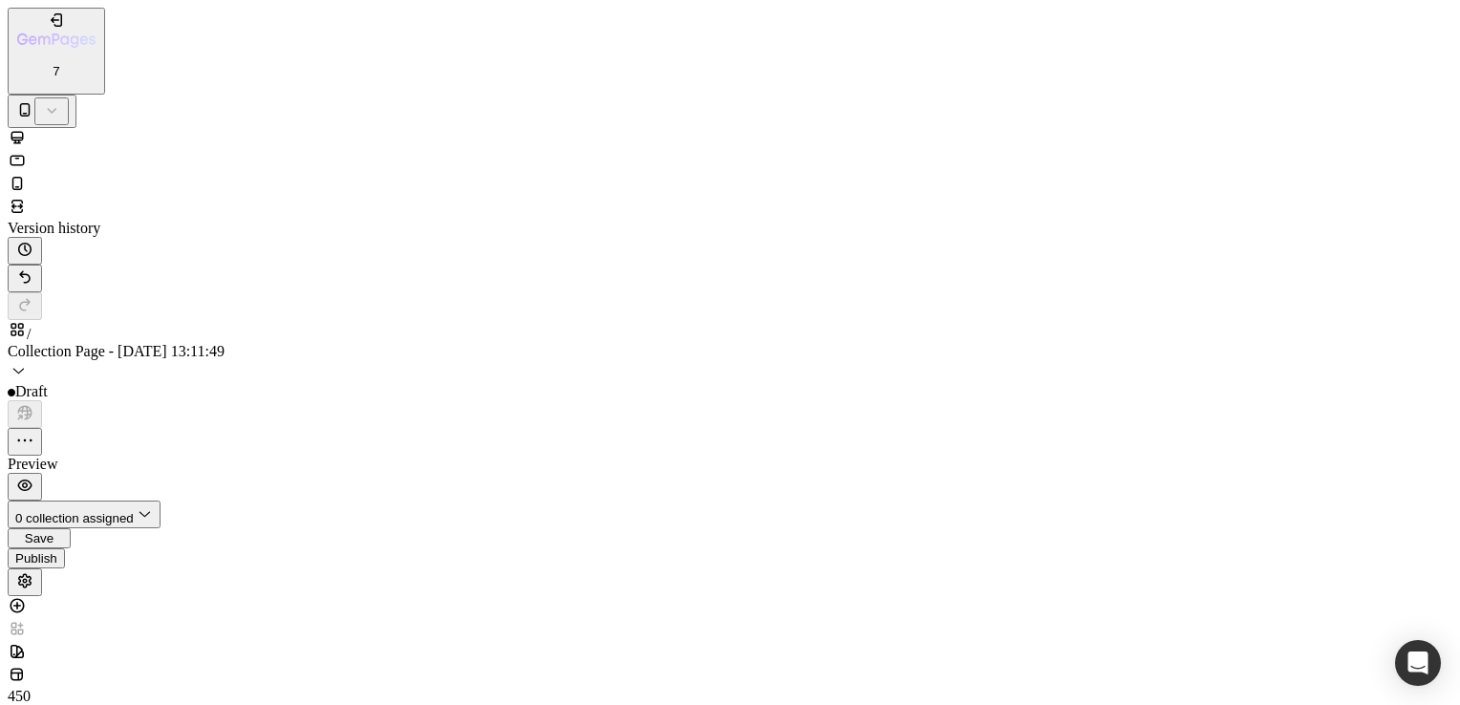
click at [57, 551] on div "Publish" at bounding box center [36, 558] width 42 height 14
radio input "true"
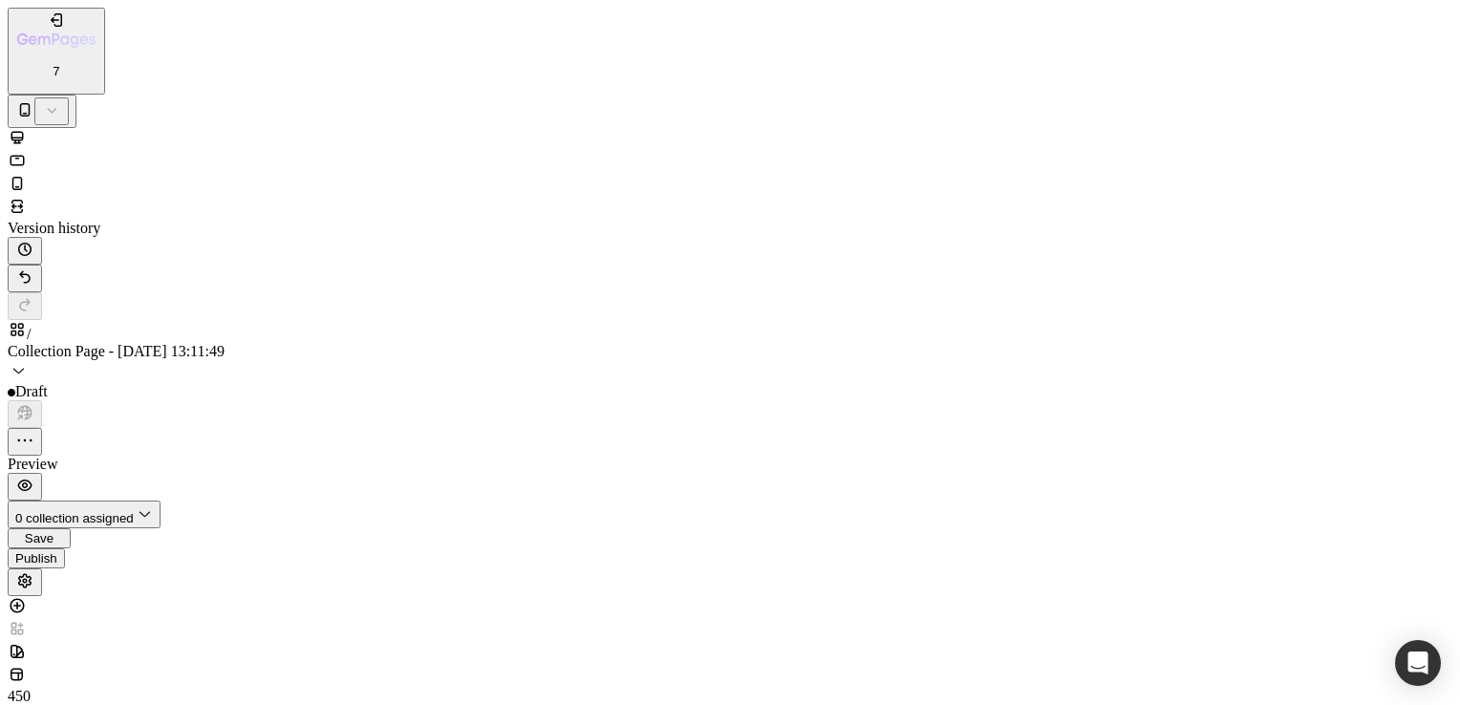
click at [161, 518] on button "Assigned Collections" at bounding box center [84, 532] width 153 height 28
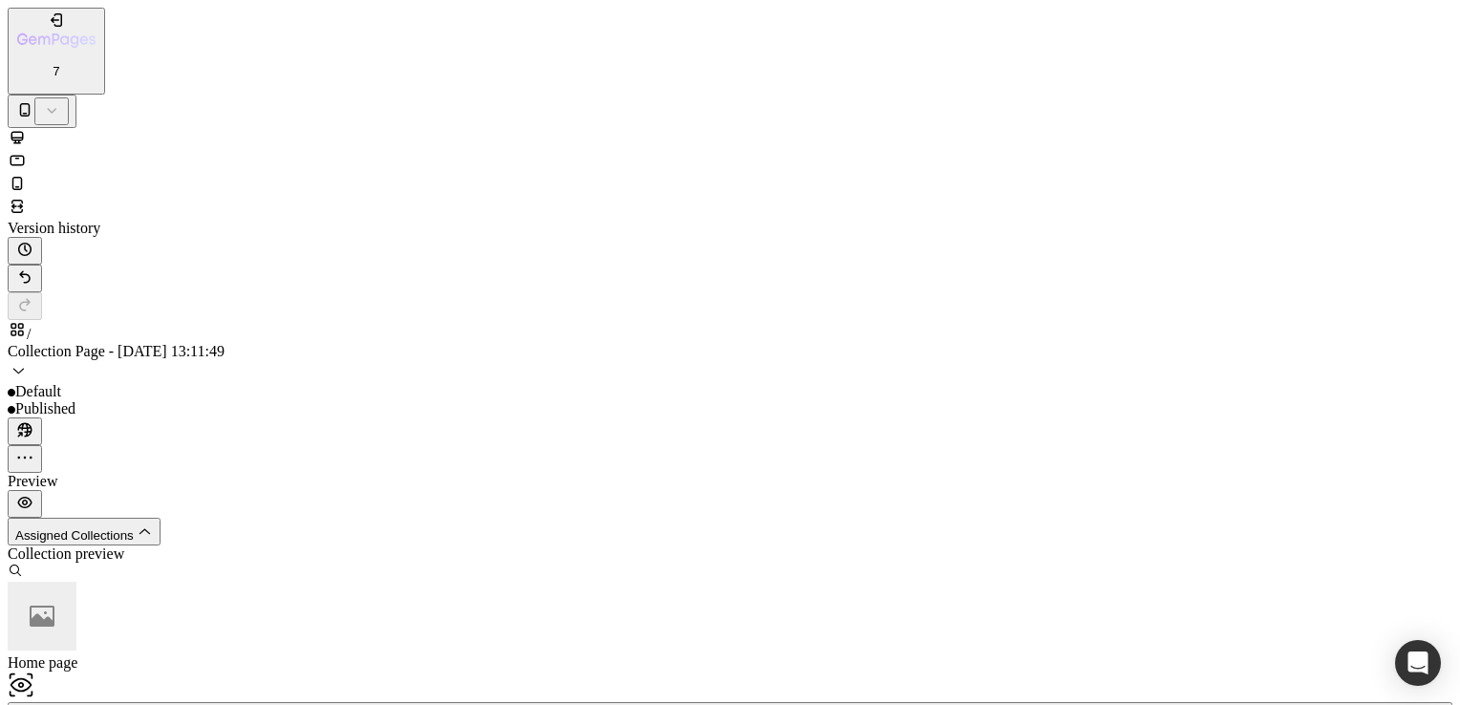
click at [77, 655] on span "Home page" at bounding box center [43, 663] width 70 height 16
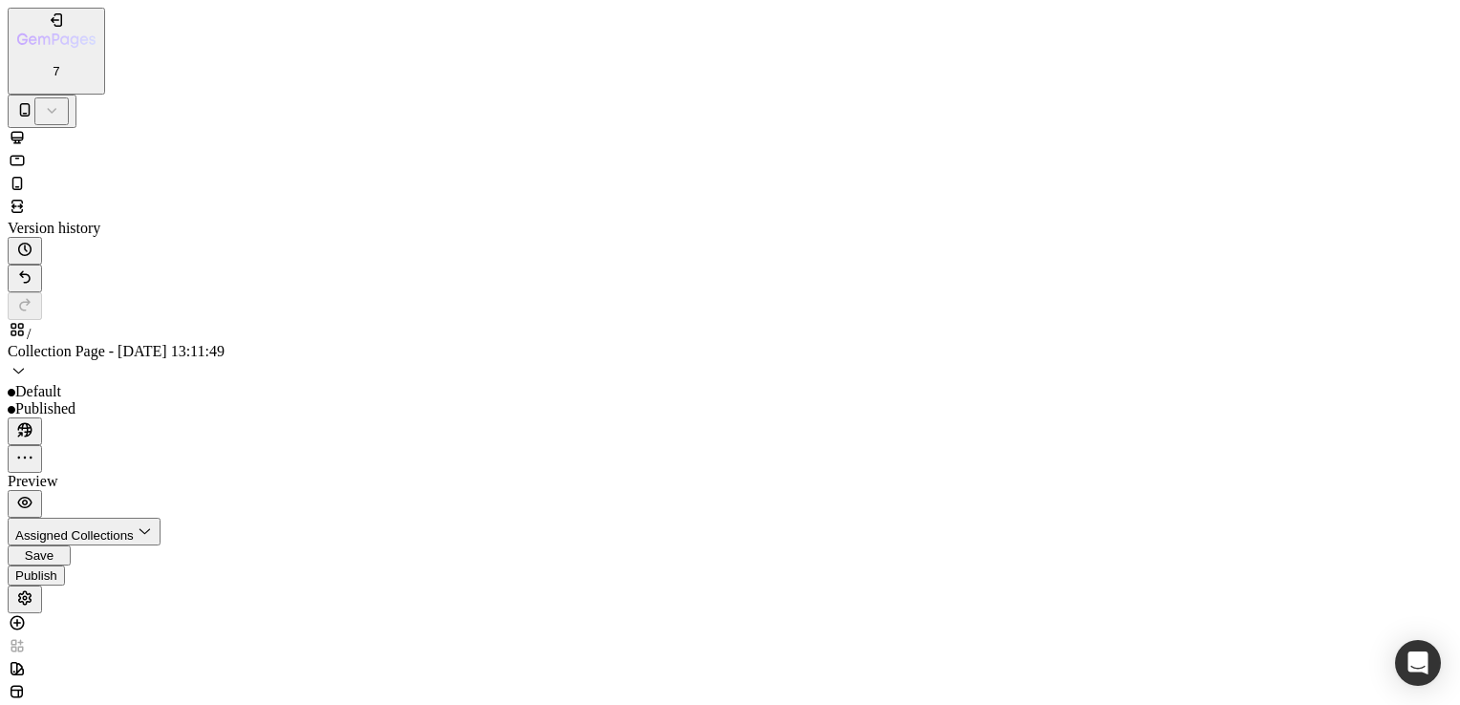
click at [42, 586] on button "button" at bounding box center [25, 600] width 34 height 28
click at [153, 521] on icon "button" at bounding box center [143, 530] width 19 height 19
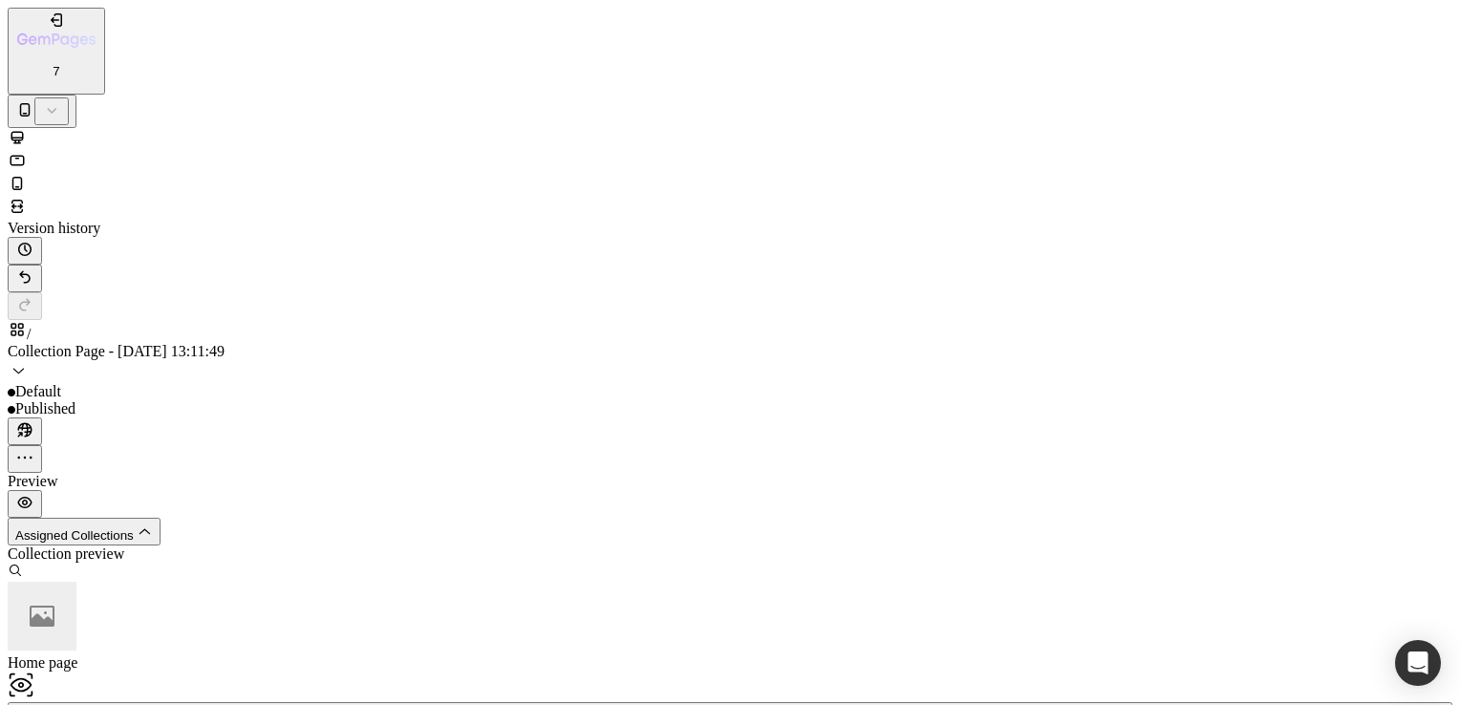
click at [1098, 704] on div "Manage assigned collections" at bounding box center [730, 712] width 1430 height 14
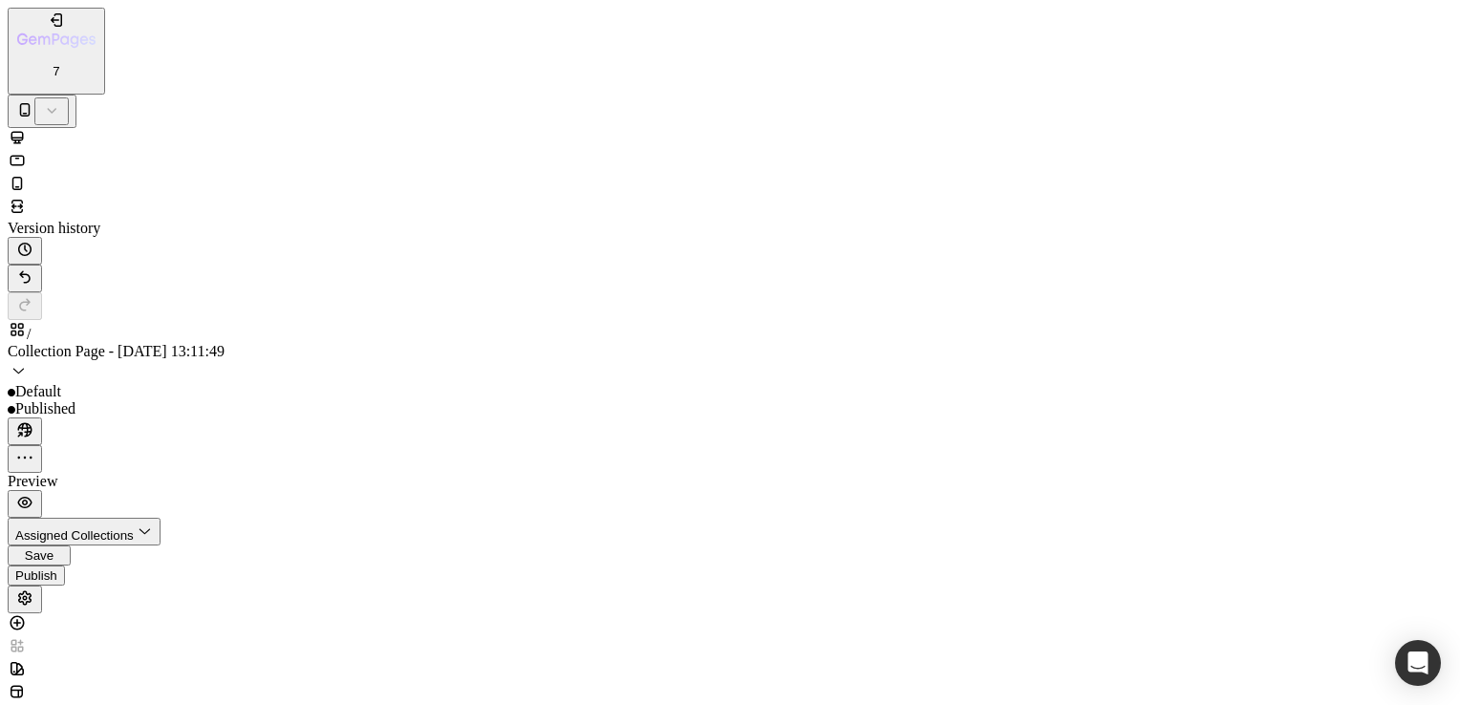
radio input "true"
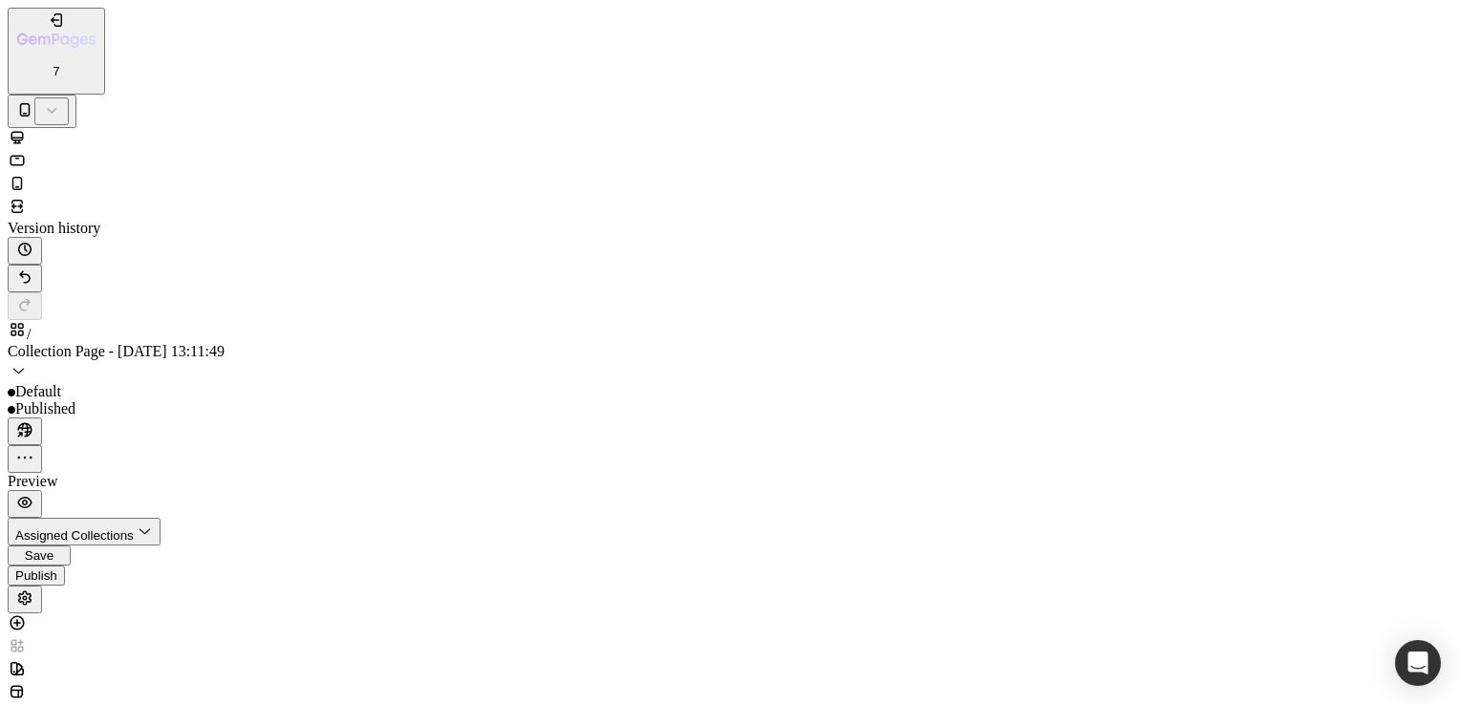
click at [65, 566] on button "Publish" at bounding box center [36, 576] width 57 height 20
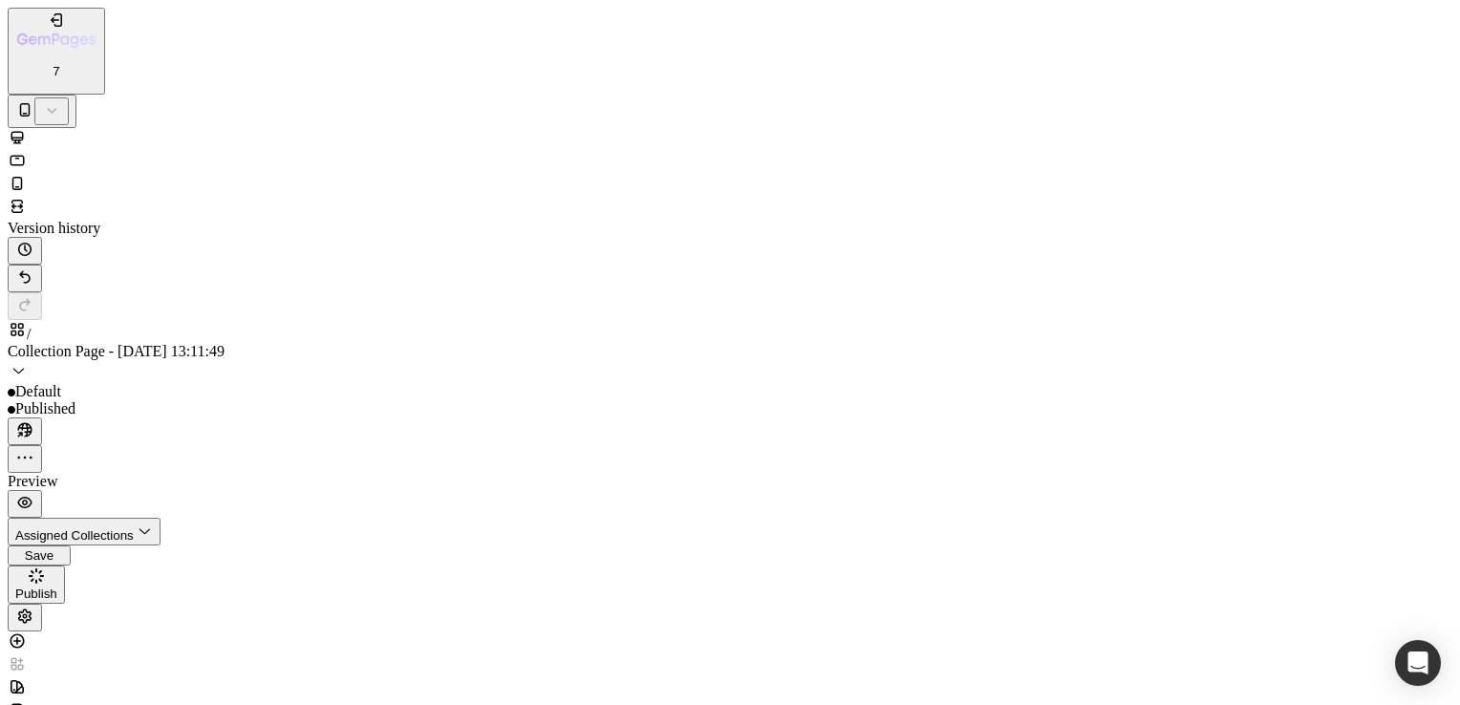
click at [153, 521] on div "Assigned Collections" at bounding box center [84, 532] width 138 height 22
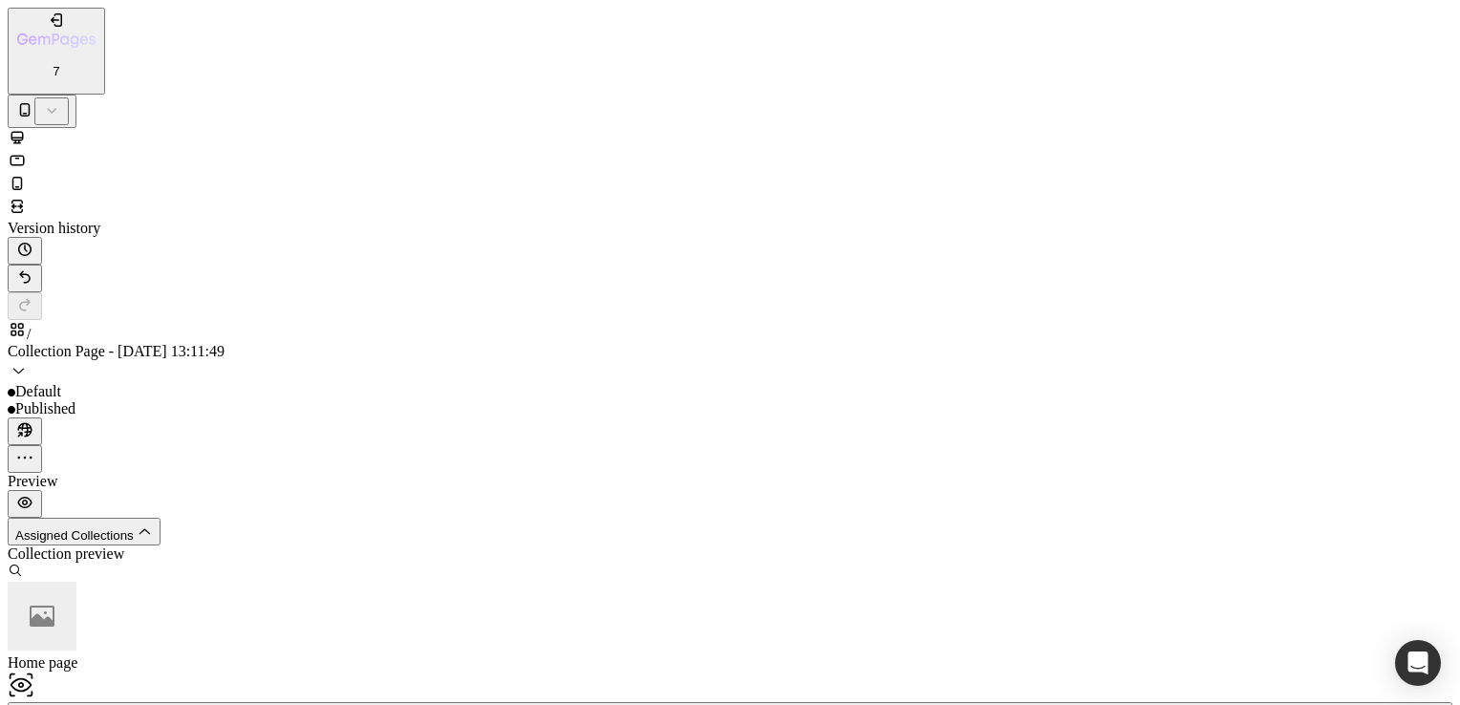
click at [1059, 704] on div "Manage assigned collections" at bounding box center [730, 712] width 1430 height 14
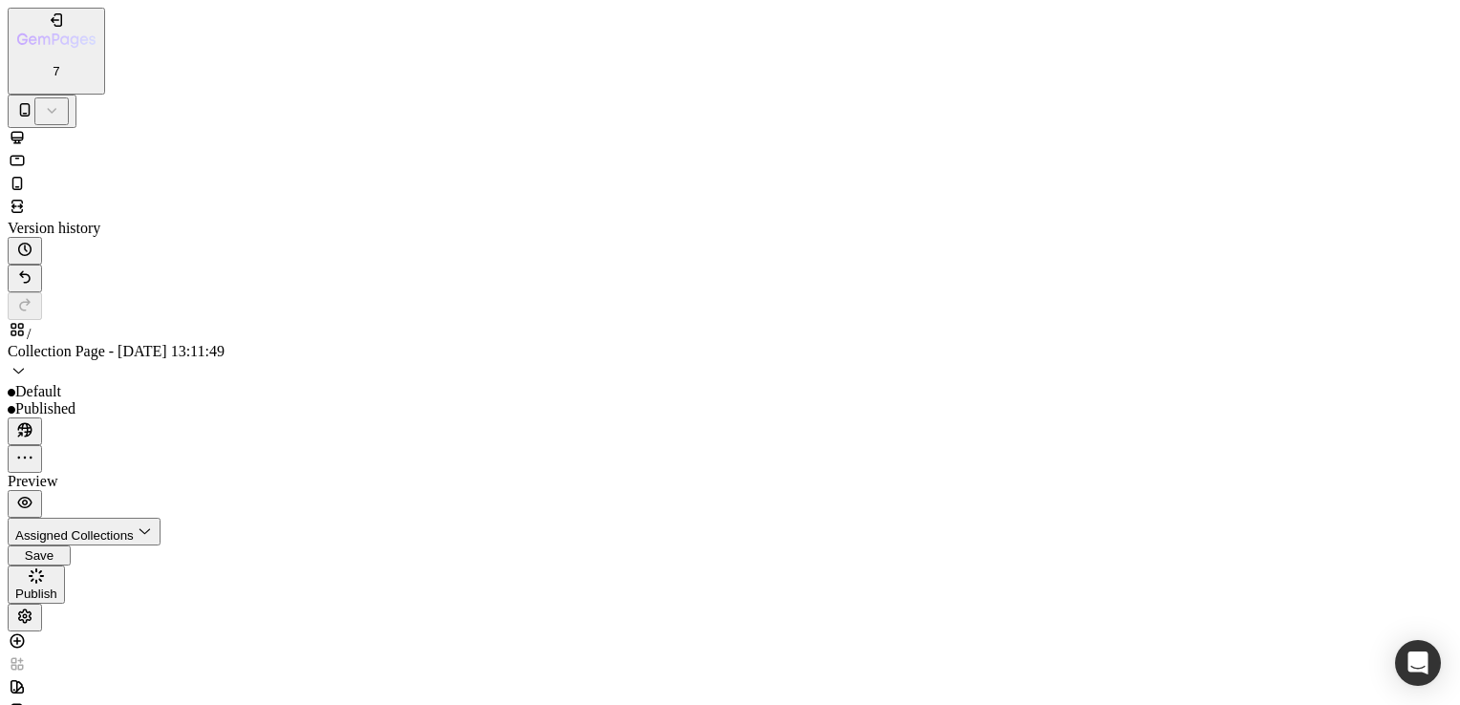
radio input "true"
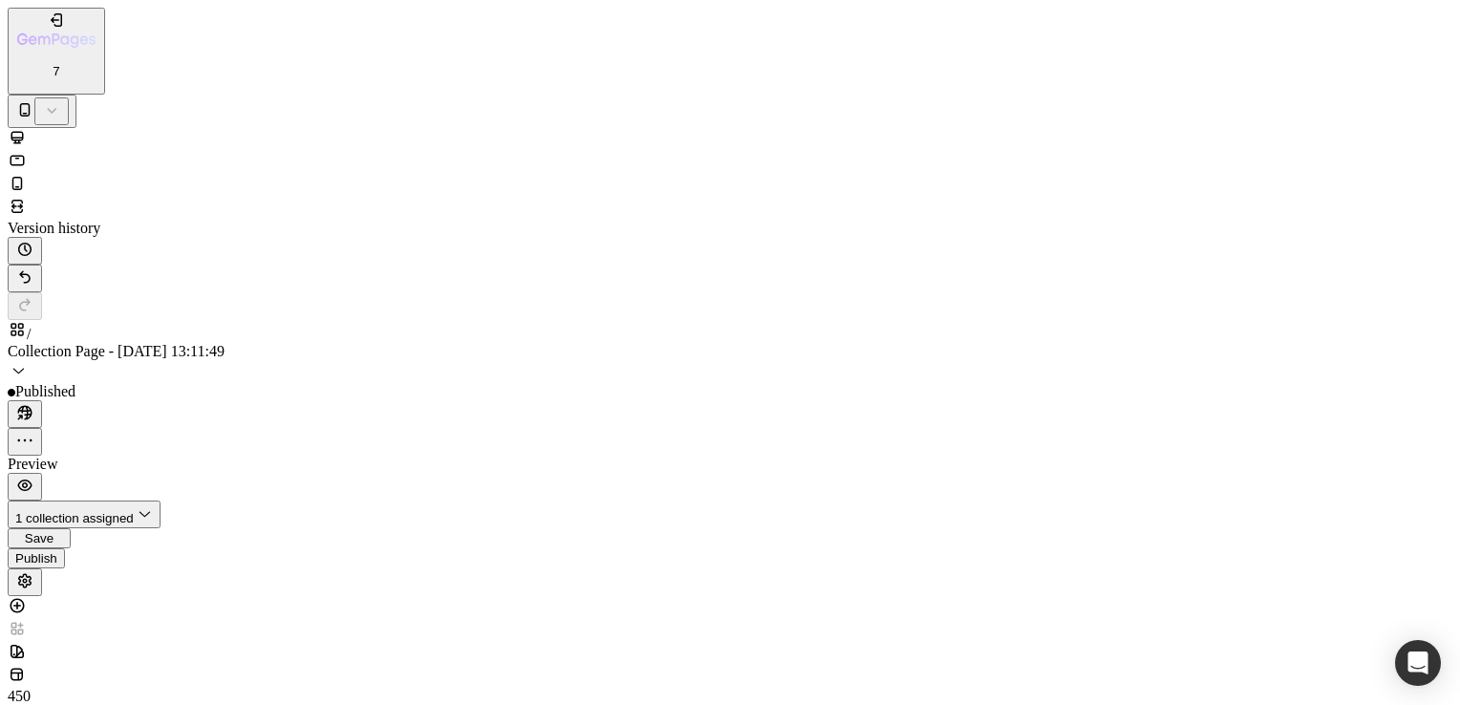
click at [57, 551] on div "Publish" at bounding box center [36, 558] width 42 height 14
click at [79, 32] on div "7" at bounding box center [56, 55] width 78 height 46
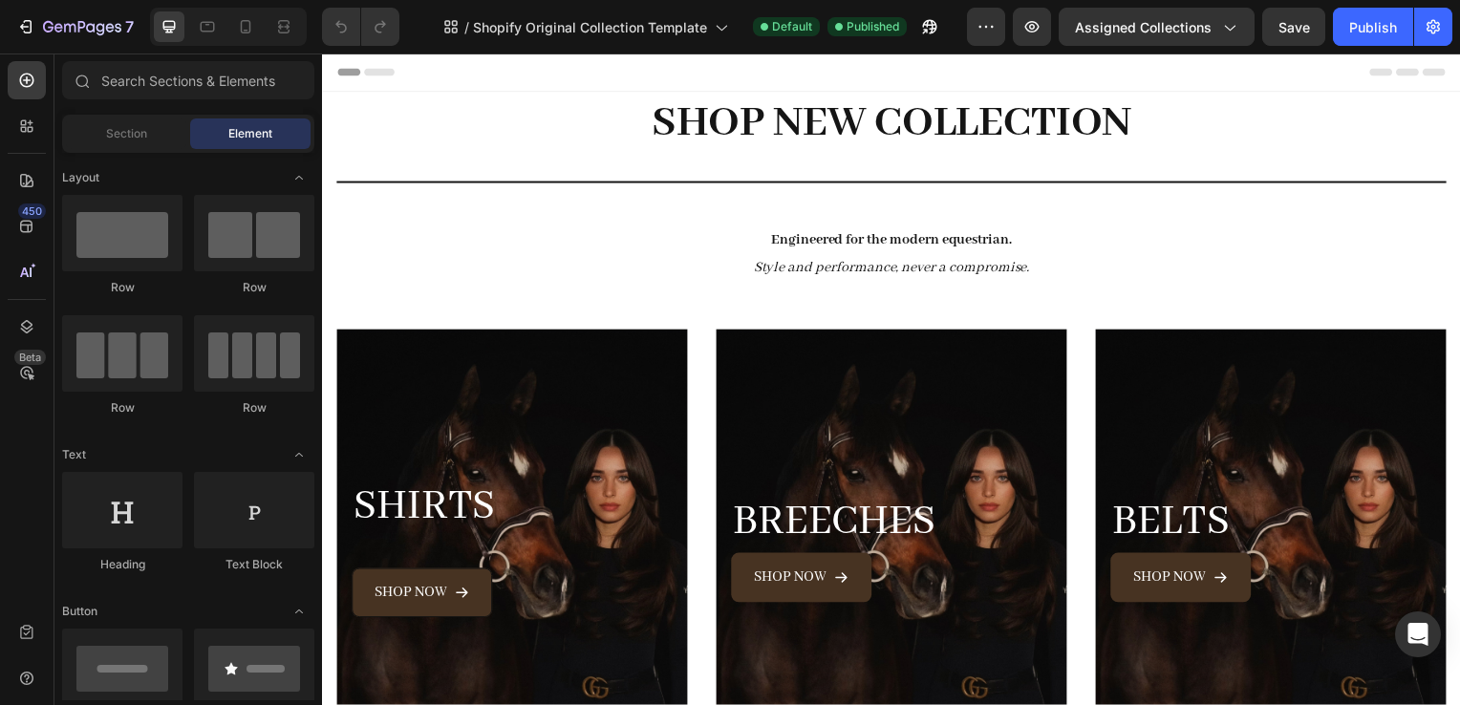
scroll to position [122, 0]
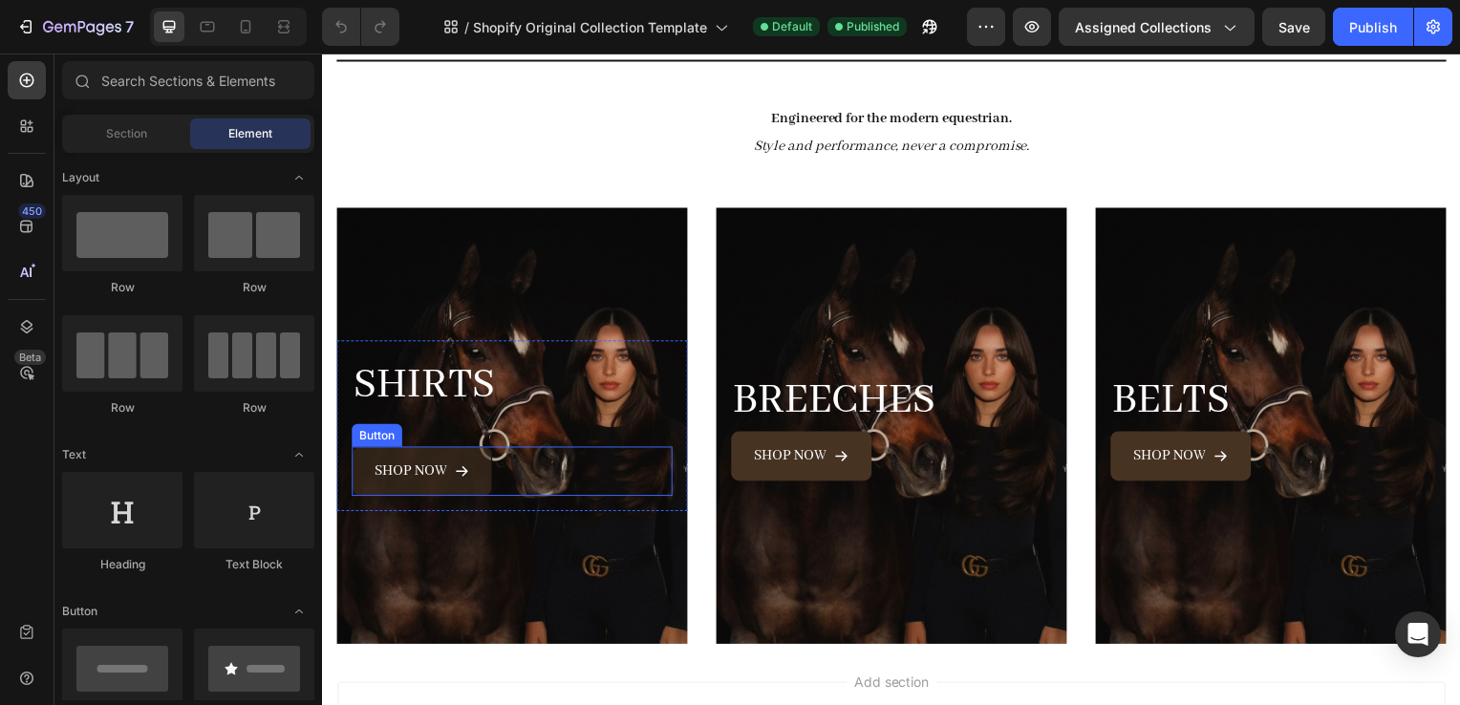
click at [462, 467] on icon "<p>Shop now</p>" at bounding box center [462, 474] width 15 height 15
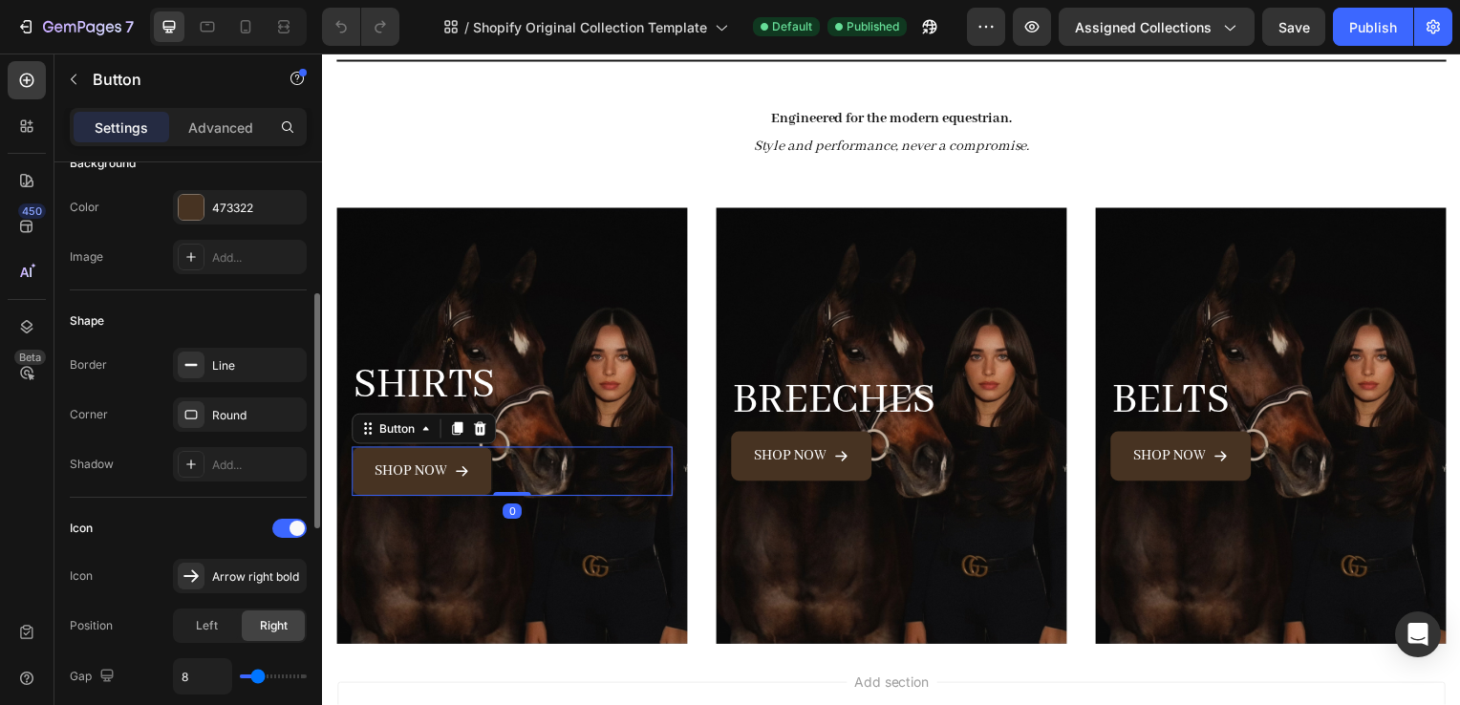
scroll to position [220, 0]
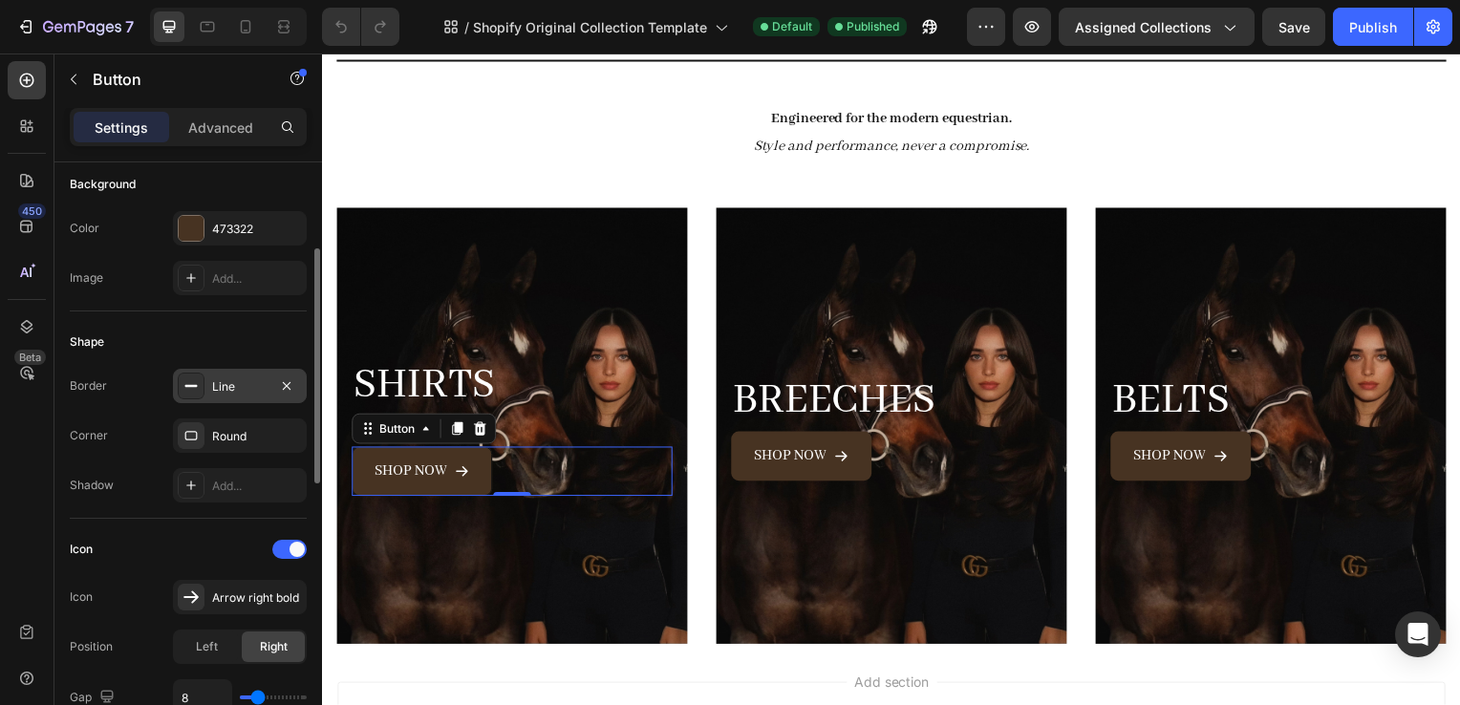
click at [237, 384] on div "Line" at bounding box center [239, 386] width 55 height 17
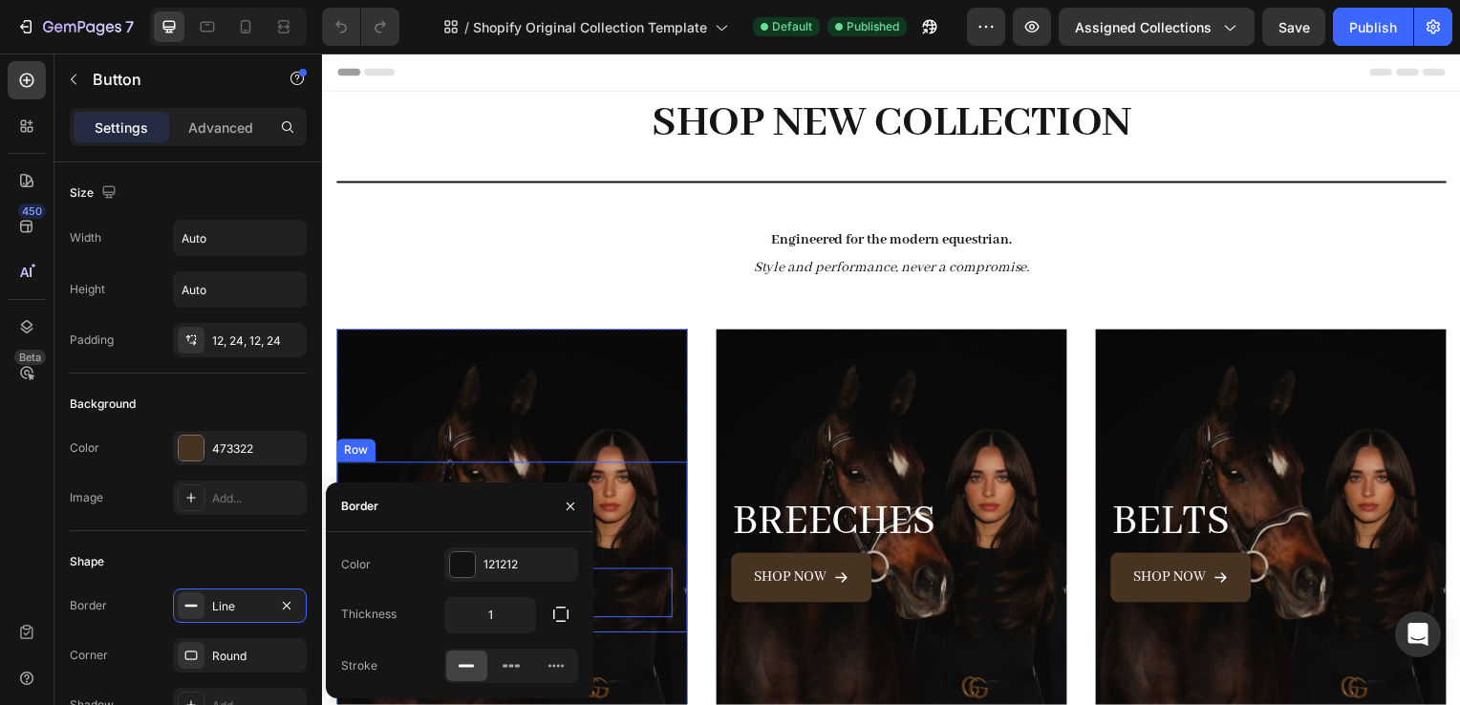
scroll to position [283, 0]
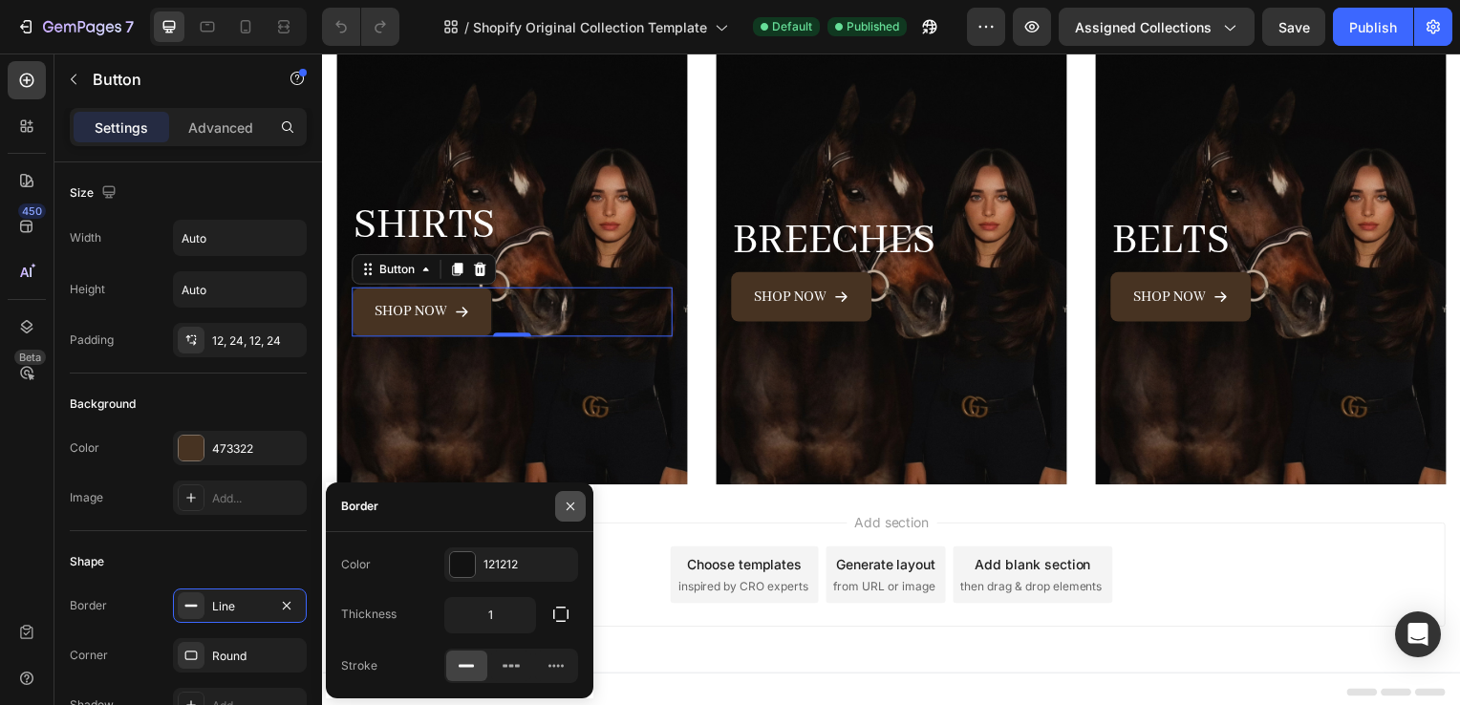
click at [570, 506] on icon "button" at bounding box center [571, 507] width 8 height 8
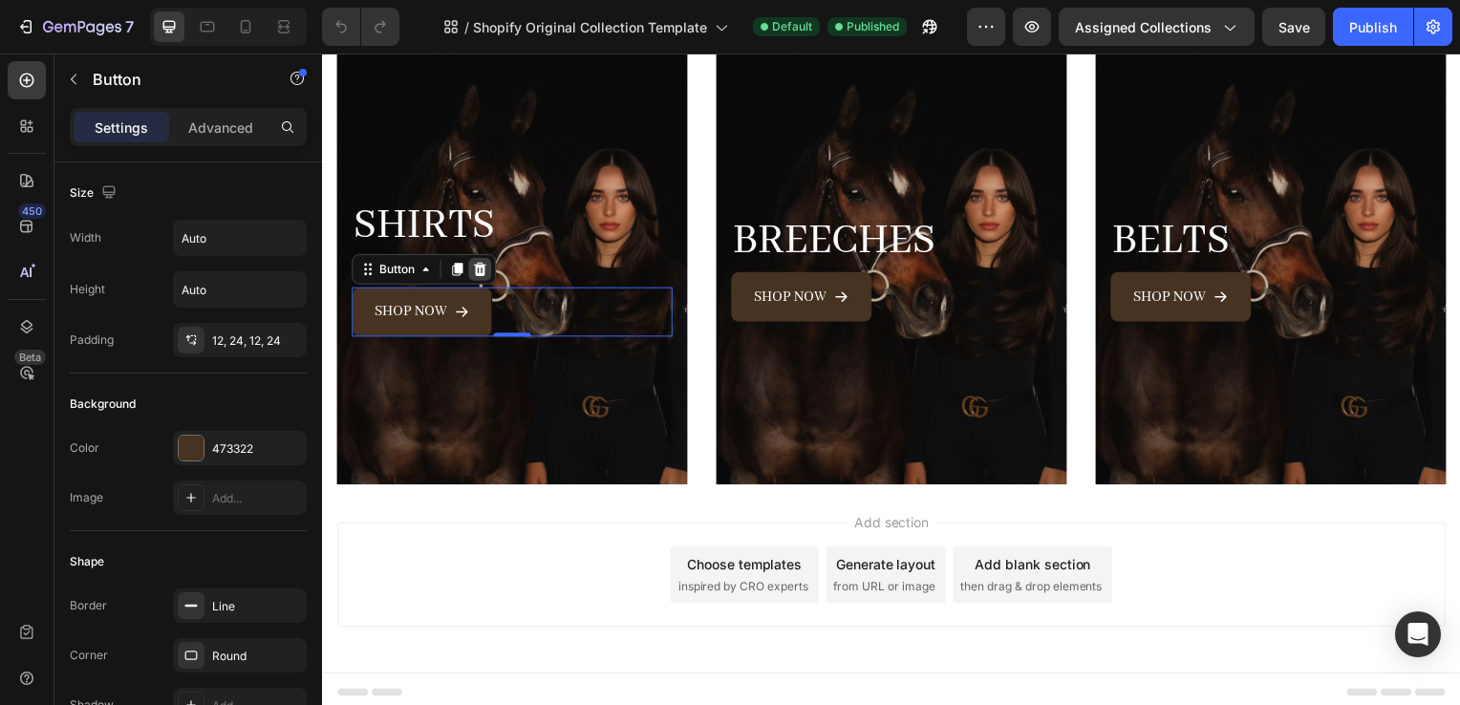
scroll to position [0, 0]
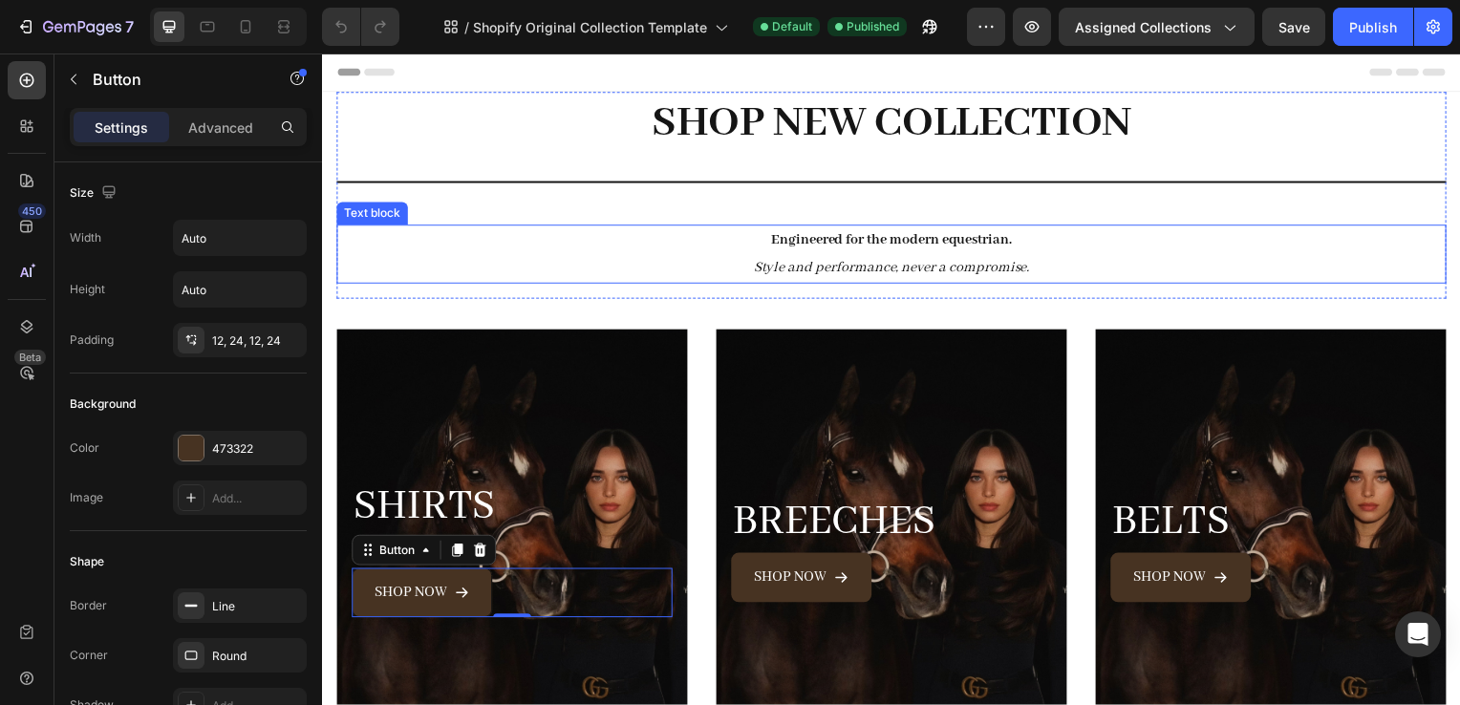
click at [649, 253] on p "Engineered for the modern equestrian. Style and performance, never a compromise." at bounding box center [895, 255] width 1114 height 55
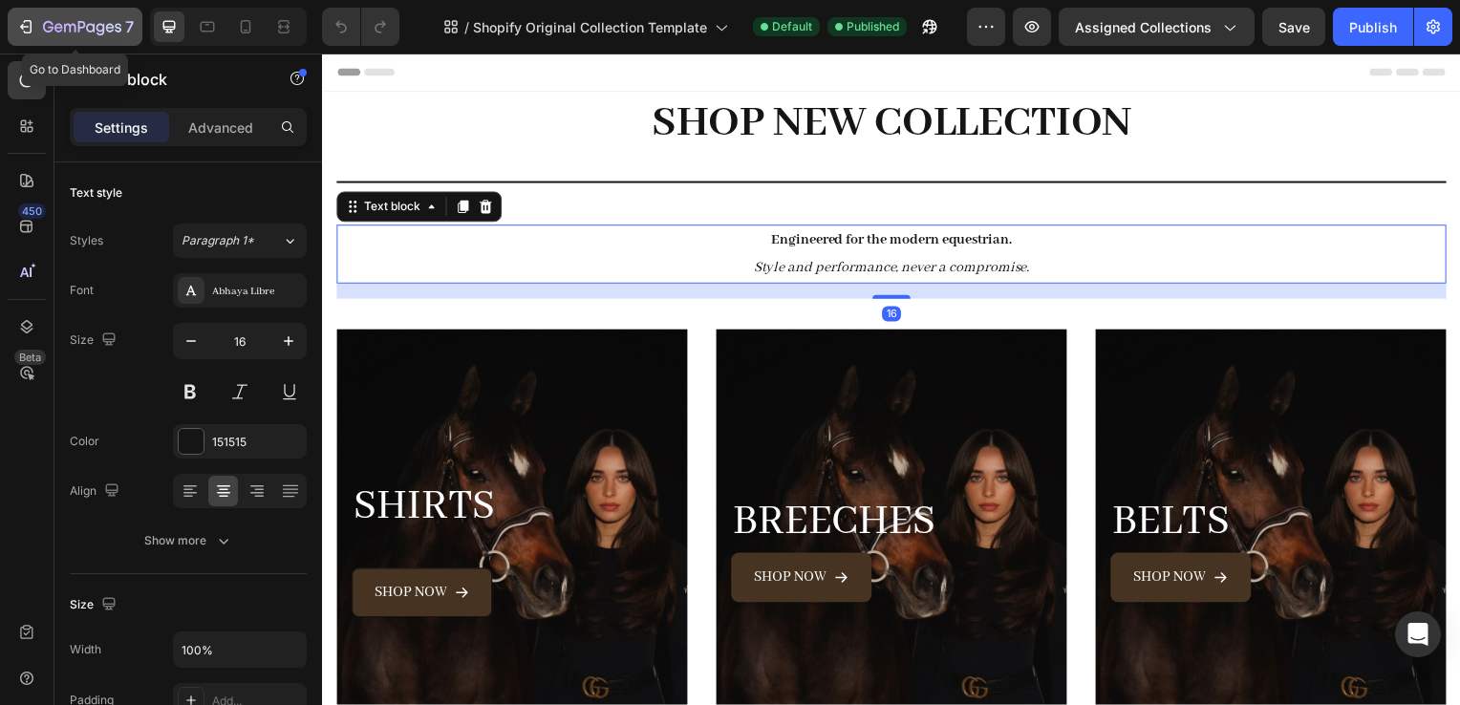
click at [32, 26] on icon "button" at bounding box center [25, 26] width 19 height 19
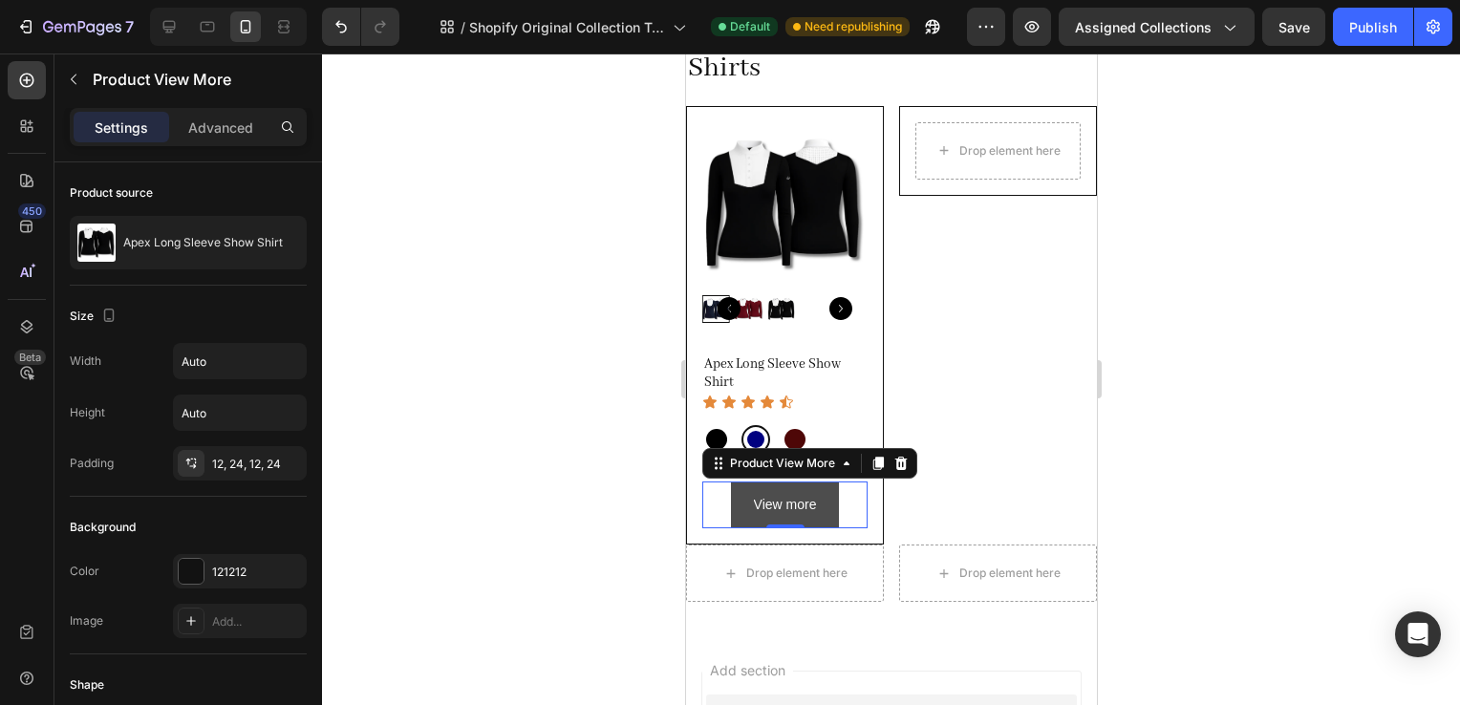
scroll to position [938, 0]
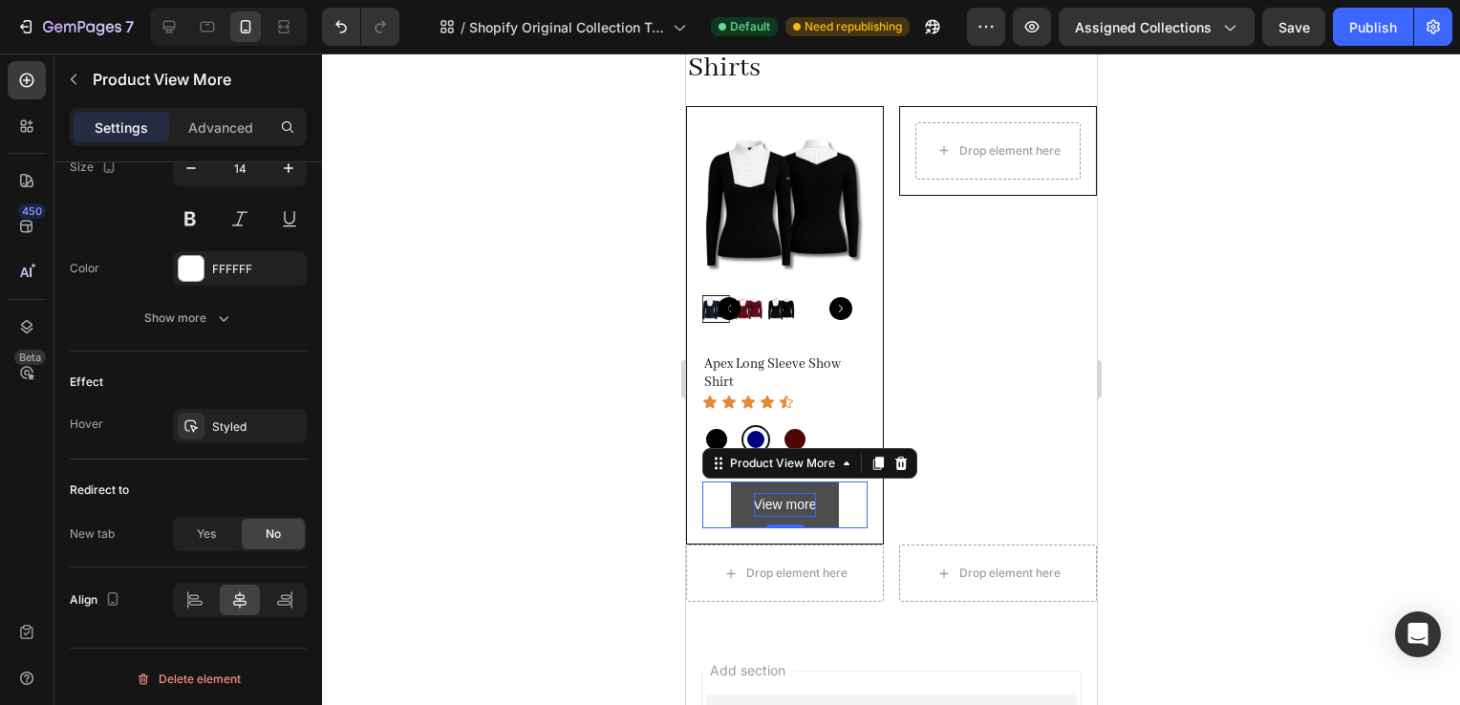
click at [768, 493] on p "View more" at bounding box center [784, 505] width 63 height 24
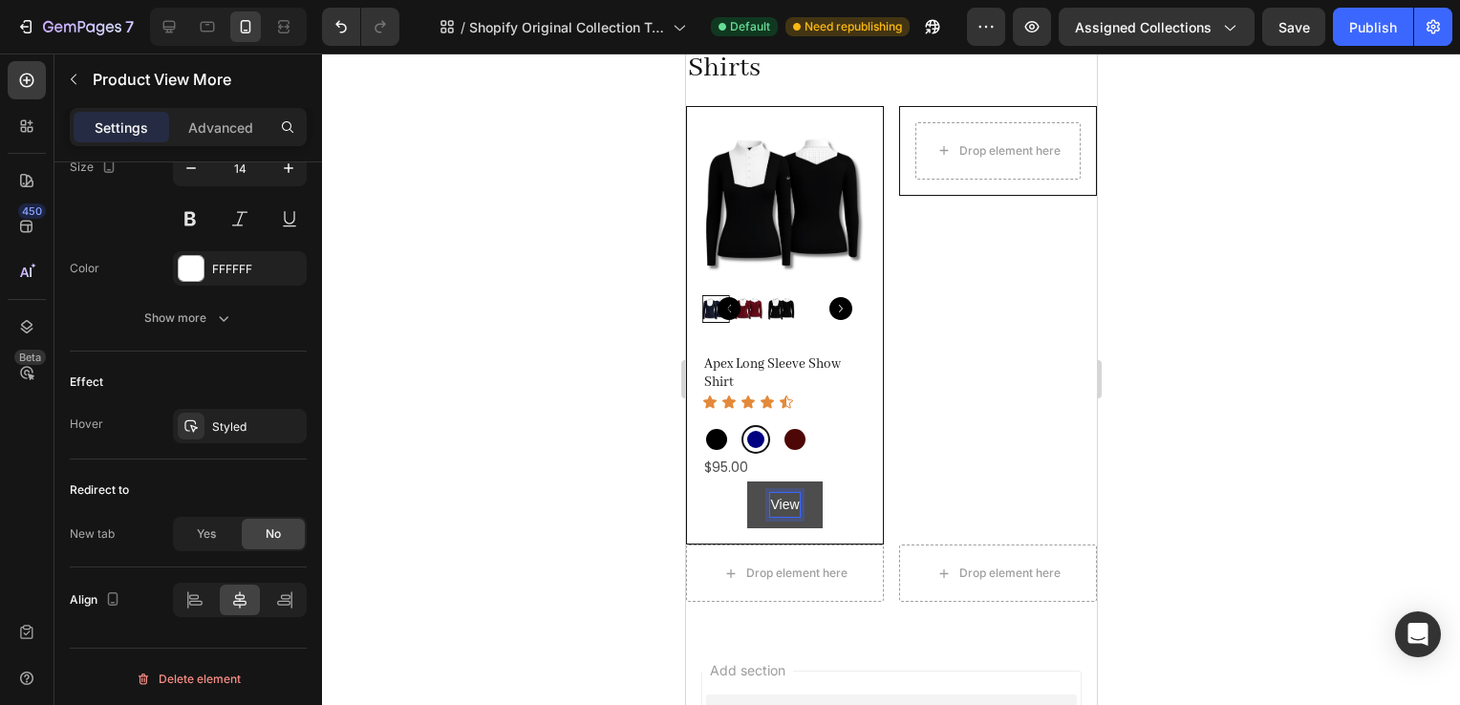
click at [746, 482] on button "View" at bounding box center [783, 505] width 75 height 47
click at [842, 510] on div "View Details" at bounding box center [783, 505] width 165 height 47
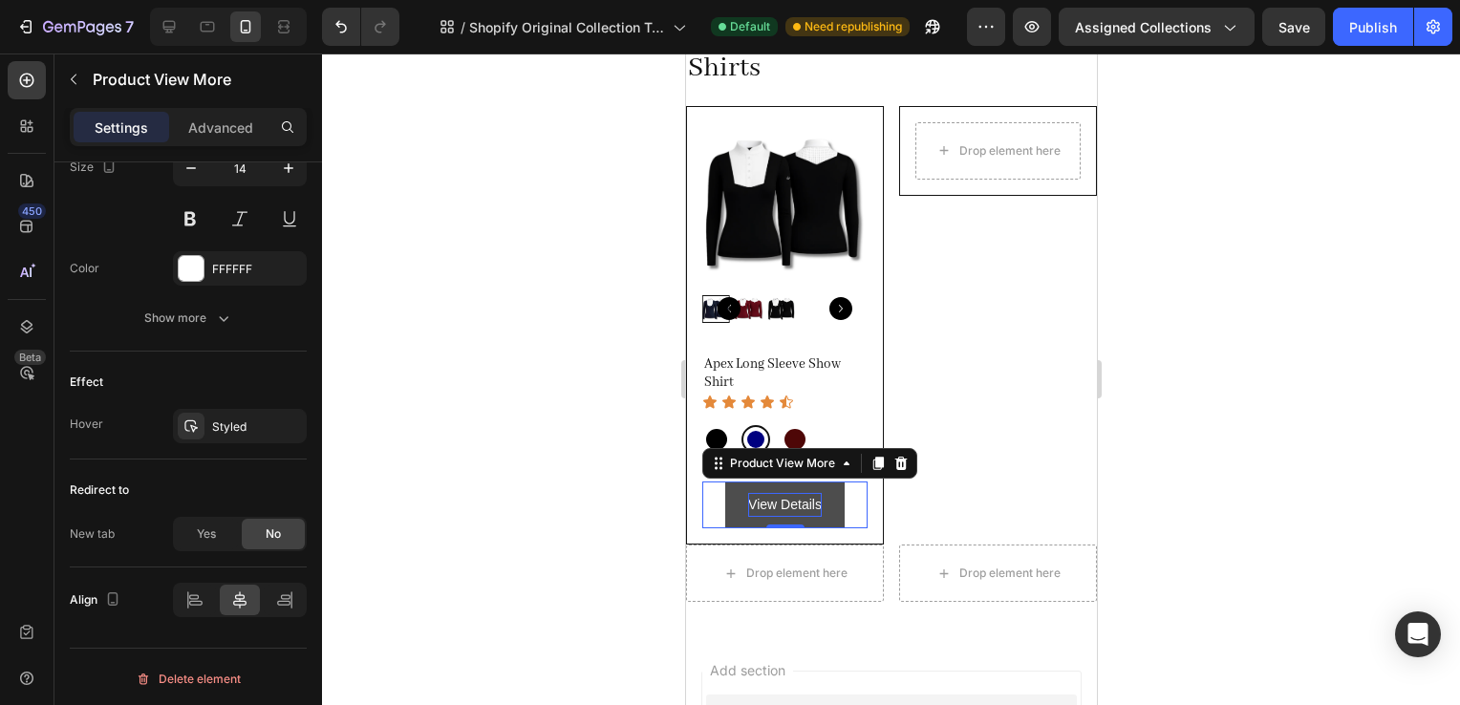
click at [828, 508] on button "View Details" at bounding box center [783, 505] width 119 height 47
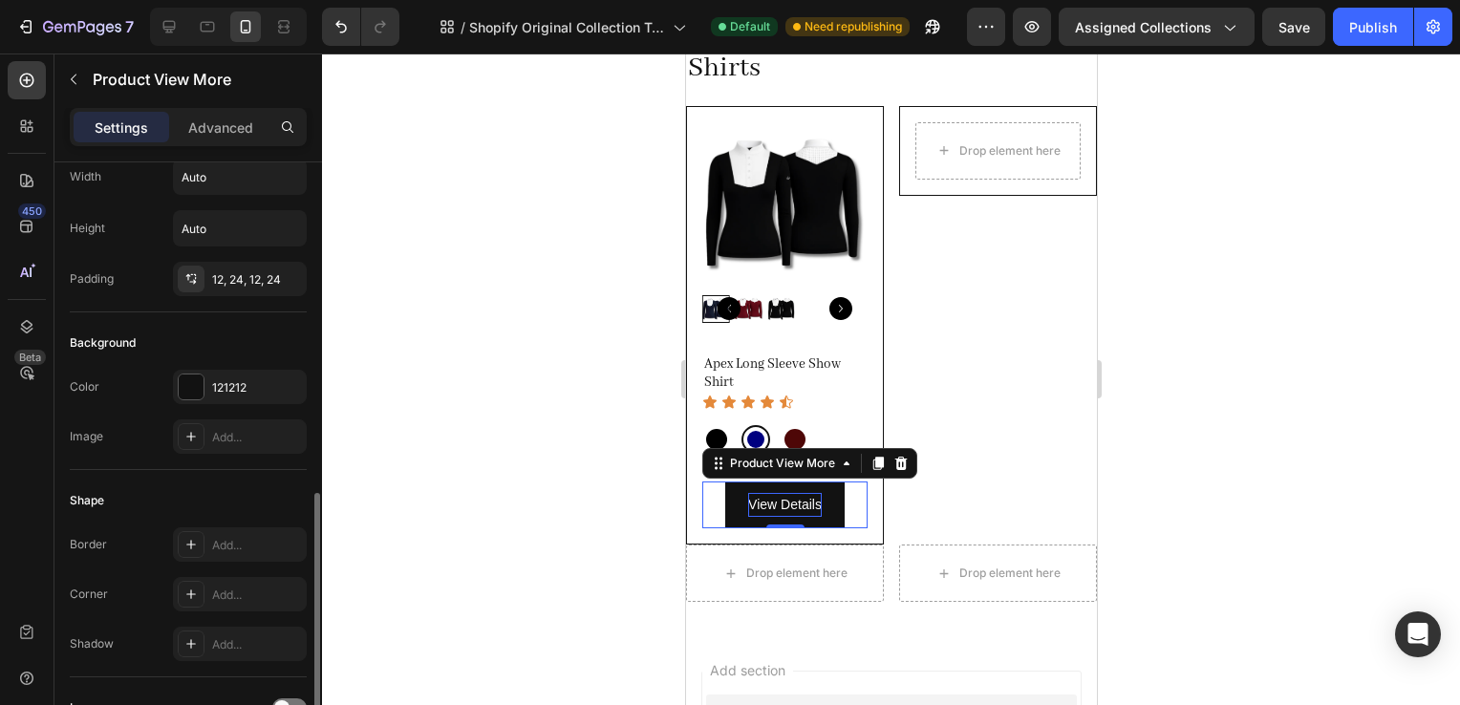
scroll to position [0, 0]
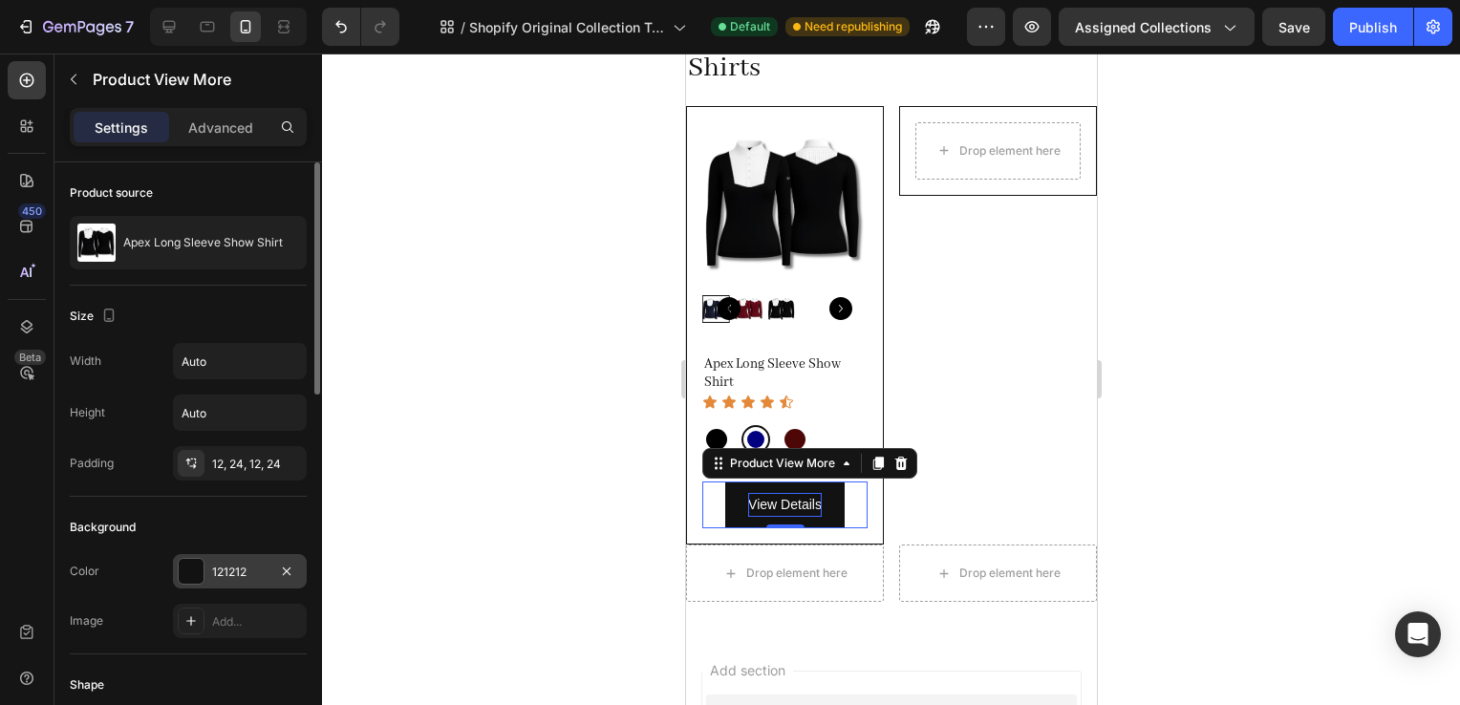
click at [194, 560] on div at bounding box center [191, 571] width 25 height 25
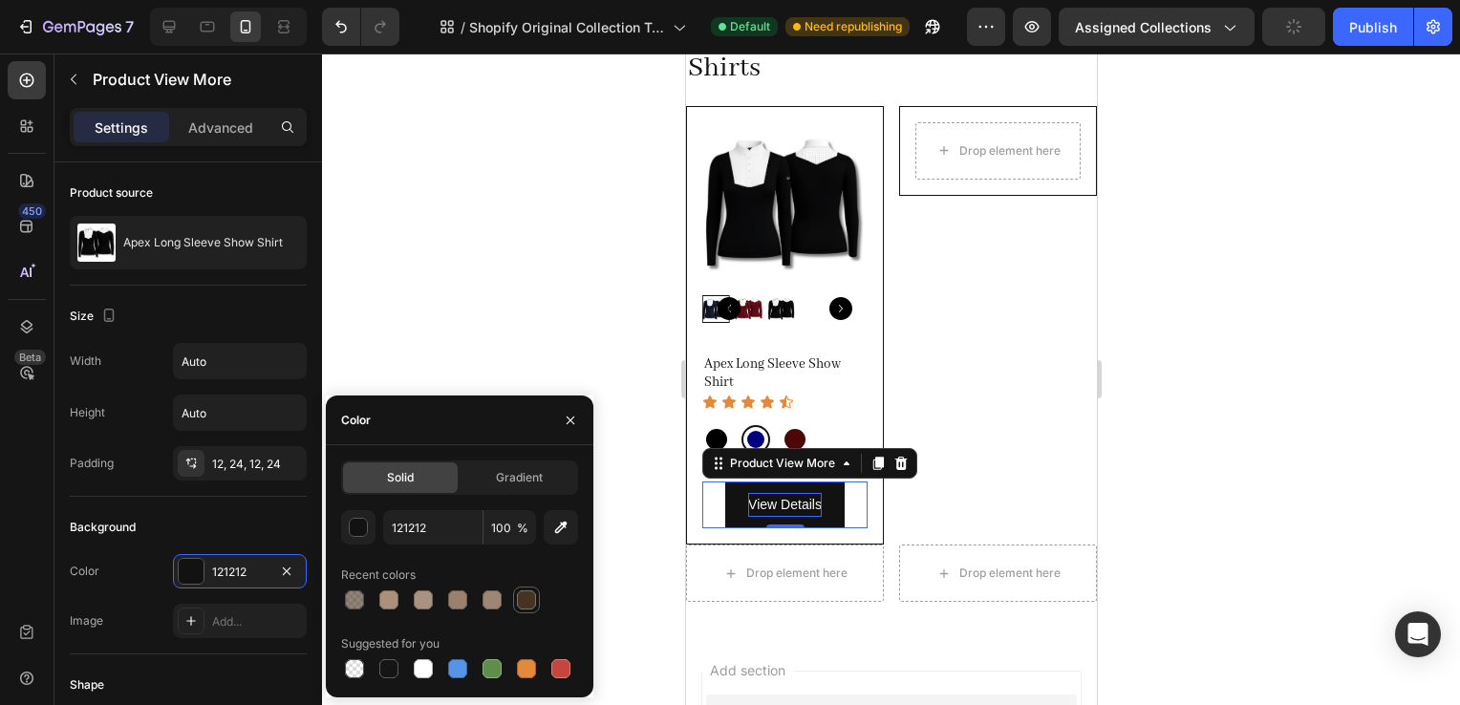
click at [521, 599] on div at bounding box center [526, 600] width 19 height 19
type input "473322"
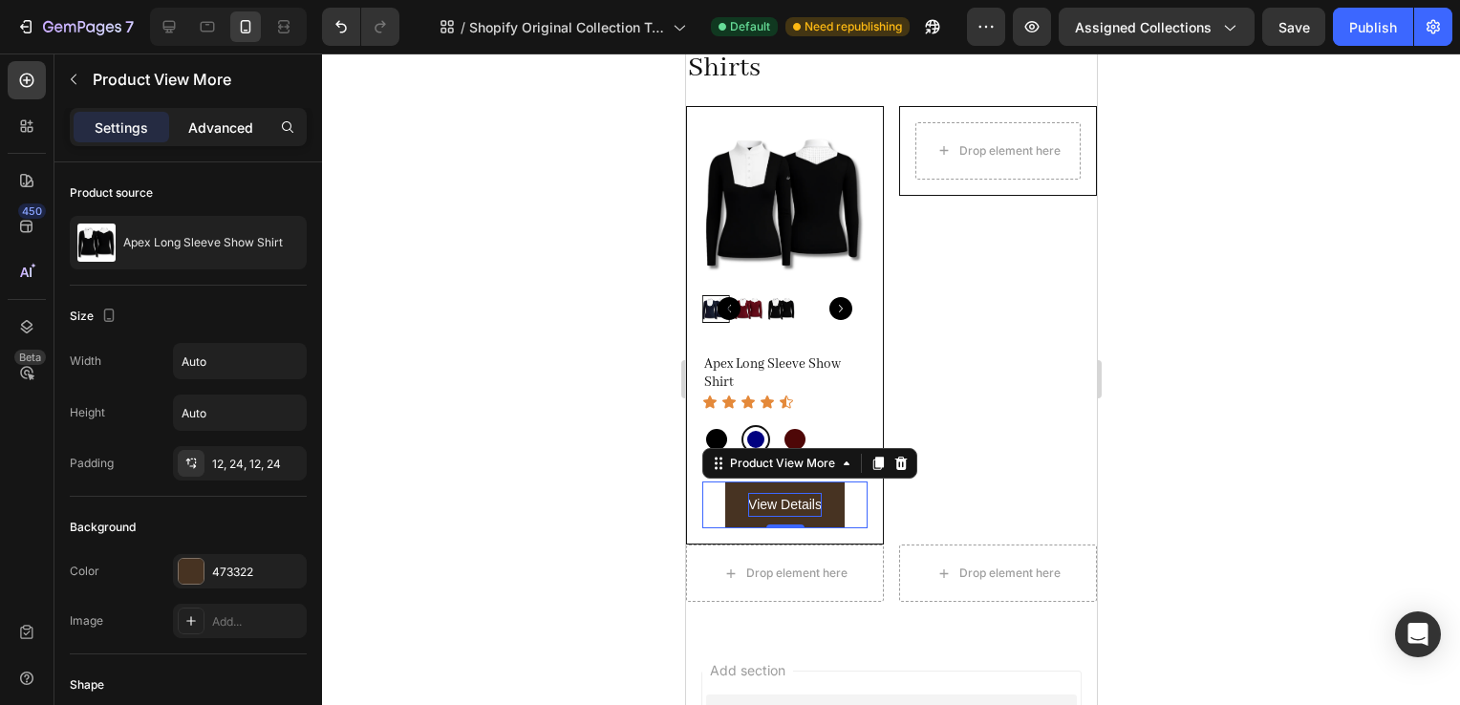
click at [203, 122] on p "Advanced" at bounding box center [220, 128] width 65 height 20
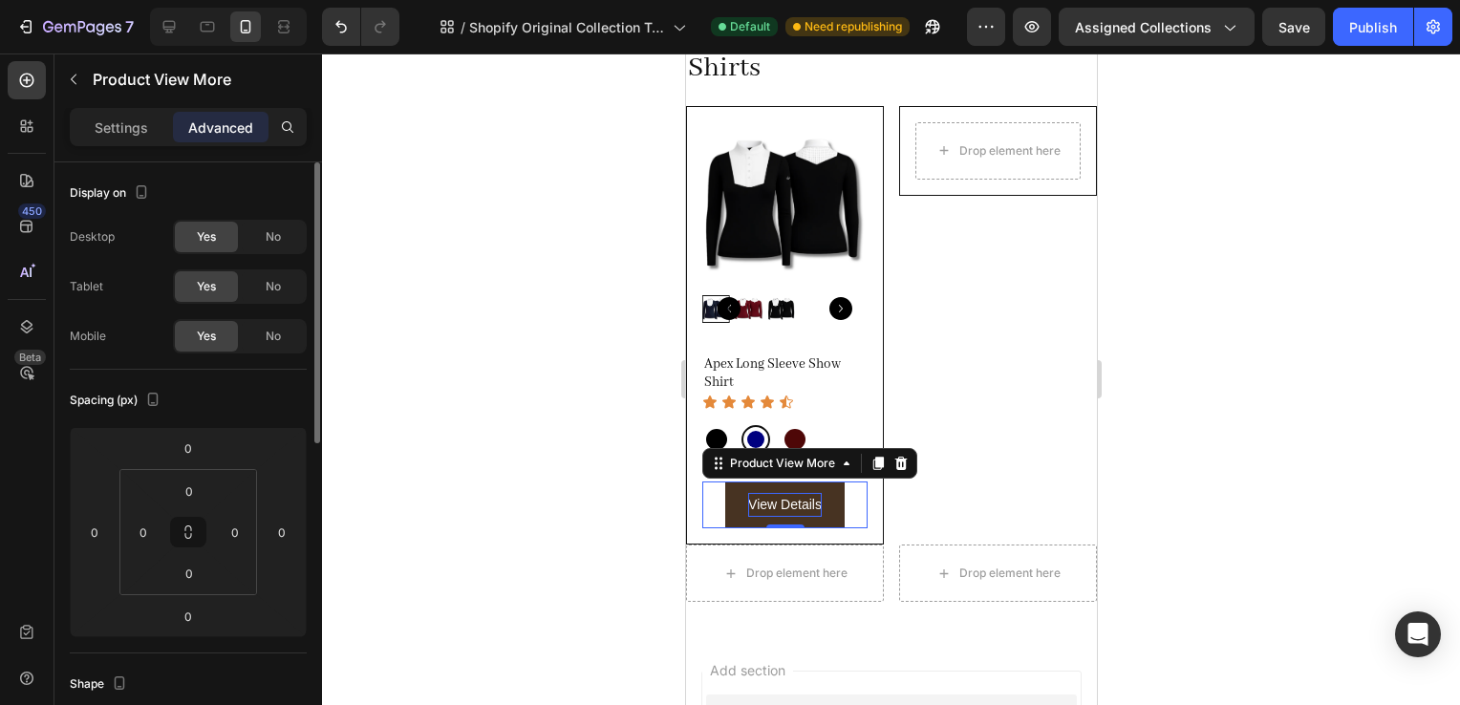
click at [149, 127] on div "Settings" at bounding box center [122, 127] width 96 height 31
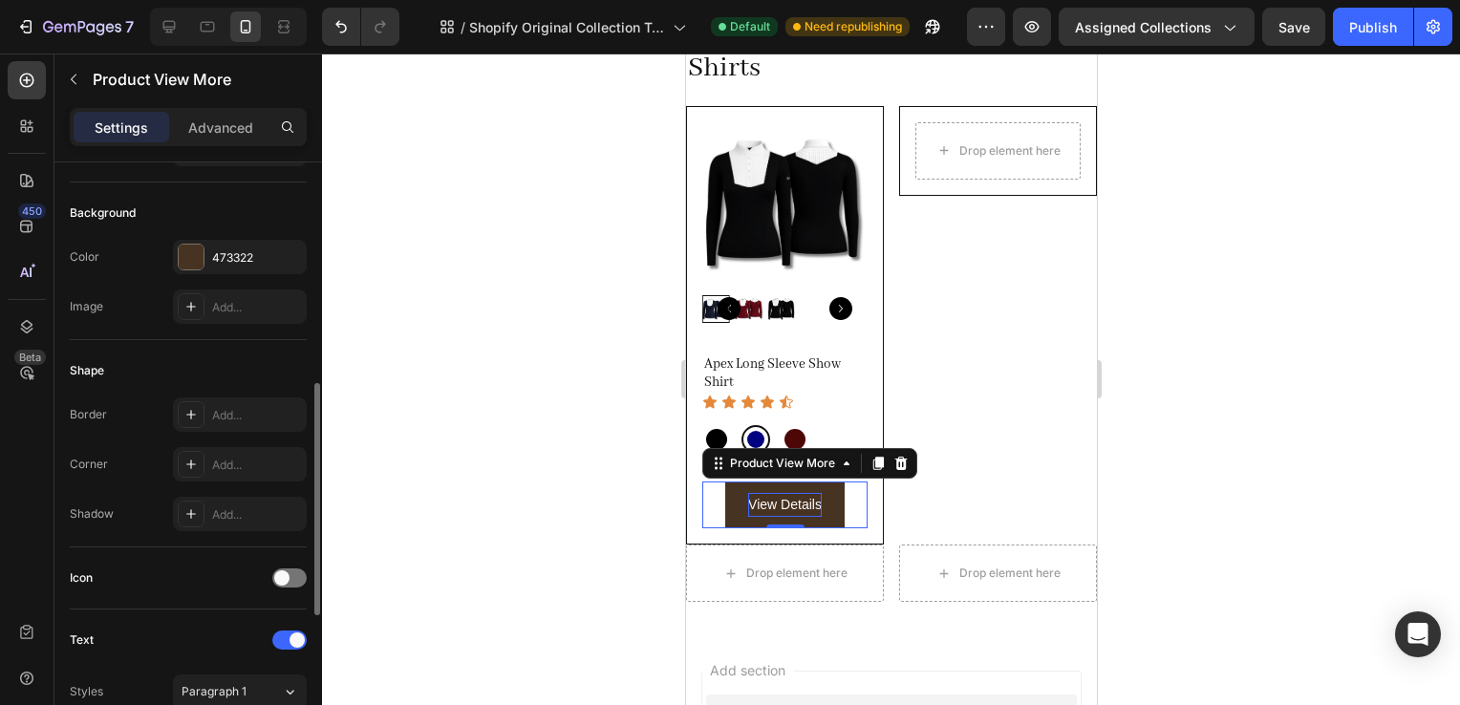
scroll to position [385, 0]
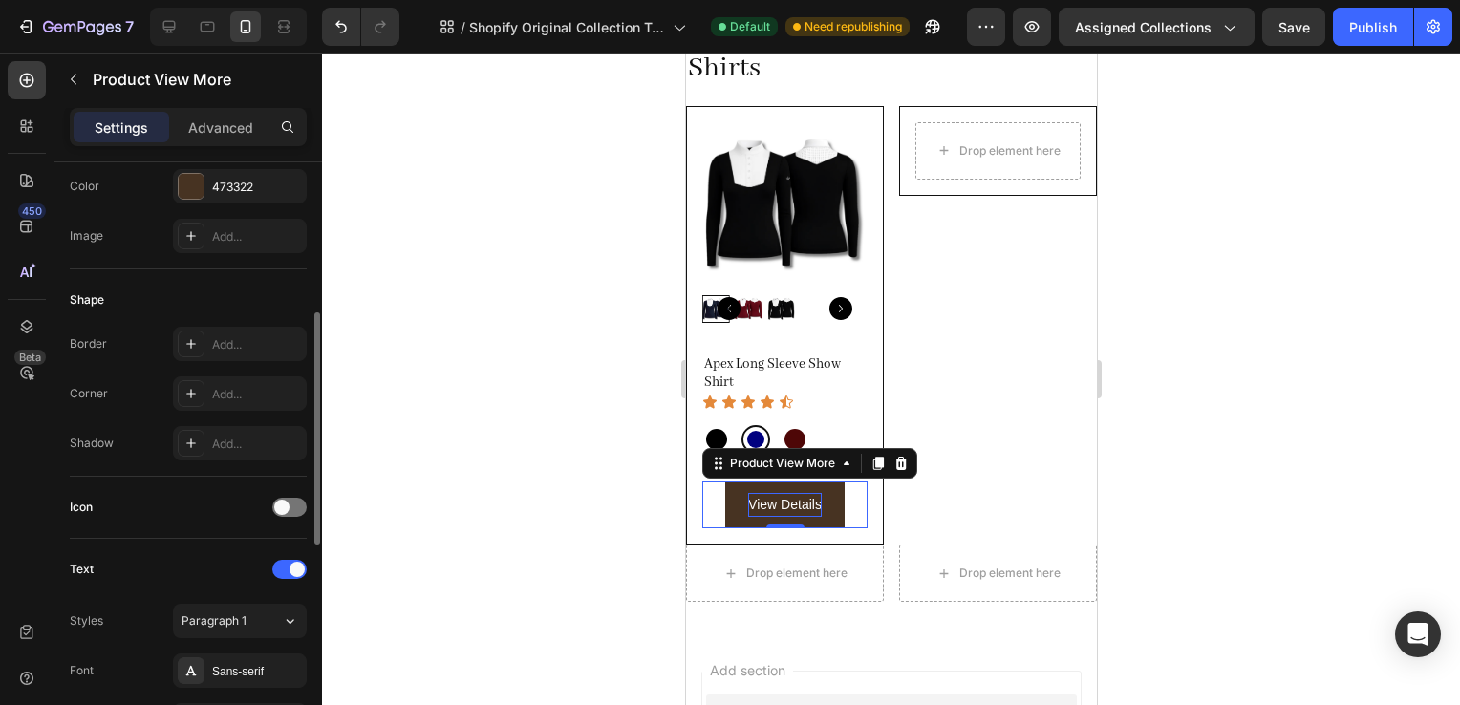
click at [240, 323] on div "Shape Border Add... Corner Add... Shadow Add..." at bounding box center [188, 373] width 237 height 207
click at [250, 400] on div "Add..." at bounding box center [240, 394] width 134 height 34
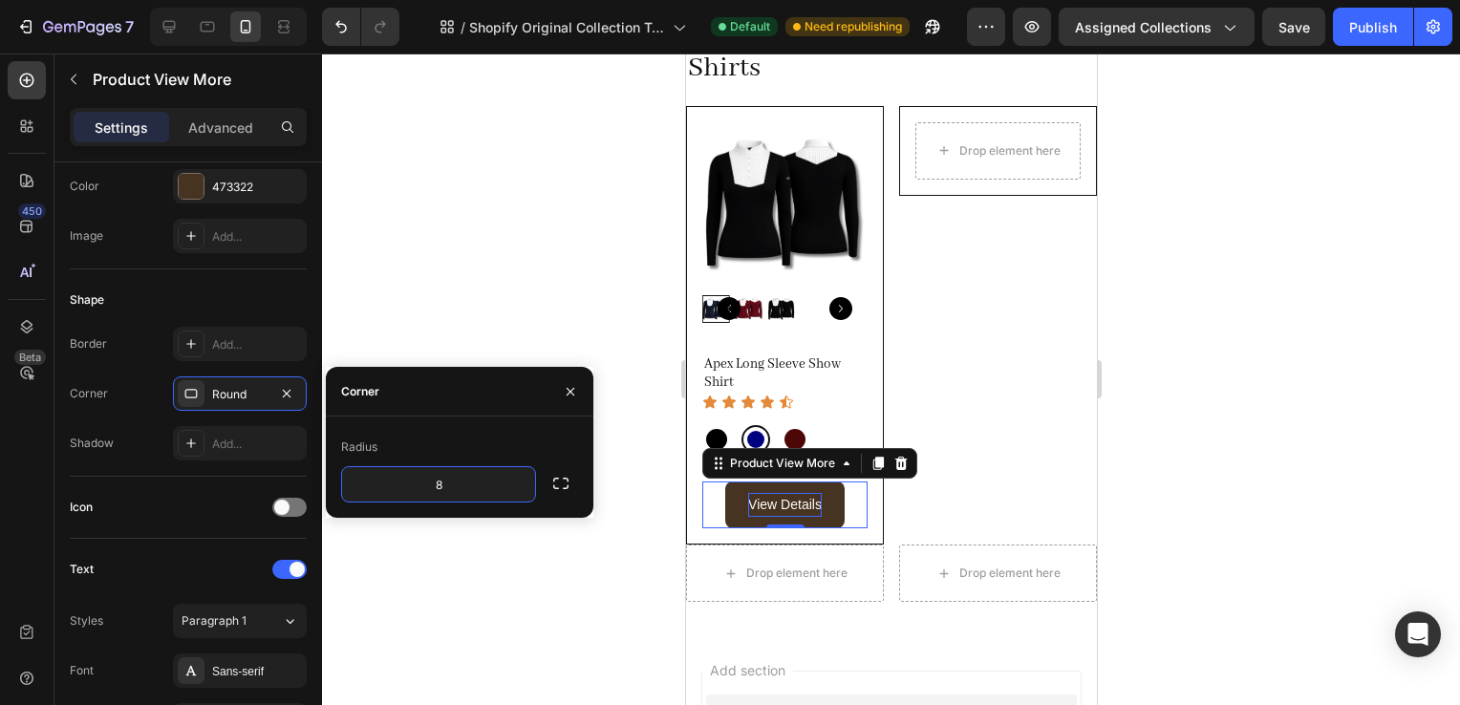
click at [1152, 535] on div at bounding box center [891, 380] width 1138 height 652
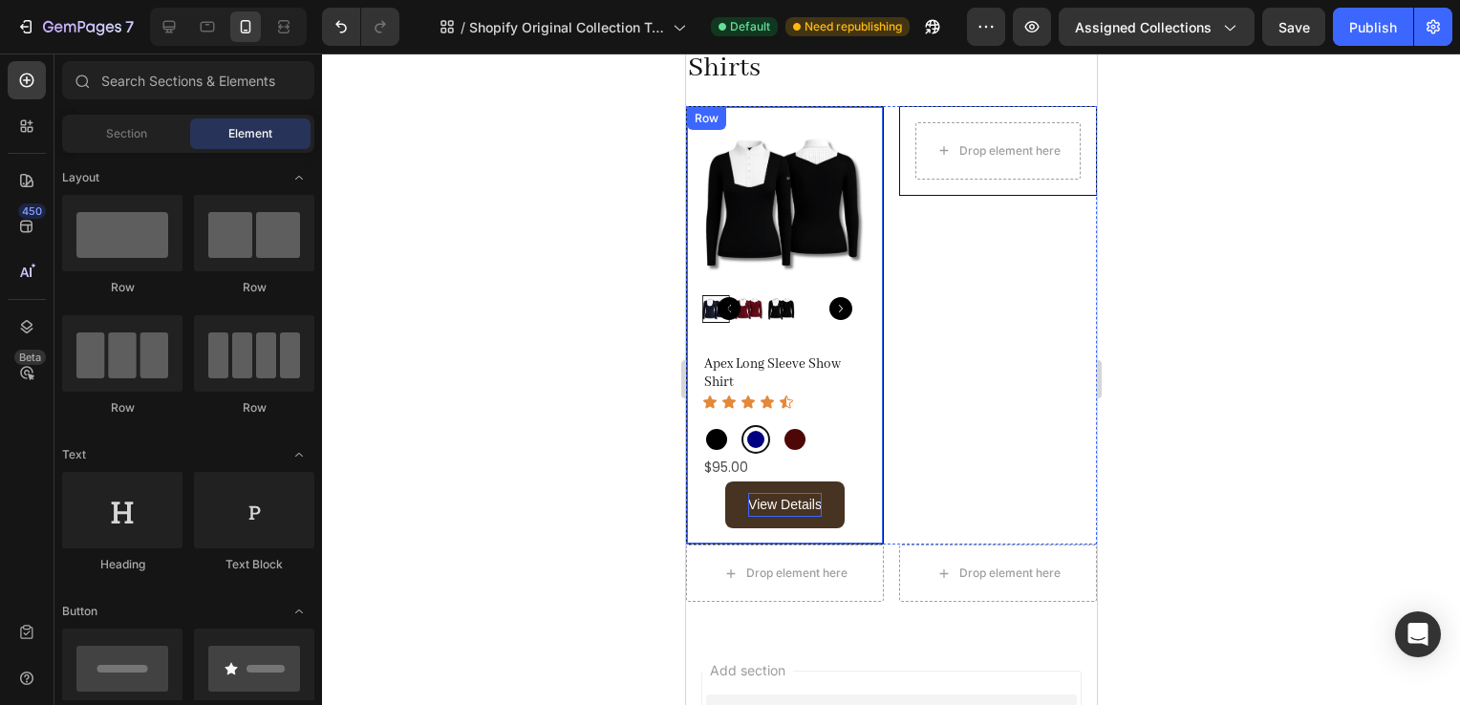
click at [843, 119] on div "Product Images Apex Long Sleeve Show Shirt Product Title Icon Icon Icon Icon Ic…" at bounding box center [784, 326] width 198 height 440
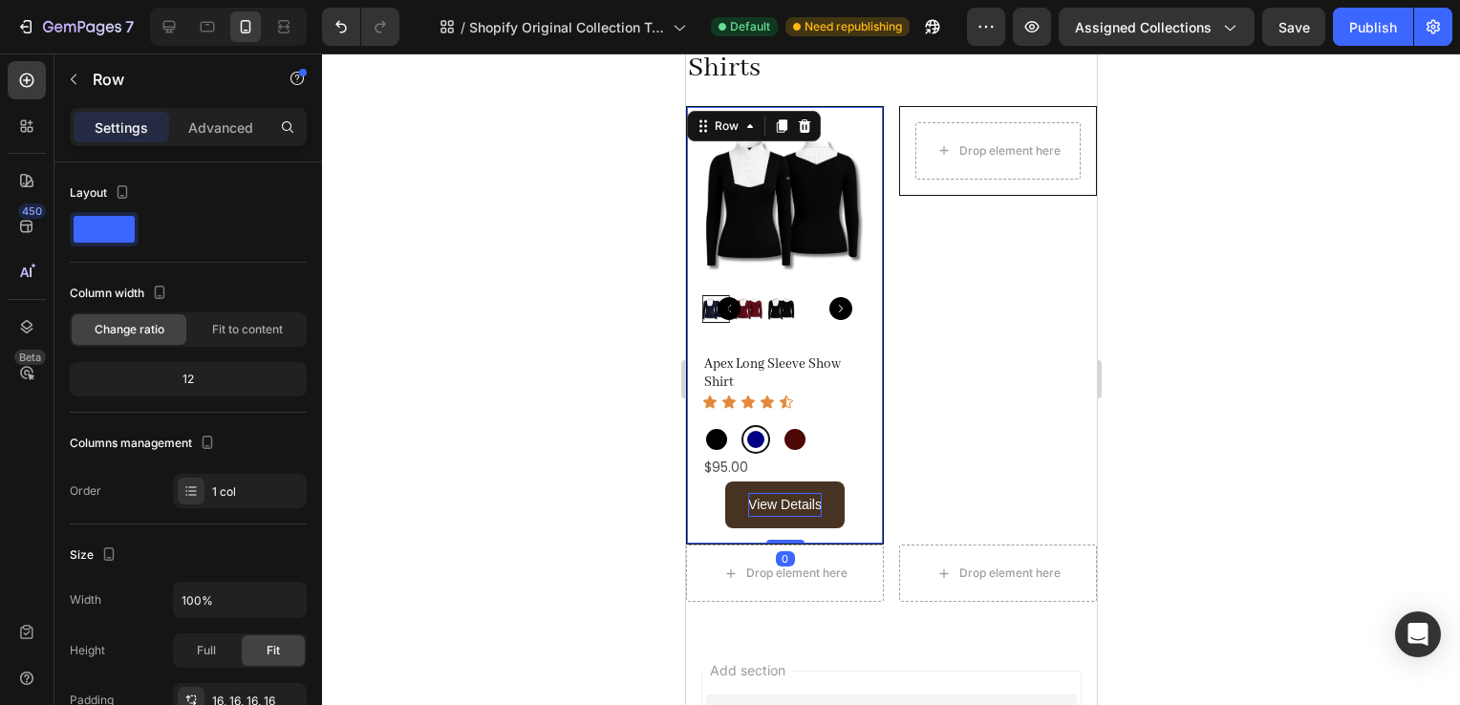
click at [848, 117] on div "Product Images Apex Long Sleeve Show Shirt Product Title Icon Icon Icon Icon Ic…" at bounding box center [784, 326] width 198 height 440
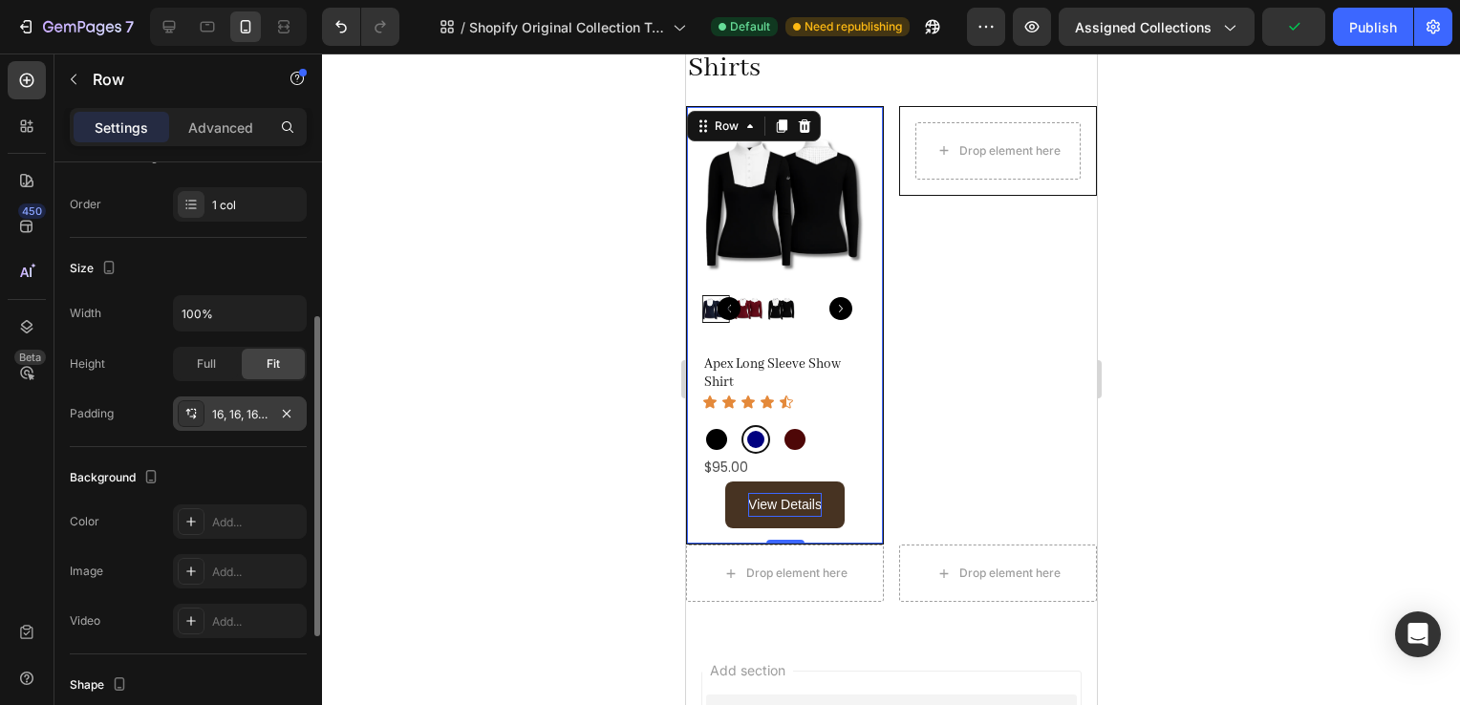
scroll to position [516, 0]
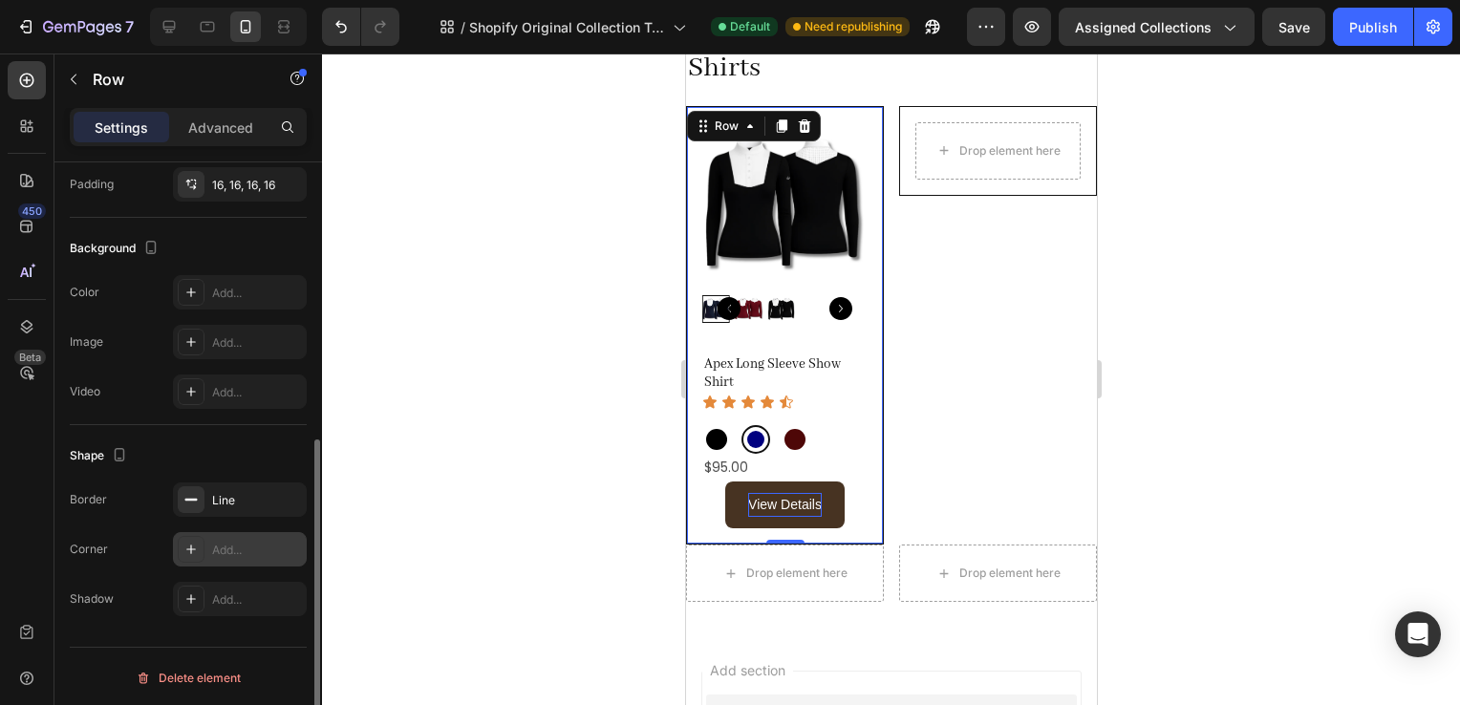
click at [236, 542] on div "Add..." at bounding box center [257, 550] width 90 height 17
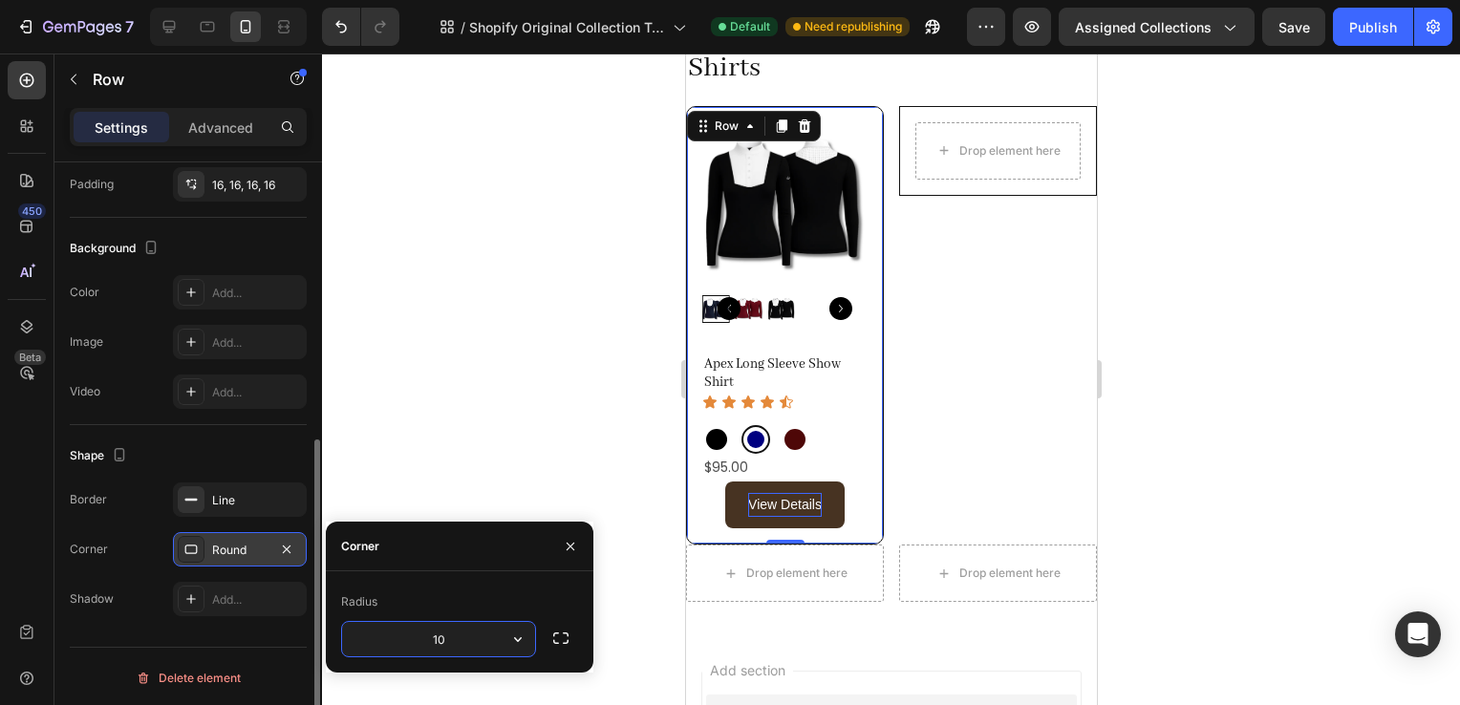
type input "1"
type input "30"
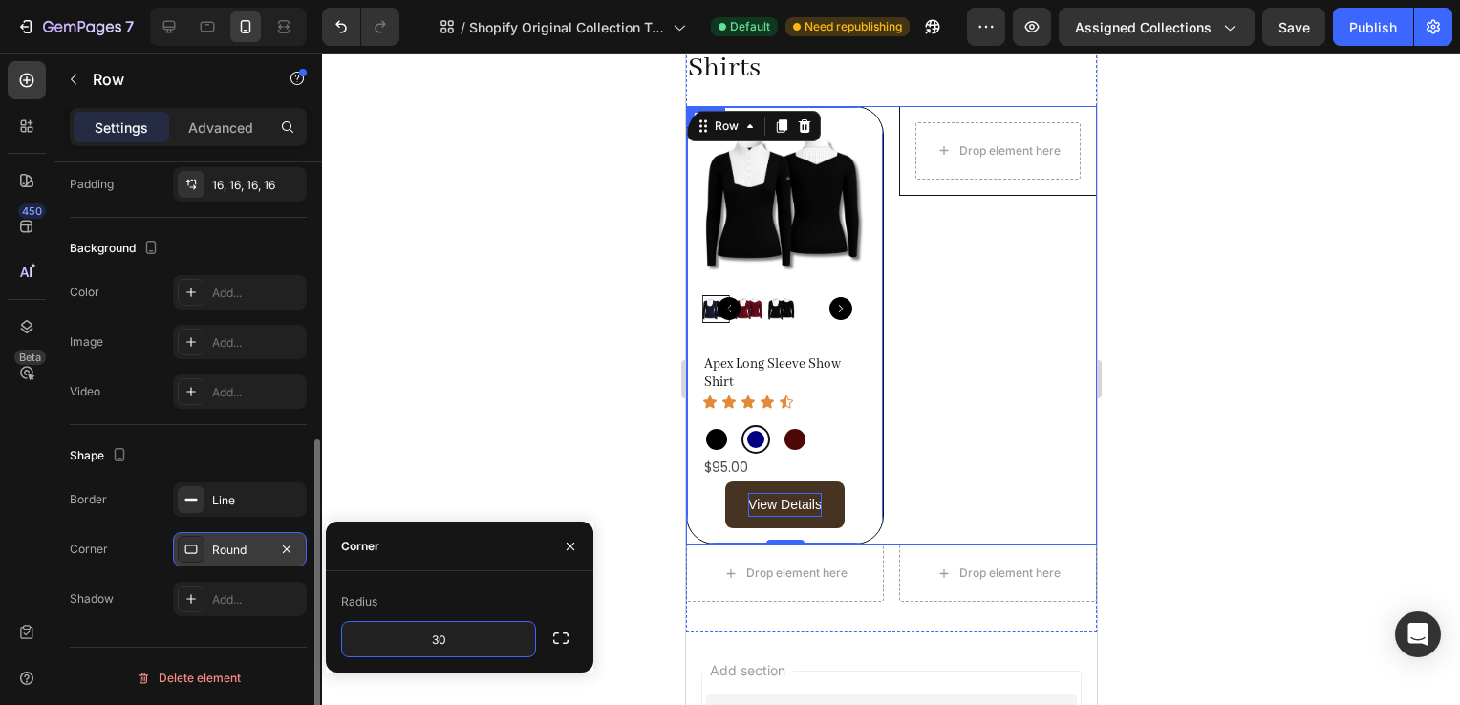
click at [1250, 319] on div at bounding box center [891, 380] width 1138 height 652
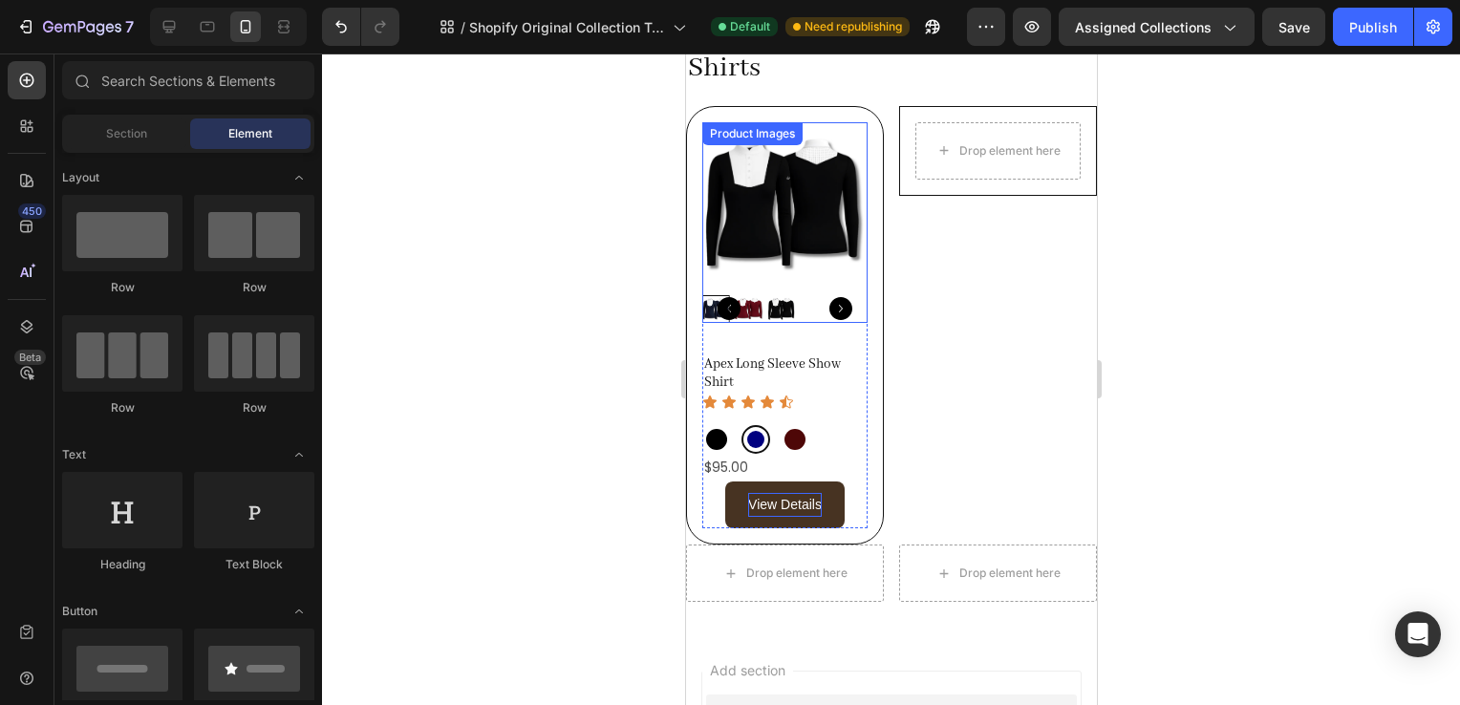
click at [830, 304] on icon "Carousel Next Arrow" at bounding box center [840, 308] width 23 height 23
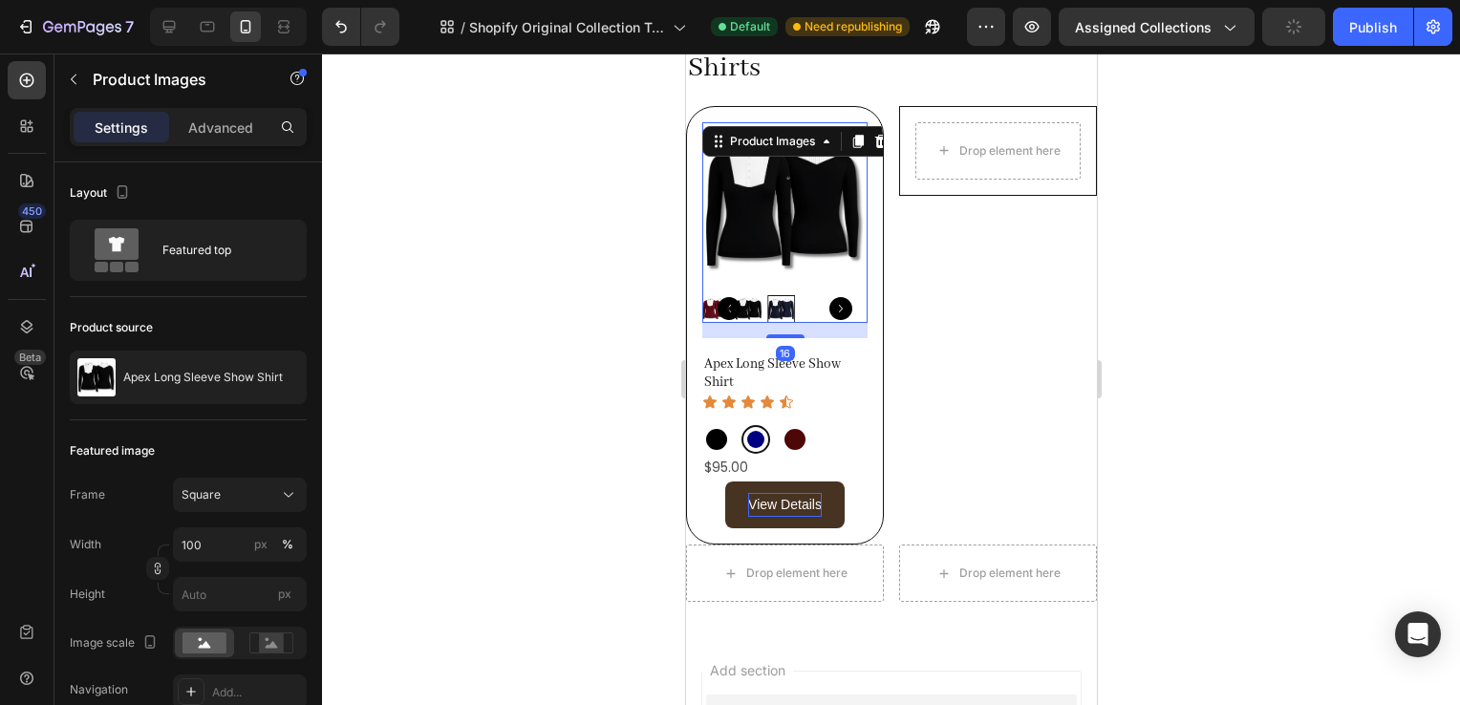
click at [830, 304] on icon "Carousel Next Arrow" at bounding box center [840, 308] width 23 height 23
click at [753, 233] on img at bounding box center [783, 204] width 165 height 165
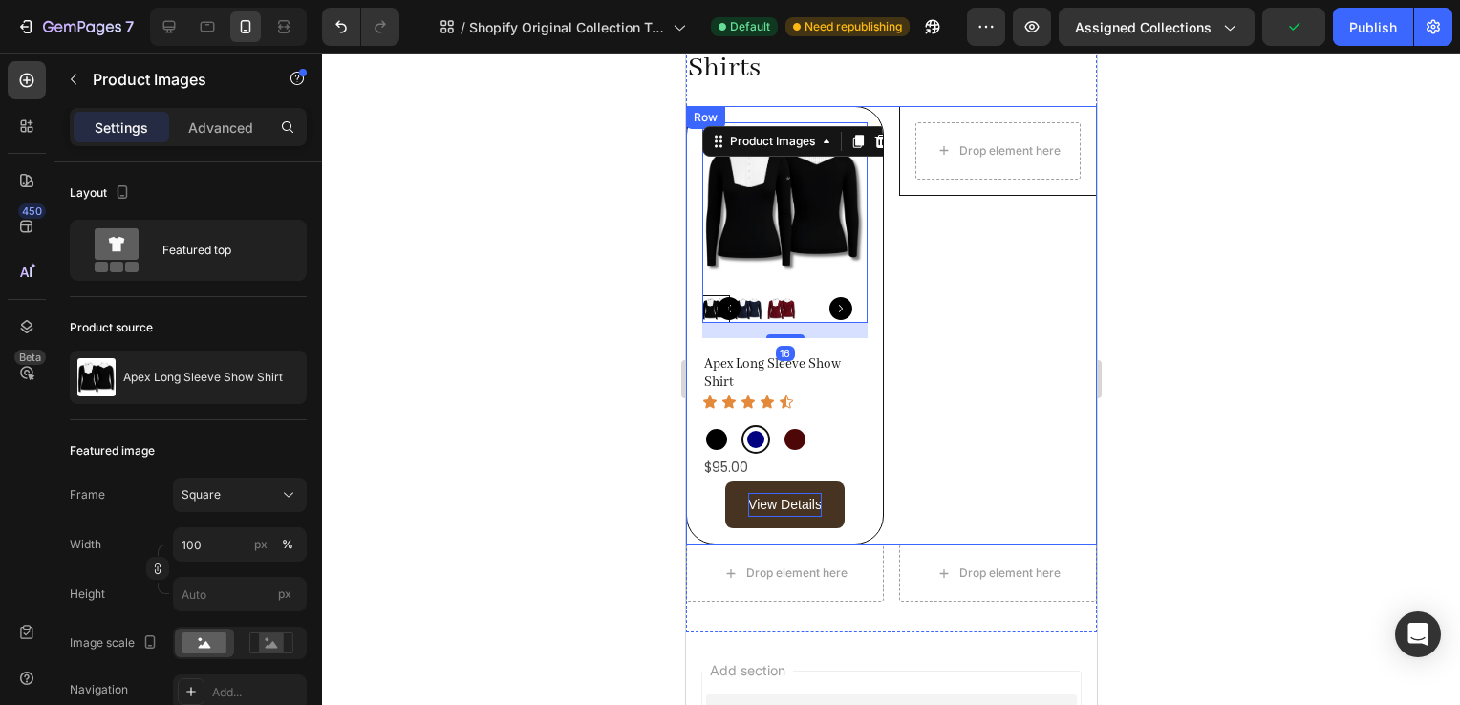
click at [1007, 406] on div "Drop element here Row" at bounding box center [997, 326] width 198 height 440
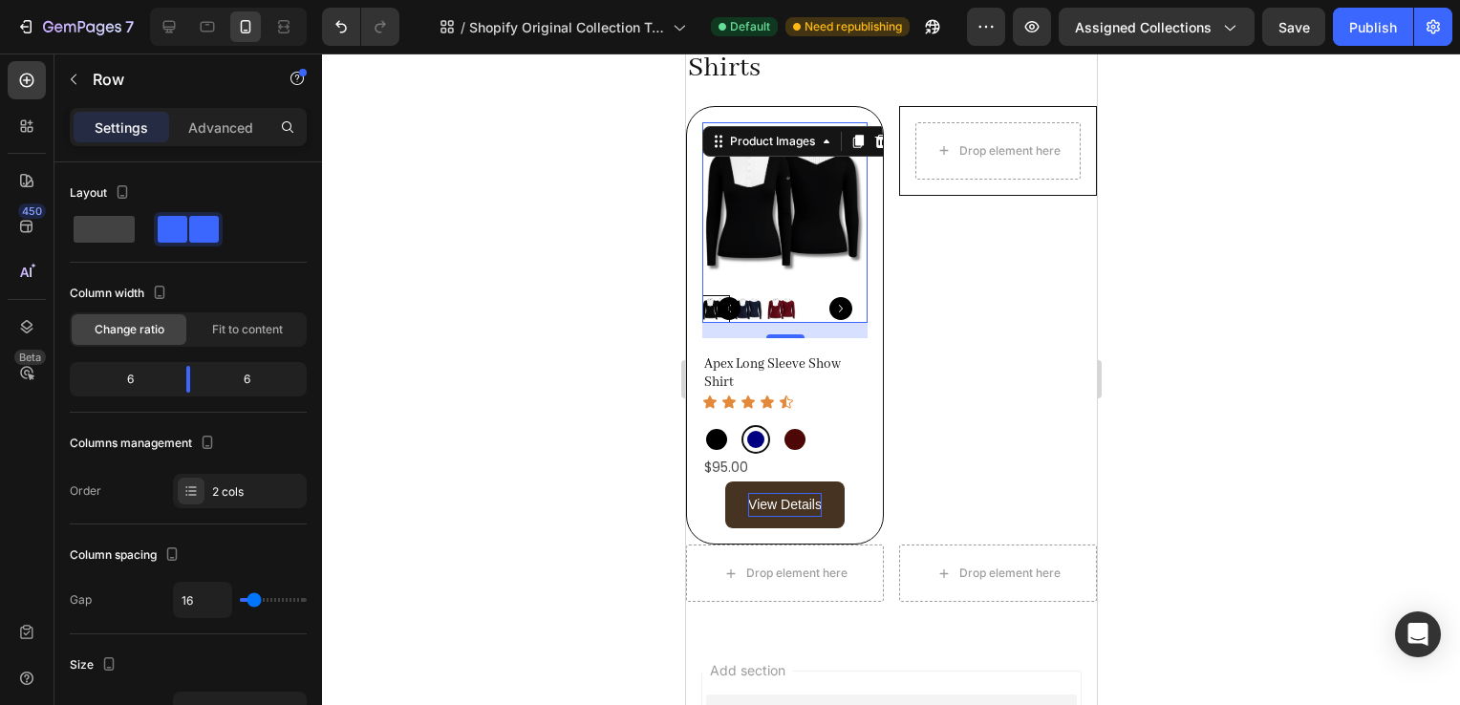
click at [845, 295] on div at bounding box center [783, 309] width 165 height 28
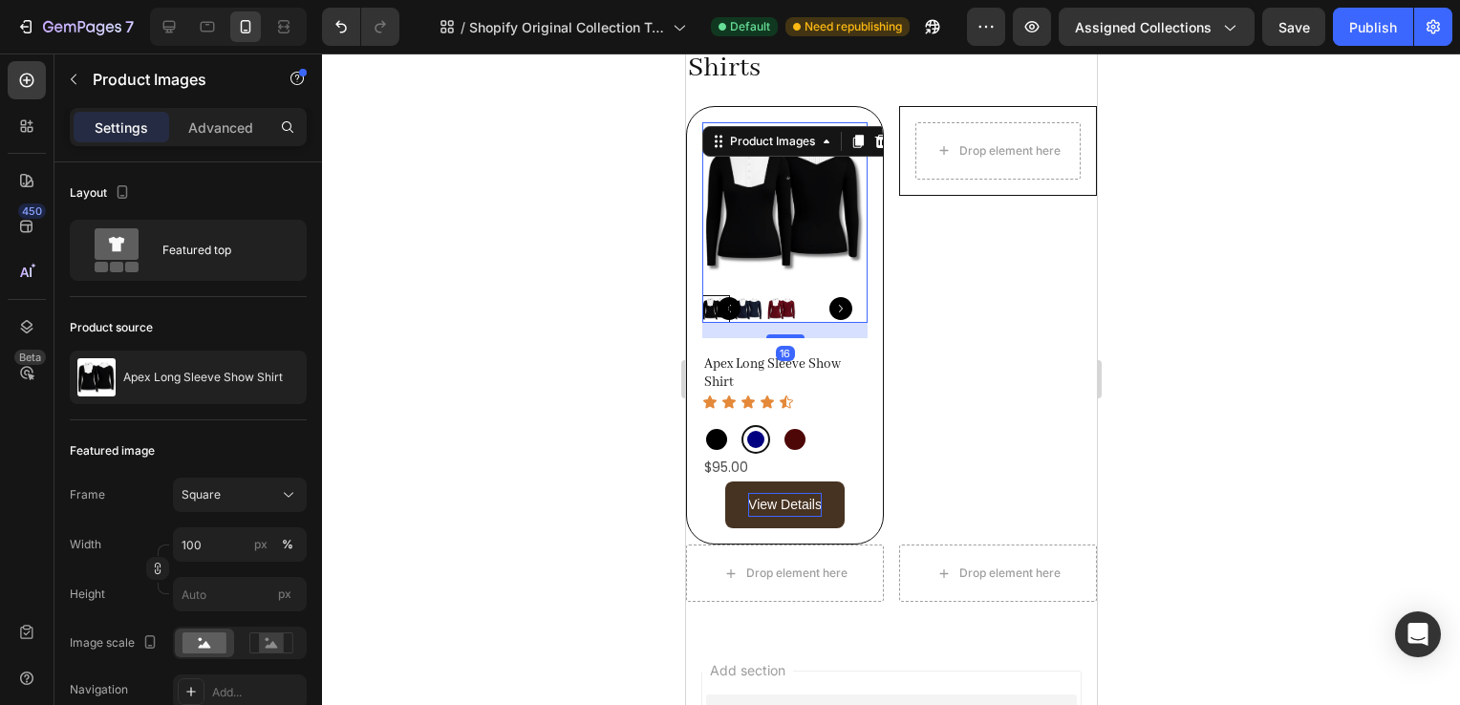
click at [837, 297] on icon "Carousel Next Arrow" at bounding box center [840, 308] width 23 height 23
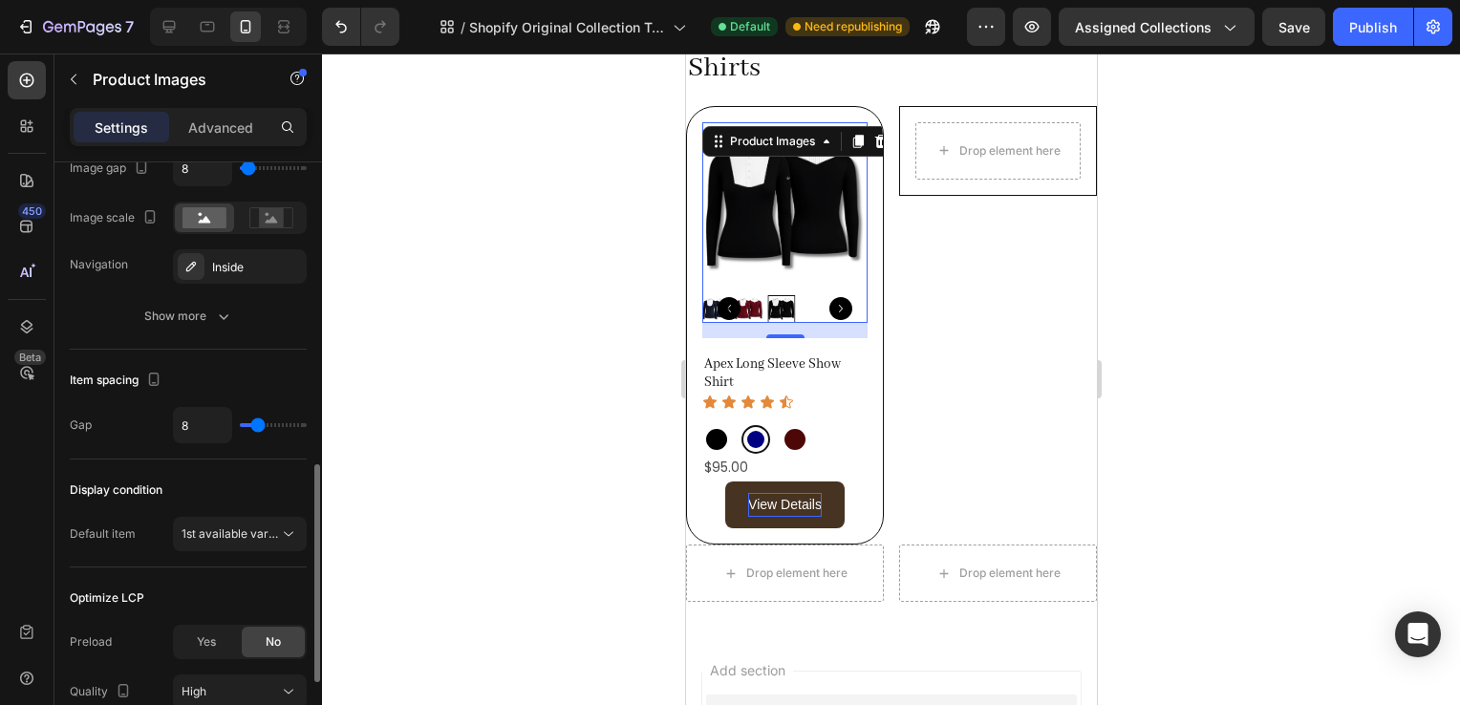
scroll to position [865, 0]
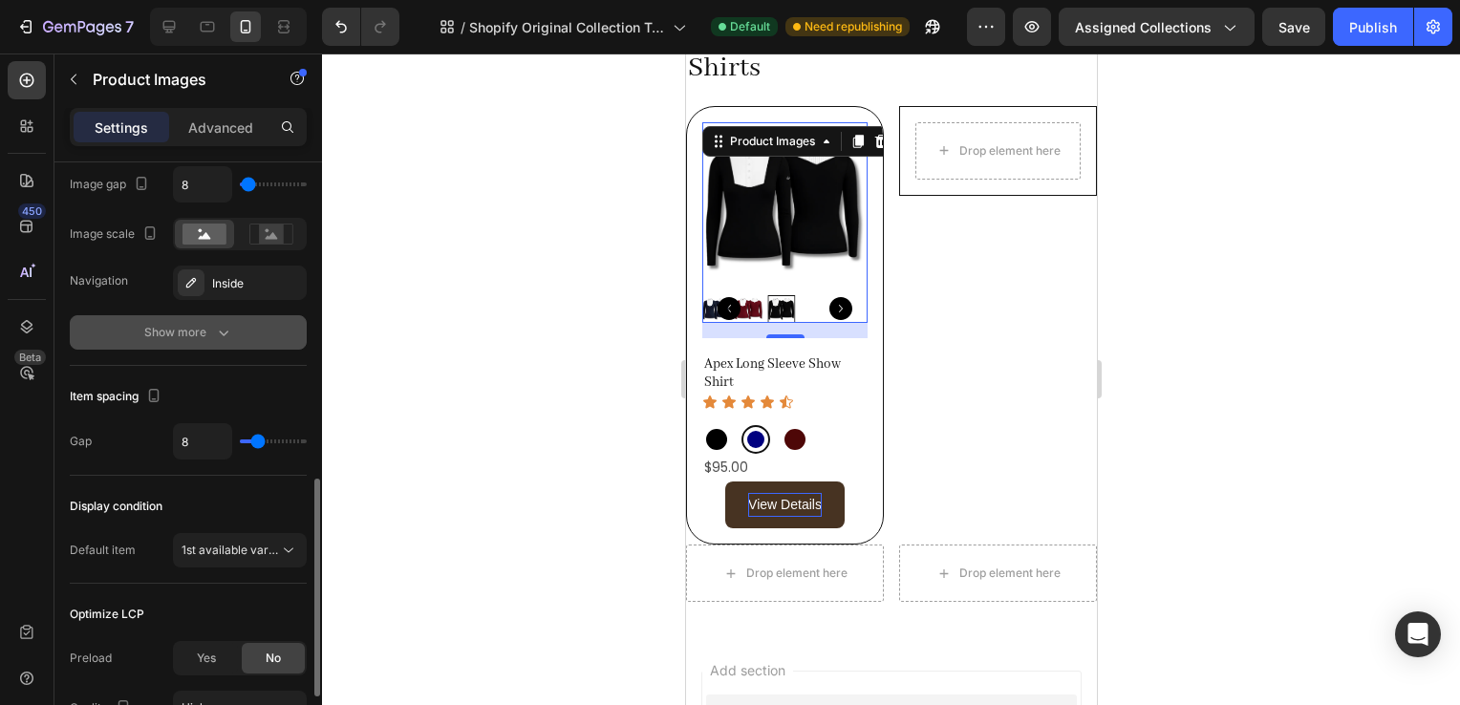
click at [203, 333] on div "Show more" at bounding box center [188, 332] width 89 height 19
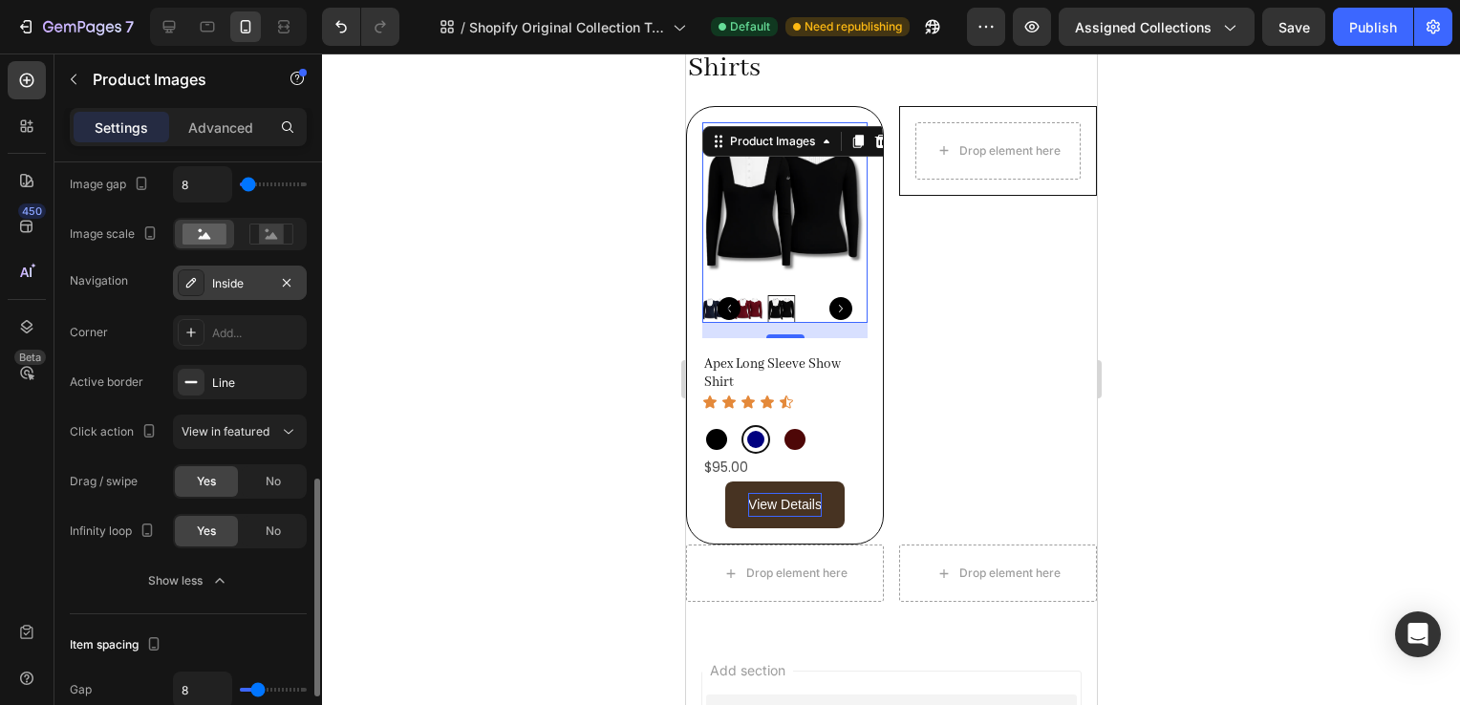
click at [233, 276] on div "Inside" at bounding box center [239, 283] width 55 height 17
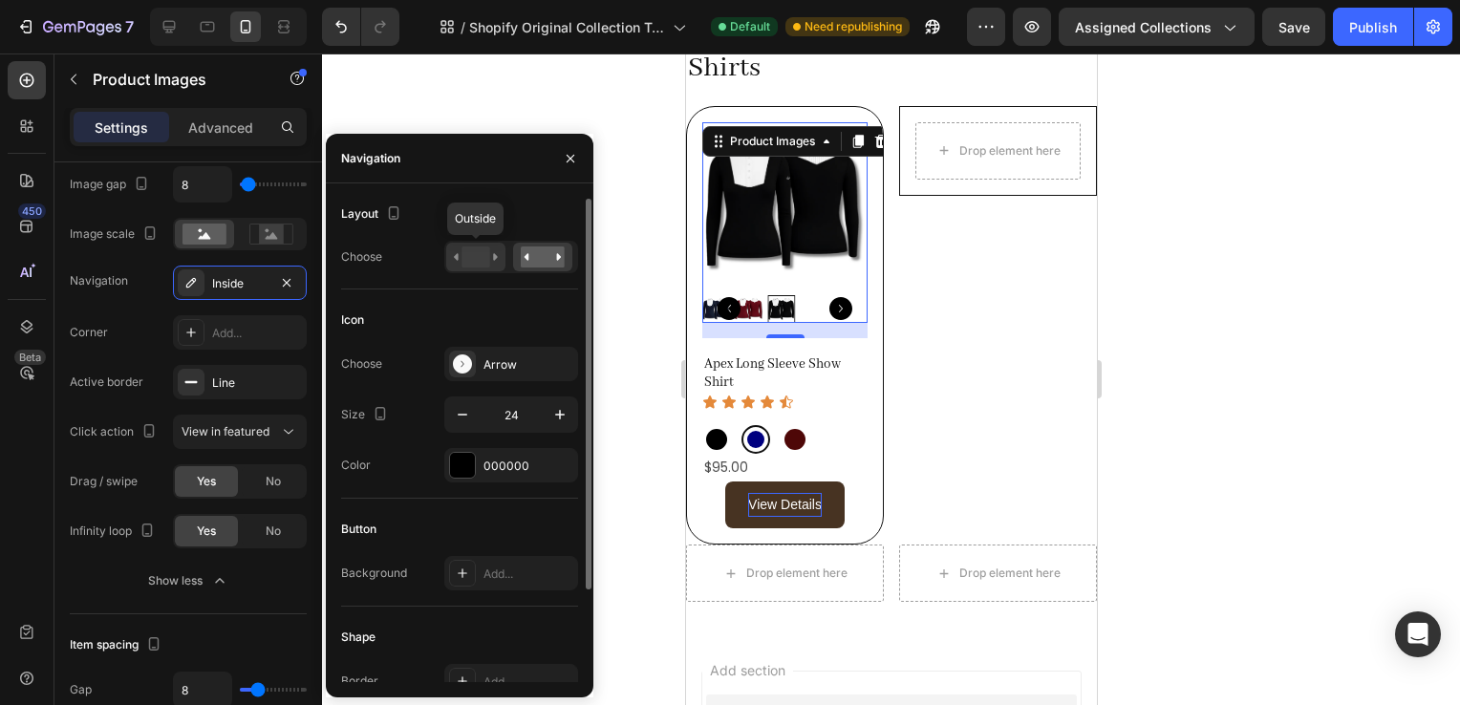
click at [474, 258] on rect at bounding box center [476, 257] width 28 height 21
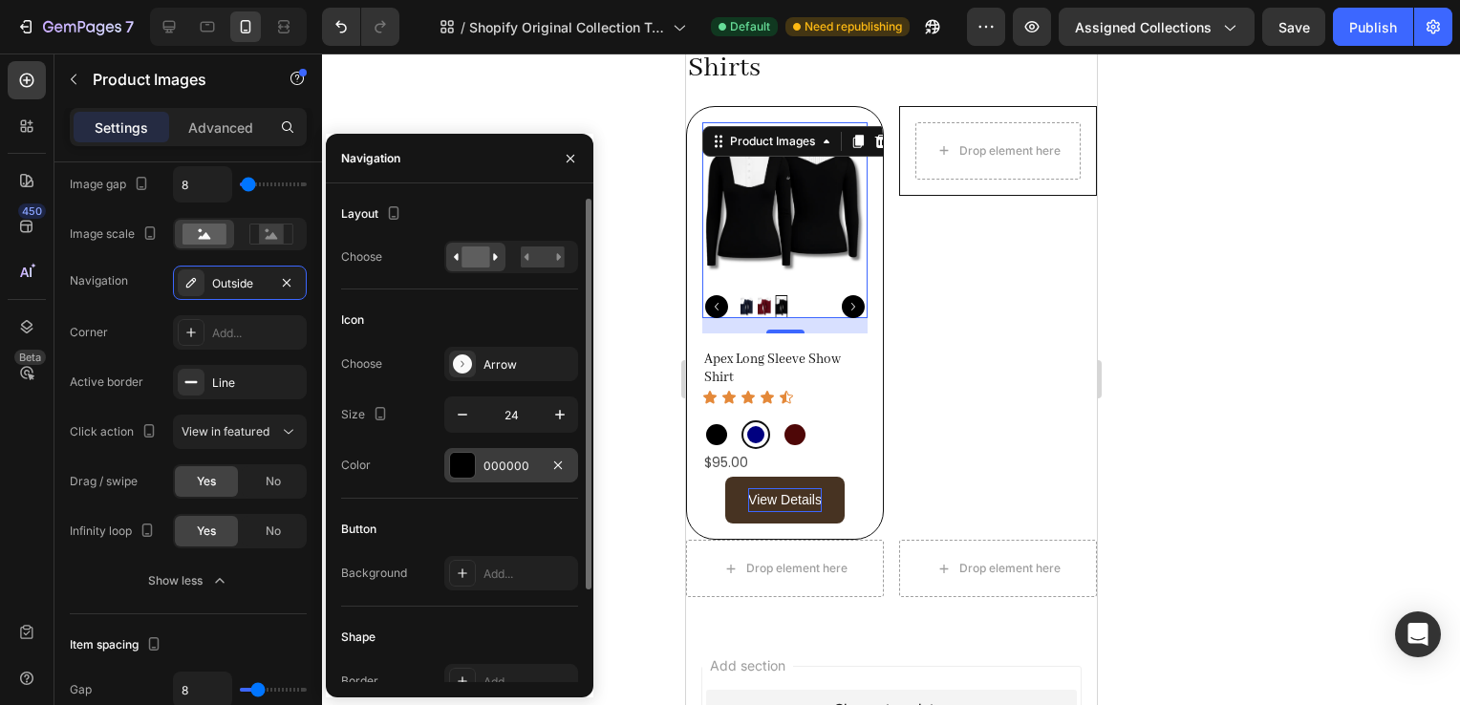
click at [499, 464] on div "000000" at bounding box center [511, 466] width 55 height 17
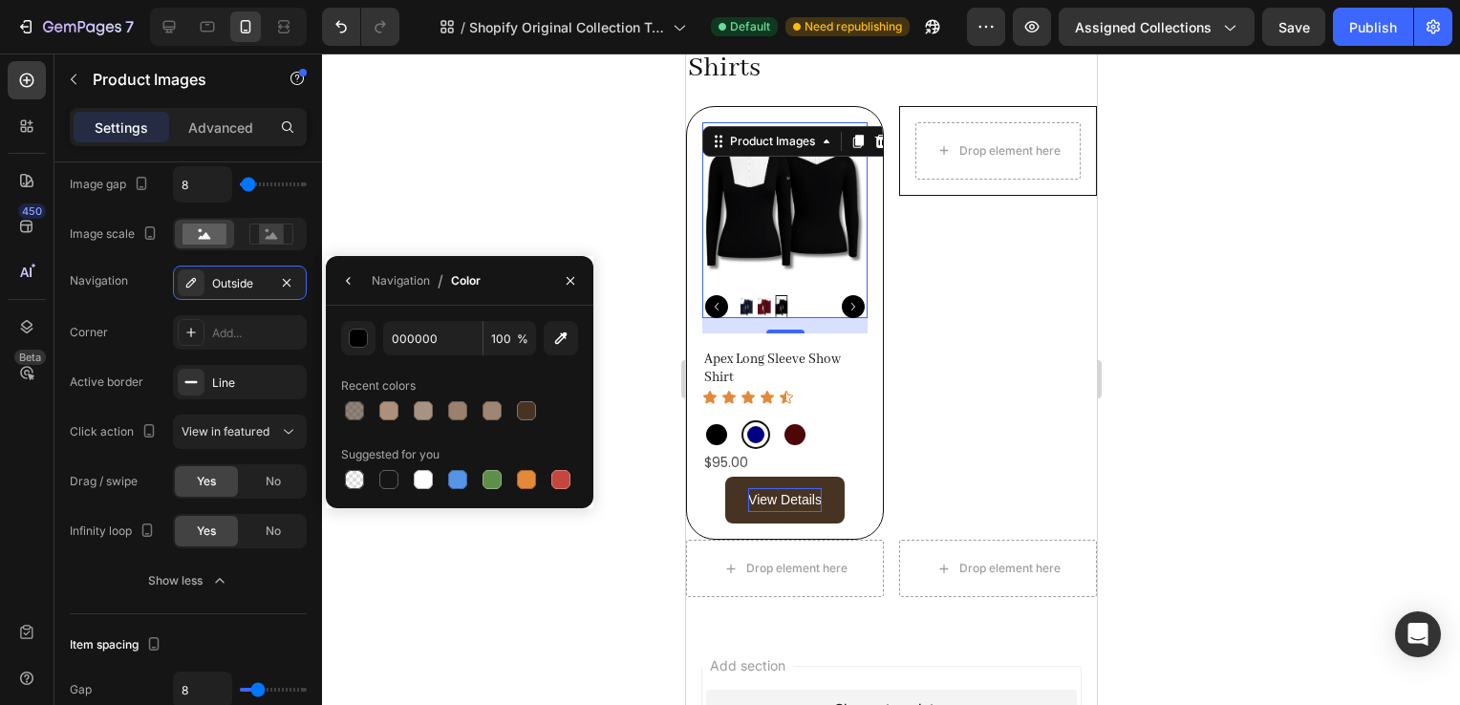
click at [512, 410] on div at bounding box center [459, 411] width 237 height 27
click at [517, 411] on div at bounding box center [526, 410] width 19 height 19
type input "473322"
click at [1259, 319] on div at bounding box center [891, 380] width 1138 height 652
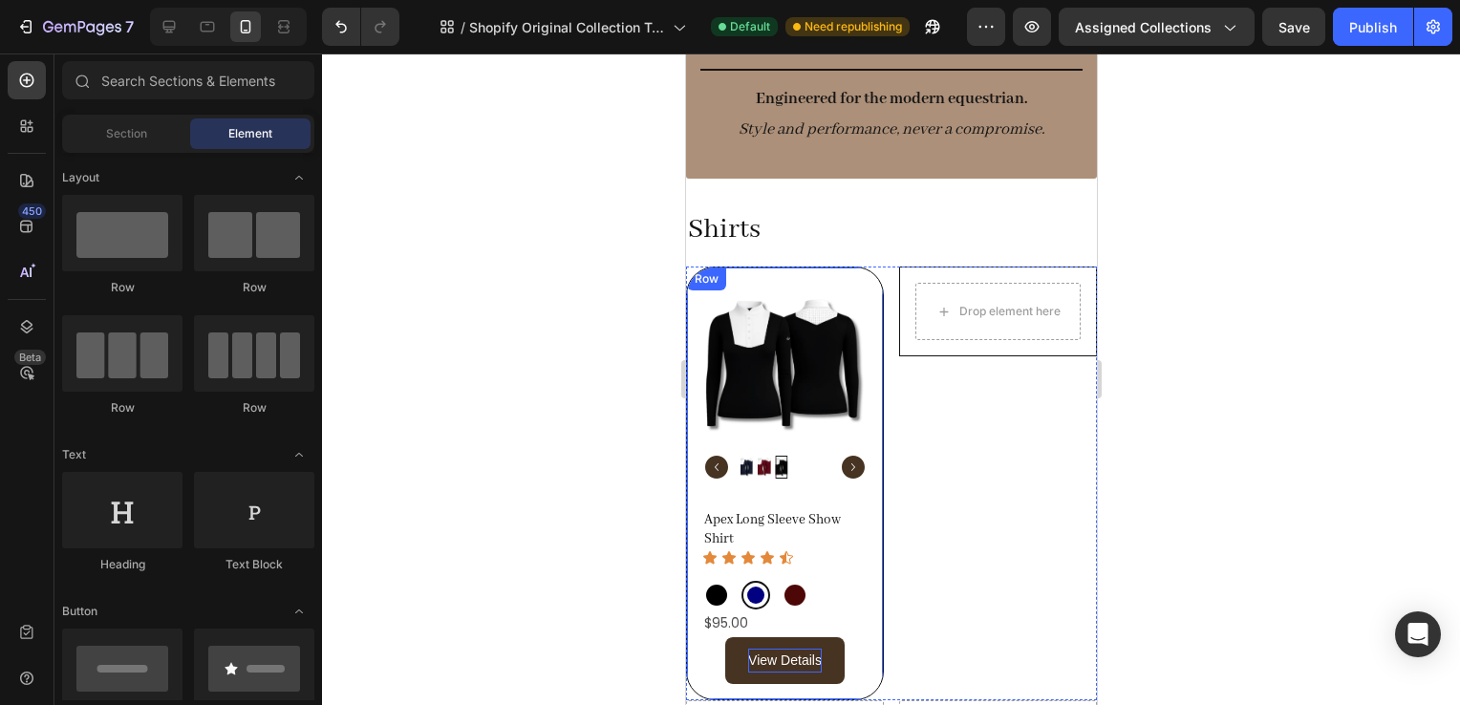
scroll to position [130, 0]
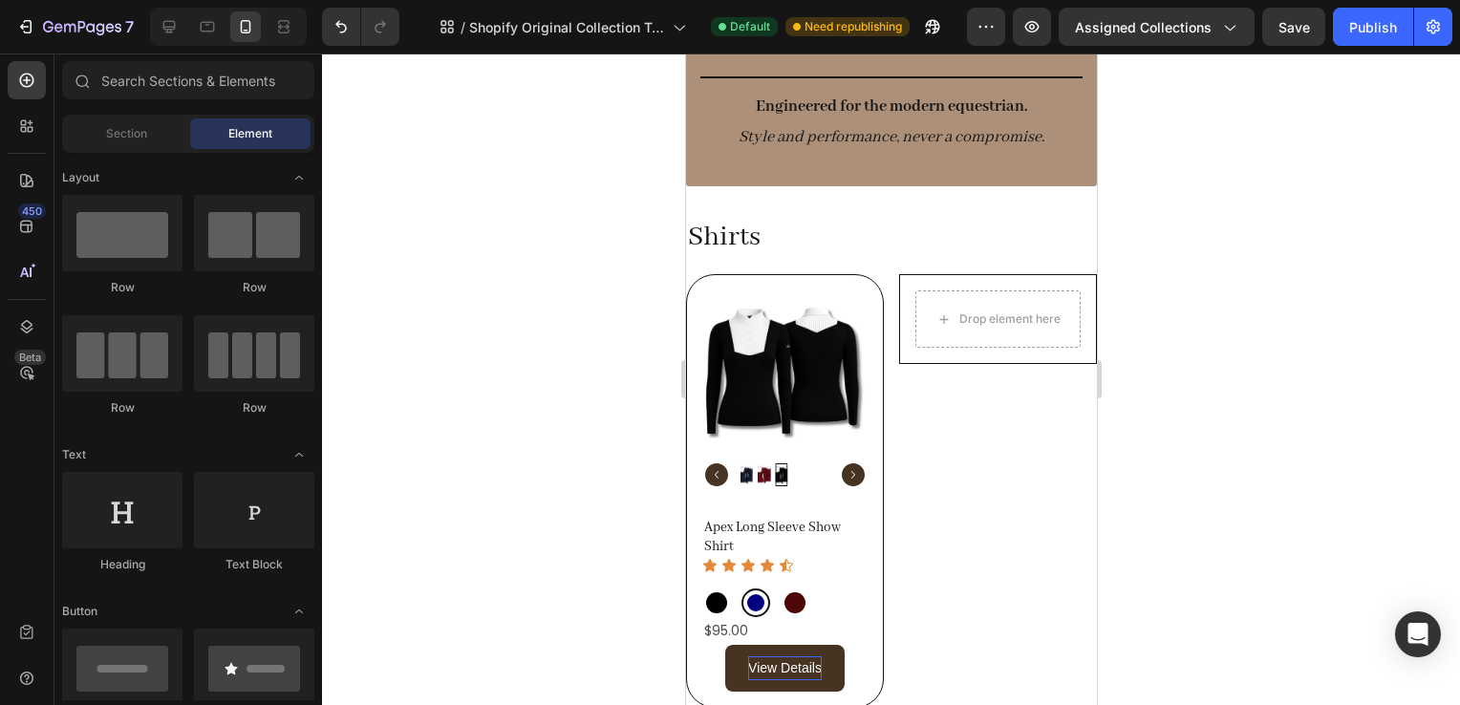
click at [1126, 403] on div at bounding box center [891, 380] width 1138 height 652
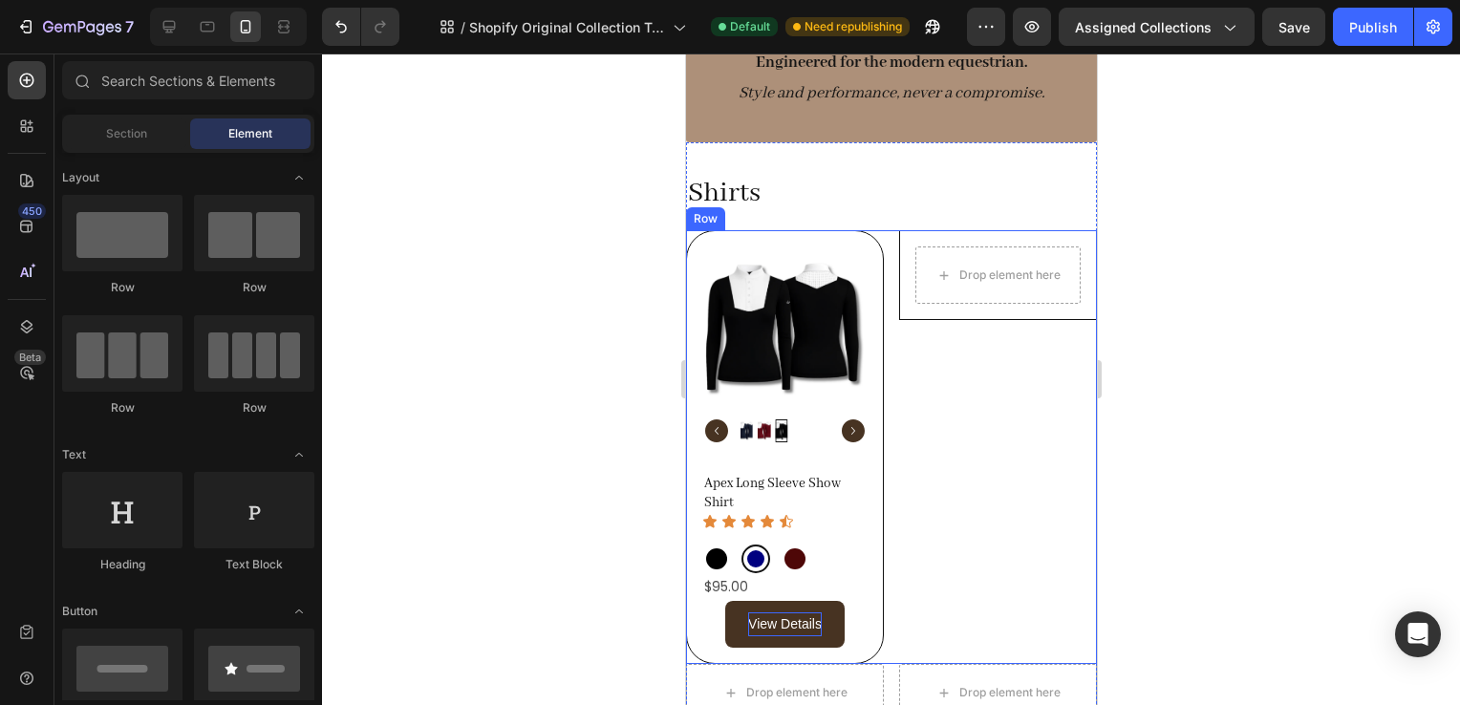
scroll to position [176, 0]
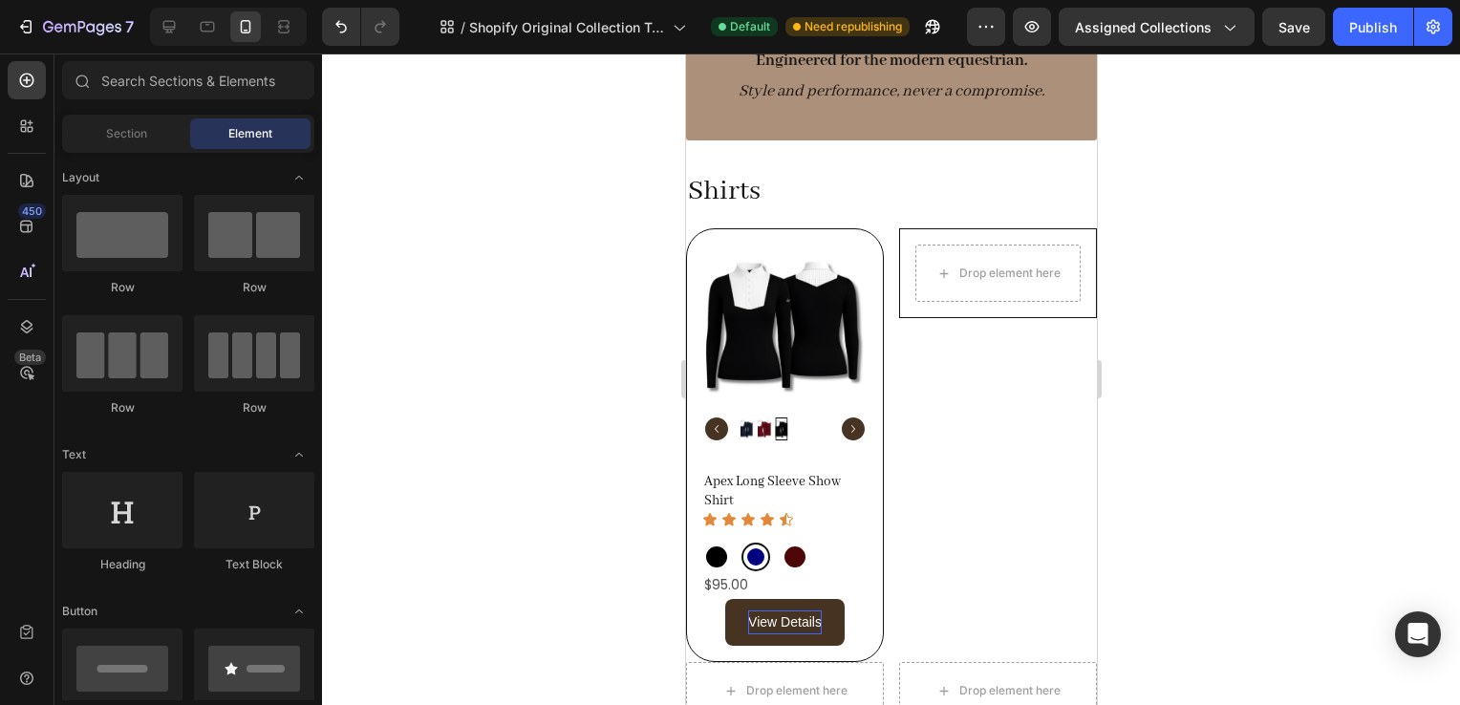
click at [1415, 444] on div at bounding box center [891, 380] width 1138 height 652
click at [815, 236] on div "Product Images Apex Long Sleeve Show Shirt Product Title Icon Icon Icon Icon Ic…" at bounding box center [784, 445] width 198 height 434
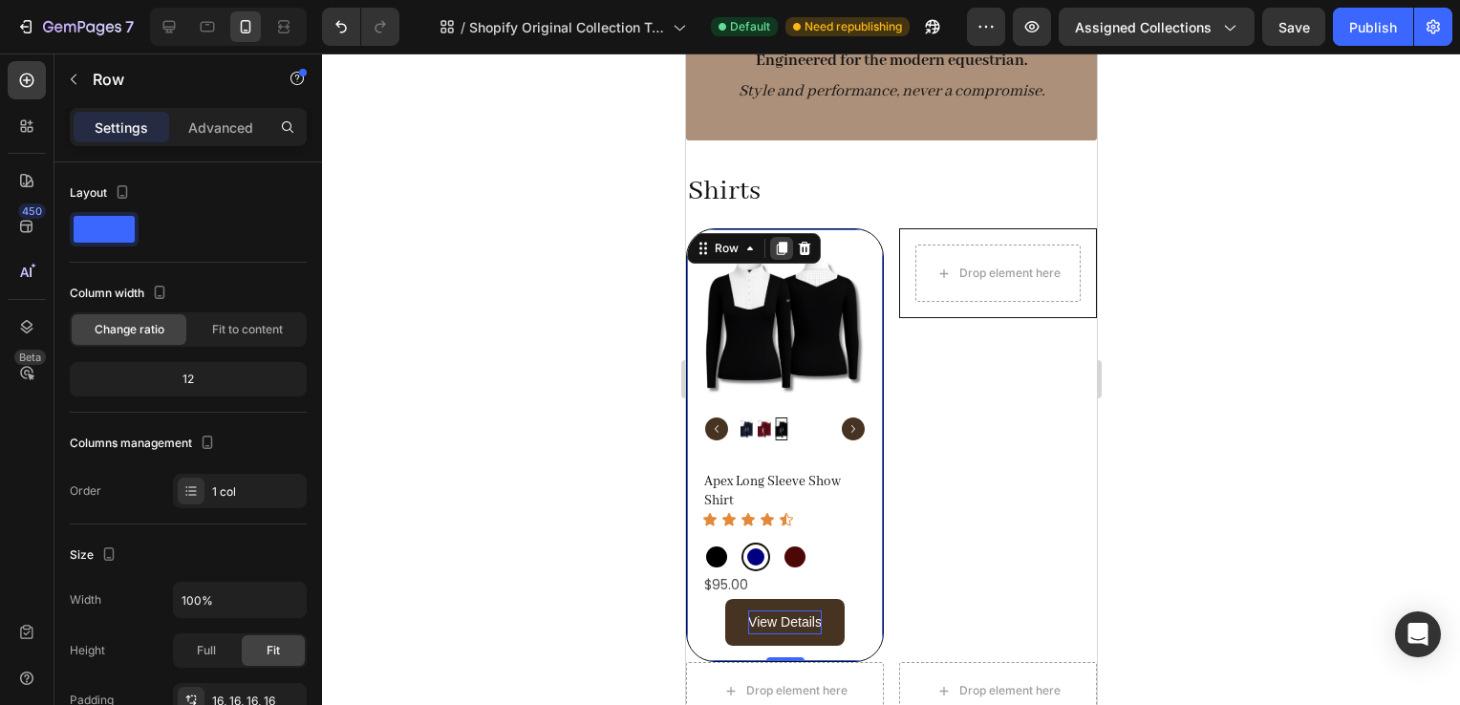
click at [780, 244] on icon at bounding box center [781, 248] width 11 height 13
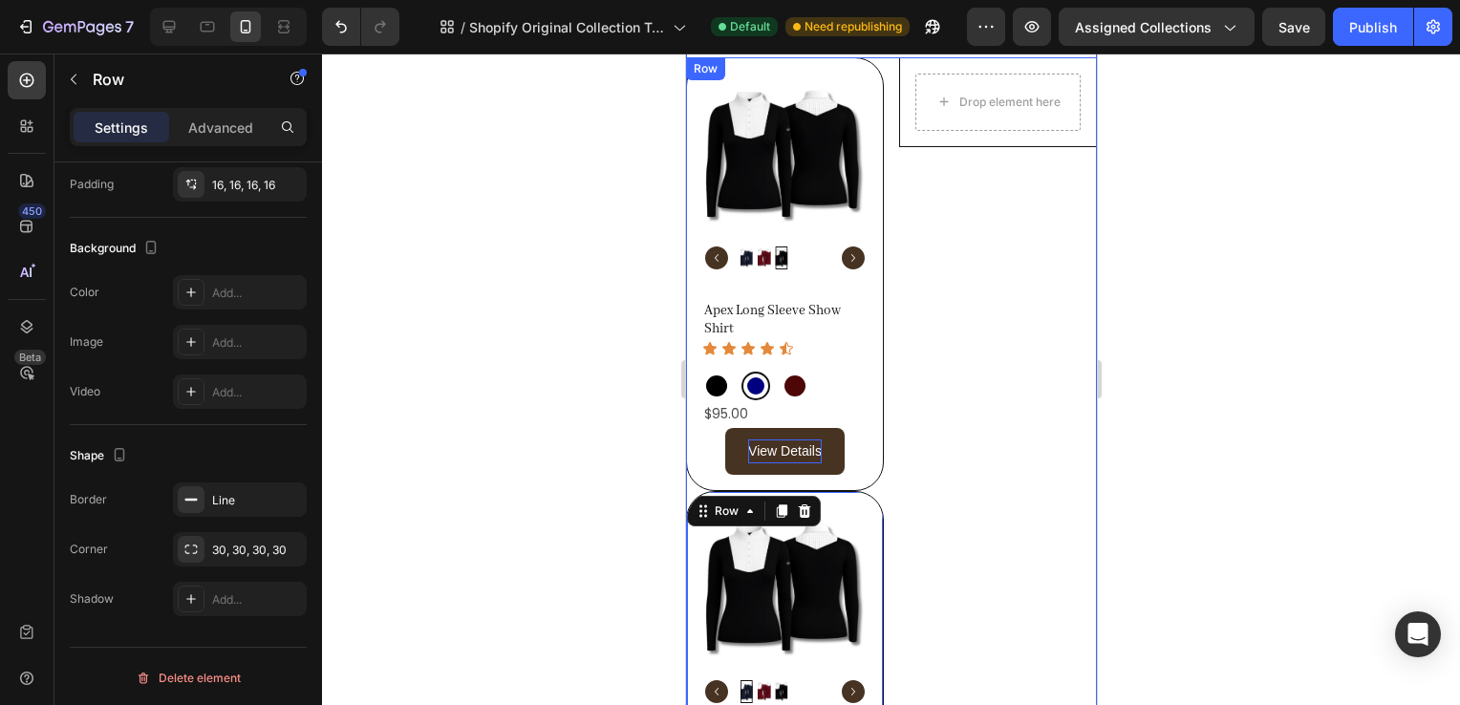
scroll to position [248, 0]
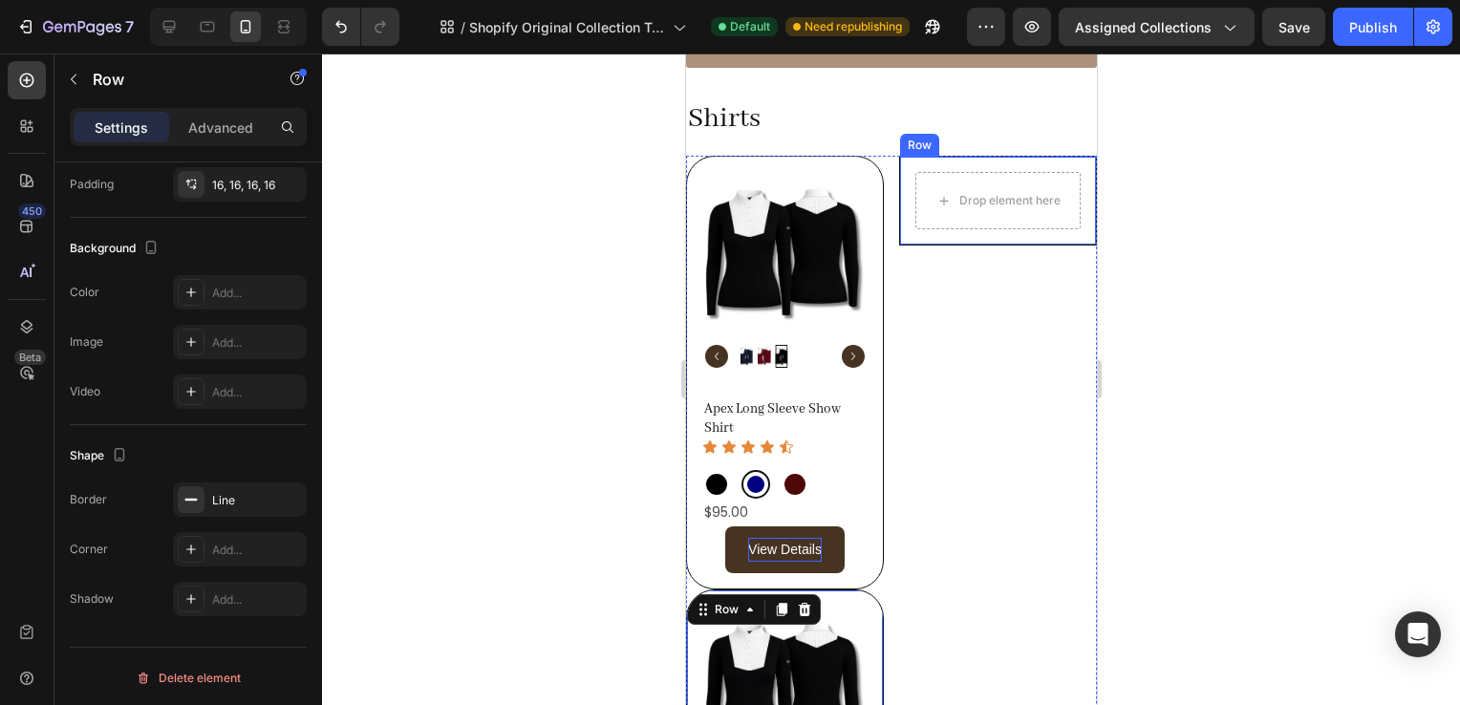
click at [1063, 162] on div "Drop element here Row" at bounding box center [997, 201] width 198 height 90
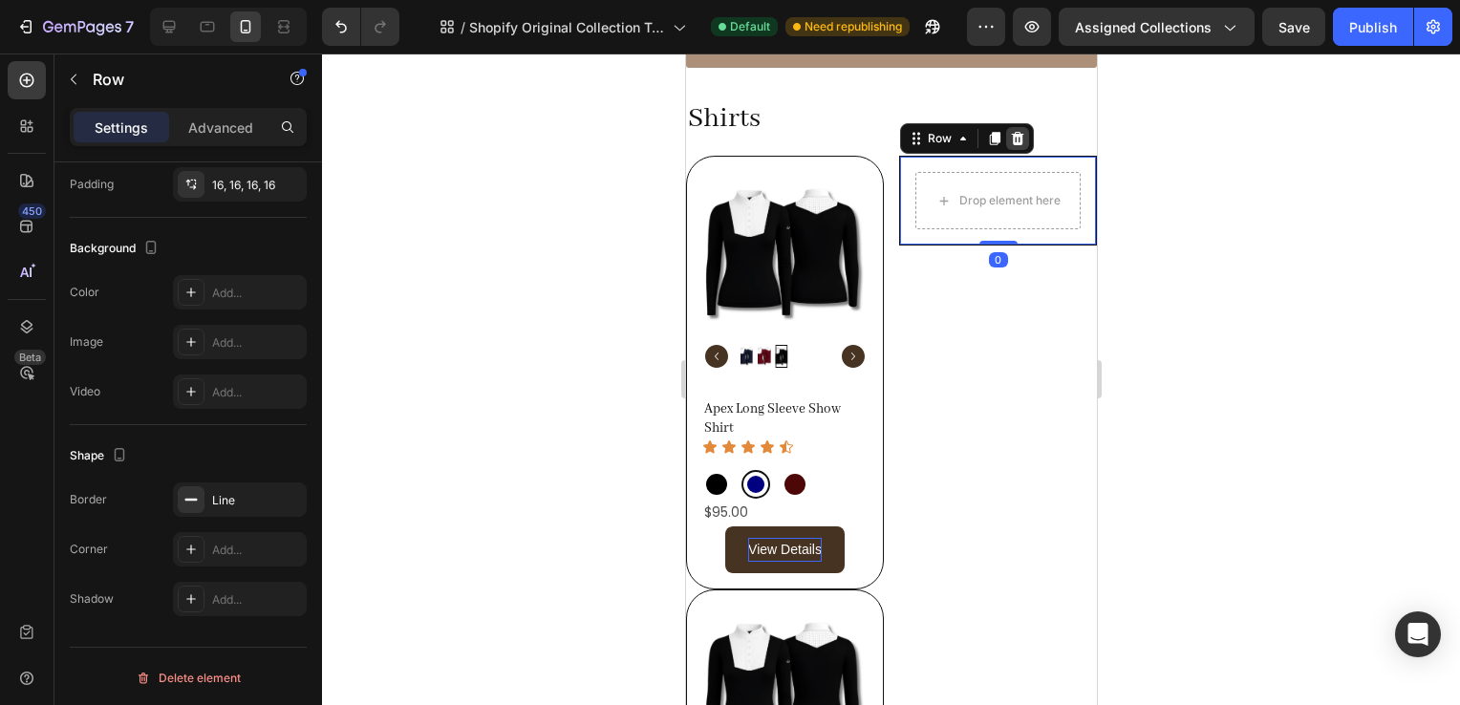
click at [1011, 132] on icon at bounding box center [1017, 138] width 12 height 13
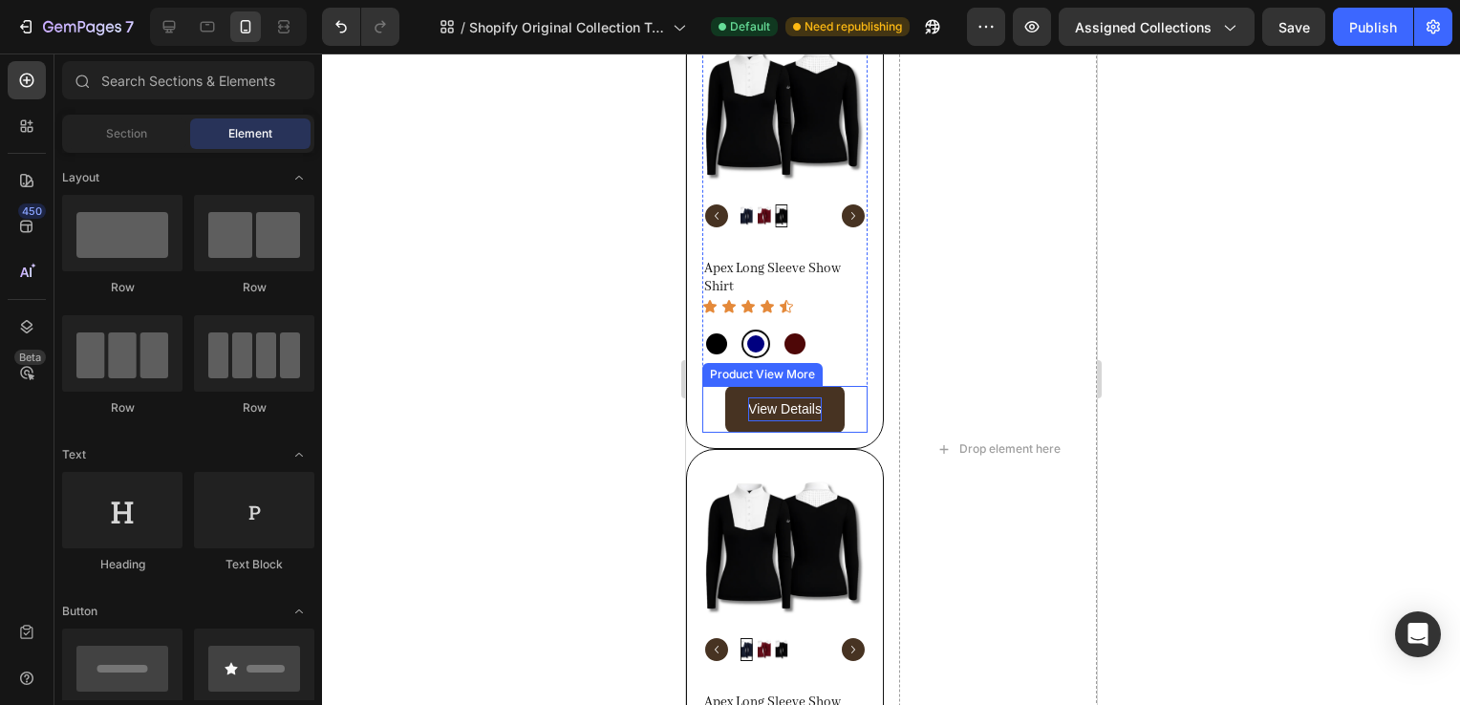
scroll to position [391, 0]
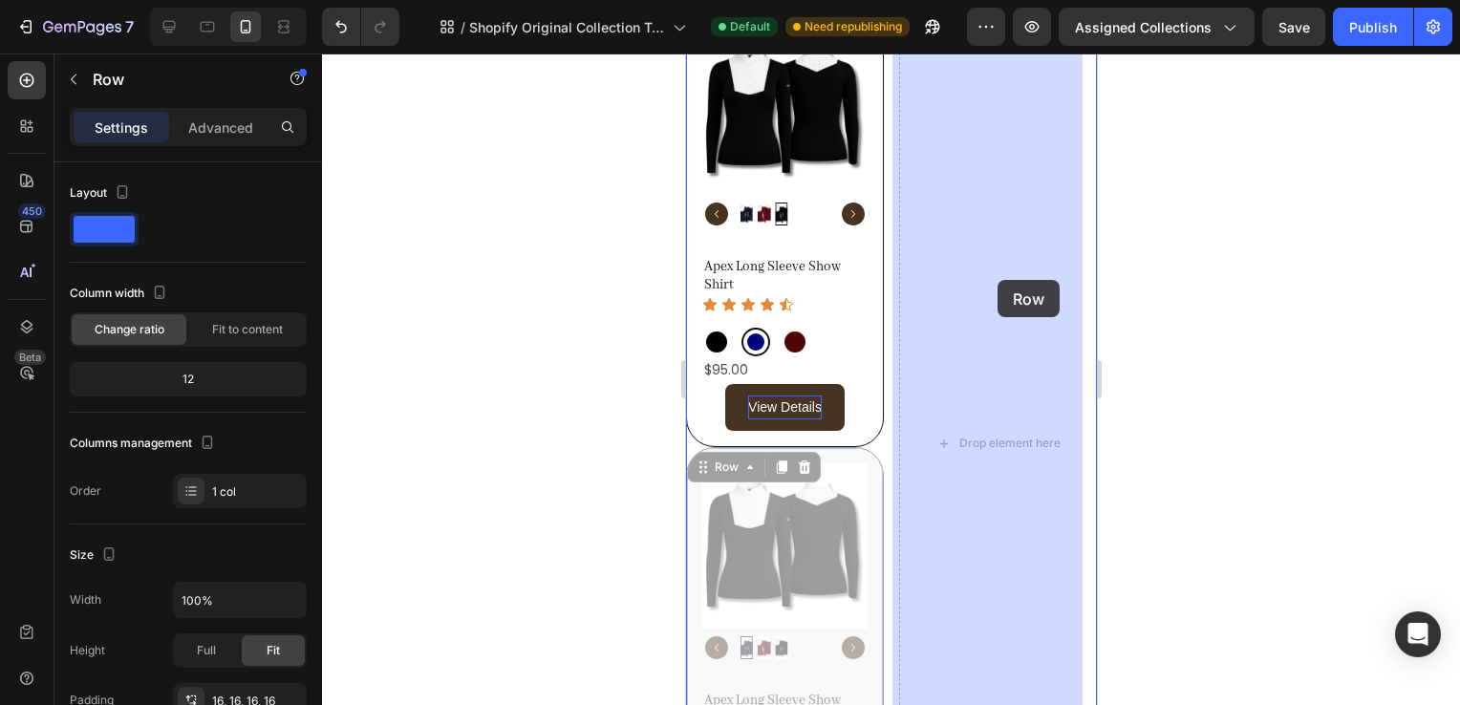
drag, startPoint x: 867, startPoint y: 457, endPoint x: 997, endPoint y: 280, distance: 219.4
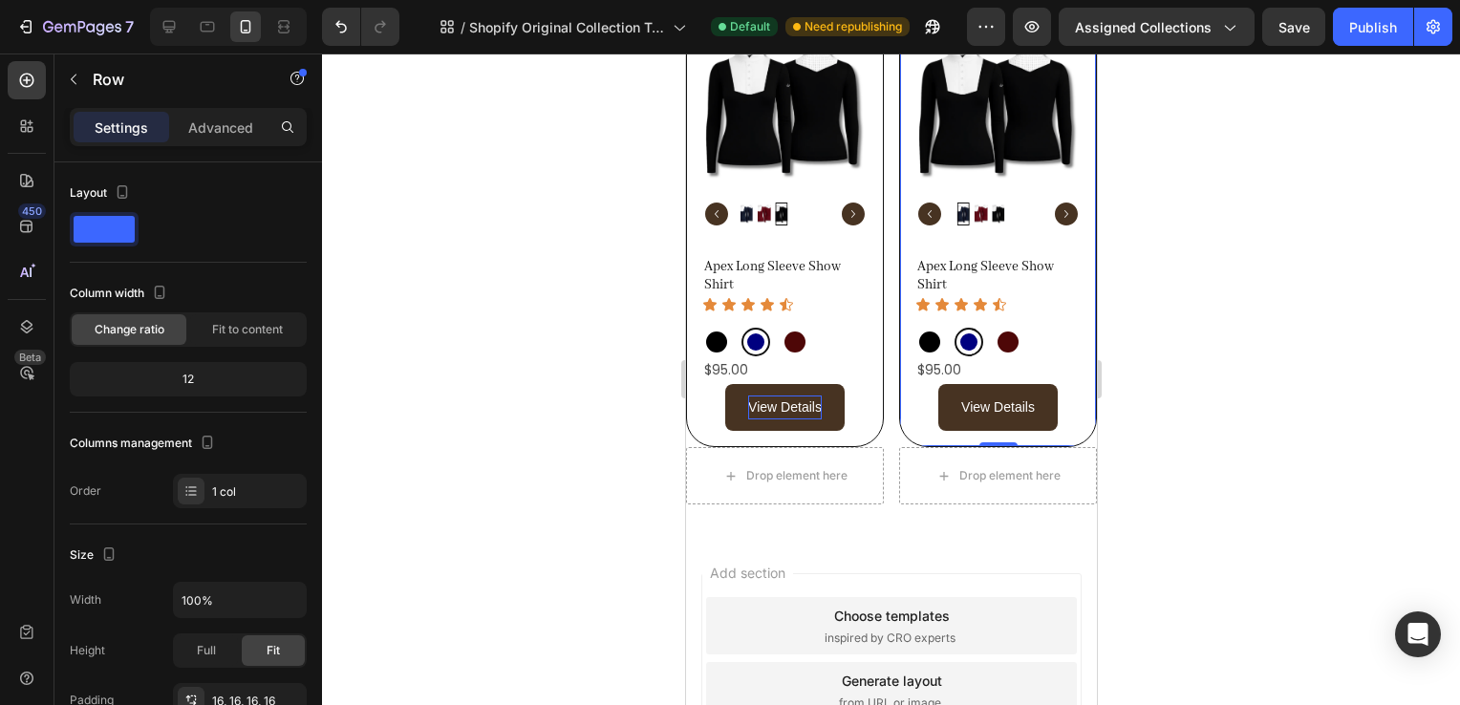
click at [1193, 300] on div at bounding box center [891, 380] width 1138 height 652
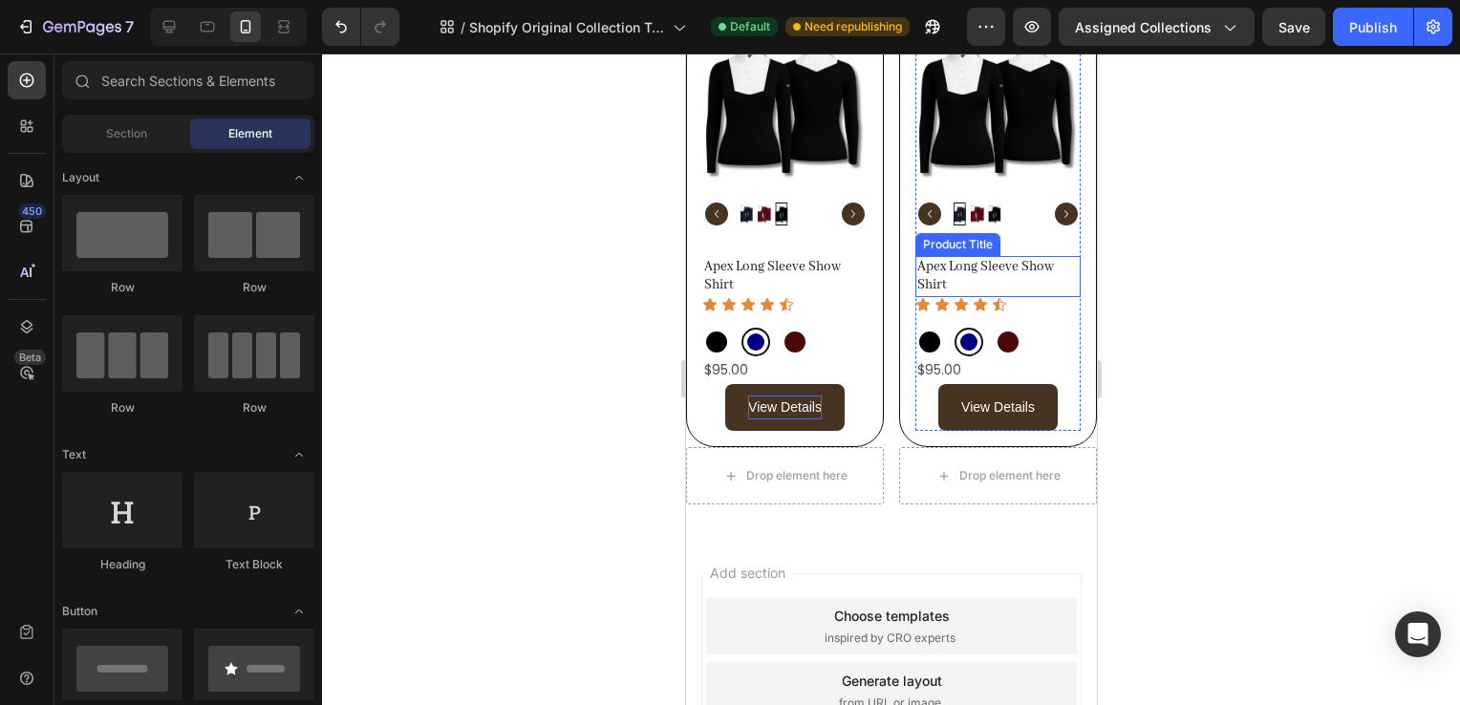
scroll to position [256, 0]
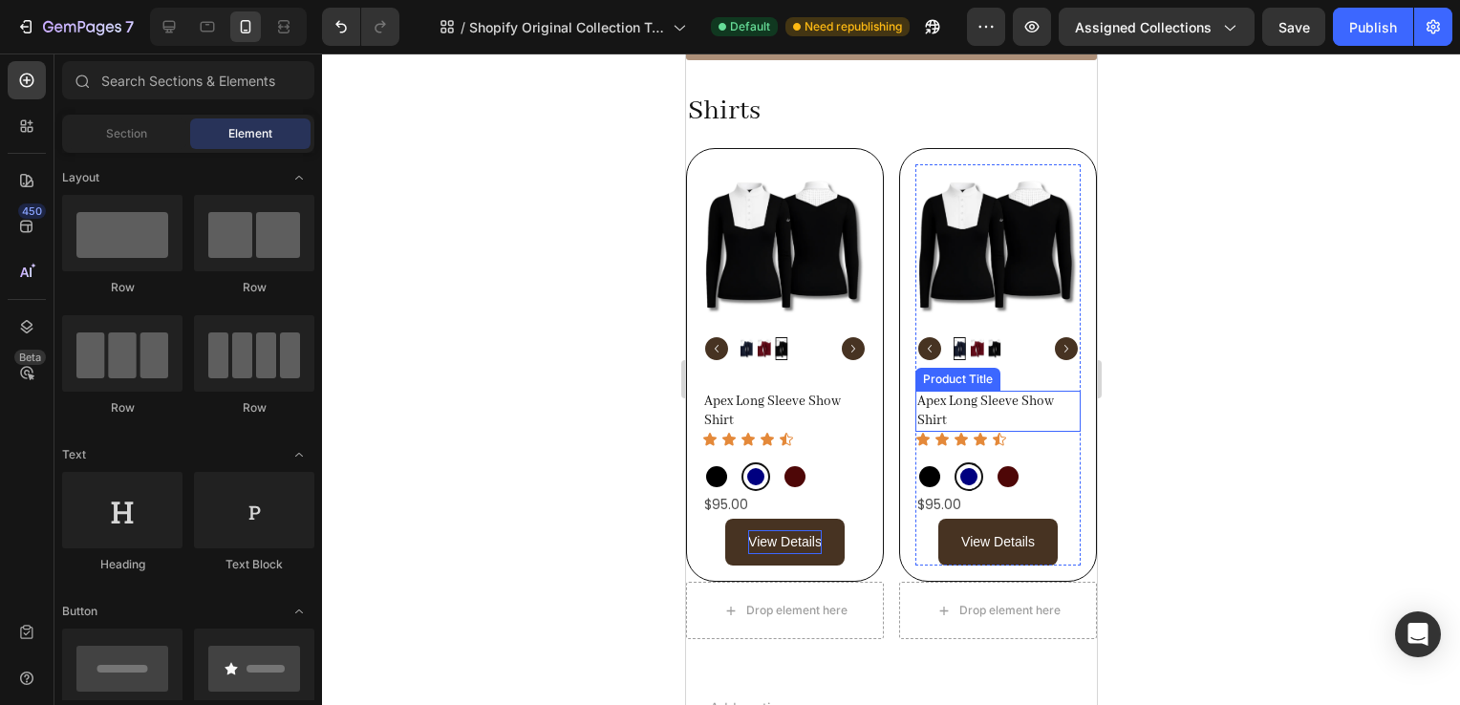
click at [983, 270] on img at bounding box center [997, 246] width 165 height 165
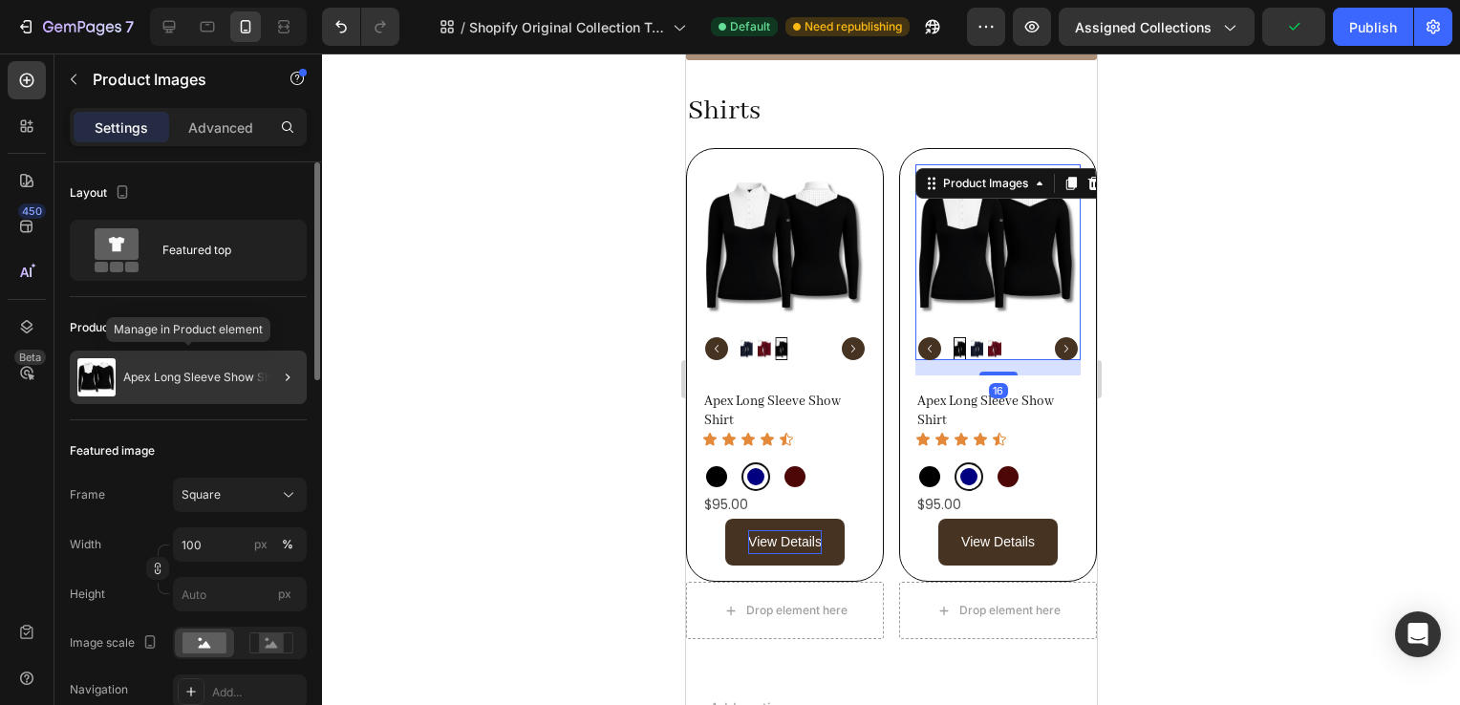
click at [222, 377] on p "Apex Long Sleeve Show Shirt" at bounding box center [203, 377] width 160 height 13
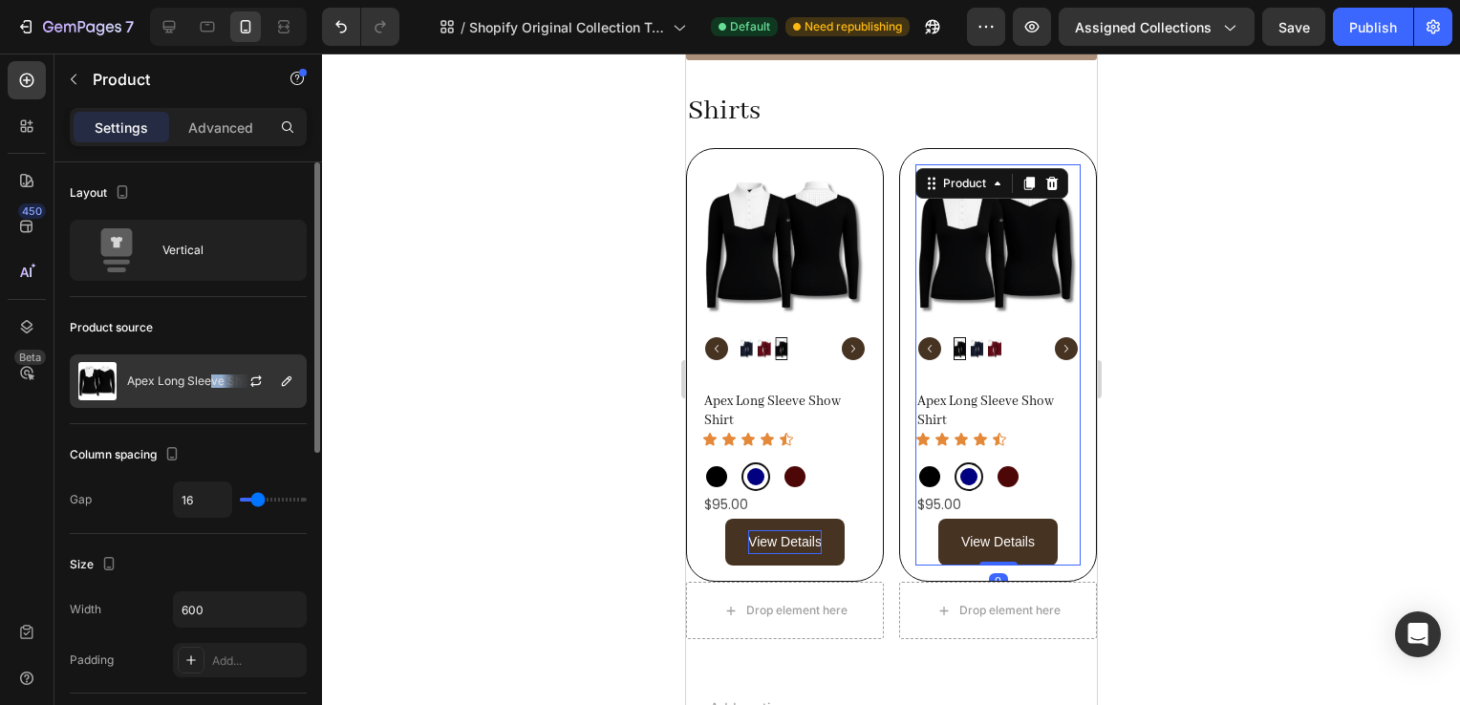
drag, startPoint x: 274, startPoint y: 380, endPoint x: 207, endPoint y: 359, distance: 70.1
click at [207, 359] on div "Apex Long Sleeve Show Shirt" at bounding box center [188, 382] width 237 height 54
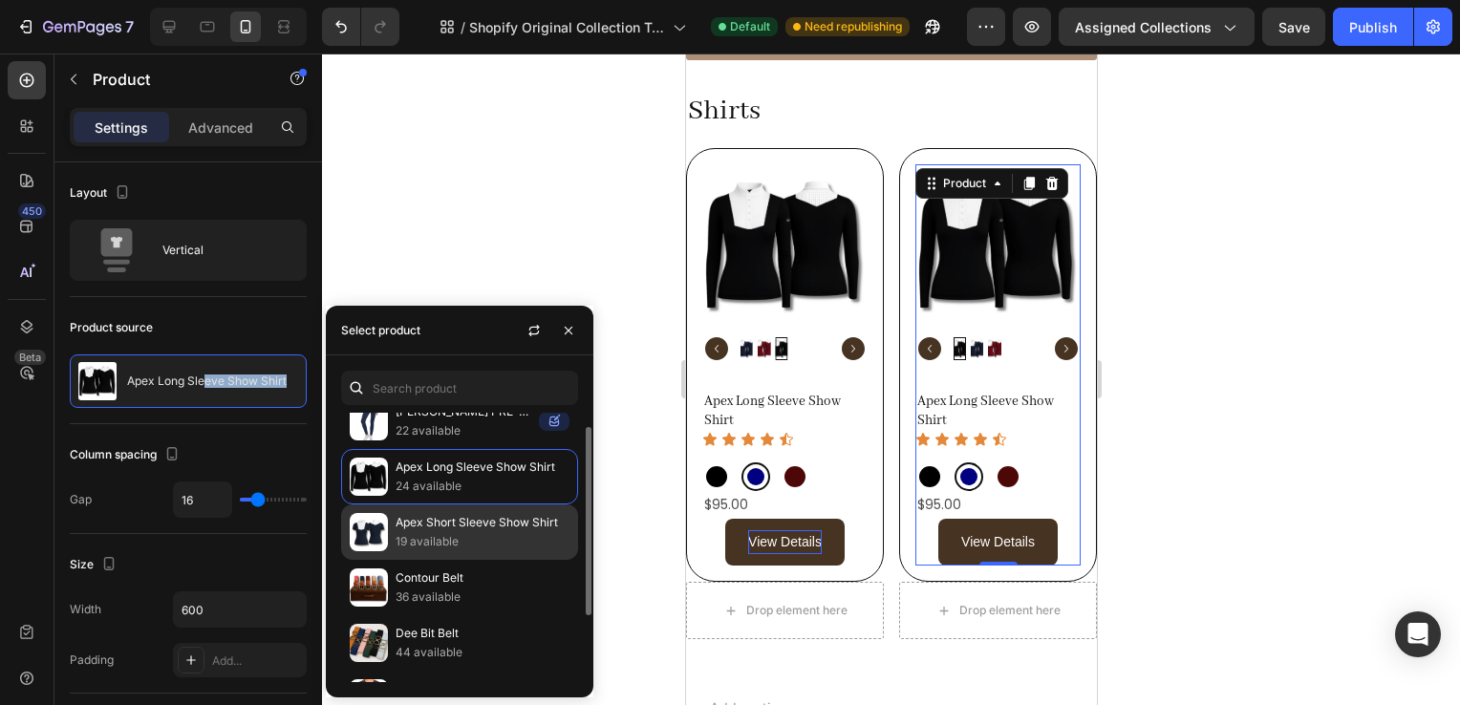
scroll to position [21, 0]
click at [451, 528] on p "Apex Short Sleeve Show Shirt" at bounding box center [483, 520] width 174 height 19
radio input "true"
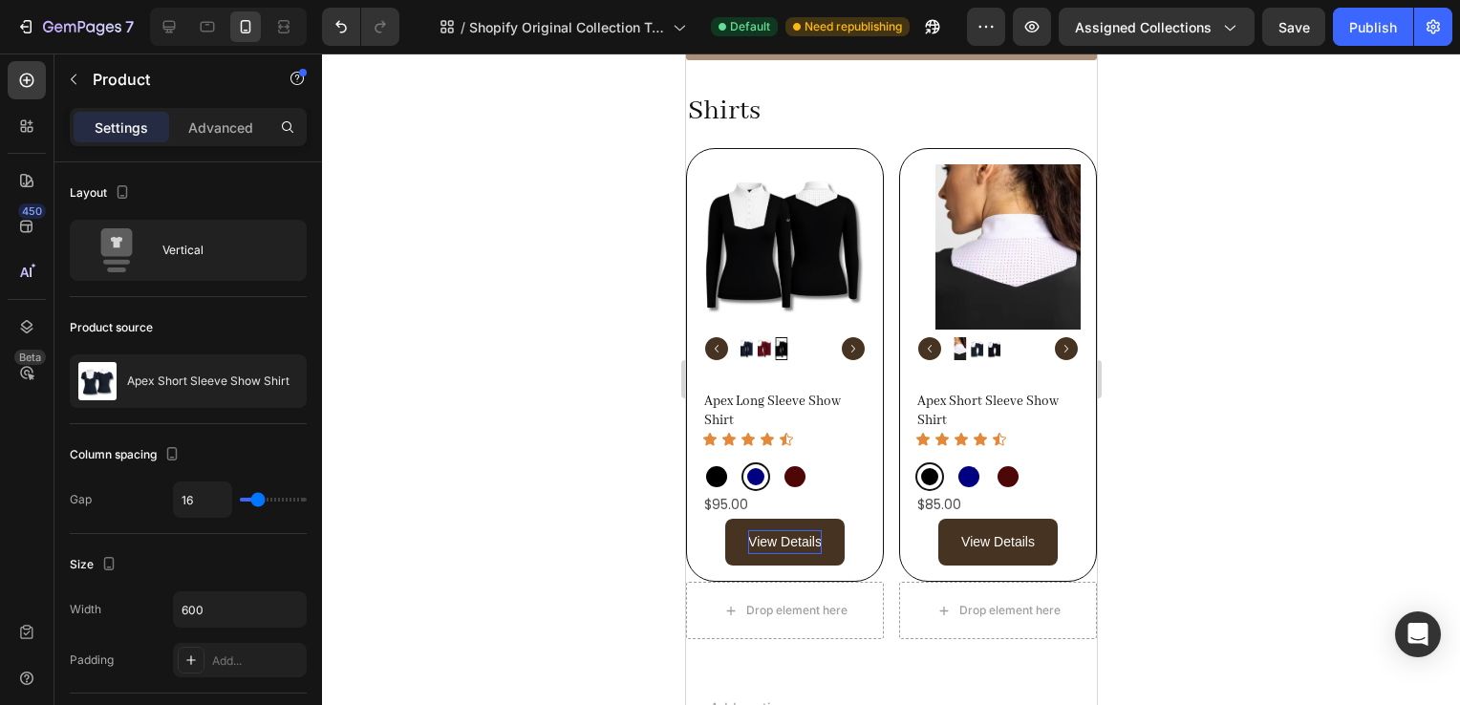
click at [1212, 338] on div at bounding box center [891, 380] width 1138 height 652
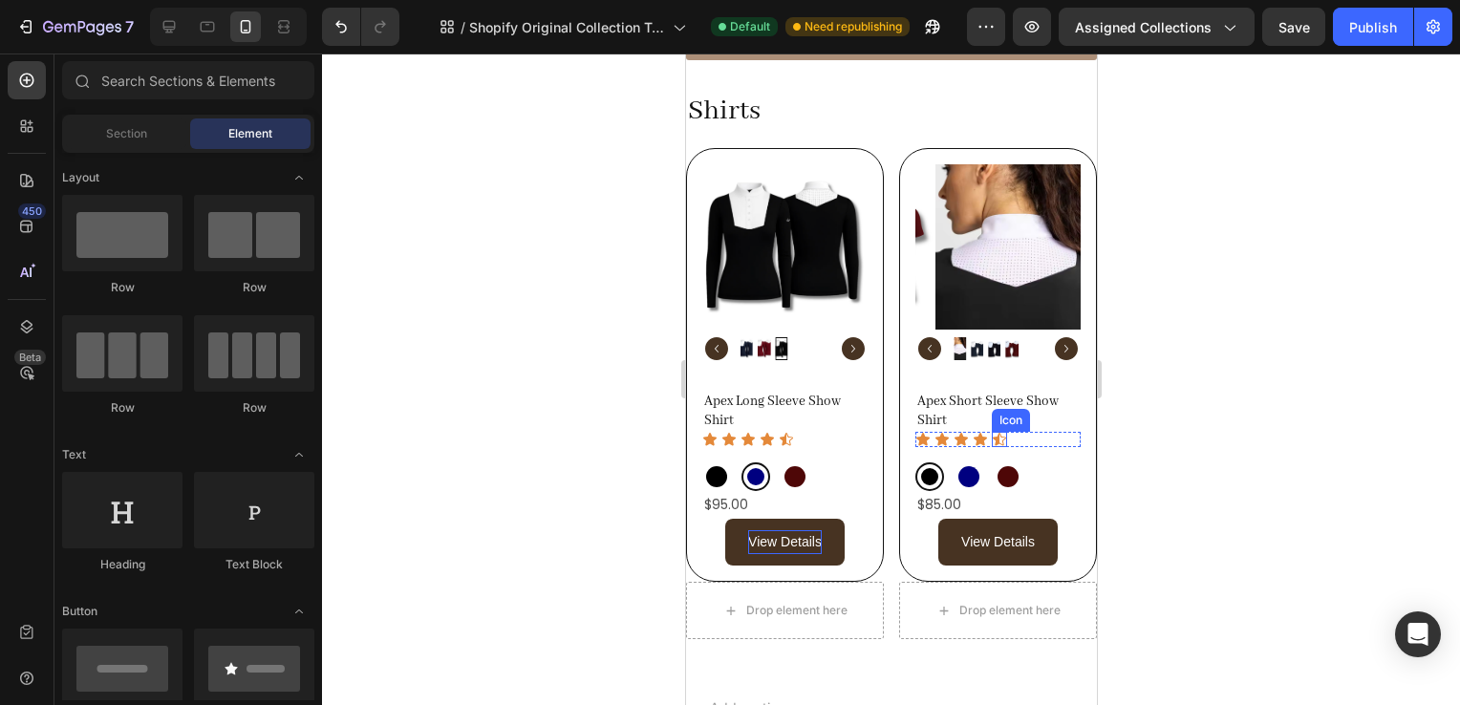
click at [992, 433] on icon at bounding box center [998, 439] width 15 height 15
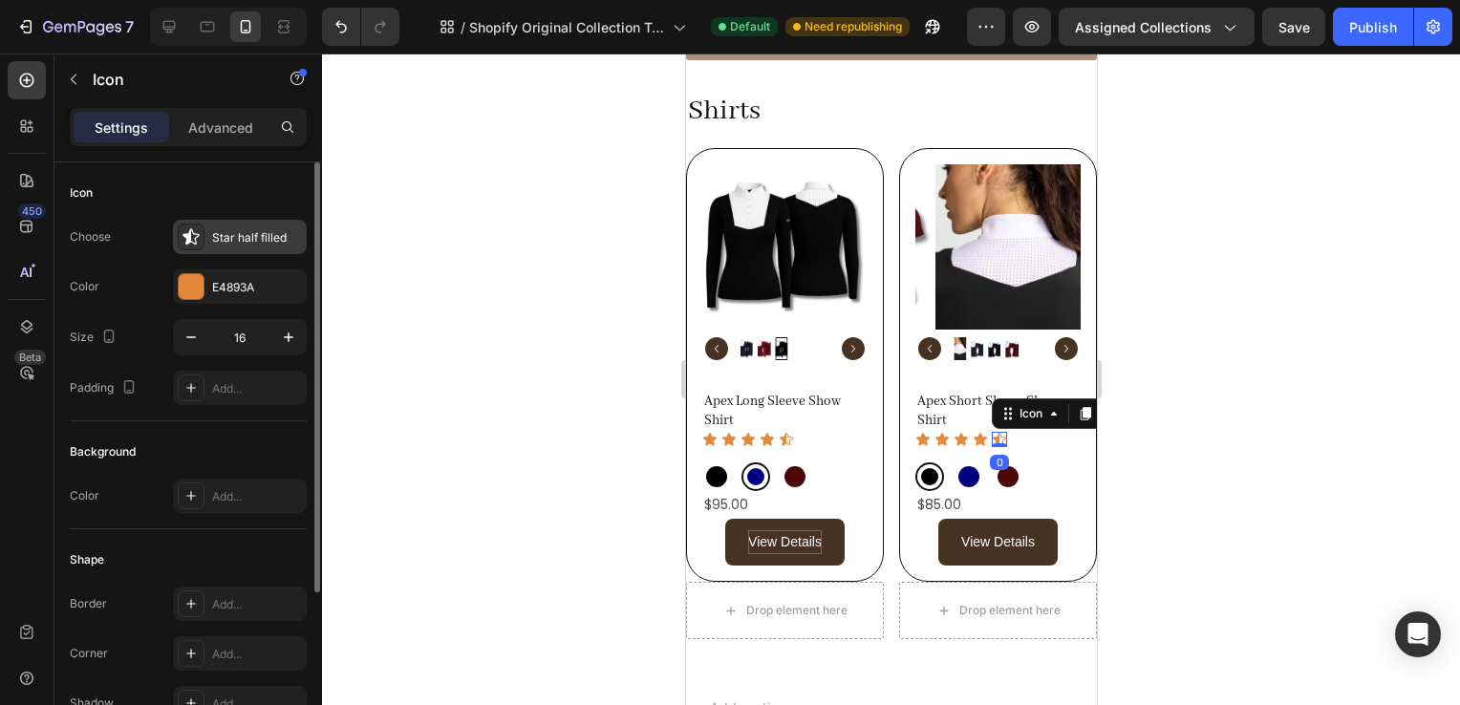
click at [225, 231] on div "Star half filled" at bounding box center [257, 237] width 90 height 17
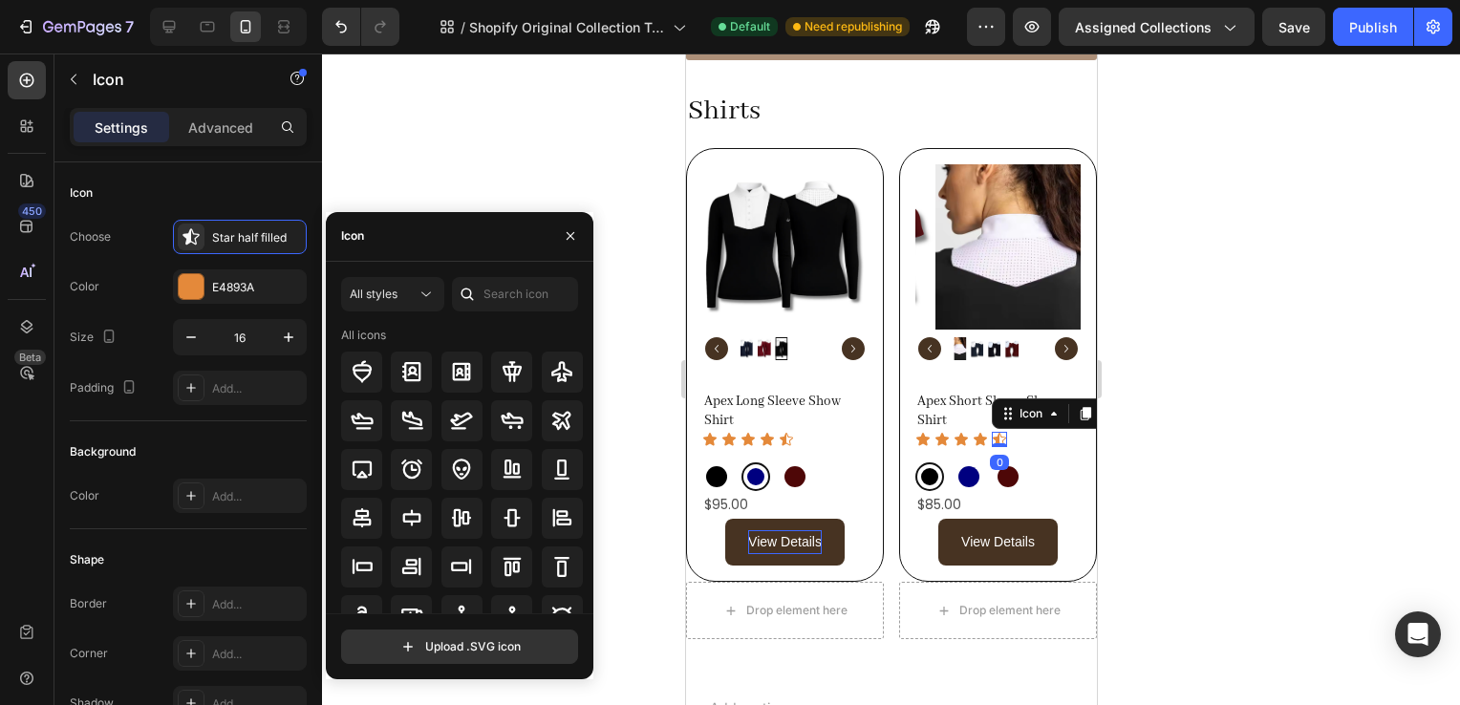
click at [477, 295] on div at bounding box center [467, 294] width 31 height 34
click at [515, 303] on input "text" at bounding box center [515, 294] width 126 height 34
type input "f"
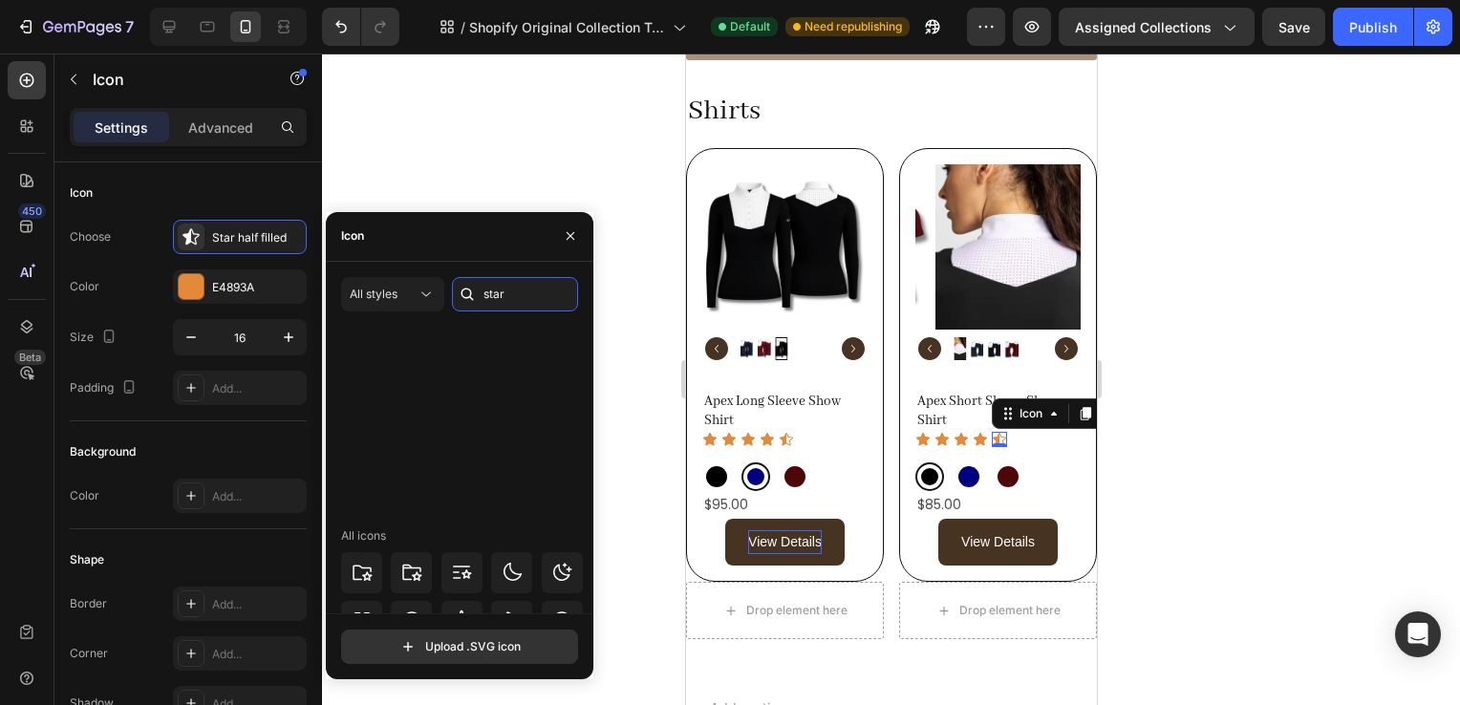
scroll to position [580, 0]
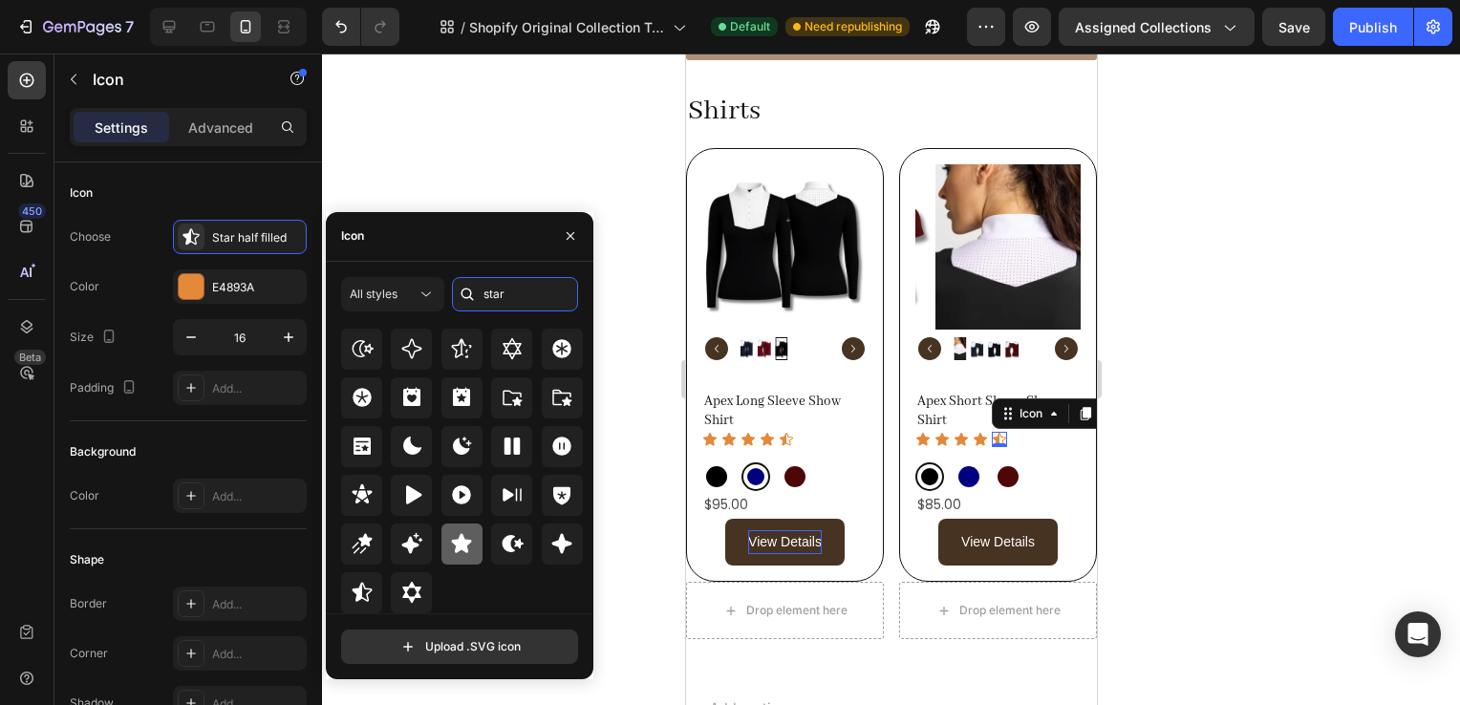
type input "star"
click at [463, 533] on icon at bounding box center [461, 543] width 23 height 23
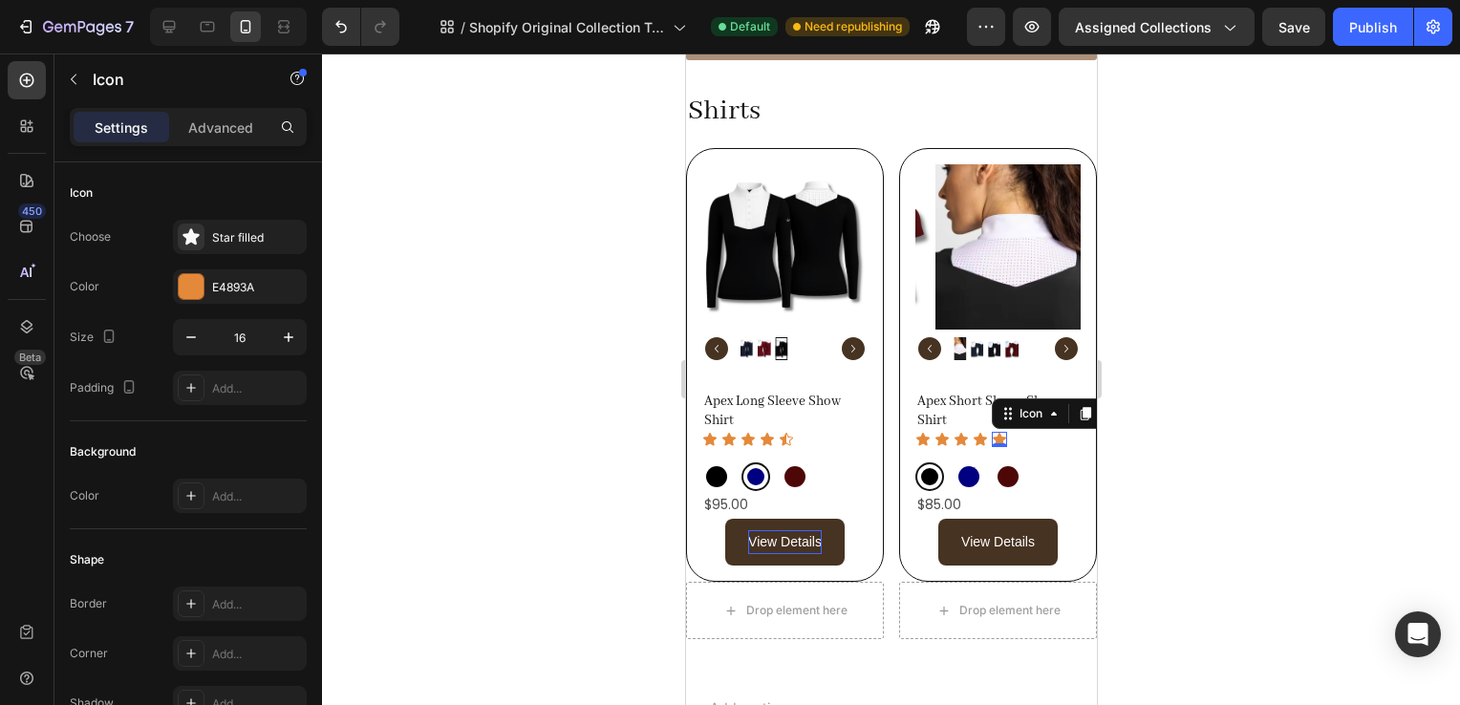
click at [1267, 496] on div at bounding box center [891, 380] width 1138 height 652
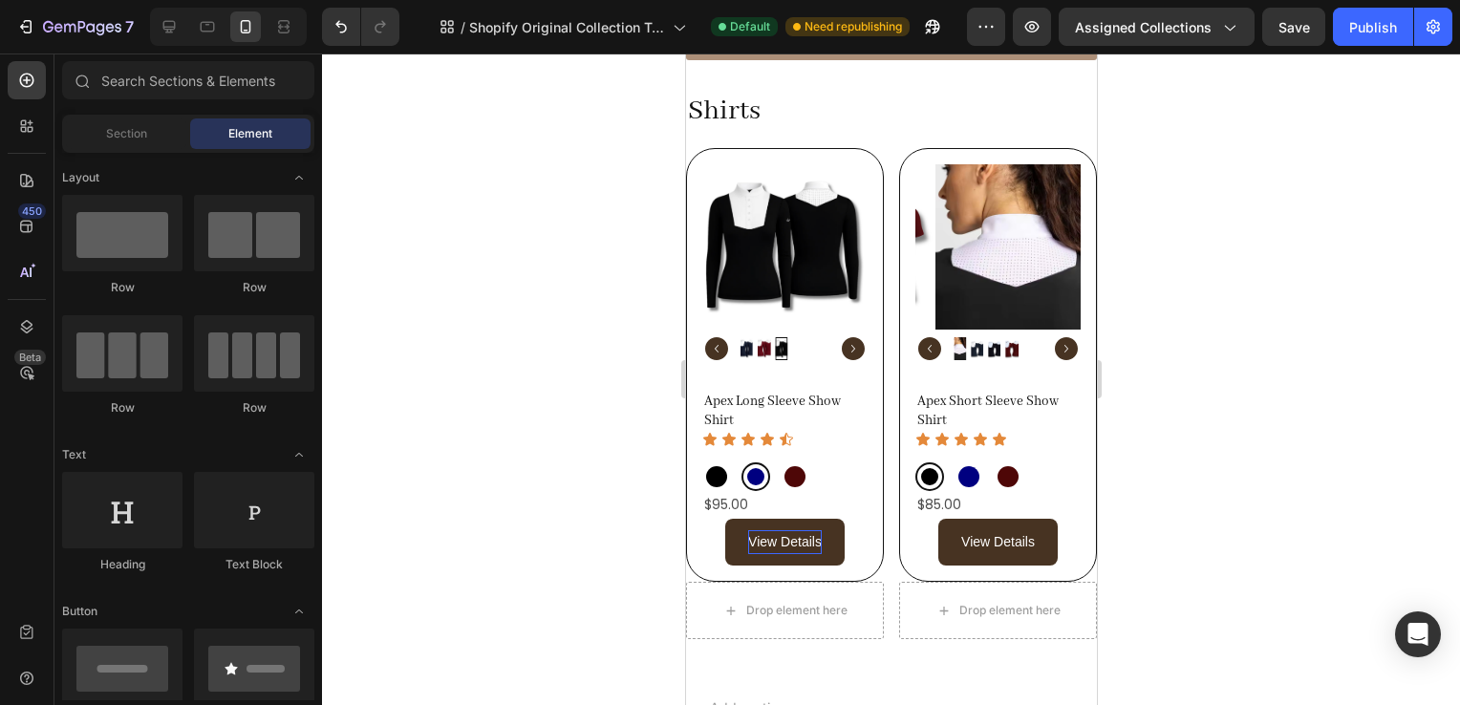
click at [1244, 551] on div at bounding box center [891, 380] width 1138 height 652
click at [793, 519] on button "View Details" at bounding box center [783, 542] width 119 height 47
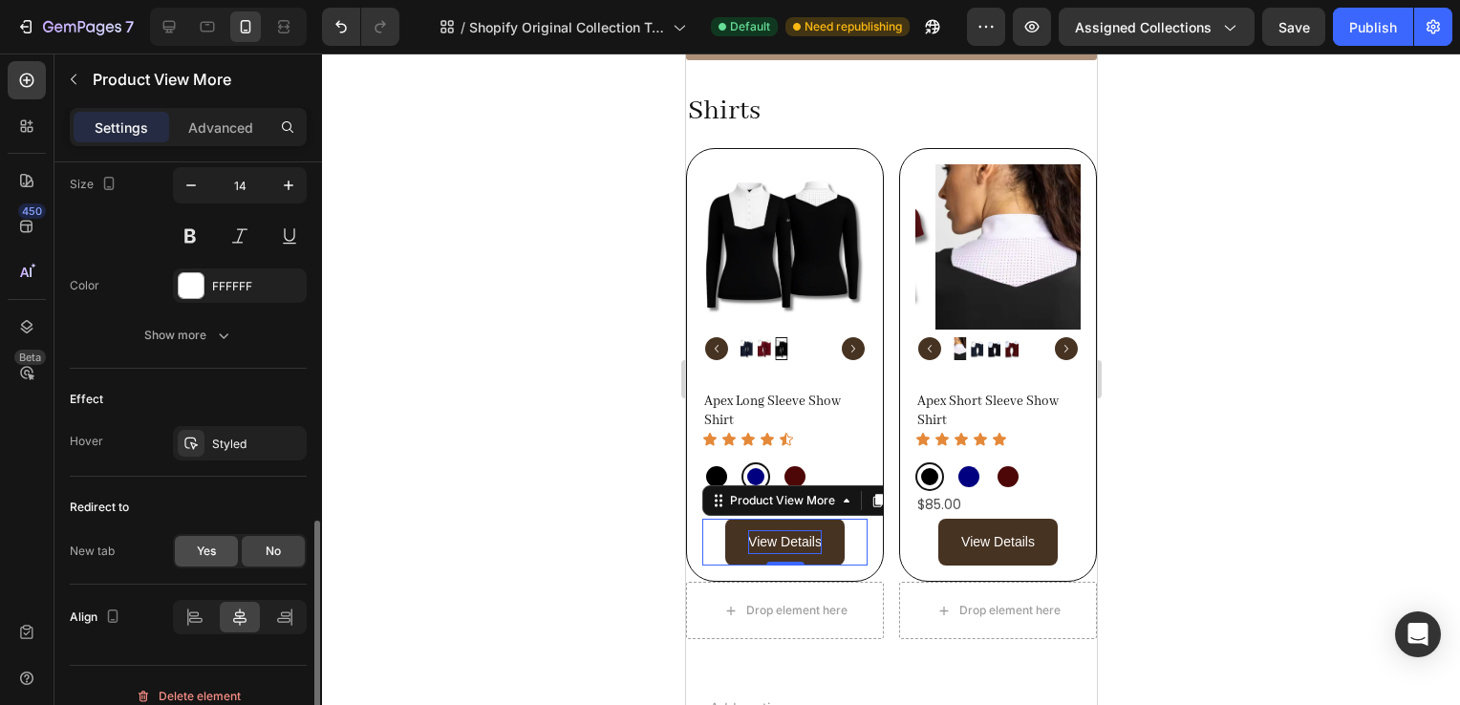
scroll to position [938, 0]
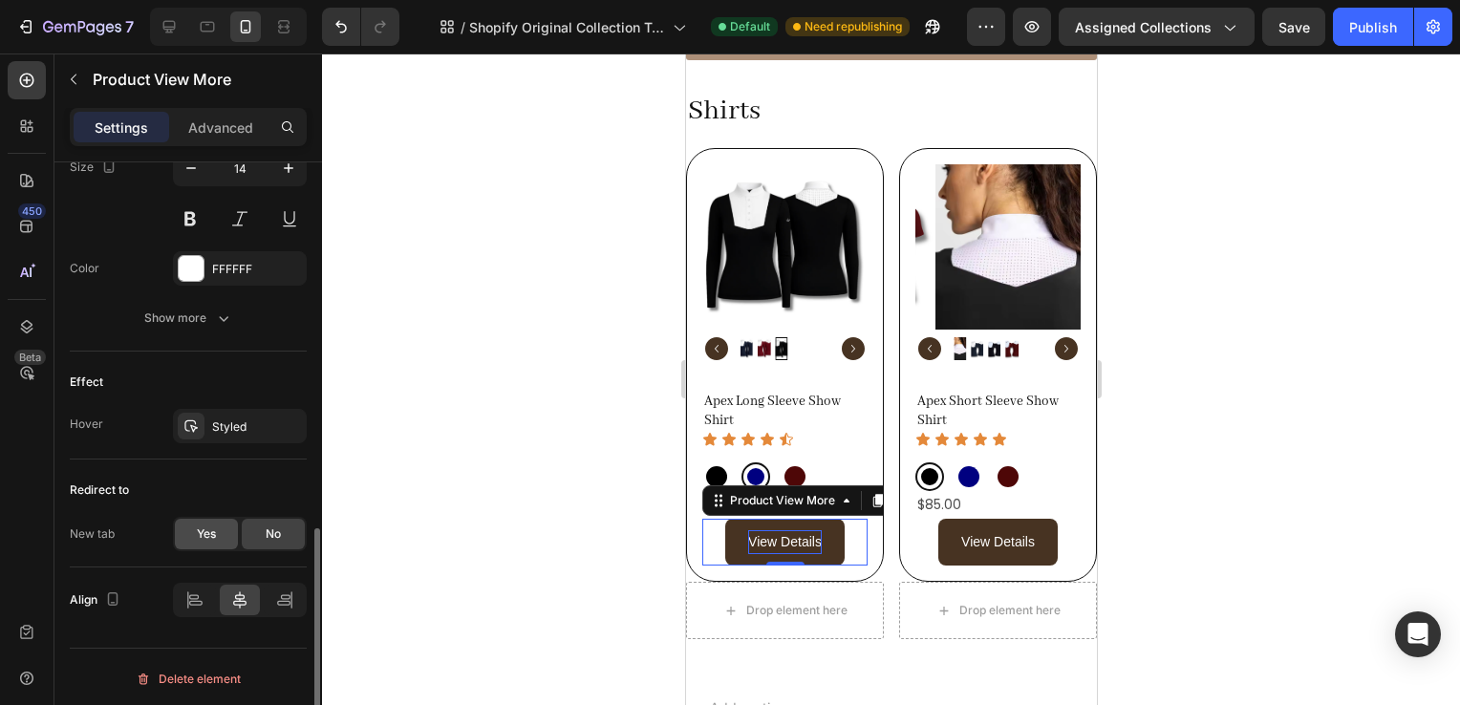
click at [194, 534] on div "Yes" at bounding box center [206, 534] width 63 height 31
click at [206, 526] on span "Yes" at bounding box center [206, 534] width 19 height 17
click at [252, 532] on div "No" at bounding box center [273, 534] width 63 height 31
click at [210, 533] on span "Yes" at bounding box center [206, 534] width 19 height 17
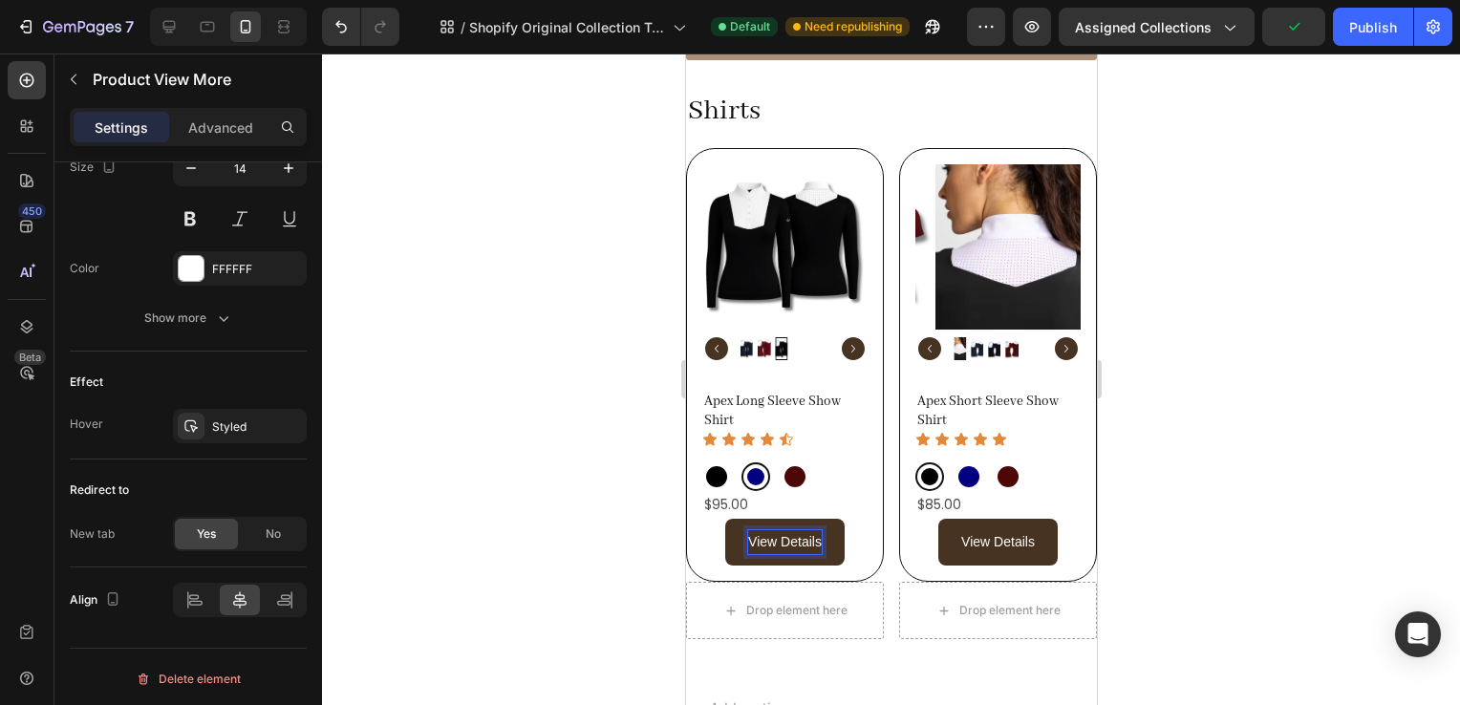
click at [851, 519] on div "View Details" at bounding box center [783, 542] width 165 height 47
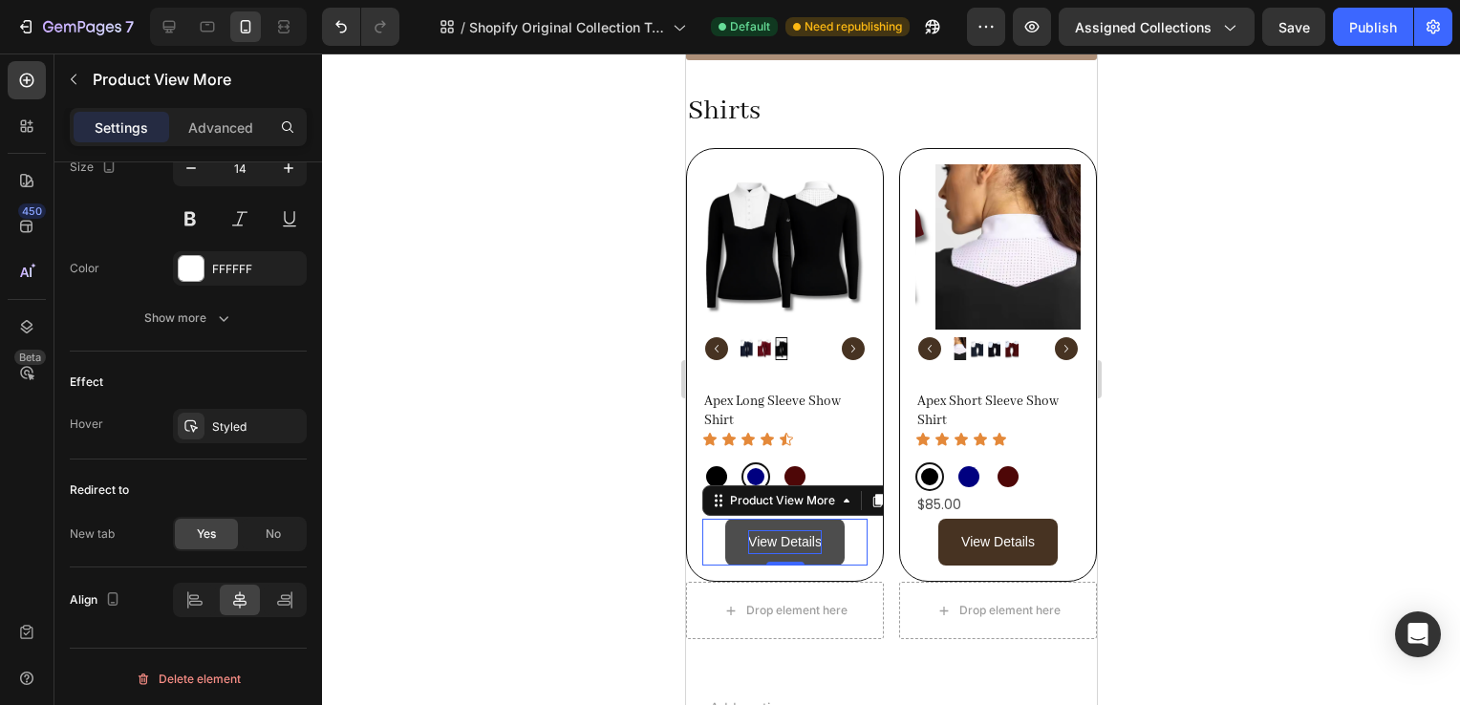
click at [838, 531] on button "View Details" at bounding box center [783, 542] width 119 height 47
click at [800, 493] on div "Product View More" at bounding box center [781, 500] width 113 height 17
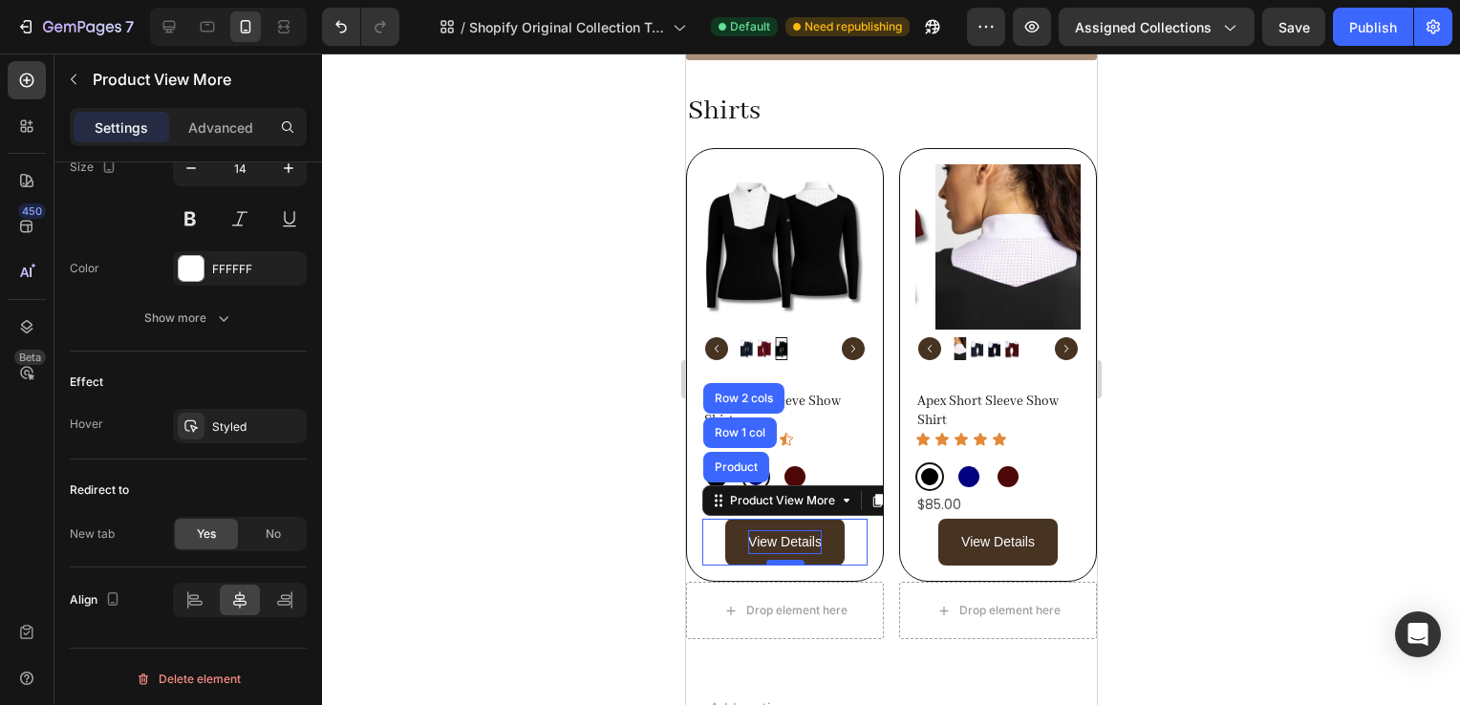
click at [767, 560] on div at bounding box center [785, 563] width 38 height 6
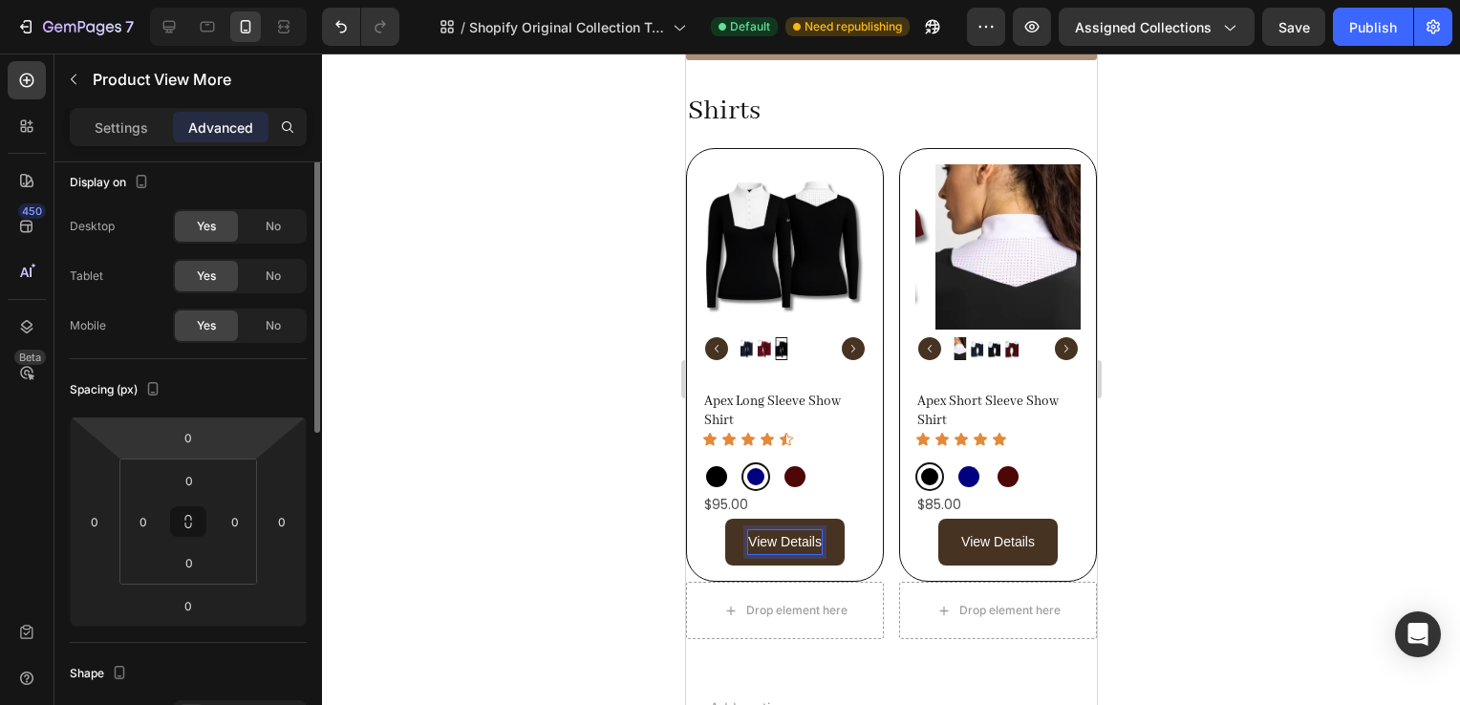
scroll to position [0, 0]
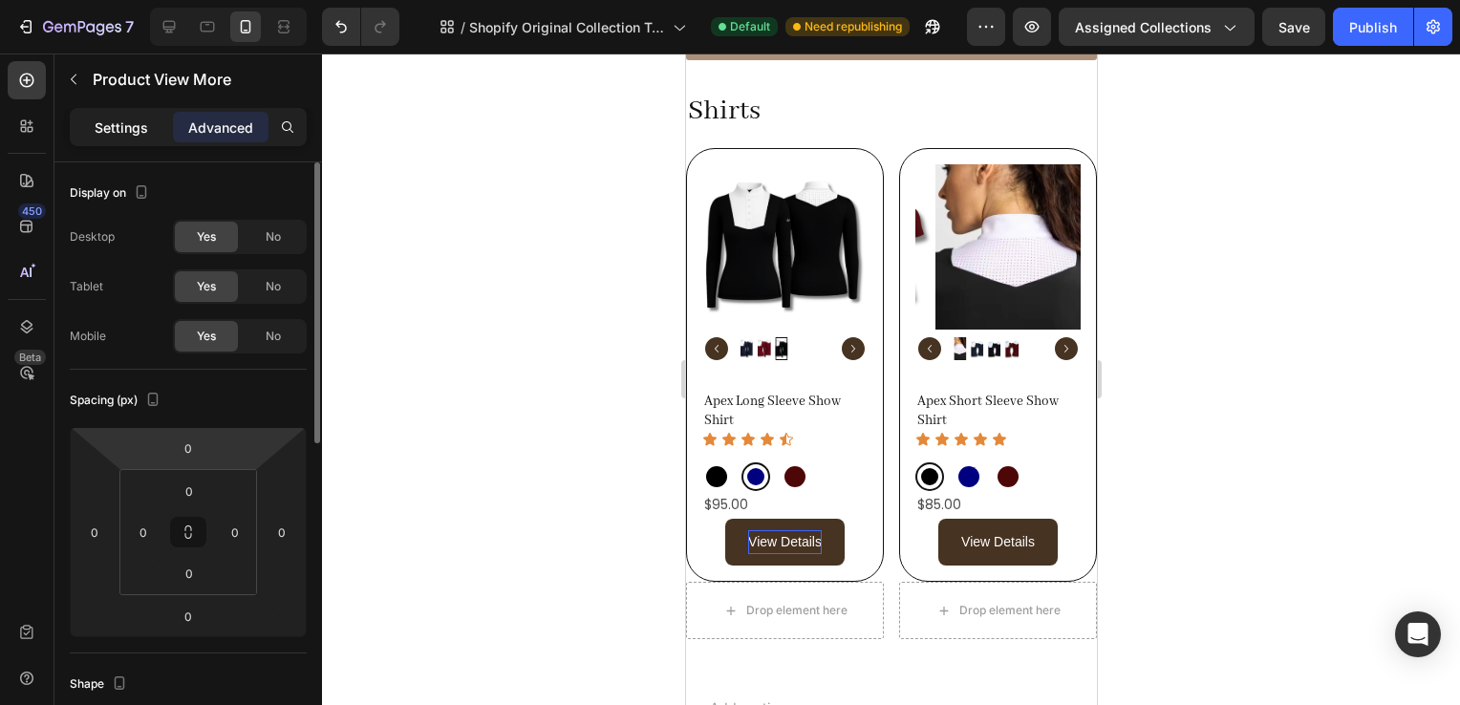
click at [126, 119] on p "Settings" at bounding box center [122, 128] width 54 height 20
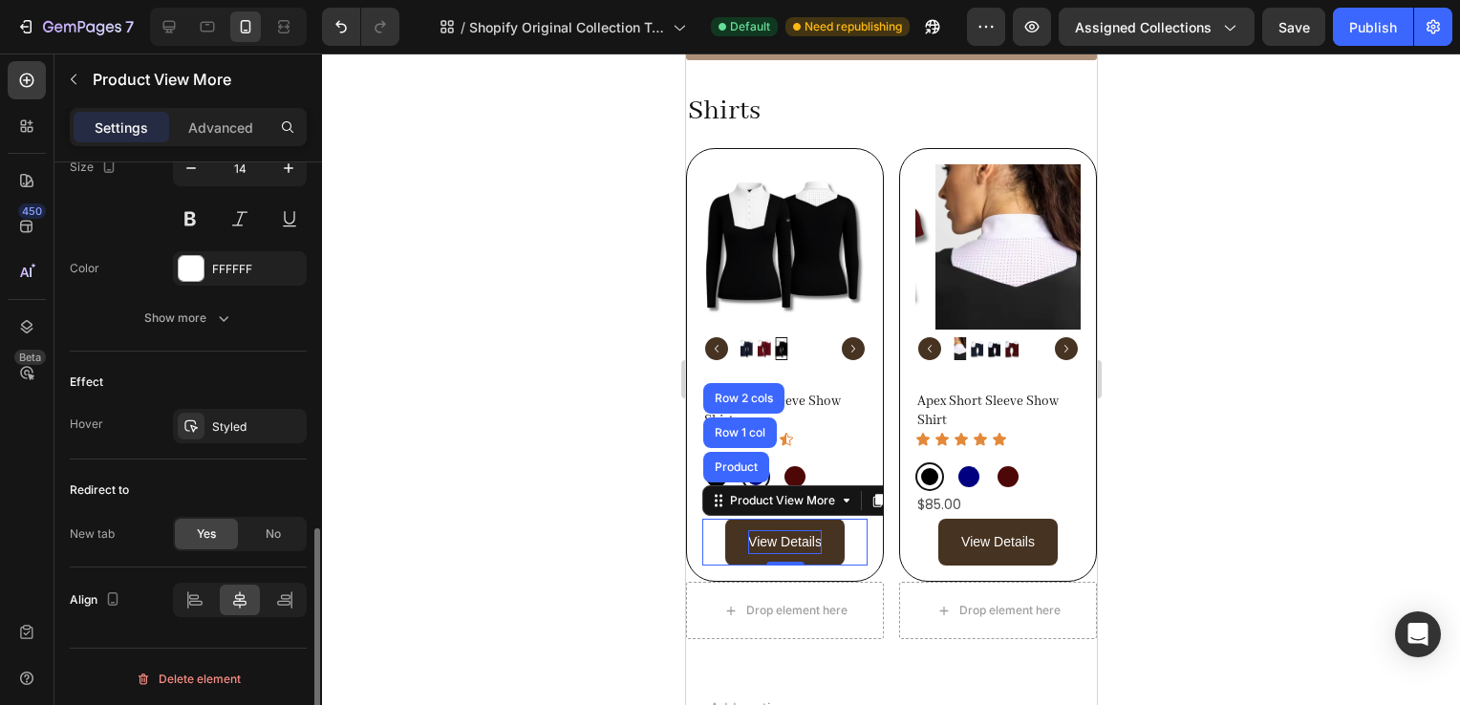
scroll to position [938, 0]
click at [284, 526] on div "No" at bounding box center [273, 534] width 63 height 31
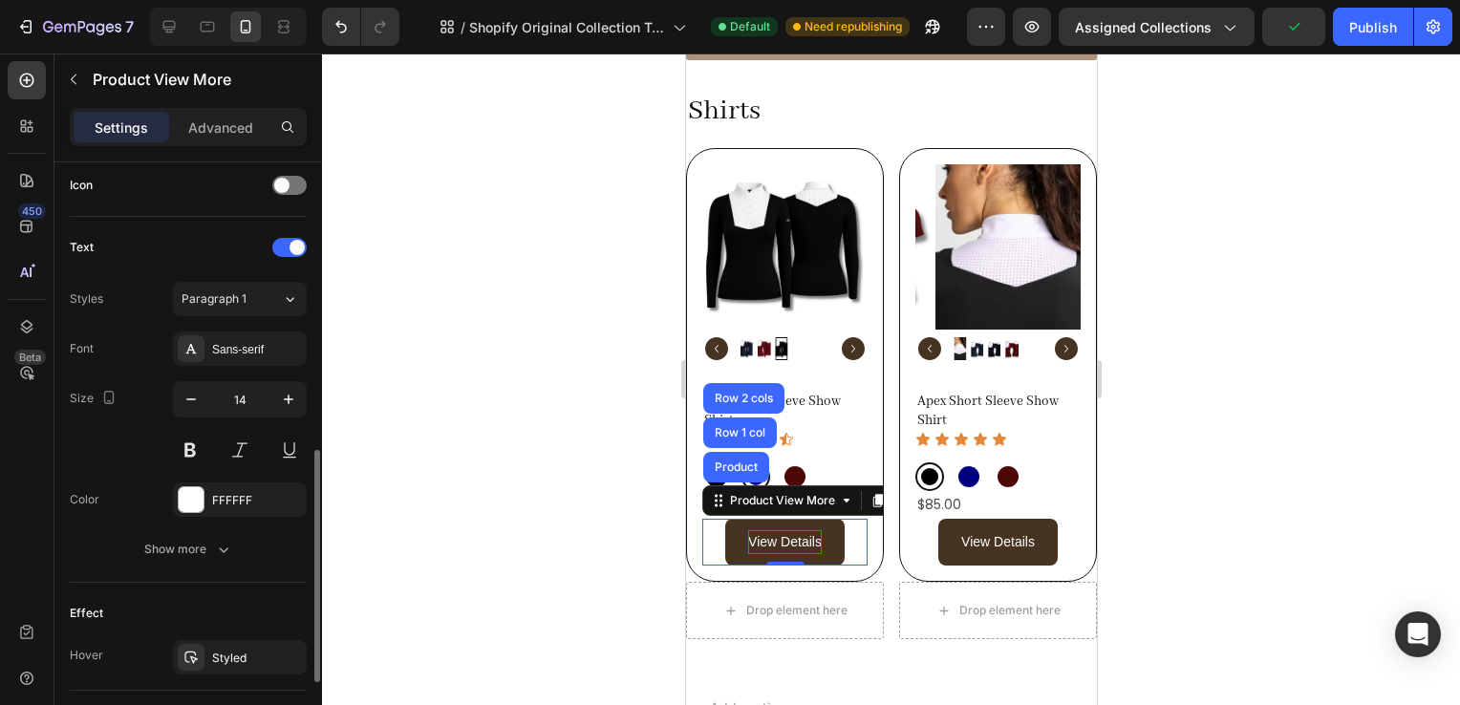
scroll to position [716, 0]
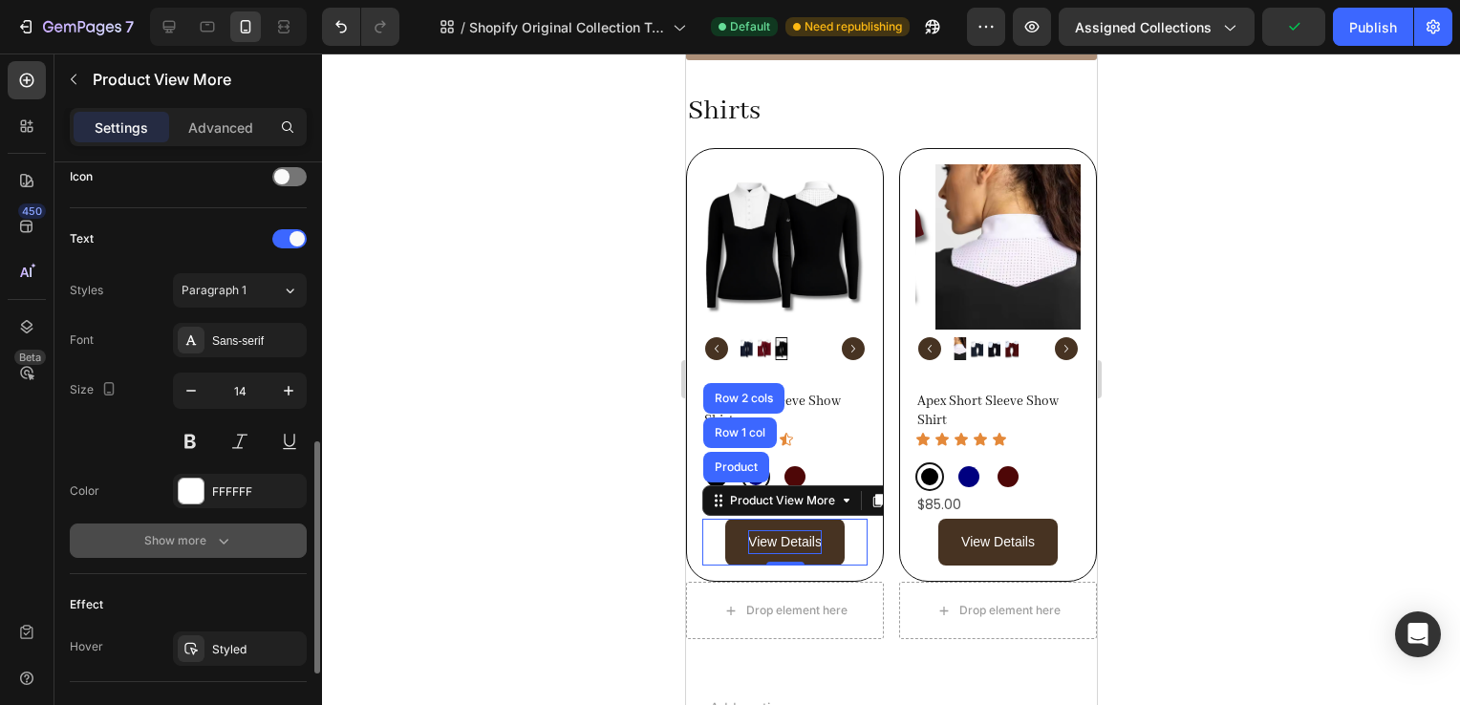
click at [208, 537] on div "Show more" at bounding box center [188, 540] width 89 height 19
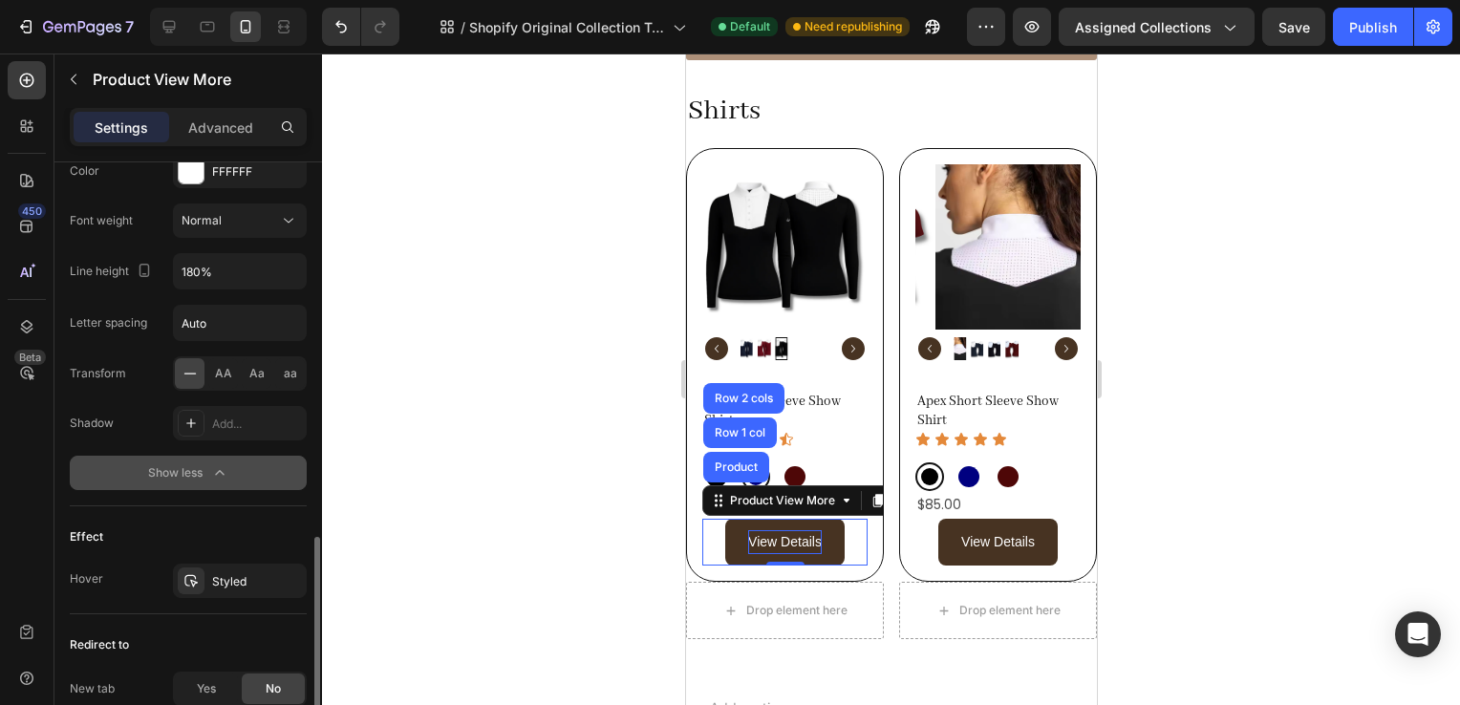
scroll to position [1057, 0]
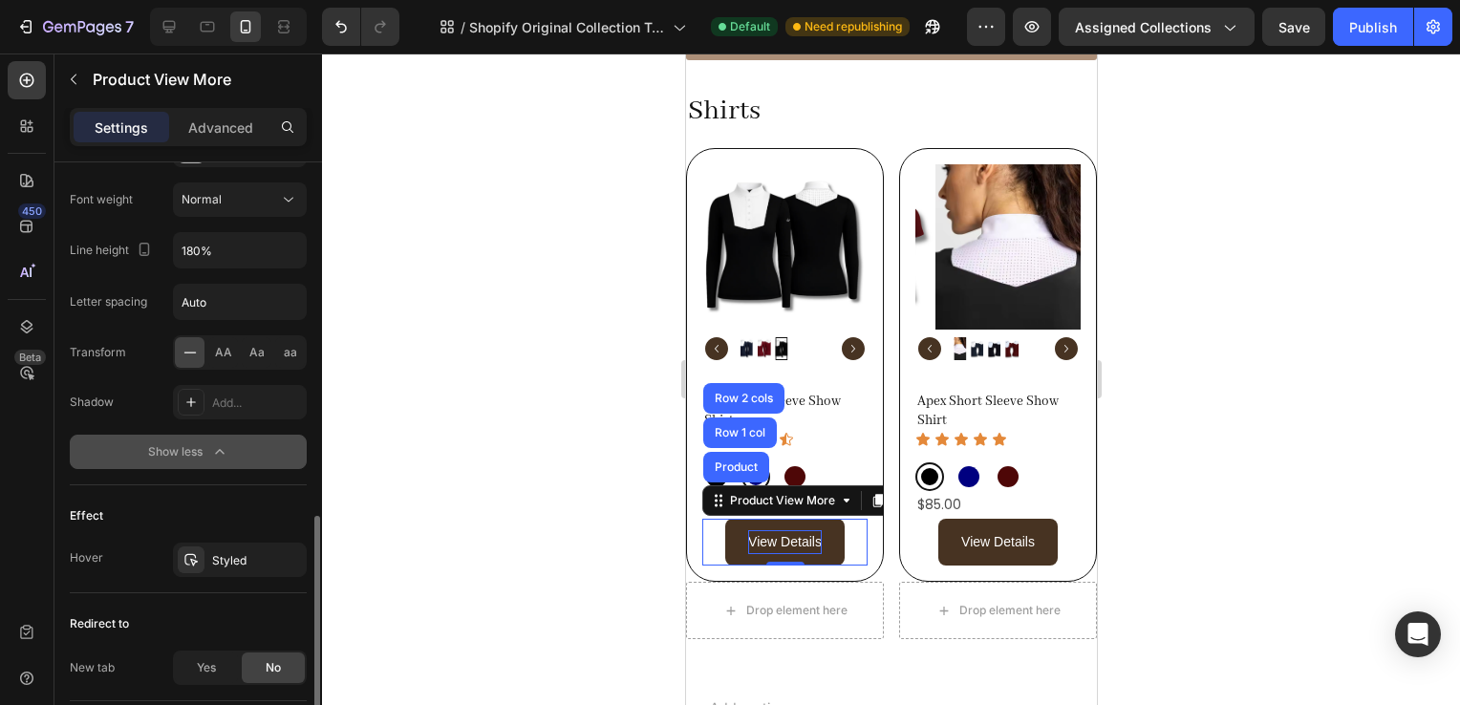
click at [208, 537] on div "Effect Hover Styled" at bounding box center [188, 539] width 237 height 108
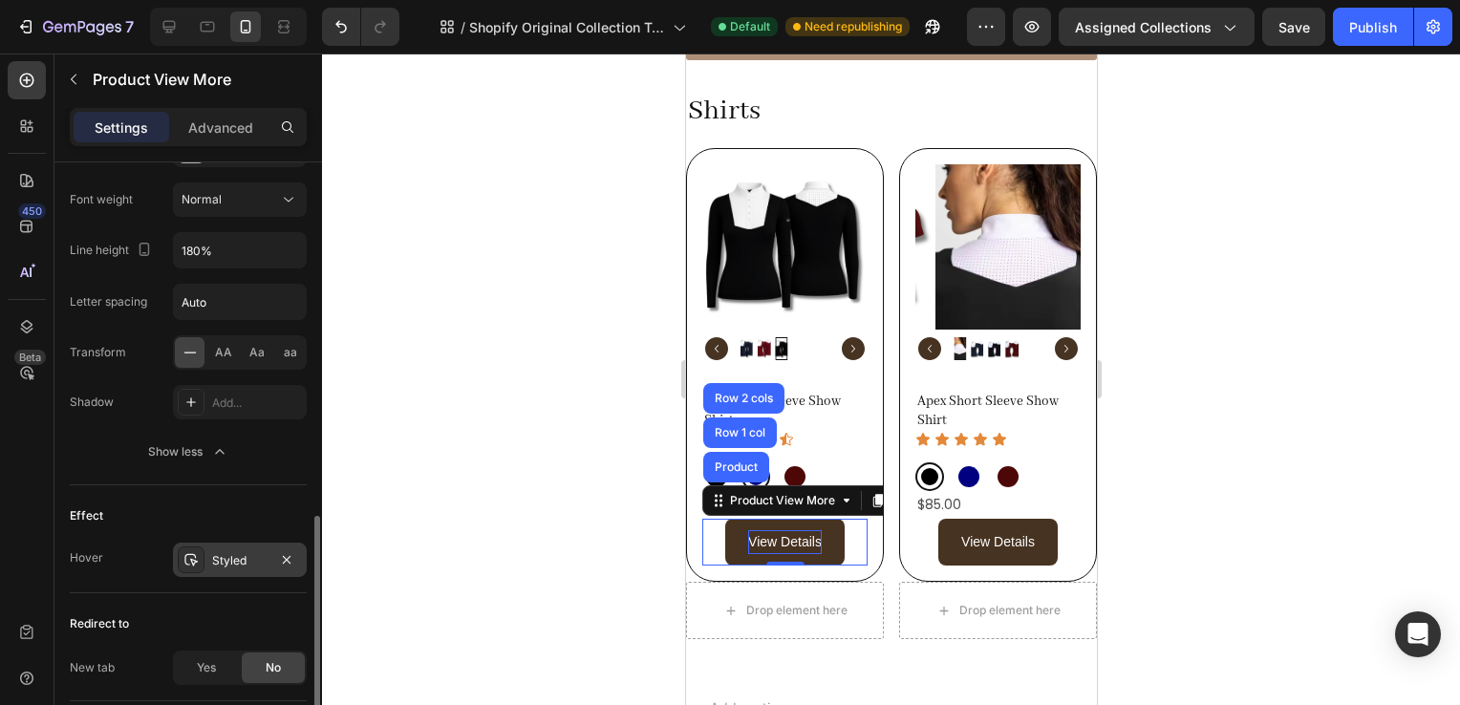
click at [222, 553] on div "Styled" at bounding box center [239, 560] width 55 height 17
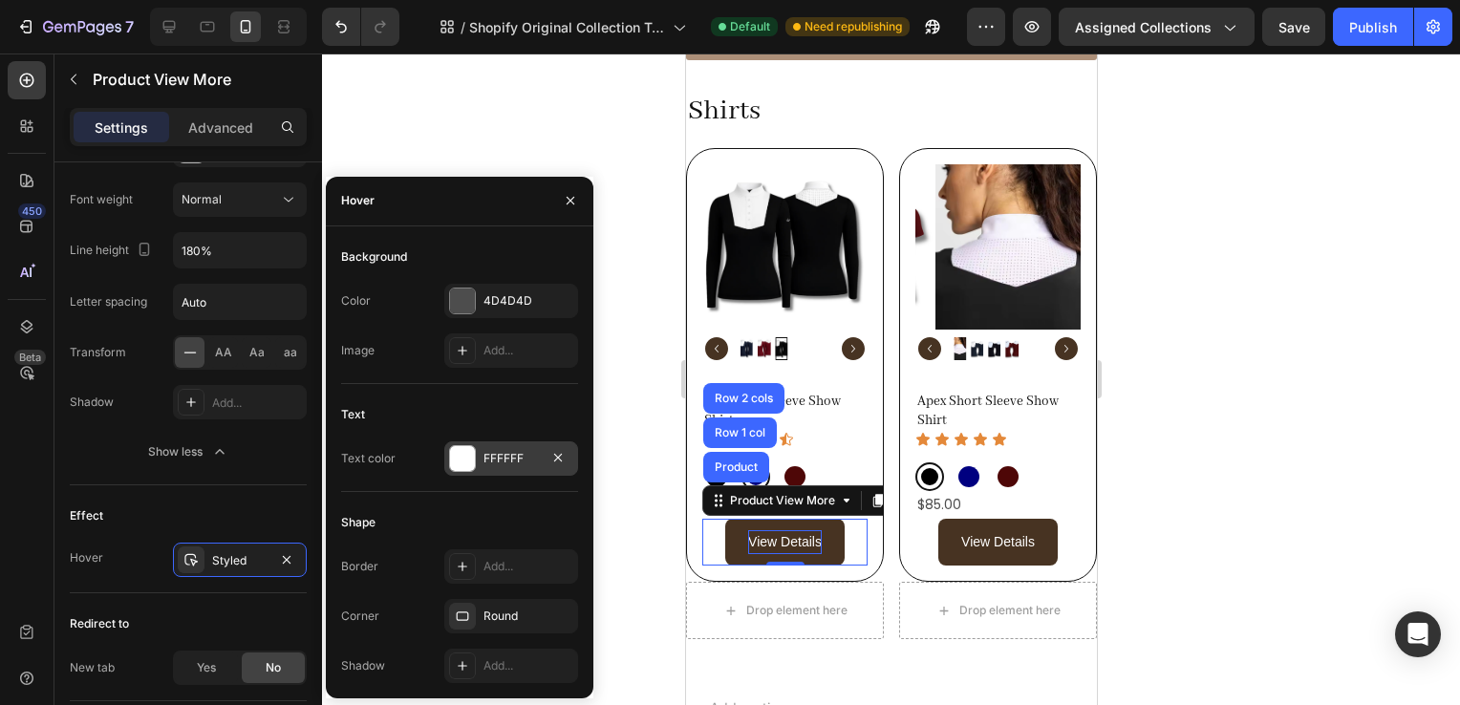
click at [512, 464] on div "FFFFFF" at bounding box center [511, 458] width 55 height 17
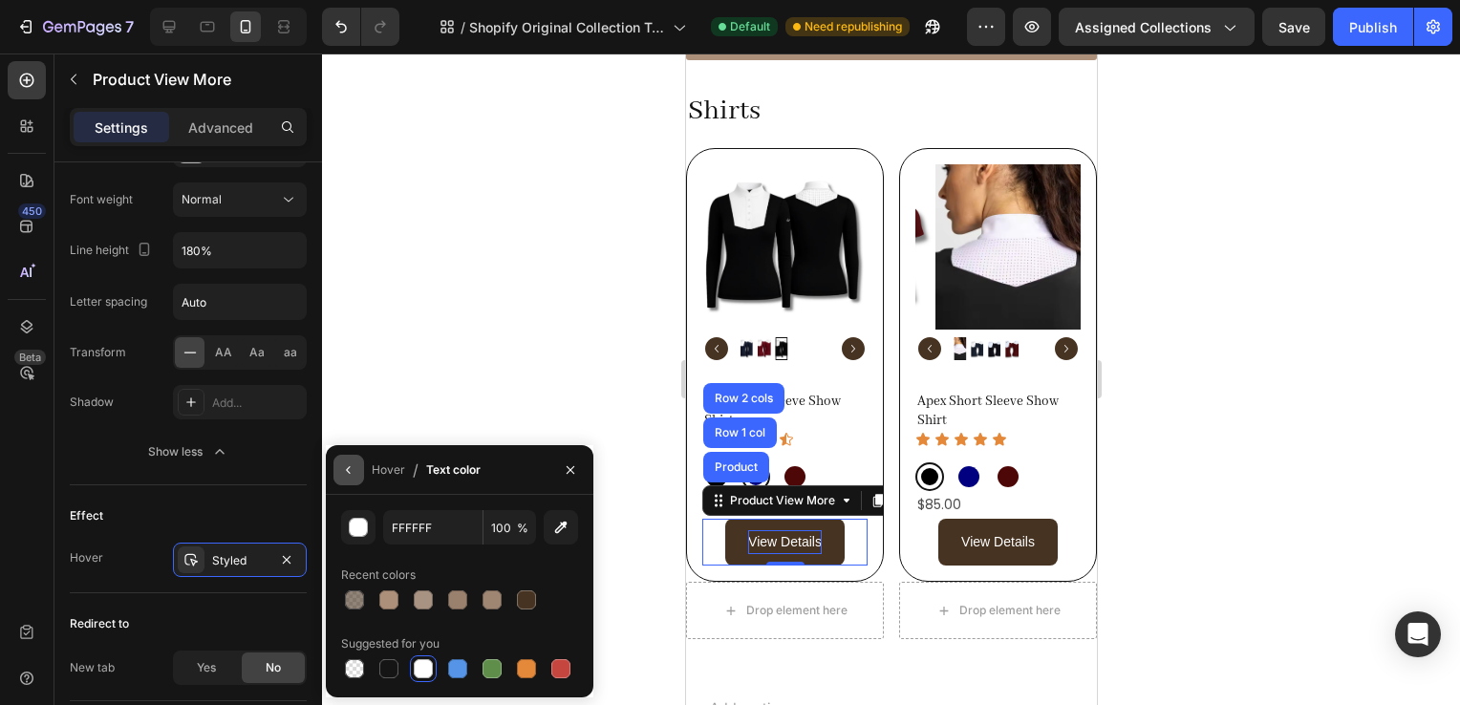
click at [344, 463] on icon "button" at bounding box center [348, 470] width 15 height 15
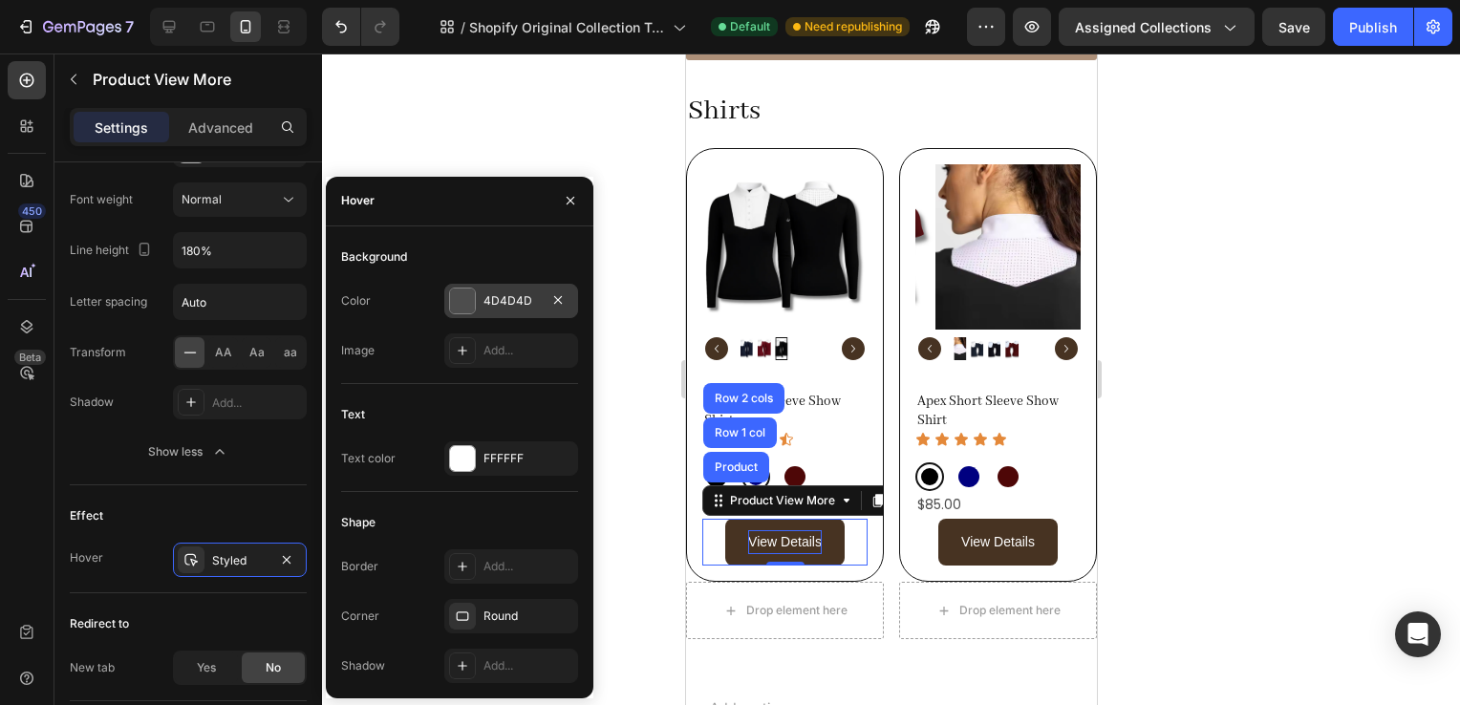
click at [512, 313] on div "4D4D4D" at bounding box center [511, 301] width 134 height 34
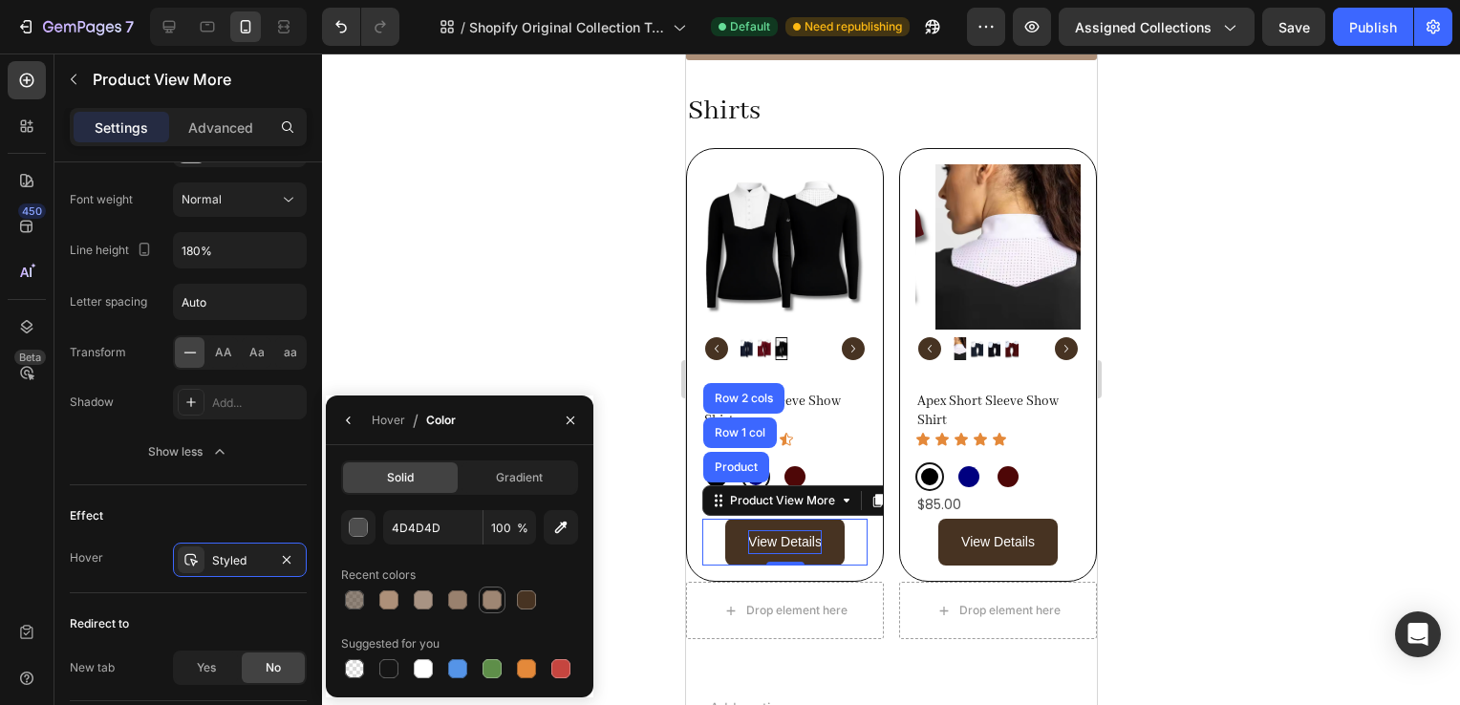
click at [486, 600] on div at bounding box center [492, 600] width 19 height 19
type input "9E8673"
click at [946, 545] on button "View Details" at bounding box center [997, 542] width 119 height 47
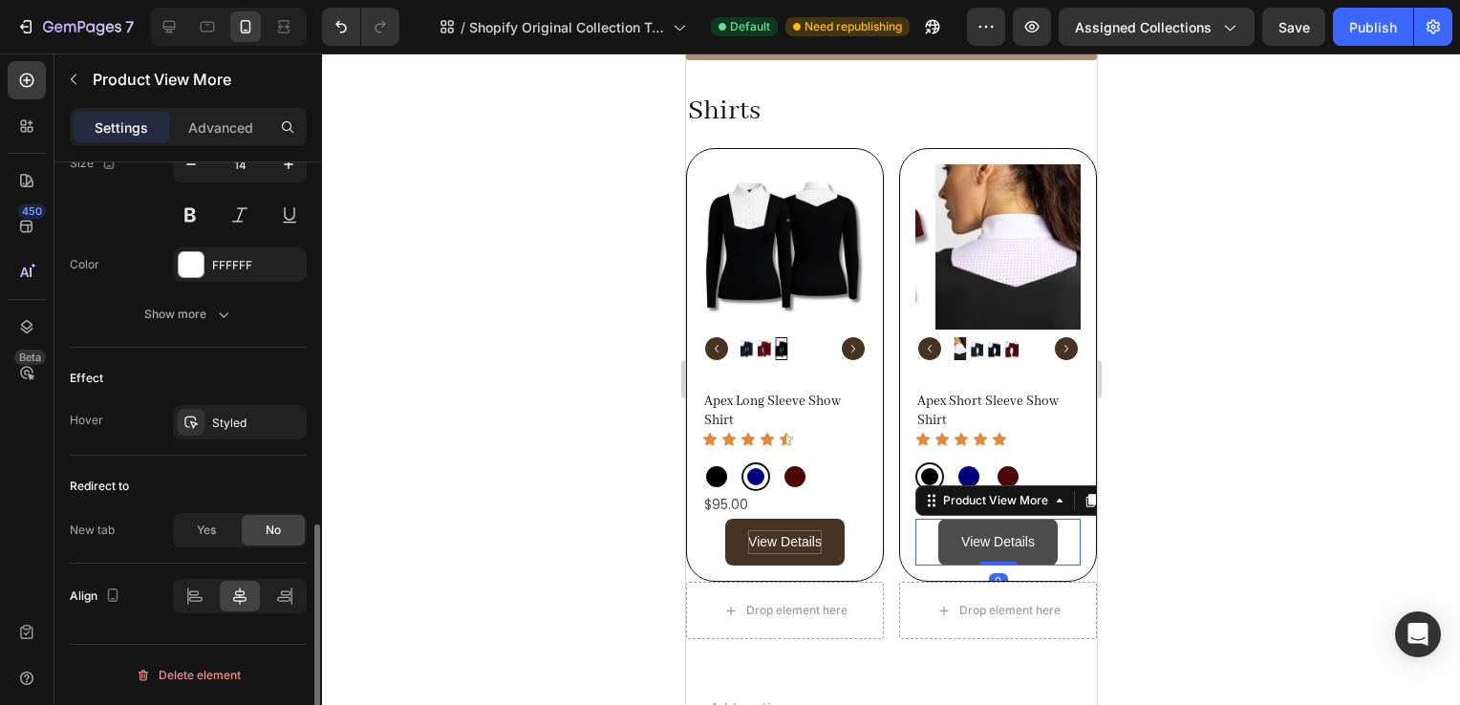
scroll to position [938, 0]
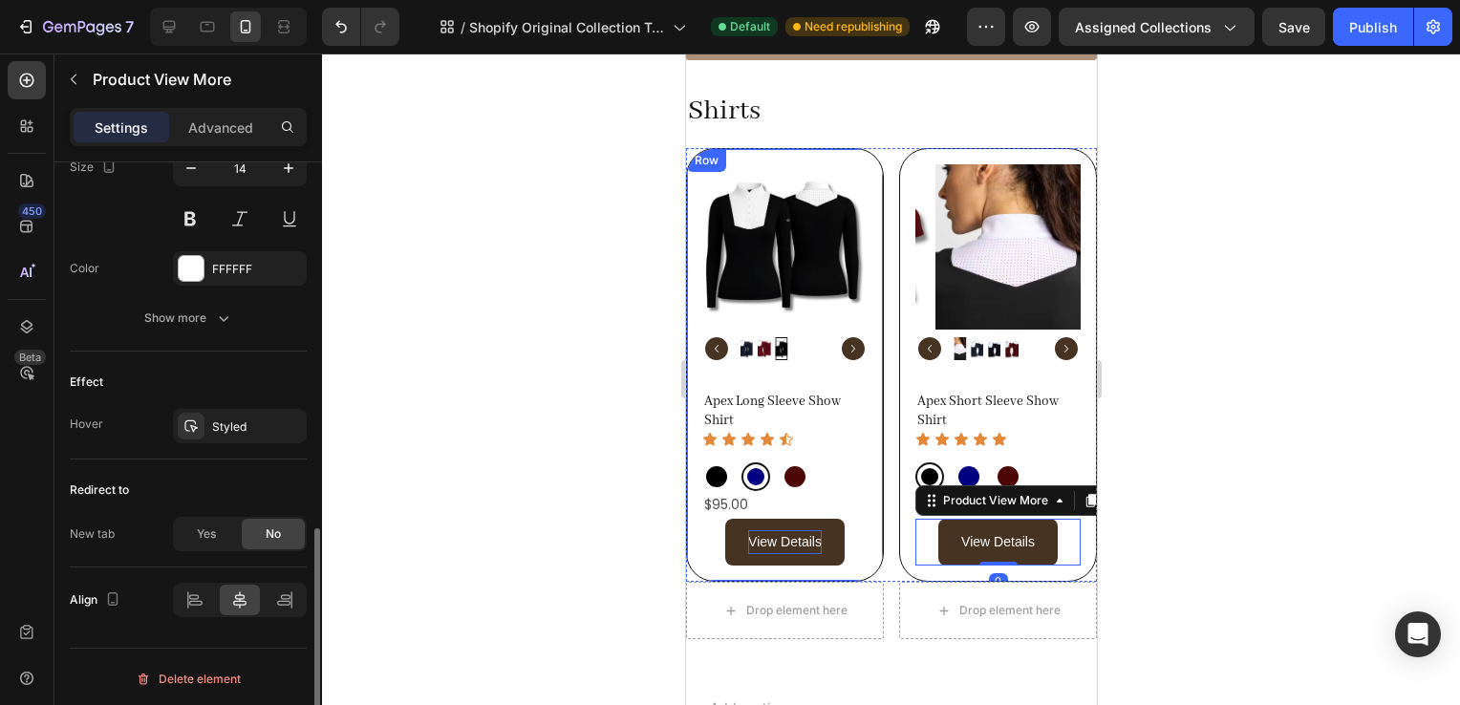
click at [859, 547] on div "View Details" at bounding box center [783, 542] width 165 height 47
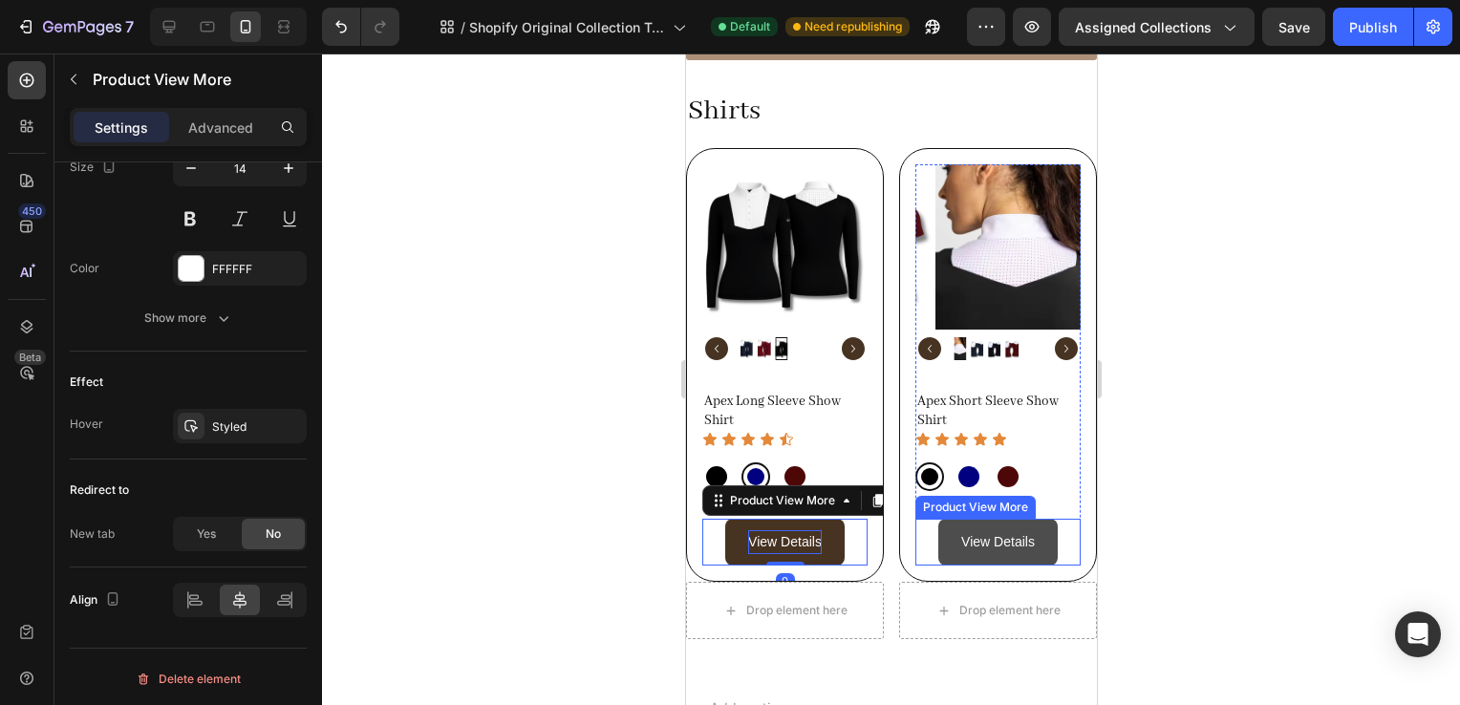
click at [940, 552] on button "View Details" at bounding box center [997, 542] width 119 height 47
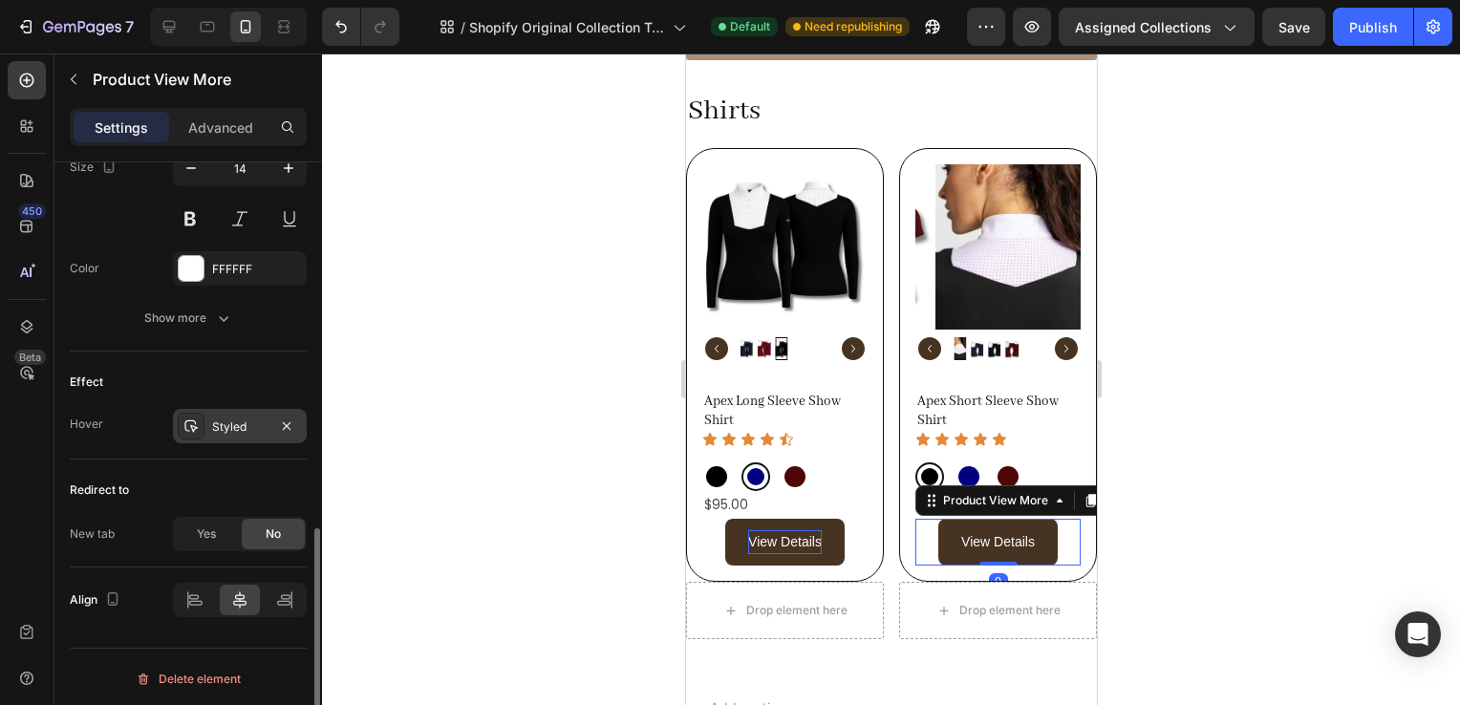
click at [212, 422] on div "Styled" at bounding box center [239, 427] width 55 height 17
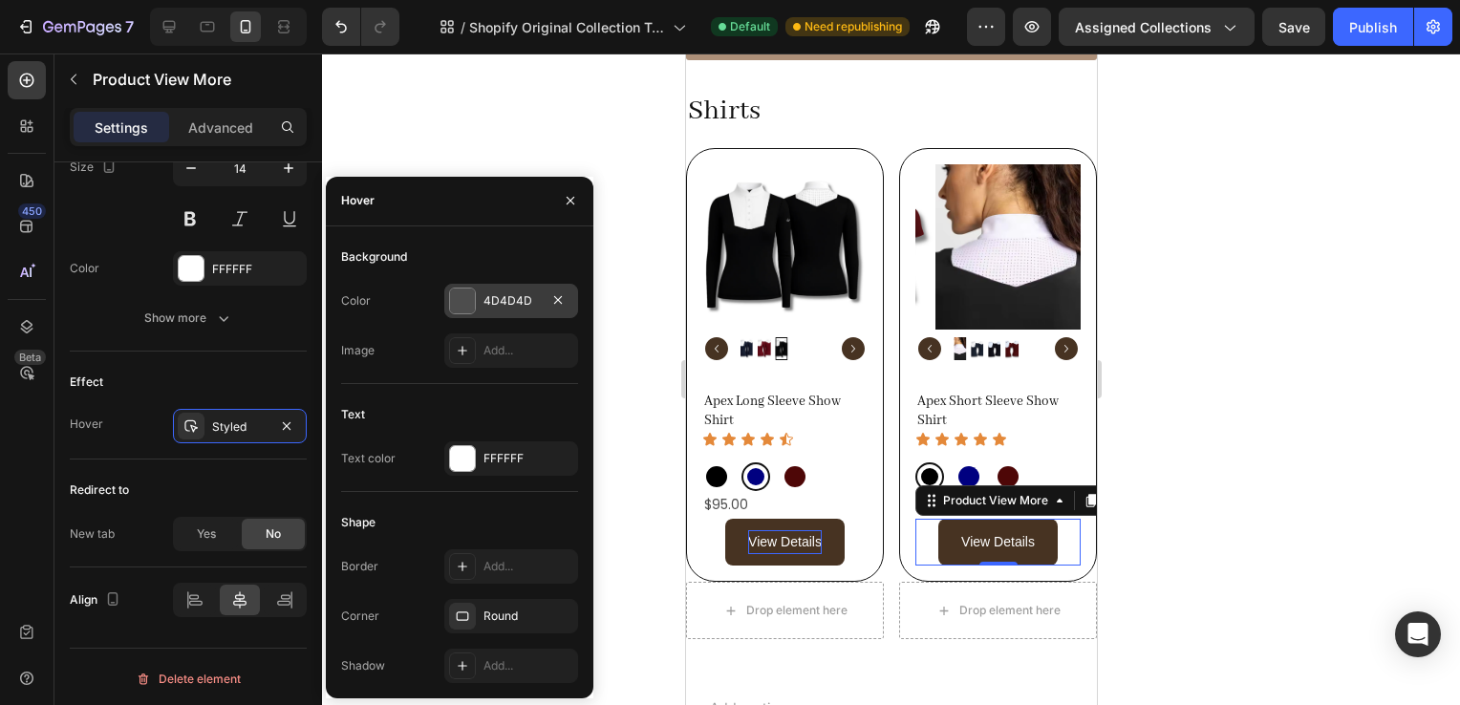
click at [489, 295] on div "4D4D4D" at bounding box center [511, 300] width 55 height 17
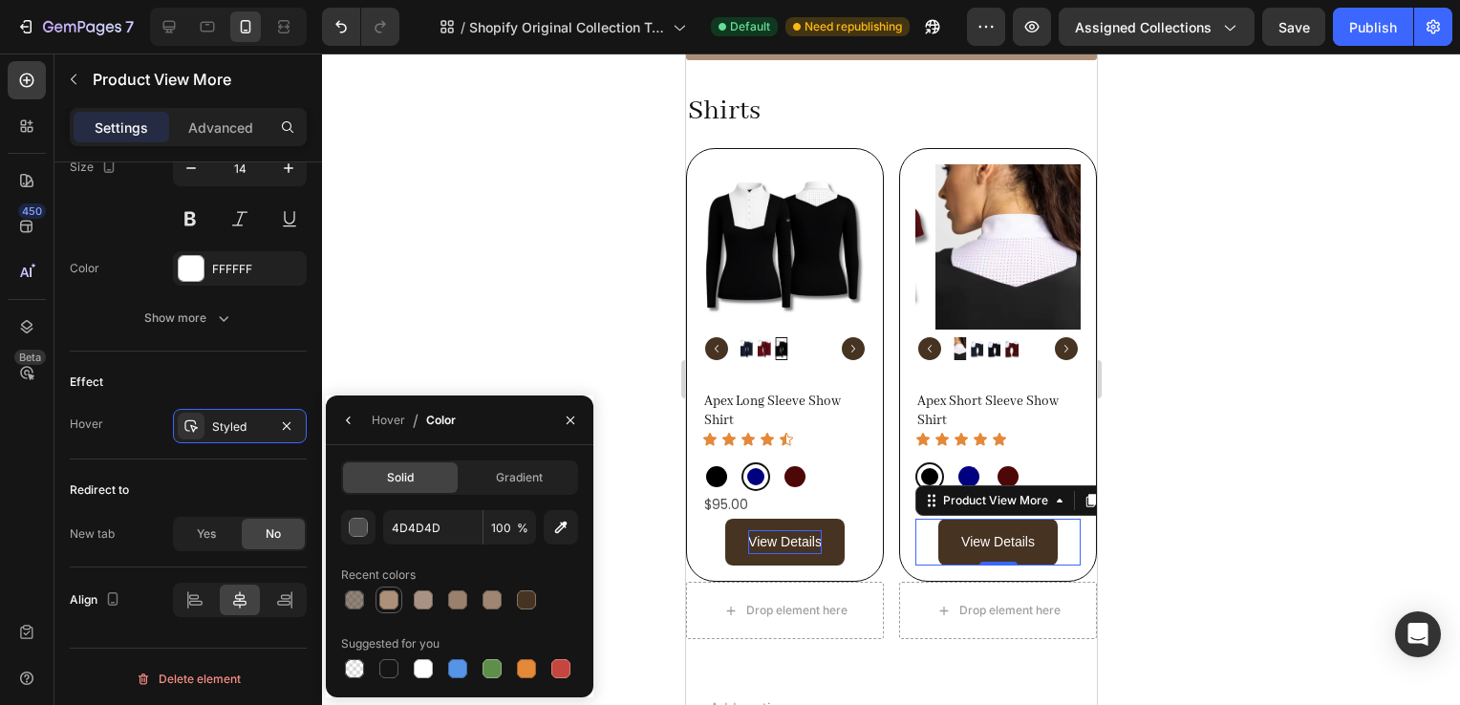
click at [396, 599] on div at bounding box center [388, 600] width 19 height 19
type input "AD9079"
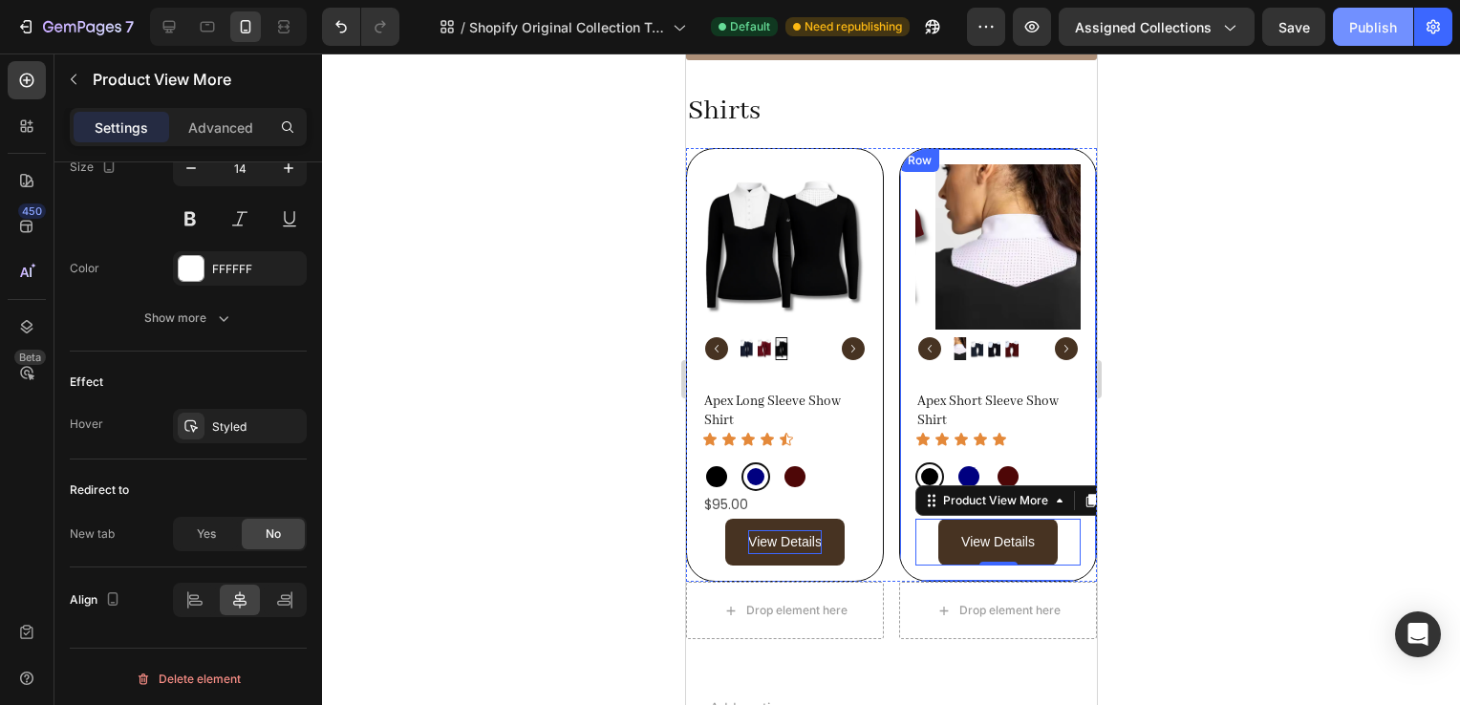
click at [1362, 32] on div "Publish" at bounding box center [1373, 27] width 48 height 20
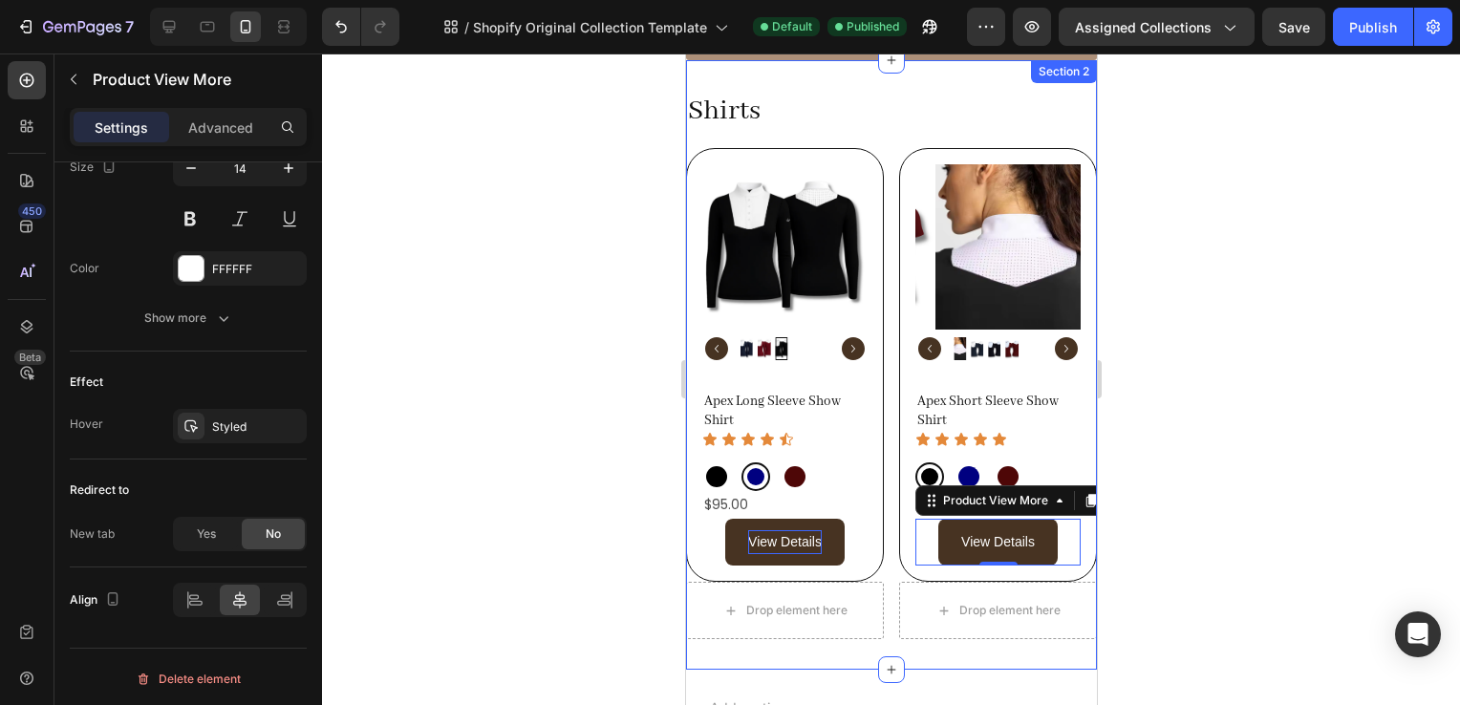
click at [787, 117] on h2 "Shirts" at bounding box center [890, 112] width 411 height 42
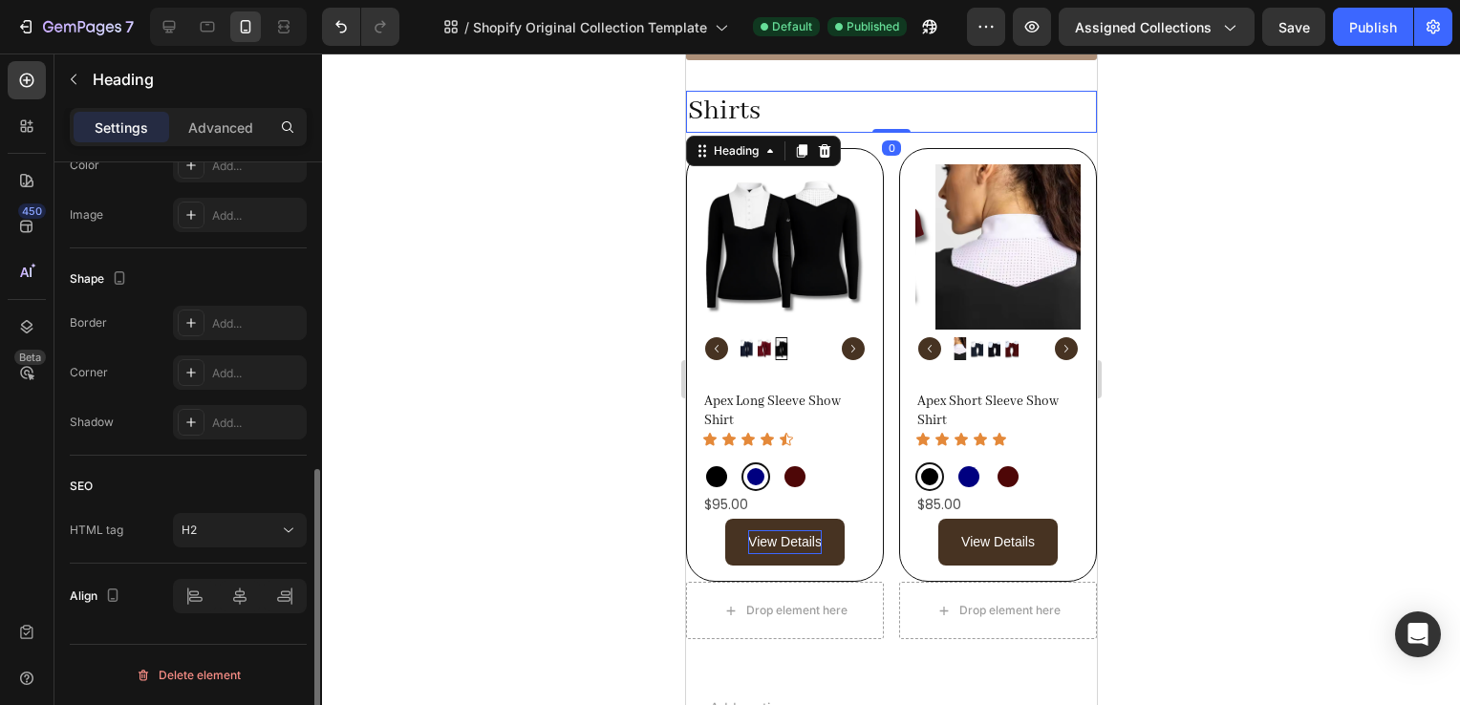
scroll to position [0, 0]
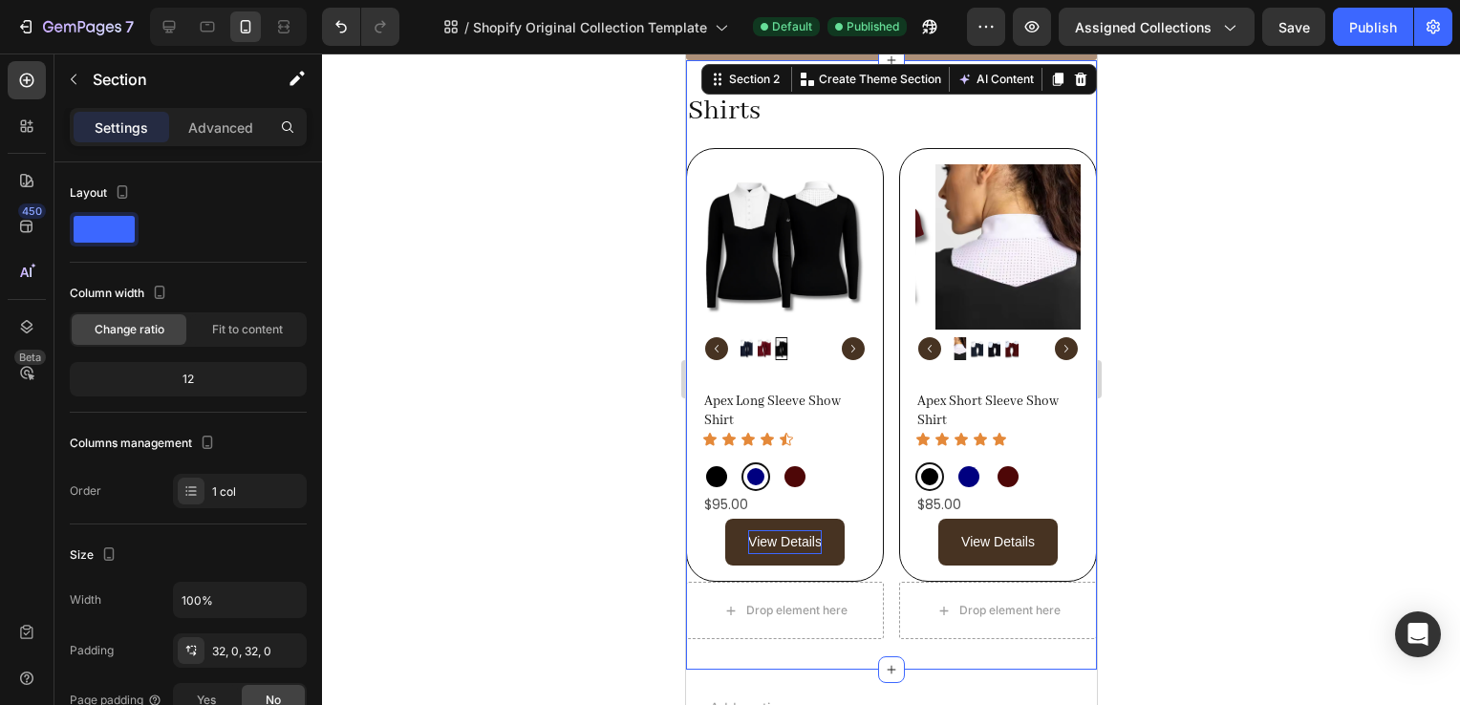
click at [957, 140] on div "Shirts Heading Row Product Images Apex Long Sleeve Show Shirt Product Title Ico…" at bounding box center [890, 366] width 411 height 550
click at [200, 118] on p "Advanced" at bounding box center [220, 128] width 65 height 20
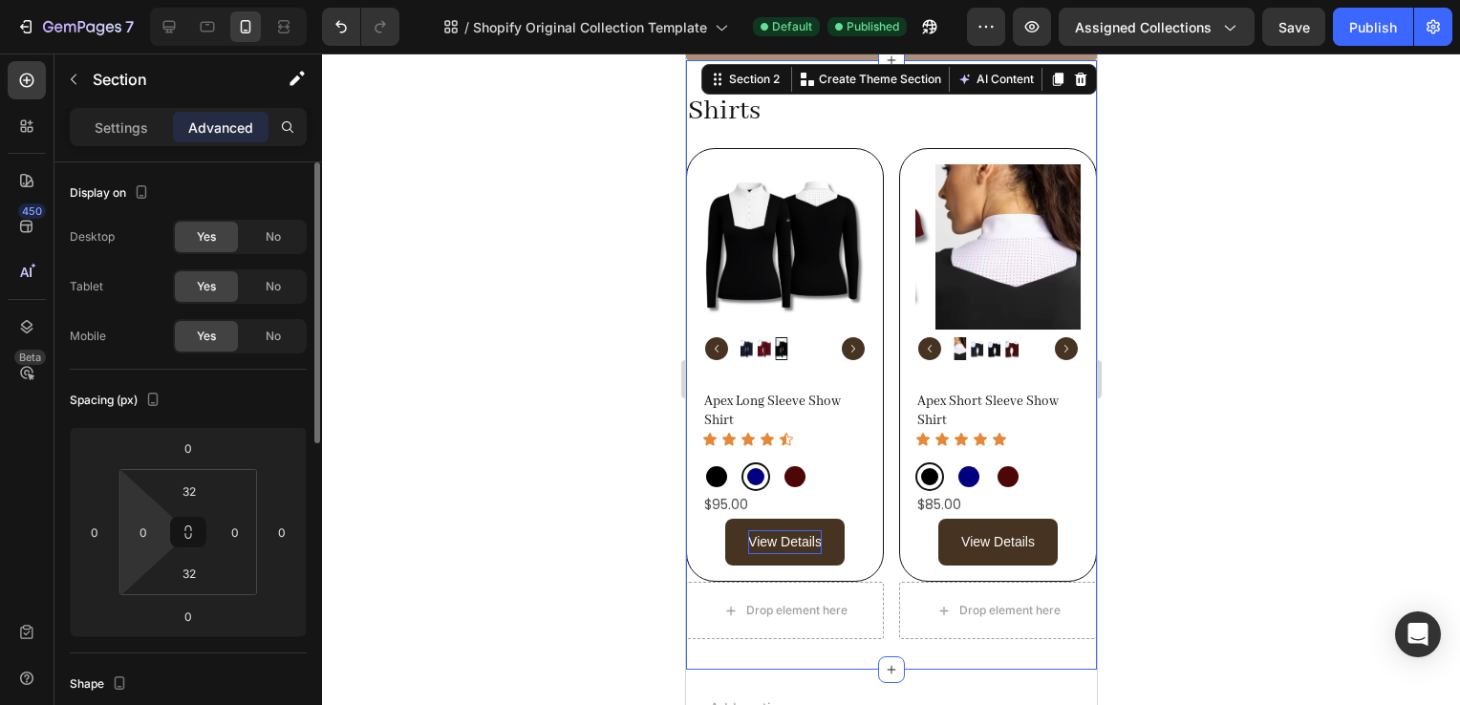
click at [150, 0] on html "7 / Shopify Original Collection Template Default Published Preview Assigned Col…" at bounding box center [730, 0] width 1460 height 0
click at [147, 532] on input "0" at bounding box center [143, 532] width 29 height 29
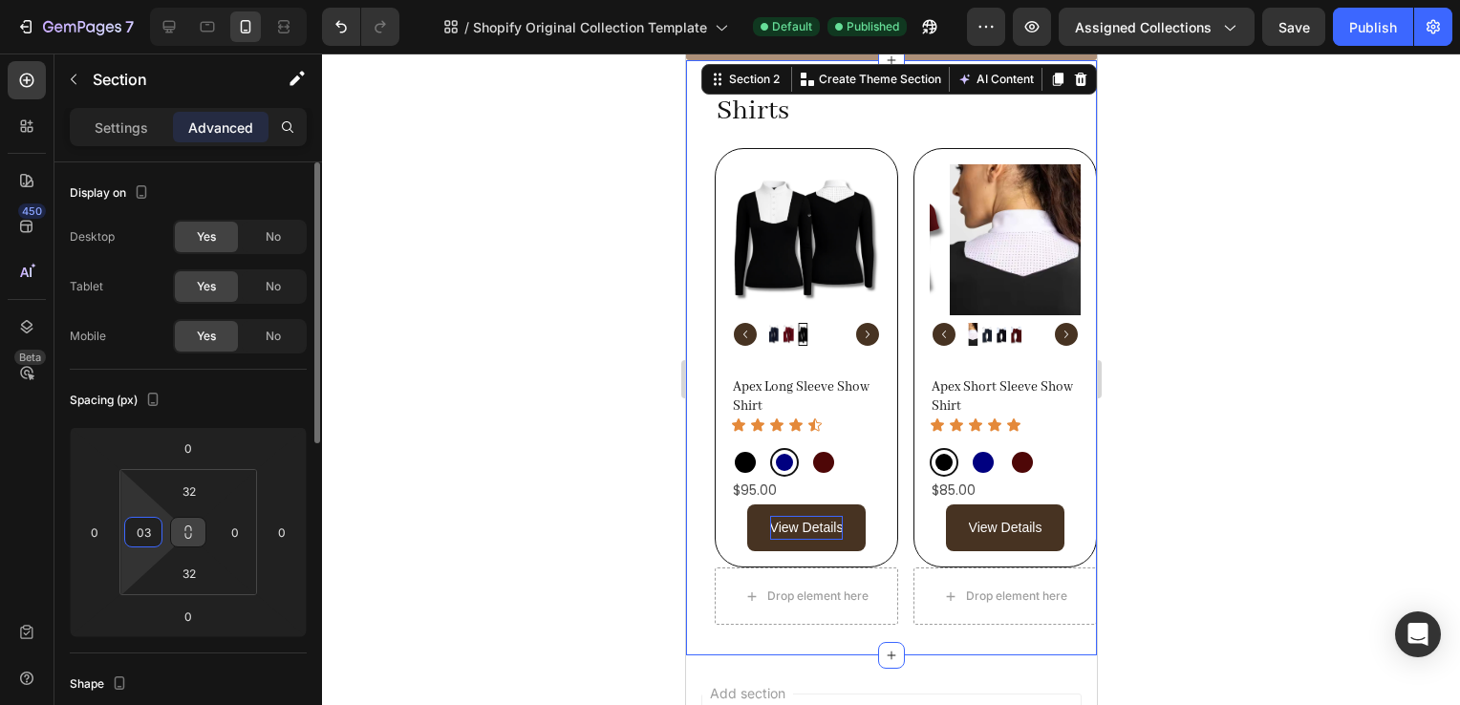
type input "0"
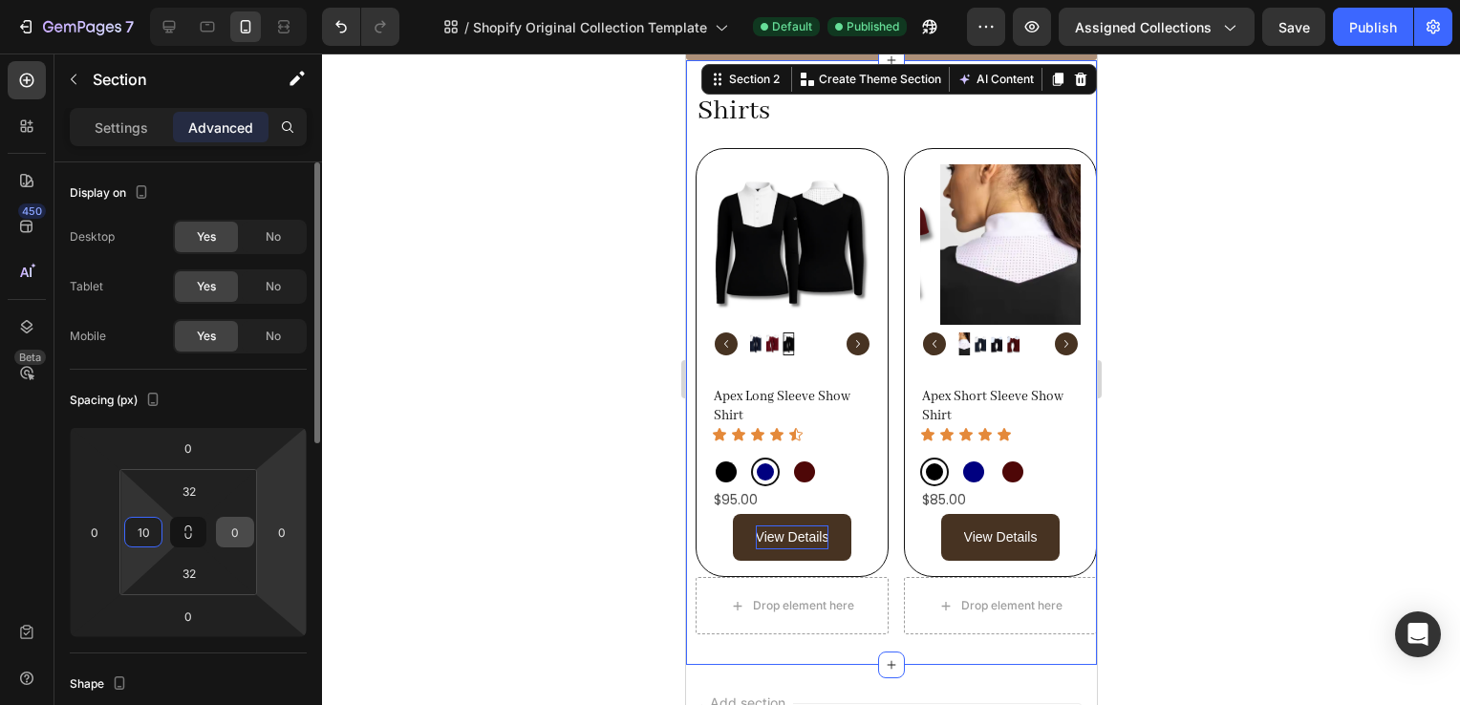
type input "10"
click at [236, 532] on input "0" at bounding box center [235, 532] width 29 height 29
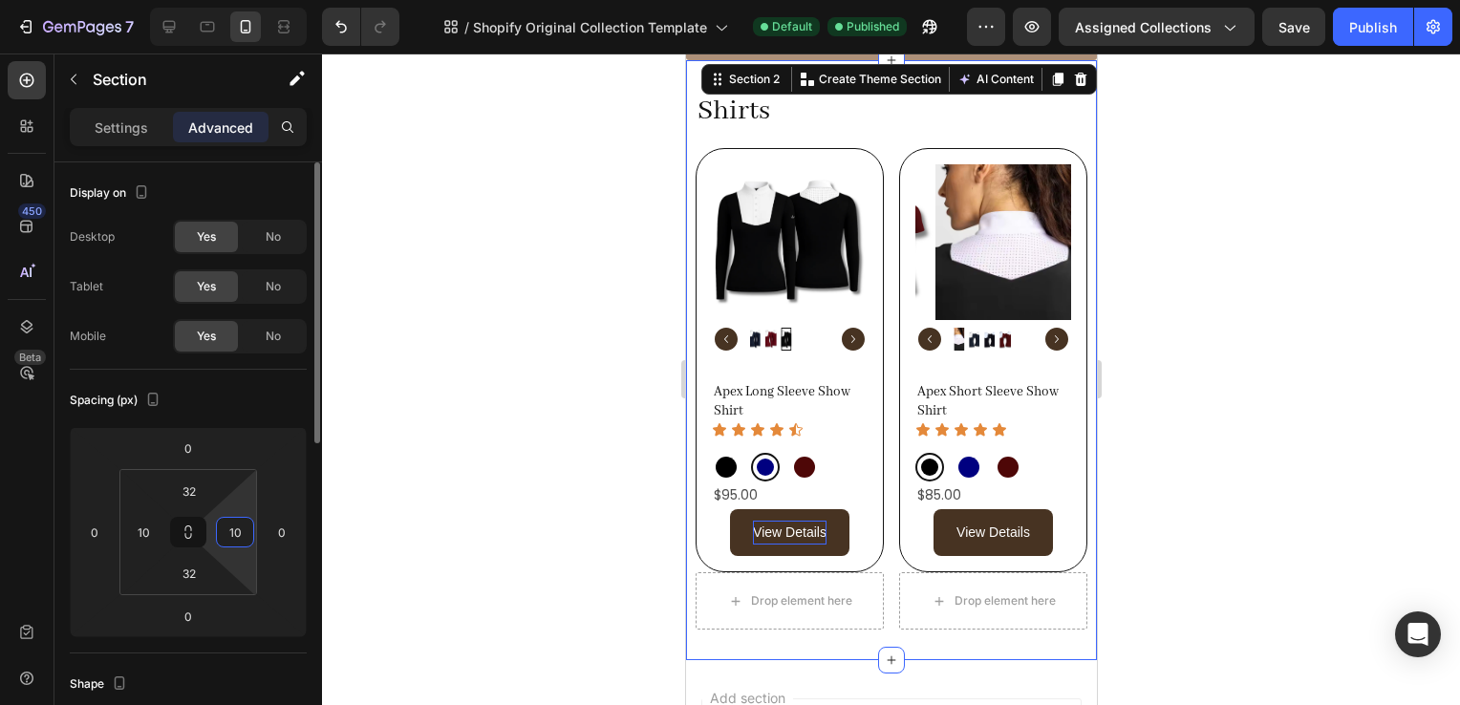
type input "1"
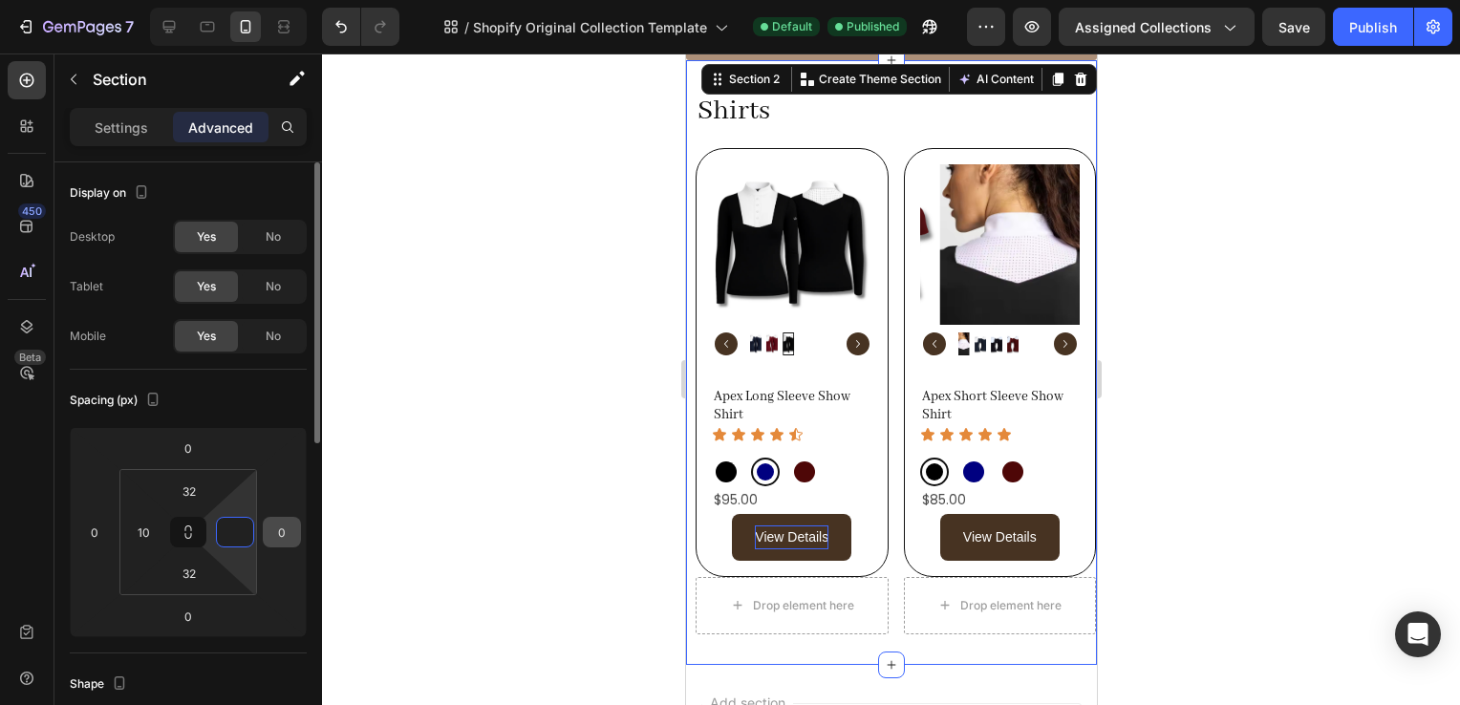
click at [274, 539] on input "0" at bounding box center [282, 532] width 29 height 29
type input "0"
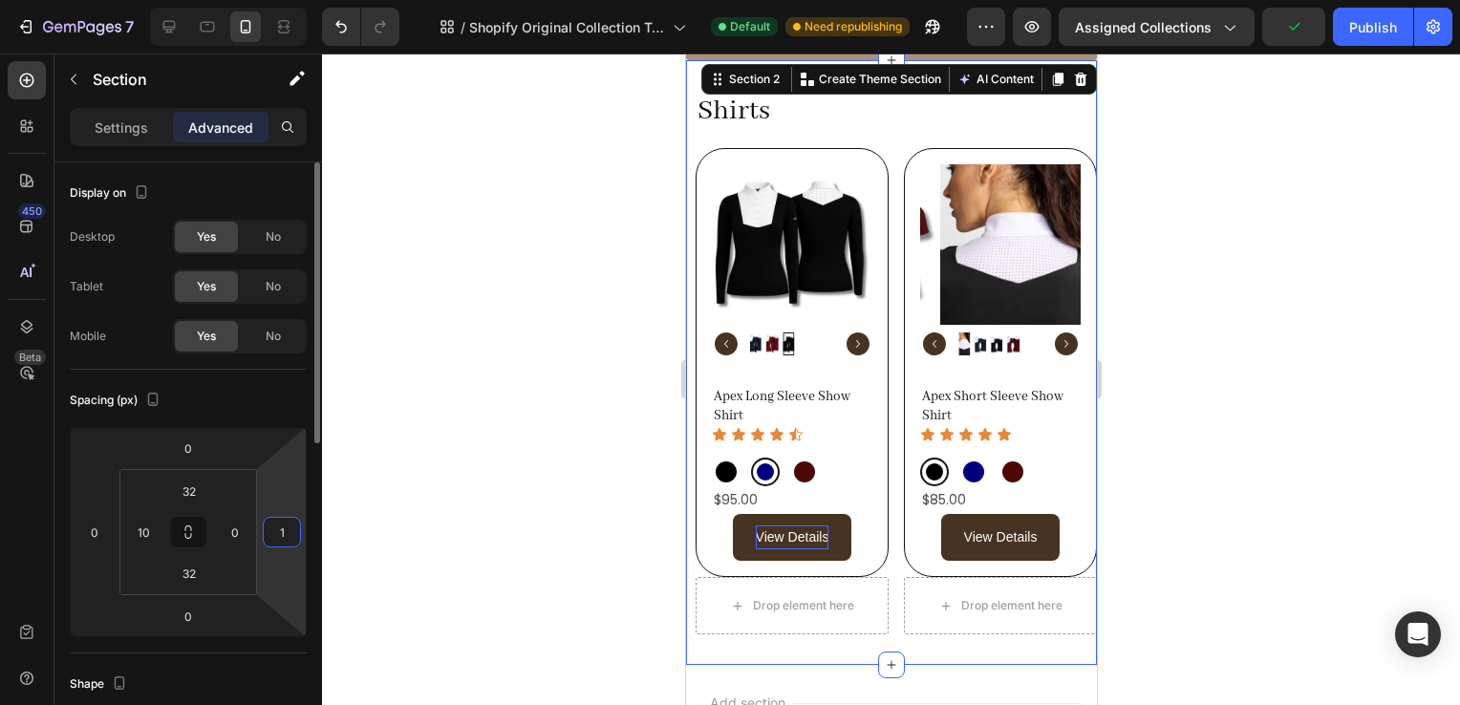
type input "10"
click at [1298, 457] on div at bounding box center [891, 380] width 1138 height 652
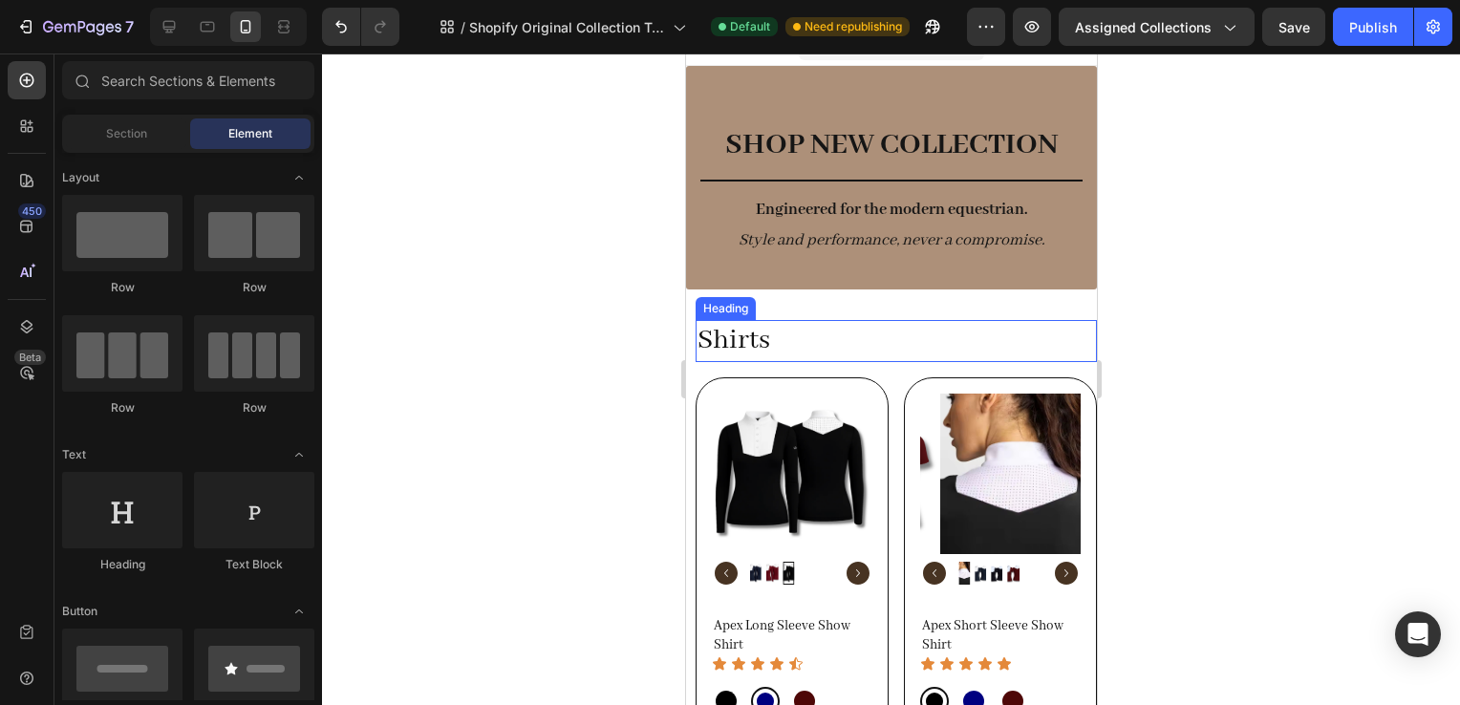
scroll to position [16, 0]
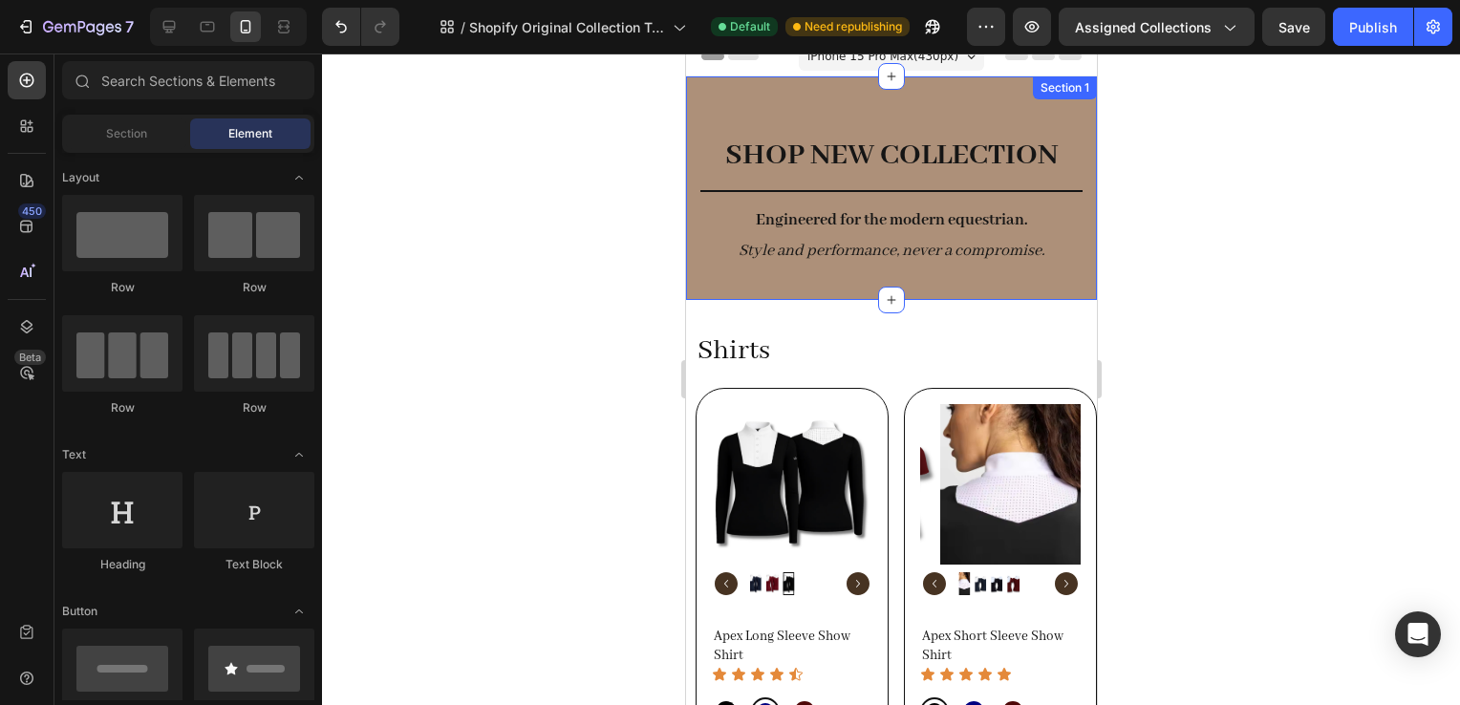
click at [773, 280] on div "SHOP NEW COLLECTION Heading Title Line Engineered for the modern equestrian. St…" at bounding box center [891, 217] width 382 height 166
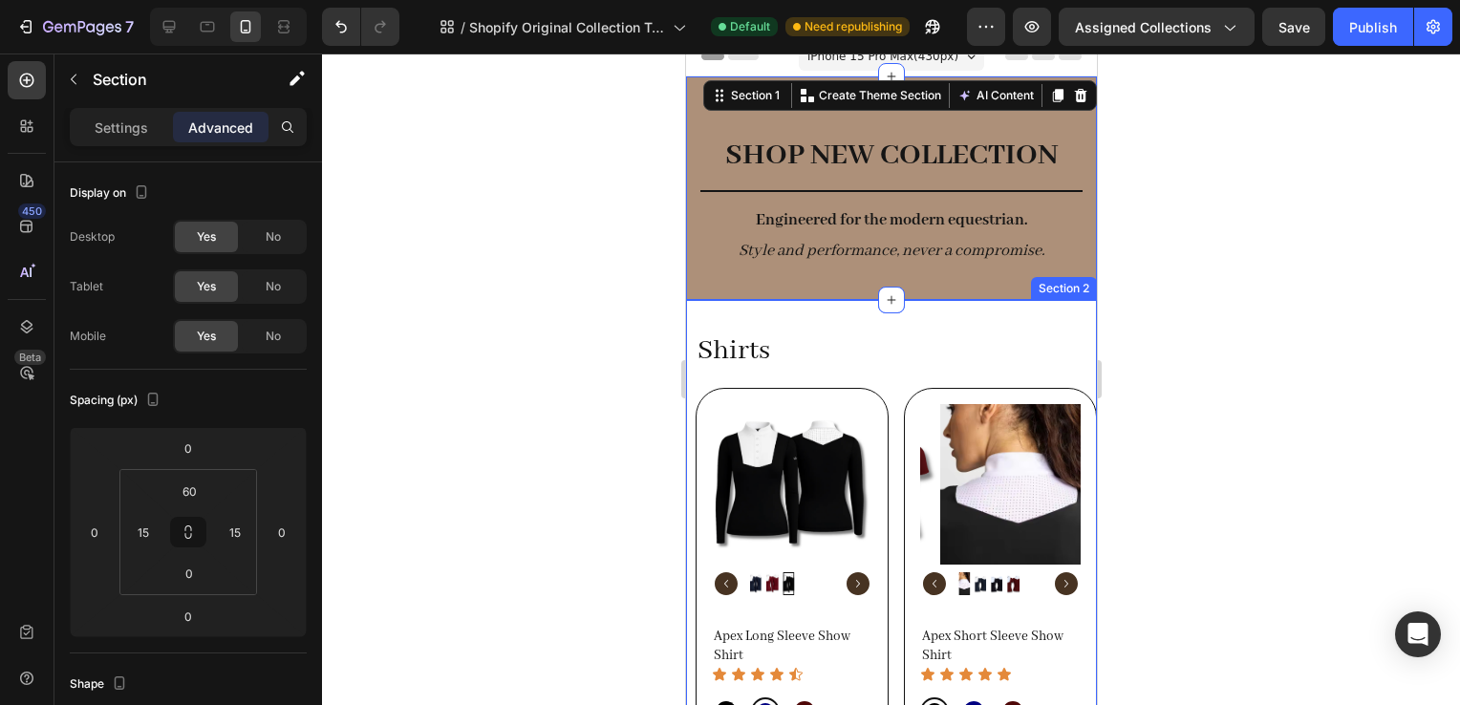
click at [899, 323] on div "Shirts Heading Row Product Images Apex Long Sleeve Show Shirt Product Title Ico…" at bounding box center [890, 603] width 411 height 606
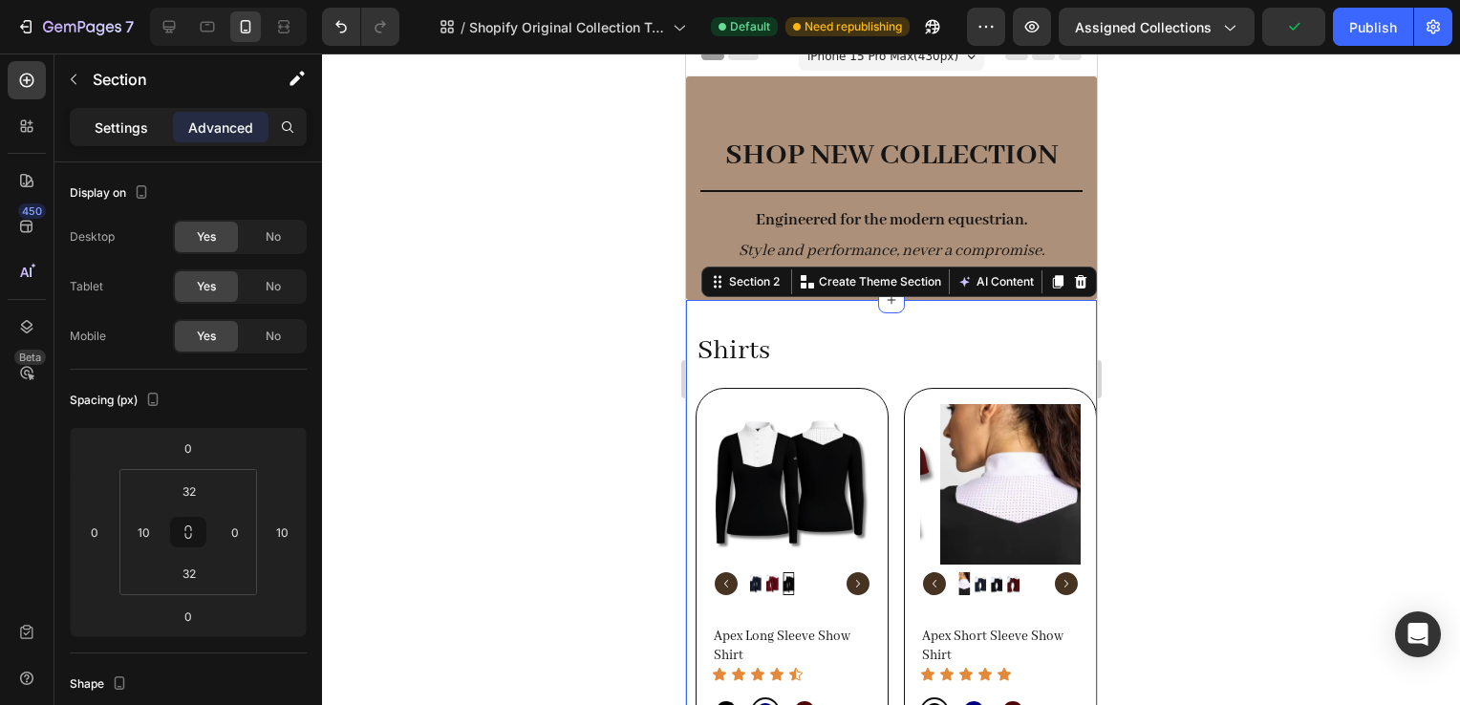
click at [109, 127] on p "Settings" at bounding box center [122, 128] width 54 height 20
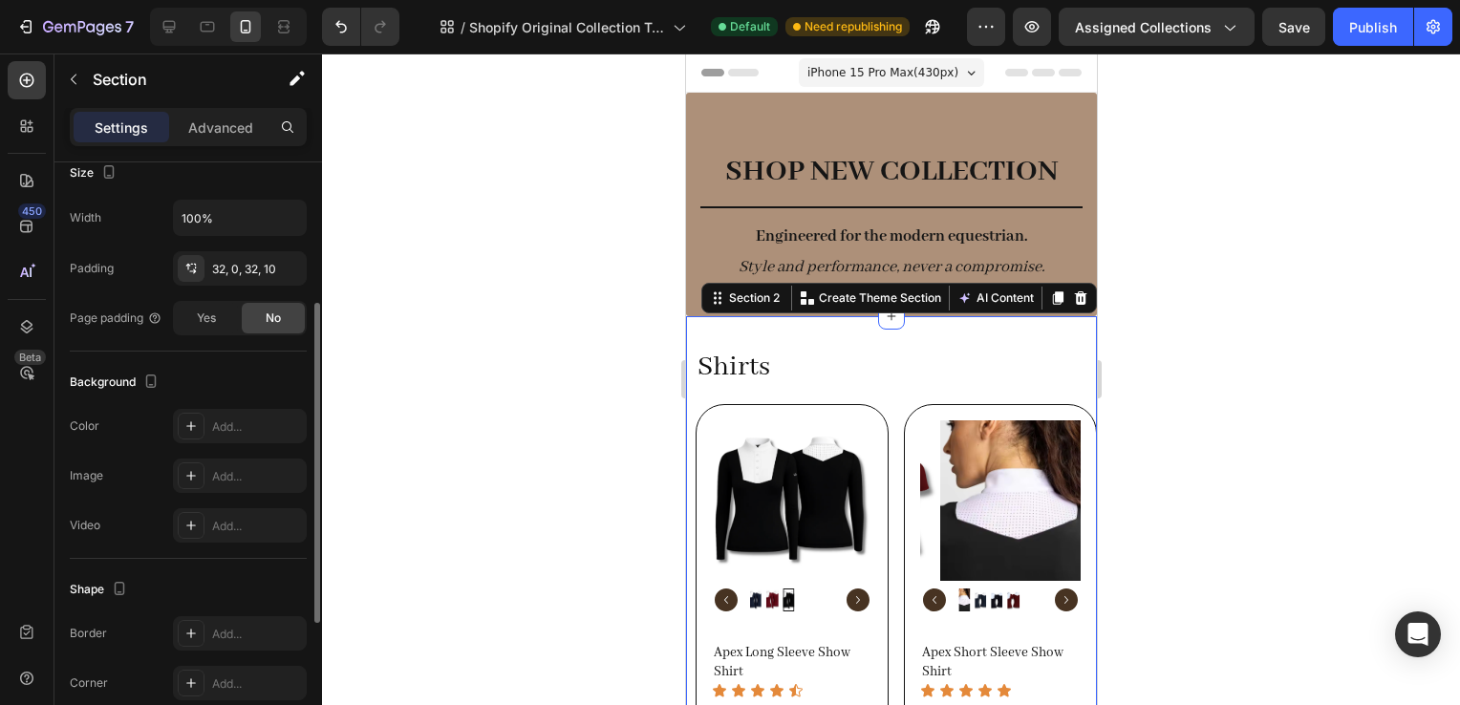
scroll to position [383, 0]
click at [224, 430] on div "Add..." at bounding box center [257, 426] width 90 height 17
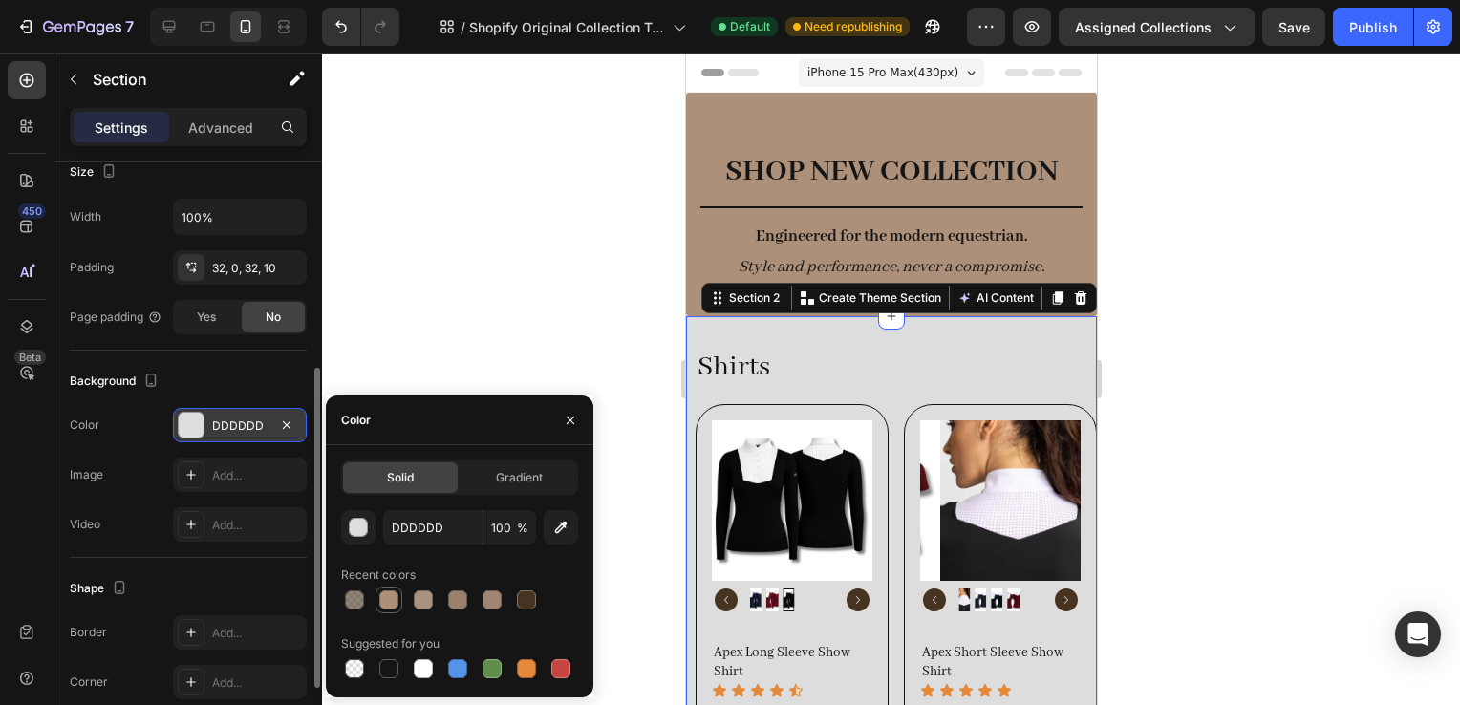
click at [387, 594] on div at bounding box center [388, 600] width 19 height 19
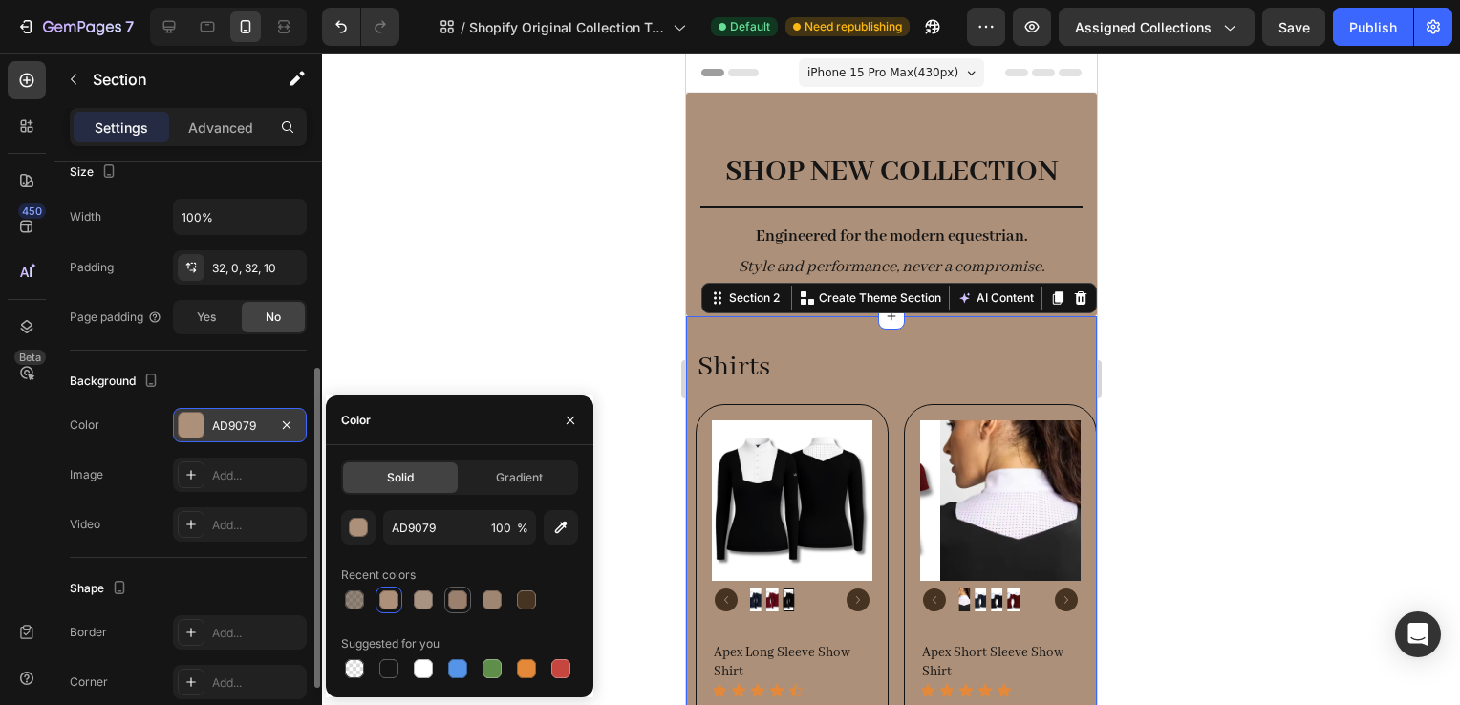
click at [446, 594] on div at bounding box center [457, 600] width 23 height 23
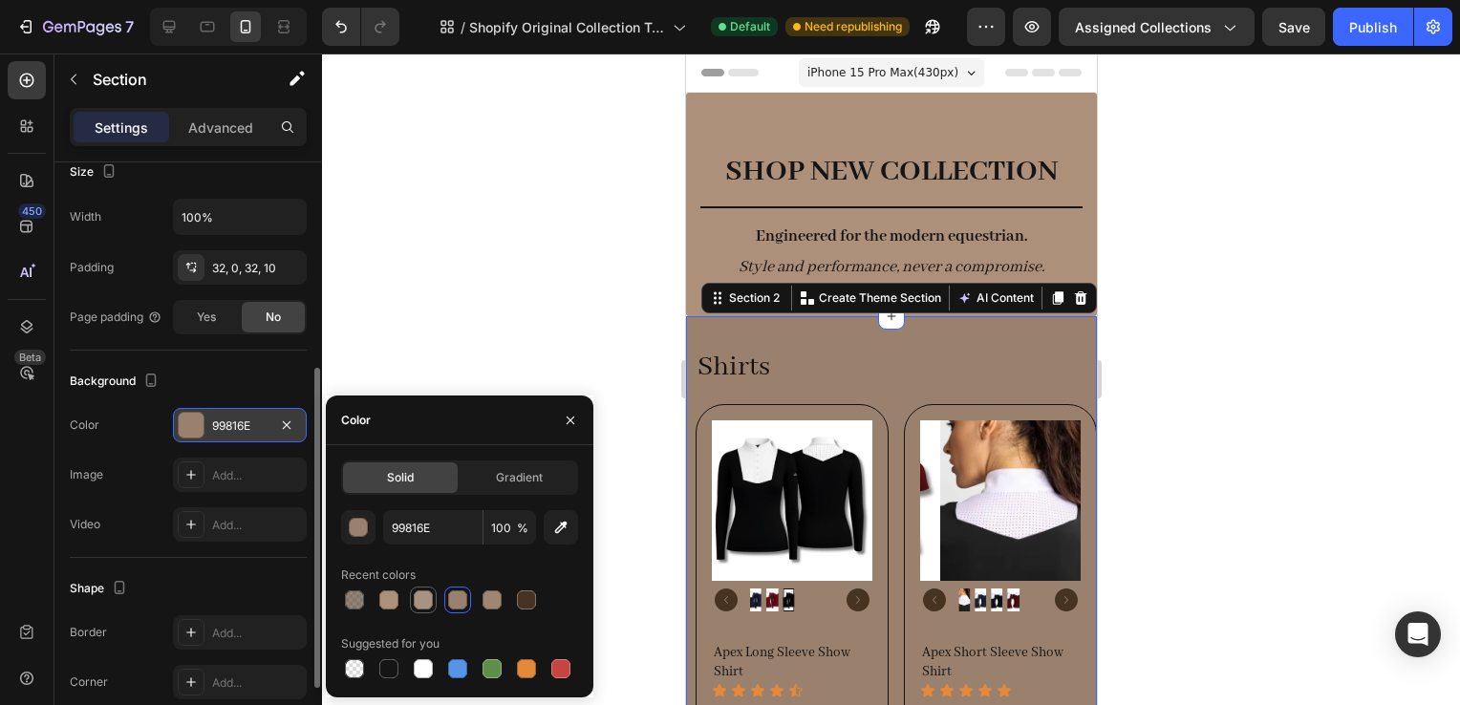
click at [430, 594] on div at bounding box center [423, 600] width 19 height 19
type input "A89383"
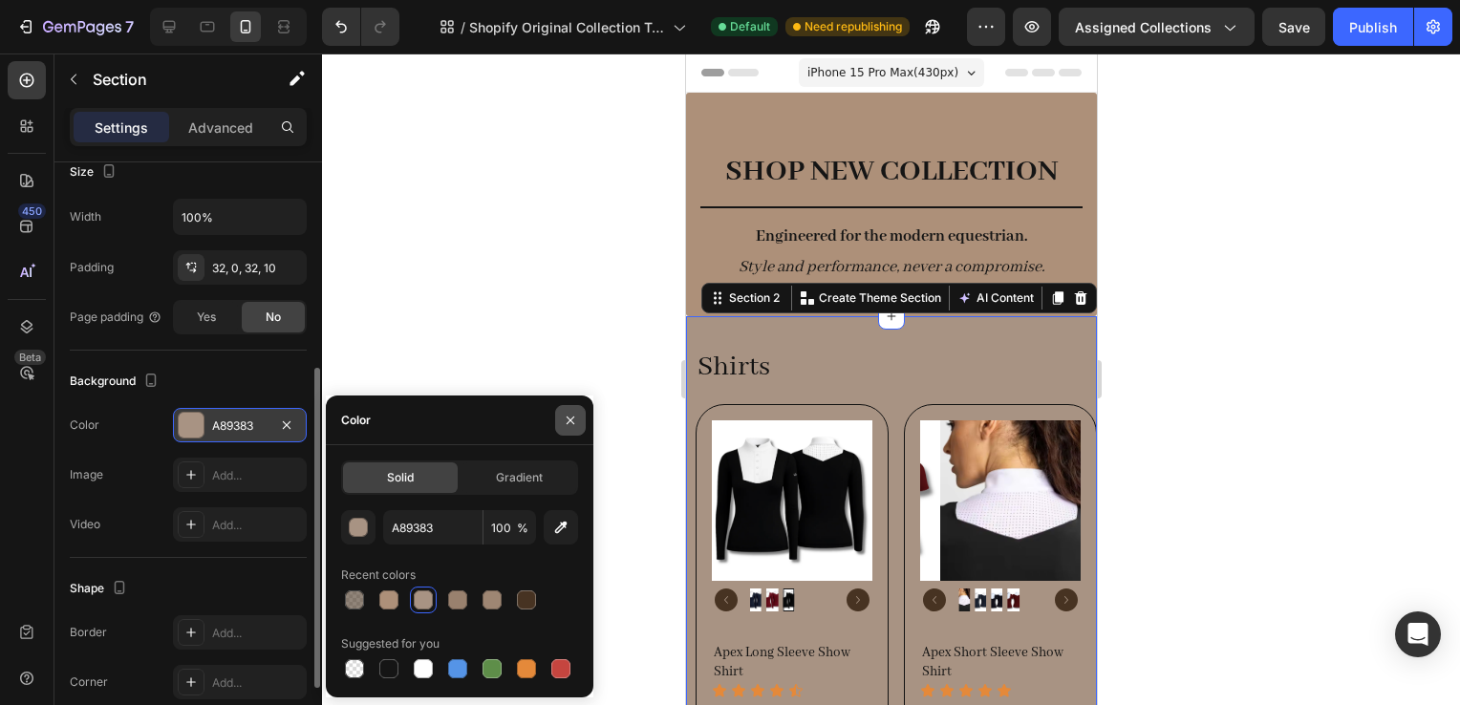
click at [576, 413] on icon "button" at bounding box center [570, 420] width 15 height 15
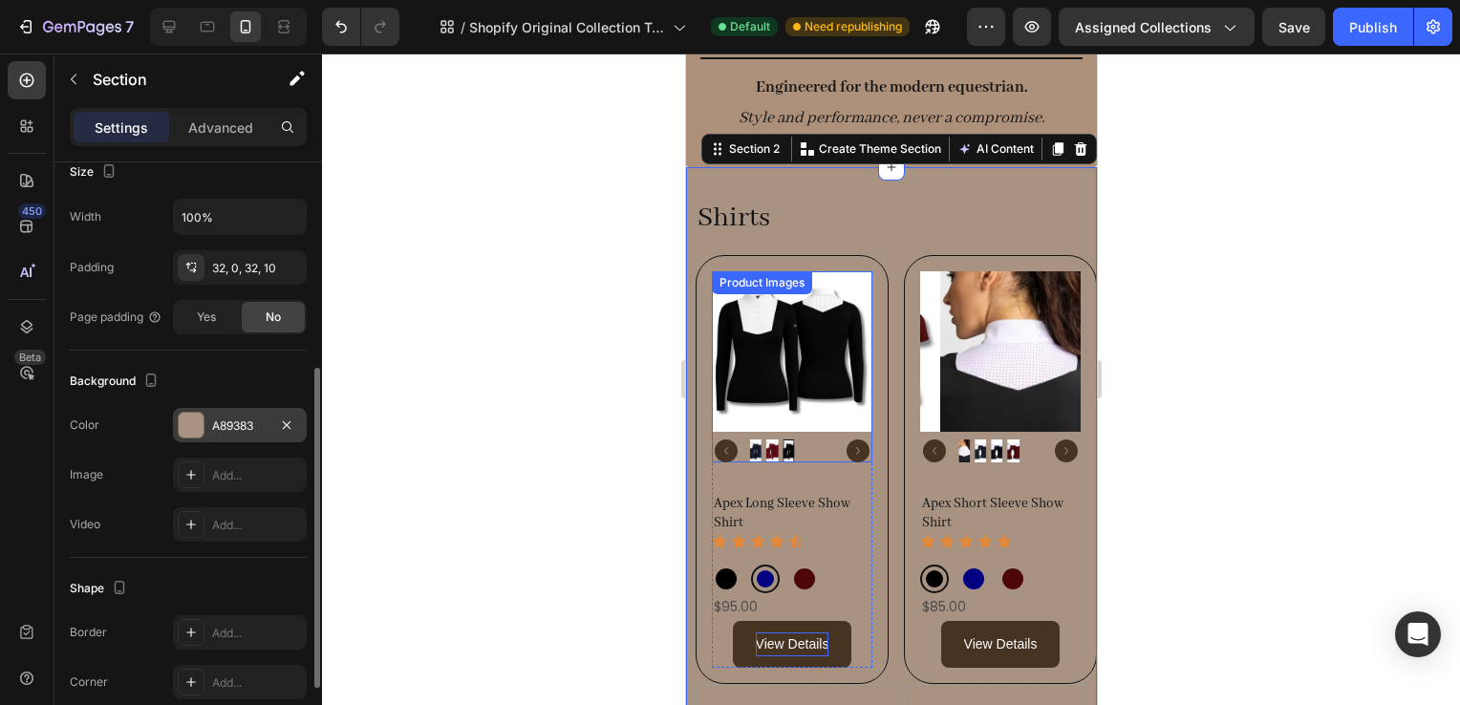
scroll to position [153, 0]
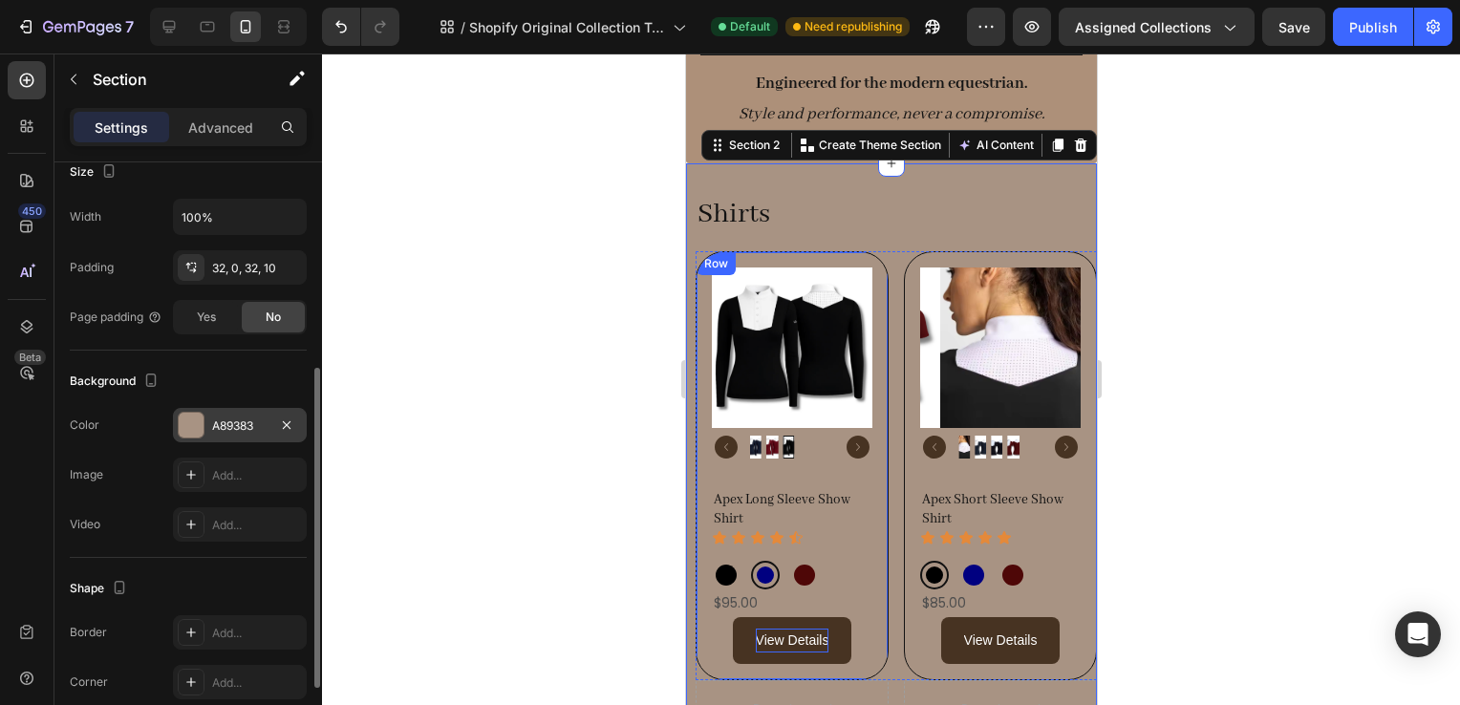
click at [869, 635] on div "Product Images Apex Long Sleeve Show Shirt Product Title Icon Icon Icon Icon Ic…" at bounding box center [791, 465] width 193 height 429
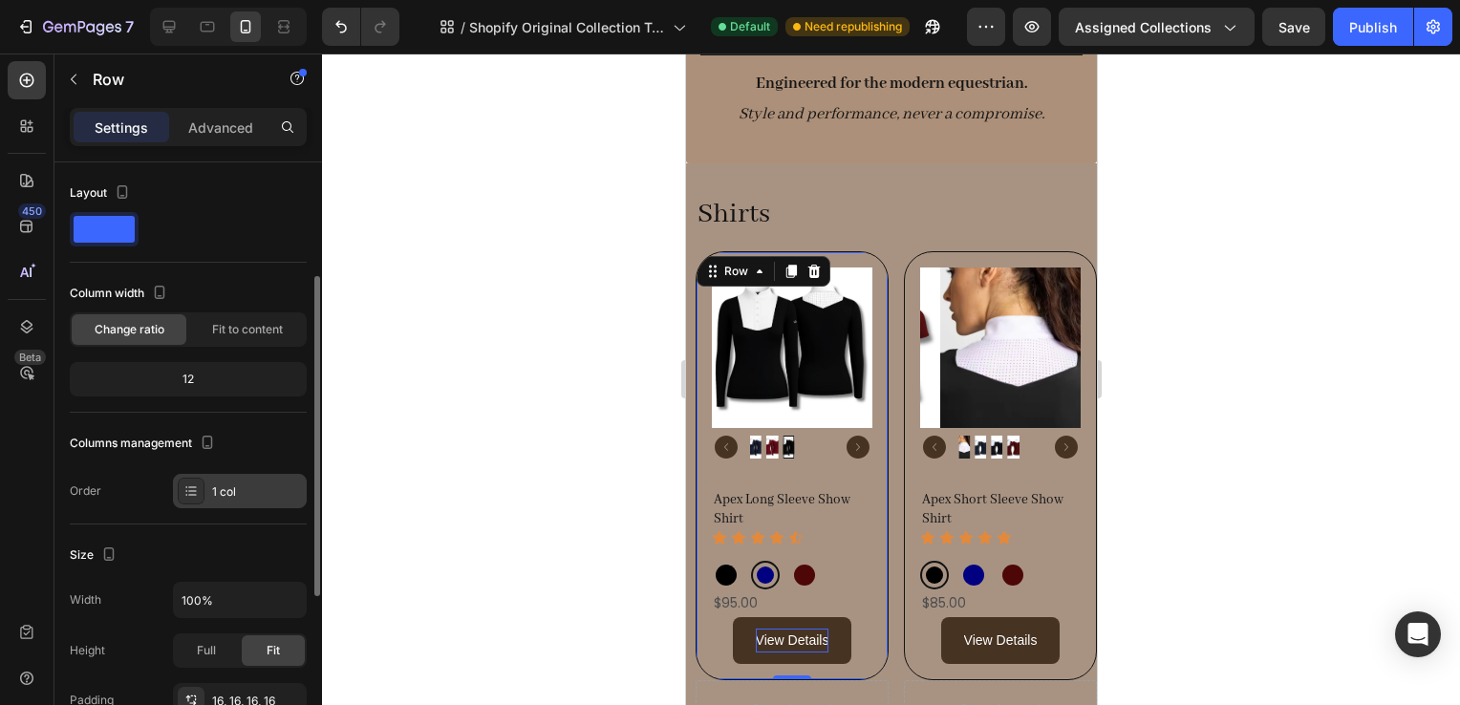
scroll to position [461, 0]
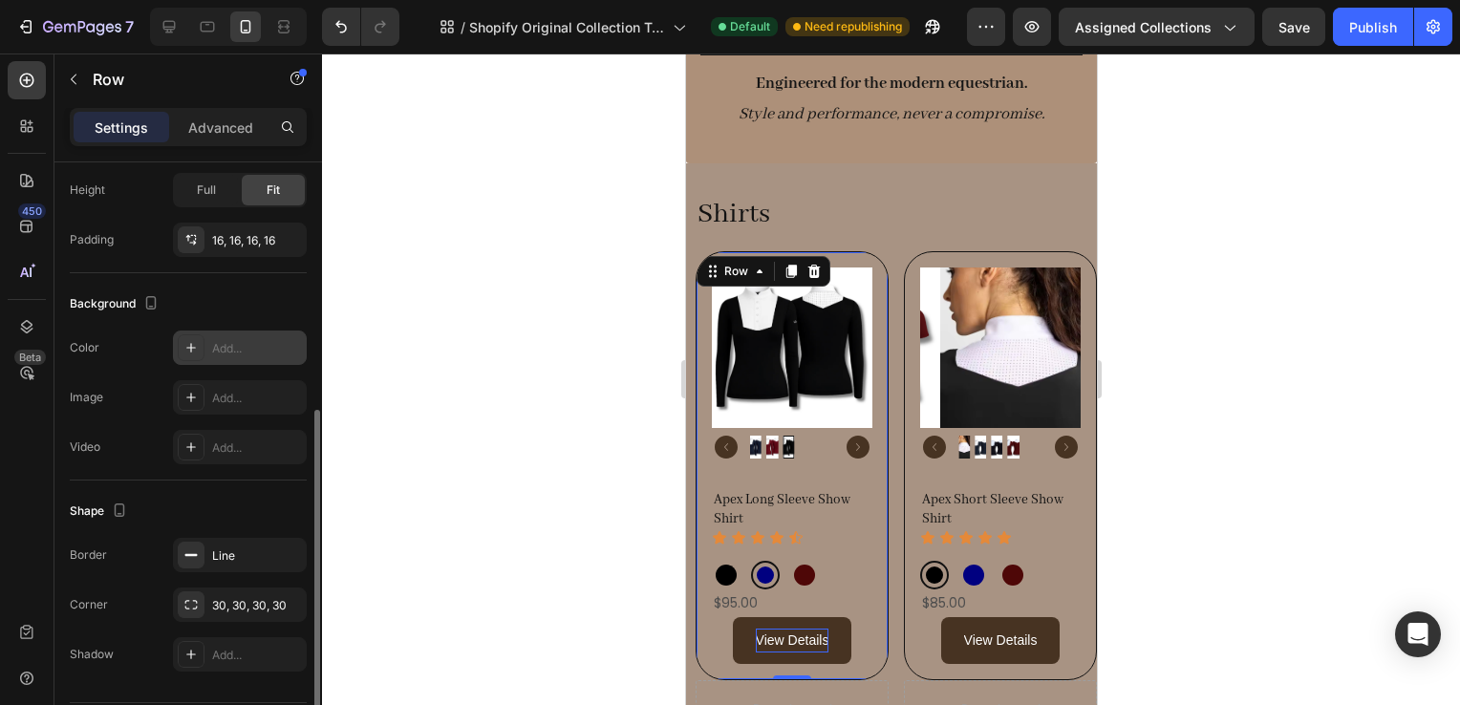
click at [267, 350] on div "Add..." at bounding box center [257, 348] width 90 height 17
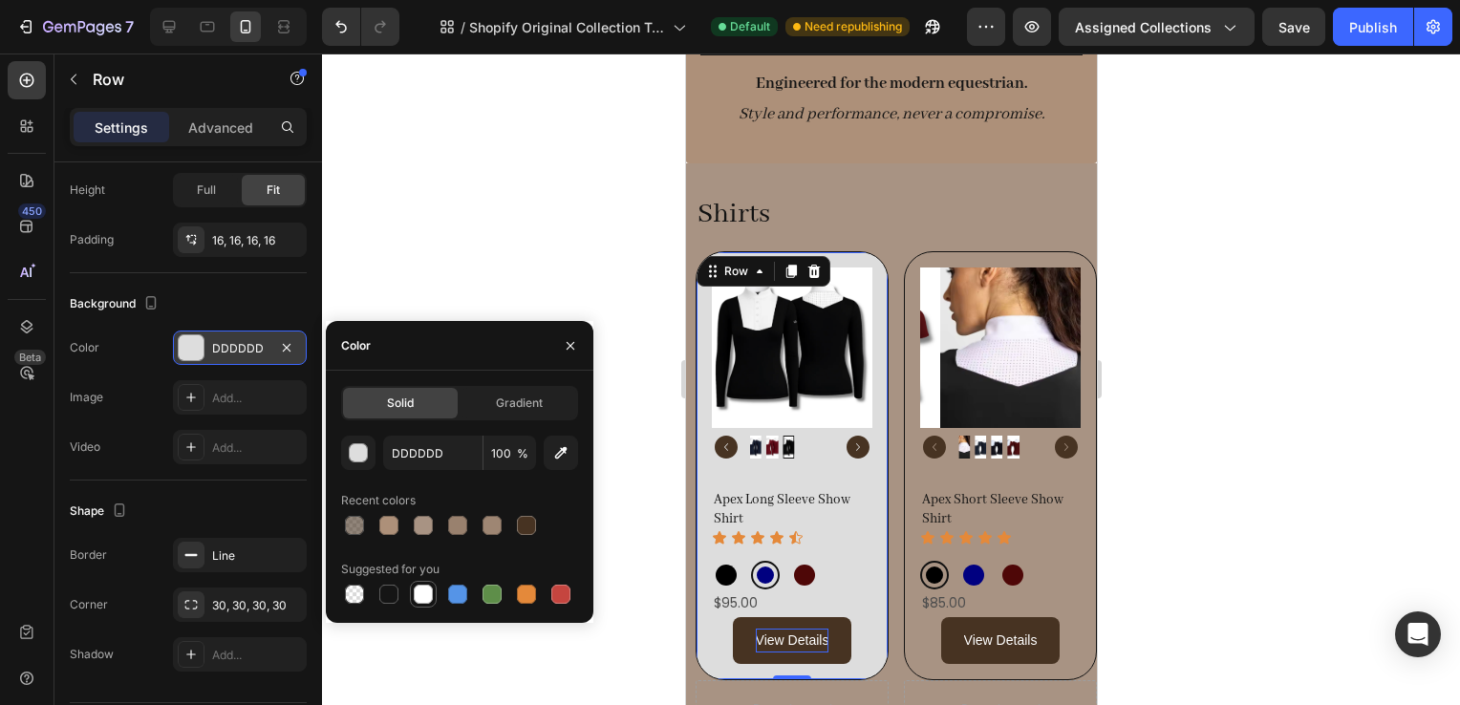
click at [424, 606] on div at bounding box center [423, 594] width 27 height 27
type input "FFFFFF"
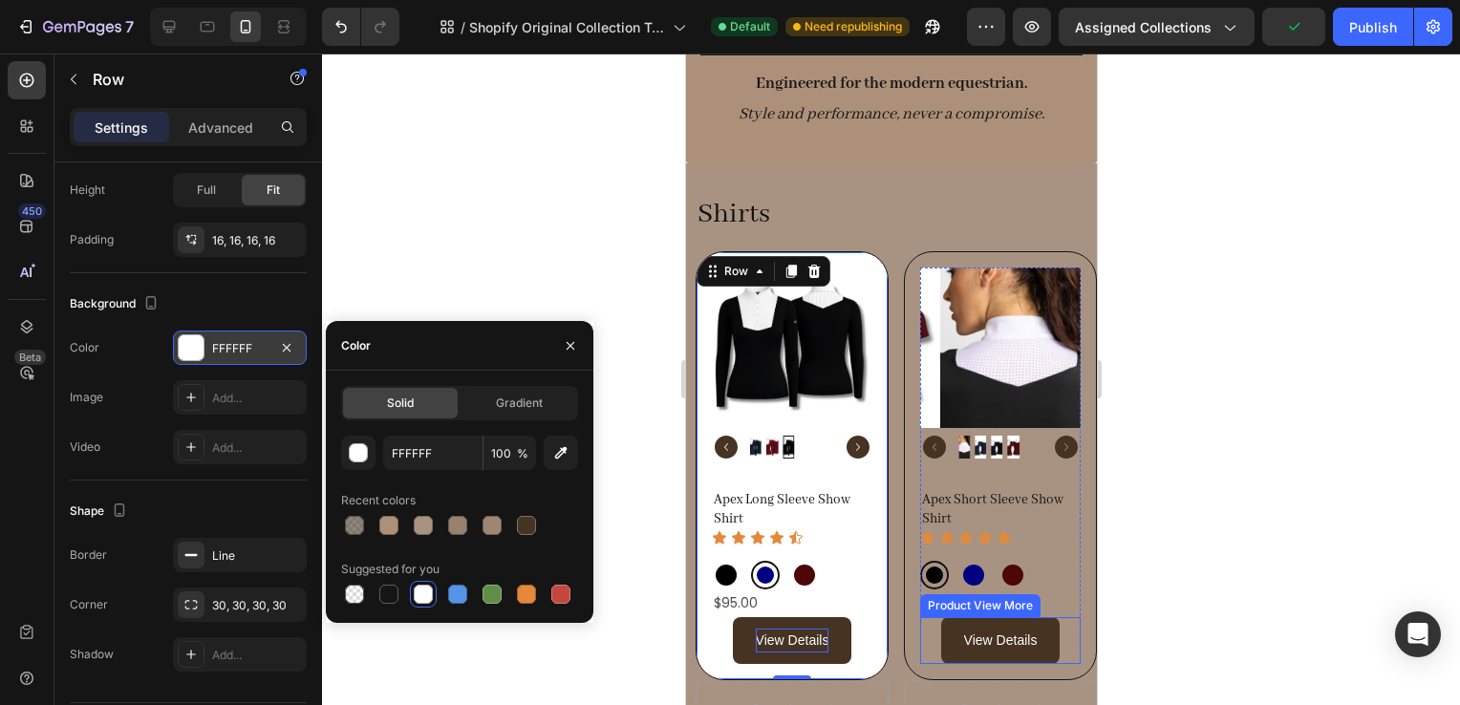
click at [1059, 654] on div "View Details" at bounding box center [999, 640] width 161 height 47
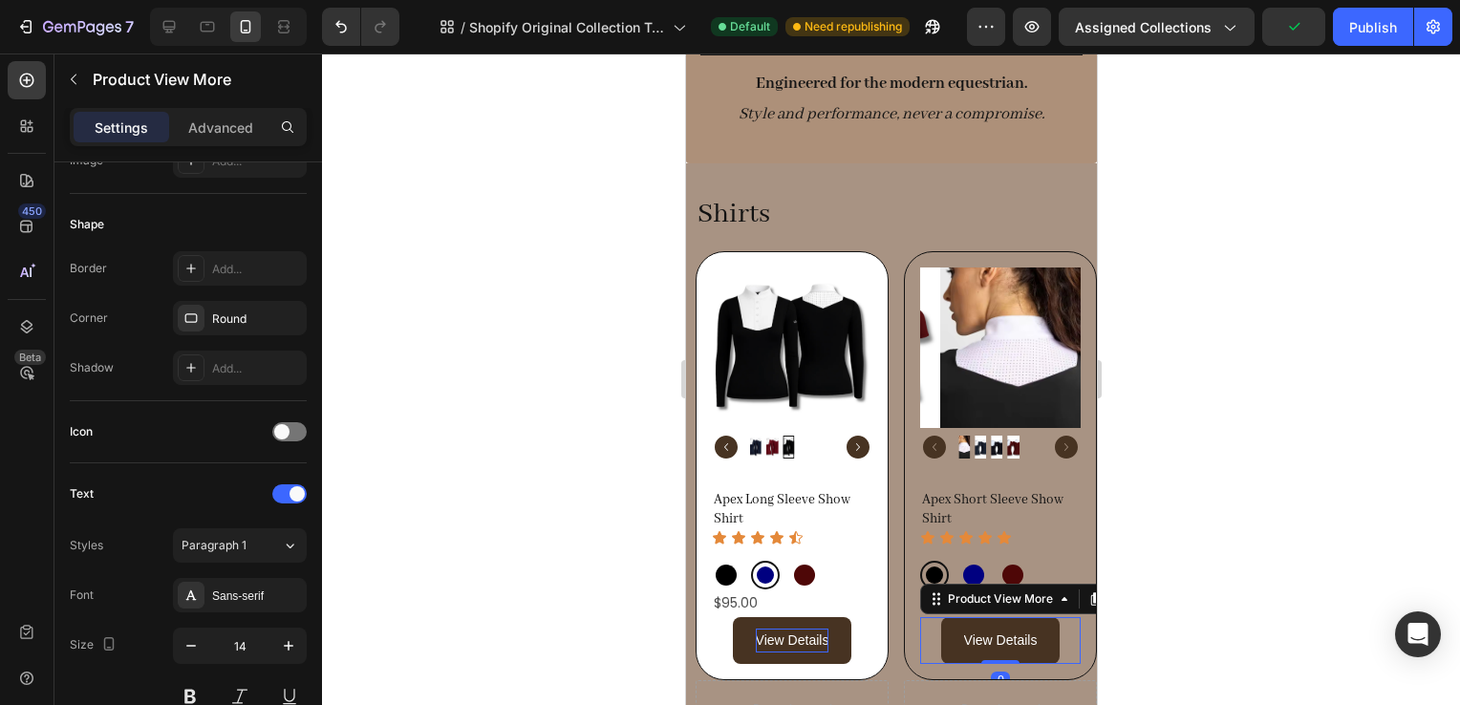
scroll to position [0, 0]
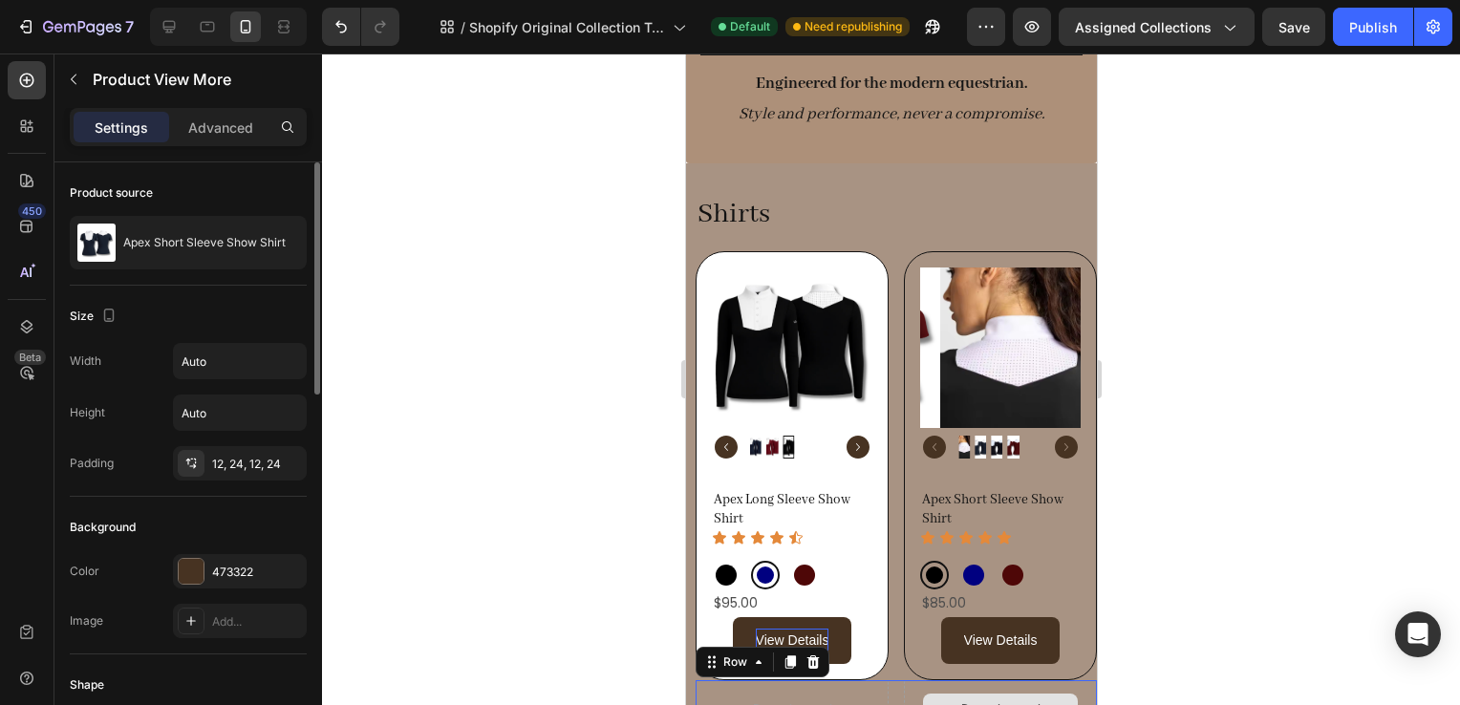
click at [1003, 680] on div "Drop element here" at bounding box center [999, 708] width 193 height 57
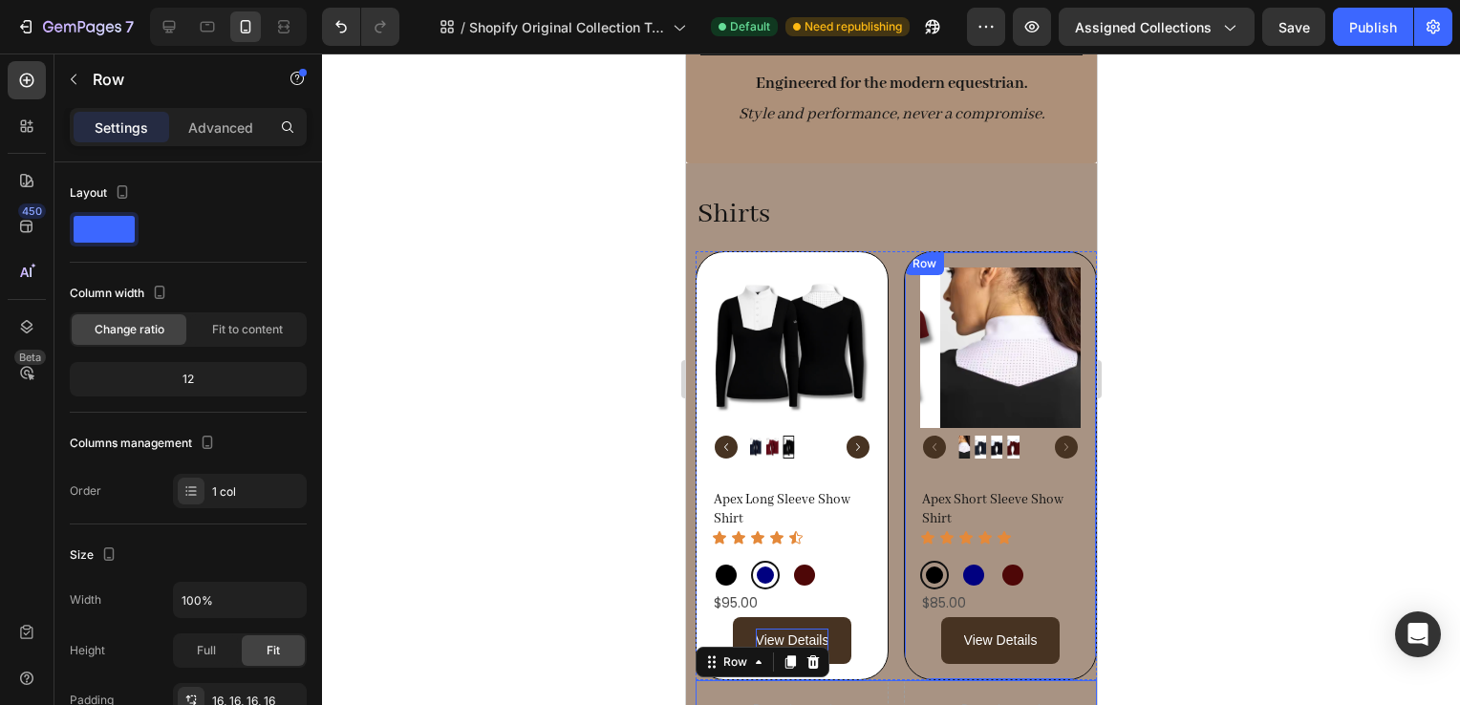
click at [992, 666] on div "Product Images Apex Short Sleeve Show Shirt Product Title Icon Icon Icon Icon I…" at bounding box center [999, 465] width 193 height 429
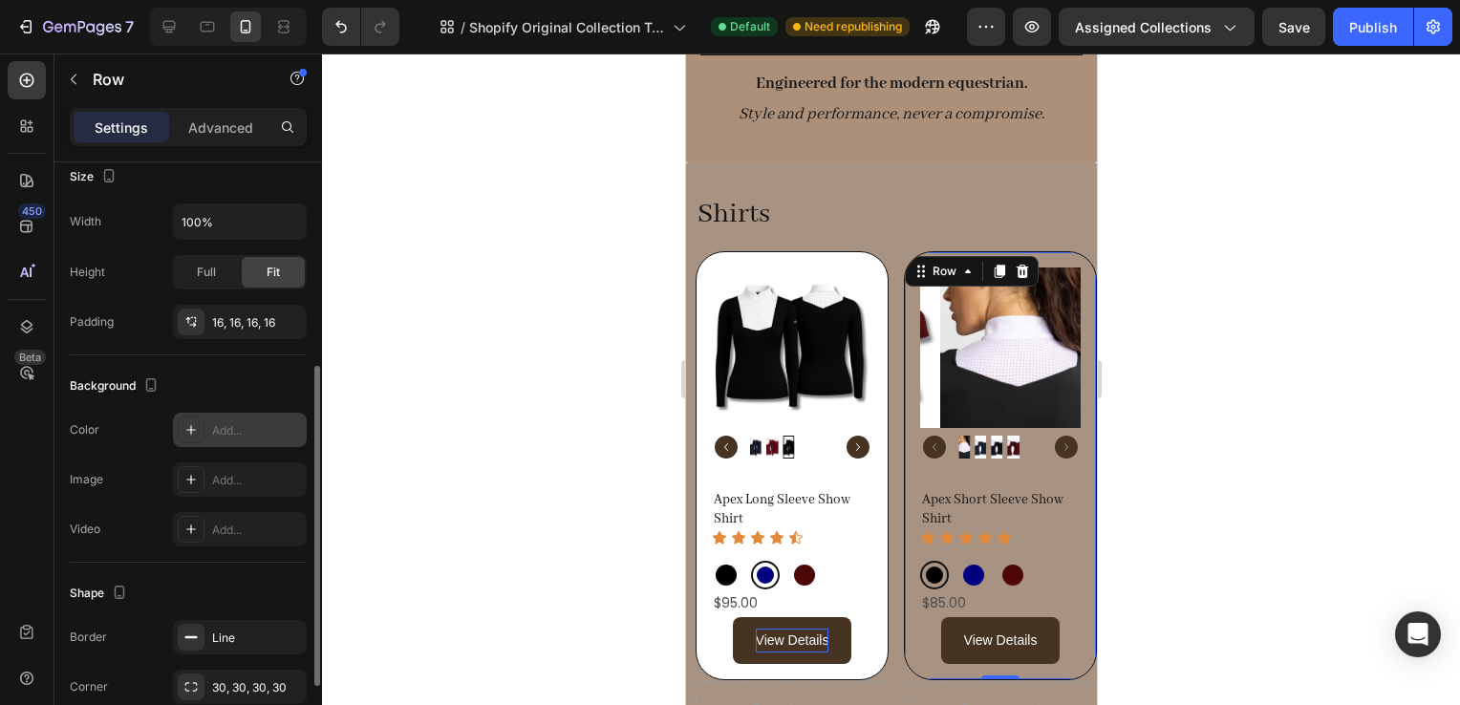
scroll to position [378, 0]
click at [230, 424] on div "Add..." at bounding box center [257, 430] width 90 height 17
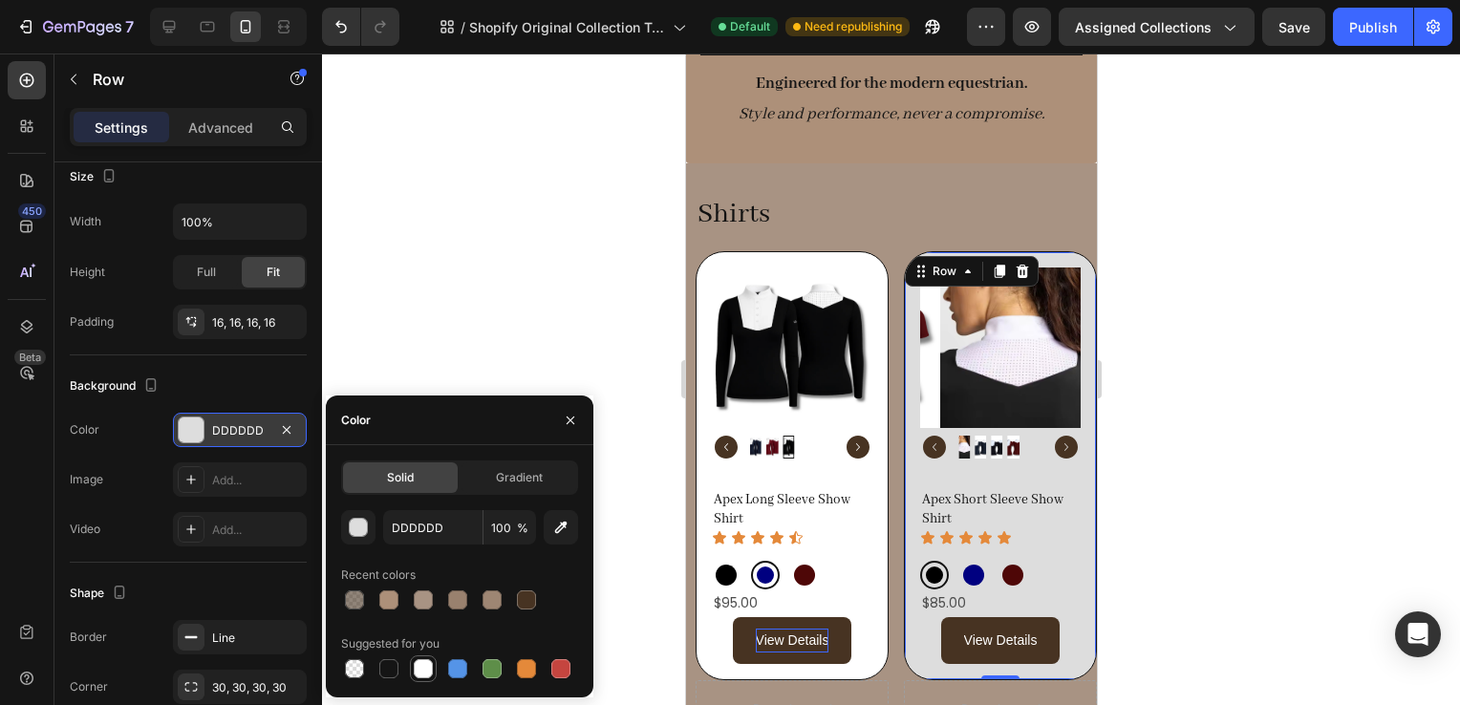
click at [423, 660] on div at bounding box center [423, 668] width 19 height 19
type input "FFFFFF"
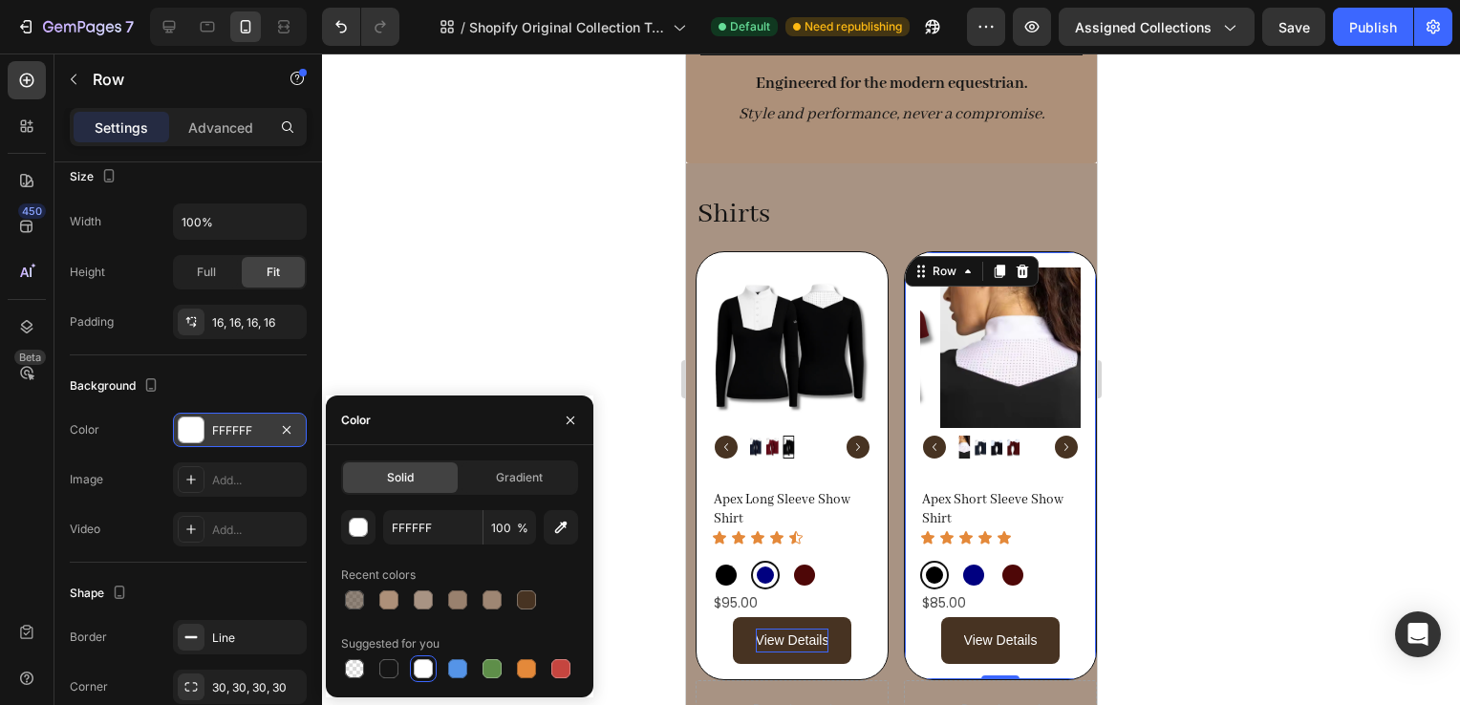
click at [1231, 377] on div at bounding box center [891, 380] width 1138 height 652
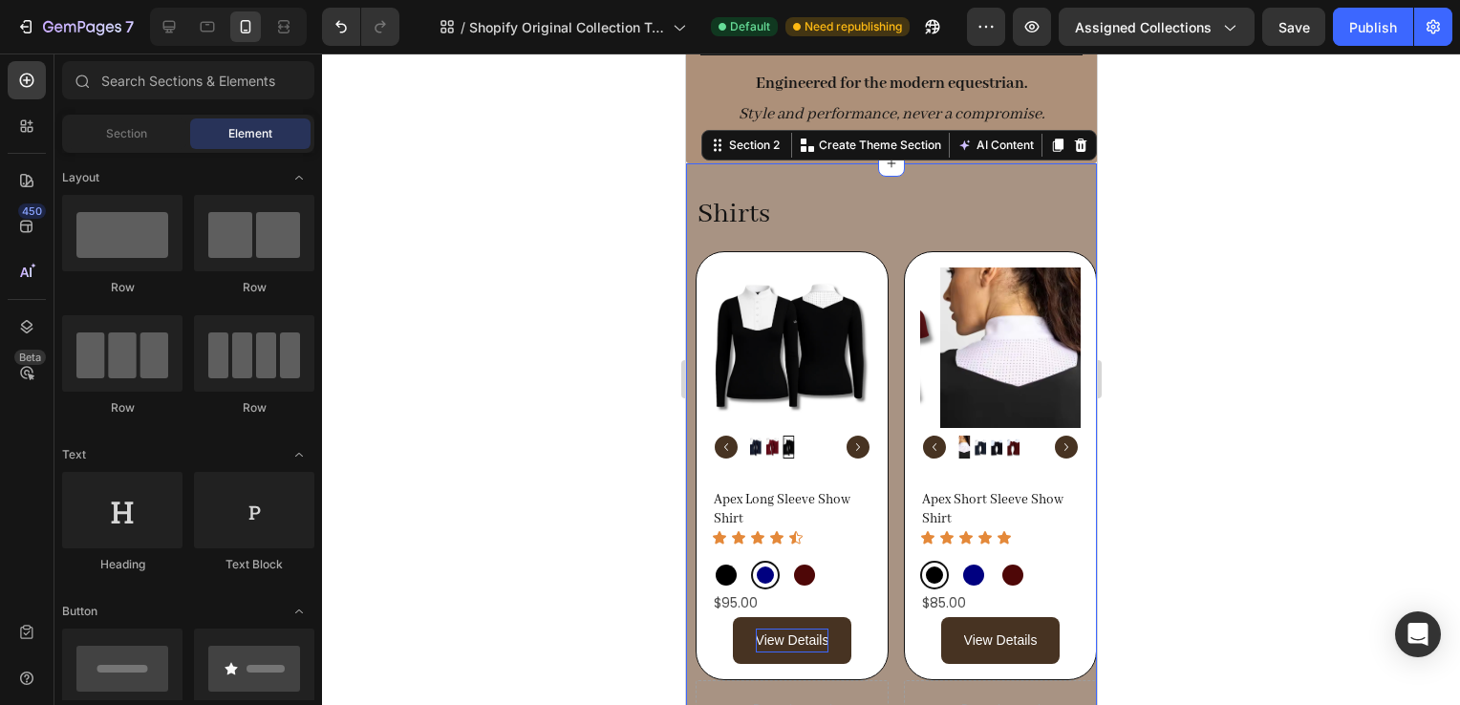
click at [832, 171] on div "Shirts Heading Row Product Images Apex Long Sleeve Show Shirt Product Title Ico…" at bounding box center [890, 466] width 411 height 606
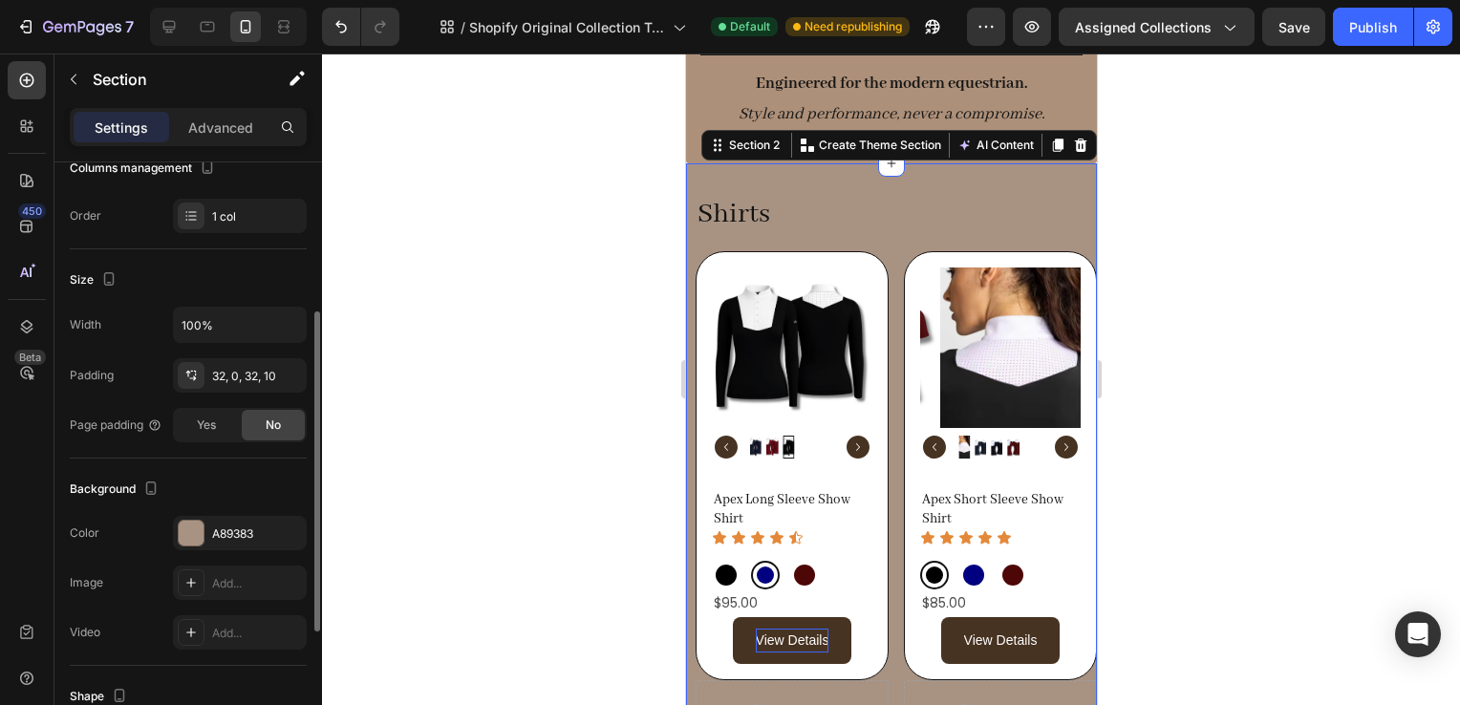
scroll to position [276, 0]
click at [237, 525] on div "A89383" at bounding box center [239, 533] width 55 height 17
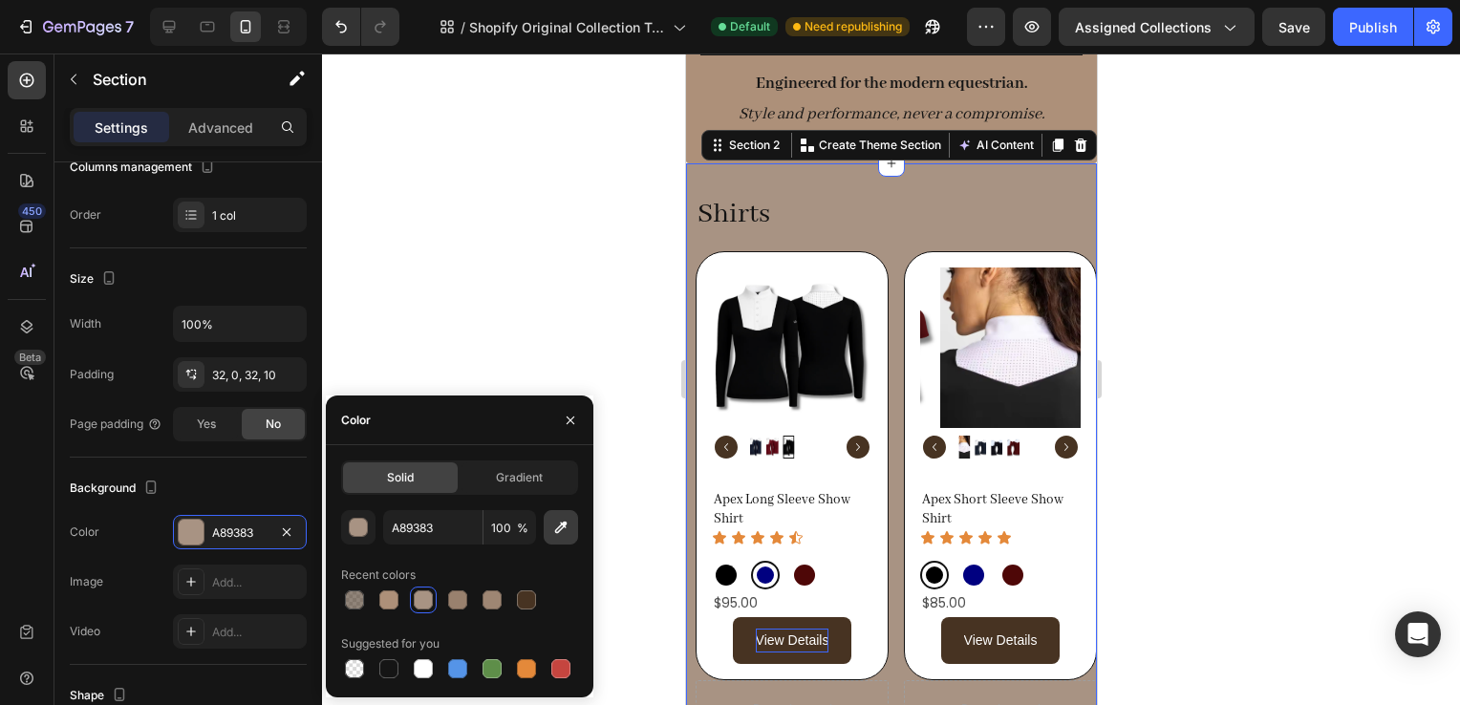
click at [564, 529] on icon "button" at bounding box center [560, 527] width 19 height 19
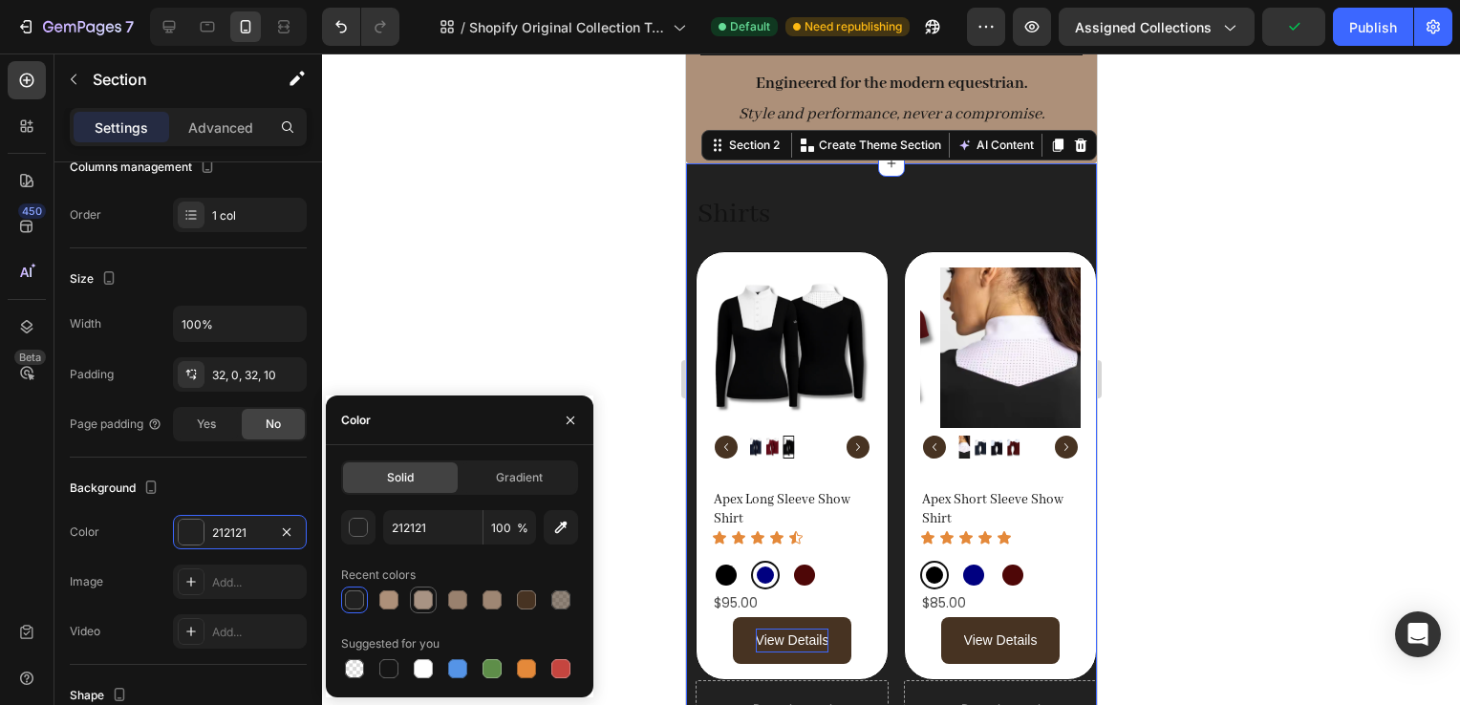
click at [422, 602] on div at bounding box center [423, 600] width 19 height 19
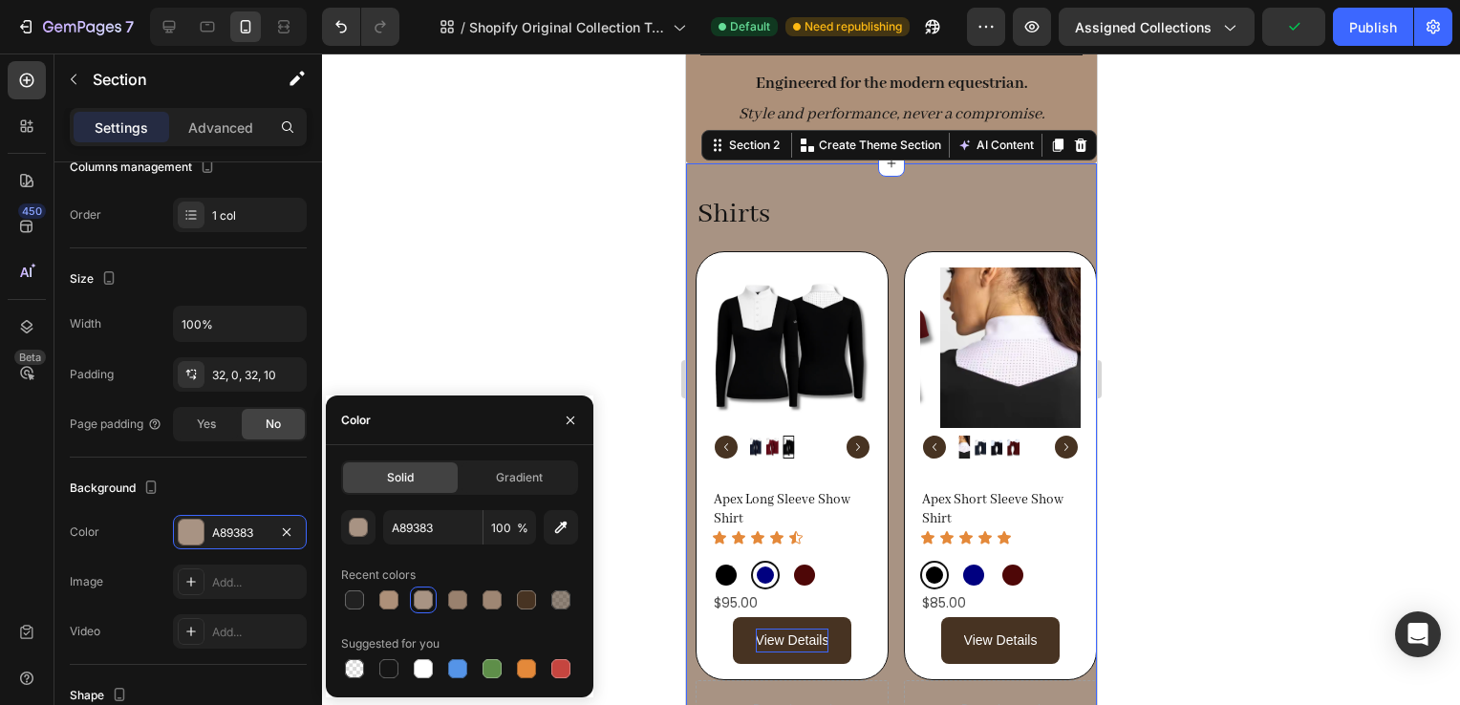
scroll to position [0, 0]
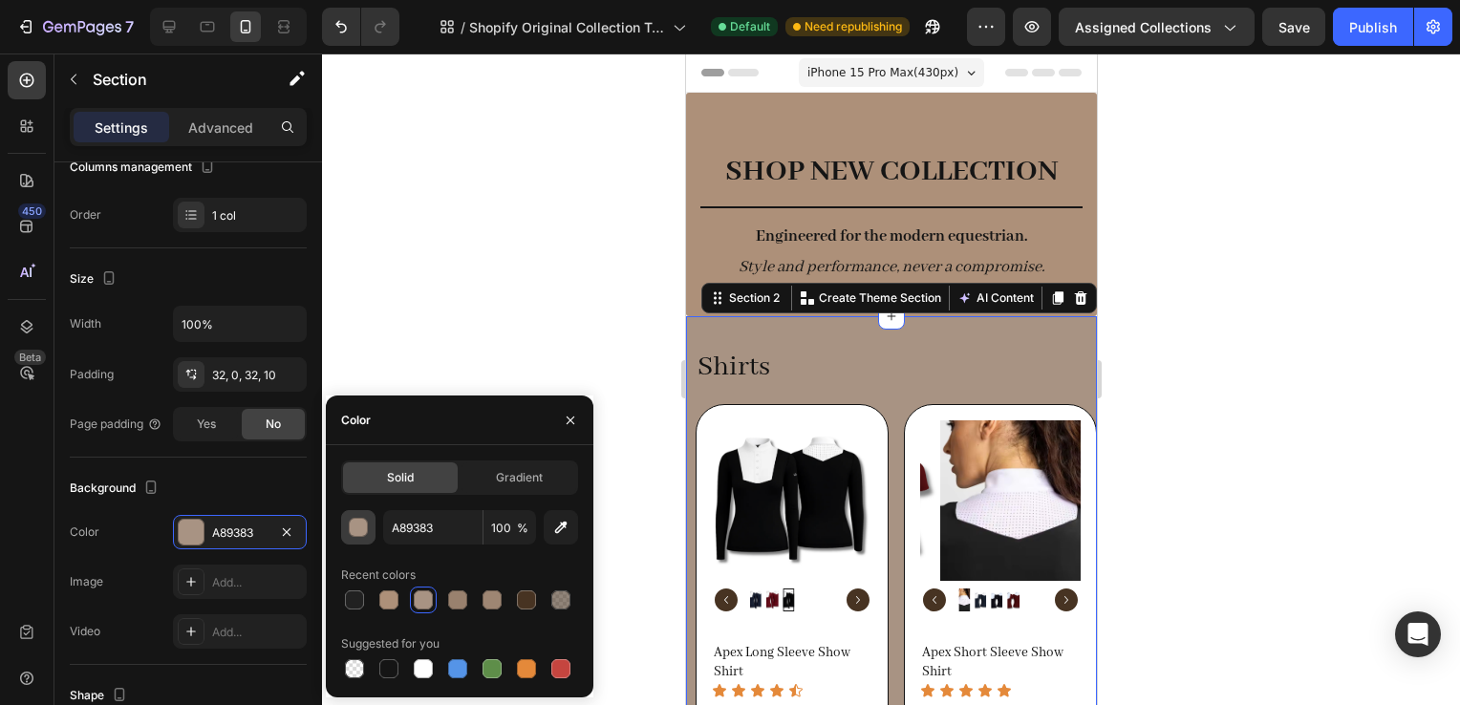
click at [357, 519] on div "button" at bounding box center [359, 528] width 19 height 19
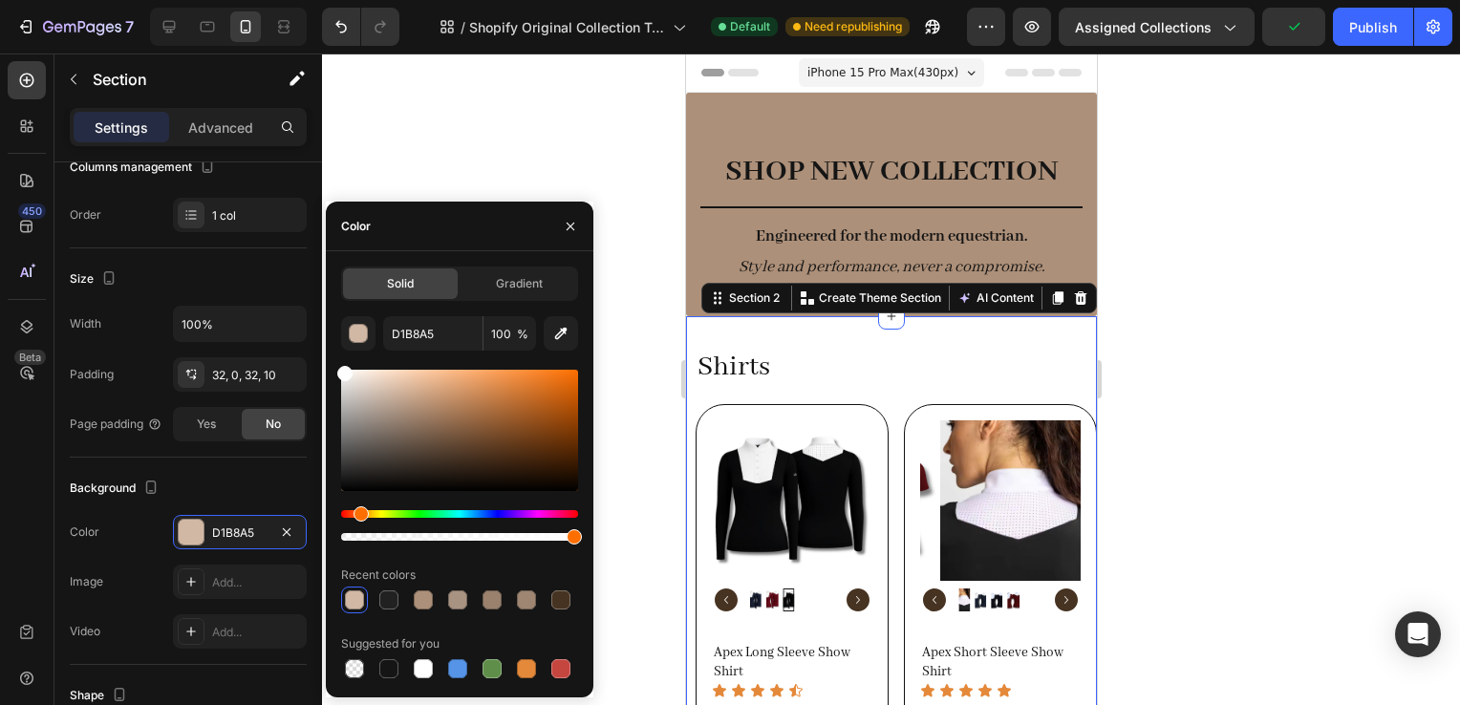
drag, startPoint x: 395, startPoint y: 411, endPoint x: 341, endPoint y: 360, distance: 73.7
click at [341, 360] on div "D1B8A5 100 % Recent colors Suggested for you" at bounding box center [459, 499] width 237 height 366
type input "FFFFFF"
click at [340, 367] on div at bounding box center [344, 373] width 15 height 15
click at [857, 355] on h2 "Shirts" at bounding box center [895, 368] width 401 height 42
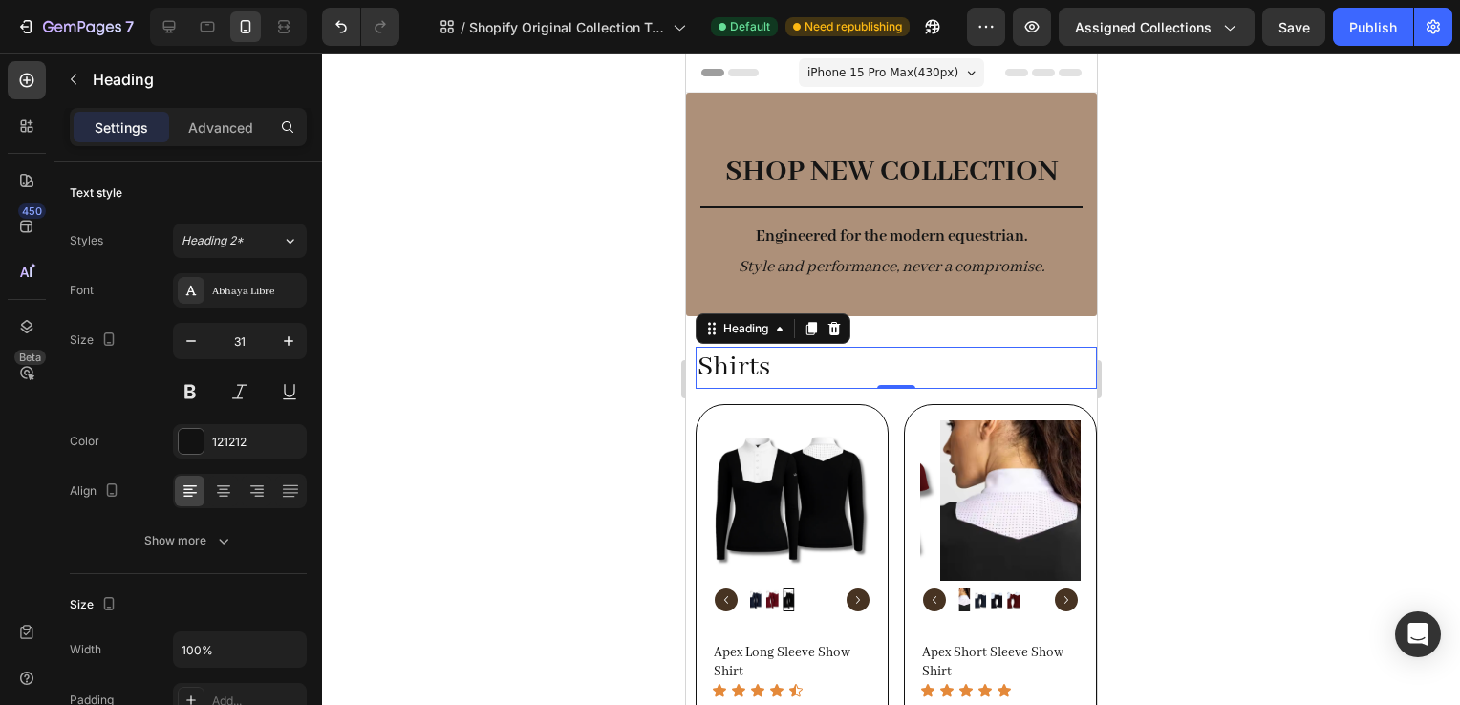
click at [764, 369] on h2 "Shirts" at bounding box center [895, 368] width 401 height 42
click at [764, 369] on p "Shirts" at bounding box center [896, 368] width 398 height 38
click at [1395, 31] on div "Publish" at bounding box center [1373, 27] width 48 height 20
click at [1068, 299] on div "SHOP NEW COLLECTION Heading Title Line Engineered for the modern equestrian. St…" at bounding box center [890, 205] width 411 height 224
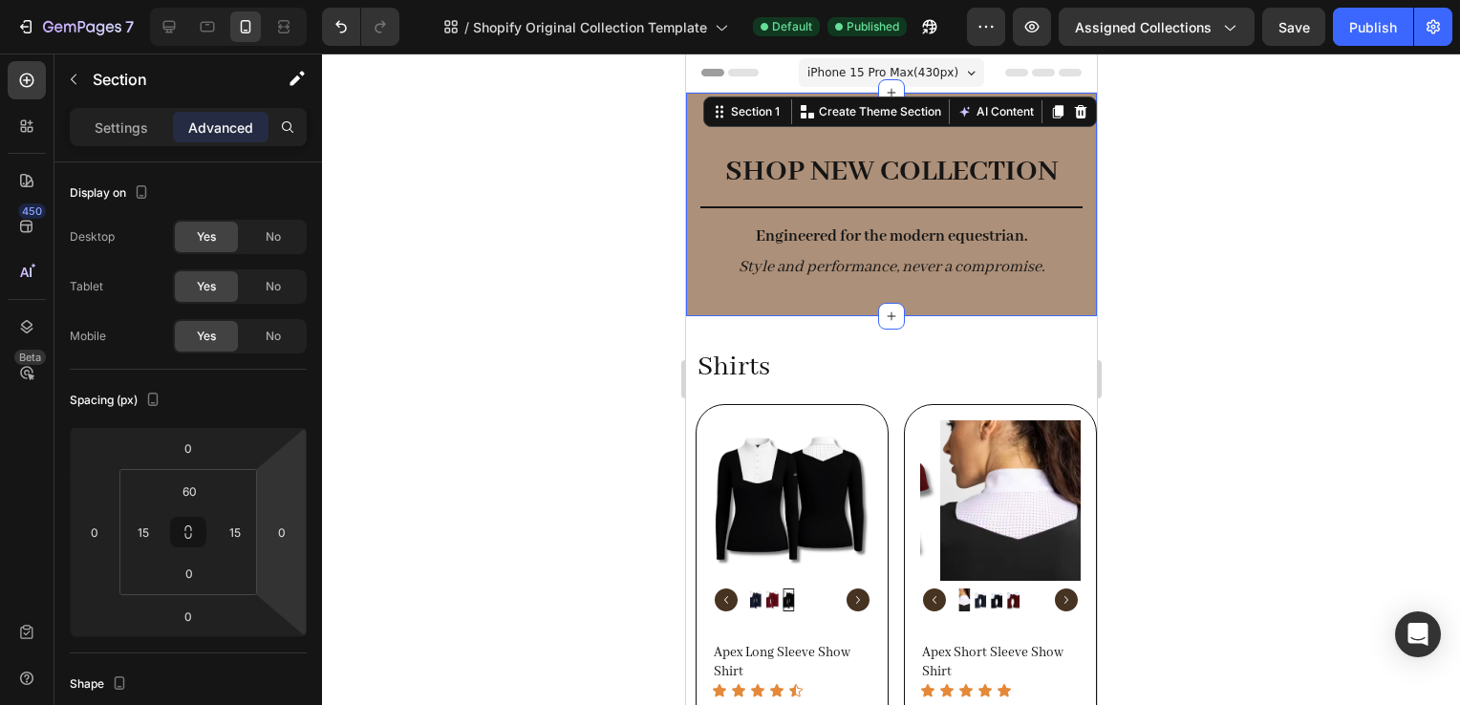
click at [1177, 327] on div at bounding box center [891, 380] width 1138 height 652
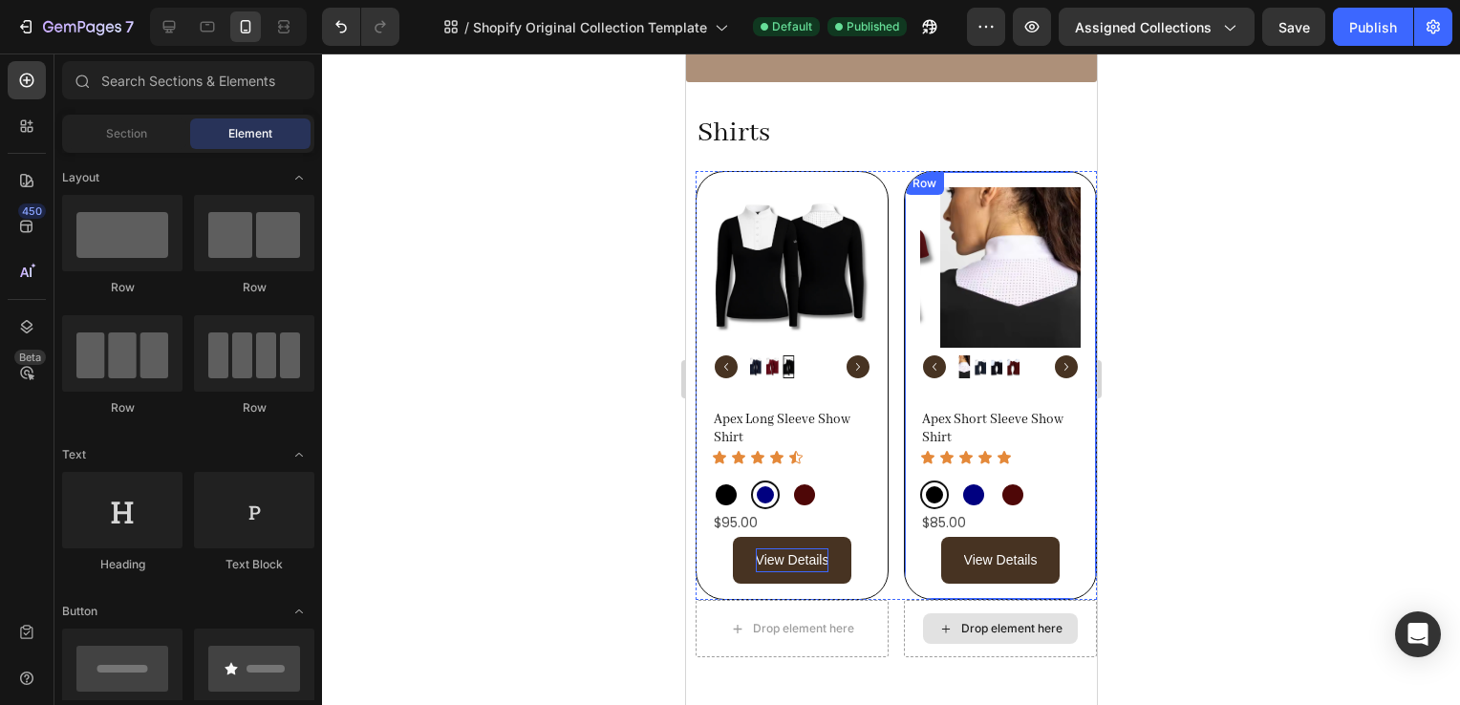
scroll to position [320, 0]
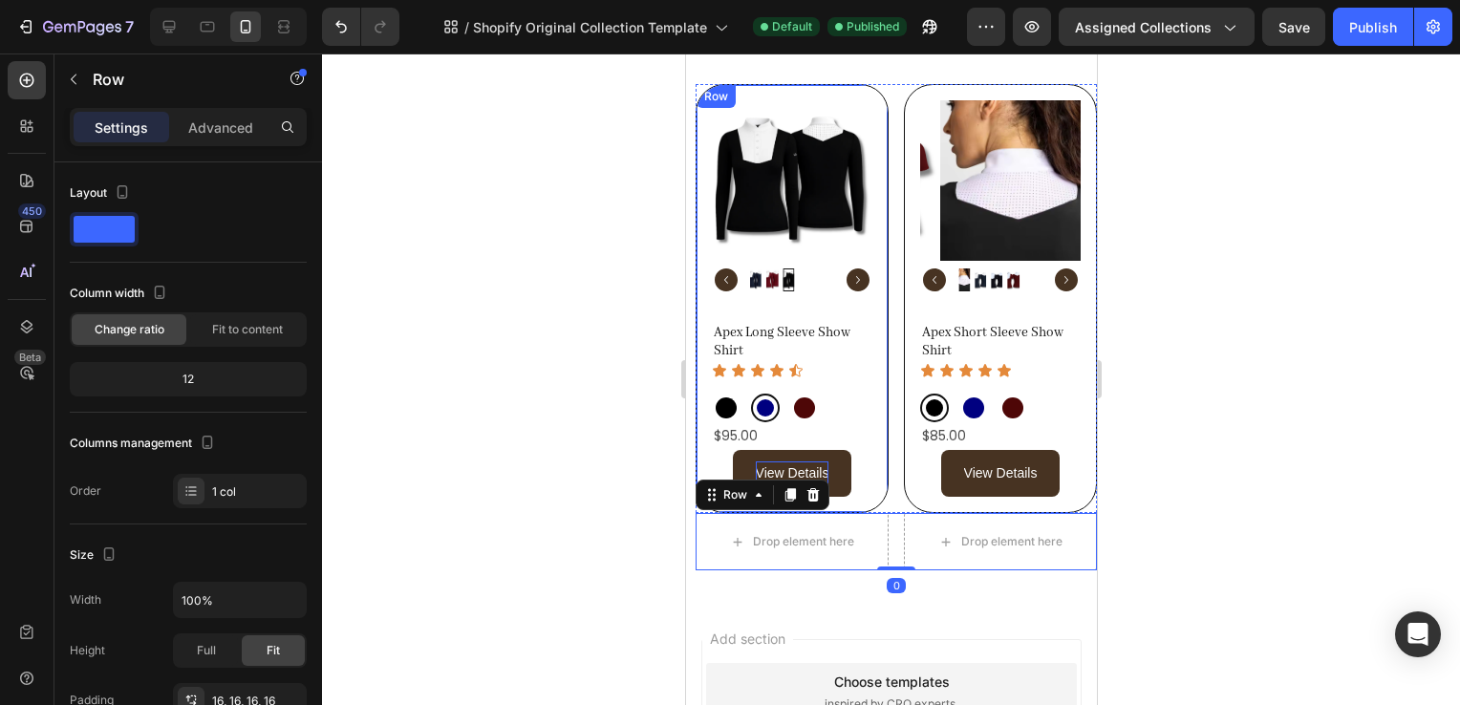
click at [857, 86] on div "Product Images Apex Long Sleeve Show Shirt Product Title Icon Icon Icon Icon Ic…" at bounding box center [791, 298] width 193 height 429
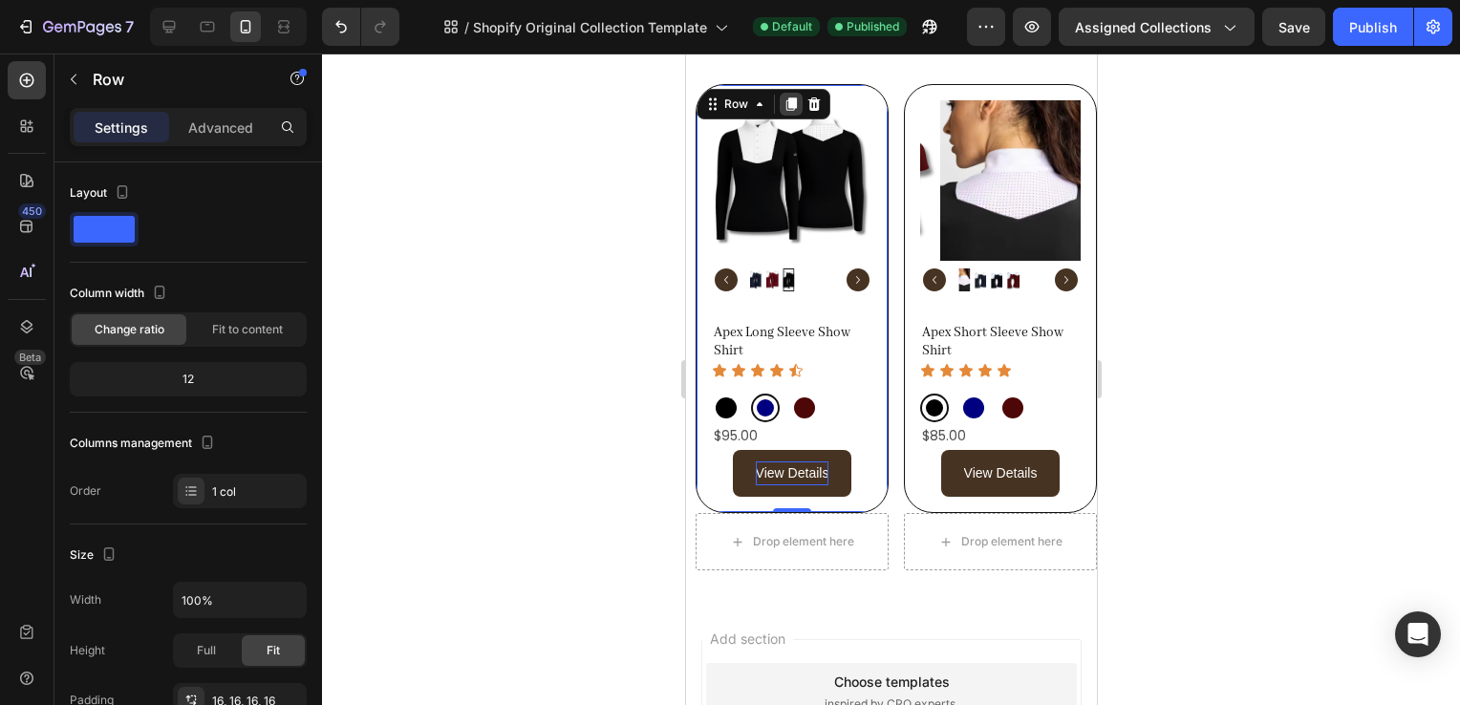
click at [788, 113] on div at bounding box center [790, 104] width 23 height 23
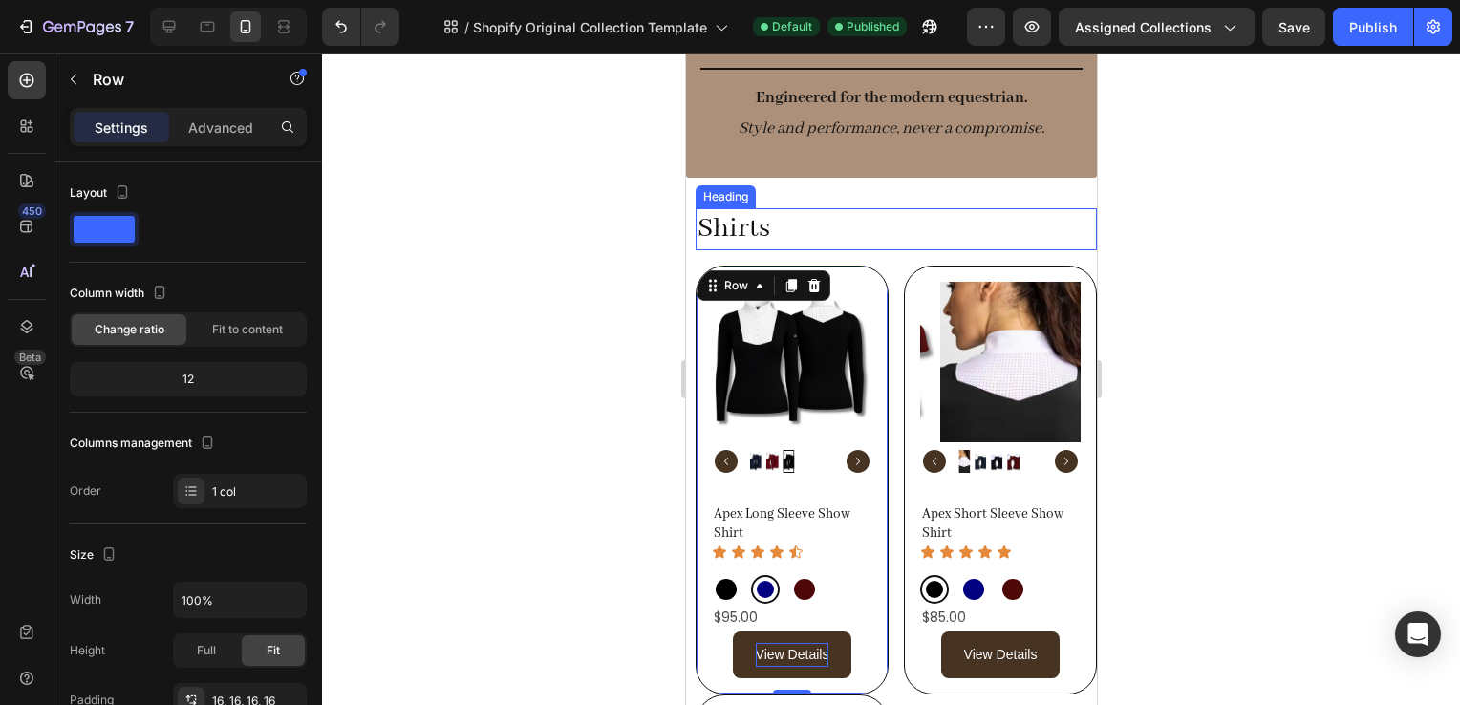
scroll to position [134, 0]
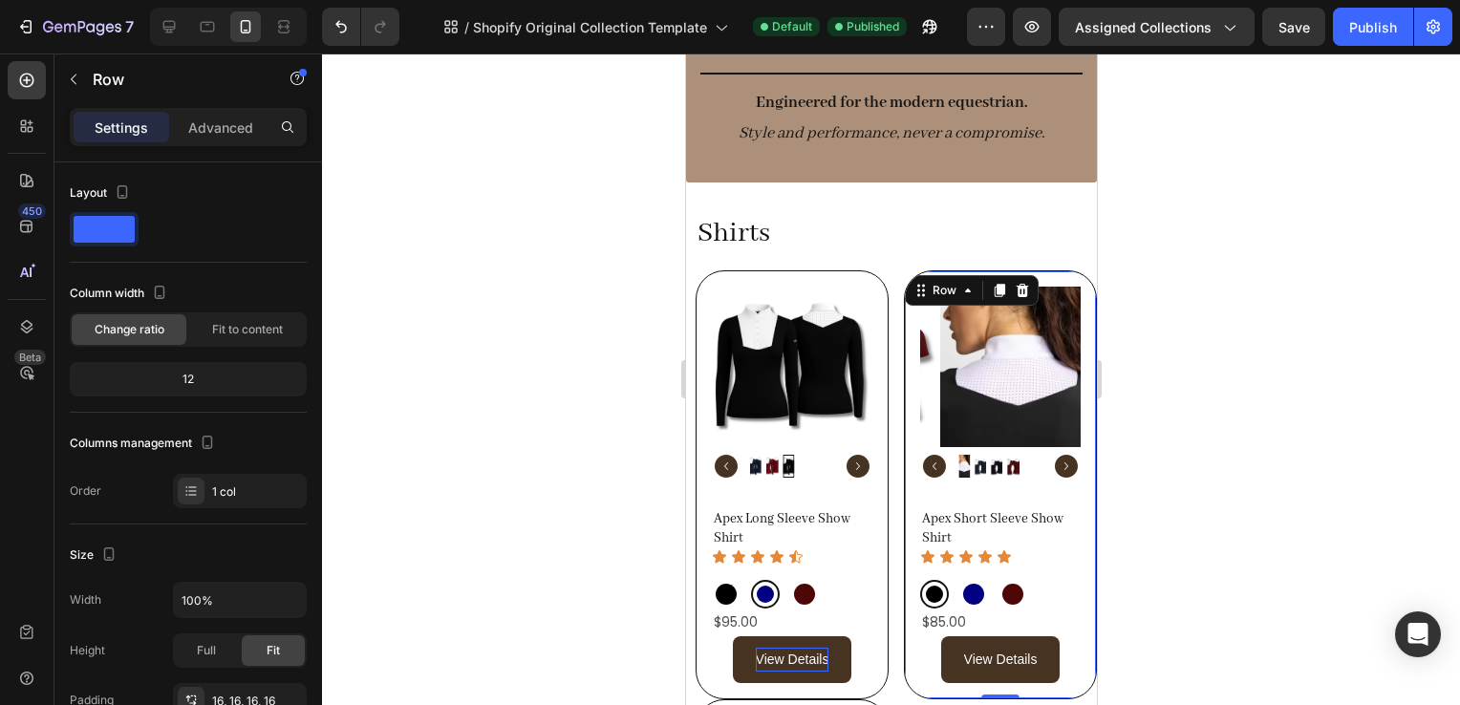
click at [1060, 277] on div "Product Images Apex Short Sleeve Show Shirt Product Title Icon Icon Icon Icon I…" at bounding box center [999, 484] width 193 height 429
click at [999, 291] on div at bounding box center [998, 290] width 23 height 23
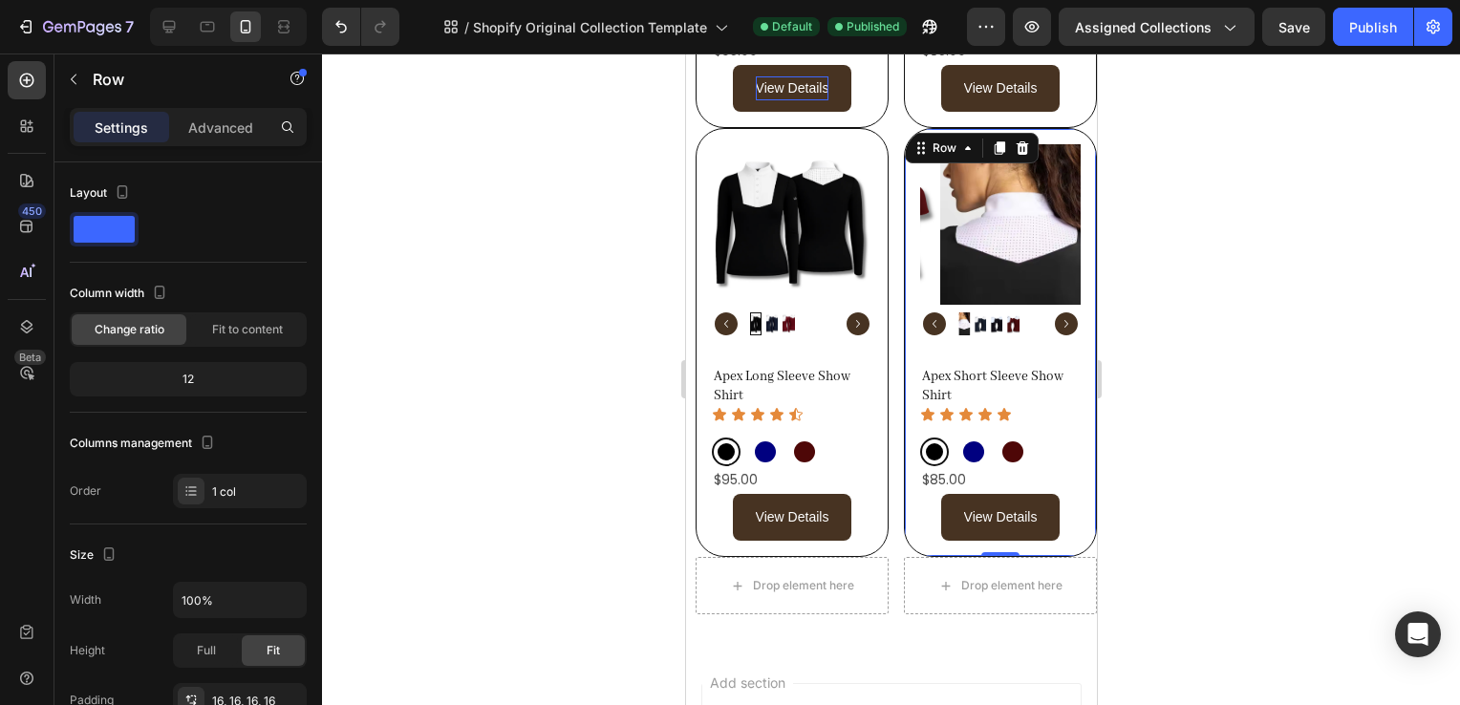
scroll to position [979, 0]
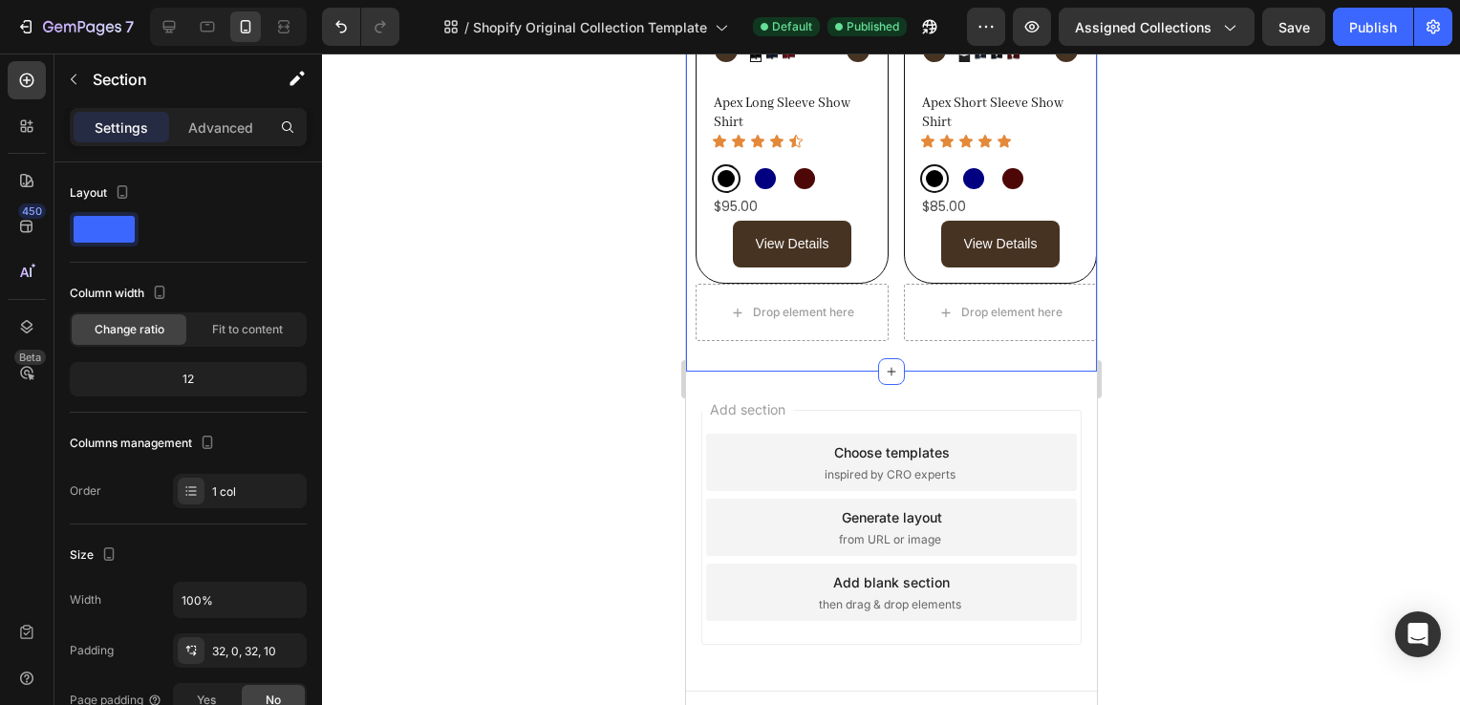
click at [885, 317] on div "Drop element here Drop element here Row" at bounding box center [895, 312] width 401 height 57
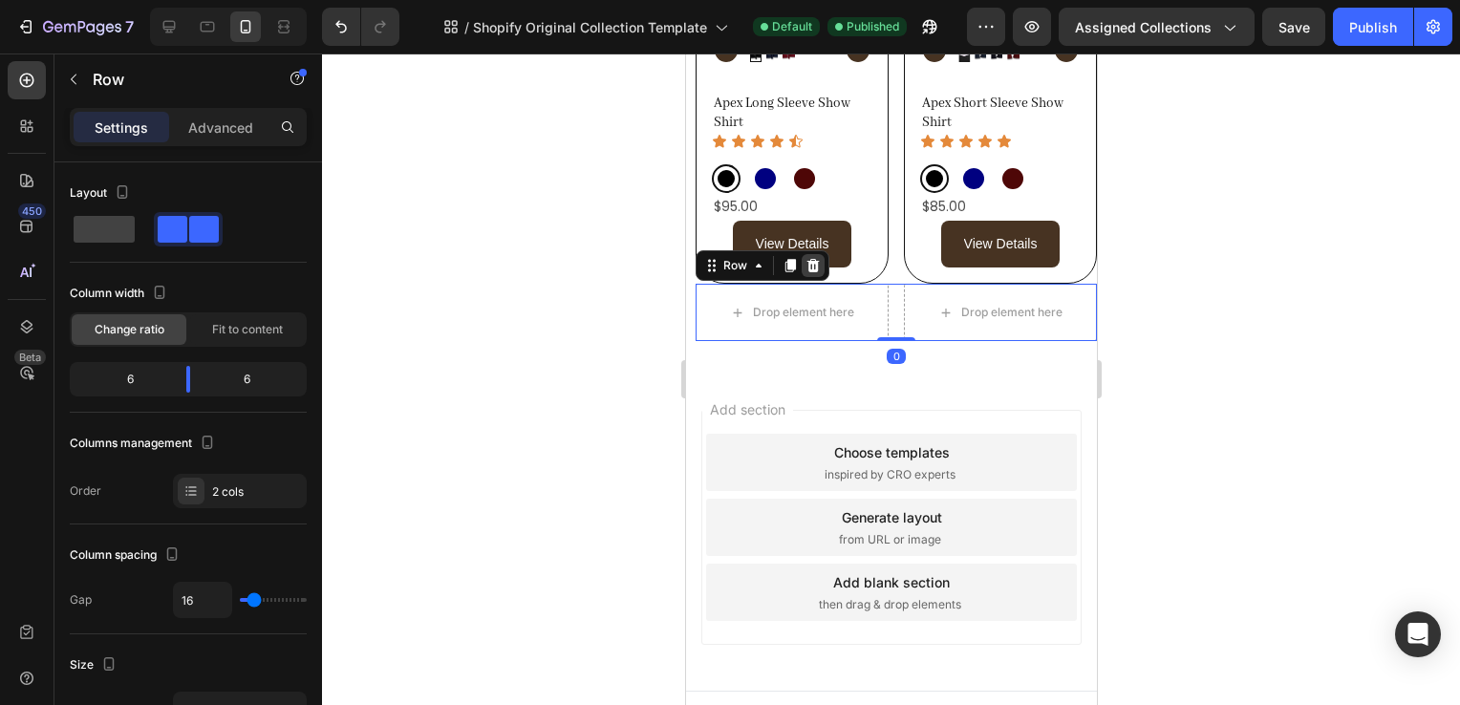
click at [808, 259] on icon at bounding box center [813, 265] width 12 height 13
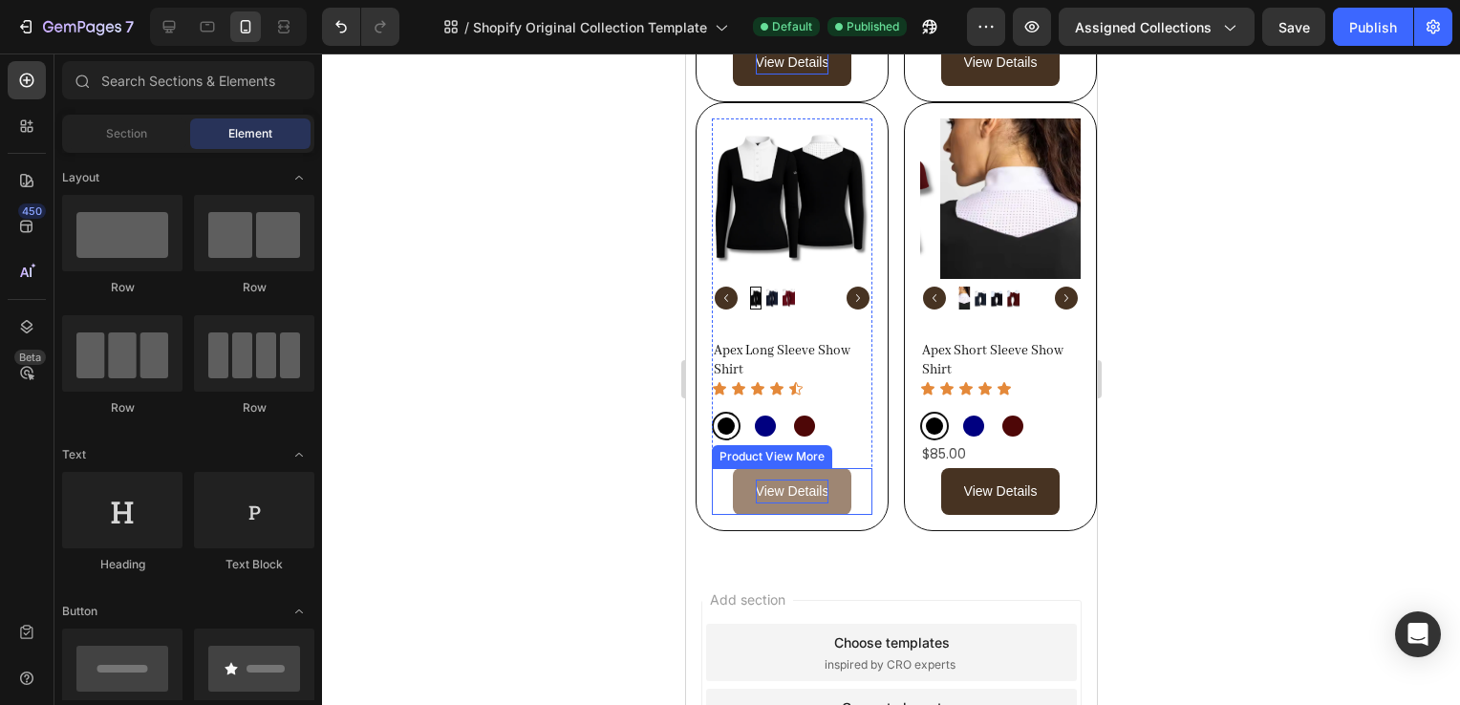
scroll to position [715, 0]
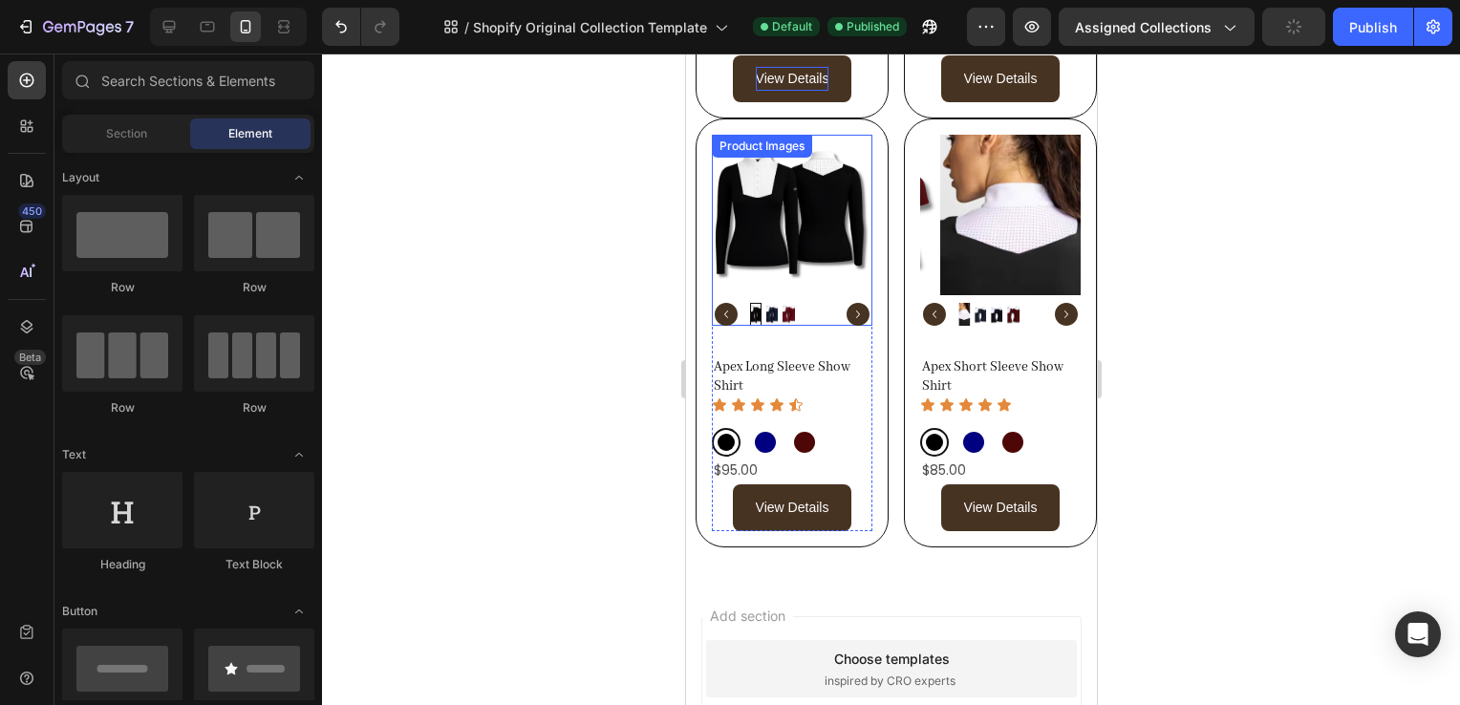
click at [789, 248] on img at bounding box center [791, 215] width 161 height 161
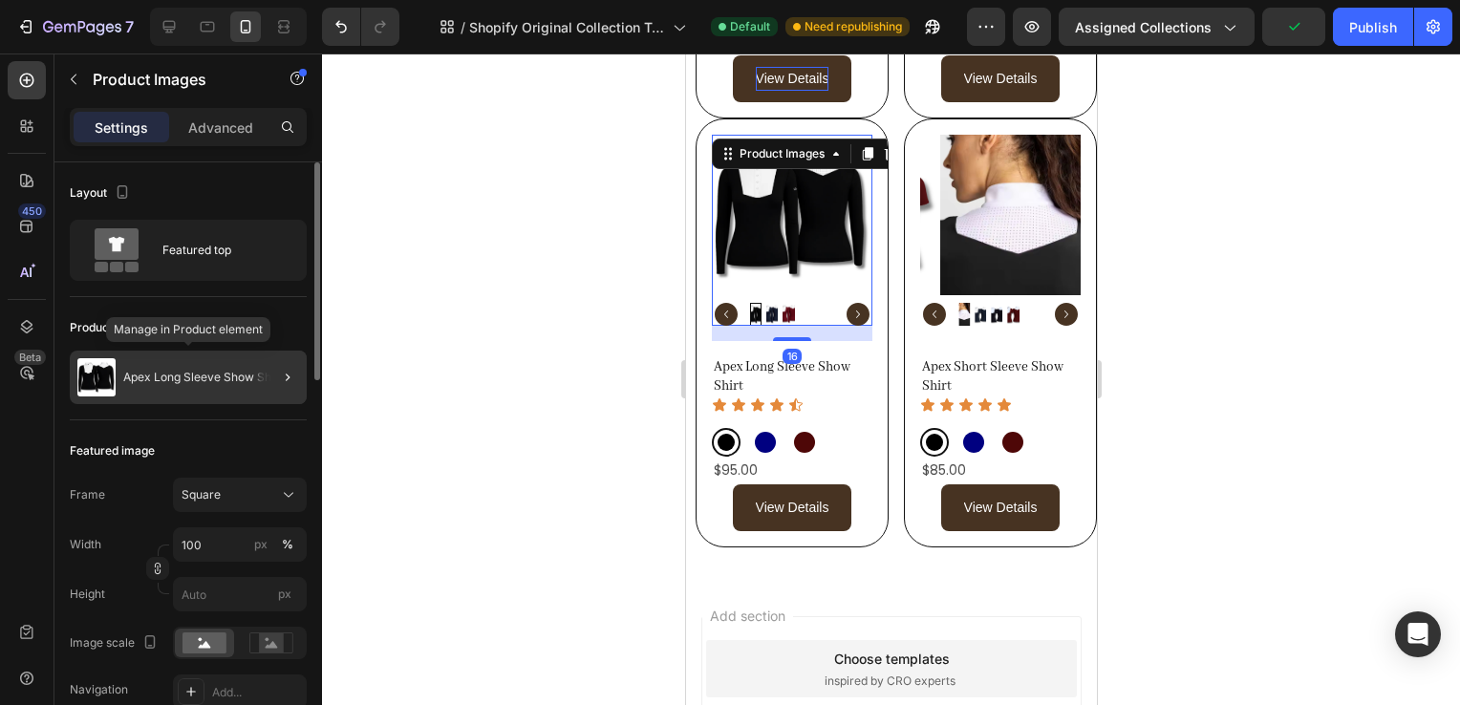
click at [214, 355] on div "Apex Long Sleeve Show Shirt" at bounding box center [188, 378] width 237 height 54
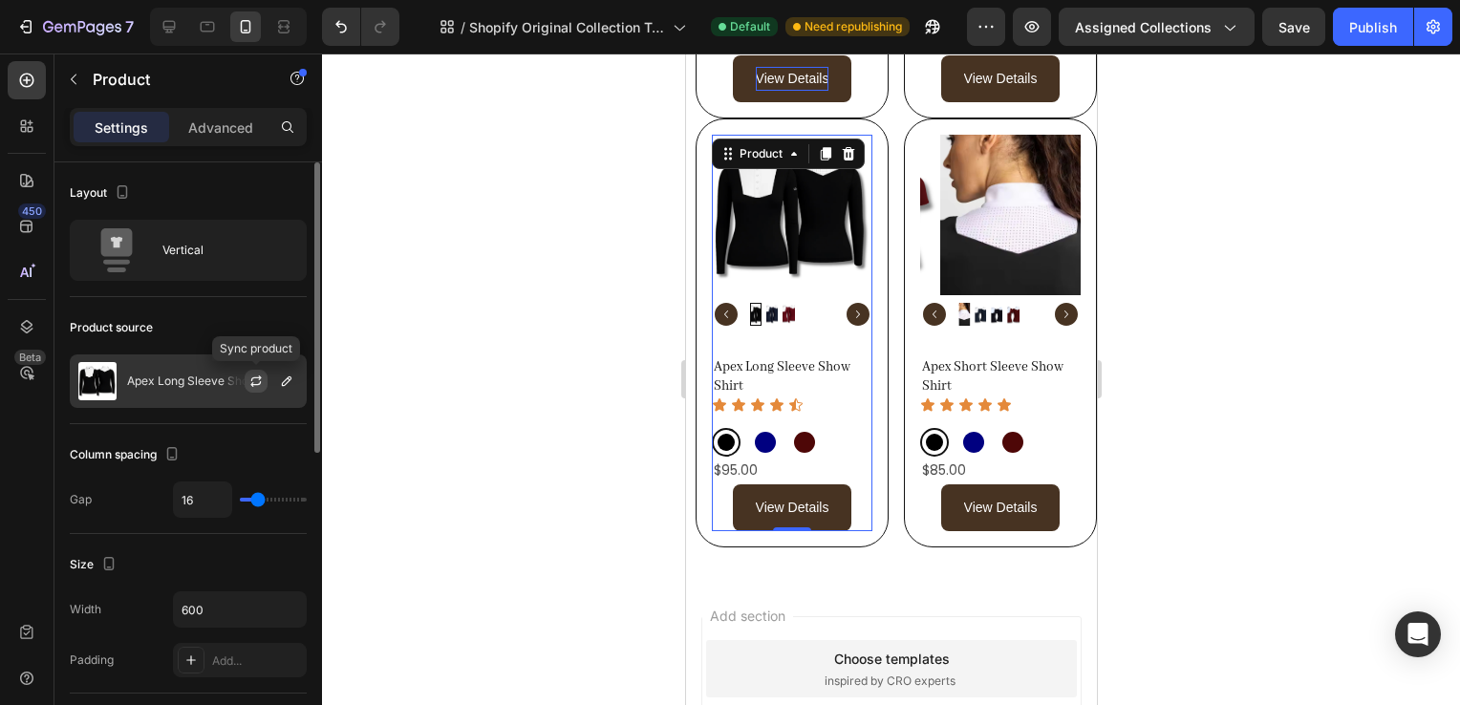
click at [257, 382] on icon "button" at bounding box center [255, 381] width 15 height 15
click at [284, 380] on icon "button" at bounding box center [287, 382] width 10 height 10
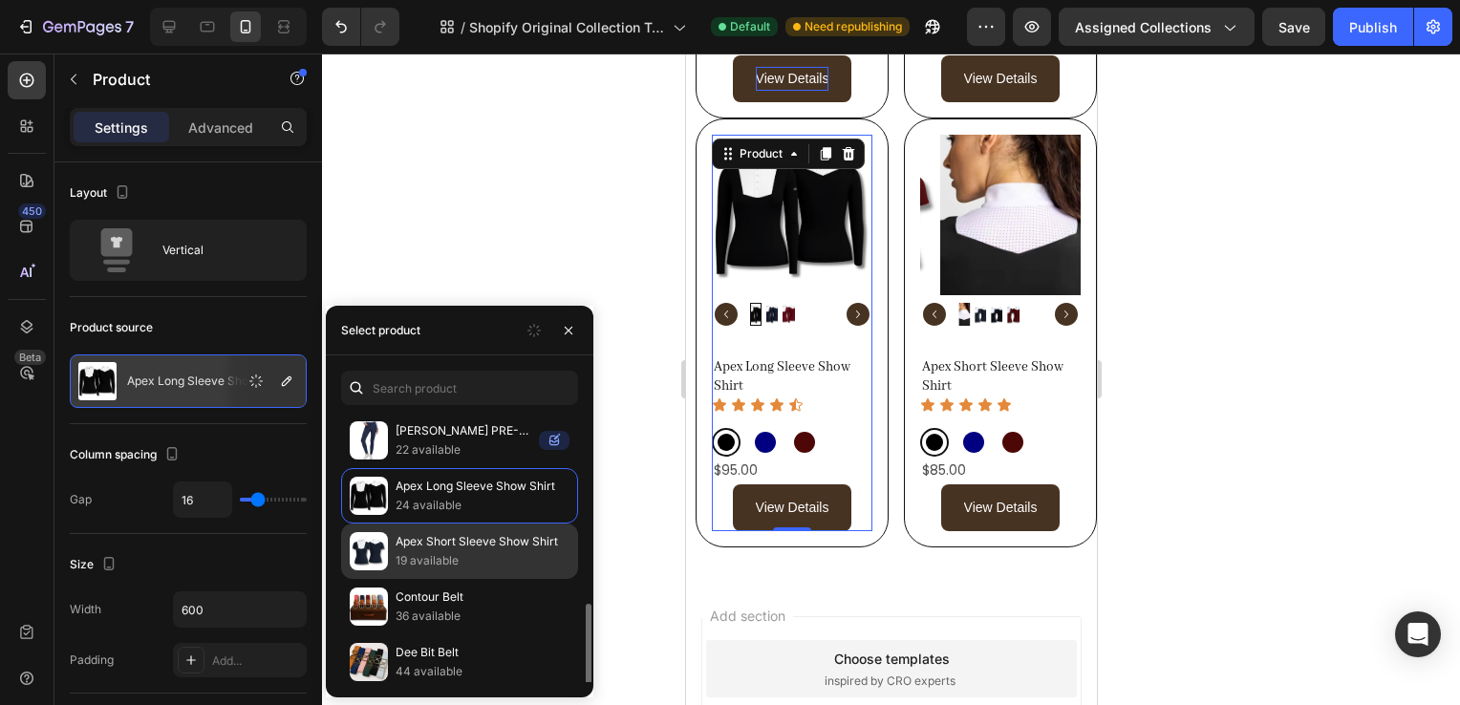
scroll to position [115, 0]
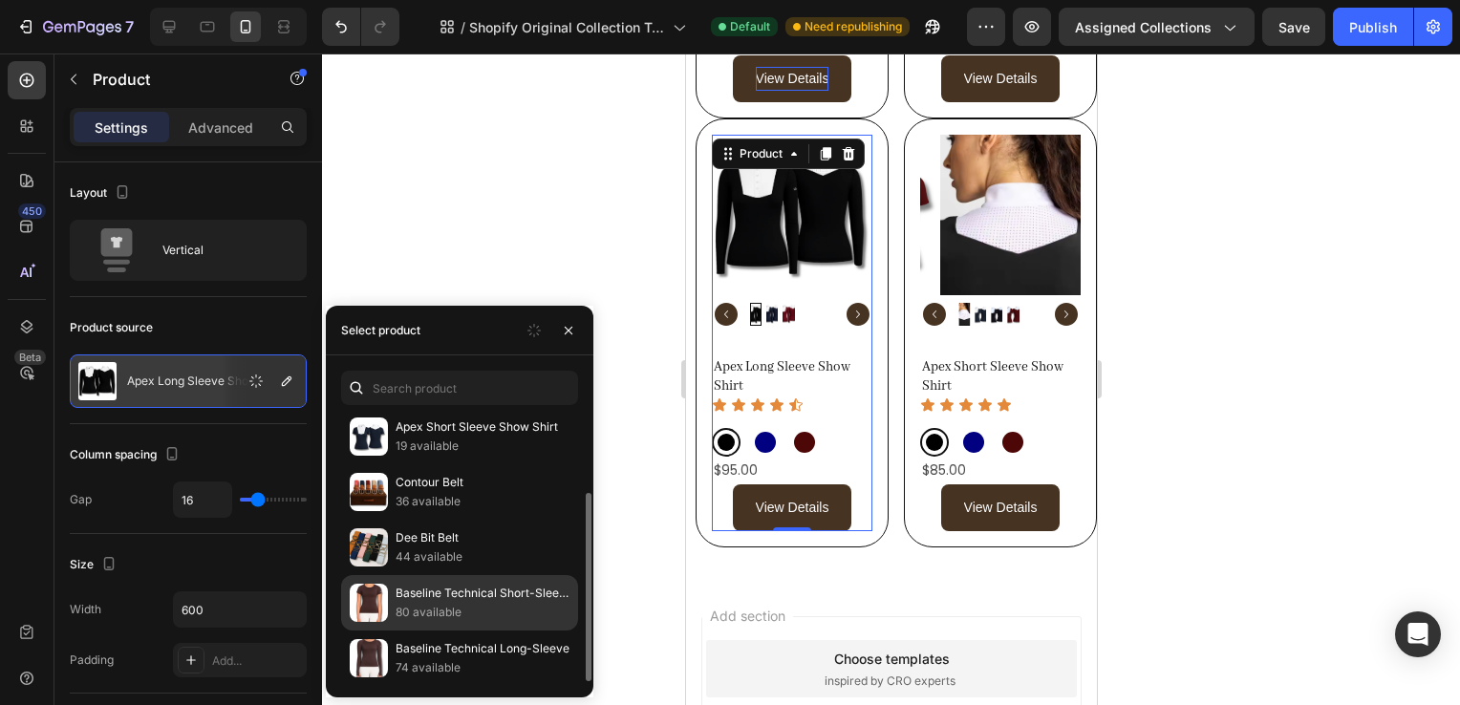
click at [417, 597] on p "Baseline Technical Short-Sleeve" at bounding box center [483, 593] width 174 height 19
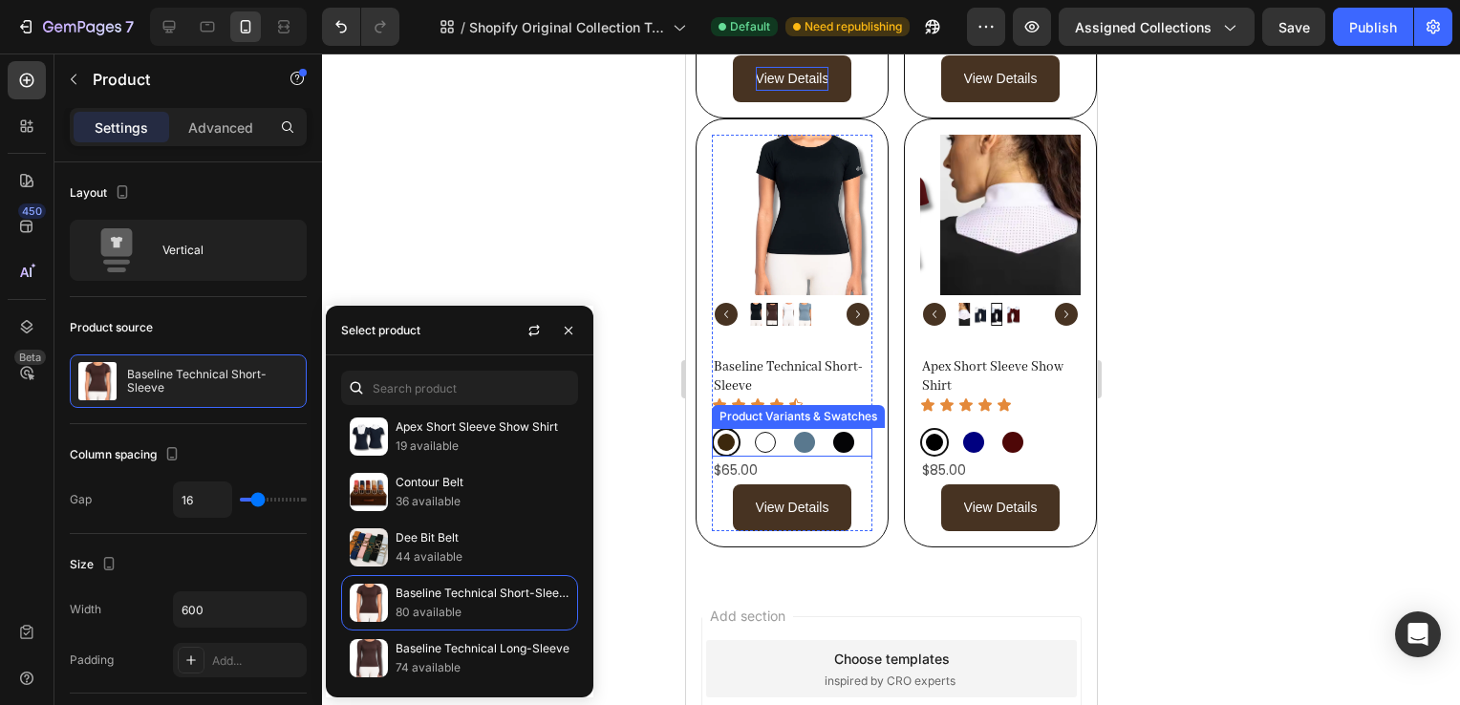
click at [764, 432] on div at bounding box center [764, 442] width 21 height 21
click at [750, 427] on input "Cloud Cloud" at bounding box center [749, 427] width 1 height 1
radio input "true"
radio input "false"
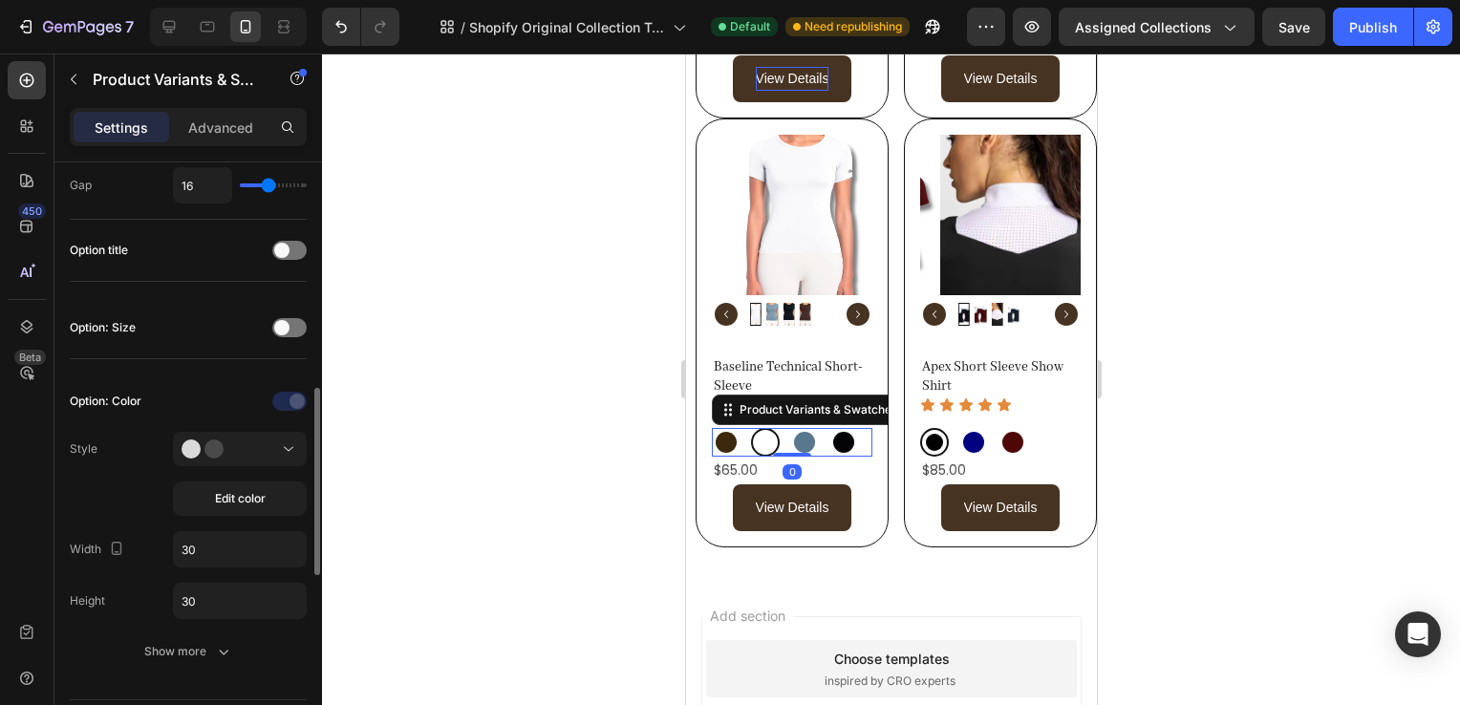
scroll to position [409, 0]
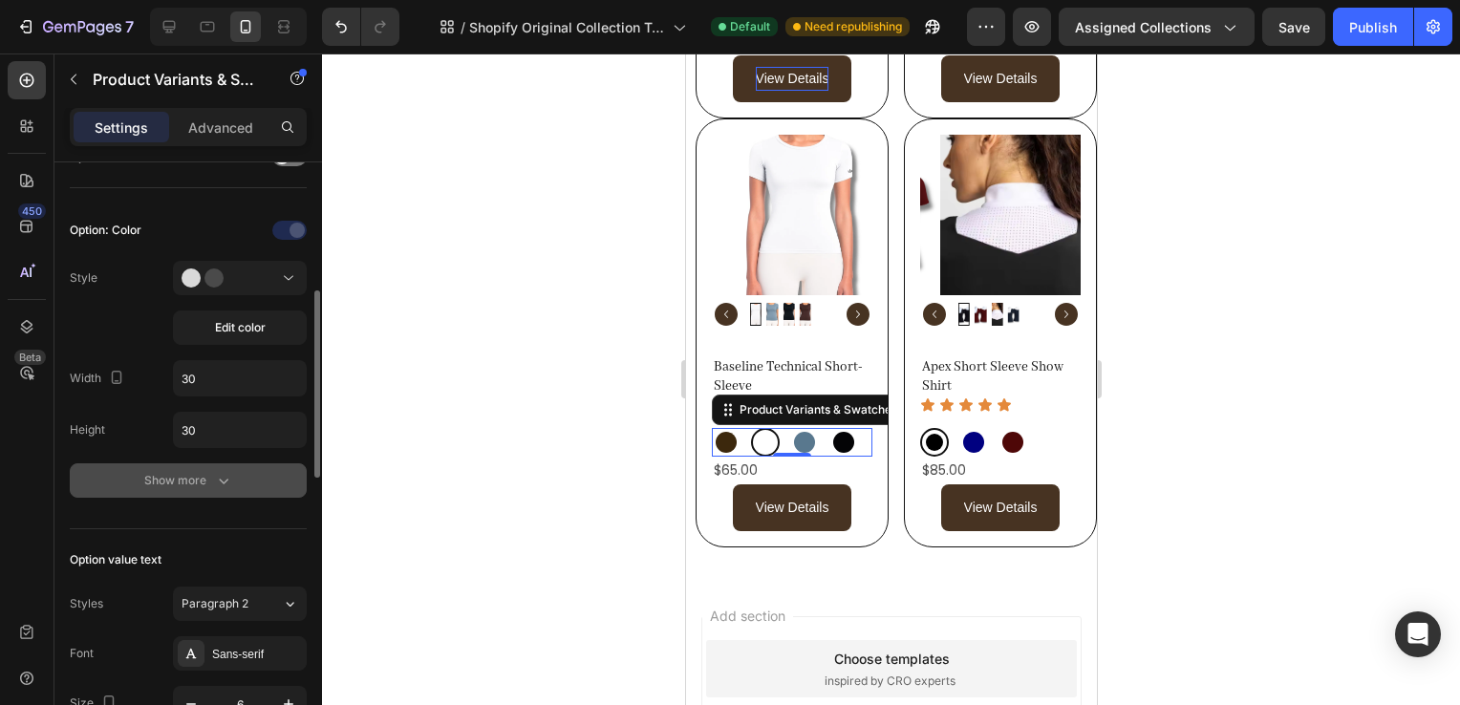
click at [174, 478] on div "Show more" at bounding box center [188, 480] width 89 height 19
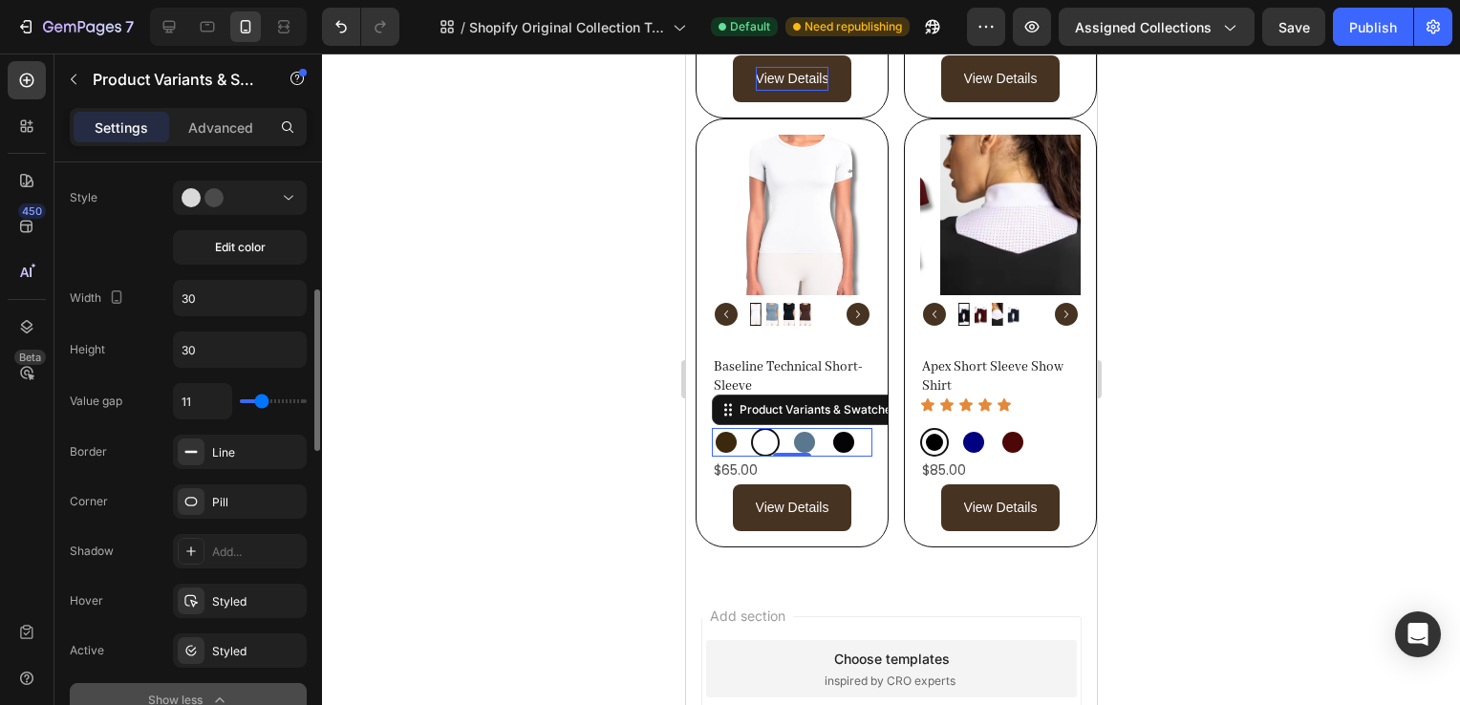
scroll to position [493, 0]
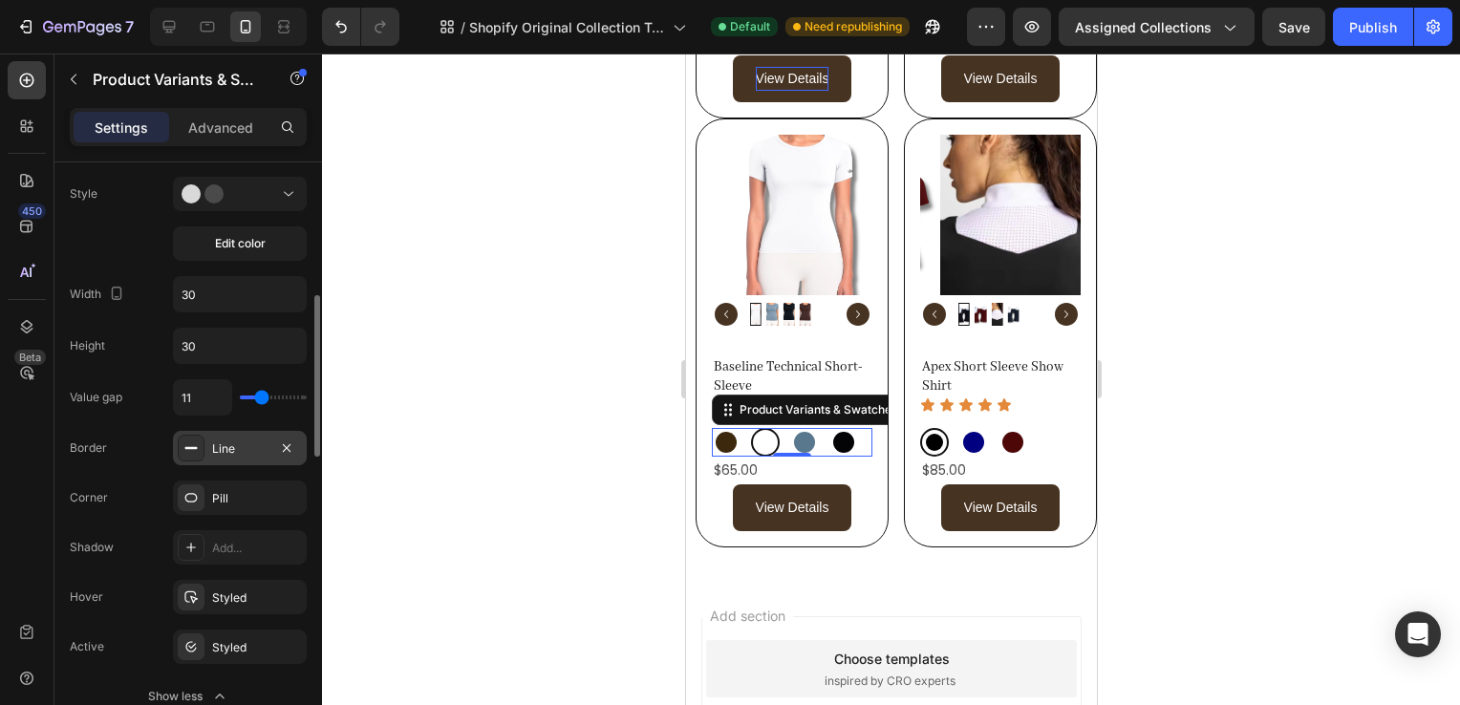
click at [270, 431] on div "Line" at bounding box center [240, 448] width 134 height 34
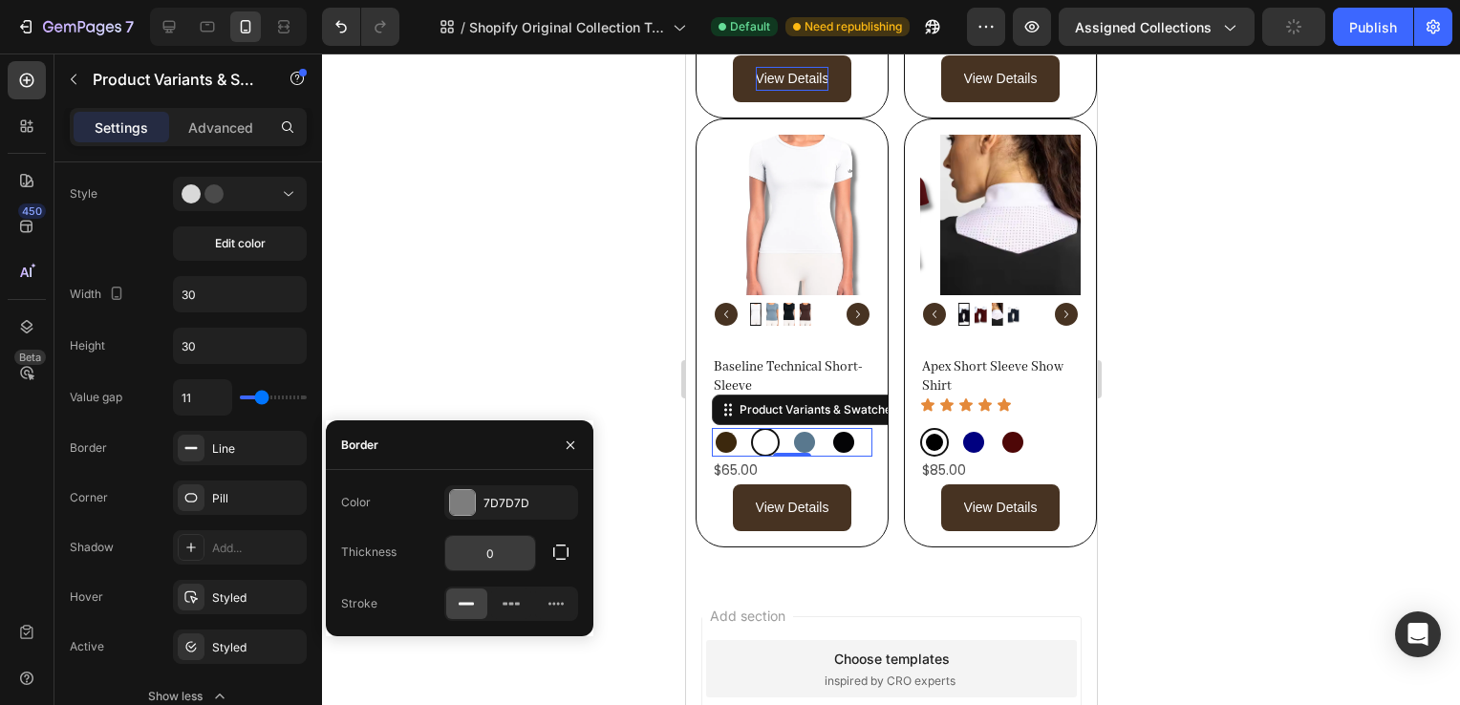
click at [467, 553] on input "0" at bounding box center [490, 553] width 90 height 34
type input "1"
click at [1066, 427] on div "Product Images Apex Short Sleeve Show Shirt Product Title Icon Icon Icon Icon I…" at bounding box center [999, 333] width 193 height 429
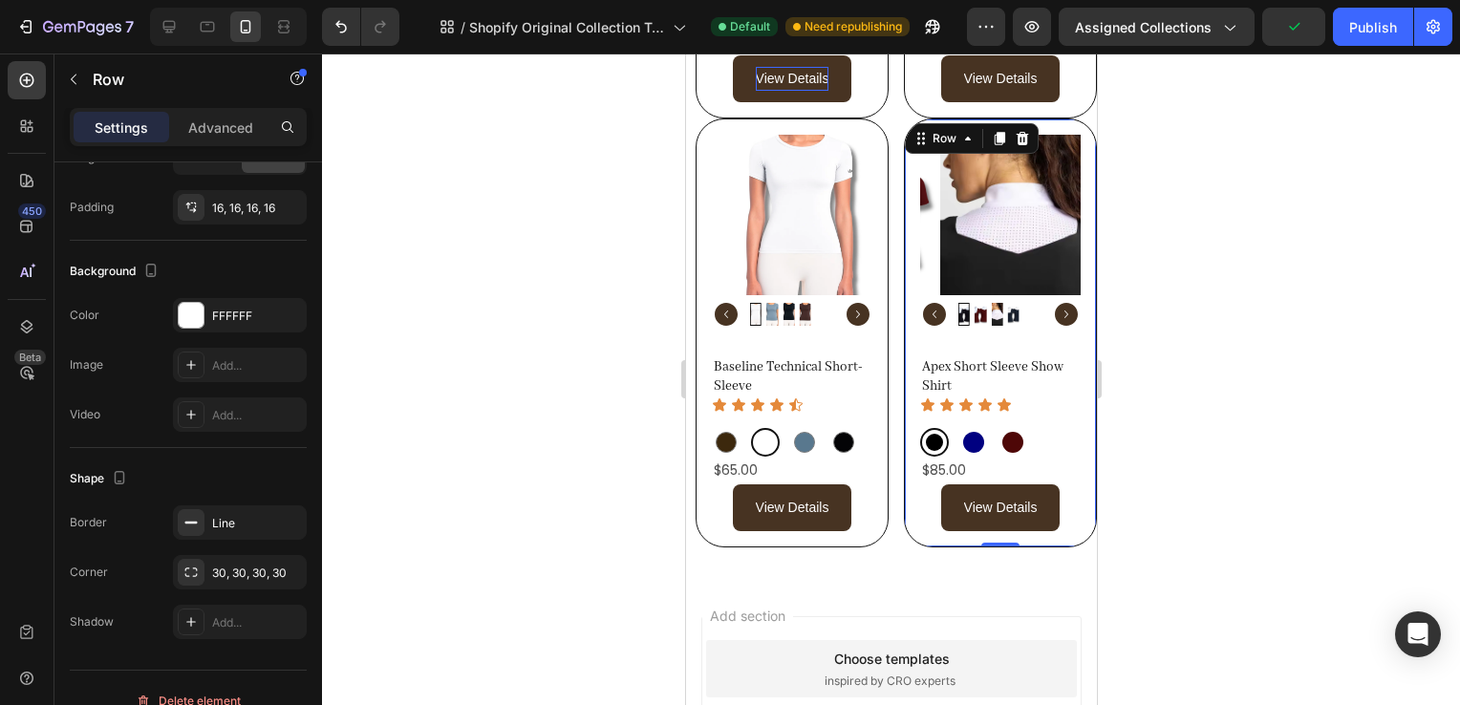
scroll to position [0, 0]
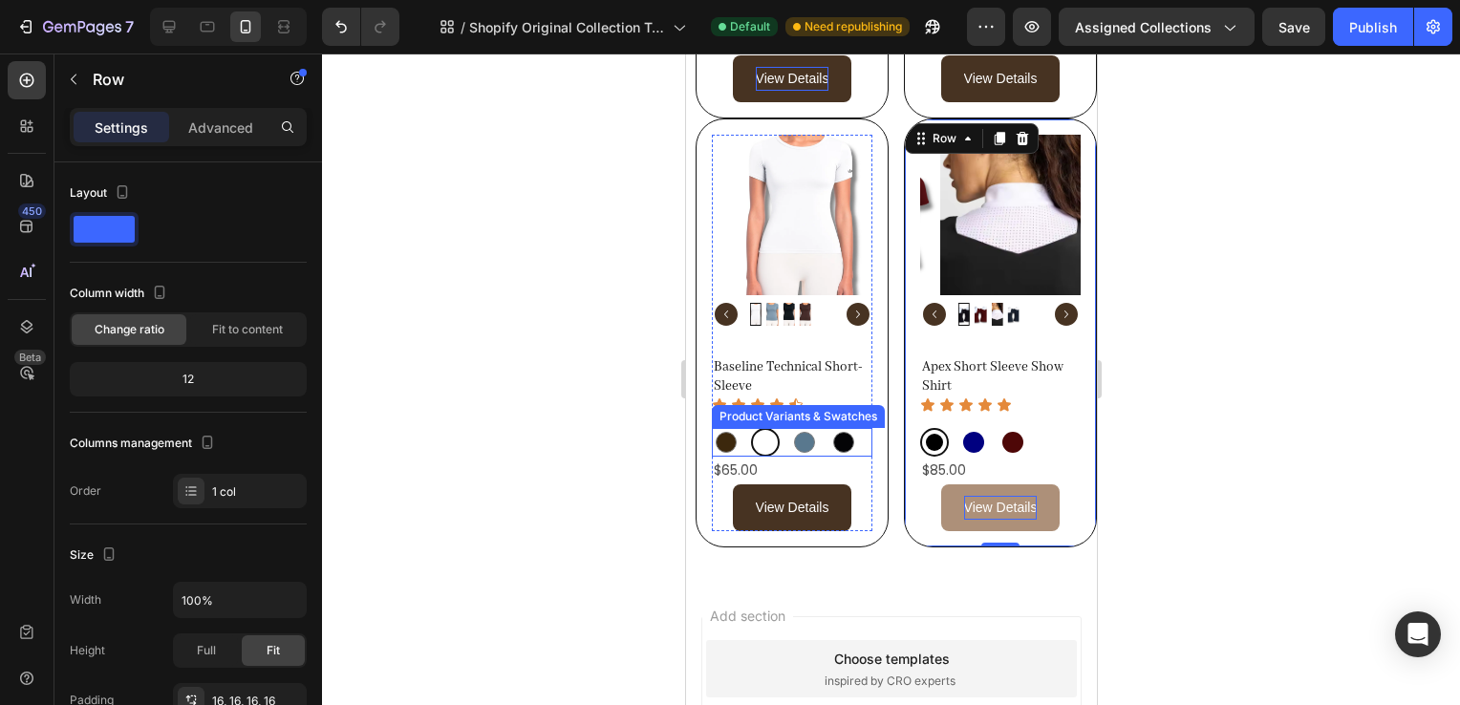
click at [728, 432] on div at bounding box center [725, 442] width 21 height 21
click at [711, 427] on input "Mocha Mocha" at bounding box center [710, 427] width 1 height 1
radio input "true"
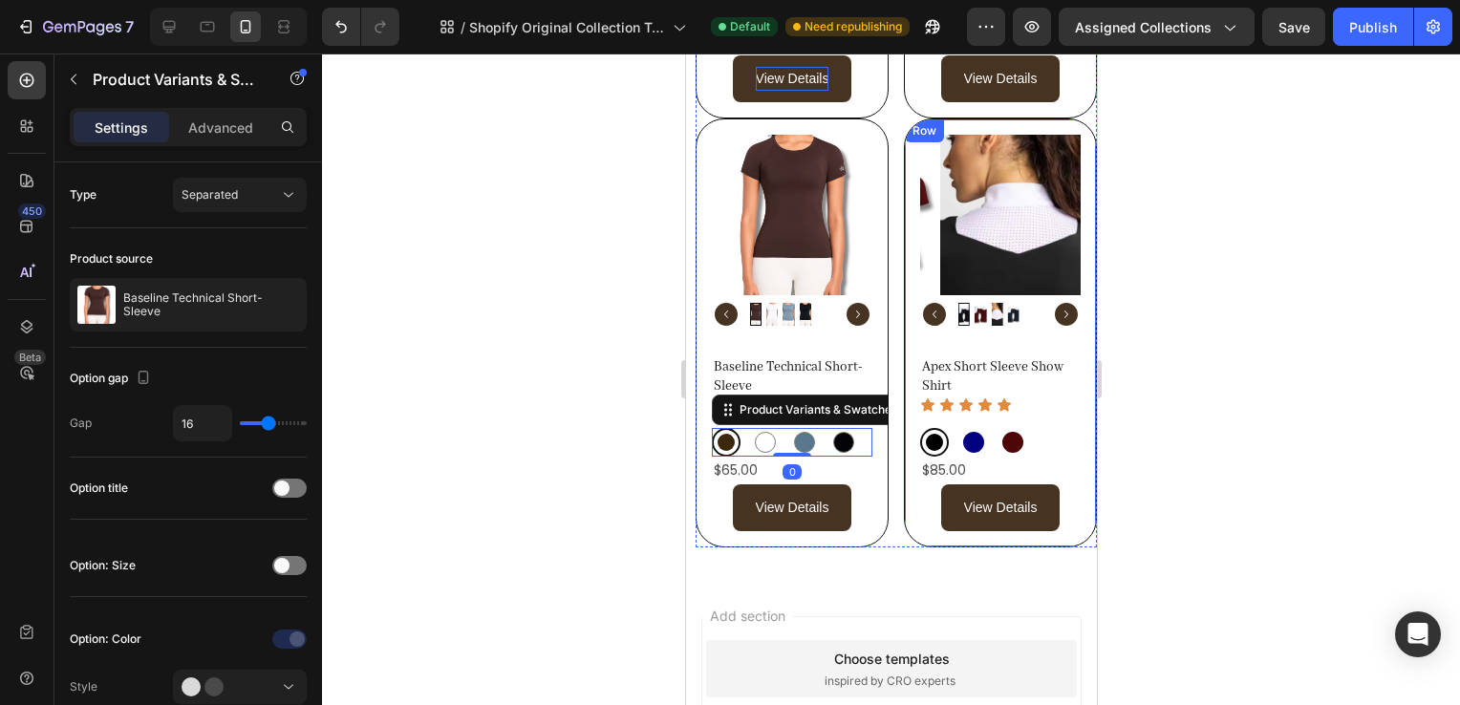
click at [1069, 481] on div "Product Images Apex Short Sleeve Show Shirt Product Title Icon Icon Icon Icon I…" at bounding box center [999, 333] width 193 height 429
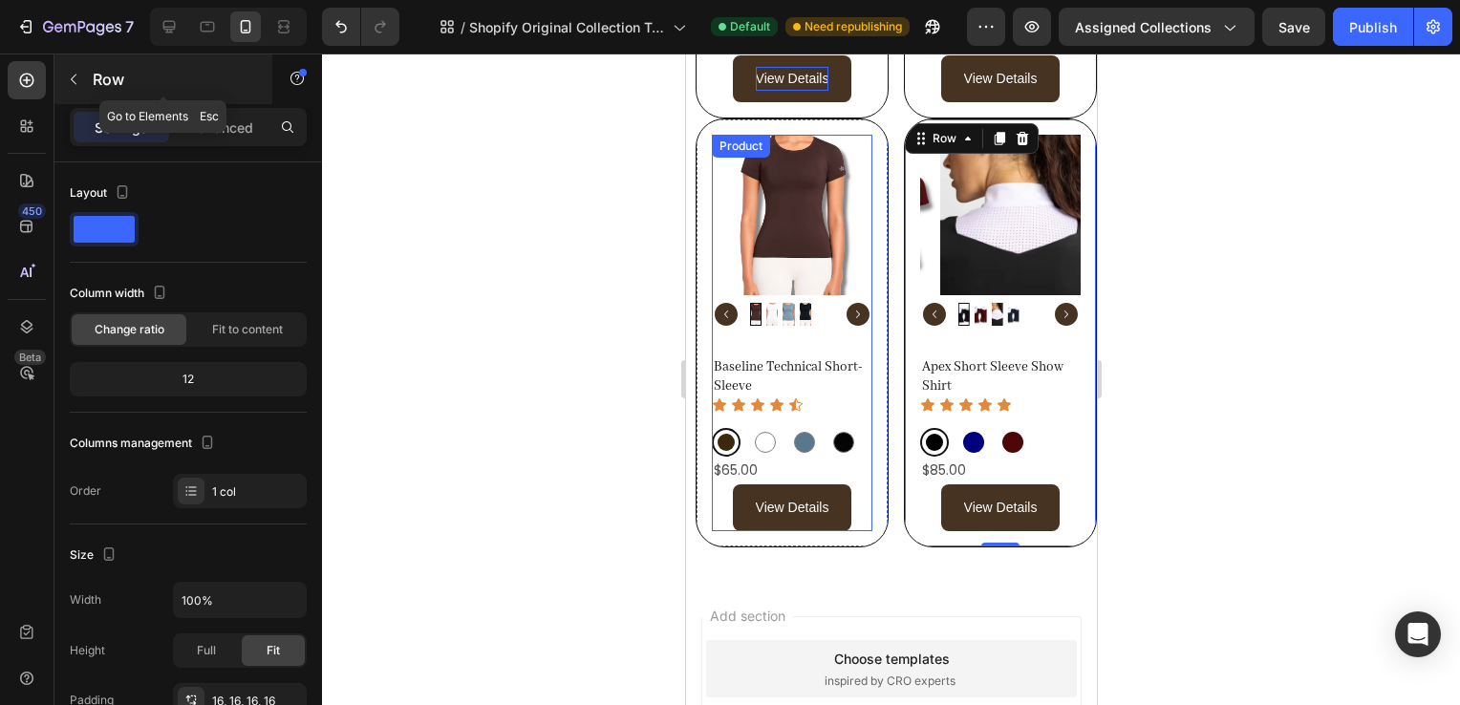
click at [88, 82] on button "button" at bounding box center [73, 79] width 31 height 31
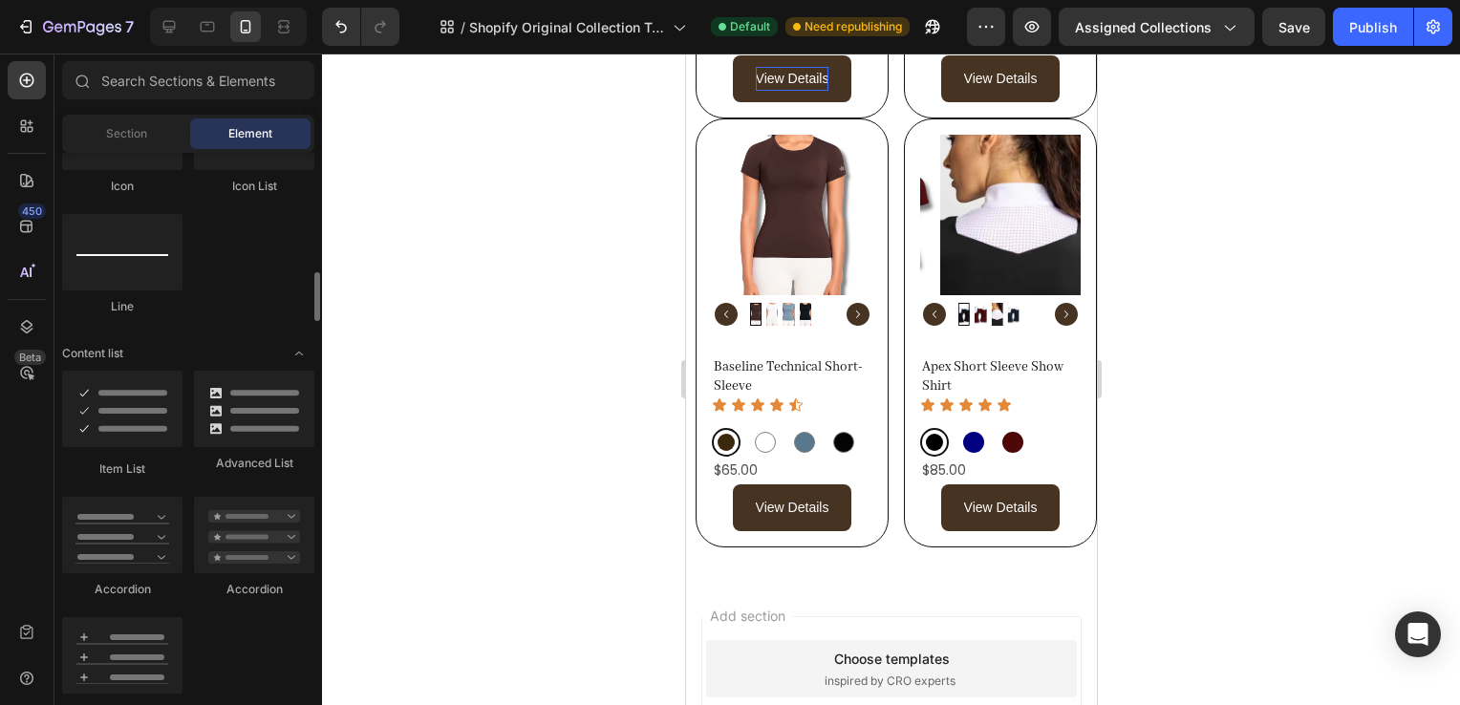
scroll to position [1229, 0]
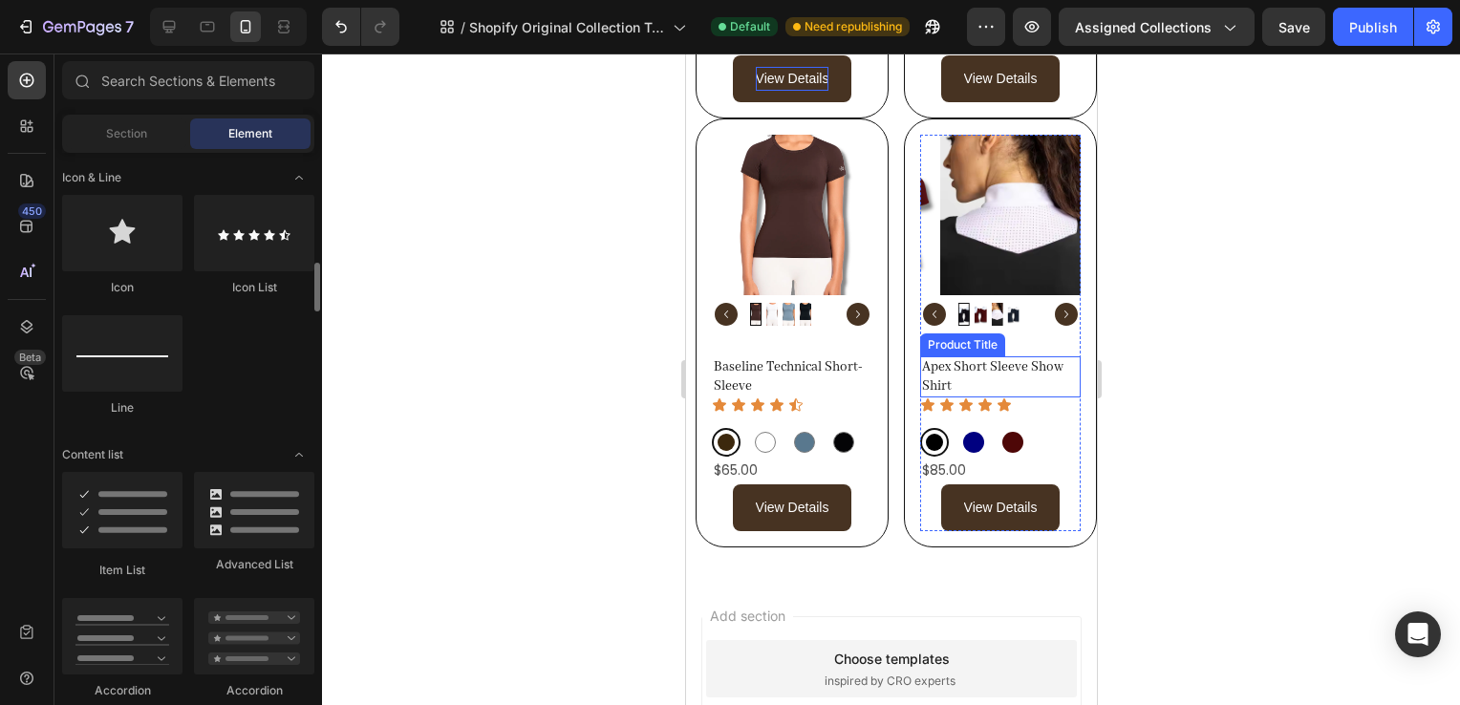
click at [1038, 356] on h2 "Apex Short Sleeve Show Shirt" at bounding box center [999, 376] width 161 height 41
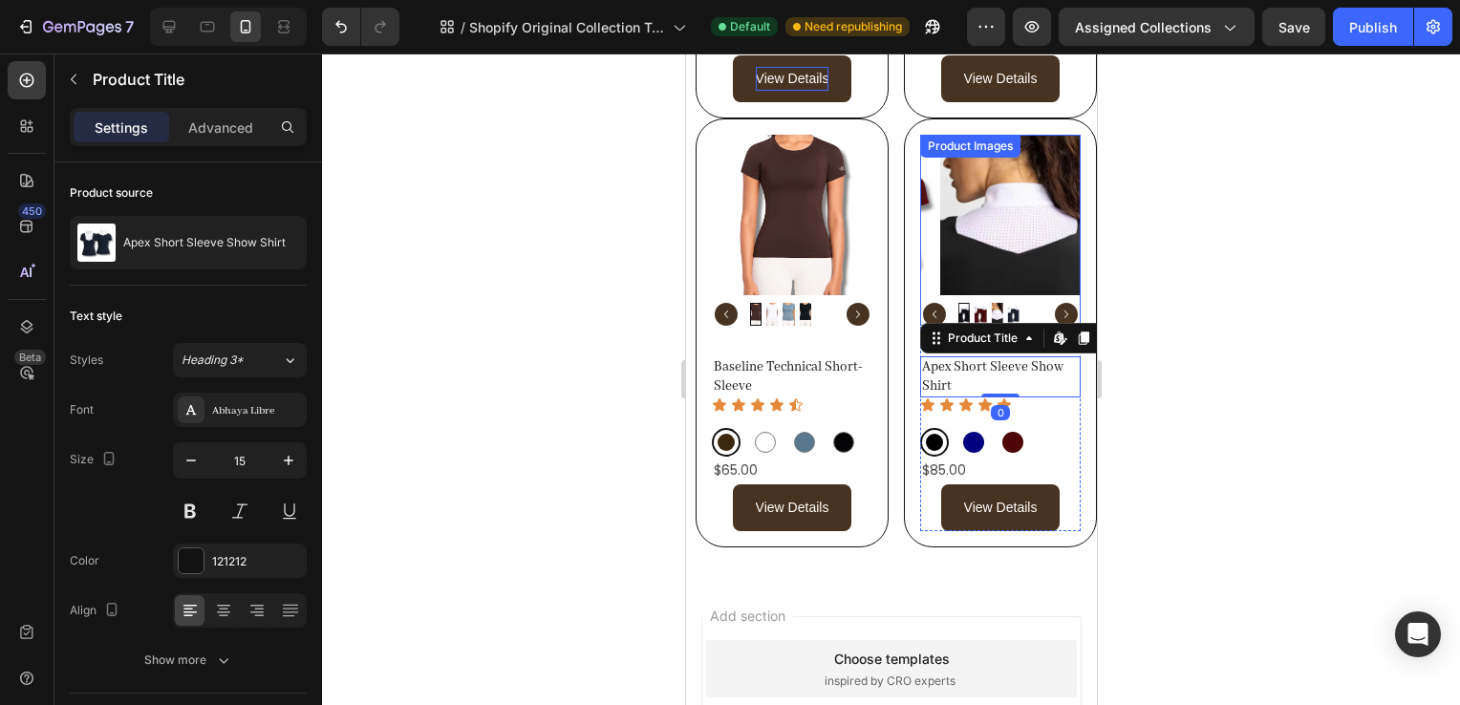
click at [939, 166] on img at bounding box center [1019, 215] width 161 height 161
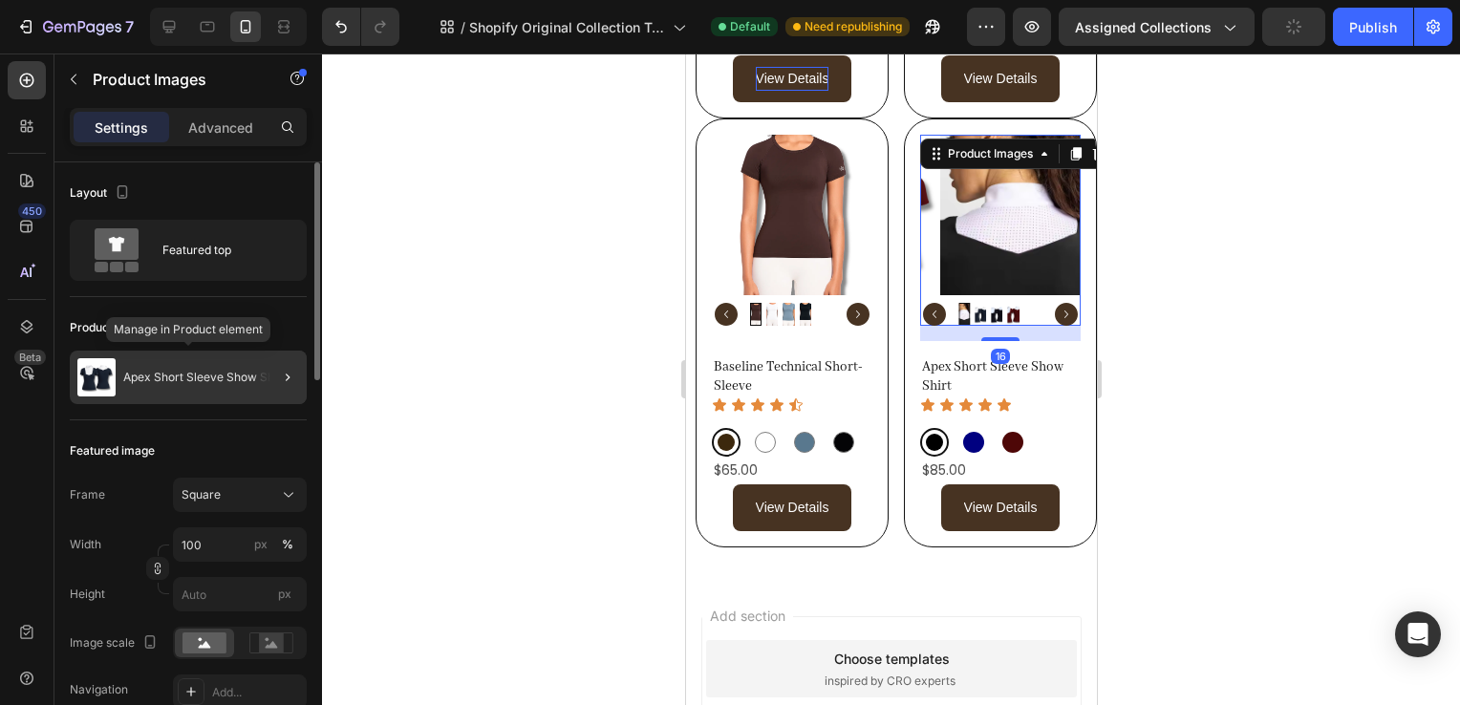
click at [194, 385] on div "Apex Short Sleeve Show Shirt" at bounding box center [188, 378] width 237 height 54
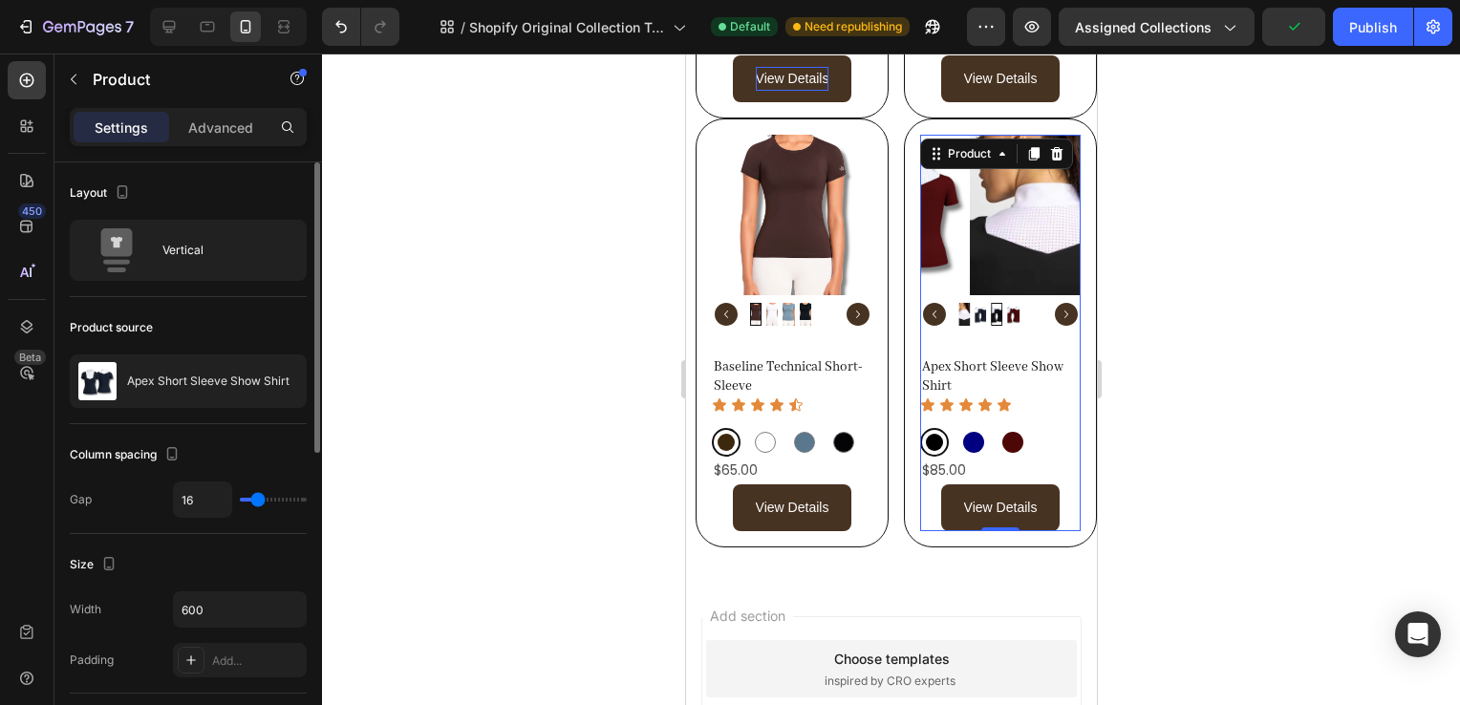
radio input "false"
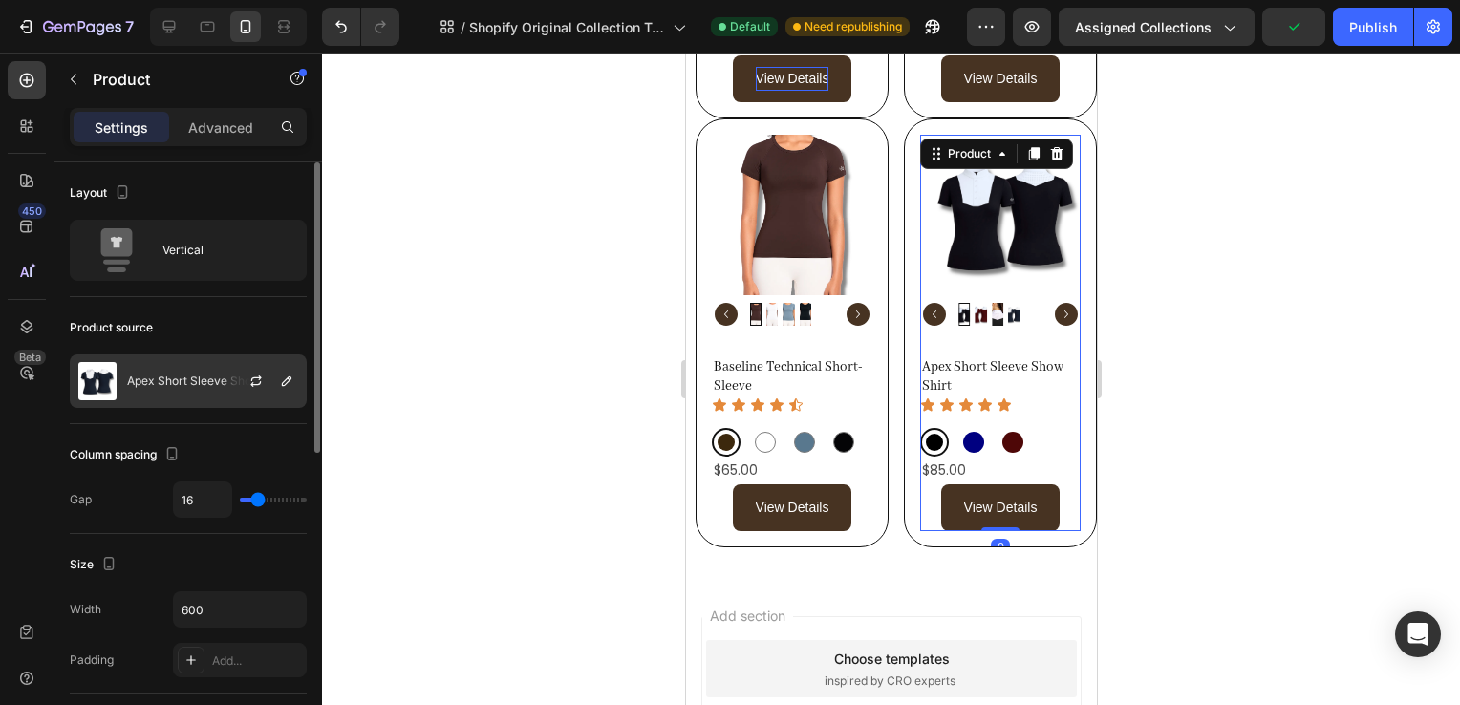
click at [195, 369] on div "Apex Short Sleeve Show Shirt" at bounding box center [188, 382] width 237 height 54
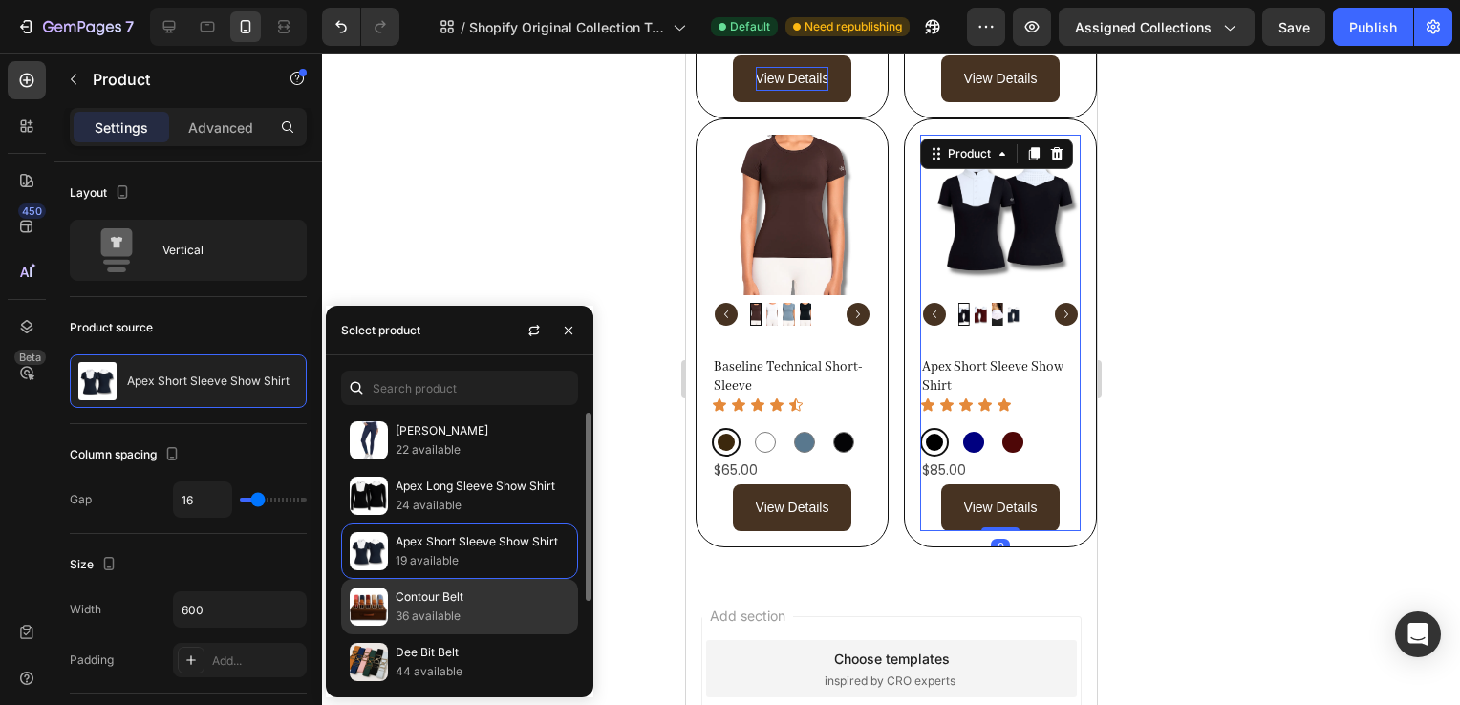
scroll to position [115, 0]
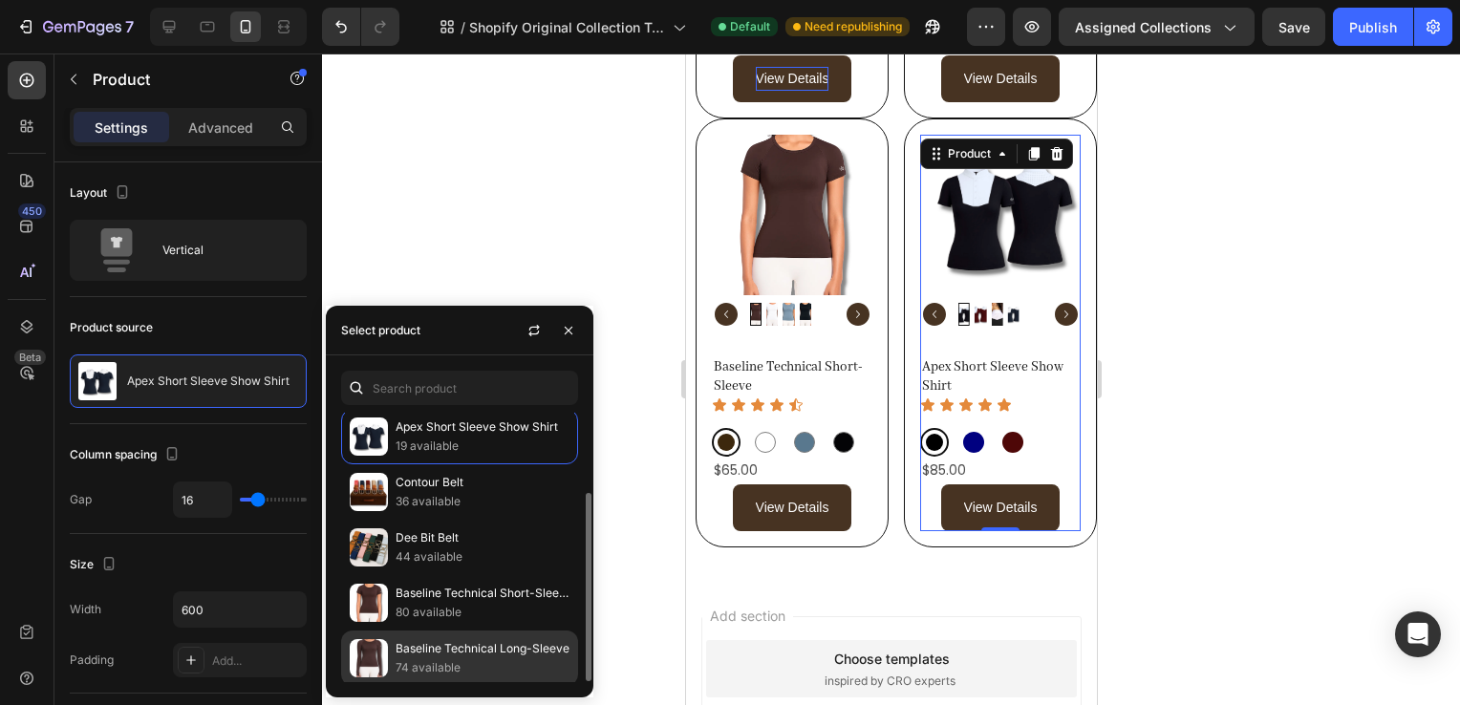
click at [436, 644] on p "Baseline Technical Long-Sleeve" at bounding box center [483, 648] width 174 height 19
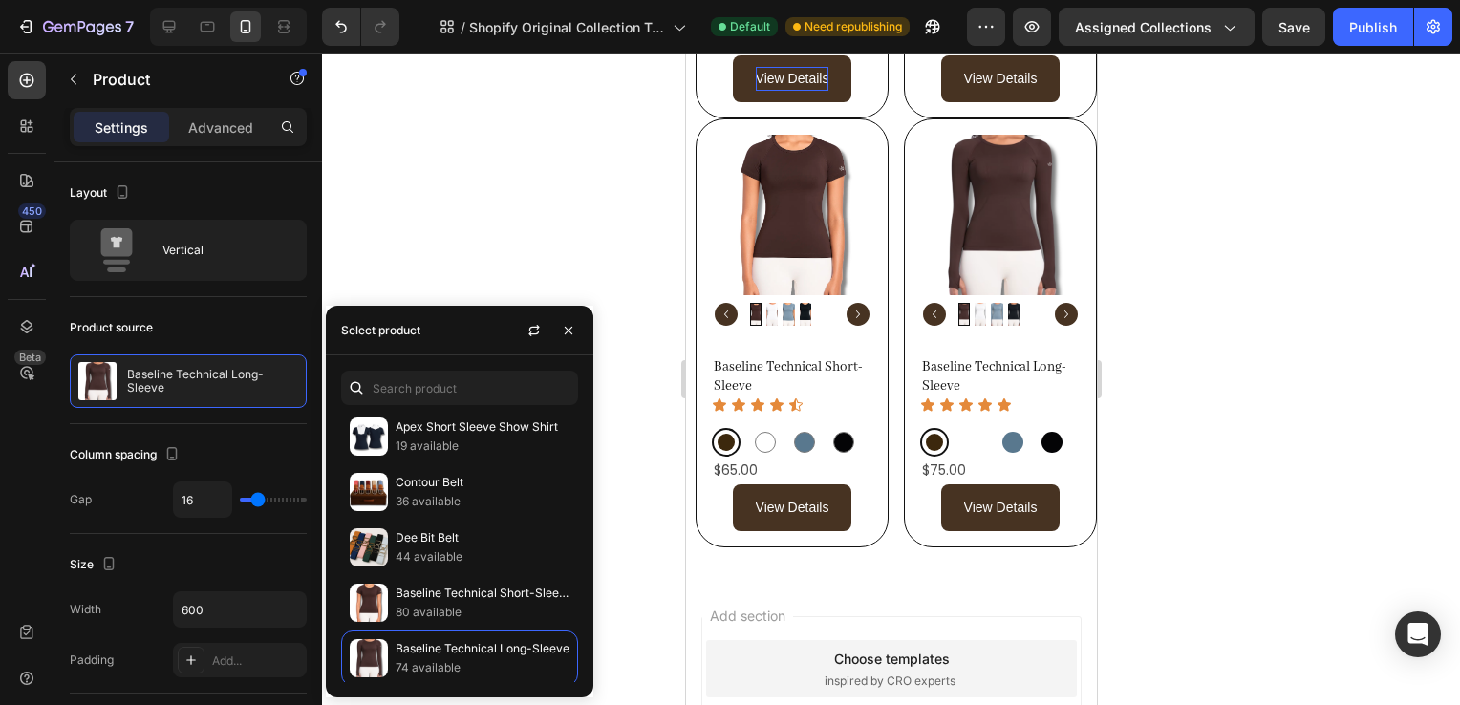
click at [1194, 467] on div at bounding box center [891, 380] width 1138 height 652
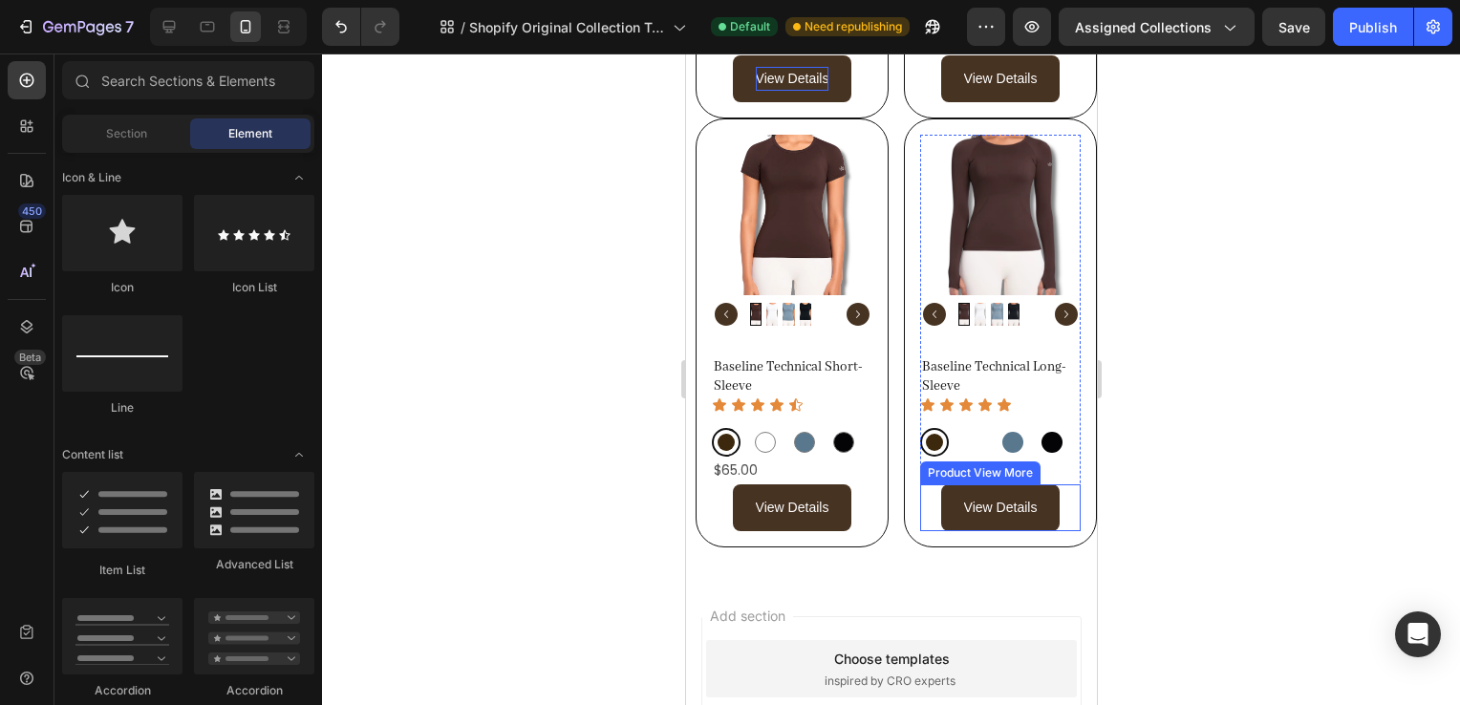
click at [973, 437] on div "Product Price" at bounding box center [965, 445] width 82 height 17
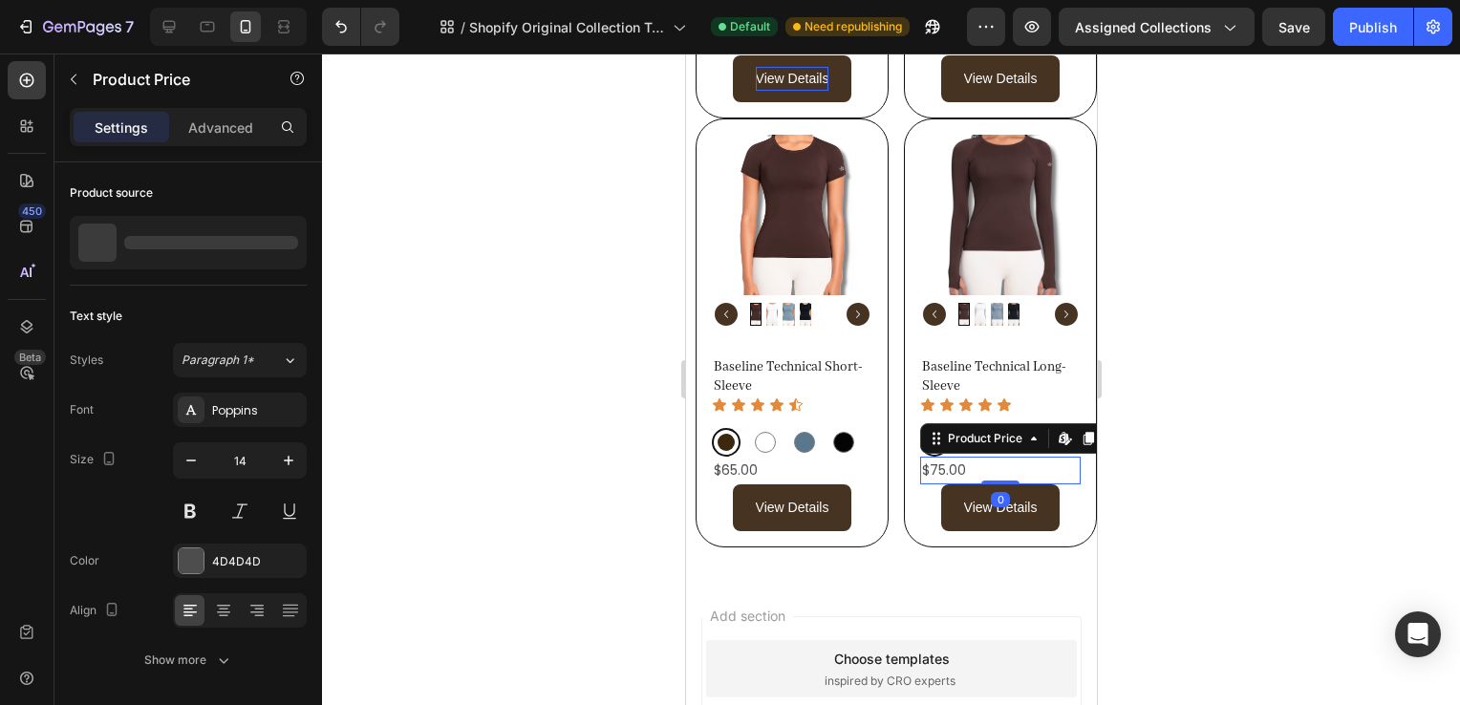
click at [1167, 497] on div at bounding box center [891, 380] width 1138 height 652
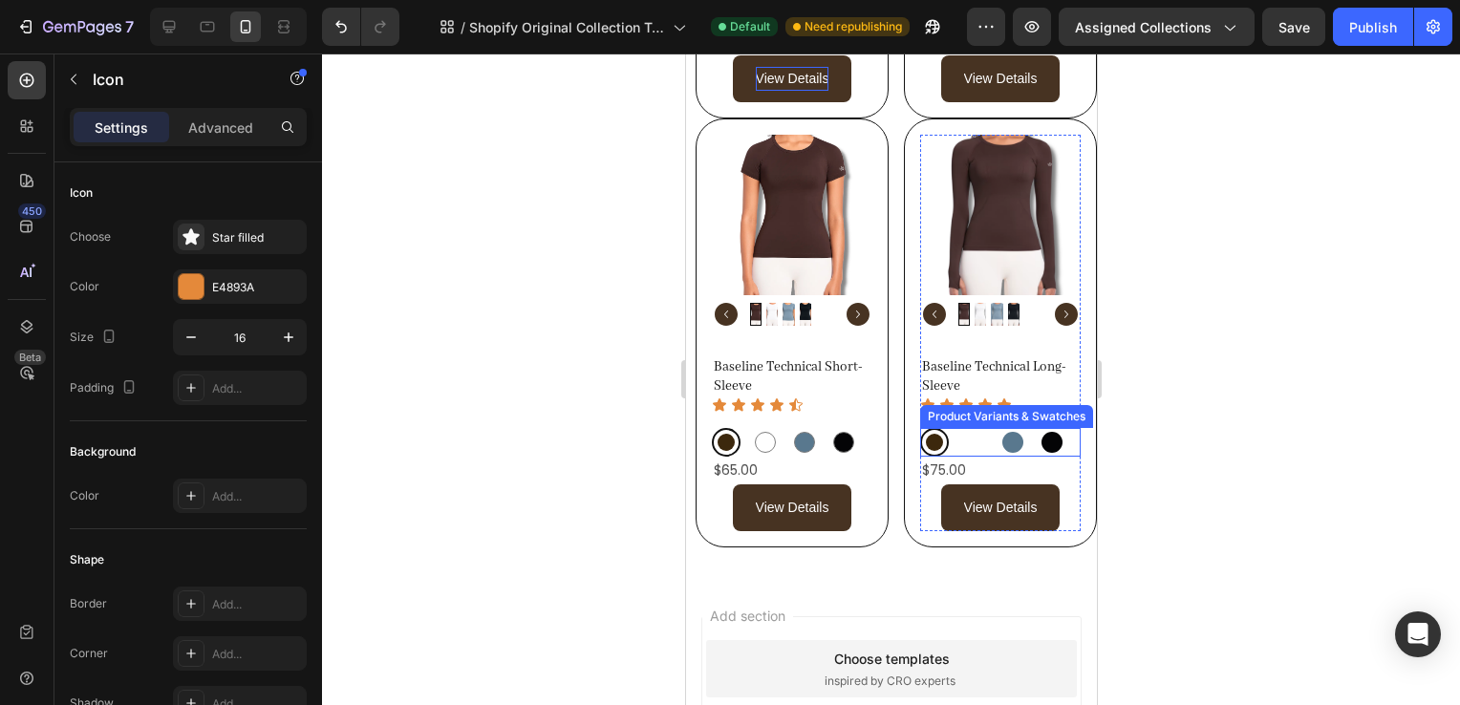
click at [1003, 380] on div "Baseline Technical Long-Sleeve Product Title Icon Icon Icon Icon Icon Icon List…" at bounding box center [999, 443] width 161 height 175
click at [962, 432] on div at bounding box center [972, 442] width 21 height 21
click at [959, 427] on input "Cloud Cloud" at bounding box center [958, 427] width 1 height 1
radio input "true"
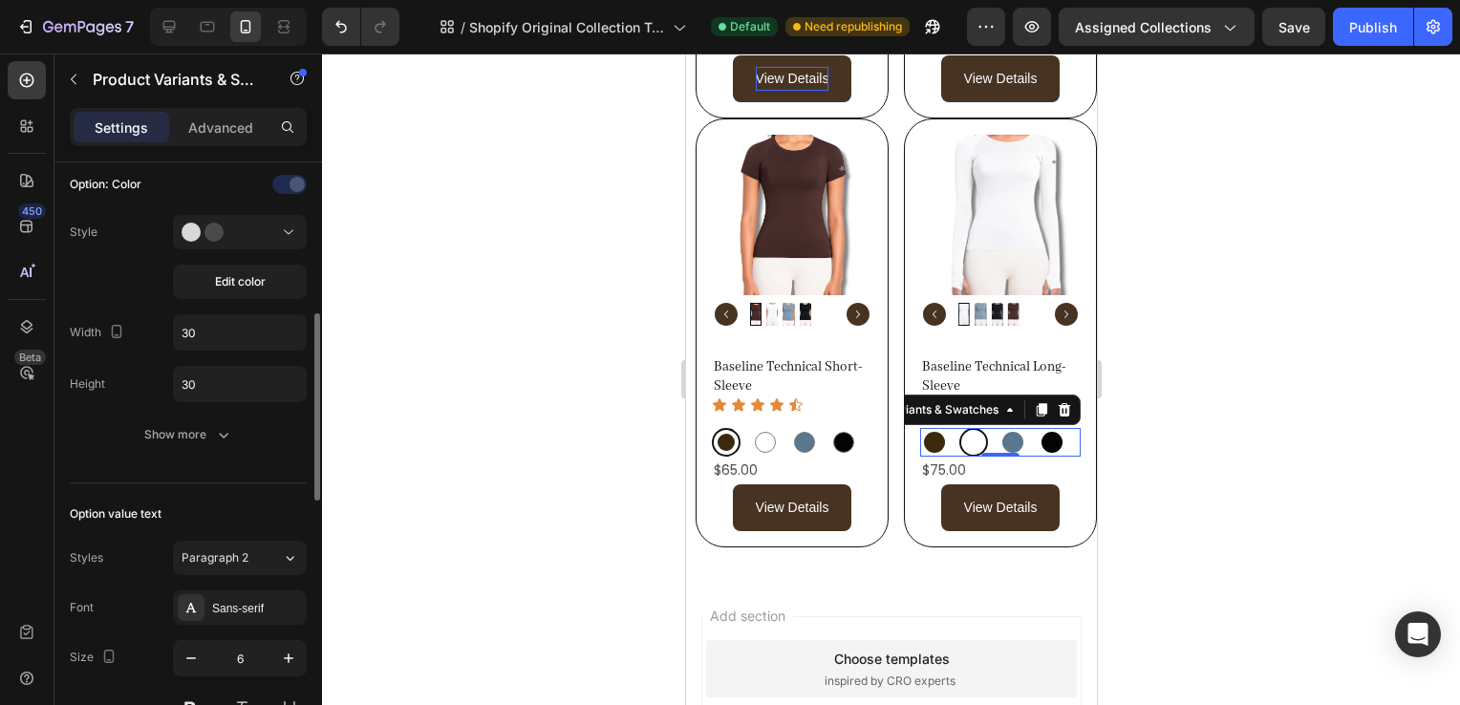
scroll to position [455, 0]
click at [205, 426] on div "Show more" at bounding box center [188, 434] width 89 height 19
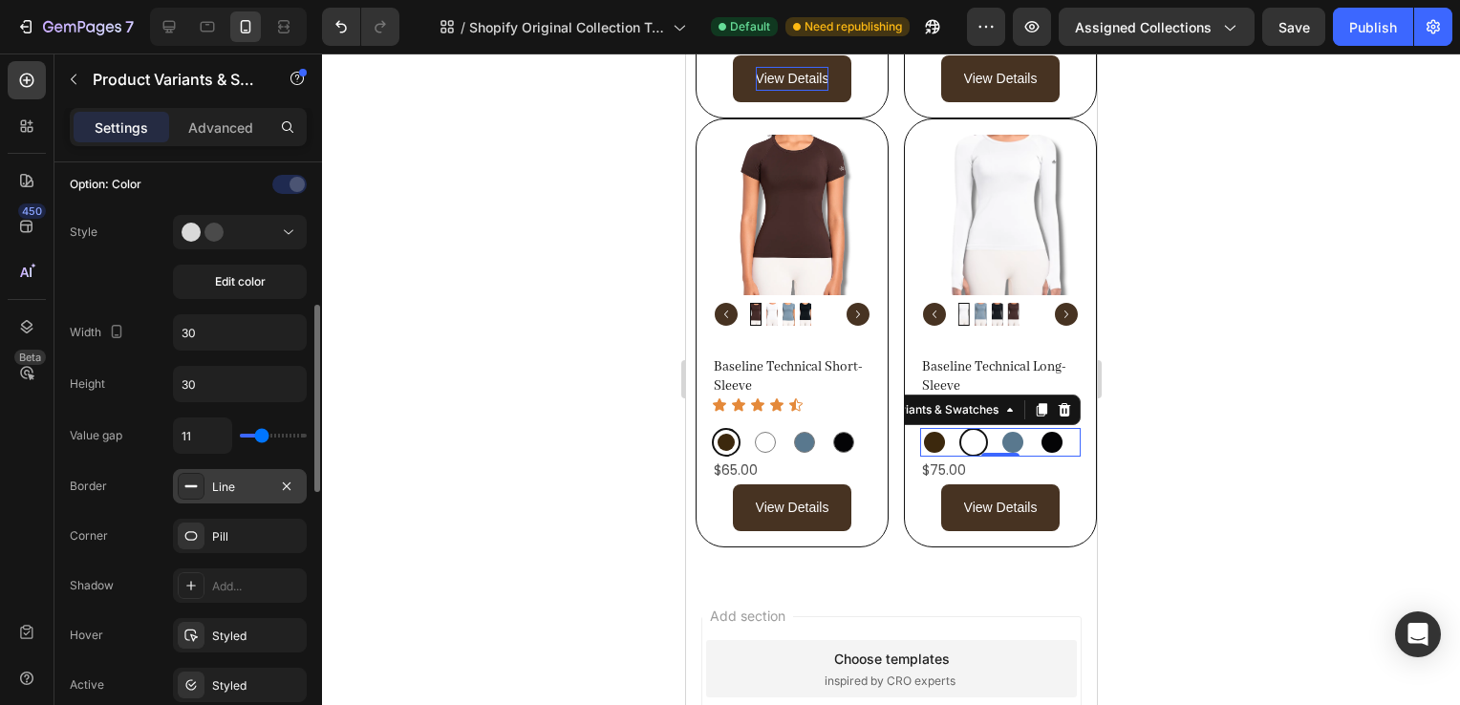
click at [225, 491] on div "Line" at bounding box center [239, 487] width 55 height 17
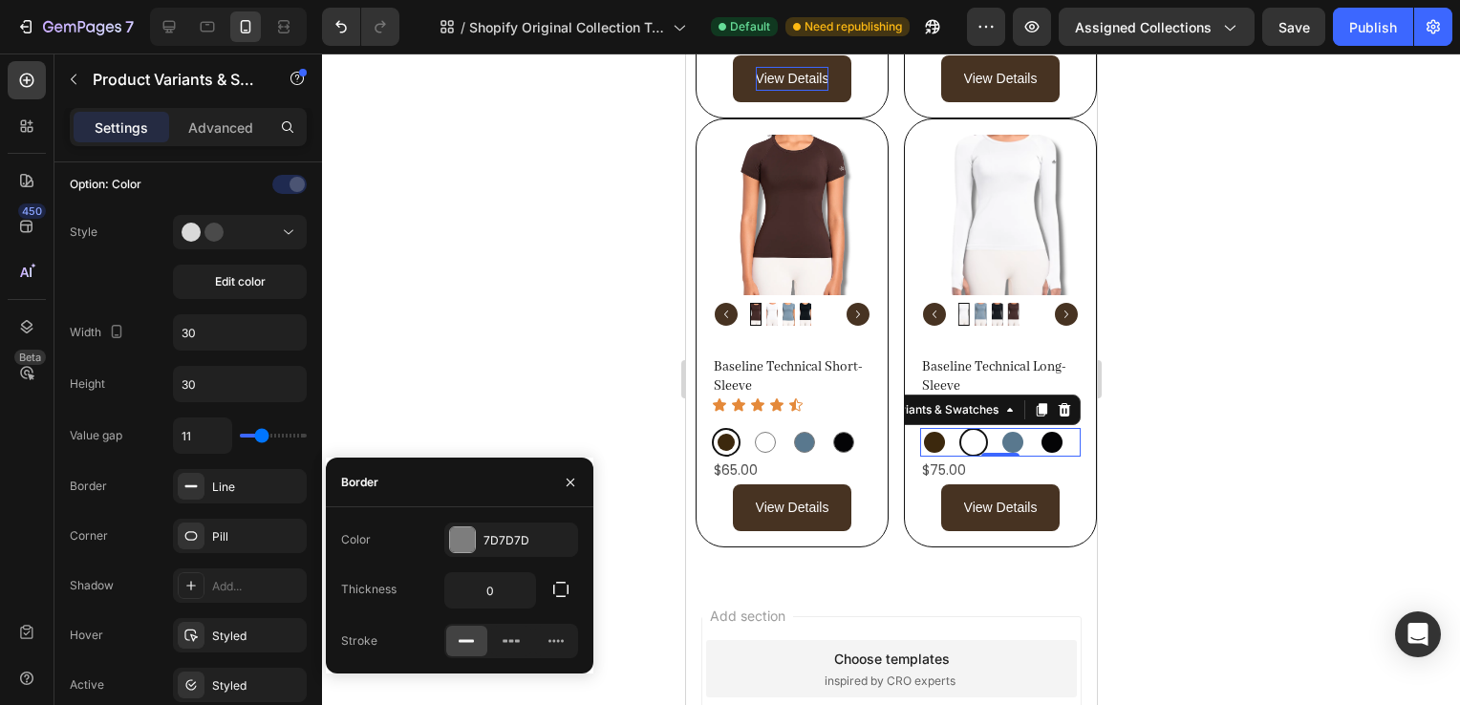
click at [489, 610] on div "Color 7D7D7D Thickness 0 Stroke" at bounding box center [460, 591] width 268 height 136
click at [486, 608] on div "0" at bounding box center [490, 590] width 92 height 36
click at [507, 596] on input "0" at bounding box center [490, 590] width 90 height 34
type input "1"
click at [1138, 509] on div at bounding box center [891, 380] width 1138 height 652
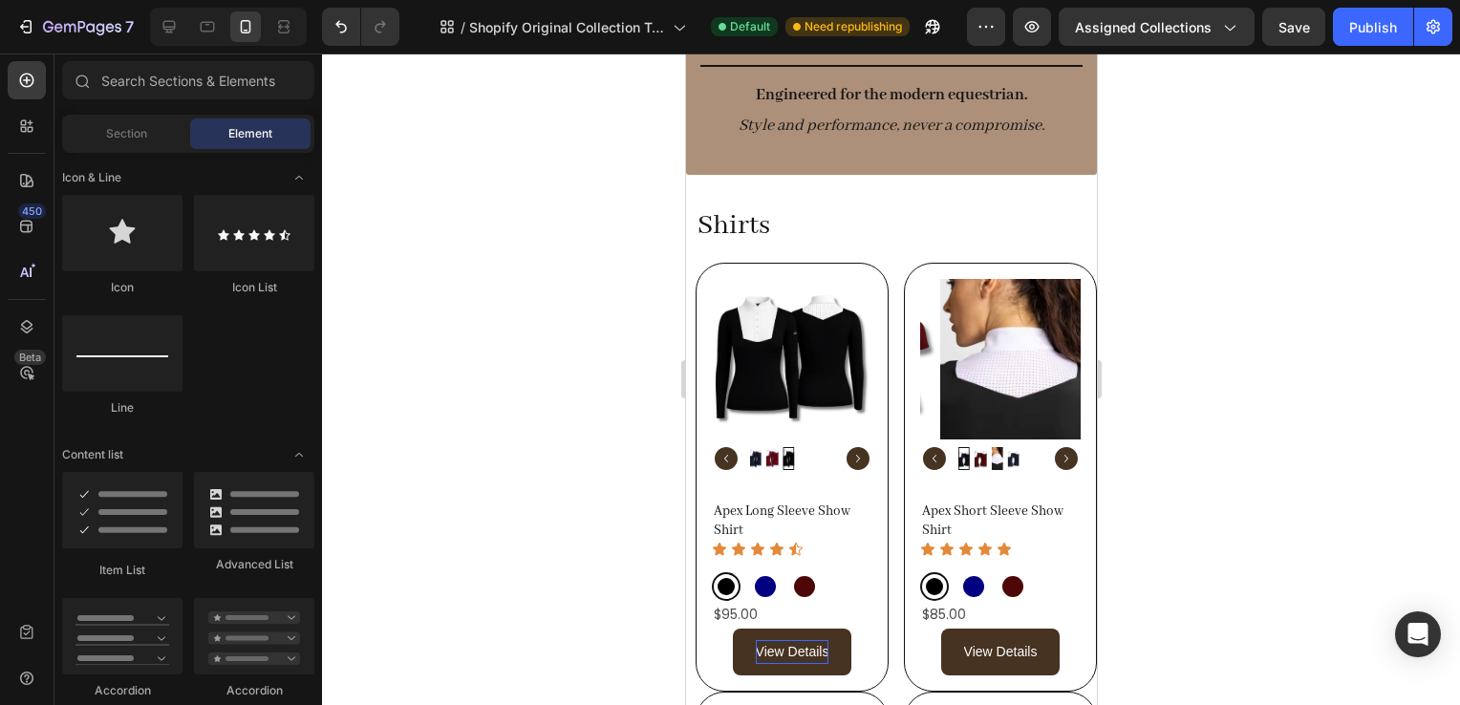
scroll to position [139, 0]
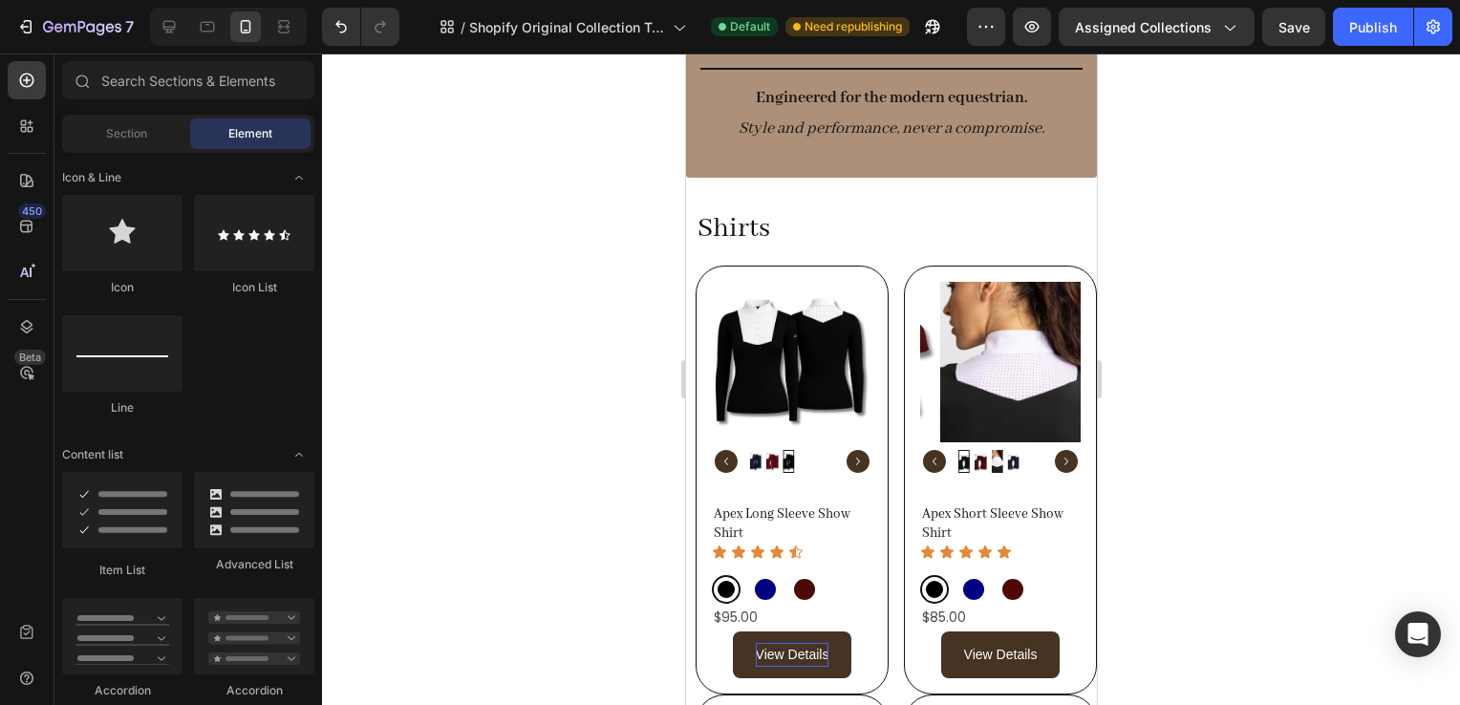
click at [1232, 303] on div at bounding box center [891, 380] width 1138 height 652
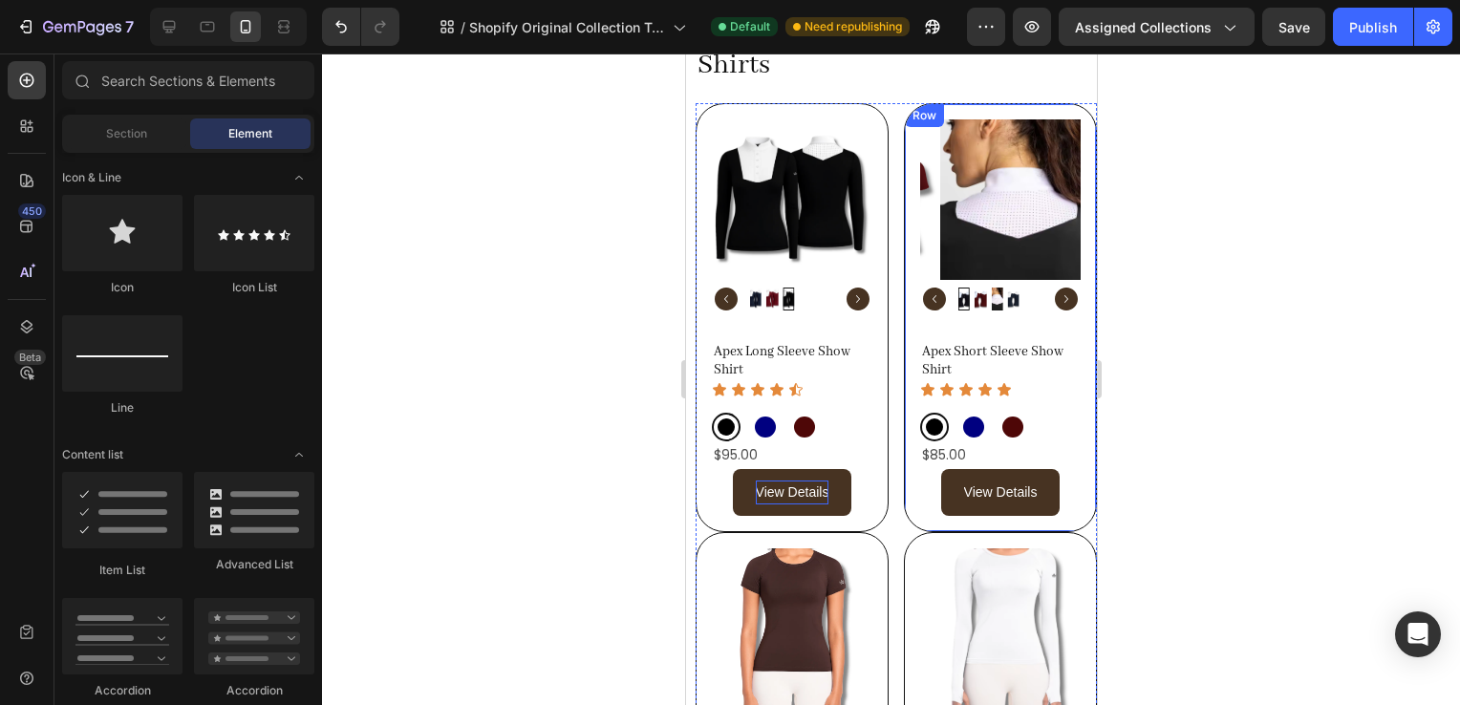
scroll to position [306, 0]
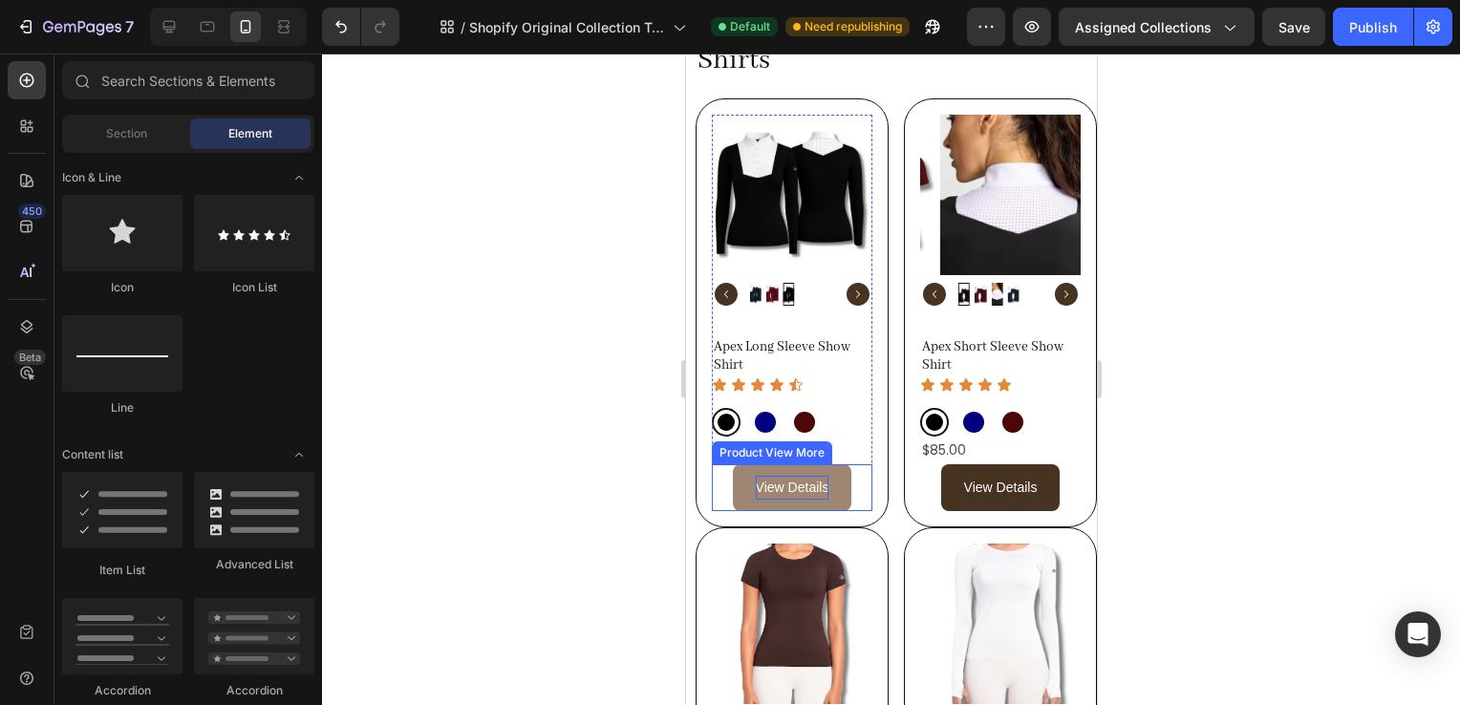
click at [841, 473] on button "View Details" at bounding box center [791, 487] width 119 height 47
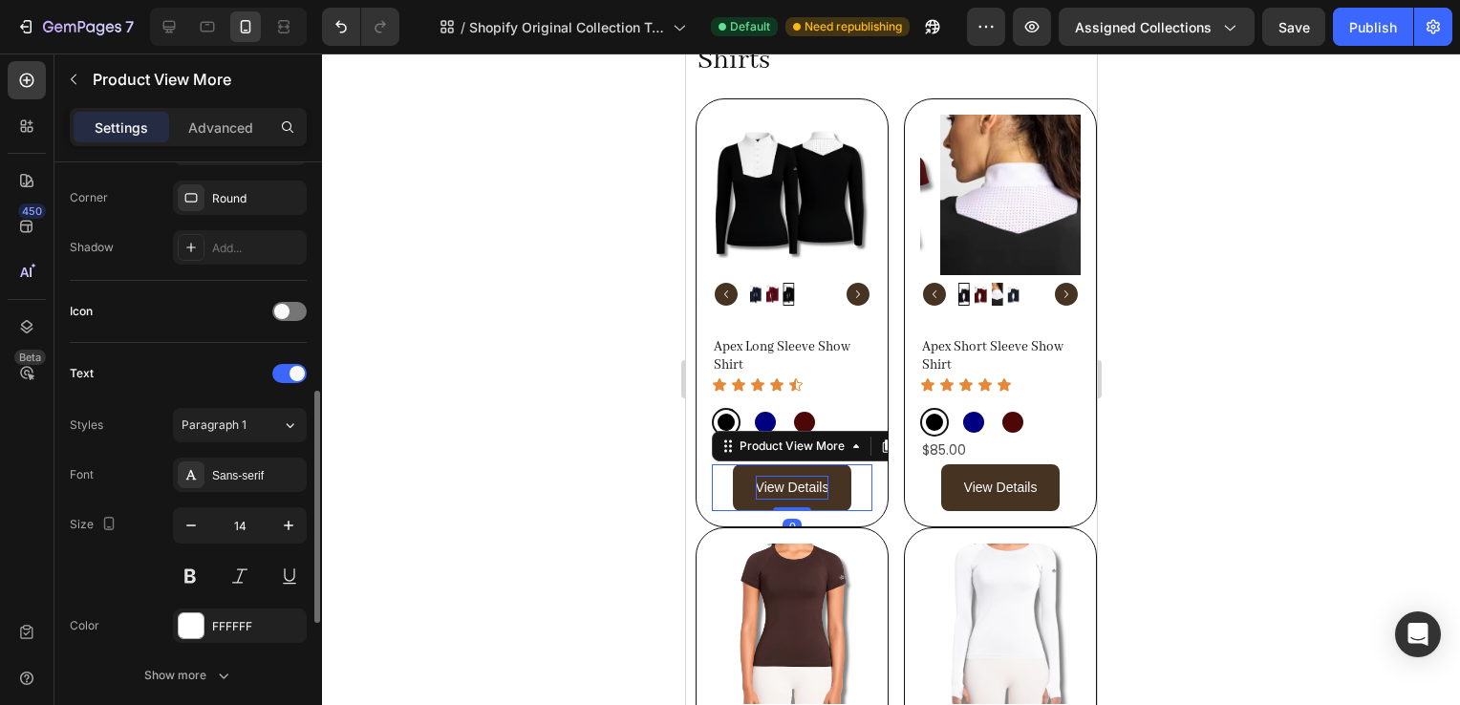
scroll to position [583, 0]
click at [193, 525] on icon "button" at bounding box center [191, 523] width 19 height 19
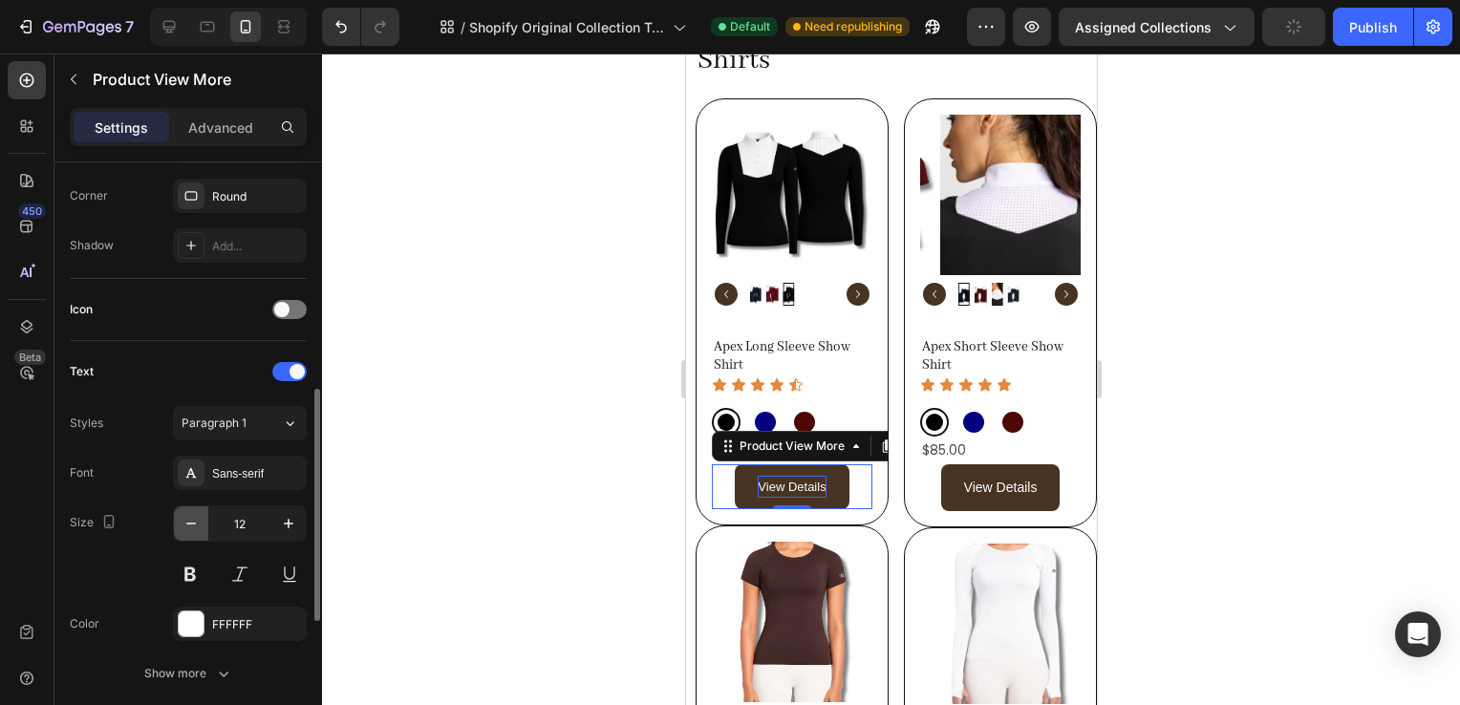
click at [193, 525] on icon "button" at bounding box center [191, 523] width 19 height 19
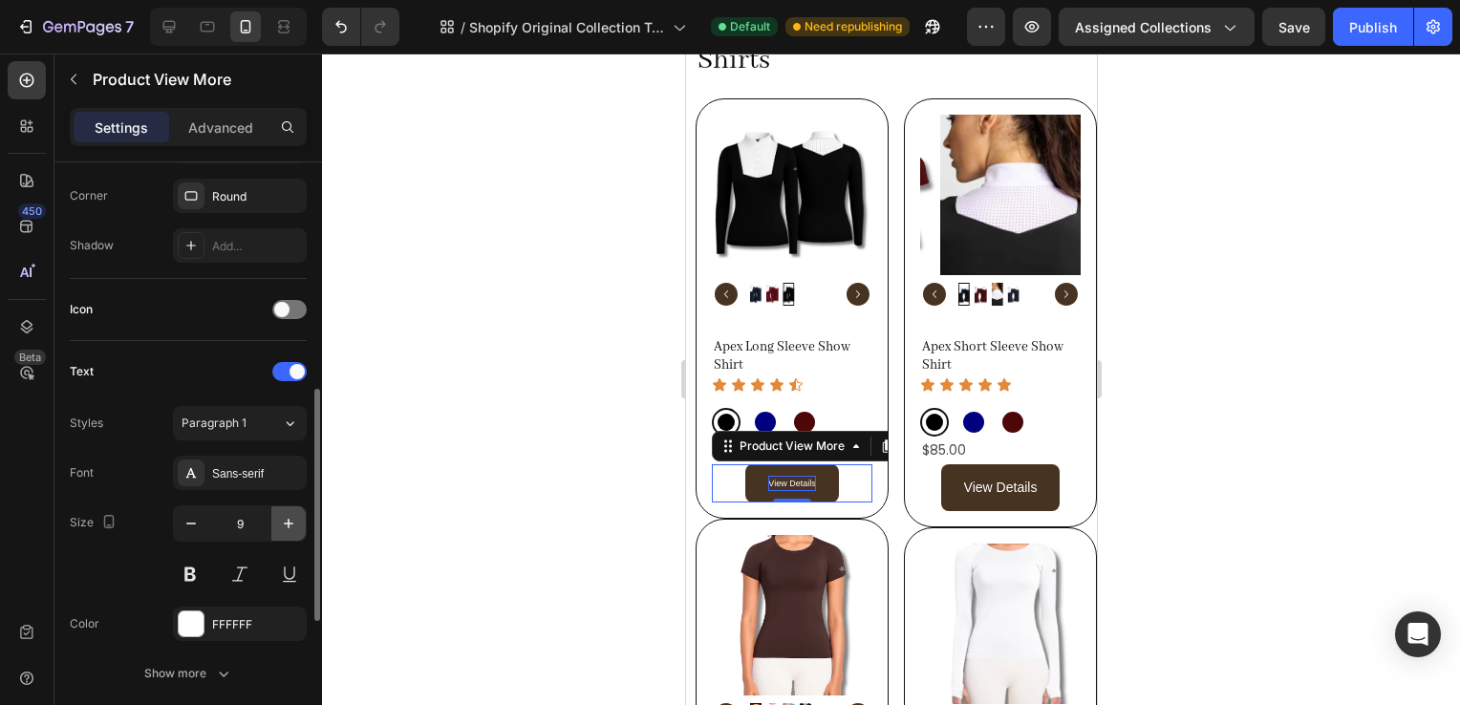
click at [284, 528] on icon "button" at bounding box center [288, 523] width 19 height 19
type input "10"
click at [248, 445] on div "Styles Paragraph 1 Font Sans-serif Size 10 Color FFFFFF Show more" at bounding box center [188, 548] width 237 height 285
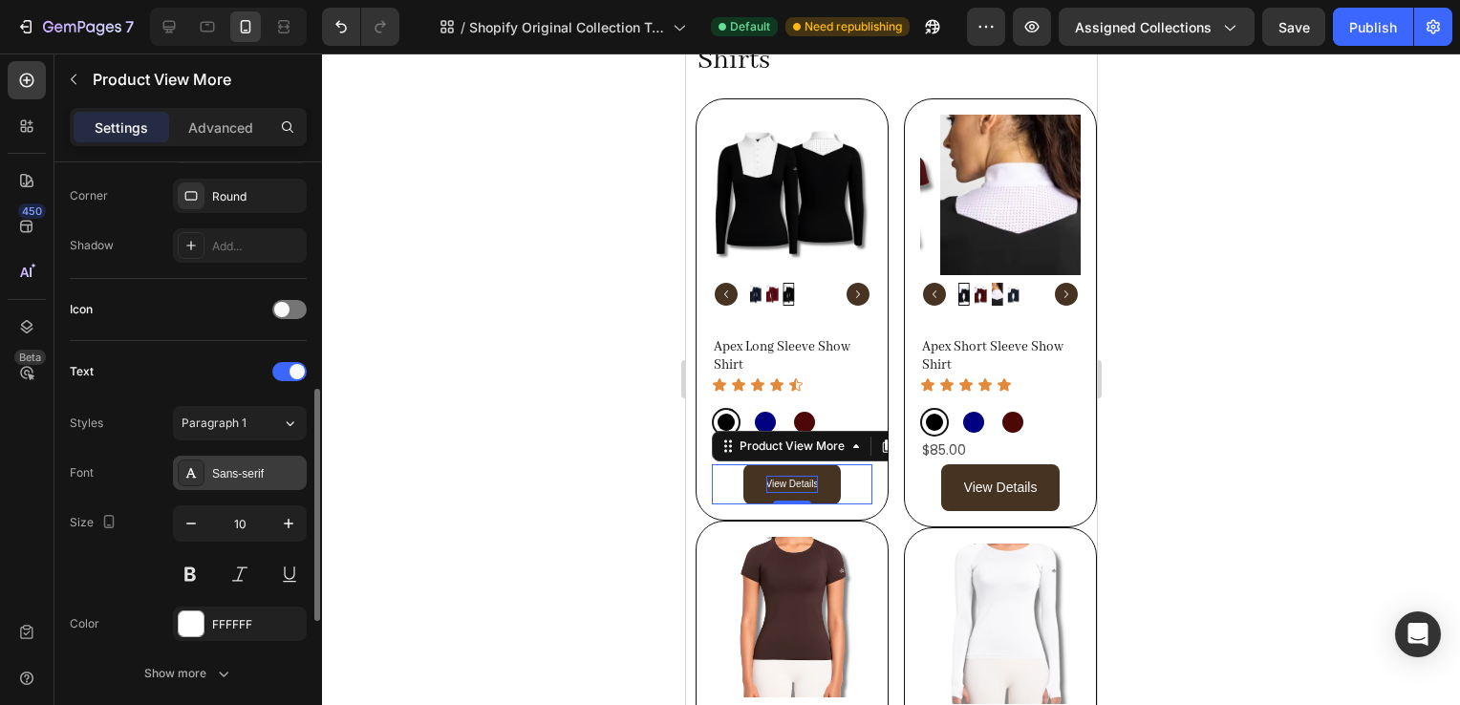
click at [256, 474] on div "Sans-serif" at bounding box center [257, 473] width 90 height 17
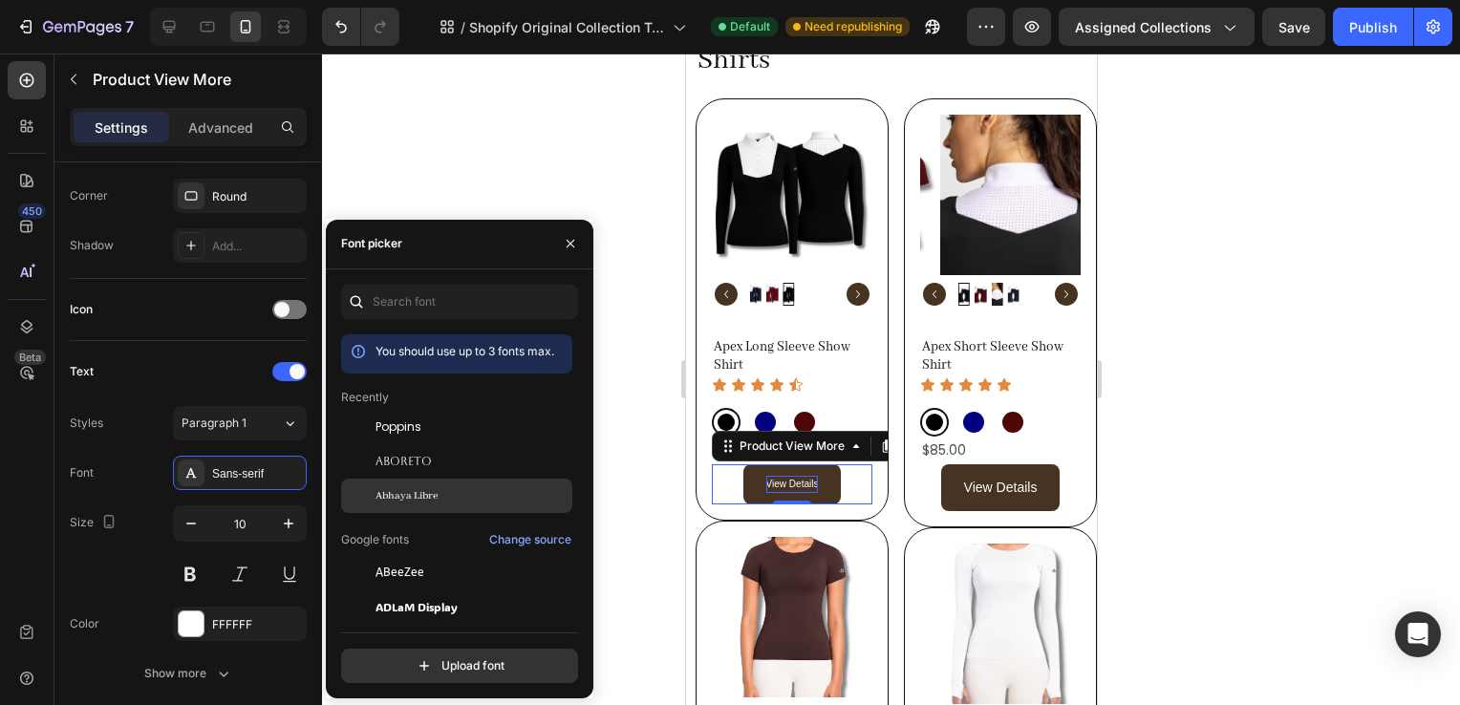
click at [432, 491] on span "Abhaya Libre" at bounding box center [407, 495] width 62 height 17
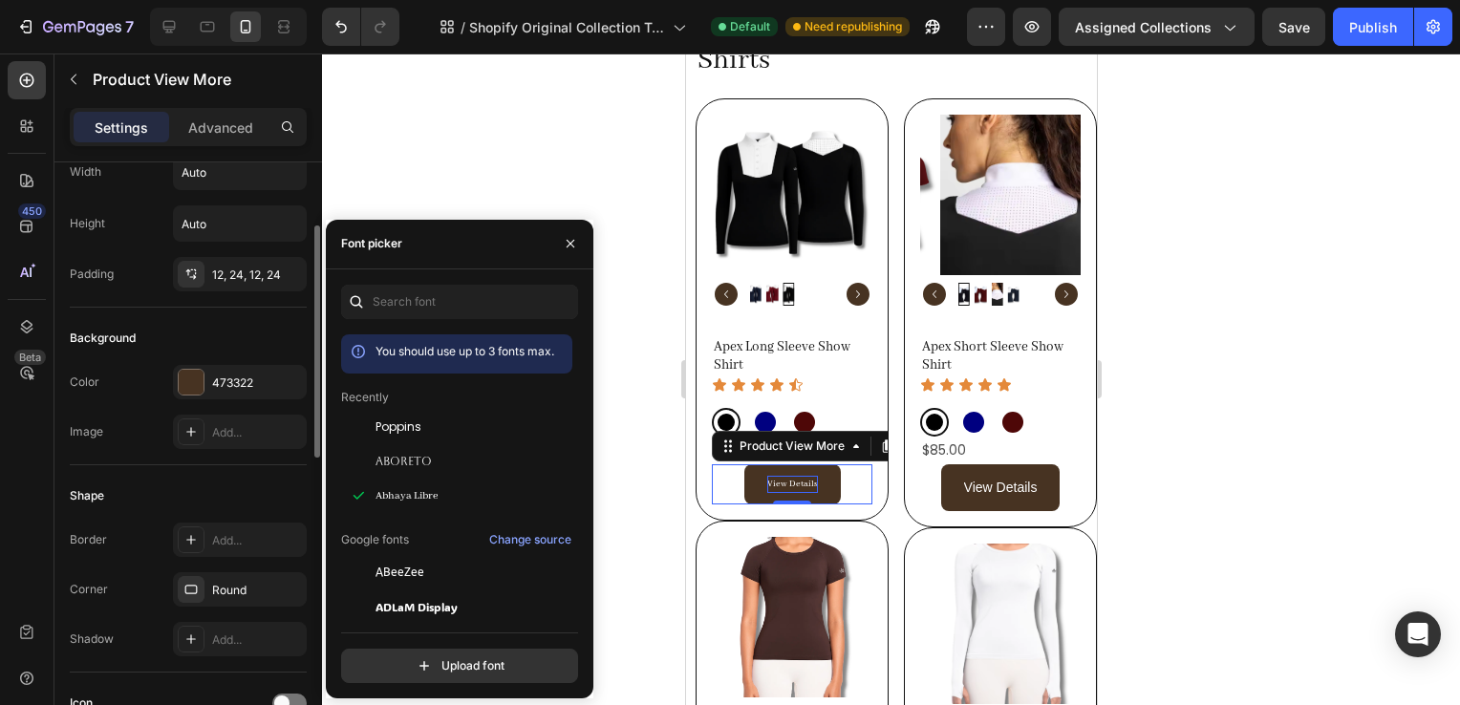
scroll to position [182, 0]
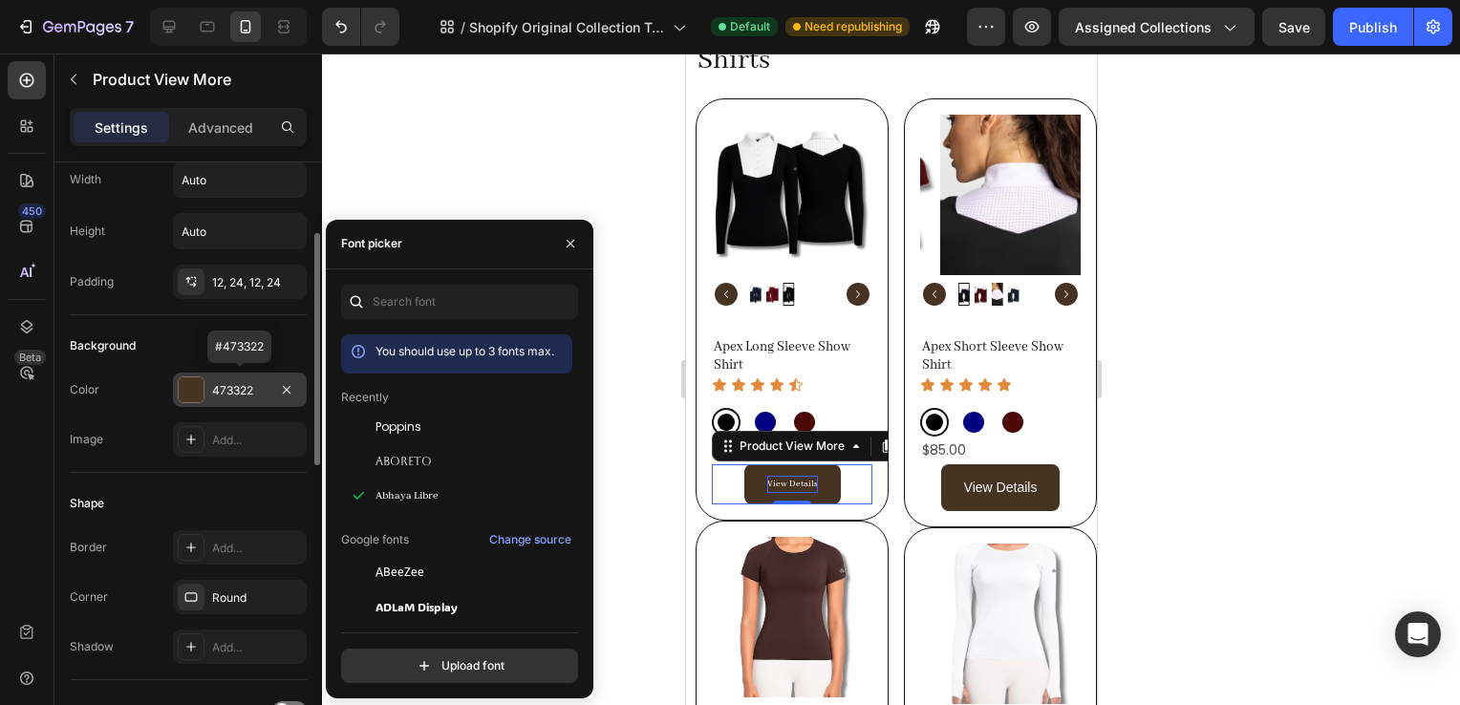
click at [194, 380] on div at bounding box center [191, 389] width 25 height 25
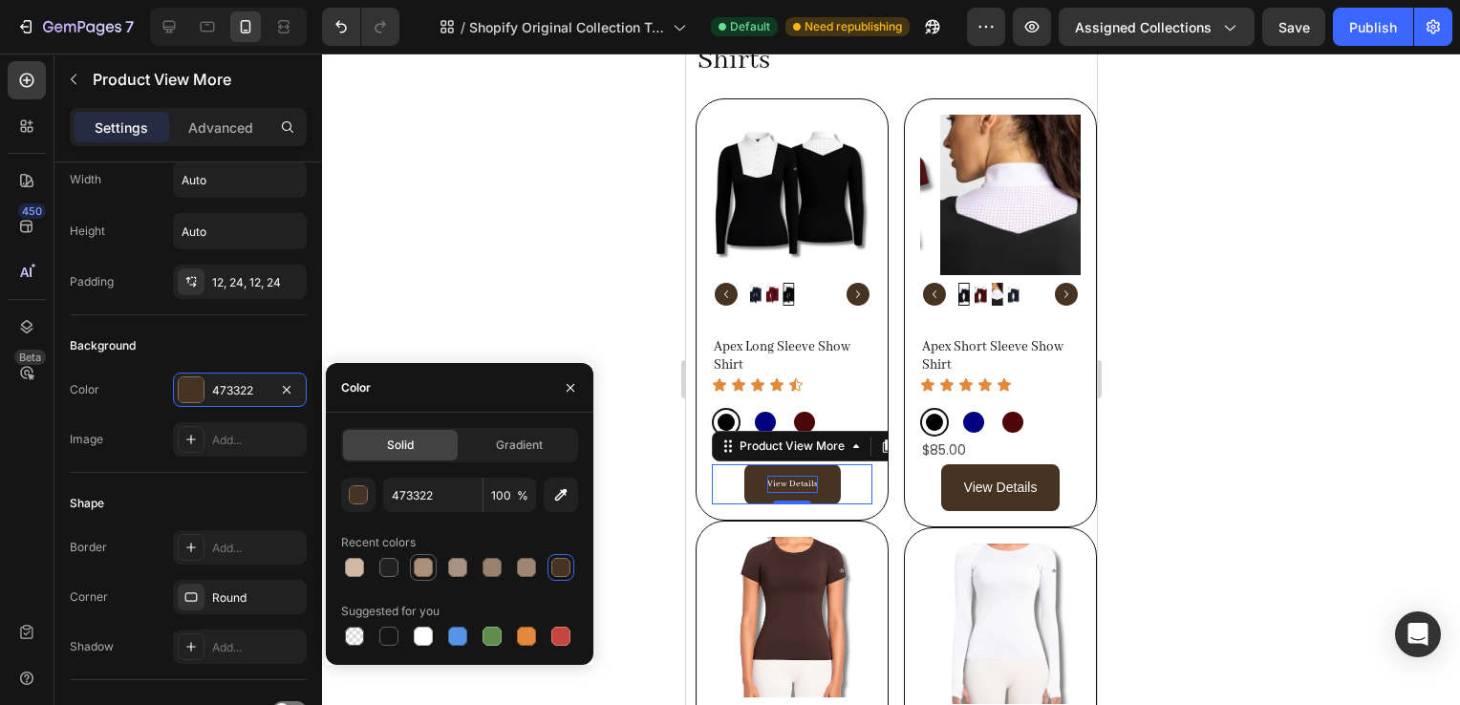
click at [418, 567] on div at bounding box center [423, 567] width 19 height 19
type input "AD9079"
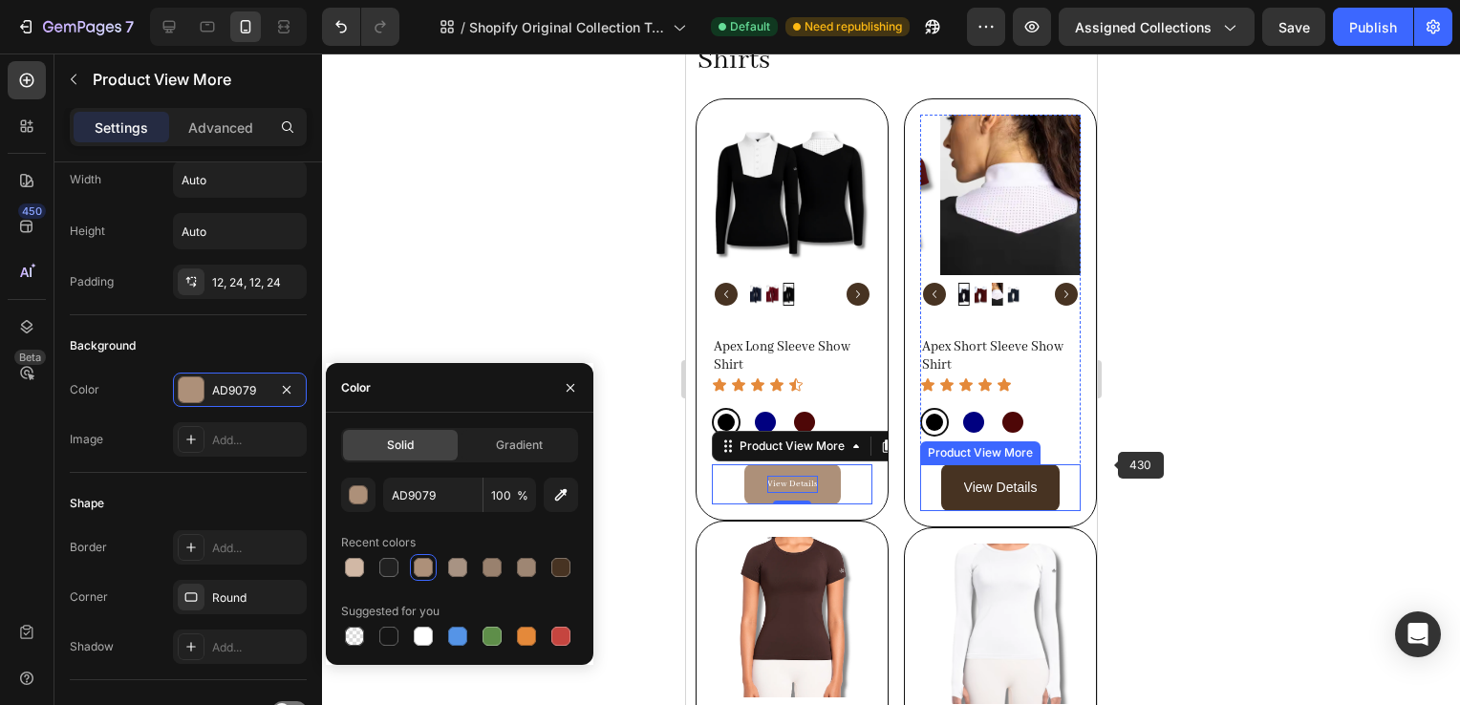
click at [1113, 462] on div at bounding box center [891, 380] width 1138 height 652
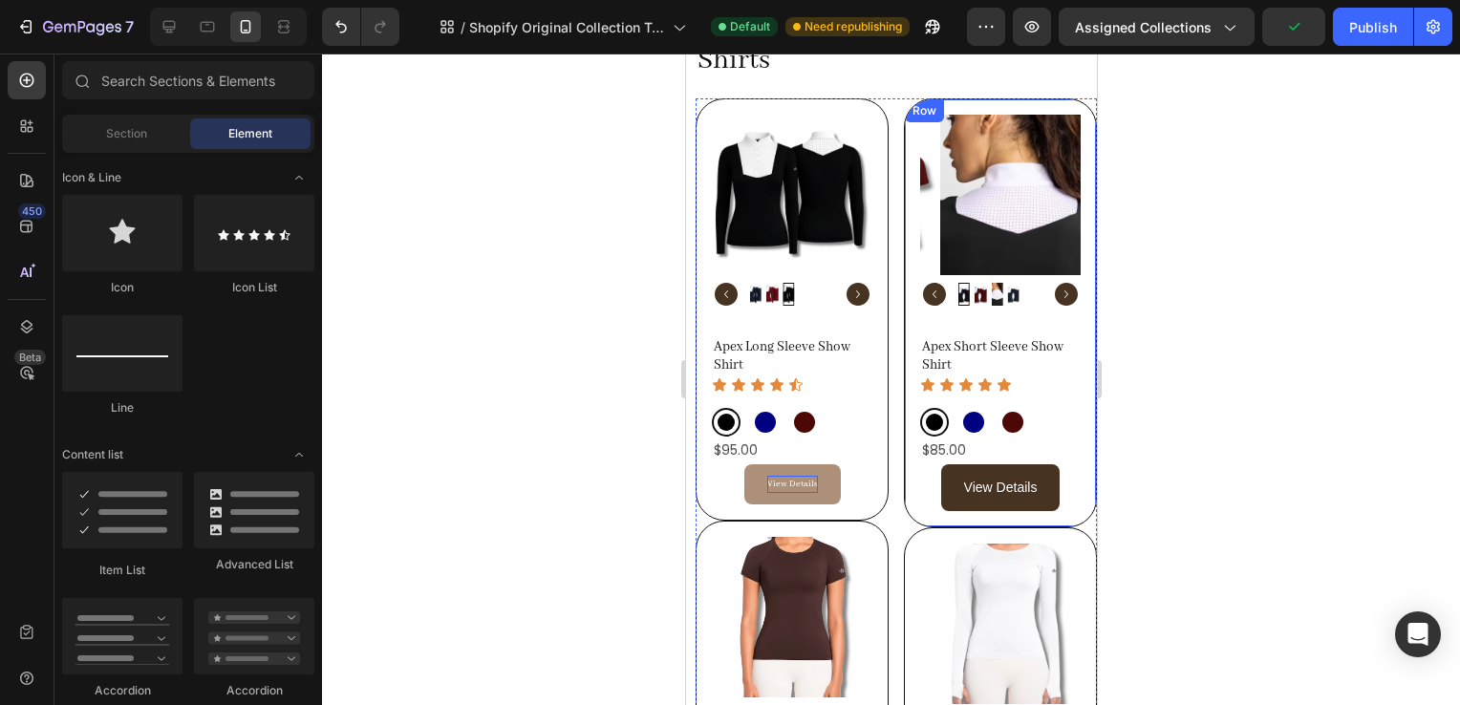
click at [1135, 489] on div at bounding box center [891, 380] width 1138 height 652
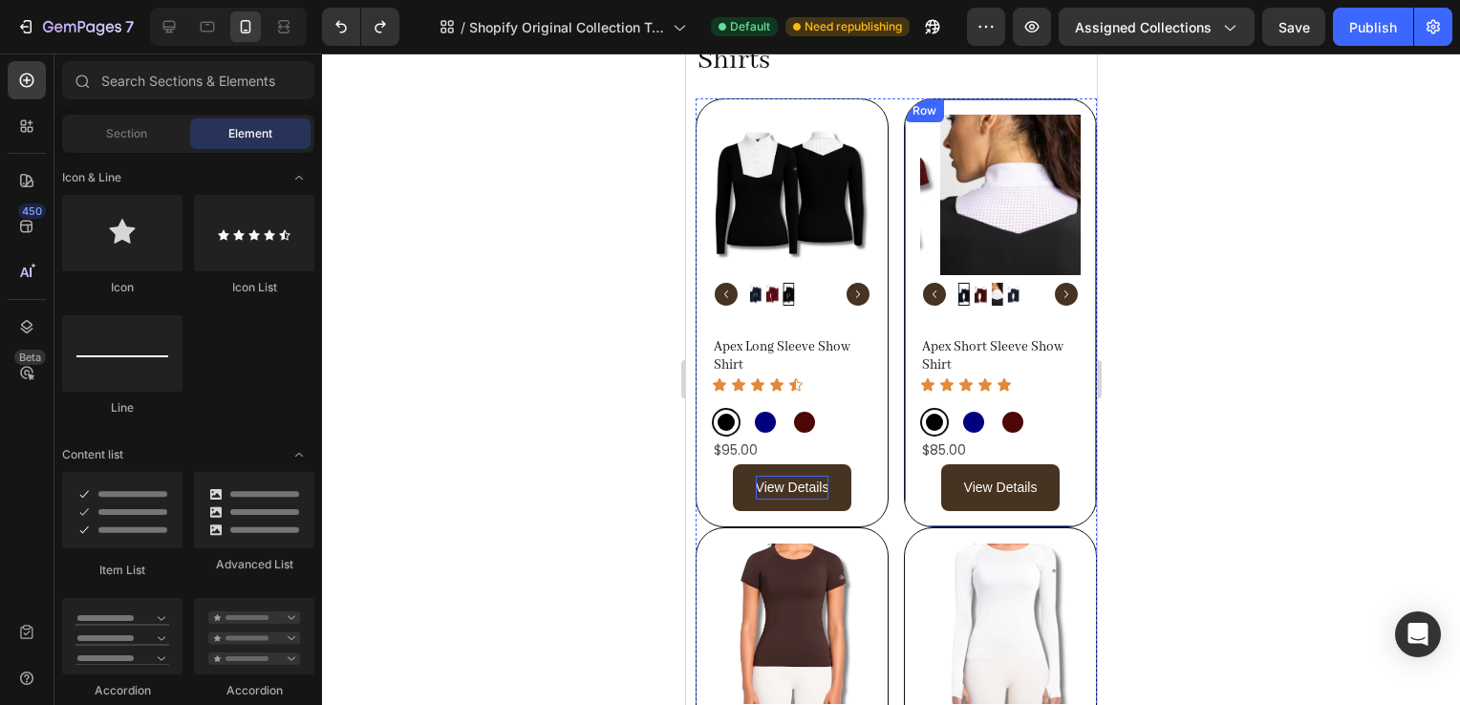
click at [1197, 492] on div at bounding box center [891, 380] width 1138 height 652
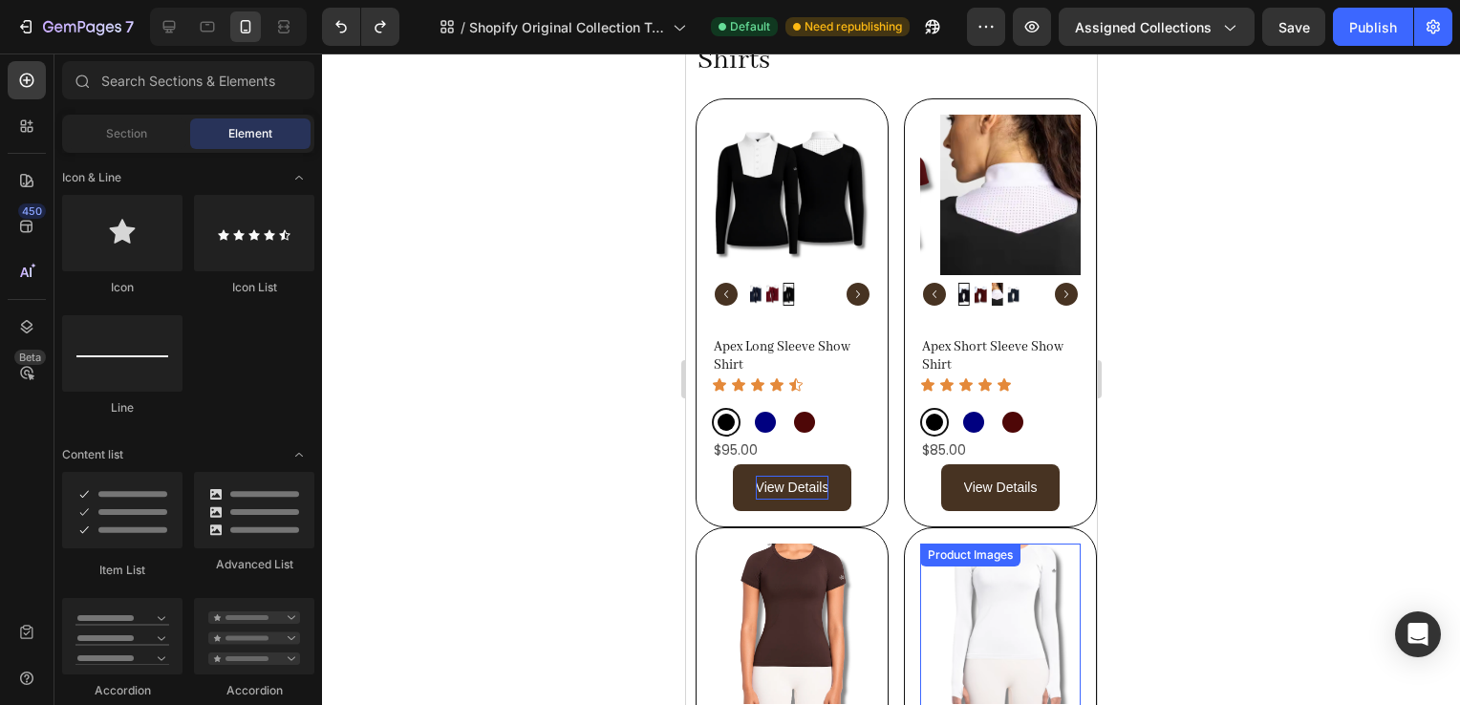
scroll to position [569, 0]
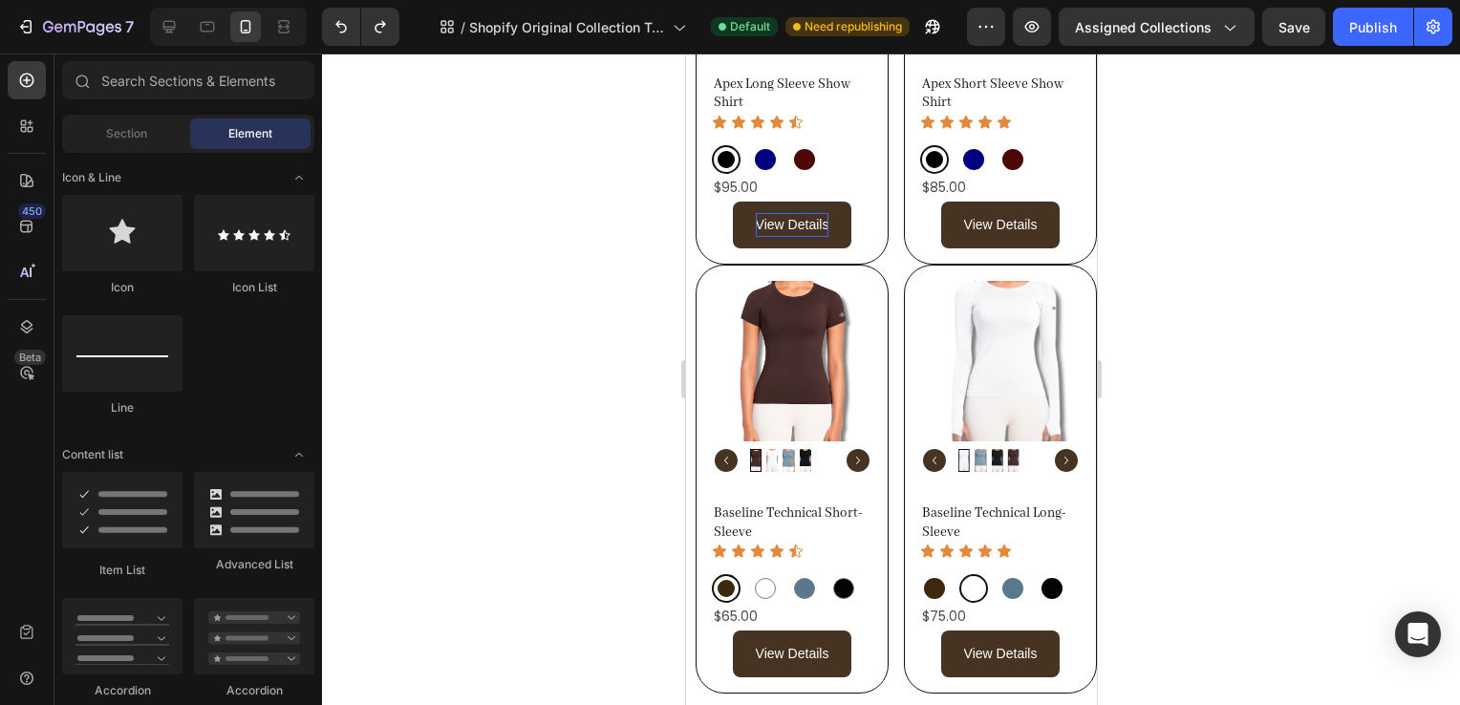
click at [1240, 626] on div at bounding box center [891, 380] width 1138 height 652
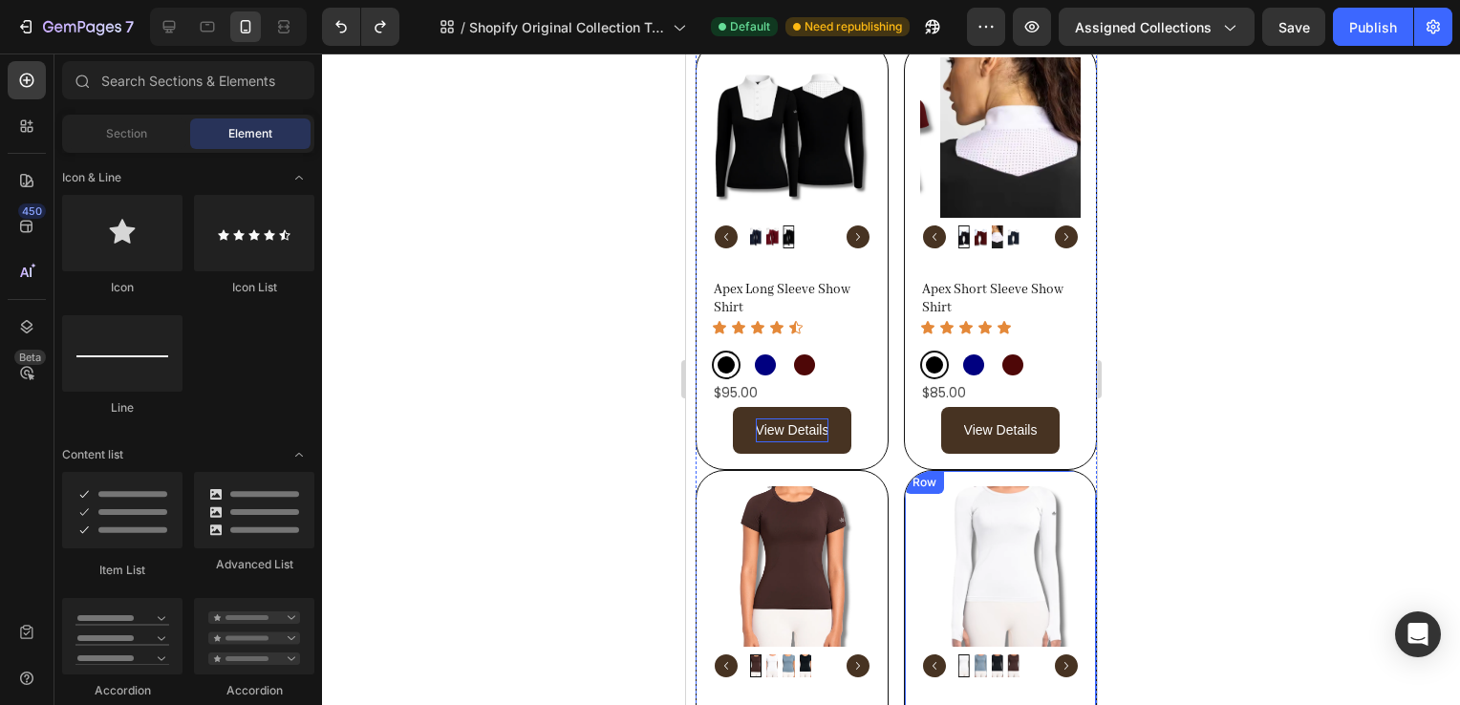
scroll to position [356, 0]
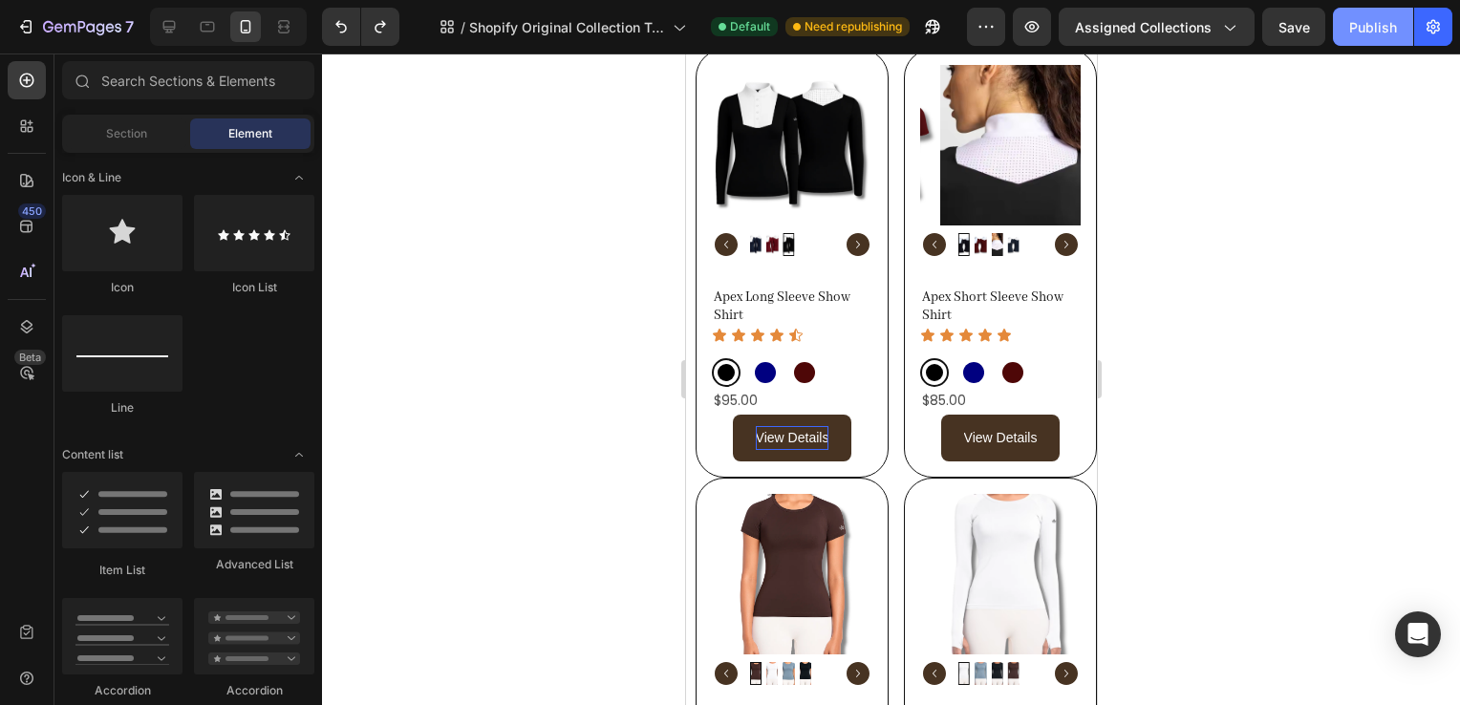
click at [1381, 23] on div "Publish" at bounding box center [1373, 27] width 48 height 20
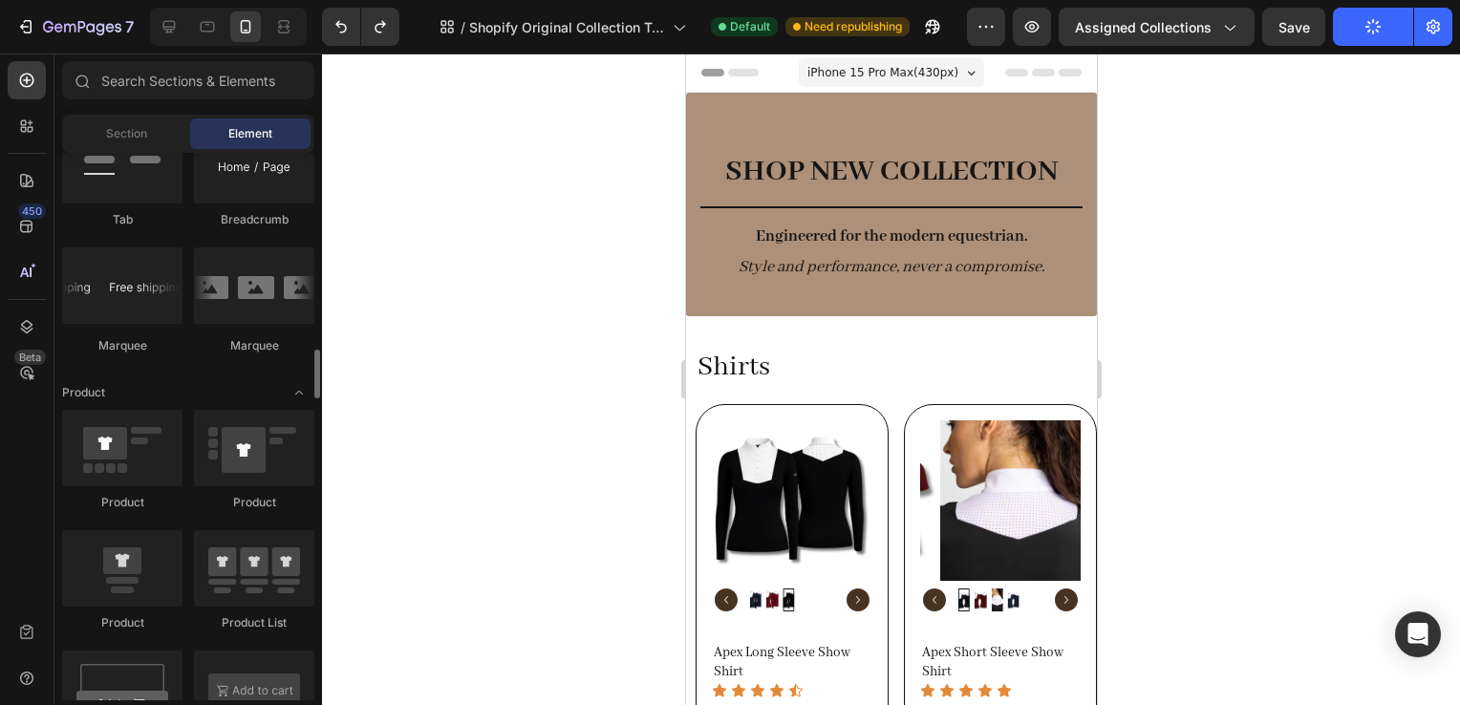
scroll to position [2219, 0]
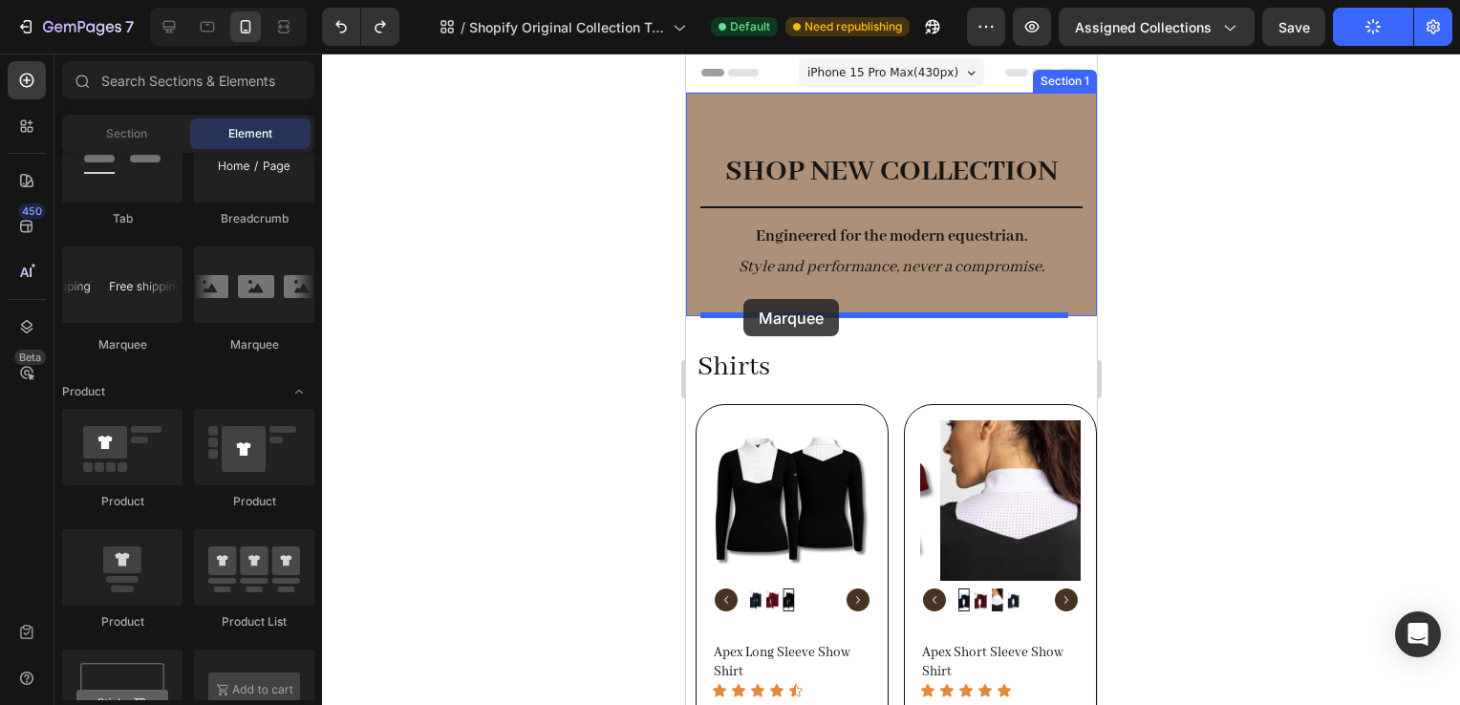
drag, startPoint x: 832, startPoint y: 383, endPoint x: 744, endPoint y: 300, distance: 121.7
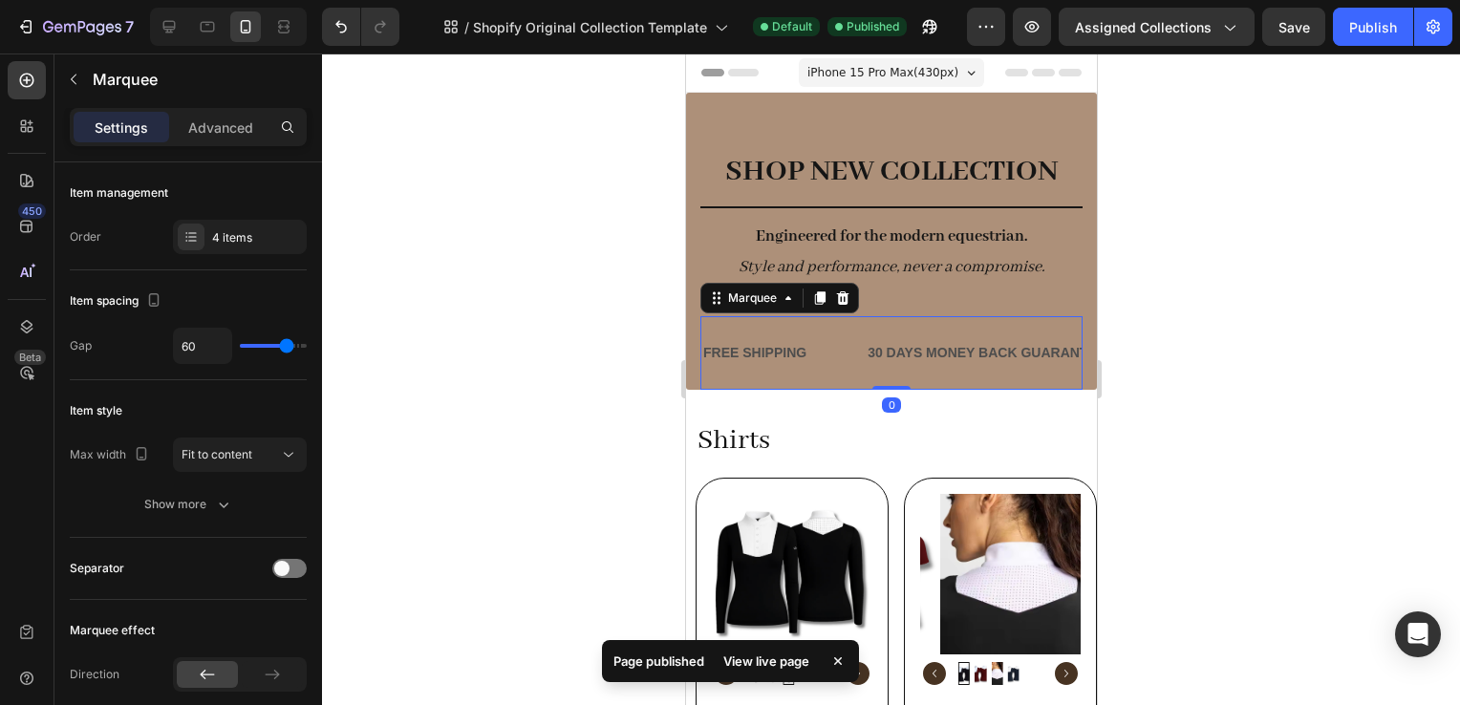
click at [873, 341] on div "30 DAYS MONEY BACK GUARANTEE" at bounding box center [986, 353] width 242 height 28
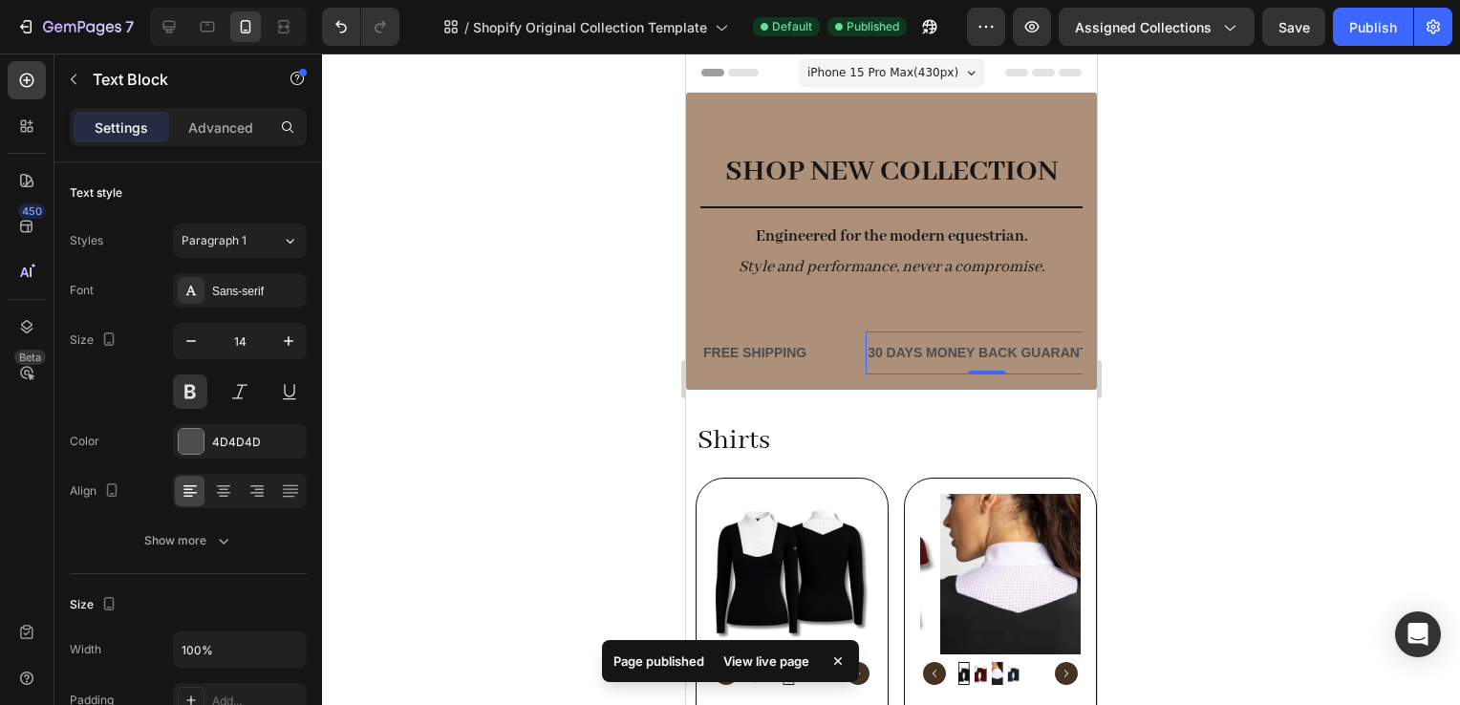
click at [931, 351] on div "30 DAYS MONEY BACK GUARANTEE" at bounding box center [986, 353] width 242 height 28
click at [931, 351] on p "30 DAYS MONEY BACK GUARANTEE" at bounding box center [986, 353] width 238 height 24
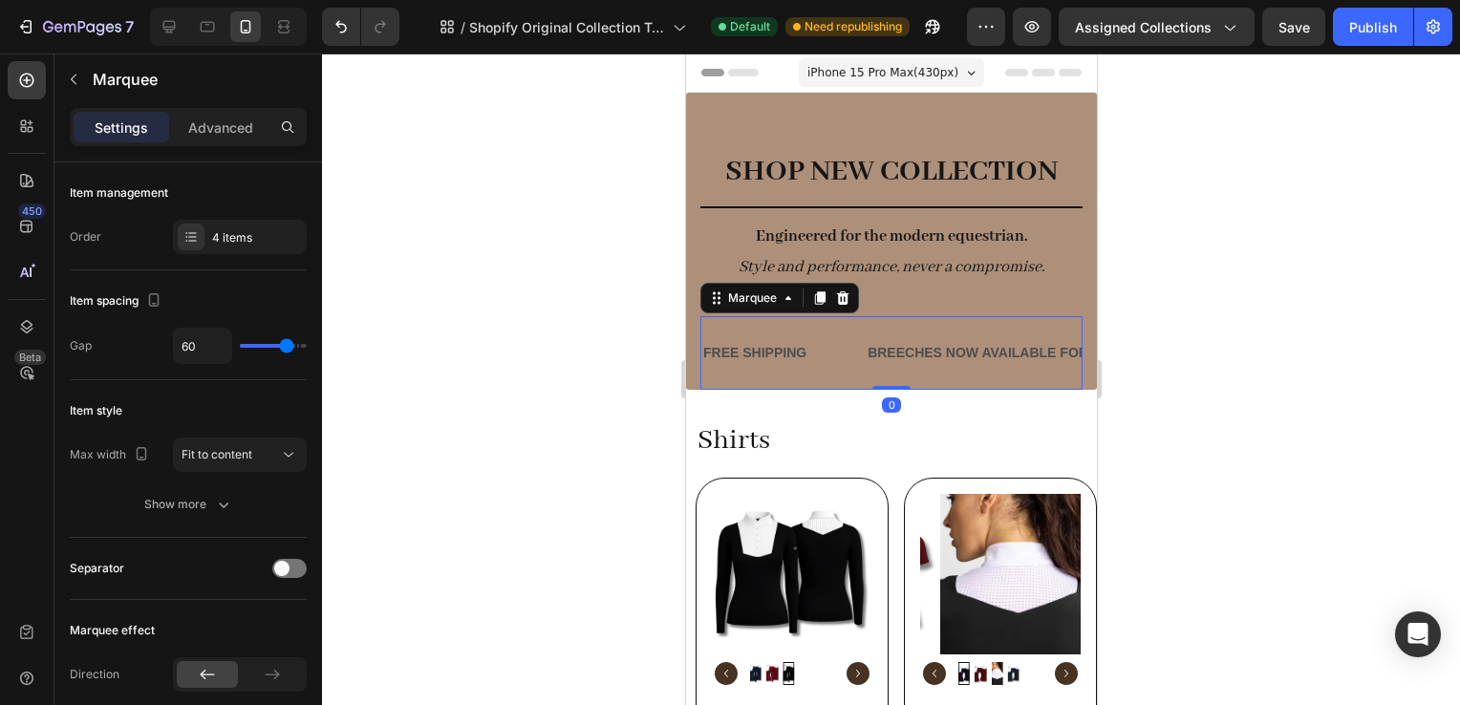
click at [1003, 377] on div "FREE SHIPPING Text Block BREECHES NOW AVAILABLE FOR Text Block LIMITED TIME 50%…" at bounding box center [891, 353] width 382 height 74
click at [994, 336] on div "BREECHES NOW AVAILABLE FOR Text Block" at bounding box center [977, 353] width 225 height 43
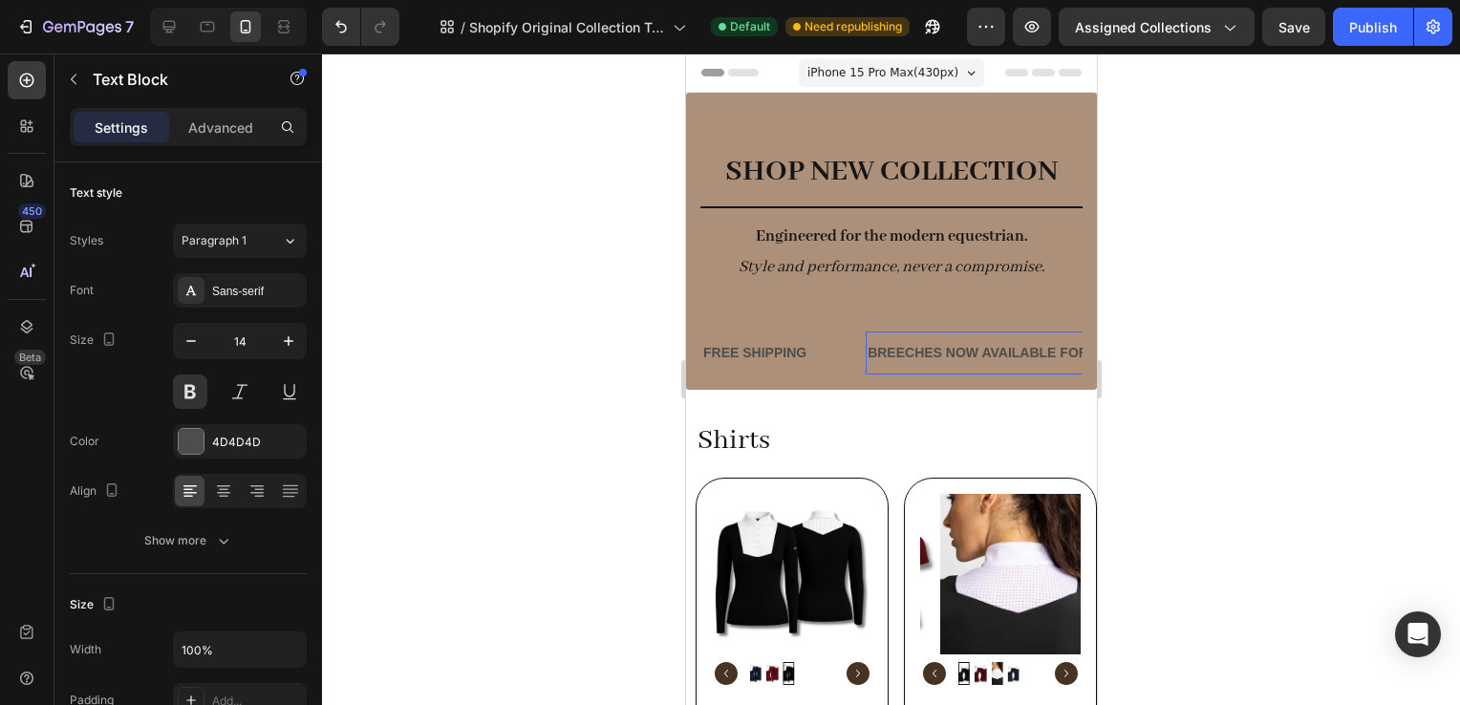
click at [1007, 351] on p "BREECHES NOW AVAILABLE FOR" at bounding box center [977, 353] width 221 height 24
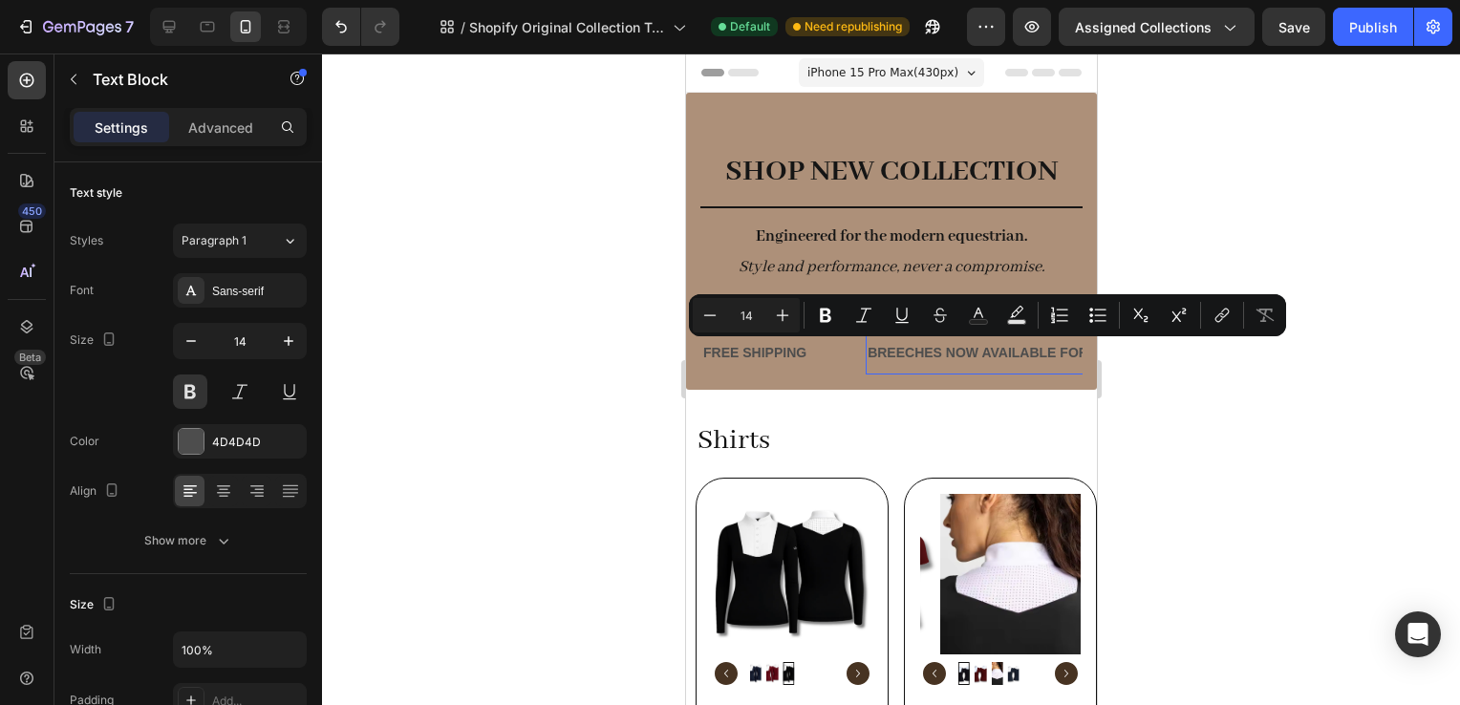
click at [1046, 353] on p "BREECHES NOW AVAILABLE FOR" at bounding box center [977, 353] width 221 height 24
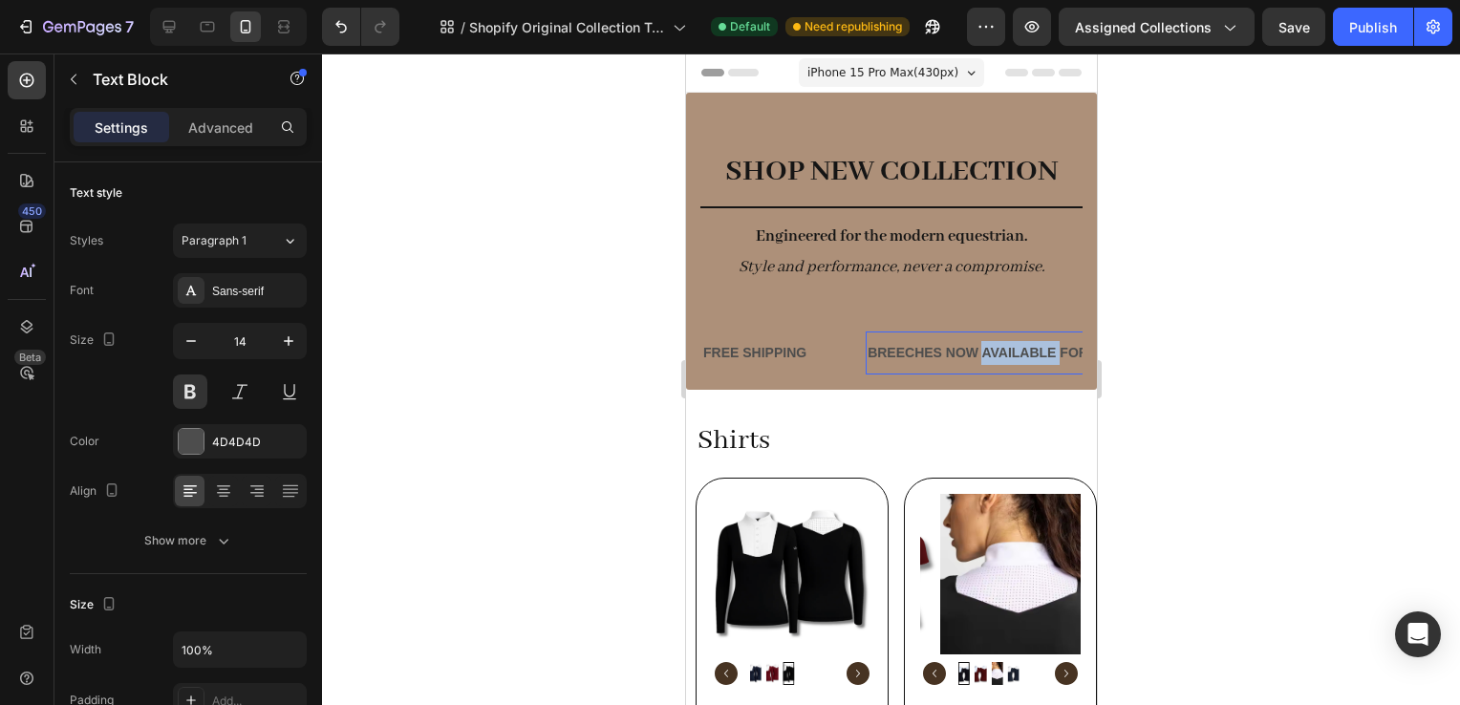
click at [1046, 353] on p "BREECHES NOW AVAILABLE FOR" at bounding box center [977, 353] width 221 height 24
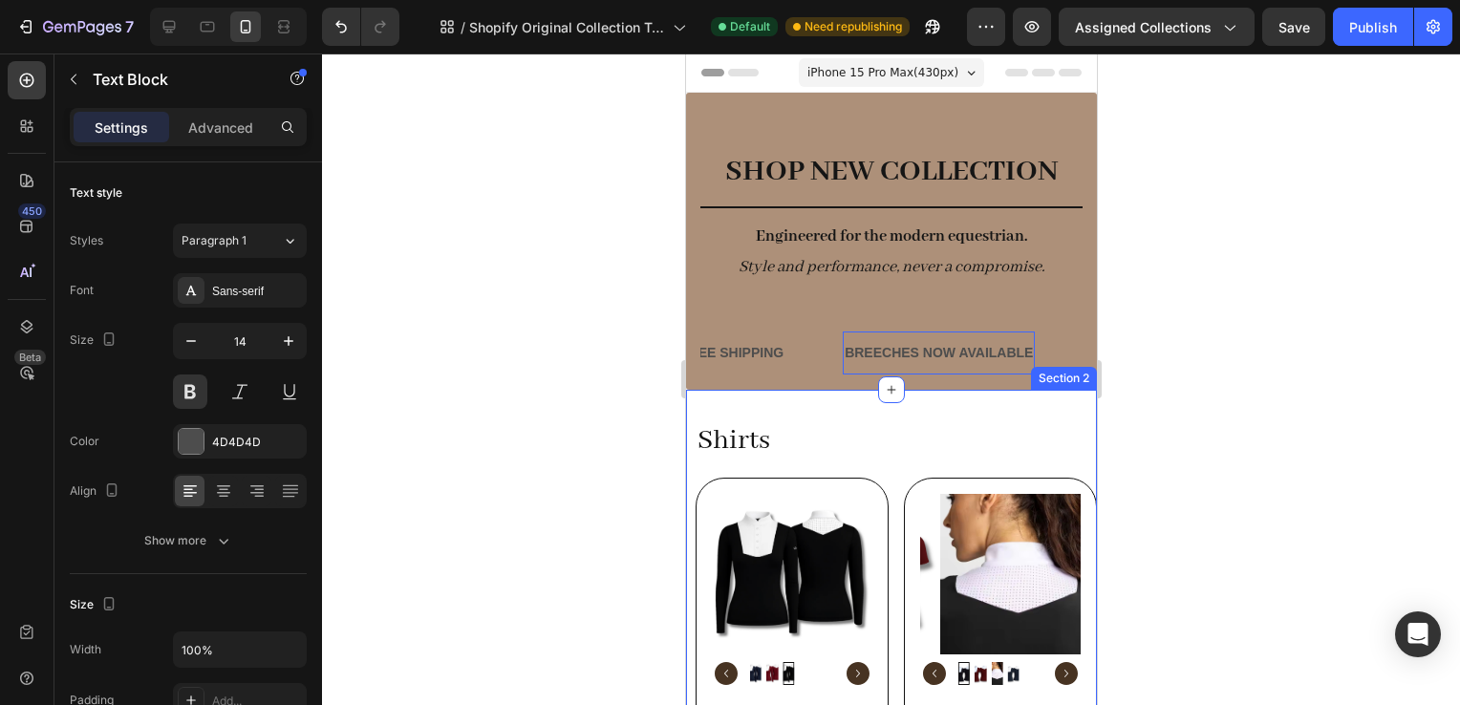
click at [995, 429] on p "Shirts" at bounding box center [896, 441] width 398 height 38
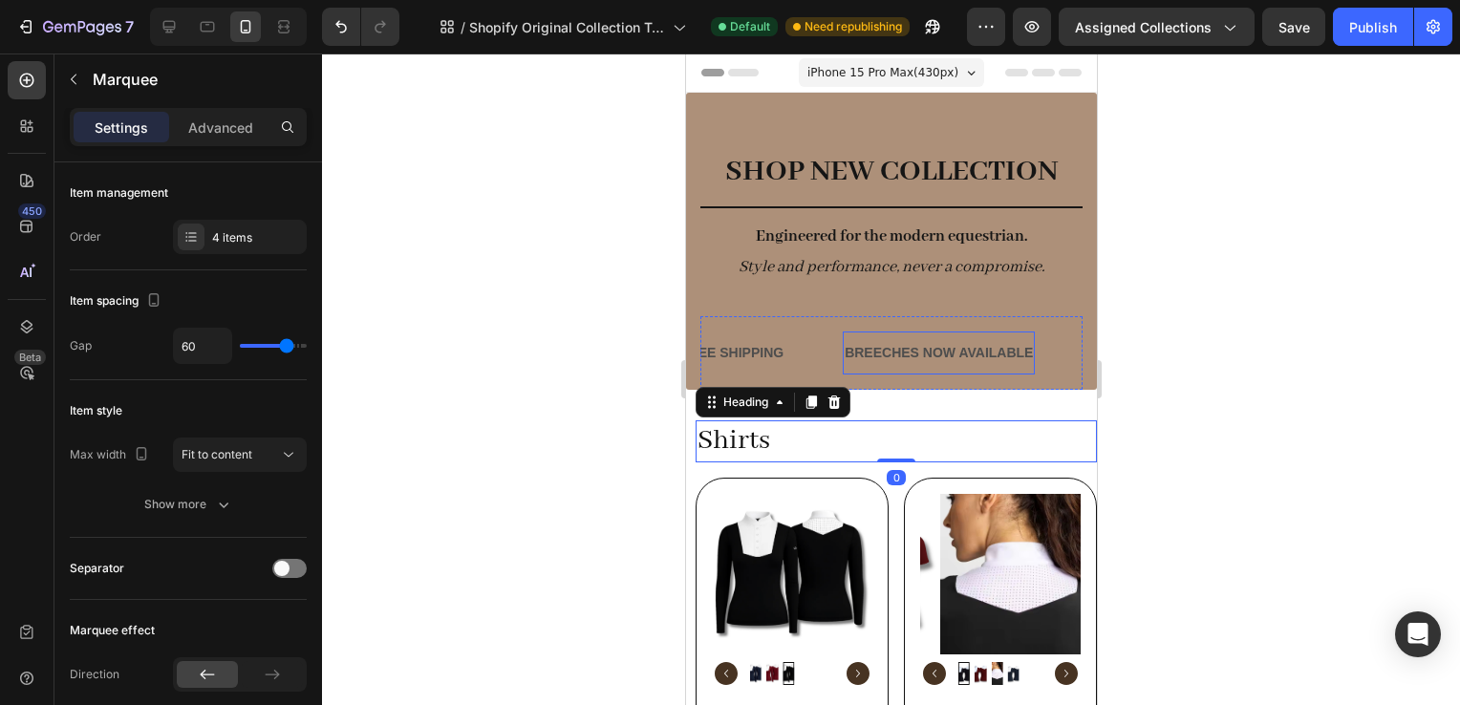
click at [826, 316] on div "FREE SHIPPING Text Block BREECHES NOW AVAILABLE Text Block LIMITED TIME 50% OFF…" at bounding box center [891, 353] width 382 height 74
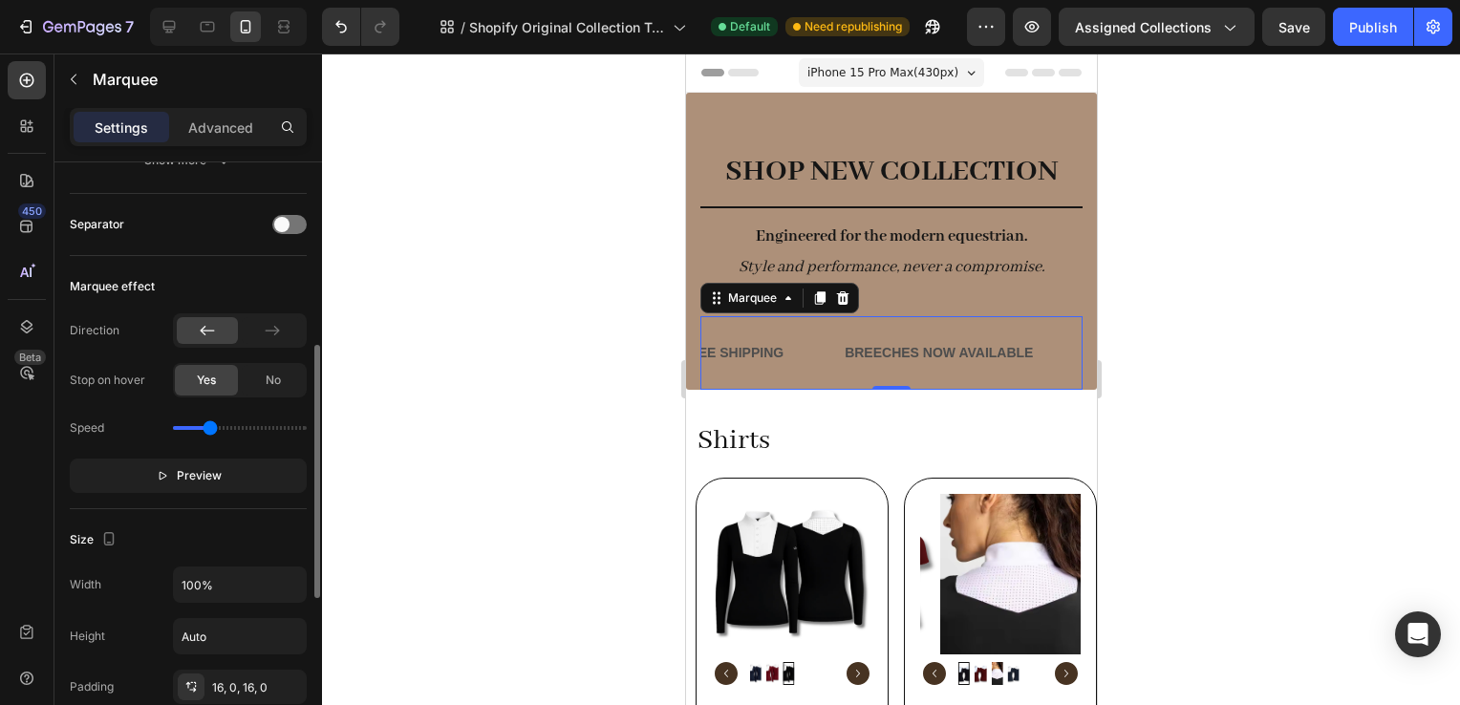
scroll to position [370, 0]
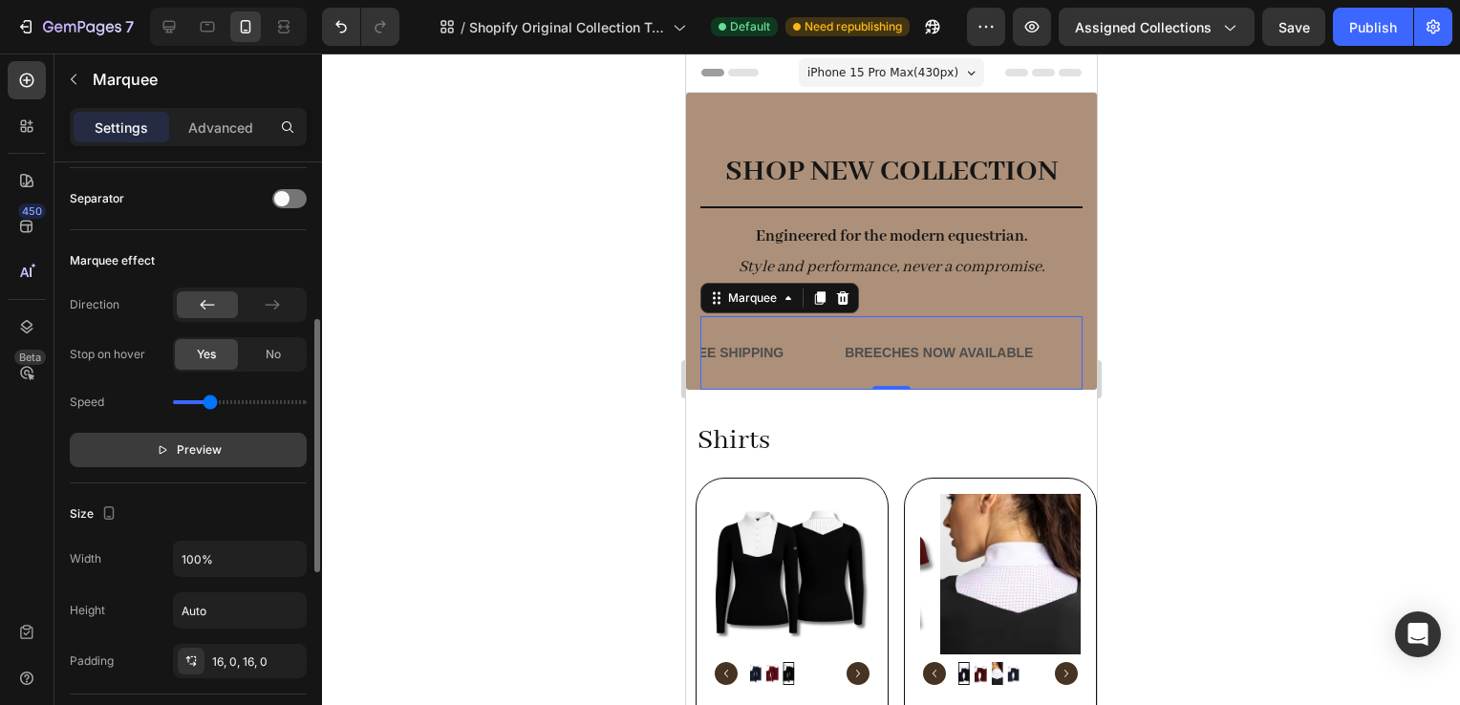
click at [230, 433] on button "Preview" at bounding box center [188, 450] width 237 height 34
click at [228, 430] on div "Direction Stop on hover Yes No Speed Pause" at bounding box center [188, 378] width 237 height 180
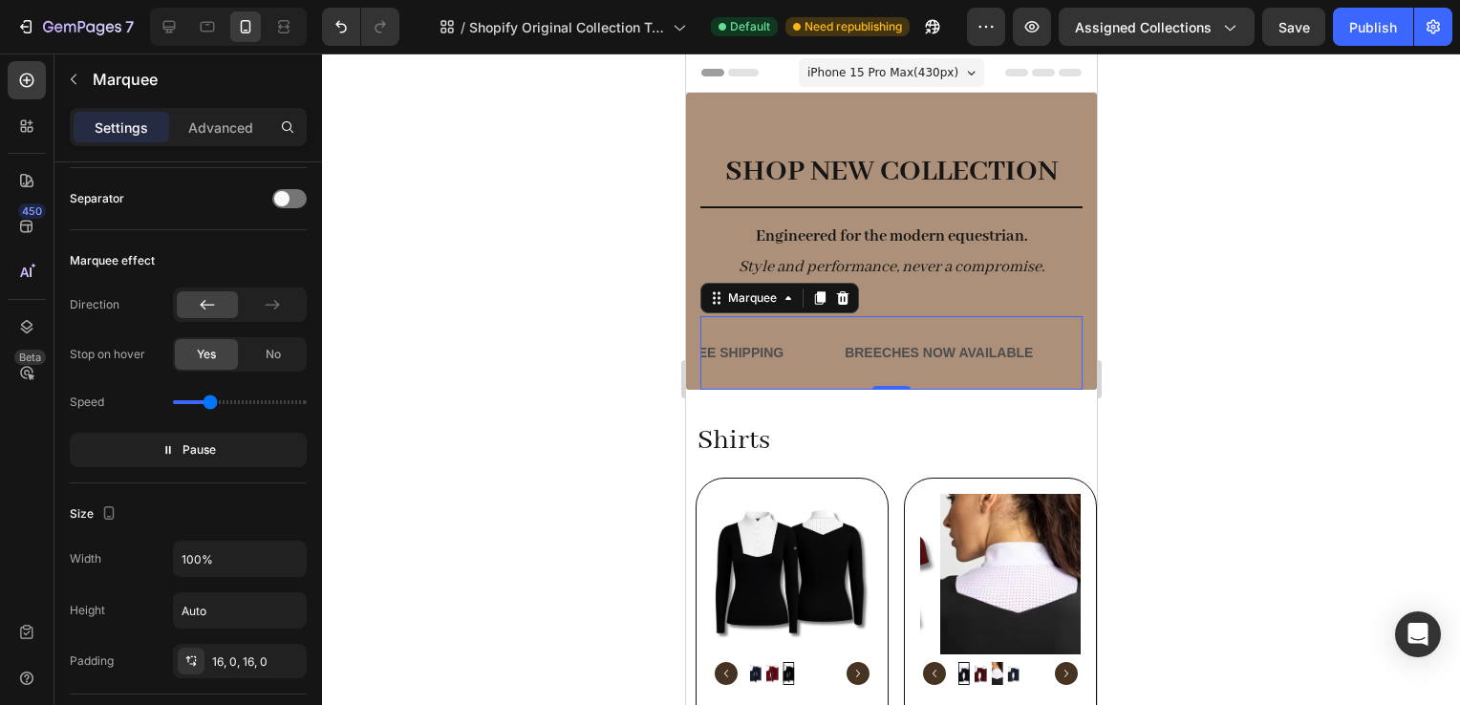
click at [141, 452] on button "Pause" at bounding box center [188, 450] width 237 height 34
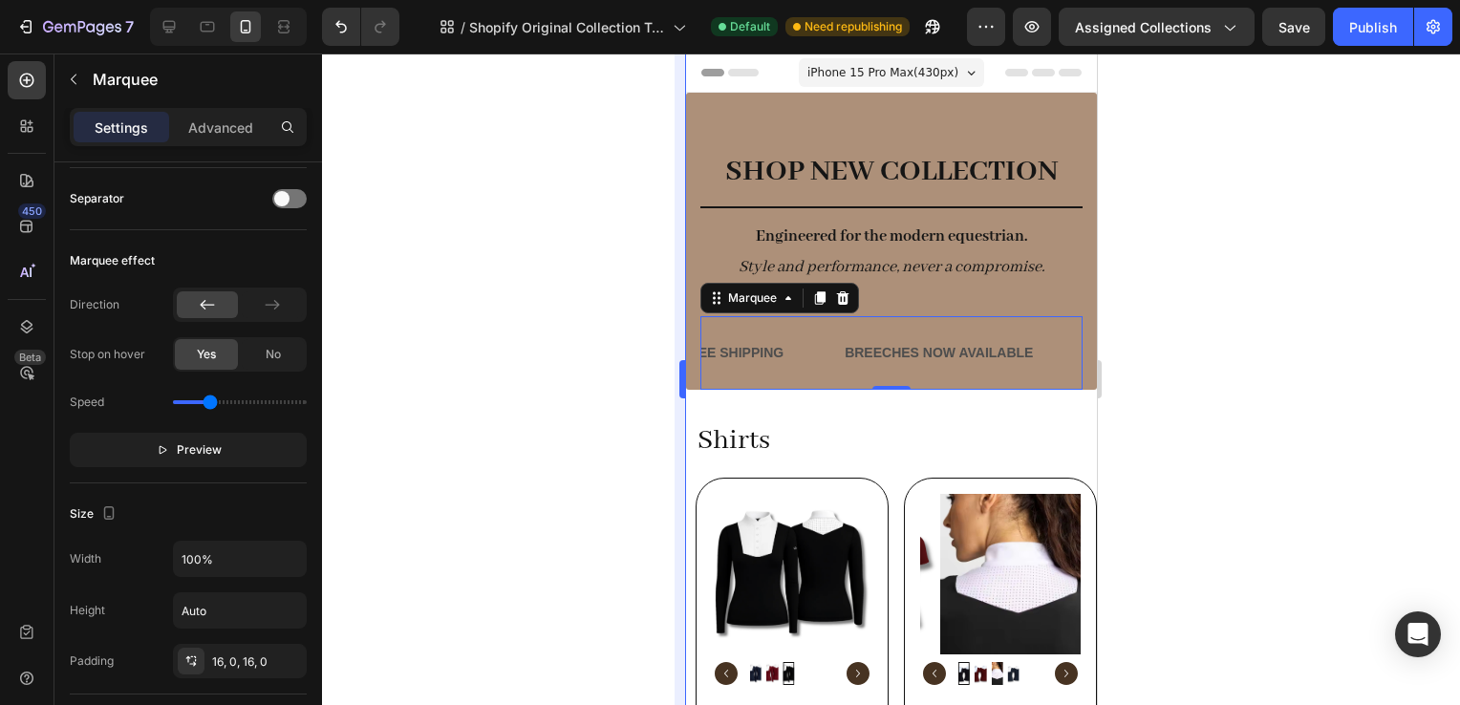
scroll to position [0, 0]
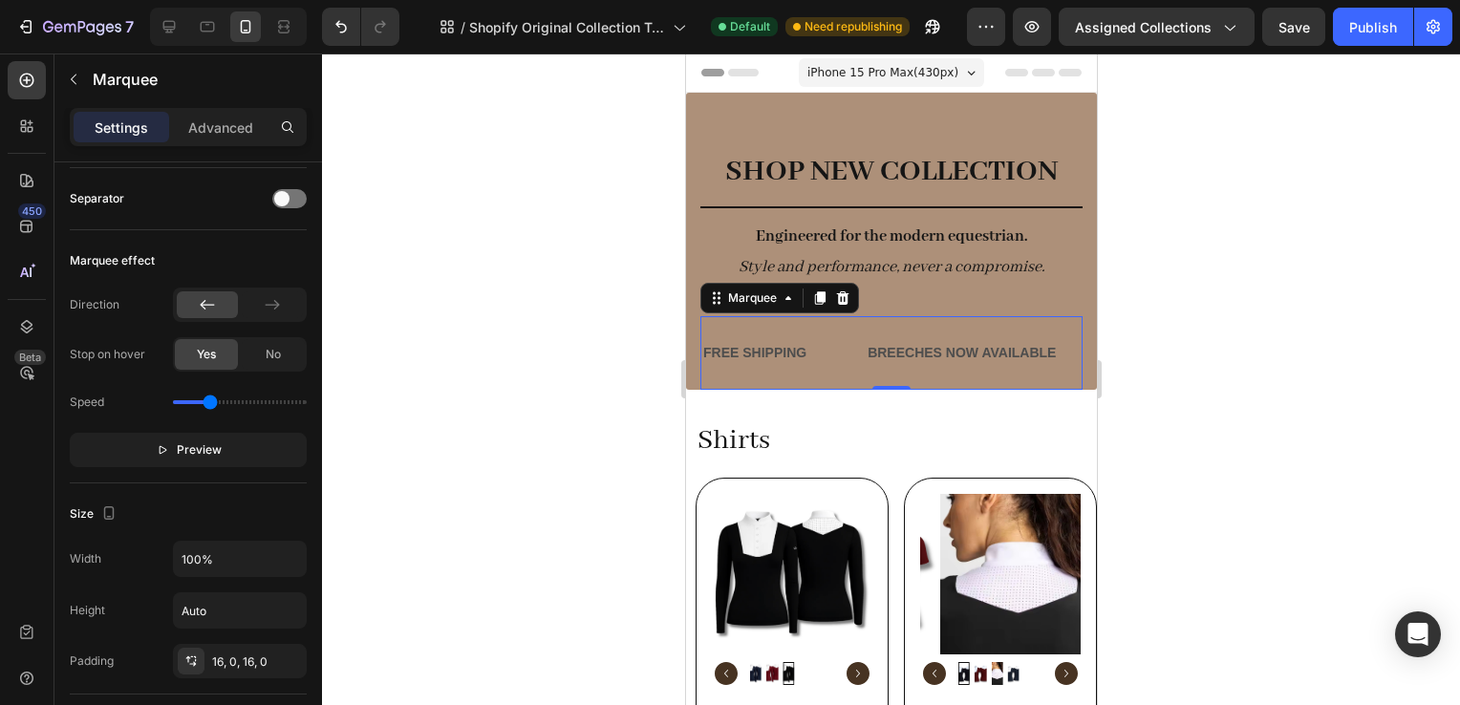
click at [813, 359] on div "FREE SHIPPING Text Block" at bounding box center [780, 353] width 164 height 43
click at [787, 334] on div "FREE SHIPPING Text Block" at bounding box center [752, 353] width 107 height 43
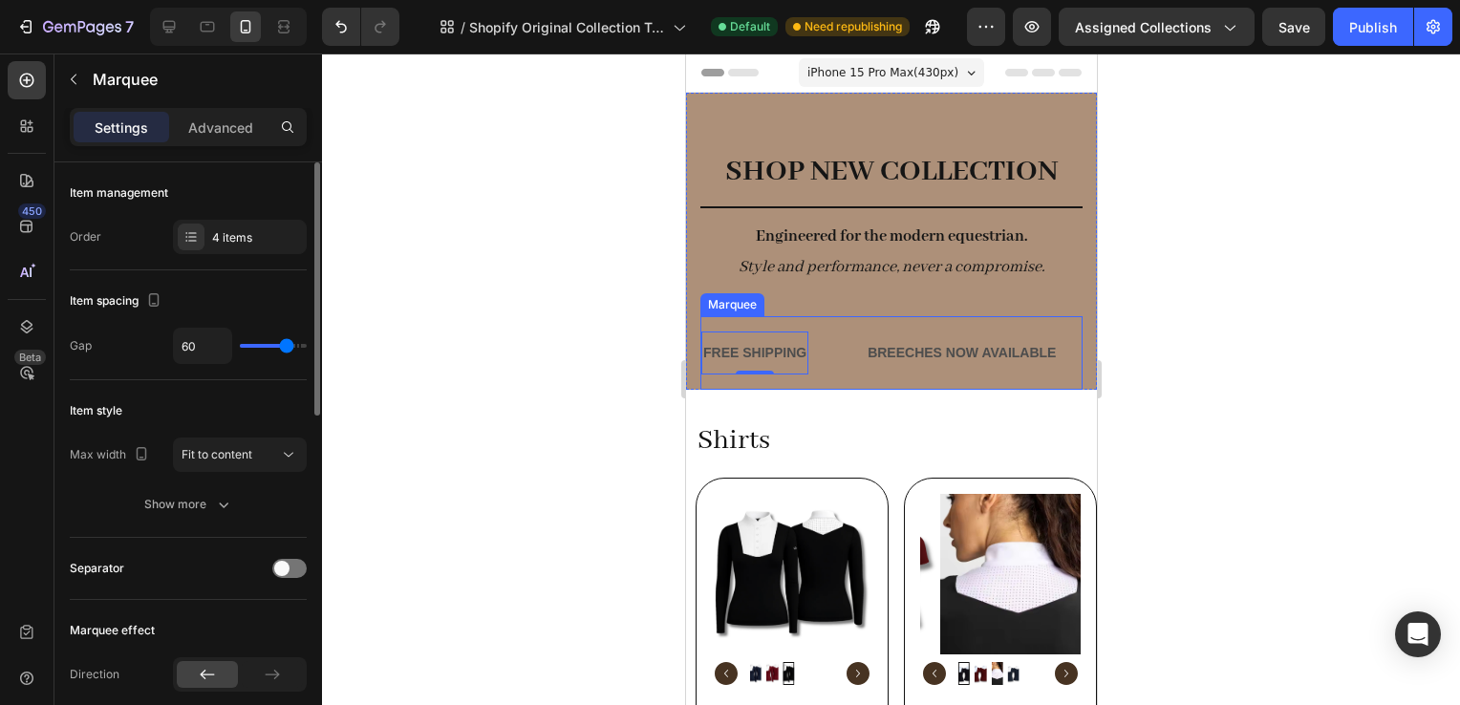
click at [777, 377] on div "FREE SHIPPING Text Block 0 BREECHES NOW AVAILABLE Text Block LIMITED TIME 50% O…" at bounding box center [891, 353] width 382 height 74
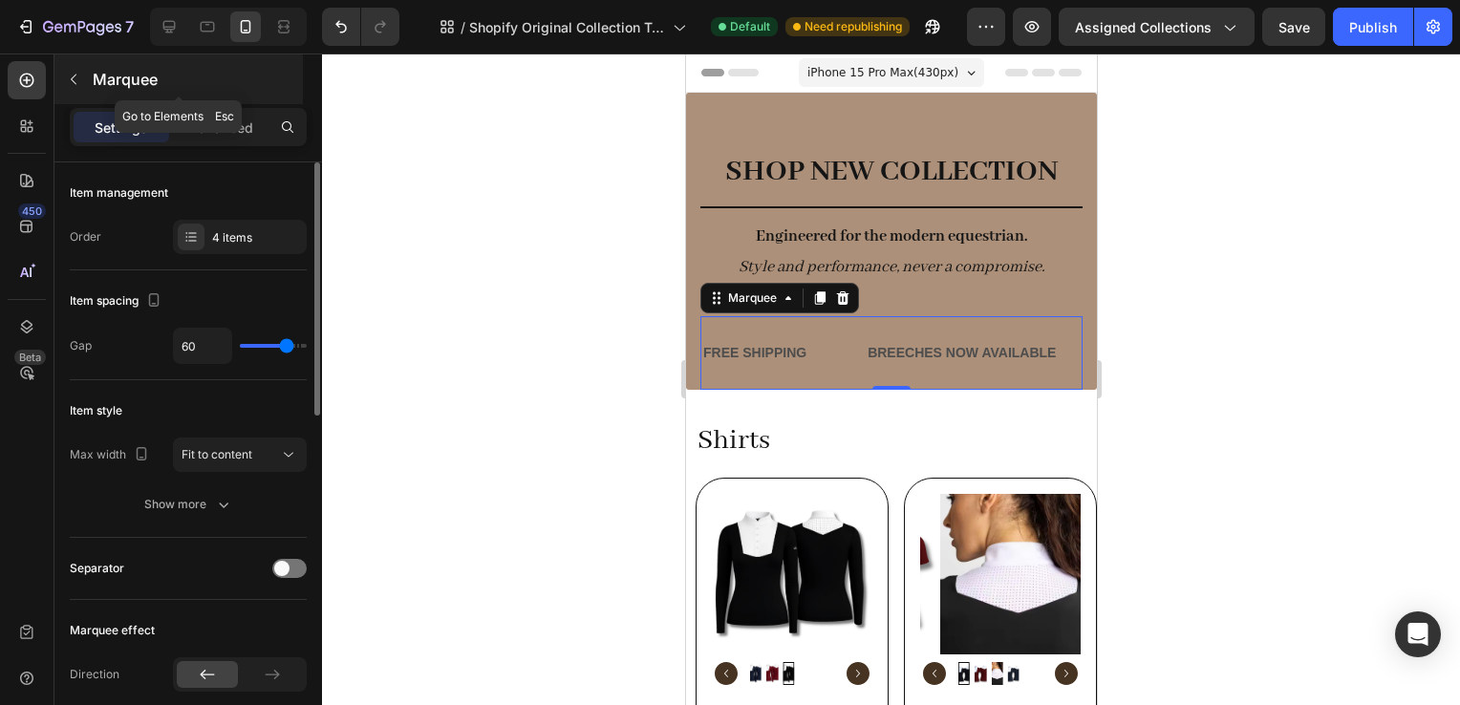
click at [74, 86] on button "button" at bounding box center [73, 79] width 31 height 31
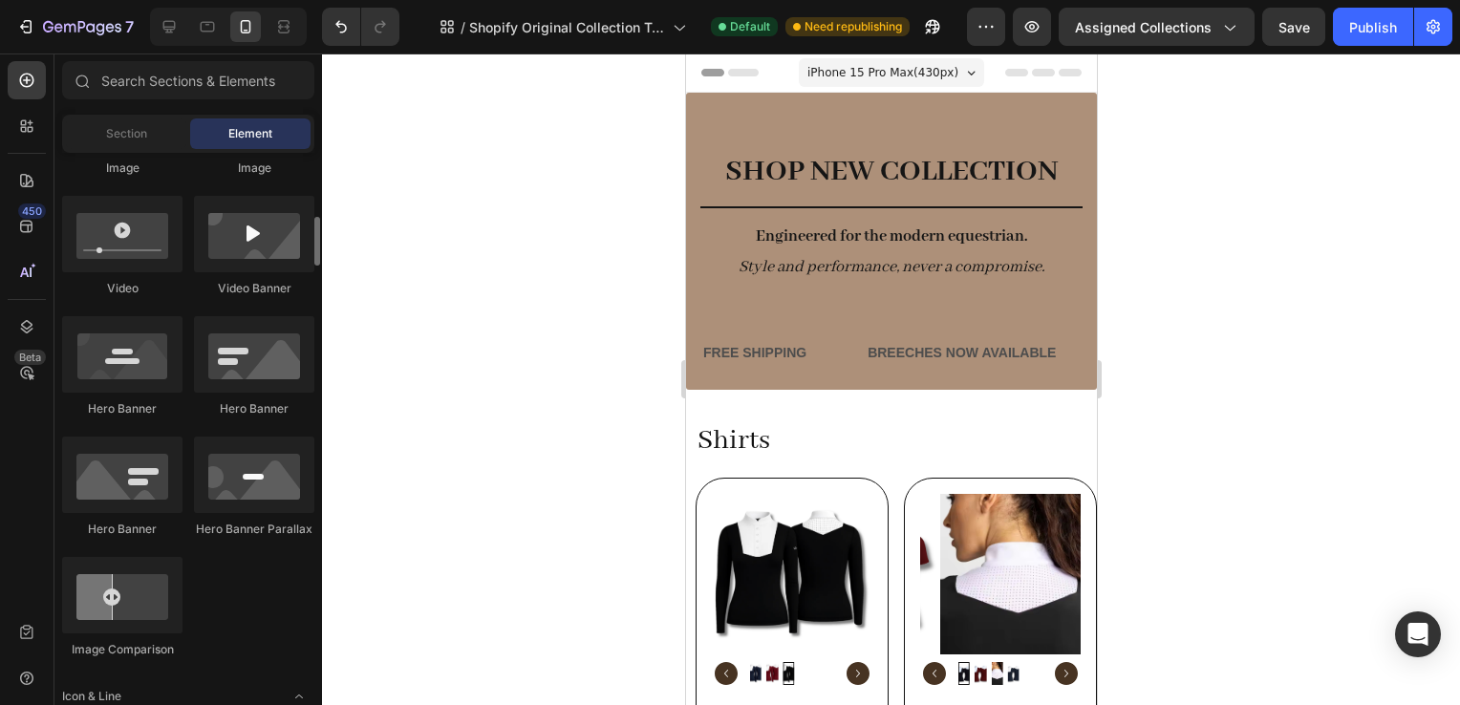
scroll to position [710, 0]
click at [837, 334] on div "FREE SHIPPING Text Block" at bounding box center [778, 353] width 164 height 43
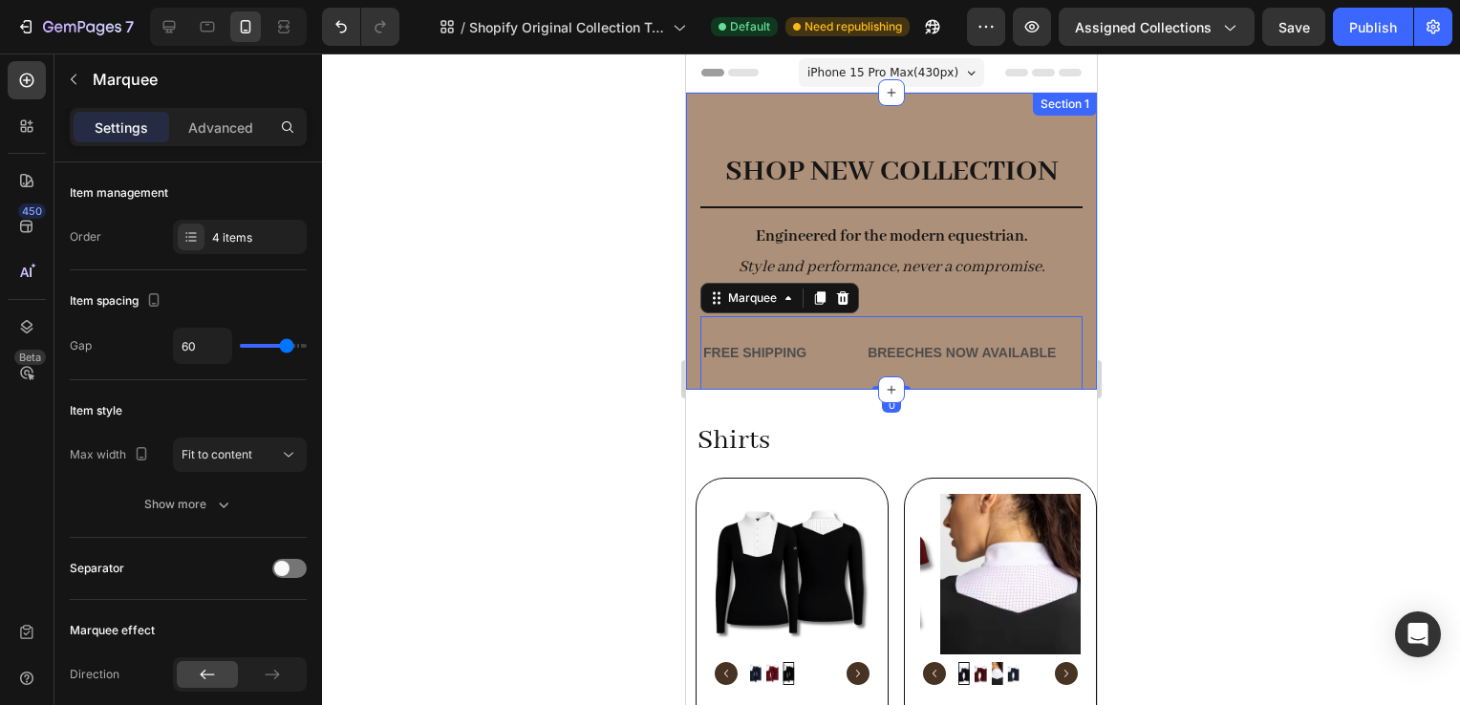
click at [693, 331] on div "SHOP NEW COLLECTION Heading Title Line Engineered for the modern equestrian. St…" at bounding box center [890, 241] width 411 height 297
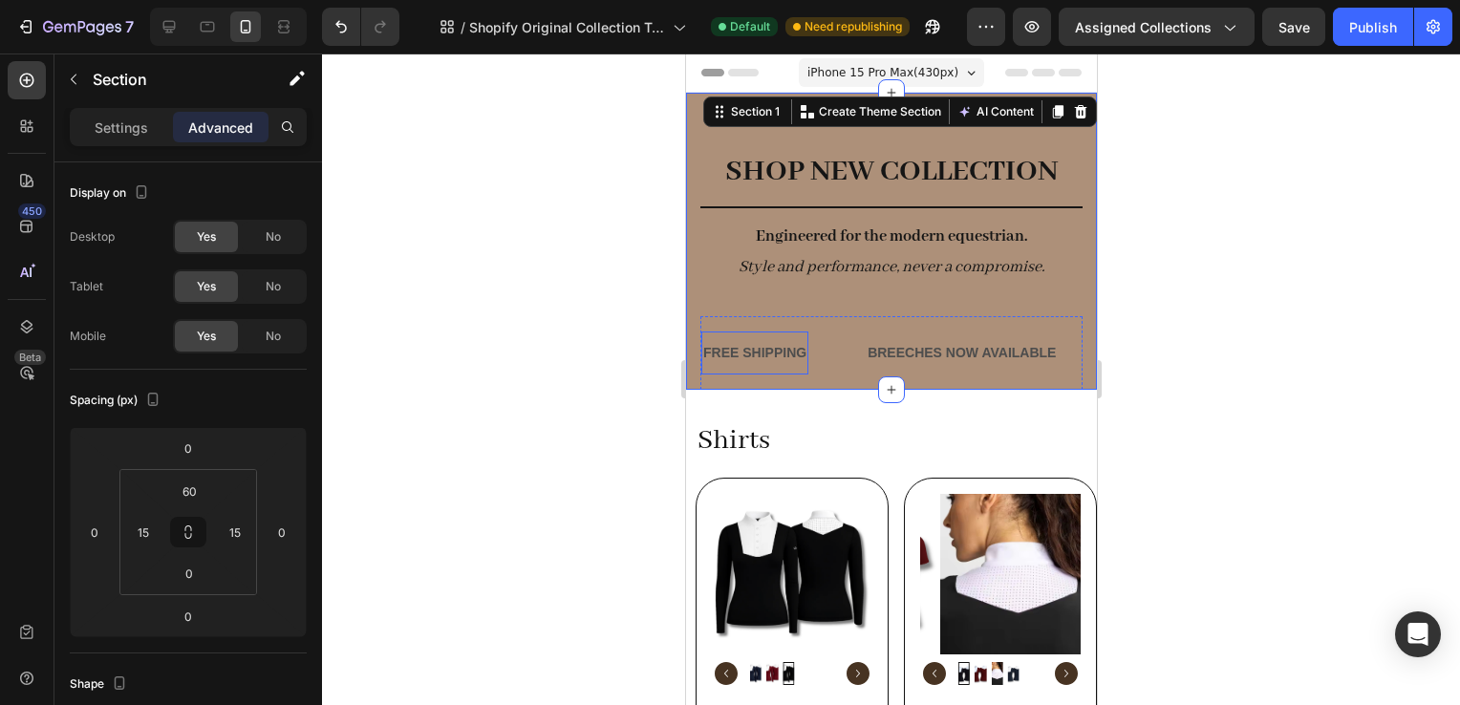
click at [754, 334] on div "FREE SHIPPING Text Block" at bounding box center [751, 353] width 107 height 43
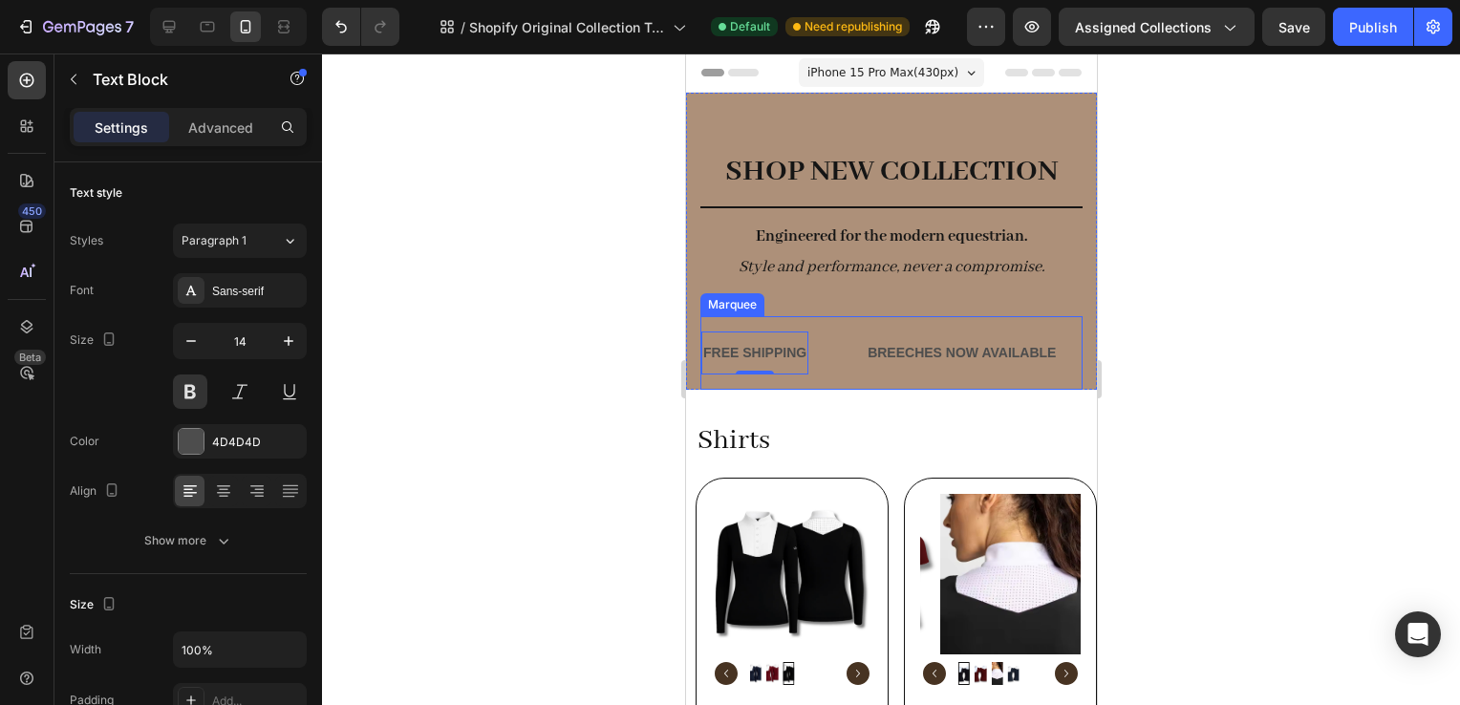
click at [865, 325] on div "FREE SHIPPING Text Block 0 BREECHES NOW AVAILABLE Text Block LIMITED TIME 50% O…" at bounding box center [891, 353] width 382 height 74
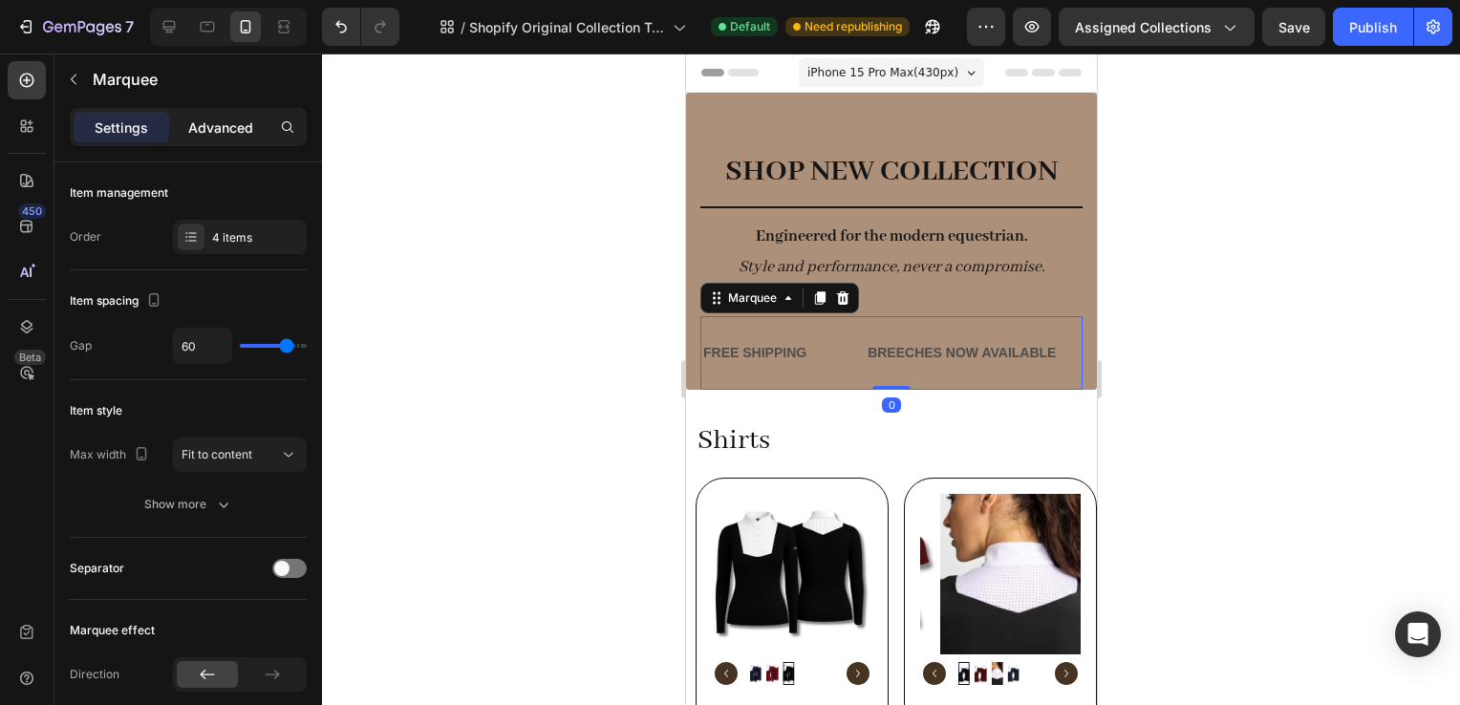
click at [205, 112] on div "Advanced" at bounding box center [221, 127] width 96 height 31
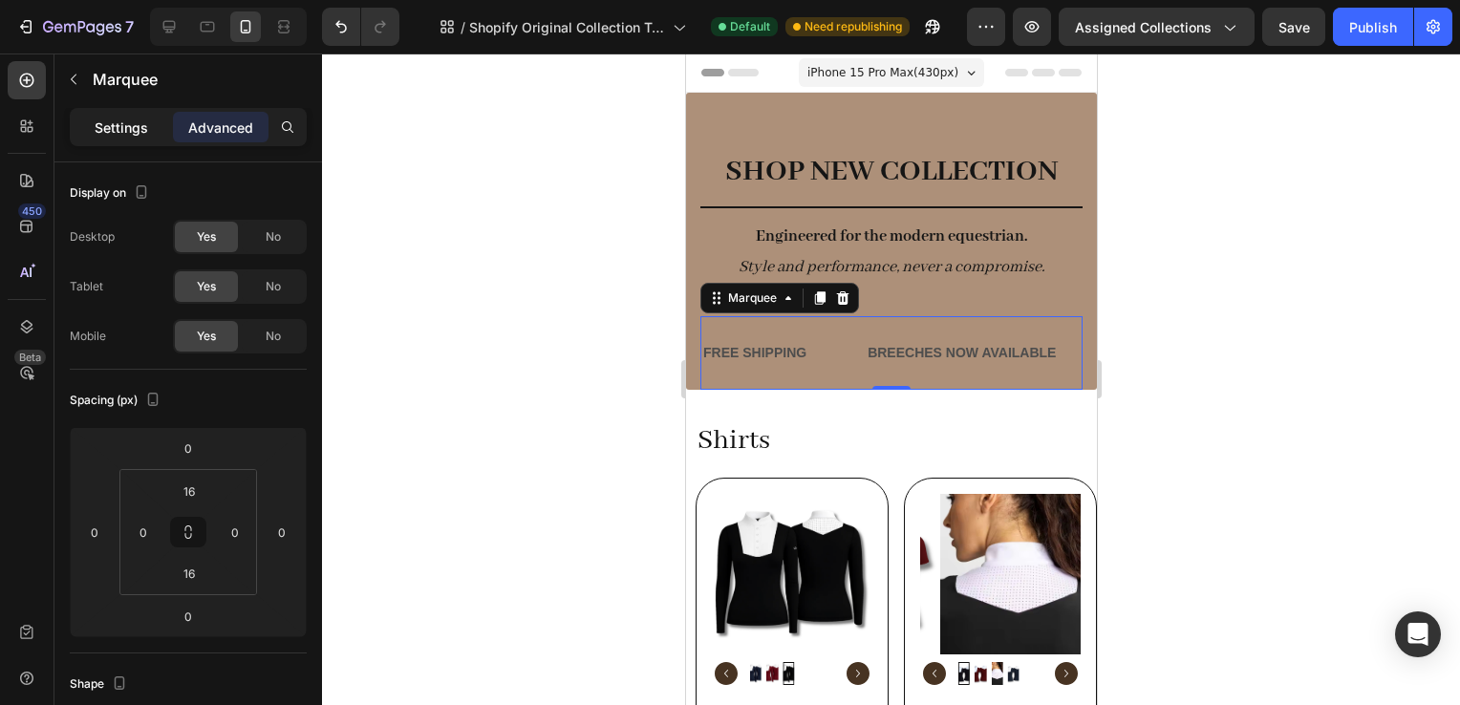
click at [95, 128] on p "Settings" at bounding box center [122, 128] width 54 height 20
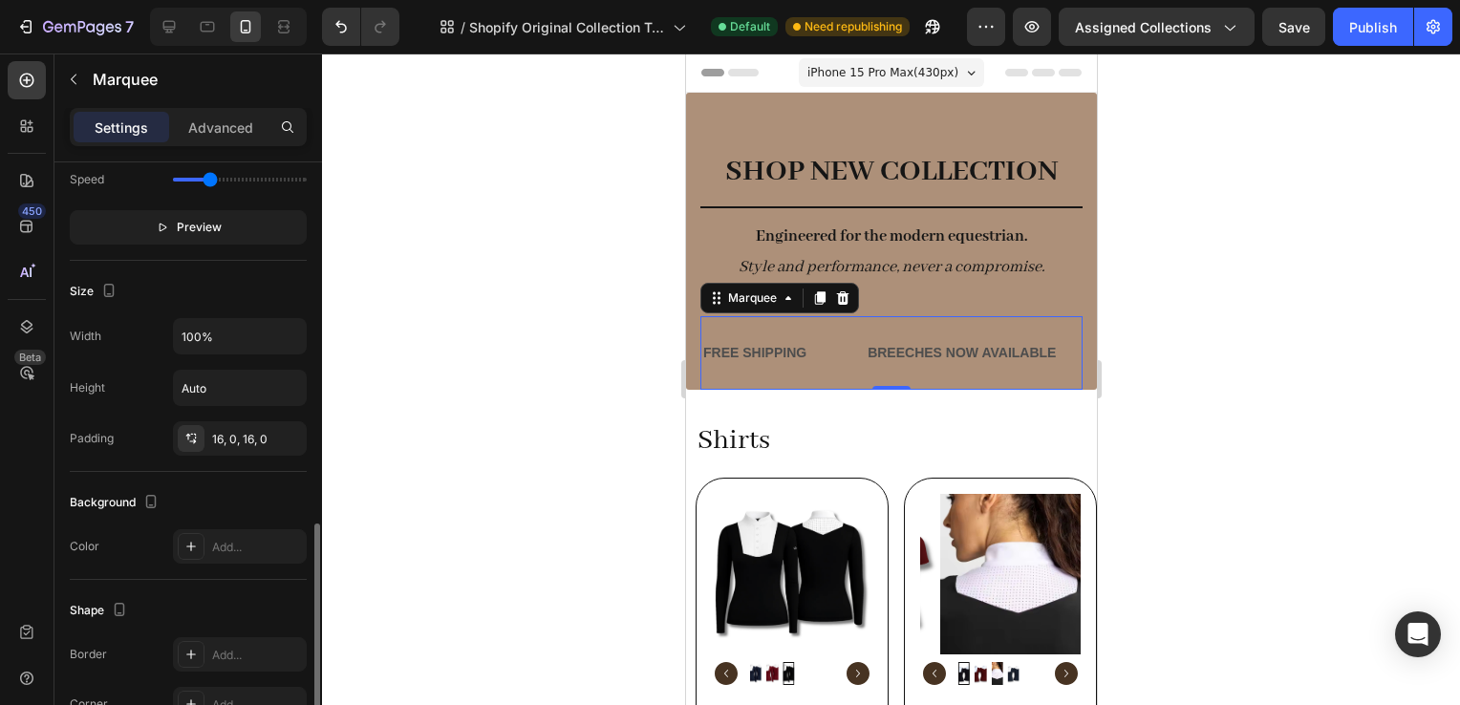
scroll to position [811, 0]
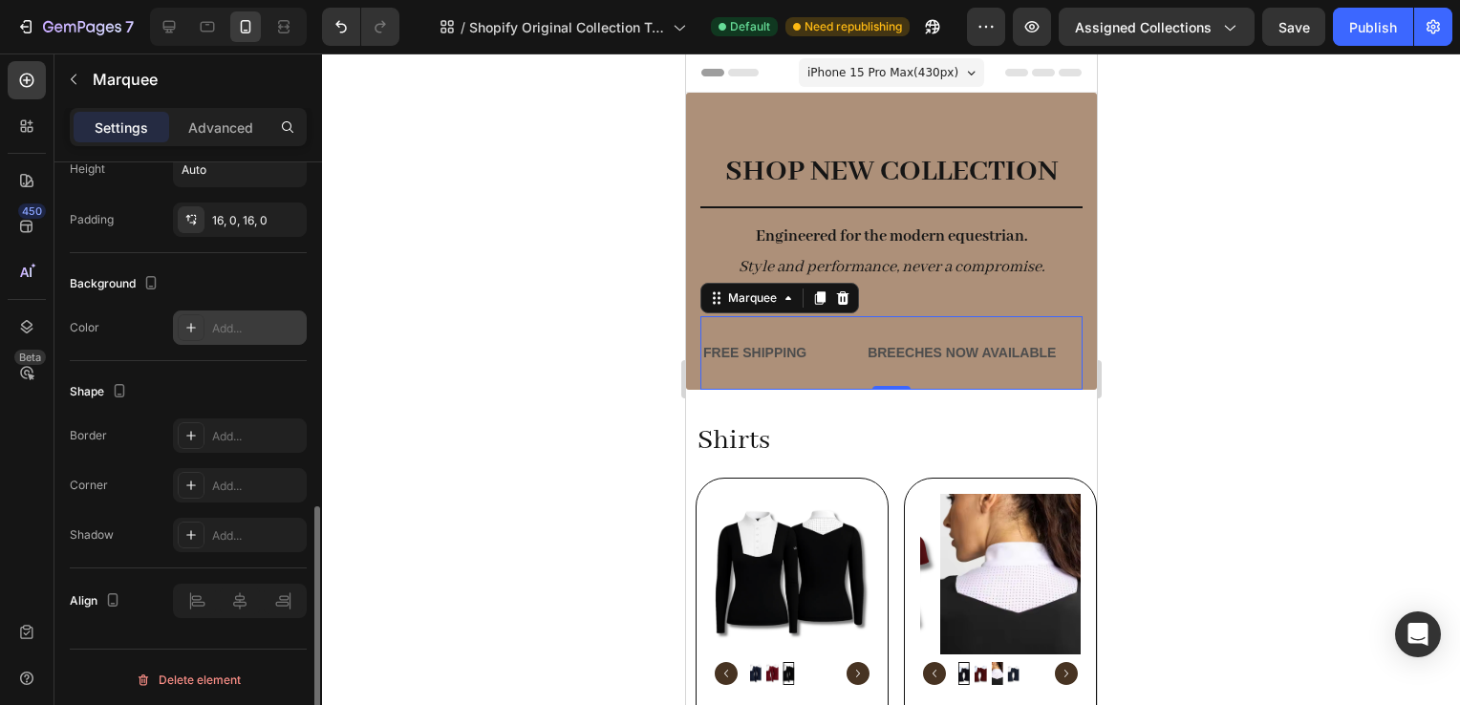
click at [222, 331] on div "Add..." at bounding box center [257, 328] width 90 height 17
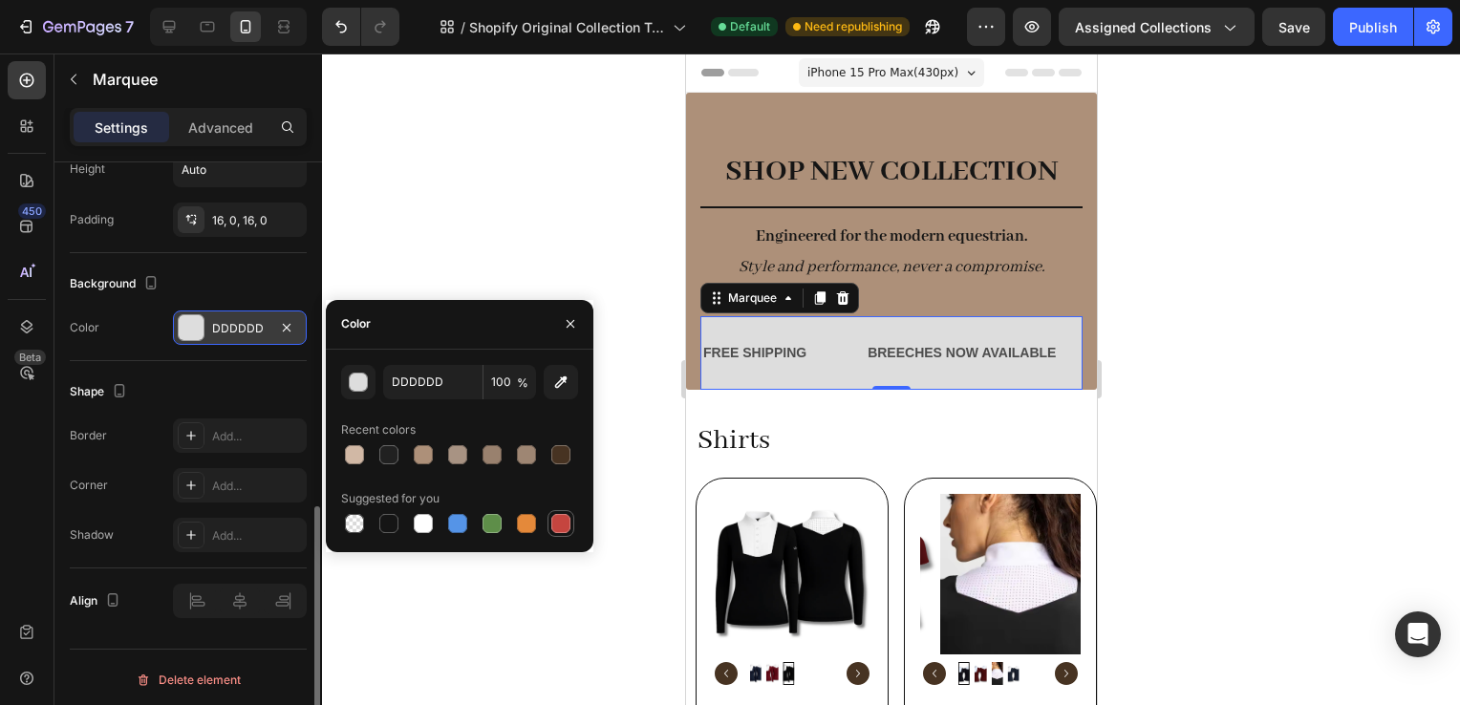
click at [565, 517] on div at bounding box center [560, 523] width 19 height 19
type input "C5453F"
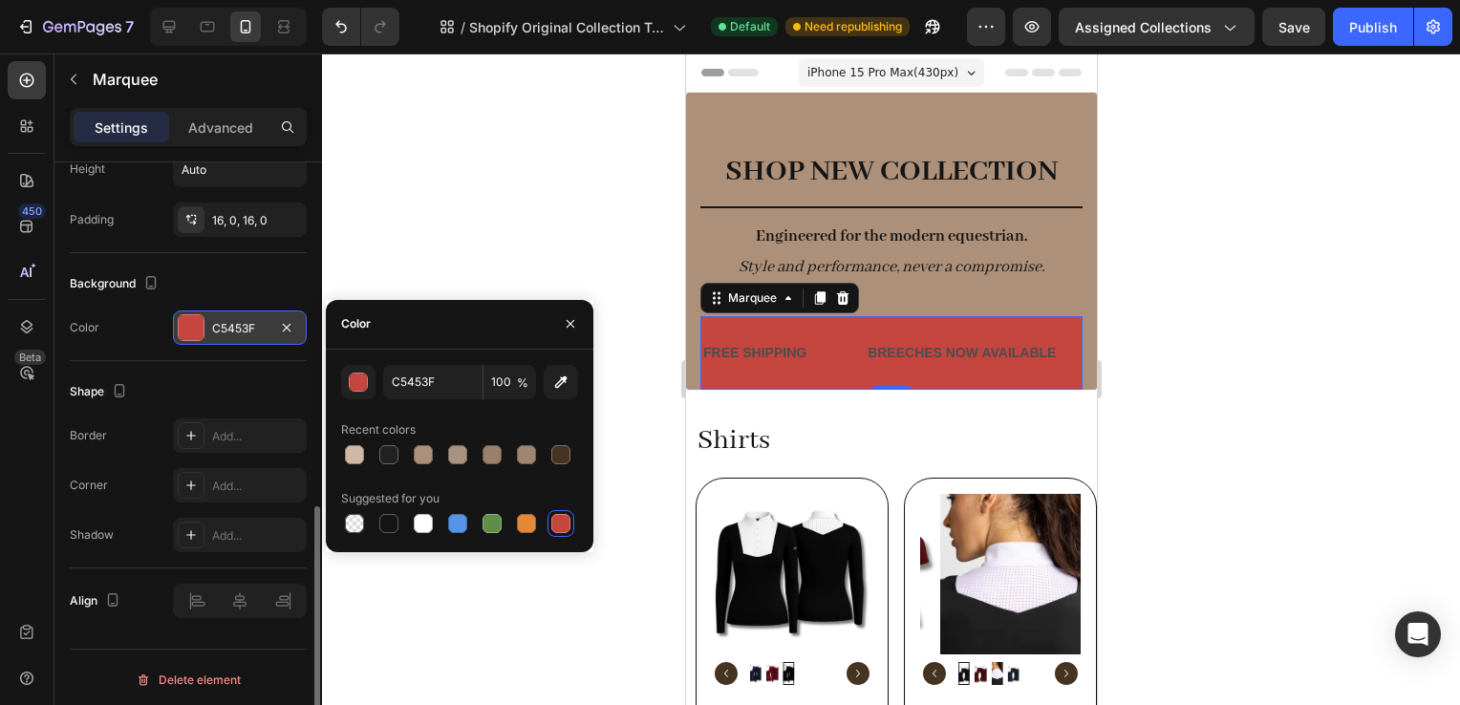
click at [1338, 349] on div at bounding box center [891, 380] width 1138 height 652
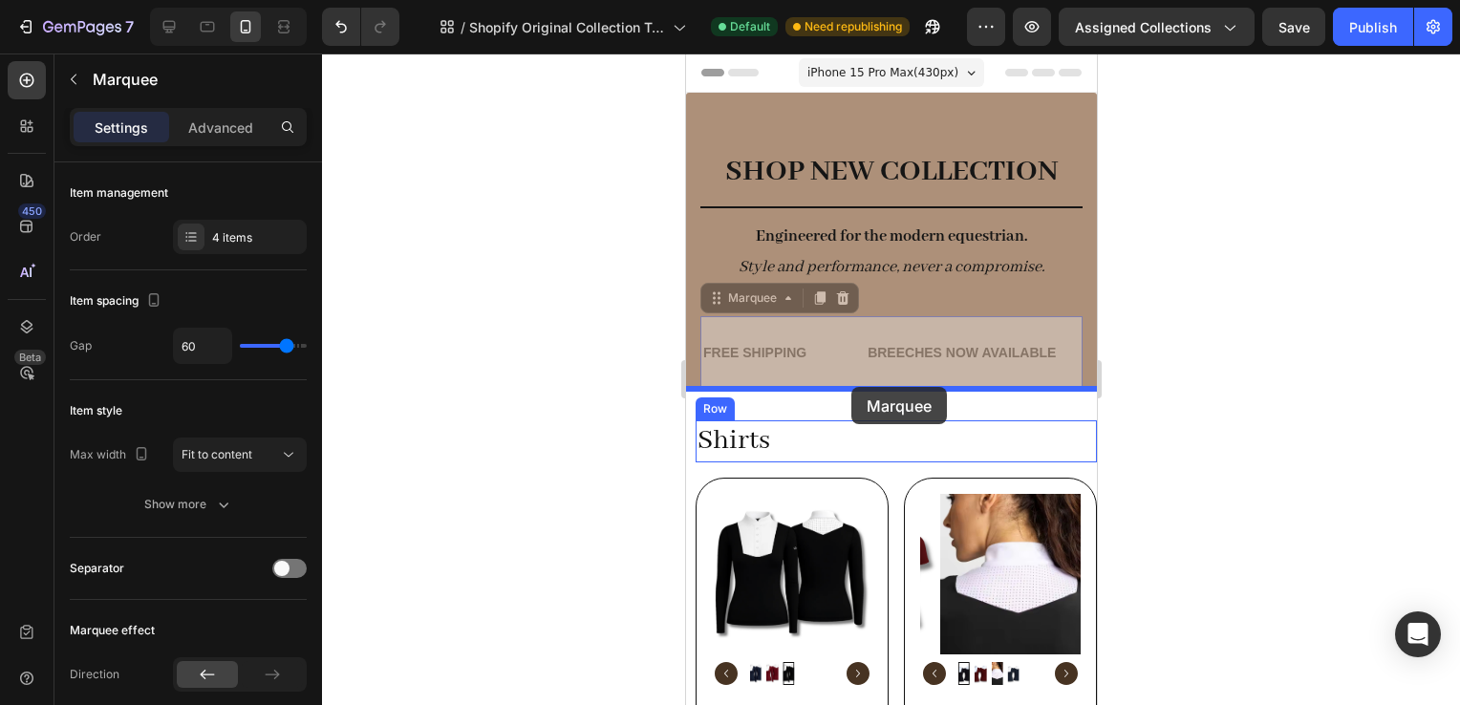
drag, startPoint x: 839, startPoint y: 327, endPoint x: 850, endPoint y: 384, distance: 58.3
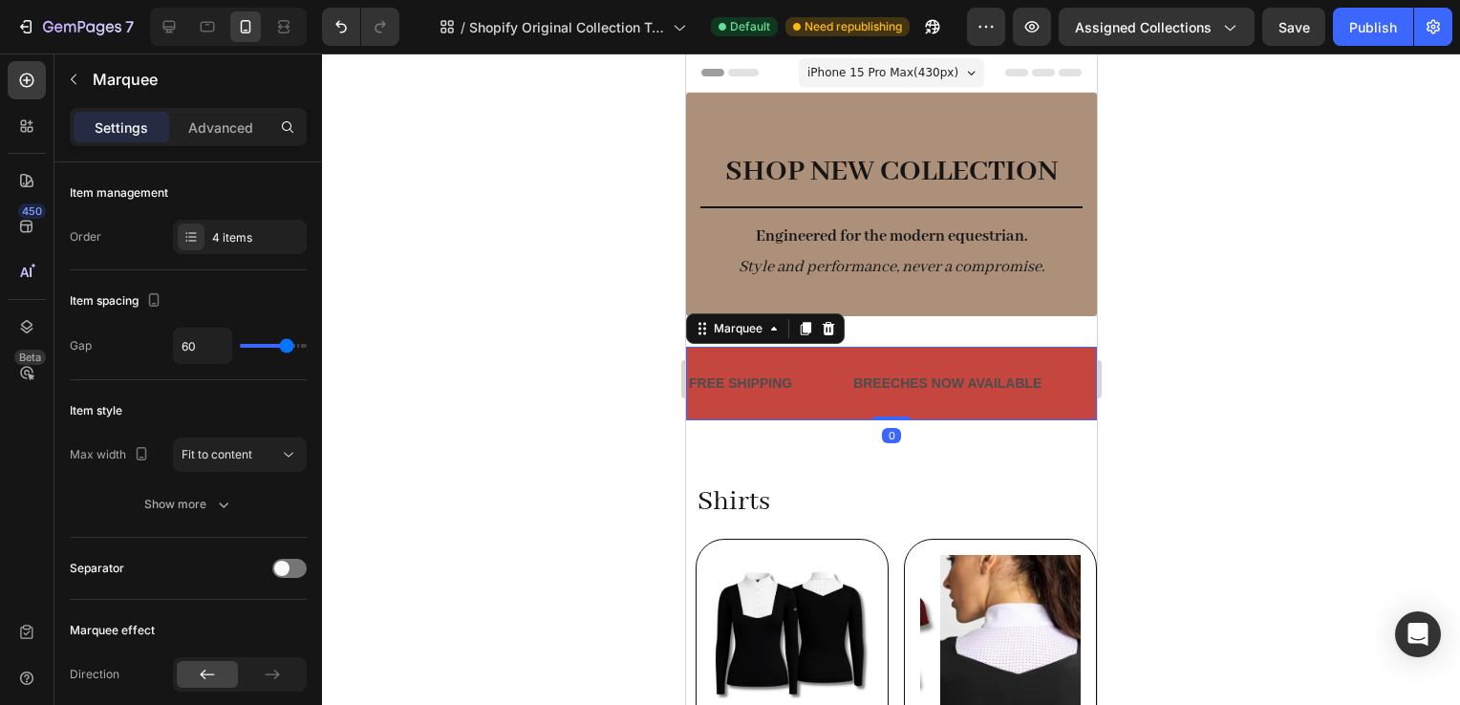
click at [1163, 342] on div at bounding box center [891, 380] width 1138 height 652
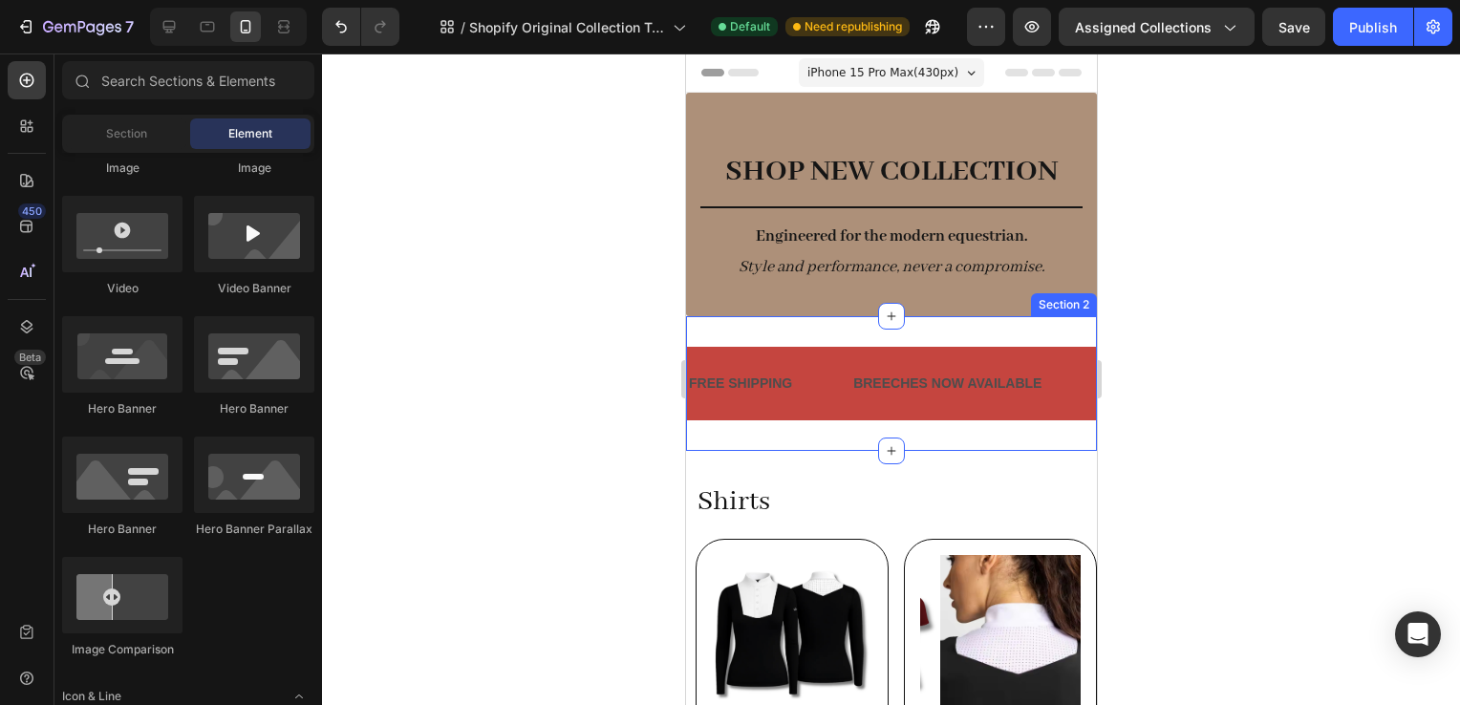
click at [950, 330] on div "FREE SHIPPING Text Block BREECHES NOW AVAILABLE Text Block LIMITED TIME 50% OFF…" at bounding box center [890, 383] width 411 height 135
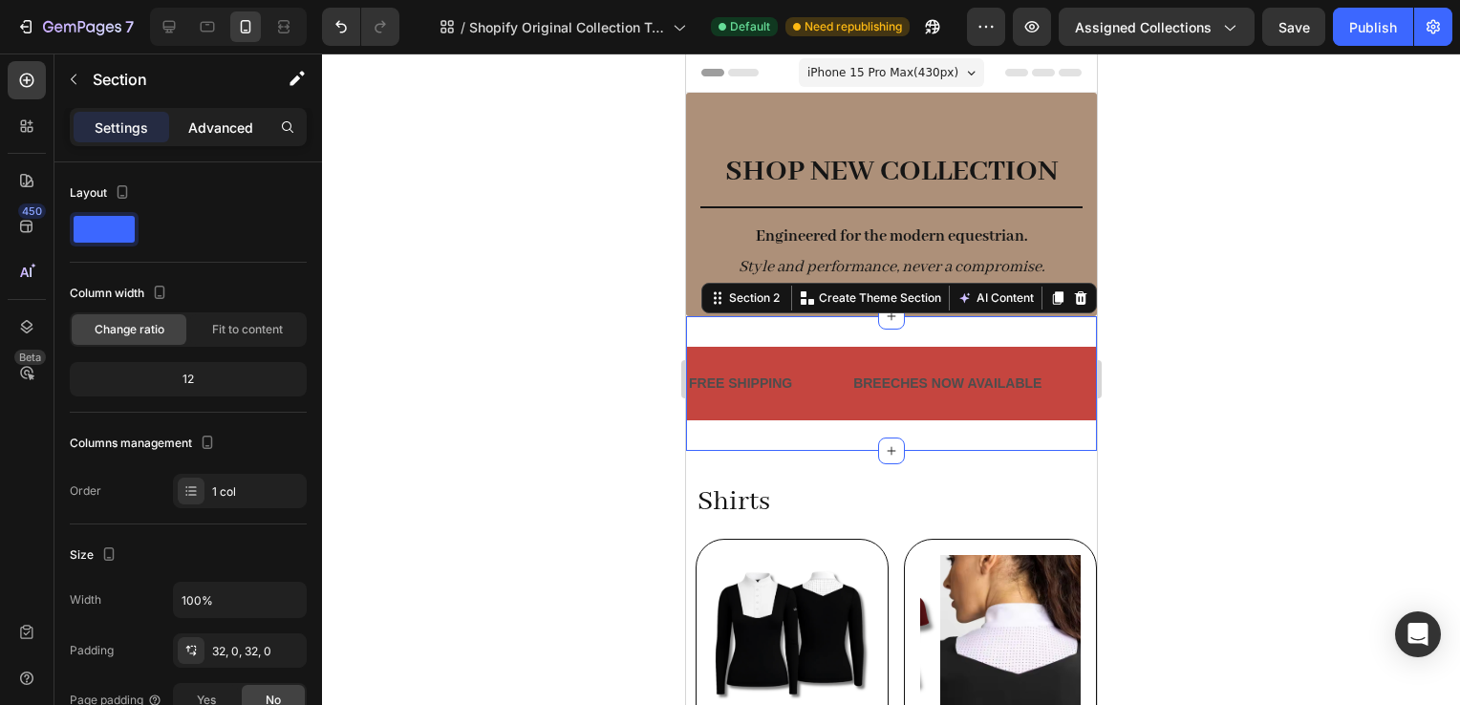
click at [213, 124] on p "Advanced" at bounding box center [220, 128] width 65 height 20
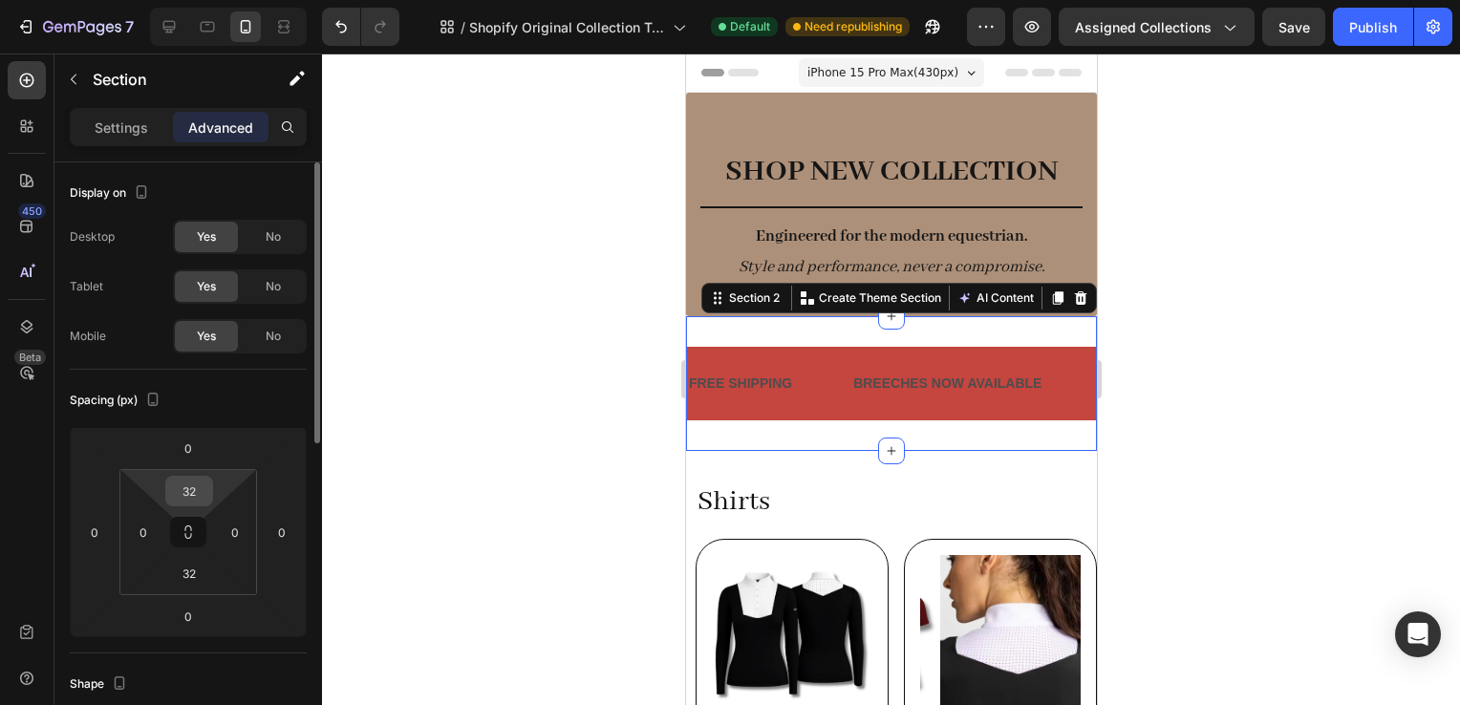
click at [203, 481] on input "32" at bounding box center [189, 491] width 38 height 29
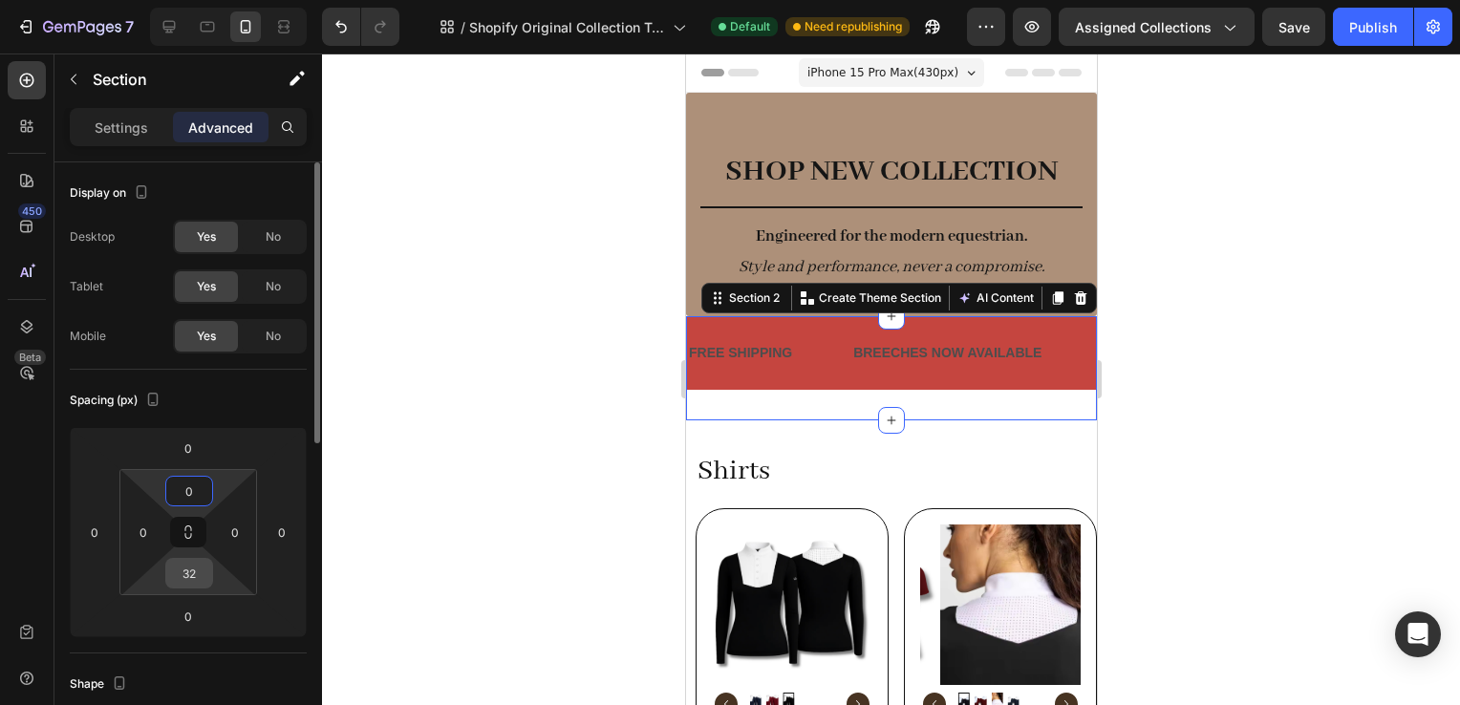
type input "0"
click at [190, 563] on input "32" at bounding box center [189, 573] width 38 height 29
type input "0"
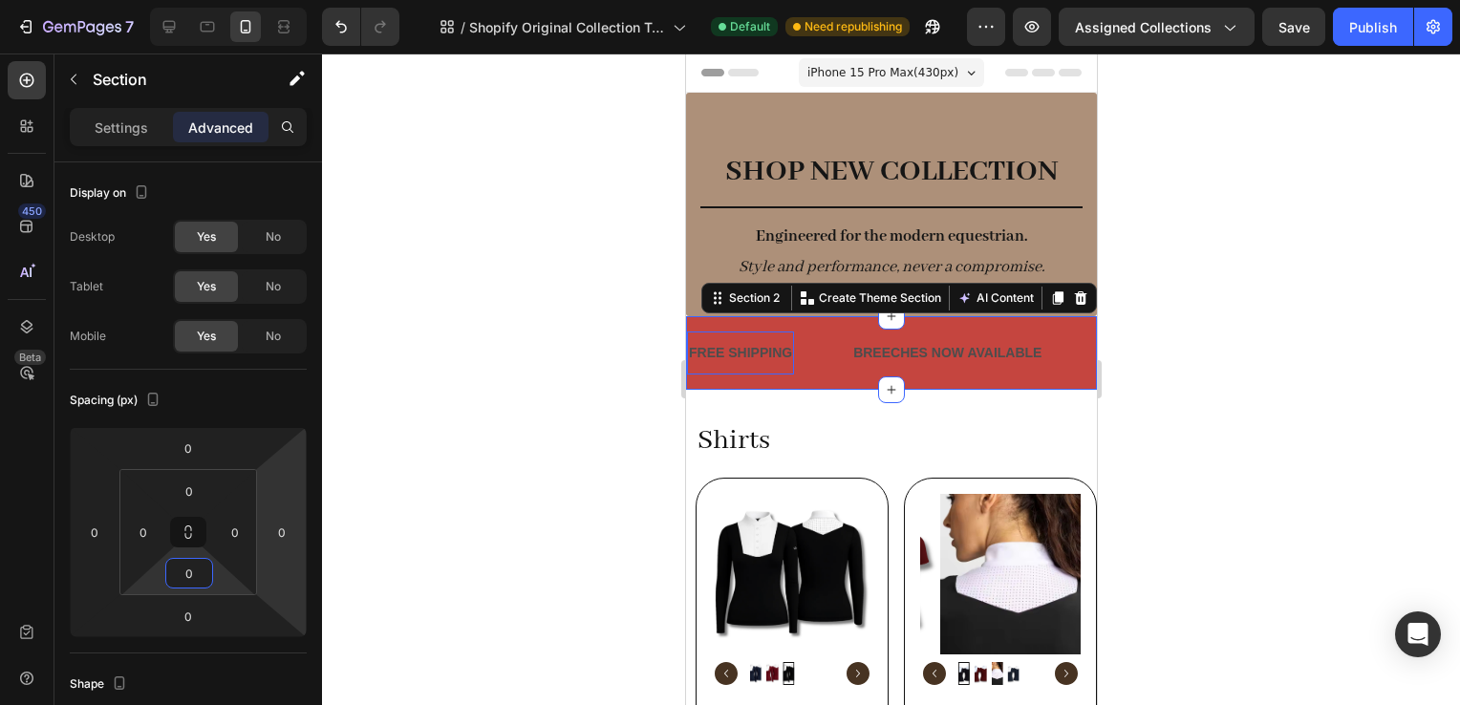
click at [777, 346] on div "FREE SHIPPING" at bounding box center [739, 353] width 107 height 28
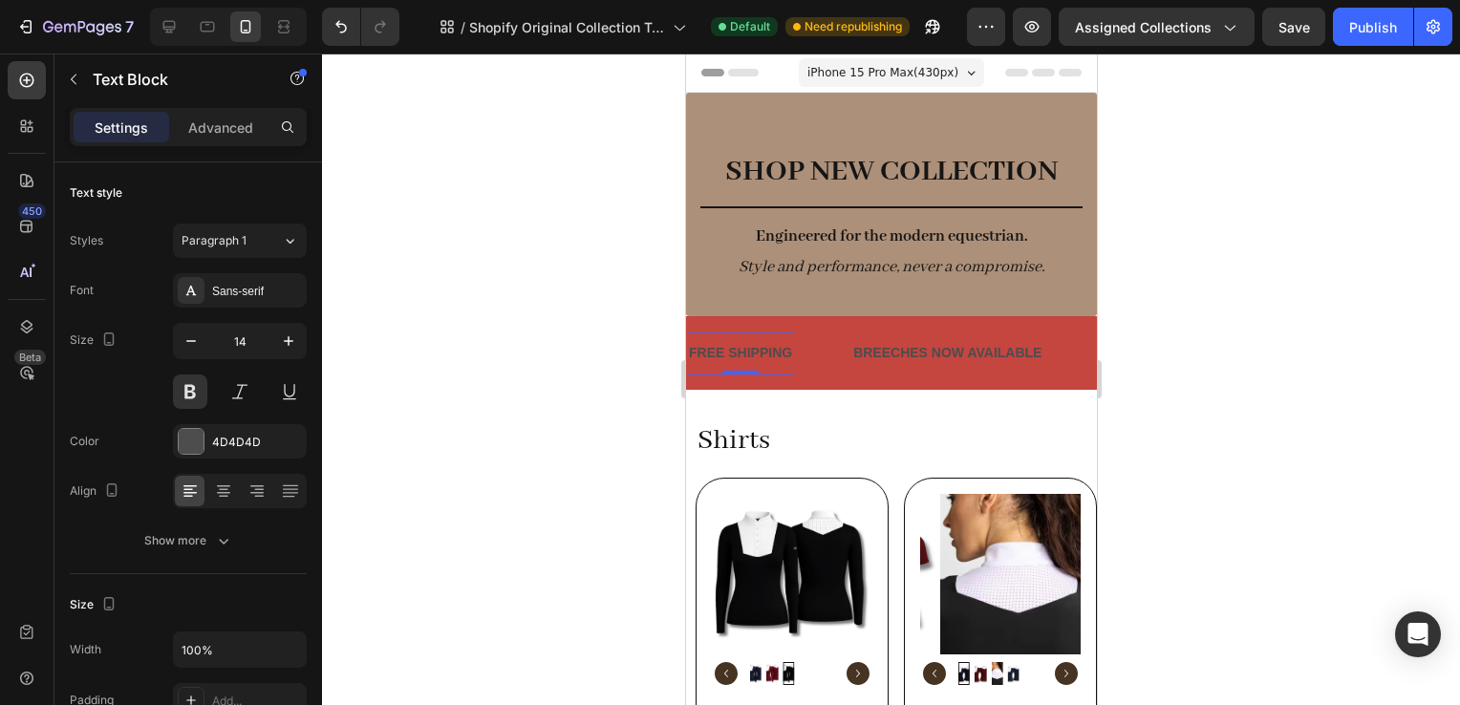
click at [777, 346] on div "FREE SHIPPING" at bounding box center [739, 353] width 107 height 28
click at [834, 323] on div "FREE SHIPPING Text Block 0 BREECHES NOW AVAILABLE Text Block LIMITED TIME 50% O…" at bounding box center [890, 353] width 411 height 74
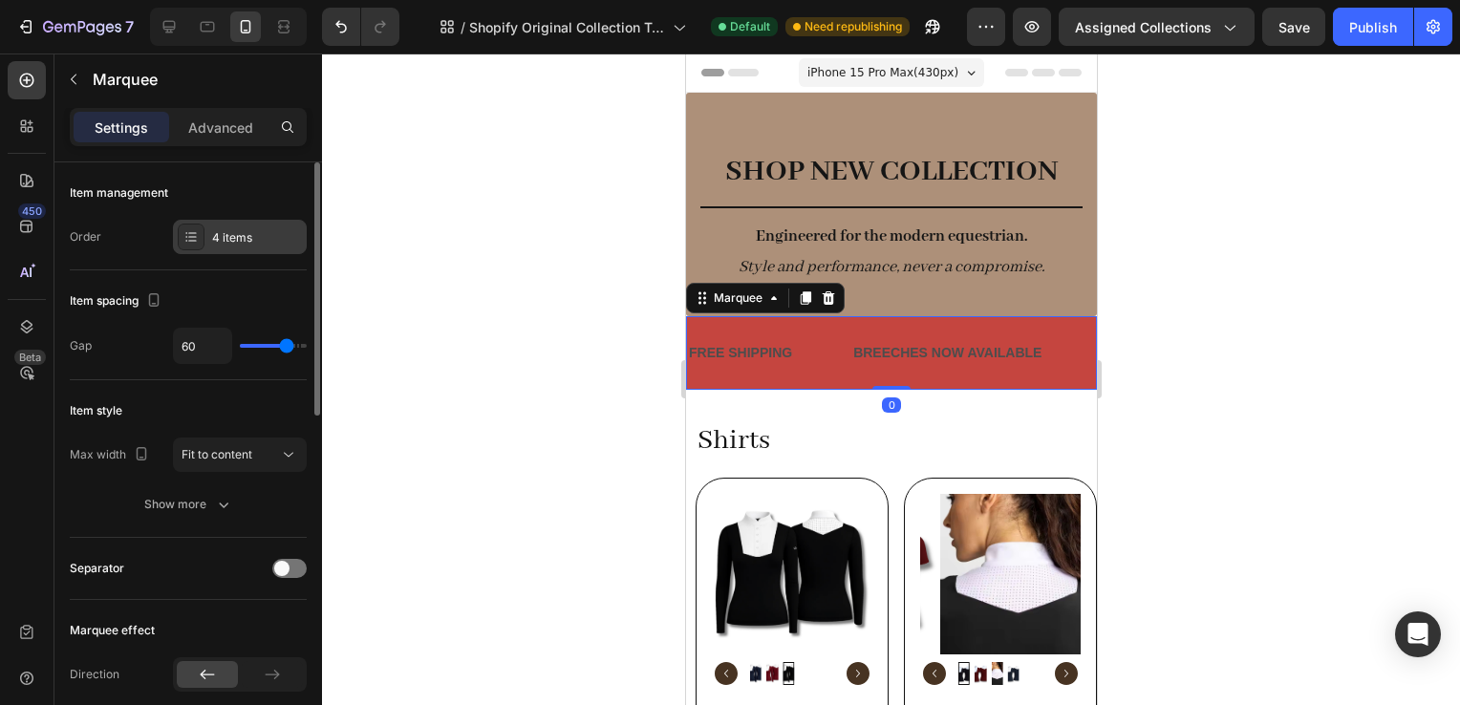
click at [246, 236] on div "4 items" at bounding box center [257, 237] width 90 height 17
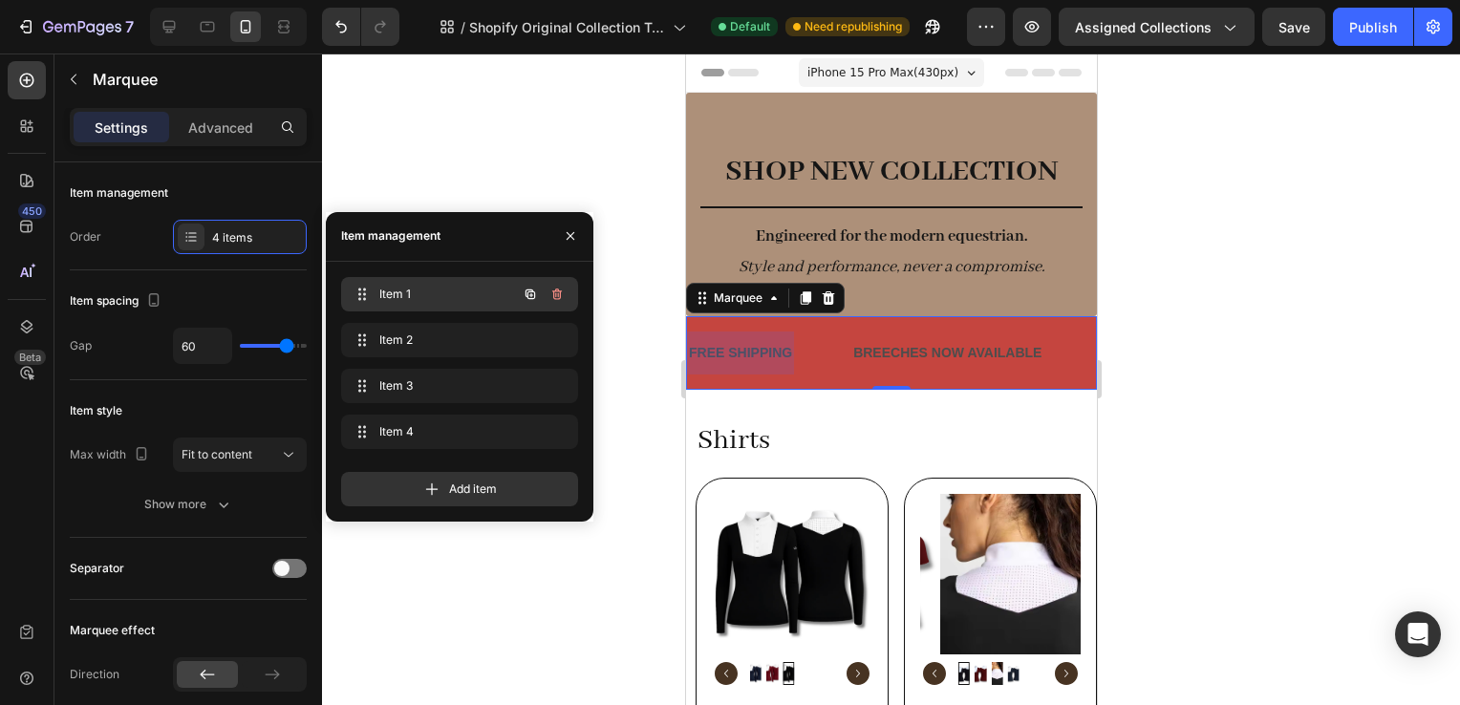
click at [446, 294] on span "Item 1" at bounding box center [433, 294] width 108 height 17
click at [554, 292] on icon "button" at bounding box center [557, 294] width 15 height 15
click at [554, 292] on div "Delete" at bounding box center [544, 294] width 35 height 17
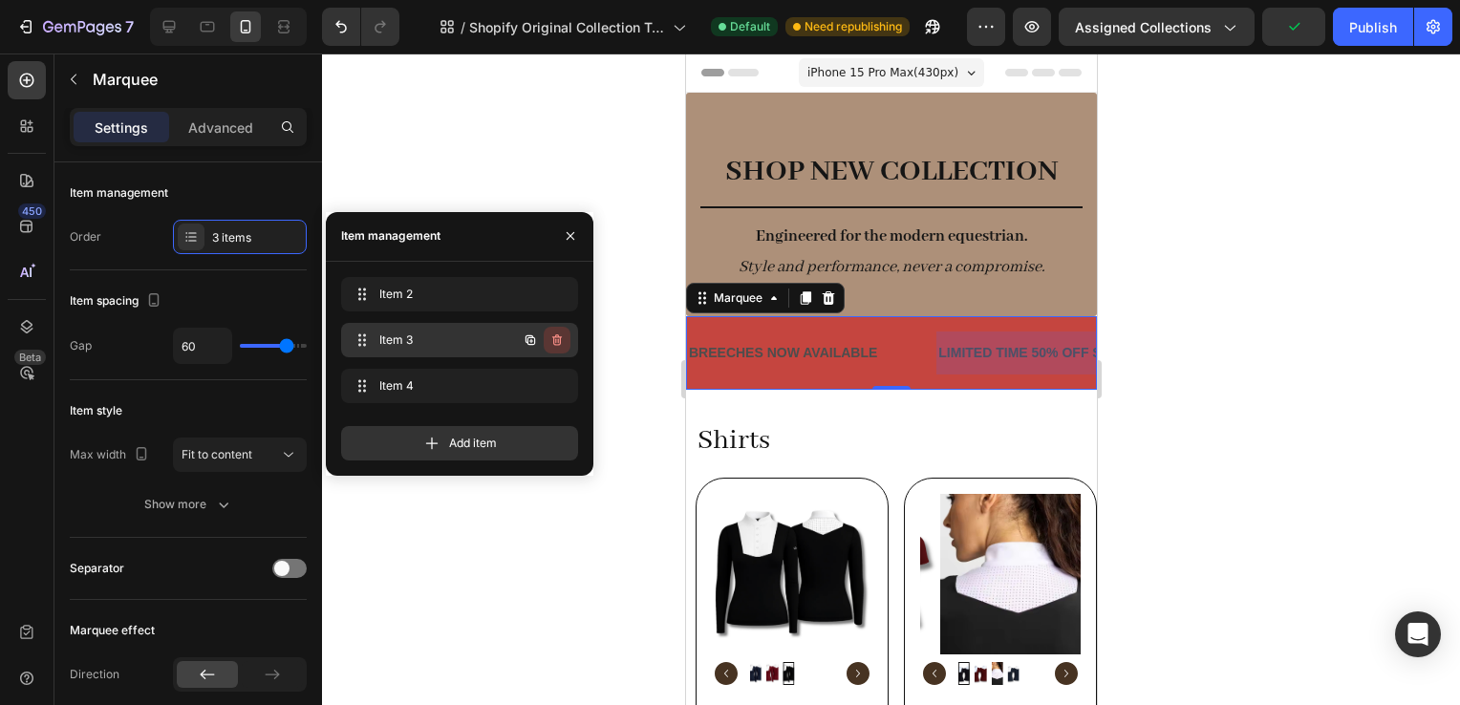
click at [556, 333] on icon "button" at bounding box center [557, 340] width 15 height 15
click at [556, 333] on div "Delete" at bounding box center [544, 340] width 35 height 17
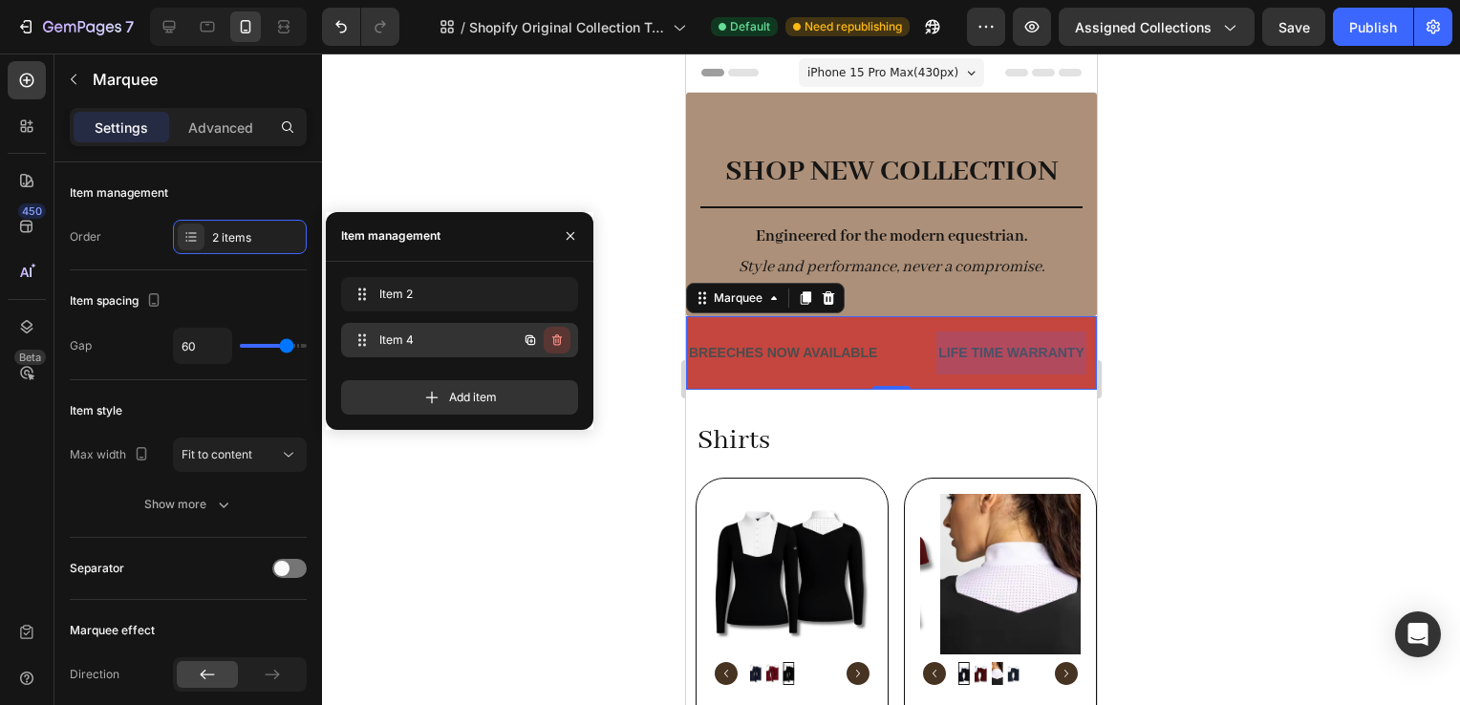
click at [555, 342] on icon "button" at bounding box center [557, 340] width 15 height 15
click at [999, 340] on div at bounding box center [1010, 353] width 149 height 43
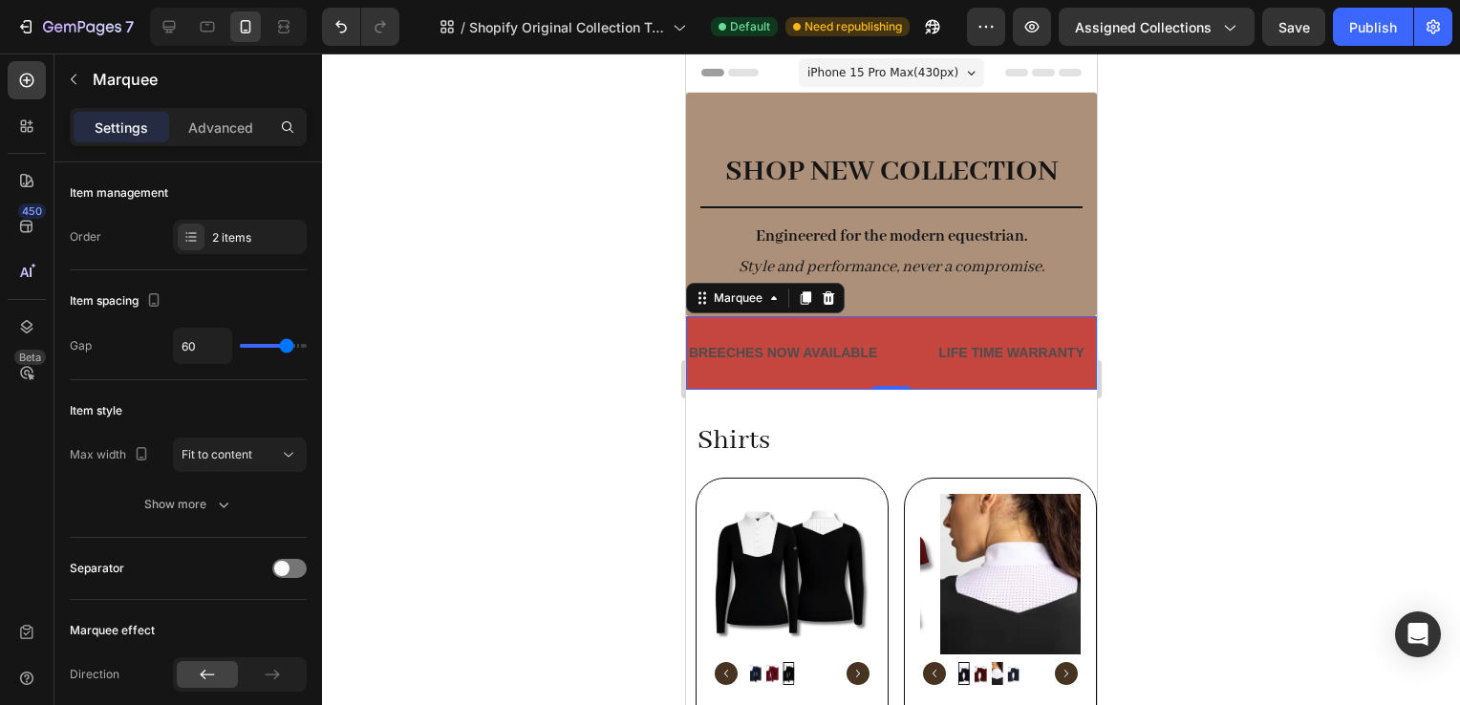
click at [979, 353] on div "LIFE TIME WARRANTY" at bounding box center [1010, 353] width 149 height 28
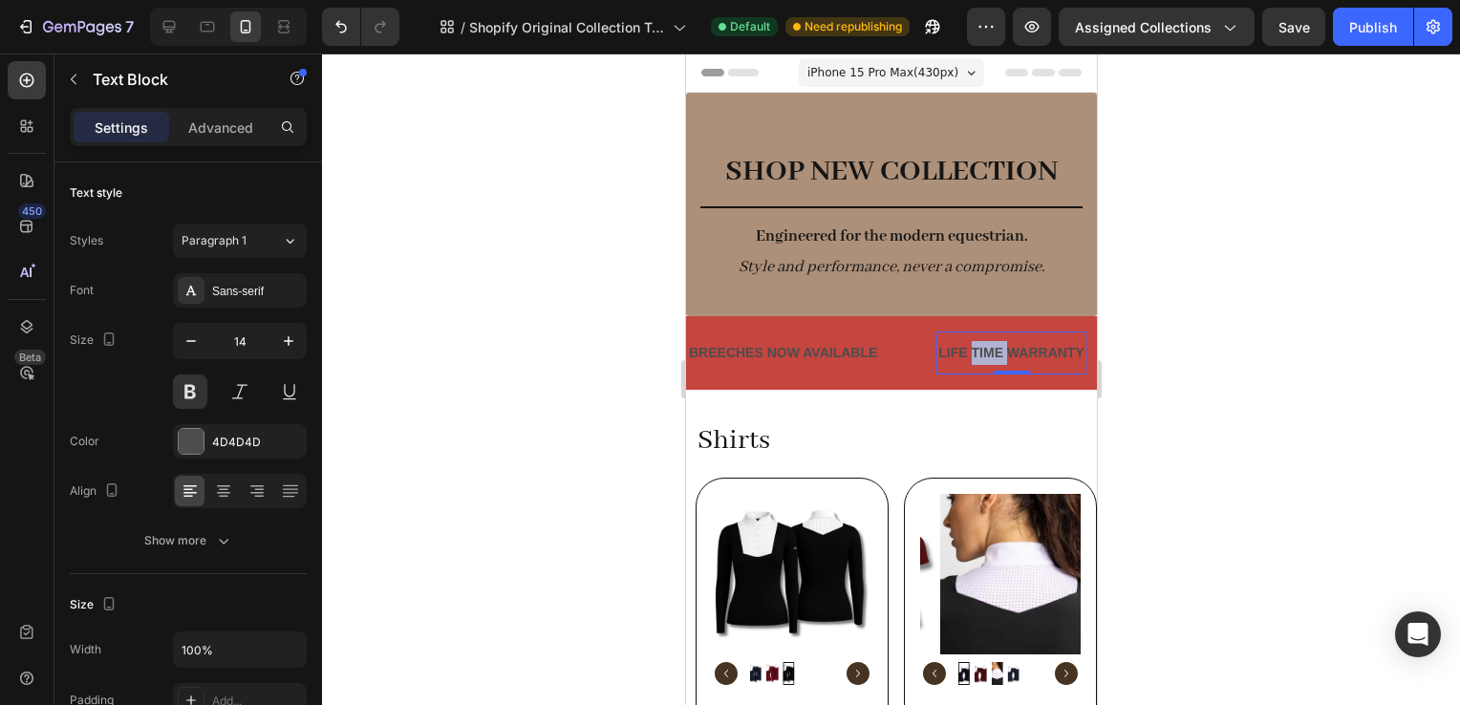
click at [979, 353] on div "LIFE TIME WARRANTY" at bounding box center [1010, 353] width 149 height 28
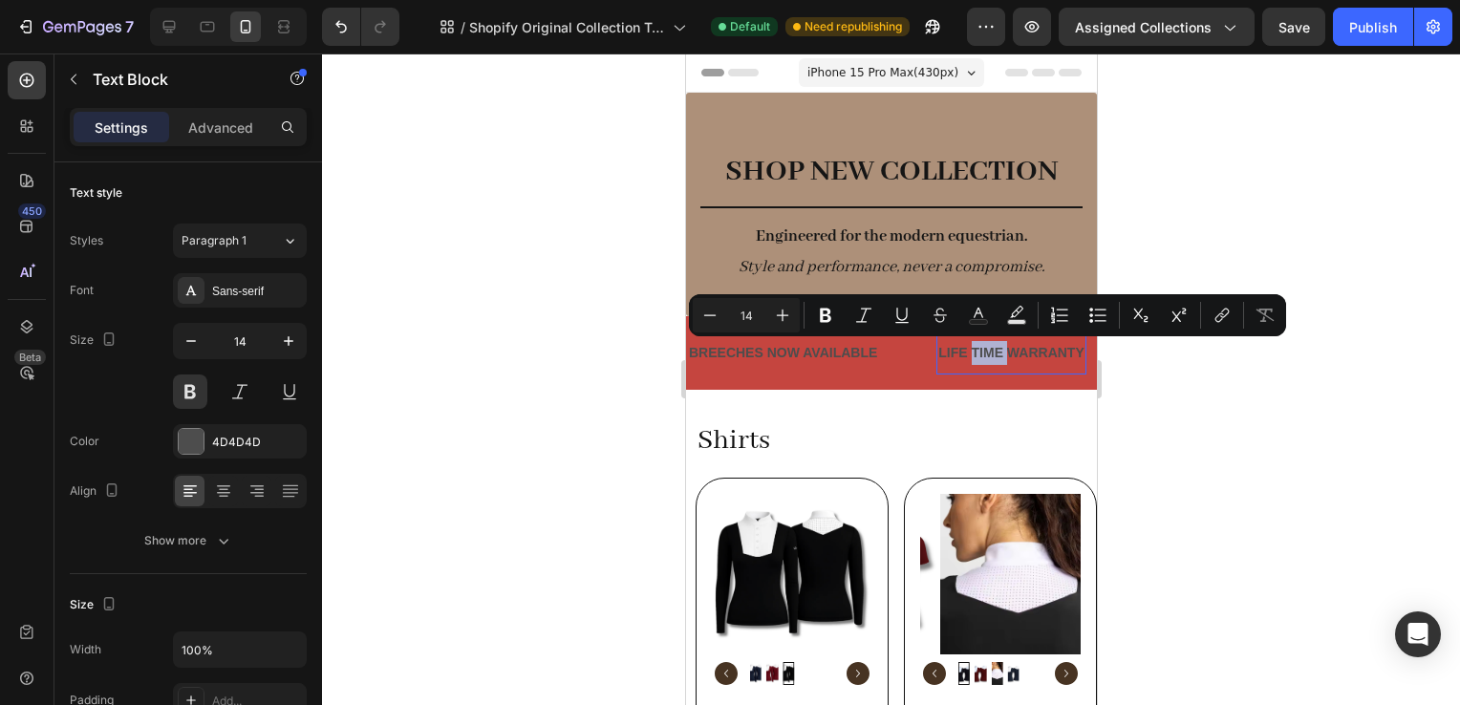
click at [983, 355] on p "LIFE TIME WARRANTY" at bounding box center [1010, 353] width 145 height 24
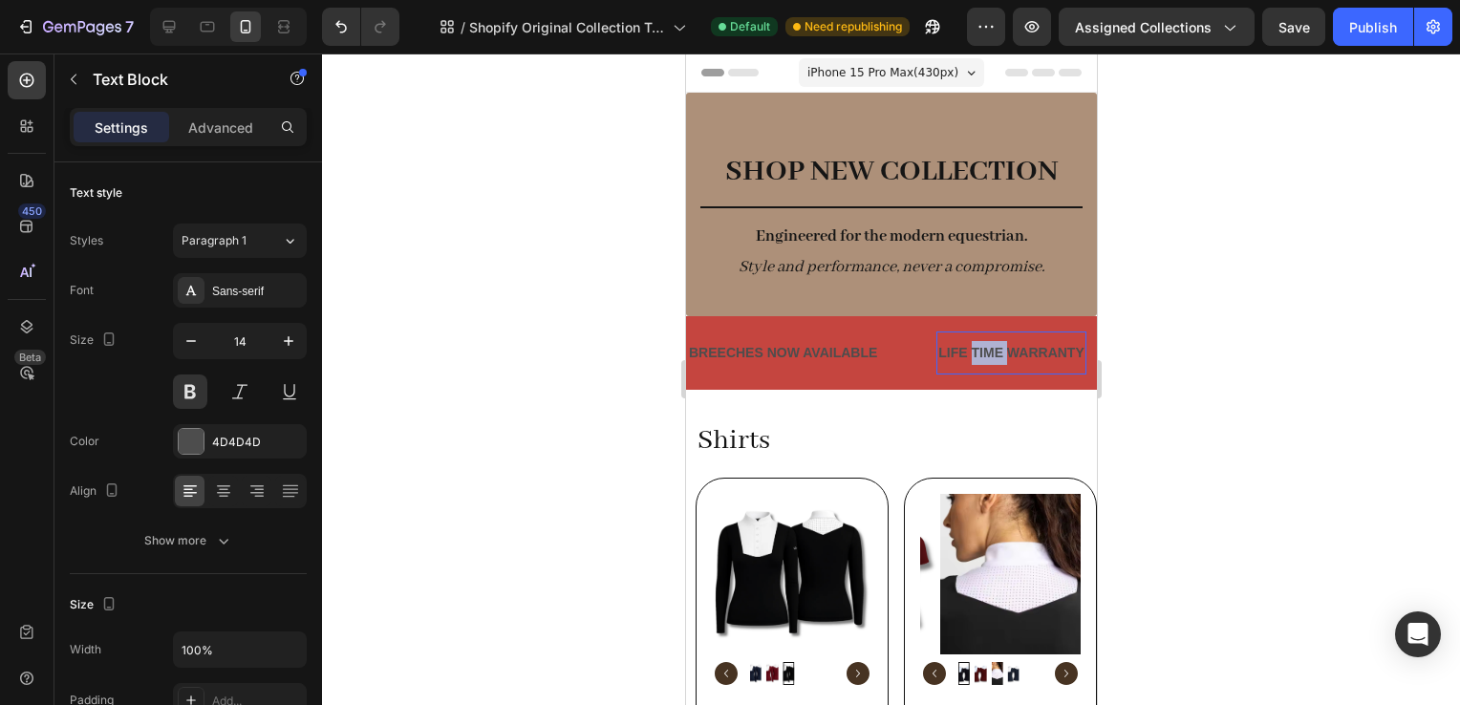
click at [983, 355] on p "LIFE TIME WARRANTY" at bounding box center [1010, 353] width 145 height 24
click at [1230, 405] on div at bounding box center [891, 380] width 1138 height 652
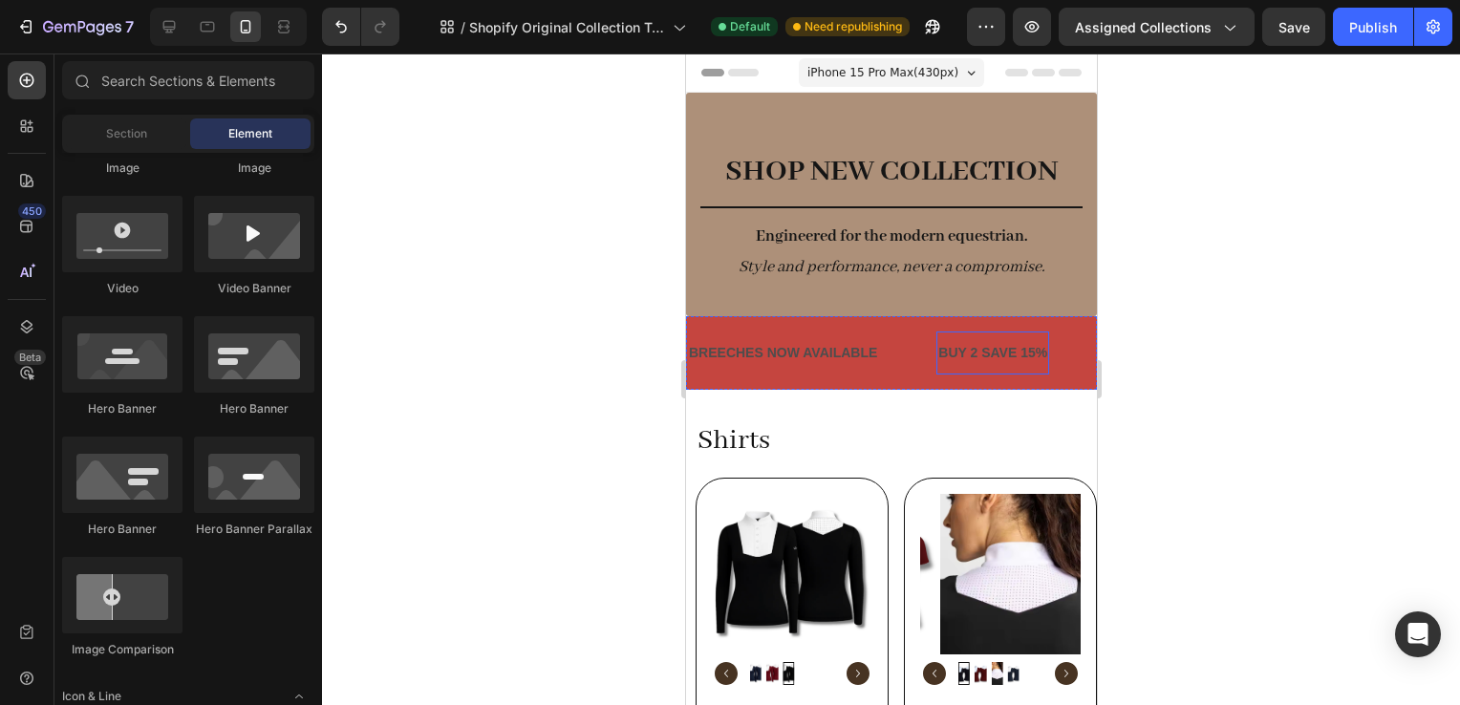
click at [853, 342] on p "BREECHES NOW AVAILABLE" at bounding box center [782, 353] width 188 height 24
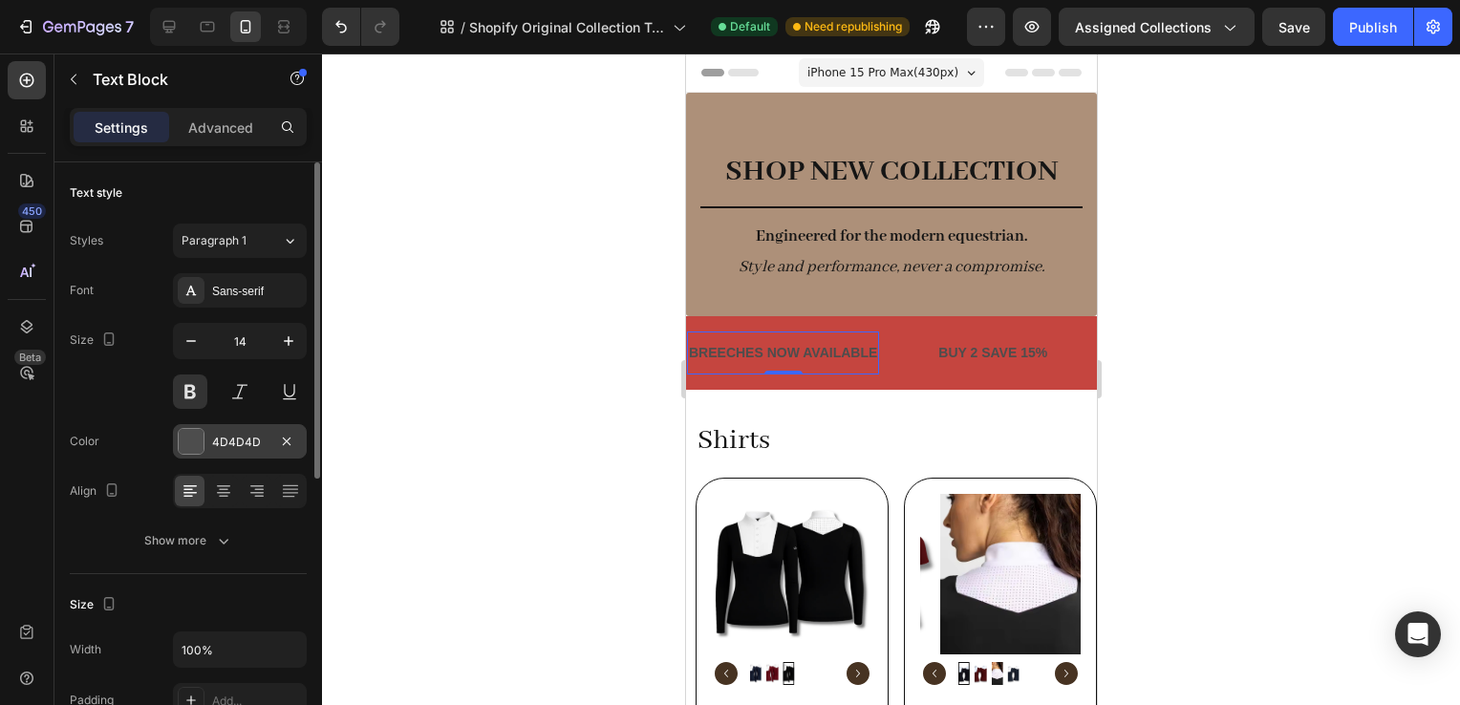
click at [219, 444] on div "4D4D4D" at bounding box center [239, 442] width 55 height 17
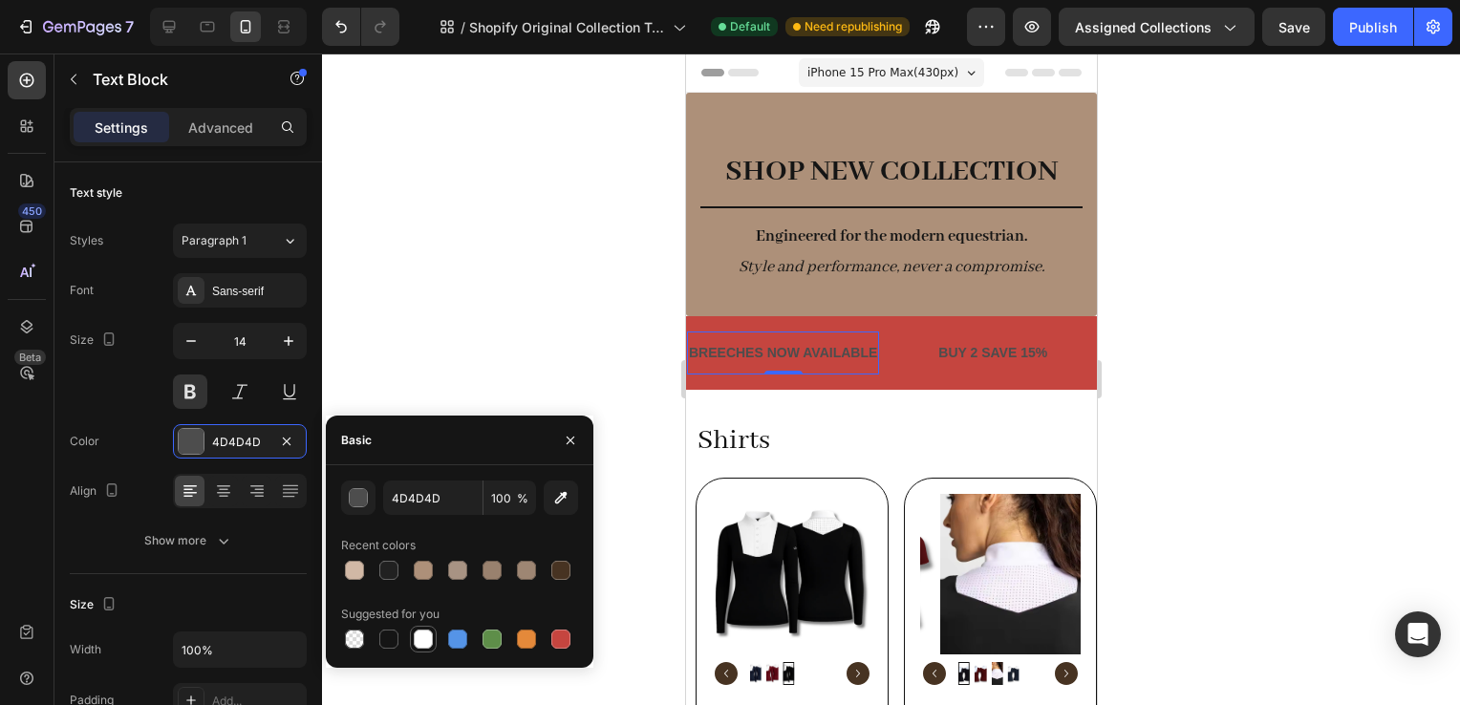
click at [426, 641] on div at bounding box center [423, 639] width 19 height 19
type input "FFFFFF"
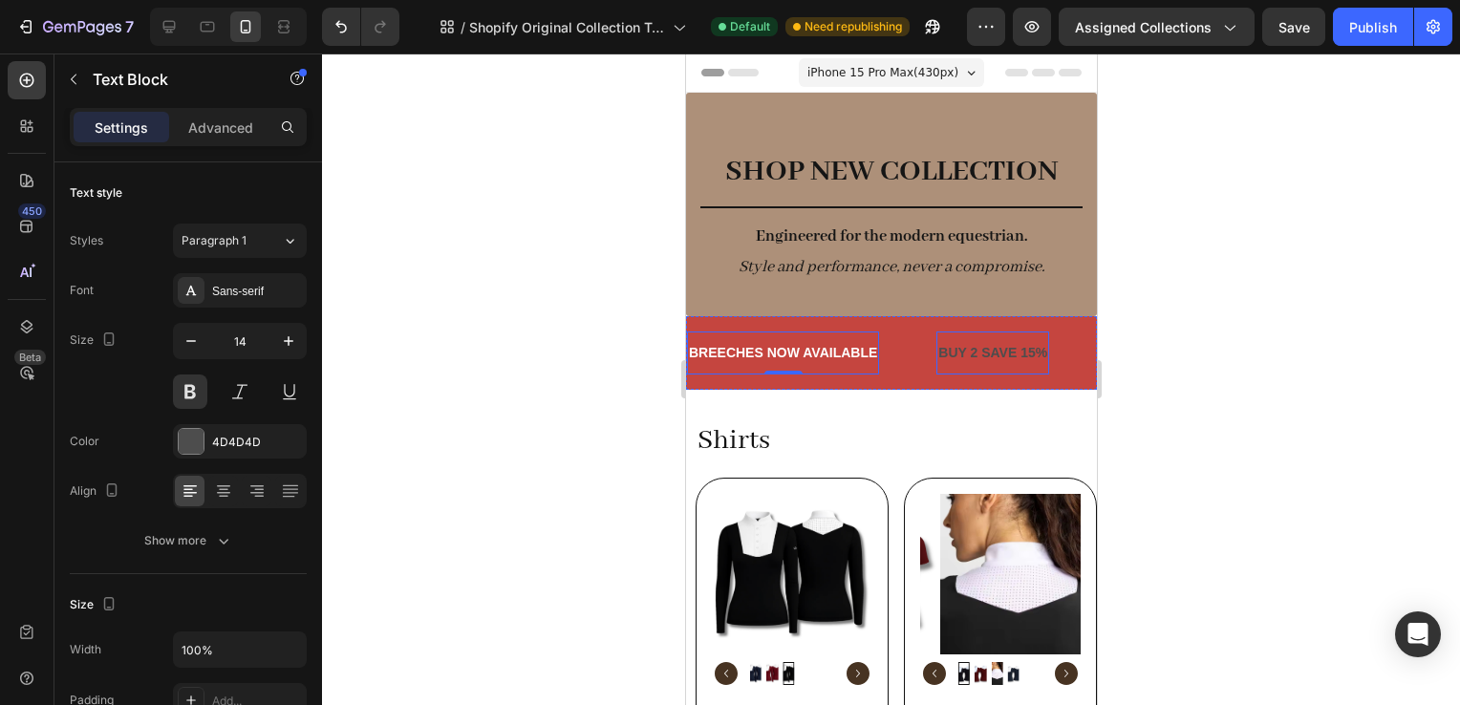
click at [949, 358] on p "BUY 2 SAVE 15%" at bounding box center [992, 353] width 109 height 24
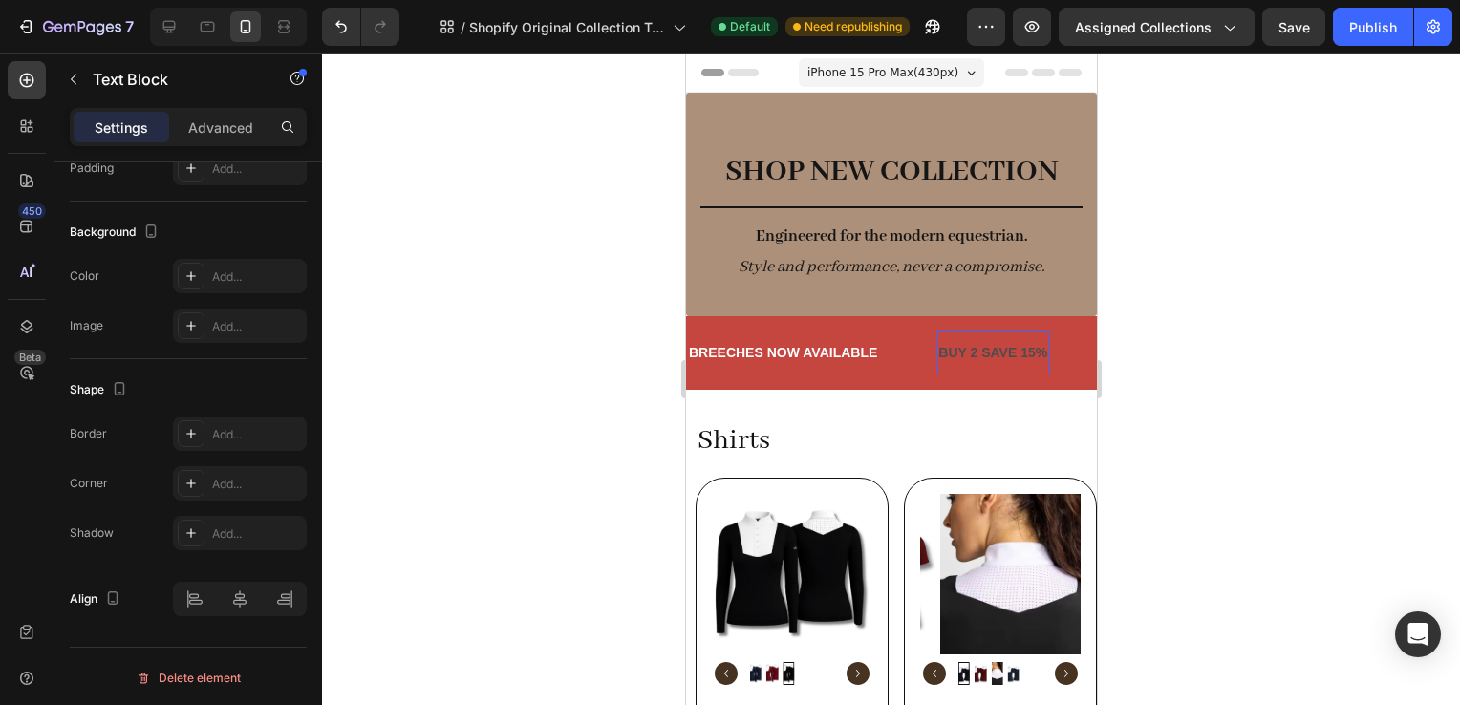
click at [958, 373] on div "BUY 2 SAVE 15% Text Block 0" at bounding box center [992, 353] width 113 height 43
click at [882, 371] on div "BREECHES NOW AVAILABLE Text Block" at bounding box center [810, 353] width 249 height 43
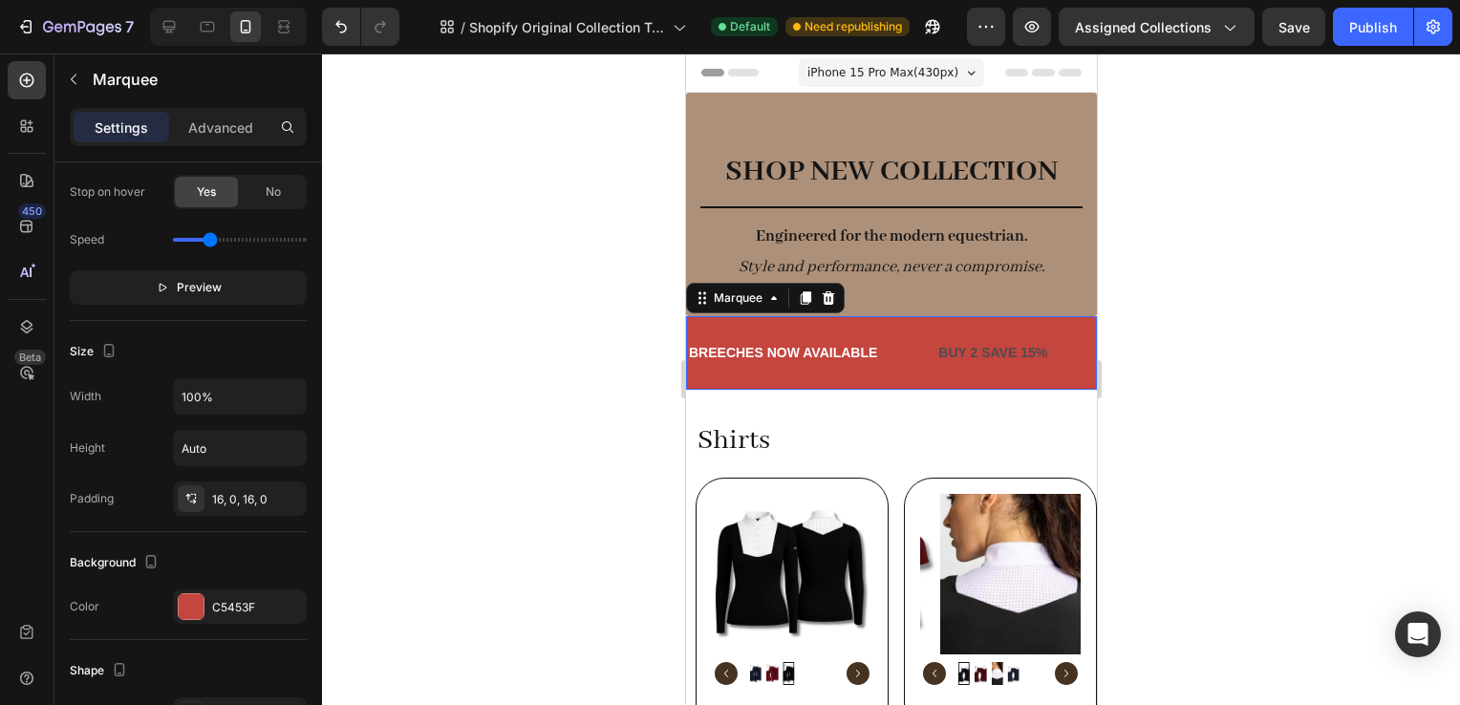
scroll to position [0, 0]
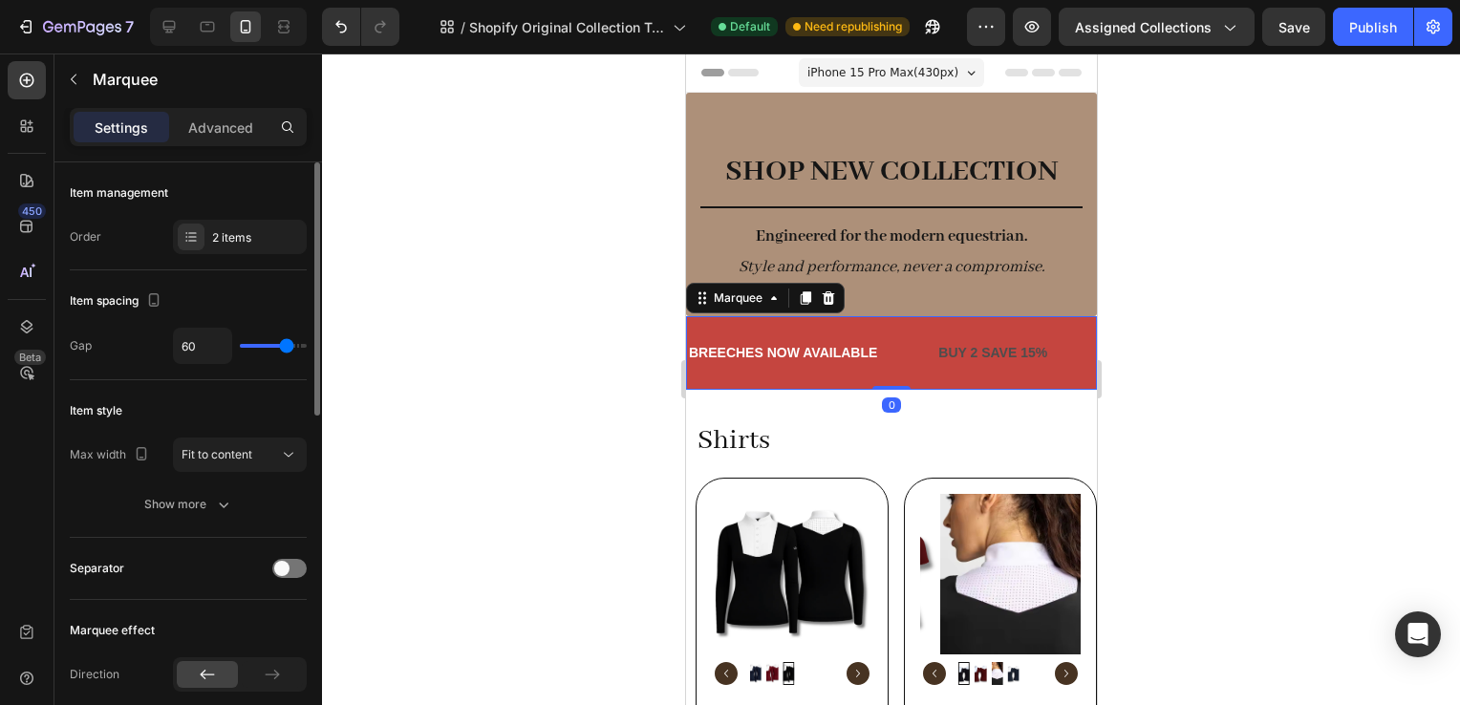
click at [934, 361] on div "BREECHES NOW AVAILABLE Text Block" at bounding box center [810, 353] width 249 height 43
click at [954, 361] on p "BUY 2 SAVE 15%" at bounding box center [992, 353] width 109 height 24
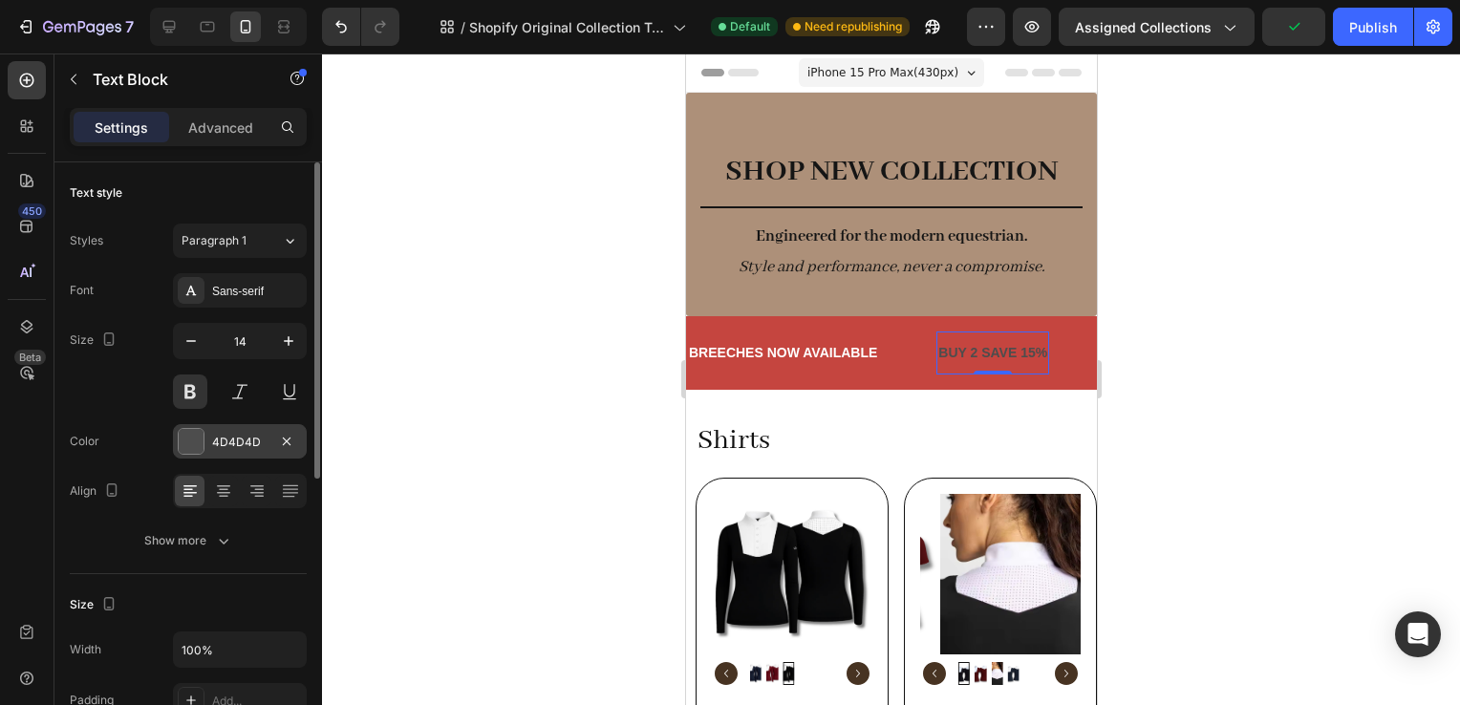
click at [200, 457] on div "4D4D4D" at bounding box center [240, 441] width 134 height 34
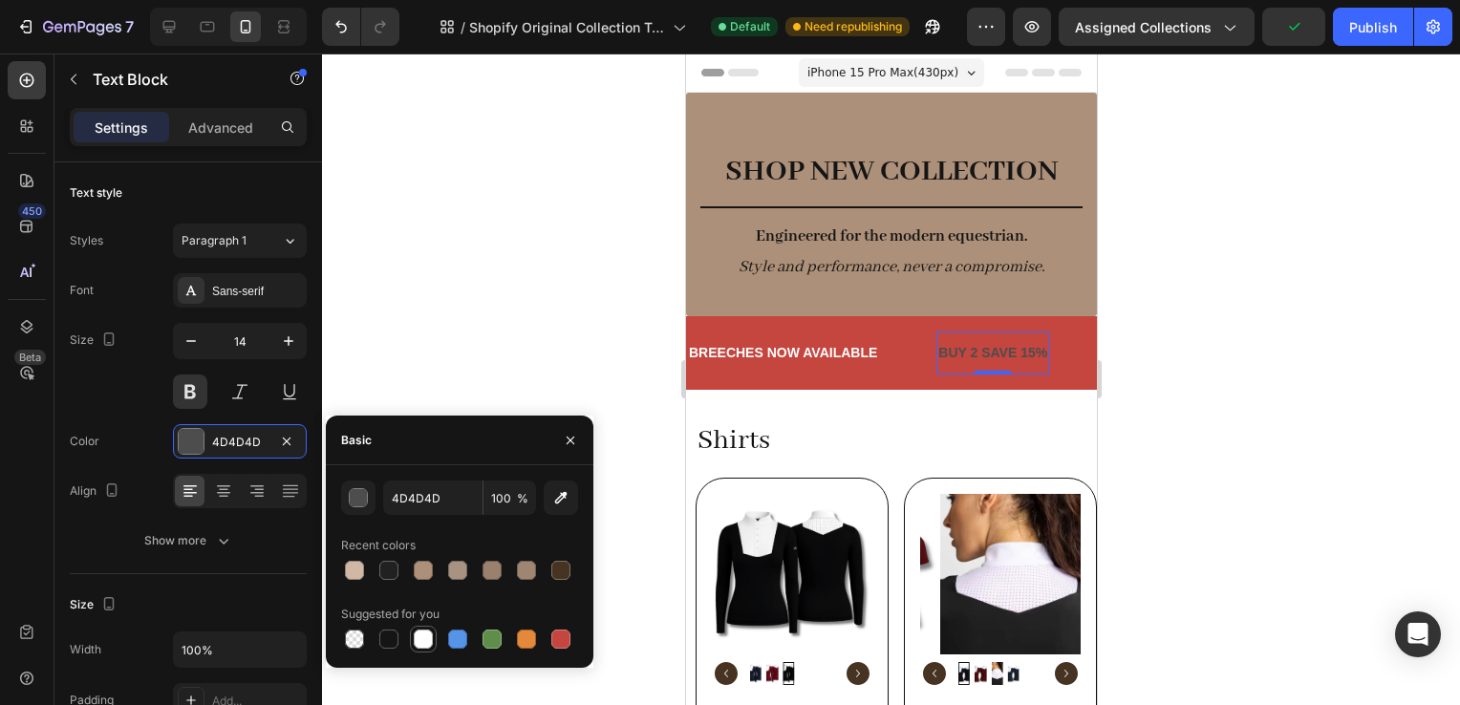
click at [421, 644] on div at bounding box center [423, 639] width 19 height 19
type input "FFFFFF"
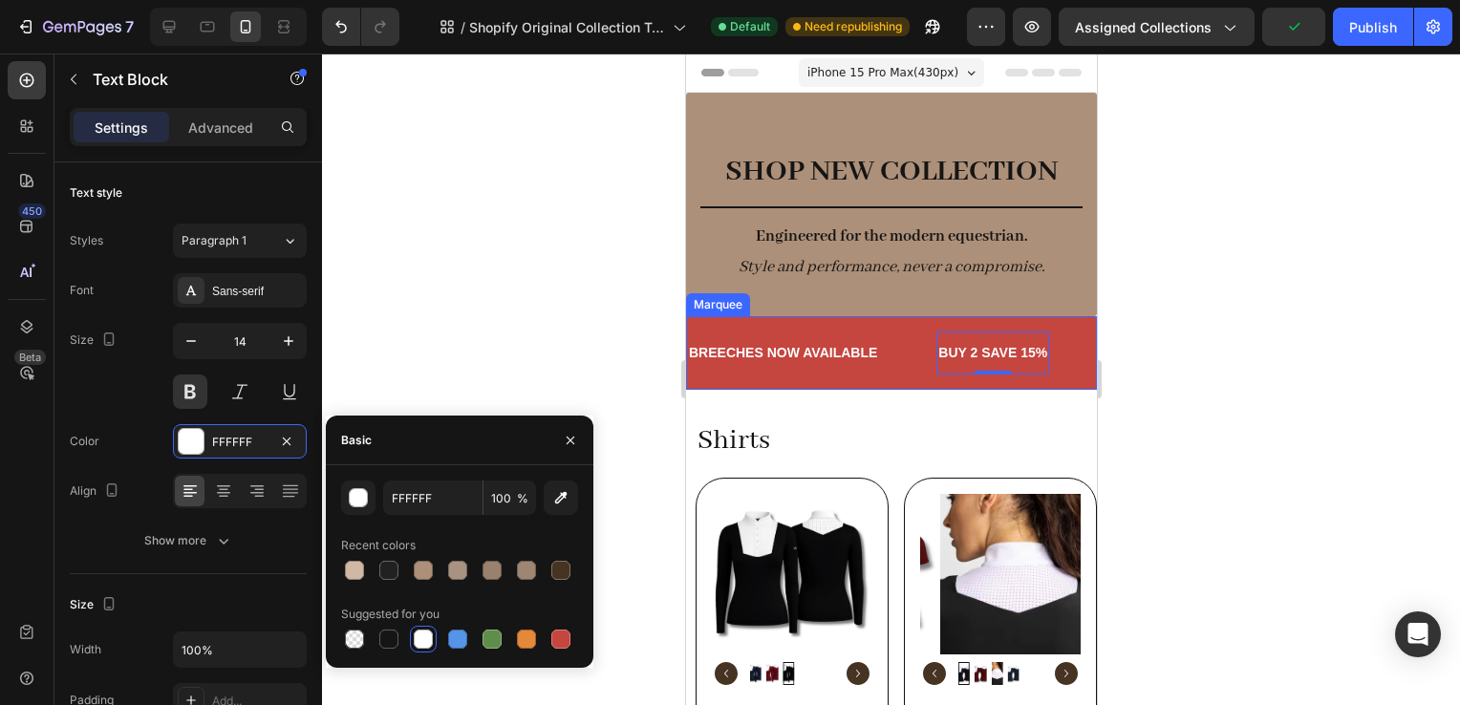
click at [877, 343] on div "BREECHES NOW AVAILABLE" at bounding box center [782, 353] width 192 height 28
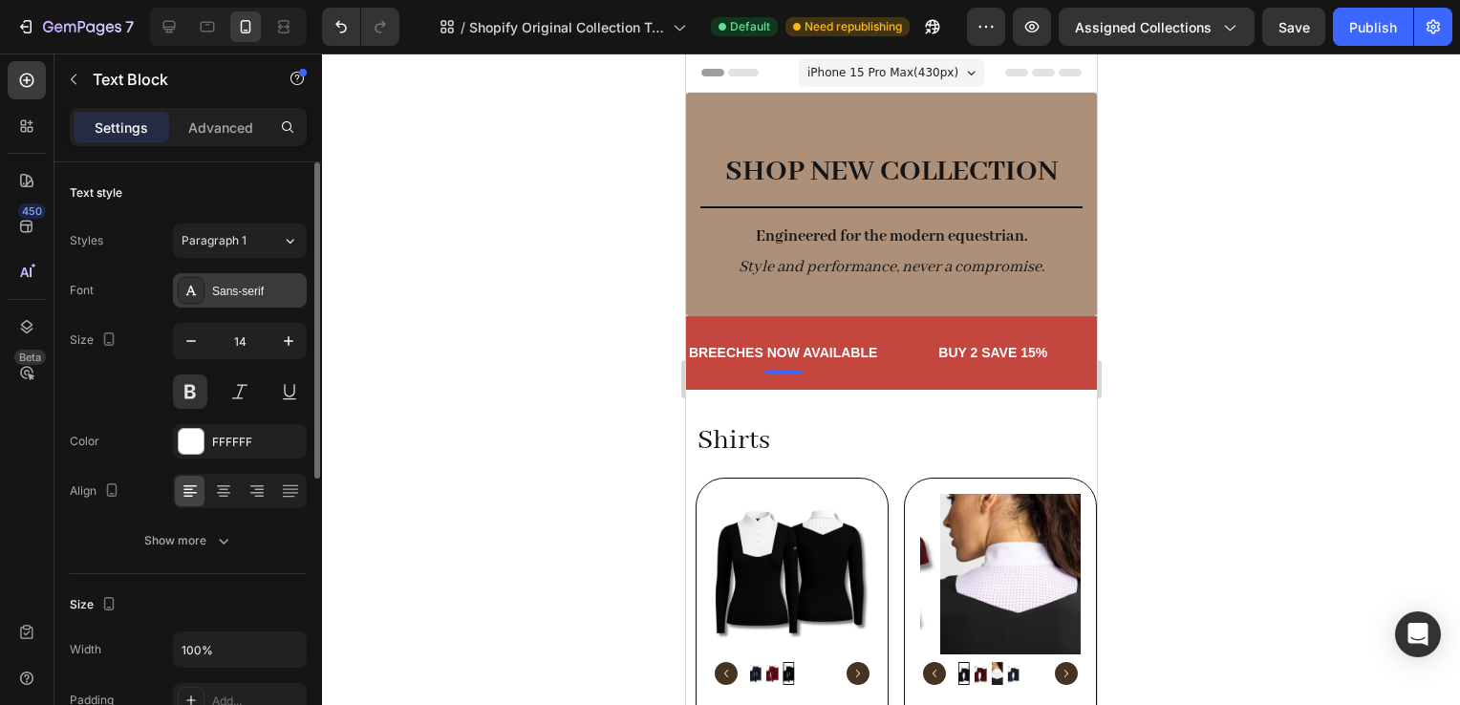
click at [244, 283] on div "Sans-serif" at bounding box center [257, 291] width 90 height 17
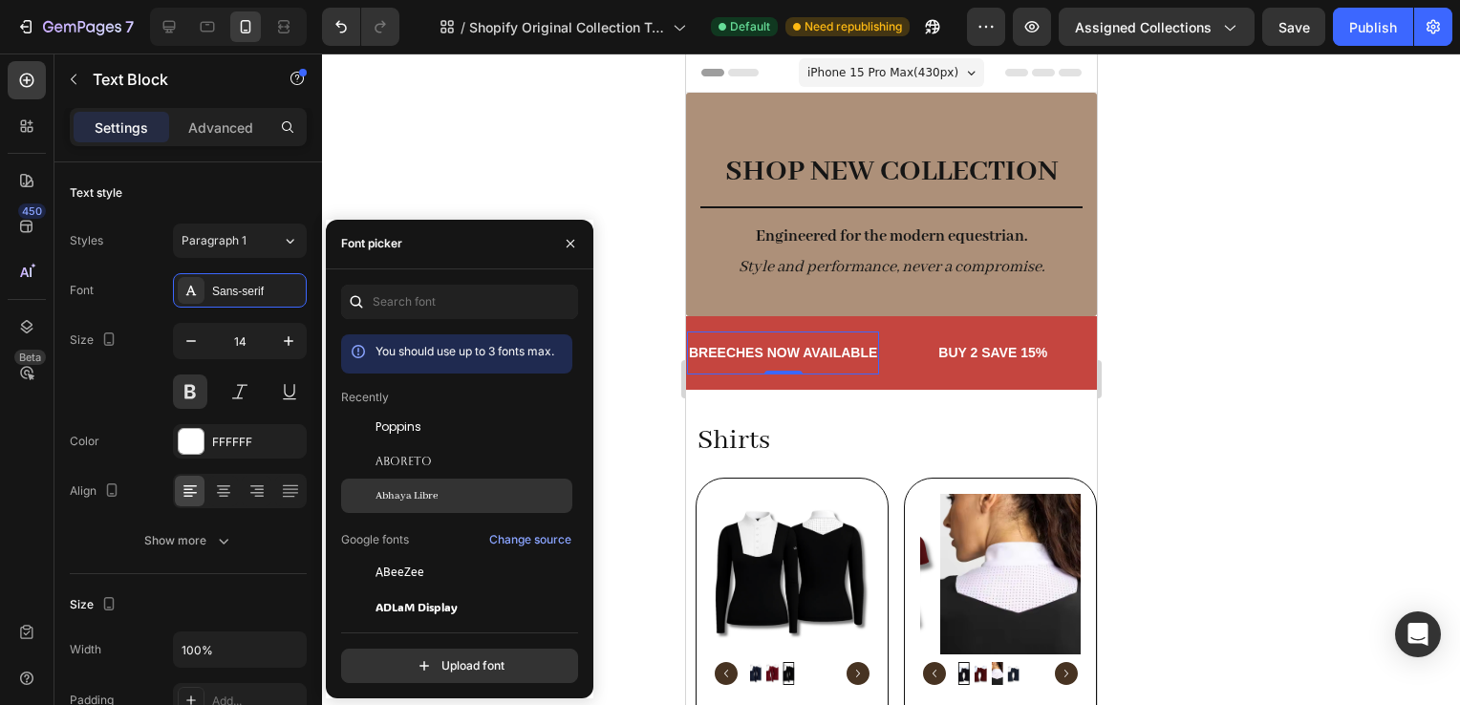
click at [464, 490] on div "Abhaya Libre" at bounding box center [472, 495] width 193 height 17
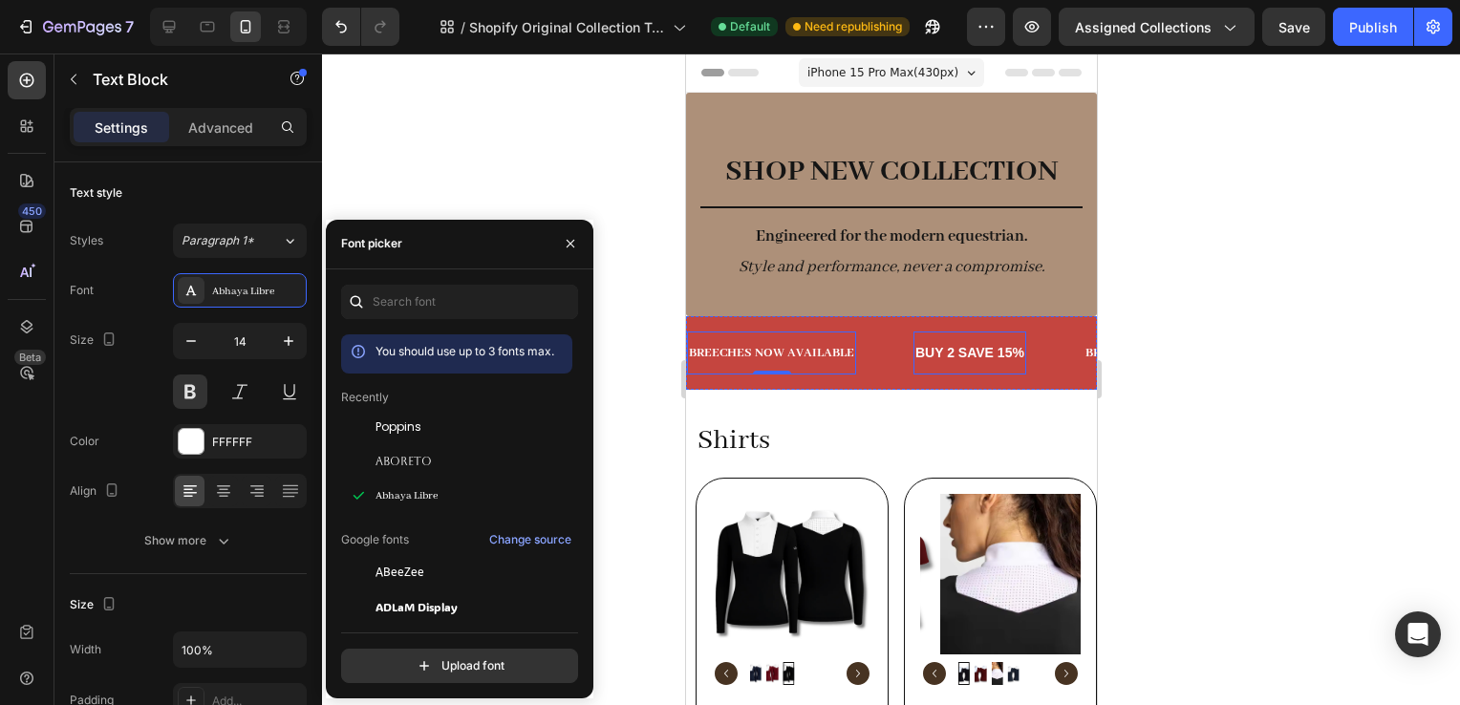
click at [987, 348] on p "BUY 2 SAVE 15%" at bounding box center [969, 353] width 109 height 24
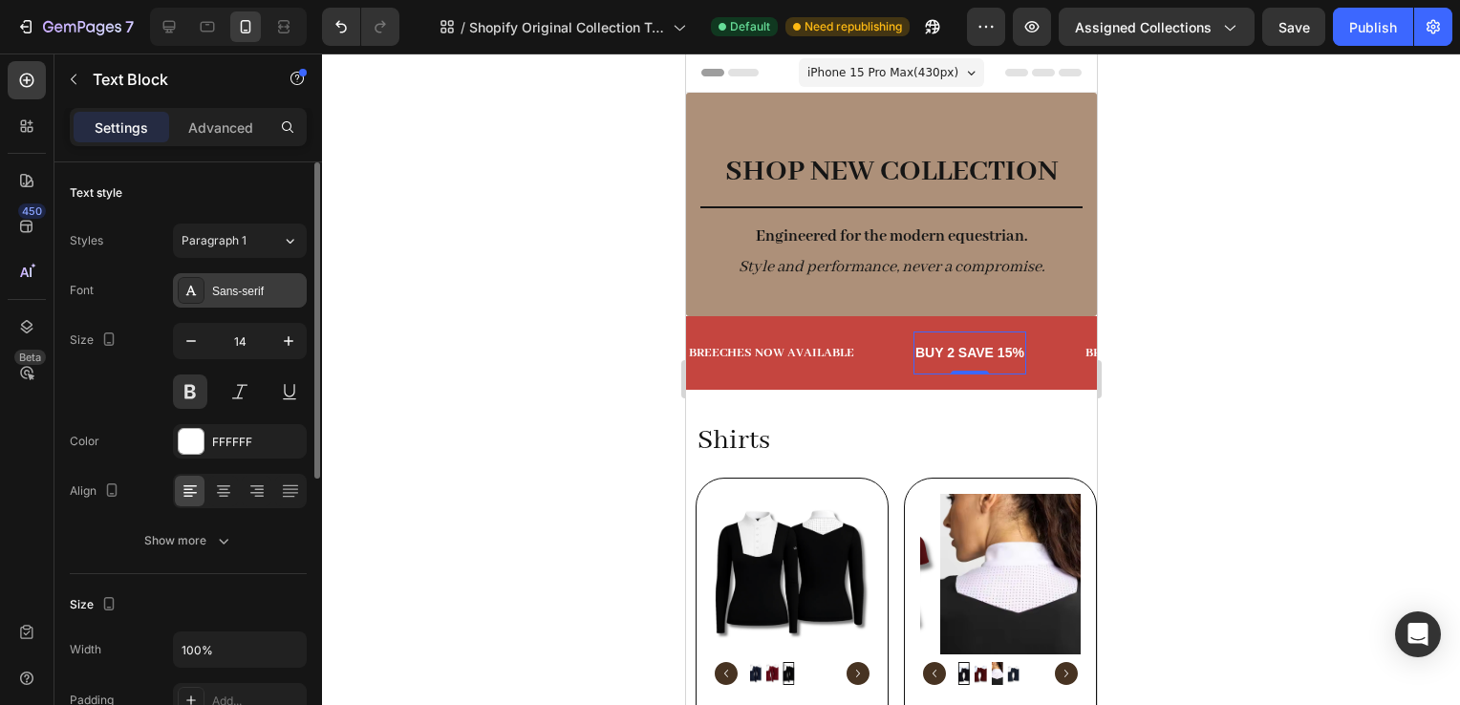
click at [233, 298] on div "Sans-serif" at bounding box center [257, 291] width 90 height 17
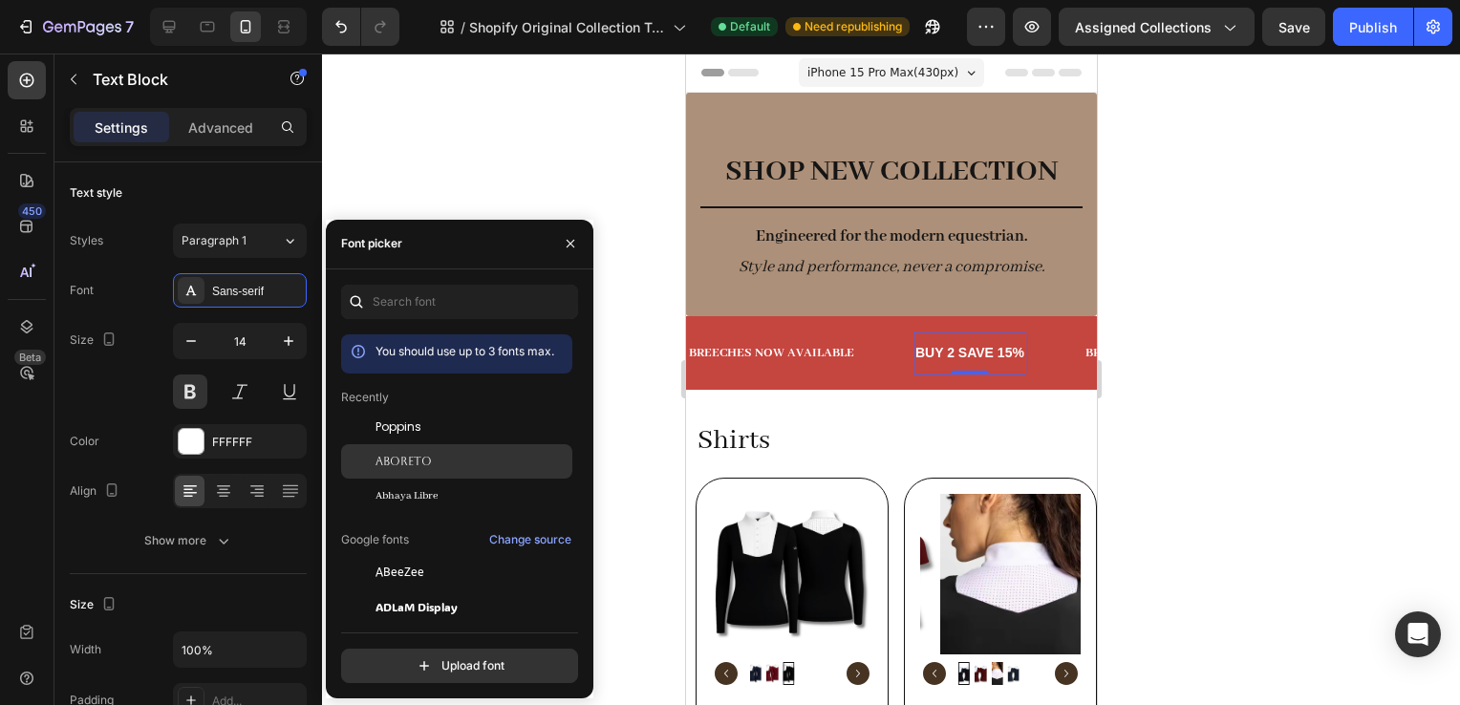
click at [444, 458] on div "Aboreto" at bounding box center [472, 461] width 193 height 17
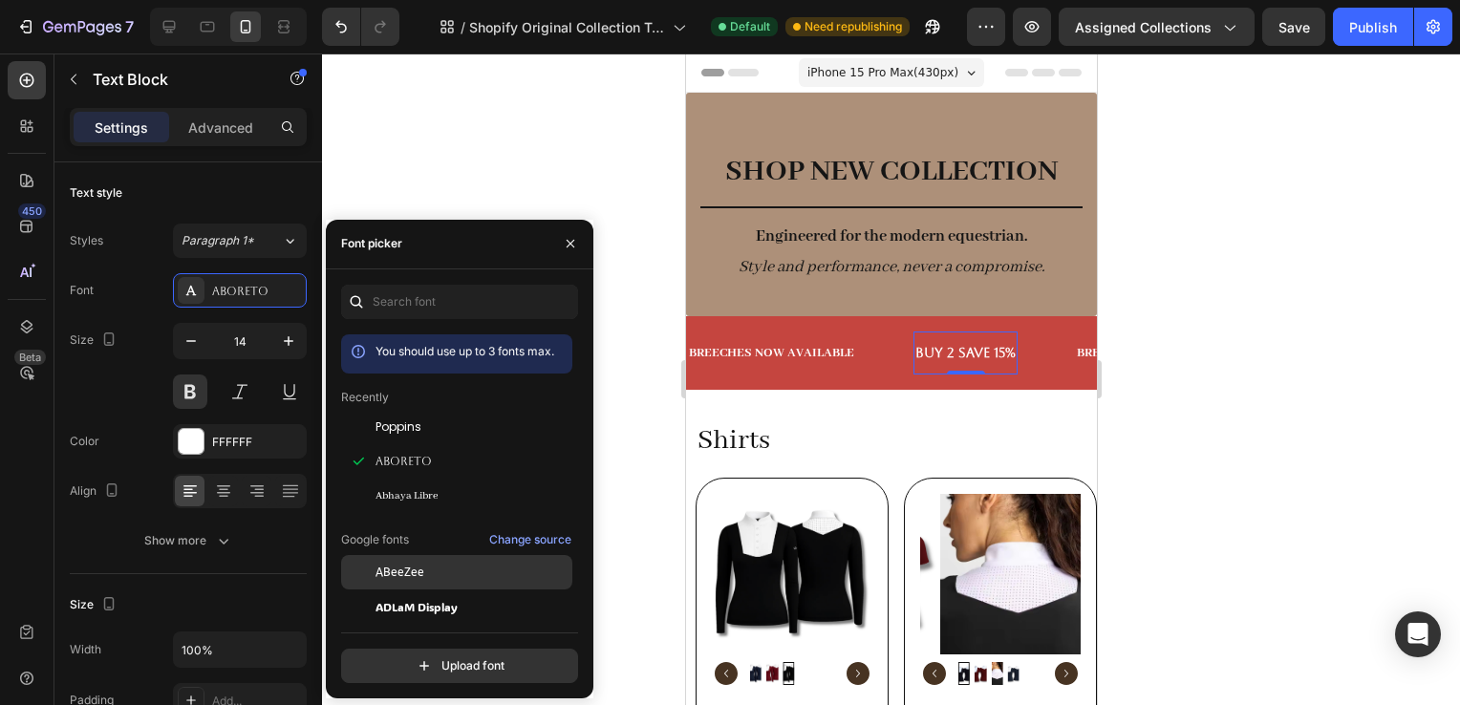
click at [439, 572] on div "ABeeZee" at bounding box center [472, 572] width 193 height 17
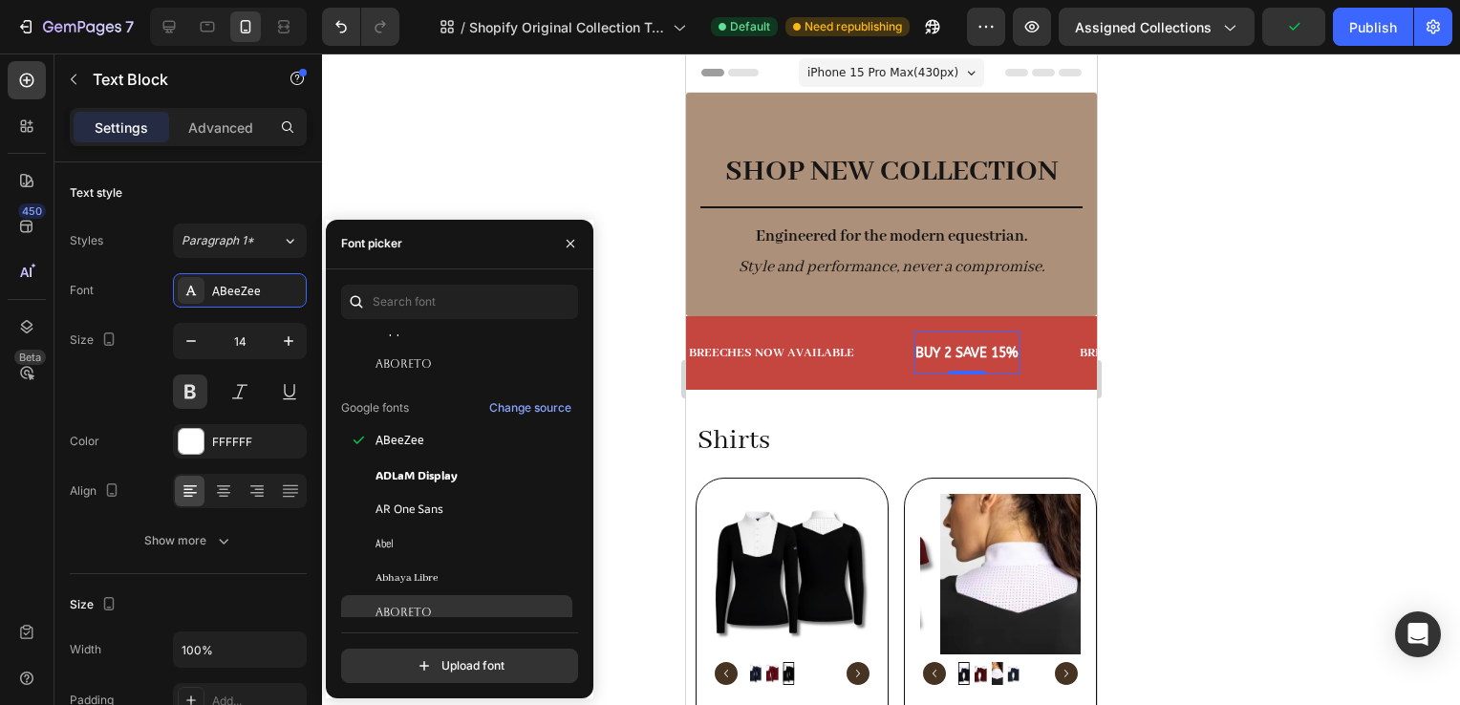
click at [443, 604] on div "Aboreto" at bounding box center [472, 612] width 193 height 17
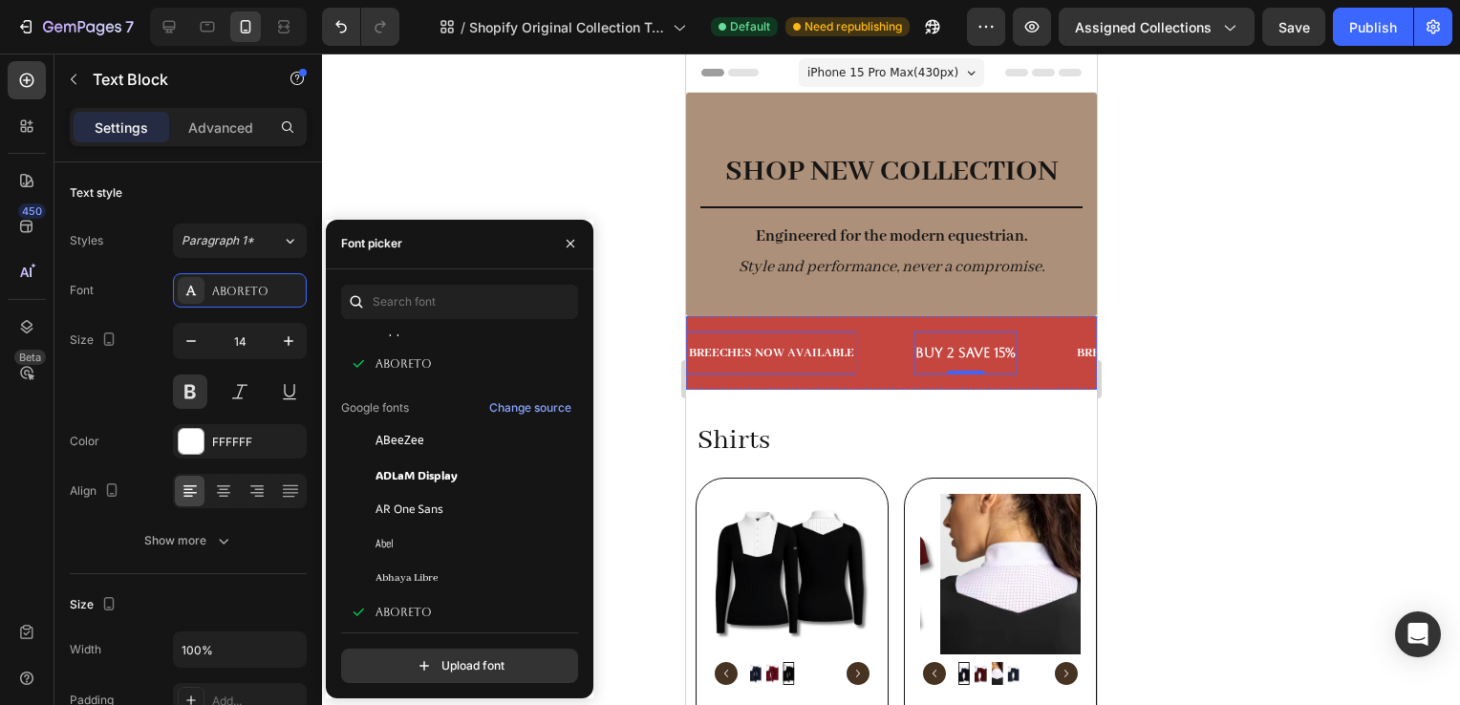
click at [797, 349] on p "BREECHES NOW AVAILABLE" at bounding box center [770, 353] width 165 height 24
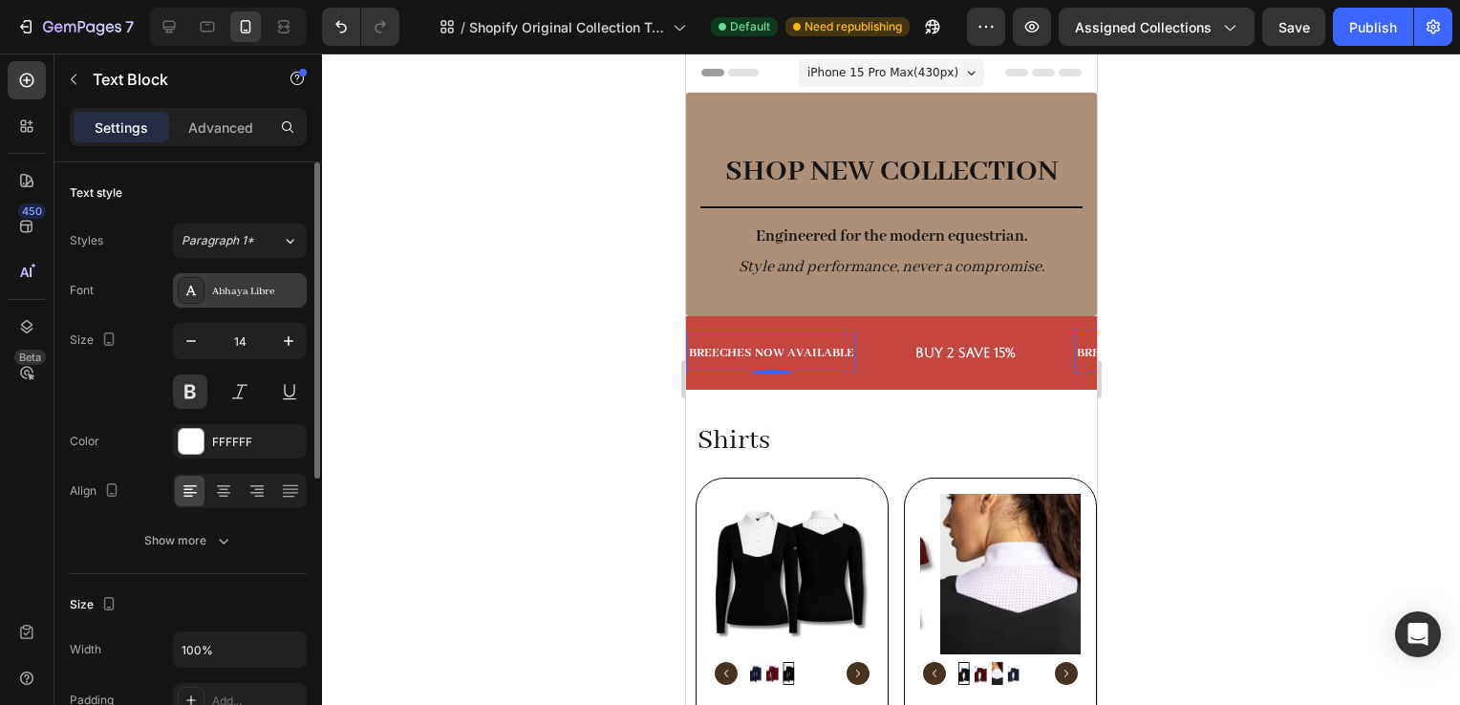
click at [242, 291] on div "Abhaya Libre" at bounding box center [257, 291] width 90 height 17
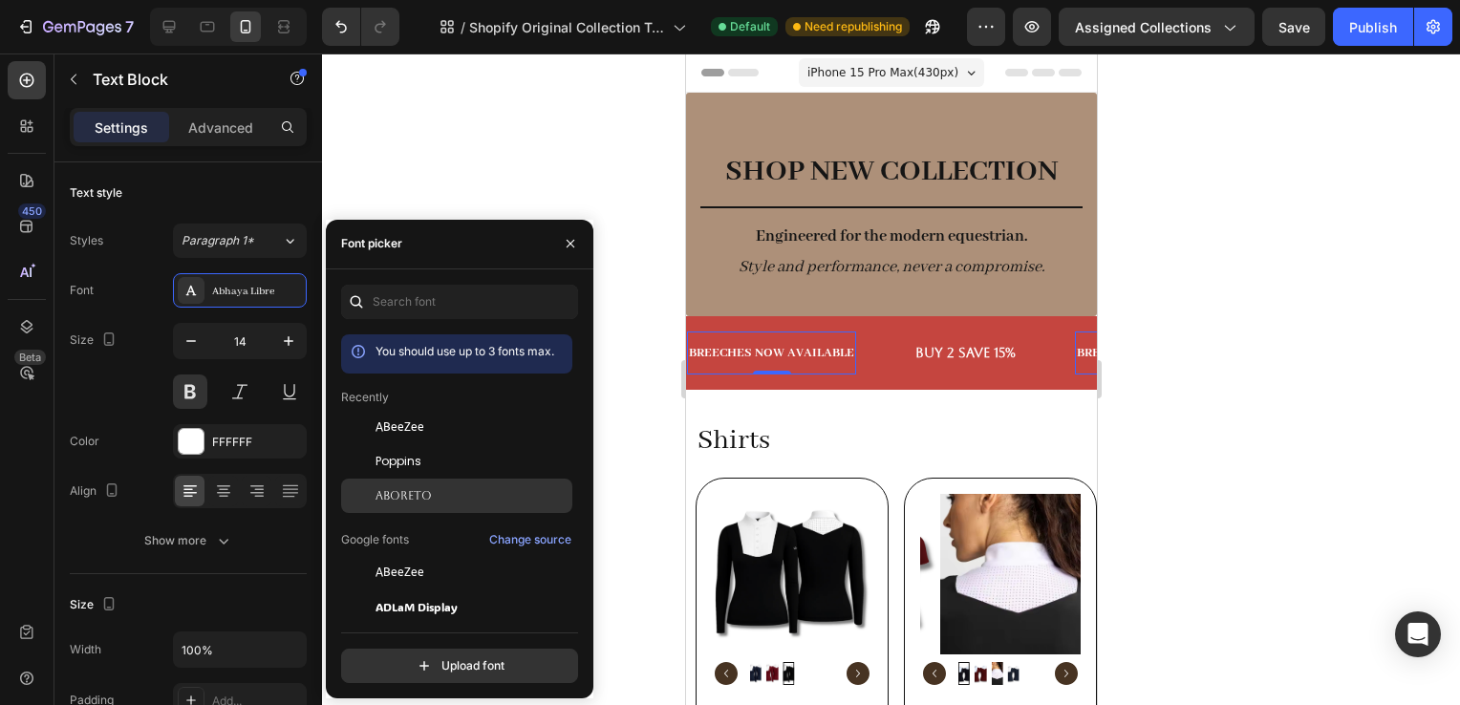
click at [470, 498] on div "Aboreto" at bounding box center [472, 495] width 193 height 17
click at [1326, 377] on div at bounding box center [891, 380] width 1138 height 652
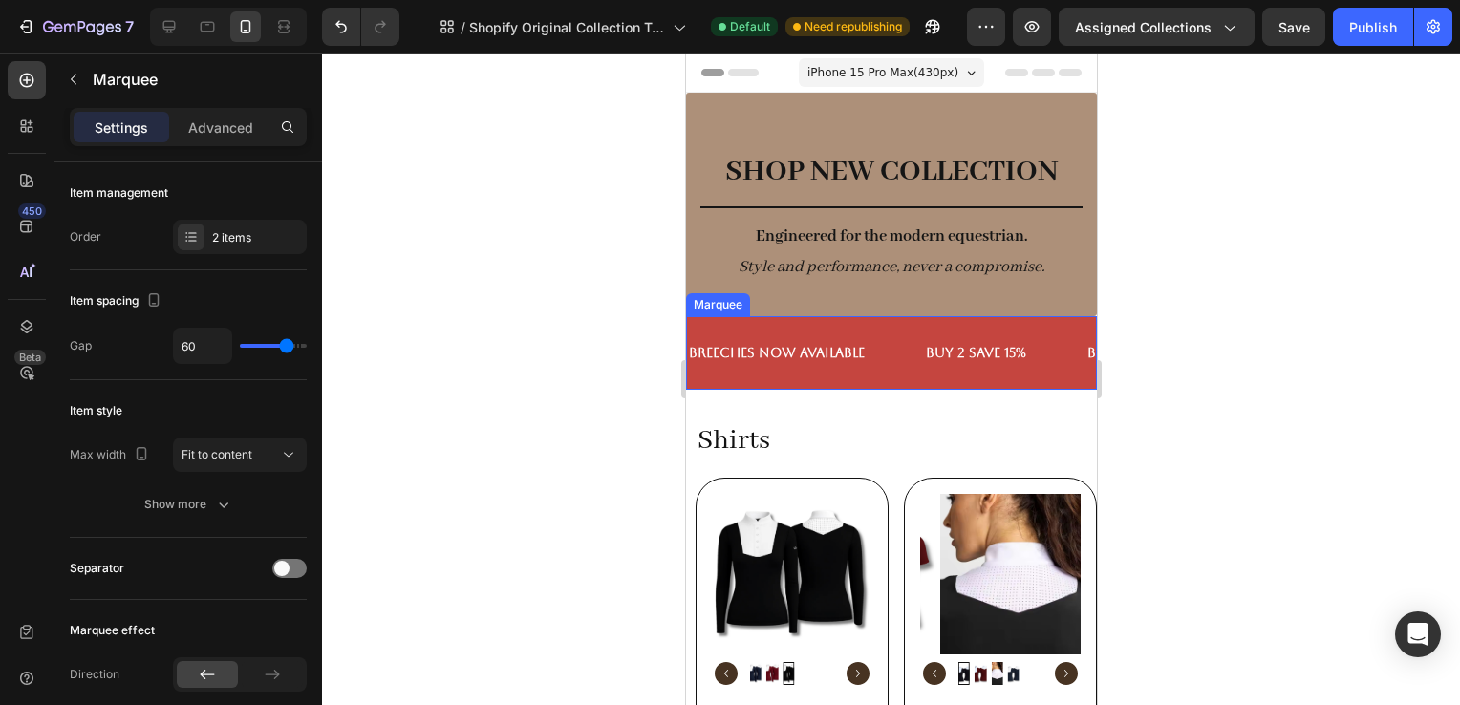
click at [893, 347] on div "BREECHES NOW AVAILABLE Text Block" at bounding box center [804, 353] width 237 height 43
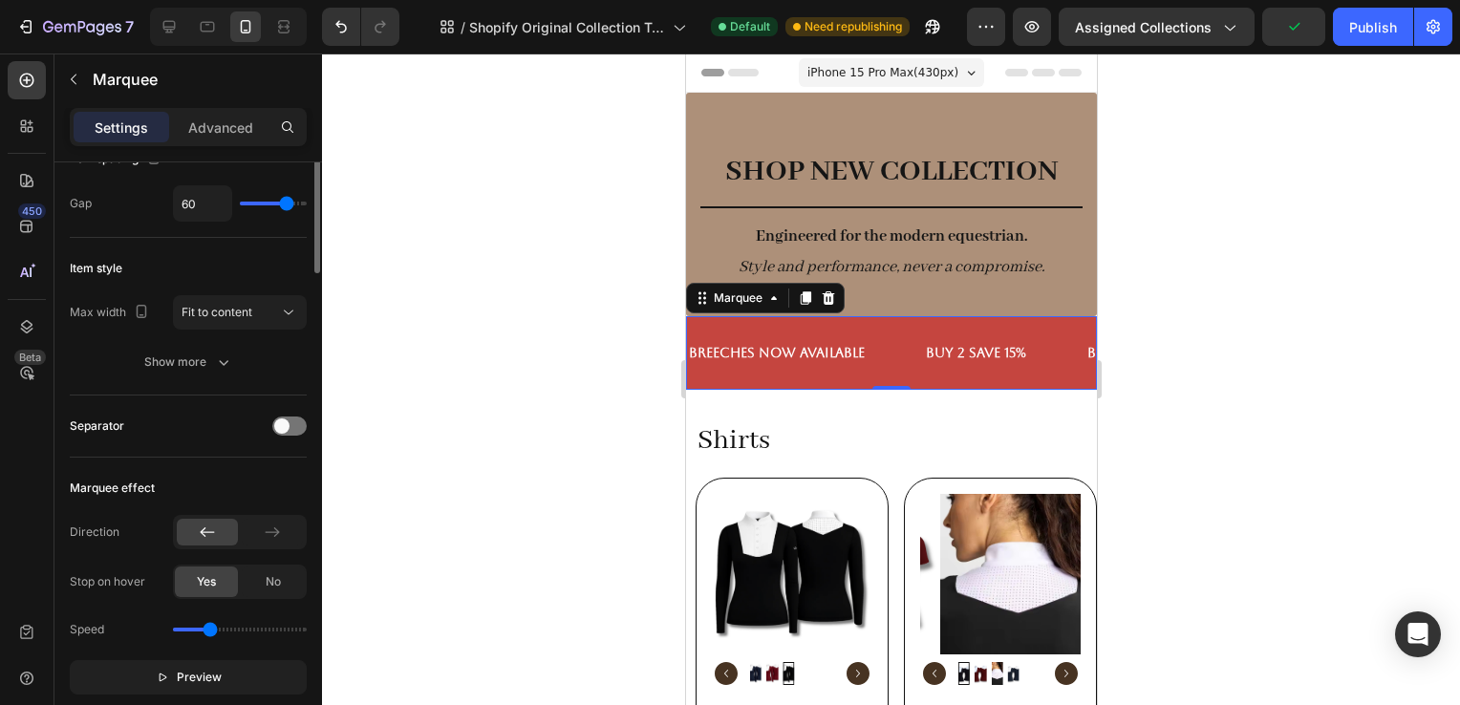
scroll to position [0, 0]
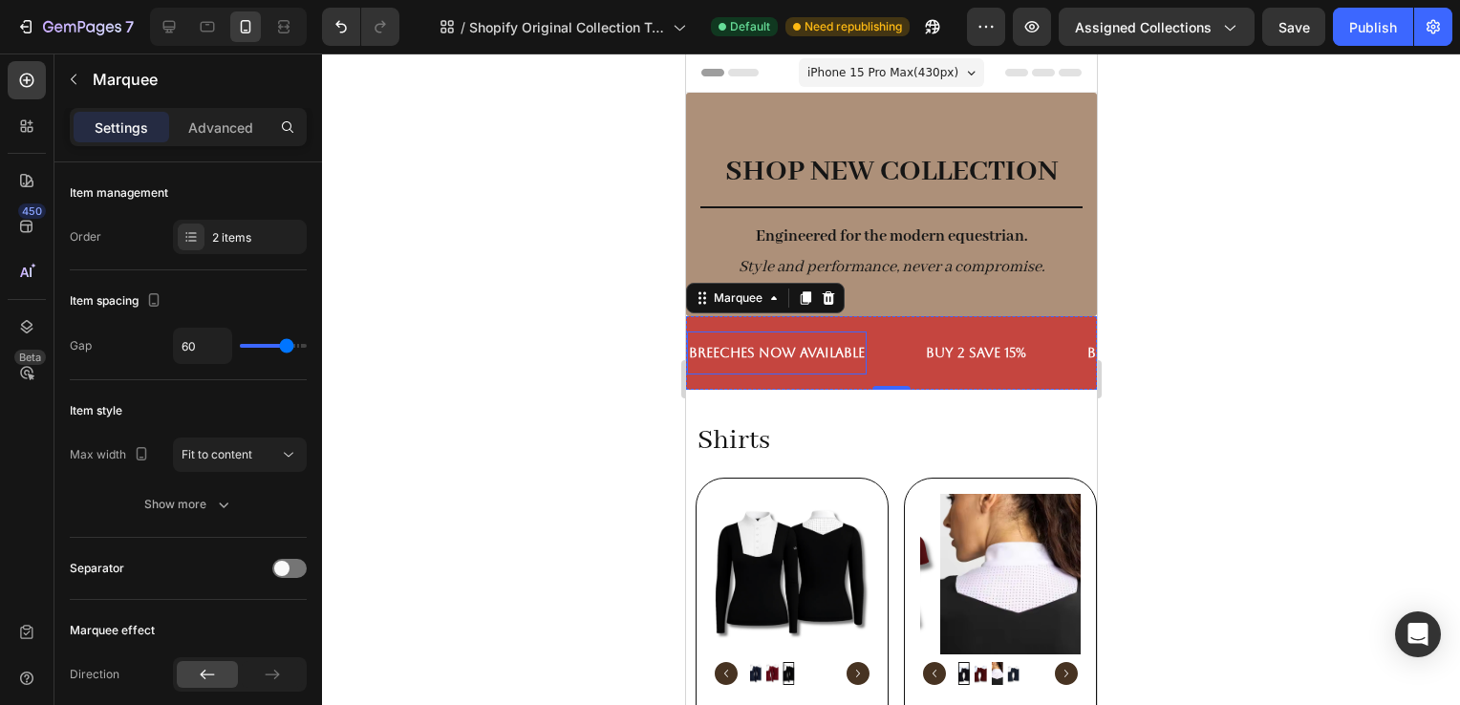
click at [808, 352] on p "BREECHES NOW AVAILABLE" at bounding box center [776, 353] width 176 height 24
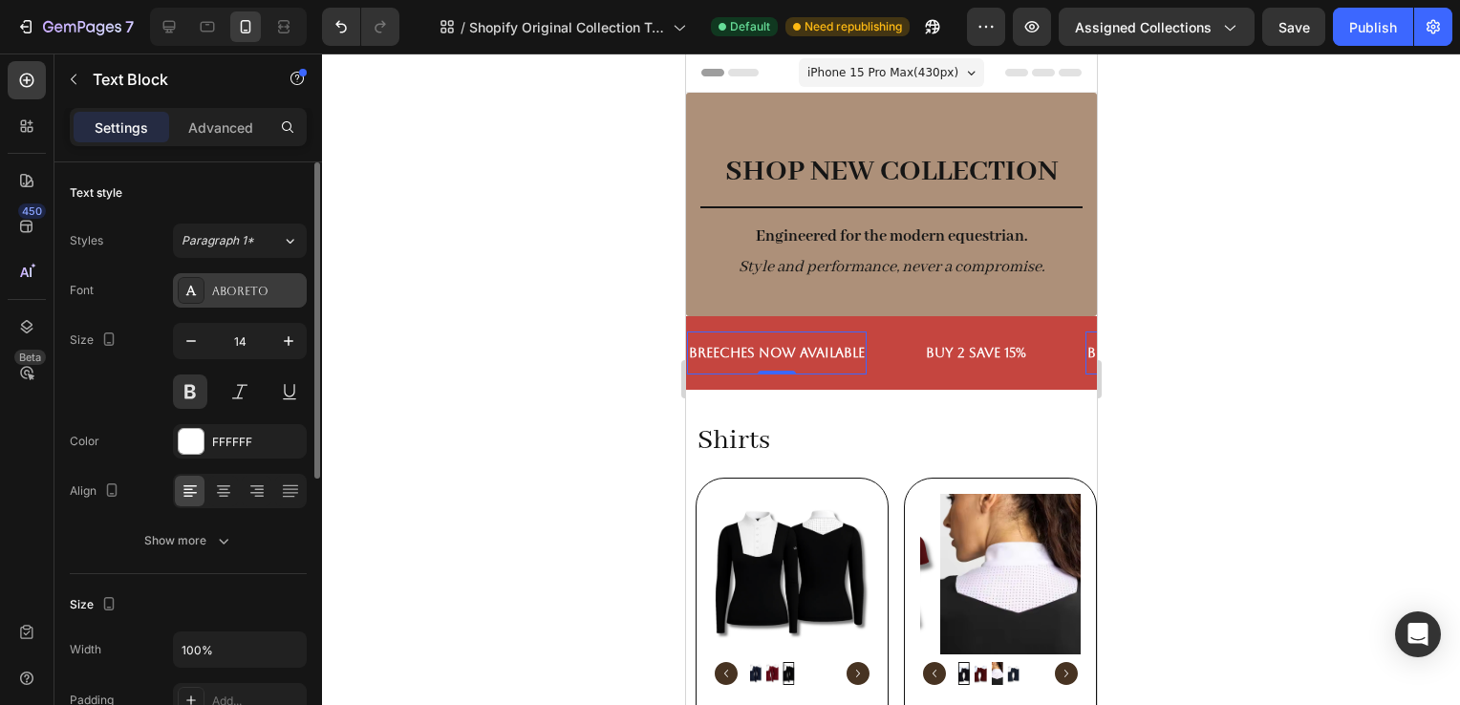
click at [214, 304] on div "Aboreto" at bounding box center [240, 290] width 134 height 34
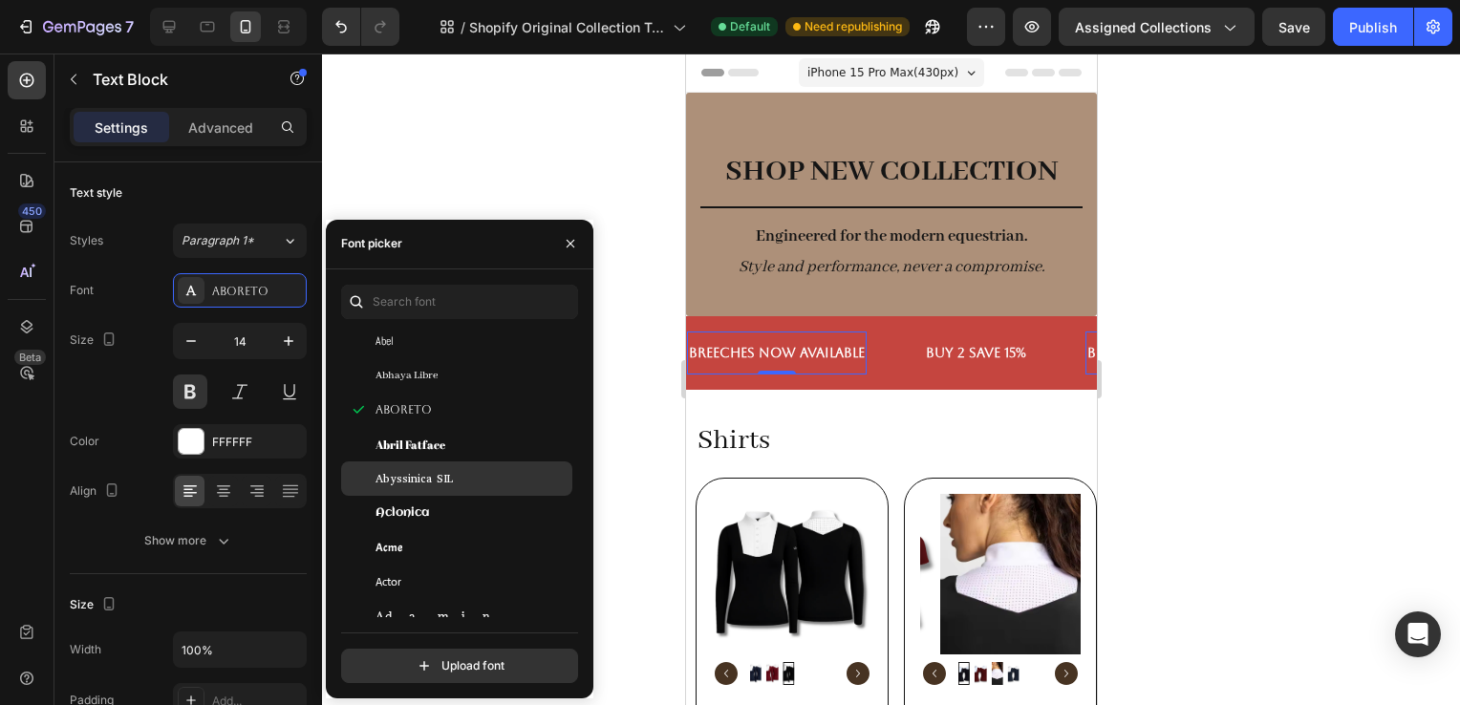
scroll to position [382, 0]
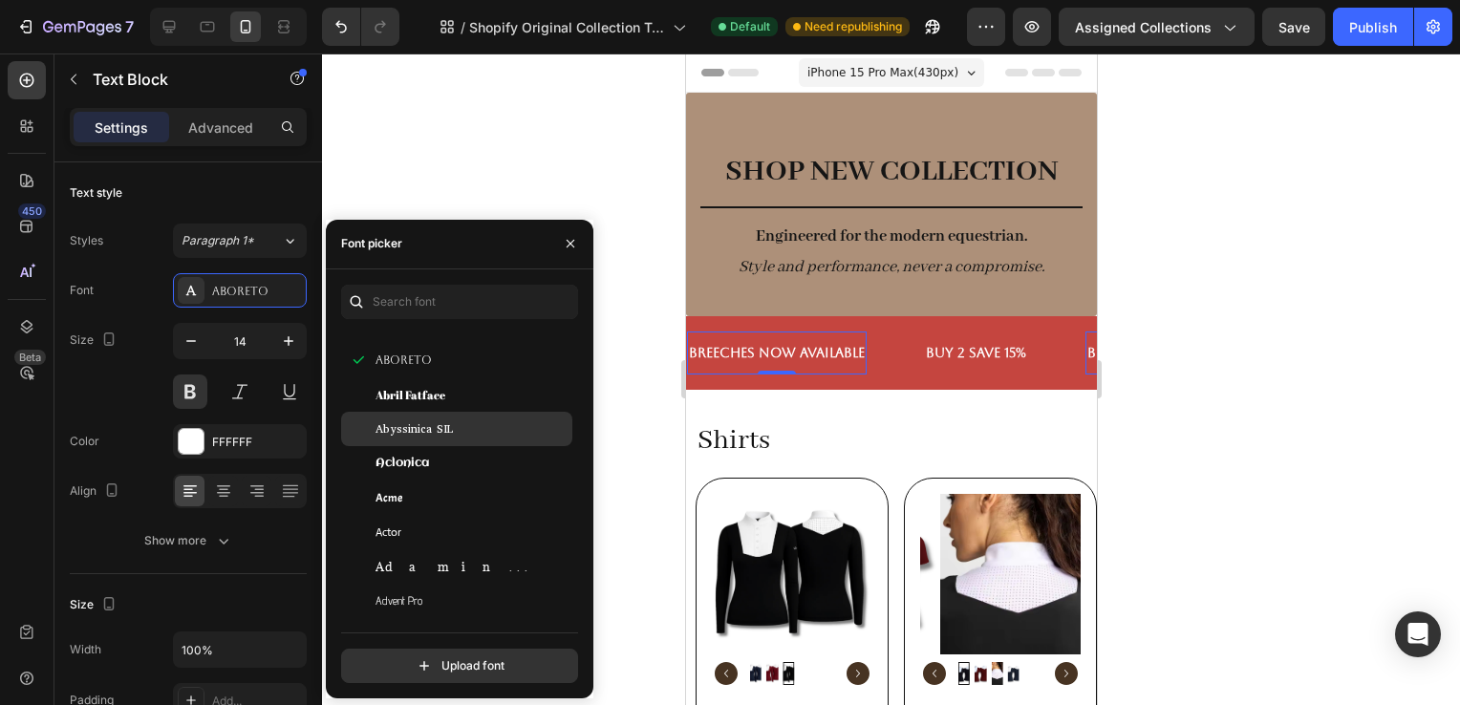
click at [421, 434] on span "Abyssinica SIL" at bounding box center [414, 429] width 77 height 17
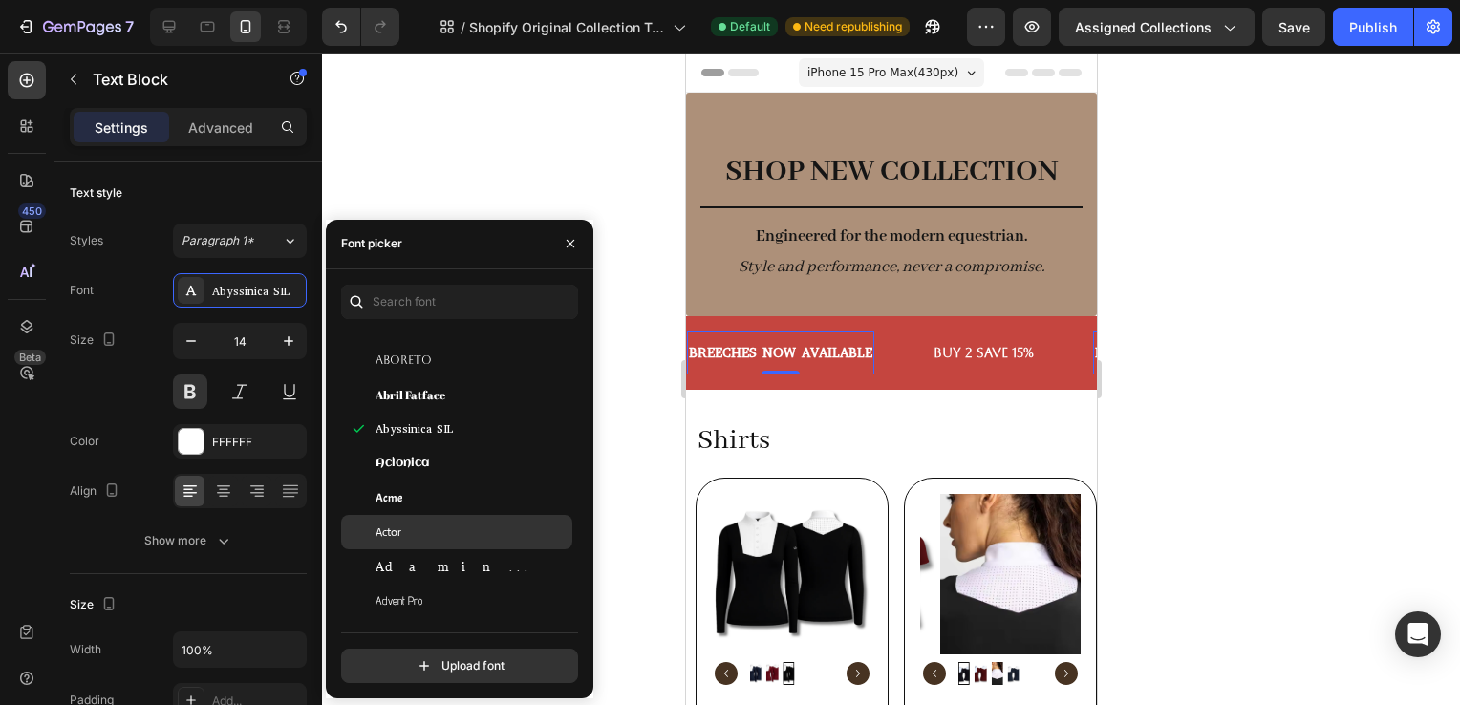
click at [442, 531] on div "Actor" at bounding box center [472, 532] width 193 height 17
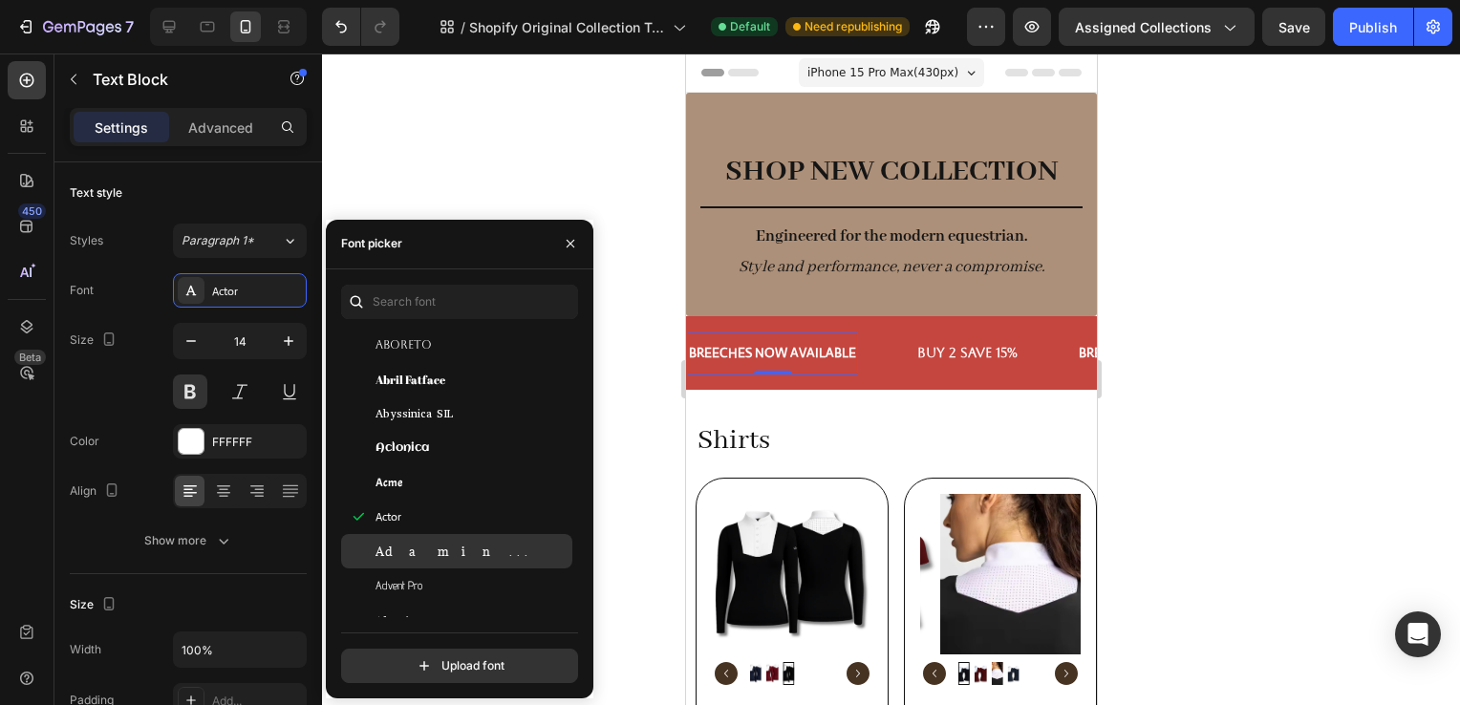
click at [443, 567] on div "Adamina" at bounding box center [456, 551] width 231 height 34
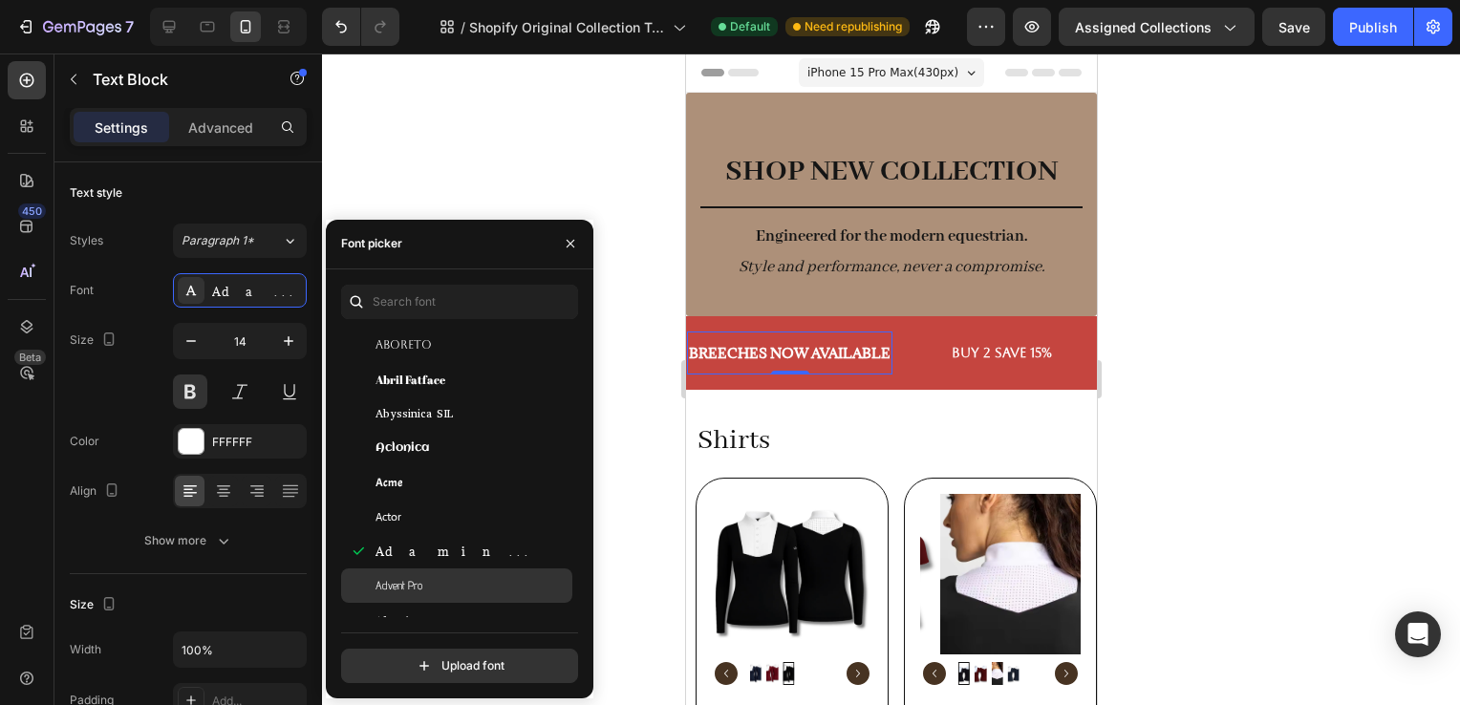
click at [451, 581] on div "Advent Pro" at bounding box center [472, 585] width 193 height 17
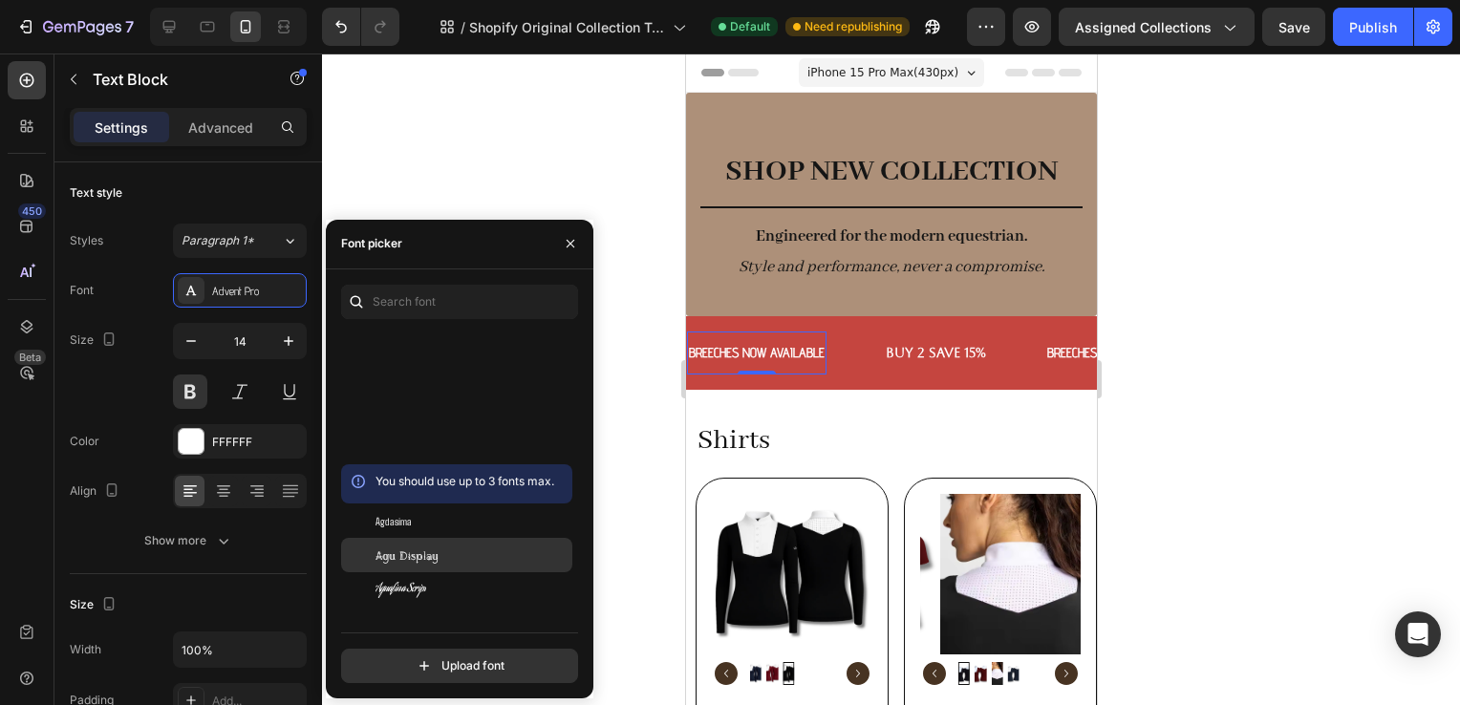
scroll to position [1047, 0]
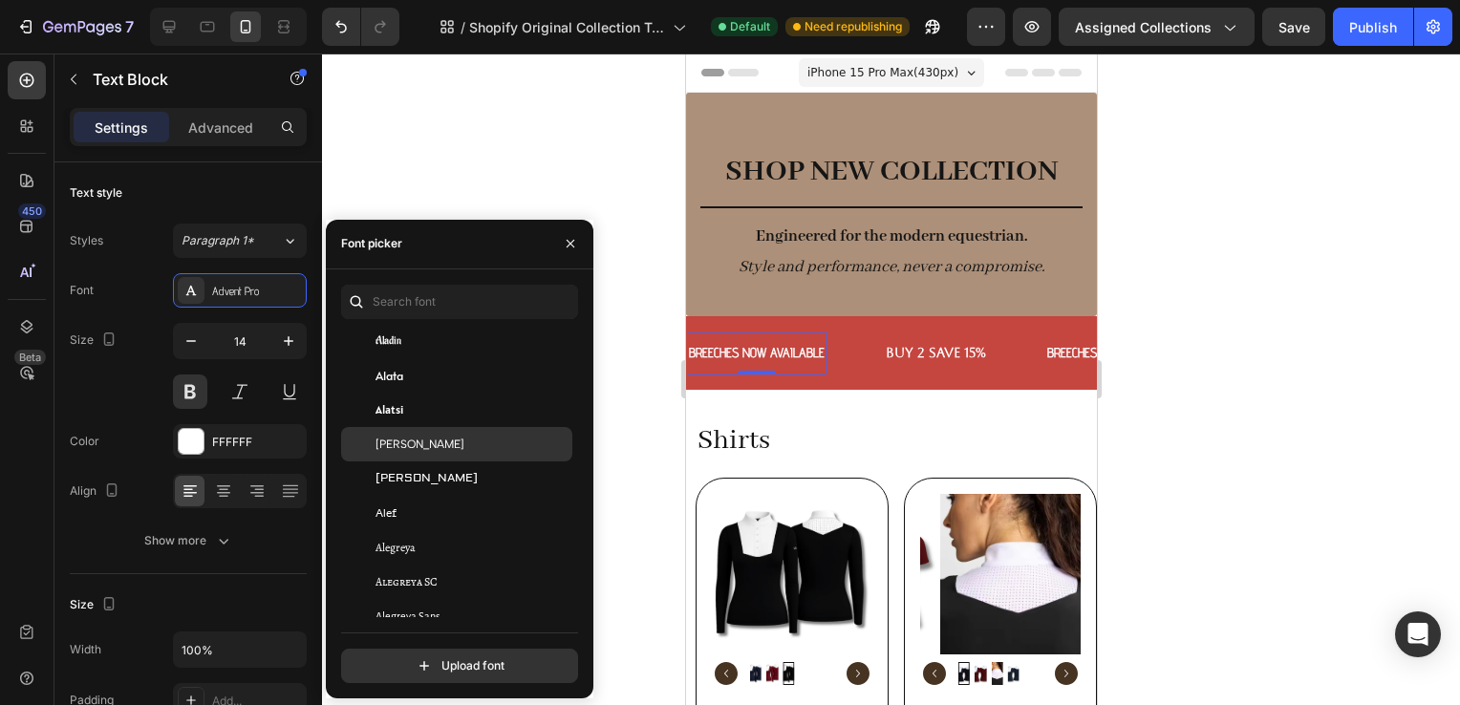
click at [409, 453] on div "Albert Sans" at bounding box center [456, 444] width 231 height 34
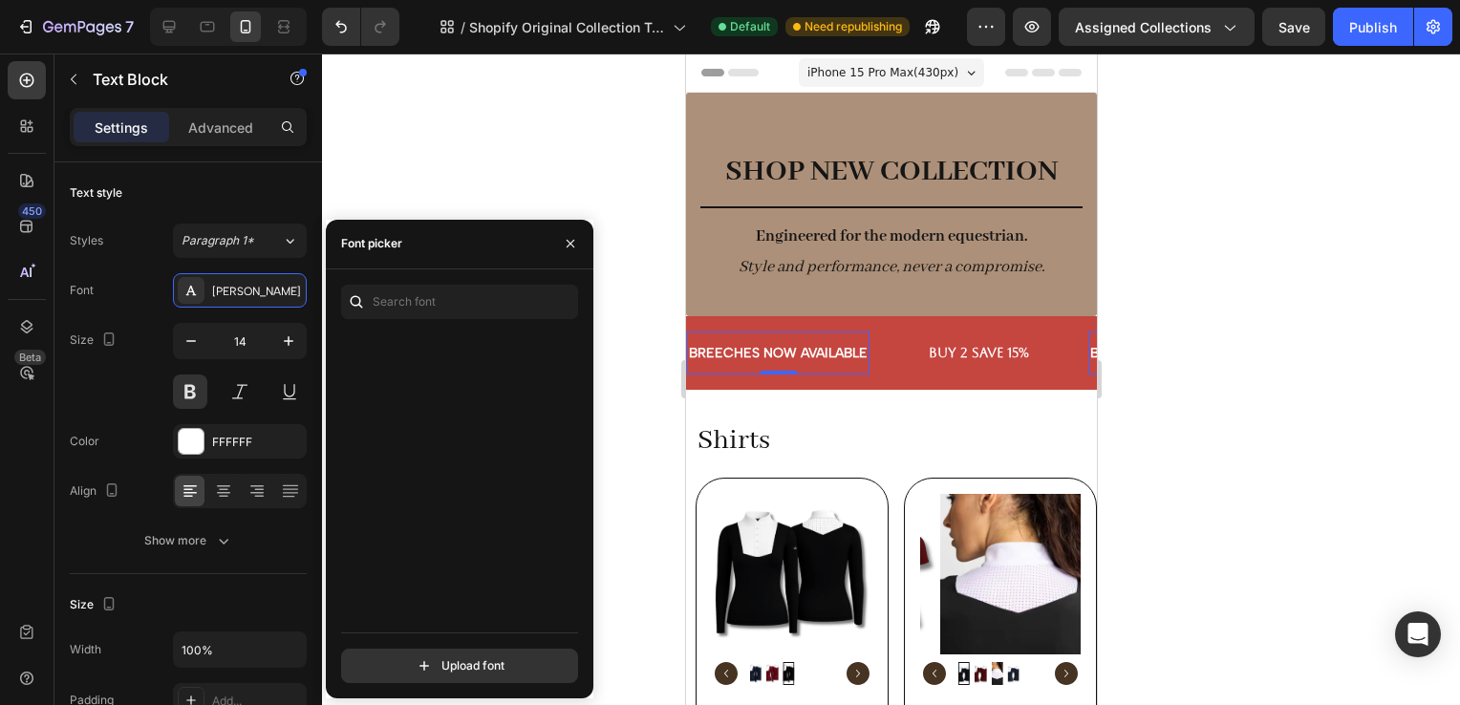
scroll to position [0, 0]
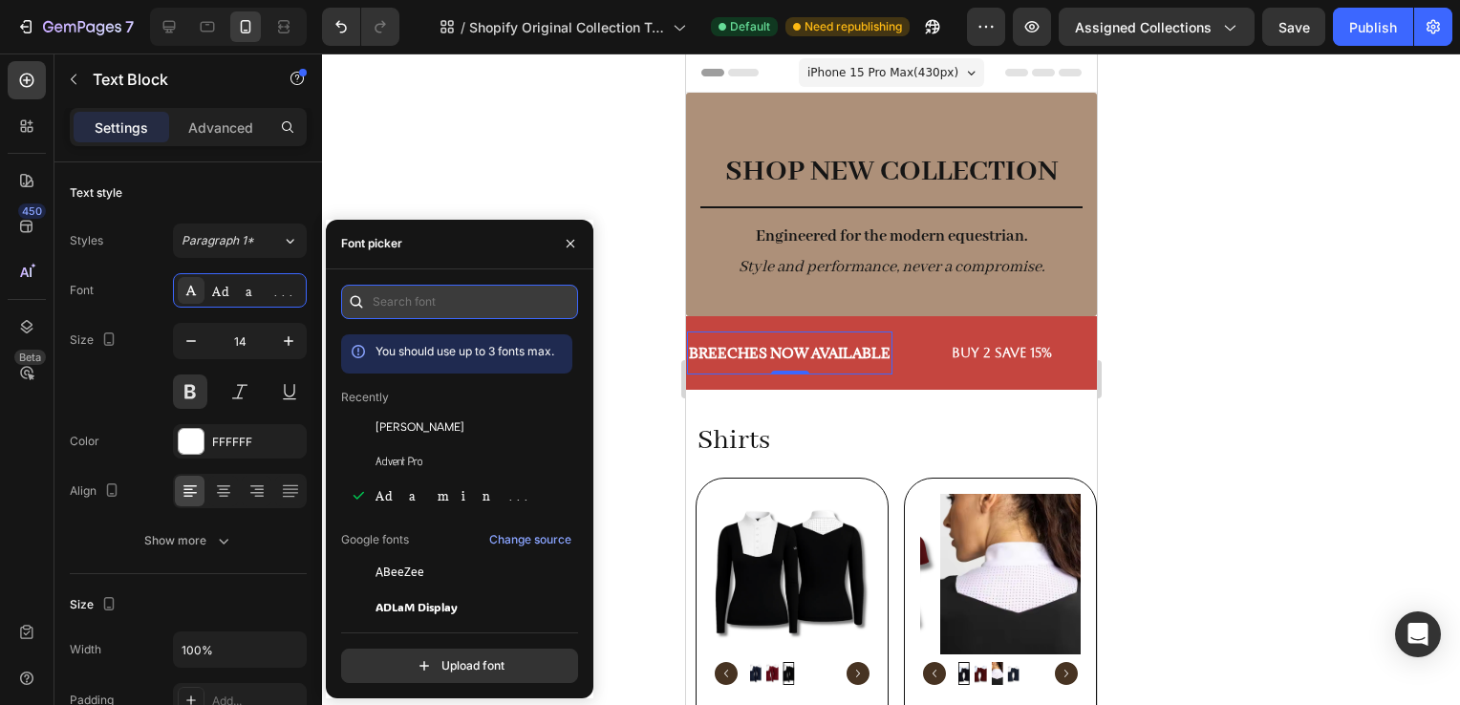
click at [467, 307] on input "text" at bounding box center [459, 302] width 237 height 34
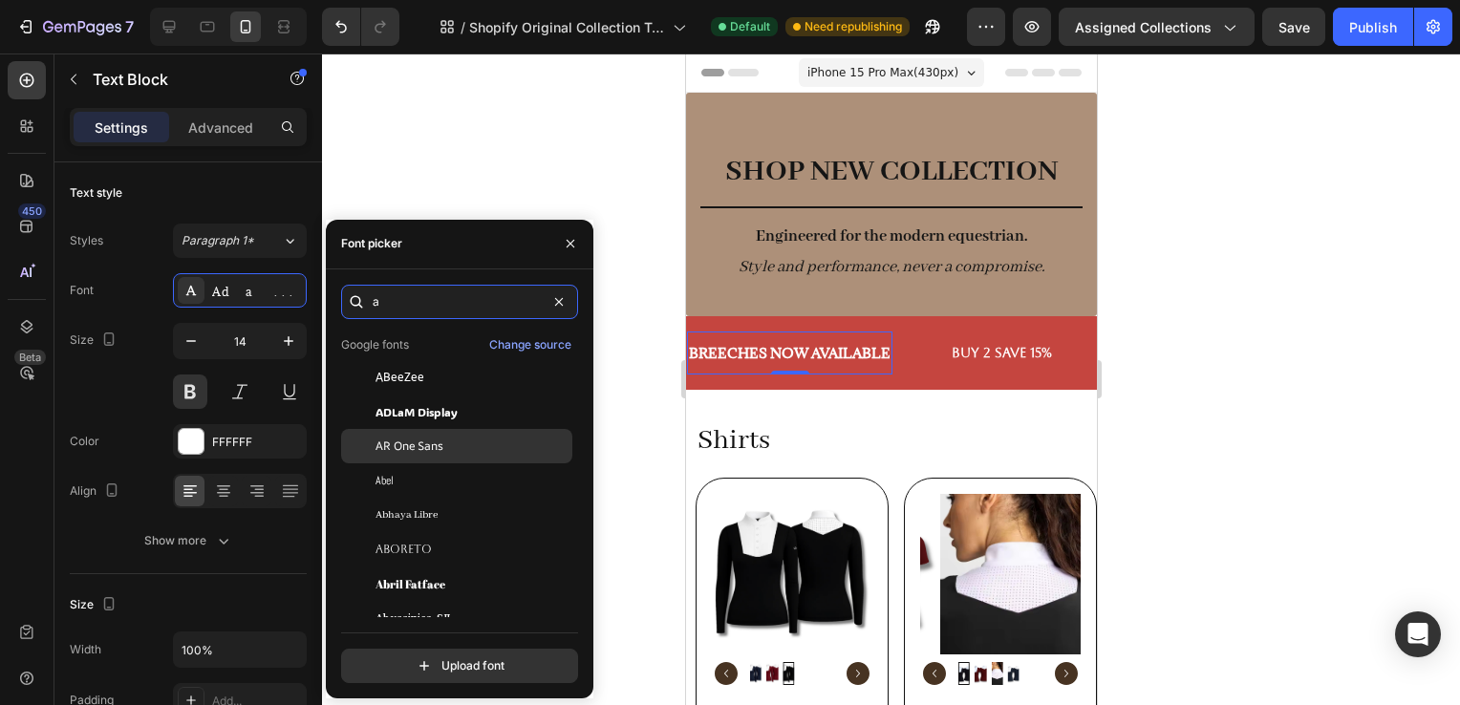
scroll to position [113, 0]
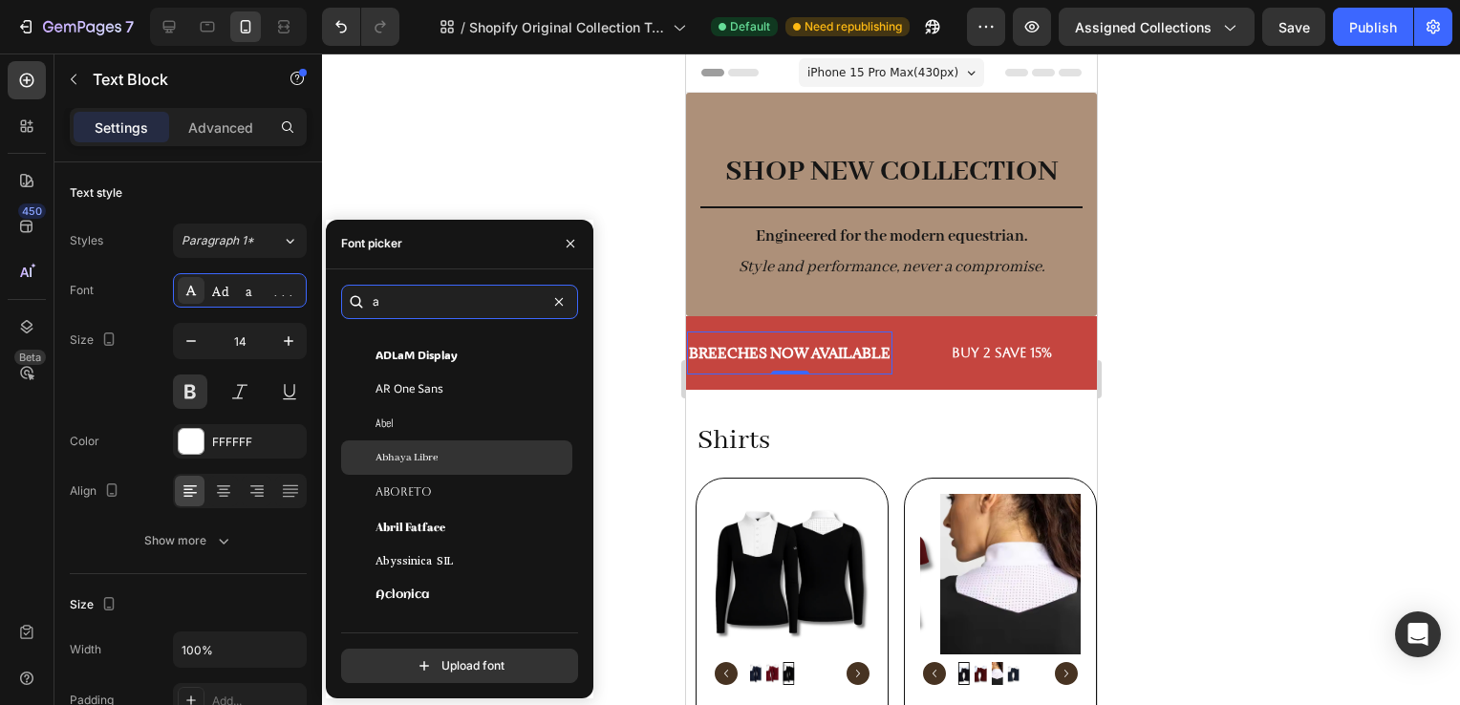
type input "a"
click at [419, 455] on span "Abhaya Libre" at bounding box center [407, 457] width 62 height 17
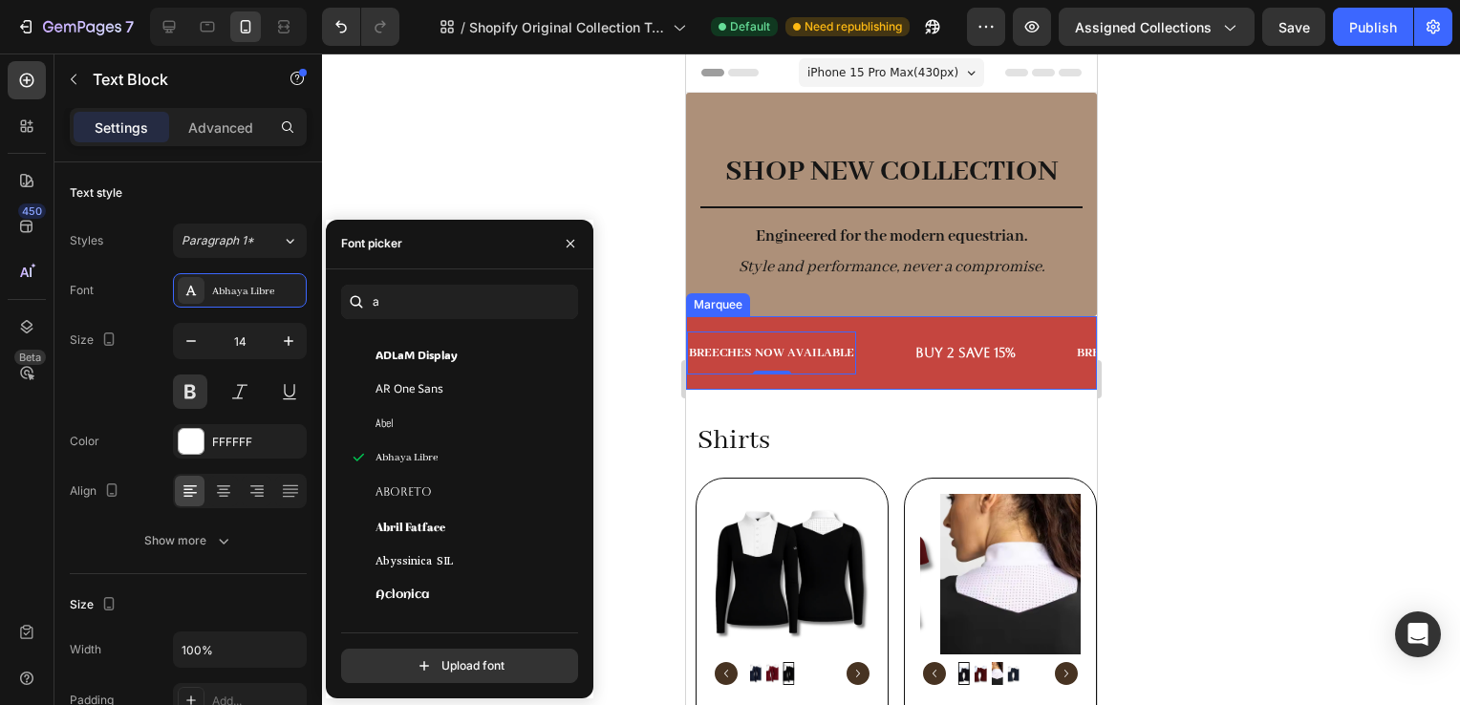
click at [913, 345] on div "BUY 2 SAVE 15%" at bounding box center [965, 353] width 104 height 28
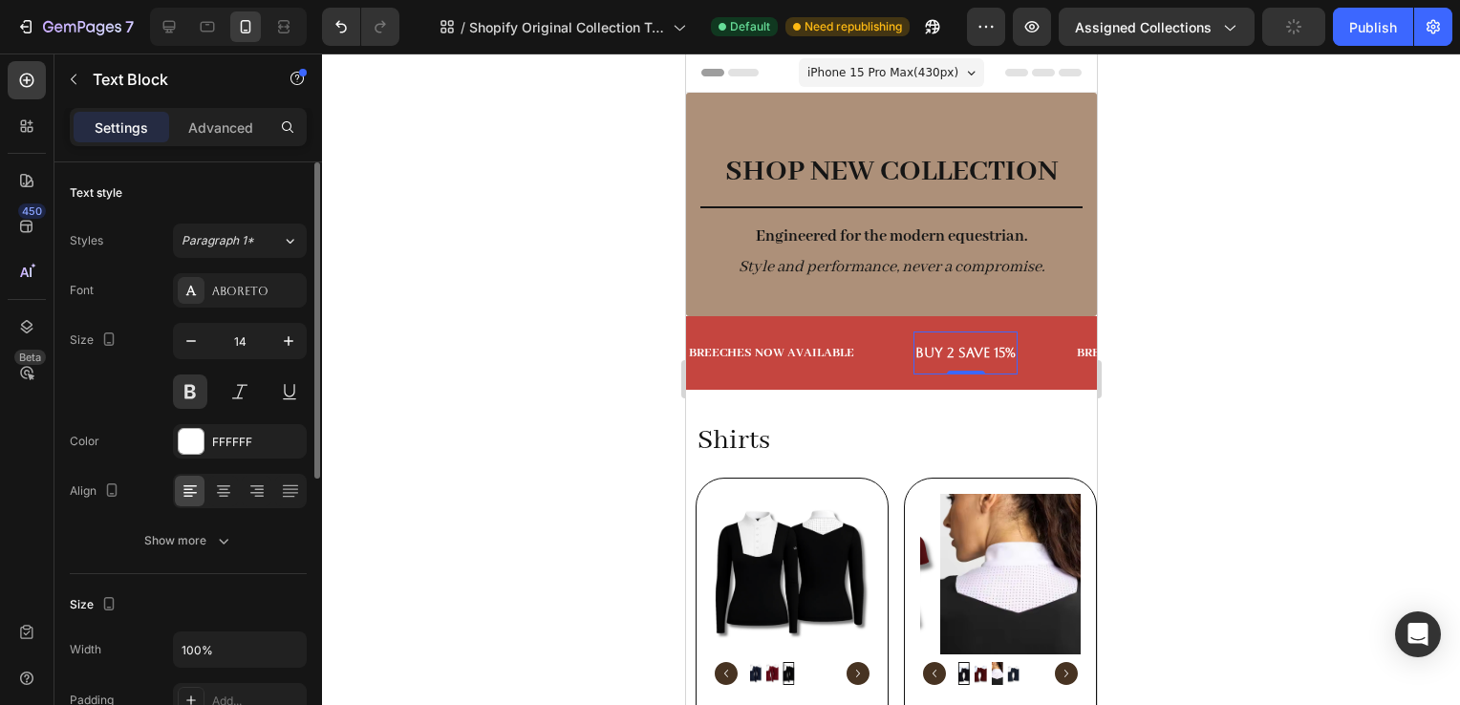
click at [213, 271] on div "Styles Paragraph 1* Font Aboreto Size 14 Color FFFFFF Align Show more" at bounding box center [188, 391] width 237 height 334
click at [227, 292] on div "Aboreto" at bounding box center [257, 291] width 90 height 17
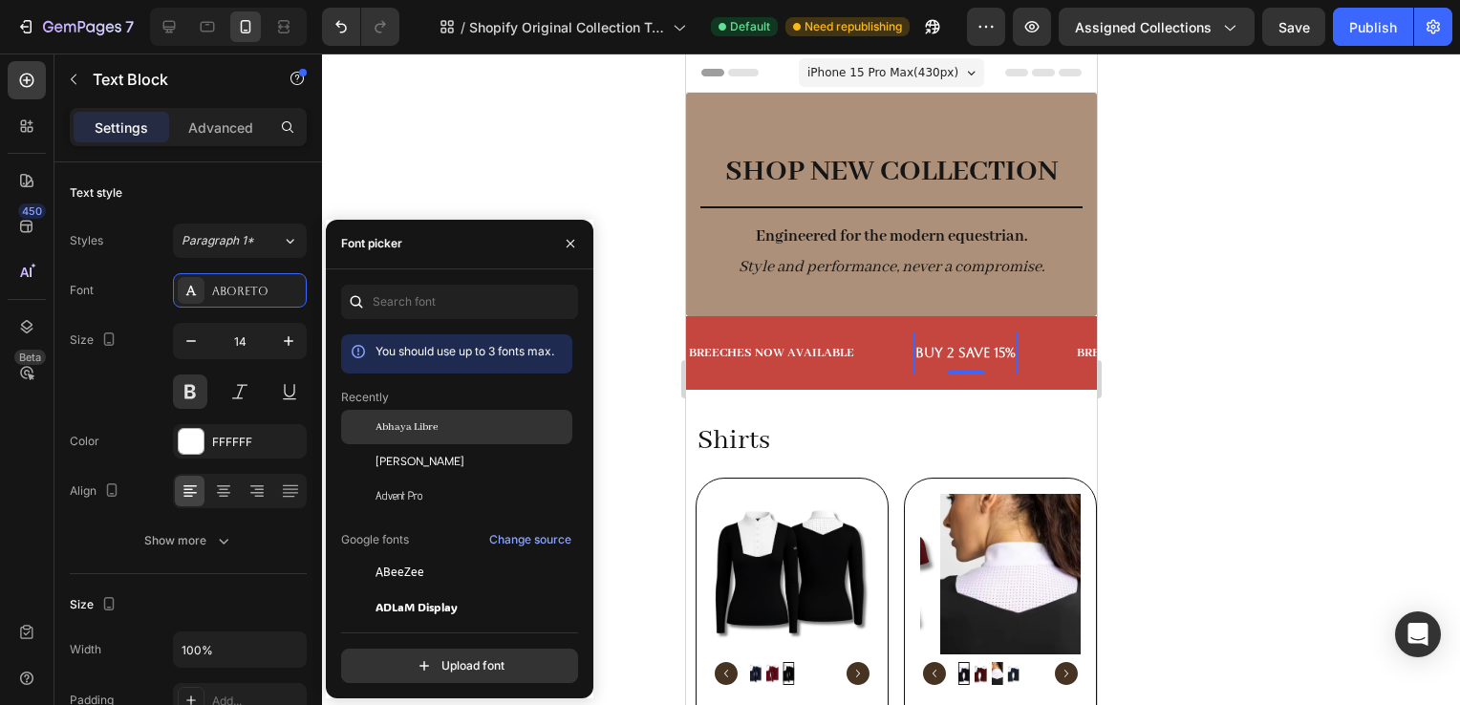
click at [421, 429] on span "Abhaya Libre" at bounding box center [407, 427] width 62 height 17
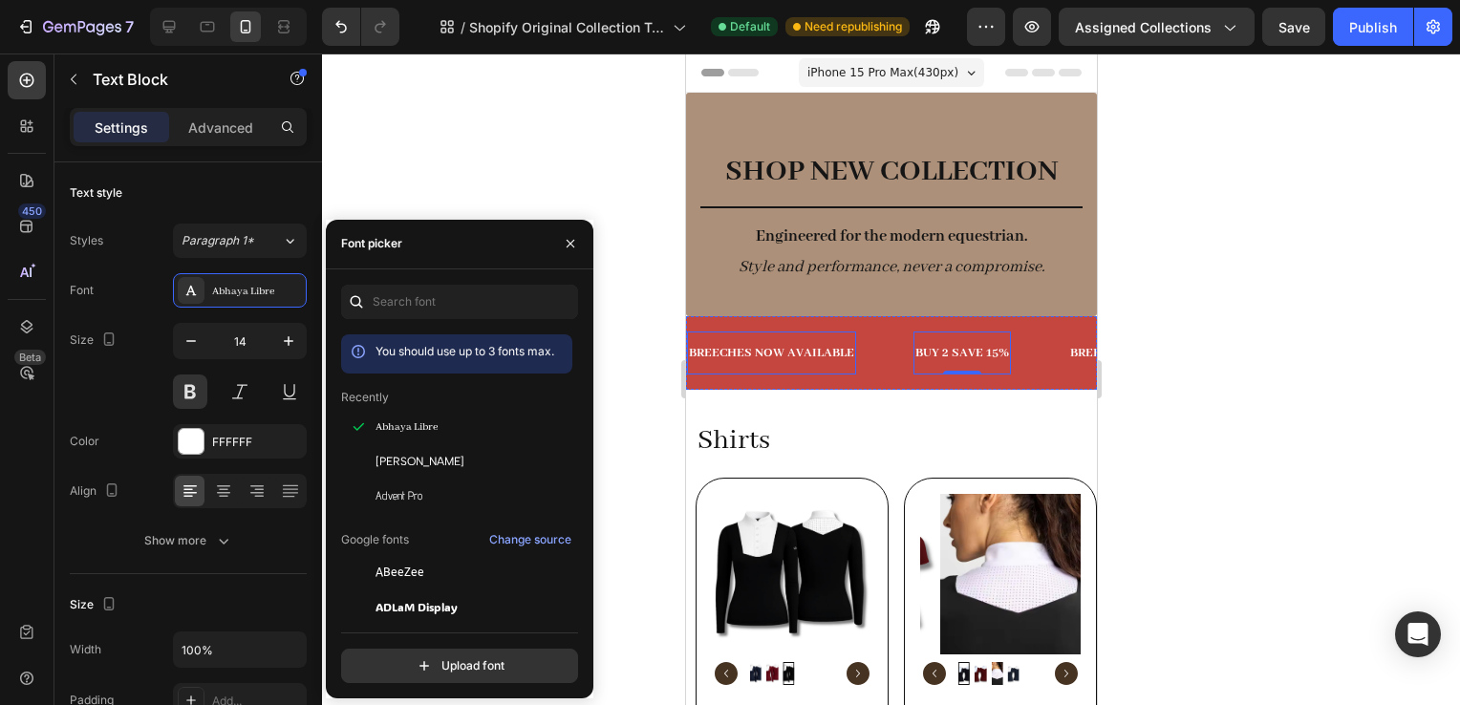
click at [829, 346] on p "BREECHES NOW AVAILABLE" at bounding box center [770, 353] width 165 height 24
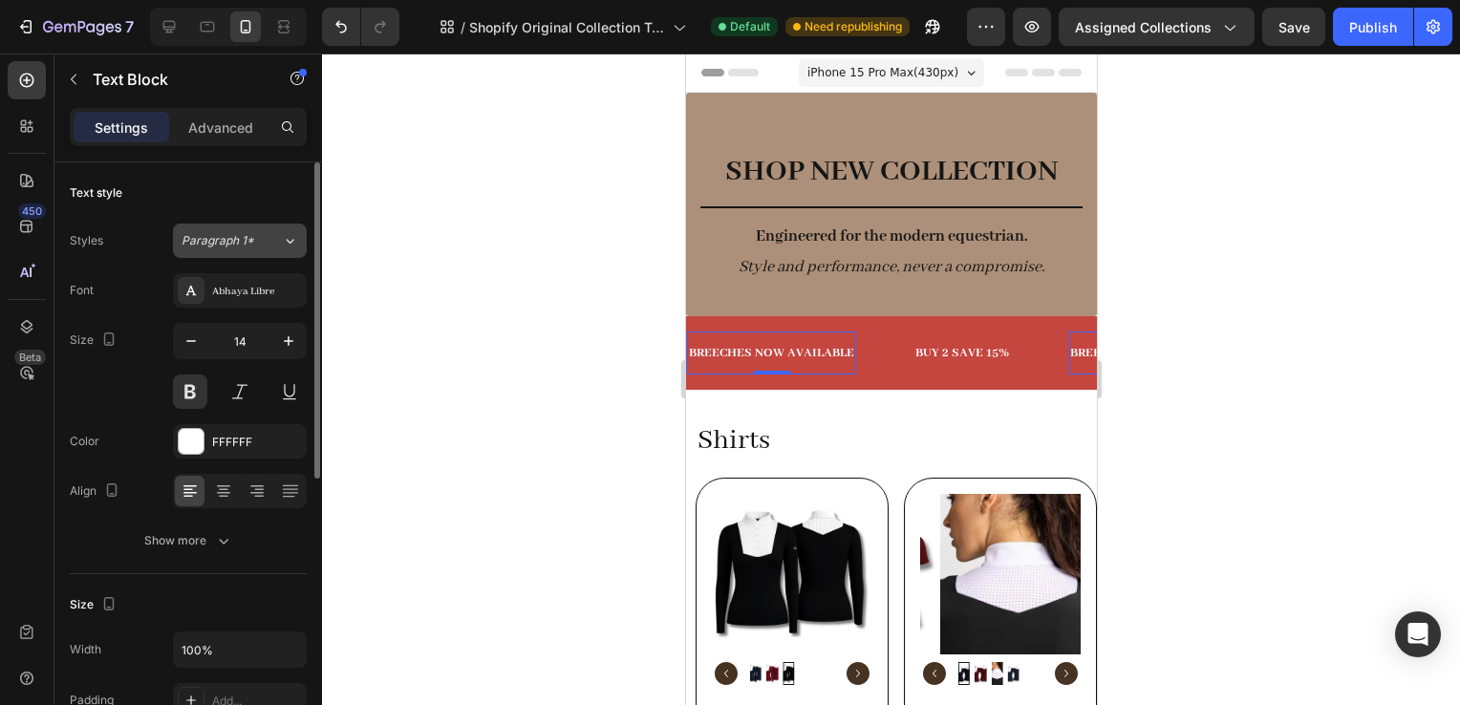
click at [199, 238] on span "Paragraph 1*" at bounding box center [218, 240] width 73 height 17
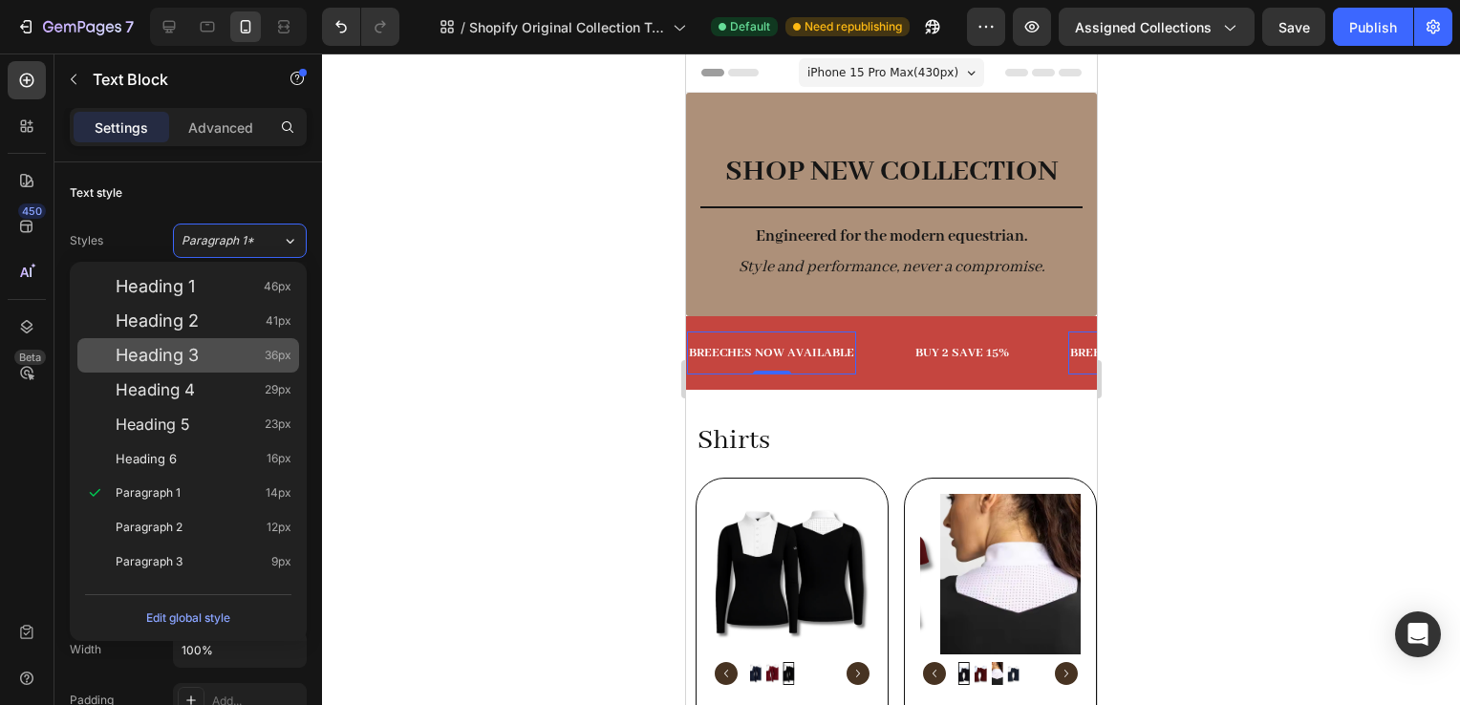
click at [191, 346] on span "Heading 3" at bounding box center [157, 355] width 83 height 19
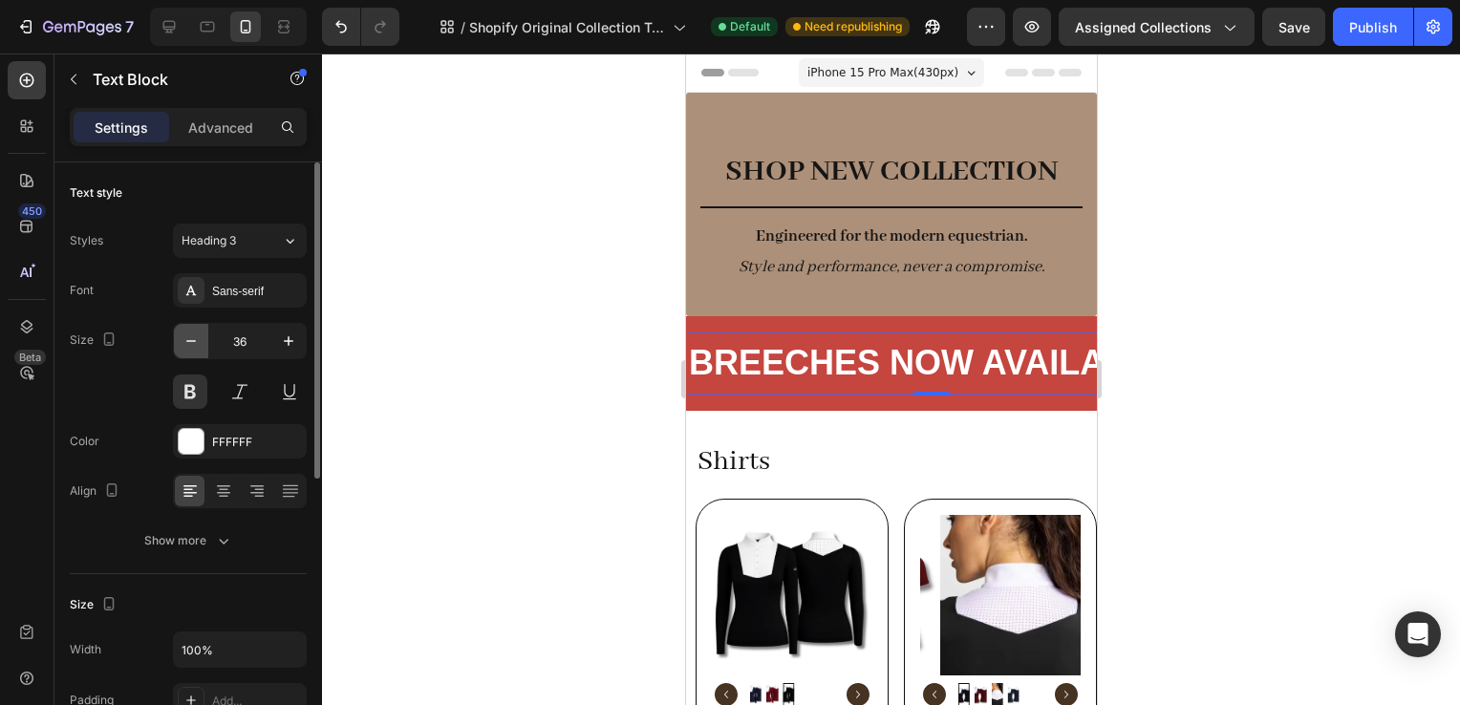
click at [198, 346] on icon "button" at bounding box center [191, 341] width 19 height 19
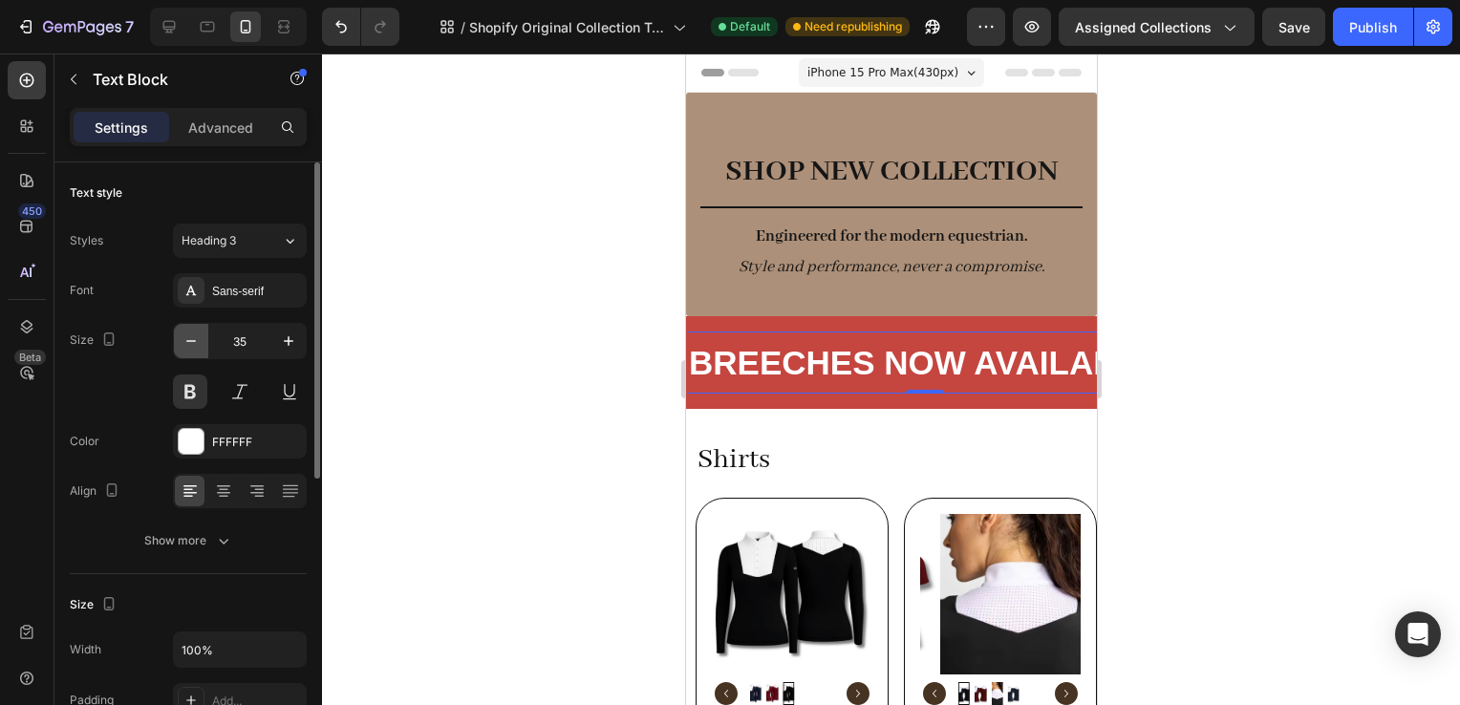
click at [198, 346] on icon "button" at bounding box center [191, 341] width 19 height 19
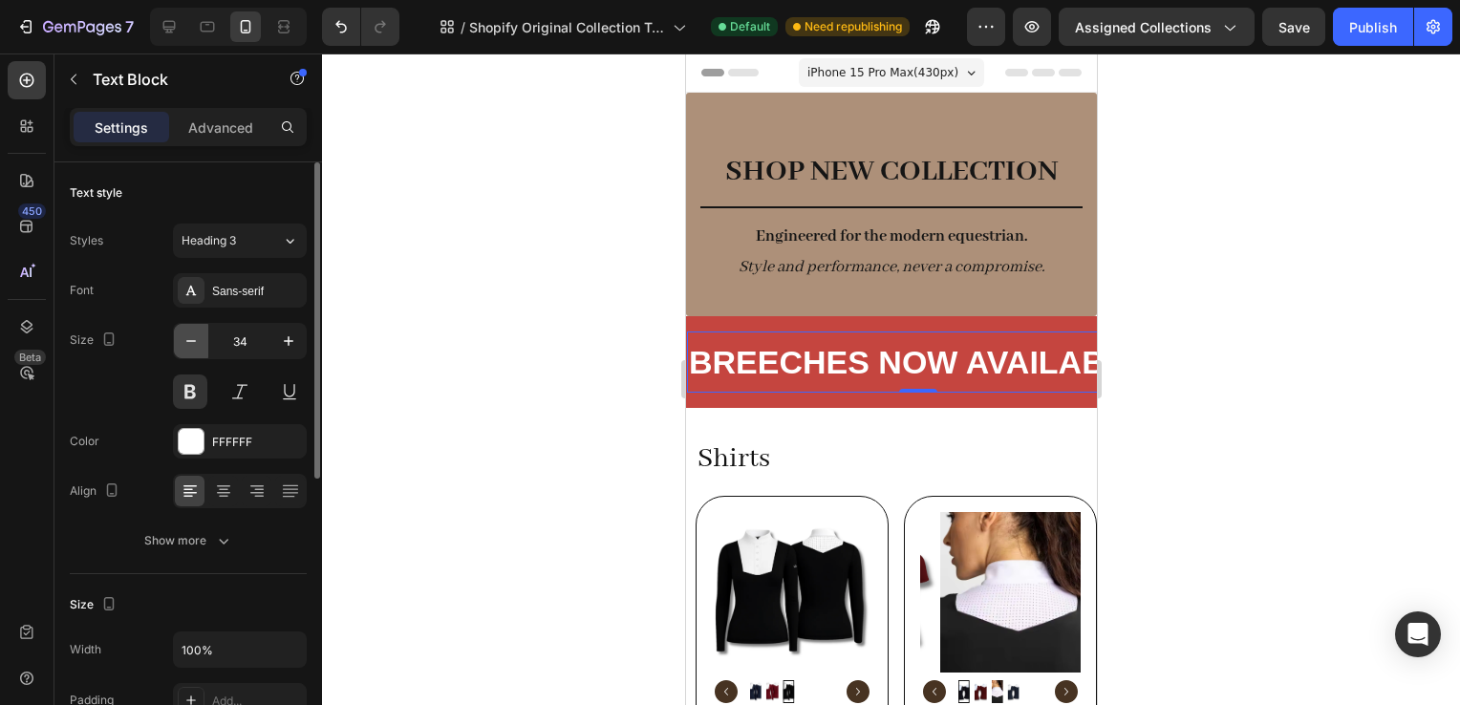
click at [198, 346] on icon "button" at bounding box center [191, 341] width 19 height 19
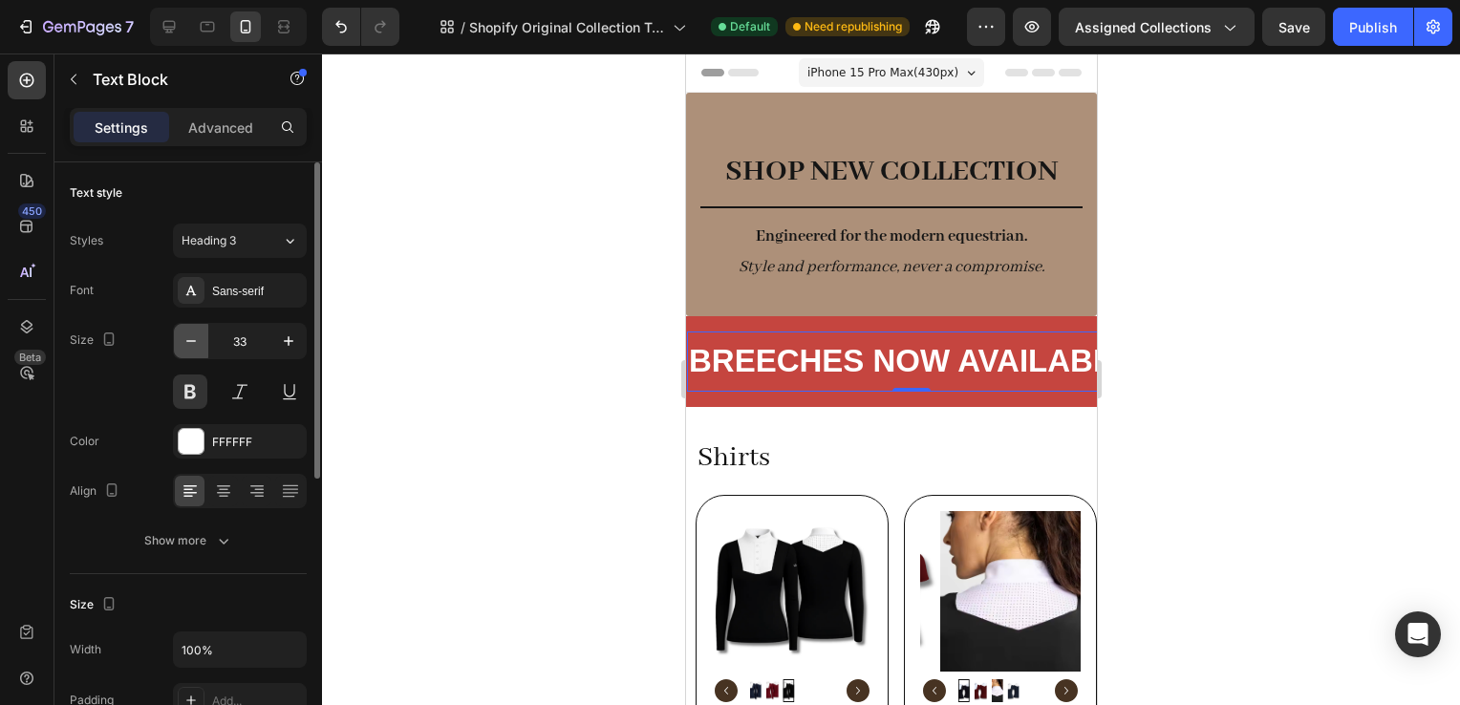
click at [198, 346] on icon "button" at bounding box center [191, 341] width 19 height 19
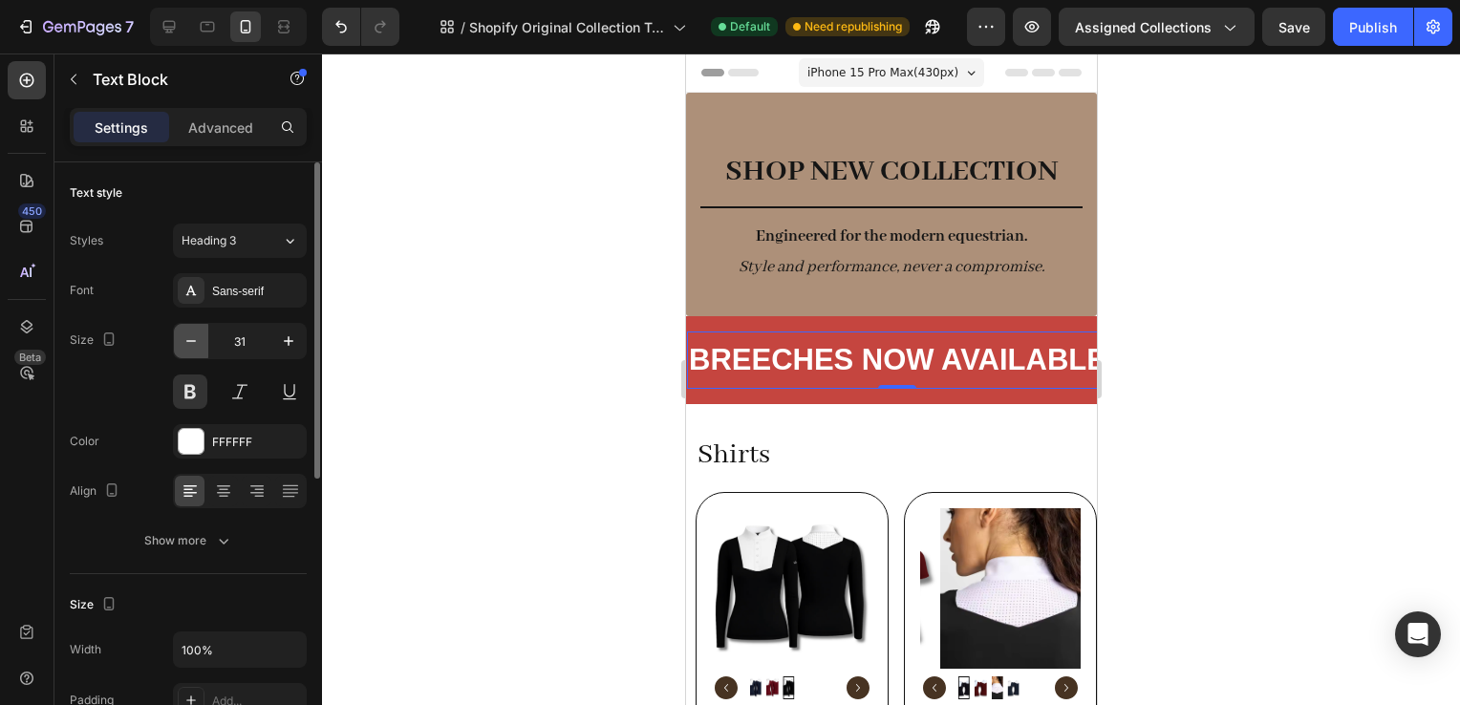
click at [198, 346] on icon "button" at bounding box center [191, 341] width 19 height 19
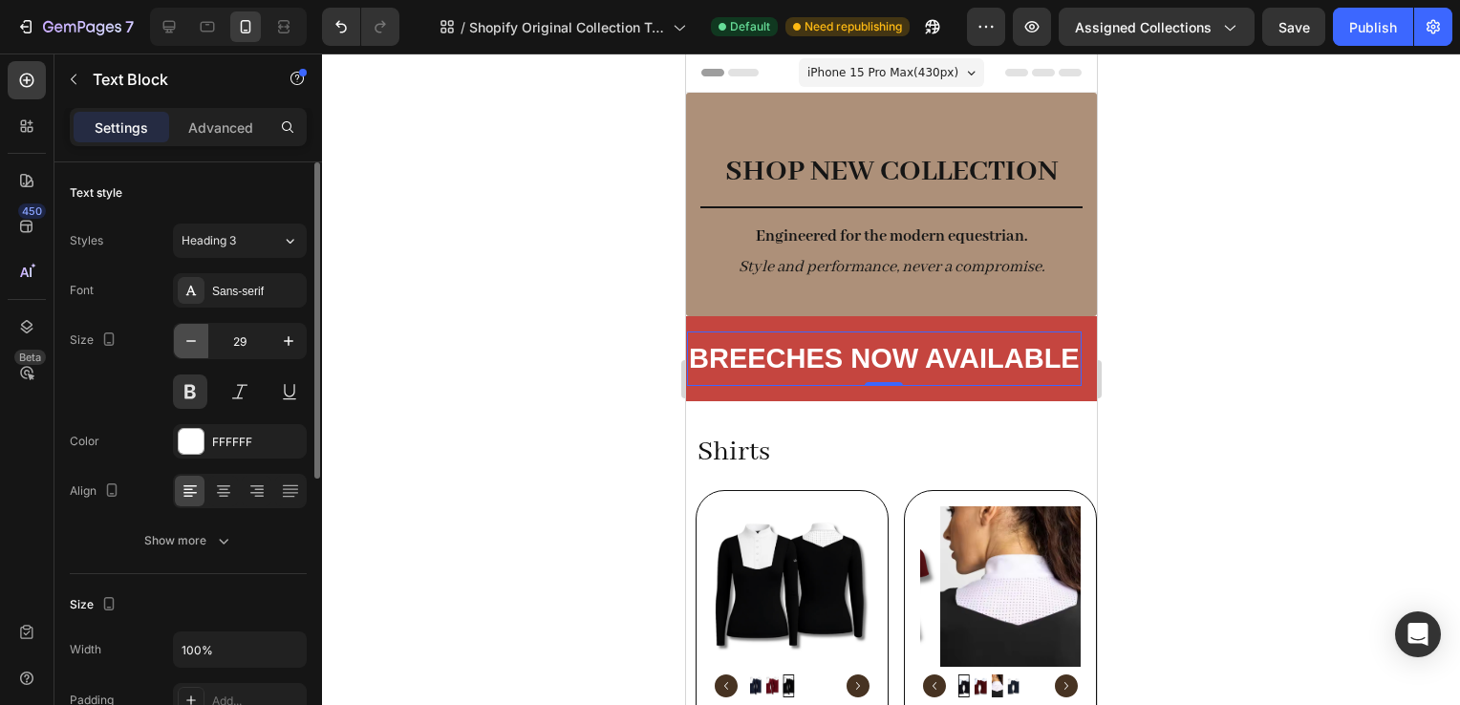
click at [198, 346] on icon "button" at bounding box center [191, 341] width 19 height 19
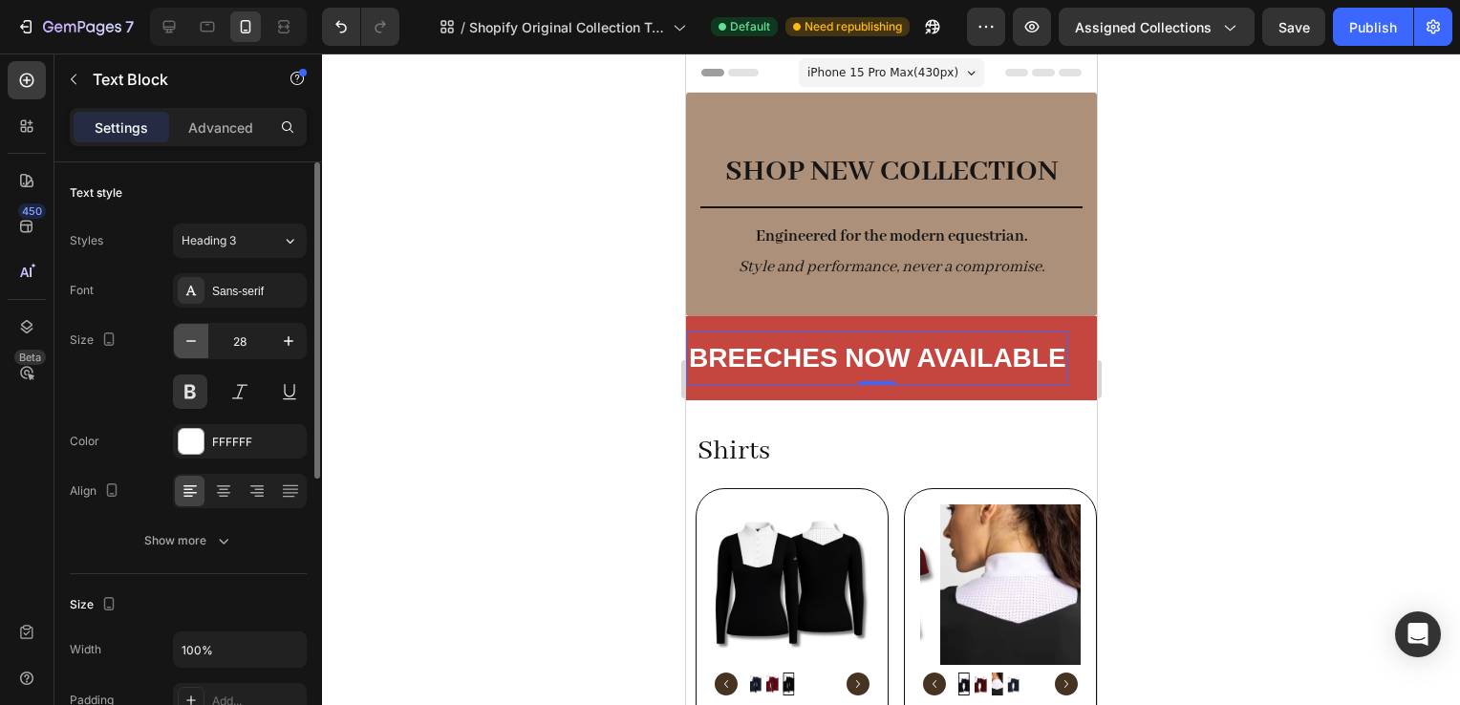
click at [198, 346] on icon "button" at bounding box center [191, 341] width 19 height 19
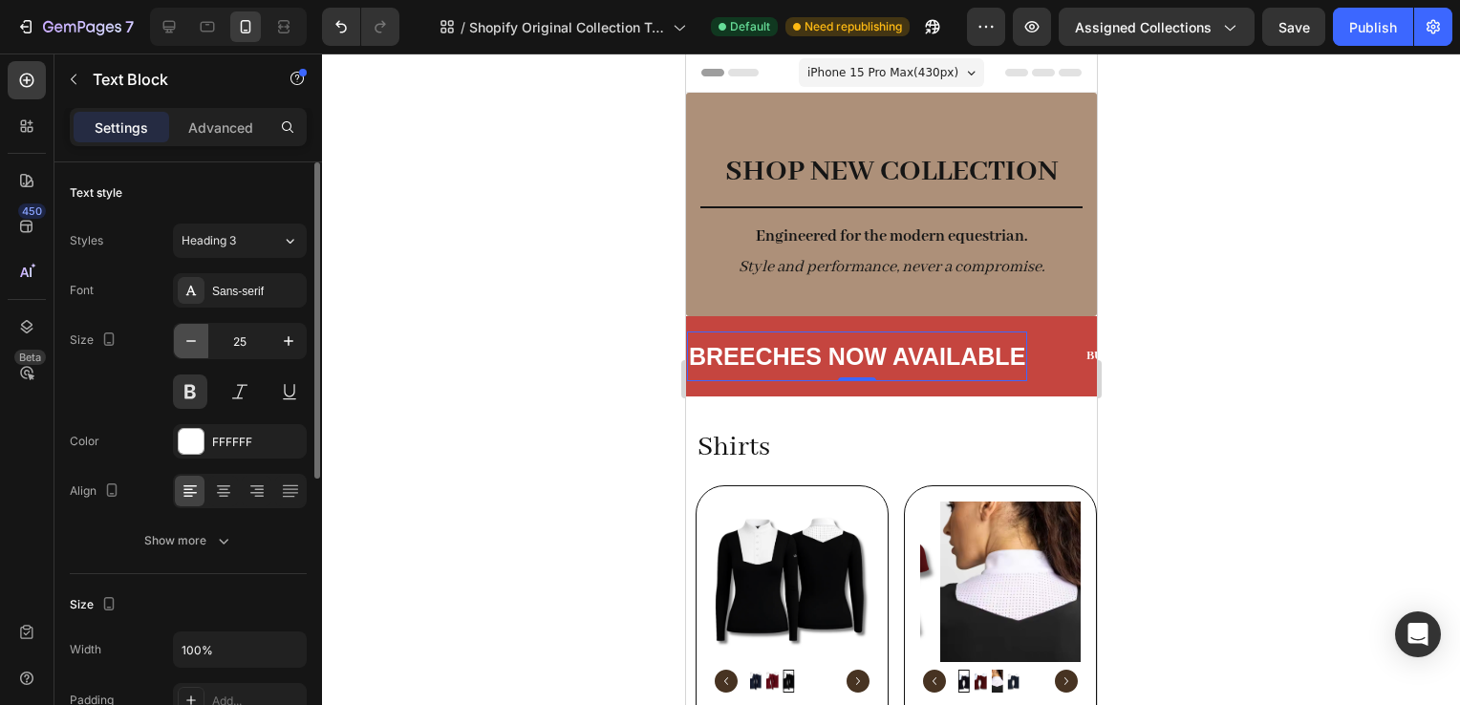
click at [198, 346] on icon "button" at bounding box center [191, 341] width 19 height 19
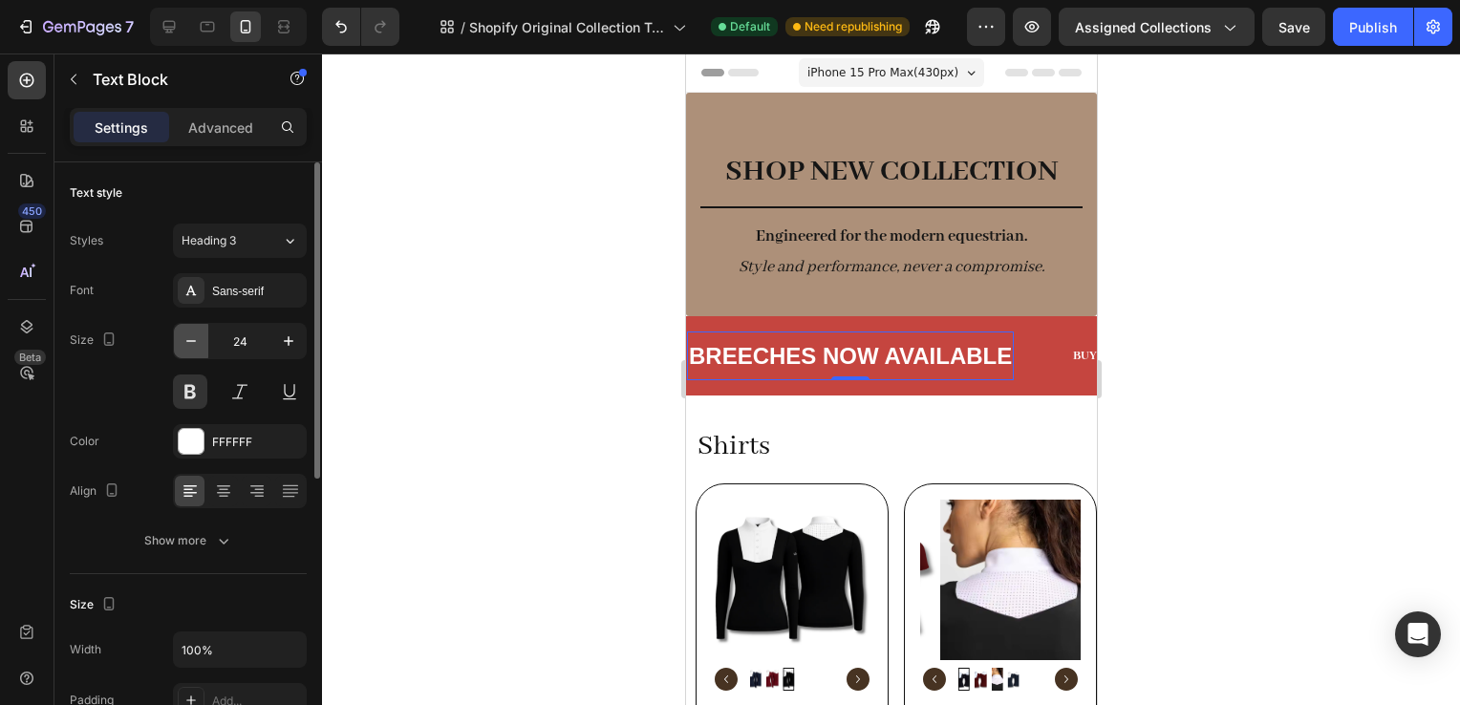
click at [198, 346] on icon "button" at bounding box center [191, 341] width 19 height 19
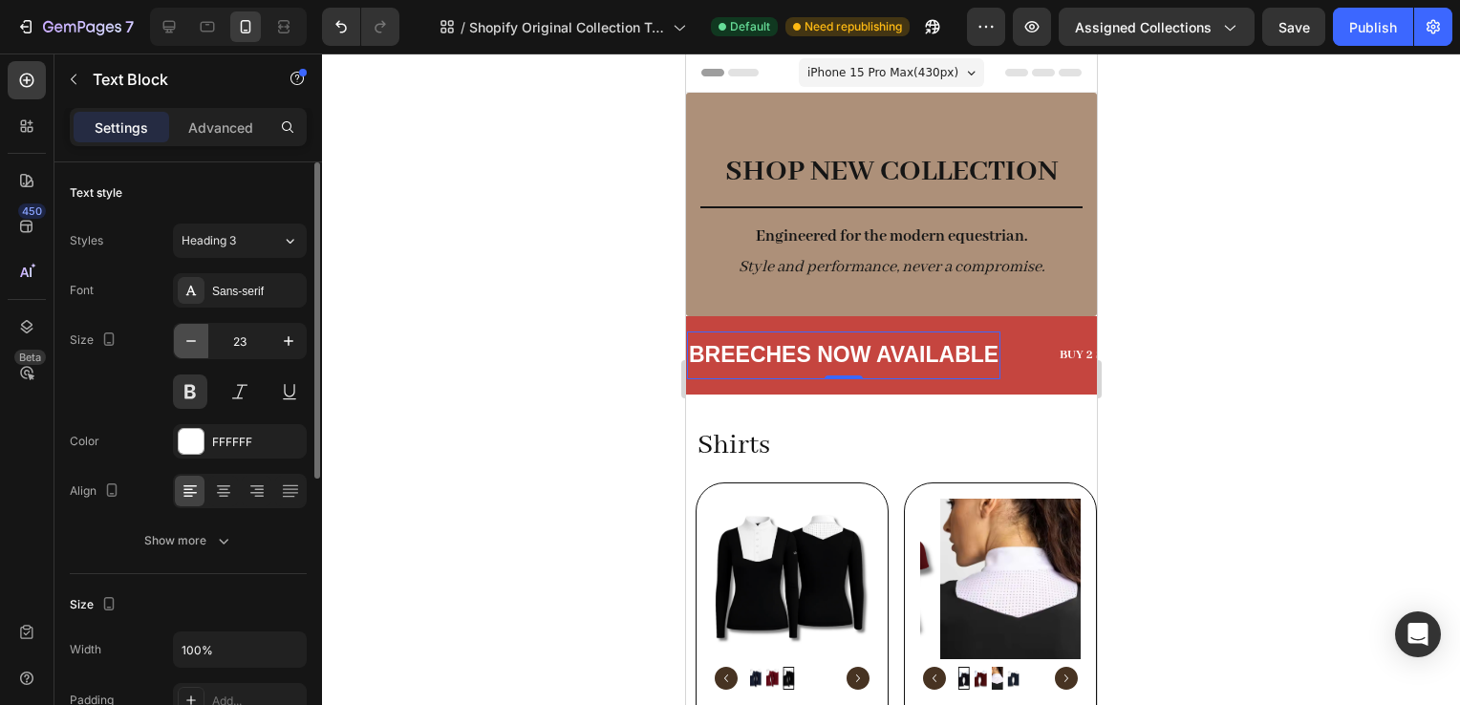
click at [198, 346] on icon "button" at bounding box center [191, 341] width 19 height 19
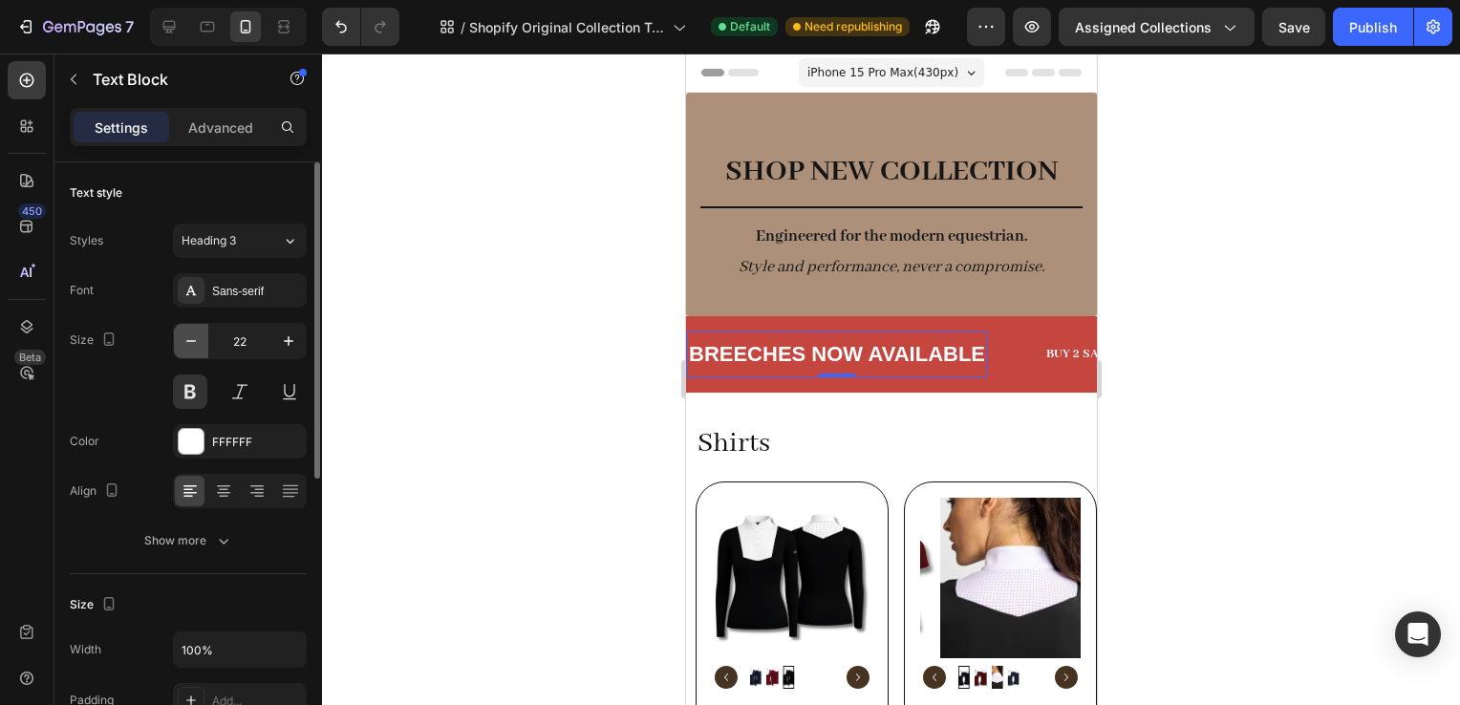
click at [198, 346] on icon "button" at bounding box center [191, 341] width 19 height 19
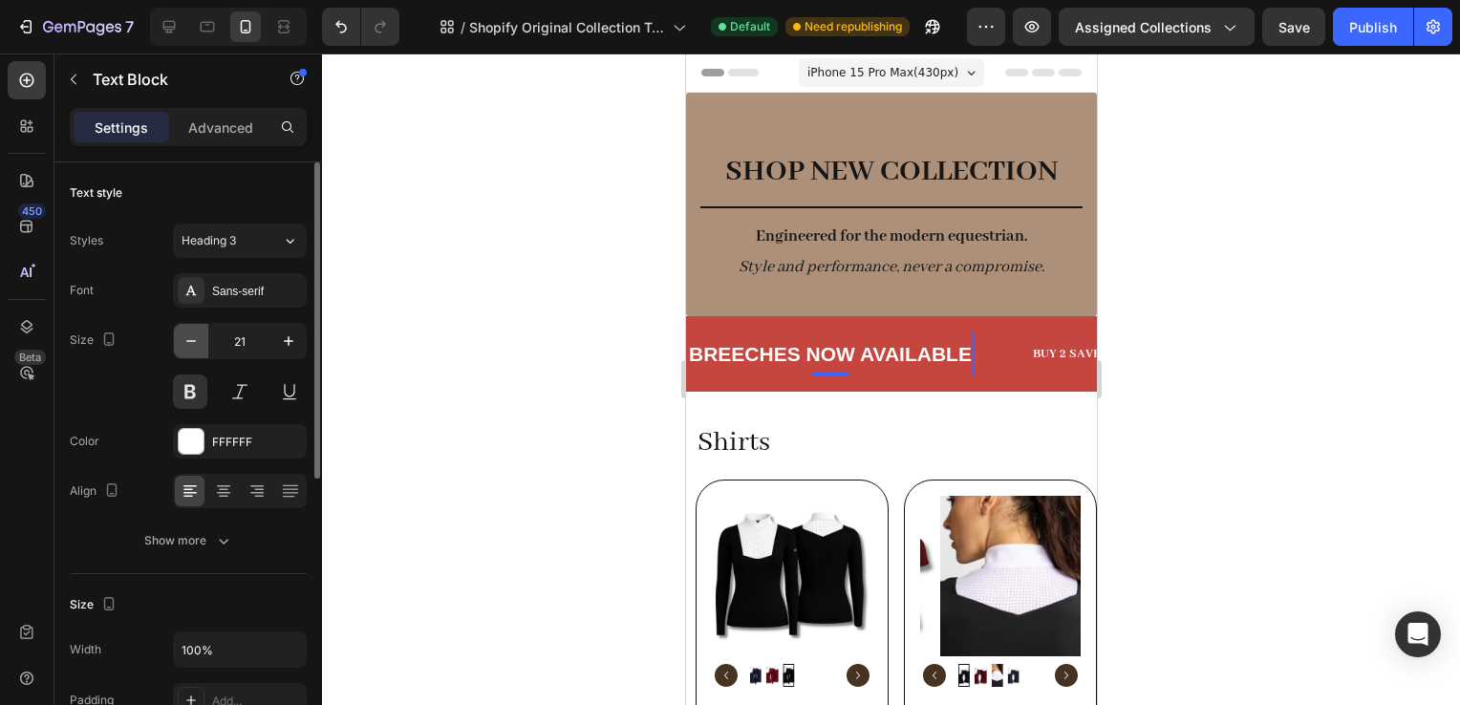
click at [198, 346] on icon "button" at bounding box center [191, 341] width 19 height 19
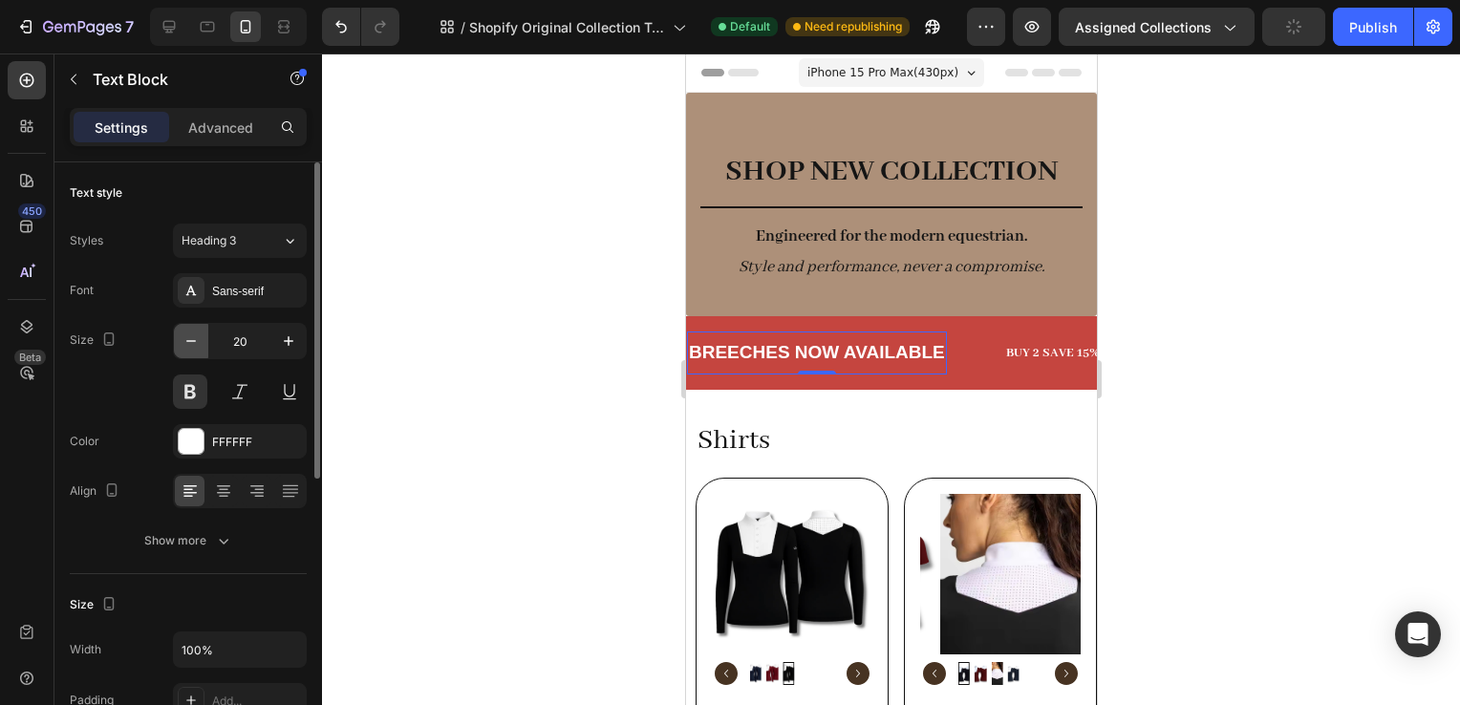
type input "19"
click at [1022, 339] on div "BUY 2 SAVE 15%" at bounding box center [1051, 353] width 97 height 28
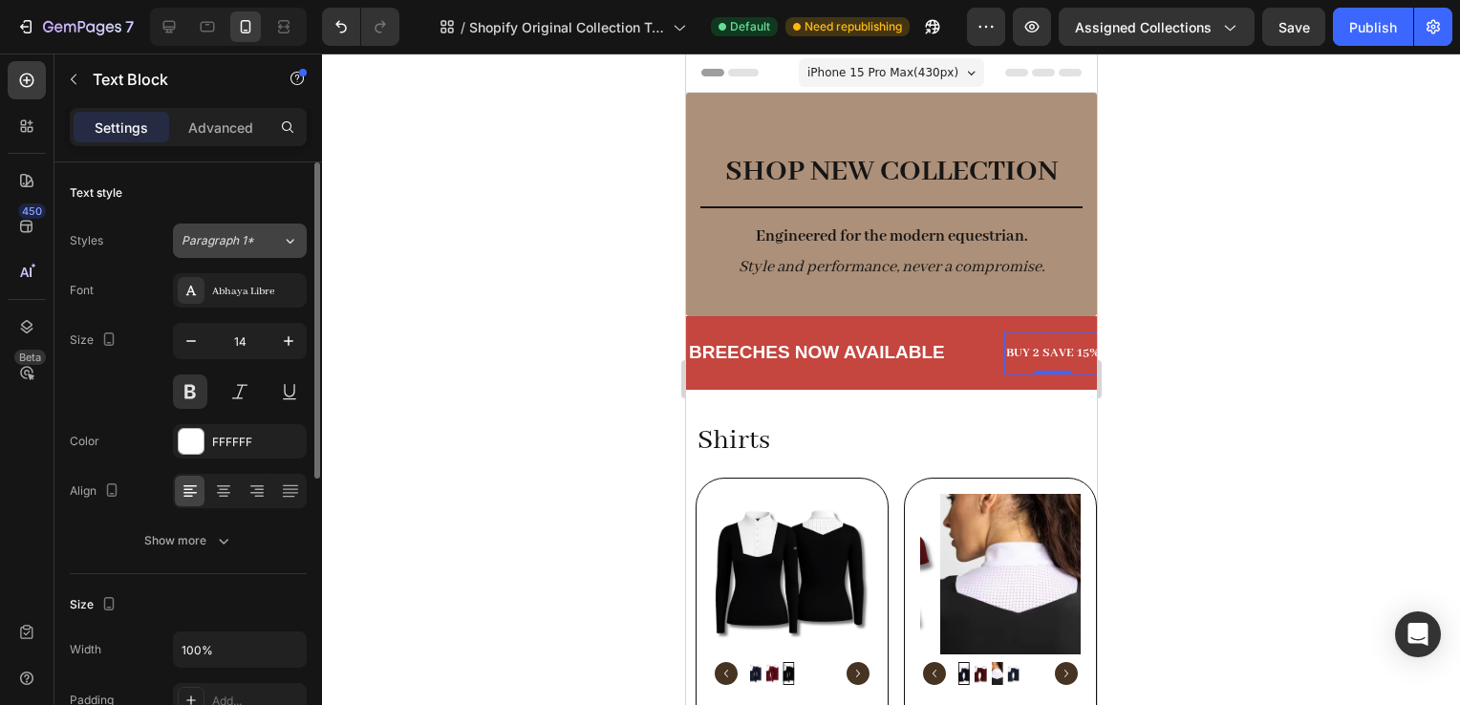
click at [255, 244] on div "Paragraph 1*" at bounding box center [220, 240] width 77 height 17
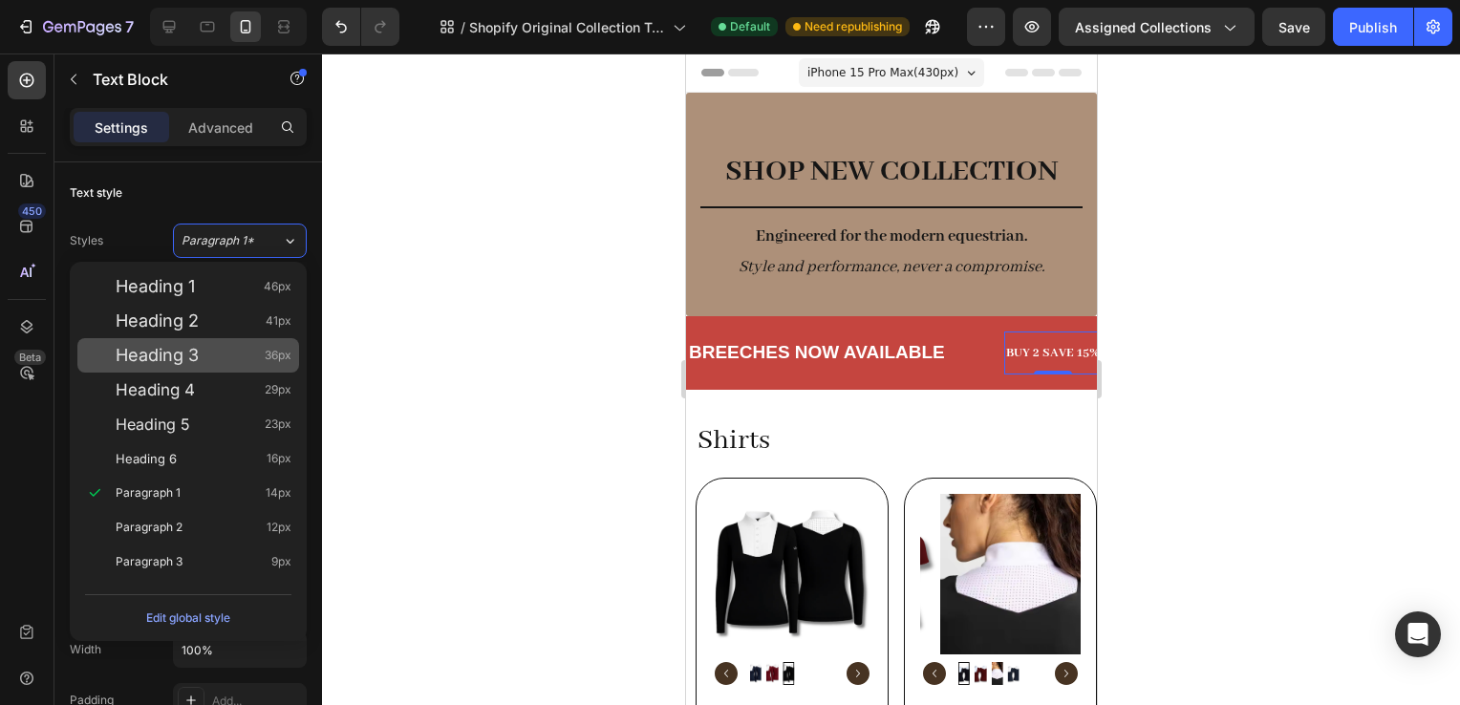
click at [231, 353] on div "Heading 3 36px" at bounding box center [204, 355] width 176 height 19
type input "36"
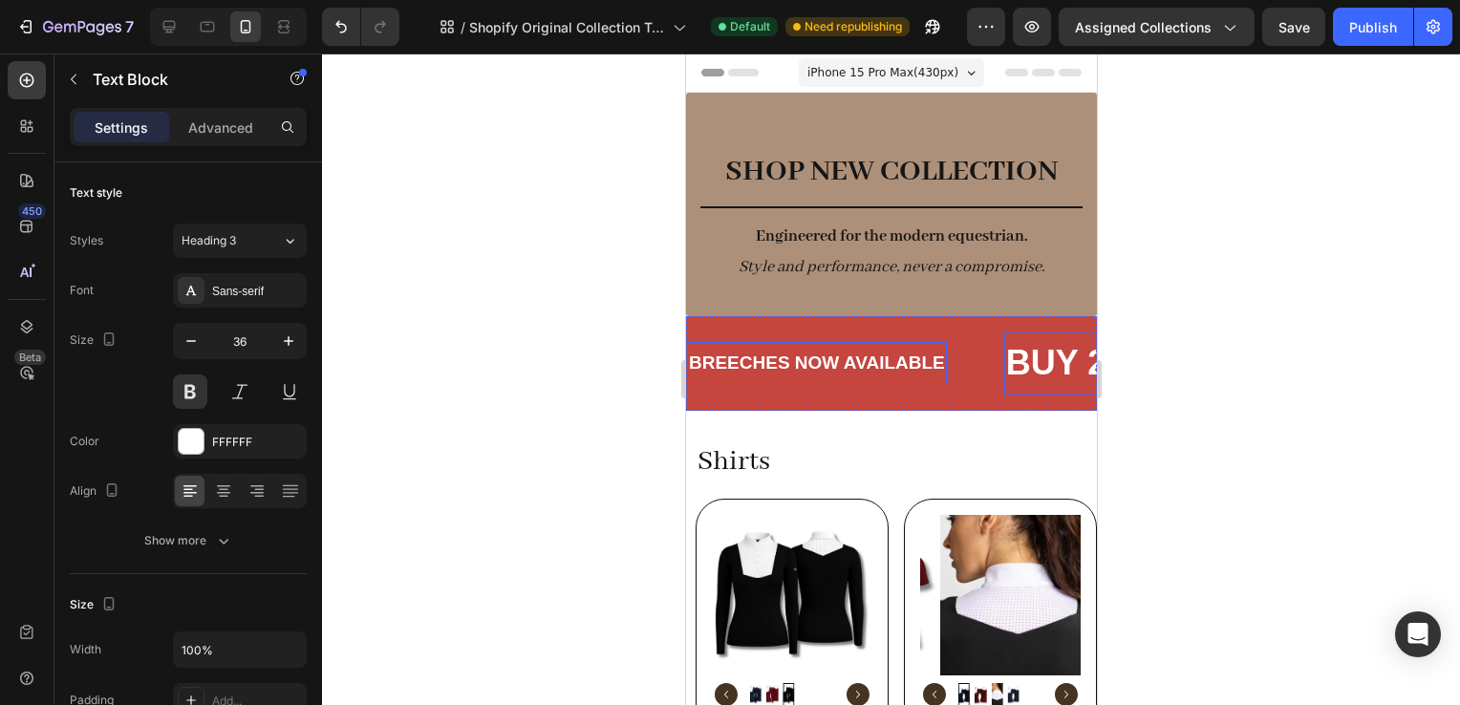
click at [762, 376] on div "BREECHES NOW AVAILABLE" at bounding box center [816, 364] width 260 height 28
click at [1057, 361] on div "BUY 2 SAVE 15% Text Block" at bounding box center [1145, 364] width 284 height 64
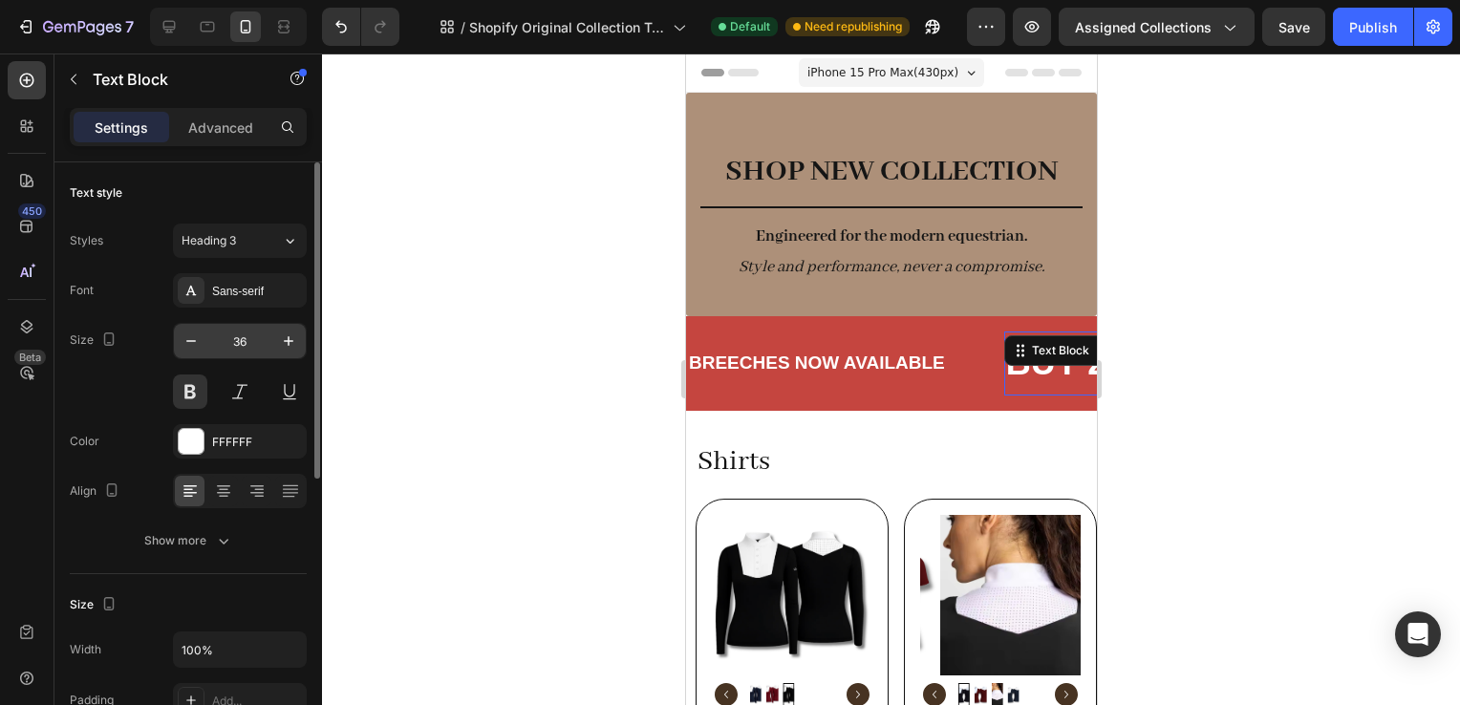
click at [242, 337] on input "36" at bounding box center [239, 341] width 63 height 34
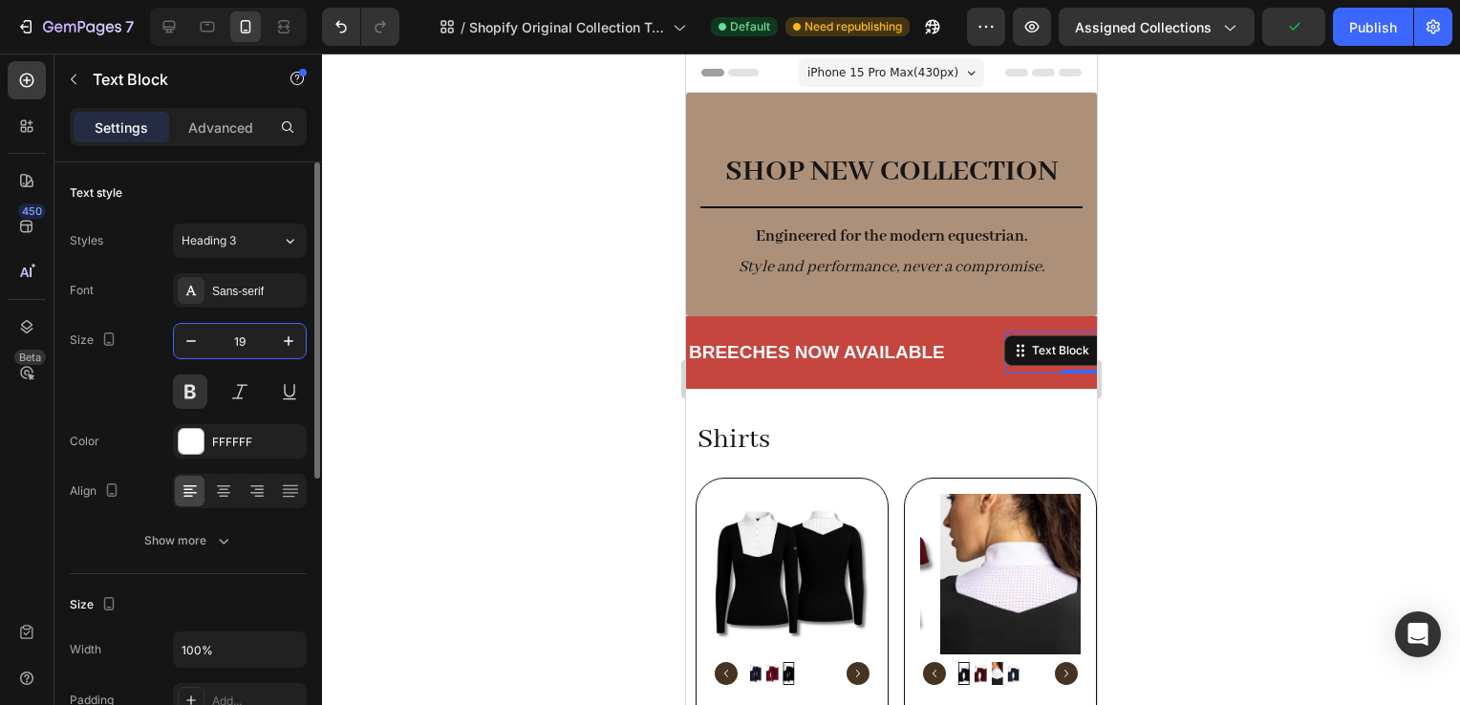
type input "19"
click at [189, 411] on div "Font Sans-serif Size 19 Color FFFFFF Align Show more" at bounding box center [188, 415] width 237 height 285
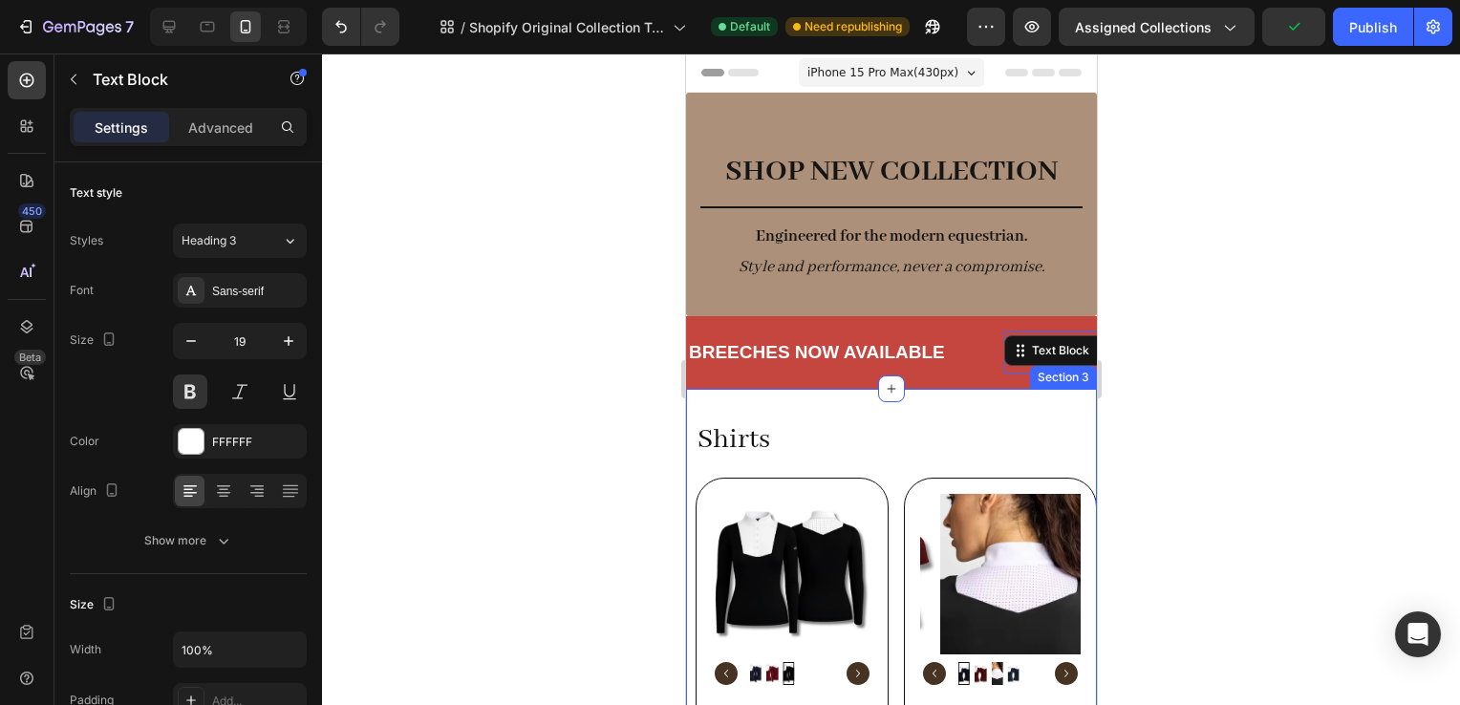
click at [893, 423] on p "Shirts" at bounding box center [896, 440] width 398 height 38
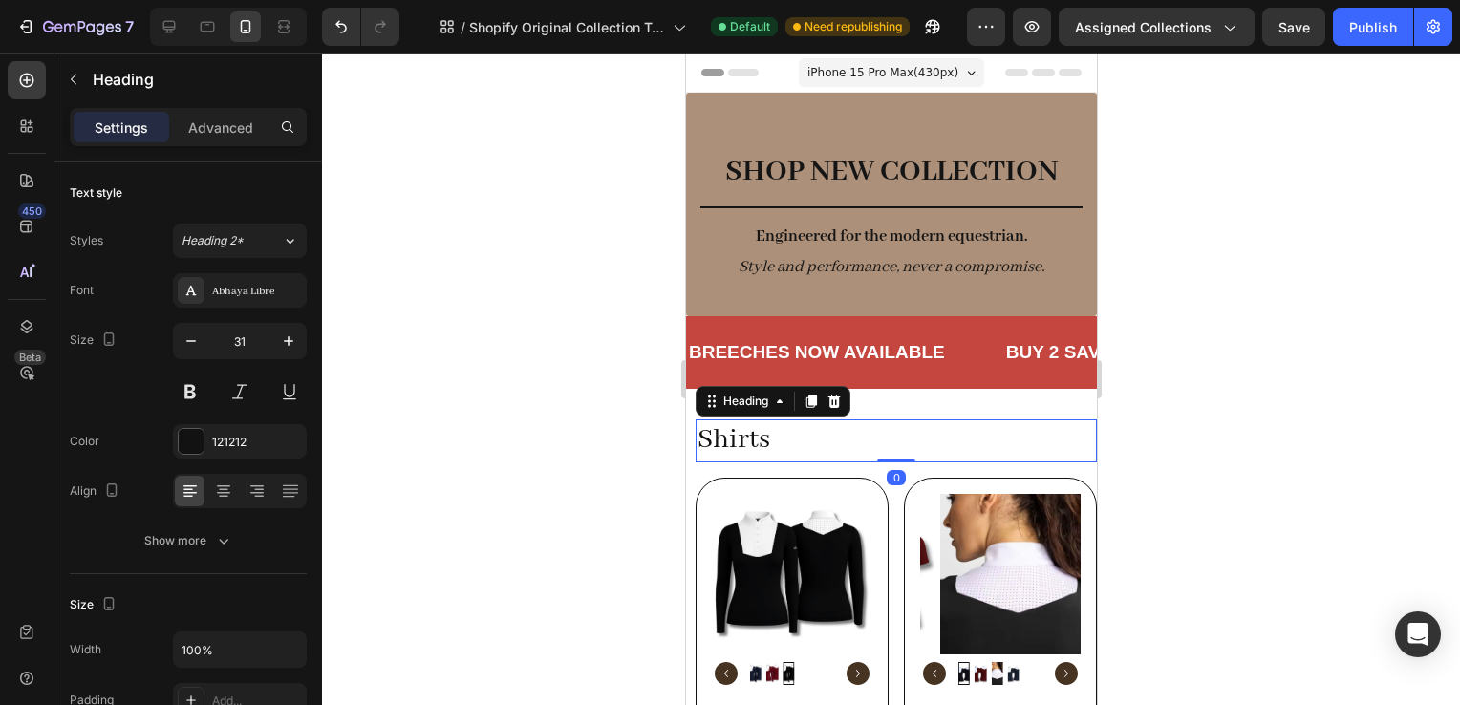
click at [1292, 387] on div at bounding box center [891, 380] width 1138 height 652
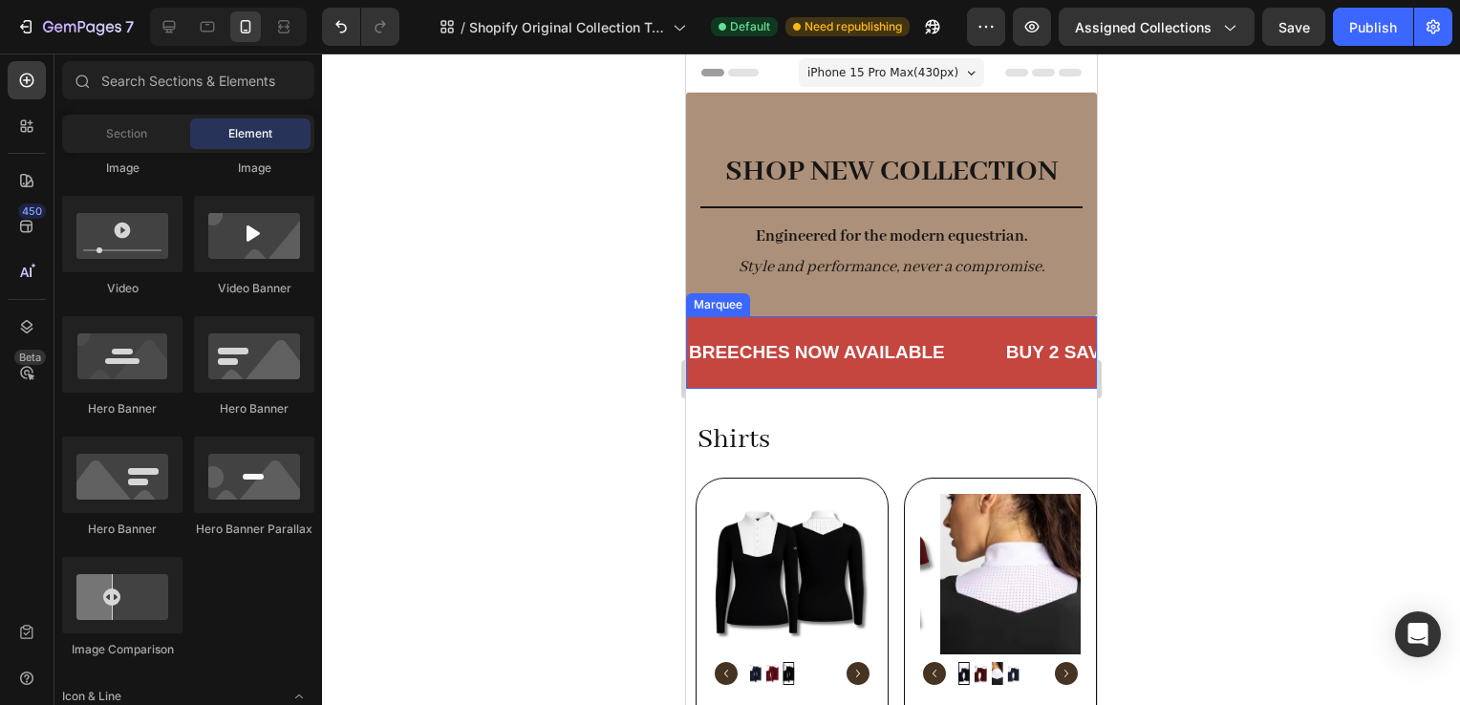
click at [938, 366] on div "BREECHES NOW AVAILABLE Text Block" at bounding box center [816, 353] width 260 height 43
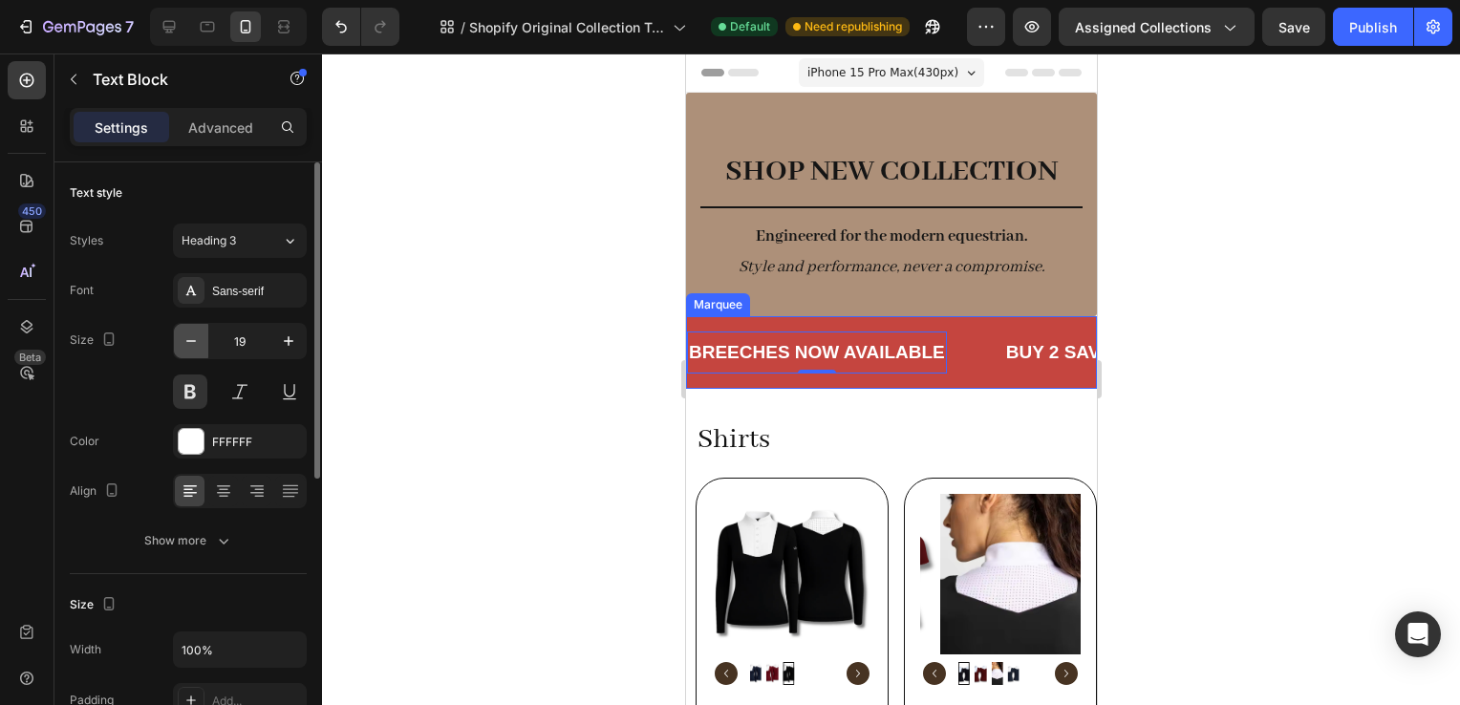
click at [183, 342] on icon "button" at bounding box center [191, 341] width 19 height 19
type input "16"
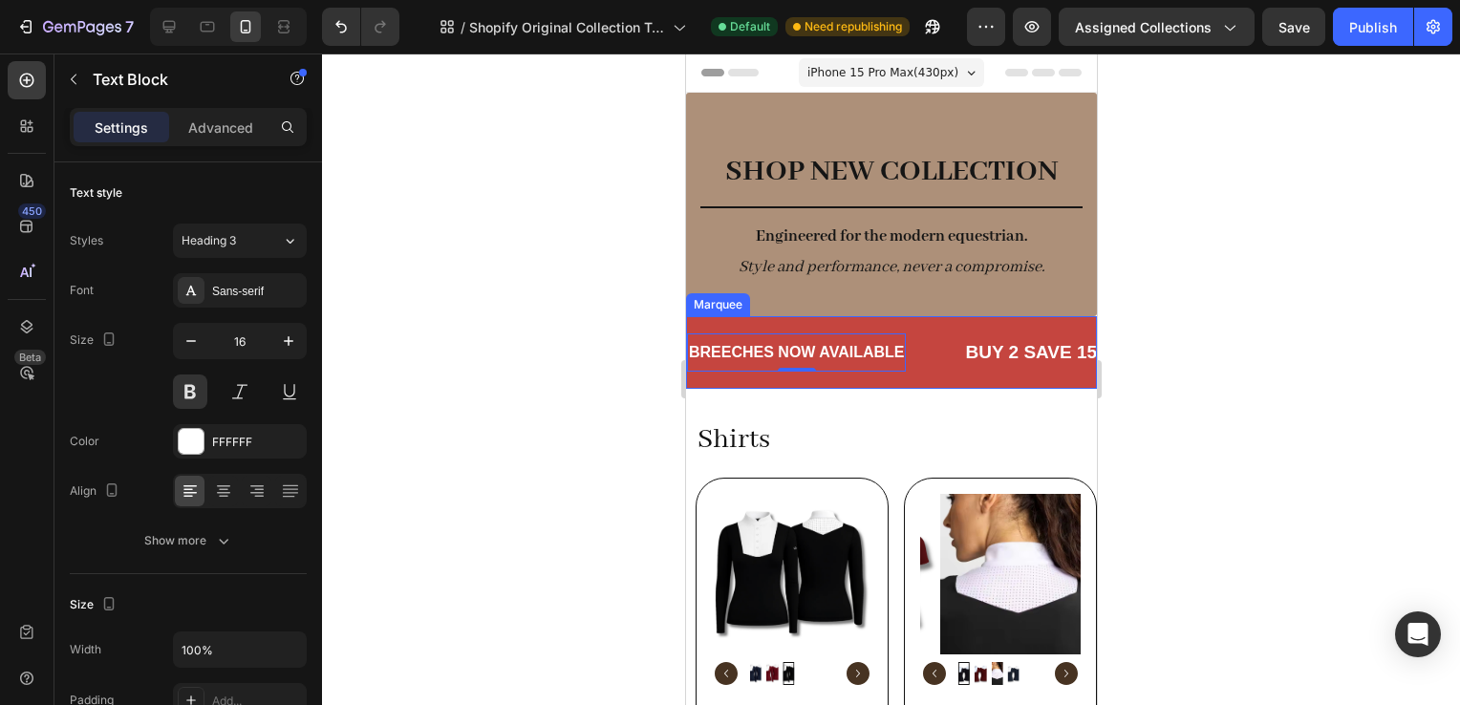
click at [934, 346] on div "BREECHES NOW AVAILABLE Text Block 0" at bounding box center [824, 353] width 276 height 39
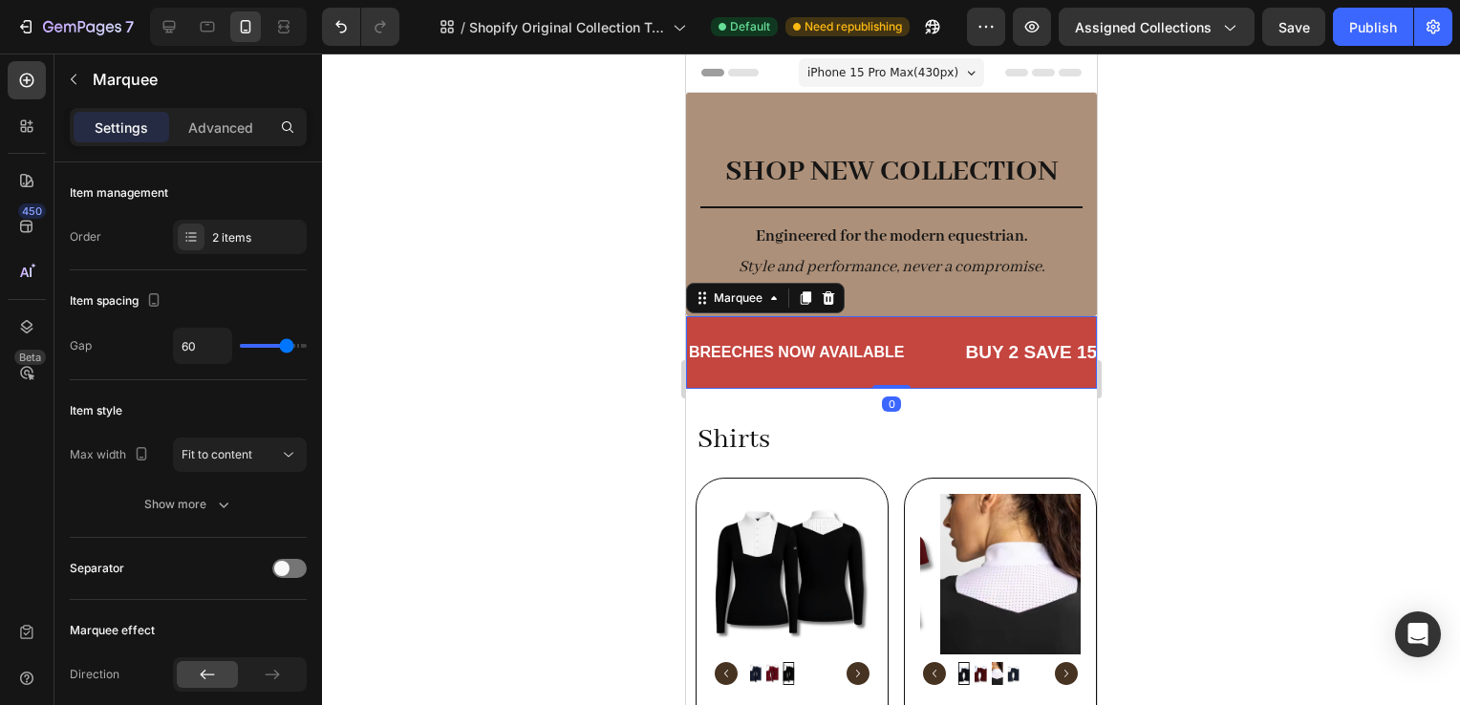
click at [962, 351] on div "BUY 2 SAVE 15%" at bounding box center [1038, 353] width 152 height 28
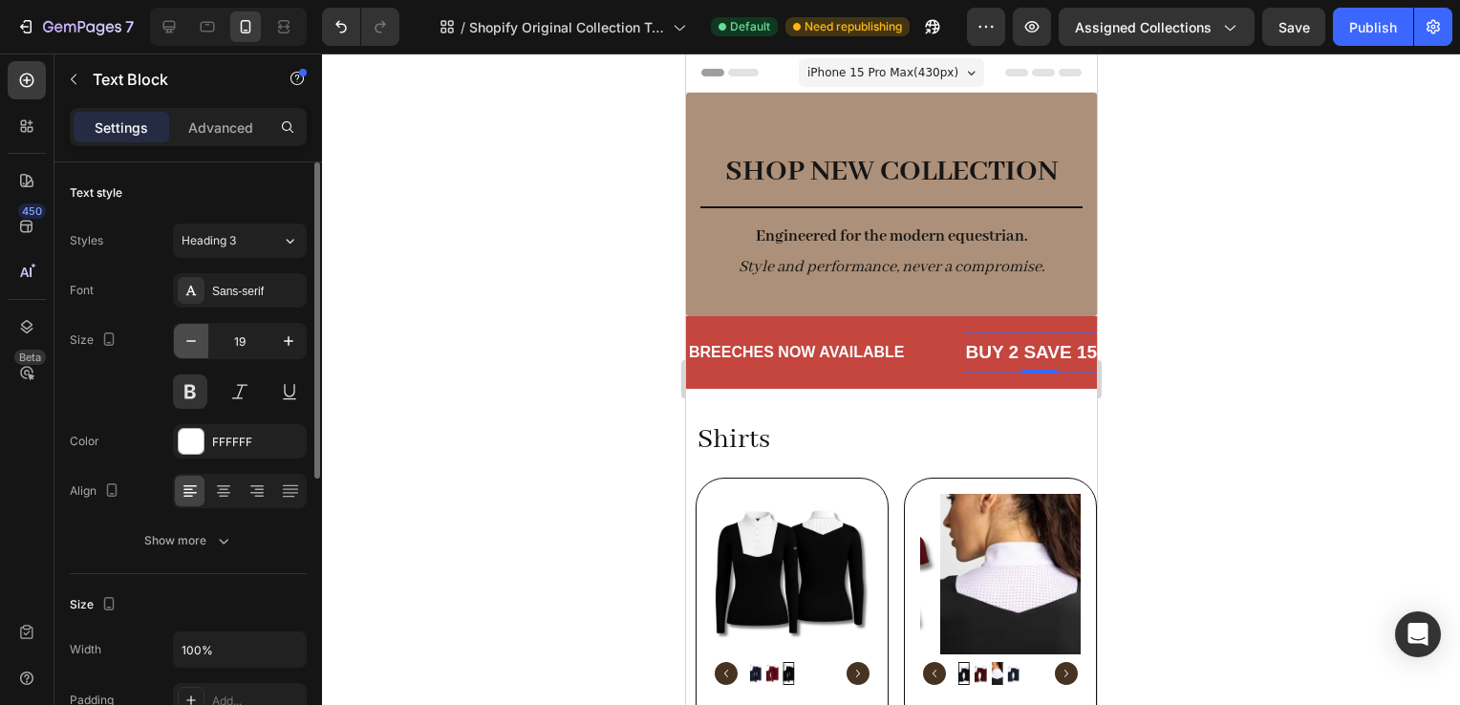
click at [199, 334] on icon "button" at bounding box center [191, 341] width 19 height 19
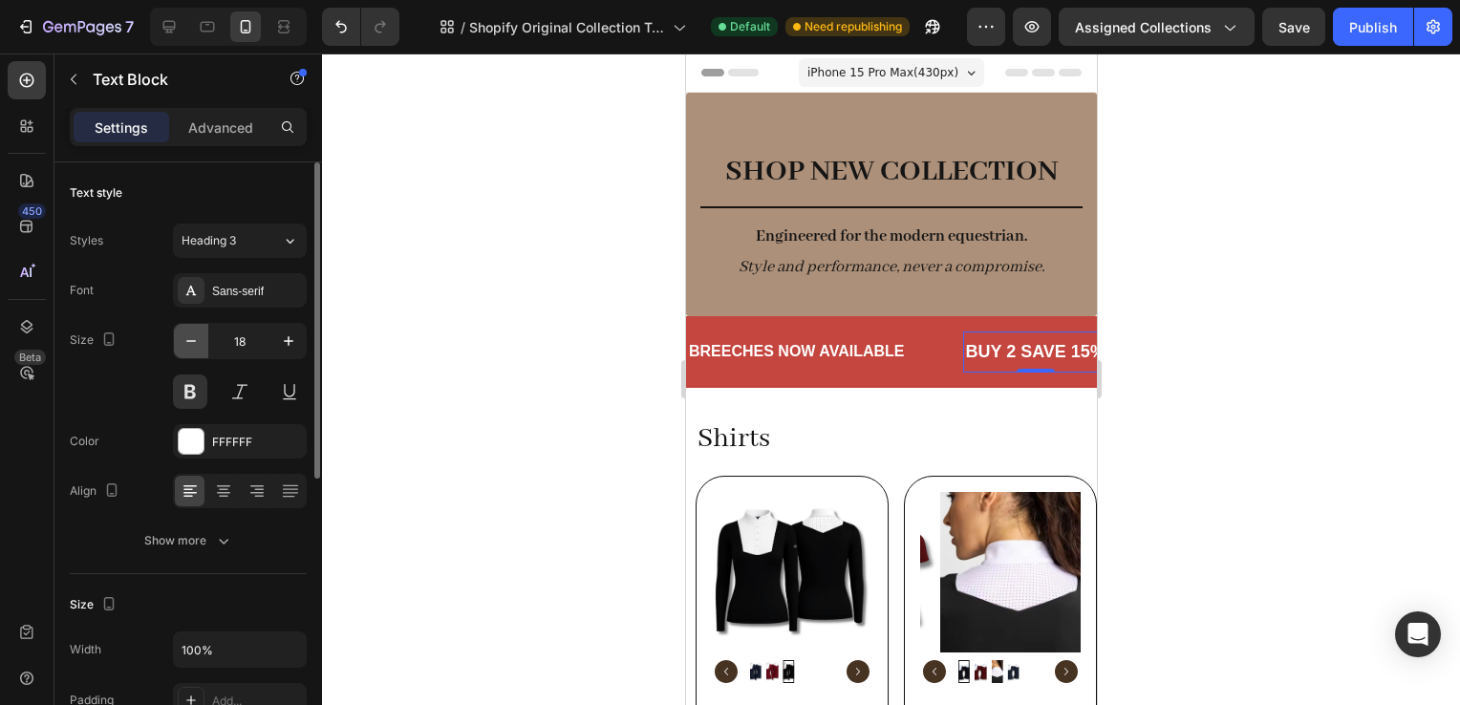
click at [199, 334] on icon "button" at bounding box center [191, 341] width 19 height 19
click at [194, 333] on icon "button" at bounding box center [191, 341] width 19 height 19
type input "16"
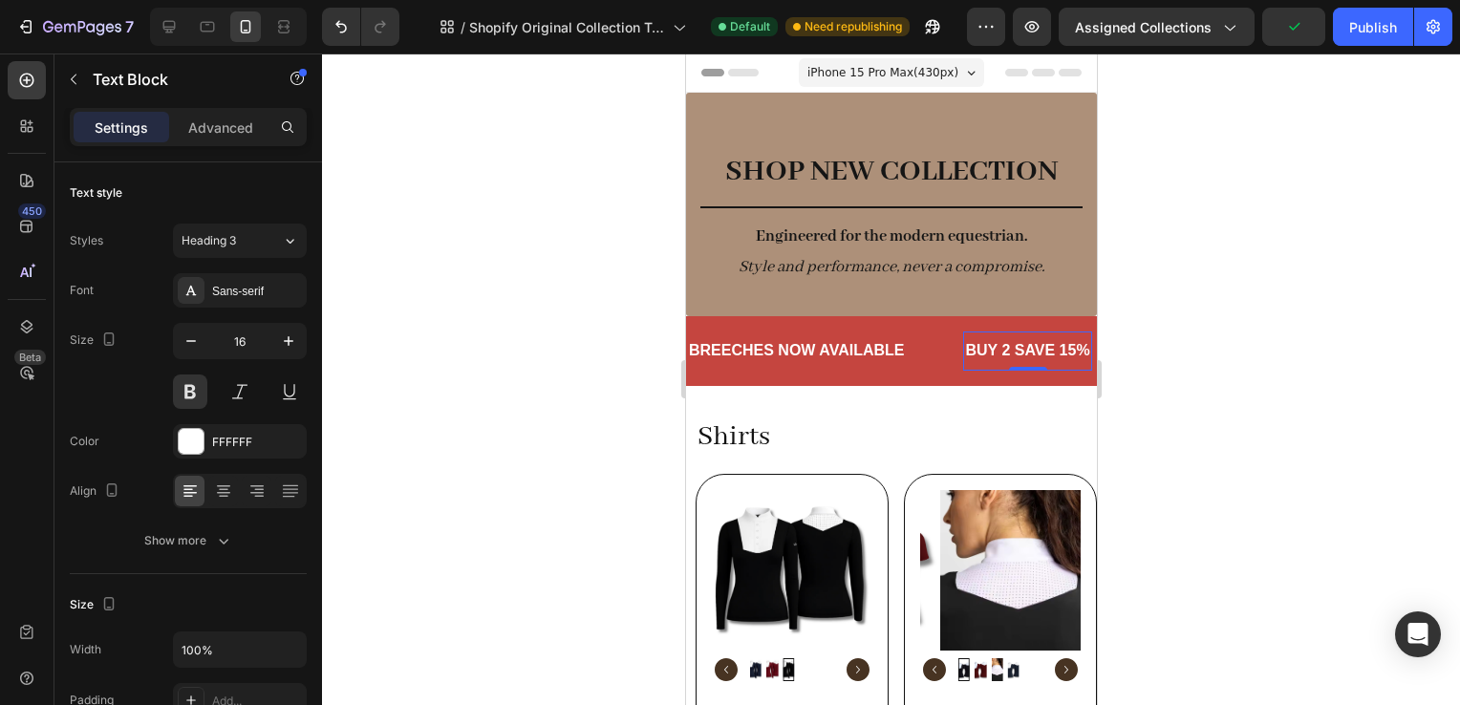
click at [1147, 369] on div at bounding box center [891, 380] width 1138 height 652
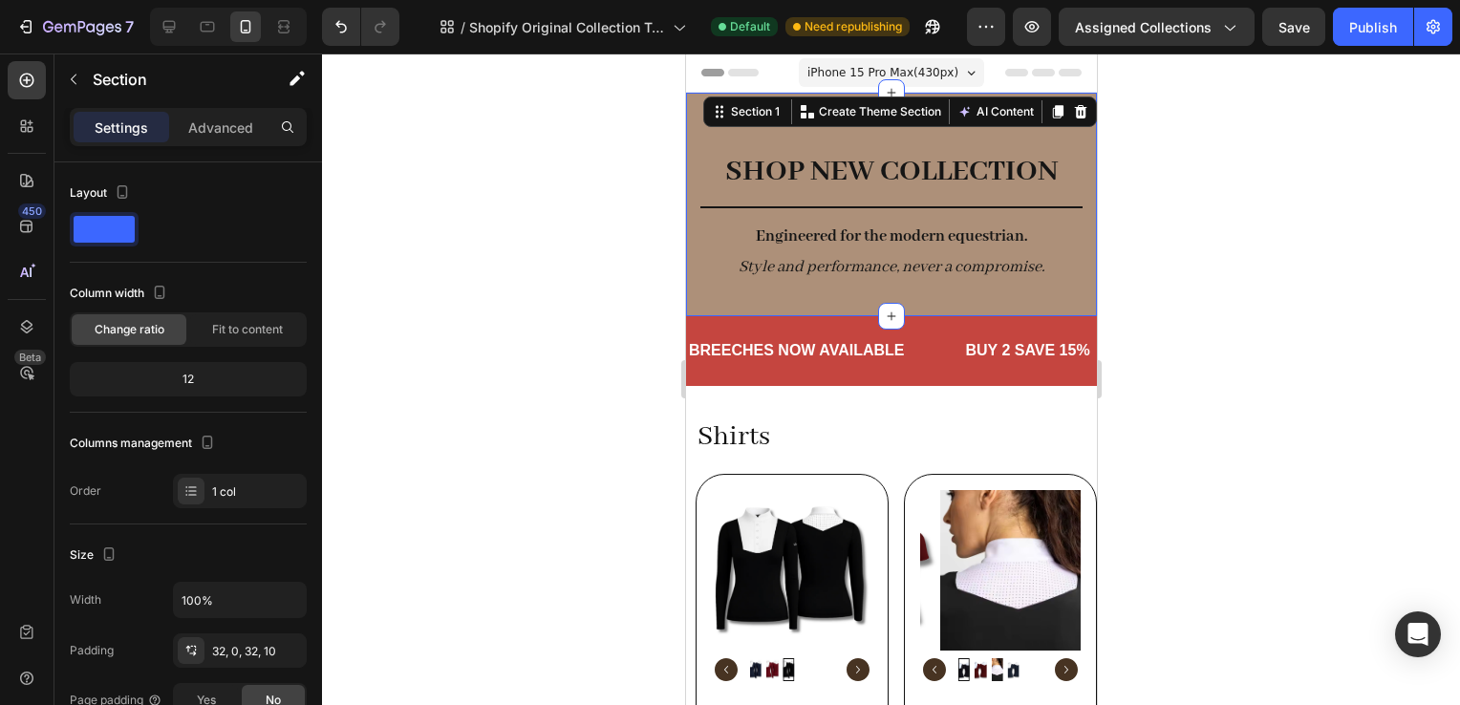
click at [982, 292] on div "SHOP NEW COLLECTION Heading Title Line Engineered for the modern equestrian. St…" at bounding box center [891, 233] width 382 height 166
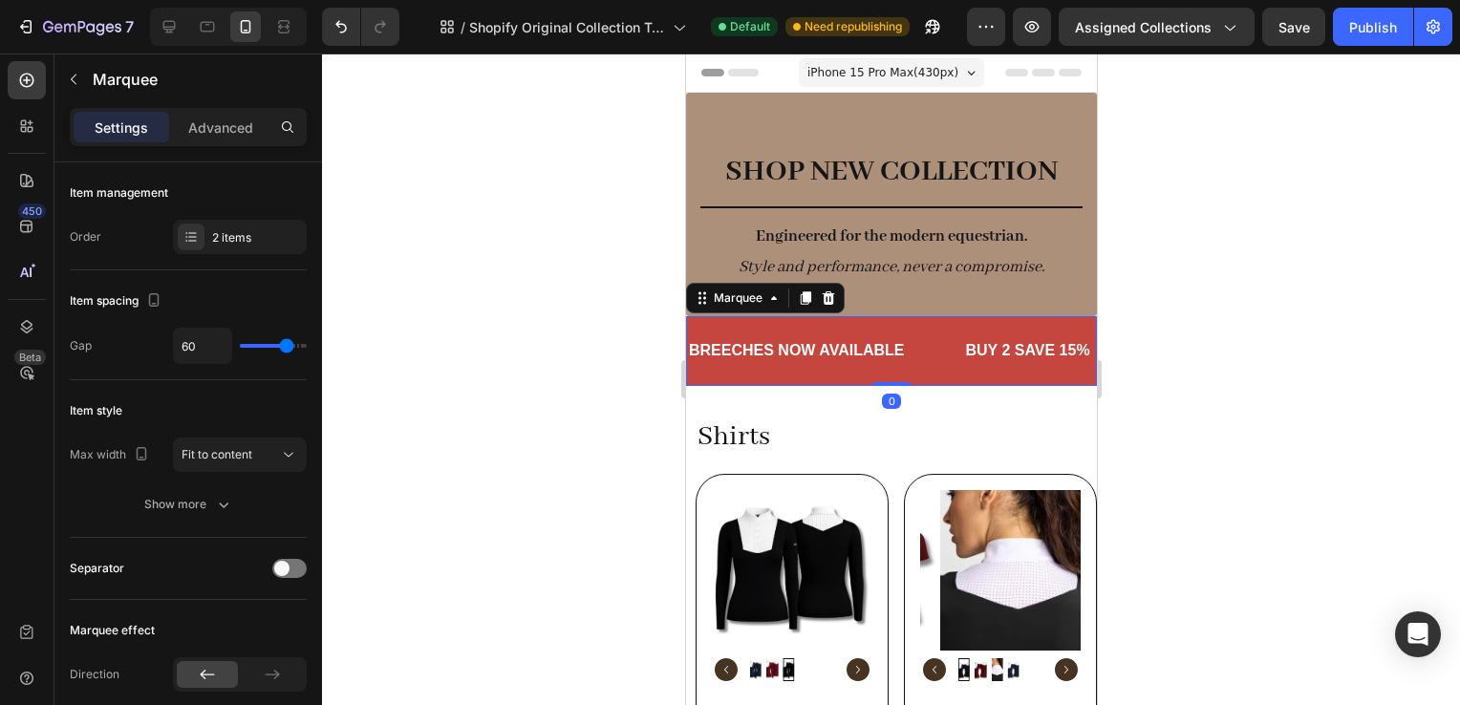
click at [951, 319] on div "BREECHES NOW AVAILABLE Text Block BUY 2 SAVE 15% Text Block BREECHES NOW AVAILA…" at bounding box center [890, 351] width 411 height 70
click at [1226, 290] on div at bounding box center [891, 380] width 1138 height 652
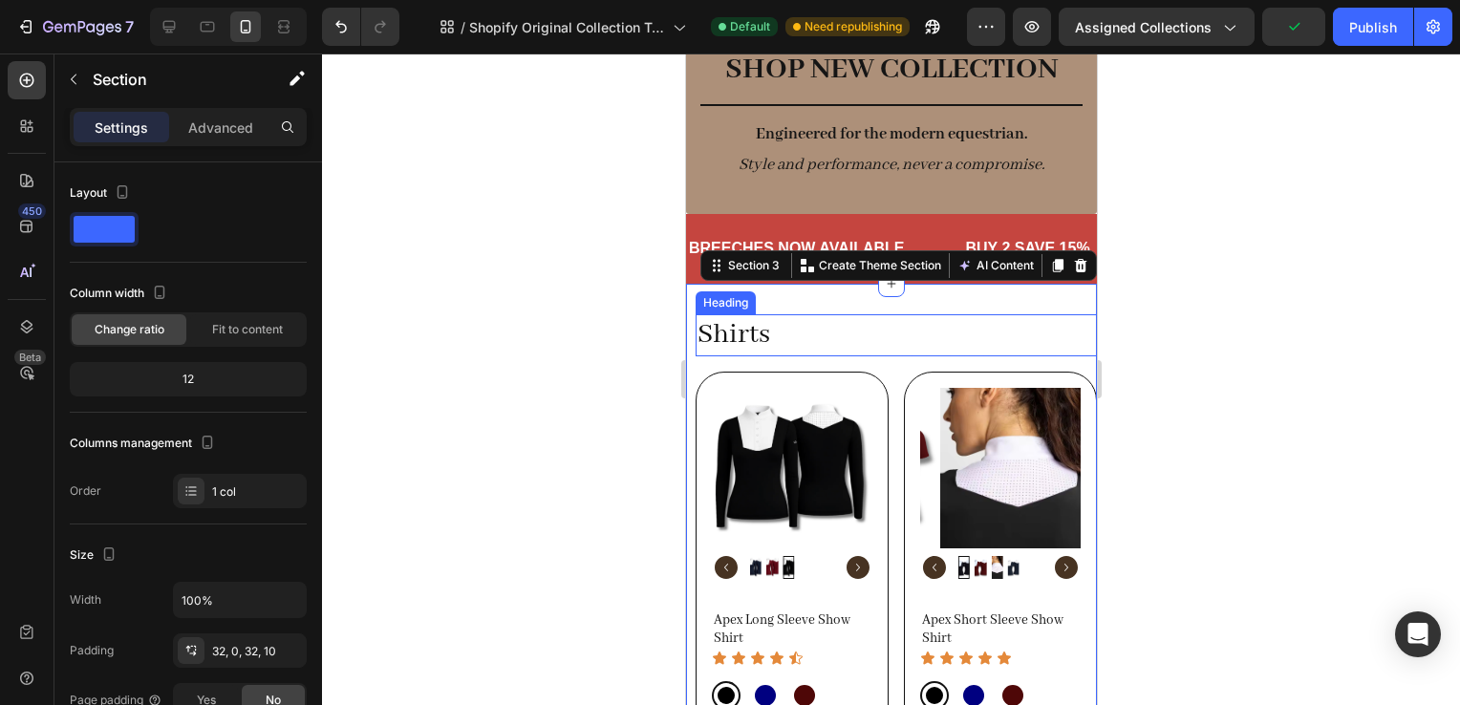
scroll to position [111, 0]
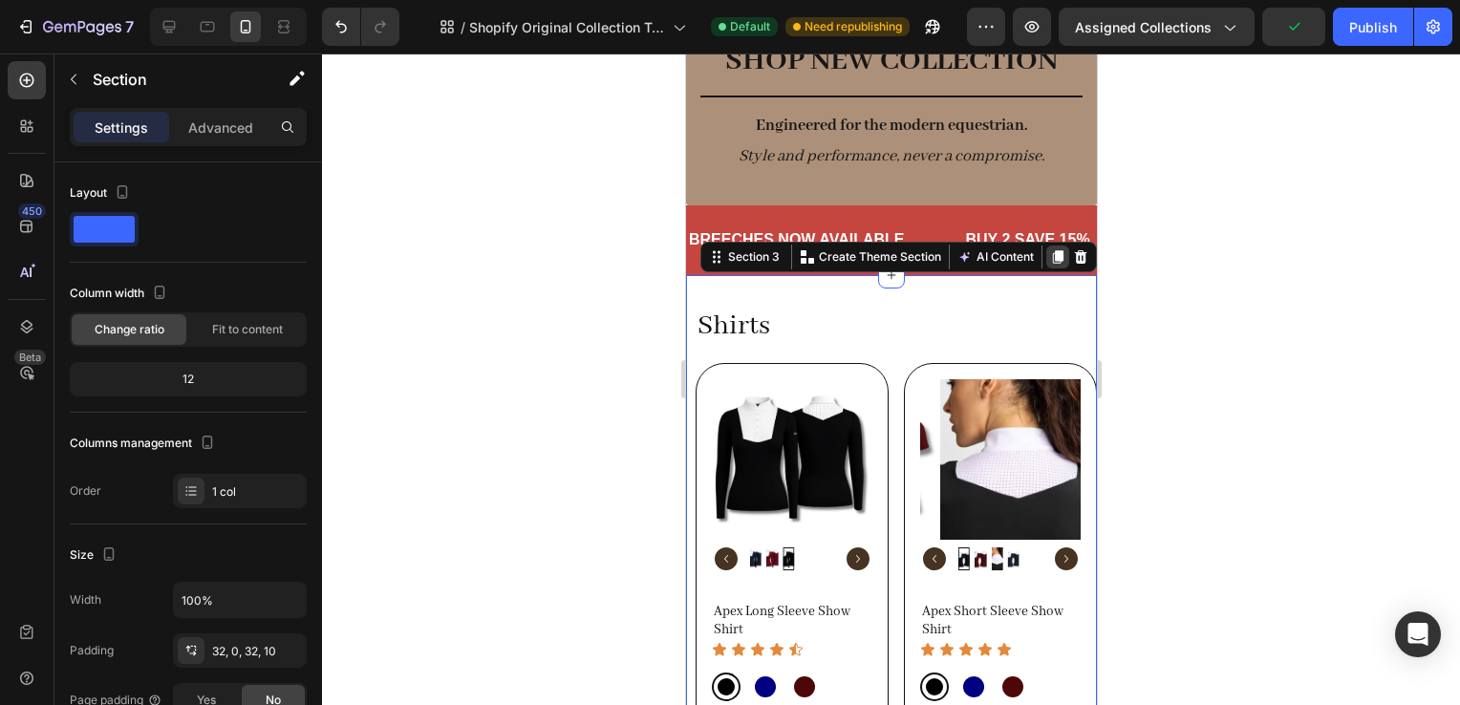
click at [1052, 258] on icon at bounding box center [1057, 256] width 11 height 13
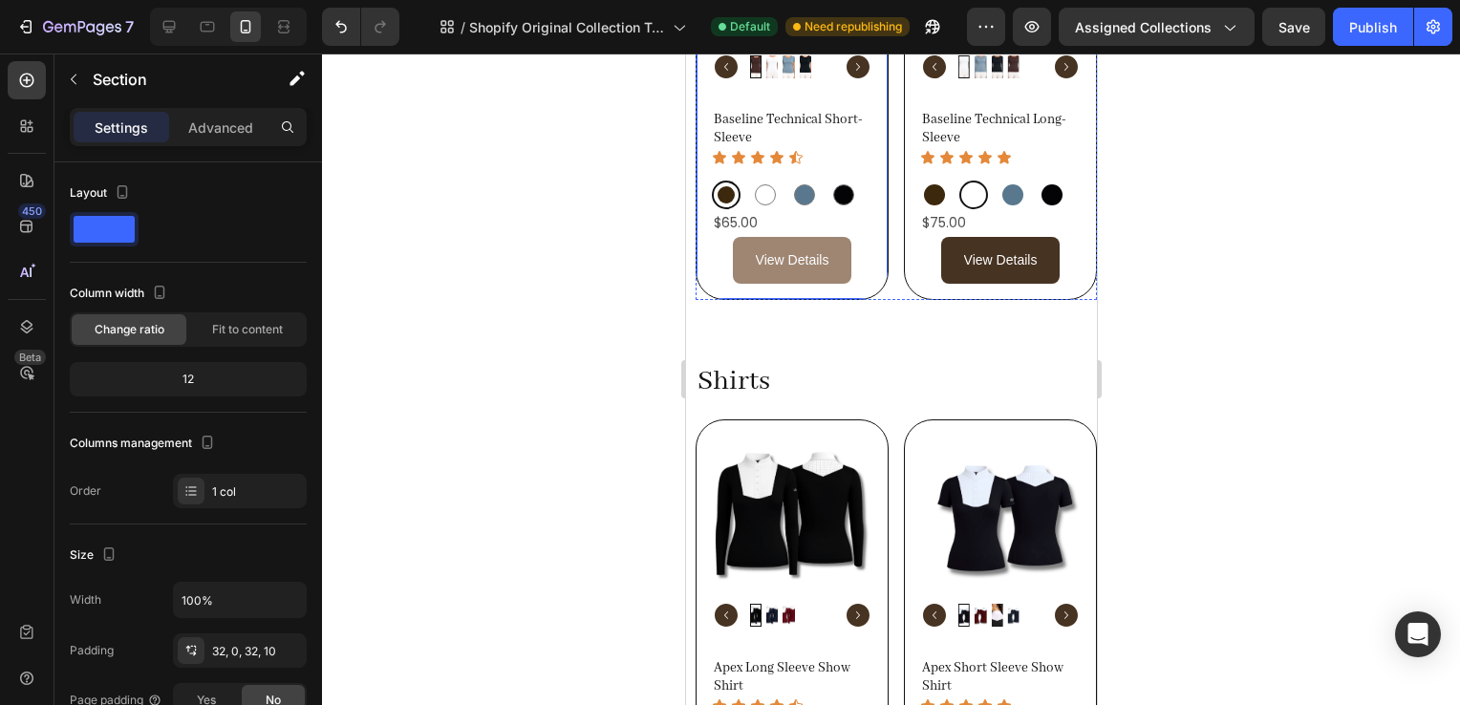
scroll to position [1033, 0]
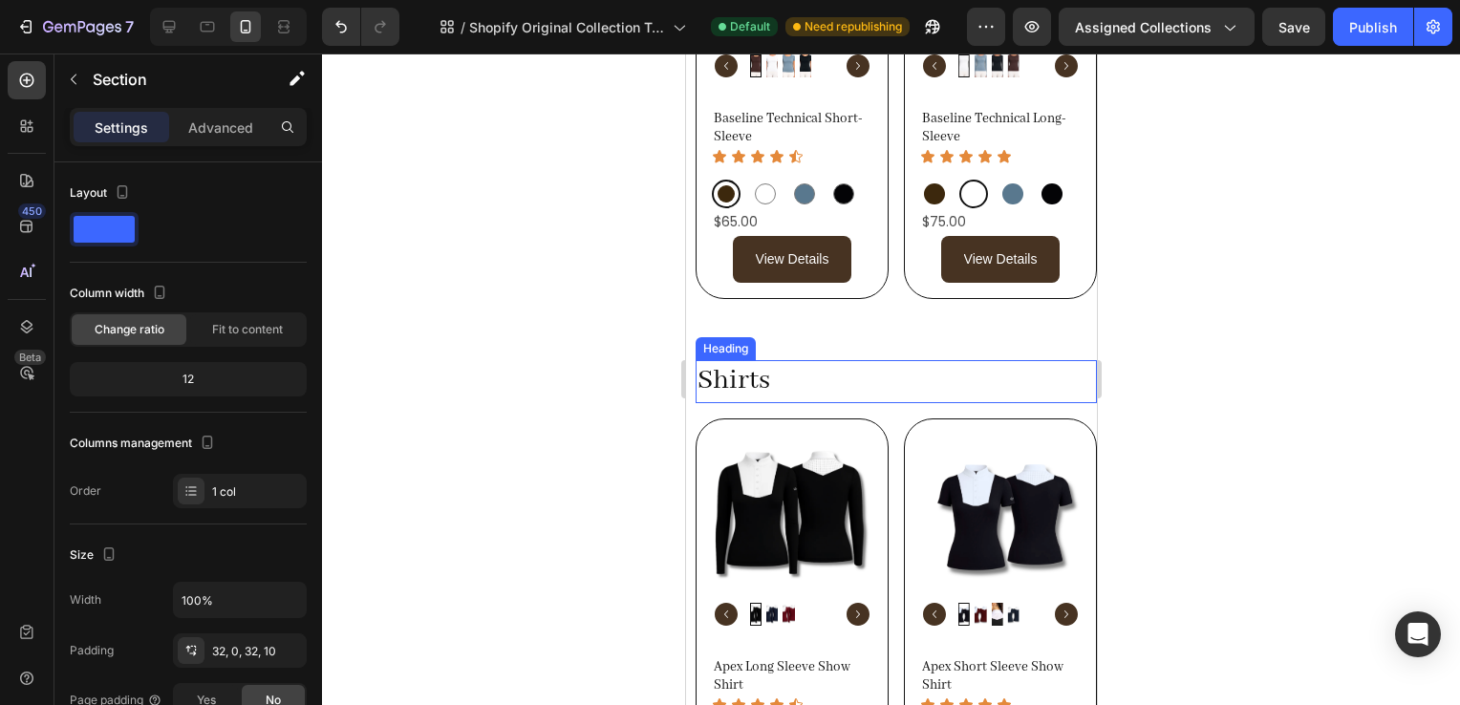
click at [727, 377] on h2 "Shirts" at bounding box center [895, 381] width 401 height 42
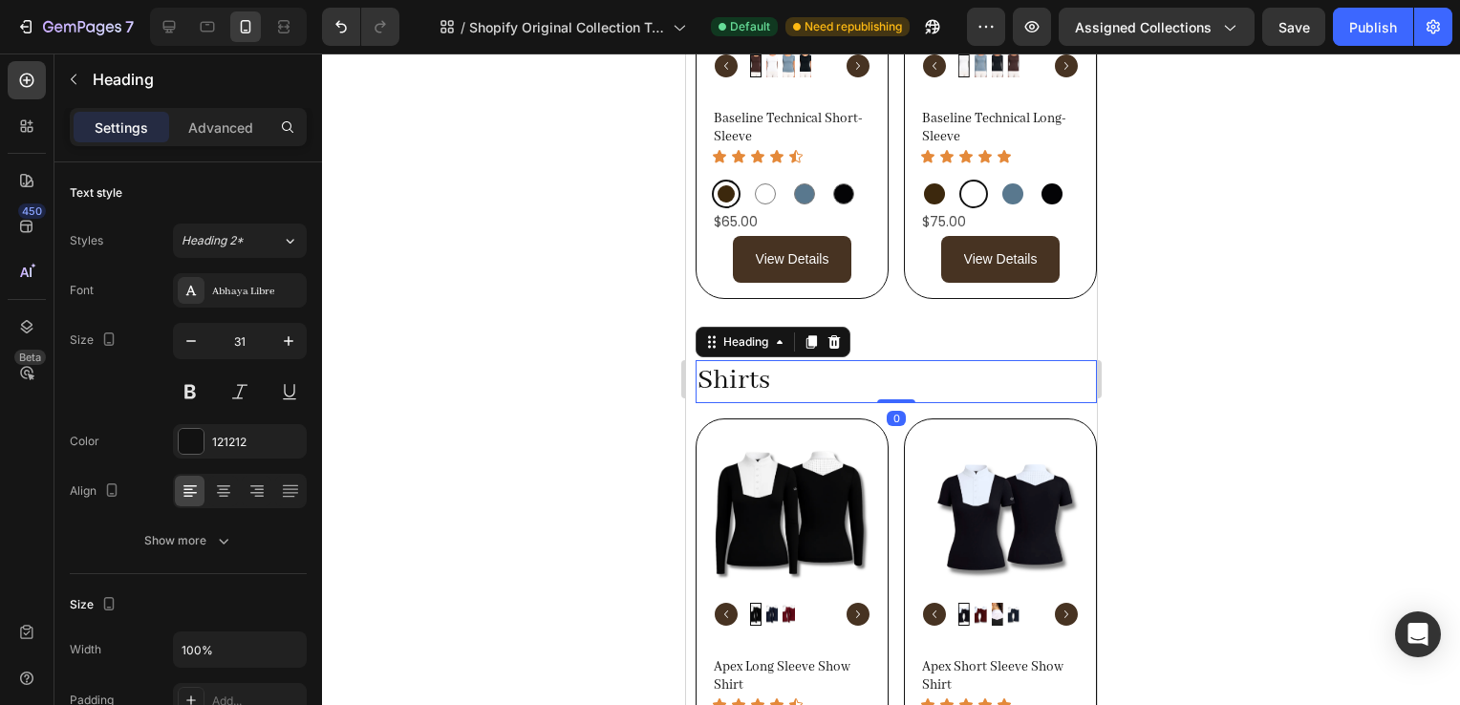
click at [727, 377] on h2 "Shirts" at bounding box center [895, 381] width 401 height 42
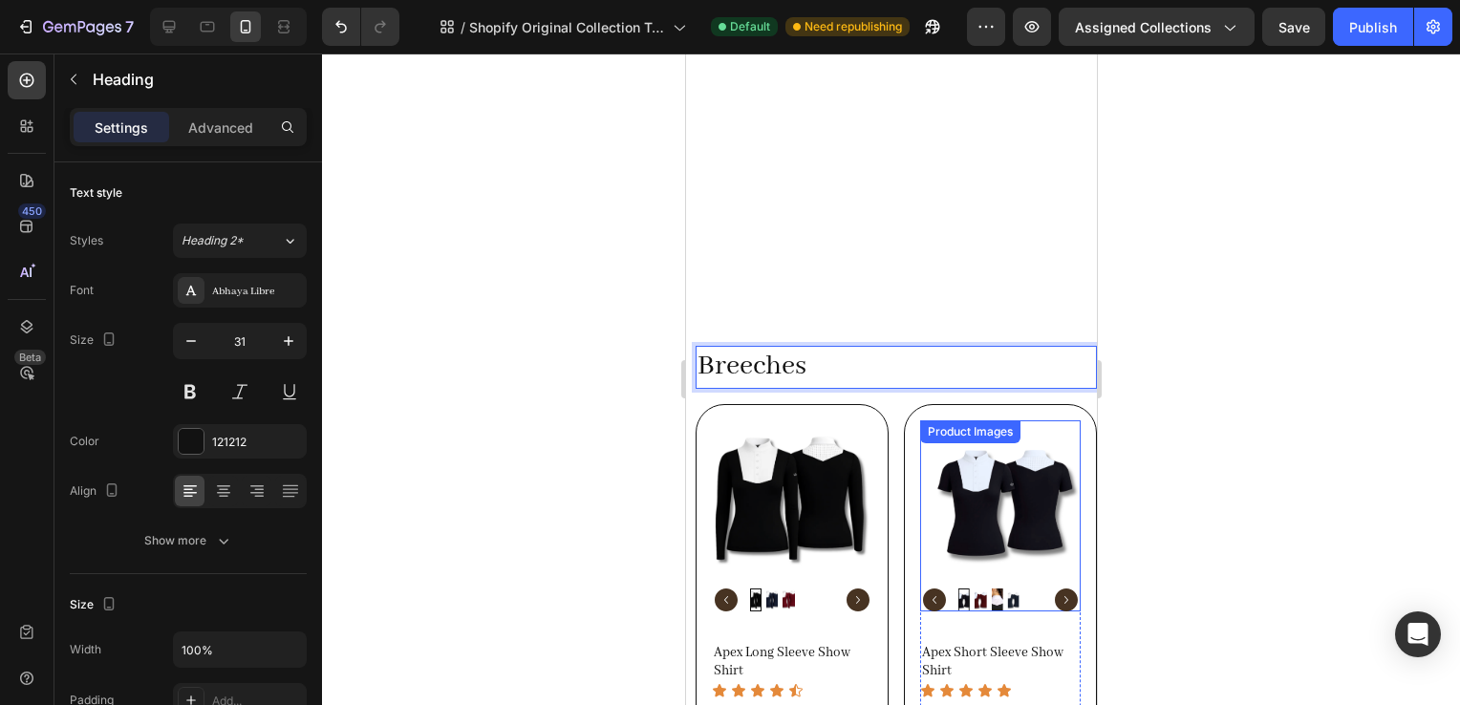
scroll to position [1389, 0]
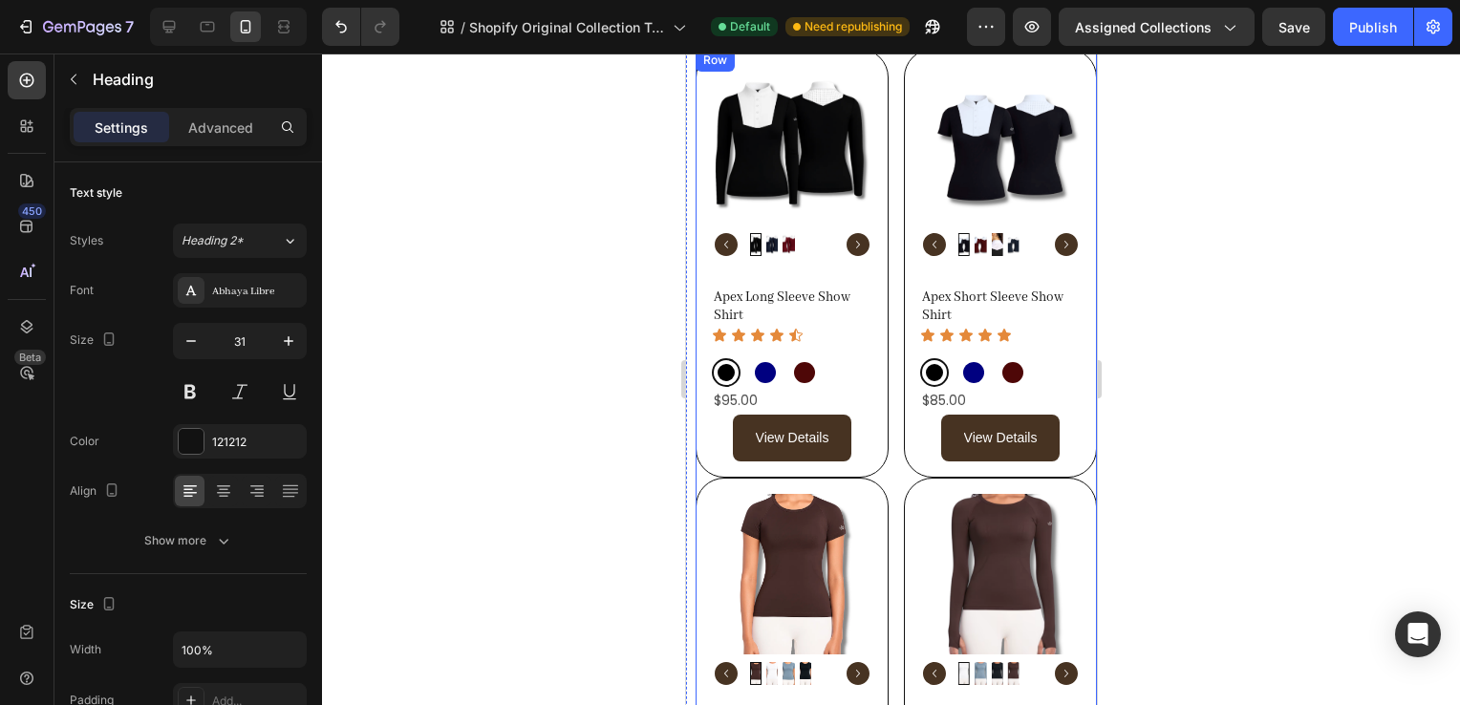
click at [887, 476] on div "Product Images Apex Long Sleeve Show Shirt Product Title Icon Icon Icon Icon Ic…" at bounding box center [895, 478] width 401 height 859
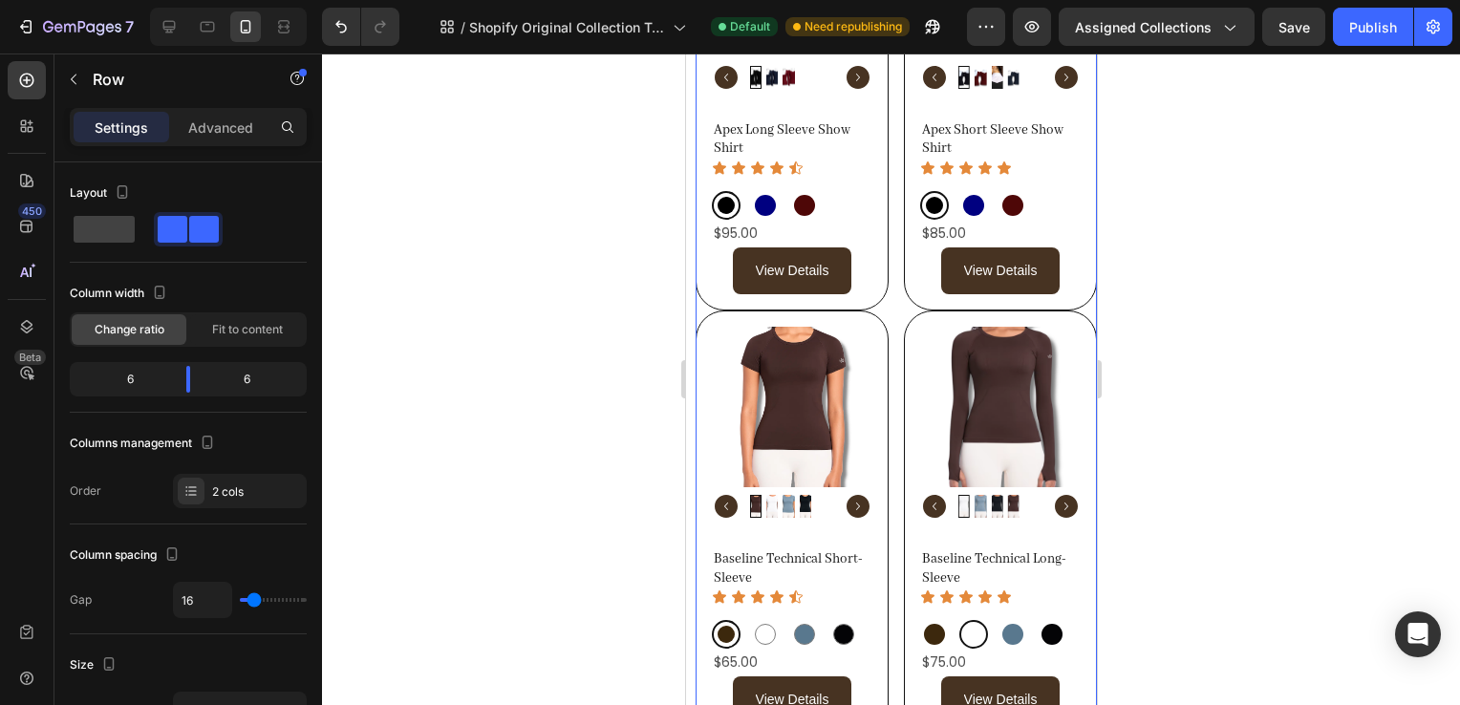
scroll to position [1557, 0]
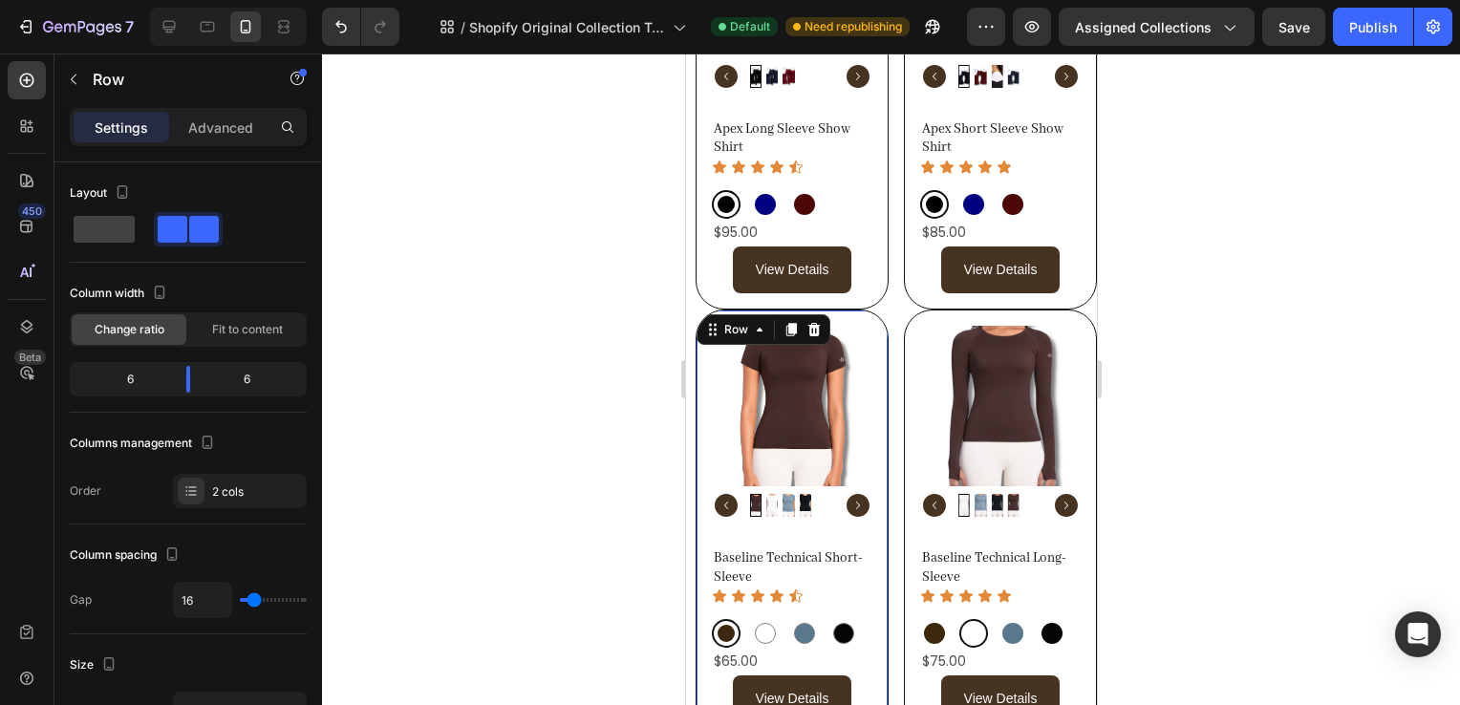
click at [870, 496] on div "Product Images Baseline Technical Short-Sleeve Product Title Icon Icon Icon Ico…" at bounding box center [791, 524] width 193 height 429
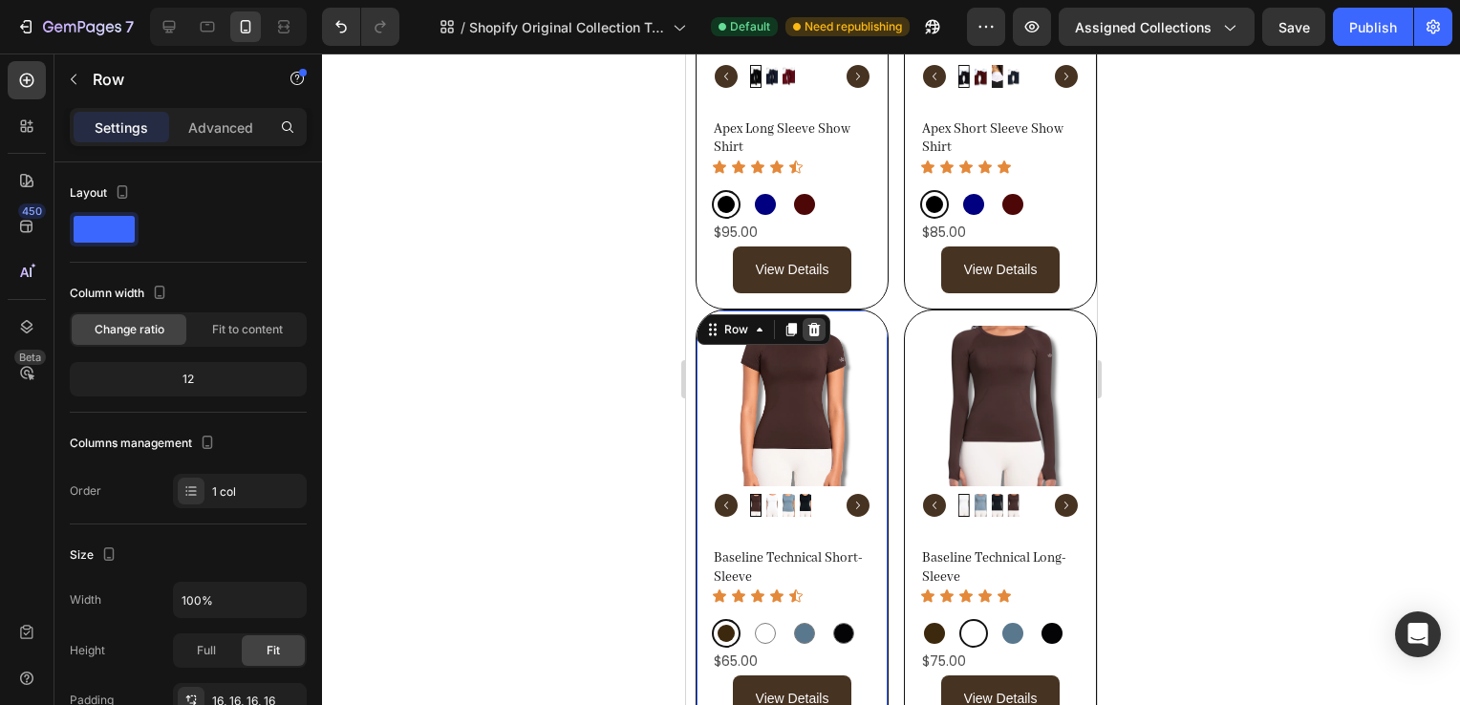
click at [803, 320] on div at bounding box center [813, 329] width 23 height 23
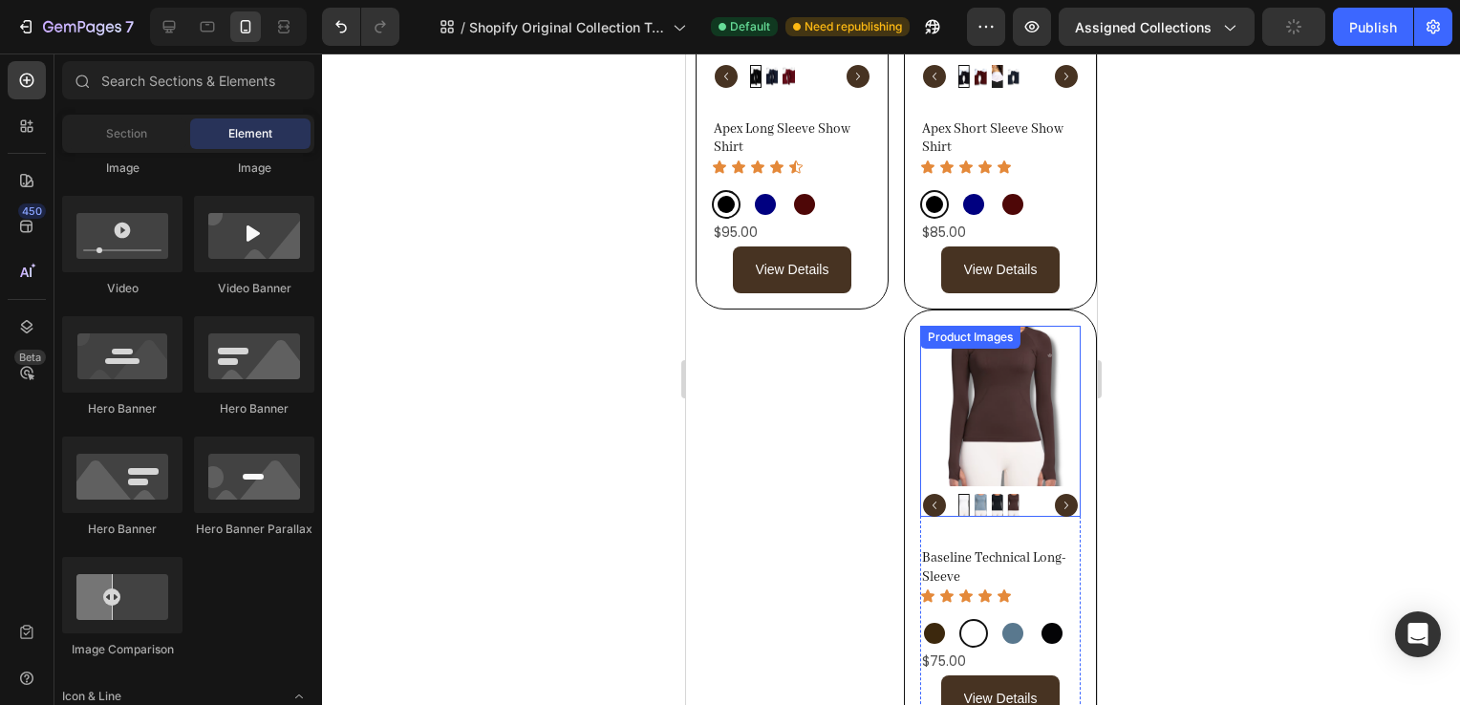
click at [907, 331] on div "Product Images Baseline Technical Long-Sleeve Product Title Icon Icon Icon Icon…" at bounding box center [999, 524] width 193 height 429
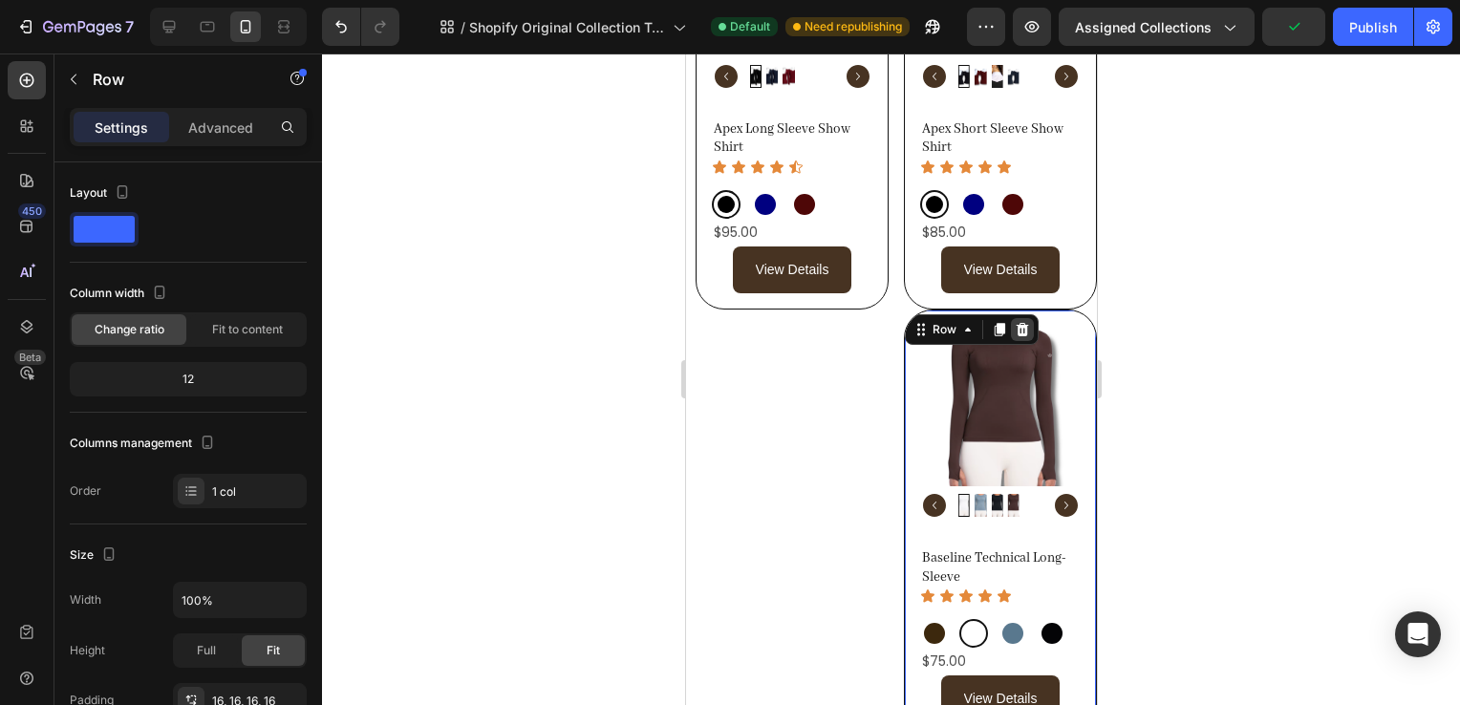
click at [1015, 323] on icon at bounding box center [1021, 329] width 15 height 15
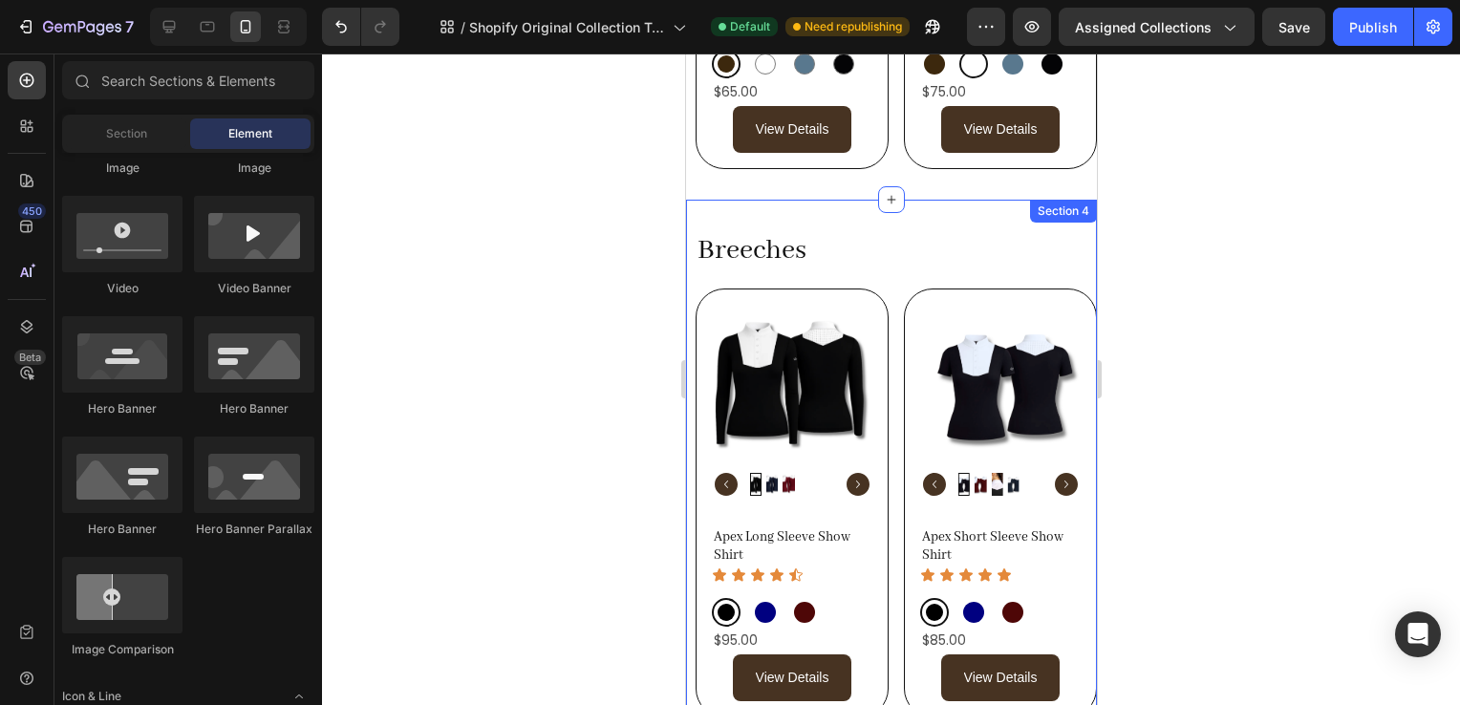
scroll to position [1136, 0]
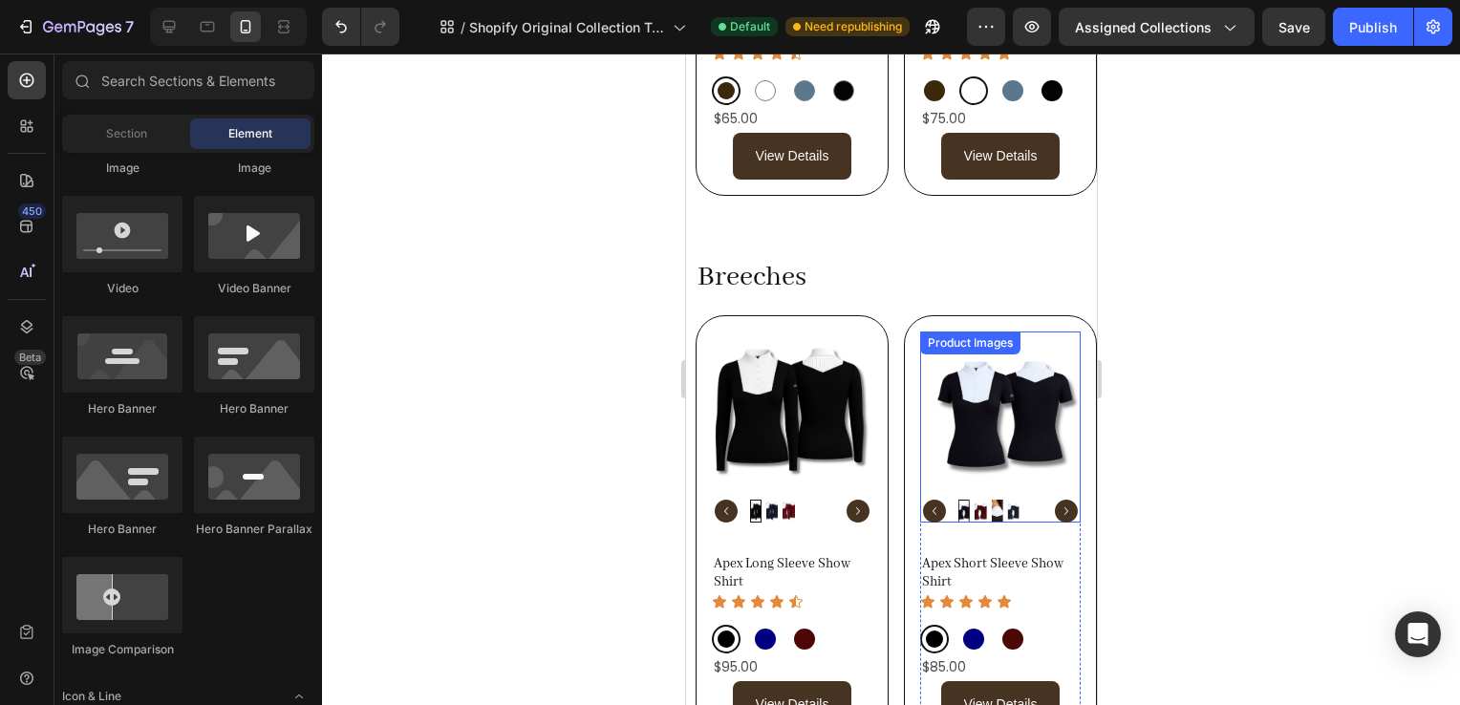
click at [1055, 332] on img at bounding box center [1006, 412] width 161 height 161
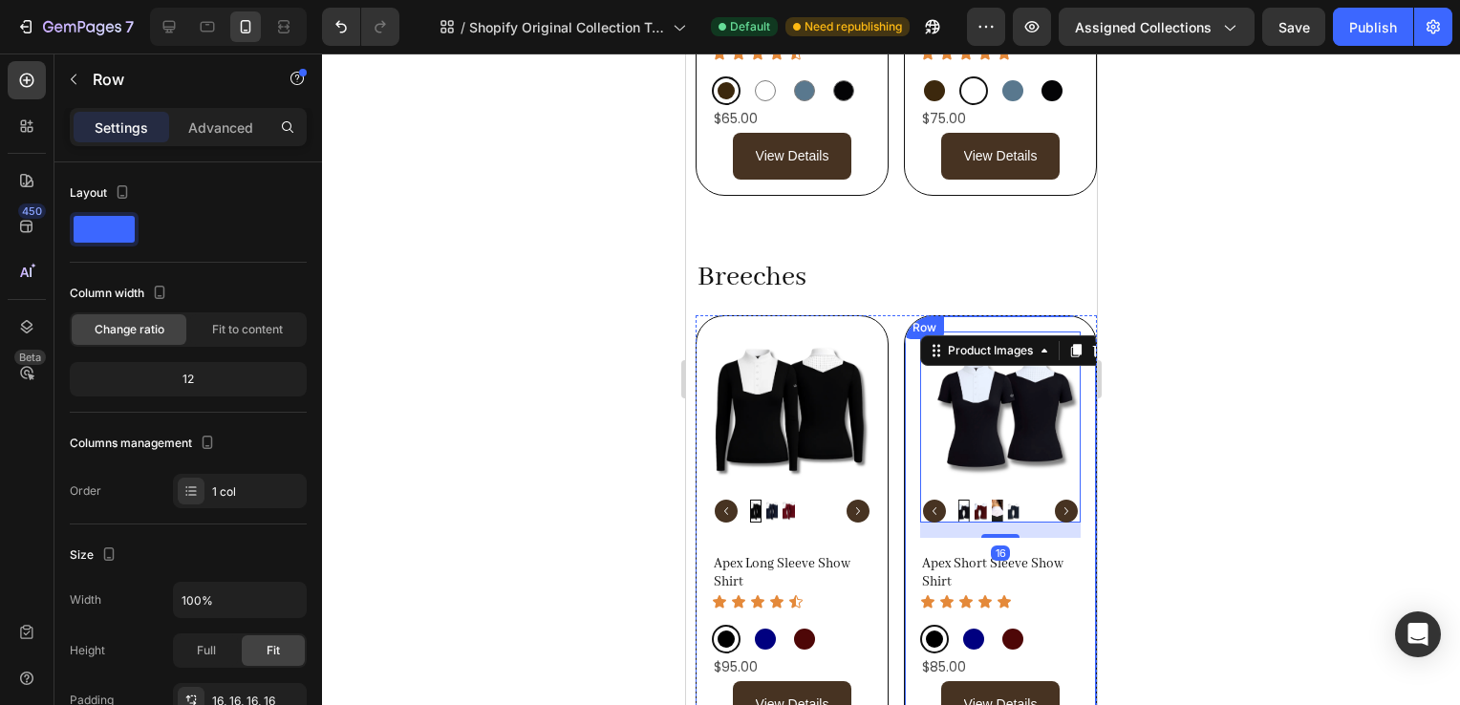
click at [1054, 315] on div "Product Images 16 Apex Short Sleeve Show Shirt Product Title Icon Icon Icon Ico…" at bounding box center [999, 529] width 193 height 429
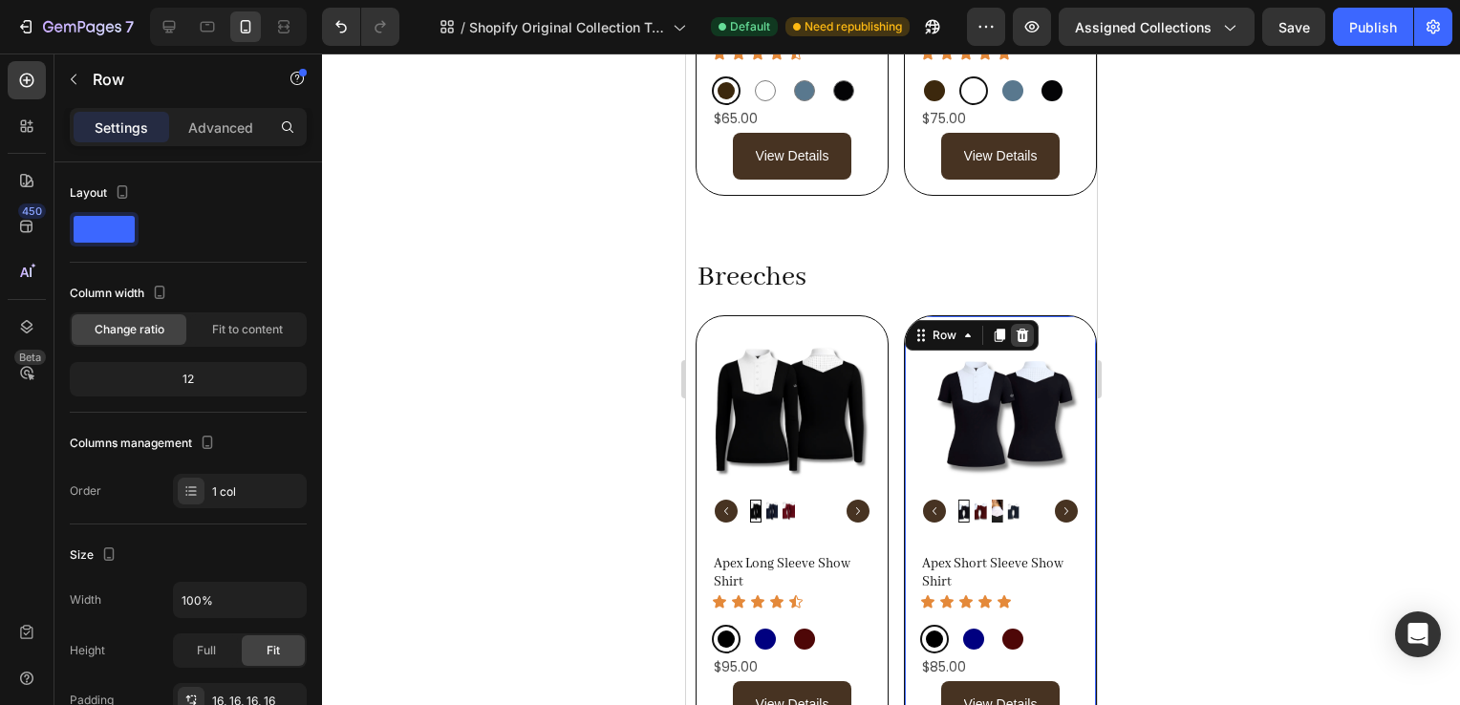
click at [1016, 328] on icon at bounding box center [1022, 334] width 12 height 13
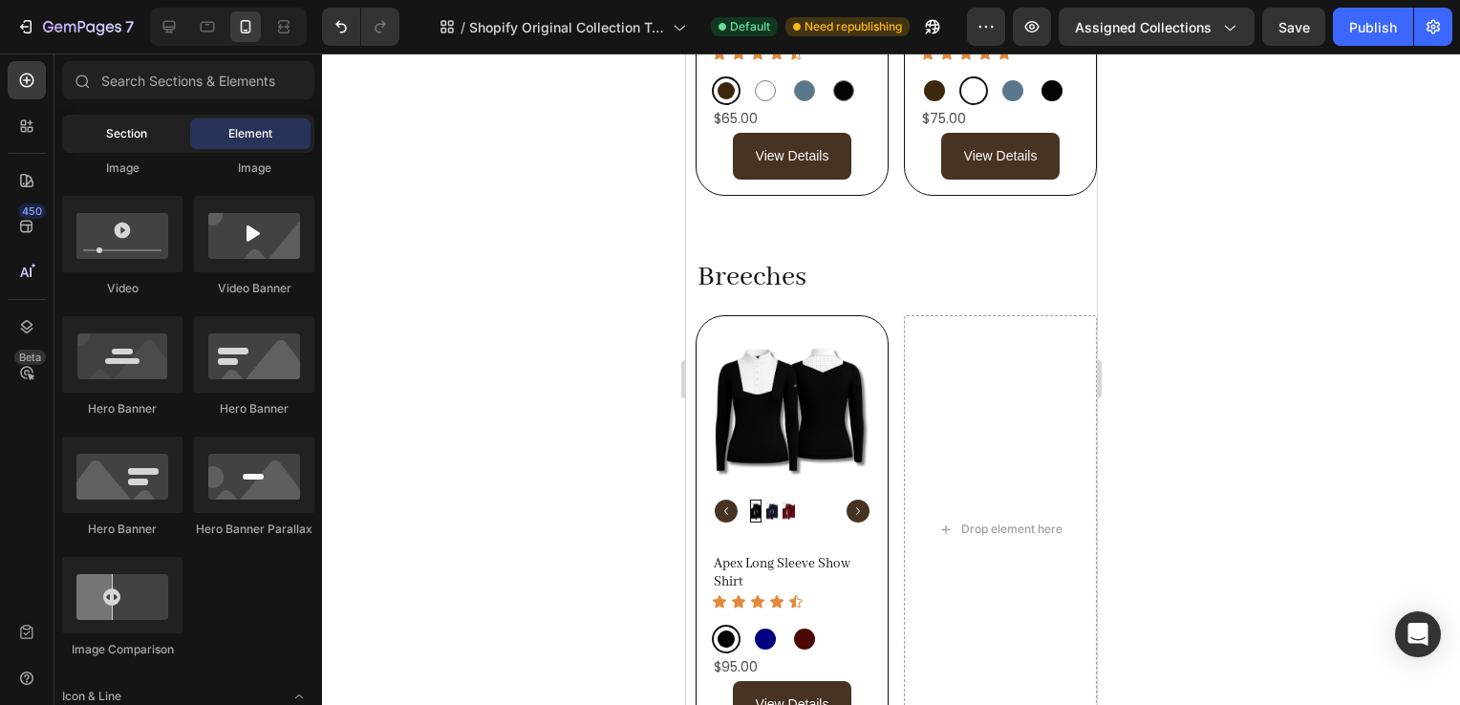
click at [130, 136] on span "Section" at bounding box center [126, 133] width 41 height 17
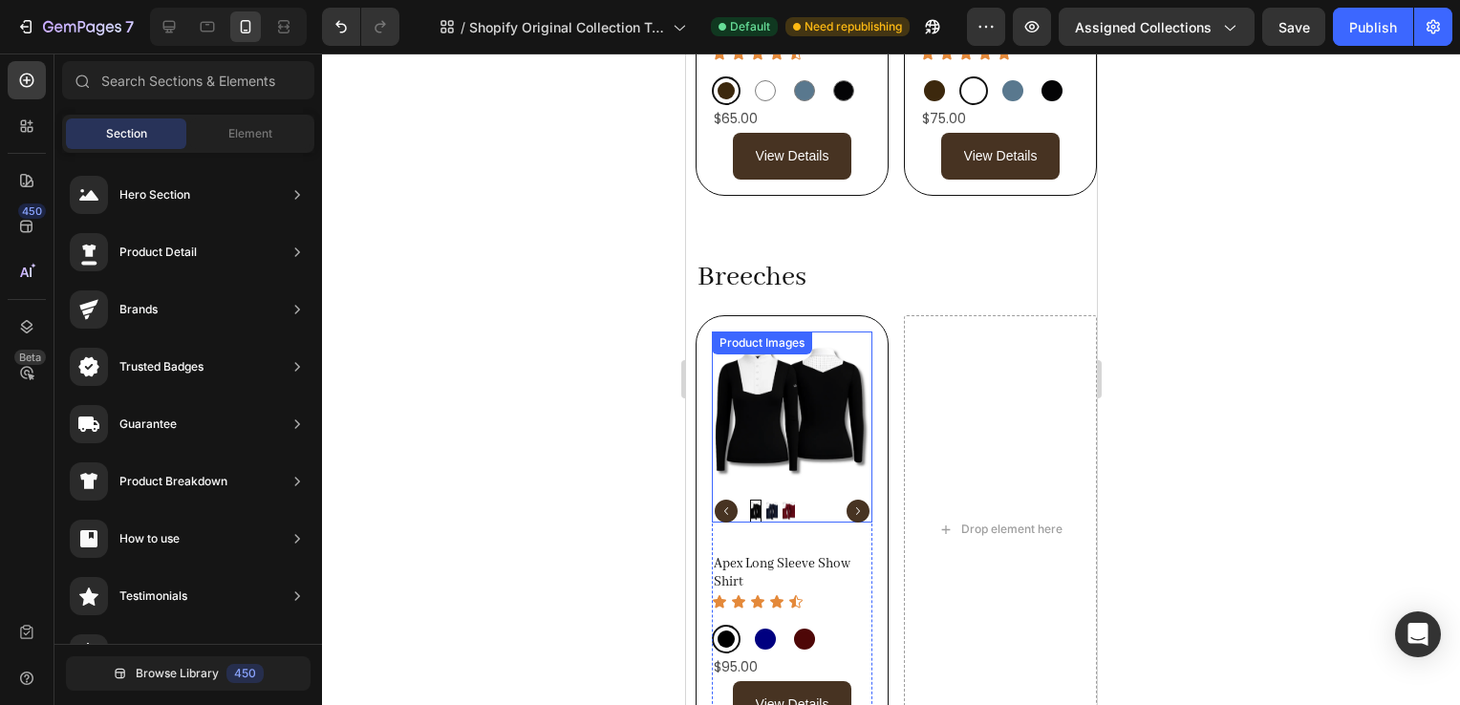
click at [852, 365] on img at bounding box center [791, 412] width 161 height 161
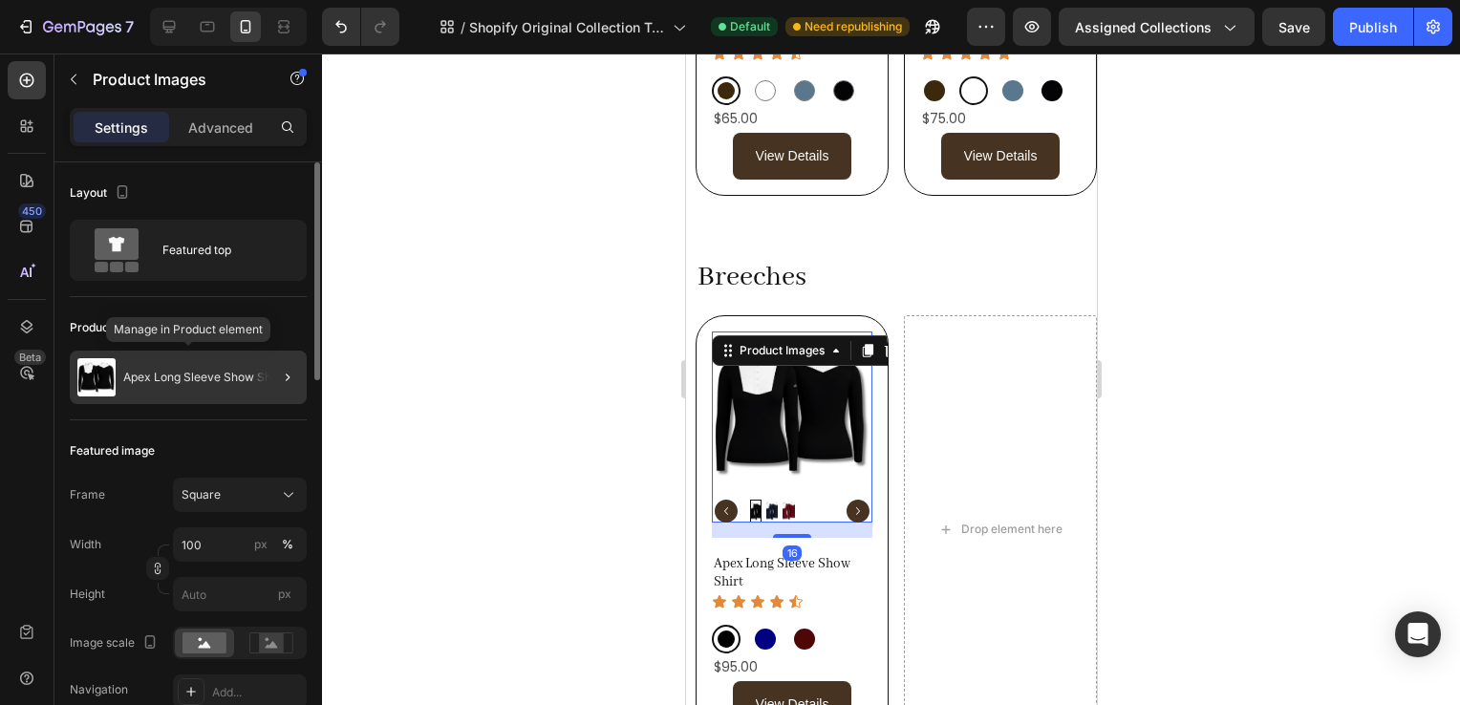
click at [188, 382] on p "Apex Long Sleeve Show Shirt" at bounding box center [203, 377] width 160 height 13
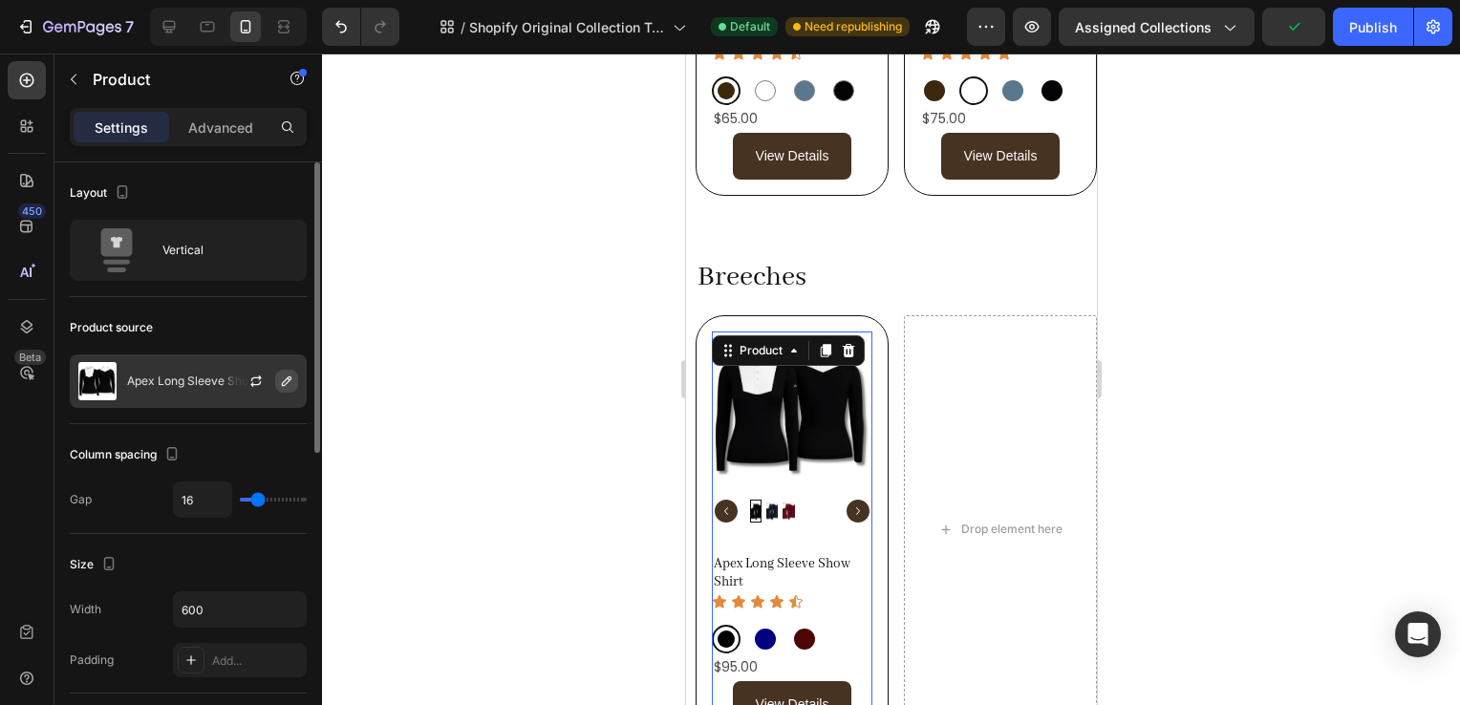
click at [279, 381] on icon "button" at bounding box center [286, 381] width 15 height 15
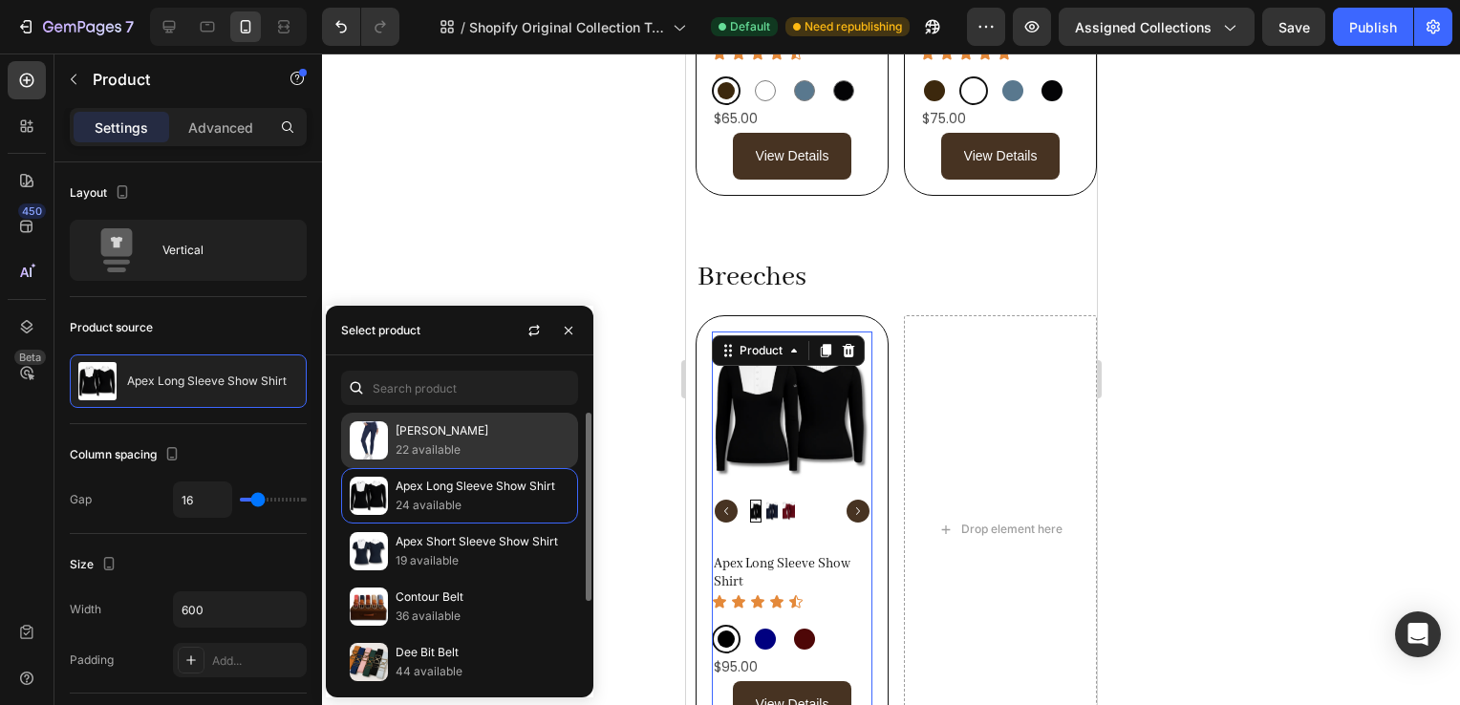
click at [439, 442] on p "22 available" at bounding box center [483, 450] width 174 height 19
radio input "true"
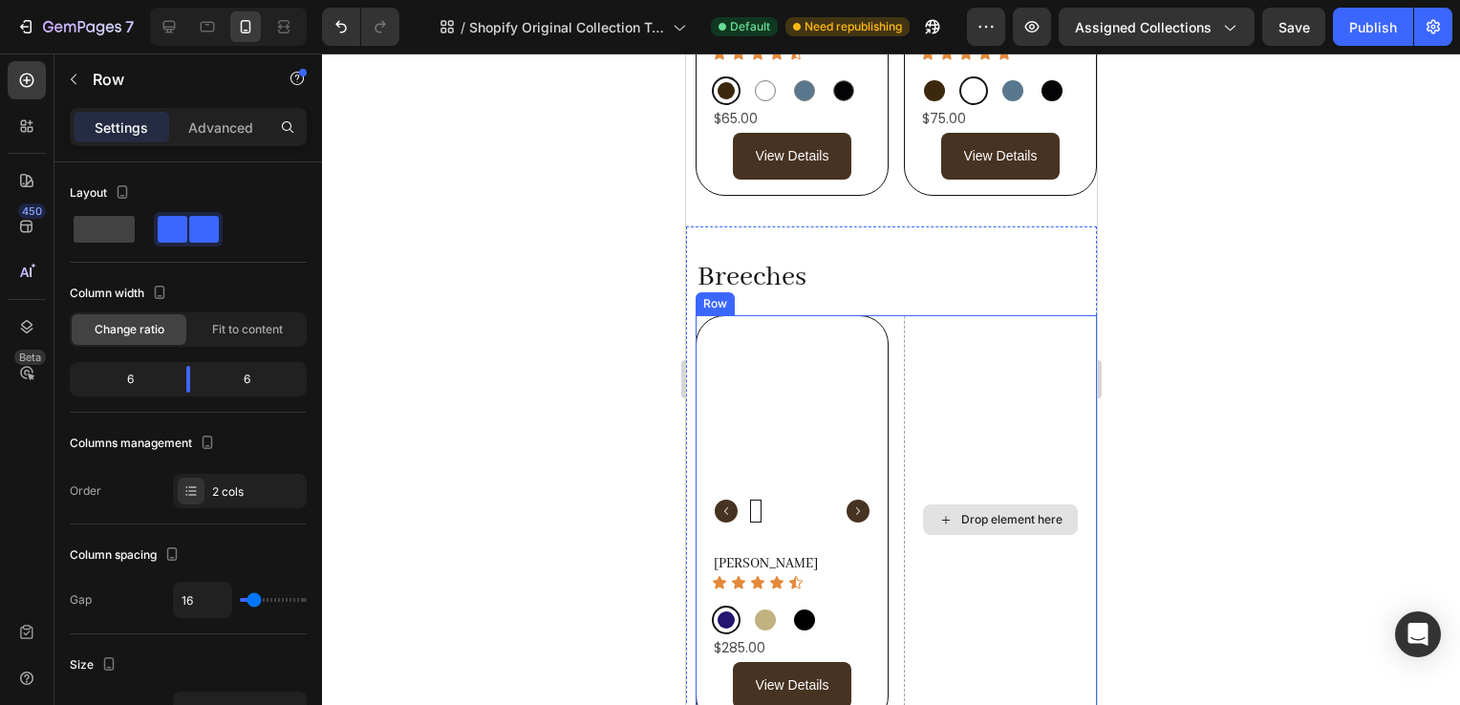
click at [955, 319] on div "Drop element here" at bounding box center [999, 520] width 193 height 411
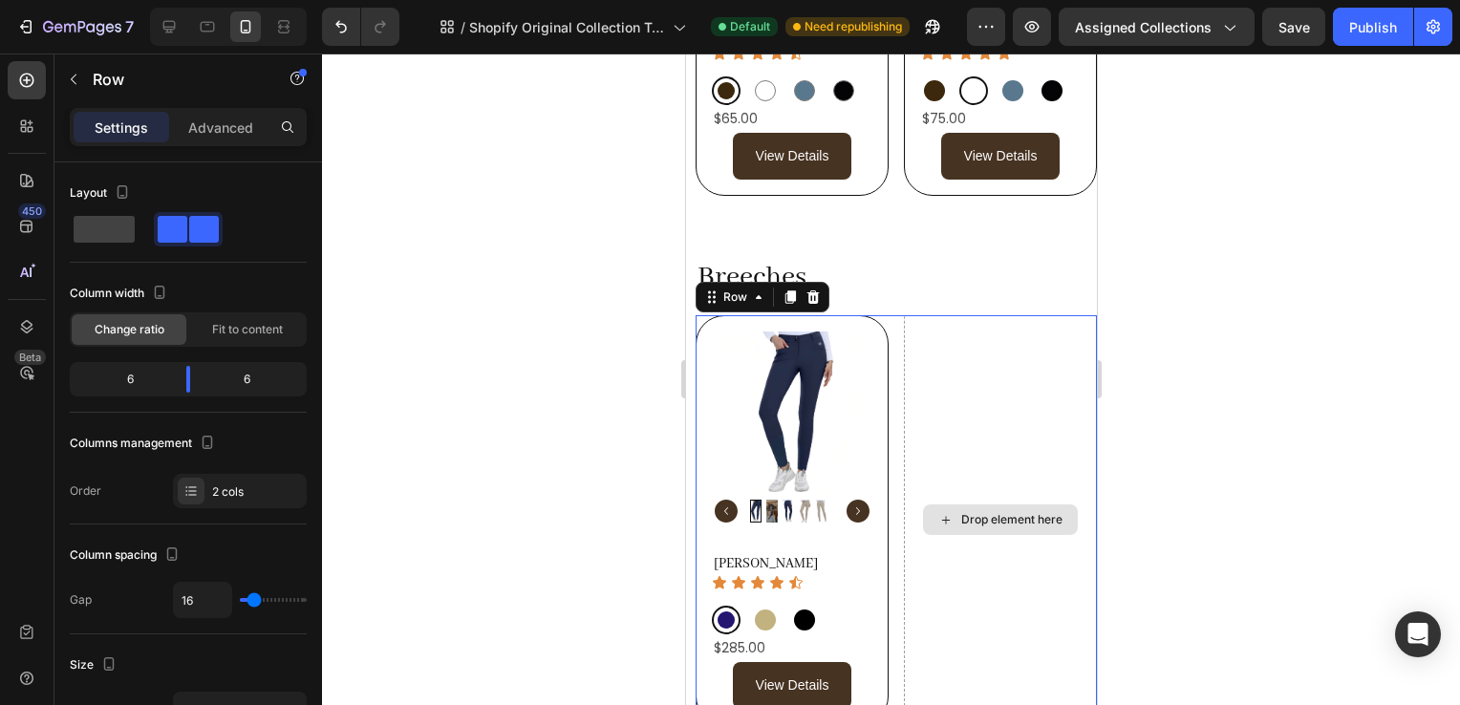
click at [903, 317] on div "Drop element here" at bounding box center [999, 520] width 193 height 411
click at [115, 216] on span at bounding box center [104, 229] width 61 height 27
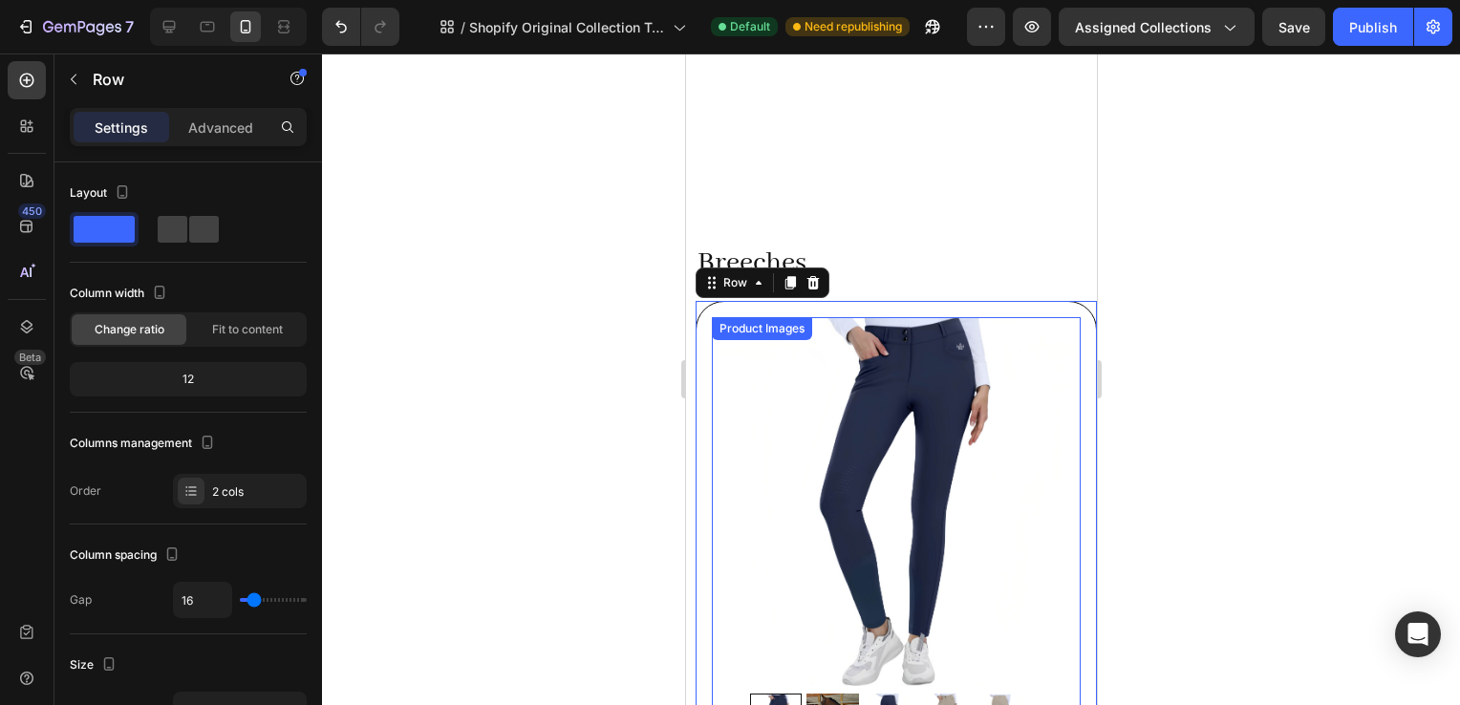
scroll to position [1376, 0]
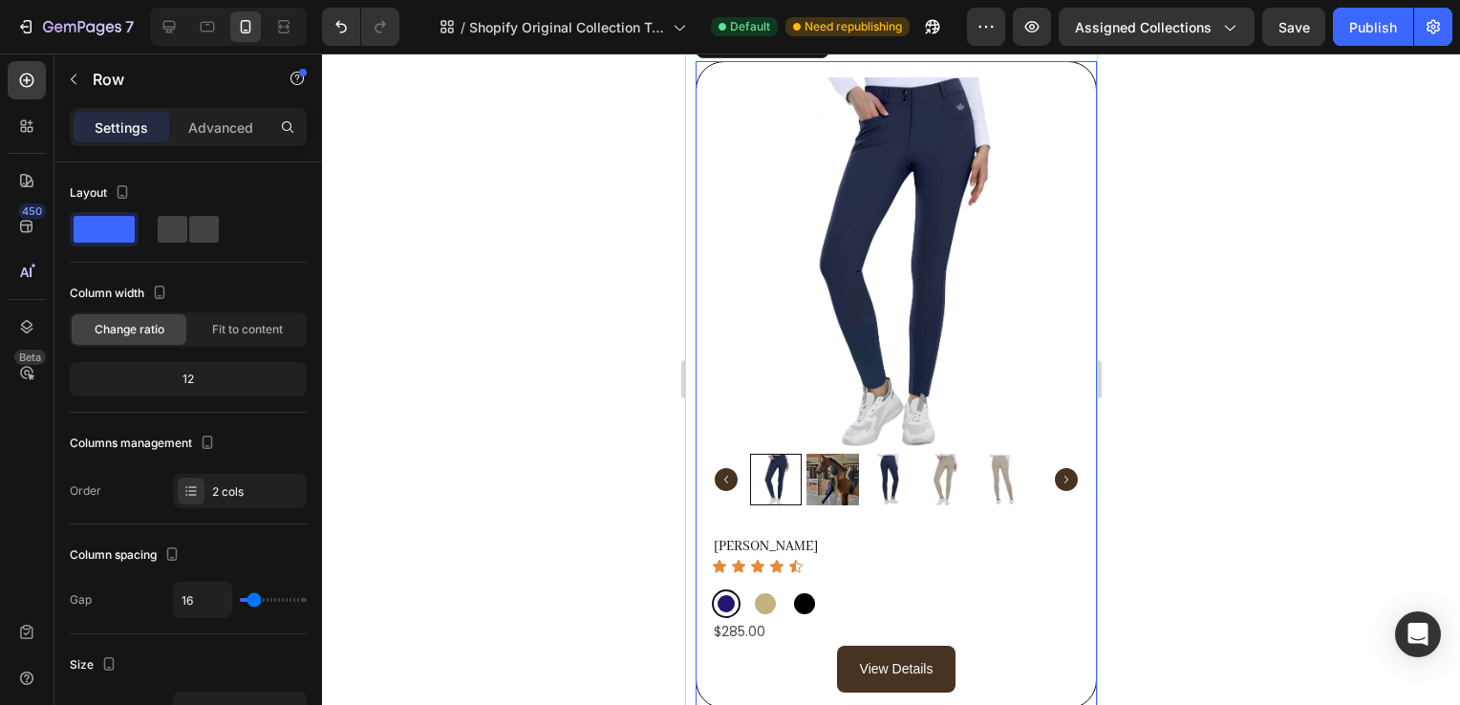
click at [1125, 385] on div at bounding box center [891, 380] width 1138 height 652
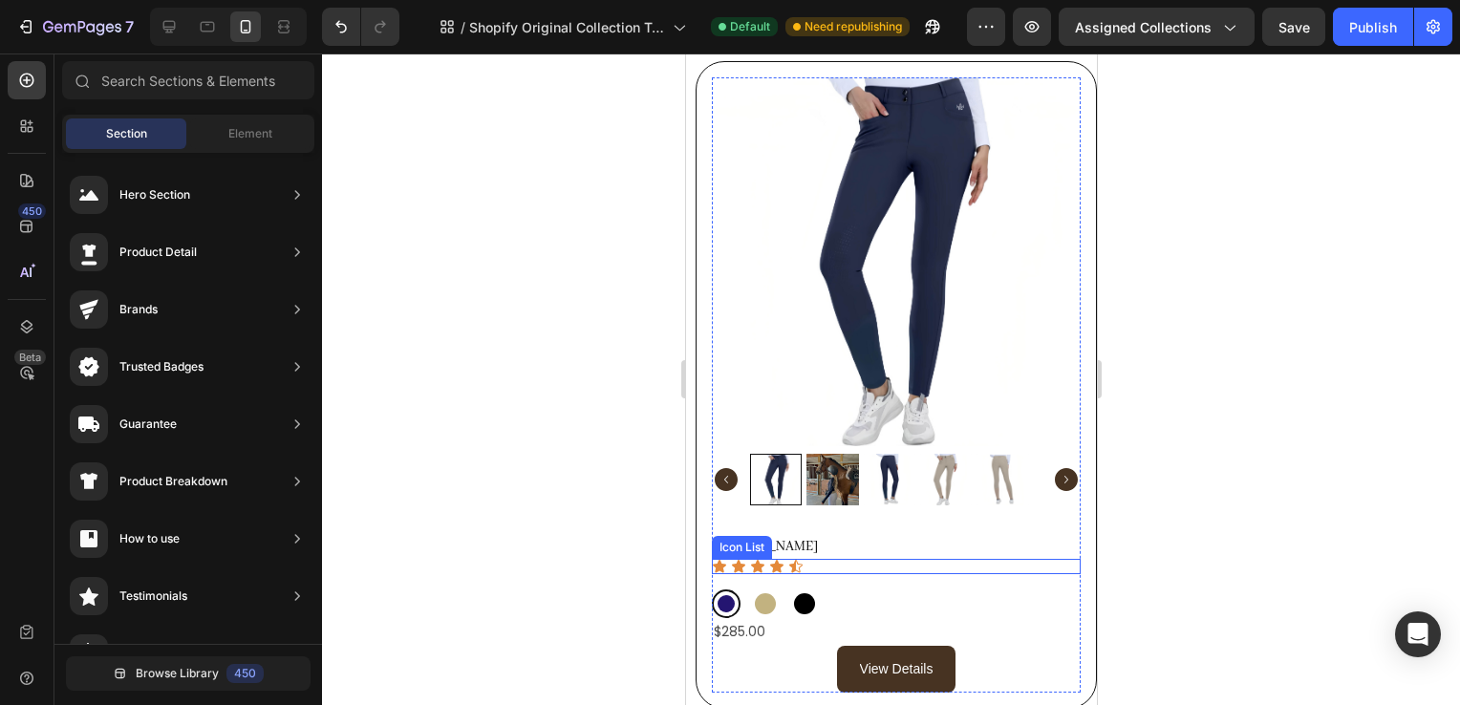
click at [790, 559] on icon at bounding box center [794, 566] width 15 height 15
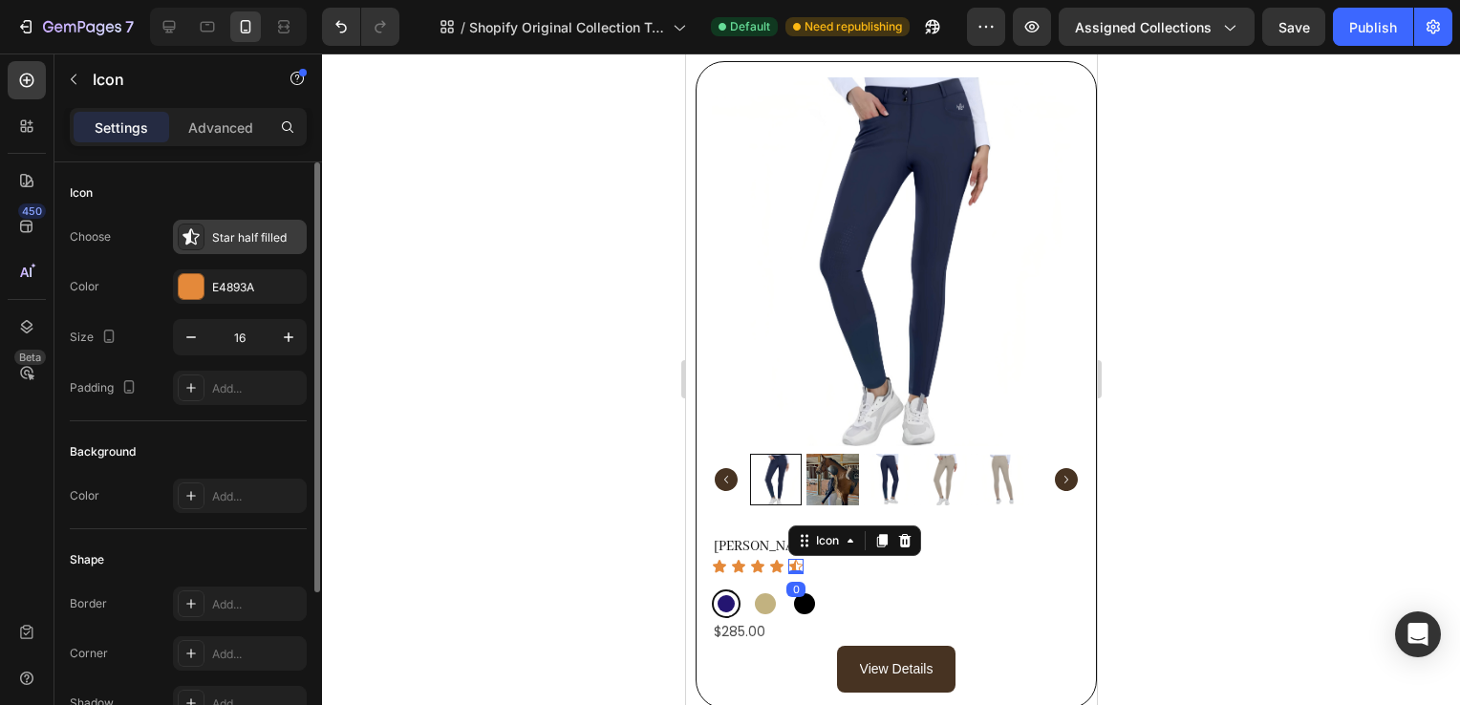
click at [235, 224] on div "Star half filled" at bounding box center [240, 237] width 134 height 34
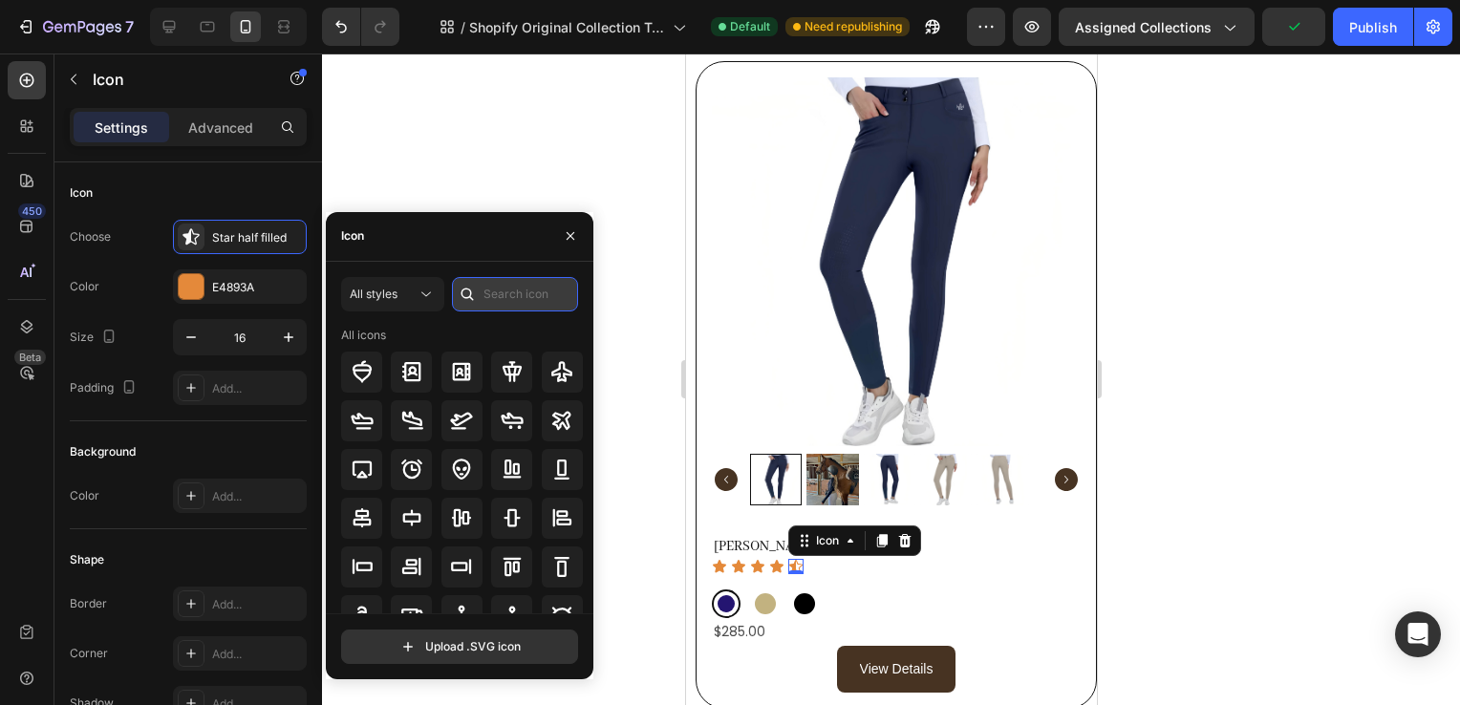
click at [507, 286] on input "text" at bounding box center [515, 294] width 126 height 34
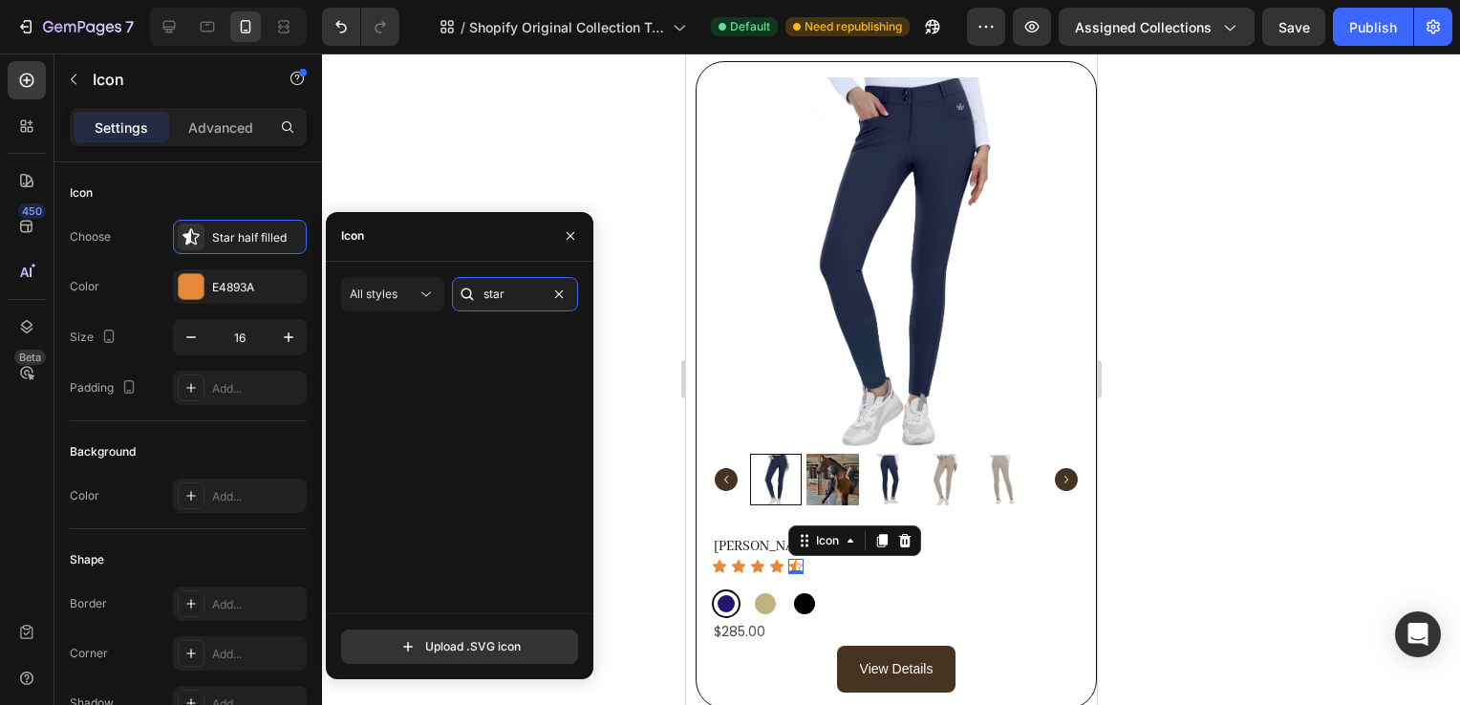
scroll to position [580, 0]
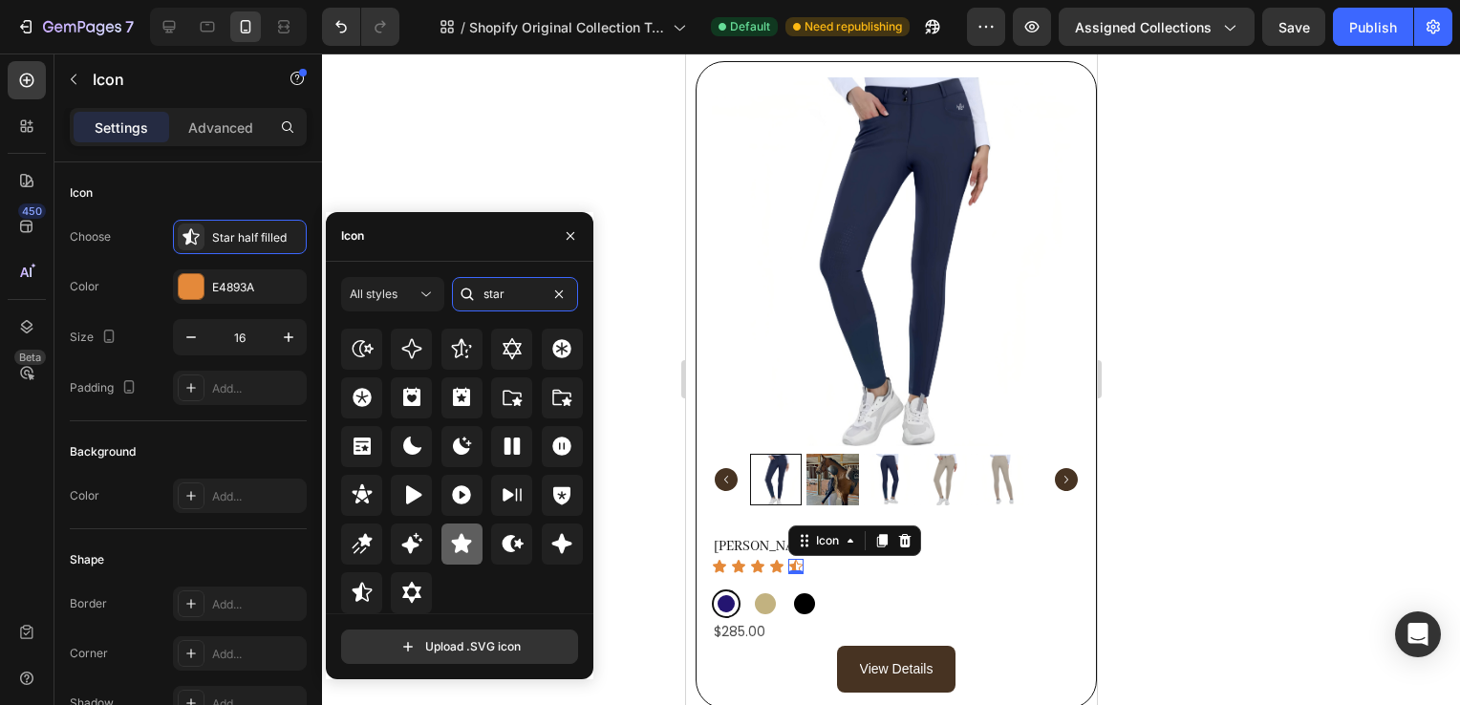
type input "star"
click at [466, 546] on icon at bounding box center [461, 543] width 23 height 23
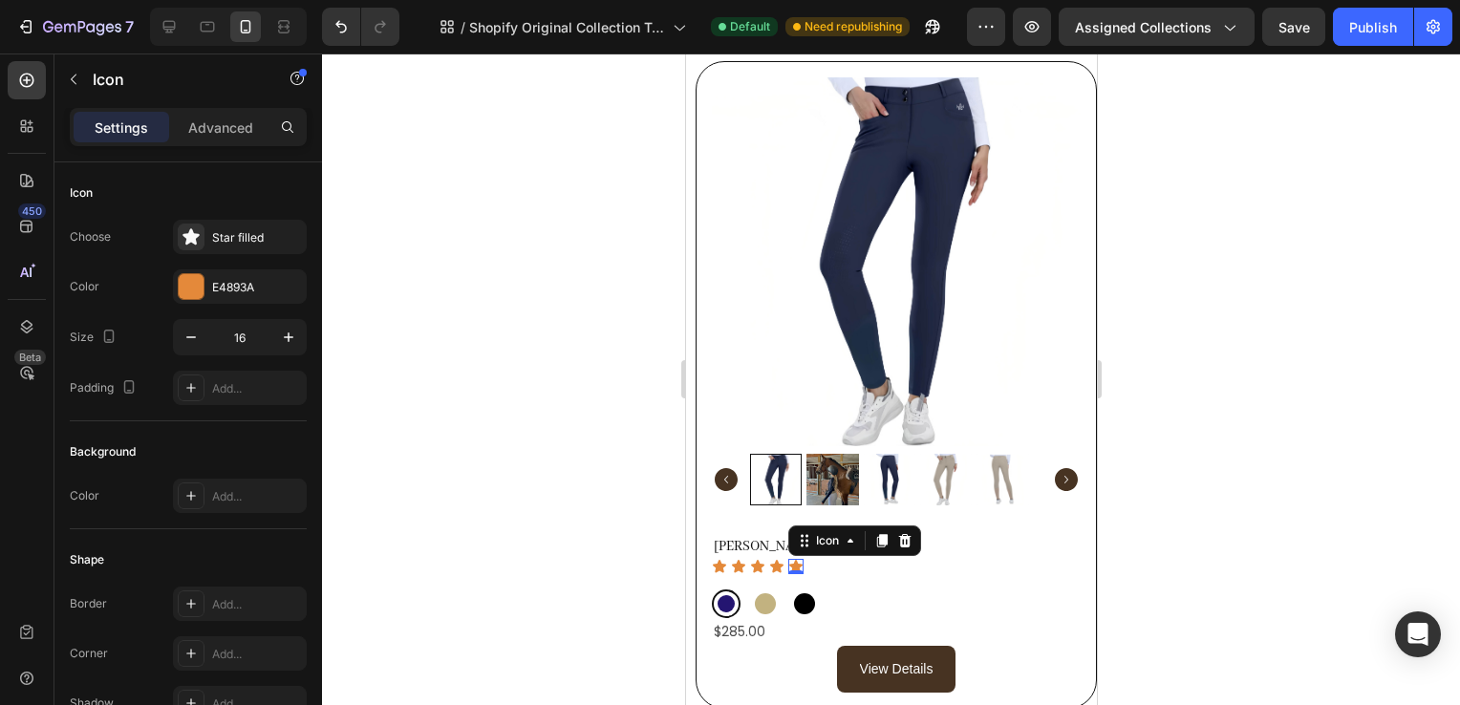
click at [1219, 580] on div at bounding box center [891, 380] width 1138 height 652
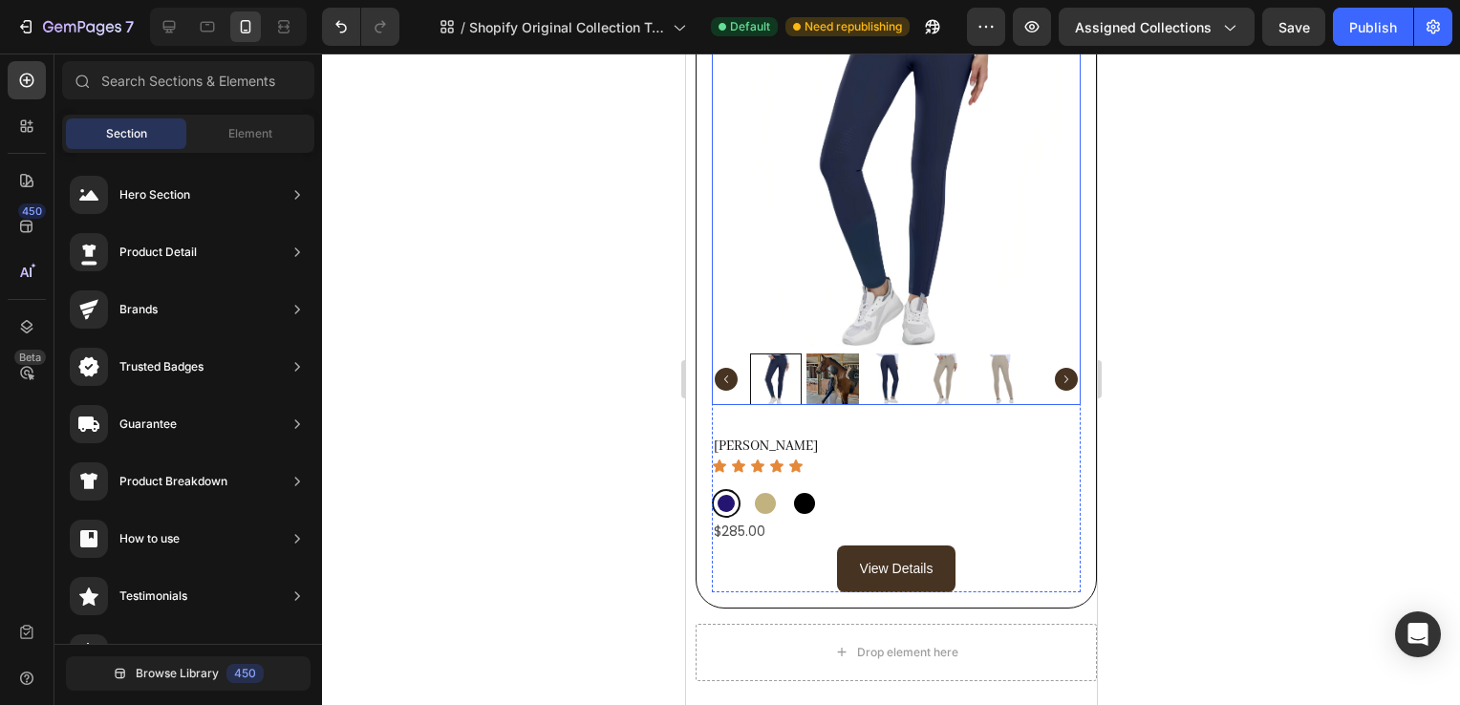
scroll to position [1499, 0]
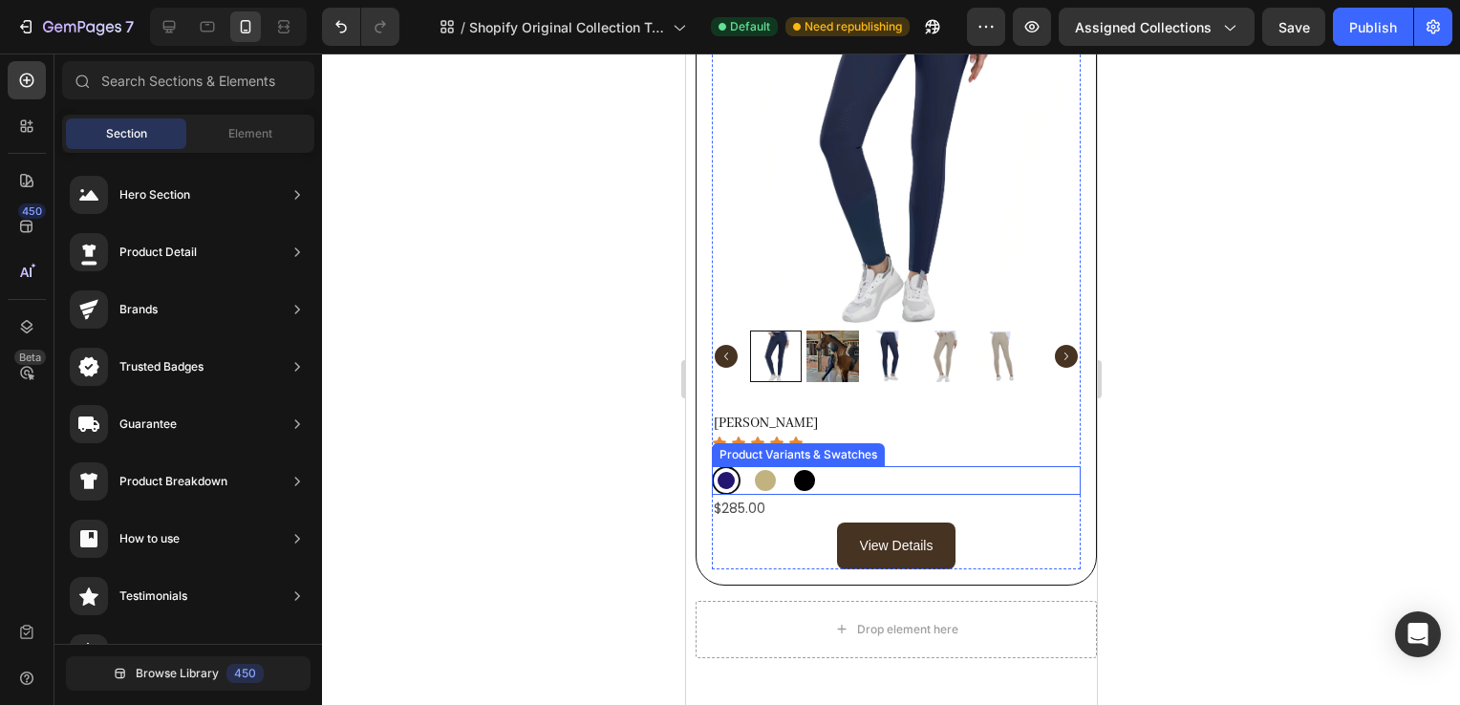
click at [903, 466] on div "Blueberry Blueberry Sand Sand Black Black White White" at bounding box center [895, 480] width 369 height 29
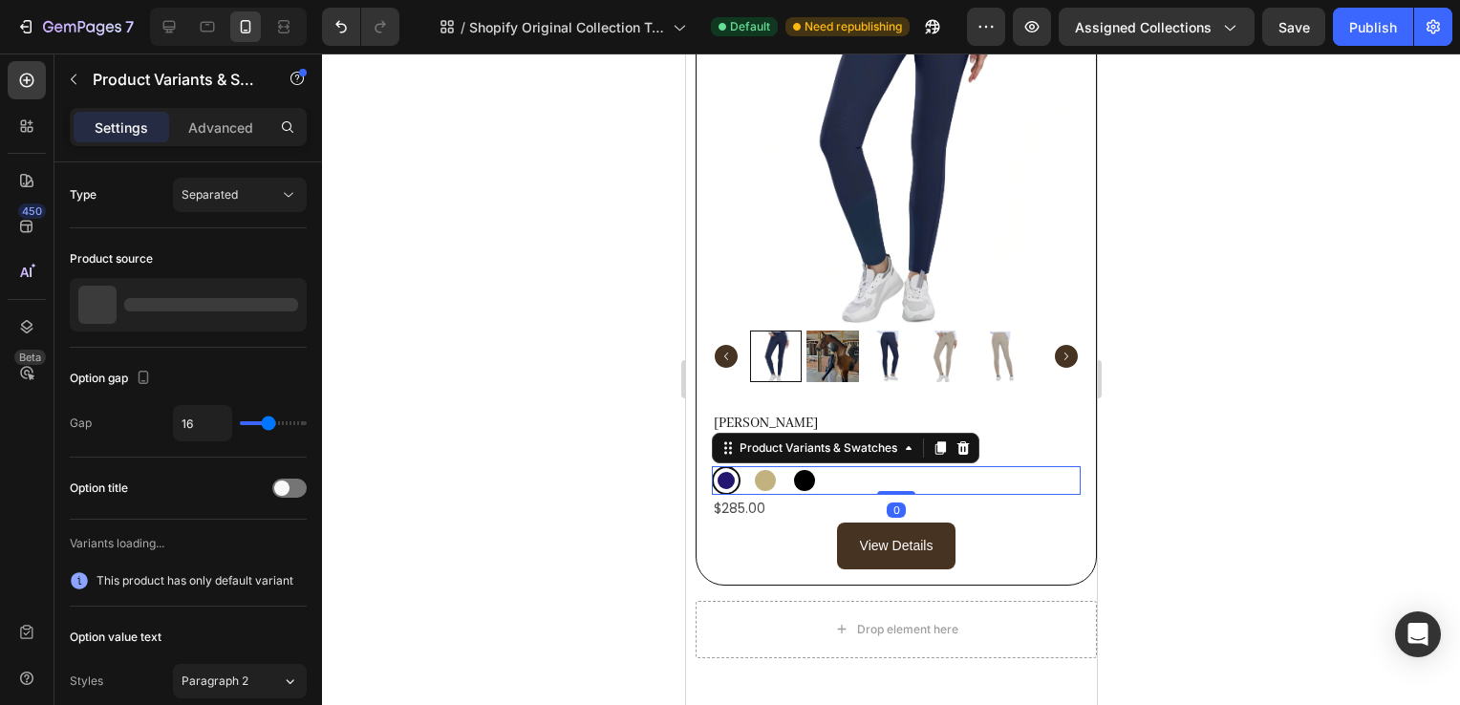
click at [975, 438] on div "Product Variants & Swatches" at bounding box center [845, 448] width 268 height 31
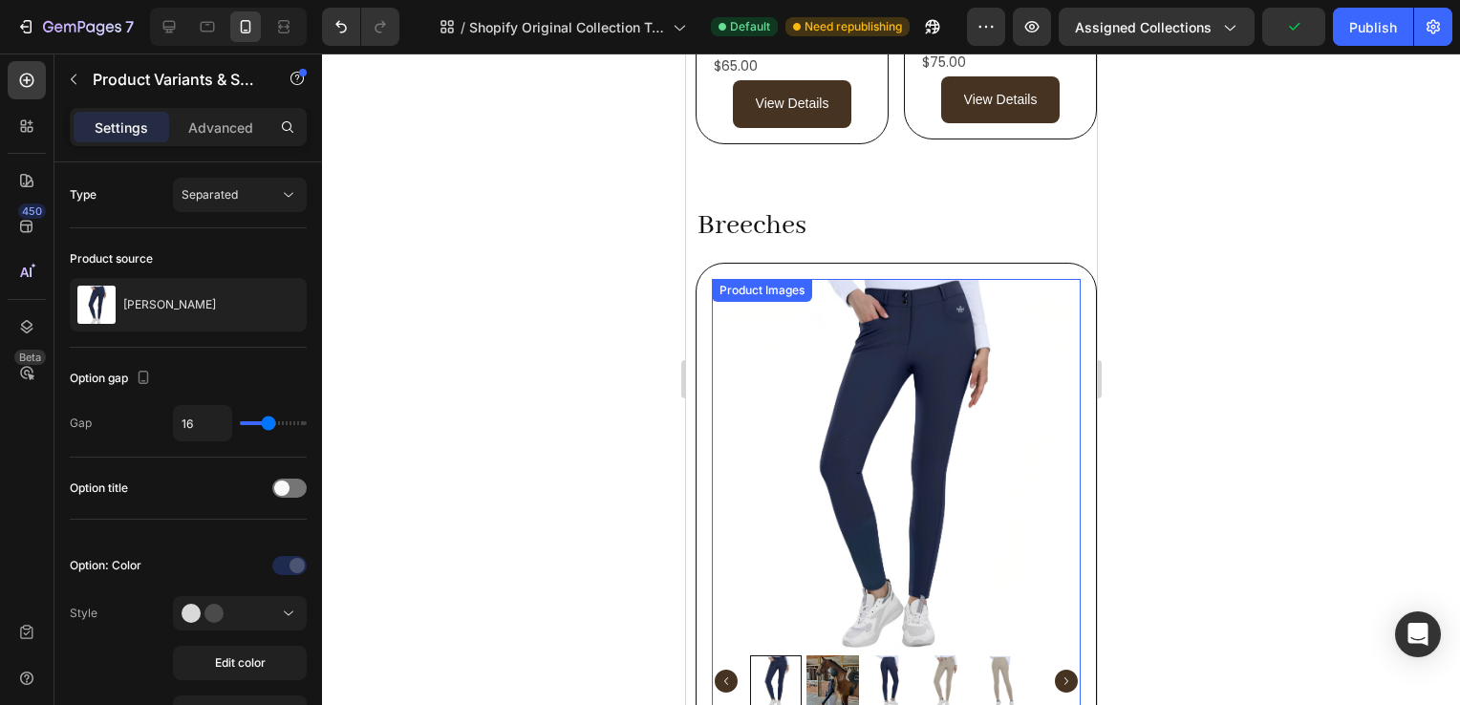
click at [892, 246] on div "Breeches Heading Row Product Images Align Breech Product Title Icon Icon Icon I…" at bounding box center [895, 594] width 401 height 779
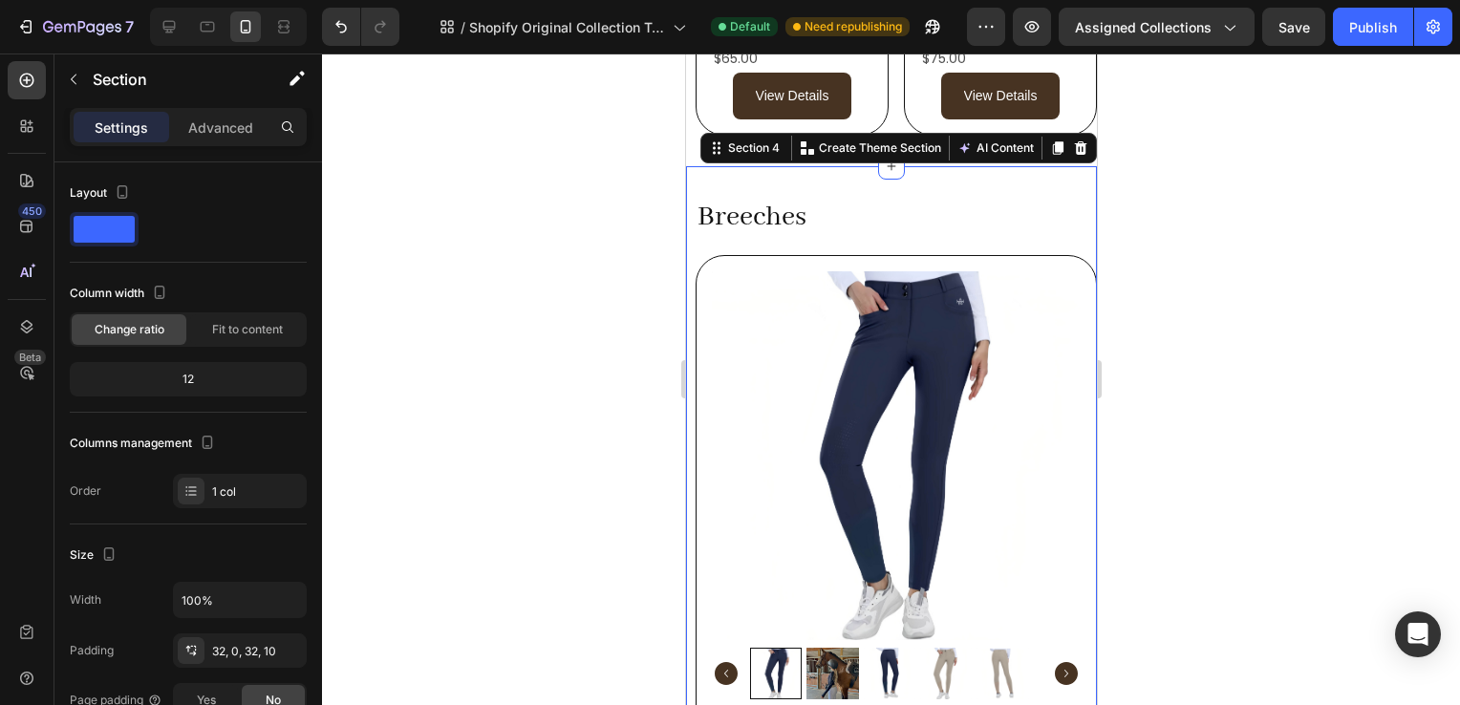
scroll to position [1182, 0]
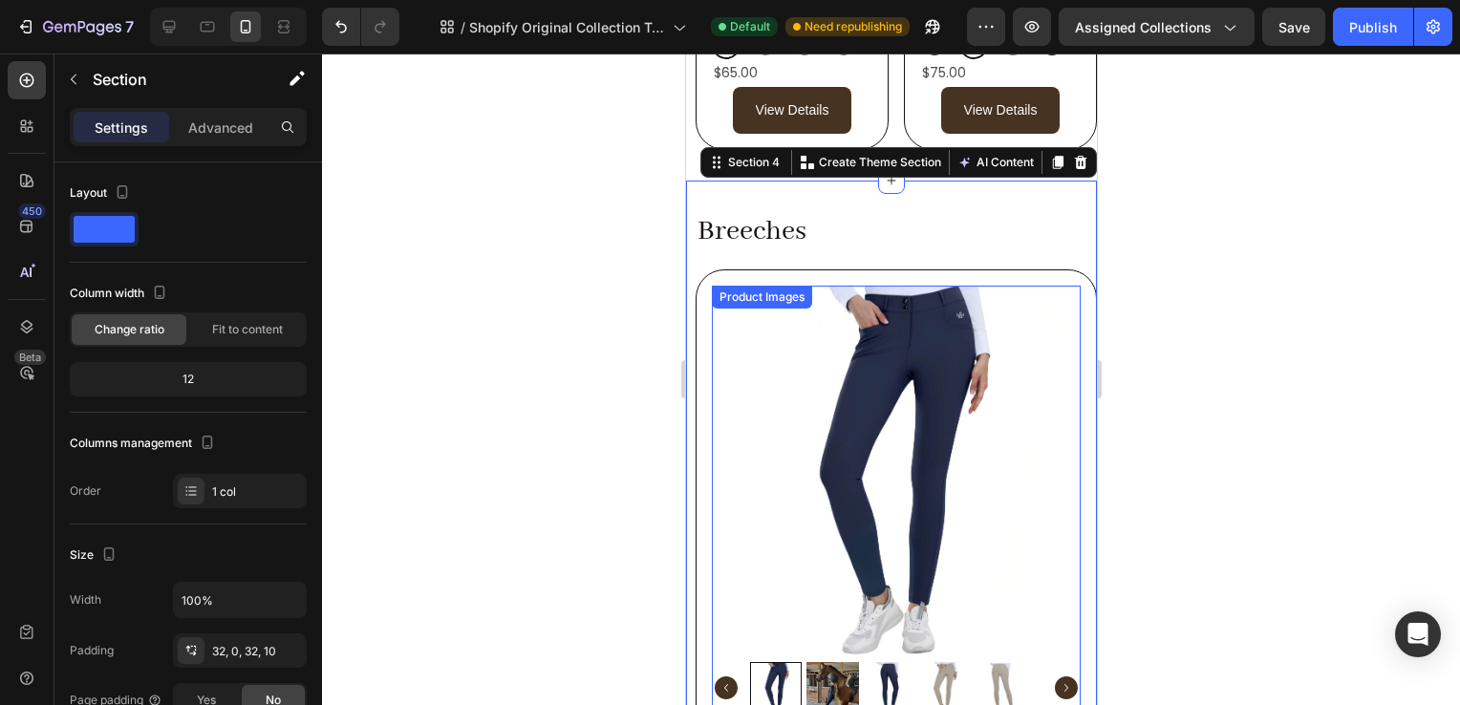
click at [900, 317] on img at bounding box center [895, 470] width 369 height 369
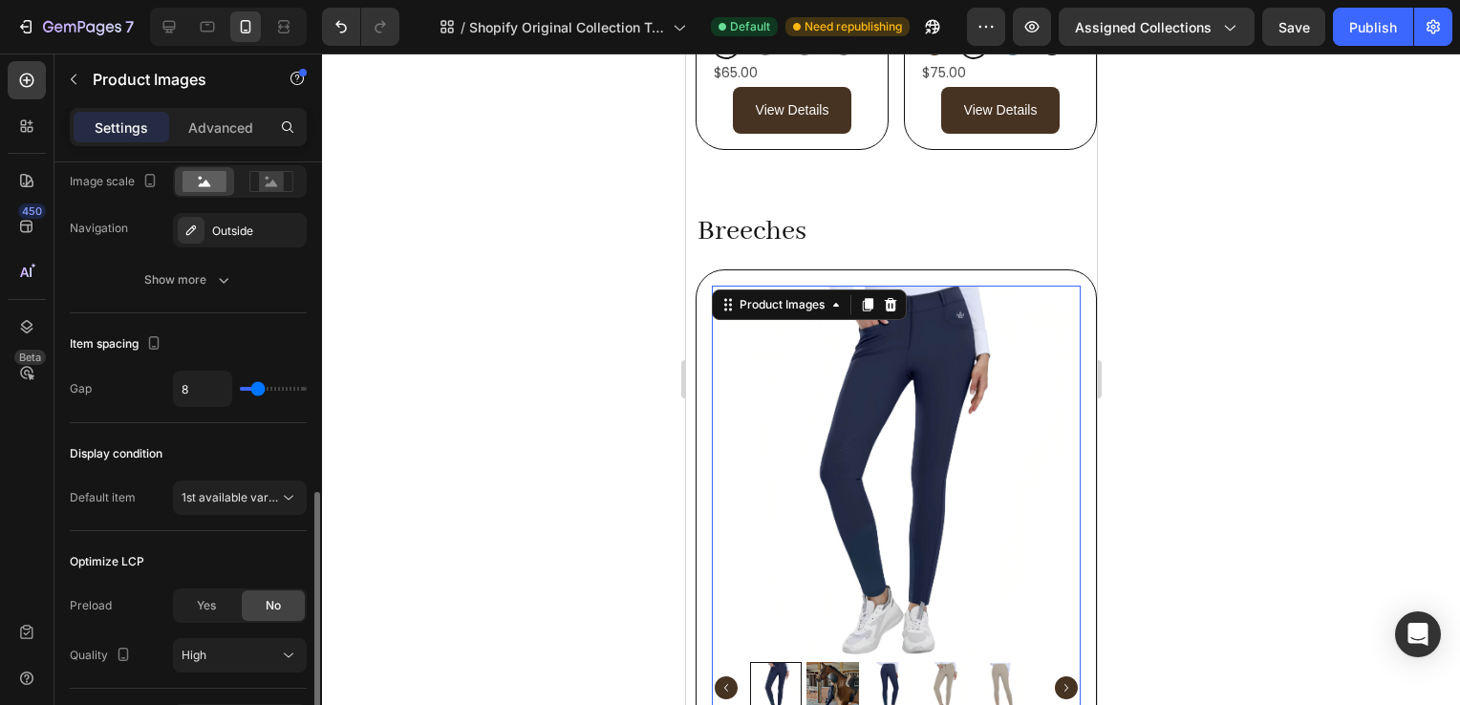
scroll to position [925, 0]
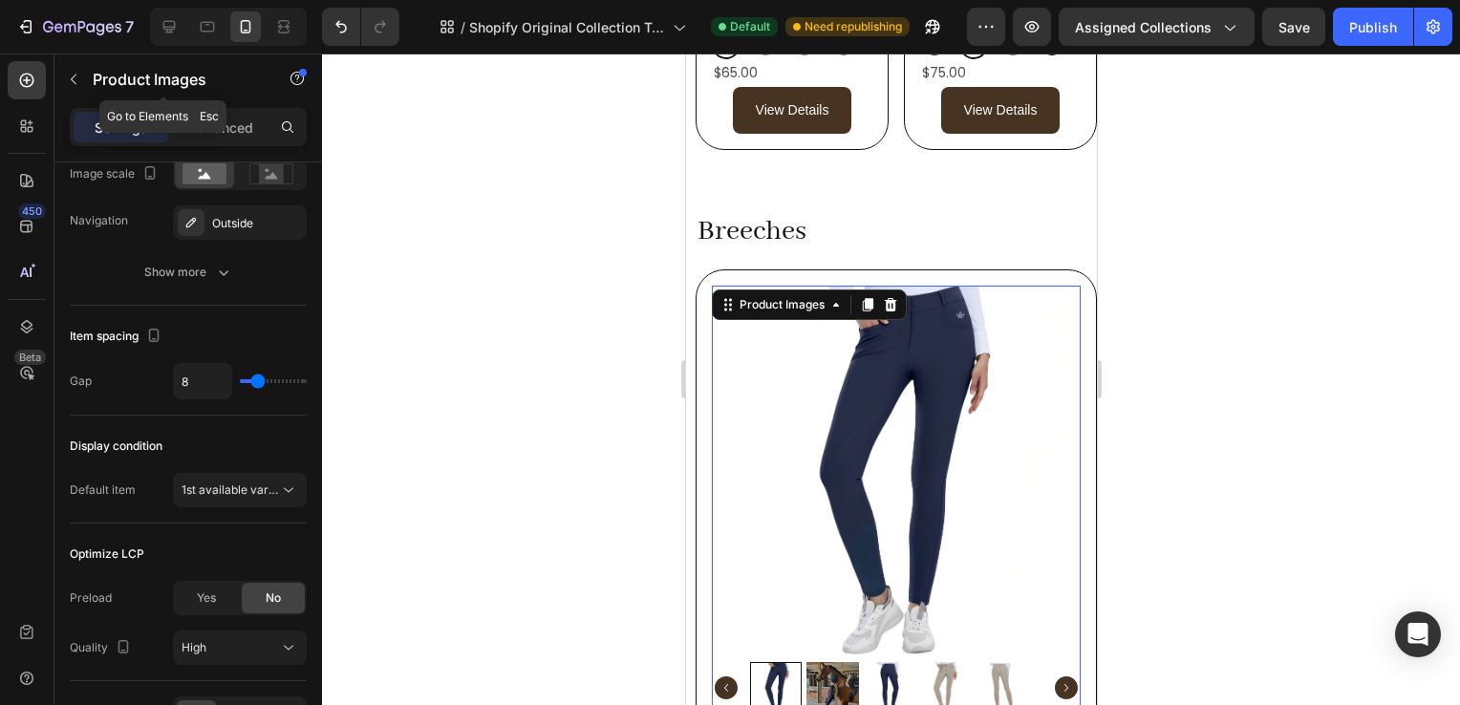
click at [65, 64] on button "button" at bounding box center [73, 79] width 31 height 31
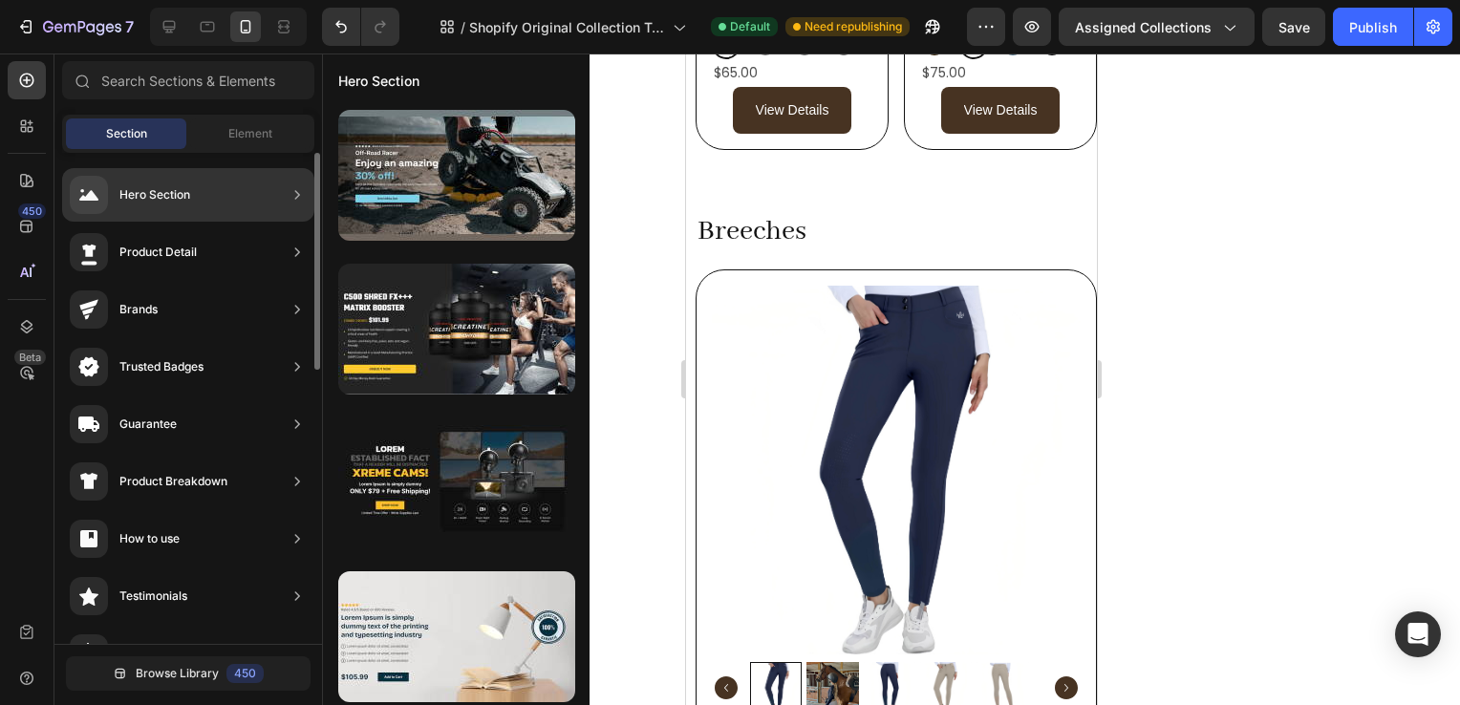
scroll to position [0, 0]
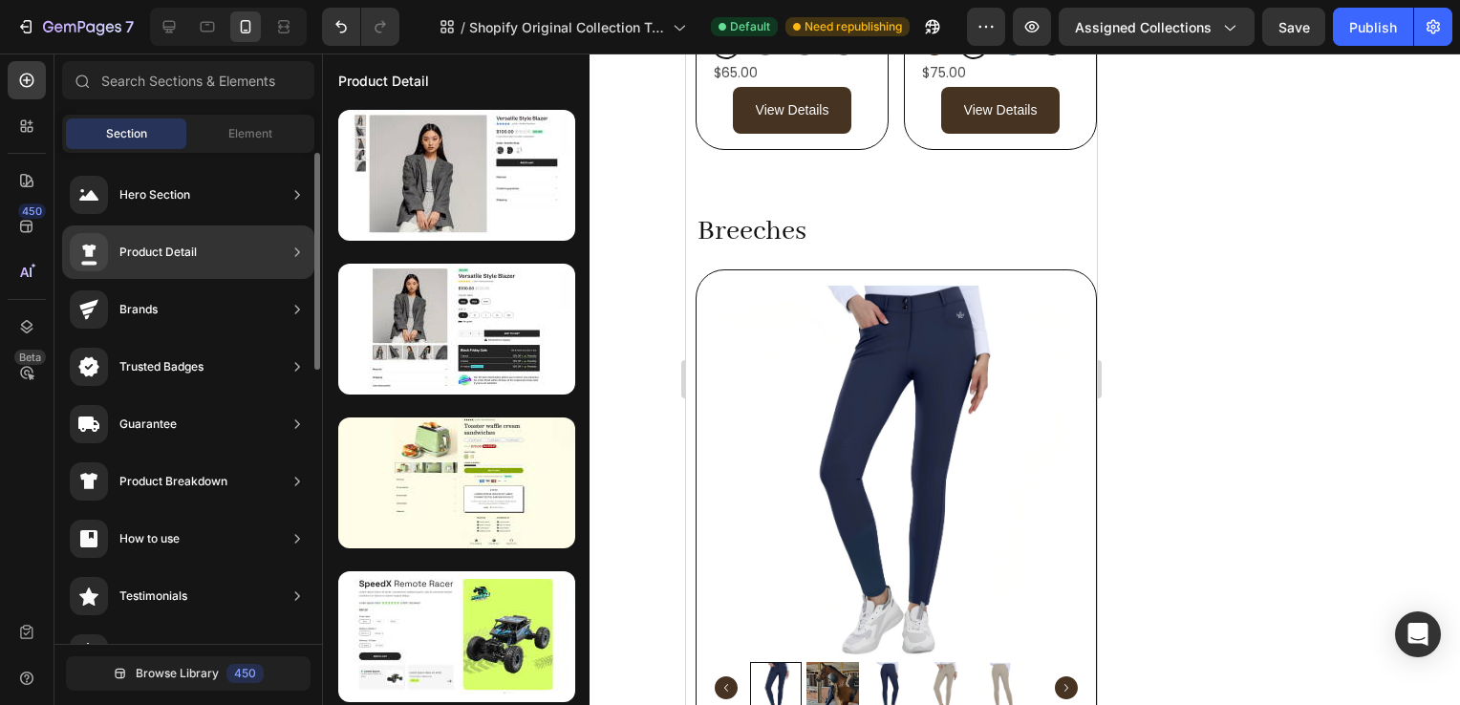
click at [168, 243] on div "Product Detail" at bounding box center [157, 252] width 77 height 19
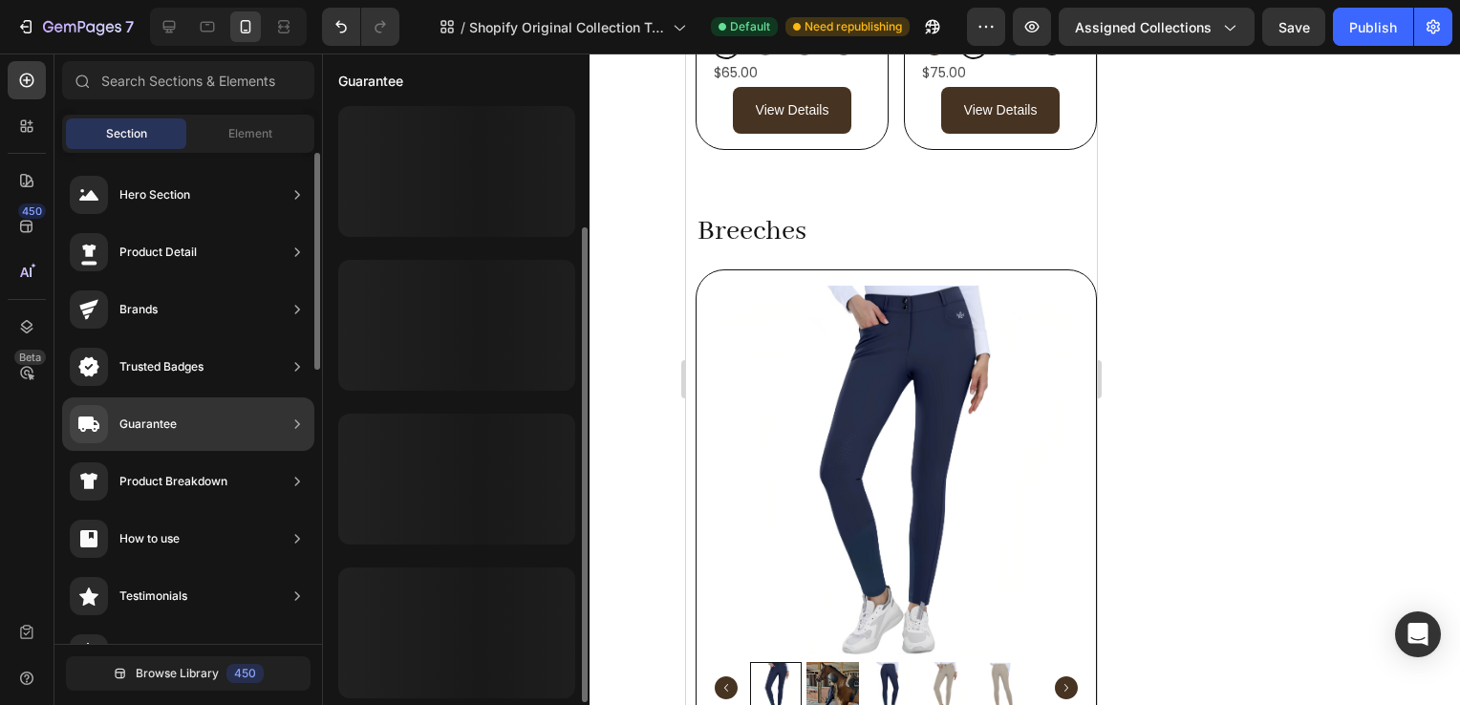
scroll to position [157, 0]
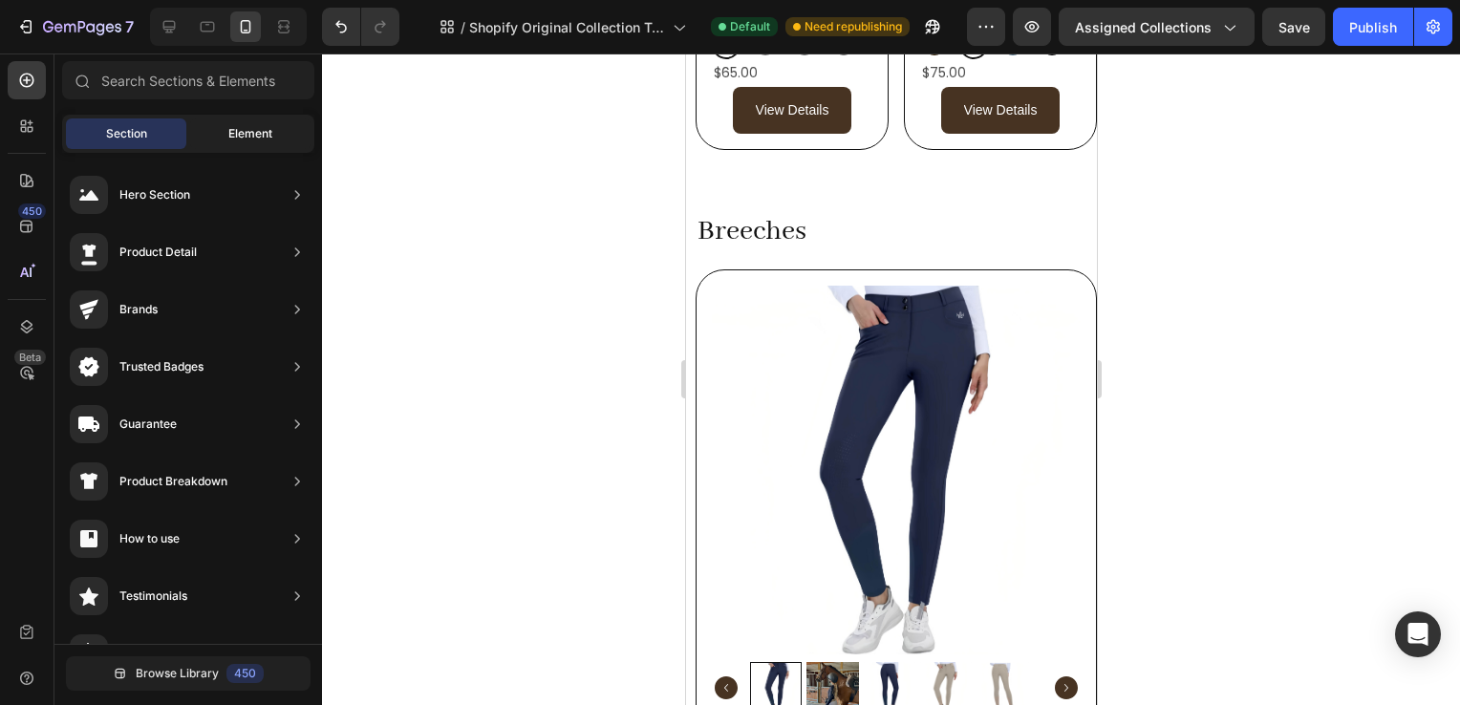
click at [233, 147] on div "Element" at bounding box center [250, 134] width 120 height 31
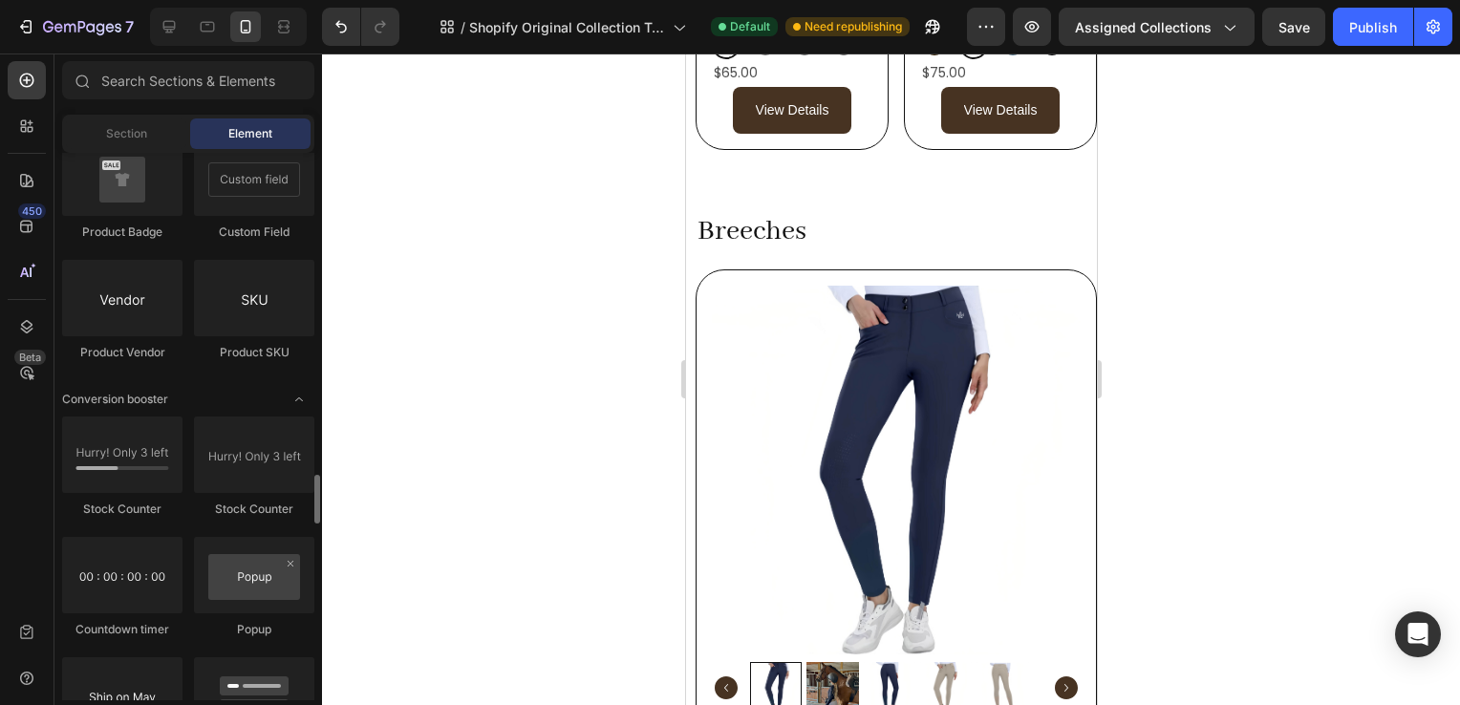
scroll to position [3504, 0]
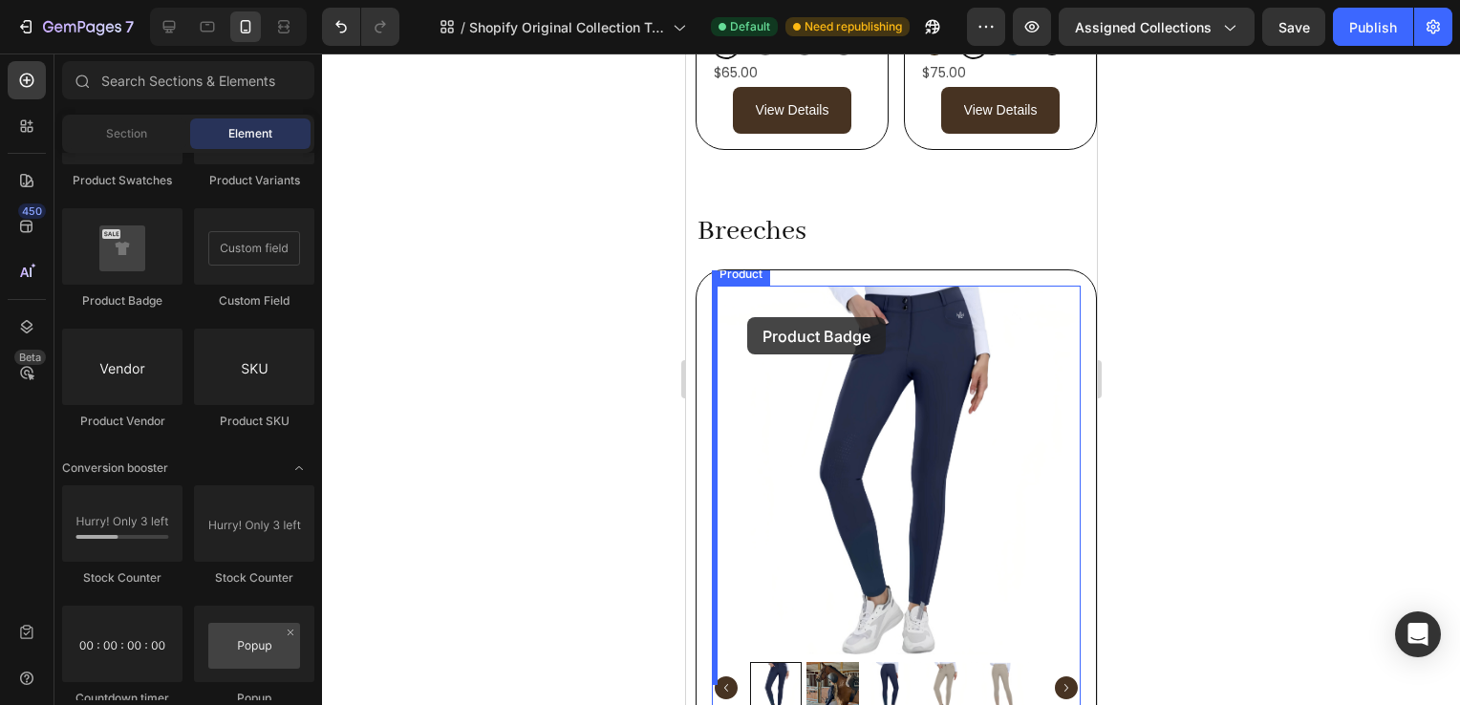
drag, startPoint x: 1389, startPoint y: 407, endPoint x: 748, endPoint y: 316, distance: 646.7
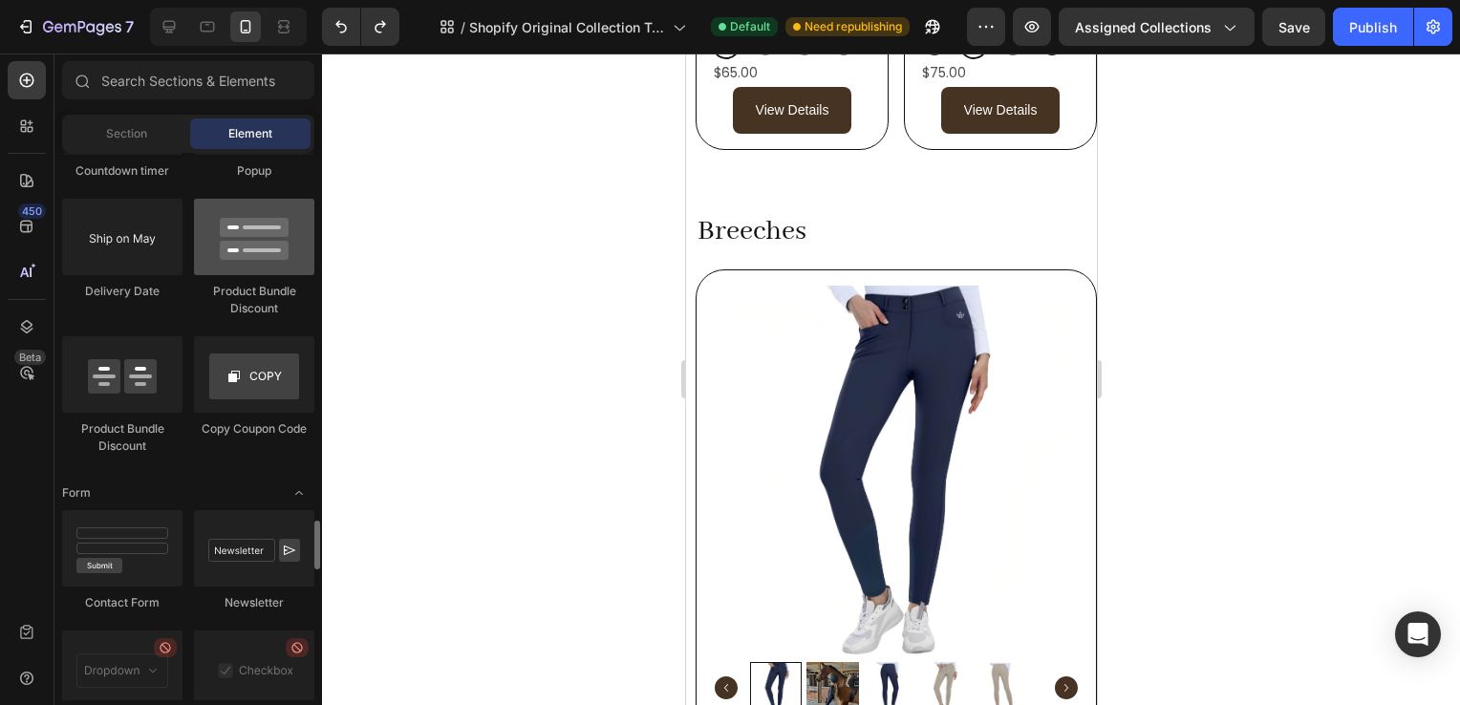
scroll to position [4036, 0]
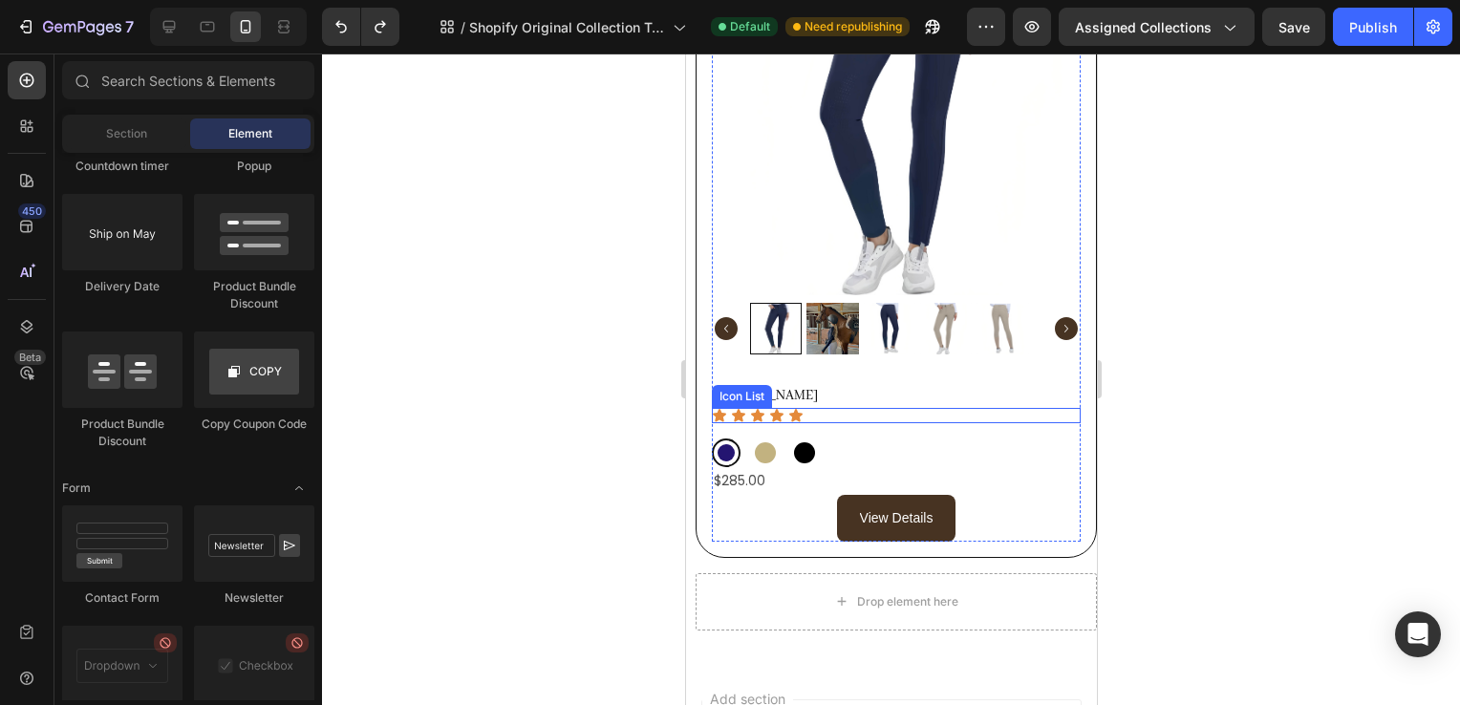
click at [938, 419] on div "Align Breech Product Title Icon Icon Icon Icon Icon Icon List Blueberry Blueber…" at bounding box center [895, 463] width 369 height 157
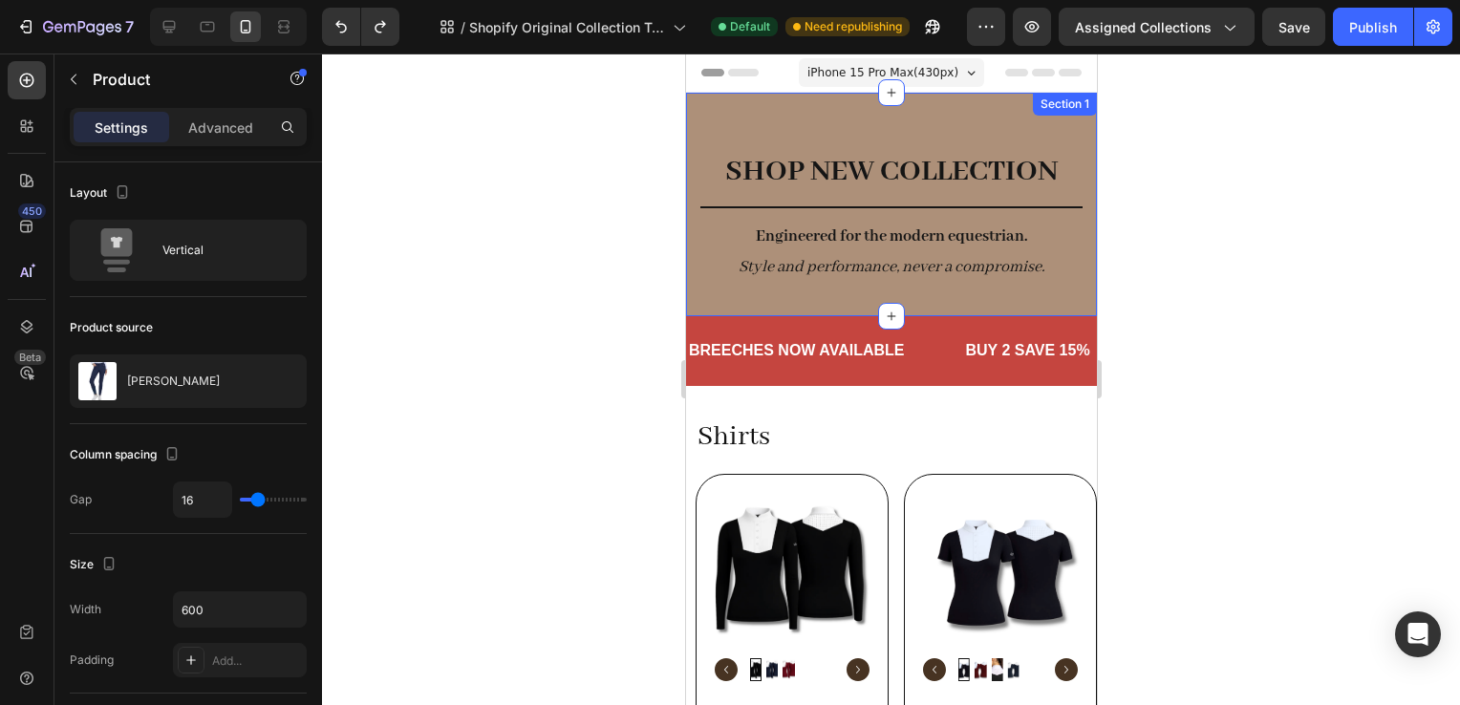
scroll to position [0, 0]
click at [1236, 400] on div at bounding box center [891, 380] width 1138 height 652
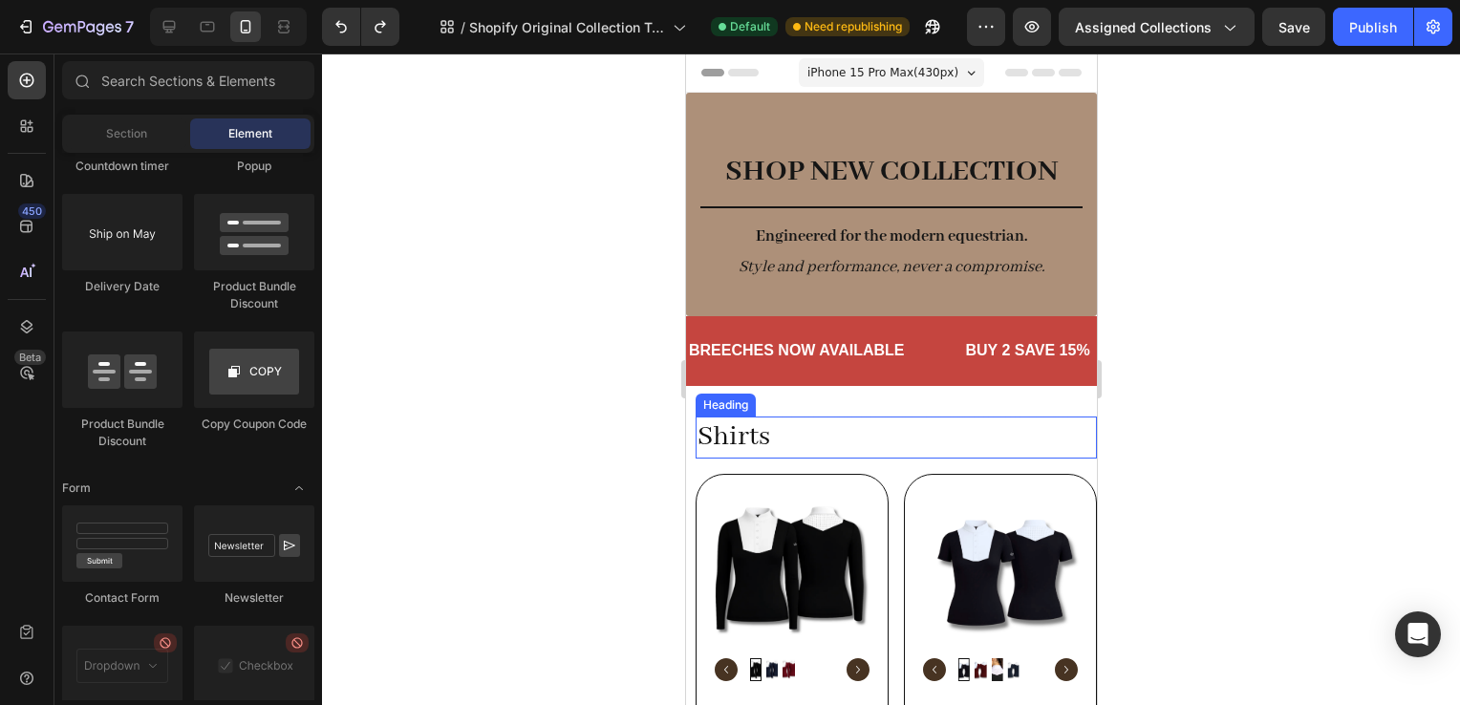
click at [876, 449] on h2 "Shirts" at bounding box center [895, 438] width 401 height 42
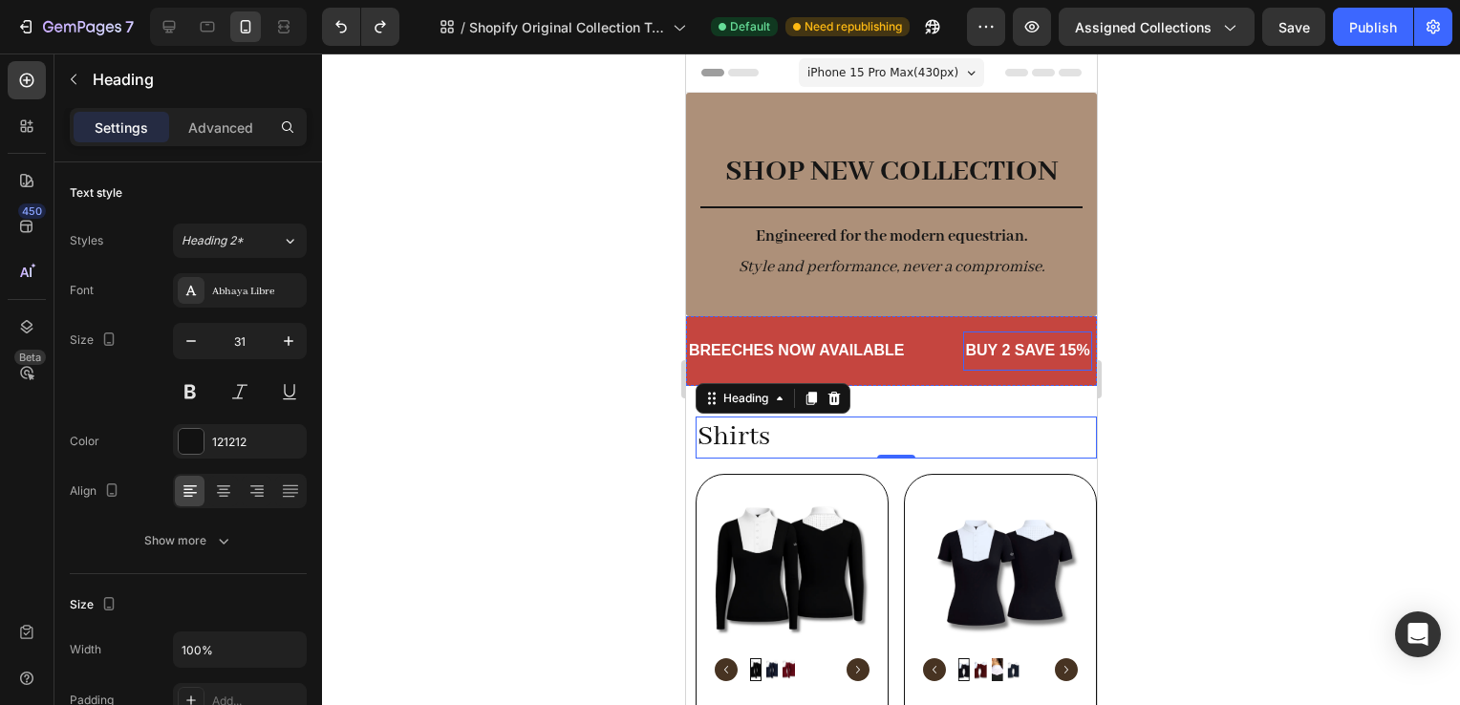
click at [1033, 346] on p "BUY 2 SAVE 15%" at bounding box center [1026, 351] width 124 height 20
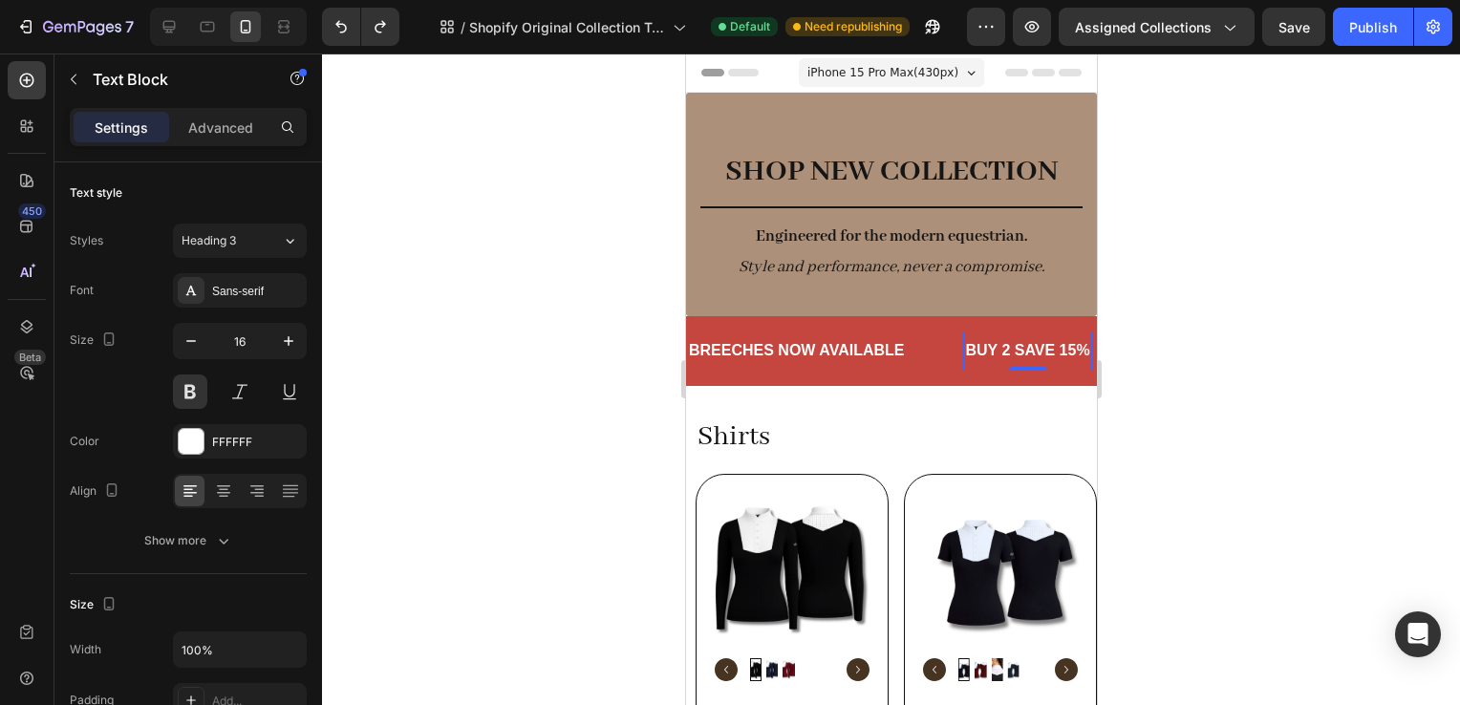
click at [1063, 354] on p "BUY 2 SAVE 15%" at bounding box center [1026, 351] width 124 height 20
click at [1070, 354] on p "BUY 2 SAVE 15%" at bounding box center [1026, 351] width 124 height 20
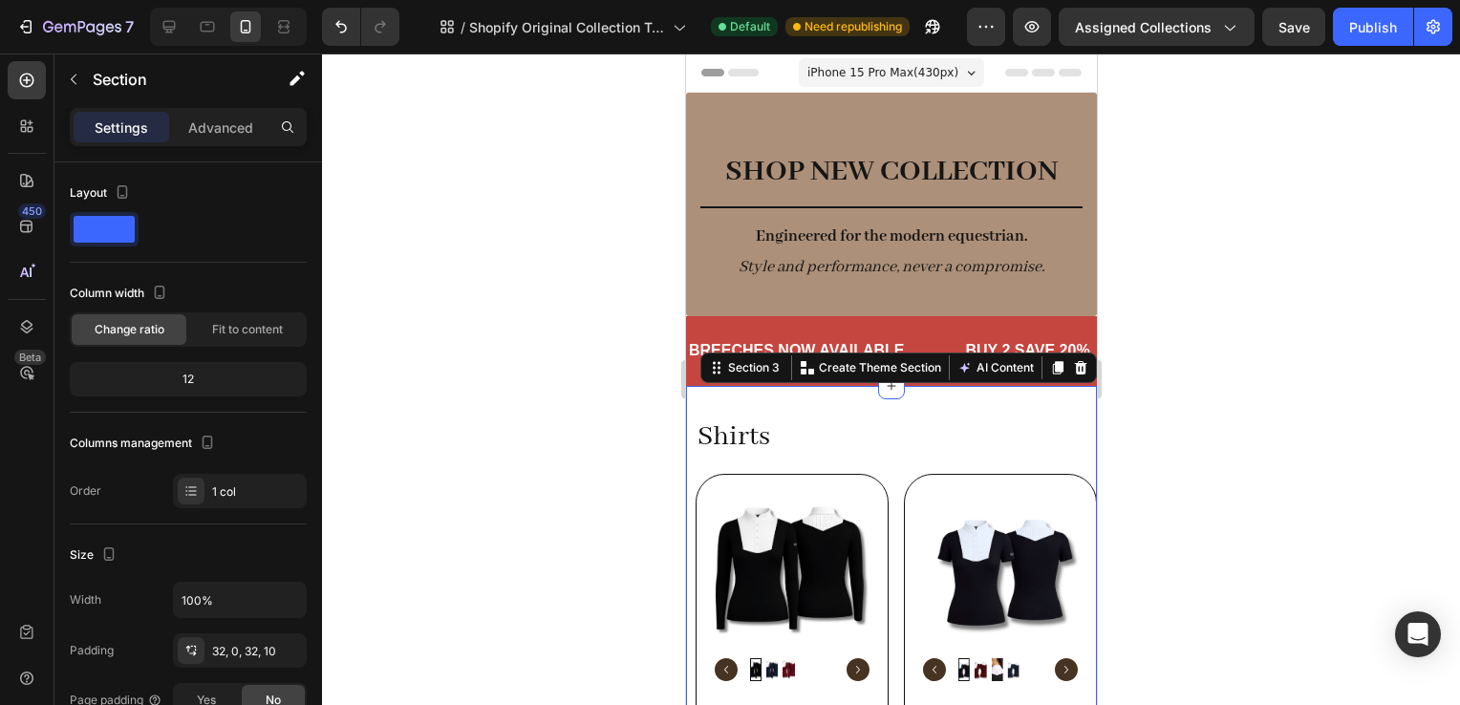
click at [1218, 390] on div at bounding box center [891, 380] width 1138 height 652
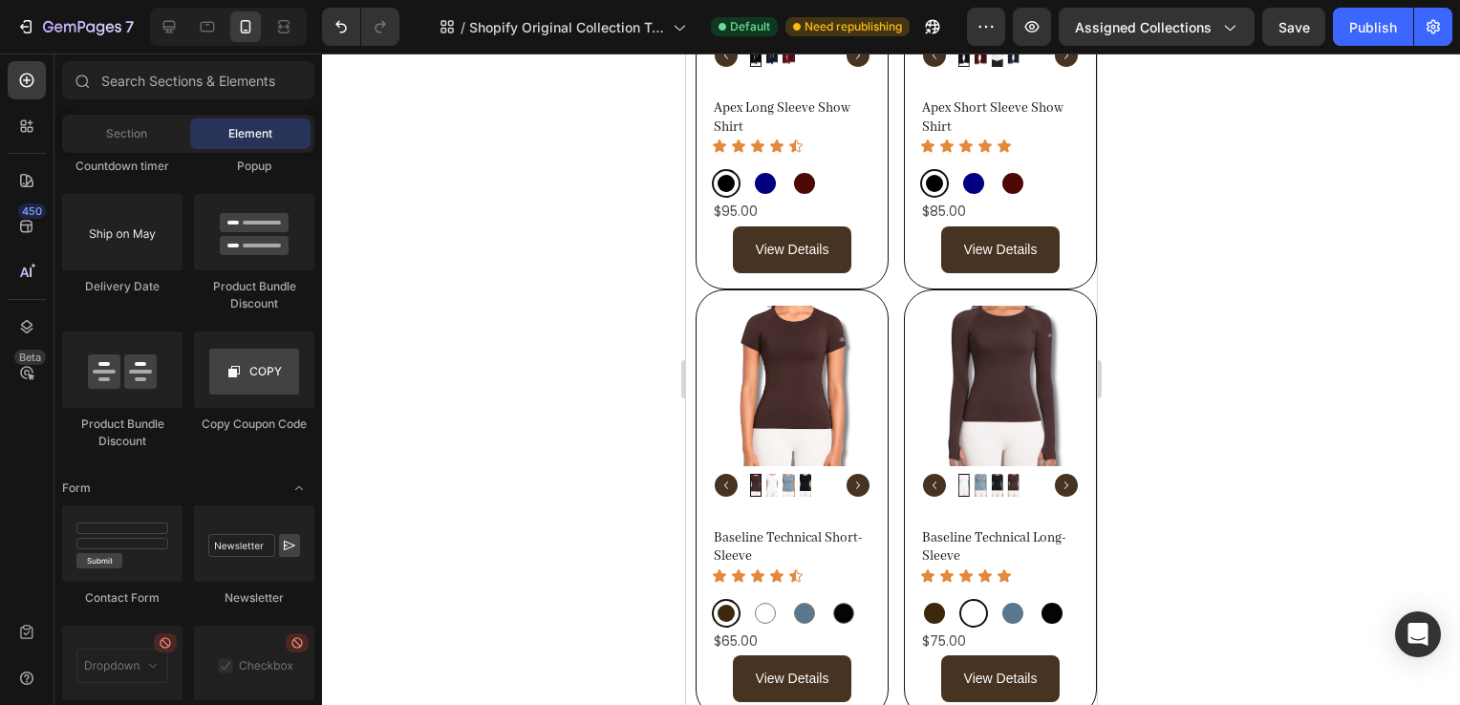
scroll to position [1016, 0]
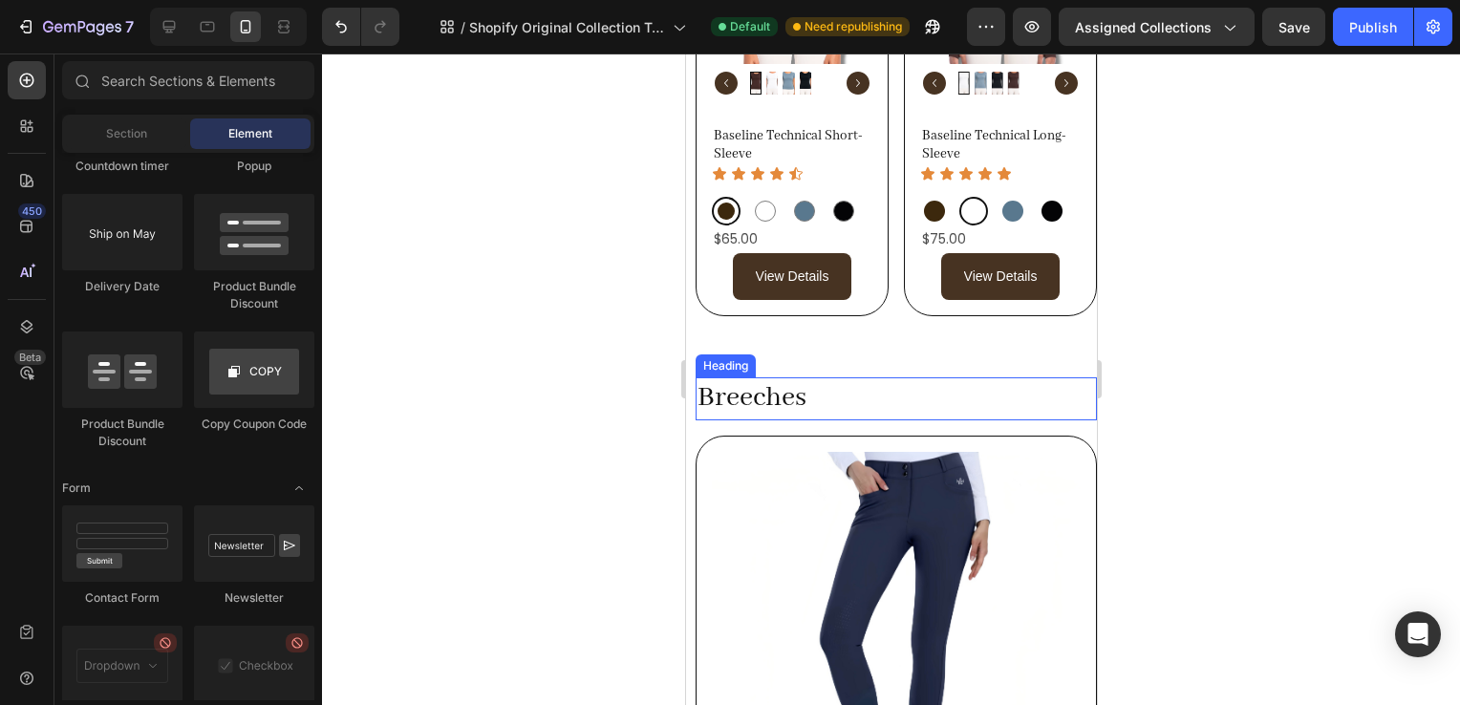
click at [851, 377] on h2 "Breeches" at bounding box center [895, 398] width 401 height 42
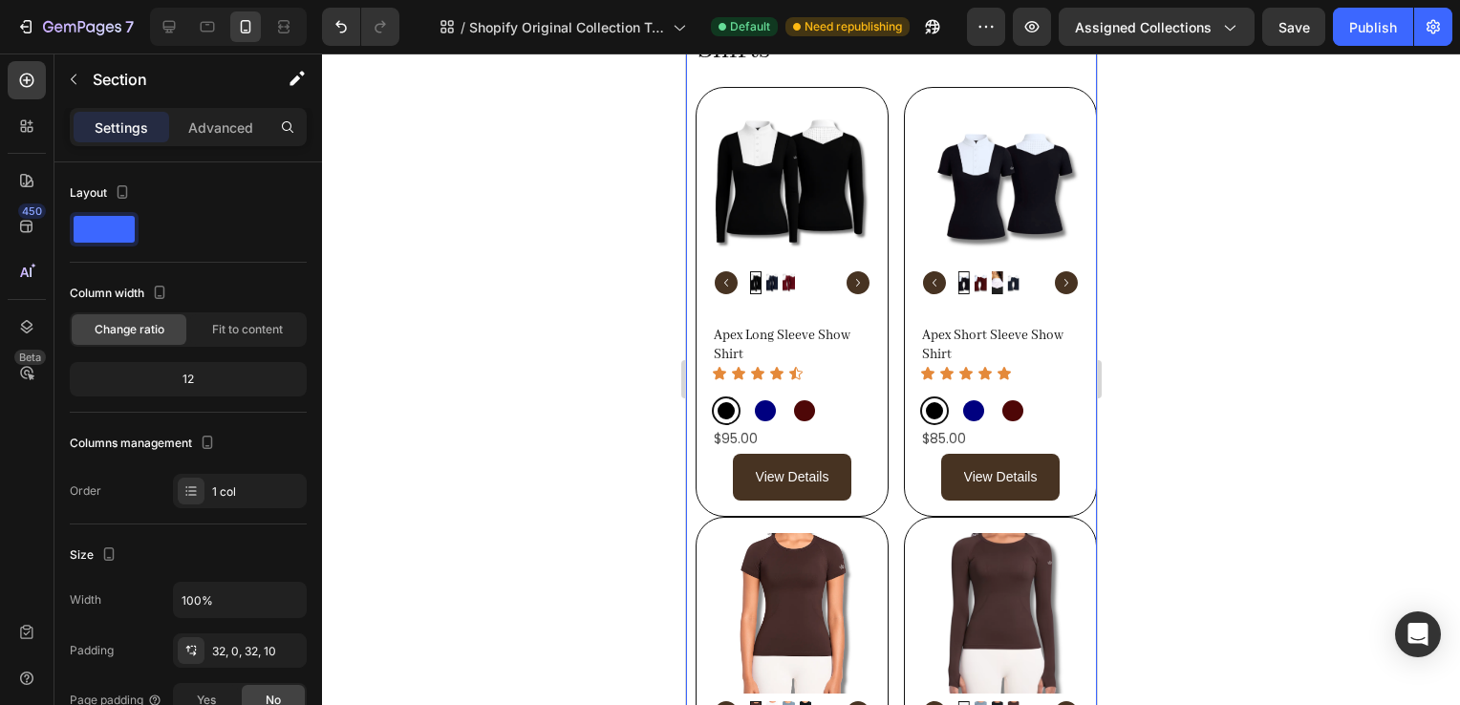
scroll to position [95, 0]
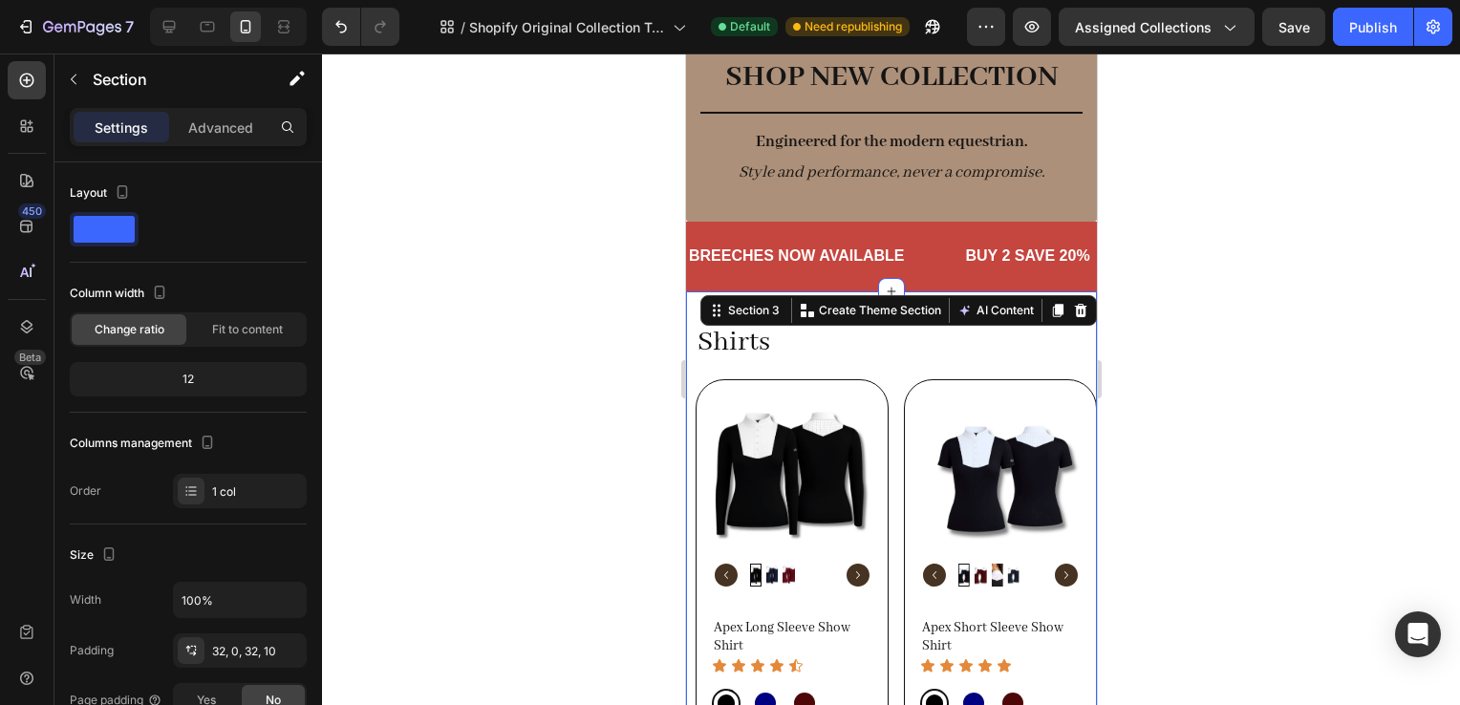
click at [819, 359] on h2 "Shirts" at bounding box center [895, 343] width 401 height 42
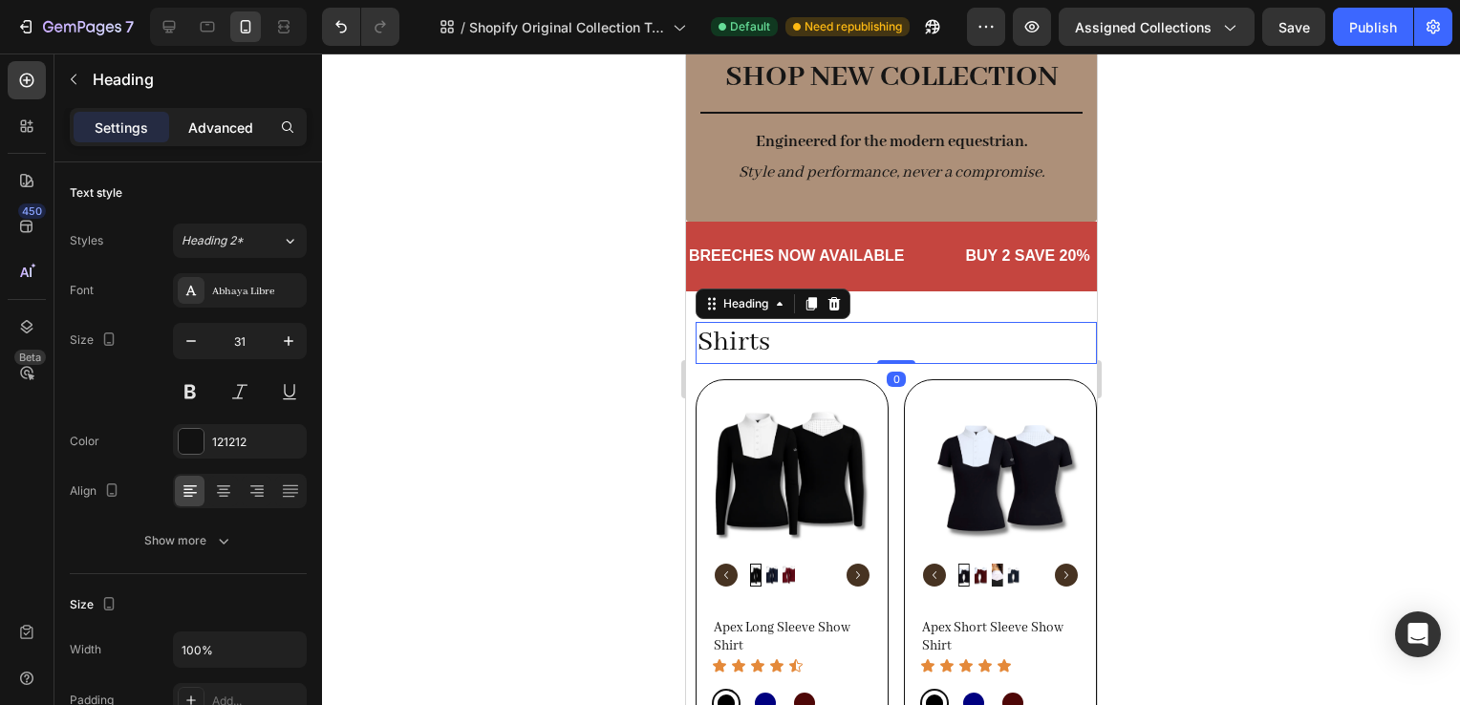
click at [216, 138] on div "Advanced" at bounding box center [221, 127] width 96 height 31
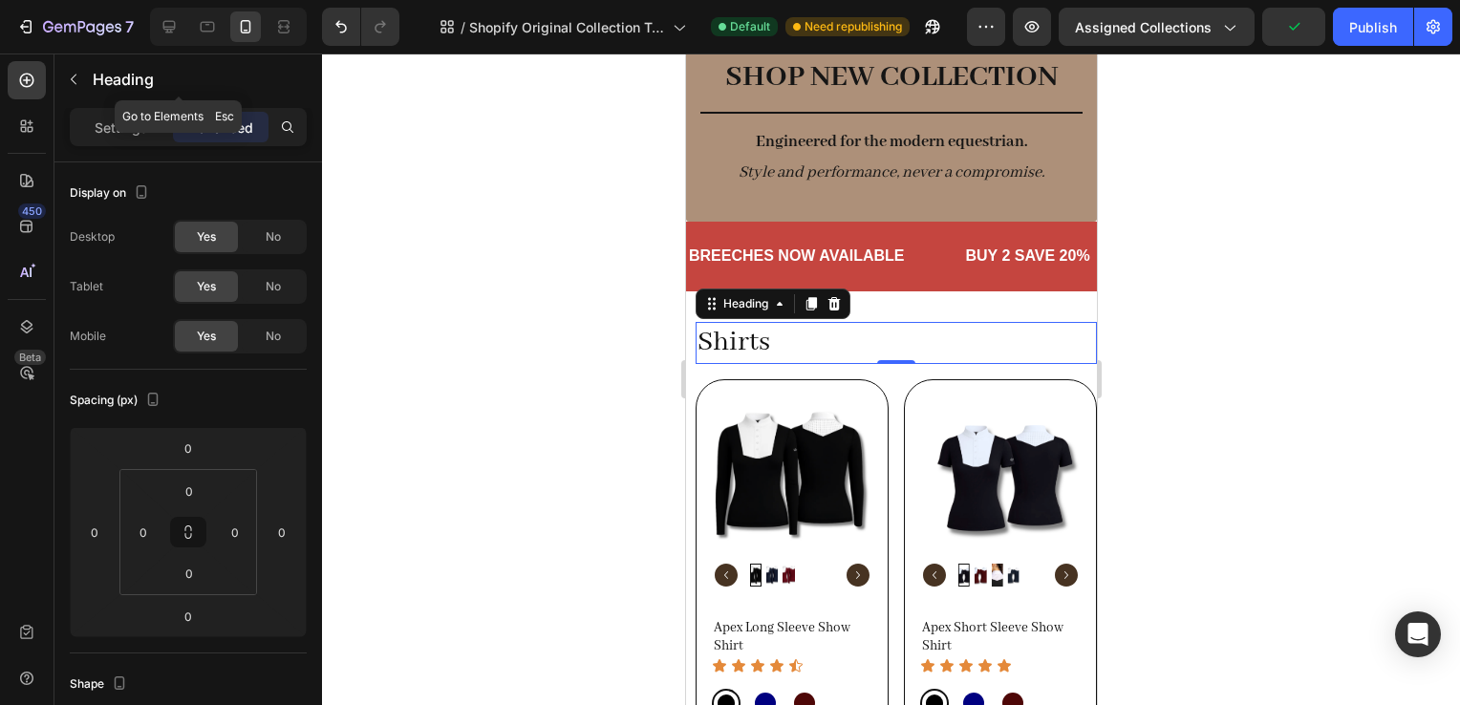
click at [84, 81] on button "button" at bounding box center [73, 79] width 31 height 31
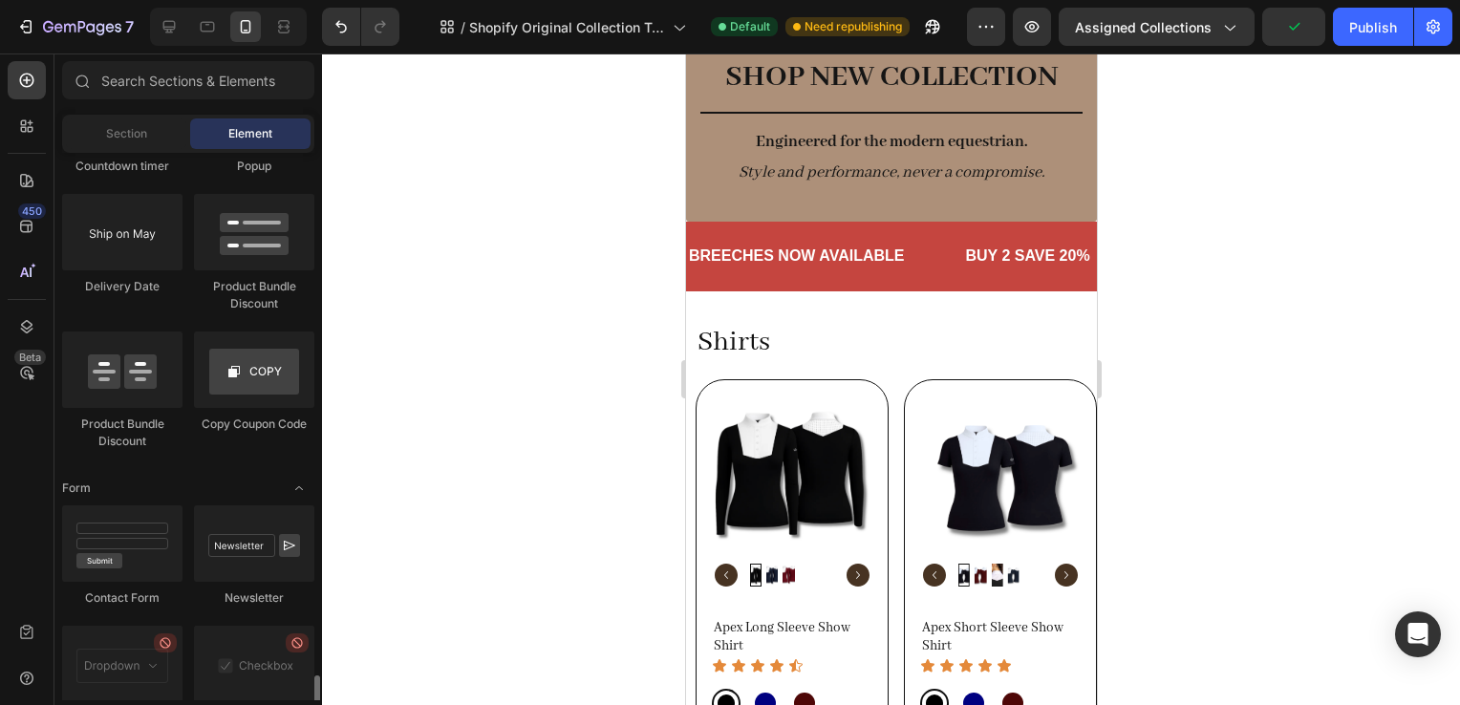
scroll to position [4209, 0]
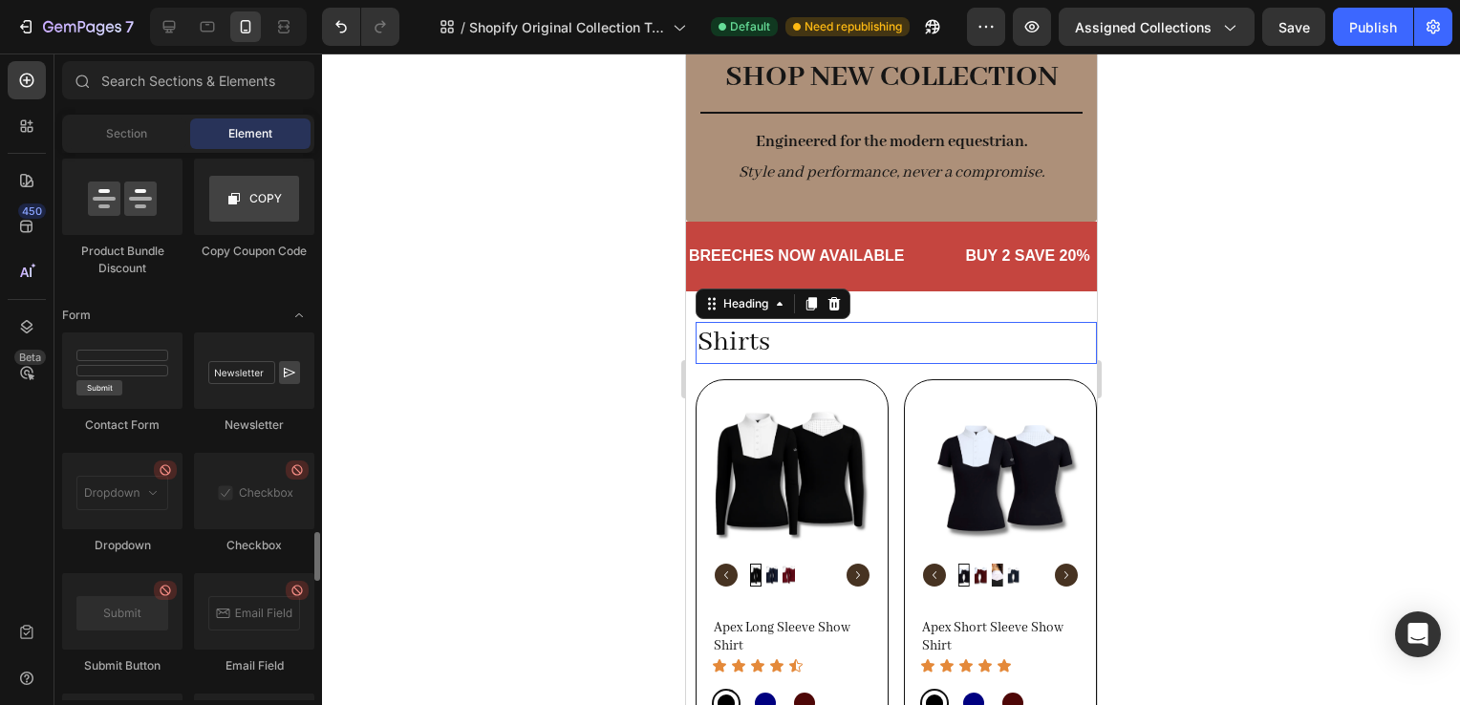
click at [787, 349] on h2 "Shirts" at bounding box center [895, 343] width 401 height 42
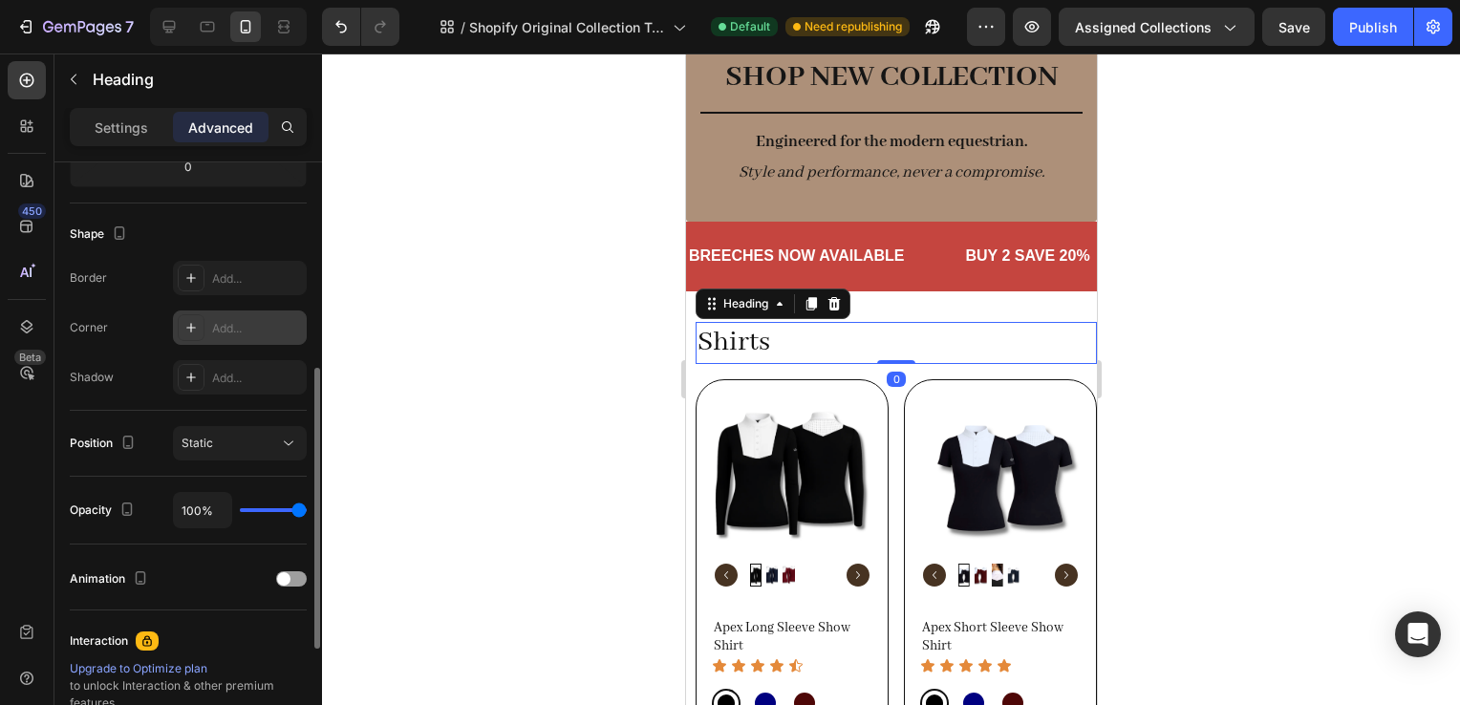
scroll to position [451, 0]
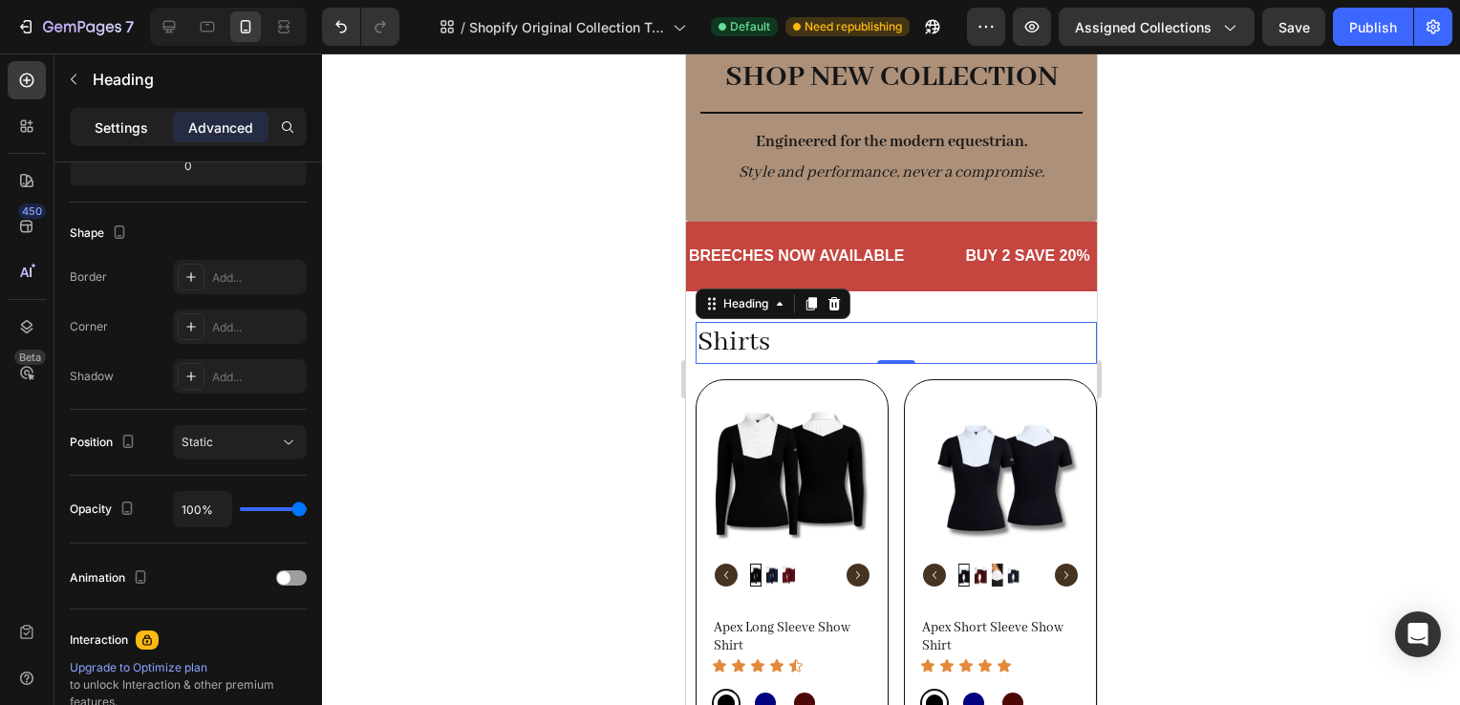
click at [78, 124] on div "Settings" at bounding box center [122, 127] width 96 height 31
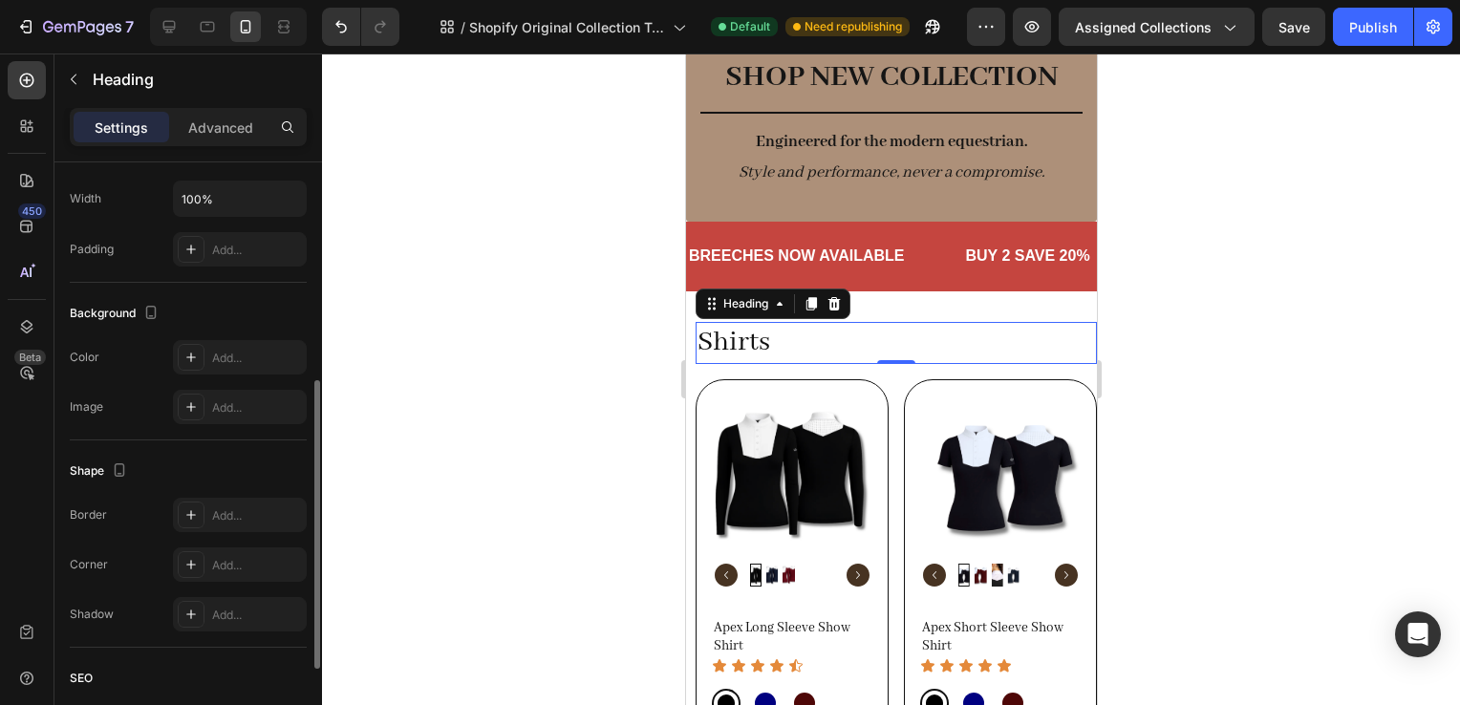
scroll to position [501, 0]
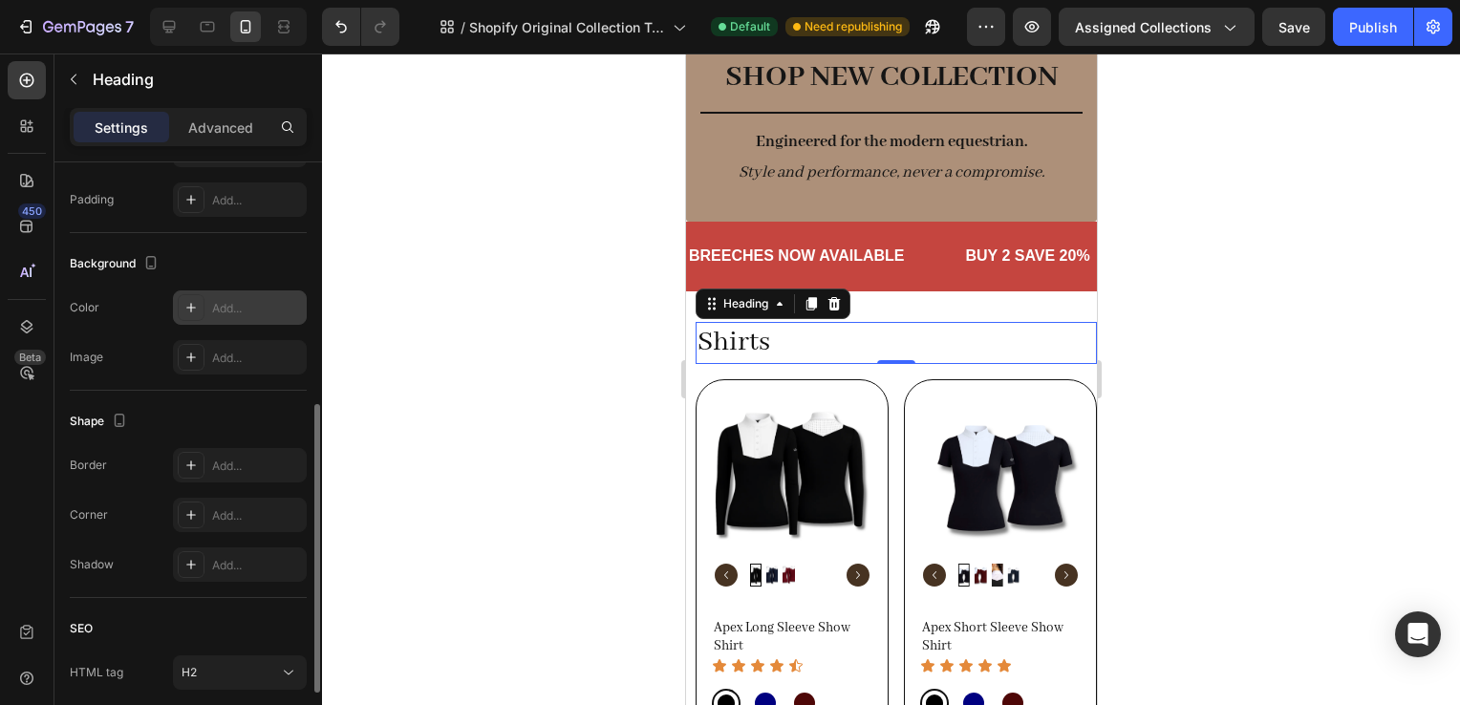
click at [235, 303] on div "Add..." at bounding box center [257, 308] width 90 height 17
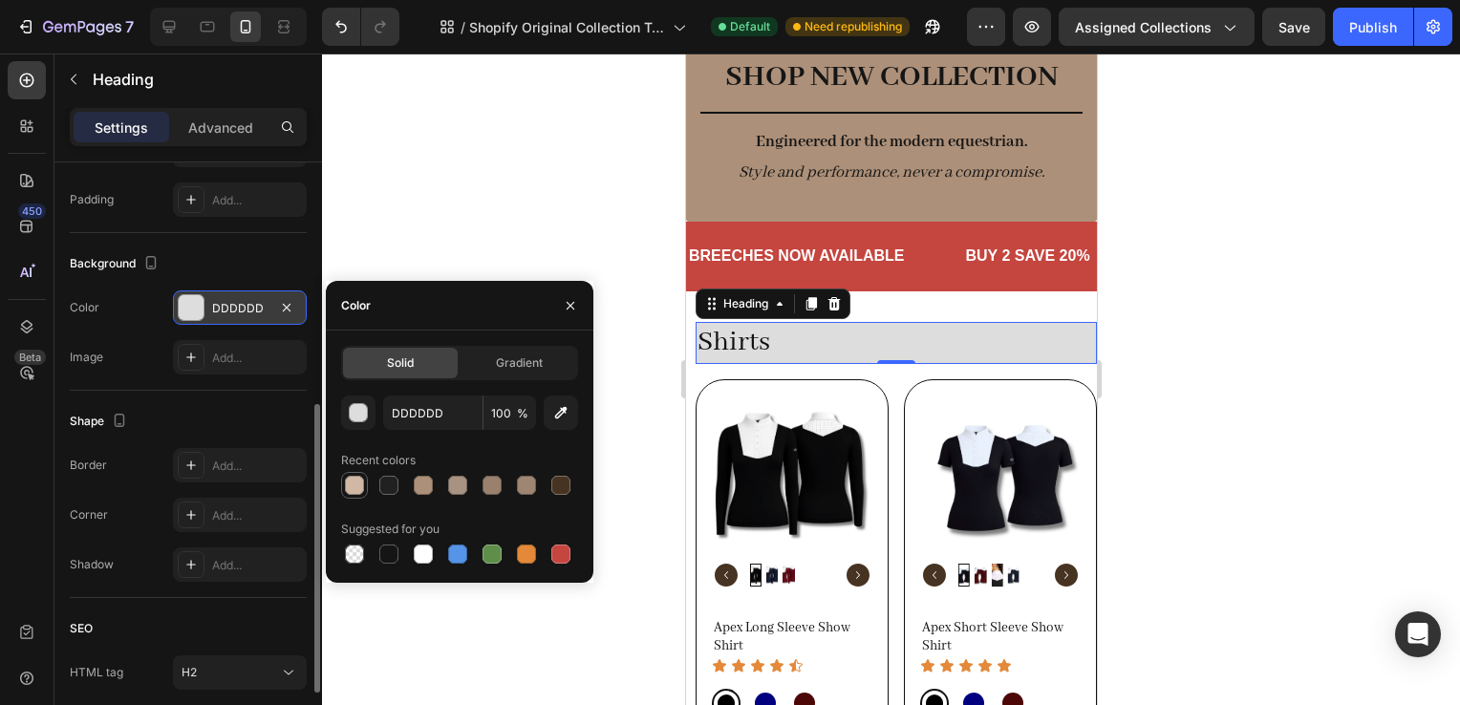
click at [352, 482] on div at bounding box center [354, 485] width 19 height 19
type input "D1B8A5"
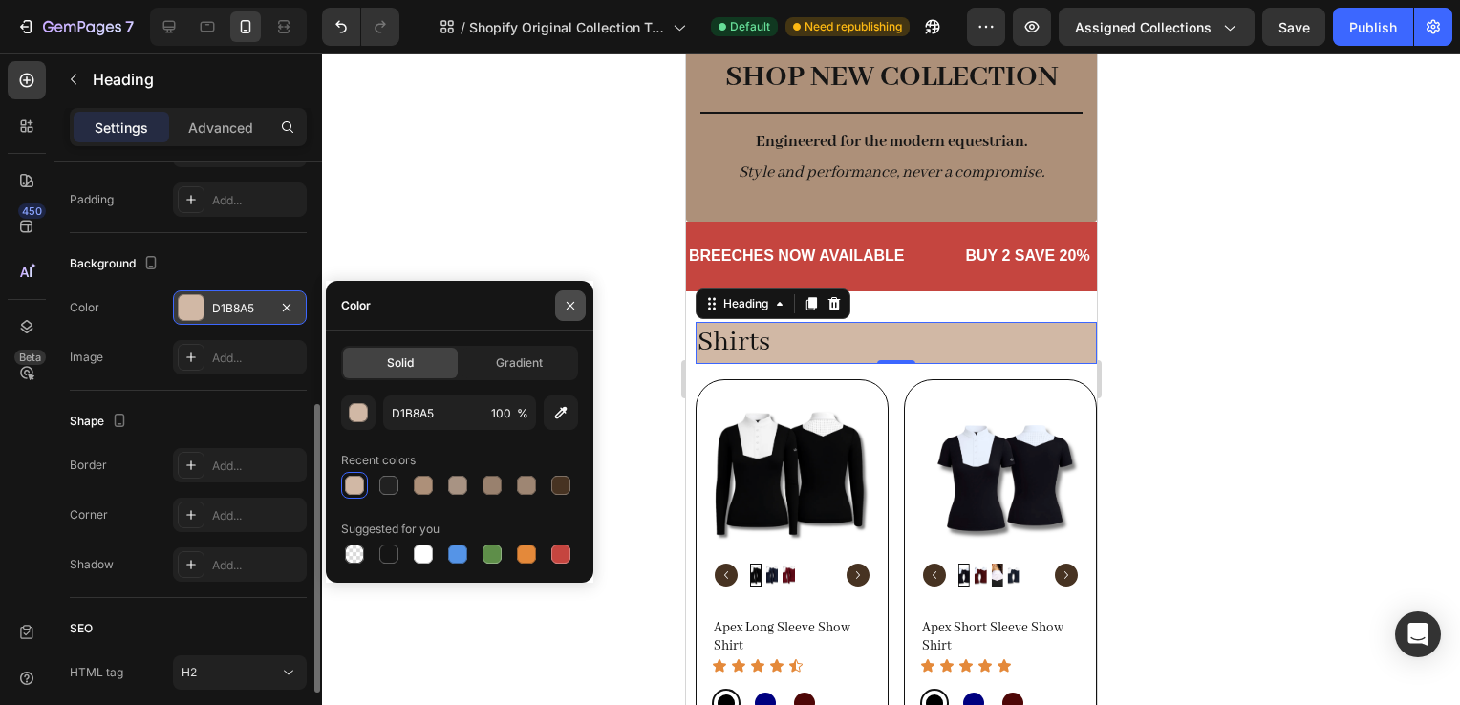
click at [573, 304] on icon "button" at bounding box center [570, 305] width 15 height 15
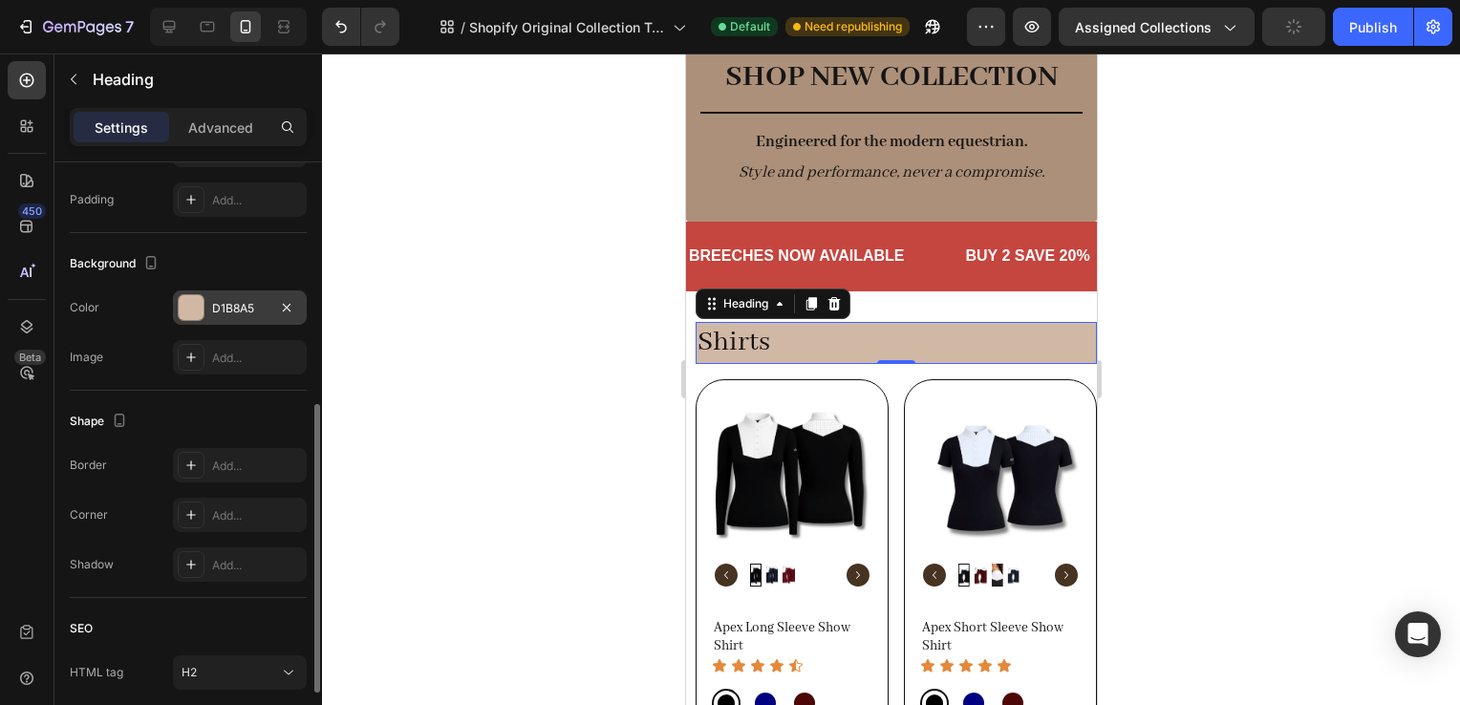
click at [1072, 349] on h2 "Shirts" at bounding box center [895, 343] width 401 height 42
click at [1126, 408] on div at bounding box center [891, 380] width 1138 height 652
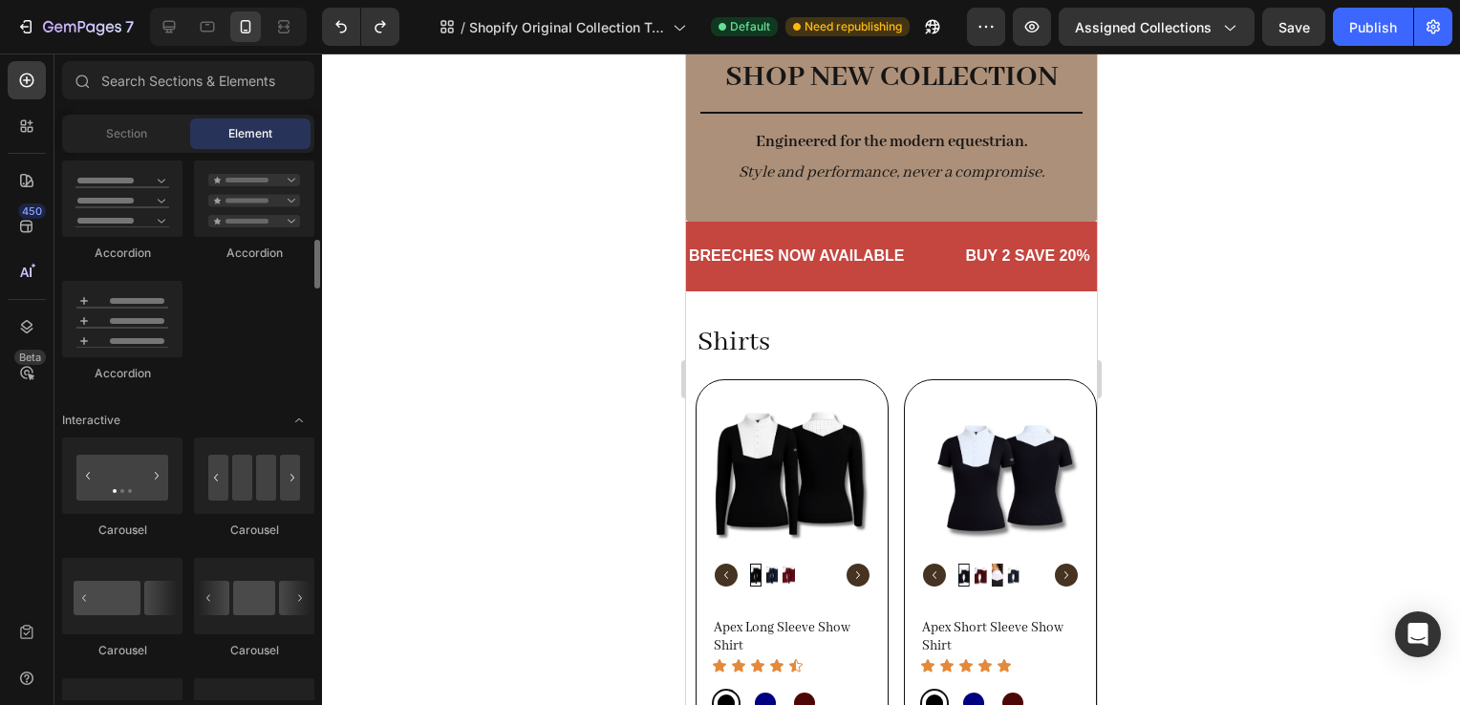
scroll to position [1565, 0]
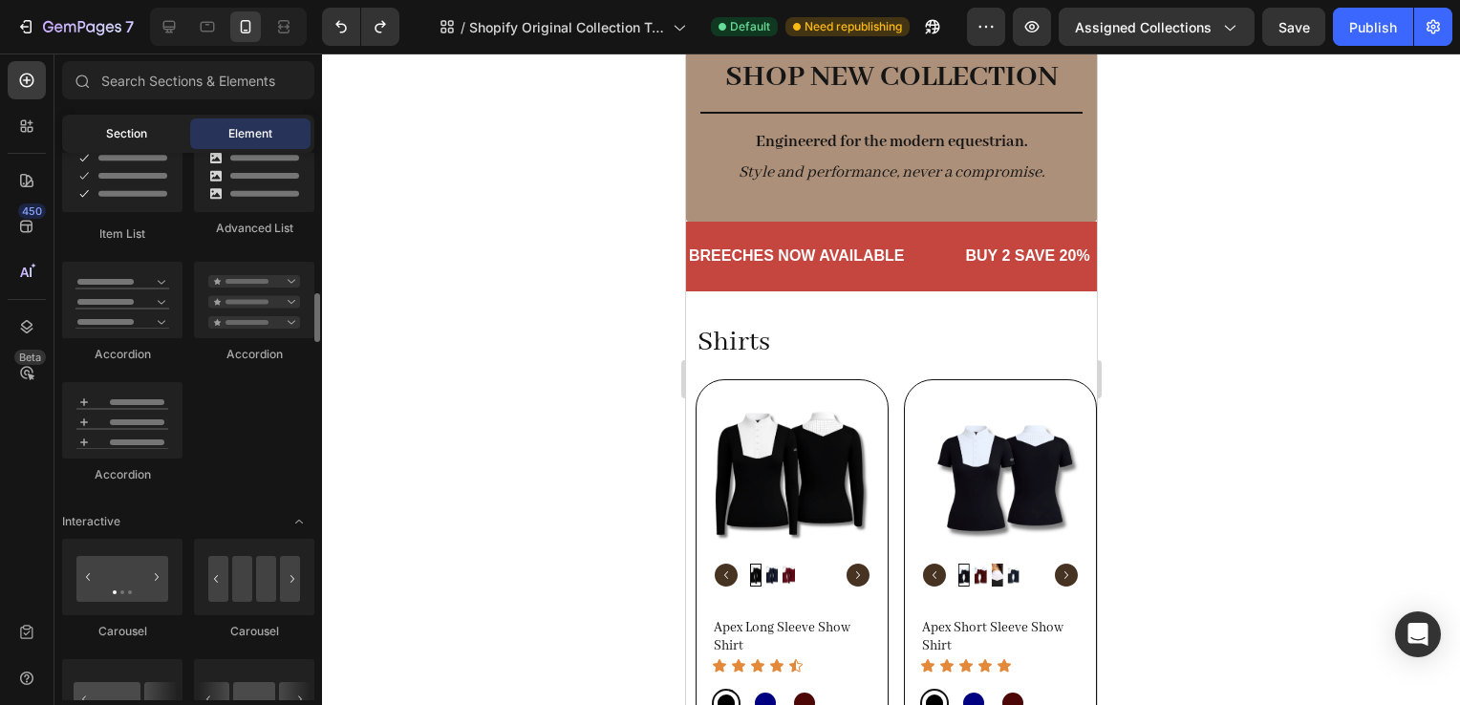
click at [138, 141] on span "Section" at bounding box center [126, 133] width 41 height 17
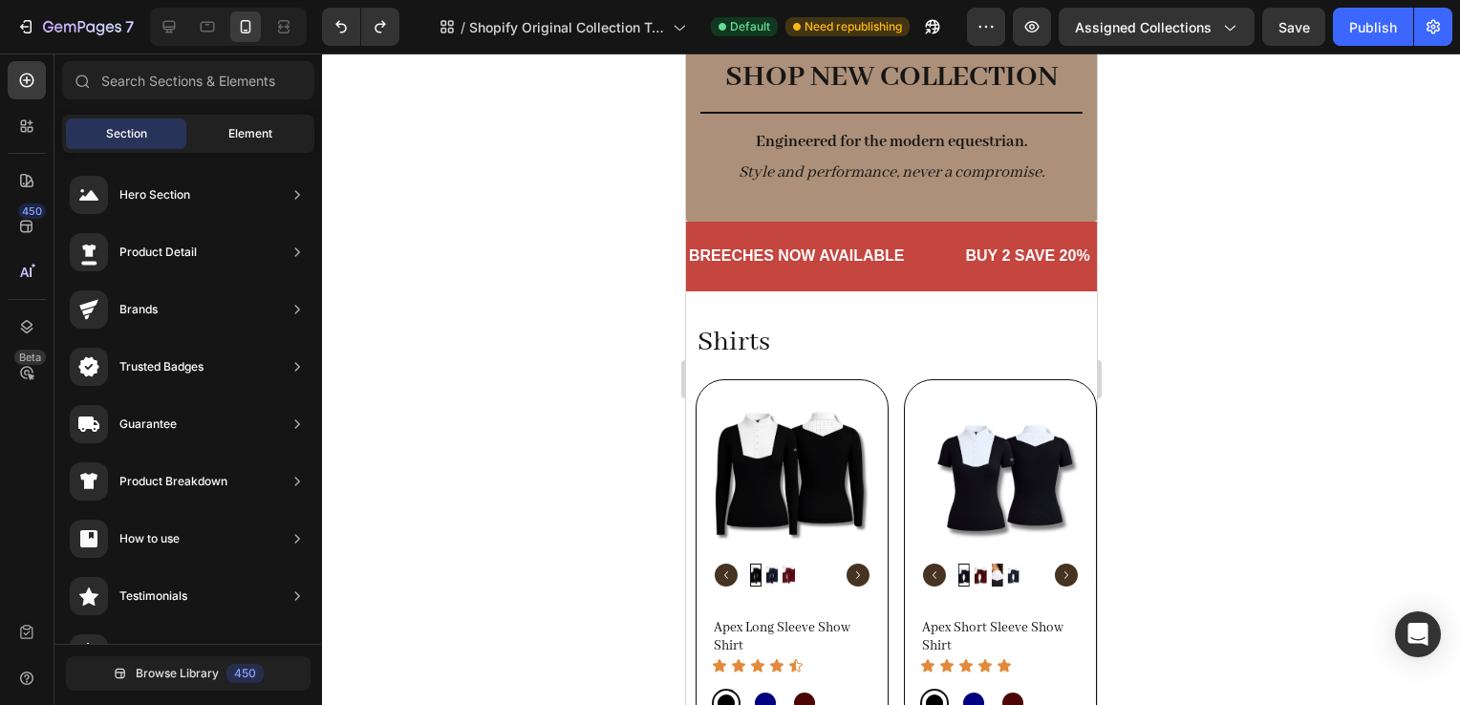
click at [233, 134] on span "Element" at bounding box center [250, 133] width 44 height 17
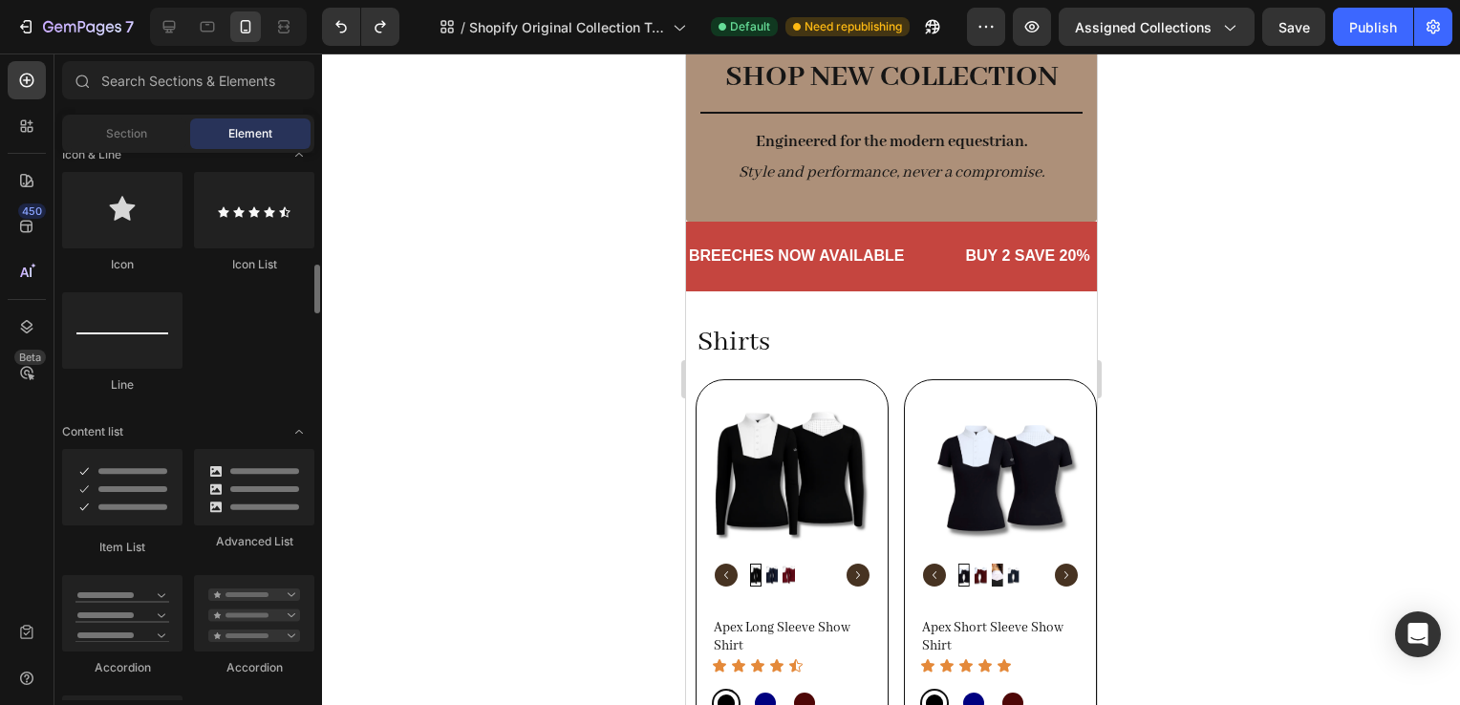
scroll to position [1251, 0]
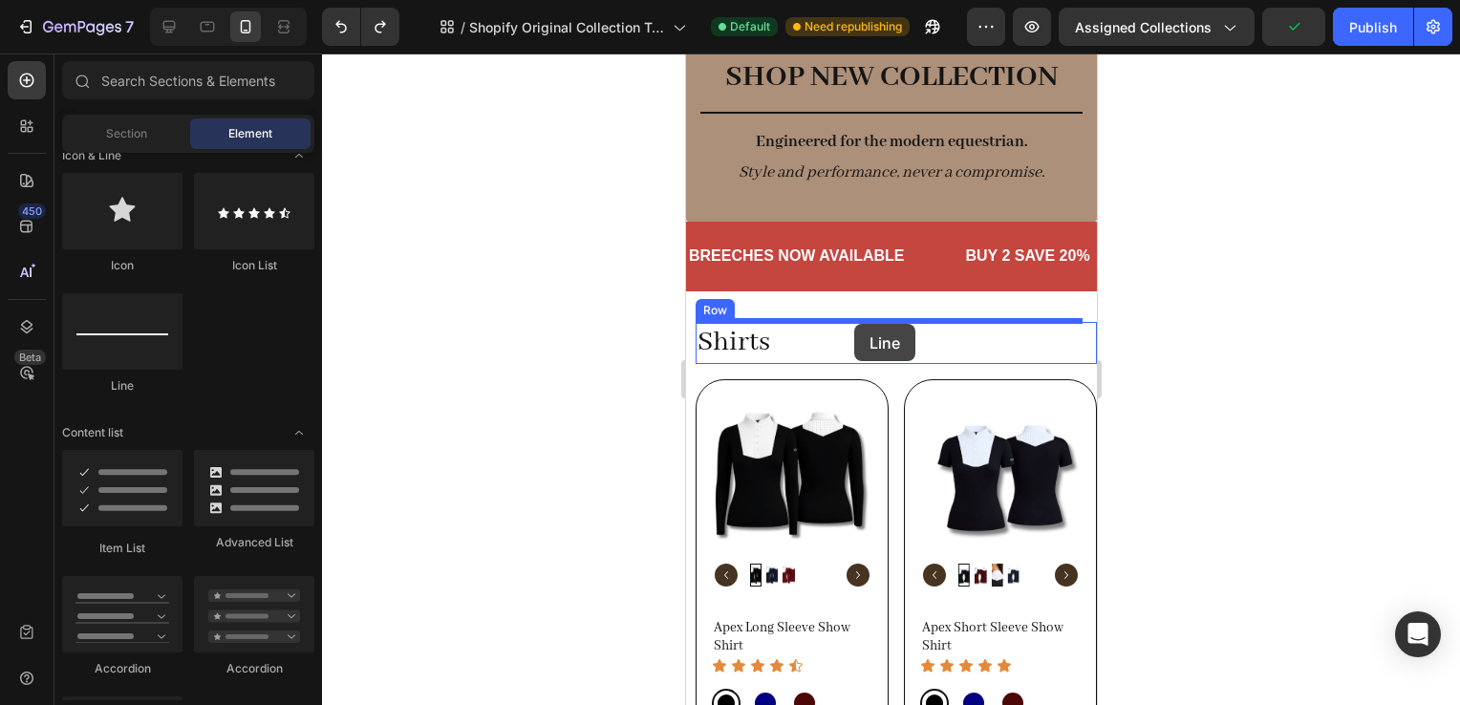
drag, startPoint x: 1171, startPoint y: 424, endPoint x: 853, endPoint y: 327, distance: 331.9
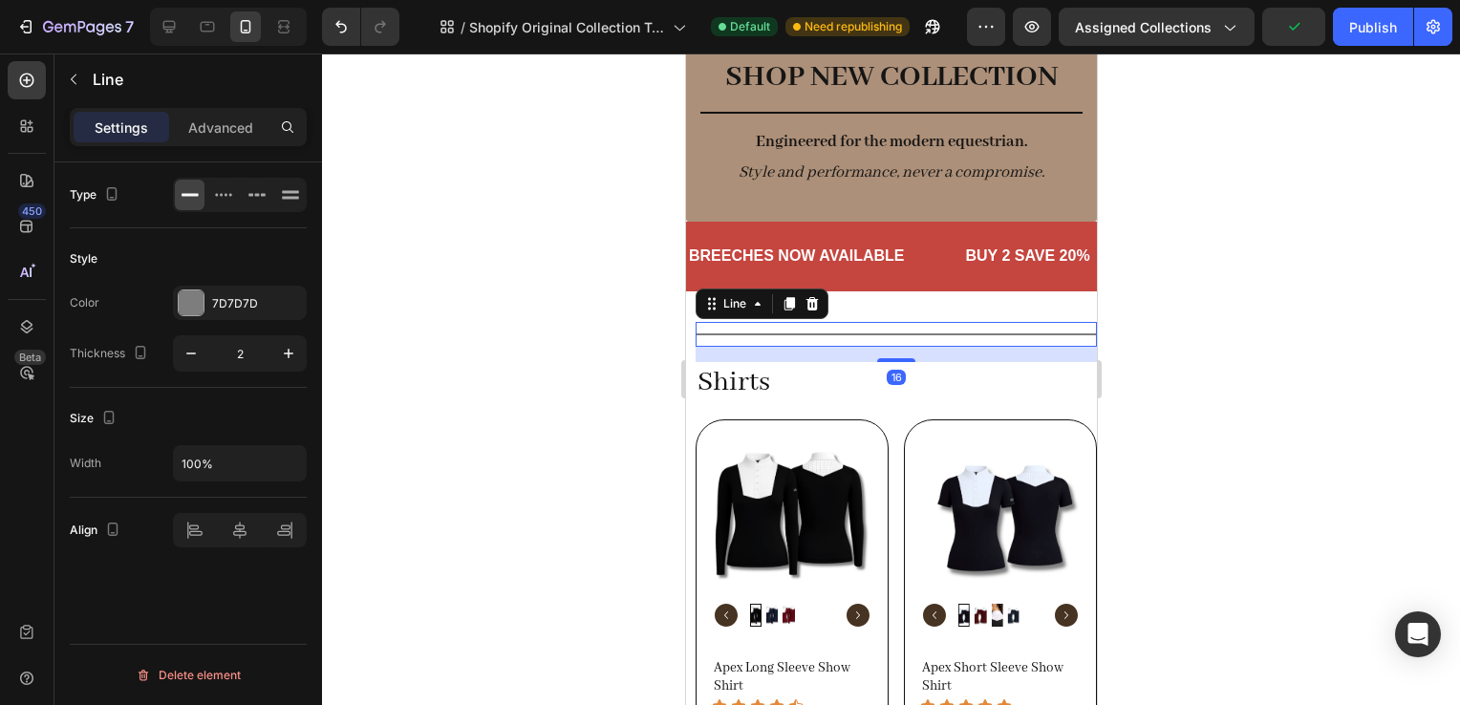
click at [1217, 412] on div at bounding box center [891, 380] width 1138 height 652
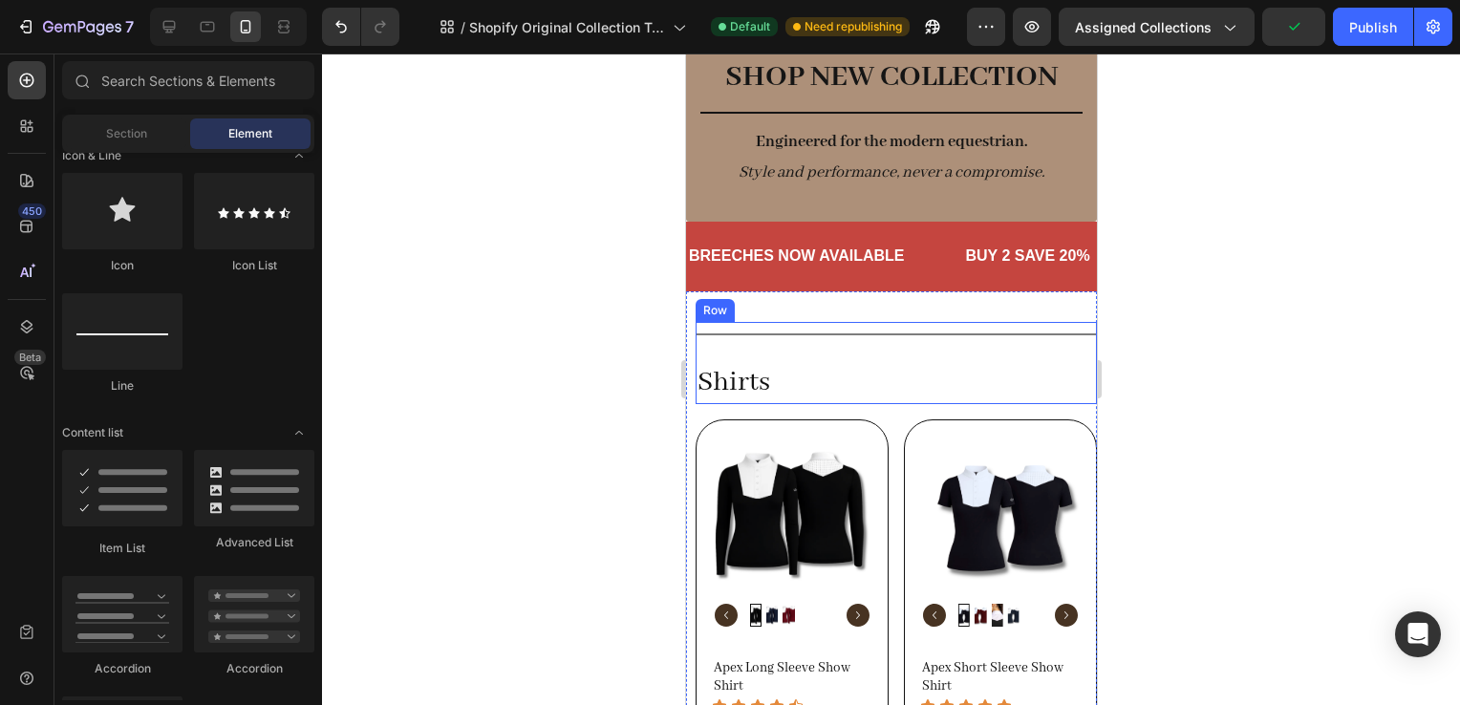
click at [960, 351] on div "Title Line Shirts Heading" at bounding box center [895, 363] width 401 height 82
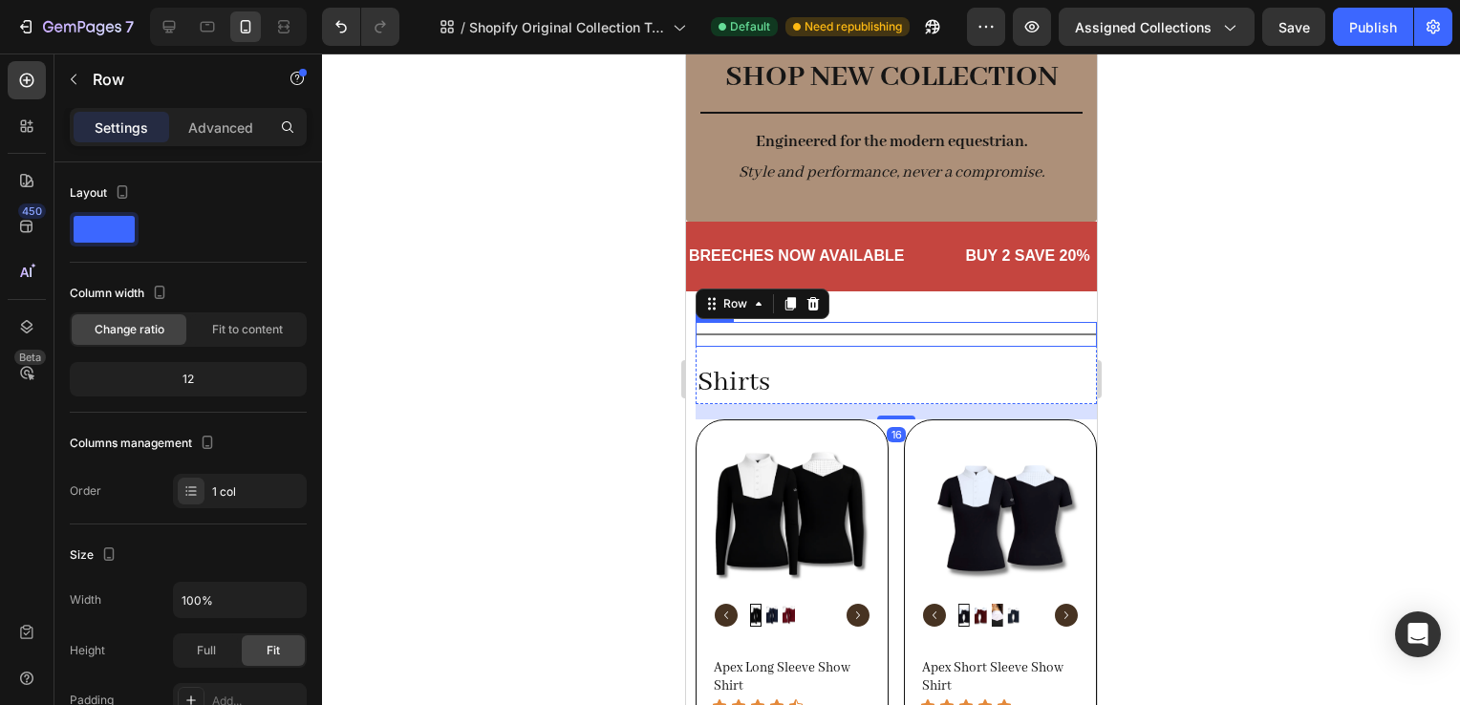
click at [780, 326] on div "Title Line" at bounding box center [895, 334] width 401 height 25
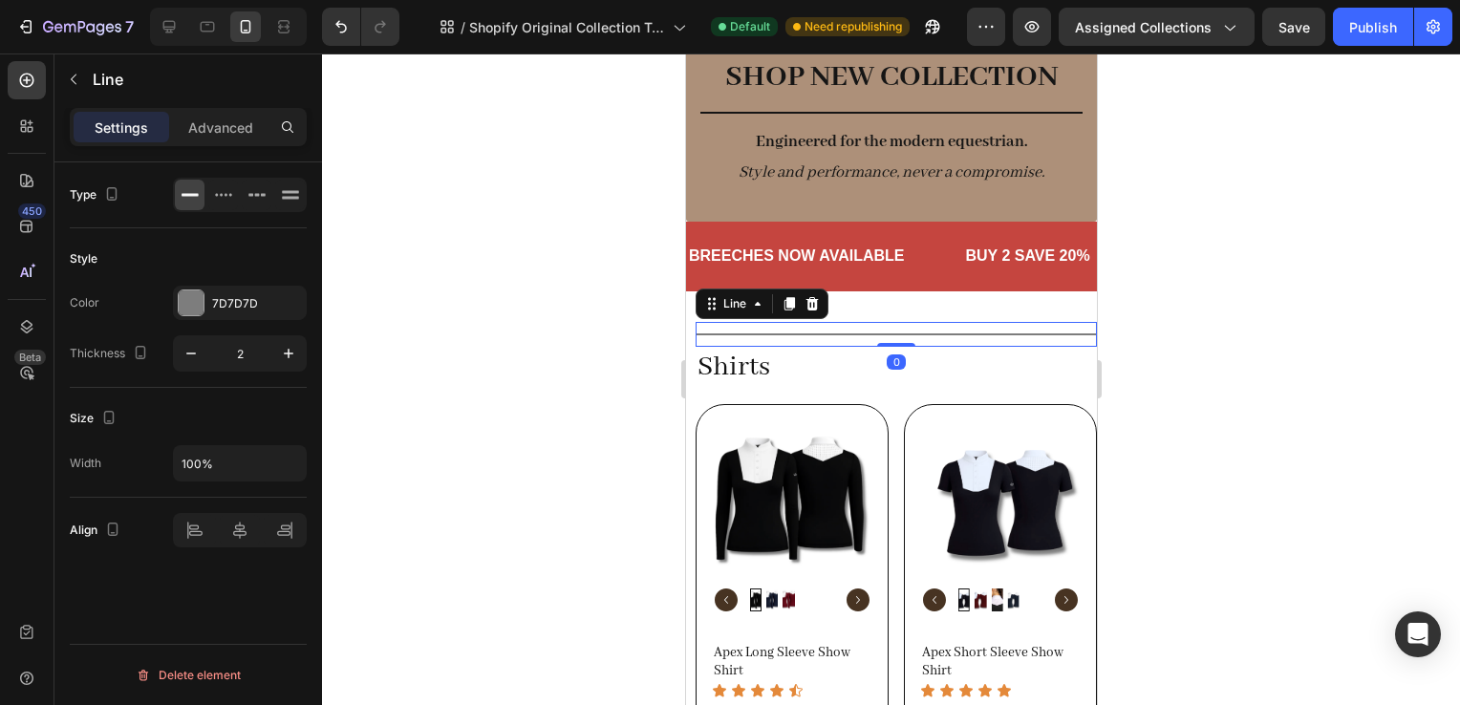
drag, startPoint x: 895, startPoint y: 359, endPoint x: 895, endPoint y: 333, distance: 26.8
click at [895, 333] on div "Title Line 0" at bounding box center [895, 334] width 401 height 25
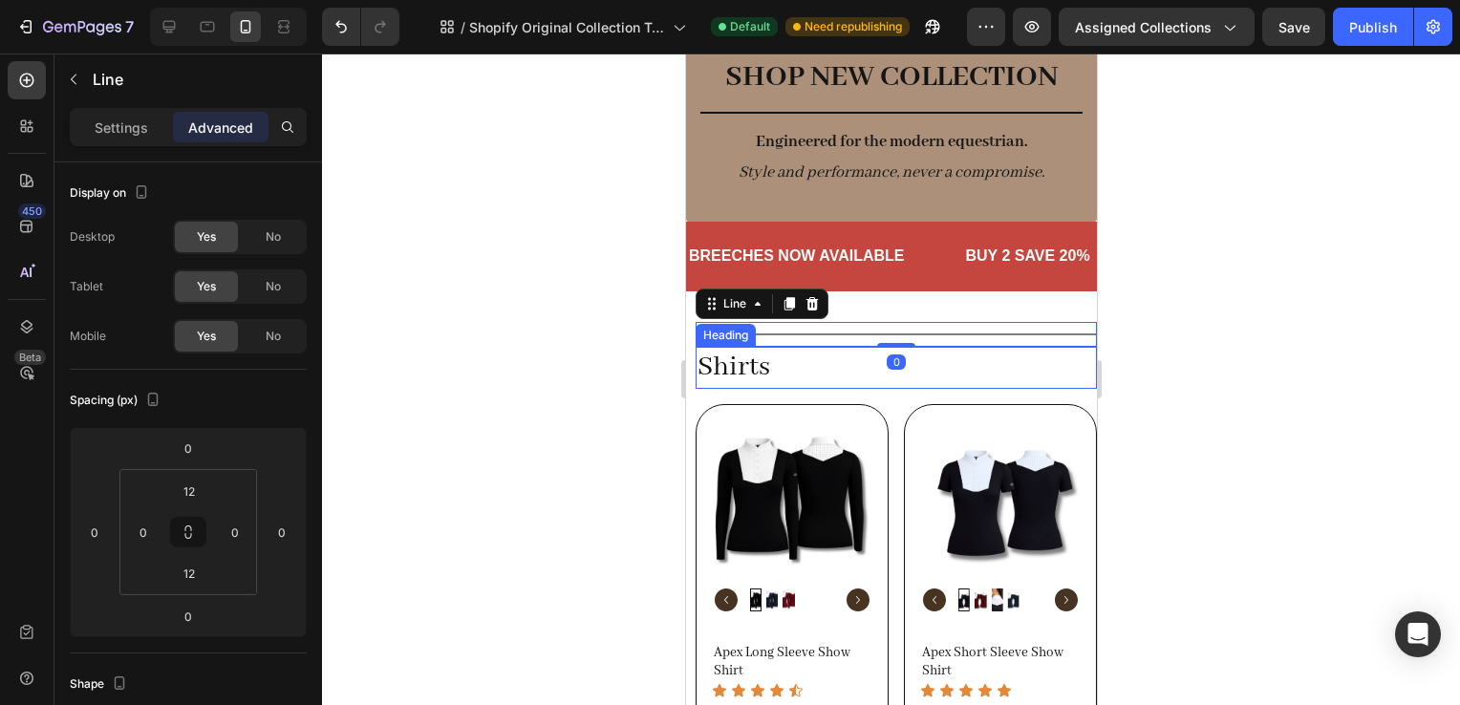
click at [785, 384] on p "Shirts" at bounding box center [896, 368] width 398 height 38
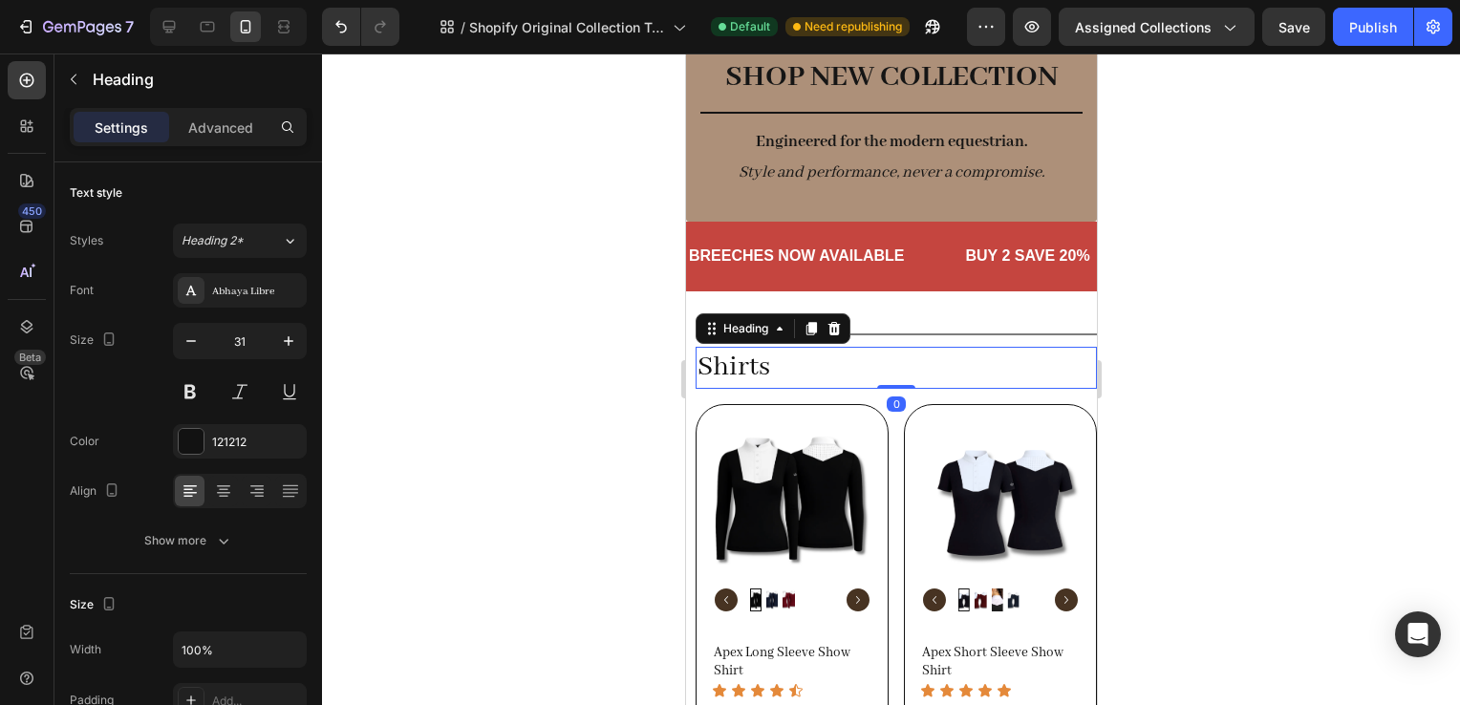
click at [1311, 402] on div at bounding box center [891, 380] width 1138 height 652
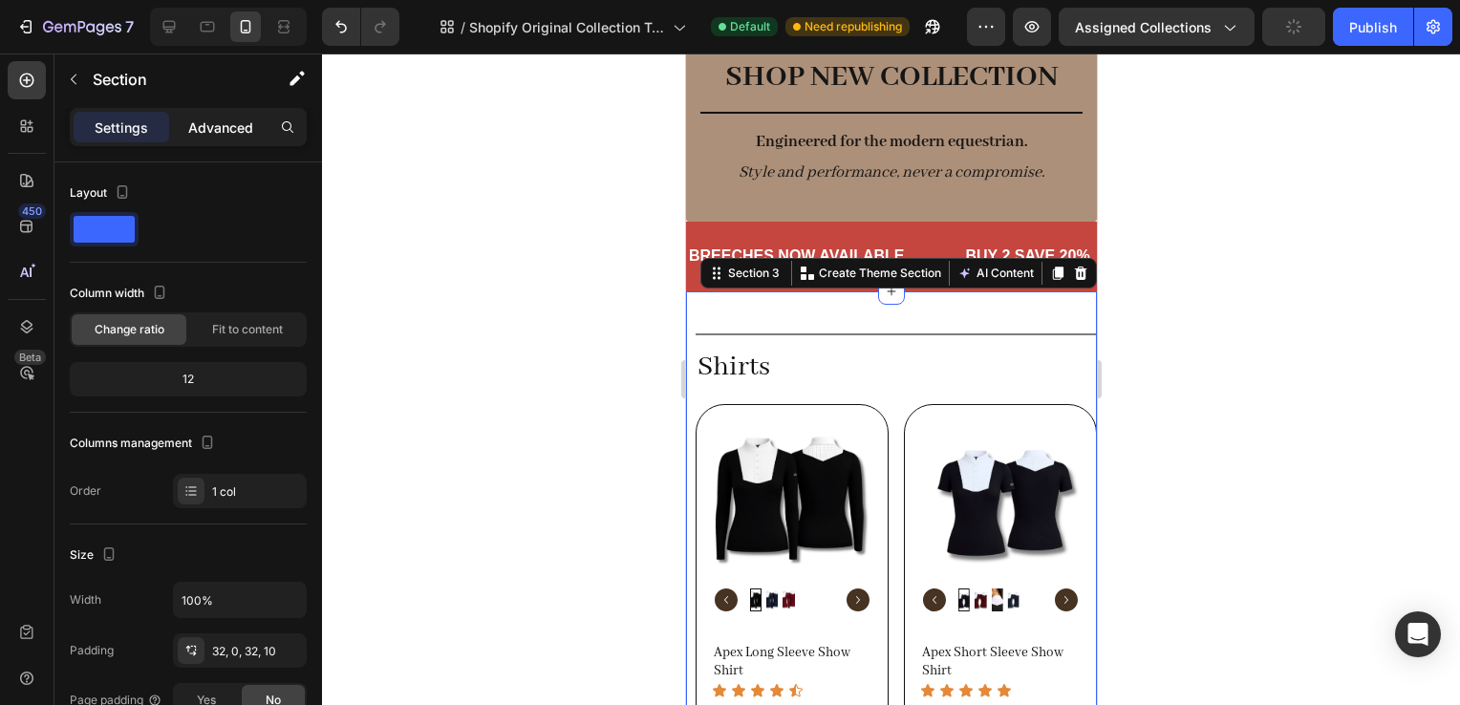
click at [232, 120] on p "Advanced" at bounding box center [220, 128] width 65 height 20
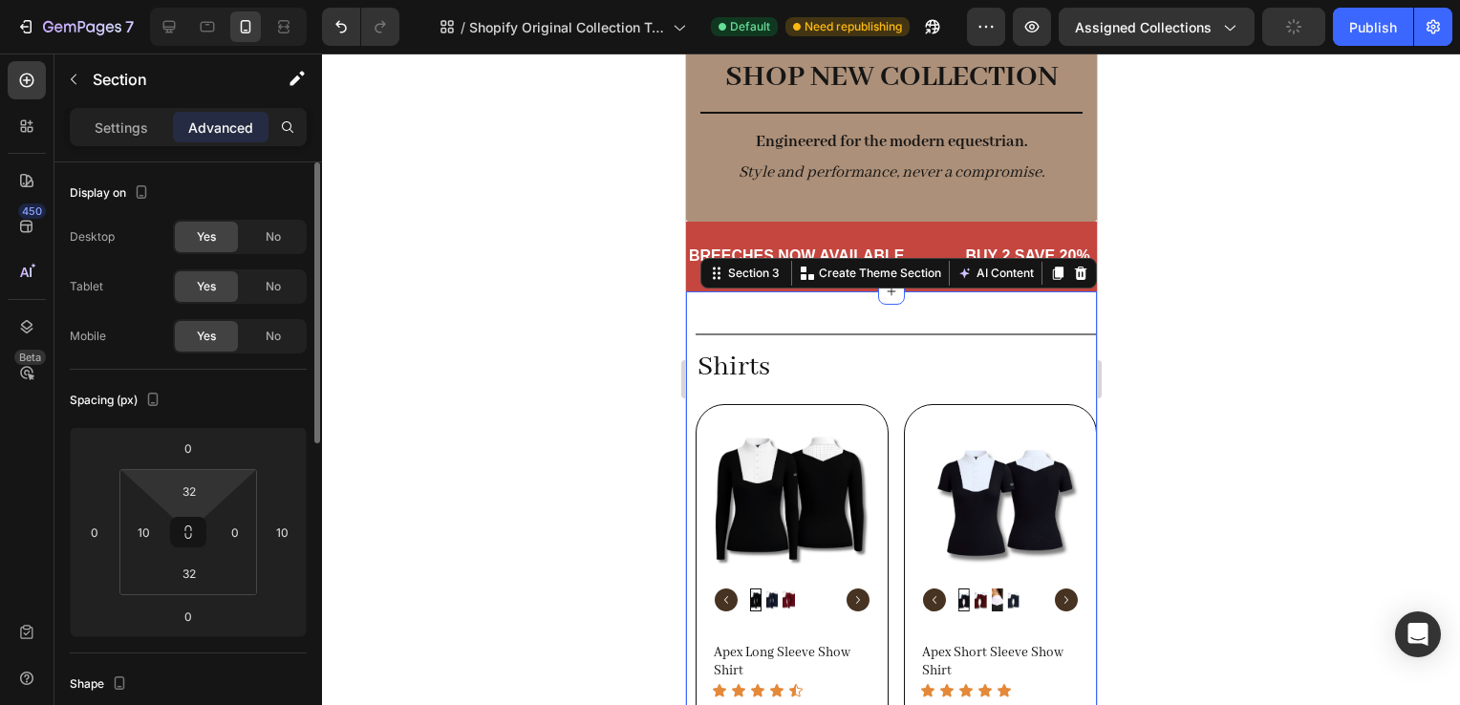
click at [190, 0] on html "7 / Shopify Original Collection Template Default Need republishing Preview Assi…" at bounding box center [730, 0] width 1460 height 0
type input "2"
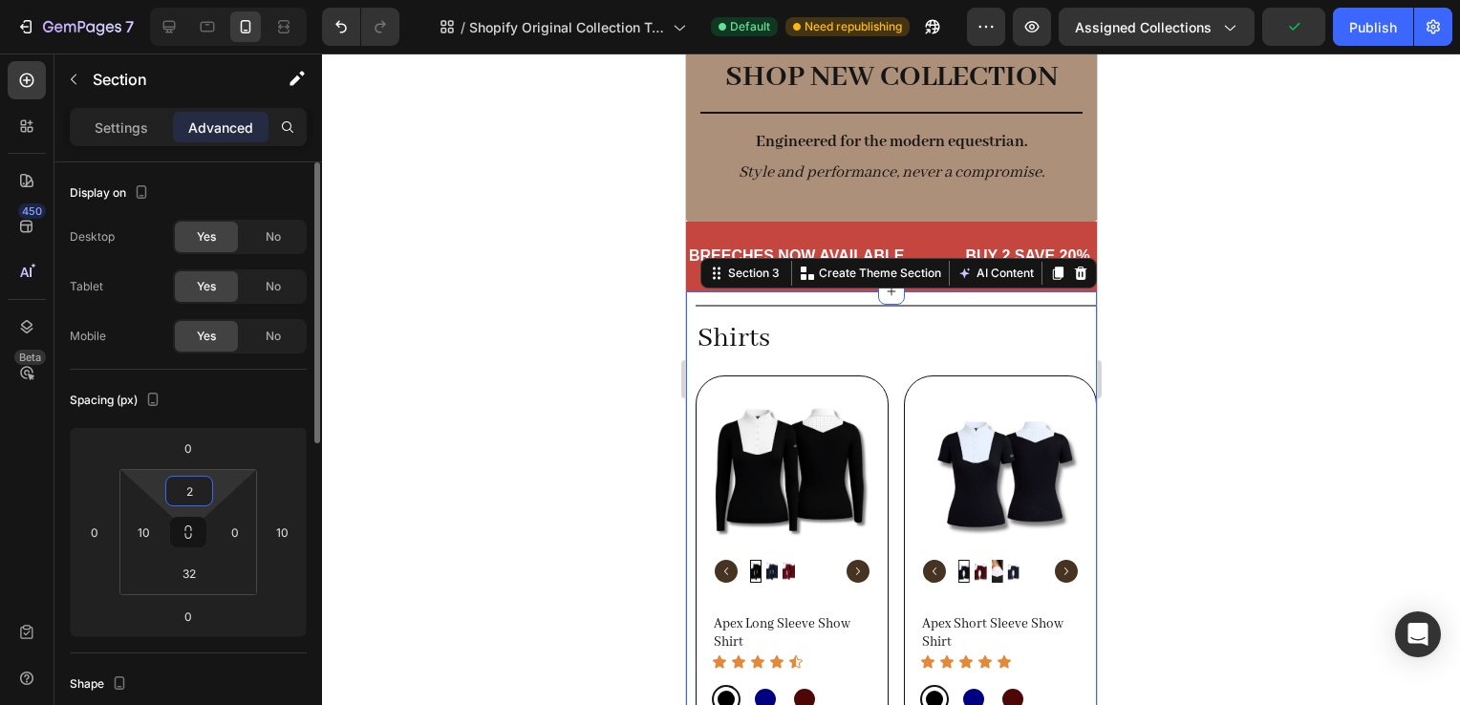
click at [198, 487] on input "2" at bounding box center [189, 491] width 38 height 29
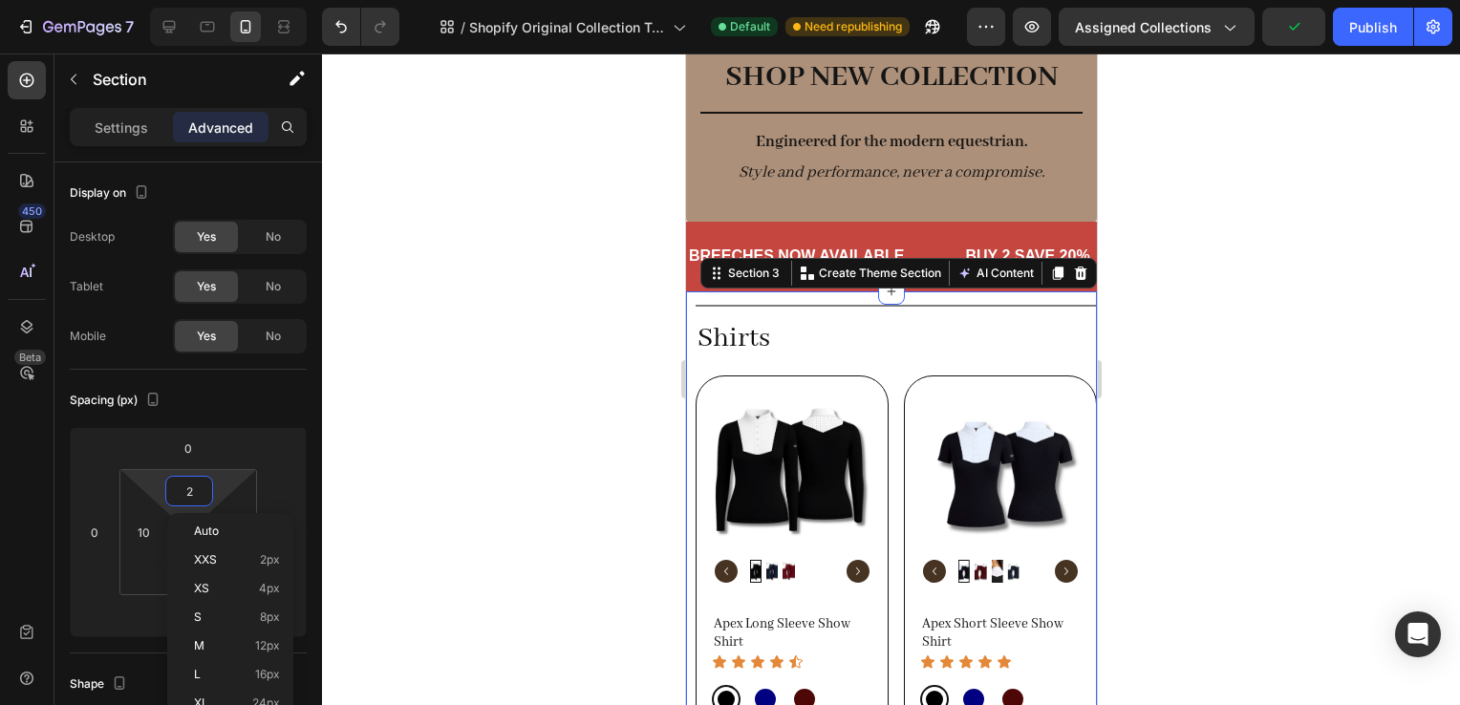
click at [1151, 353] on div at bounding box center [891, 380] width 1138 height 652
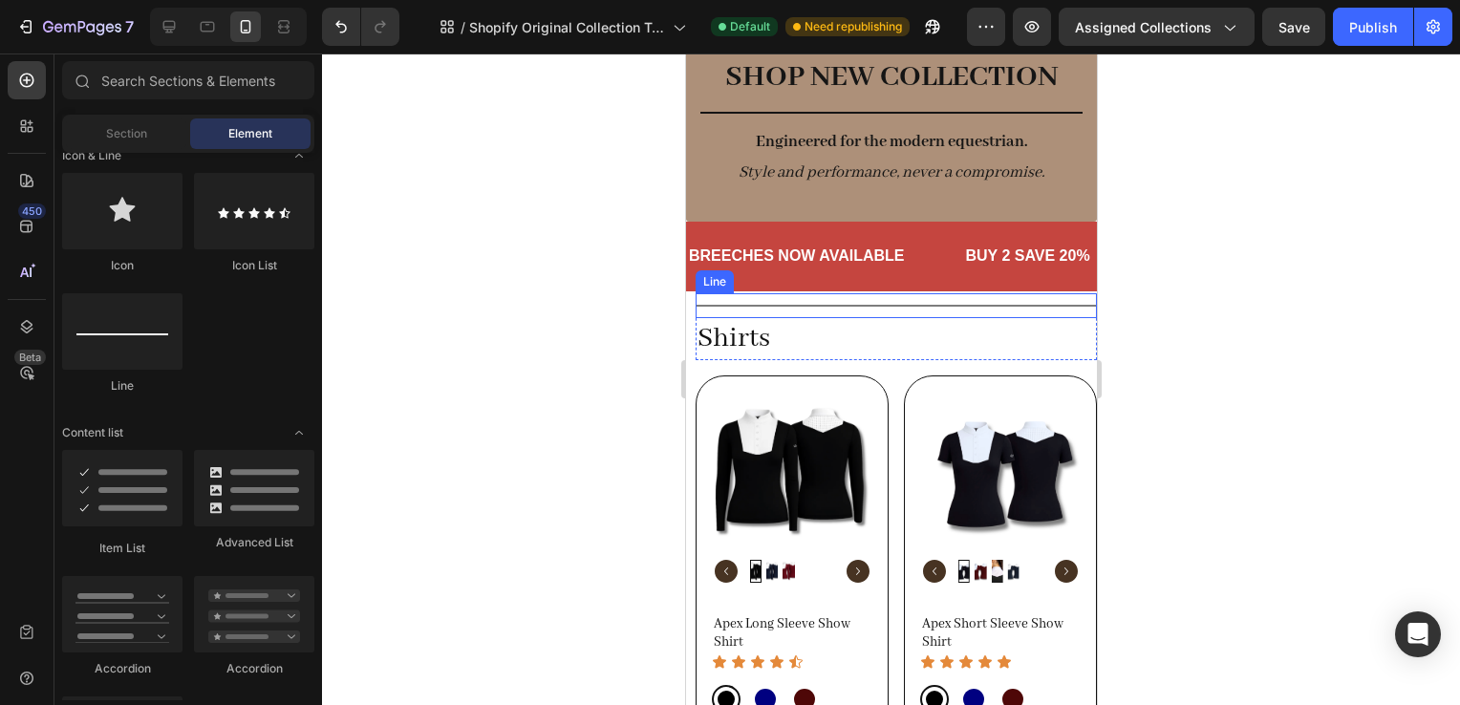
click at [989, 310] on div "Title Line" at bounding box center [895, 305] width 401 height 25
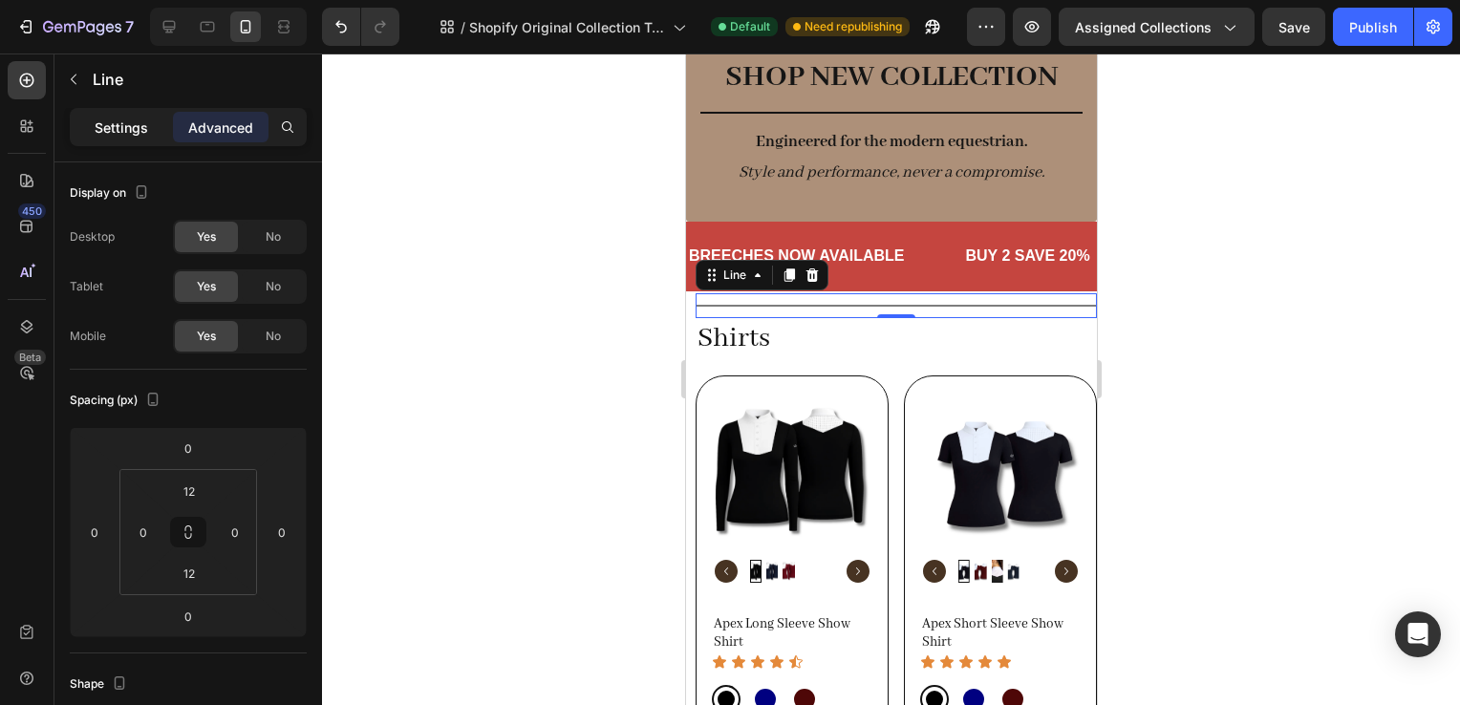
click at [119, 131] on p "Settings" at bounding box center [122, 128] width 54 height 20
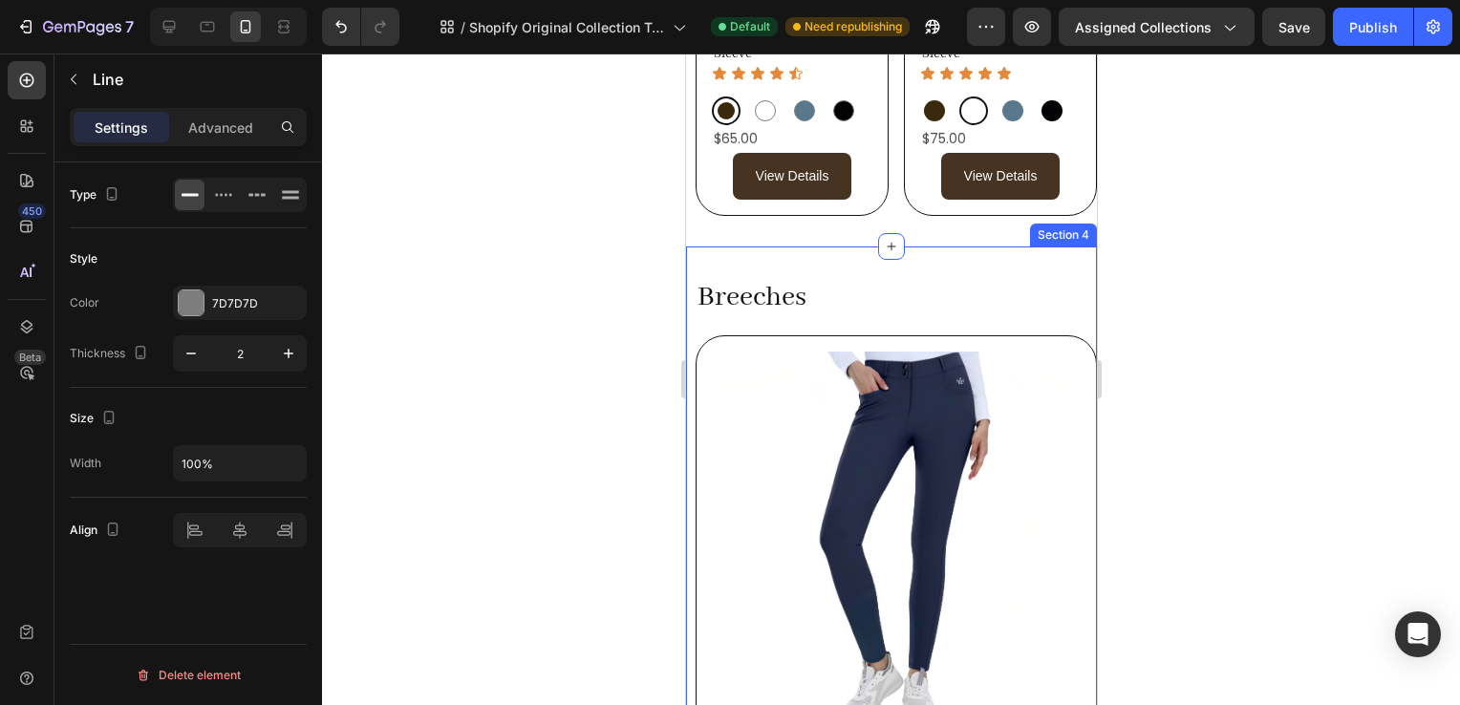
scroll to position [1116, 0]
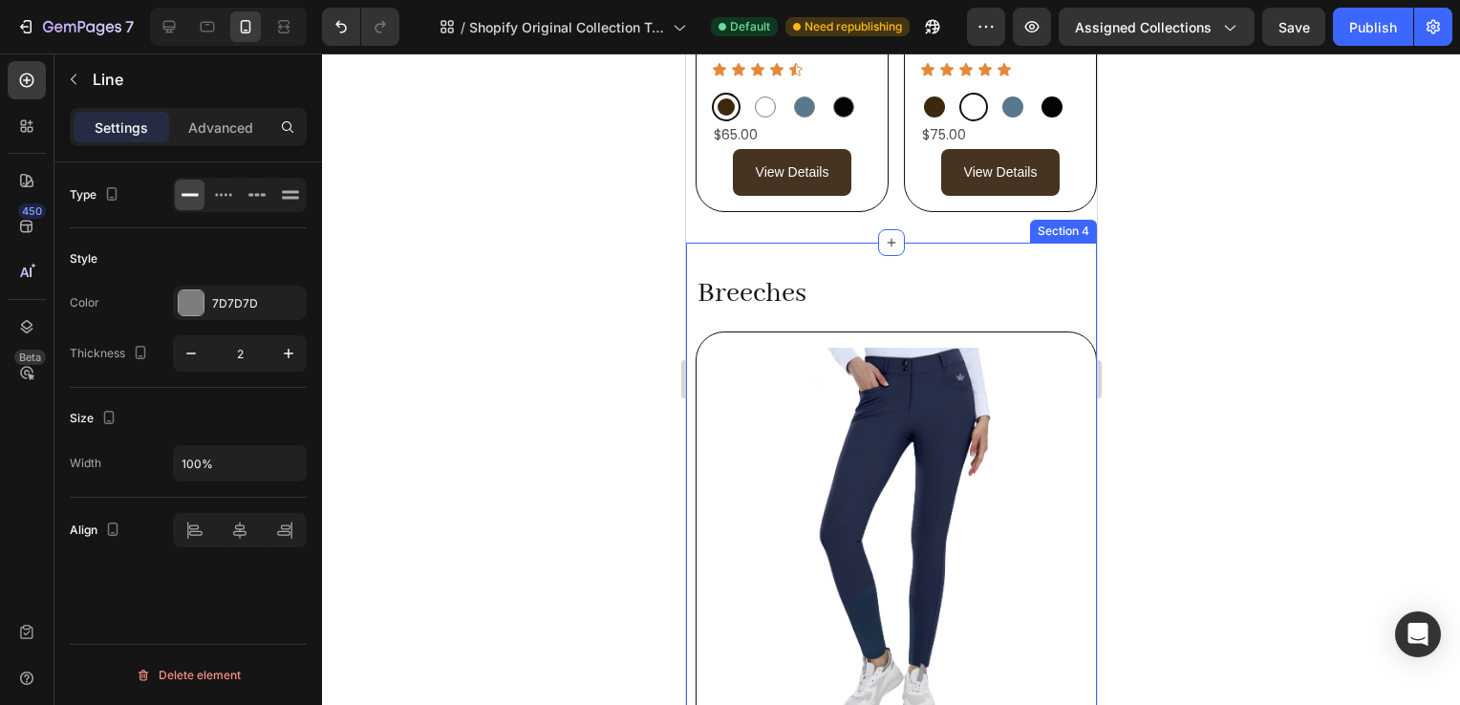
click at [845, 243] on div "Breeches Heading Row Product Images Align Breech Product Title Icon Icon Icon I…" at bounding box center [890, 663] width 411 height 840
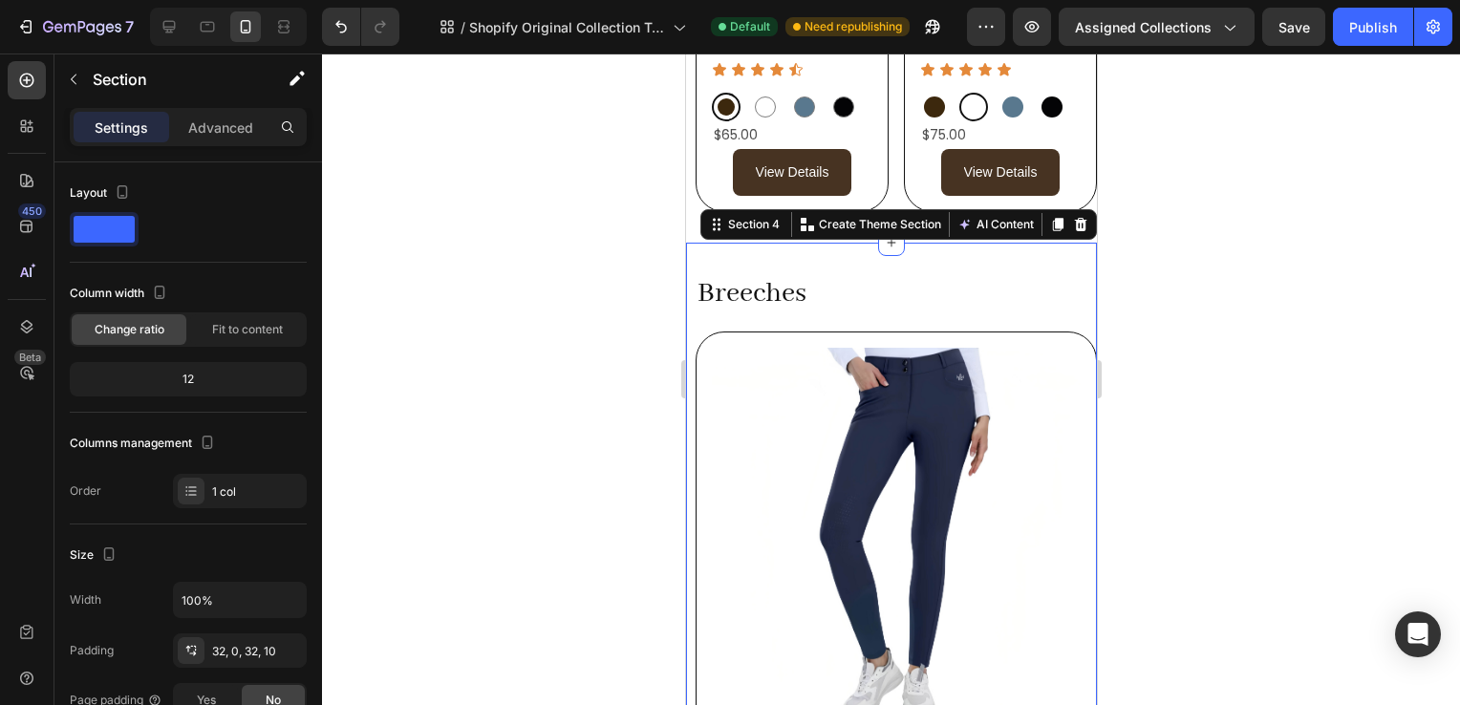
scroll to position [0, 0]
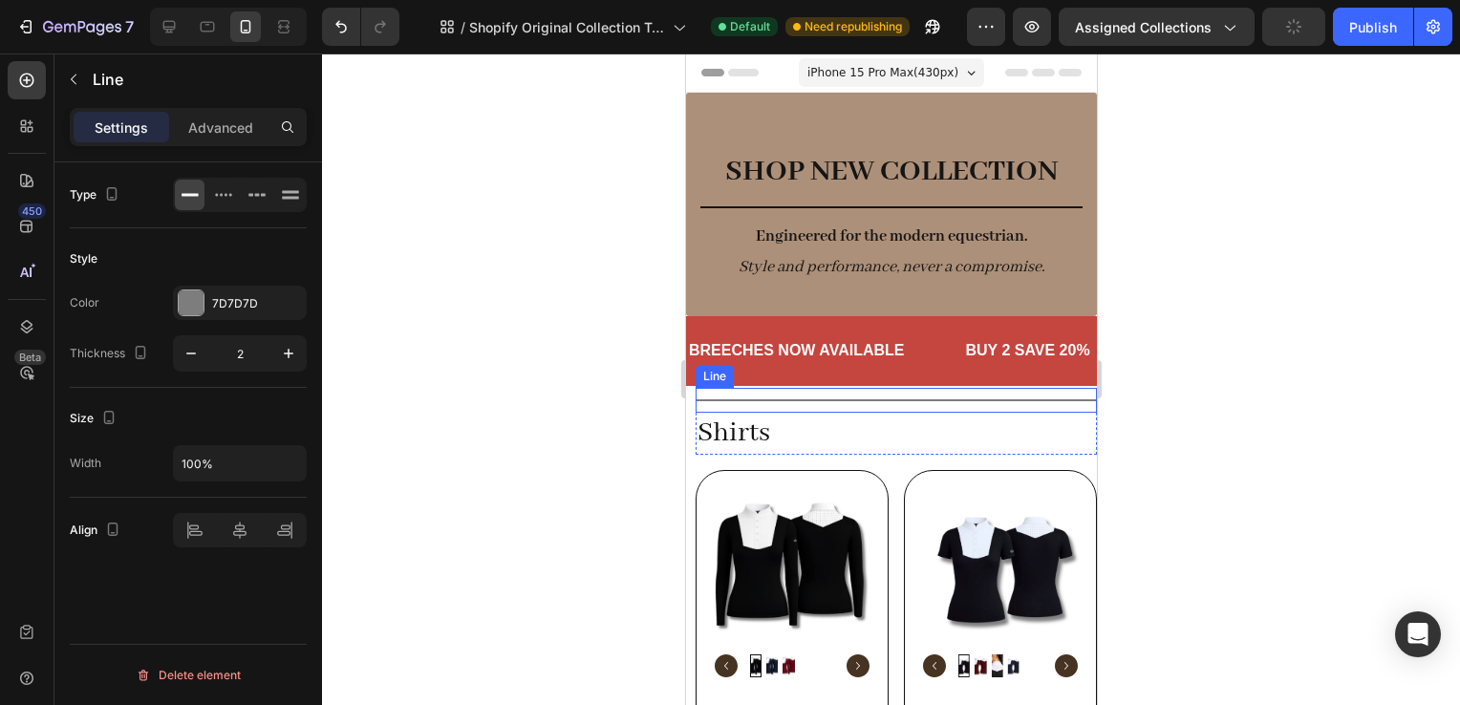
click at [804, 399] on div at bounding box center [895, 400] width 401 height 2
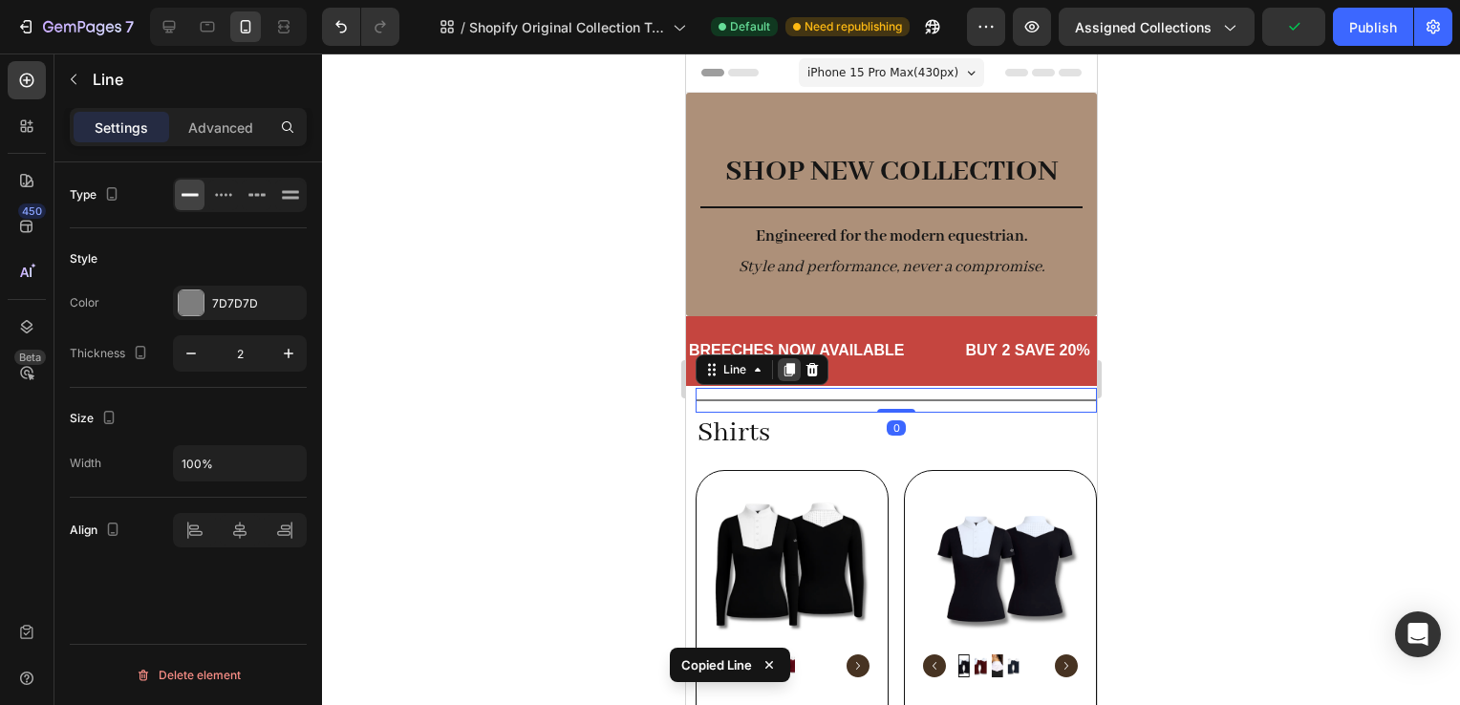
click at [792, 373] on icon at bounding box center [789, 369] width 11 height 13
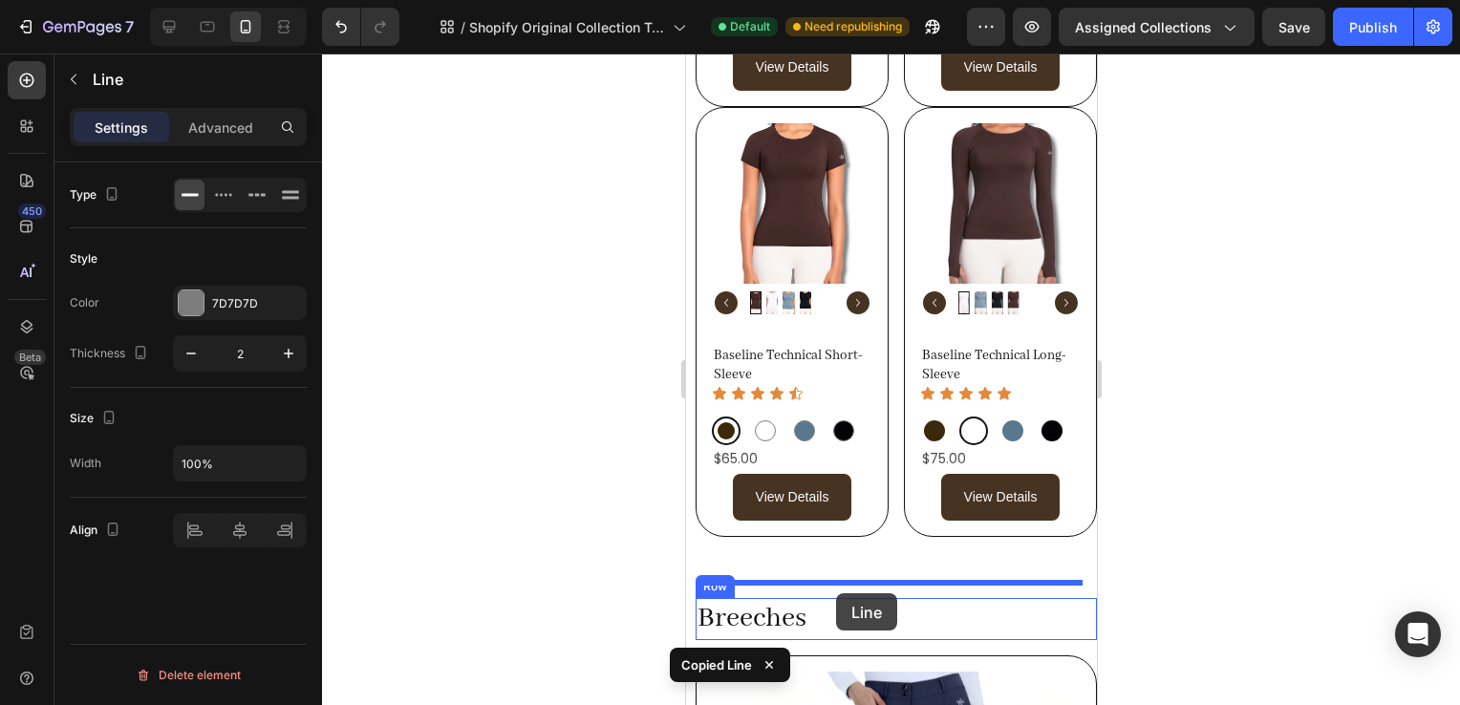
scroll to position [834, 0]
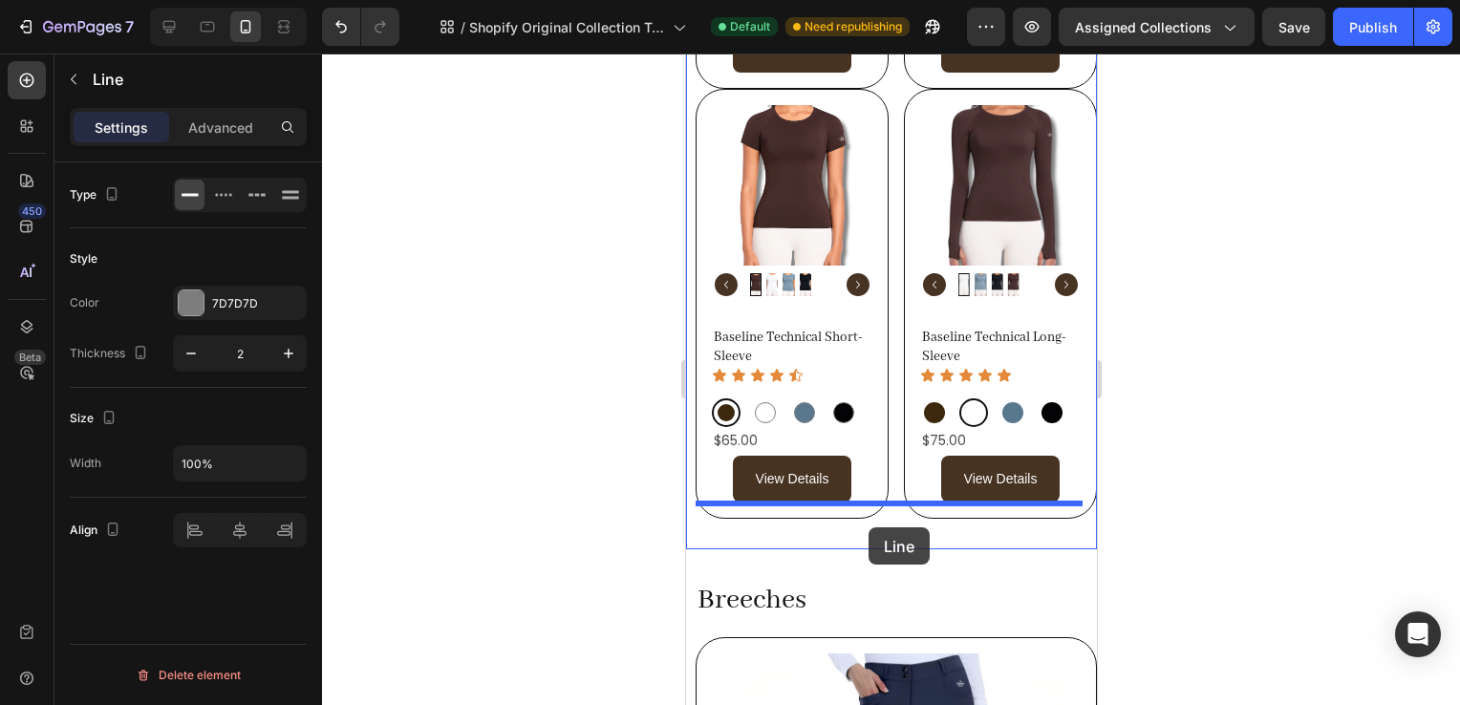
drag, startPoint x: 808, startPoint y: 422, endPoint x: 867, endPoint y: 526, distance: 119.0
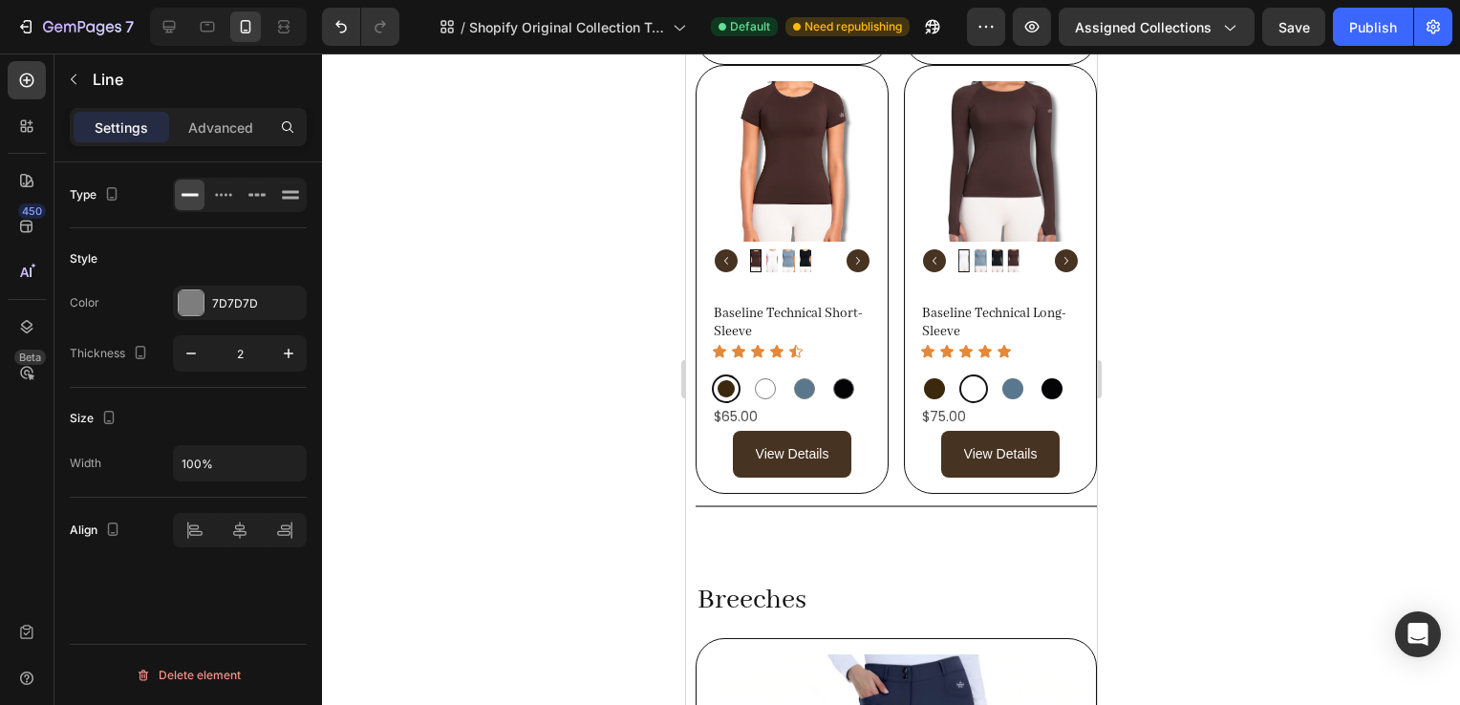
scroll to position [810, 0]
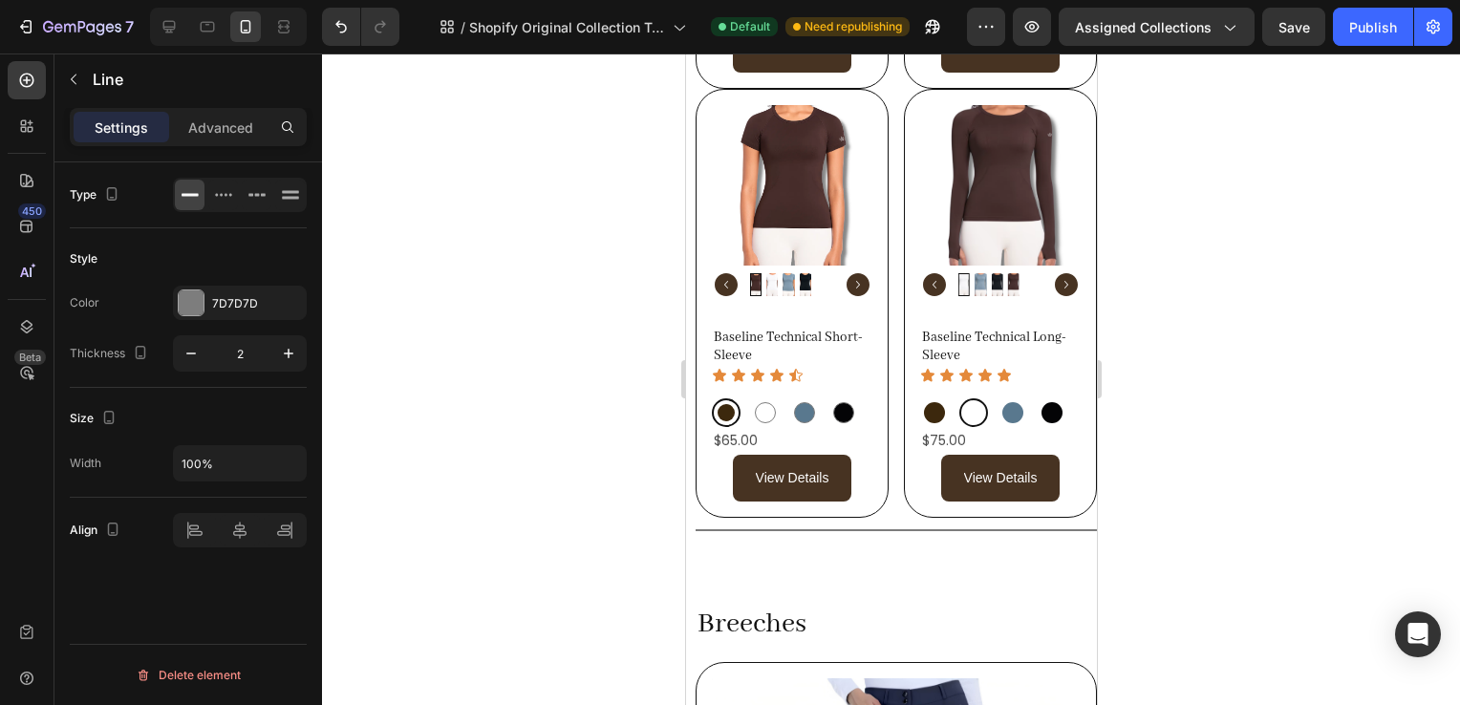
click at [869, 518] on div "Title Line 0" at bounding box center [895, 530] width 401 height 25
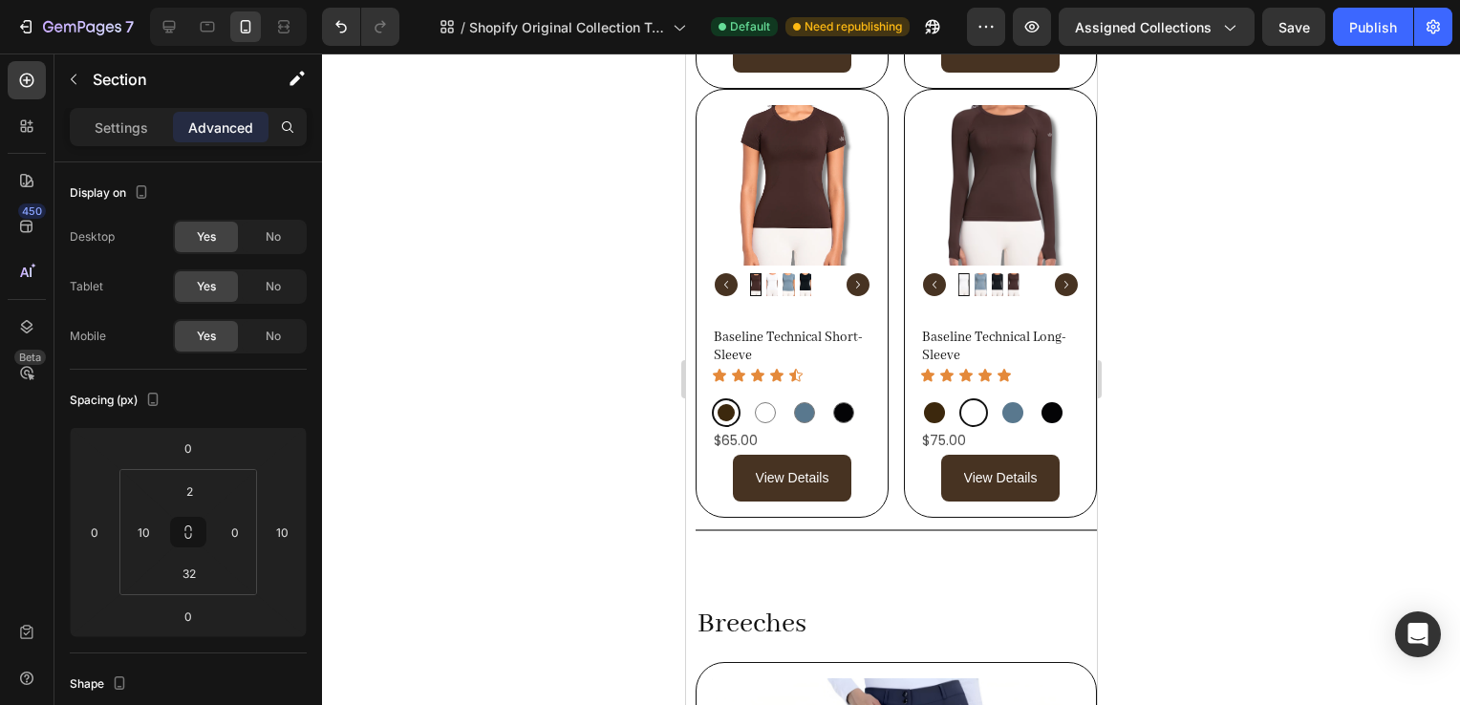
click at [937, 557] on div "Title Line Shirts Heading Row Product Images Apex Long Sleeve Show Shirt Produc…" at bounding box center [890, 74] width 411 height 999
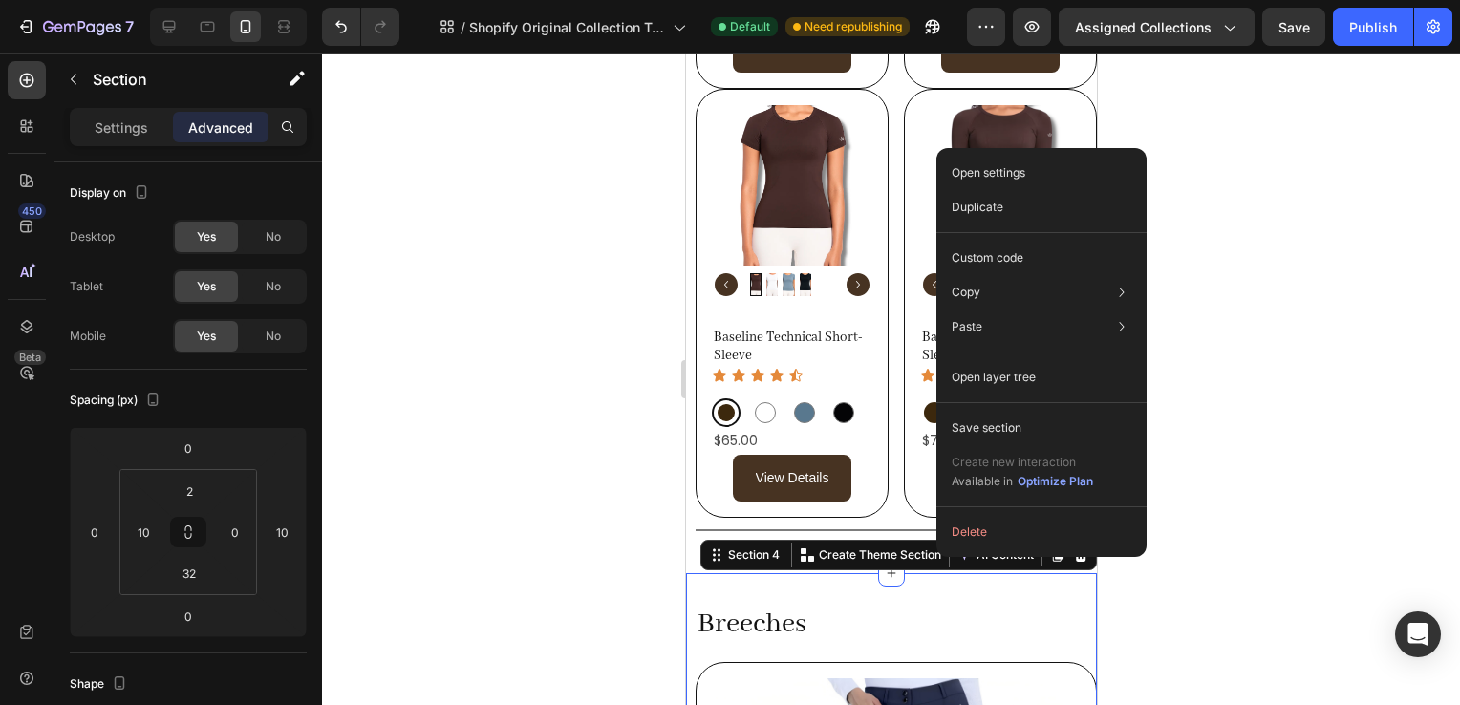
scroll to position [501, 0]
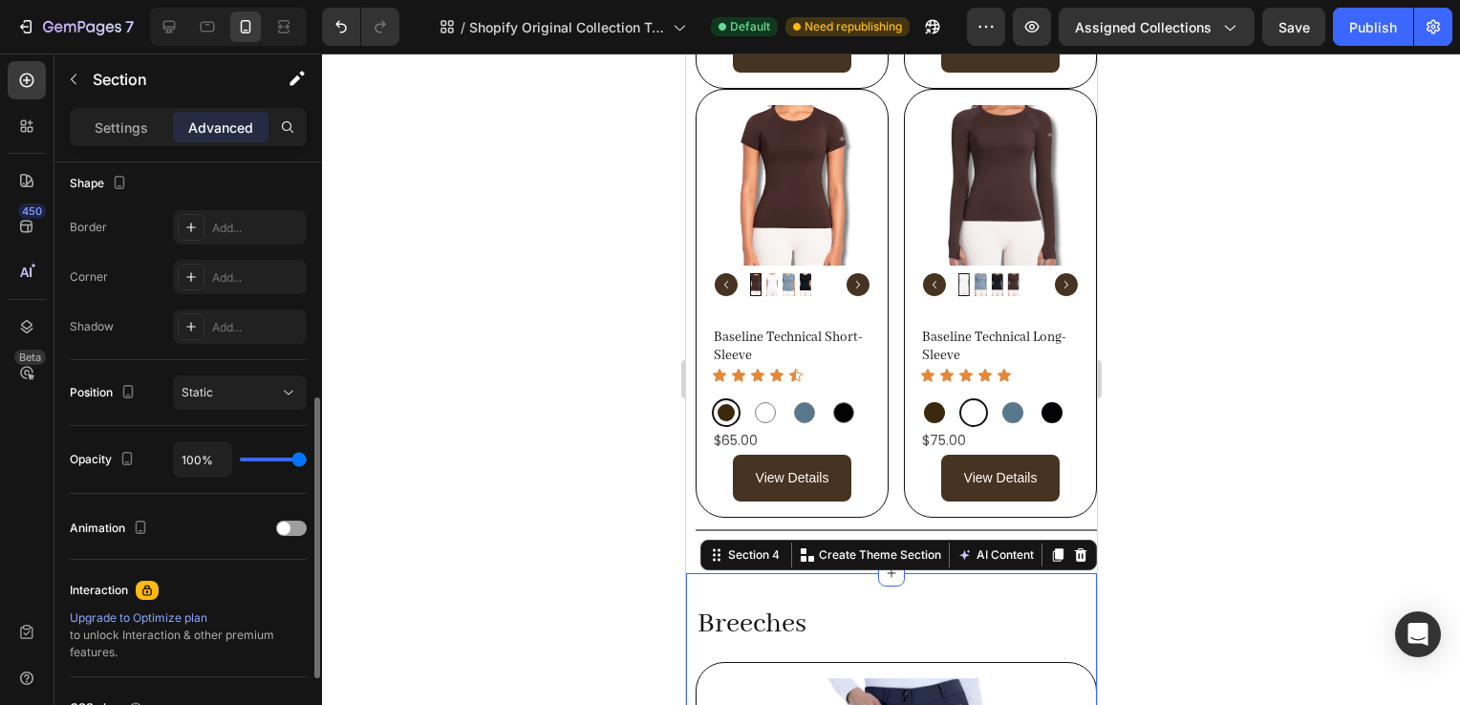
click at [198, 134] on p "Advanced" at bounding box center [220, 128] width 65 height 20
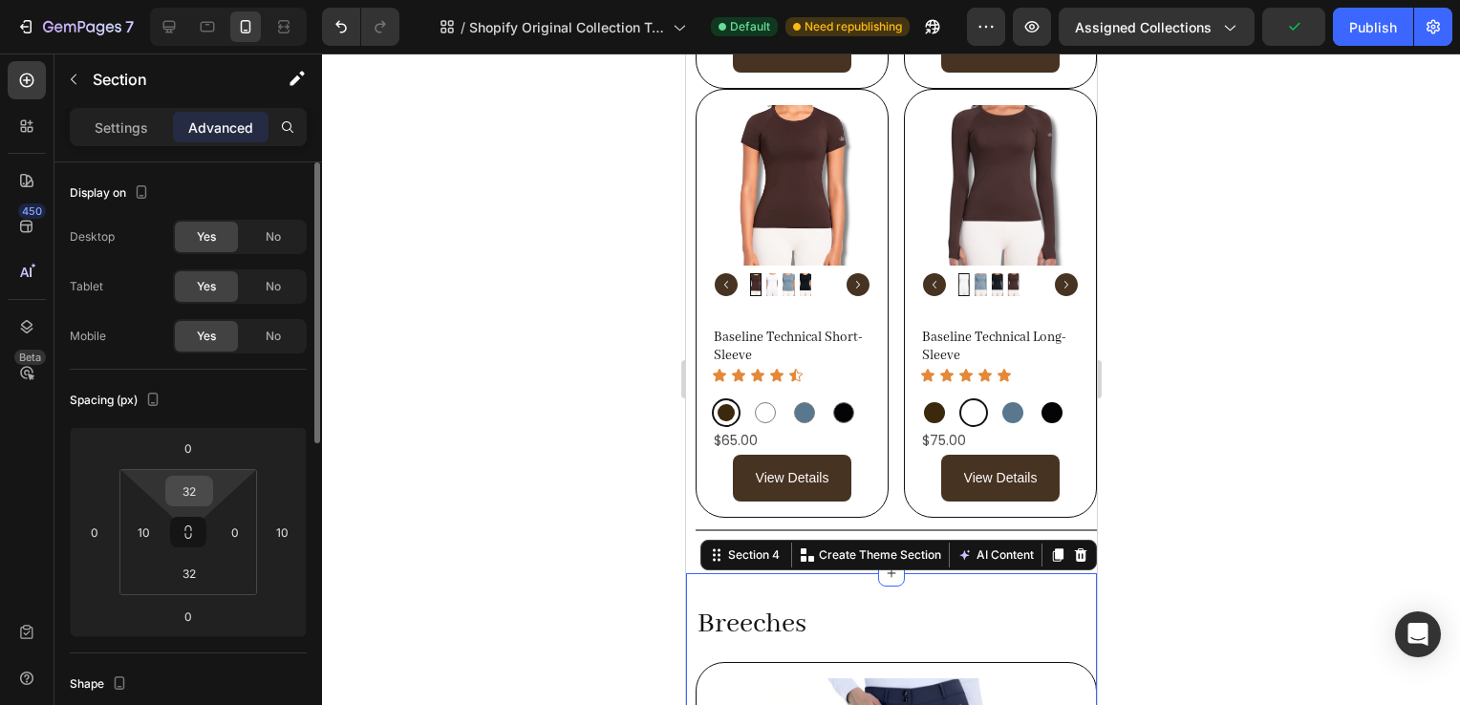
click at [203, 477] on input "32" at bounding box center [189, 491] width 38 height 29
type input "0"
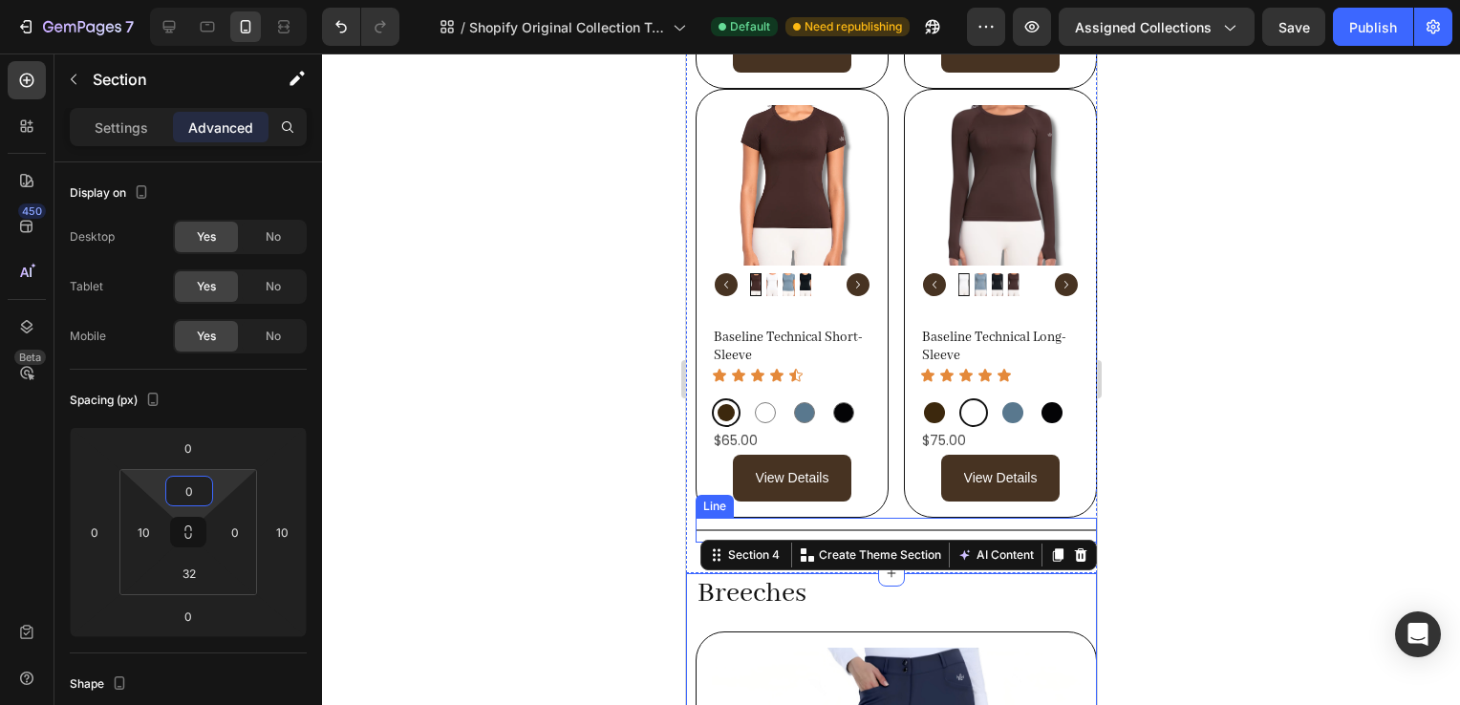
click at [1265, 531] on div at bounding box center [891, 380] width 1138 height 652
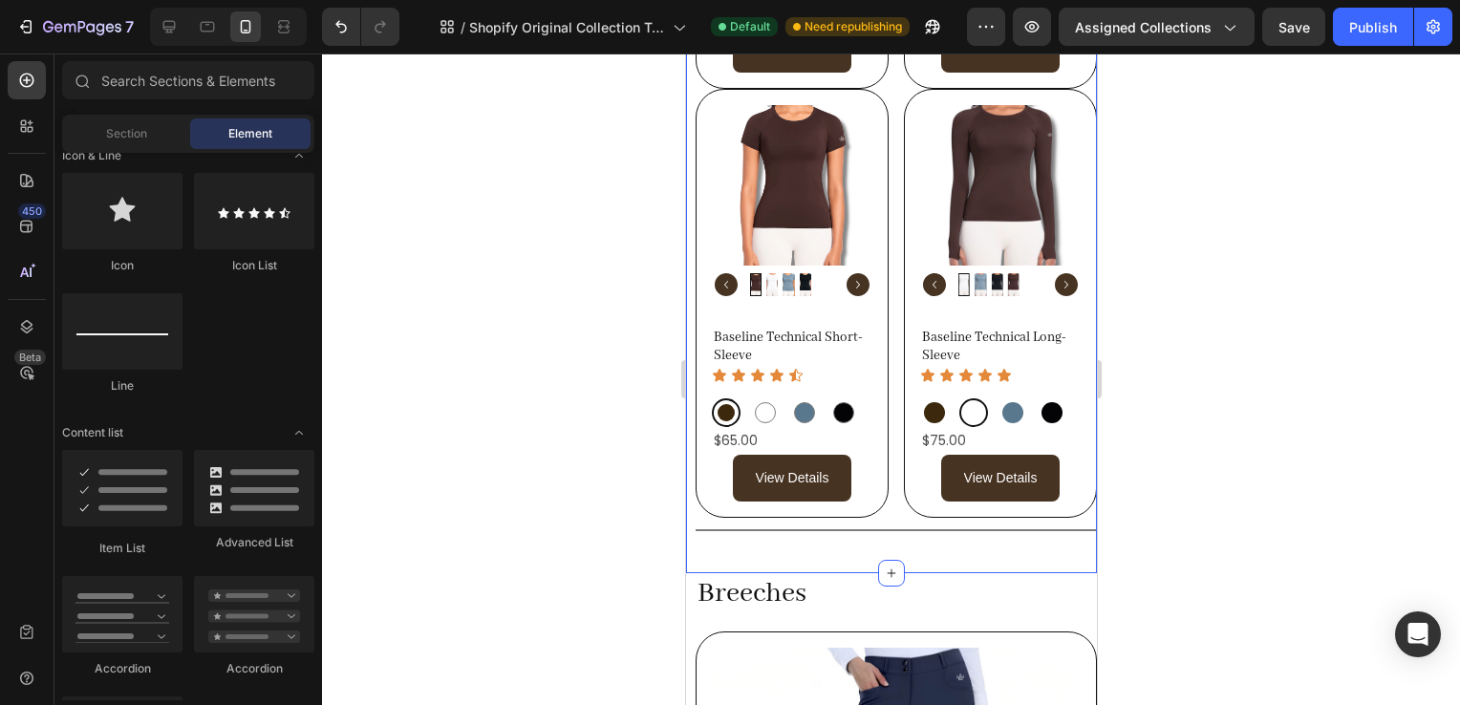
click at [878, 529] on div "Title Line Shirts Heading Row Product Images Apex Long Sleeve Show Shirt Produc…" at bounding box center [890, 74] width 411 height 999
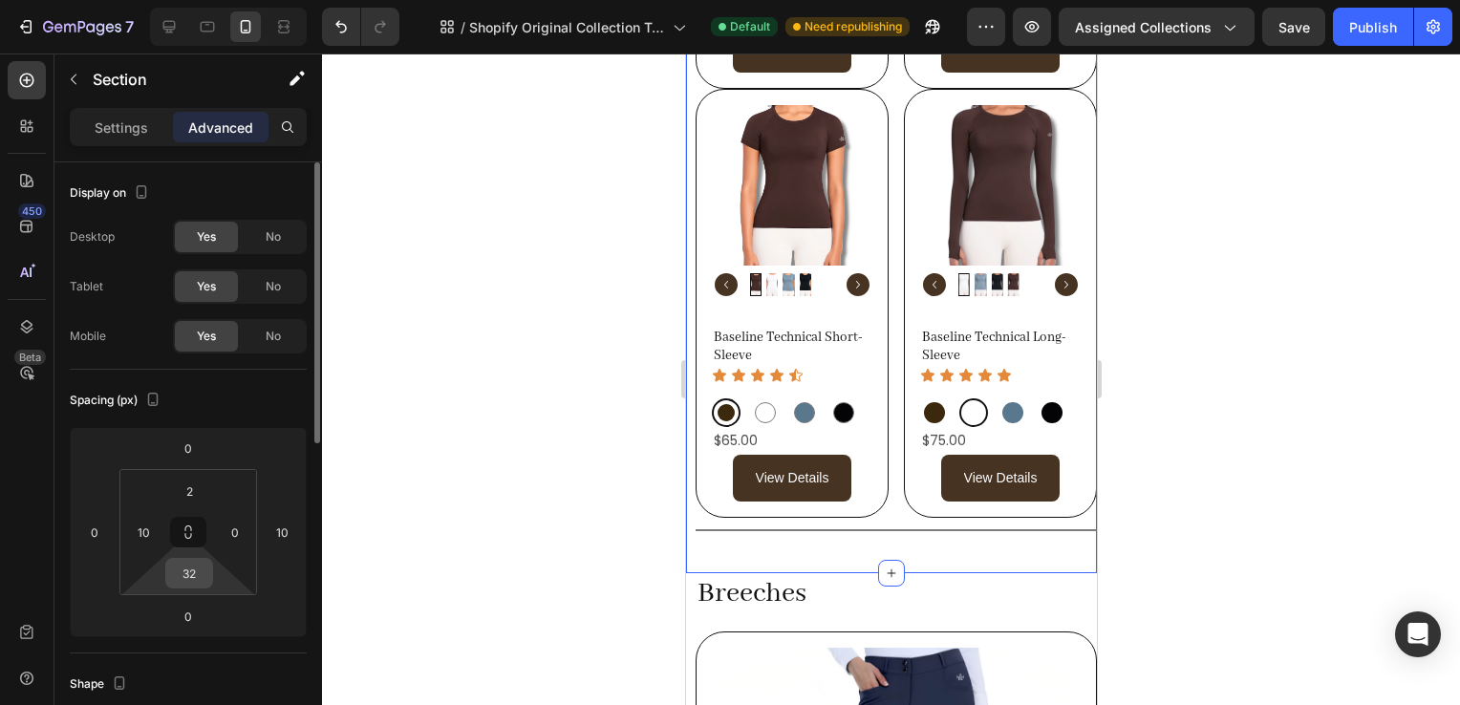
click at [189, 573] on input "32" at bounding box center [189, 573] width 38 height 29
type input "0"
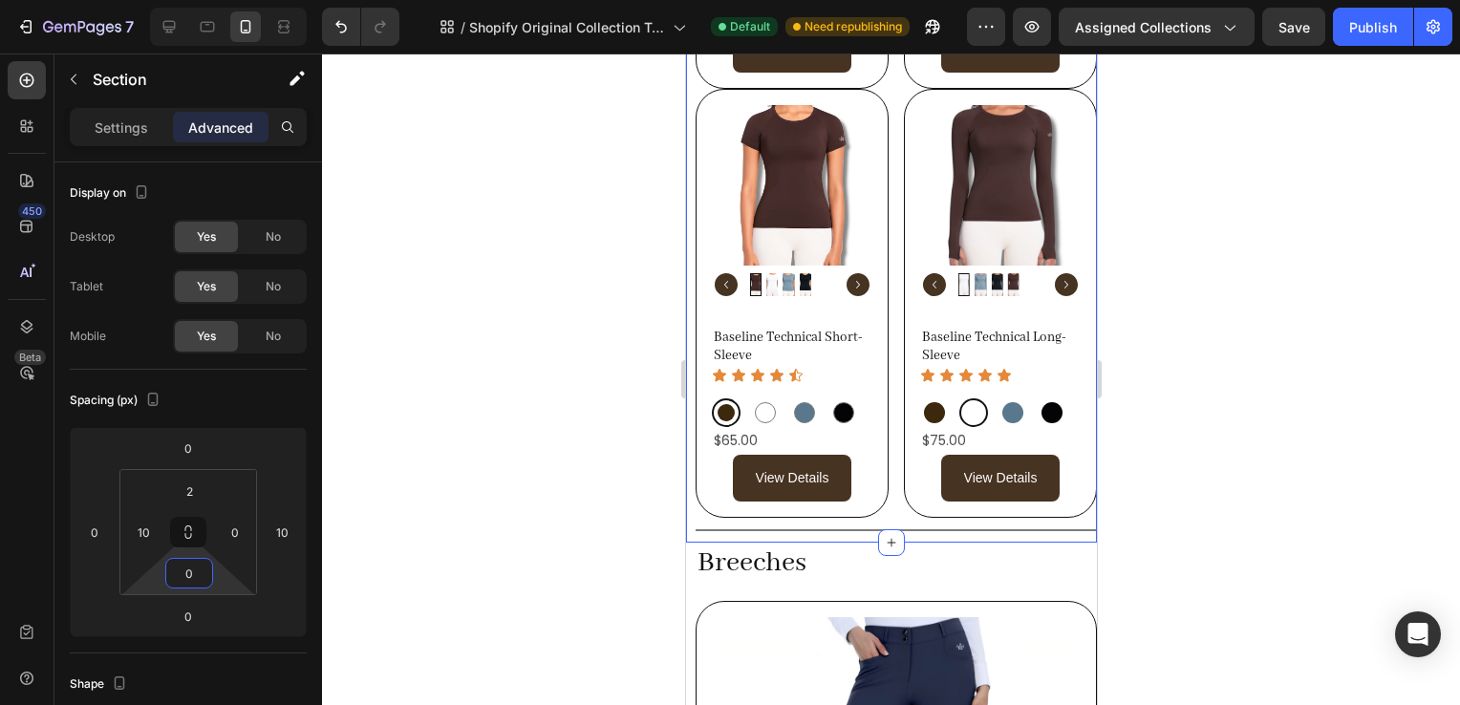
click at [1235, 472] on div at bounding box center [891, 380] width 1138 height 652
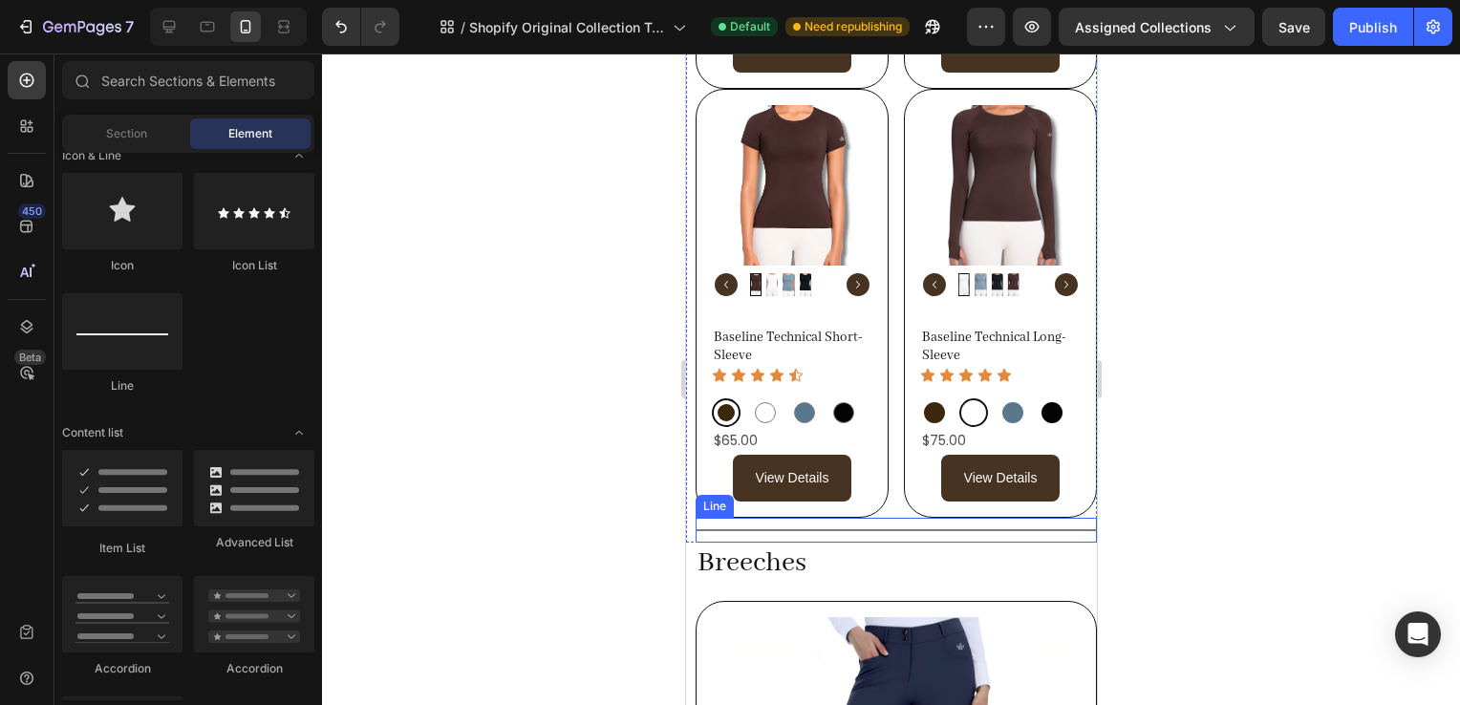
click at [892, 518] on div "Title Line" at bounding box center [895, 530] width 401 height 25
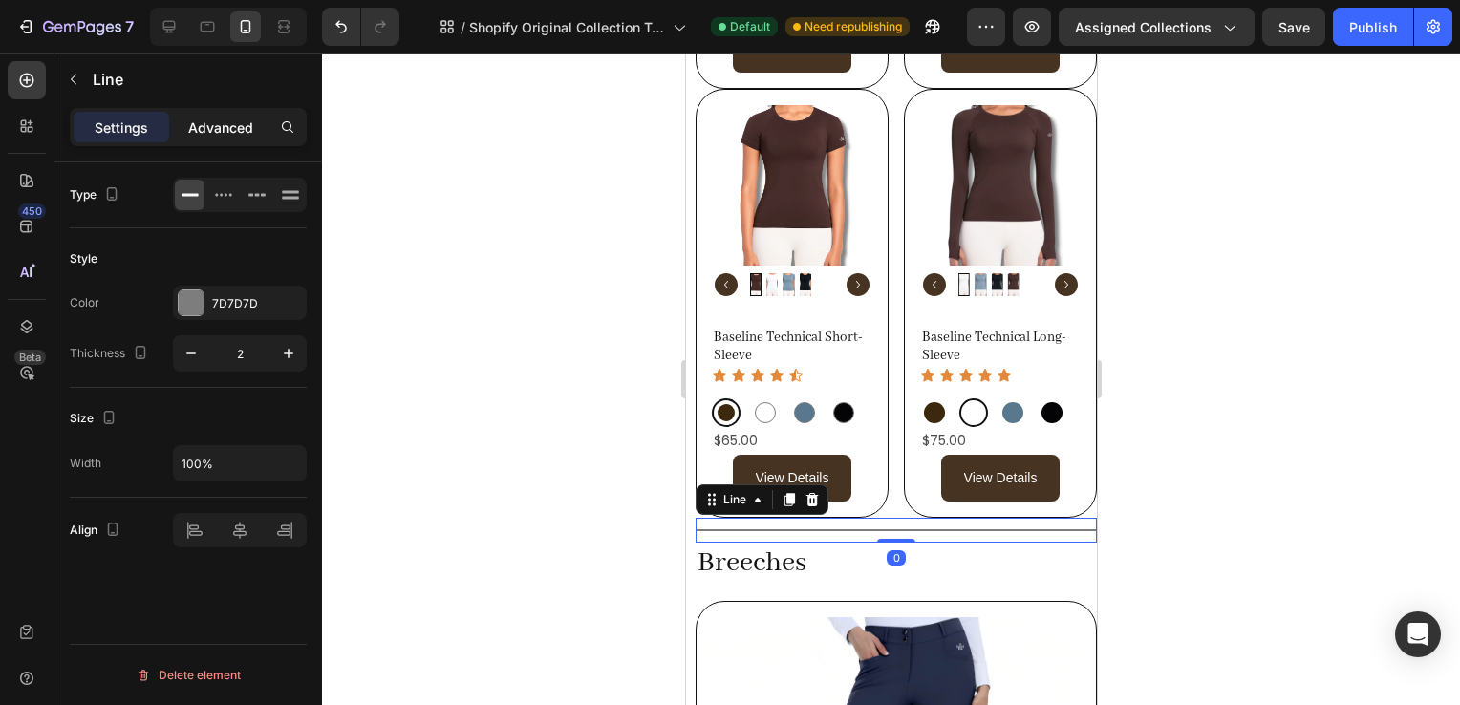
click at [204, 136] on p "Advanced" at bounding box center [220, 128] width 65 height 20
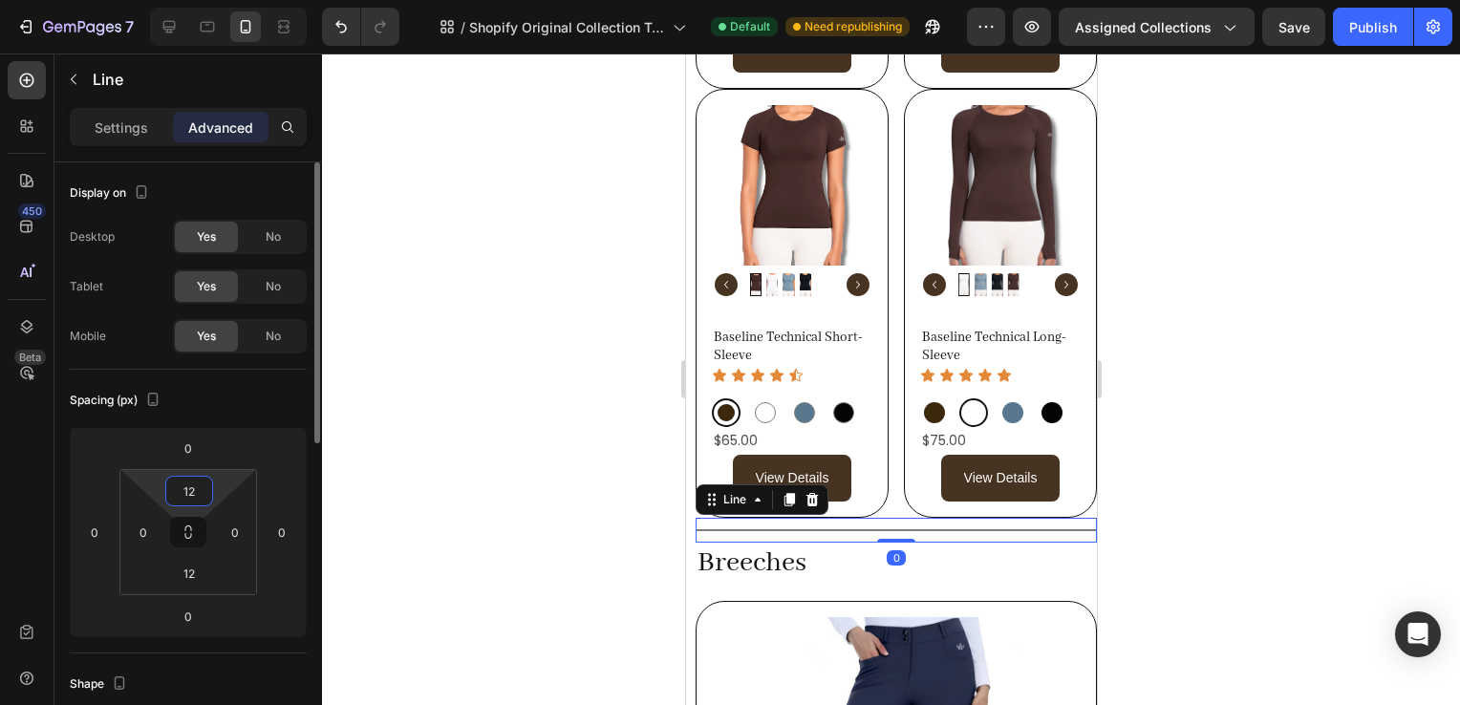
click at [187, 488] on input "12" at bounding box center [189, 491] width 38 height 29
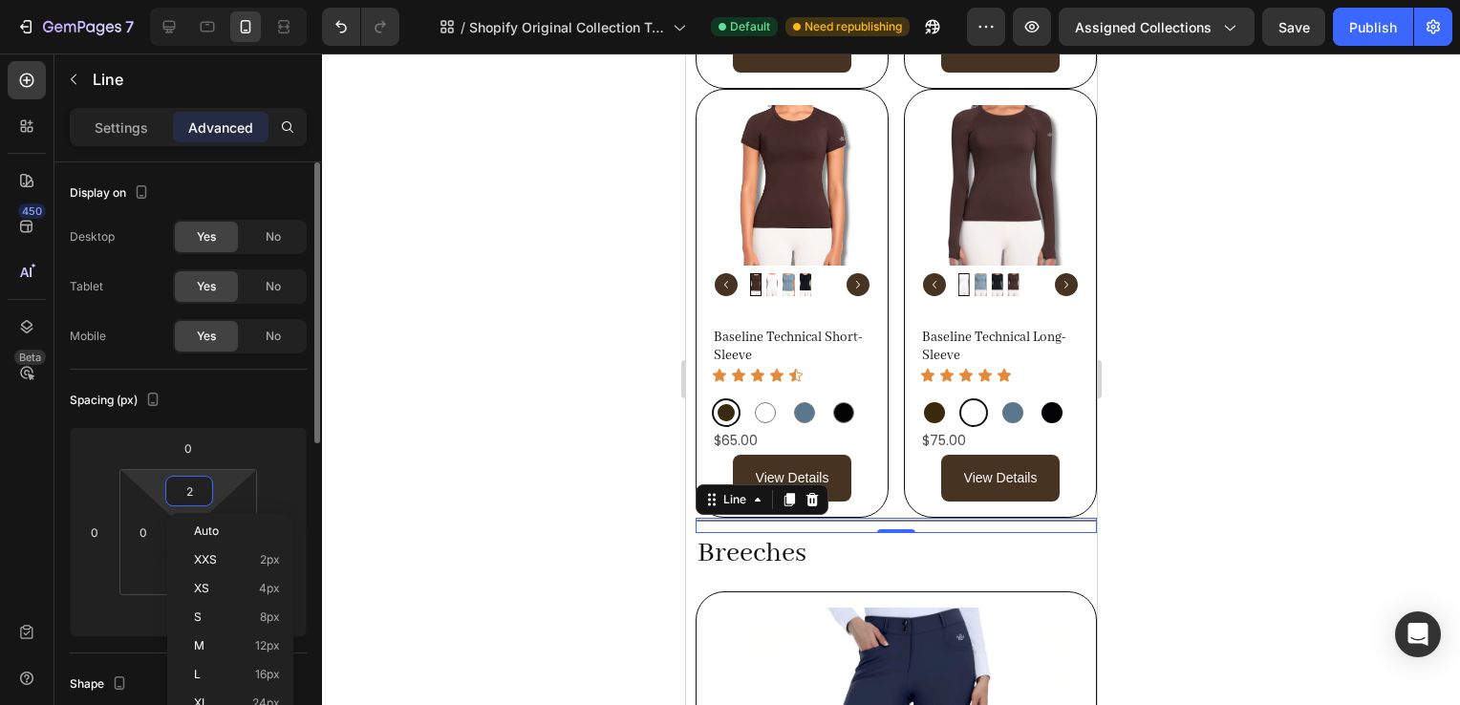
type input "20"
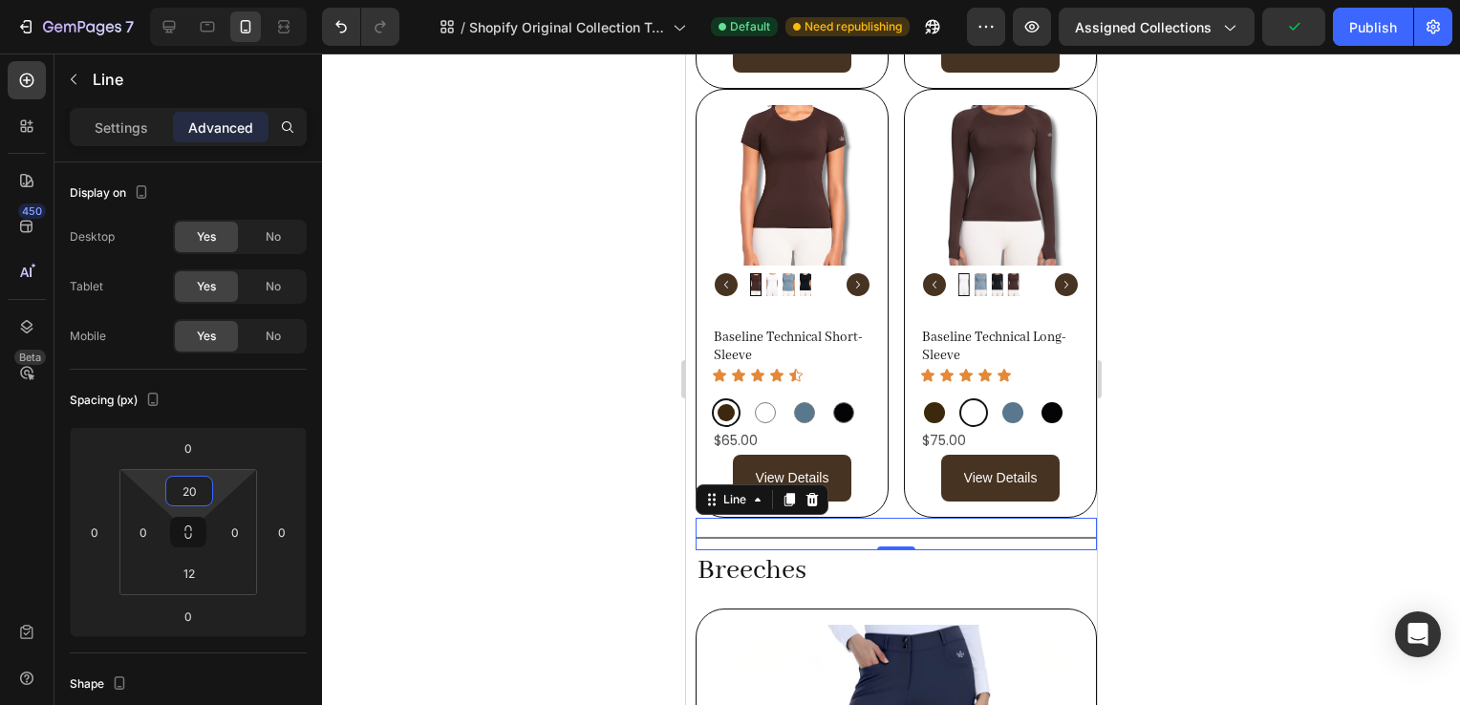
click at [1421, 438] on div at bounding box center [891, 380] width 1138 height 652
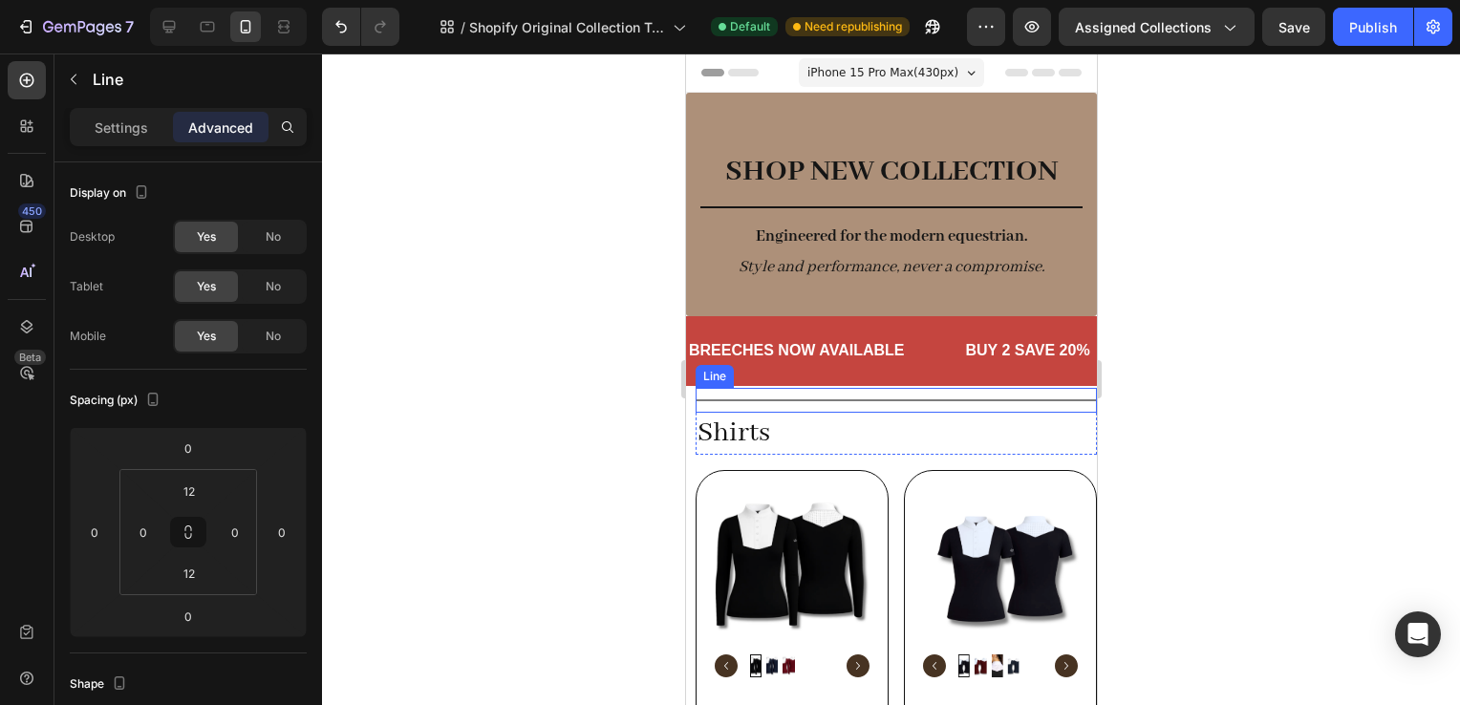
click at [853, 406] on div "Title Line" at bounding box center [895, 400] width 401 height 25
click at [131, 119] on p "Settings" at bounding box center [122, 128] width 54 height 20
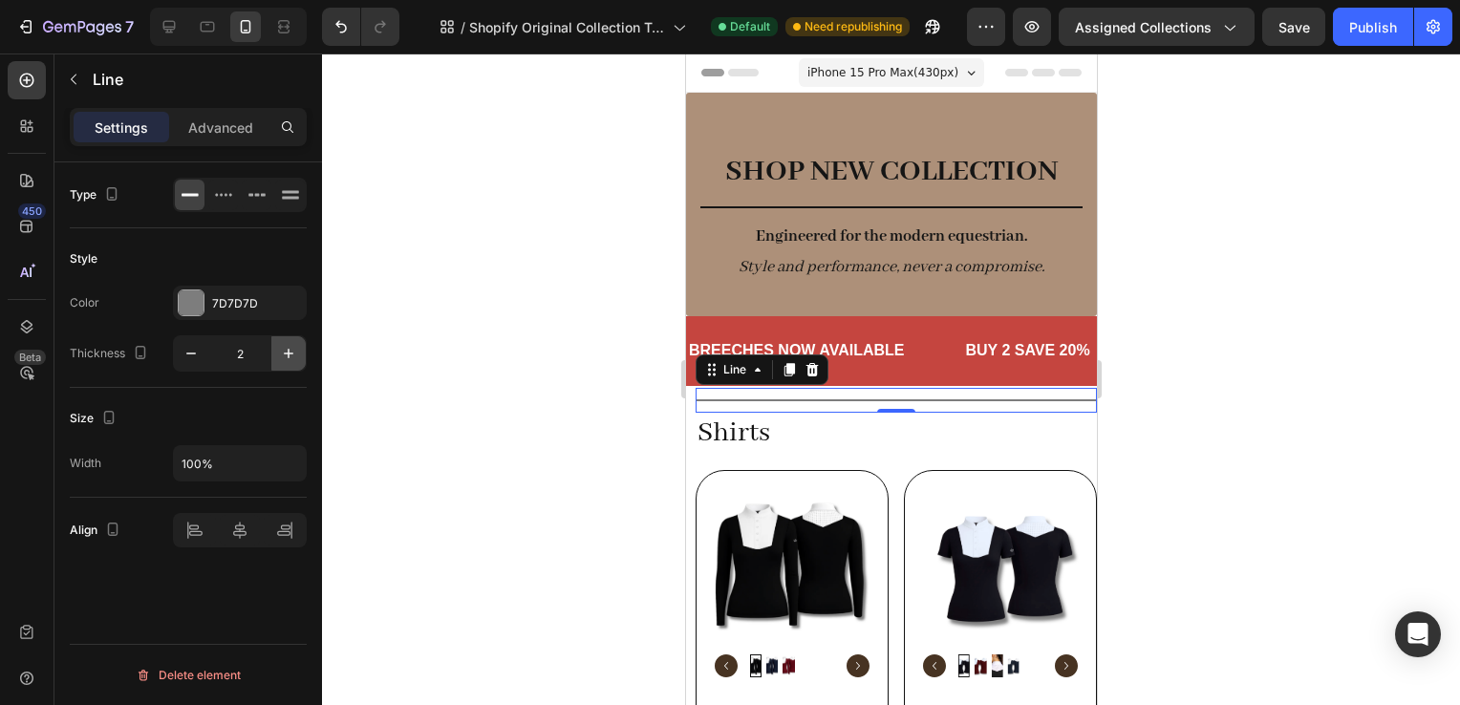
click at [290, 340] on button "button" at bounding box center [288, 353] width 34 height 34
click at [281, 196] on icon at bounding box center [290, 194] width 19 height 19
click at [285, 346] on icon "button" at bounding box center [288, 353] width 19 height 19
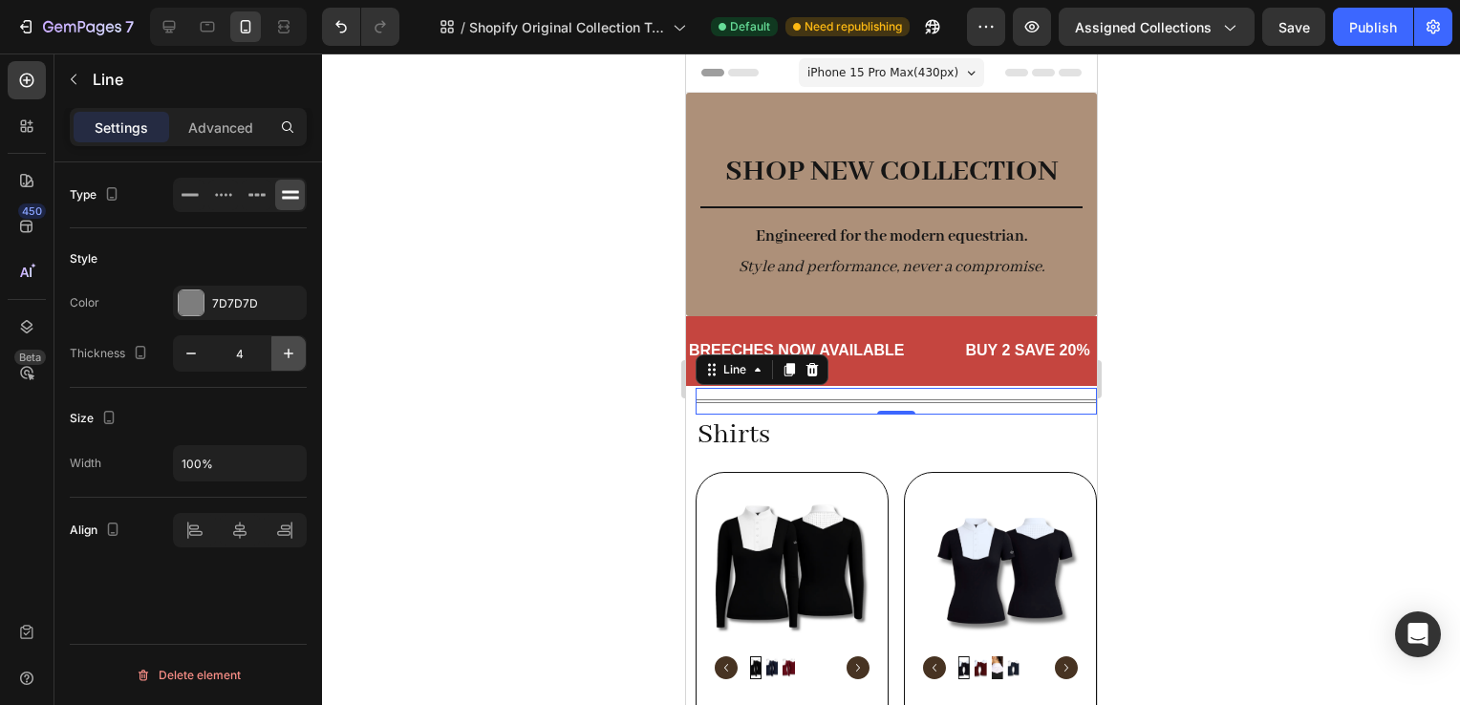
click at [285, 346] on icon "button" at bounding box center [288, 353] width 19 height 19
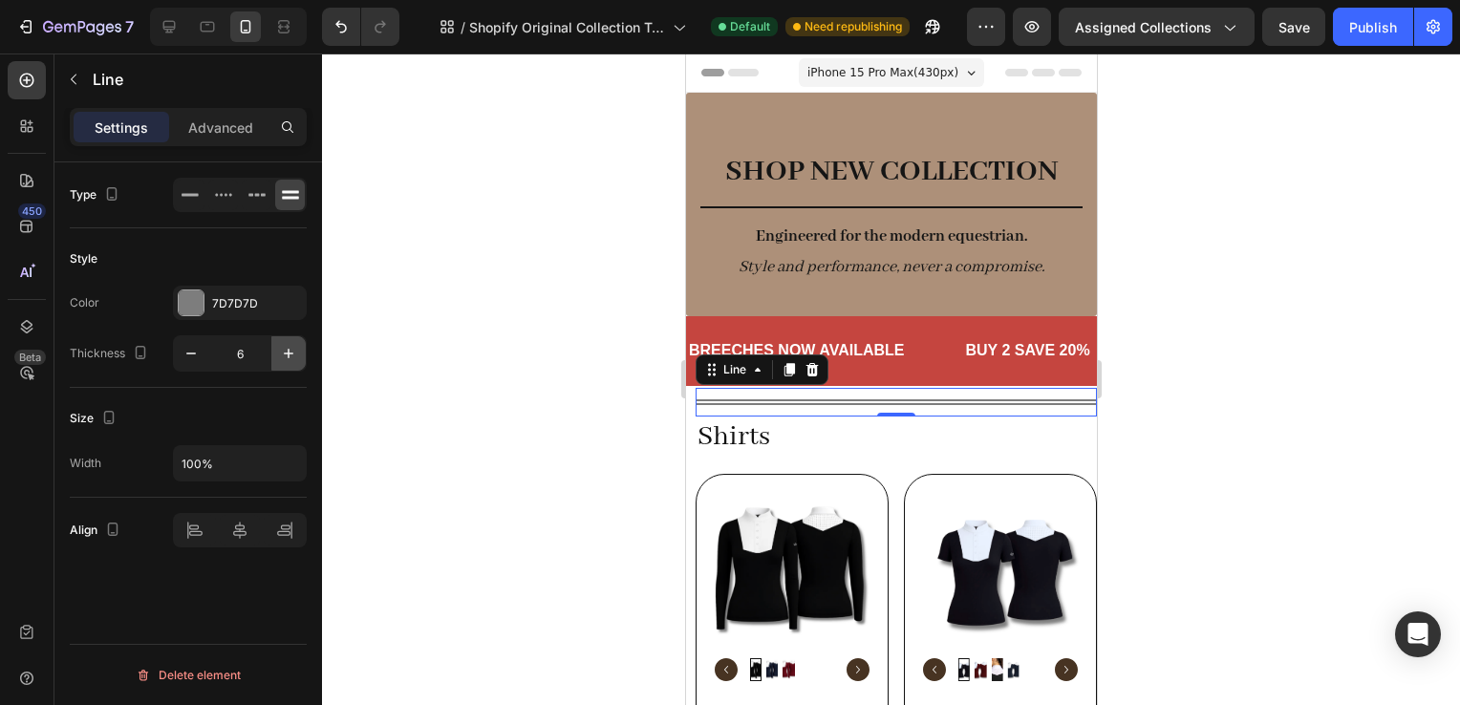
click at [285, 346] on icon "button" at bounding box center [288, 353] width 19 height 19
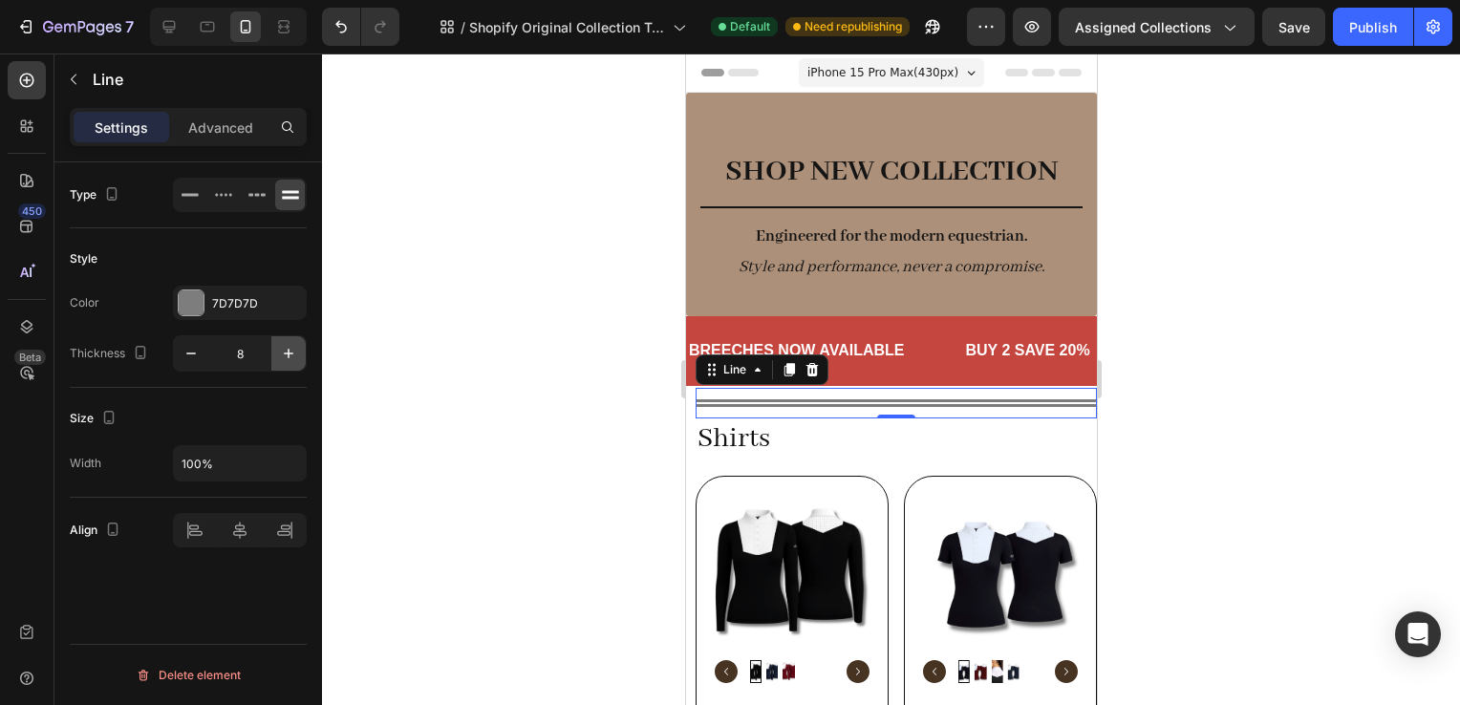
click at [285, 346] on icon "button" at bounding box center [288, 353] width 19 height 19
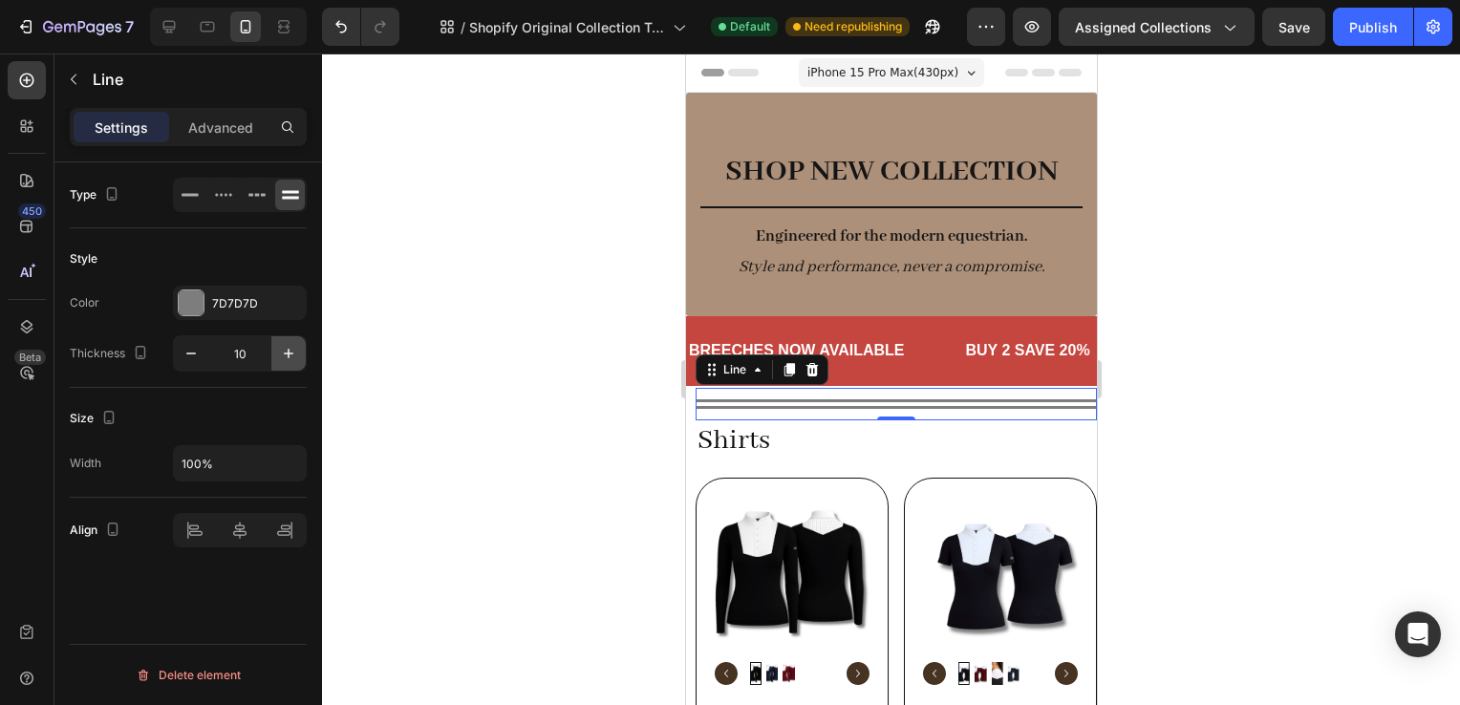
click at [285, 346] on icon "button" at bounding box center [288, 353] width 19 height 19
type input "11"
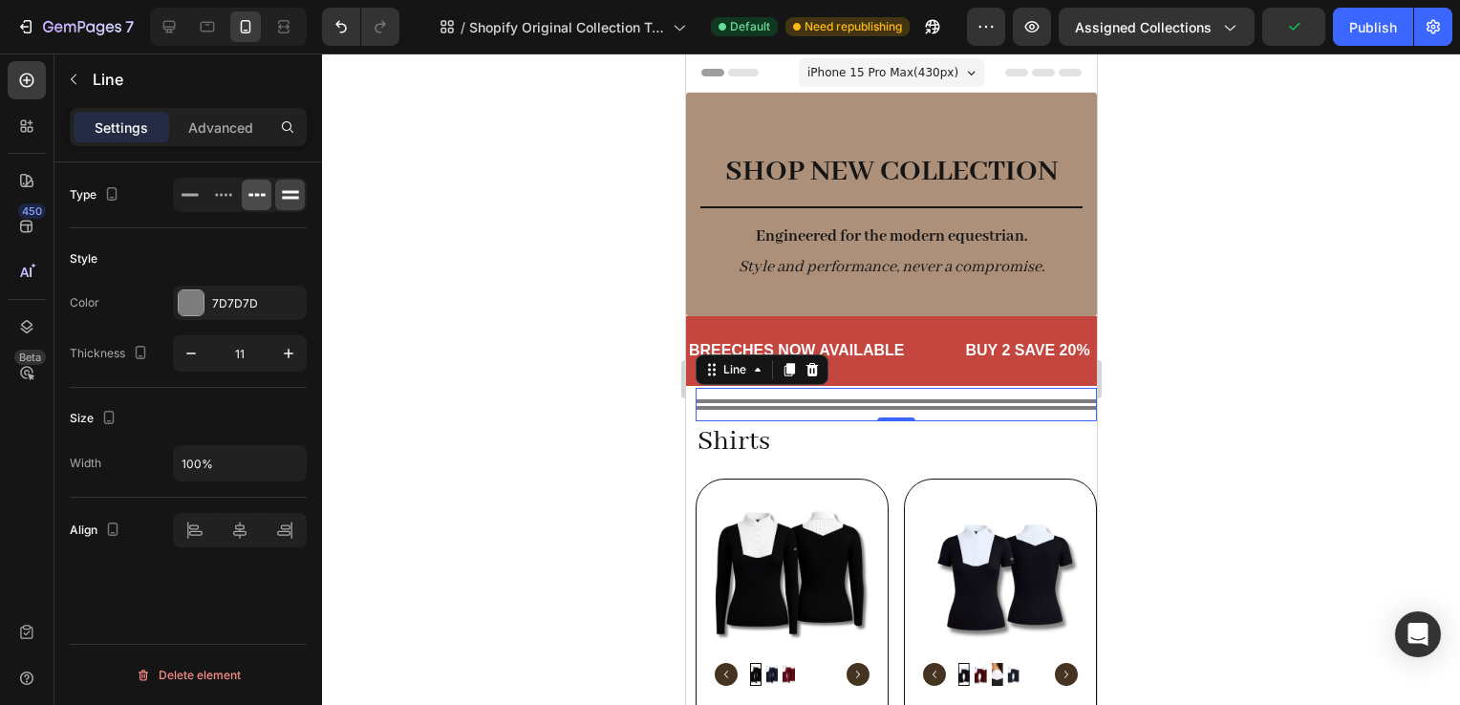
click at [245, 192] on div at bounding box center [257, 195] width 30 height 31
click at [225, 194] on icon at bounding box center [225, 195] width 3 height 3
click at [191, 191] on icon at bounding box center [190, 194] width 19 height 19
click at [1326, 301] on div at bounding box center [891, 380] width 1138 height 652
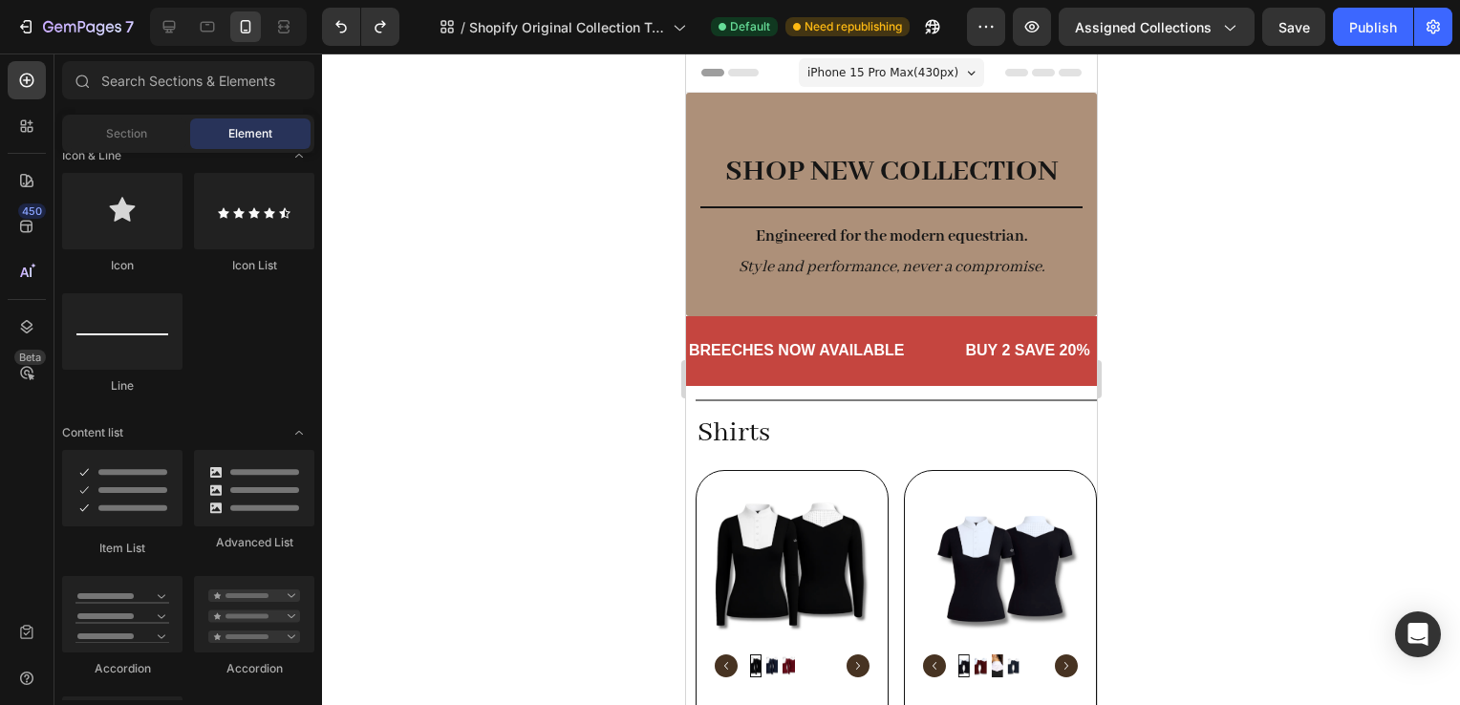
click at [1214, 428] on div at bounding box center [891, 380] width 1138 height 652
click at [870, 396] on div "Title Line" at bounding box center [895, 400] width 401 height 25
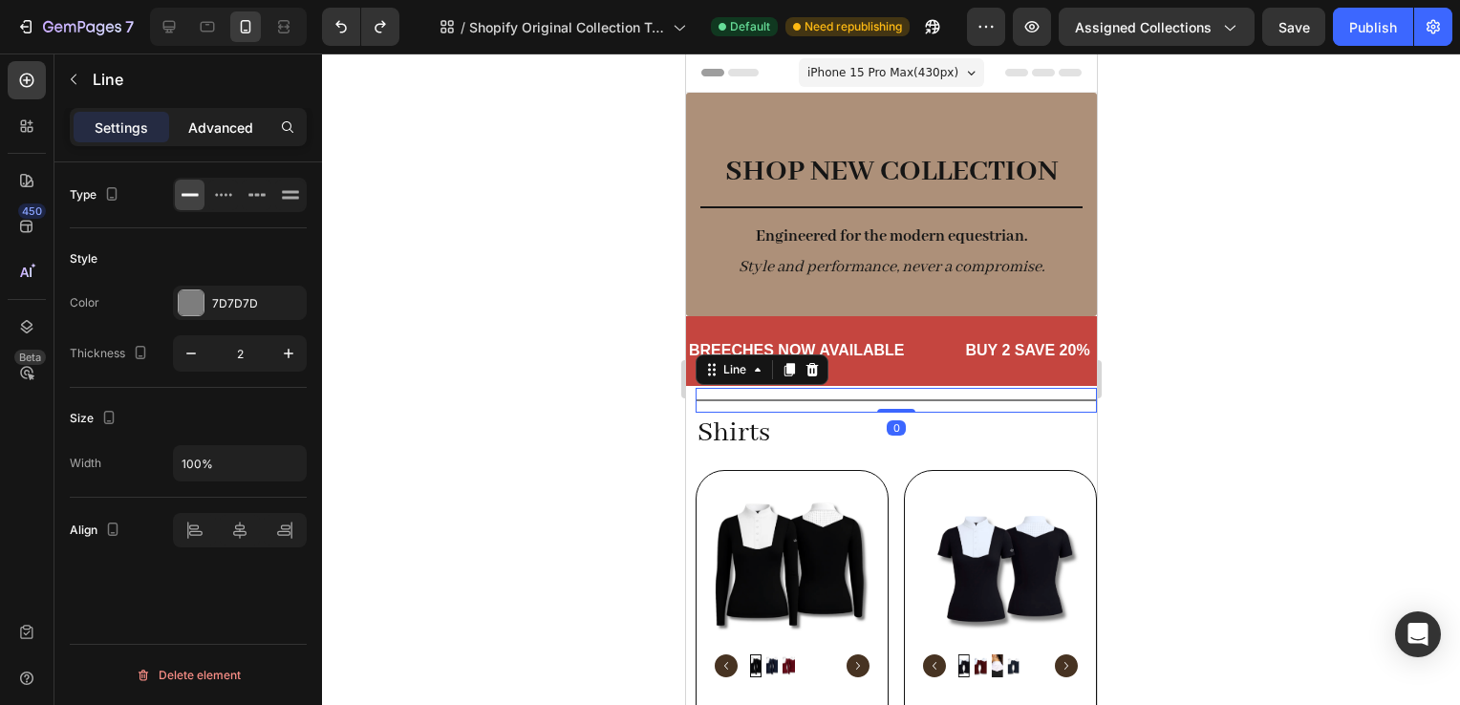
click at [239, 140] on div "Advanced" at bounding box center [221, 127] width 96 height 31
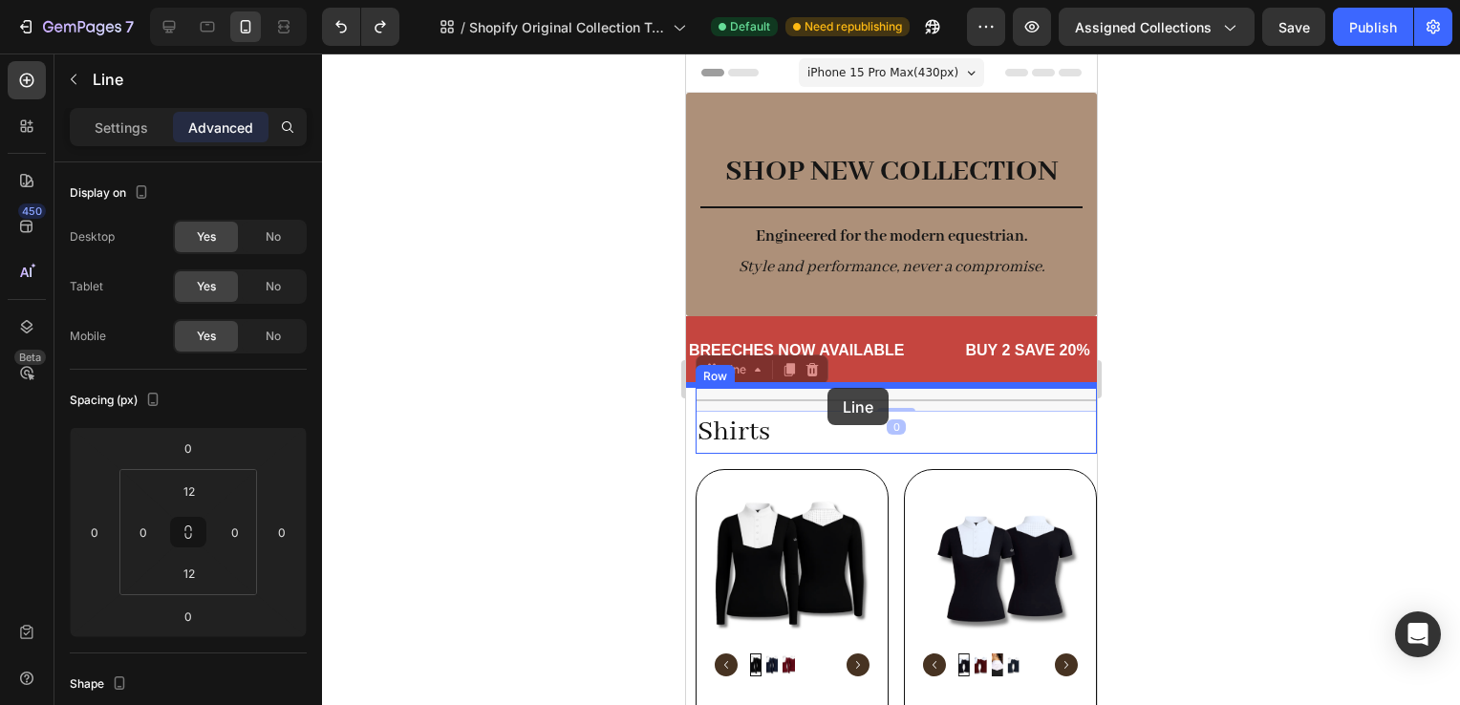
drag, startPoint x: 835, startPoint y: 398, endPoint x: 827, endPoint y: 388, distance: 12.9
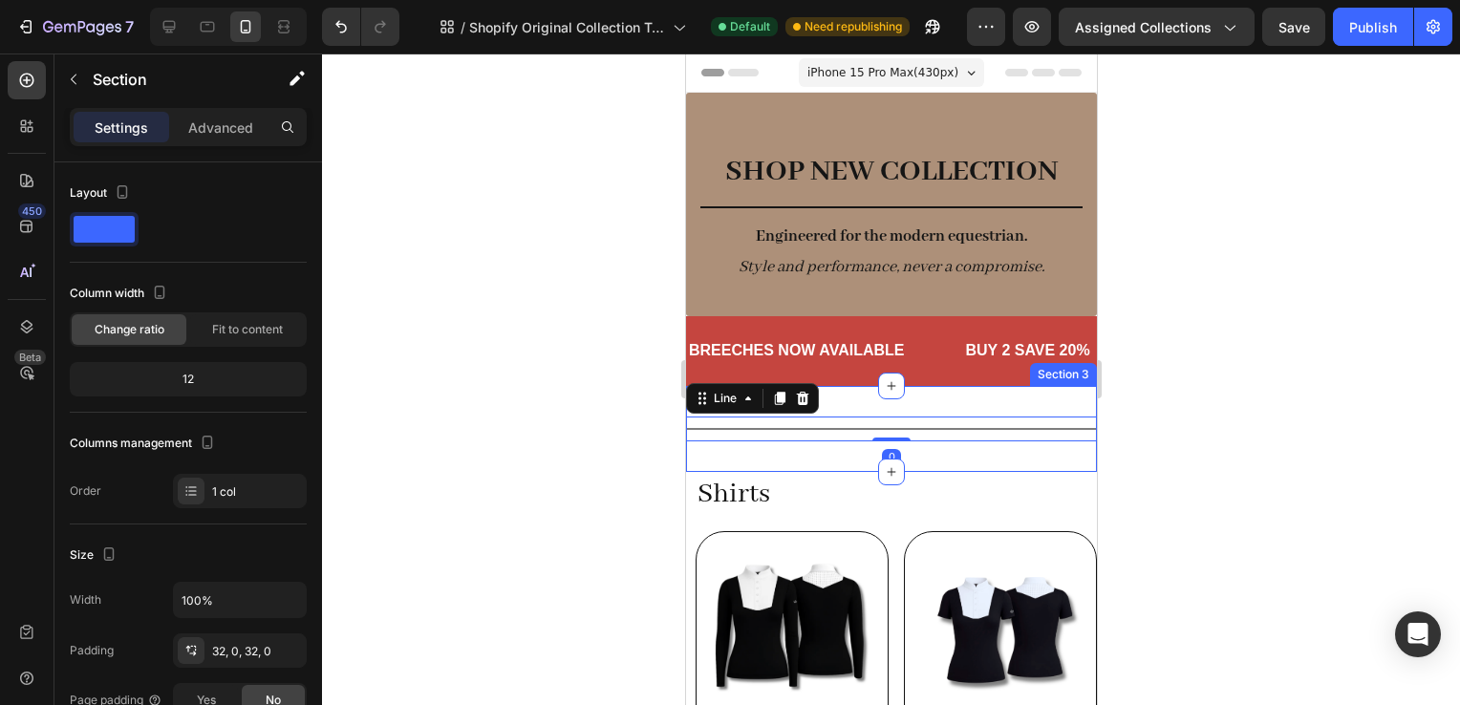
click at [826, 464] on div "Title Line 0 Section 3" at bounding box center [890, 429] width 411 height 86
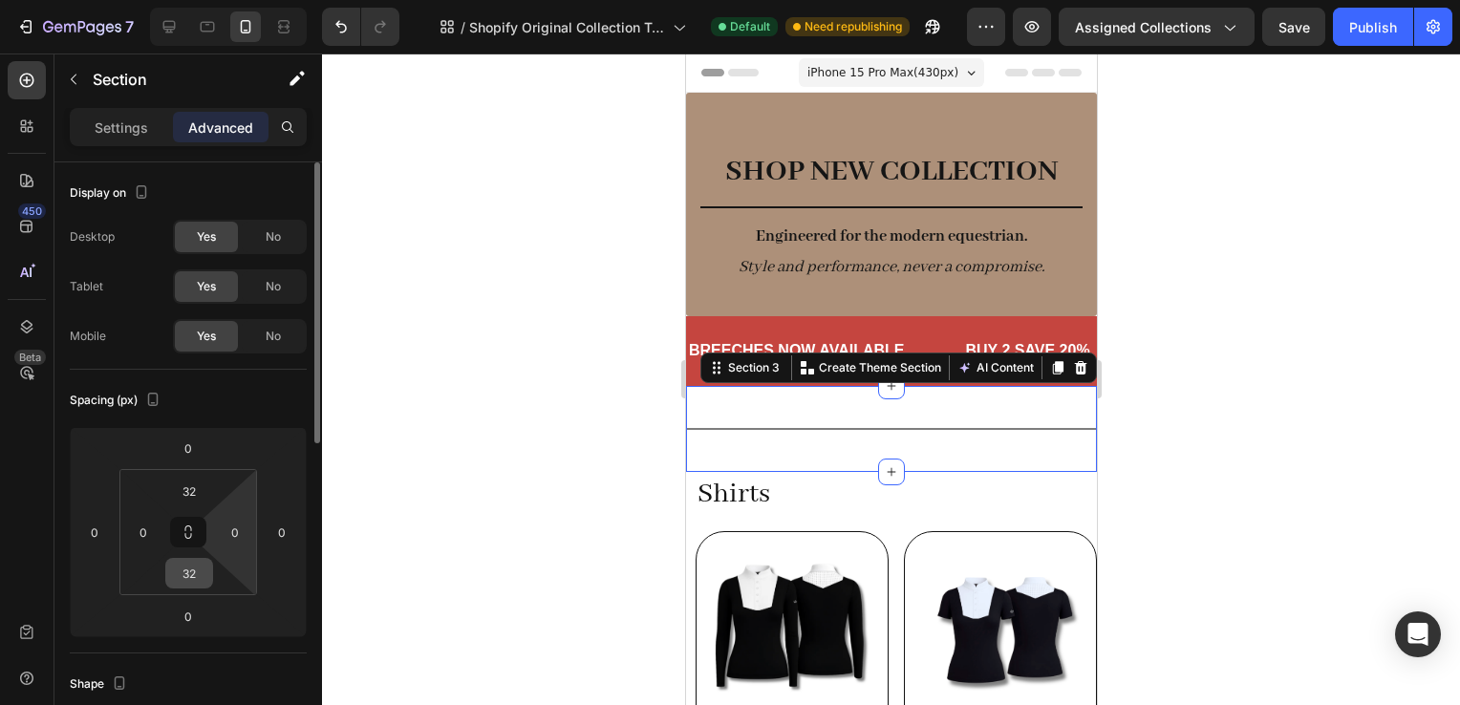
click at [199, 571] on input "32" at bounding box center [189, 573] width 38 height 29
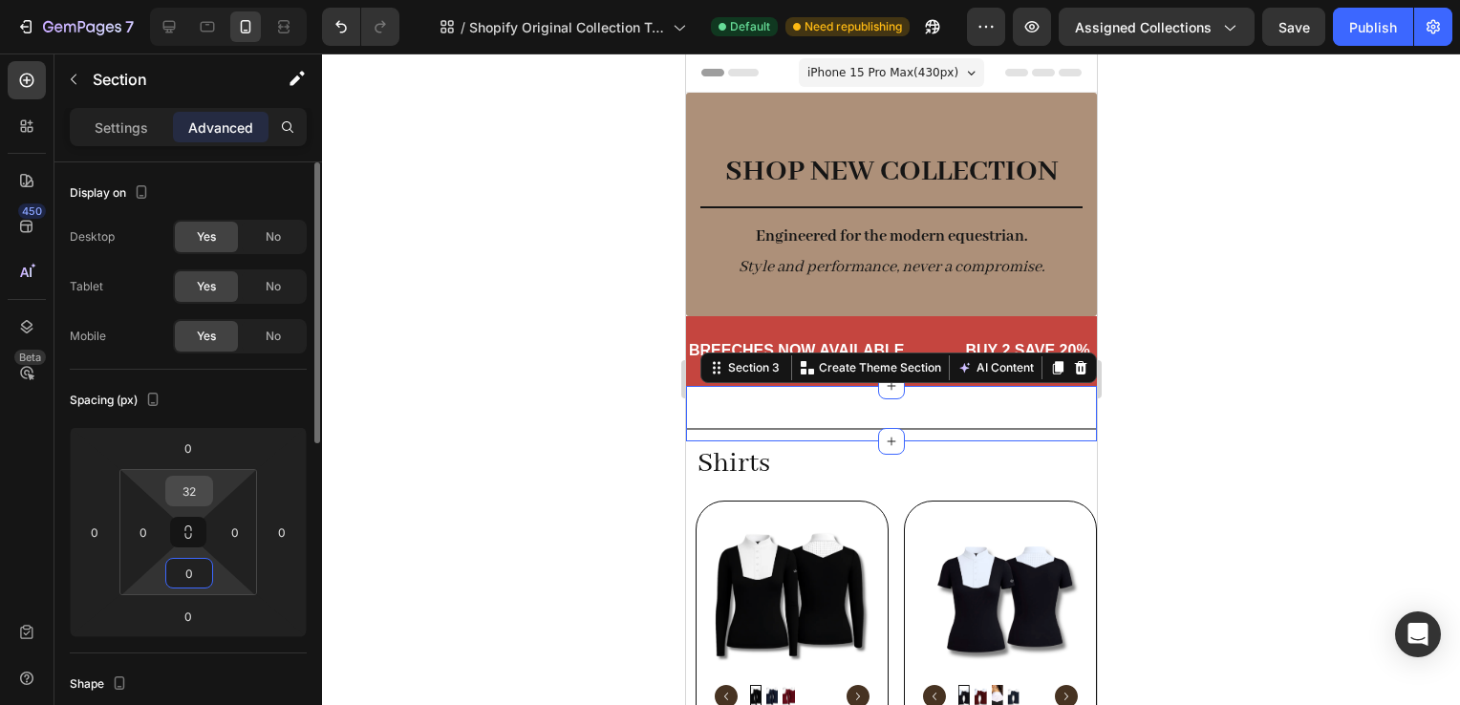
type input "0"
click at [187, 487] on input "32" at bounding box center [189, 491] width 38 height 29
type input "0"
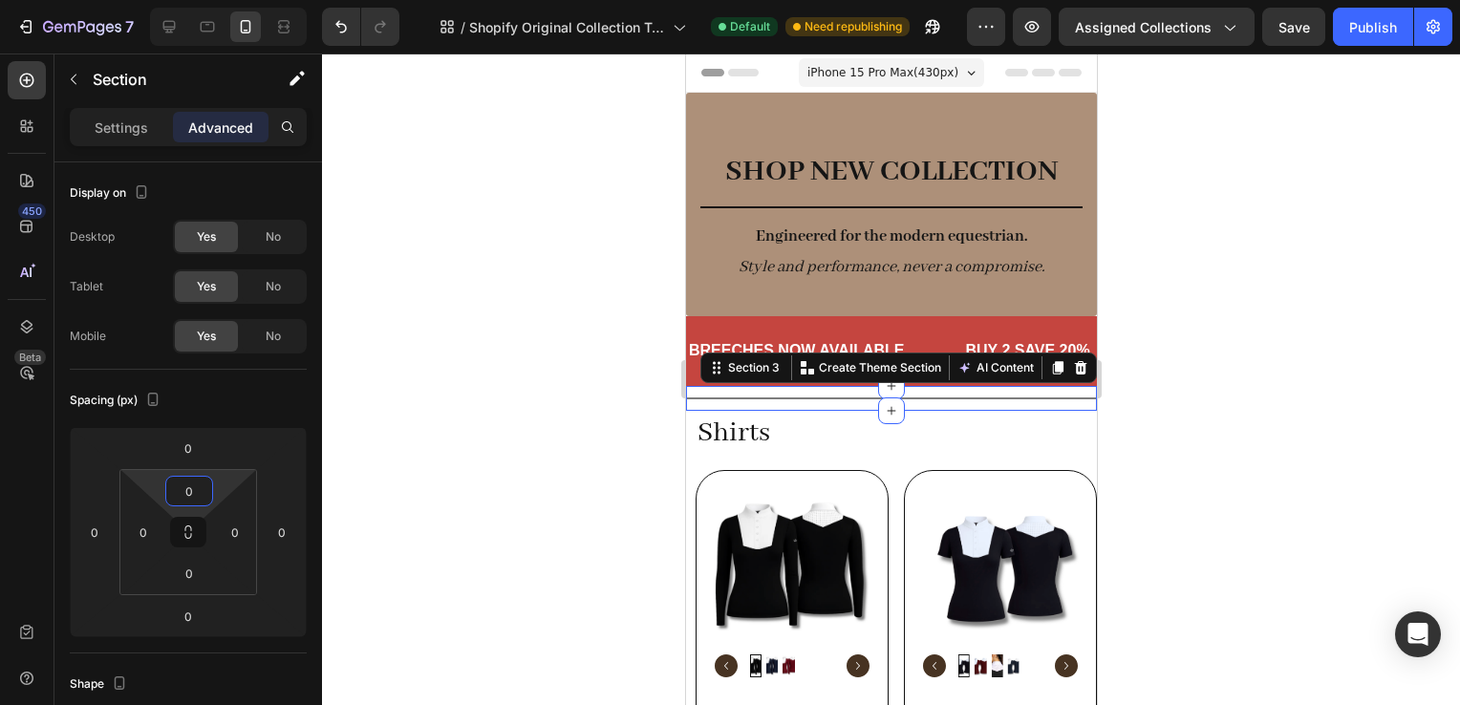
click at [1277, 471] on div at bounding box center [891, 380] width 1138 height 652
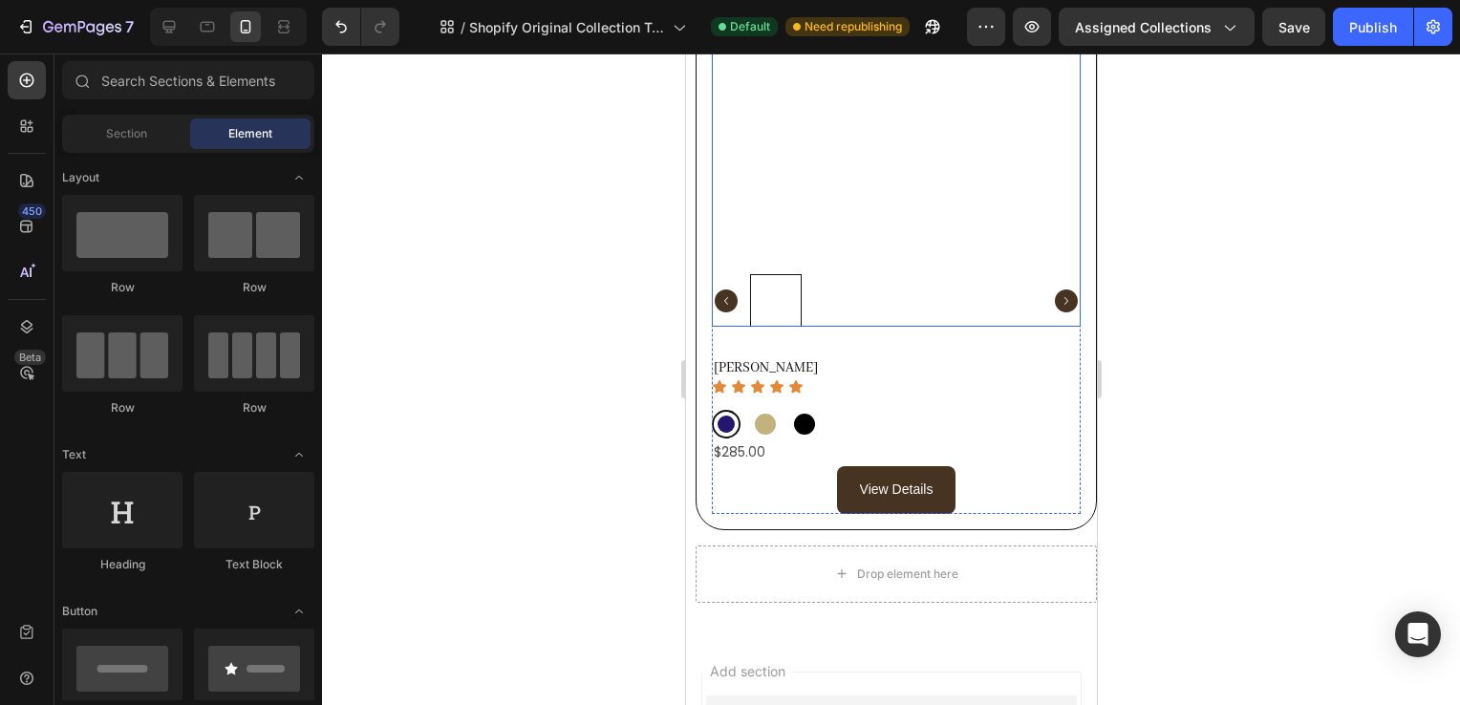
scroll to position [1151, 0]
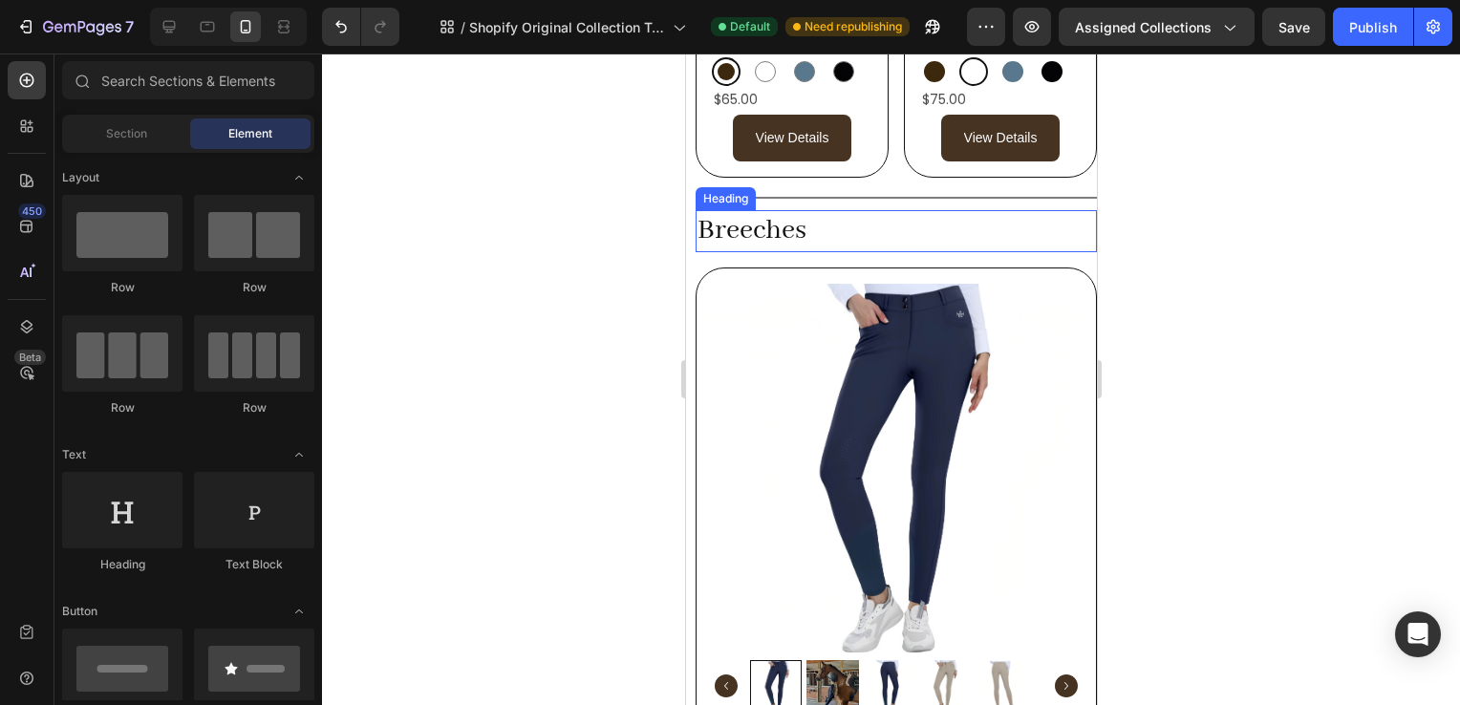
click at [818, 210] on h2 "Breeches" at bounding box center [895, 231] width 401 height 42
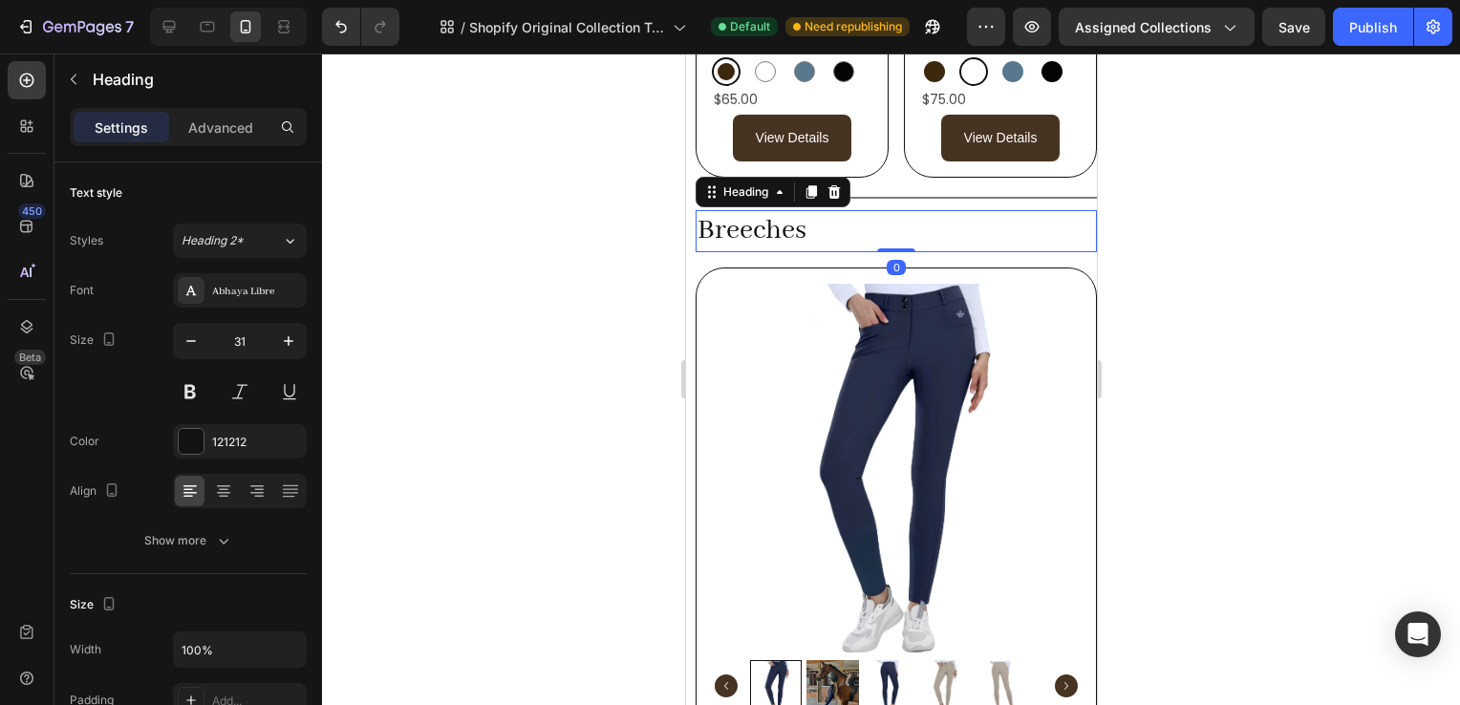
click at [818, 210] on h2 "Breeches" at bounding box center [895, 231] width 401 height 42
click at [1109, 262] on div at bounding box center [891, 380] width 1138 height 652
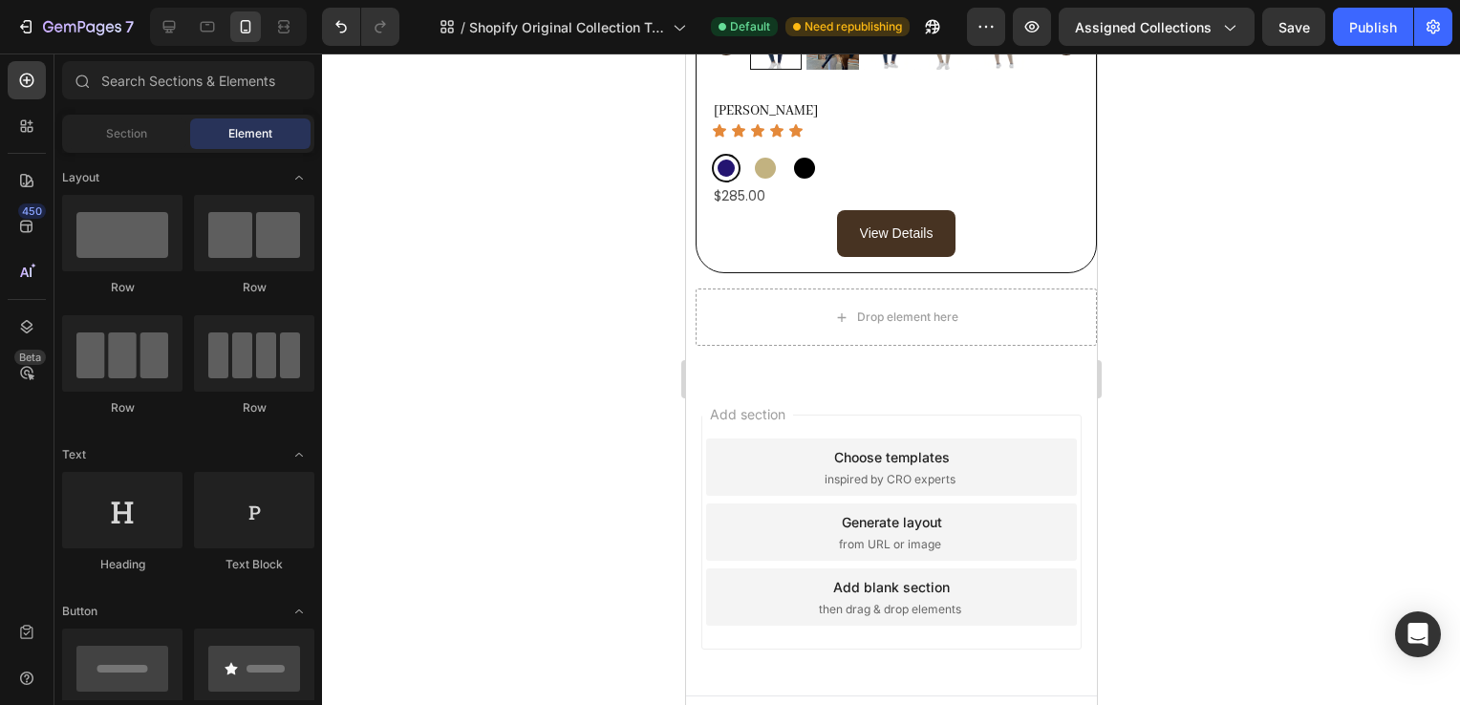
scroll to position [0, 0]
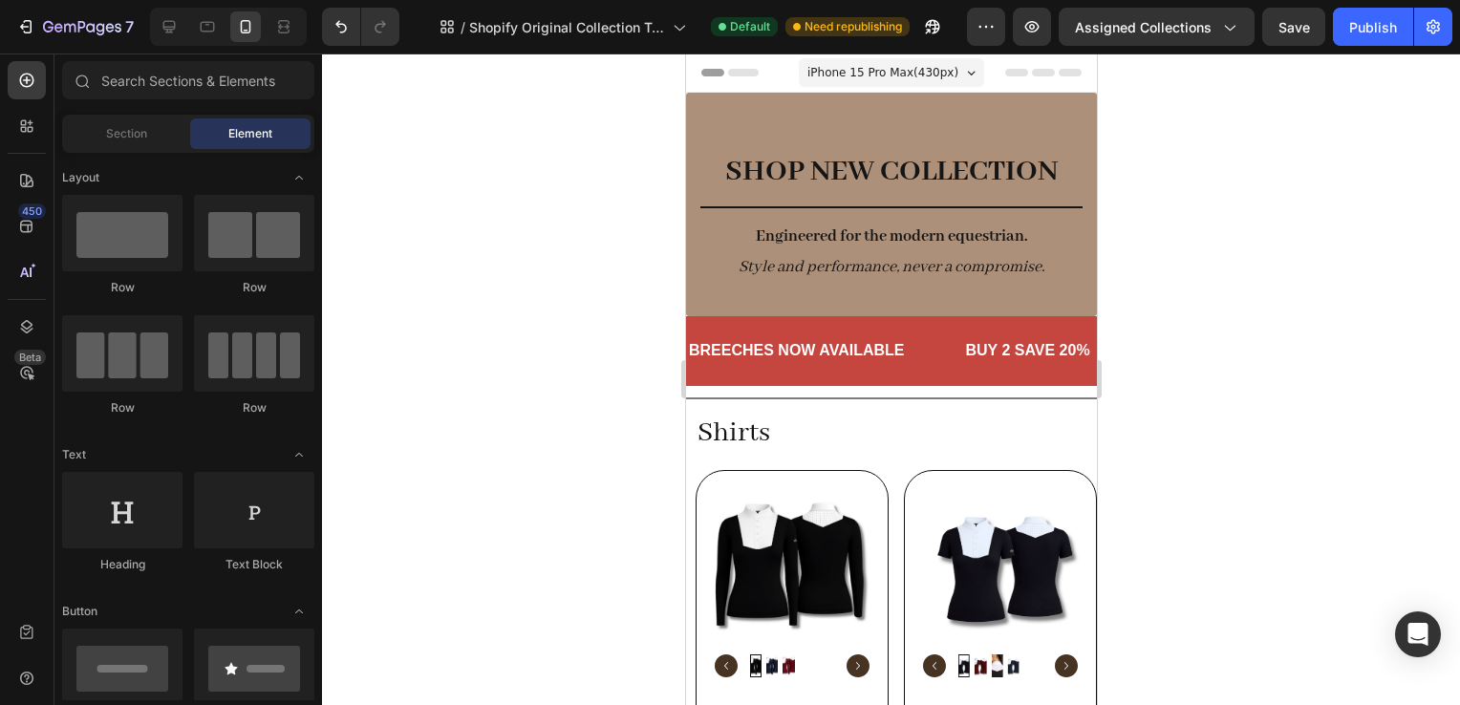
click at [1186, 315] on div at bounding box center [891, 380] width 1138 height 652
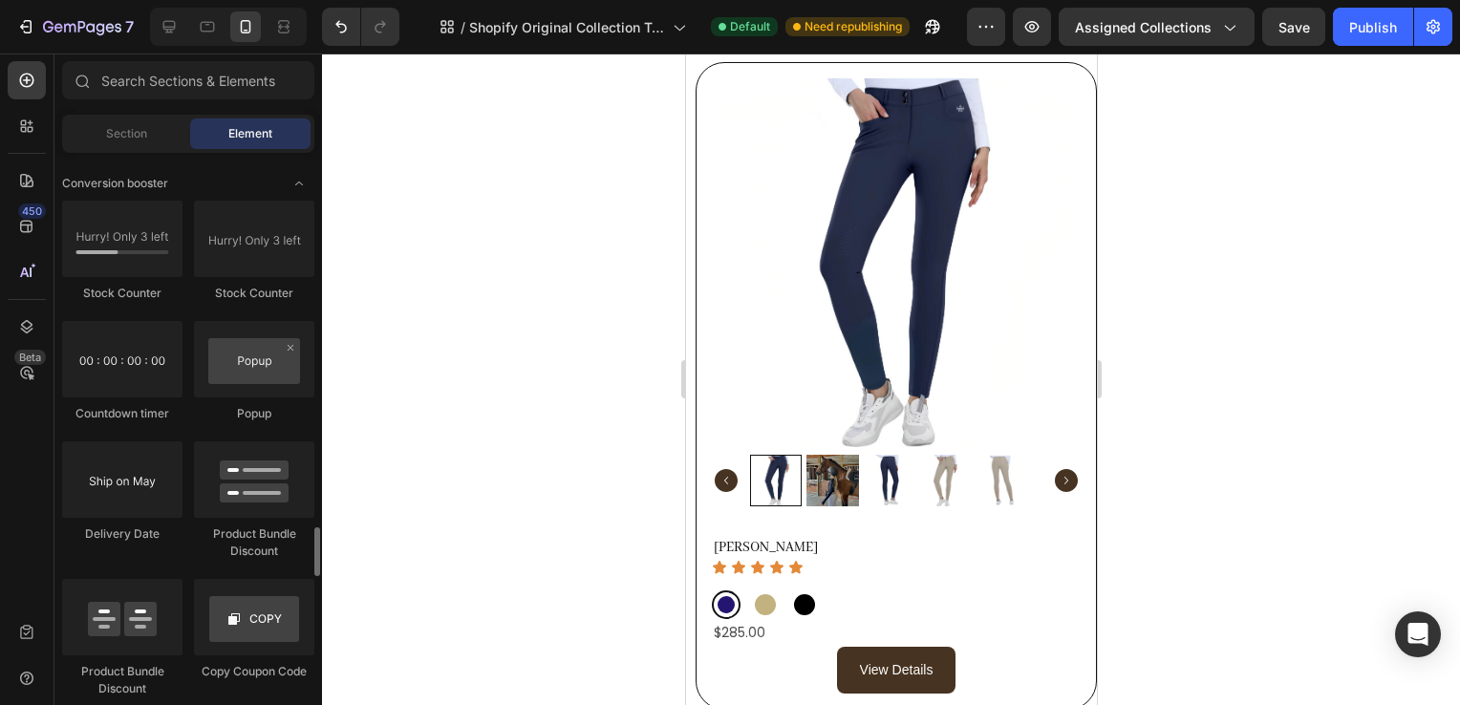
scroll to position [3979, 0]
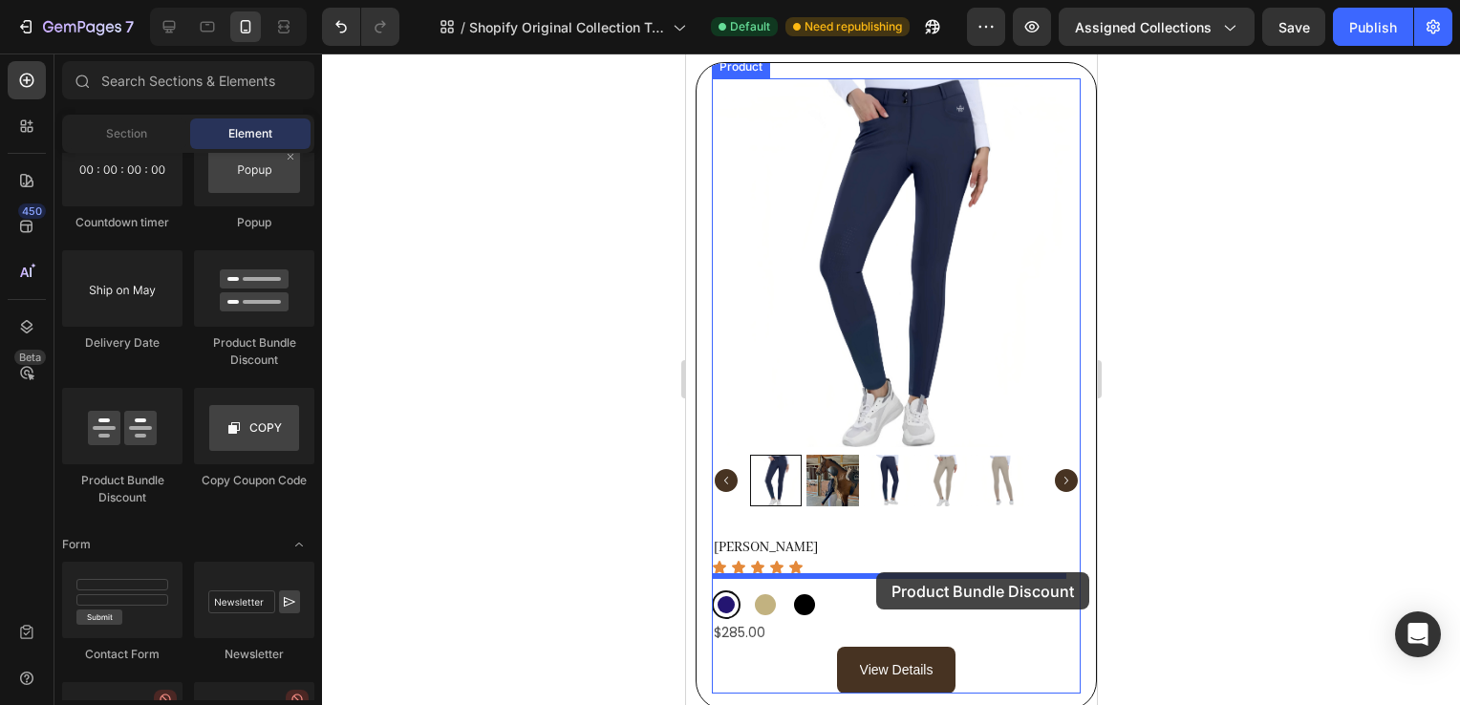
drag, startPoint x: 920, startPoint y: 333, endPoint x: 875, endPoint y: 572, distance: 244.0
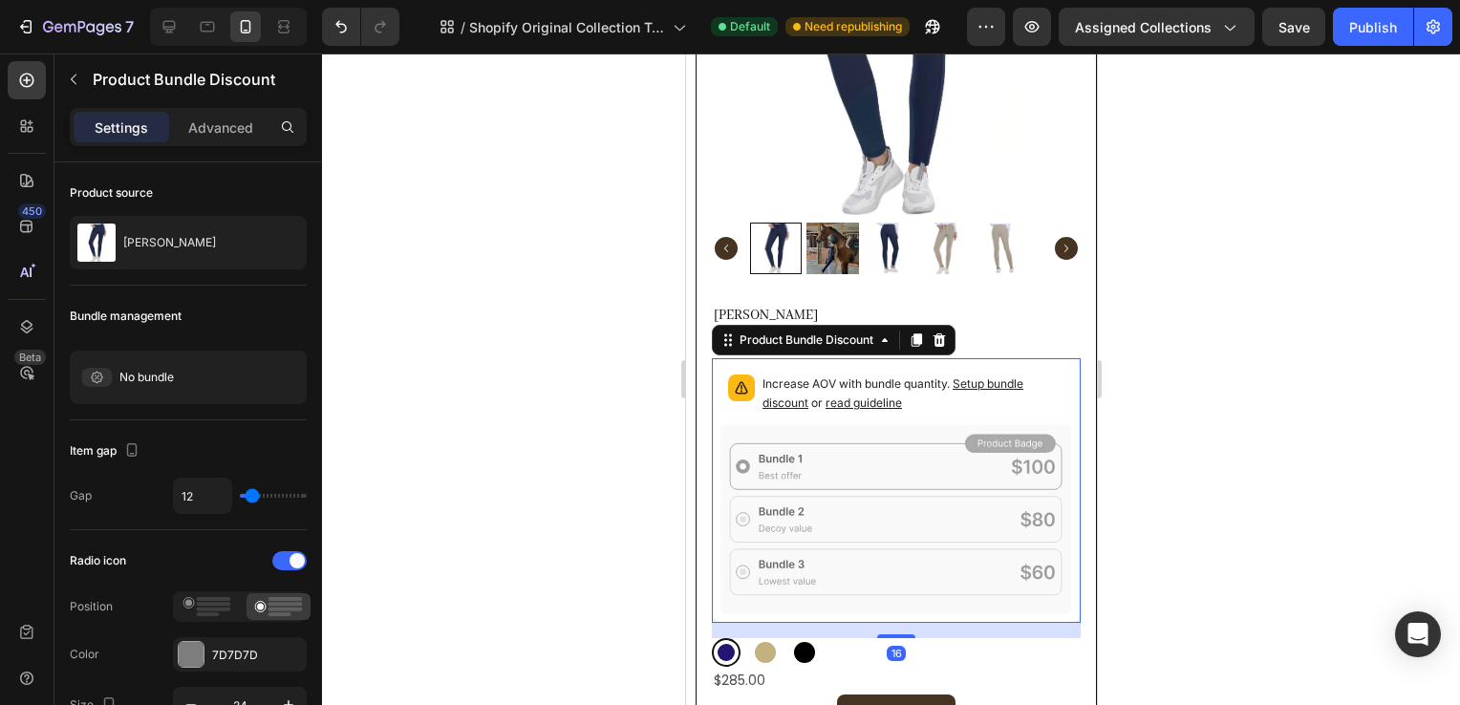
scroll to position [1575, 0]
click at [1270, 451] on div at bounding box center [891, 380] width 1138 height 652
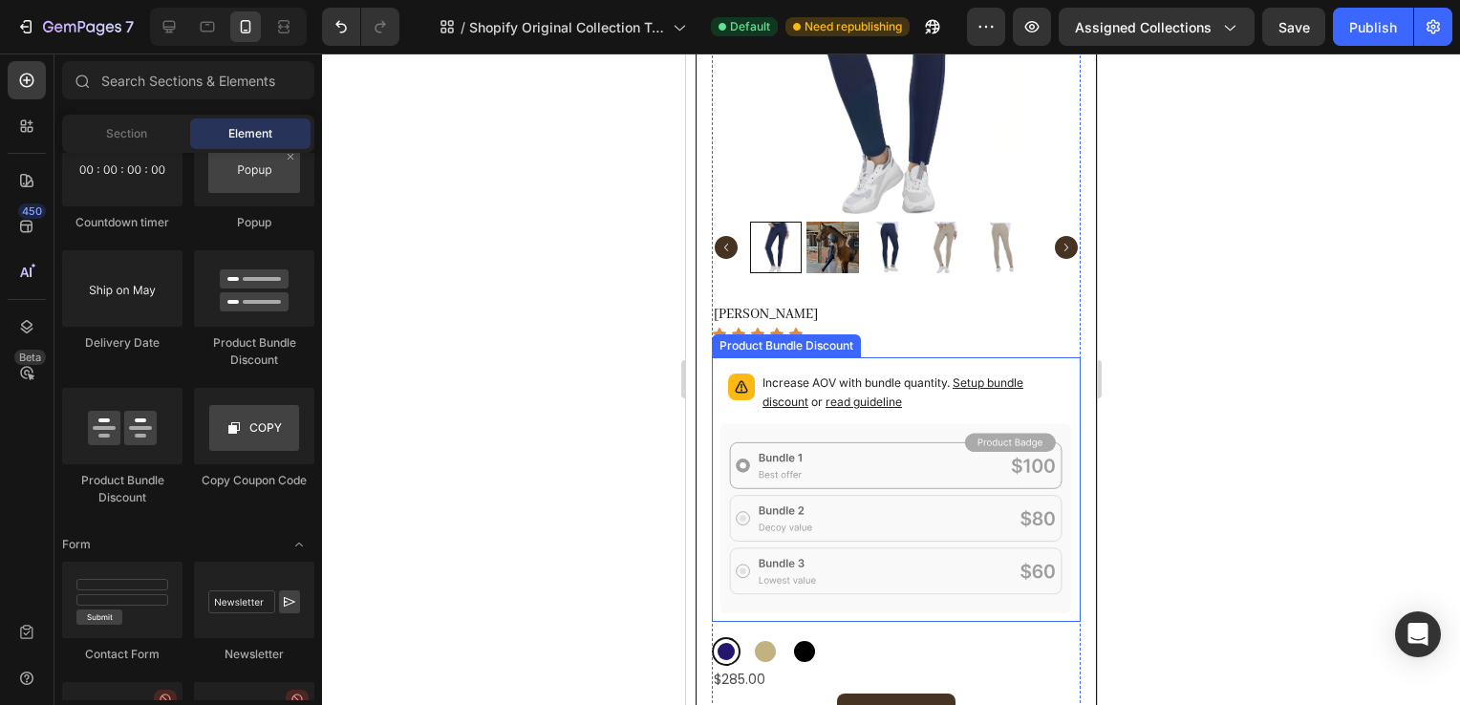
click at [1029, 374] on p "Increase AOV with bundle quantity. Setup bundle discount or read guideline" at bounding box center [913, 393] width 302 height 38
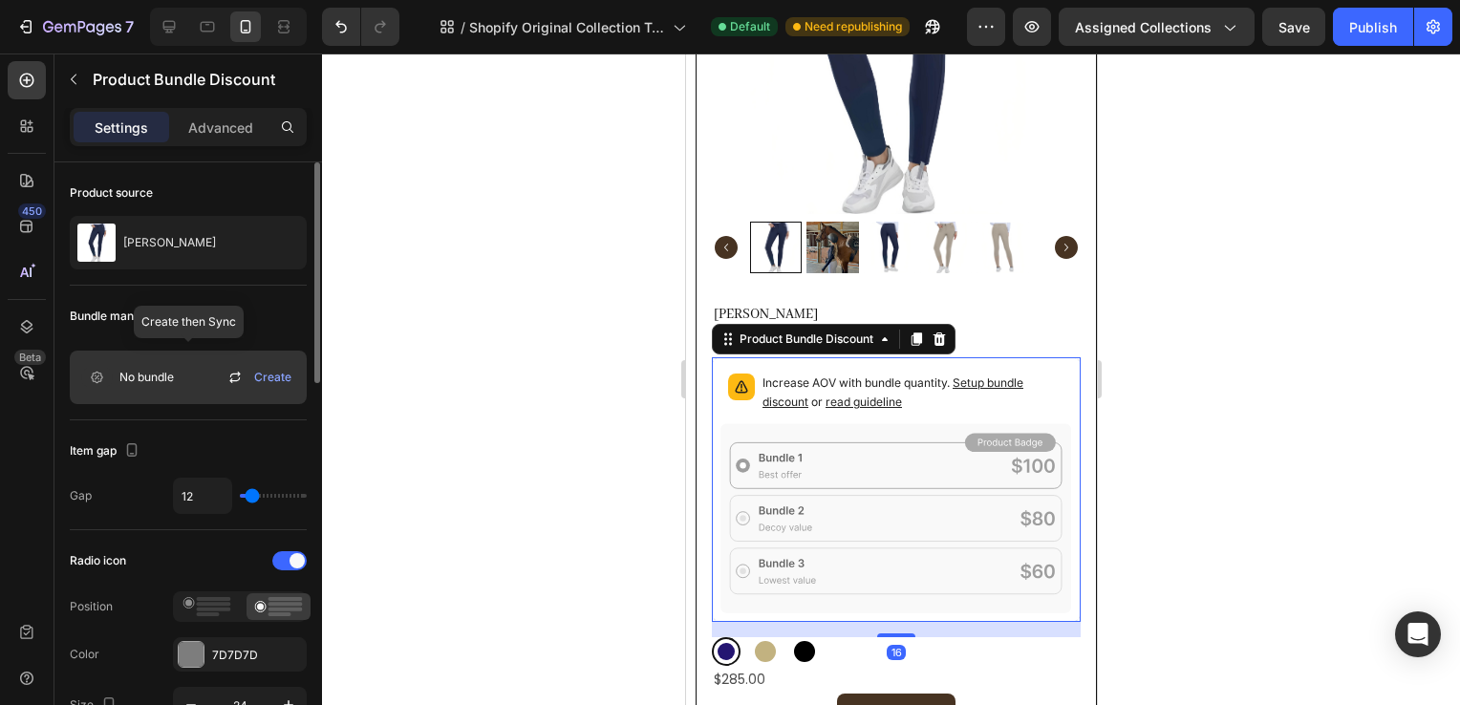
click at [206, 361] on div "No bundle Create" at bounding box center [188, 378] width 237 height 54
click at [291, 377] on span "Create" at bounding box center [272, 377] width 37 height 17
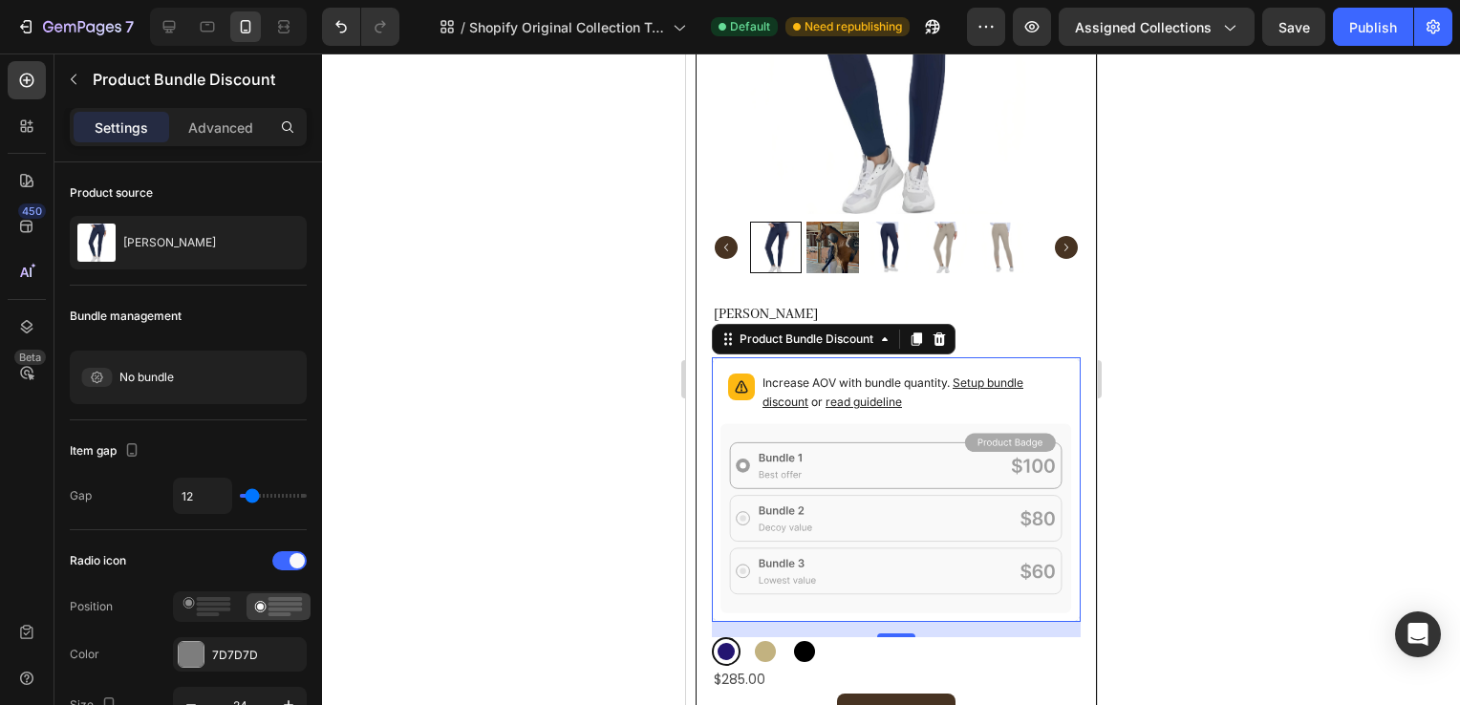
click at [1045, 374] on p "Increase AOV with bundle quantity. Setup bundle discount or read guideline" at bounding box center [913, 393] width 302 height 38
click at [931, 328] on div at bounding box center [938, 339] width 23 height 23
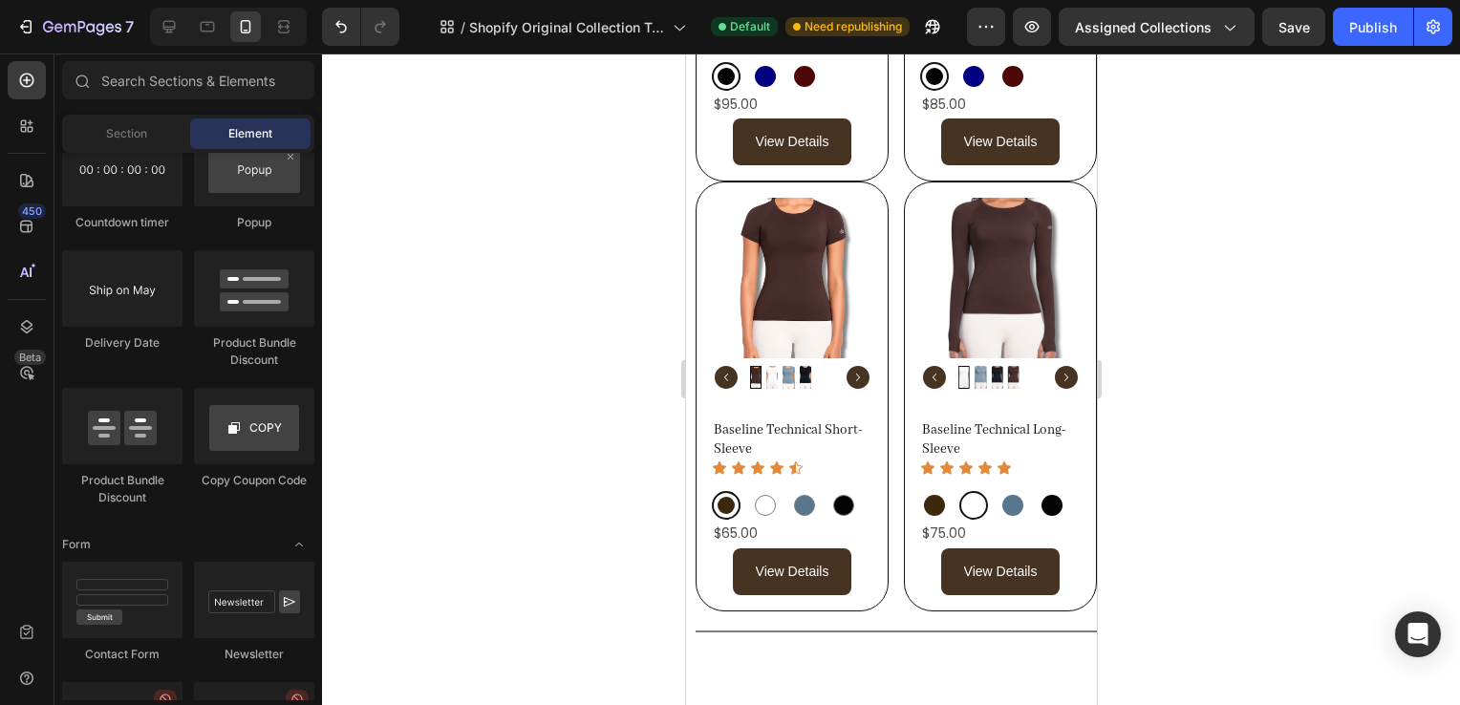
scroll to position [575, 0]
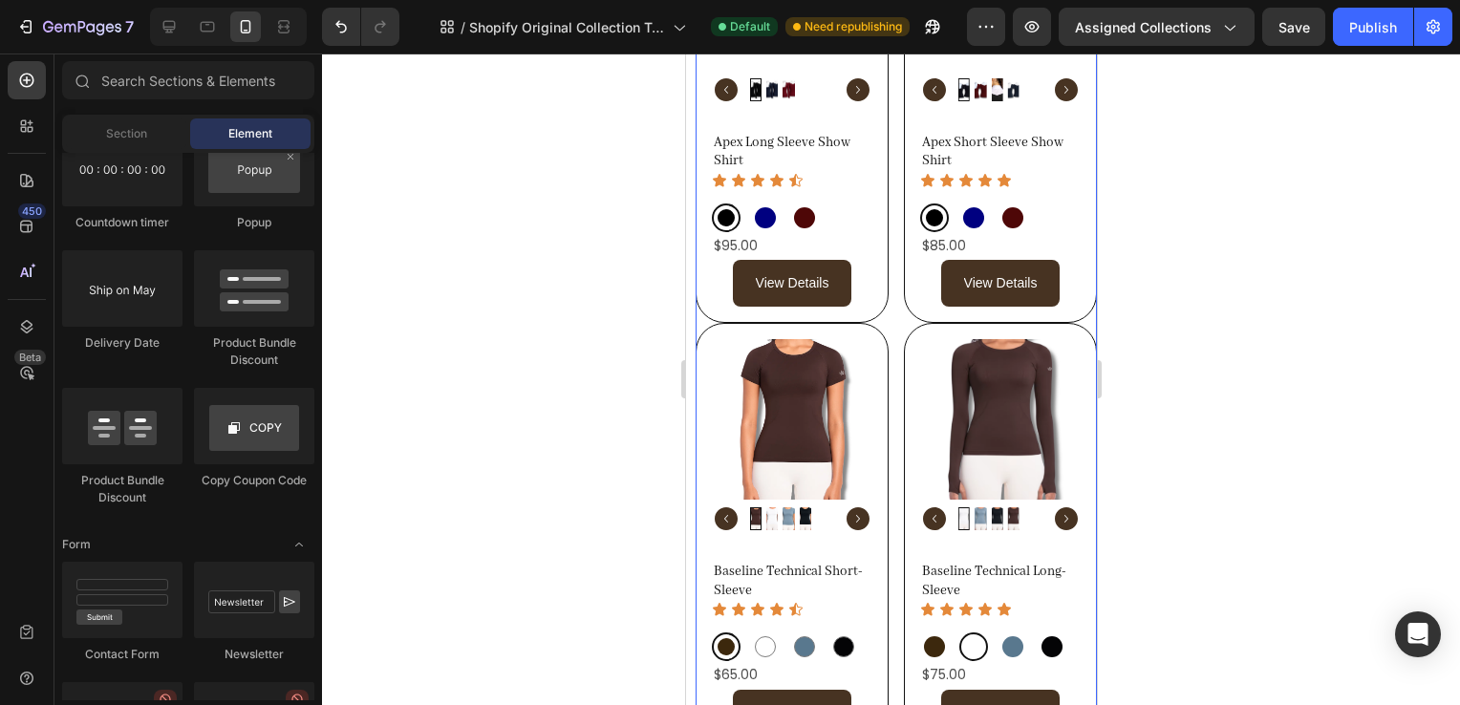
click at [890, 319] on div "Product Images Apex Long Sleeve Show Shirt Product Title Icon Icon Icon Icon Ic…" at bounding box center [895, 323] width 401 height 859
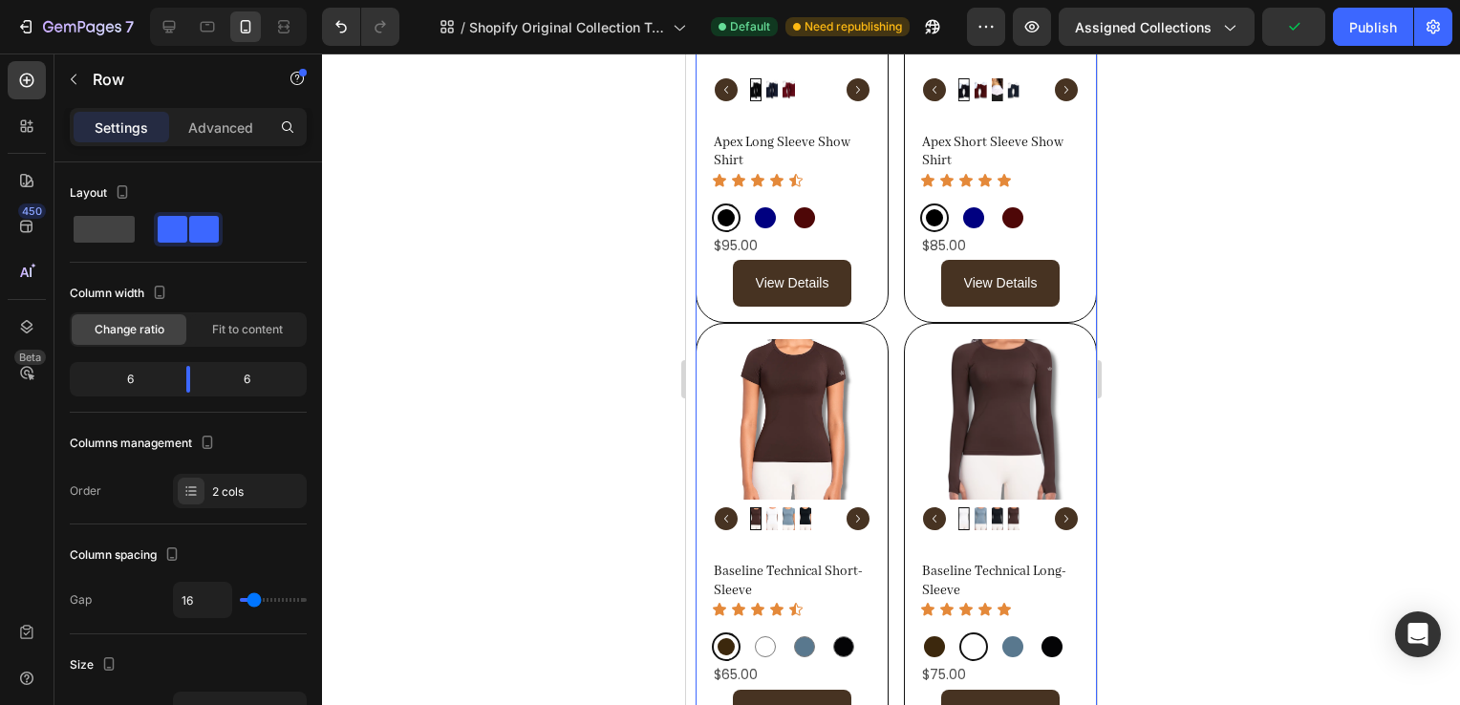
click at [703, 313] on div "Product Images Apex Long Sleeve Show Shirt Product Title Icon Icon Icon Icon Ic…" at bounding box center [791, 323] width 193 height 859
click at [847, 323] on div "Product Images Baseline Technical Short-Sleeve Product Title Icon Icon Icon Ico…" at bounding box center [791, 537] width 193 height 429
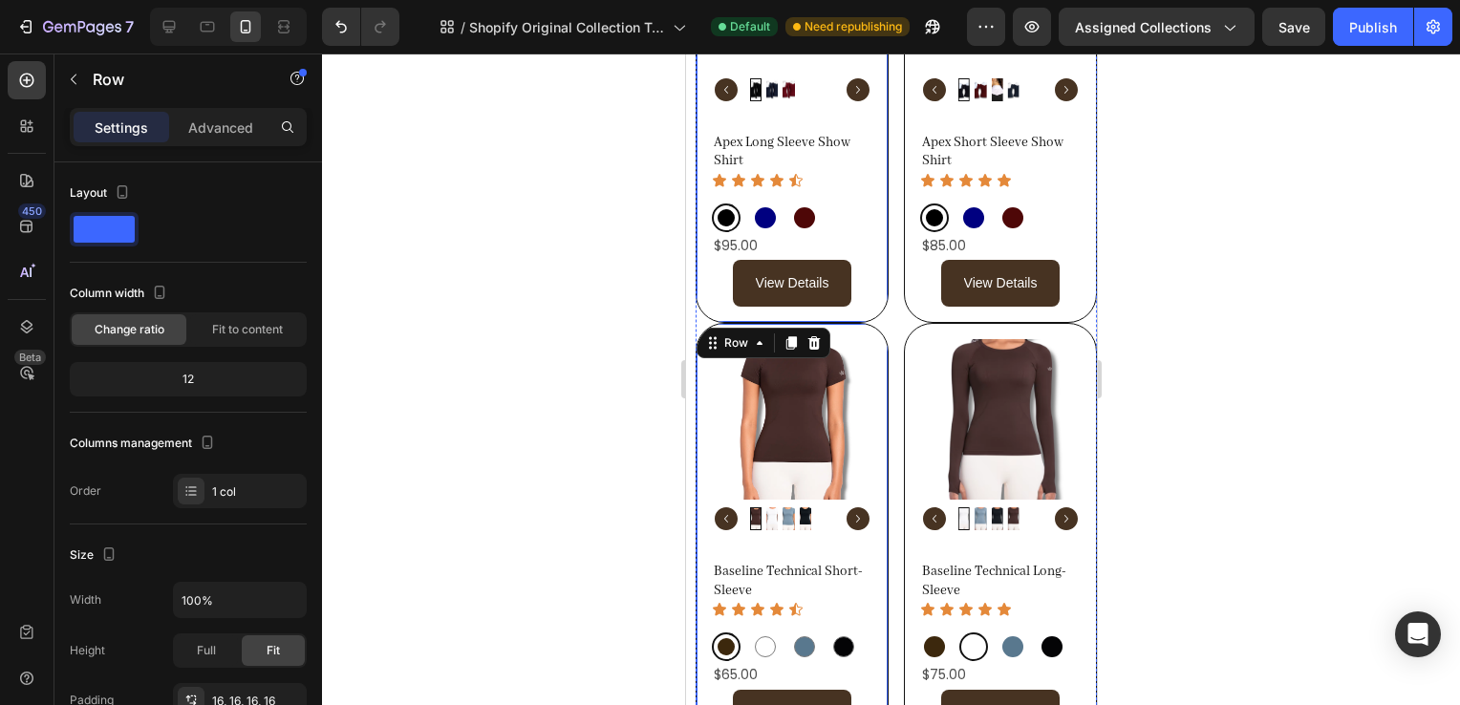
click at [852, 305] on div "Product Images Apex Long Sleeve Show Shirt Product Title Icon Icon Icon Icon Ic…" at bounding box center [791, 108] width 193 height 429
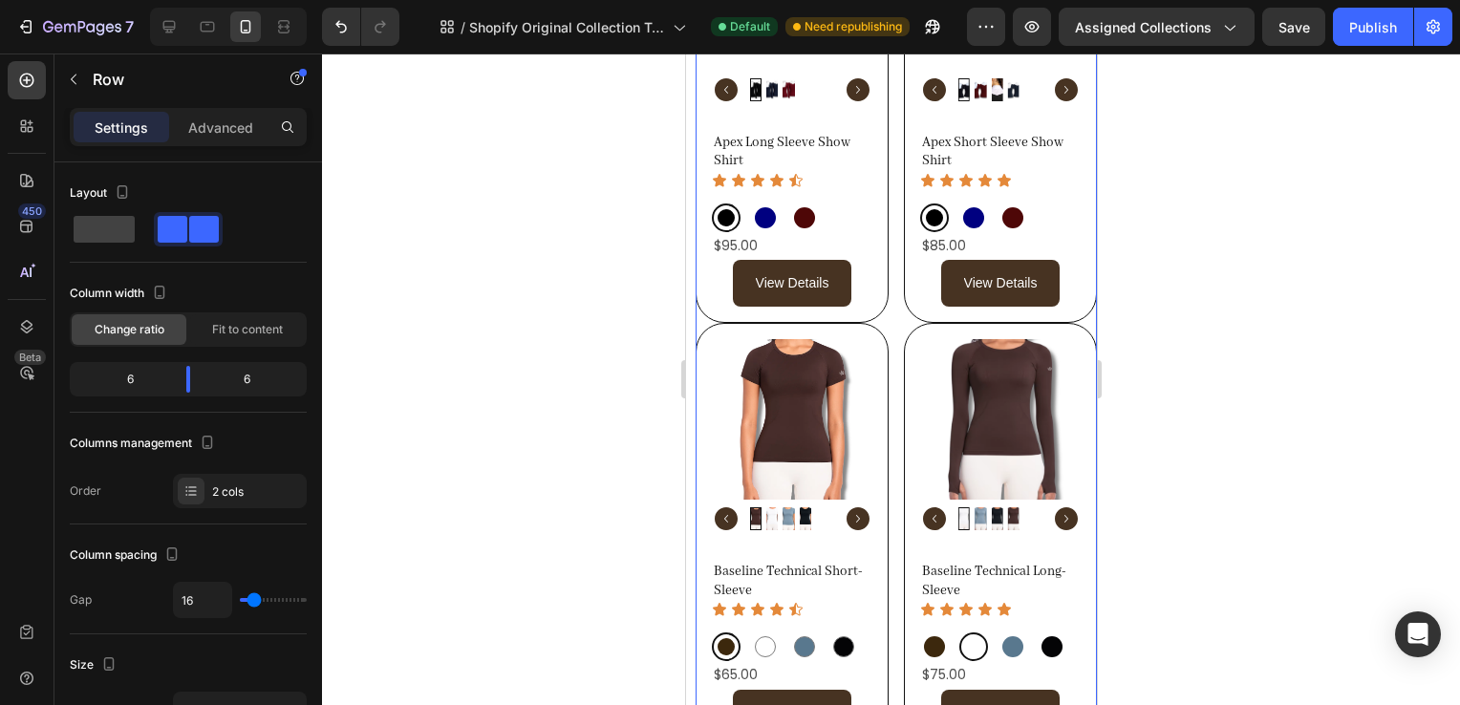
click at [893, 309] on div "Product Images Apex Long Sleeve Show Shirt Product Title Icon Icon Icon Icon Ic…" at bounding box center [895, 323] width 401 height 859
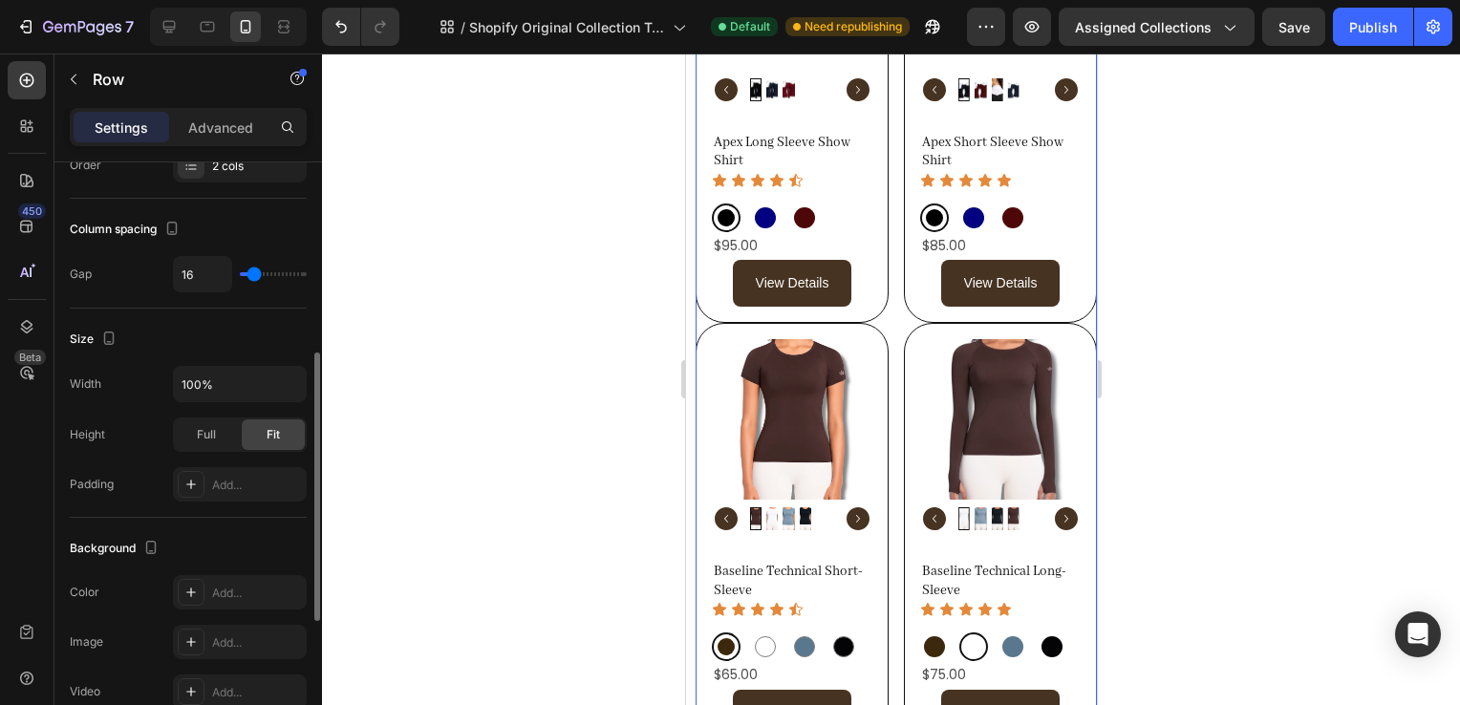
scroll to position [327, 0]
type input "63"
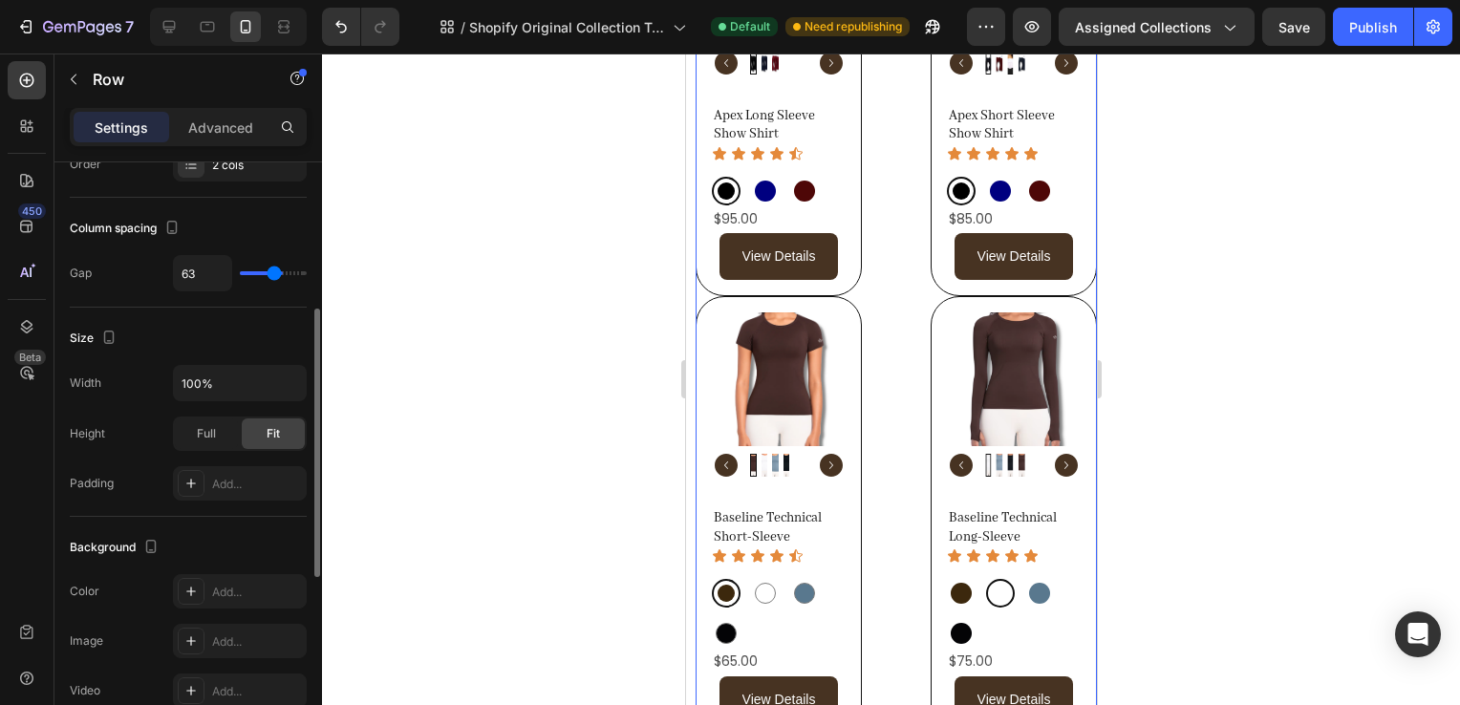
type input "72"
type input "45"
type input "22"
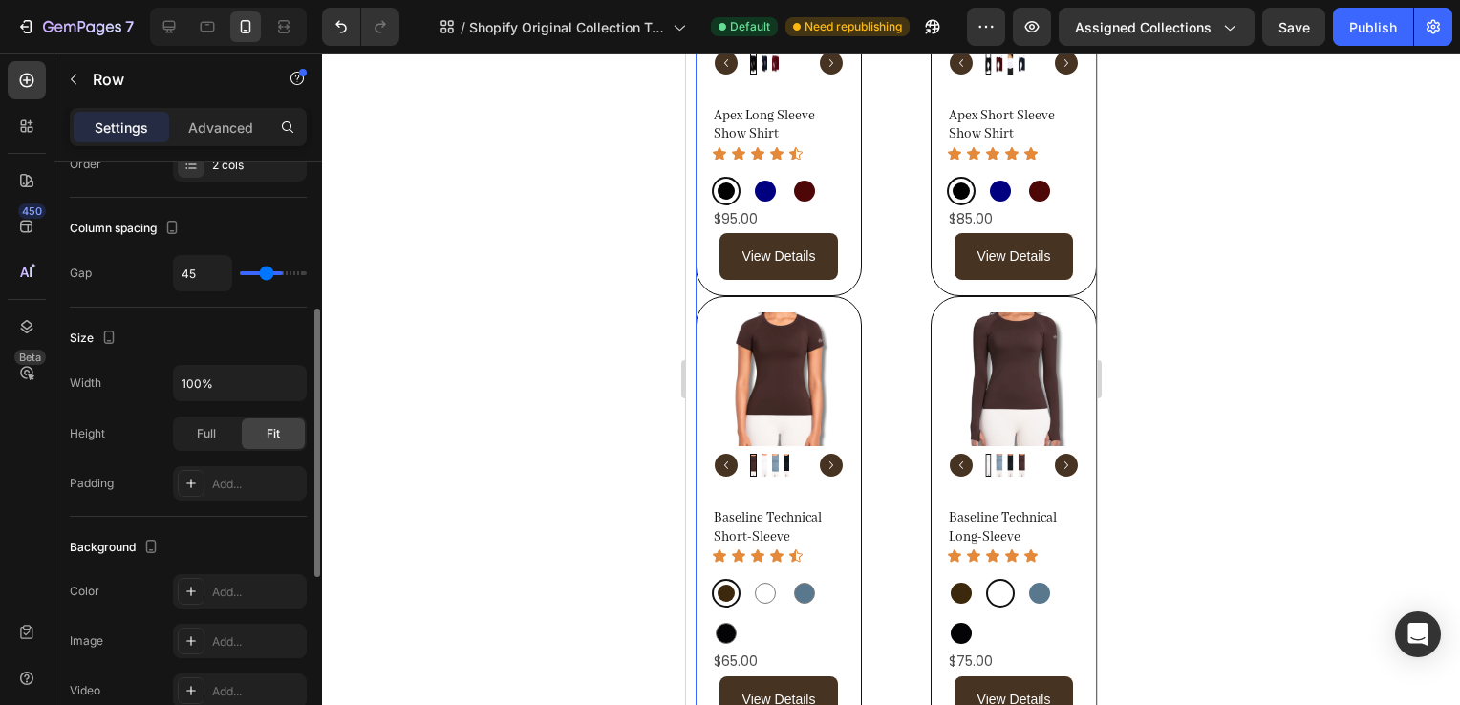
type input "22"
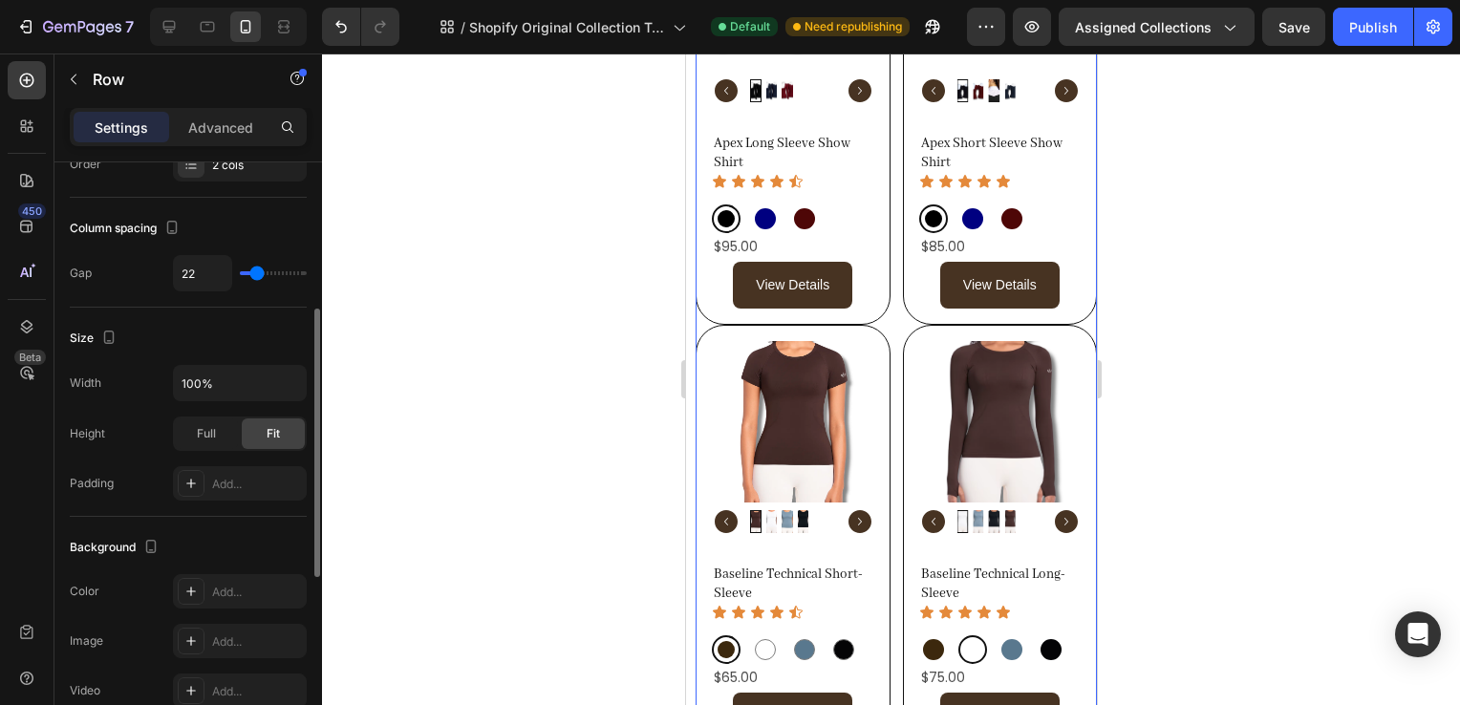
type input "13"
type input "9"
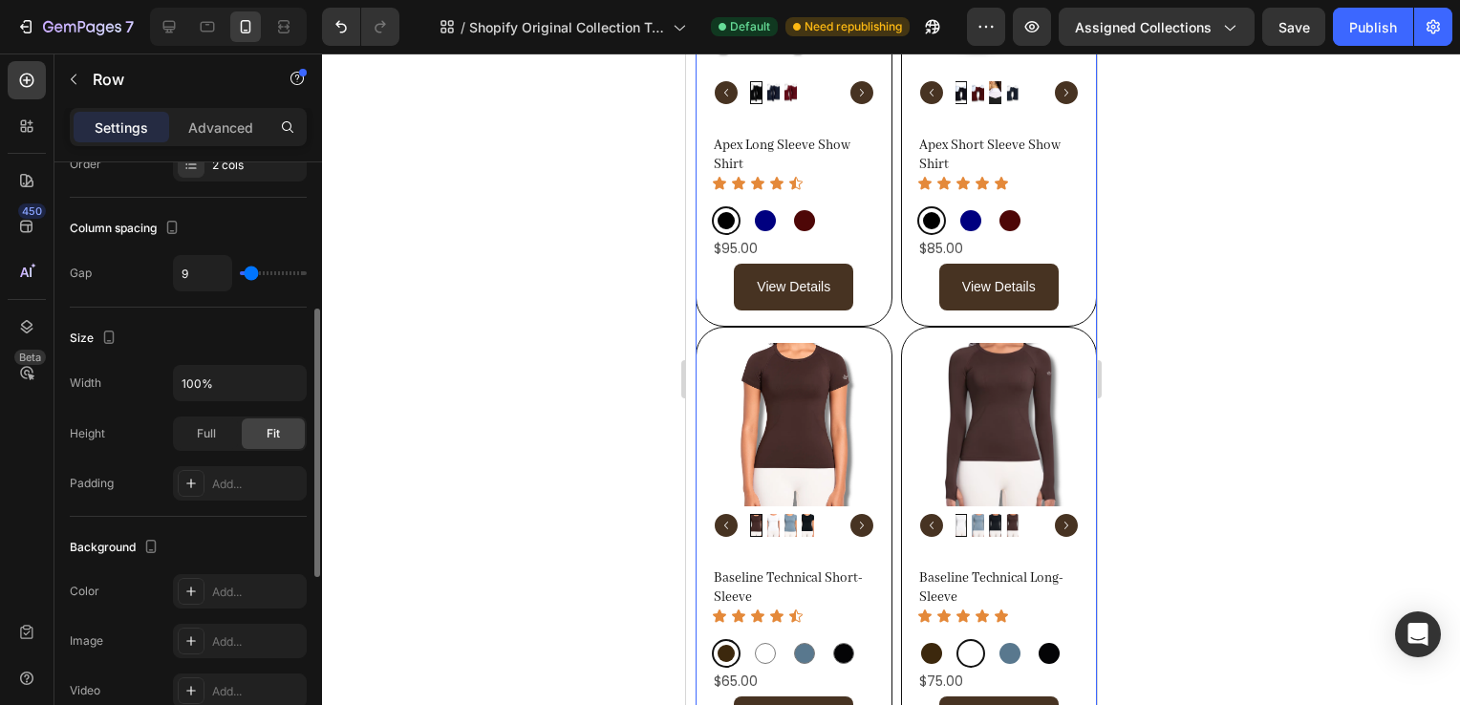
type input "9"
click at [251, 275] on input "range" at bounding box center [273, 273] width 67 height 4
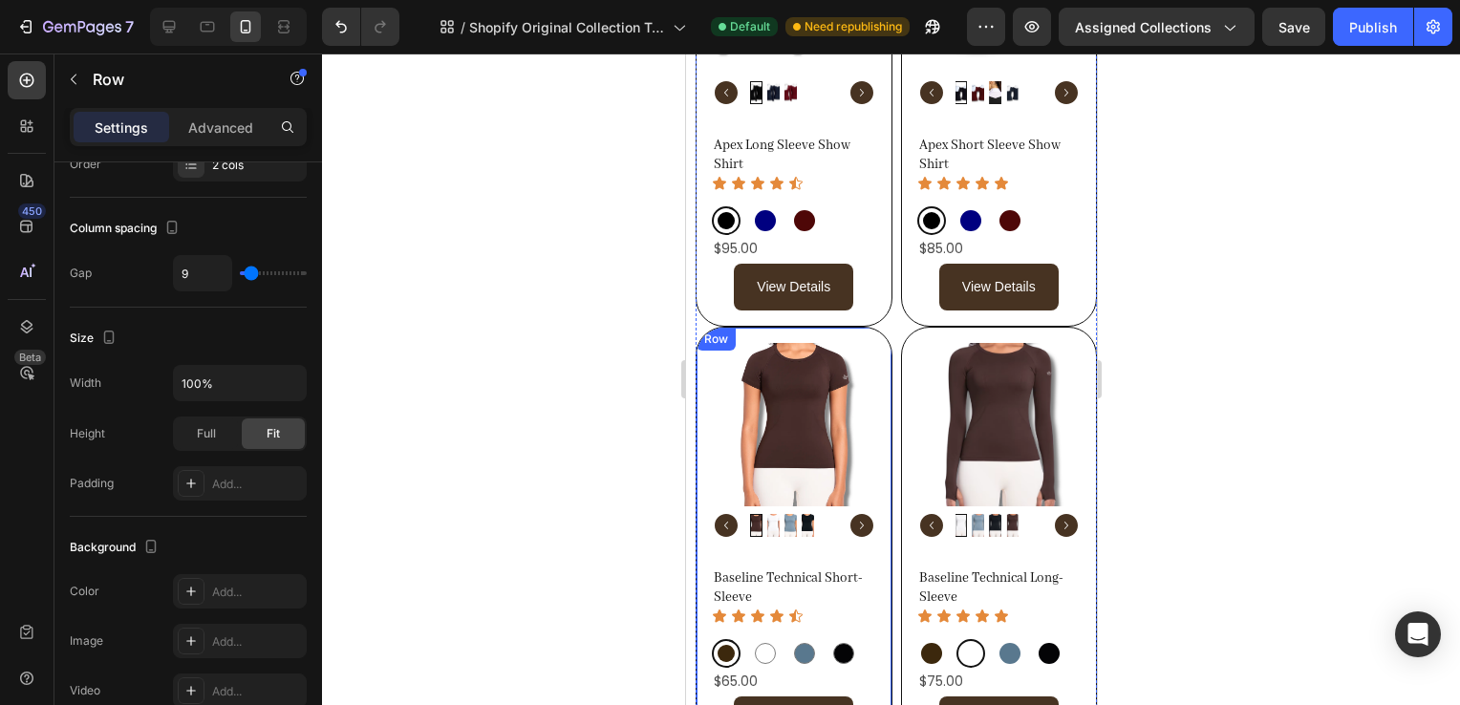
click at [720, 340] on div "Product Images" at bounding box center [762, 331] width 93 height 17
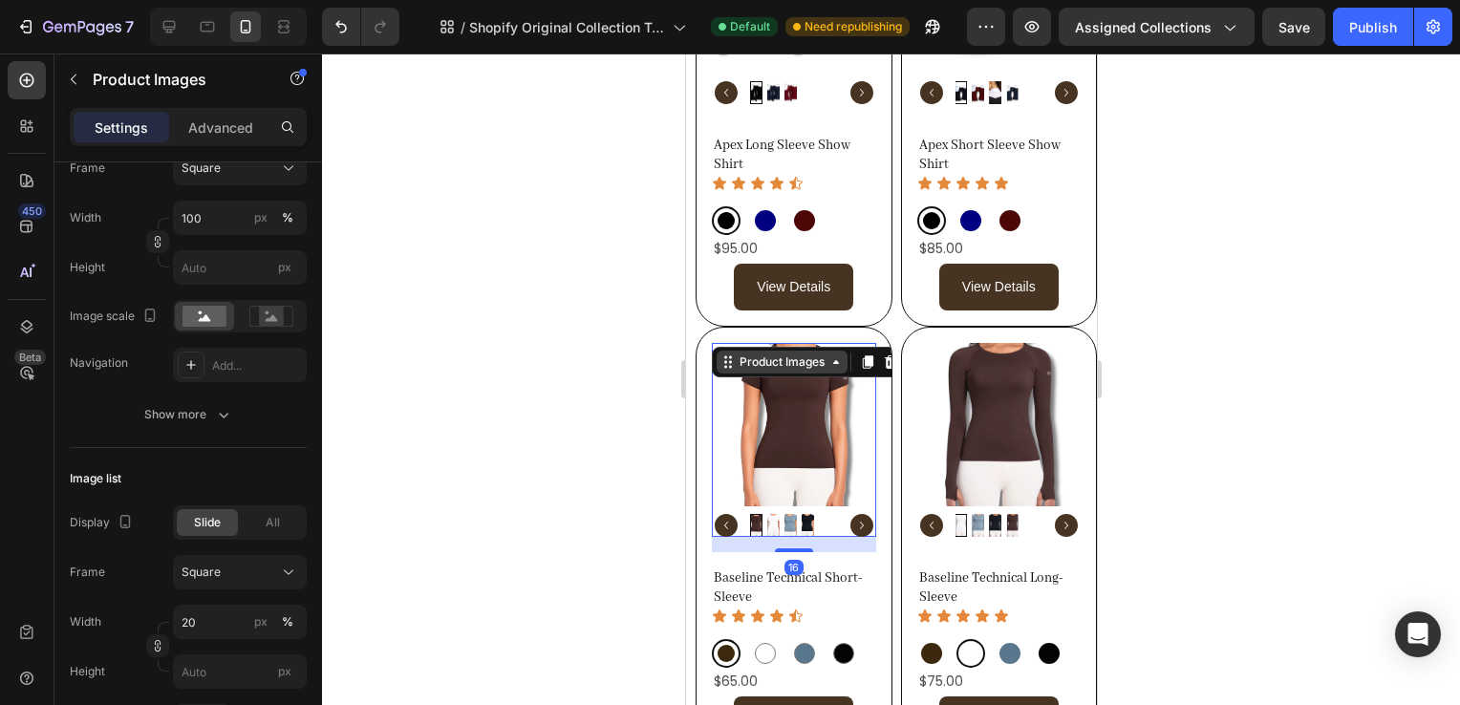
scroll to position [0, 0]
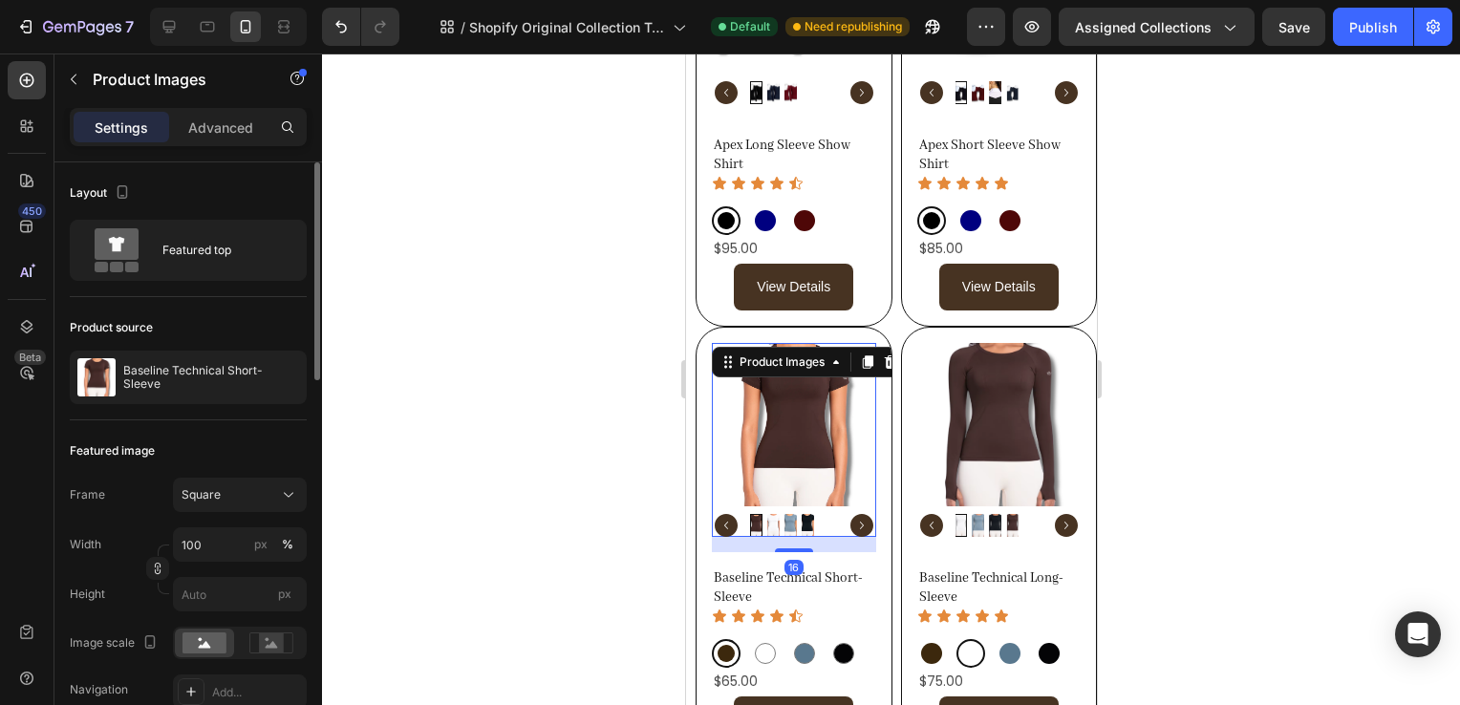
click at [705, 325] on div "Row" at bounding box center [717, 316] width 32 height 17
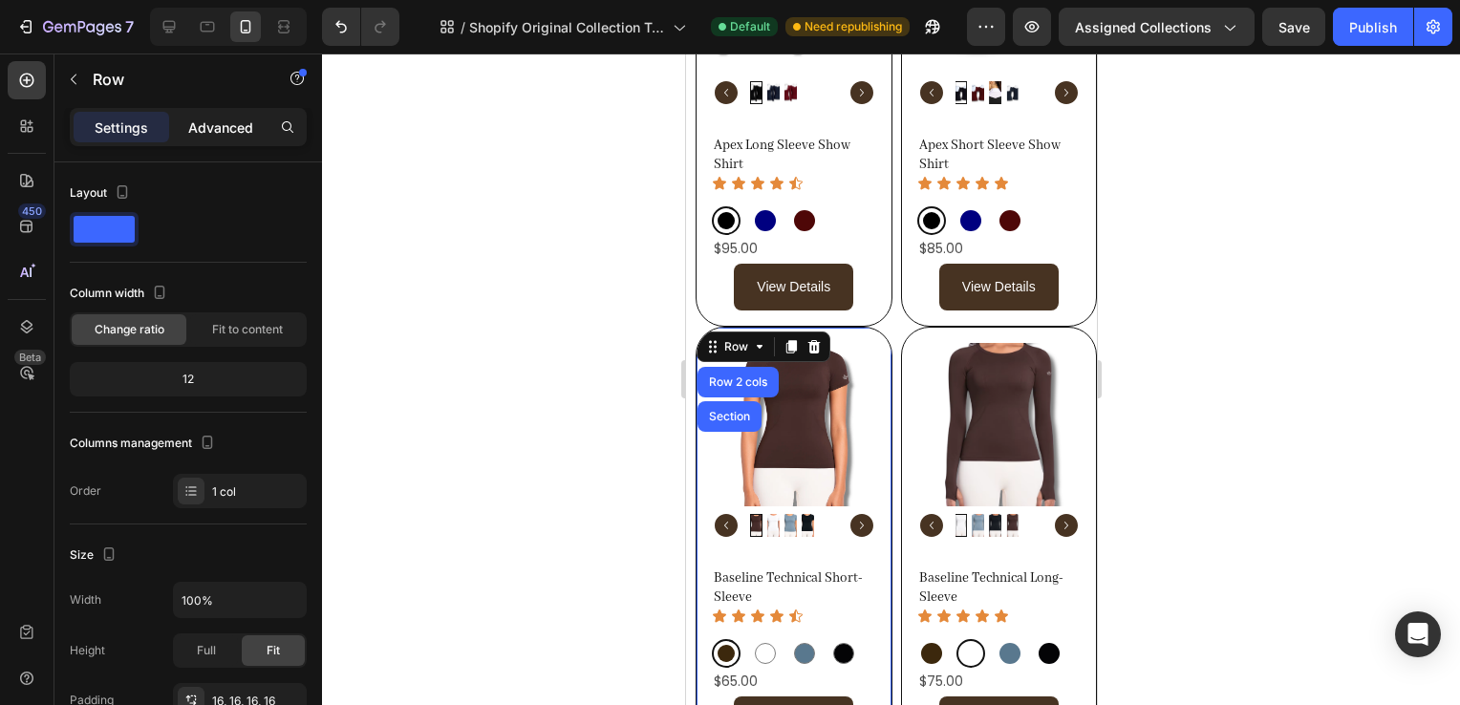
click at [218, 119] on p "Advanced" at bounding box center [220, 128] width 65 height 20
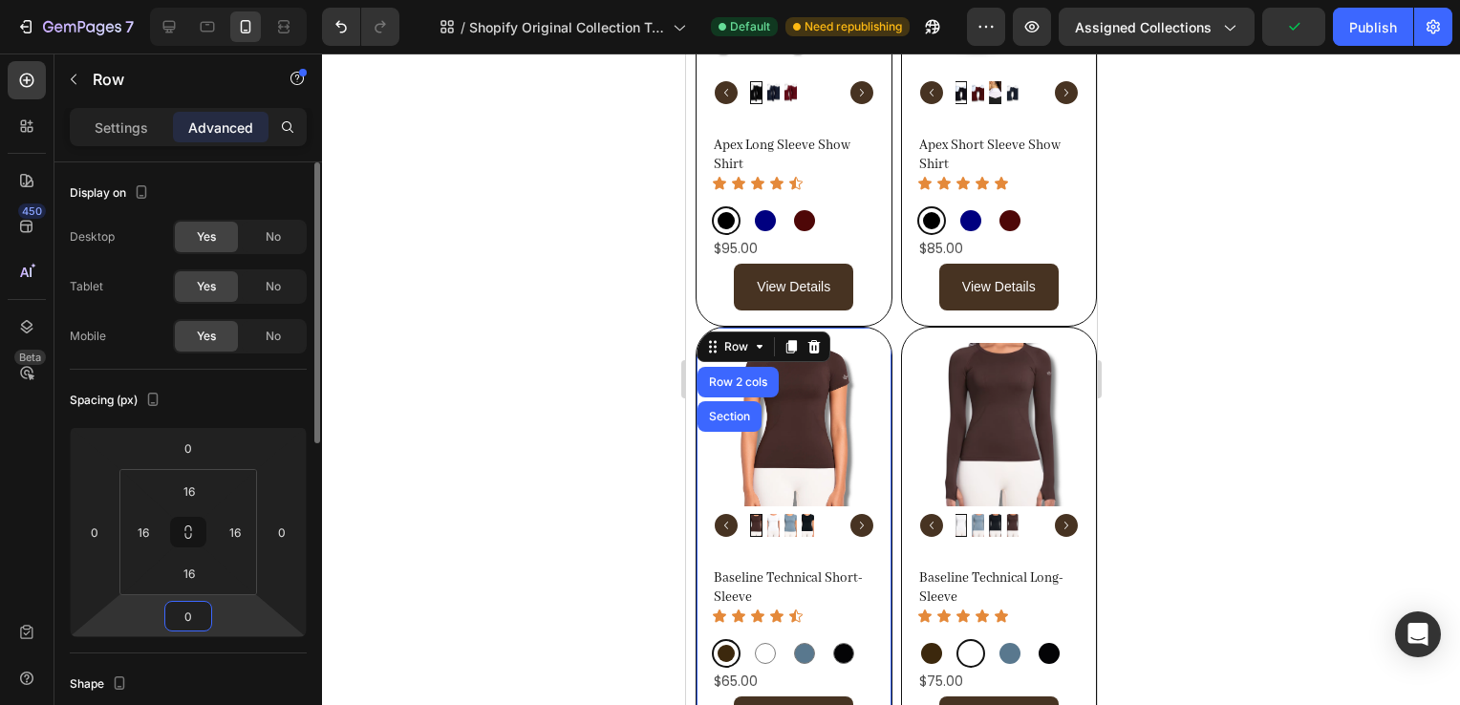
click at [184, 621] on input "0" at bounding box center [188, 616] width 38 height 29
type input "1"
click at [852, 327] on div "Product Images Baseline Technical Short-Sleeve Product Title Icon Icon Icon Ico…" at bounding box center [793, 543] width 197 height 433
type input "0"
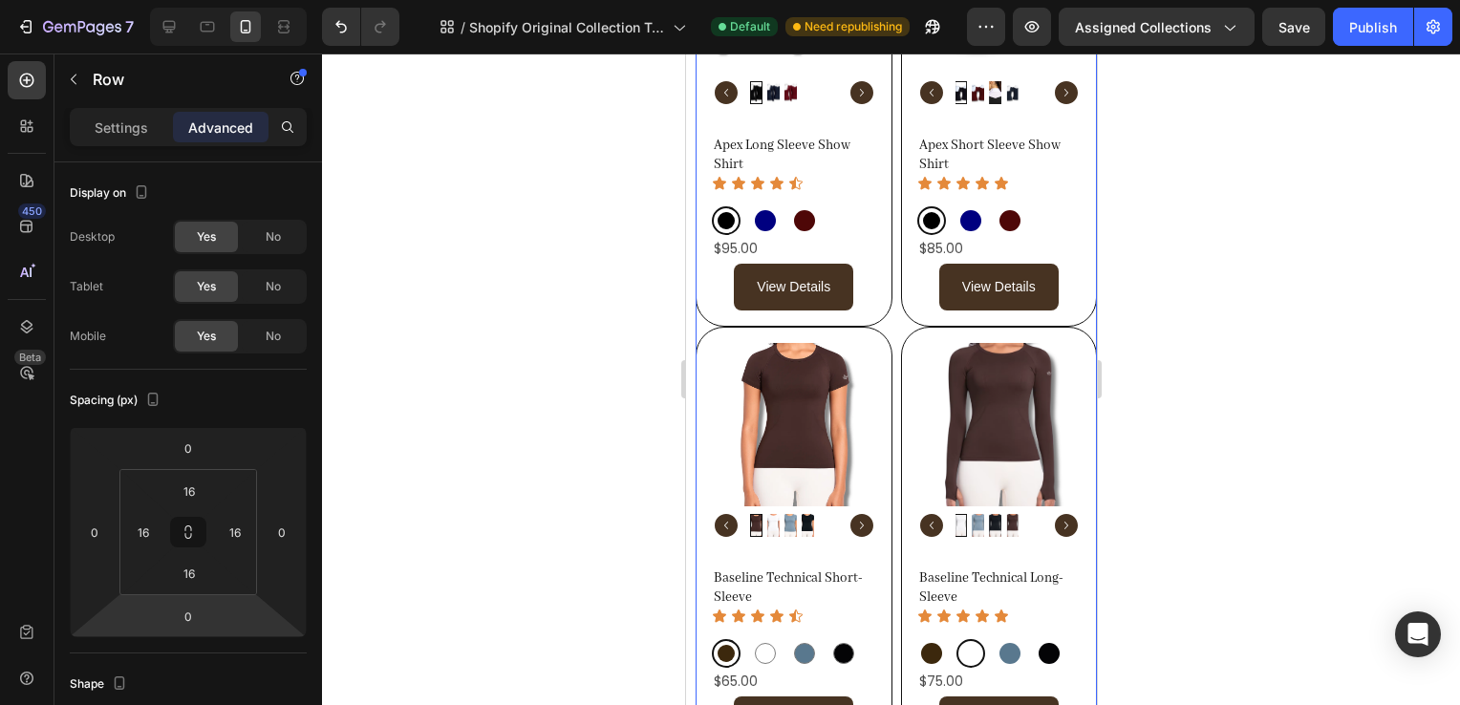
click at [878, 319] on div "Product Images Apex Long Sleeve Show Shirt Product Title Icon Icon Icon Icon Ic…" at bounding box center [793, 327] width 197 height 866
click at [837, 315] on div "Product Images Apex Long Sleeve Show Shirt Product Title Icon Icon Icon Icon Ic…" at bounding box center [793, 110] width 197 height 433
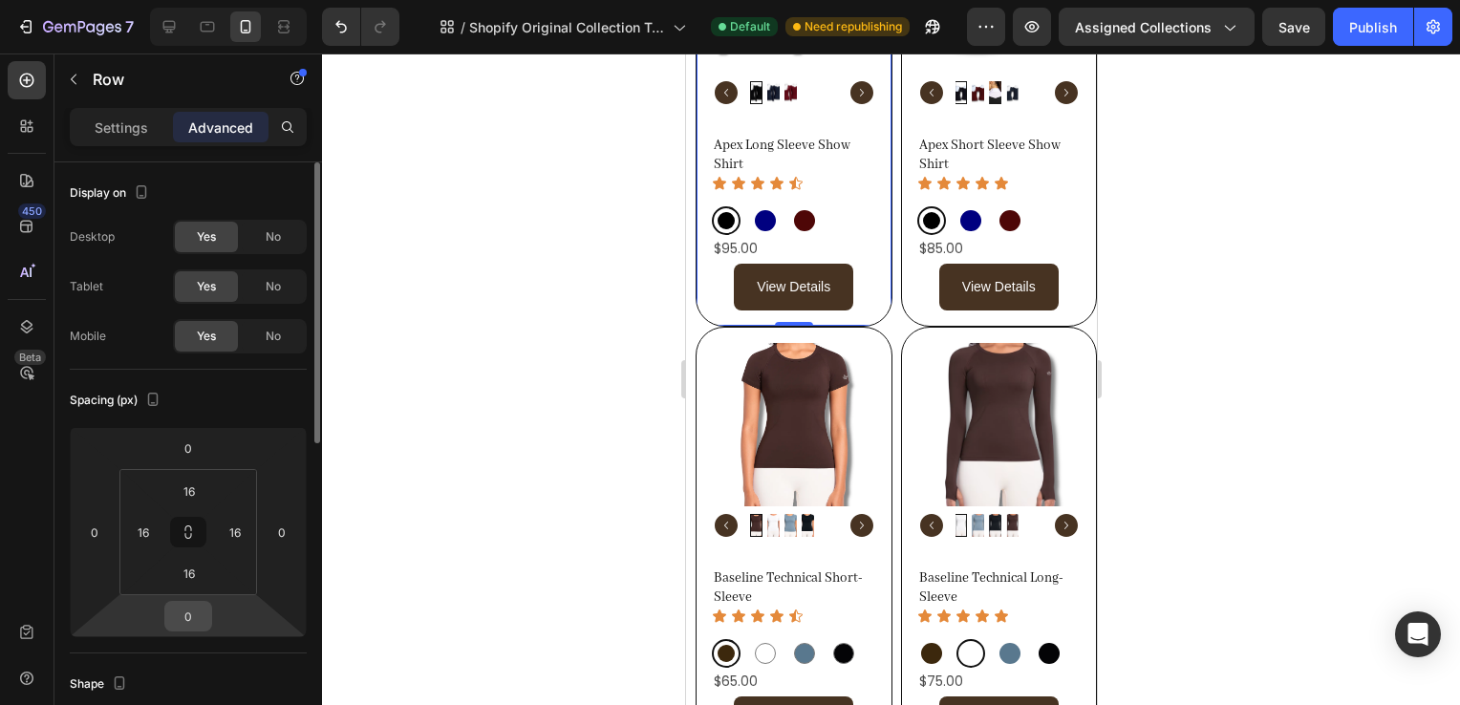
click at [193, 628] on input "0" at bounding box center [188, 616] width 38 height 29
type input "10"
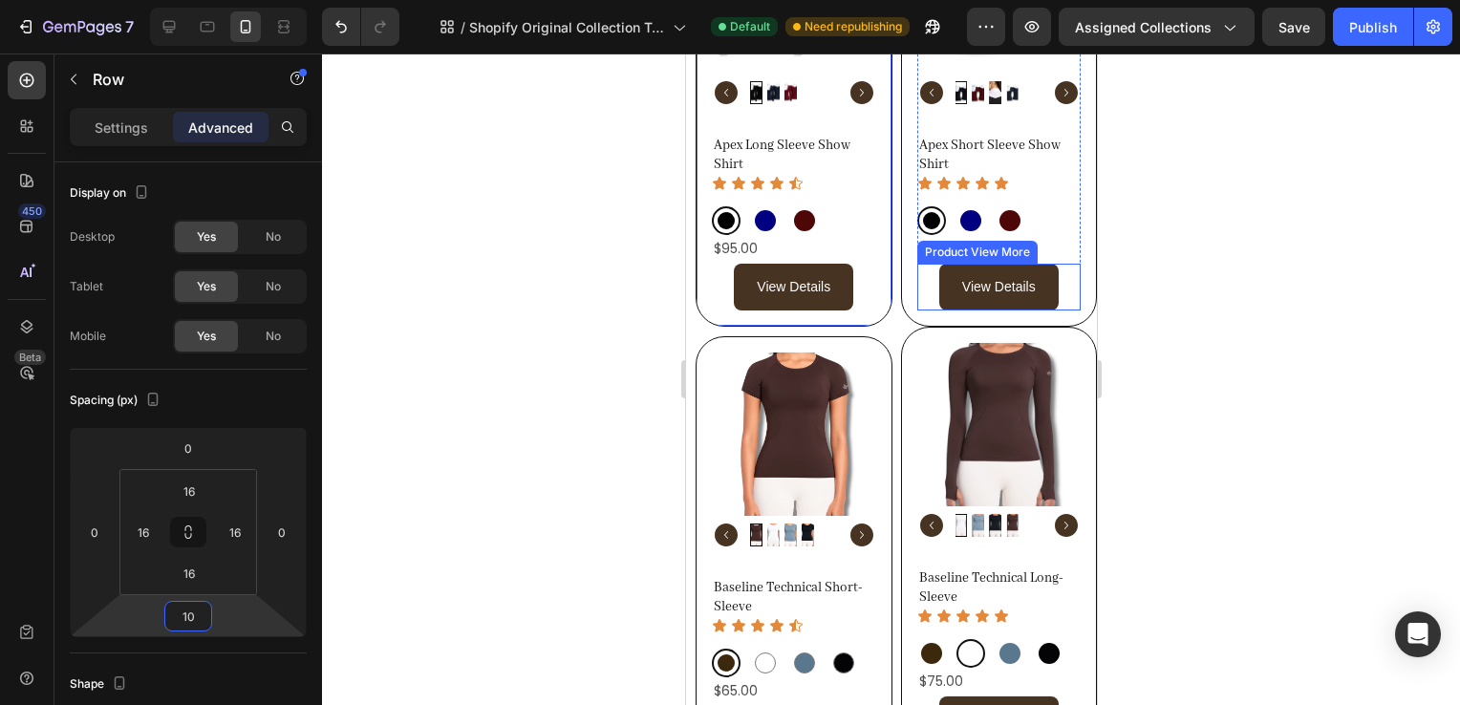
click at [1062, 283] on div "View Details" at bounding box center [998, 287] width 164 height 47
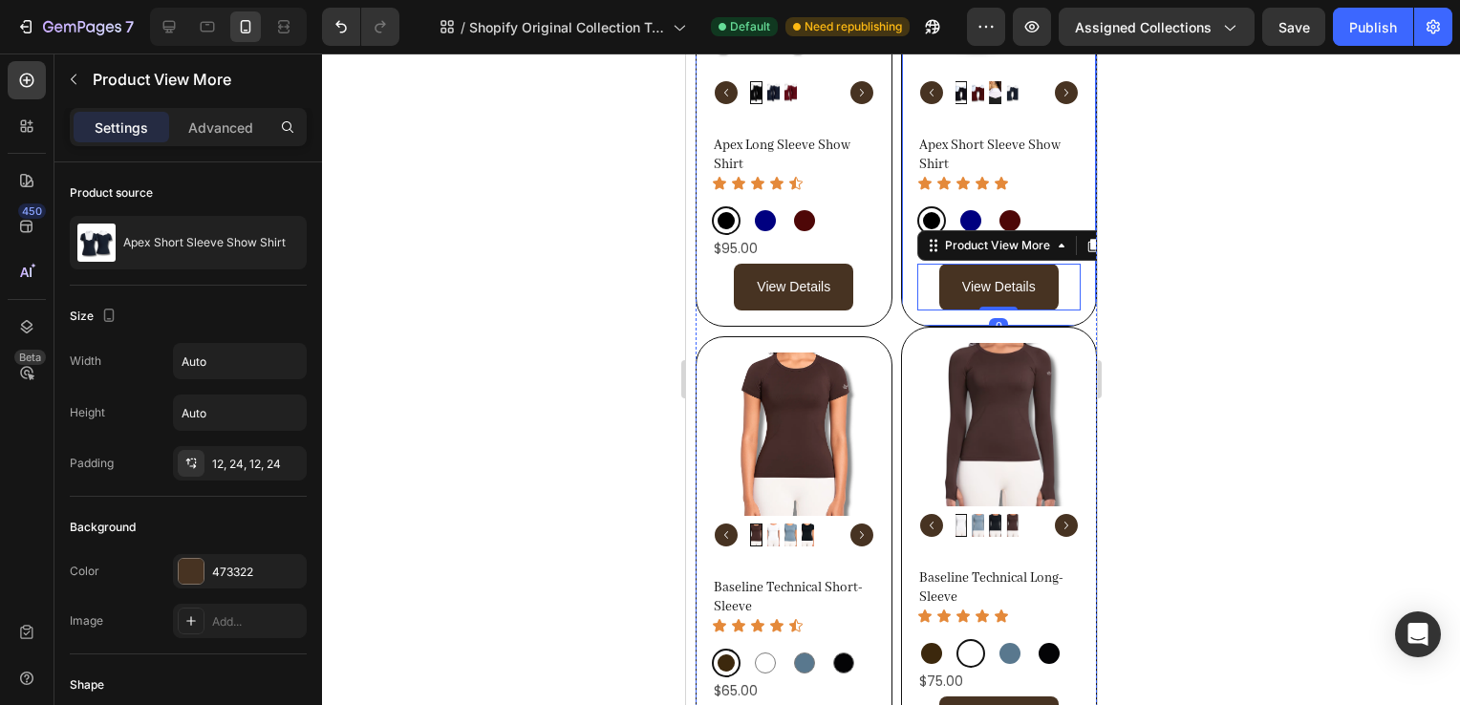
click at [1072, 292] on div "Product Images Apex Short Sleeve Show Shirt Product Title Icon Icon Icon Icon I…" at bounding box center [998, 110] width 197 height 433
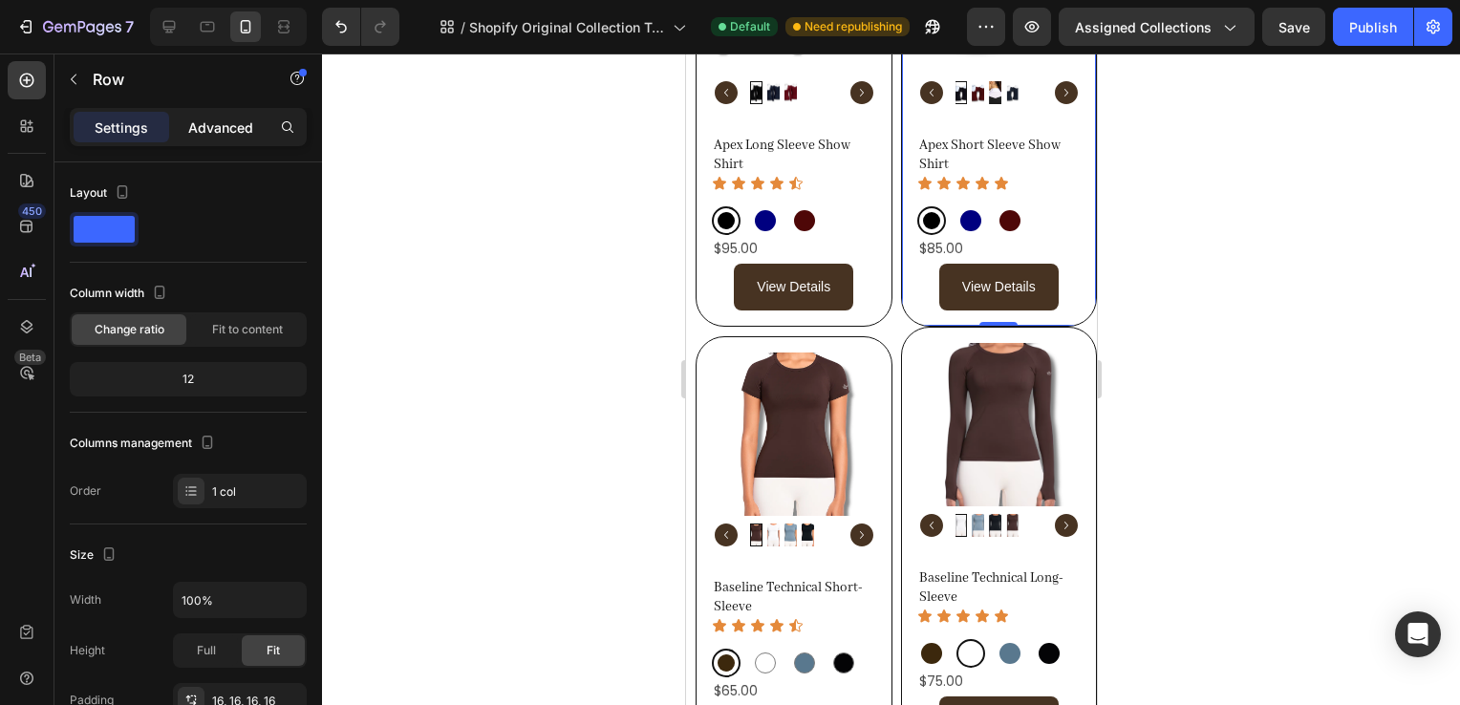
click at [206, 128] on p "Advanced" at bounding box center [220, 128] width 65 height 20
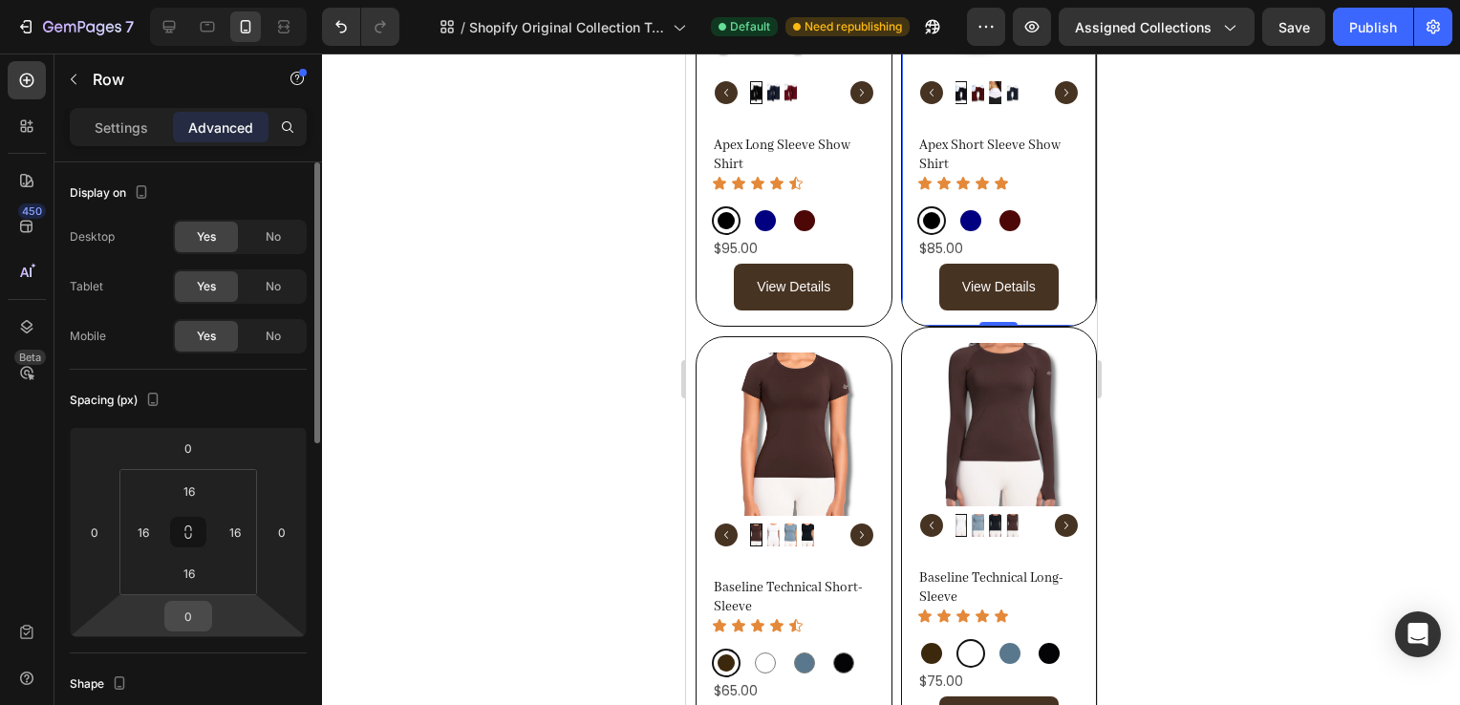
click at [199, 610] on input "0" at bounding box center [188, 616] width 38 height 29
type input "10"
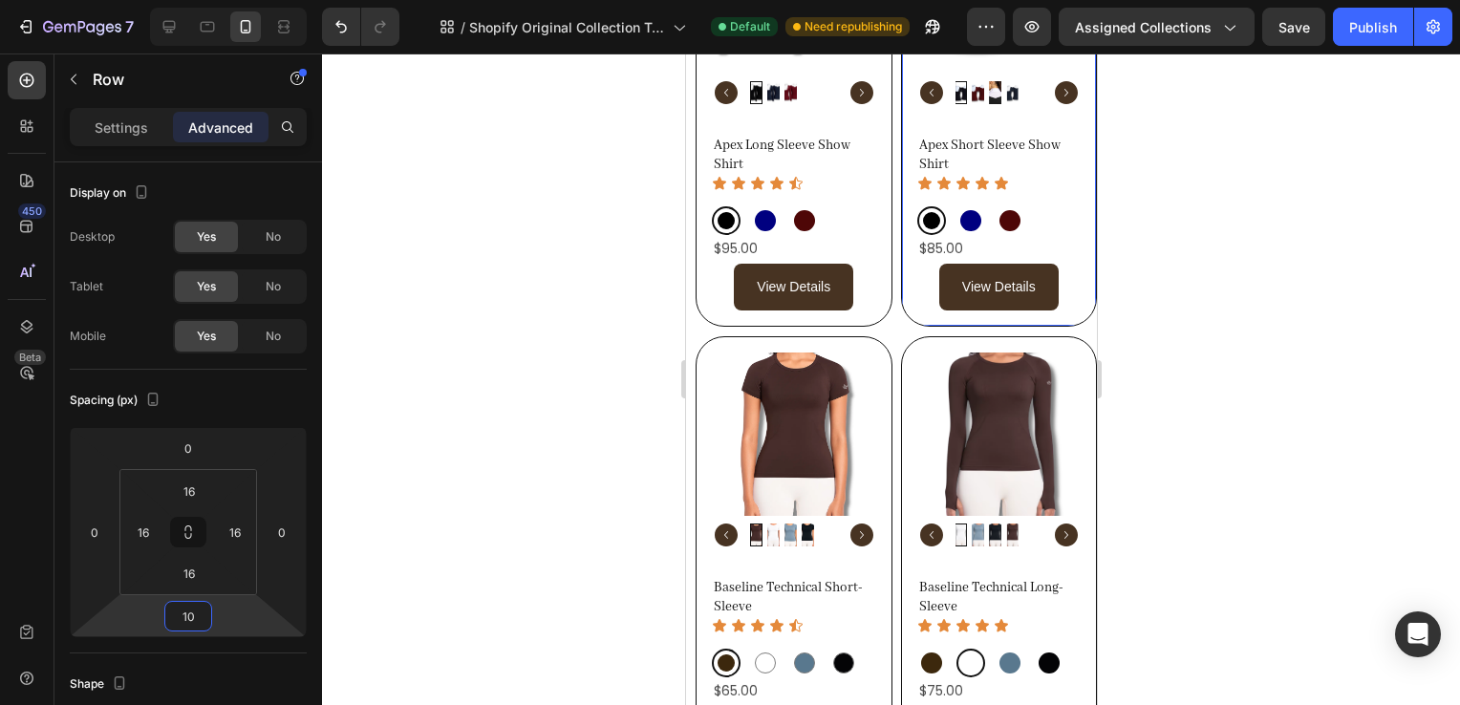
click at [1337, 373] on div at bounding box center [891, 380] width 1138 height 652
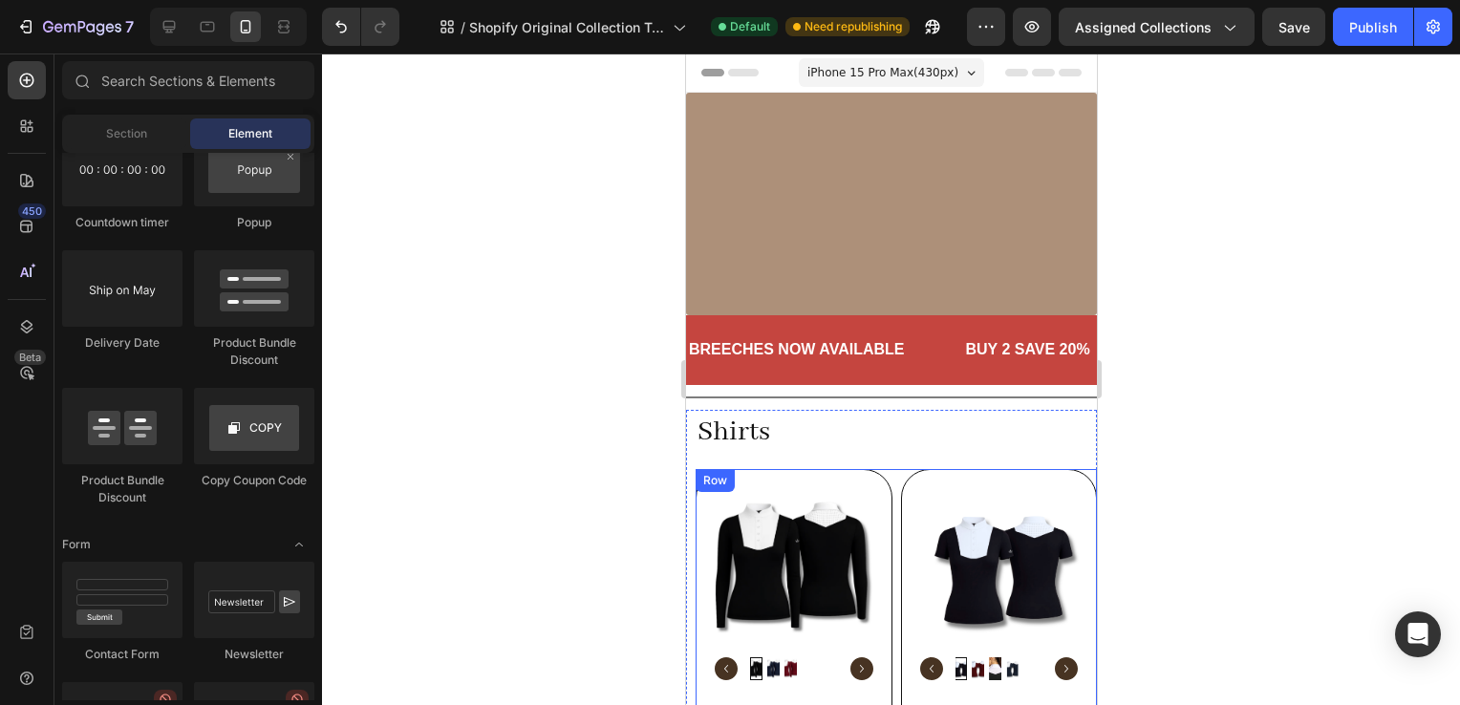
scroll to position [270, 0]
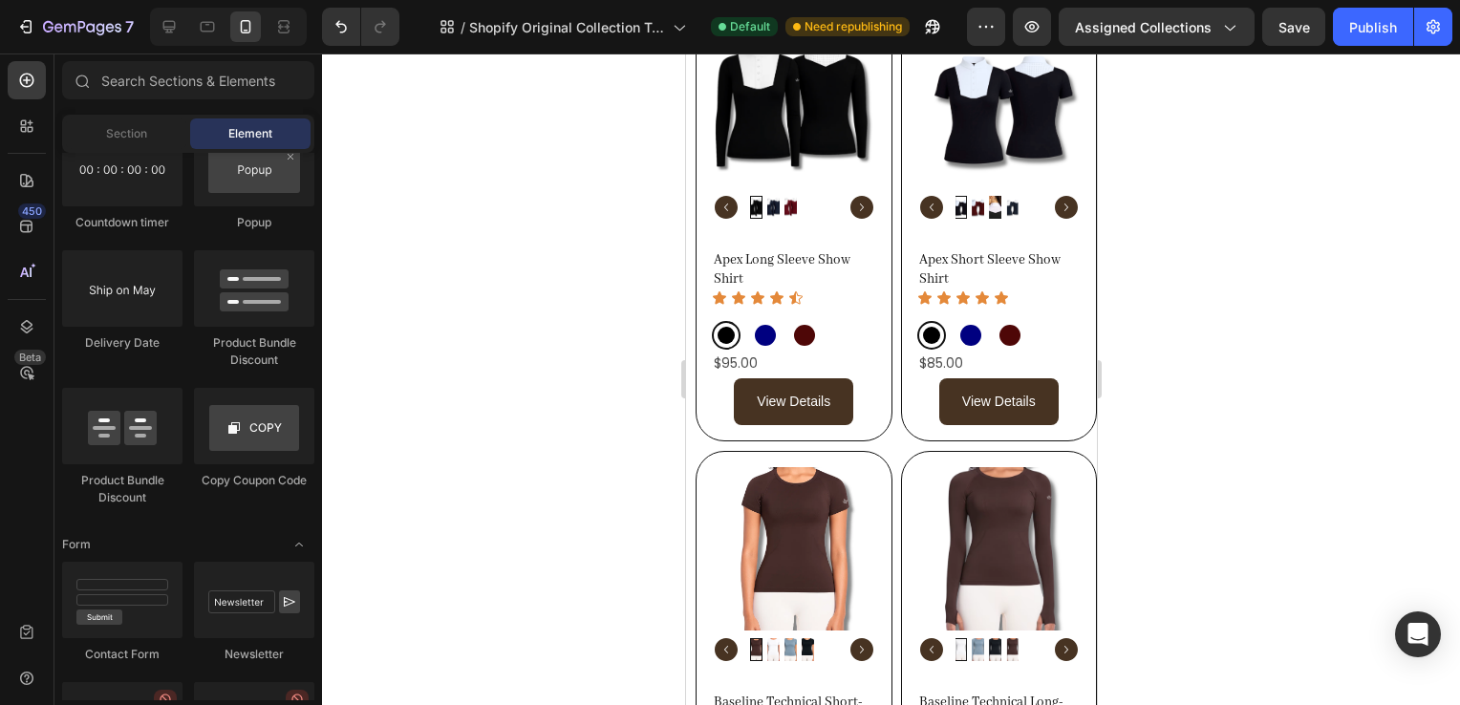
click at [1318, 426] on div at bounding box center [891, 380] width 1138 height 652
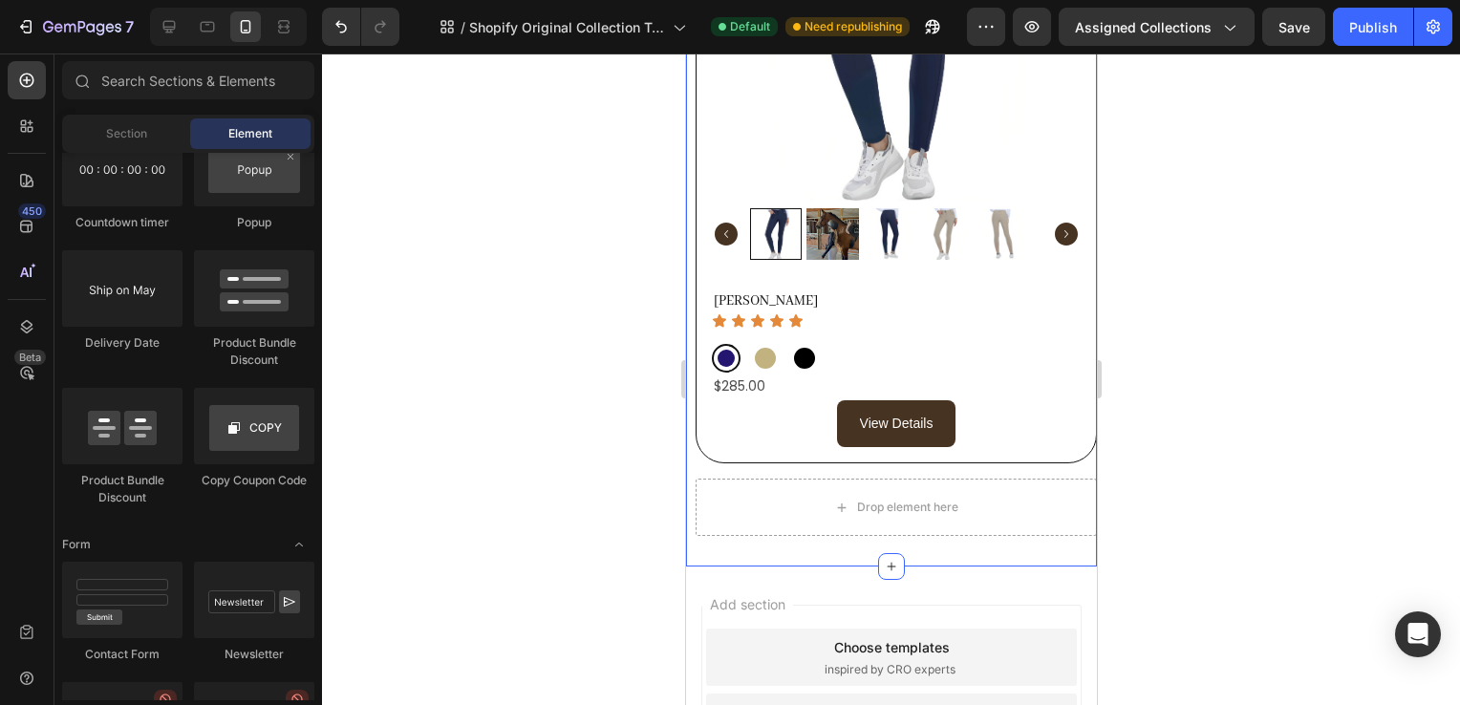
scroll to position [1173, 0]
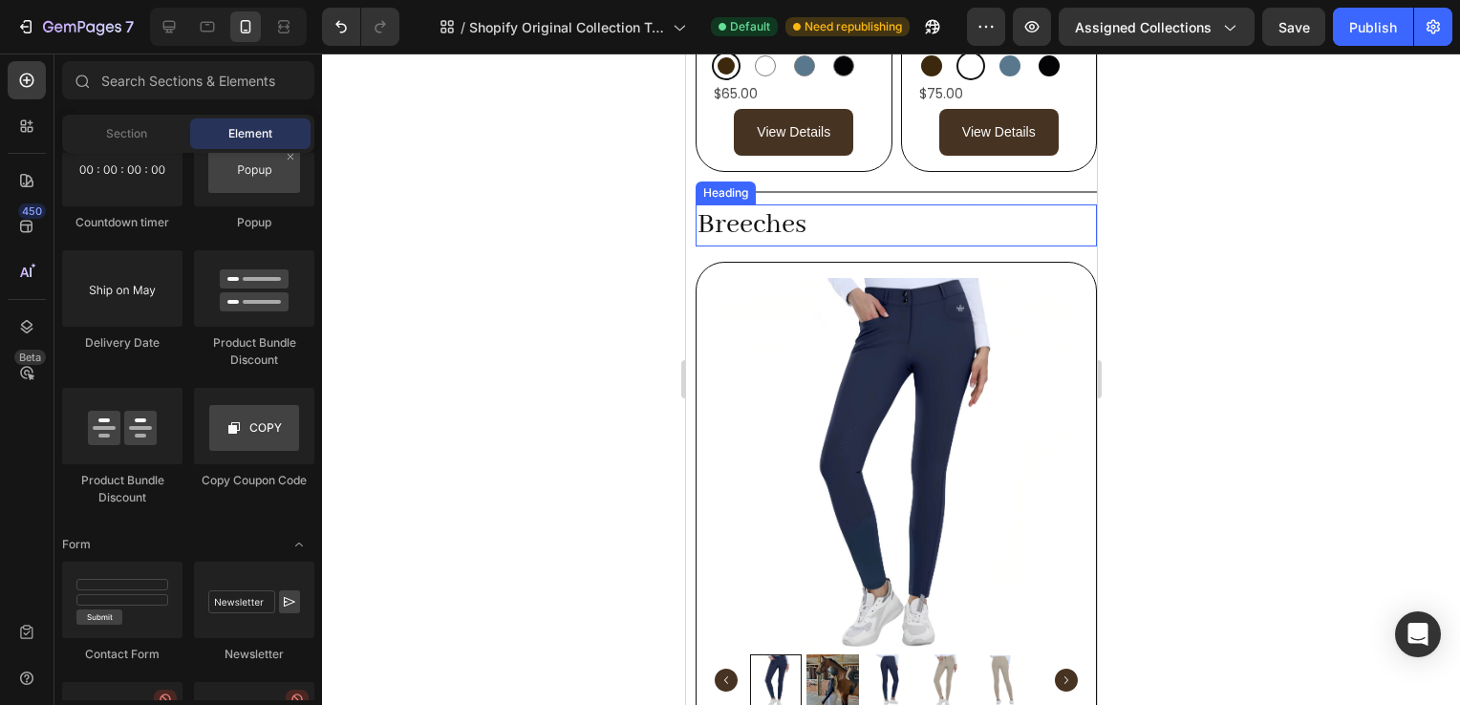
click at [837, 207] on h2 "Breeches" at bounding box center [895, 226] width 401 height 42
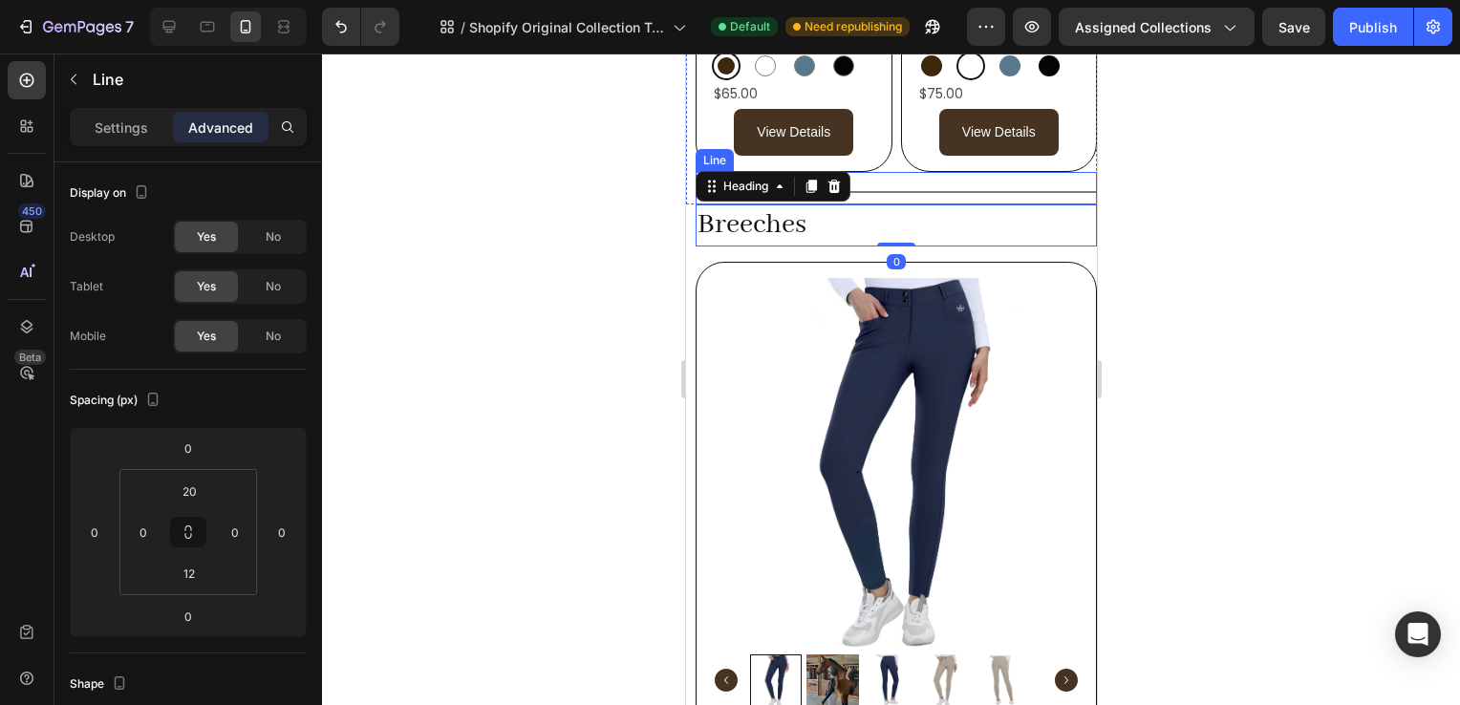
click at [986, 183] on div "Title Line" at bounding box center [895, 188] width 401 height 32
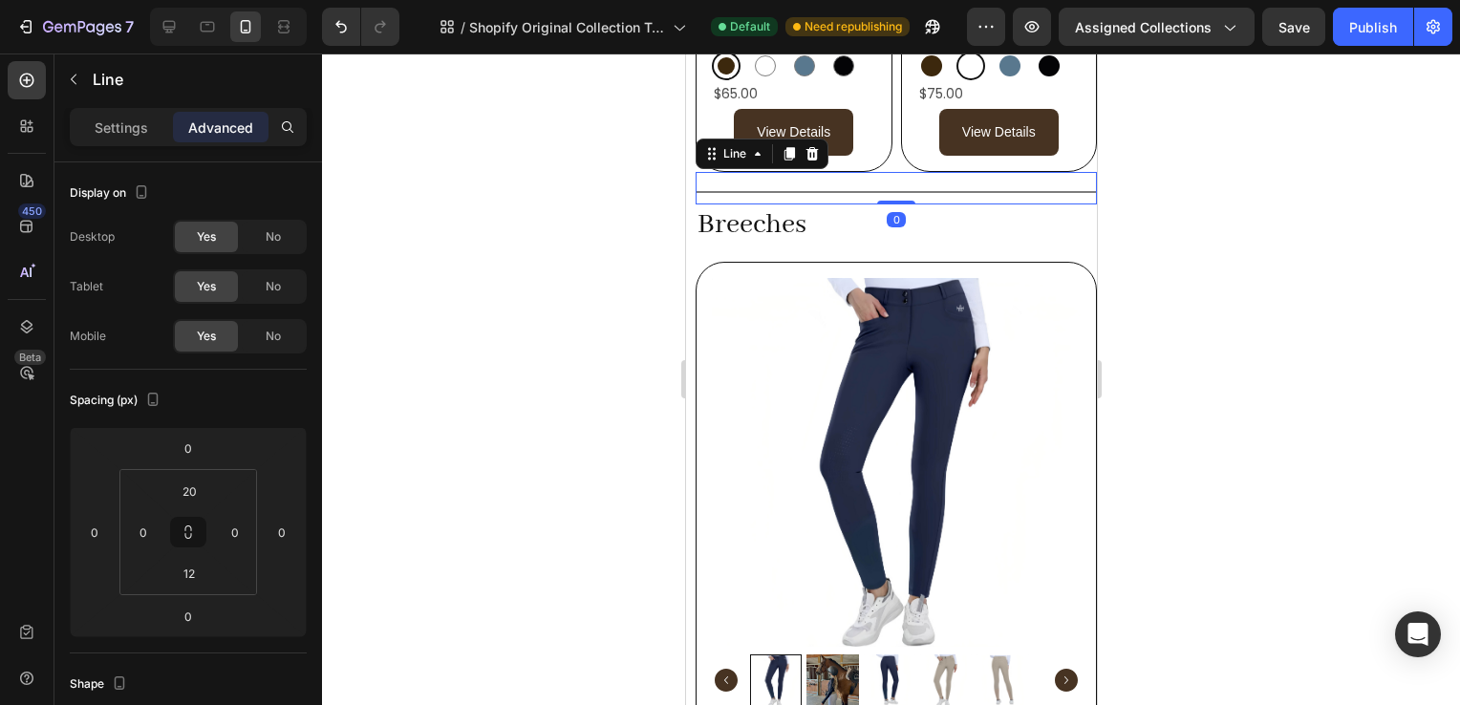
click at [1080, 262] on div "Product Images Align Breech Product Title Icon Icon Icon Icon Icon Icon List Bl…" at bounding box center [895, 586] width 401 height 648
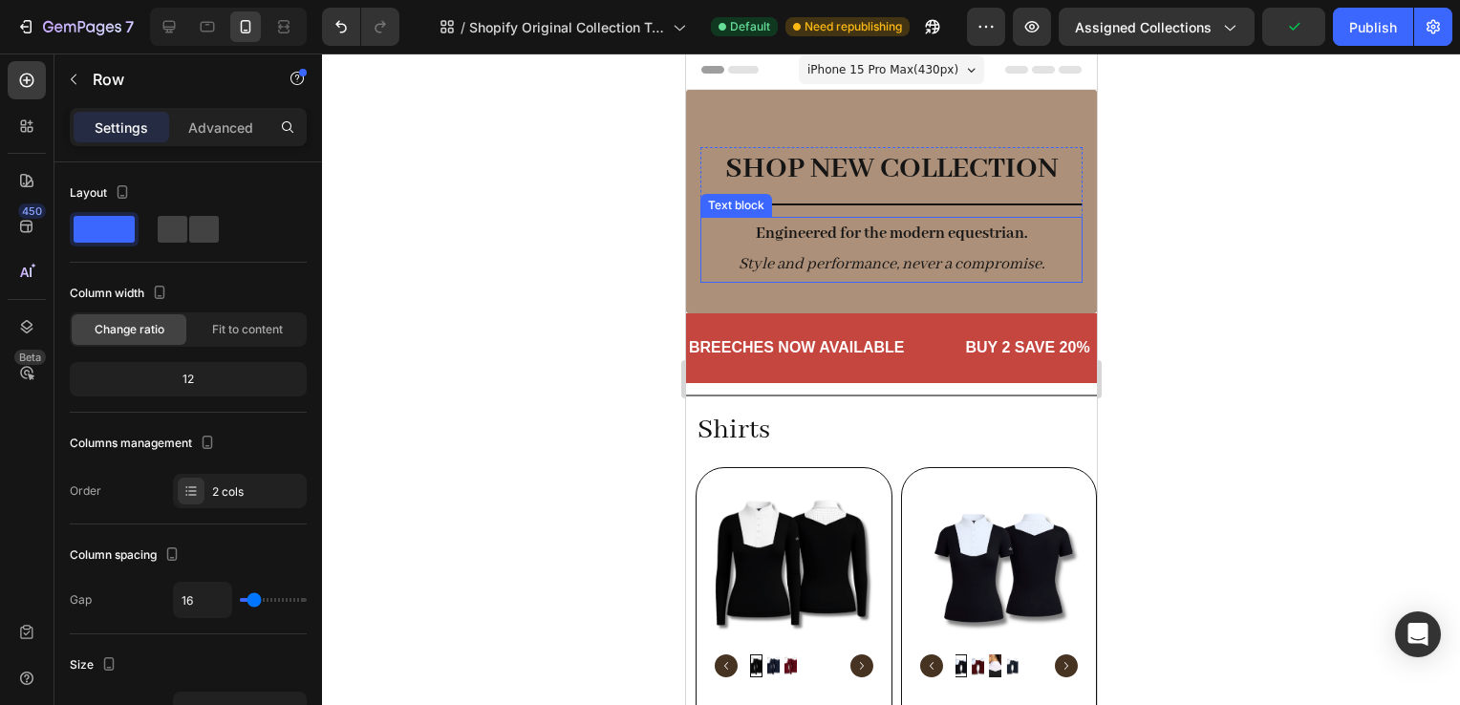
scroll to position [147, 0]
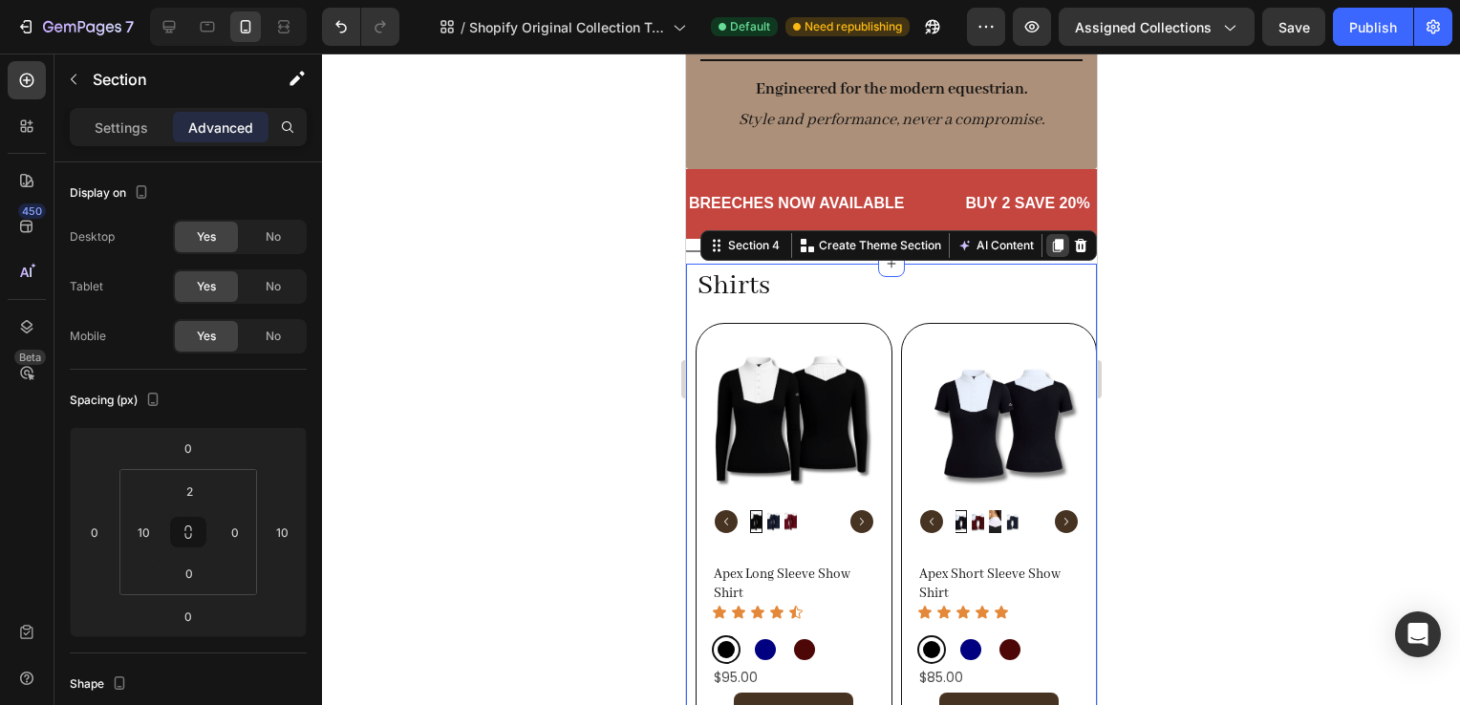
click at [1052, 239] on icon at bounding box center [1057, 245] width 11 height 13
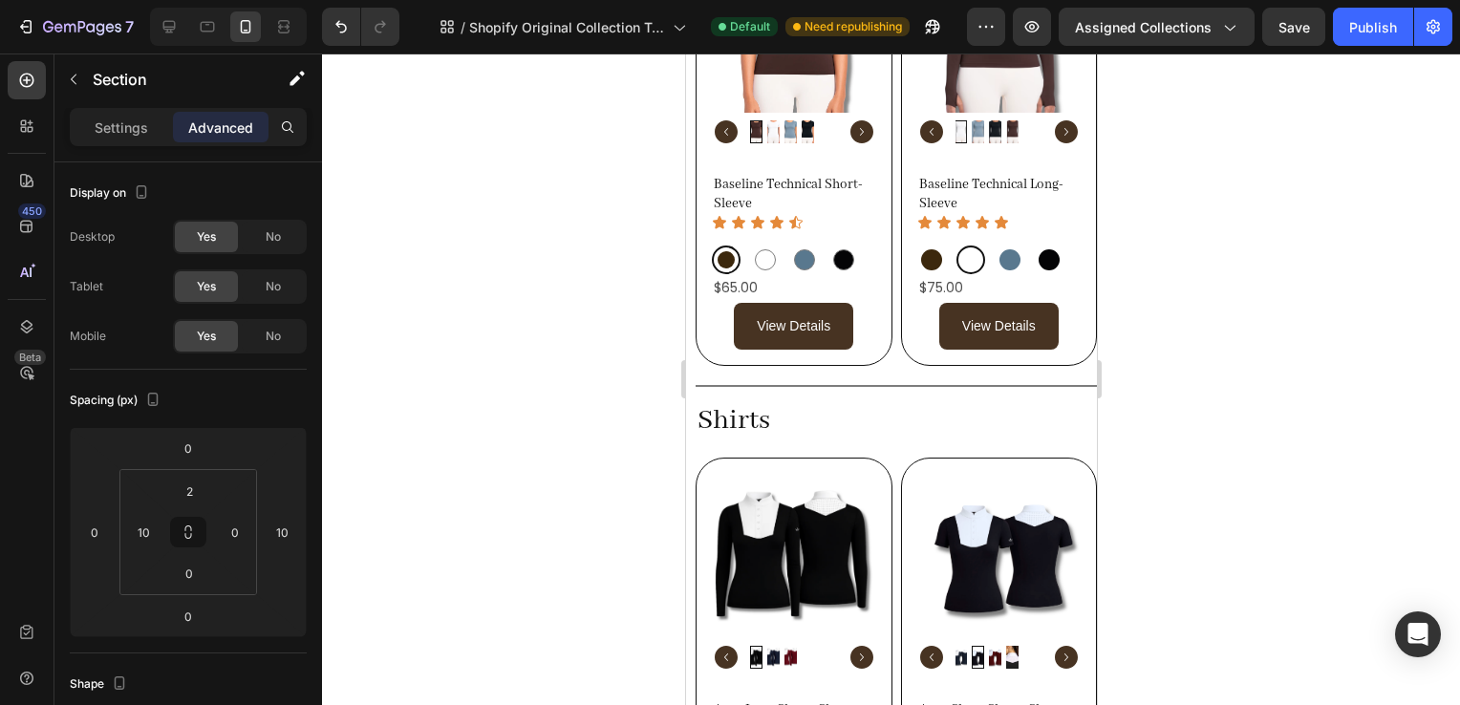
scroll to position [1241, 0]
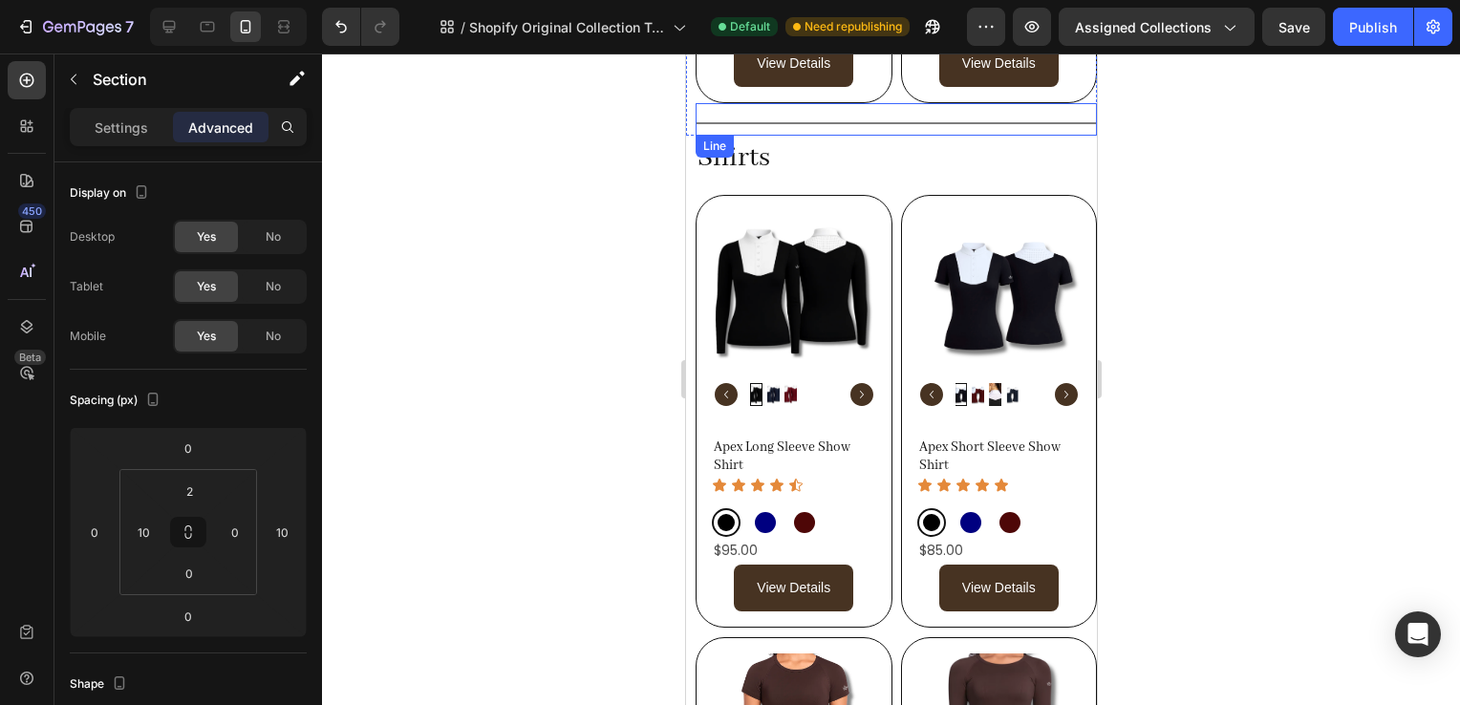
click at [1056, 115] on div "Title Line" at bounding box center [895, 119] width 401 height 32
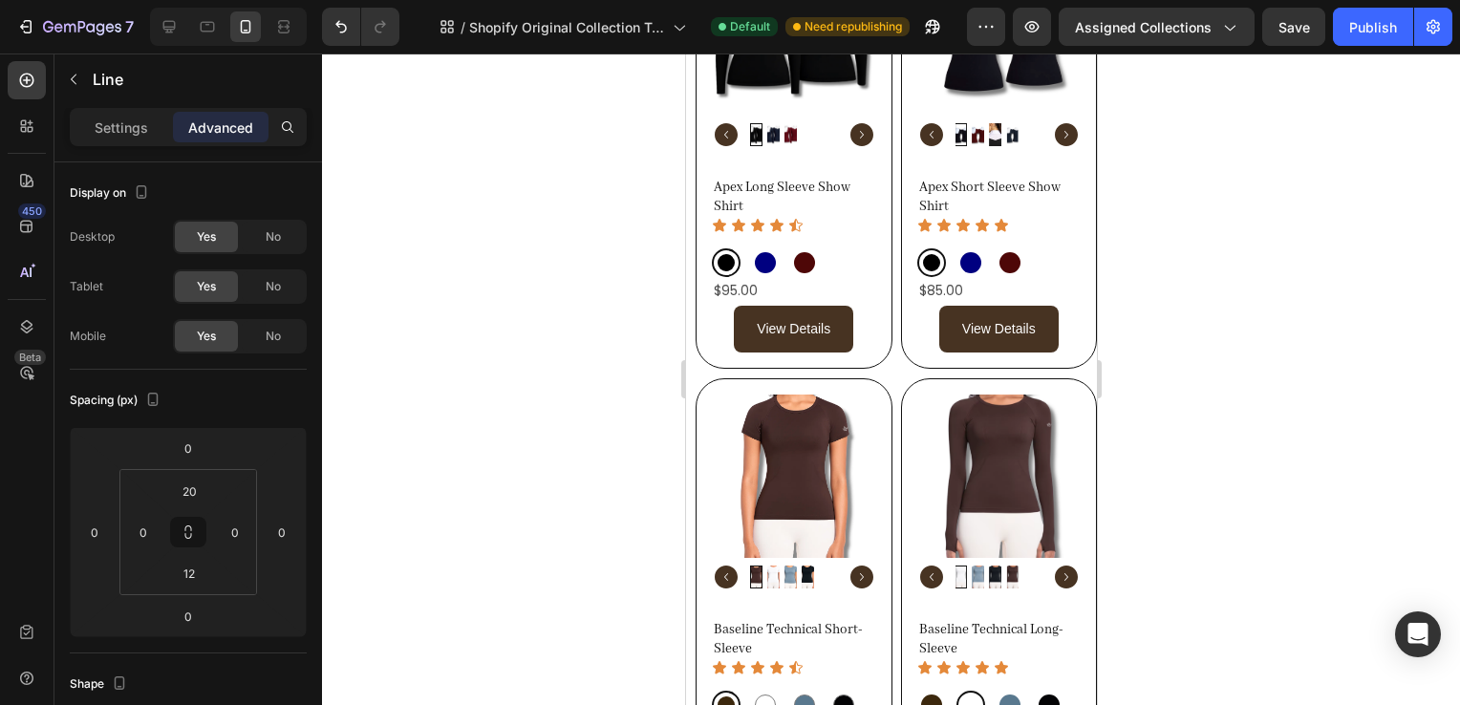
scroll to position [1560, 0]
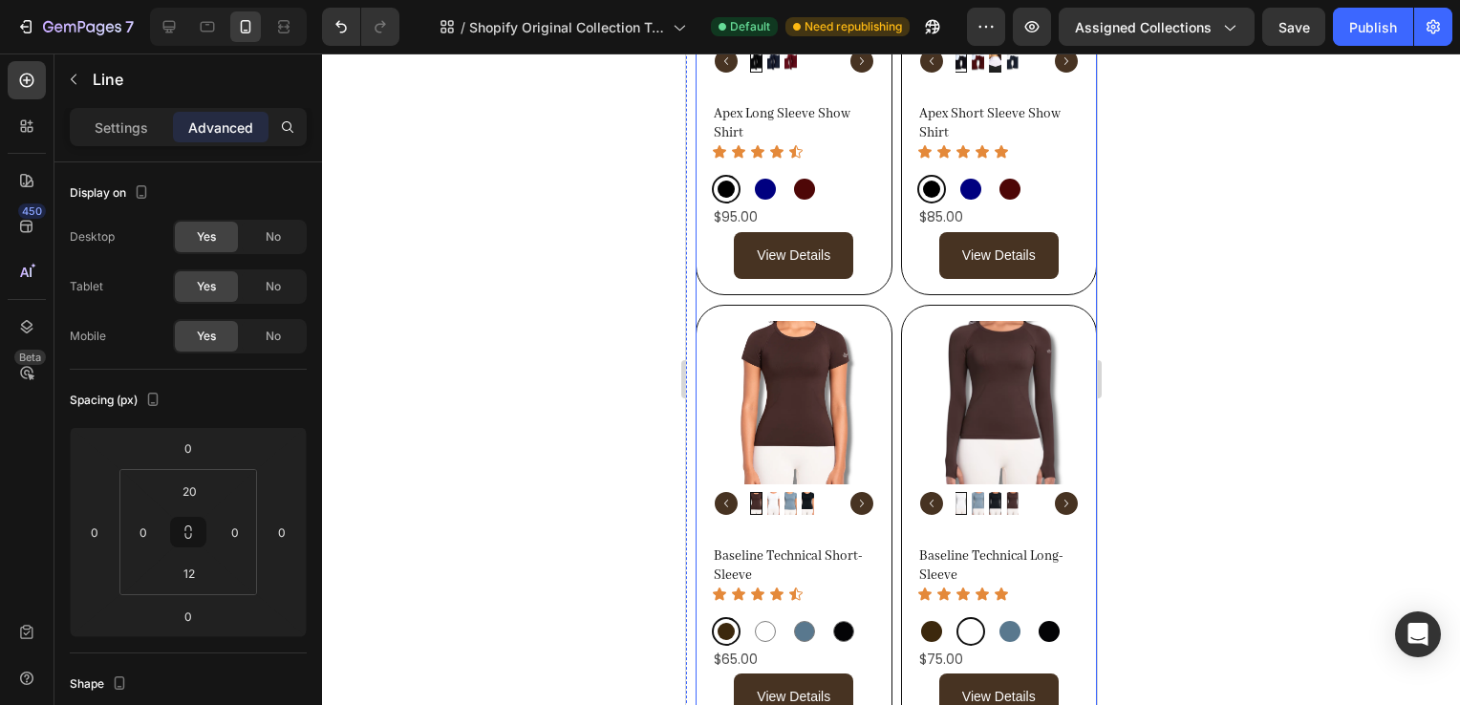
click at [888, 300] on div "Product Images Apex Long Sleeve Show Shirt Product Title Icon Icon Icon Icon Ic…" at bounding box center [895, 299] width 401 height 875
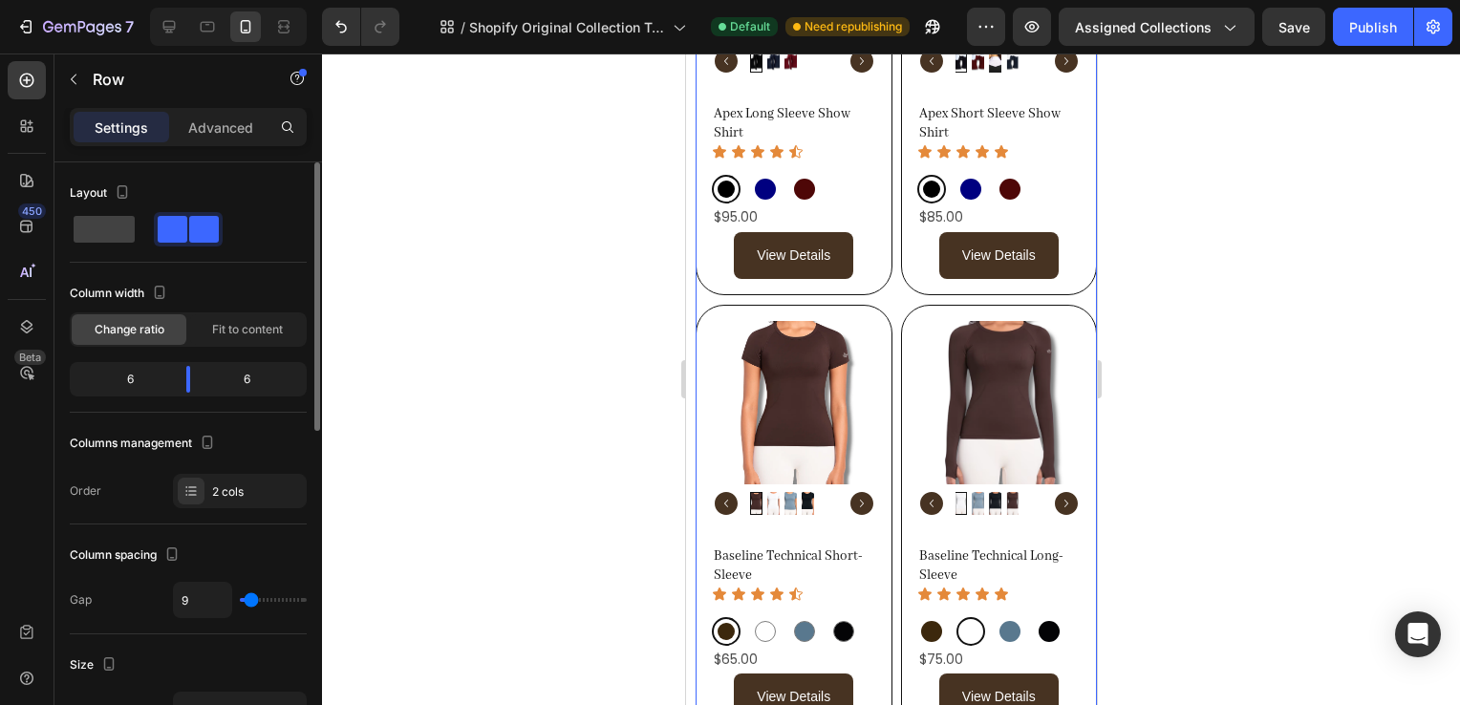
click at [251, 474] on div "2 cols" at bounding box center [240, 491] width 134 height 34
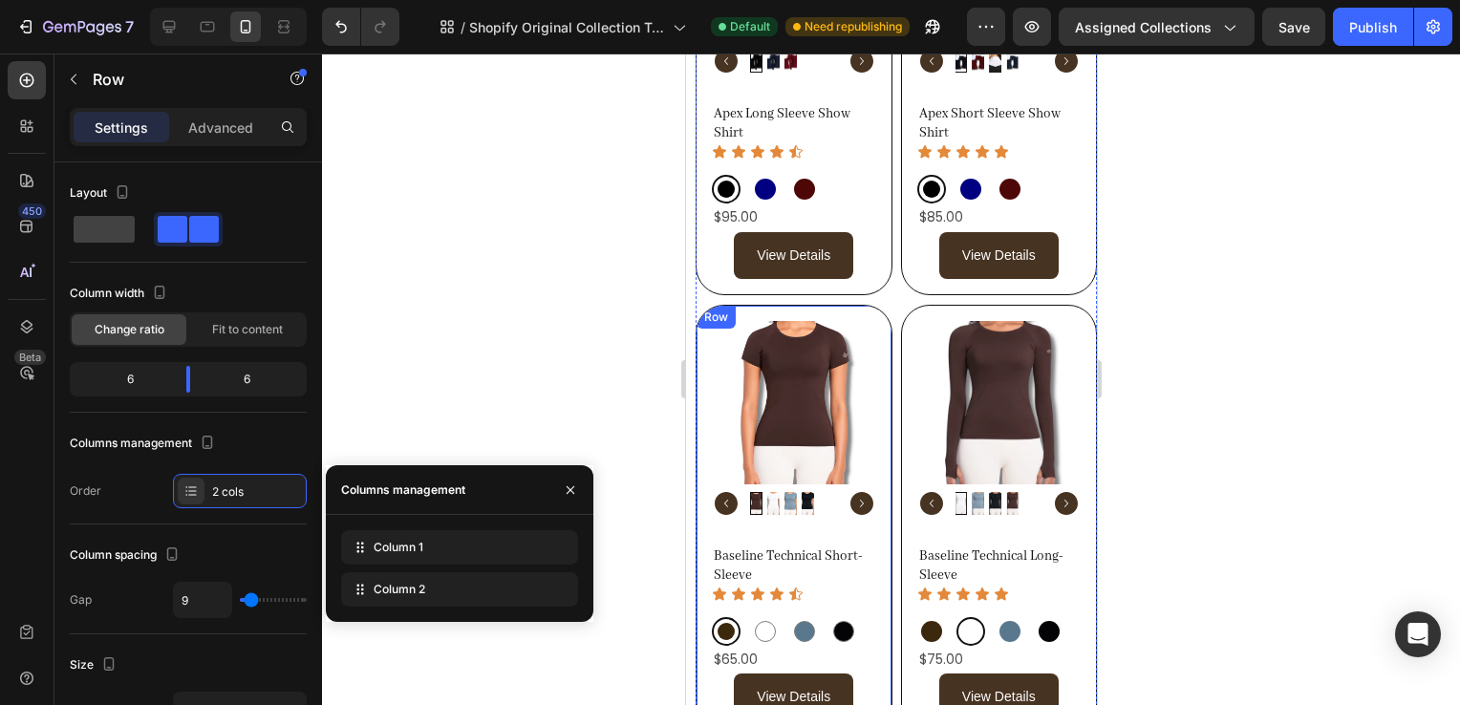
click at [879, 332] on div "Product Images Baseline Technical Short-Sleeve Product Title Icon Icon Icon Ico…" at bounding box center [793, 521] width 197 height 433
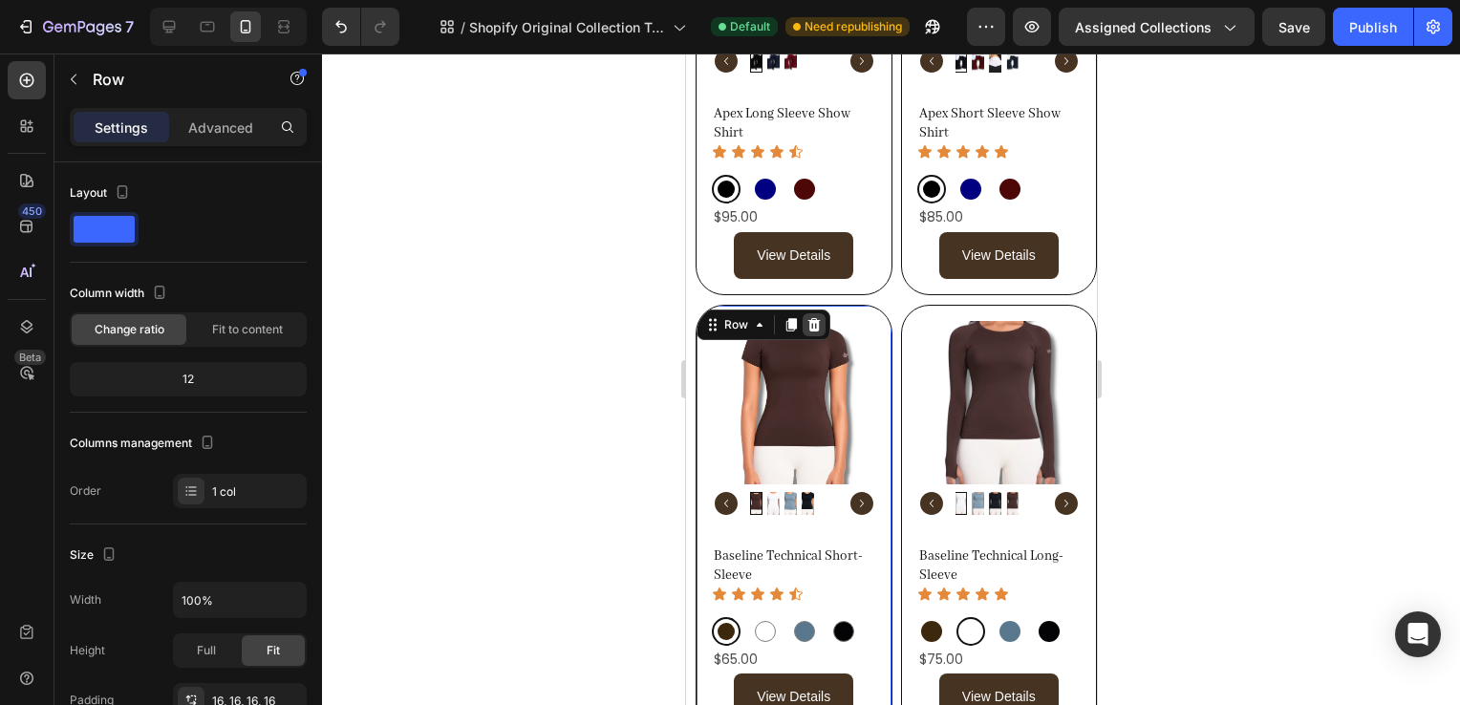
click at [811, 320] on icon at bounding box center [814, 324] width 12 height 13
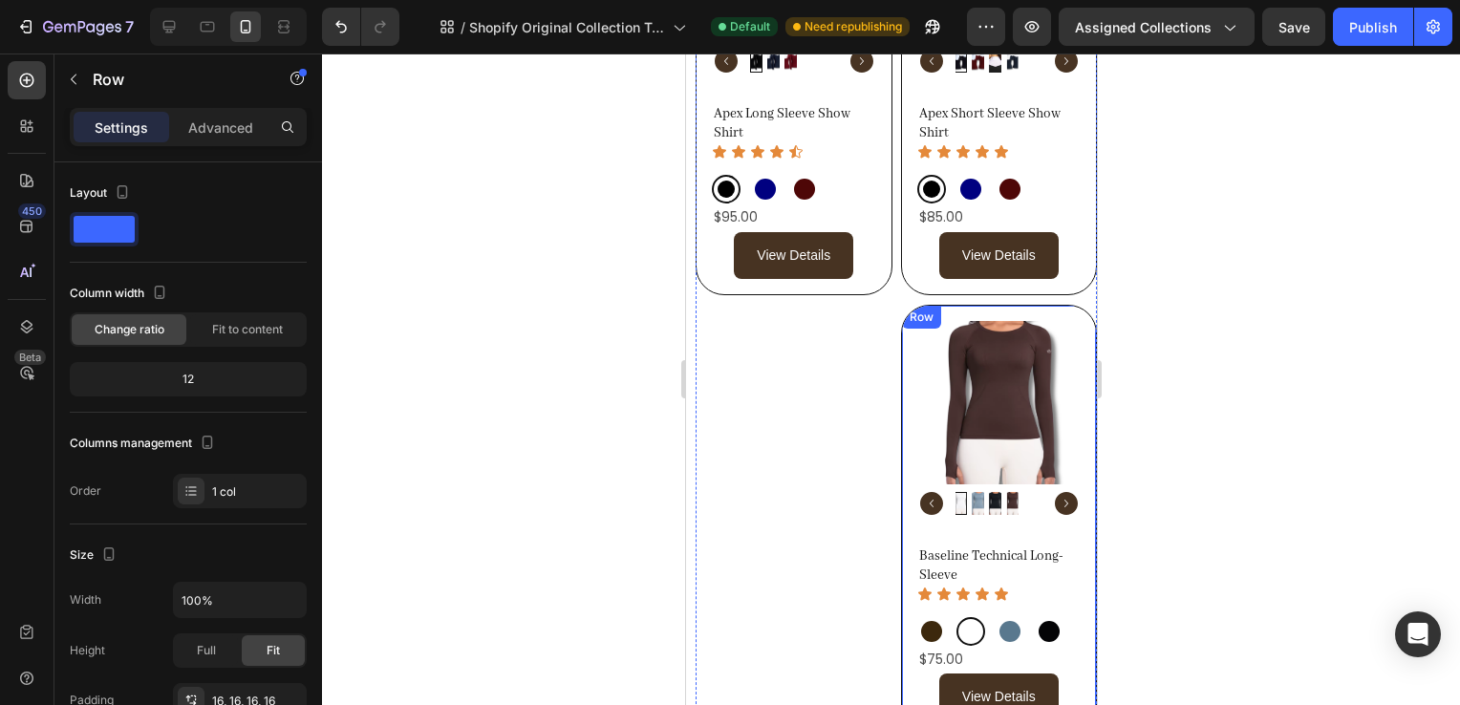
click at [1075, 326] on div "Product Images Baseline Technical Long-Sleeve Product Title Icon Icon Icon Icon…" at bounding box center [998, 521] width 197 height 433
click at [1014, 318] on icon at bounding box center [1018, 324] width 12 height 13
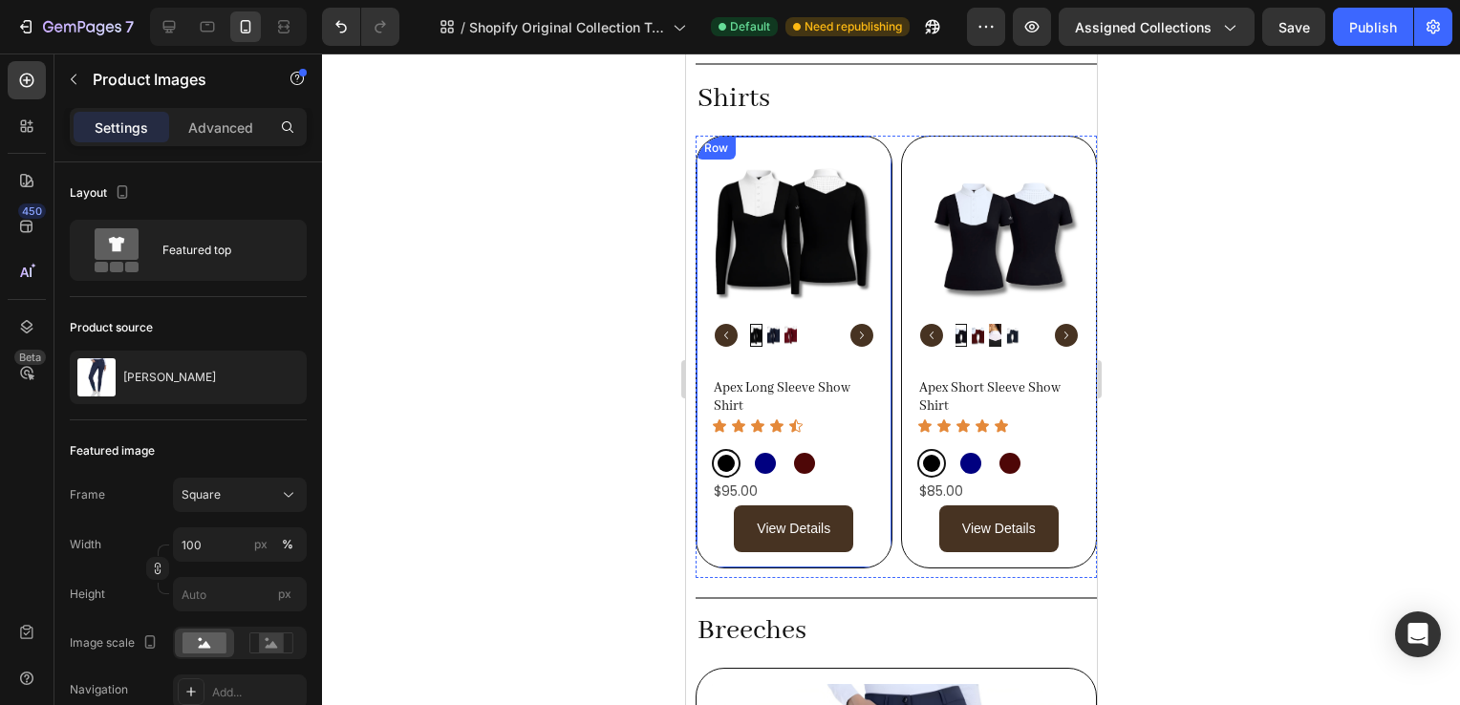
scroll to position [1288, 0]
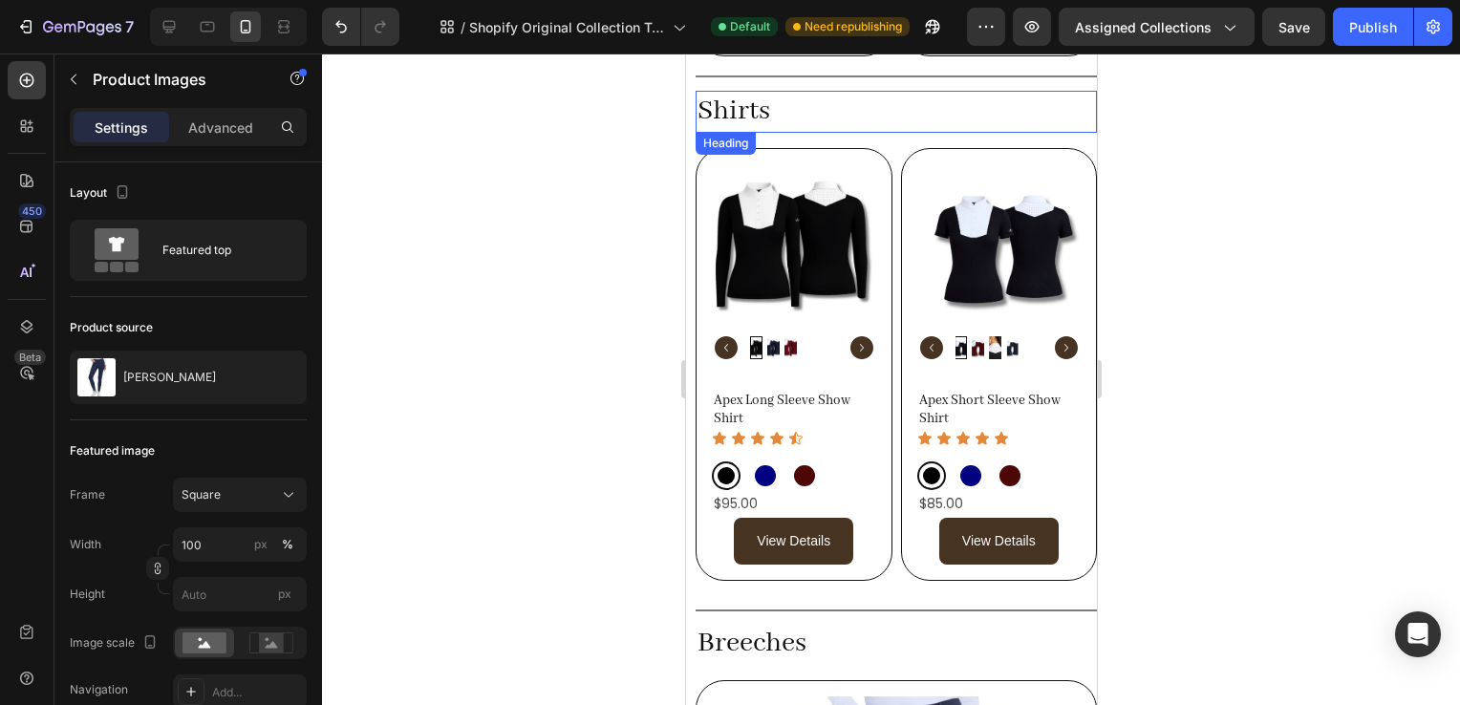
click at [801, 94] on h2 "Shirts" at bounding box center [895, 112] width 401 height 42
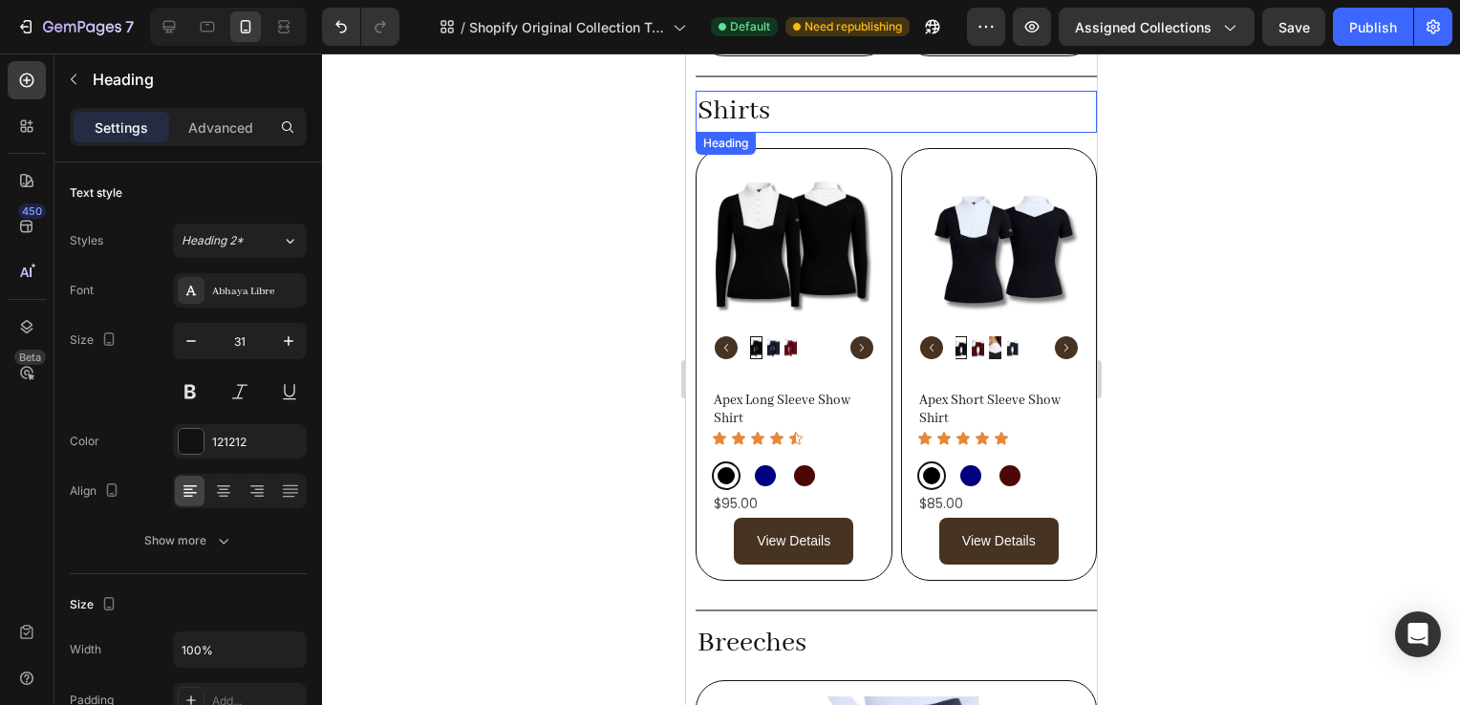
click at [801, 94] on h2 "Shirts" at bounding box center [895, 112] width 401 height 42
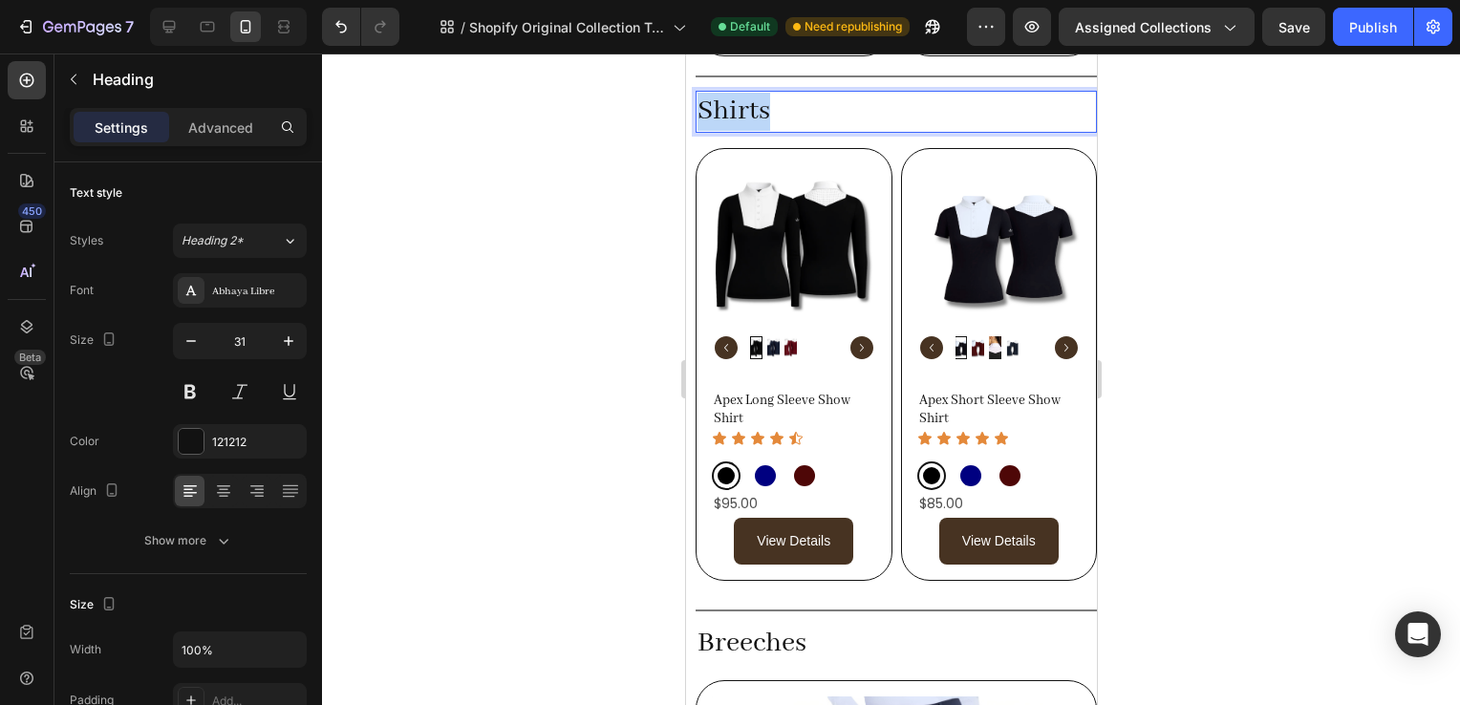
click at [801, 94] on p "Shirts" at bounding box center [896, 112] width 398 height 38
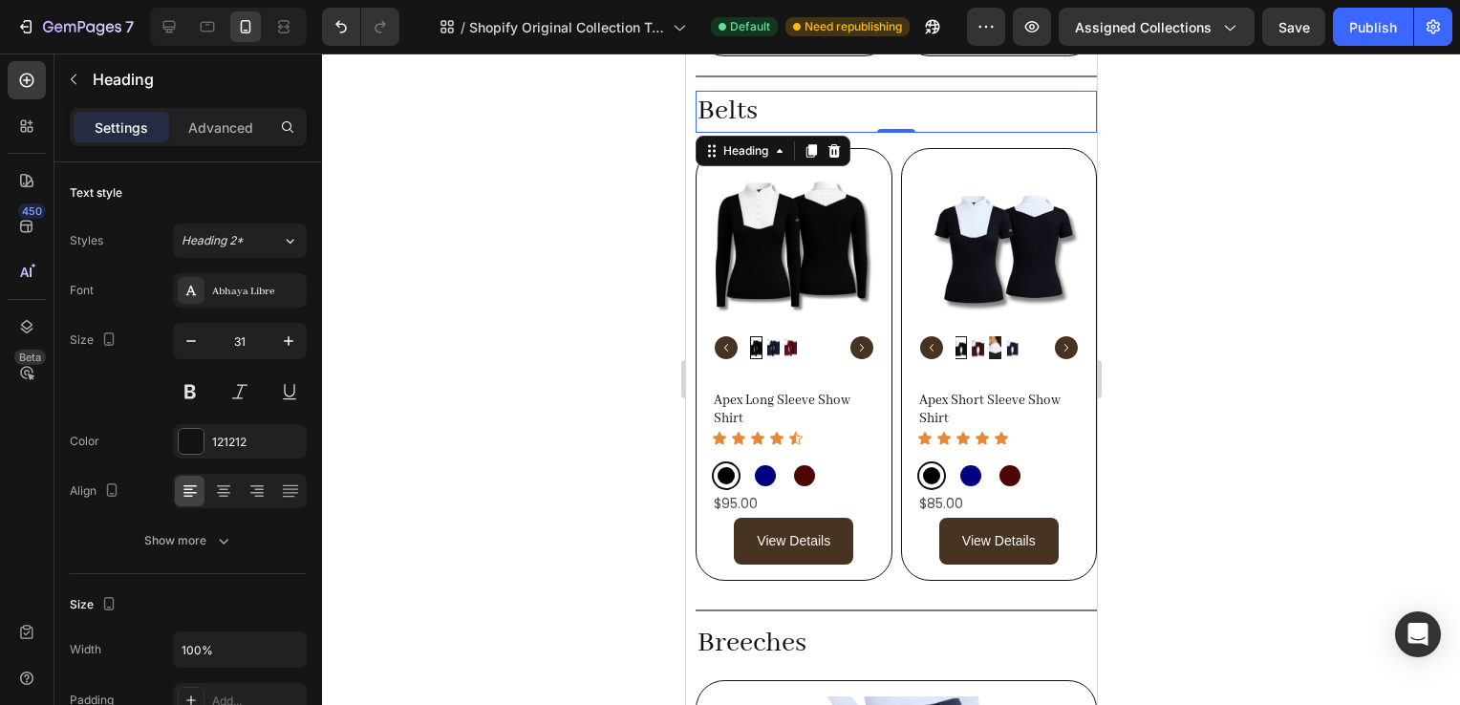
click at [1200, 426] on div at bounding box center [891, 380] width 1138 height 652
click at [1027, 164] on img at bounding box center [1005, 246] width 164 height 164
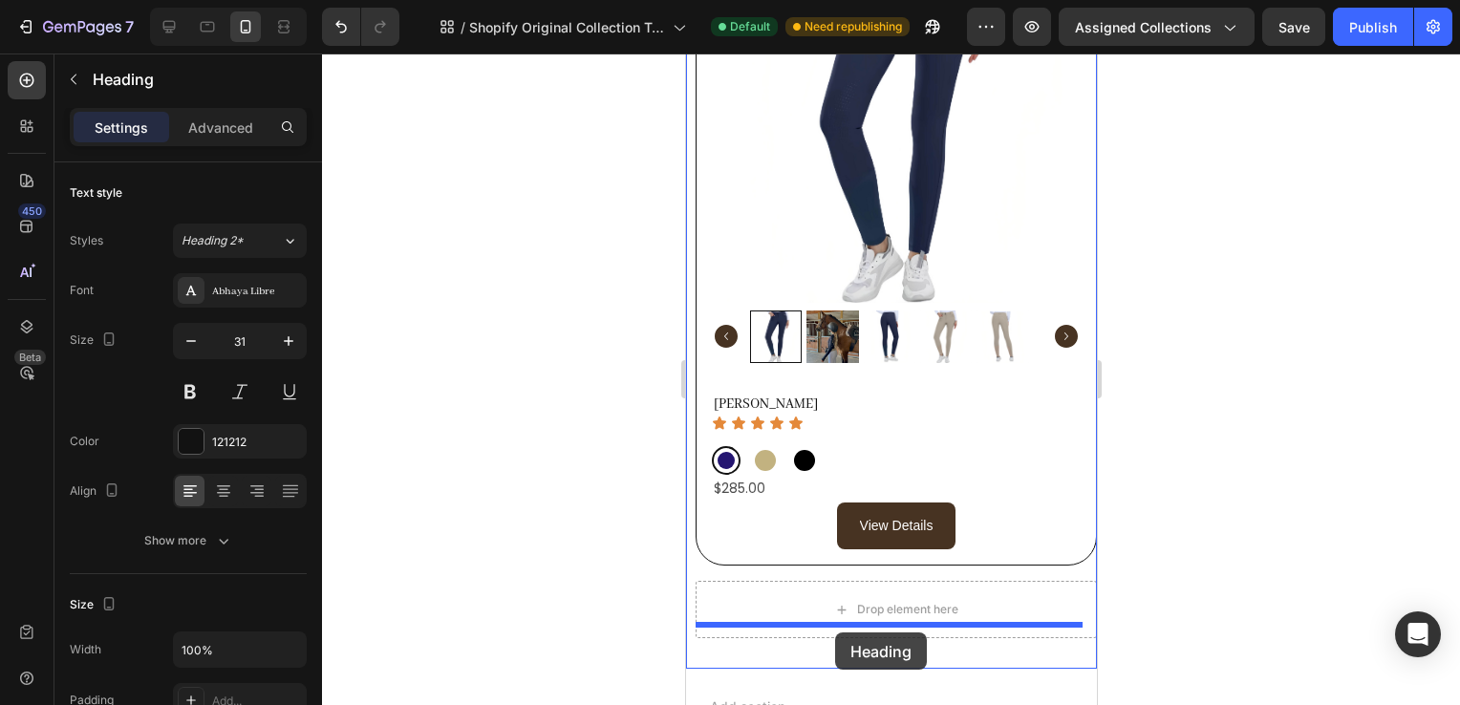
scroll to position [2048, 0]
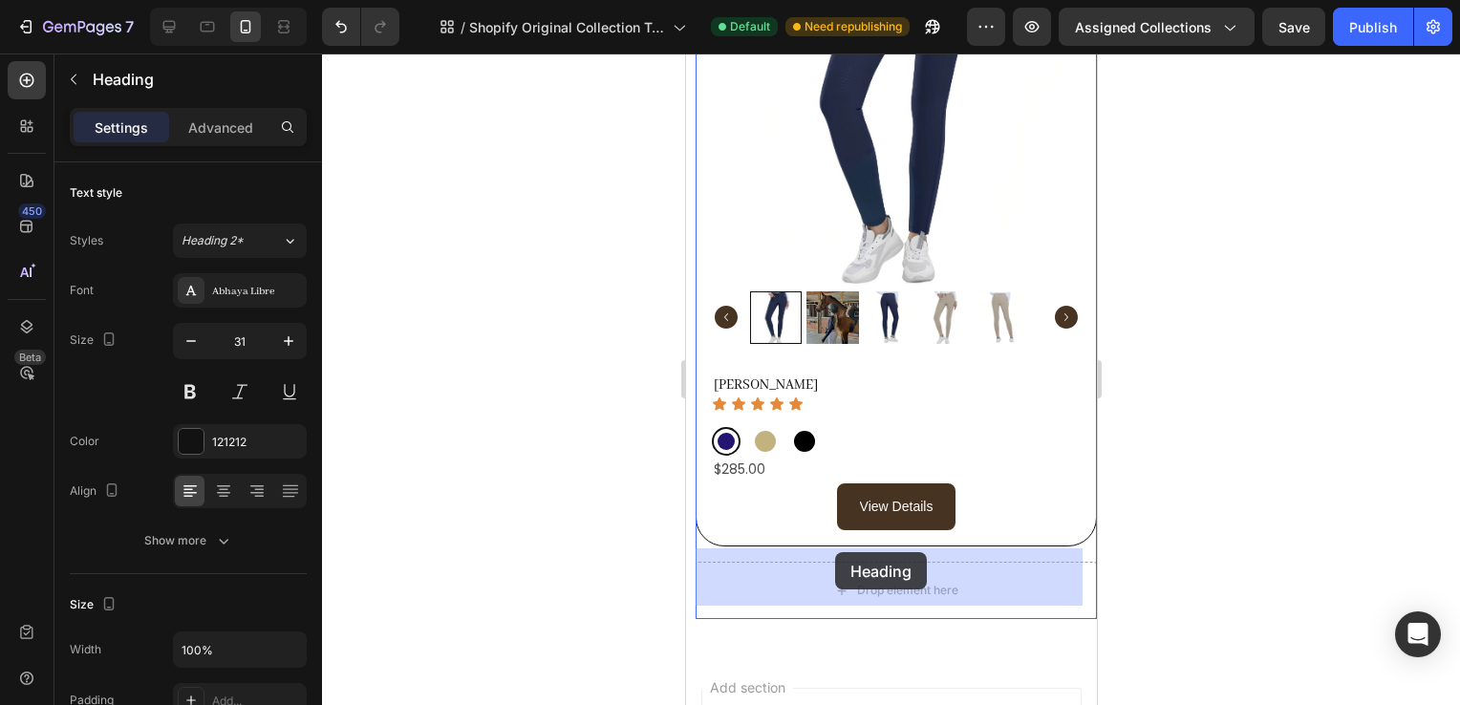
drag, startPoint x: 793, startPoint y: 92, endPoint x: 834, endPoint y: 554, distance: 464.4
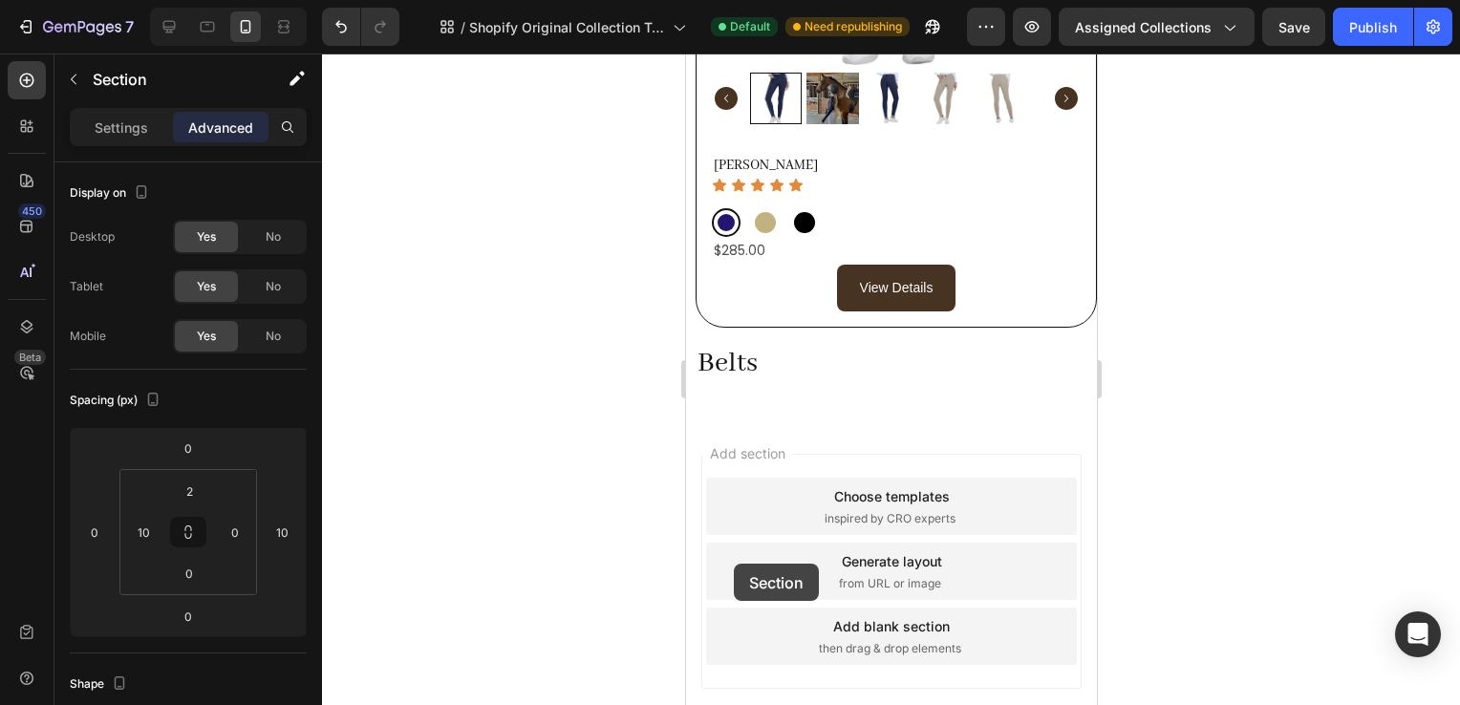
scroll to position [2337, 0]
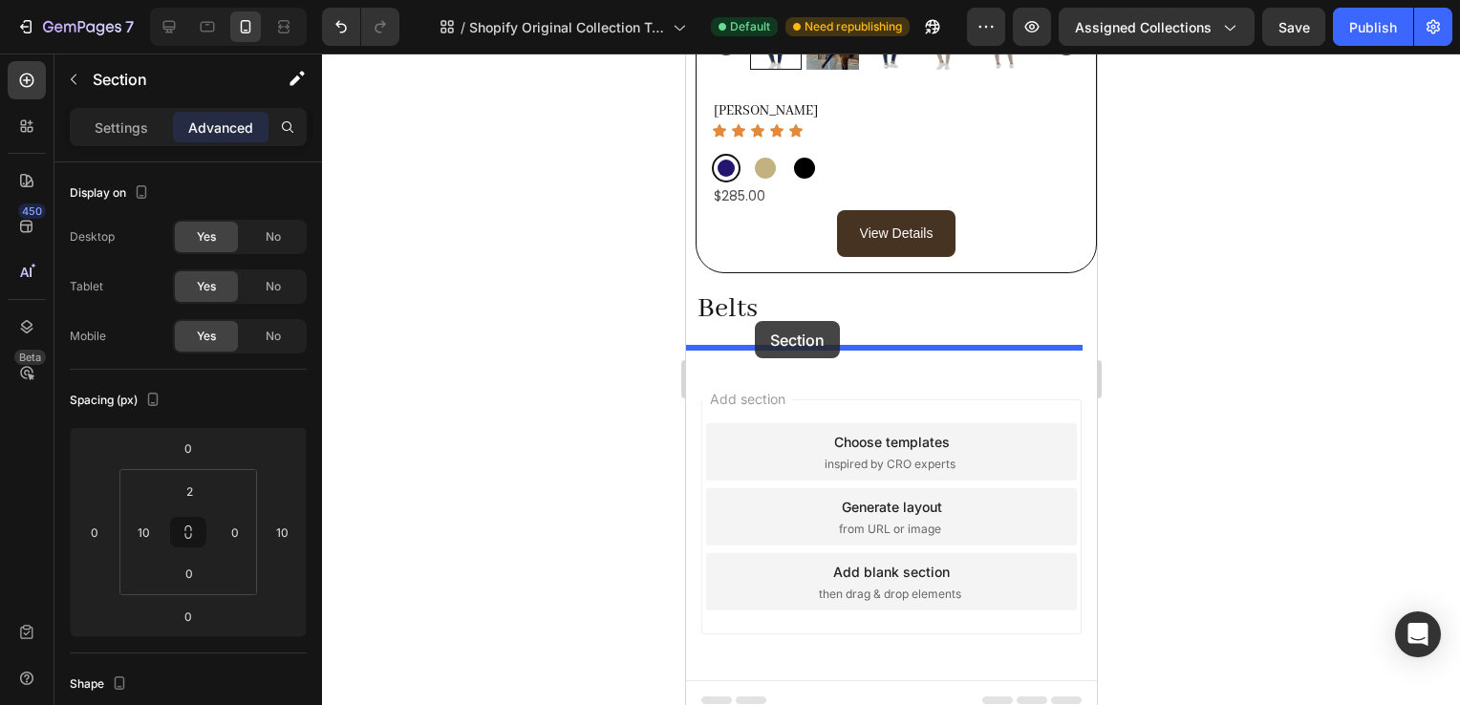
drag, startPoint x: 692, startPoint y: 319, endPoint x: 753, endPoint y: 318, distance: 61.2
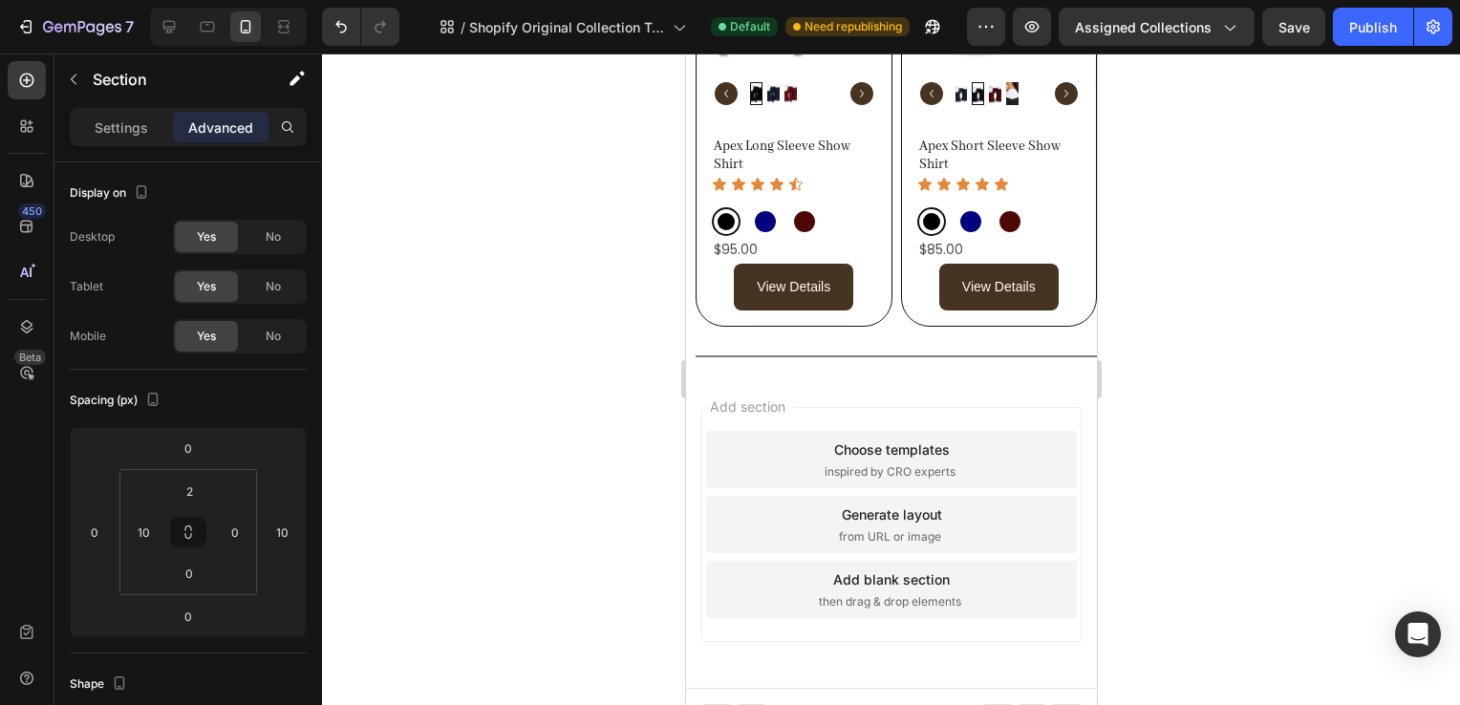
scroll to position [1795, 0]
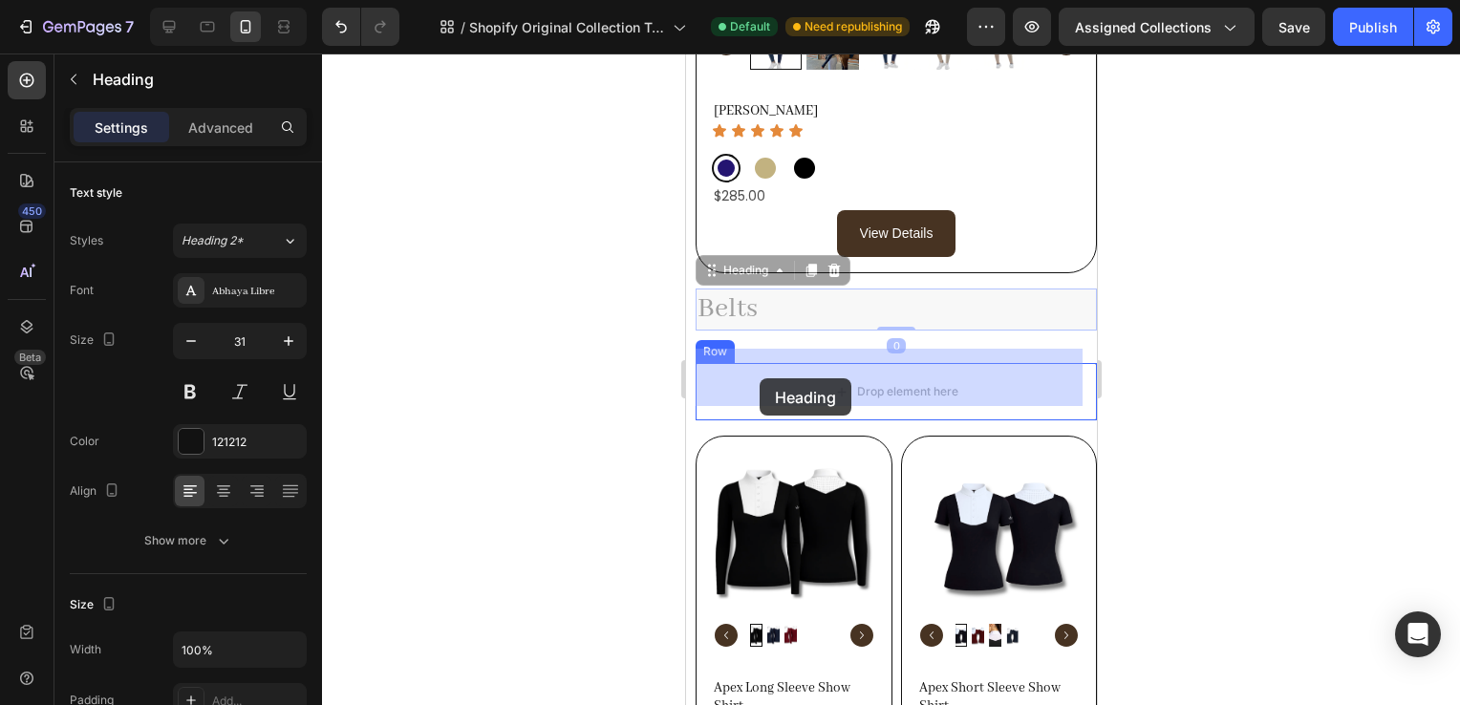
drag, startPoint x: 716, startPoint y: 292, endPoint x: 759, endPoint y: 379, distance: 97.0
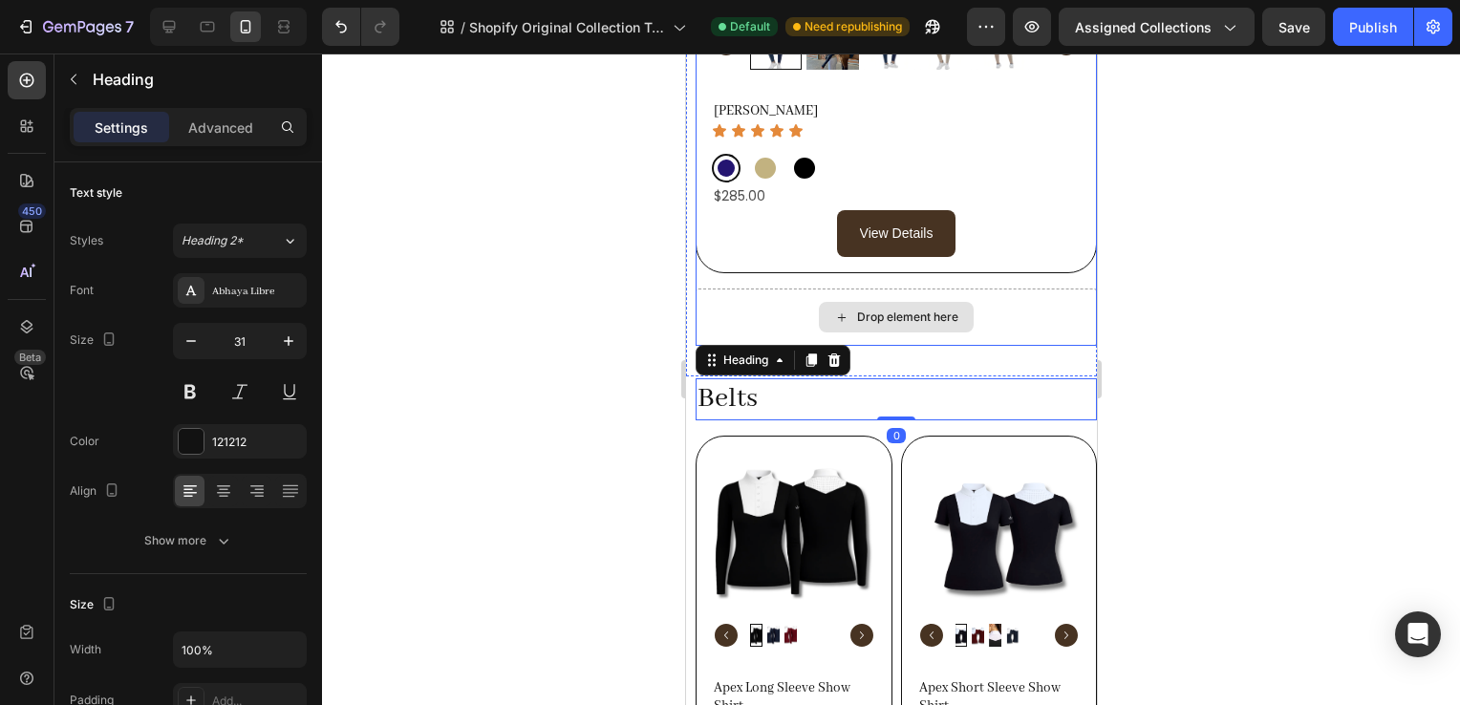
click at [1006, 308] on div "Drop element here" at bounding box center [895, 317] width 401 height 57
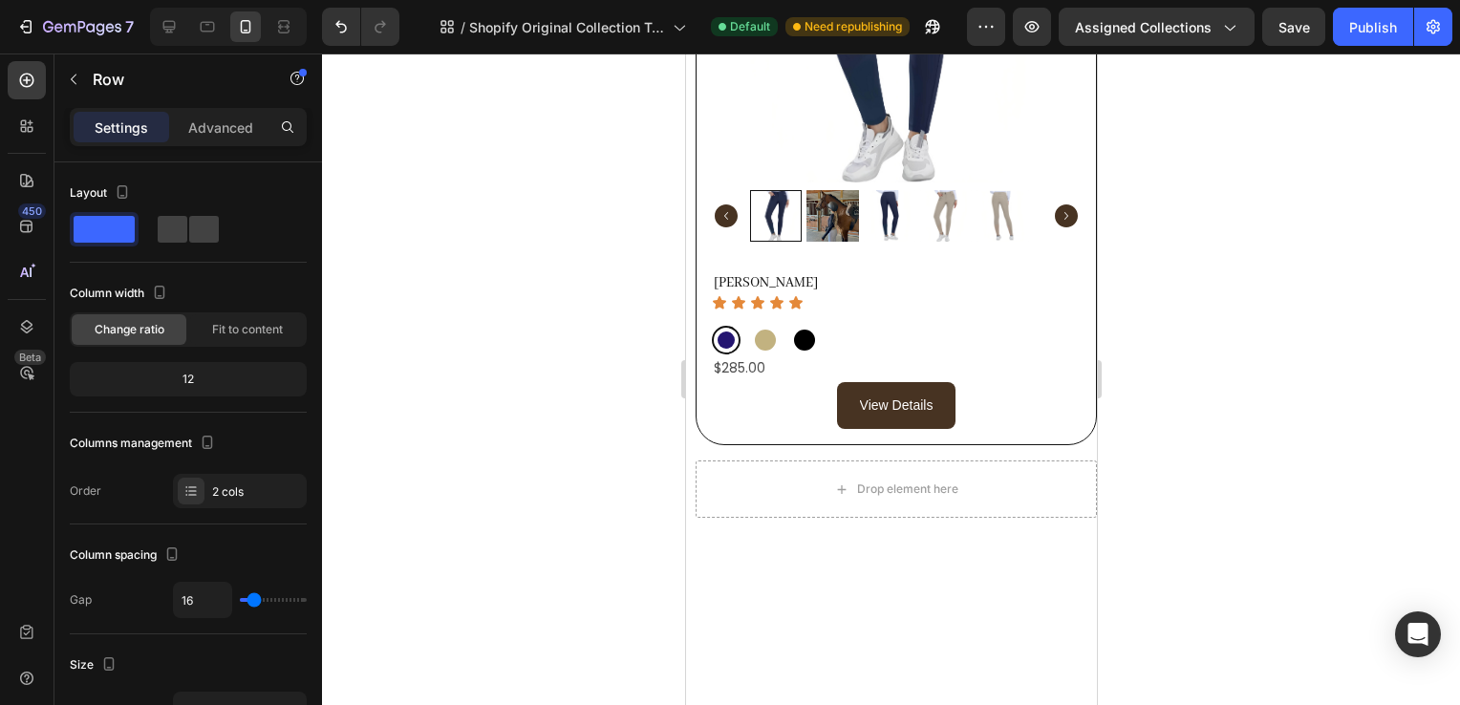
scroll to position [881, 0]
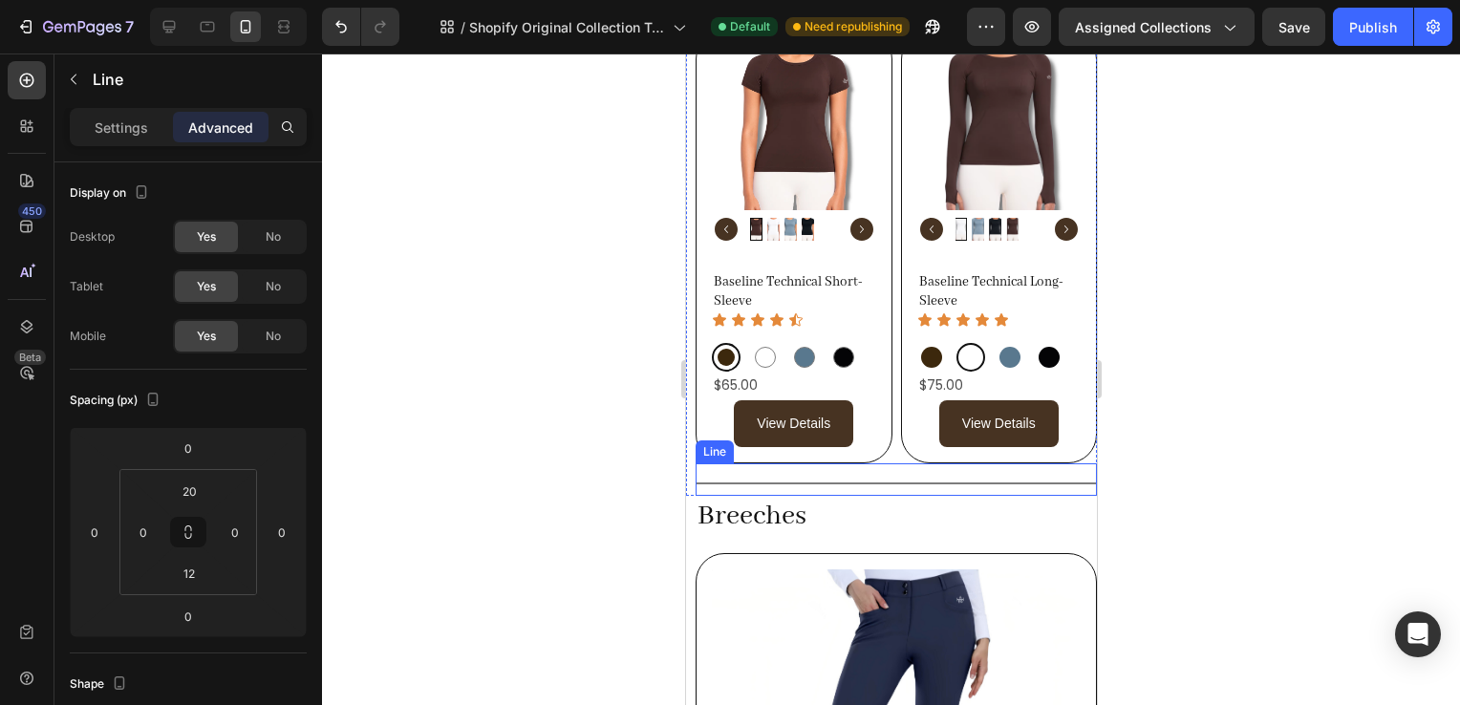
click at [852, 465] on div "Title Line" at bounding box center [895, 480] width 401 height 32
click at [791, 439] on icon at bounding box center [789, 445] width 11 height 13
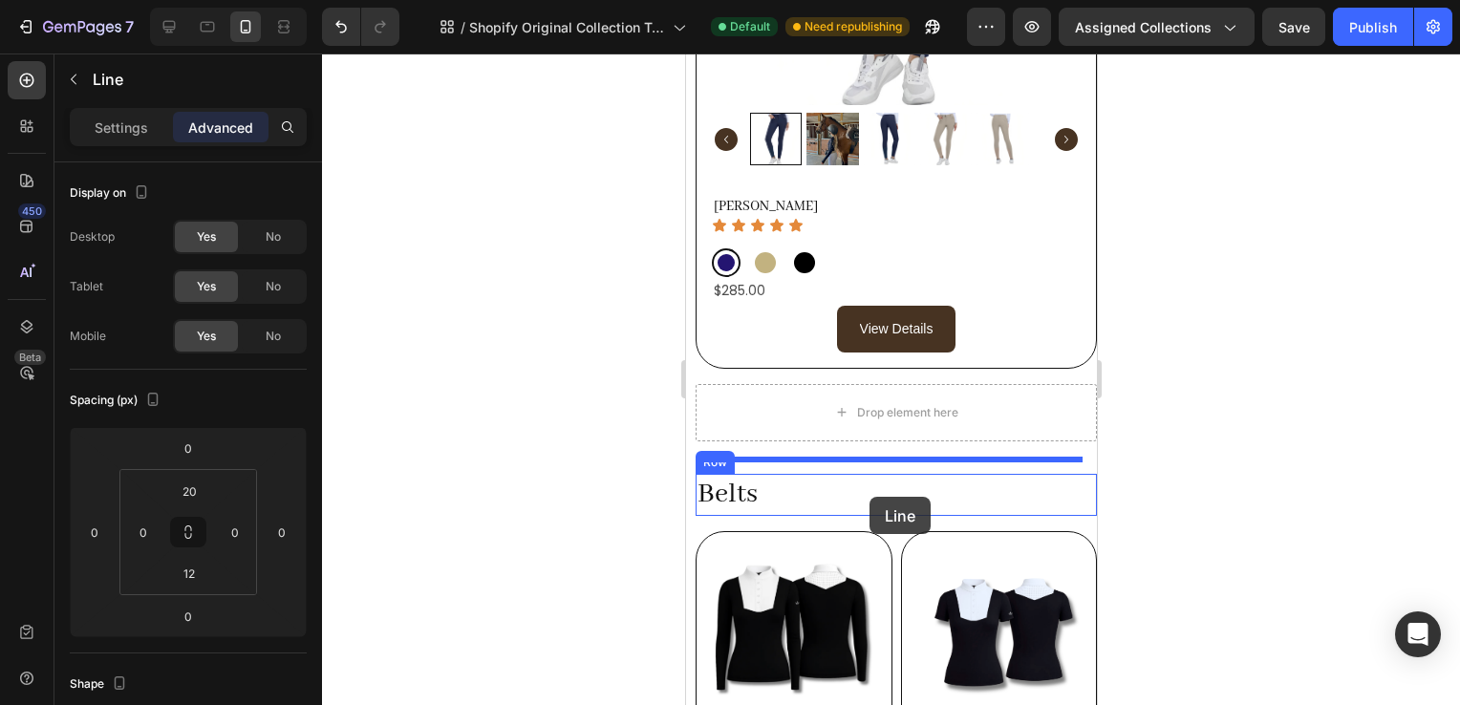
scroll to position [1843, 0]
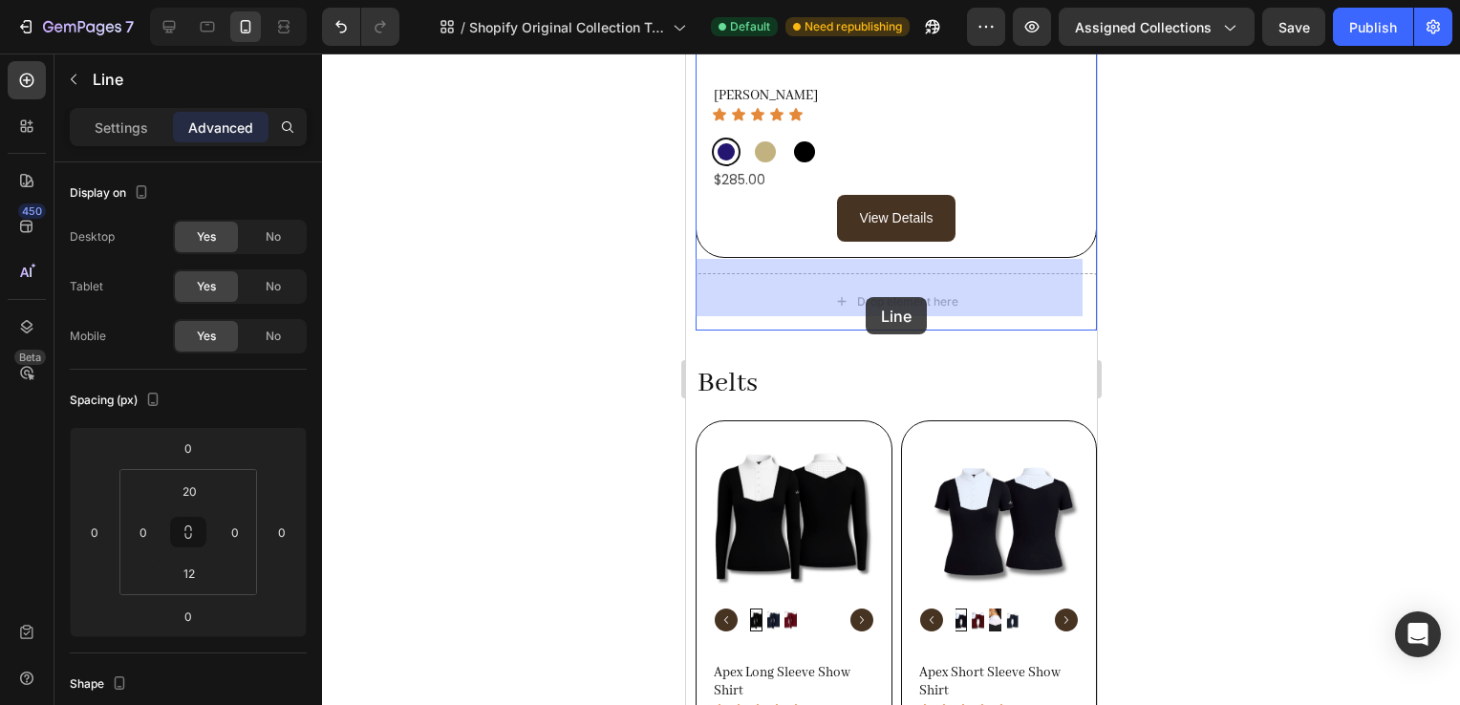
drag, startPoint x: 807, startPoint y: 499, endPoint x: 865, endPoint y: 297, distance: 209.9
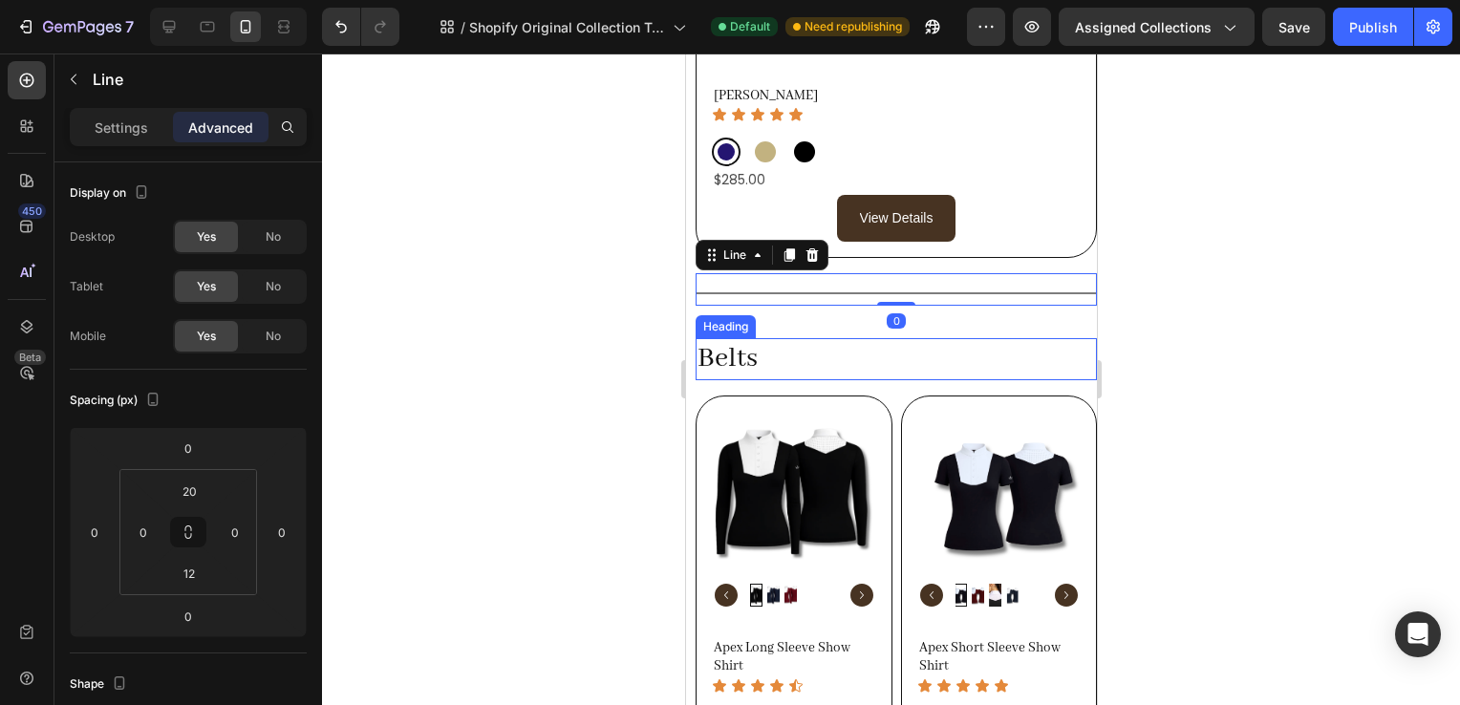
click at [915, 338] on h2 "Belts" at bounding box center [895, 359] width 401 height 42
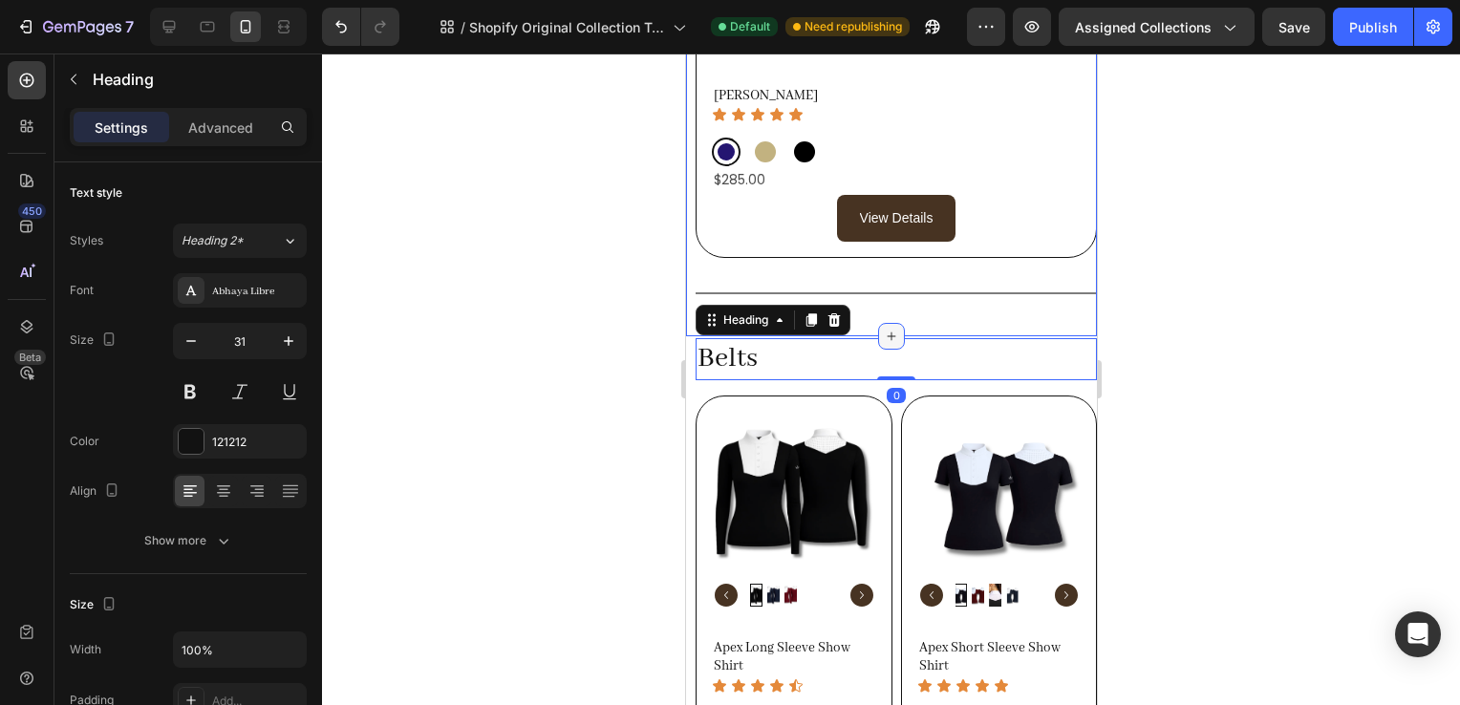
click at [888, 329] on icon at bounding box center [890, 336] width 15 height 15
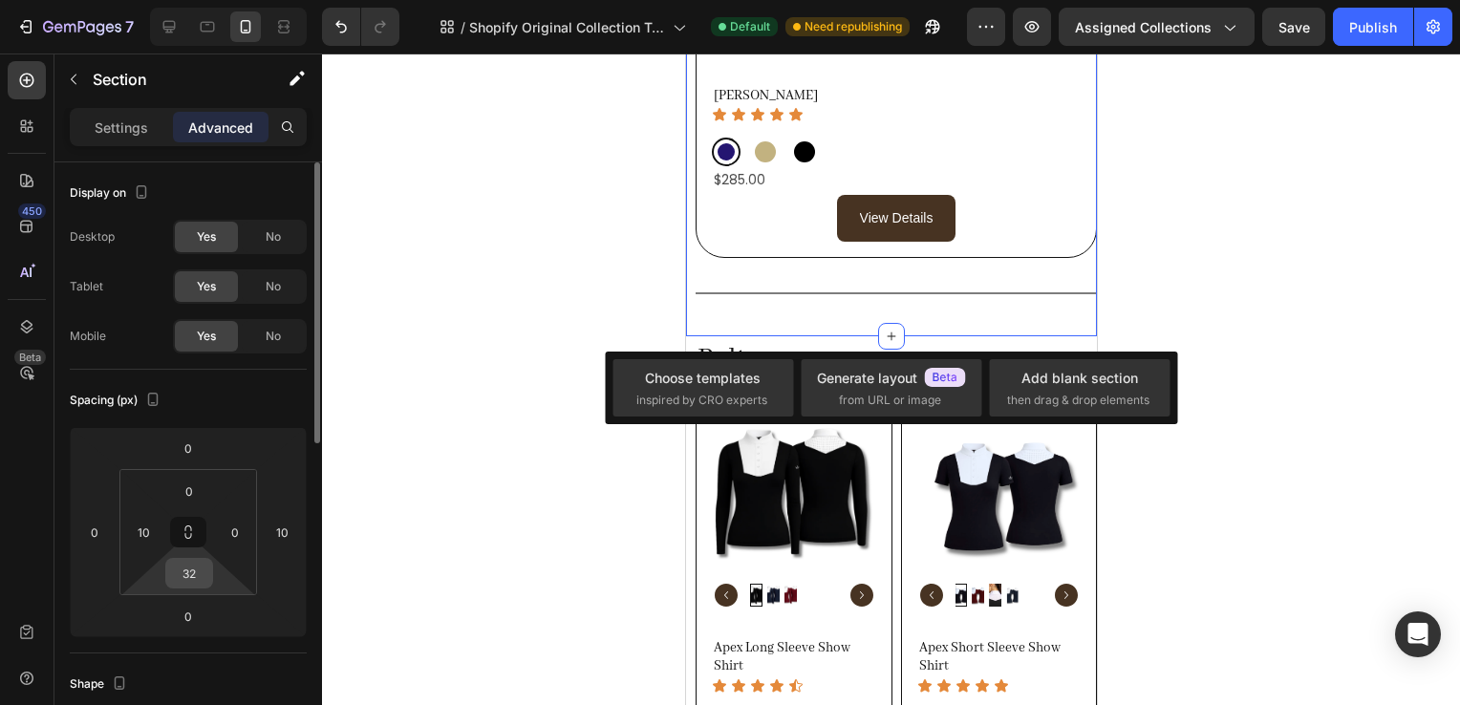
click at [205, 570] on input "32" at bounding box center [189, 573] width 38 height 29
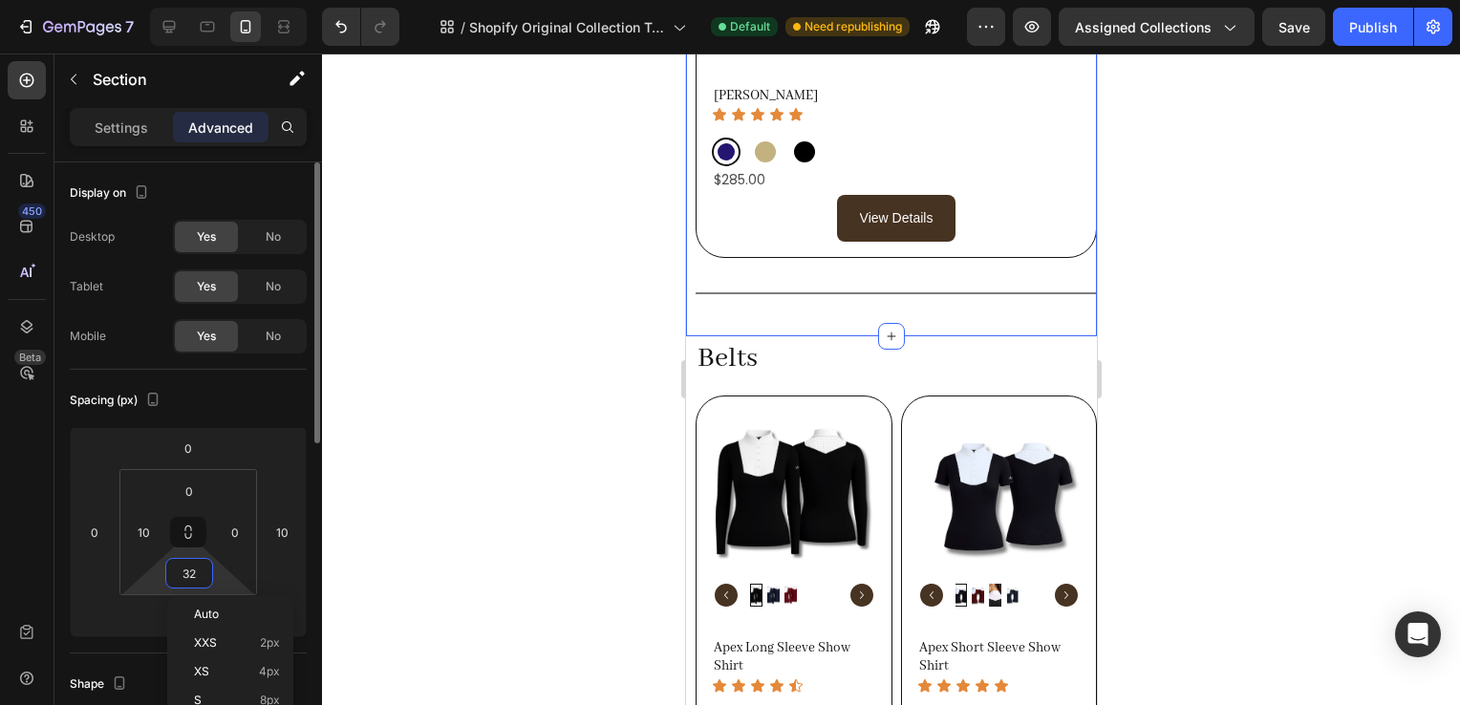
type input "0"
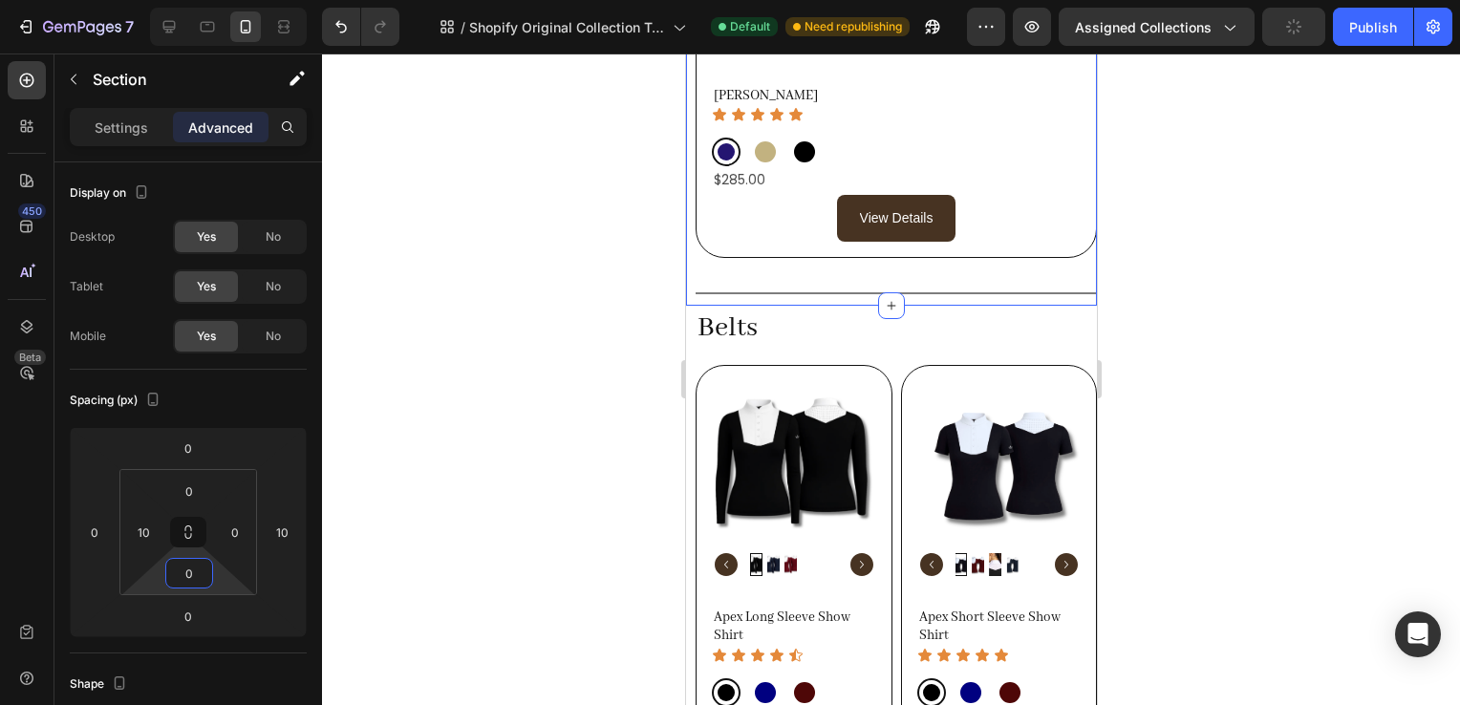
click at [1250, 430] on div at bounding box center [891, 380] width 1138 height 652
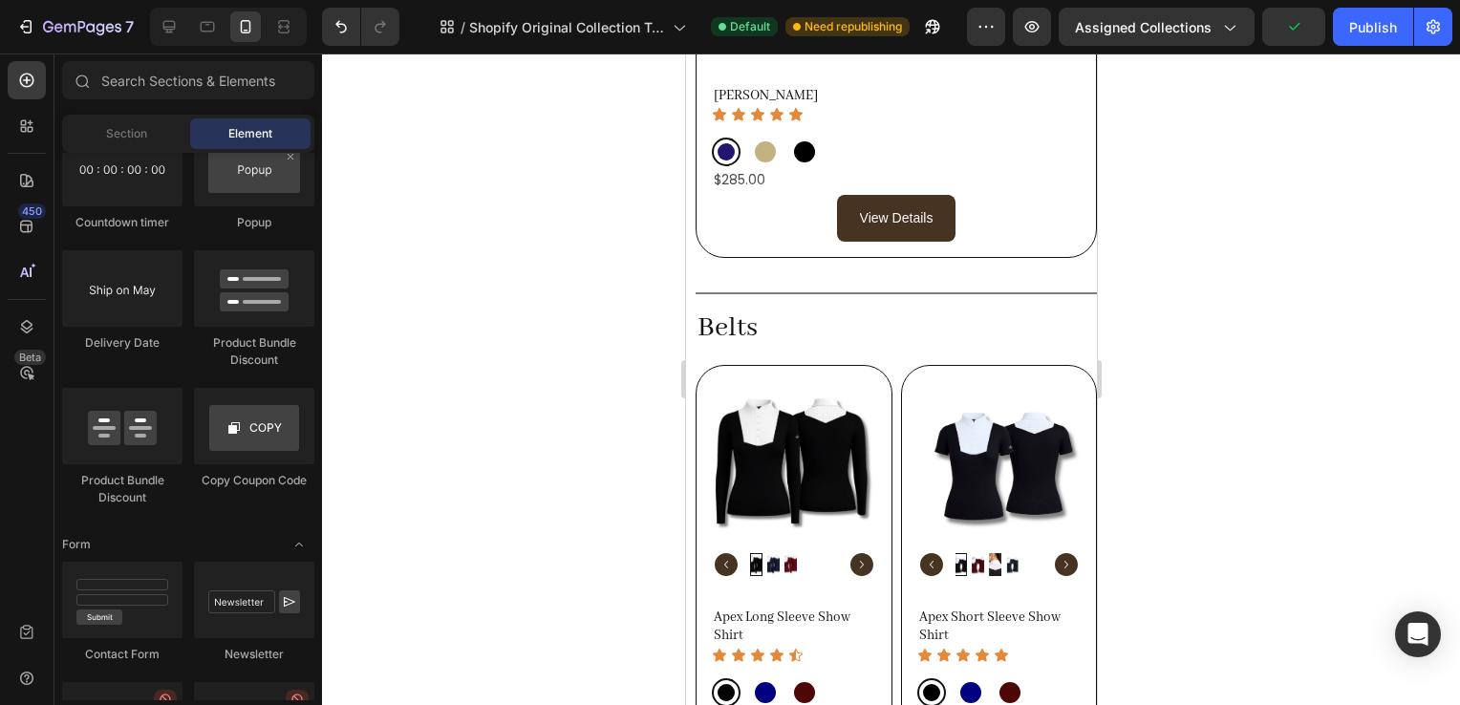
click at [1196, 387] on div at bounding box center [891, 380] width 1138 height 652
click at [777, 308] on h2 "Belts" at bounding box center [895, 329] width 401 height 42
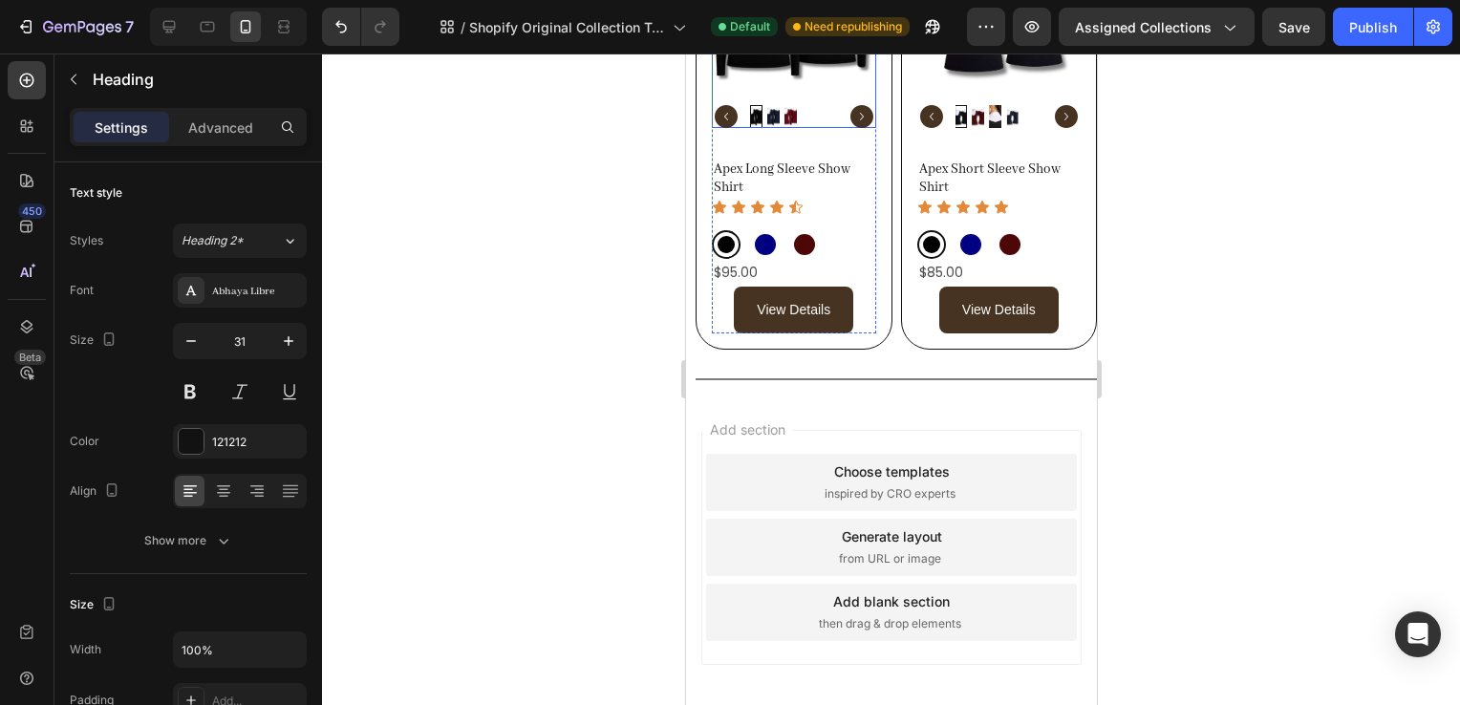
scroll to position [2003, 0]
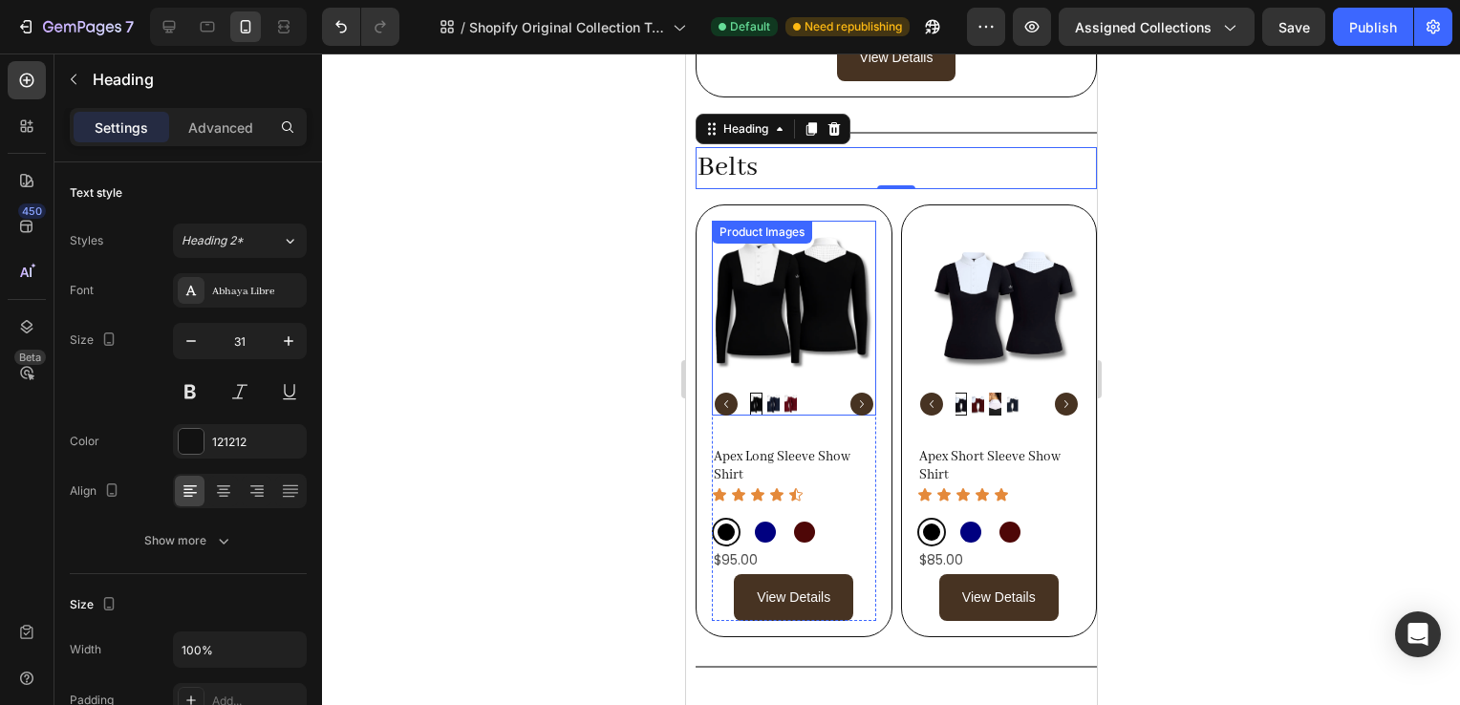
click at [804, 266] on img at bounding box center [793, 303] width 164 height 164
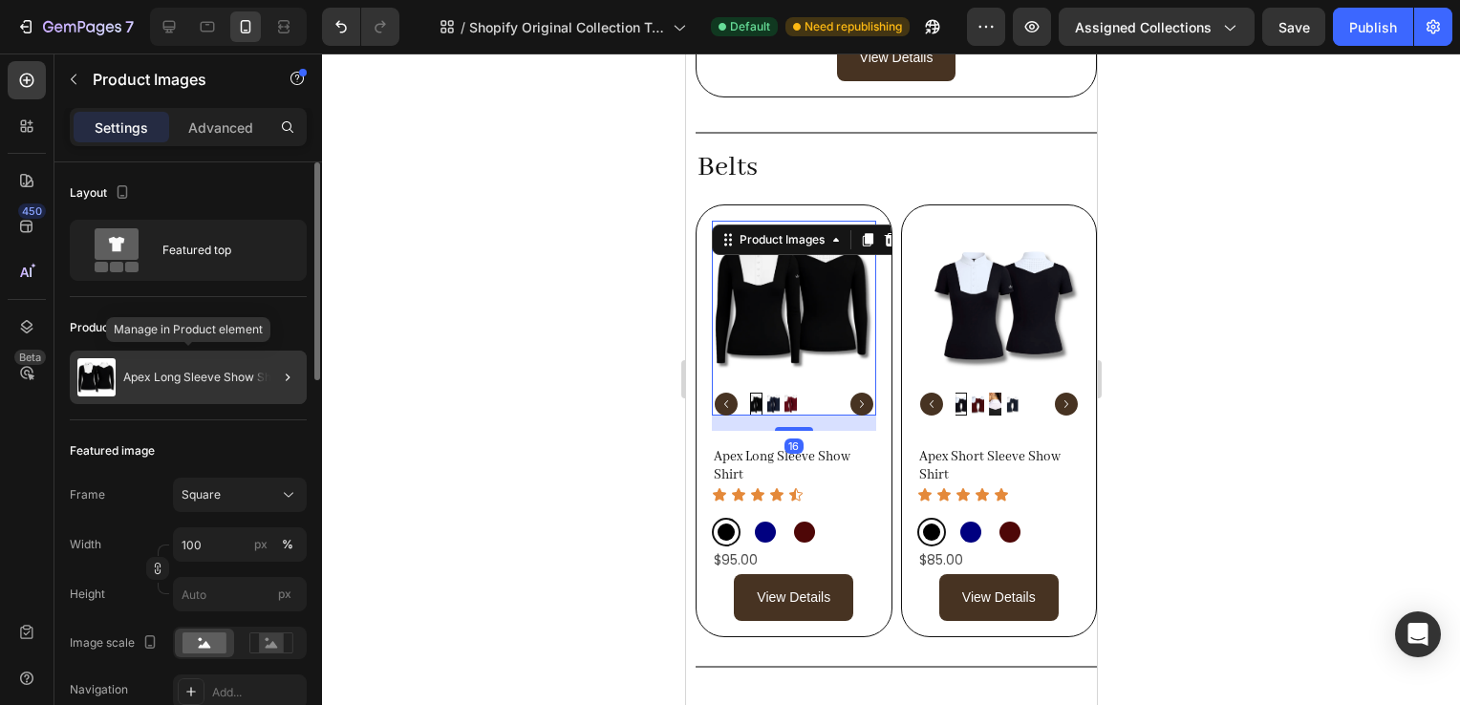
click at [248, 391] on div "Apex Long Sleeve Show Shirt" at bounding box center [188, 378] width 237 height 54
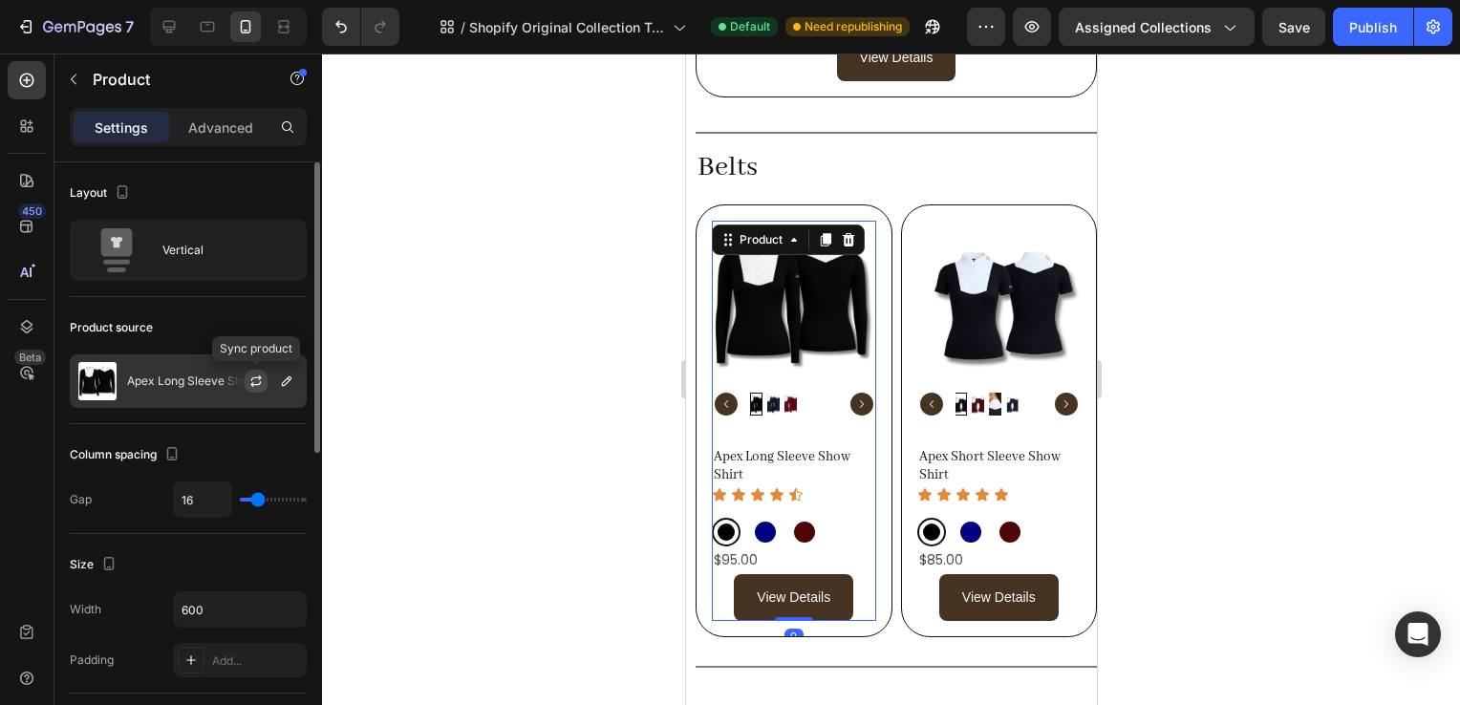
click at [261, 387] on icon "button" at bounding box center [255, 381] width 15 height 15
click at [282, 381] on icon "button" at bounding box center [286, 381] width 15 height 15
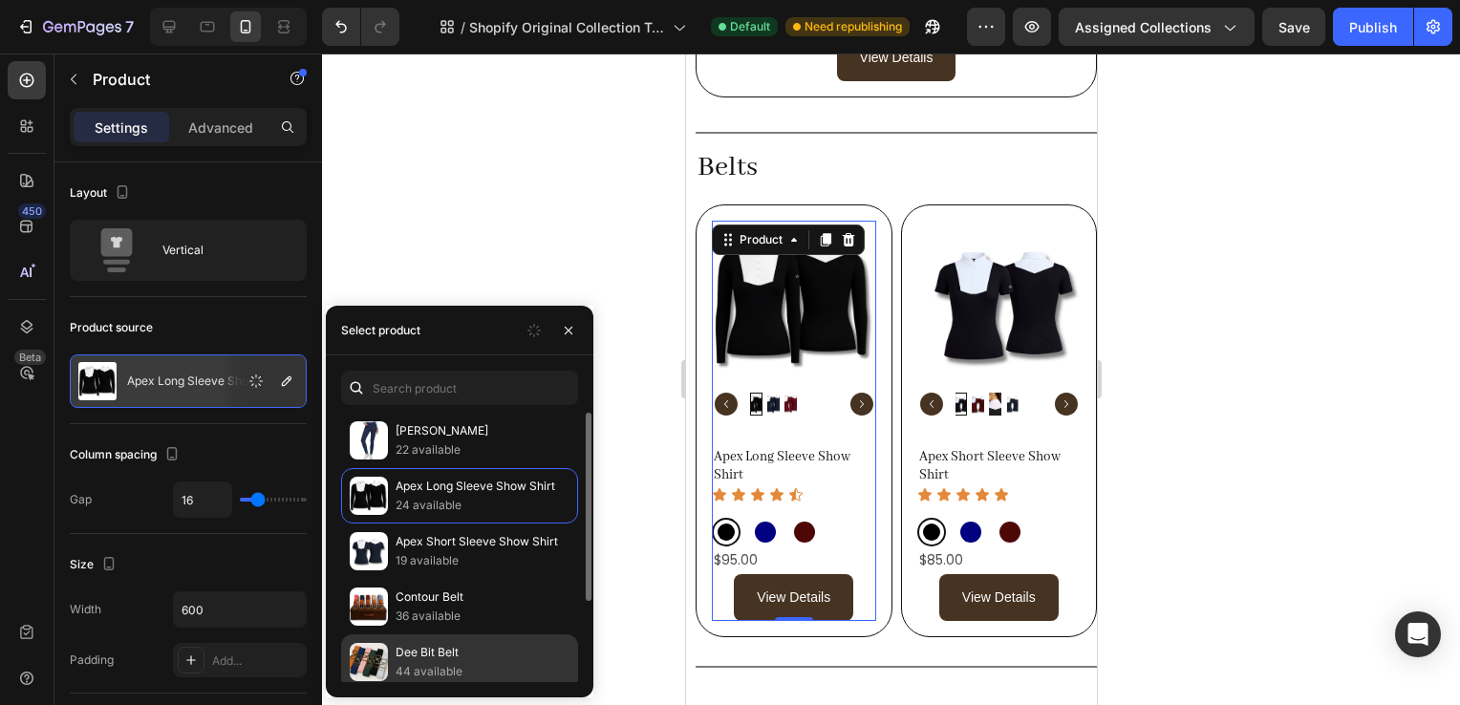
click at [437, 690] on div "Dee Bit Belt 44 available" at bounding box center [459, 717] width 237 height 55
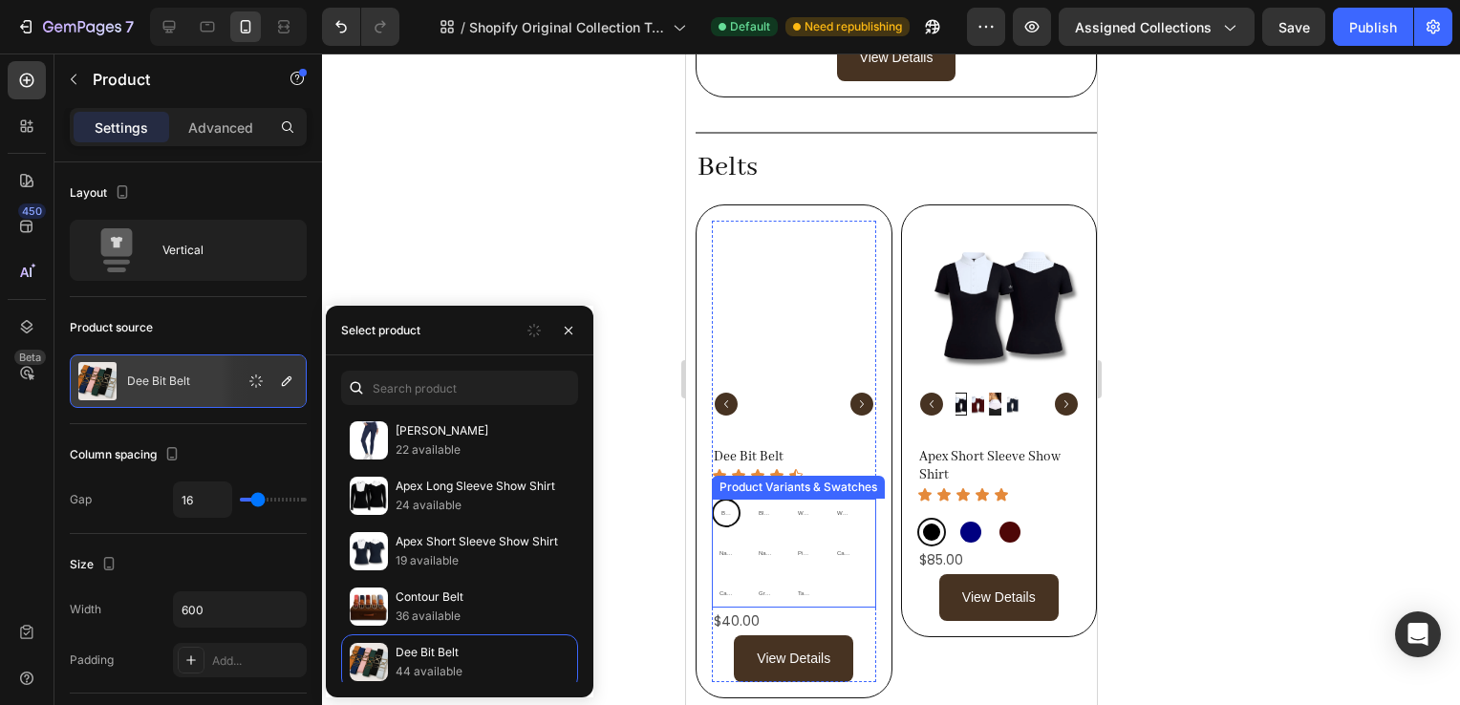
click at [832, 569] on div "Black/SILVER Black/SILVER Black/SILVER Black/GOLD Black/GOLD Black/GOLD White/S…" at bounding box center [793, 553] width 164 height 109
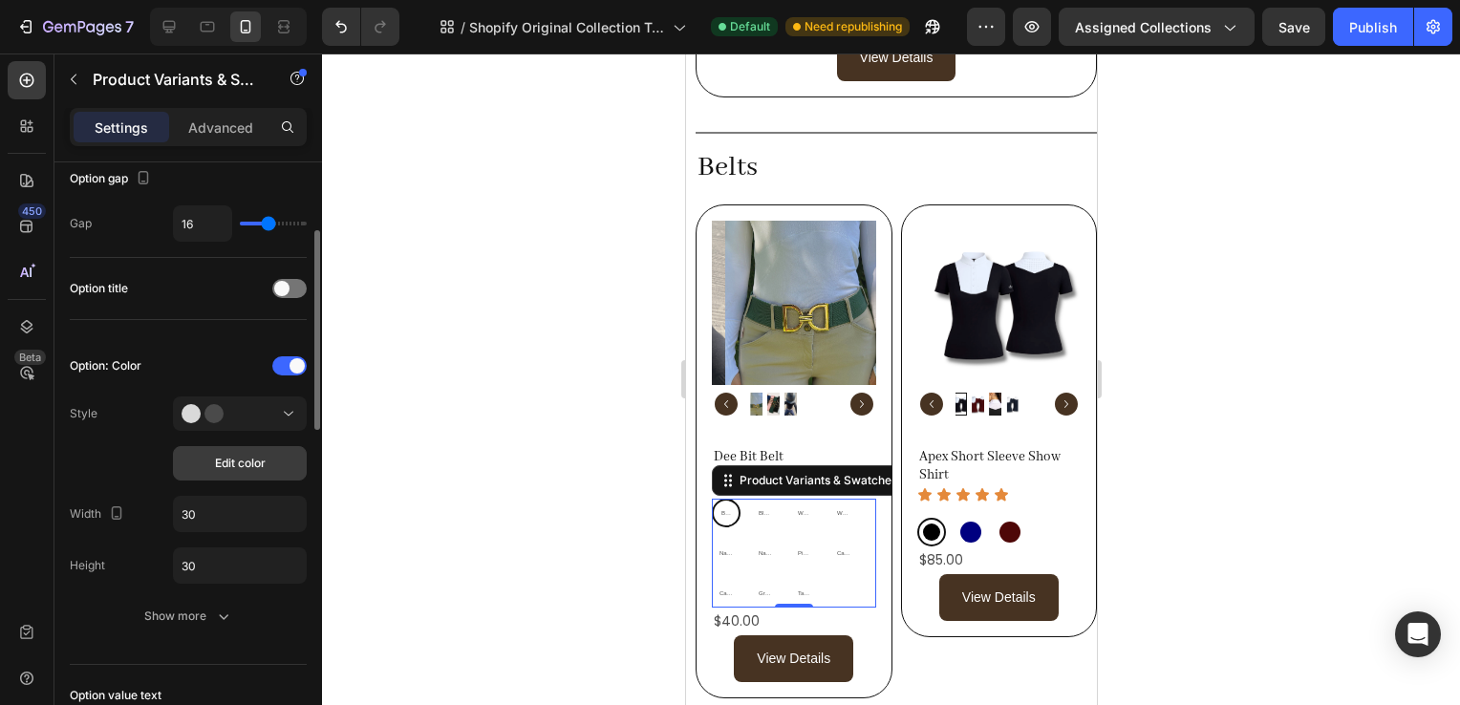
scroll to position [201, 0]
click at [262, 417] on div at bounding box center [240, 412] width 117 height 19
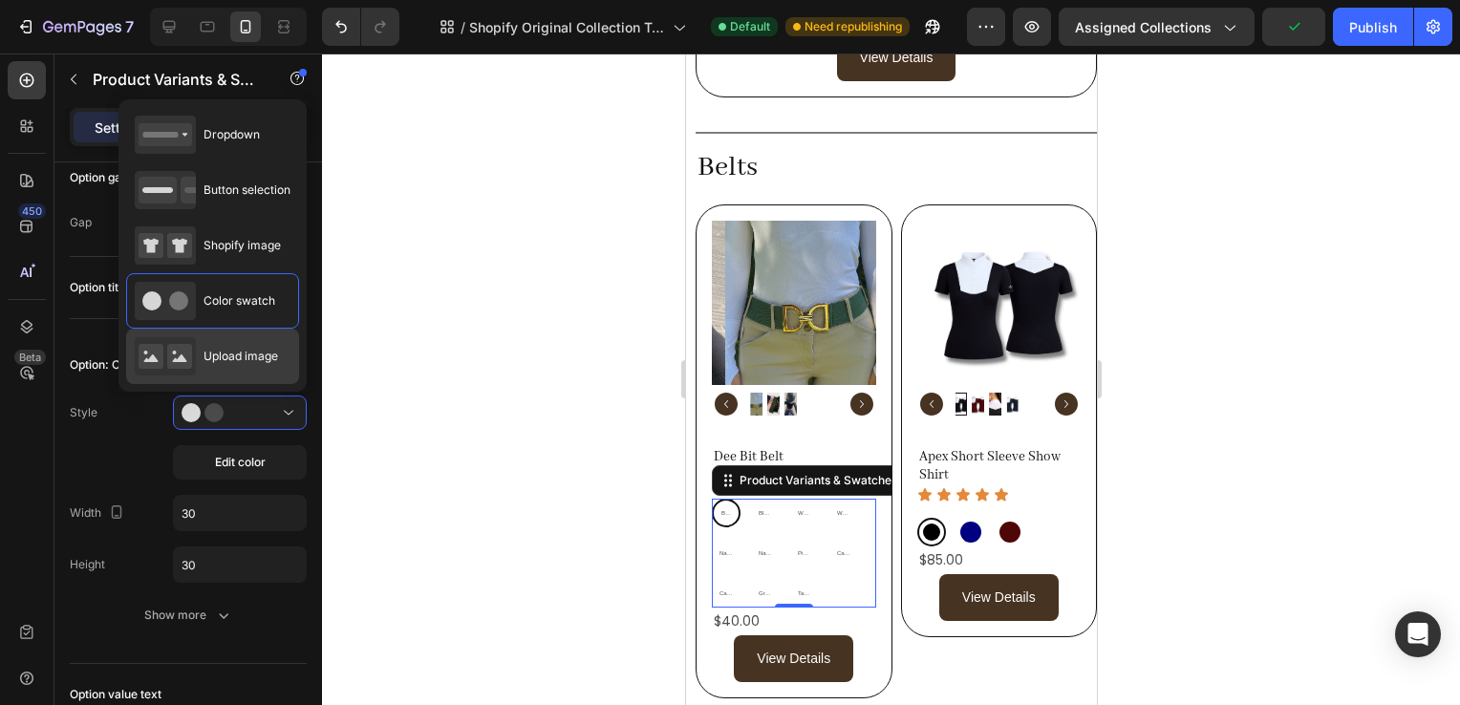
click at [266, 357] on span "Upload image" at bounding box center [241, 356] width 75 height 17
type input "64"
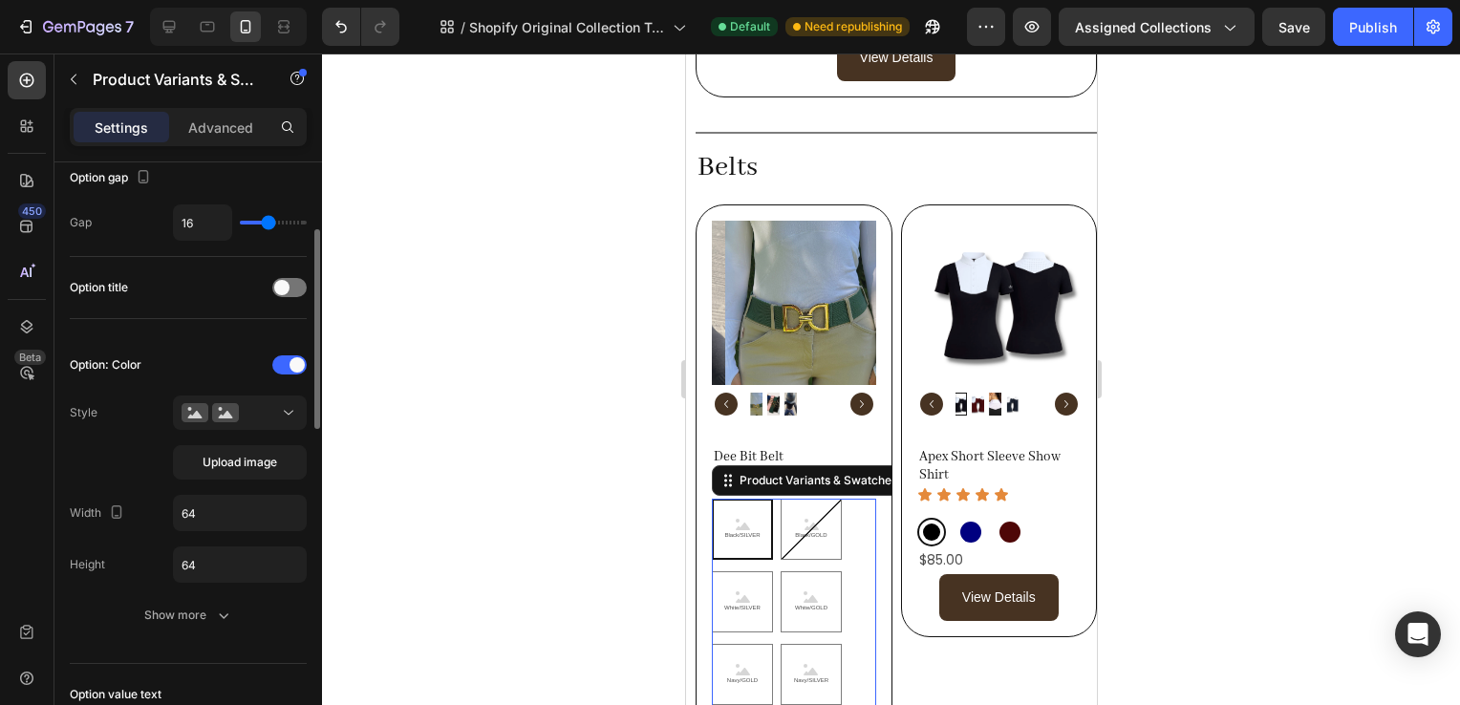
click at [247, 315] on div "Option title" at bounding box center [188, 288] width 237 height 62
click at [270, 417] on div at bounding box center [240, 412] width 117 height 19
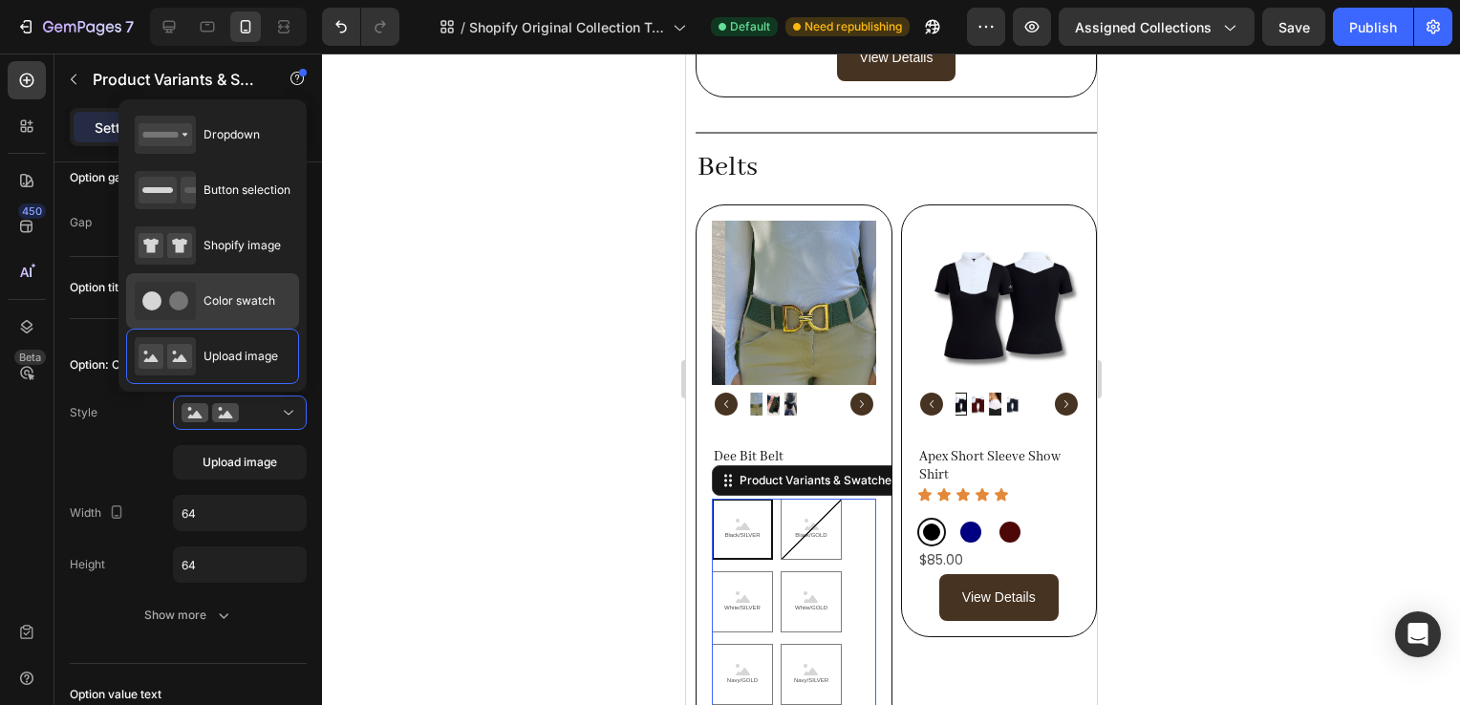
click at [214, 306] on span "Color swatch" at bounding box center [240, 300] width 72 height 17
type input "30"
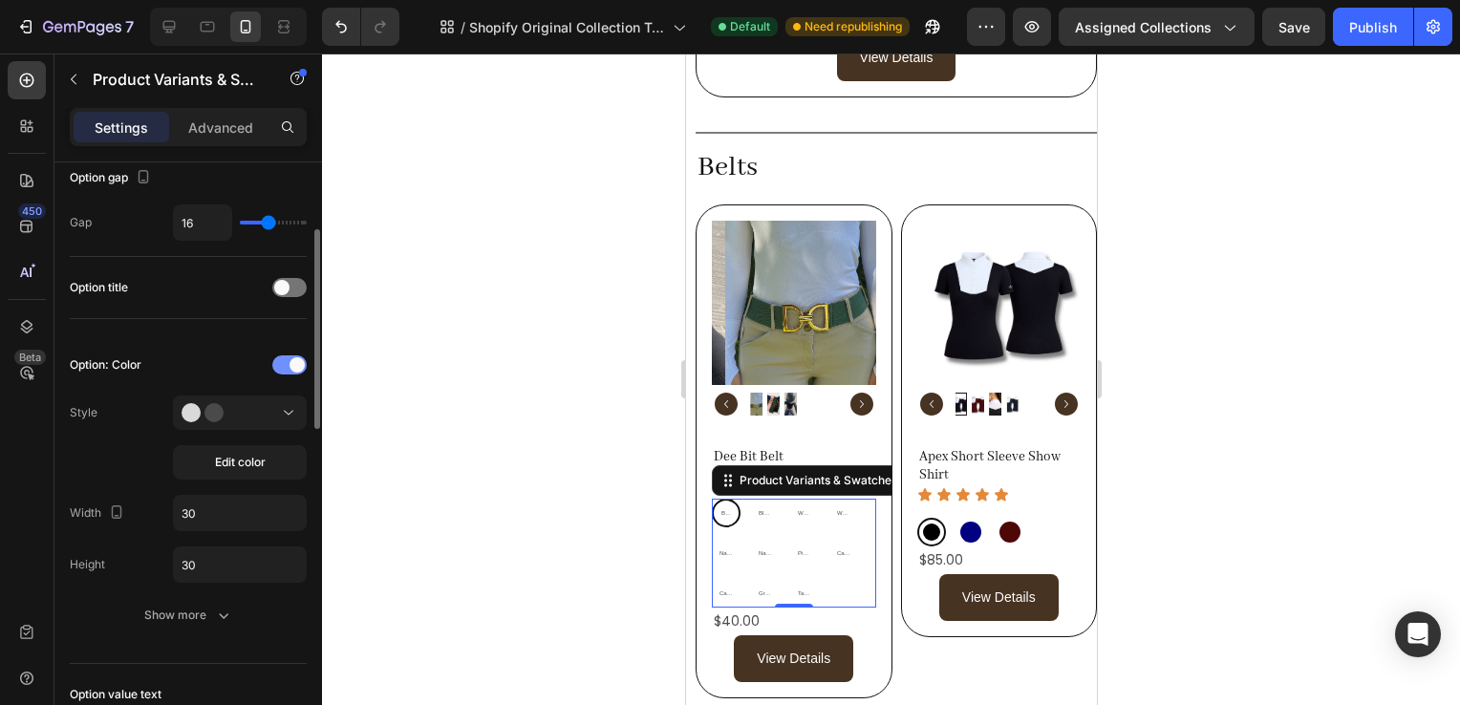
click at [291, 358] on span at bounding box center [297, 364] width 15 height 15
click at [290, 367] on div at bounding box center [289, 365] width 34 height 19
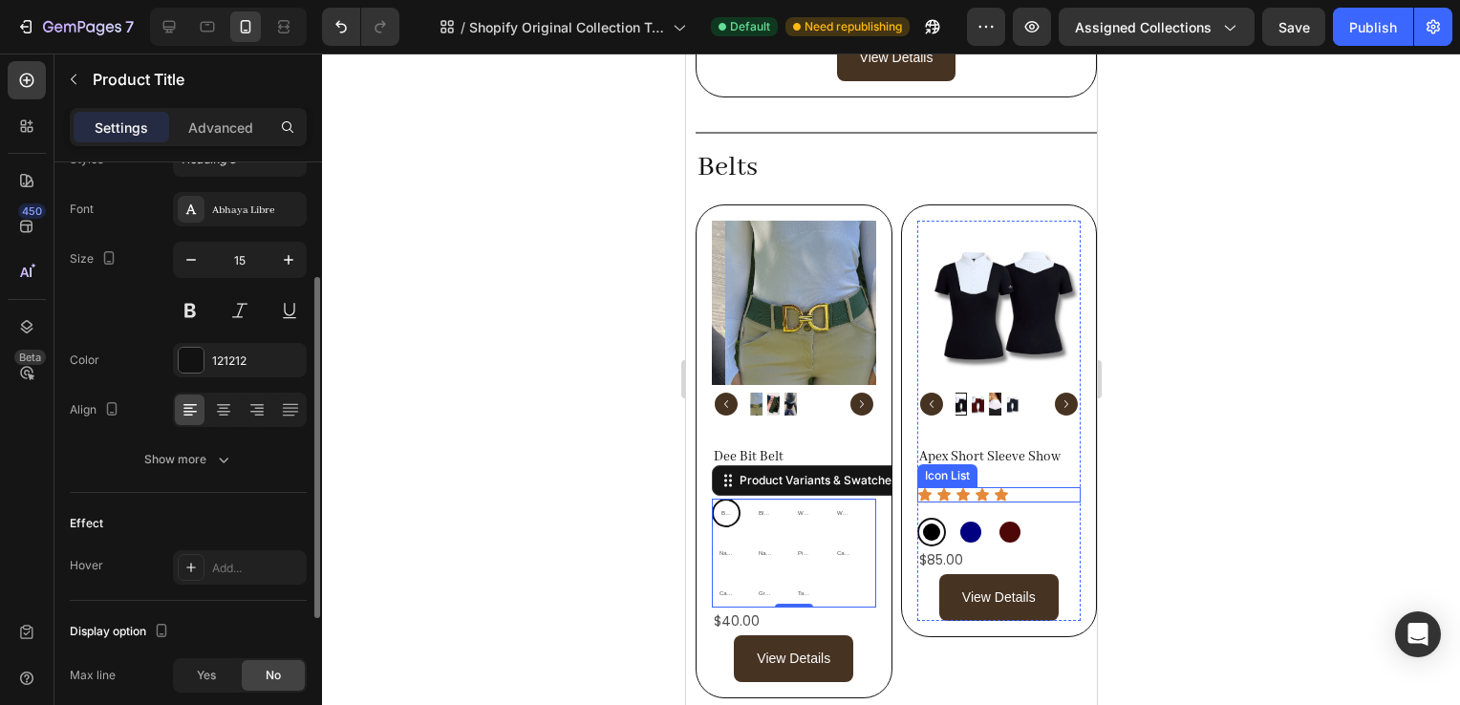
click at [1026, 464] on h2 "Apex Short Sleeve Show Shirt" at bounding box center [998, 466] width 164 height 41
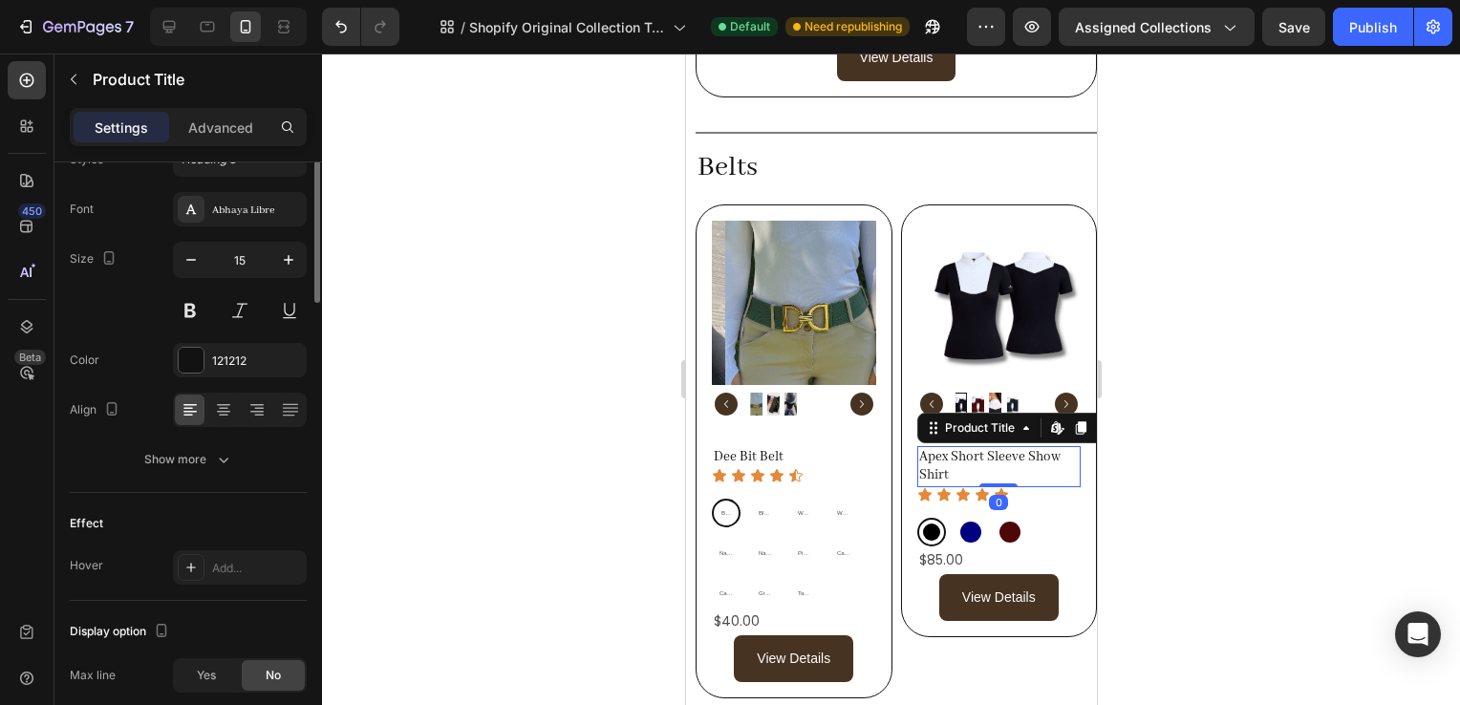
scroll to position [0, 0]
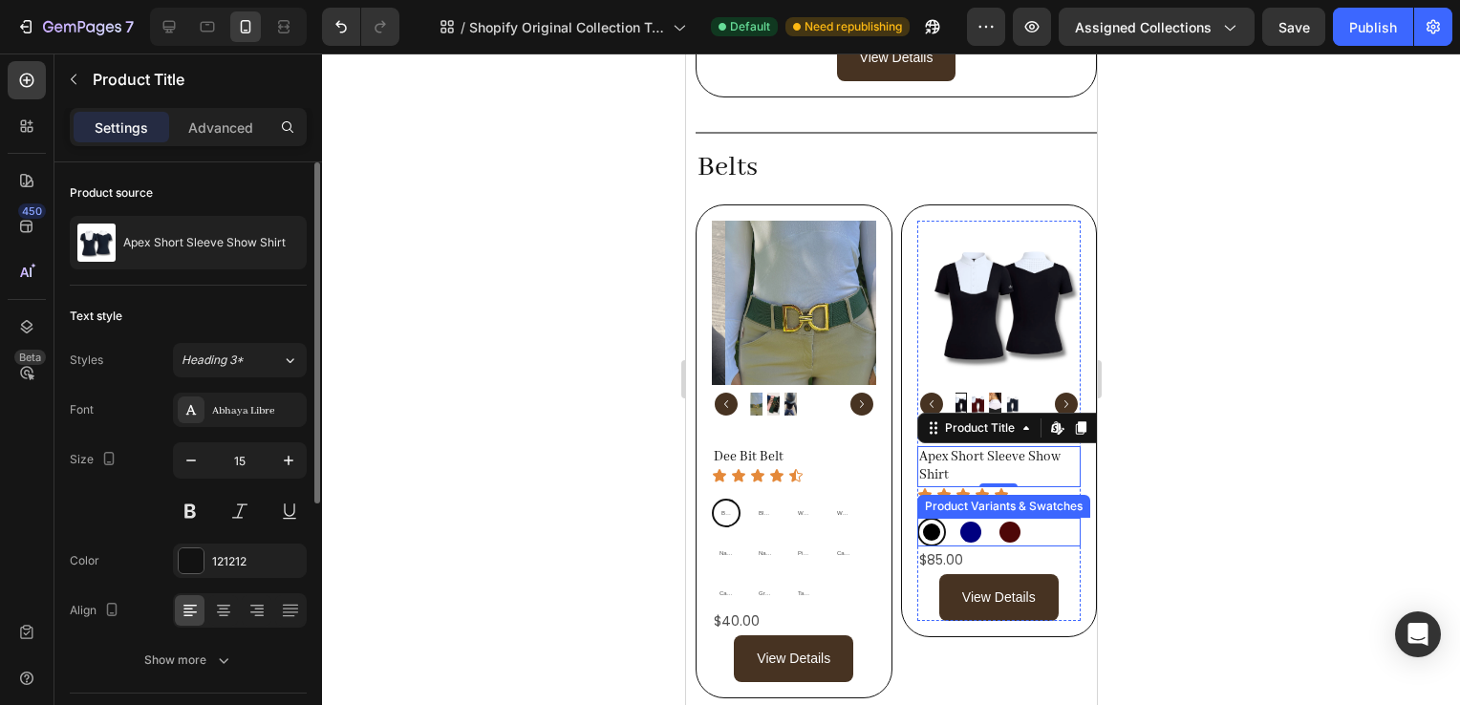
click at [1046, 518] on div "Black Black Navy Navy Wine Wine" at bounding box center [998, 532] width 164 height 29
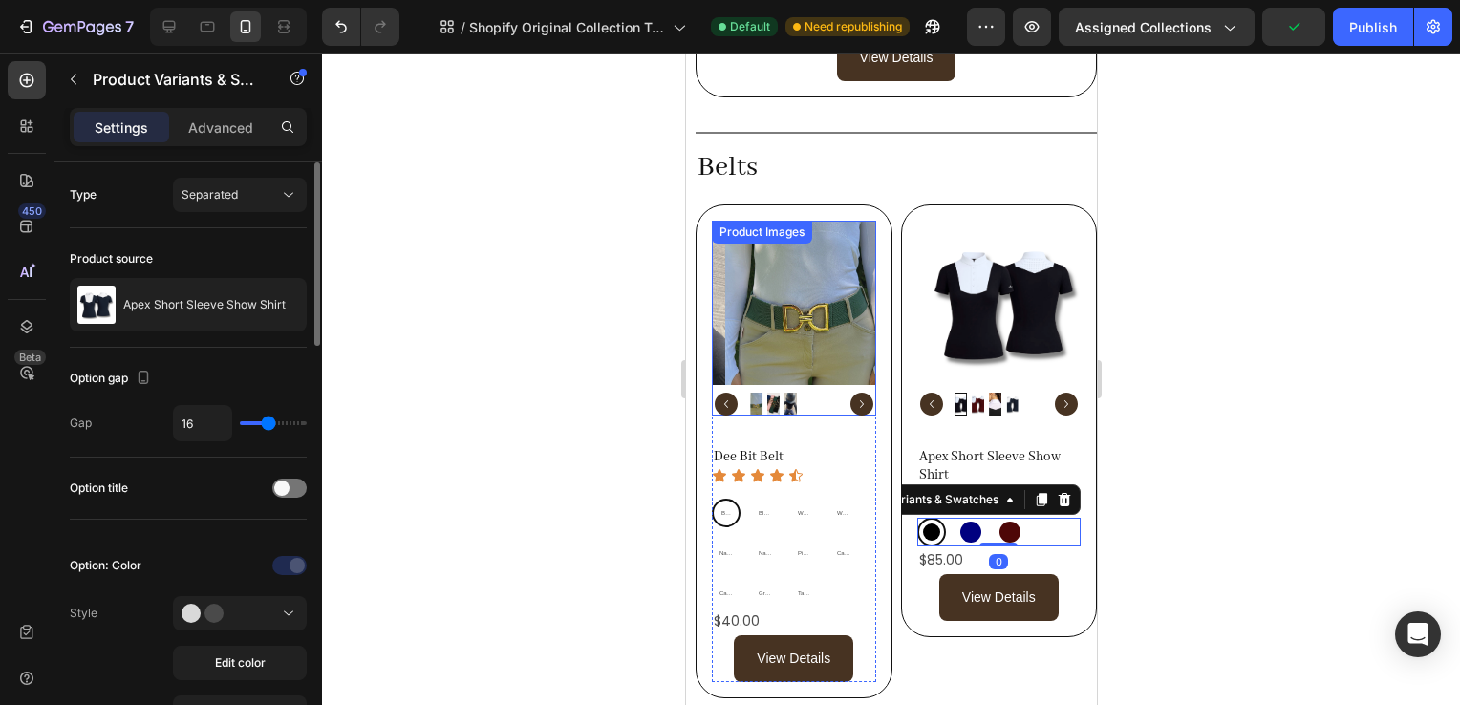
click at [716, 393] on icon "Carousel Back Arrow" at bounding box center [725, 404] width 23 height 23
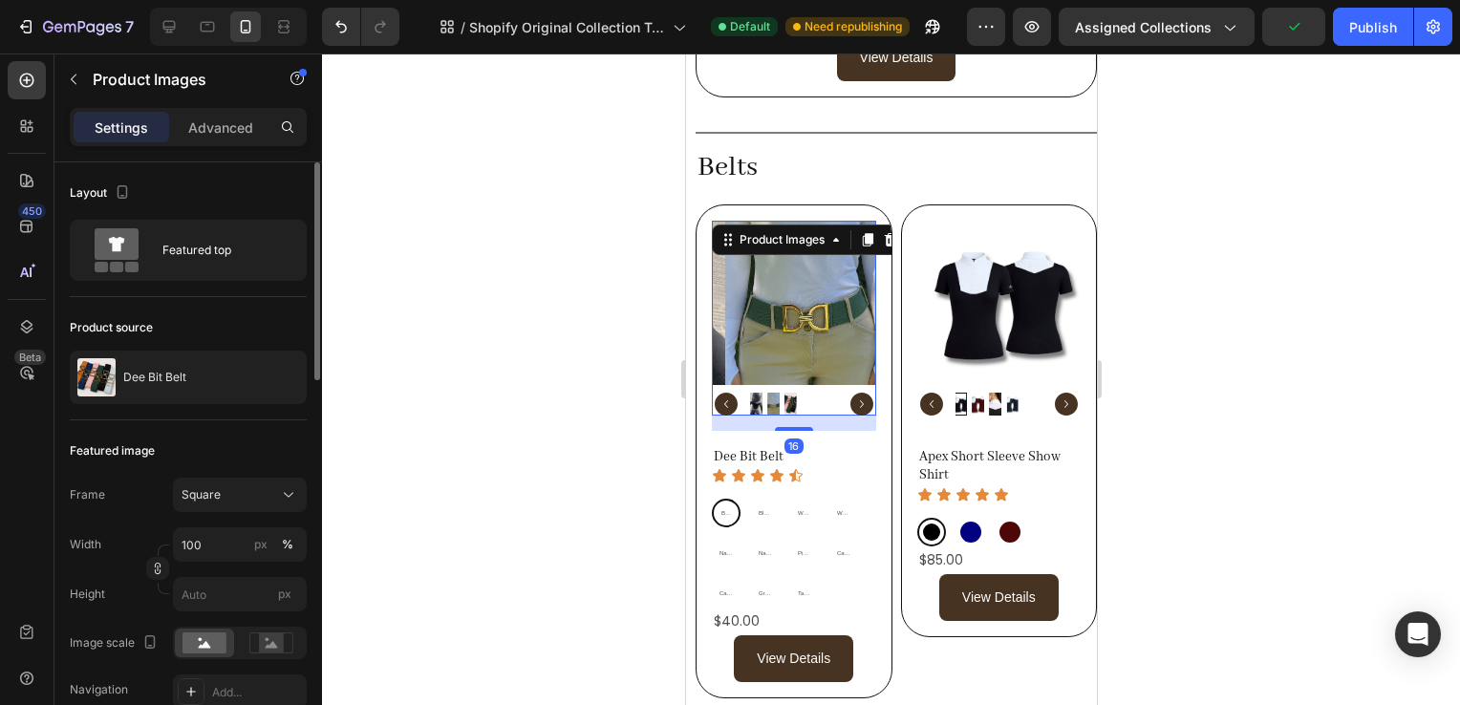
click at [770, 393] on img at bounding box center [772, 404] width 12 height 23
click at [769, 393] on img at bounding box center [772, 404] width 12 height 23
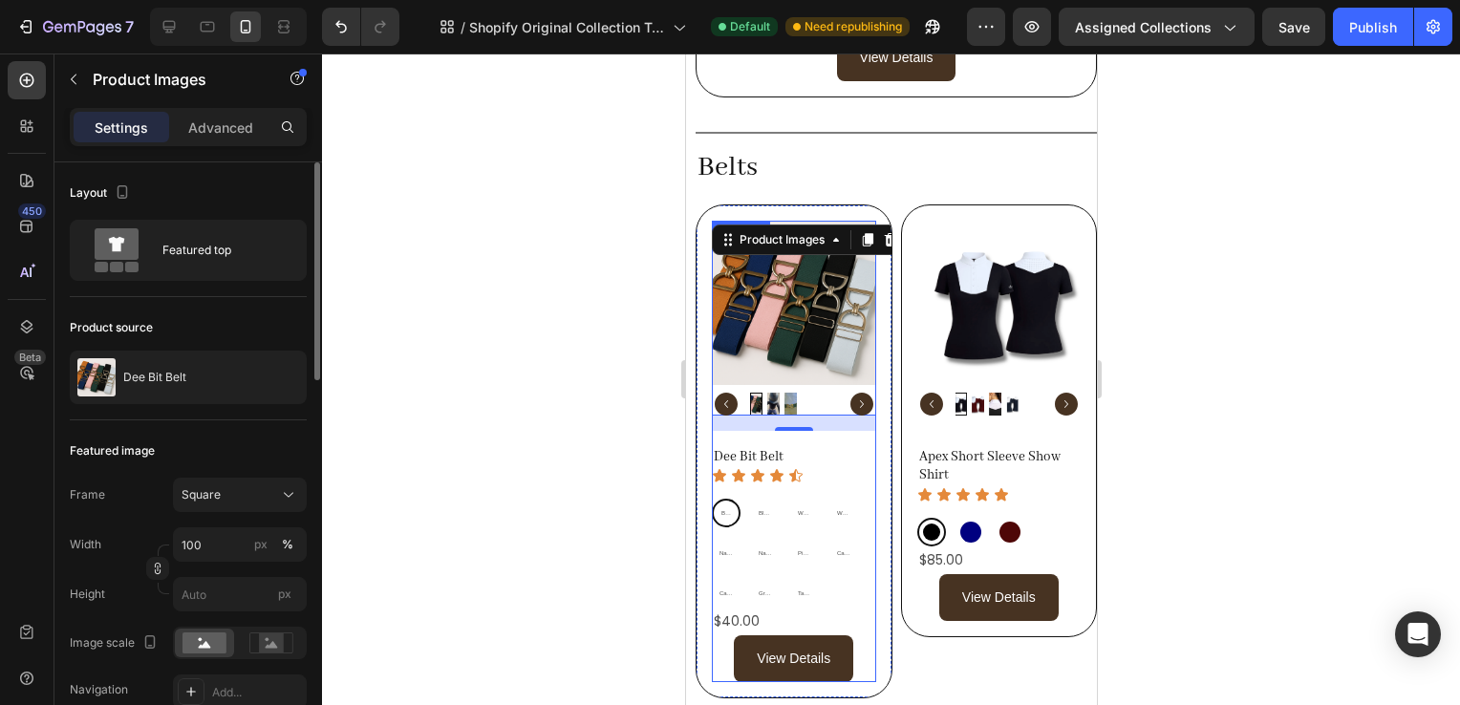
click at [859, 499] on div "Black/SILVER Black/SILVER Black/SILVER Black/GOLD Black/GOLD Black/GOLD White/S…" at bounding box center [793, 553] width 164 height 109
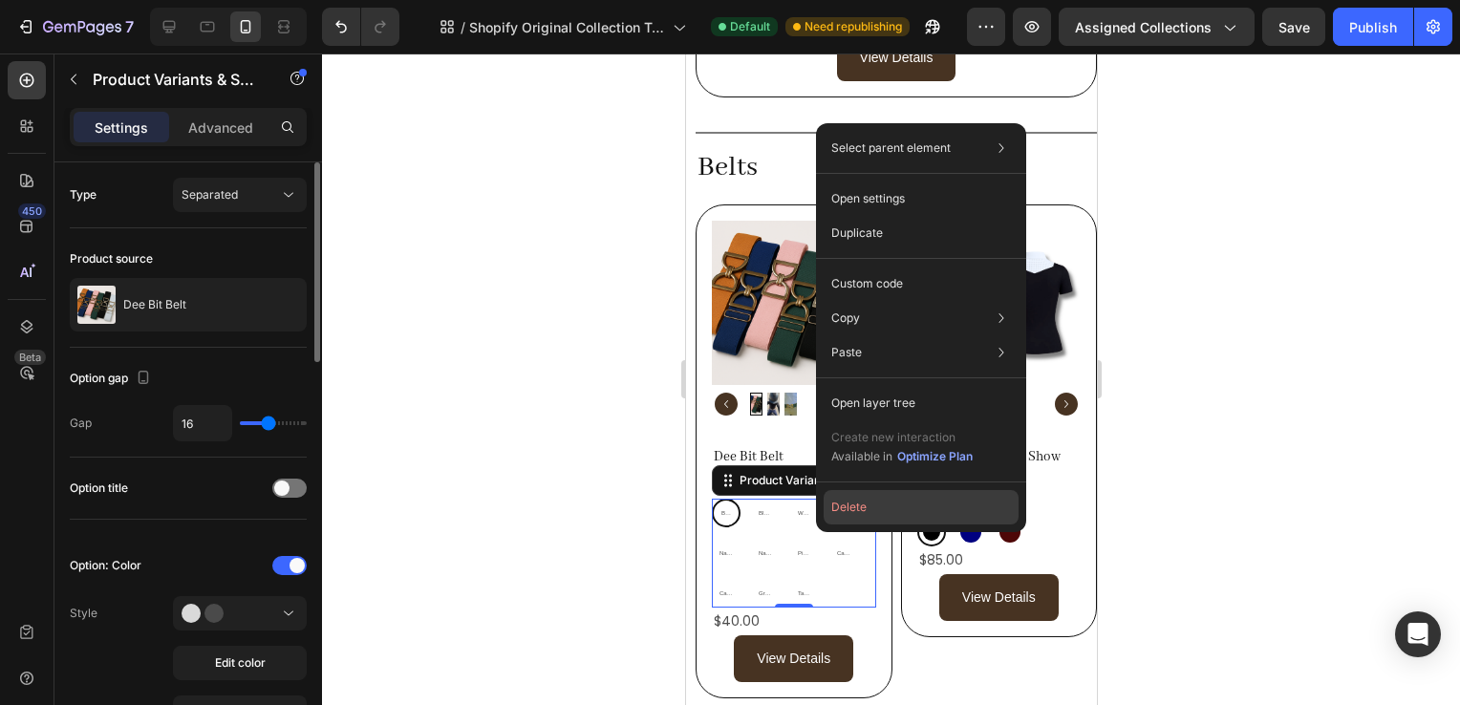
click at [909, 508] on button "Delete" at bounding box center [921, 507] width 195 height 34
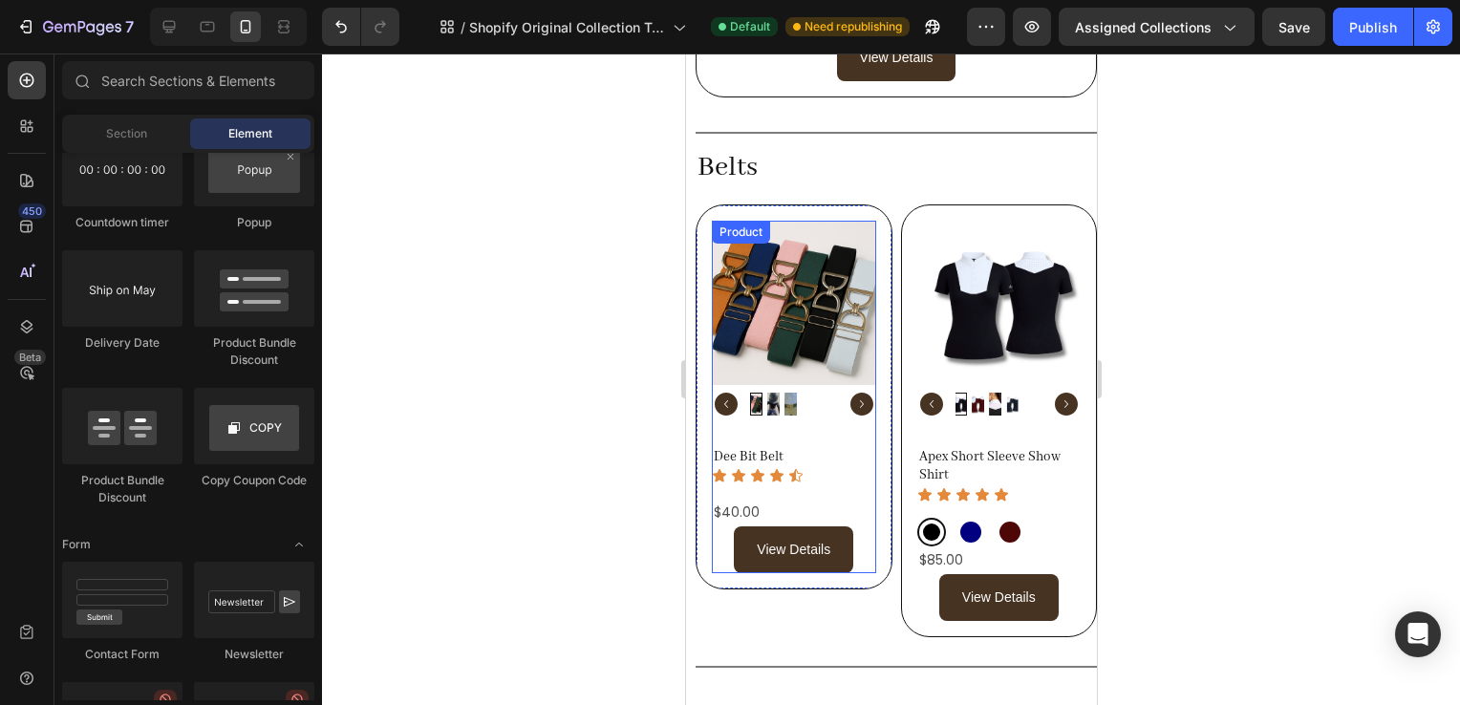
click at [764, 475] on div "Dee Bit Belt Product Title Icon Icon Icon Icon Icon Icon List $40.00 Product Pr…" at bounding box center [793, 510] width 164 height 128
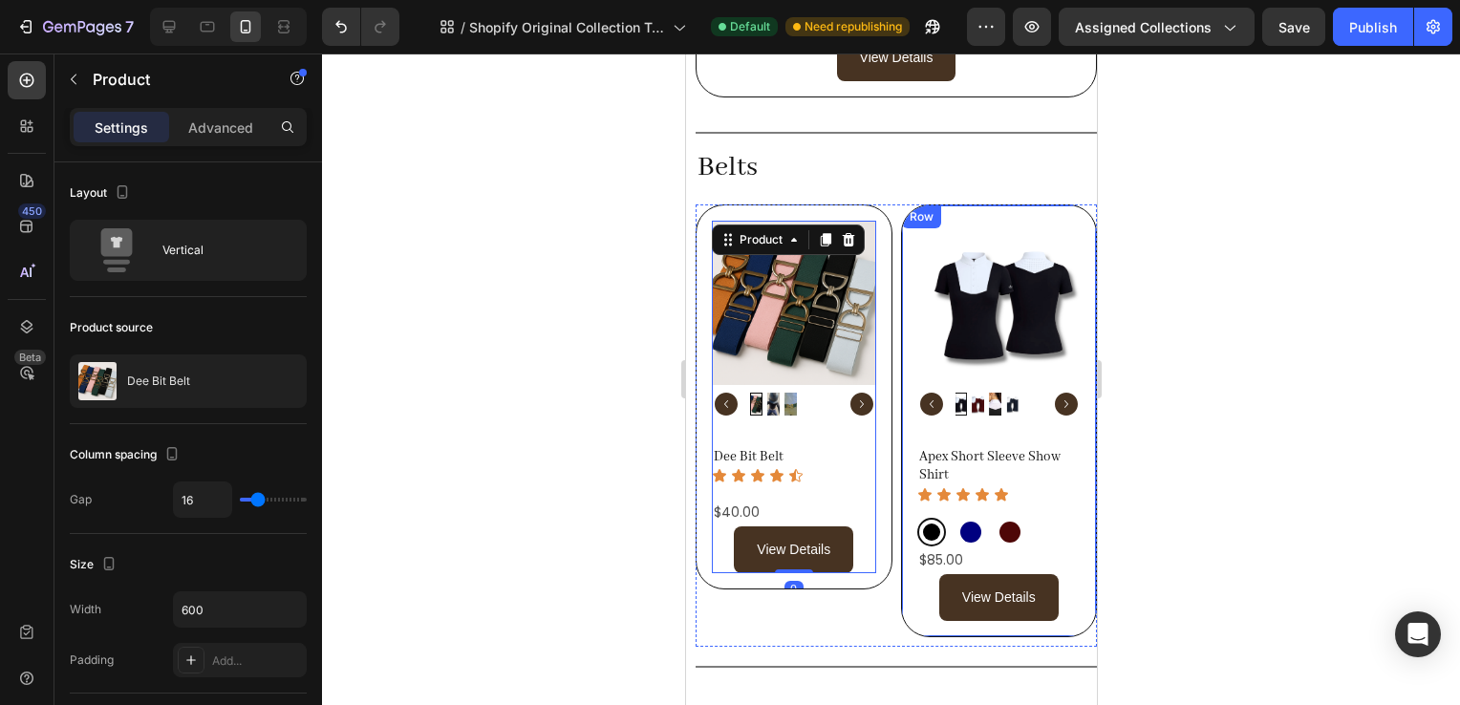
click at [1016, 221] on div "Product Images" at bounding box center [998, 318] width 164 height 195
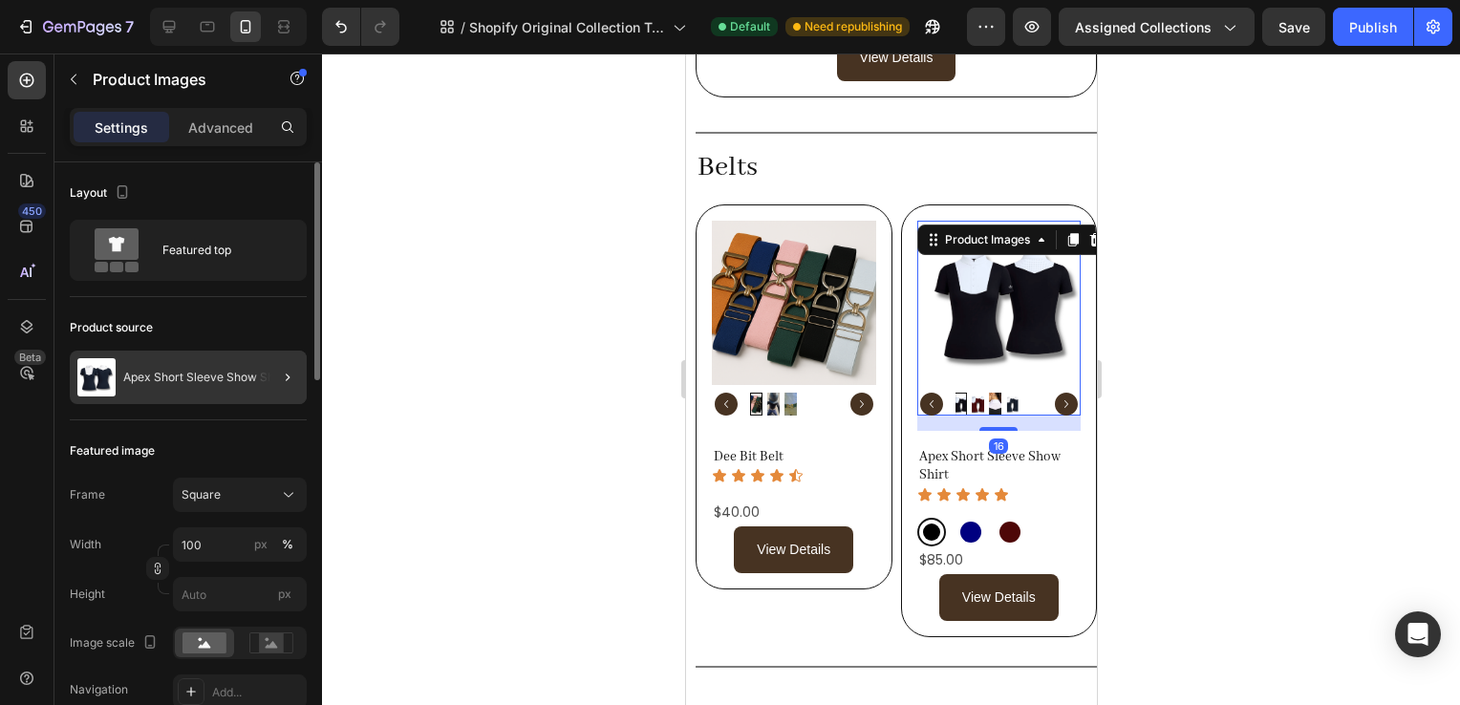
click at [273, 382] on div at bounding box center [280, 378] width 54 height 54
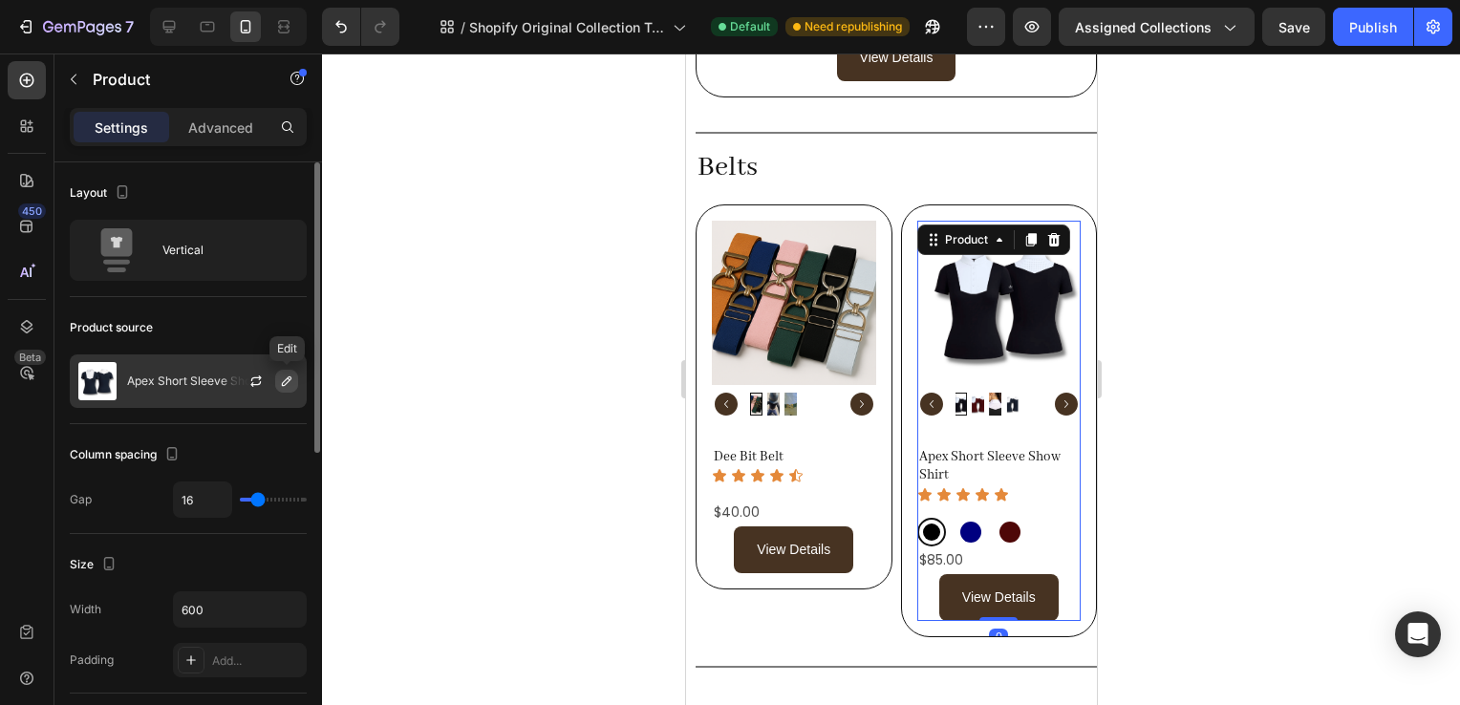
click at [289, 388] on icon "button" at bounding box center [286, 381] width 15 height 15
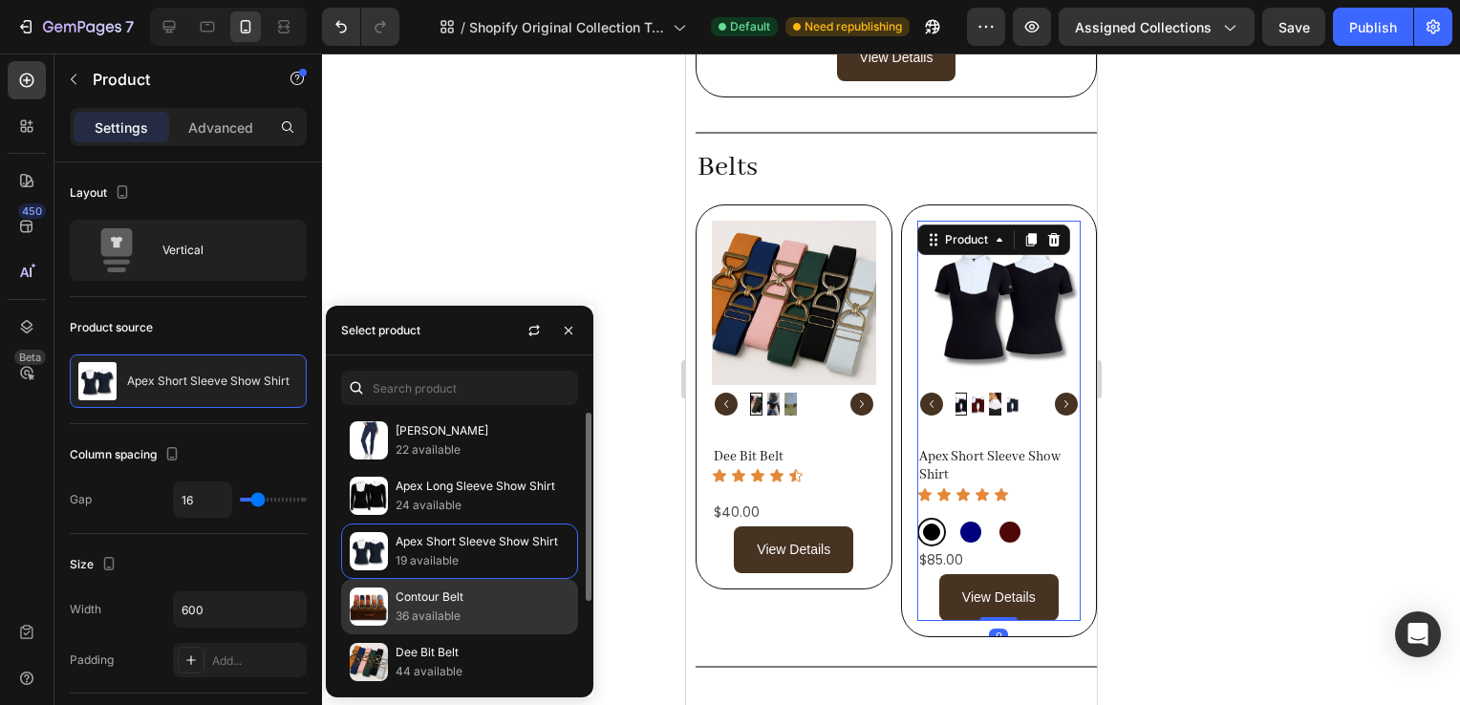
click at [448, 619] on p "36 available" at bounding box center [483, 616] width 174 height 19
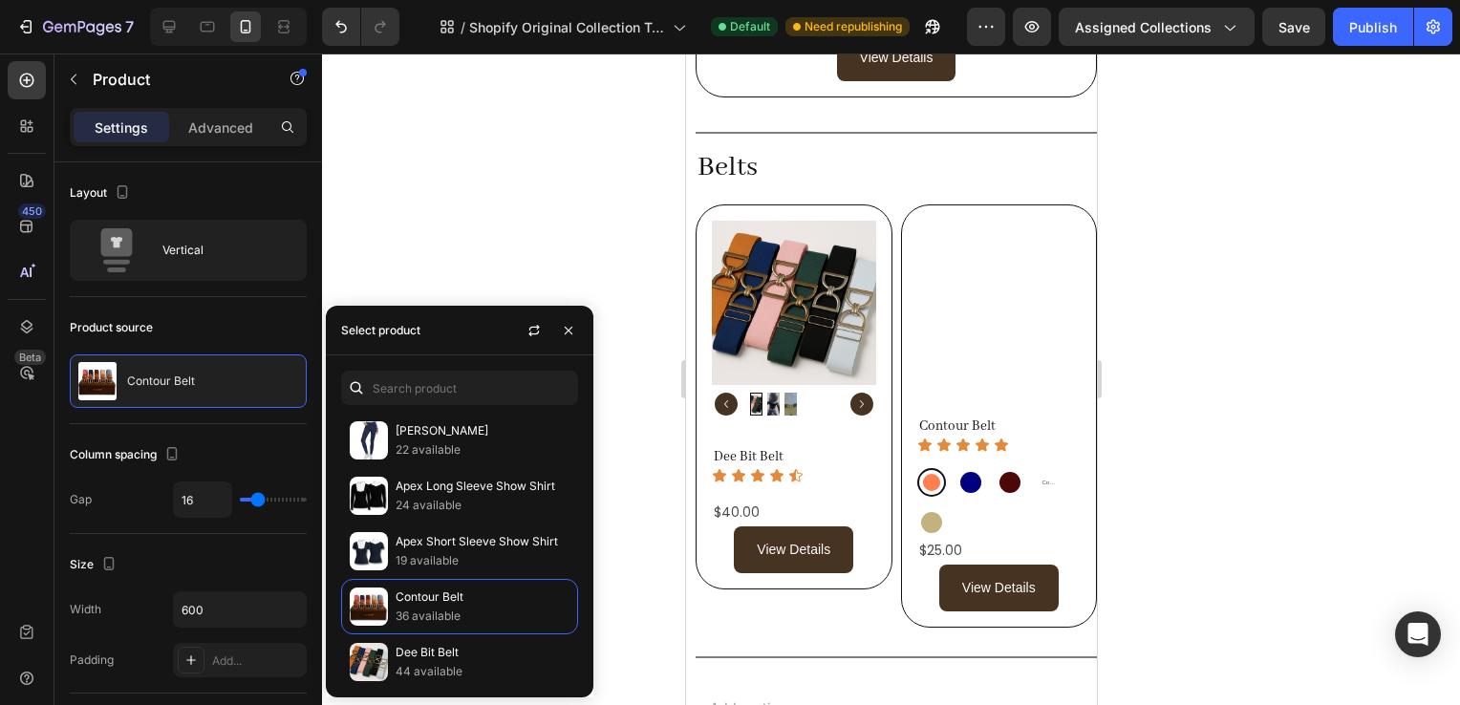
click at [1227, 477] on div at bounding box center [891, 380] width 1138 height 652
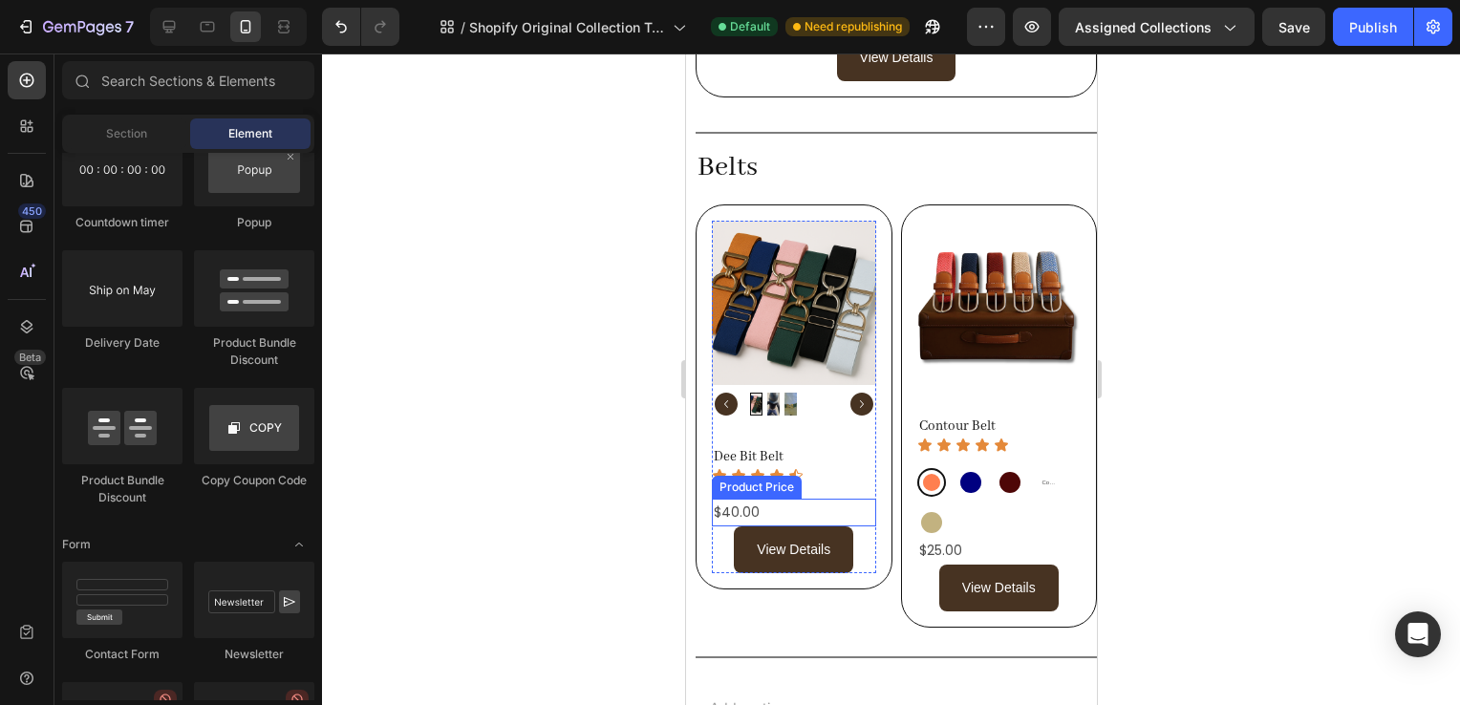
click at [829, 499] on div "$40.00" at bounding box center [793, 513] width 164 height 28
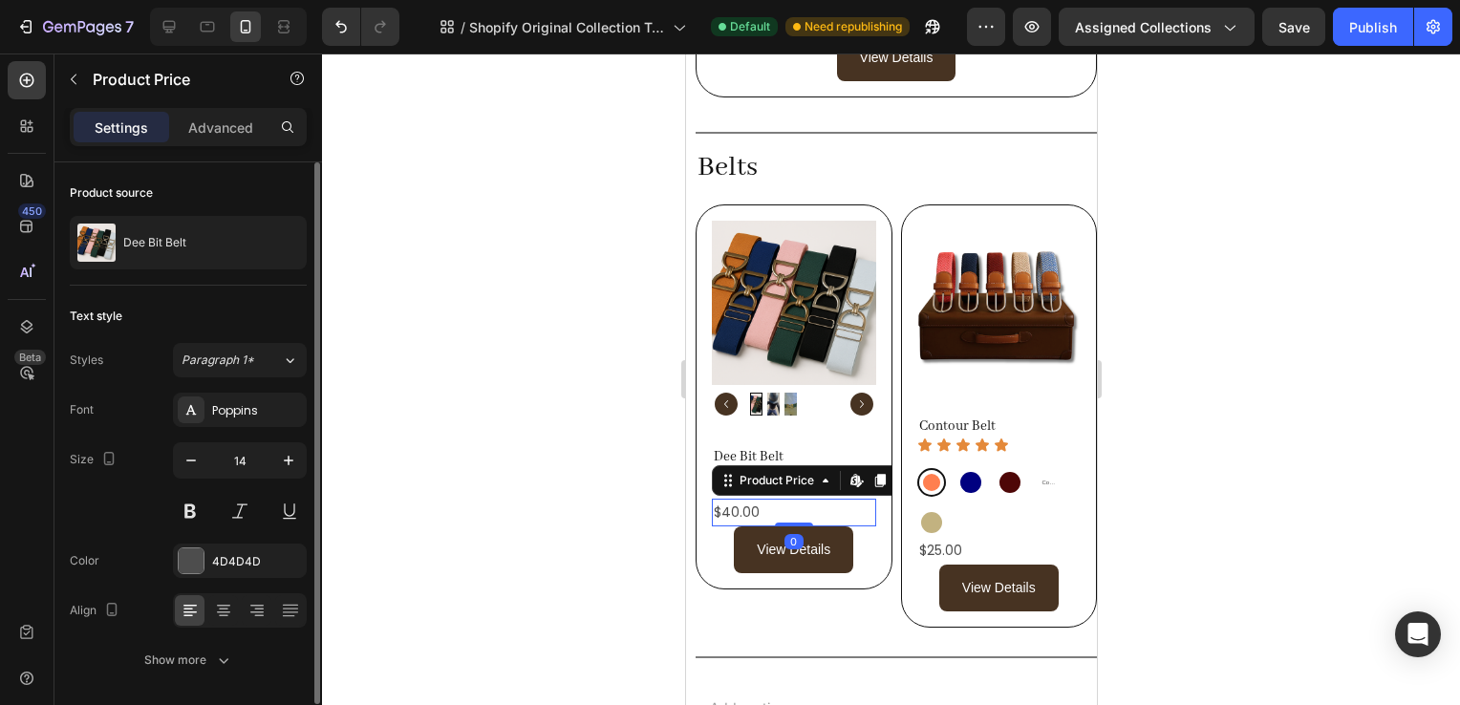
scroll to position [62, 0]
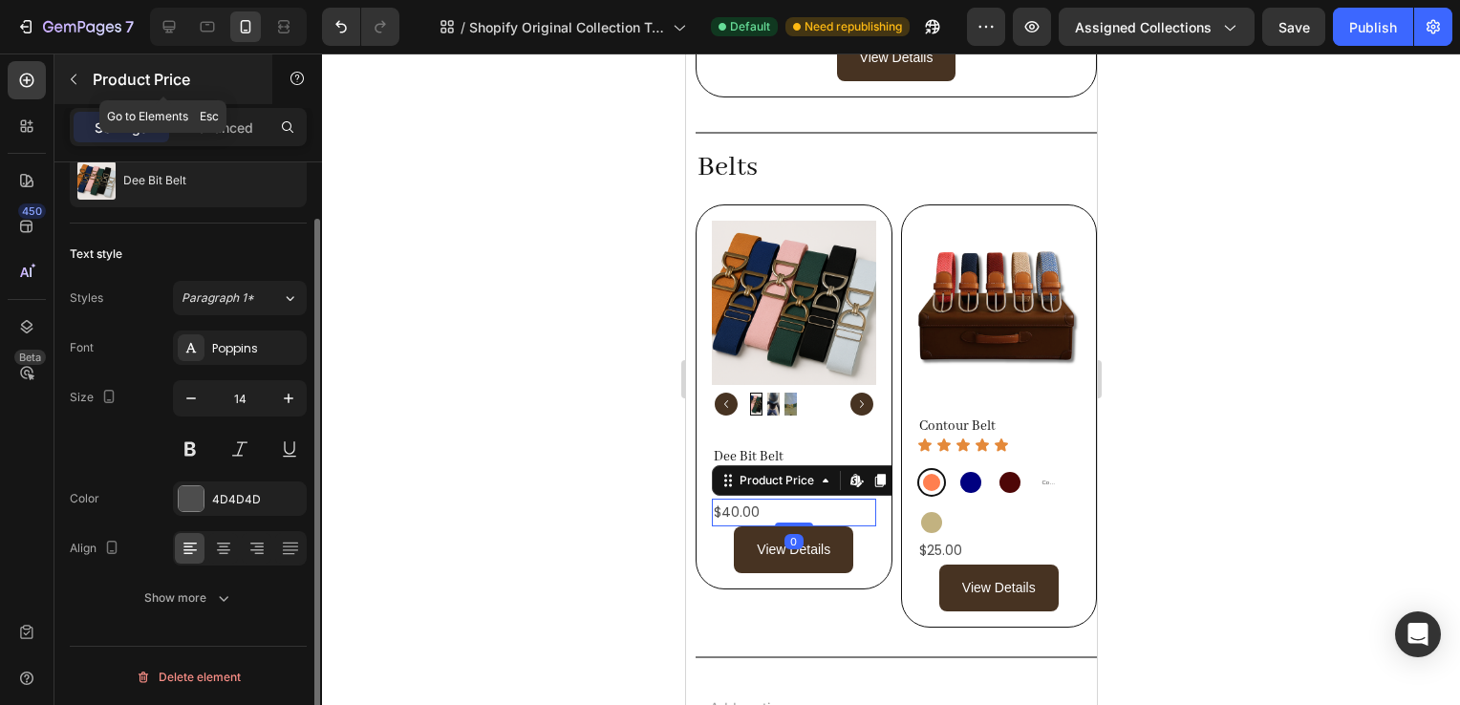
click at [97, 92] on div "Product Price" at bounding box center [163, 79] width 218 height 50
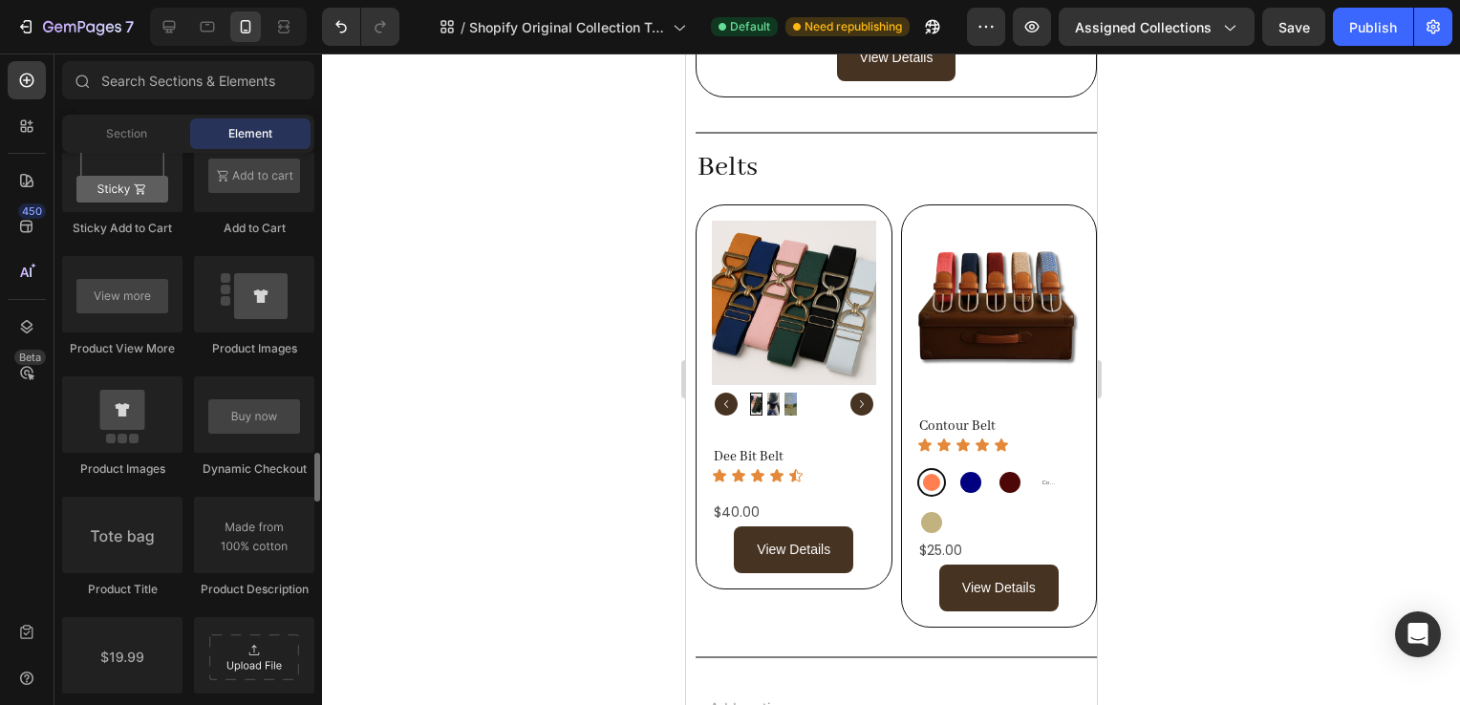
scroll to position [3062, 0]
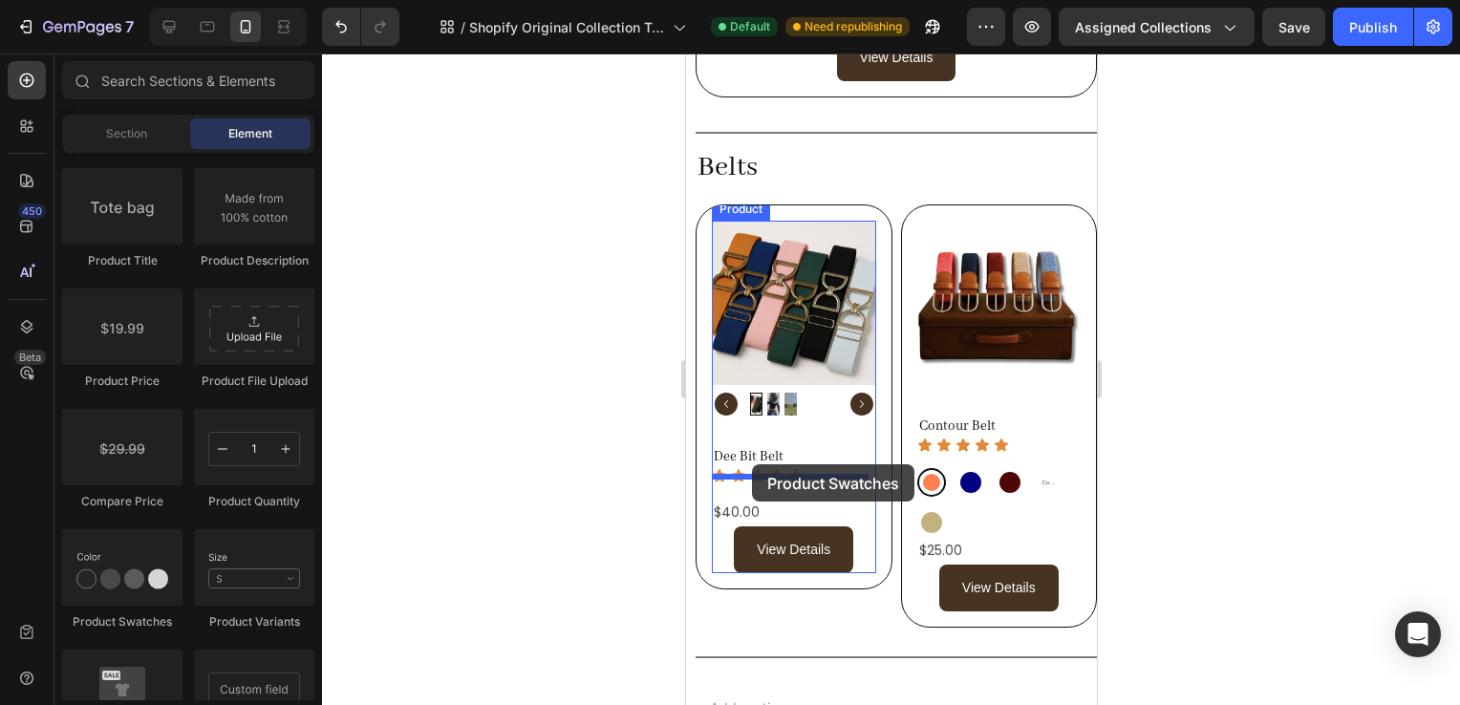
drag, startPoint x: 804, startPoint y: 651, endPoint x: 751, endPoint y: 464, distance: 193.6
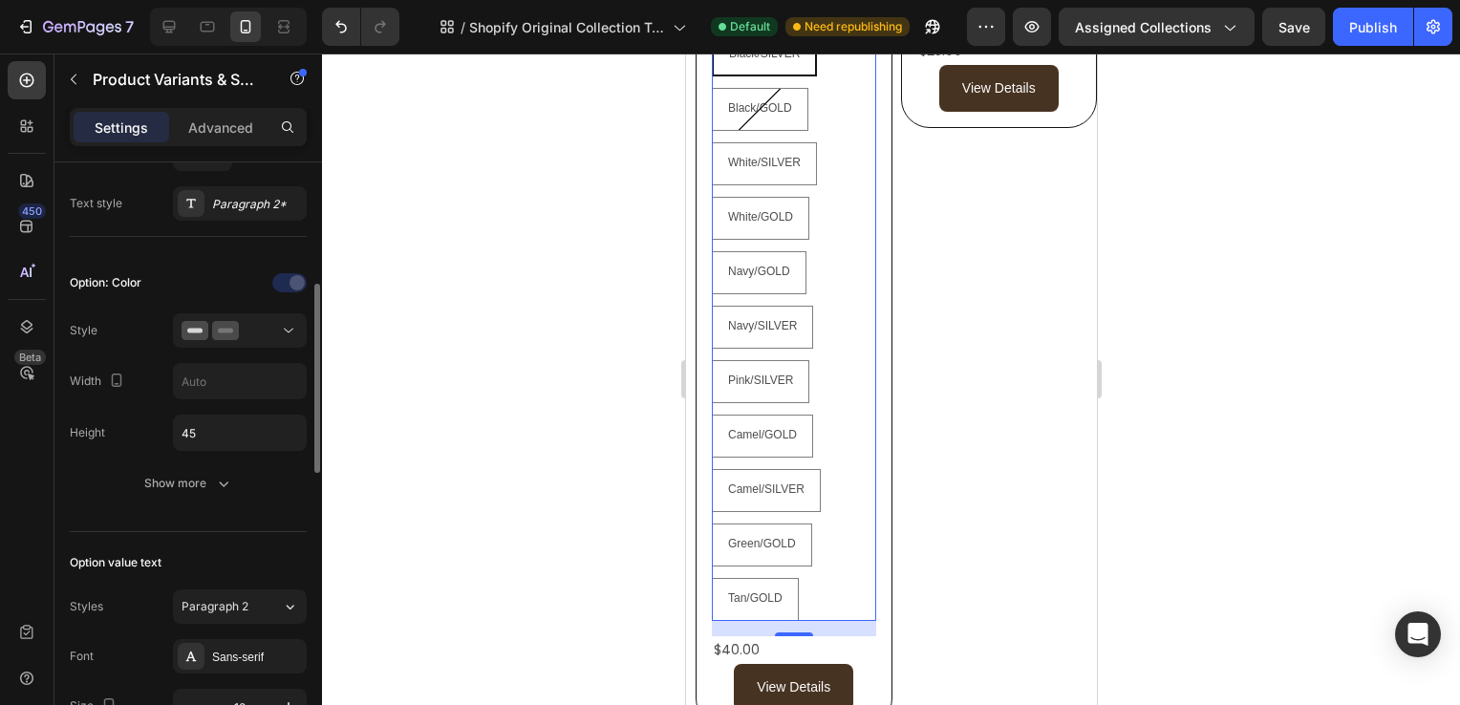
scroll to position [421, 0]
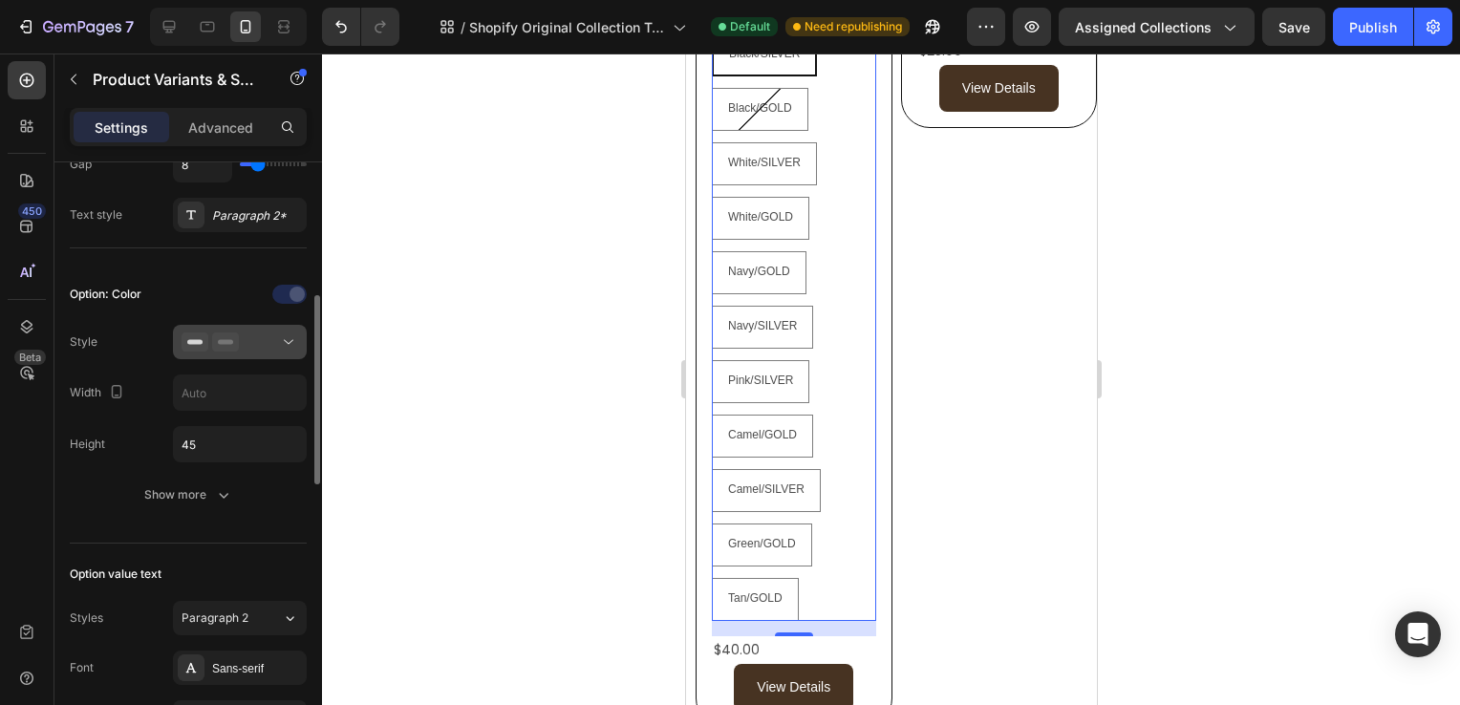
click at [248, 348] on div at bounding box center [240, 342] width 117 height 19
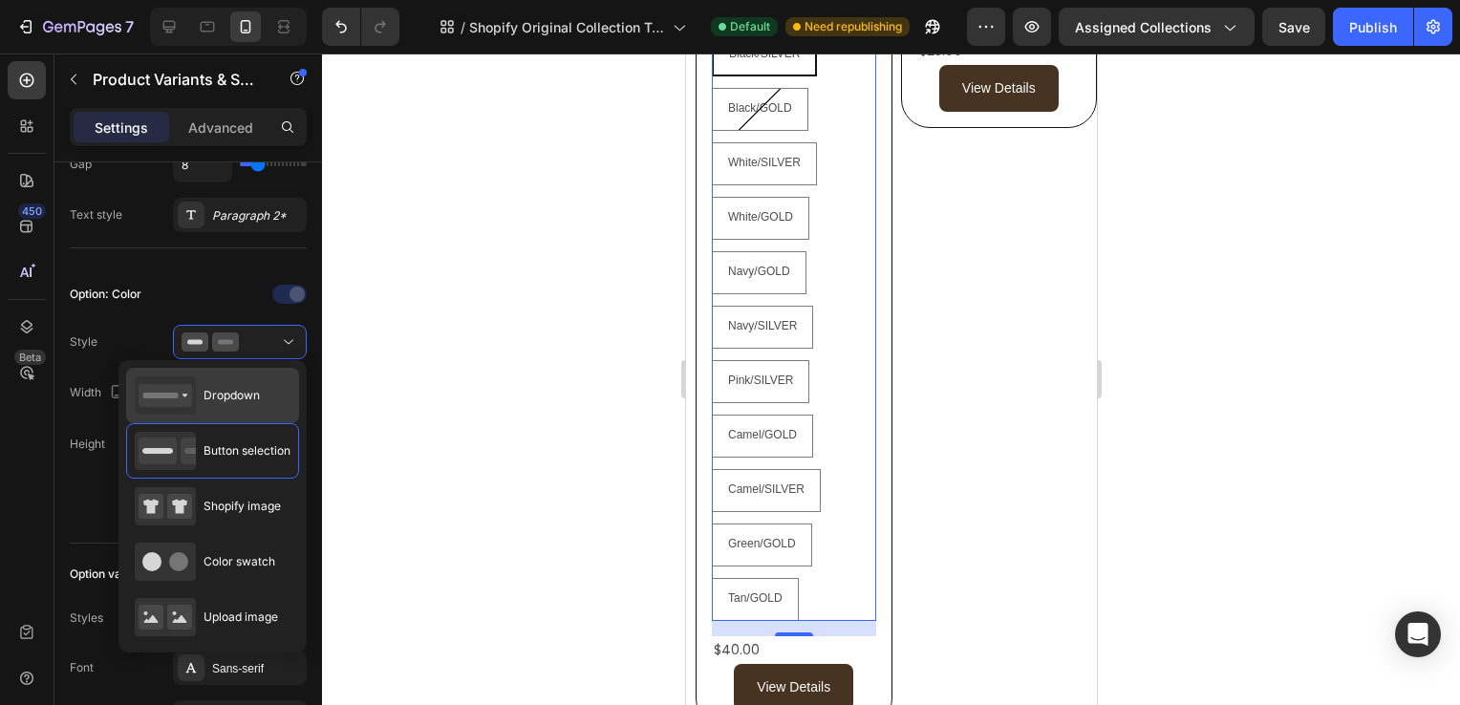
click at [210, 403] on span "Dropdown" at bounding box center [232, 395] width 56 height 17
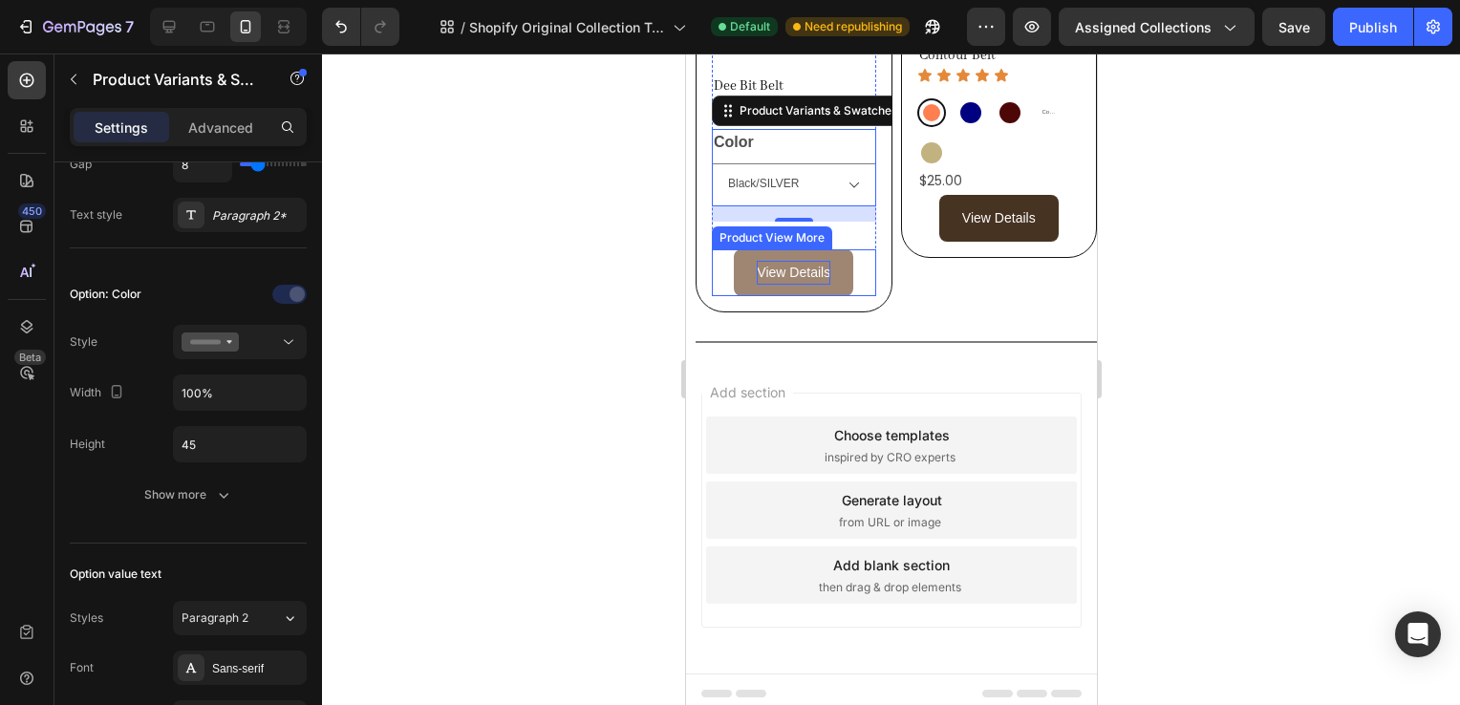
scroll to position [2235, 0]
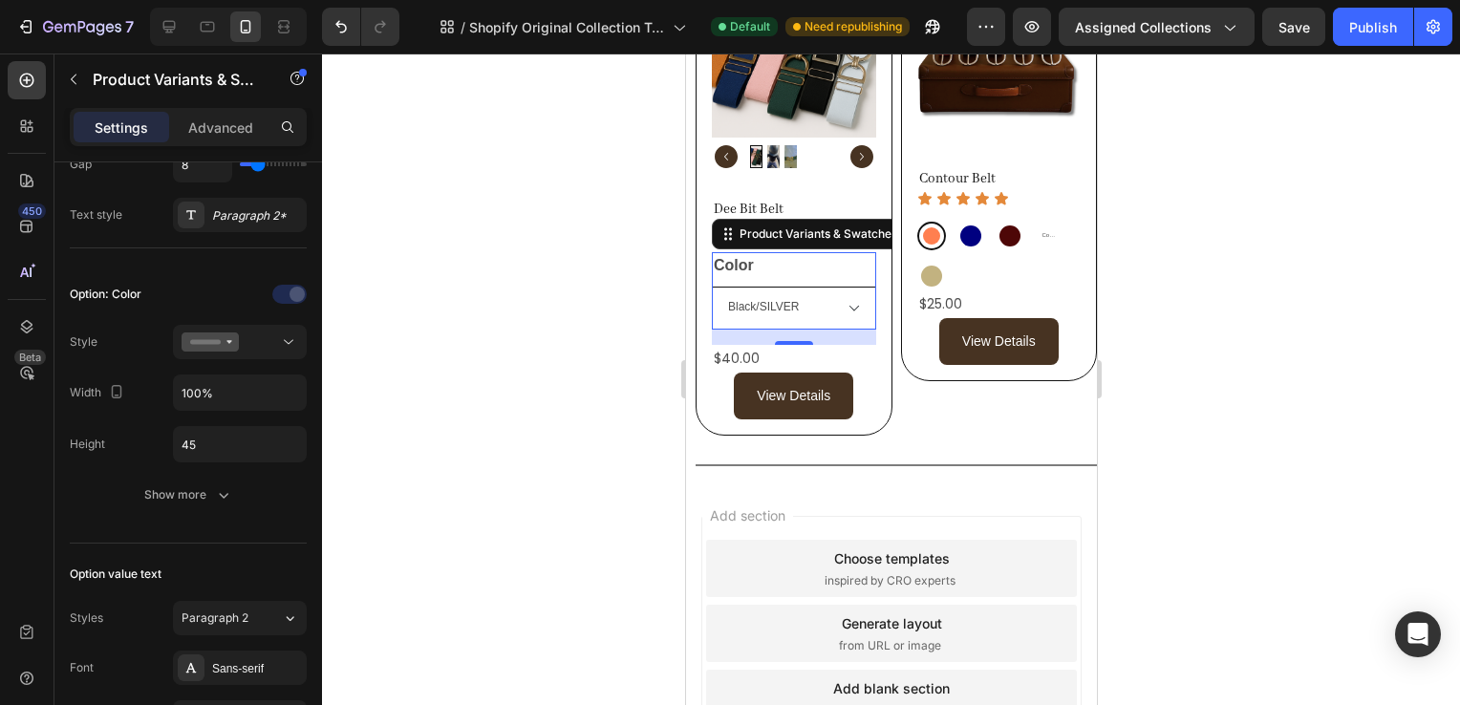
click at [852, 297] on select "Black/SILVER Black/GOLD White/SILVER White/GOLD Navy/GOLD Navy/SILVER Pink/SILV…" at bounding box center [793, 308] width 164 height 43
click at [260, 334] on div at bounding box center [240, 342] width 117 height 19
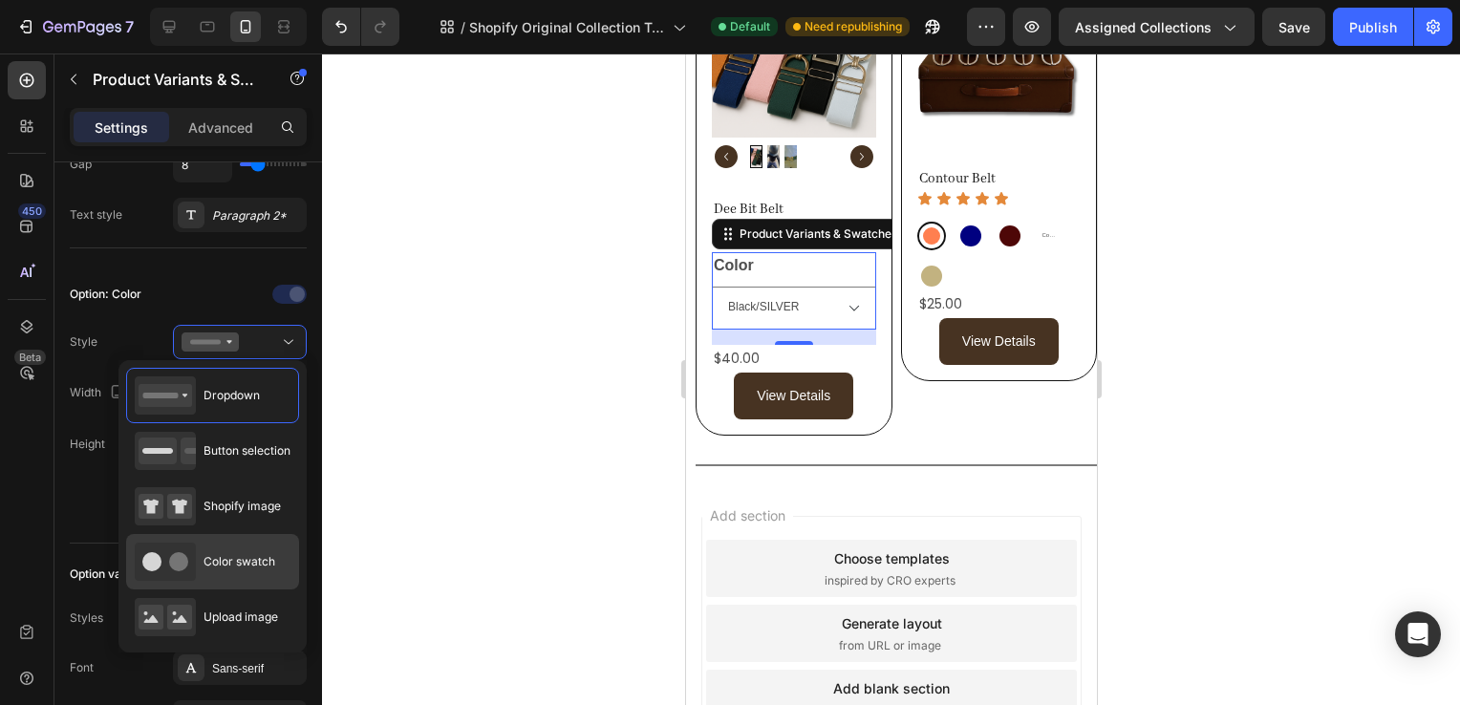
click at [248, 549] on div "Color swatch" at bounding box center [205, 562] width 140 height 38
type input "45"
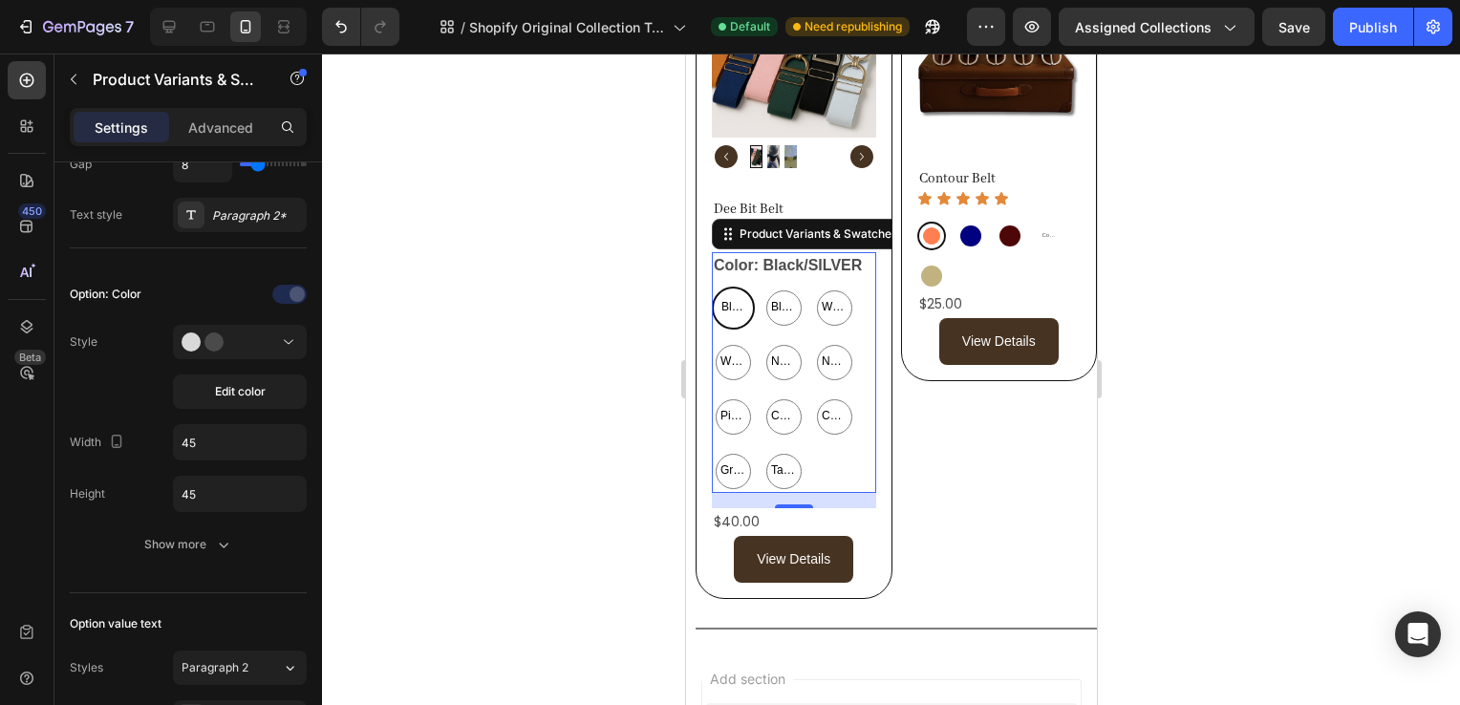
click at [731, 311] on p "White/GOLD" at bounding box center [732, 319] width 65 height 17
click at [711, 340] on input "White/GOLD White/GOLD White/GOLD" at bounding box center [710, 340] width 1 height 1
radio input "true"
click at [739, 297] on span "Black/SILVER" at bounding box center [732, 307] width 33 height 21
click at [711, 287] on input "Black/SILVER Black/SILVER Black/SILVER" at bounding box center [710, 286] width 1 height 1
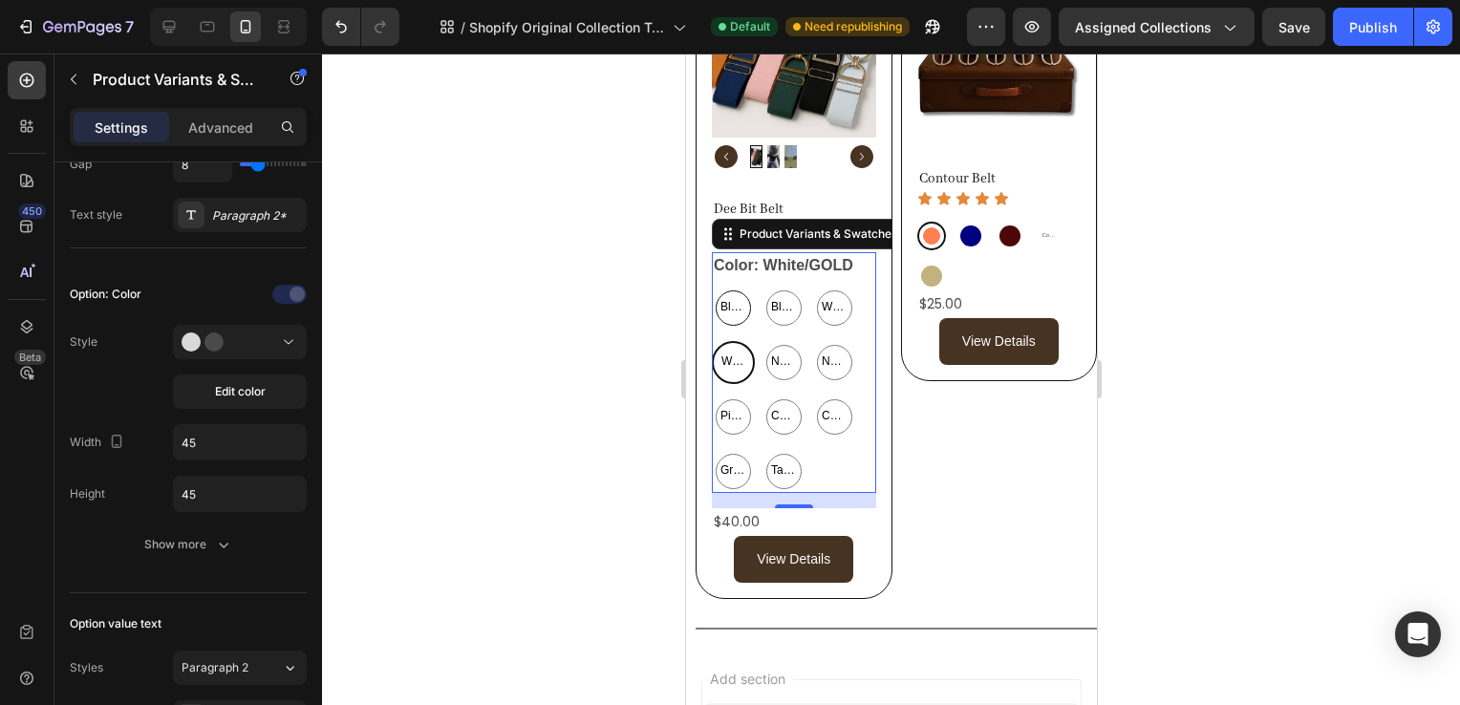
radio input "true"
click at [256, 407] on div "Option: Color Style Edit color Width 45 Height 45 Show more" at bounding box center [188, 420] width 237 height 283
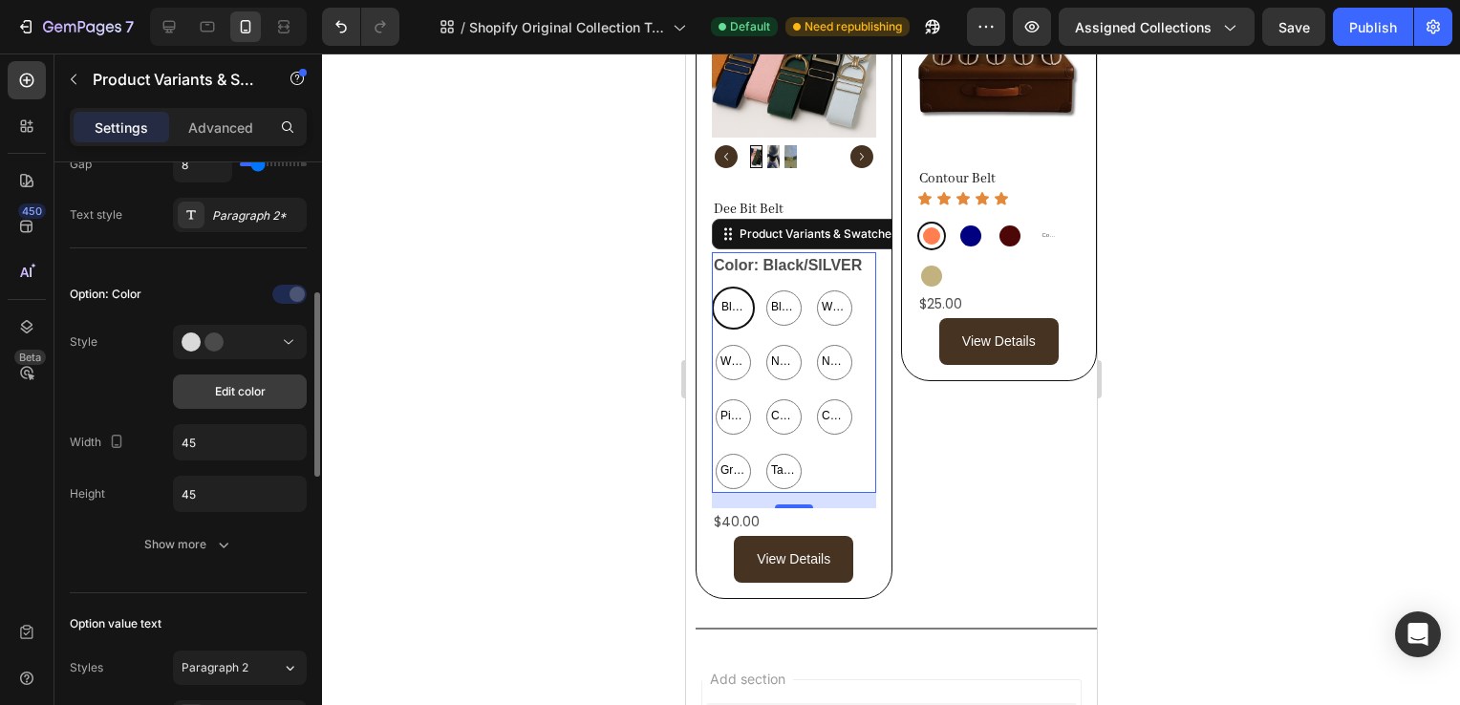
click at [241, 383] on span "Edit color" at bounding box center [240, 391] width 51 height 17
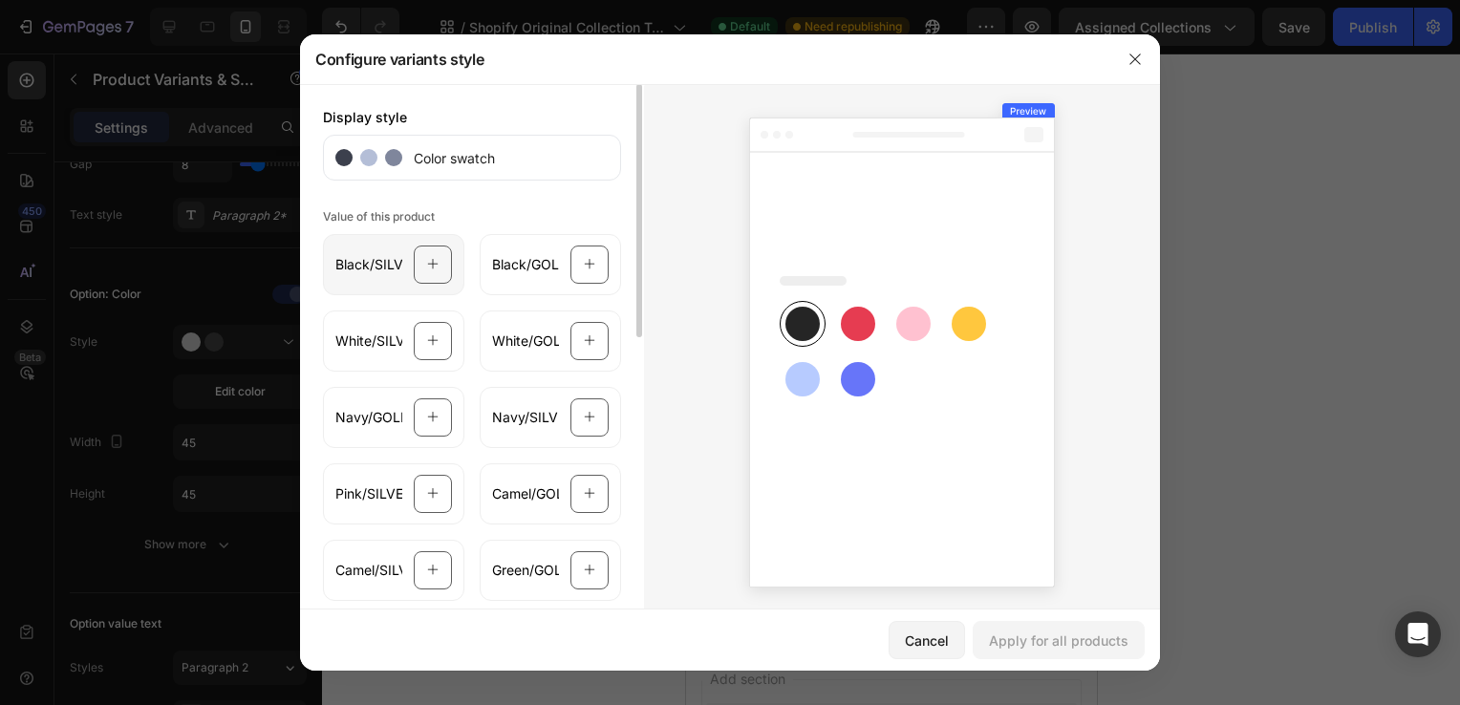
click at [417, 257] on div at bounding box center [433, 265] width 38 height 38
click at [544, 208] on div "Value of this product Black/SILVER Black/GOLD White/SILVER White/GOLD Navy/GOLD…" at bounding box center [472, 441] width 298 height 474
click at [571, 271] on div at bounding box center [590, 265] width 38 height 38
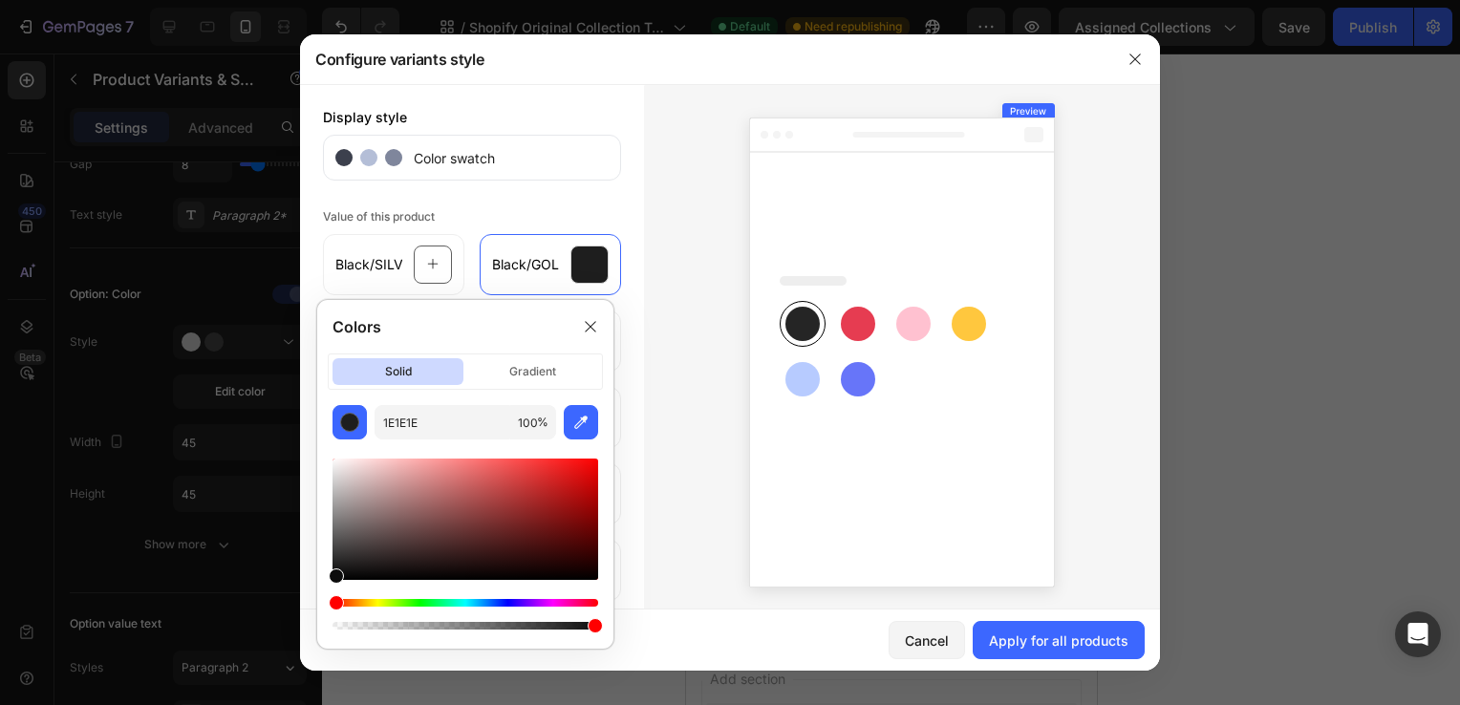
type input "070707"
drag, startPoint x: 336, startPoint y: 565, endPoint x: 317, endPoint y: 575, distance: 21.8
click at [317, 575] on div "070707 100 %" at bounding box center [465, 519] width 296 height 228
click at [363, 265] on span "Black/SILVER" at bounding box center [368, 264] width 67 height 19
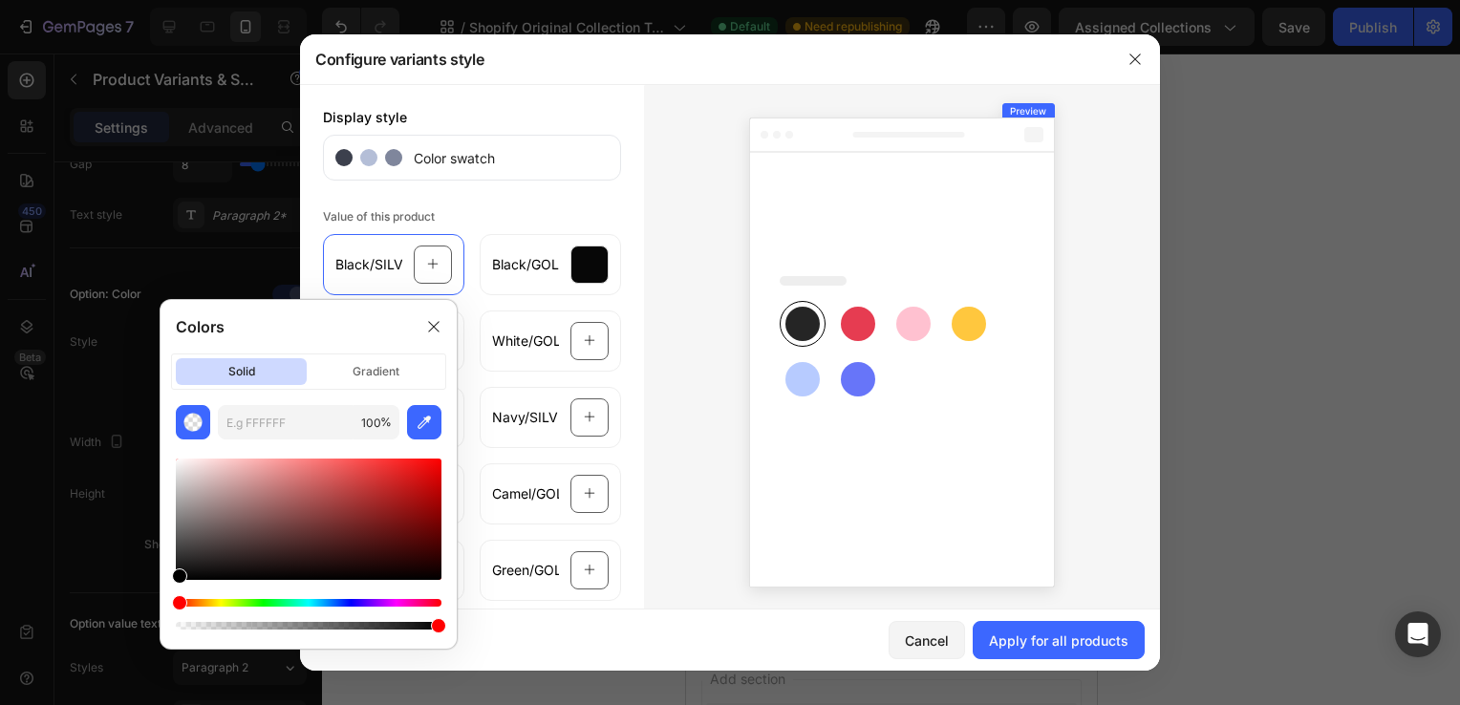
drag, startPoint x: 175, startPoint y: 568, endPoint x: 123, endPoint y: 682, distance: 125.8
click at [123, 0] on body "7 / Shopify Original Collection Template Default Need republishing Preview Assi…" at bounding box center [730, 0] width 1460 height 0
type input "000000"
click at [644, 317] on div at bounding box center [902, 348] width 516 height 529
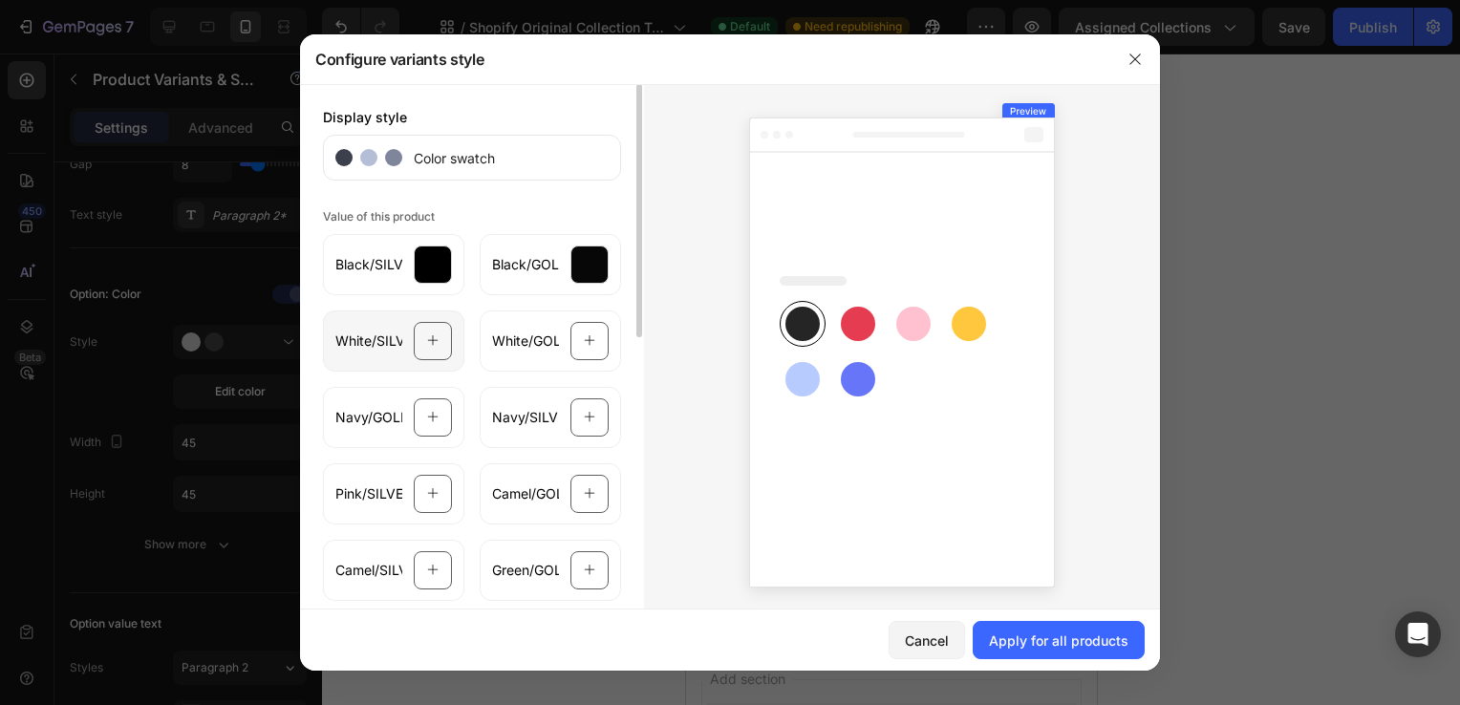
click at [399, 338] on div "White/SILVER" at bounding box center [393, 341] width 141 height 61
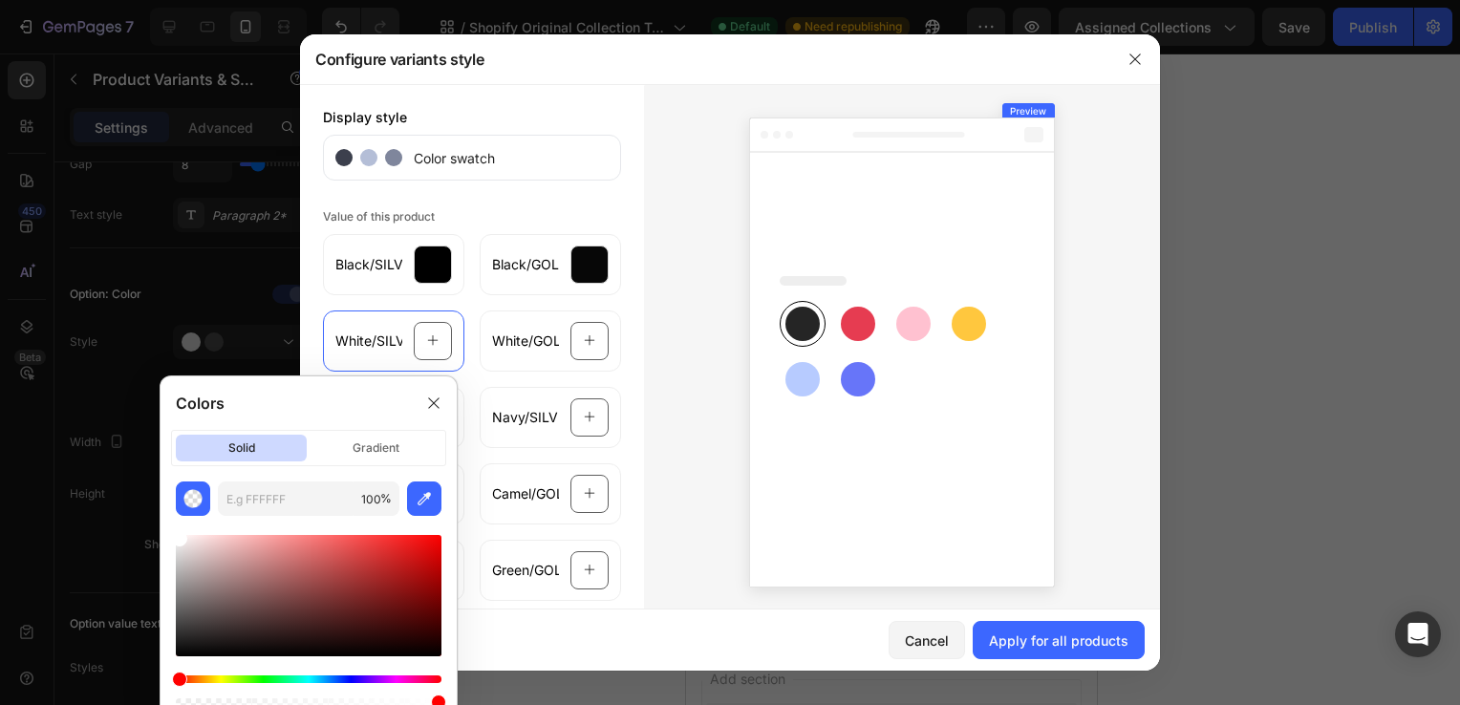
drag, startPoint x: 179, startPoint y: 649, endPoint x: 157, endPoint y: 399, distance: 250.4
click at [157, 399] on div "Colors solid gradient 100 %" at bounding box center [308, 551] width 313 height 366
type input "FFFFFF"
click at [523, 346] on span "White/GOLD" at bounding box center [525, 341] width 67 height 19
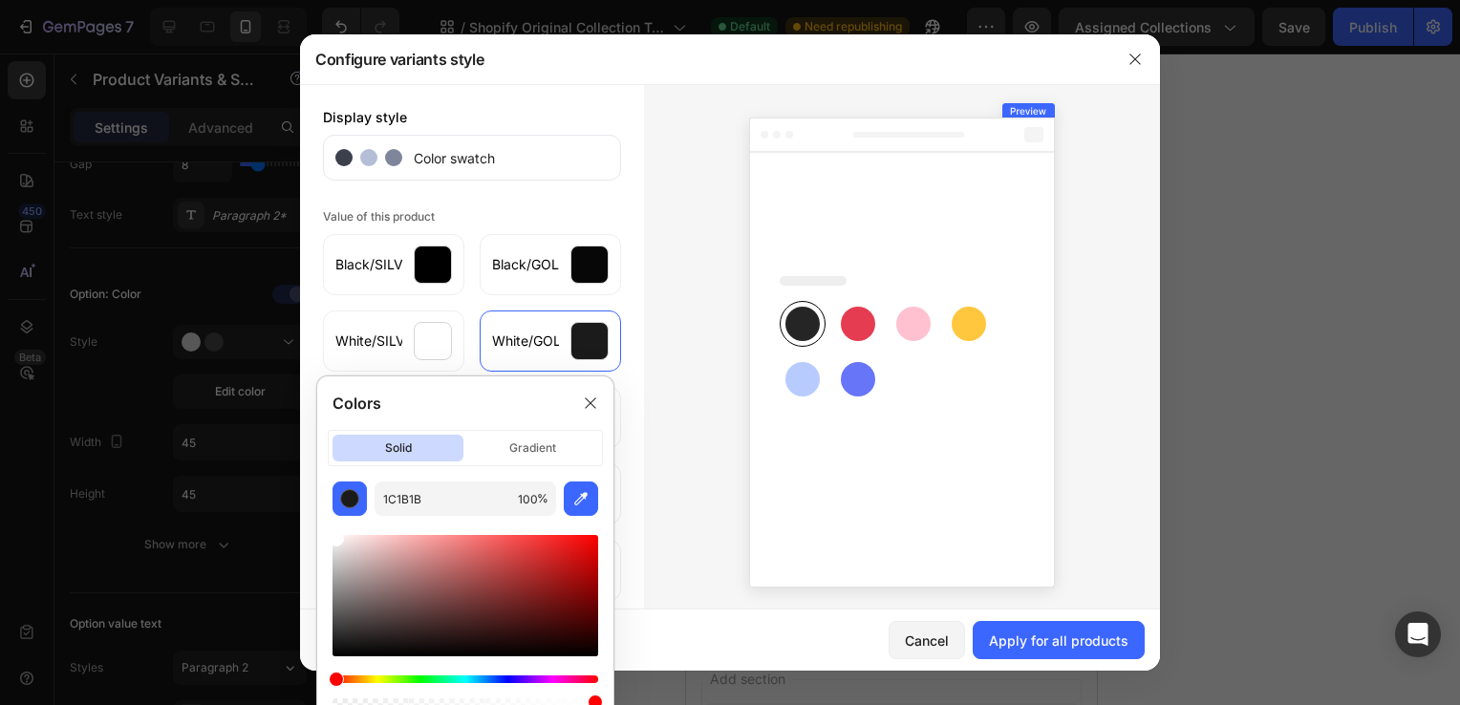
drag, startPoint x: 341, startPoint y: 642, endPoint x: 286, endPoint y: 409, distance: 239.7
click at [286, 0] on body "7 / Shopify Original Collection Template Default Need republishing Preview Assi…" at bounding box center [730, 0] width 1460 height 0
type input "FFFFFF"
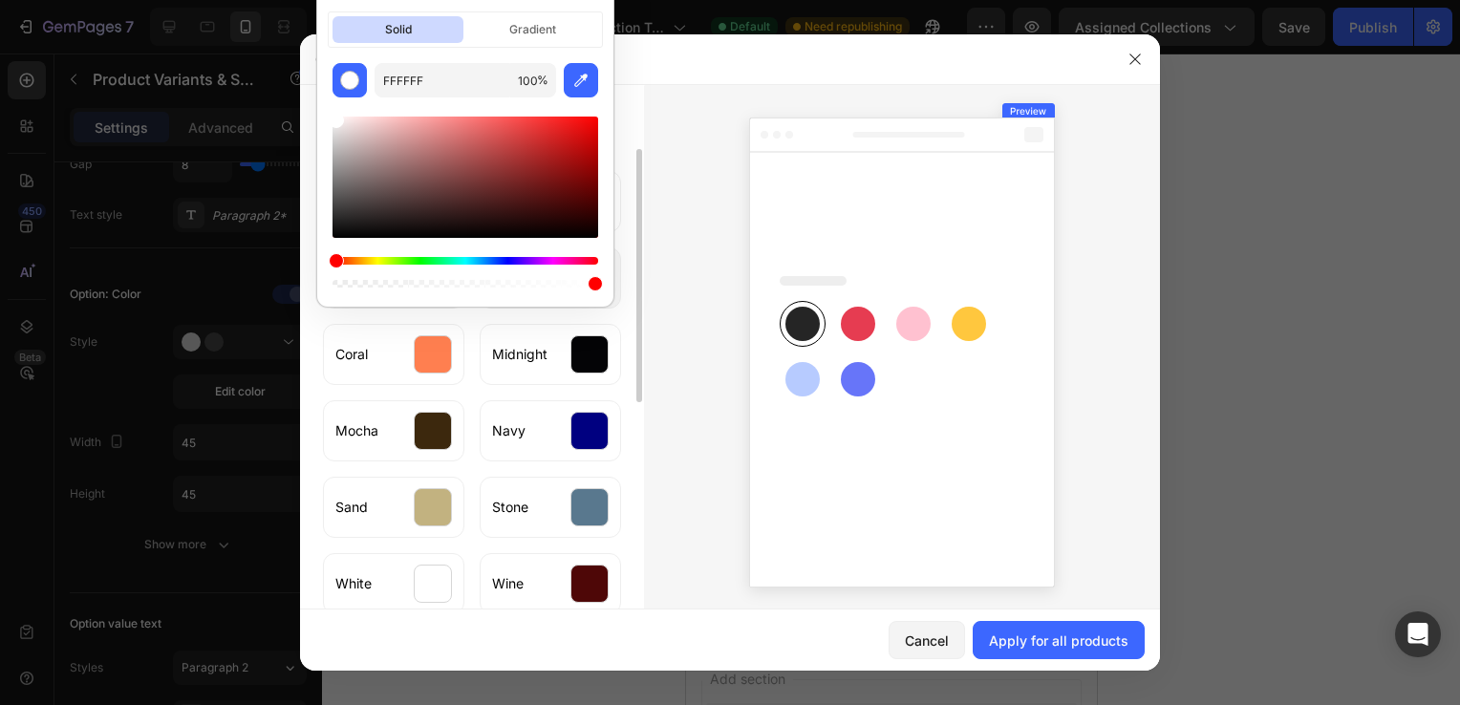
scroll to position [418, 0]
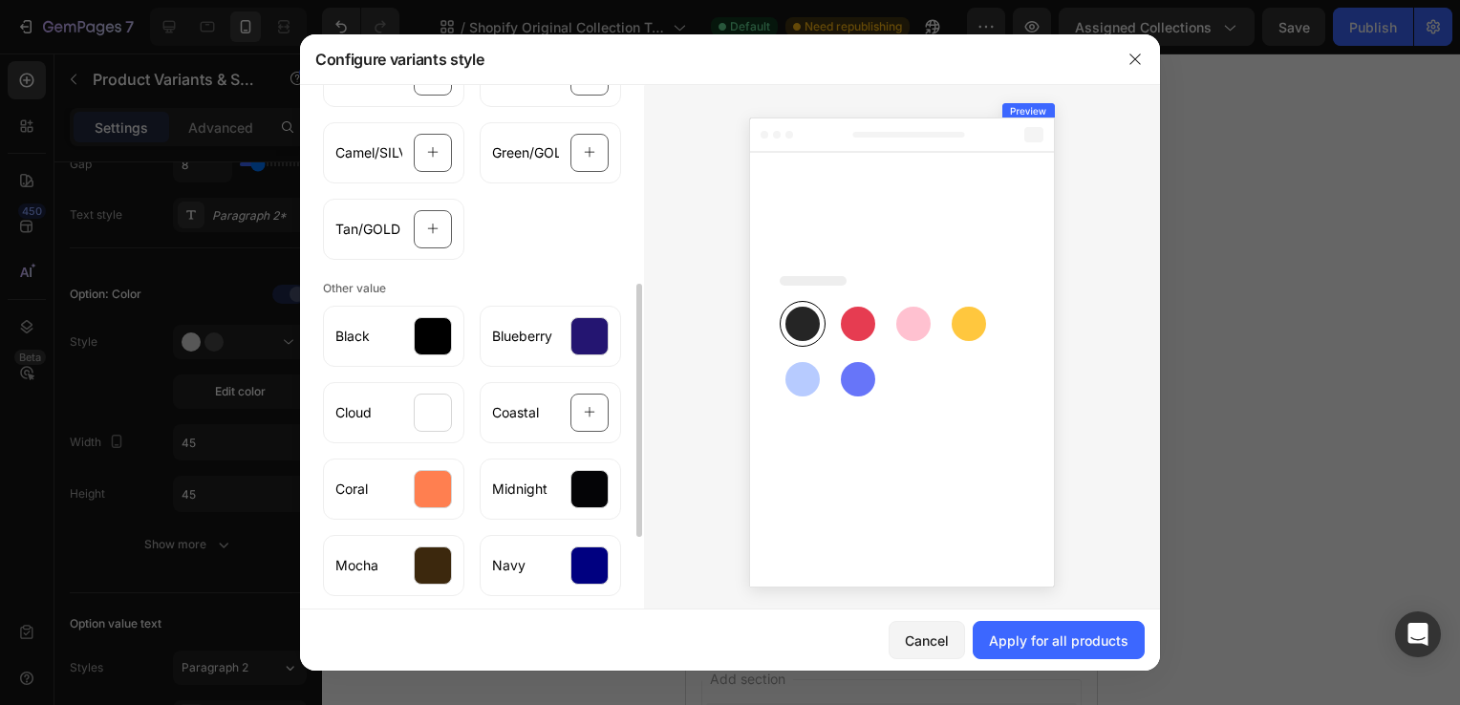
click at [644, 243] on div at bounding box center [902, 348] width 516 height 529
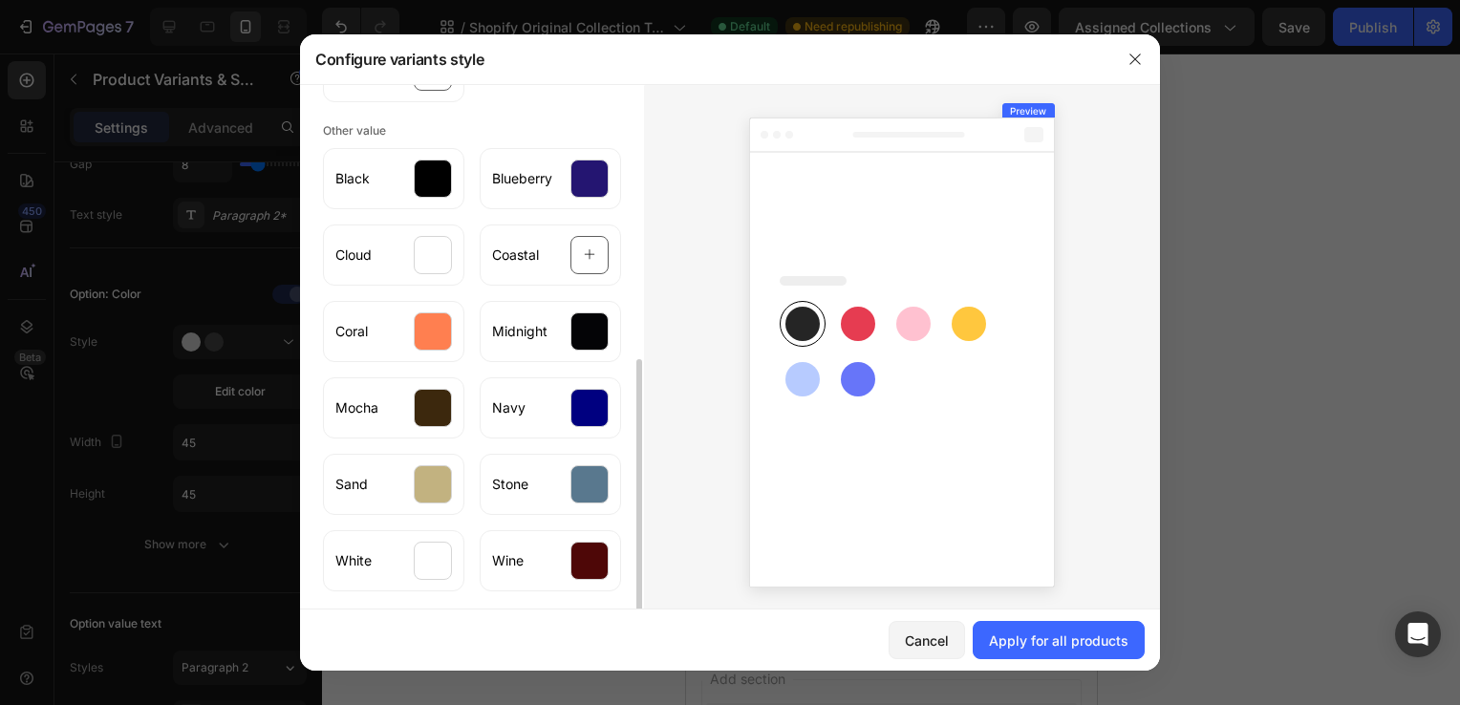
scroll to position [574, 0]
click at [520, 258] on span "Coastal" at bounding box center [515, 256] width 47 height 19
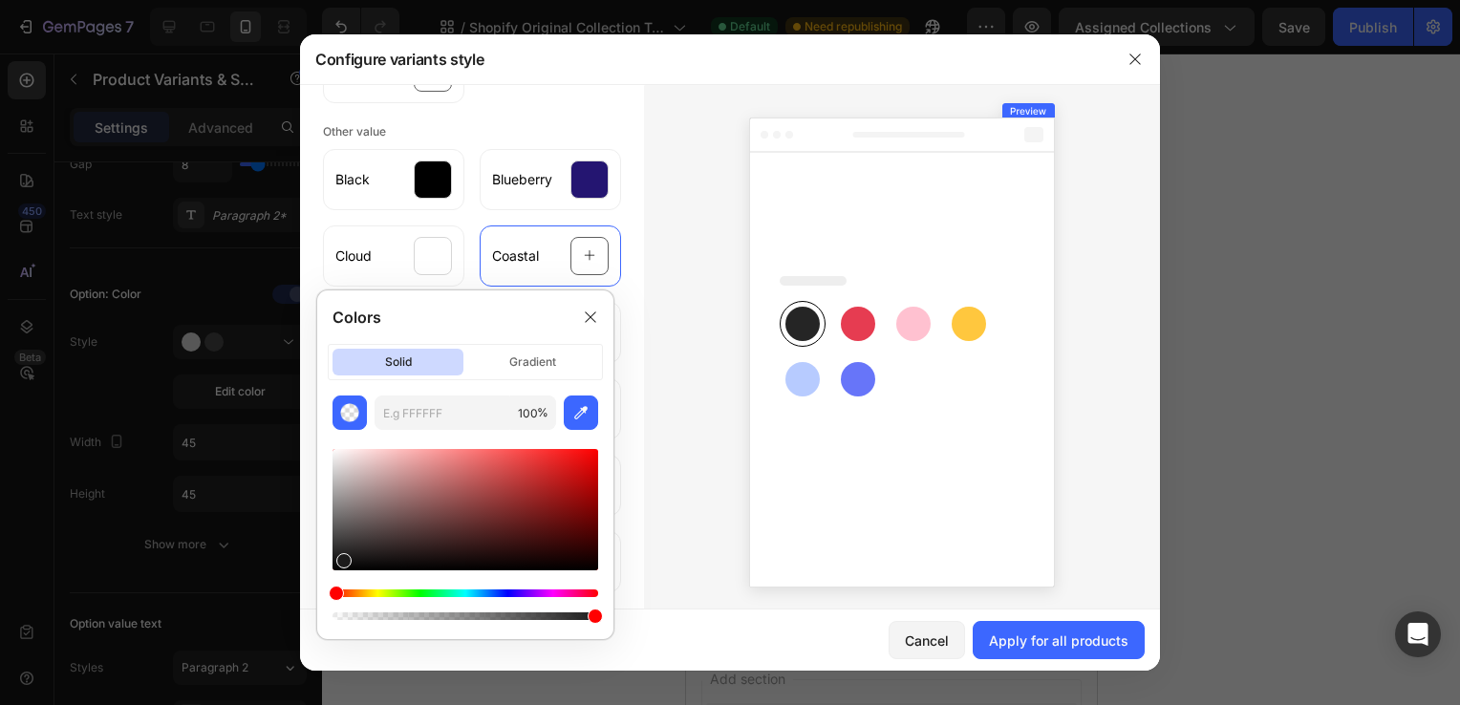
click at [474, 596] on div "Hue" at bounding box center [466, 594] width 266 height 8
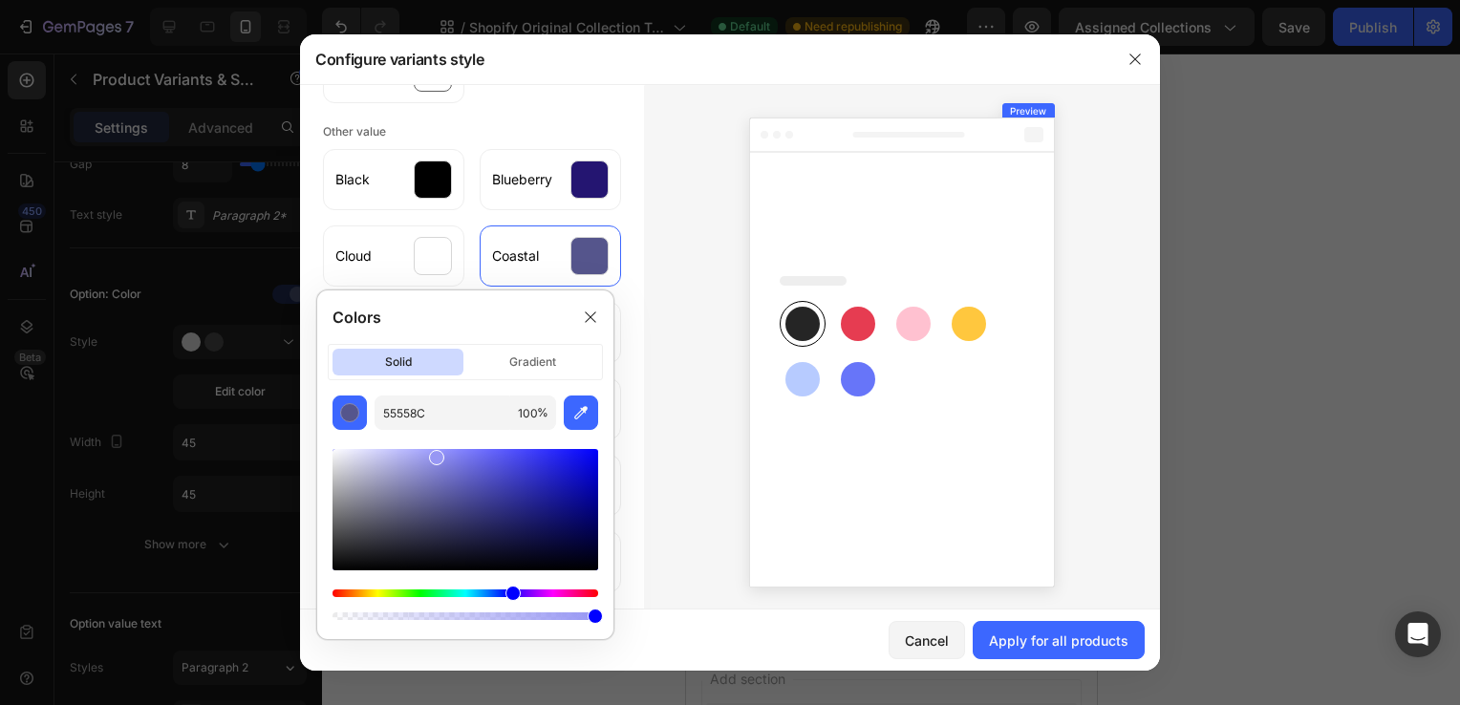
drag, startPoint x: 437, startPoint y: 503, endPoint x: 439, endPoint y: 456, distance: 46.9
click at [439, 456] on div at bounding box center [466, 509] width 266 height 121
click at [439, 456] on div at bounding box center [439, 459] width 15 height 15
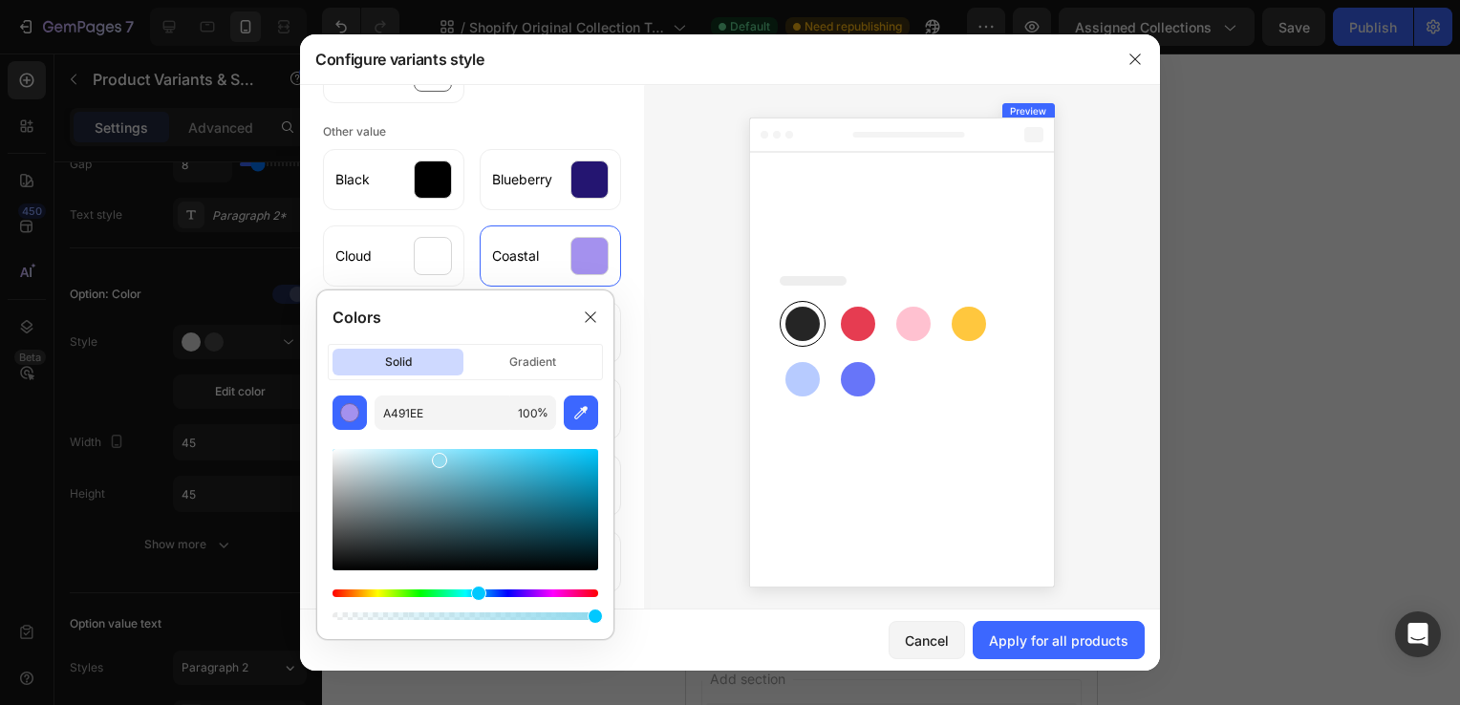
drag, startPoint x: 520, startPoint y: 593, endPoint x: 482, endPoint y: 587, distance: 38.8
click at [482, 587] on div "Hue" at bounding box center [478, 593] width 15 height 15
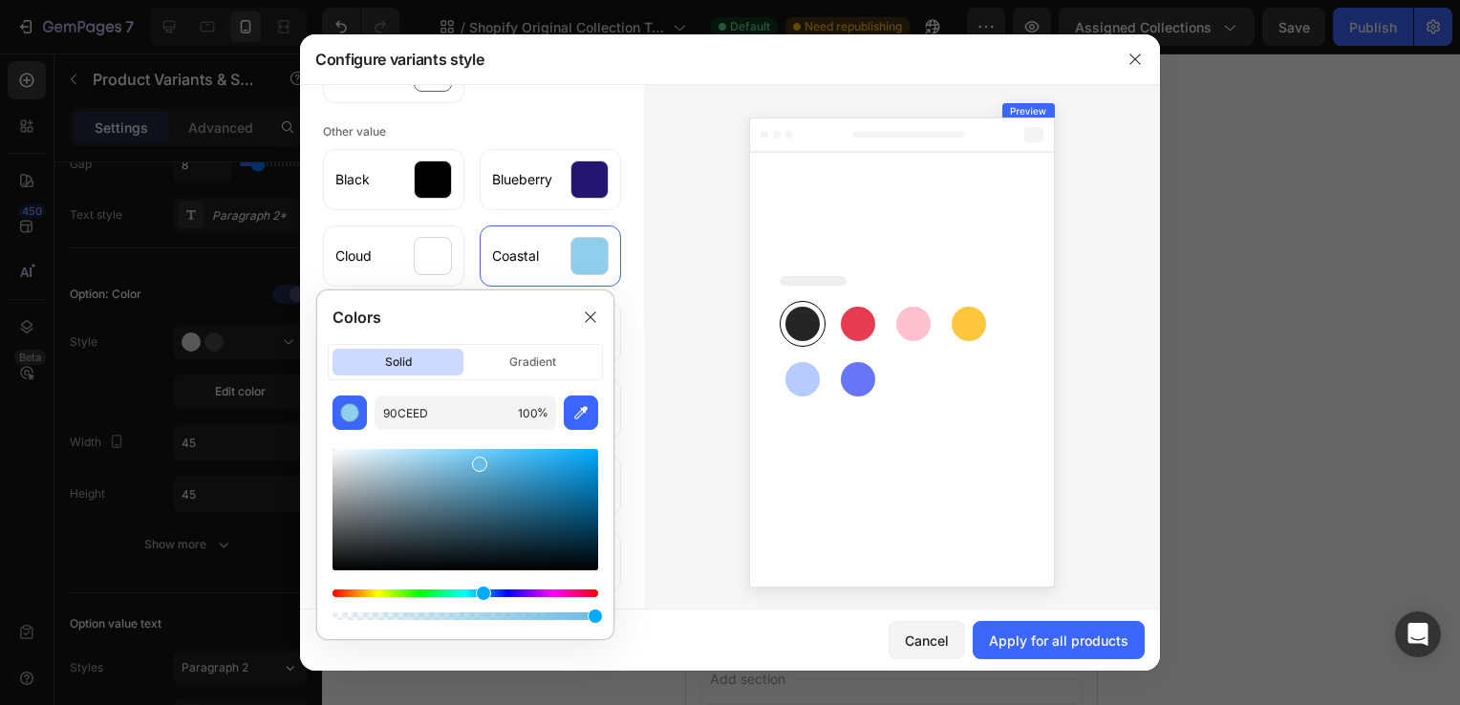
click at [477, 461] on div at bounding box center [466, 509] width 266 height 121
type input "69BCE5"
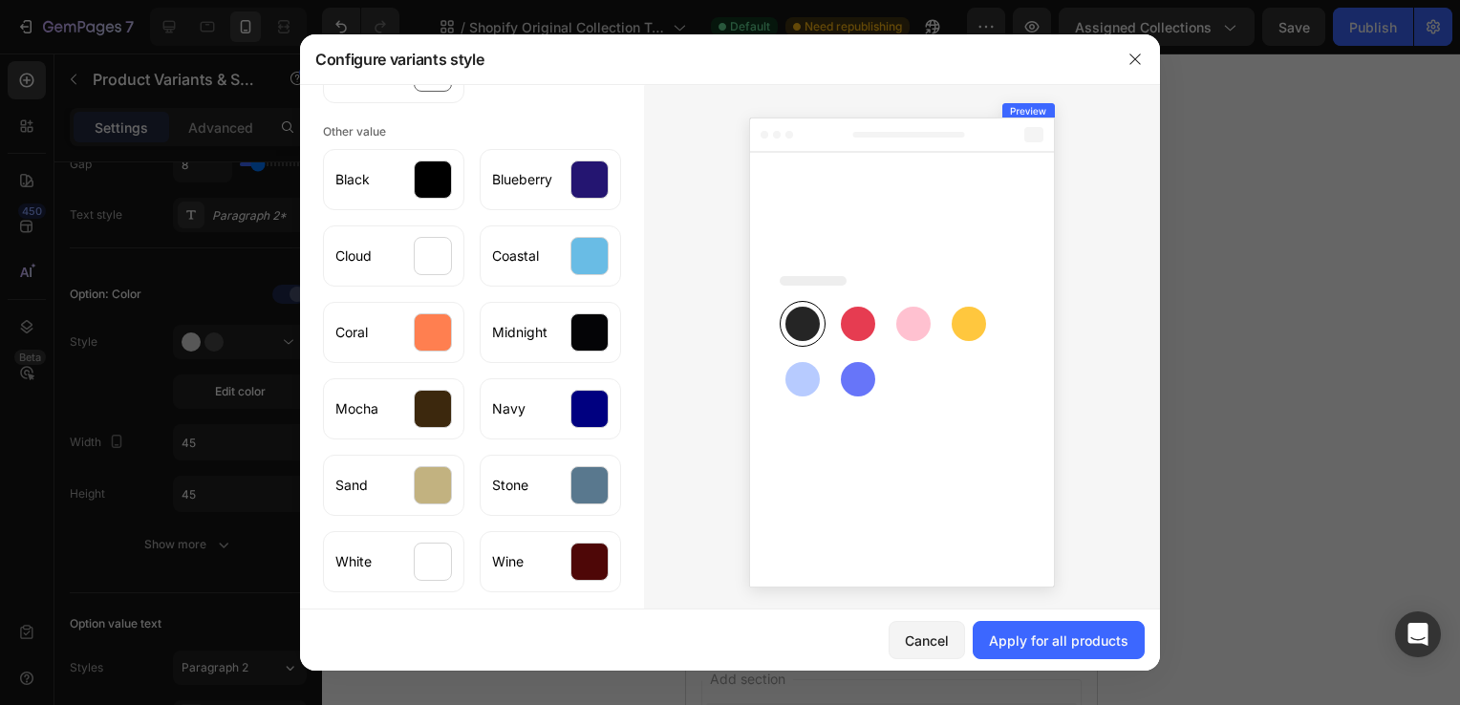
click at [644, 275] on div at bounding box center [902, 348] width 516 height 529
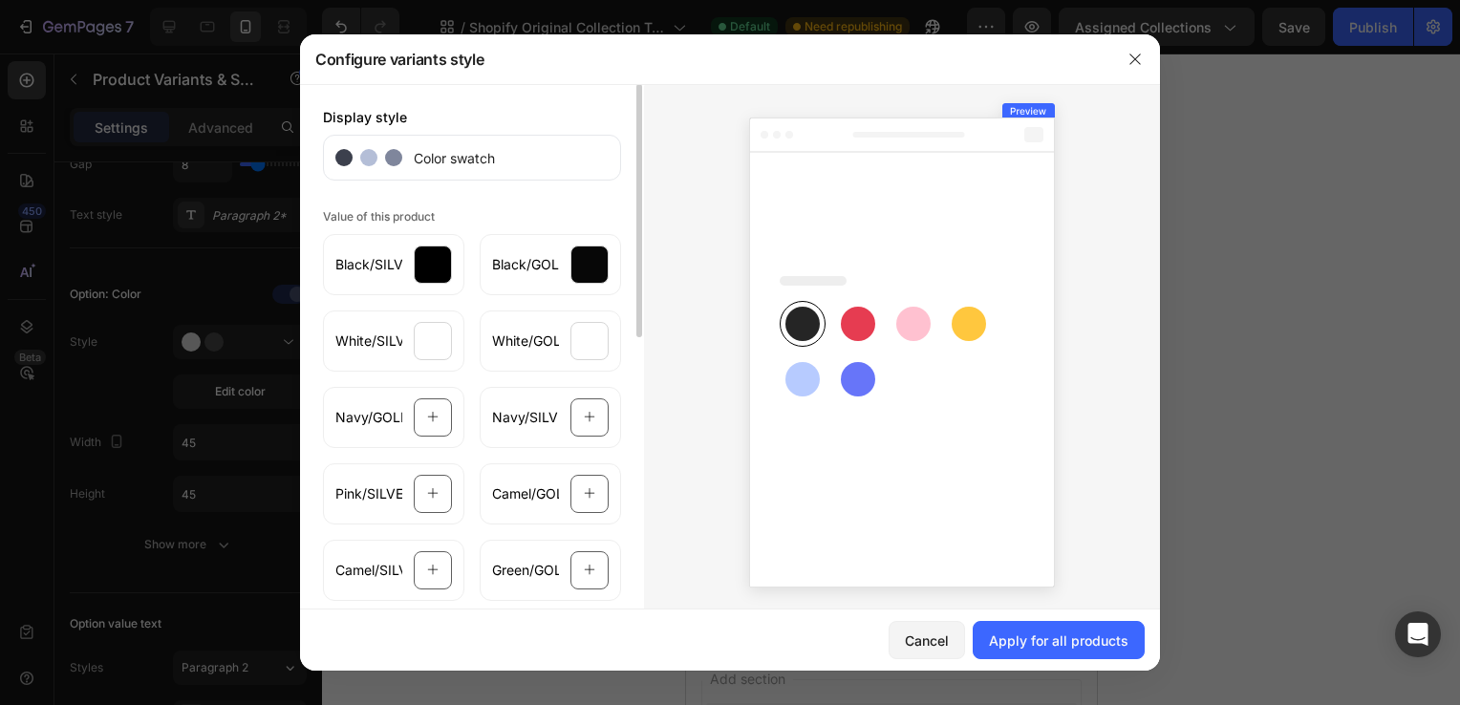
scroll to position [0, 0]
click at [363, 408] on span "Navy/GOLD" at bounding box center [368, 417] width 67 height 19
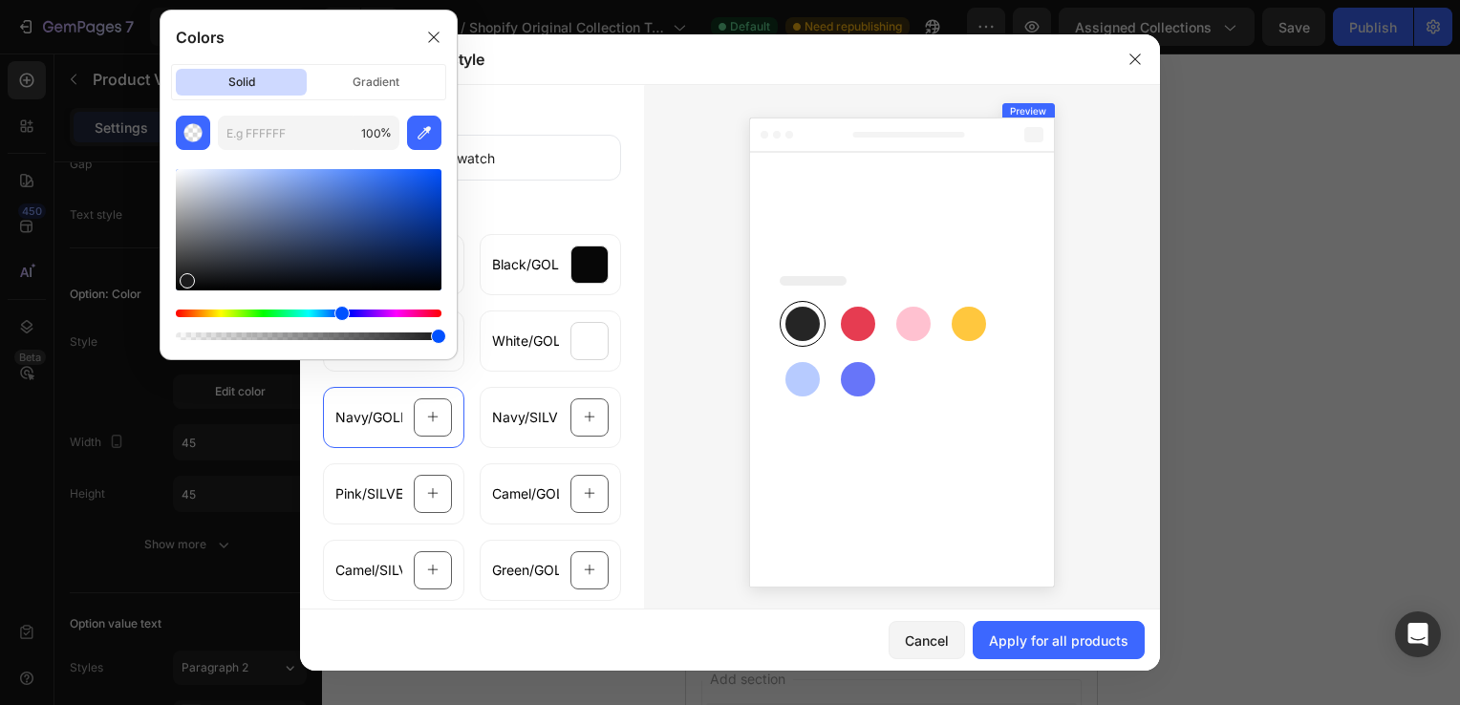
click at [340, 313] on div "Hue" at bounding box center [309, 314] width 266 height 8
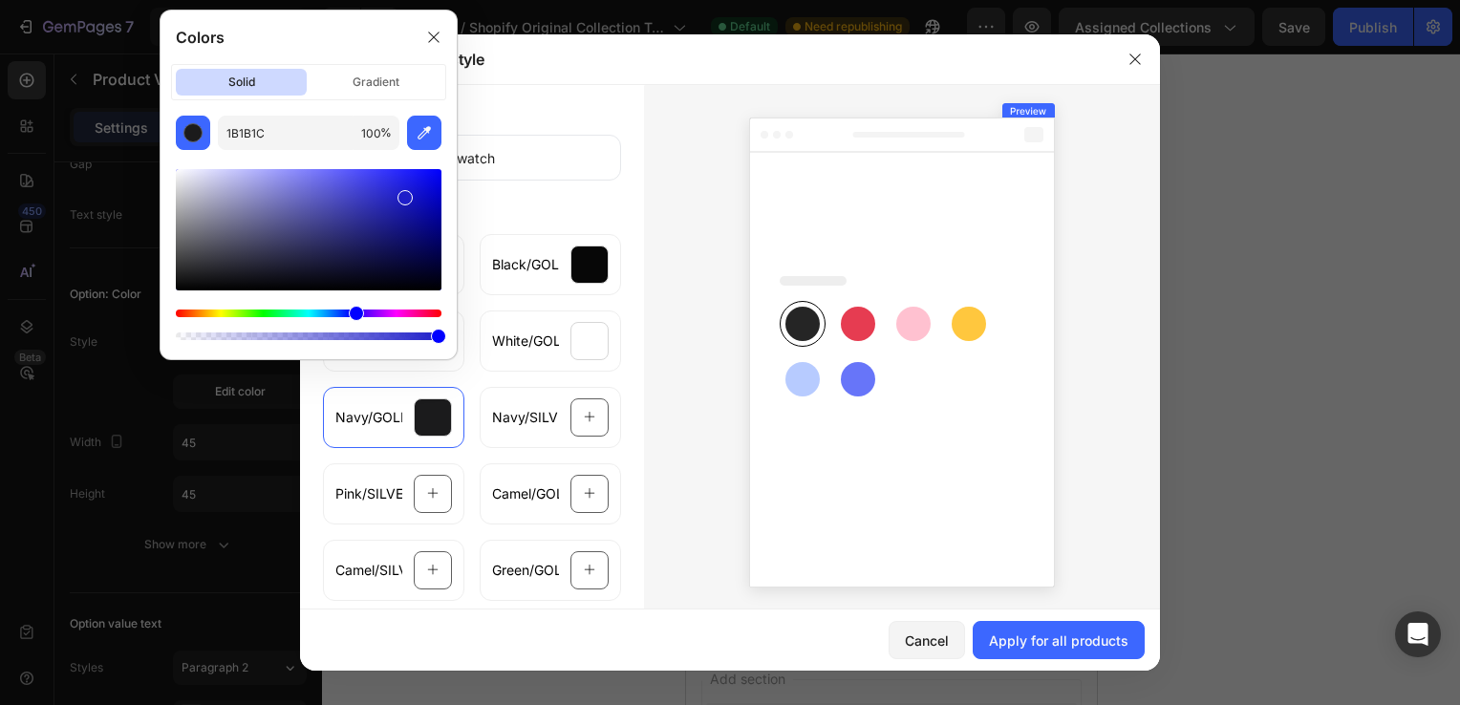
drag, startPoint x: 229, startPoint y: 231, endPoint x: 399, endPoint y: 196, distance: 173.7
click at [399, 196] on div at bounding box center [309, 229] width 266 height 121
click at [395, 221] on div at bounding box center [309, 229] width 266 height 121
click at [386, 231] on div at bounding box center [309, 229] width 266 height 121
type input "1A1A7A"
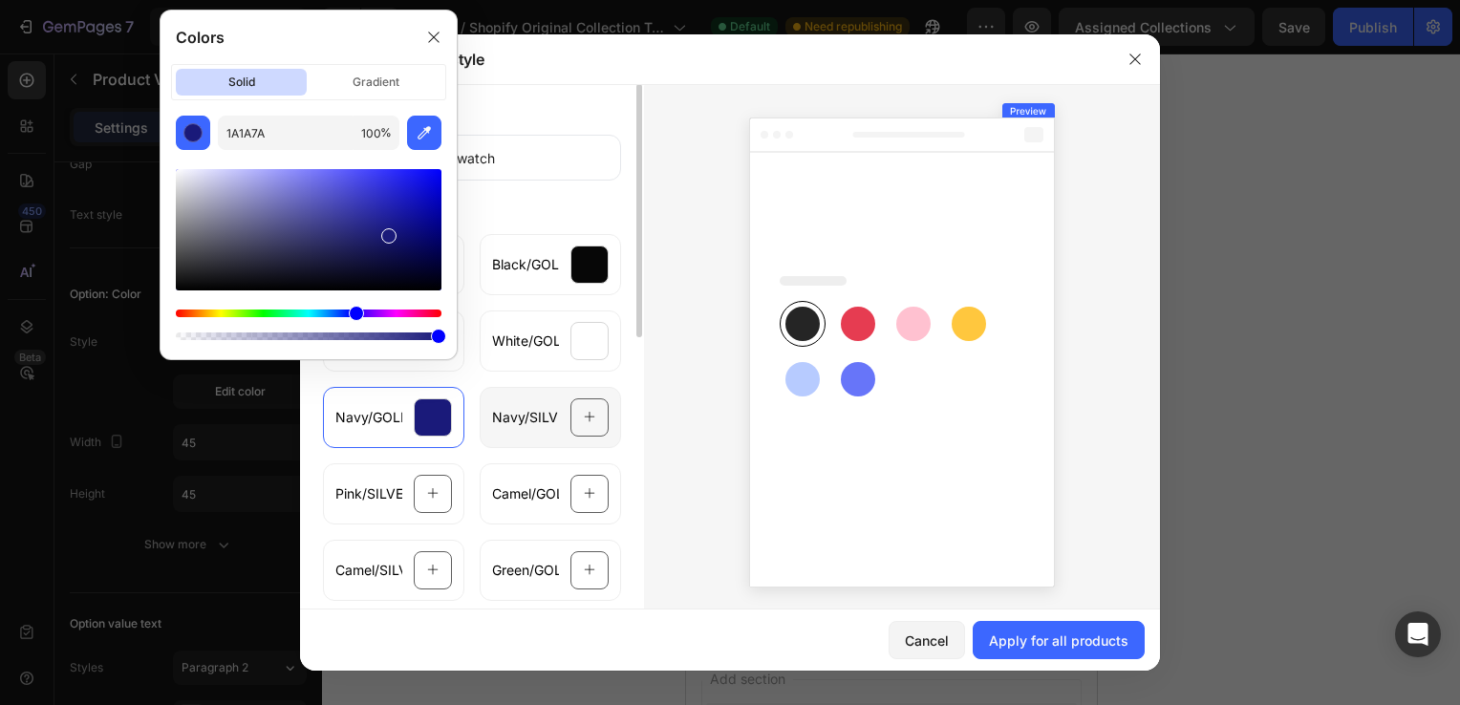
click at [512, 419] on span "Navy/SILVER" at bounding box center [525, 417] width 67 height 19
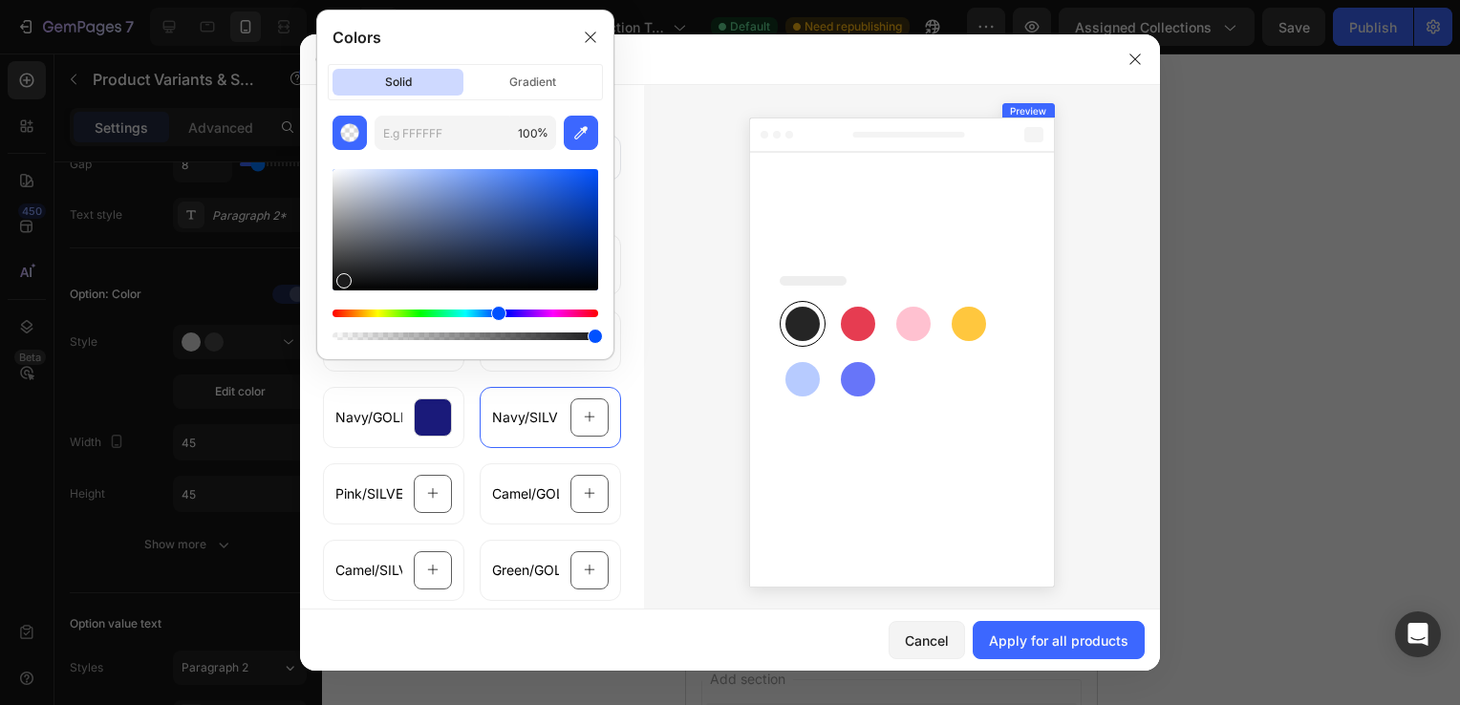
click at [524, 243] on div at bounding box center [466, 229] width 266 height 121
click at [508, 236] on div at bounding box center [466, 229] width 266 height 121
click at [523, 227] on div at bounding box center [466, 229] width 266 height 121
drag, startPoint x: 512, startPoint y: 220, endPoint x: 497, endPoint y: 241, distance: 26.0
click at [497, 241] on div at bounding box center [466, 229] width 266 height 121
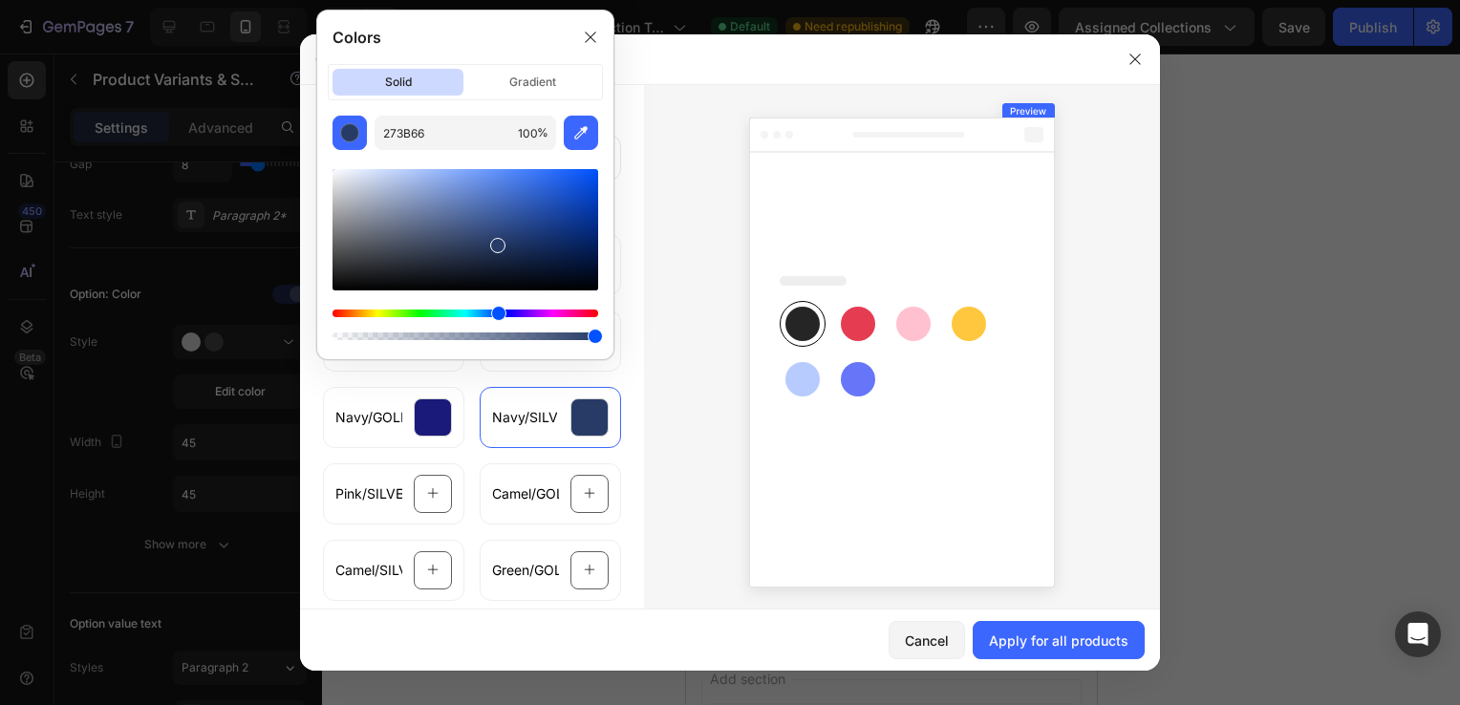
click at [497, 241] on div at bounding box center [497, 245] width 15 height 15
click at [512, 266] on div at bounding box center [466, 229] width 266 height 121
click at [520, 248] on div at bounding box center [466, 229] width 266 height 121
click at [530, 239] on div at bounding box center [466, 229] width 266 height 121
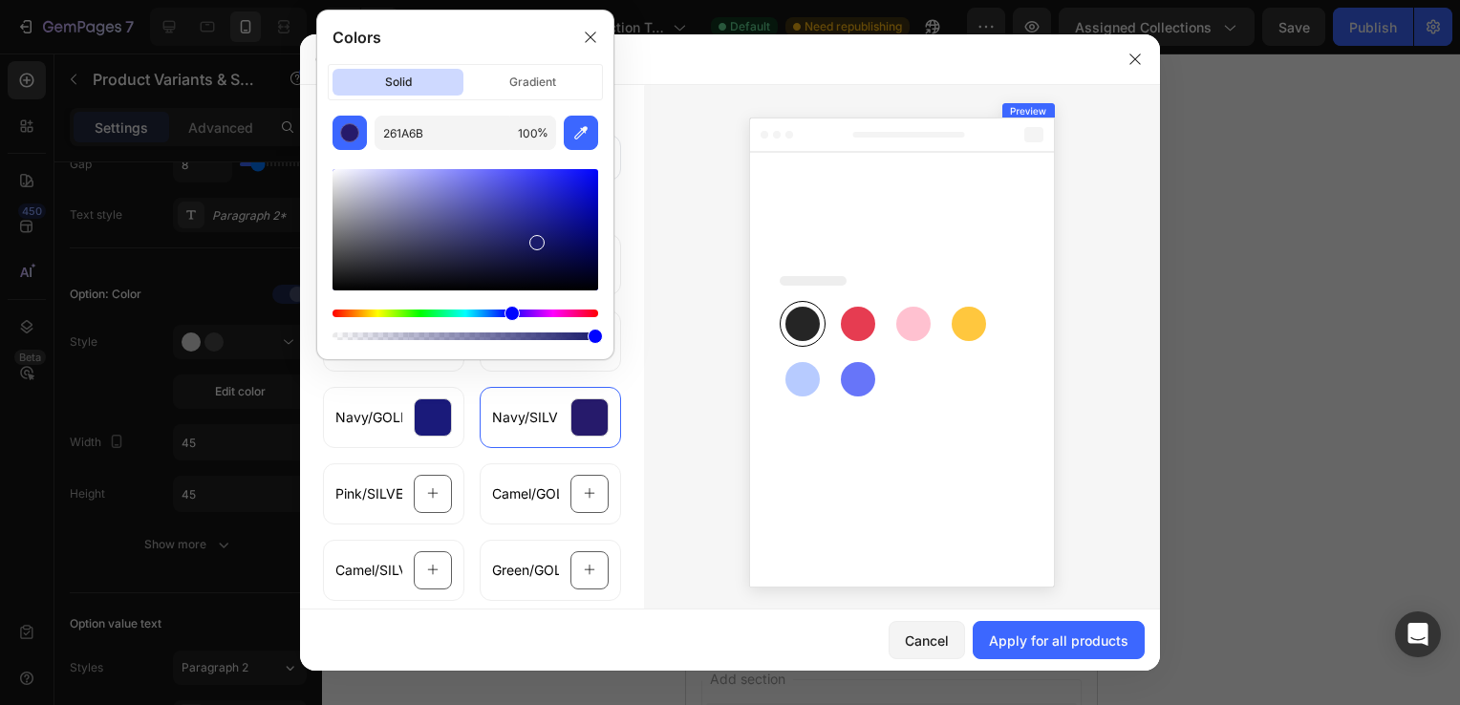
click at [507, 313] on div "Hue" at bounding box center [512, 313] width 15 height 15
type input "1A206B"
click at [358, 506] on div "Pink/SILVER" at bounding box center [393, 494] width 141 height 61
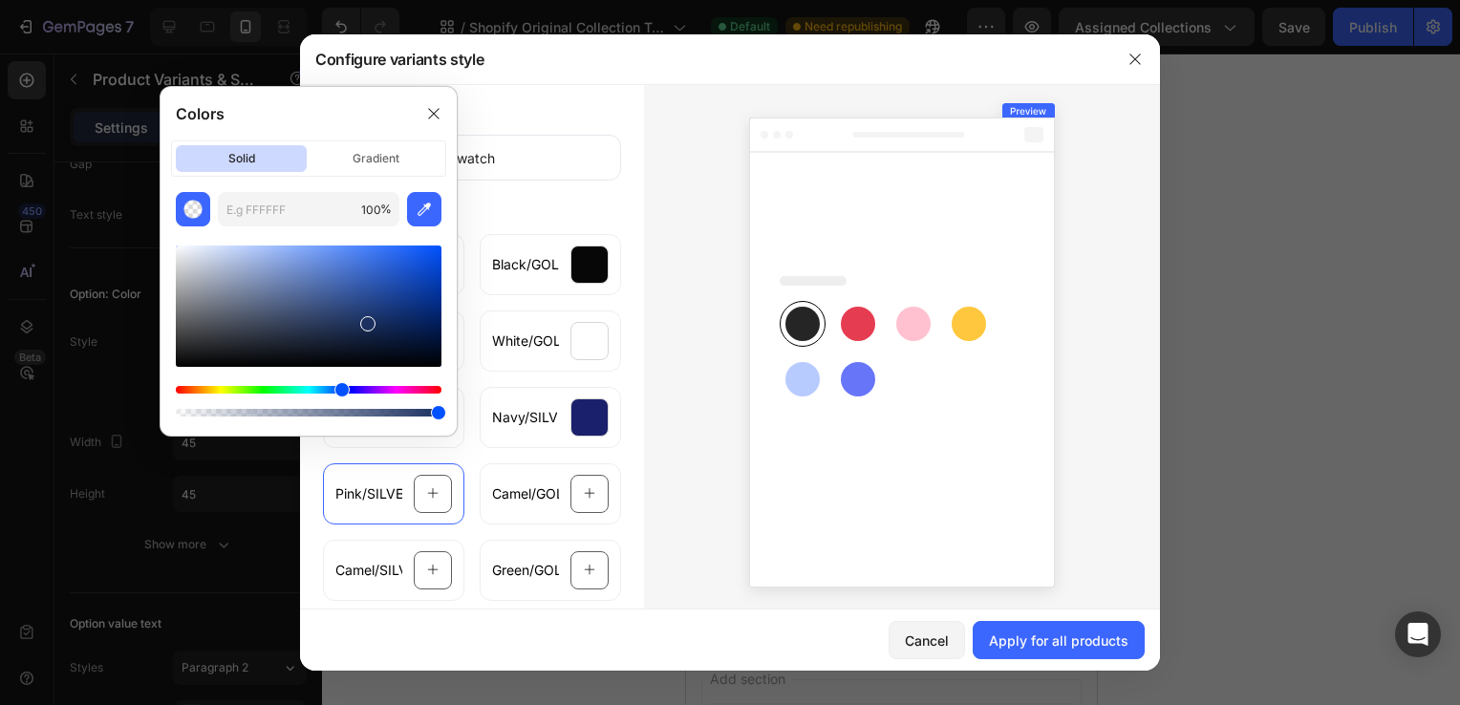
click at [401, 389] on div "Hue" at bounding box center [309, 390] width 266 height 8
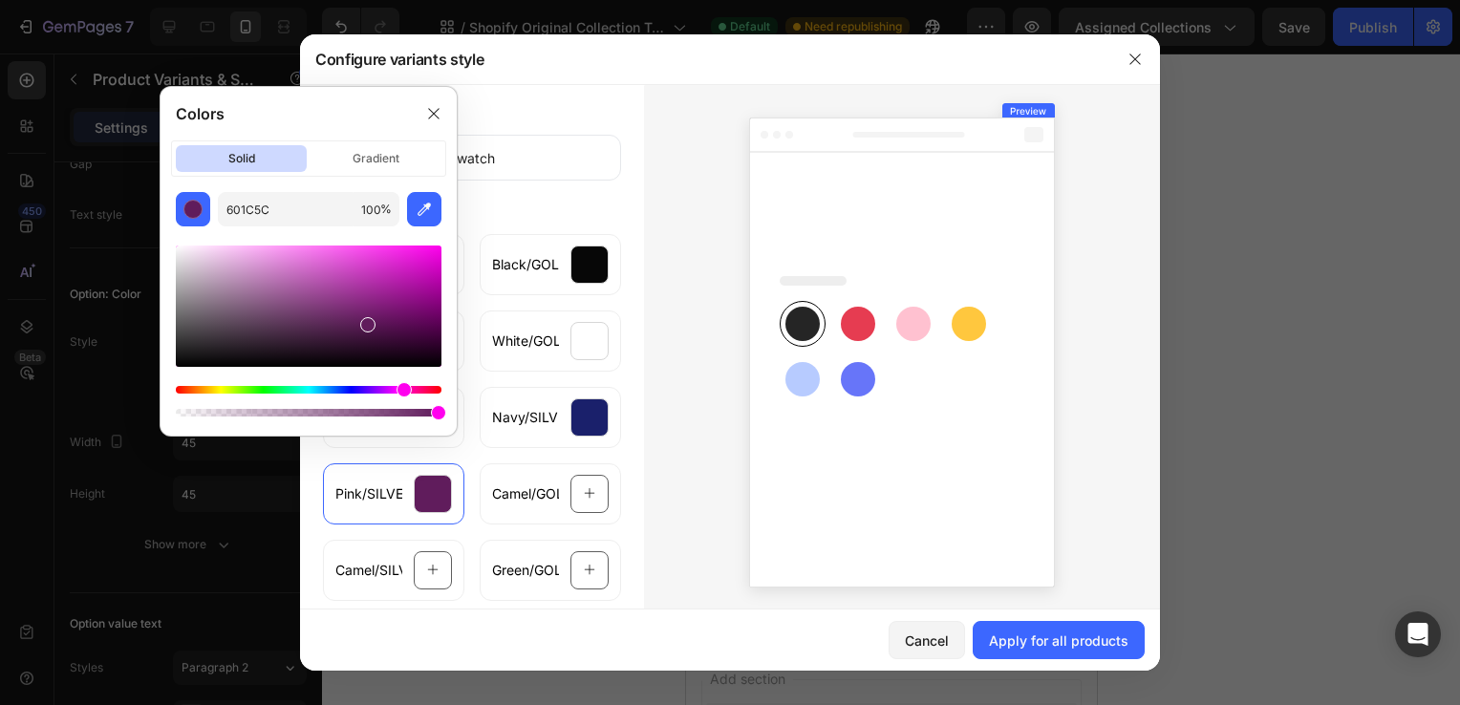
click at [390, 388] on div "Hue" at bounding box center [309, 390] width 266 height 8
click at [405, 389] on div "Hue" at bounding box center [309, 390] width 266 height 8
drag, startPoint x: 371, startPoint y: 325, endPoint x: 298, endPoint y: 279, distance: 85.9
click at [298, 279] on div at bounding box center [298, 285] width 15 height 15
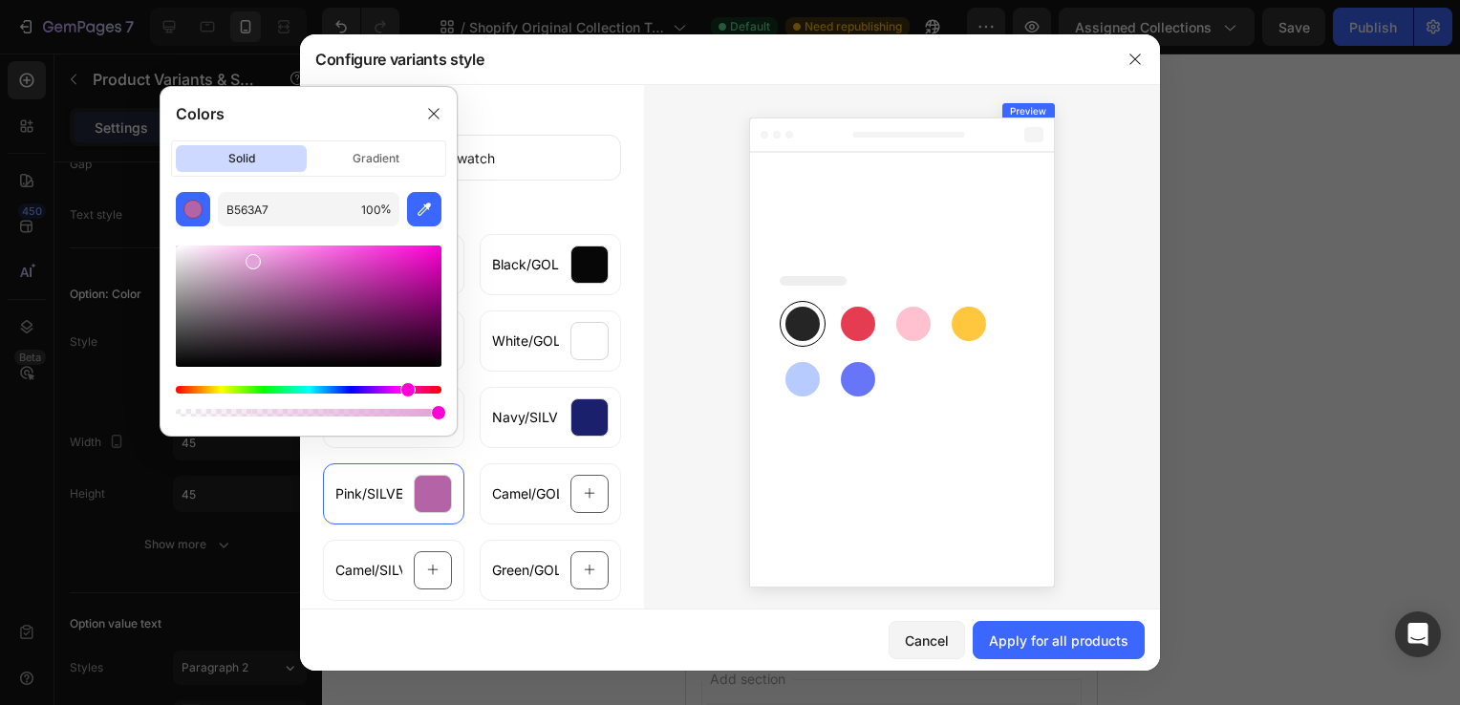
drag, startPoint x: 298, startPoint y: 279, endPoint x: 252, endPoint y: 258, distance: 50.5
click at [252, 258] on div at bounding box center [253, 261] width 15 height 15
type input "E1A2D3"
click at [409, 393] on div "Hue" at bounding box center [410, 389] width 15 height 15
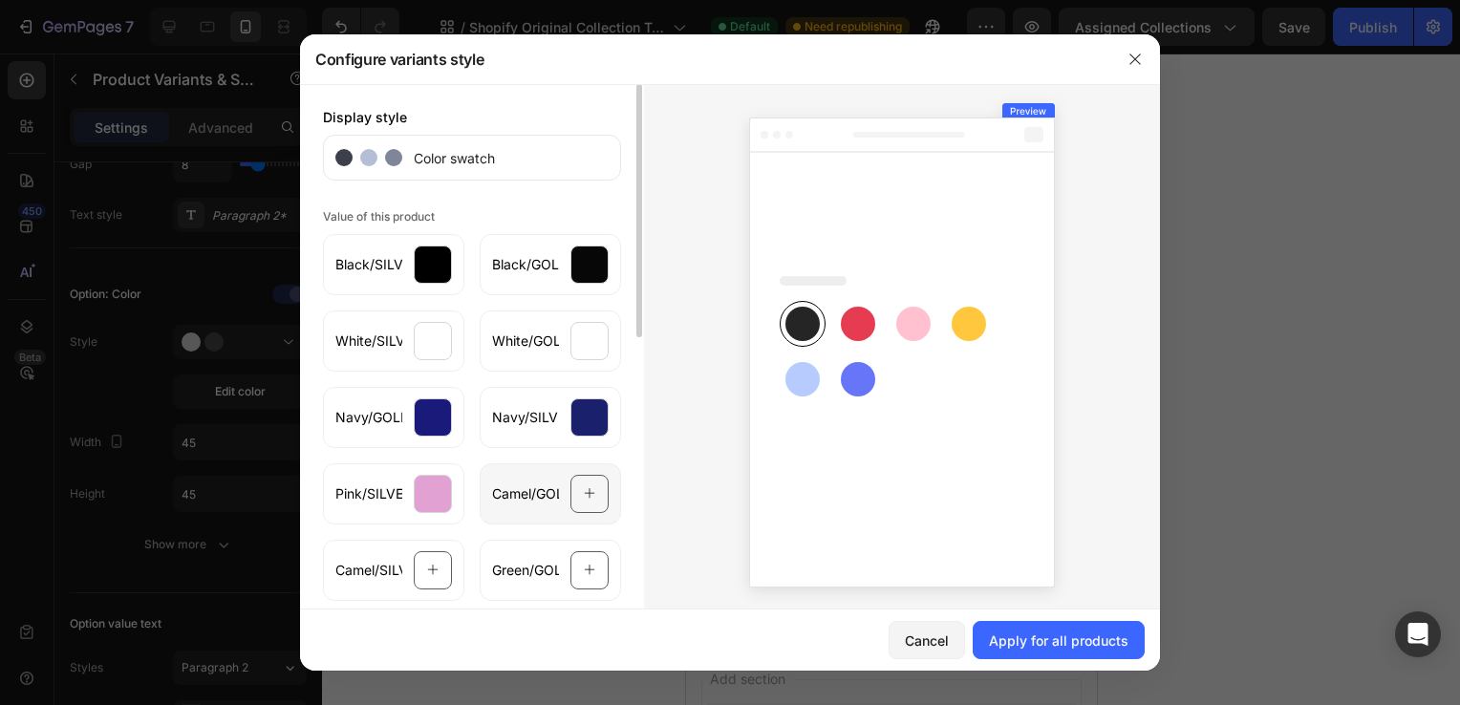
click at [529, 510] on div "Camel/GOLD" at bounding box center [550, 494] width 141 height 61
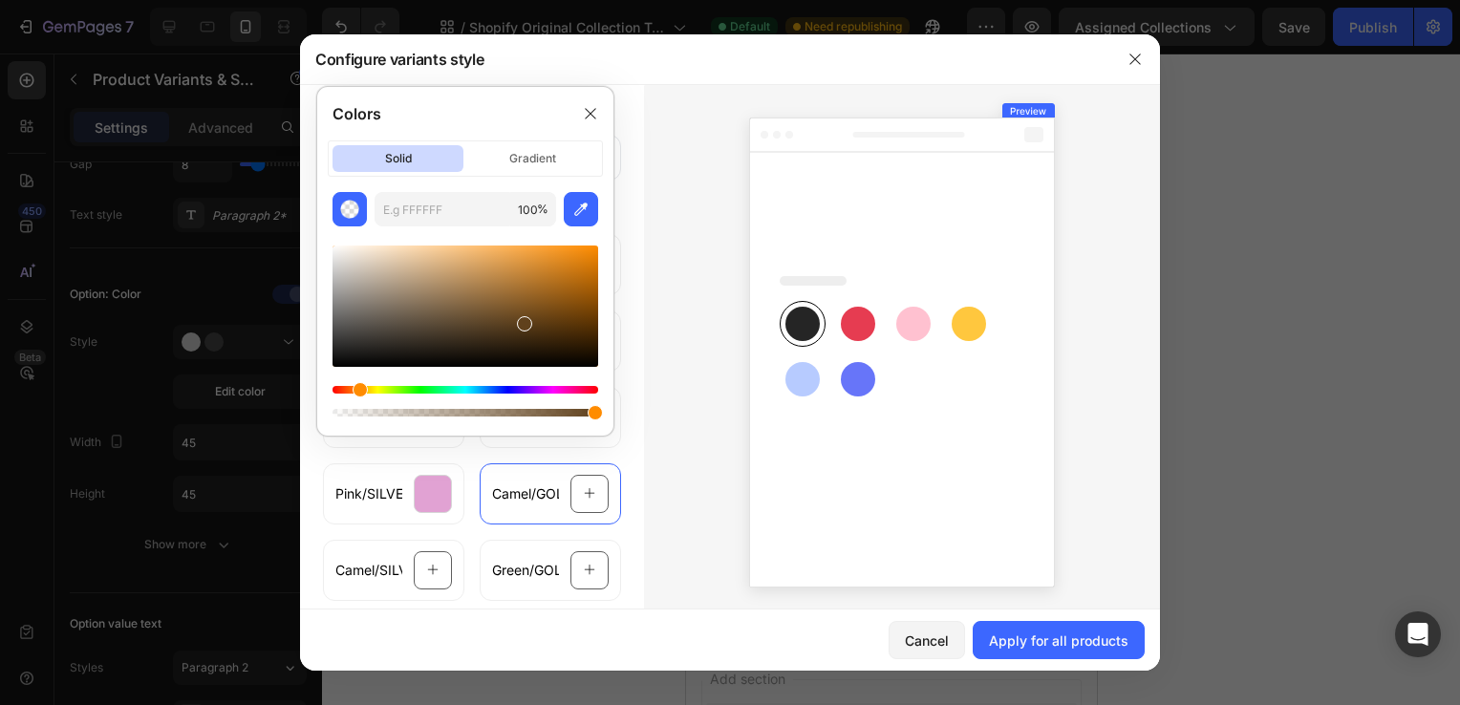
click at [357, 386] on div "Hue" at bounding box center [466, 390] width 266 height 8
type input "995A07"
drag, startPoint x: 525, startPoint y: 327, endPoint x: 587, endPoint y: 293, distance: 70.6
click at [587, 293] on div at bounding box center [589, 297] width 15 height 15
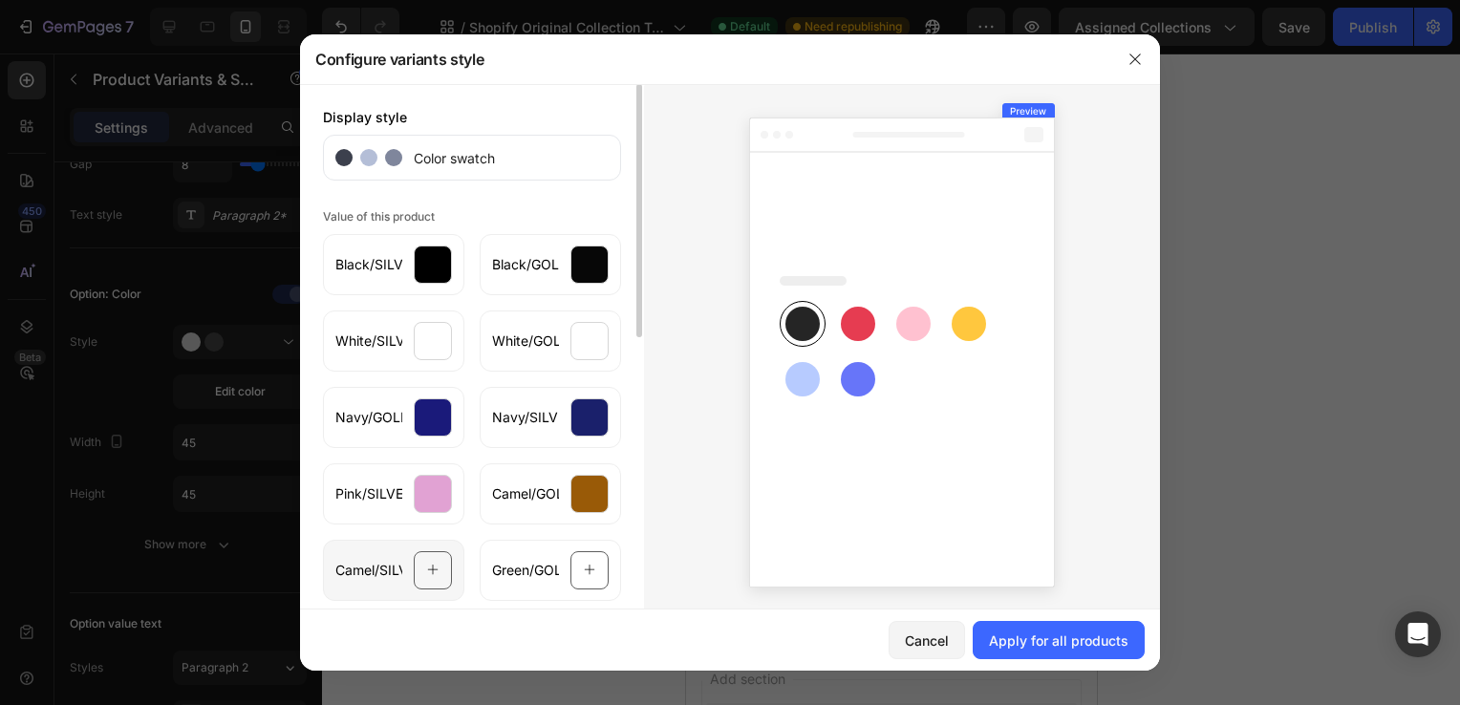
click at [359, 572] on span "Camel/SILVER" at bounding box center [368, 570] width 67 height 19
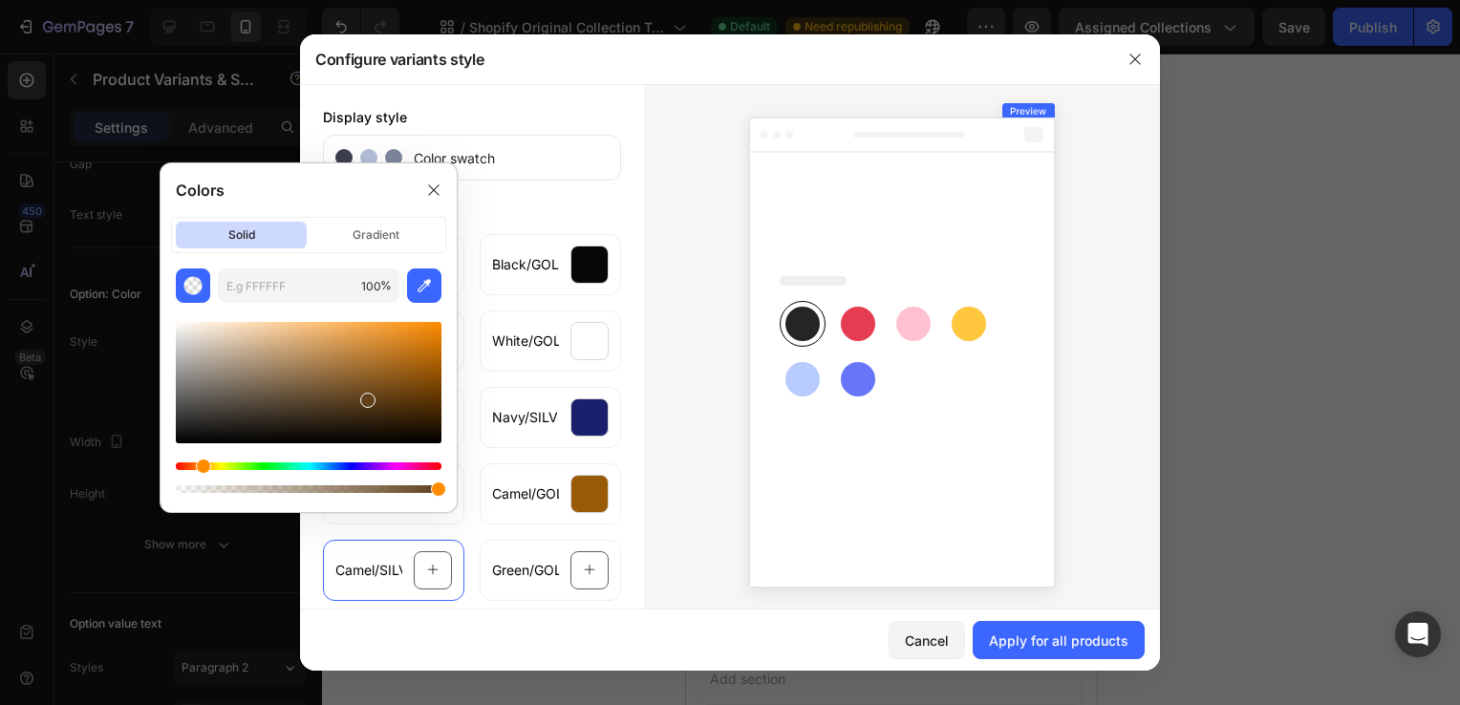
click at [364, 400] on div at bounding box center [367, 400] width 15 height 15
drag, startPoint x: 367, startPoint y: 401, endPoint x: 404, endPoint y: 381, distance: 42.3
click at [404, 381] on div at bounding box center [405, 385] width 15 height 15
drag, startPoint x: 404, startPoint y: 381, endPoint x: 415, endPoint y: 381, distance: 10.5
click at [413, 381] on div at bounding box center [405, 377] width 15 height 15
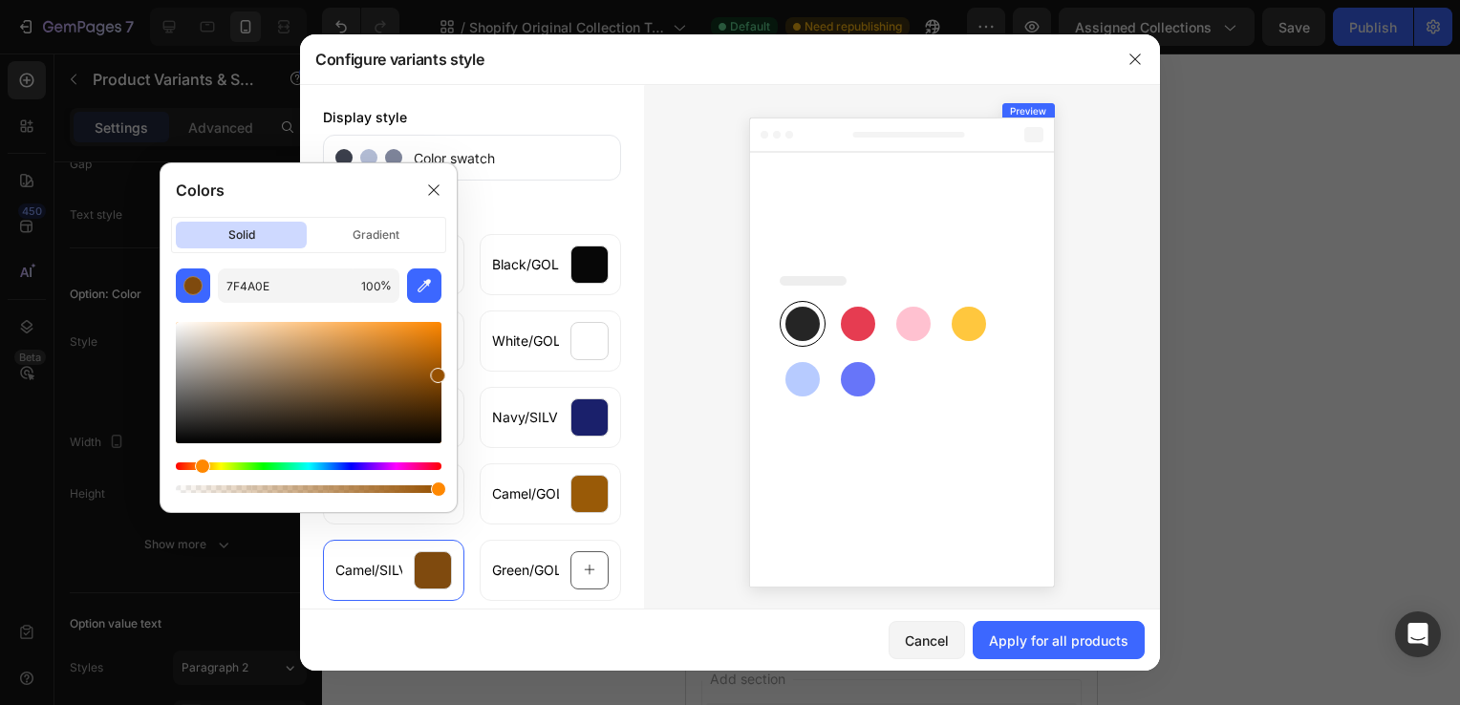
drag, startPoint x: 415, startPoint y: 382, endPoint x: 447, endPoint y: 365, distance: 36.8
click at [447, 365] on div "7F4A0E 100 %" at bounding box center [309, 383] width 296 height 228
click at [423, 372] on div at bounding box center [309, 382] width 266 height 121
type input "93540B"
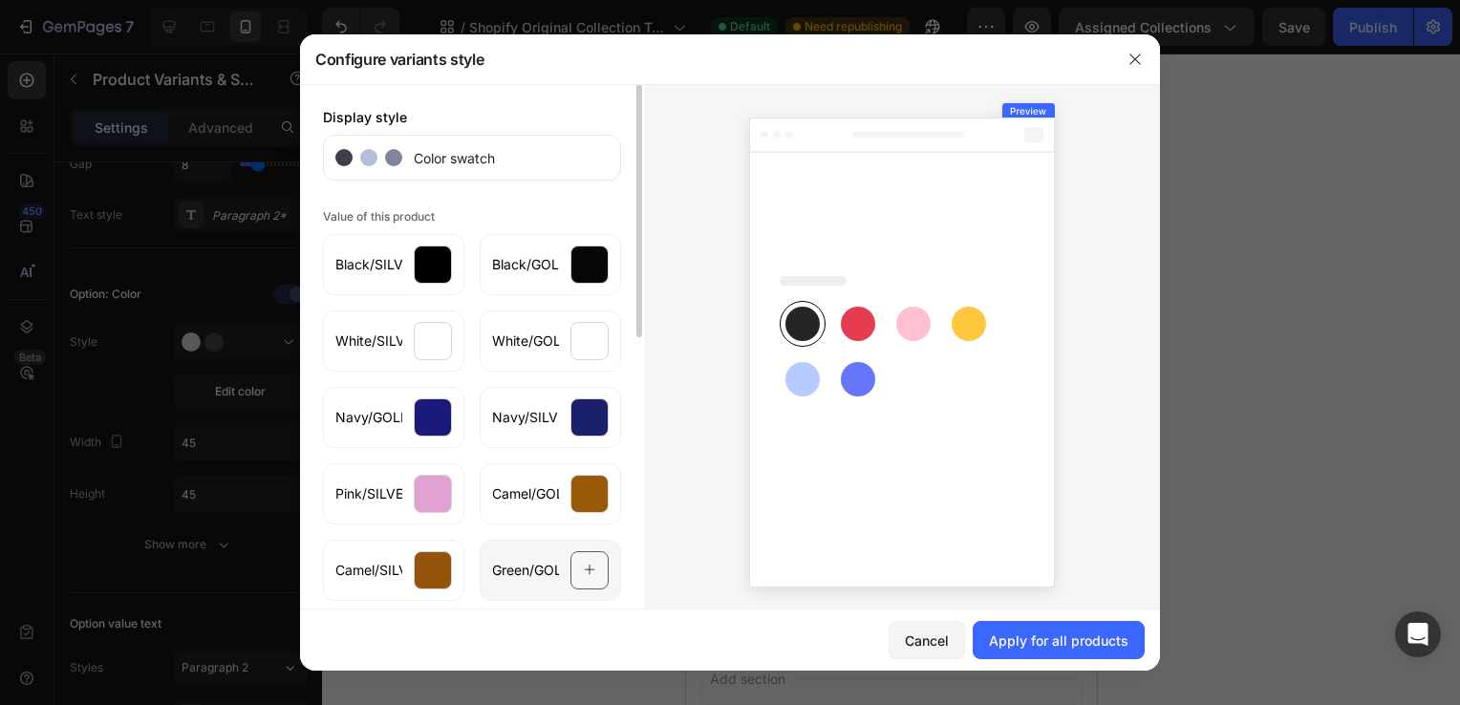
click at [507, 576] on span "Green/GOLD" at bounding box center [525, 570] width 67 height 19
click at [644, 526] on div at bounding box center [902, 348] width 516 height 529
click at [514, 571] on span "Green/GOLD" at bounding box center [525, 570] width 67 height 19
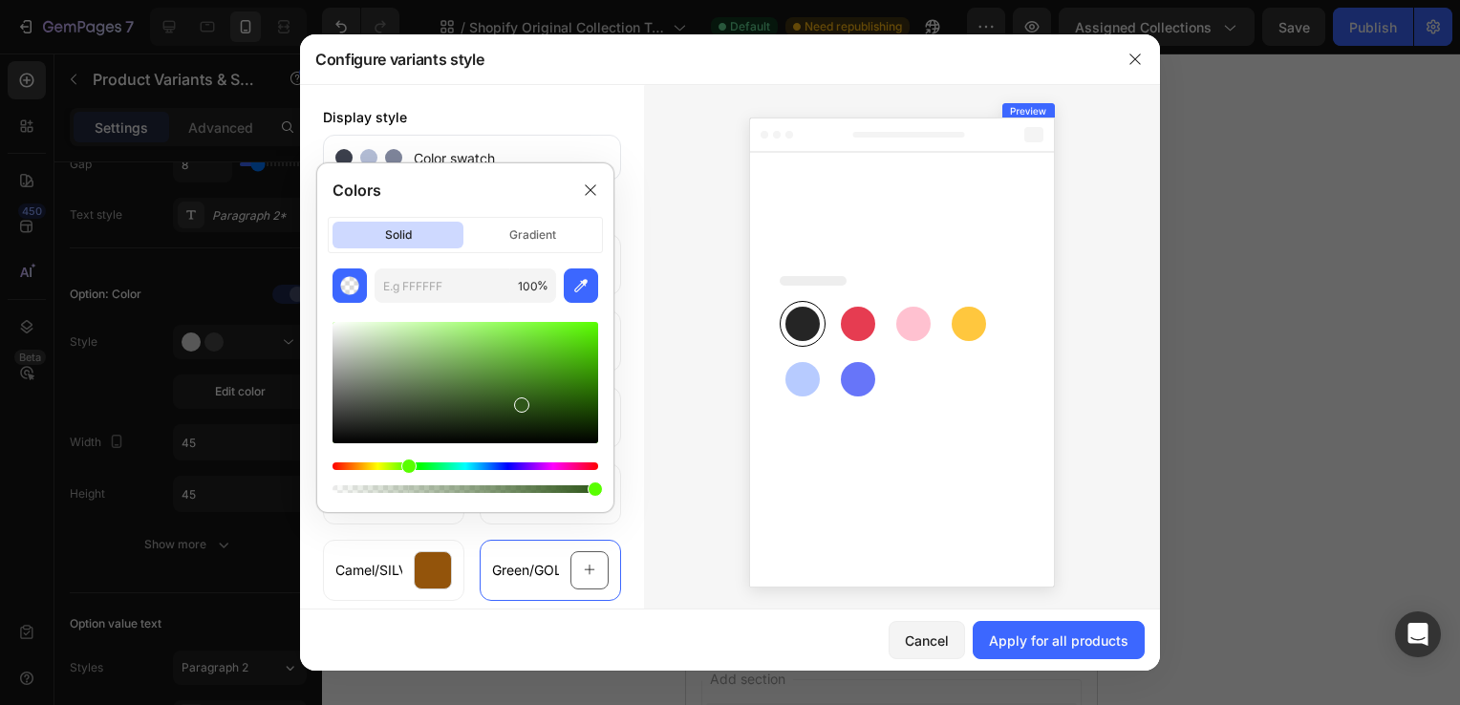
drag, startPoint x: 365, startPoint y: 461, endPoint x: 406, endPoint y: 463, distance: 41.1
click at [406, 463] on div "Hue" at bounding box center [408, 466] width 15 height 15
type input "C3DBB6"
drag, startPoint x: 520, startPoint y: 411, endPoint x: 380, endPoint y: 338, distance: 157.3
click at [380, 338] on div at bounding box center [381, 341] width 15 height 15
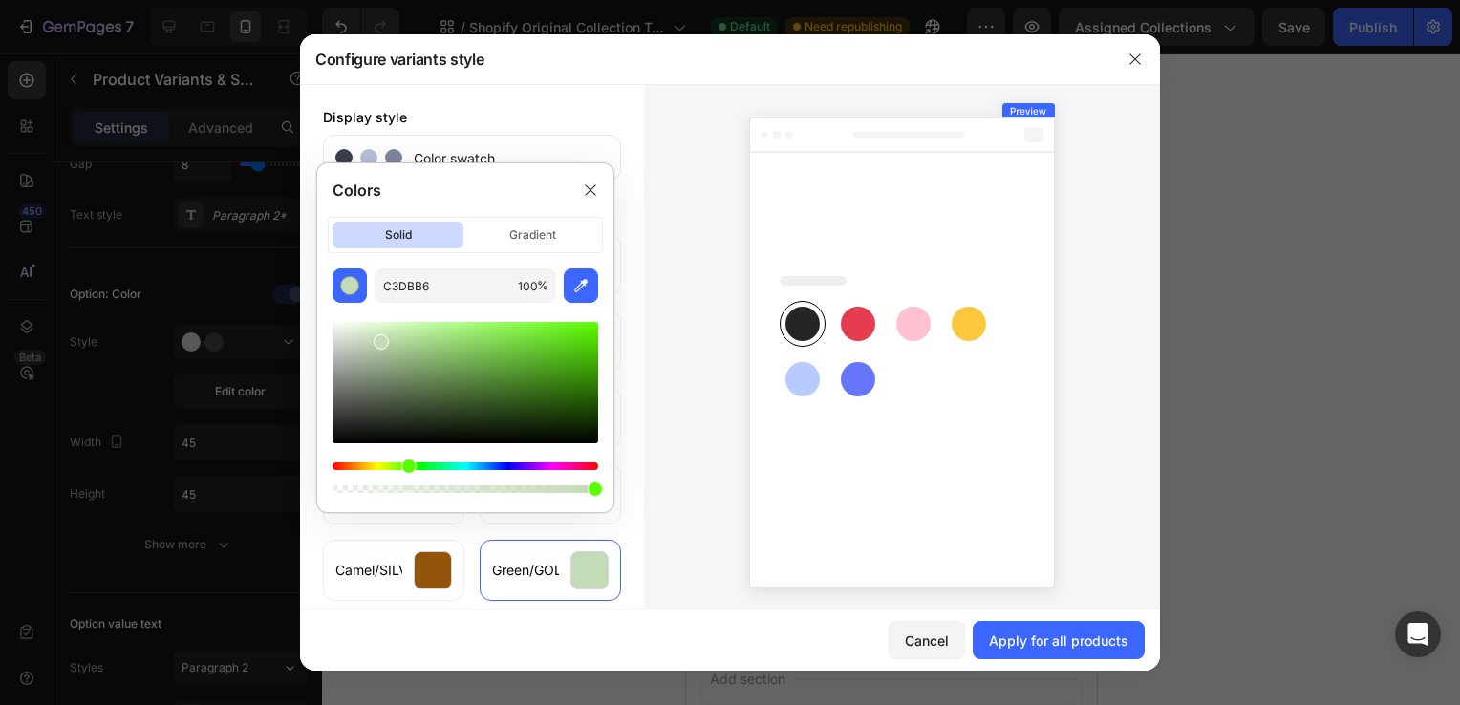
click at [683, 480] on div at bounding box center [902, 348] width 516 height 529
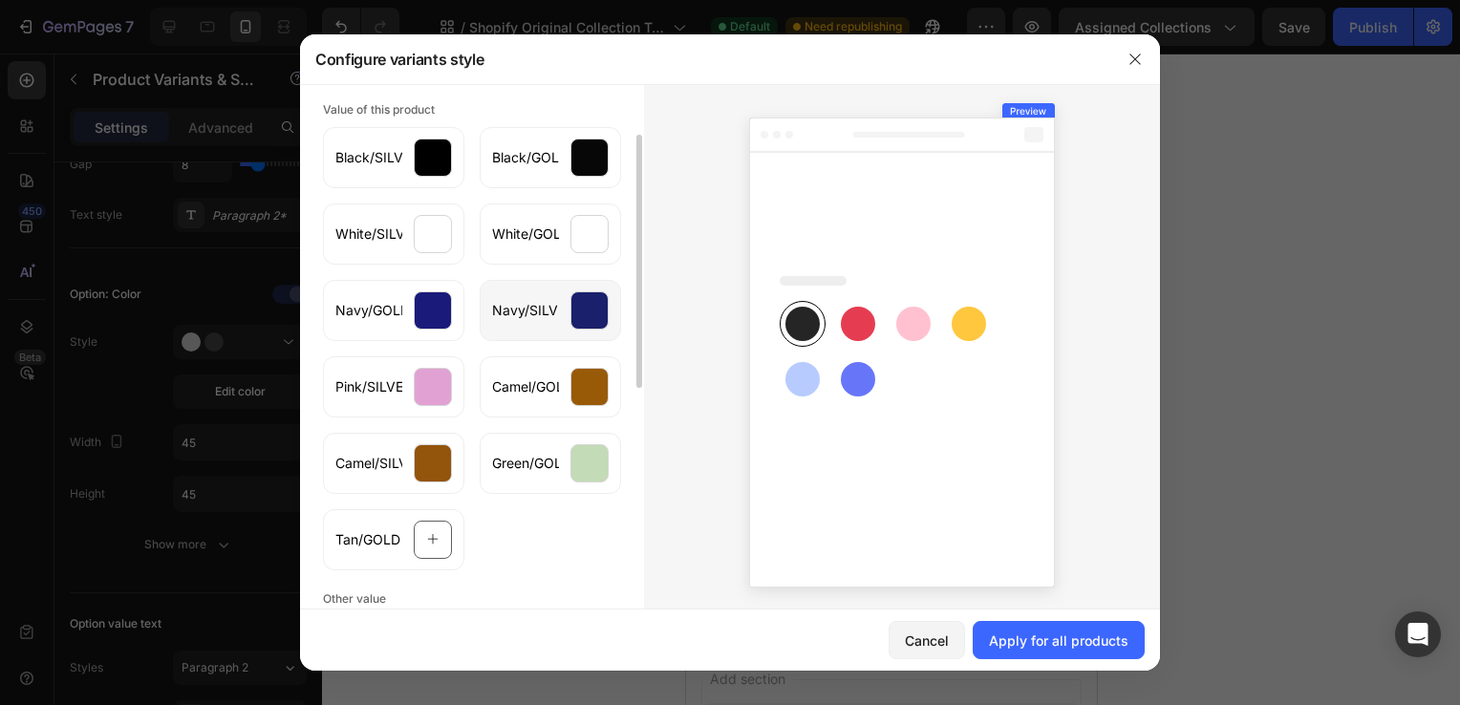
scroll to position [109, 0]
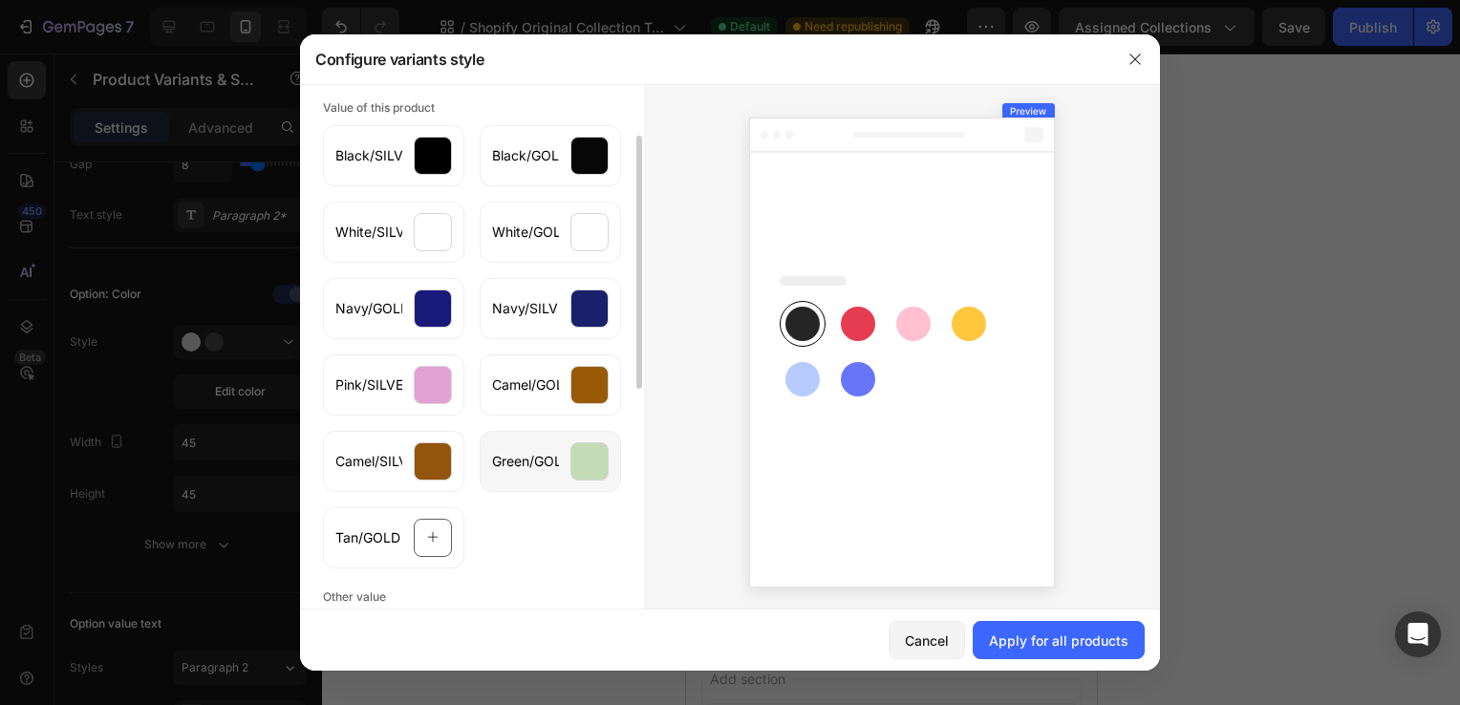
click at [508, 467] on span "Green/GOLD" at bounding box center [525, 461] width 67 height 19
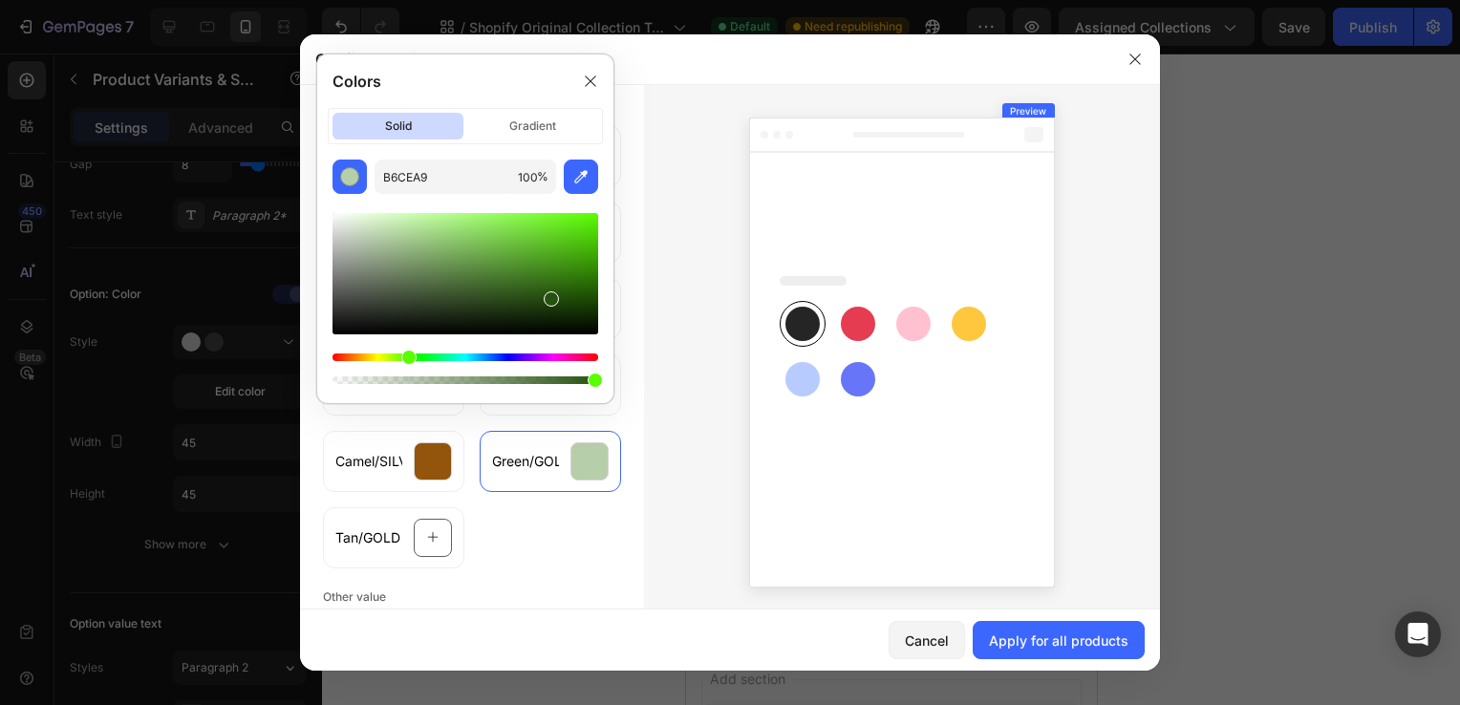
drag, startPoint x: 382, startPoint y: 235, endPoint x: 549, endPoint y: 291, distance: 175.6
click at [549, 291] on div at bounding box center [551, 298] width 15 height 15
drag, startPoint x: 549, startPoint y: 291, endPoint x: 522, endPoint y: 289, distance: 26.9
click at [522, 289] on div at bounding box center [527, 293] width 15 height 15
drag, startPoint x: 523, startPoint y: 289, endPoint x: 556, endPoint y: 304, distance: 36.8
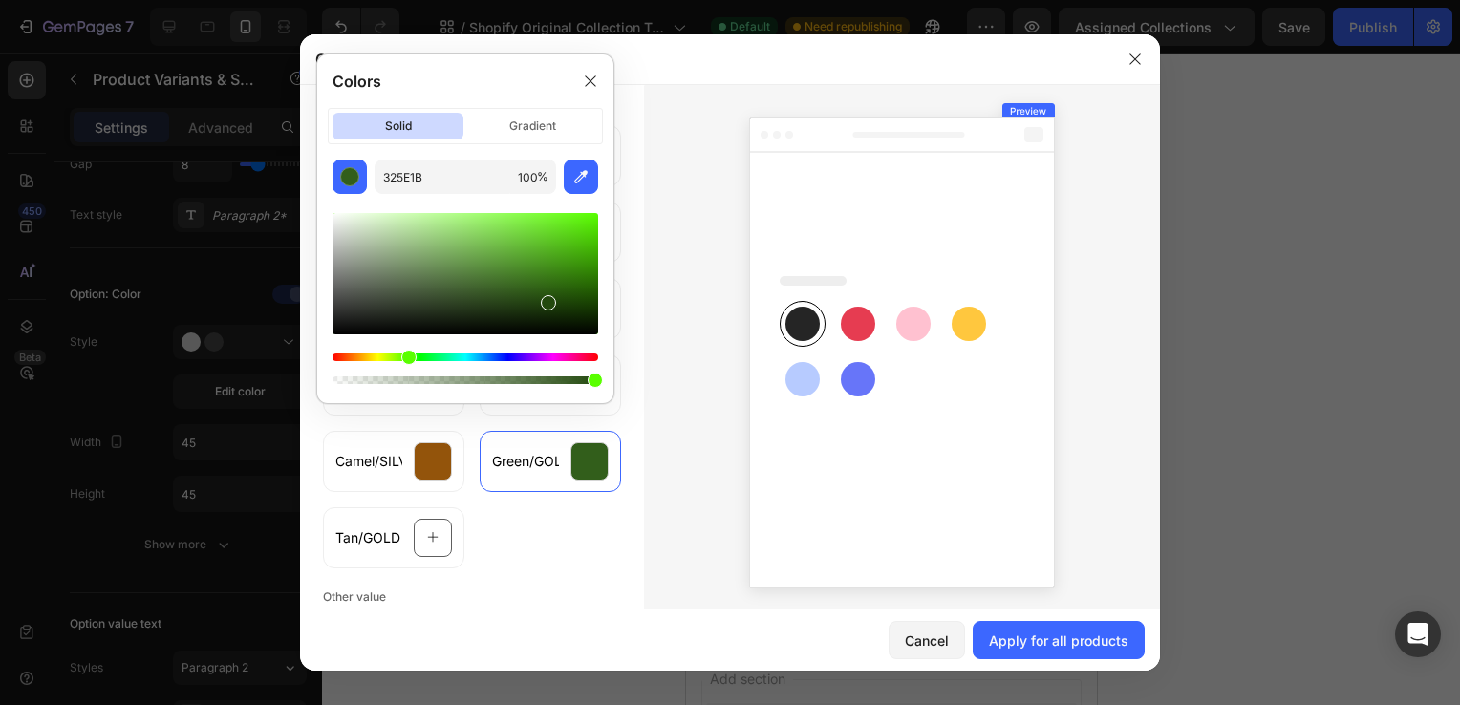
click at [556, 304] on div at bounding box center [548, 302] width 15 height 15
type input "1D3F0A"
click at [363, 537] on span "Tan/GOLD" at bounding box center [367, 537] width 65 height 19
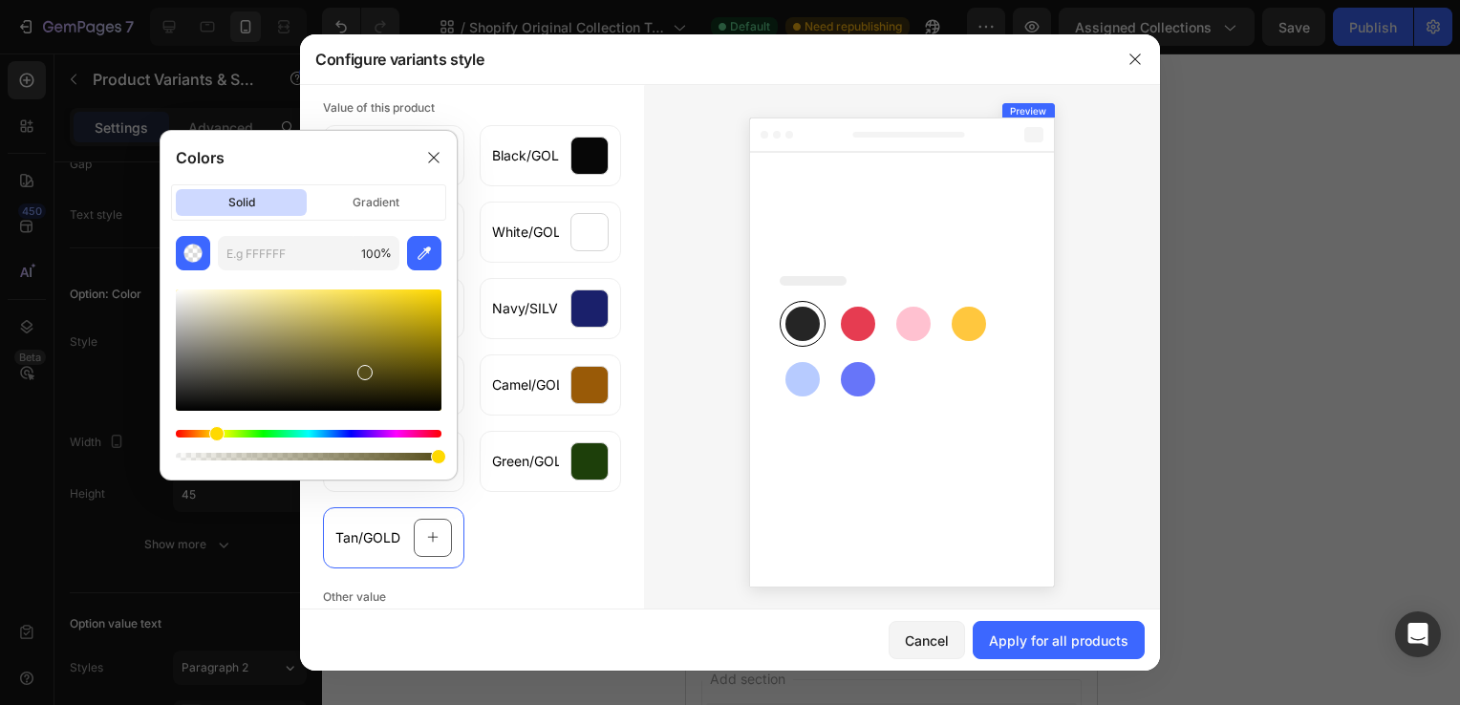
click at [214, 431] on div "Hue" at bounding box center [309, 434] width 266 height 8
drag, startPoint x: 367, startPoint y: 381, endPoint x: 270, endPoint y: 326, distance: 111.3
click at [270, 326] on div at bounding box center [309, 350] width 266 height 121
drag, startPoint x: 270, startPoint y: 326, endPoint x: 242, endPoint y: 307, distance: 34.5
click at [254, 315] on div at bounding box center [261, 322] width 15 height 15
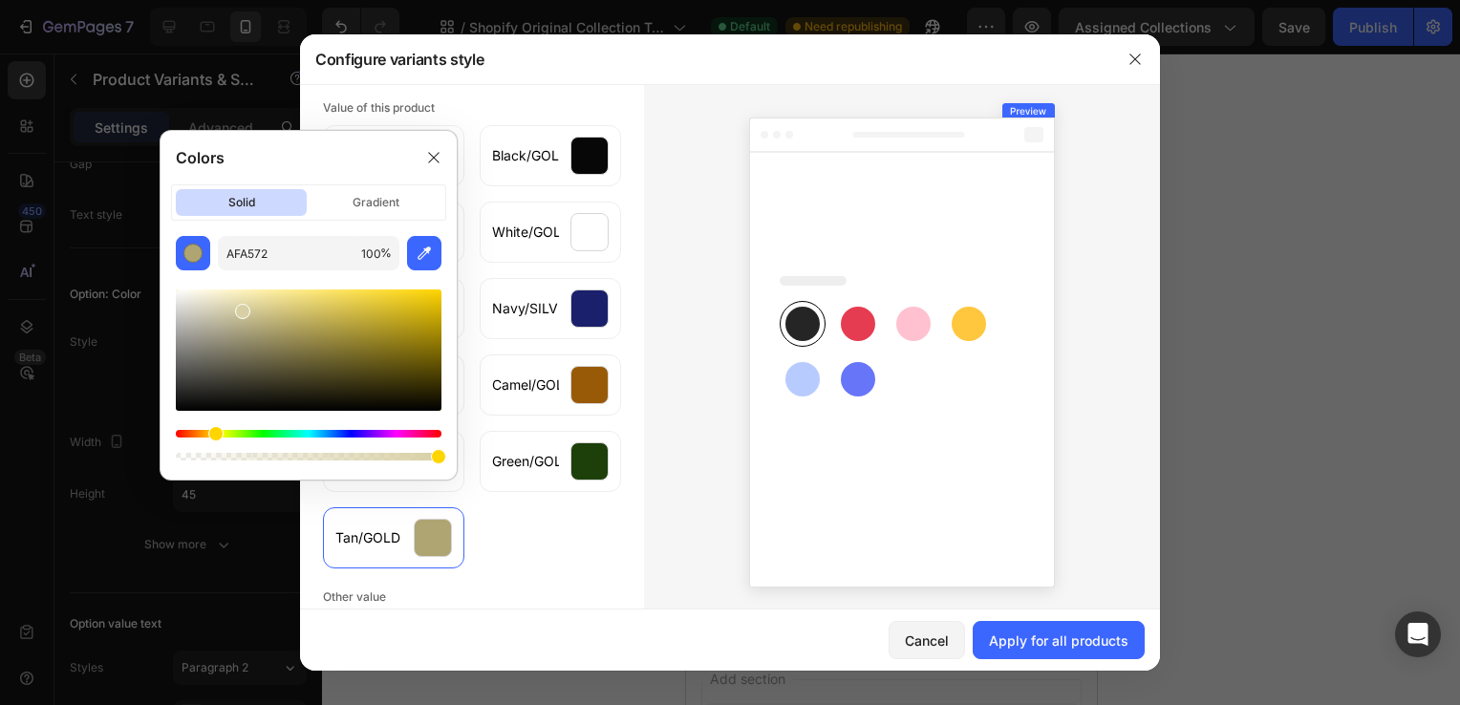
type input "D8D0A4"
click at [593, 516] on div "Black/SILVER Black/GOLD White/SILVER White/GOLD Navy/GOLD Navy/SILVER Pink/SILV…" at bounding box center [472, 343] width 298 height 451
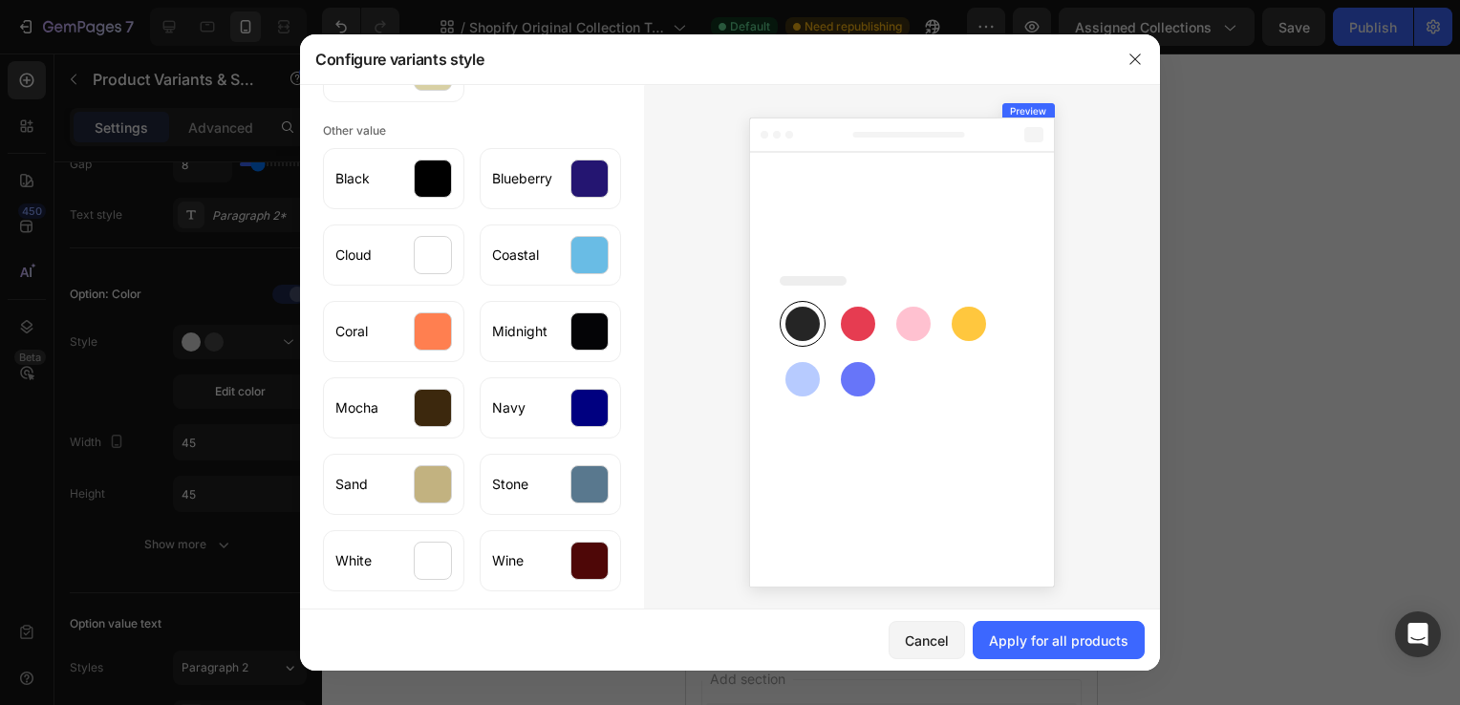
scroll to position [4, 0]
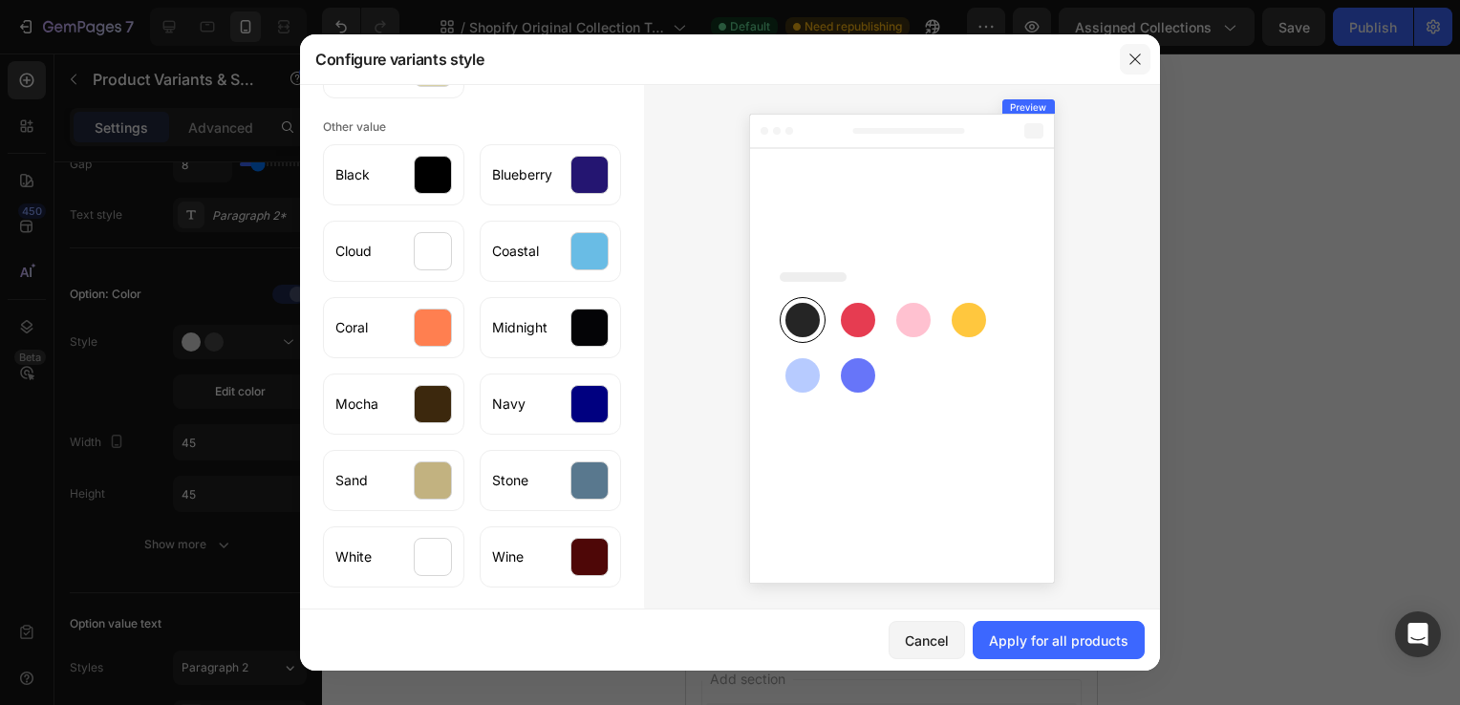
click at [1143, 57] on icon "button" at bounding box center [1135, 59] width 15 height 15
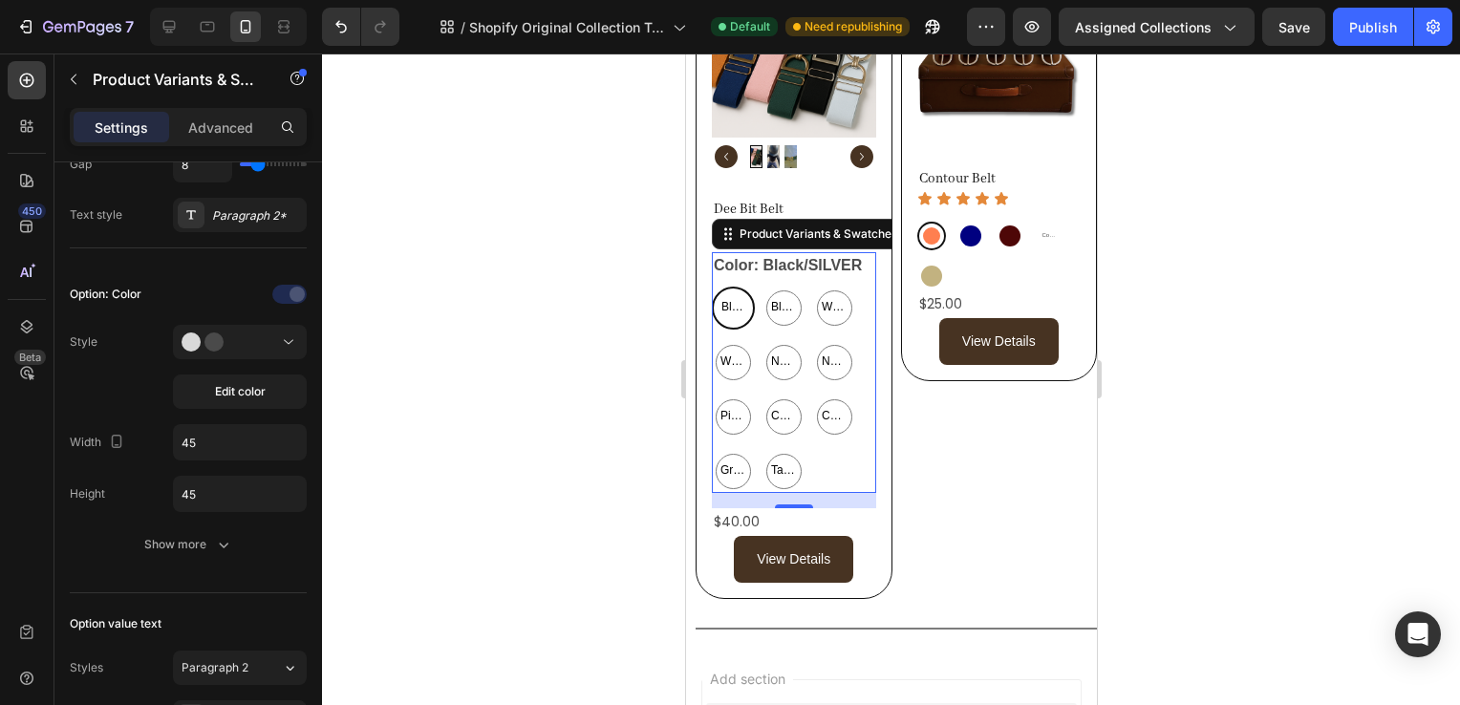
click at [737, 301] on span "Black/SILVER" at bounding box center [733, 307] width 32 height 21
click at [711, 287] on input "Black/SILVER Black/SILVER Black/SILVER" at bounding box center [710, 286] width 1 height 1
click at [737, 301] on span "Black/SILVER" at bounding box center [733, 307] width 32 height 21
click at [711, 287] on input "Black/SILVER Black/SILVER Black/SILVER" at bounding box center [710, 286] width 1 height 1
click at [737, 301] on span "Black/SILVER" at bounding box center [733, 307] width 32 height 21
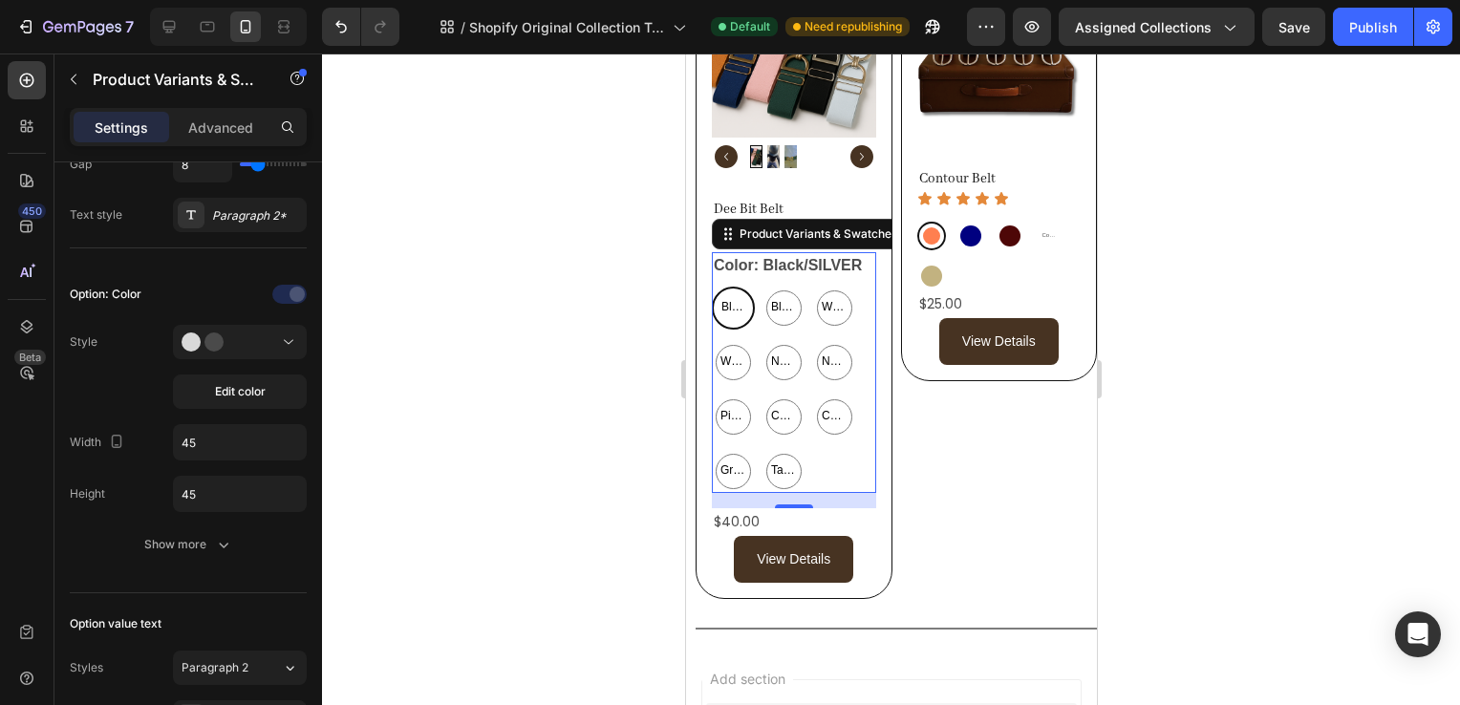
click at [711, 287] on input "Black/SILVER Black/SILVER Black/SILVER" at bounding box center [710, 286] width 1 height 1
click at [271, 385] on button "Edit color" at bounding box center [240, 392] width 134 height 34
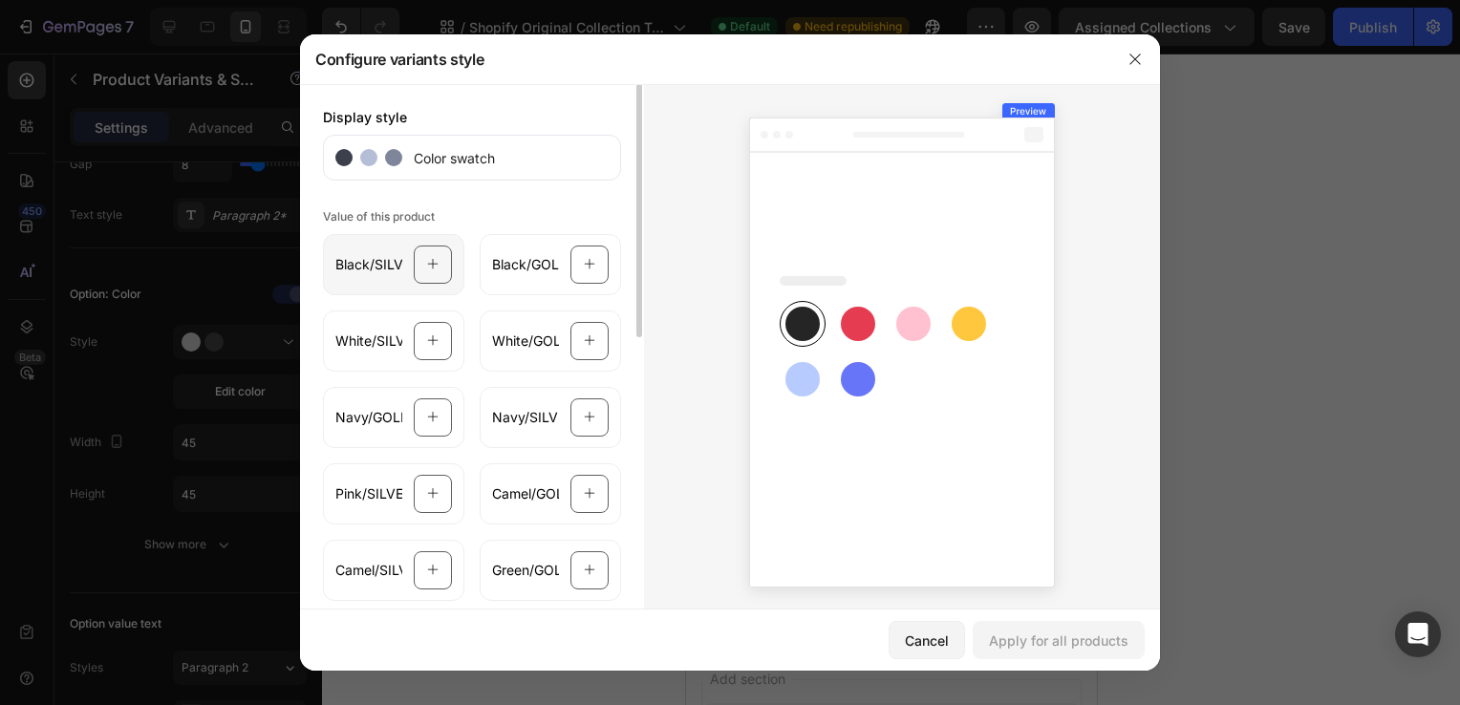
click at [386, 277] on div "Black/SILVER" at bounding box center [393, 264] width 141 height 61
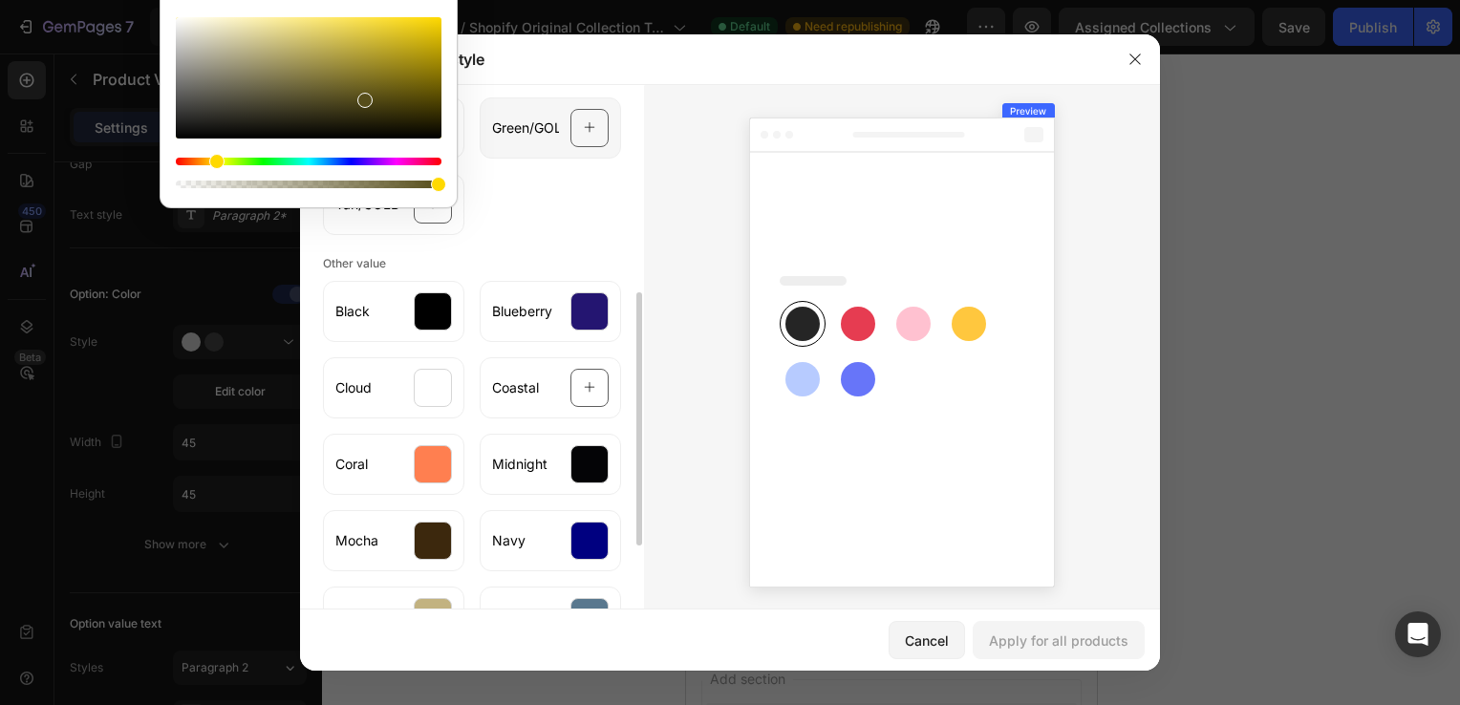
scroll to position [443, 0]
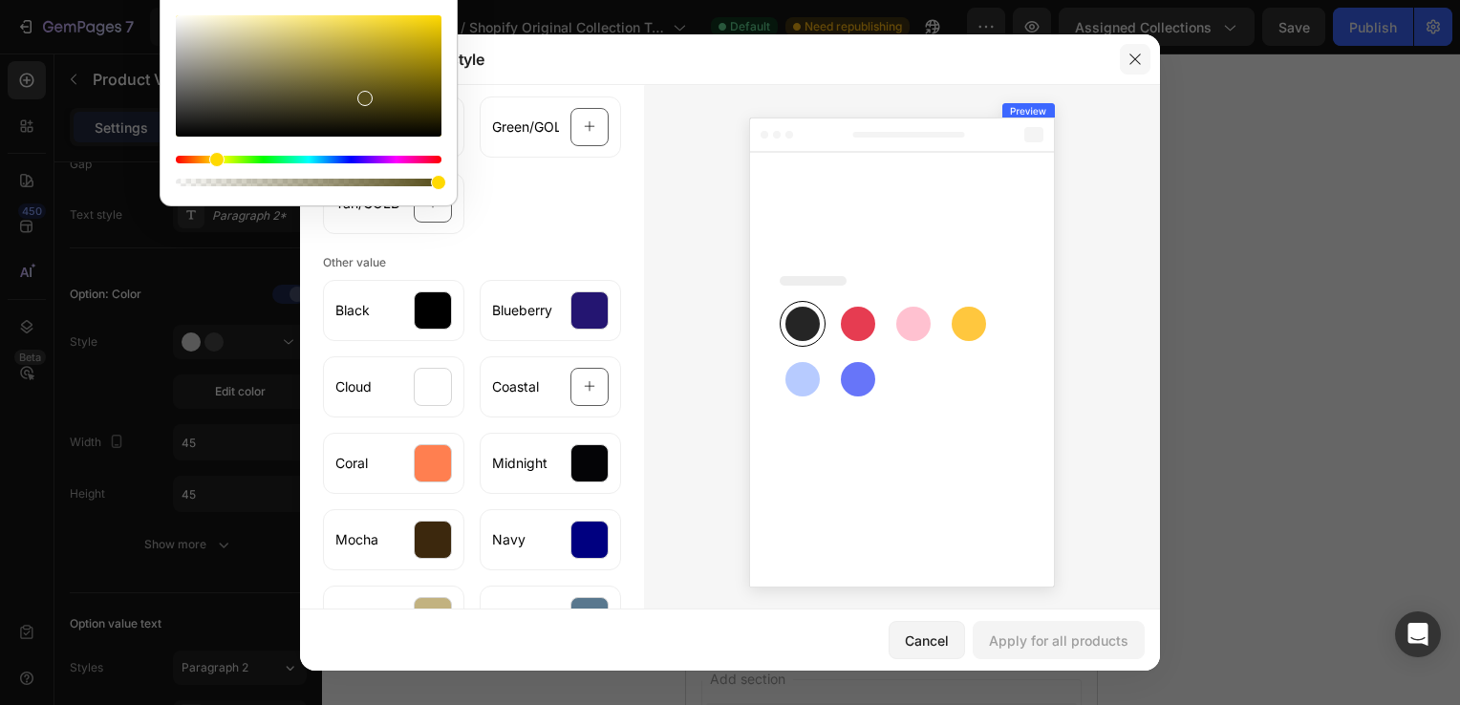
click at [1143, 63] on icon "button" at bounding box center [1135, 59] width 15 height 15
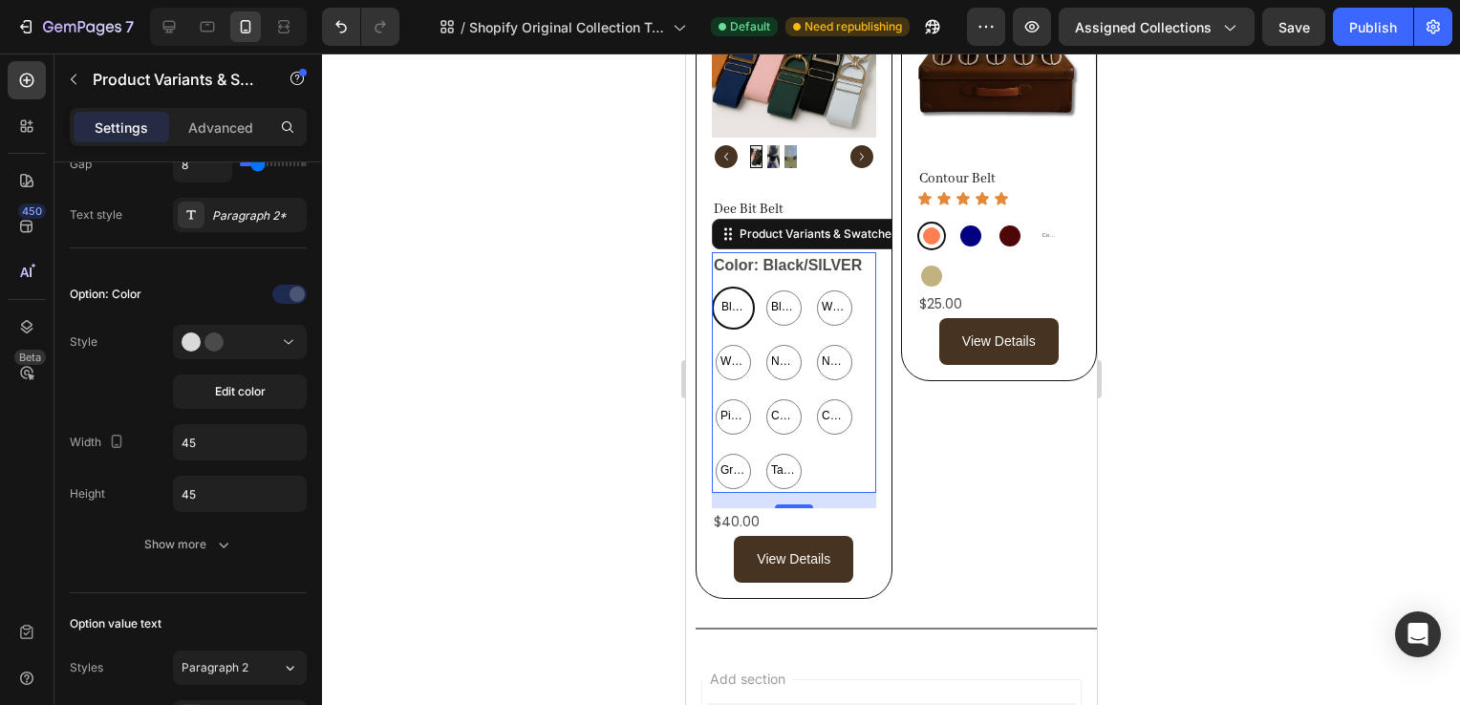
click at [1175, 273] on div at bounding box center [891, 380] width 1138 height 652
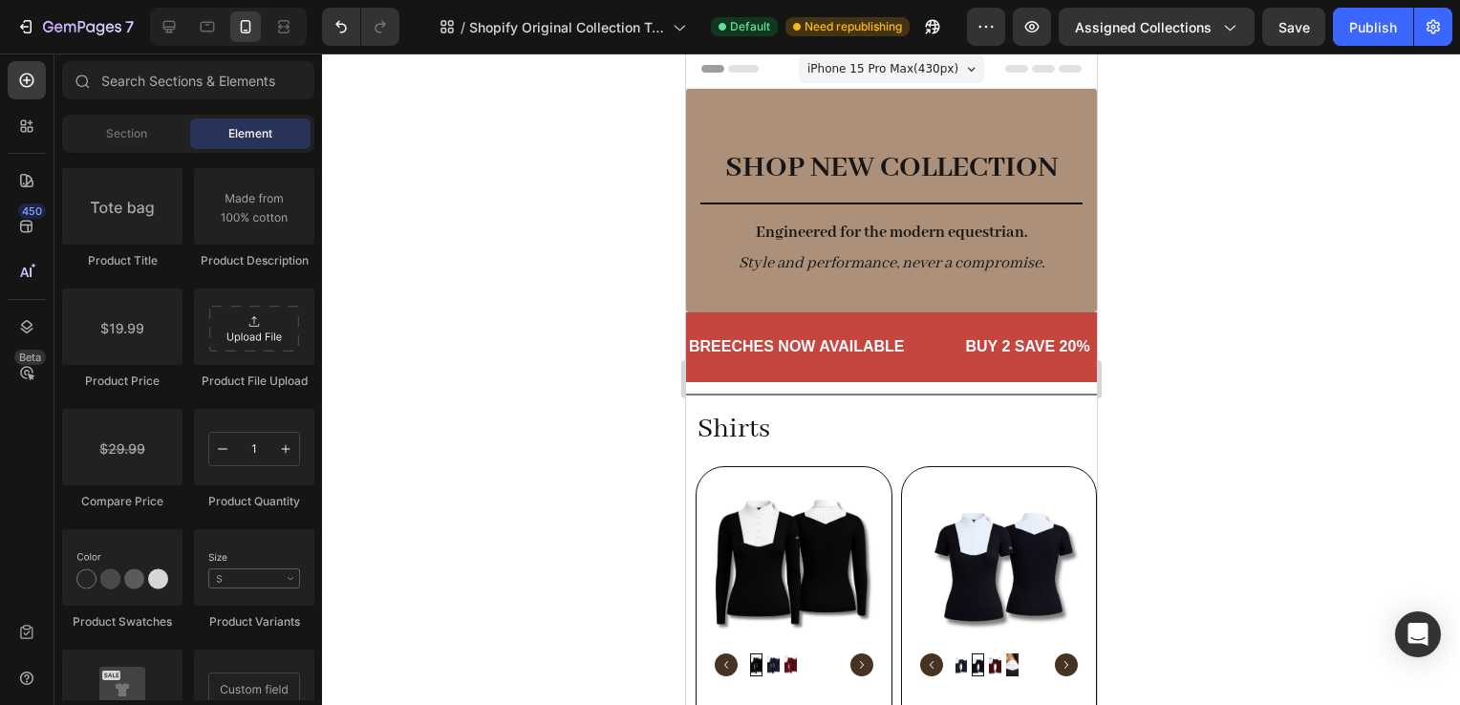
scroll to position [4, 0]
click at [1401, 21] on button "Publish" at bounding box center [1373, 27] width 80 height 38
